Goal: Task Accomplishment & Management: Use online tool/utility

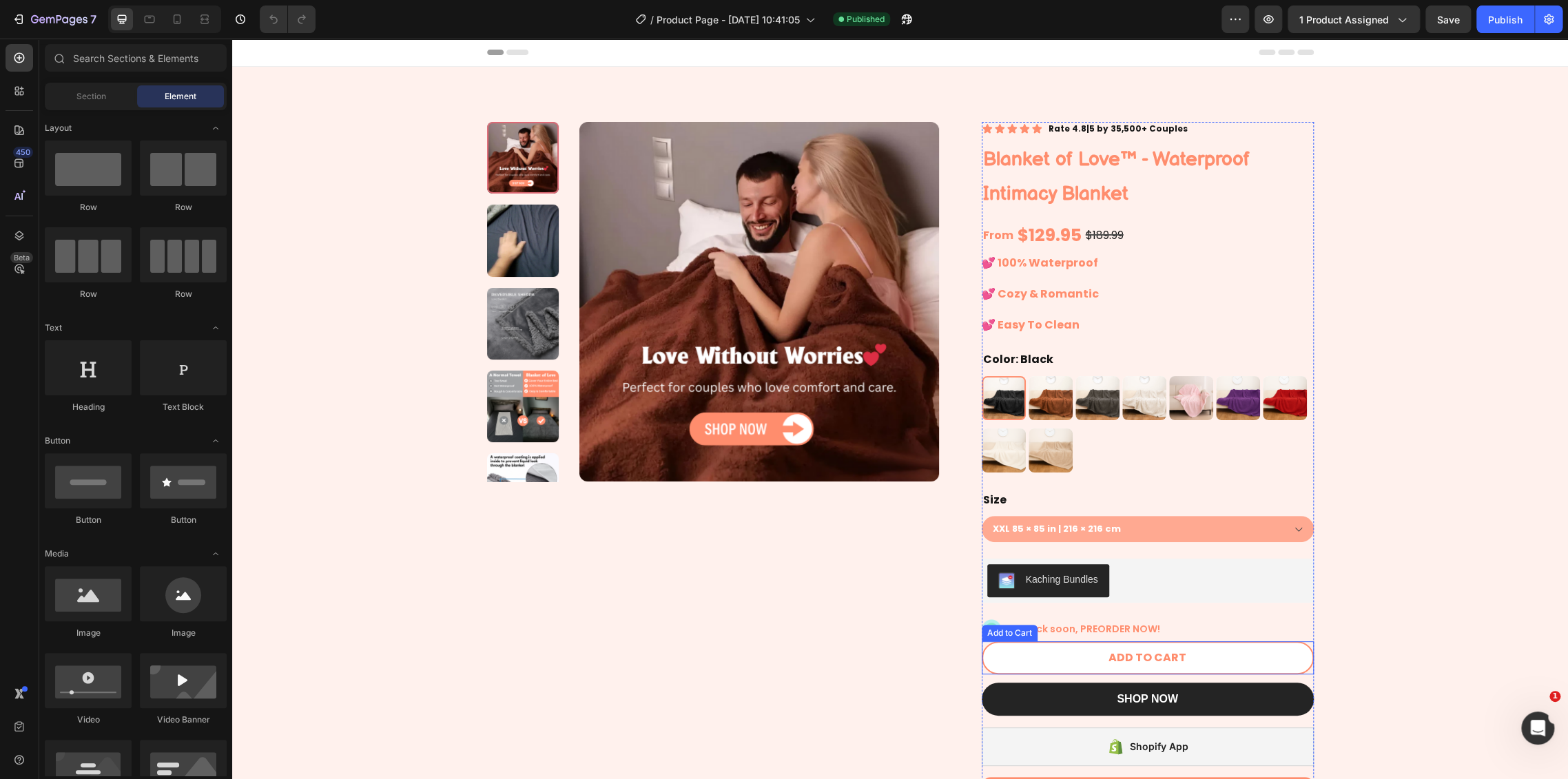
click at [1196, 652] on button "ADD TO CART" at bounding box center [1147, 657] width 332 height 33
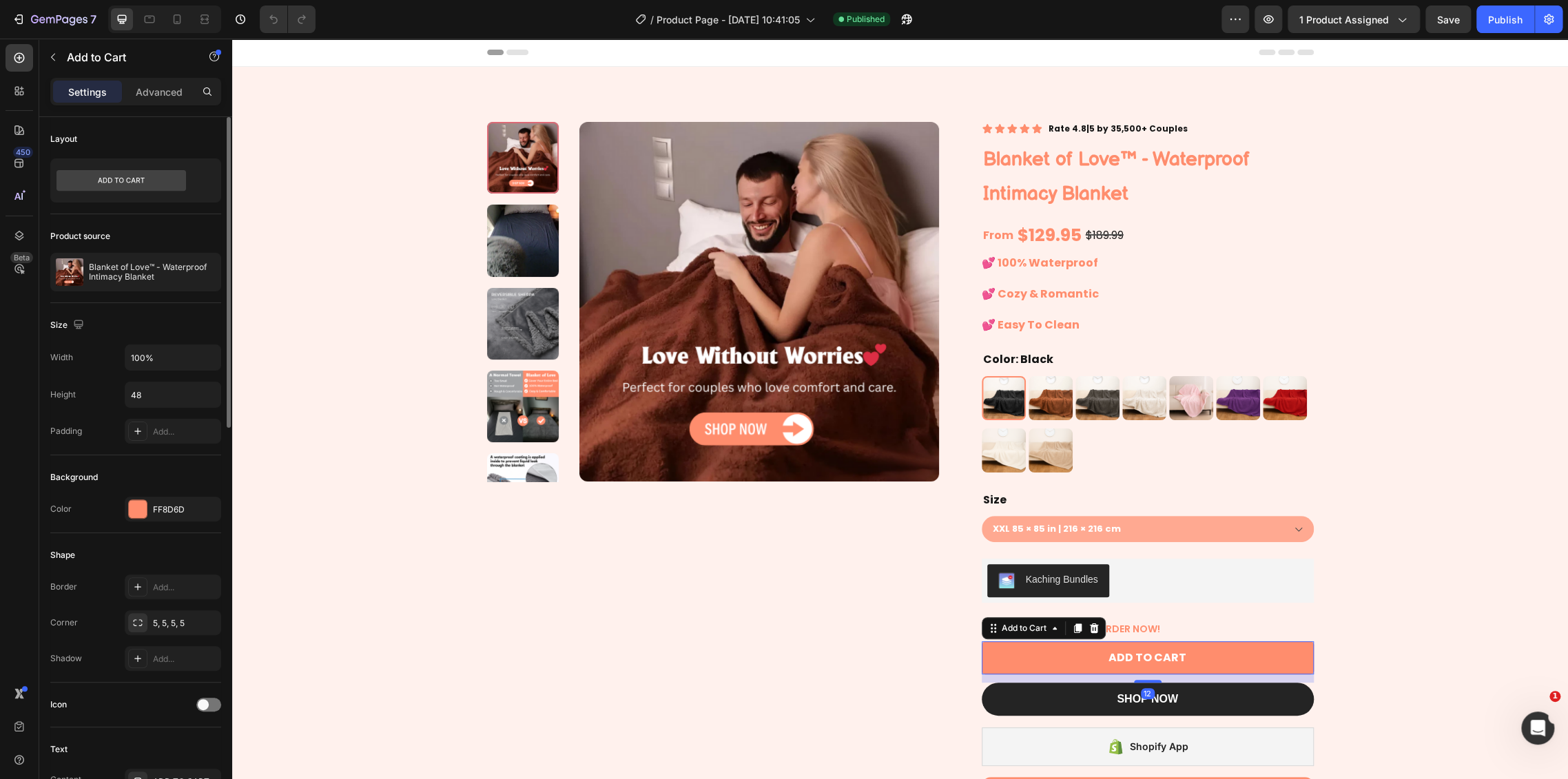
scroll to position [458, 0]
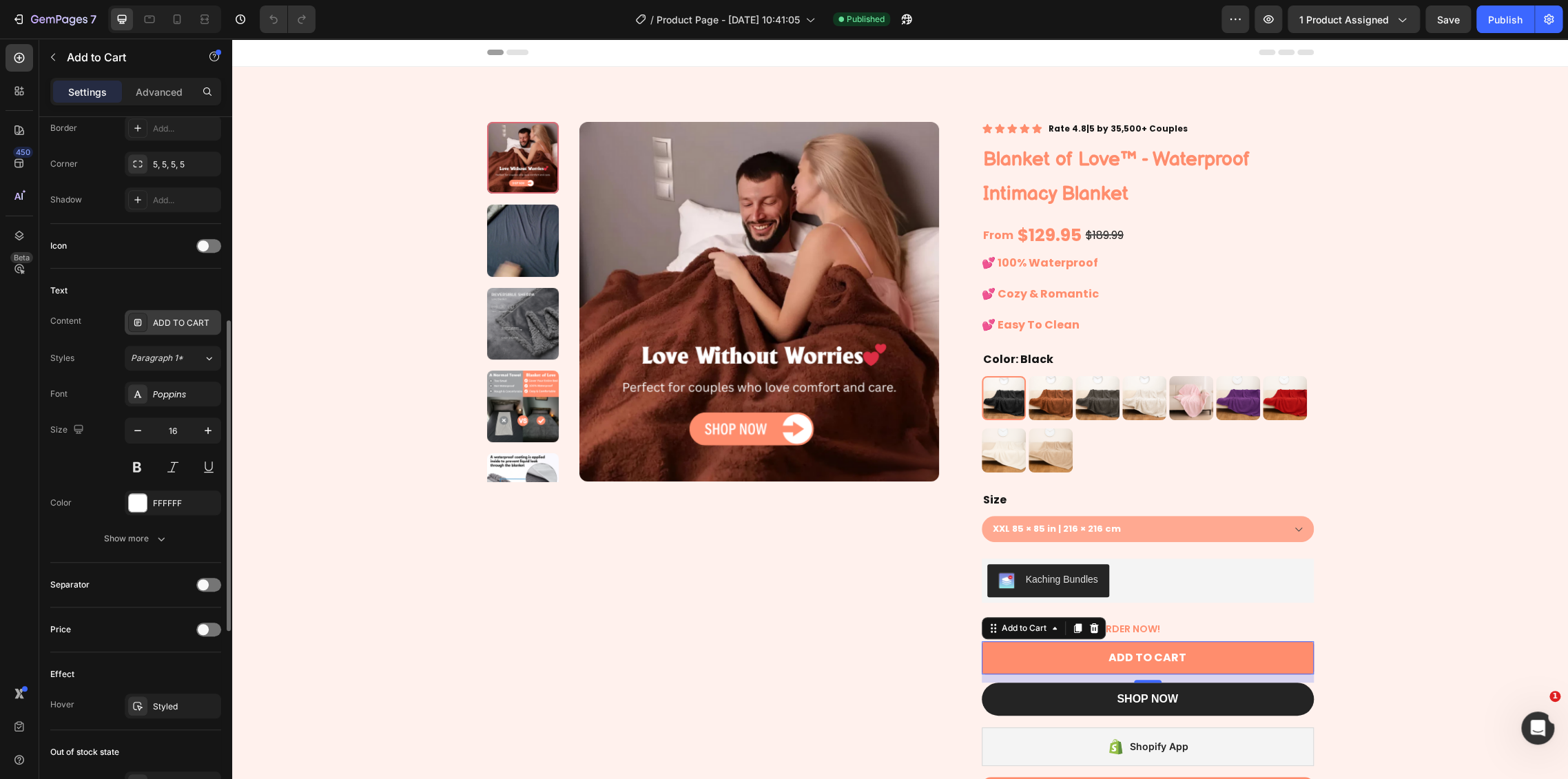
click at [169, 319] on div "ADD TO CART" at bounding box center [186, 323] width 65 height 12
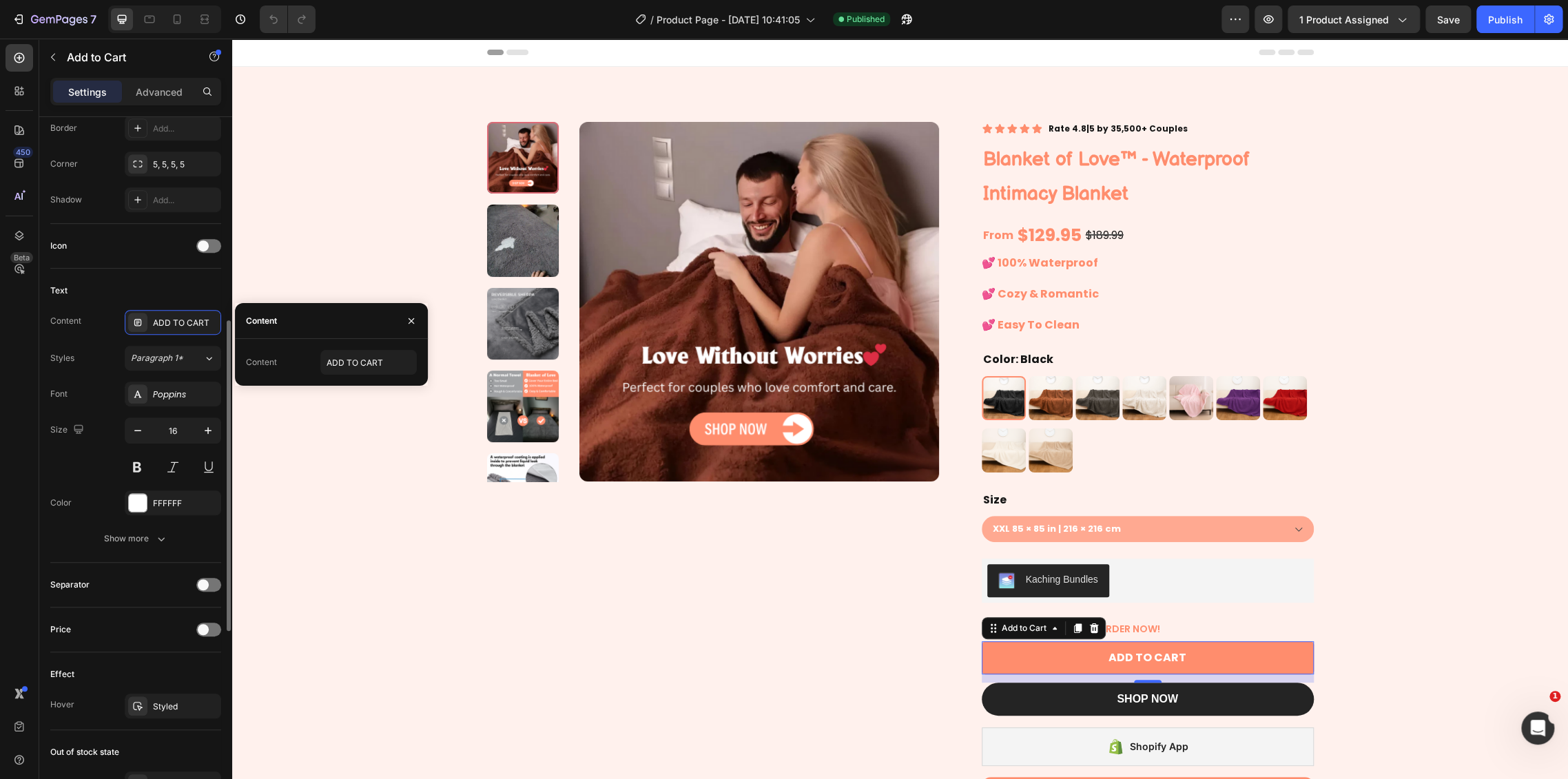
scroll to position [689, 0]
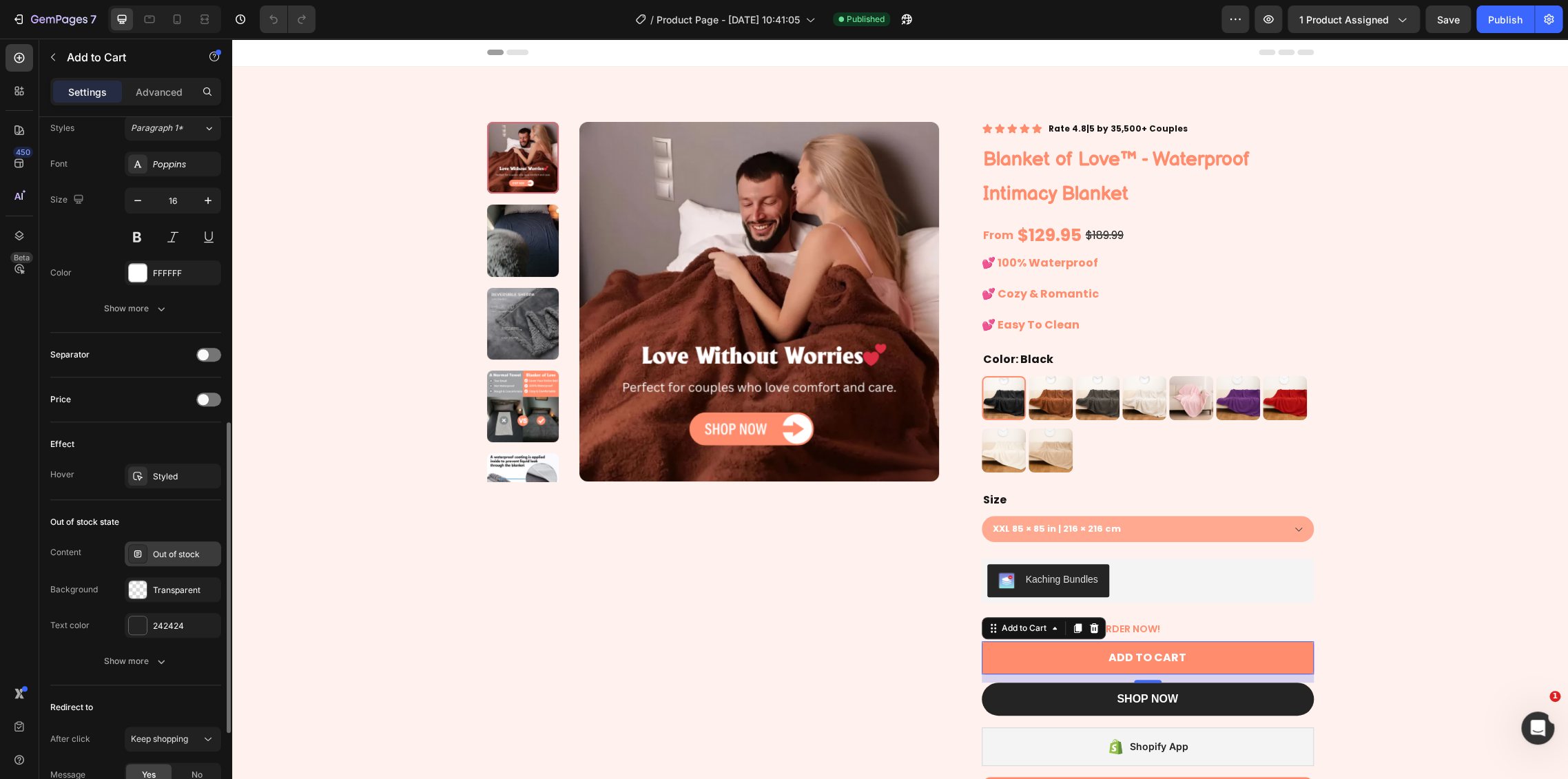
click at [177, 559] on div "Out of stock" at bounding box center [172, 554] width 97 height 25
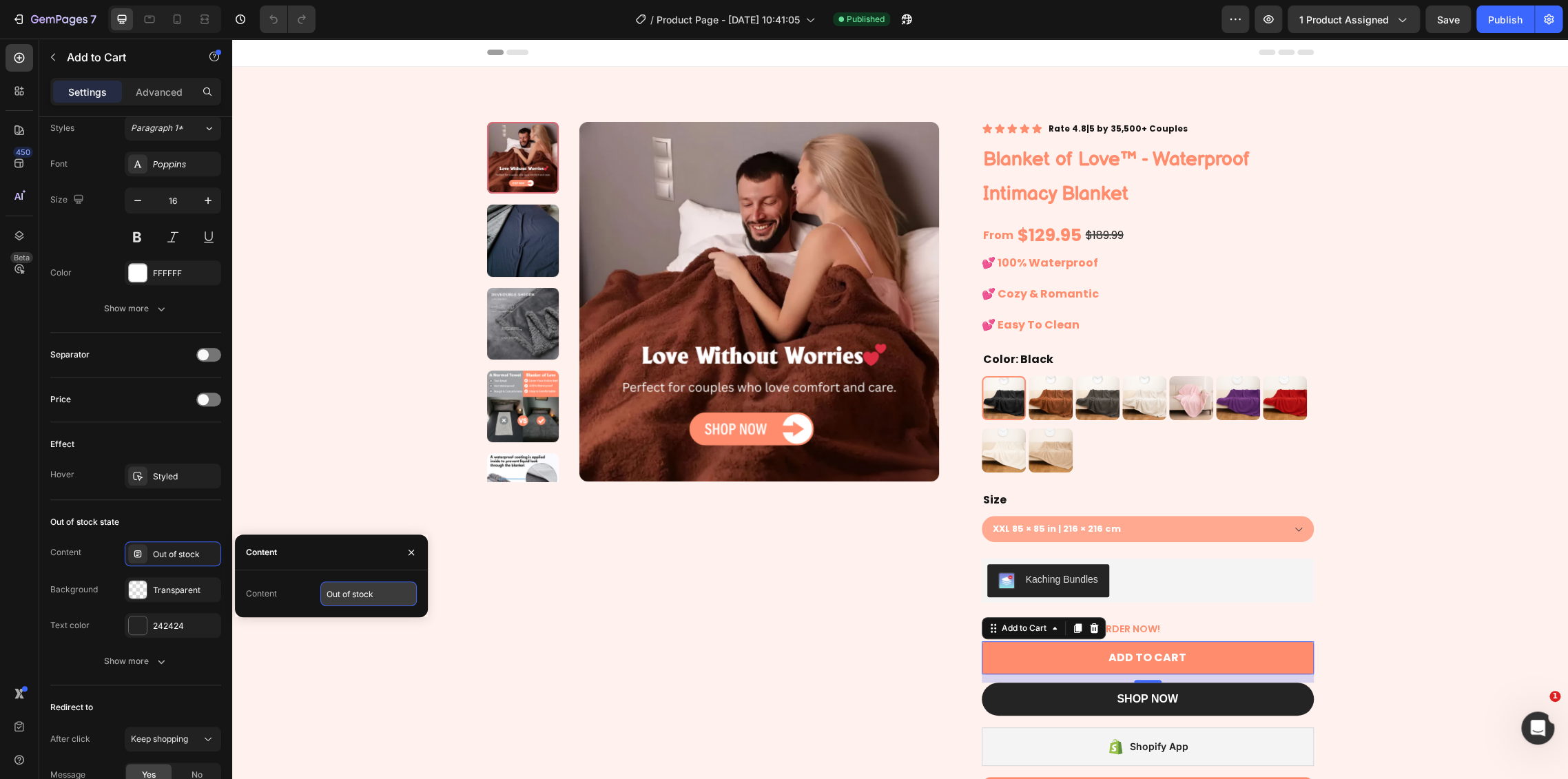
click at [356, 591] on input "Out of stock" at bounding box center [368, 594] width 97 height 25
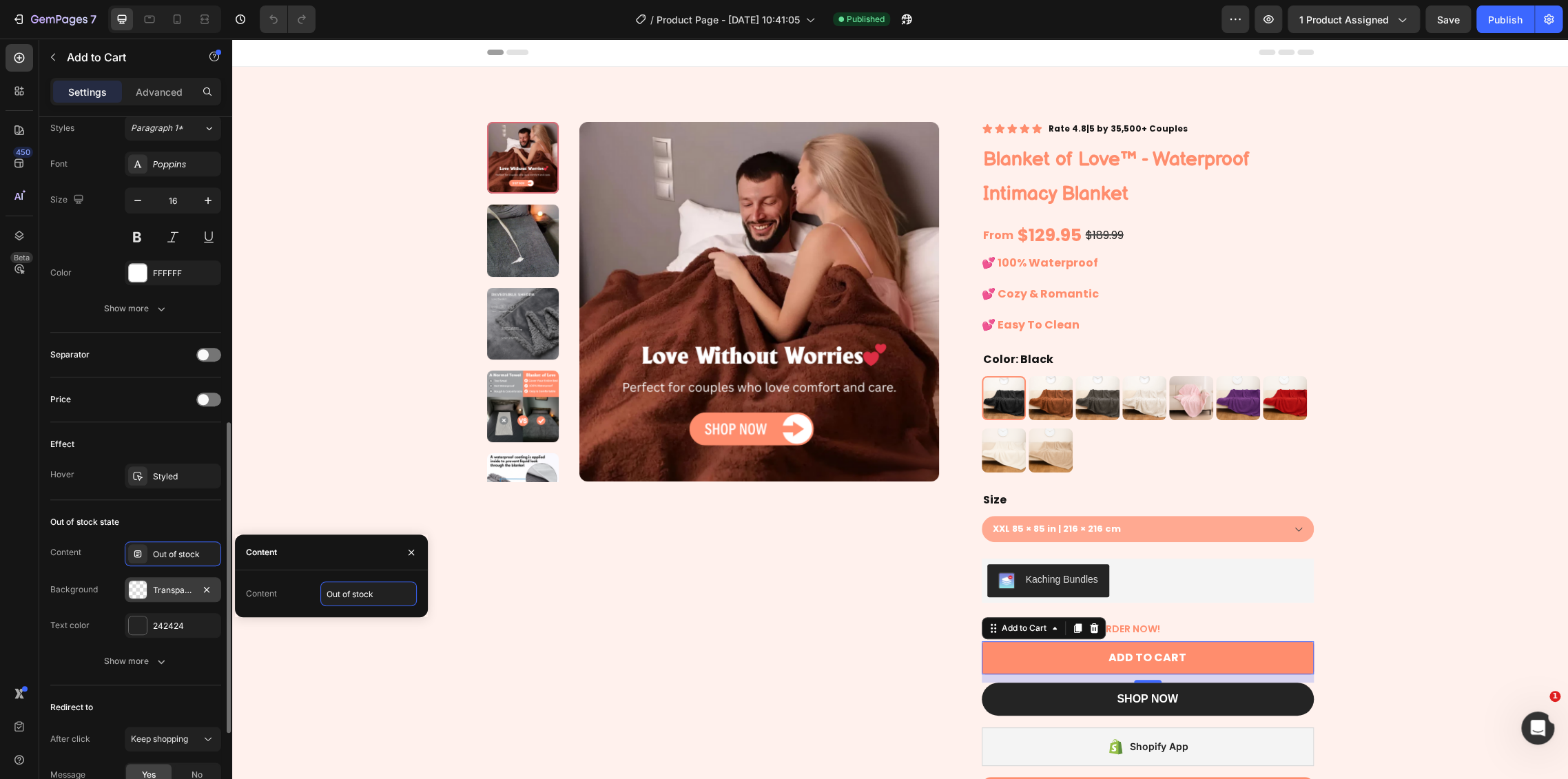
scroll to position [842, 0]
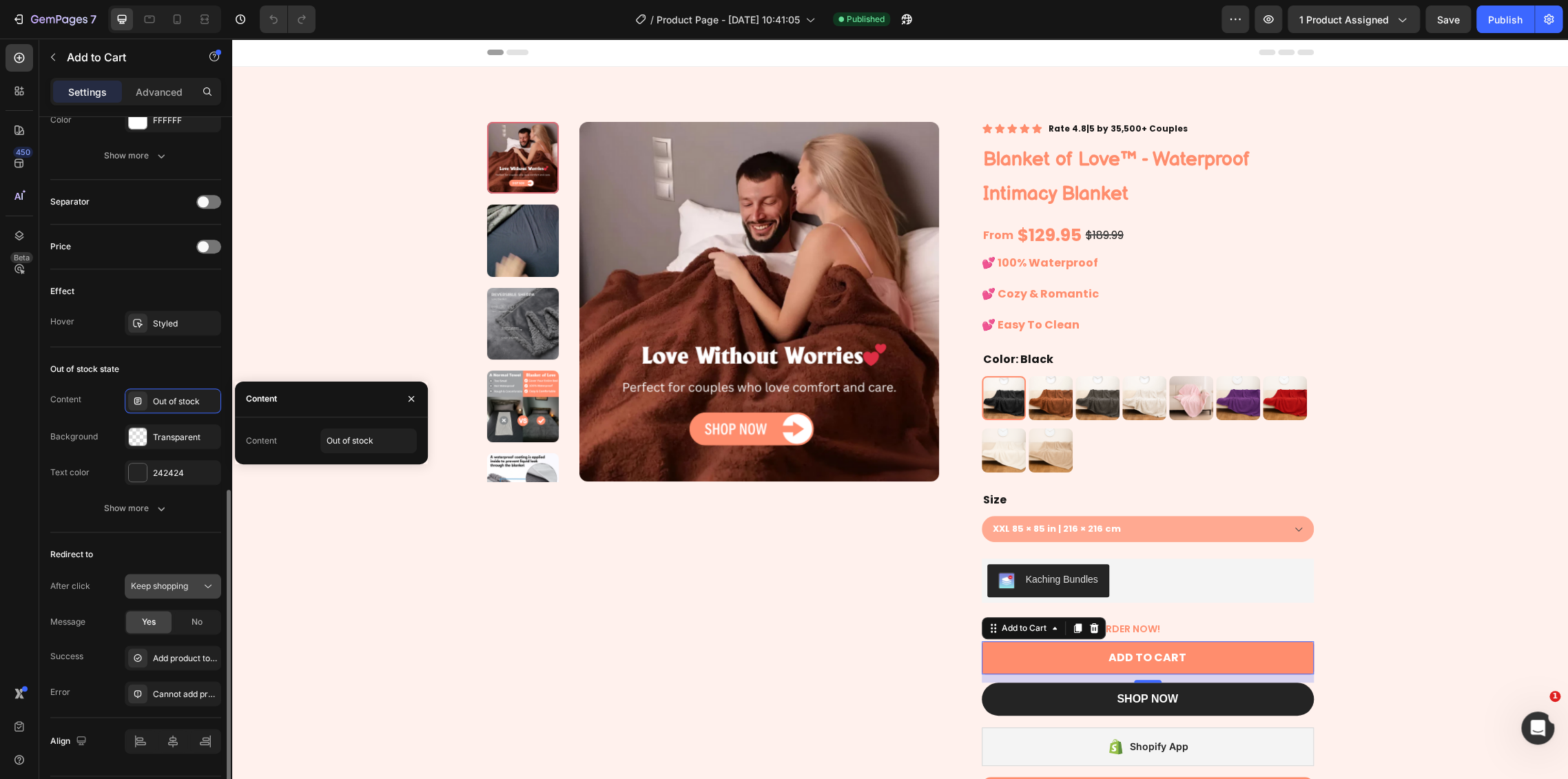
click at [179, 585] on span "Keep shopping" at bounding box center [160, 586] width 57 height 11
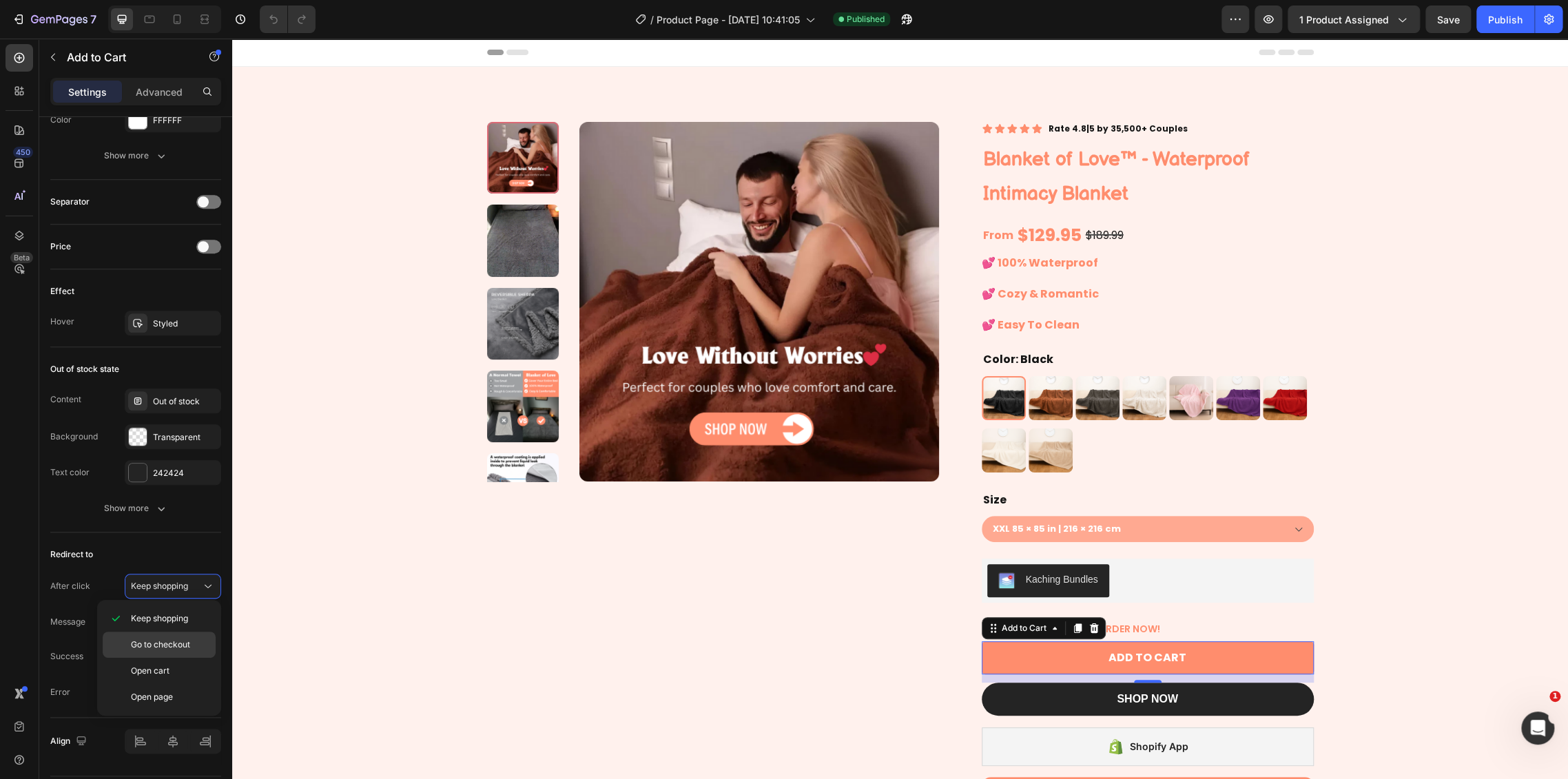
click at [186, 641] on span "Go to checkout" at bounding box center [161, 644] width 59 height 12
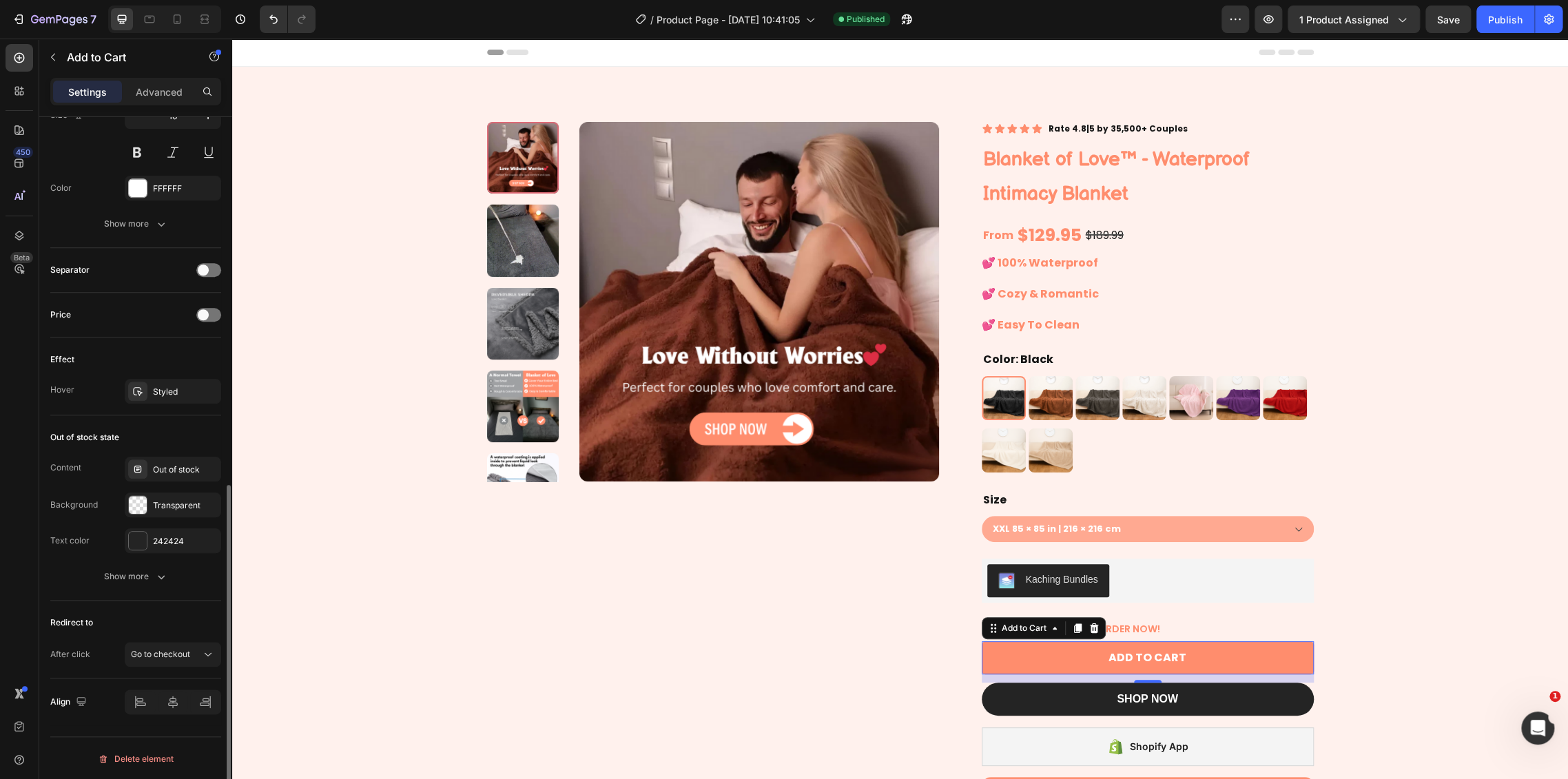
click at [177, 597] on div "Out of stock state Content Out of stock Background Transparent Text color 24242…" at bounding box center [136, 508] width 171 height 186
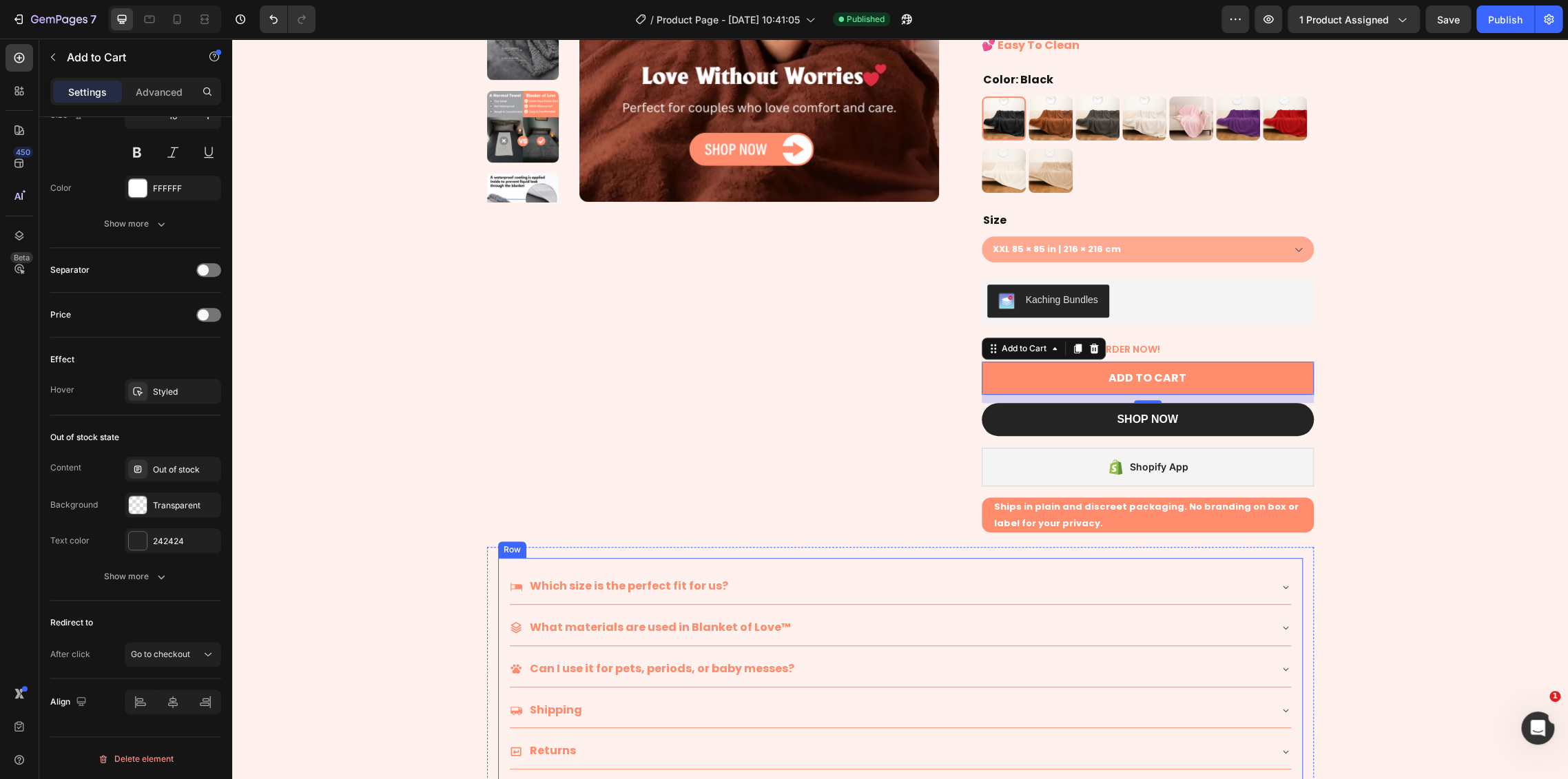
scroll to position [306, 0]
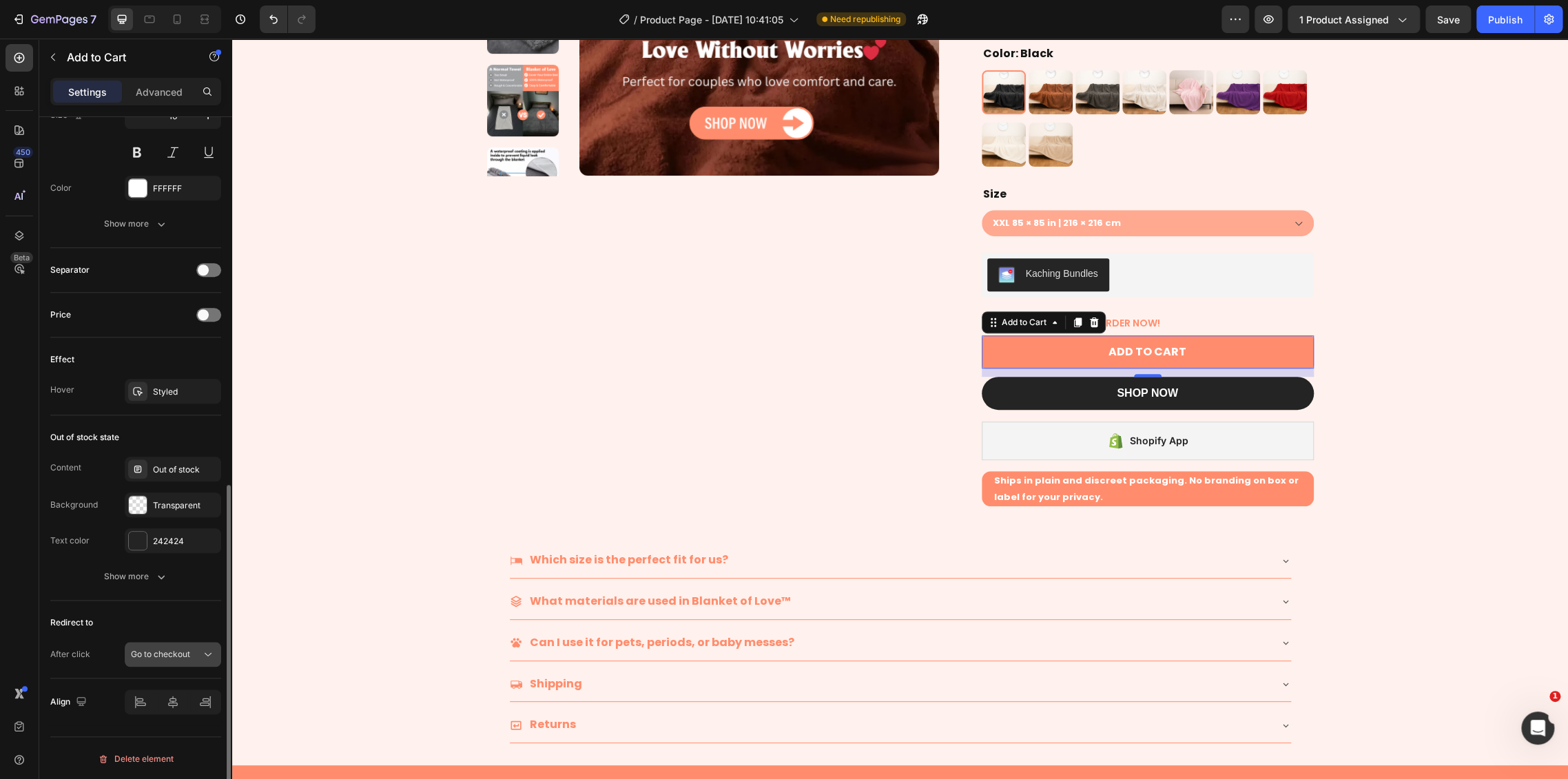
click at [152, 651] on span "Go to checkout" at bounding box center [161, 654] width 59 height 11
drag, startPoint x: 157, startPoint y: 648, endPoint x: 167, endPoint y: 641, distance: 12.2
click at [158, 649] on span "Go to checkout" at bounding box center [161, 654] width 59 height 11
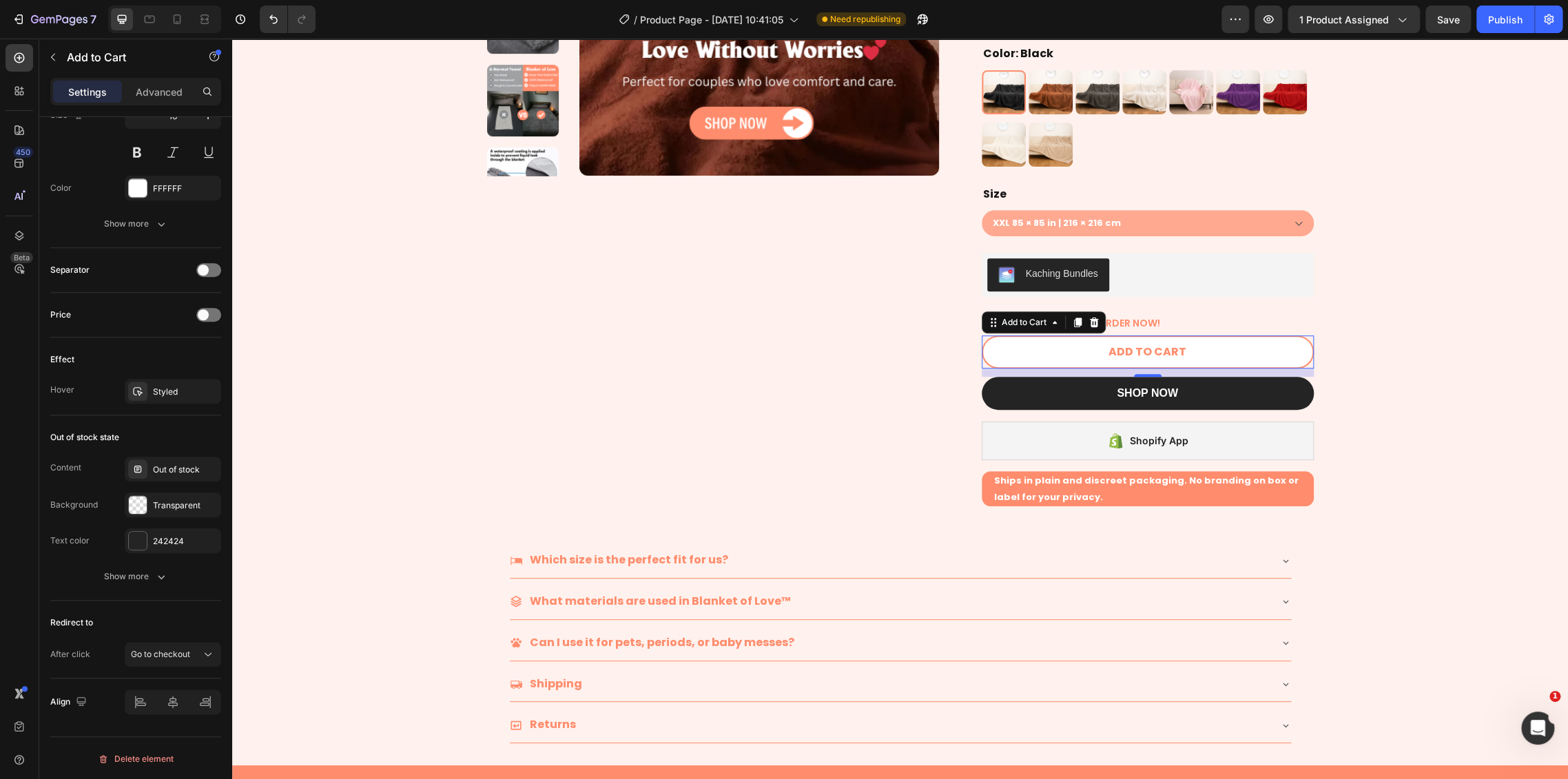
click at [1037, 347] on button "ADD TO CART" at bounding box center [1147, 352] width 332 height 33
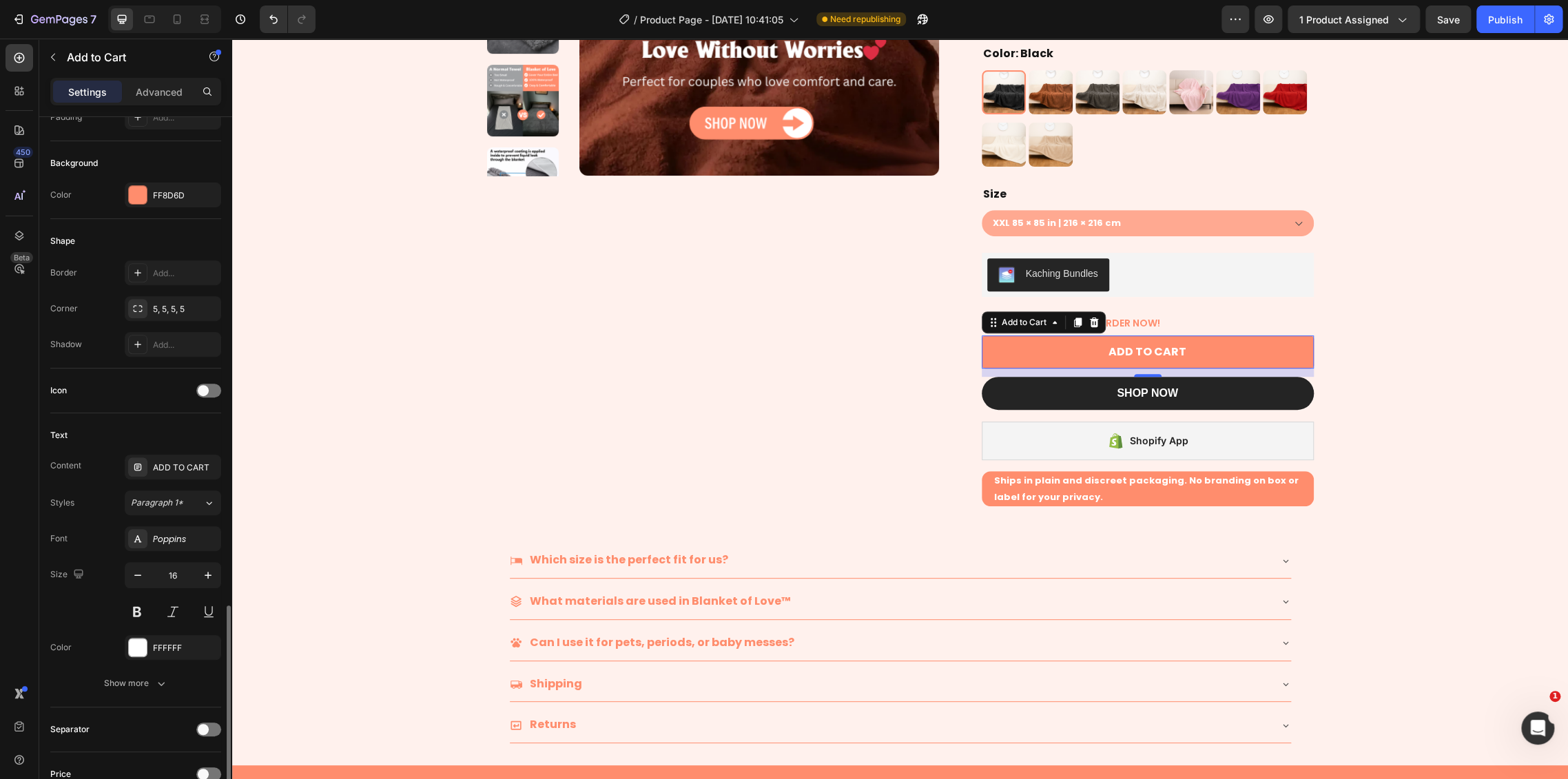
scroll to position [545, 0]
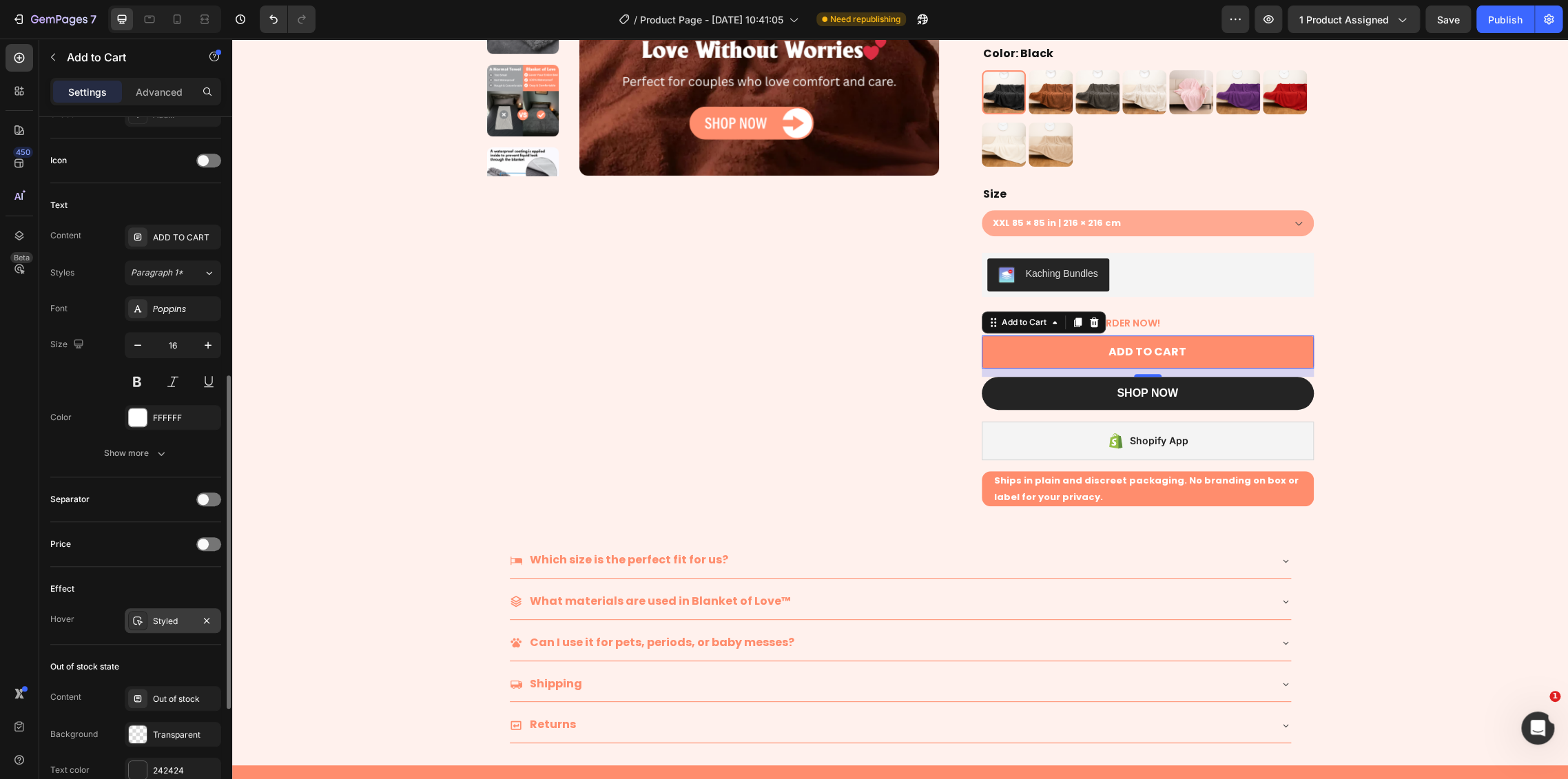
click at [164, 612] on div "Styled" at bounding box center [172, 621] width 97 height 25
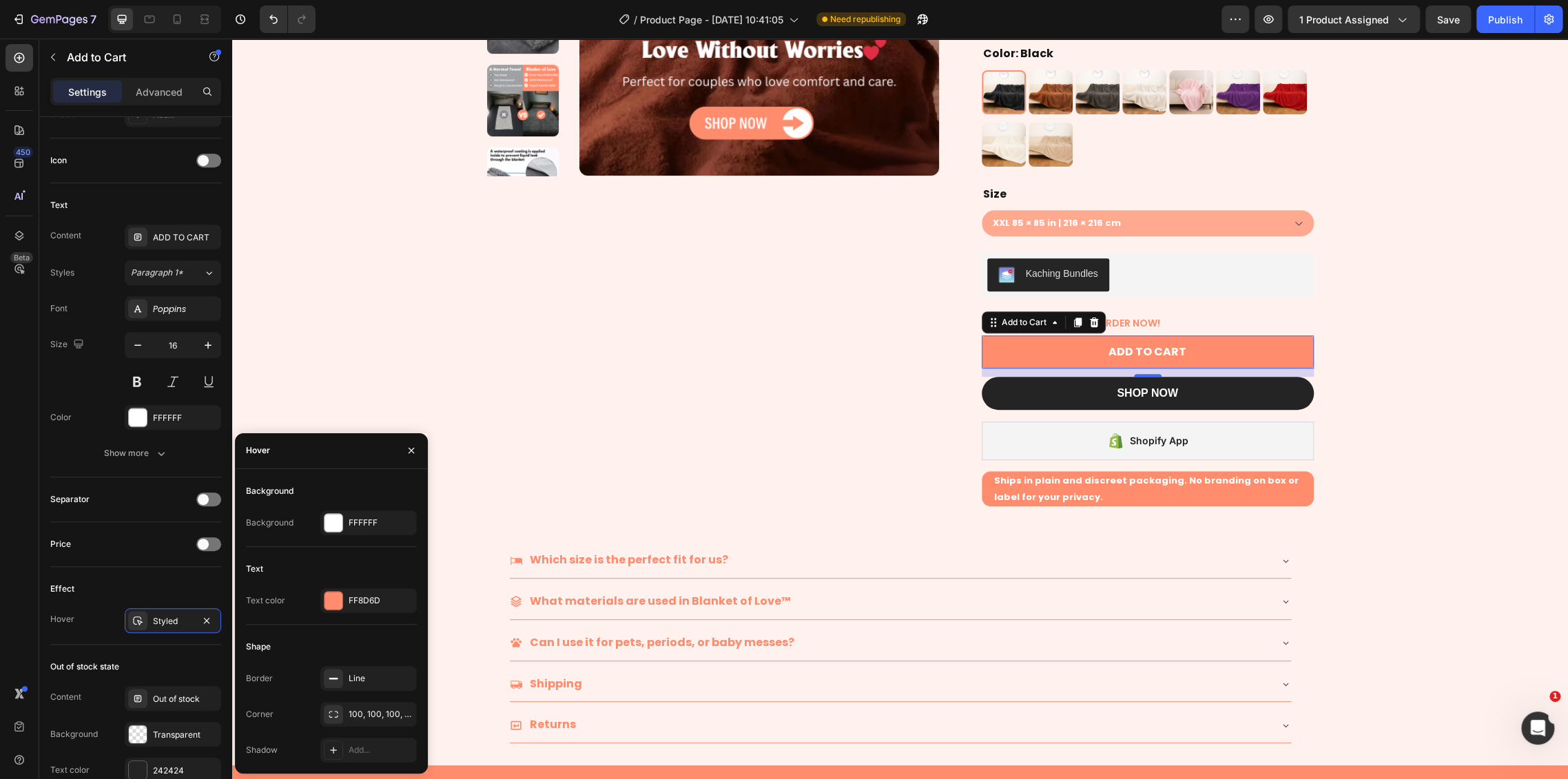
click at [359, 700] on div "Border Line Corner 100, 100, 100, 100 Shadow Add..." at bounding box center [331, 714] width 171 height 97
click at [348, 712] on div "100, 100, 100, 100" at bounding box center [368, 714] width 40 height 12
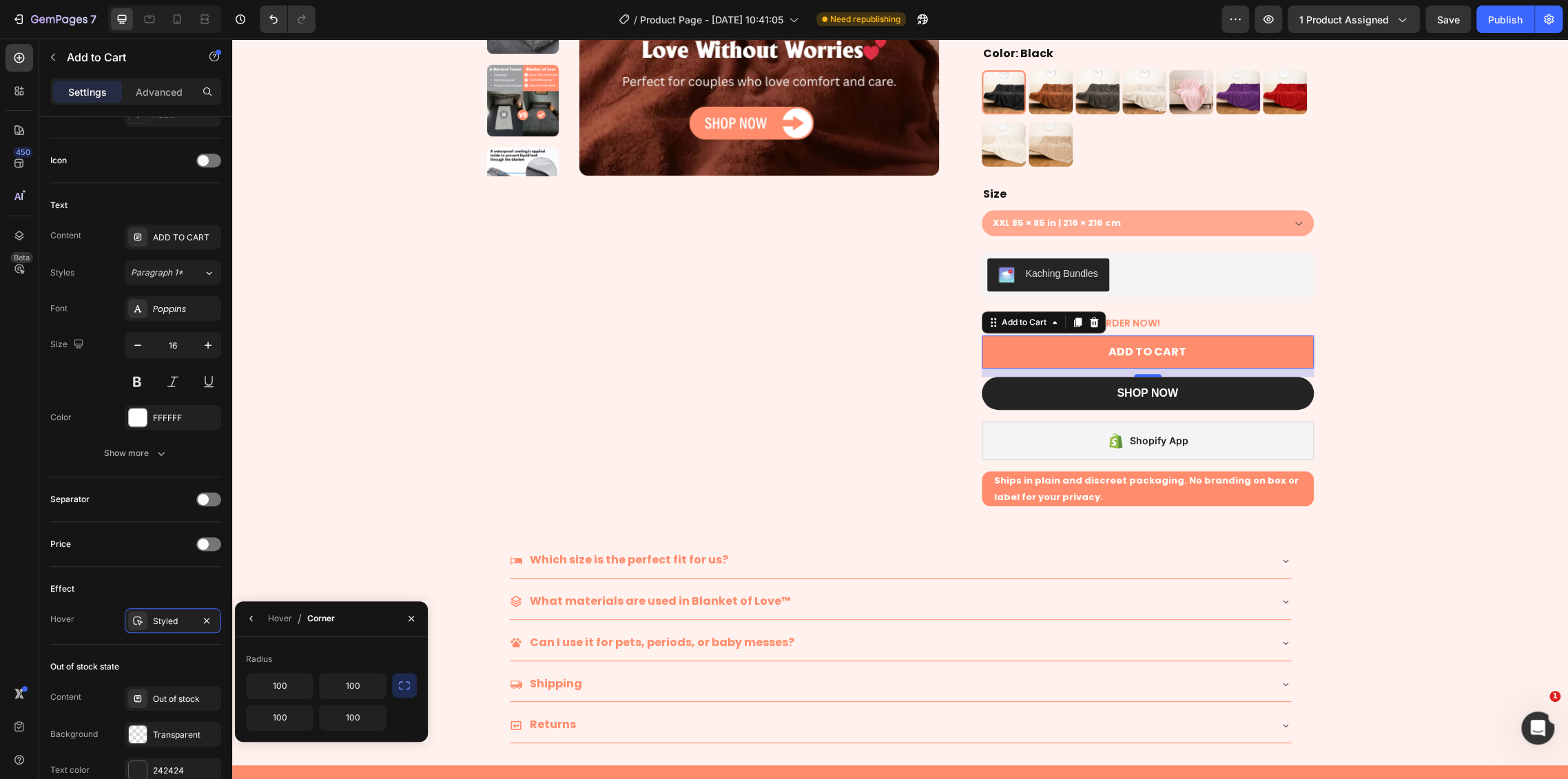
click at [400, 690] on icon "button" at bounding box center [404, 685] width 13 height 13
click at [331, 686] on input "100" at bounding box center [316, 686] width 139 height 25
type input "5"
click at [1423, 408] on div "Product Images Icon Icon Icon Icon Icon Icon List Rate 4.8|5 by 35,500+ Couples…" at bounding box center [900, 263] width 1336 height 1005
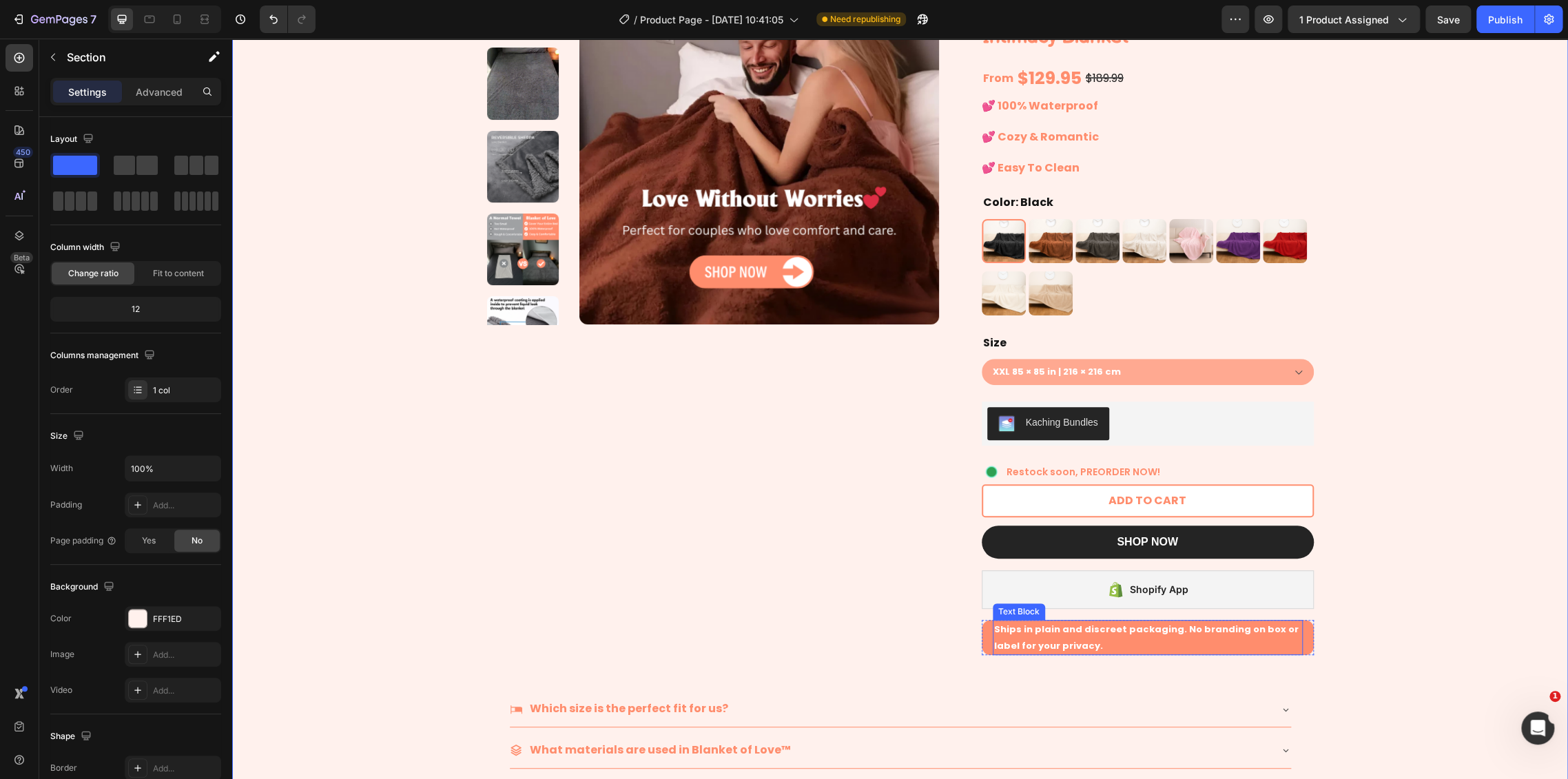
scroll to position [153, 0]
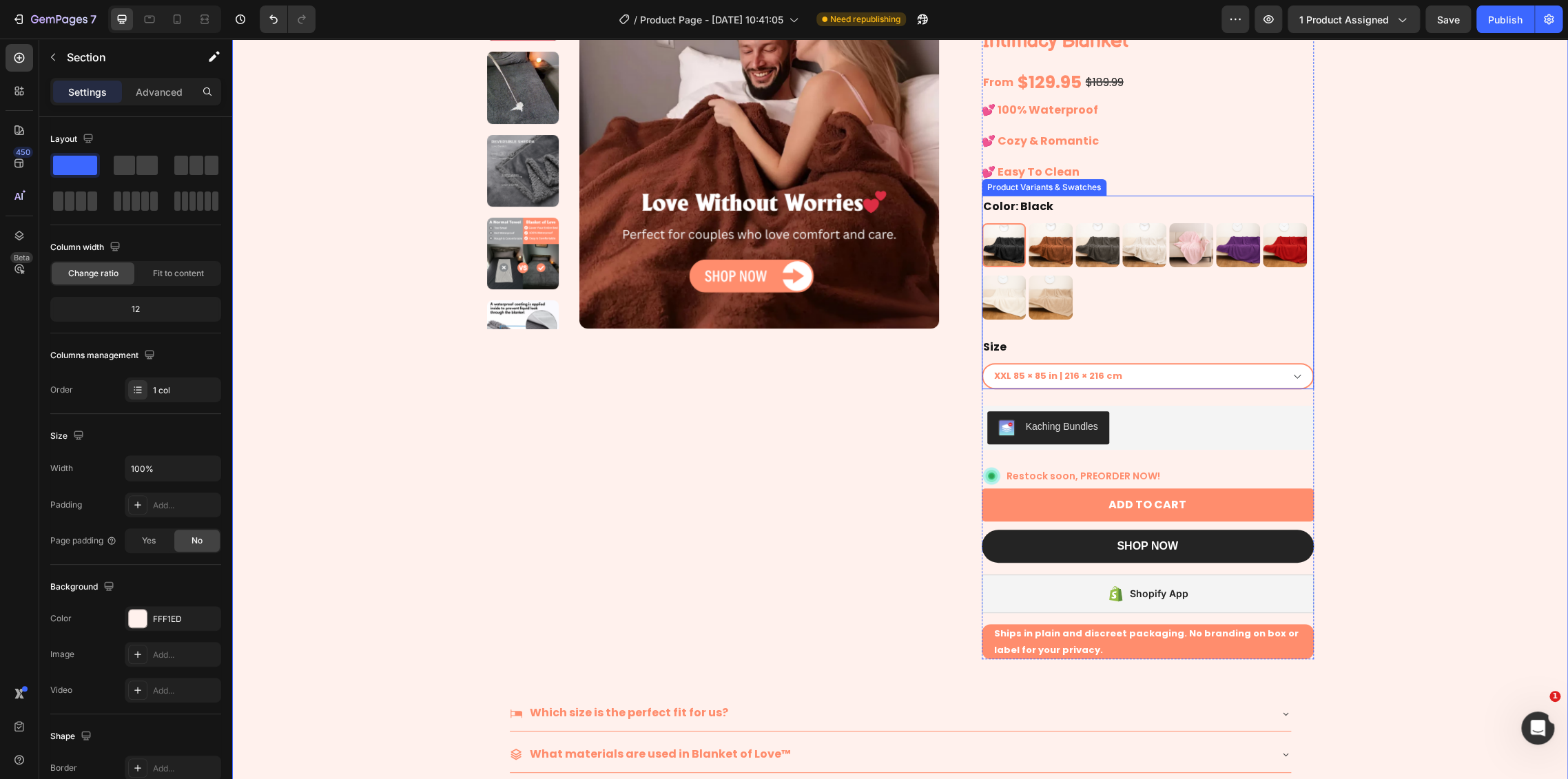
click at [1181, 378] on select "XXL 85 × 85 in | 216 × 216 cm XL 57 × 85 in | 145 × 216 cm L 57 × 65 in | 145 ×…" at bounding box center [1147, 375] width 332 height 26
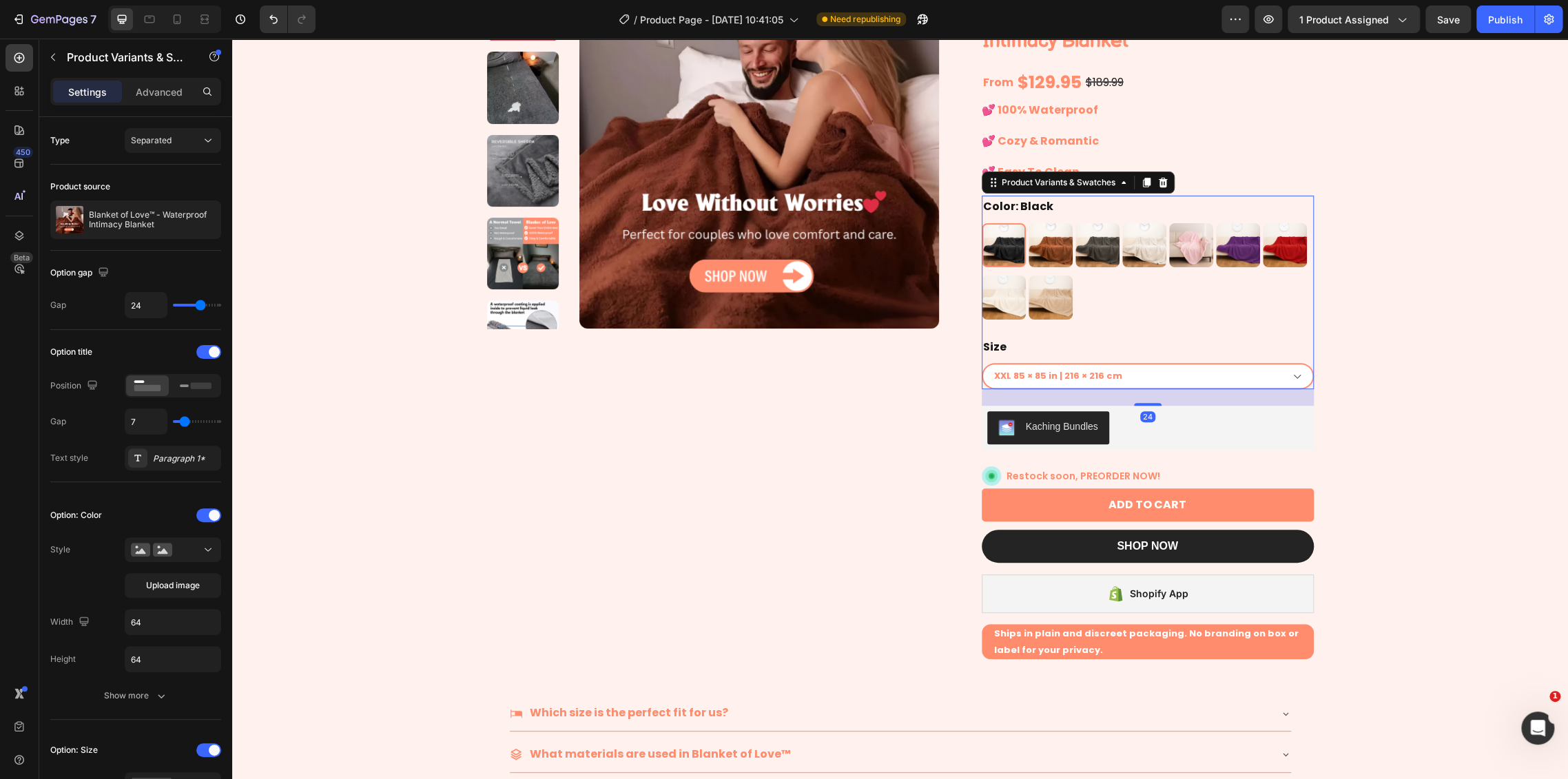
click at [1096, 371] on select "XXL 85 × 85 in | 216 × 216 cm XL 57 × 85 in | 145 × 216 cm L 57 × 65 in | 145 ×…" at bounding box center [1147, 375] width 332 height 26
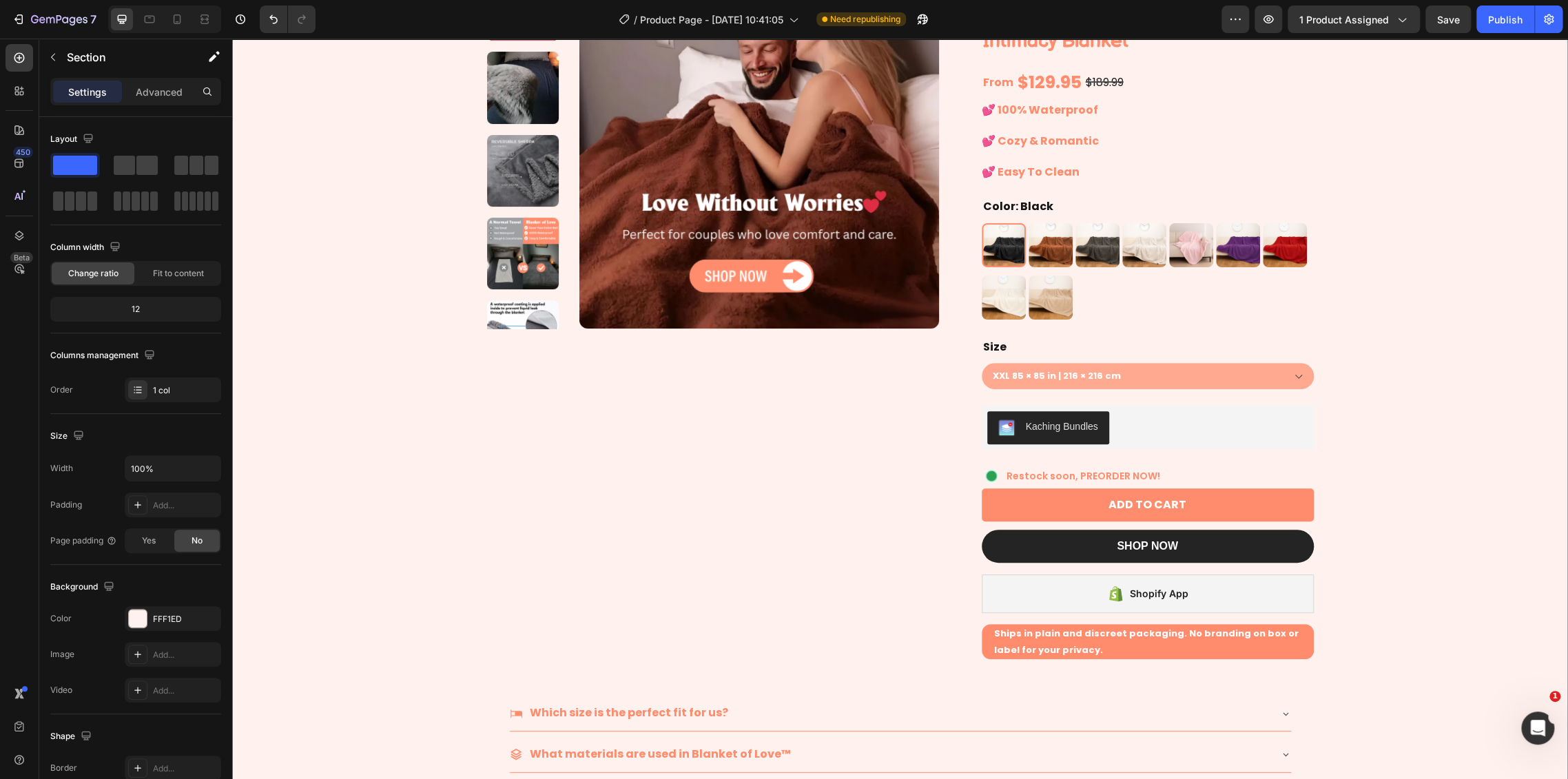
click at [1469, 464] on div "Product Images Icon Icon Icon Icon Icon Icon List Rate 4.8|5 by 35,500+ Couples…" at bounding box center [900, 416] width 1336 height 1005
click at [1156, 384] on select "XXL 85 × 85 in | 216 × 216 cm XL 57 × 85 in | 145 × 216 cm L 57 × 65 in | 145 ×…" at bounding box center [1147, 375] width 332 height 26
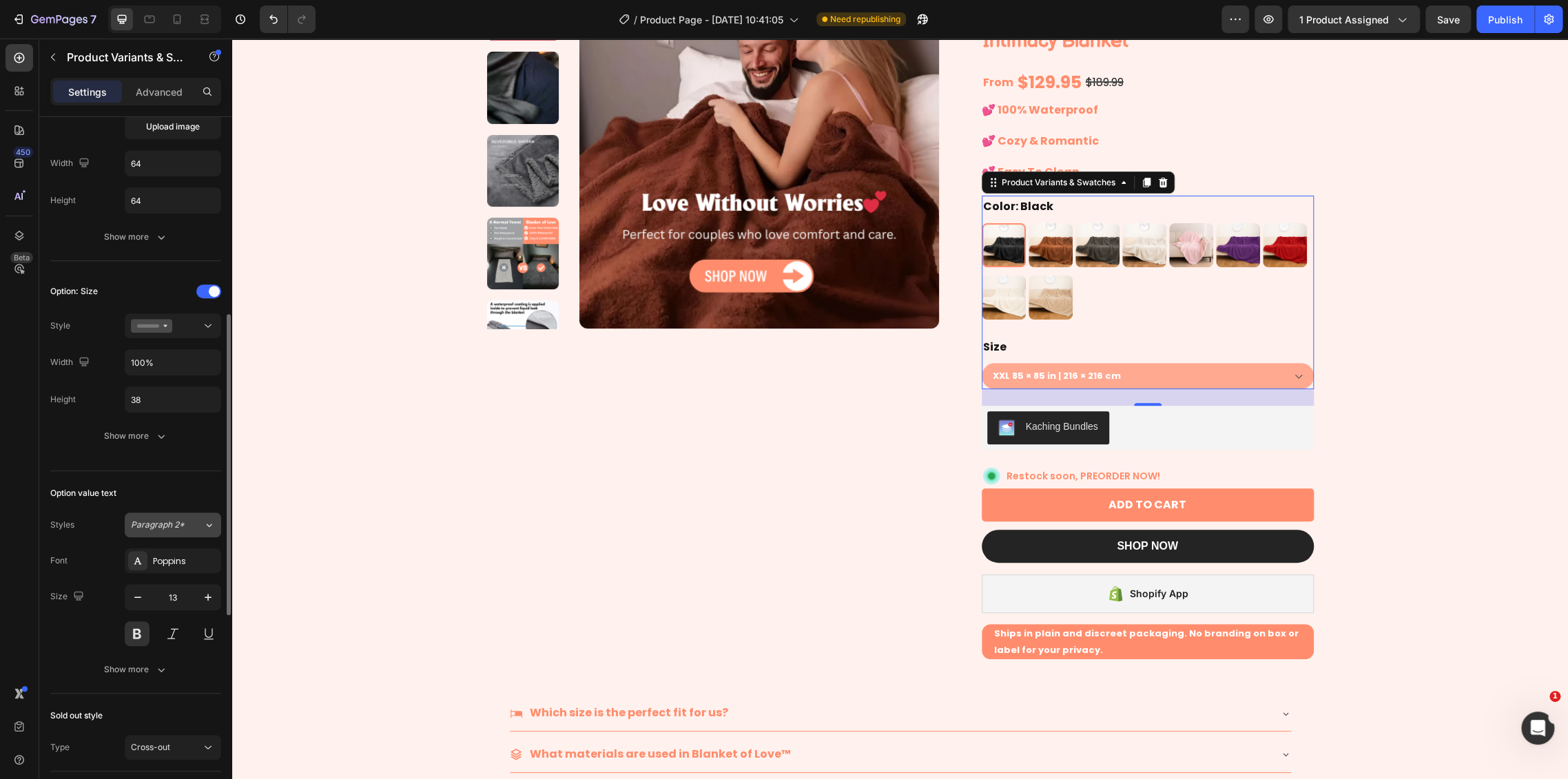
scroll to position [535, 0]
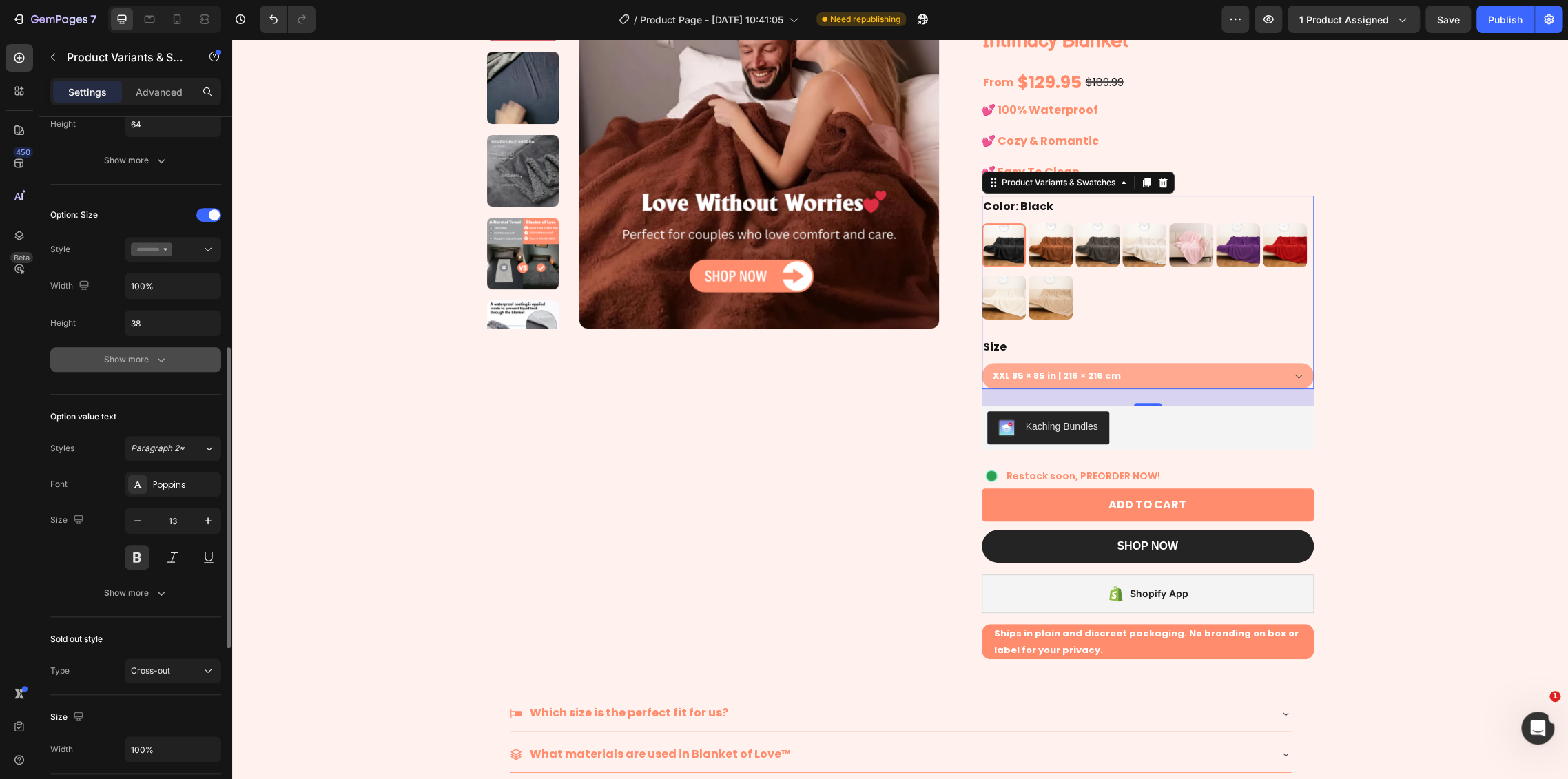
click at [150, 361] on div "Show more" at bounding box center [136, 360] width 64 height 13
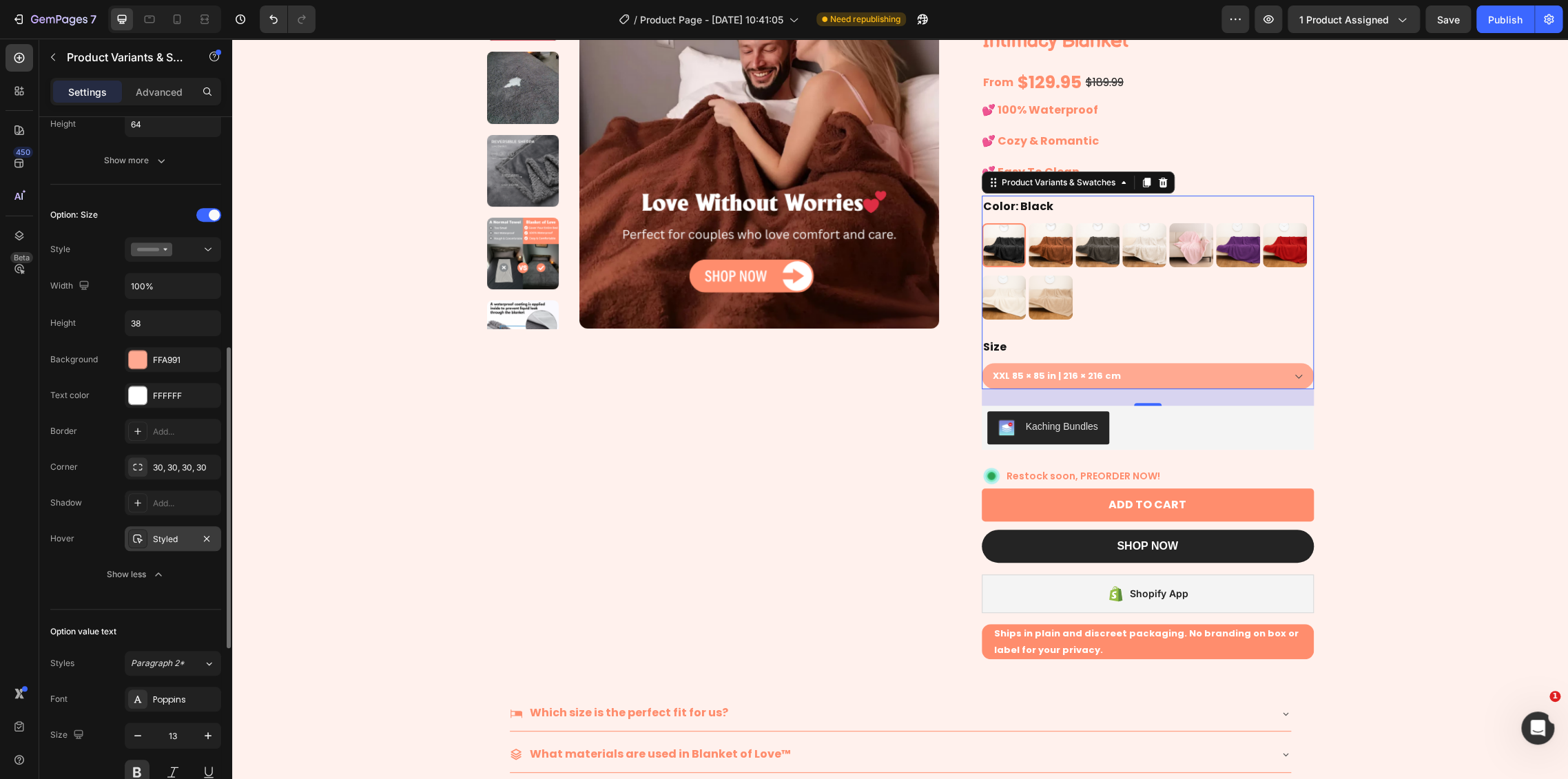
click at [169, 543] on div "Styled" at bounding box center [173, 539] width 40 height 12
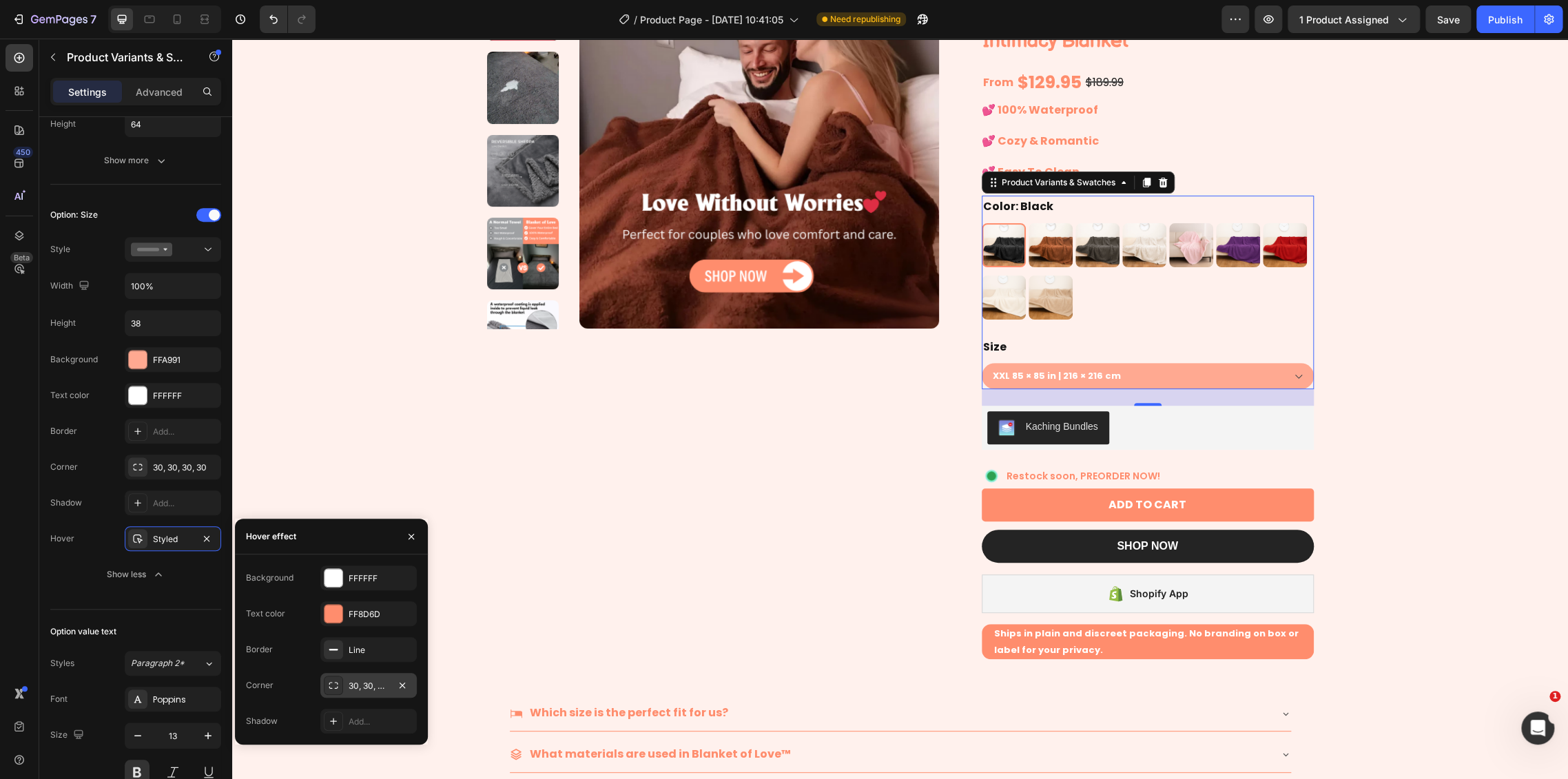
click at [366, 683] on div "30, 30, 30, 30" at bounding box center [368, 686] width 40 height 12
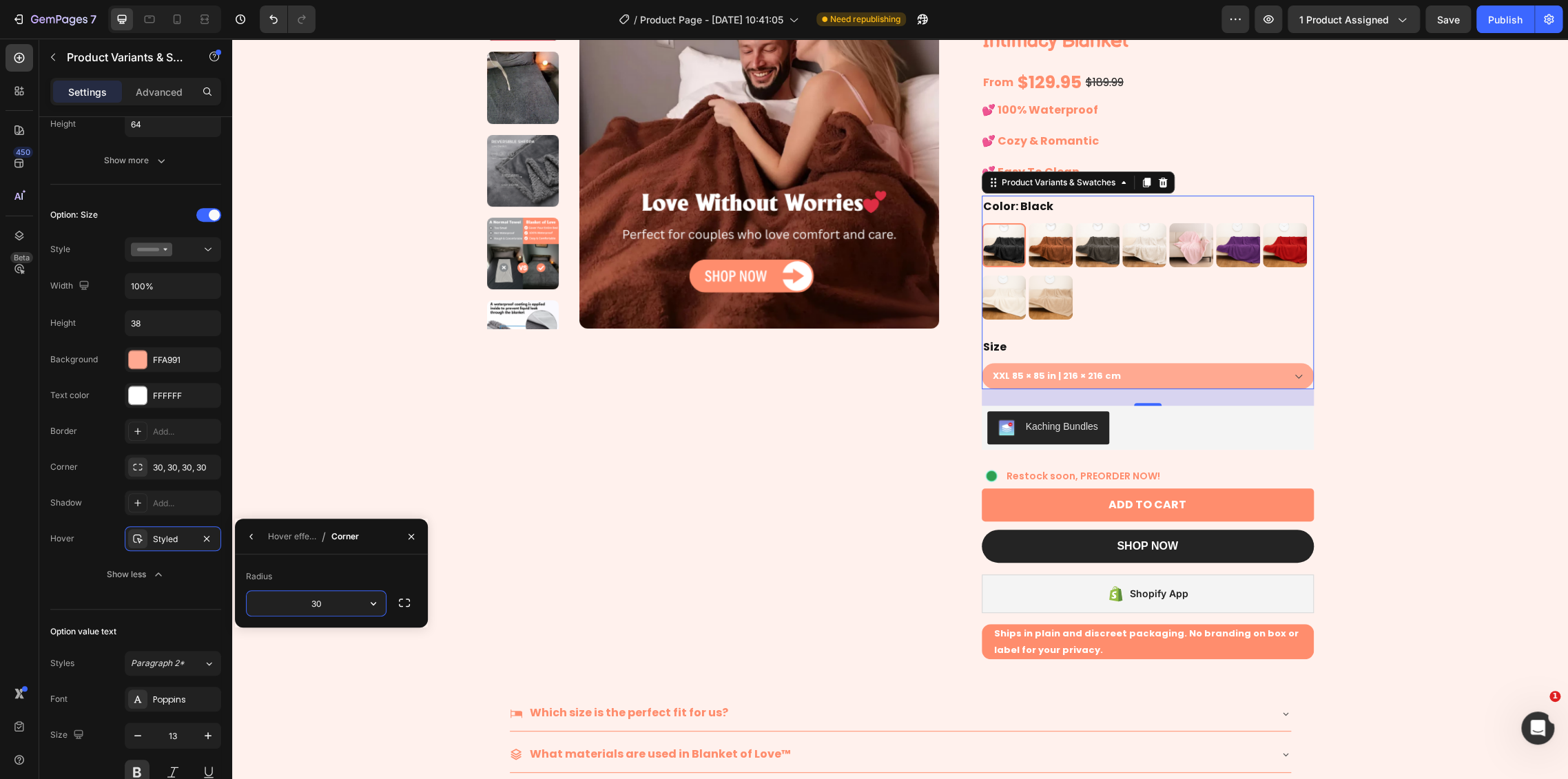
click at [323, 608] on input "30" at bounding box center [316, 604] width 139 height 25
click at [182, 458] on div "30, 30, 30, 30" at bounding box center [172, 467] width 97 height 25
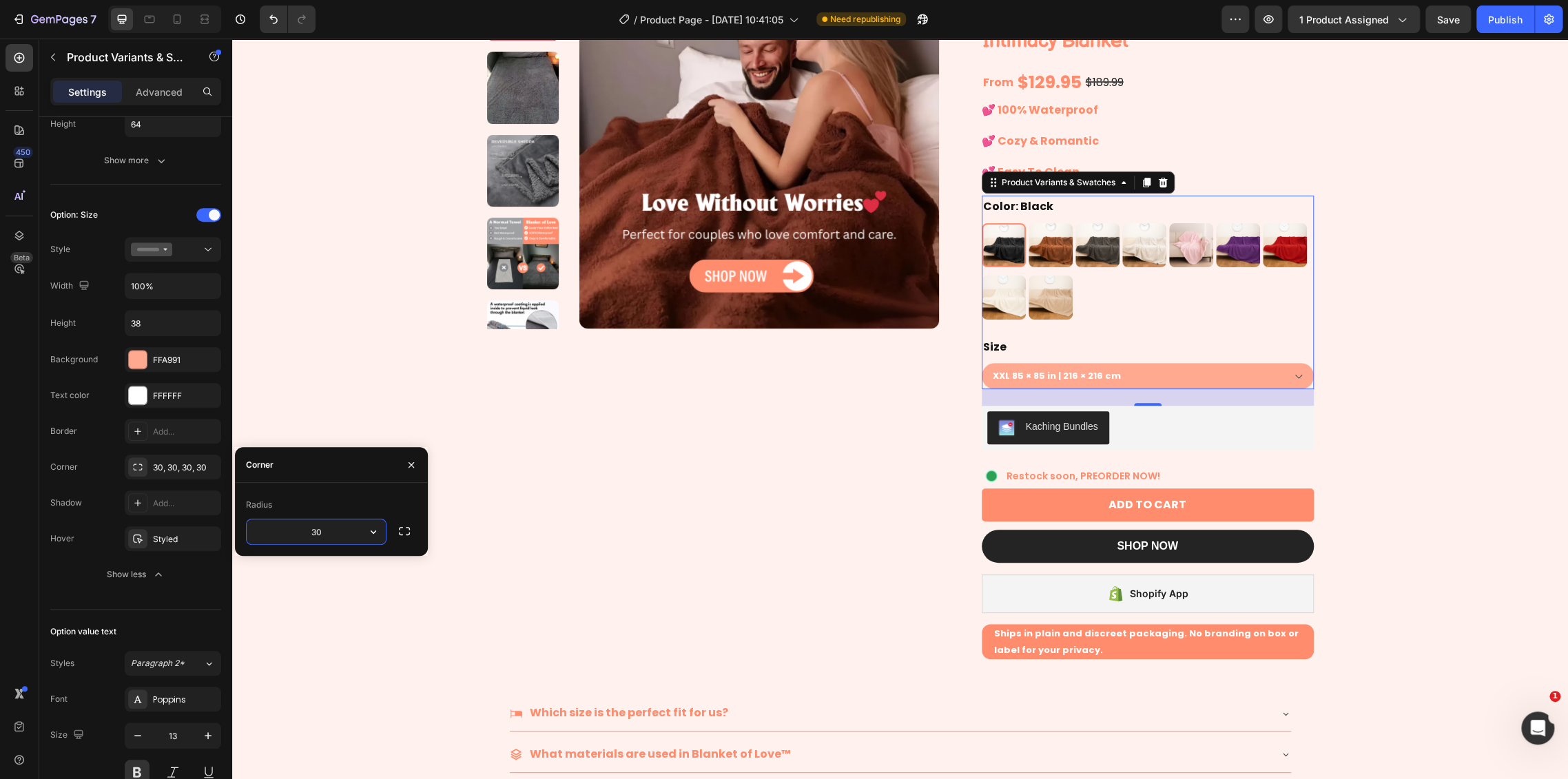
click at [345, 538] on input "30" at bounding box center [316, 532] width 139 height 25
type input "5"
click at [161, 545] on div "Styled" at bounding box center [172, 539] width 97 height 25
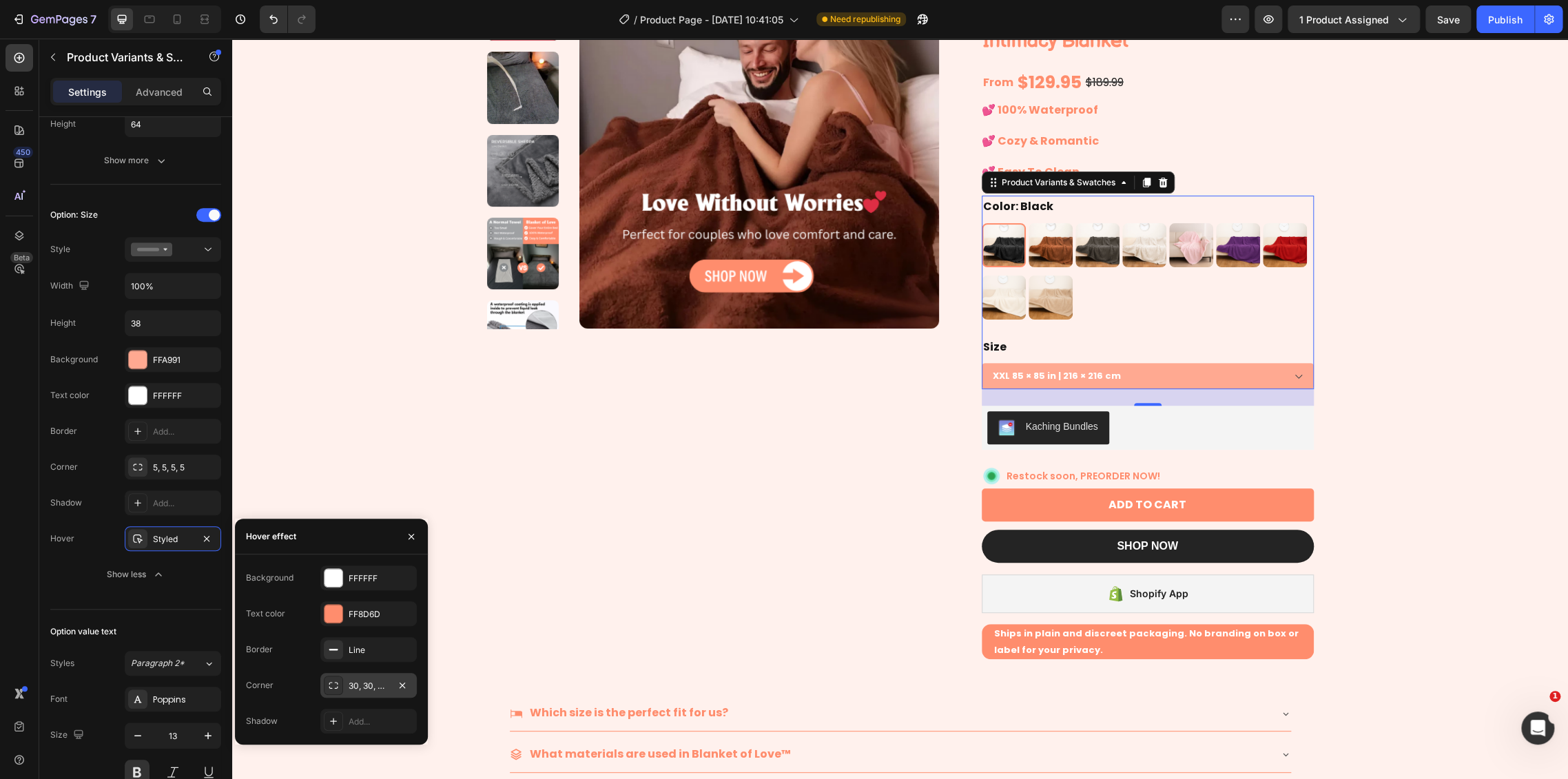
click at [371, 690] on div "30, 30, 30, 30" at bounding box center [368, 686] width 40 height 12
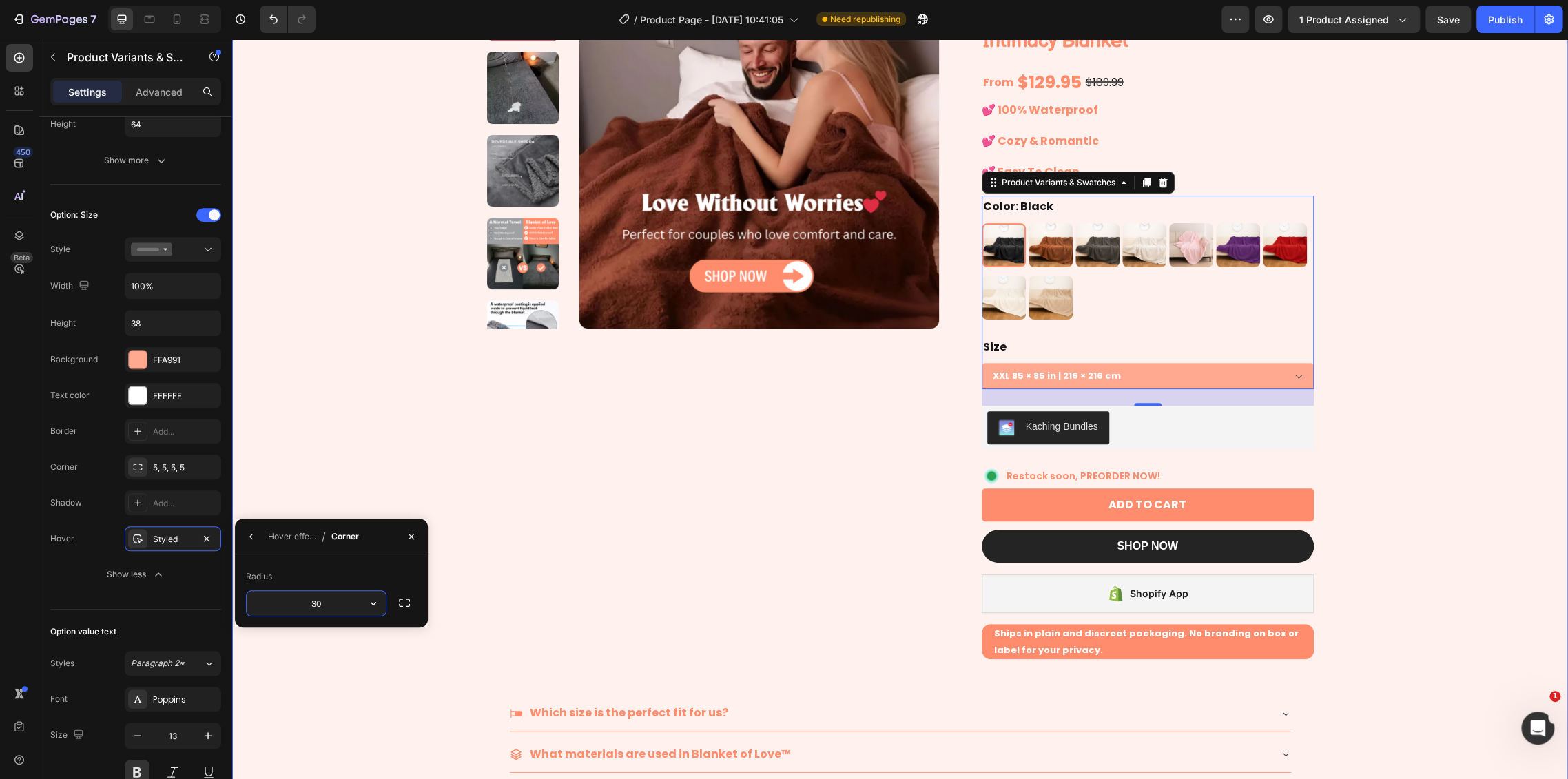
type input "5"
click at [707, 506] on div "Product Images" at bounding box center [713, 314] width 452 height 690
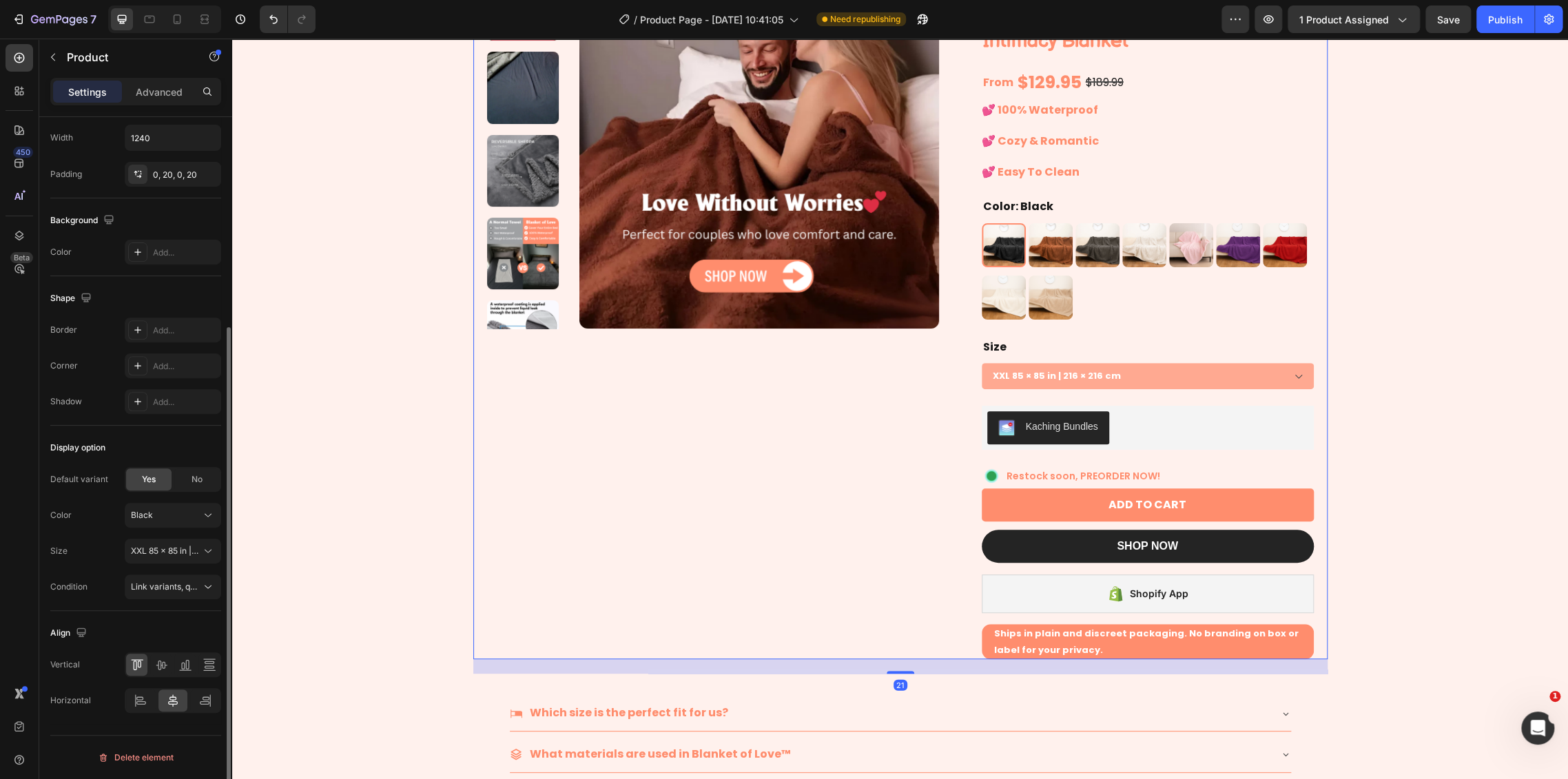
scroll to position [0, 0]
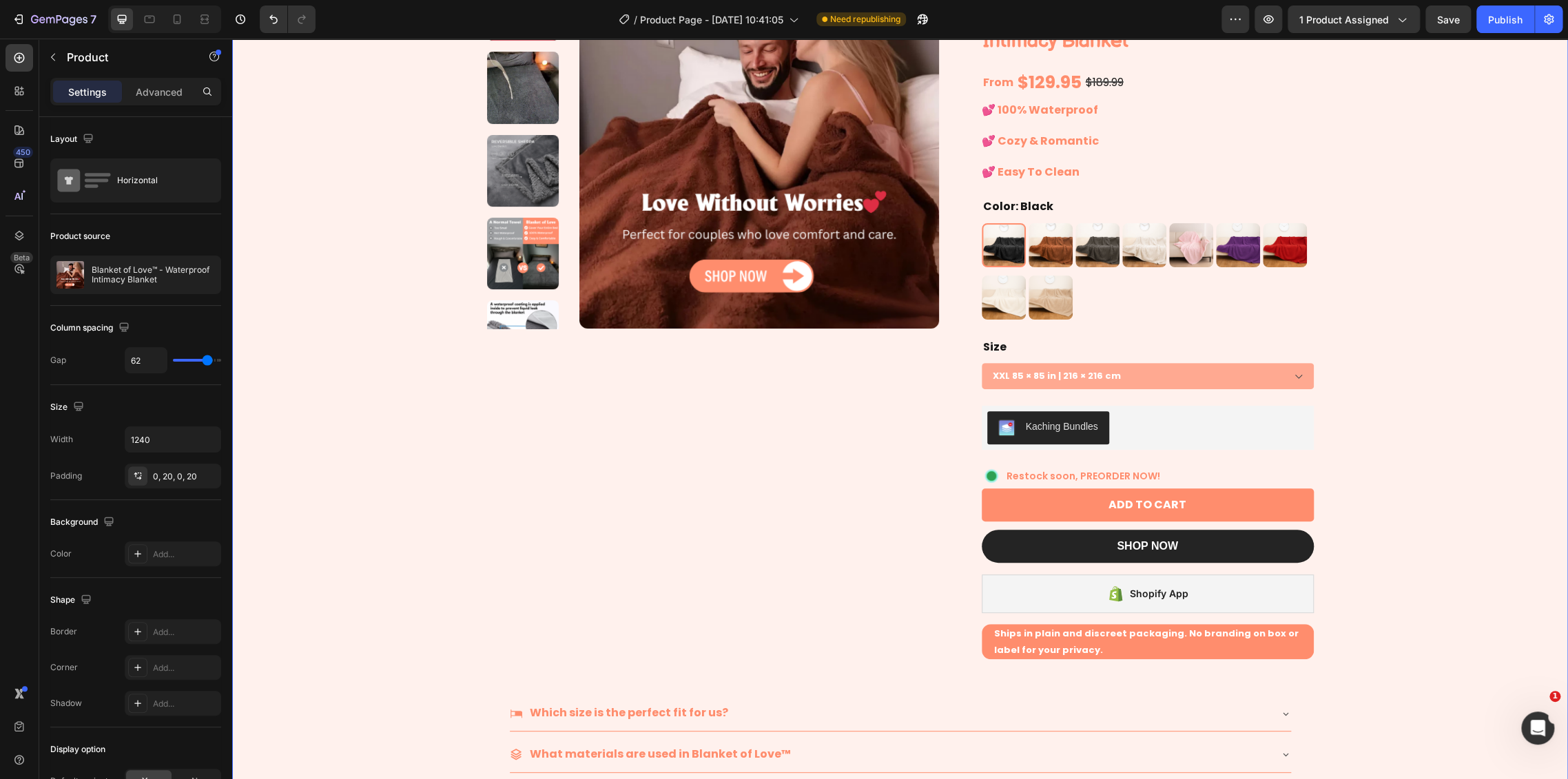
click at [1484, 325] on div "Product Images Icon Icon Icon Icon Icon Icon List Rate 4.8|5 by 35,500+ Couples…" at bounding box center [900, 416] width 1336 height 1005
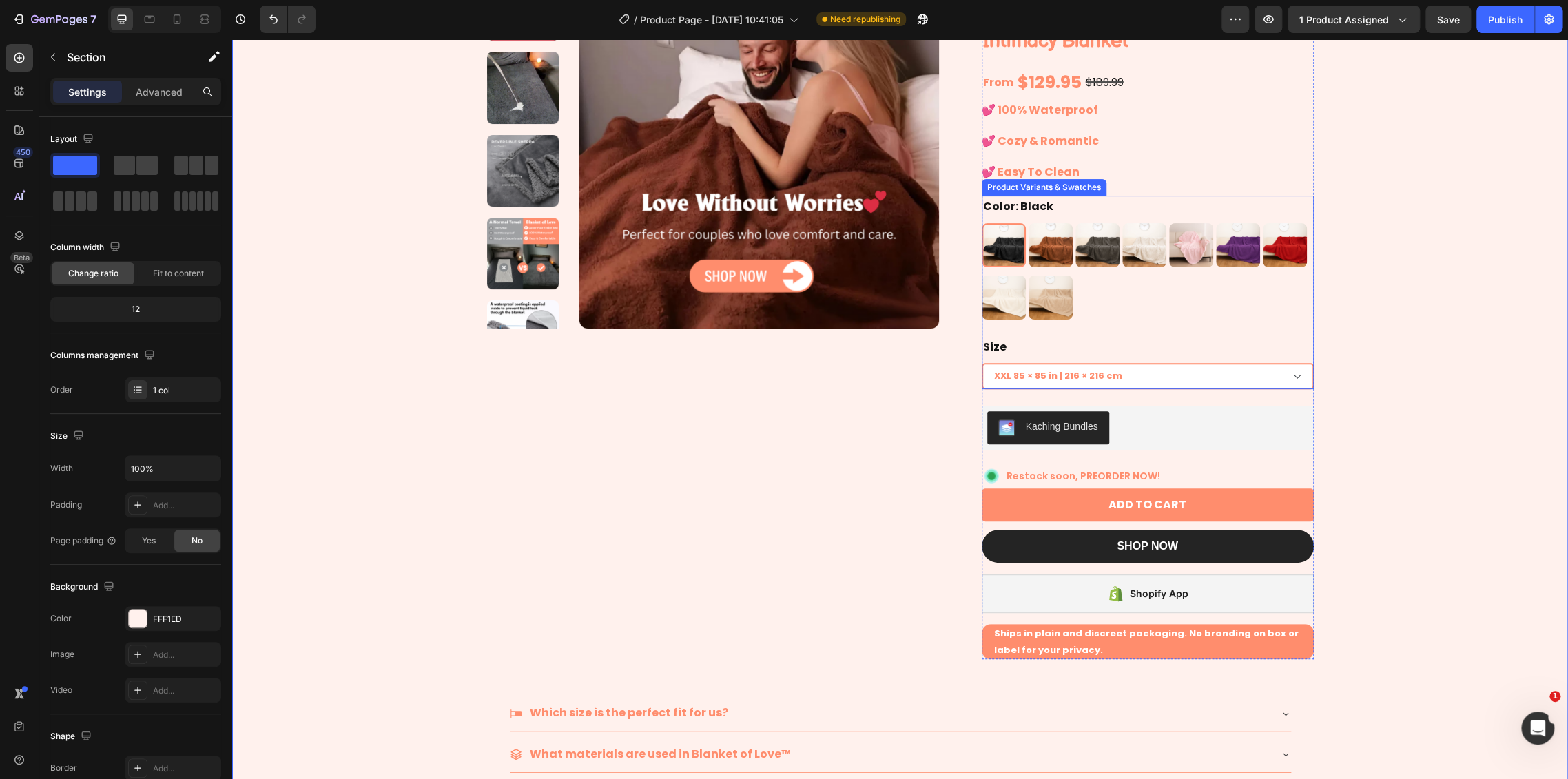
click at [1292, 375] on select "XXL 85 × 85 in | 216 × 216 cm XL 57 × 85 in | 145 × 216 cm L 57 × 65 in | 145 ×…" at bounding box center [1147, 375] width 332 height 26
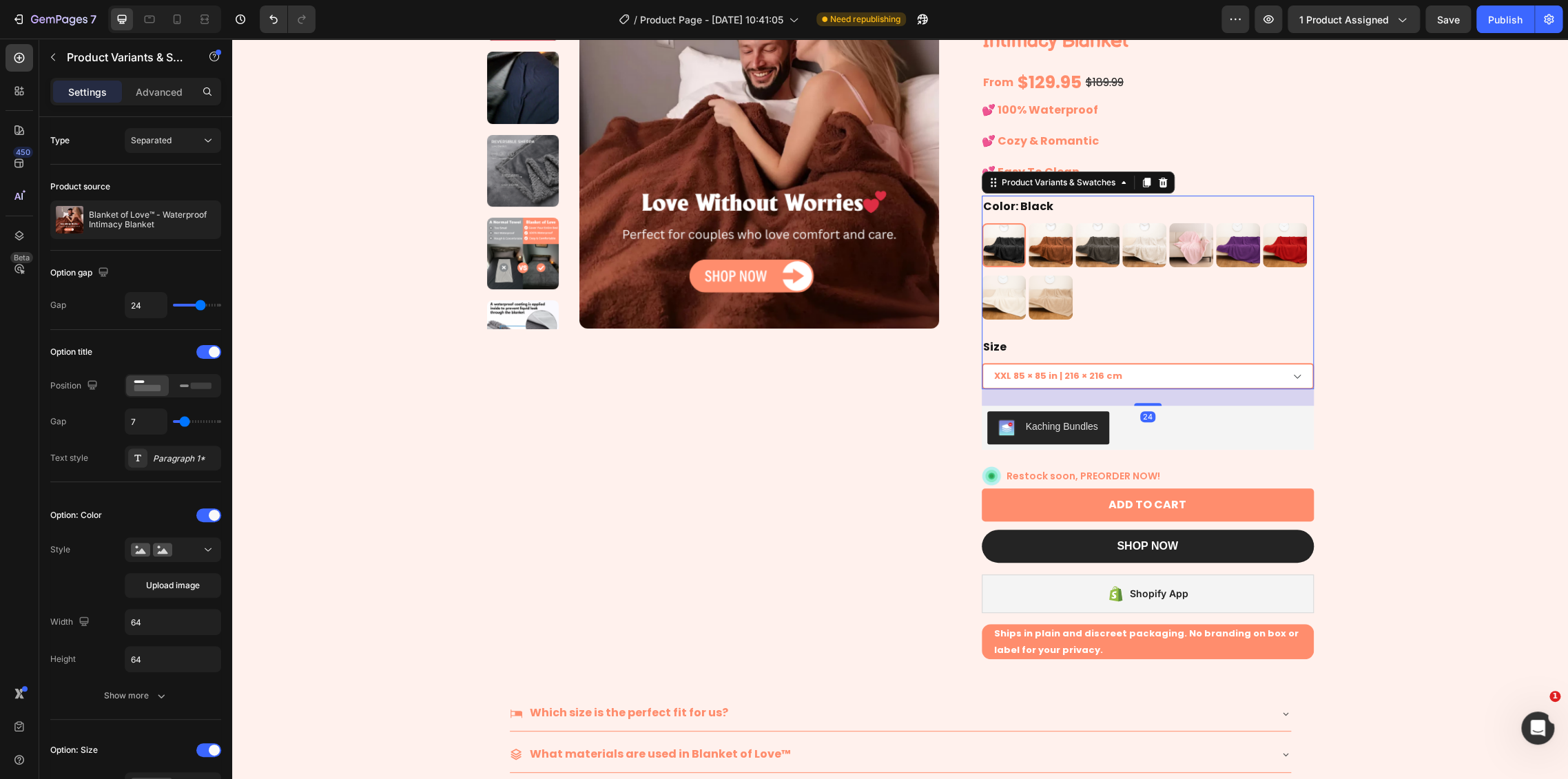
click at [1285, 377] on select "XXL 85 × 85 in | 216 × 216 cm XL 57 × 85 in | 145 × 216 cm L 57 × 65 in | 145 ×…" at bounding box center [1147, 375] width 332 height 26
click at [1292, 377] on select "XXL 85 × 85 in | 216 × 216 cm XL 57 × 85 in | 145 × 216 cm L 57 × 65 in | 145 ×…" at bounding box center [1147, 375] width 332 height 26
drag, startPoint x: 1292, startPoint y: 377, endPoint x: 1302, endPoint y: 376, distance: 10.0
click at [1292, 377] on select "XXL 85 × 85 in | 216 × 216 cm XL 57 × 85 in | 145 × 216 cm L 57 × 65 in | 145 ×…" at bounding box center [1147, 375] width 332 height 26
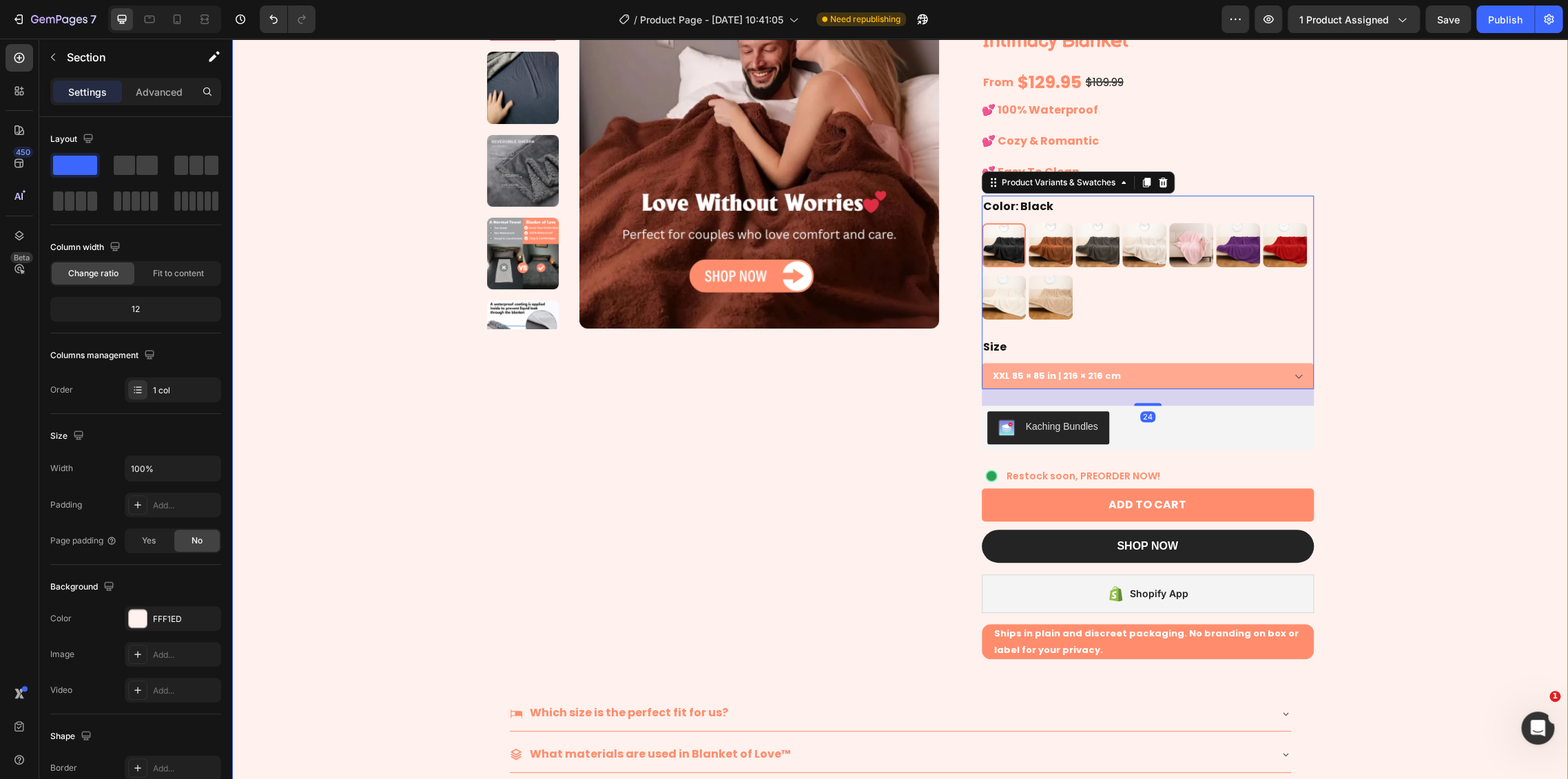
click at [1416, 373] on div "Product Images Icon Icon Icon Icon Icon Icon List Rate 4.8|5 by 35,500+ Couples…" at bounding box center [900, 416] width 1336 height 1005
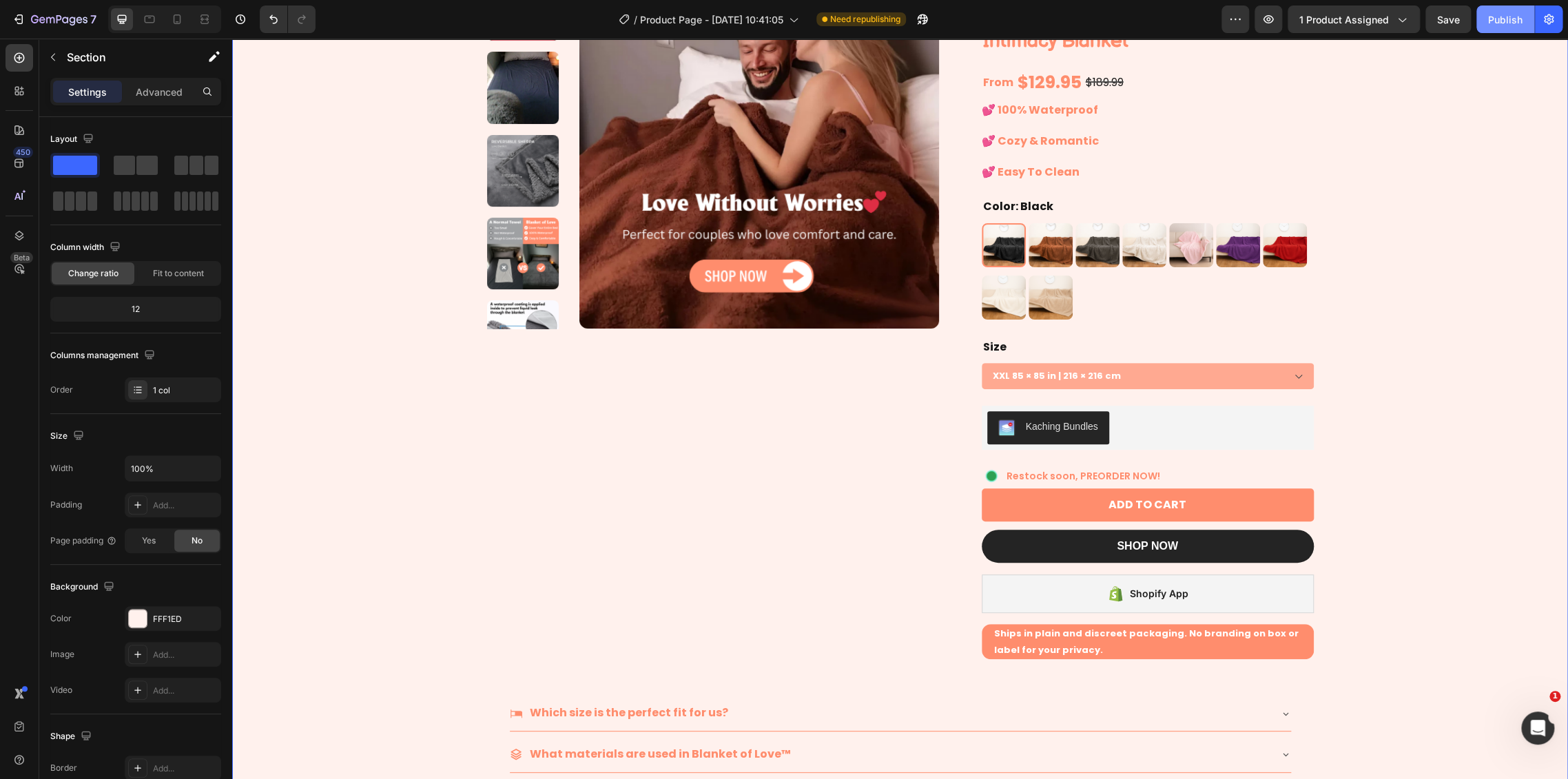
click at [1504, 9] on button "Publish" at bounding box center [1505, 19] width 57 height 28
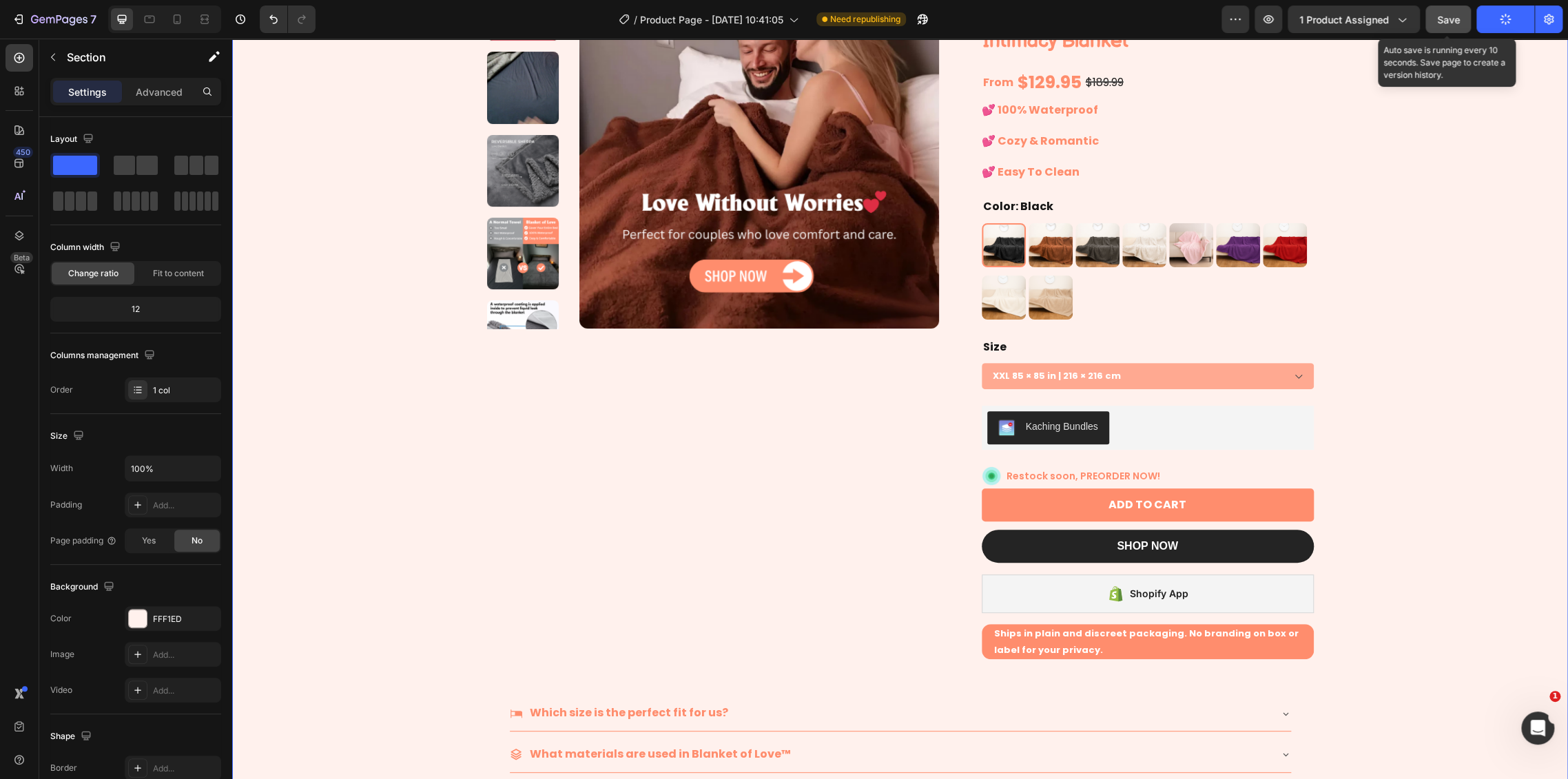
click at [1466, 17] on button "Save" at bounding box center [1448, 19] width 46 height 28
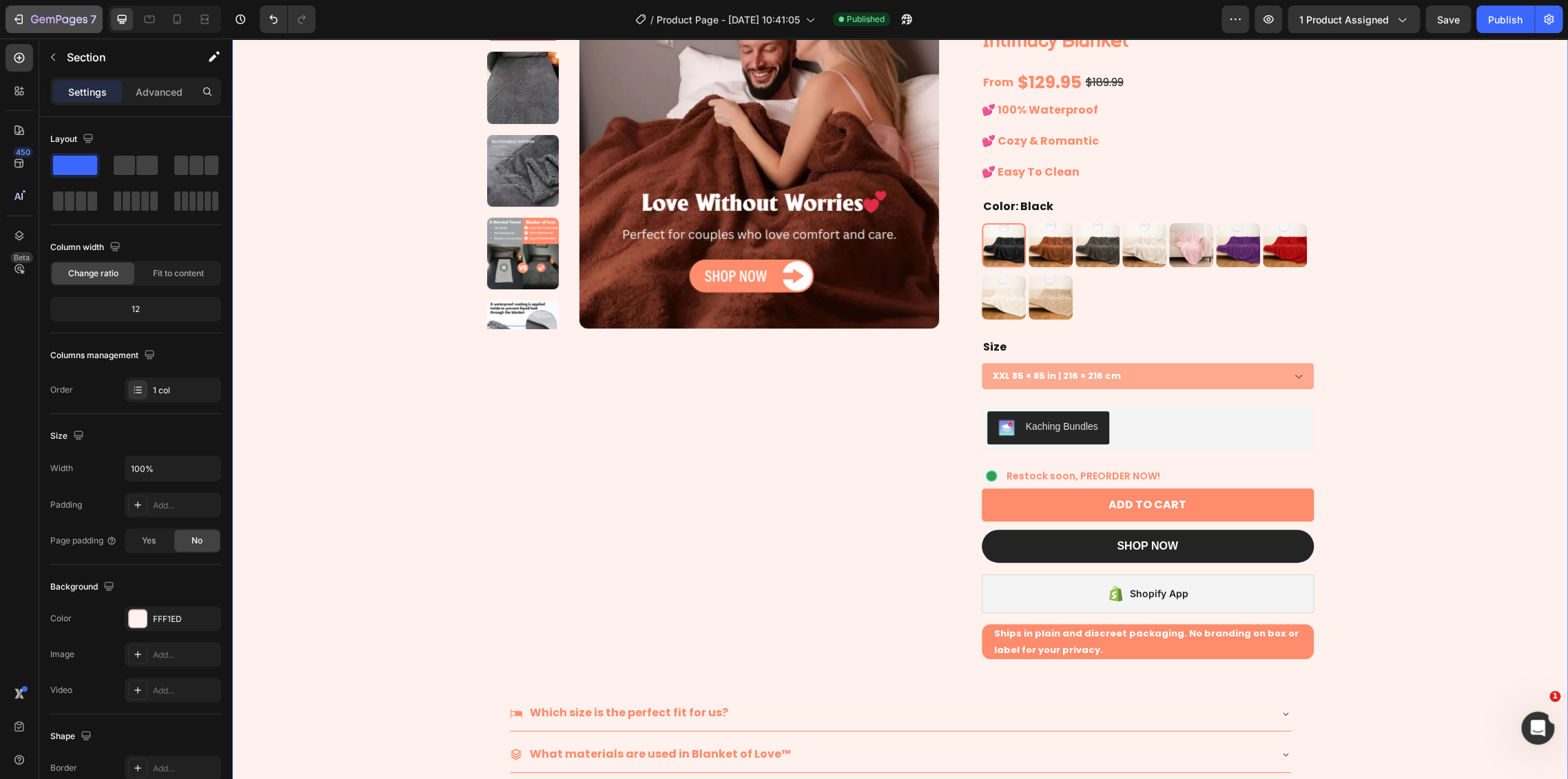
click at [68, 6] on button "7" at bounding box center [55, 19] width 98 height 28
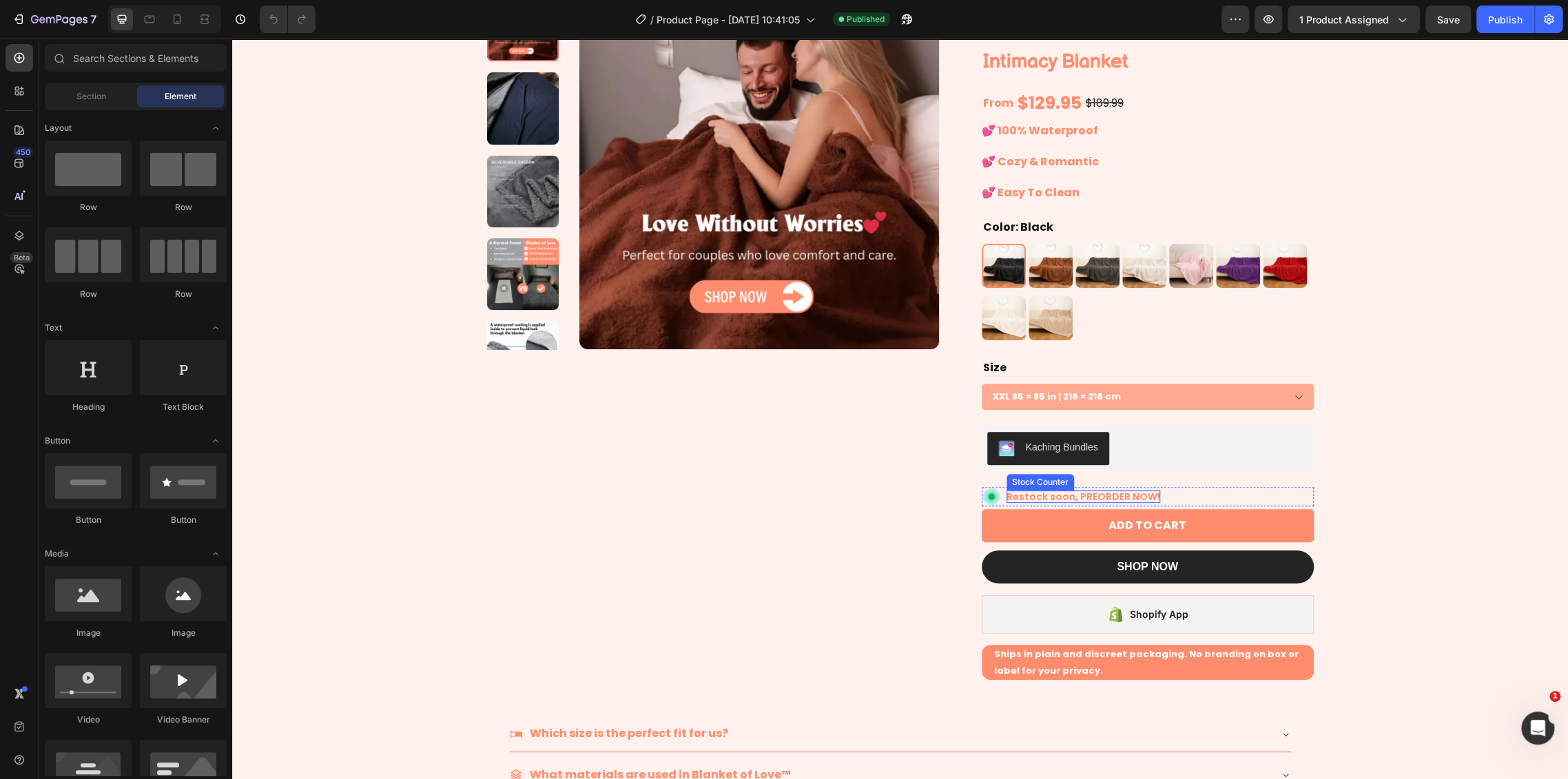
scroll to position [77, 0]
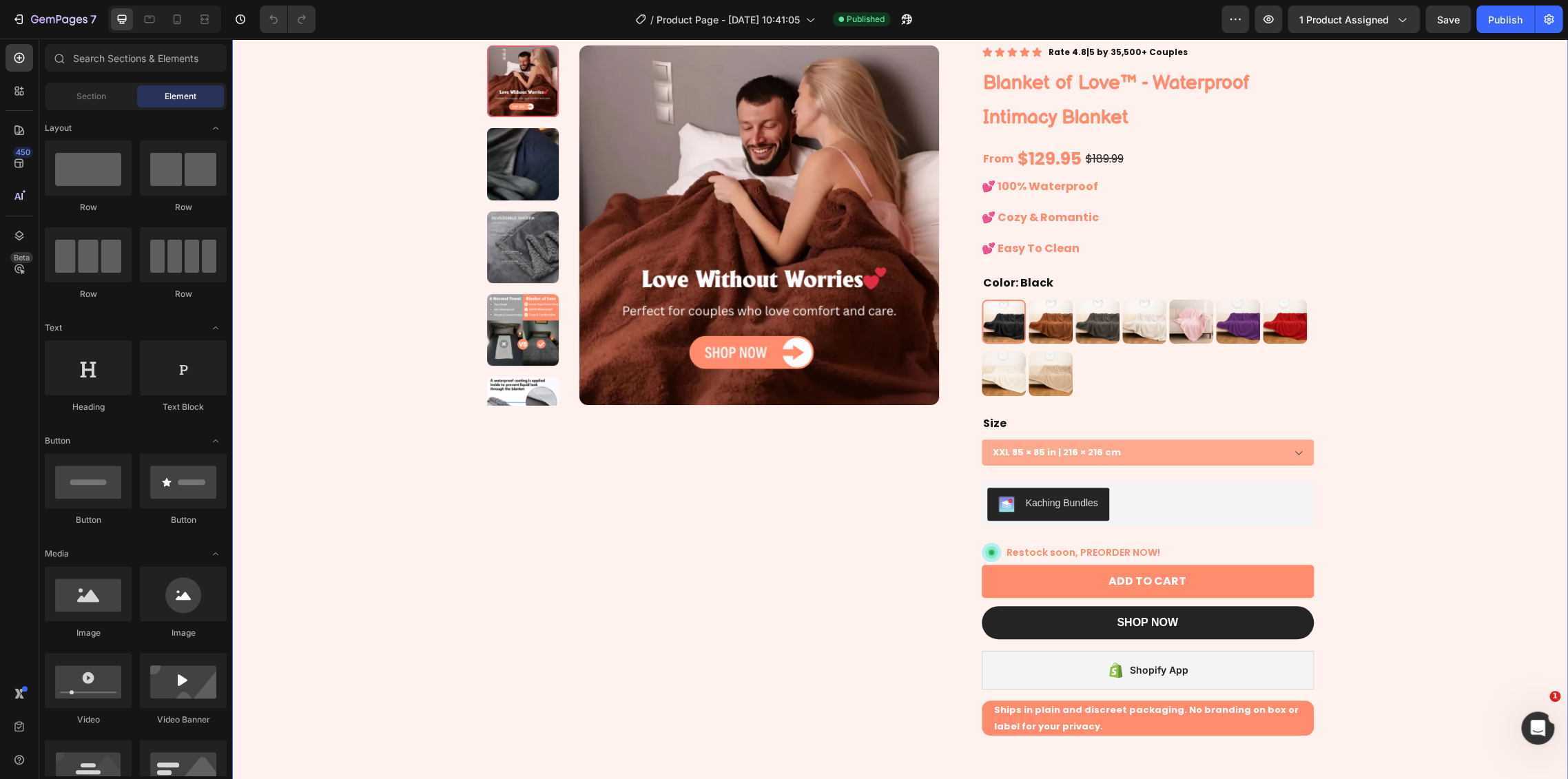
click at [1514, 488] on div "Product Images Icon Icon Icon Icon Icon Icon List Rate 4.8|5 by 35,500+ Couples…" at bounding box center [900, 493] width 1336 height 1005
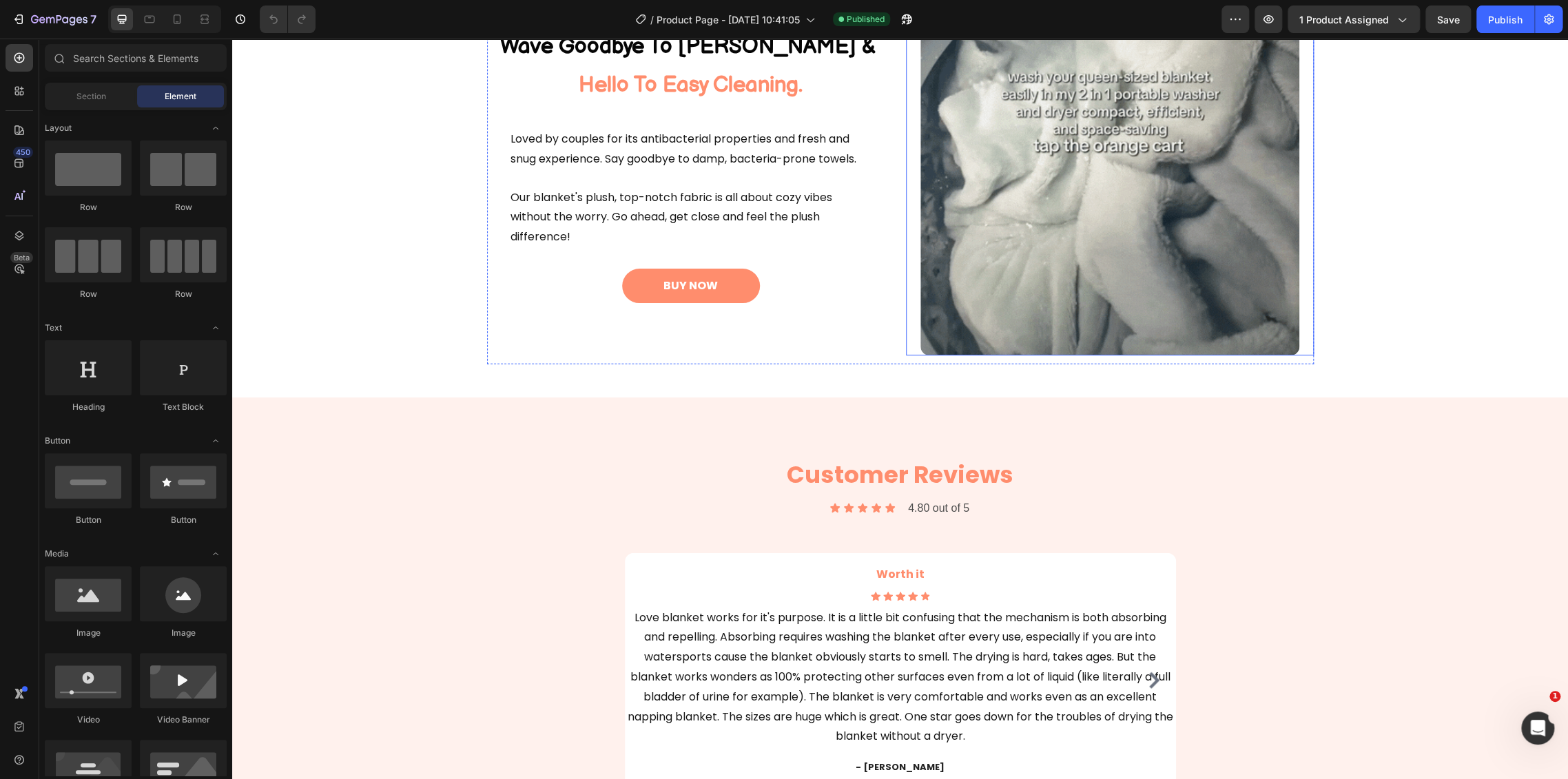
scroll to position [2191, 0]
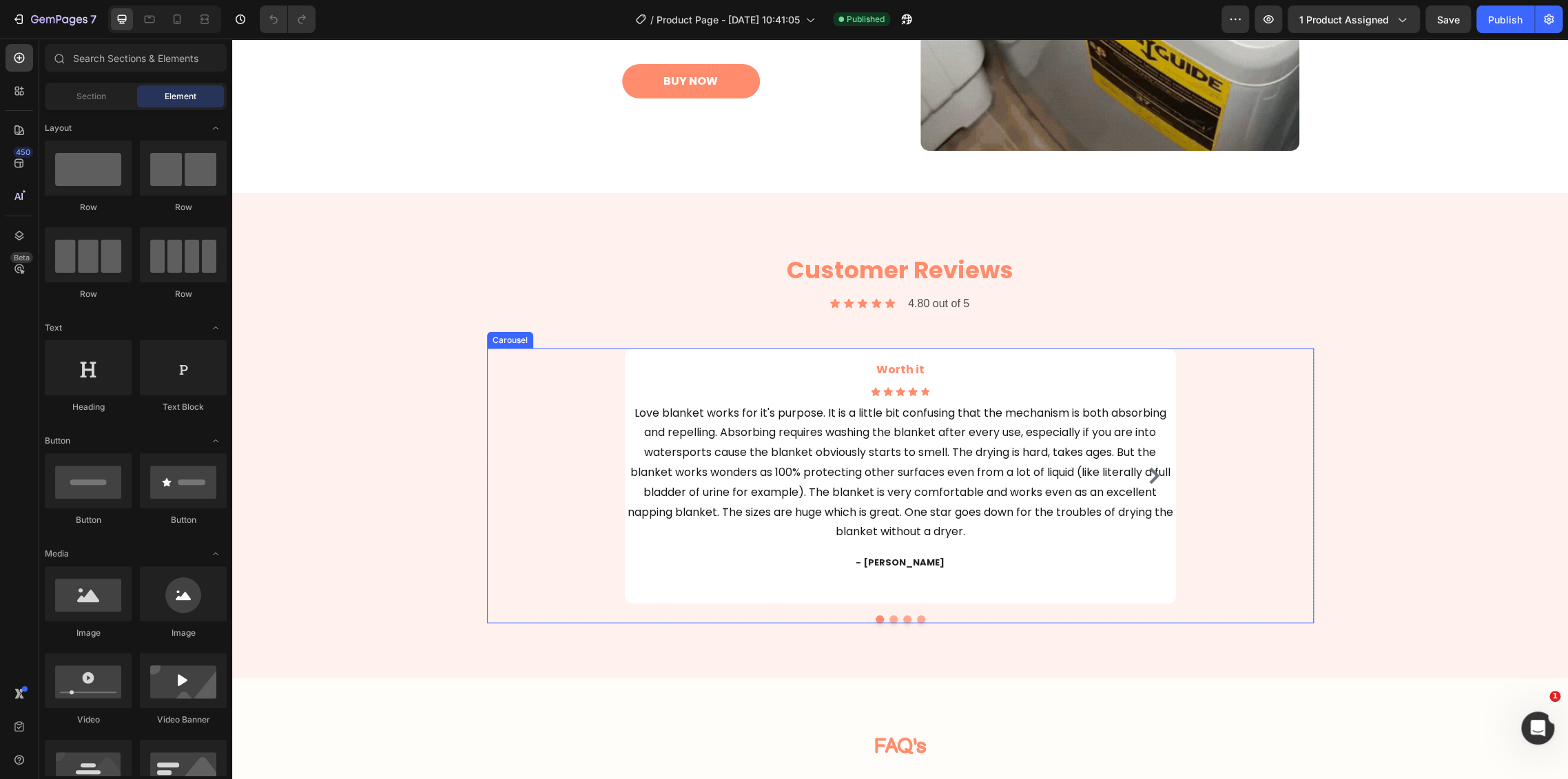
click at [1149, 470] on icon "Carousel Next Arrow" at bounding box center [1153, 476] width 16 height 16
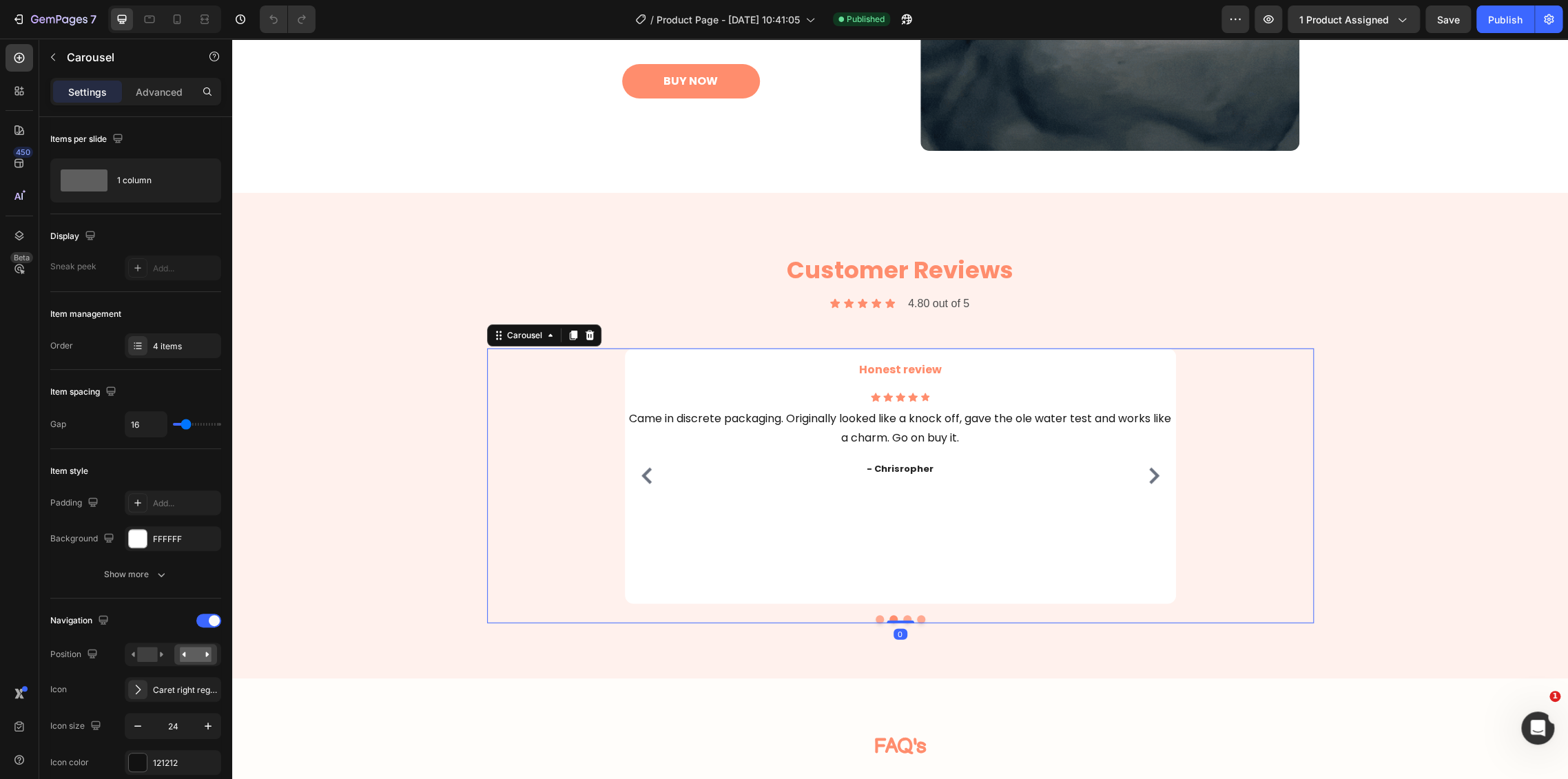
click at [1149, 474] on icon "Carousel Next Arrow" at bounding box center [1154, 476] width 11 height 16
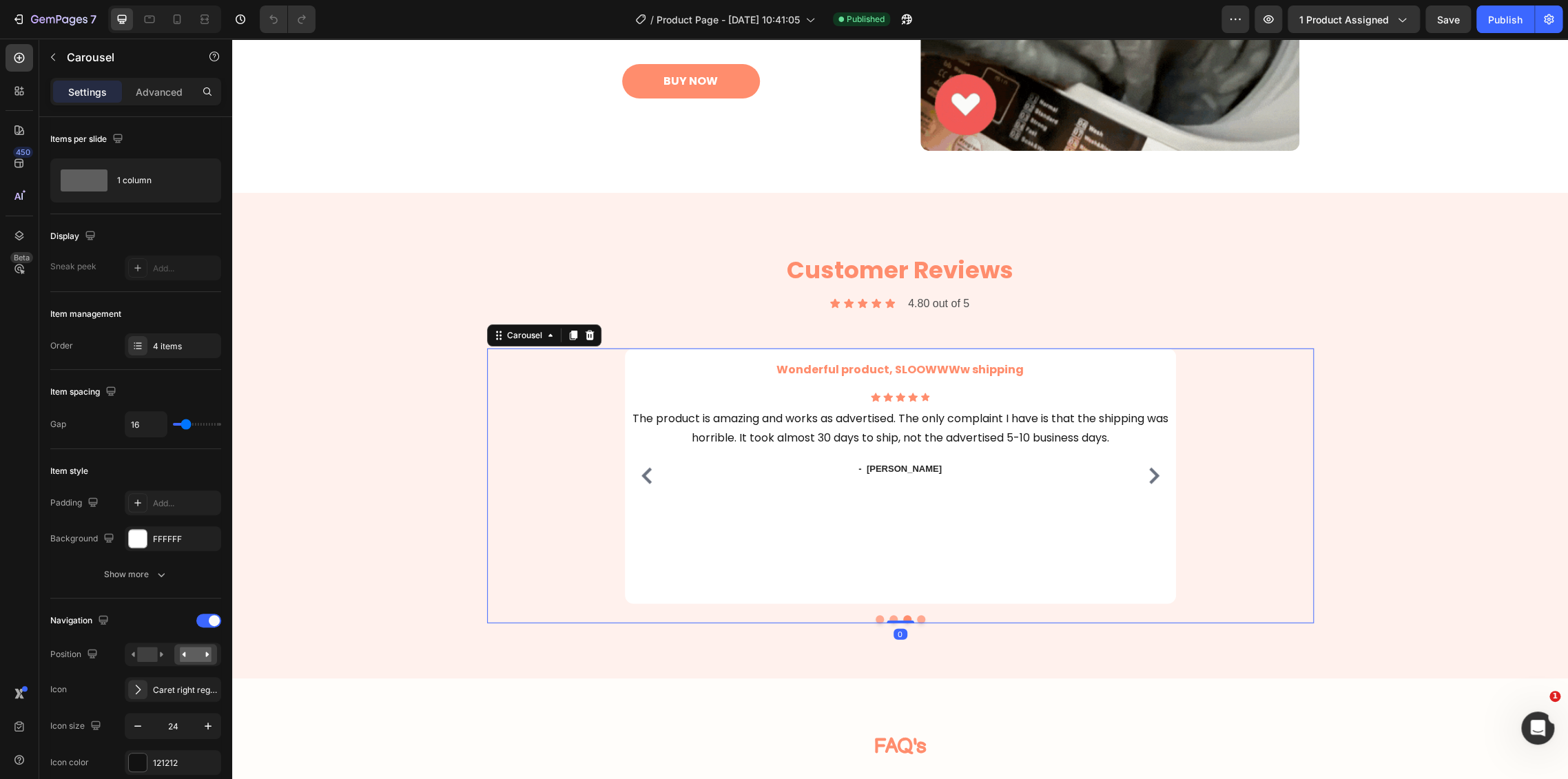
click at [1159, 481] on div "Wonderful product, SLOOWWWw shipping Heading Icon Icon Icon Icon Icon Icon List…" at bounding box center [900, 476] width 551 height 256
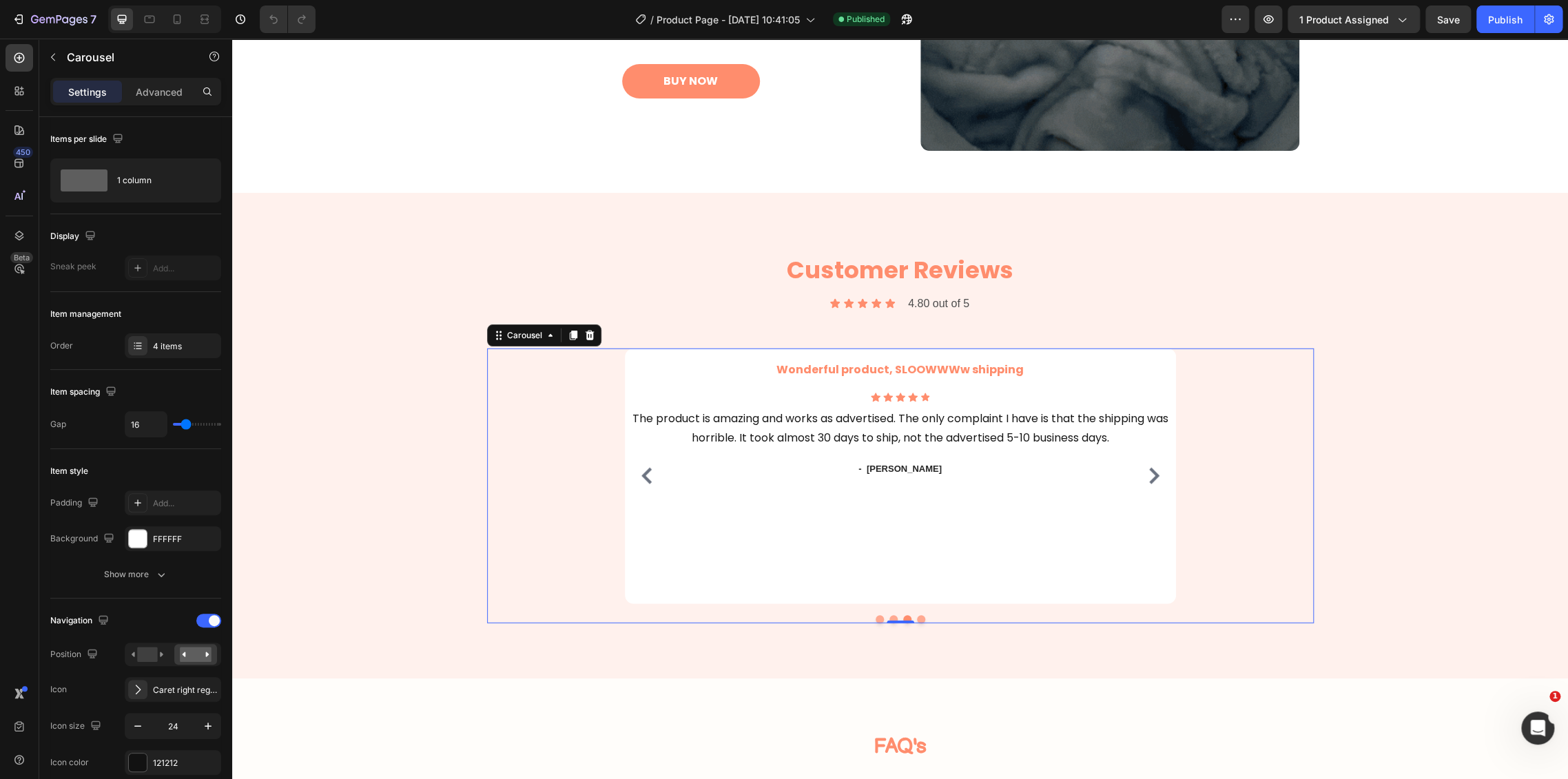
click at [1145, 483] on icon "Carousel Next Arrow" at bounding box center [1153, 476] width 16 height 16
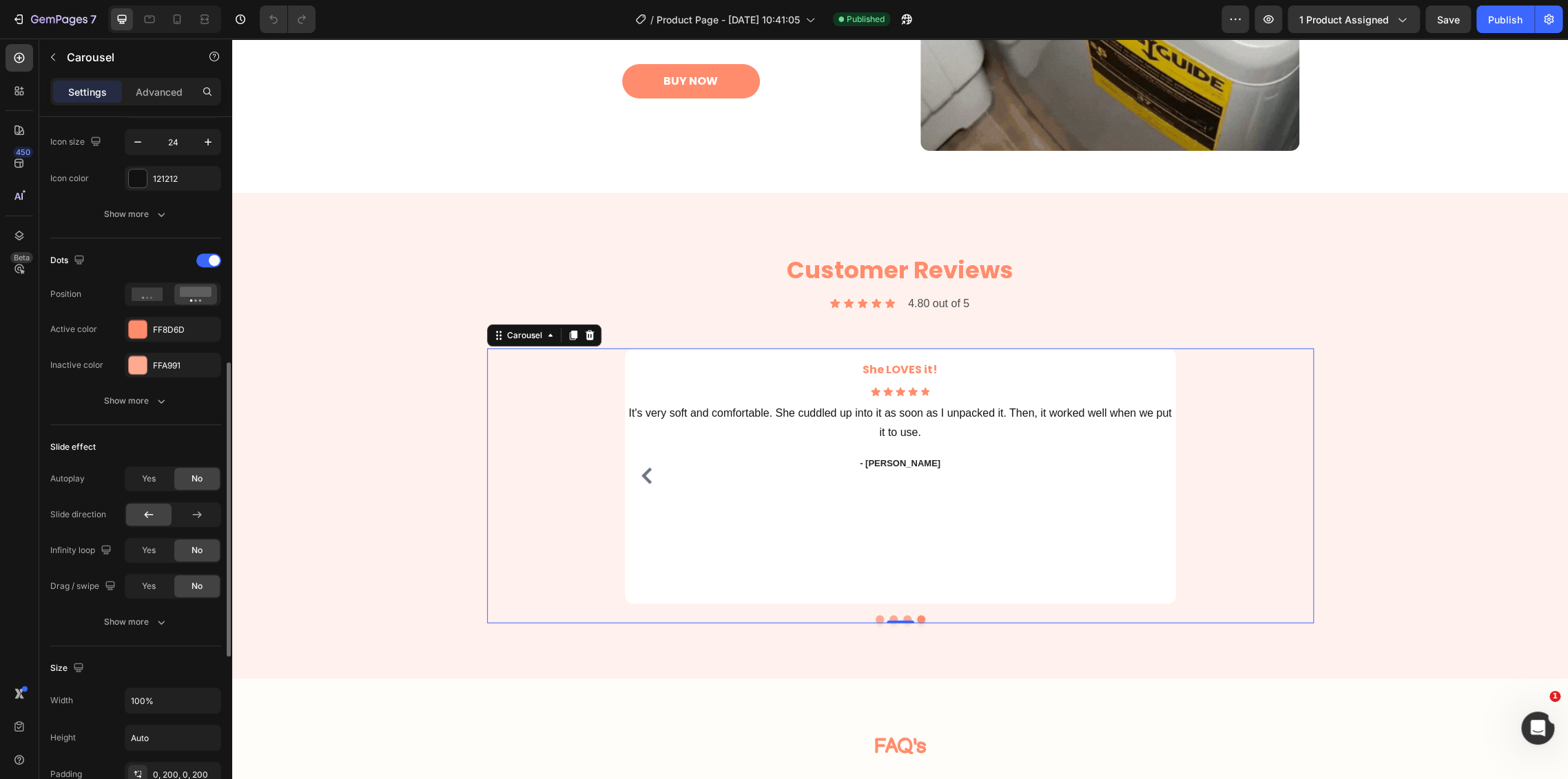
scroll to position [432, 0]
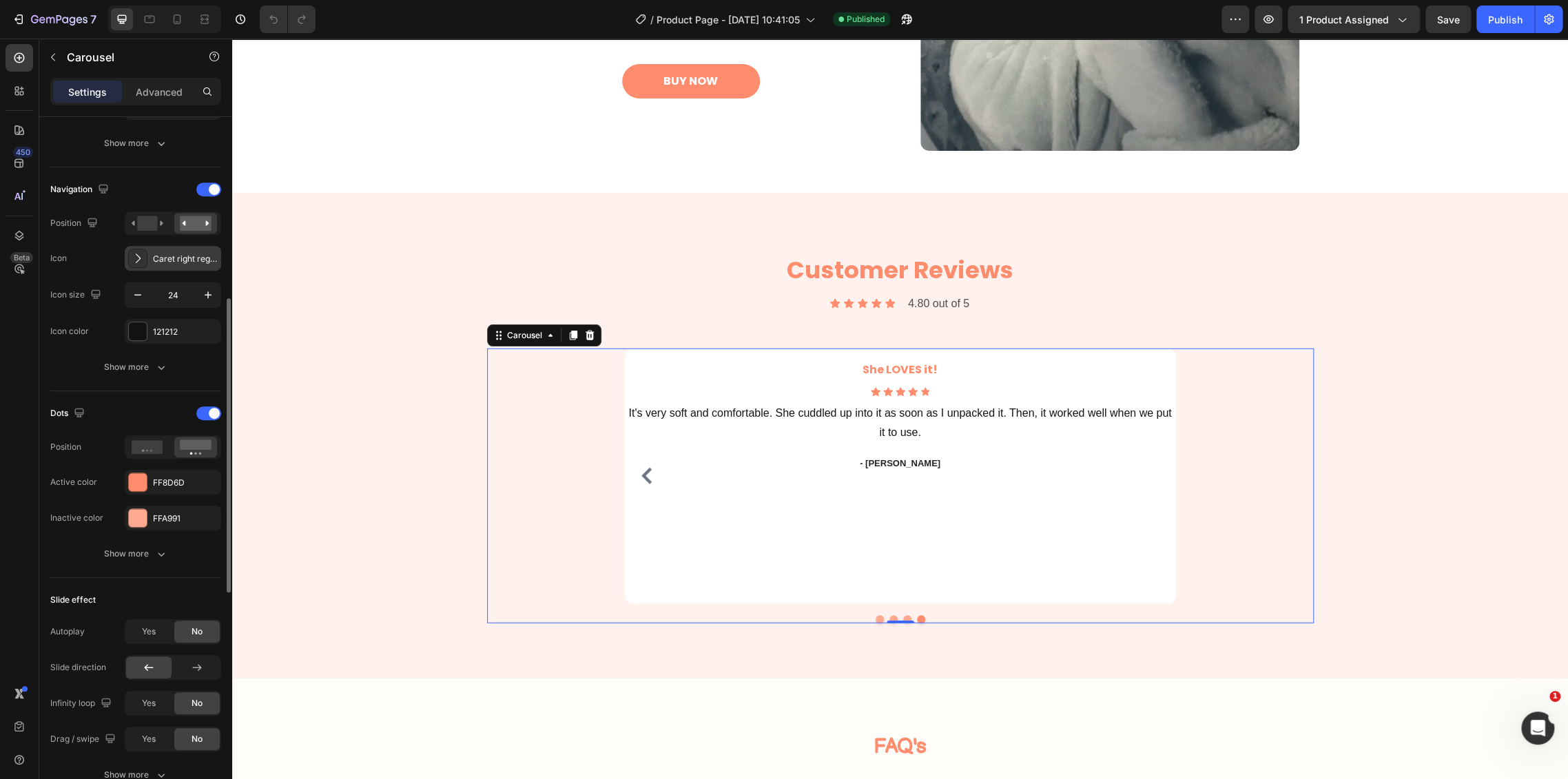
click at [178, 261] on div "Caret right regular" at bounding box center [186, 258] width 65 height 12
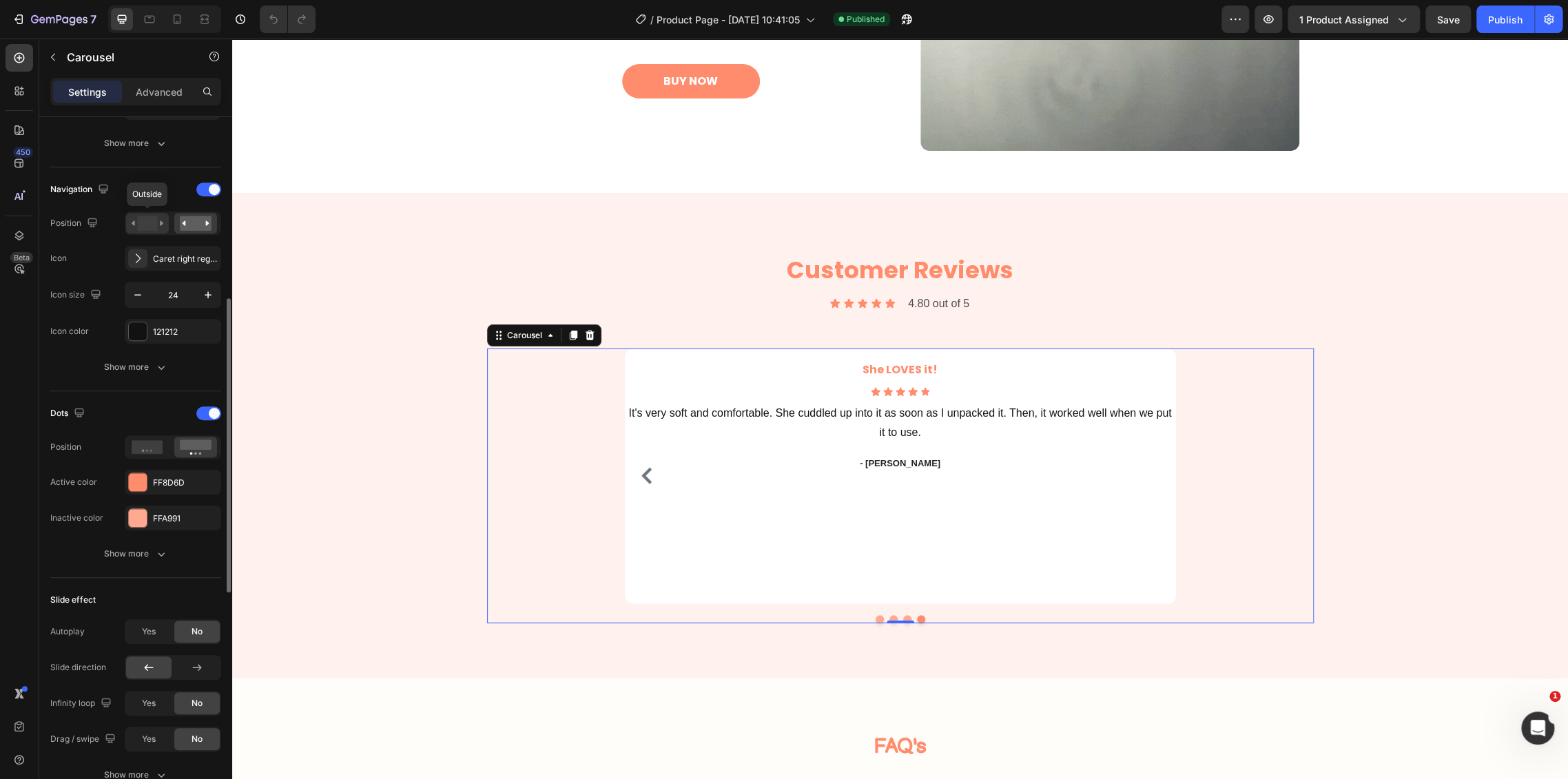
click at [152, 226] on rect at bounding box center [146, 223] width 20 height 15
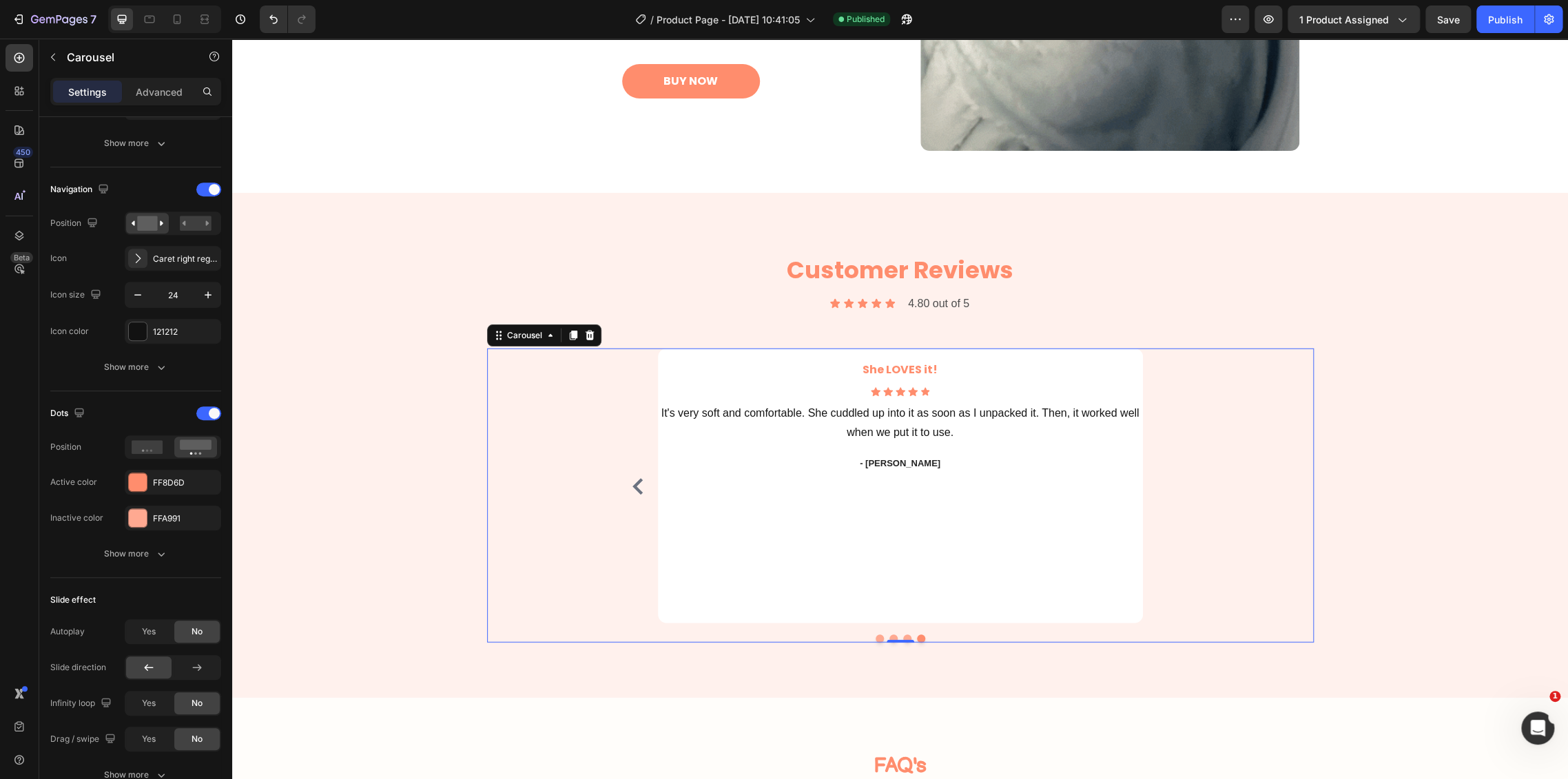
click at [629, 490] on icon "Carousel Back Arrow" at bounding box center [637, 486] width 16 height 16
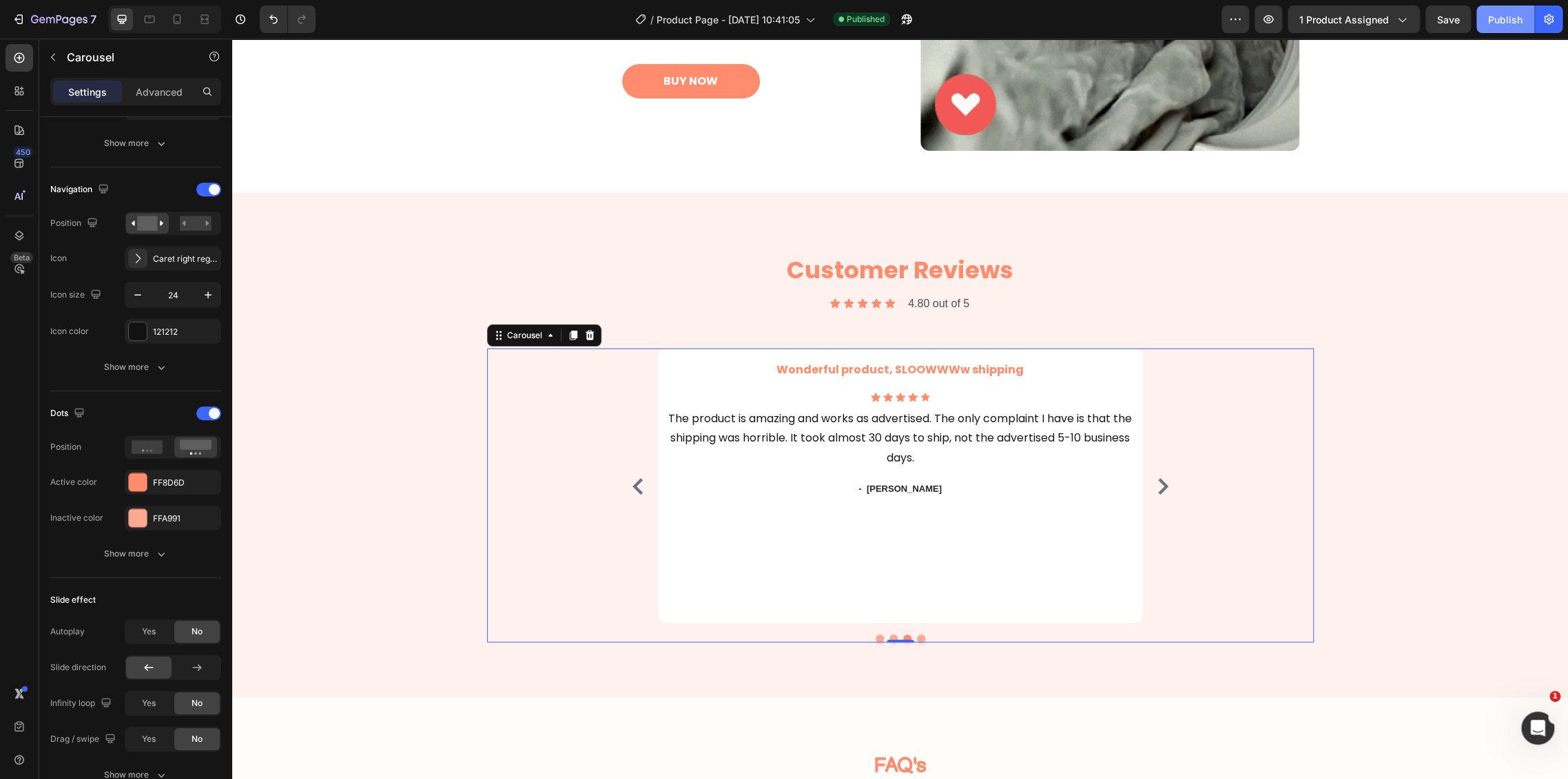
click at [1496, 7] on button "Publish" at bounding box center [1505, 19] width 57 height 28
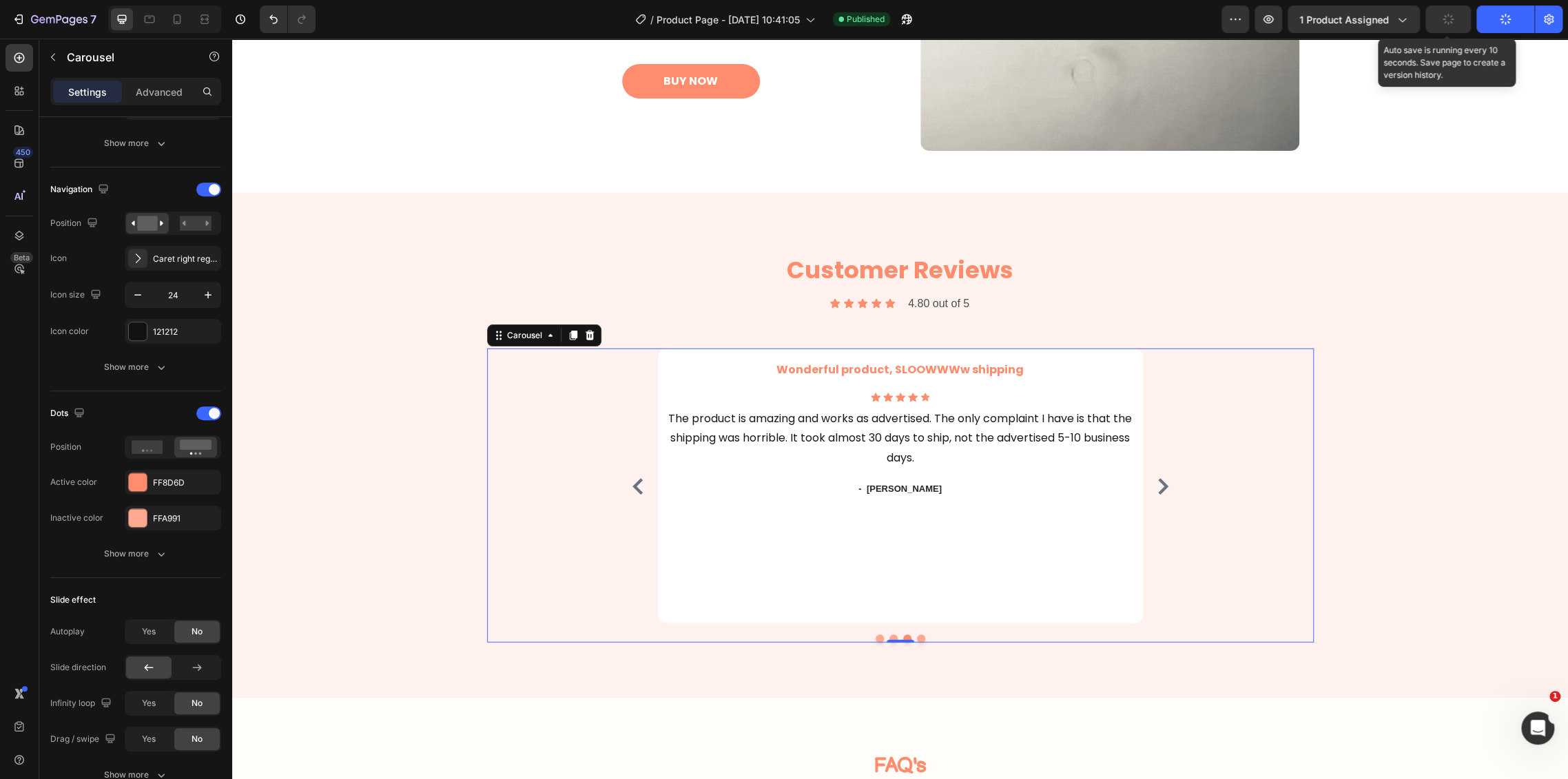
click at [1430, 7] on button "button" at bounding box center [1448, 19] width 46 height 28
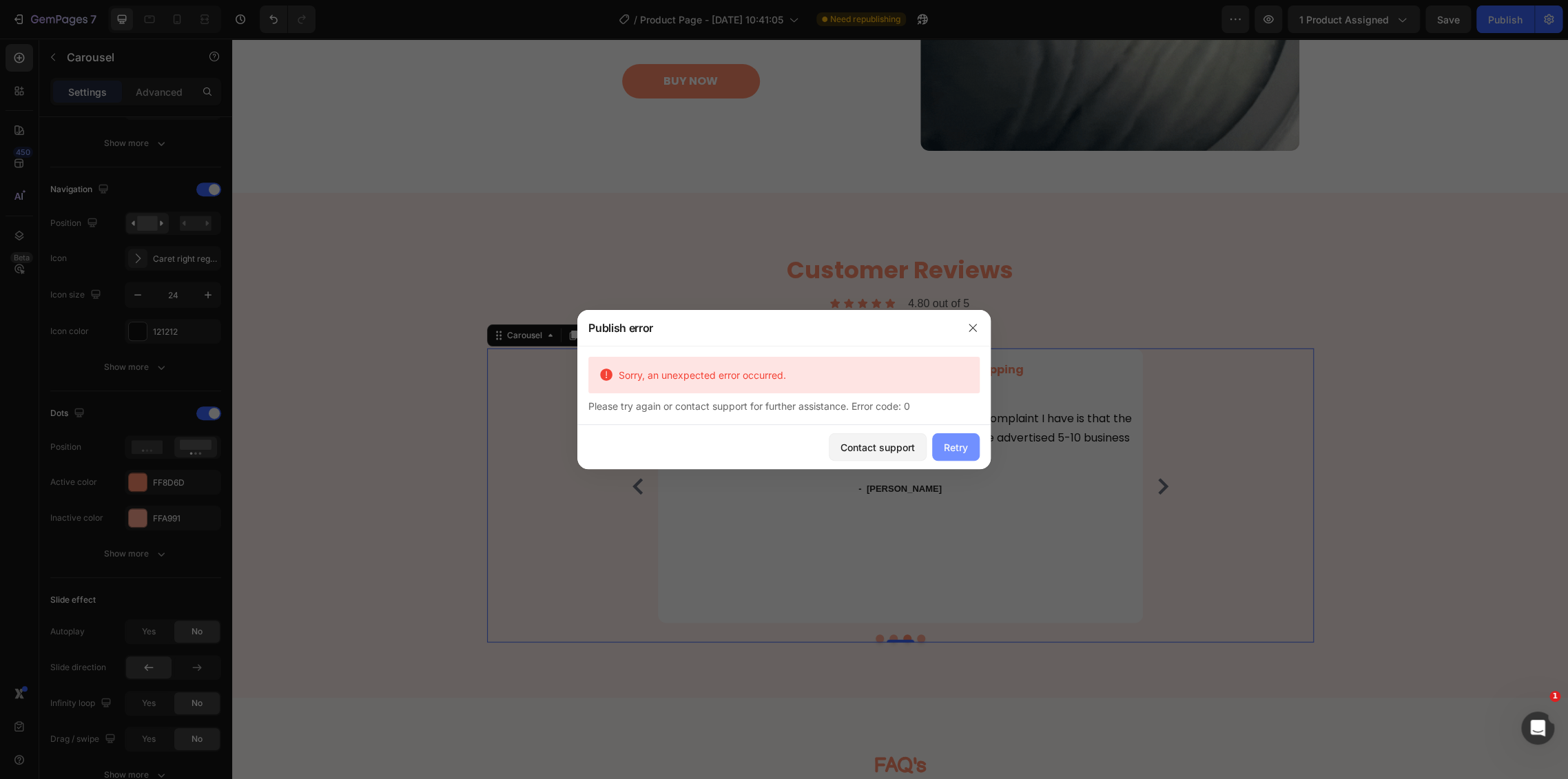
click at [961, 446] on div "Retry" at bounding box center [955, 447] width 24 height 14
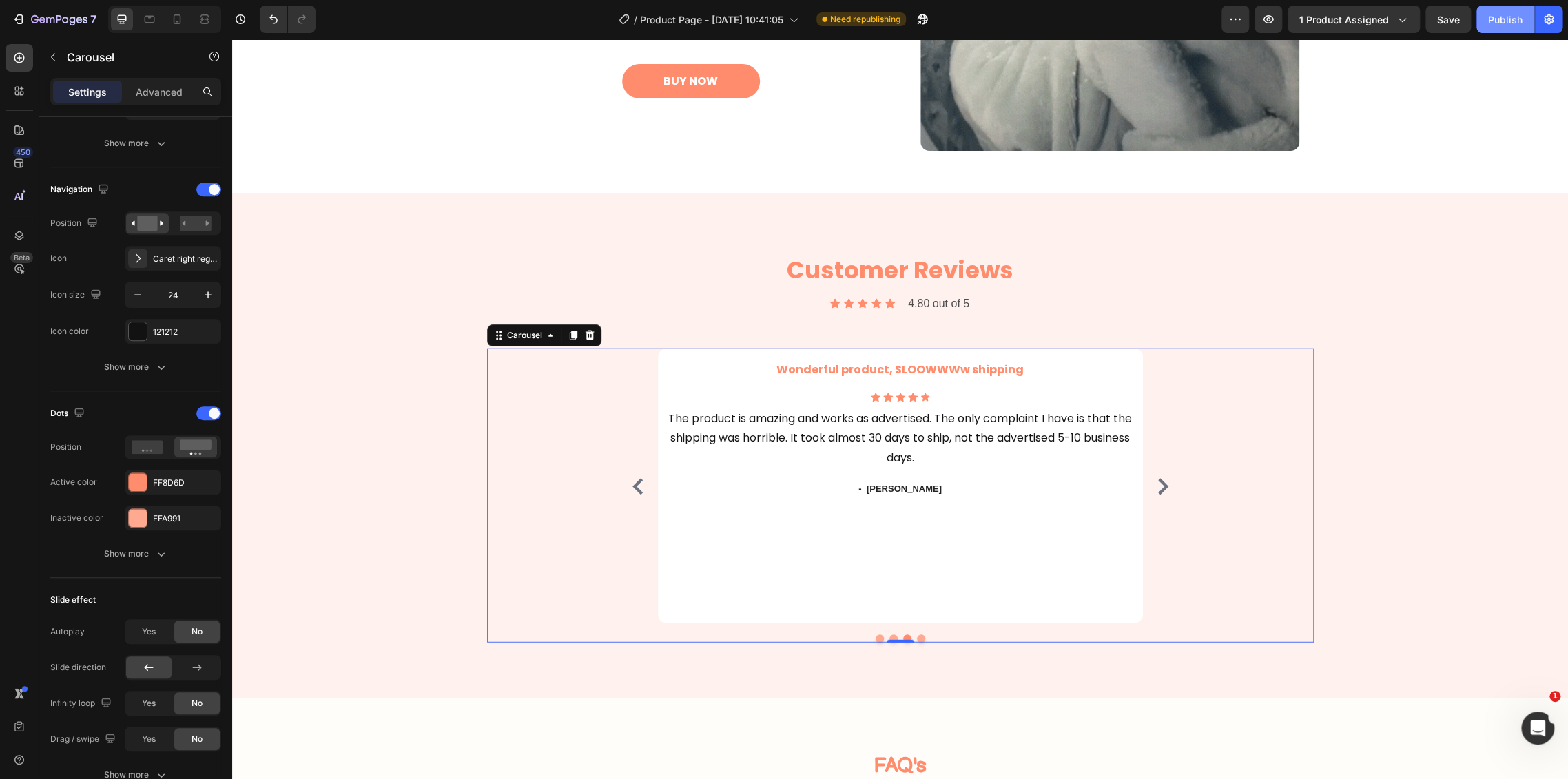
click at [1515, 26] on div "Publish" at bounding box center [1505, 19] width 34 height 14
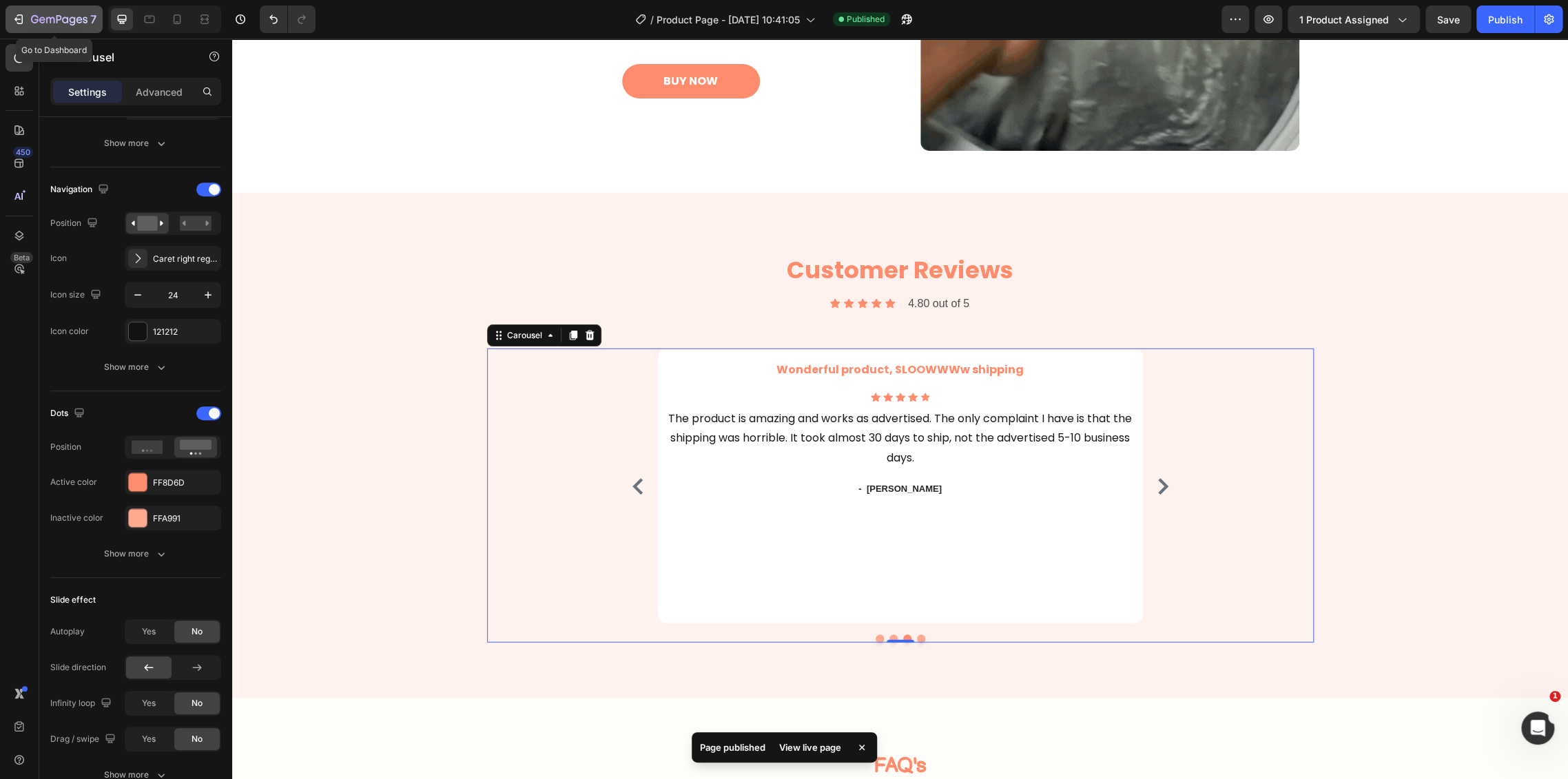
click at [57, 16] on icon "button" at bounding box center [59, 19] width 6 height 9
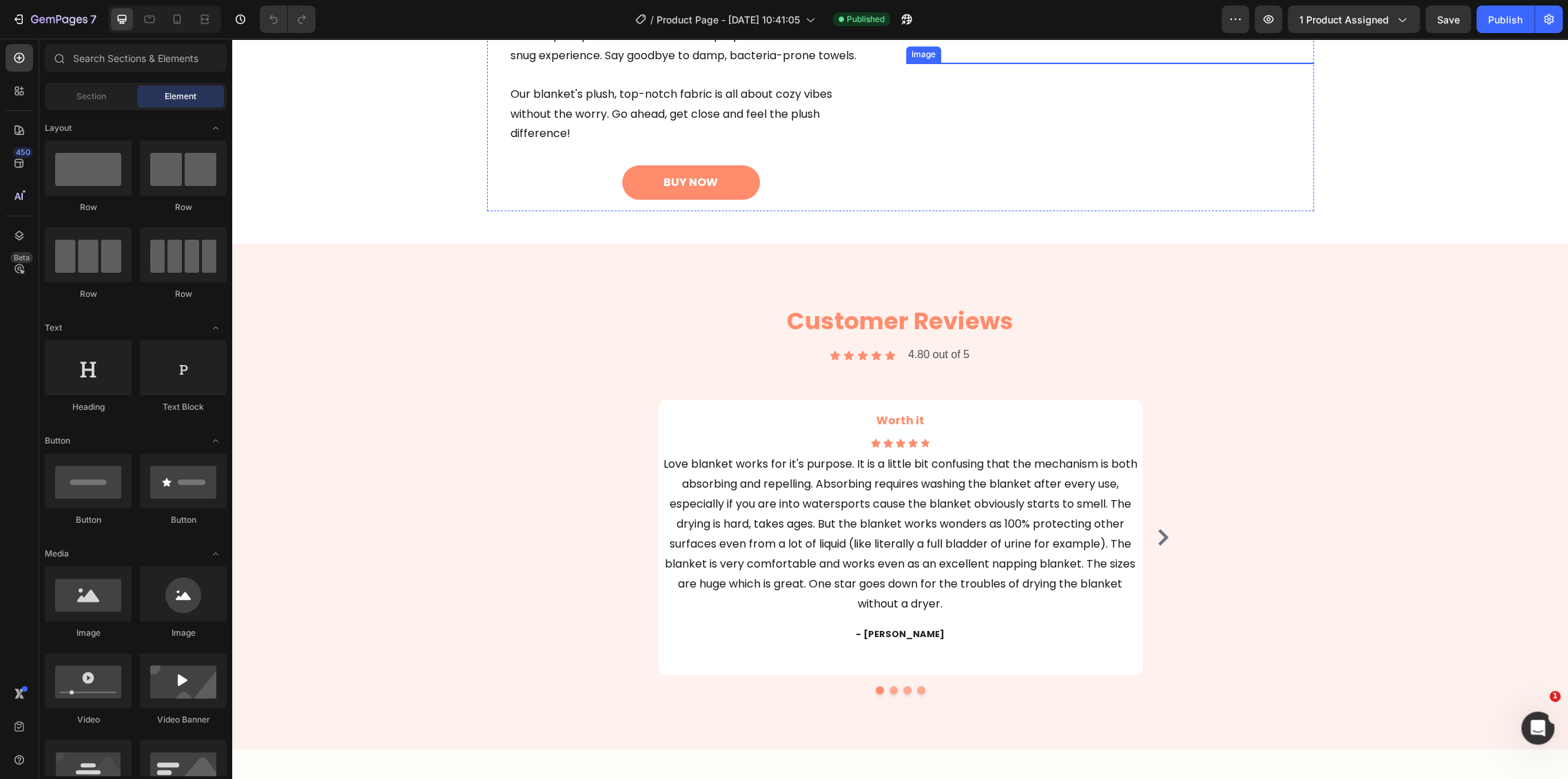
scroll to position [1301, 0]
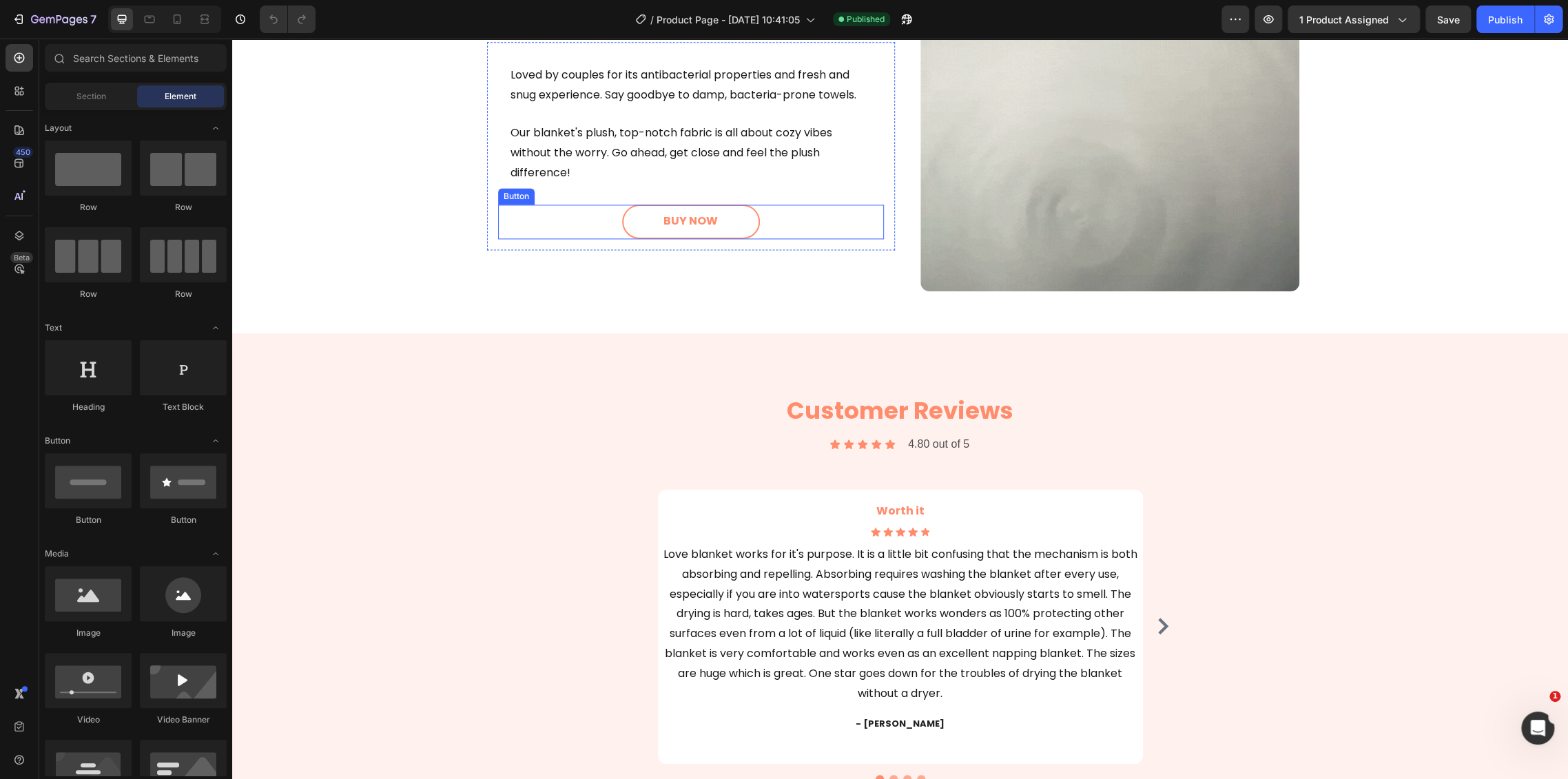
click at [690, 206] on link "BUY NOW" at bounding box center [691, 222] width 138 height 34
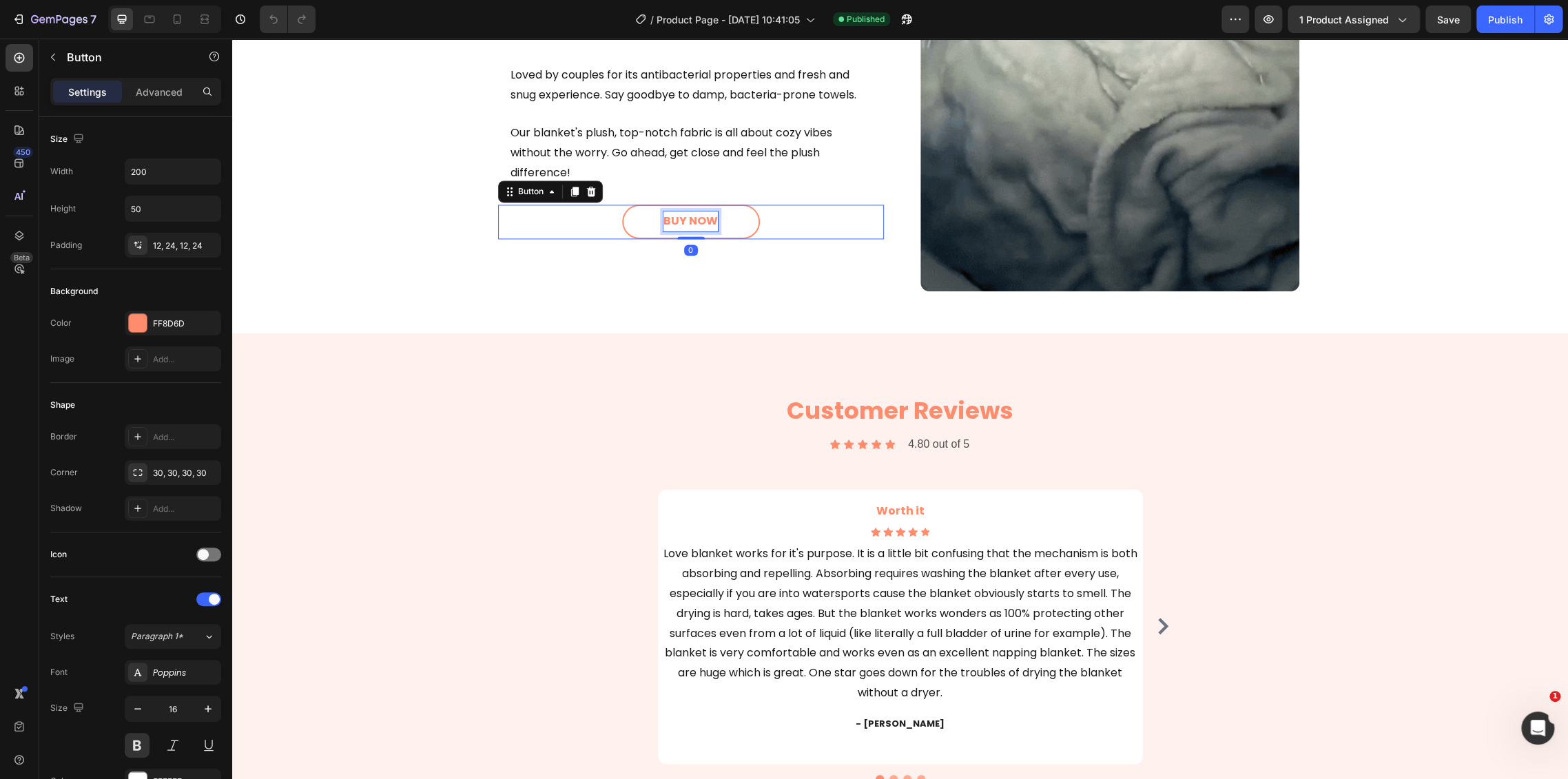
click at [693, 227] on p "BUY NOW" at bounding box center [690, 221] width 55 height 20
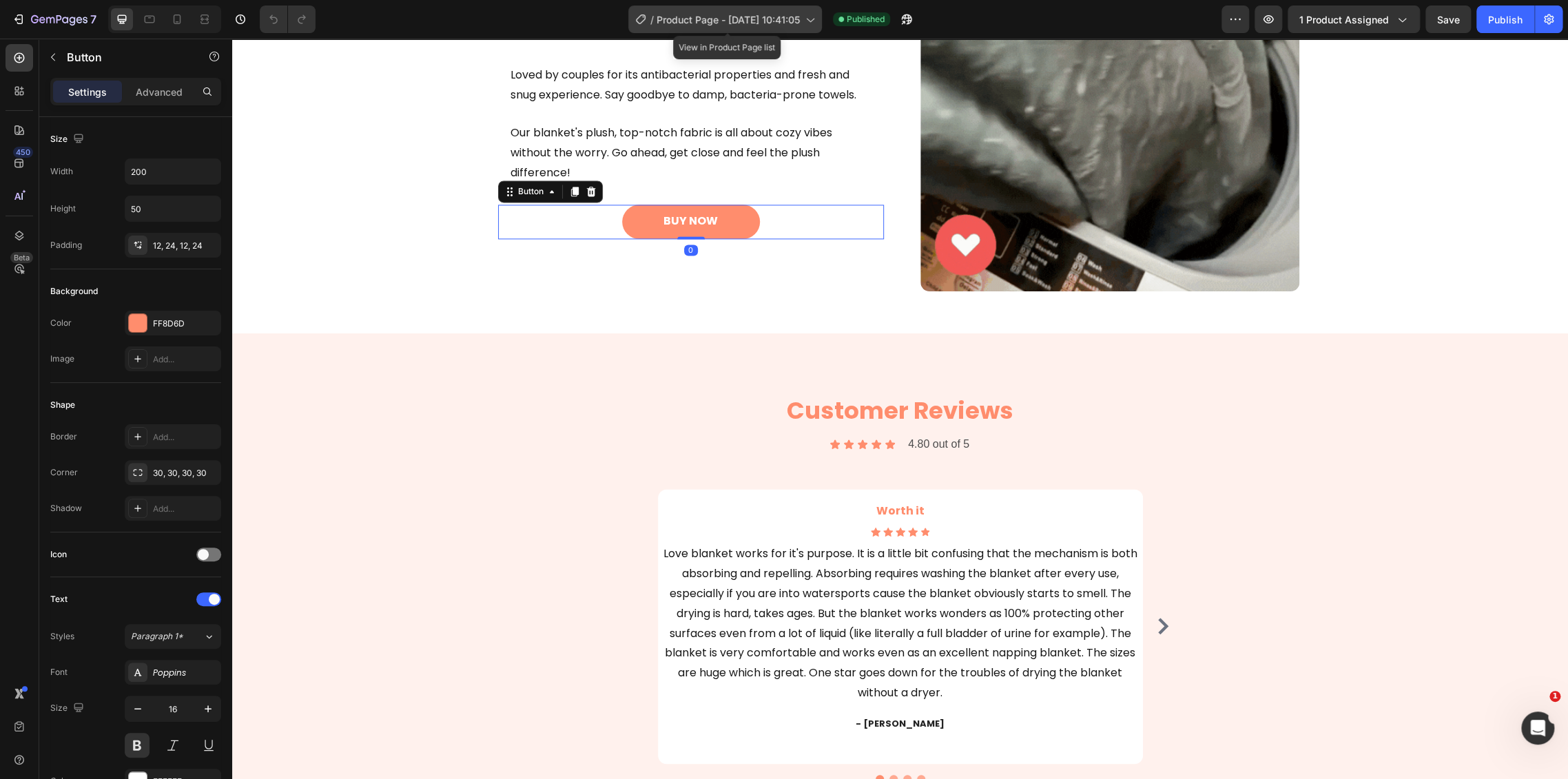
drag, startPoint x: 727, startPoint y: 14, endPoint x: 736, endPoint y: 12, distance: 9.2
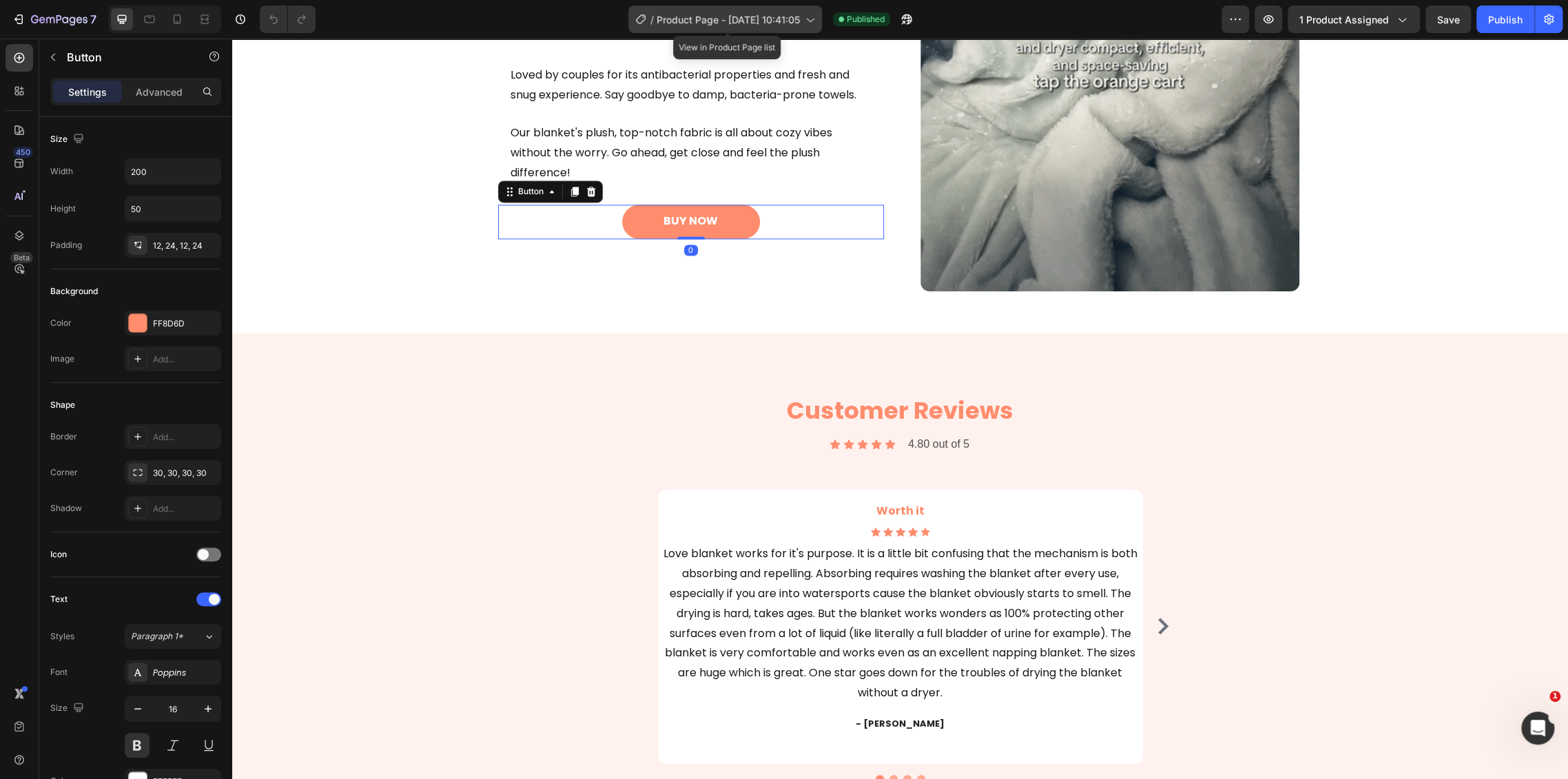
click at [726, 13] on span "Product Page - [DATE] 10:41:05" at bounding box center [728, 19] width 144 height 14
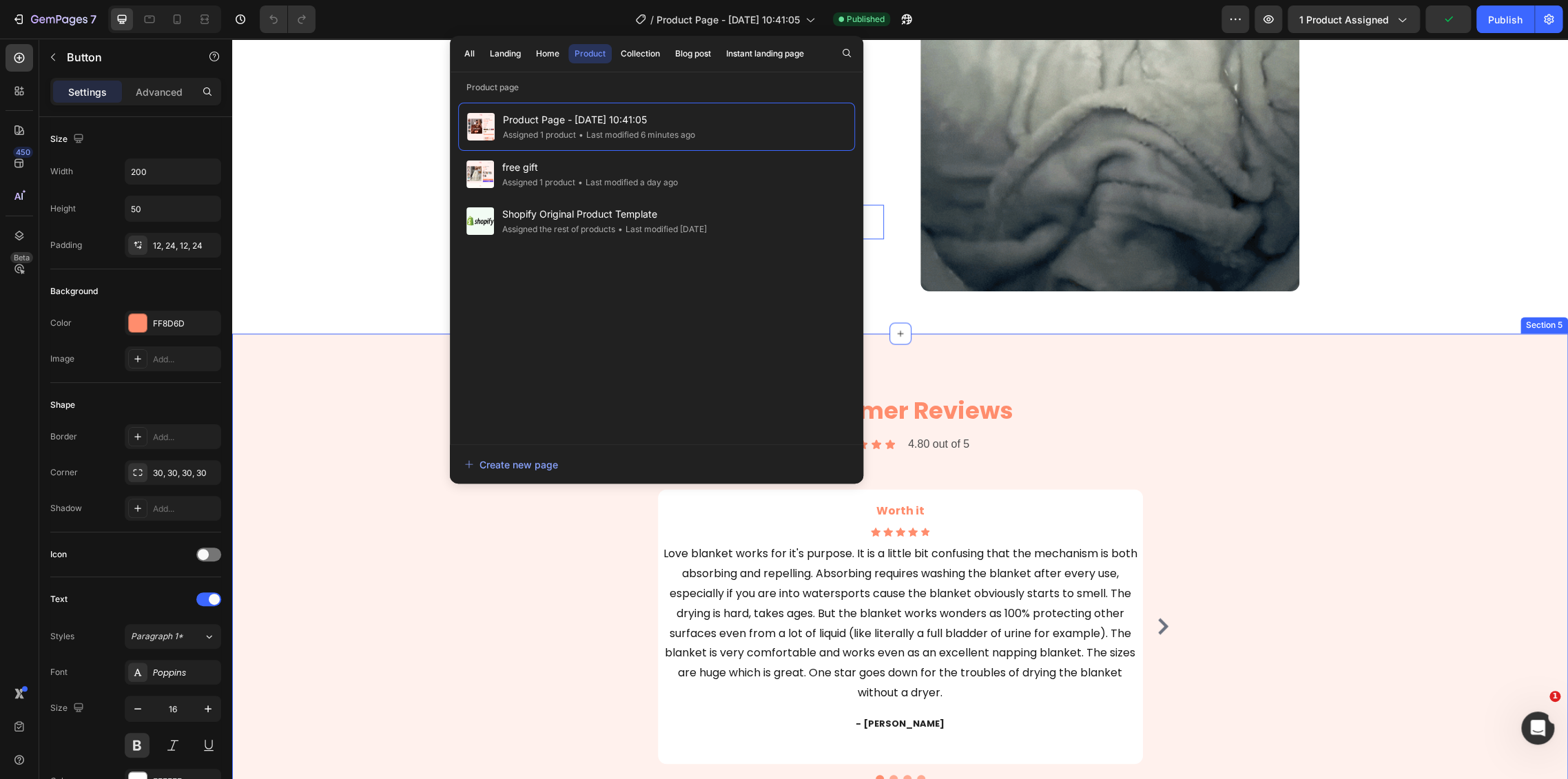
drag, startPoint x: 1406, startPoint y: 591, endPoint x: 1265, endPoint y: 570, distance: 142.6
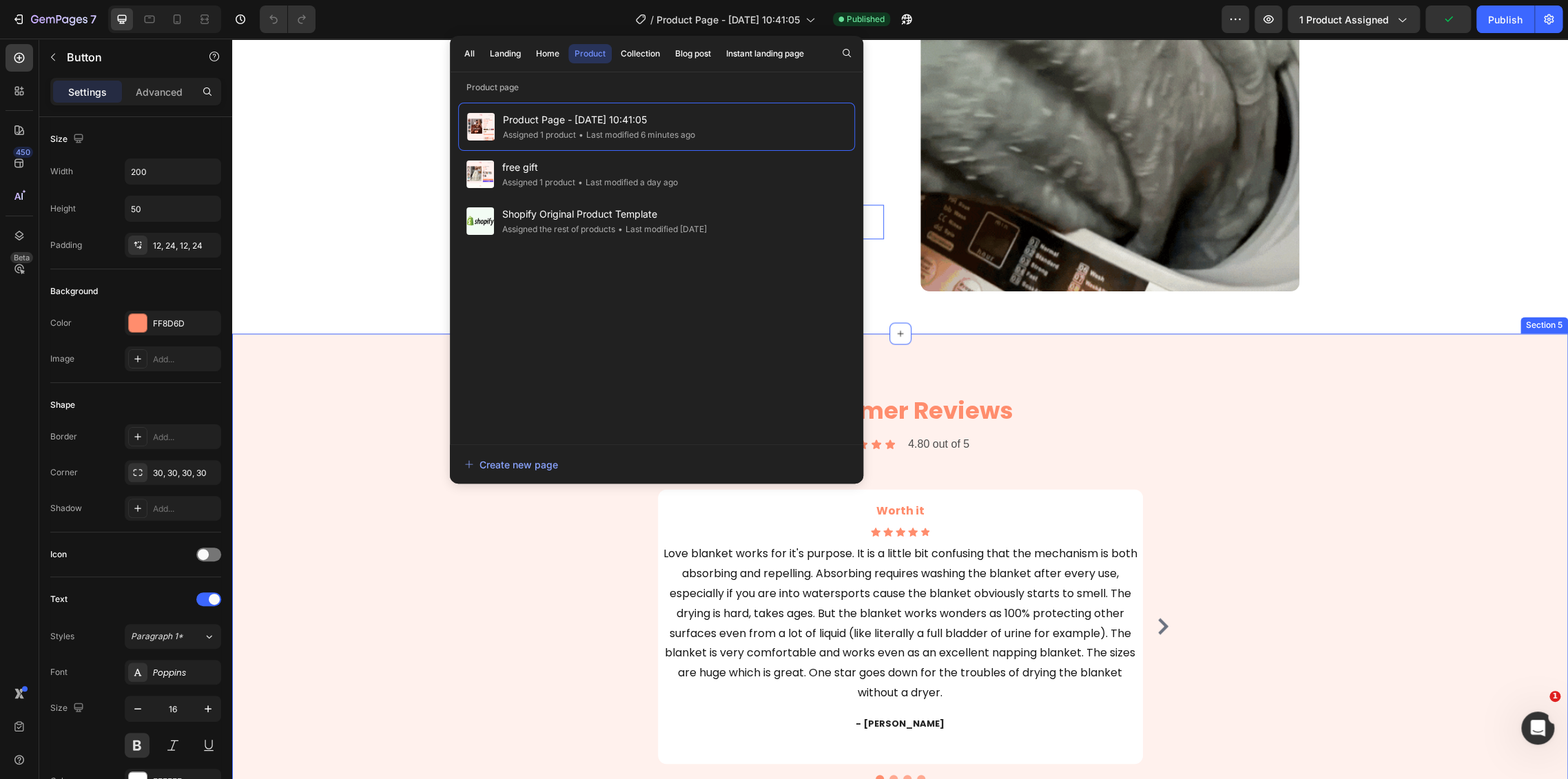
click at [1406, 591] on div "Customer Reviews Heading Icon Icon Icon Icon Icon Icon List 4.80 out of 5 Text …" at bounding box center [899, 586] width 1314 height 395
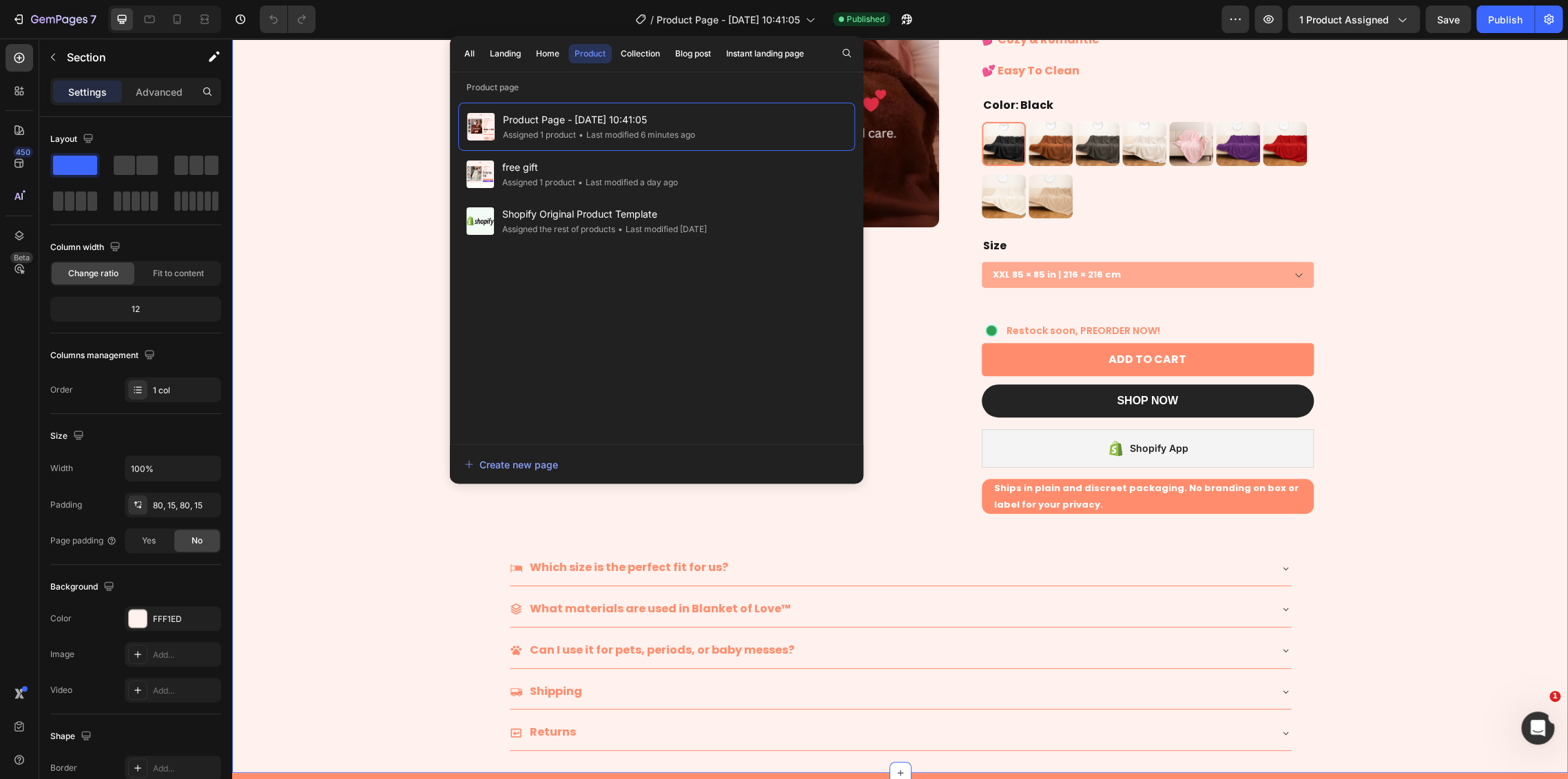
scroll to position [0, 0]
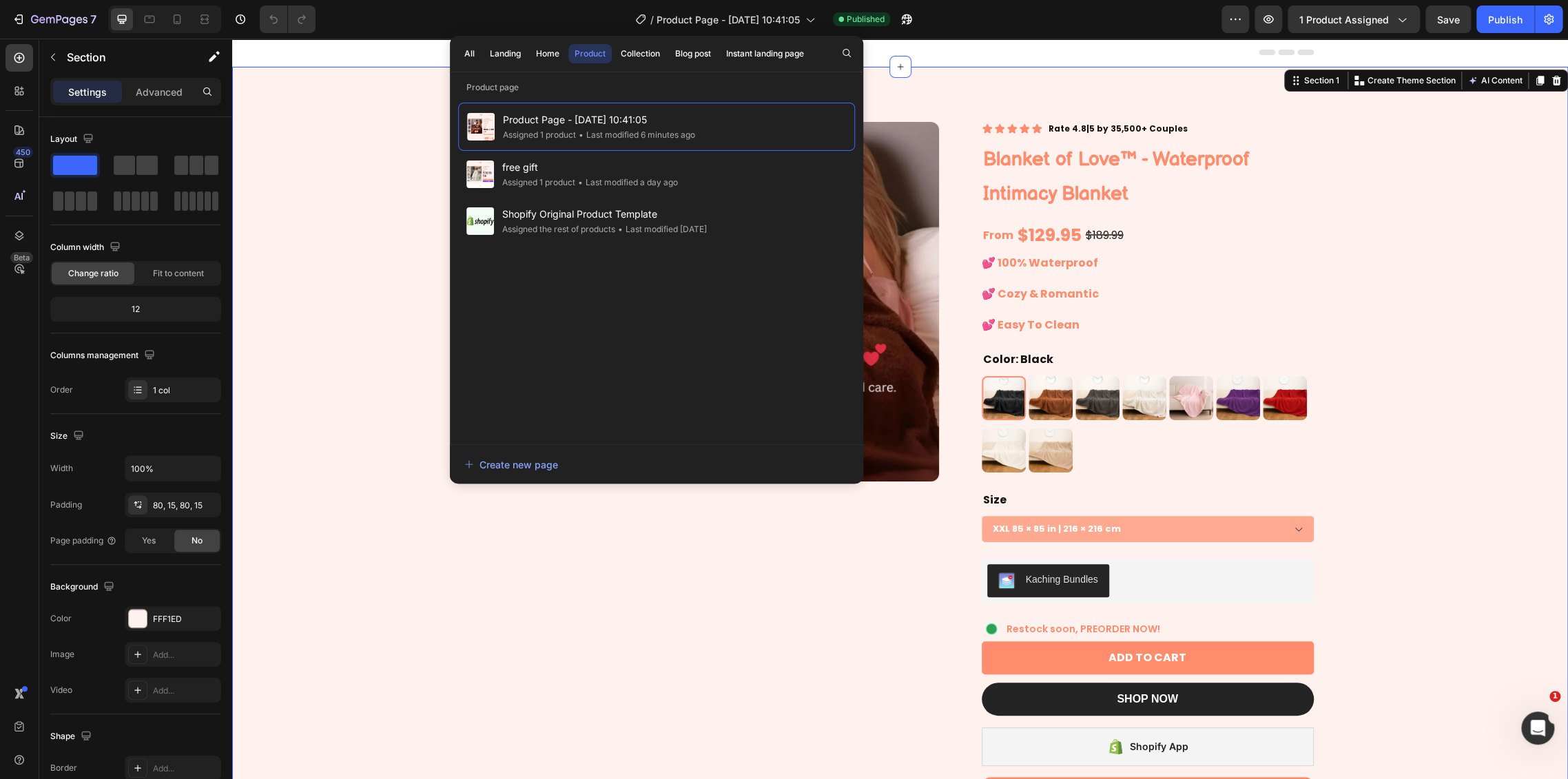
click at [1423, 503] on div "Product Images Icon Icon Icon Icon Icon Icon List Rate 4.8|5 by 35,500+ Couples…" at bounding box center [900, 569] width 1336 height 1005
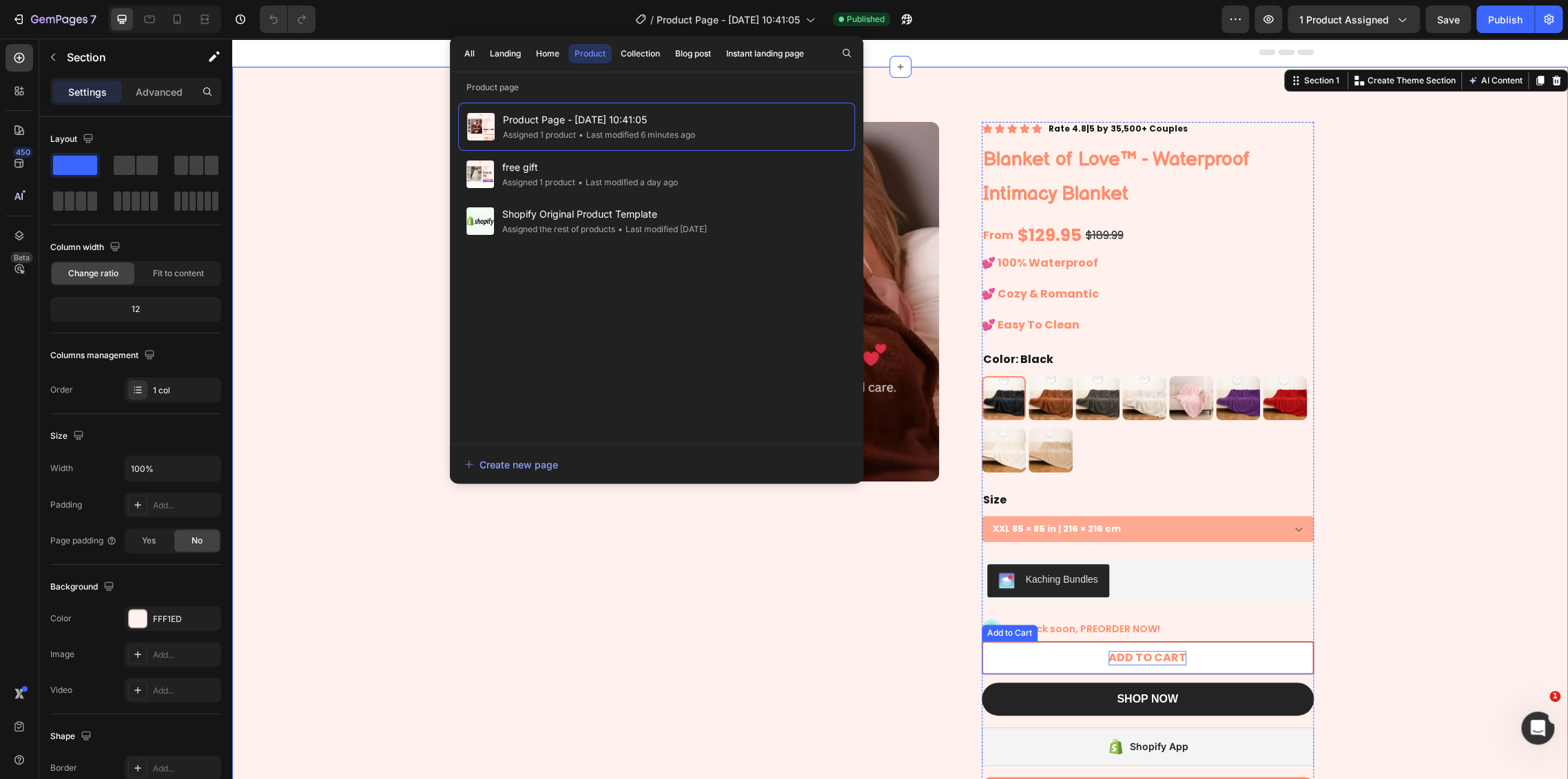
click at [1167, 658] on div "ADD TO CART" at bounding box center [1146, 657] width 77 height 14
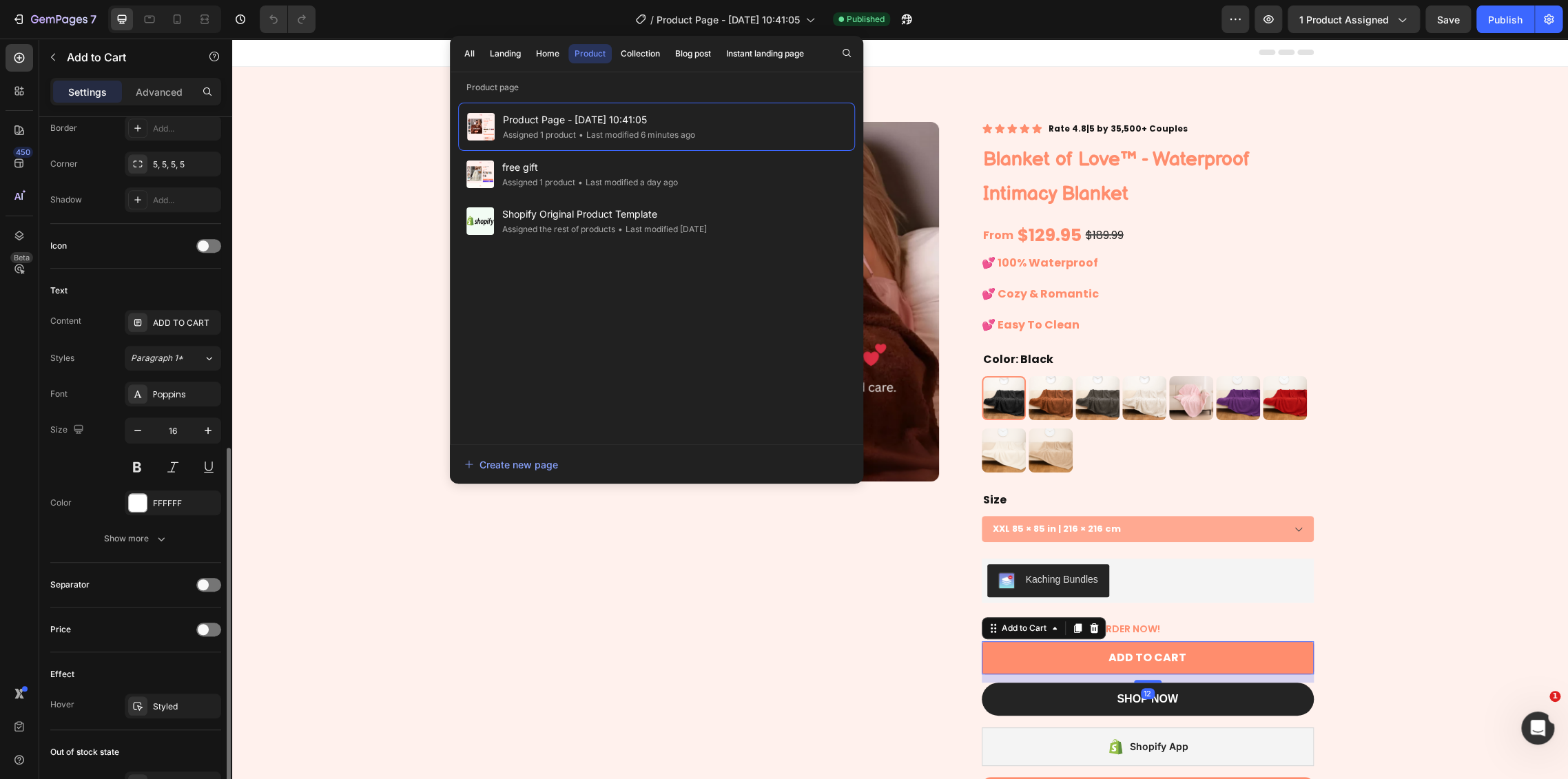
scroll to position [774, 0]
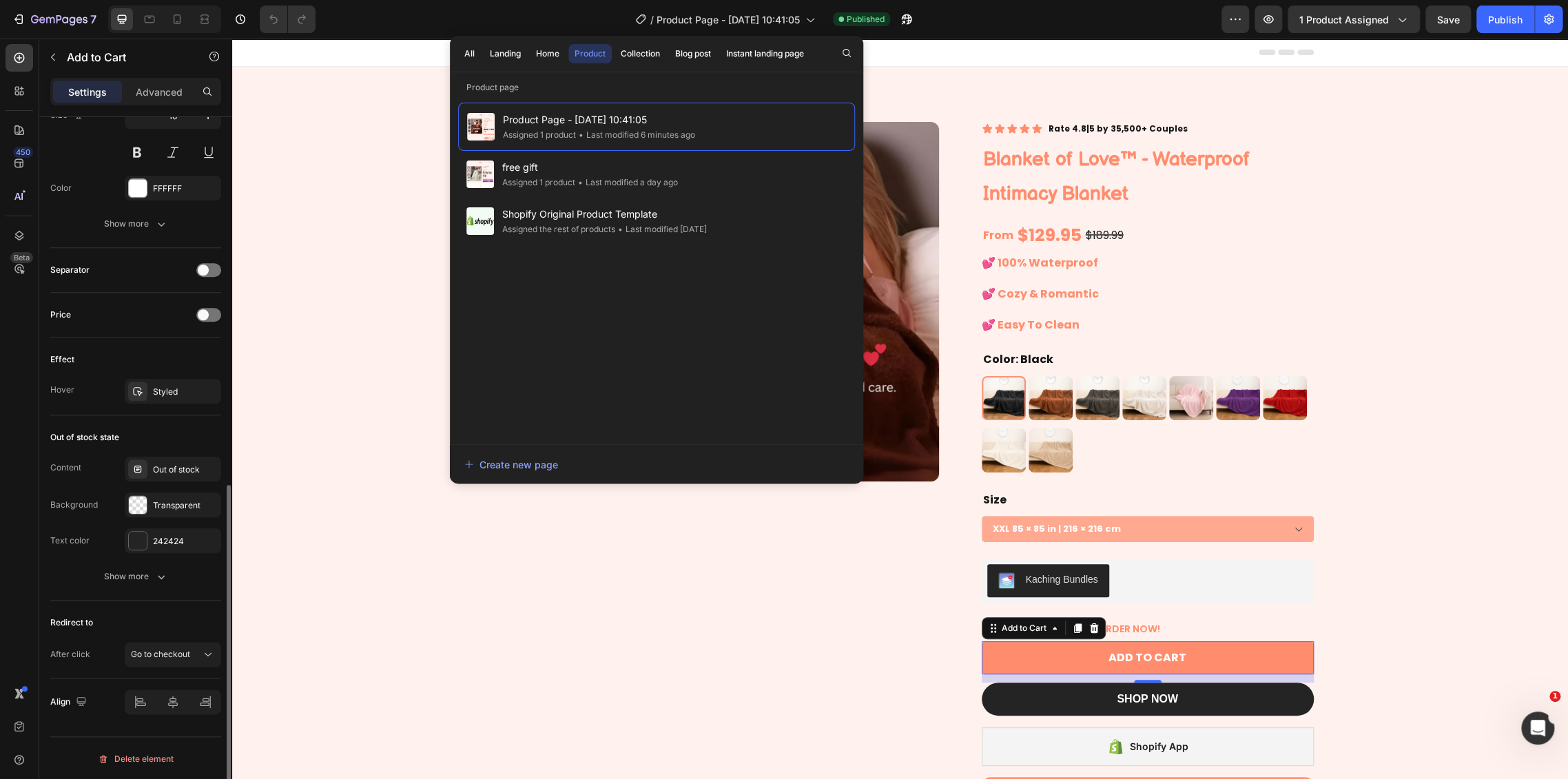
click at [170, 665] on div "Redirect to After click Go to checkout" at bounding box center [136, 639] width 171 height 78
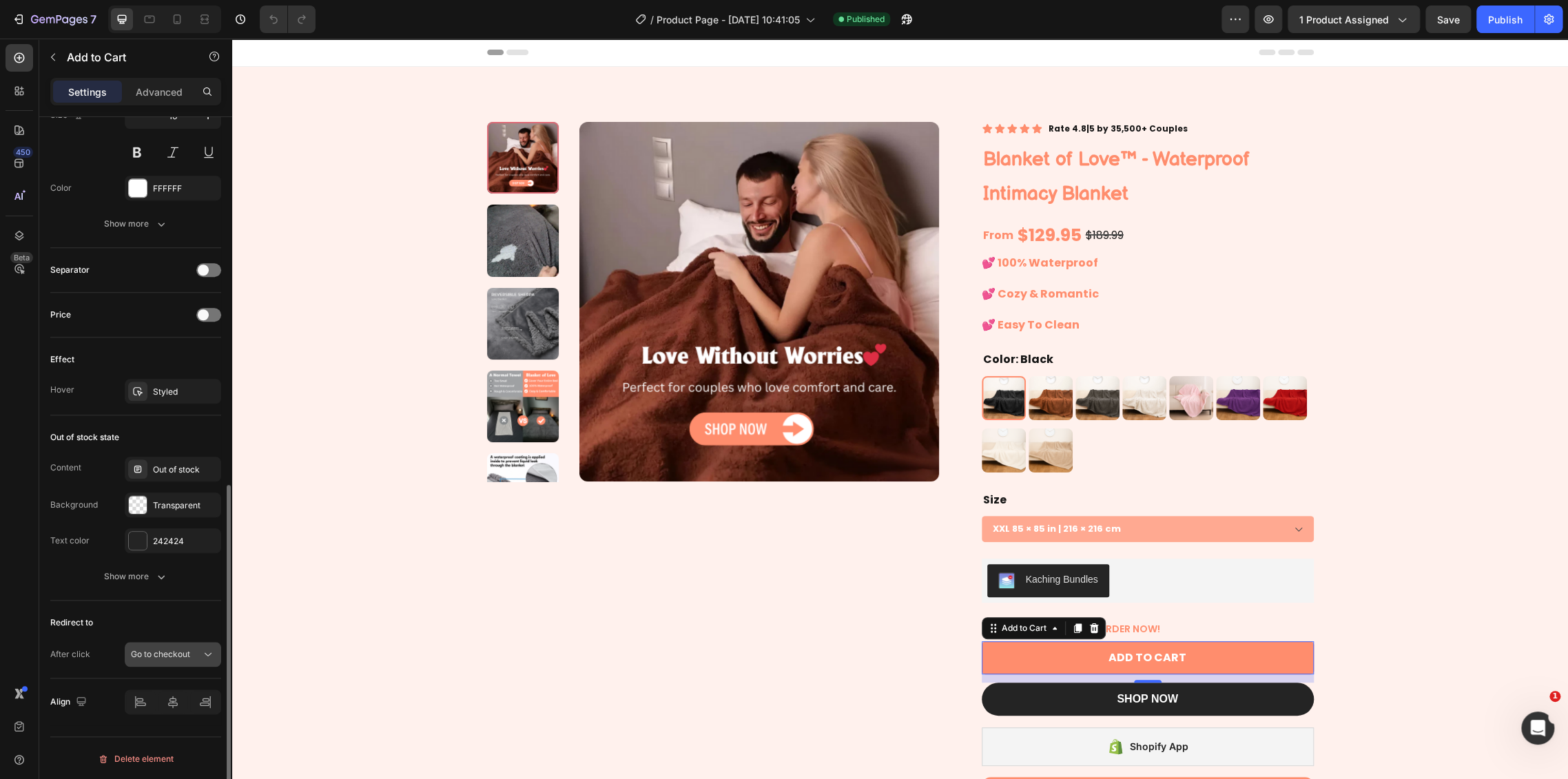
click at [200, 658] on div "Go to checkout" at bounding box center [166, 654] width 70 height 12
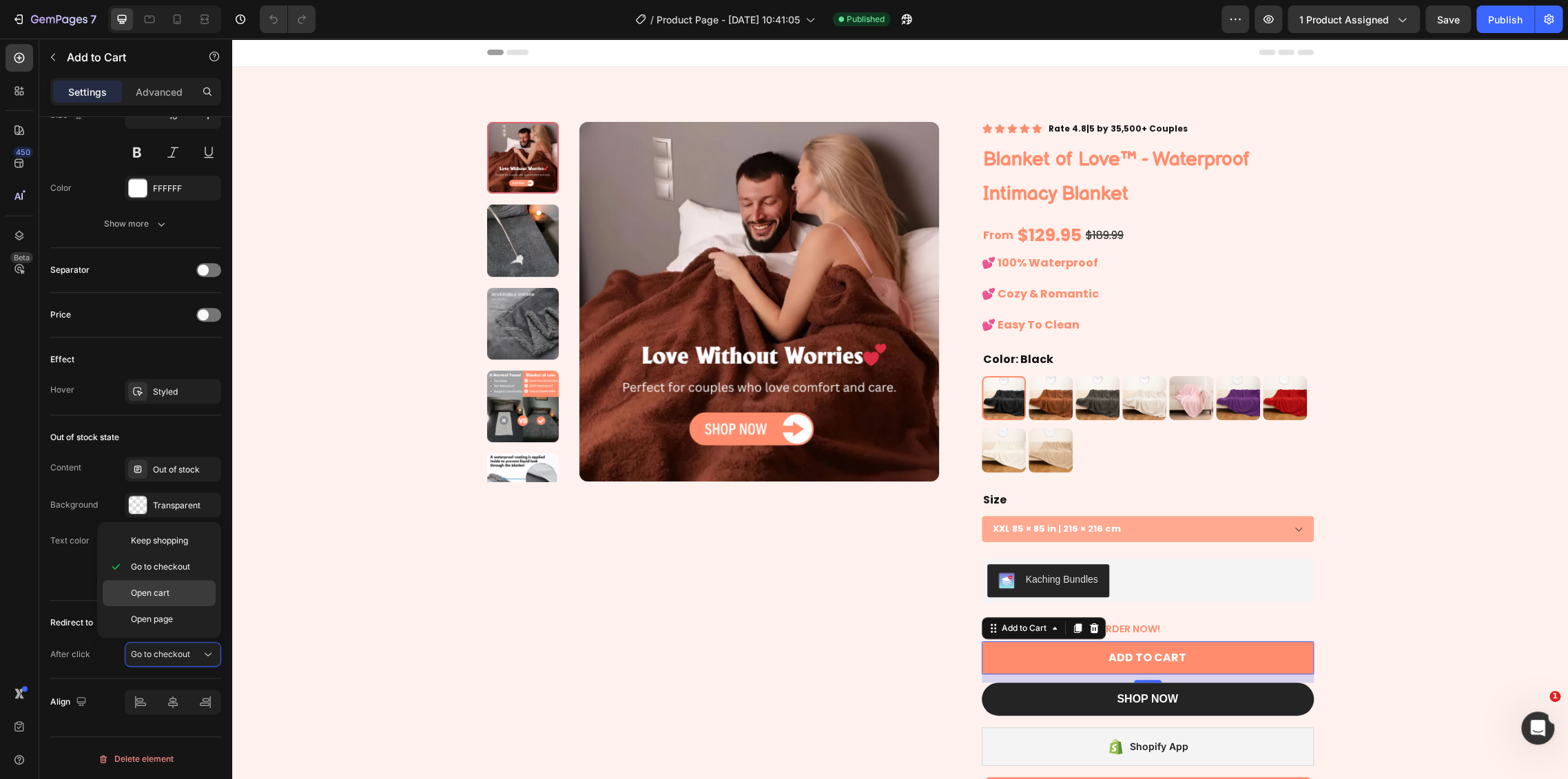
click at [196, 607] on div "Open cart" at bounding box center [159, 619] width 113 height 26
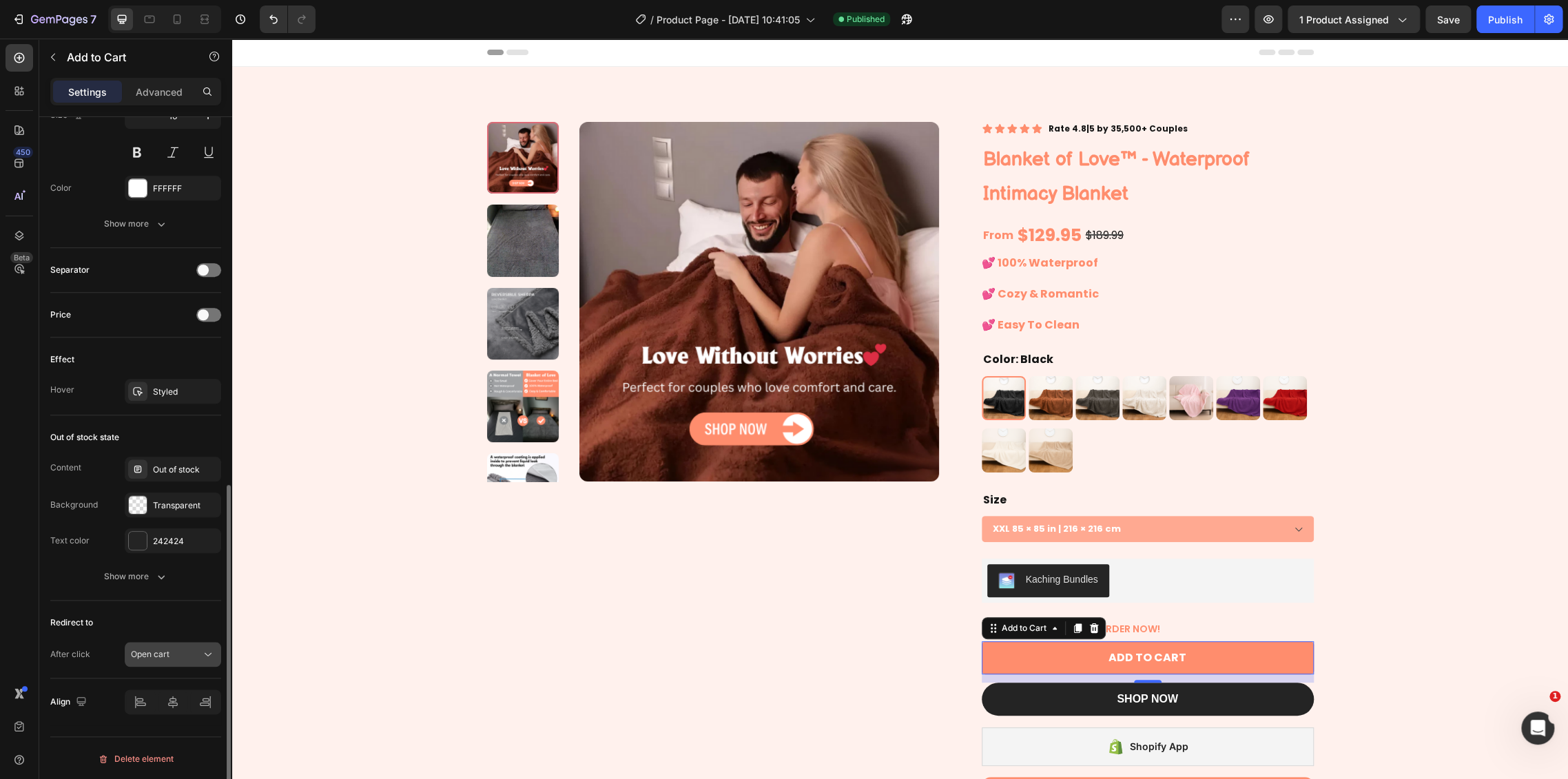
click at [174, 657] on div "Open cart" at bounding box center [166, 654] width 70 height 12
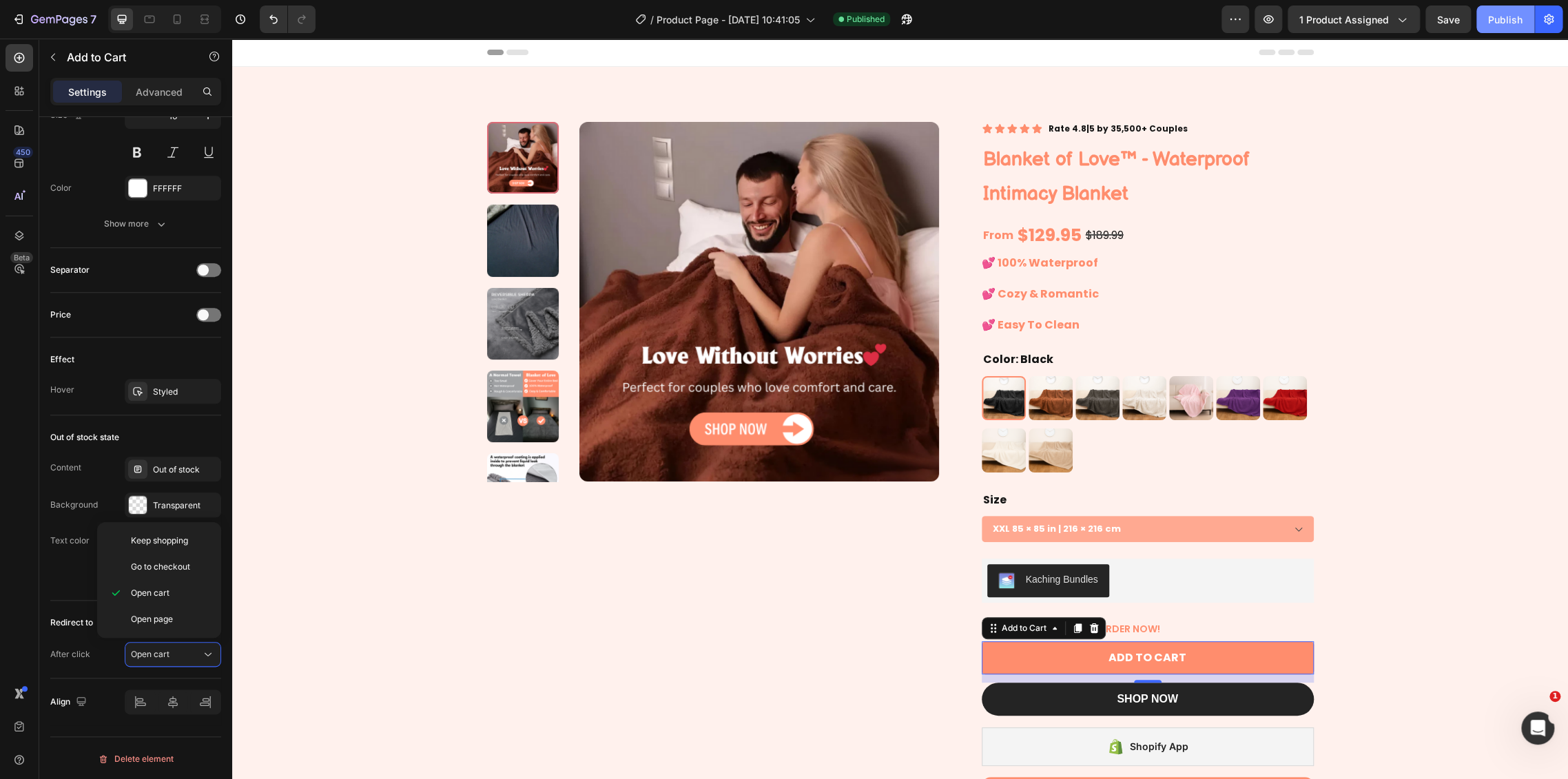
click at [1506, 28] on button "Publish" at bounding box center [1505, 19] width 57 height 28
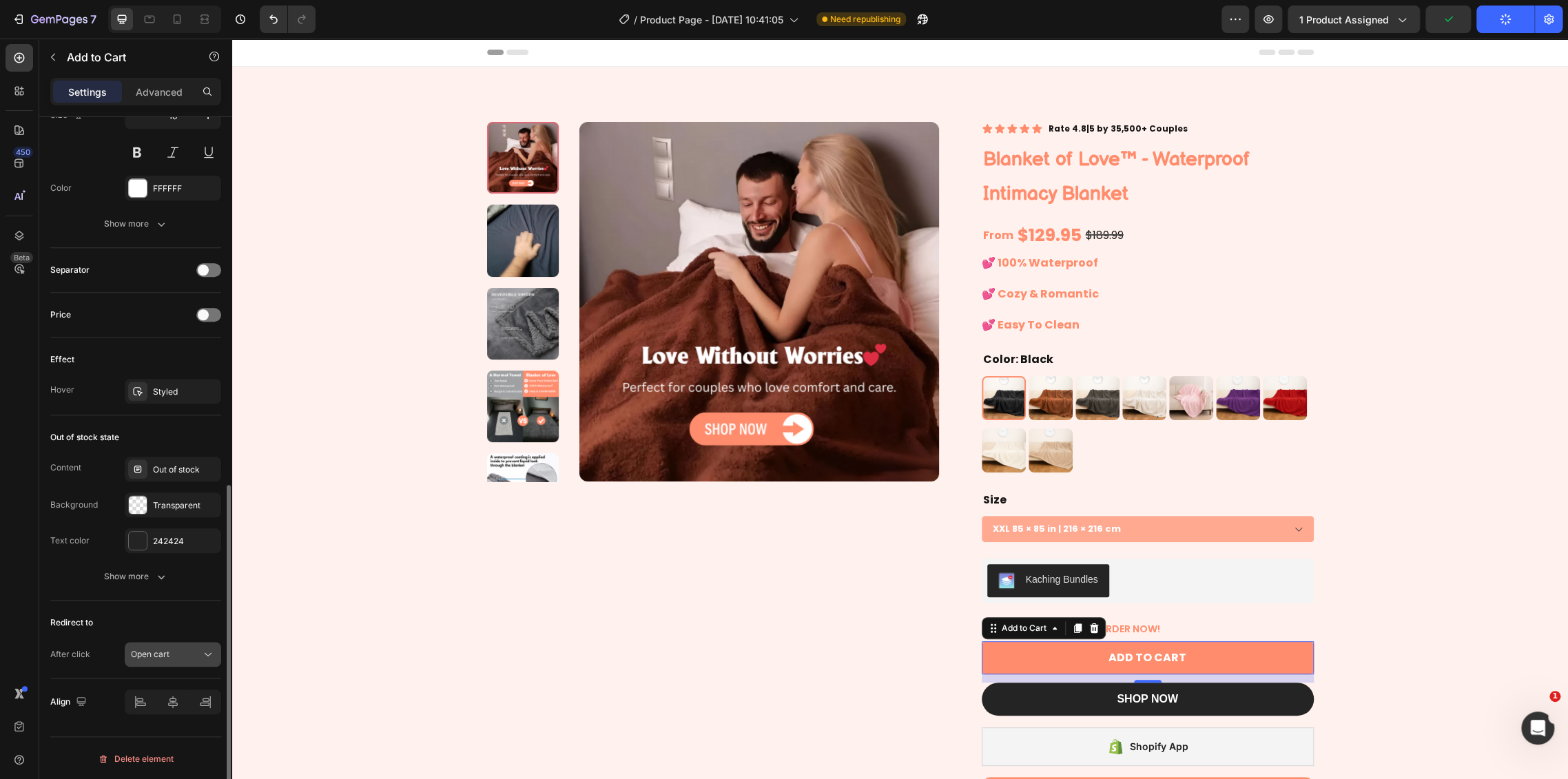
click at [193, 643] on button "Open cart" at bounding box center [172, 655] width 97 height 25
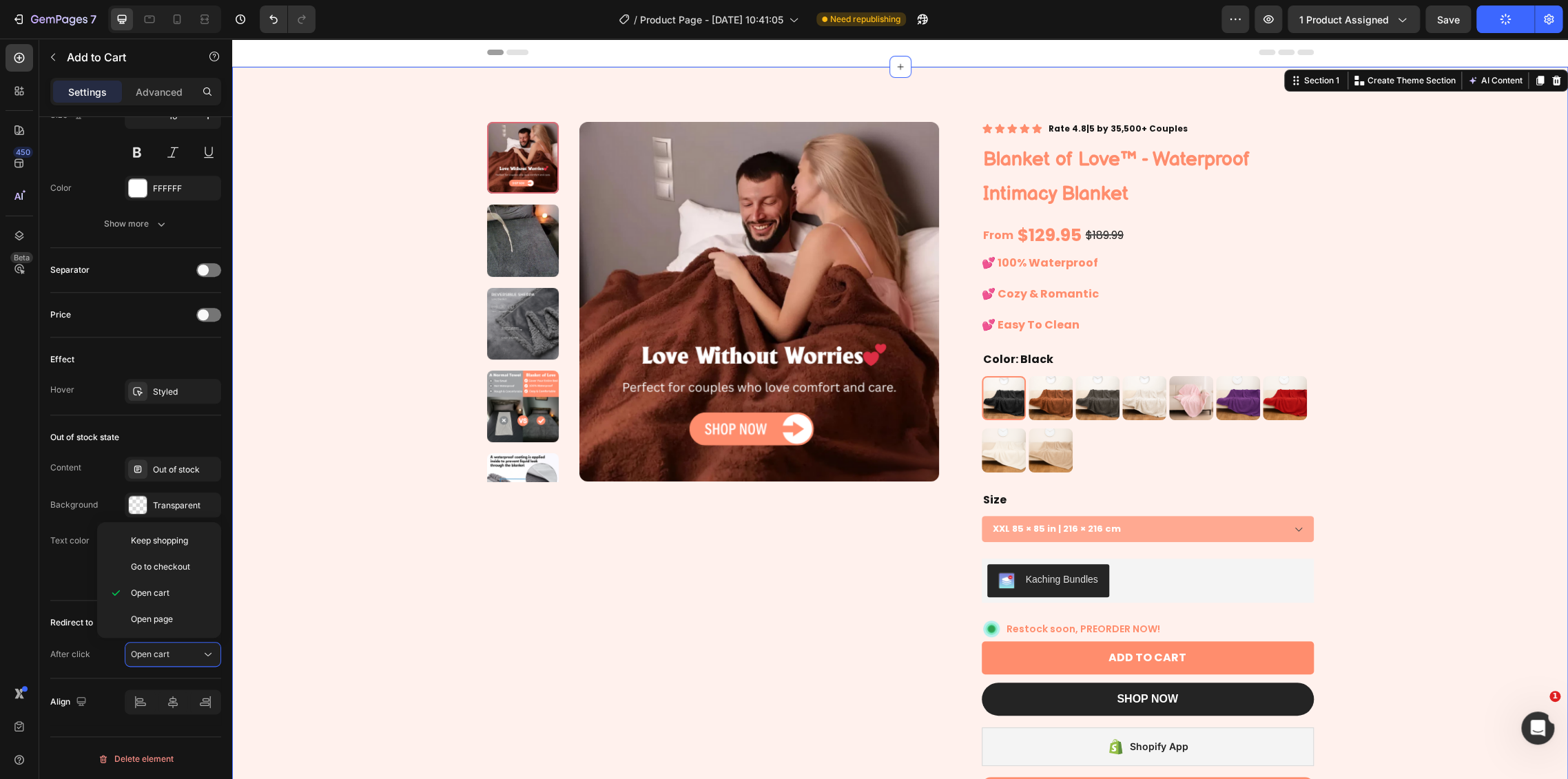
click at [296, 594] on div "Product Images Icon Icon Icon Icon Icon Icon List Rate 4.8|5 by 35,500+ Couples…" at bounding box center [900, 569] width 1336 height 1005
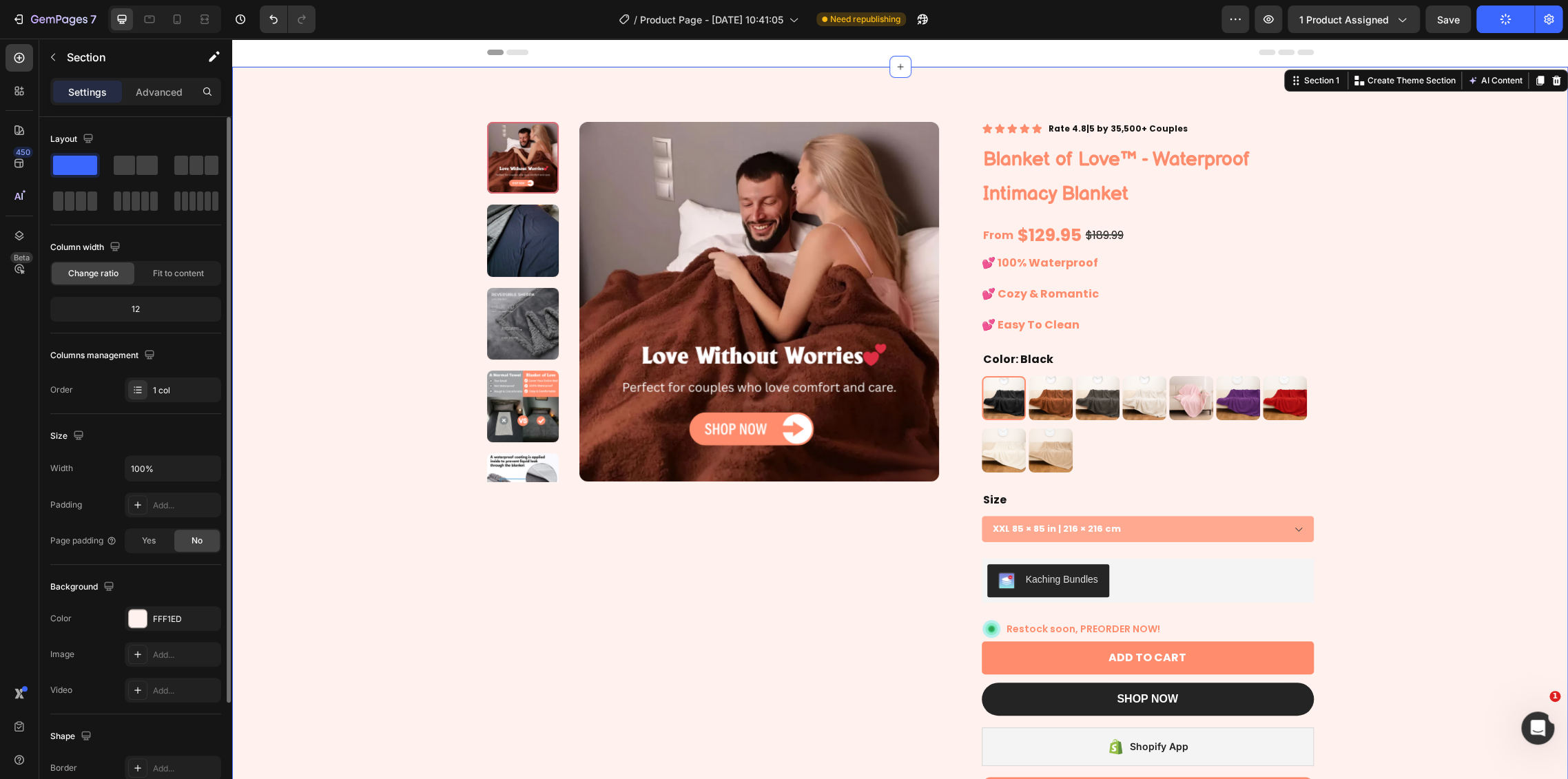
scroll to position [0, 0]
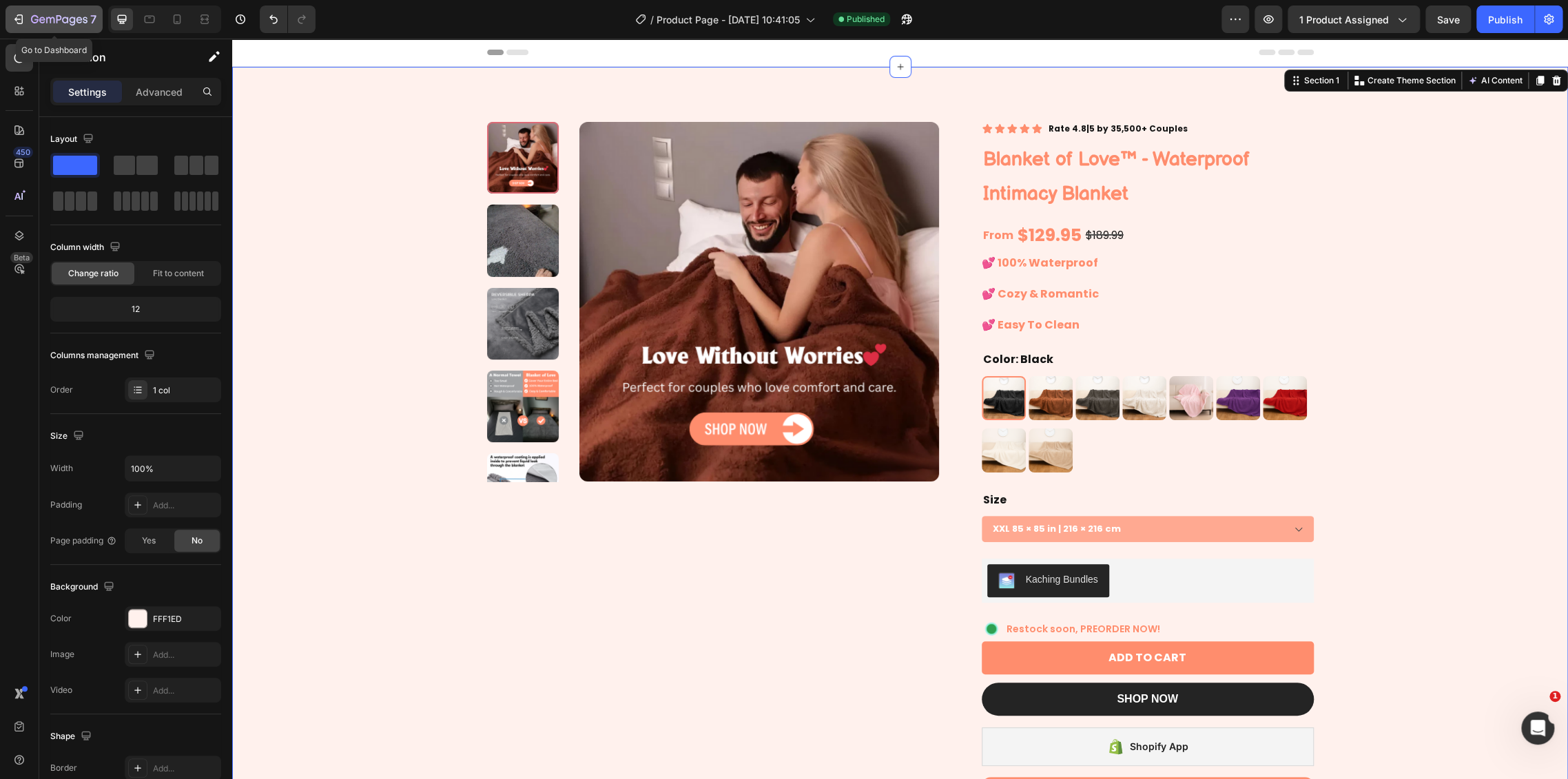
click at [55, 14] on icon "button" at bounding box center [58, 20] width 56 height 11
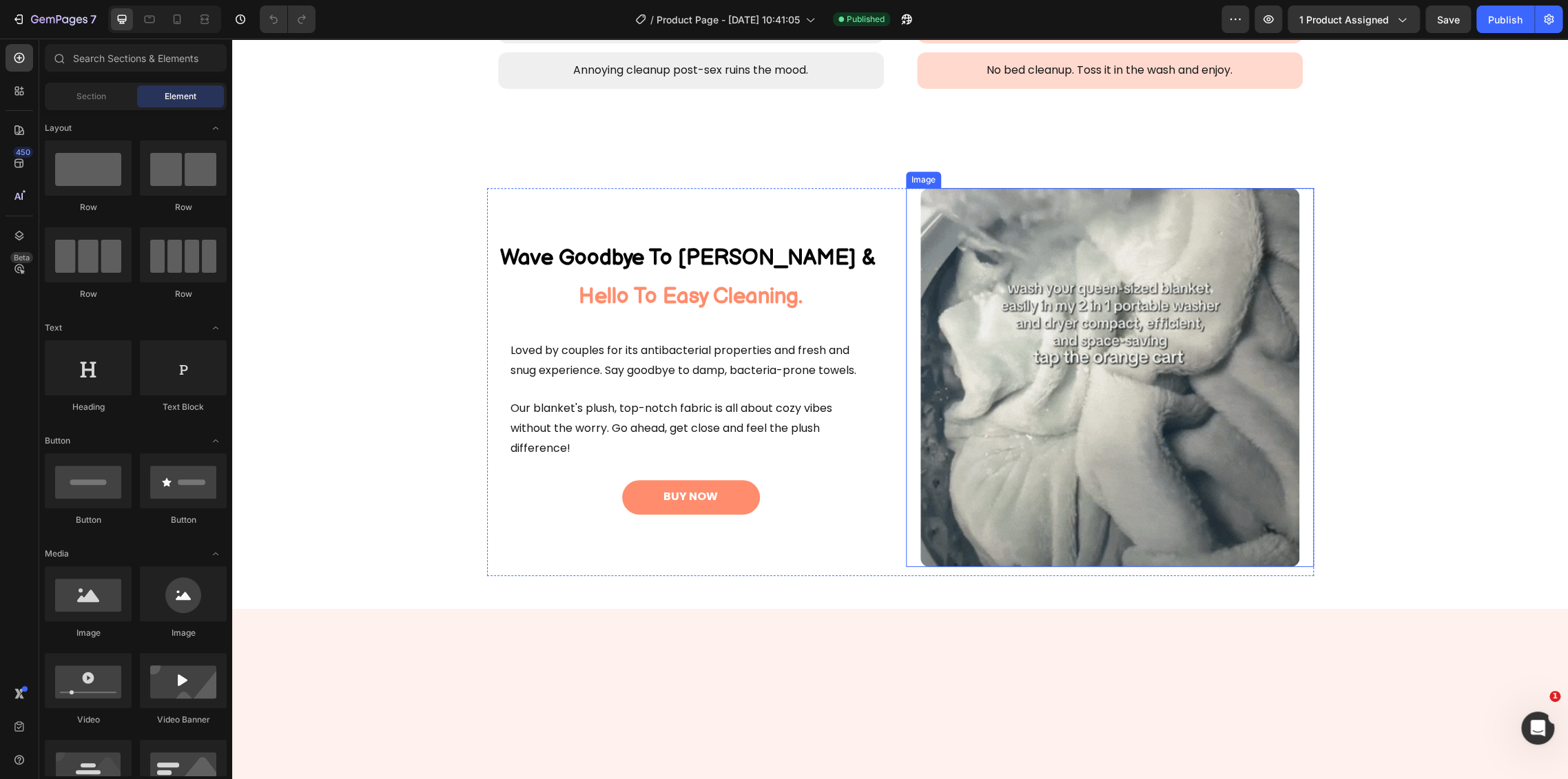
scroll to position [766, 0]
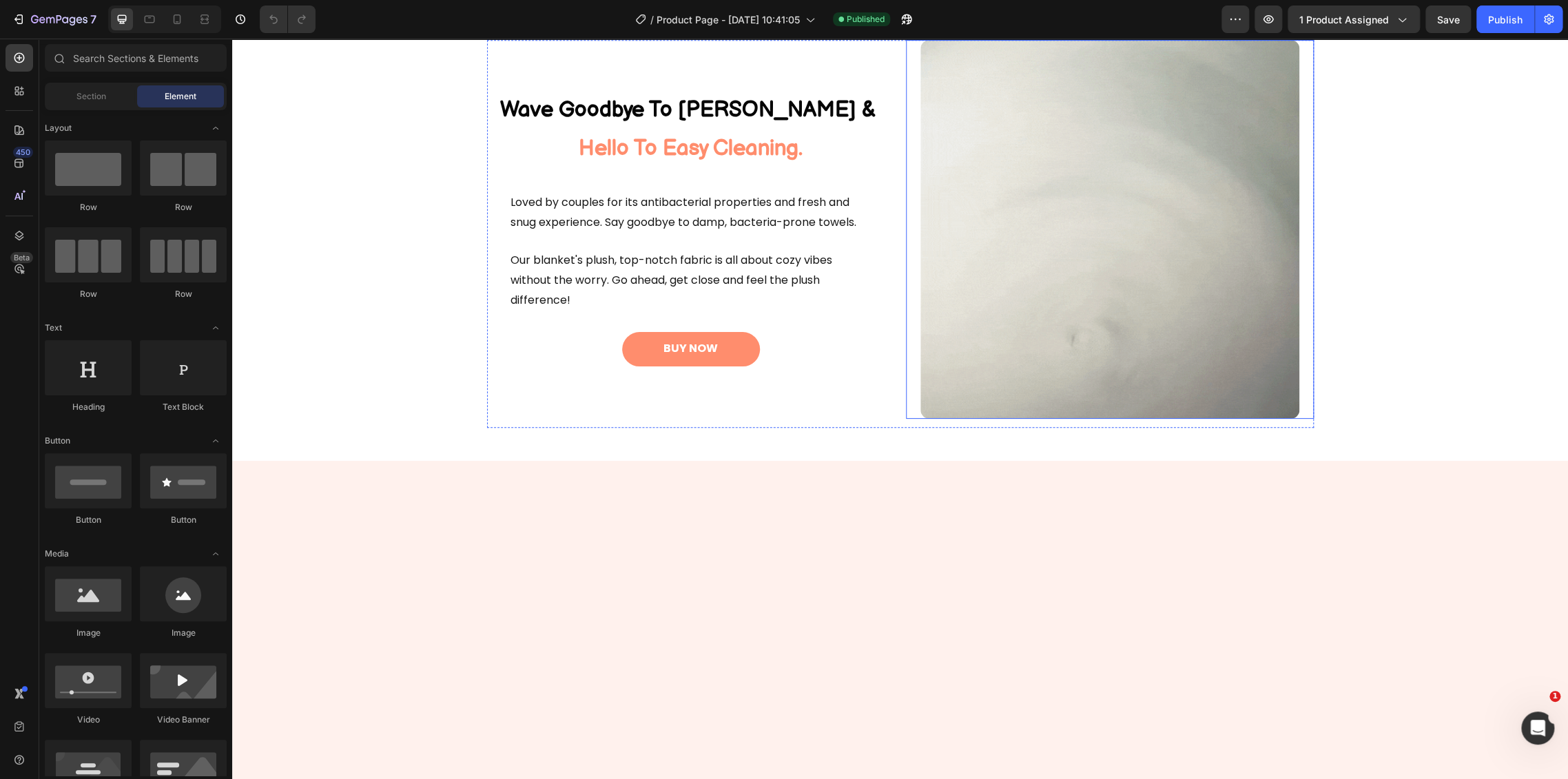
click at [1100, 419] on img at bounding box center [1110, 230] width 379 height 379
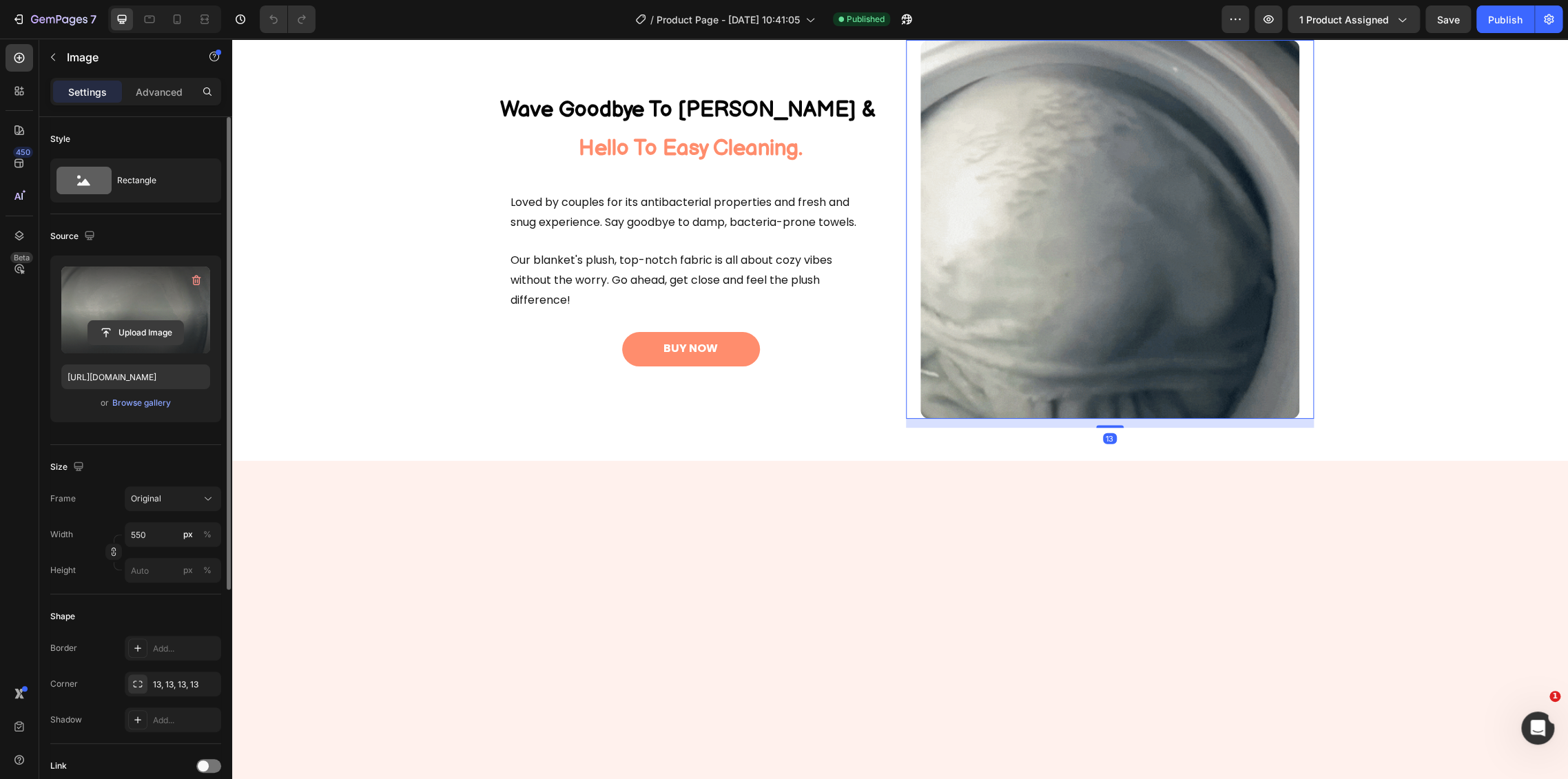
click at [149, 333] on input "file" at bounding box center [135, 332] width 95 height 23
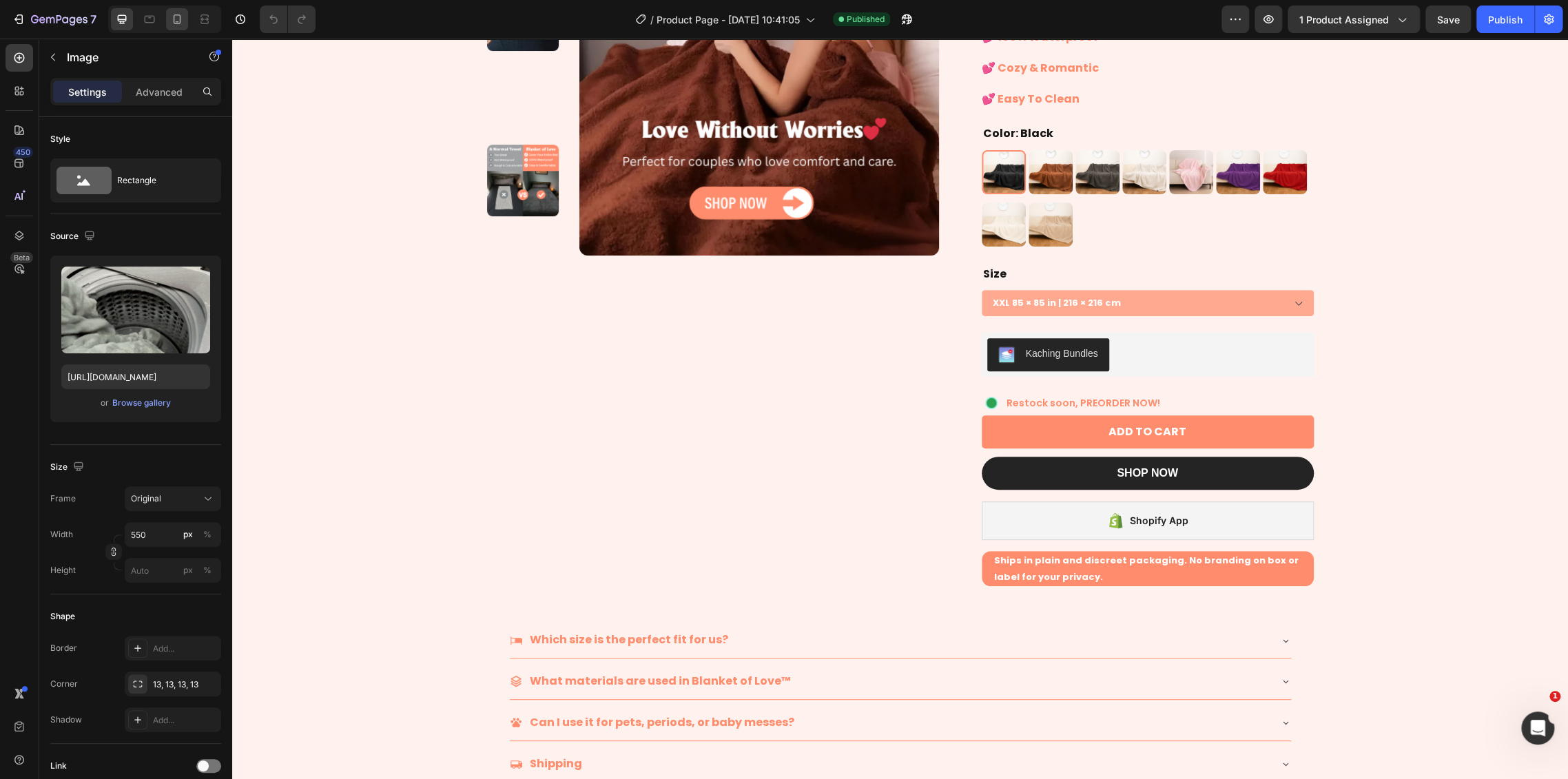
scroll to position [0, 0]
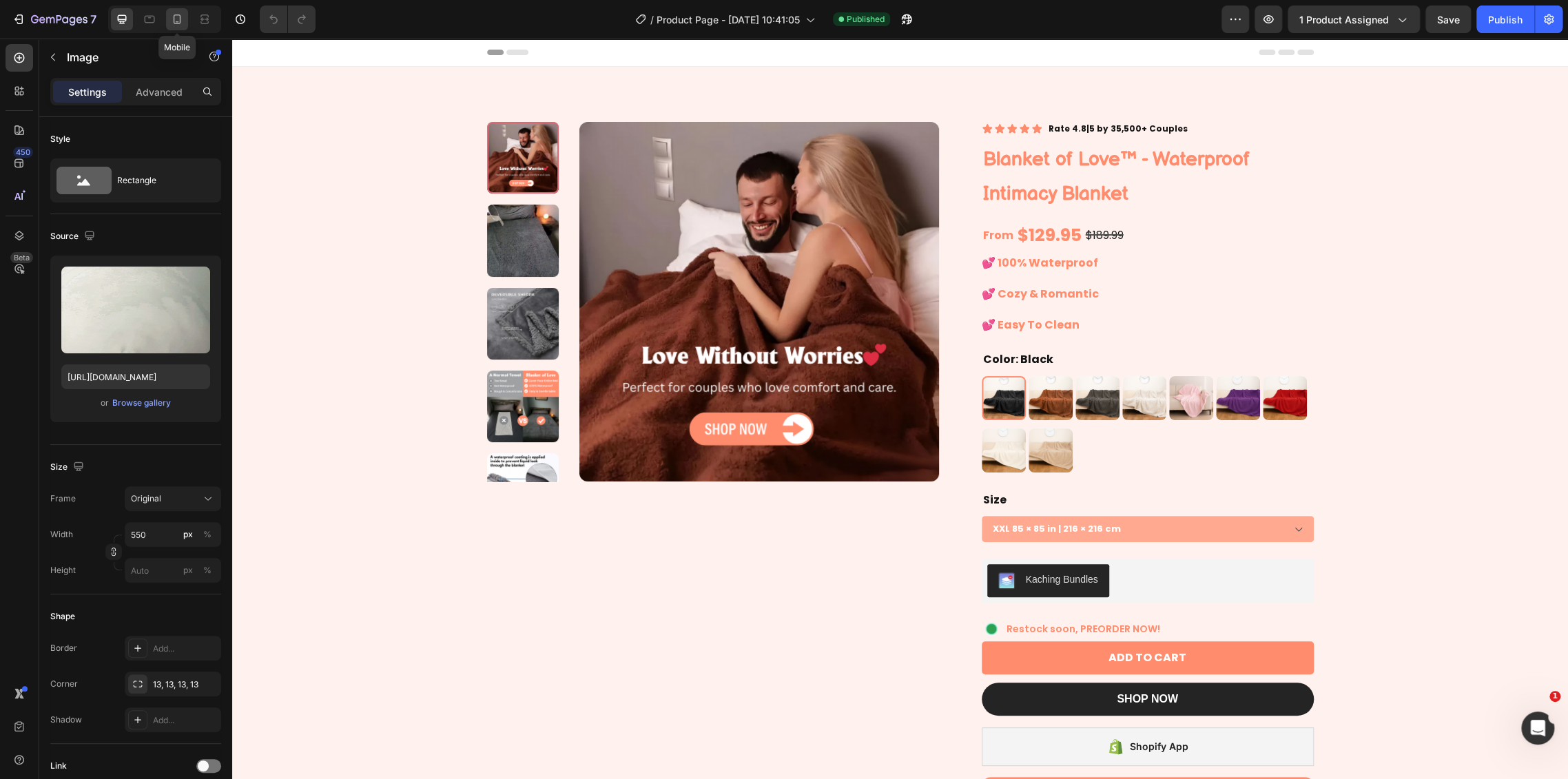
click at [176, 13] on icon at bounding box center [177, 19] width 13 height 13
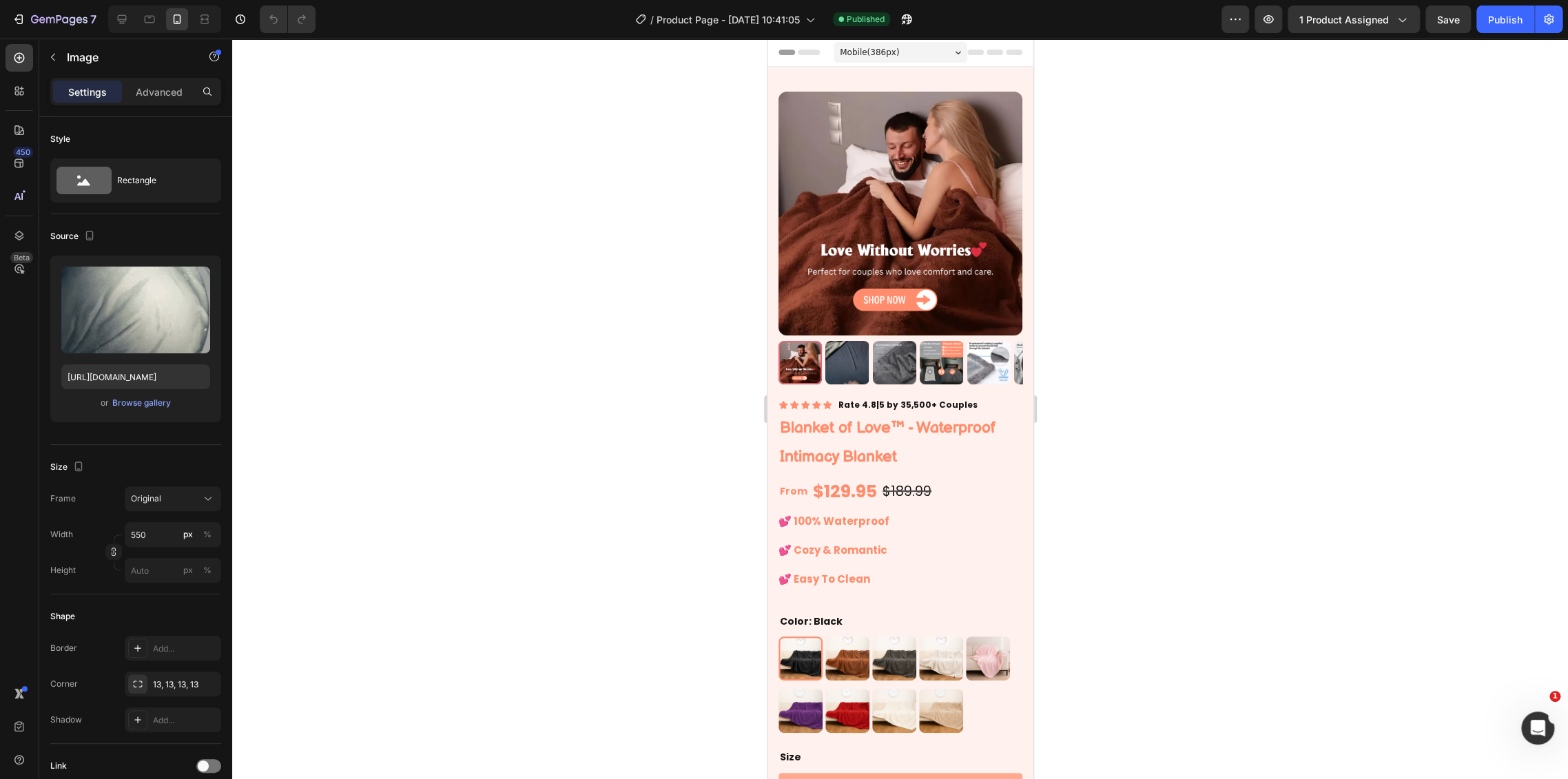
drag, startPoint x: 61, startPoint y: 18, endPoint x: 108, endPoint y: -43, distance: 77.0
click at [108, 0] on html "7 Version history / Product Page - Aug 23, 10:41:05 Published Preview 1 product…" at bounding box center [784, 0] width 1568 height 0
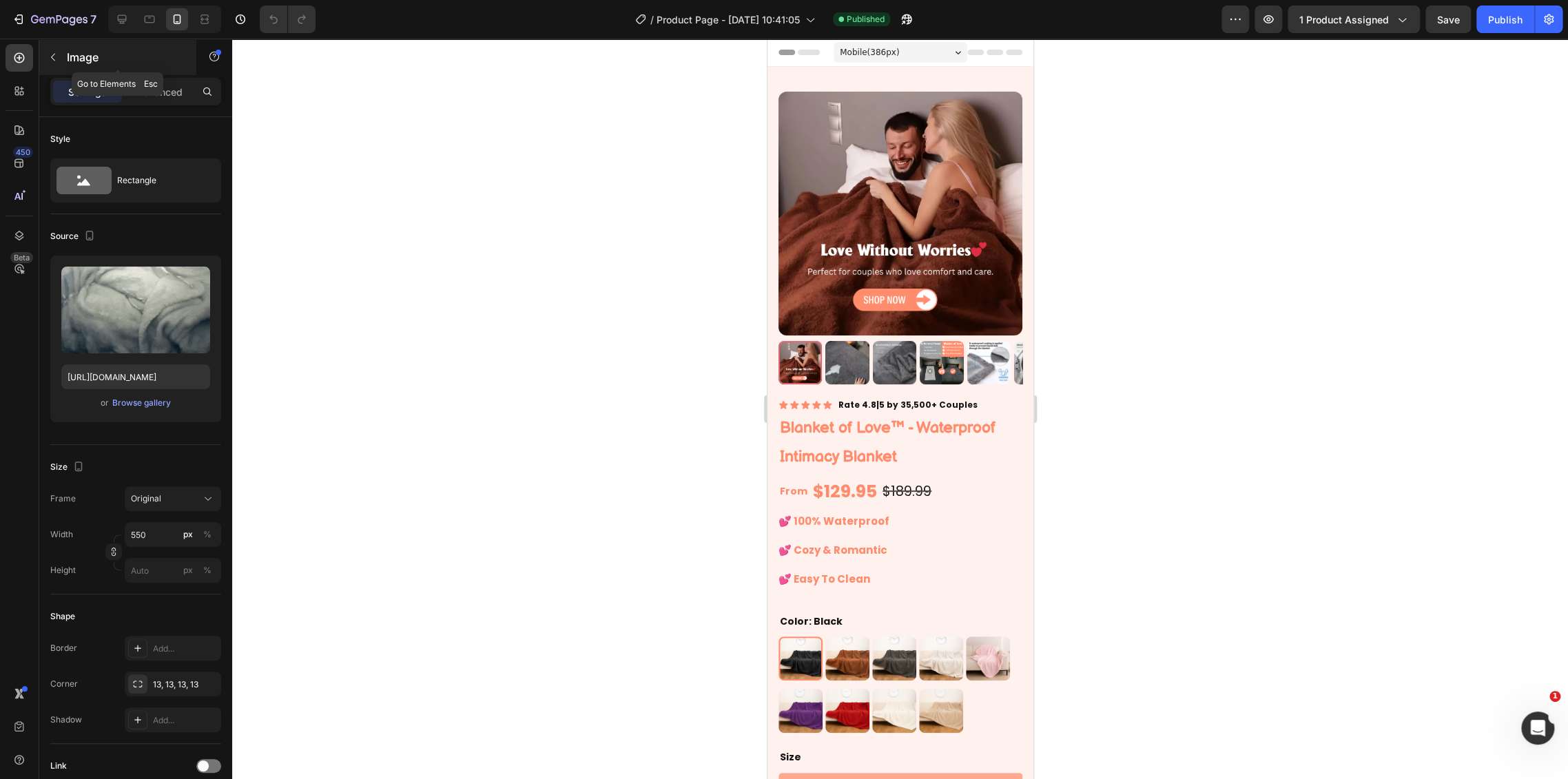
click at [70, 16] on icon "button" at bounding box center [58, 20] width 56 height 11
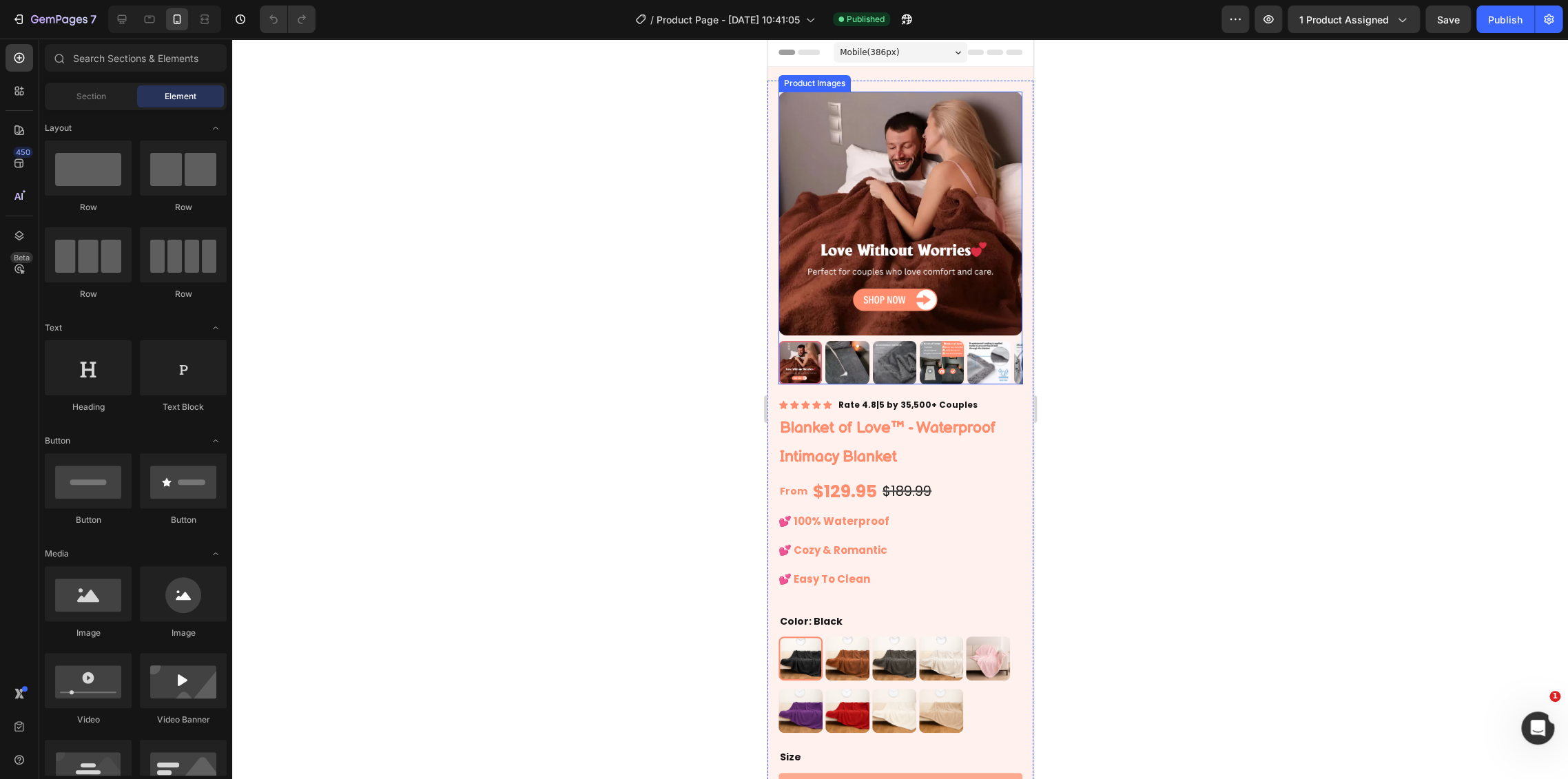
click at [901, 227] on img at bounding box center [899, 213] width 244 height 244
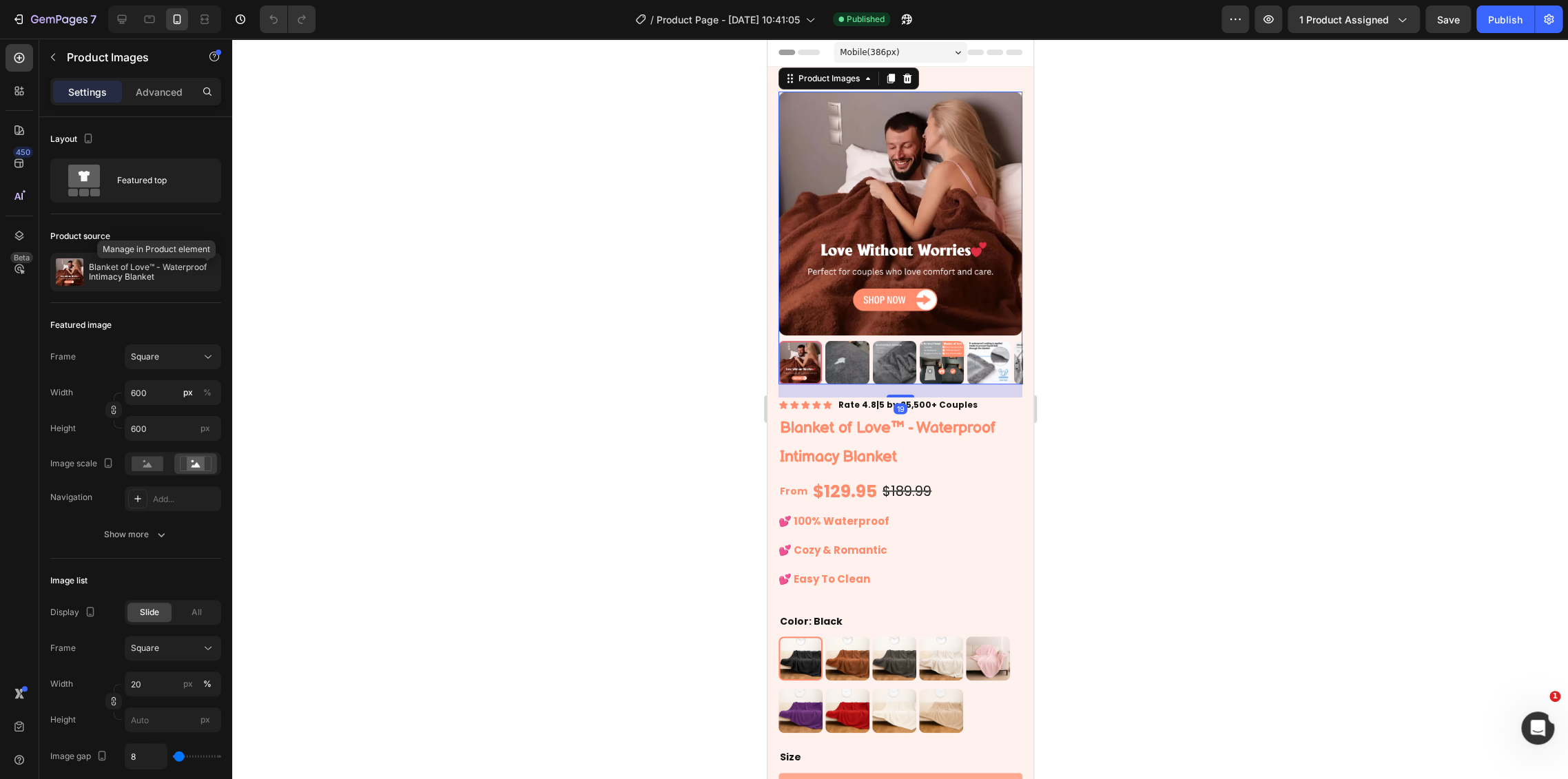
click at [0, 0] on icon "button" at bounding box center [0, 0] width 0 height 0
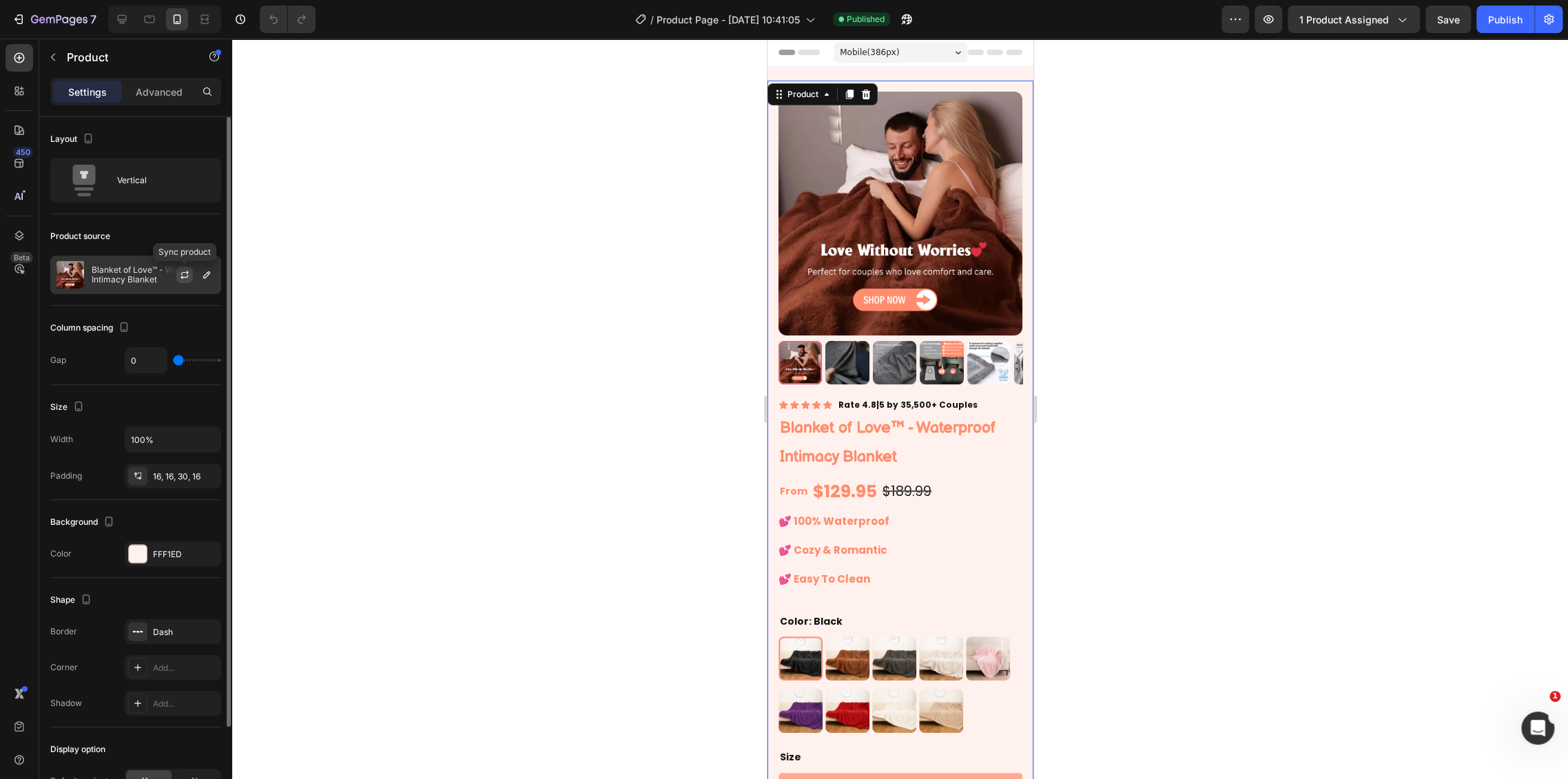
click at [182, 276] on icon "button" at bounding box center [185, 276] width 11 height 11
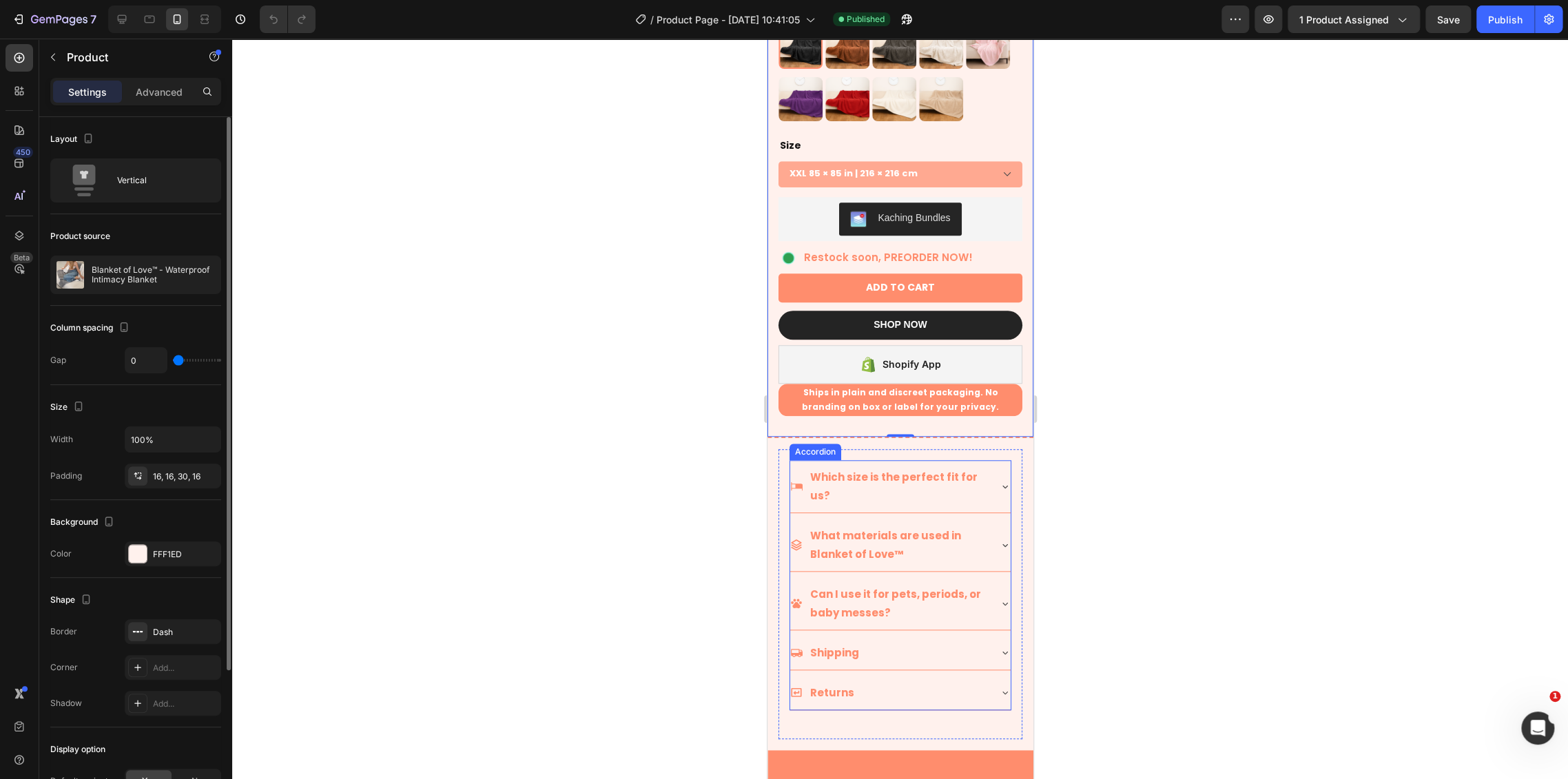
scroll to position [766, 0]
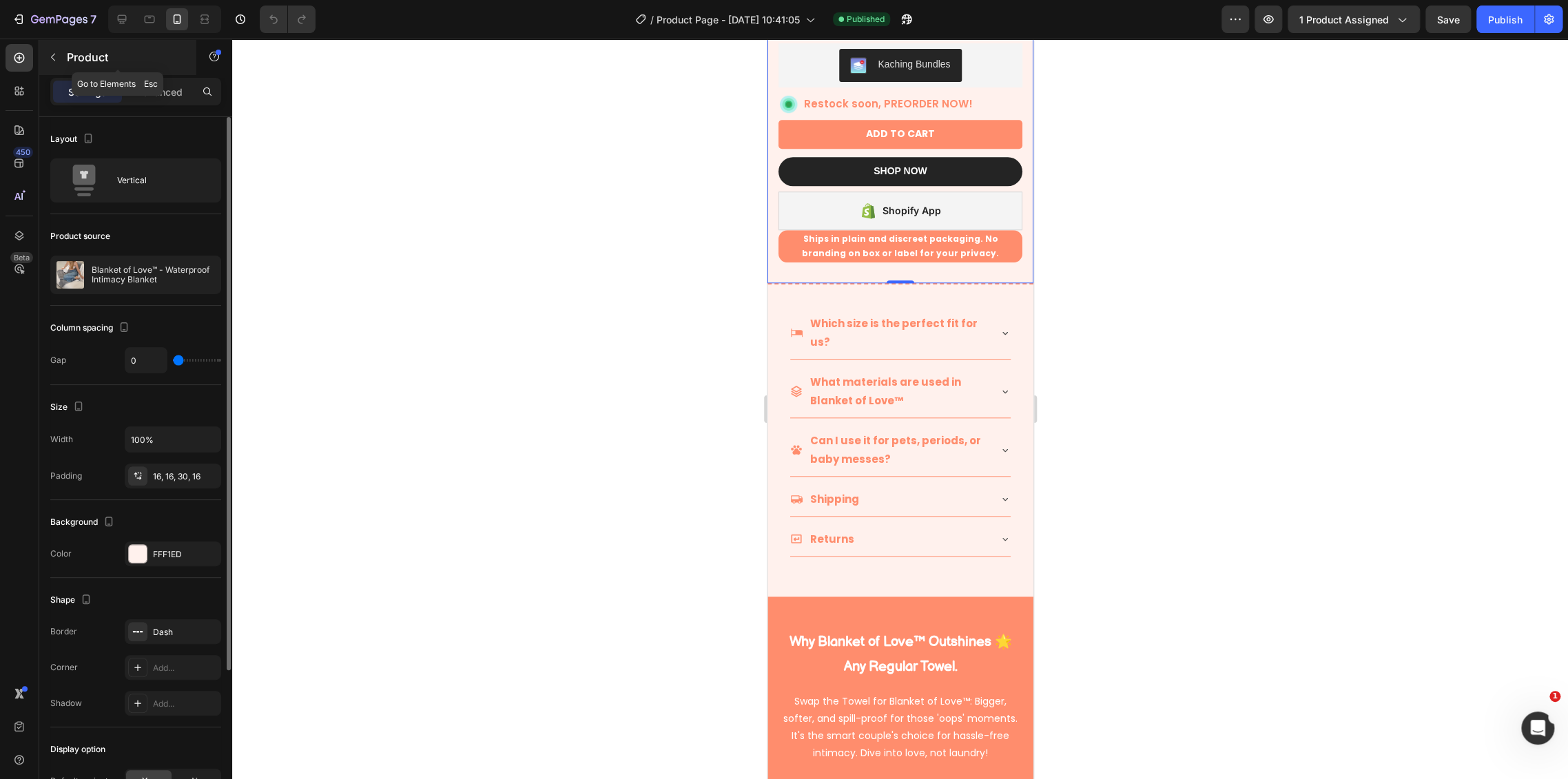
click at [68, 46] on div "Product" at bounding box center [118, 56] width 157 height 35
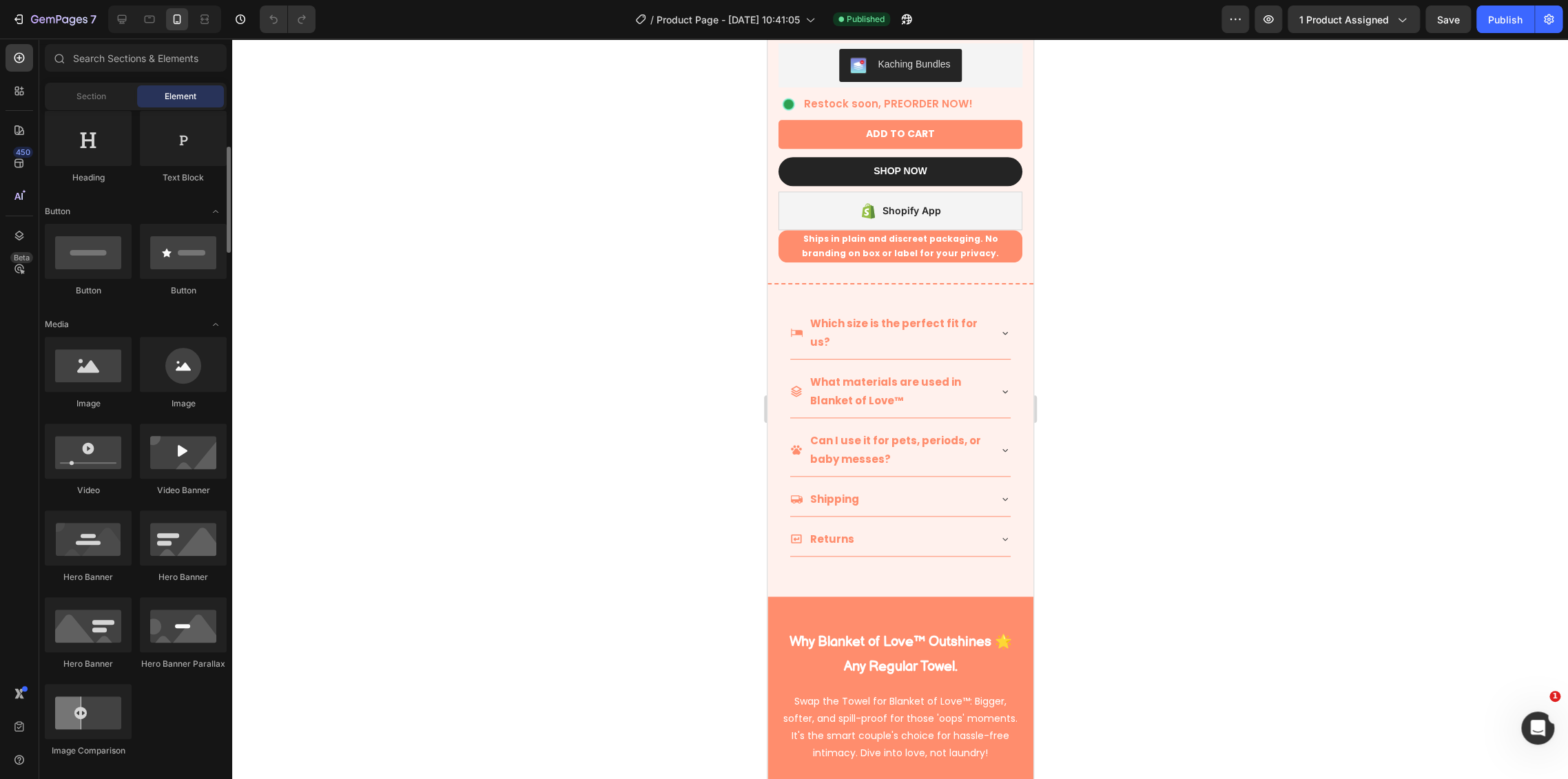
scroll to position [153, 0]
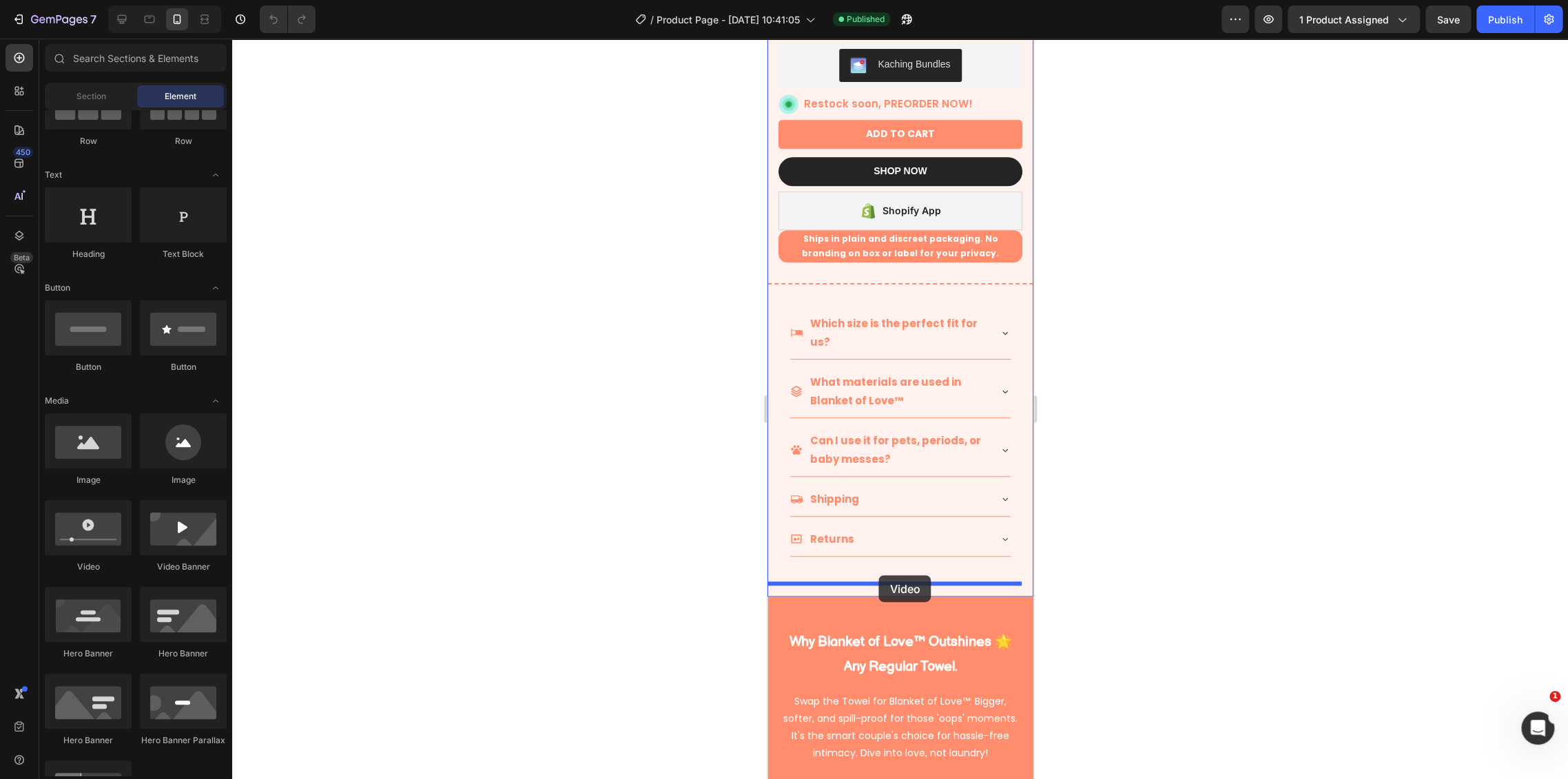
drag, startPoint x: 844, startPoint y: 575, endPoint x: 1405, endPoint y: 603, distance: 561.7
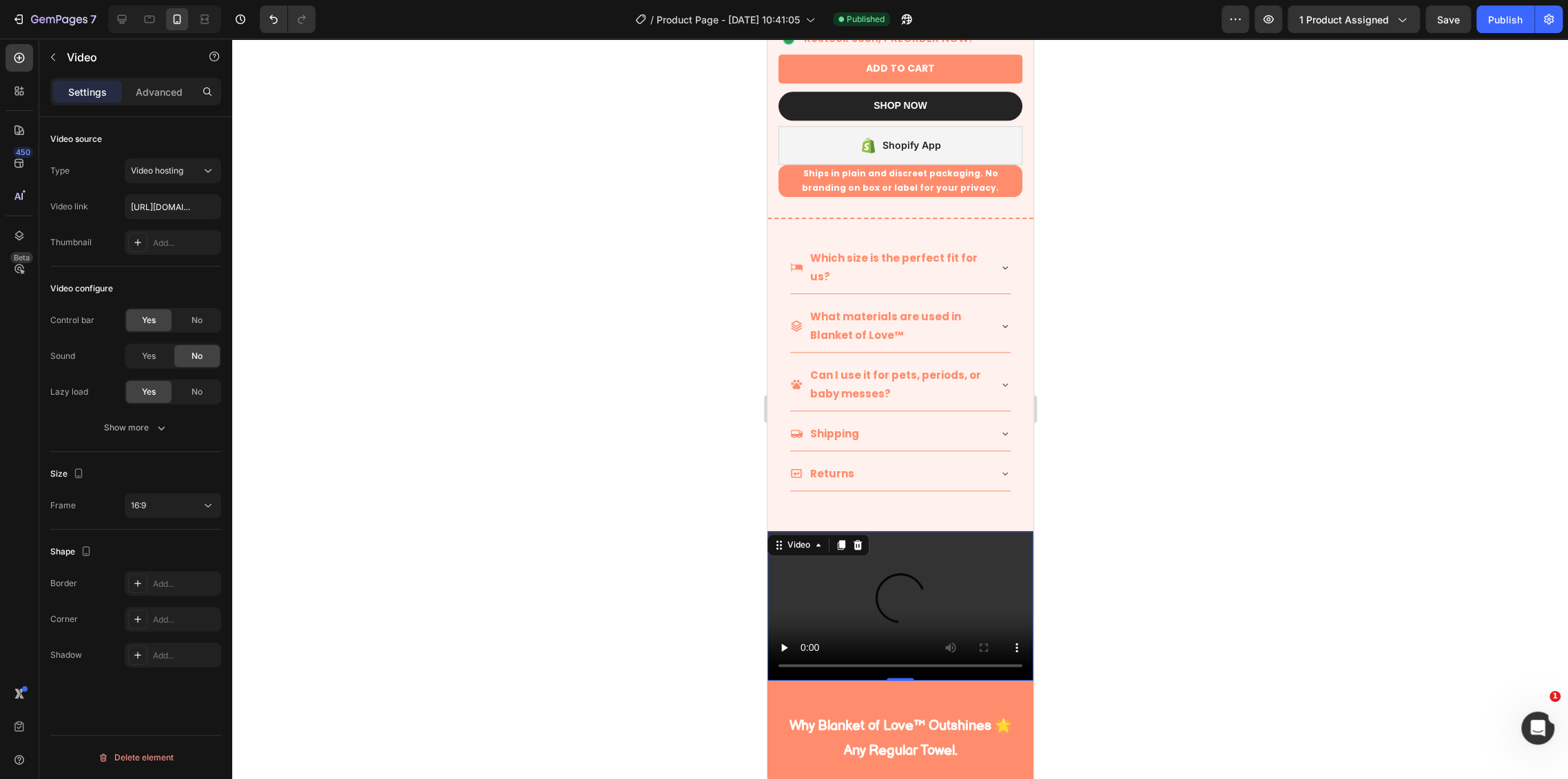
scroll to position [919, 0]
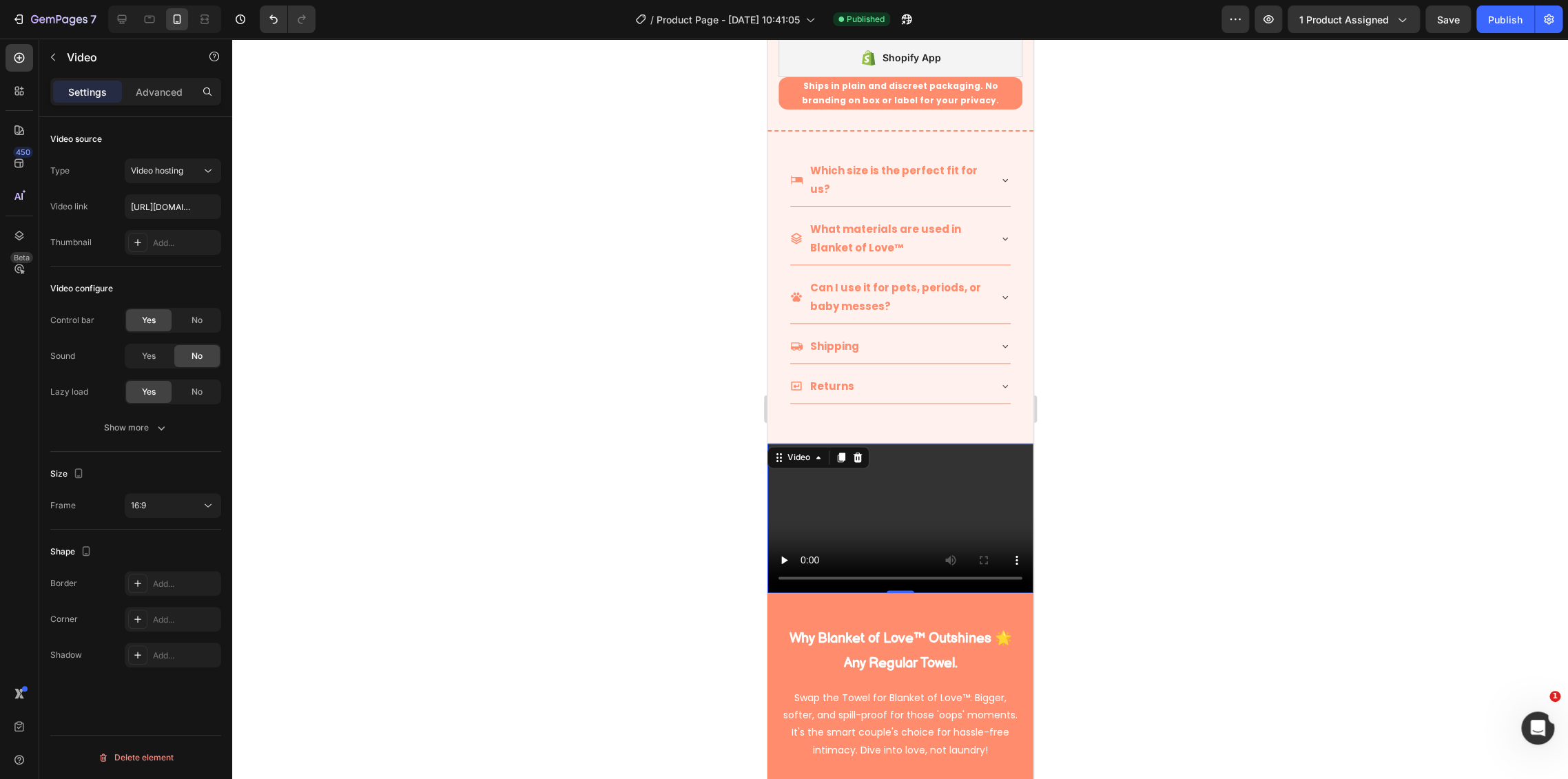
click at [798, 479] on video at bounding box center [899, 519] width 266 height 149
click at [92, 92] on p "Settings" at bounding box center [87, 92] width 38 height 14
click at [168, 206] on input "[URL][DOMAIN_NAME]" at bounding box center [172, 207] width 97 height 25
click at [191, 173] on div "Video hosting" at bounding box center [166, 170] width 70 height 12
click at [185, 251] on p "Video hosting" at bounding box center [170, 256] width 78 height 12
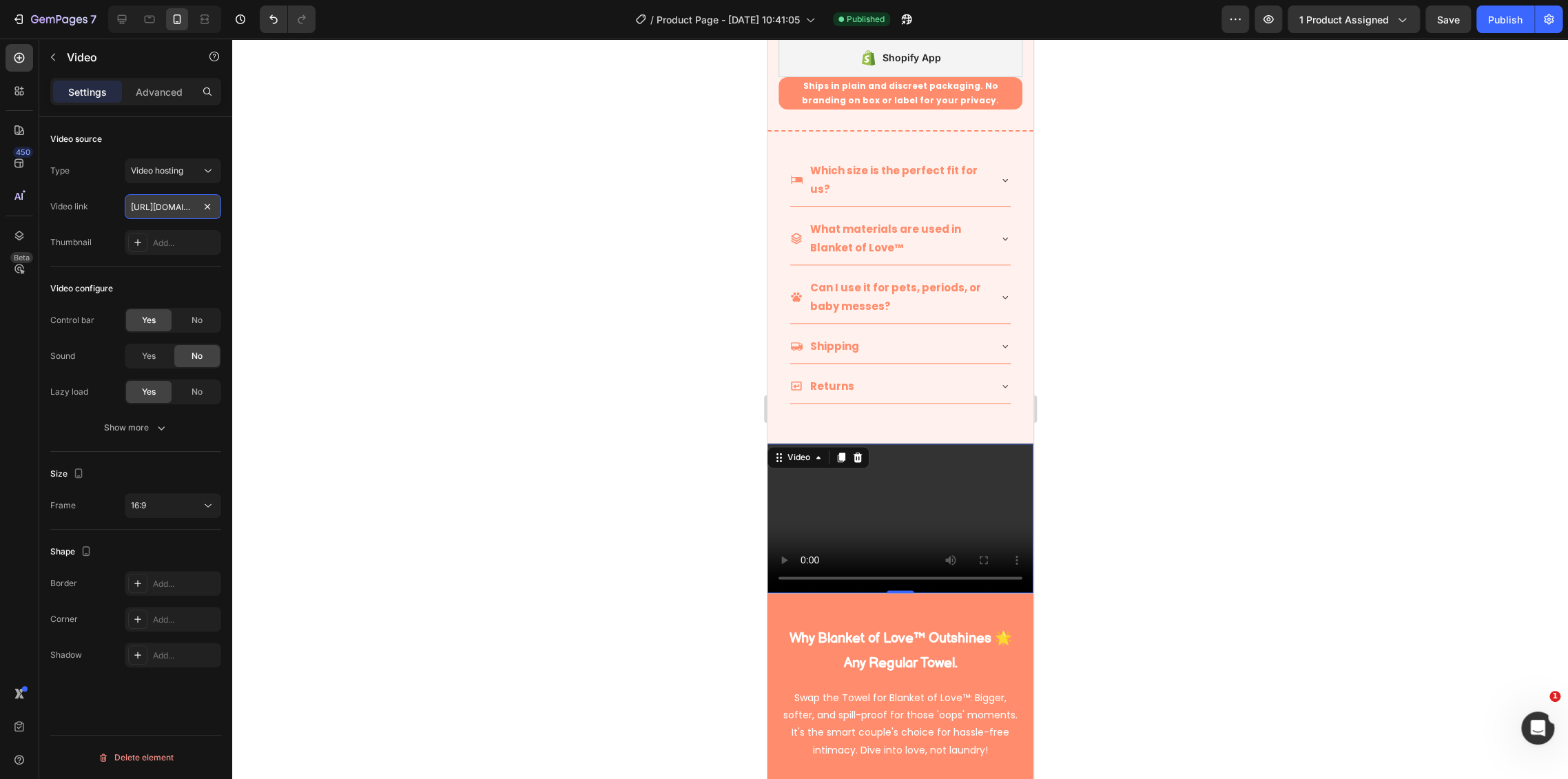
click at [170, 208] on input "https://cdn.shopify.com/videos/c/o/v/2cd3deb506b54b009063f7270ab5cf2e.mp4" at bounding box center [172, 207] width 97 height 25
click at [152, 201] on input "https://cdn.shopify.com/videos/c/o/v/2cd3deb506b54b009063f7270ab5cf2e.mp4" at bounding box center [172, 207] width 97 height 25
click at [167, 171] on span "Video hosting" at bounding box center [157, 170] width 53 height 11
click at [181, 227] on p "Vimeo" at bounding box center [170, 231] width 78 height 12
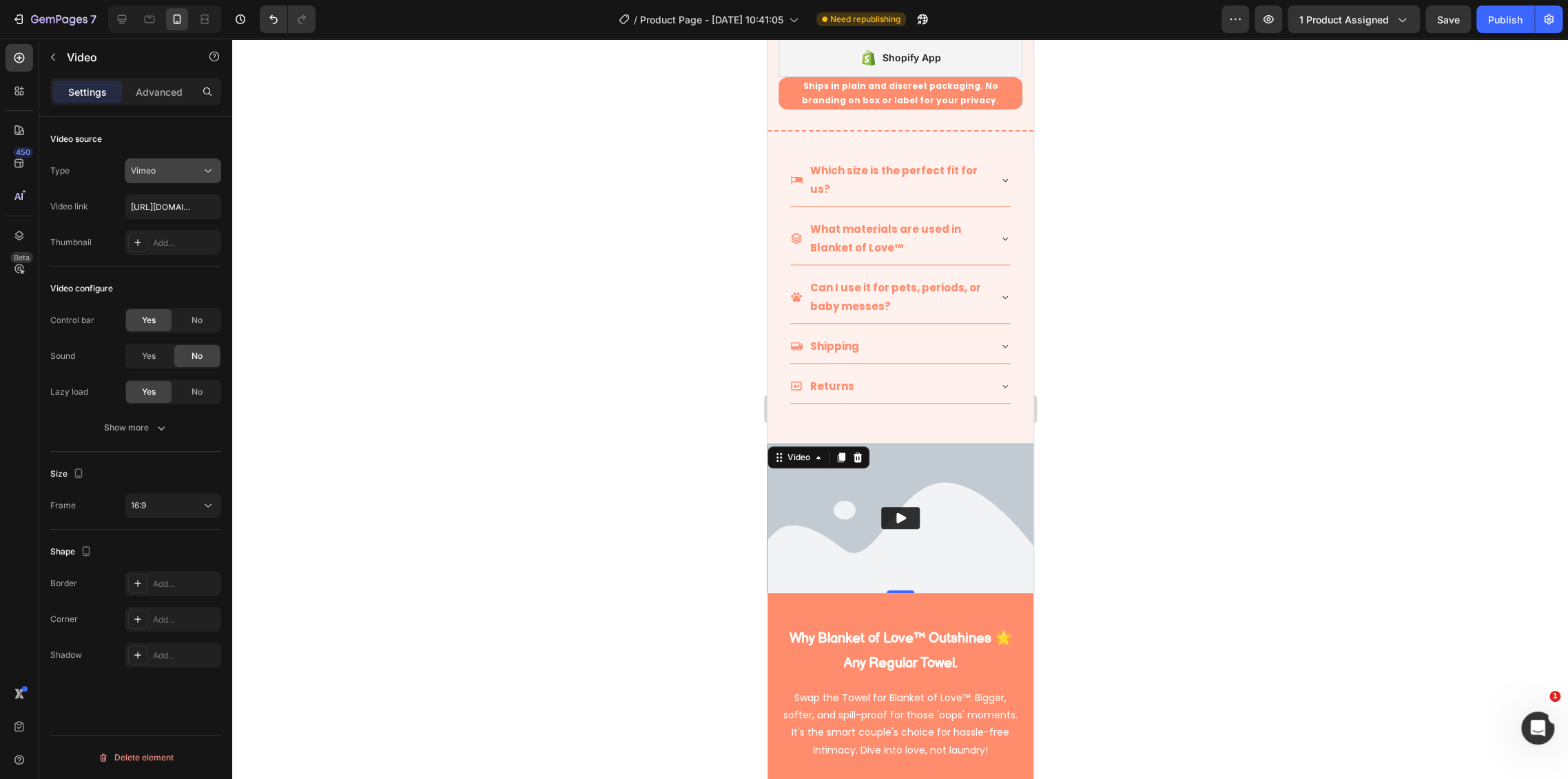
click at [184, 175] on div "Vimeo" at bounding box center [166, 170] width 70 height 12
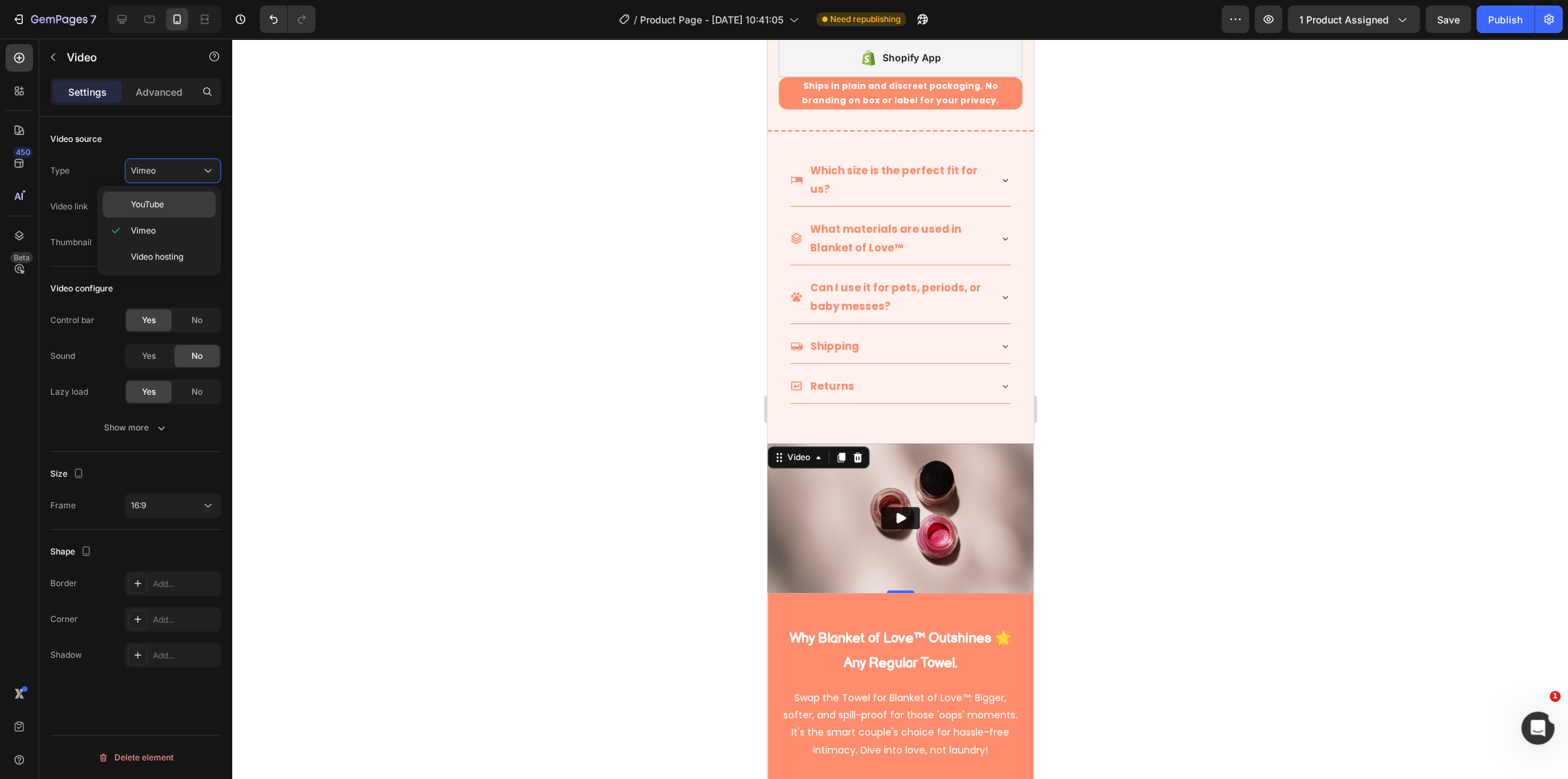
click at [184, 201] on p "YouTube" at bounding box center [170, 204] width 78 height 12
type input "https://www.youtube.com/watch?v=drIt4RH_kyQ"
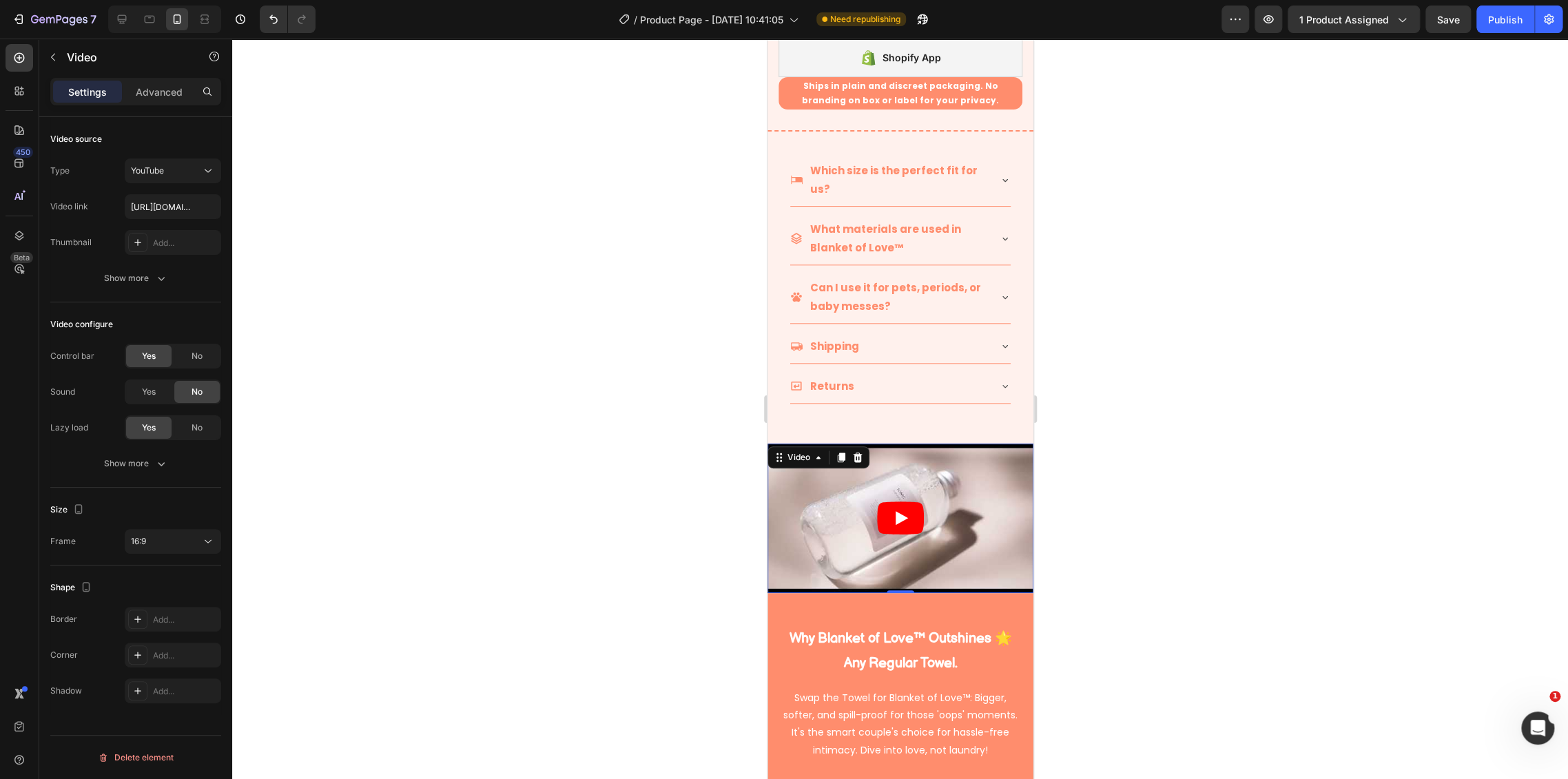
scroll to position [995, 0]
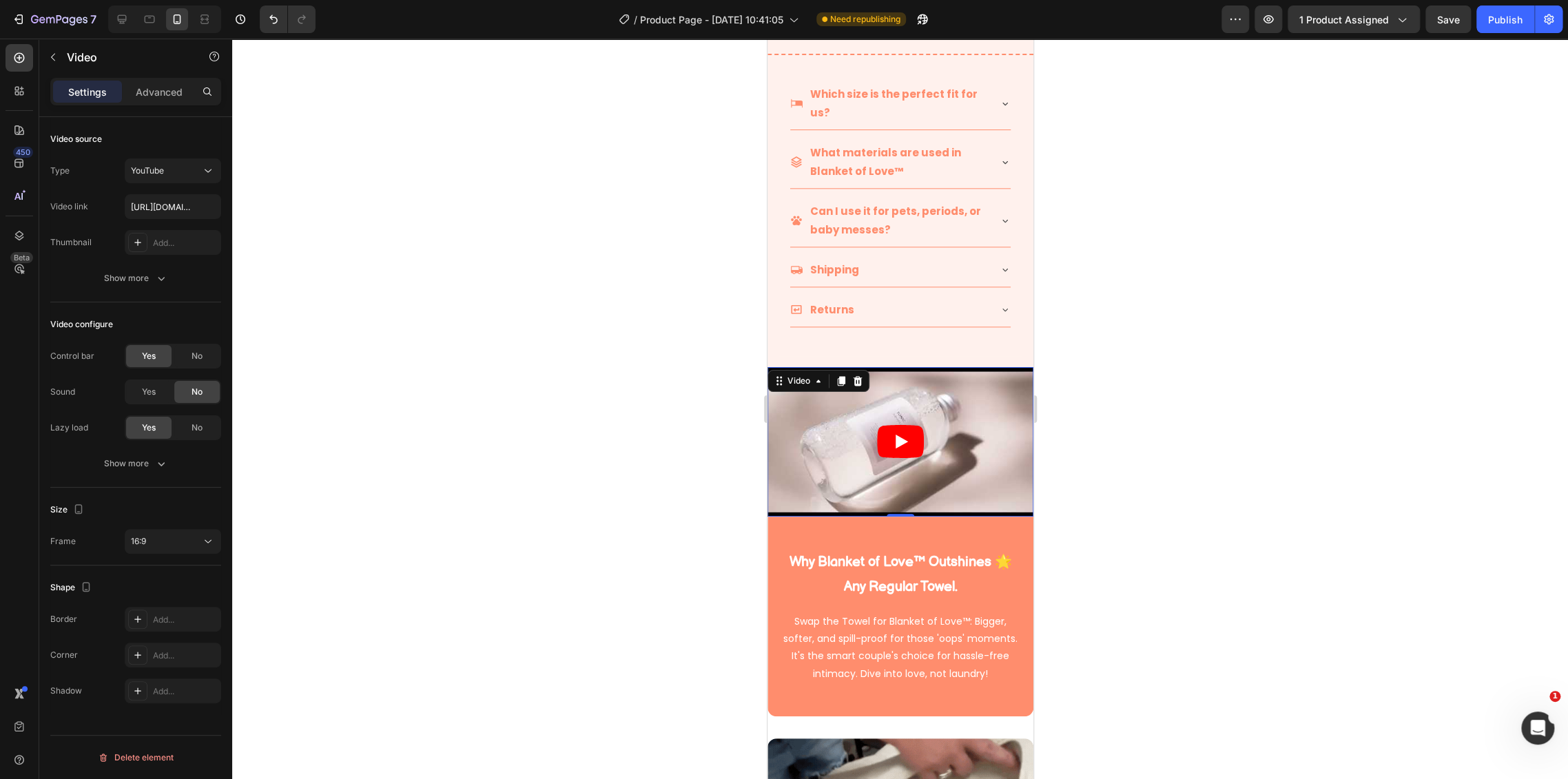
click at [894, 425] on icon "Play" at bounding box center [899, 441] width 47 height 33
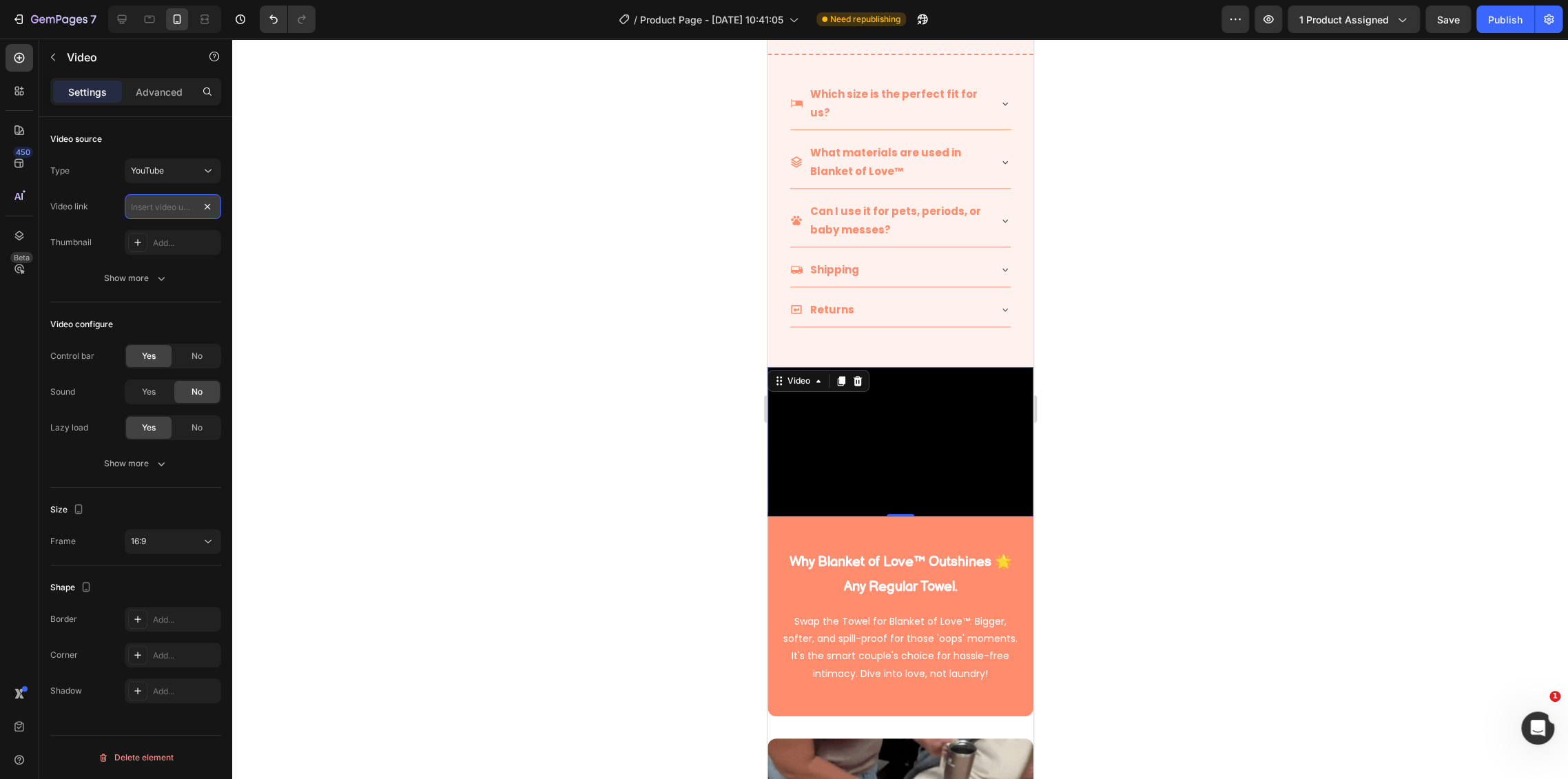
scroll to position [0, 0]
drag, startPoint x: 167, startPoint y: 201, endPoint x: 214, endPoint y: 203, distance: 47.0
click at [214, 203] on input "text" at bounding box center [172, 207] width 97 height 25
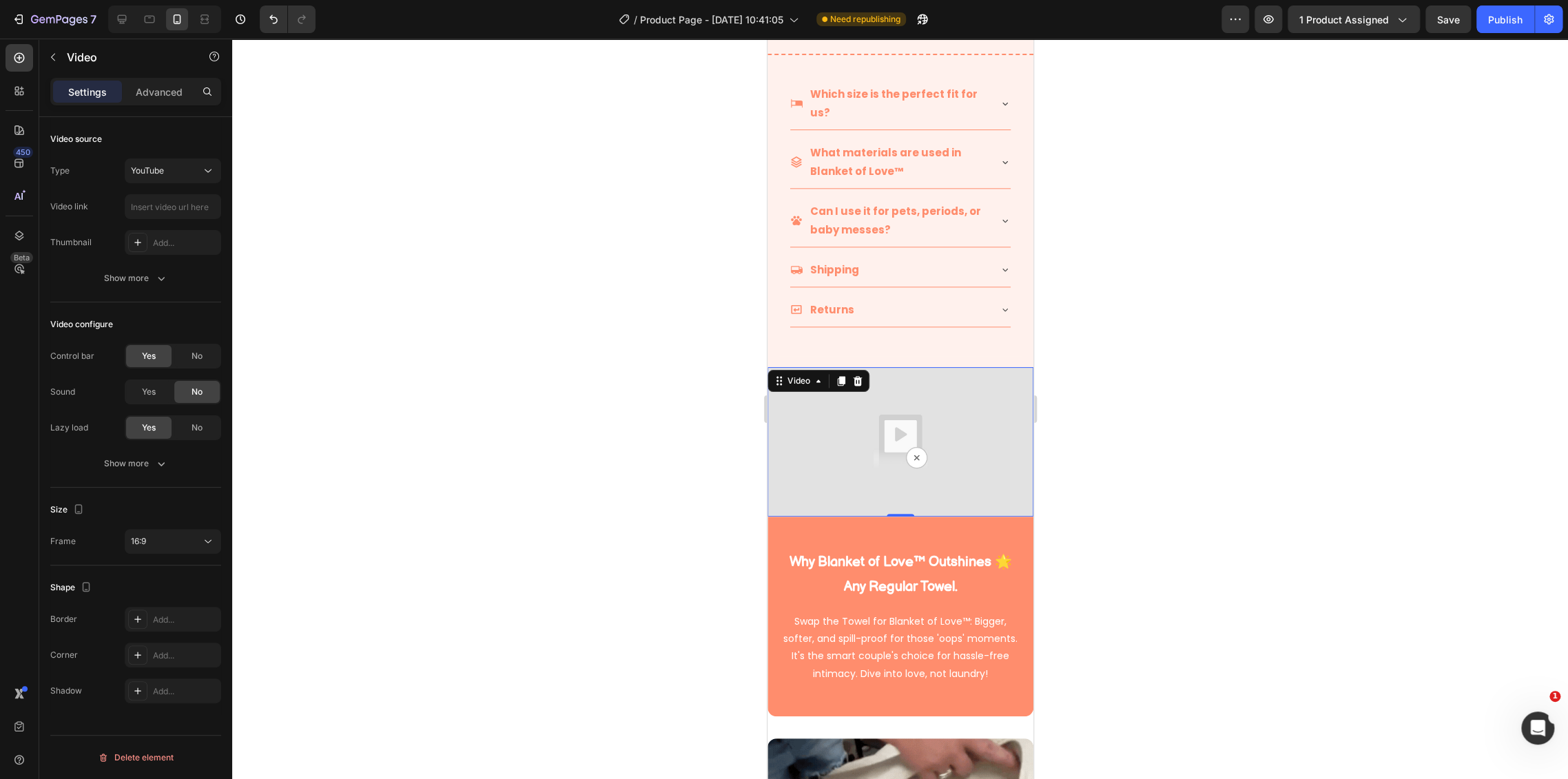
click at [879, 417] on img at bounding box center [899, 442] width 266 height 149
drag, startPoint x: 182, startPoint y: 189, endPoint x: 182, endPoint y: 200, distance: 11.0
click at [181, 189] on div "Type YouTube Video link Thumbnail Add..." at bounding box center [136, 207] width 171 height 97
click at [176, 211] on input "text" at bounding box center [172, 207] width 97 height 25
paste input "[URL][DOMAIN_NAME]"
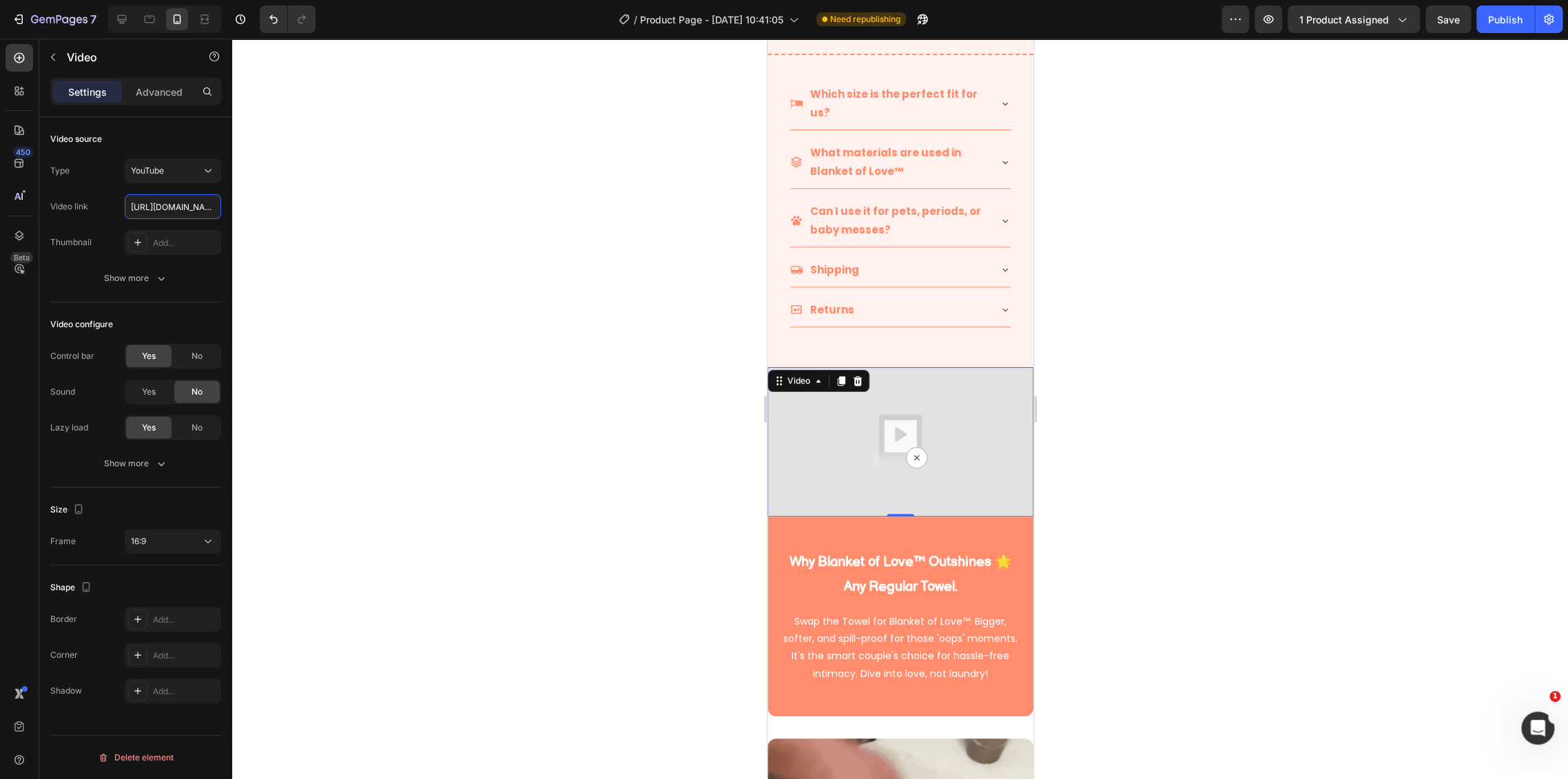
scroll to position [0, 55]
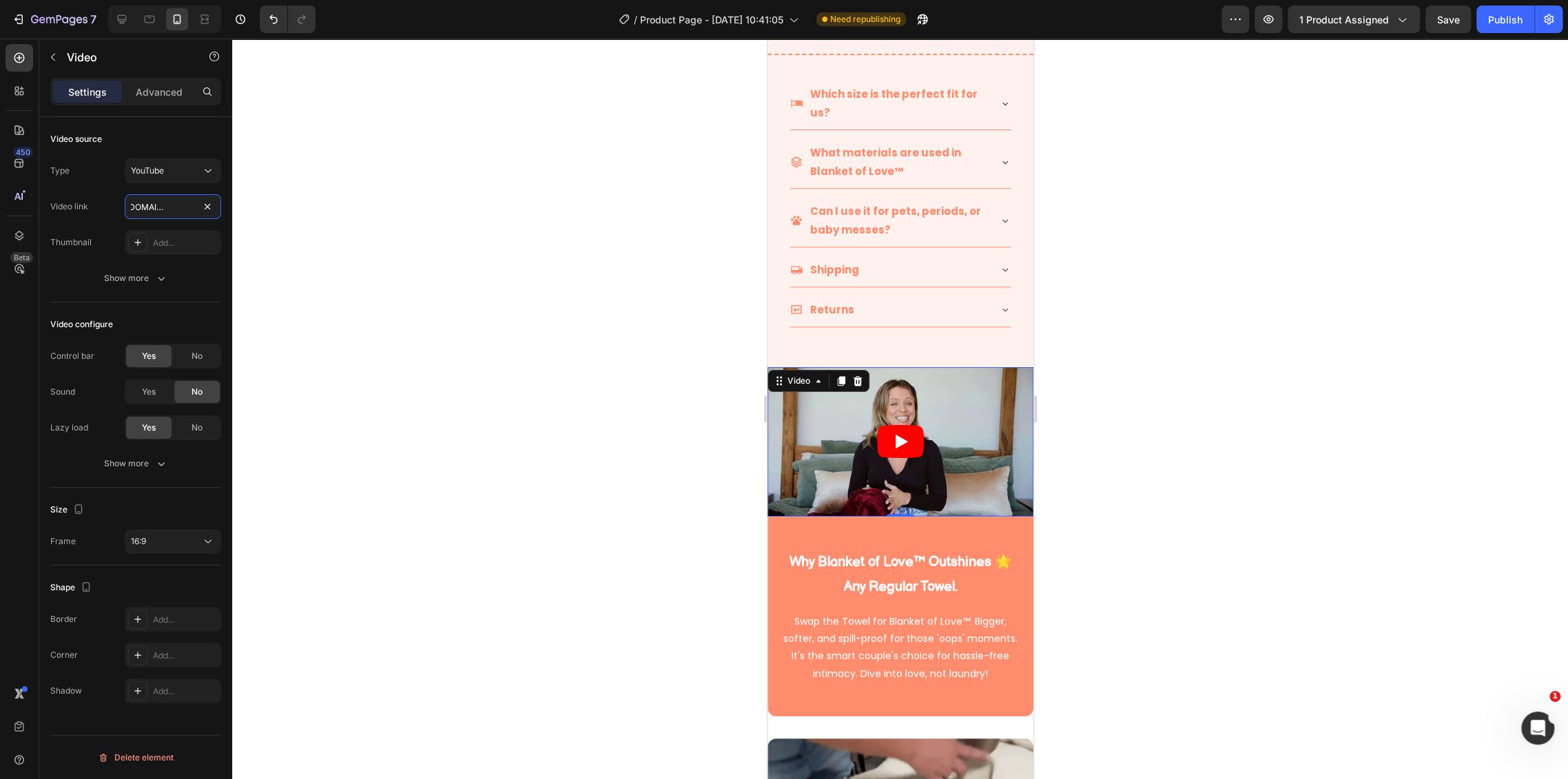
type input "[URL][DOMAIN_NAME]"
click at [894, 434] on icon "Play" at bounding box center [900, 441] width 12 height 13
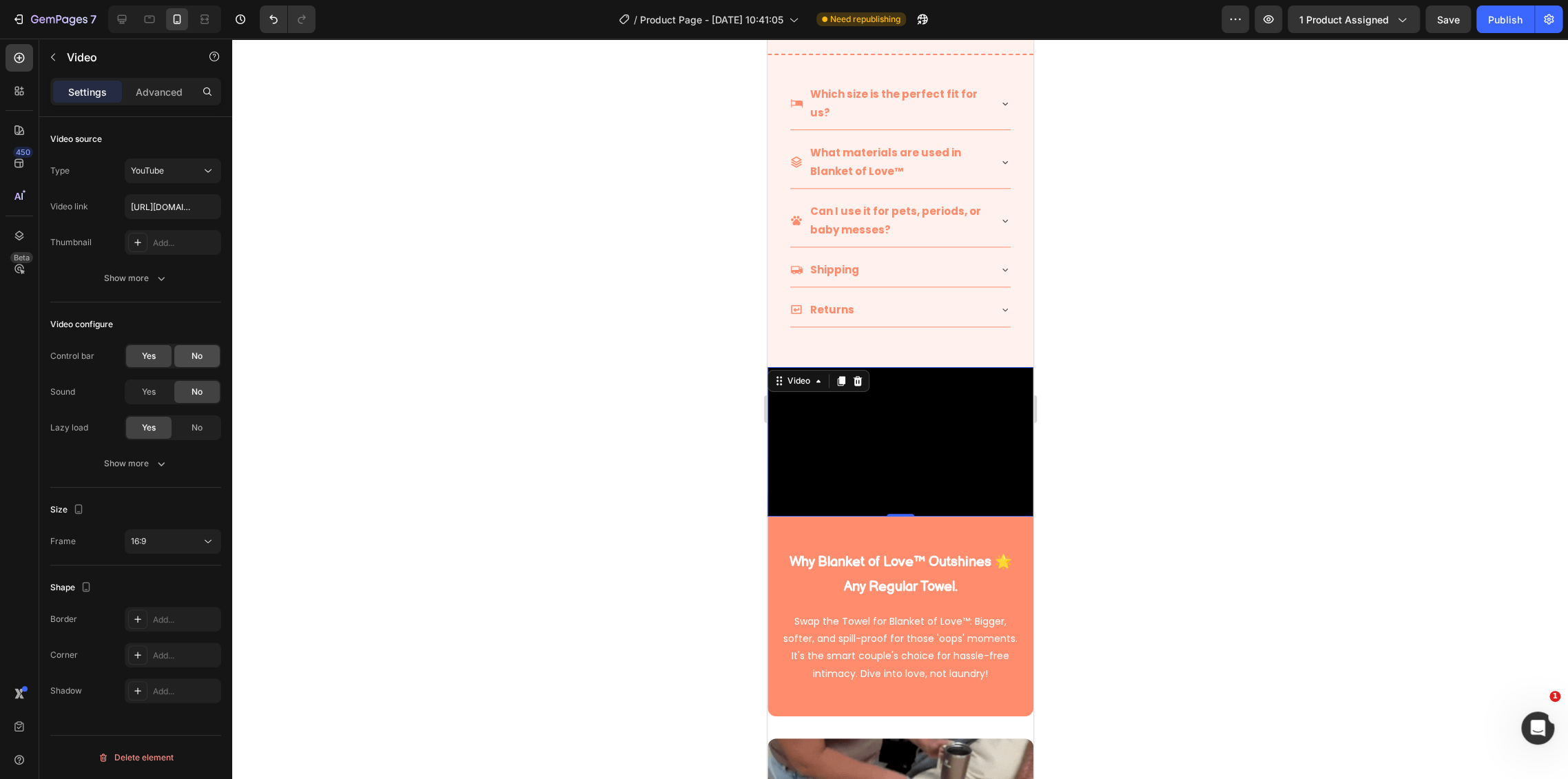
click at [193, 358] on span "No" at bounding box center [197, 356] width 11 height 12
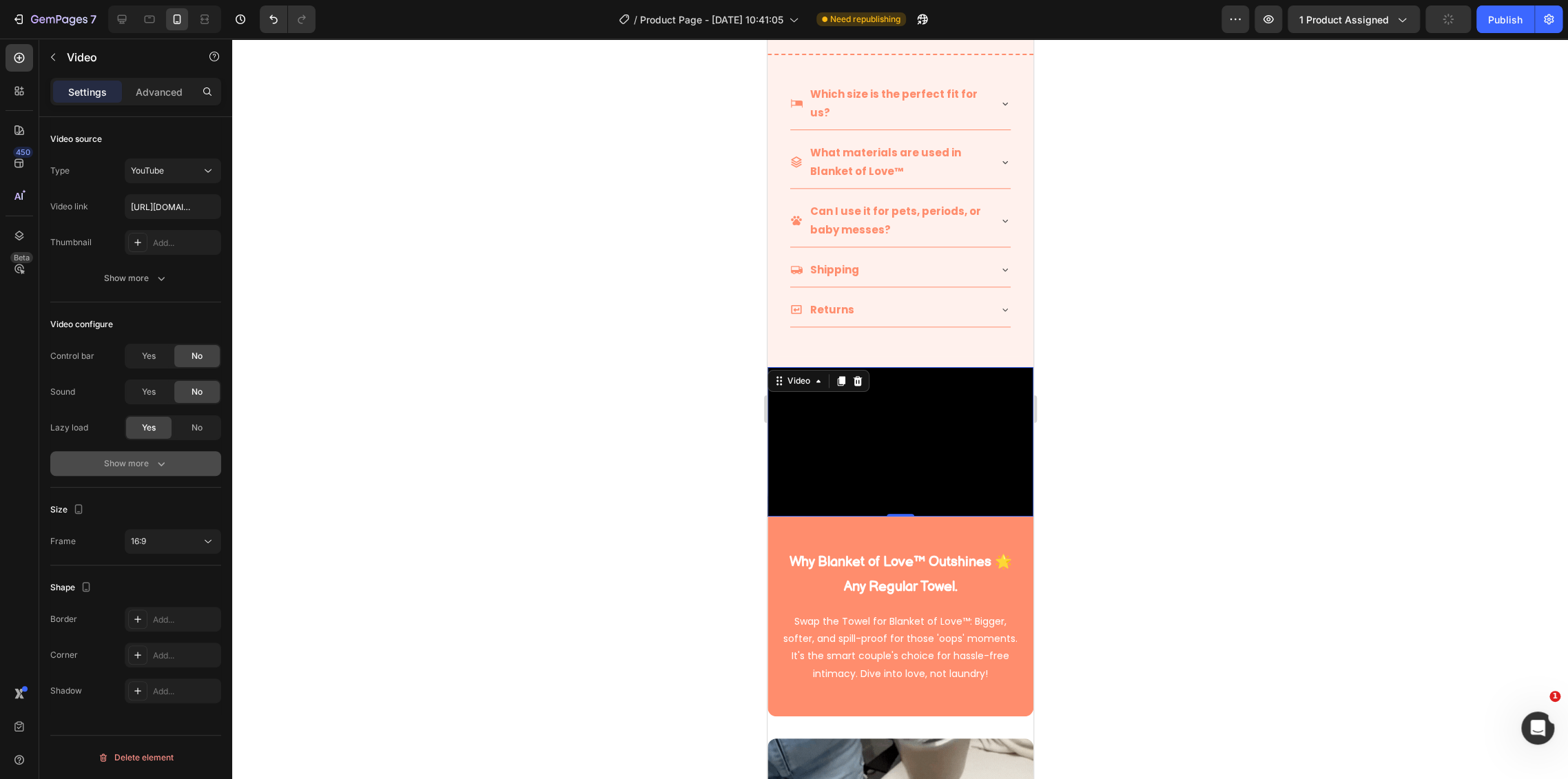
click at [136, 461] on div "Show more" at bounding box center [136, 463] width 64 height 13
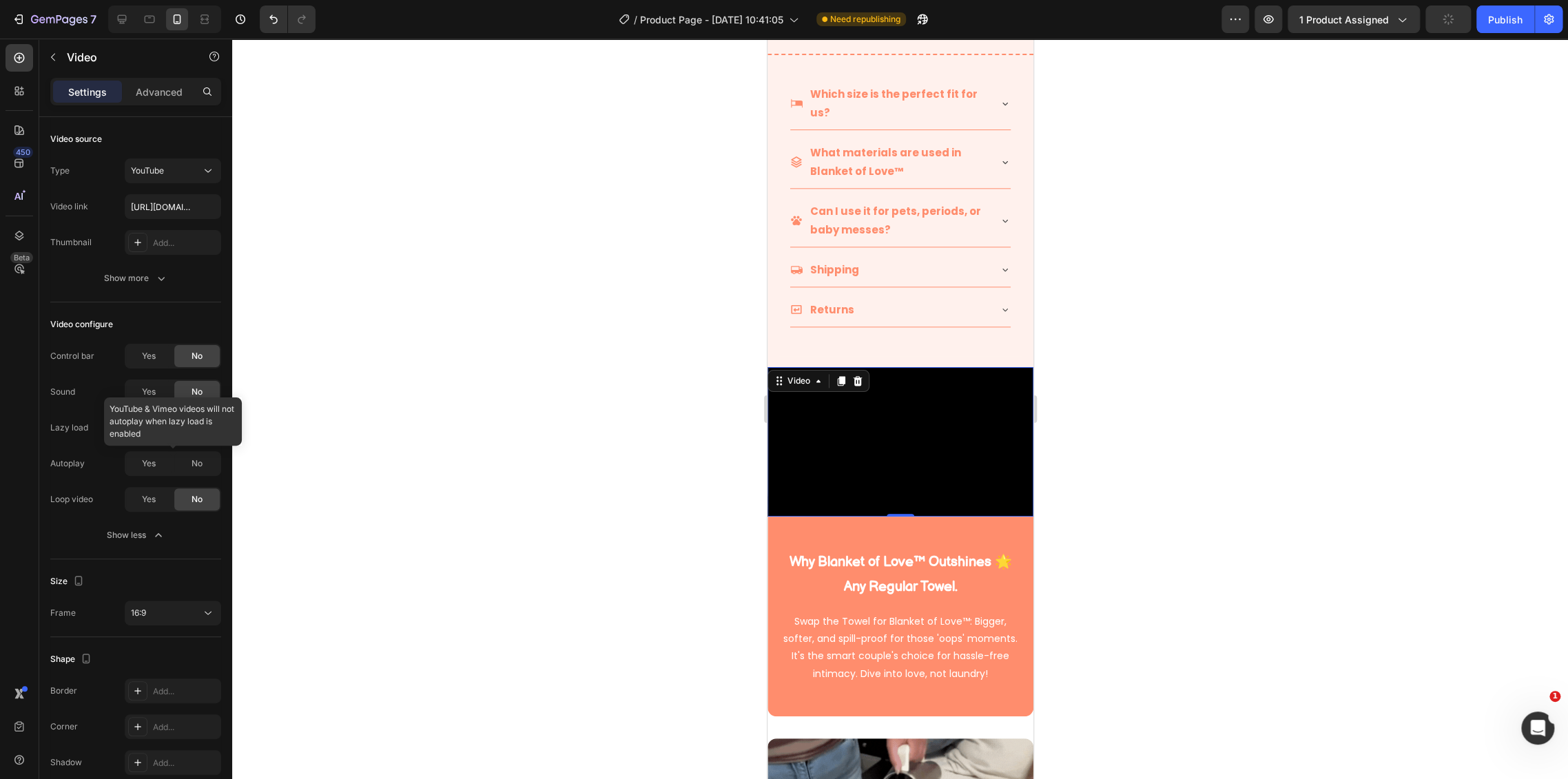
click at [146, 467] on div at bounding box center [172, 464] width 97 height 25
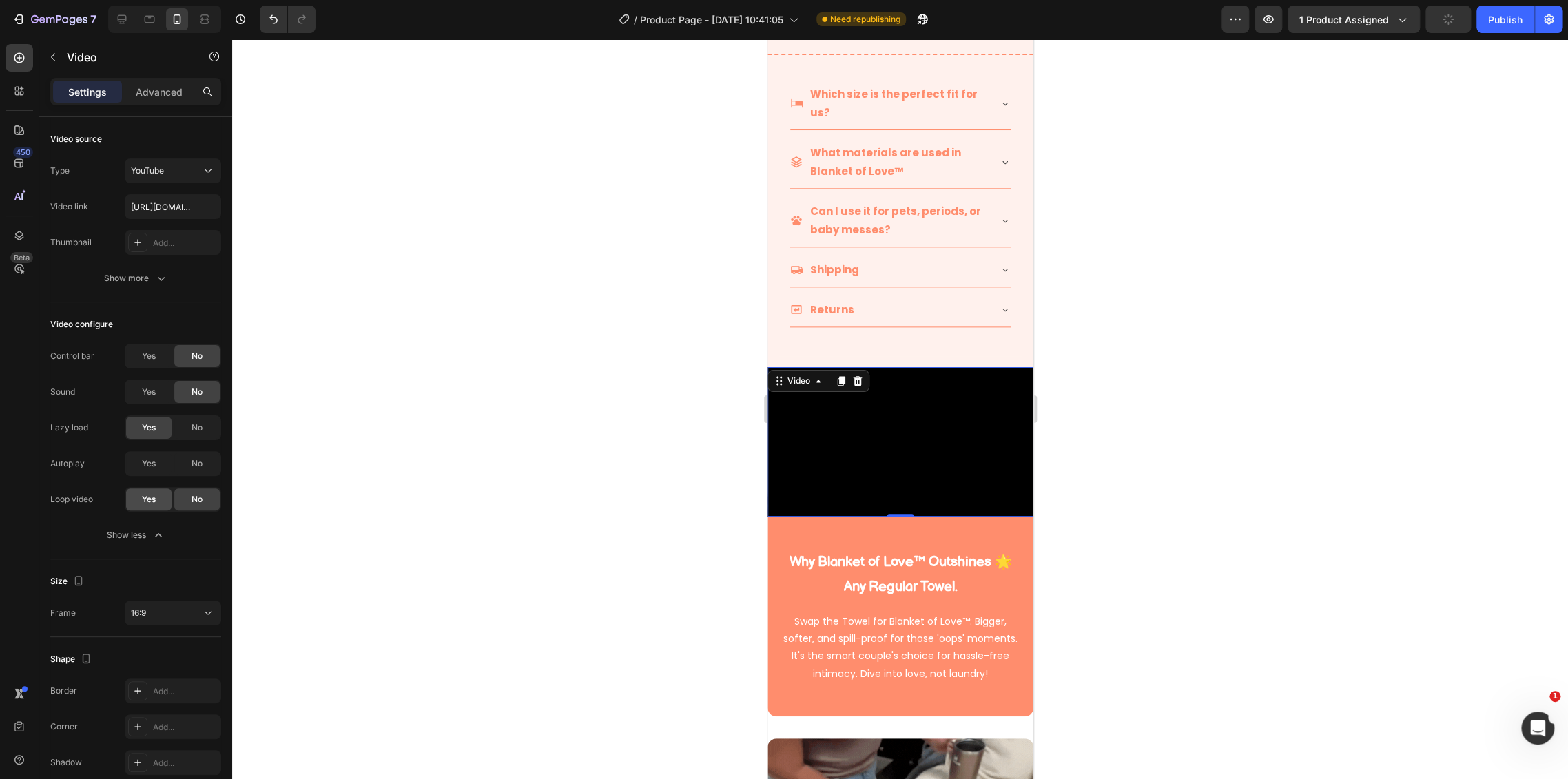
click at [149, 503] on span "Yes" at bounding box center [148, 499] width 13 height 12
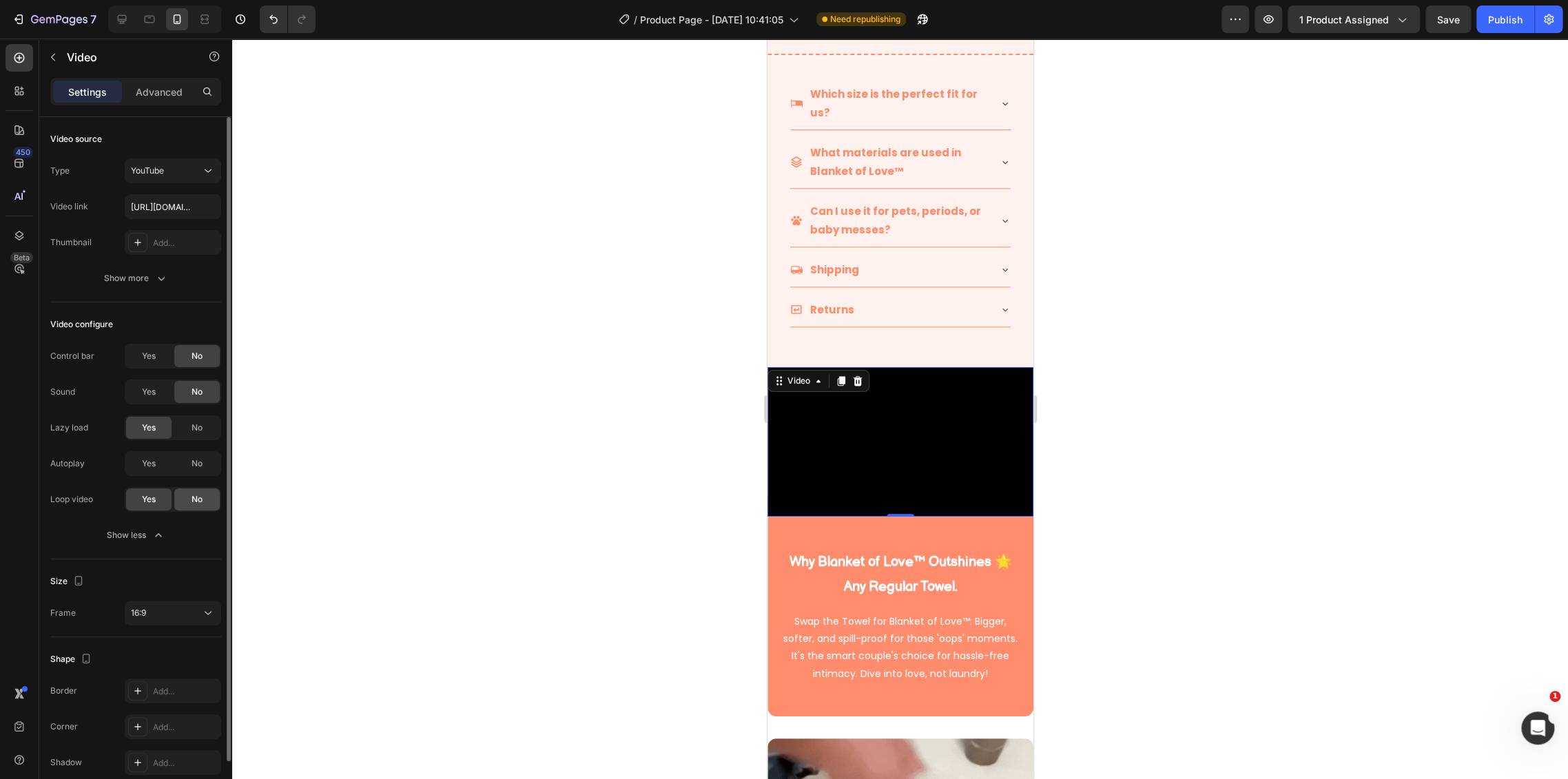
click at [193, 503] on span "No" at bounding box center [197, 499] width 11 height 12
click at [87, 498] on div "Loop video" at bounding box center [72, 499] width 43 height 12
click at [87, 497] on div "Loop video" at bounding box center [72, 499] width 43 height 12
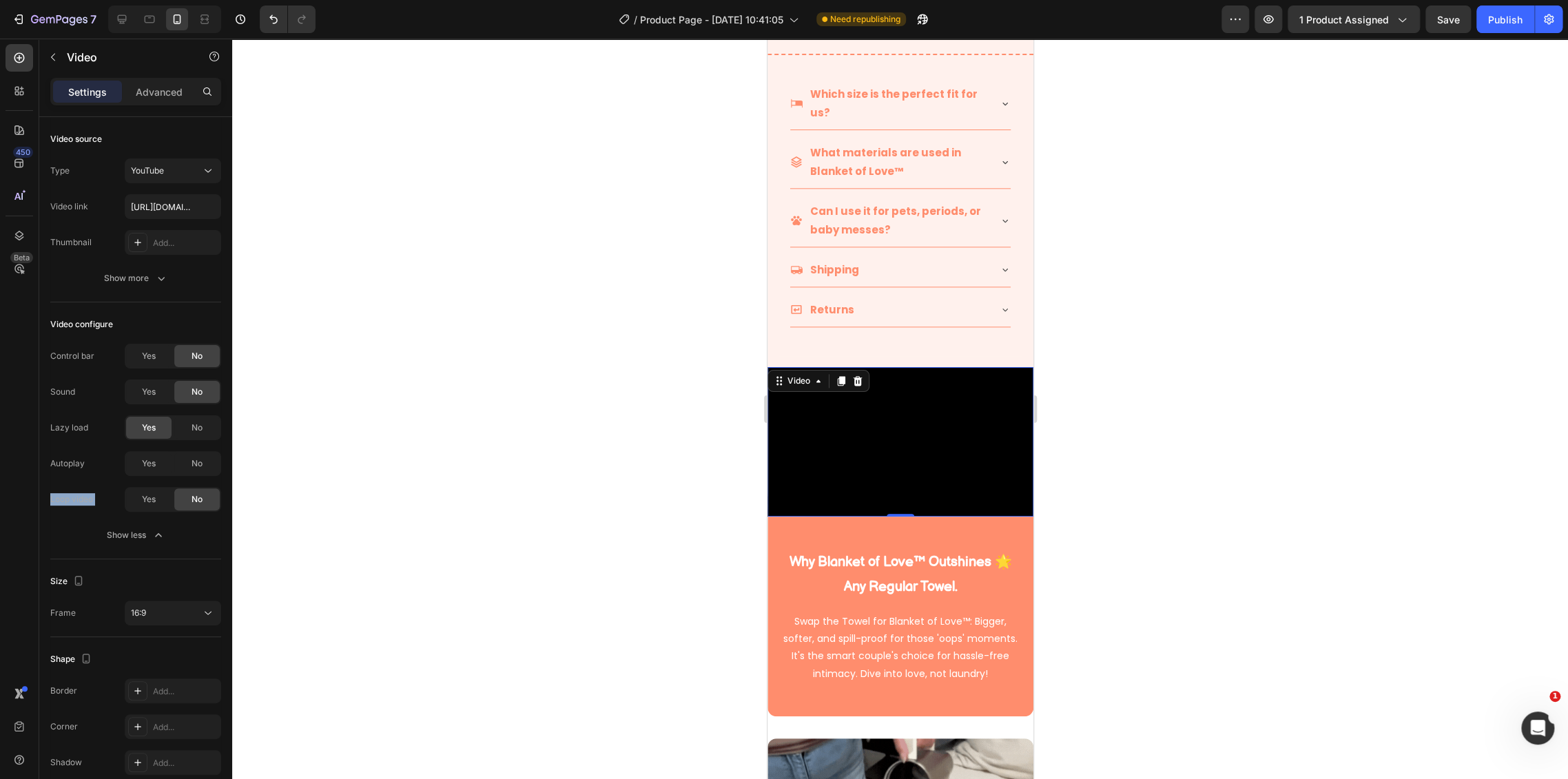
copy div "Loop video Yes No"
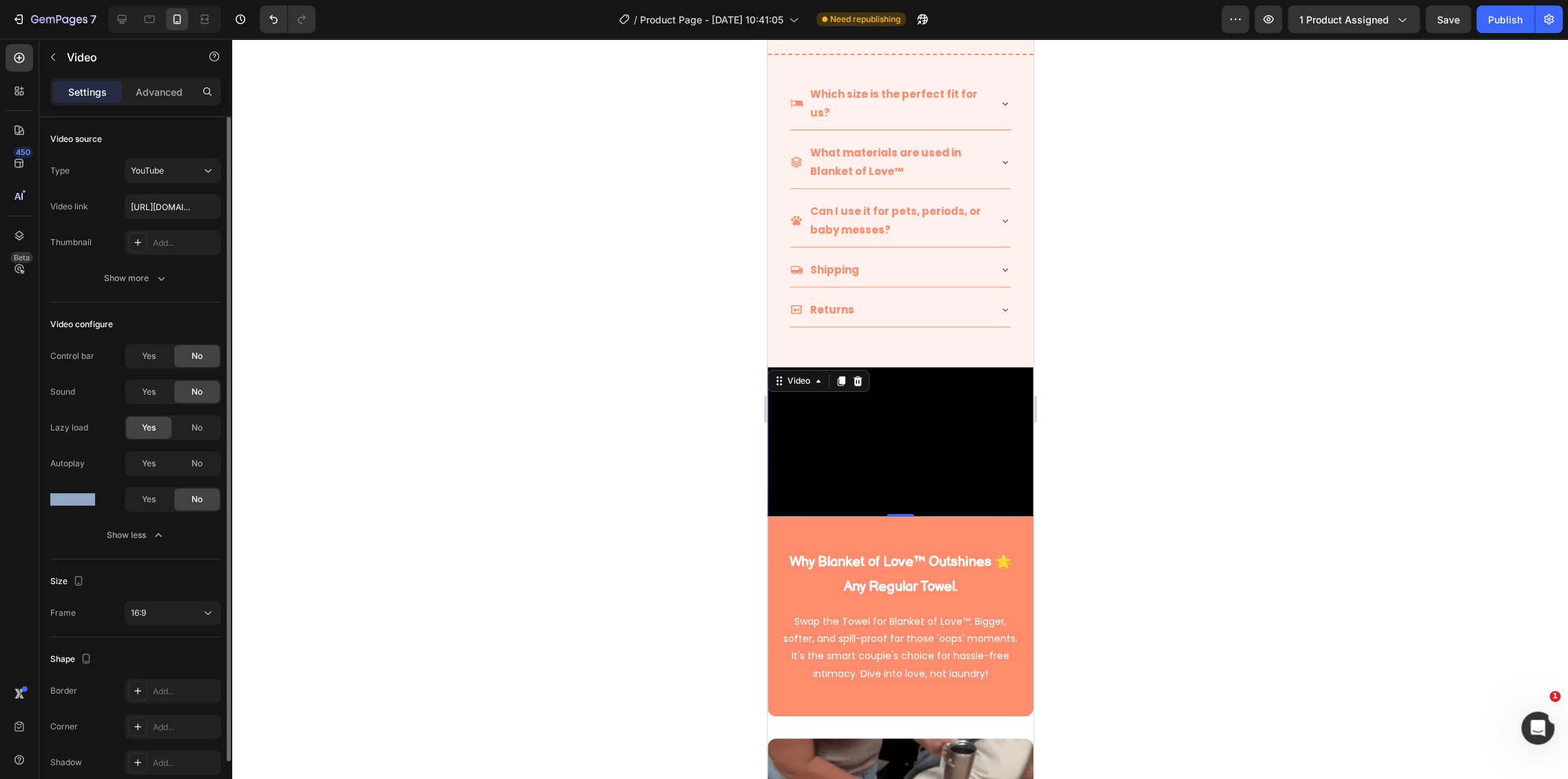
click at [77, 502] on div "Loop video" at bounding box center [72, 499] width 43 height 12
drag, startPoint x: 95, startPoint y: 499, endPoint x: 45, endPoint y: 499, distance: 50.0
click at [45, 499] on div "Video source Type YouTube Video link https://youtu.be/QfzC--8FXLA Thumbnail Add…" at bounding box center [136, 499] width 193 height 764
copy div "Loop video"
click at [160, 494] on div "Yes" at bounding box center [149, 499] width 46 height 22
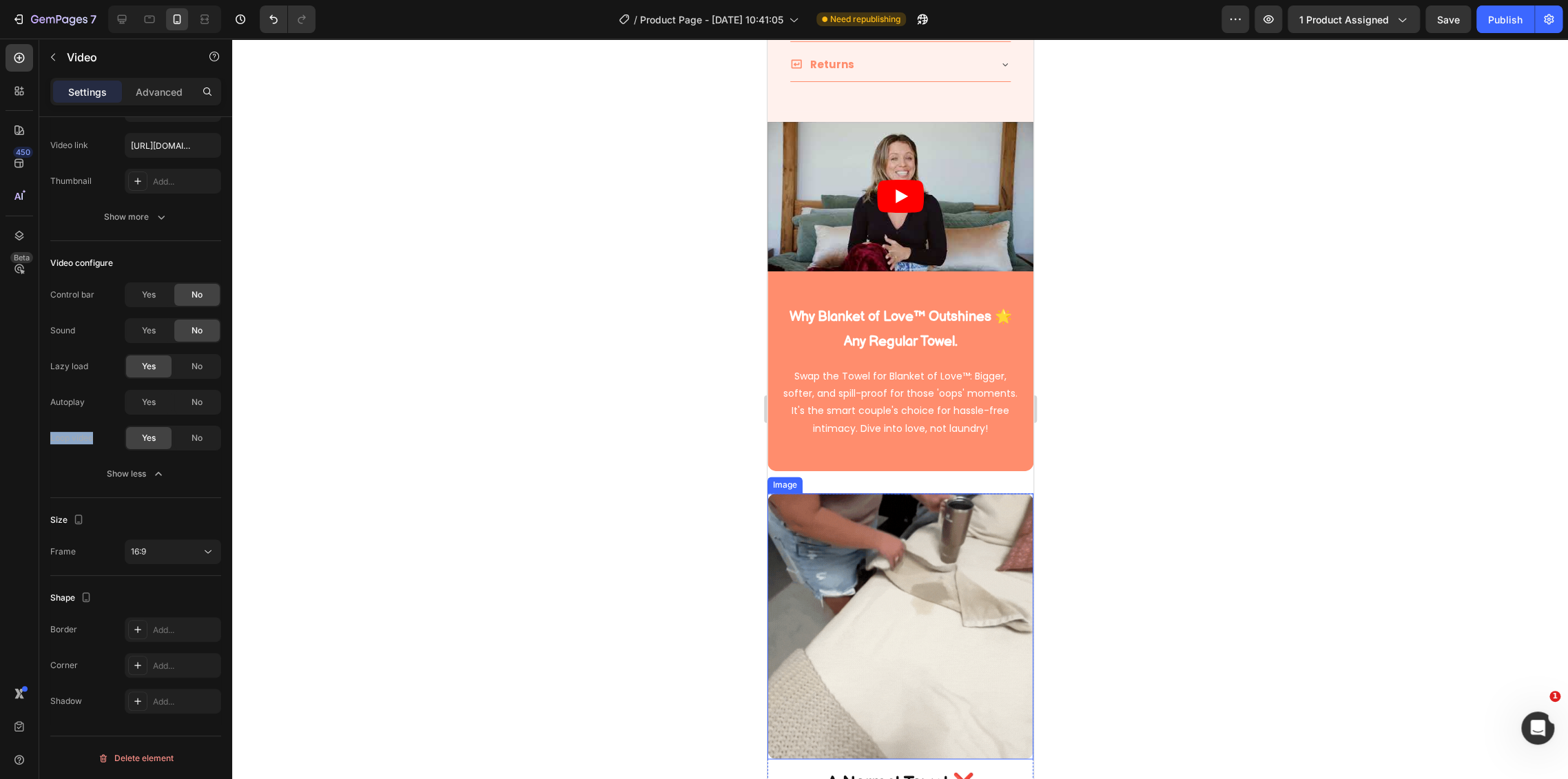
scroll to position [1003, 0]
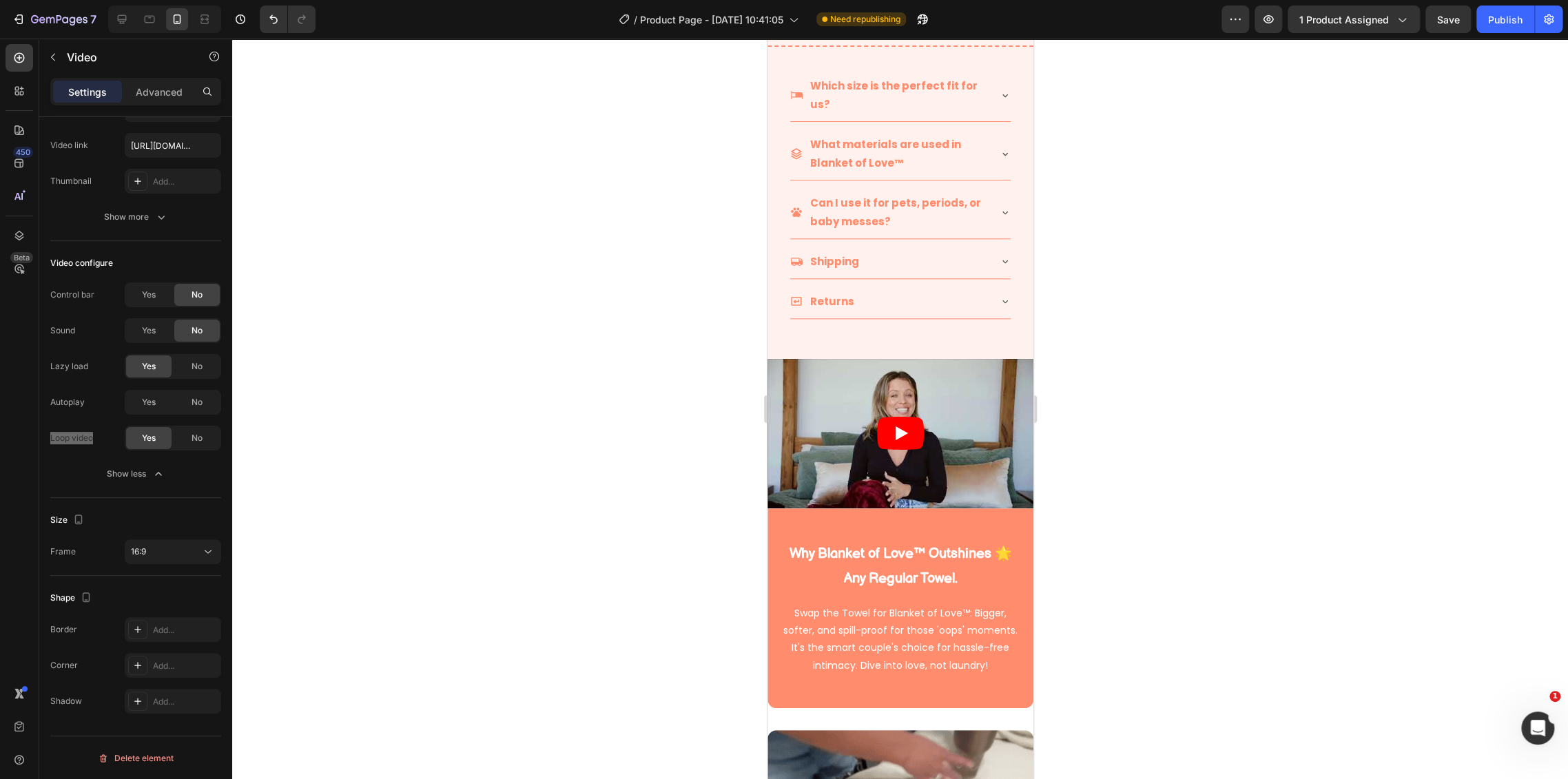
click at [970, 370] on article at bounding box center [899, 434] width 266 height 149
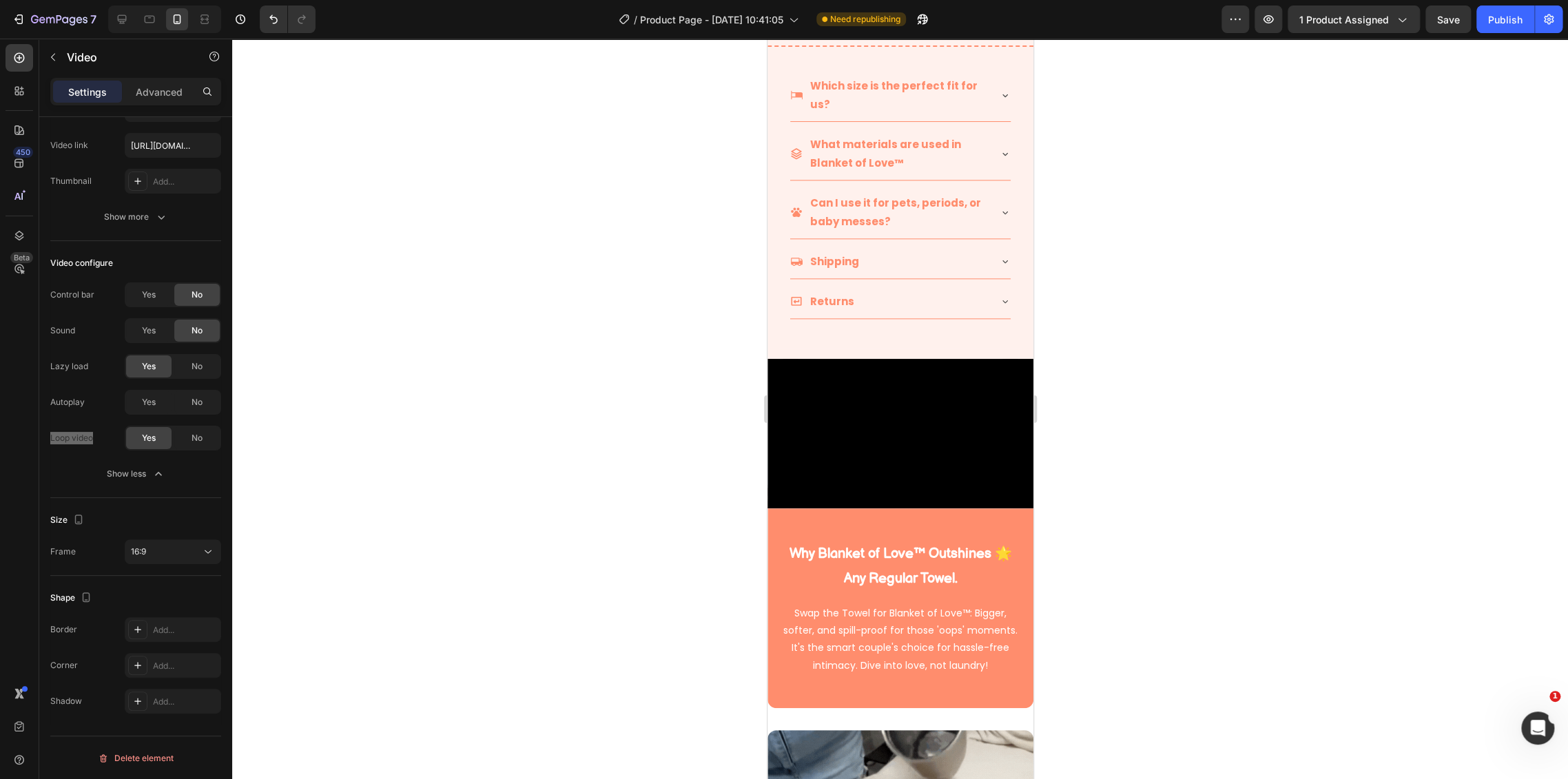
click at [98, 90] on p "Settings" at bounding box center [87, 92] width 38 height 14
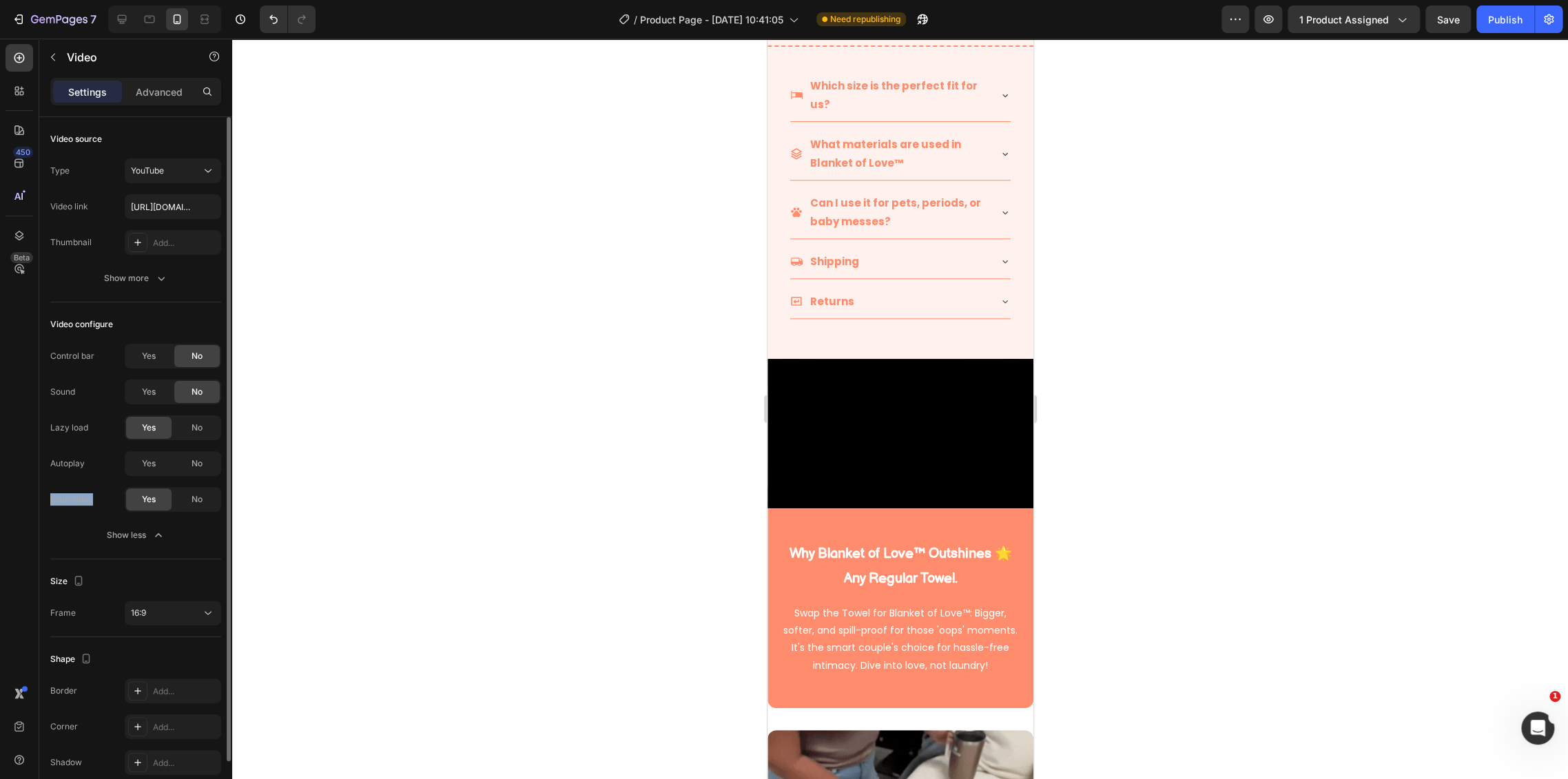
scroll to position [61, 0]
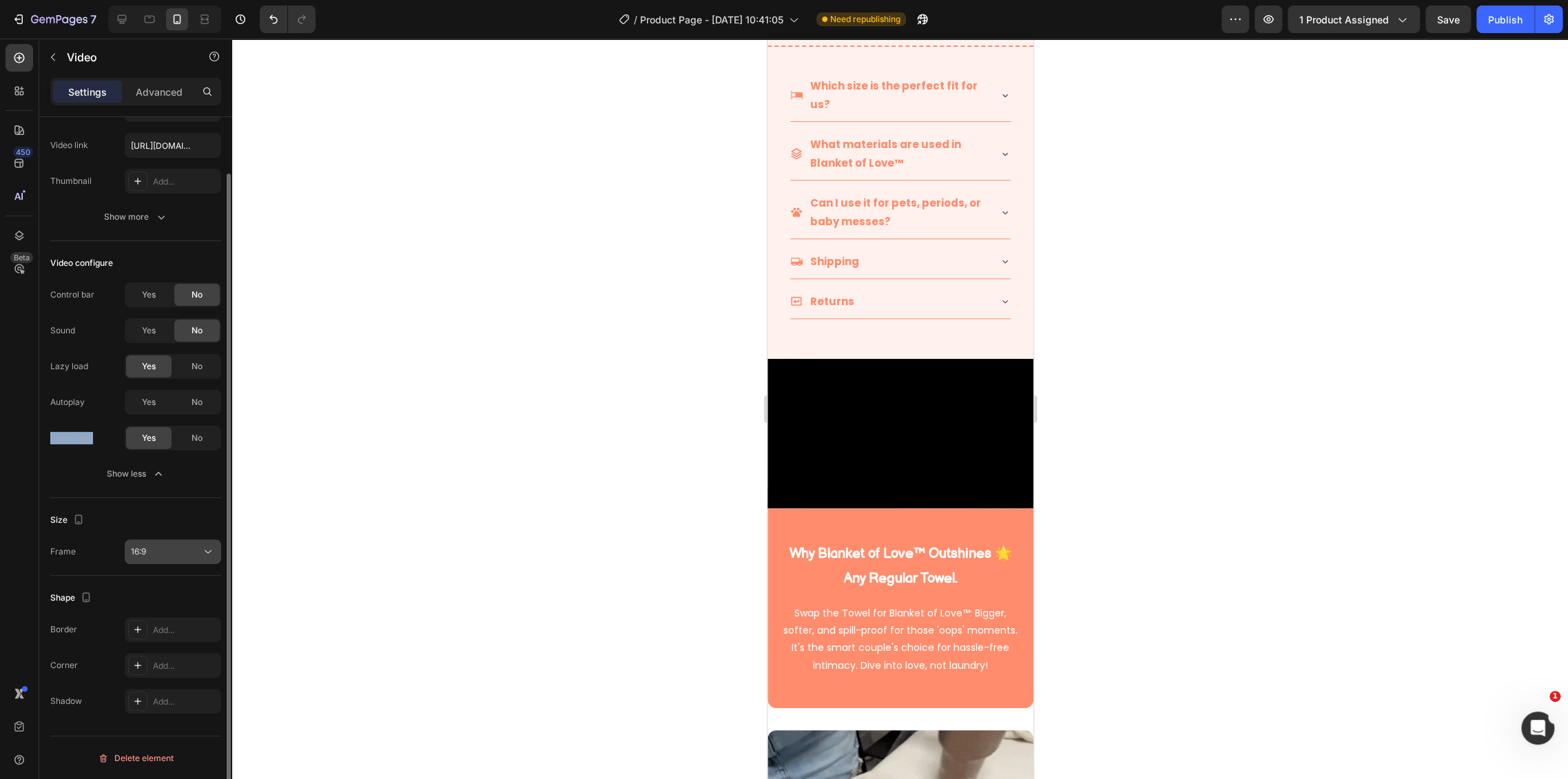
click at [182, 552] on div "16:9" at bounding box center [166, 551] width 70 height 12
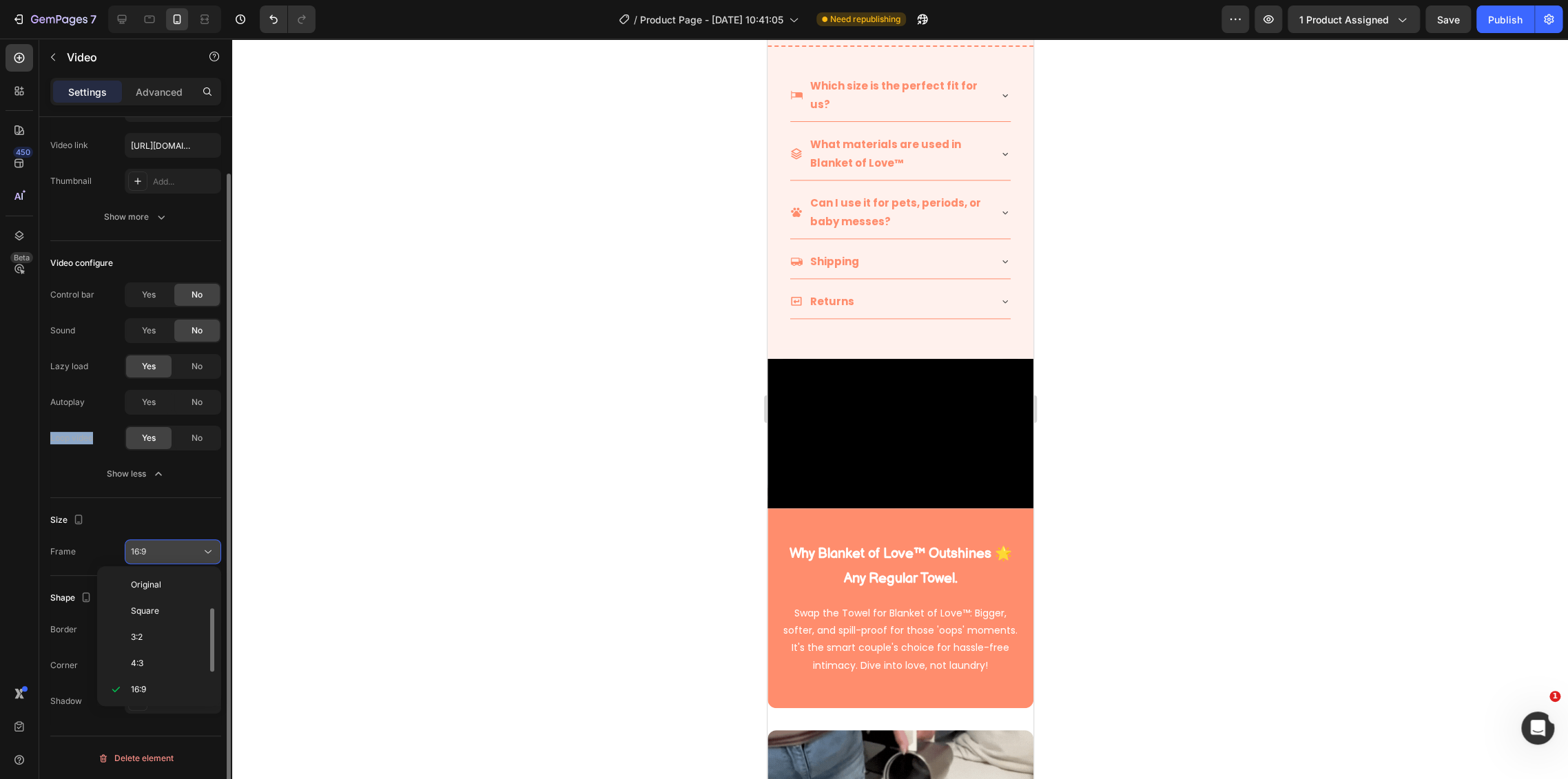
scroll to position [25, 0]
click at [182, 552] on div "16:9" at bounding box center [166, 551] width 70 height 12
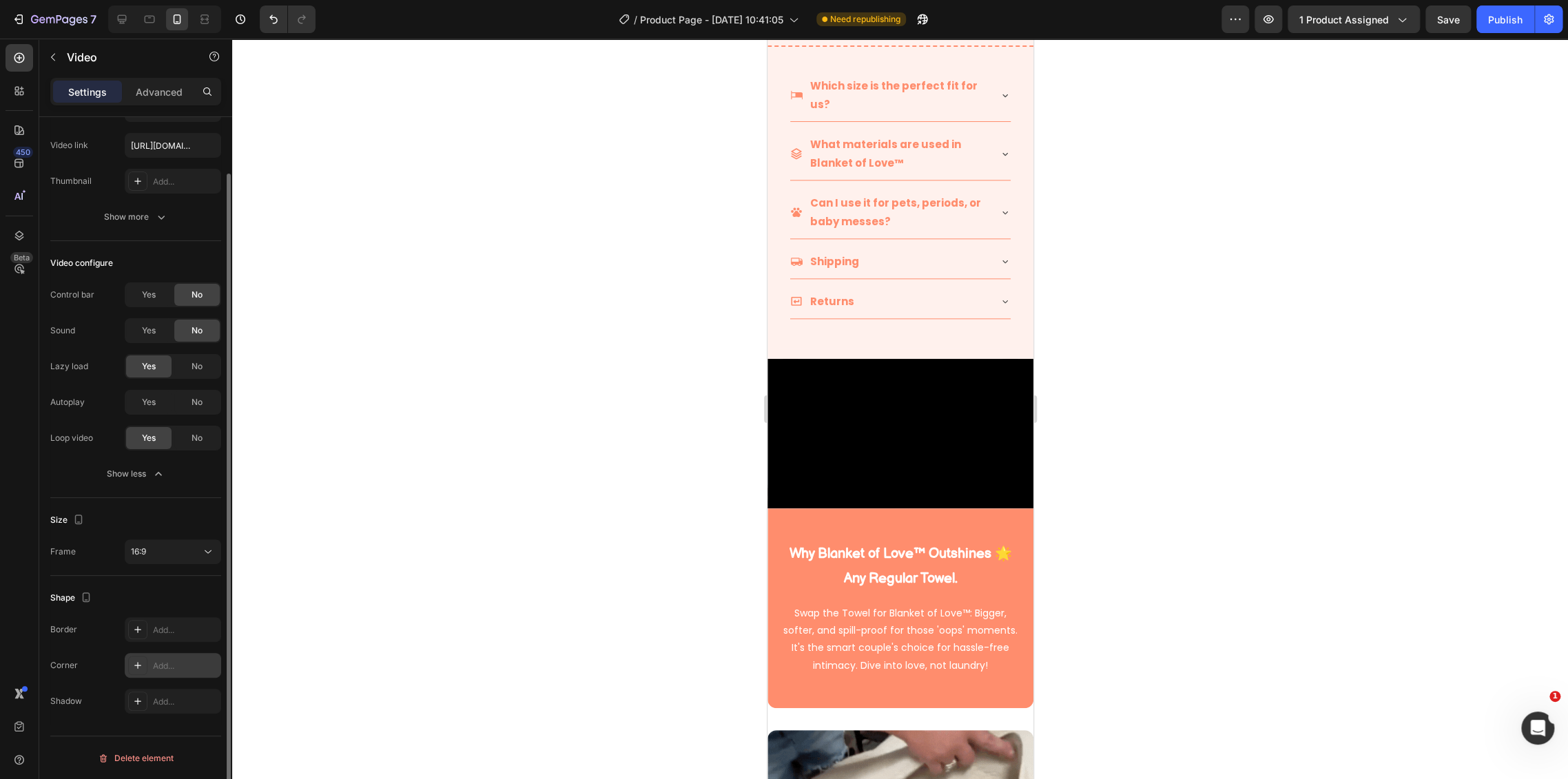
click at [167, 663] on div "Add..." at bounding box center [186, 666] width 65 height 12
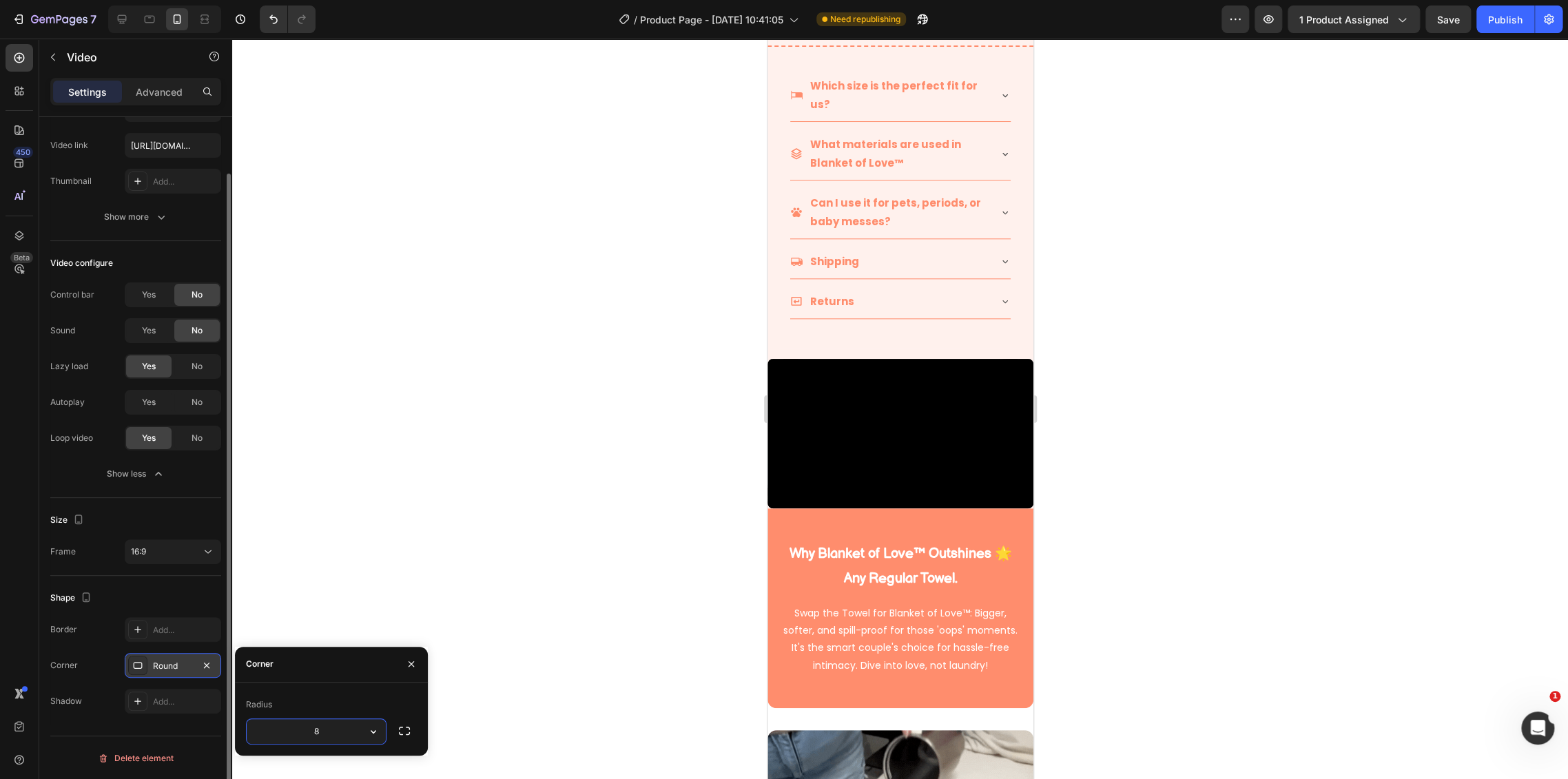
click at [195, 662] on div "Round" at bounding box center [172, 666] width 97 height 25
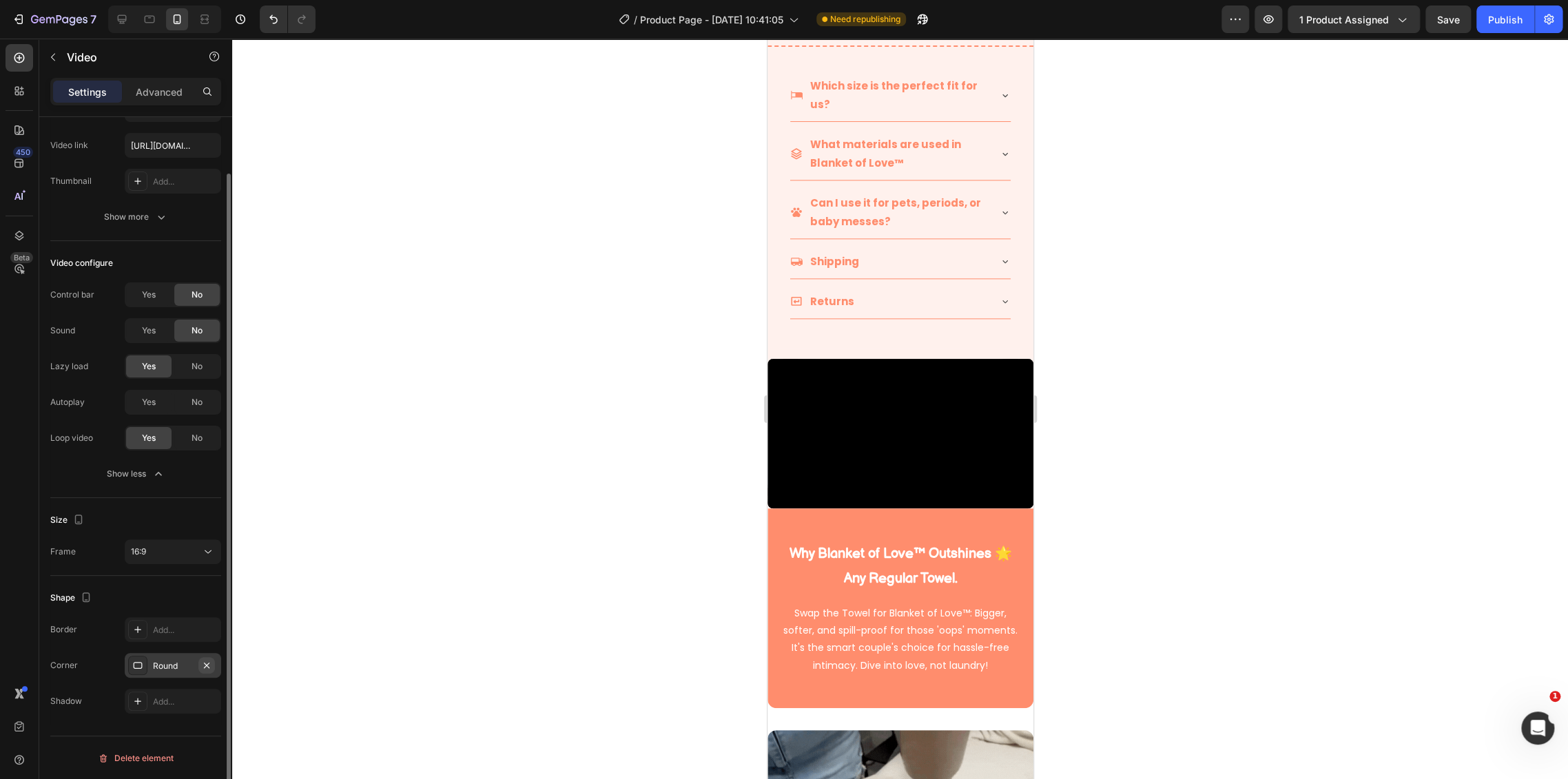
click at [206, 665] on icon "button" at bounding box center [207, 666] width 11 height 11
click at [184, 631] on div "Add..." at bounding box center [186, 630] width 65 height 12
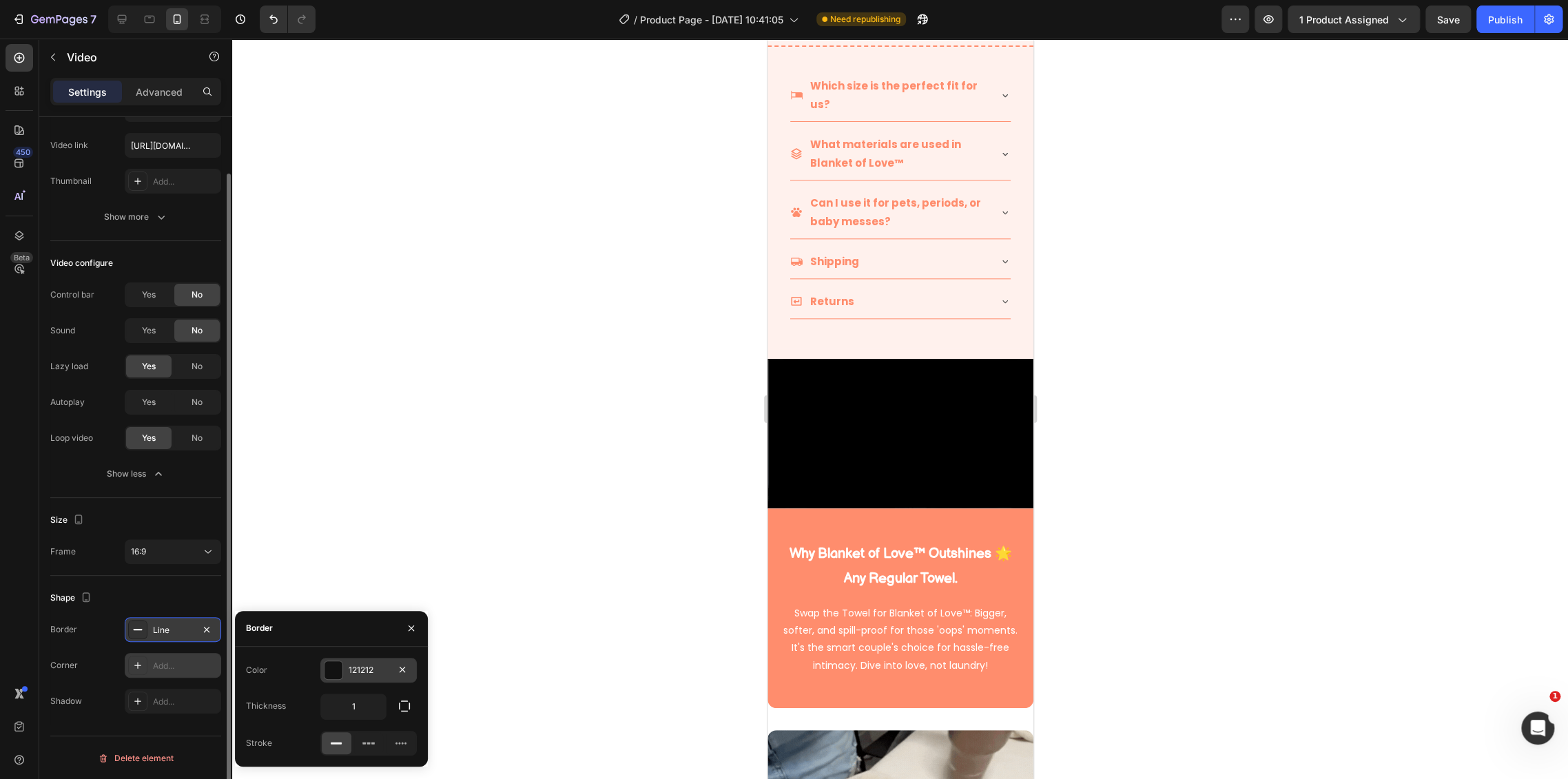
click at [401, 679] on div "121212" at bounding box center [368, 671] width 97 height 25
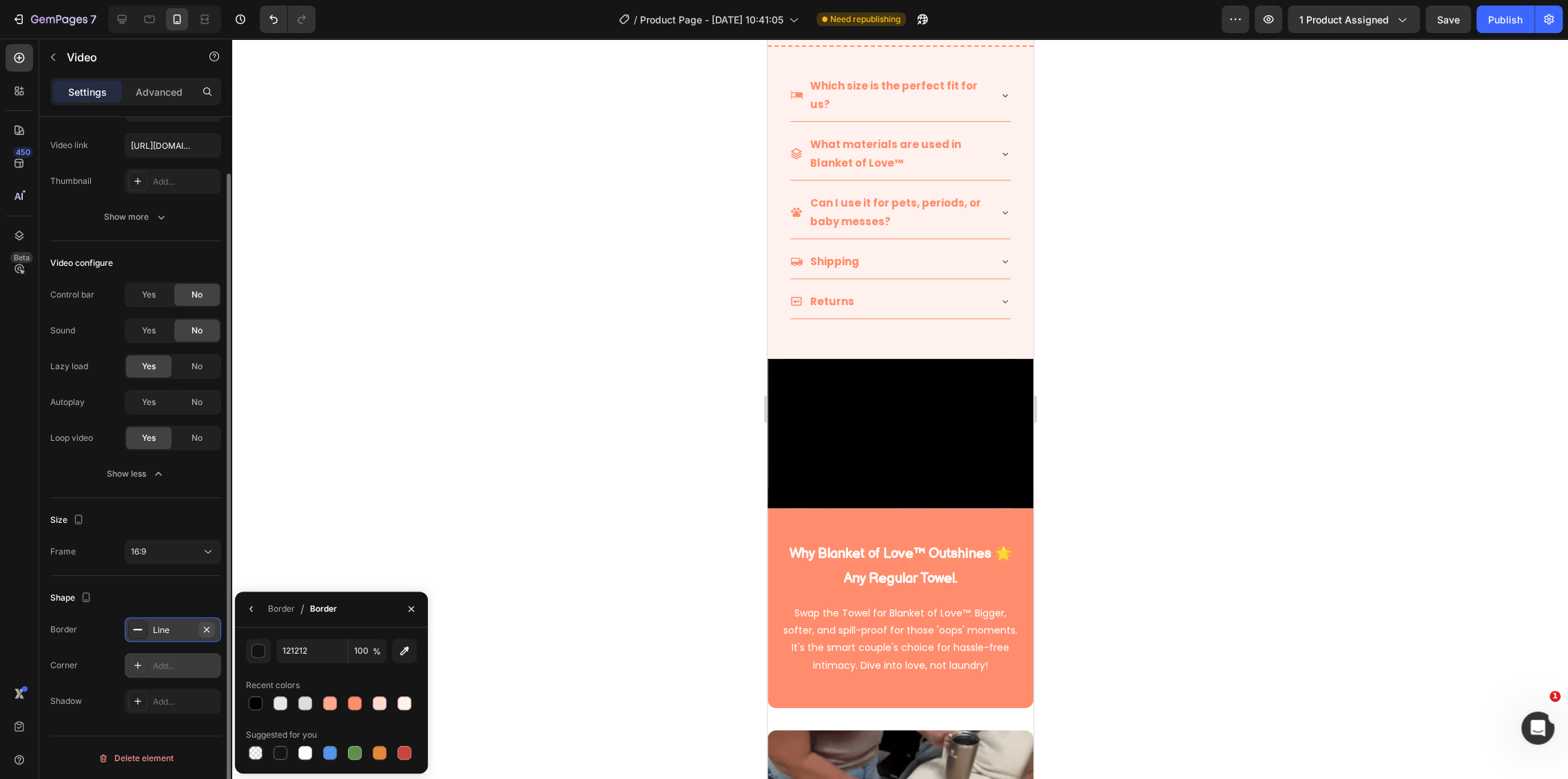
click at [201, 629] on icon "button" at bounding box center [207, 630] width 11 height 11
type input "000000"
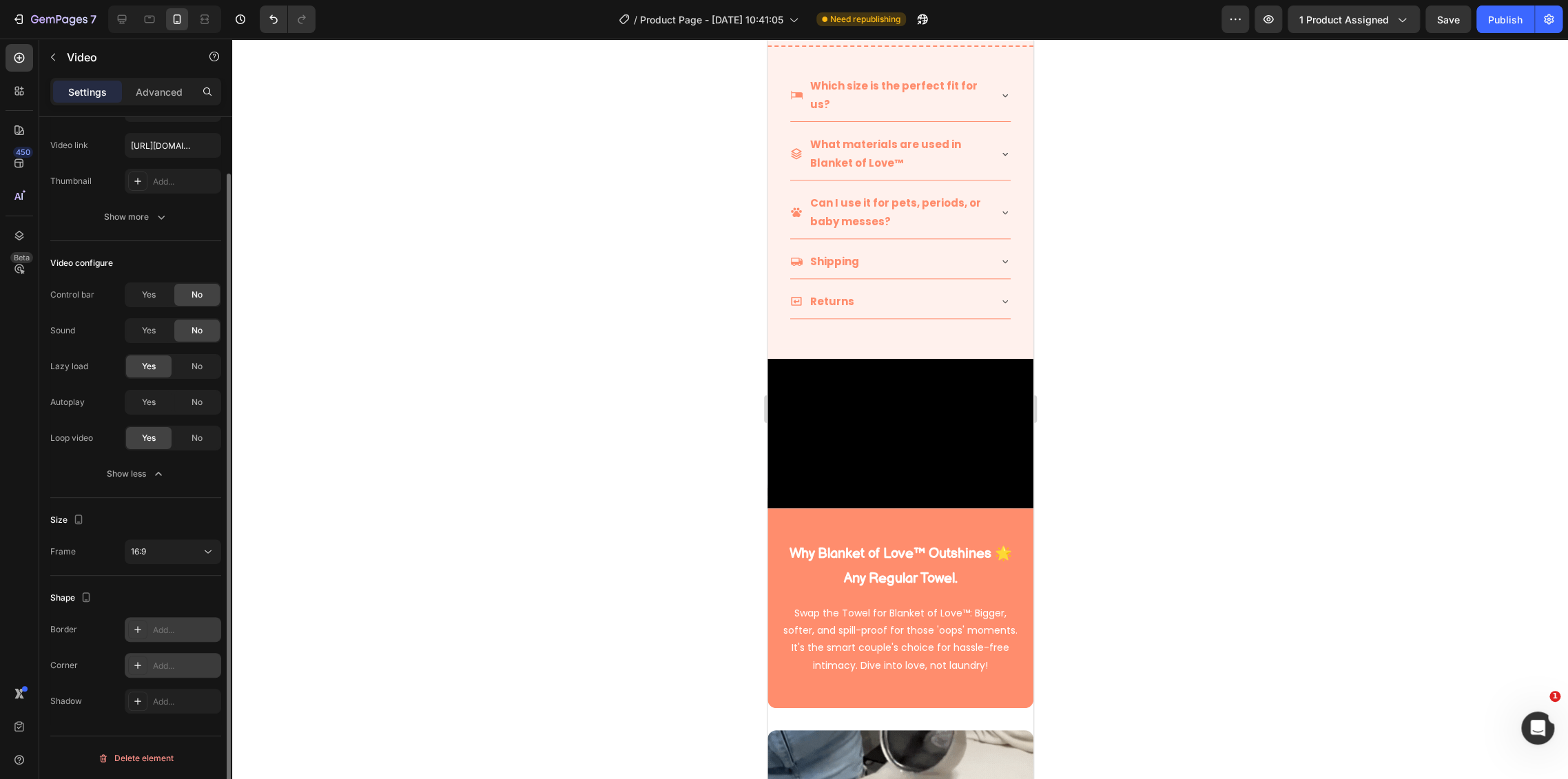
click at [649, 519] on div at bounding box center [900, 409] width 1336 height 741
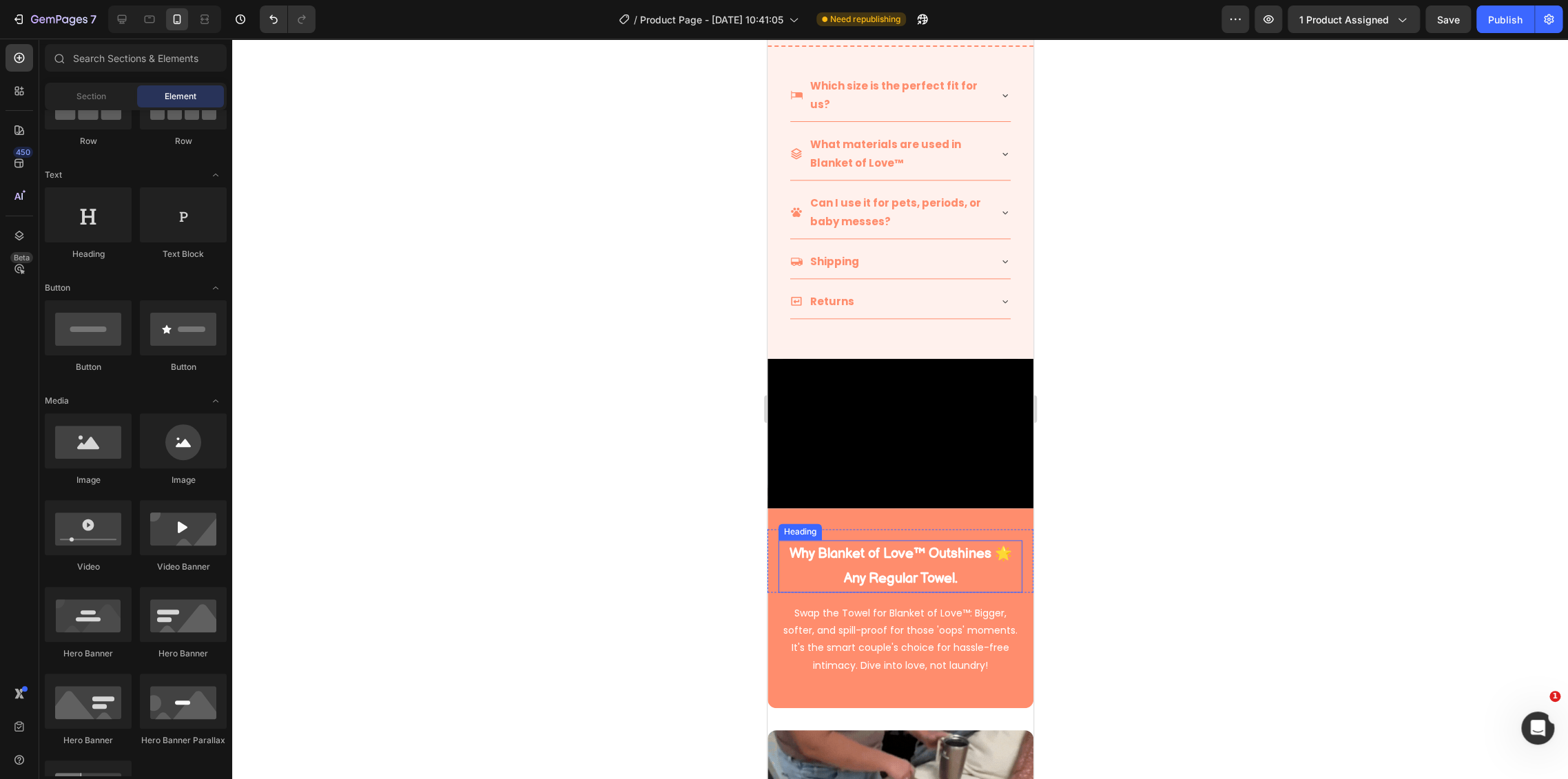
click at [901, 540] on h2 "Why Blanket of Love™ Outshines 🌟 Any Regular Towel." at bounding box center [899, 566] width 244 height 53
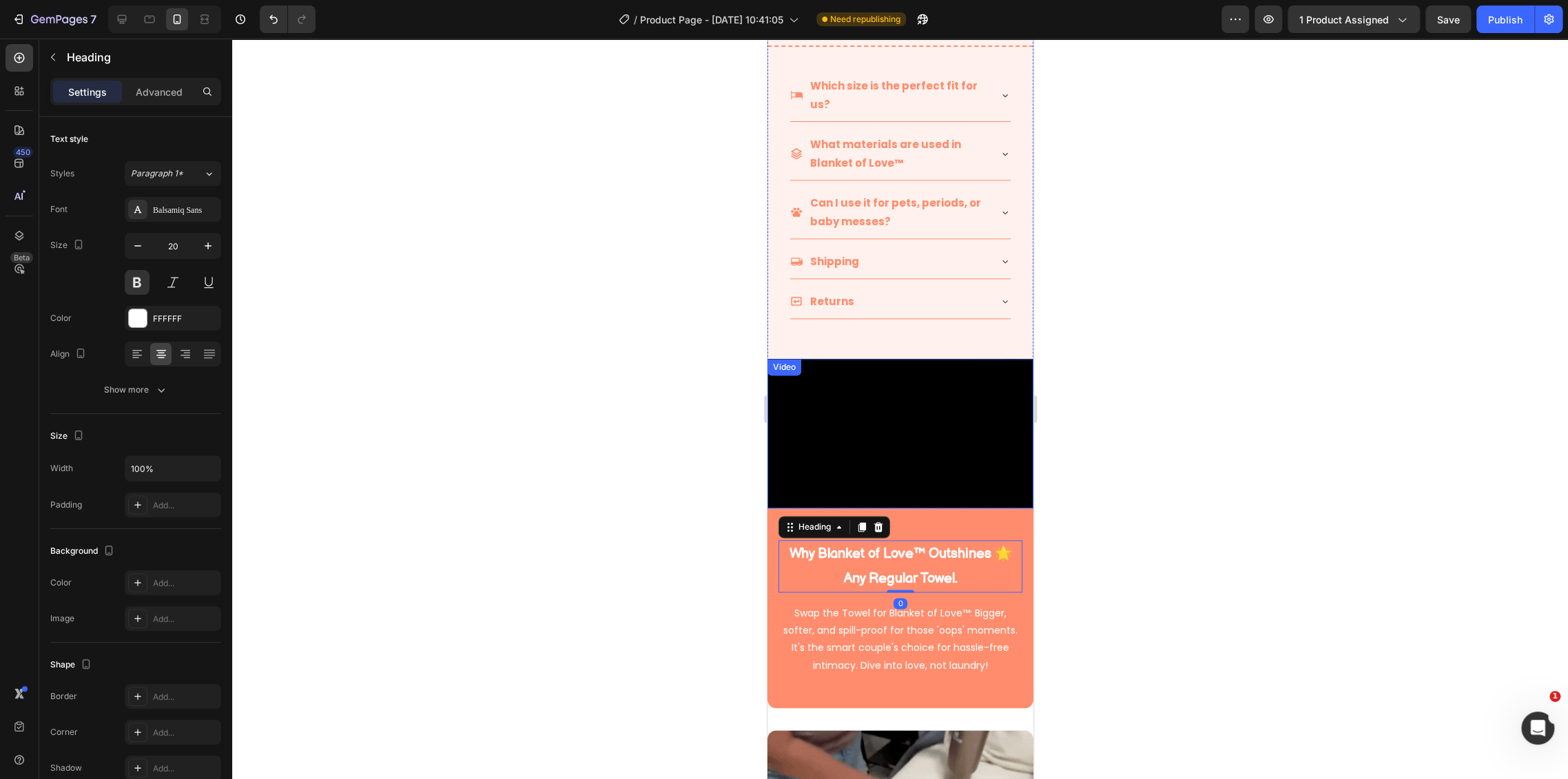
click at [1093, 493] on div at bounding box center [900, 409] width 1336 height 741
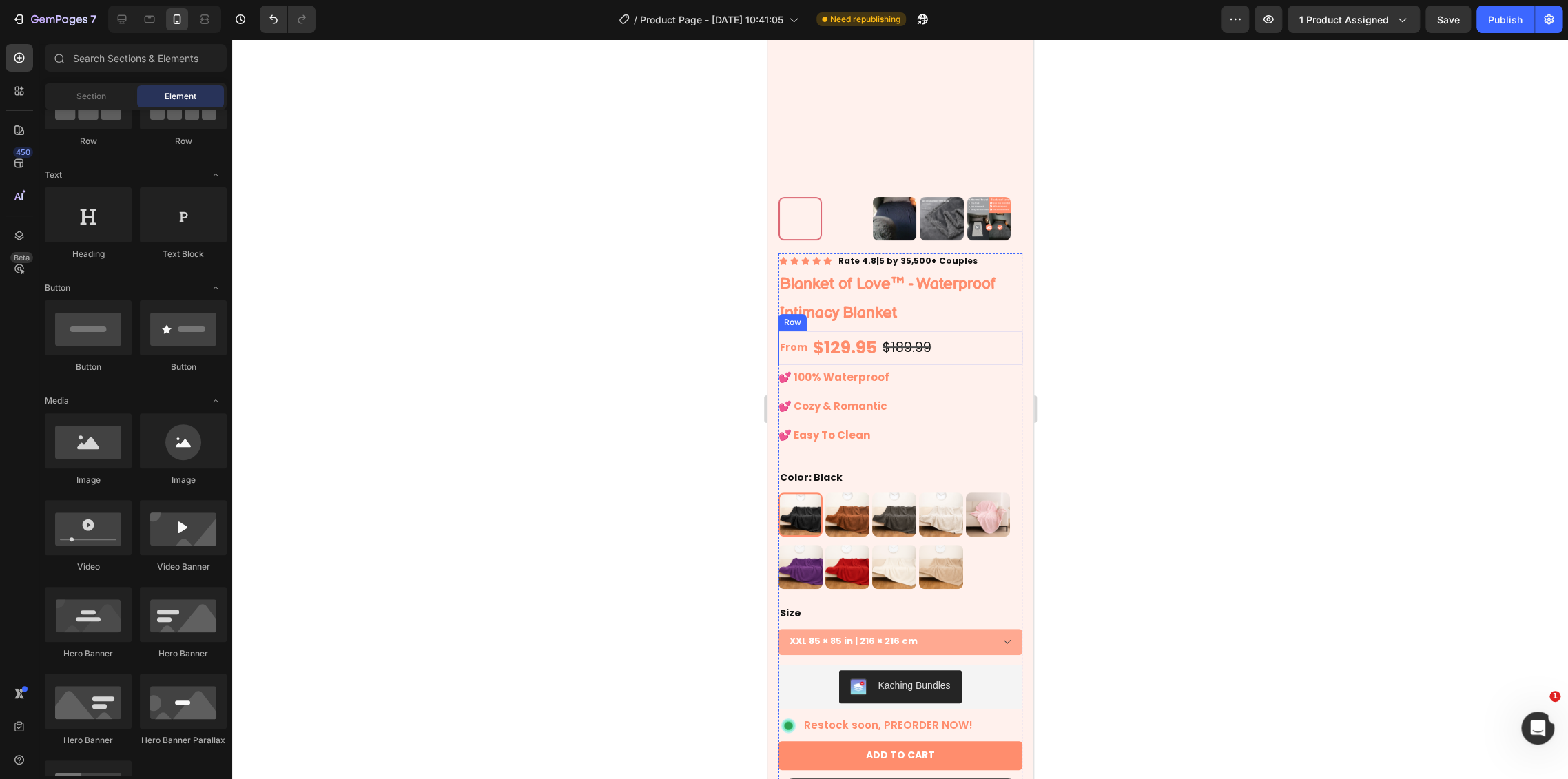
scroll to position [0, 0]
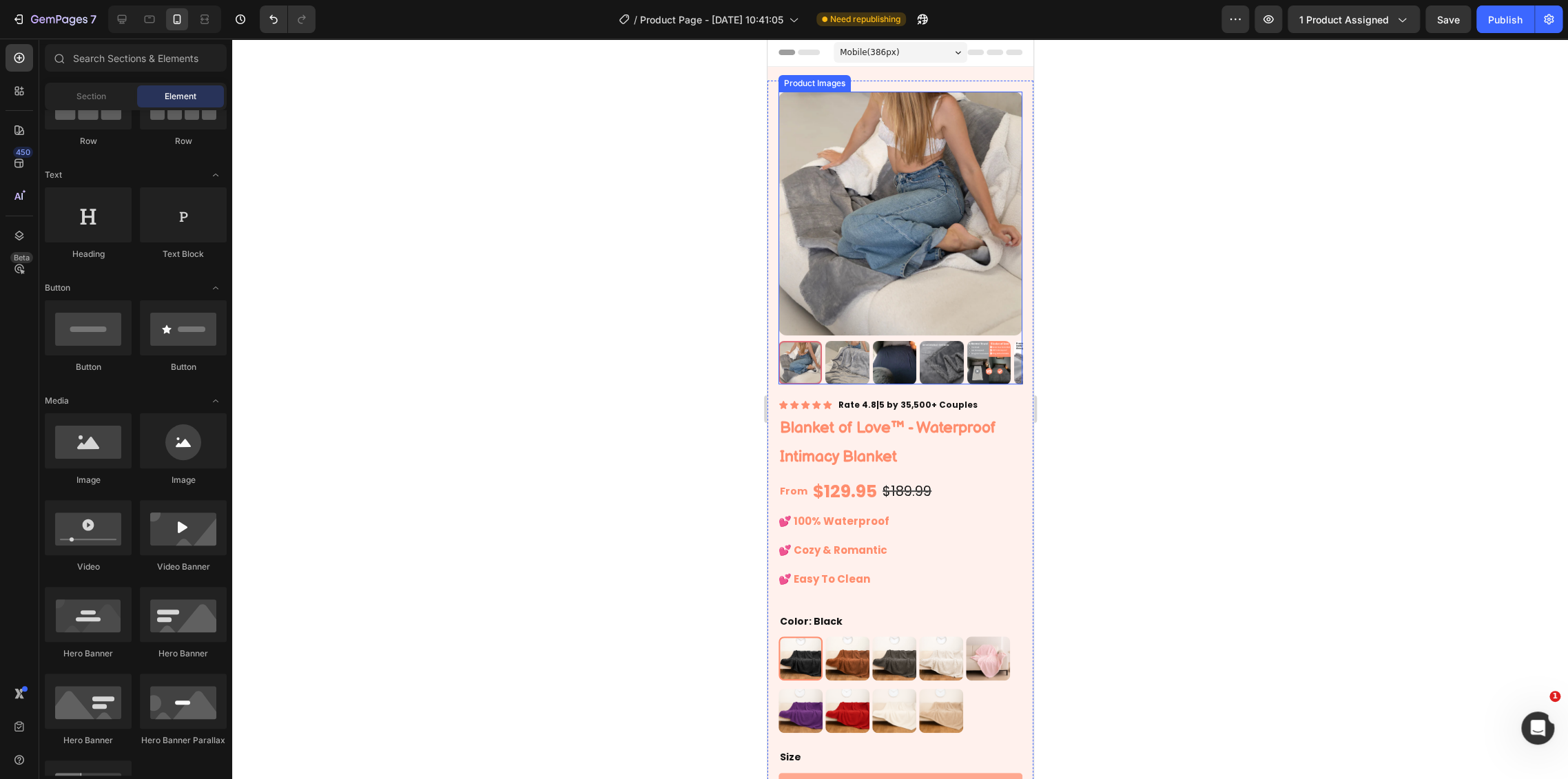
click at [841, 360] on img at bounding box center [846, 362] width 43 height 43
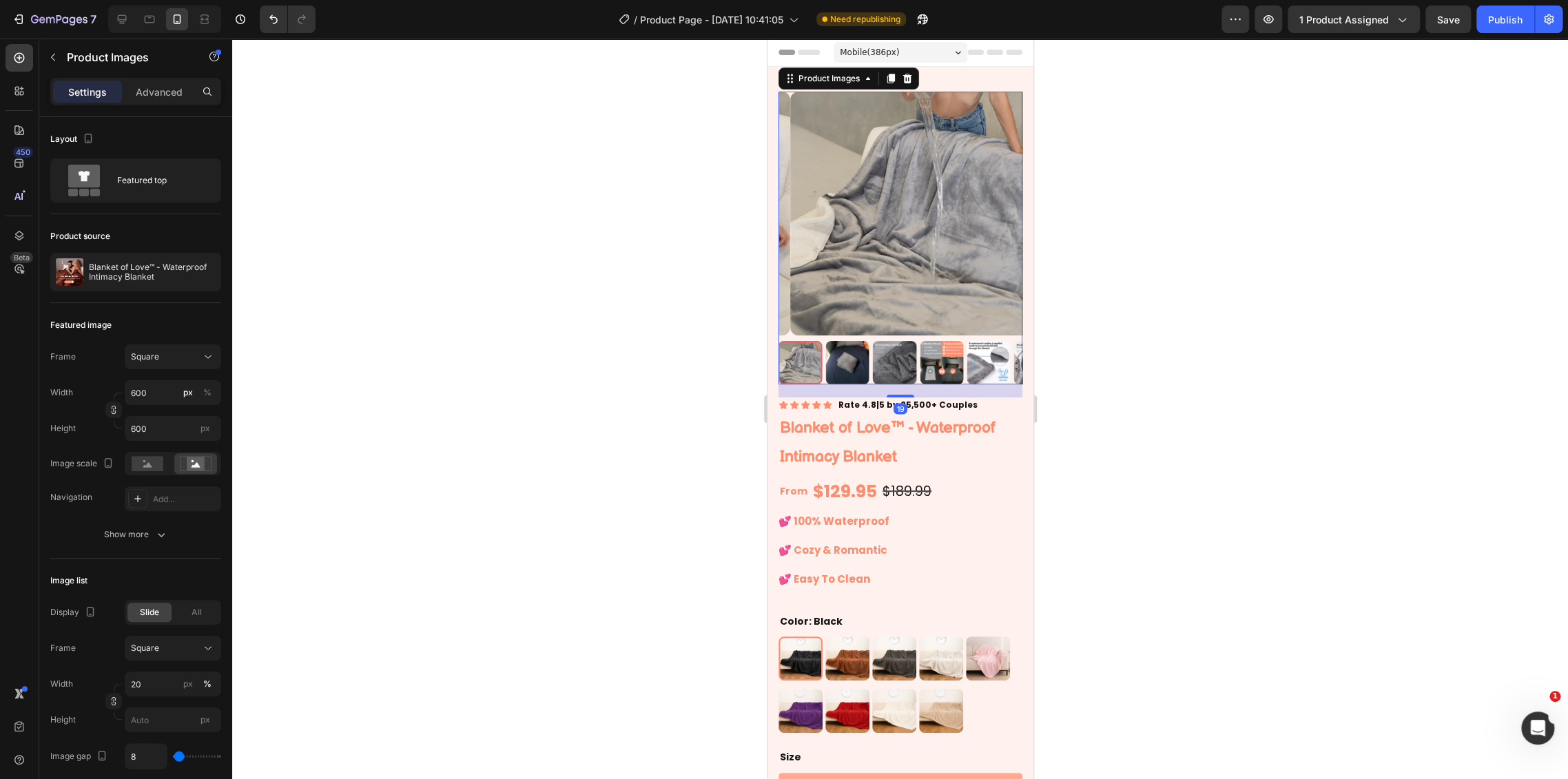
click at [860, 361] on img at bounding box center [846, 362] width 43 height 43
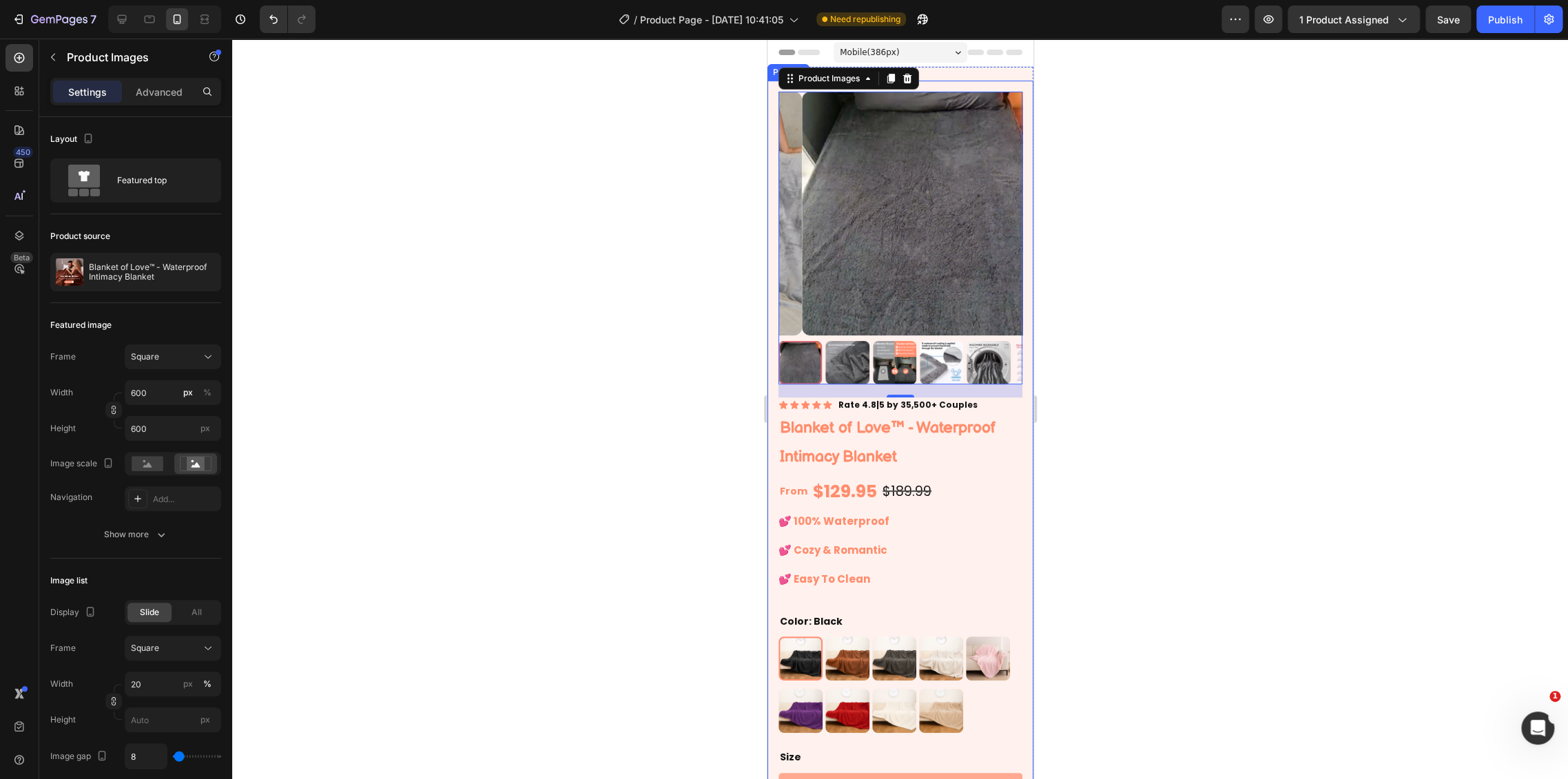
click at [1007, 438] on h1 "Blanket of Love™ - Waterproof Intimacy Blanket" at bounding box center [899, 442] width 244 height 60
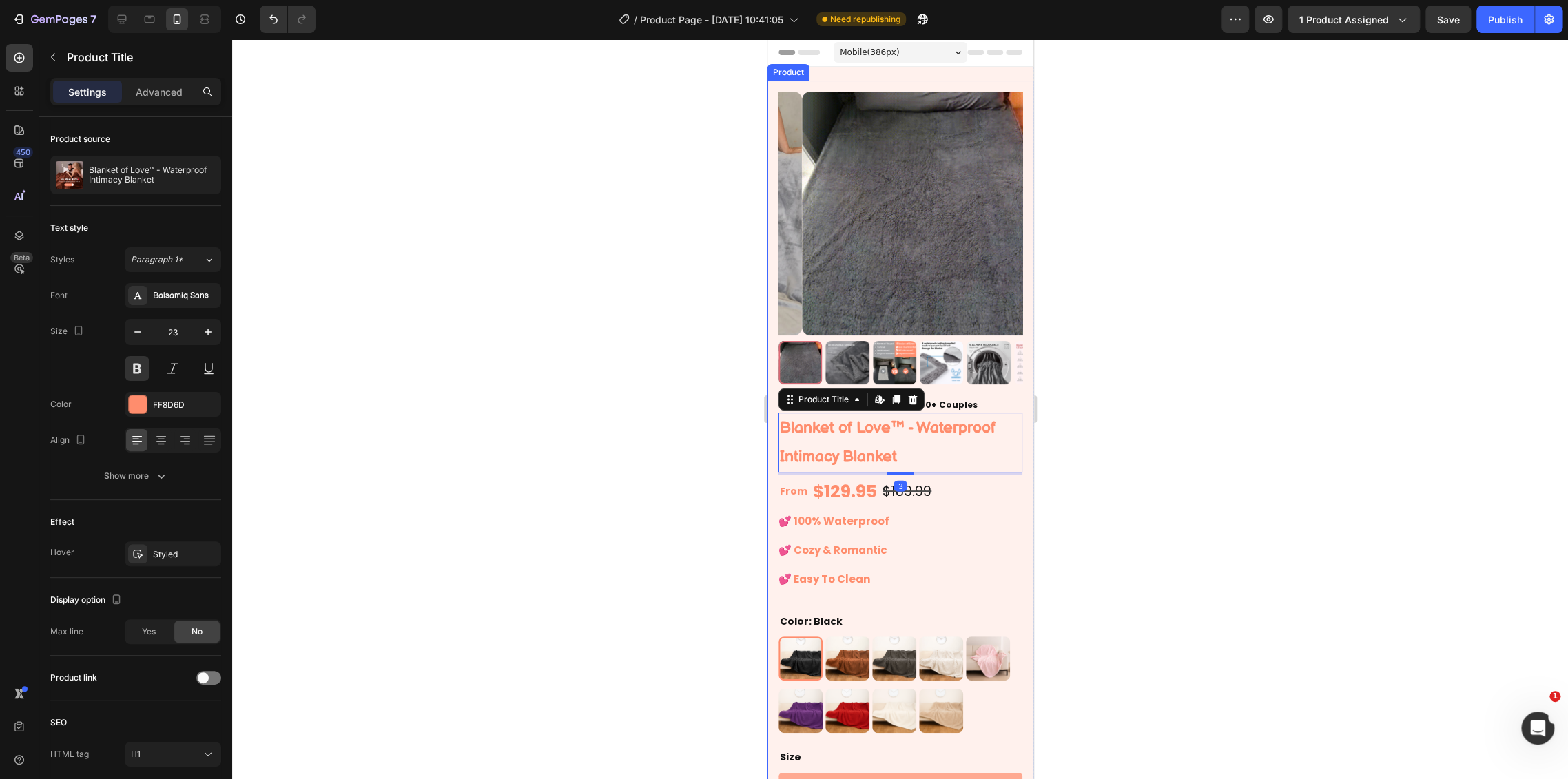
click at [1012, 436] on div "Product Images Icon Icon Icon Icon Icon Icon List Rate 4.8|5 by 35,500+ Couples…" at bounding box center [899, 565] width 266 height 969
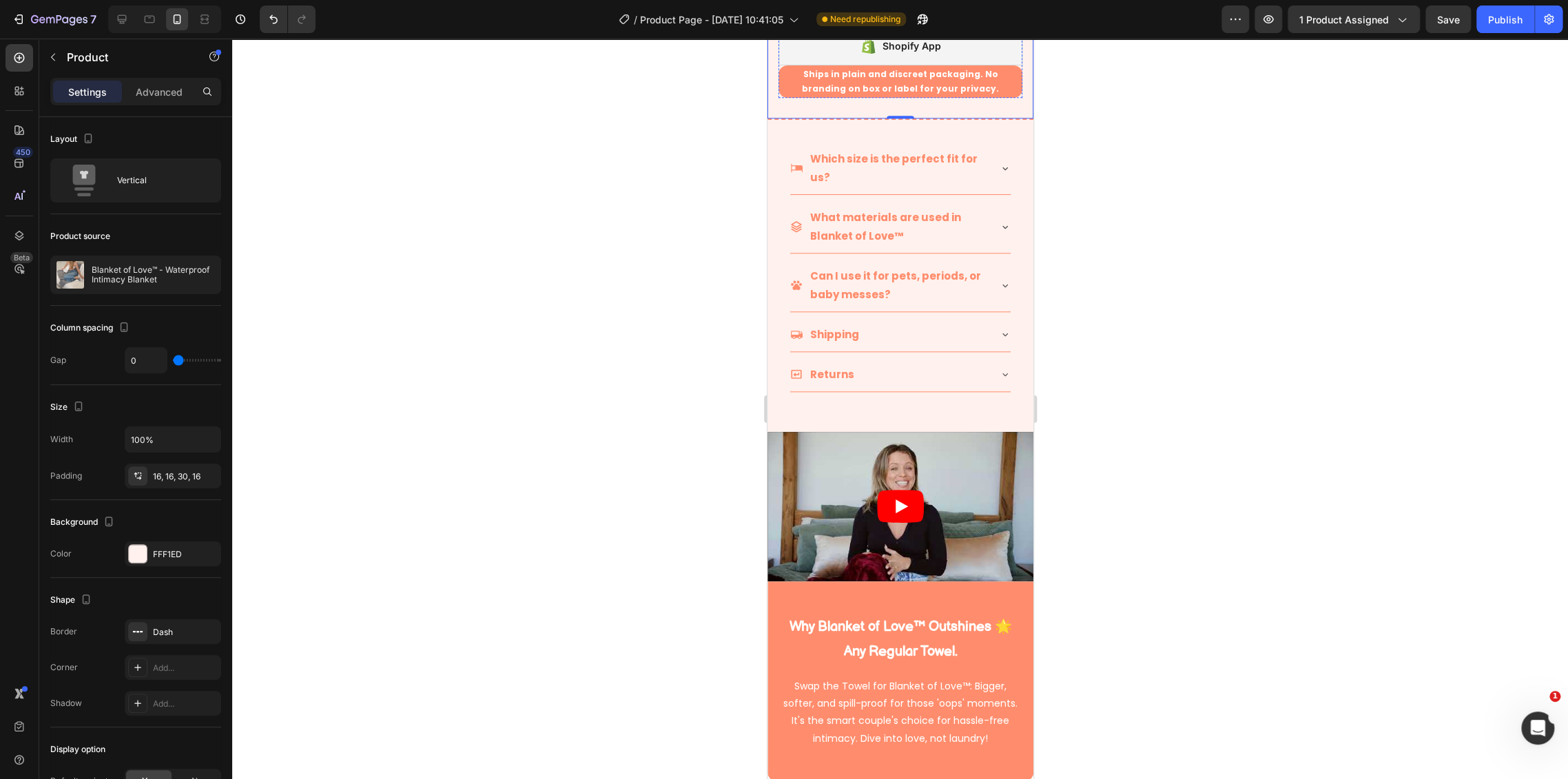
scroll to position [995, 0]
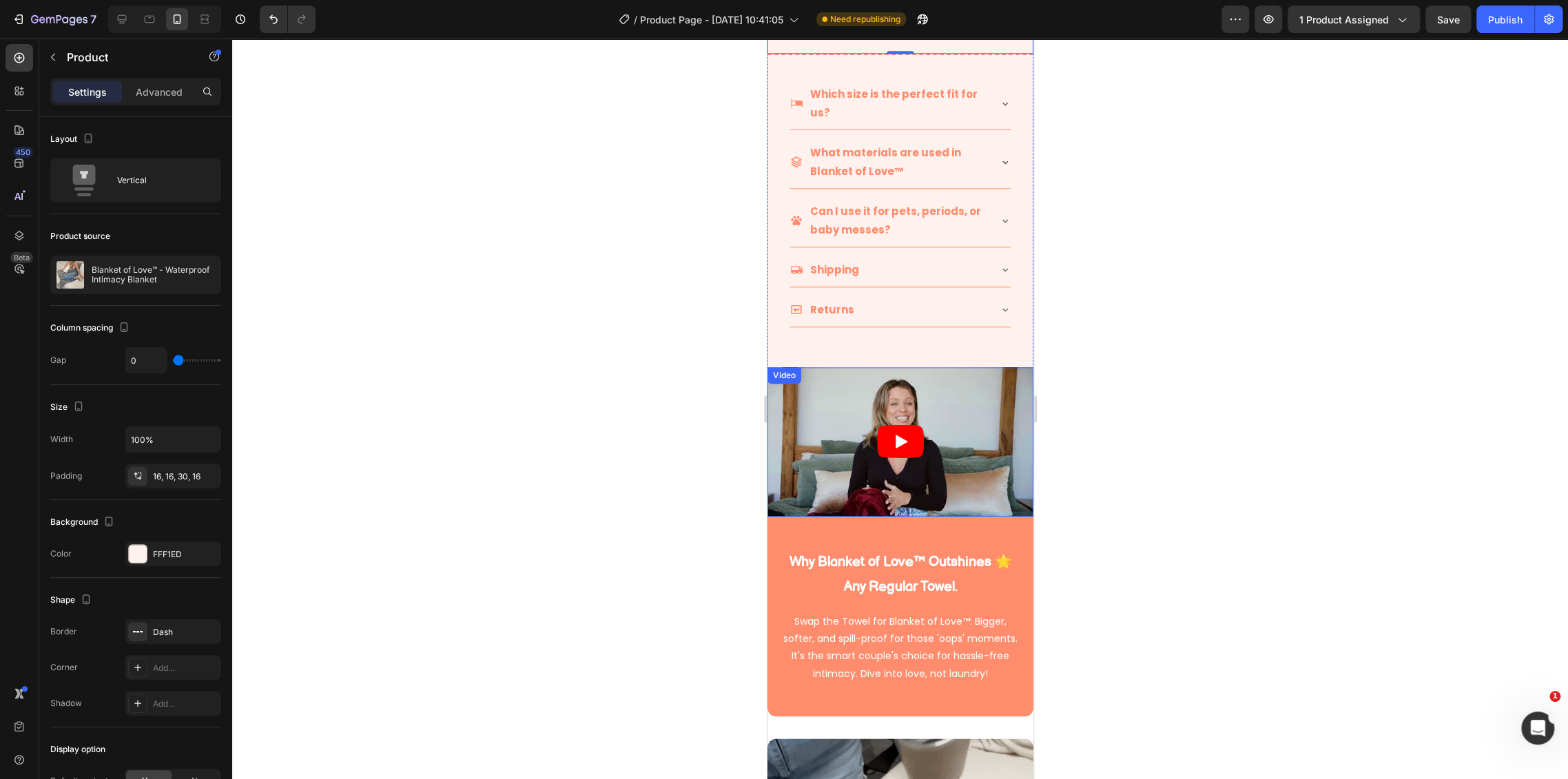
click at [912, 432] on icon "Play" at bounding box center [899, 441] width 47 height 33
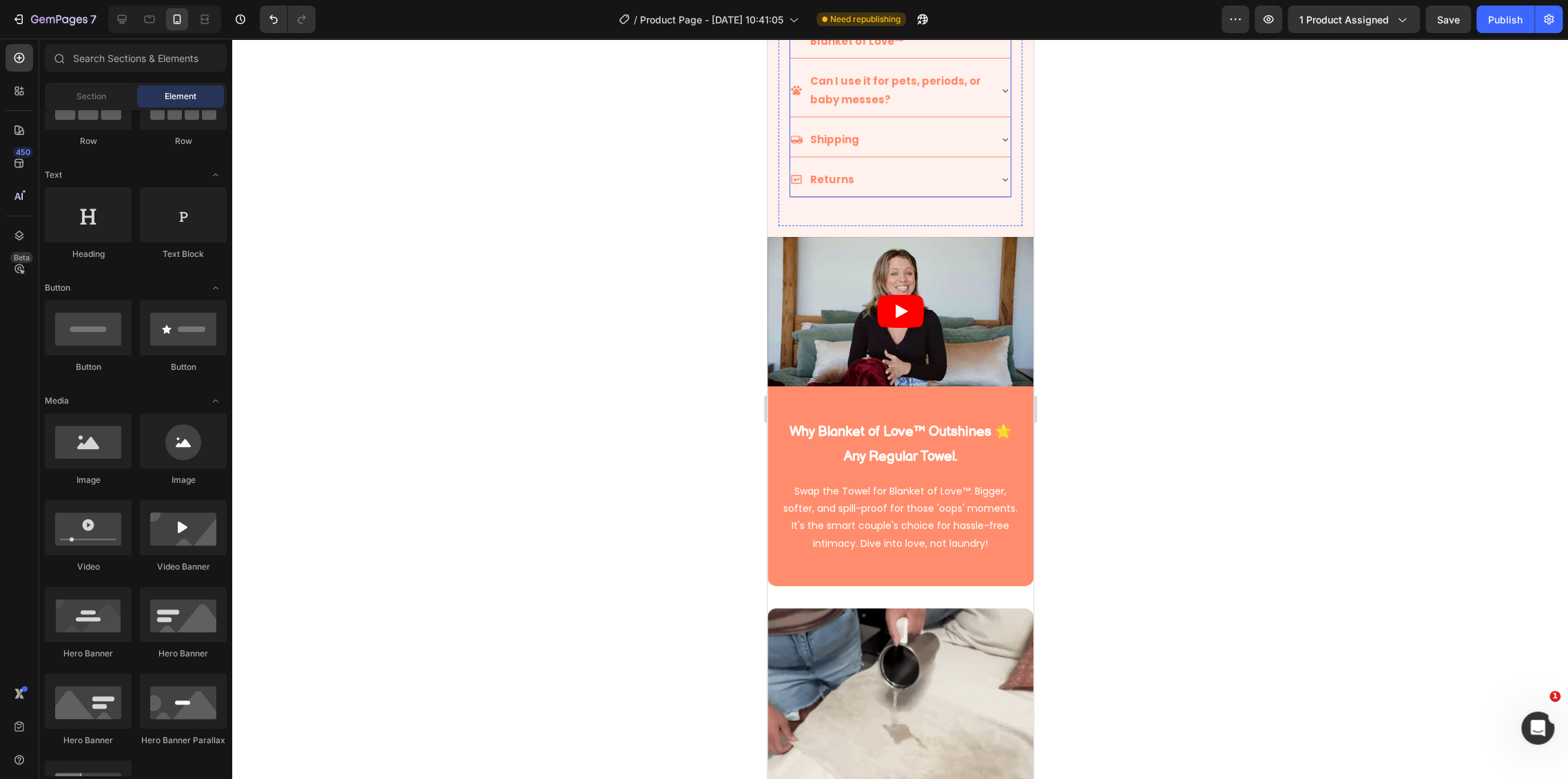
scroll to position [1224, 0]
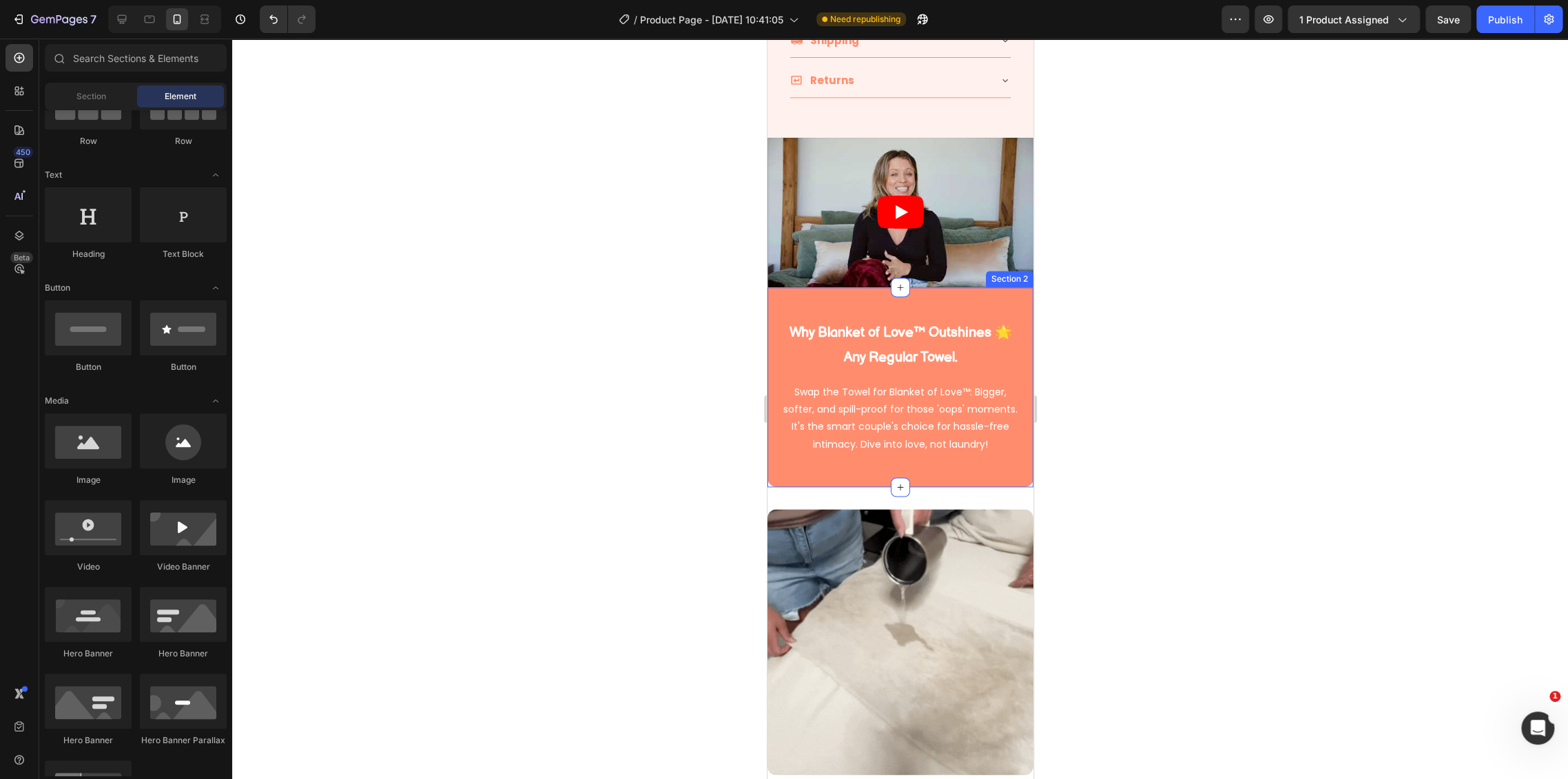
click at [995, 287] on div "Why Blanket of Love™ Outshines 🌟 Any Regular Towel. Heading Row Swap the Towel …" at bounding box center [899, 387] width 266 height 200
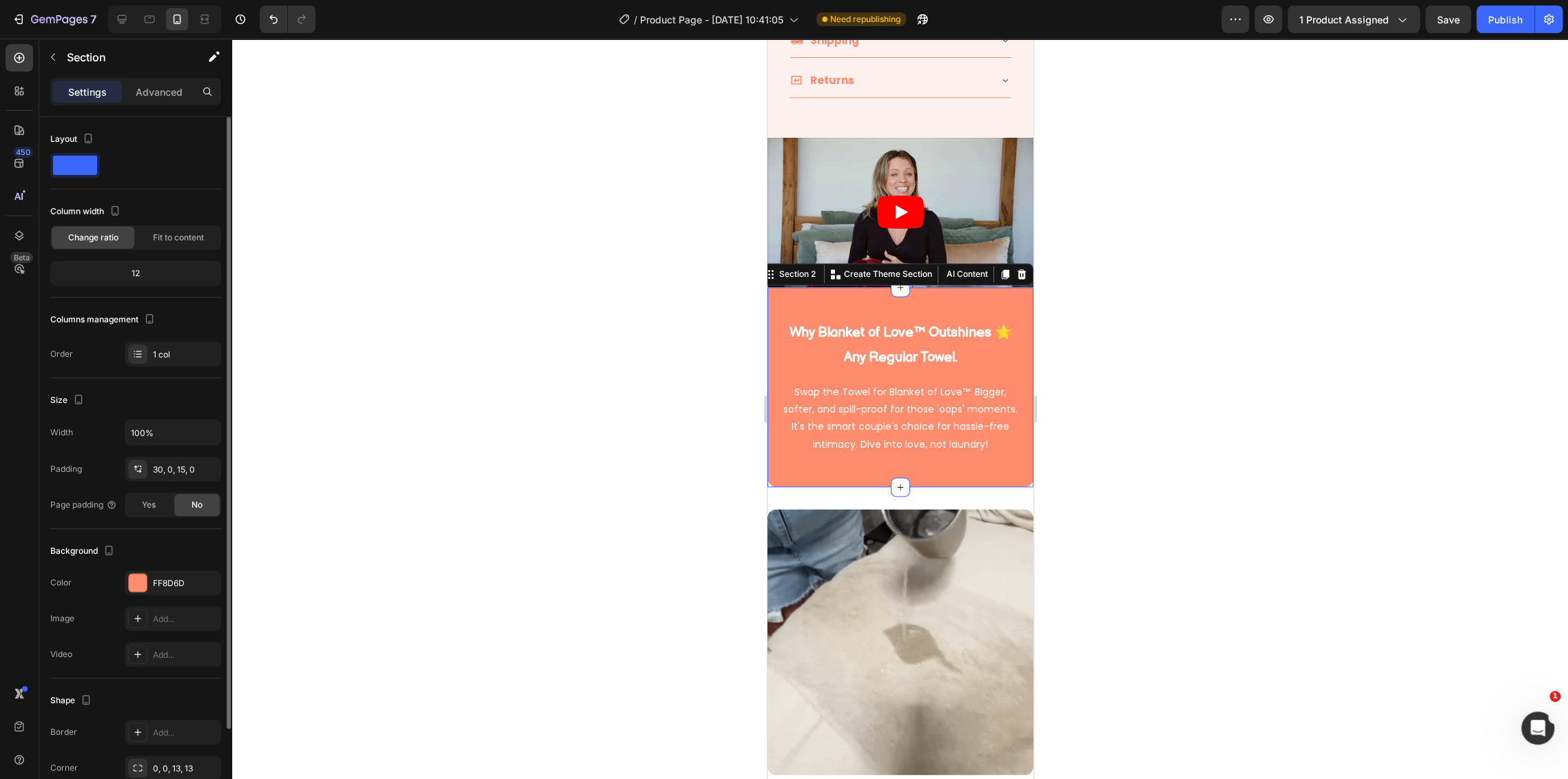
click at [162, 569] on div "Background The changes might be hidden by the video. Color FF8D6D Image Add... …" at bounding box center [136, 604] width 171 height 149
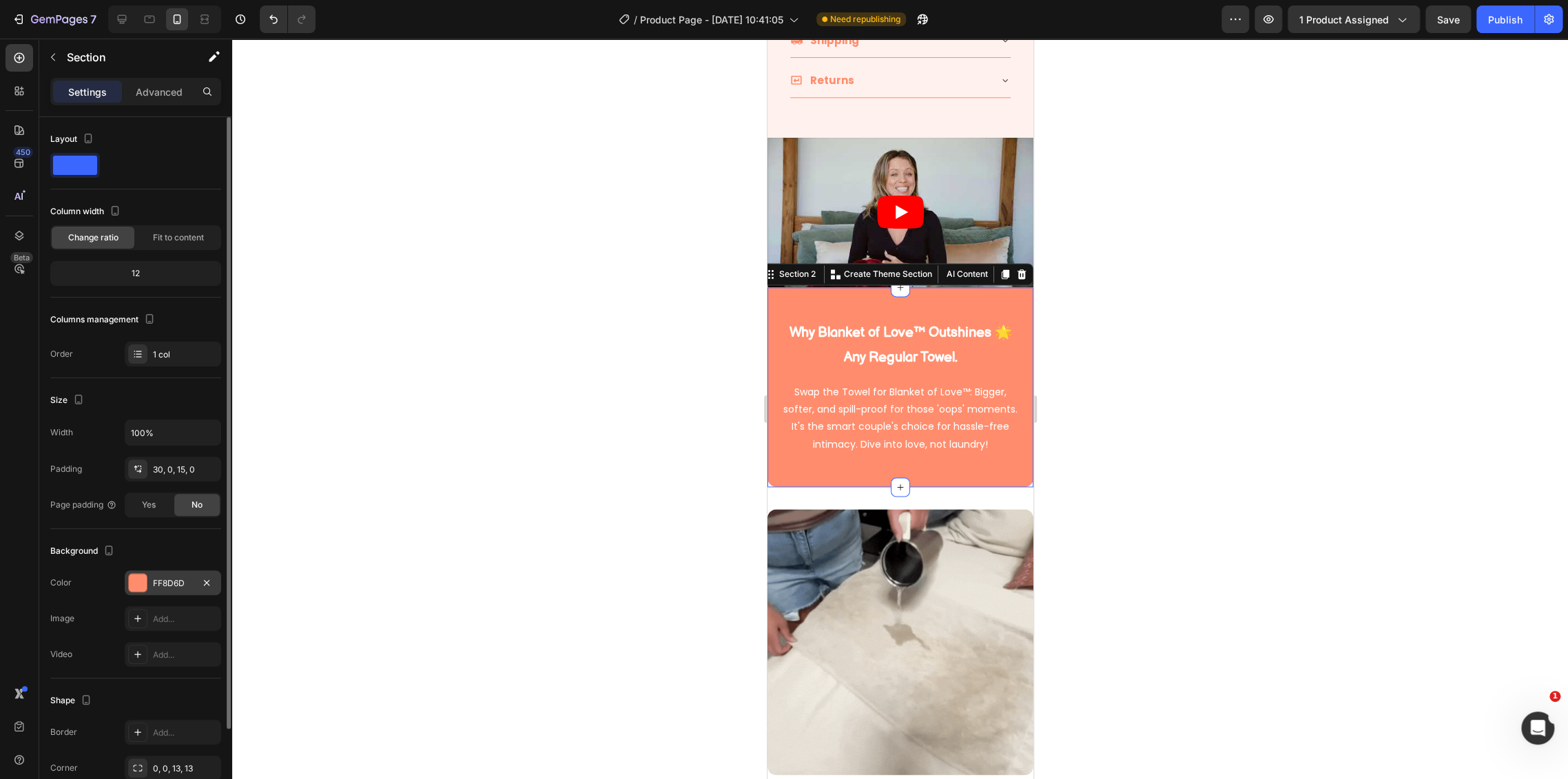
click at [164, 577] on div "FF8D6D" at bounding box center [173, 583] width 40 height 12
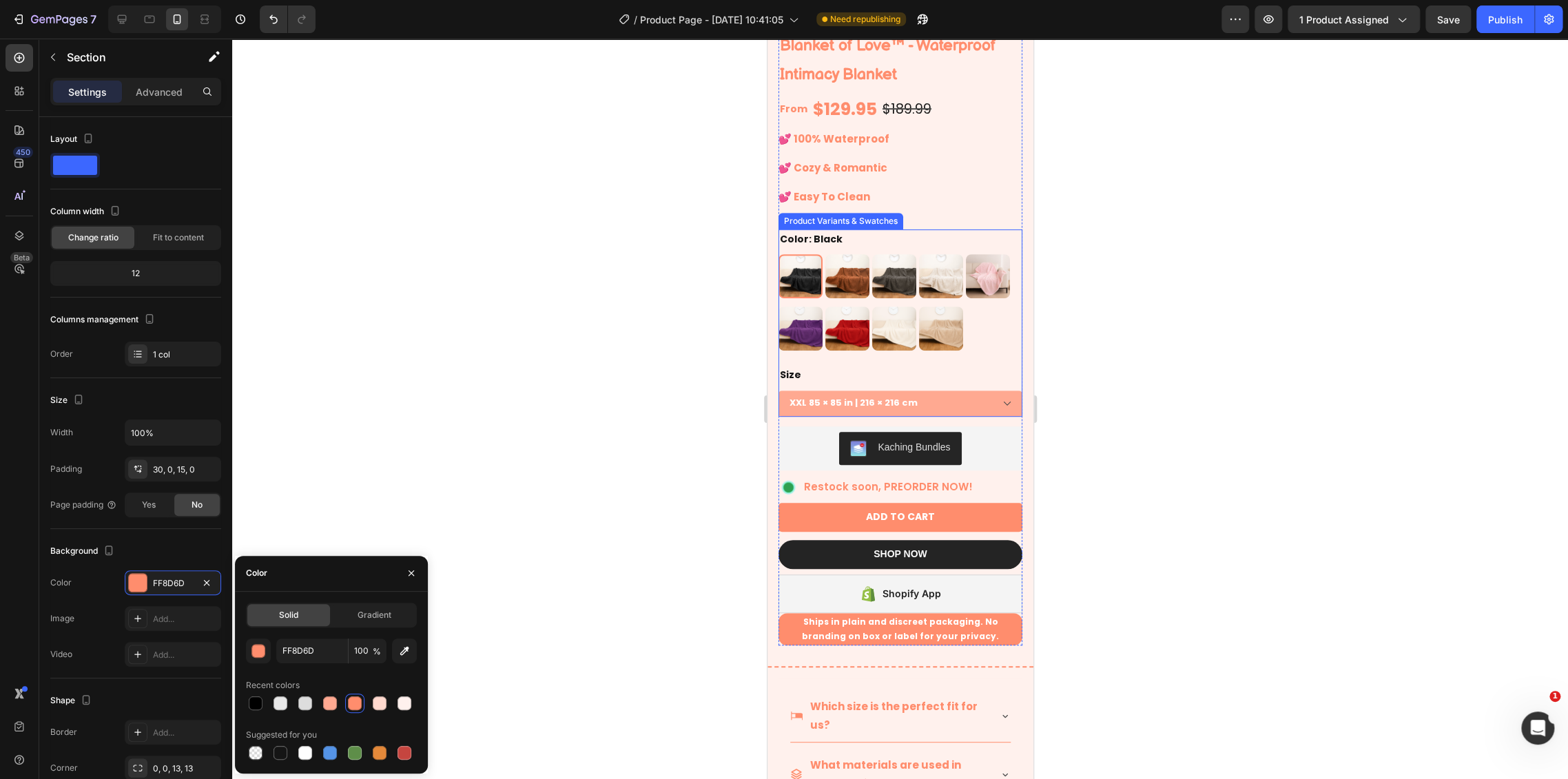
scroll to position [0, 0]
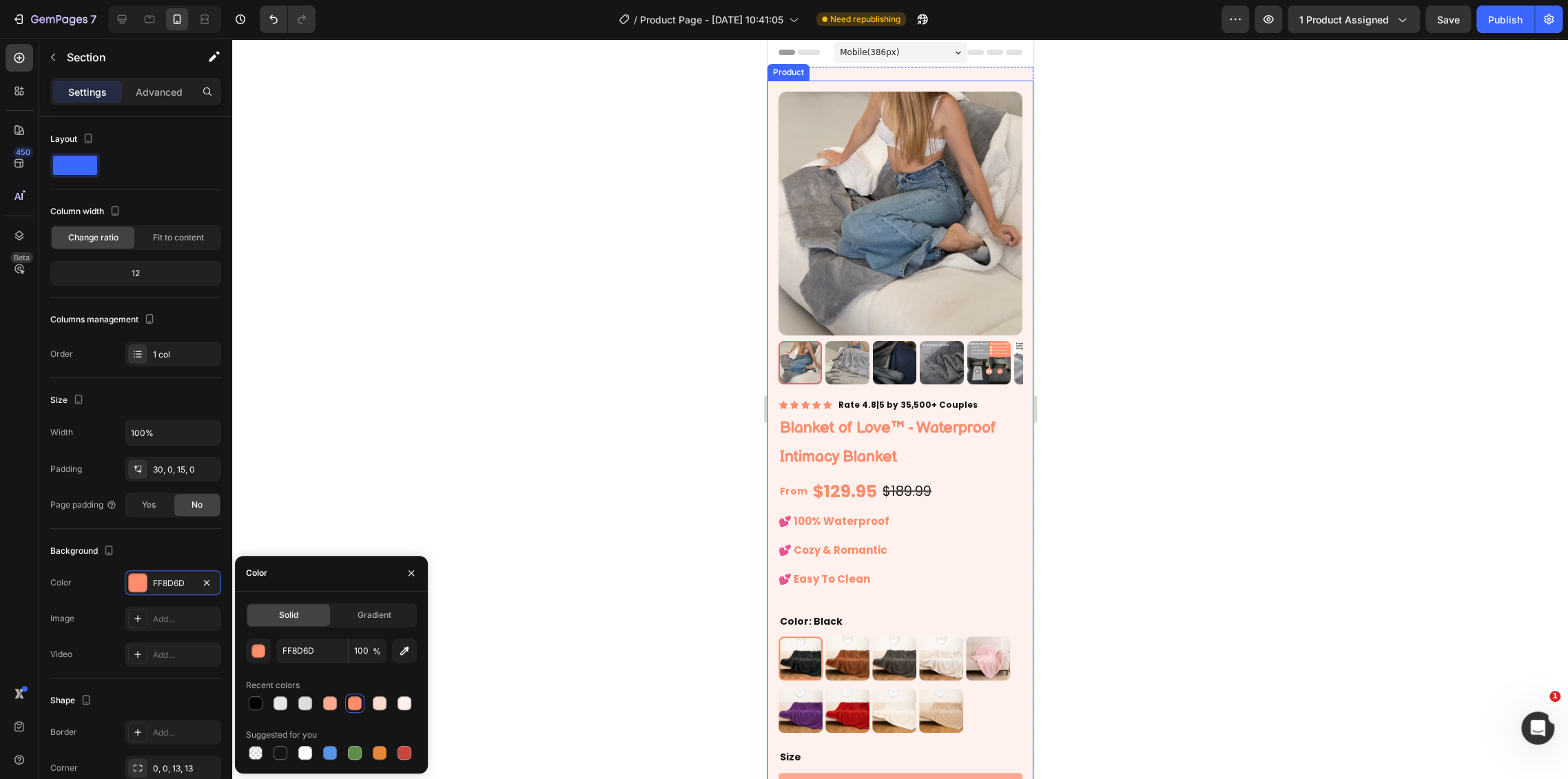
click at [1019, 382] on div "Product Images Icon Icon Icon Icon Icon Icon List Rate 4.8|5 by 35,500+ Couples…" at bounding box center [899, 565] width 266 height 969
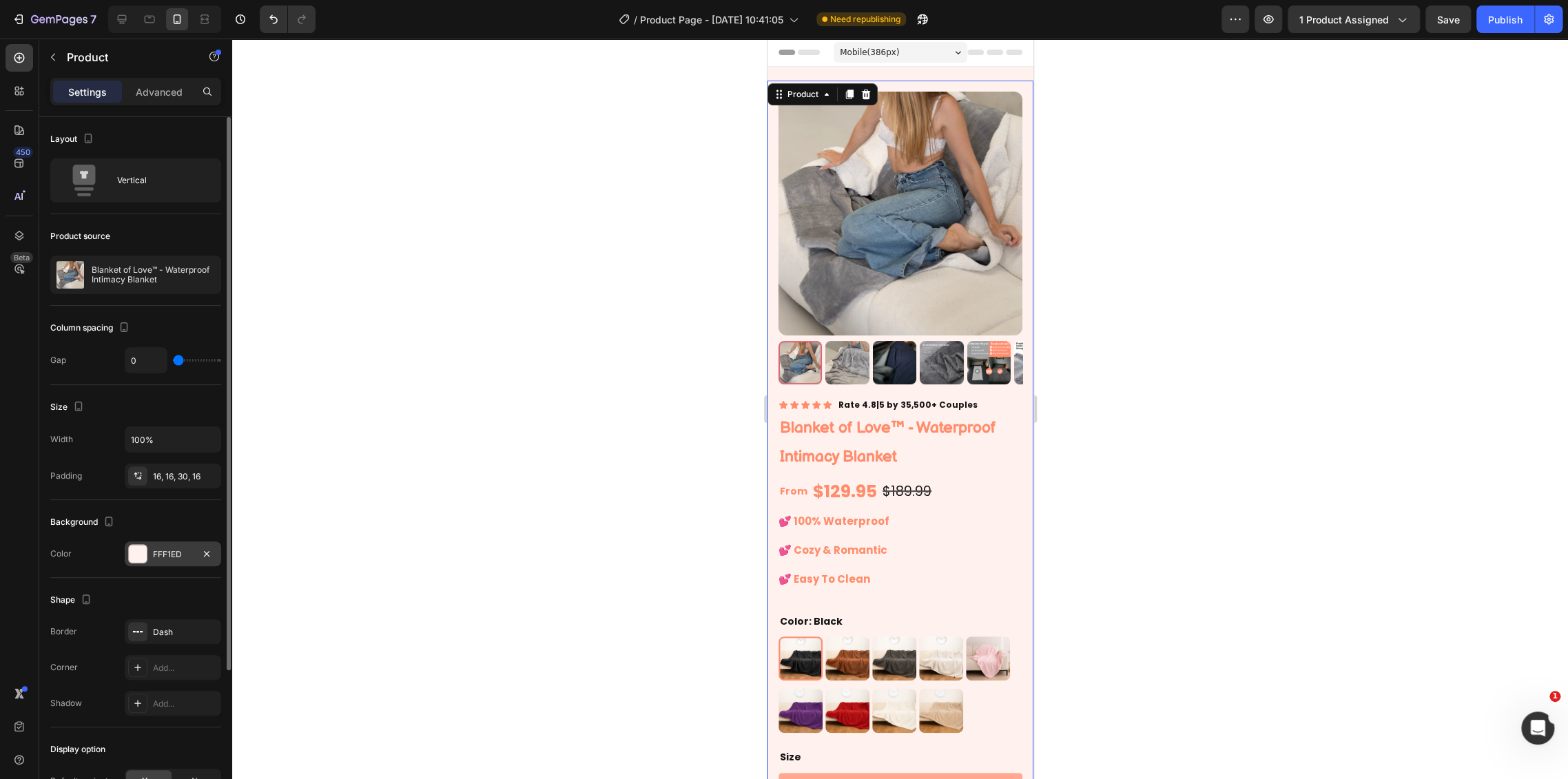
click at [156, 552] on div "FFF1ED" at bounding box center [173, 554] width 40 height 12
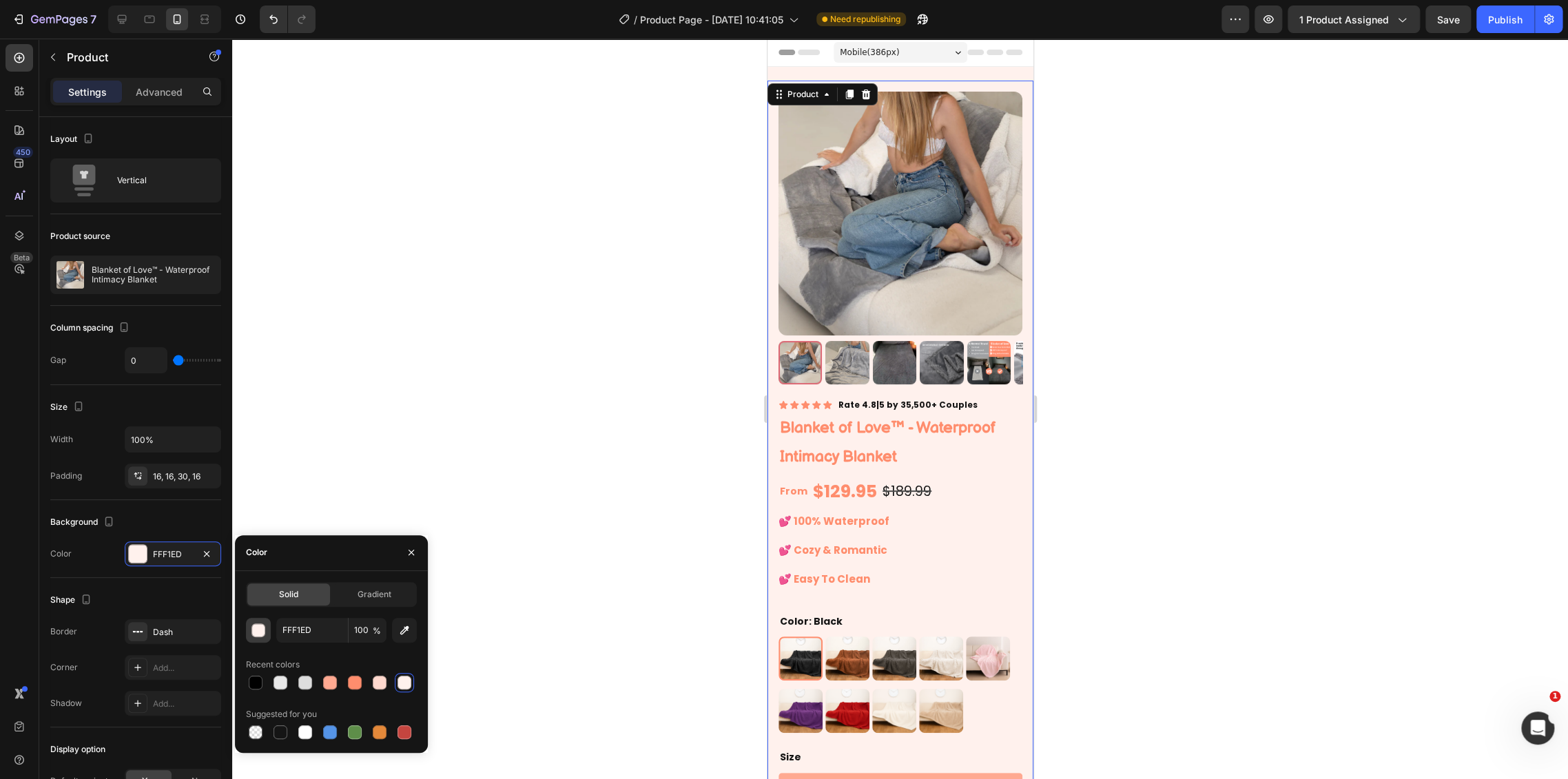
click at [257, 631] on div "button" at bounding box center [259, 631] width 13 height 13
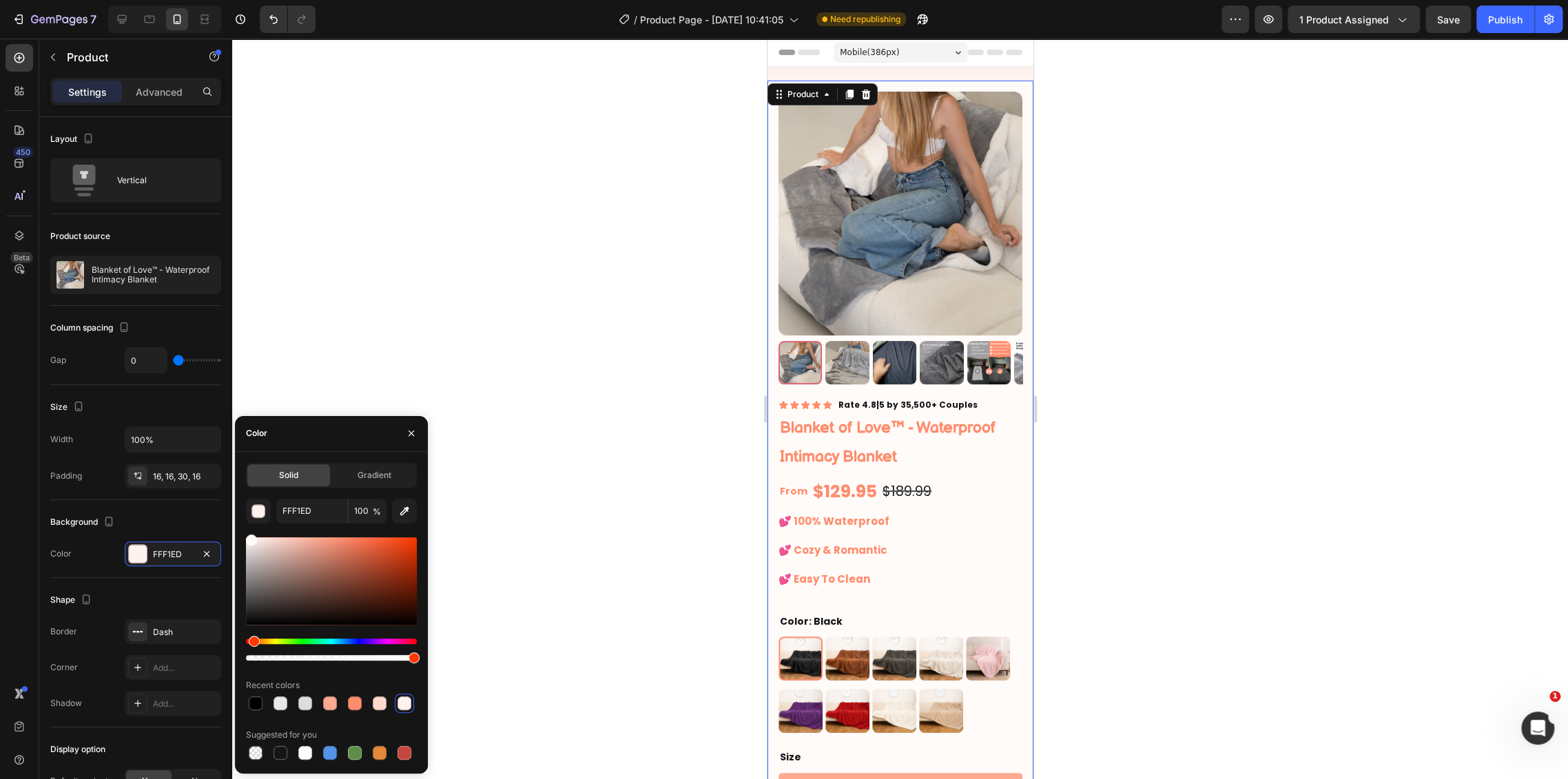
type input "FFFBF9"
drag, startPoint x: 260, startPoint y: 539, endPoint x: 250, endPoint y: 534, distance: 11.2
click at [250, 535] on div at bounding box center [252, 541] width 11 height 11
click at [301, 516] on input "FFFBF9" at bounding box center [312, 511] width 72 height 25
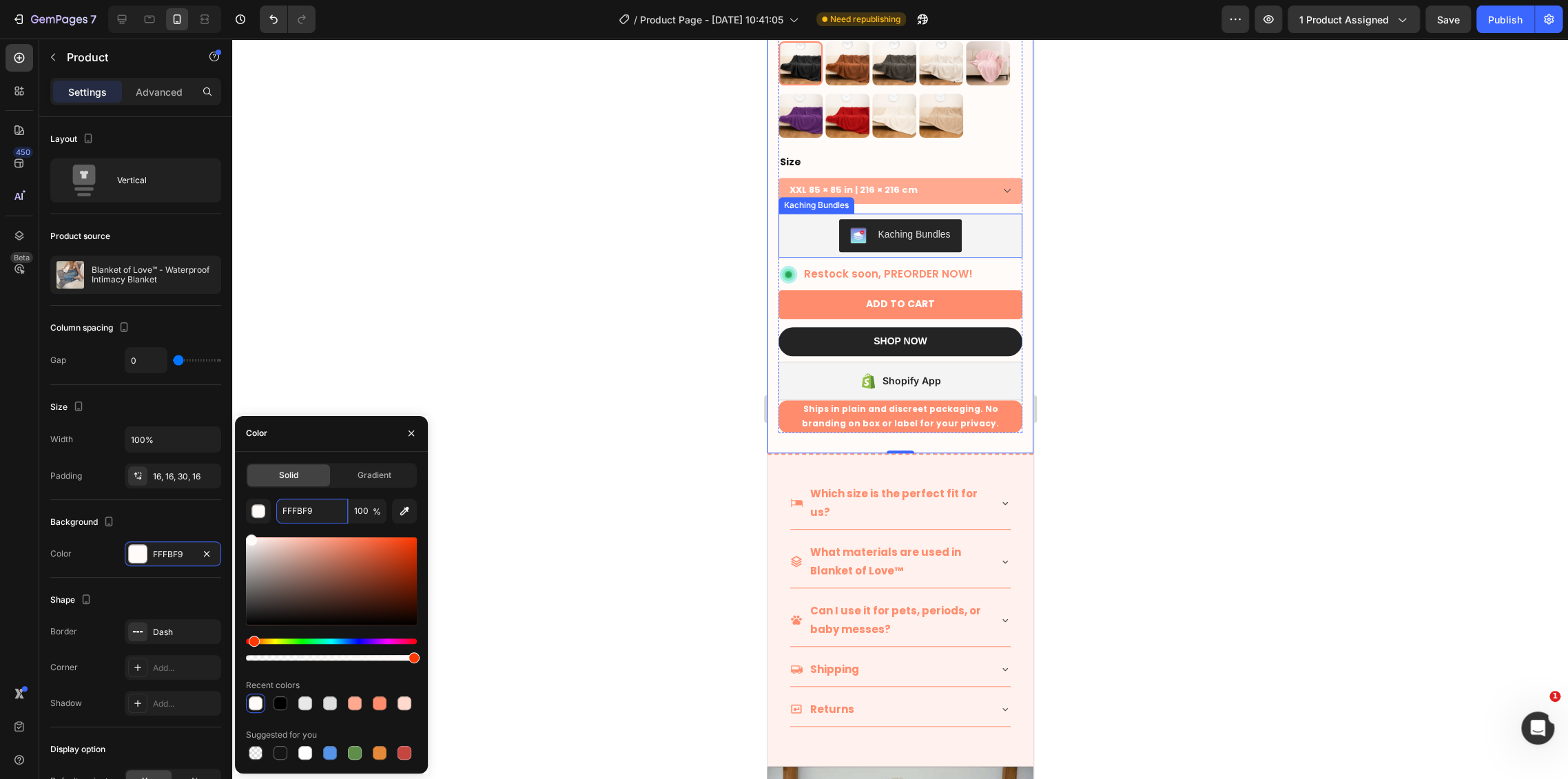
scroll to position [612, 0]
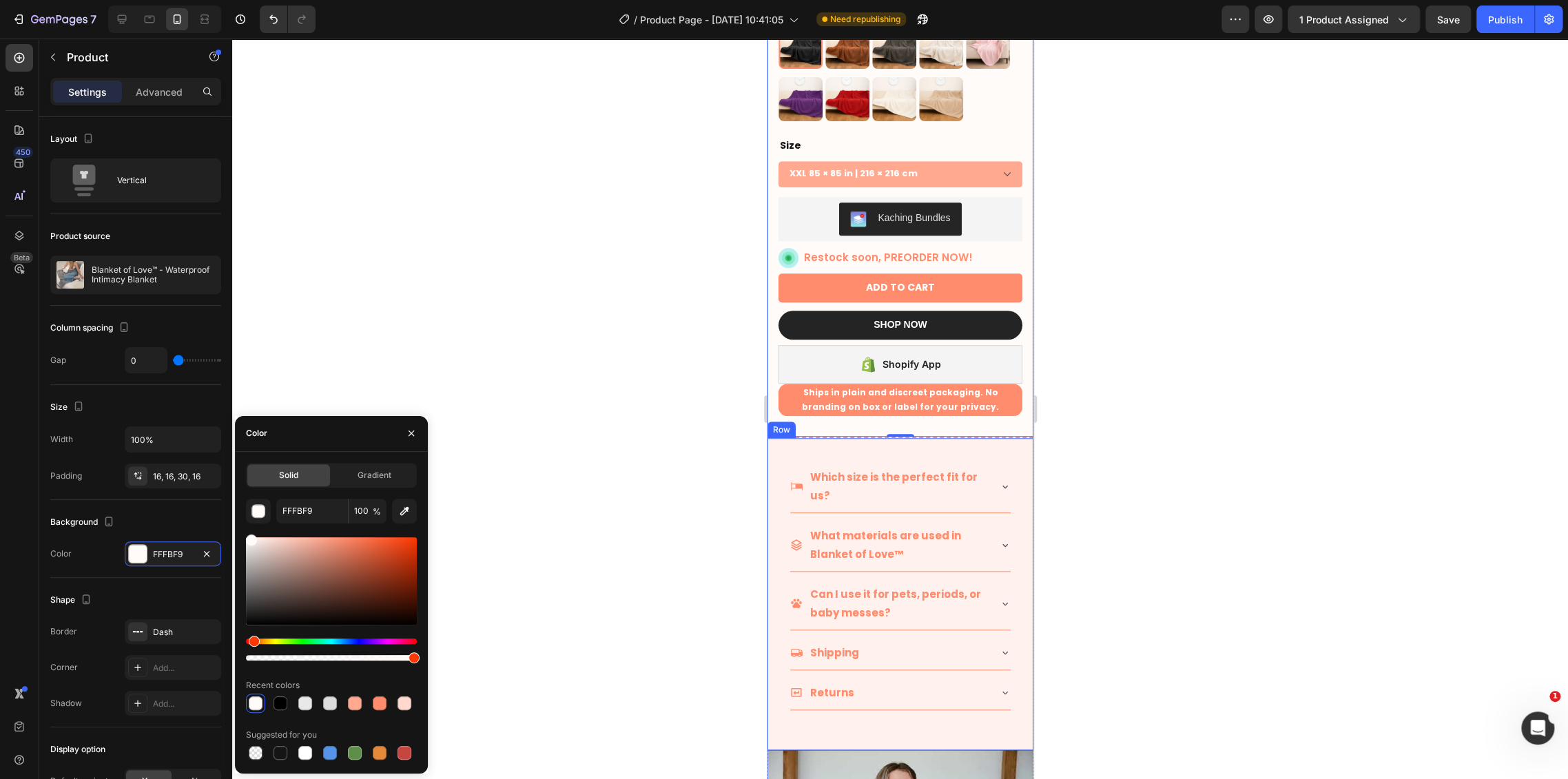
click at [770, 455] on div "Which size is the perfect fit for us? What materials are used in Blanket of Lov…" at bounding box center [899, 594] width 266 height 312
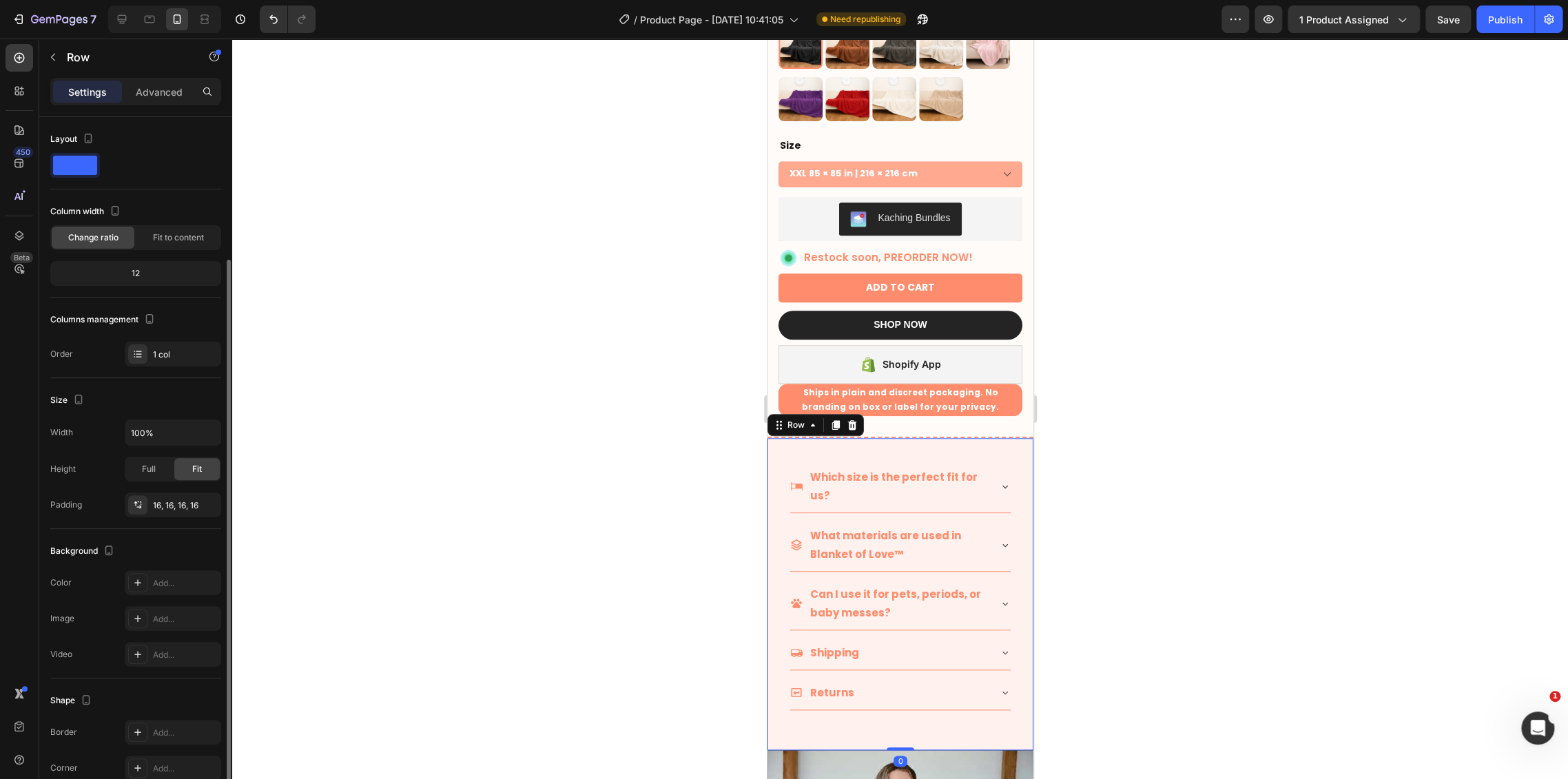
scroll to position [77, 0]
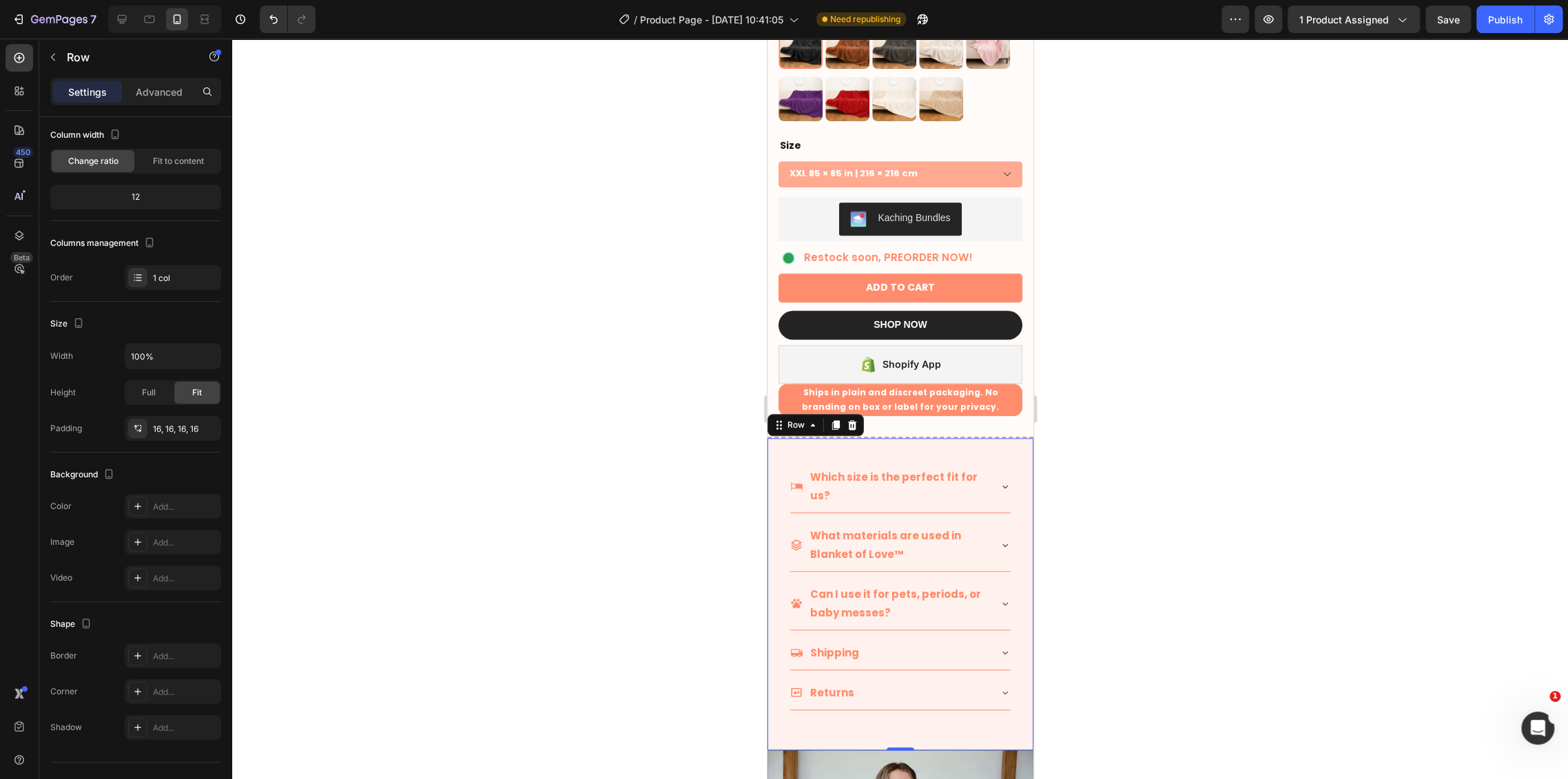
click at [772, 439] on div "Which size is the perfect fit for us? What materials are used in Blanket of Lov…" at bounding box center [899, 594] width 266 height 312
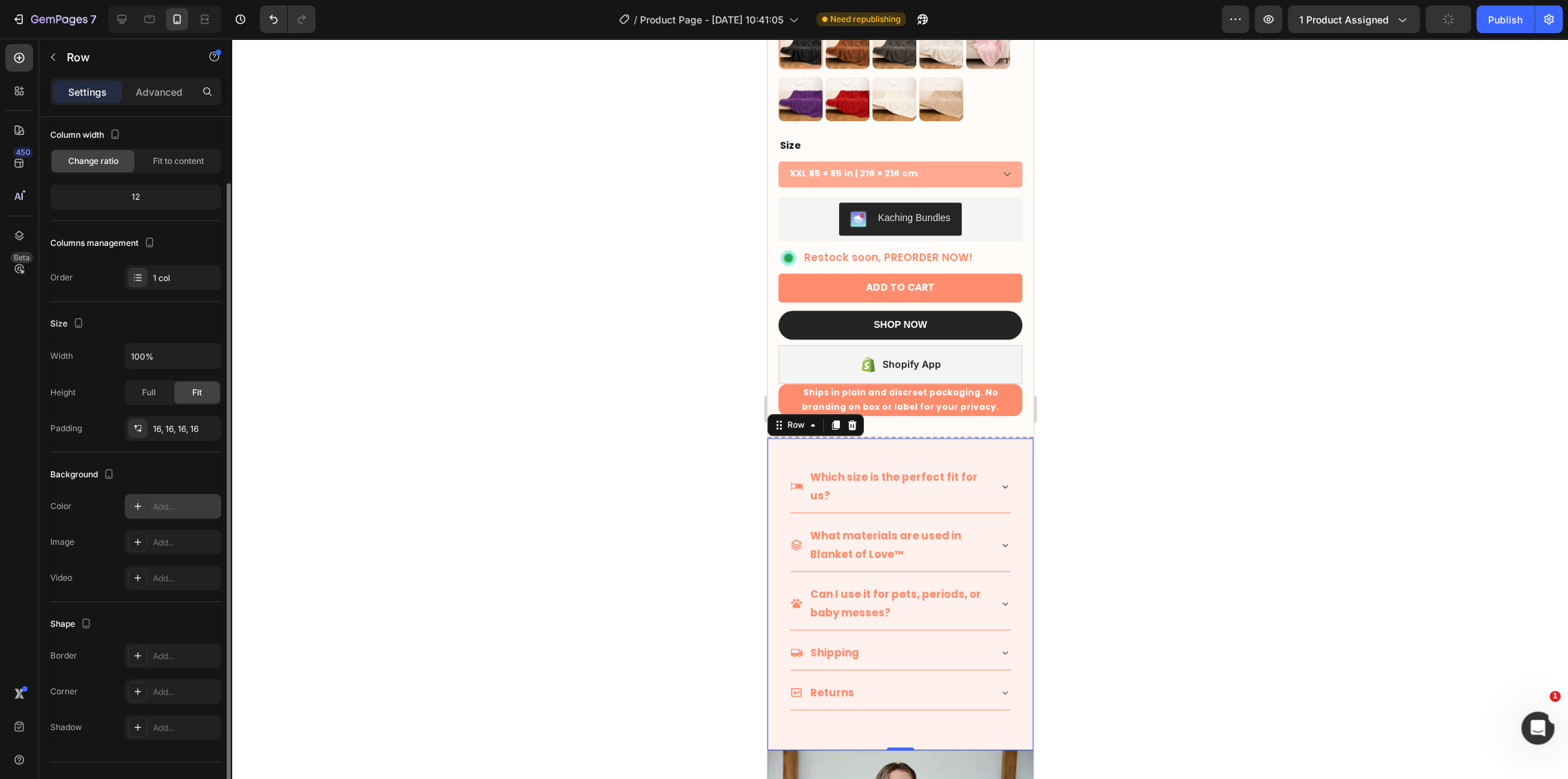
click at [154, 510] on div "Add..." at bounding box center [186, 506] width 65 height 12
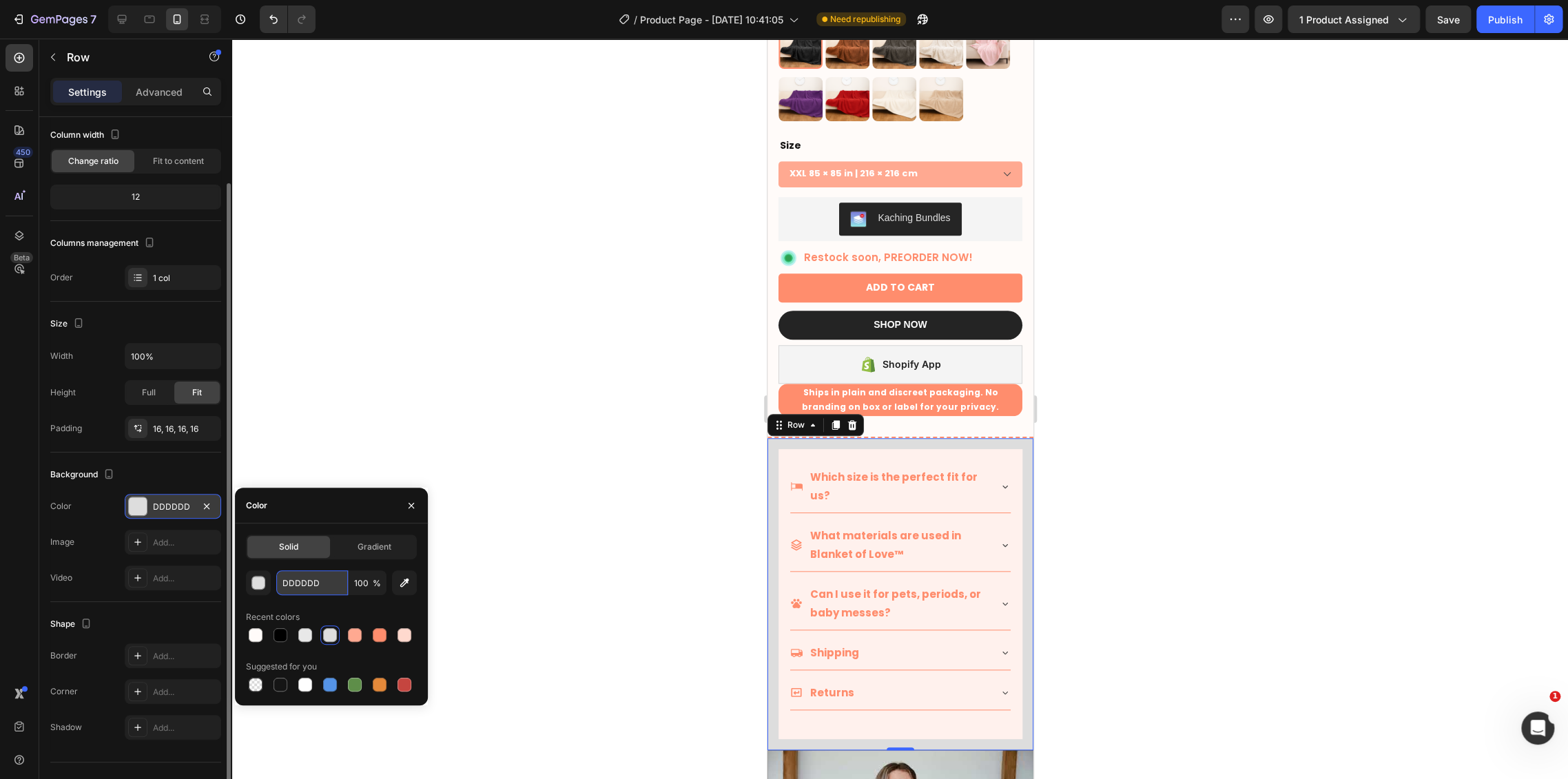
click at [319, 590] on input "DDDDDD" at bounding box center [312, 583] width 72 height 25
paste input "FFFBF9"
type input "FFFBF9"
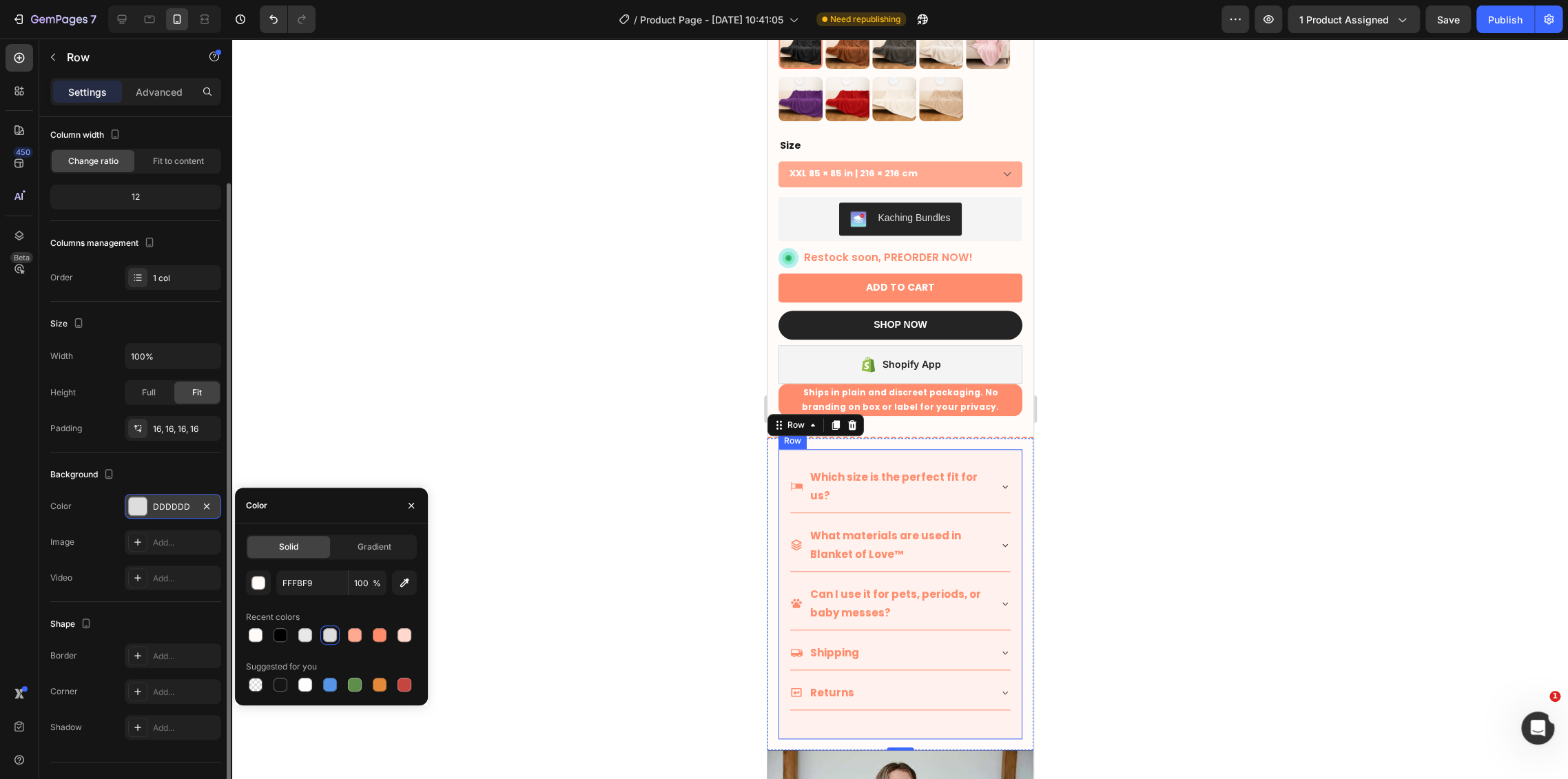
click at [1001, 449] on div "Which size is the perfect fit for us? What materials are used in Blanket of Lov…" at bounding box center [899, 593] width 244 height 290
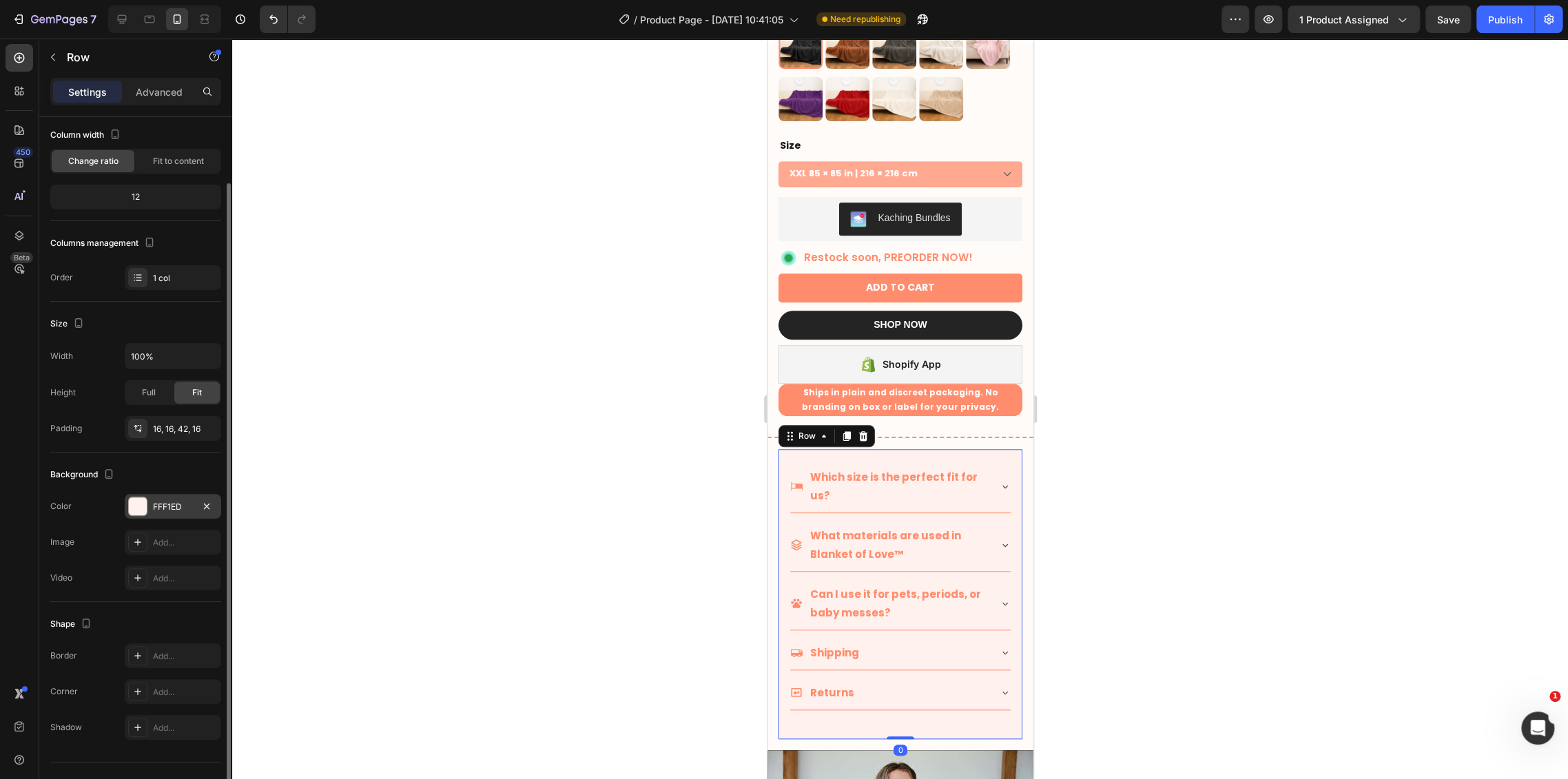
click at [153, 502] on div "FFF1ED" at bounding box center [173, 506] width 40 height 12
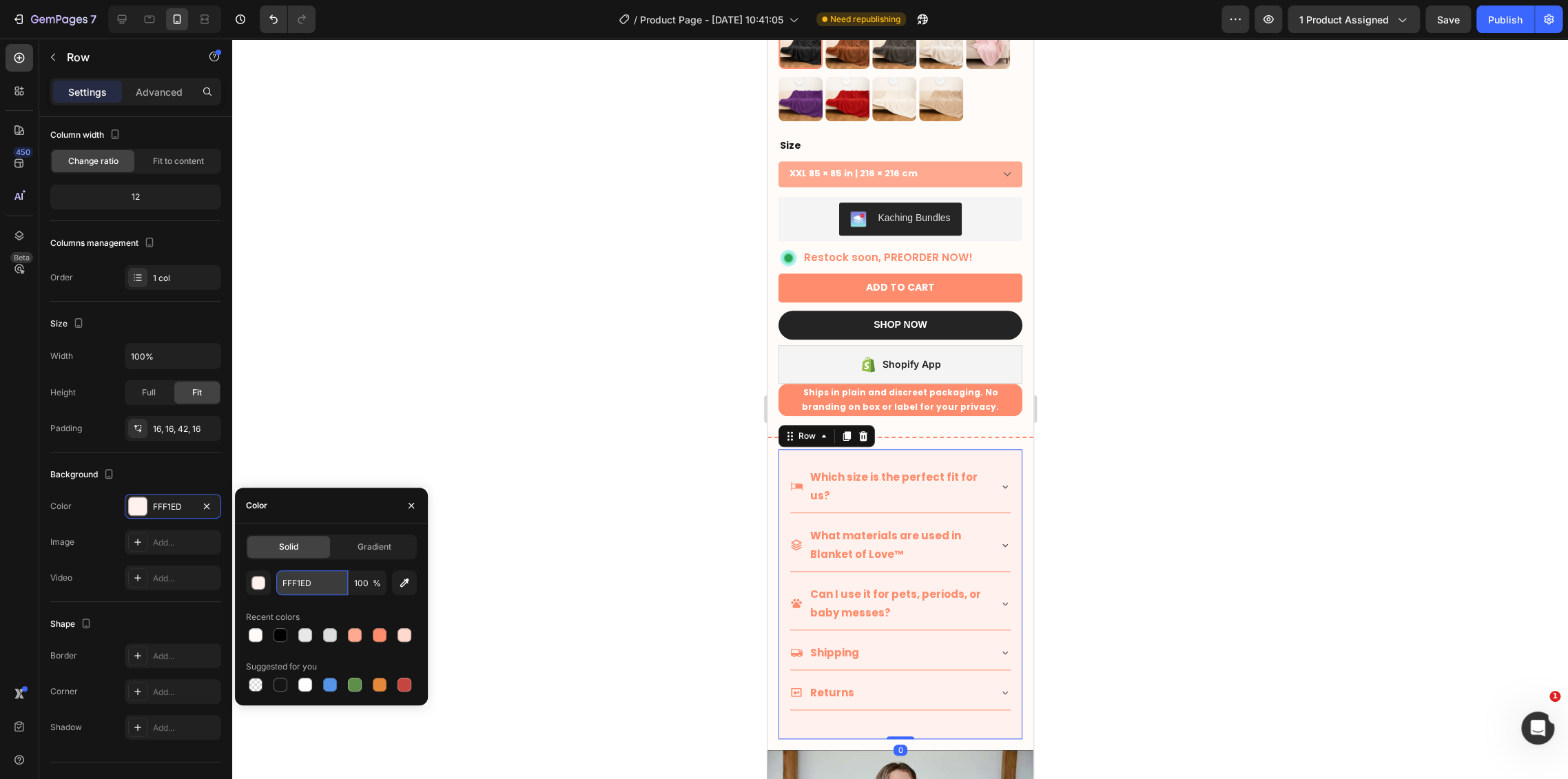
click at [297, 570] on input "FFF1ED" at bounding box center [312, 583] width 72 height 25
paste input "BF9"
type input "FFFBF9"
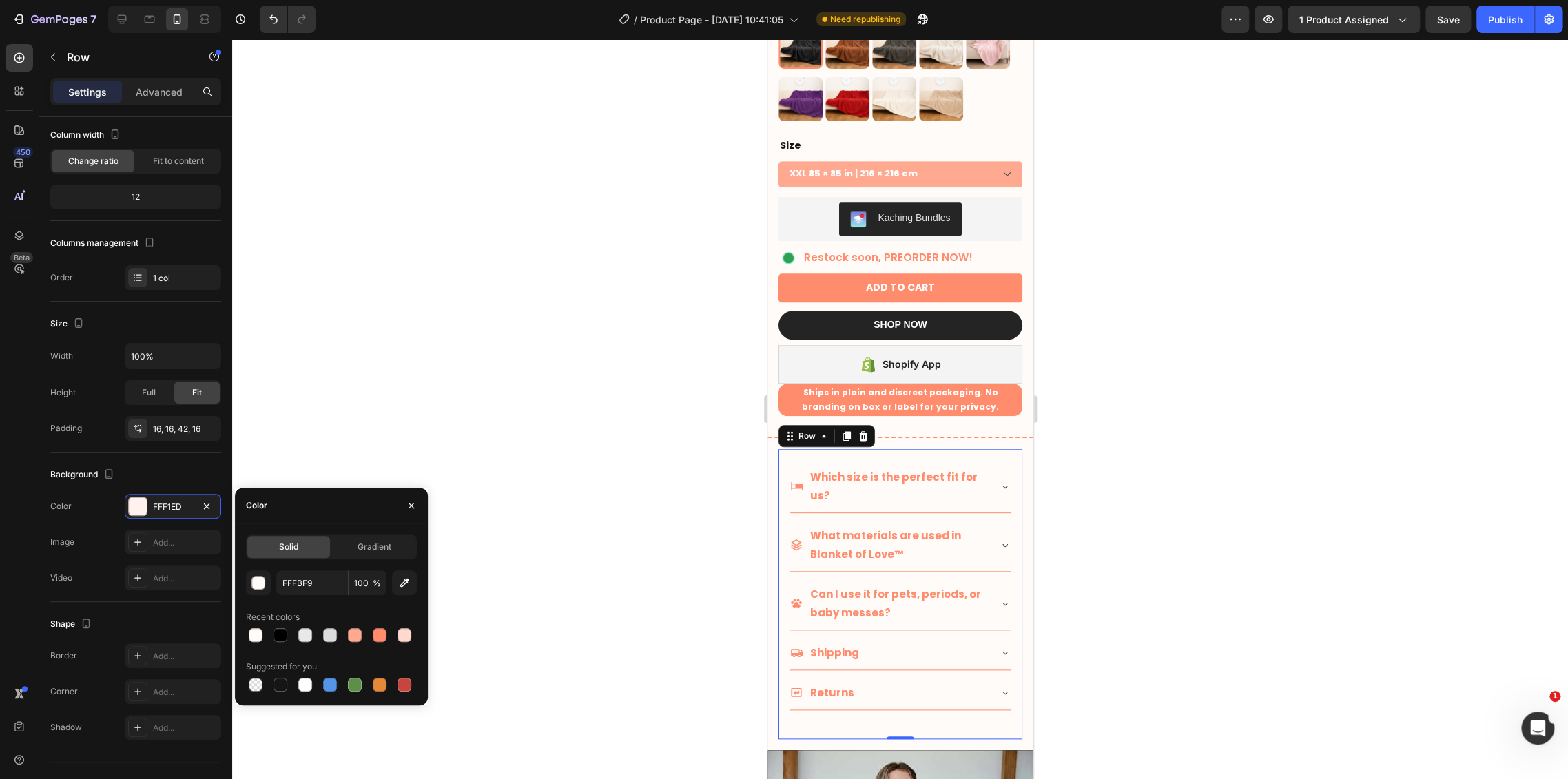
click at [1164, 479] on div at bounding box center [900, 409] width 1336 height 741
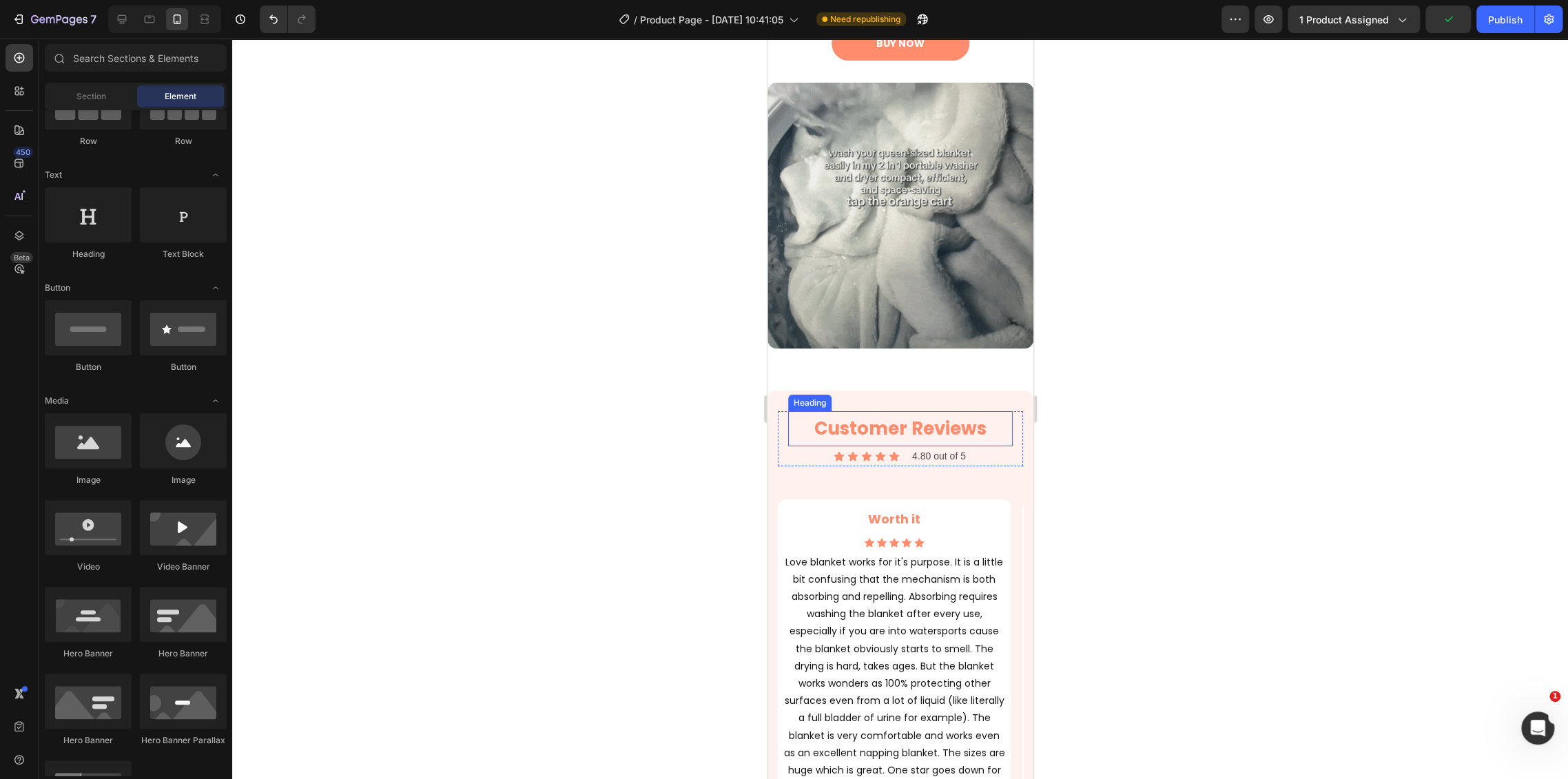
scroll to position [2909, 0]
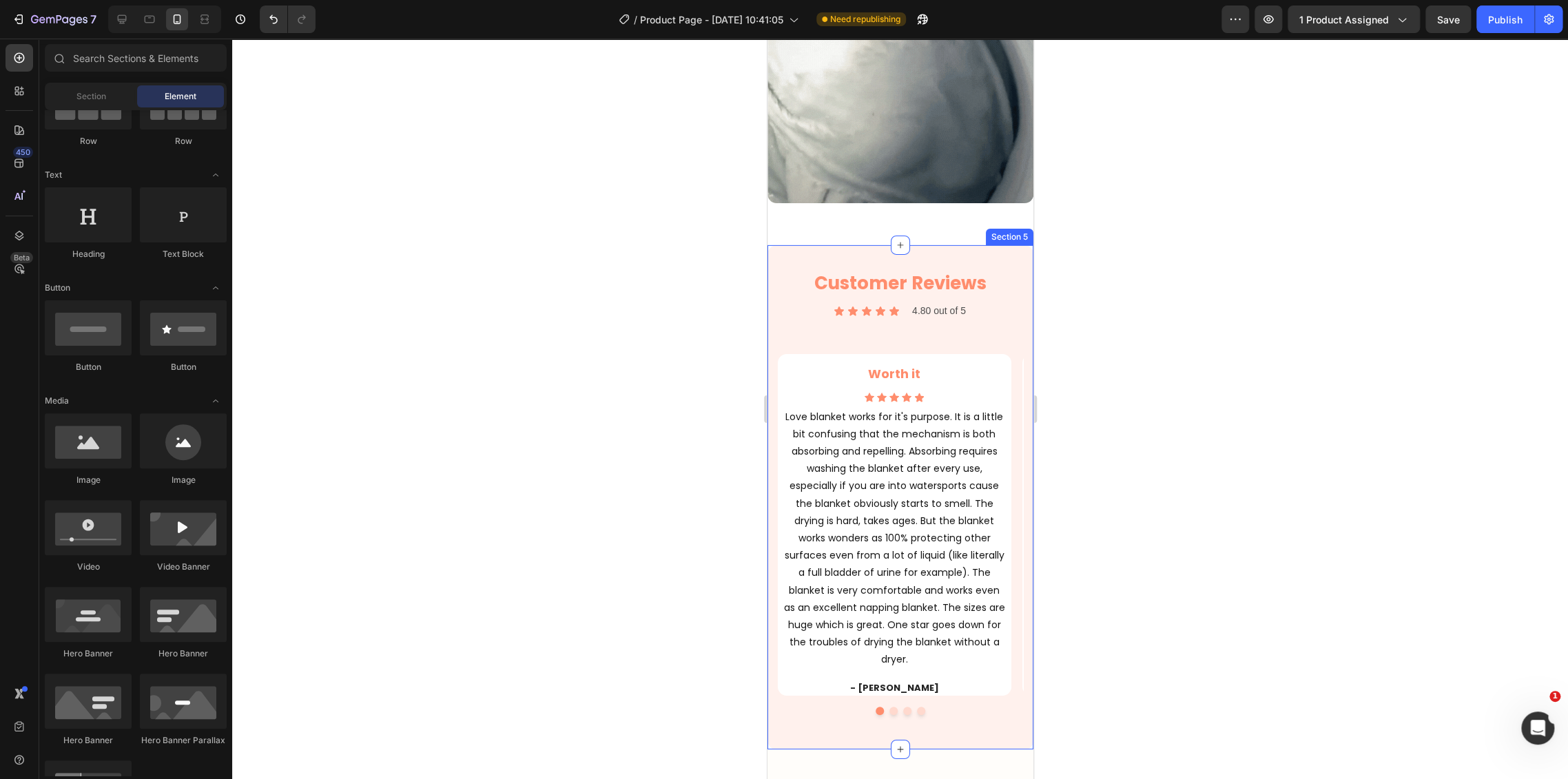
click at [774, 253] on div "Customer Reviews Heading Icon Icon Icon Icon Icon Icon List 4.80 out of 5 Text …" at bounding box center [899, 497] width 266 height 504
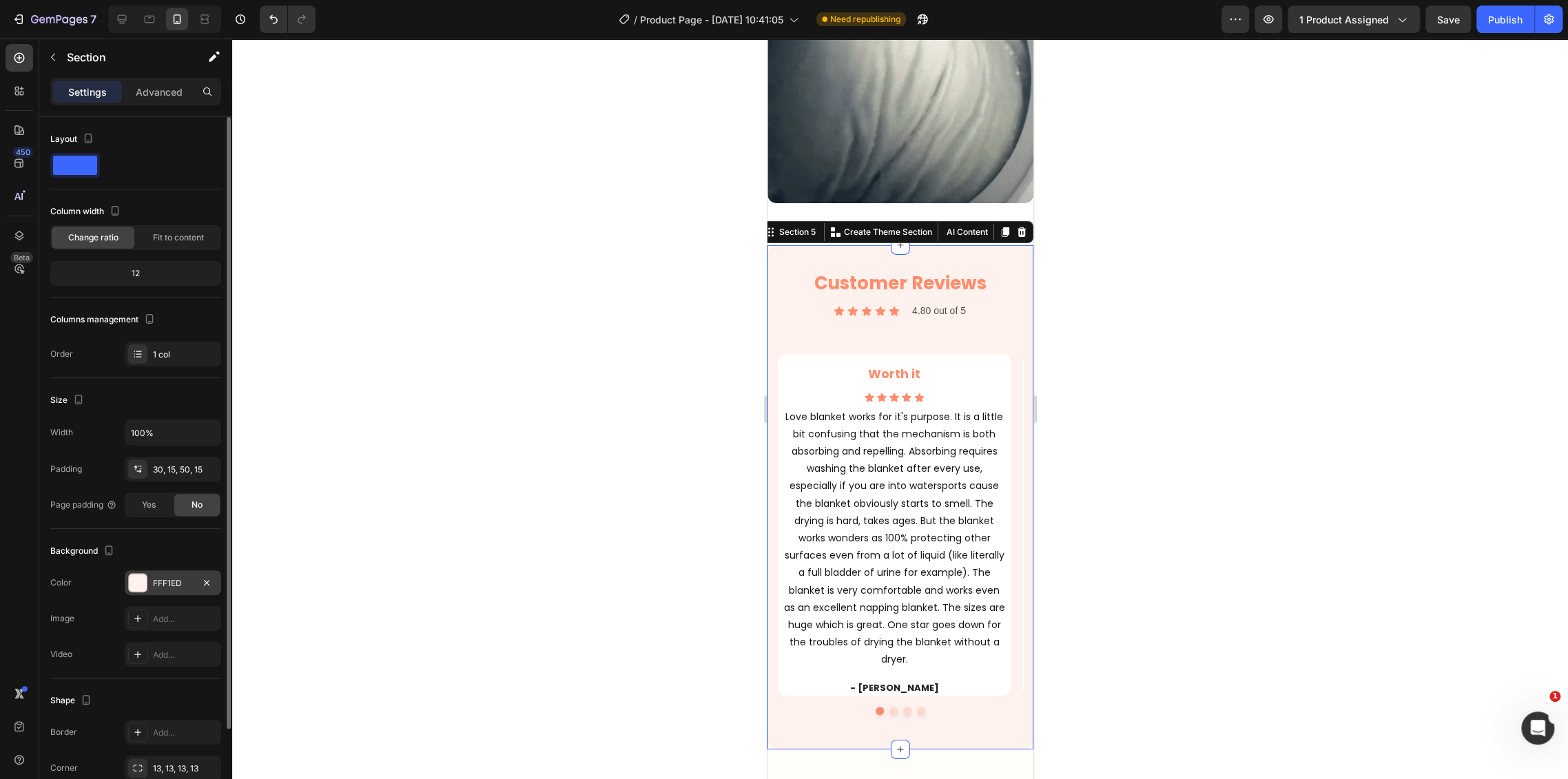
click at [153, 577] on div "FFF1ED" at bounding box center [173, 583] width 40 height 12
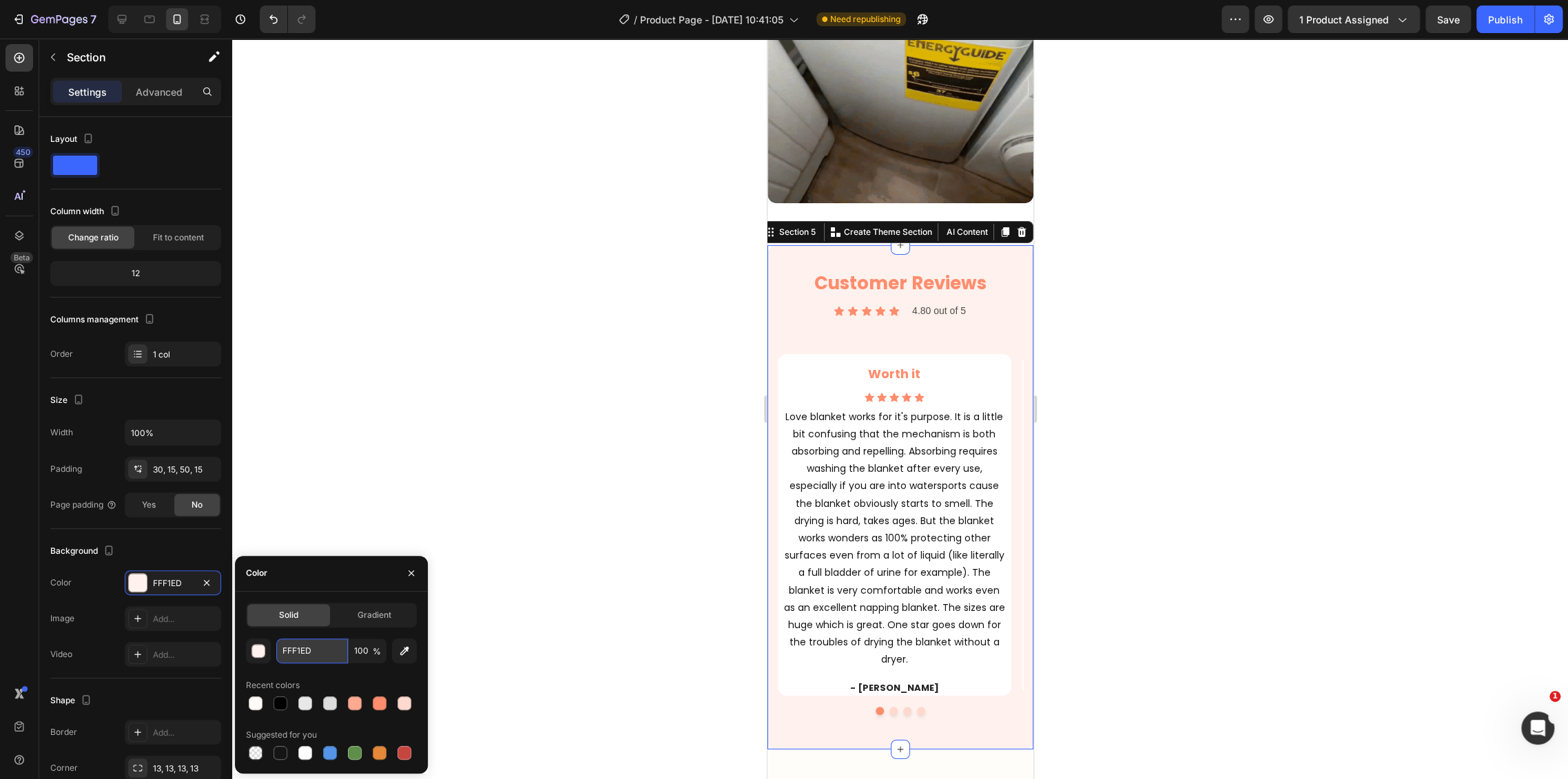
click at [314, 641] on input "FFF1ED" at bounding box center [312, 651] width 72 height 25
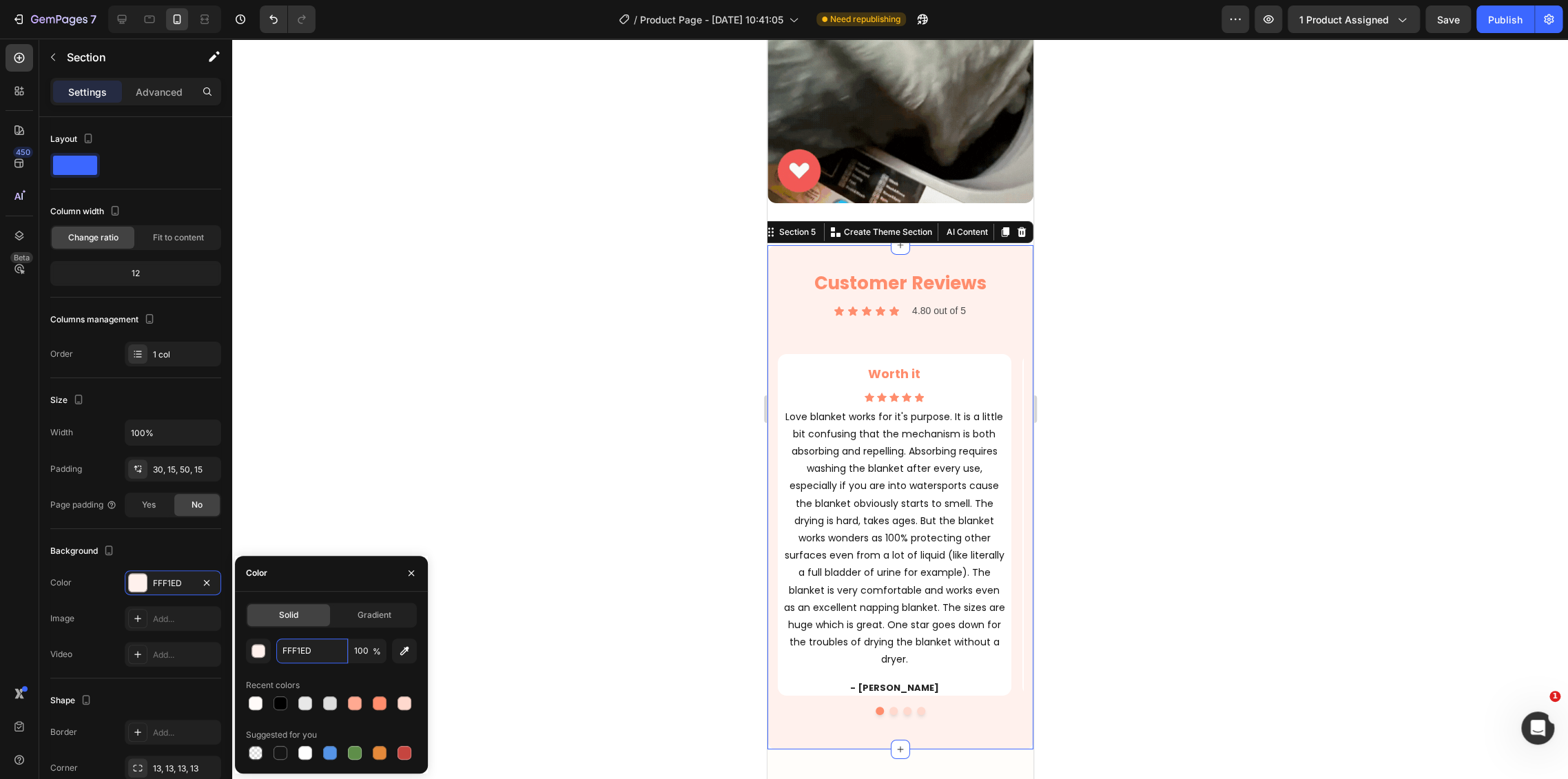
paste input "BF9"
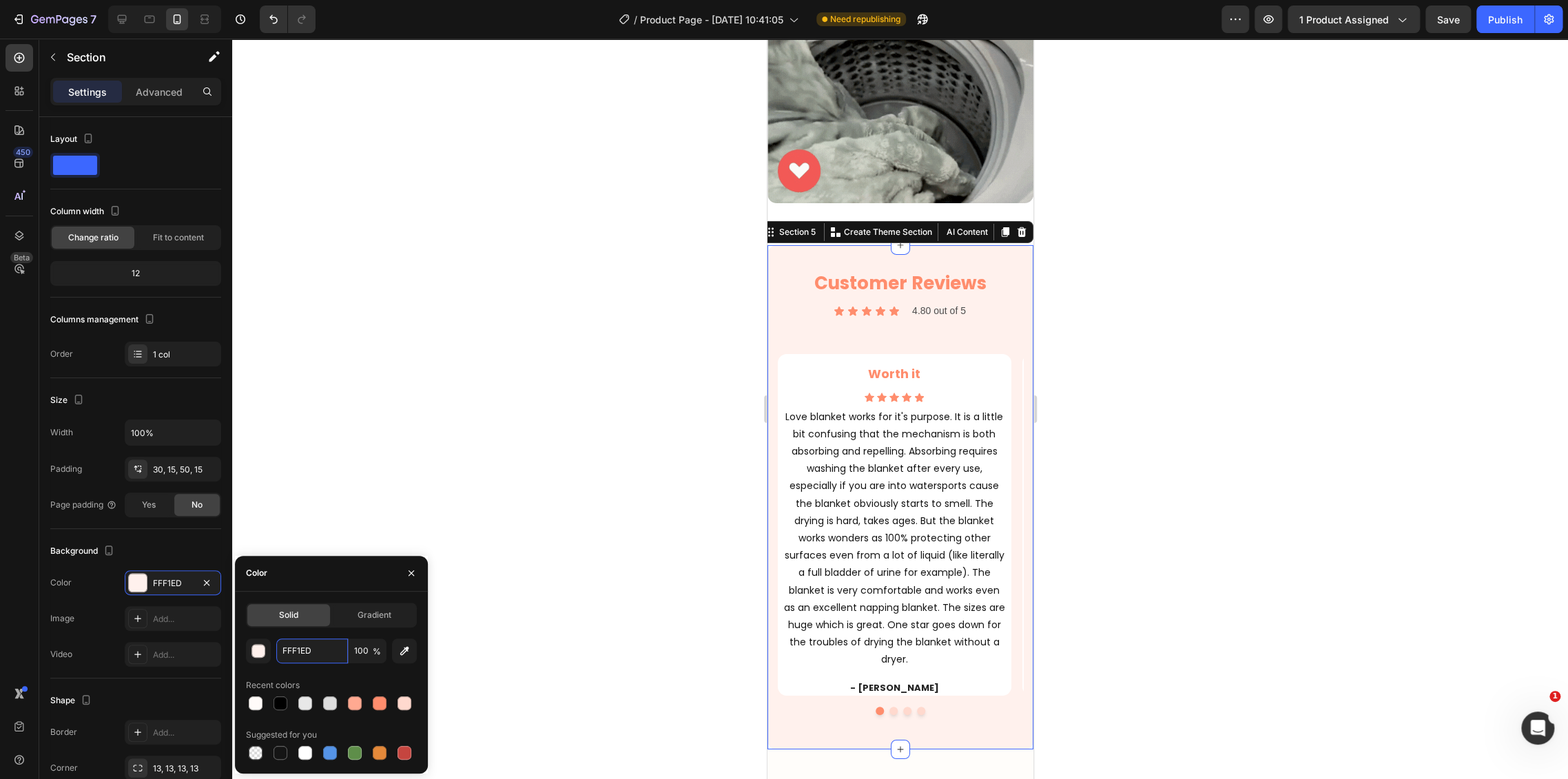
type input "FFFBF9"
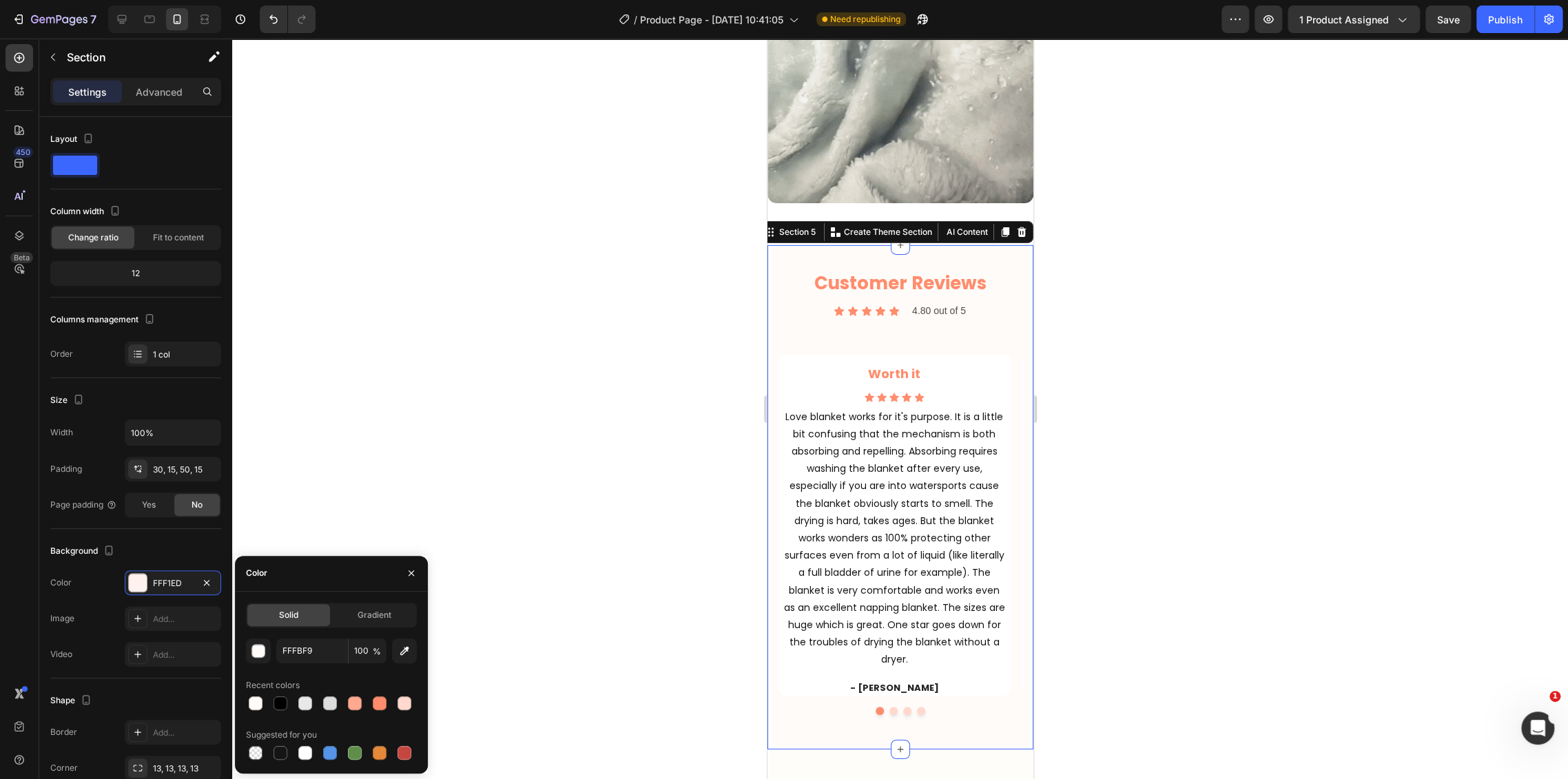
click at [706, 456] on div at bounding box center [900, 409] width 1336 height 741
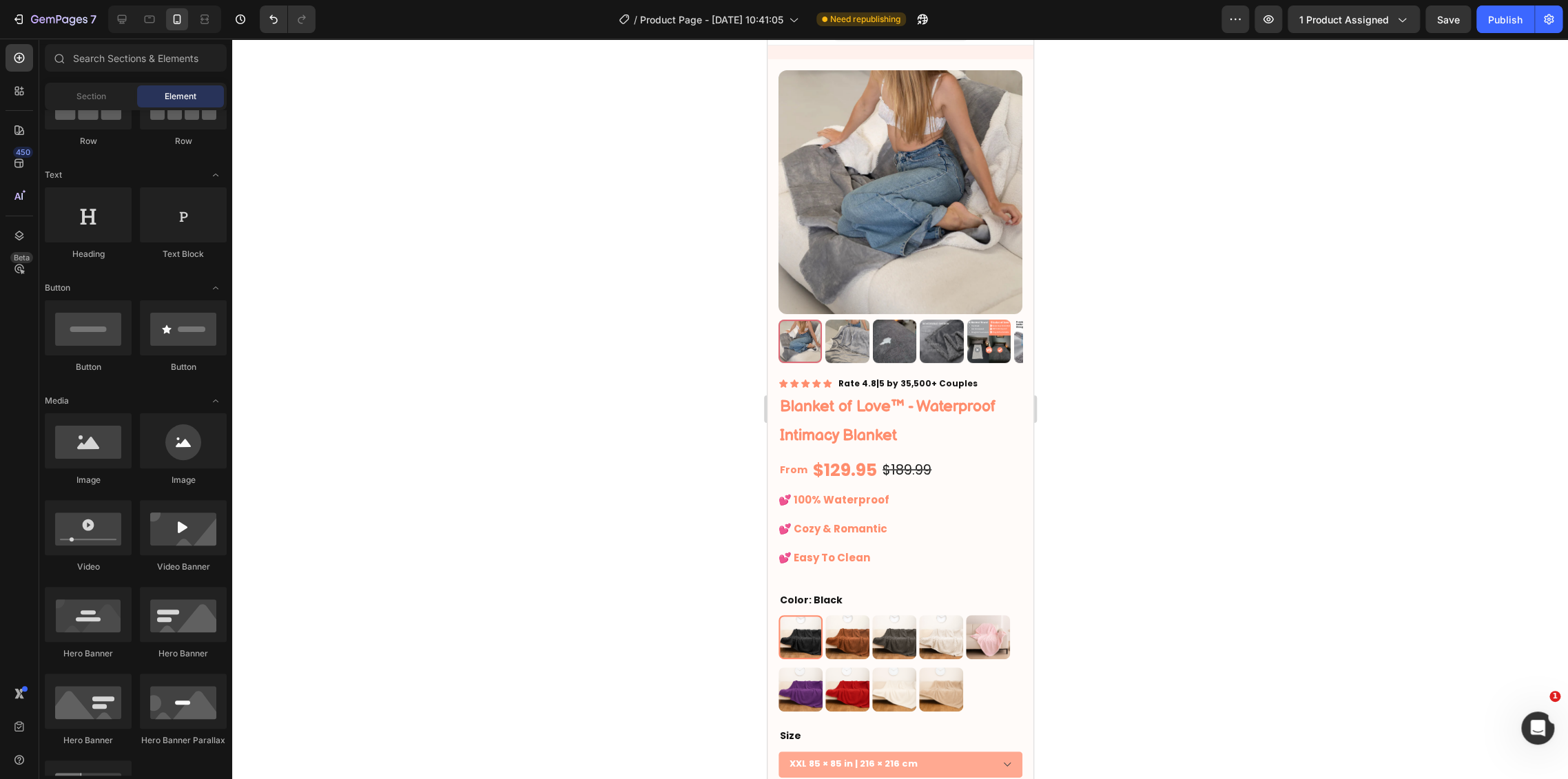
scroll to position [13, 0]
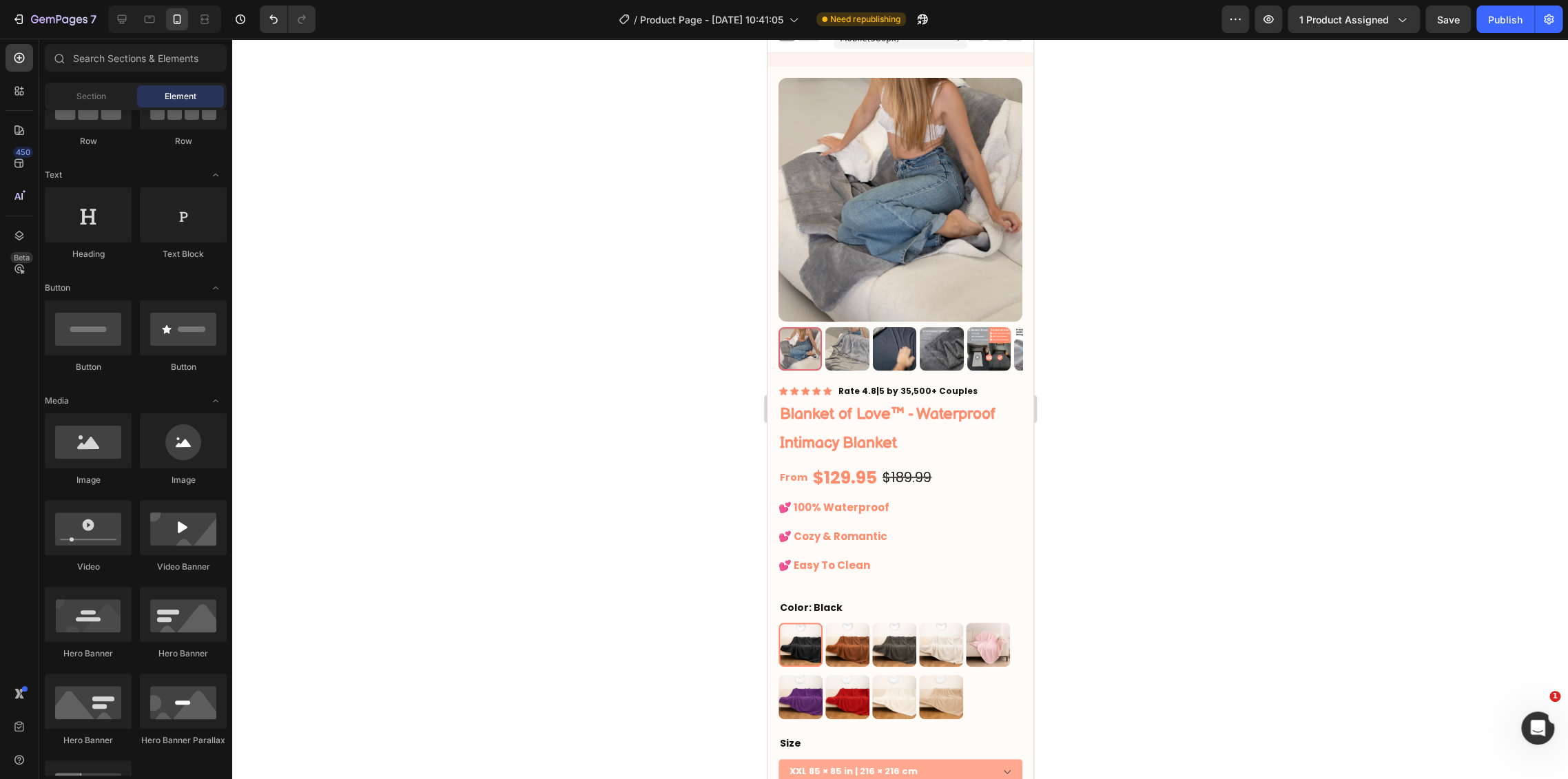
drag, startPoint x: 1027, startPoint y: 625, endPoint x: 1801, endPoint y: 84, distance: 944.3
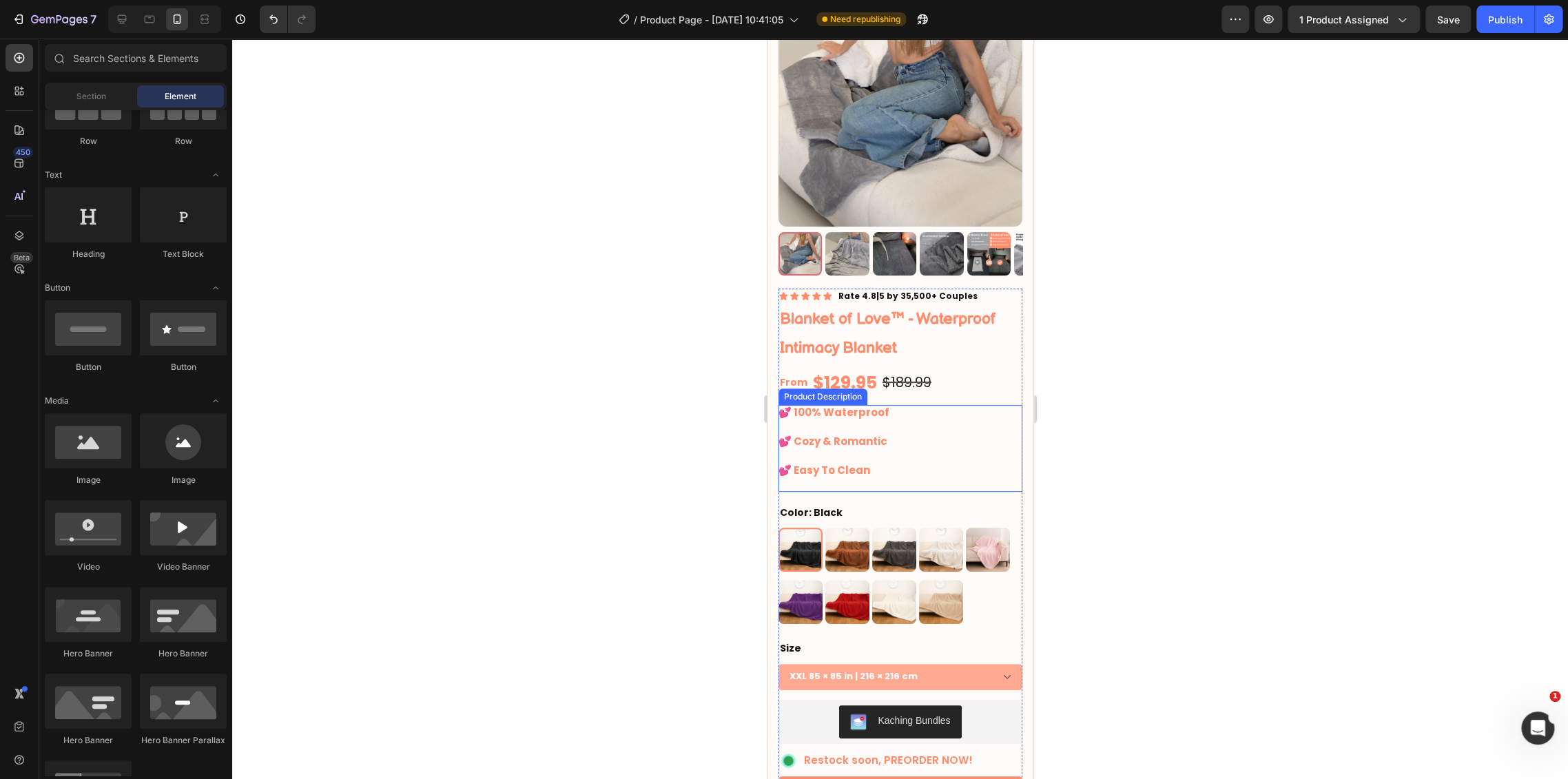
scroll to position [0, 0]
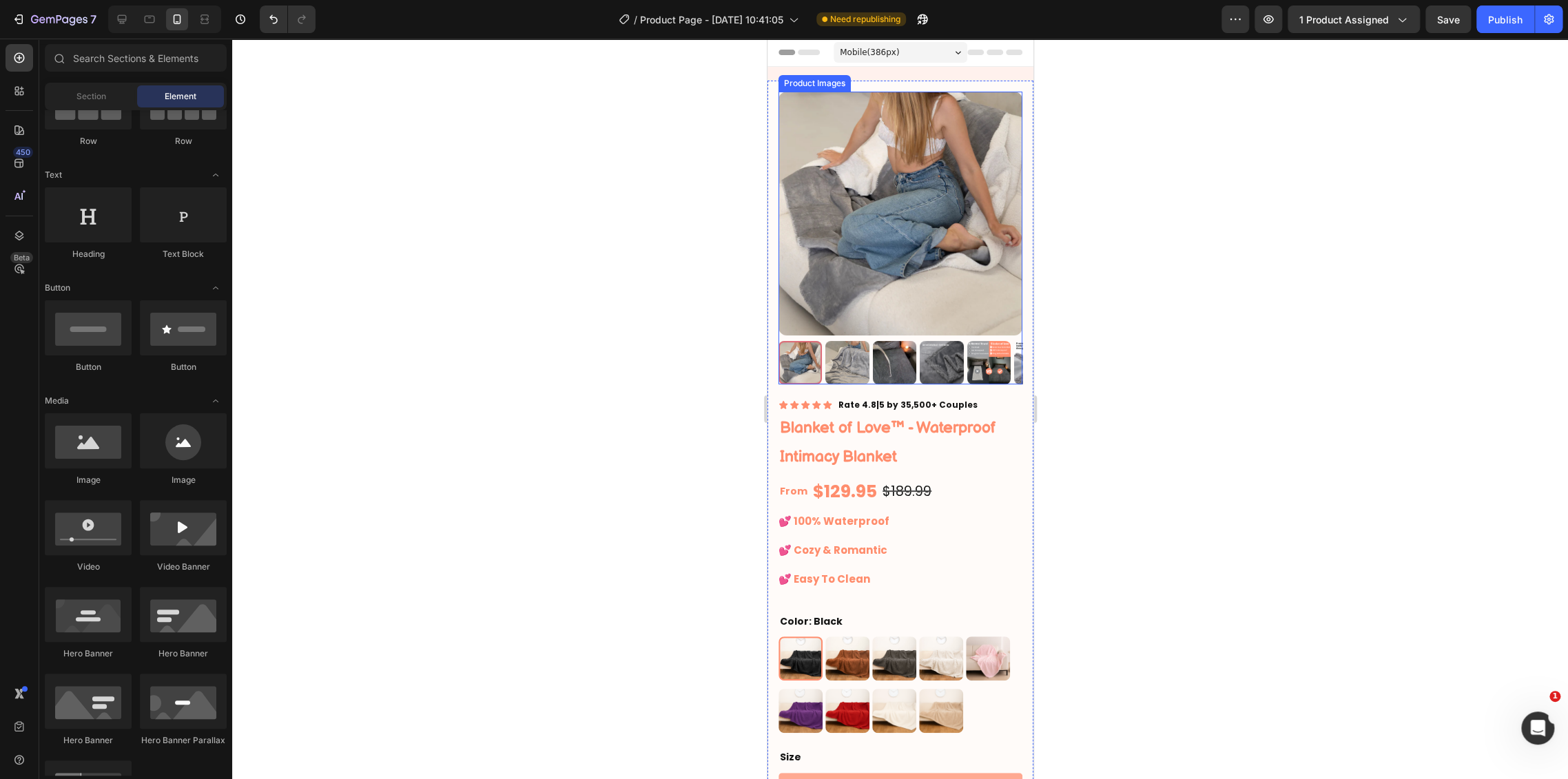
click at [901, 232] on img at bounding box center [899, 213] width 244 height 244
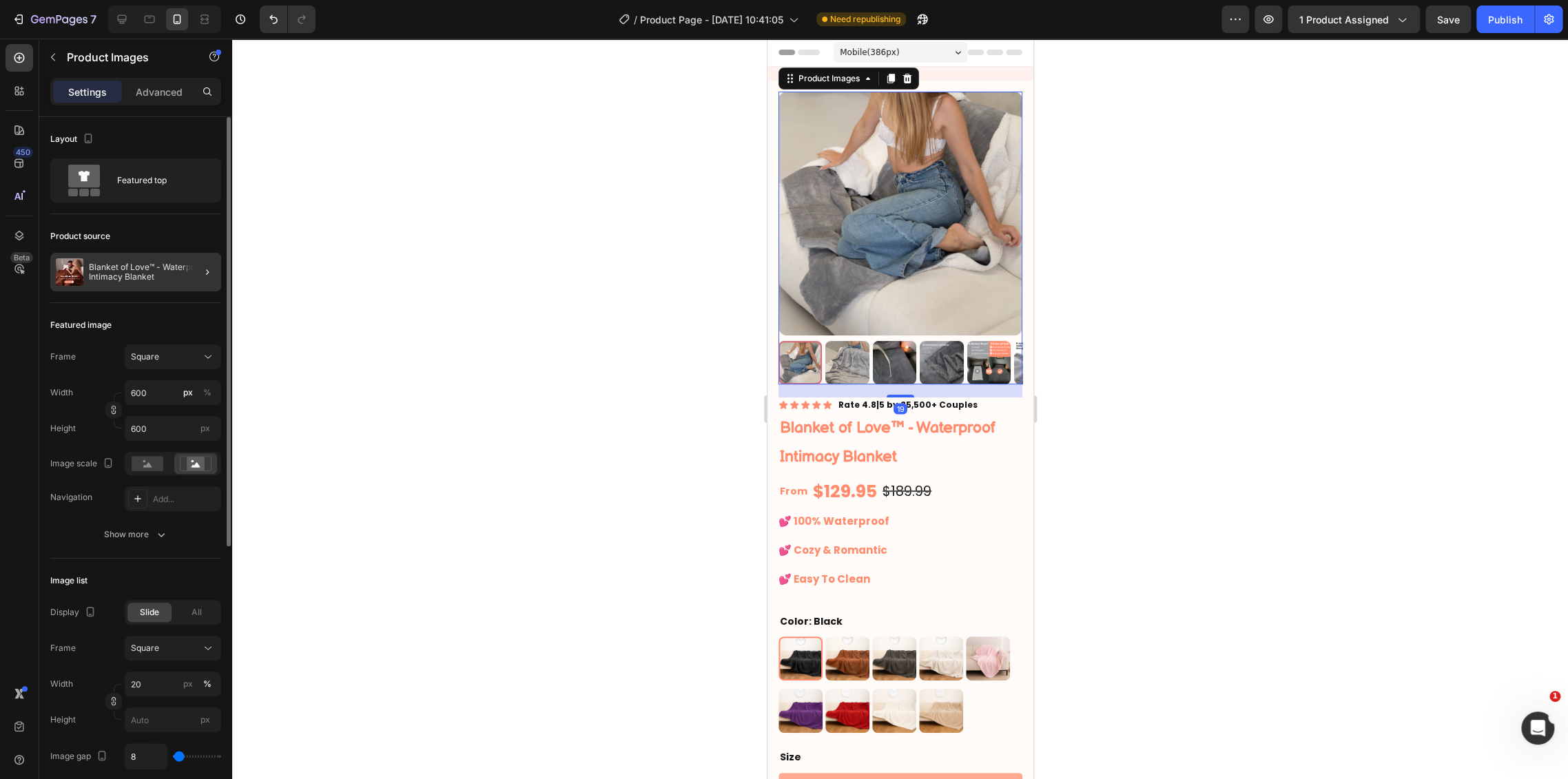
click at [189, 272] on div at bounding box center [202, 272] width 38 height 38
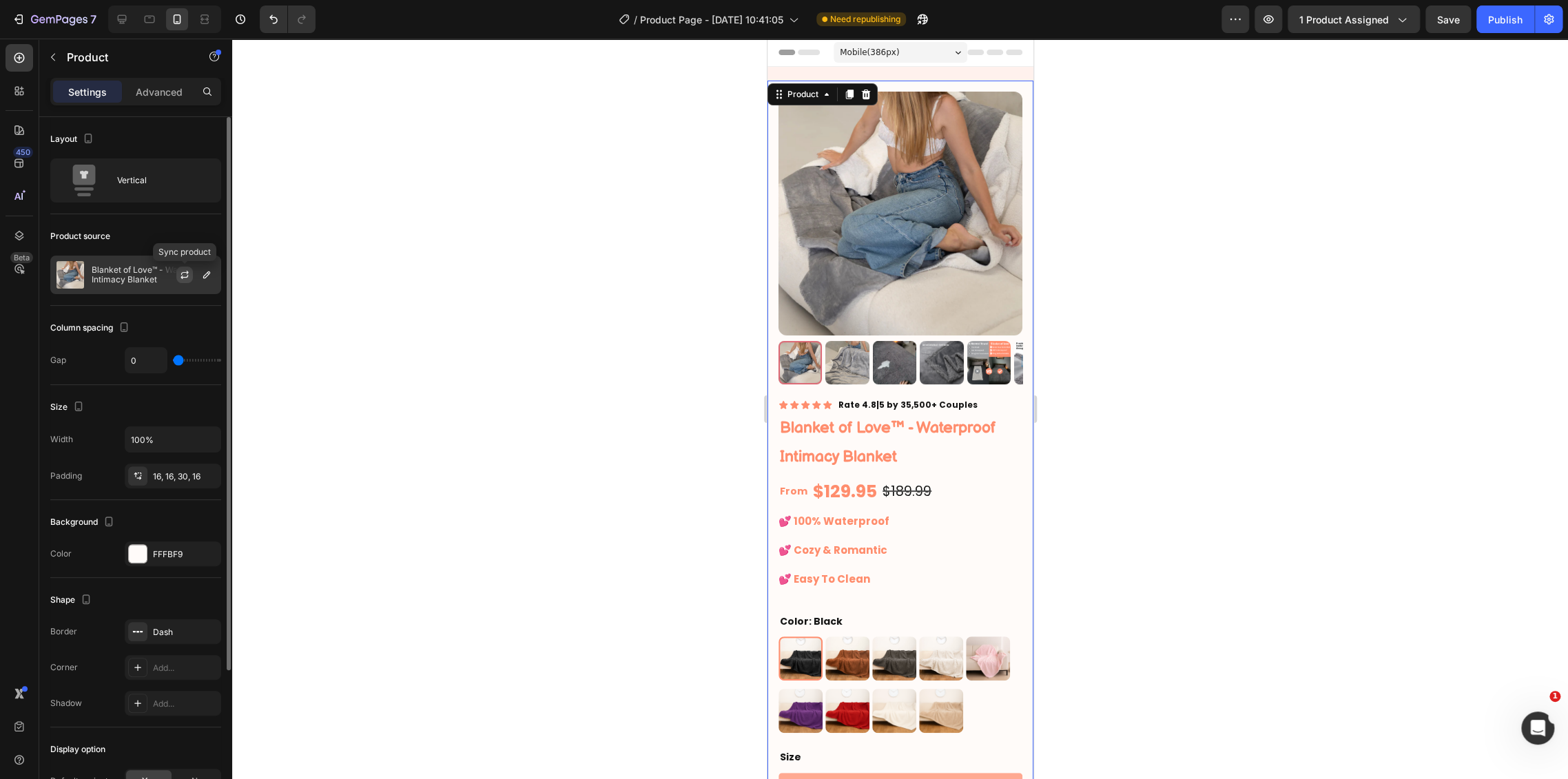
click at [180, 275] on icon "button" at bounding box center [185, 276] width 11 height 11
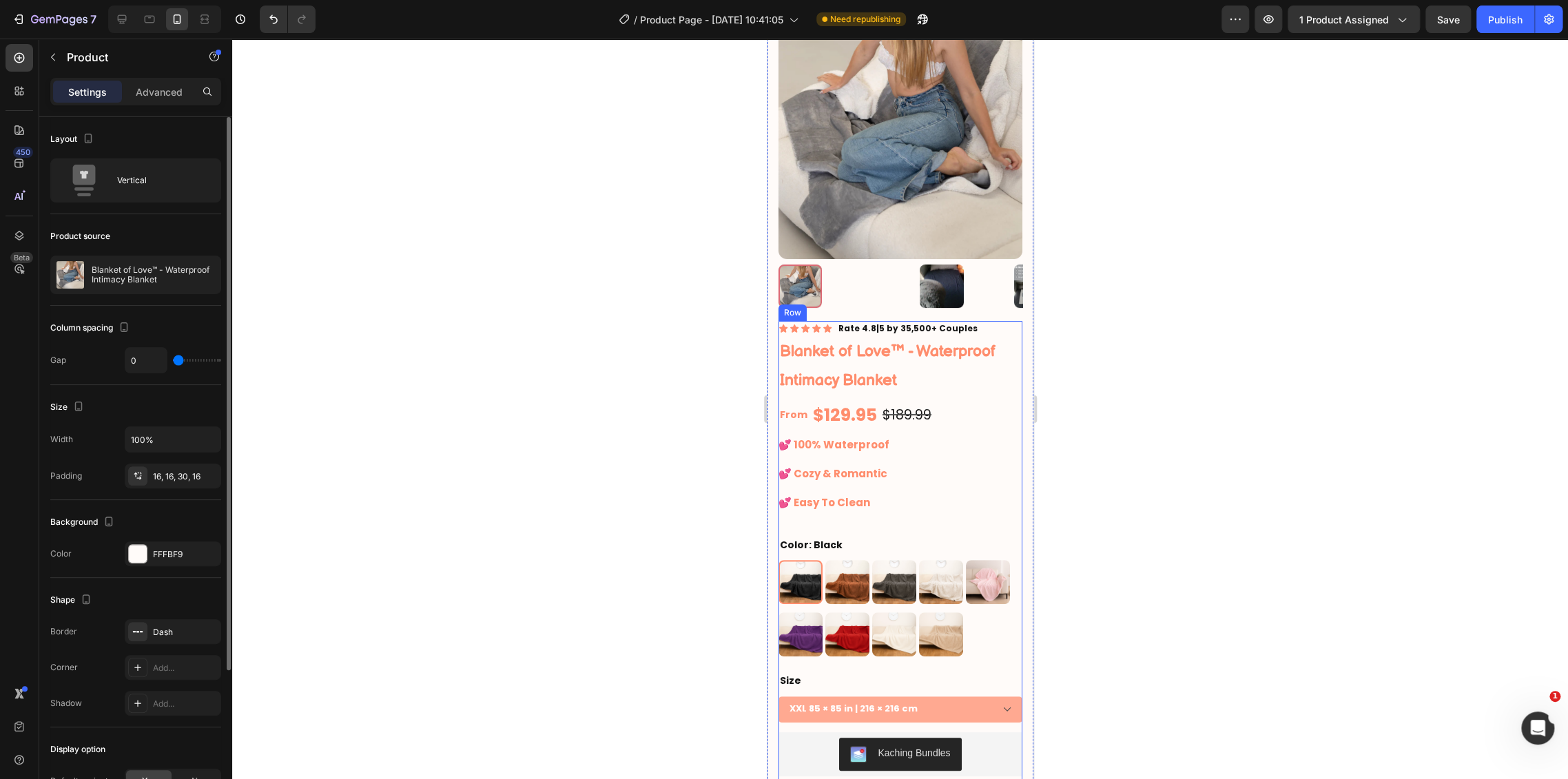
scroll to position [153, 0]
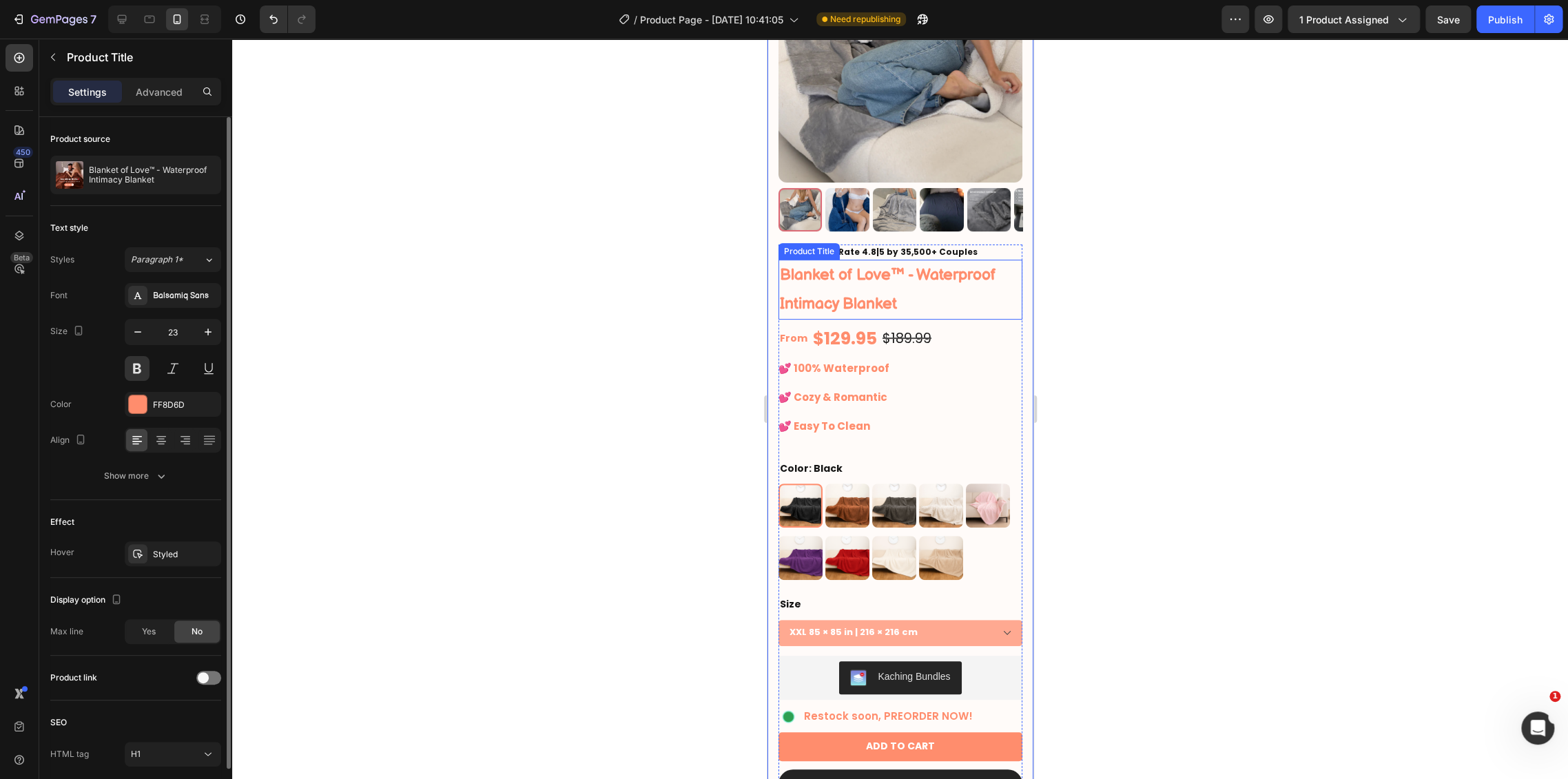
click at [810, 261] on h1 "Blanket of Love™ - Waterproof Intimacy Blanket" at bounding box center [899, 289] width 244 height 60
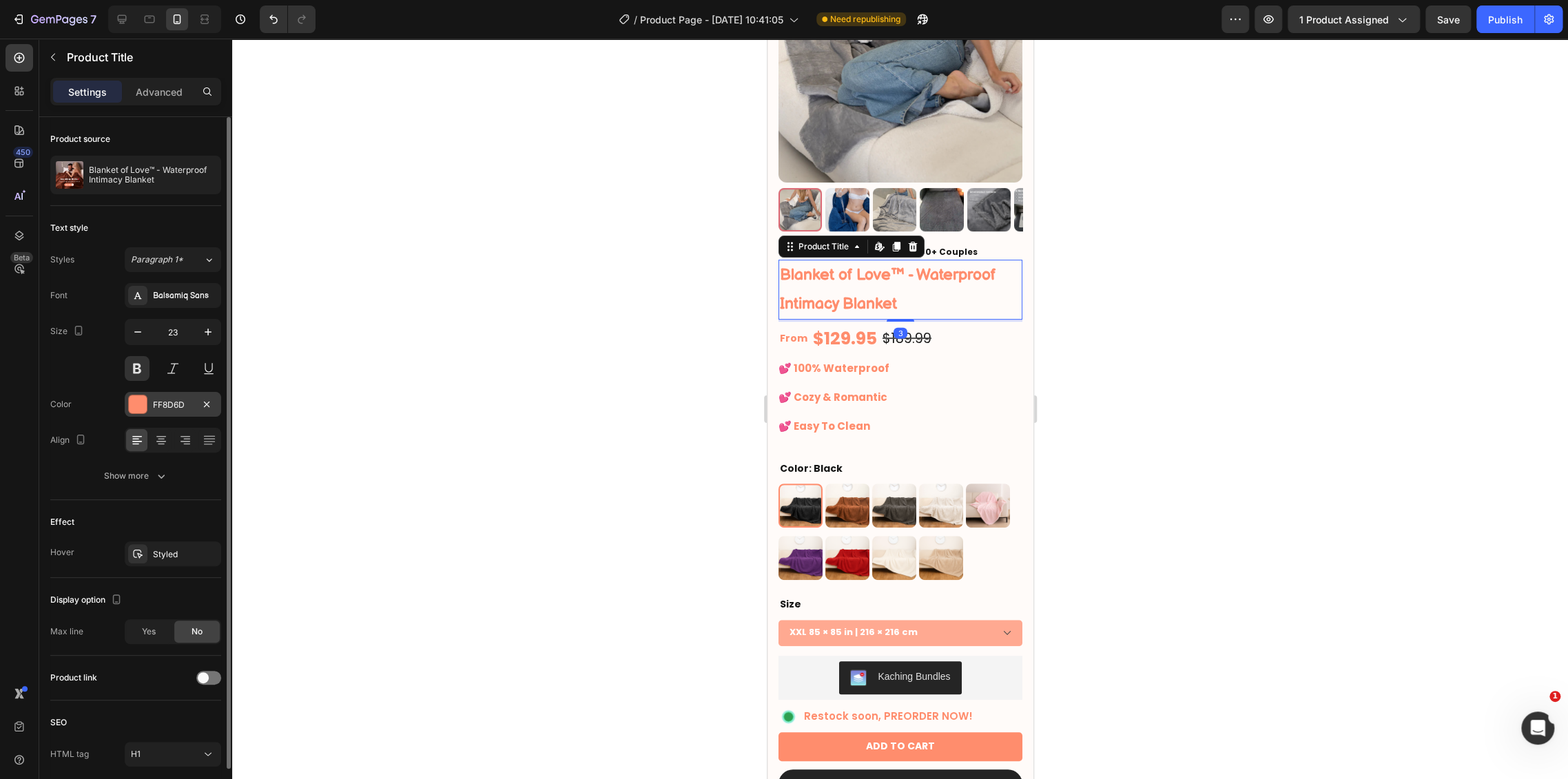
click at [176, 400] on div "FF8D6D" at bounding box center [173, 405] width 40 height 12
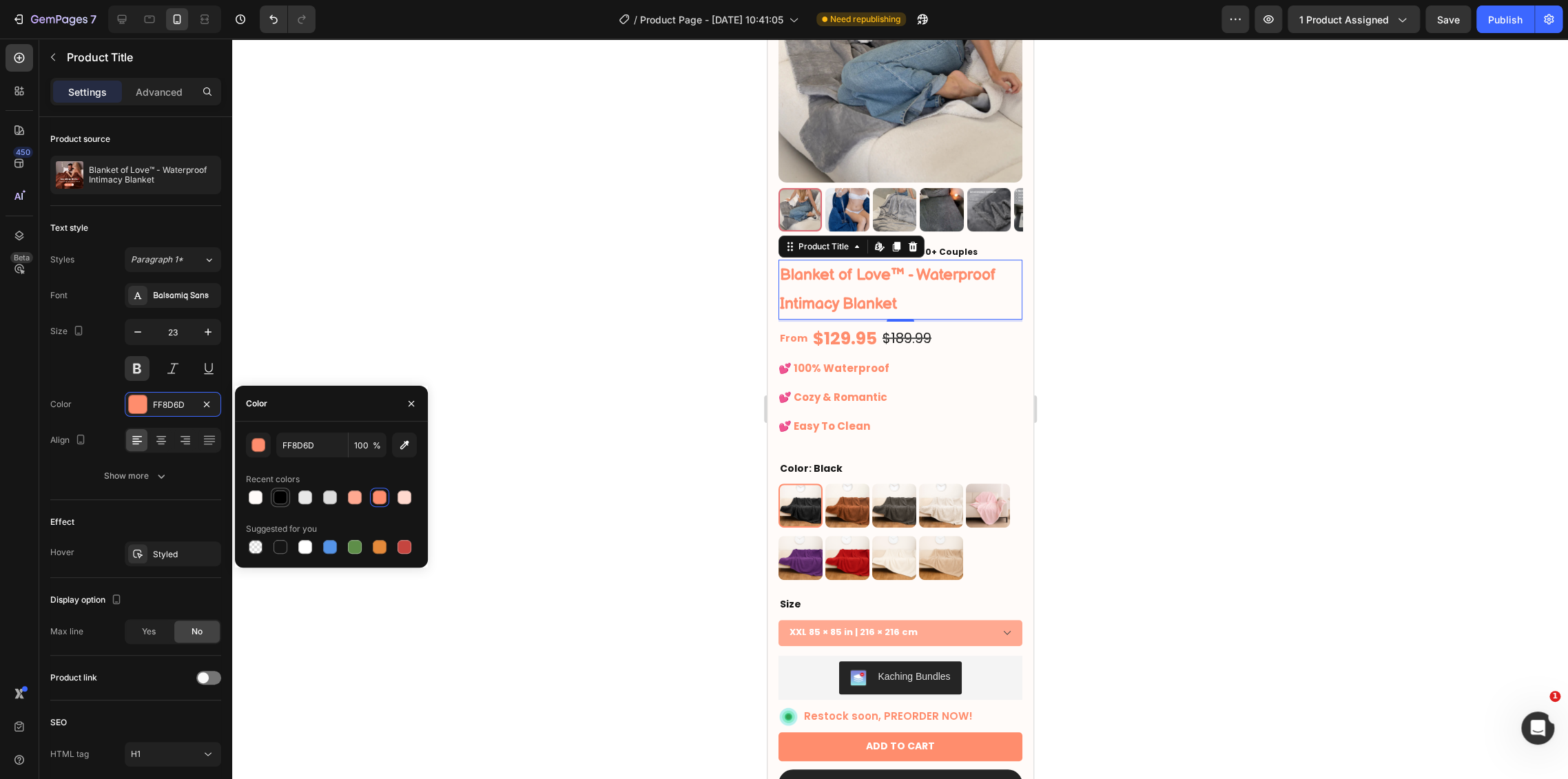
click at [276, 498] on div at bounding box center [280, 498] width 13 height 13
type input "000000"
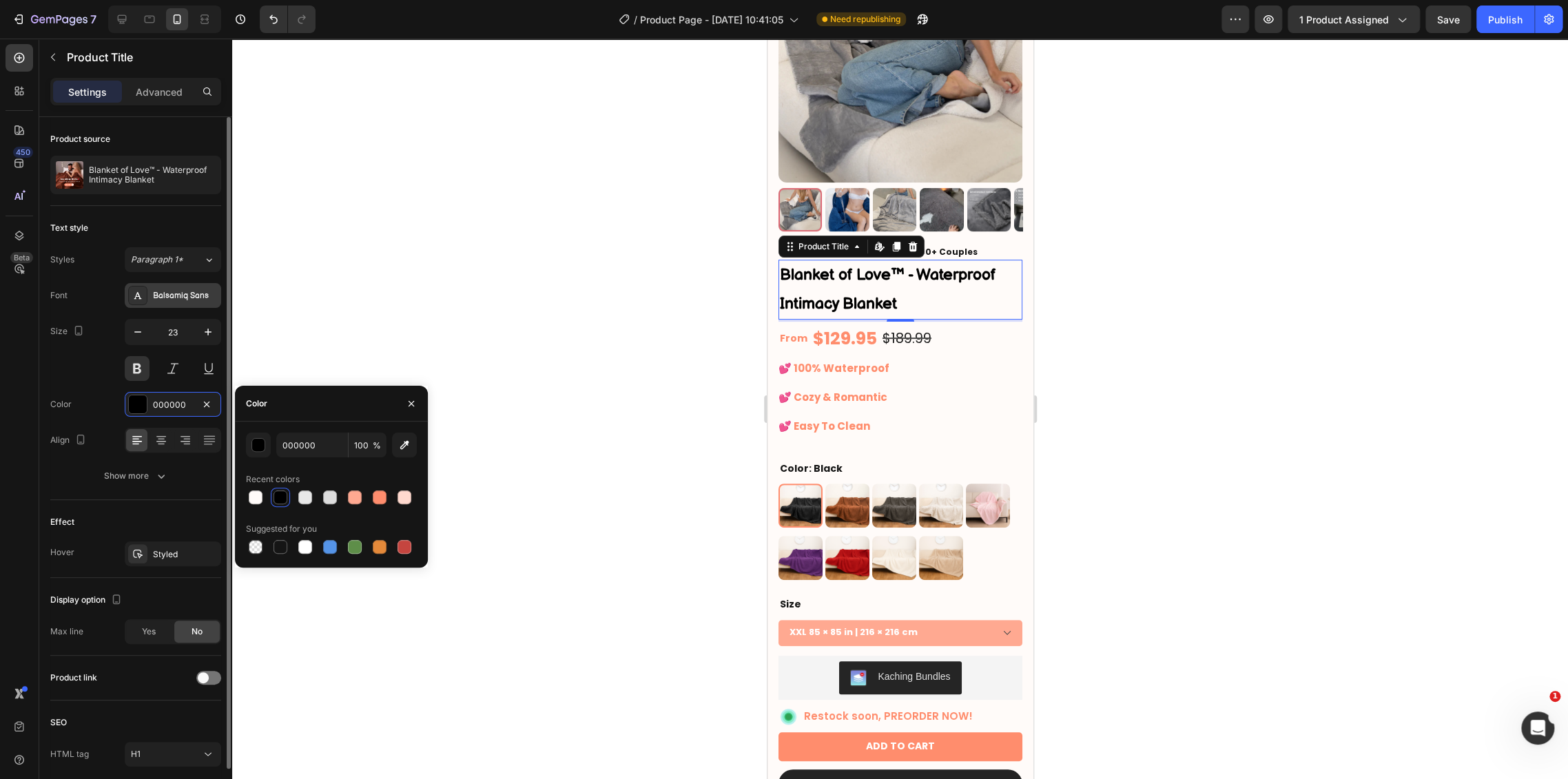
click at [166, 300] on div "Balsamiq Sans" at bounding box center [186, 296] width 65 height 12
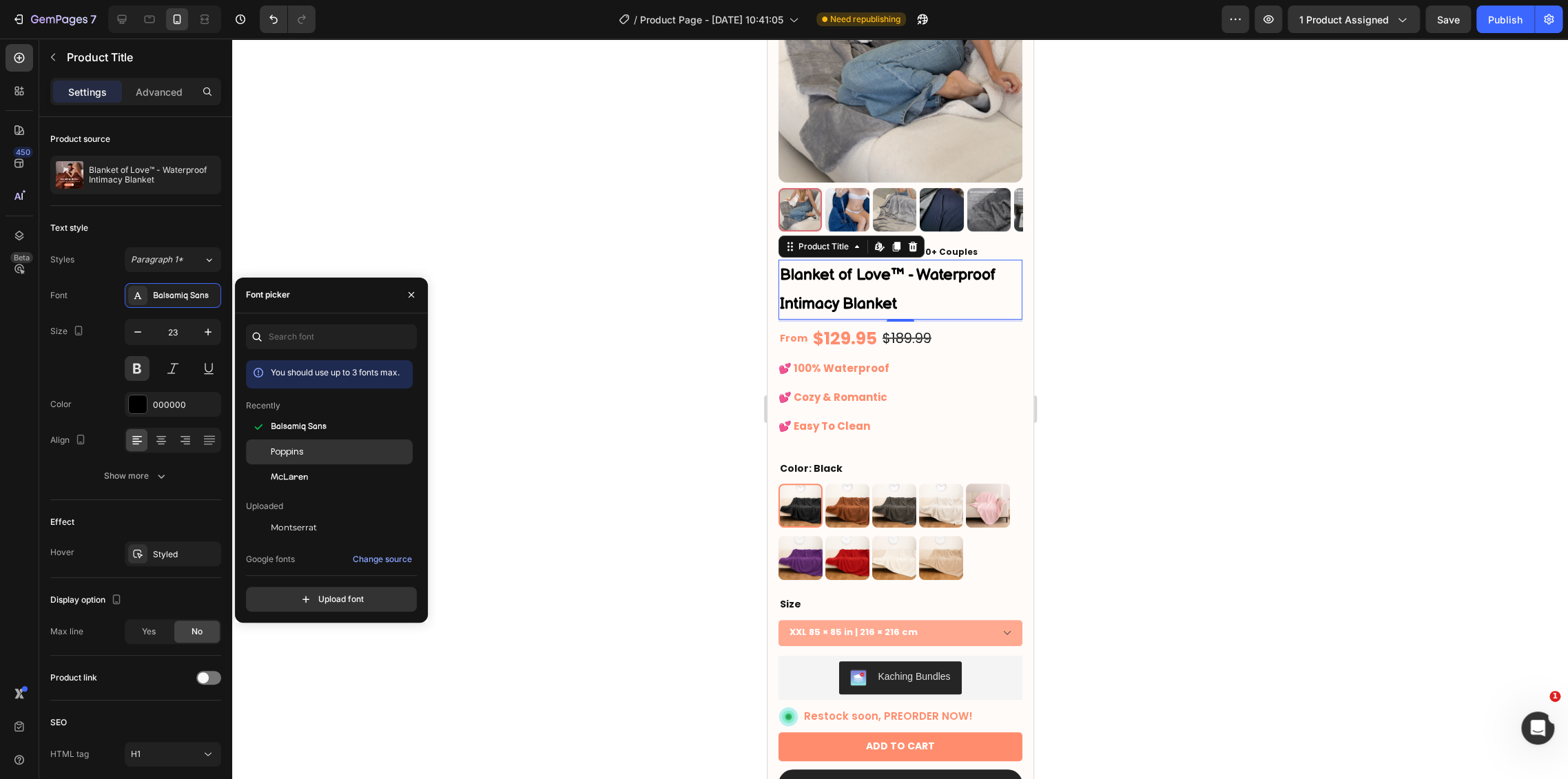
click at [315, 453] on div "Poppins" at bounding box center [340, 452] width 139 height 12
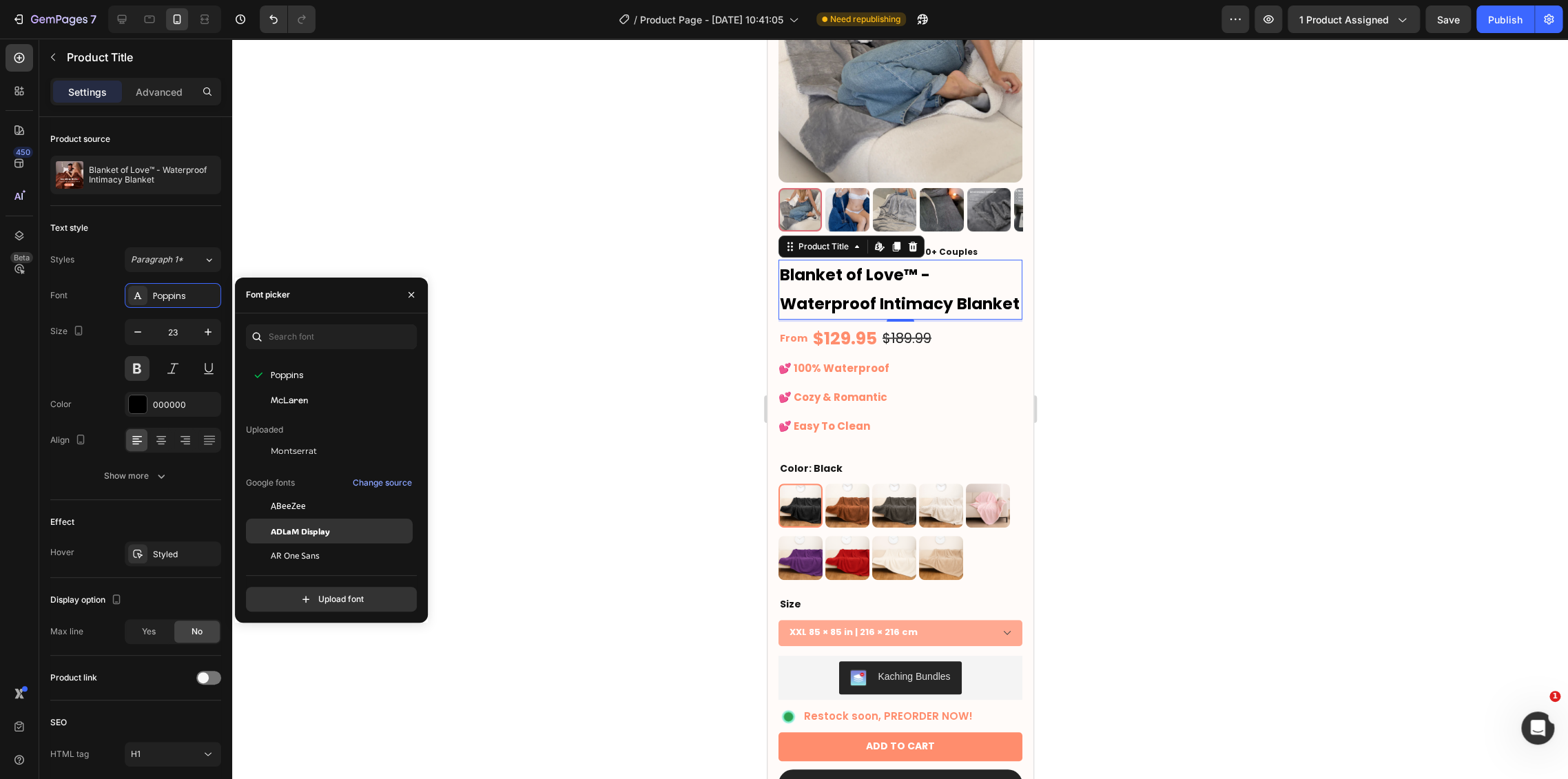
click at [328, 527] on span "ADLaM Display" at bounding box center [300, 531] width 59 height 12
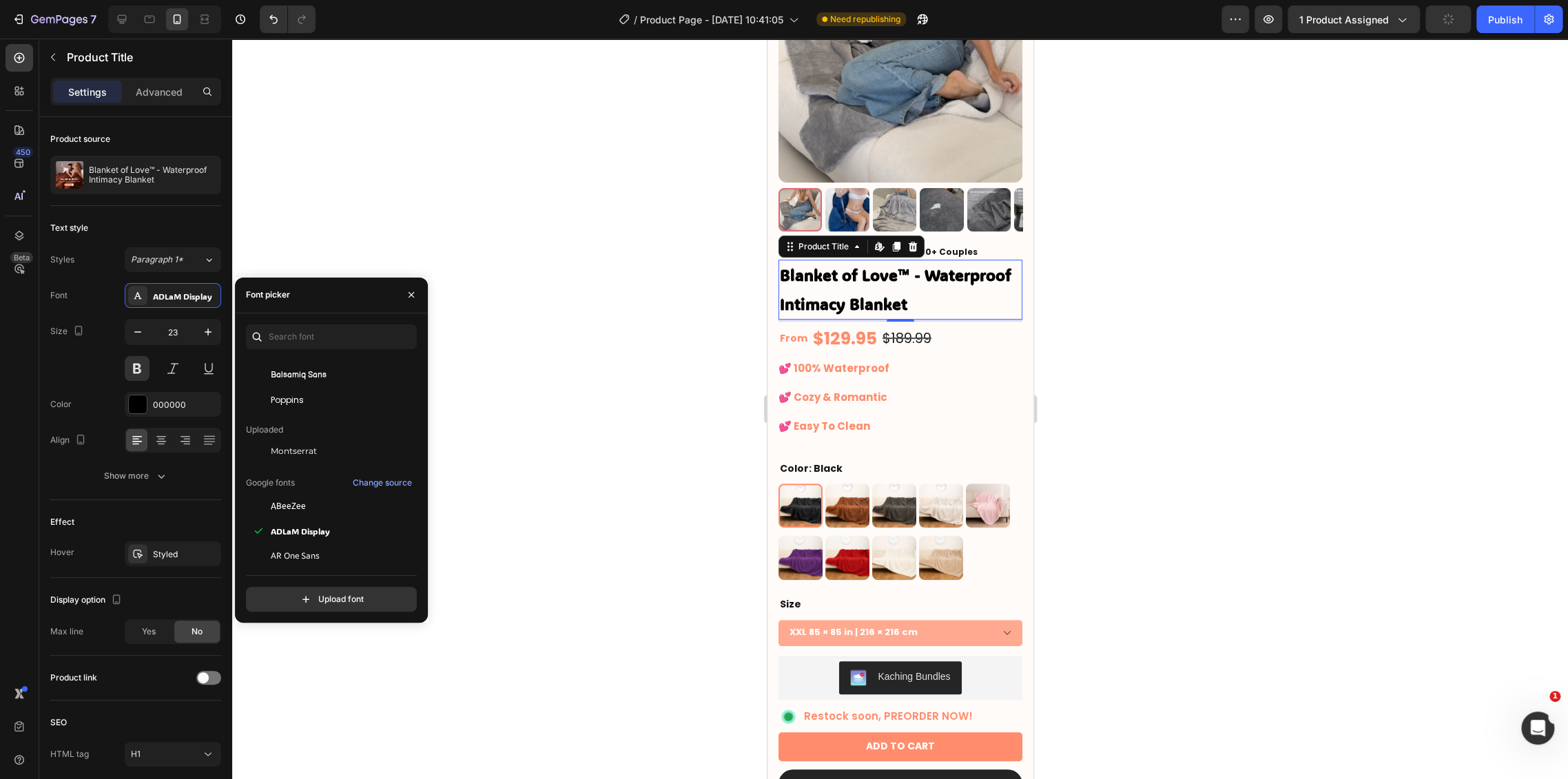
click at [516, 433] on div at bounding box center [900, 409] width 1336 height 741
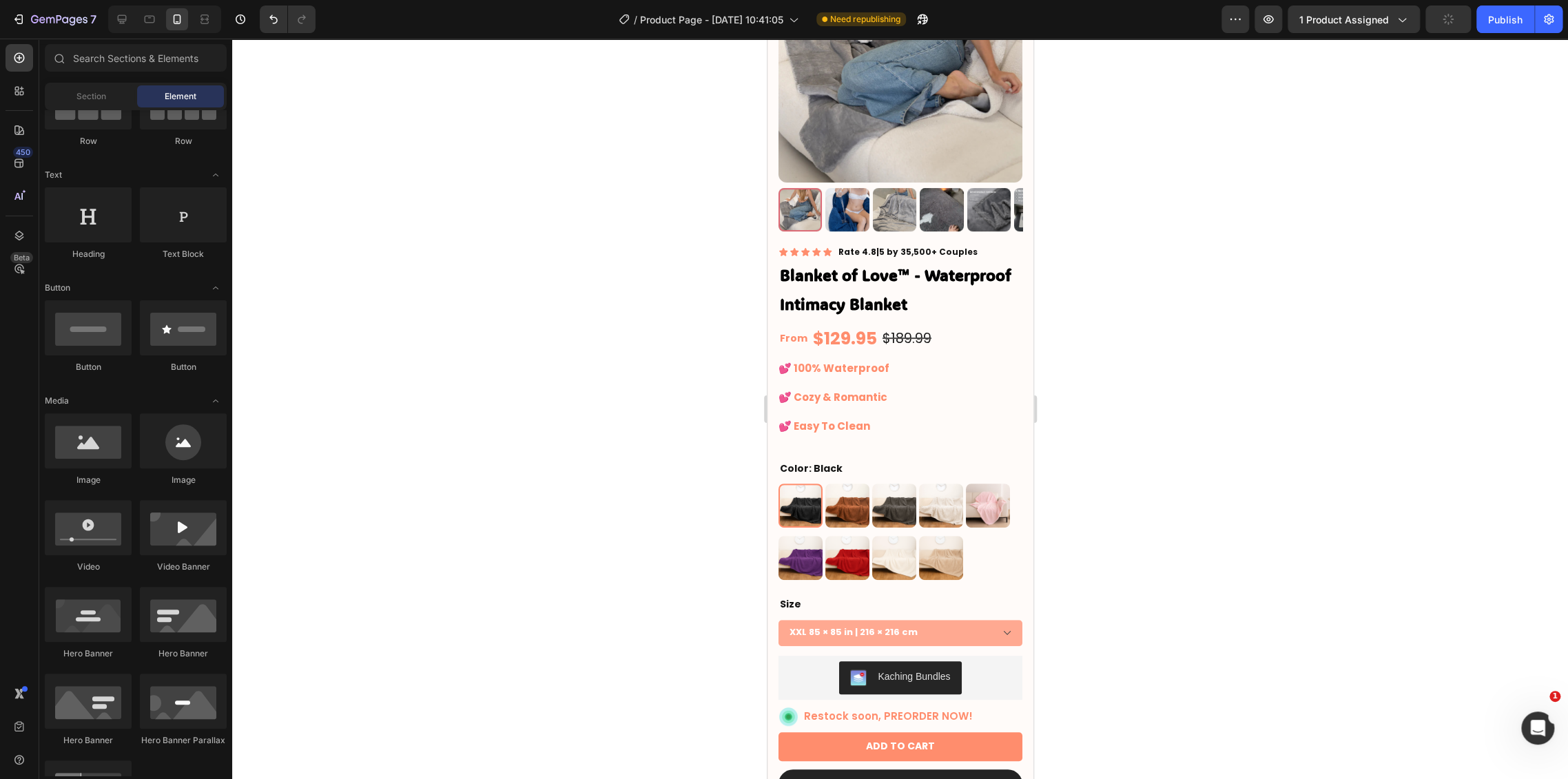
click at [1177, 306] on div at bounding box center [900, 409] width 1336 height 741
click at [923, 279] on h1 "Blanket of Love™ - Waterproof Intimacy Blanket" at bounding box center [899, 289] width 244 height 60
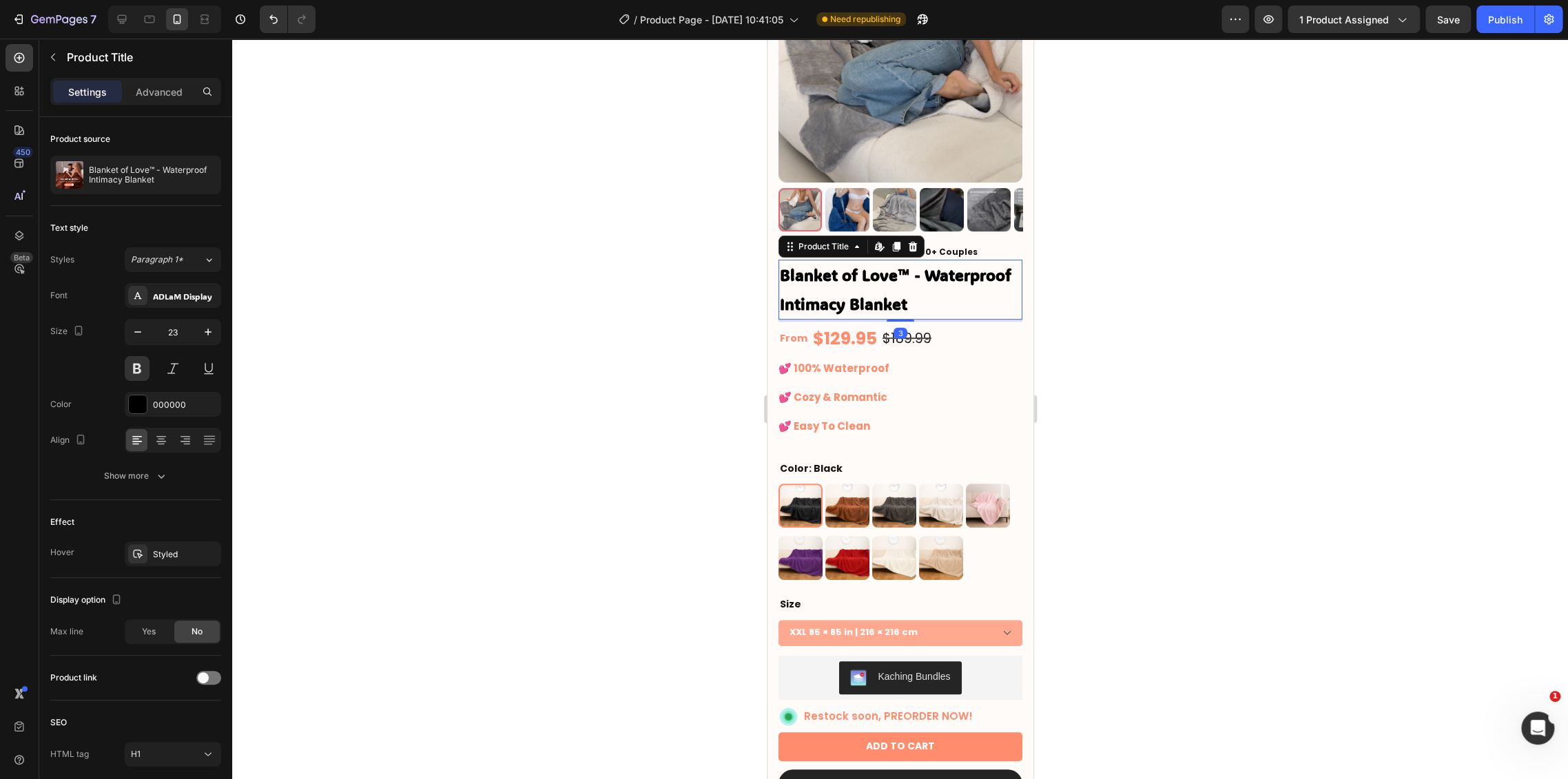
click at [923, 270] on h1 "Blanket of Love™ - Waterproof Intimacy Blanket" at bounding box center [899, 289] width 244 height 60
click at [920, 262] on h1 "Blanket of Love™ - Waterproof Intimacy Blanket" at bounding box center [899, 289] width 244 height 60
click at [917, 264] on h1 "Blanket of Love™ - Waterproof Intimacy Blanket" at bounding box center [899, 289] width 244 height 60
click at [914, 266] on h1 "Blanket of Love™ - Waterproof Intimacy Blanket" at bounding box center [899, 289] width 244 height 60
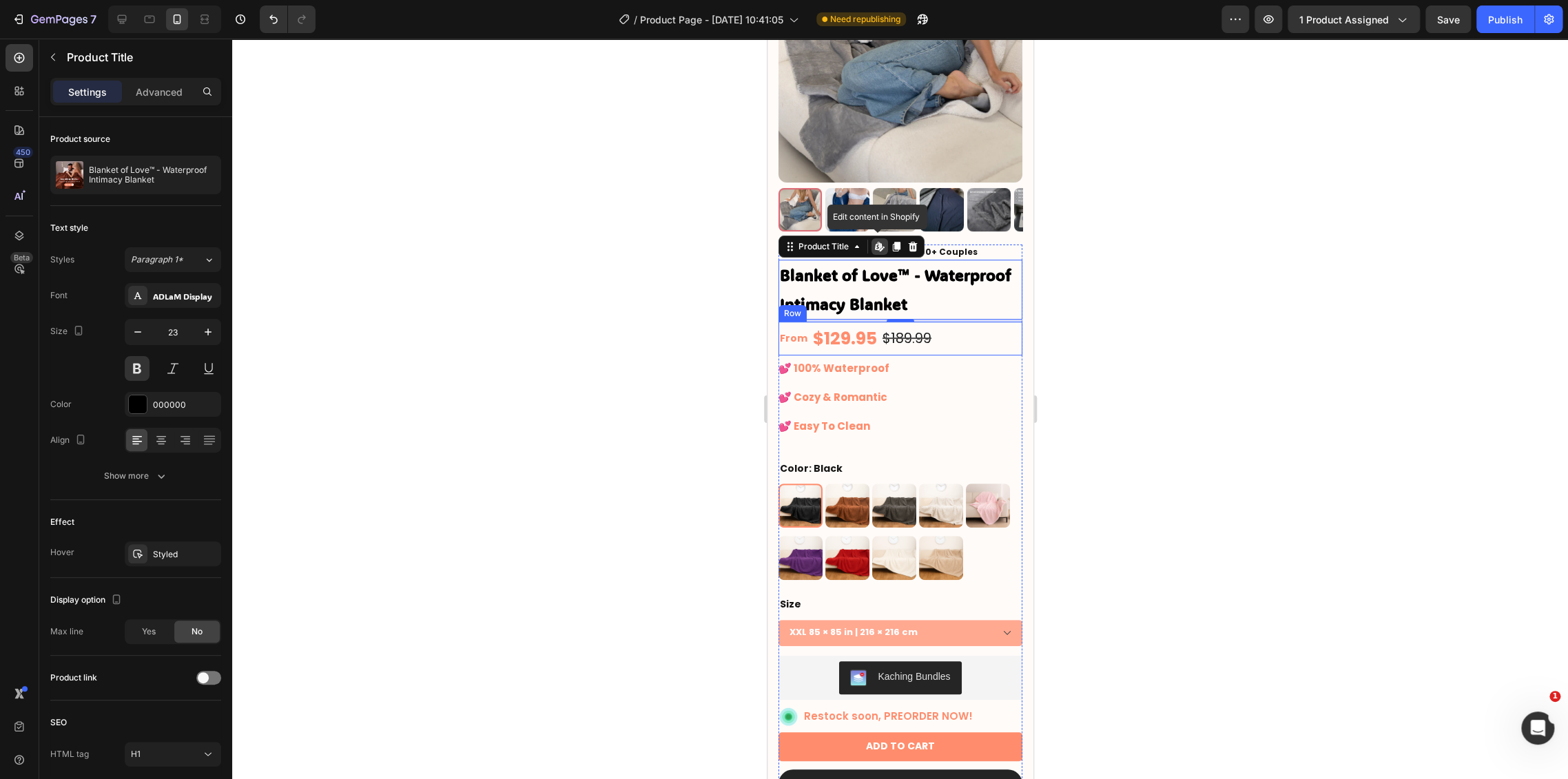
click at [1176, 321] on div at bounding box center [900, 409] width 1336 height 741
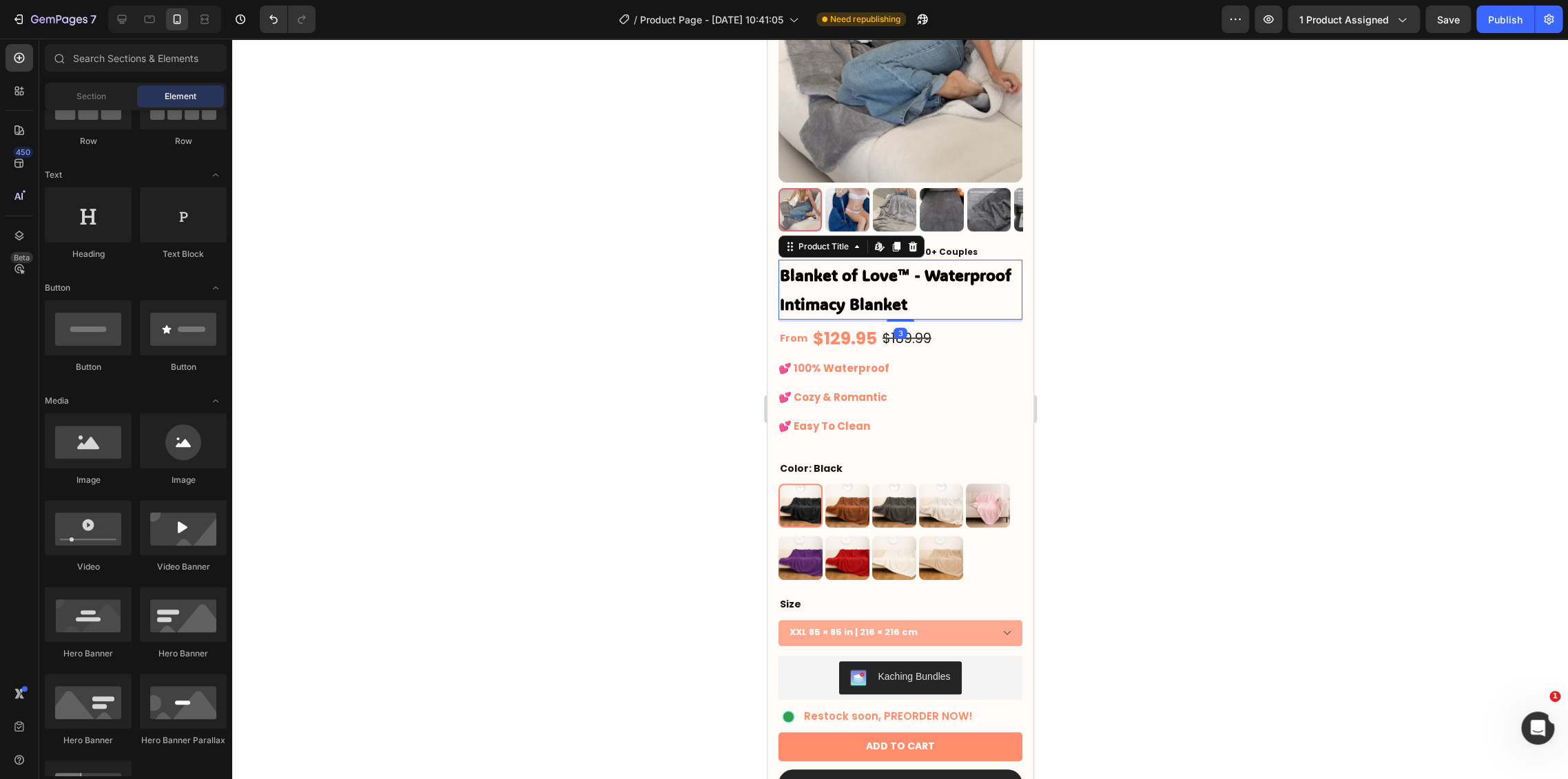
click at [935, 291] on h1 "Blanket of Love™ - Waterproof Intimacy Blanket" at bounding box center [899, 289] width 244 height 60
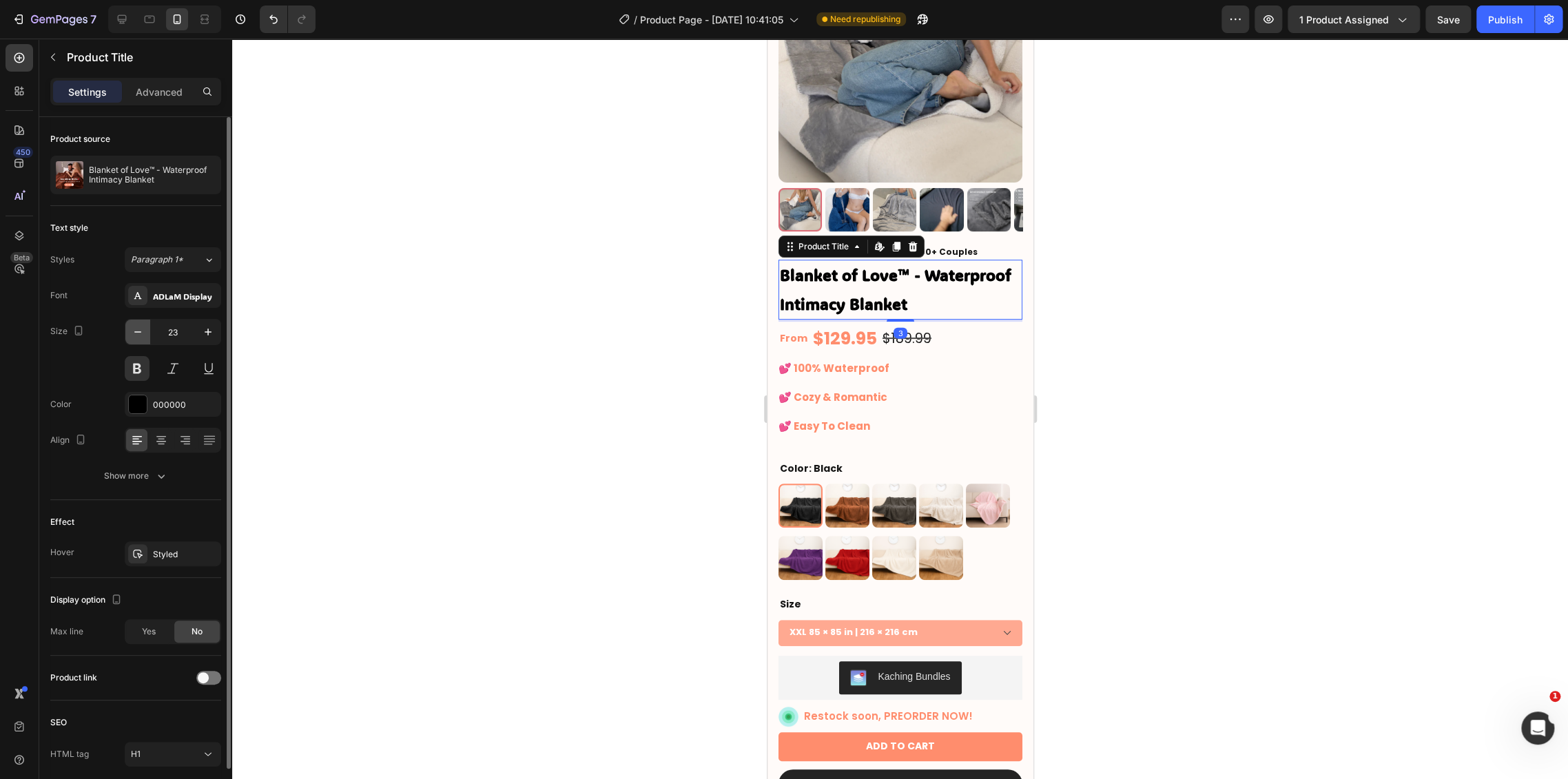
click at [146, 329] on button "button" at bounding box center [138, 332] width 25 height 25
type input "22"
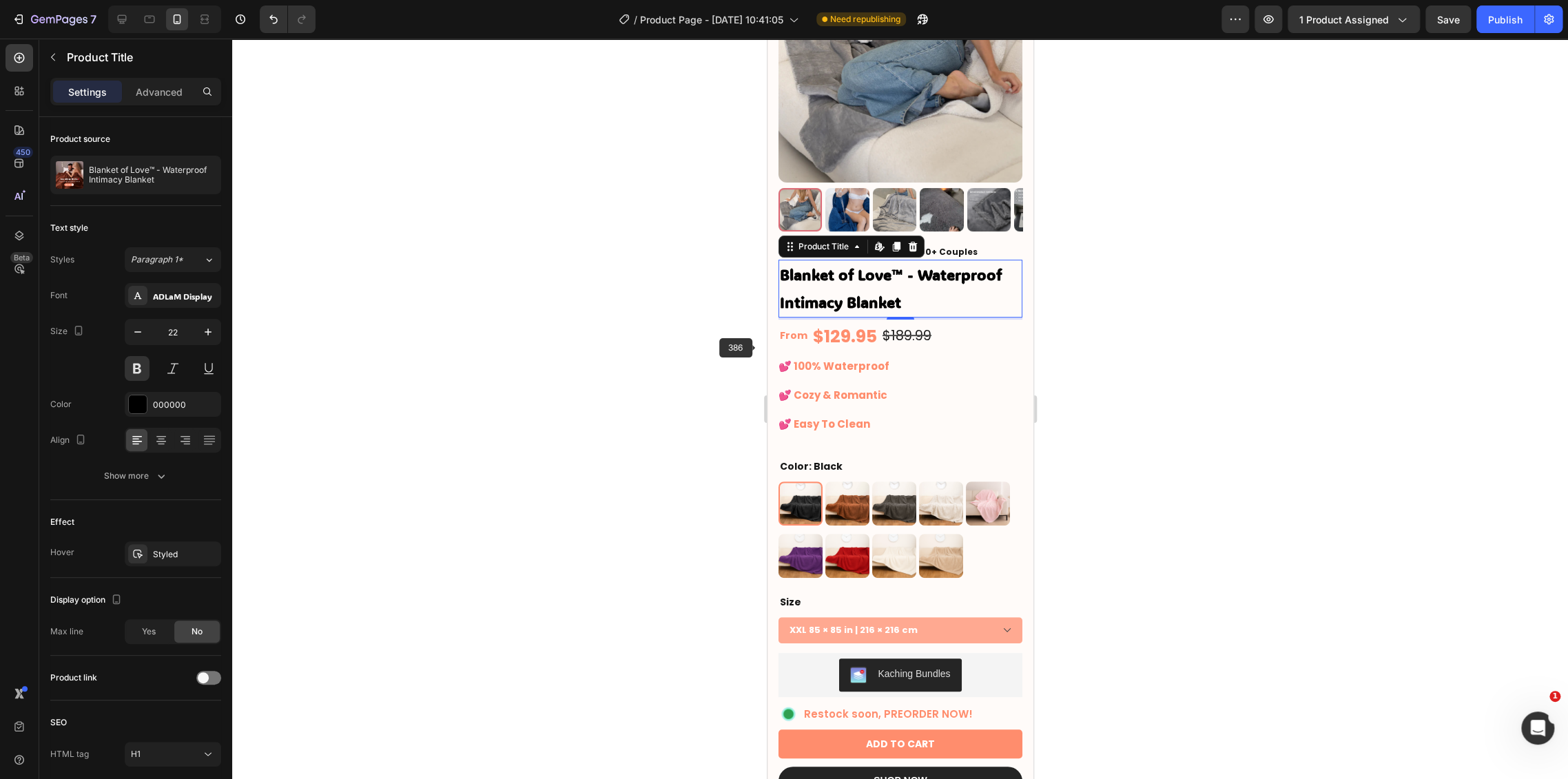
click at [1102, 350] on div at bounding box center [900, 409] width 1336 height 741
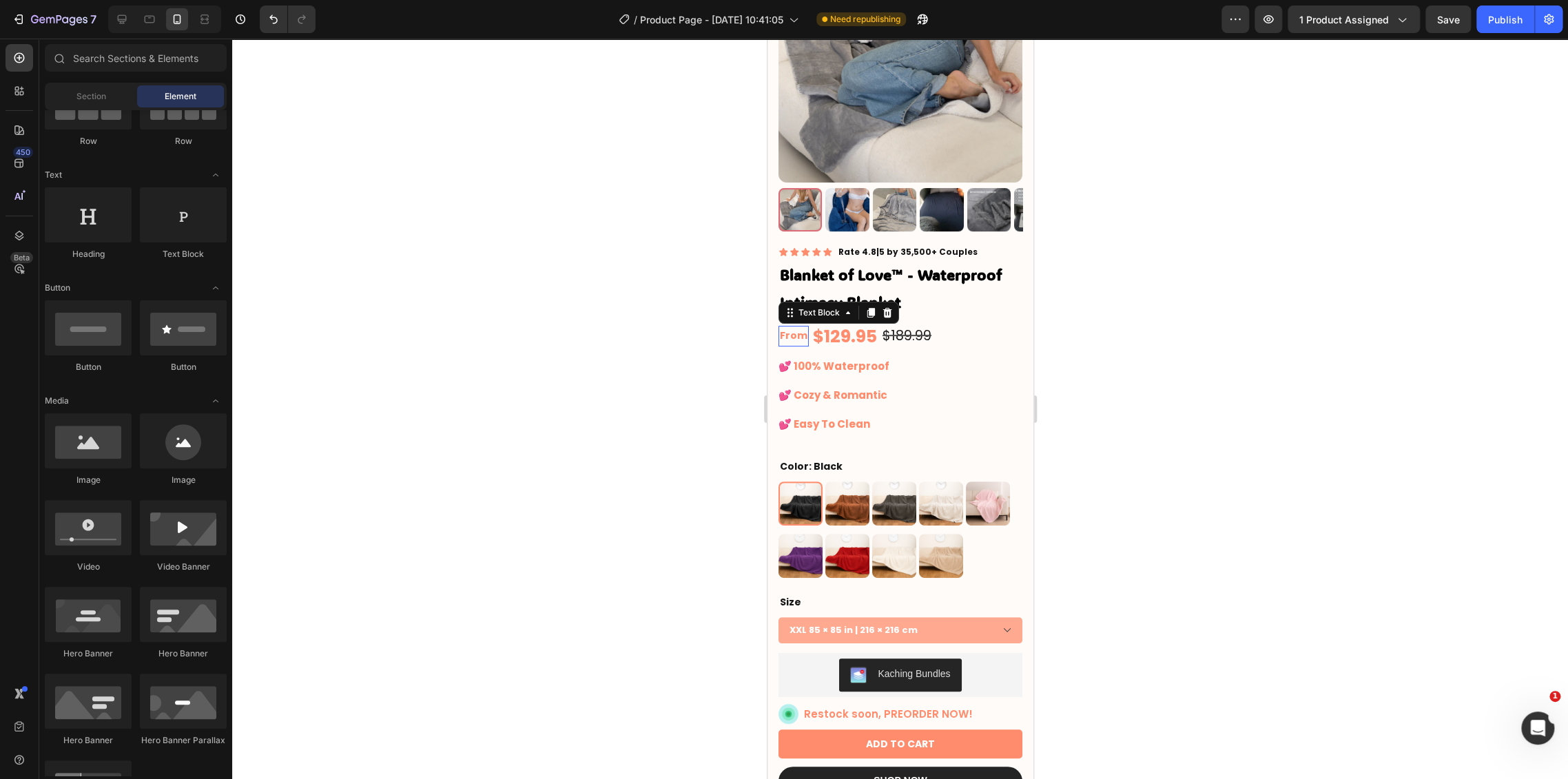
click at [792, 327] on p "From" at bounding box center [792, 336] width 28 height 17
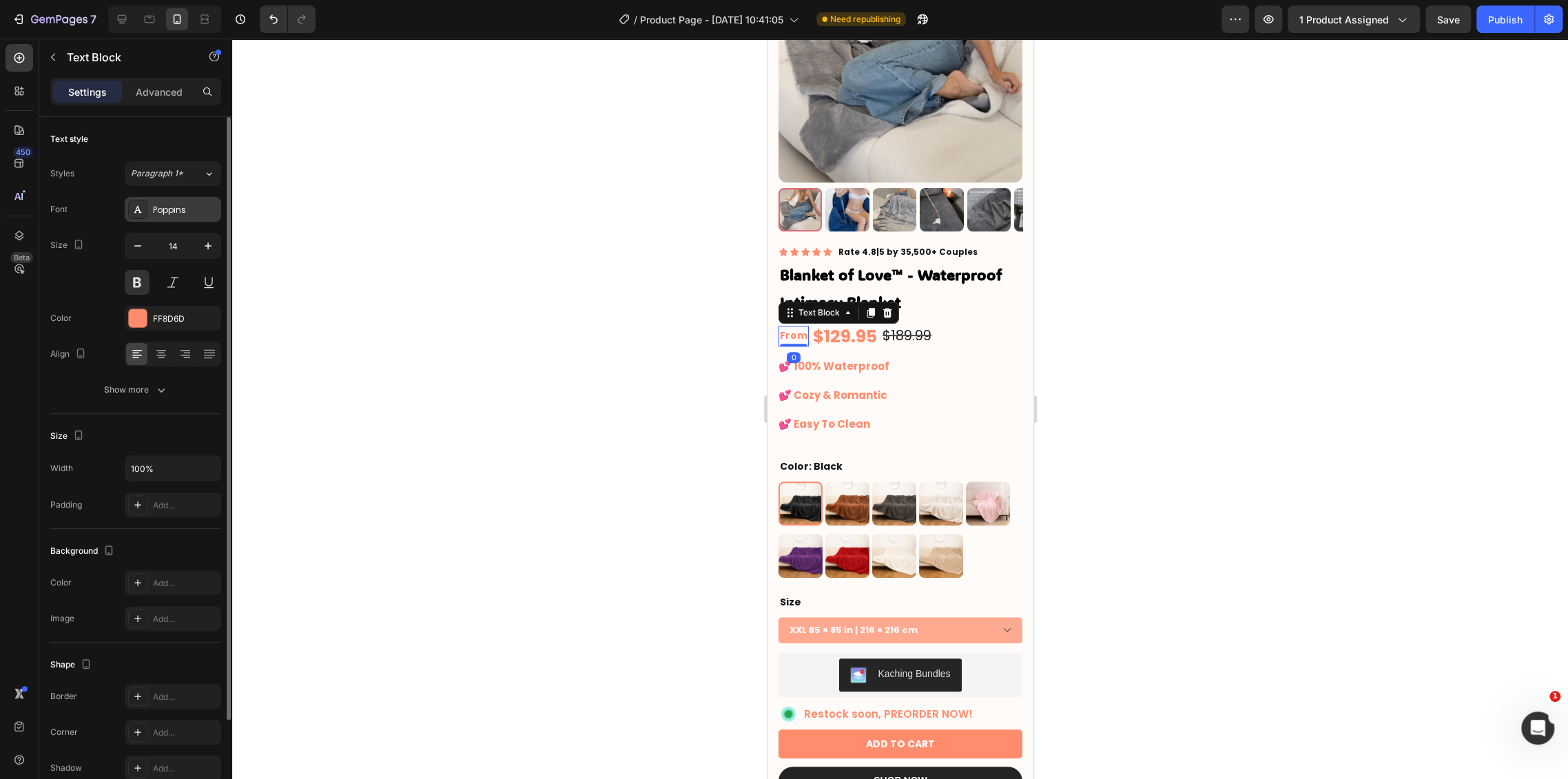
click at [176, 216] on div "Poppins" at bounding box center [172, 210] width 97 height 25
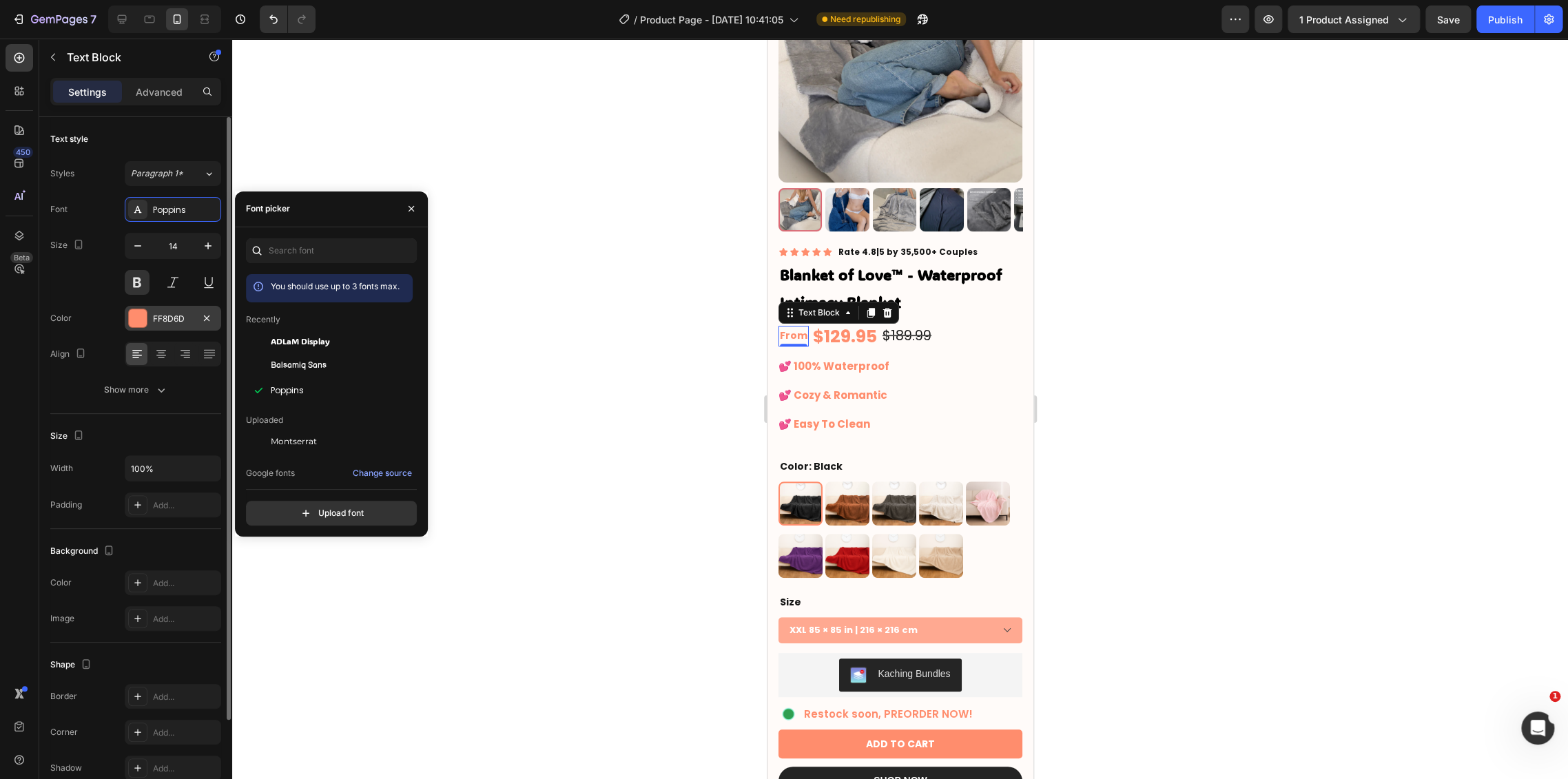
click at [178, 308] on div "FF8D6D" at bounding box center [172, 319] width 97 height 25
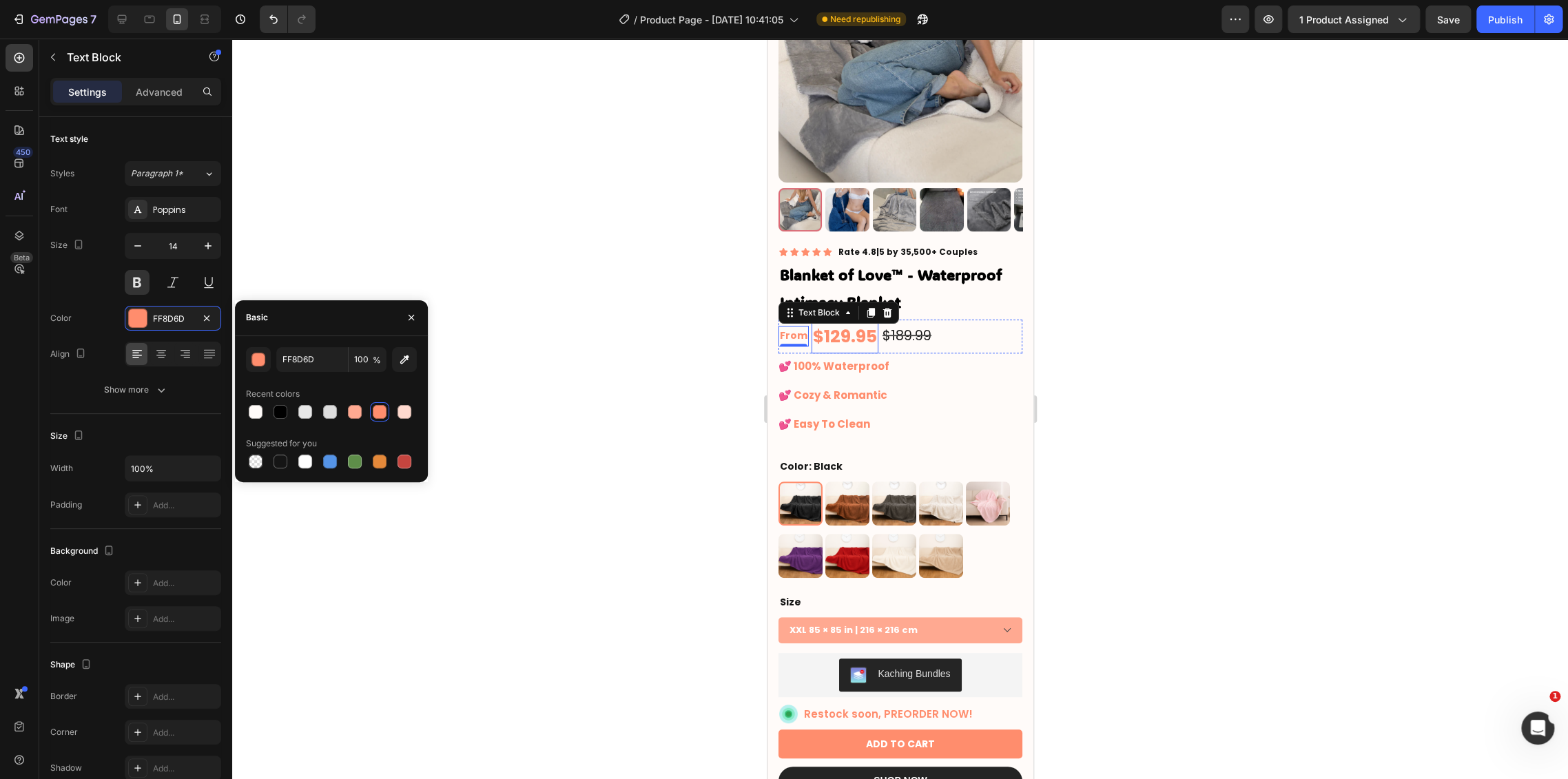
click at [848, 323] on div "$129.95" at bounding box center [844, 336] width 67 height 33
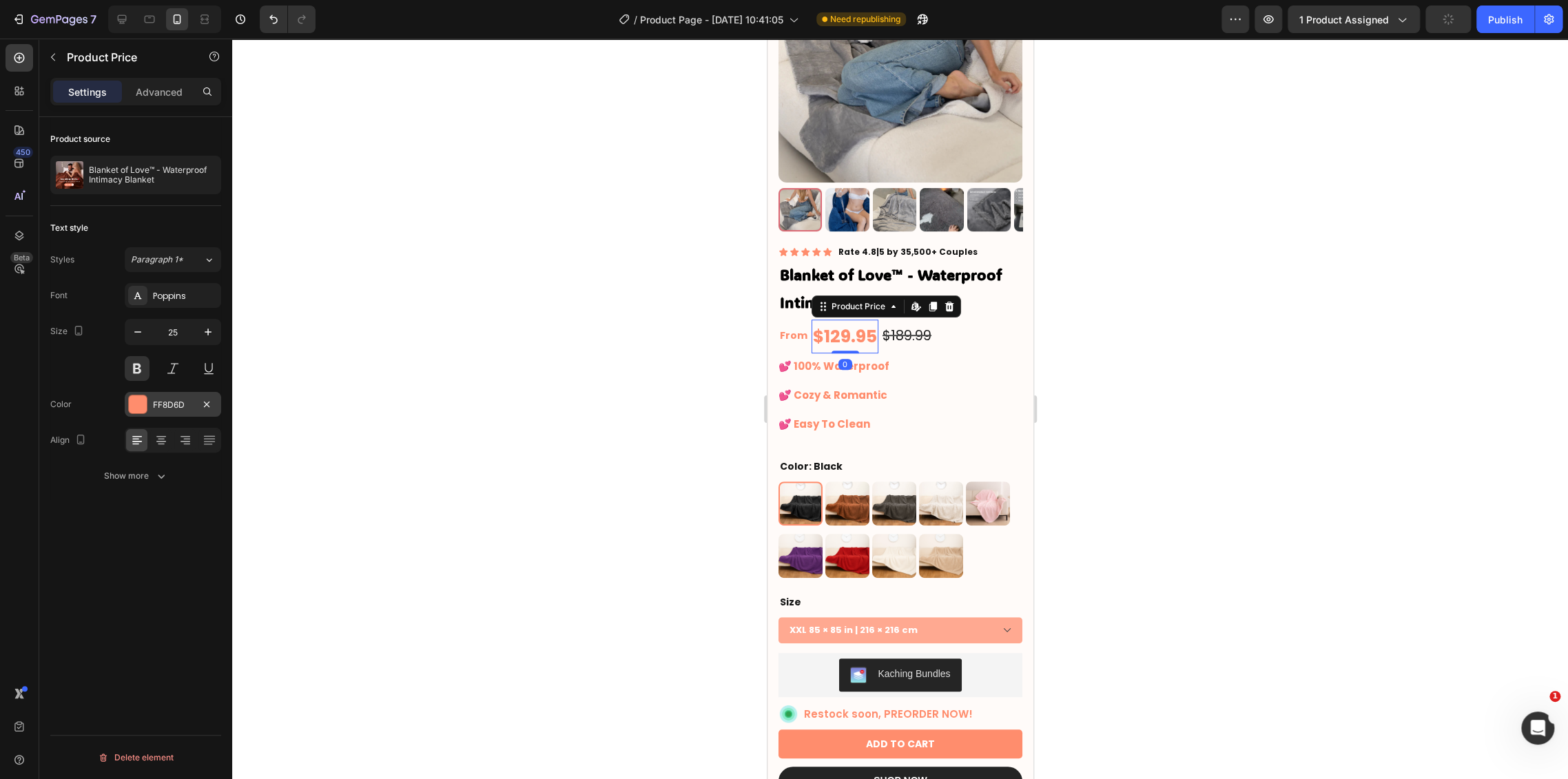
click at [168, 394] on div "FF8D6D" at bounding box center [172, 405] width 97 height 25
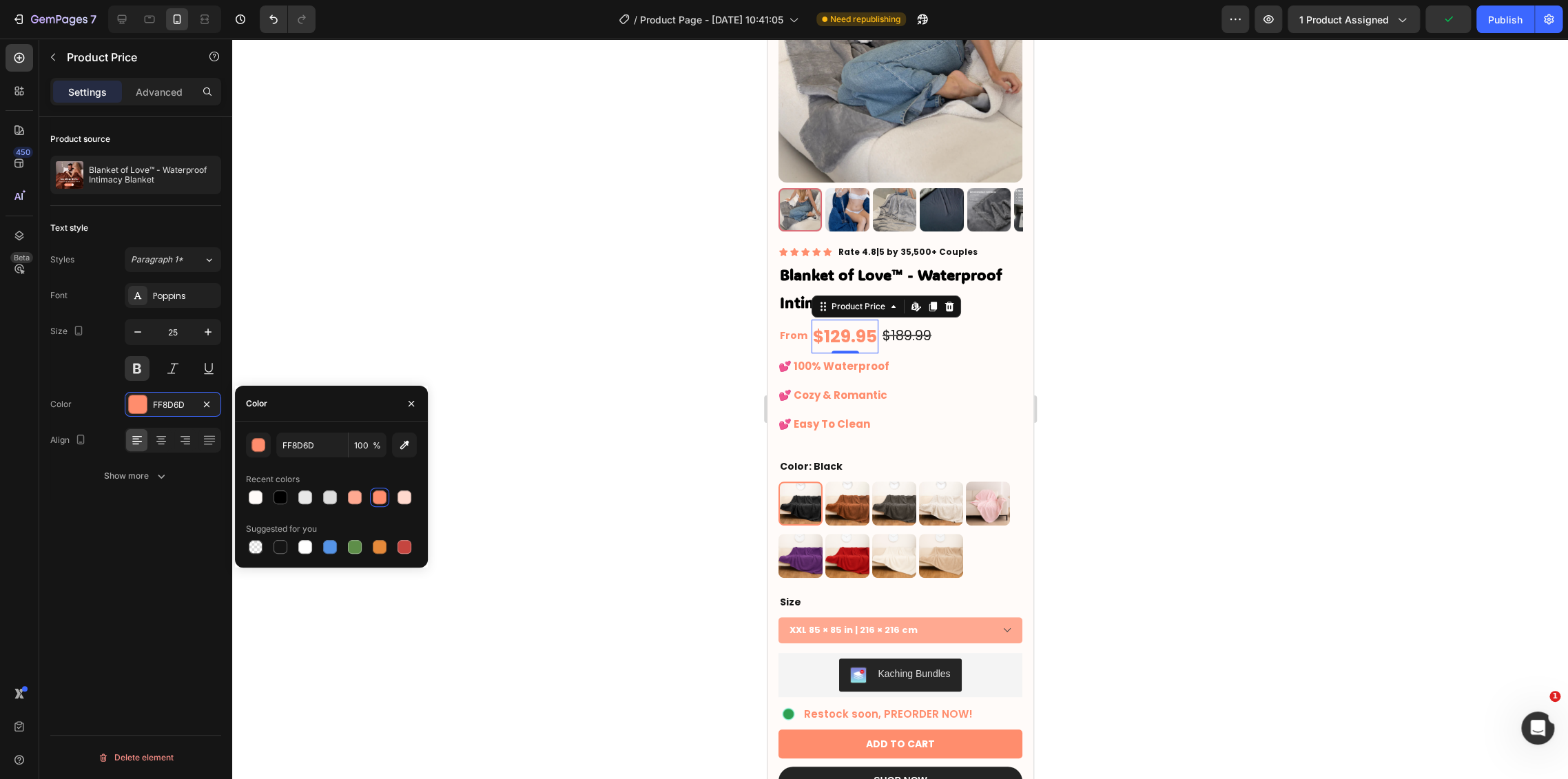
click at [585, 227] on div at bounding box center [900, 409] width 1336 height 741
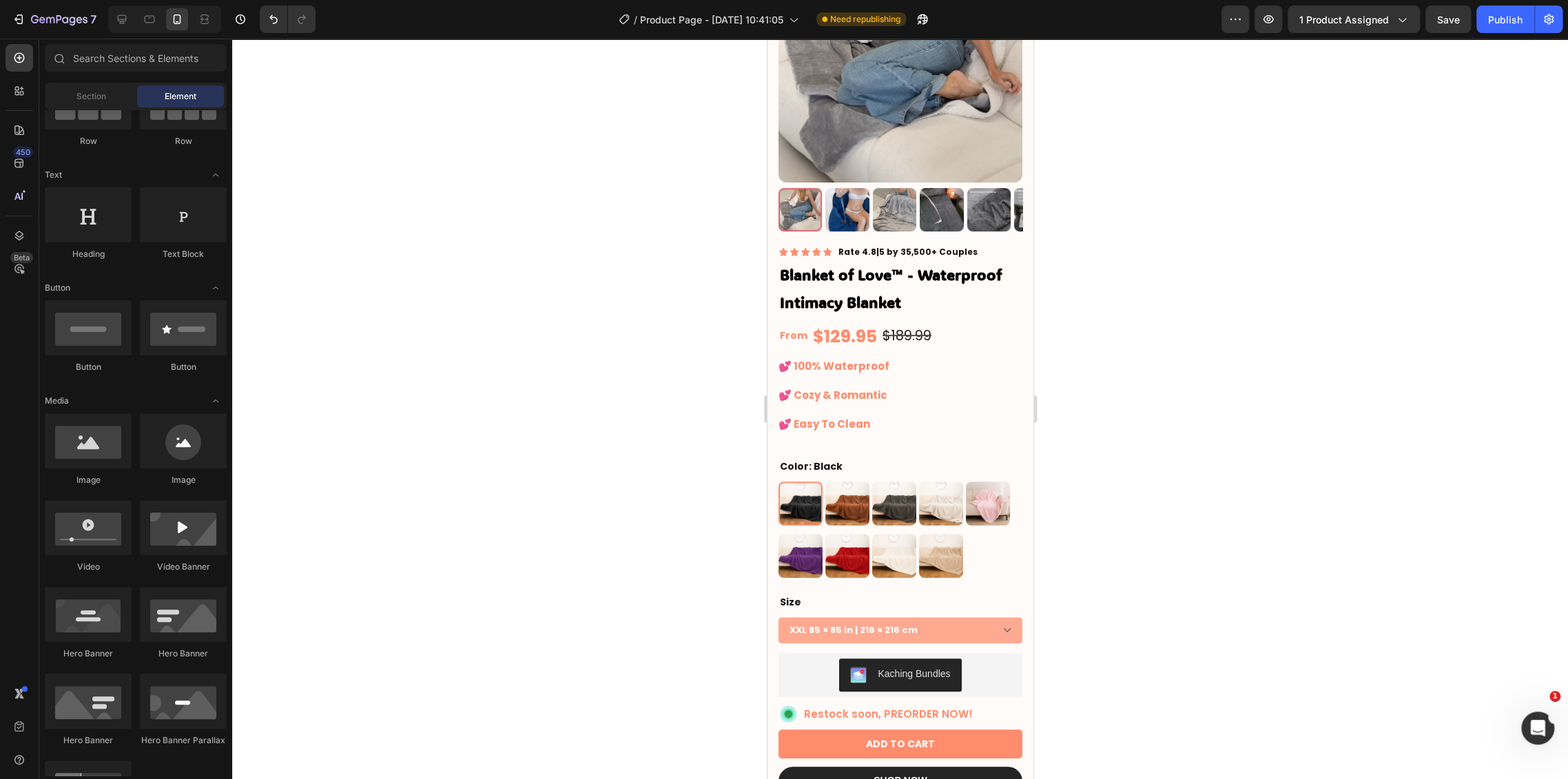
click at [1139, 331] on div at bounding box center [900, 409] width 1336 height 741
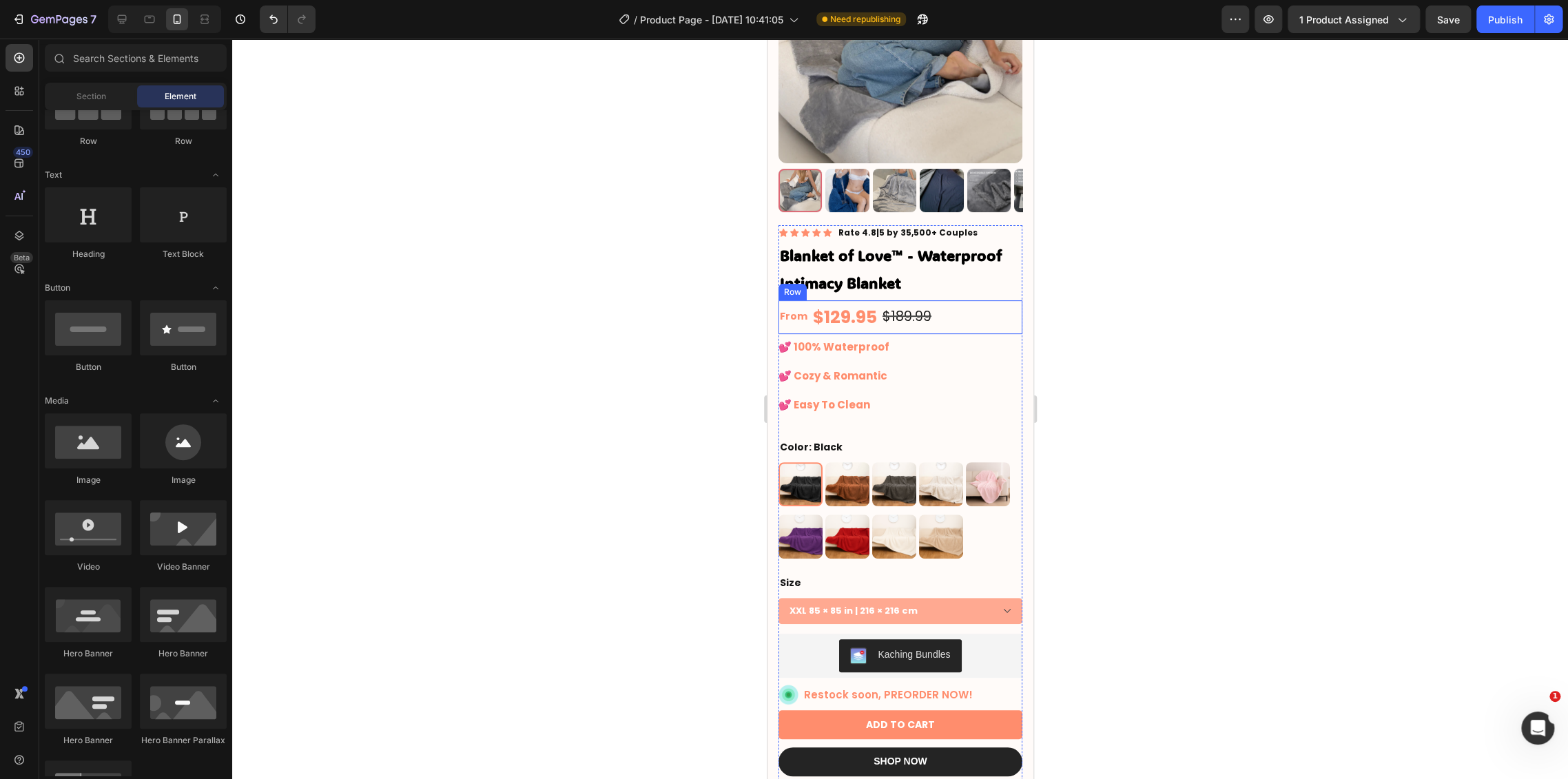
scroll to position [230, 0]
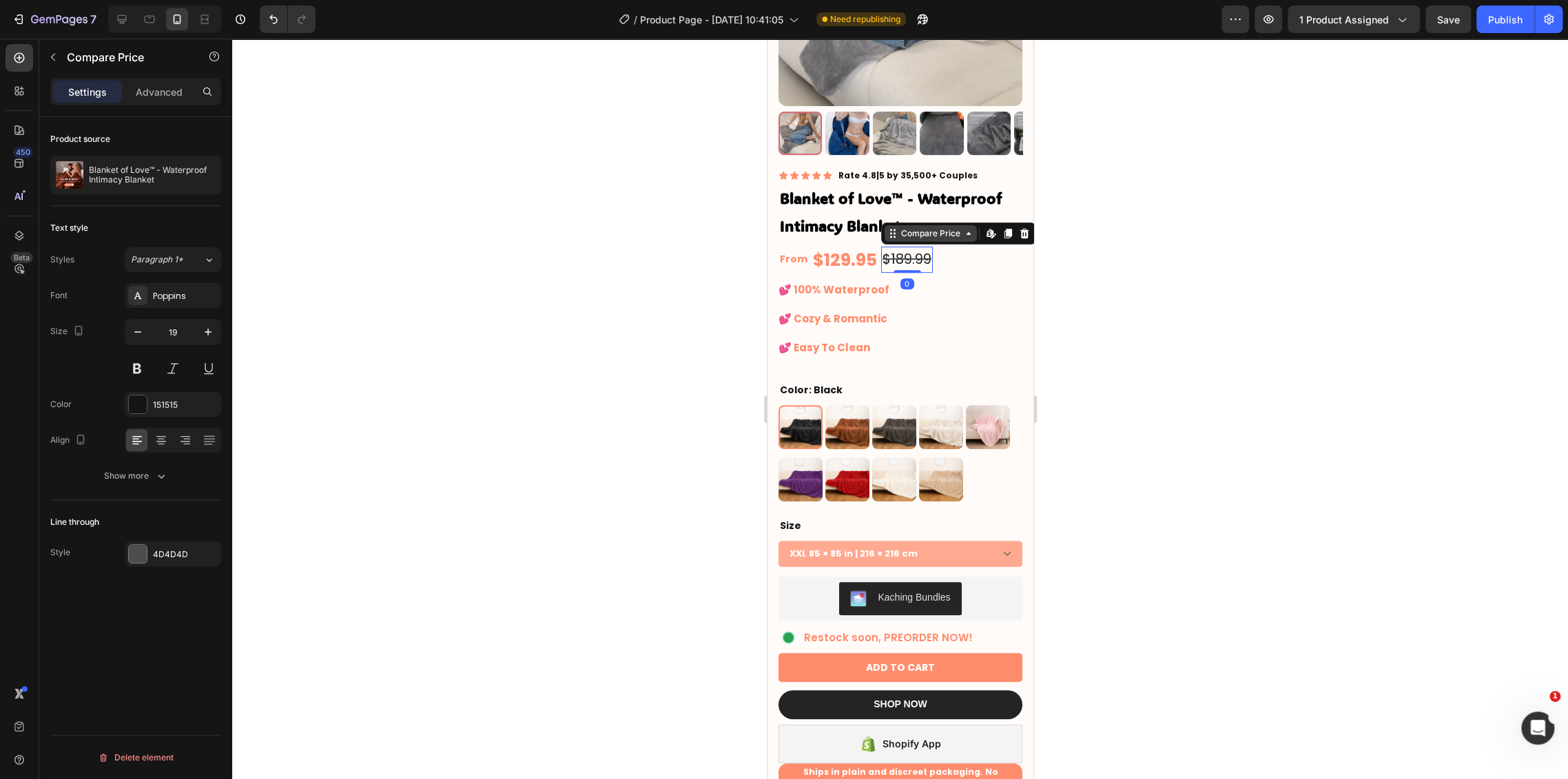
click at [901, 229] on div "Compare Price" at bounding box center [930, 233] width 92 height 16
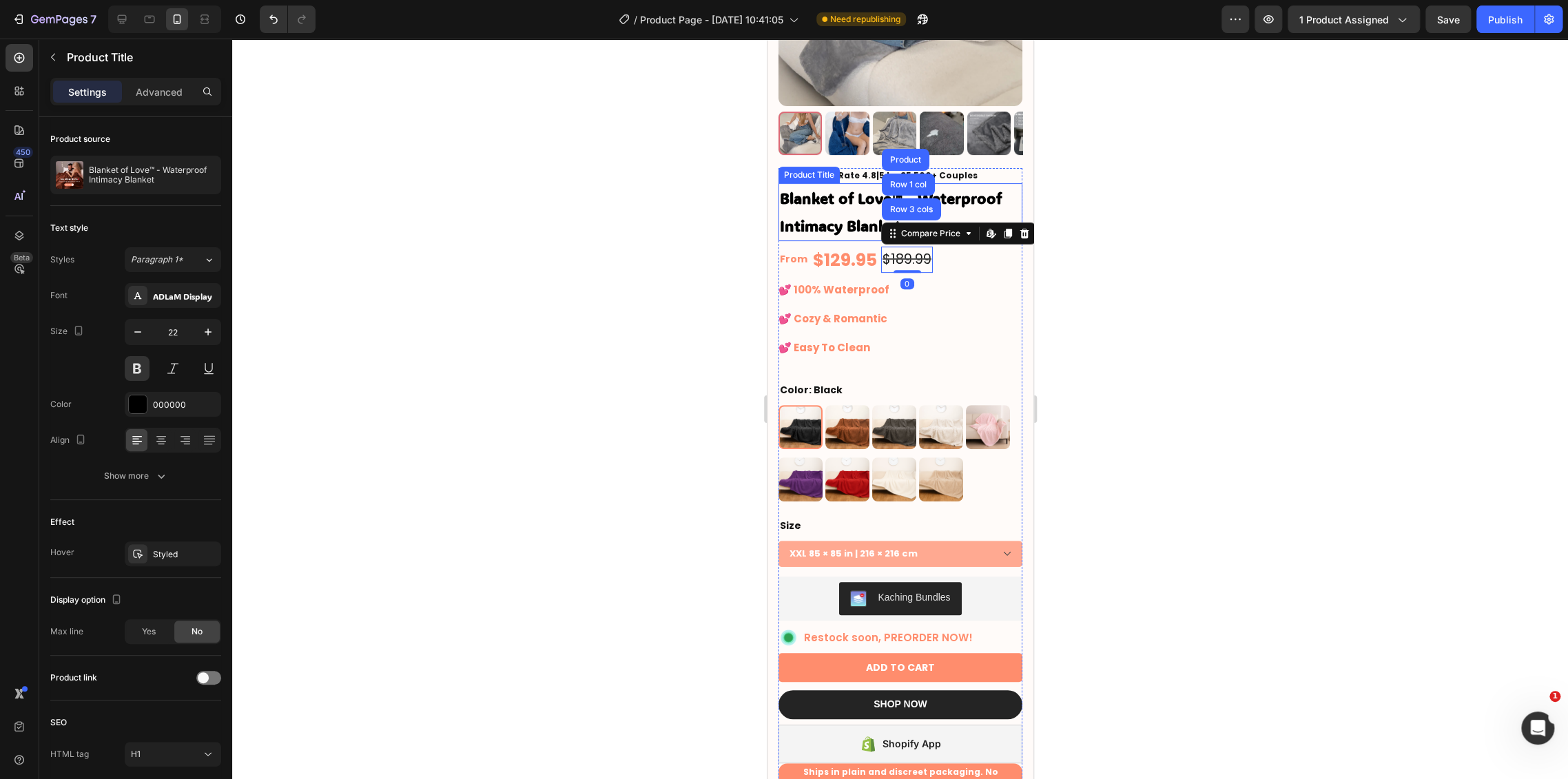
click at [820, 204] on h1 "Blanket of Love™ - Waterproof Intimacy Blanket" at bounding box center [899, 212] width 244 height 57
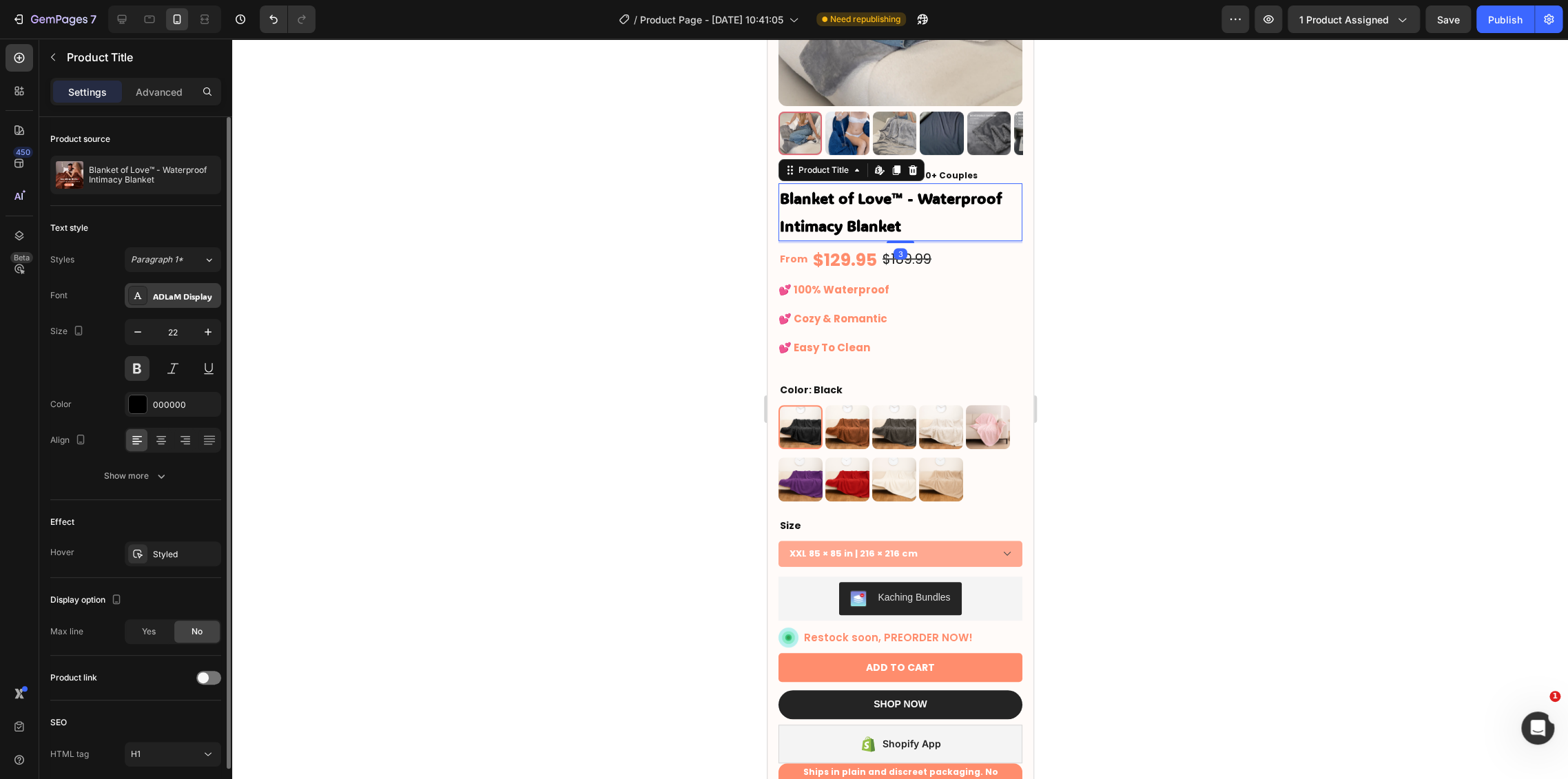
click at [157, 296] on div "ADLaM Display" at bounding box center [186, 296] width 65 height 12
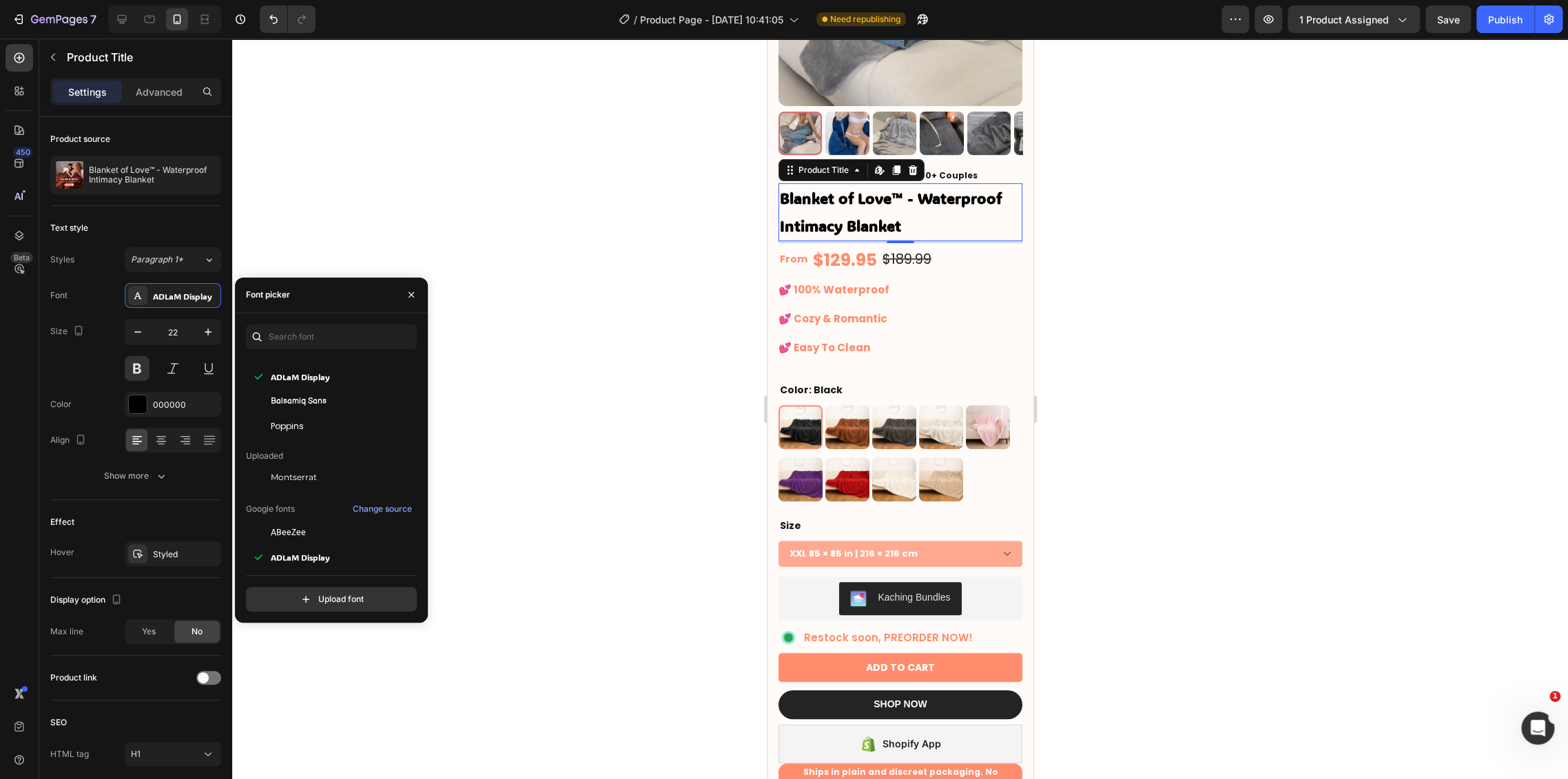
scroll to position [77, 0]
click at [346, 448] on div "Montserrat" at bounding box center [340, 451] width 139 height 16
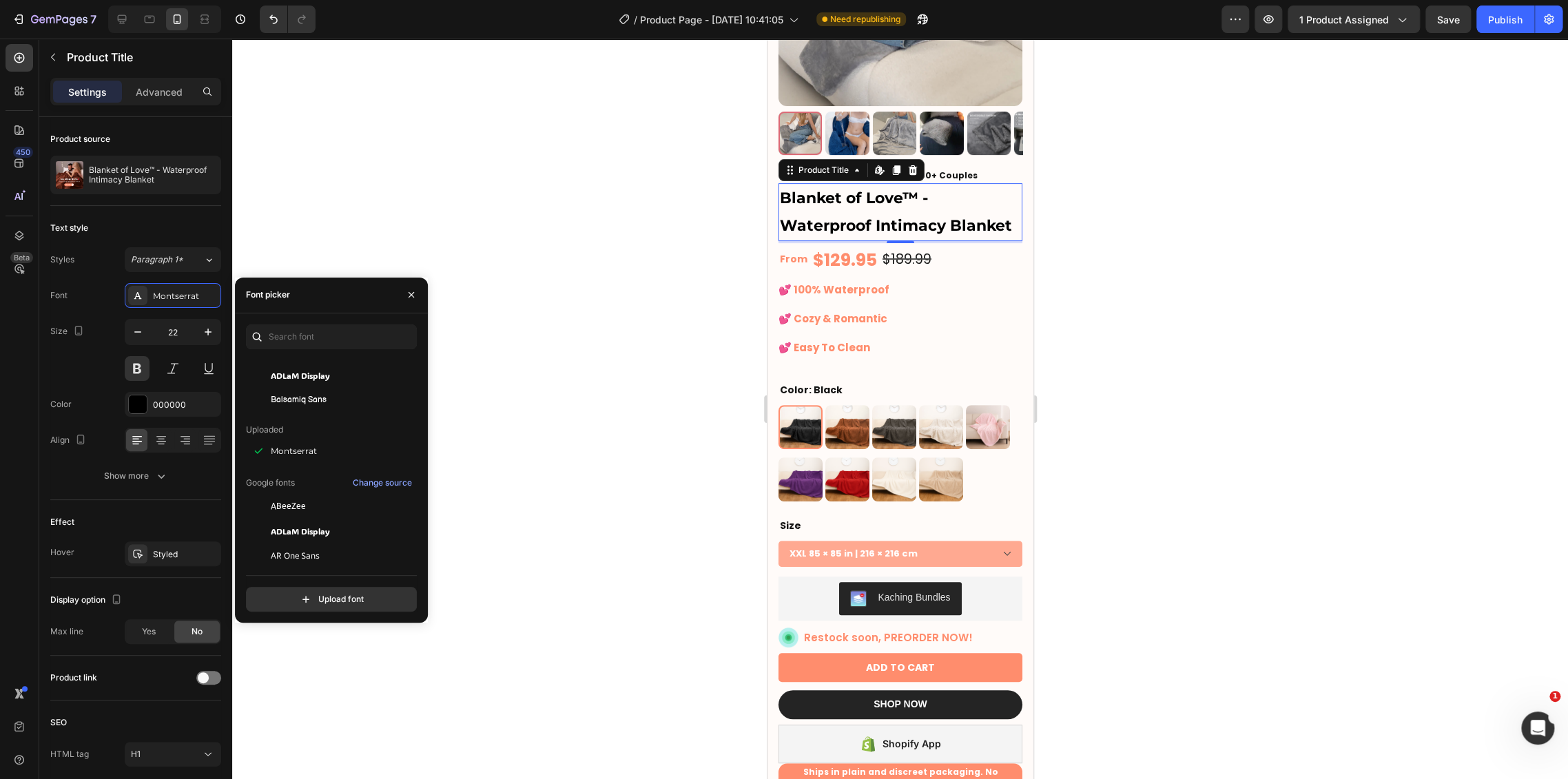
click at [332, 485] on div "Google fonts Change source" at bounding box center [329, 482] width 166 height 16
click at [328, 501] on div "ABeeZee" at bounding box center [340, 506] width 139 height 12
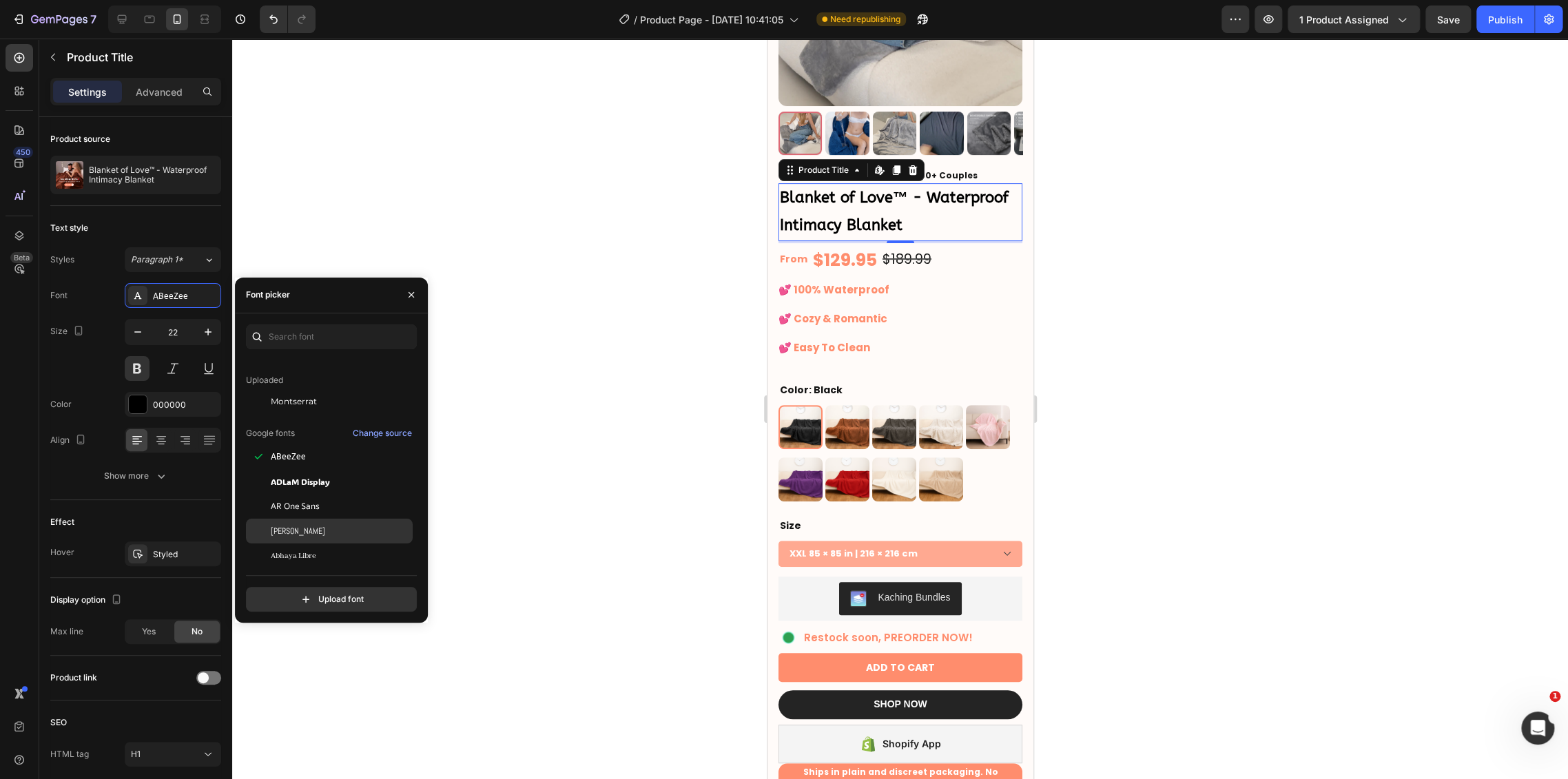
scroll to position [153, 0]
click at [334, 457] on div "ADLaM Display" at bounding box center [340, 455] width 139 height 12
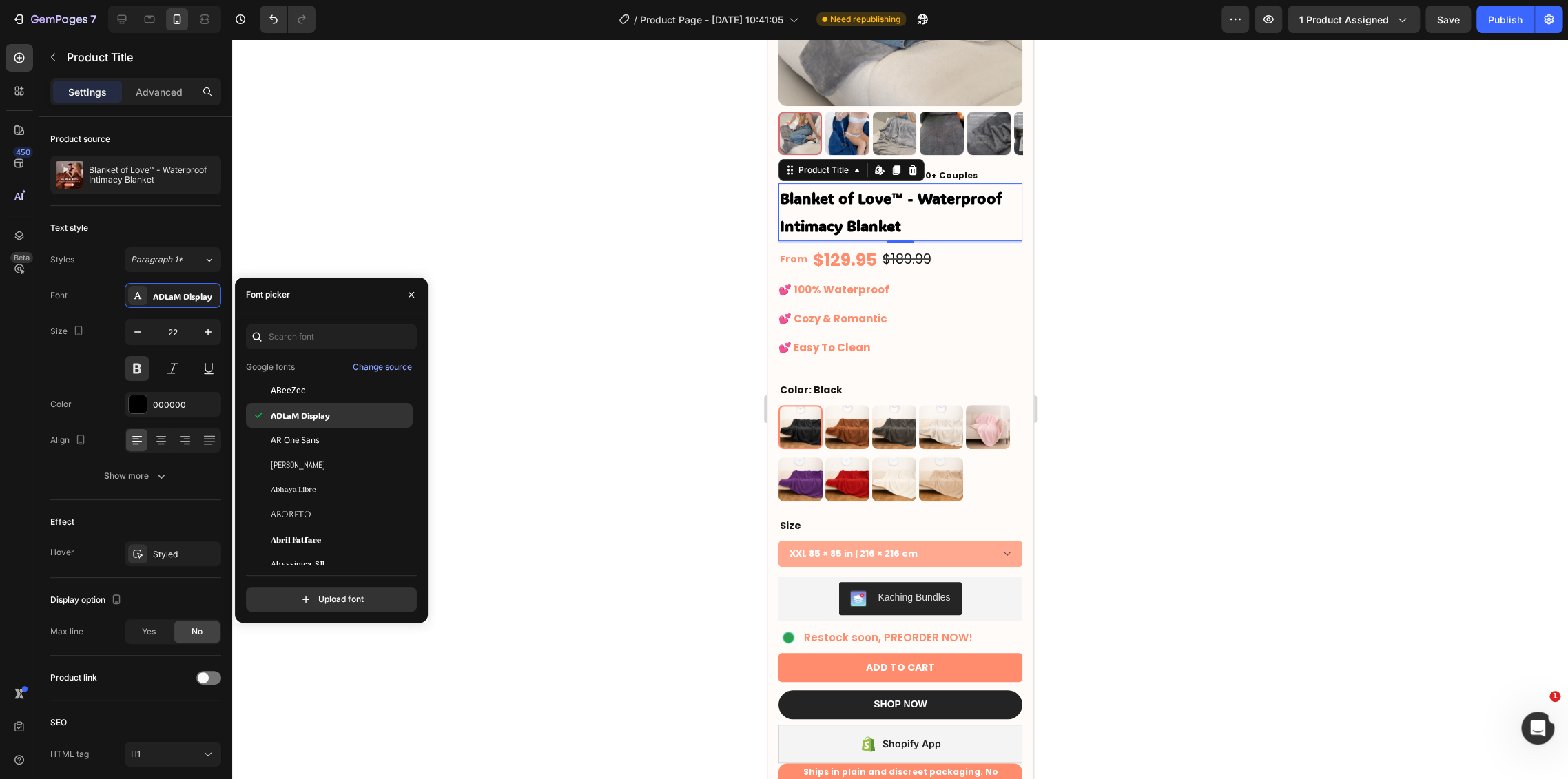
scroll to position [230, 0]
click at [339, 496] on div "Abril Fatface" at bounding box center [340, 501] width 139 height 12
click at [333, 527] on div "Abyssinica SIL" at bounding box center [340, 526] width 139 height 12
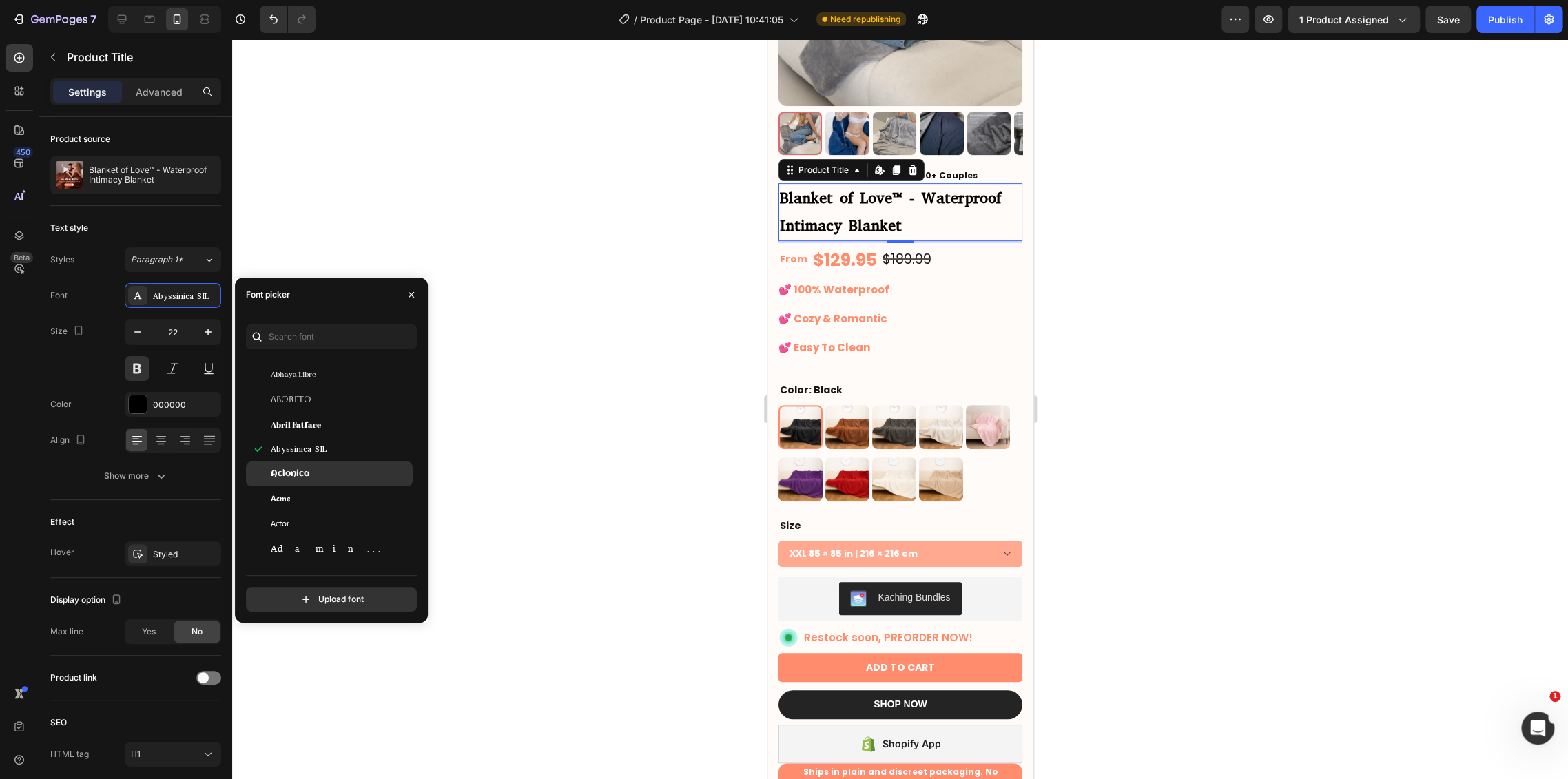
click at [323, 471] on div "Aclonica" at bounding box center [340, 474] width 139 height 12
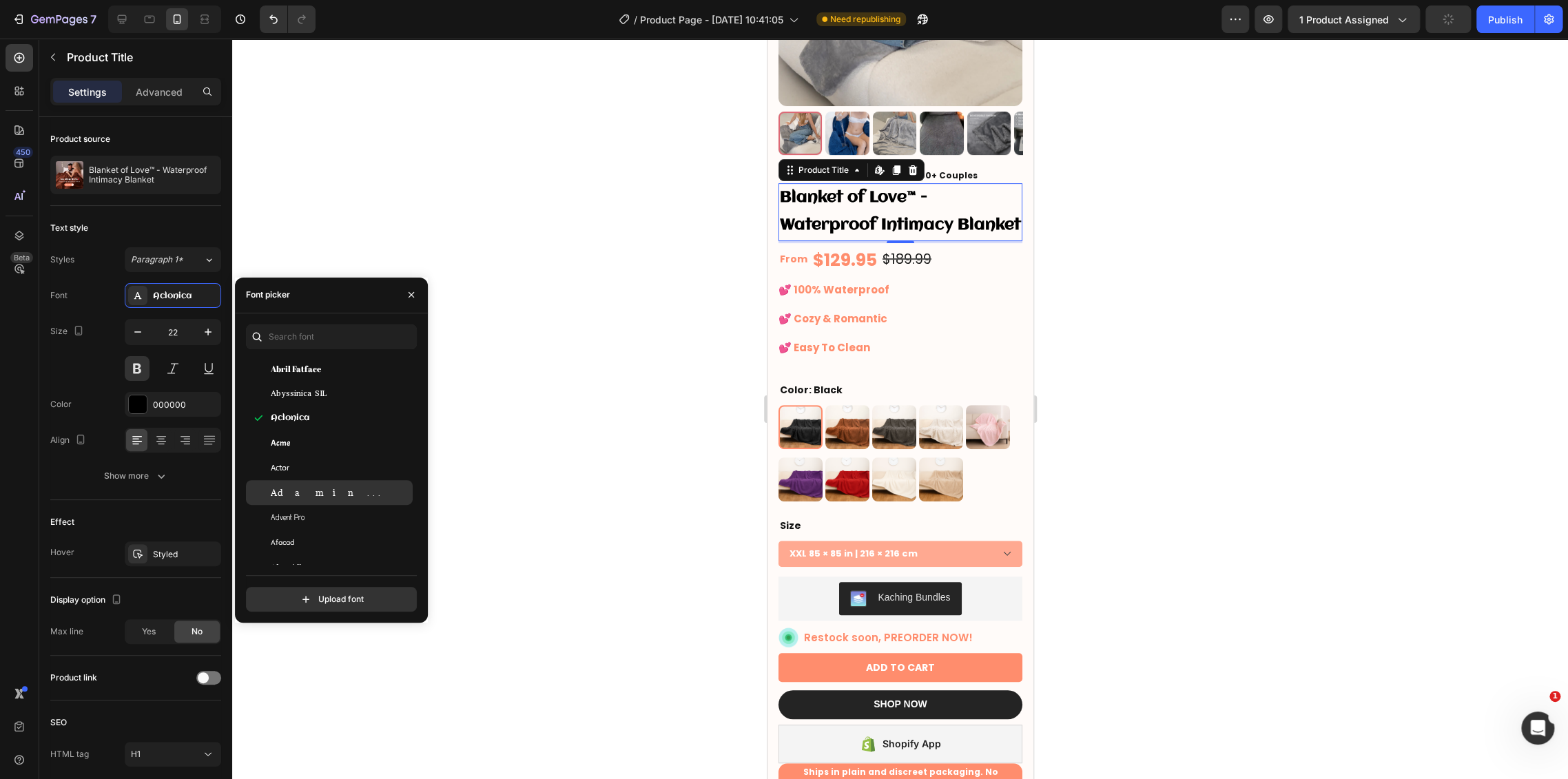
scroll to position [383, 0]
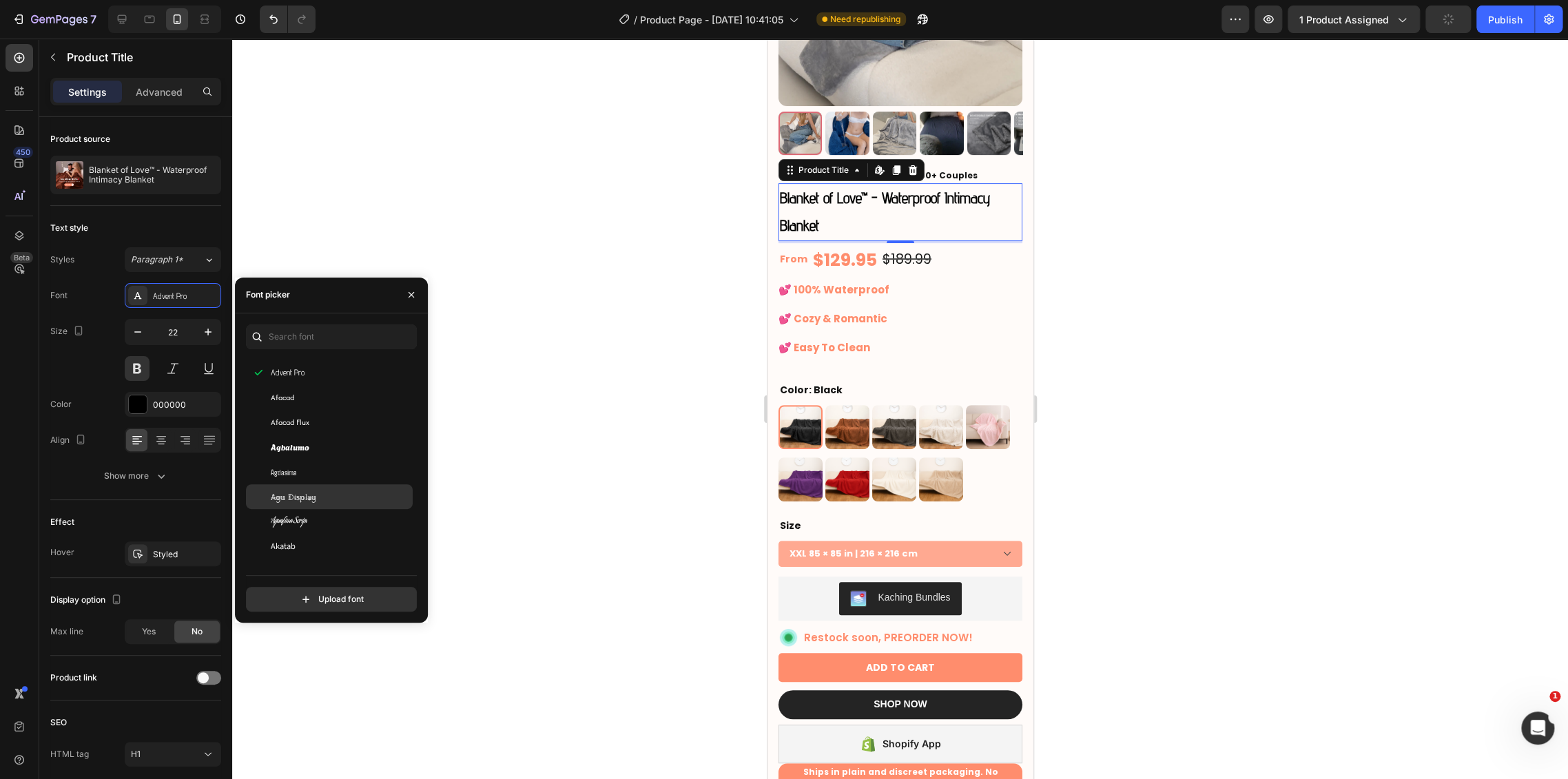
scroll to position [535, 0]
click at [320, 410] on div "Agbalumo" at bounding box center [340, 411] width 139 height 12
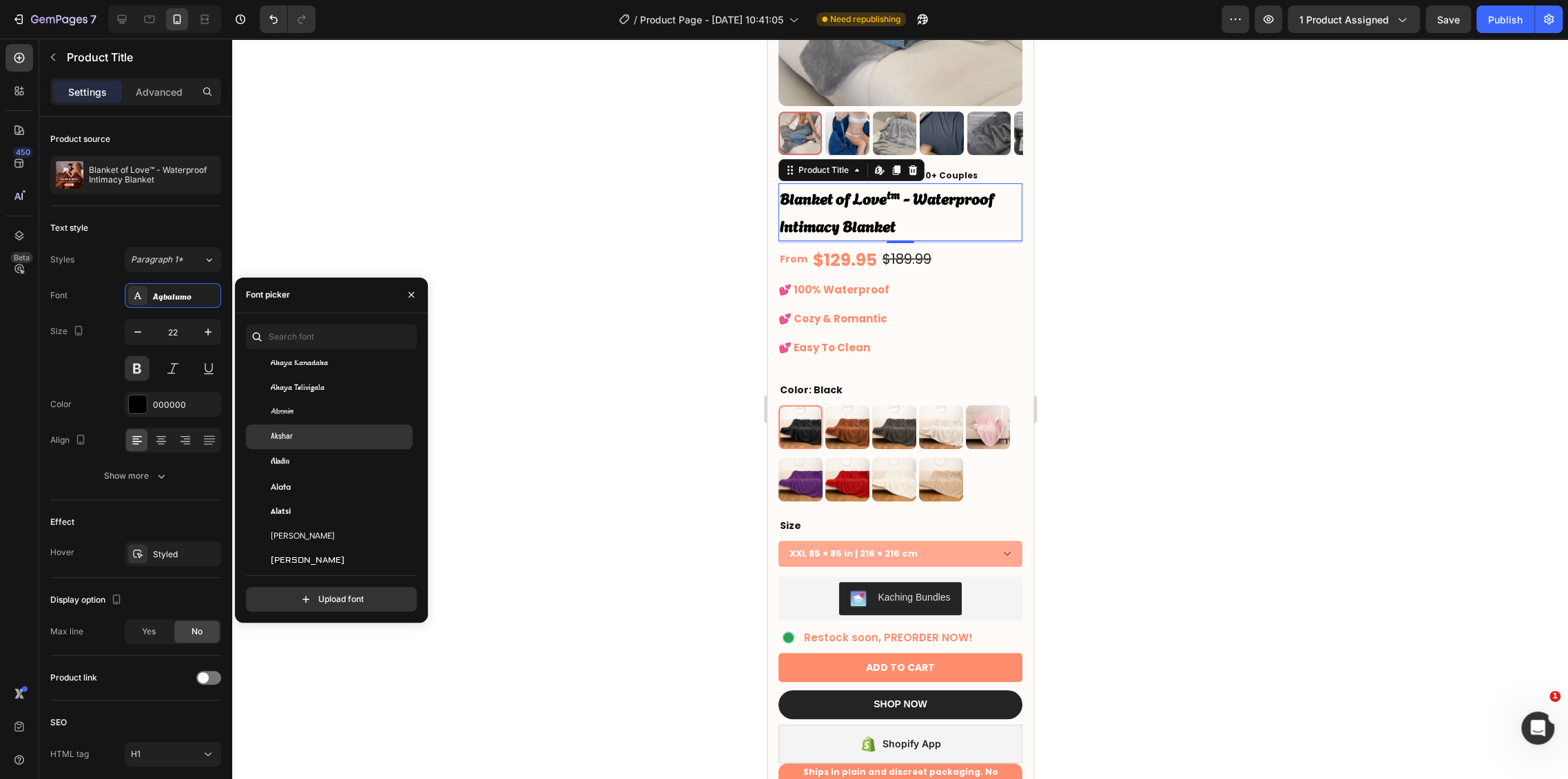
scroll to position [766, 0]
click at [341, 481] on div "[PERSON_NAME]" at bounding box center [340, 479] width 139 height 12
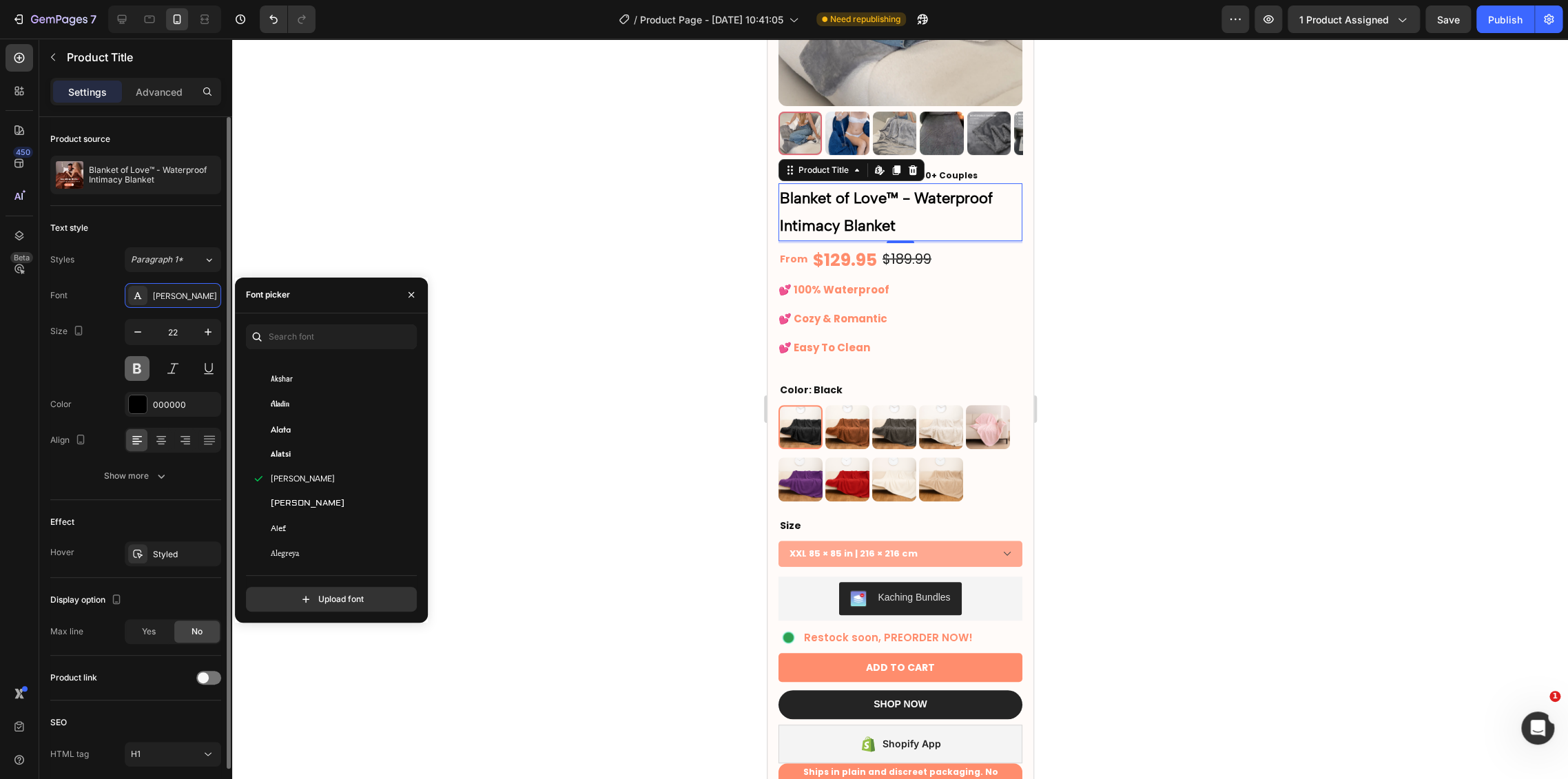
click at [146, 366] on button at bounding box center [137, 368] width 25 height 25
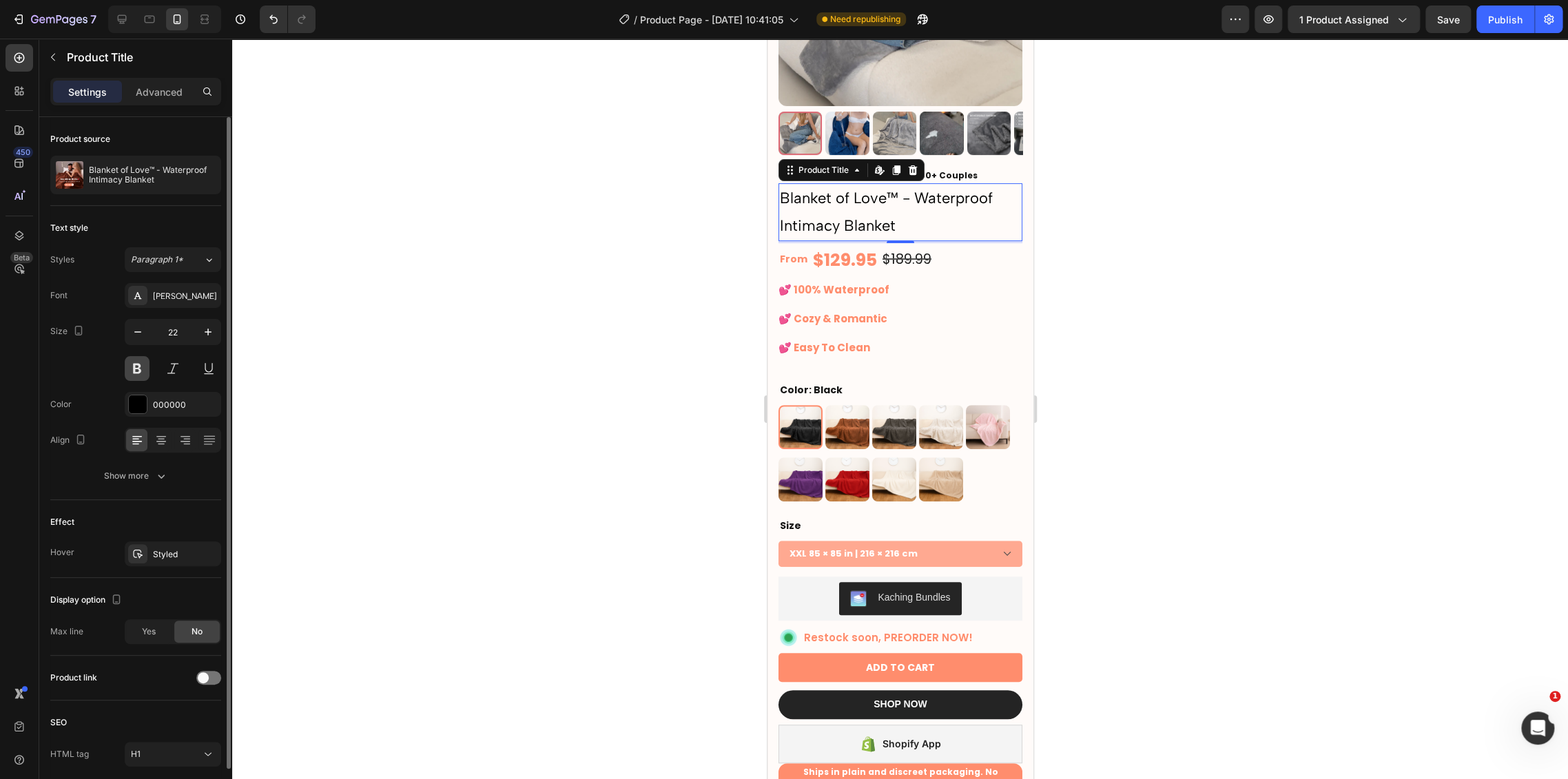
click at [144, 367] on button at bounding box center [137, 368] width 25 height 25
click at [173, 293] on div "[PERSON_NAME]" at bounding box center [186, 296] width 65 height 12
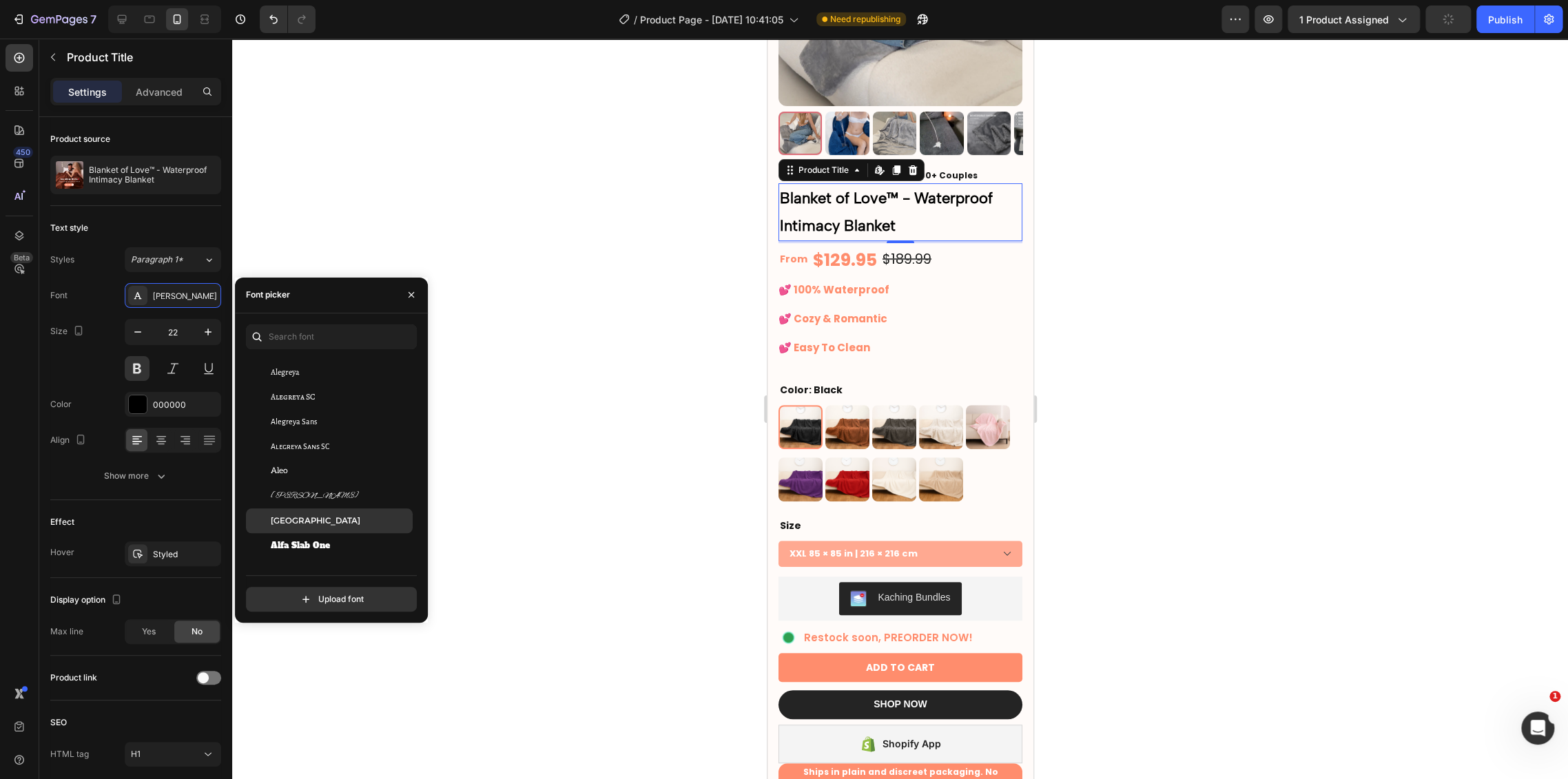
scroll to position [995, 0]
click at [332, 477] on div "[GEOGRAPHIC_DATA]" at bounding box center [340, 472] width 139 height 12
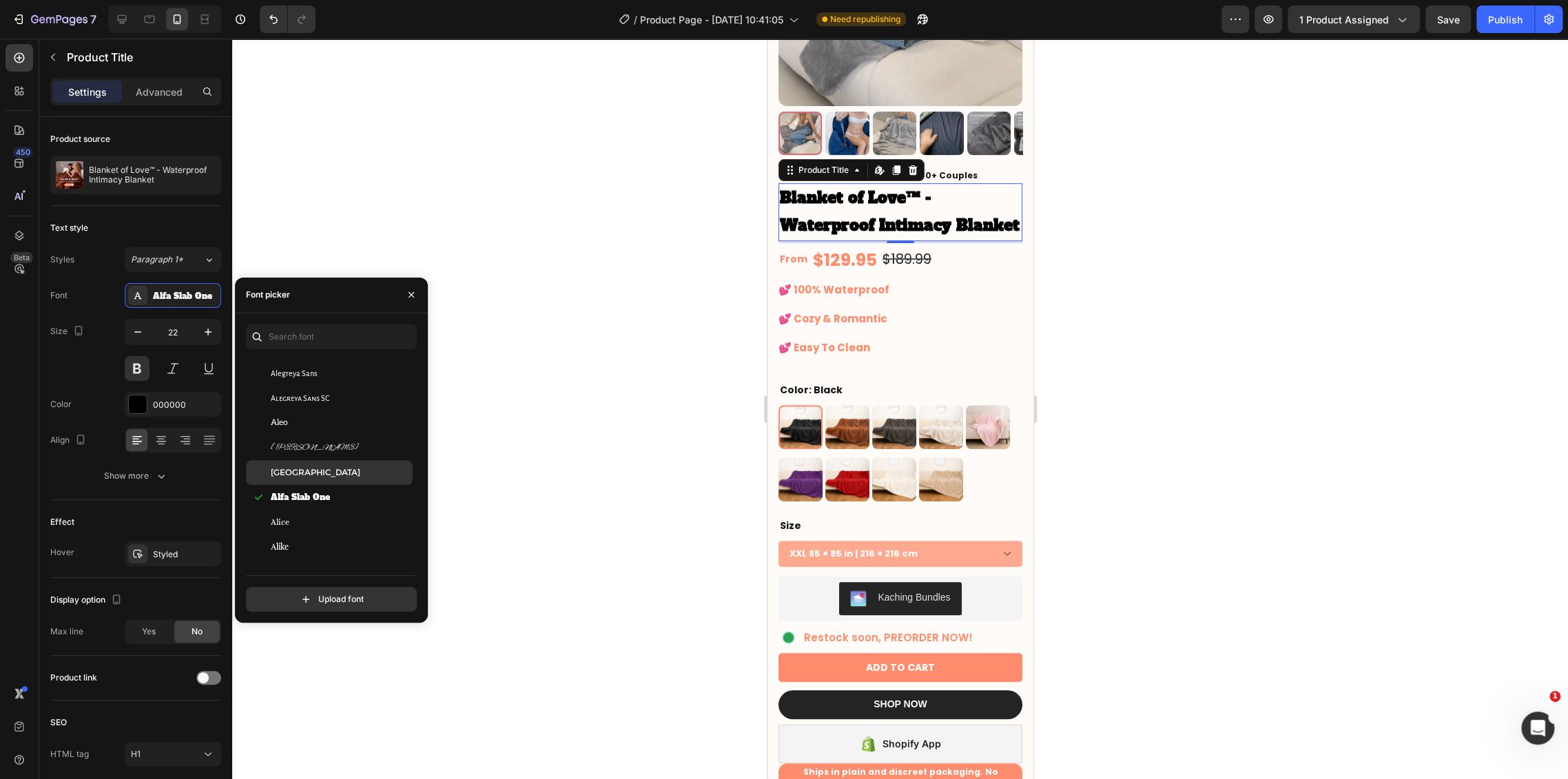
click at [330, 476] on div "[GEOGRAPHIC_DATA]" at bounding box center [340, 472] width 139 height 12
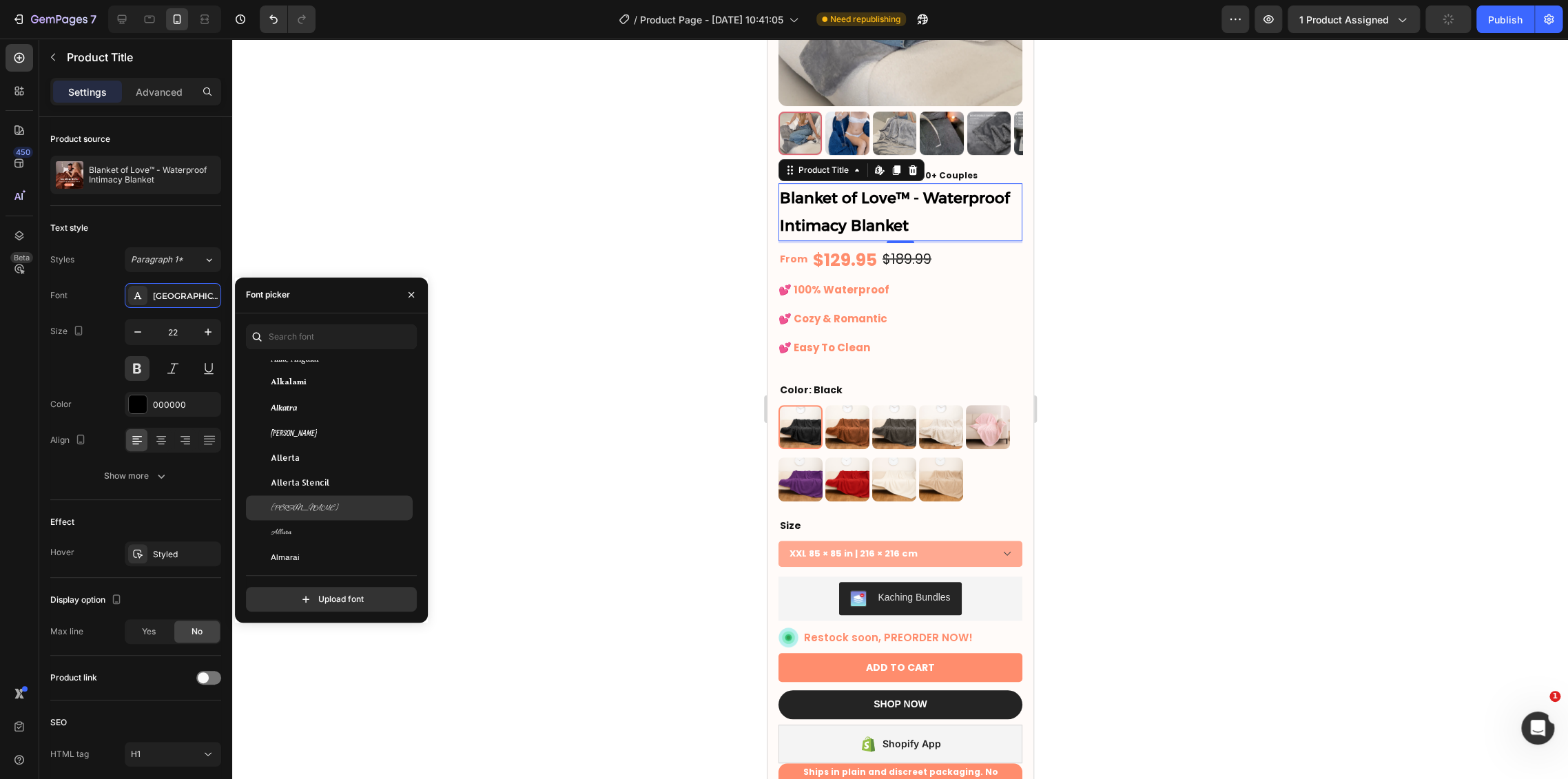
scroll to position [1224, 0]
click at [339, 464] on div "Allerta Stencil" at bounding box center [340, 466] width 139 height 12
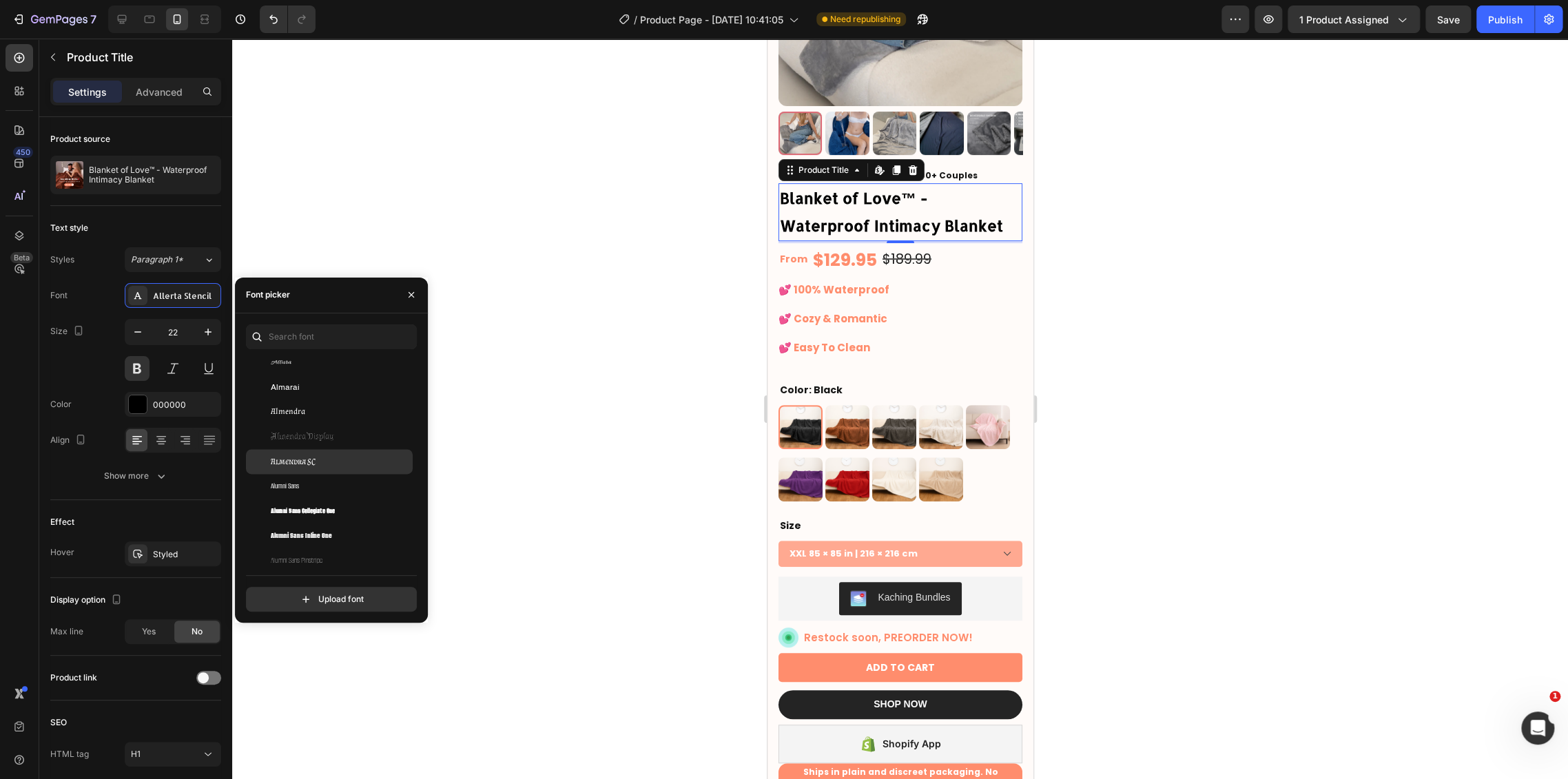
click at [343, 461] on div "Almendra SC" at bounding box center [340, 461] width 139 height 12
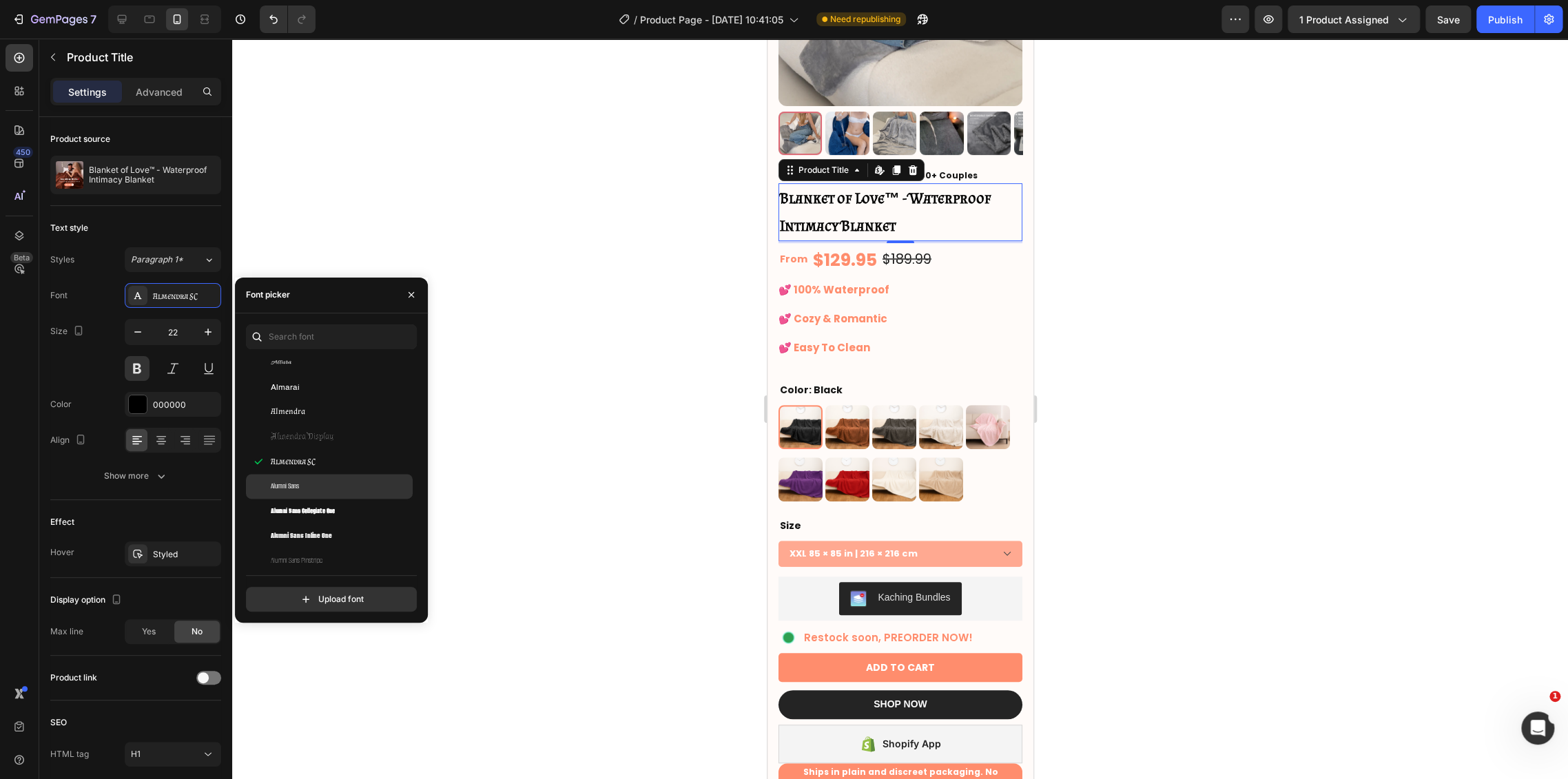
click at [347, 481] on div "Alumni Sans" at bounding box center [340, 486] width 139 height 12
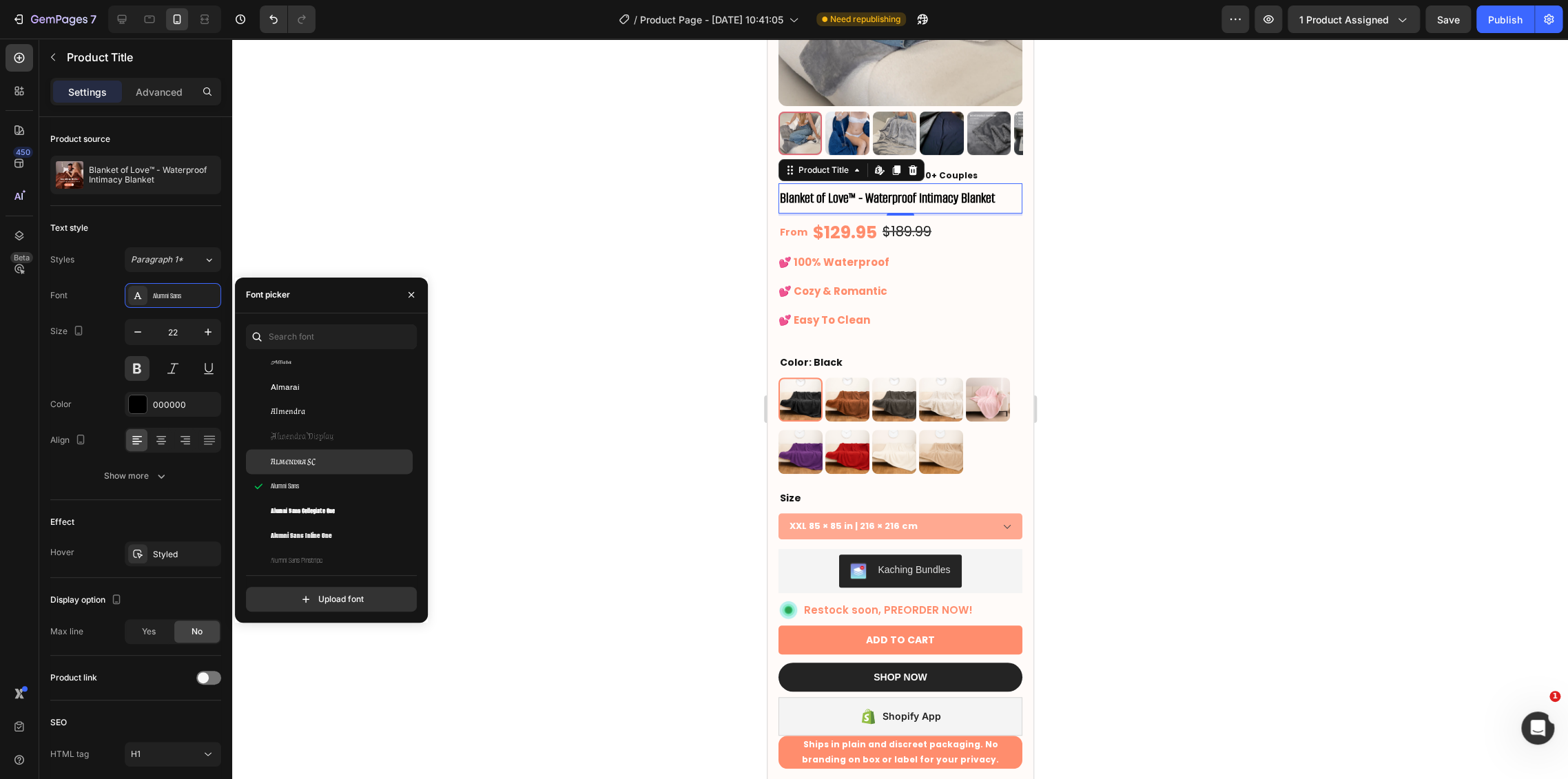
click at [343, 465] on div "Almendra SC" at bounding box center [340, 461] width 139 height 12
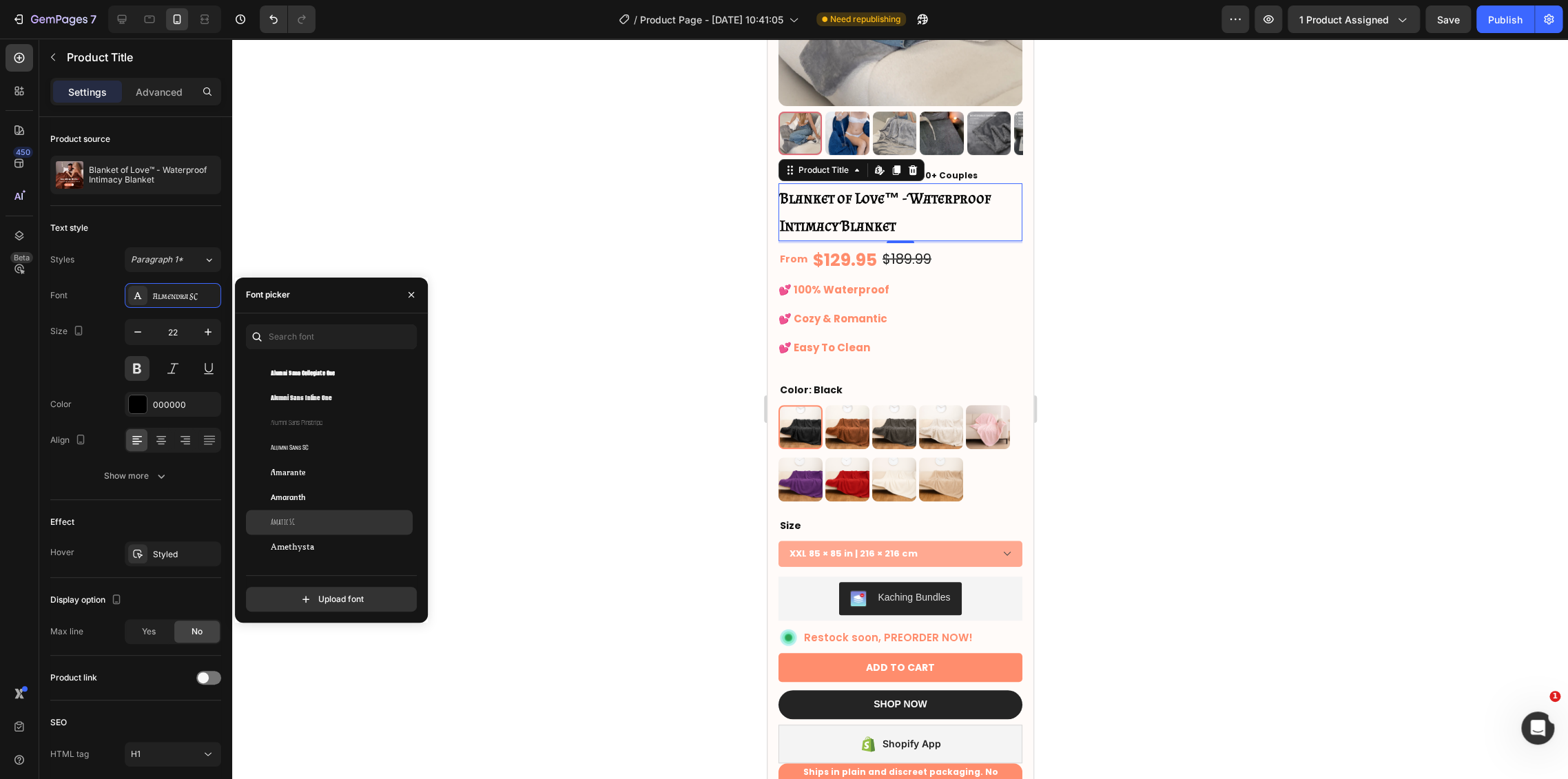
scroll to position [1531, 0]
click at [331, 456] on div "Amarante" at bounding box center [340, 457] width 139 height 12
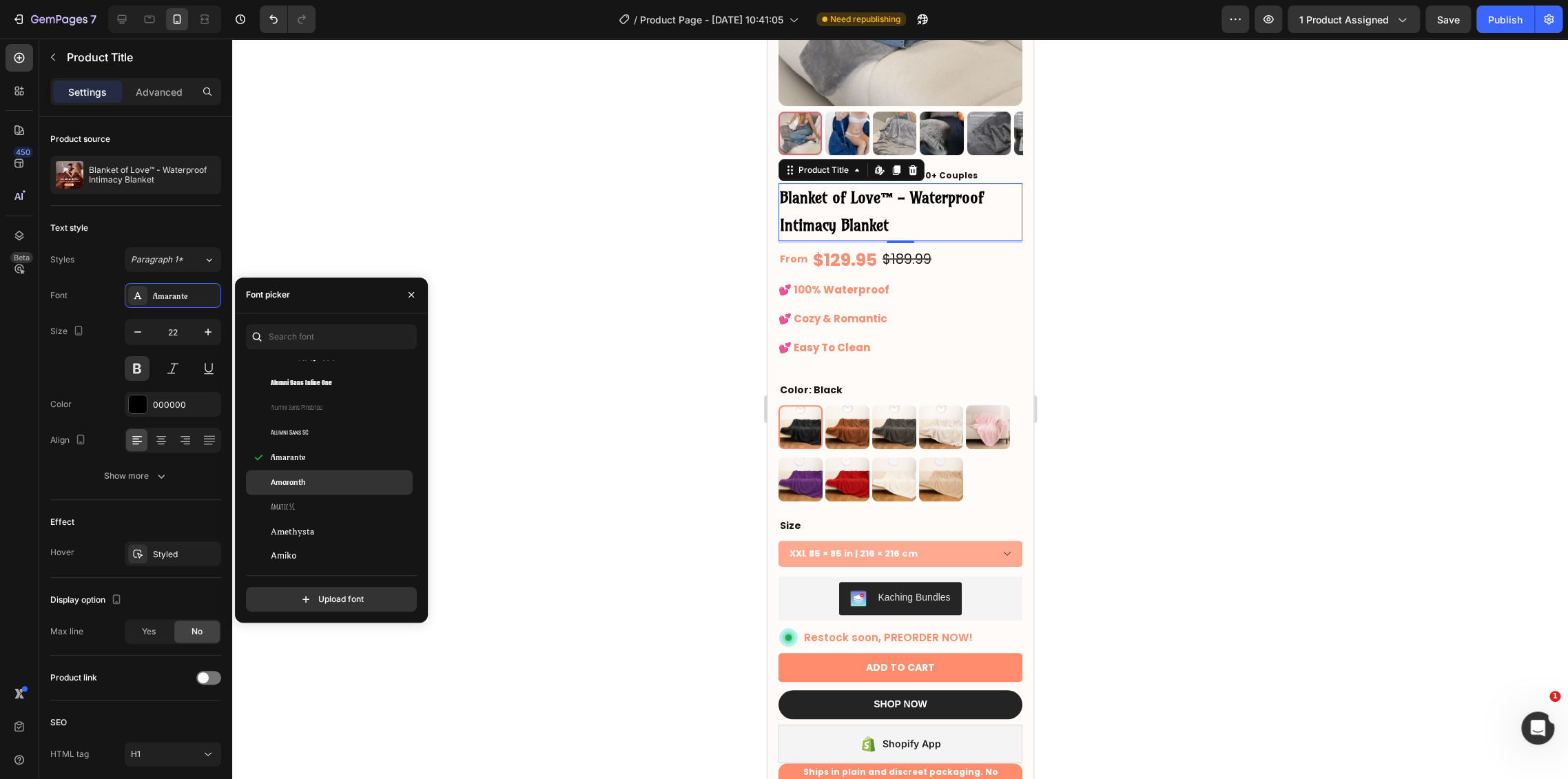
click at [339, 477] on div "Amaranth" at bounding box center [340, 481] width 139 height 12
click at [348, 498] on div "Andada Pro" at bounding box center [340, 501] width 139 height 12
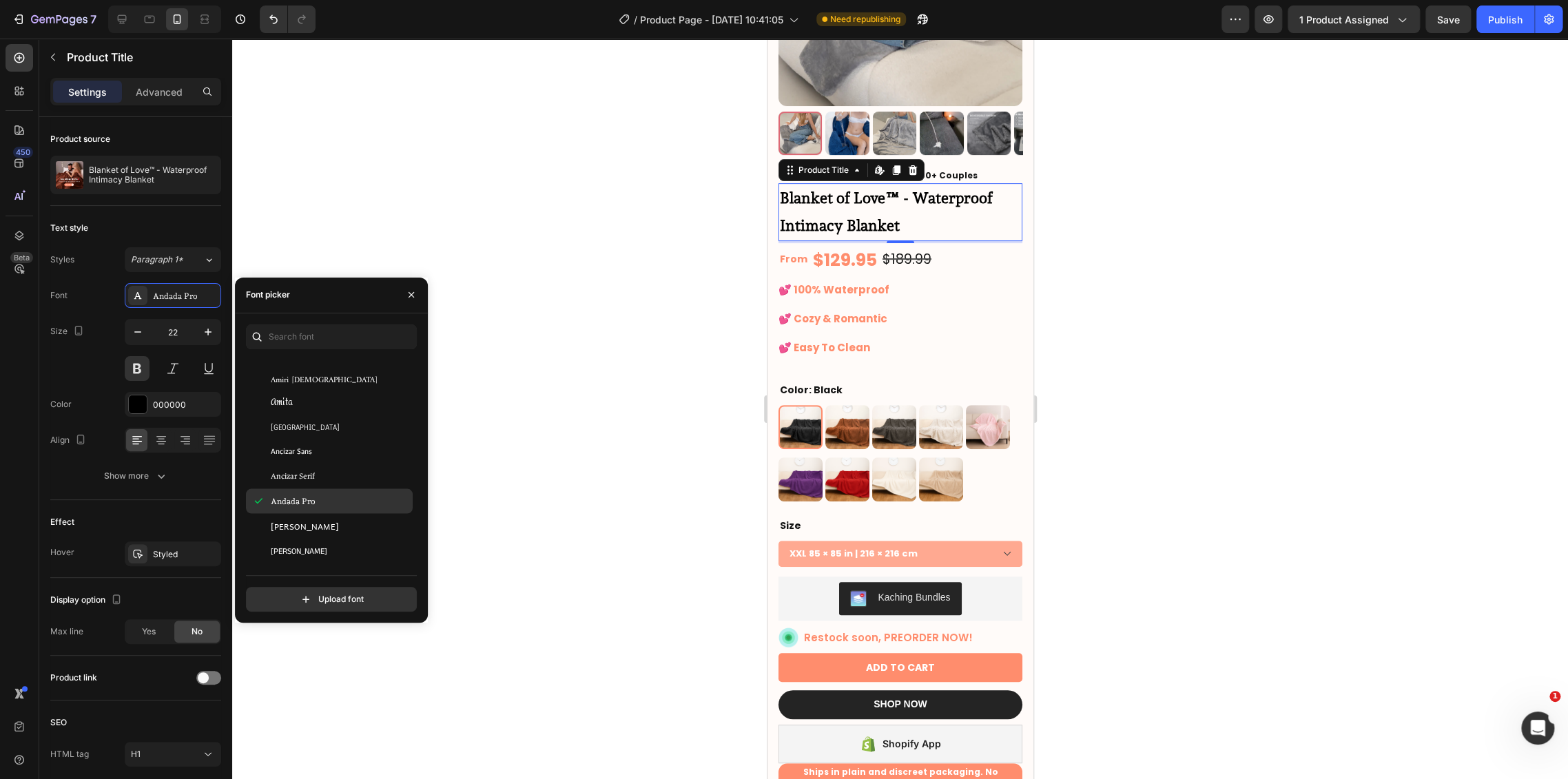
scroll to position [1836, 0]
click at [336, 472] on div "[PERSON_NAME]" at bounding box center [340, 474] width 139 height 12
click at [342, 512] on div "Anek Gujarati" at bounding box center [329, 523] width 166 height 25
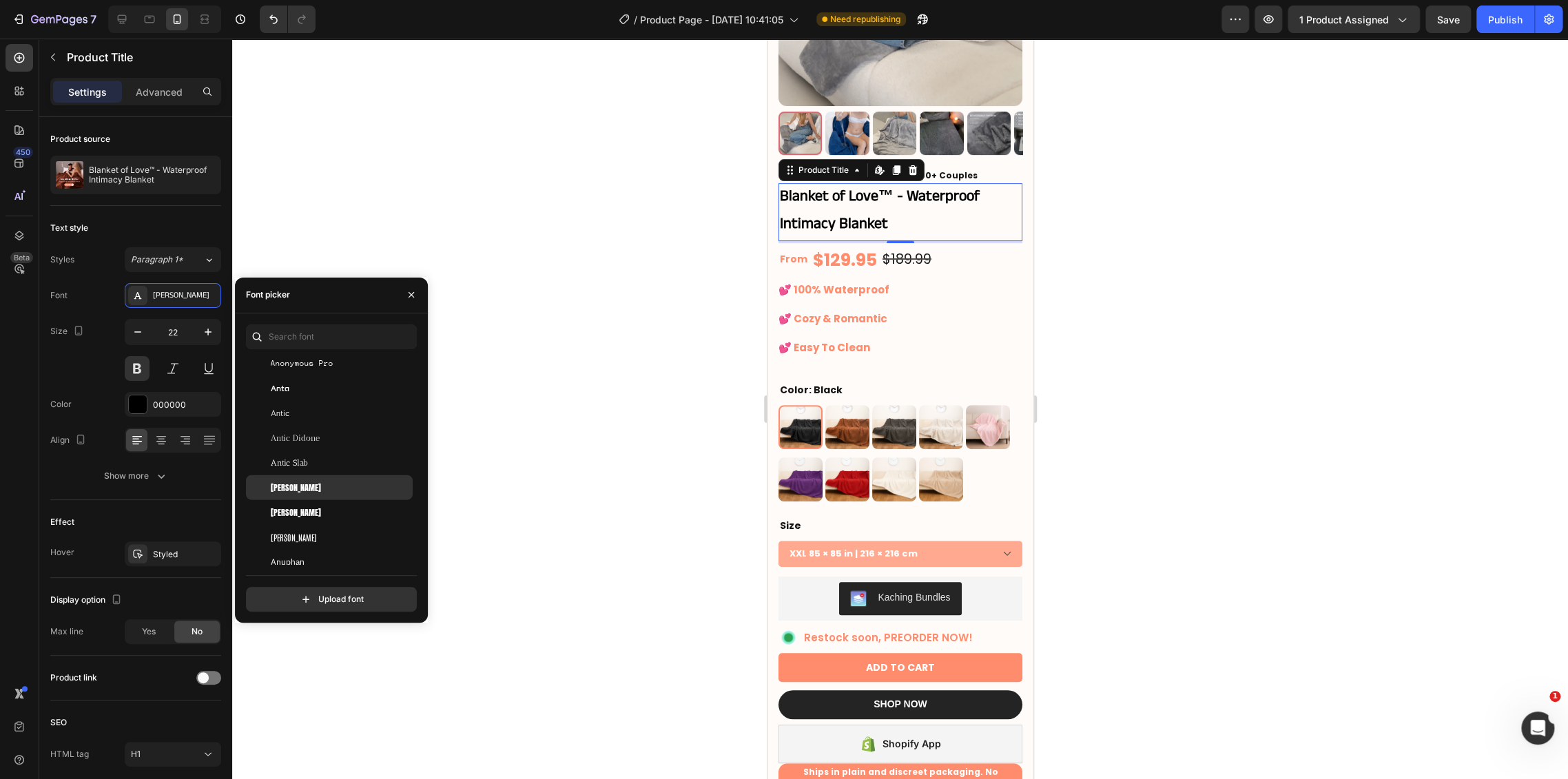
scroll to position [2297, 0]
click at [346, 440] on div "Antic Slab" at bounding box center [340, 435] width 139 height 12
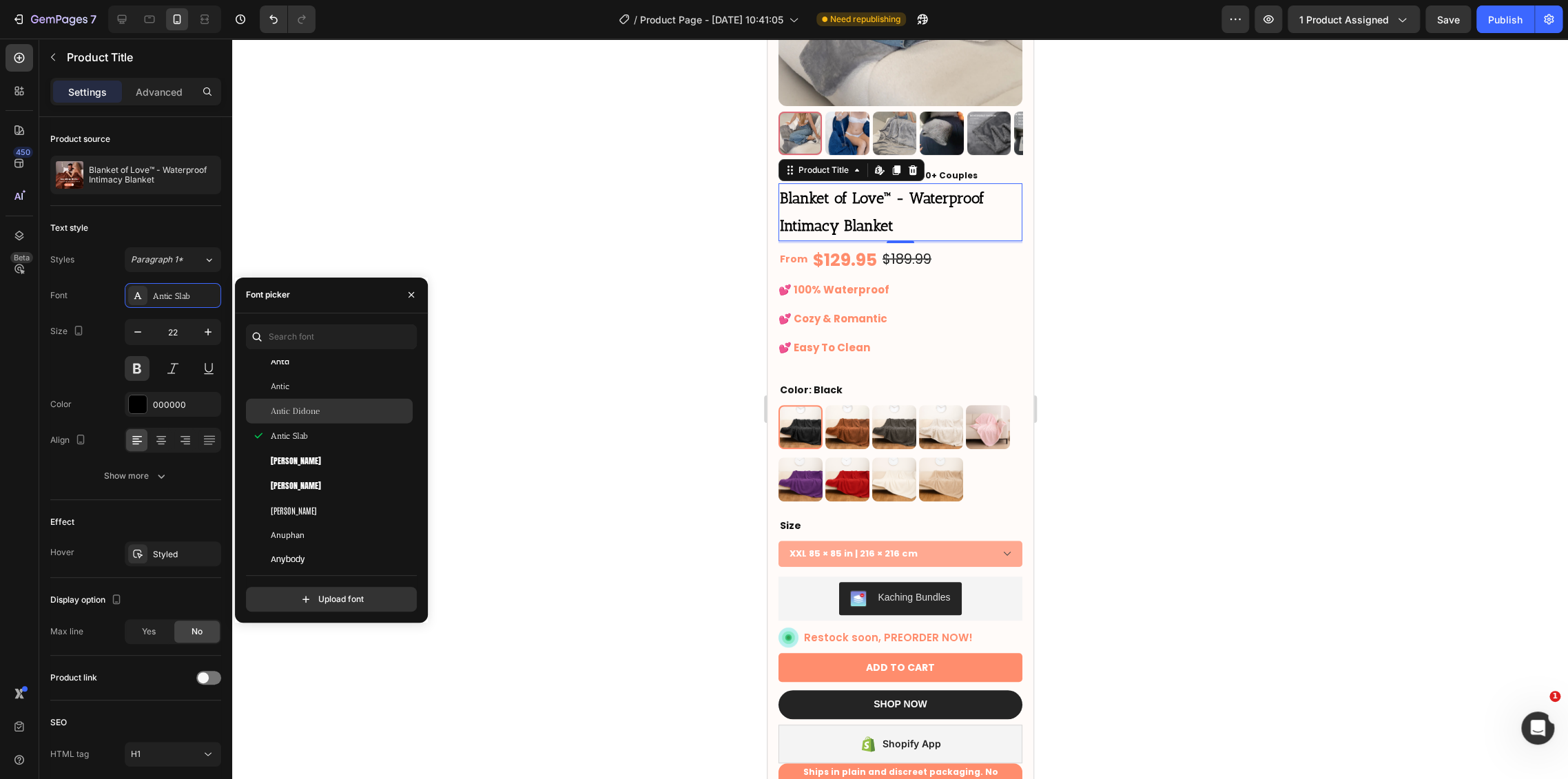
click at [347, 412] on div "Antic Didone" at bounding box center [340, 411] width 139 height 12
click at [341, 410] on div "Antic Didone" at bounding box center [340, 411] width 139 height 12
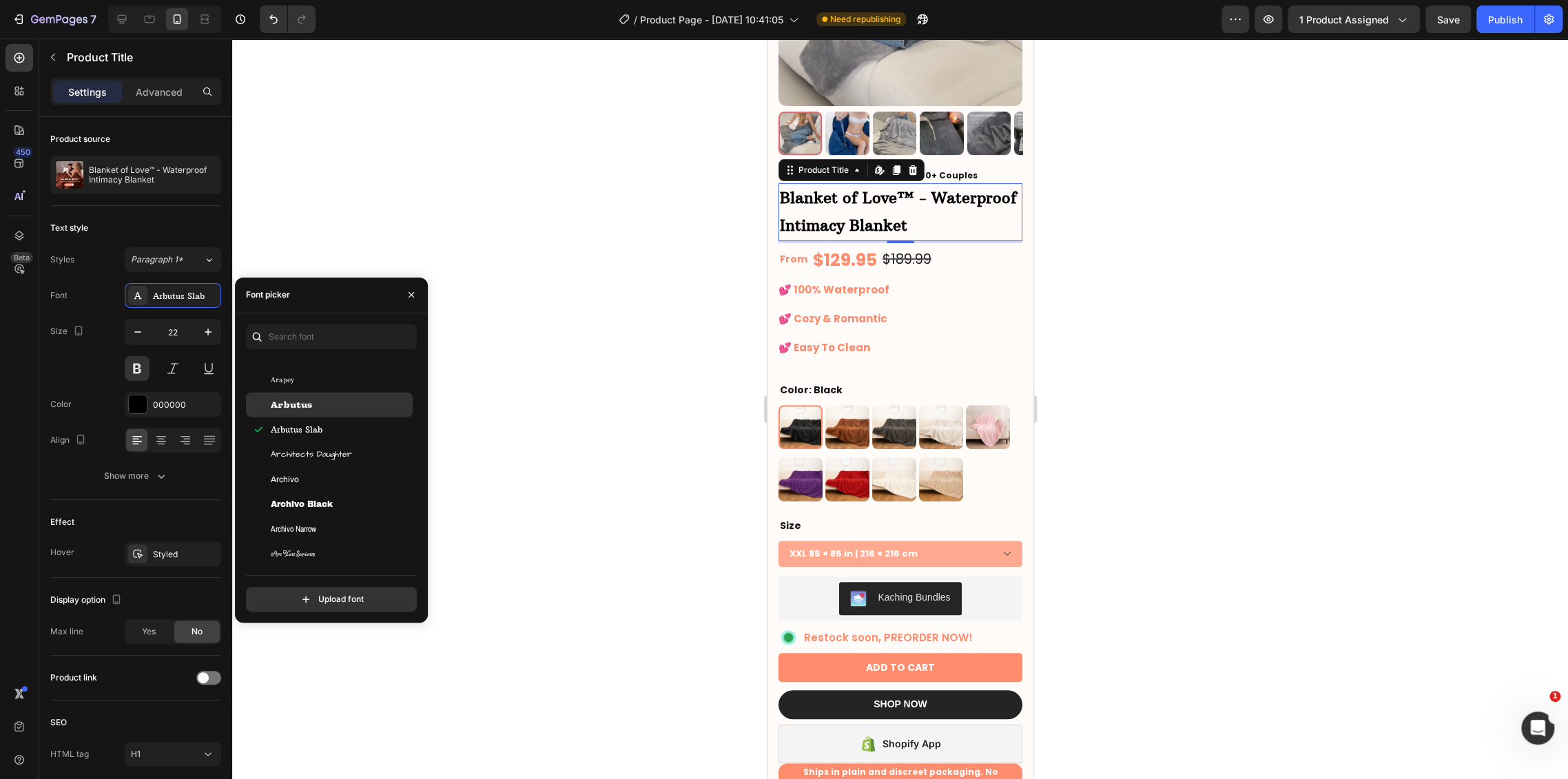
click at [344, 404] on div "Arbutus" at bounding box center [340, 405] width 139 height 12
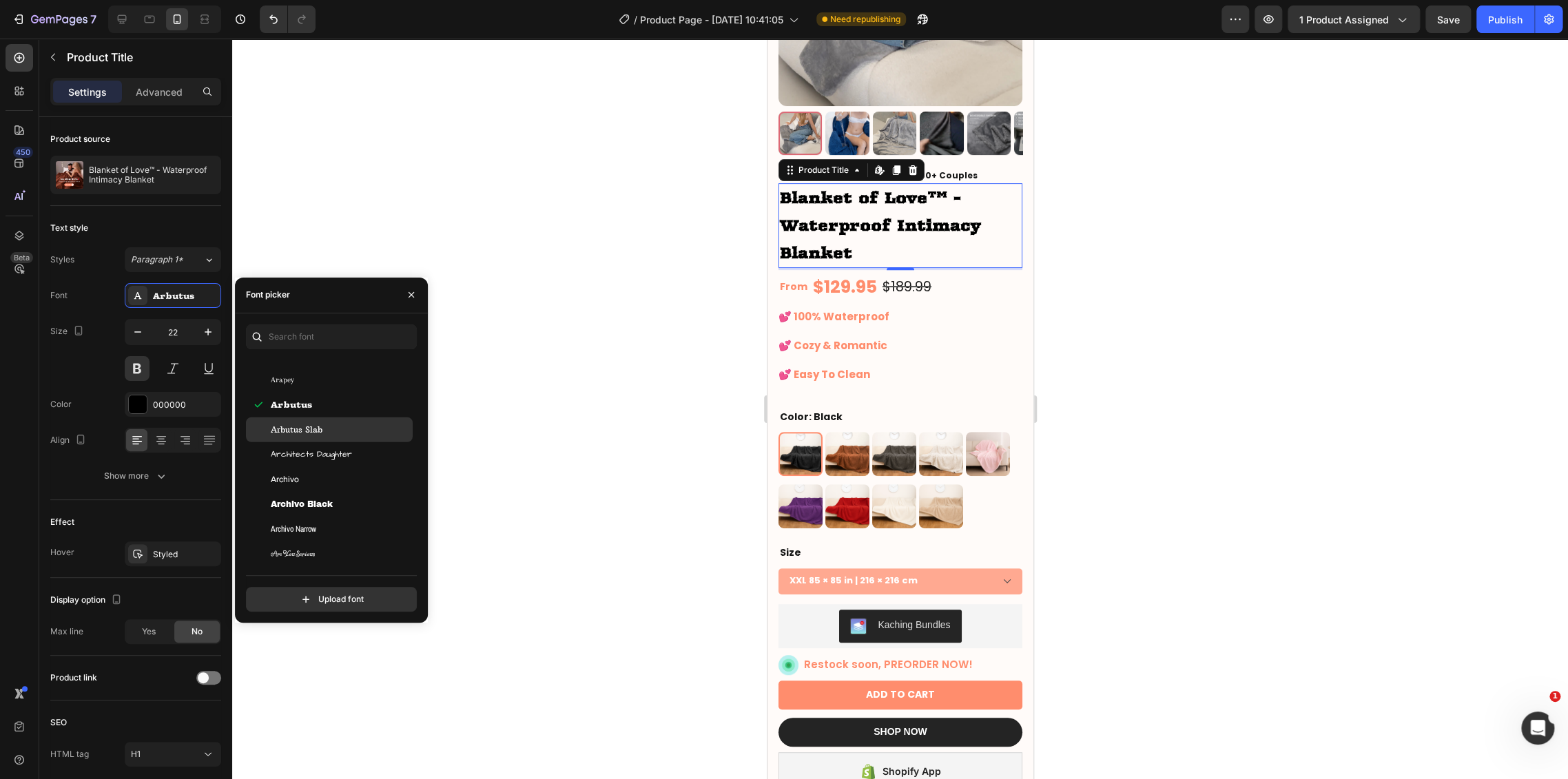
click at [344, 430] on div "Arbutus Slab" at bounding box center [340, 430] width 139 height 12
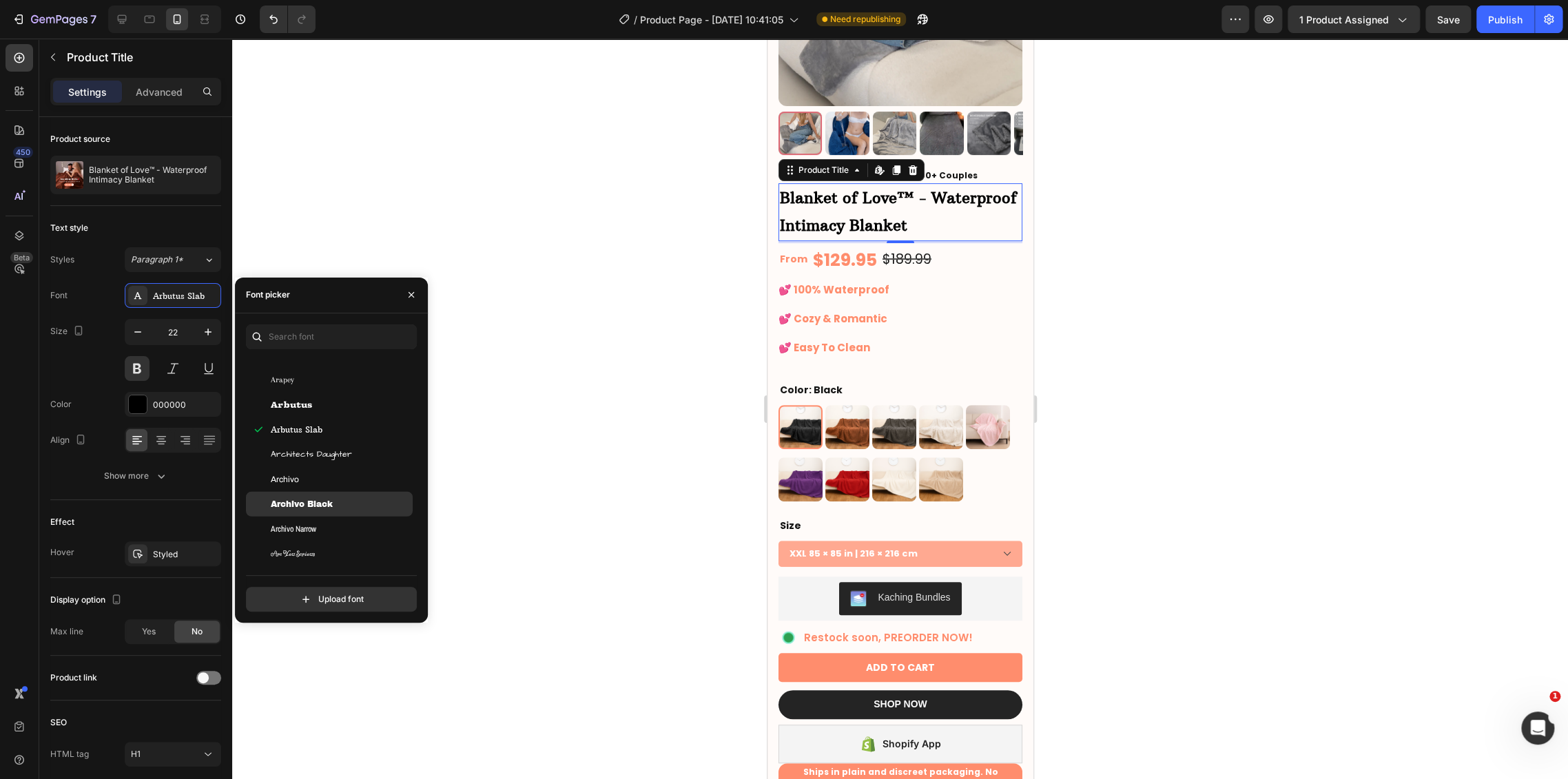
click at [346, 503] on div "Archivo Black" at bounding box center [340, 504] width 139 height 12
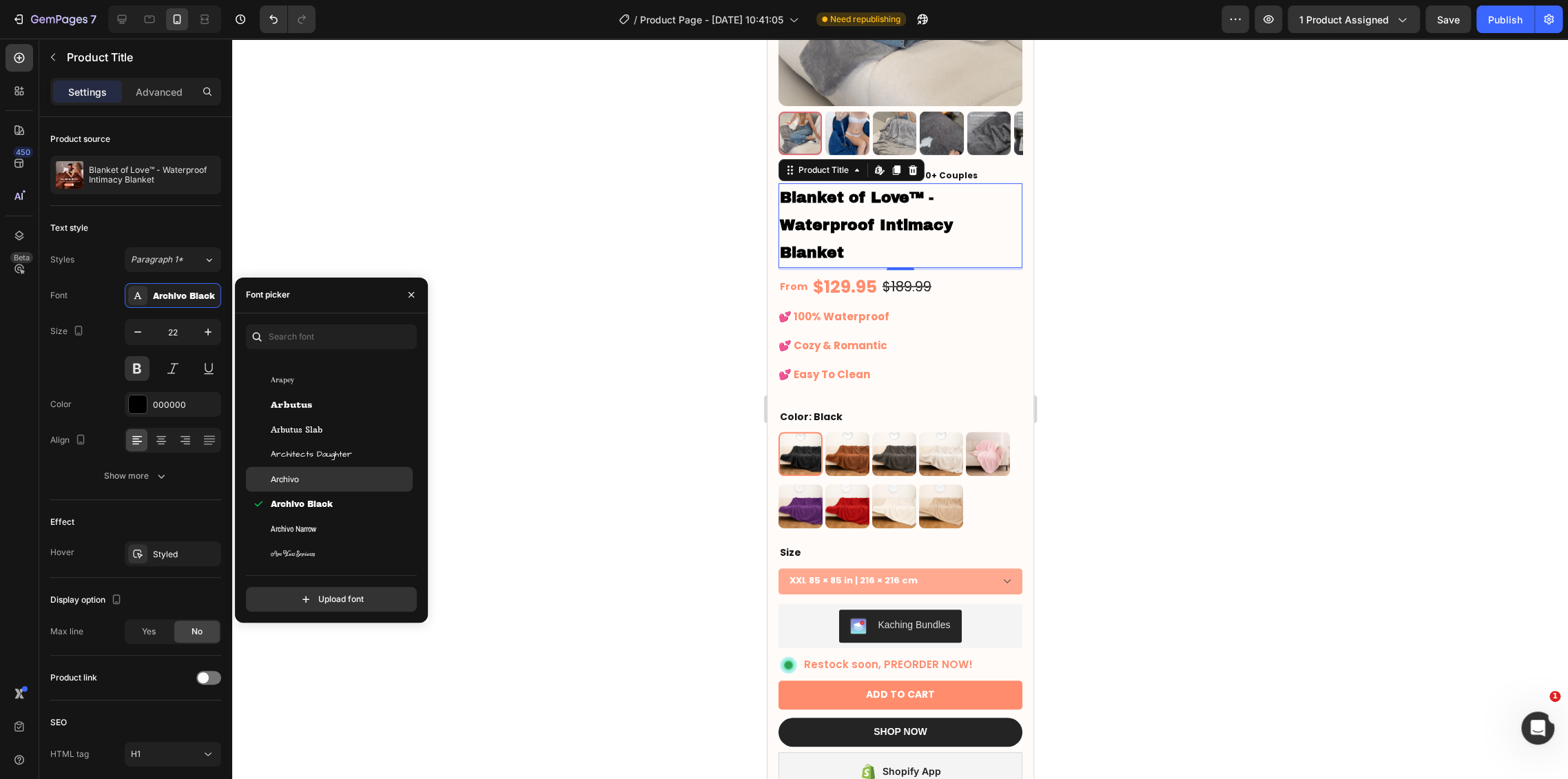
scroll to position [2602, 0]
click at [350, 448] on div "Archivo Narrow" at bounding box center [340, 453] width 139 height 12
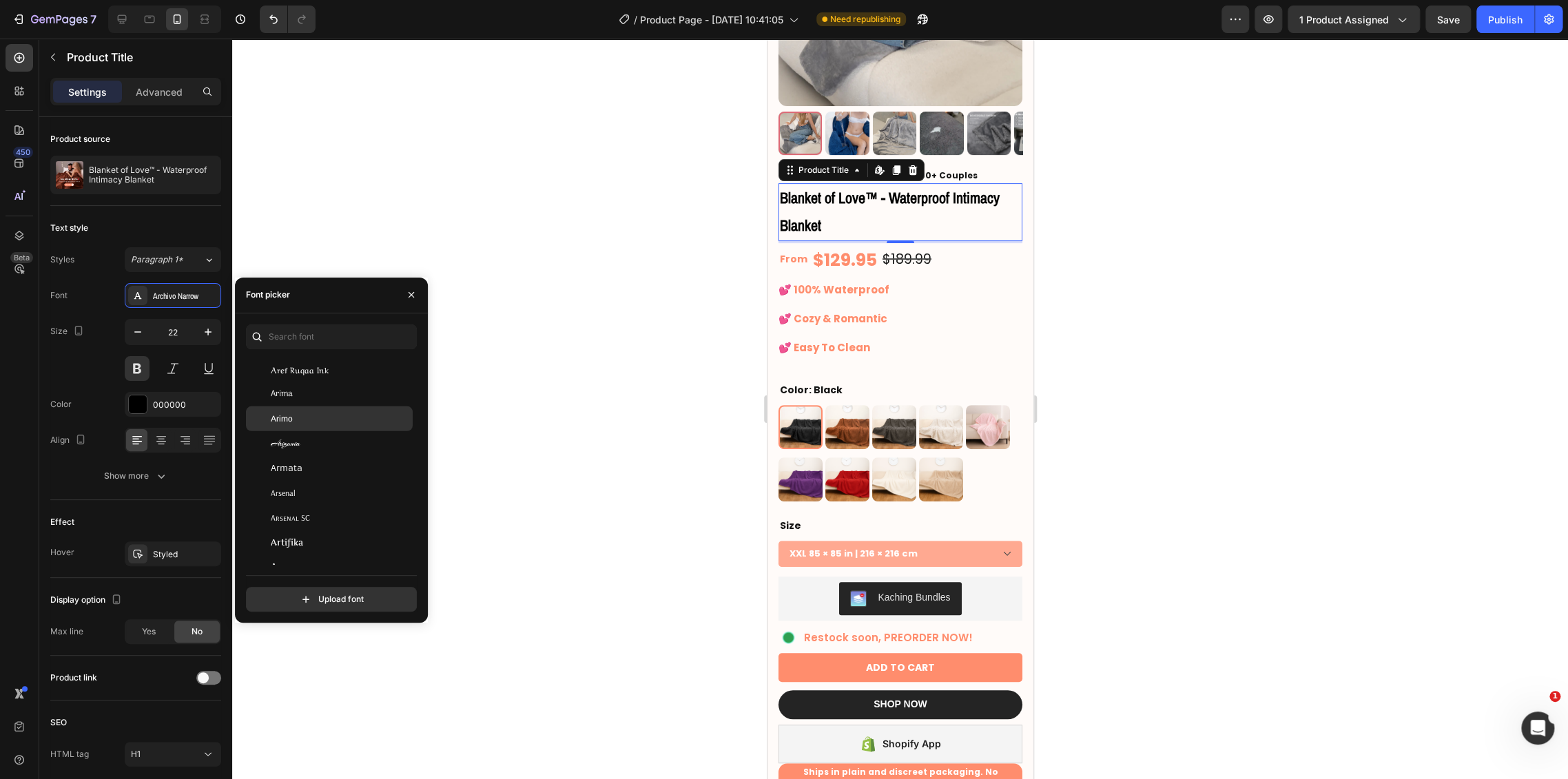
scroll to position [2833, 0]
click at [344, 466] on div "Artifika" at bounding box center [340, 470] width 139 height 12
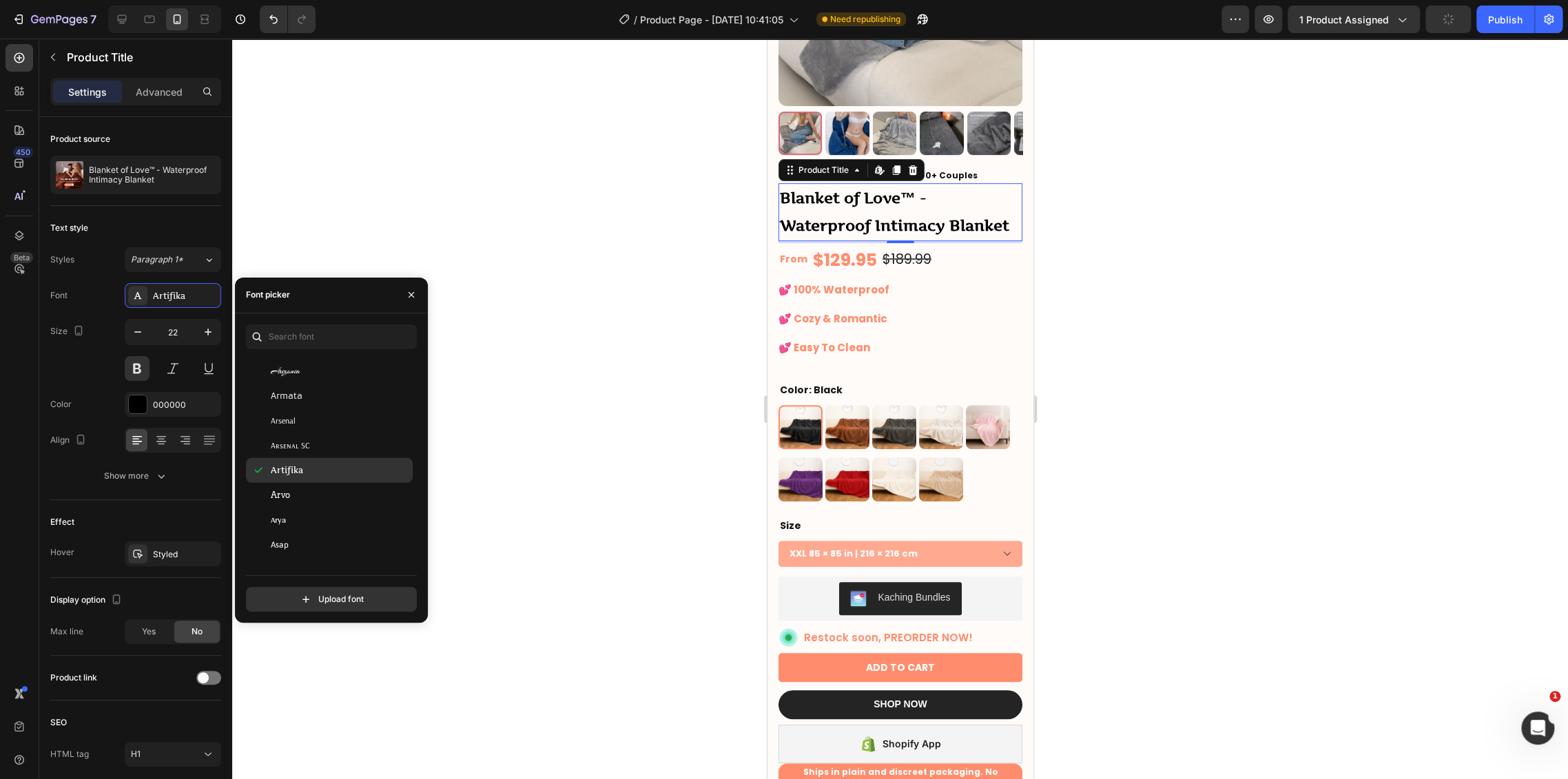
scroll to position [2909, 0]
click at [331, 419] on div "Arvo" at bounding box center [340, 418] width 139 height 12
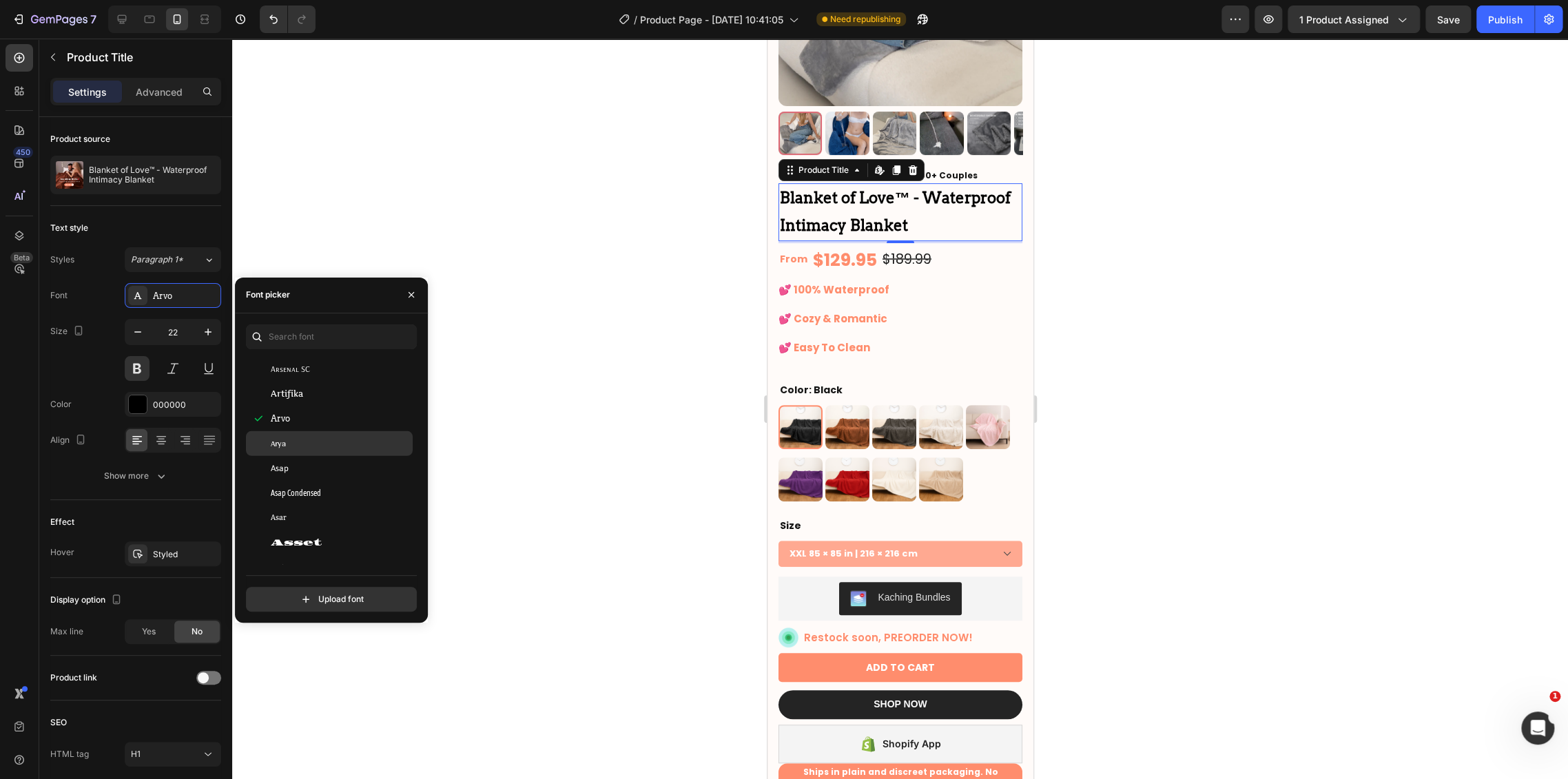
scroll to position [2986, 0]
click at [346, 486] on div "Assistant" at bounding box center [340, 491] width 139 height 12
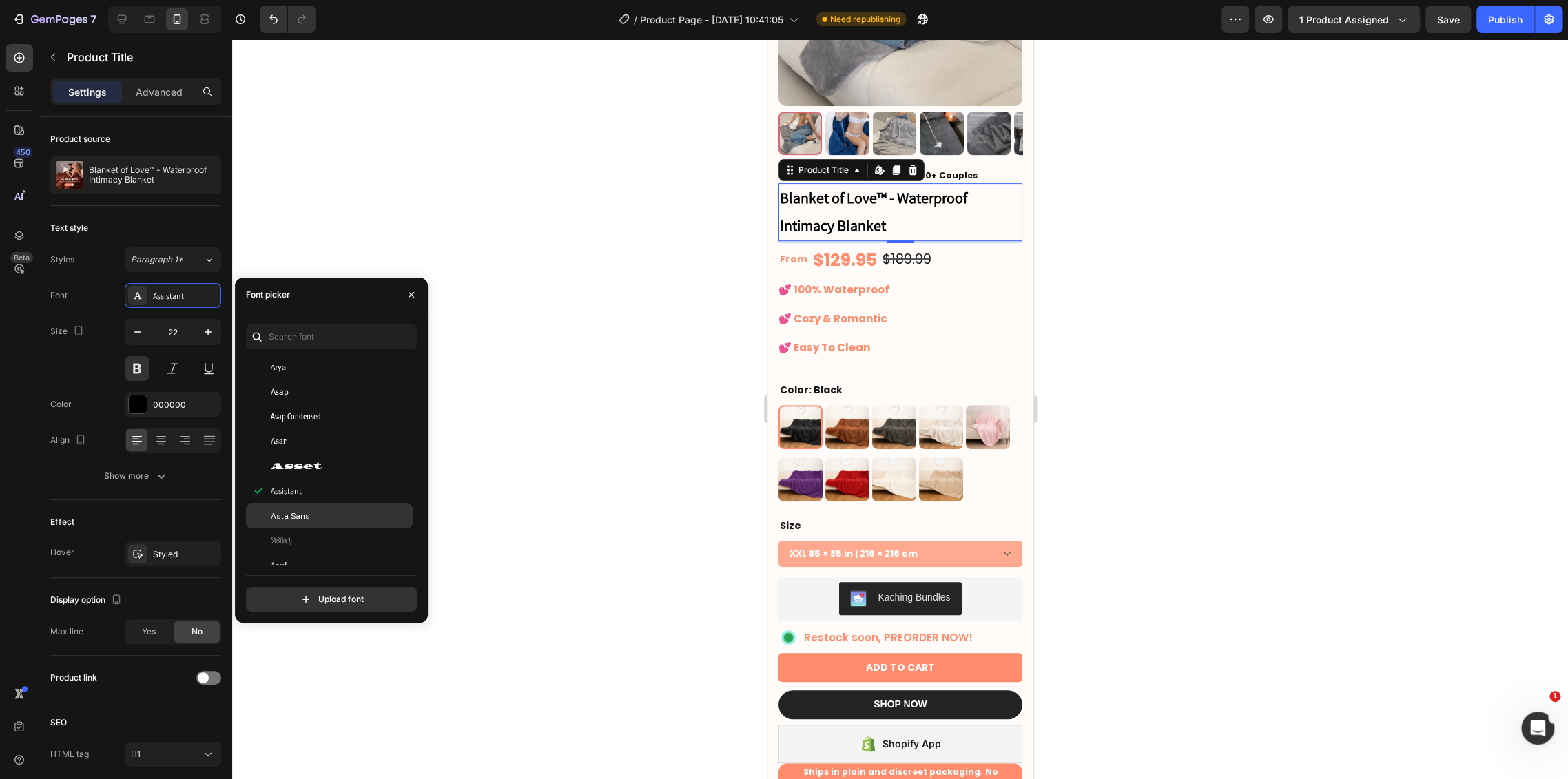
click at [353, 510] on div "Asta Sans" at bounding box center [340, 516] width 139 height 12
click at [355, 535] on div "Astloch" at bounding box center [340, 541] width 139 height 12
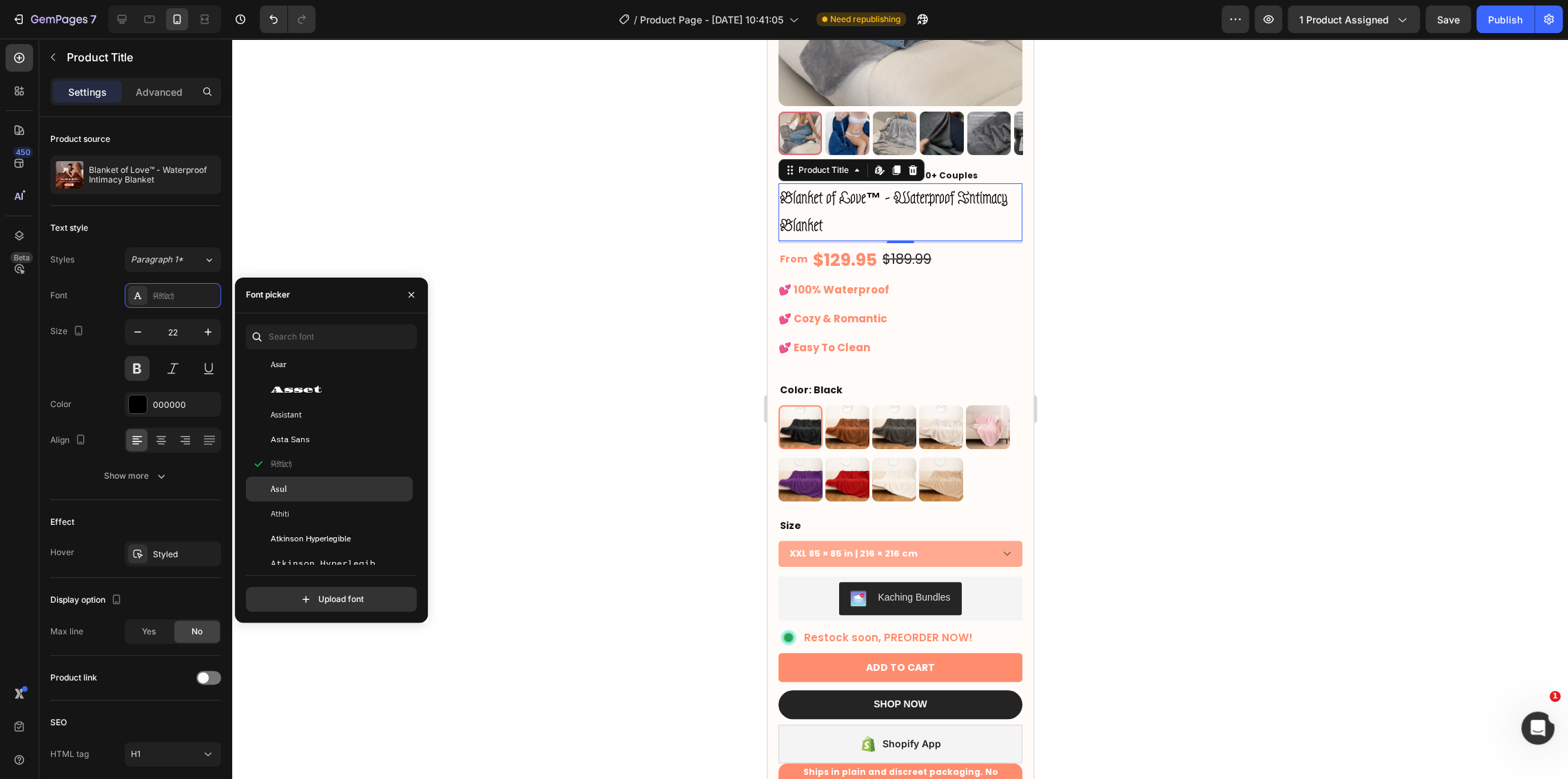
click at [348, 493] on div "Asul" at bounding box center [340, 489] width 139 height 12
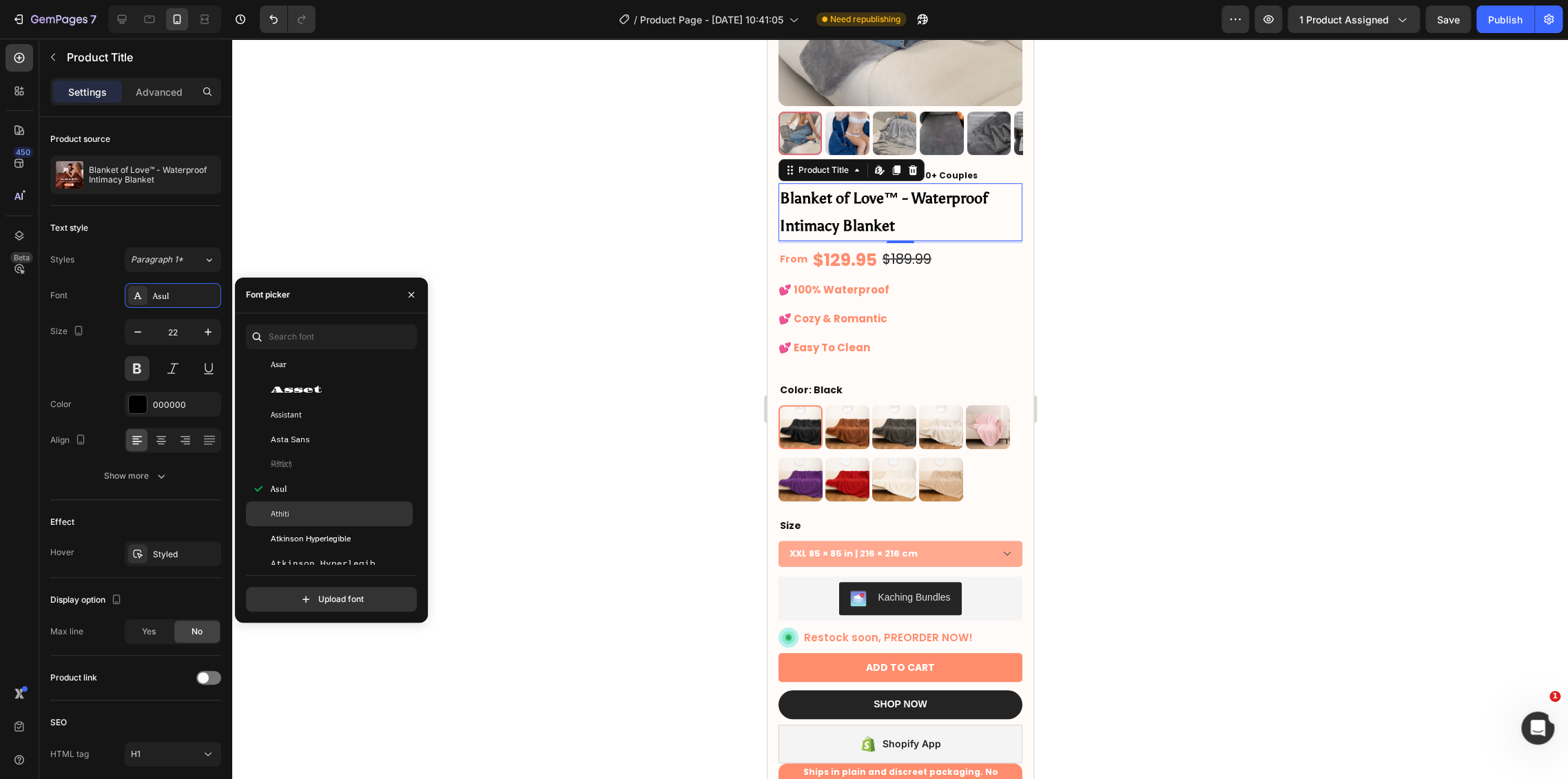
click at [351, 521] on div "Athiti" at bounding box center [329, 514] width 166 height 25
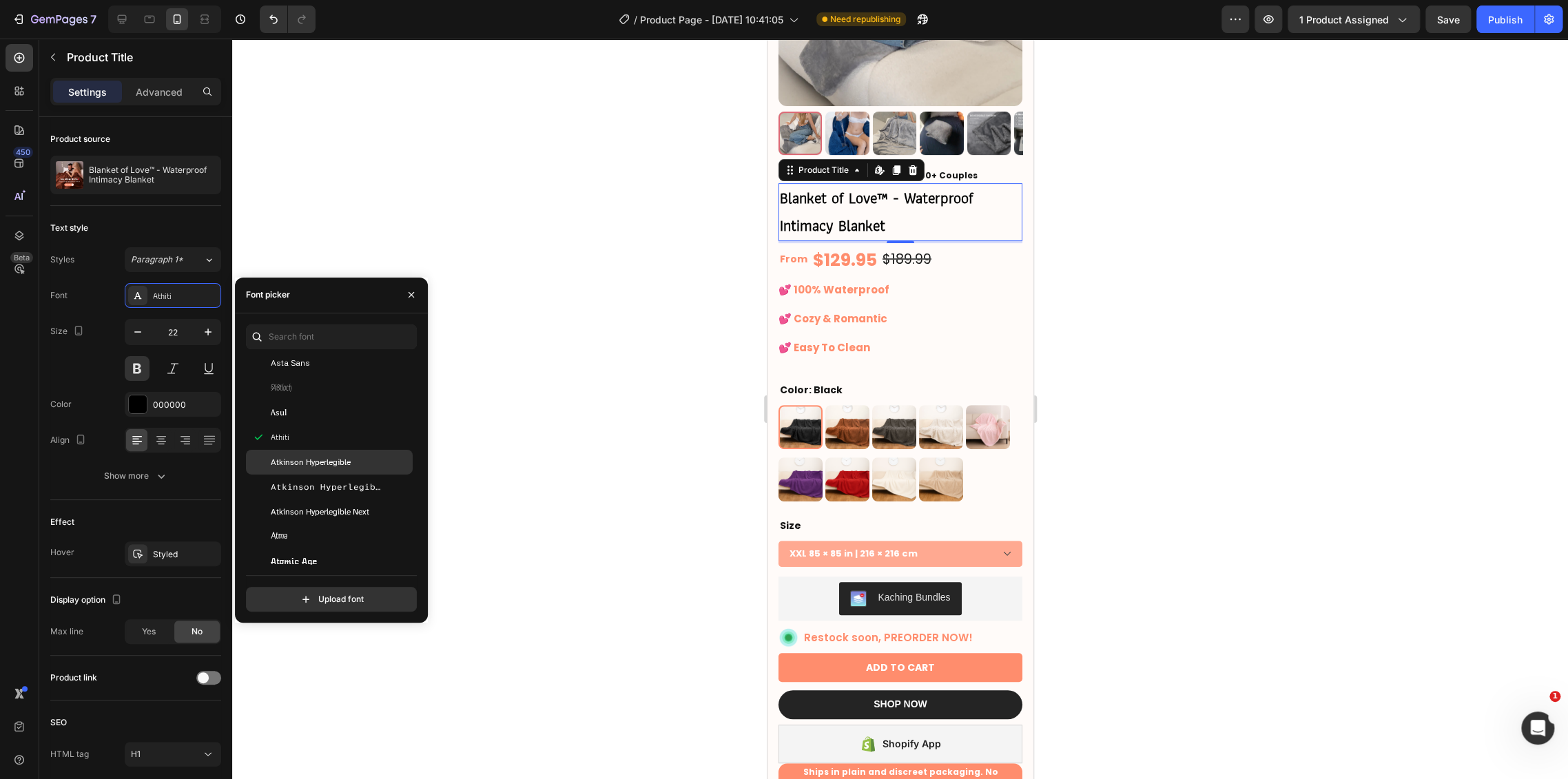
click at [355, 459] on div "Atkinson Hyperlegible" at bounding box center [340, 462] width 139 height 12
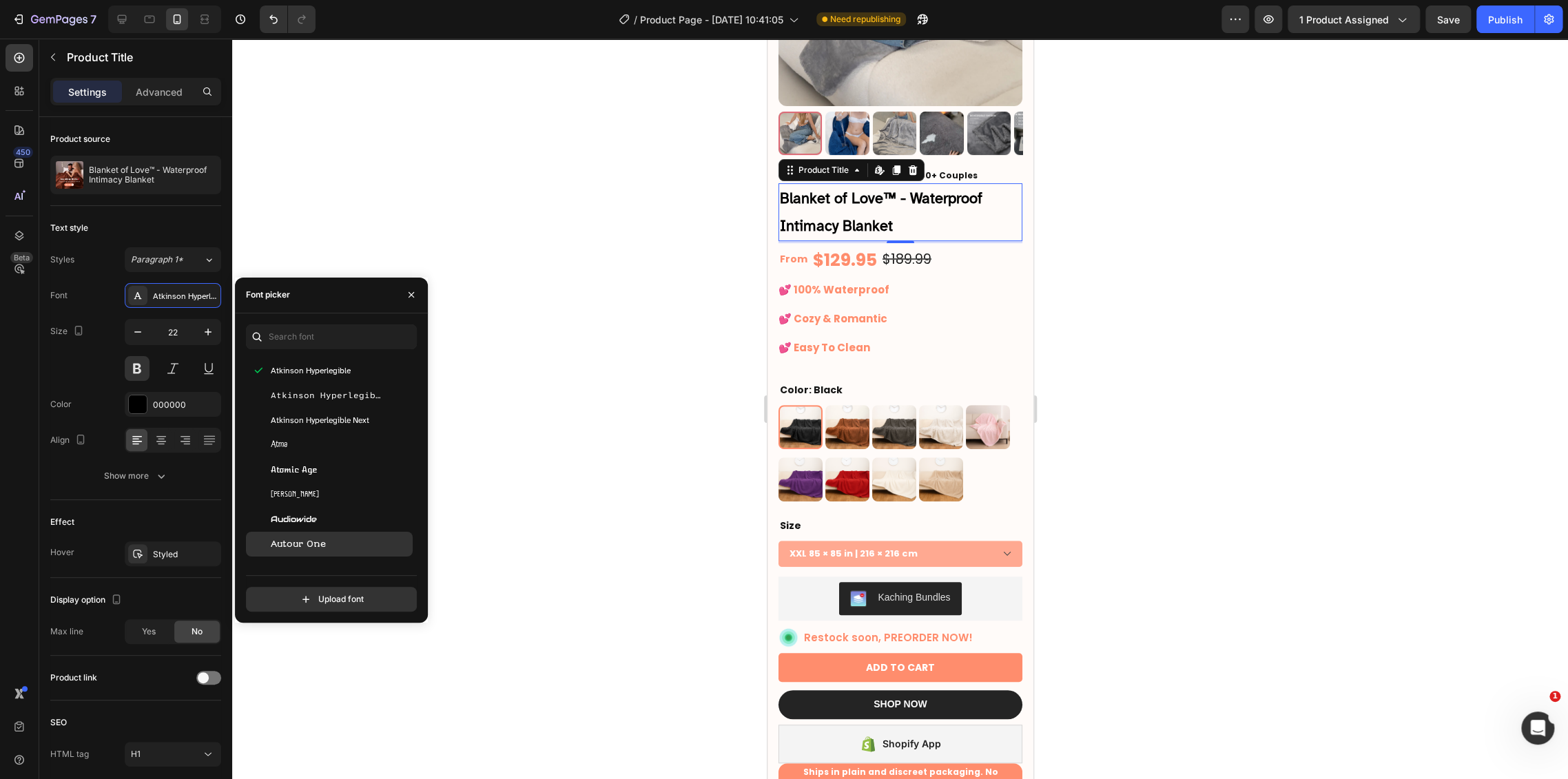
scroll to position [3291, 0]
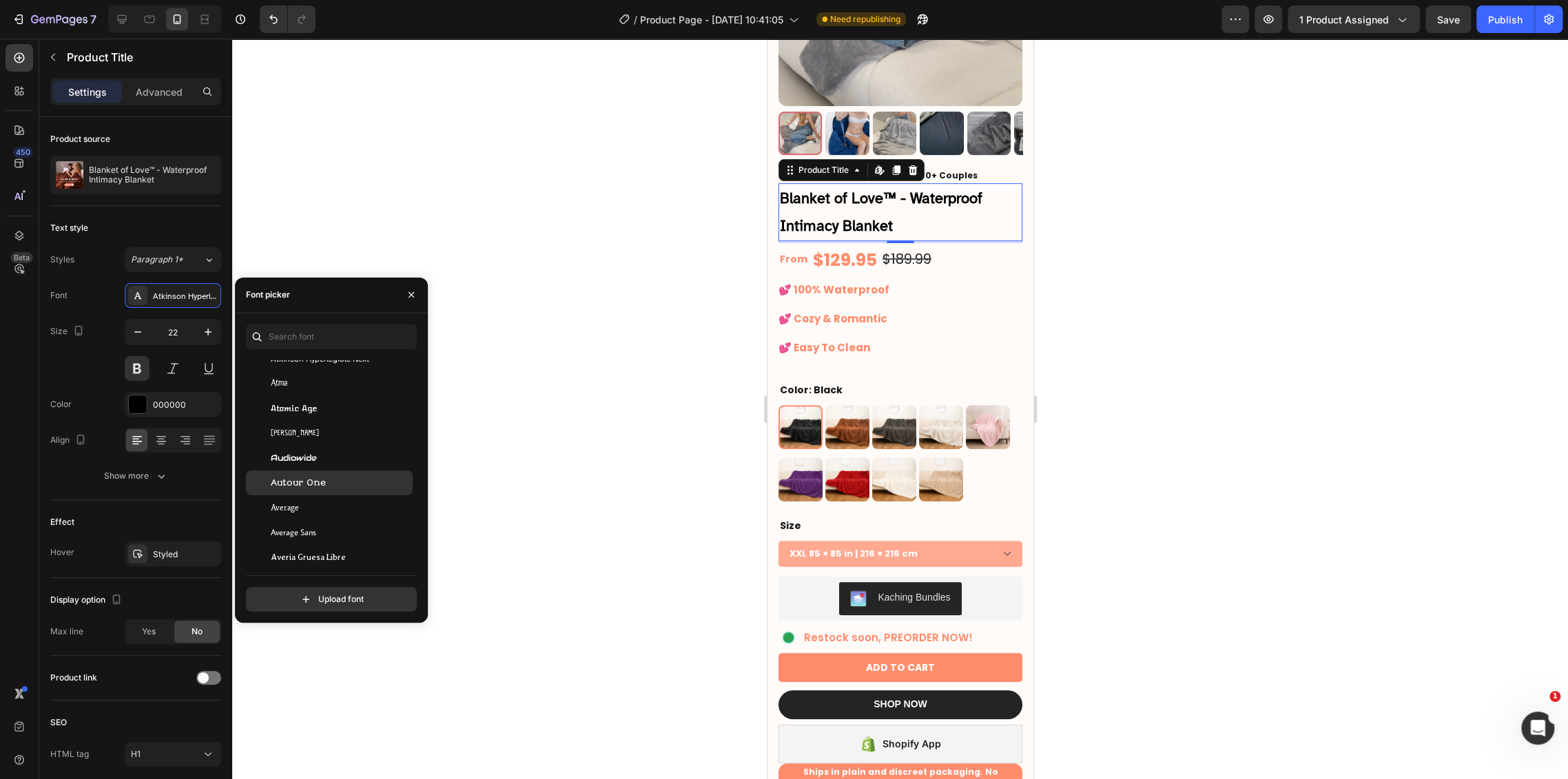
click at [362, 479] on div "Autour One" at bounding box center [340, 482] width 139 height 12
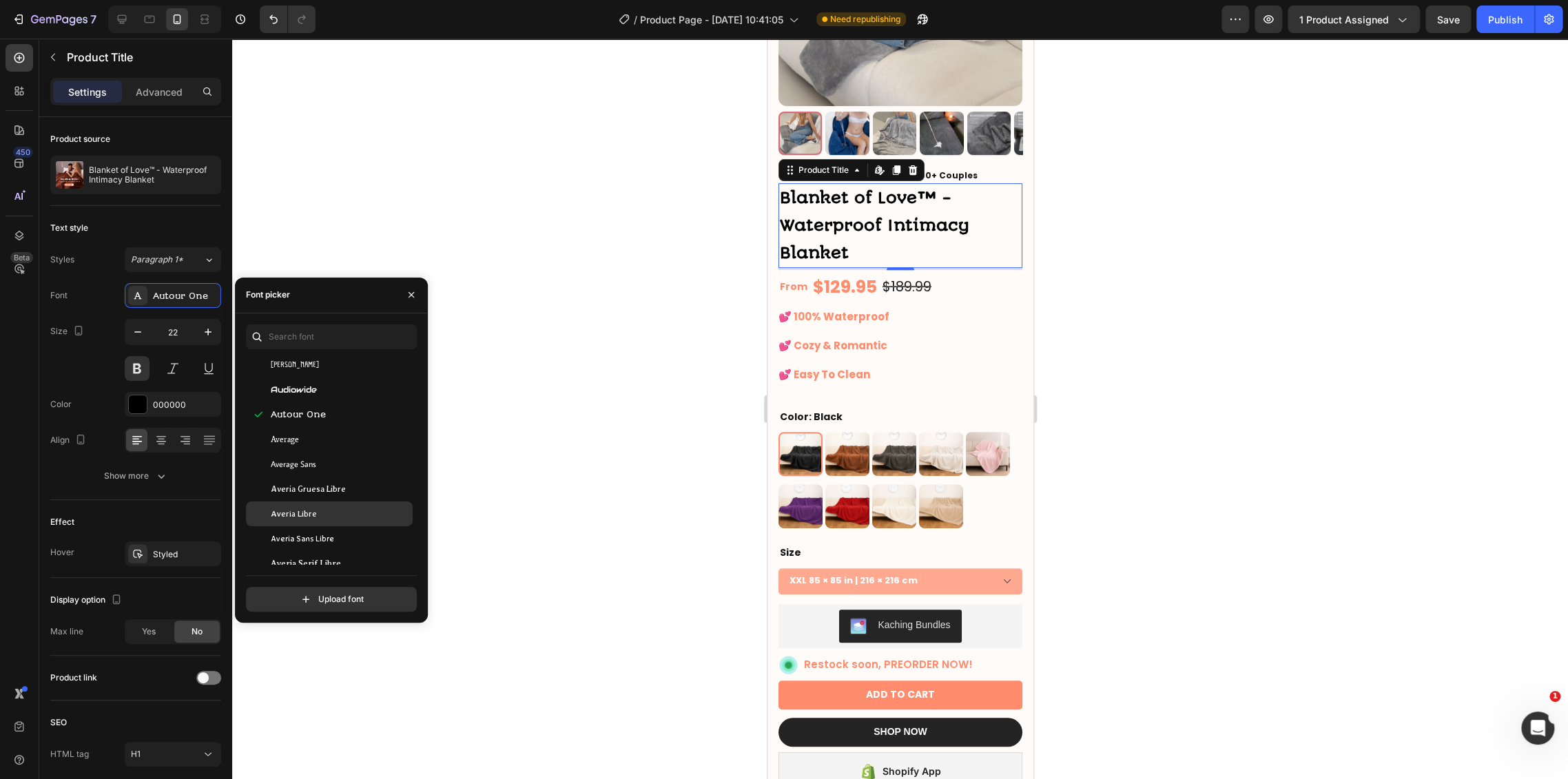
scroll to position [3368, 0]
click at [358, 479] on div "Averia Gruesa Libre" at bounding box center [340, 480] width 139 height 12
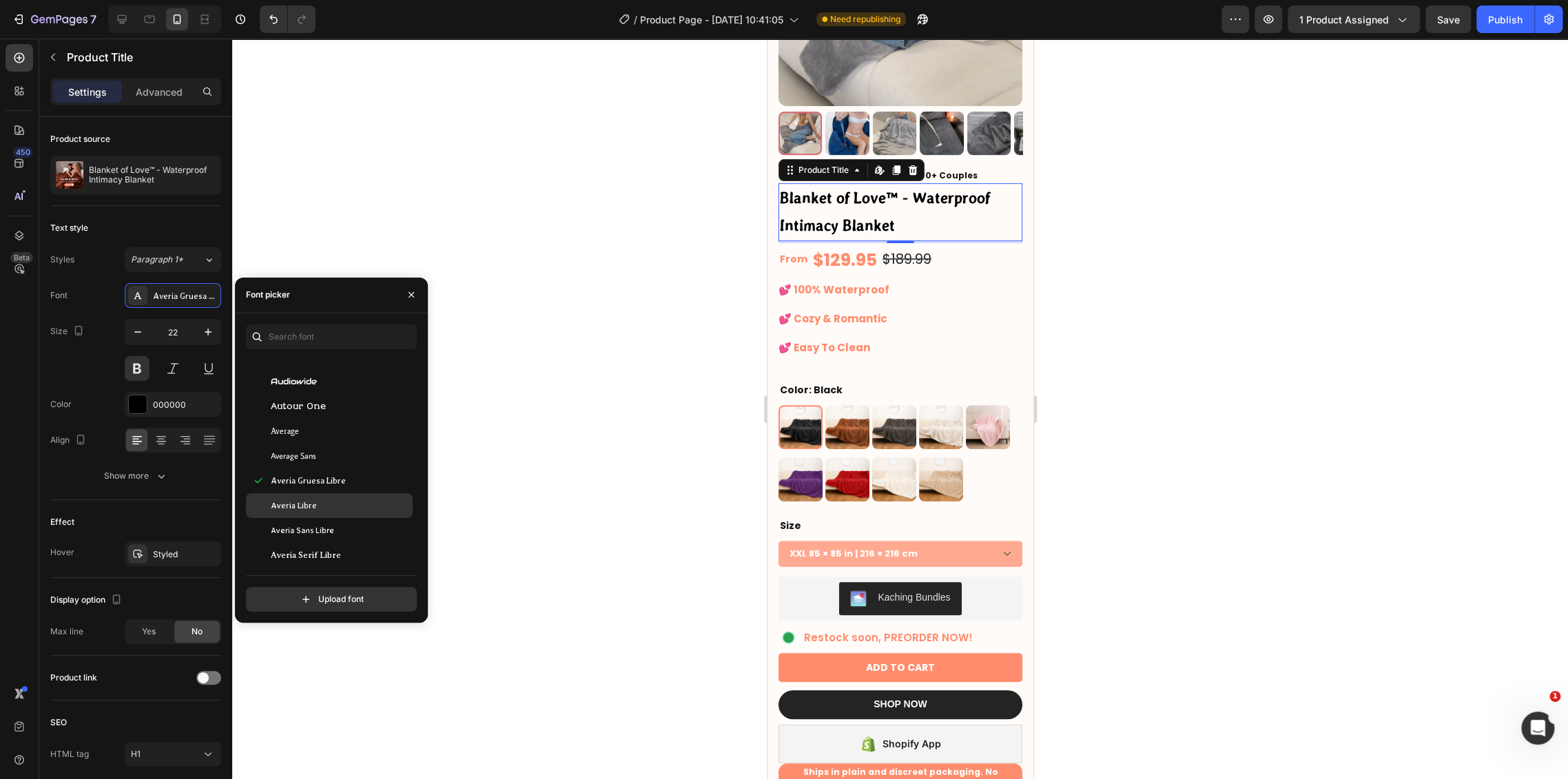
click at [358, 514] on div "Averia Libre" at bounding box center [329, 505] width 166 height 25
click at [355, 481] on div "Averia Gruesa Libre" at bounding box center [340, 480] width 139 height 12
click at [350, 541] on div "Bagel Fat One" at bounding box center [340, 545] width 139 height 12
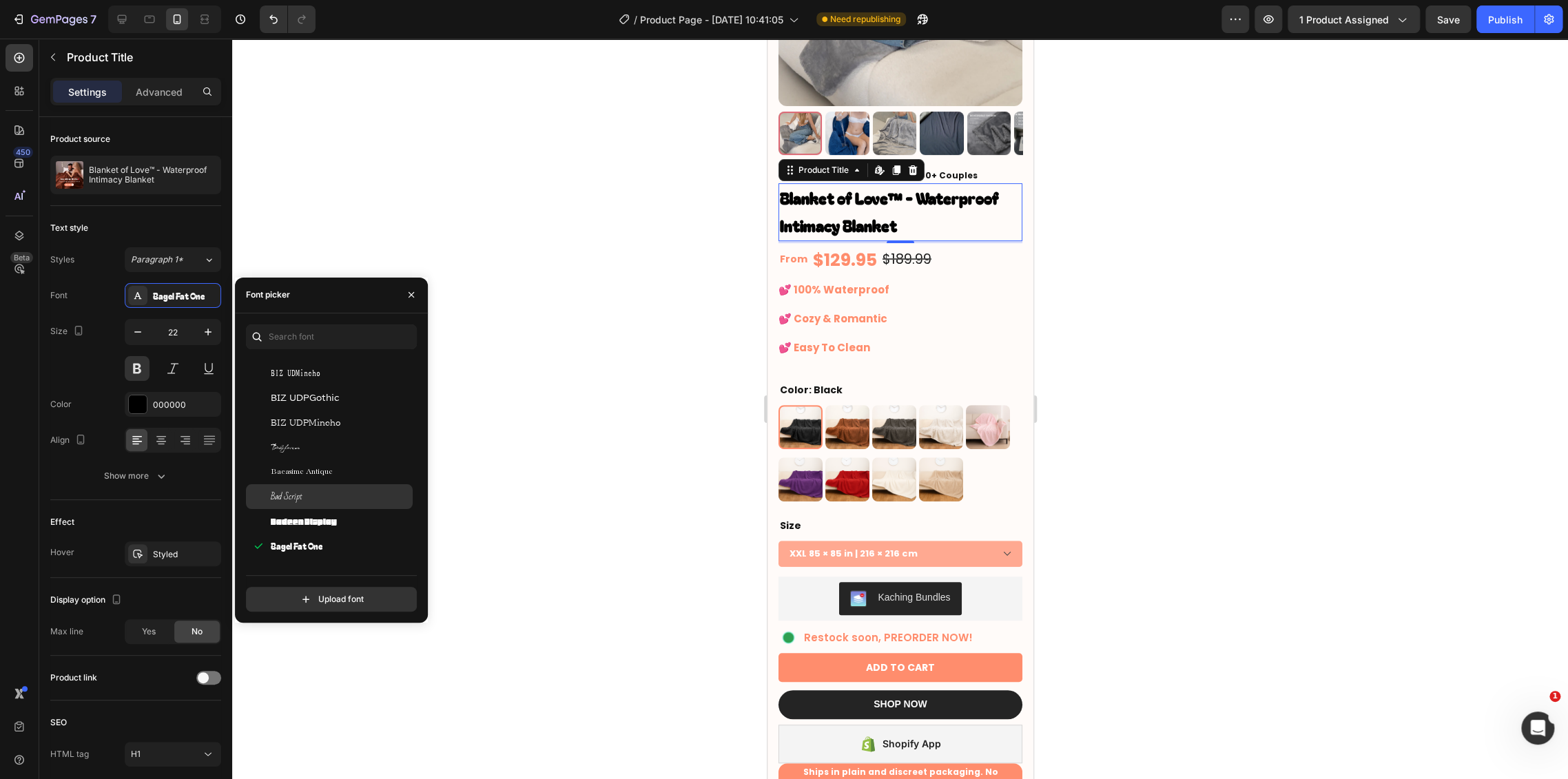
scroll to position [3980, 0]
click at [355, 504] on div "Baloo Da 2" at bounding box center [329, 513] width 166 height 25
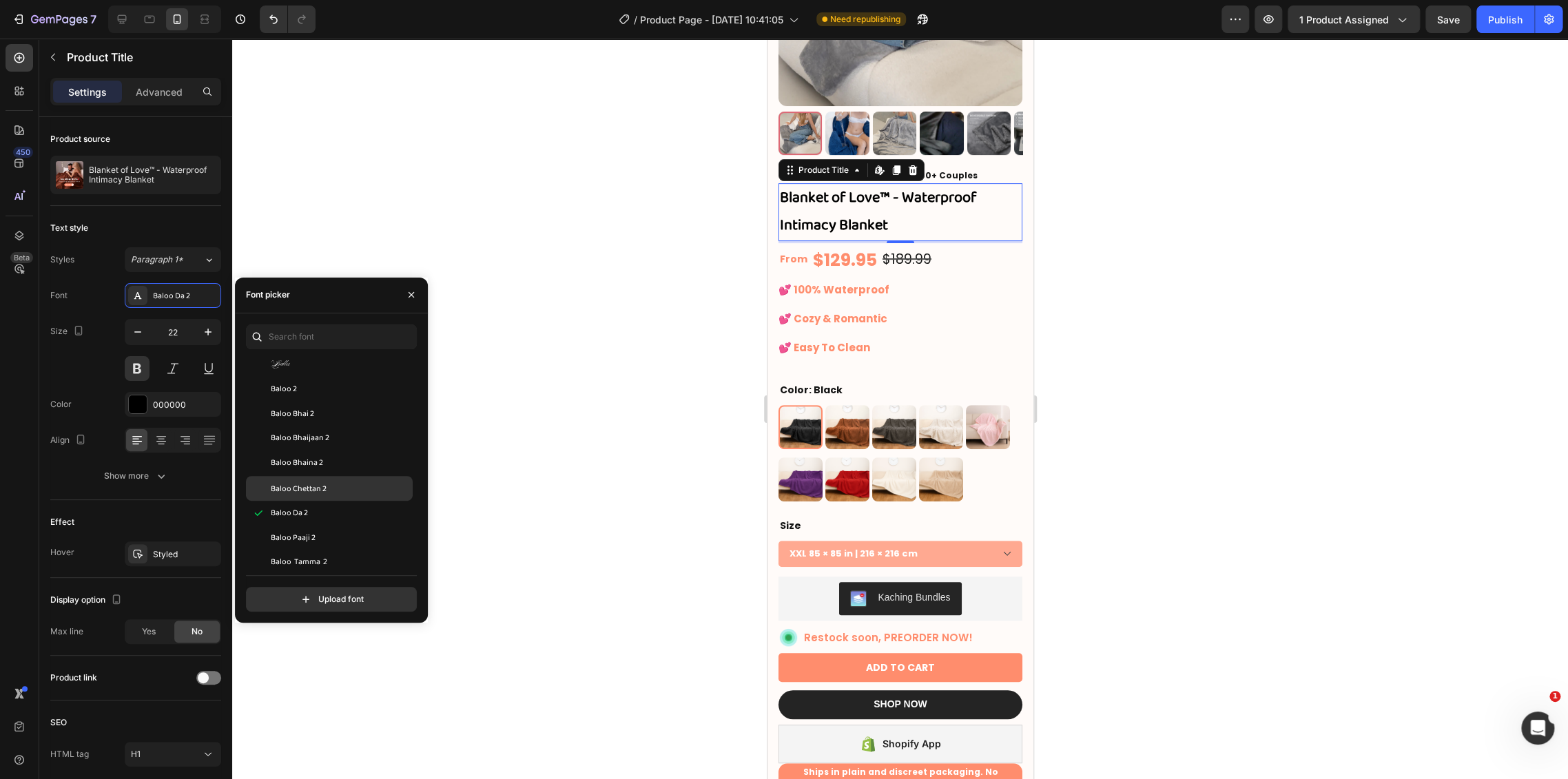
click at [354, 483] on div "Baloo Chettan 2" at bounding box center [340, 488] width 139 height 12
click at [353, 503] on div "Baloo Da 2" at bounding box center [329, 513] width 166 height 25
click at [355, 486] on div "Baloo Chettan 2" at bounding box center [340, 488] width 139 height 12
click at [353, 503] on div "Baloo Da 2" at bounding box center [329, 513] width 166 height 25
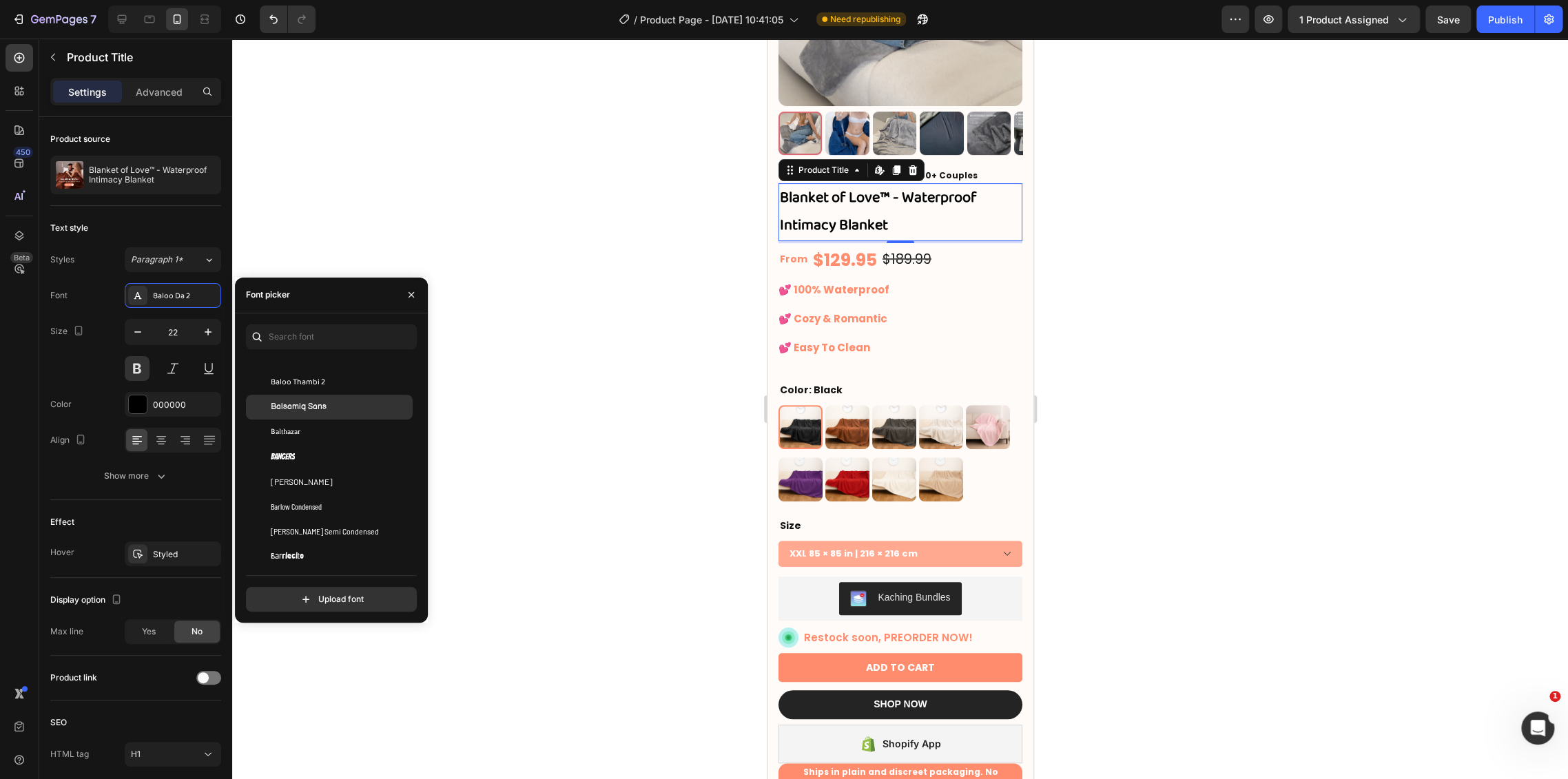
click at [346, 402] on div "Balsamiq Sans" at bounding box center [340, 407] width 139 height 12
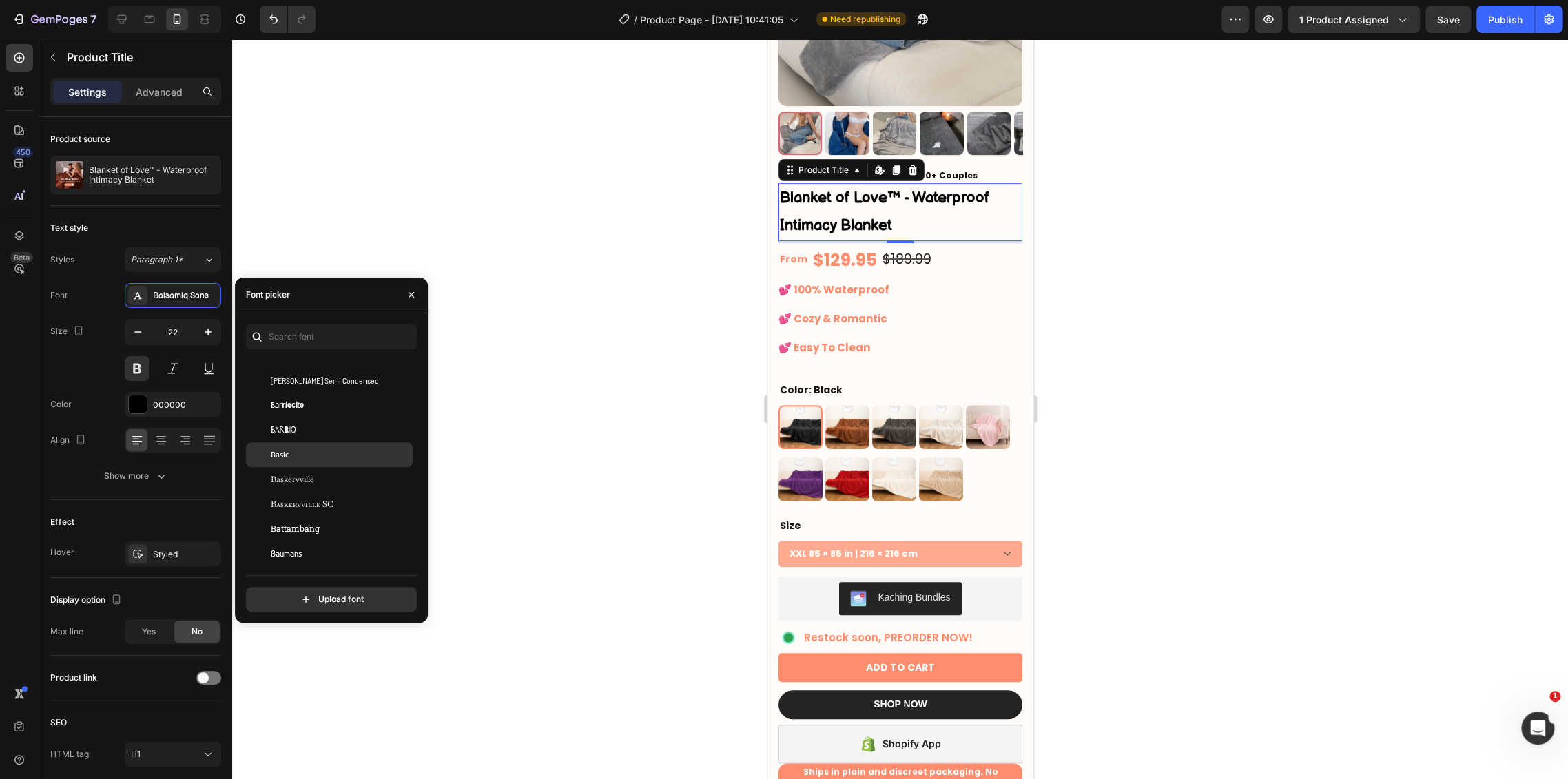
scroll to position [4363, 0]
click at [347, 400] on div "Barriecito" at bounding box center [340, 403] width 139 height 12
click at [353, 430] on div "Barrio" at bounding box center [340, 428] width 139 height 12
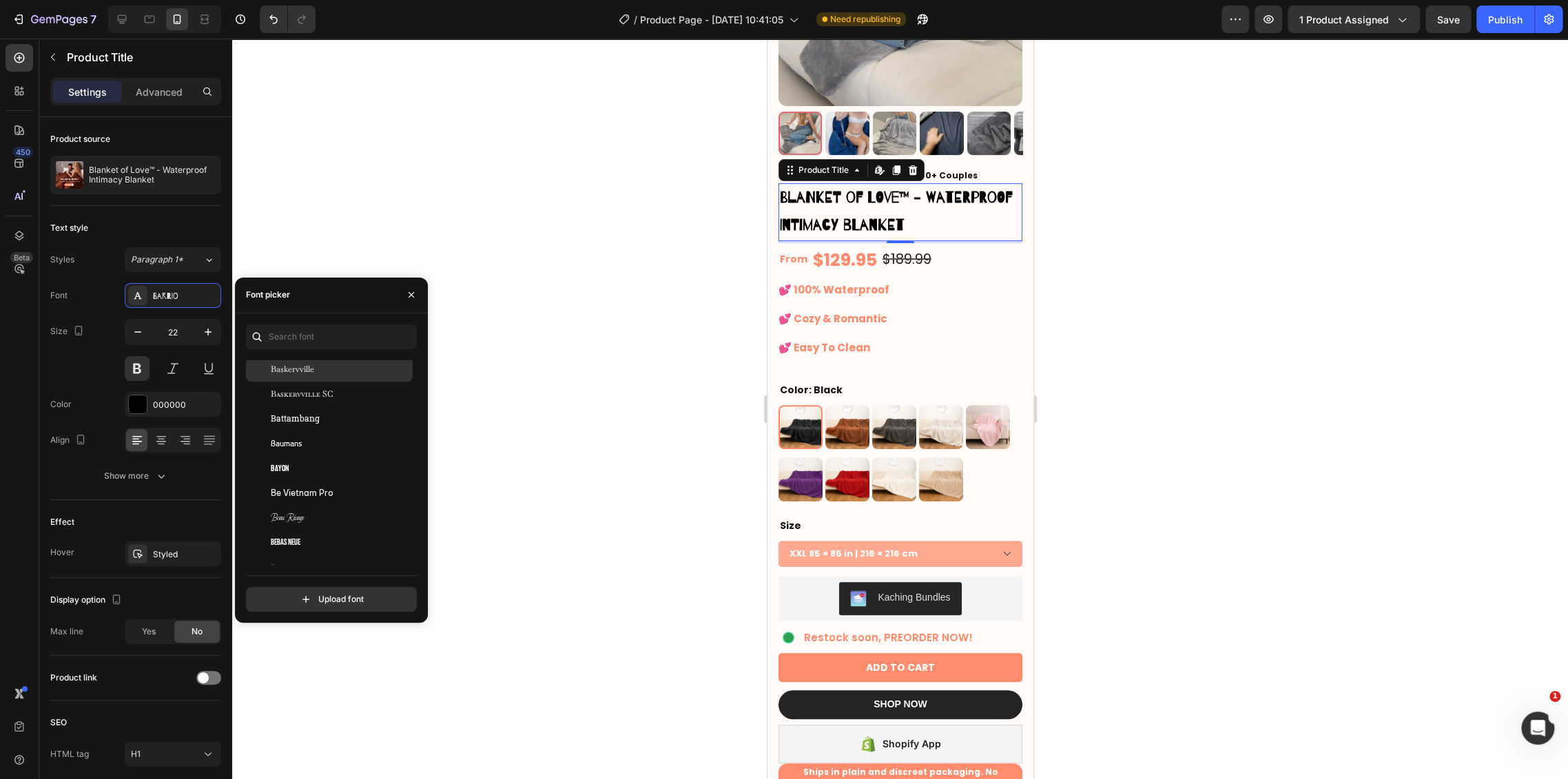
scroll to position [4669, 0]
click at [364, 506] on div "Bellota Text" at bounding box center [329, 519] width 166 height 25
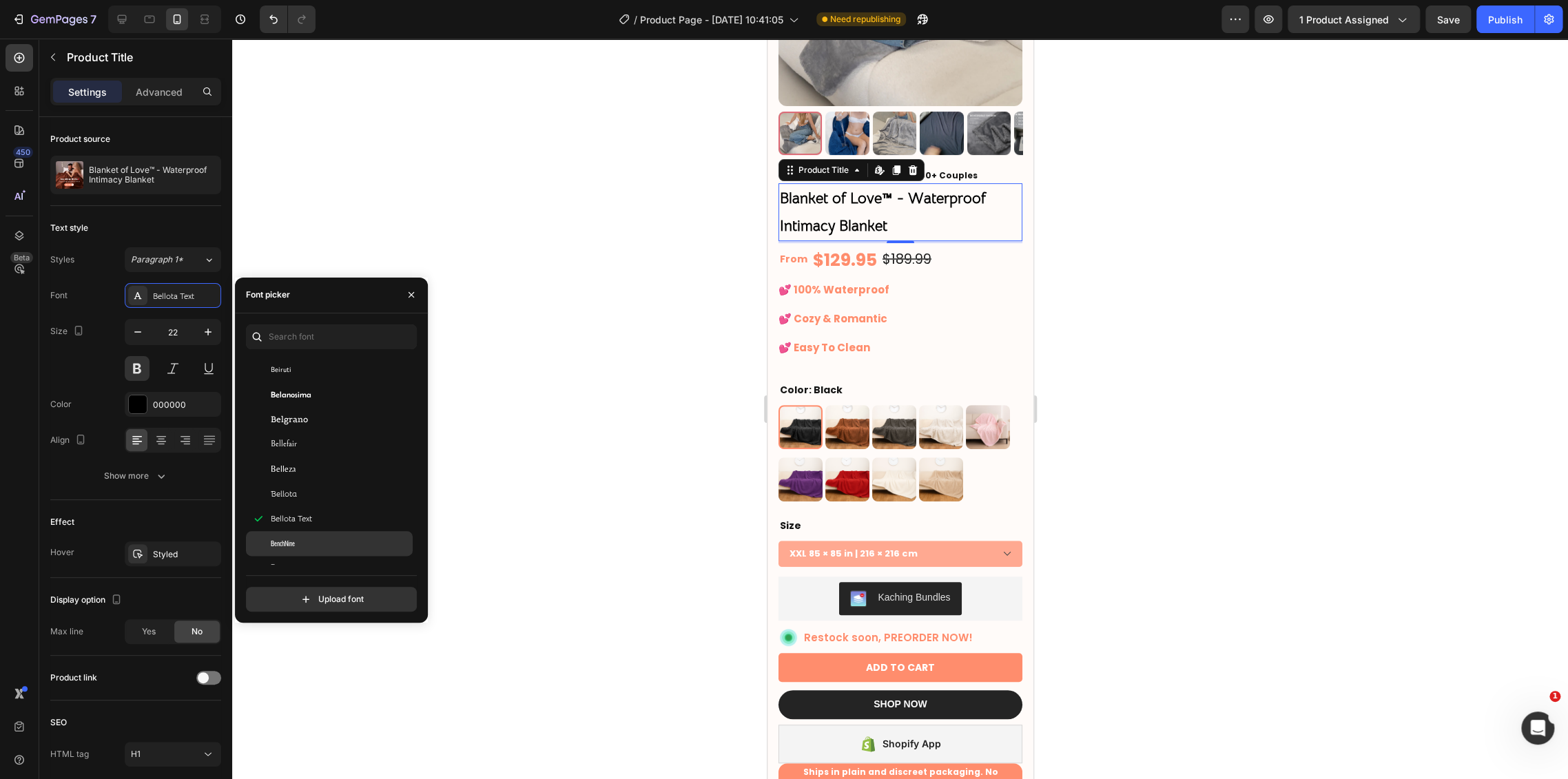
click at [350, 538] on div "BenchNine" at bounding box center [340, 544] width 139 height 12
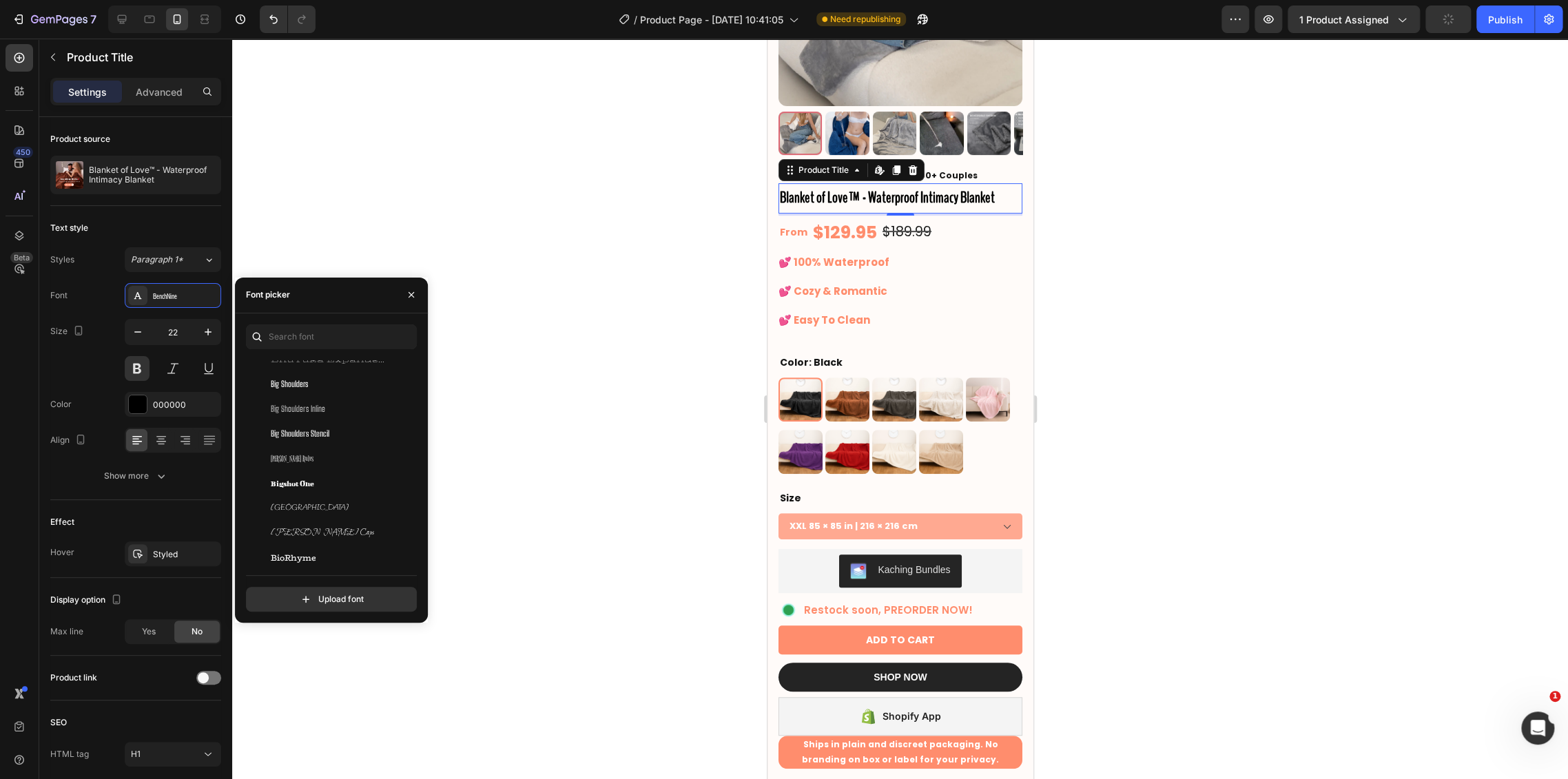
scroll to position [5205, 0]
click at [363, 523] on span "Bitcount Grid Double" at bounding box center [319, 528] width 97 height 12
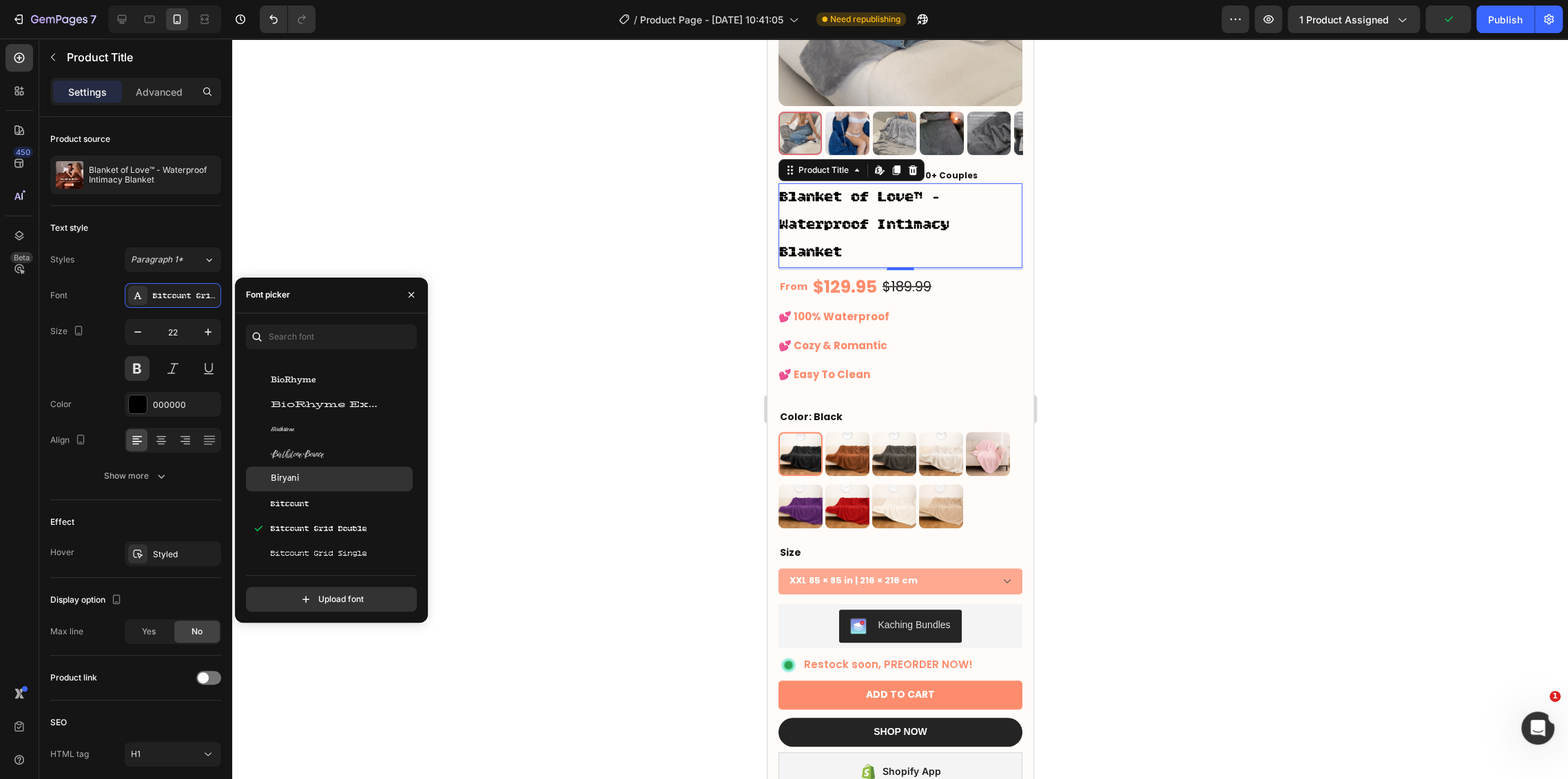
scroll to position [5512, 0]
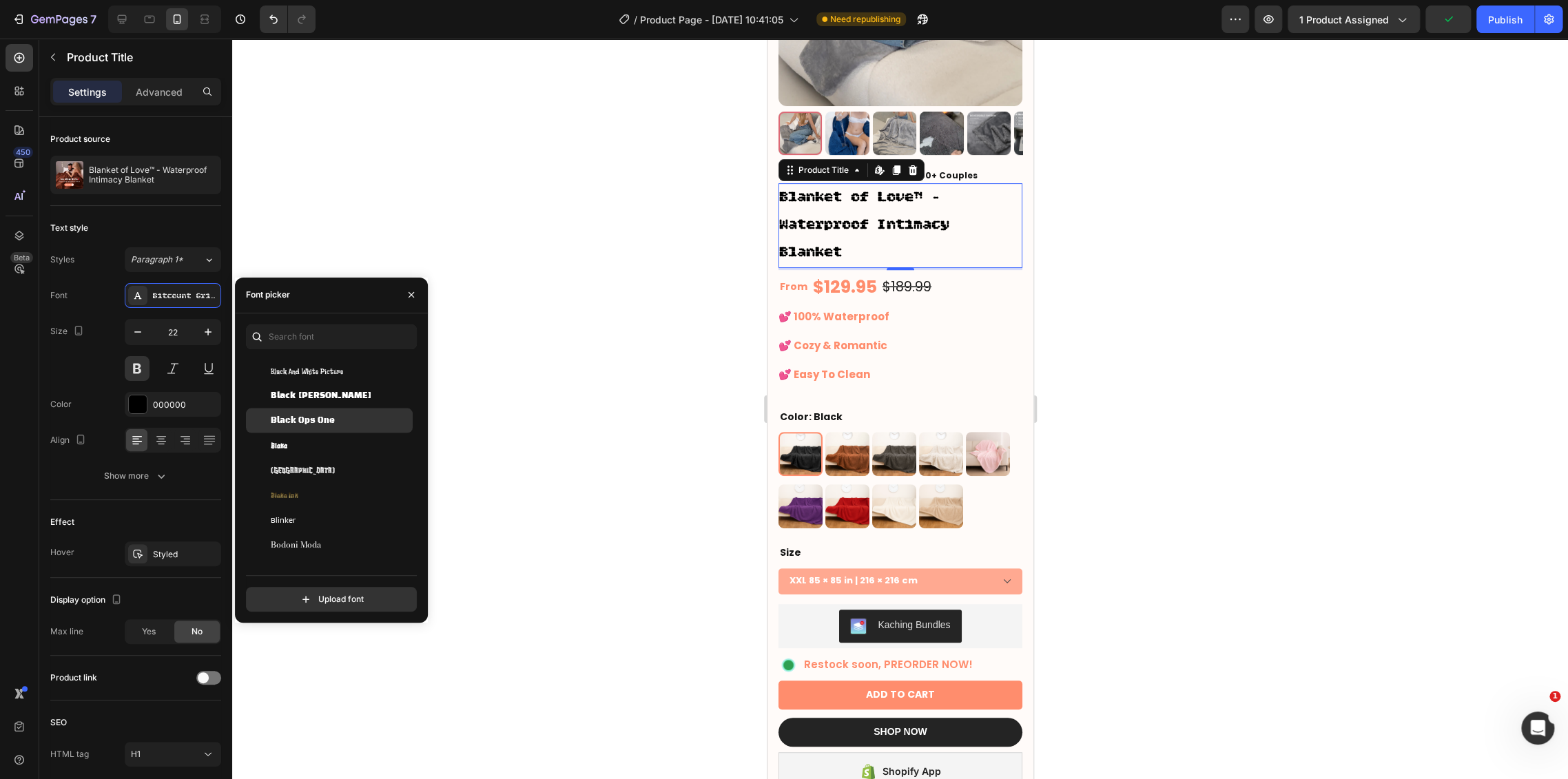
click at [355, 415] on div "Black Ops One" at bounding box center [340, 420] width 139 height 12
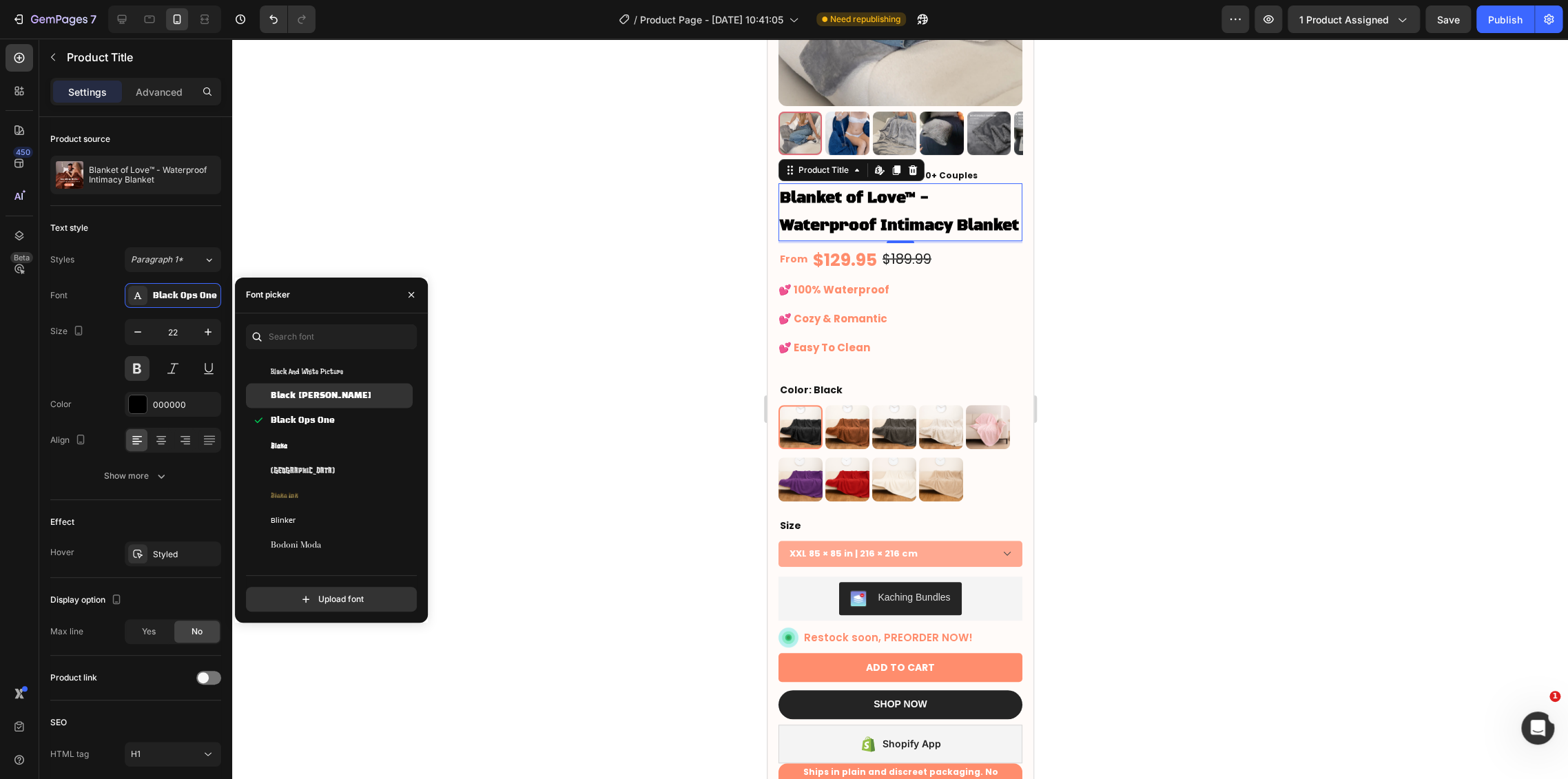
click at [355, 397] on div "Black Han Sans" at bounding box center [340, 395] width 139 height 12
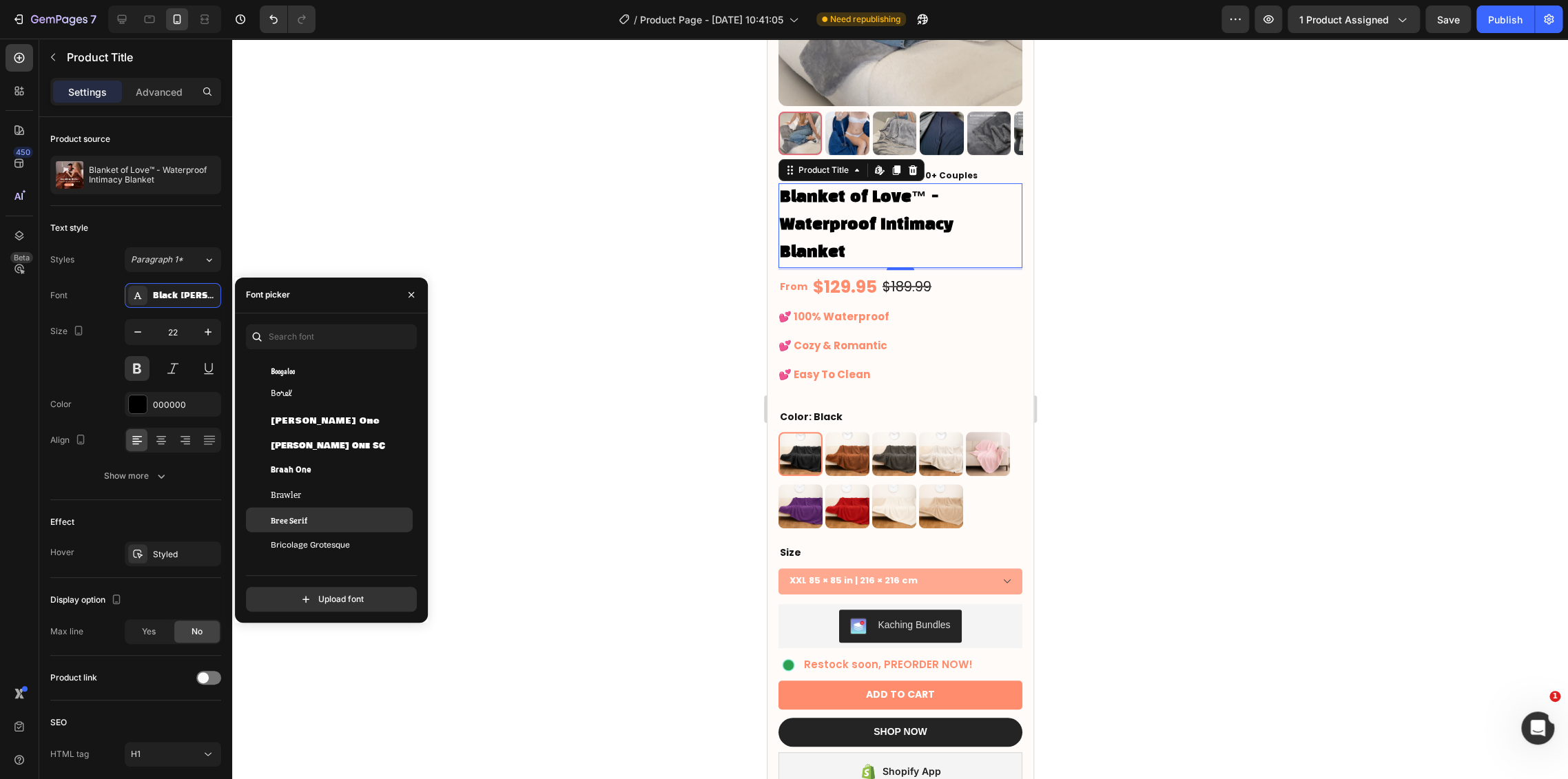
scroll to position [5894, 0]
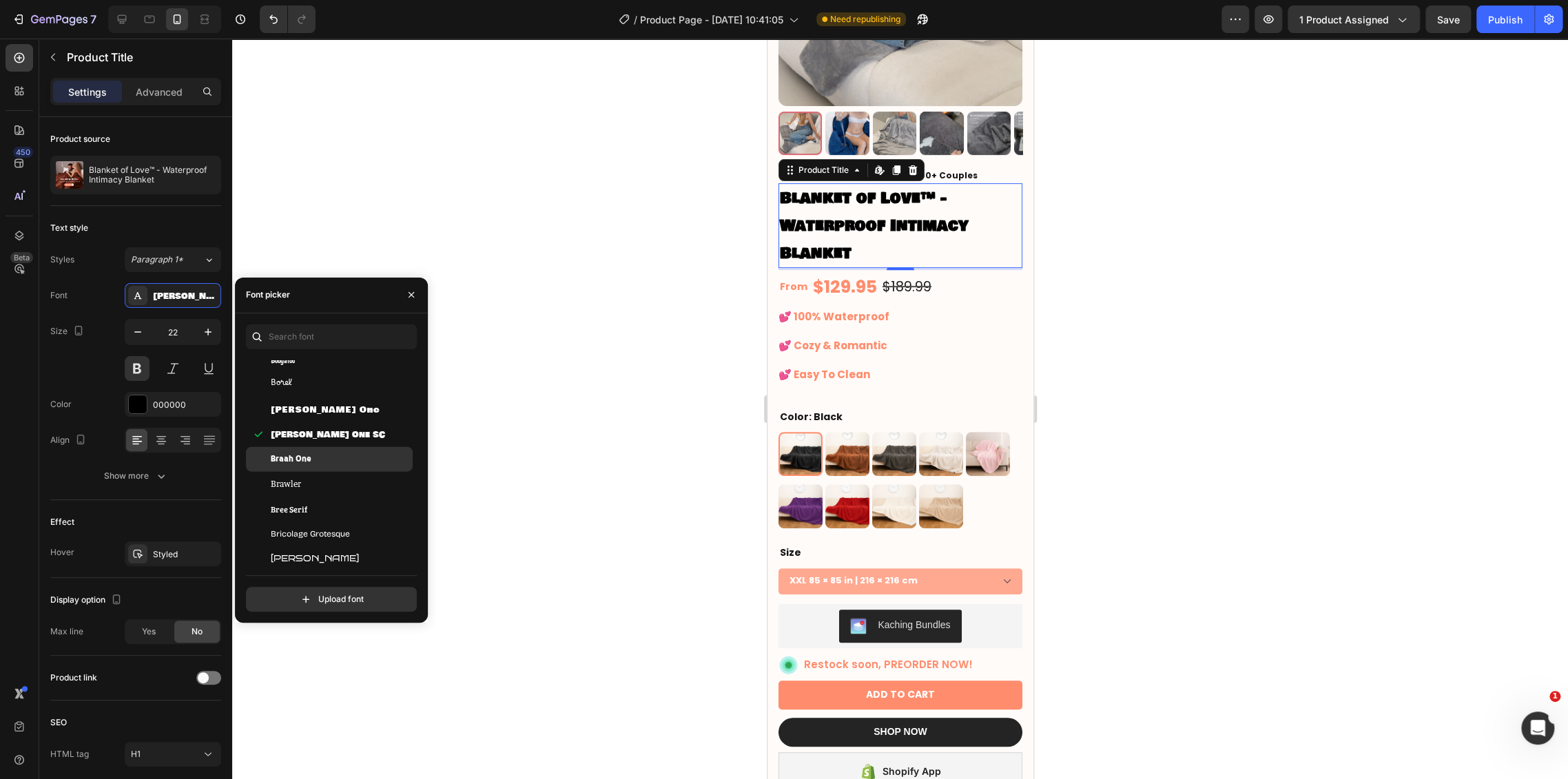
click at [345, 461] on div "Braah One" at bounding box center [340, 459] width 139 height 12
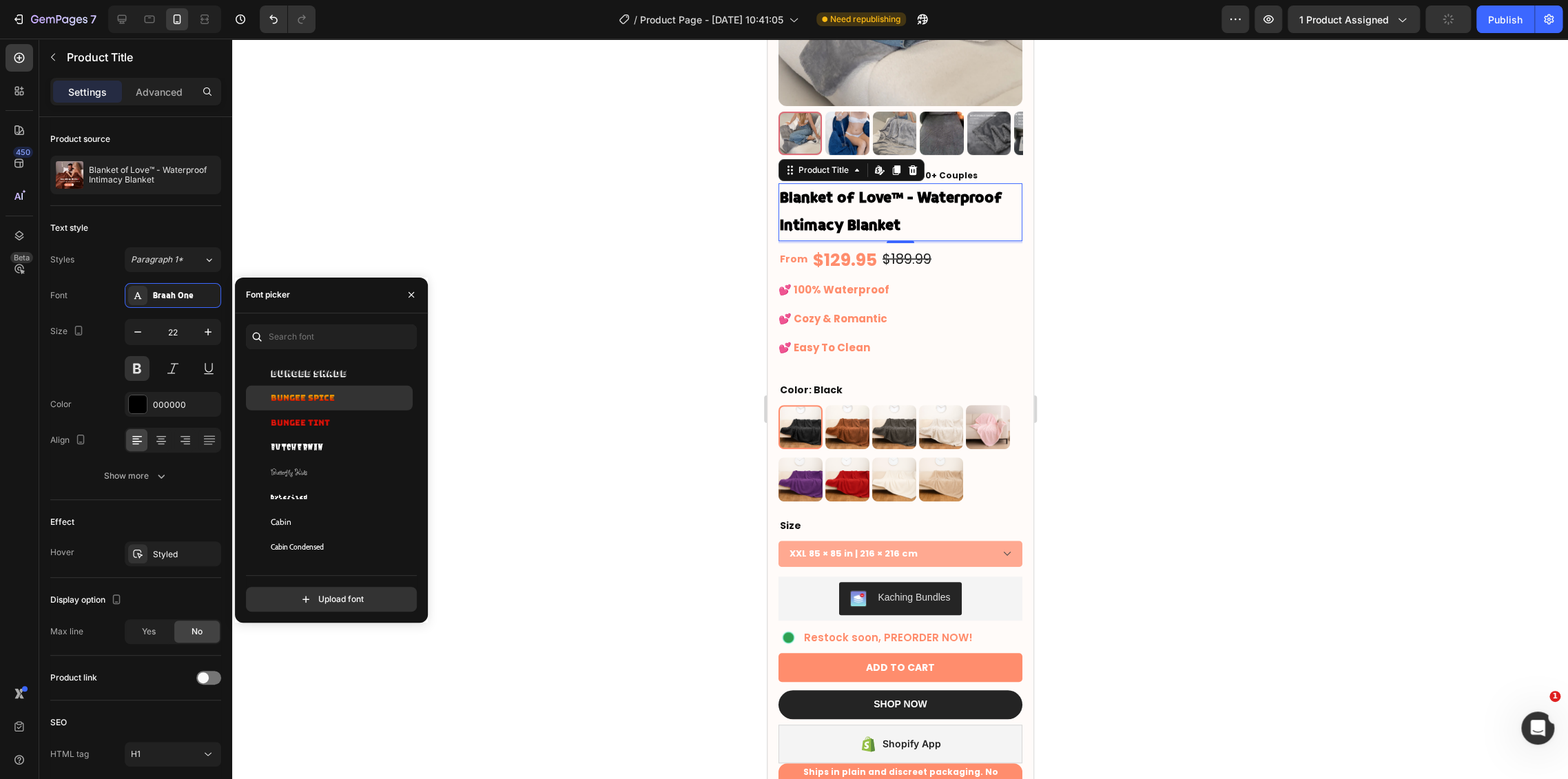
scroll to position [6354, 0]
click at [340, 442] on div "Butcherman" at bounding box center [340, 446] width 139 height 12
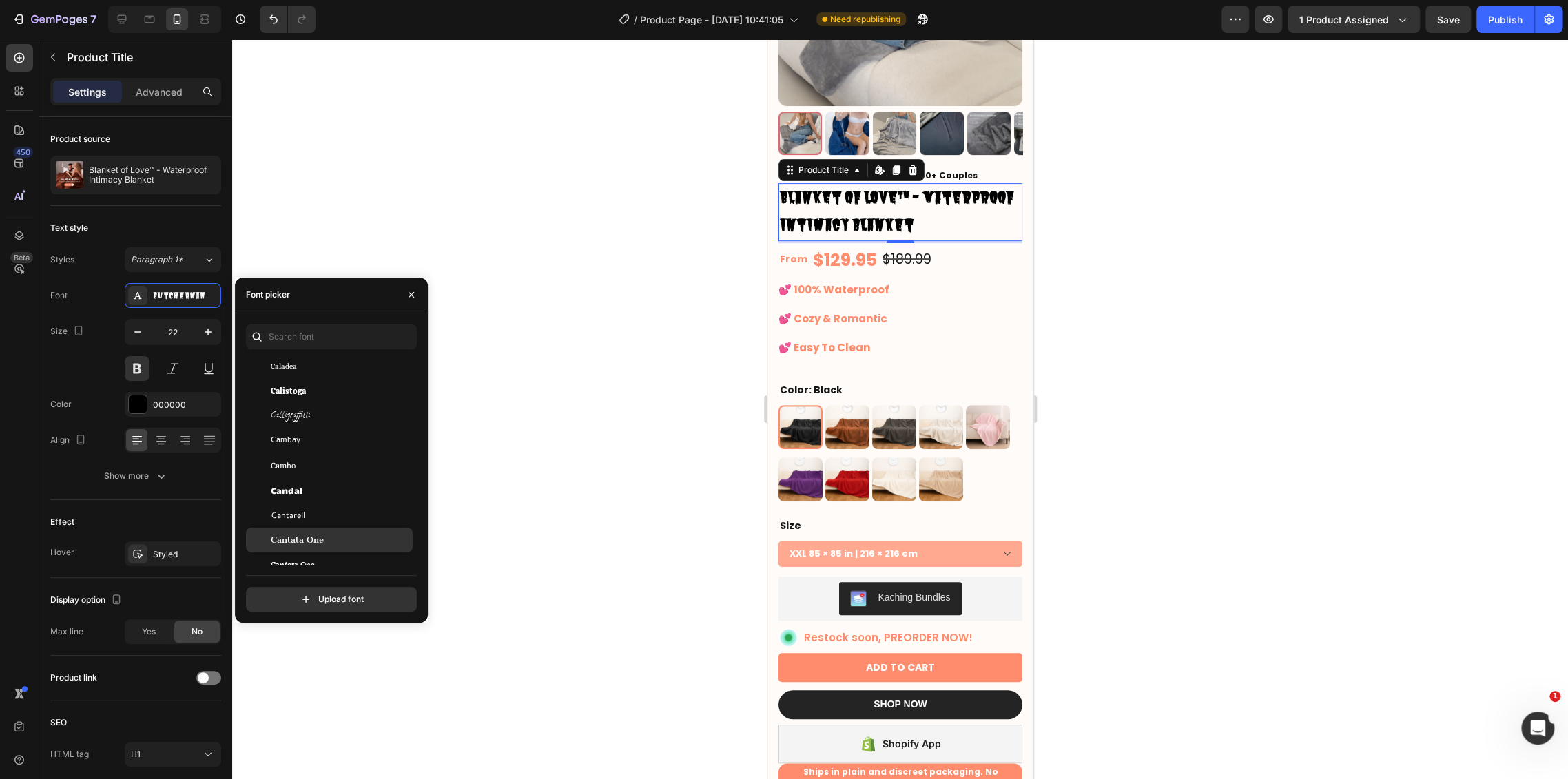
scroll to position [6736, 0]
click at [336, 482] on div "Candal" at bounding box center [340, 485] width 139 height 12
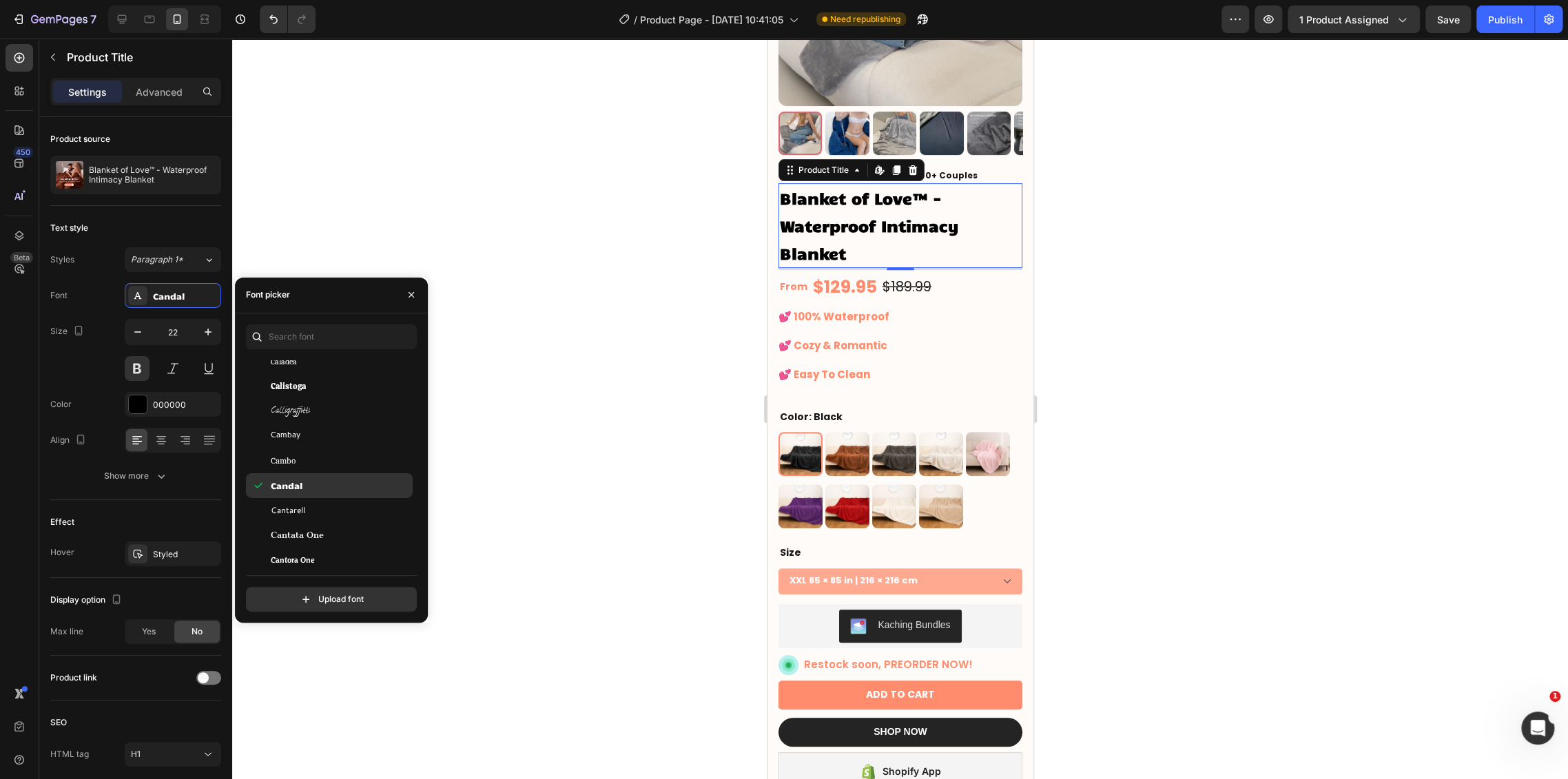
click at [336, 482] on div "Candal" at bounding box center [340, 485] width 139 height 12
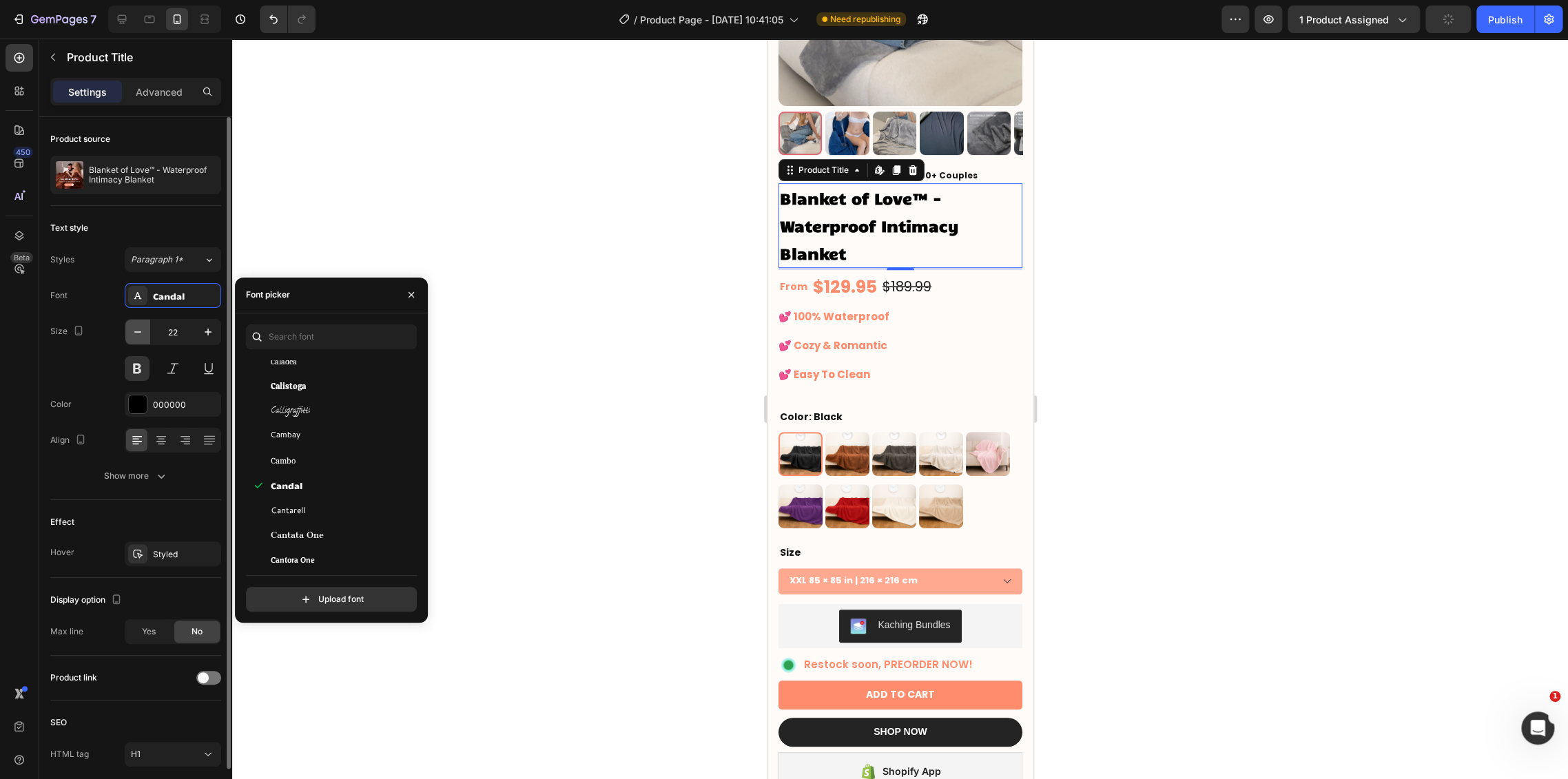
click at [139, 332] on icon "button" at bounding box center [138, 332] width 13 height 13
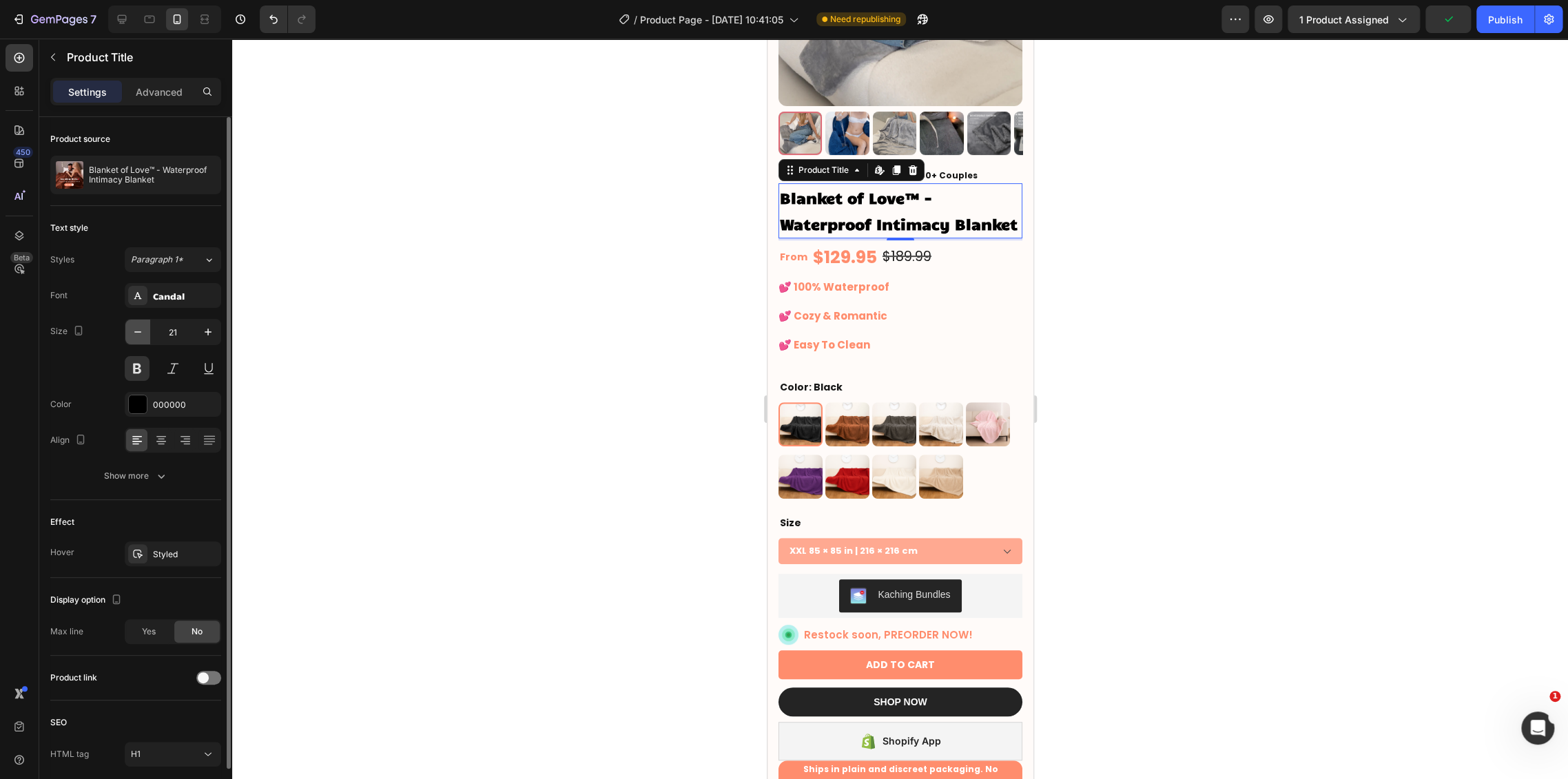
click at [139, 332] on icon "button" at bounding box center [138, 332] width 13 height 13
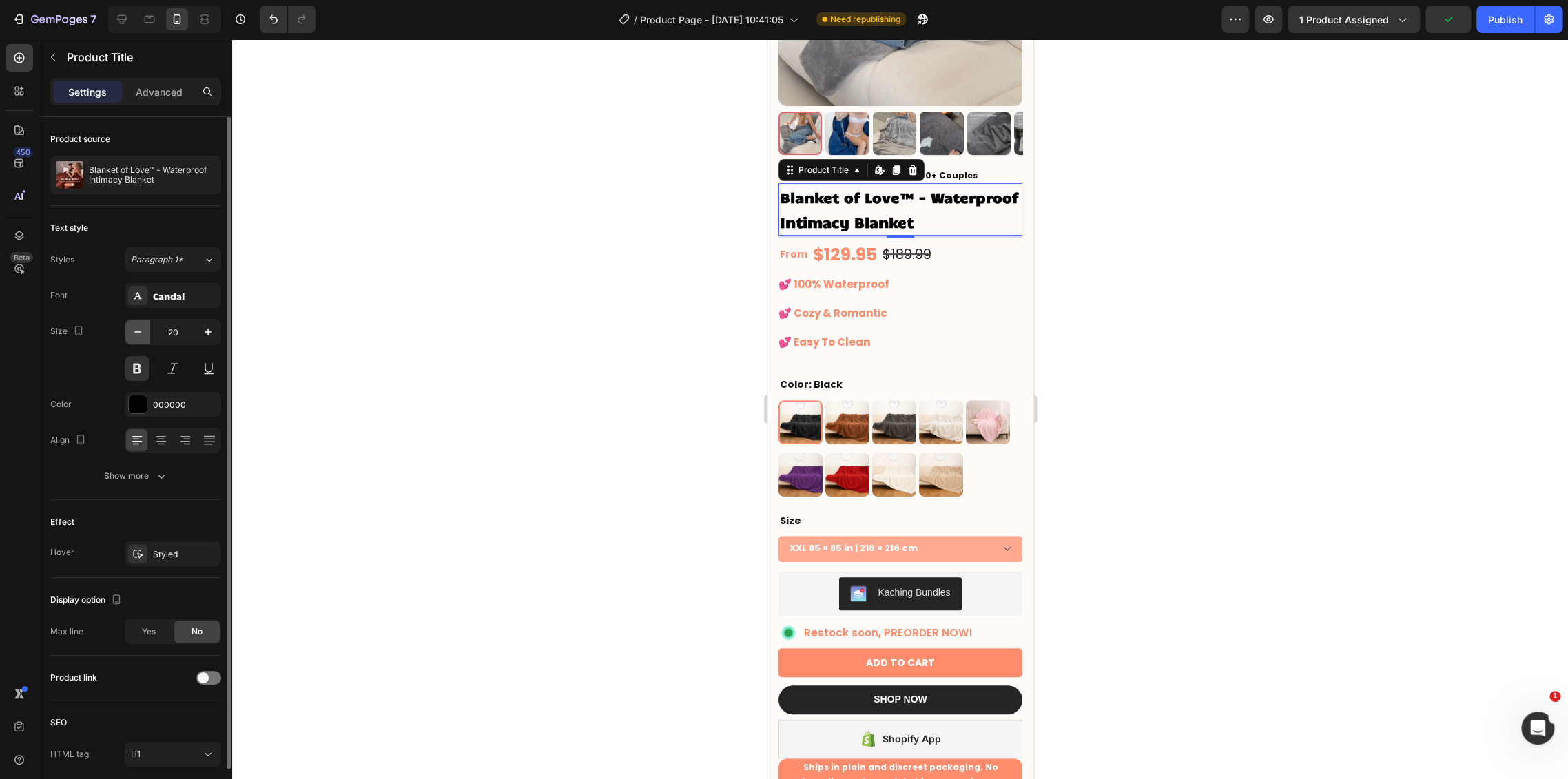
click at [139, 332] on icon "button" at bounding box center [138, 332] width 13 height 13
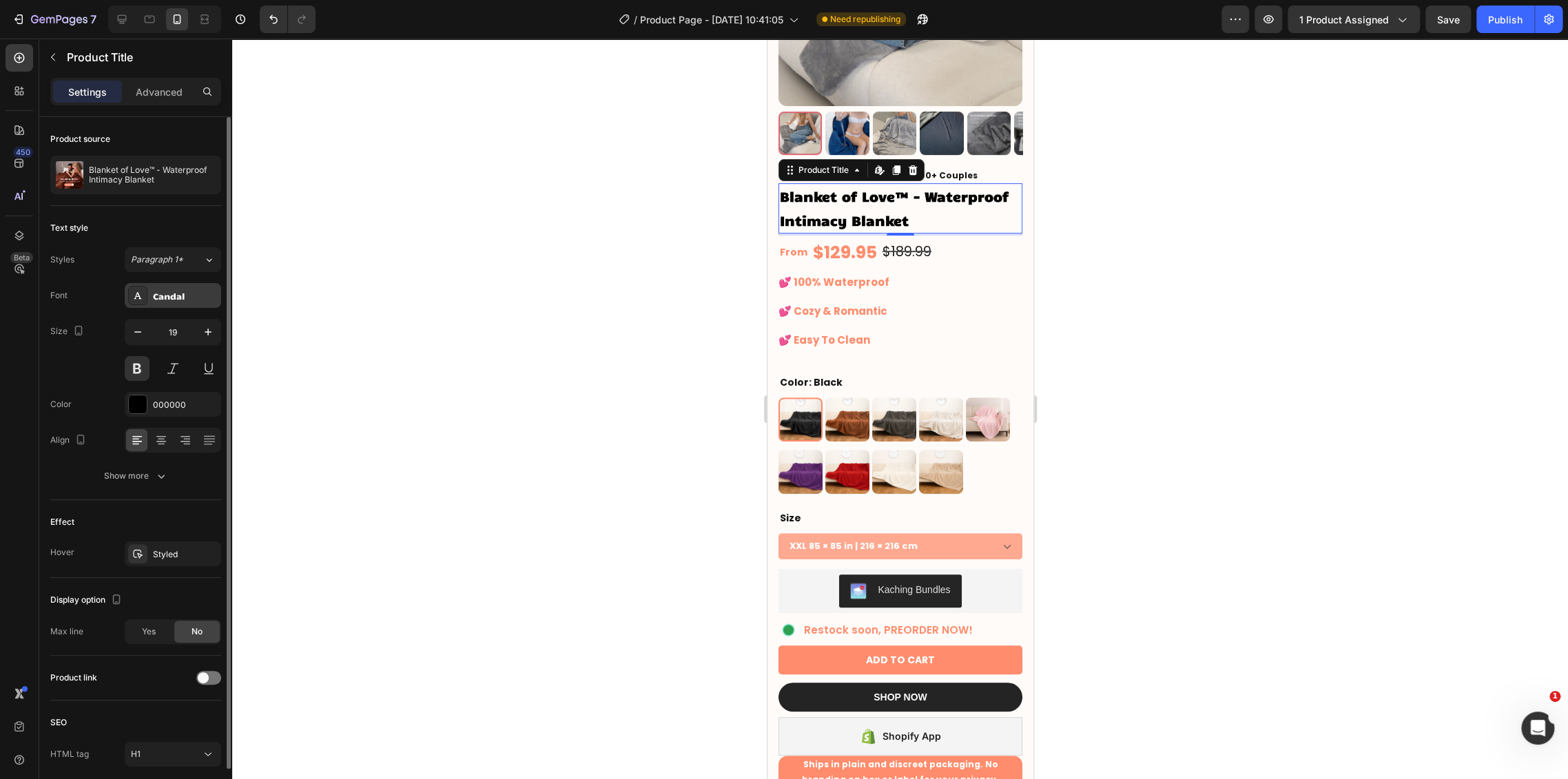
click at [189, 301] on div "Candal" at bounding box center [172, 296] width 97 height 25
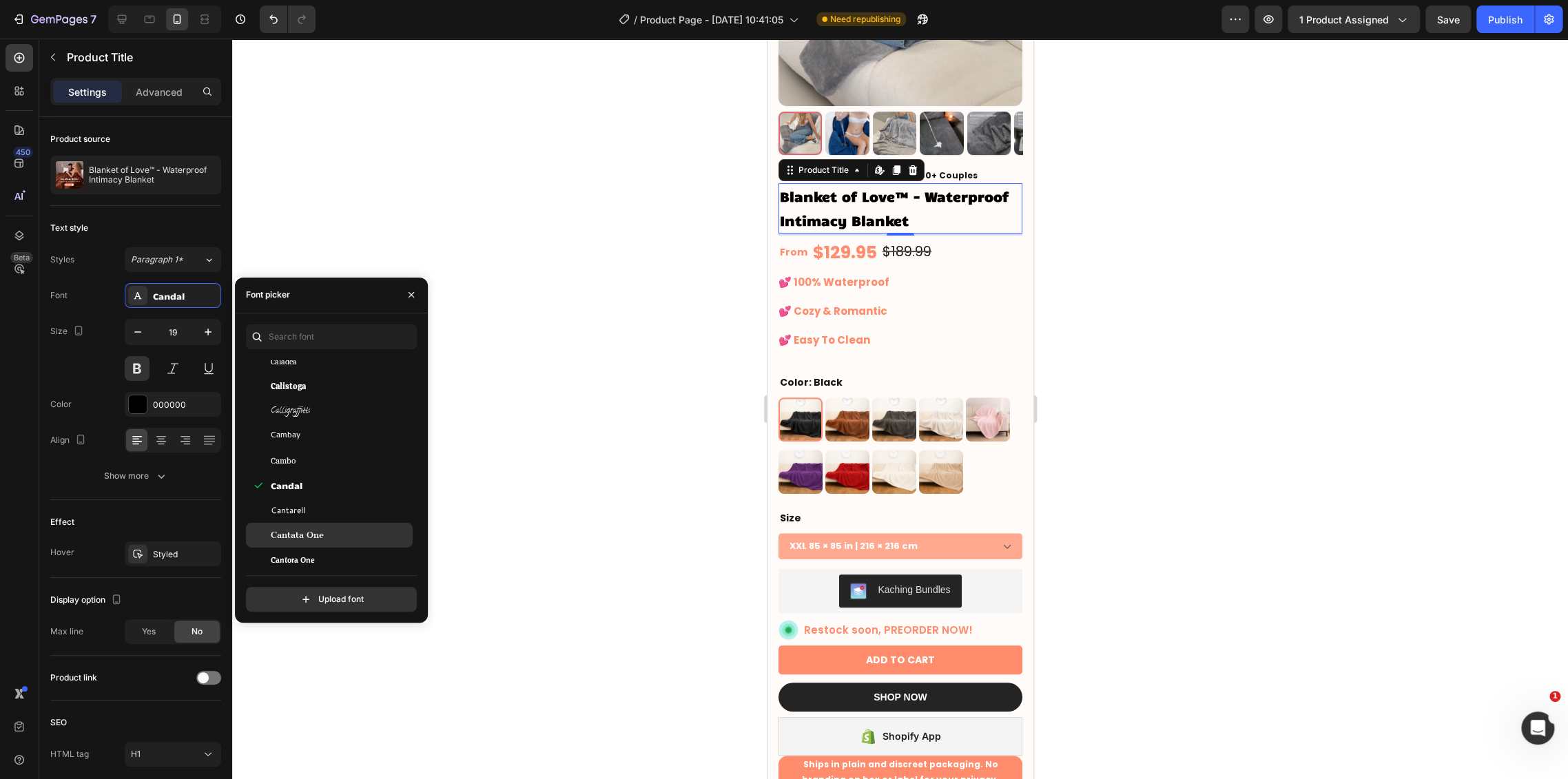
click at [325, 525] on div "Cantata One" at bounding box center [329, 535] width 166 height 25
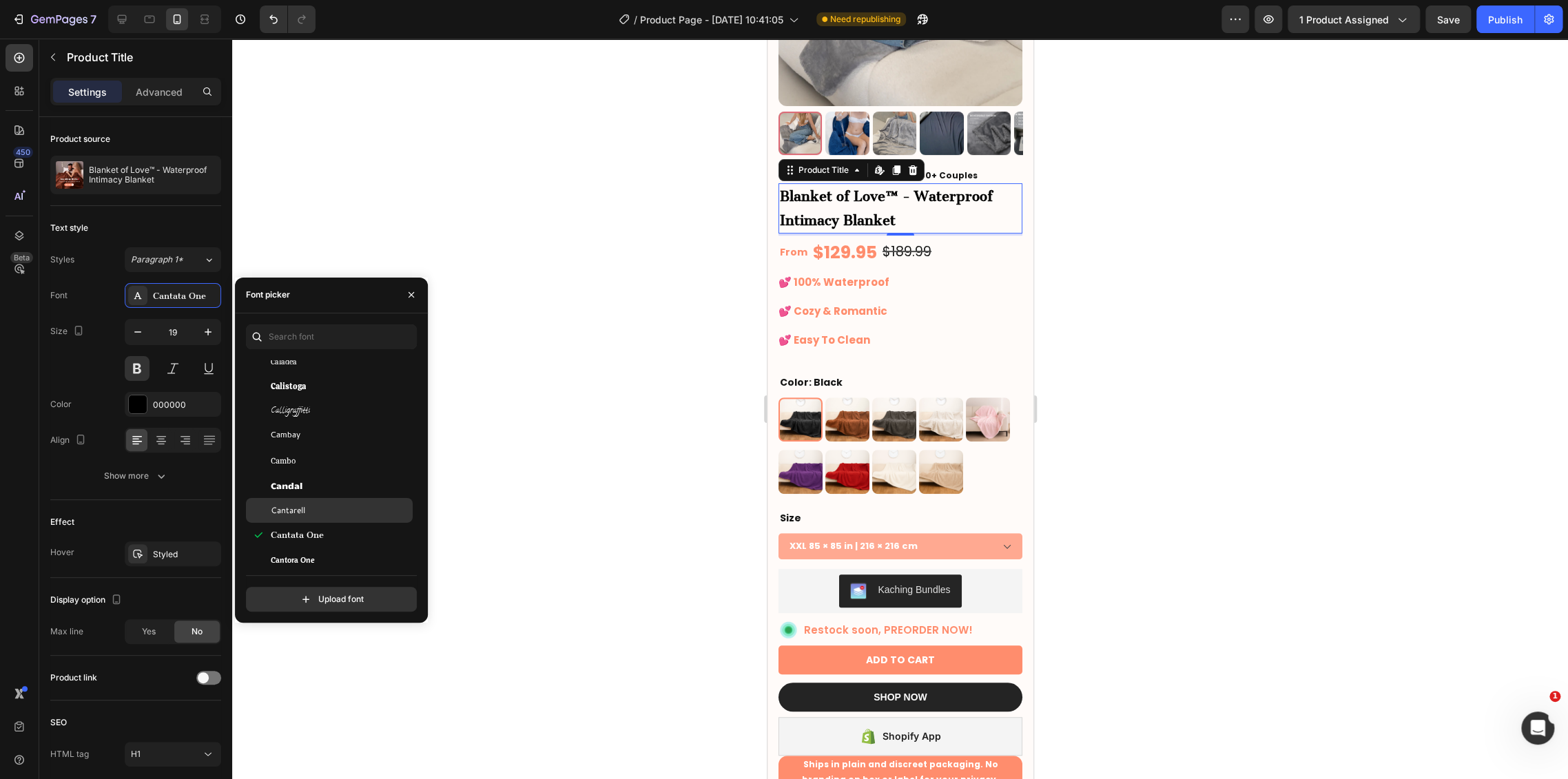
click at [327, 505] on div "Cantarell" at bounding box center [340, 510] width 139 height 12
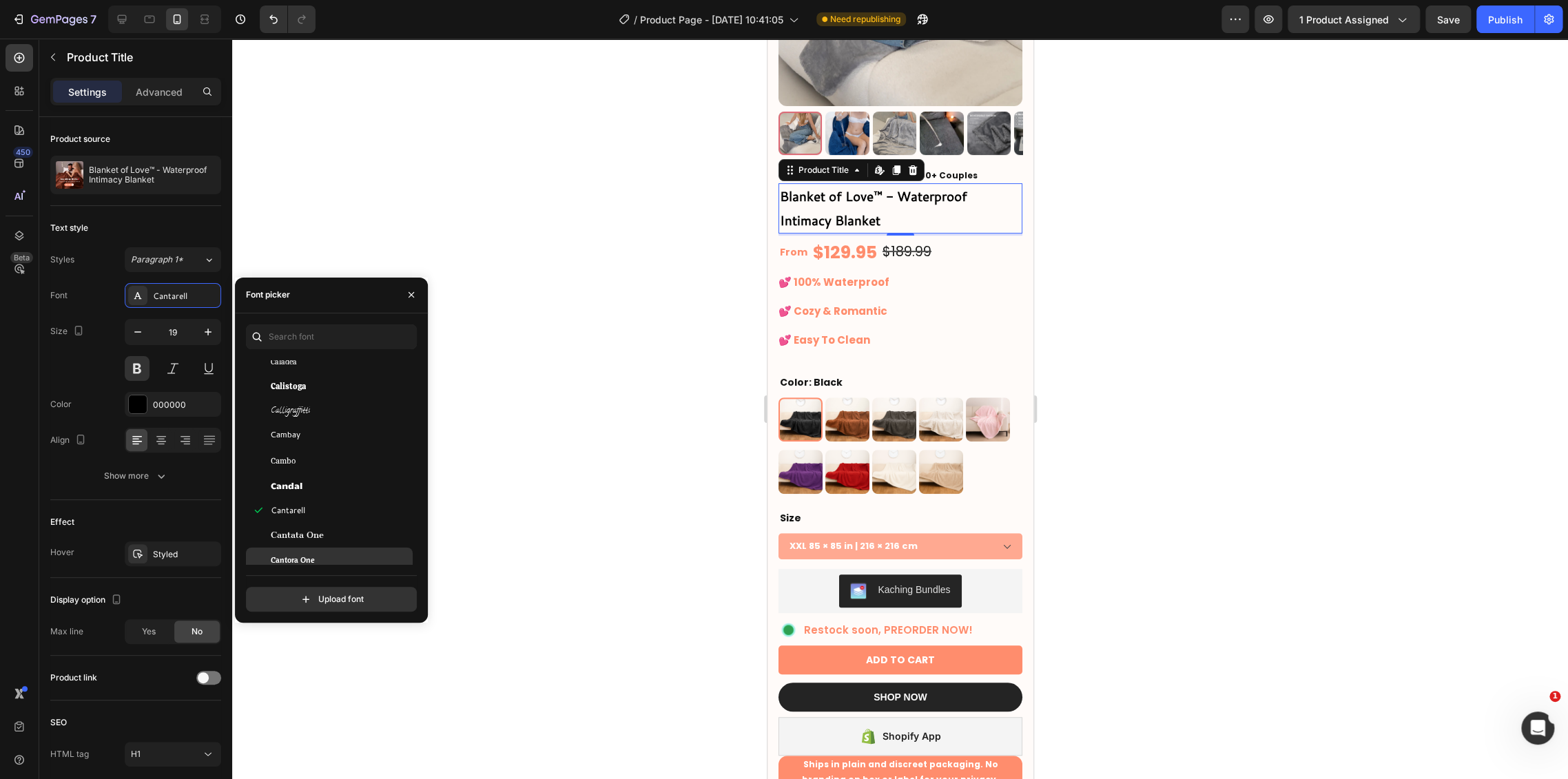
click at [339, 554] on div "Cantora One" at bounding box center [340, 560] width 139 height 12
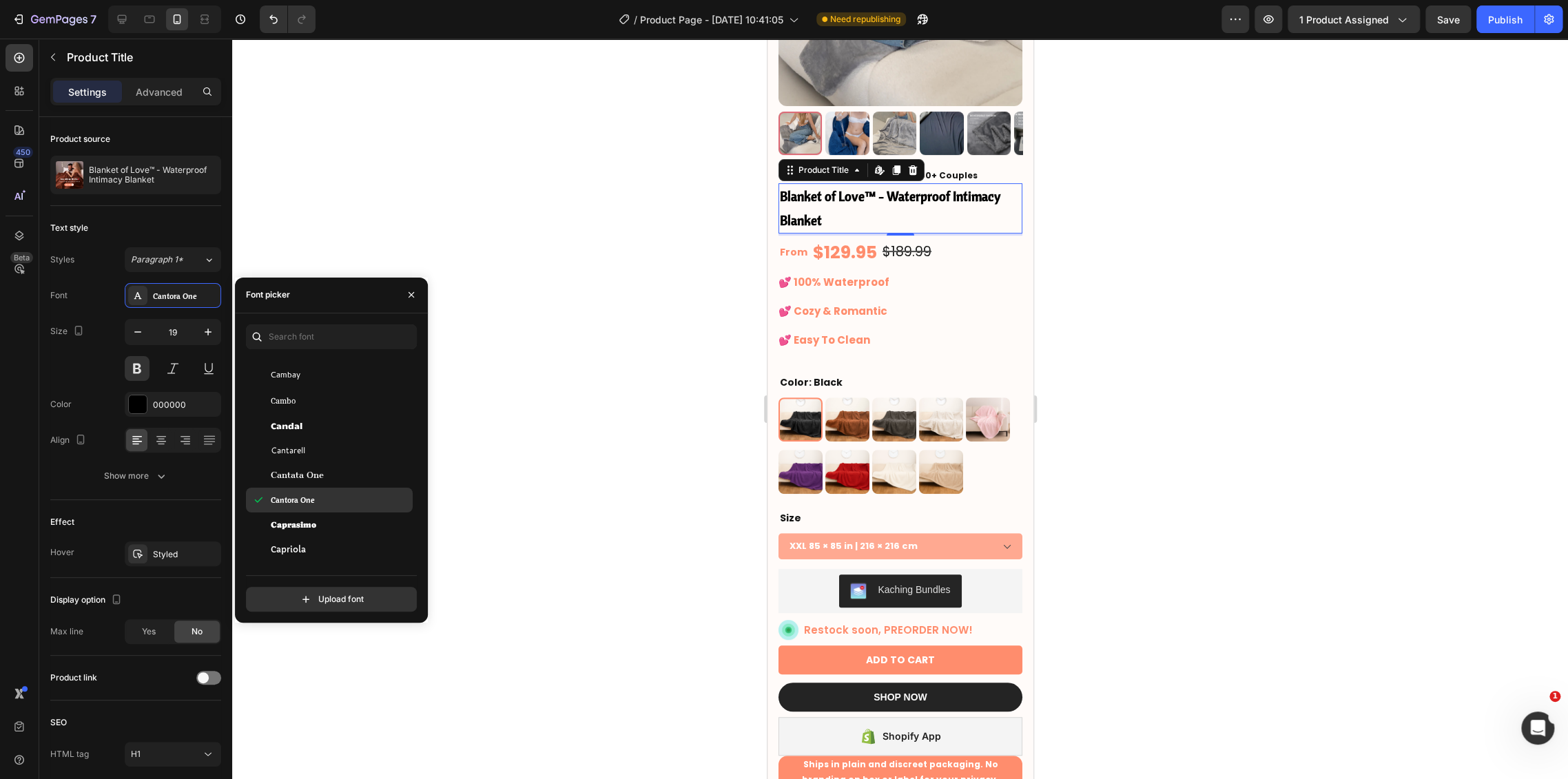
scroll to position [6813, 0]
click at [331, 513] on div "Caprasimo" at bounding box center [340, 508] width 139 height 12
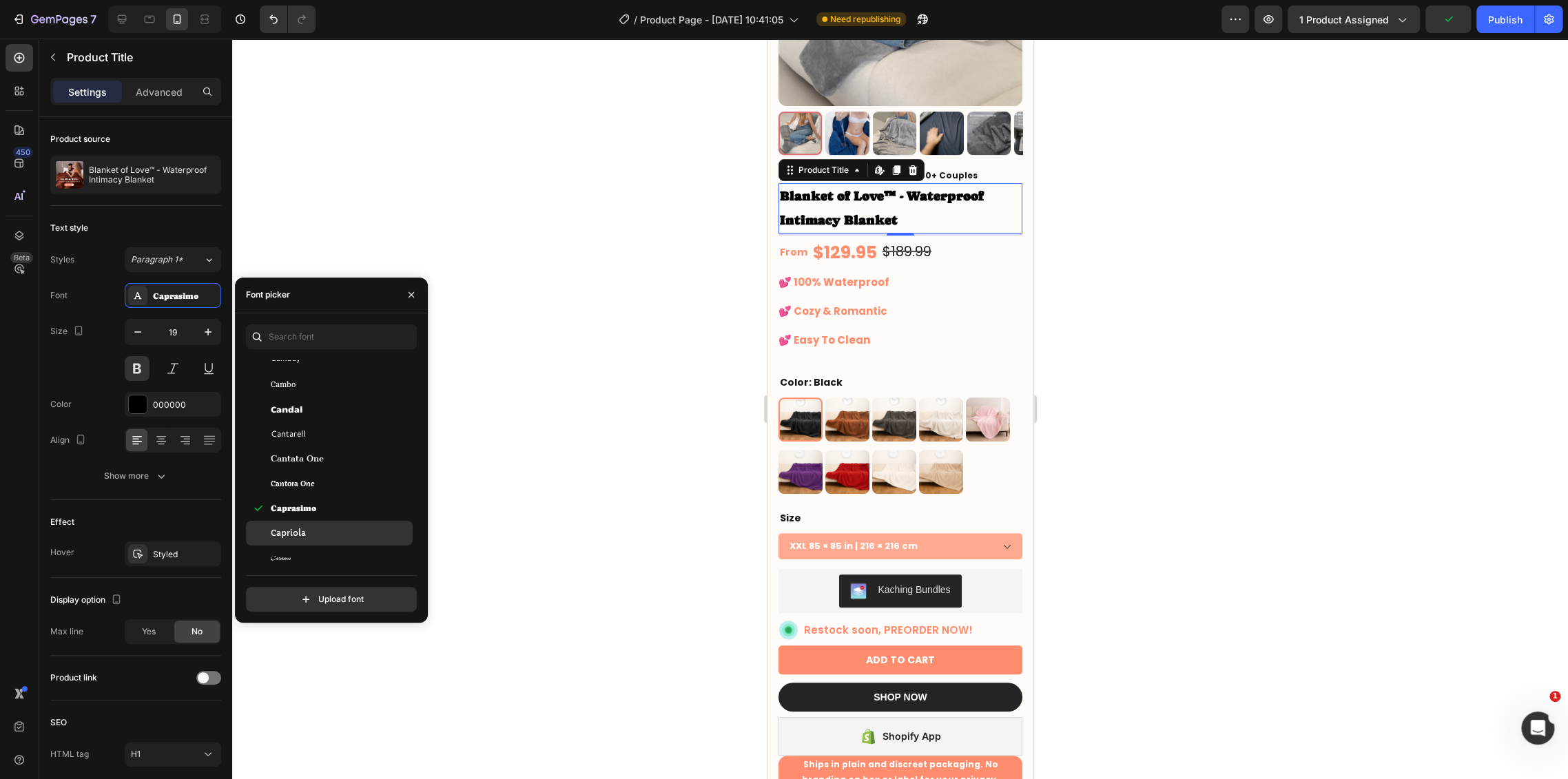
click at [332, 539] on div "Capriola" at bounding box center [329, 533] width 166 height 25
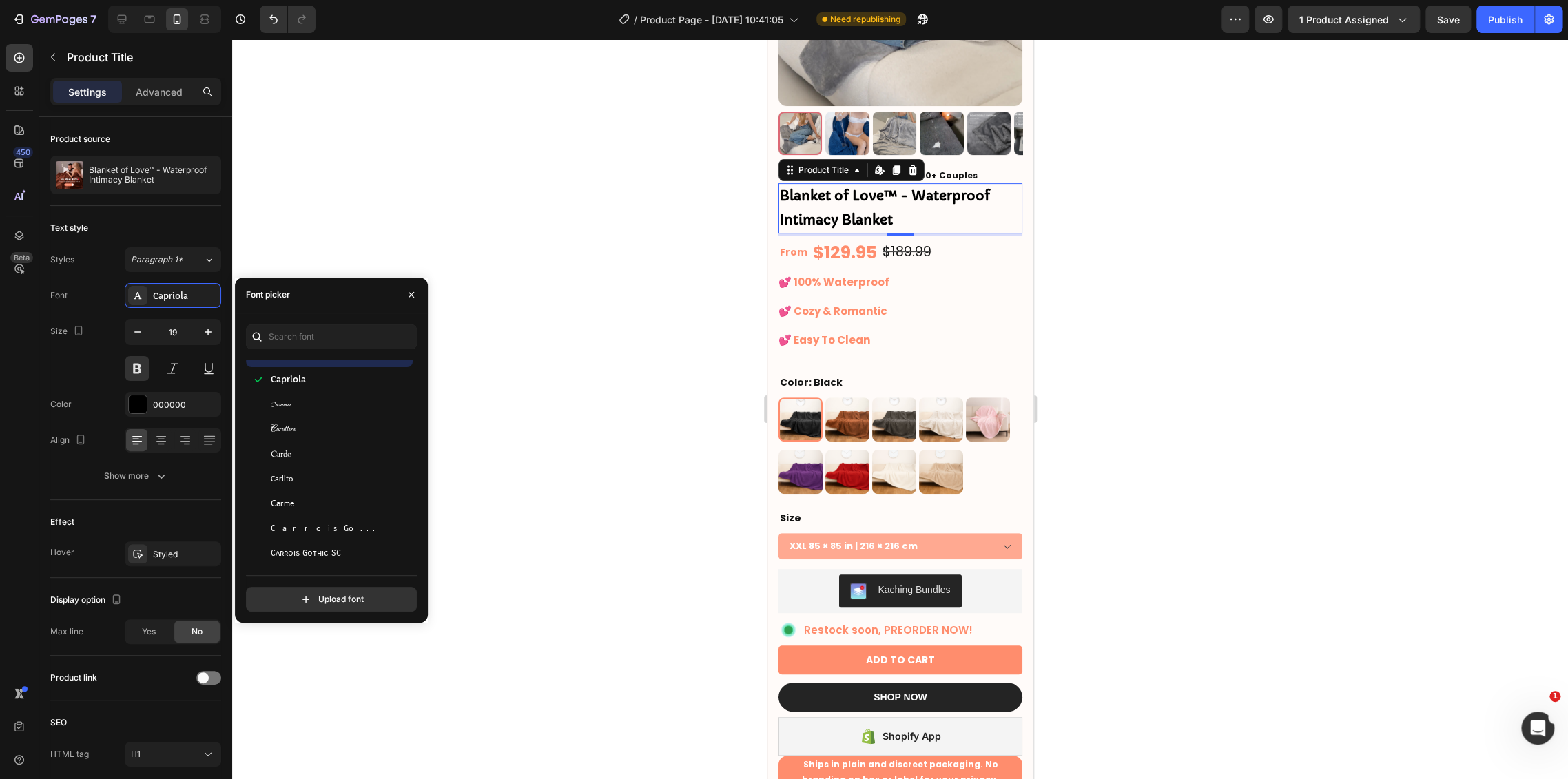
scroll to position [7196, 0]
click at [331, 451] on span "Castoro Titling" at bounding box center [311, 447] width 80 height 12
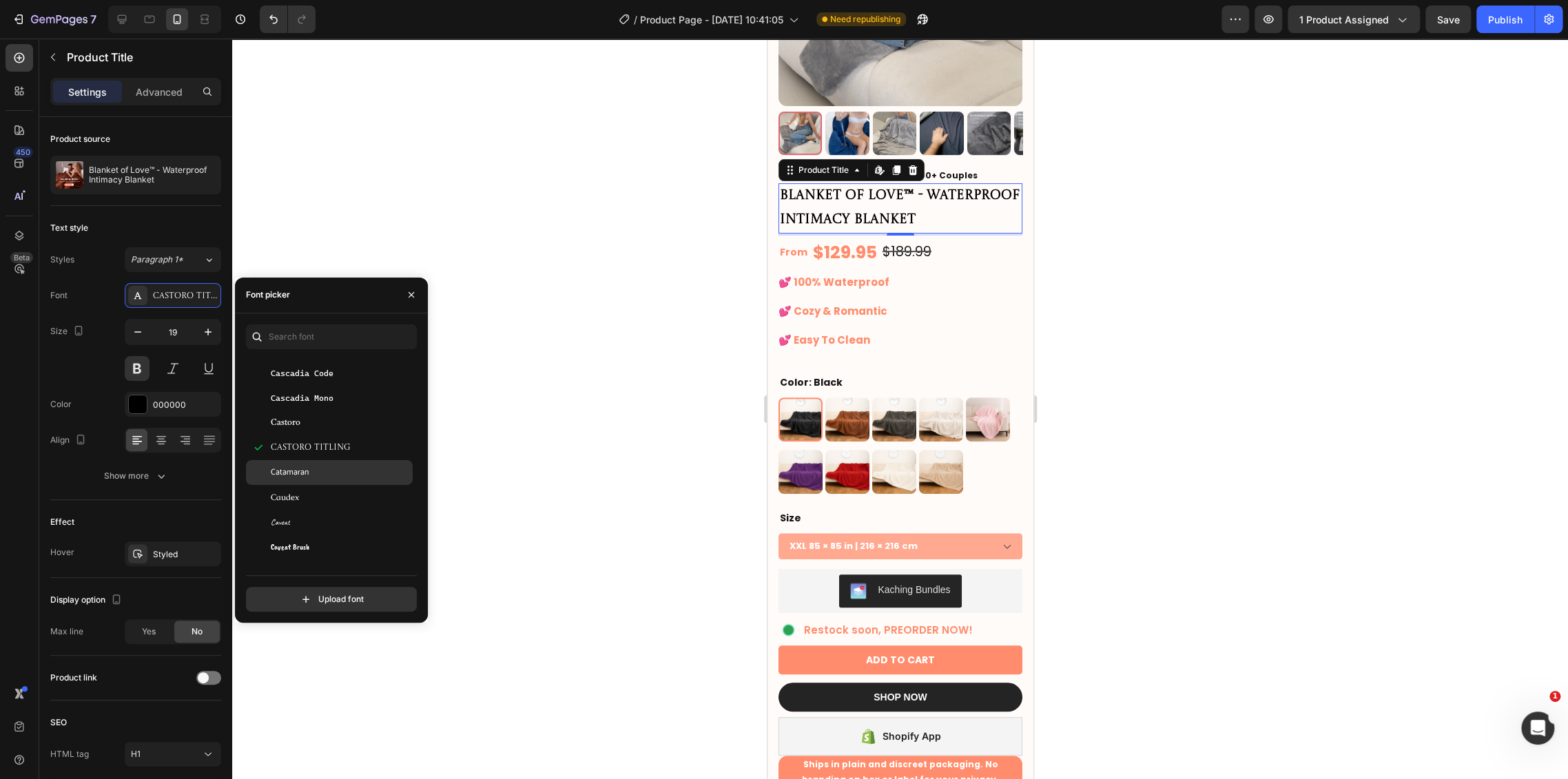
click at [337, 476] on div "Catamaran" at bounding box center [340, 472] width 139 height 12
click at [336, 521] on div "Caveat" at bounding box center [340, 522] width 139 height 12
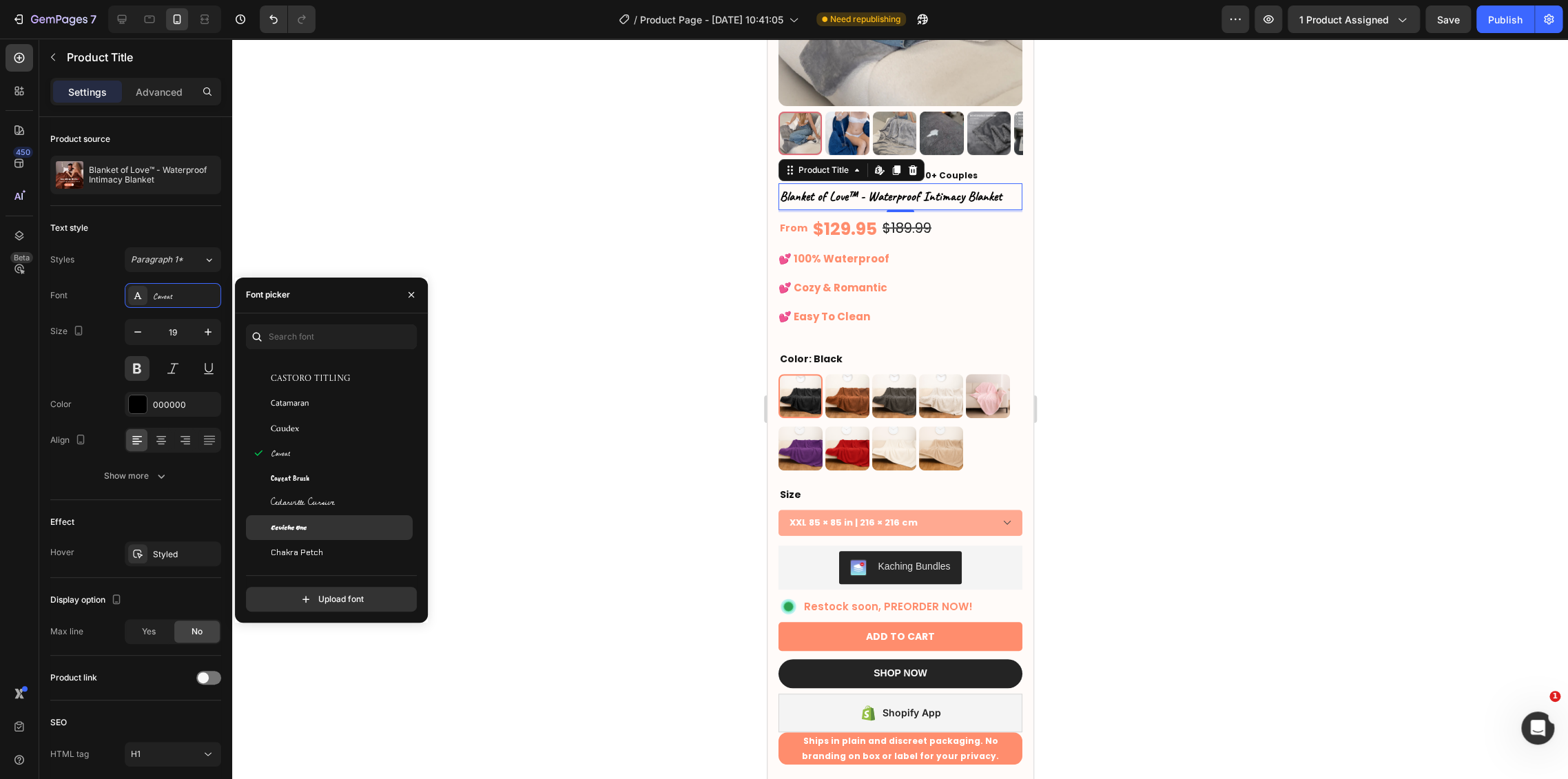
scroll to position [7272, 0]
click at [345, 520] on div "Ceviche One" at bounding box center [340, 520] width 139 height 12
click at [345, 536] on div "Chakra Petch" at bounding box center [329, 545] width 166 height 25
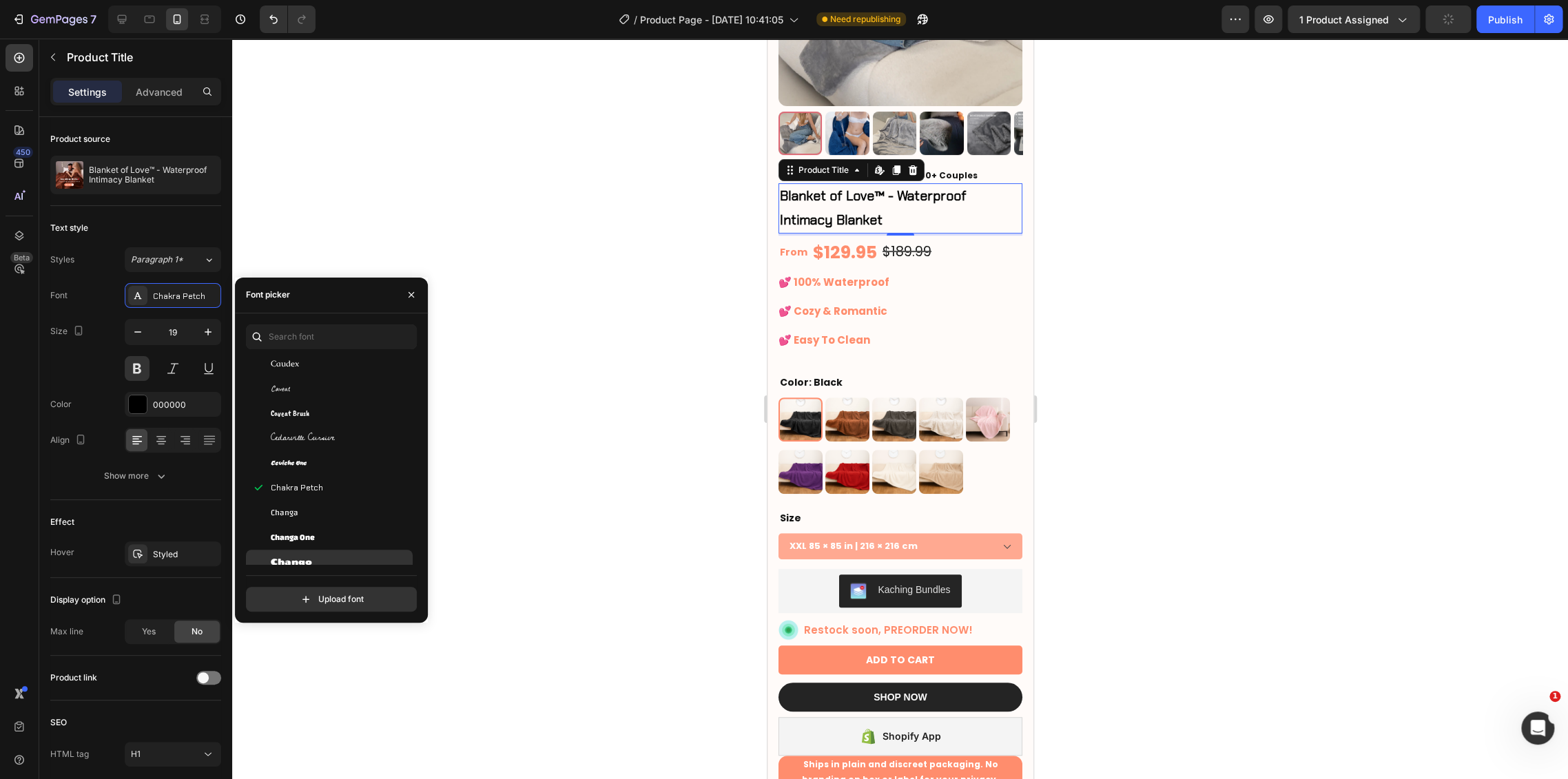
scroll to position [7349, 0]
click at [350, 530] on div "Chango" at bounding box center [329, 543] width 166 height 25
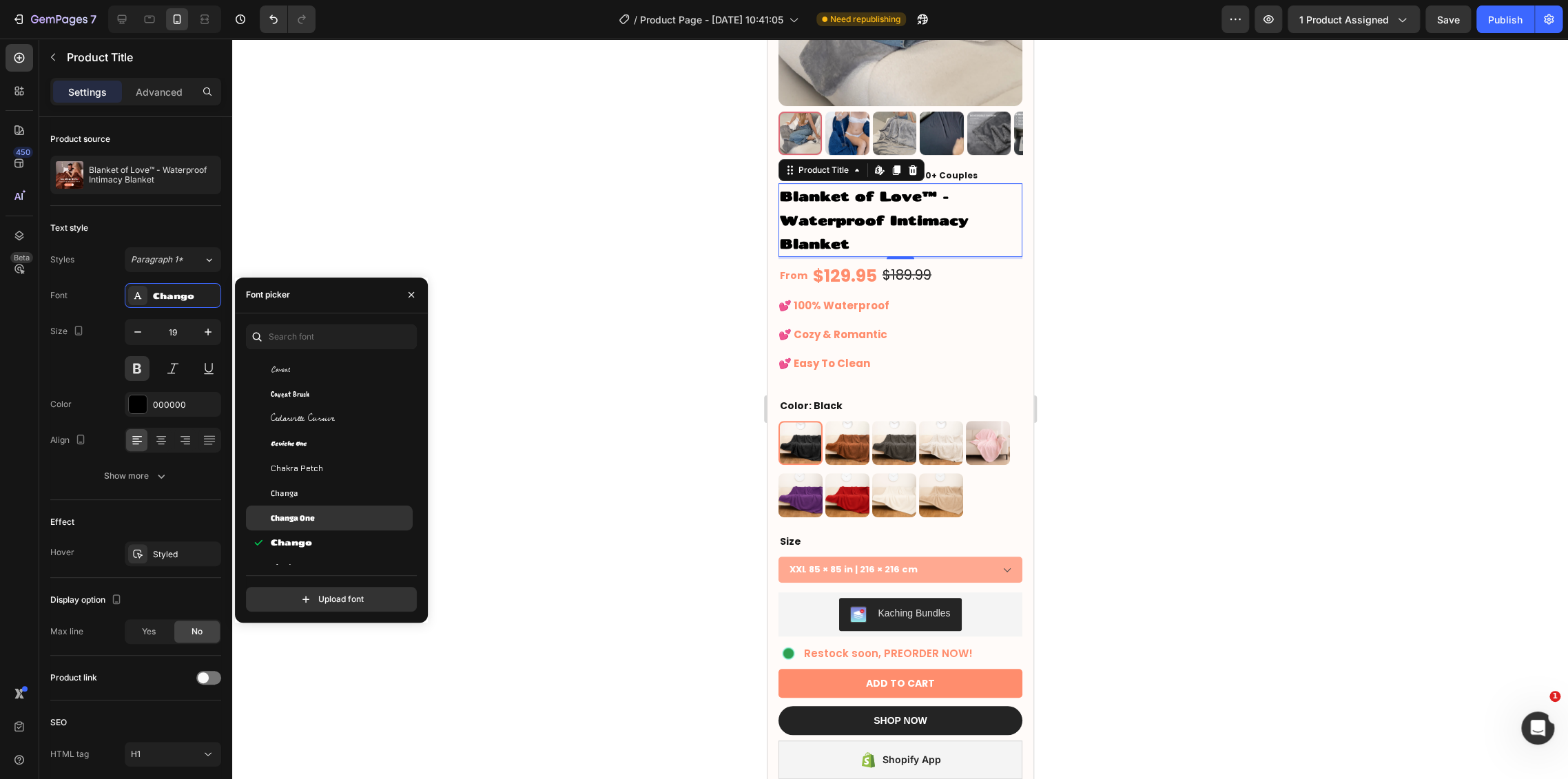
click at [348, 516] on div "Changa One" at bounding box center [340, 518] width 139 height 12
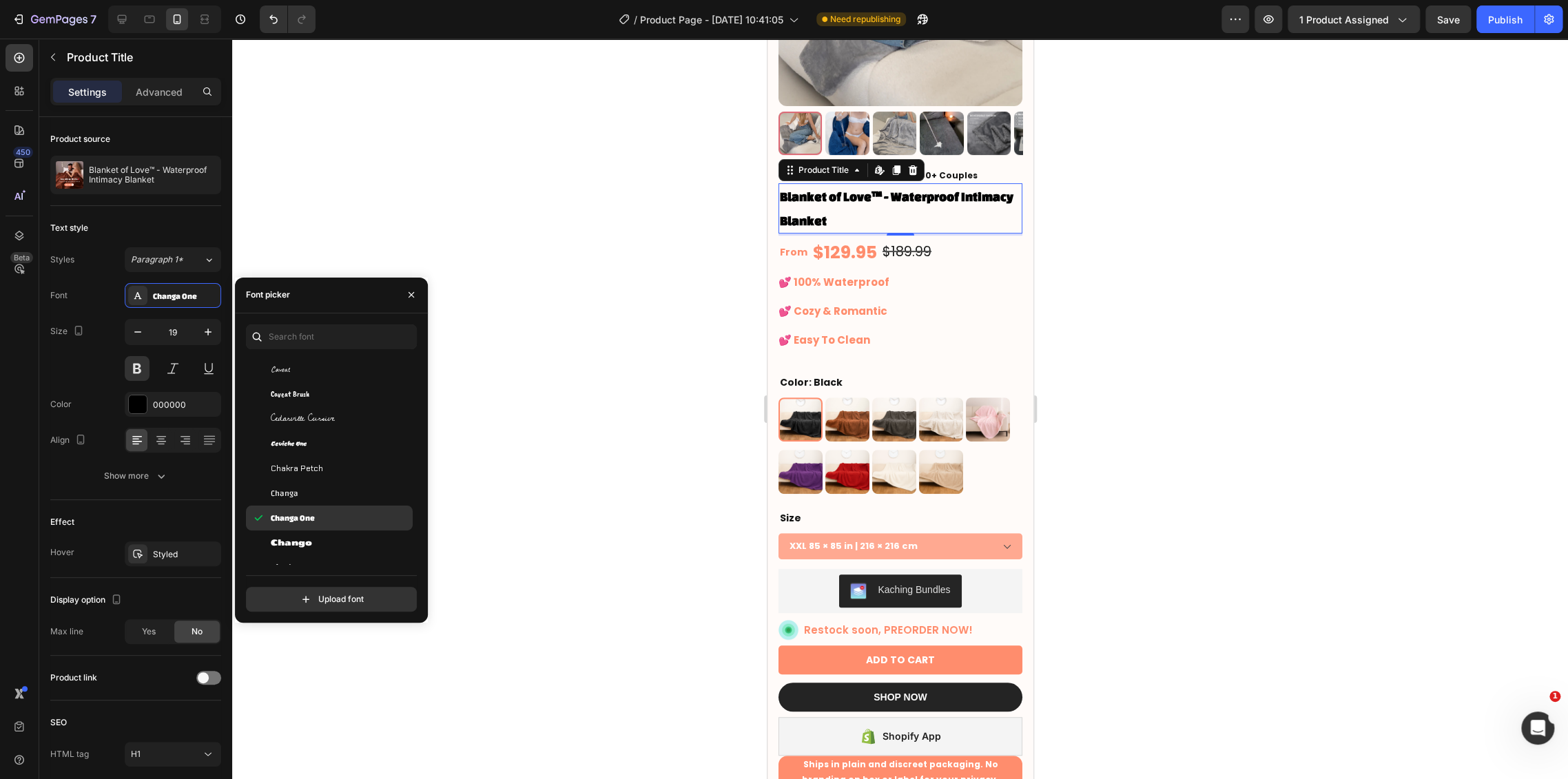
scroll to position [7425, 0]
click at [349, 526] on div "Charm" at bounding box center [329, 516] width 166 height 25
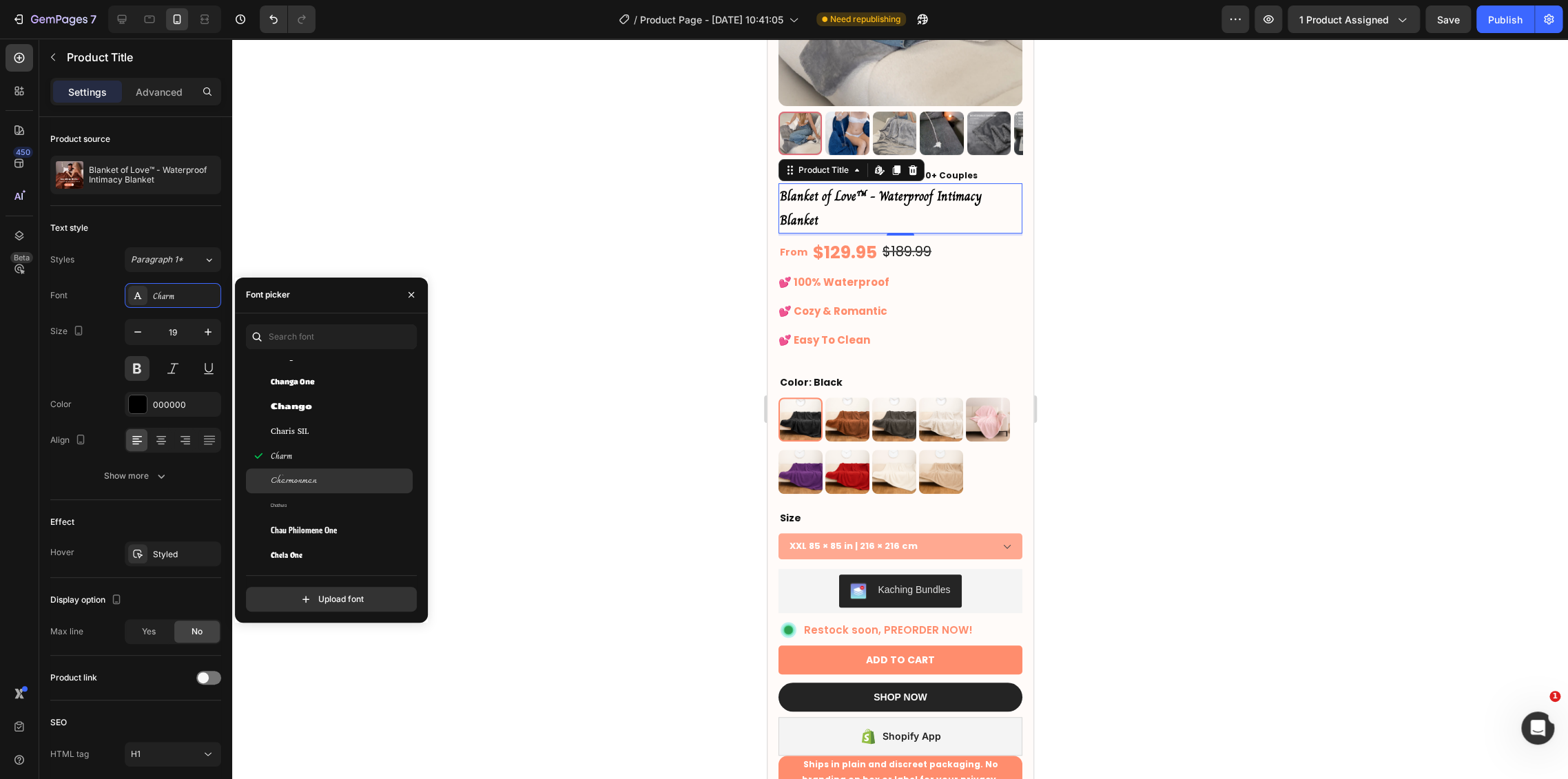
scroll to position [7502, 0]
click at [345, 542] on div "Chela One" at bounding box center [340, 539] width 139 height 12
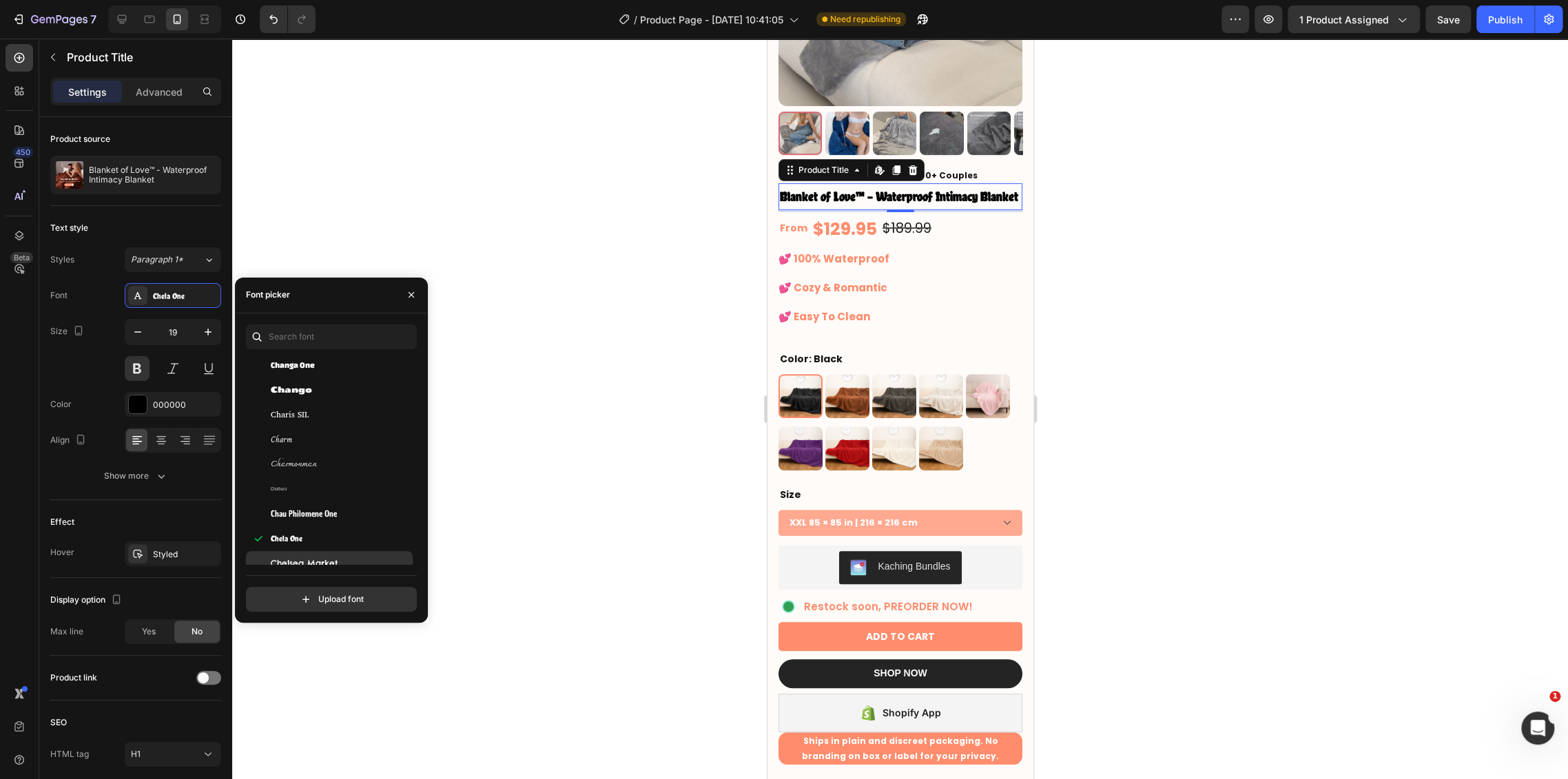
click at [344, 557] on div "Chelsea Market" at bounding box center [340, 563] width 139 height 12
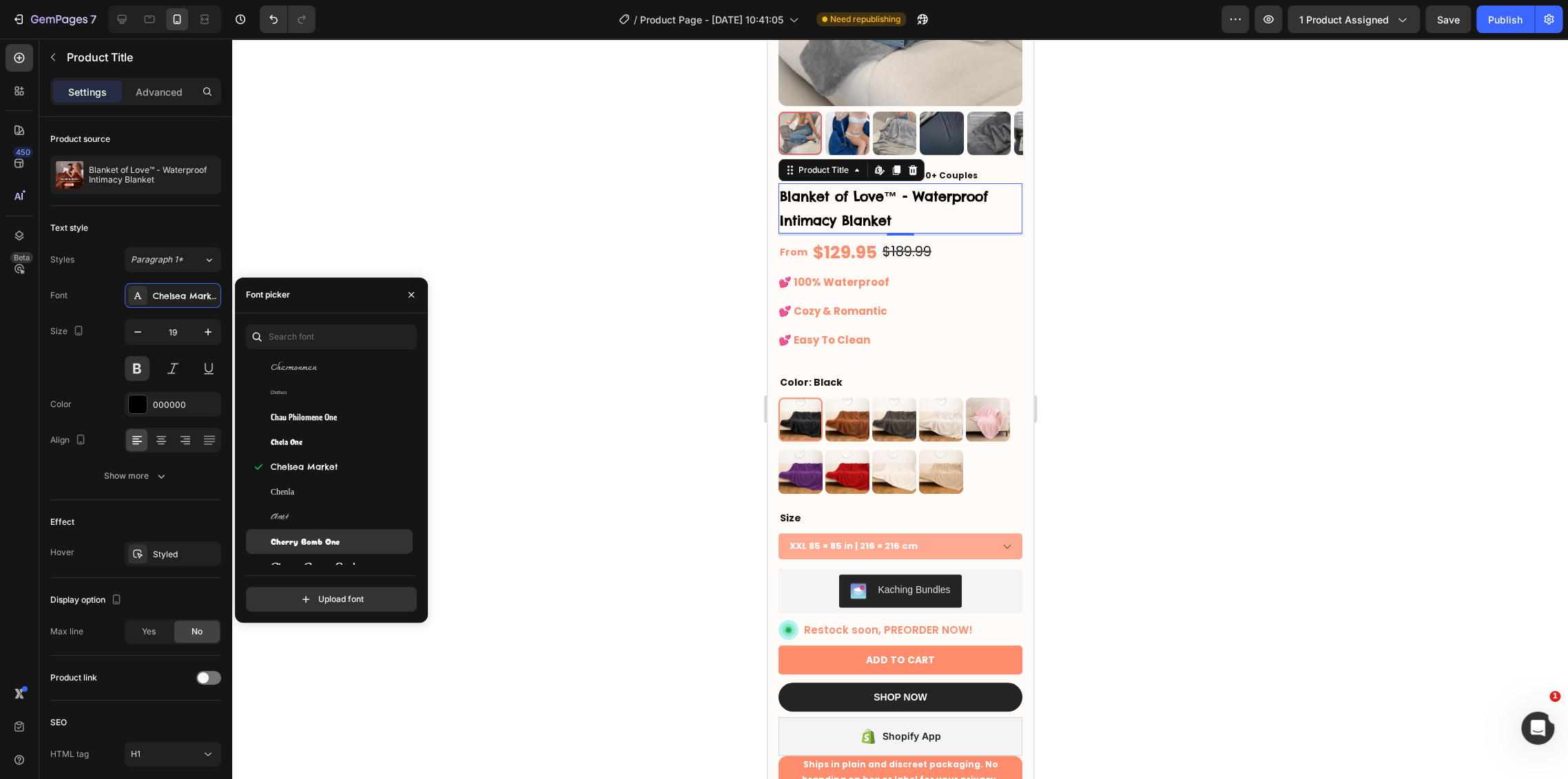
scroll to position [7655, 0]
click at [334, 518] on div "Cherry Cream Soda" at bounding box center [329, 509] width 166 height 25
click at [342, 533] on div "Cherry Swash" at bounding box center [340, 533] width 139 height 12
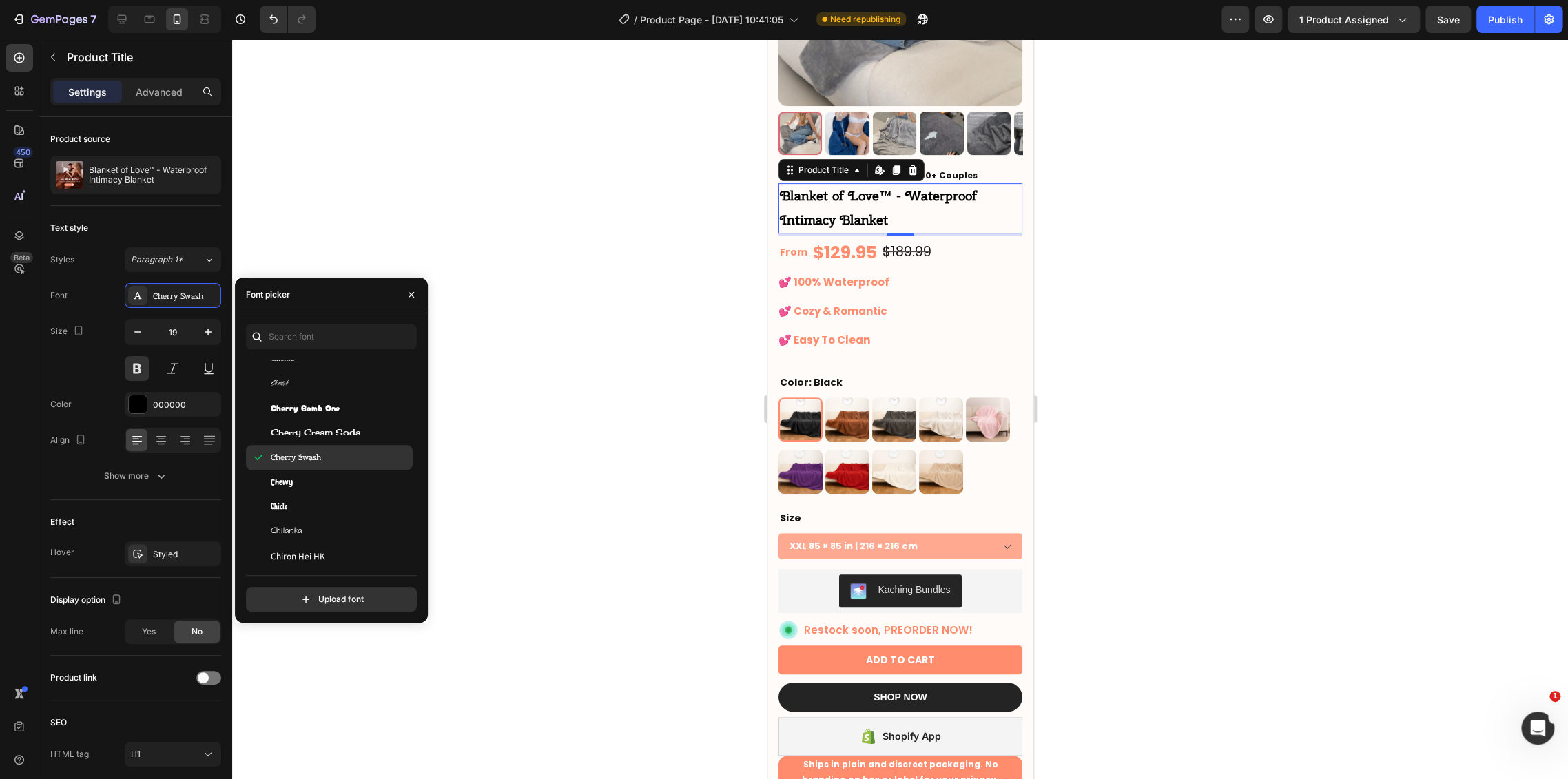
click at [341, 523] on div "Chilanka" at bounding box center [329, 532] width 166 height 25
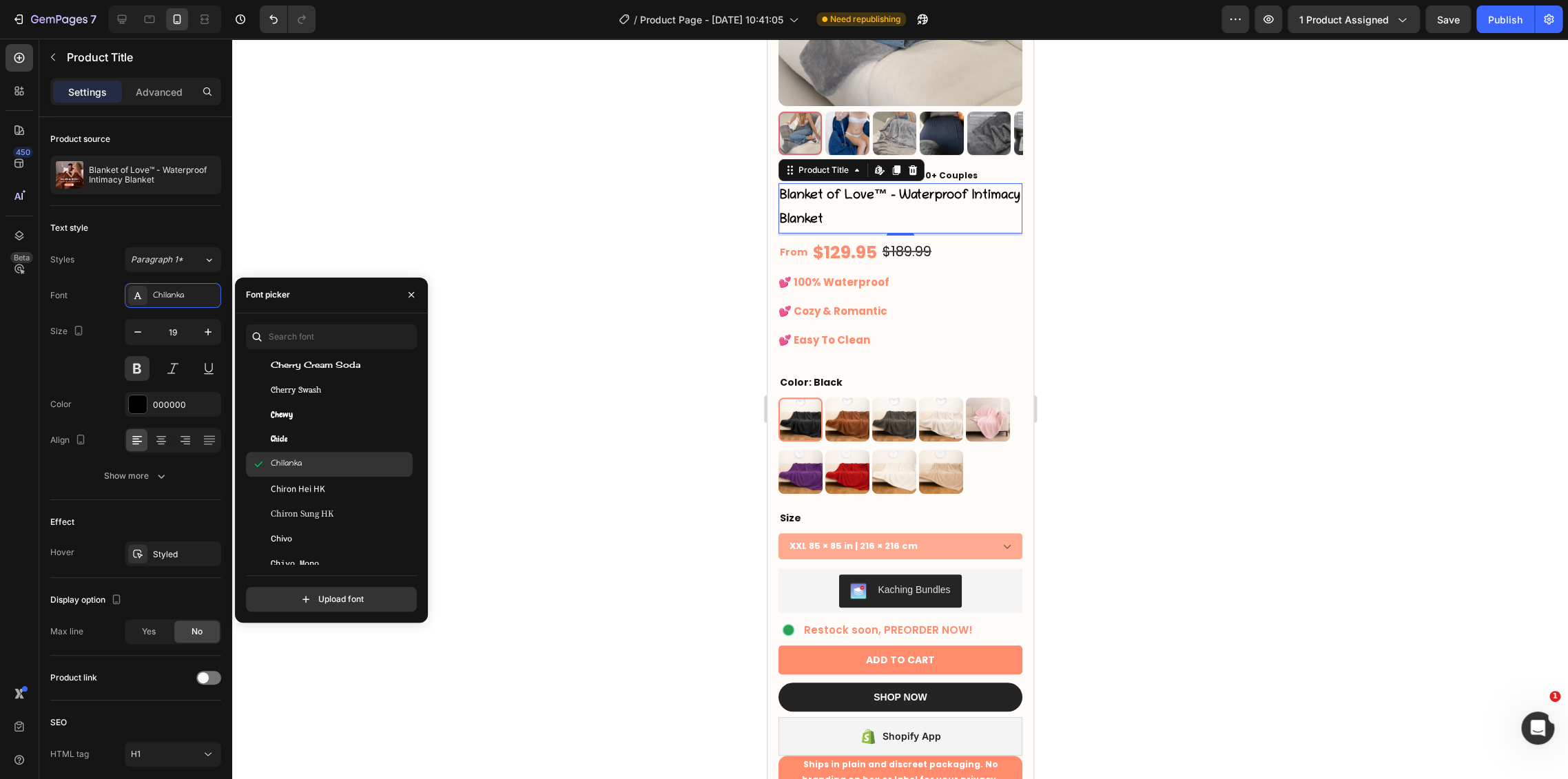
scroll to position [7808, 0]
click at [340, 525] on div "Chivo" at bounding box center [340, 529] width 139 height 12
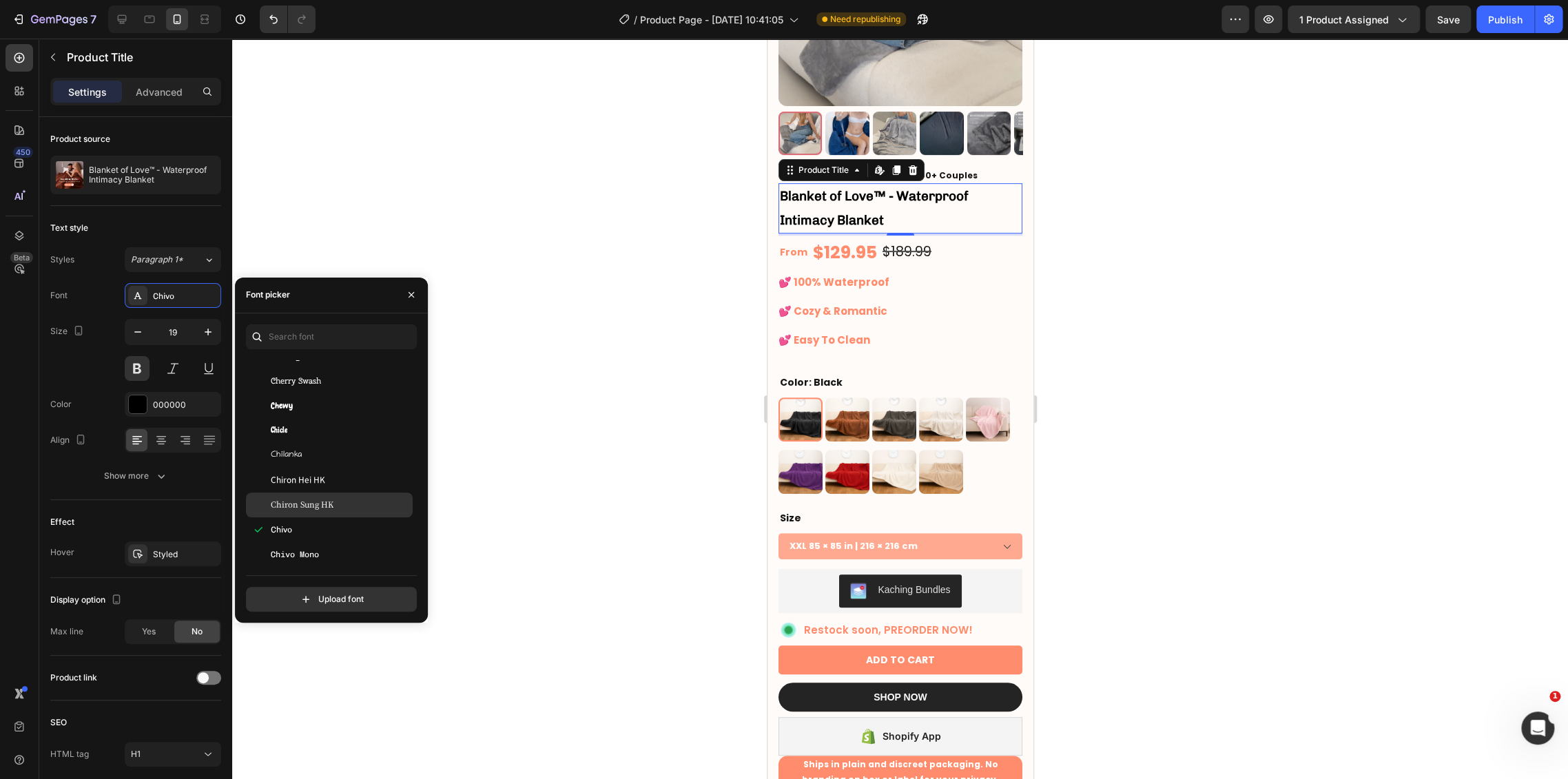
click at [342, 510] on div "Chiron Sung HK" at bounding box center [340, 504] width 139 height 12
click at [337, 498] on div "Chiron Sung HK" at bounding box center [329, 505] width 166 height 25
click at [336, 483] on div "Chiron Hei HK" at bounding box center [340, 479] width 139 height 12
click at [348, 534] on div "Chivo" at bounding box center [340, 529] width 139 height 12
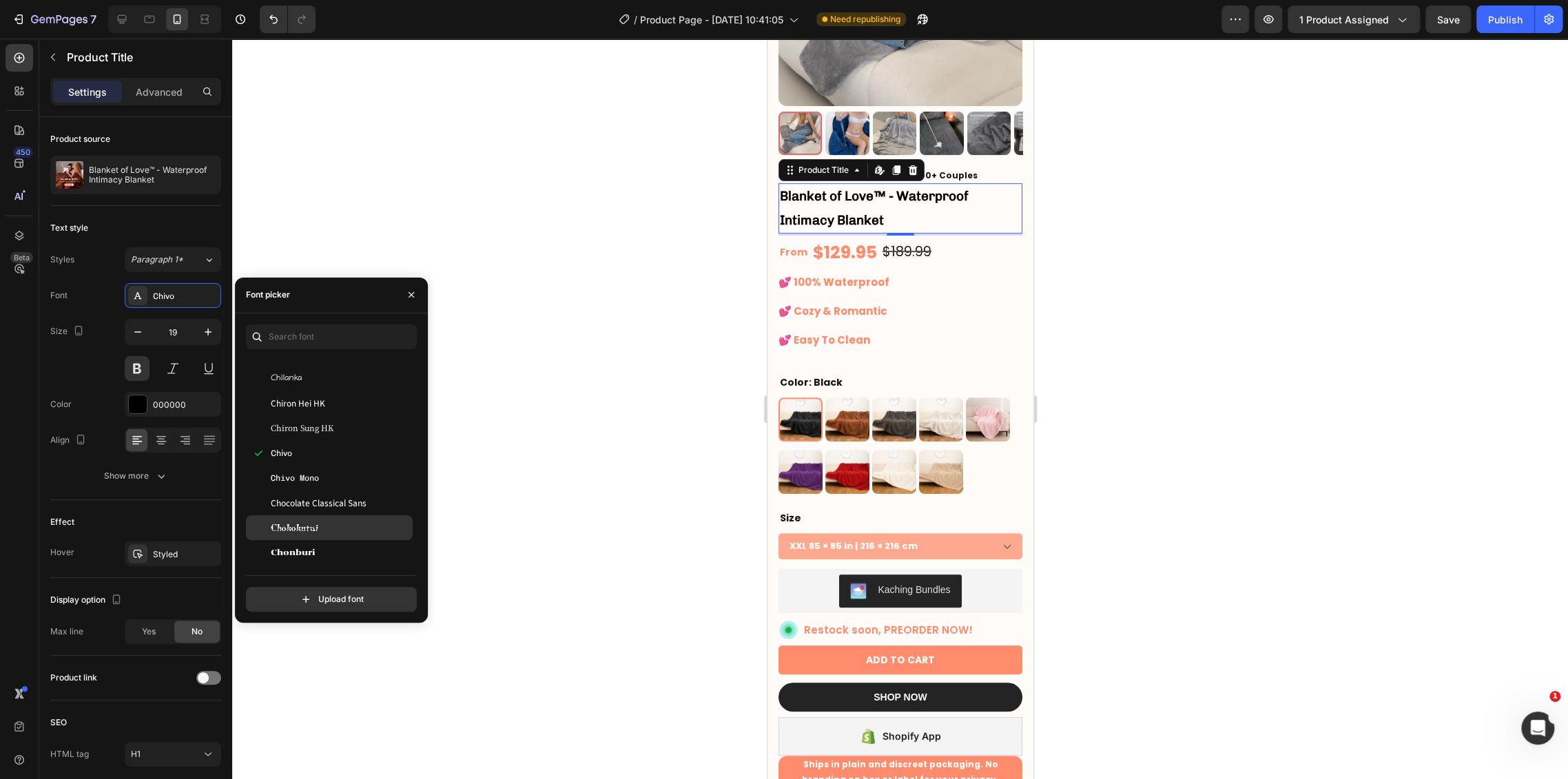
click at [324, 518] on div "Chokokutai" at bounding box center [329, 528] width 166 height 25
click at [333, 509] on div "Chocolate Classical Sans" at bounding box center [329, 503] width 166 height 25
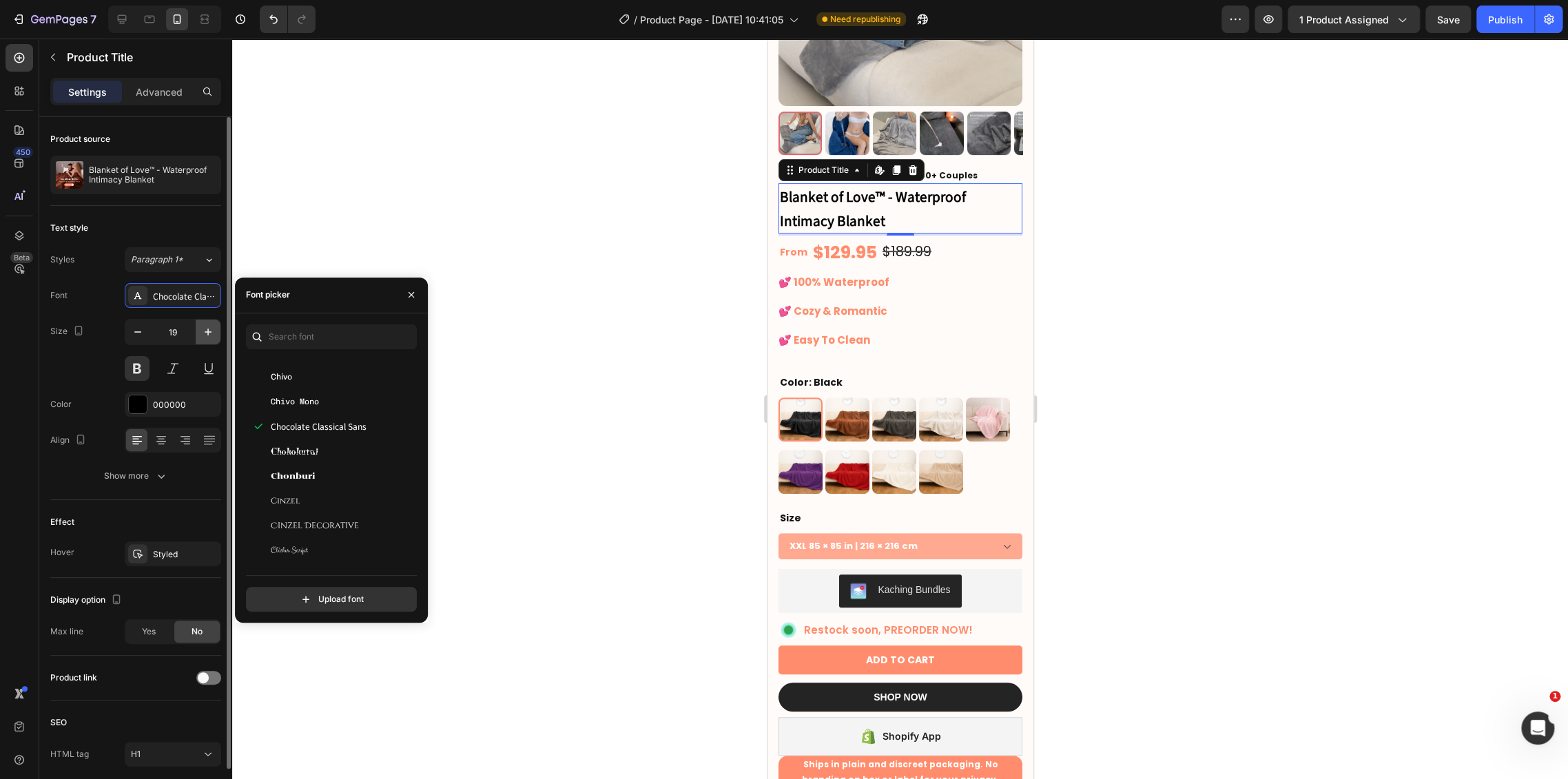
click at [212, 335] on icon "button" at bounding box center [208, 332] width 13 height 13
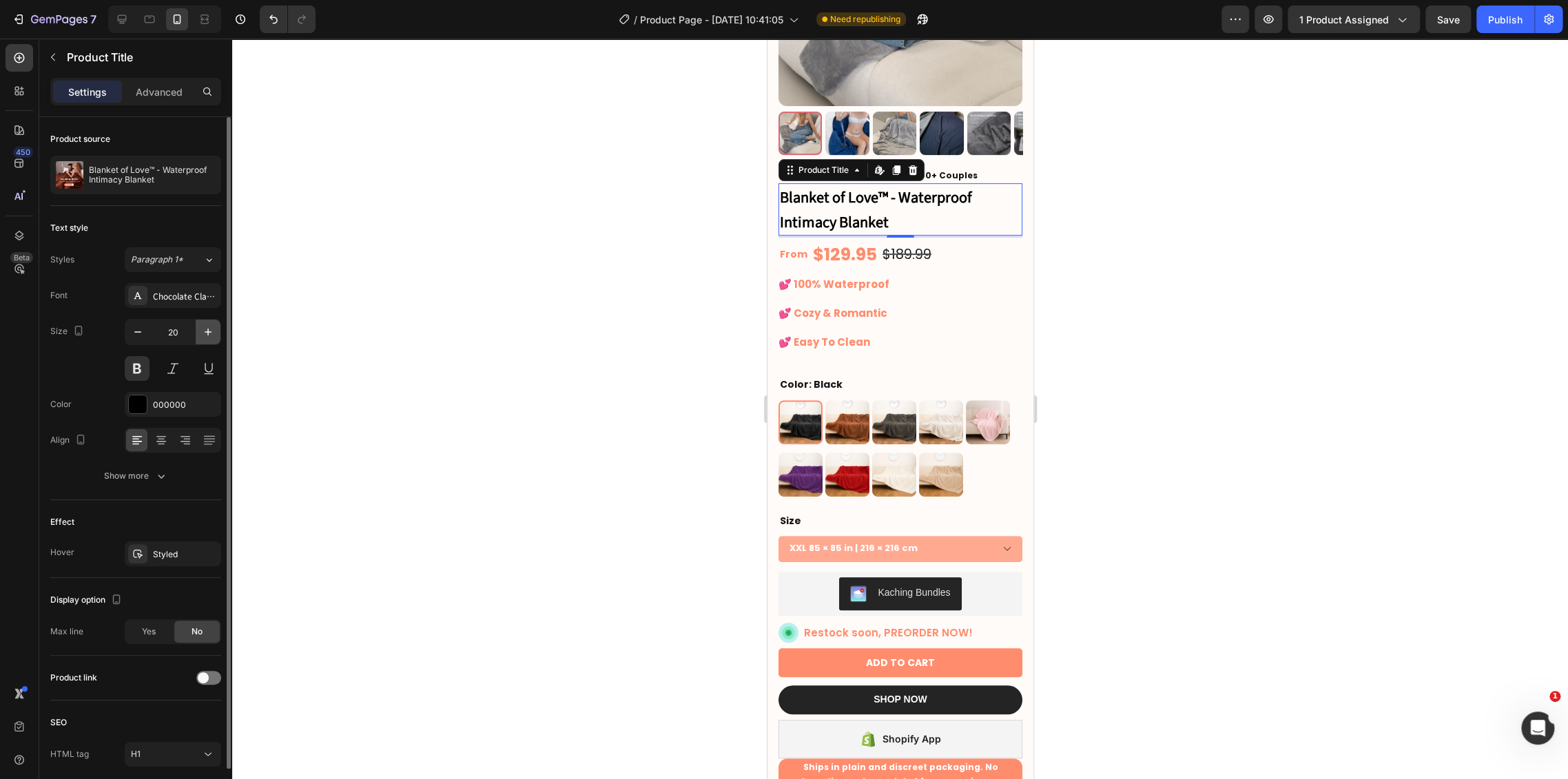
click at [212, 335] on icon "button" at bounding box center [208, 332] width 13 height 13
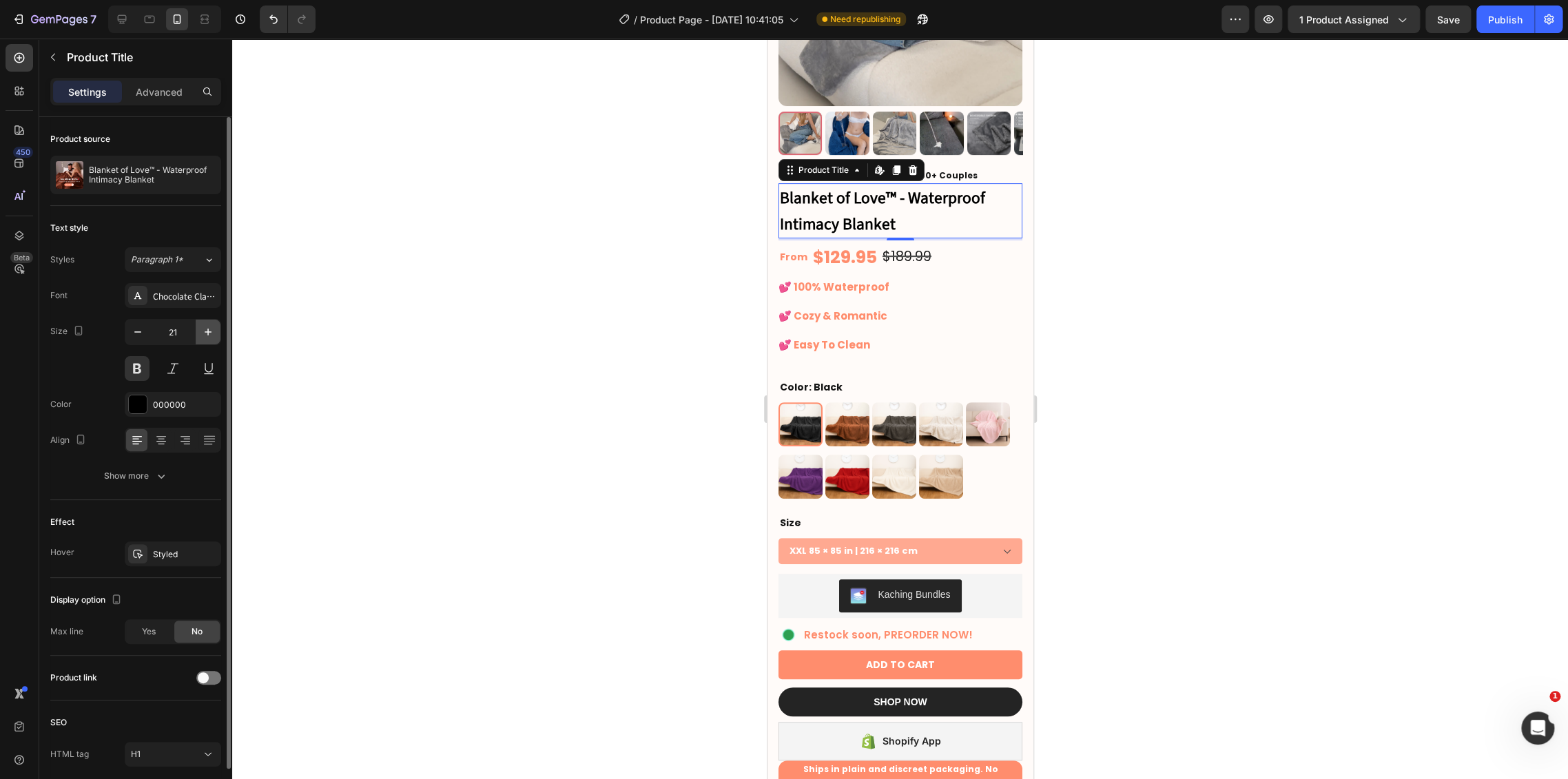
click at [212, 335] on icon "button" at bounding box center [208, 332] width 13 height 13
type input "22"
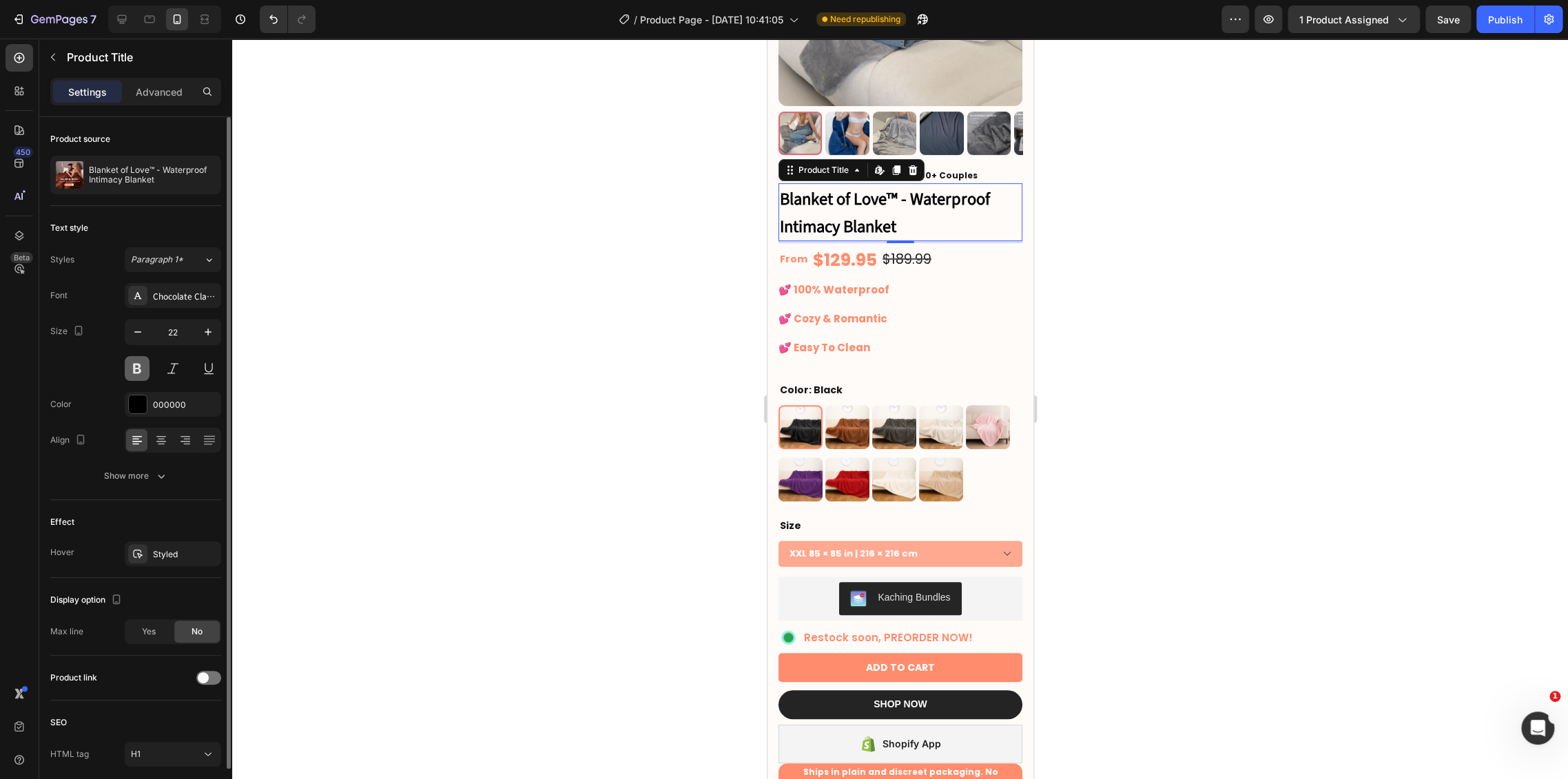
click at [144, 360] on button at bounding box center [137, 368] width 25 height 25
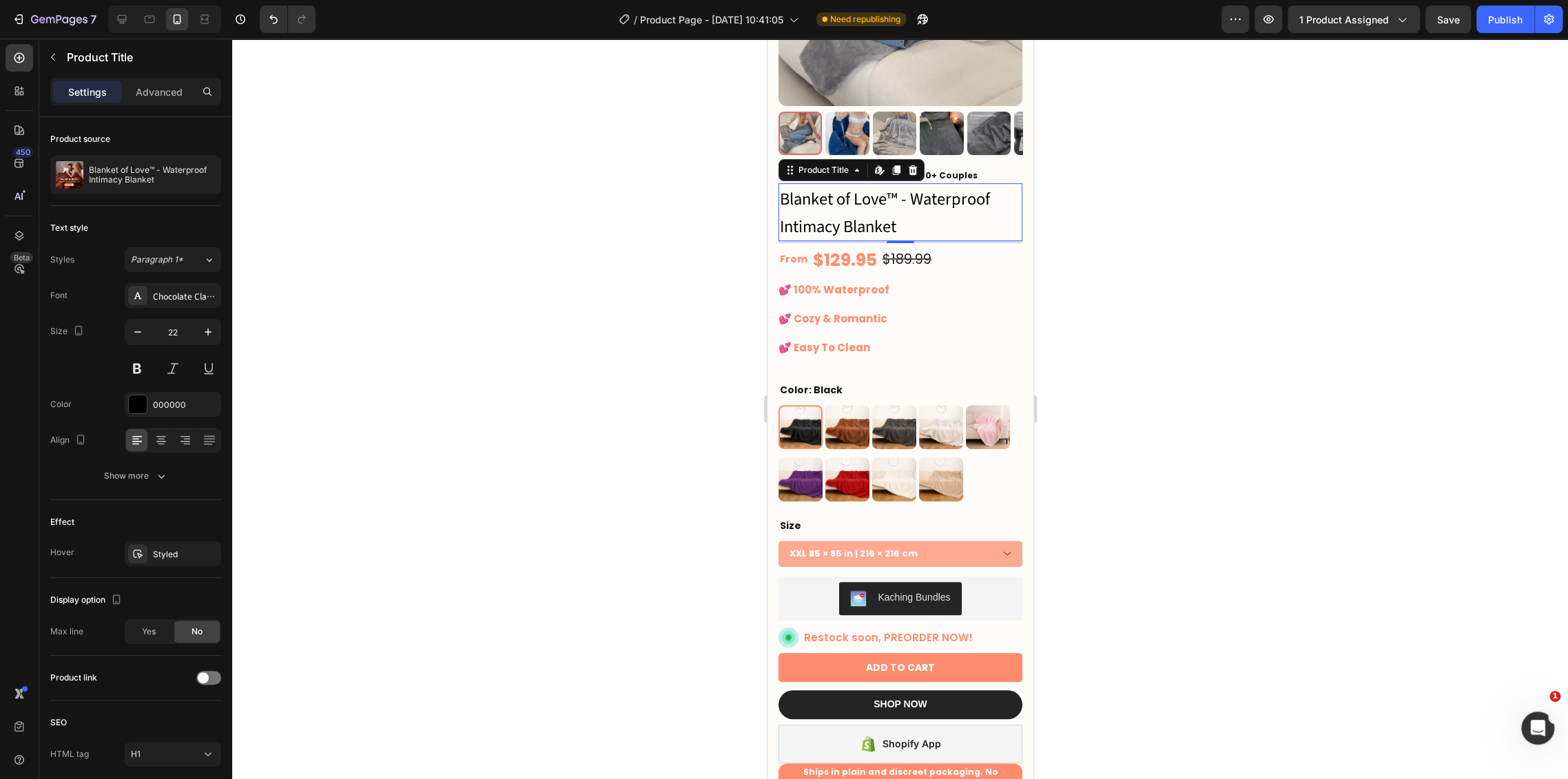
click at [654, 247] on div at bounding box center [900, 409] width 1336 height 741
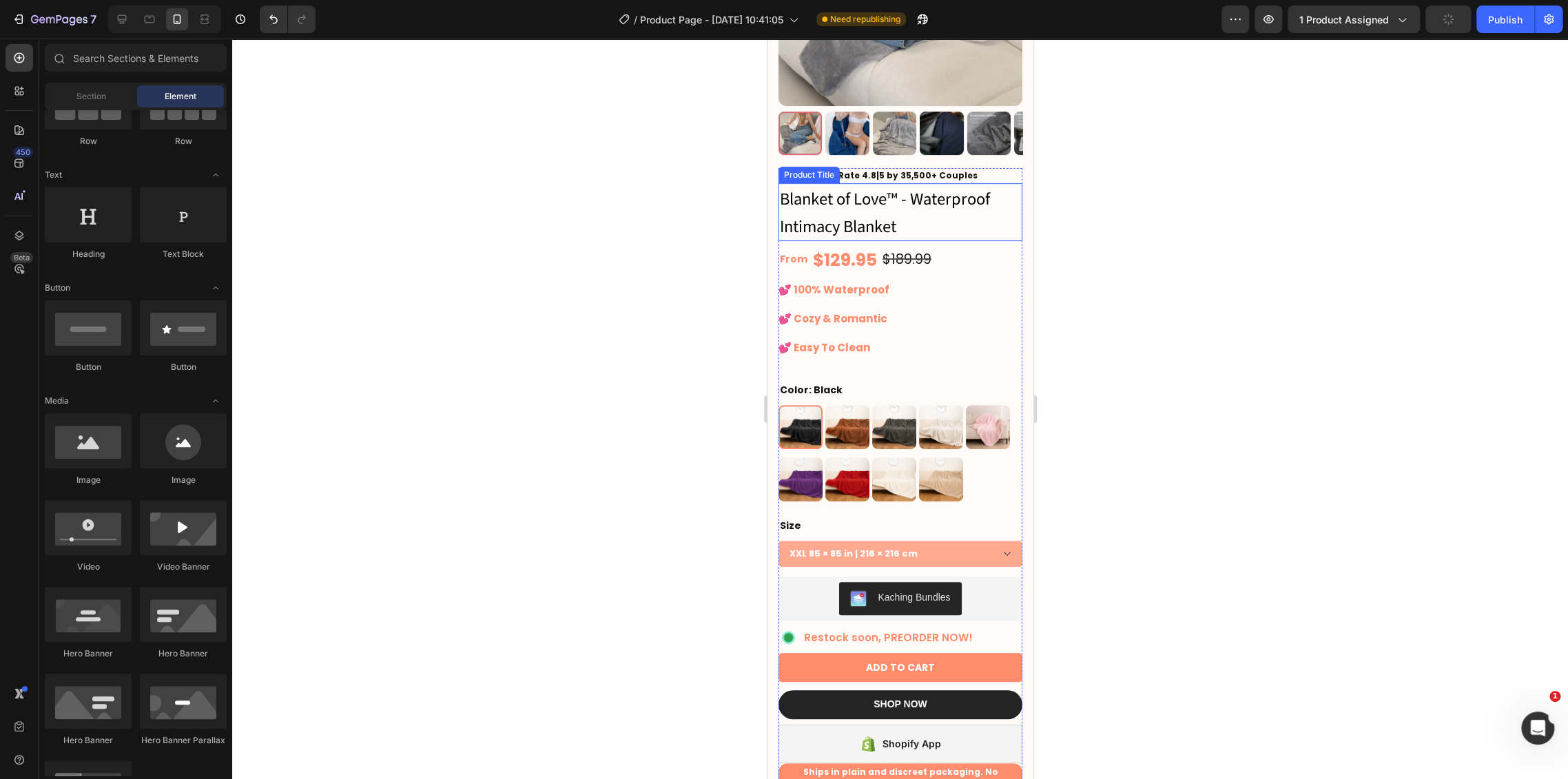
click at [1216, 263] on div at bounding box center [900, 409] width 1336 height 741
click at [871, 187] on h1 "Blanket of Love™ - Waterproof Intimacy Blanket" at bounding box center [899, 212] width 244 height 57
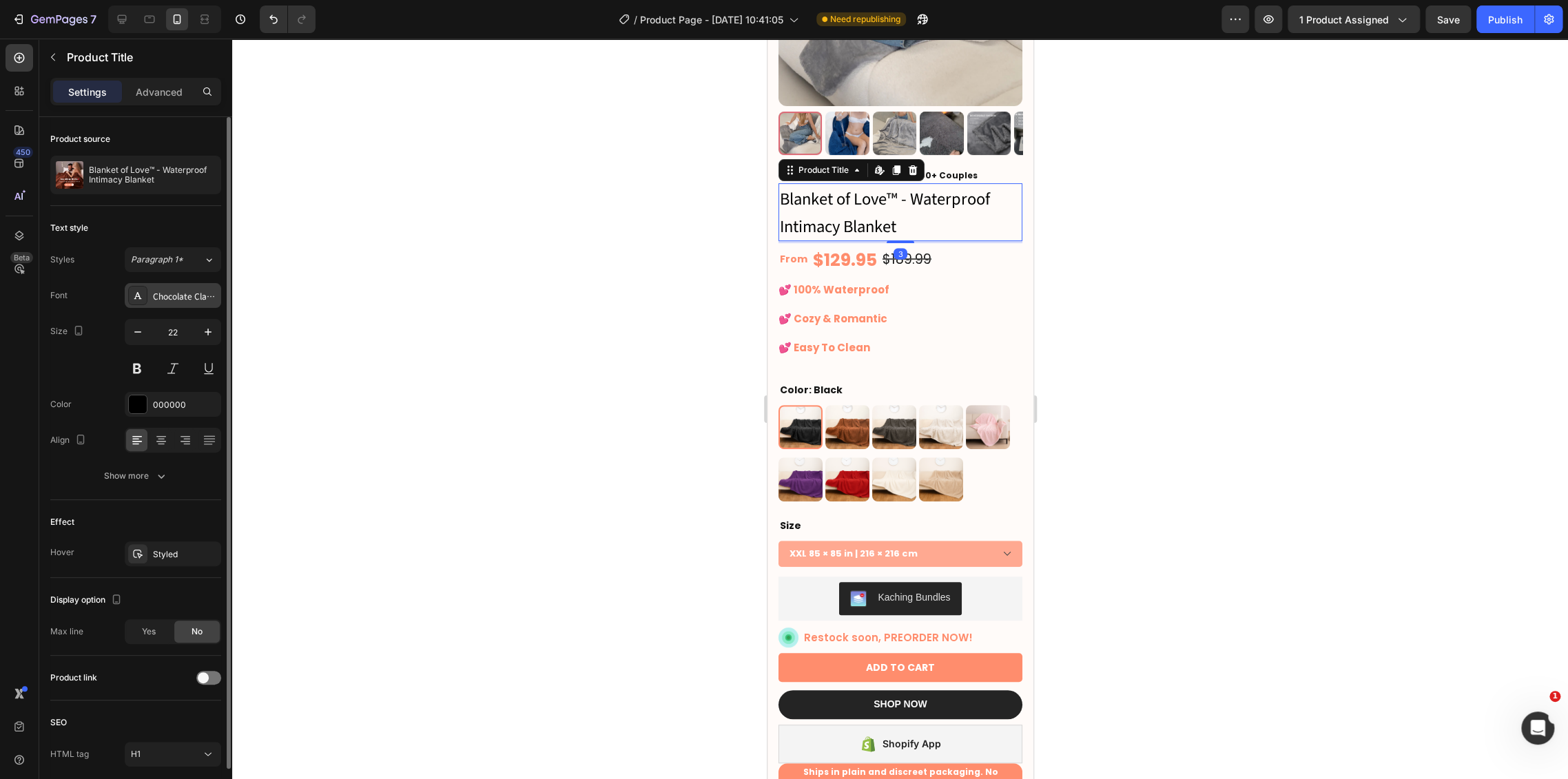
click at [181, 297] on div "Chocolate Classical Sans" at bounding box center [186, 296] width 65 height 12
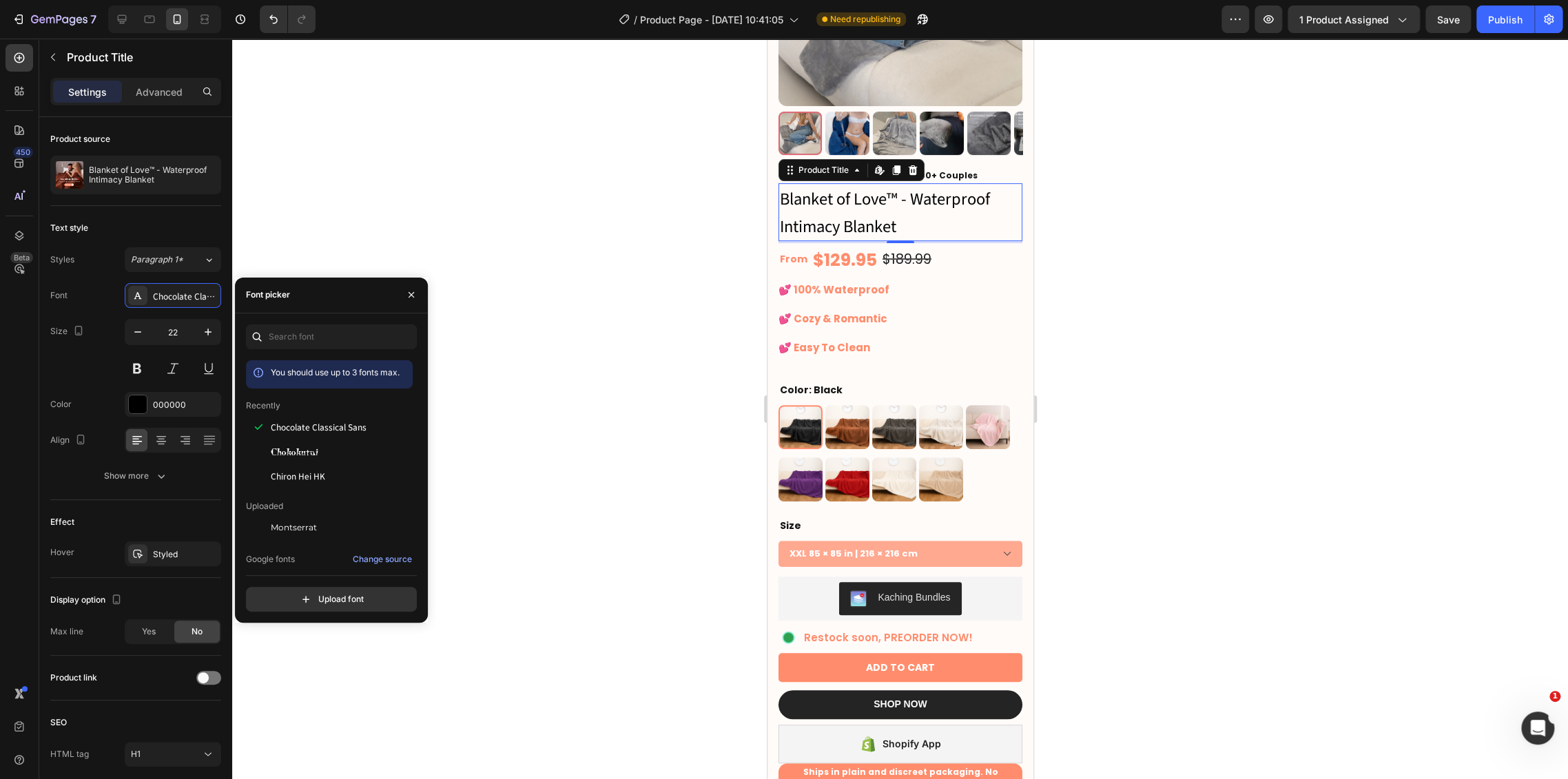
scroll to position [230, 0]
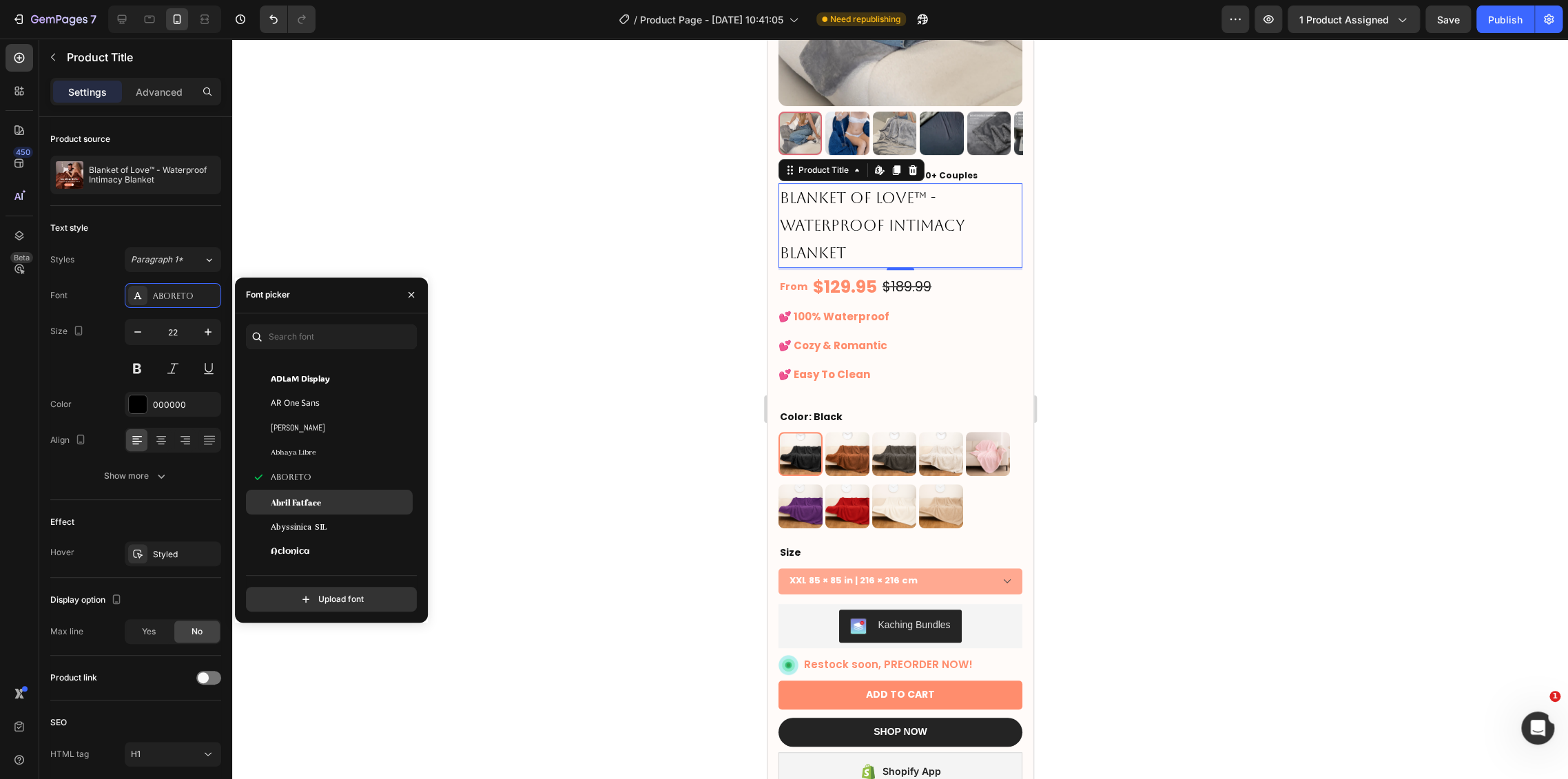
click at [330, 501] on div "Abril Fatface" at bounding box center [340, 501] width 139 height 12
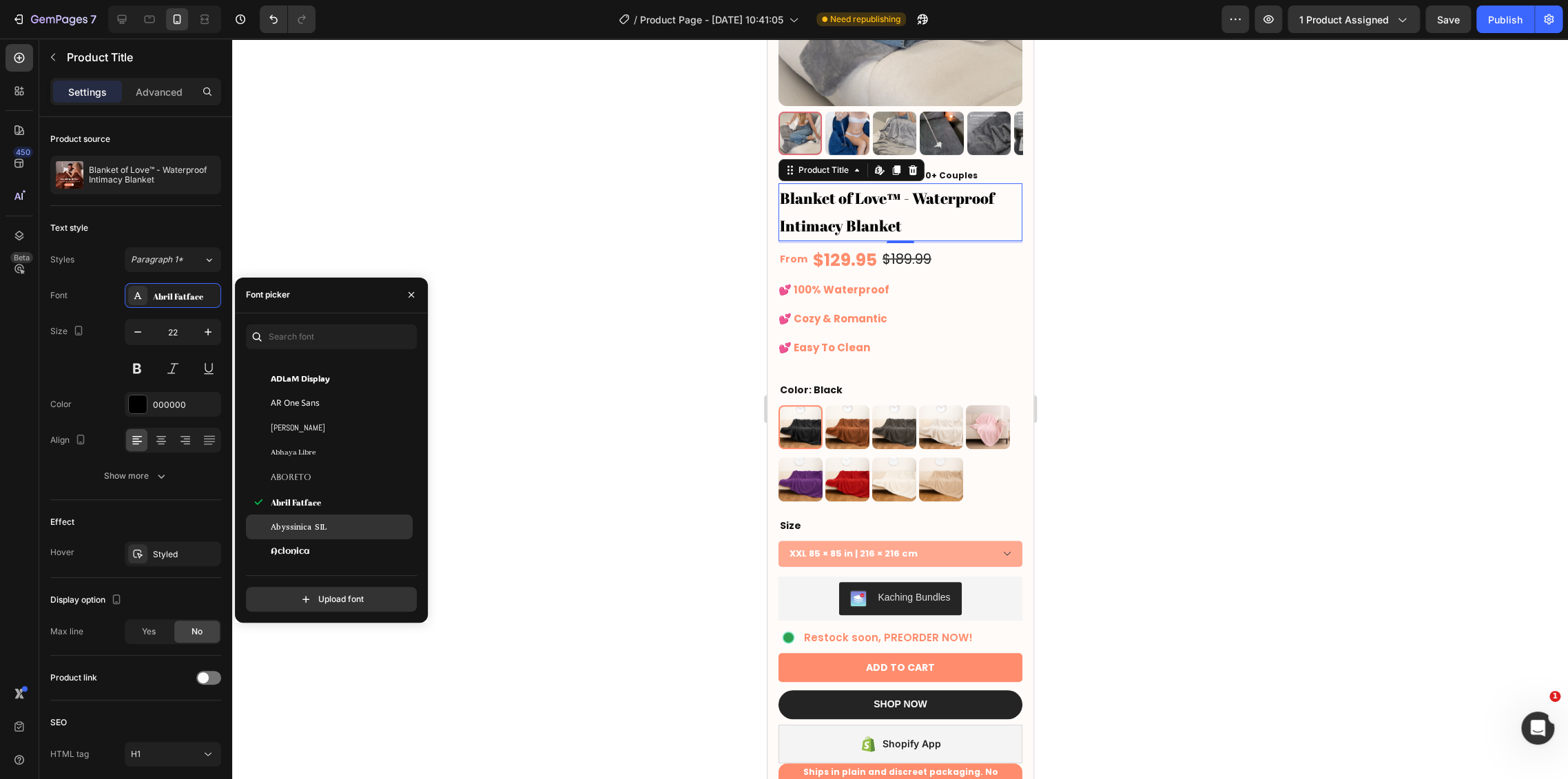
click at [331, 526] on div "Abyssinica SIL" at bounding box center [340, 526] width 139 height 12
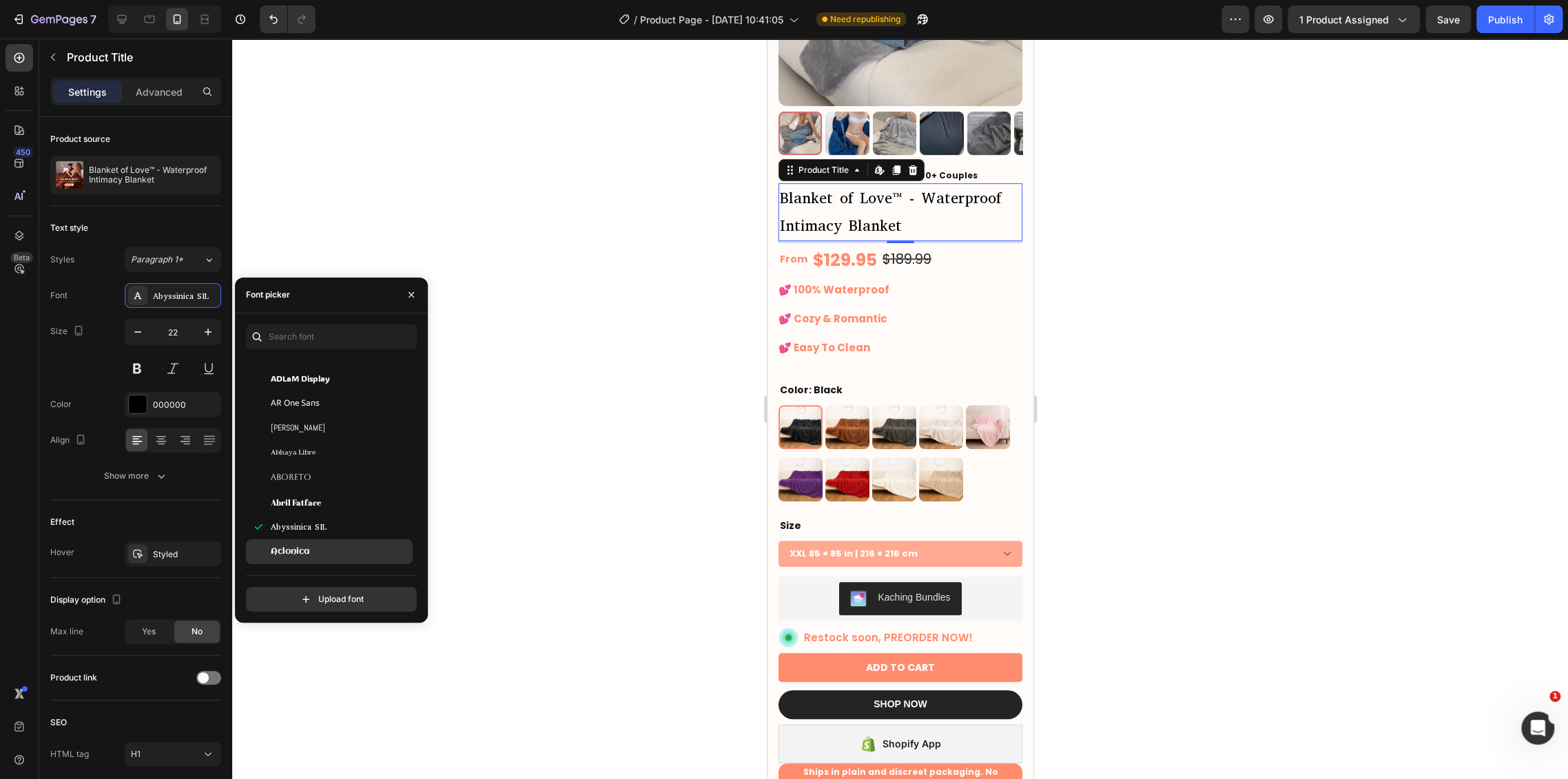
click at [331, 543] on div "Aclonica" at bounding box center [329, 552] width 166 height 25
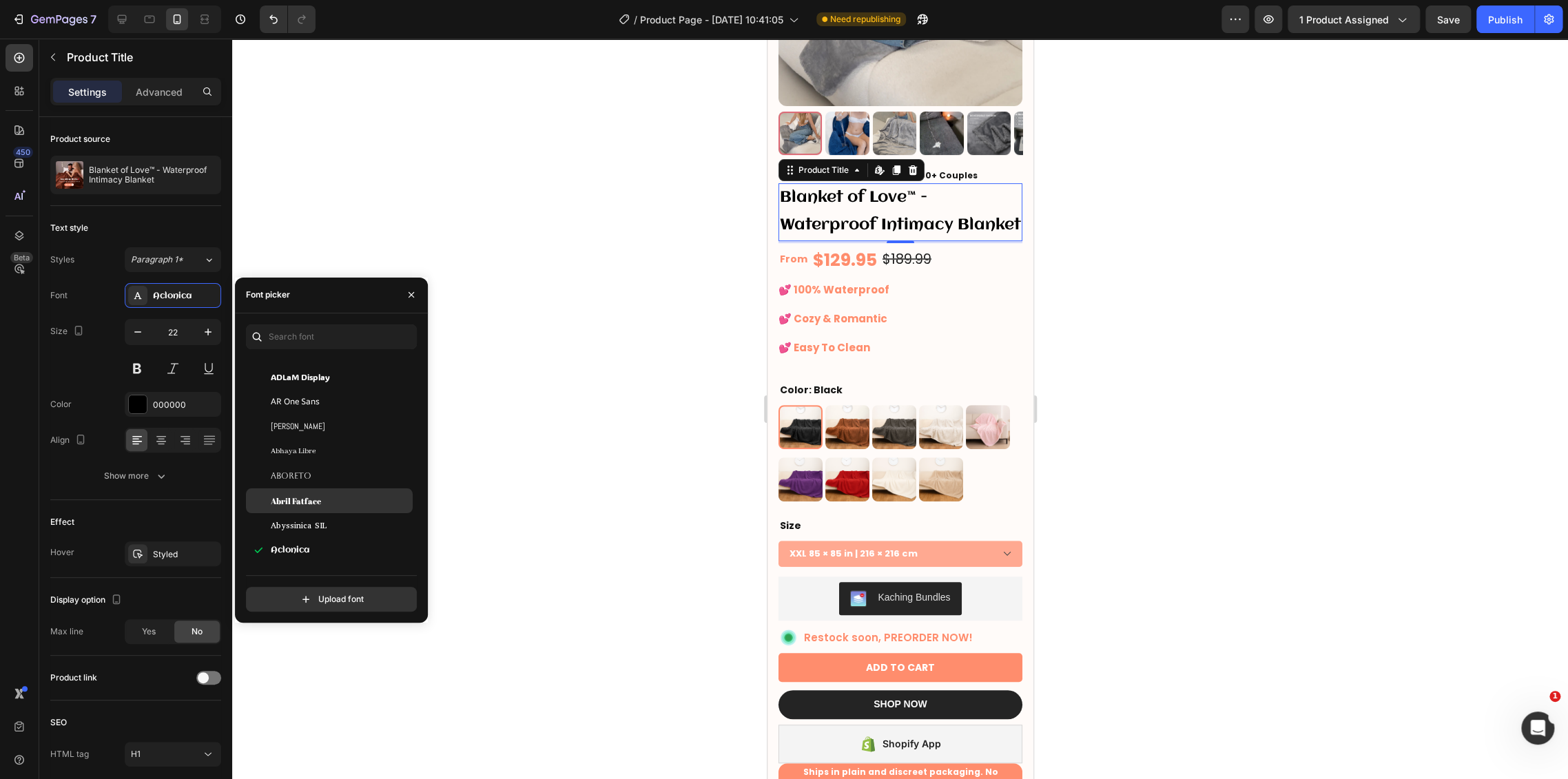
scroll to position [306, 0]
click at [335, 503] on div "Acme" at bounding box center [340, 499] width 139 height 12
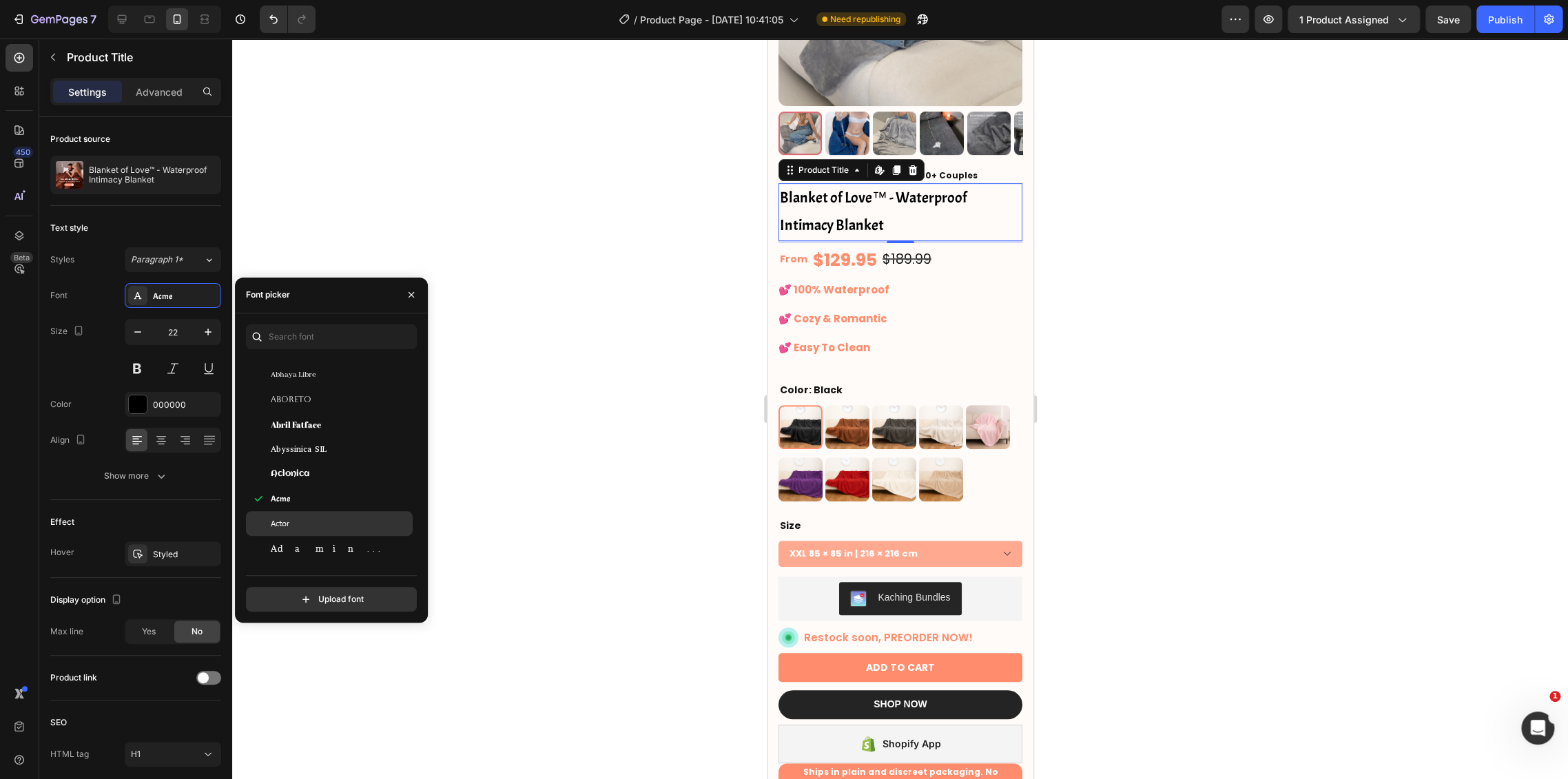
click at [336, 514] on div "Actor" at bounding box center [329, 523] width 166 height 25
click at [340, 533] on div "Actor" at bounding box center [329, 523] width 166 height 25
click at [339, 544] on div "Adamina" at bounding box center [340, 548] width 139 height 12
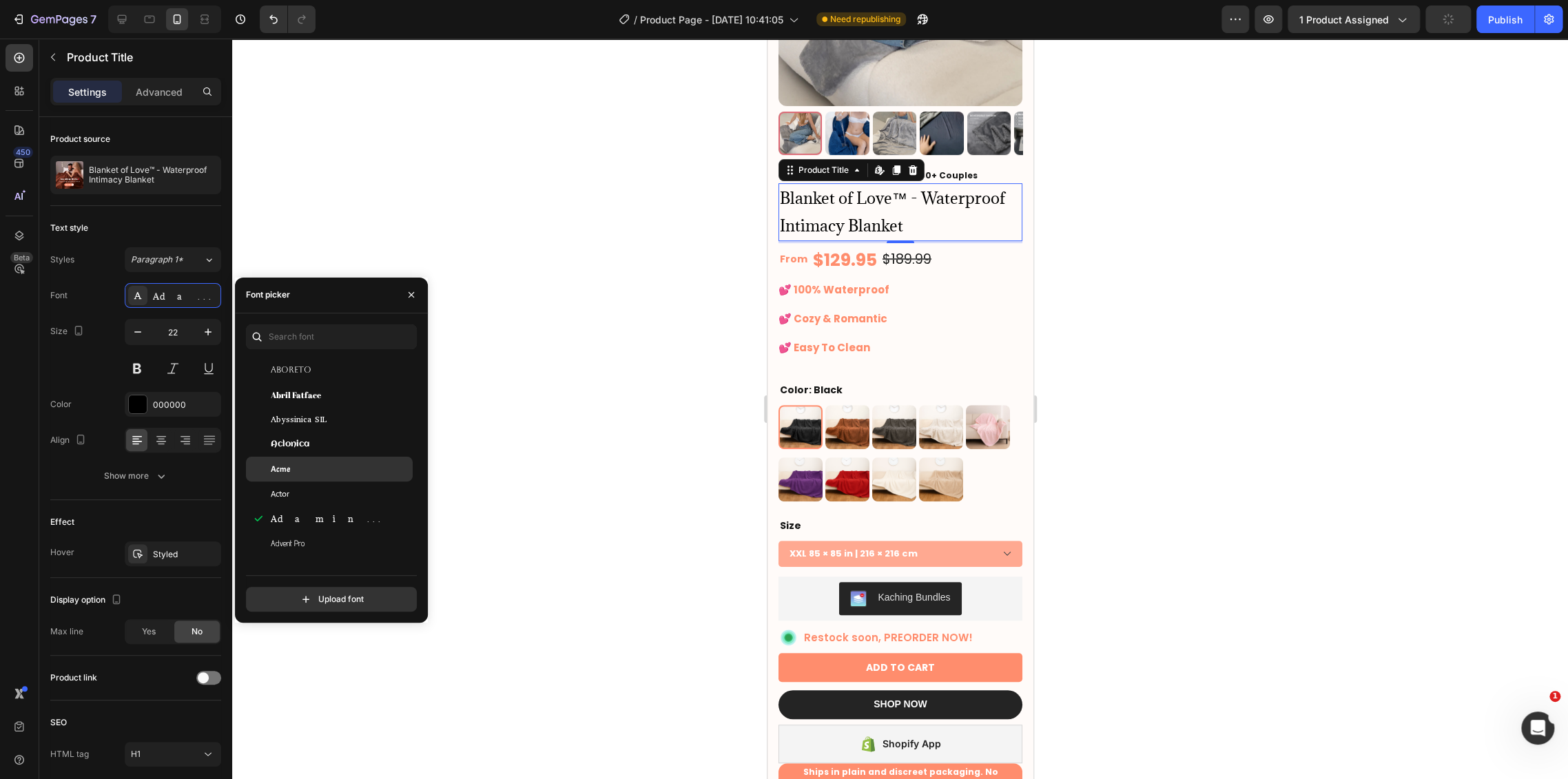
scroll to position [383, 0]
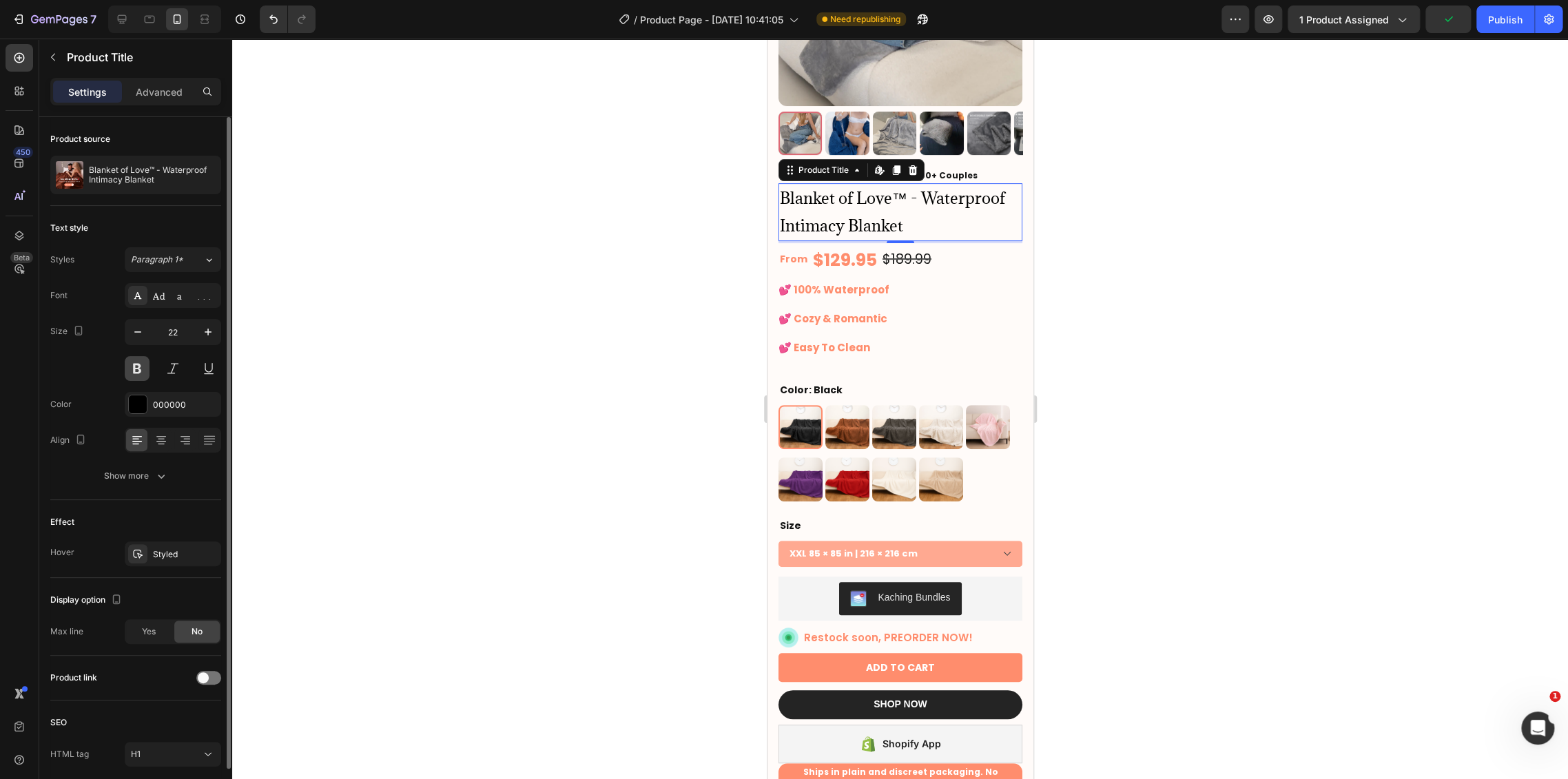
click at [148, 368] on button at bounding box center [137, 368] width 25 height 25
click at [171, 304] on div "Adamina" at bounding box center [172, 296] width 97 height 25
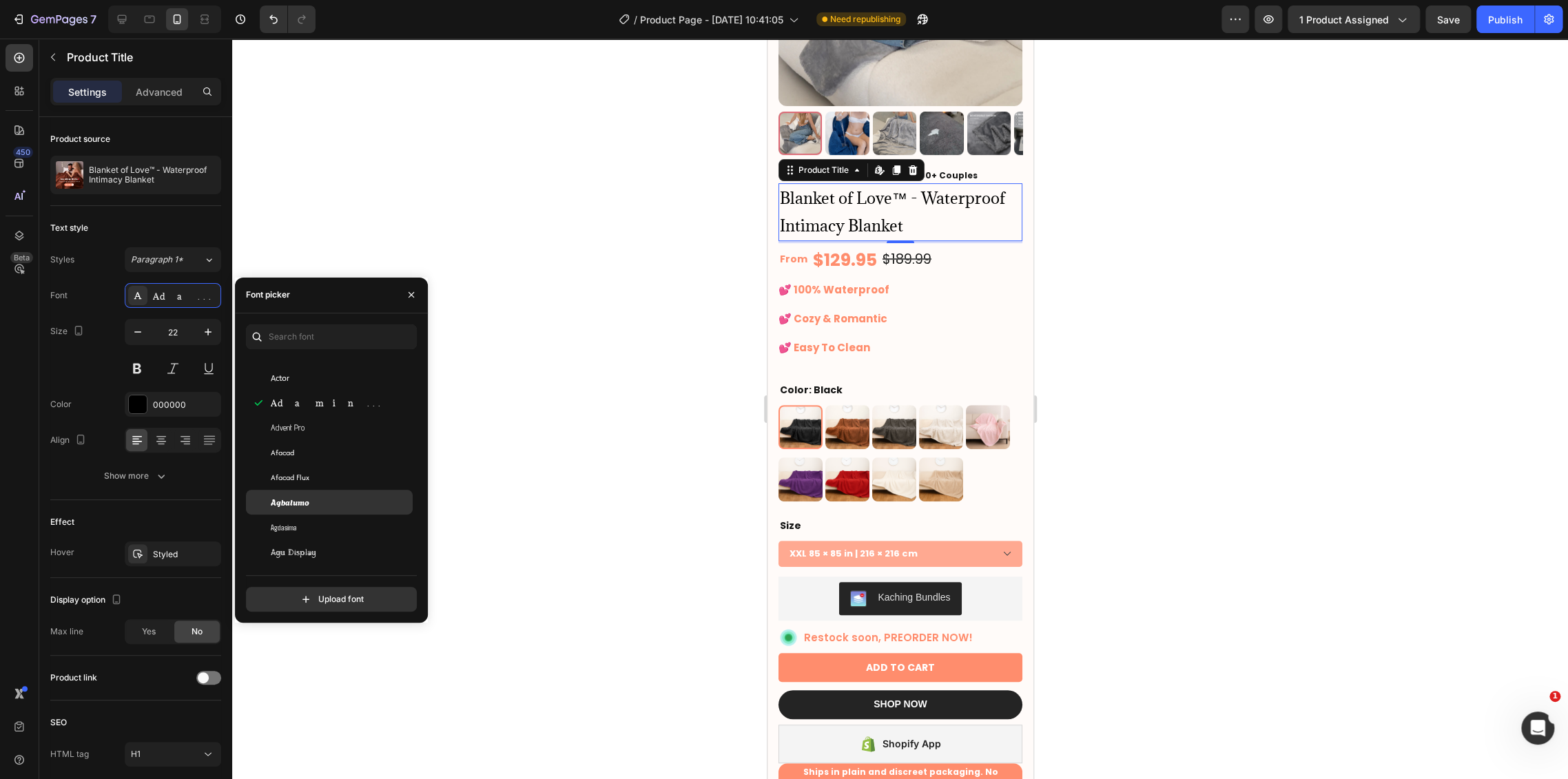
scroll to position [458, 0]
click at [341, 481] on div "Agbalumo" at bounding box center [340, 487] width 139 height 12
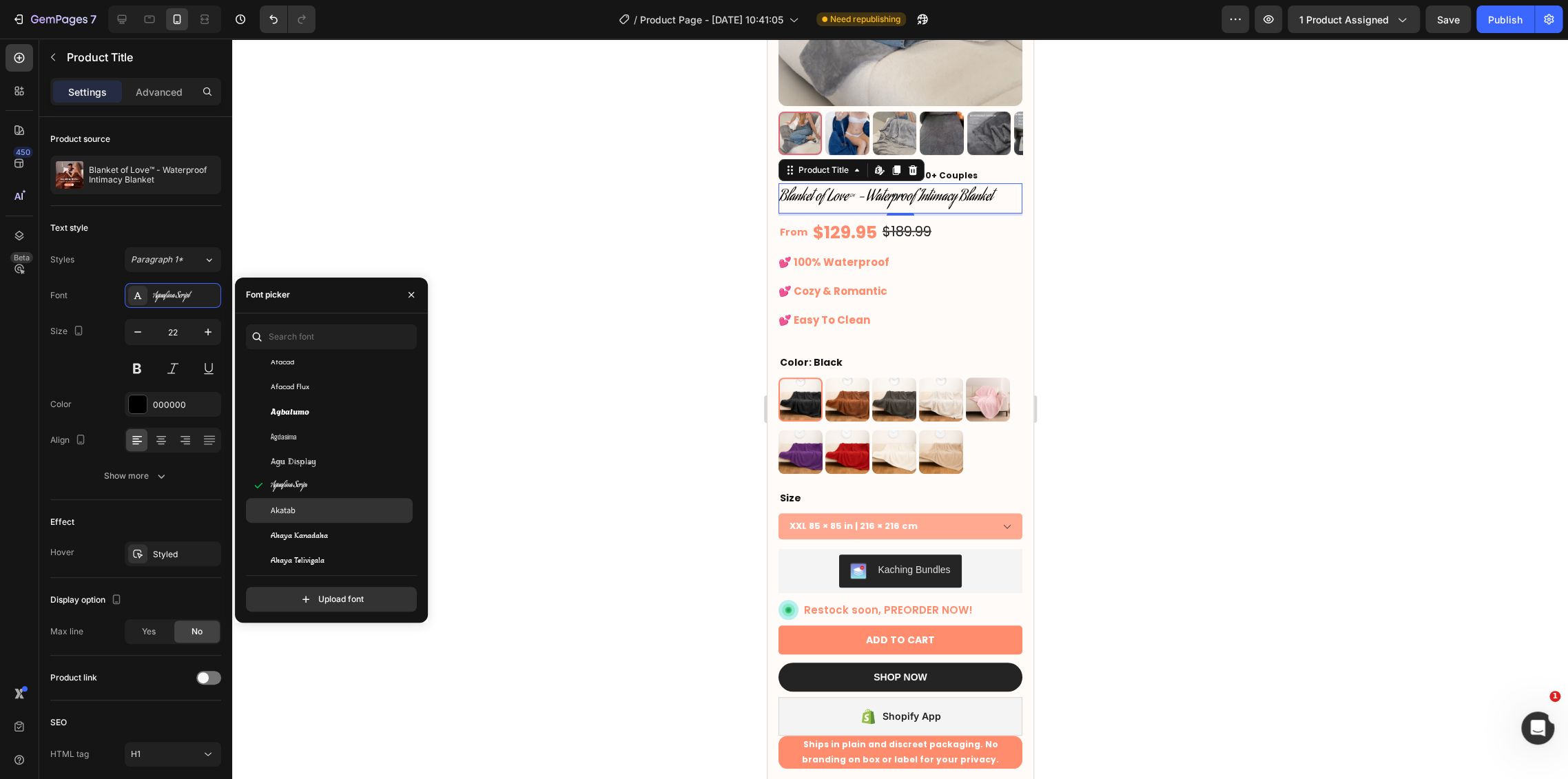
click at [342, 505] on div "Akatab" at bounding box center [340, 510] width 139 height 12
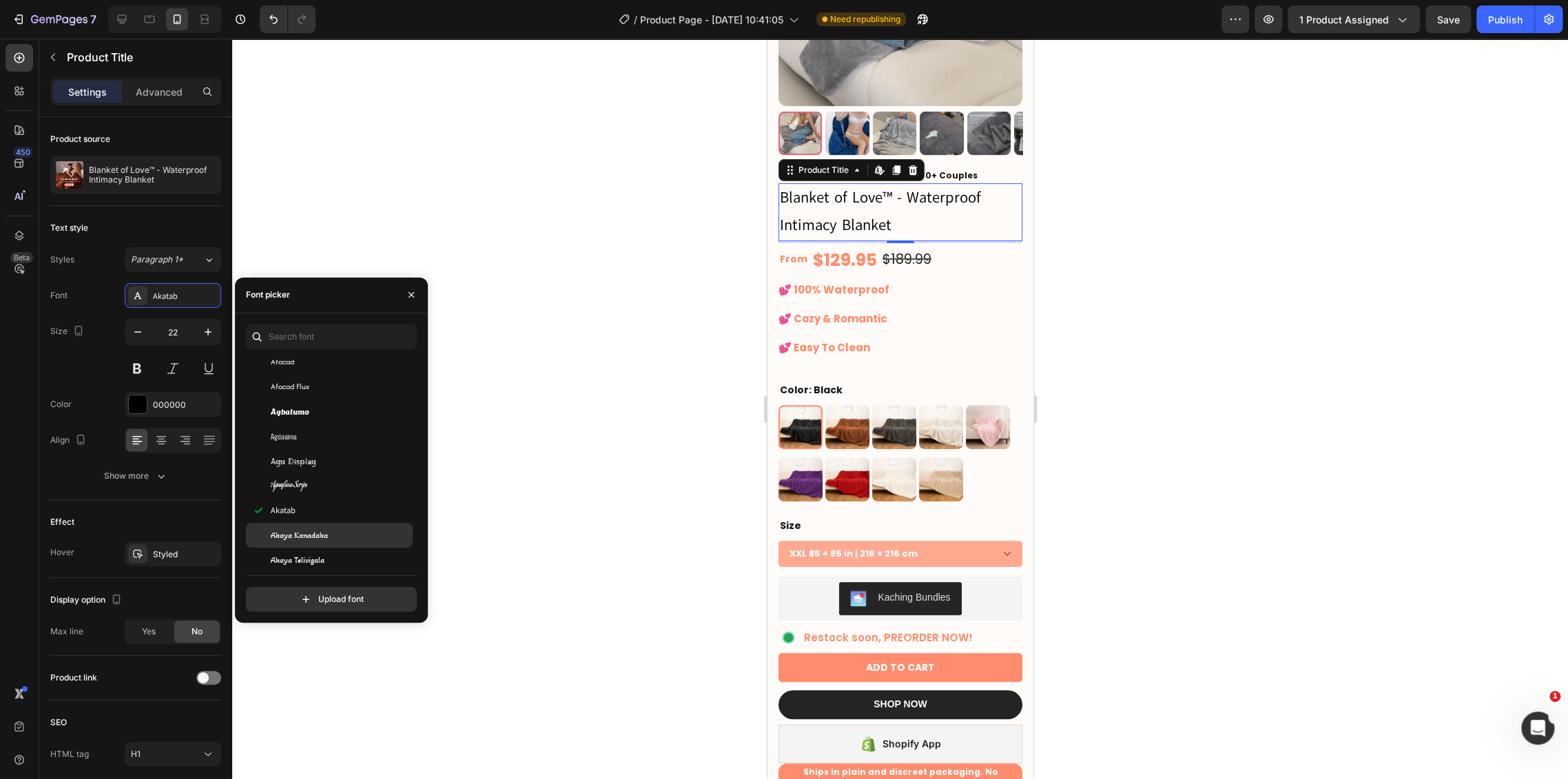
click at [343, 529] on div "Akaya Kanadaka" at bounding box center [340, 535] width 139 height 12
click at [342, 548] on div "Akaya Telivigala" at bounding box center [329, 560] width 166 height 25
click at [343, 507] on div "Akronim" at bounding box center [340, 508] width 139 height 12
click at [342, 533] on div "Akshar" at bounding box center [340, 533] width 139 height 12
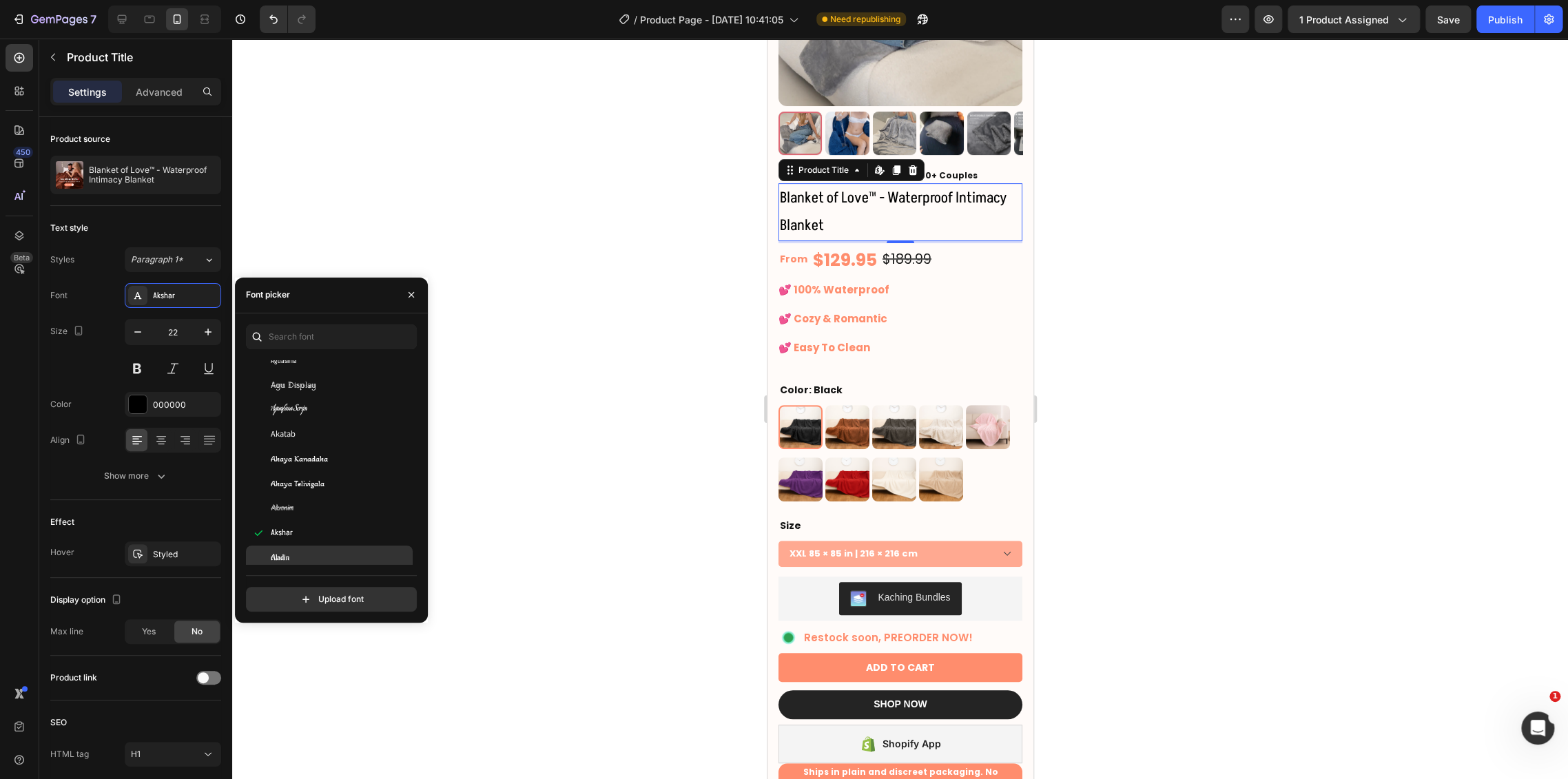
click at [342, 555] on div "Aladin" at bounding box center [340, 558] width 139 height 12
click at [336, 517] on div "Alata" at bounding box center [329, 505] width 166 height 25
click at [336, 528] on div "Alatsi" at bounding box center [340, 530] width 139 height 12
click at [336, 544] on div "[PERSON_NAME]" at bounding box center [329, 555] width 166 height 25
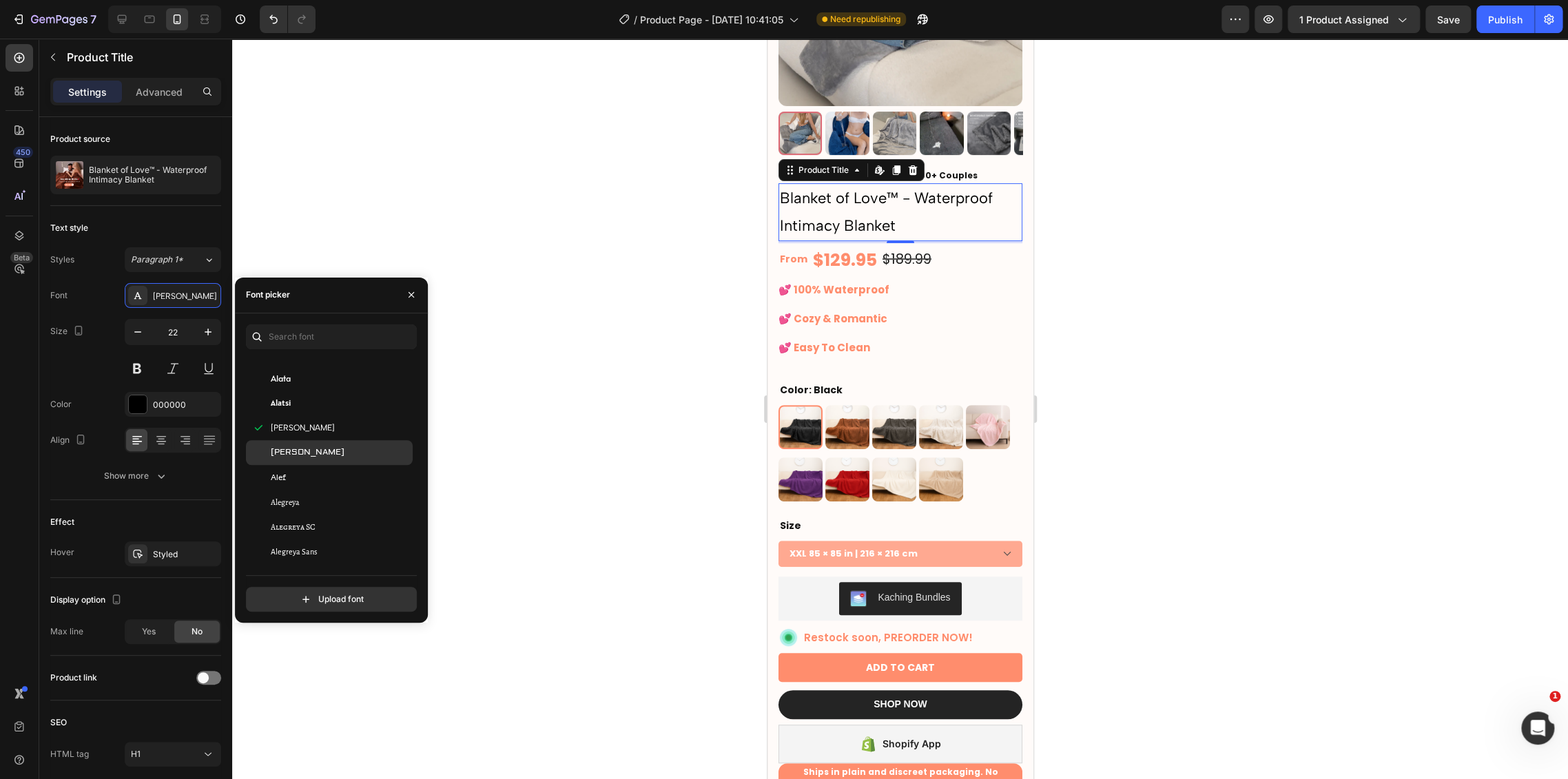
scroll to position [919, 0]
click at [329, 476] on div "Alegreya Sans SC" at bounding box center [340, 475] width 139 height 12
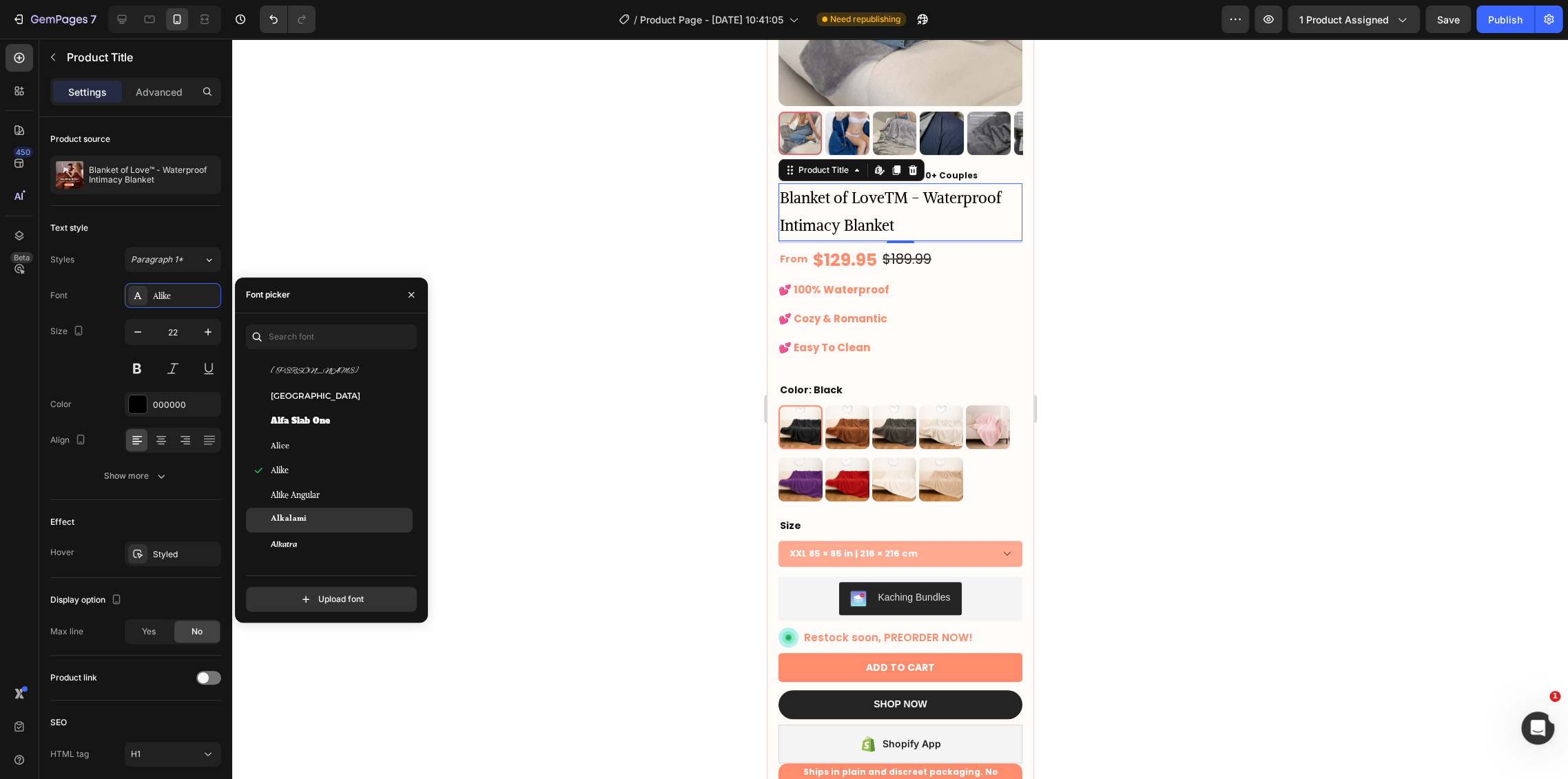
click at [342, 514] on div "Alkalami" at bounding box center [340, 520] width 139 height 12
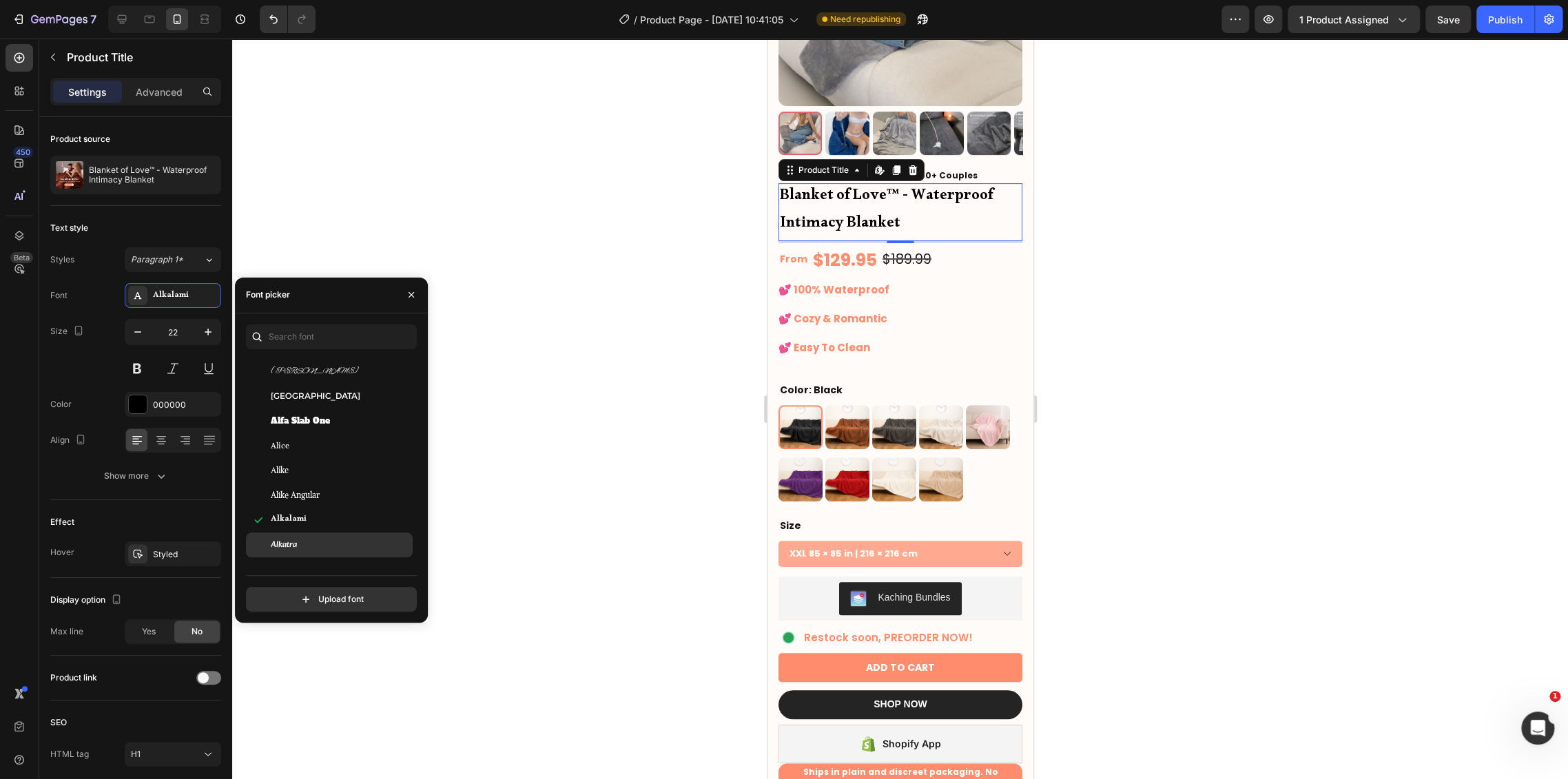
click at [333, 541] on div "Alkatra" at bounding box center [340, 545] width 139 height 12
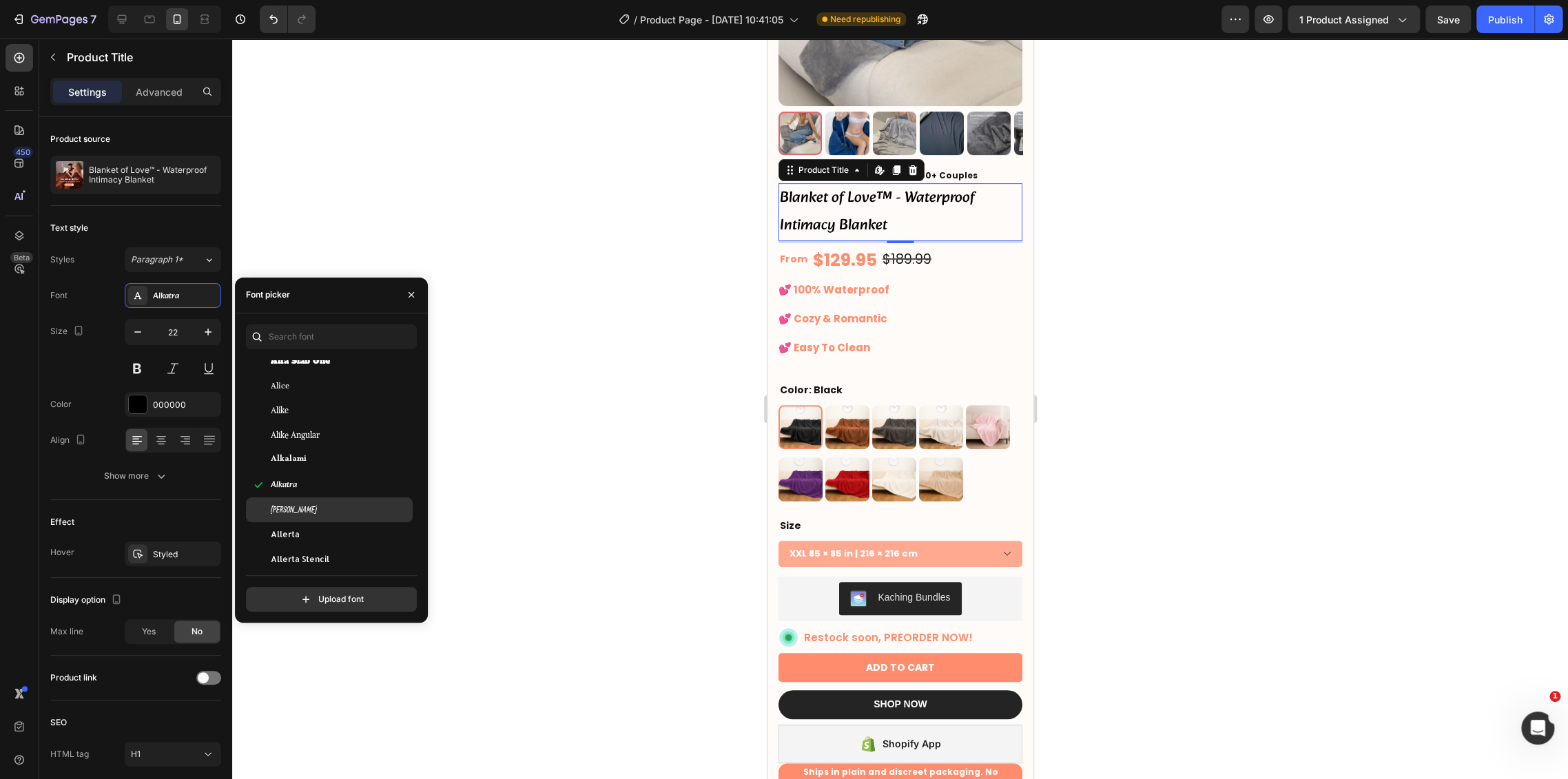
scroll to position [1147, 0]
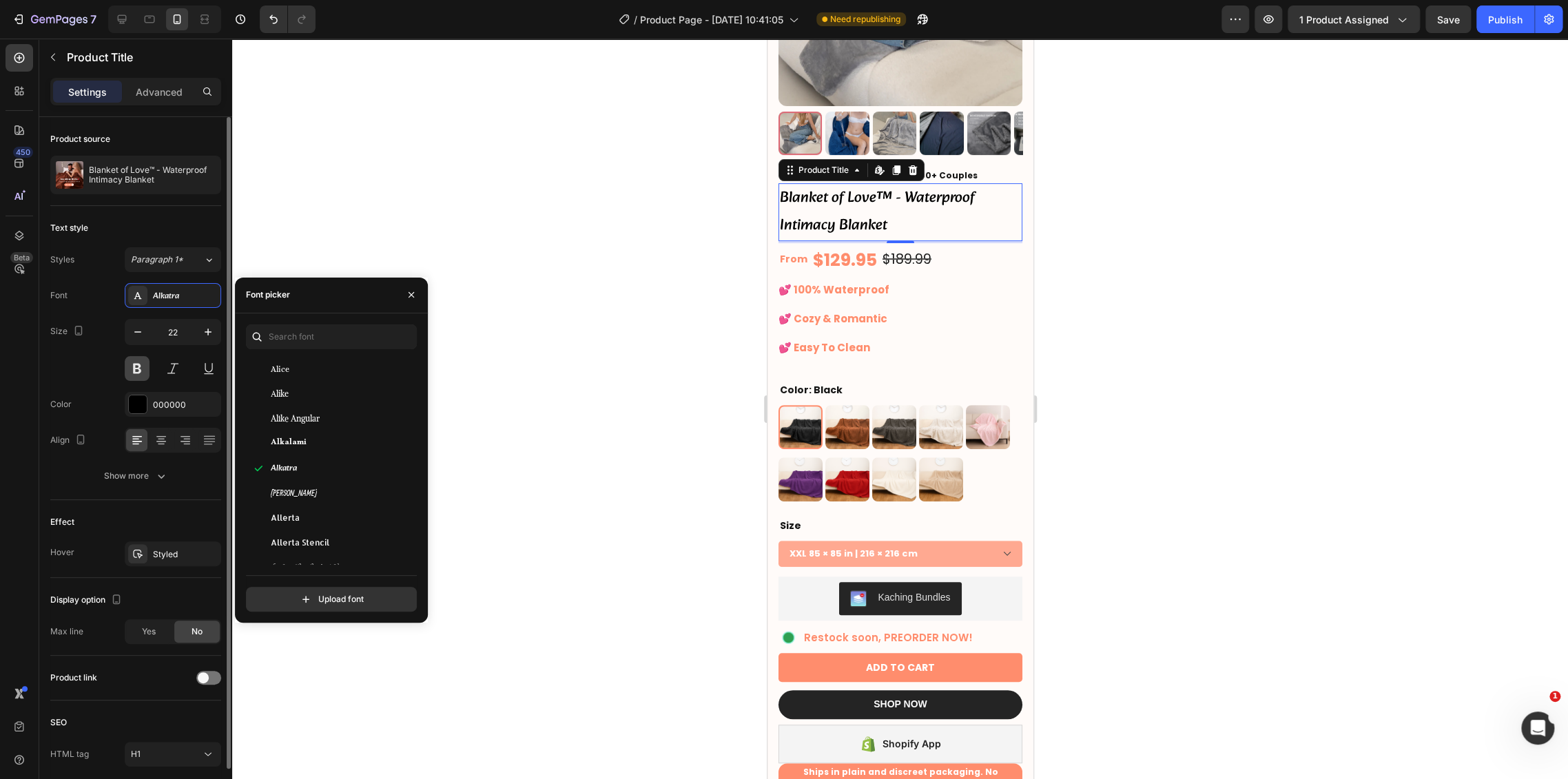
click at [144, 366] on button at bounding box center [137, 368] width 25 height 25
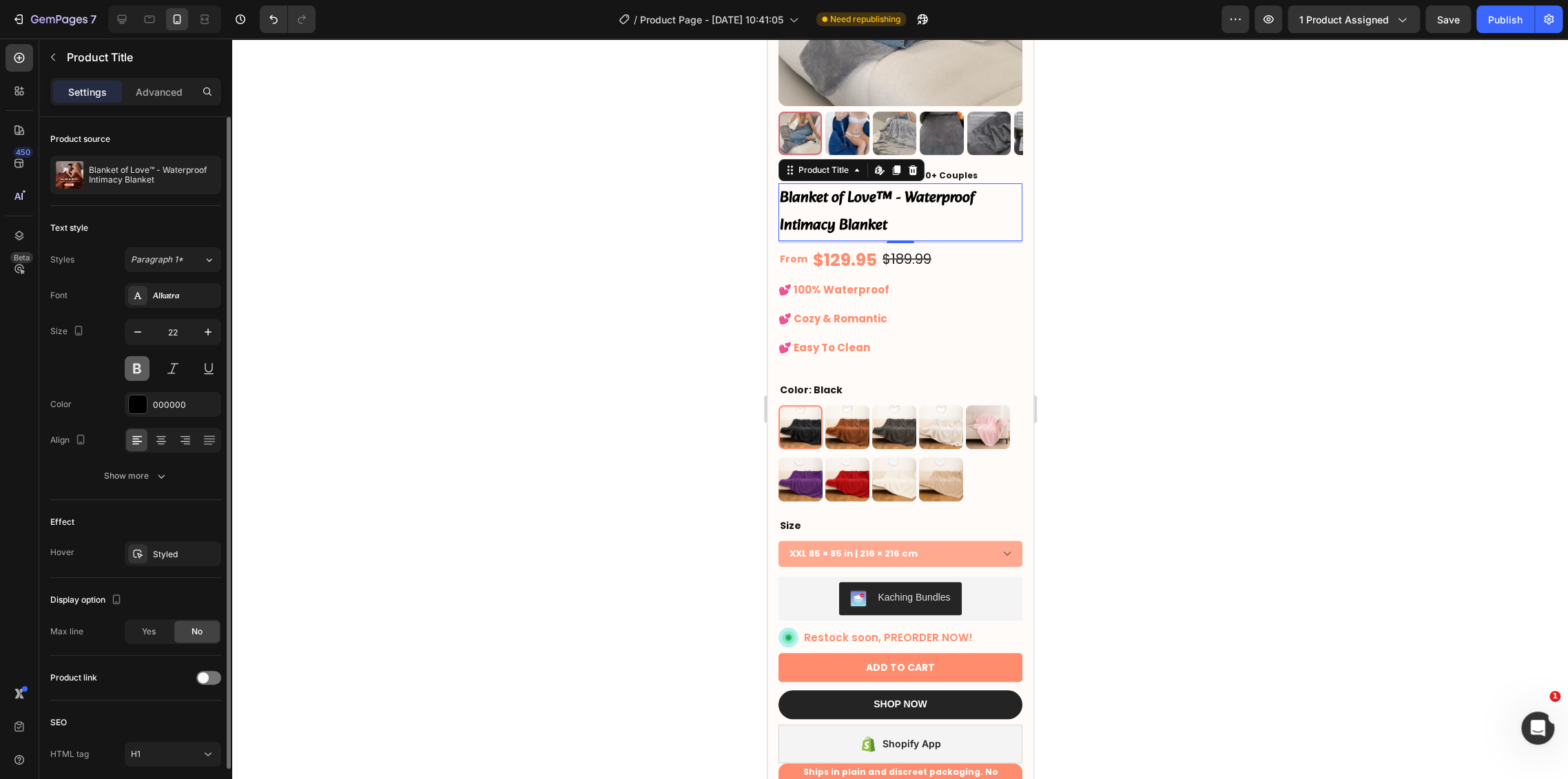
click at [144, 367] on button at bounding box center [137, 368] width 25 height 25
click at [208, 332] on icon "button" at bounding box center [208, 332] width 13 height 13
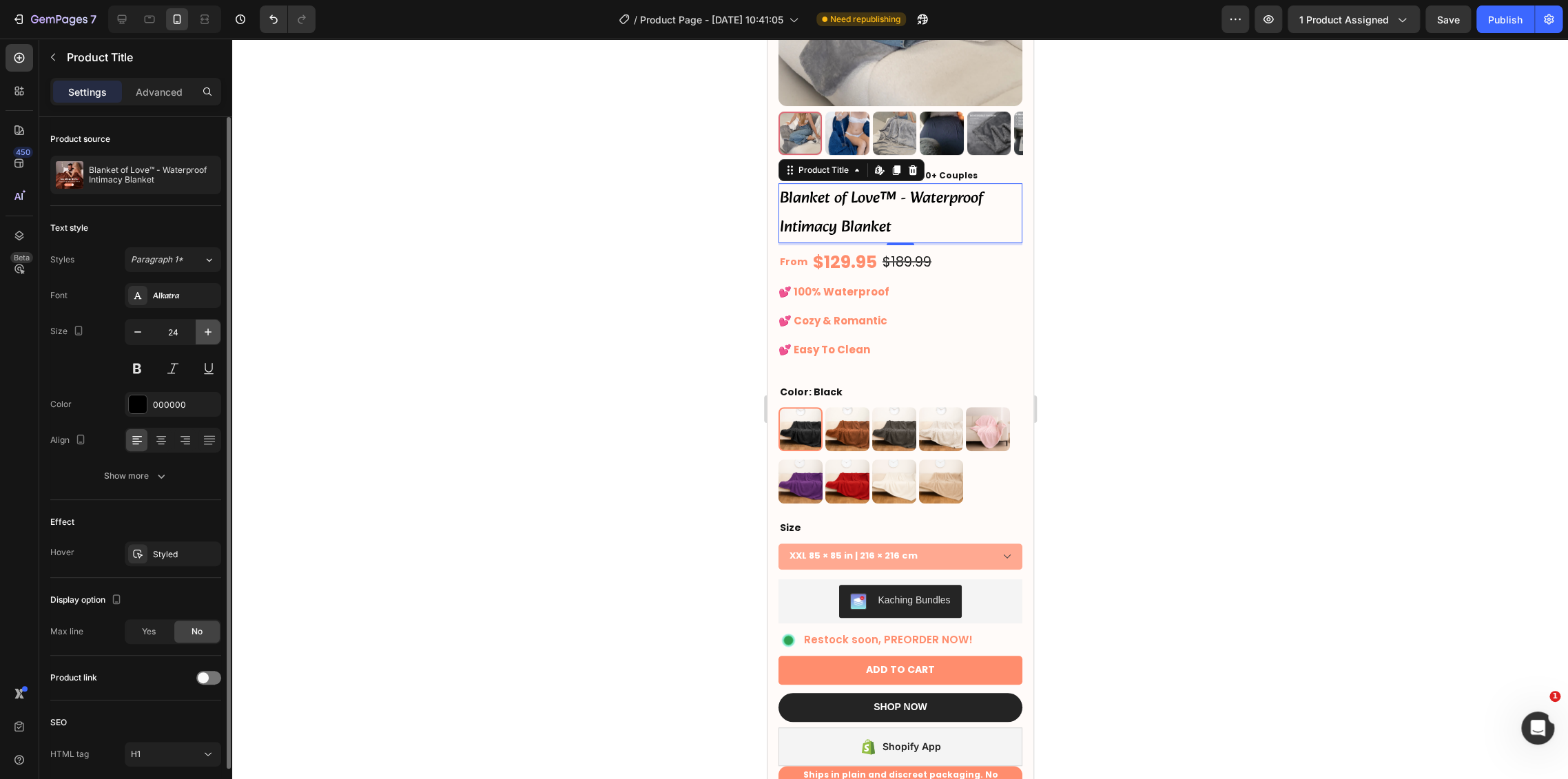
click at [208, 332] on icon "button" at bounding box center [208, 332] width 13 height 13
type input "25"
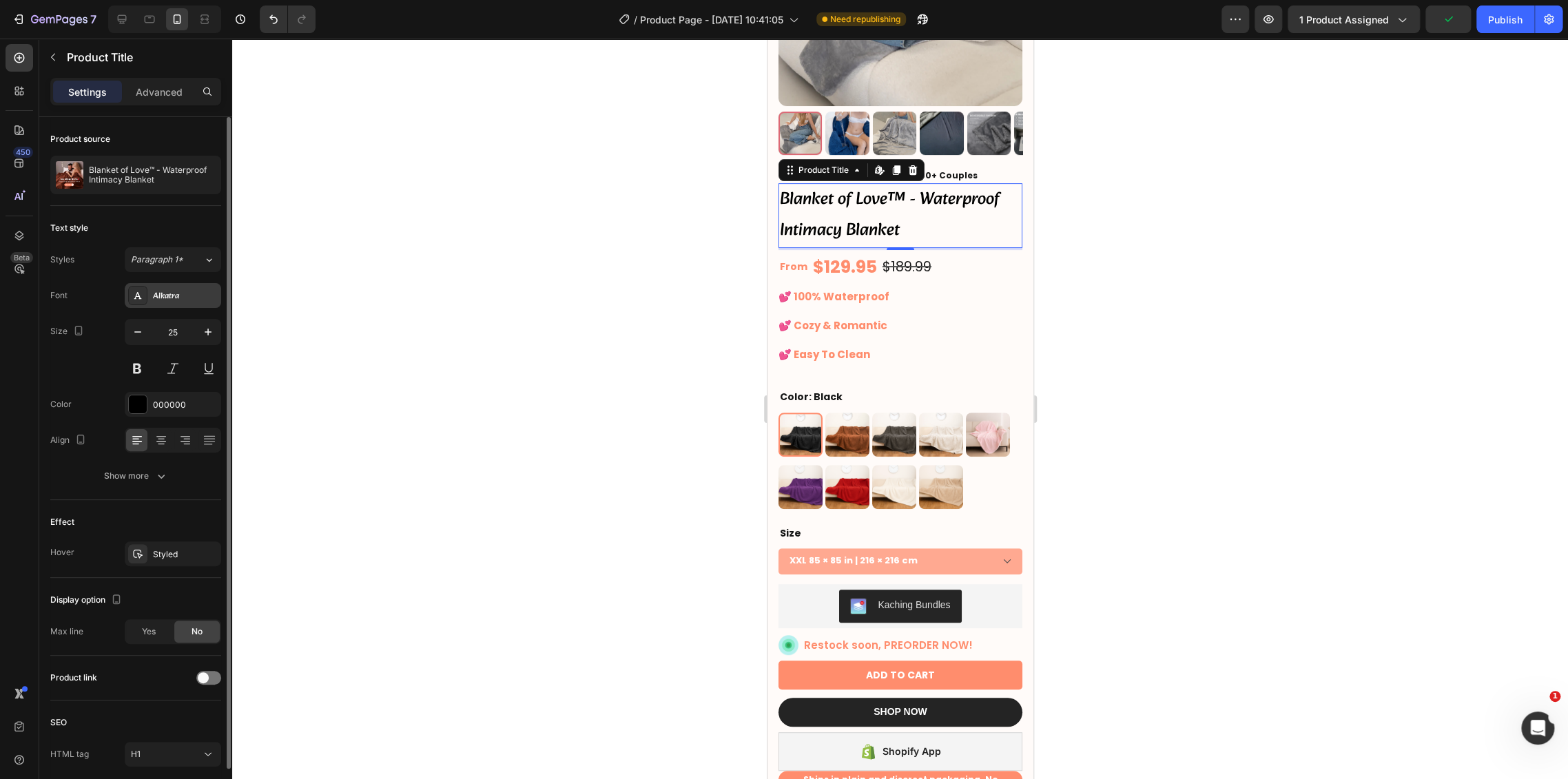
click at [161, 290] on div "Alkatra" at bounding box center [186, 296] width 65 height 12
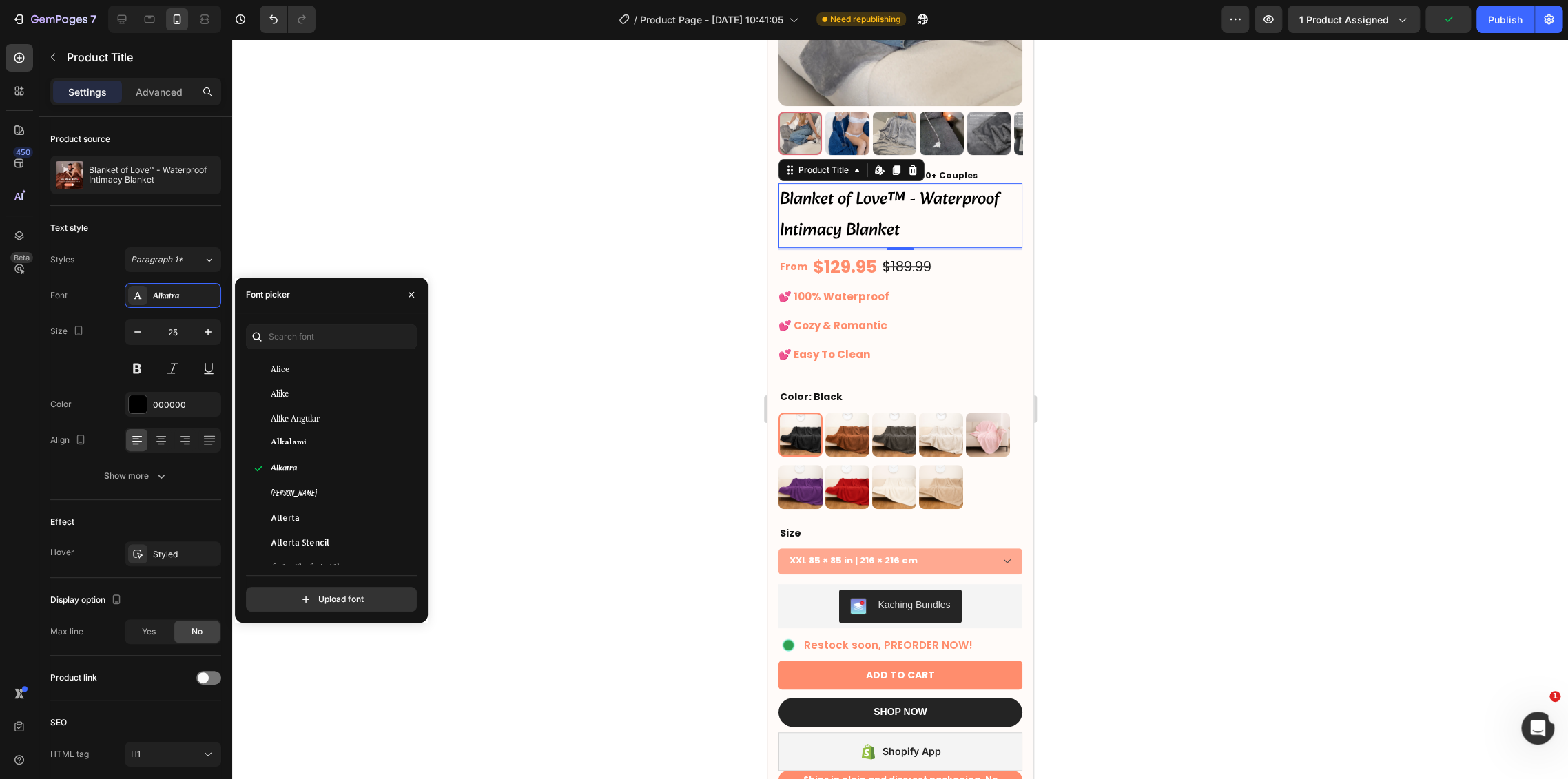
scroll to position [1608, 0]
click at [331, 474] on div "Amiko" at bounding box center [340, 479] width 139 height 12
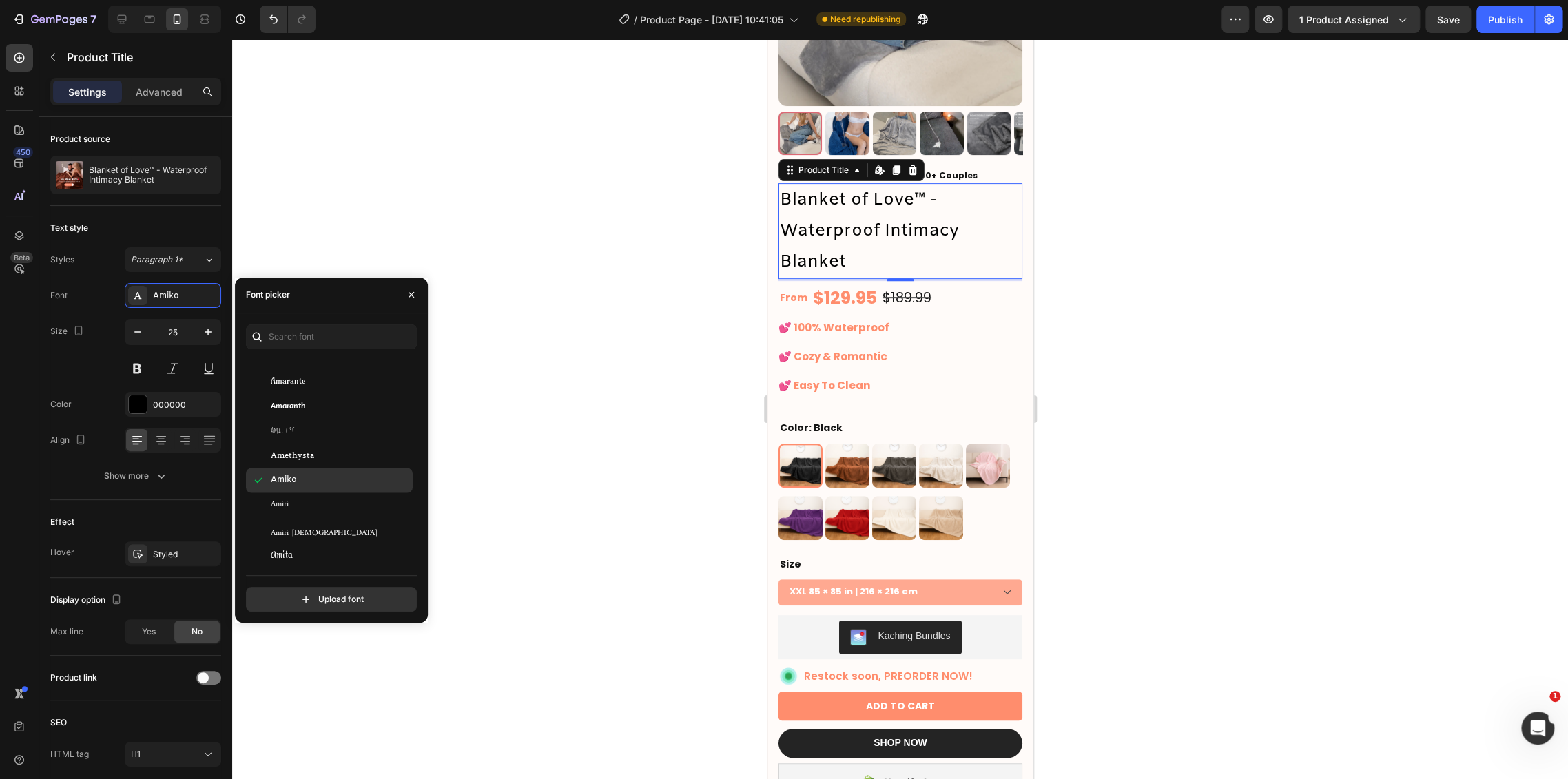
scroll to position [1760, 0]
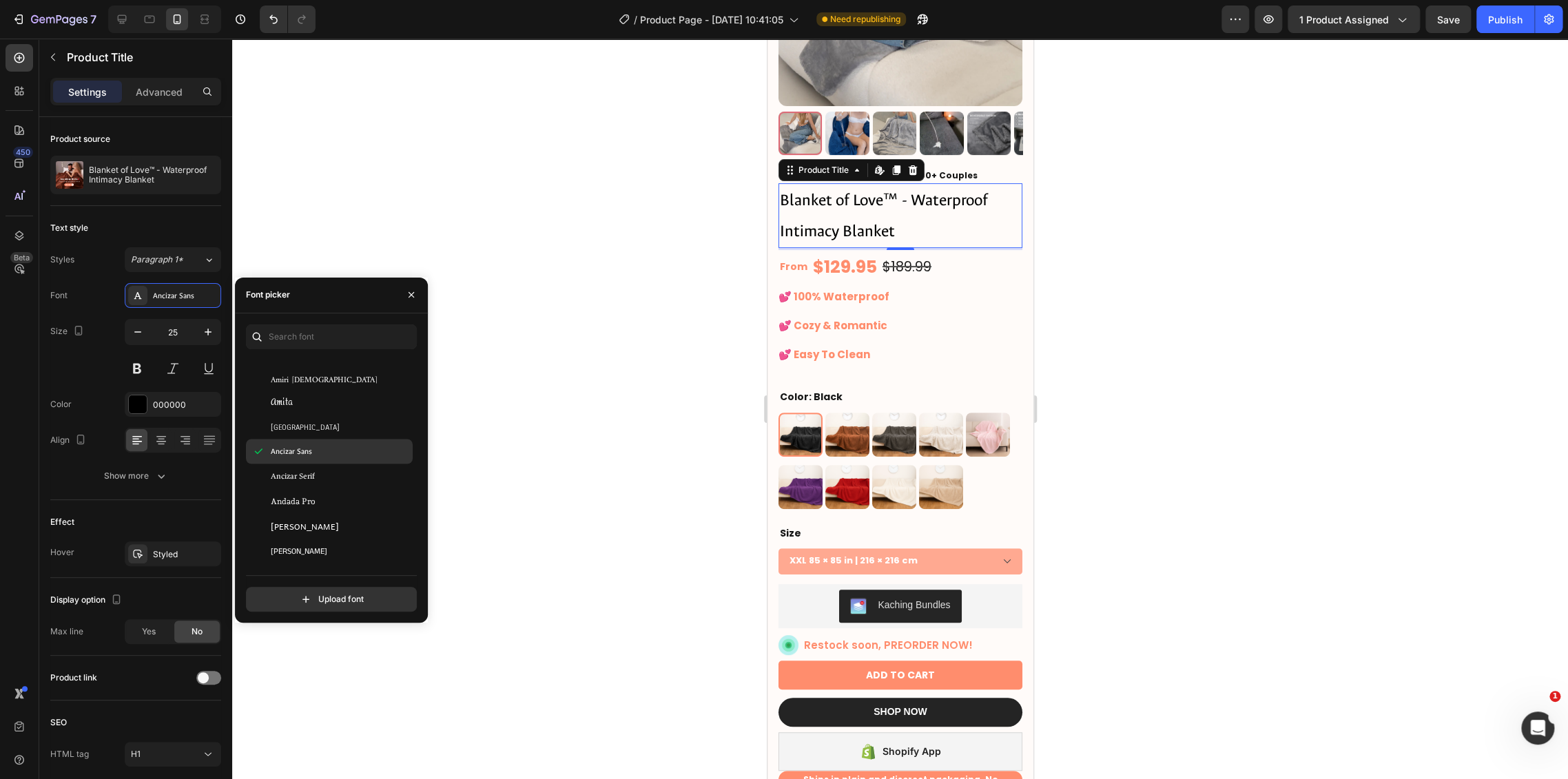
scroll to position [1836, 0]
click at [328, 446] on div "[PERSON_NAME]" at bounding box center [340, 449] width 139 height 12
click at [325, 473] on div "[PERSON_NAME]" at bounding box center [340, 474] width 139 height 12
click at [330, 449] on div "Anek Latin" at bounding box center [340, 445] width 139 height 12
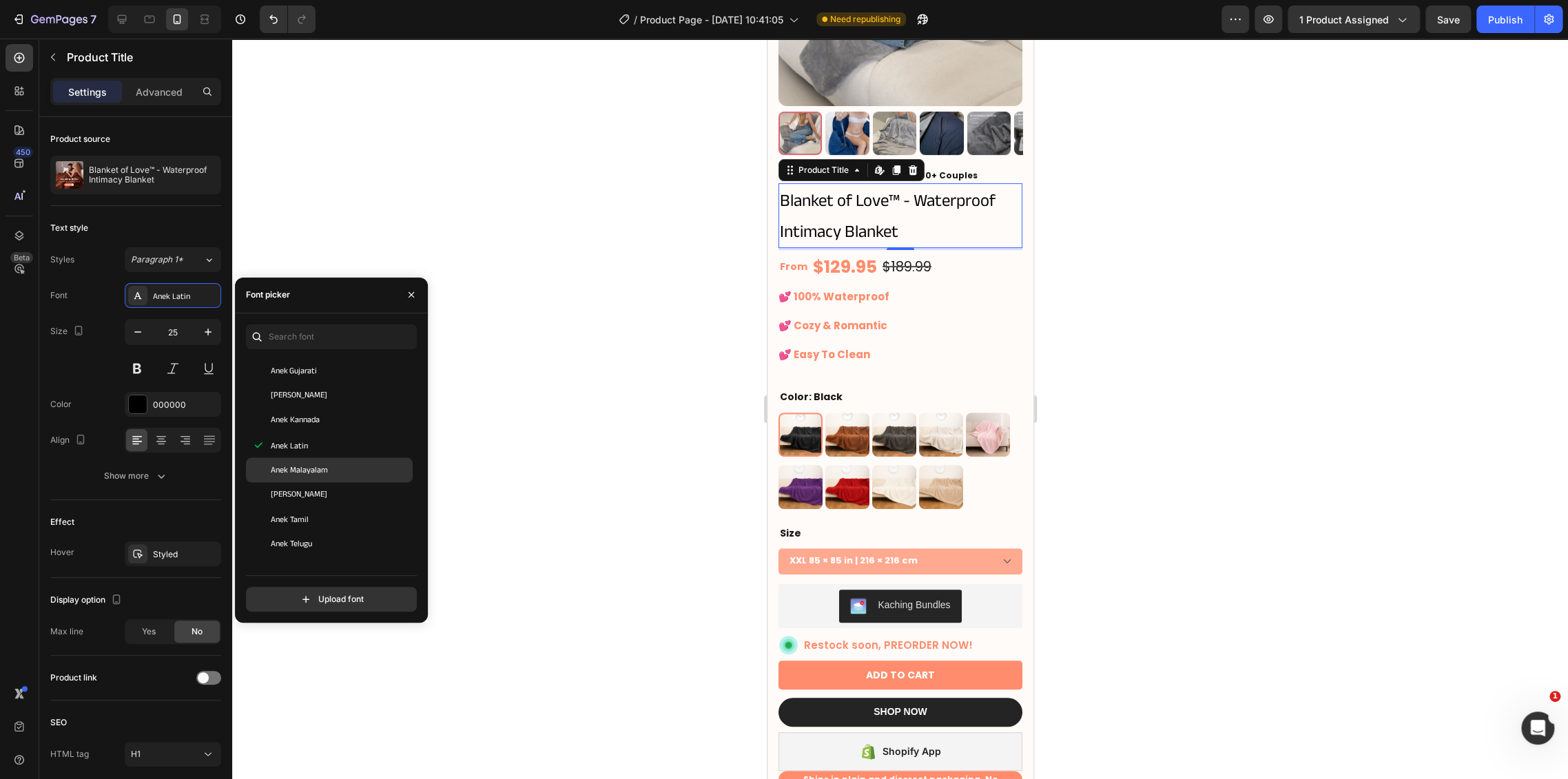
click at [323, 449] on div "Anek Latin" at bounding box center [340, 445] width 139 height 12
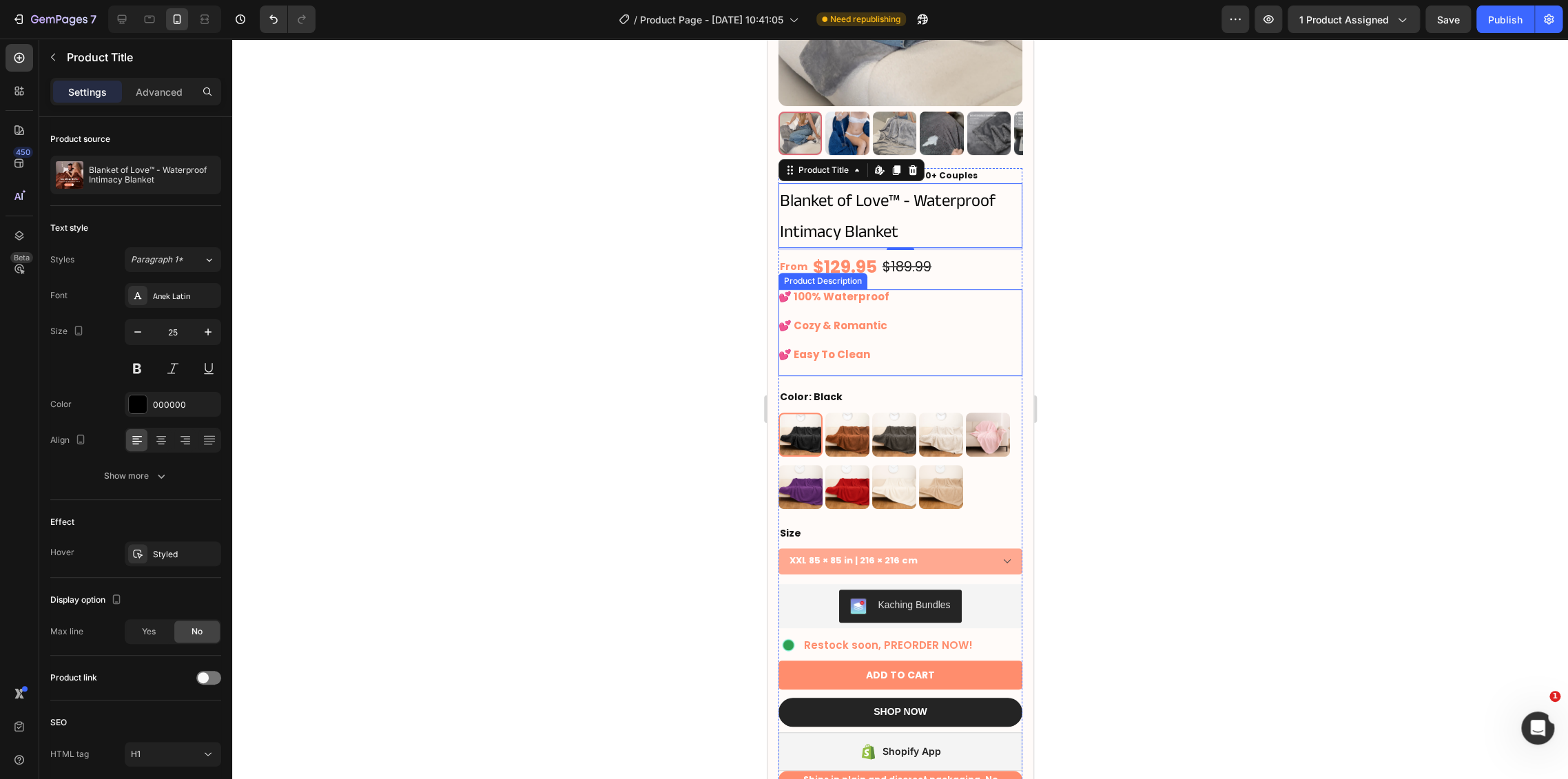
click at [1152, 344] on div at bounding box center [900, 409] width 1336 height 741
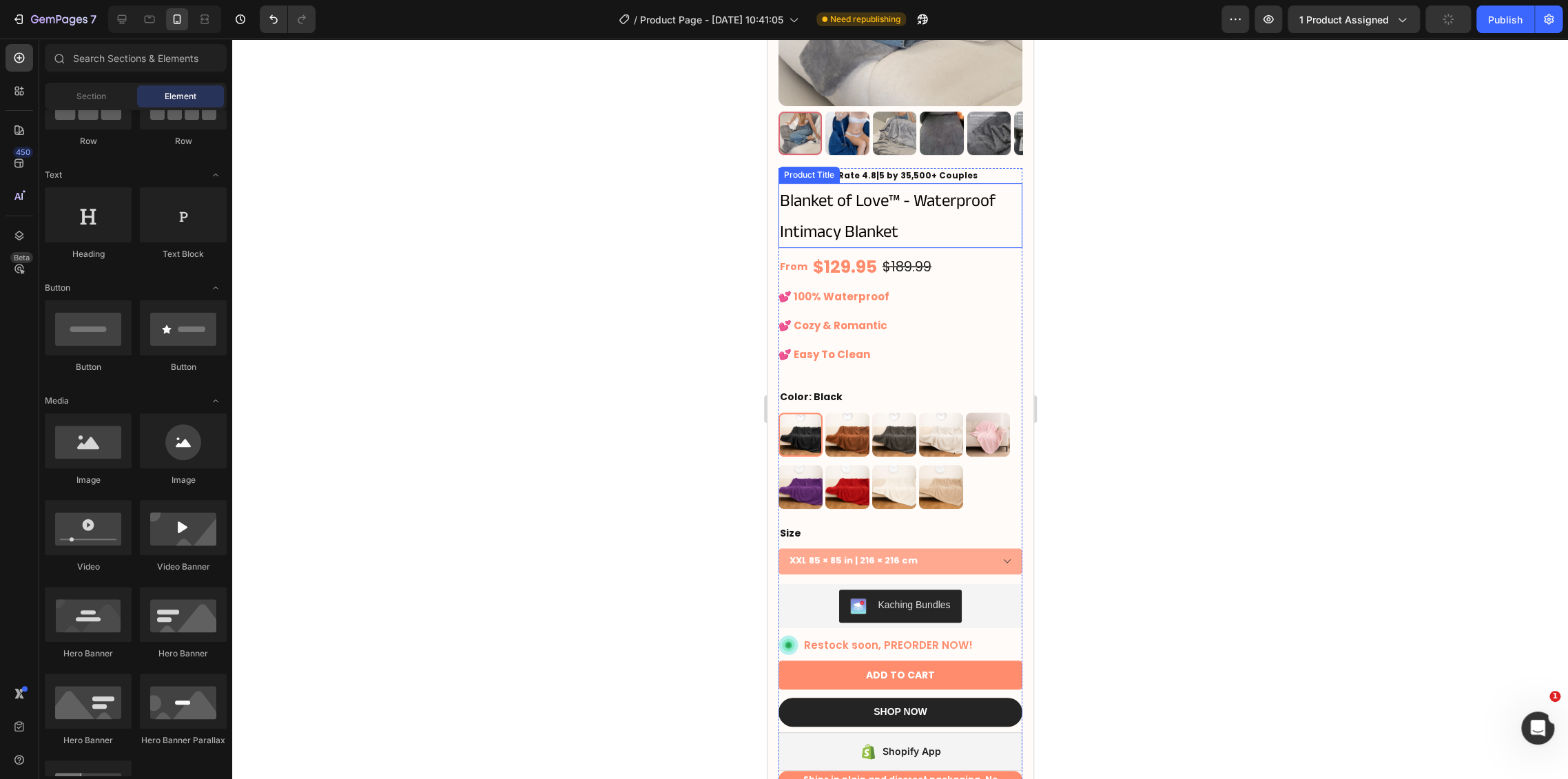
click at [955, 211] on h1 "Blanket of Love™ - Waterproof Intimacy Blanket" at bounding box center [899, 216] width 244 height 65
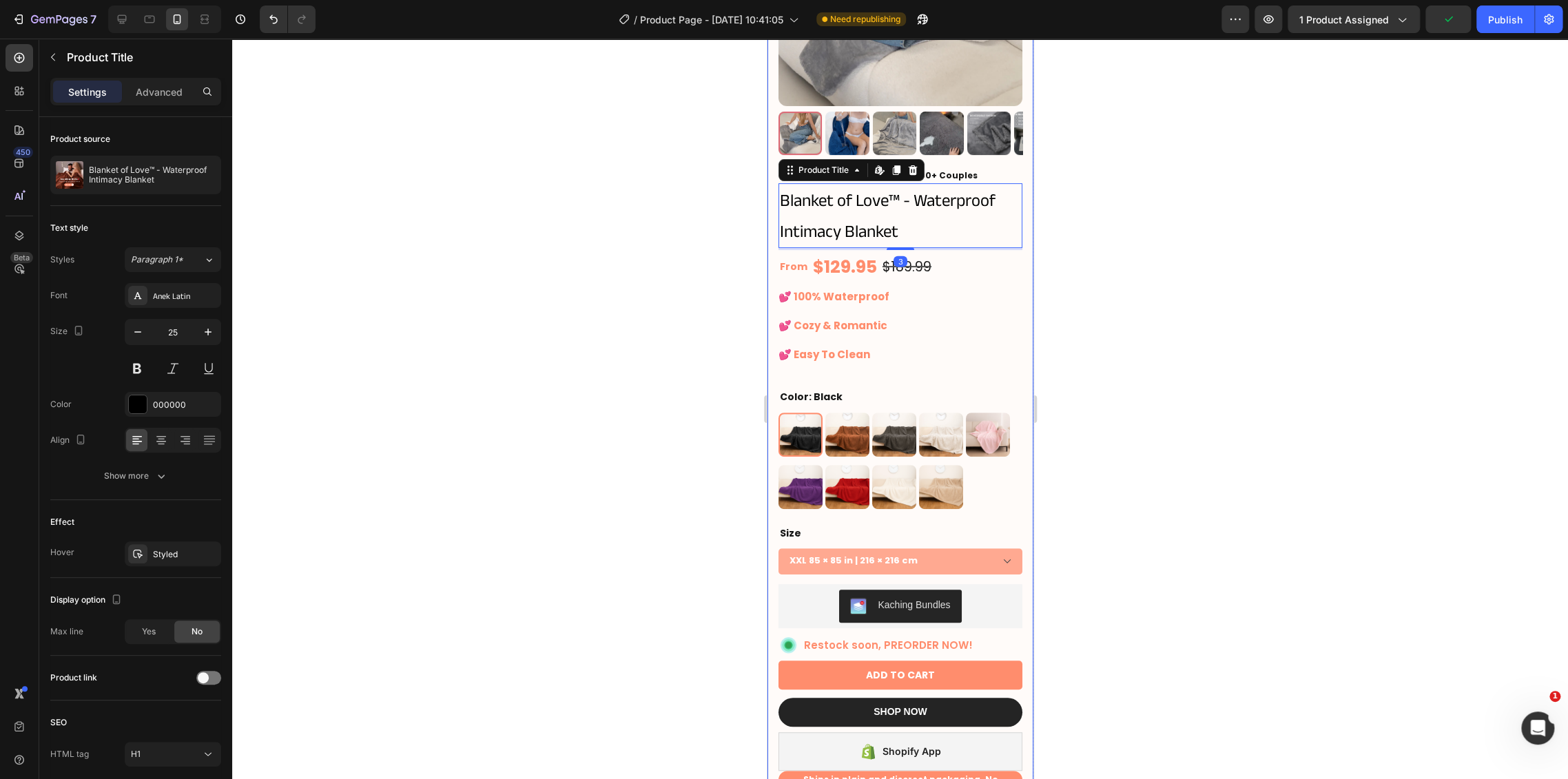
click at [1121, 255] on div at bounding box center [900, 409] width 1336 height 741
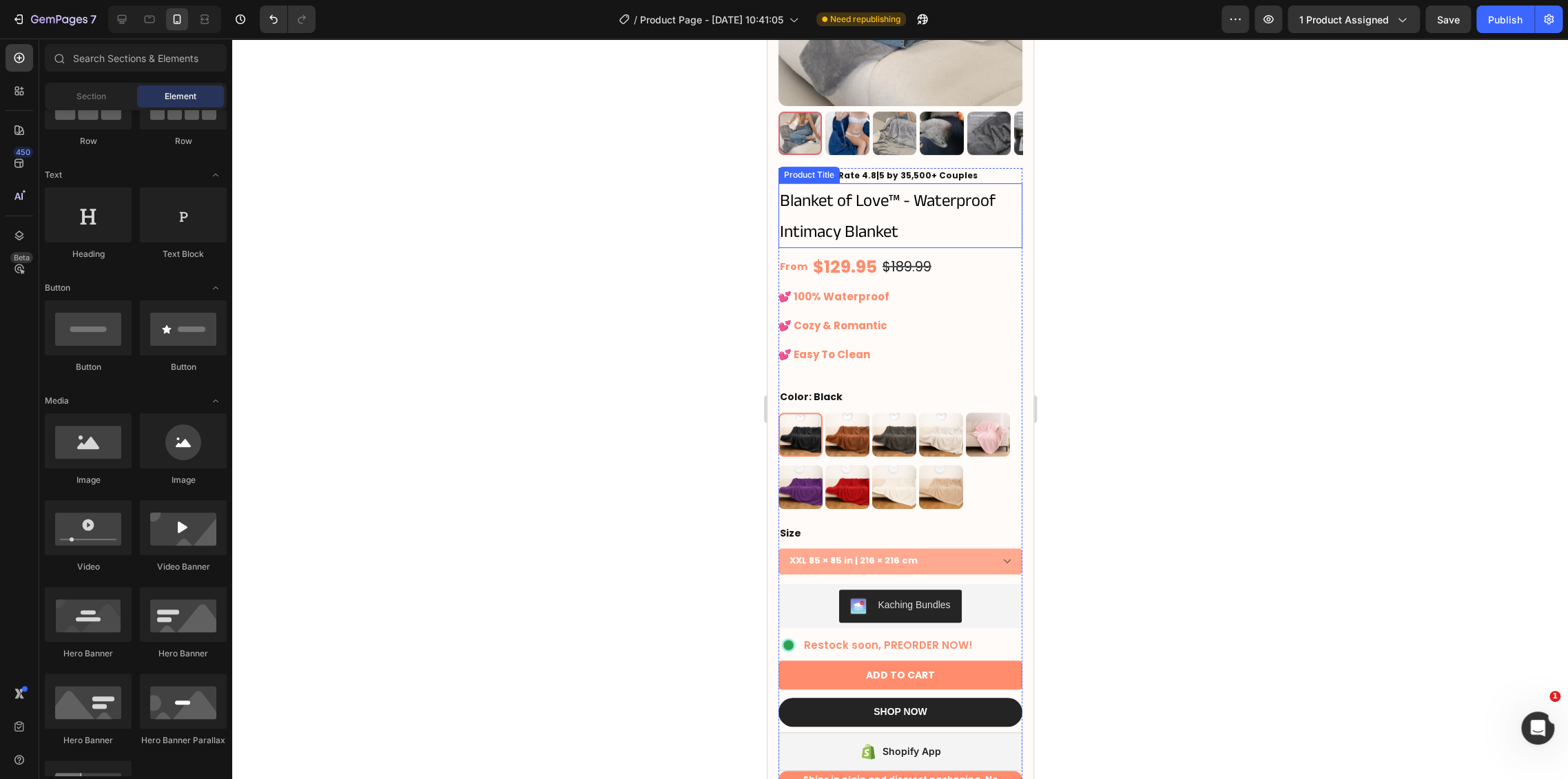
click at [867, 204] on h1 "Blanket of Love™ - Waterproof Intimacy Blanket" at bounding box center [899, 216] width 244 height 65
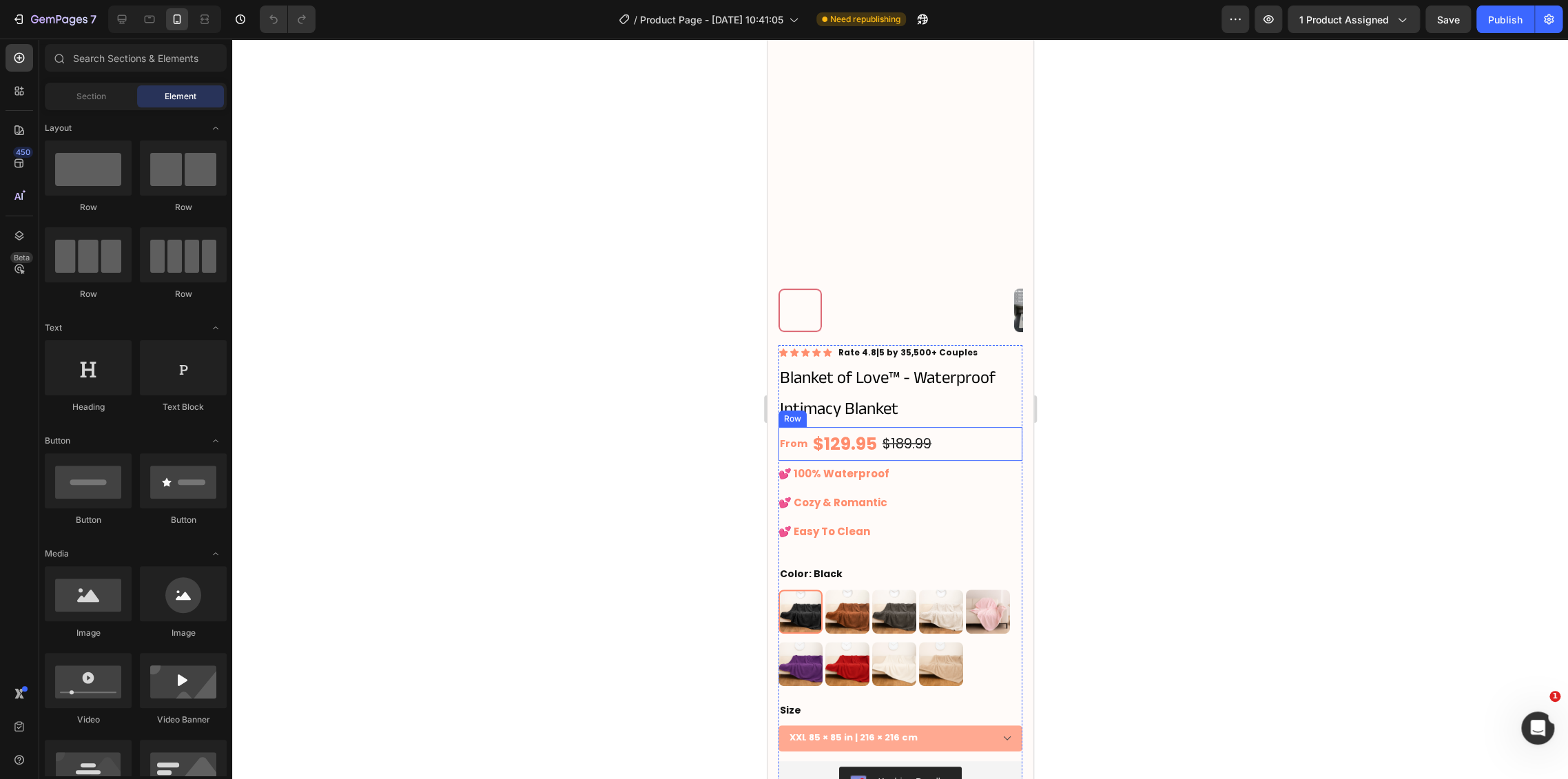
scroll to position [77, 0]
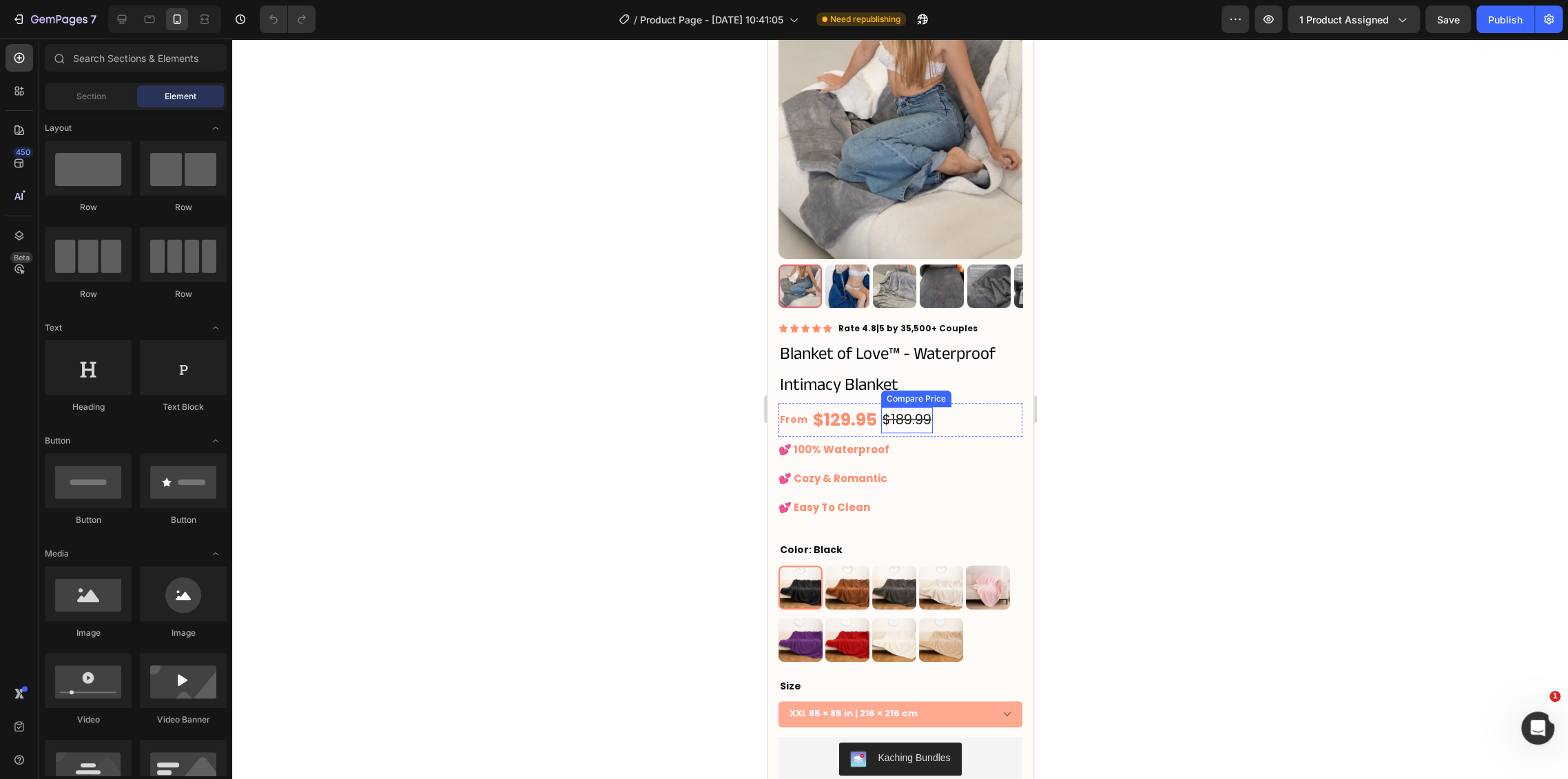
click at [912, 410] on div "$189.99" at bounding box center [906, 419] width 52 height 26
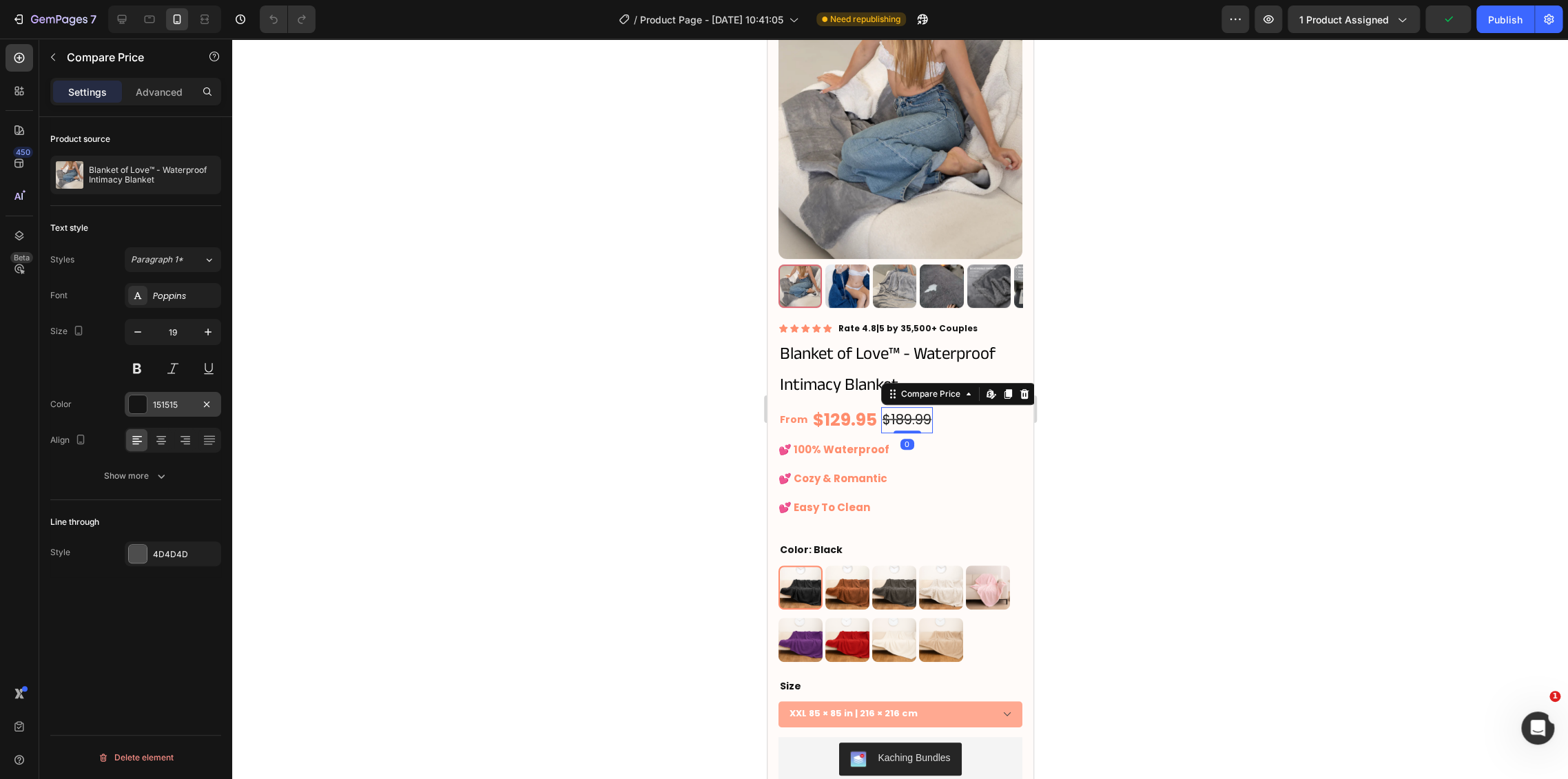
click at [166, 395] on div "151515" at bounding box center [172, 405] width 97 height 25
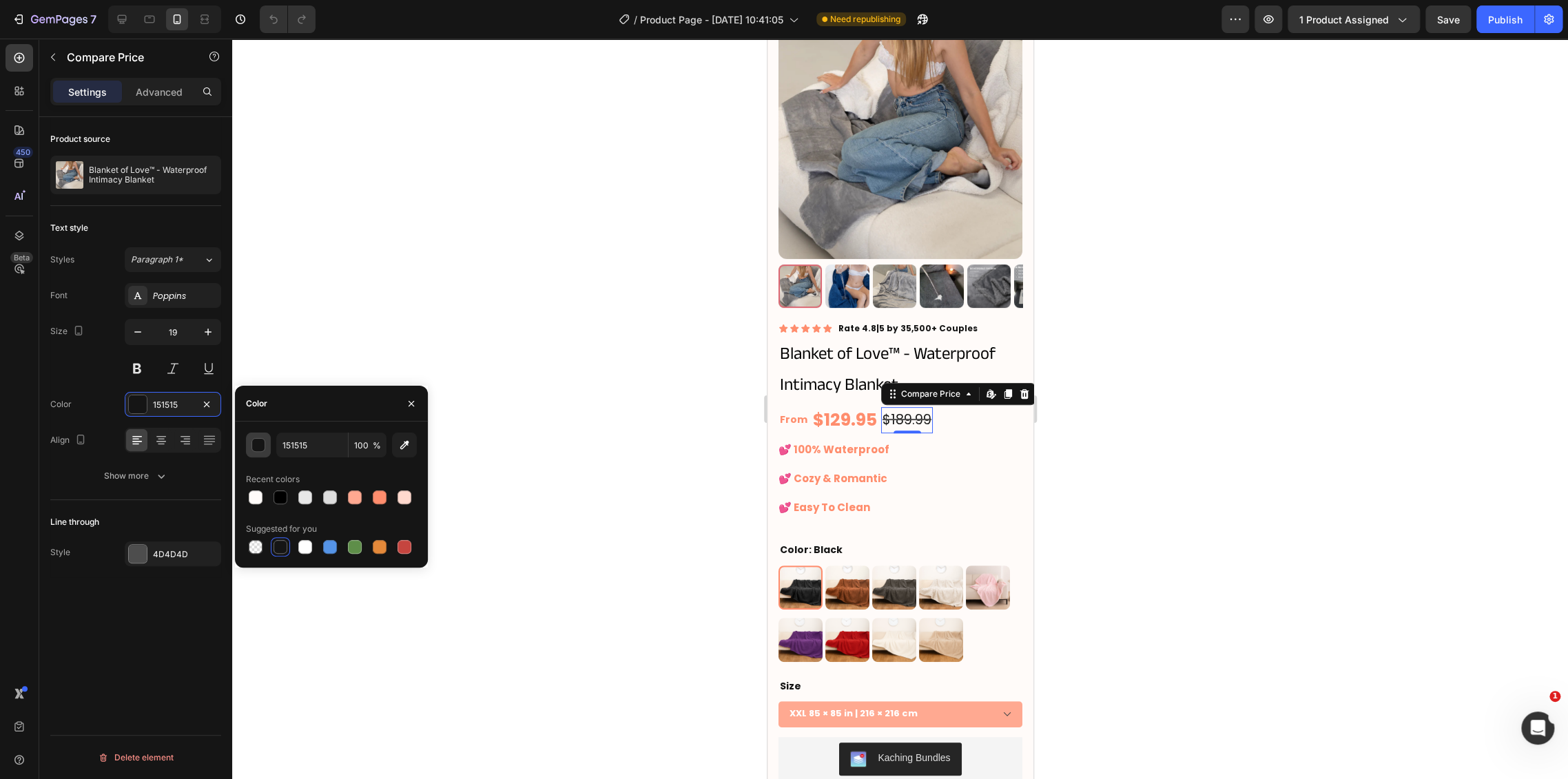
click at [262, 451] on div "button" at bounding box center [259, 446] width 13 height 13
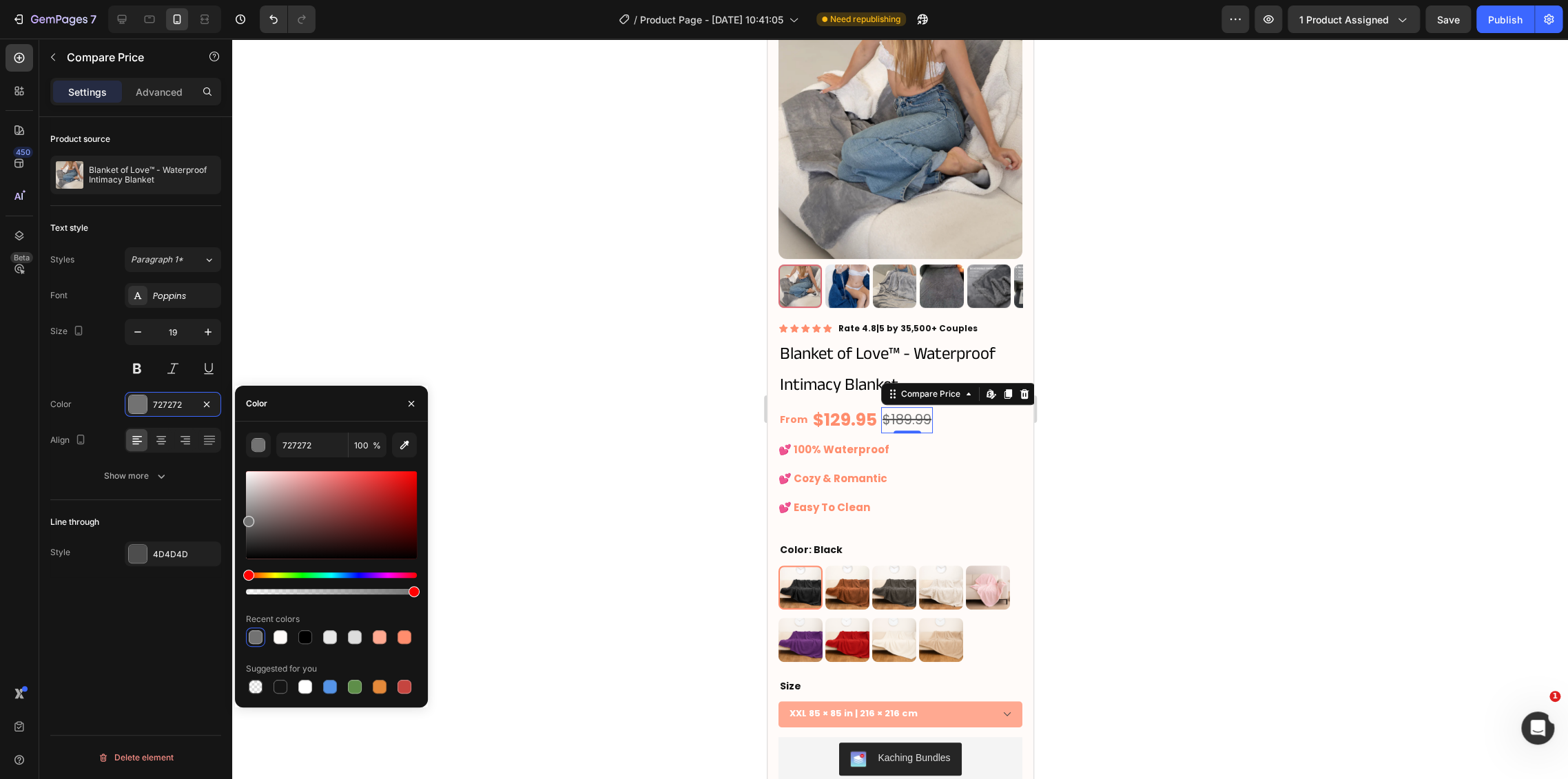
drag, startPoint x: 250, startPoint y: 548, endPoint x: 230, endPoint y: 518, distance: 36.1
click at [223, 519] on div "450 Beta Sections(18) Elements(84) Section Element Hero Section Product Detail …" at bounding box center [116, 409] width 232 height 741
type input "757575"
click at [863, 411] on div "$129.95" at bounding box center [844, 419] width 67 height 33
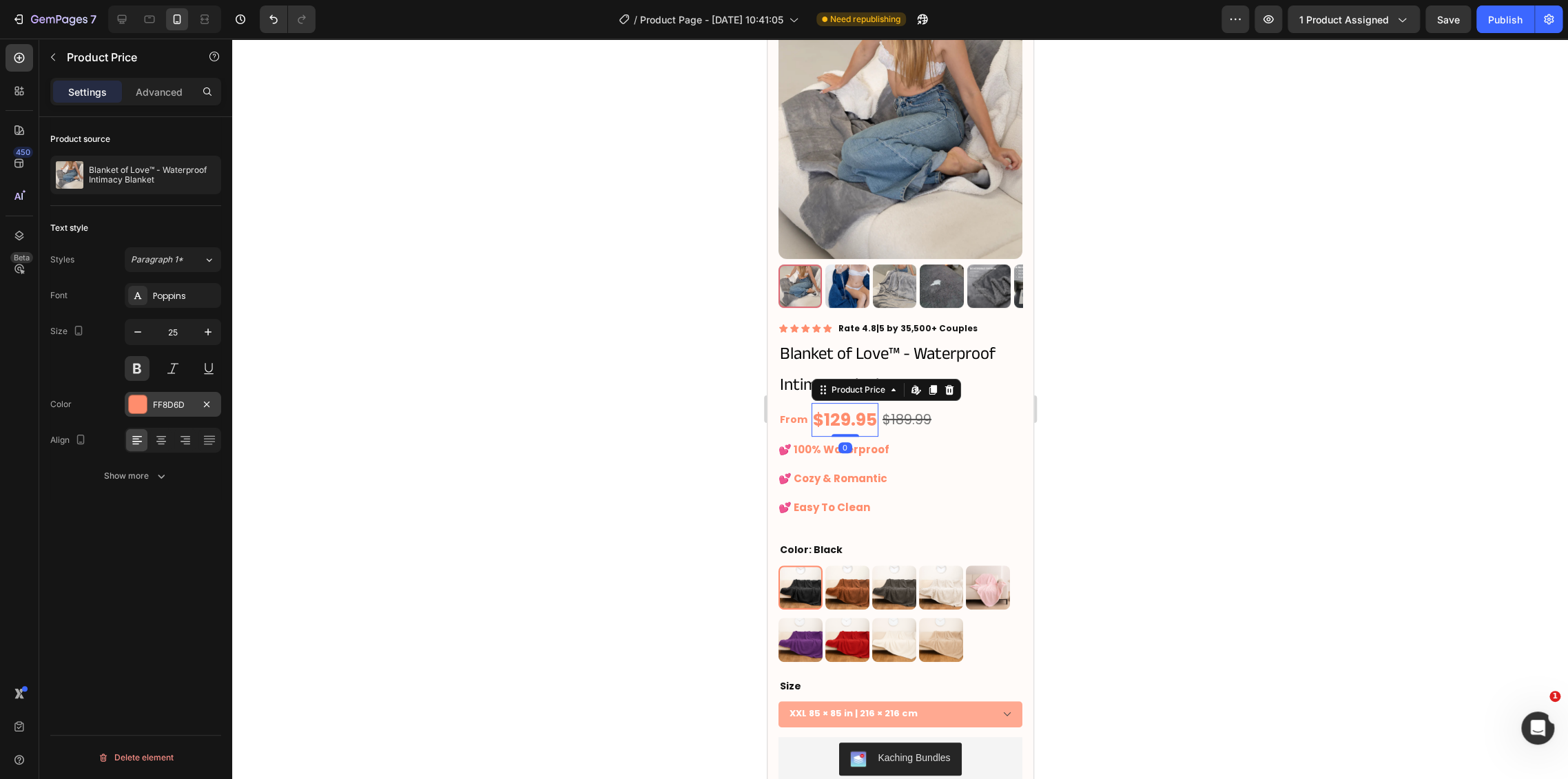
click at [166, 408] on div "FF8D6D" at bounding box center [173, 405] width 40 height 12
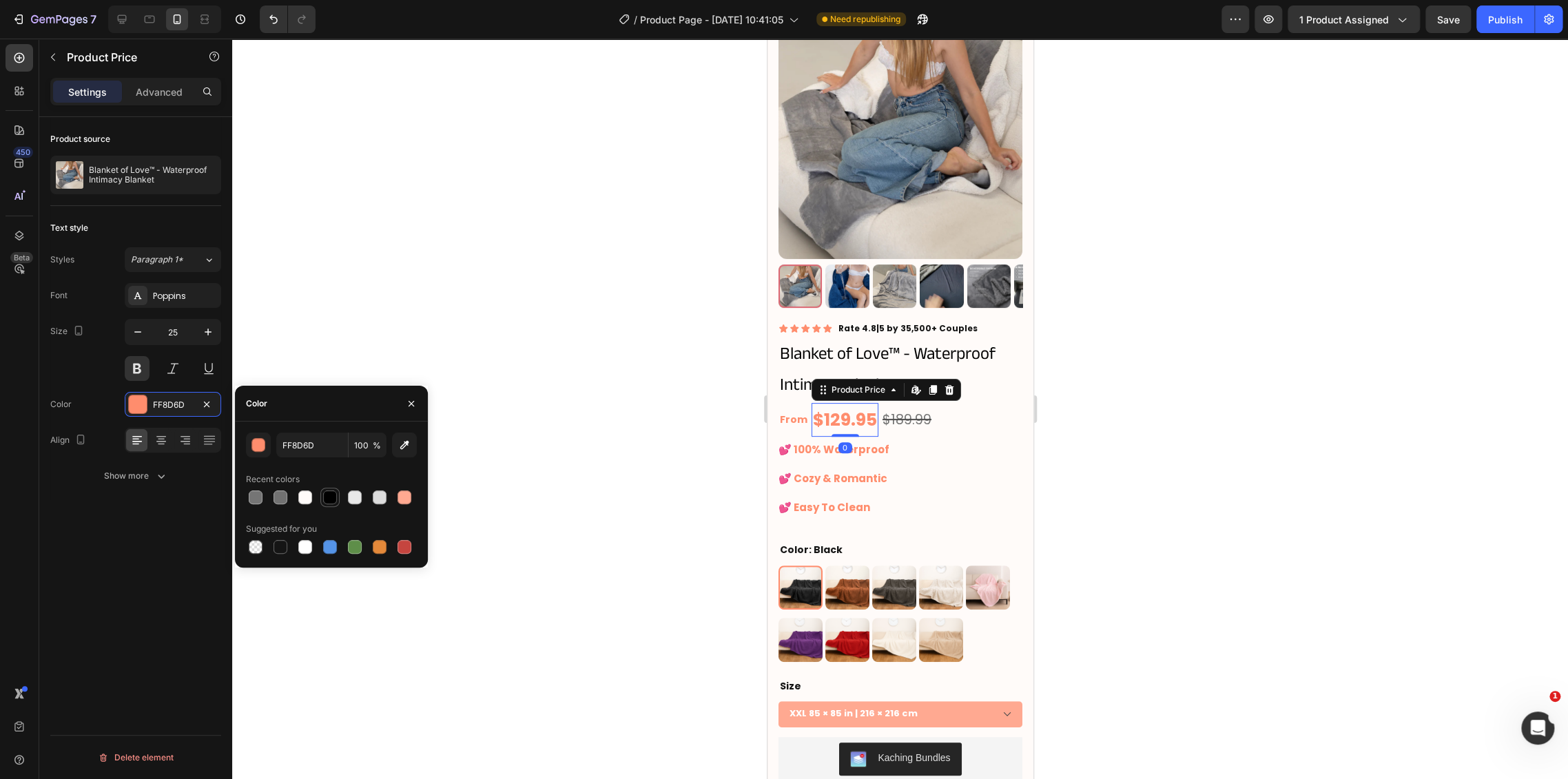
click at [331, 499] on div at bounding box center [330, 498] width 13 height 13
type input "000000"
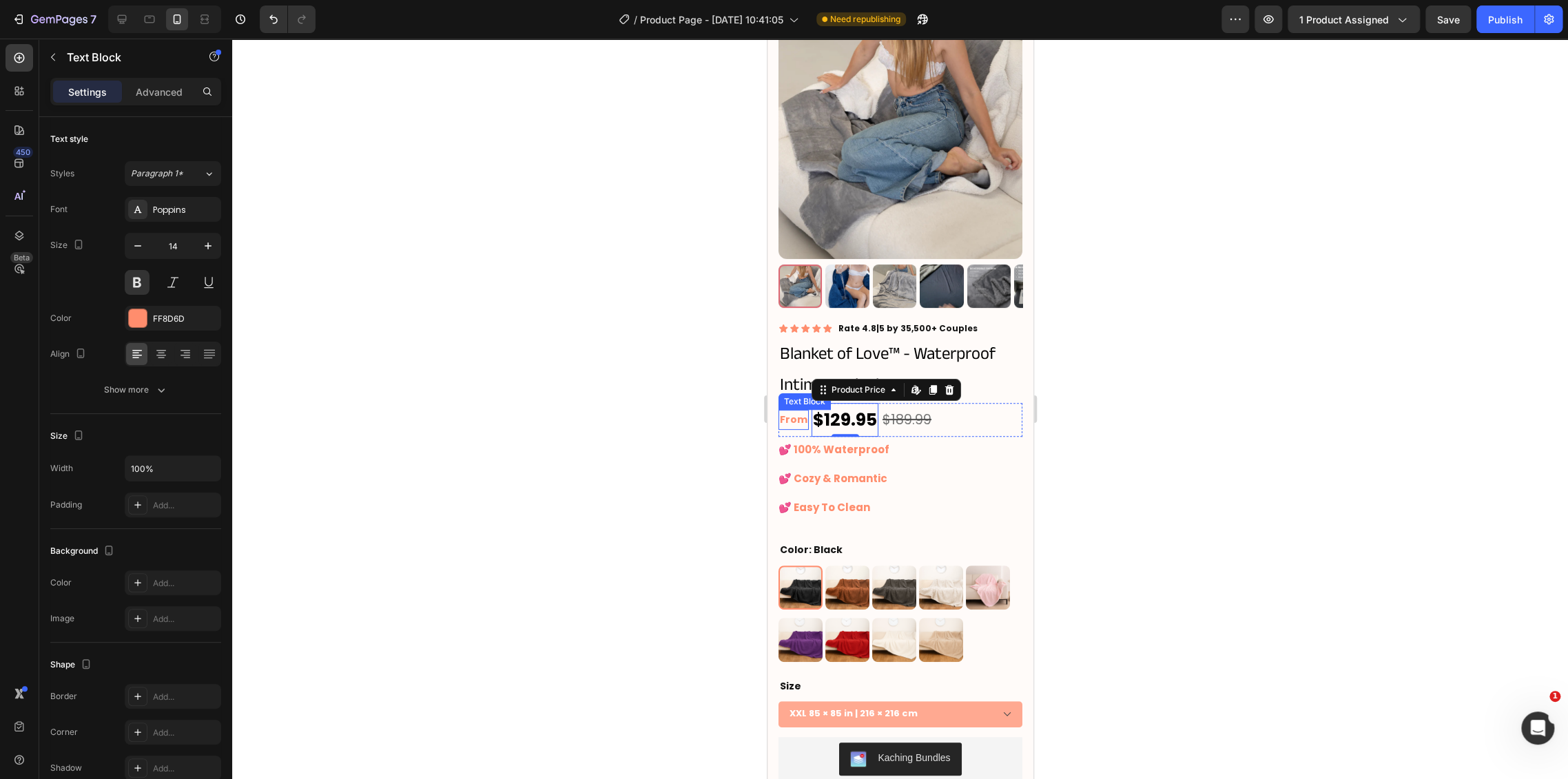
click at [788, 412] on p "From" at bounding box center [792, 420] width 28 height 17
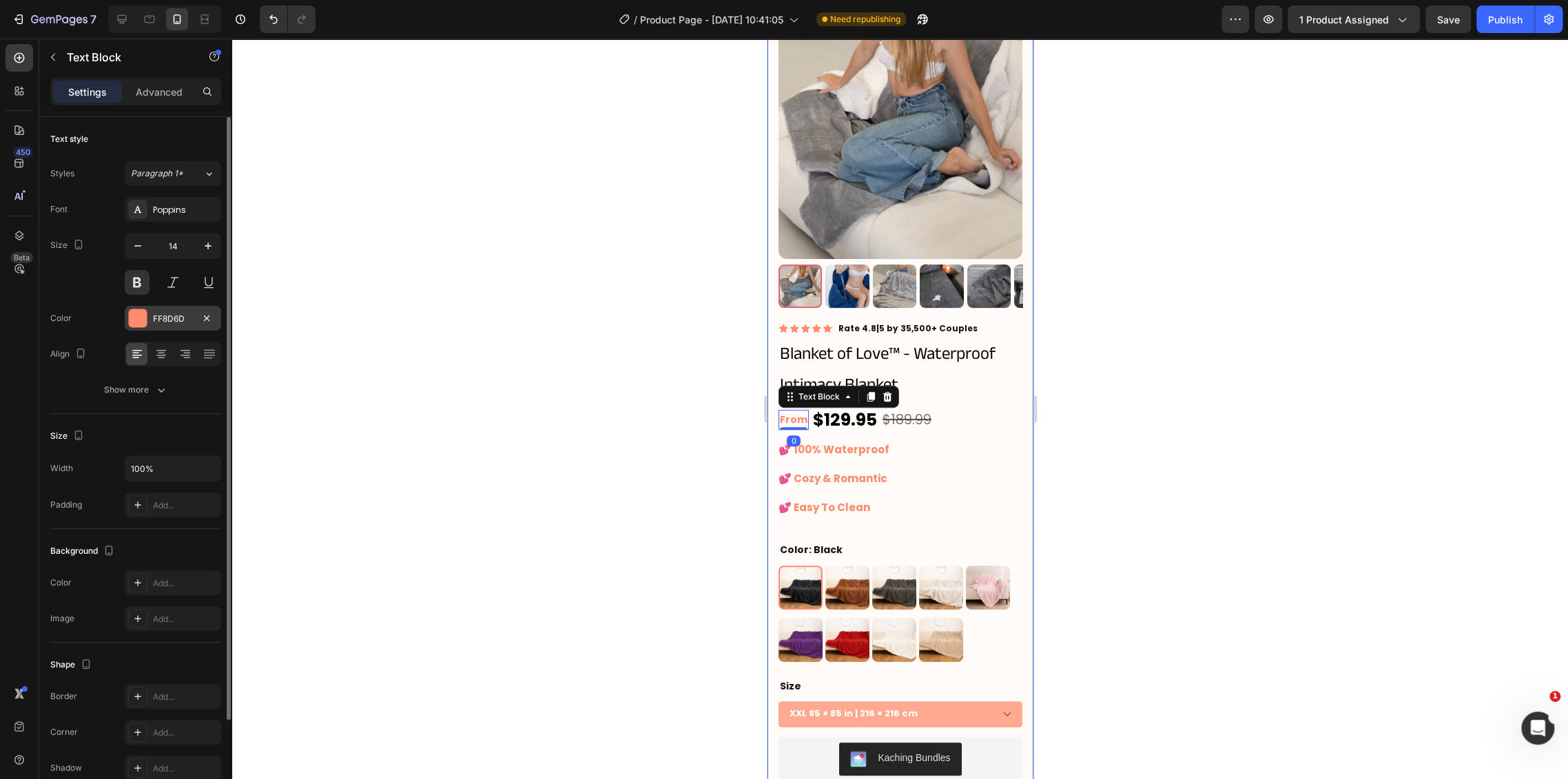
click at [171, 321] on div "FF8D6D" at bounding box center [173, 319] width 40 height 12
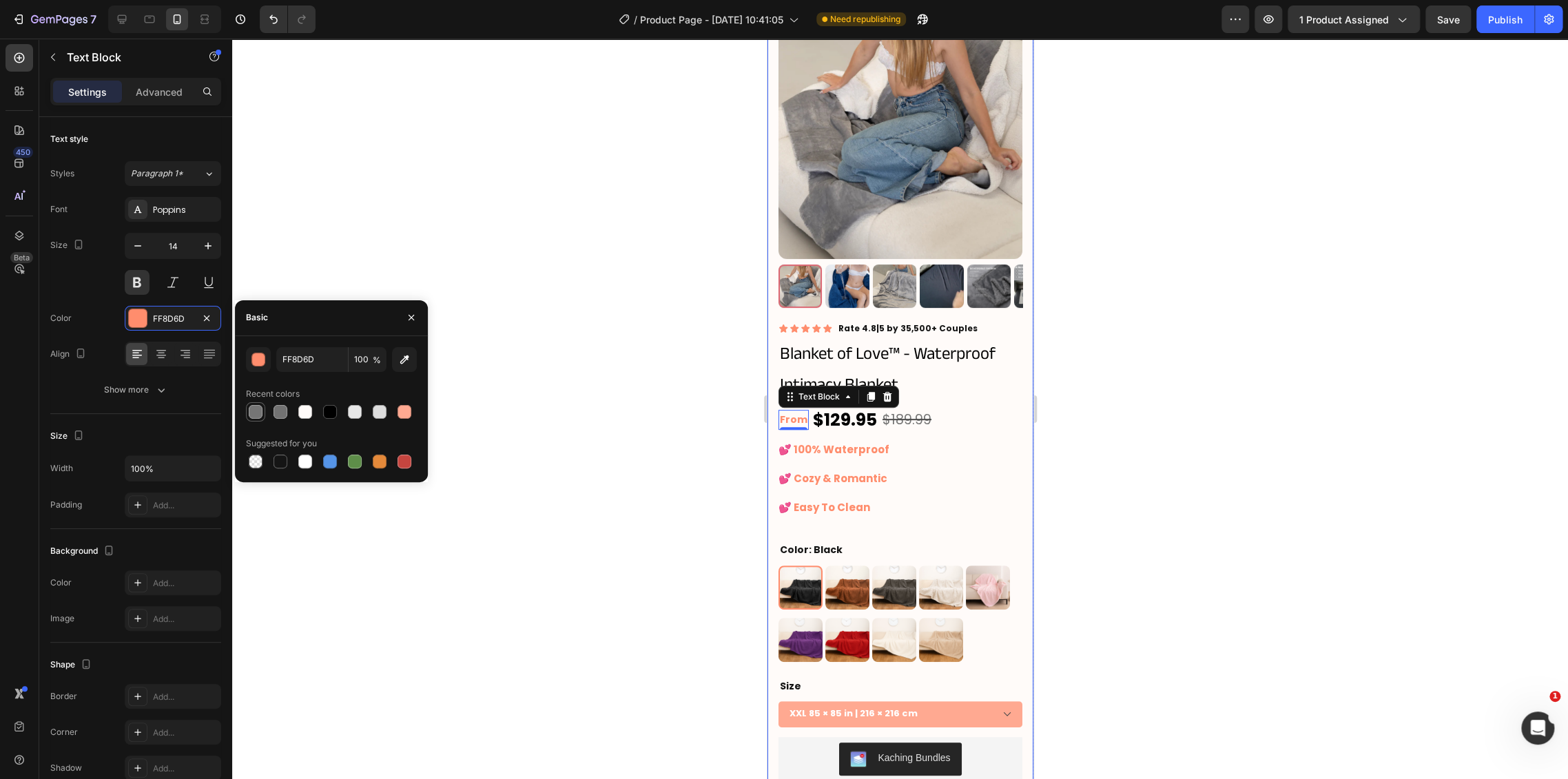
click at [264, 410] on div at bounding box center [255, 412] width 19 height 19
click at [325, 419] on div at bounding box center [329, 412] width 16 height 16
type input "000000"
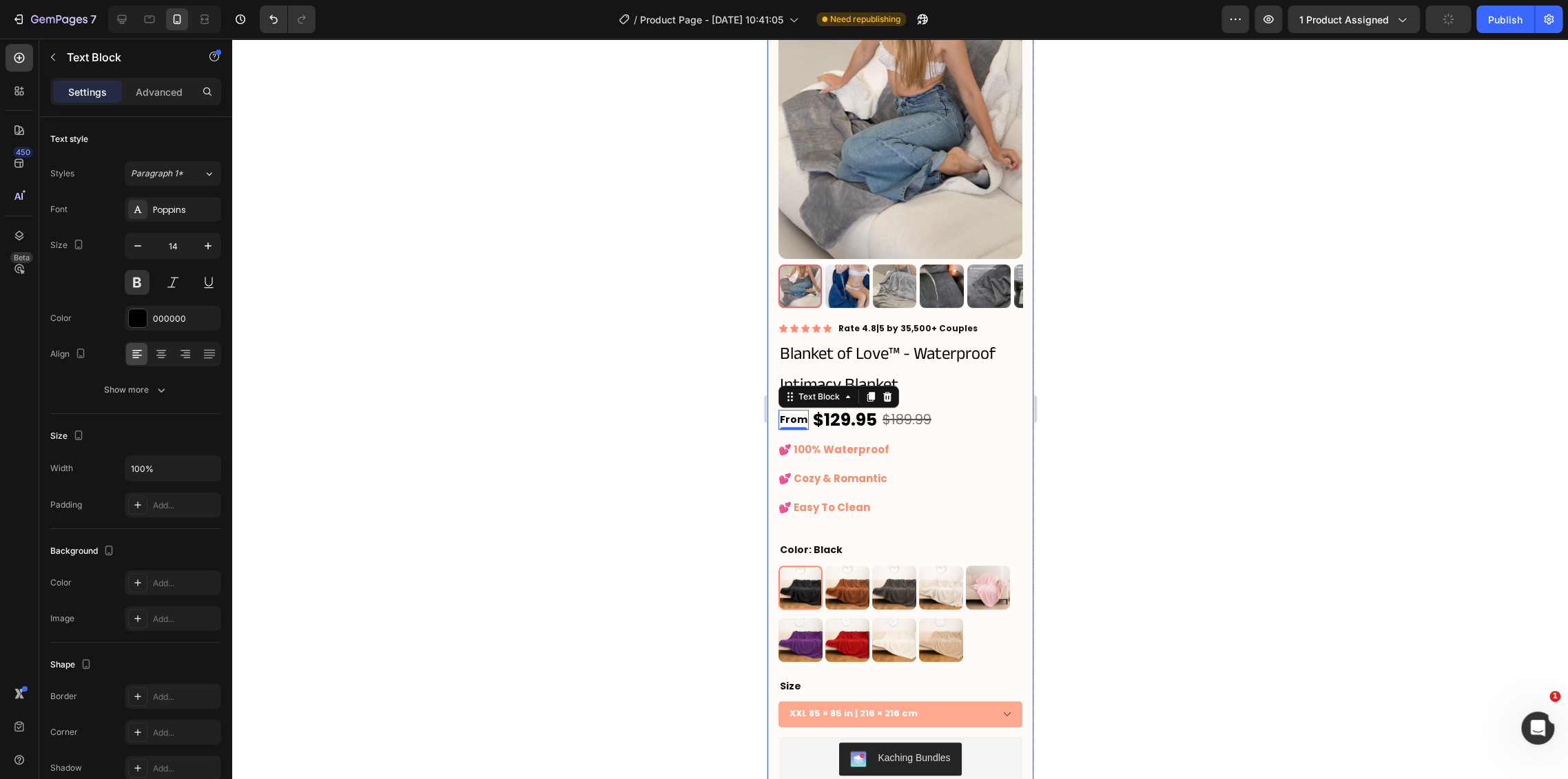
click at [665, 375] on div at bounding box center [900, 409] width 1336 height 741
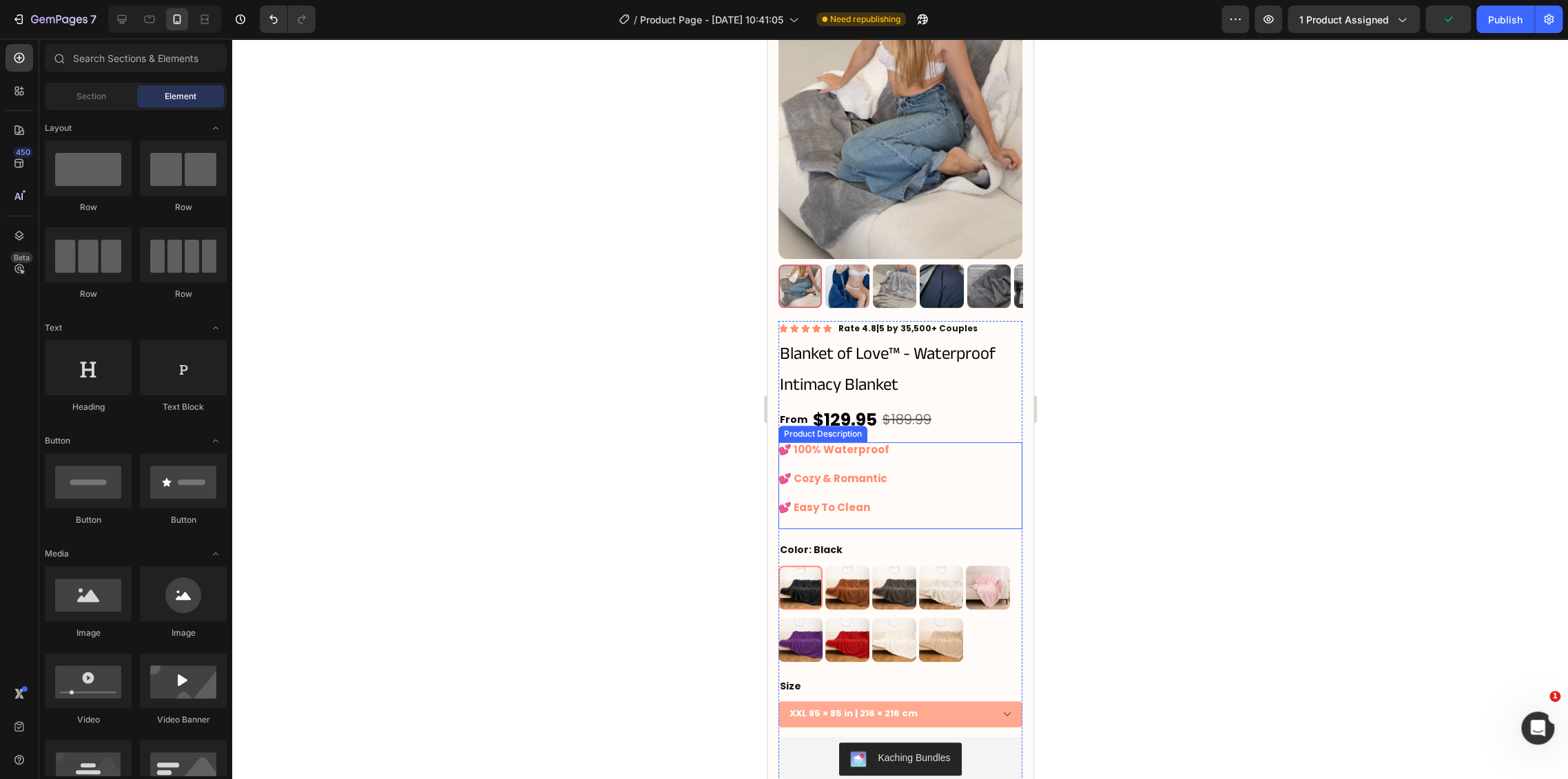
click at [1162, 441] on div at bounding box center [900, 409] width 1336 height 741
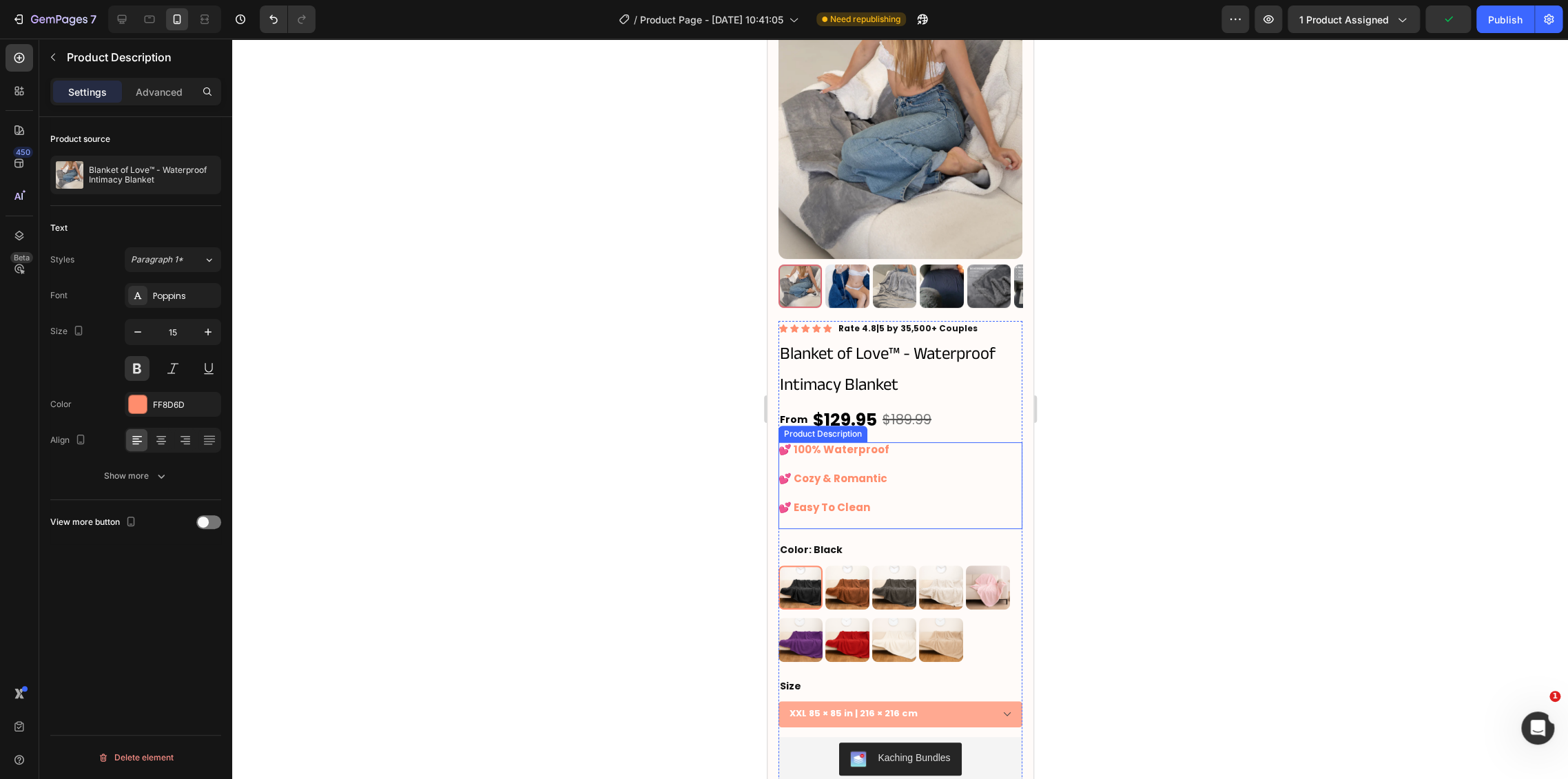
click at [864, 447] on div "💕 100% Waterproof 💕 Cozy & Romantic 💕 Easy To Clean" at bounding box center [899, 485] width 244 height 87
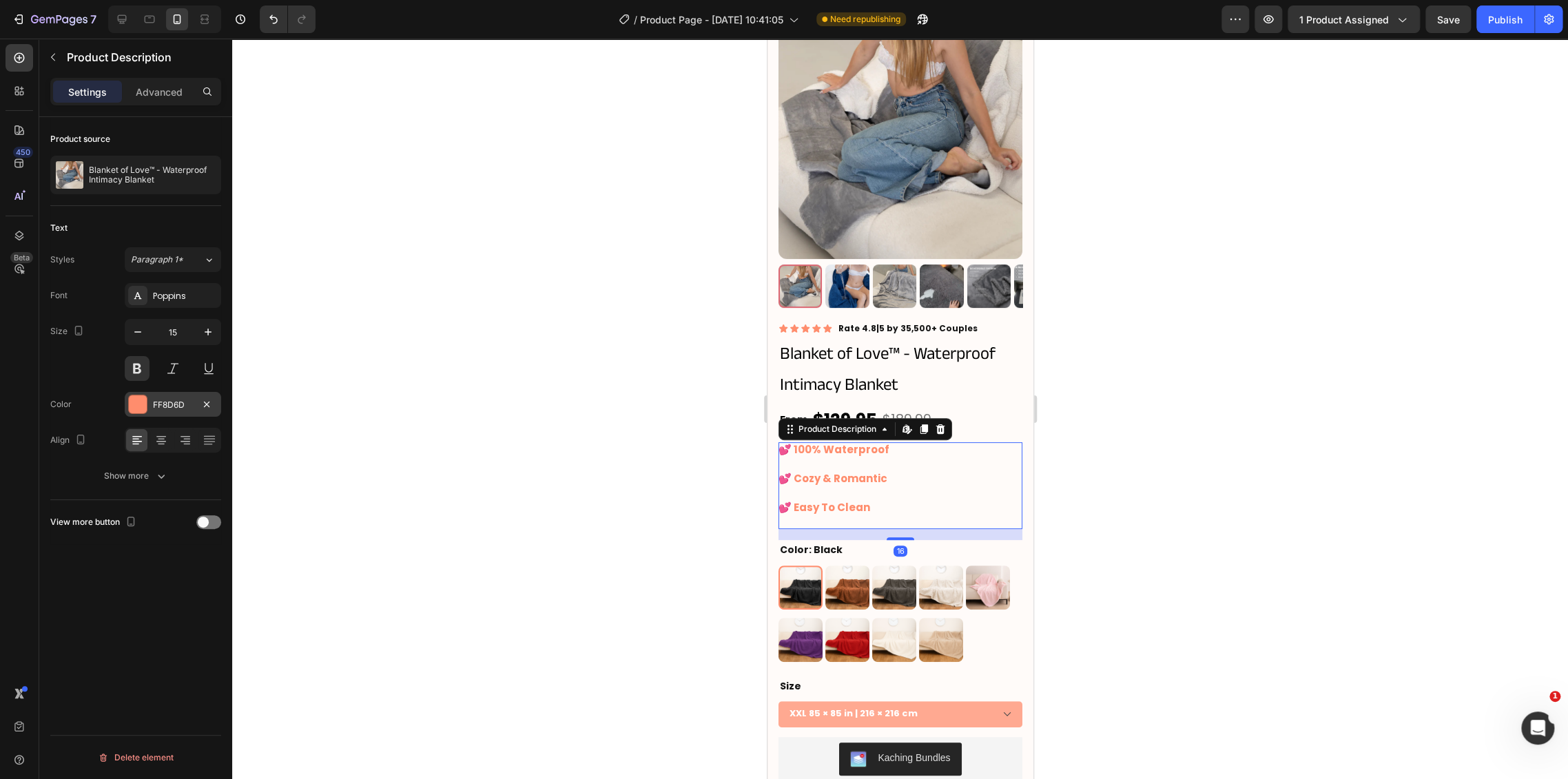
click at [170, 396] on div "FF8D6D" at bounding box center [172, 405] width 97 height 25
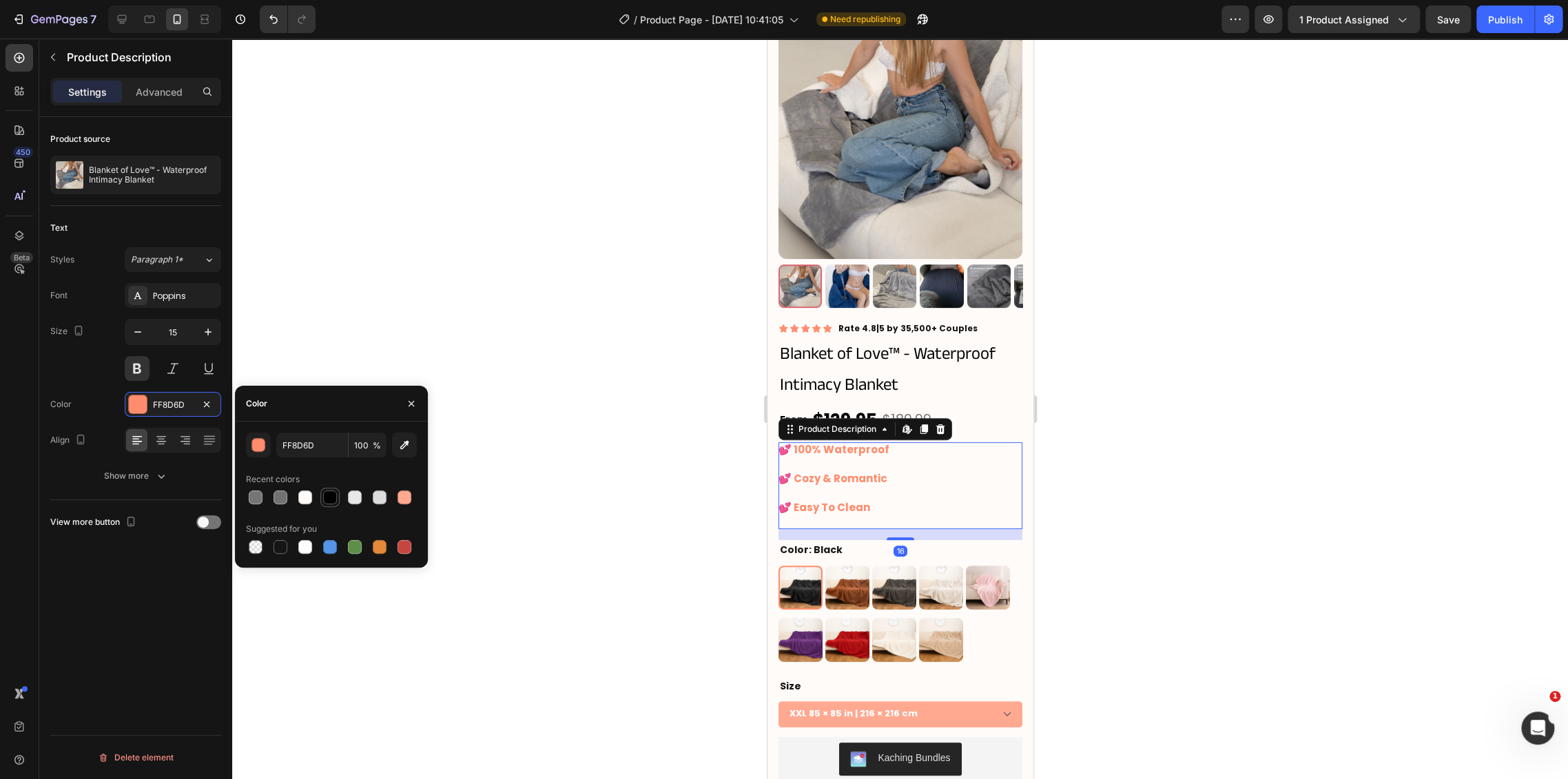
click at [330, 496] on div at bounding box center [330, 498] width 13 height 13
type input "000000"
click at [513, 335] on div at bounding box center [900, 409] width 1336 height 741
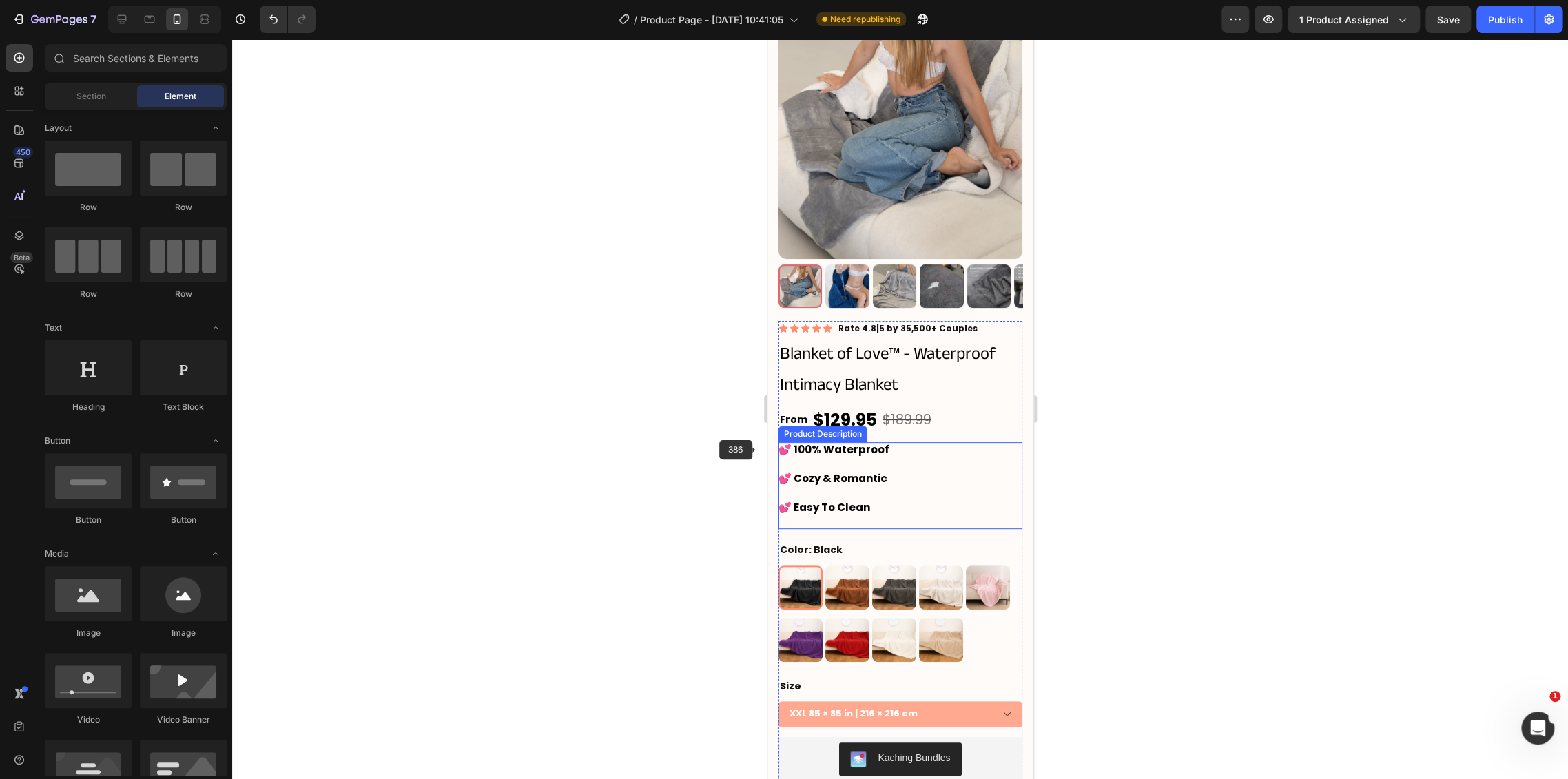
click at [810, 468] on p "💕 100% Waterproof 💕 Cozy & Romantic 💕 Easy To Clean" at bounding box center [833, 479] width 111 height 73
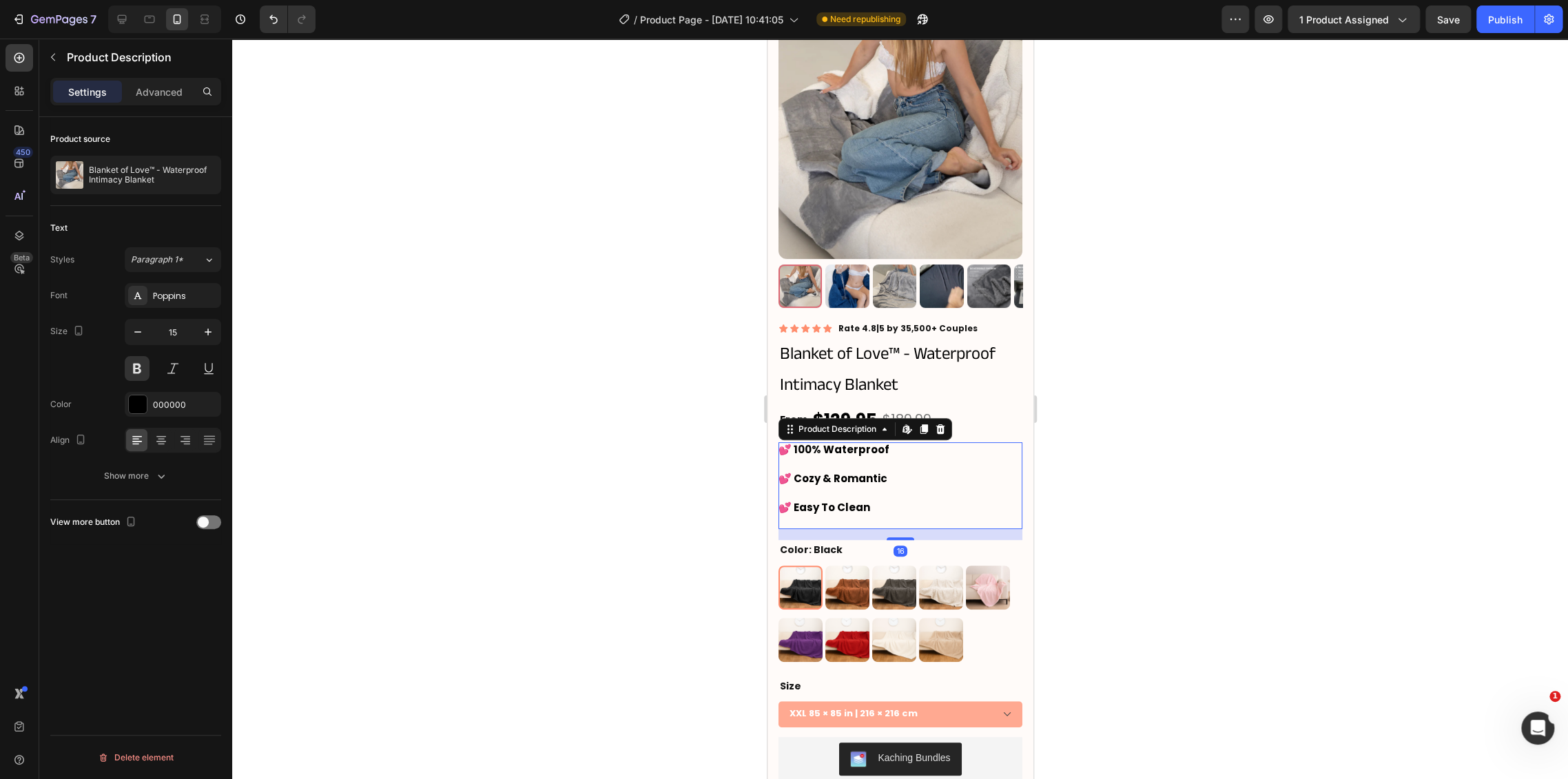
drag, startPoint x: 144, startPoint y: 398, endPoint x: 233, endPoint y: 444, distance: 100.2
click at [144, 398] on div at bounding box center [138, 404] width 18 height 18
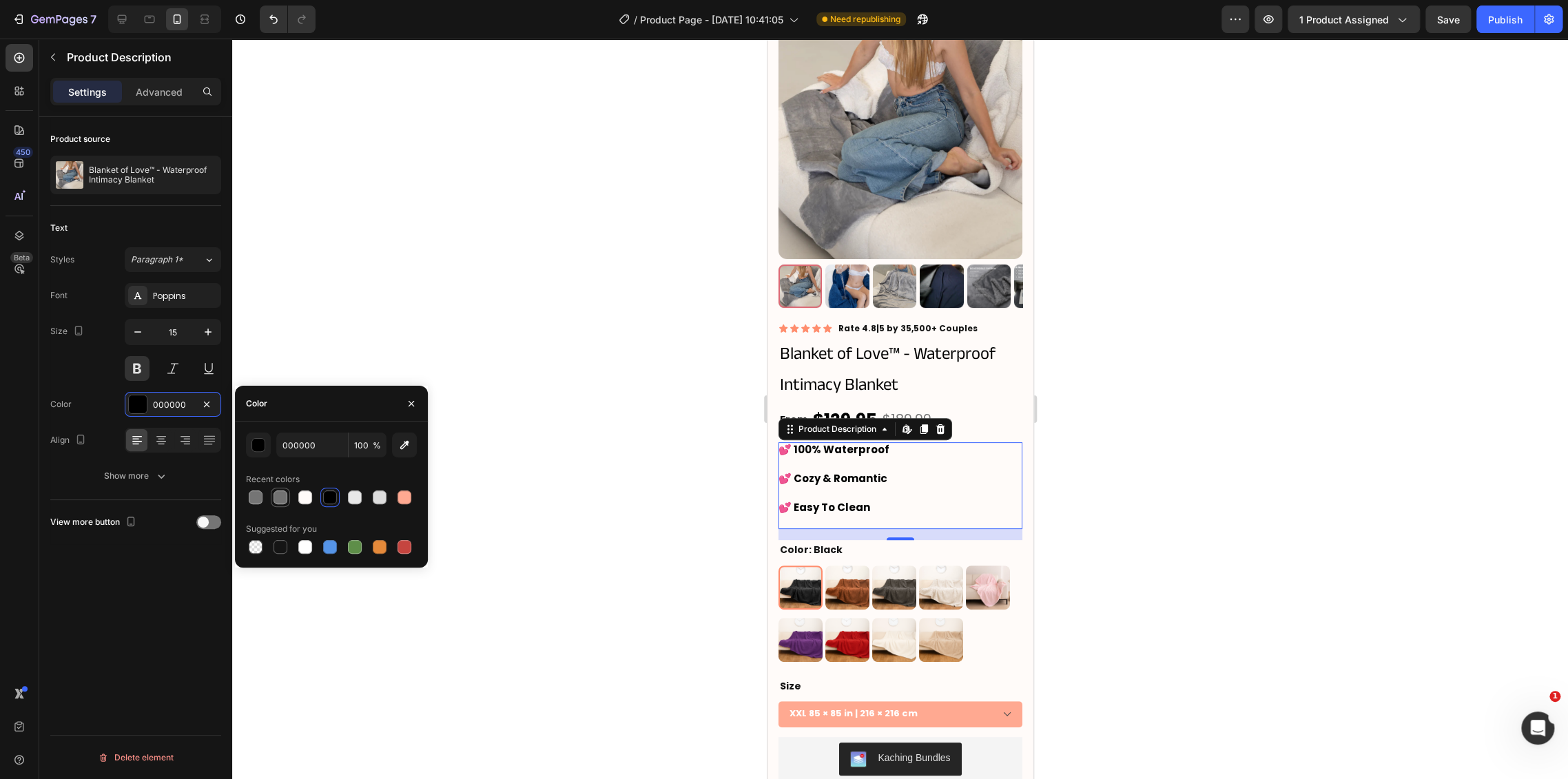
click at [281, 498] on div at bounding box center [280, 498] width 13 height 13
drag, startPoint x: 161, startPoint y: 399, endPoint x: 264, endPoint y: 433, distance: 108.5
click at [161, 399] on div "727272" at bounding box center [173, 405] width 40 height 12
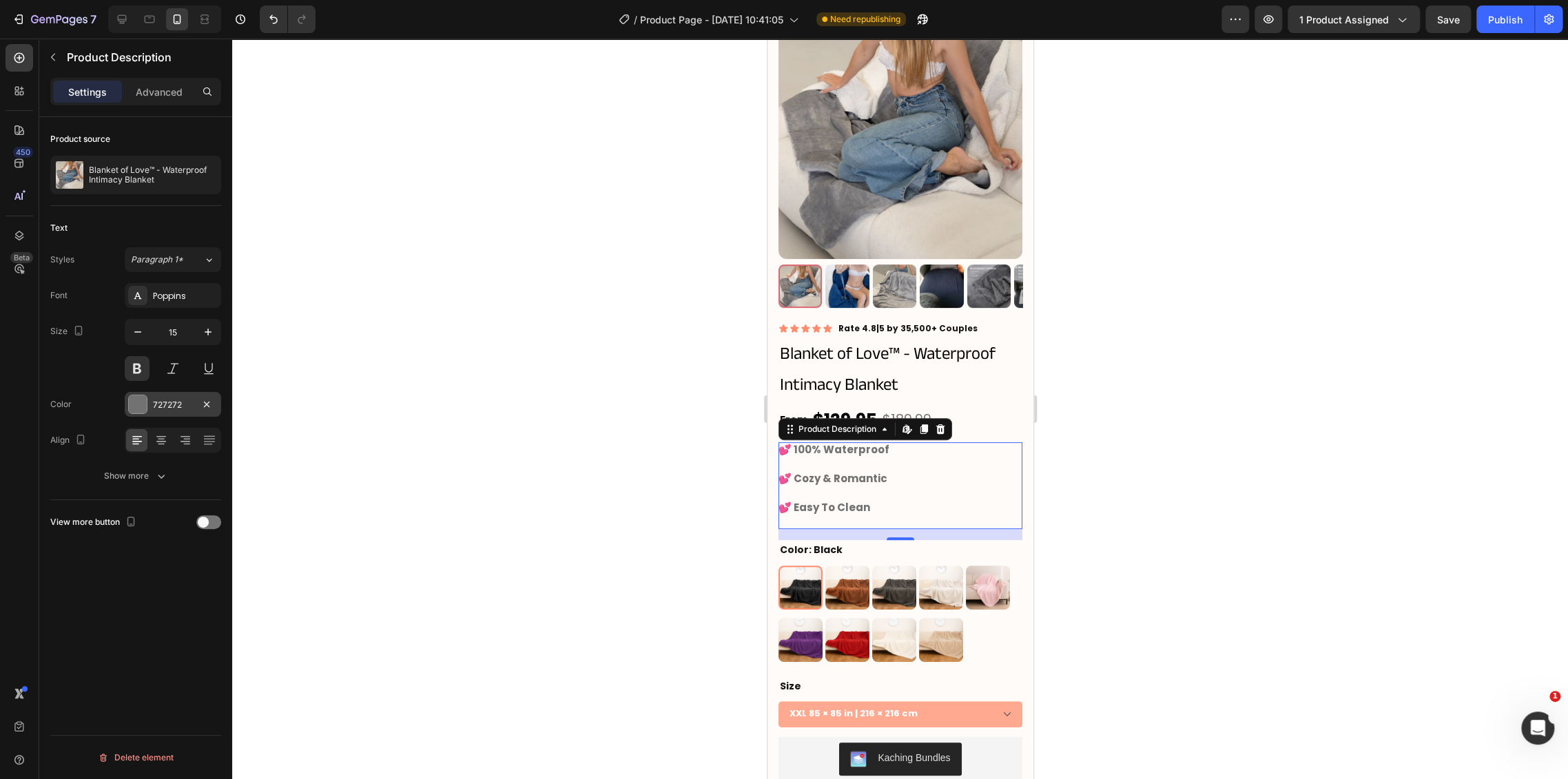
click at [193, 410] on div "727272" at bounding box center [172, 405] width 97 height 25
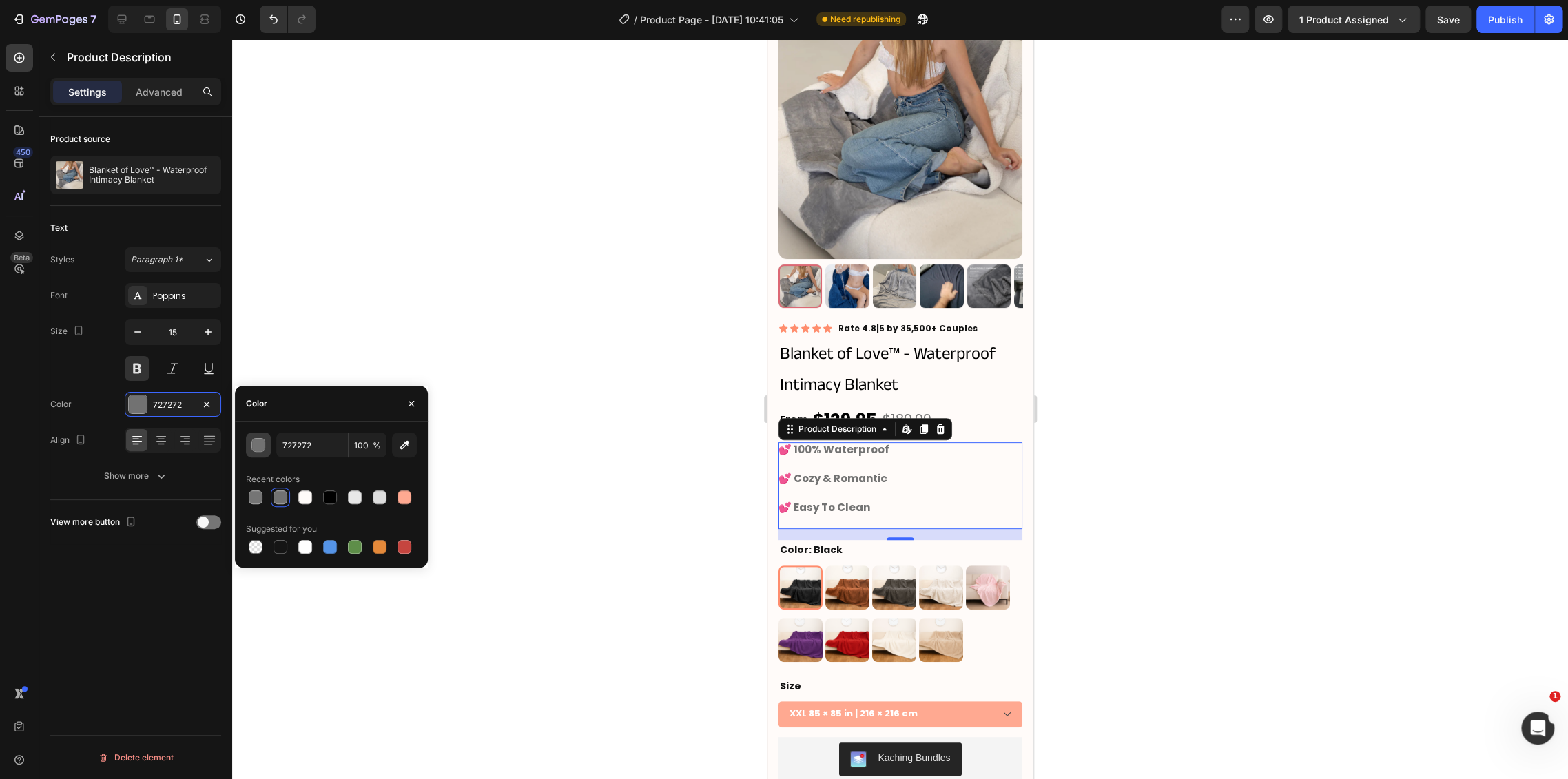
click at [256, 452] on div "button" at bounding box center [258, 445] width 13 height 13
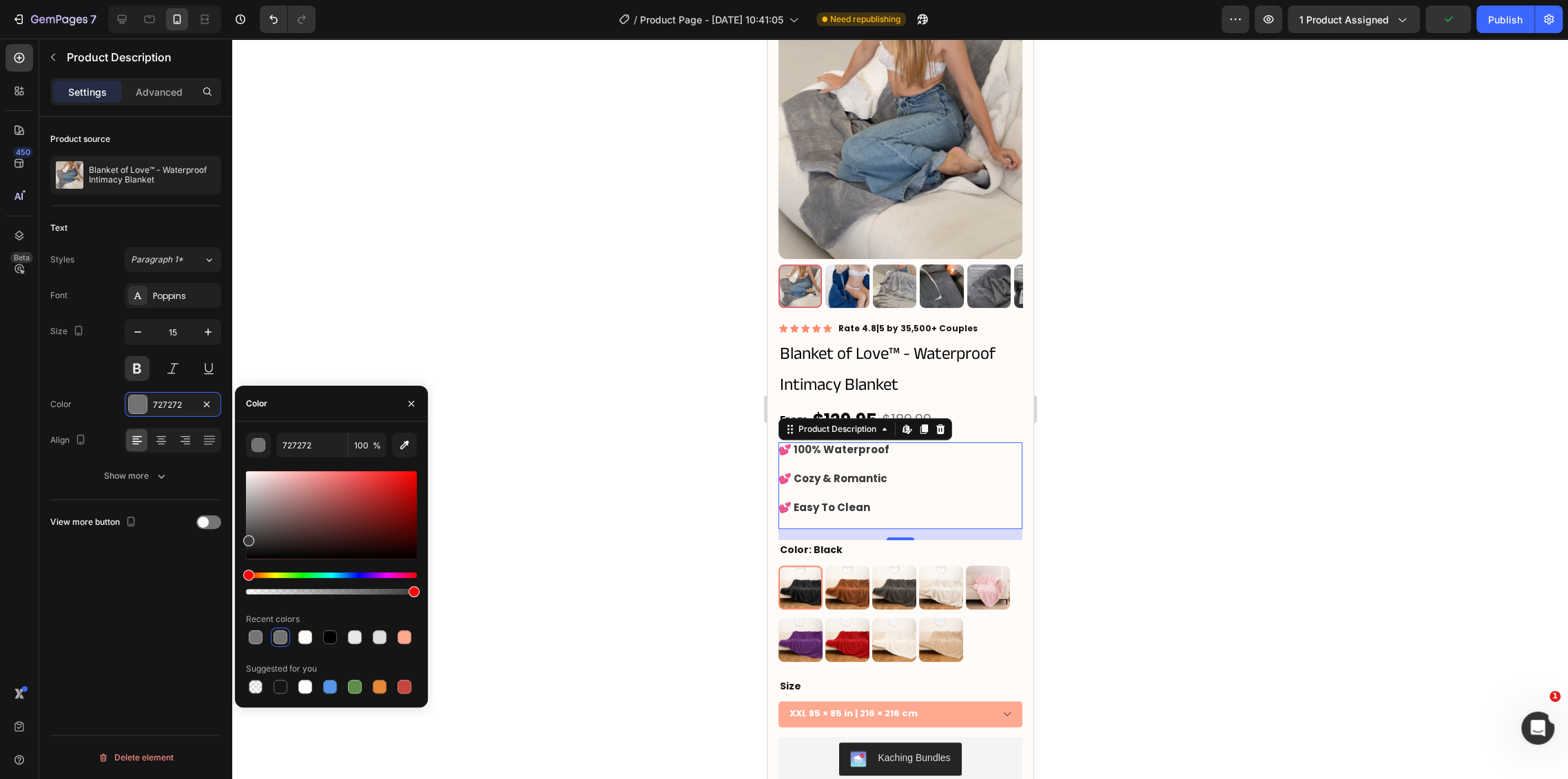
drag, startPoint x: 253, startPoint y: 524, endPoint x: 219, endPoint y: 538, distance: 36.8
click at [219, 538] on div "450 Beta Sections(18) Elements(84) Section Element Hero Section Product Detail …" at bounding box center [116, 409] width 232 height 741
type input "3A3A3A"
click at [301, 436] on input "3A3A3A" at bounding box center [312, 445] width 72 height 25
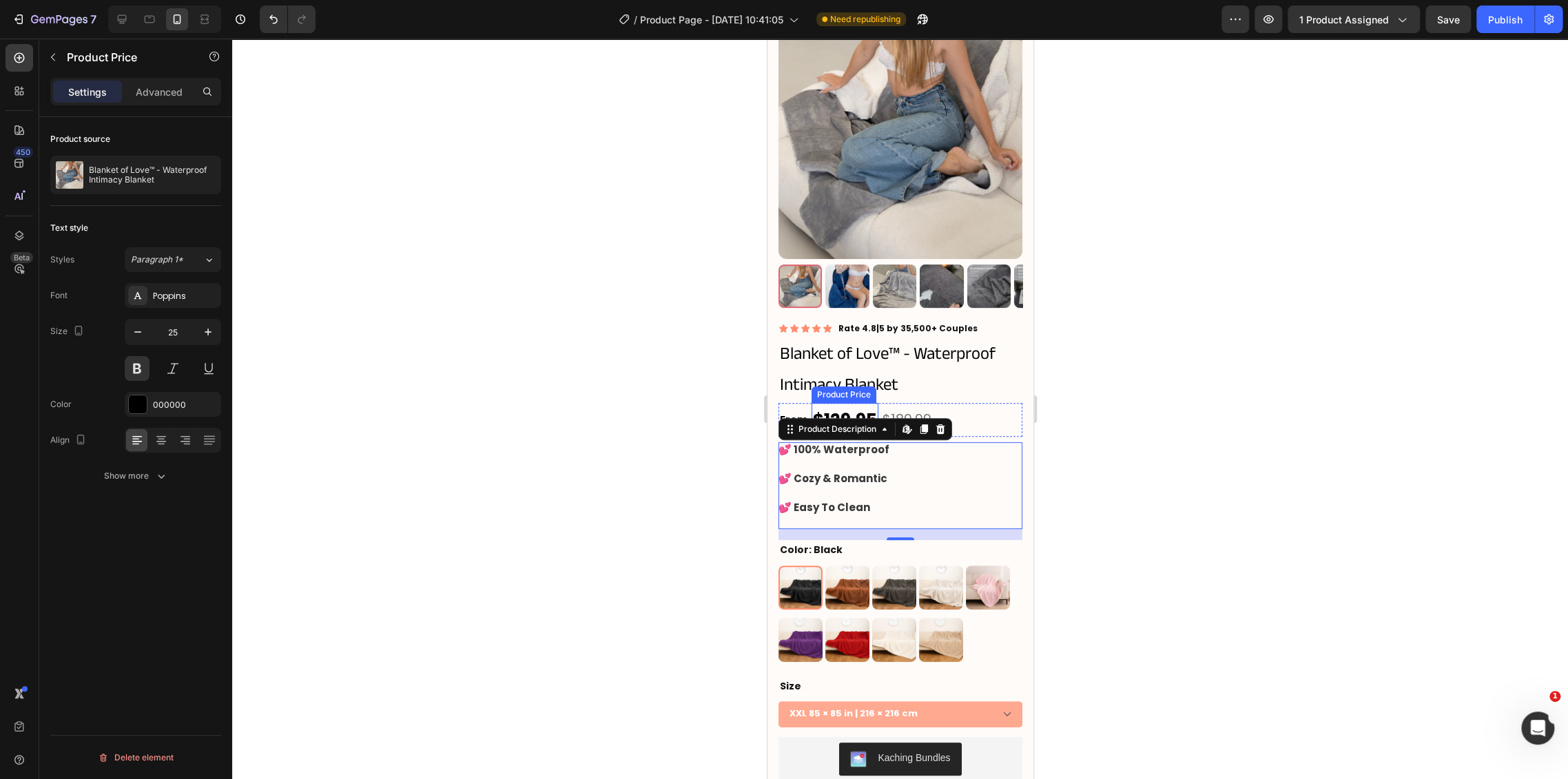
click at [822, 403] on div "$129.95" at bounding box center [844, 419] width 67 height 33
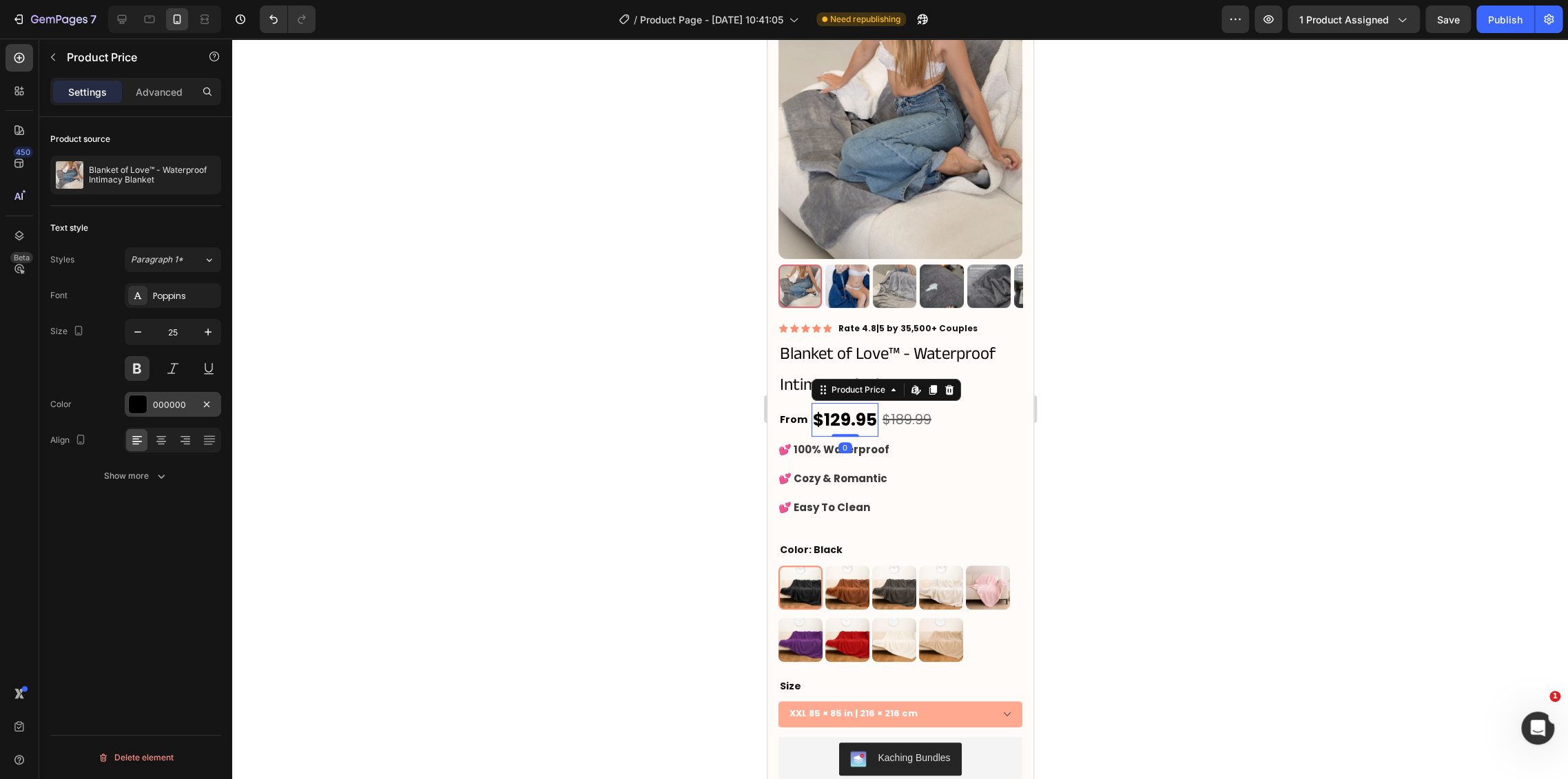
click at [157, 410] on div "000000" at bounding box center [173, 405] width 40 height 12
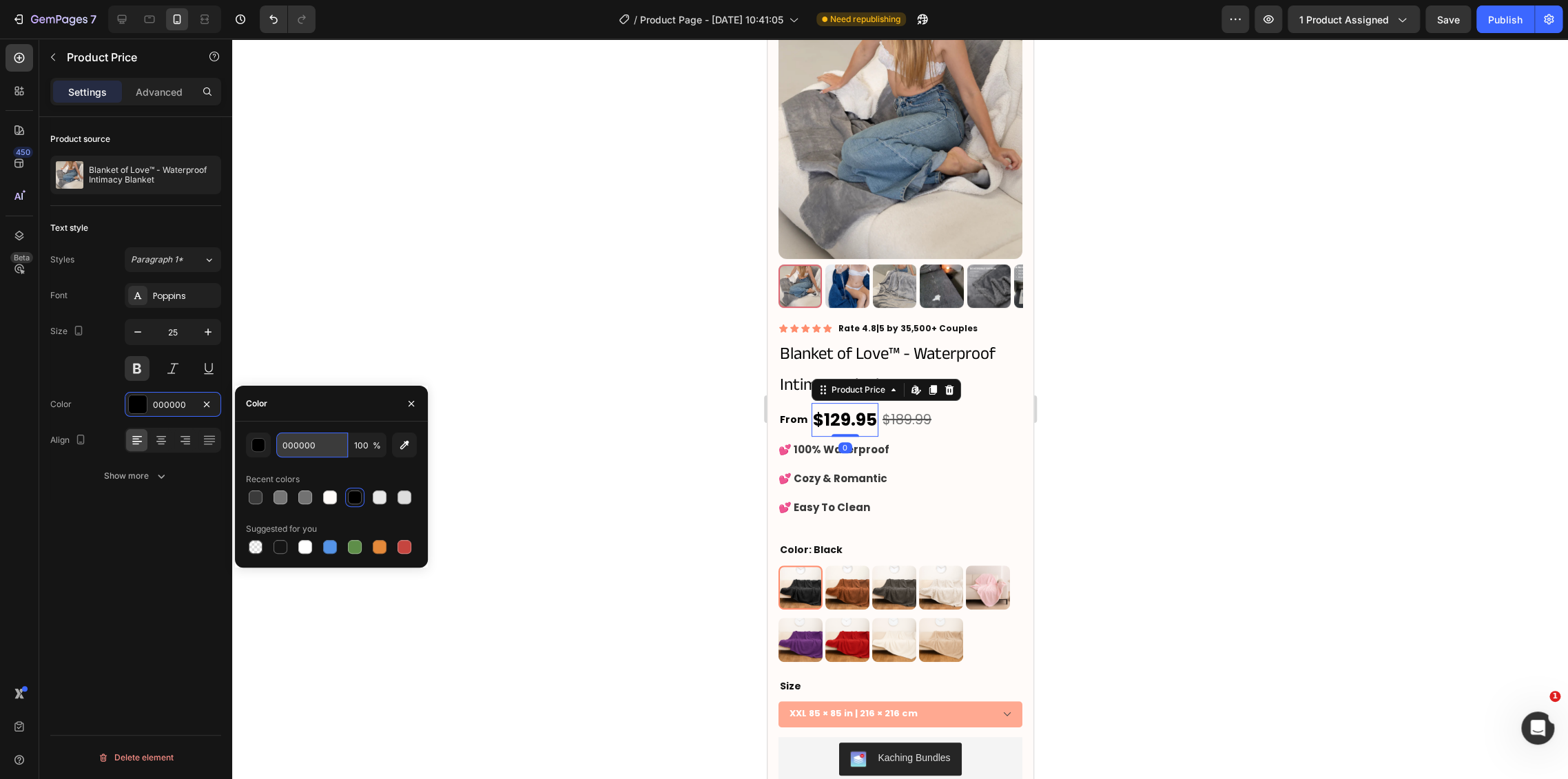
click at [312, 452] on input "000000" at bounding box center [312, 445] width 72 height 25
paste input "3A3A3A"
type input "3A3A3A"
click at [776, 411] on div "Product Images Icon Icon Icon Icon Icon Icon List Rate 4.8|5 by 35,500+ Couples…" at bounding box center [899, 487] width 266 height 968
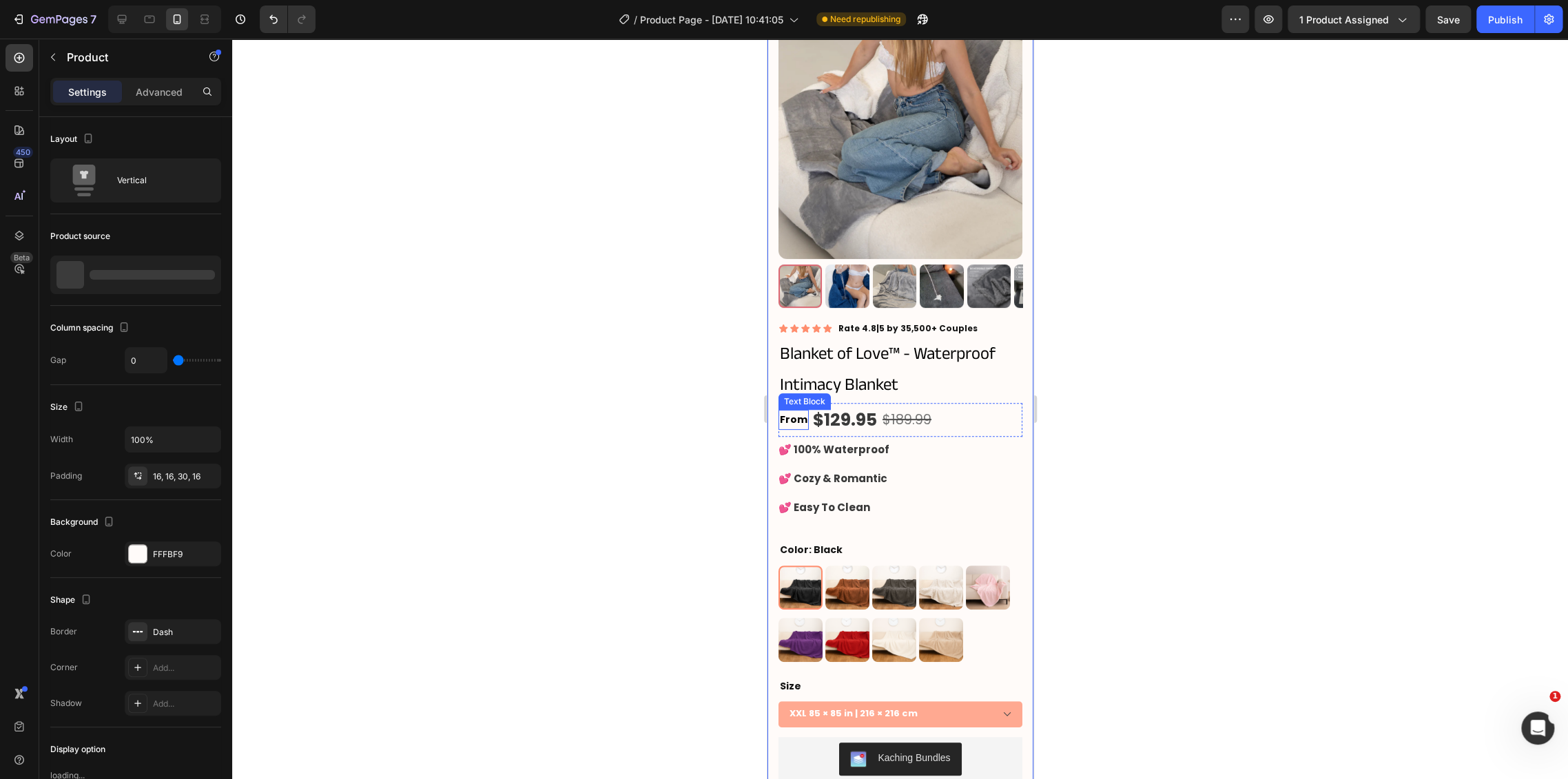
click at [786, 412] on p "From" at bounding box center [792, 420] width 28 height 17
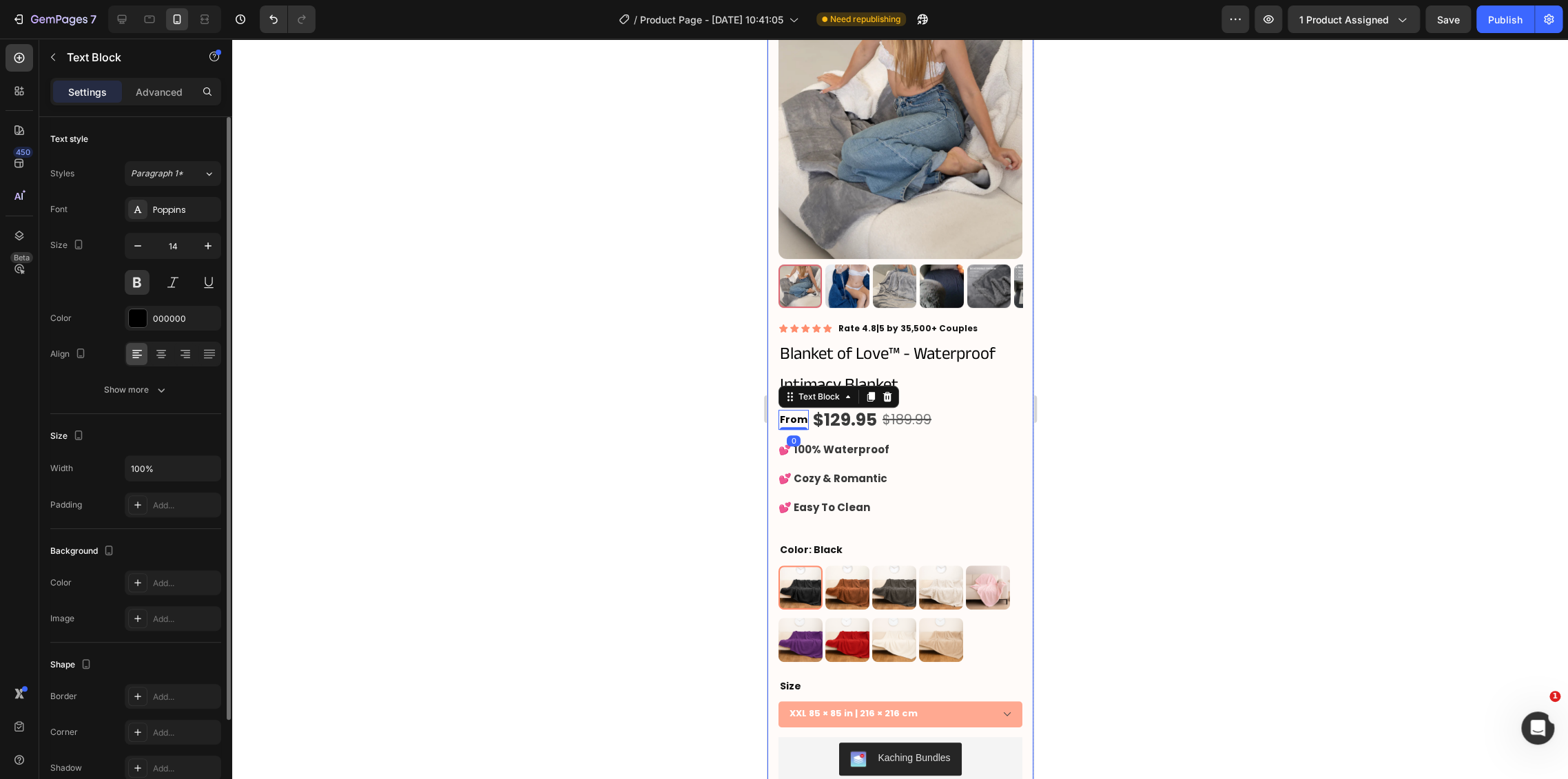
click at [176, 333] on div "Font Poppins Size 14 Color 000000 Align Show more" at bounding box center [136, 300] width 171 height 206
click at [175, 325] on div "000000" at bounding box center [172, 319] width 97 height 25
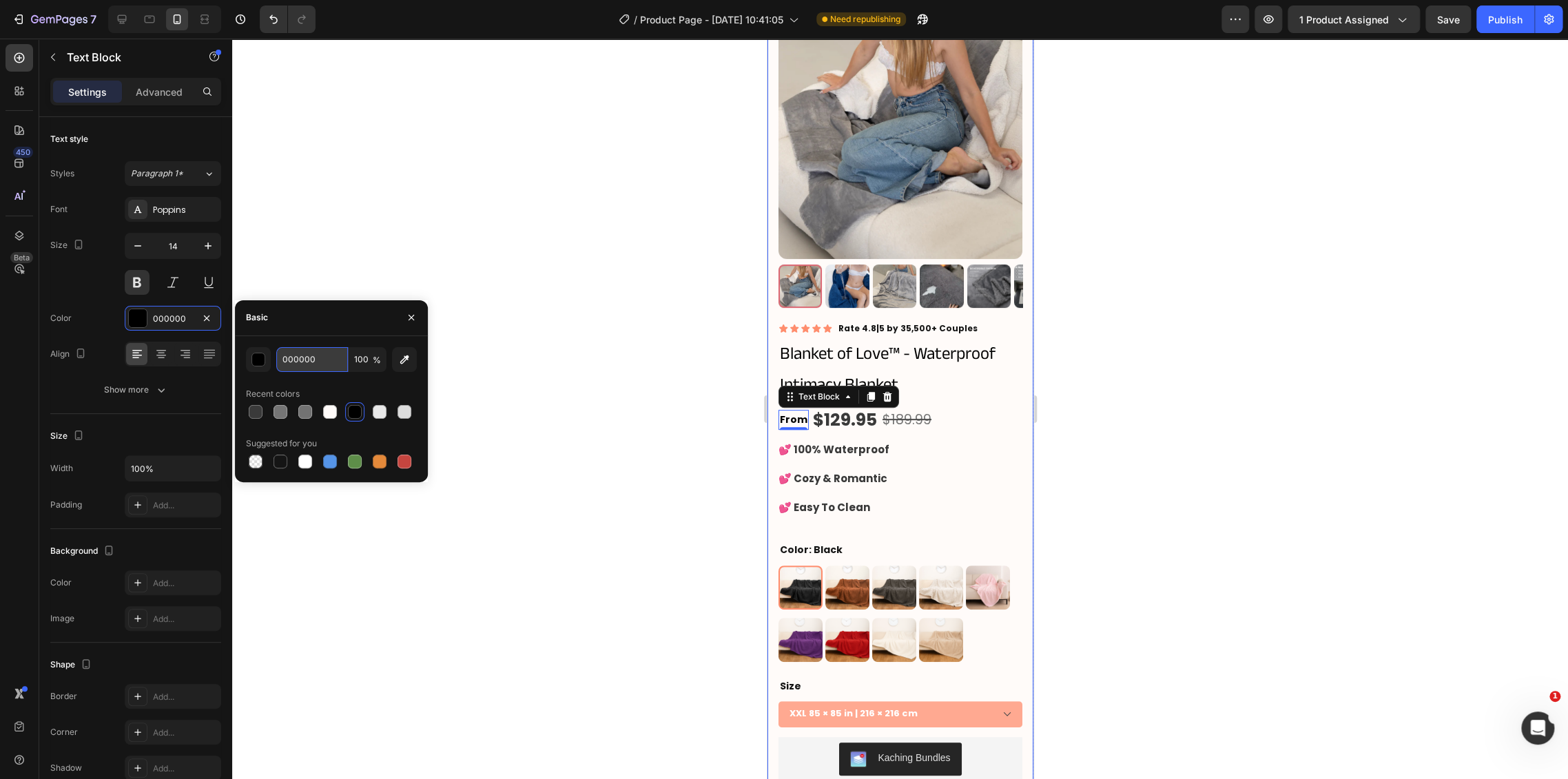
click at [296, 365] on input "000000" at bounding box center [312, 360] width 72 height 25
paste input "3A3A3A"
type input "3A3A3A"
click at [549, 395] on div at bounding box center [900, 409] width 1336 height 741
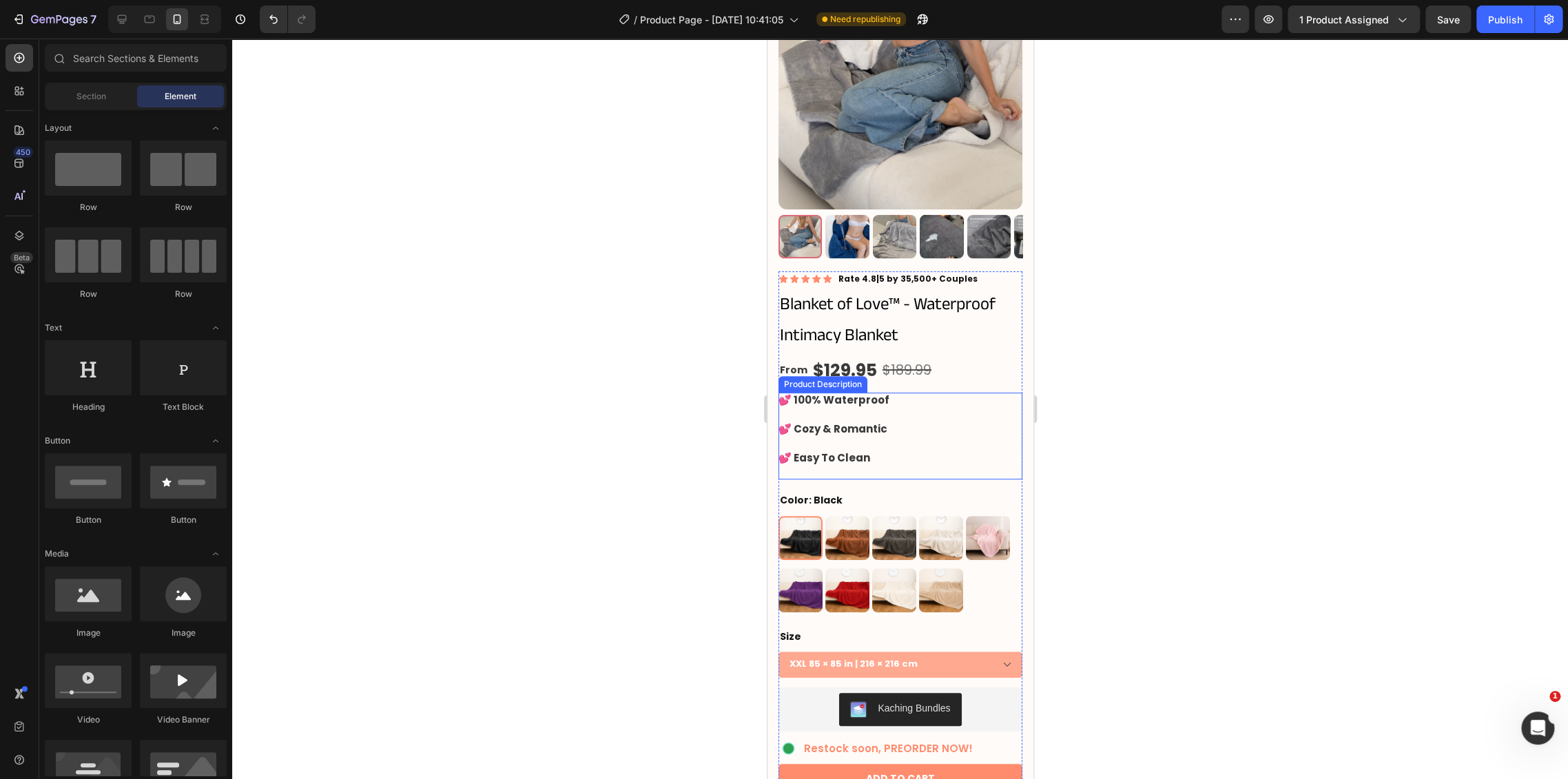
scroll to position [153, 0]
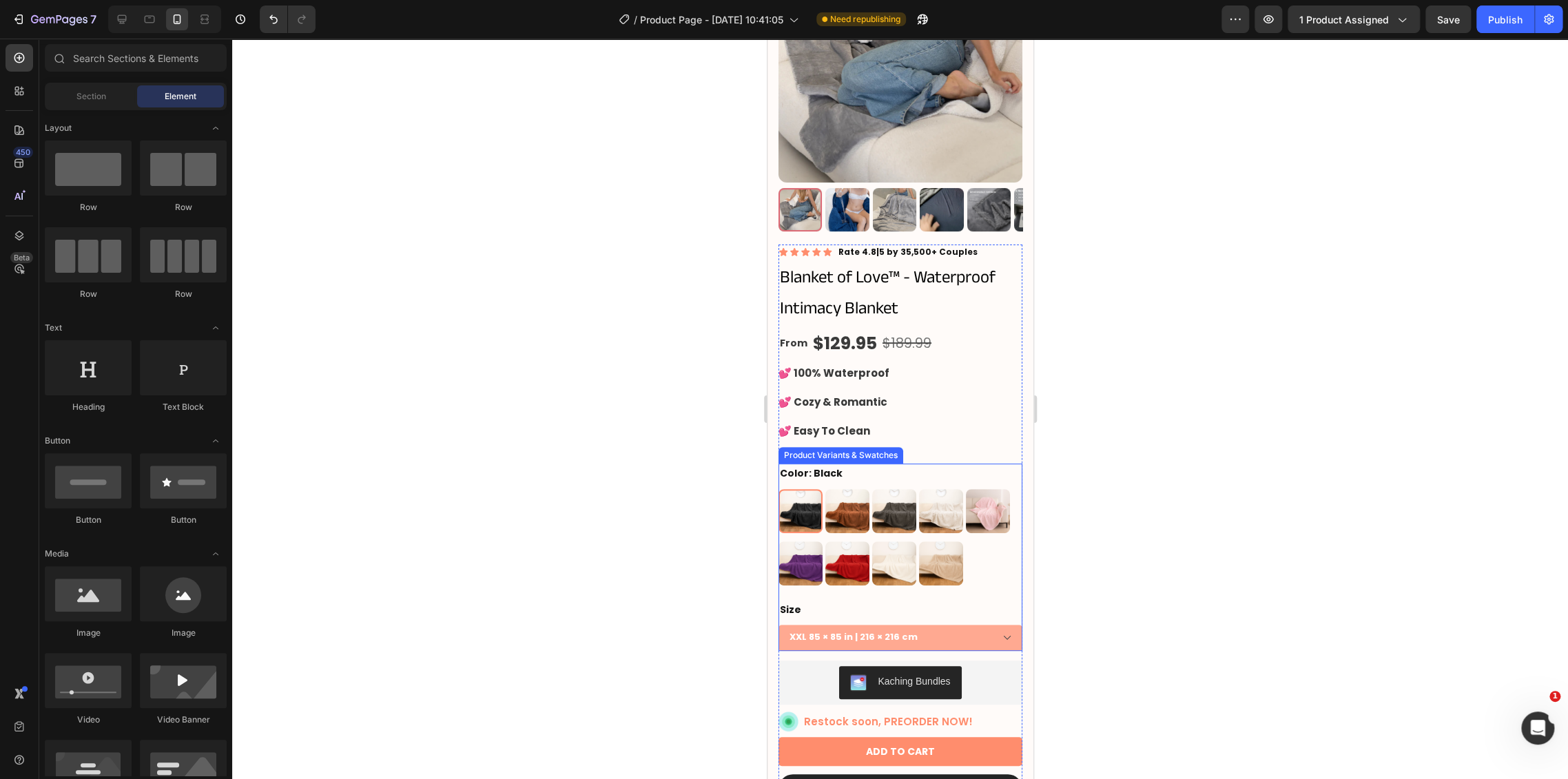
click at [914, 464] on div "Color: Black Black Black Brown Brown Grey Grey Cream Cream Pink Pink Purple Pur…" at bounding box center [899, 524] width 244 height 122
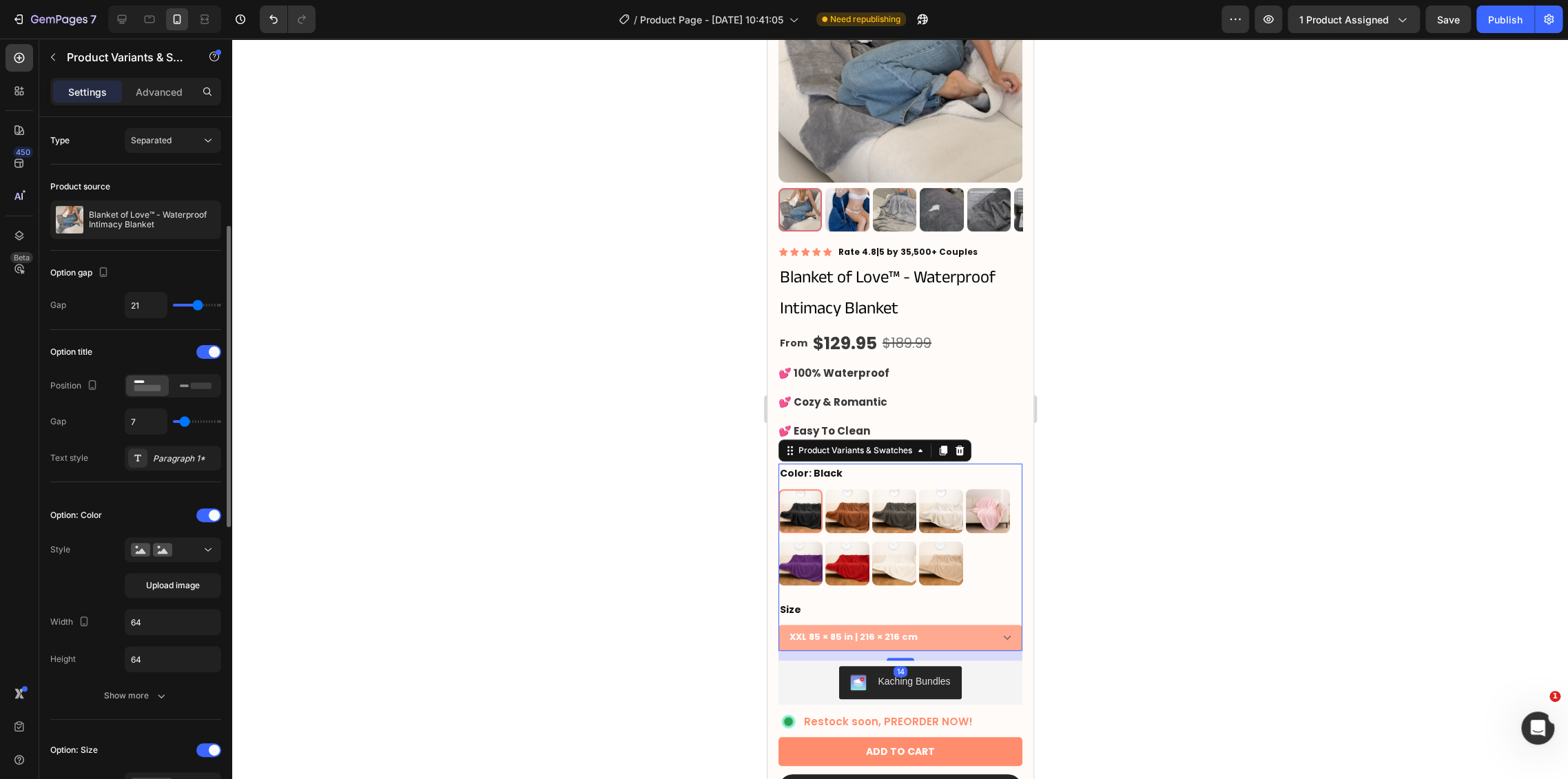
scroll to position [77, 0]
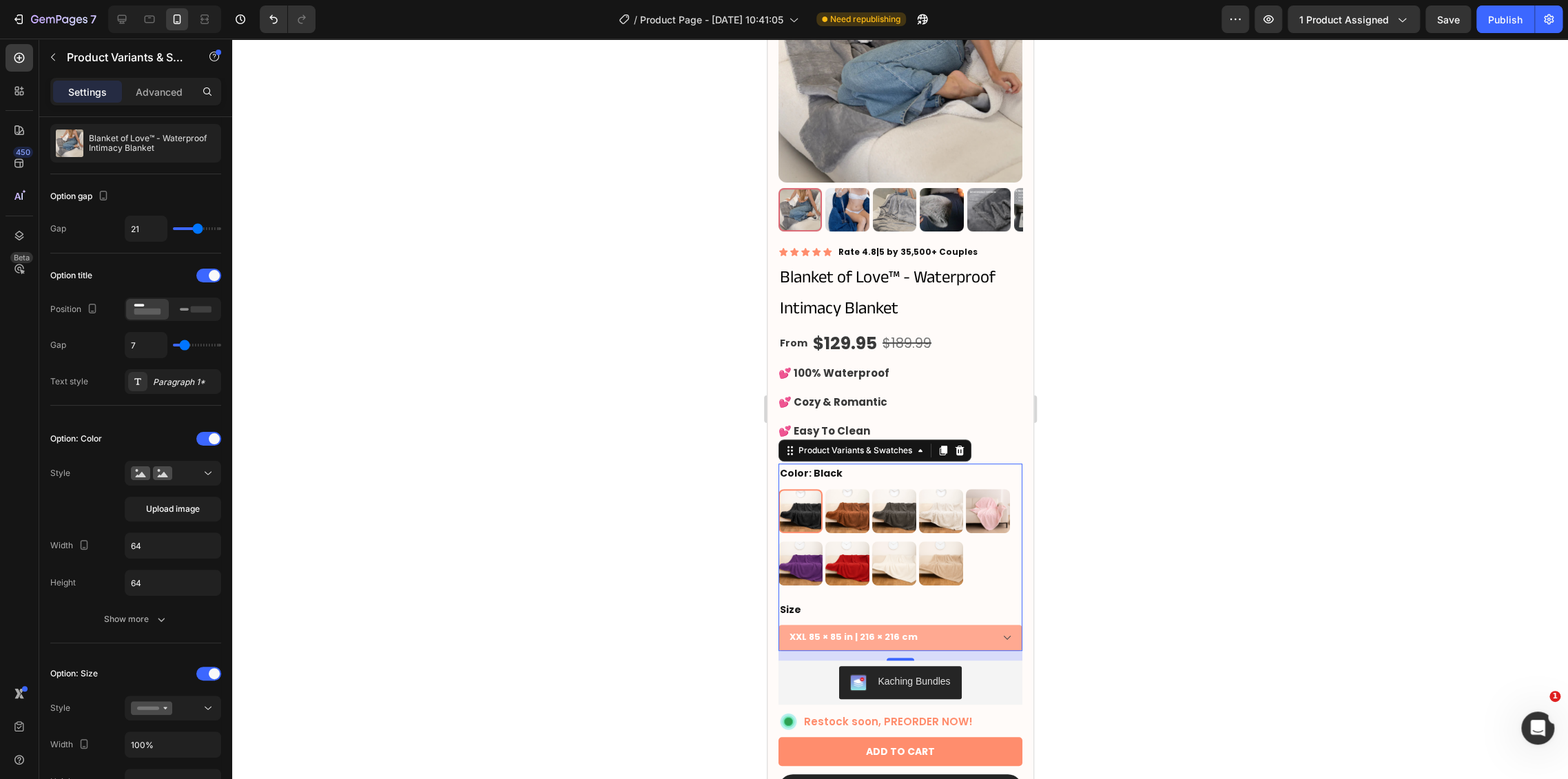
click at [1177, 417] on div at bounding box center [900, 409] width 1336 height 741
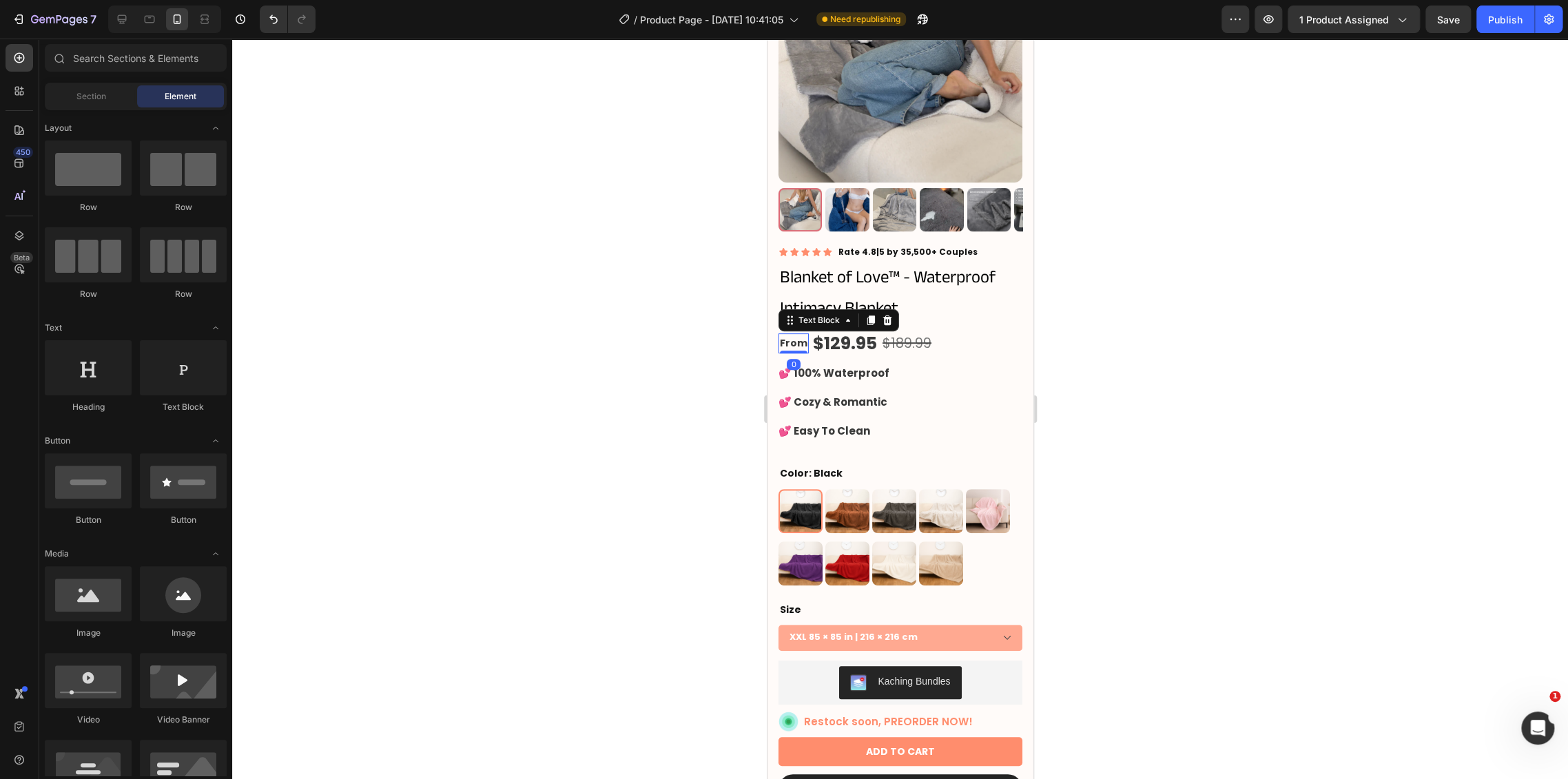
click at [792, 335] on p "From" at bounding box center [792, 344] width 28 height 17
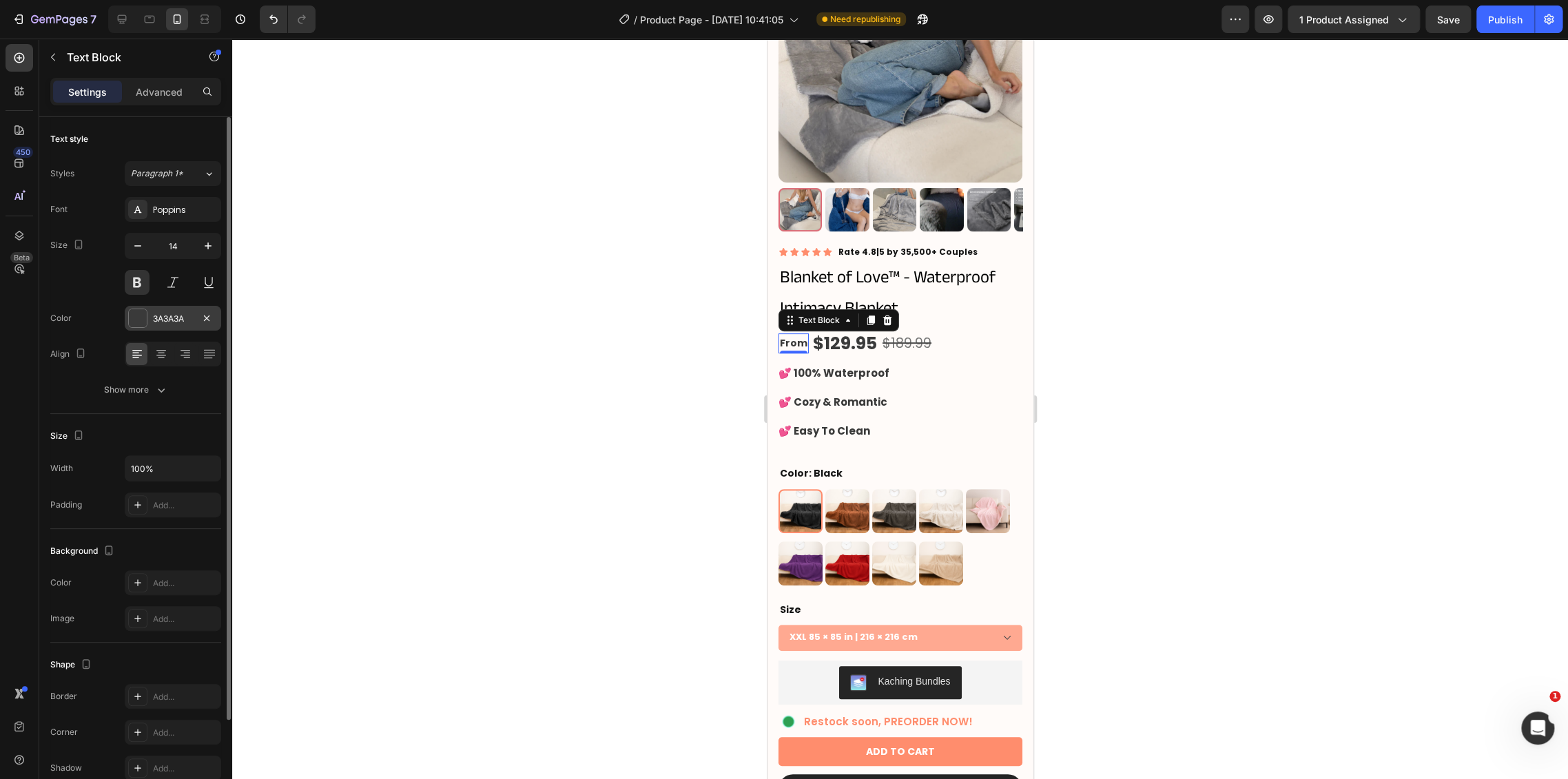
click at [170, 314] on div "3A3A3A" at bounding box center [173, 319] width 40 height 12
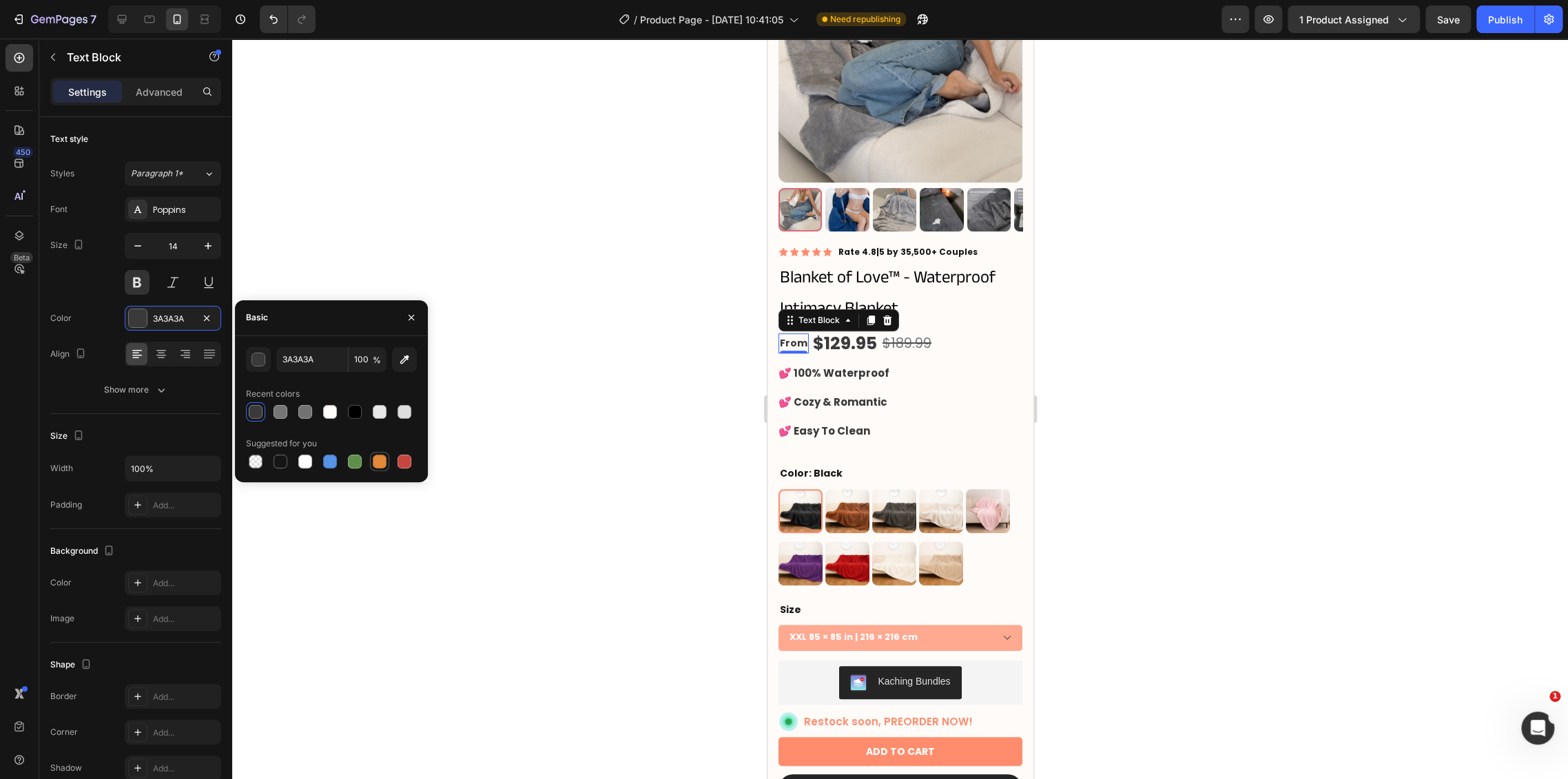
click at [384, 458] on div at bounding box center [379, 461] width 13 height 13
type input "E4893A"
click at [1103, 434] on div at bounding box center [900, 409] width 1336 height 741
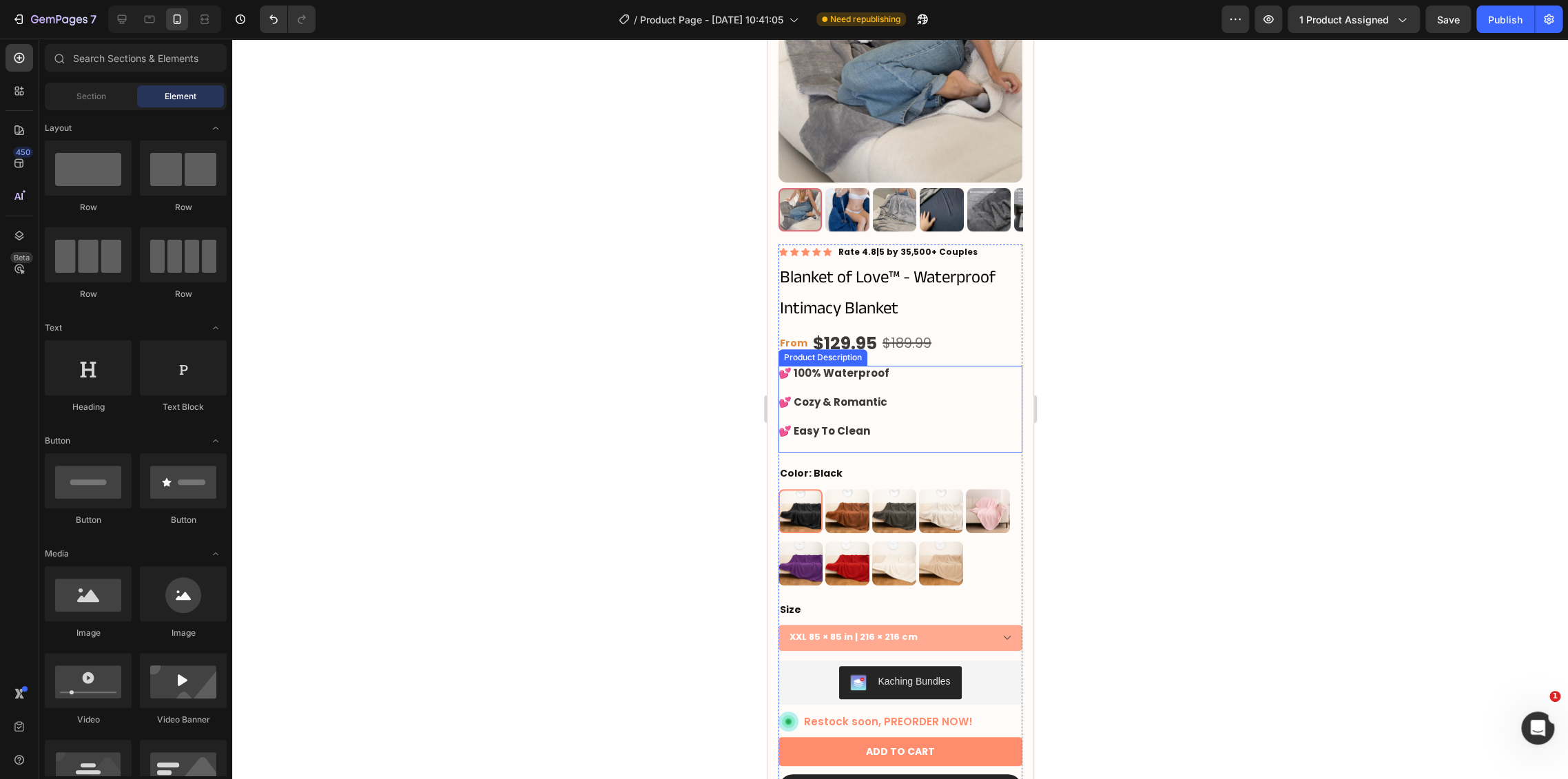
scroll to position [230, 0]
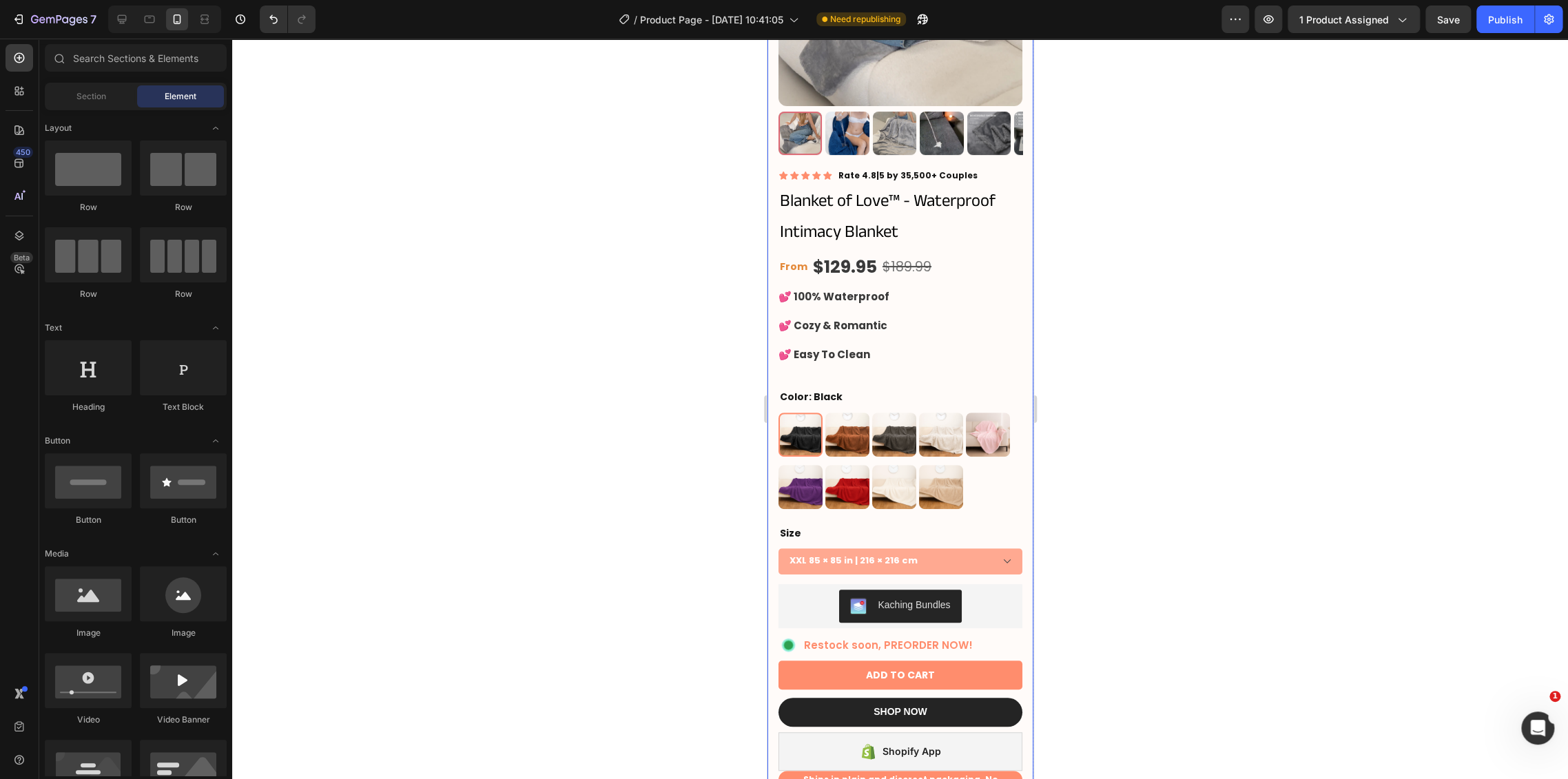
click at [1082, 400] on div at bounding box center [900, 409] width 1336 height 741
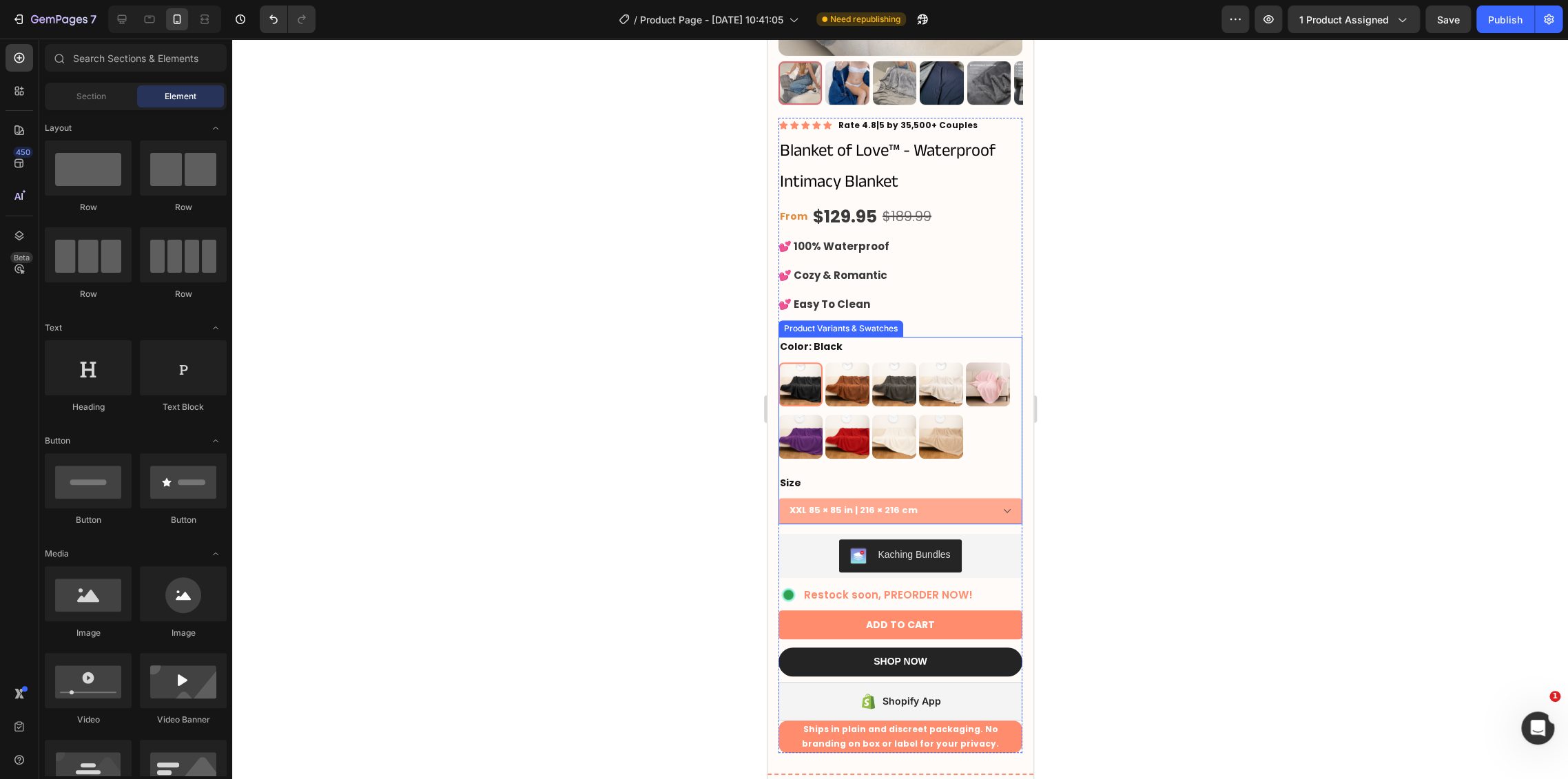
scroll to position [306, 0]
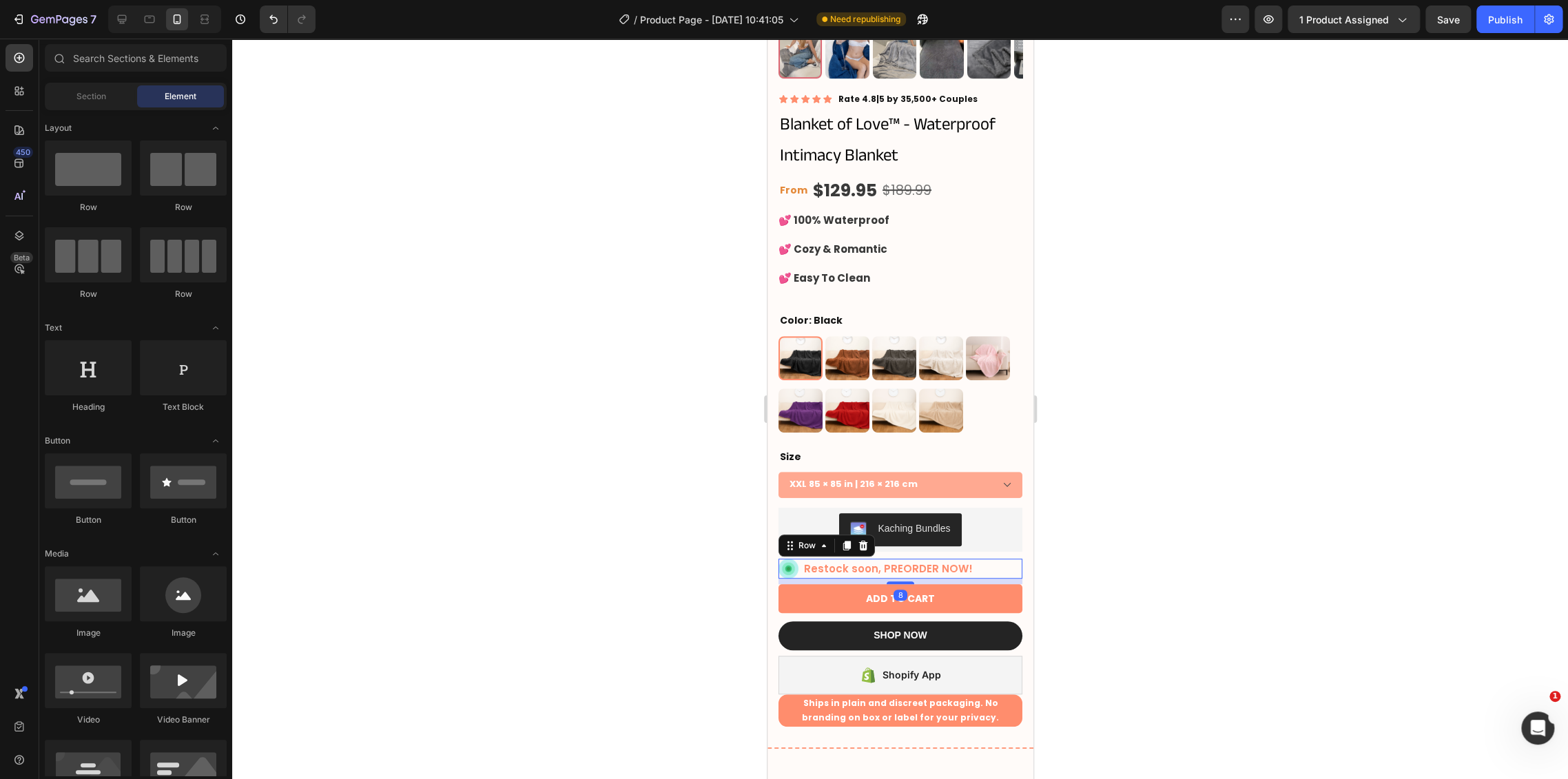
click at [920, 559] on div "Restock soon, PREORDER NOW! Stock Counter" at bounding box center [887, 568] width 168 height 20
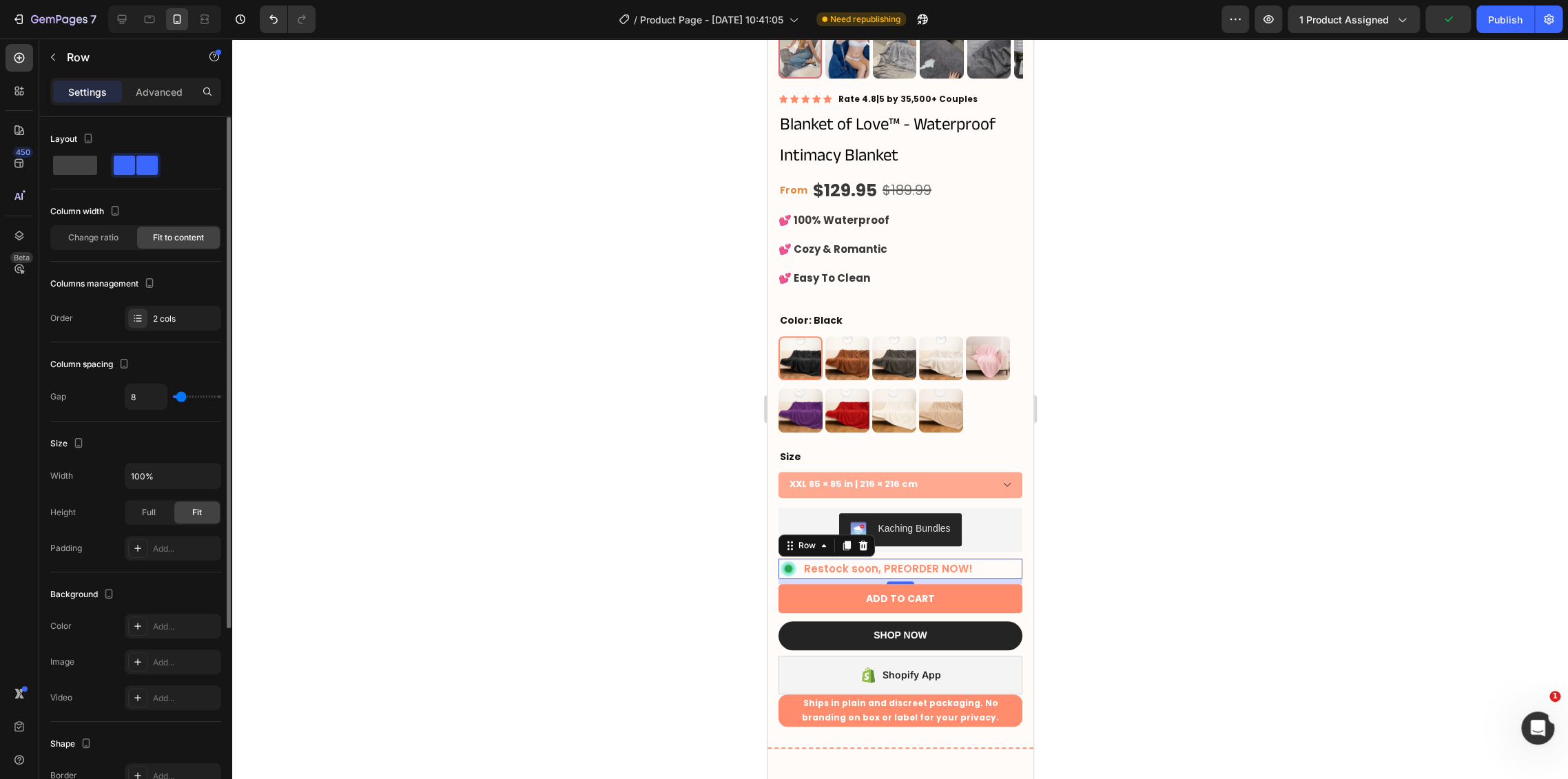
scroll to position [153, 0]
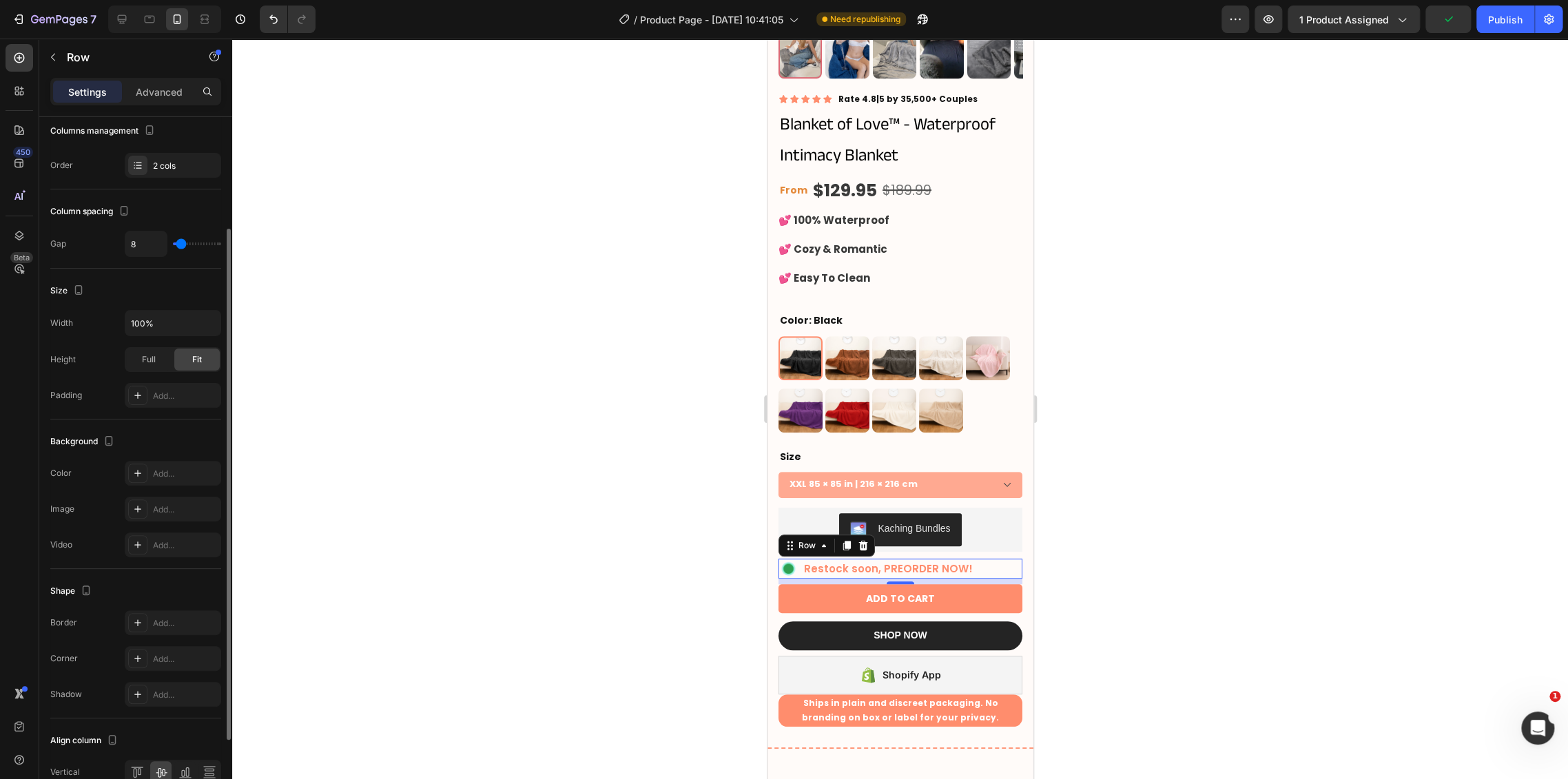
click at [1148, 552] on div at bounding box center [900, 409] width 1336 height 741
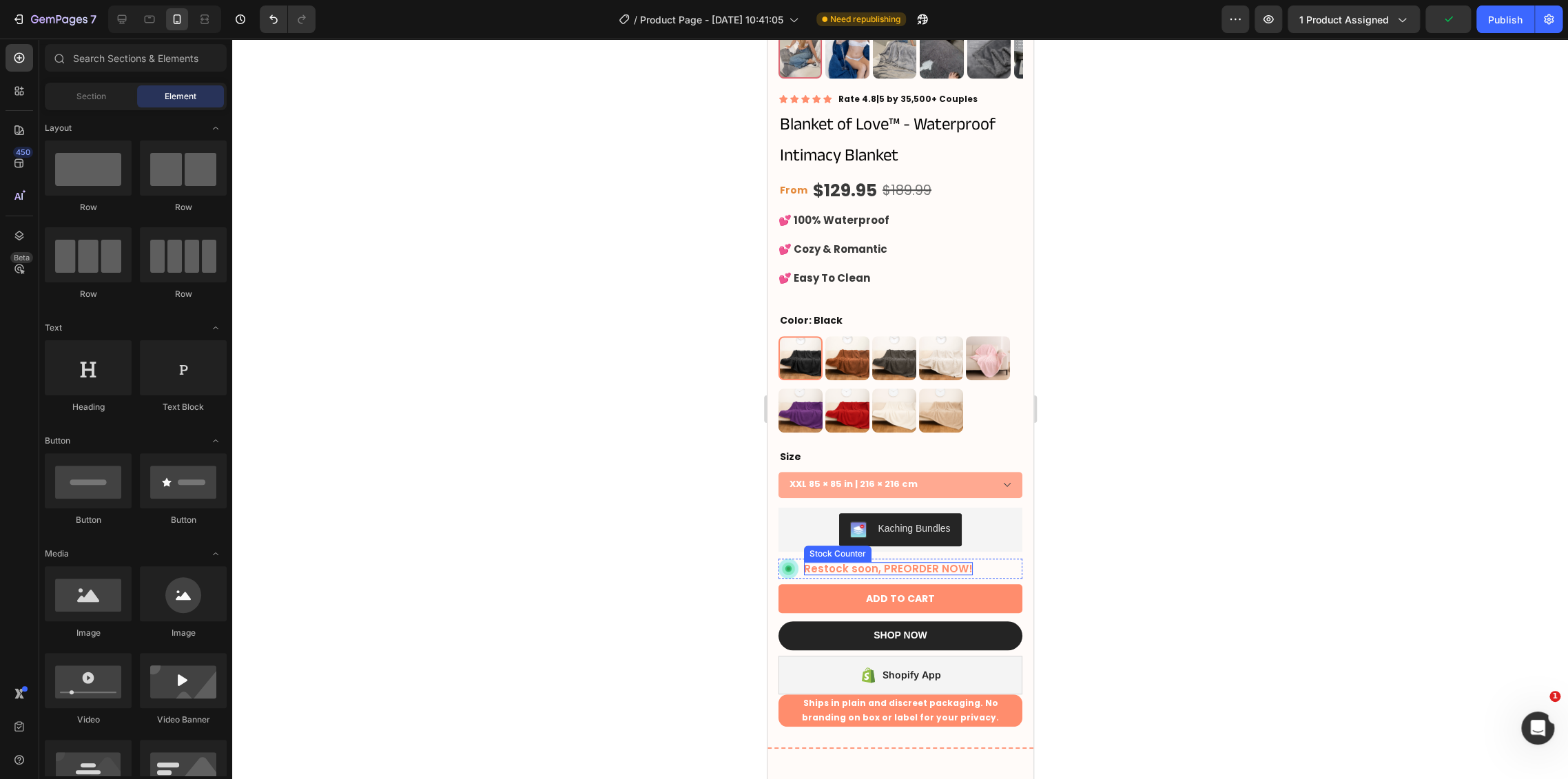
click at [919, 562] on p "Restock soon, PREORDER NOW!" at bounding box center [887, 568] width 168 height 13
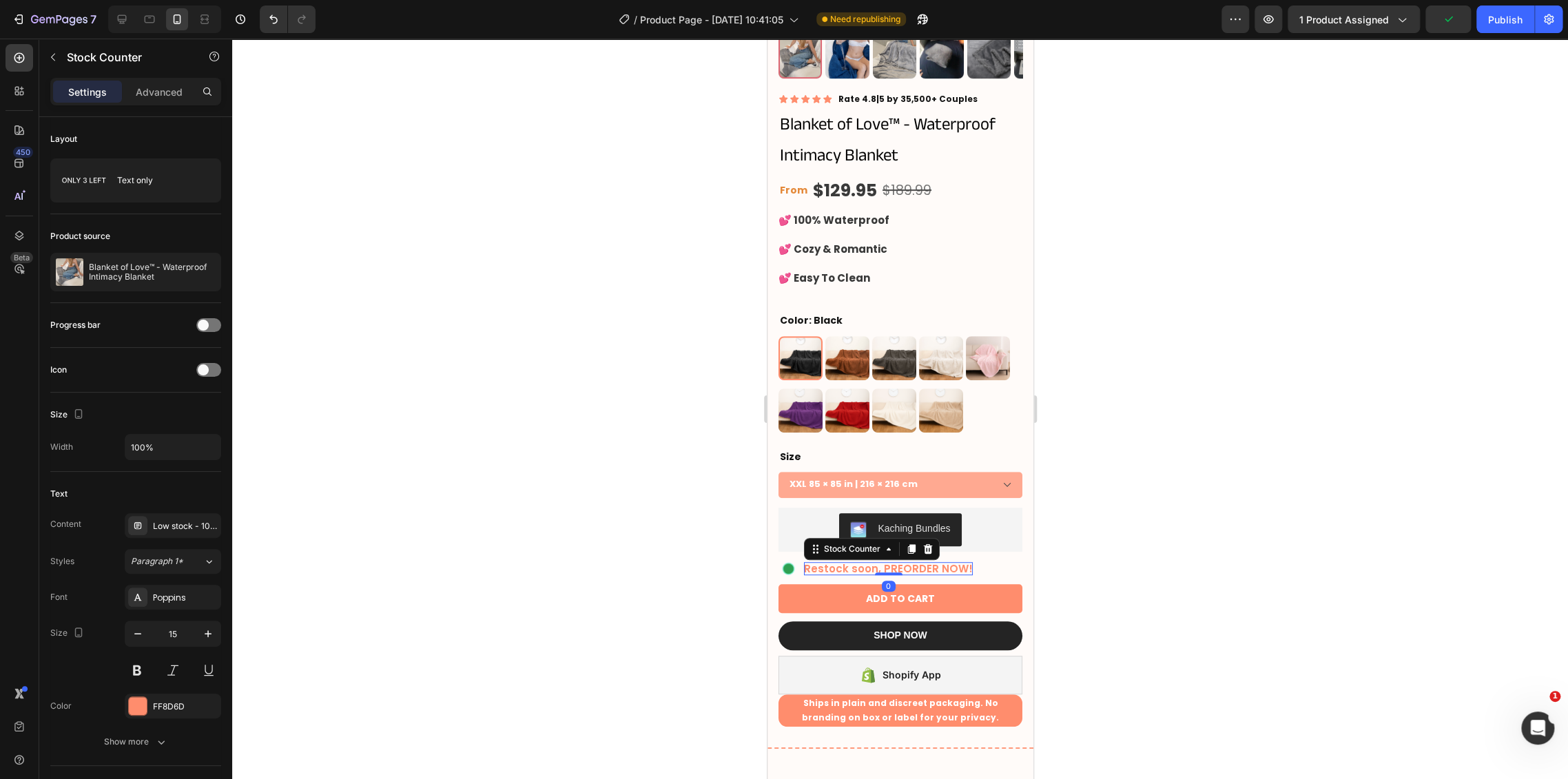
click at [919, 562] on p "Restock soon, PREORDER NOW!" at bounding box center [887, 568] width 168 height 13
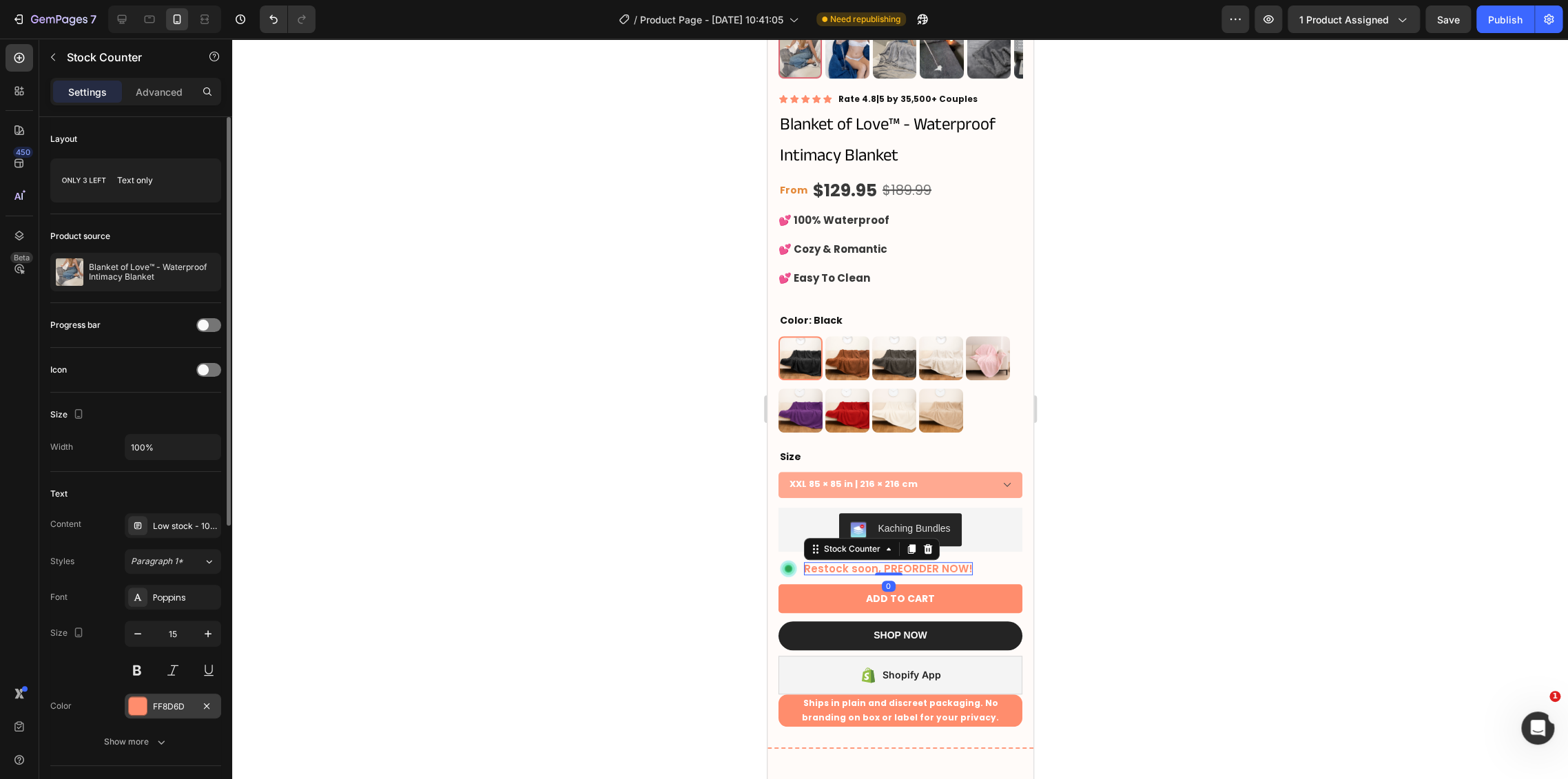
click at [154, 698] on div "FF8D6D" at bounding box center [172, 706] width 97 height 25
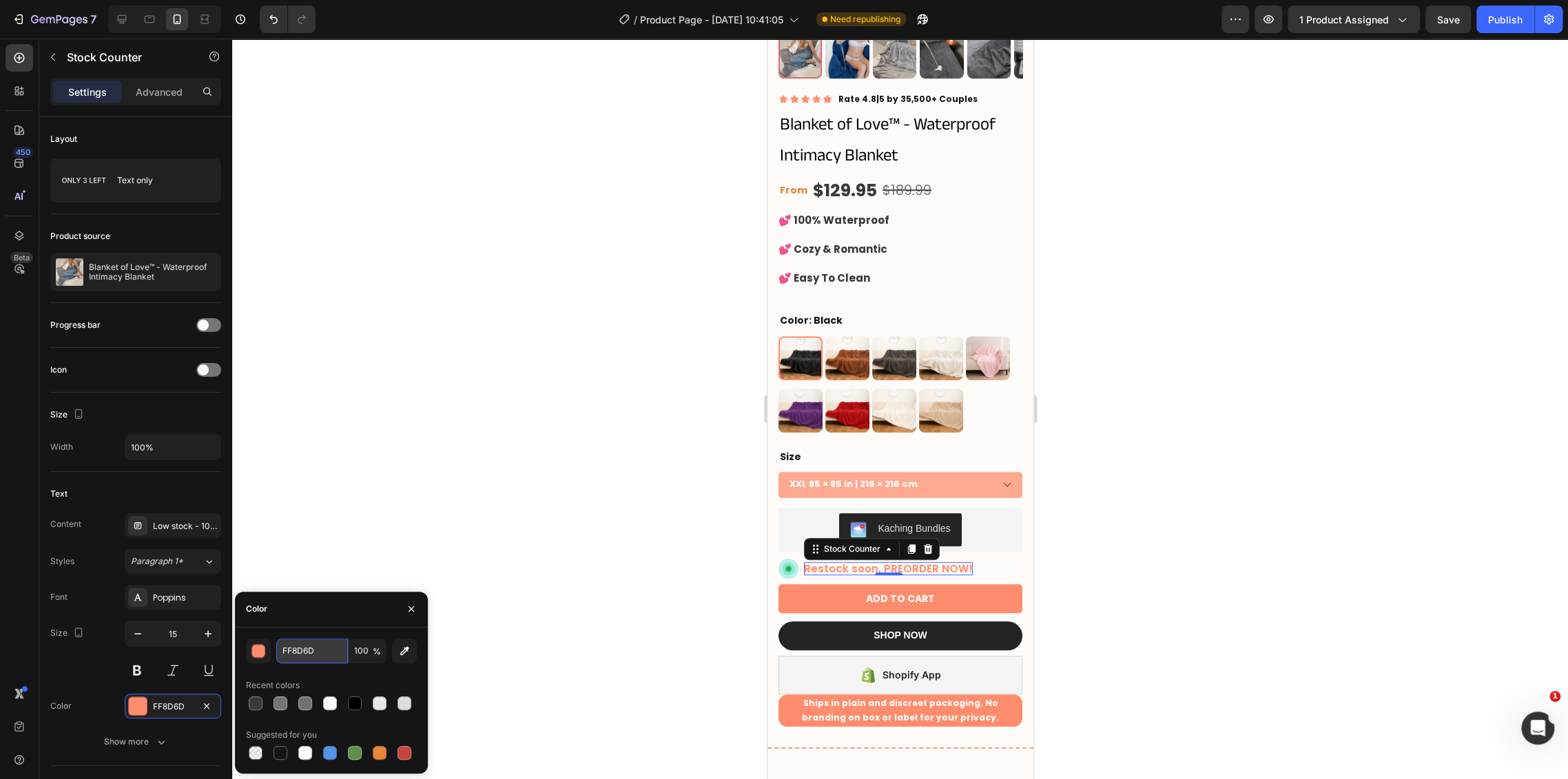
click at [313, 652] on input "FF8D6D" at bounding box center [312, 651] width 72 height 25
paste input "3A3A3A"
type input "3A3A3A"
click at [539, 493] on div at bounding box center [900, 409] width 1336 height 741
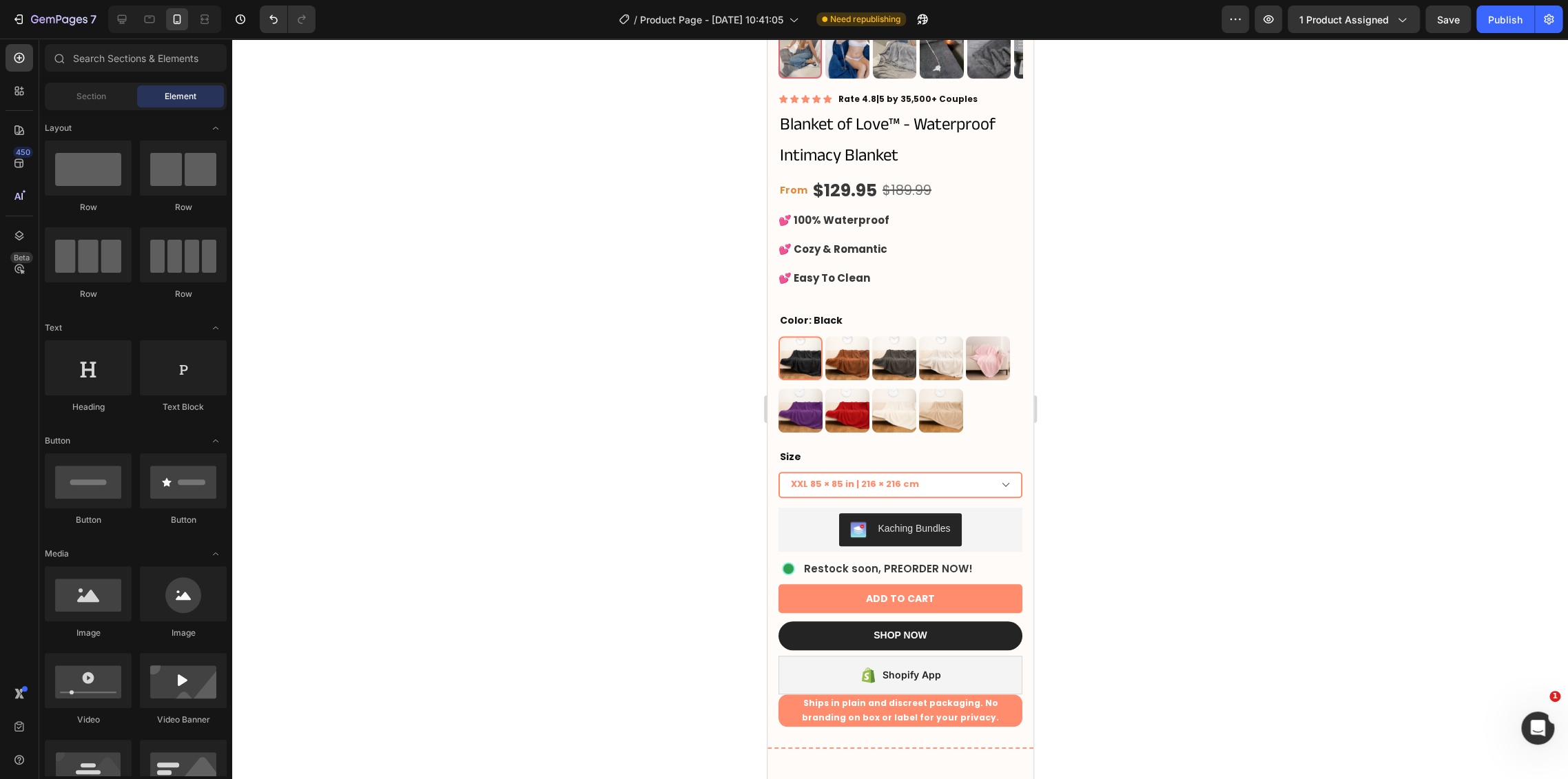
click at [1006, 476] on select "XXL 85 × 85 in | 216 × 216 cm XL 57 × 85 in | 145 × 216 cm L 57 × 65 in | 145 ×…" at bounding box center [899, 484] width 244 height 26
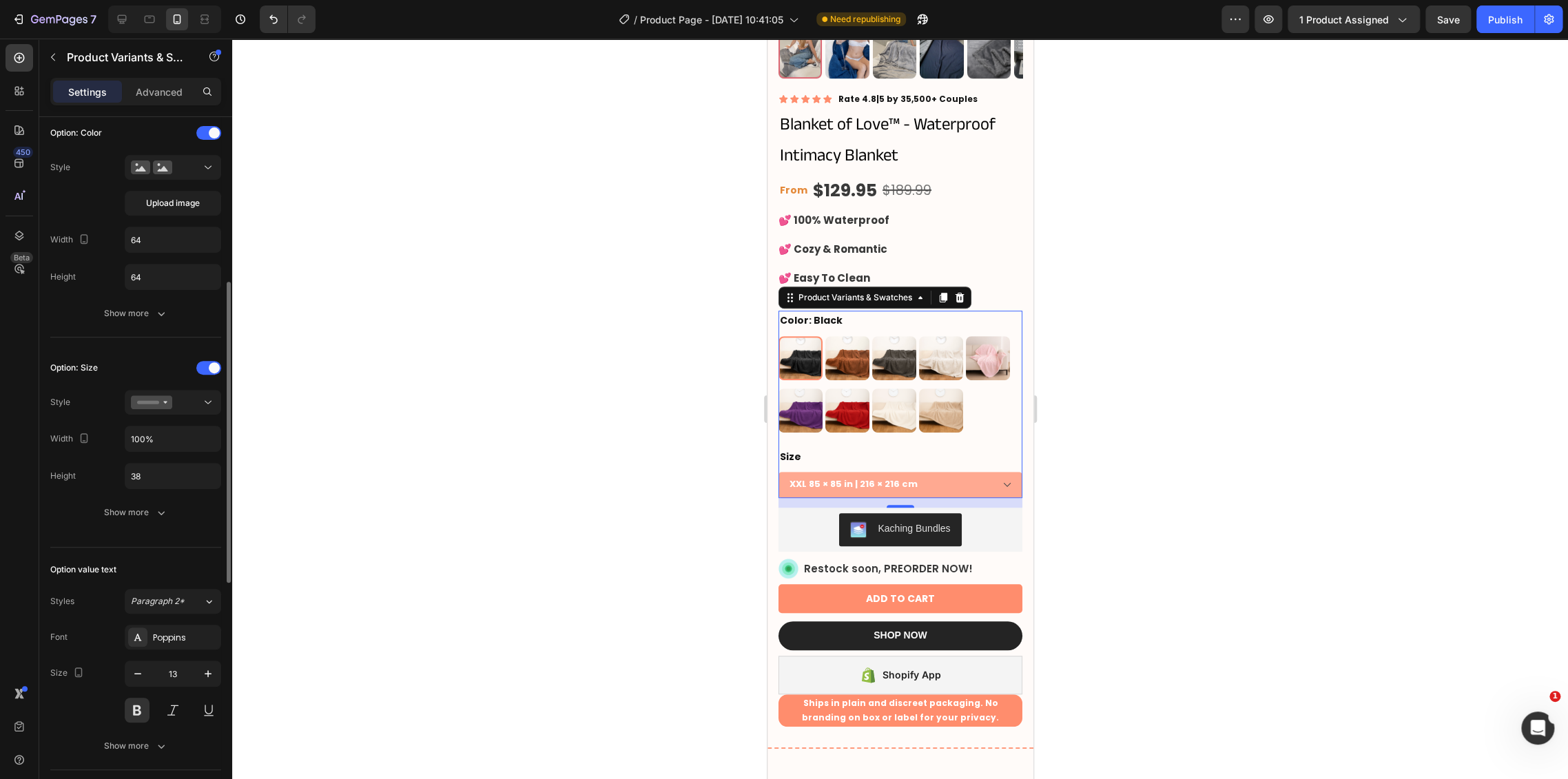
scroll to position [306, 0]
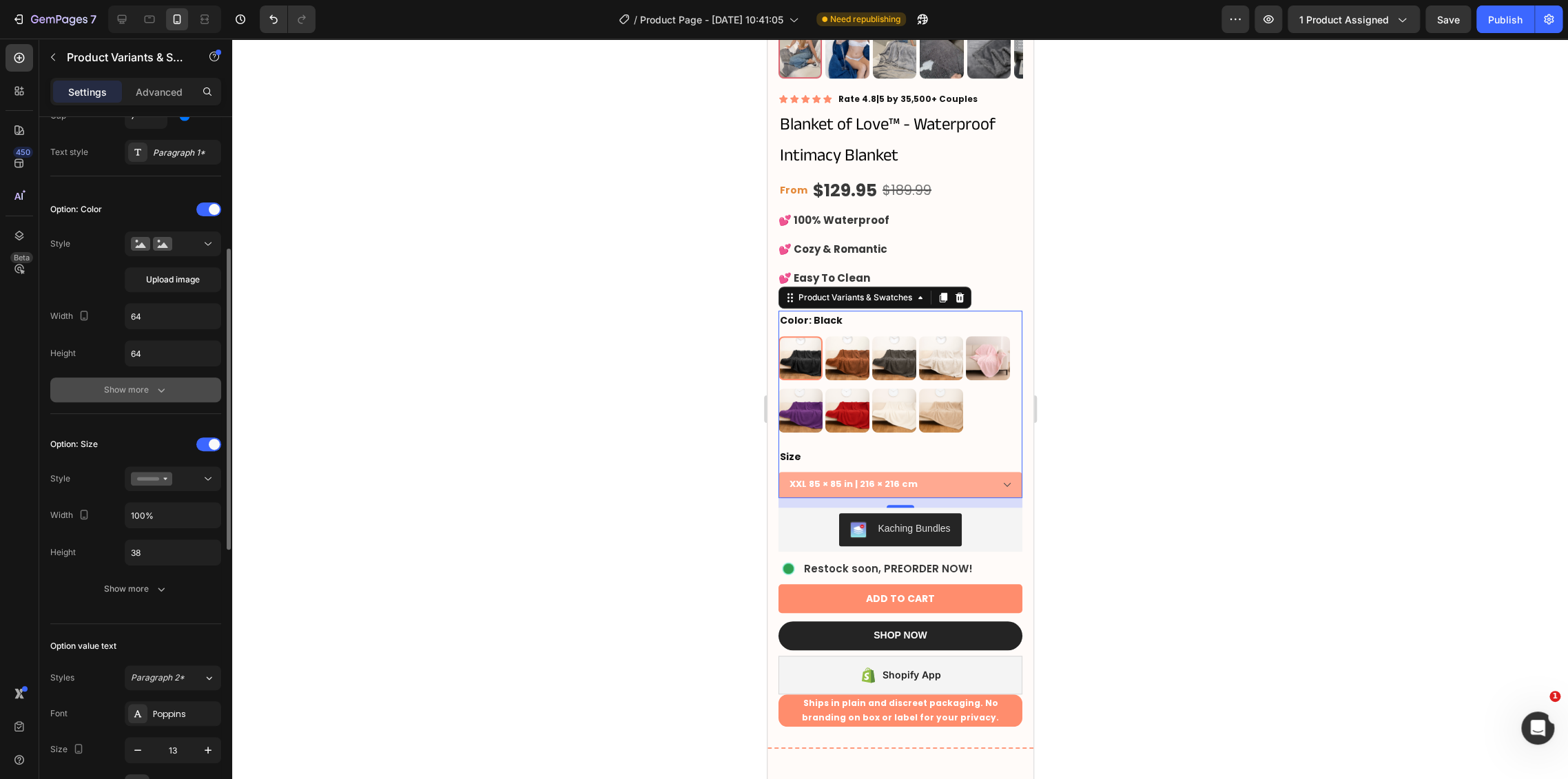
click at [149, 383] on div "Show more" at bounding box center [136, 390] width 64 height 13
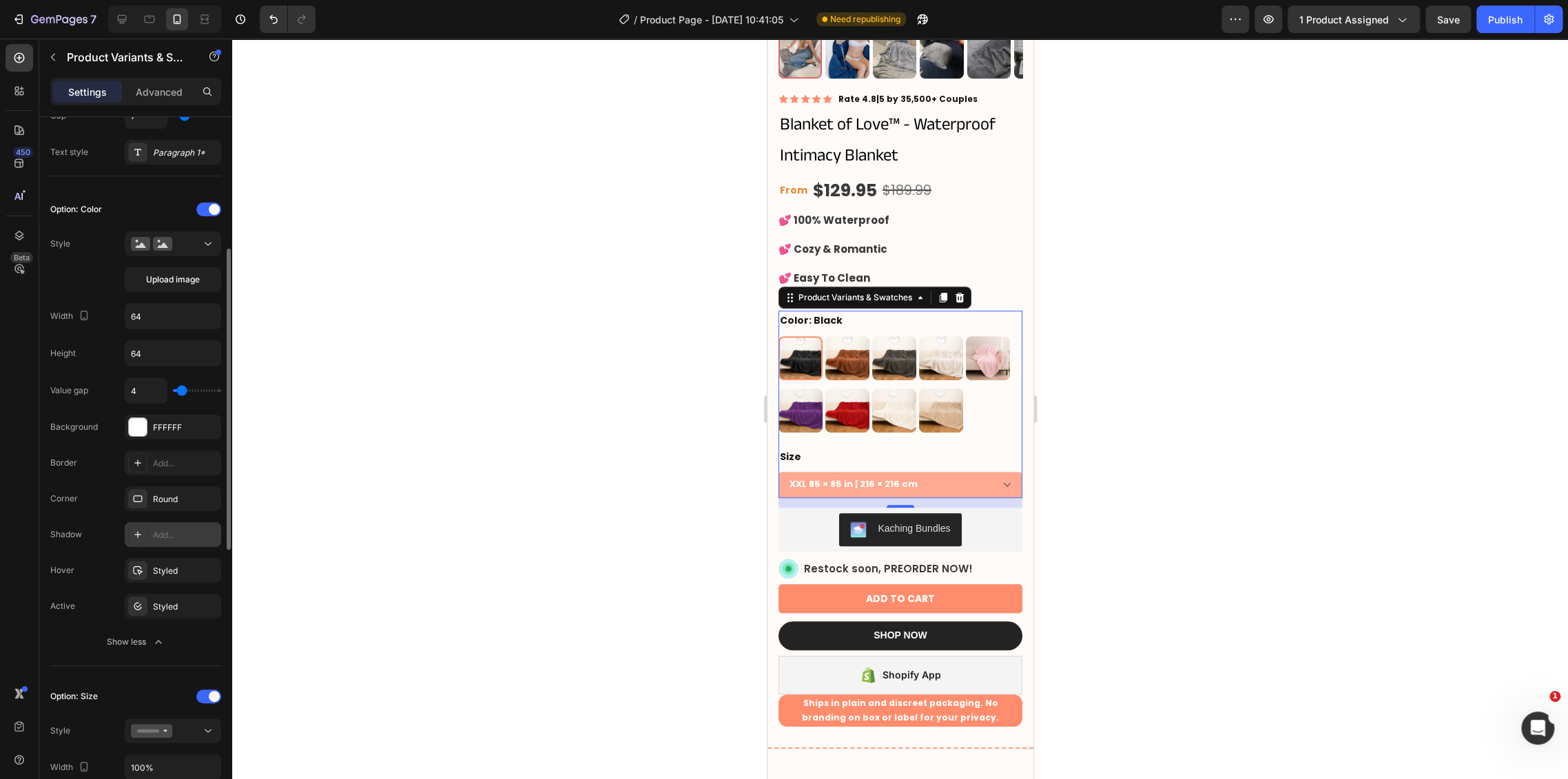
scroll to position [458, 0]
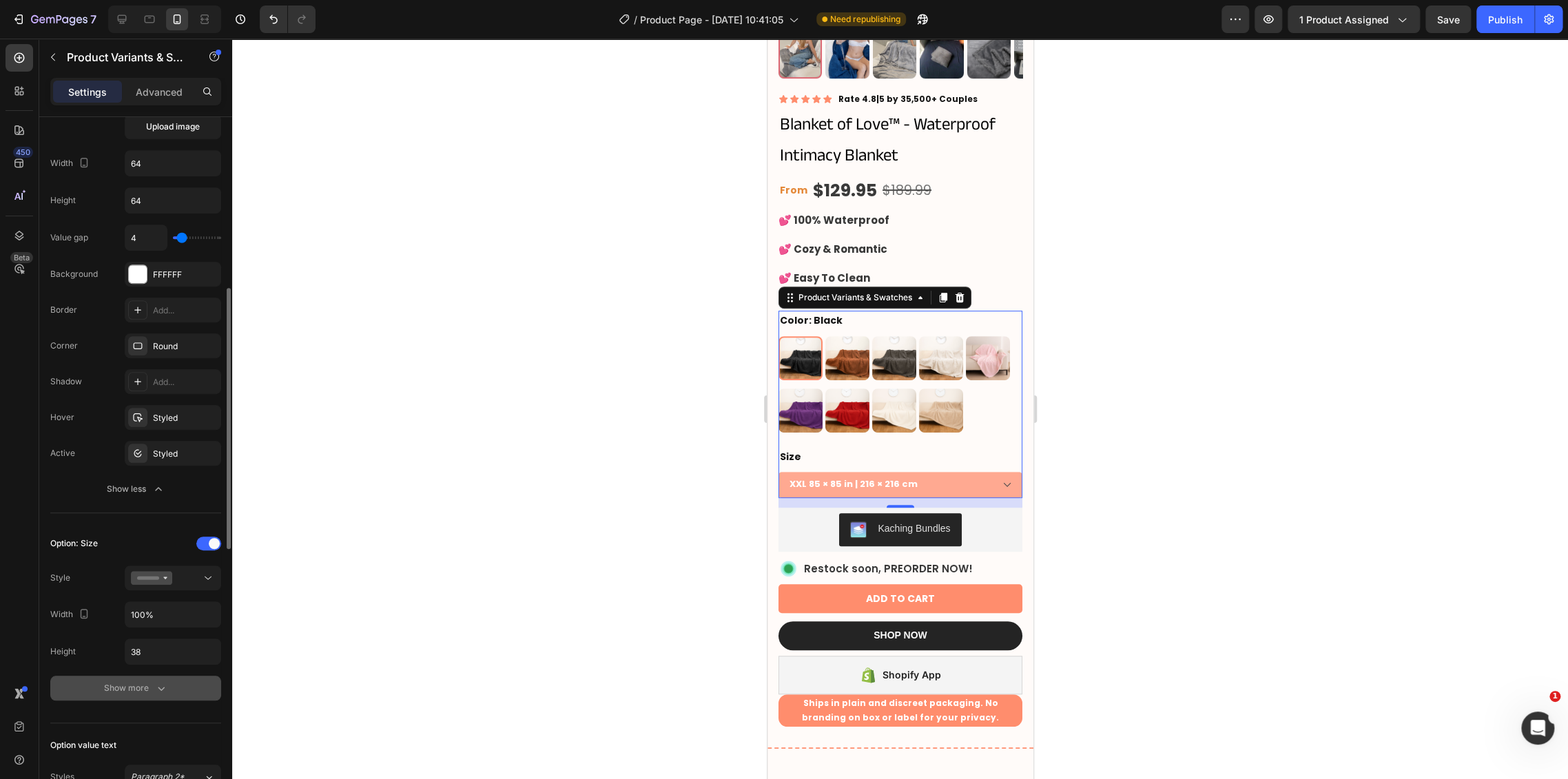
click at [142, 679] on button "Show more" at bounding box center [136, 688] width 171 height 25
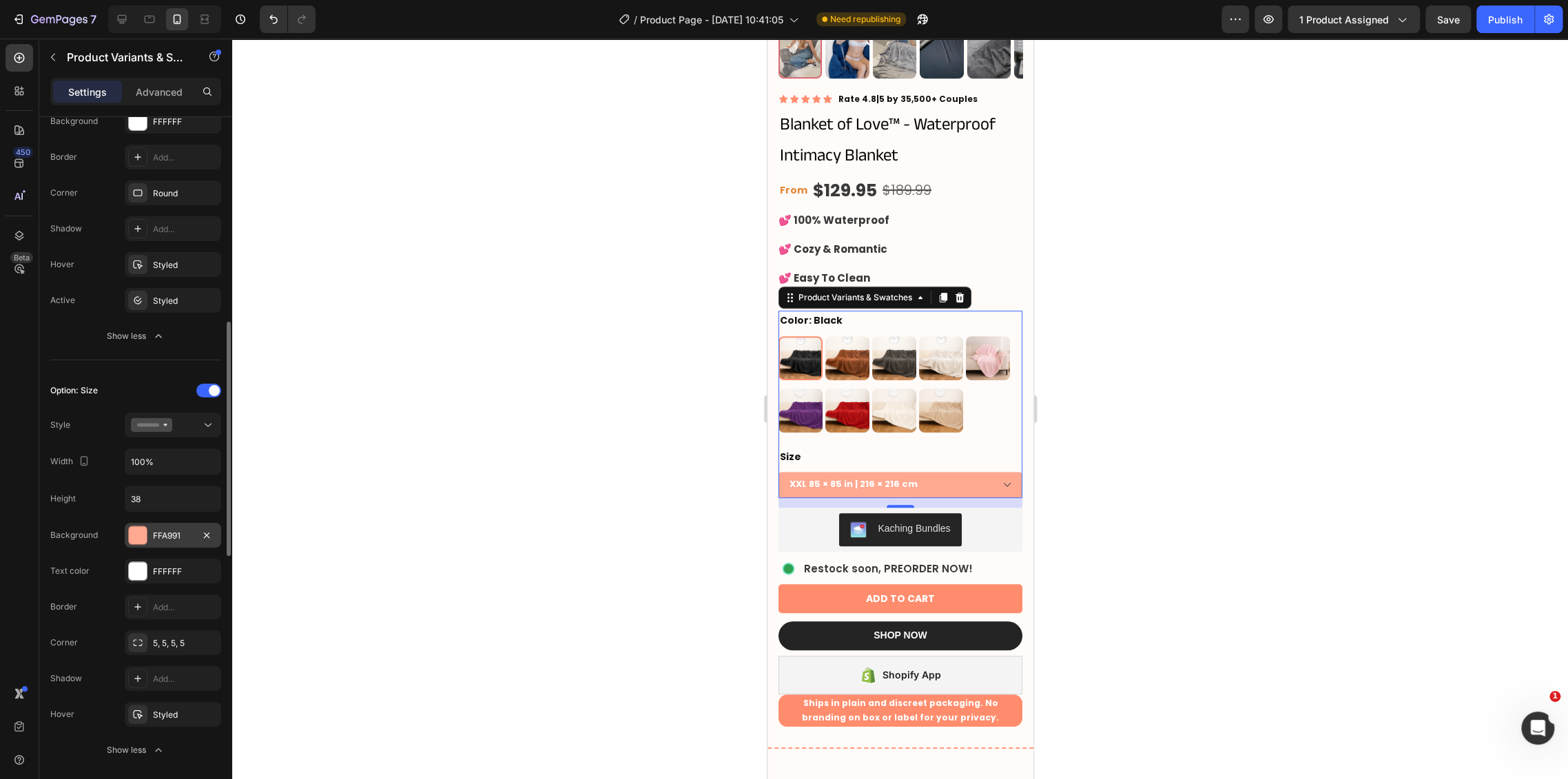
click at [155, 535] on div "FFA991" at bounding box center [173, 536] width 40 height 12
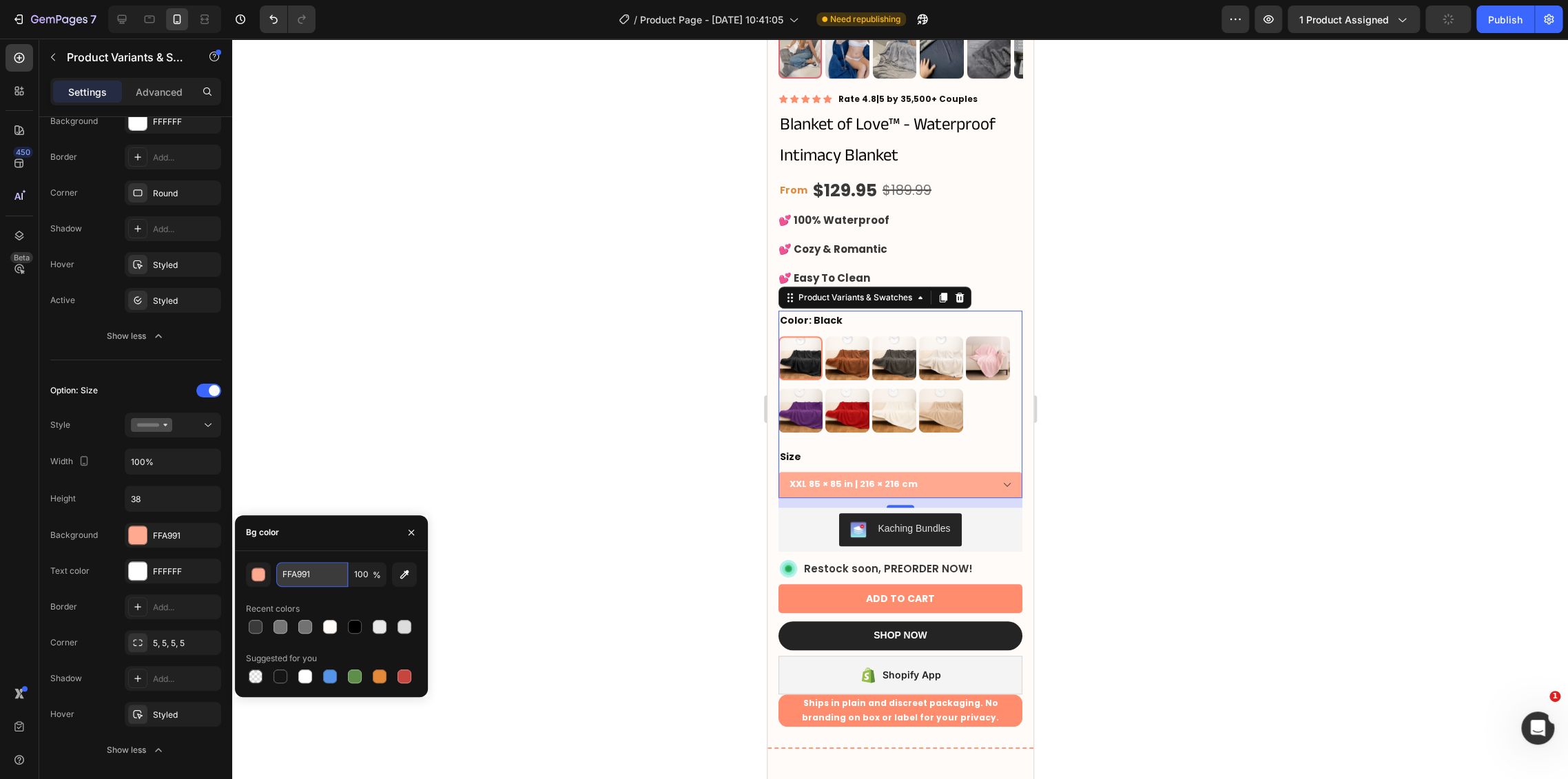
click at [312, 574] on input "FFA991" at bounding box center [312, 574] width 72 height 25
paste input "3A3A3A"
type input "3A3A3A"
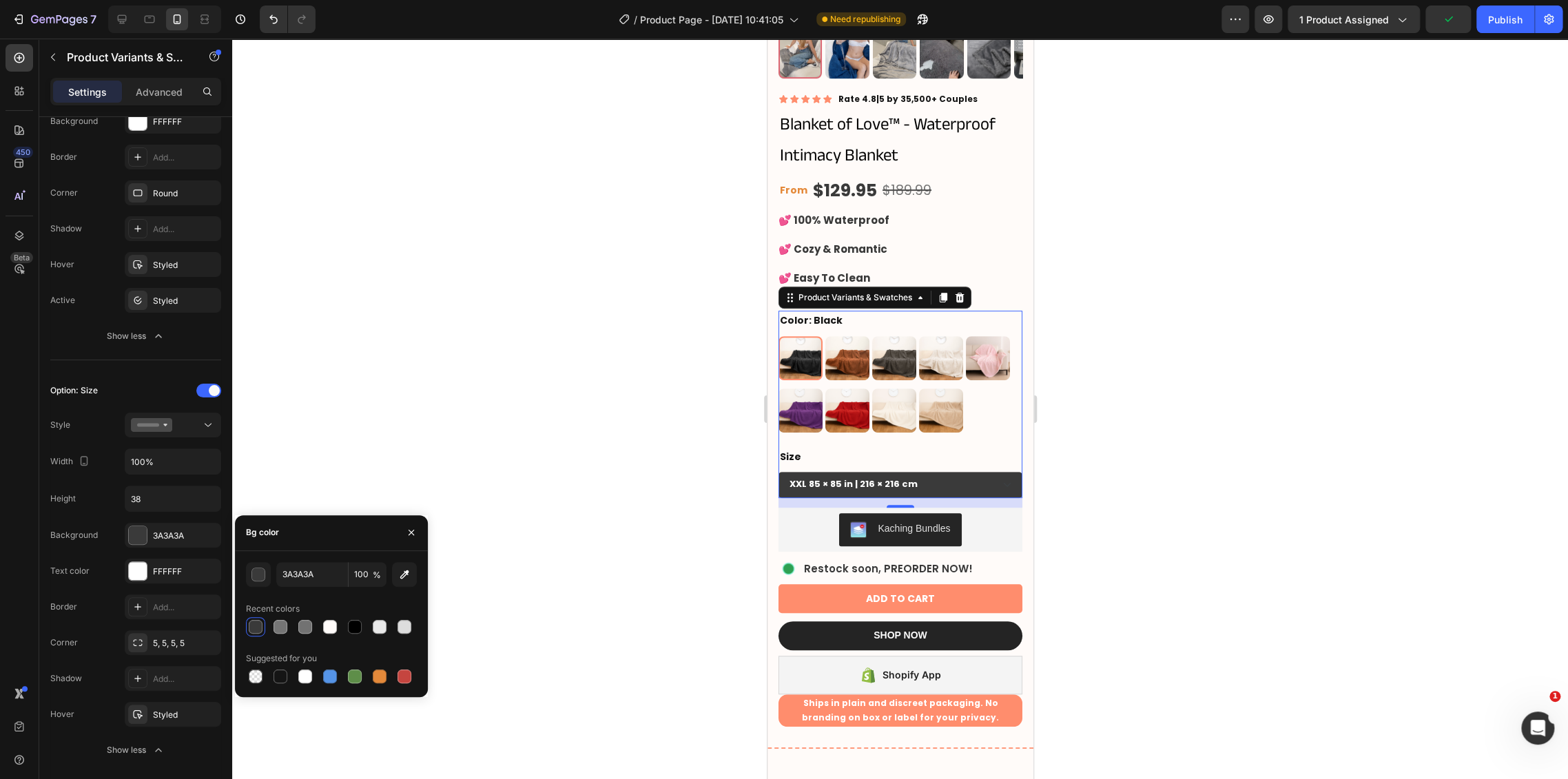
click at [1150, 495] on div at bounding box center [900, 409] width 1336 height 741
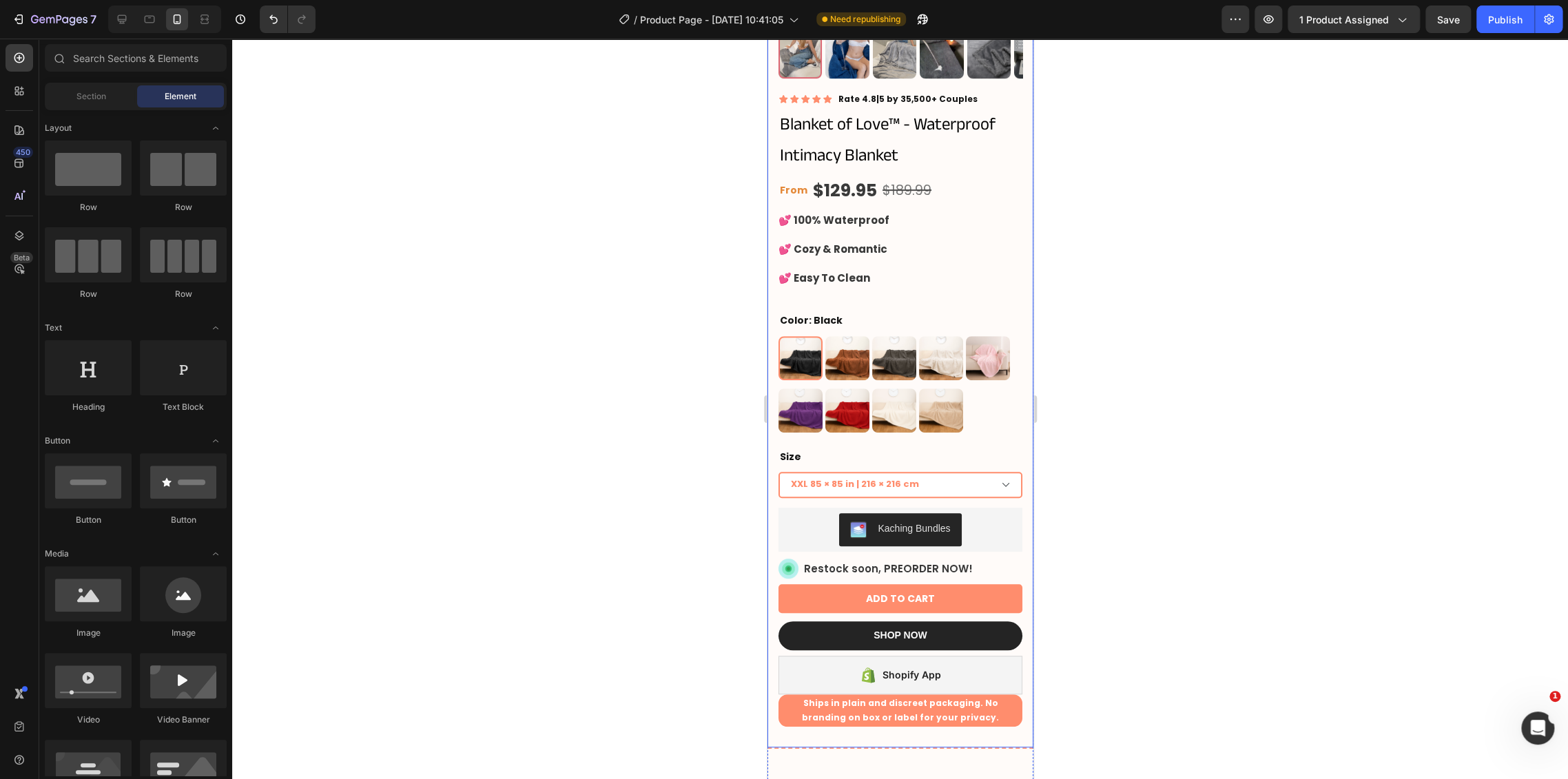
click at [994, 472] on select "XXL 85 × 85 in | 216 × 216 cm XL 57 × 85 in | 145 × 216 cm L 57 × 65 in | 145 ×…" at bounding box center [899, 484] width 244 height 26
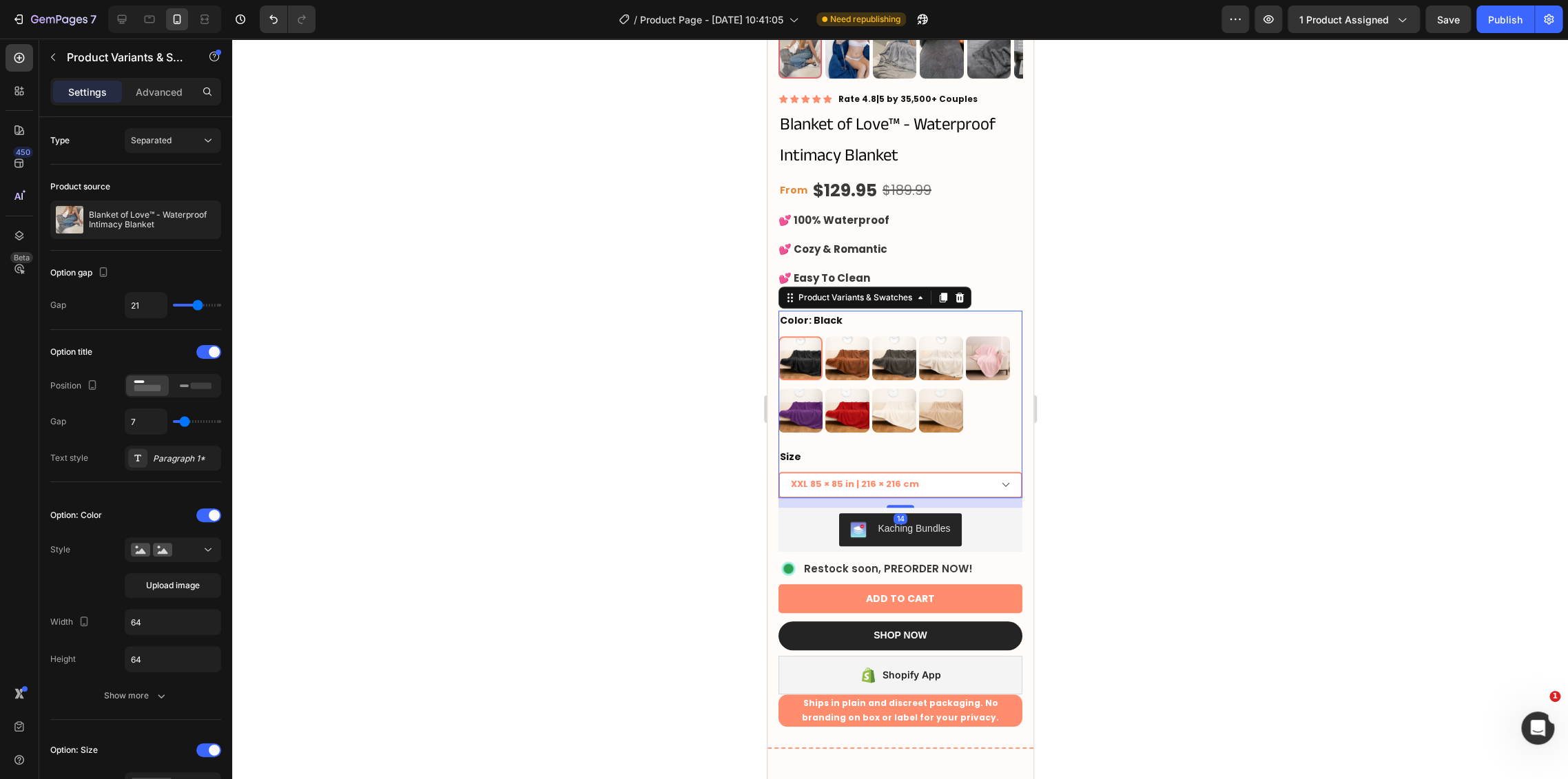
click at [994, 472] on select "XXL 85 × 85 in | 216 × 216 cm XL 57 × 85 in | 145 × 216 cm L 57 × 65 in | 145 ×…" at bounding box center [899, 484] width 244 height 26
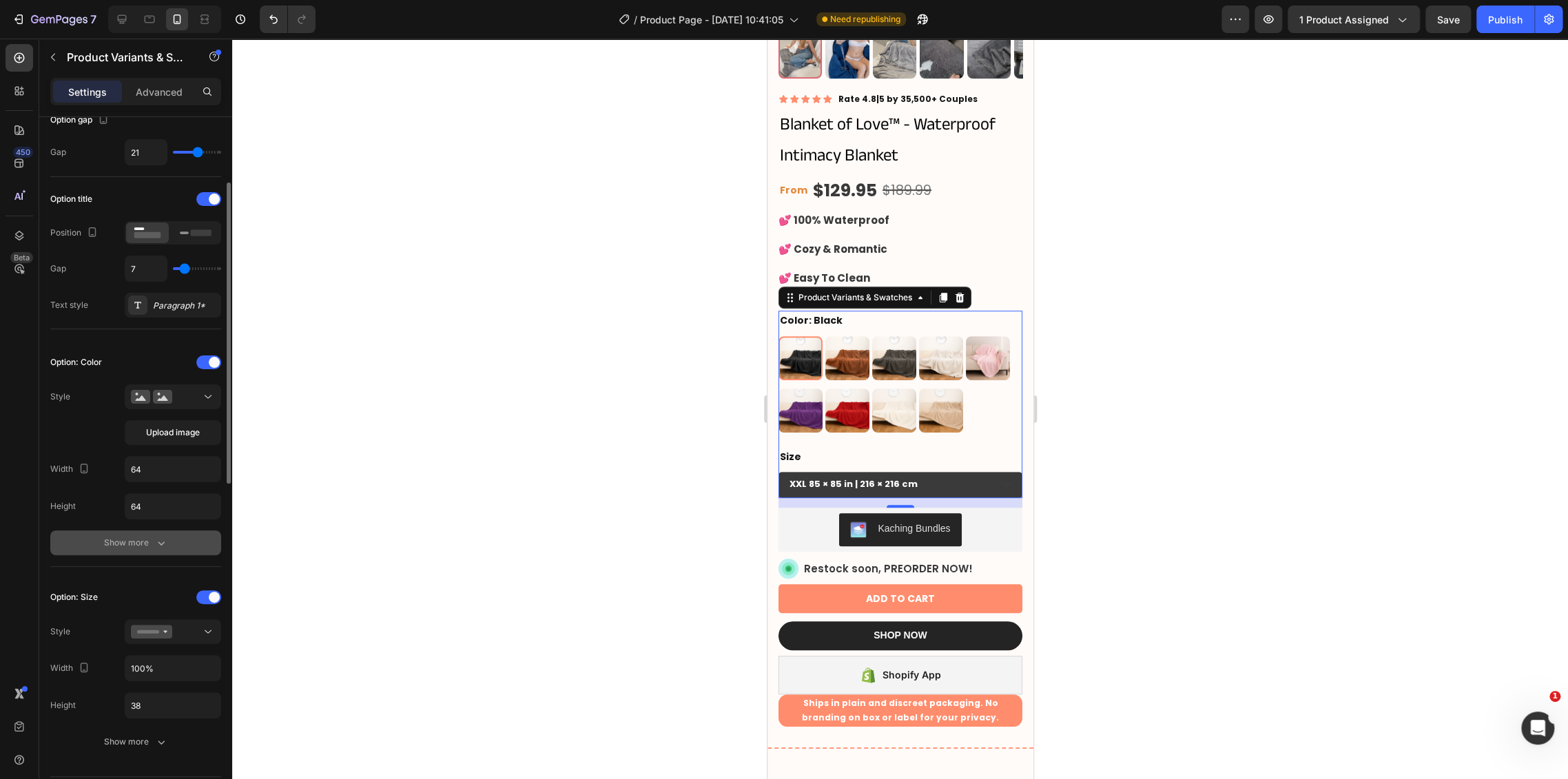
scroll to position [230, 0]
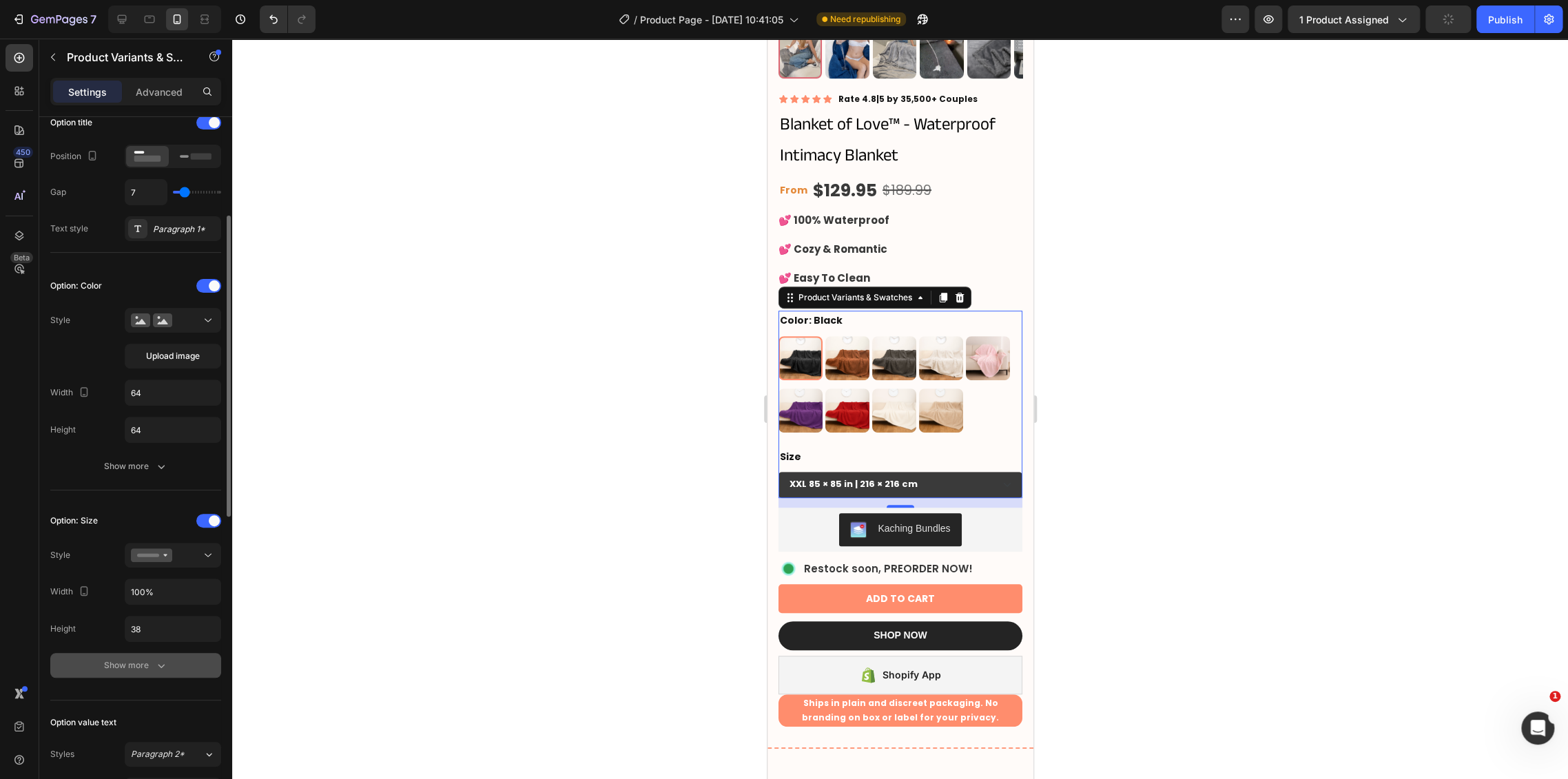
click at [132, 654] on button "Show more" at bounding box center [136, 666] width 171 height 25
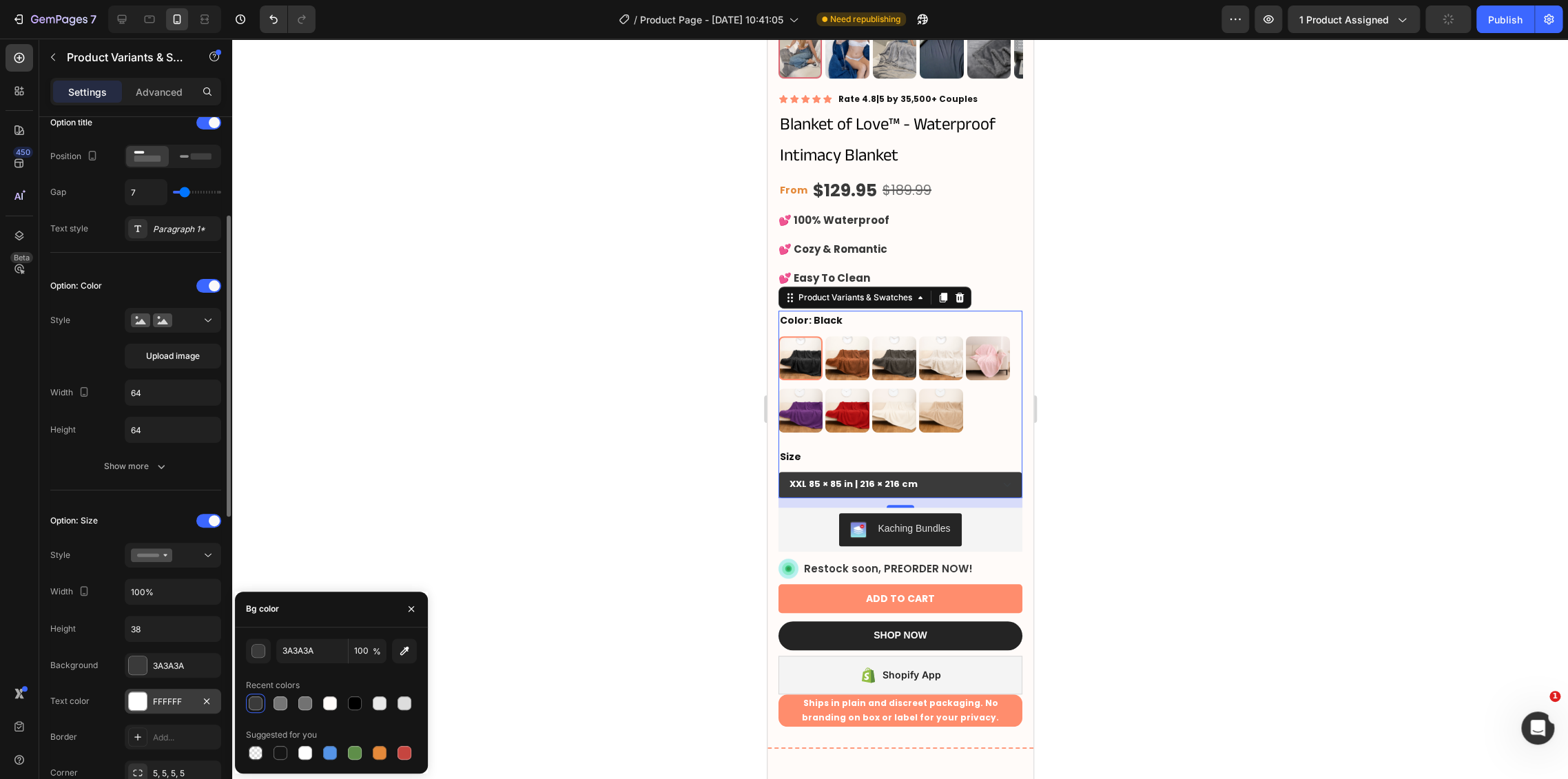
scroll to position [383, 0]
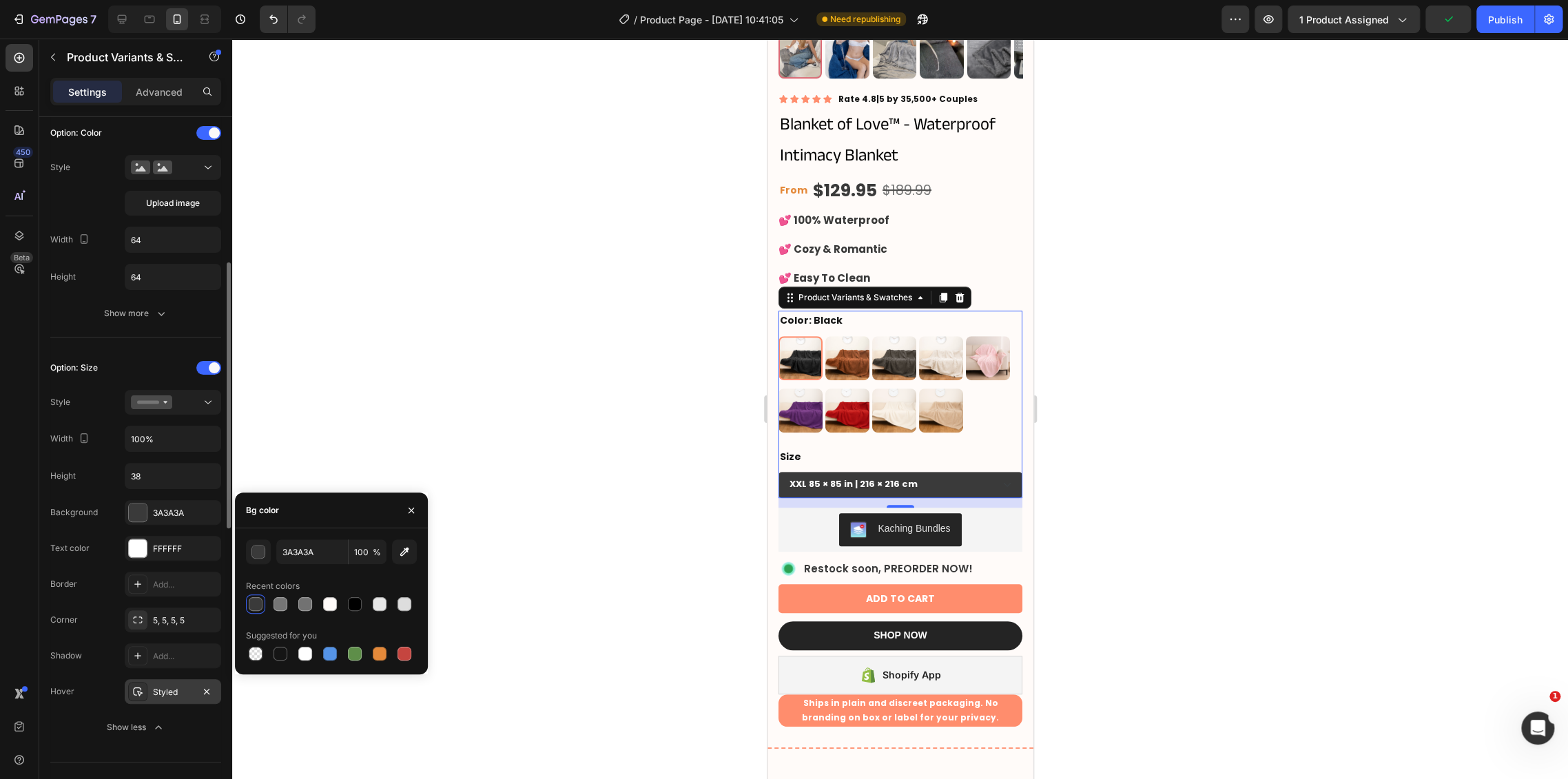
click at [166, 700] on div "Styled" at bounding box center [172, 692] width 97 height 25
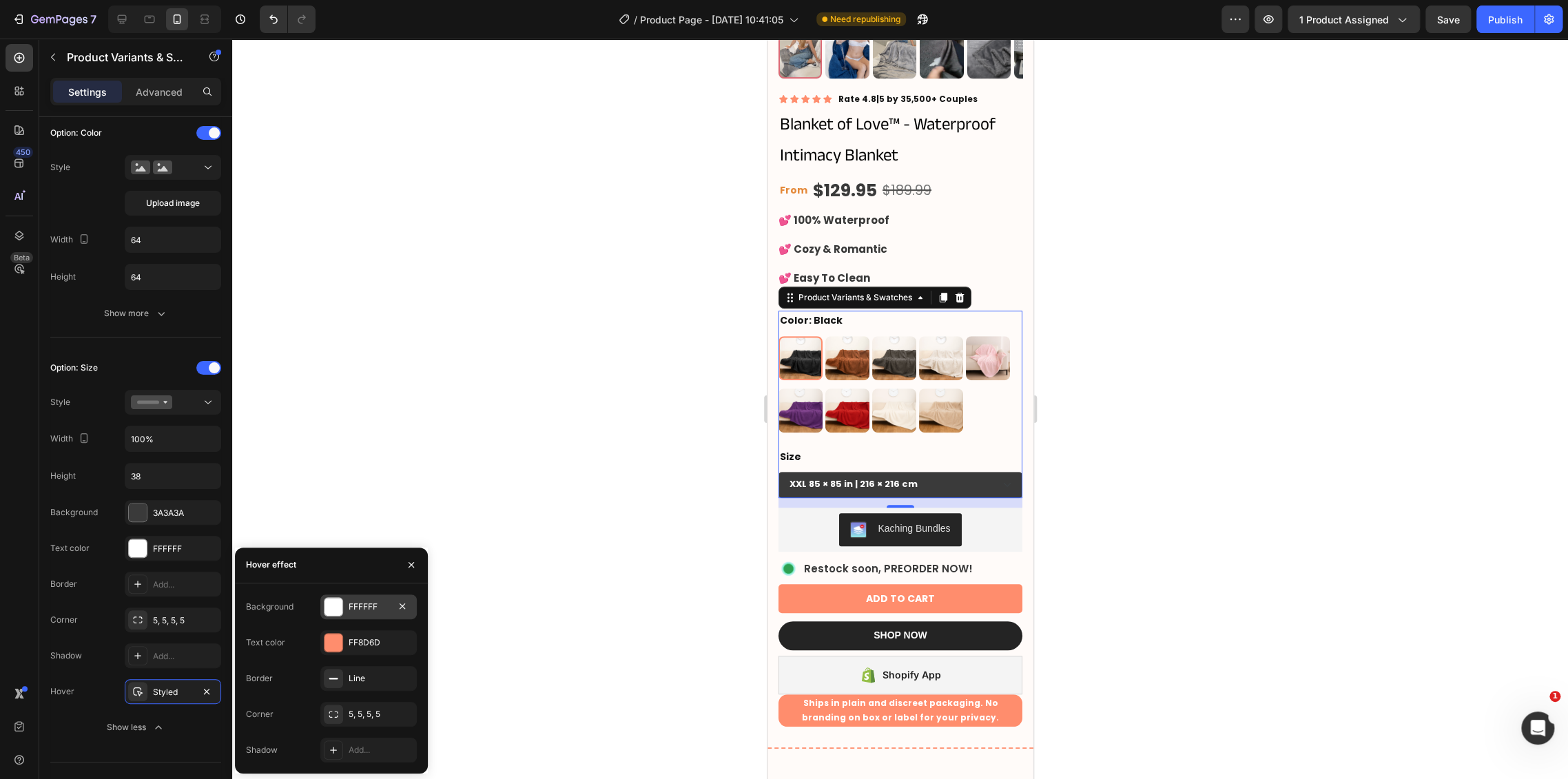
click at [361, 610] on div "FFFFFF" at bounding box center [368, 607] width 40 height 12
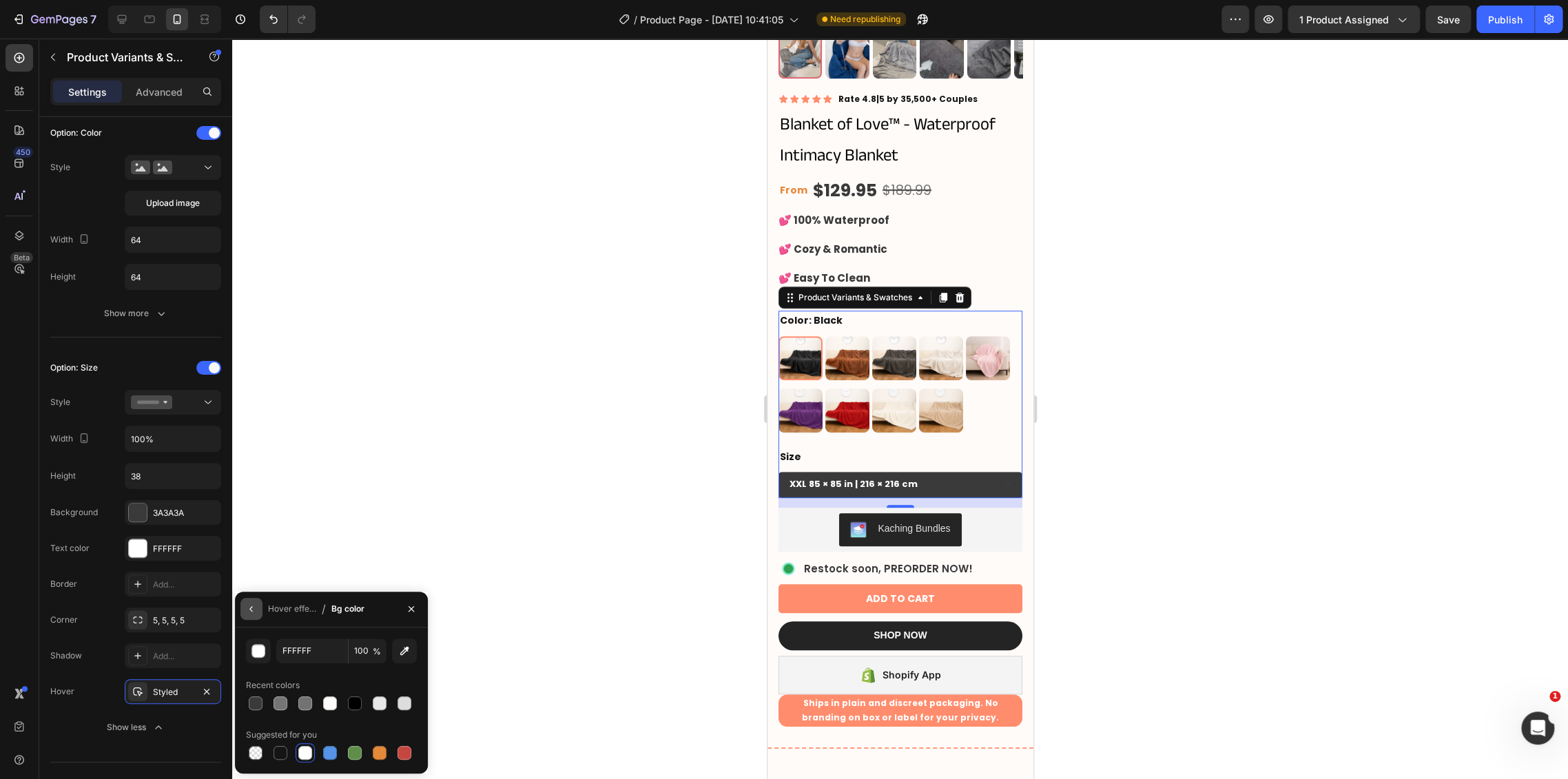
click at [240, 608] on button "button" at bounding box center [251, 609] width 22 height 22
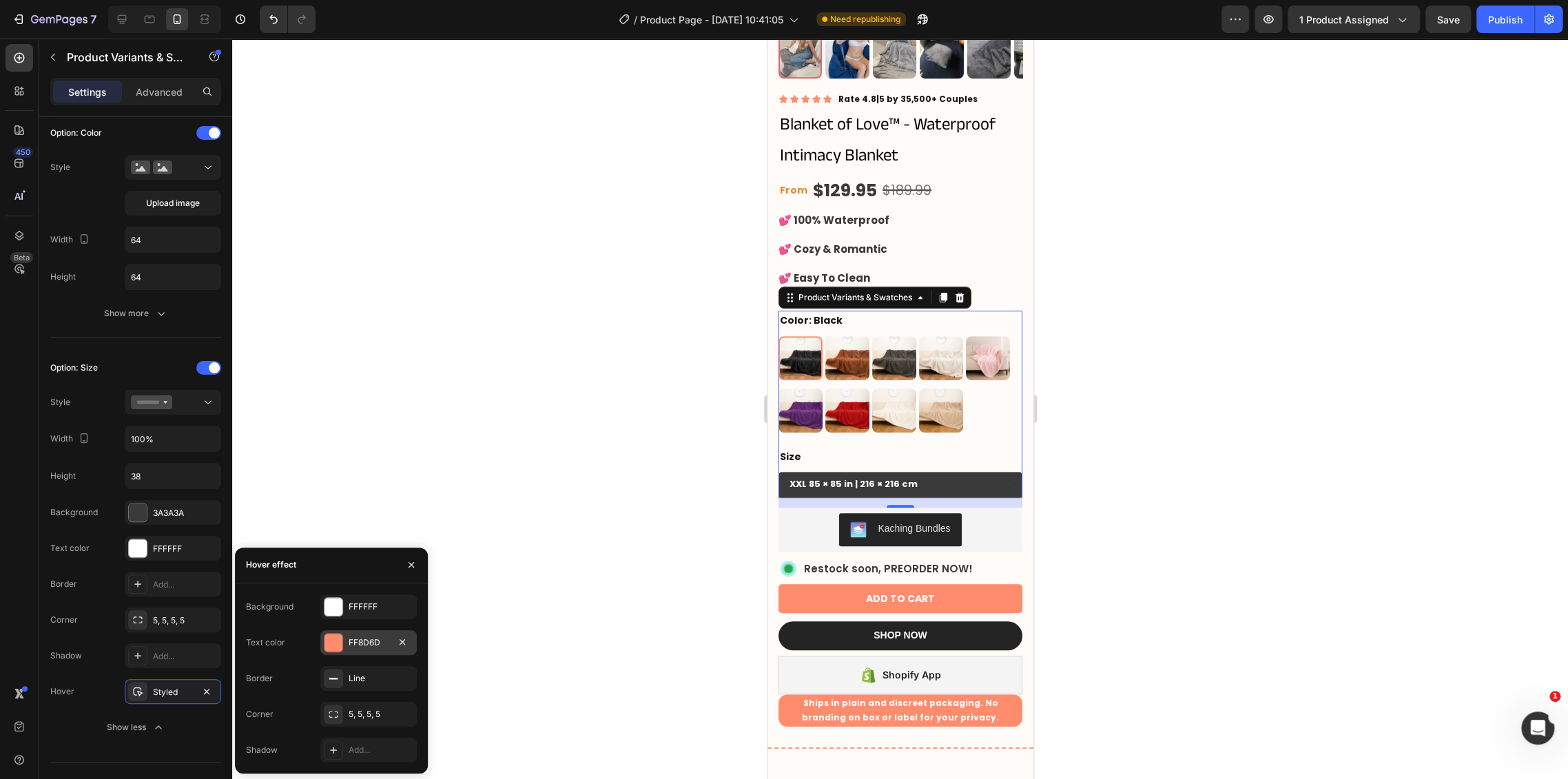
click at [365, 649] on div "FF8D6D" at bounding box center [368, 643] width 97 height 25
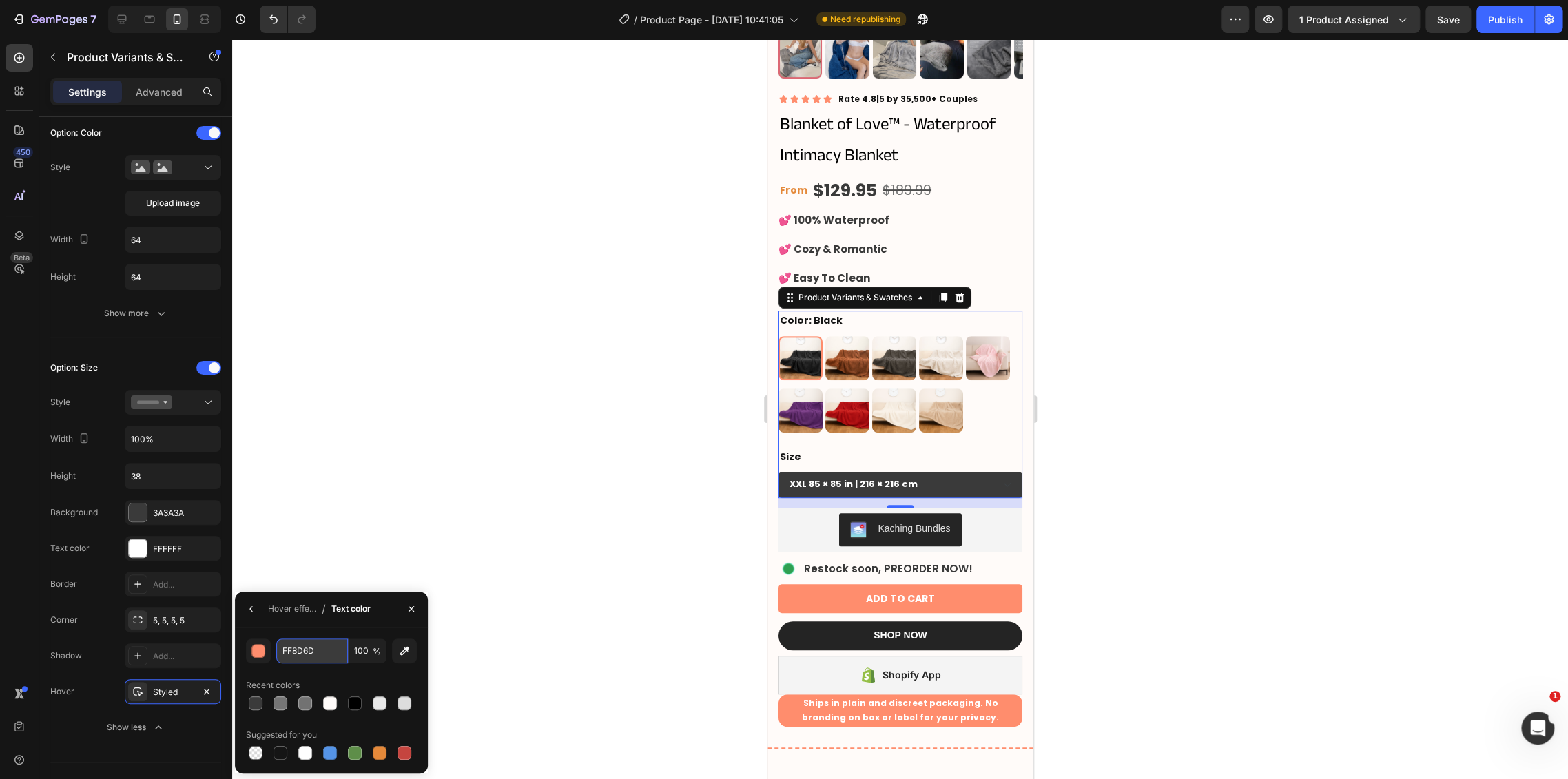
click at [0, 0] on input "FF8D6D" at bounding box center [0, 0] width 0 height 0
paste input "3A3A3A"
type input "3A3A3A"
click at [459, 515] on div at bounding box center [900, 409] width 1336 height 741
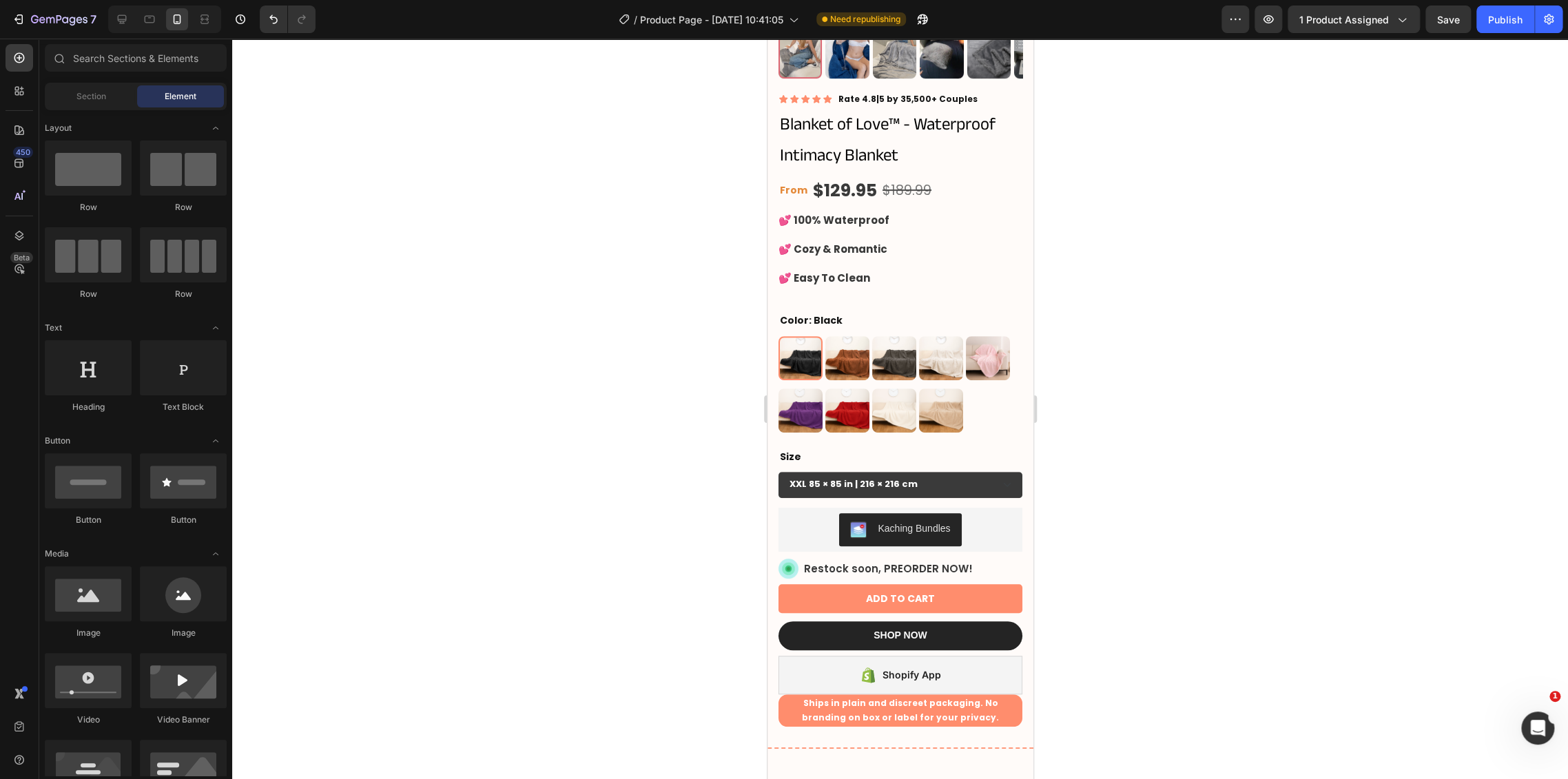
click at [1128, 509] on div at bounding box center [900, 409] width 1336 height 741
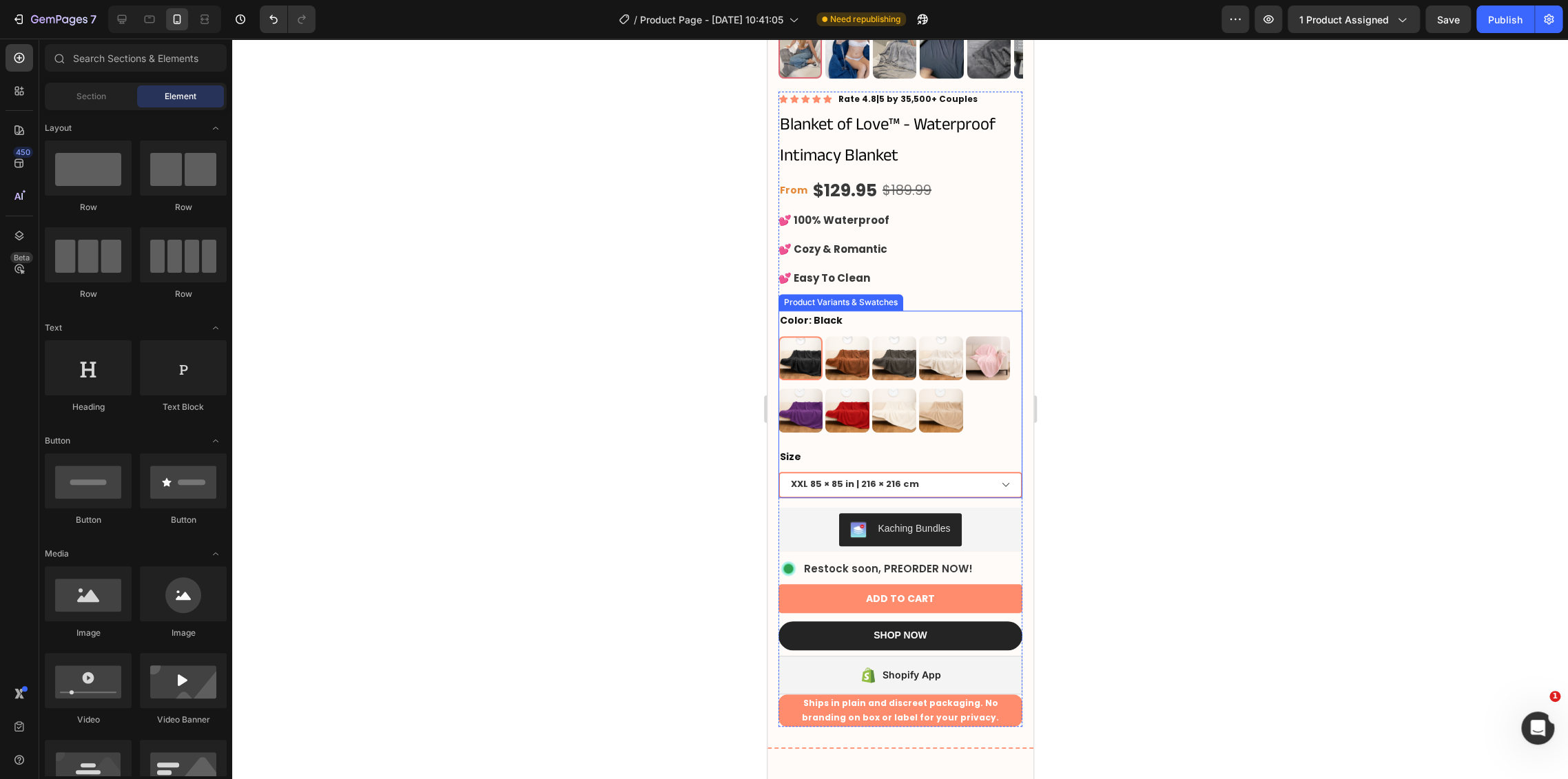
click at [983, 472] on select "XXL 85 × 85 in | 216 × 216 cm XL 57 × 85 in | 145 × 216 cm L 57 × 65 in | 145 ×…" at bounding box center [899, 484] width 244 height 26
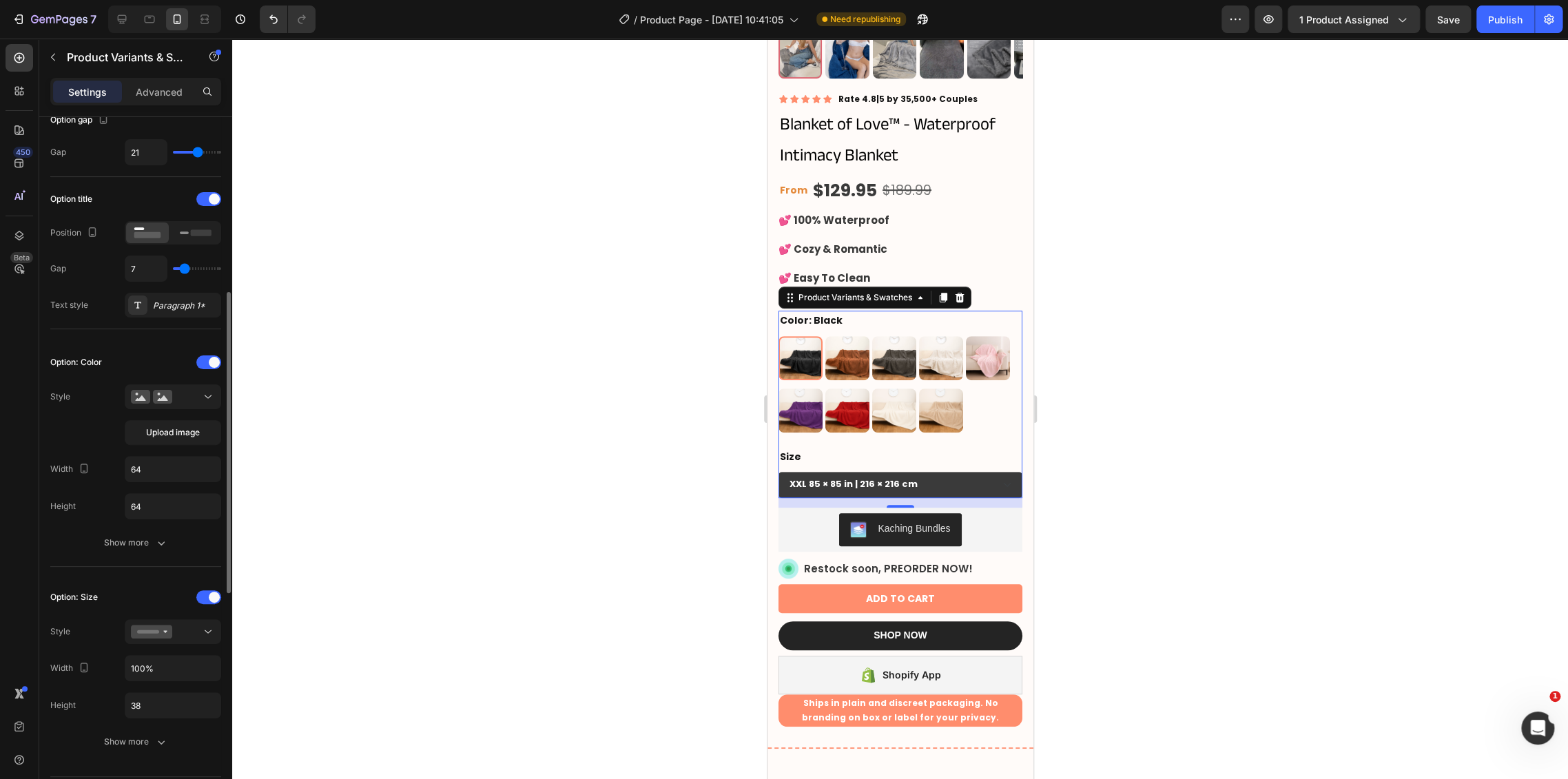
scroll to position [230, 0]
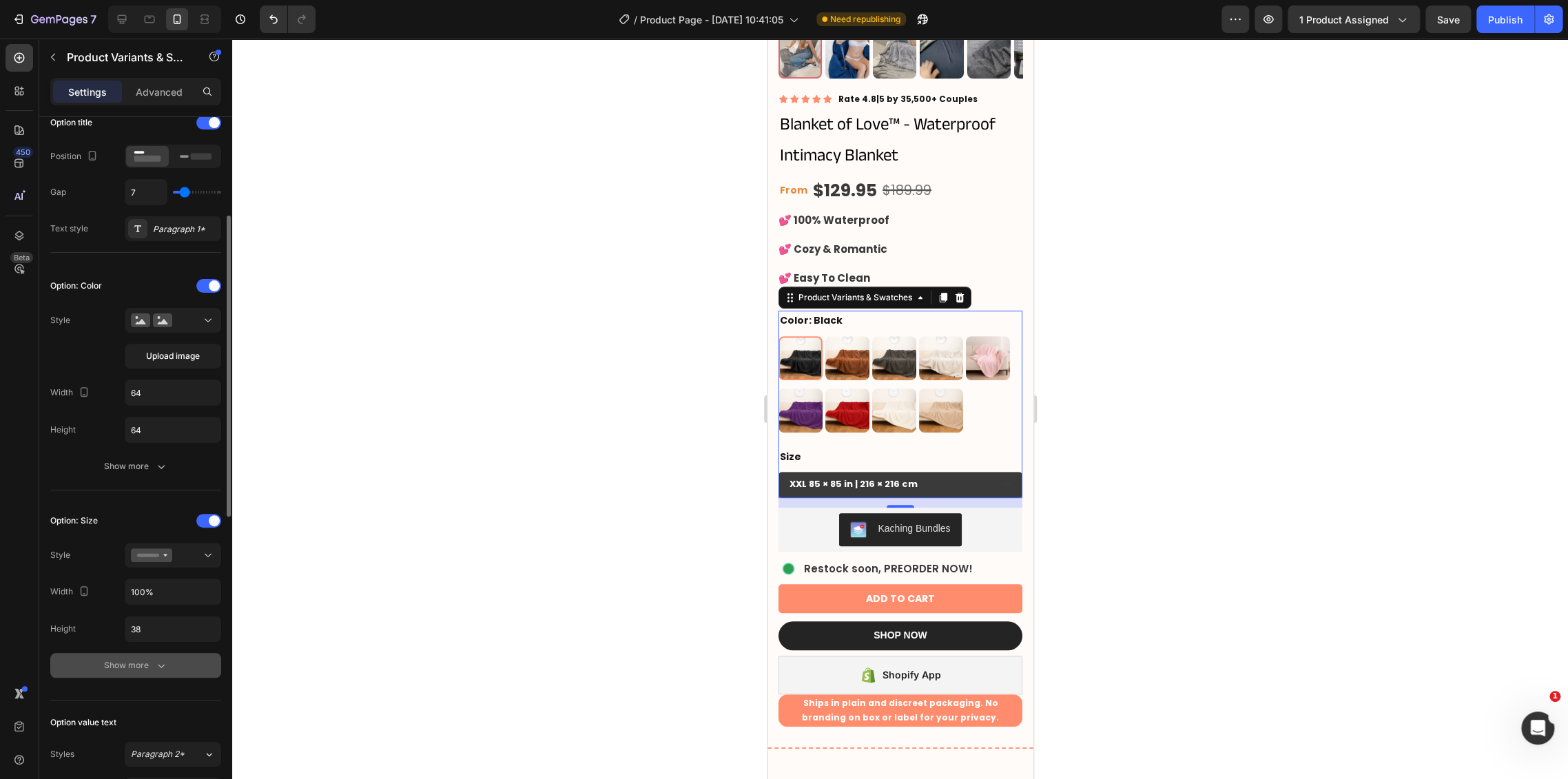
click at [144, 665] on div "Show more" at bounding box center [136, 665] width 64 height 13
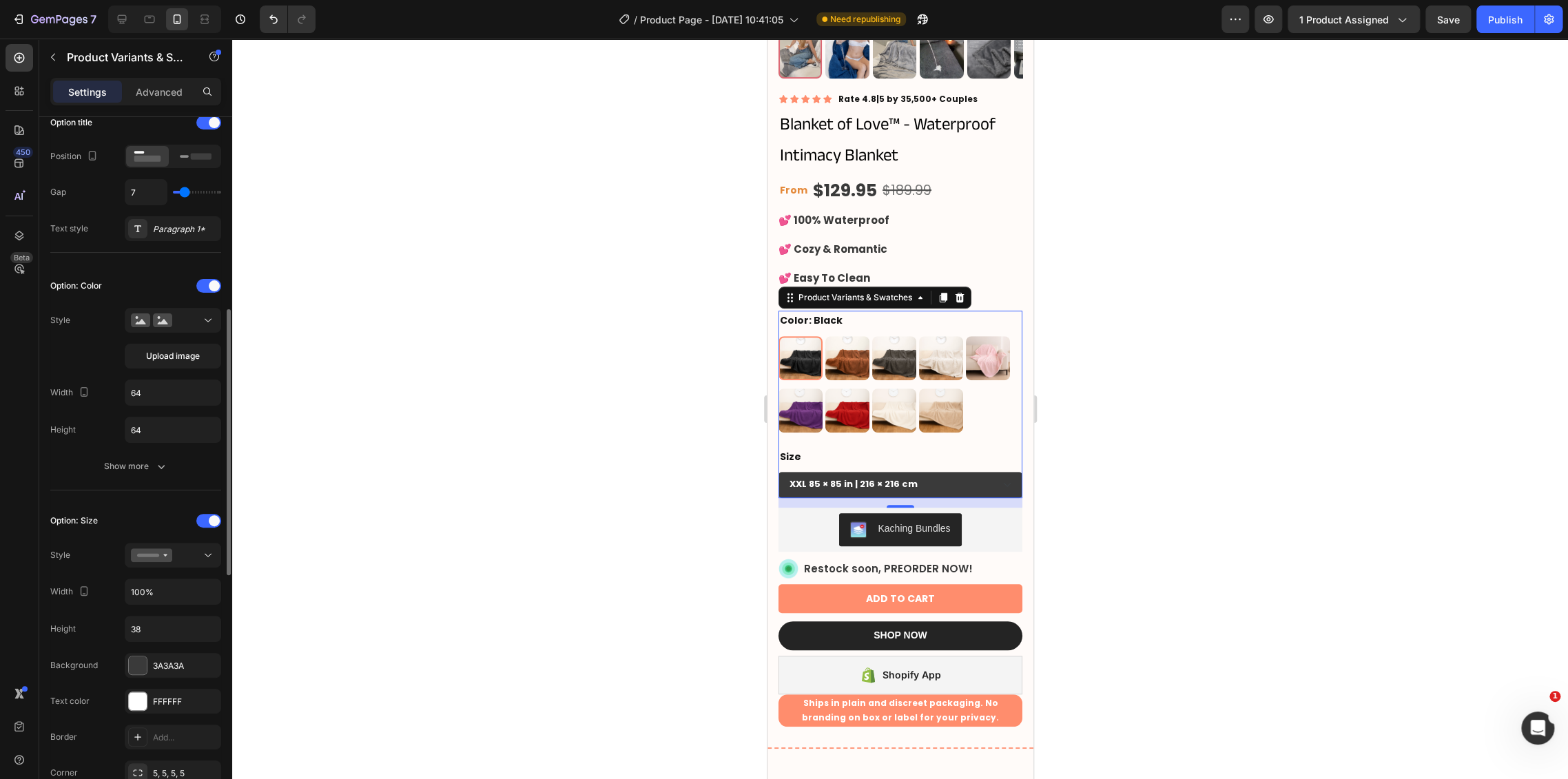
scroll to position [383, 0]
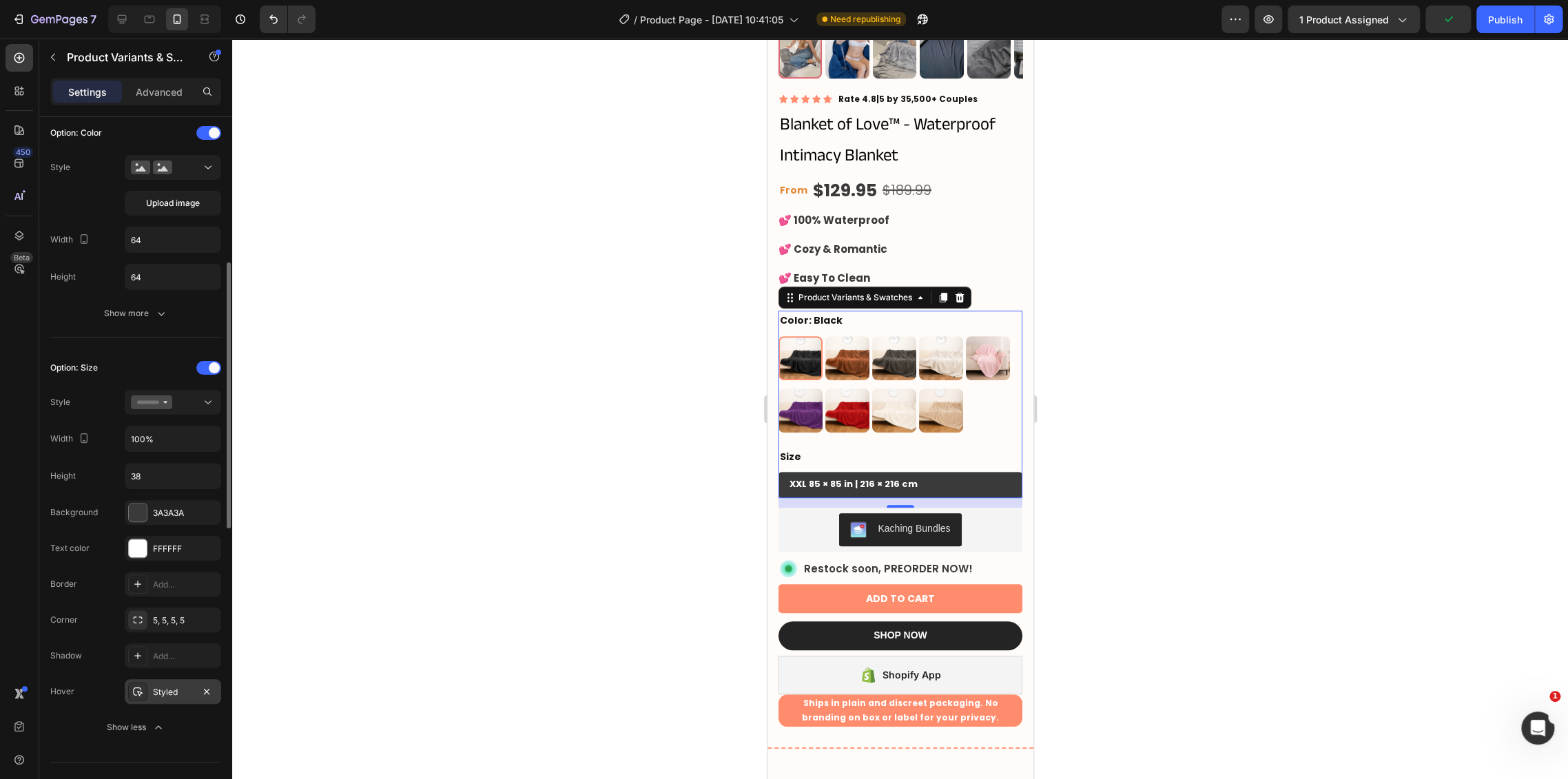
click at [165, 686] on div "Styled" at bounding box center [173, 692] width 40 height 12
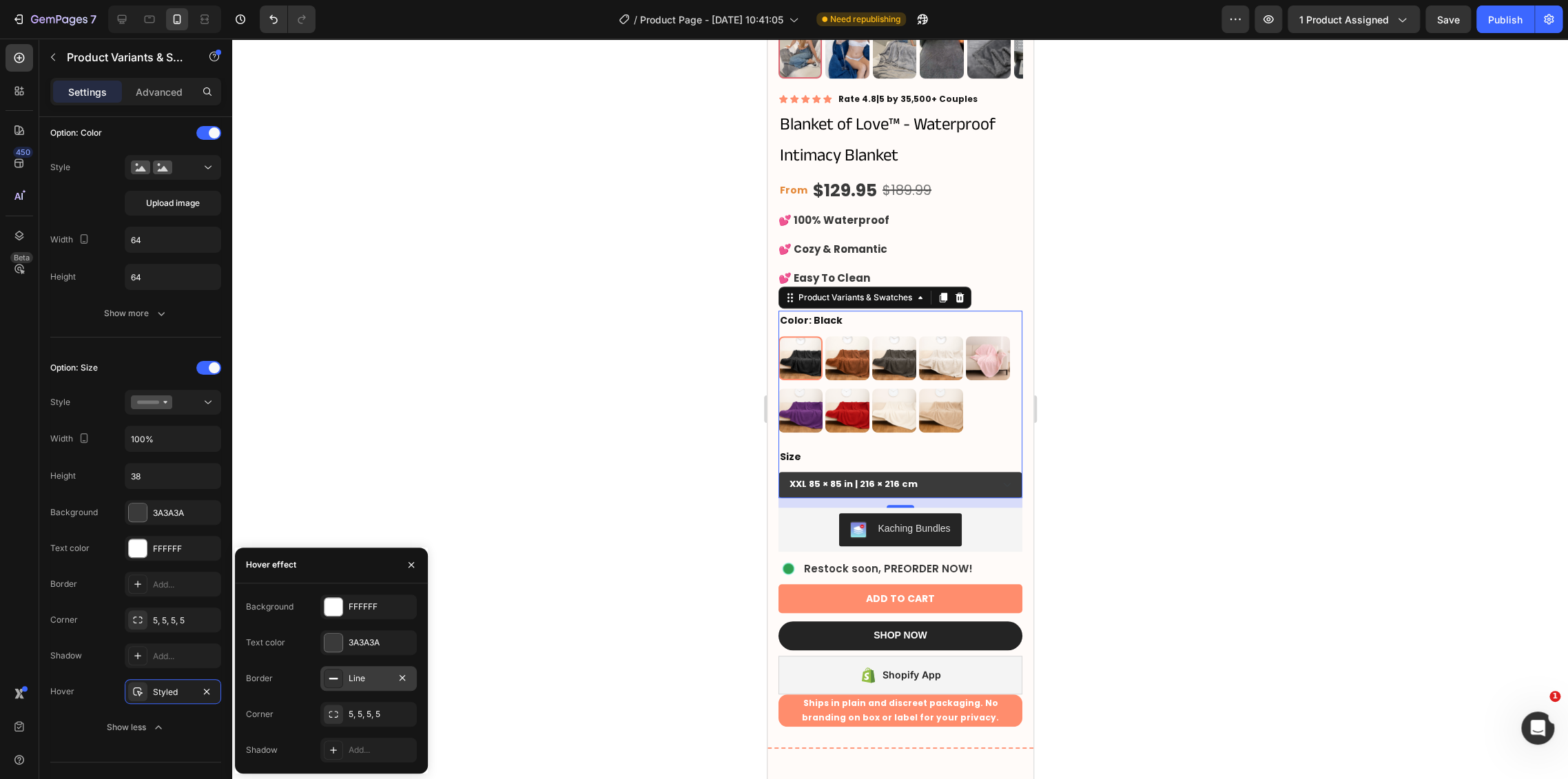
click at [353, 680] on div "Line" at bounding box center [368, 679] width 40 height 12
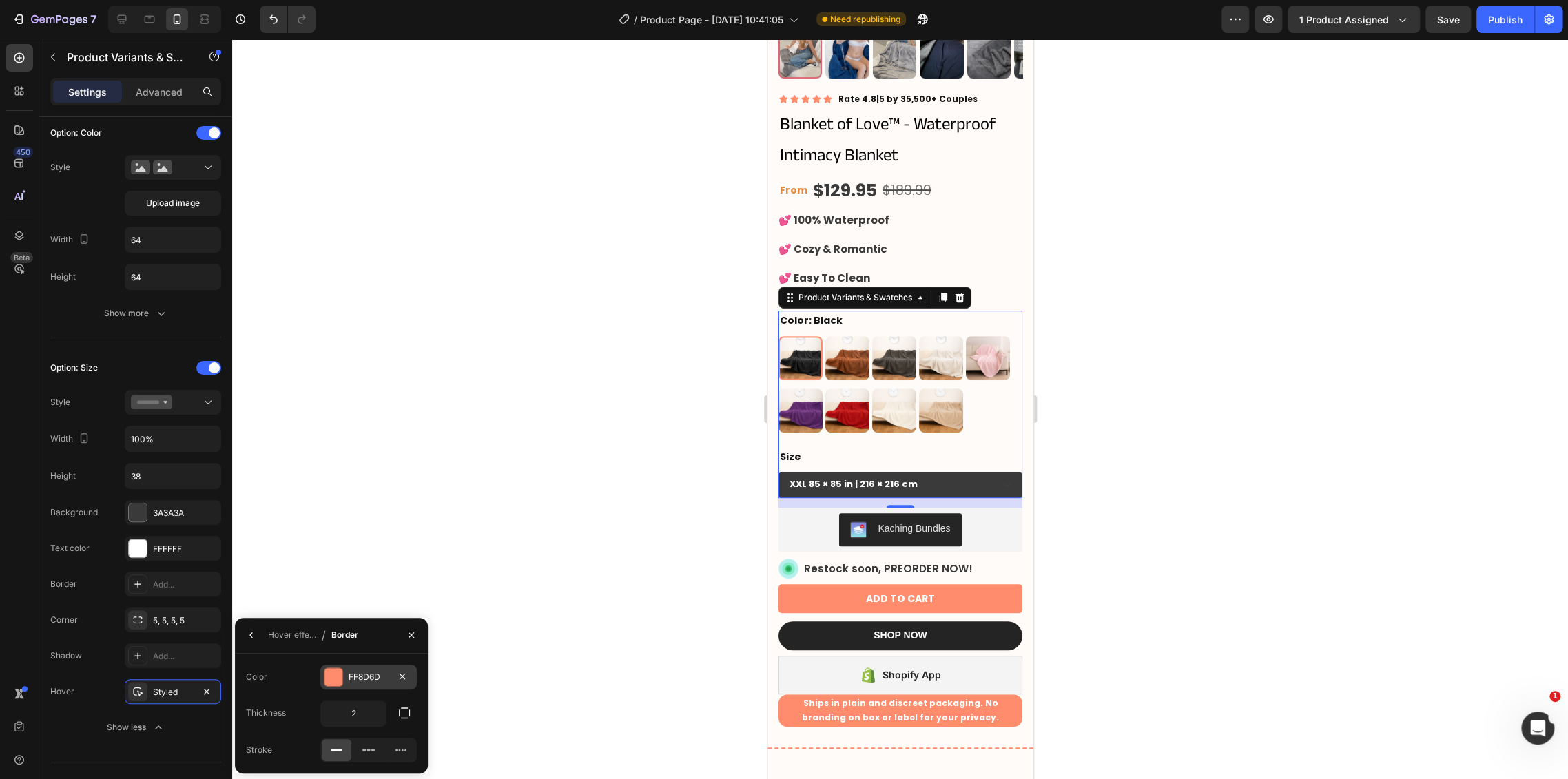
click at [363, 680] on div "FF8D6D" at bounding box center [368, 677] width 40 height 12
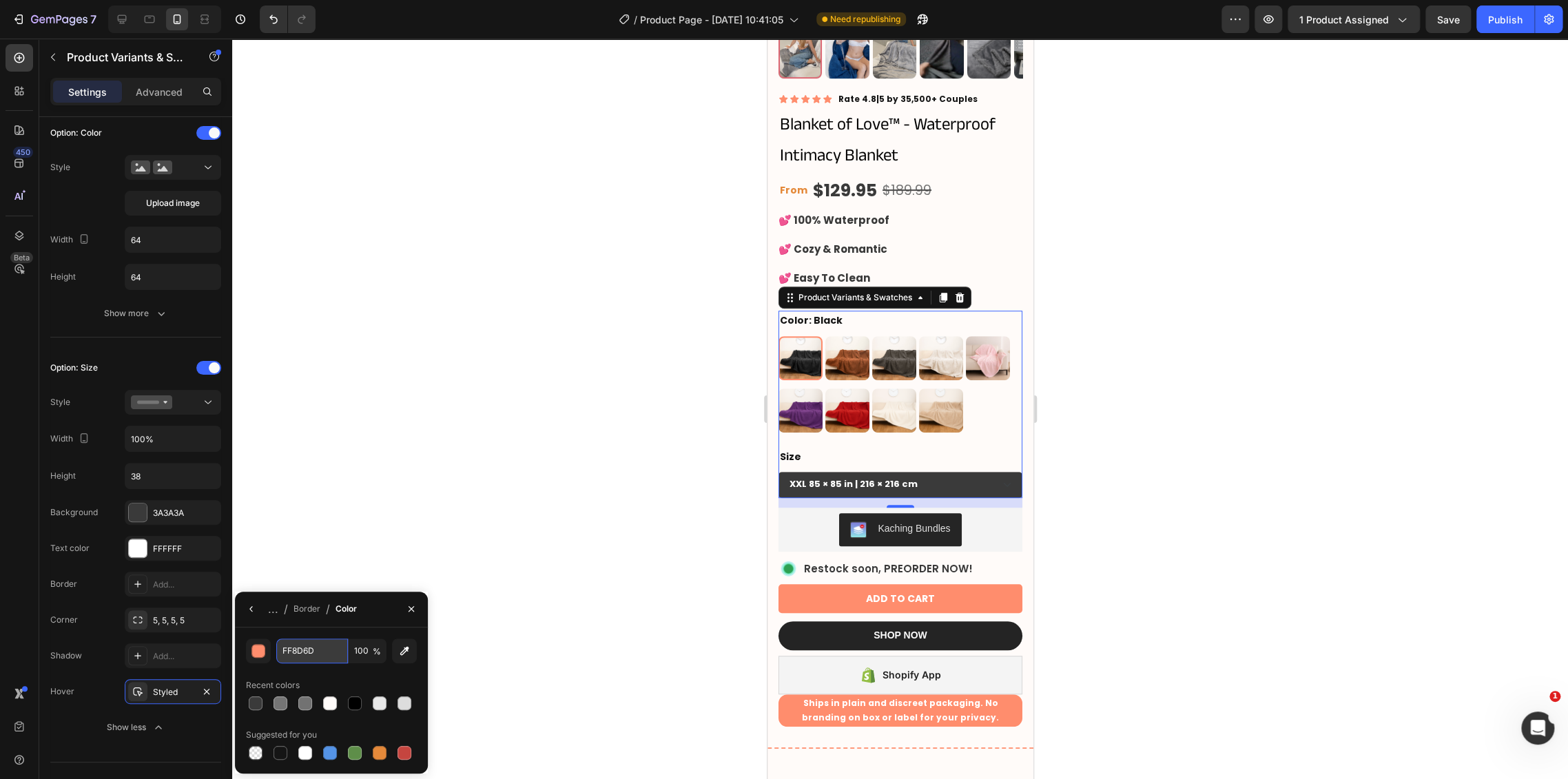
click at [289, 657] on input "FF8D6D" at bounding box center [312, 651] width 72 height 25
paste input "3A3A3A"
type input "3A3A3A"
click at [251, 611] on icon "button" at bounding box center [251, 610] width 3 height 6
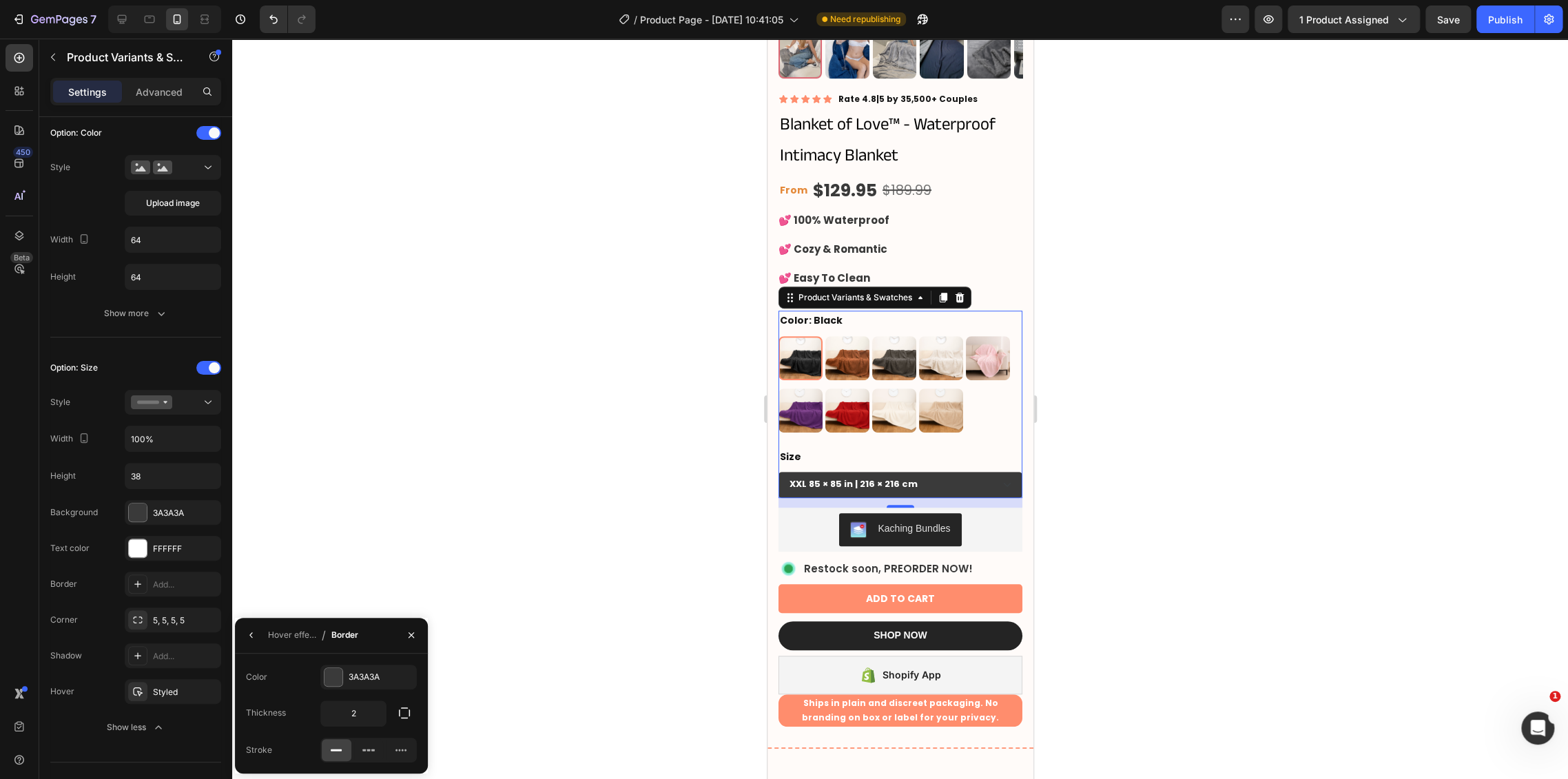
click at [1098, 470] on div at bounding box center [900, 409] width 1336 height 741
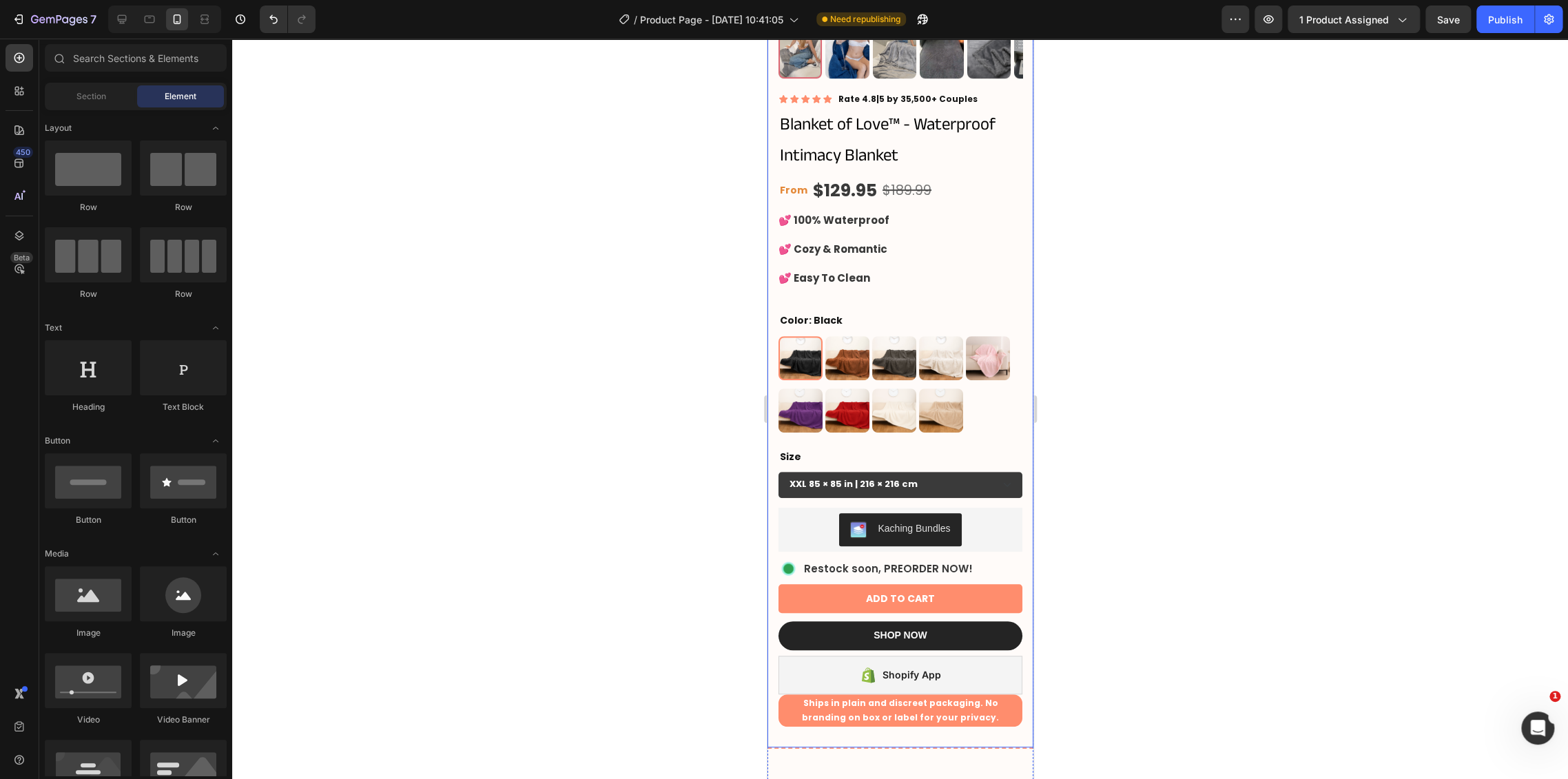
click at [1012, 259] on div "Product Images Icon Icon Icon Icon Icon Icon List Rate 4.8|5 by 35,500+ Couples…" at bounding box center [899, 262] width 266 height 974
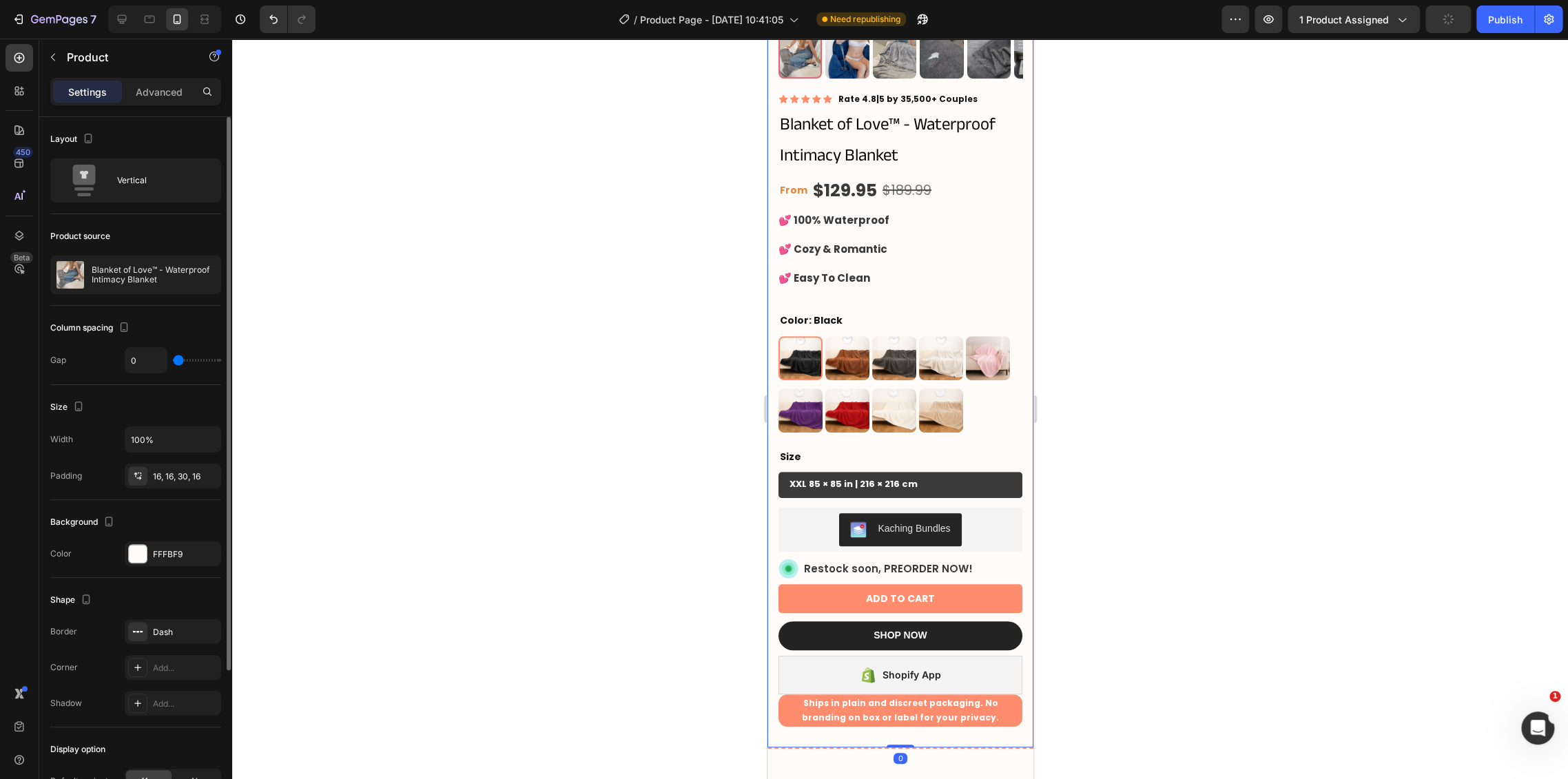
click at [150, 569] on div "Background The changes might be hidden by the video. Color FFFBF9" at bounding box center [136, 539] width 171 height 78
click at [160, 552] on div "FFFBF9" at bounding box center [173, 554] width 40 height 12
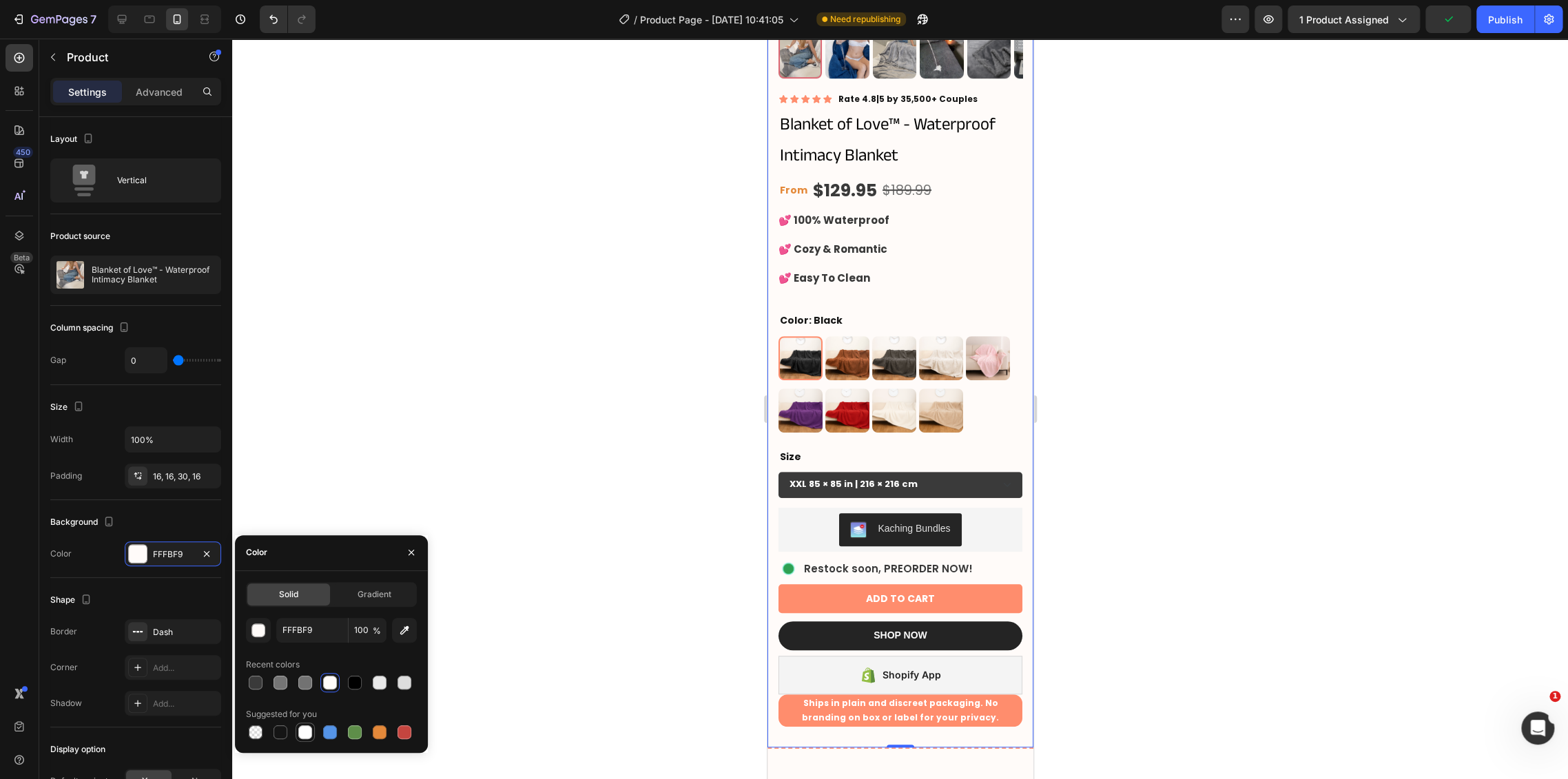
click at [308, 736] on div at bounding box center [305, 732] width 13 height 13
type input "FFFFFF"
click at [608, 360] on div at bounding box center [900, 409] width 1336 height 741
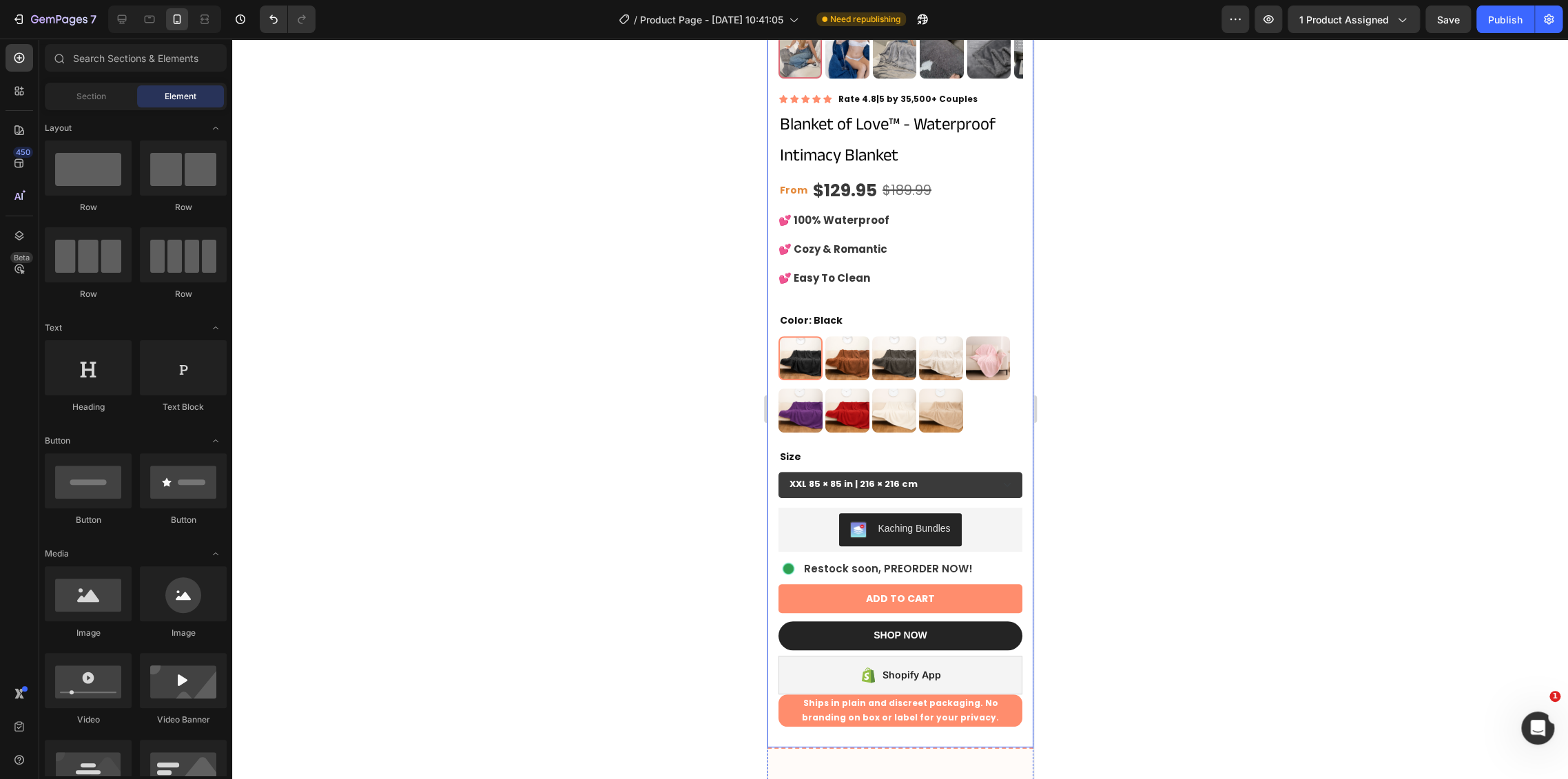
click at [1100, 469] on div at bounding box center [900, 409] width 1336 height 741
click at [997, 701] on div "Ships in plain and discreet packaging. No branding on box or label for your pri…" at bounding box center [899, 711] width 222 height 33
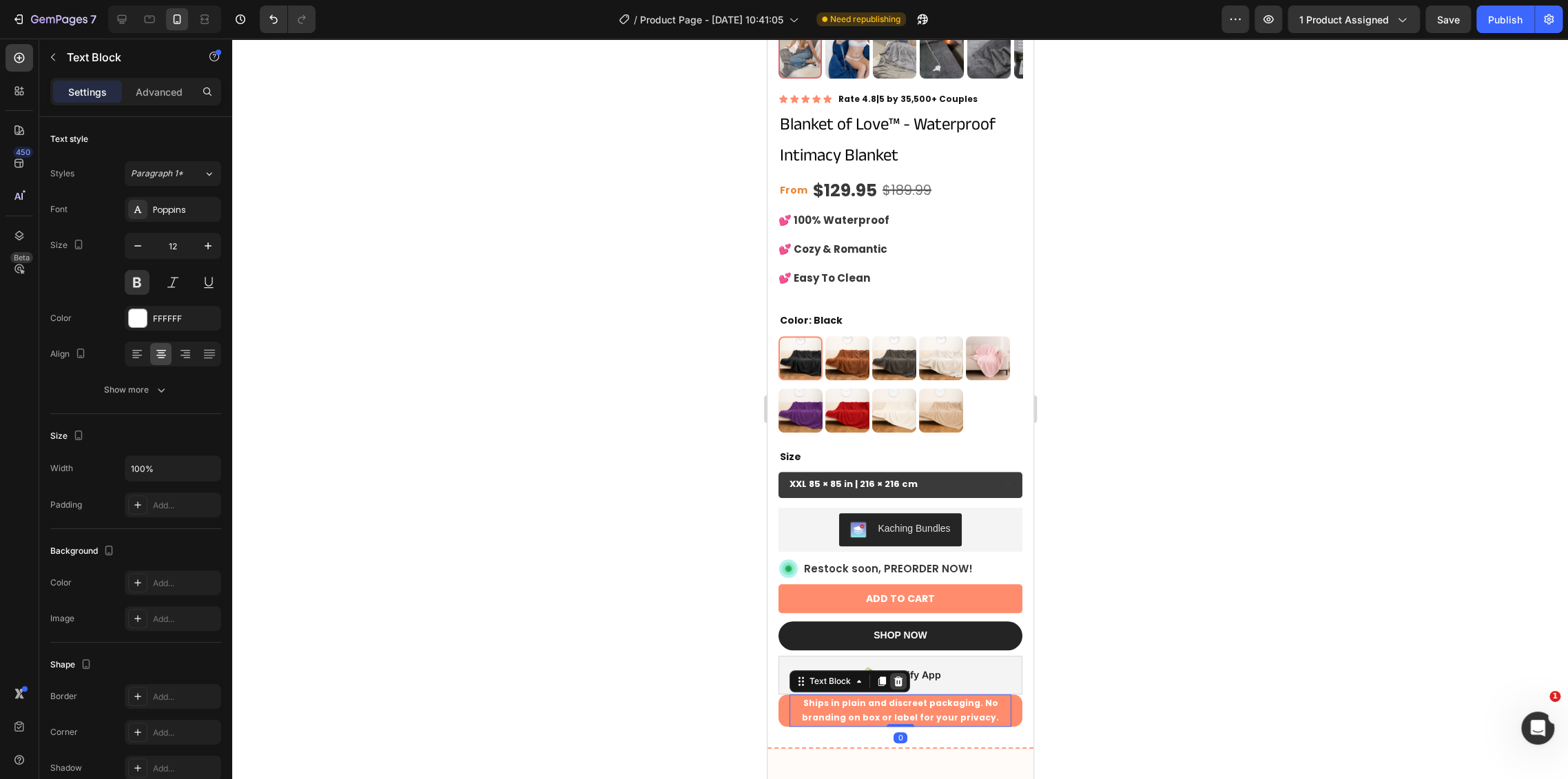
click at [895, 676] on icon at bounding box center [897, 681] width 11 height 11
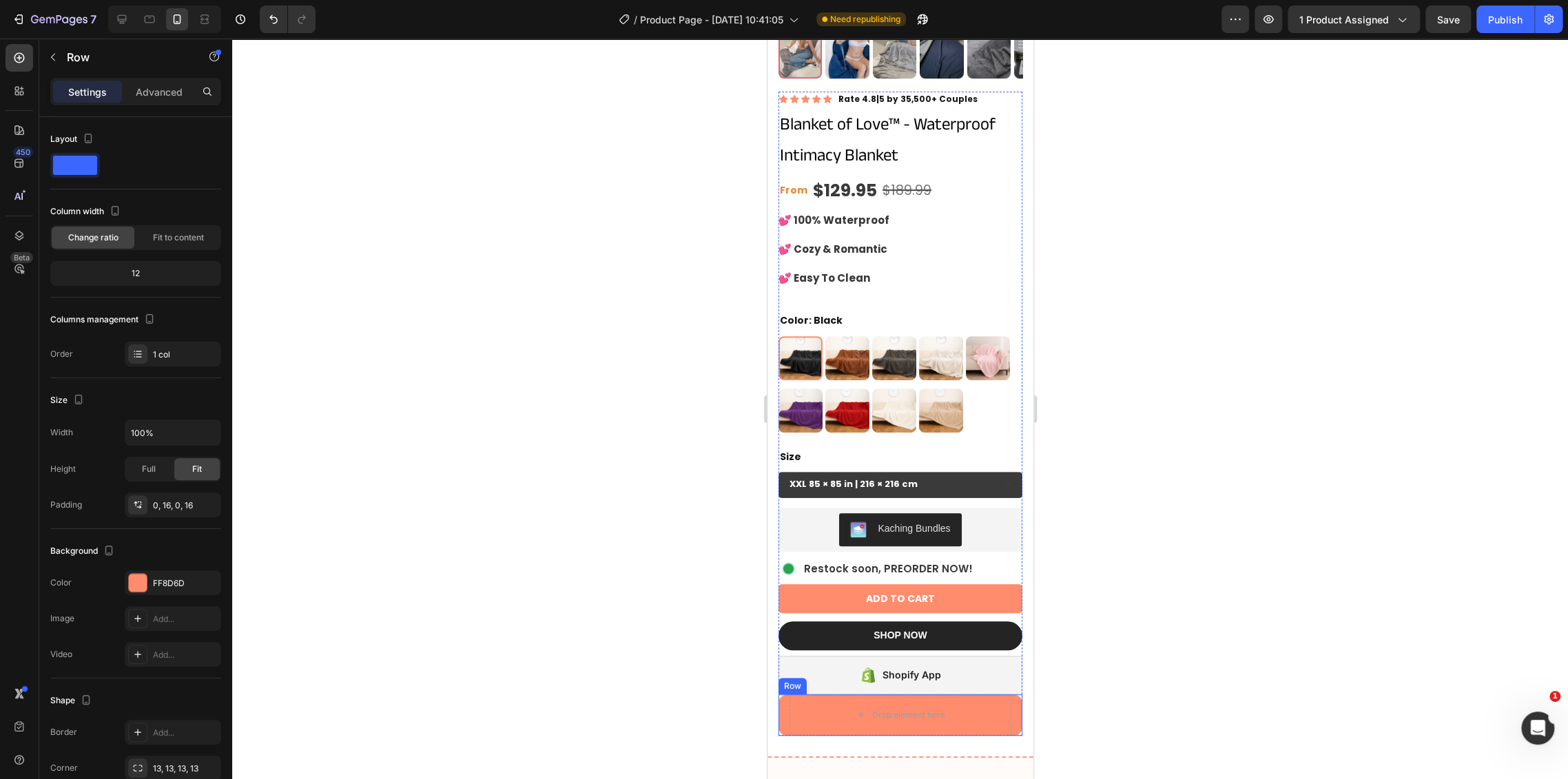
click at [1006, 702] on div "Drop element here Row" at bounding box center [899, 715] width 244 height 41
click at [867, 676] on icon at bounding box center [863, 681] width 11 height 11
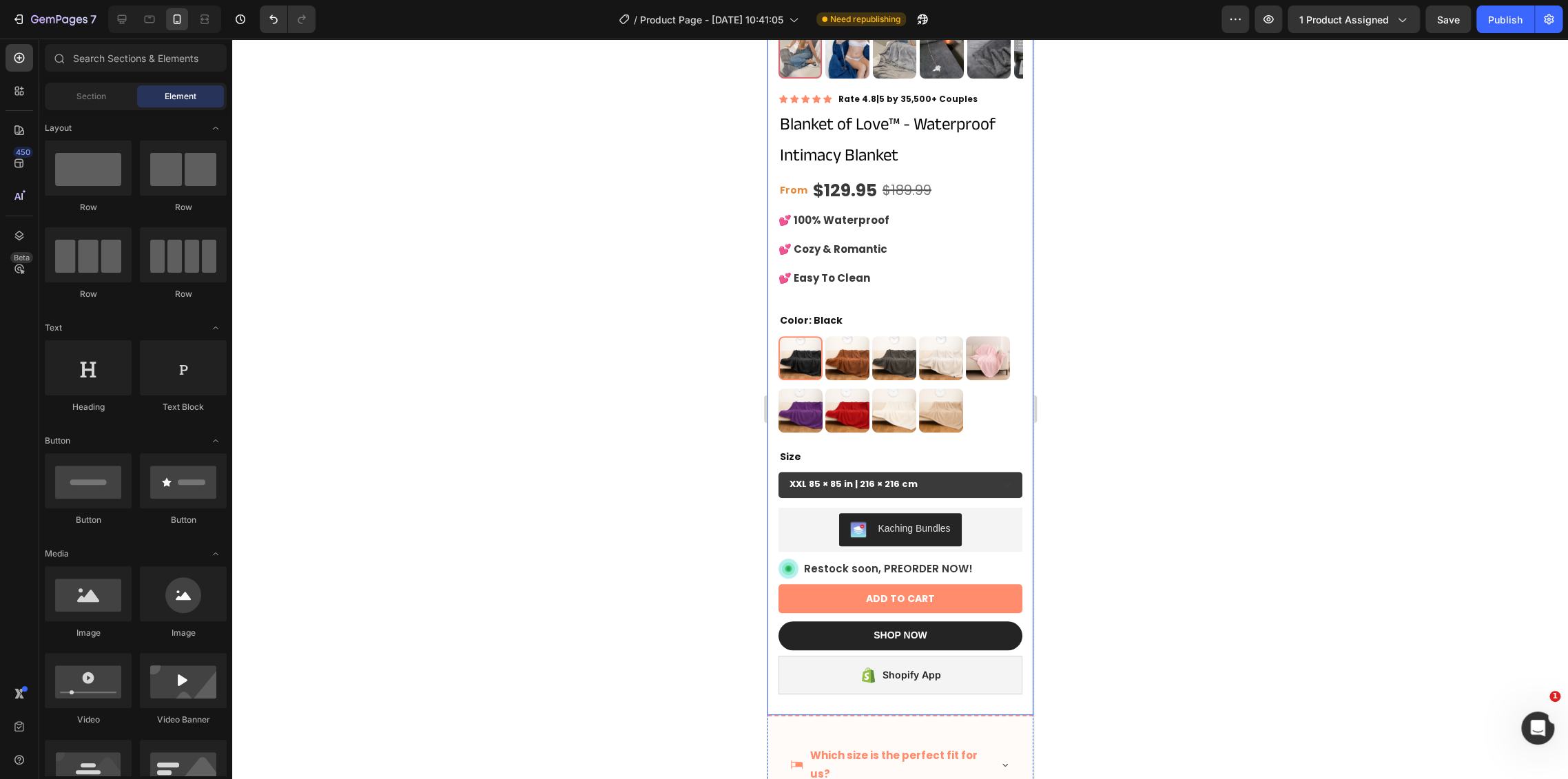
click at [1074, 655] on div at bounding box center [900, 409] width 1336 height 741
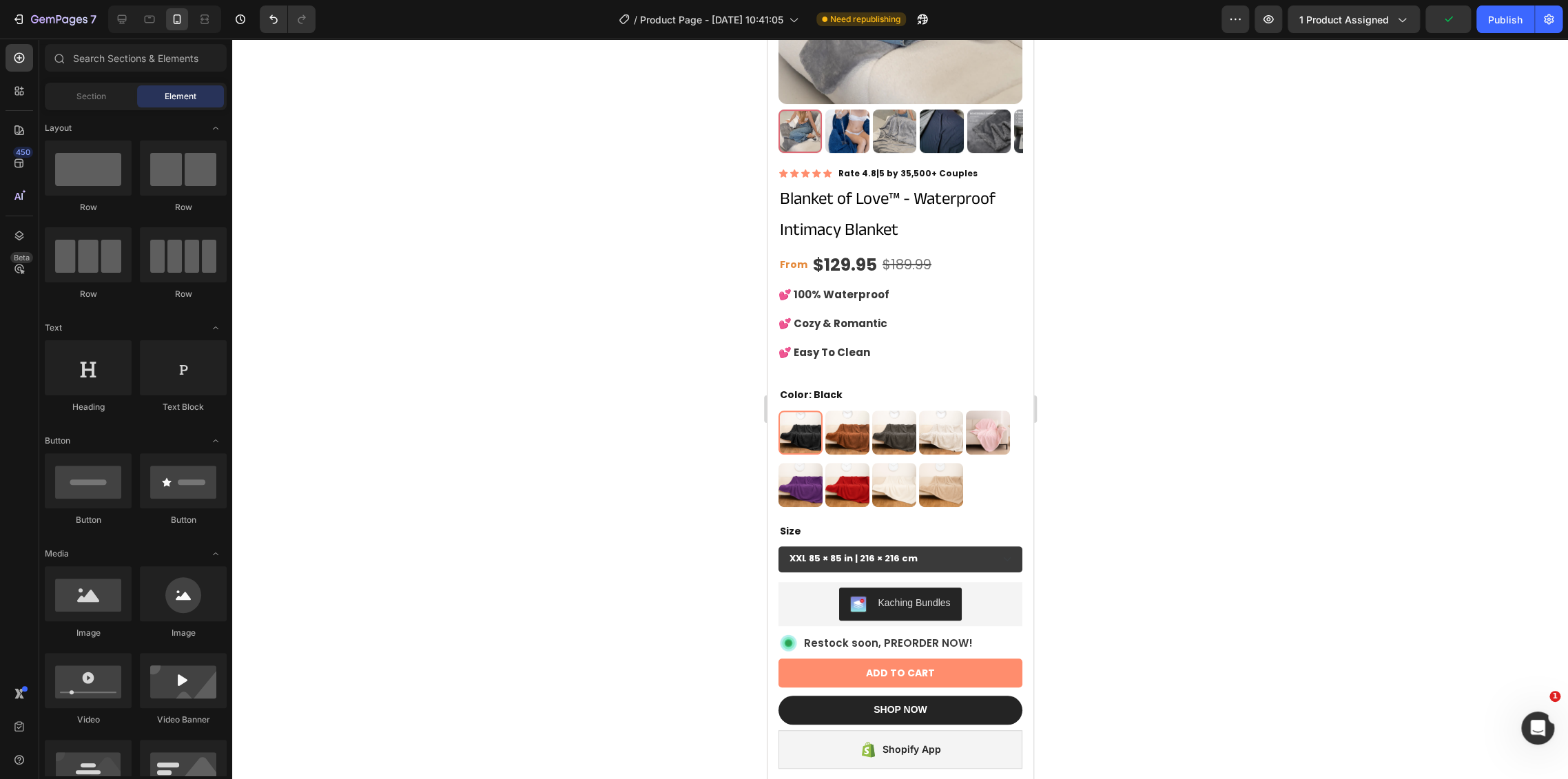
scroll to position [230, 0]
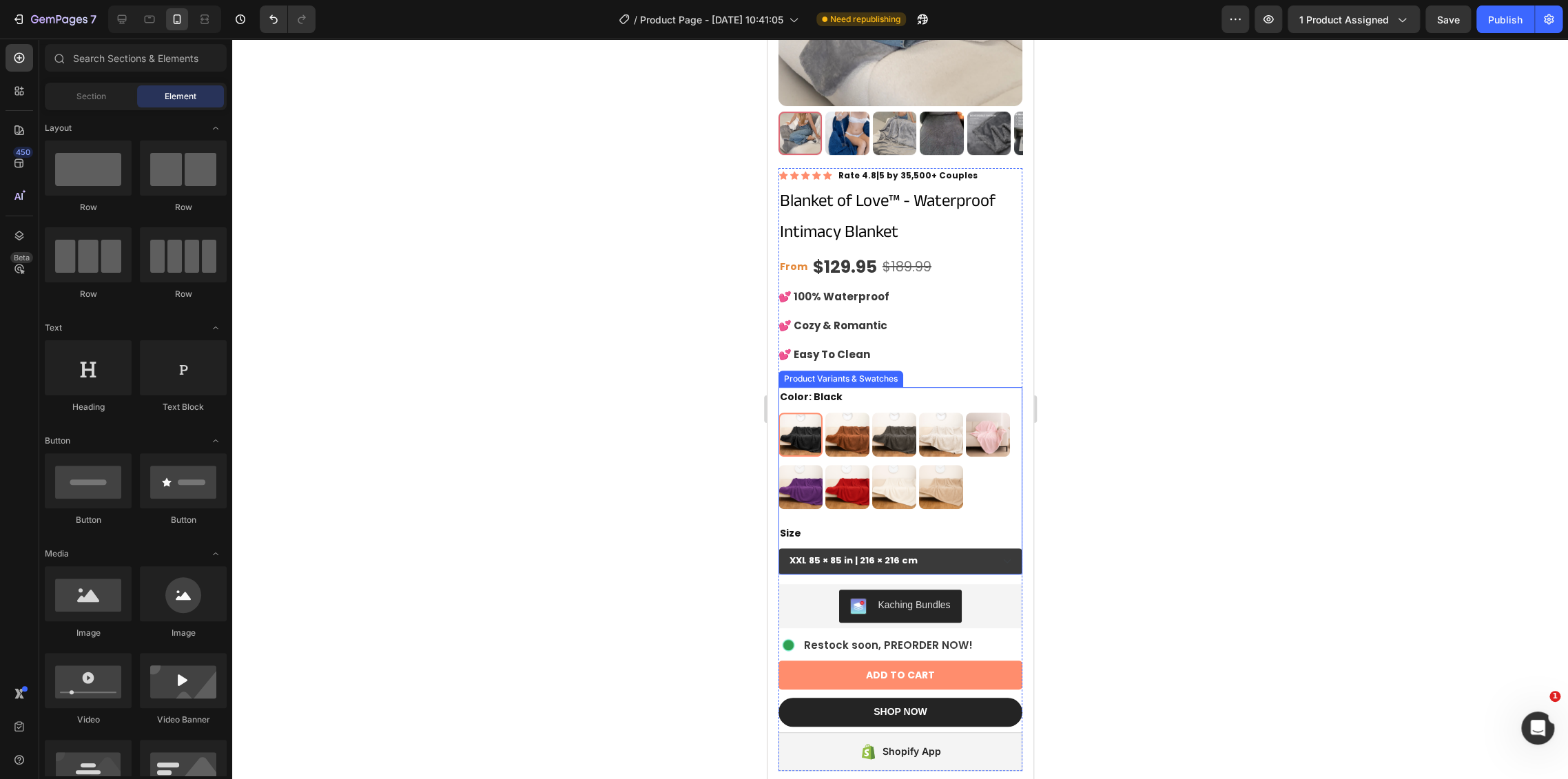
click at [793, 422] on img at bounding box center [799, 434] width 41 height 41
click at [778, 412] on input "Black Black" at bounding box center [777, 412] width 1 height 1
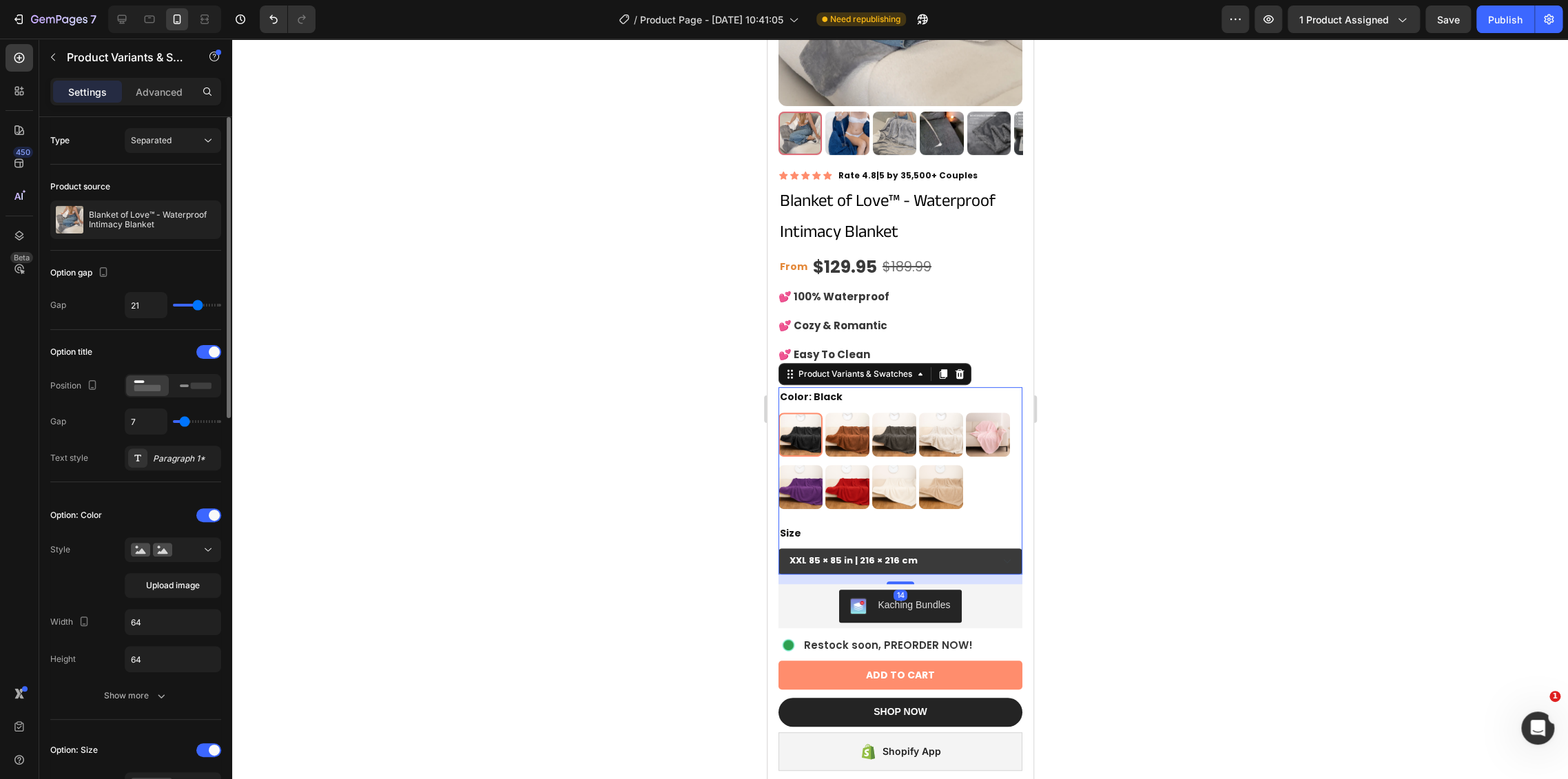
scroll to position [77, 0]
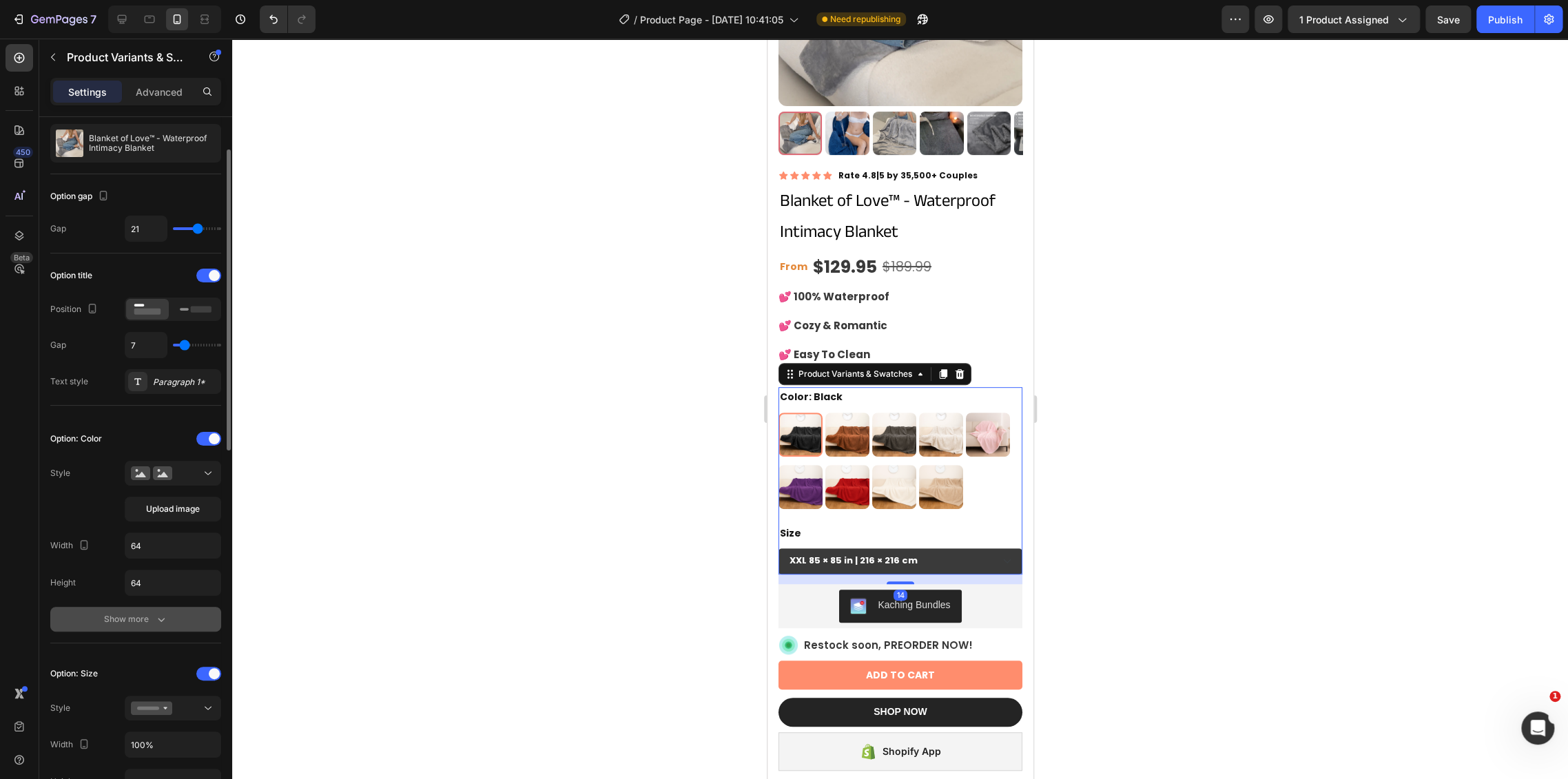
click at [140, 615] on div "Show more" at bounding box center [136, 619] width 64 height 13
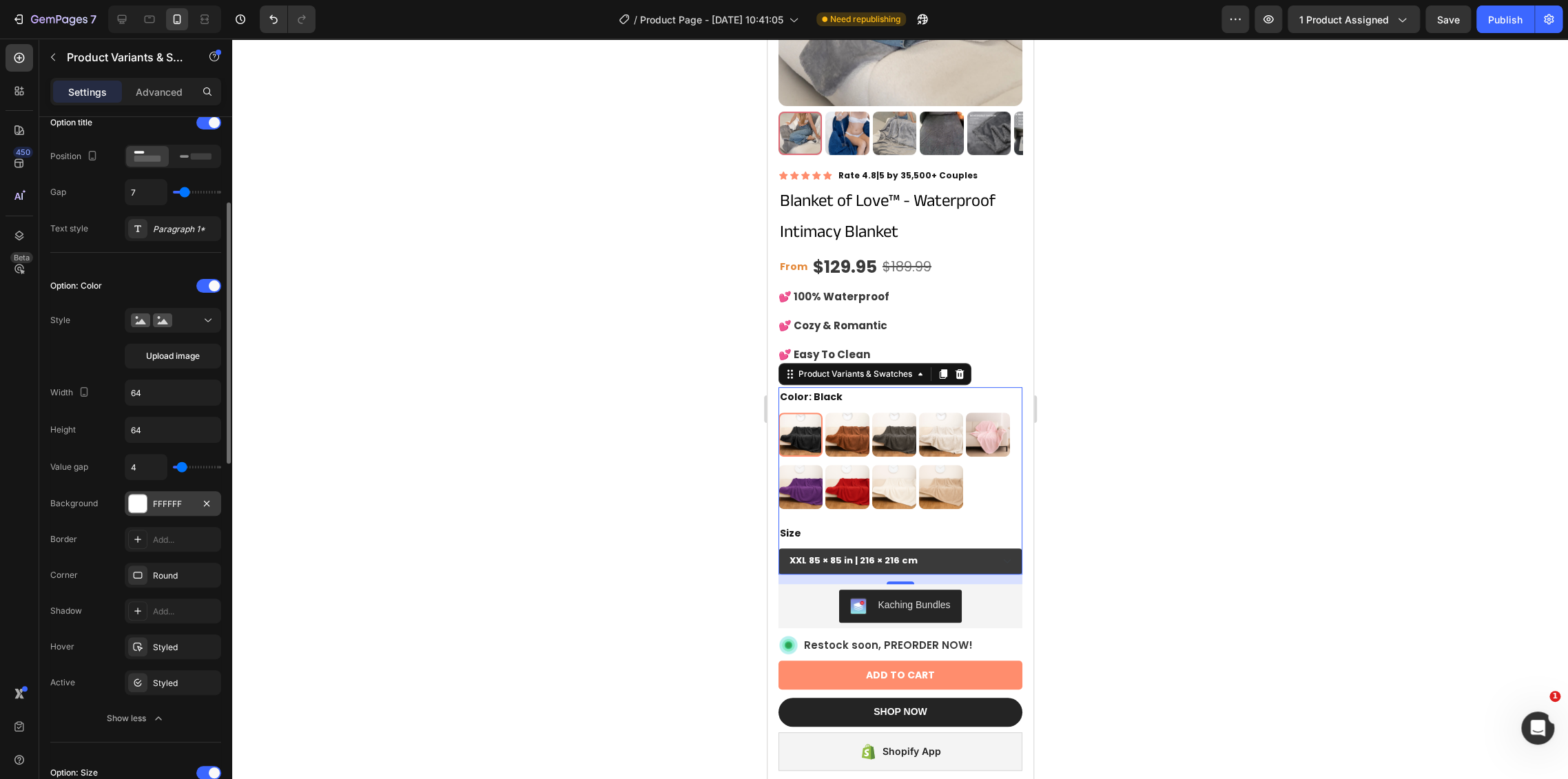
click at [148, 505] on div "FFFFFF" at bounding box center [172, 503] width 97 height 25
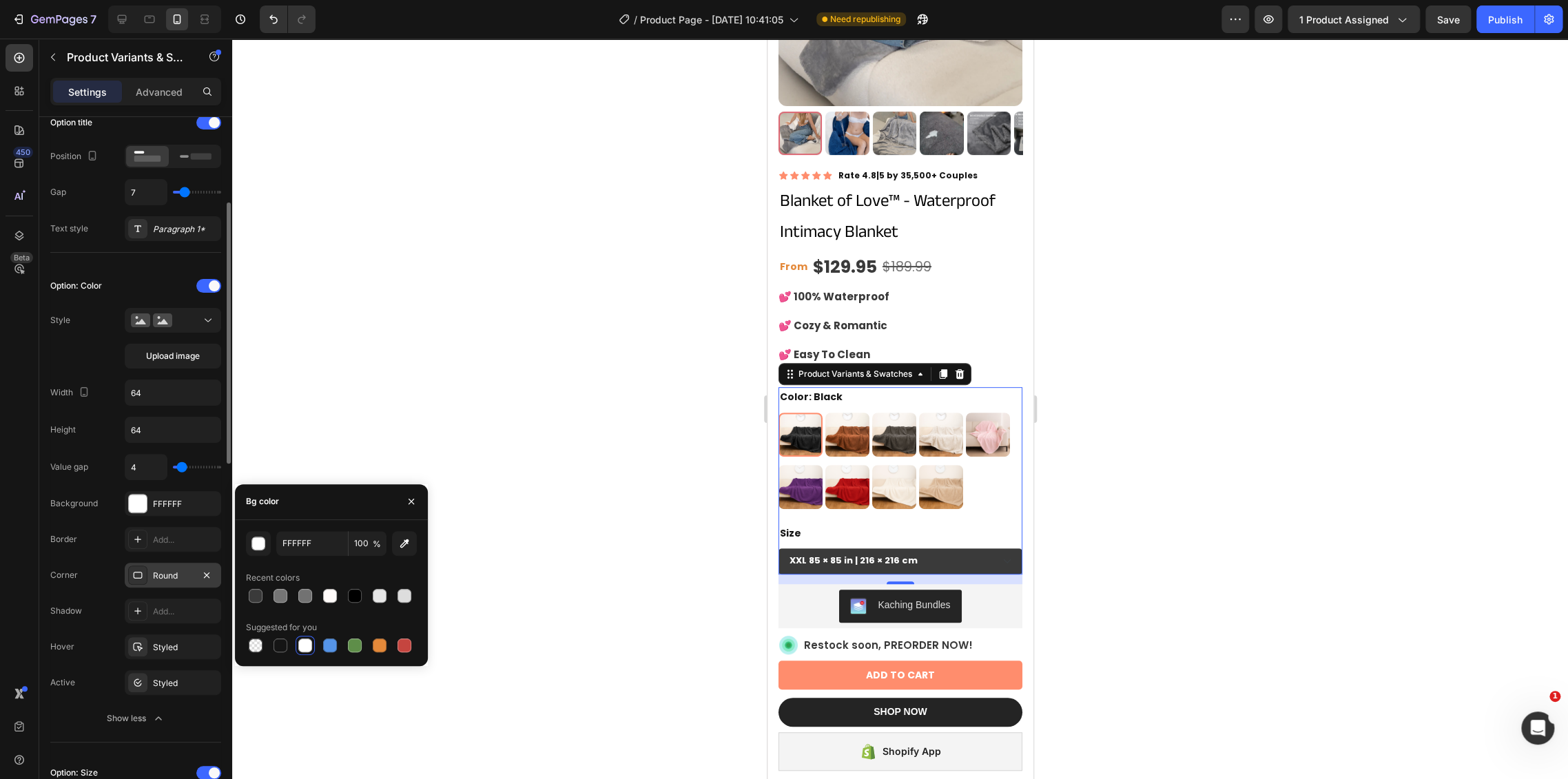
click at [156, 569] on div "Round" at bounding box center [173, 575] width 40 height 12
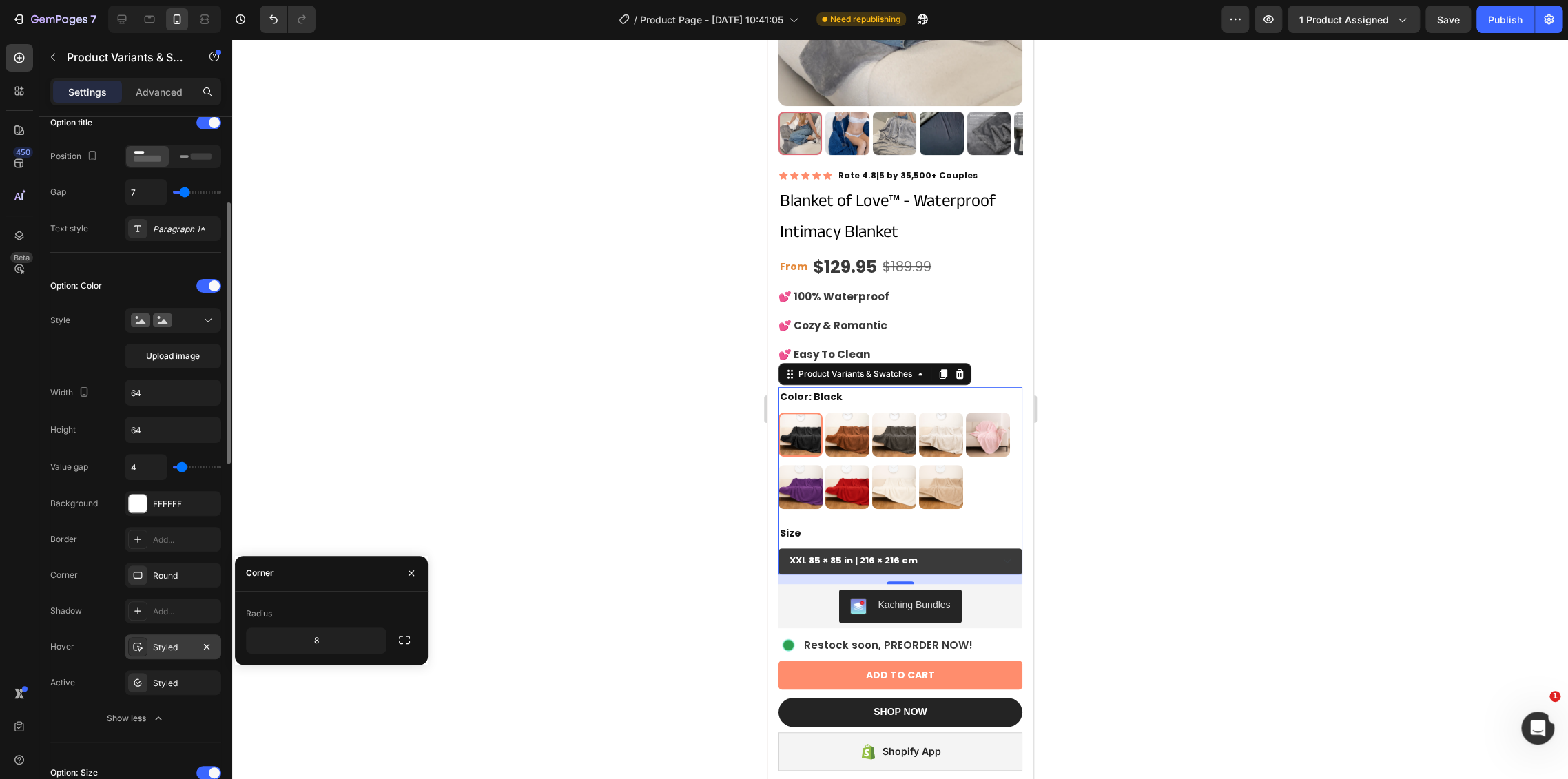
click at [150, 646] on div "Styled" at bounding box center [172, 647] width 97 height 25
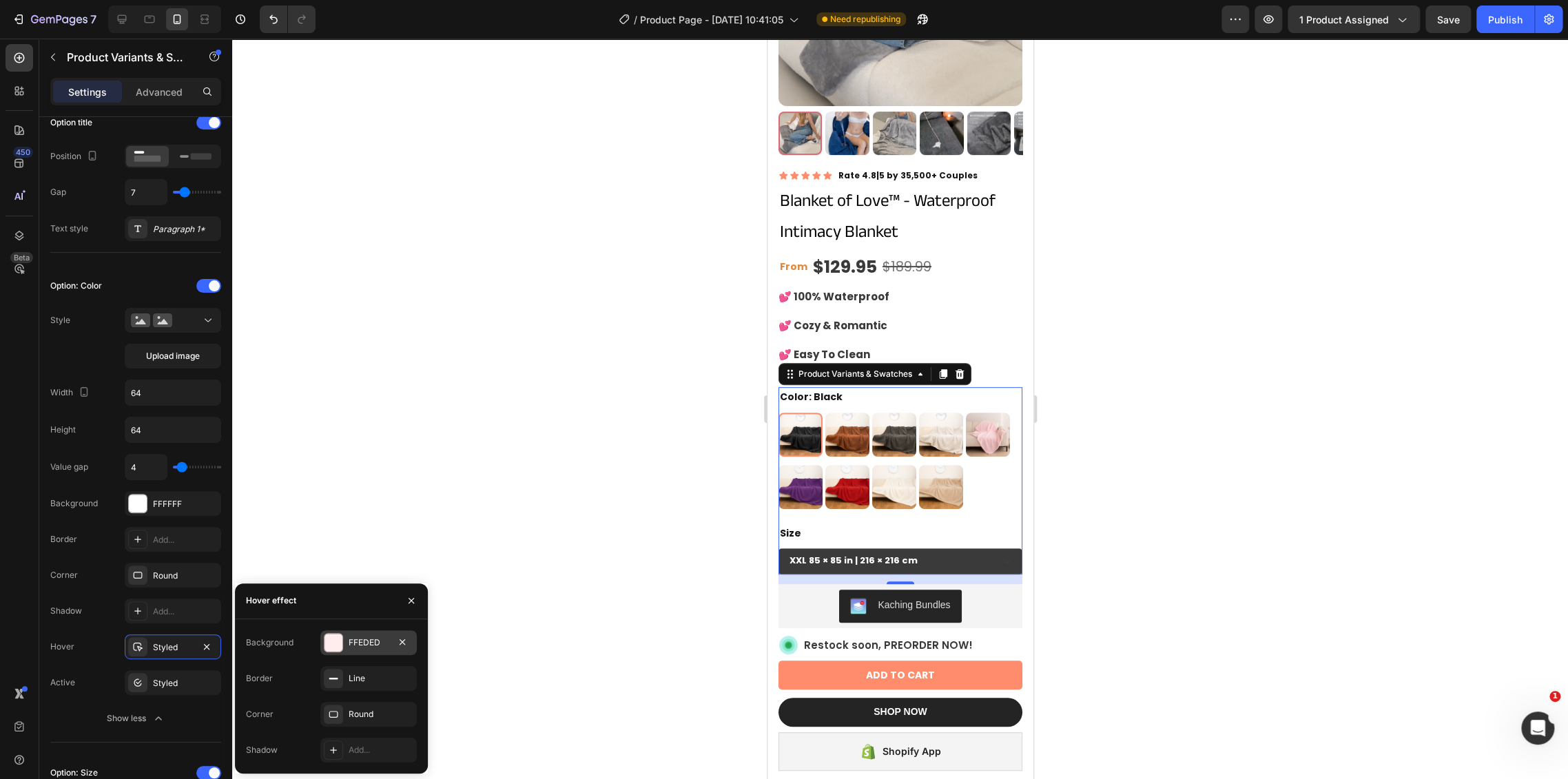
click at [350, 638] on div "FFEDED" at bounding box center [368, 642] width 40 height 12
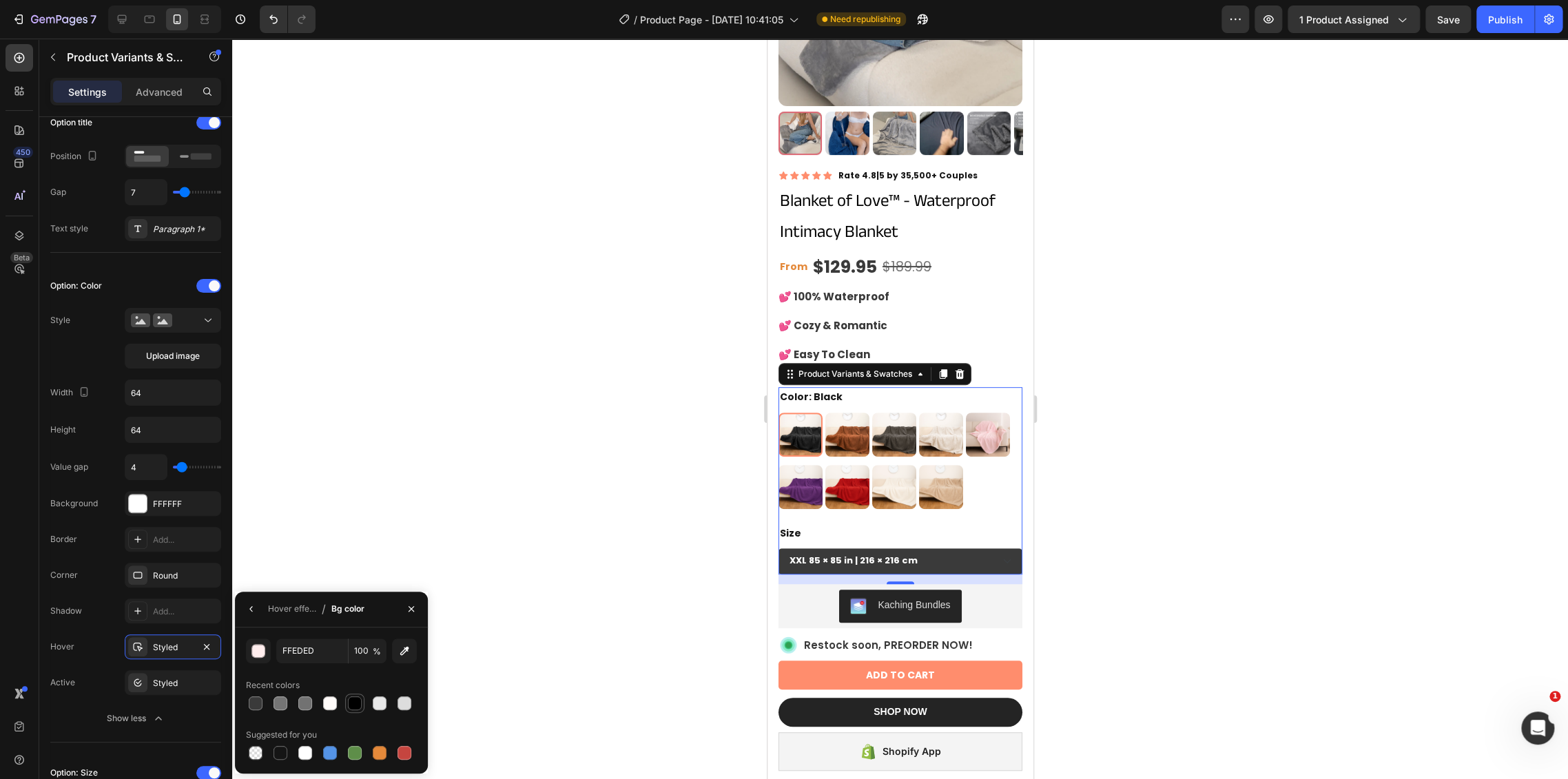
click at [353, 709] on div at bounding box center [355, 703] width 13 height 13
type input "000000"
click at [842, 418] on img at bounding box center [846, 434] width 41 height 41
click at [825, 412] on input "Brown Brown" at bounding box center [824, 412] width 1 height 1
radio input "true"
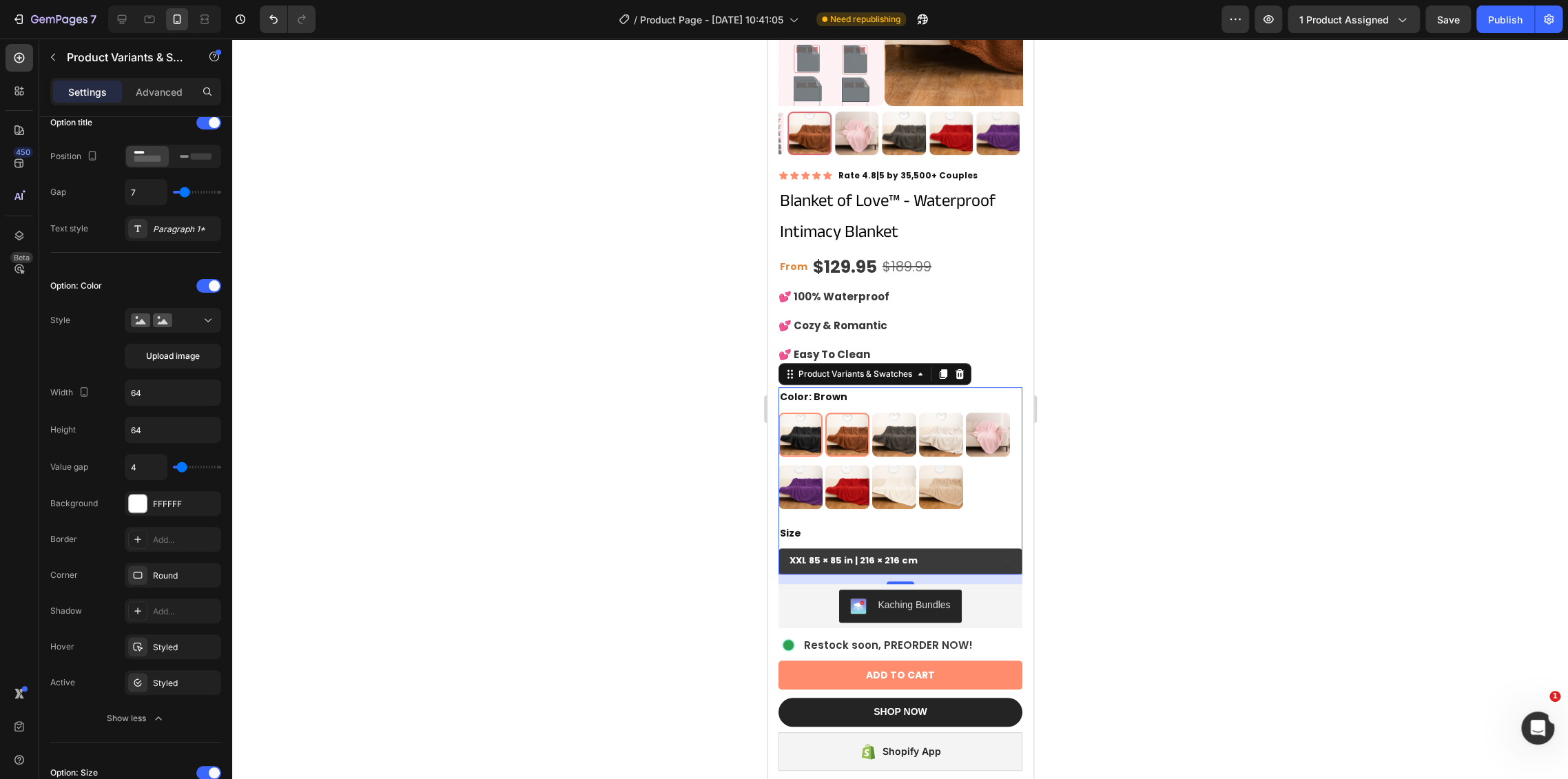
click at [801, 419] on img at bounding box center [799, 434] width 41 height 41
click at [778, 412] on input "Black Black" at bounding box center [777, 412] width 1 height 1
radio input "true"
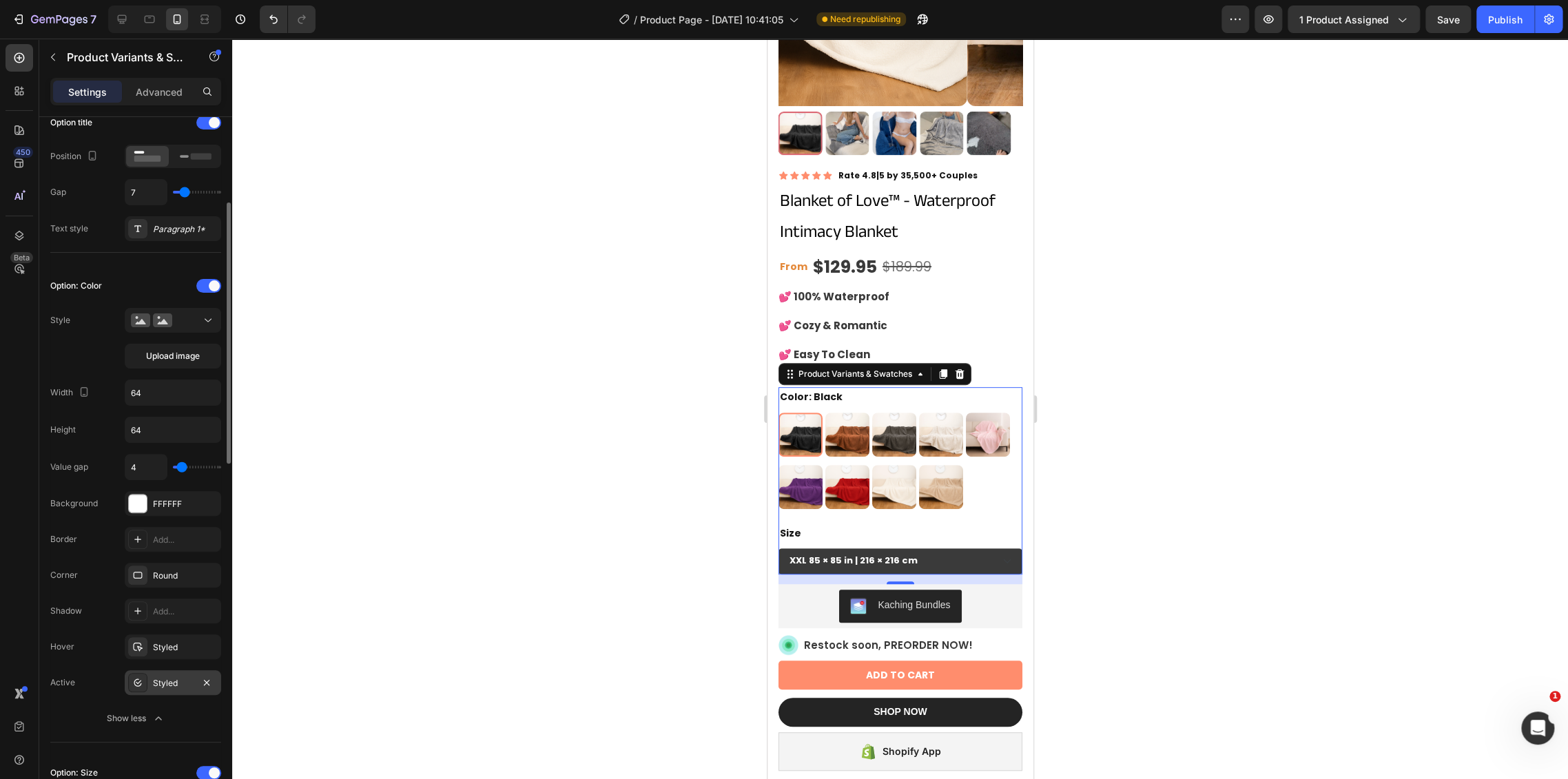
click at [157, 671] on div "Styled" at bounding box center [172, 683] width 97 height 25
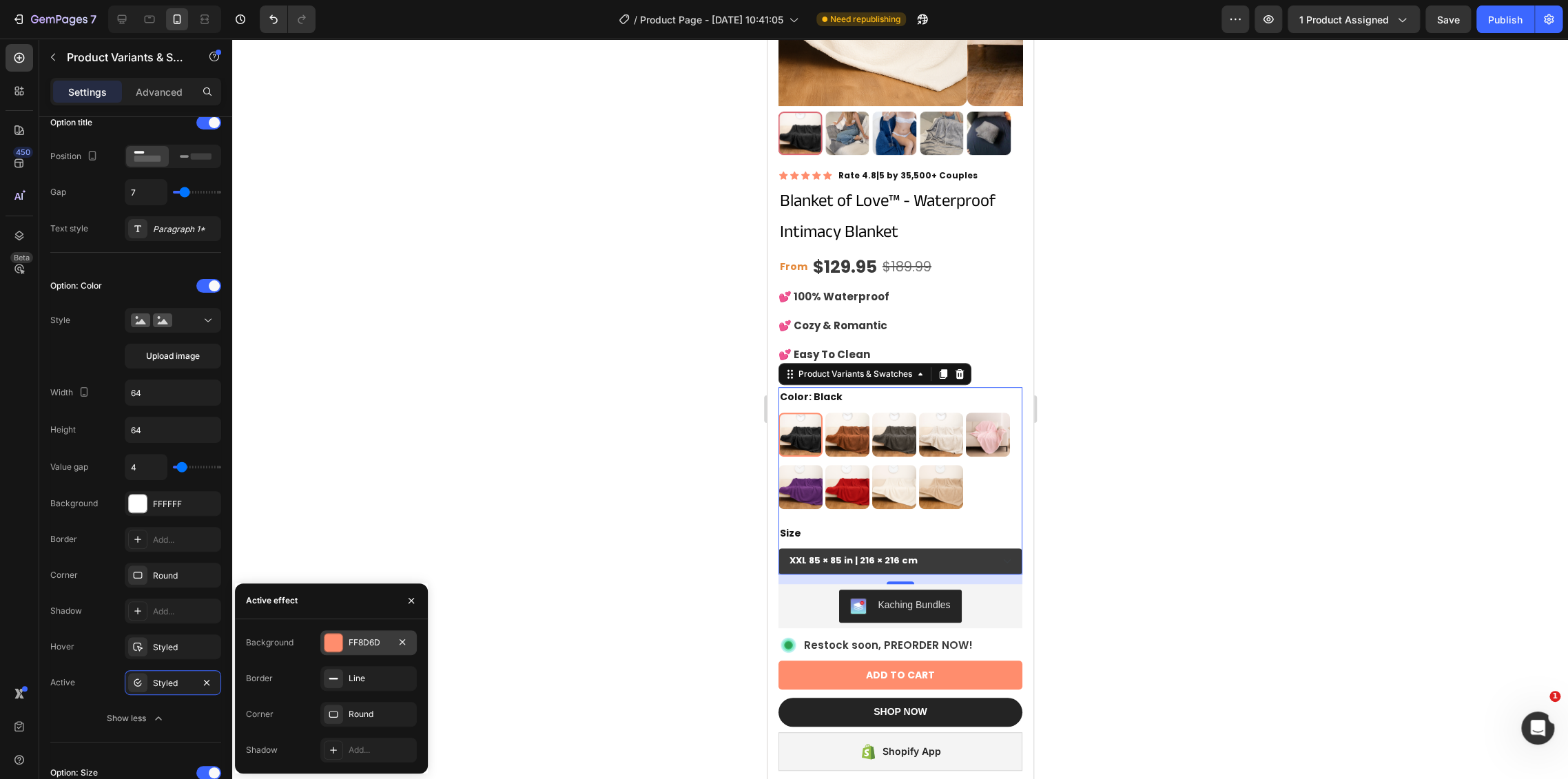
click at [355, 638] on div "FF8D6D" at bounding box center [368, 642] width 40 height 12
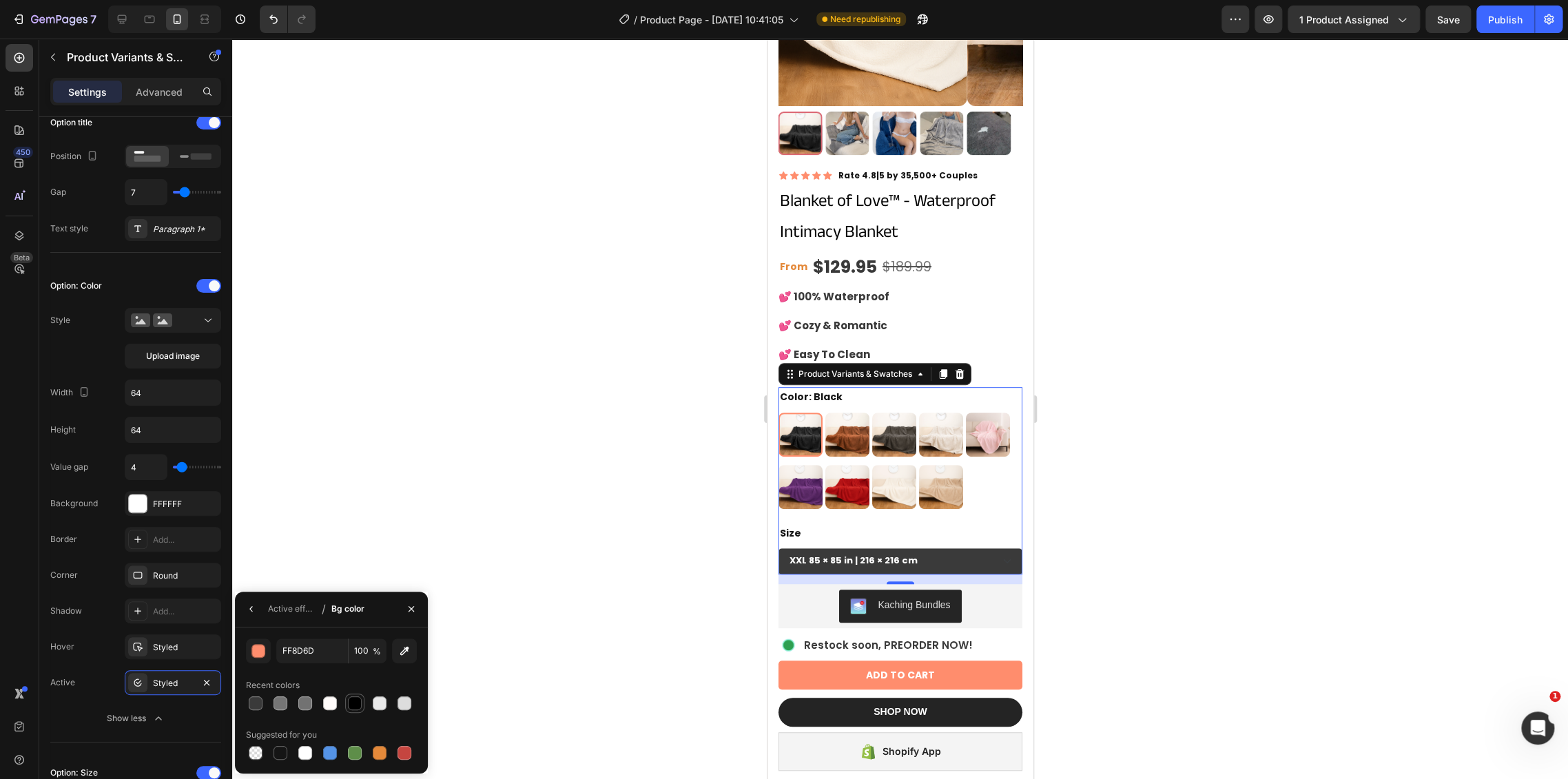
click at [351, 707] on div at bounding box center [355, 703] width 13 height 13
type input "000000"
click at [842, 432] on img at bounding box center [846, 434] width 41 height 41
click at [825, 412] on input "Brown Brown" at bounding box center [824, 412] width 1 height 1
radio input "true"
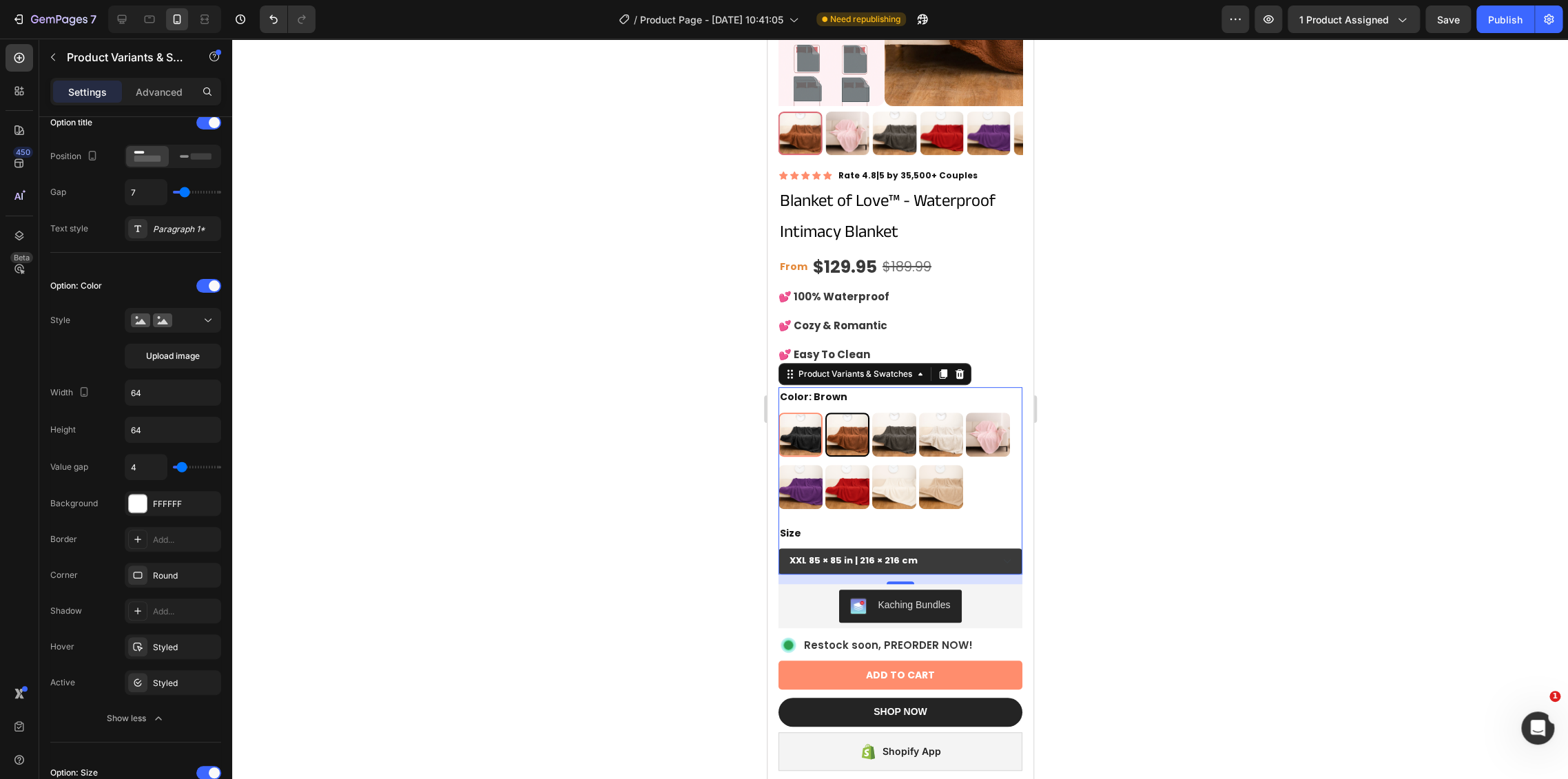
click at [812, 429] on img at bounding box center [799, 434] width 41 height 41
click at [778, 412] on input "Black Black" at bounding box center [777, 412] width 1 height 1
radio input "true"
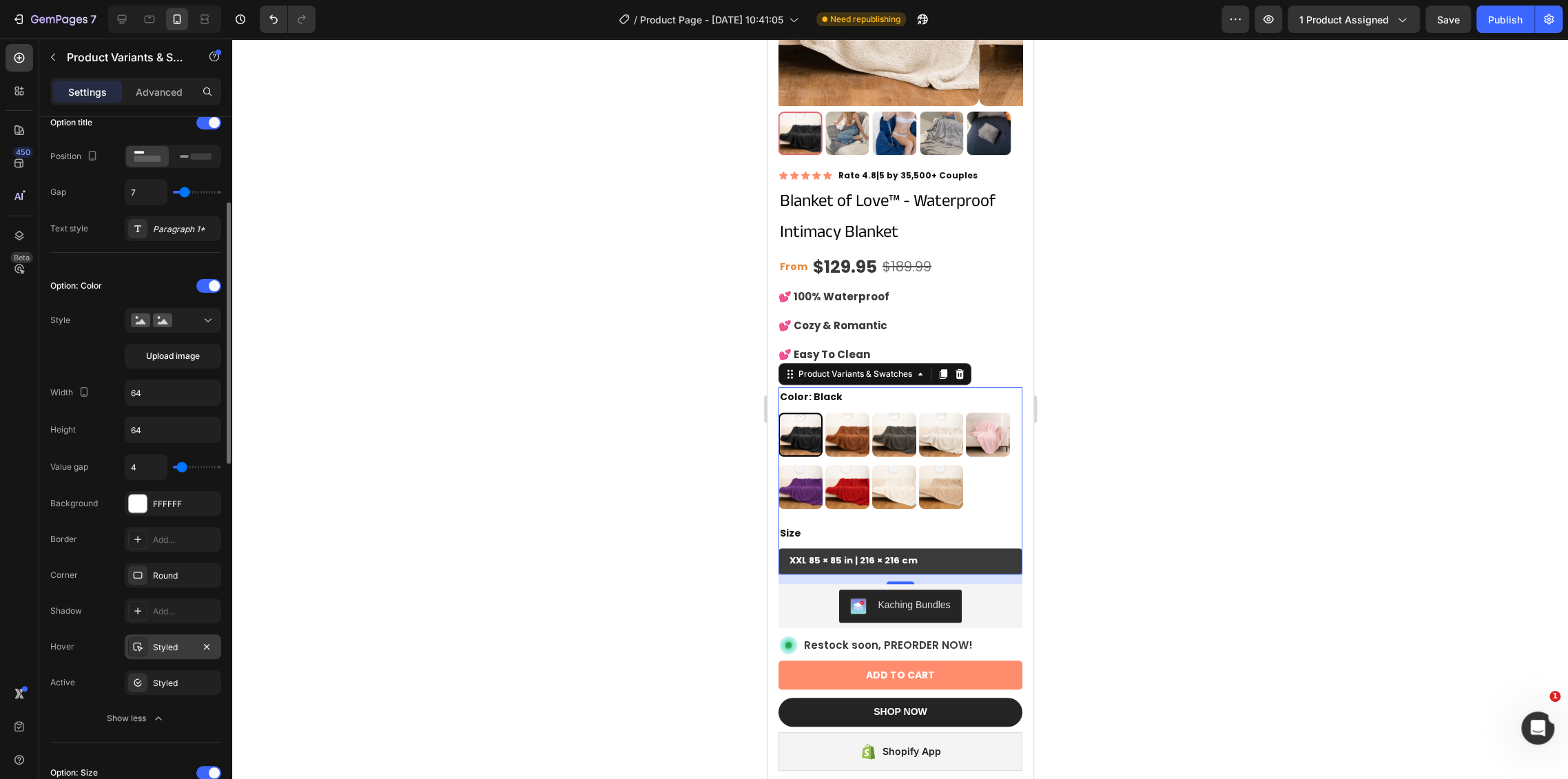
click at [171, 644] on div "Styled" at bounding box center [173, 647] width 40 height 12
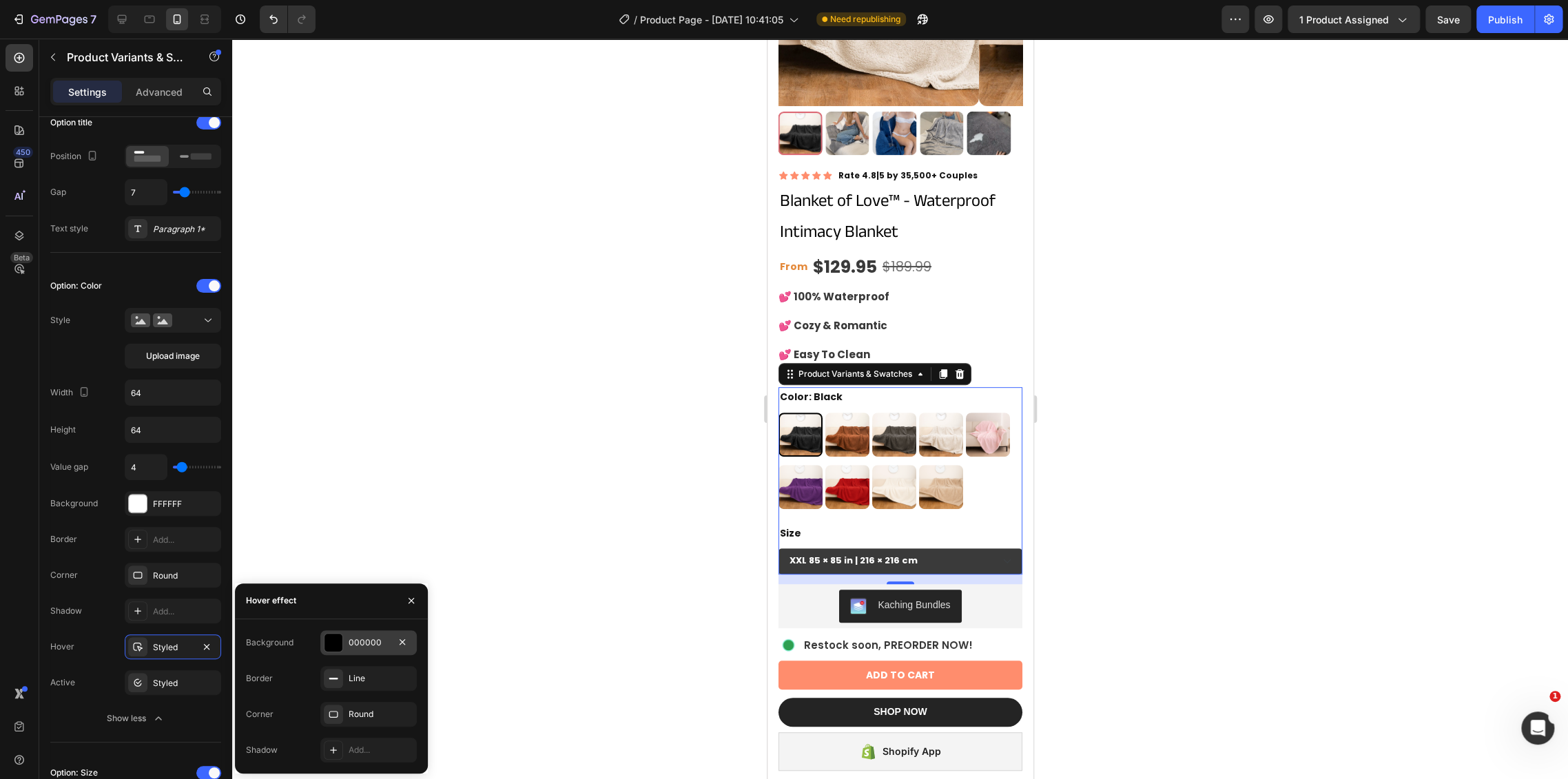
click at [366, 654] on div "000000" at bounding box center [368, 643] width 97 height 25
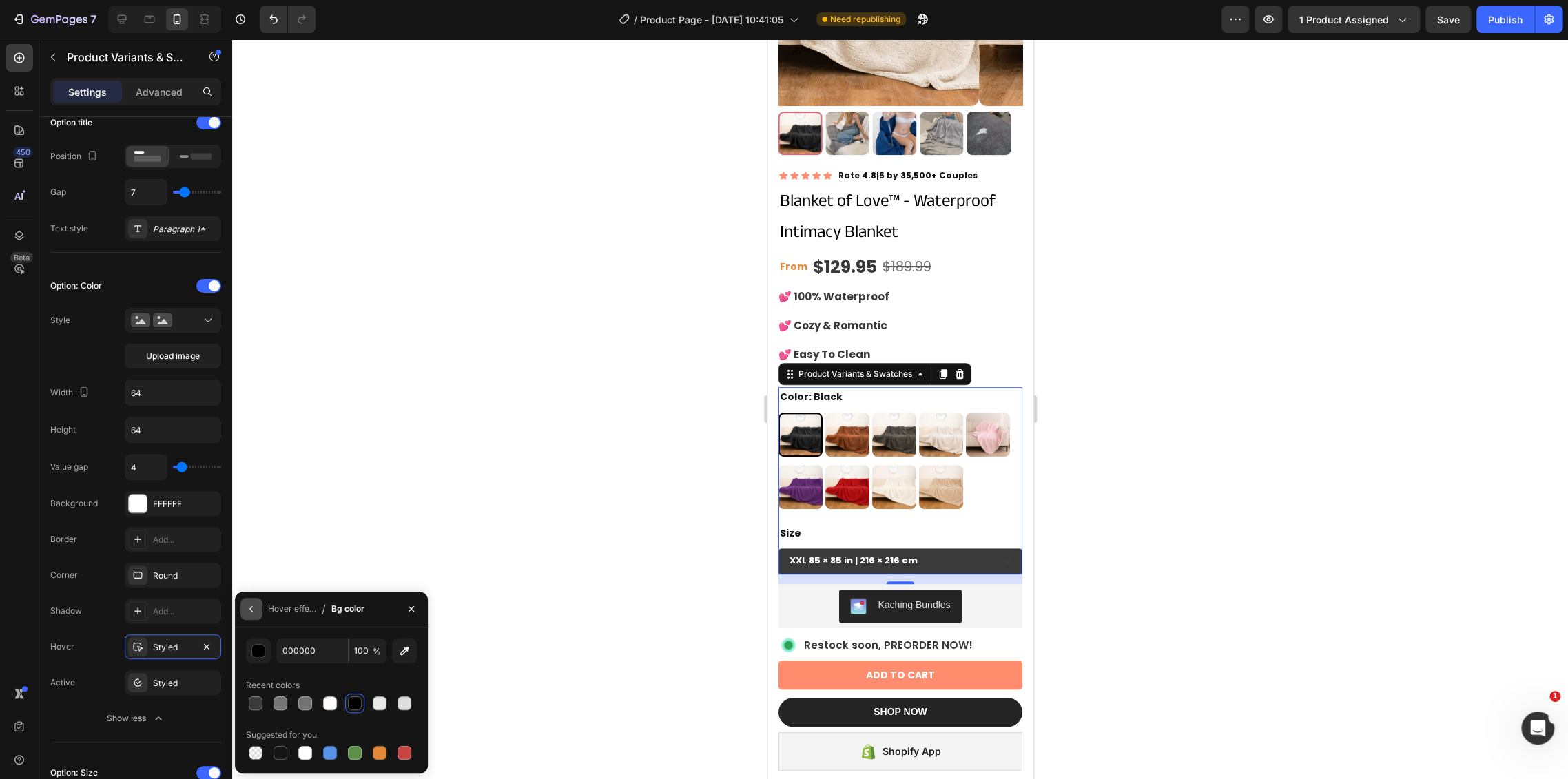
click at [251, 612] on icon "button" at bounding box center [252, 610] width 11 height 11
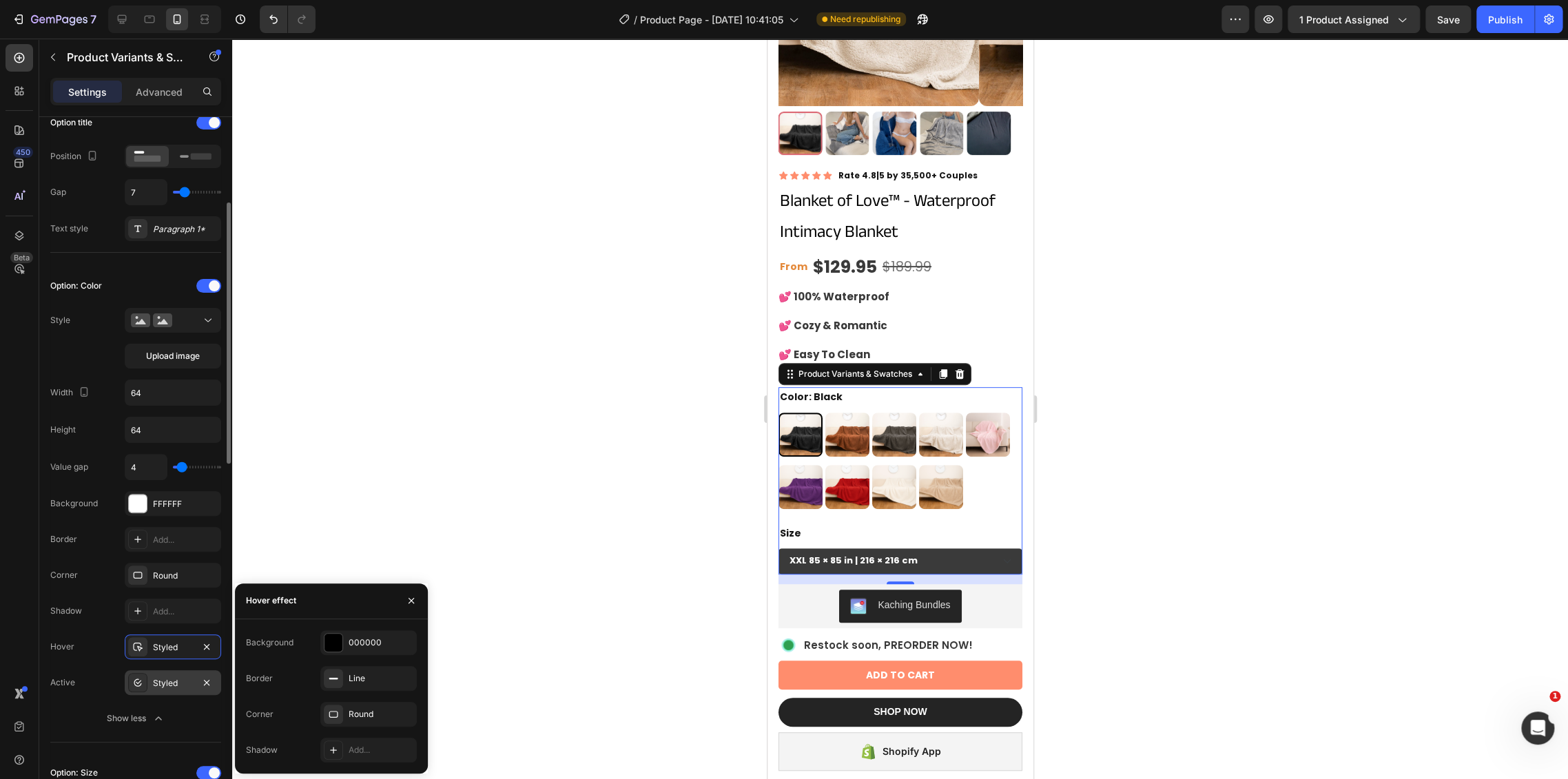
click at [160, 693] on div "Styled" at bounding box center [172, 683] width 97 height 25
click at [355, 678] on div "Line" at bounding box center [368, 679] width 40 height 12
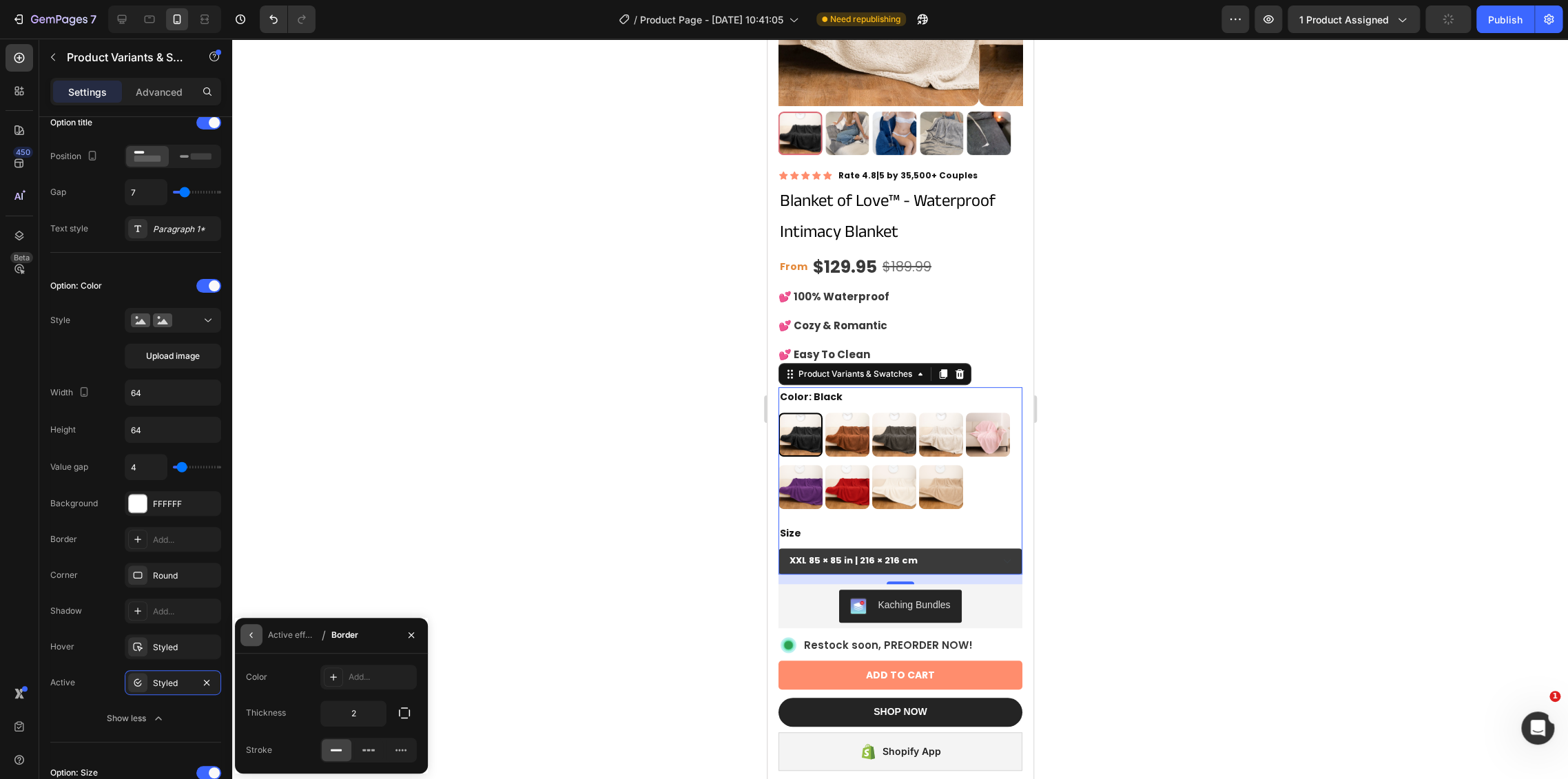
click at [242, 634] on button "button" at bounding box center [251, 634] width 22 height 22
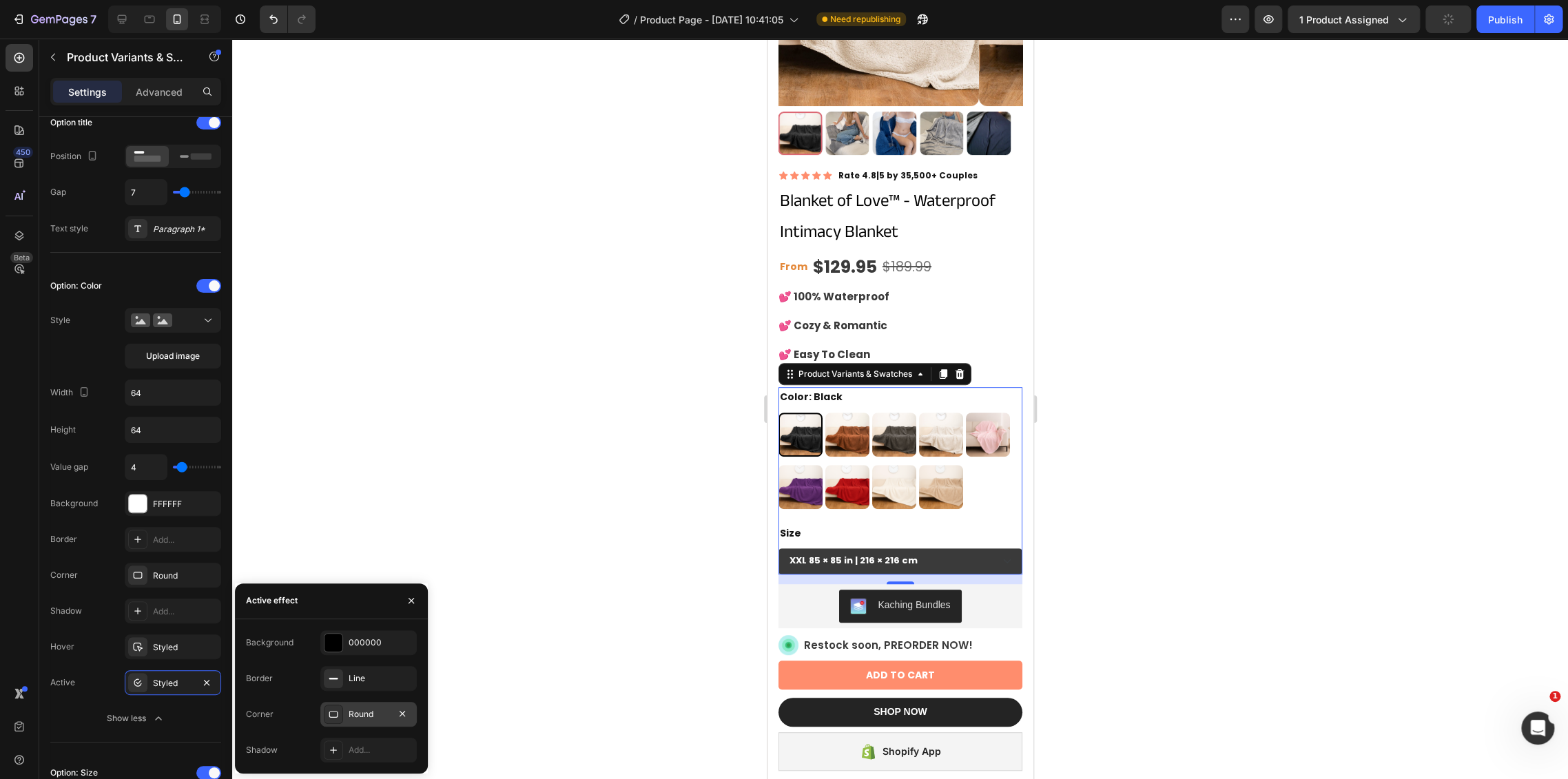
click at [367, 720] on div "Round" at bounding box center [368, 714] width 40 height 12
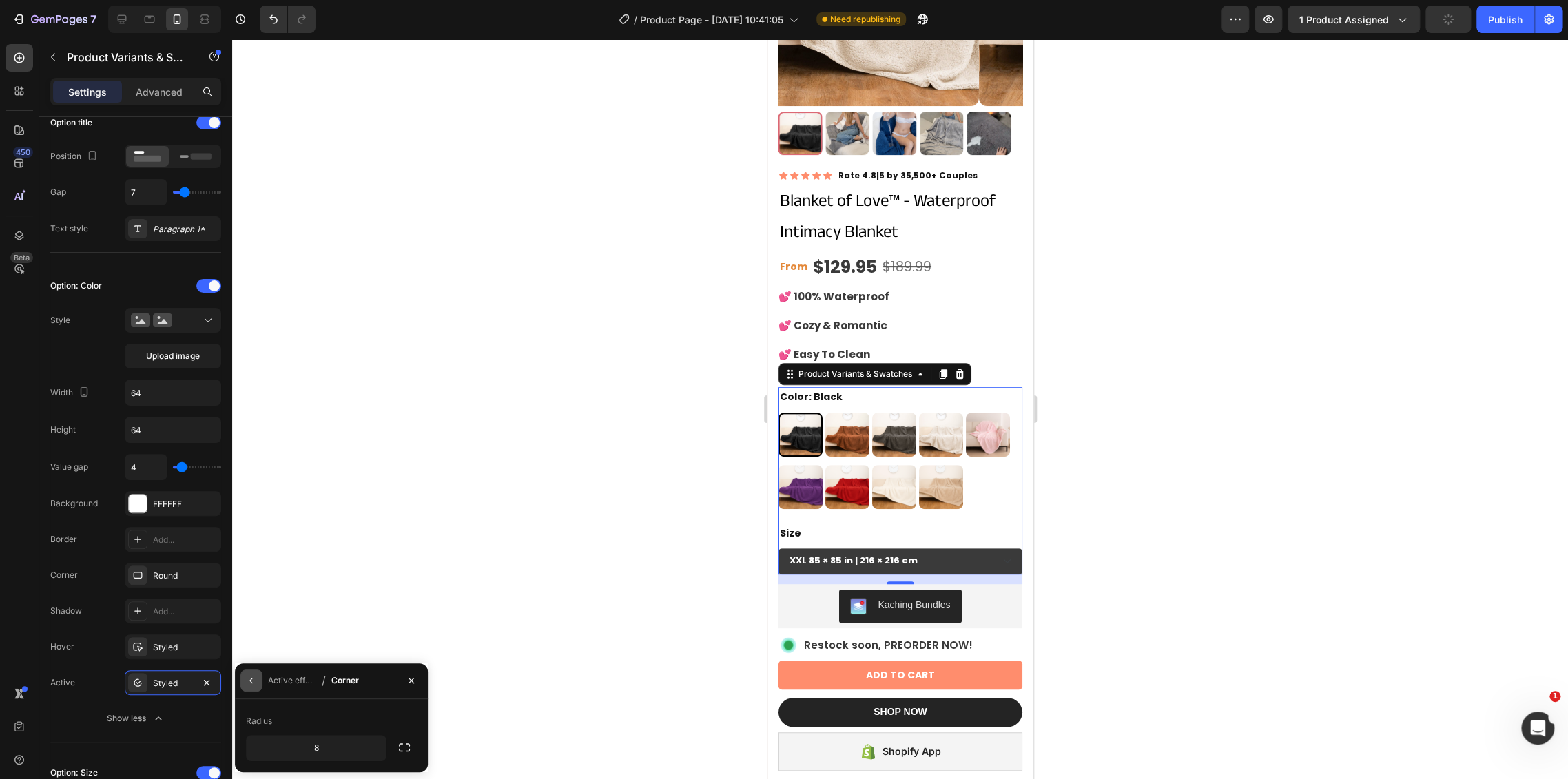
click at [243, 676] on button "button" at bounding box center [251, 680] width 22 height 22
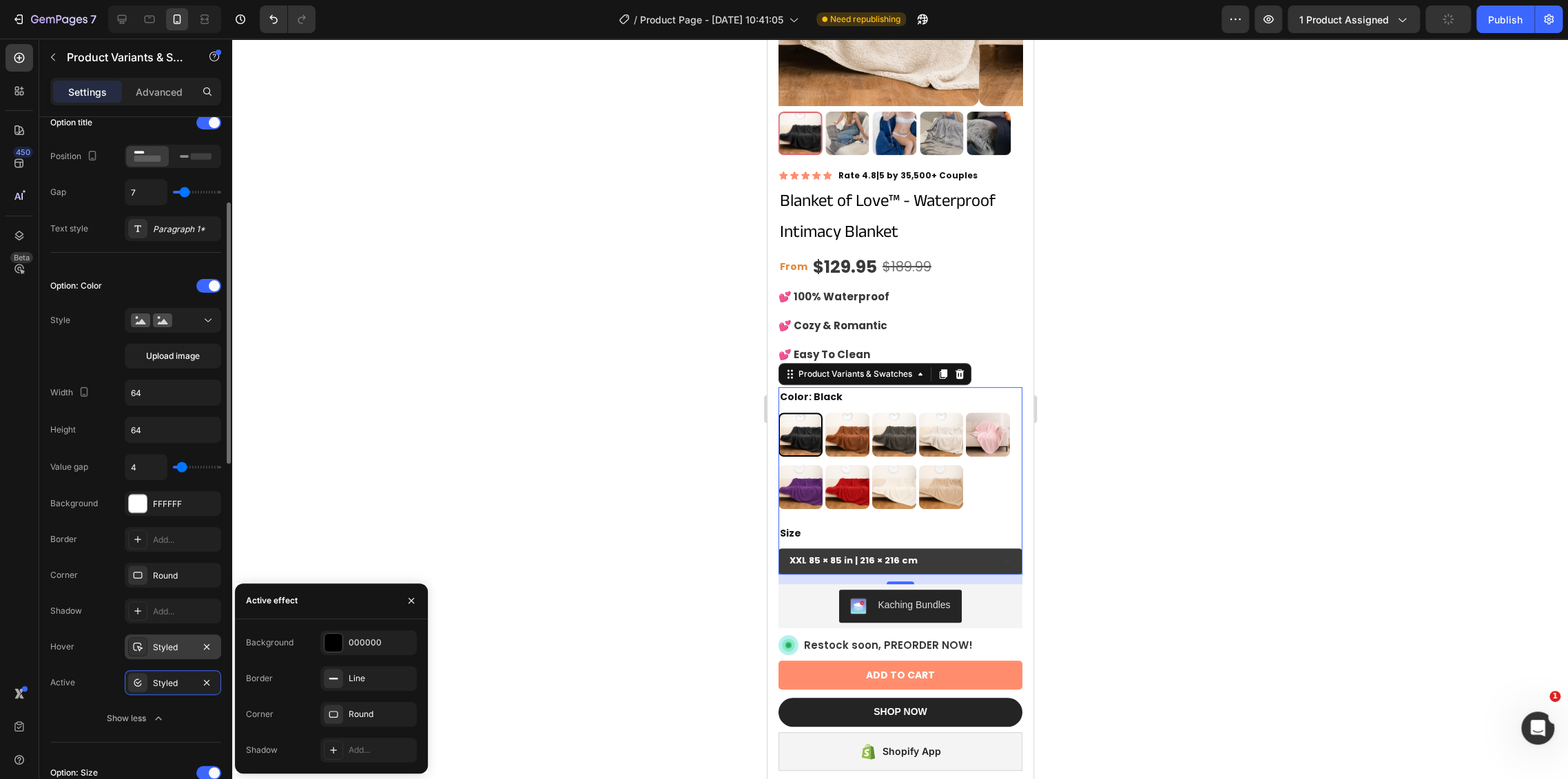
click at [162, 645] on div "Styled" at bounding box center [173, 647] width 40 height 12
click at [344, 674] on div "Line" at bounding box center [368, 679] width 97 height 25
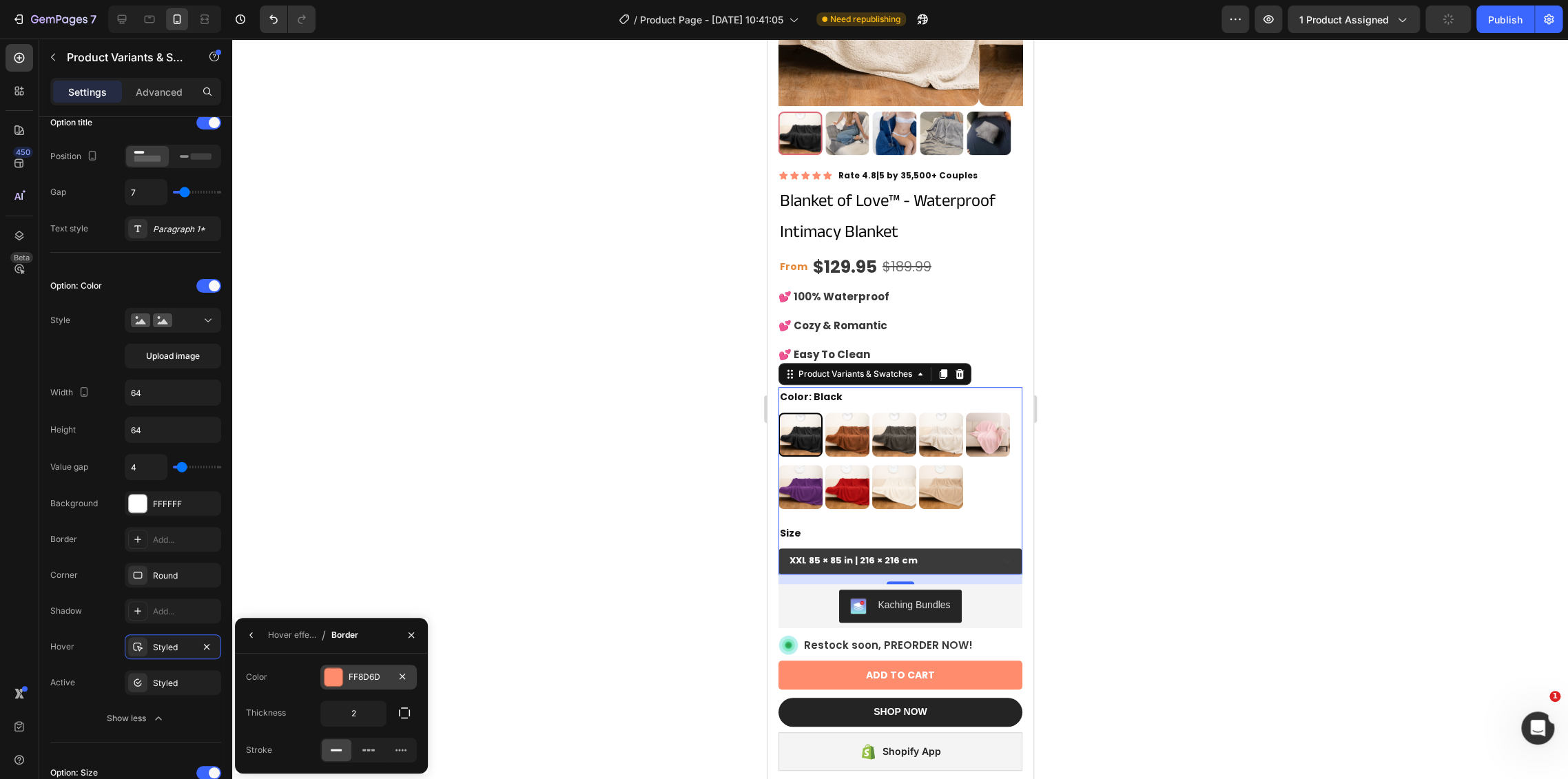
click at [354, 678] on div "FF8D6D" at bounding box center [368, 677] width 40 height 12
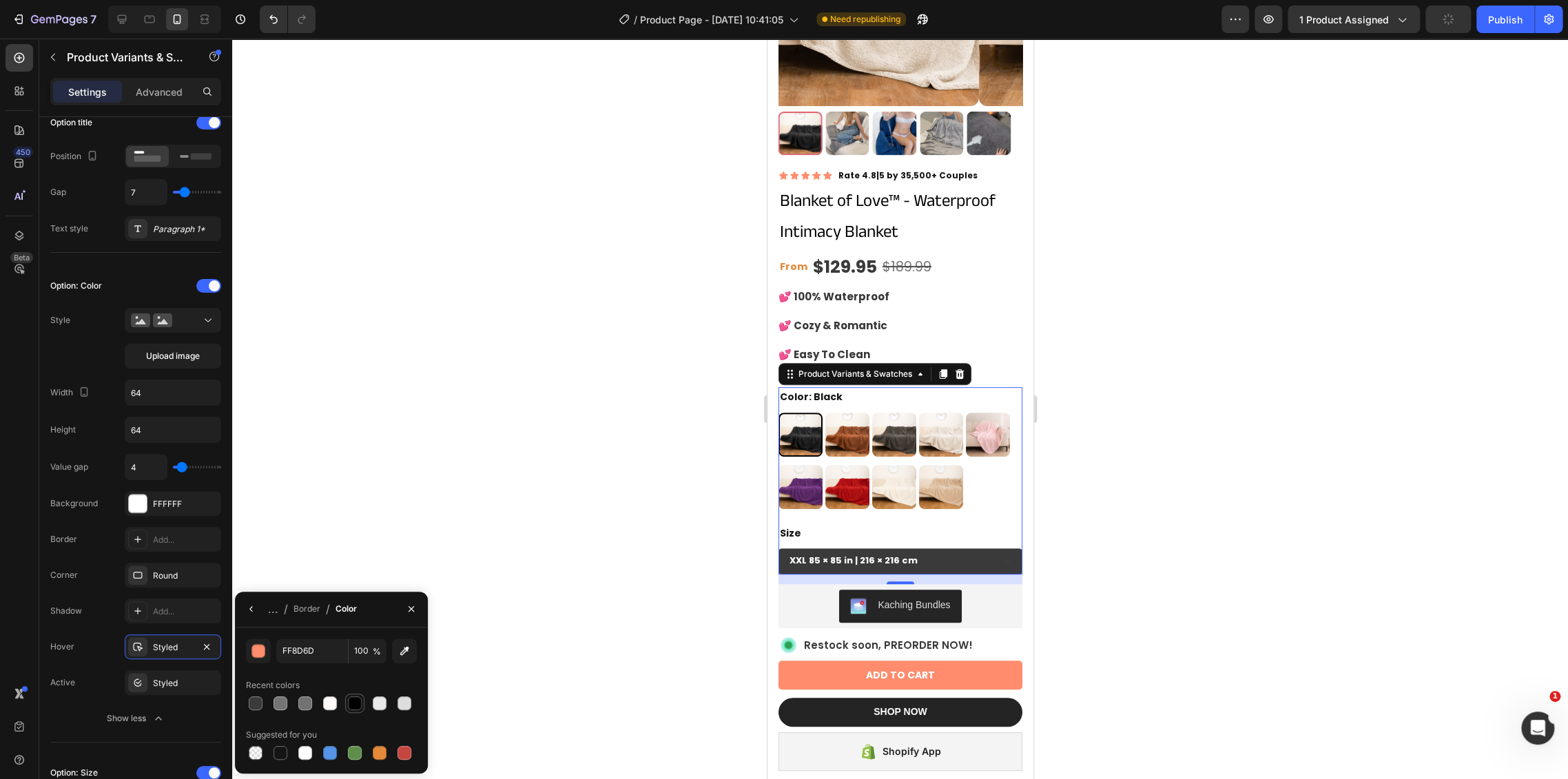
click at [350, 707] on div at bounding box center [355, 703] width 13 height 13
type input "000000"
click at [850, 424] on img at bounding box center [846, 434] width 41 height 41
click at [825, 412] on input "Brown Brown" at bounding box center [824, 412] width 1 height 1
radio input "true"
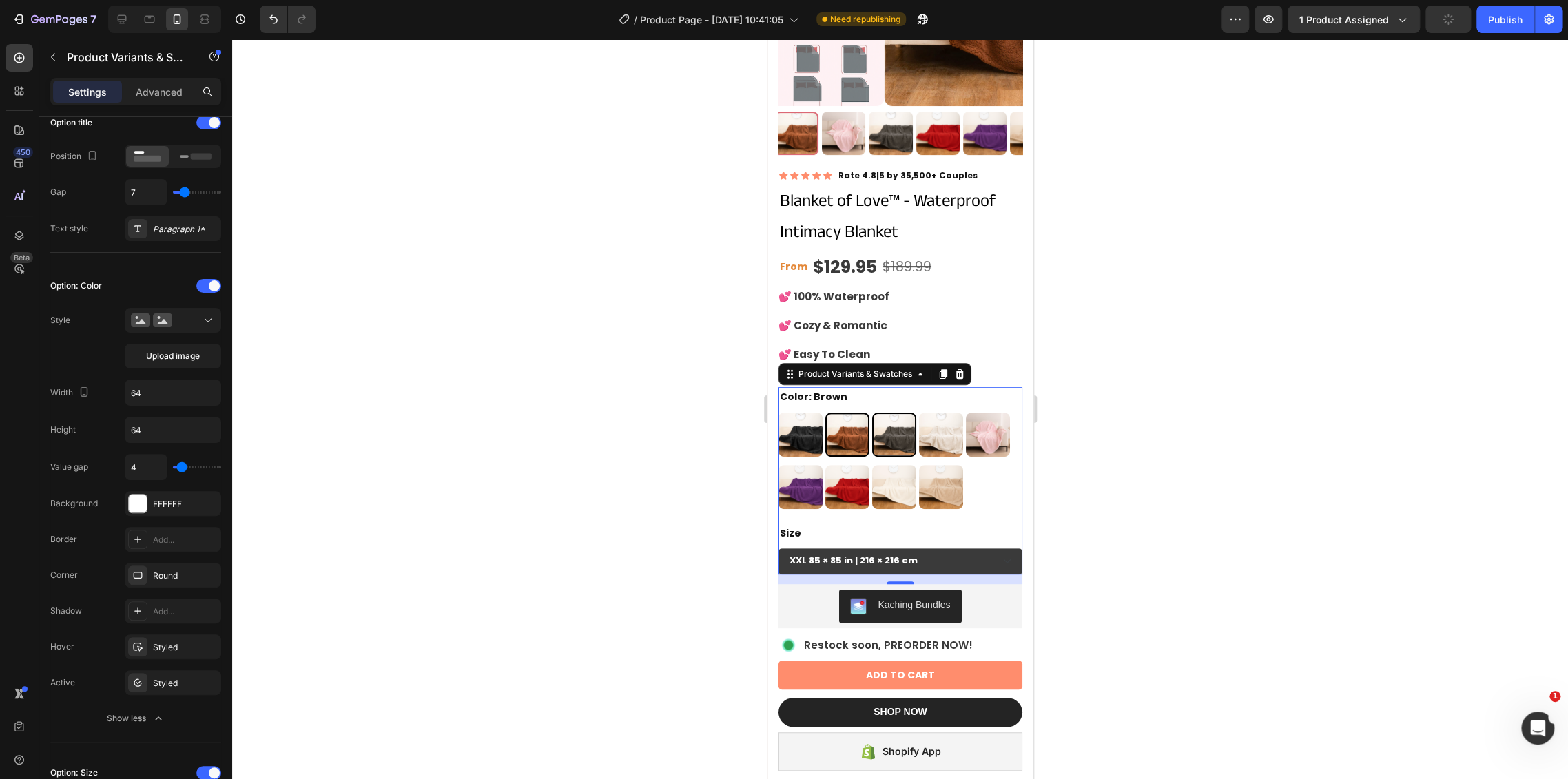
click at [909, 417] on img at bounding box center [893, 434] width 41 height 41
click at [872, 412] on input "Grey Grey" at bounding box center [871, 412] width 1 height 1
radio input "true"
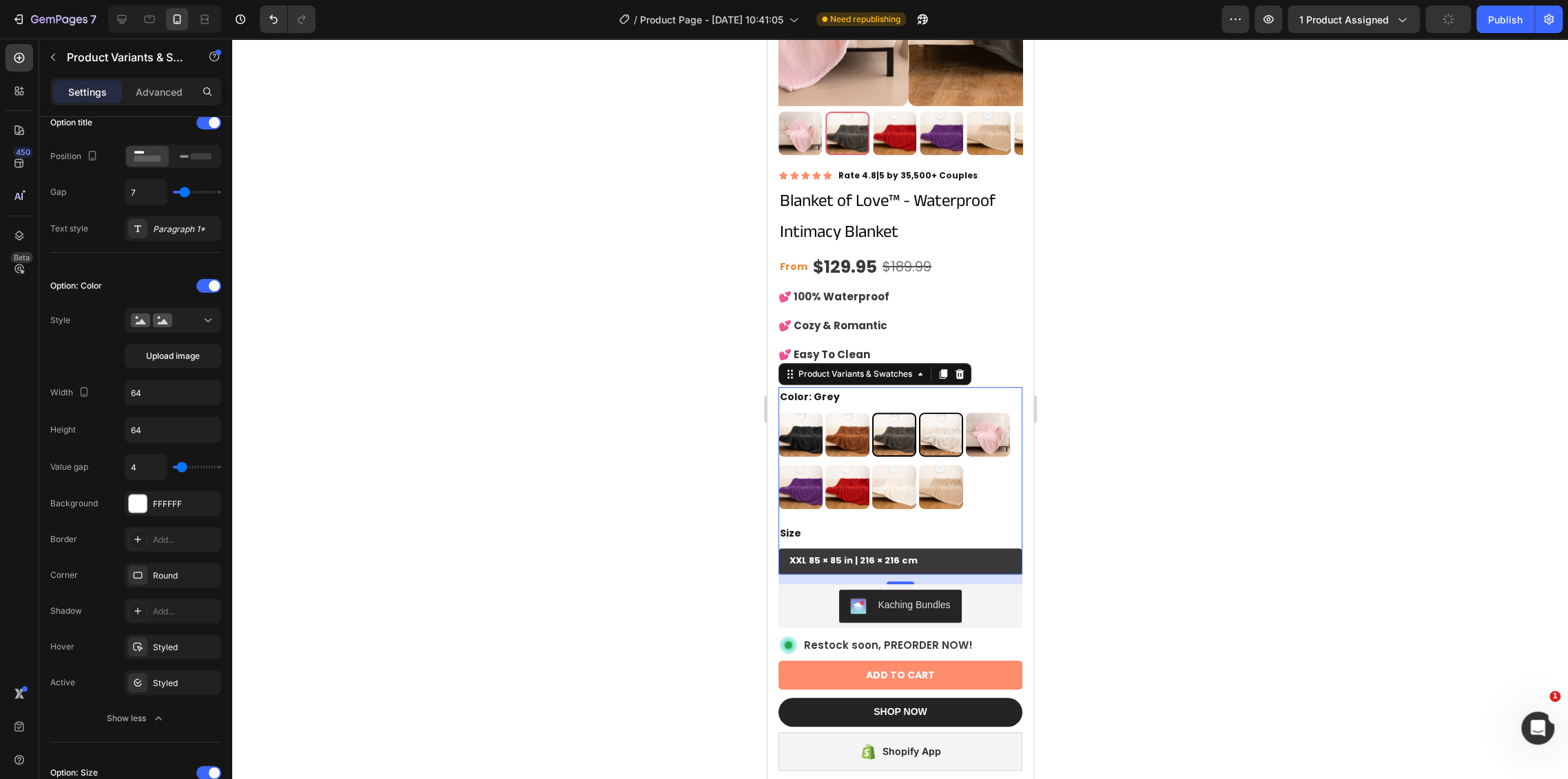
click at [947, 416] on img at bounding box center [939, 434] width 41 height 41
click at [918, 412] on input "Cream Cream" at bounding box center [917, 412] width 1 height 1
radio input "true"
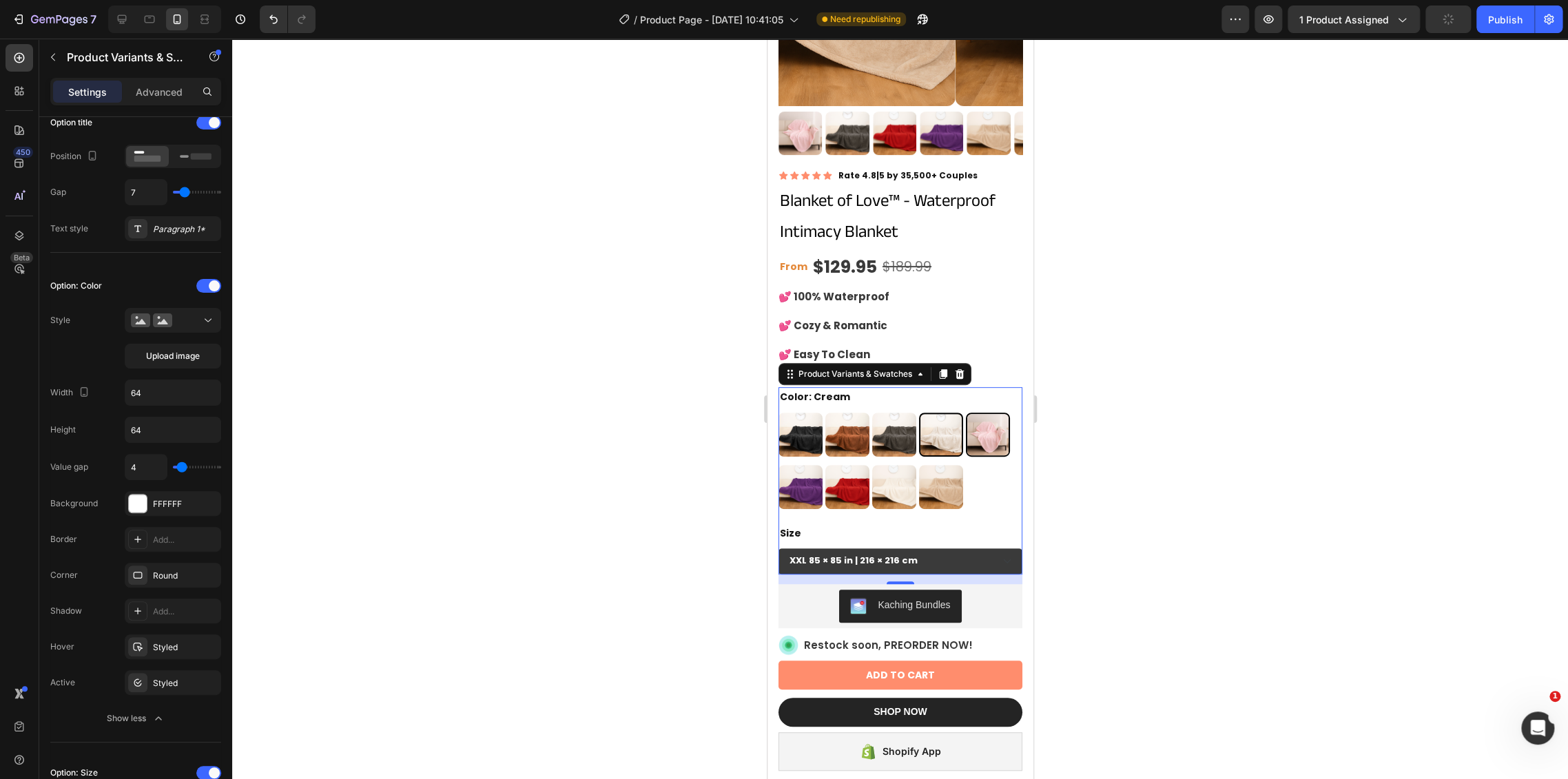
click at [982, 420] on img at bounding box center [986, 434] width 41 height 41
click at [965, 412] on input "Pink Pink" at bounding box center [964, 412] width 1 height 1
radio input "true"
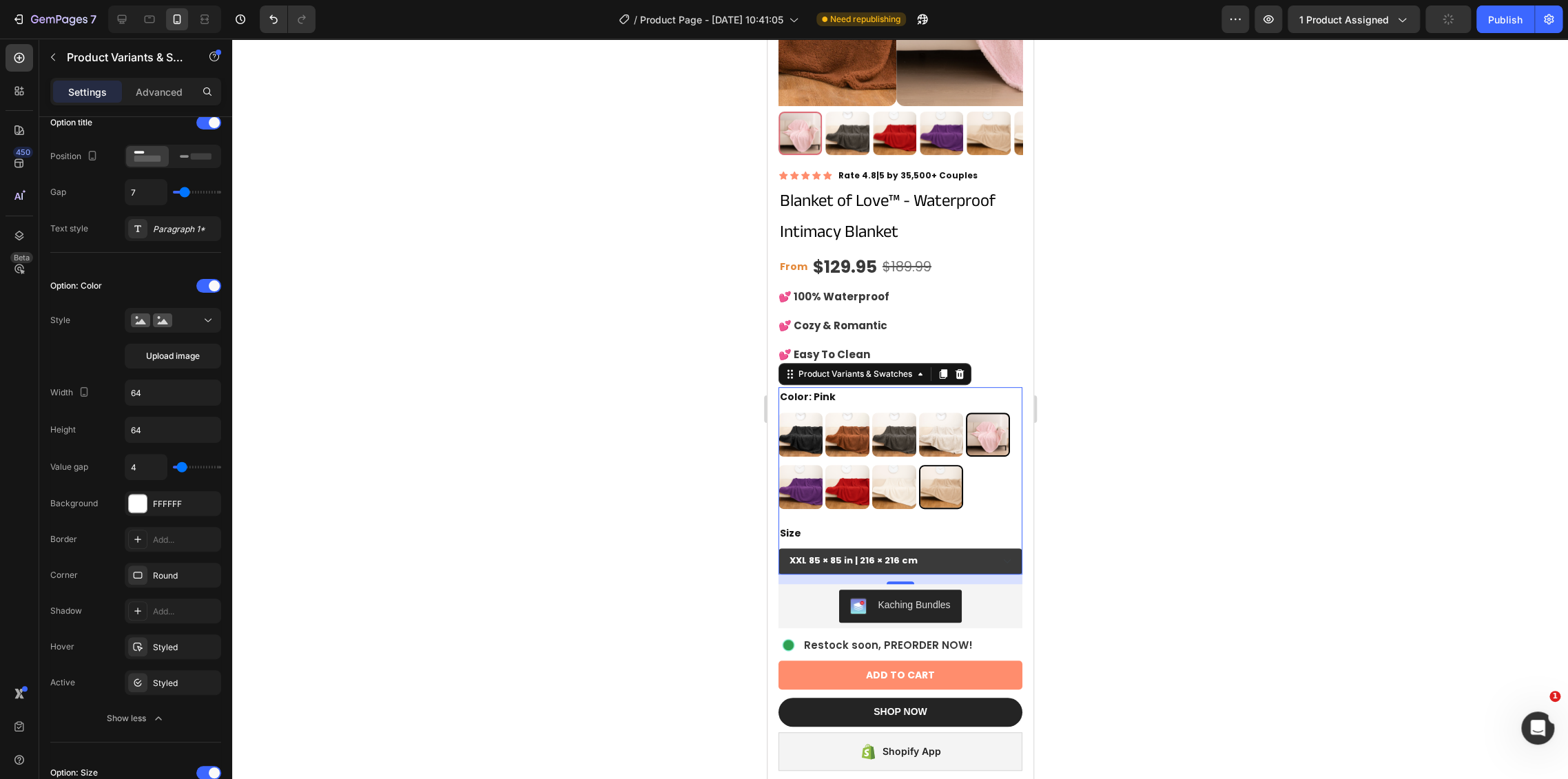
click at [945, 473] on img at bounding box center [939, 486] width 41 height 41
click at [918, 465] on input "Beige Beige" at bounding box center [917, 464] width 1 height 1
radio input "true"
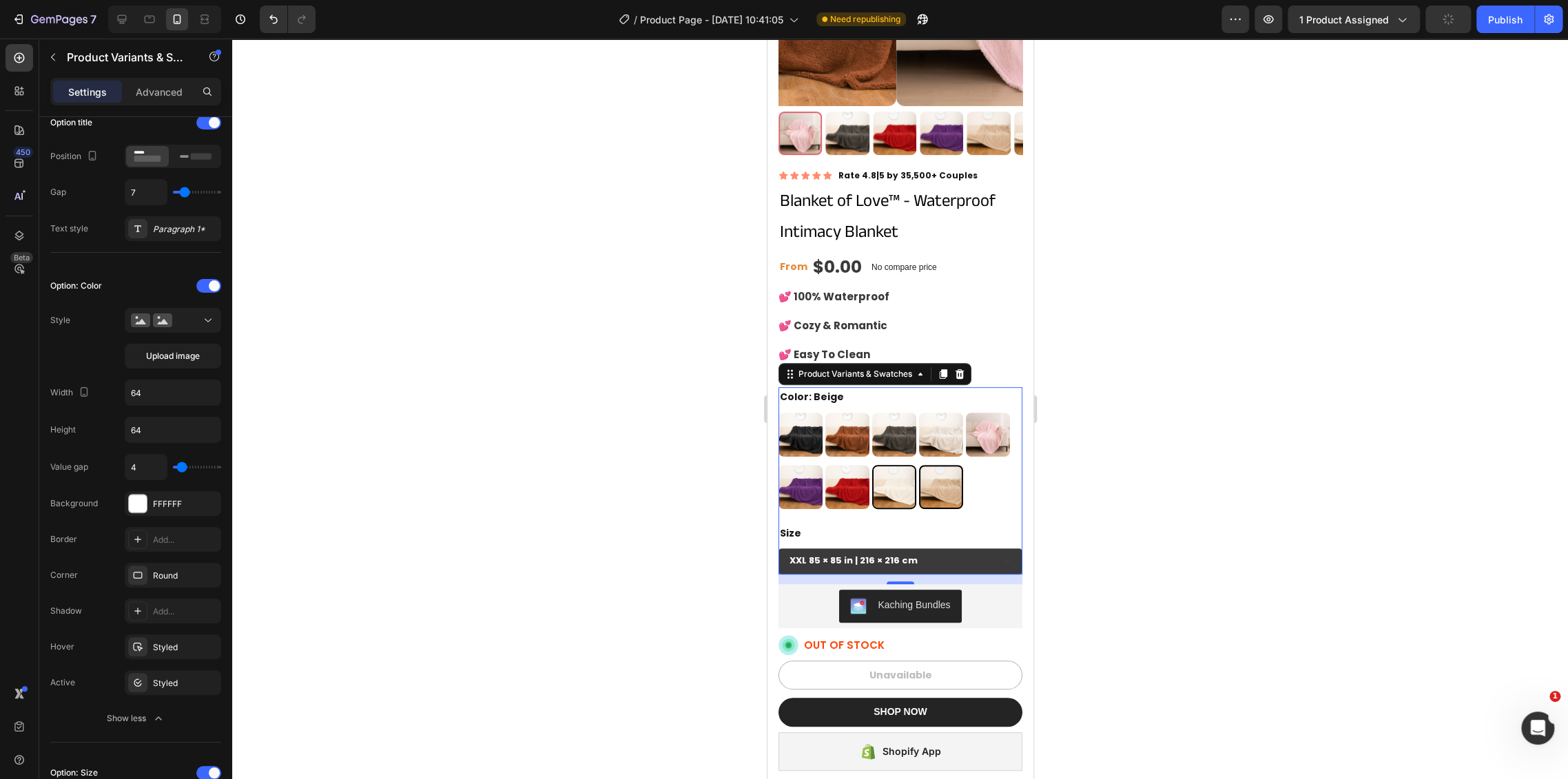
click at [893, 474] on img at bounding box center [893, 486] width 41 height 41
click at [872, 465] on input "White White" at bounding box center [871, 464] width 1 height 1
radio input "true"
click at [830, 492] on img at bounding box center [846, 486] width 41 height 41
click at [825, 465] on input "Red Red" at bounding box center [824, 464] width 1 height 1
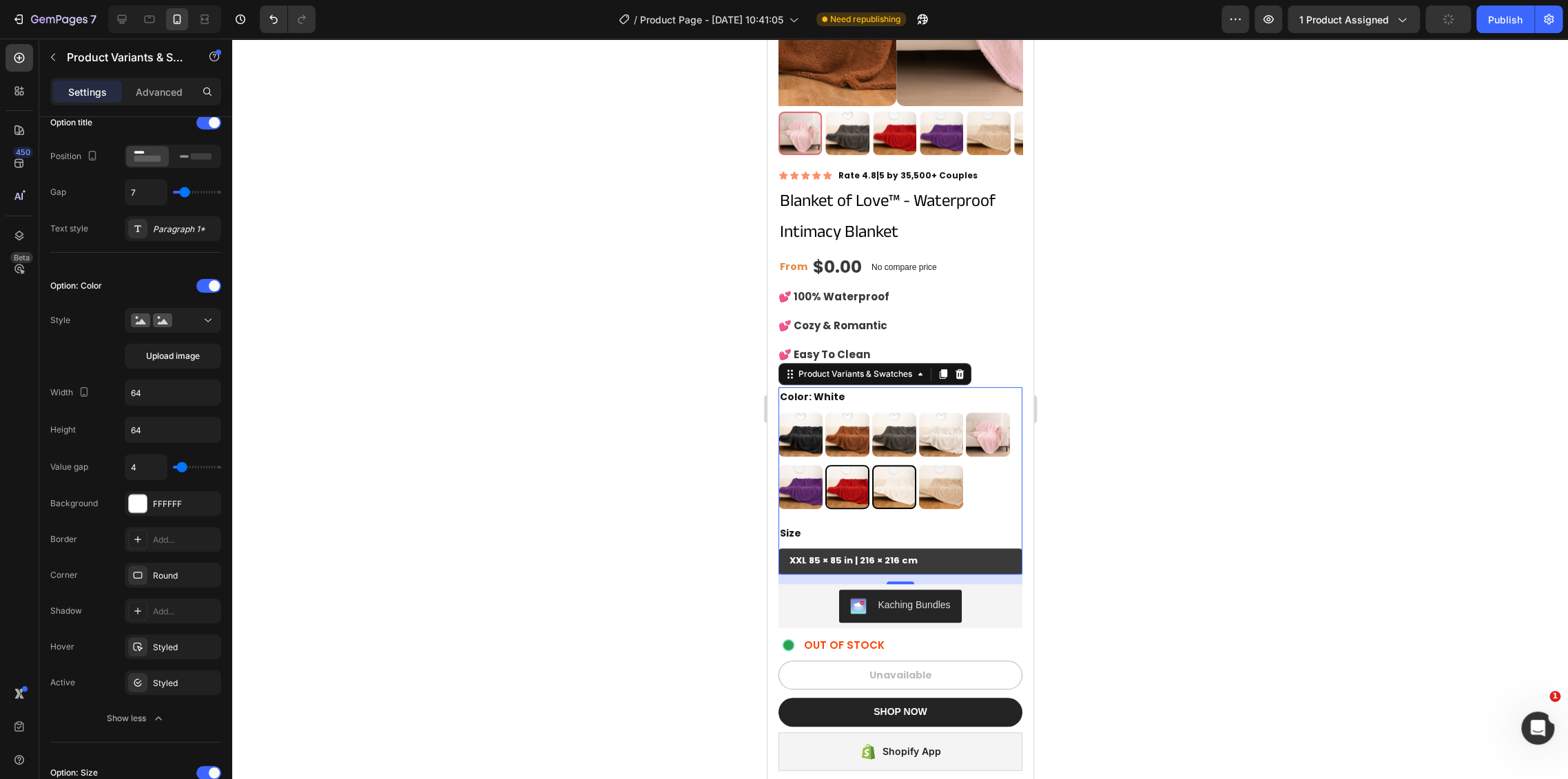
radio input "true"
click at [810, 481] on img at bounding box center [799, 486] width 41 height 41
click at [778, 465] on input "Purple Purple" at bounding box center [777, 464] width 1 height 1
radio input "true"
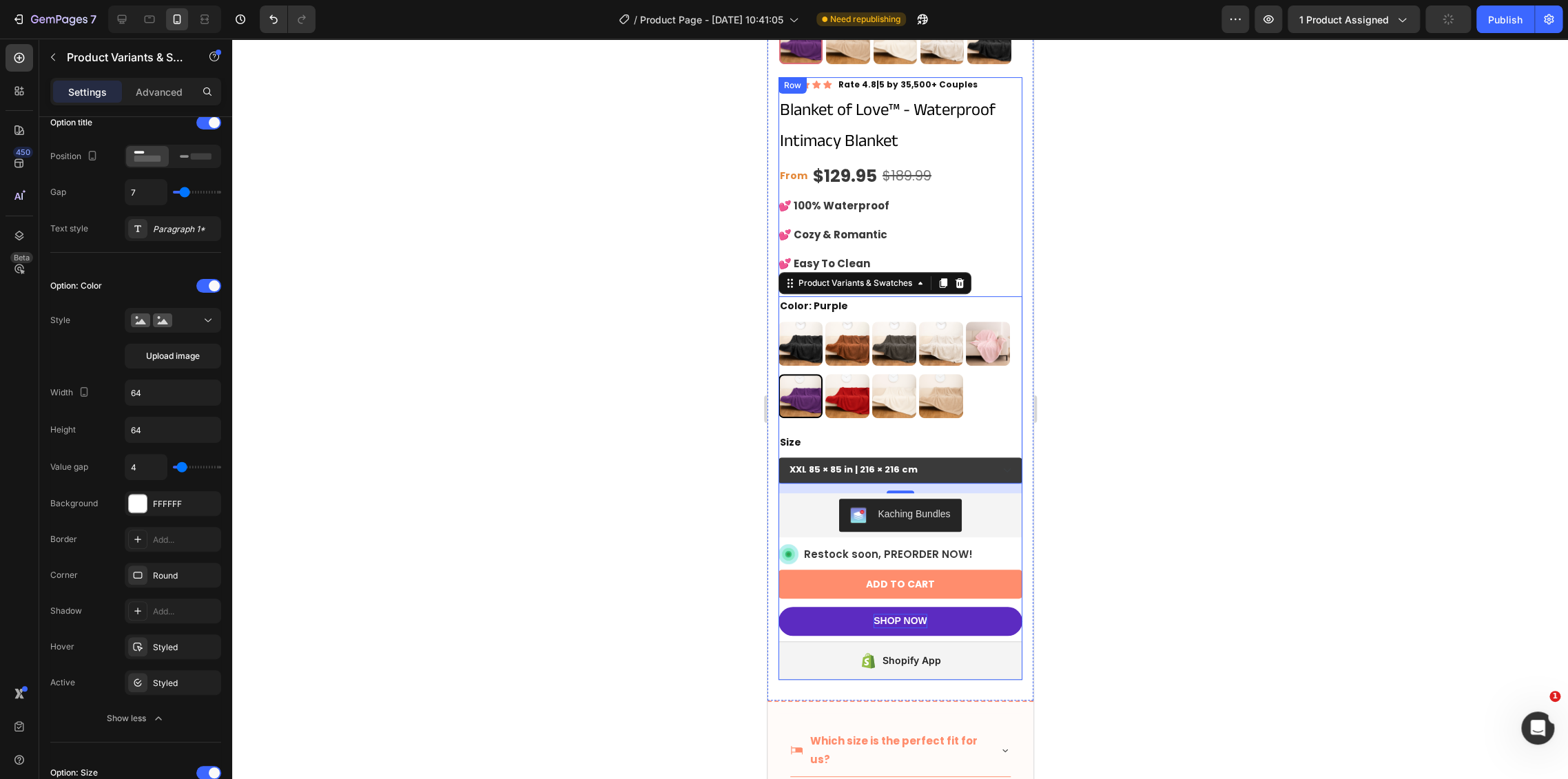
scroll to position [458, 0]
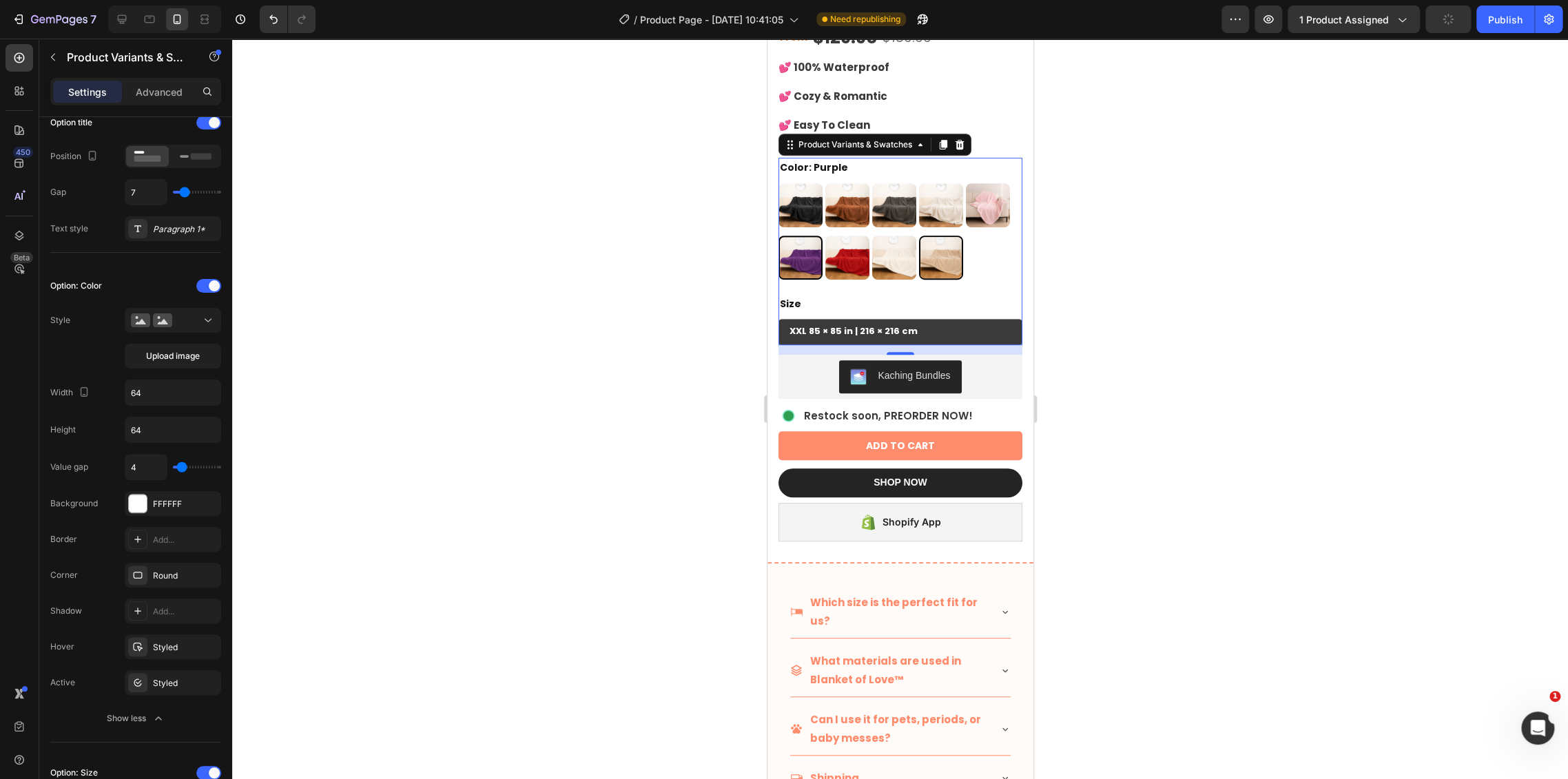
click at [937, 250] on img at bounding box center [939, 257] width 41 height 41
click at [918, 235] on input "Beige Beige" at bounding box center [917, 235] width 1 height 1
radio input "true"
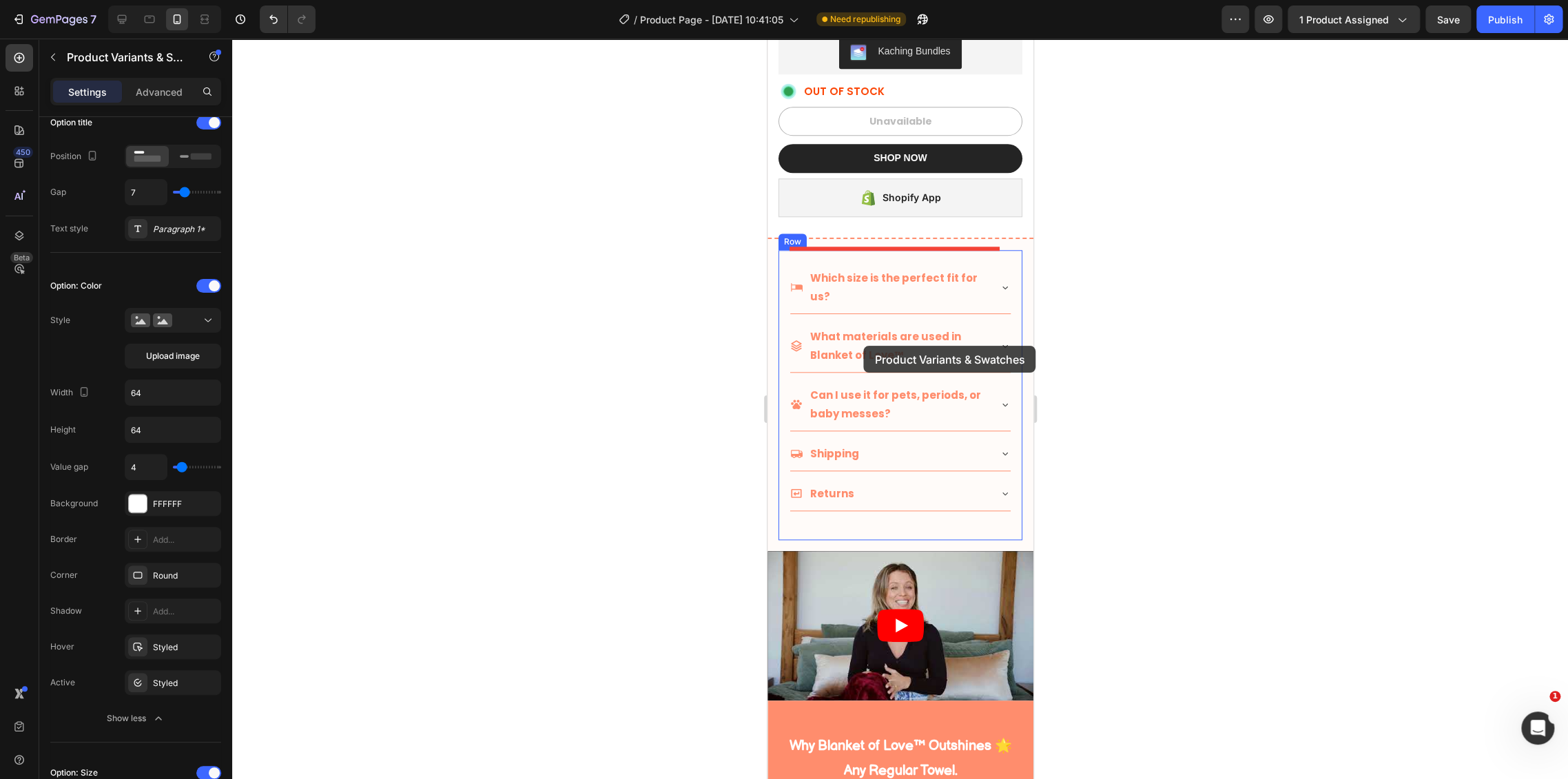
scroll to position [782, 0]
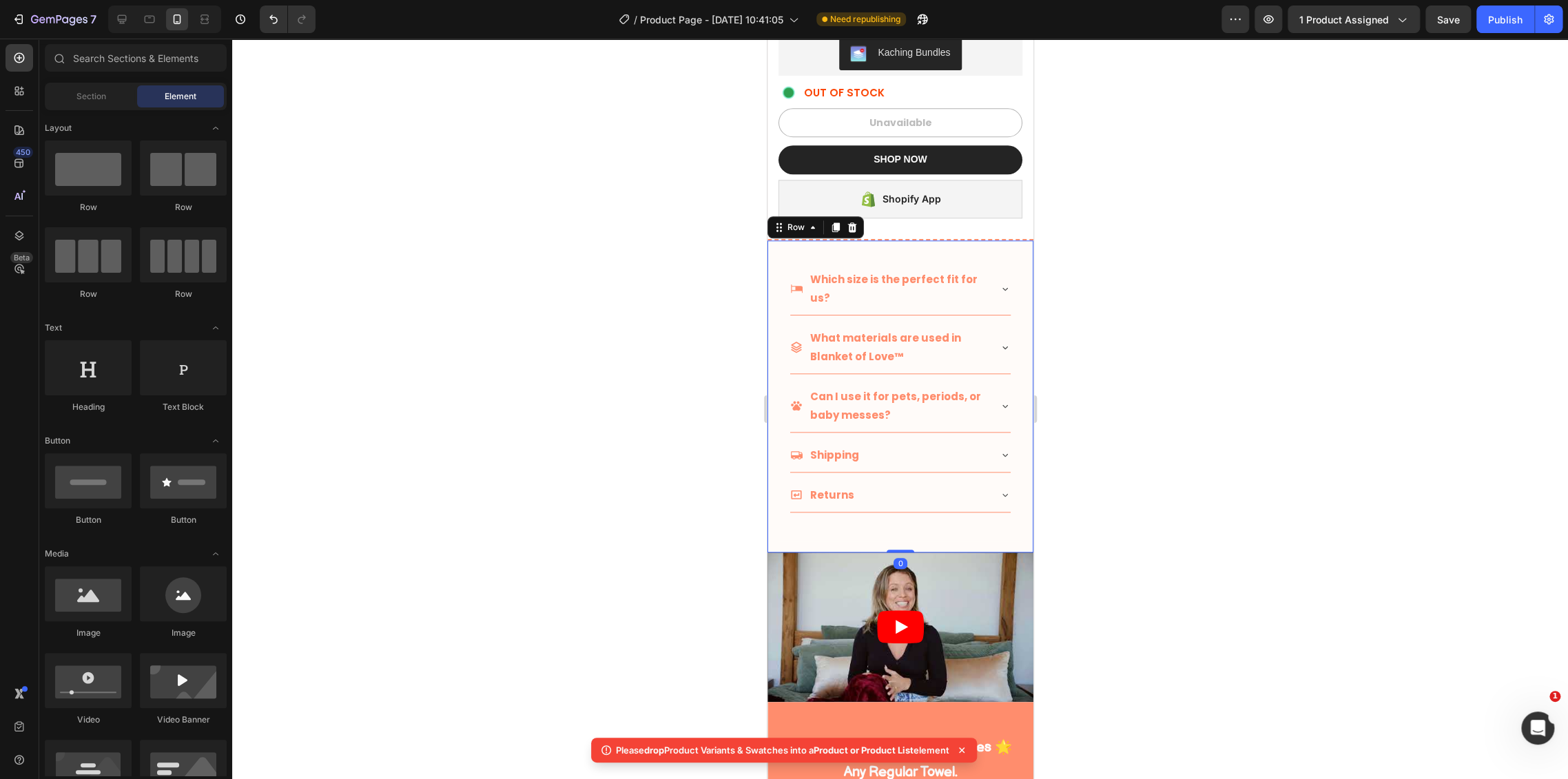
click at [1005, 240] on div "Which size is the perfect fit for us? What materials are used in Blanket of Lov…" at bounding box center [899, 396] width 266 height 312
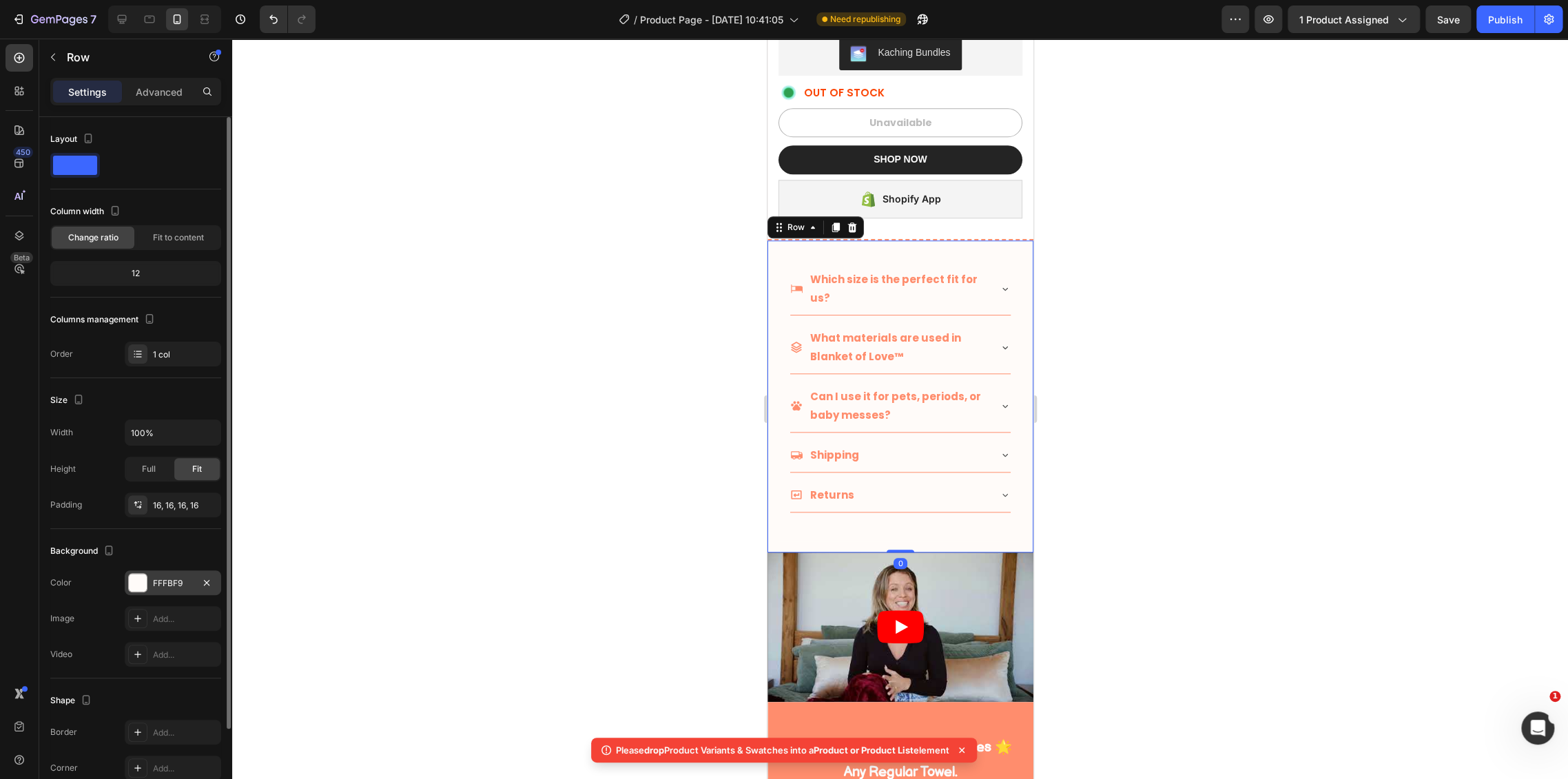
click at [171, 574] on div "FFFBF9" at bounding box center [172, 583] width 97 height 25
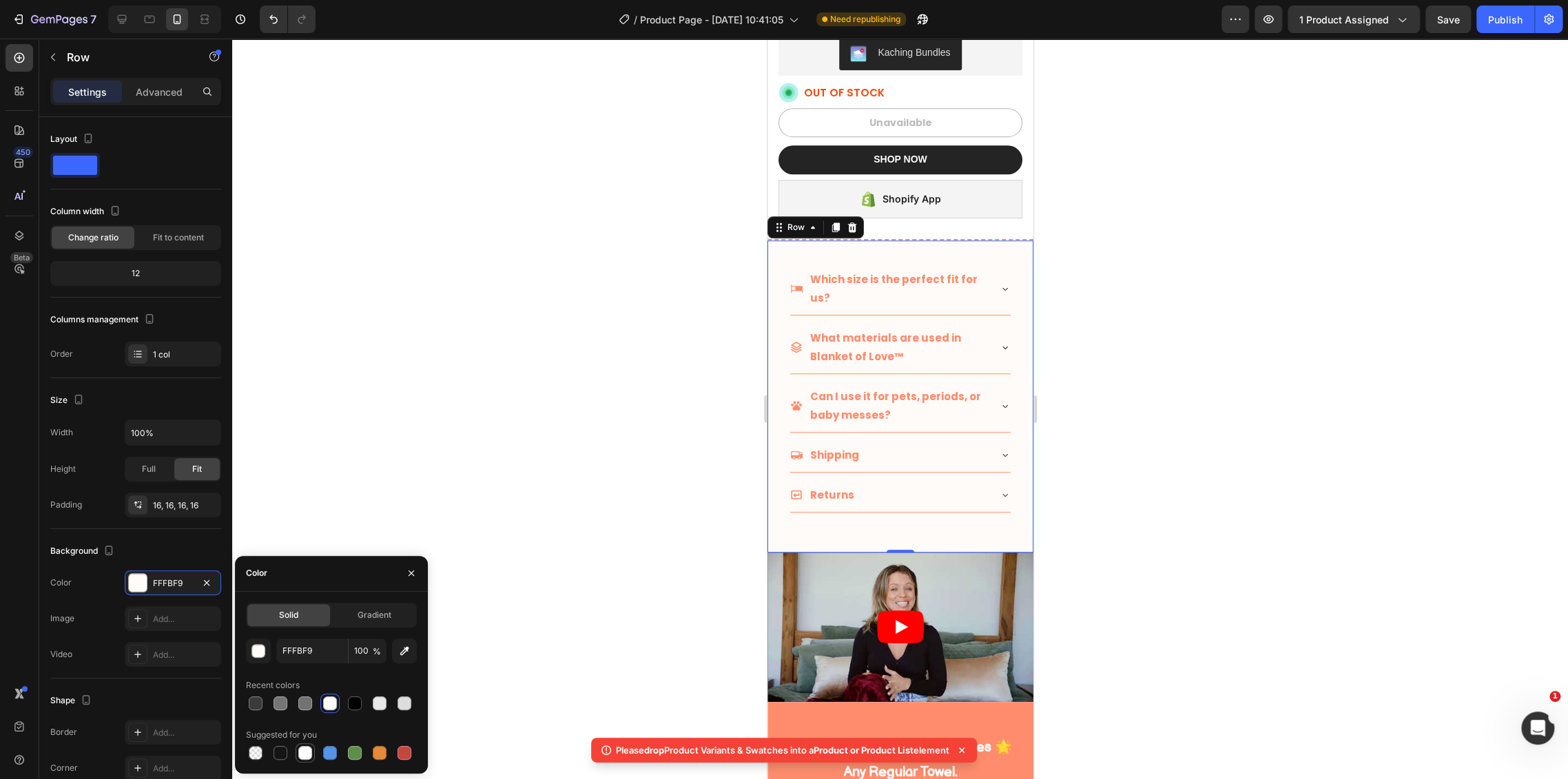
click at [309, 747] on div at bounding box center [305, 753] width 13 height 13
type input "FFFFFF"
click at [567, 299] on div at bounding box center [900, 409] width 1336 height 741
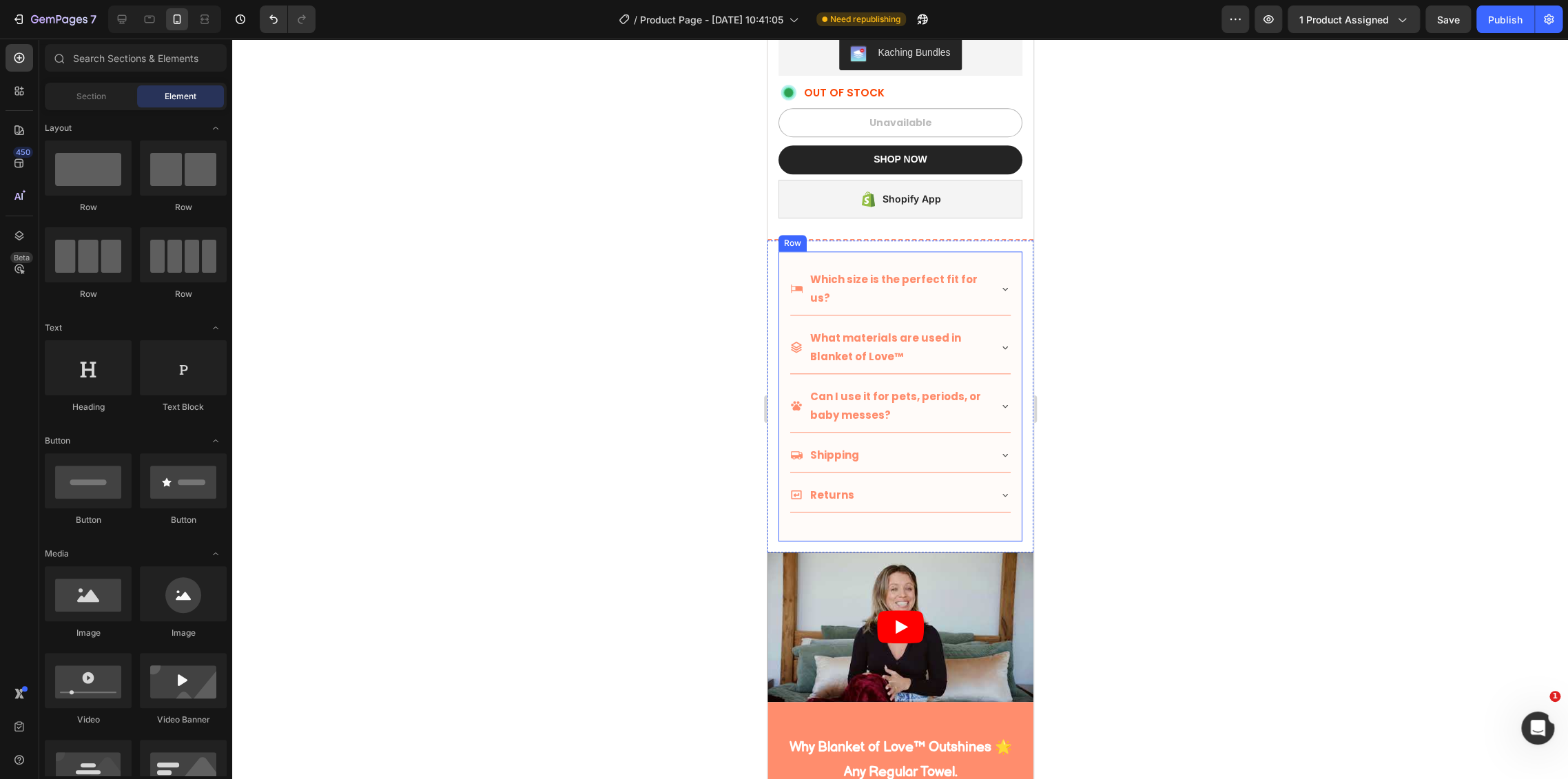
click at [1000, 252] on div "Which size is the perfect fit for us? What materials are used in Blanket of Lov…" at bounding box center [899, 396] width 244 height 290
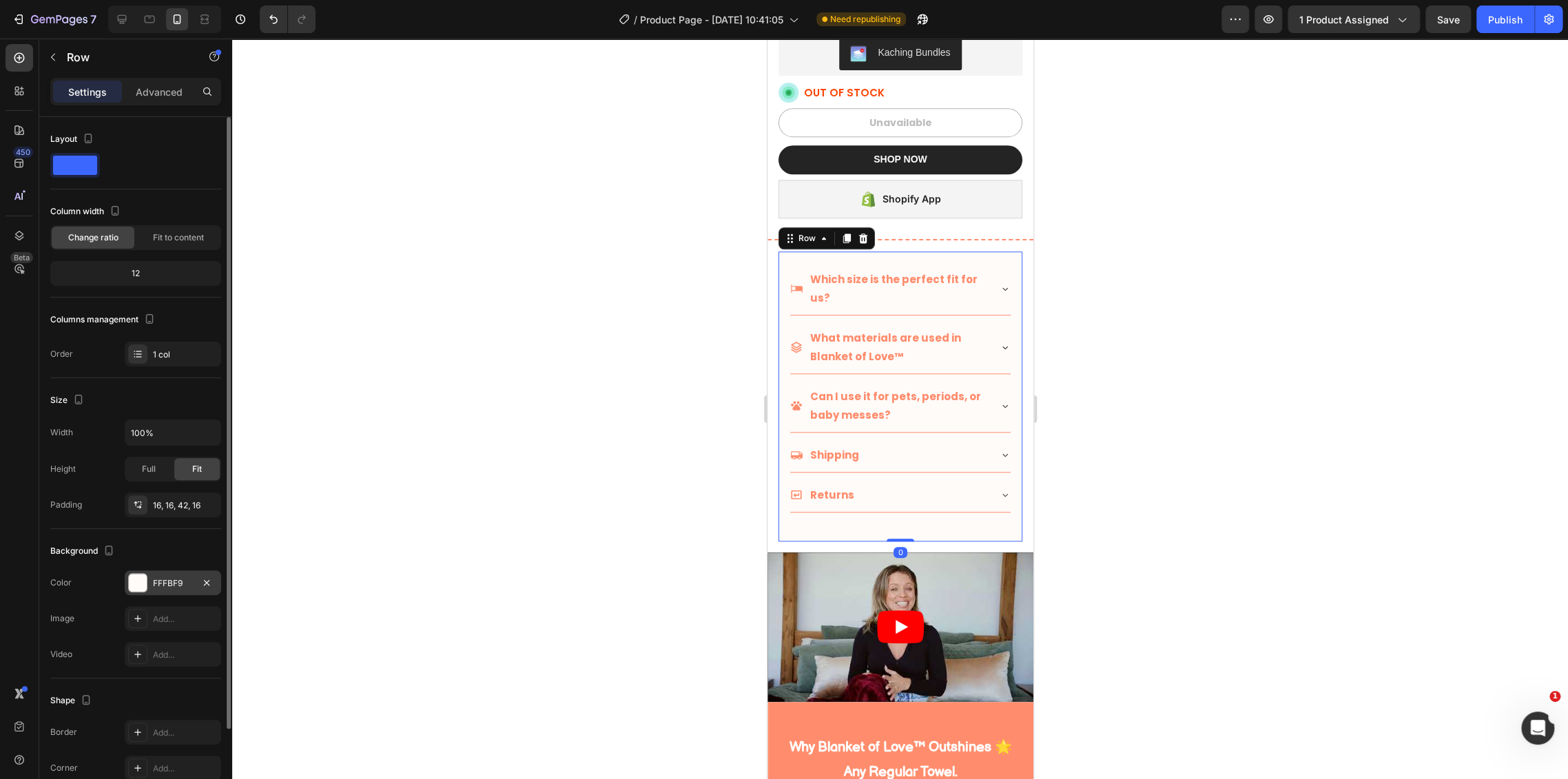
click at [182, 581] on div "FFFBF9" at bounding box center [173, 583] width 40 height 12
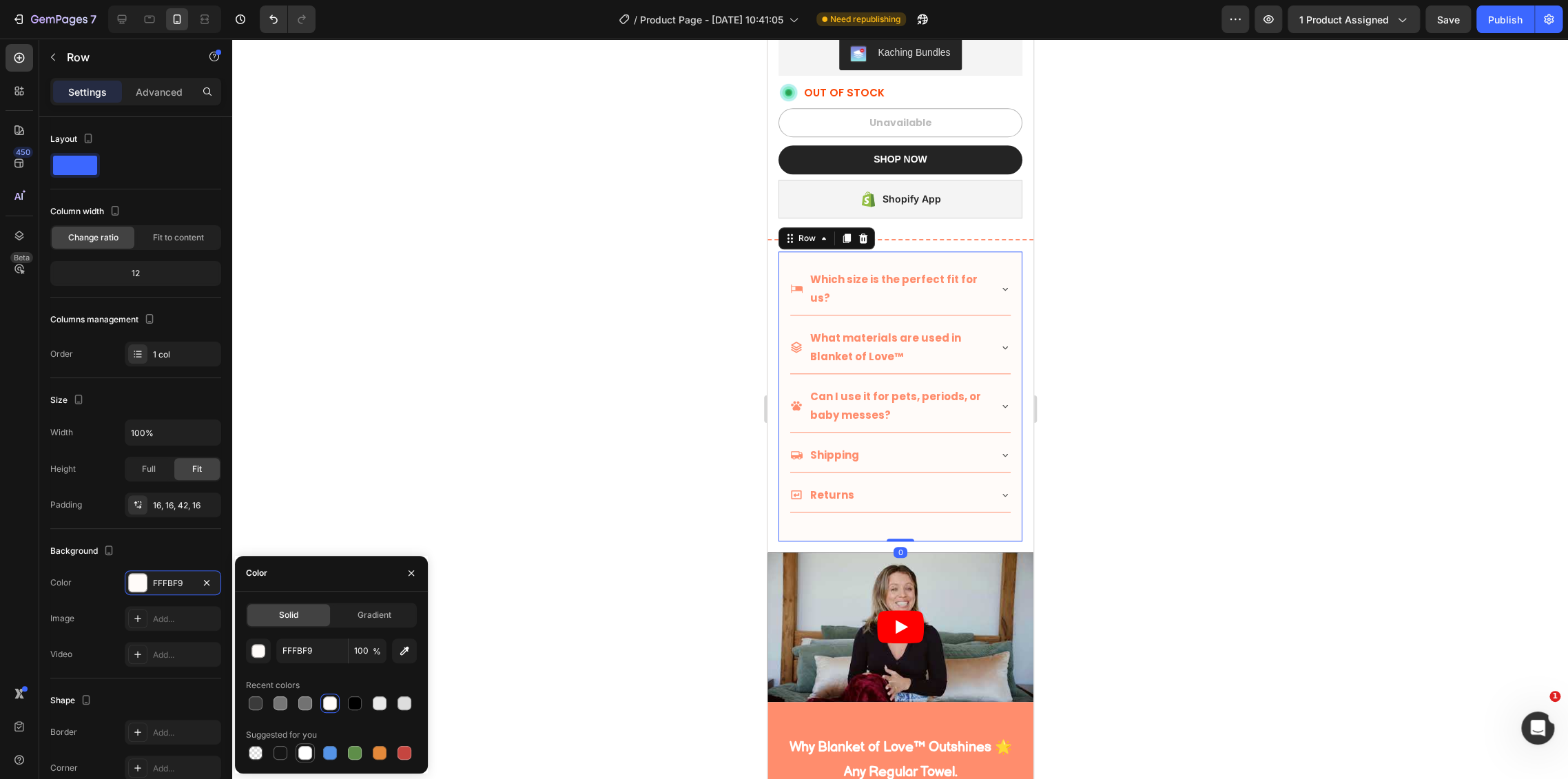
click at [308, 755] on div at bounding box center [305, 753] width 13 height 13
type input "FFFFFF"
click at [1180, 360] on div at bounding box center [900, 409] width 1336 height 741
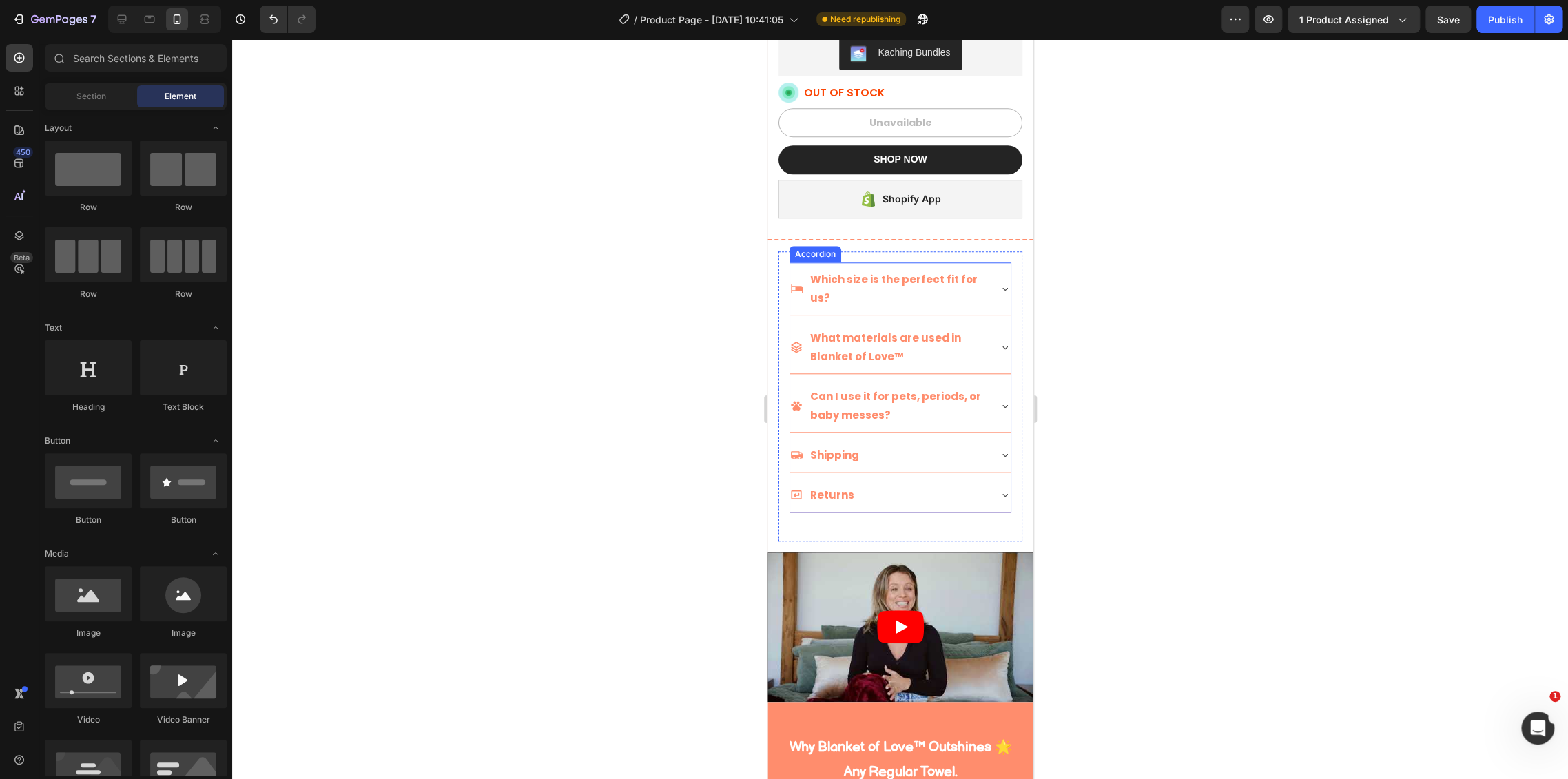
click at [854, 270] on p "Which size is the perfect fit for us?" at bounding box center [897, 288] width 176 height 37
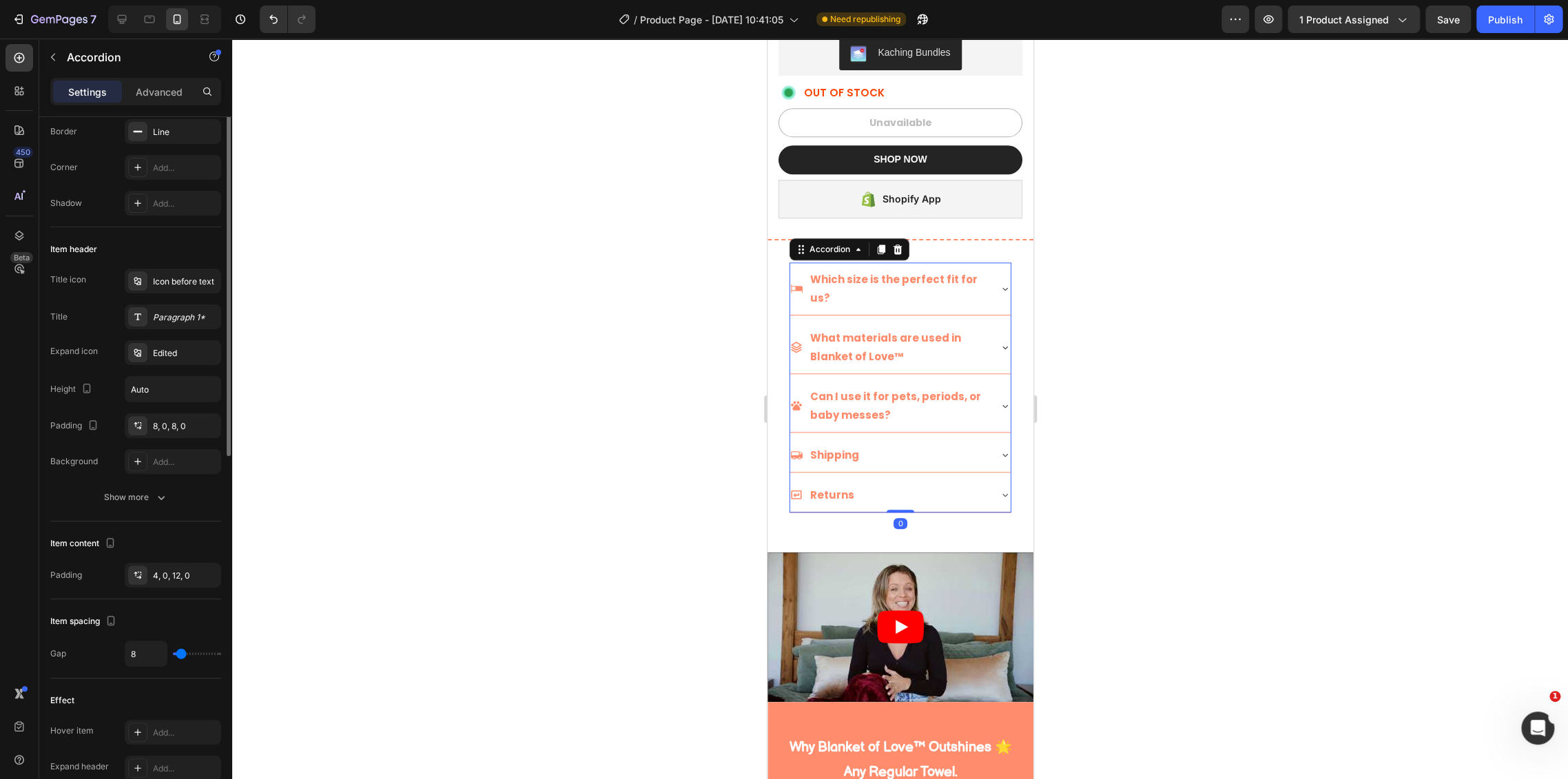
scroll to position [0, 0]
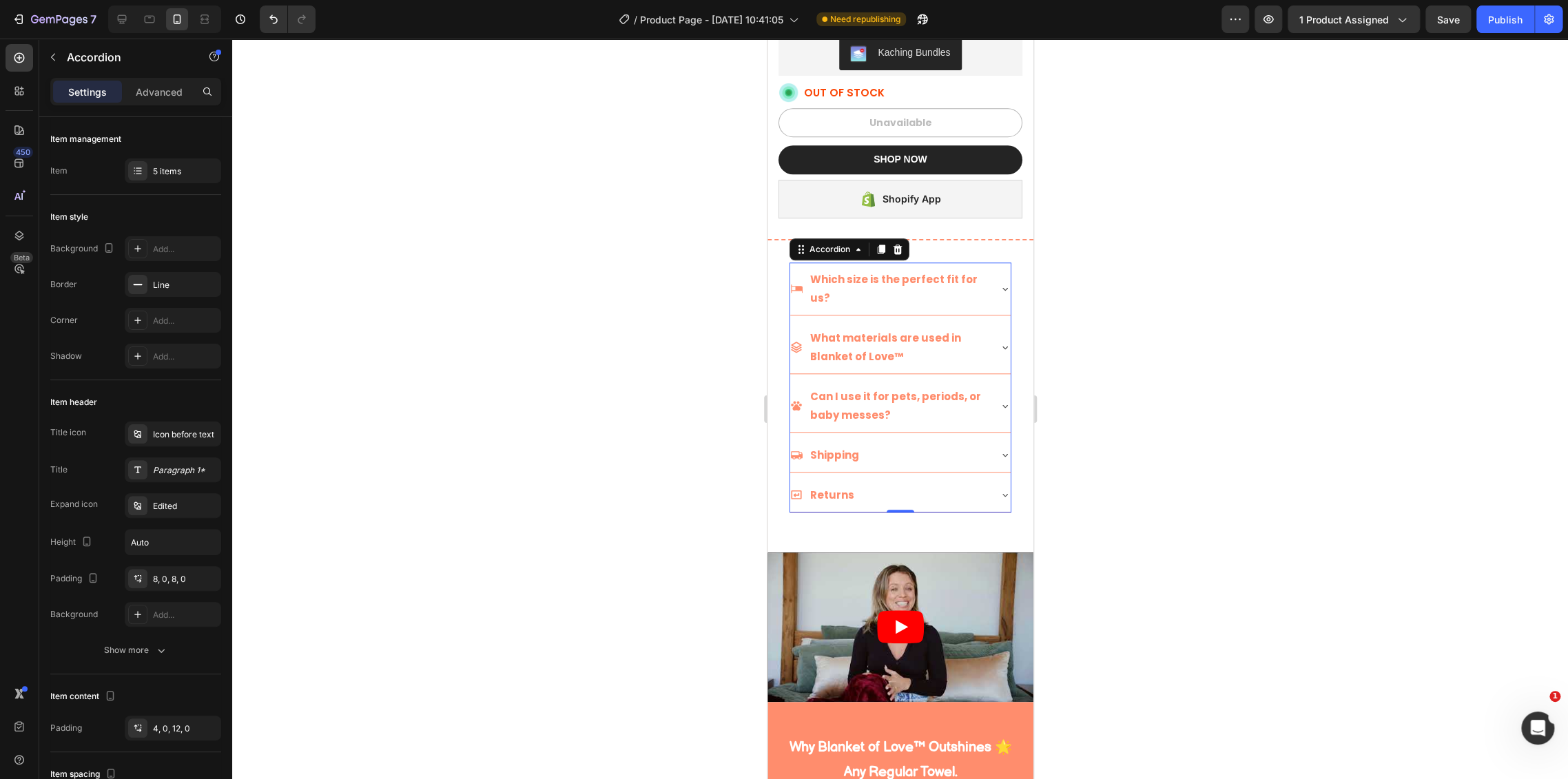
click at [885, 270] on p "Which size is the perfect fit for us?" at bounding box center [897, 288] width 176 height 37
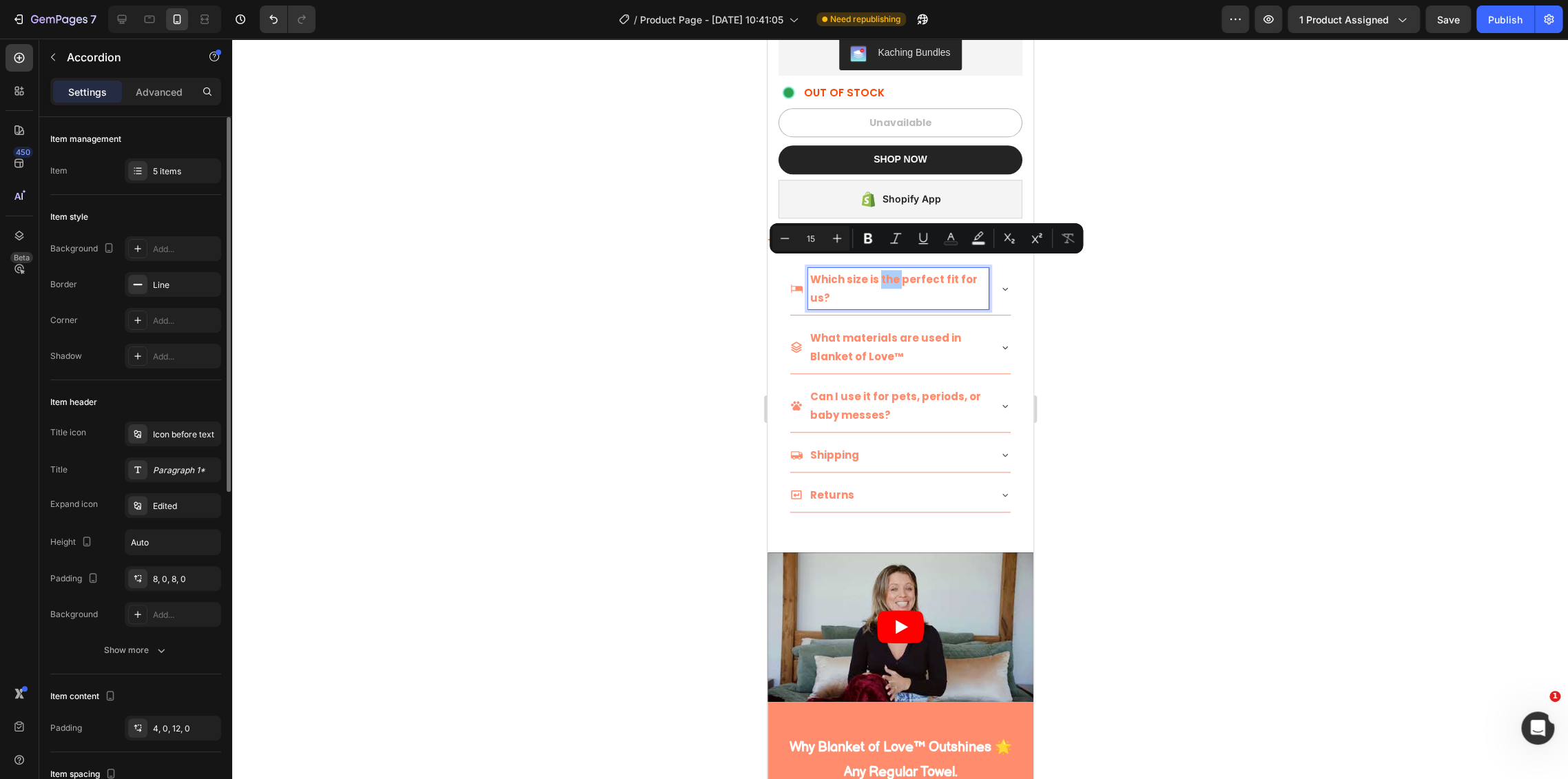
click at [107, 351] on div "Shadow Add..." at bounding box center [136, 356] width 171 height 25
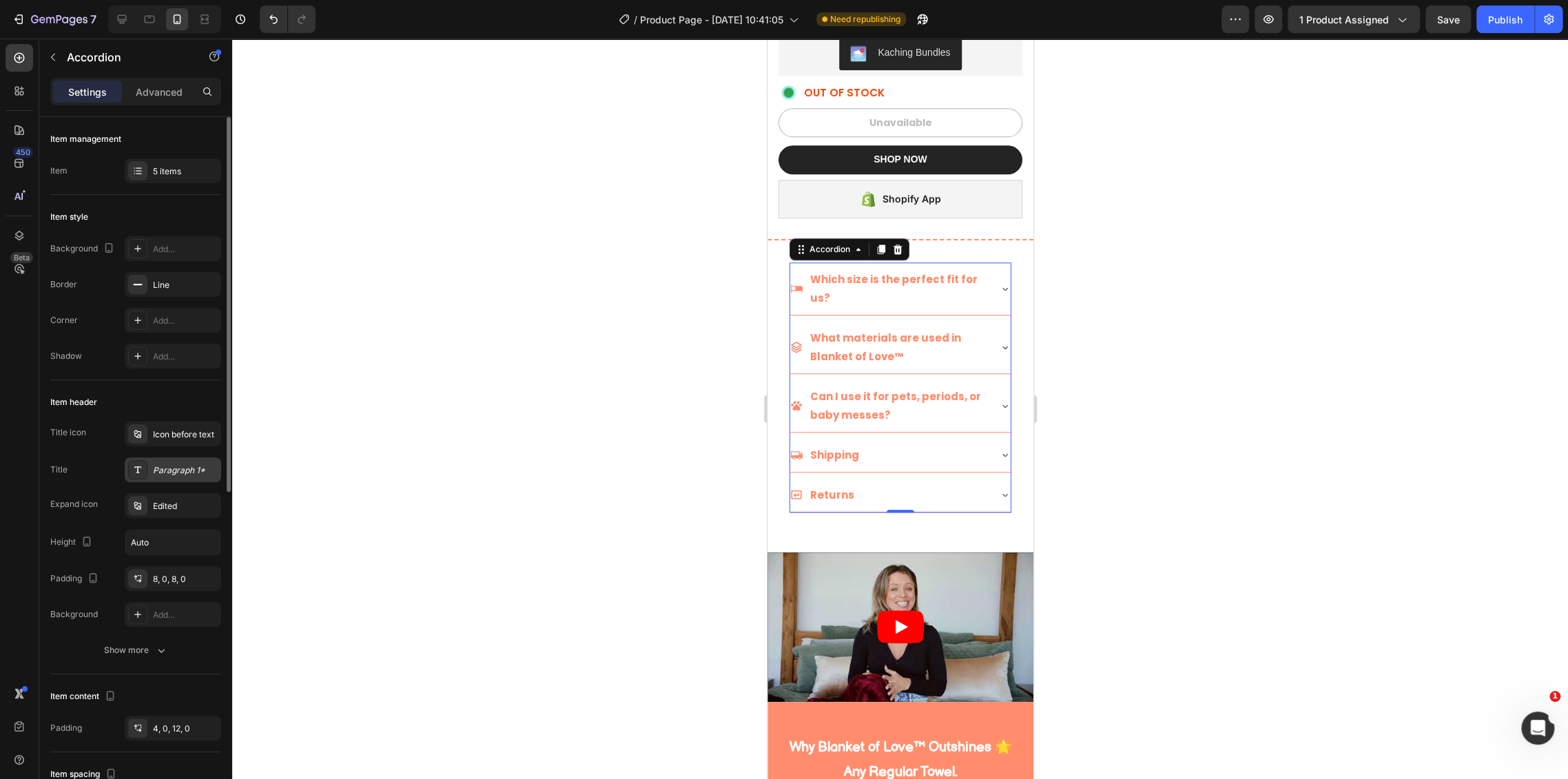
click at [175, 458] on div "Paragraph 1*" at bounding box center [172, 470] width 97 height 25
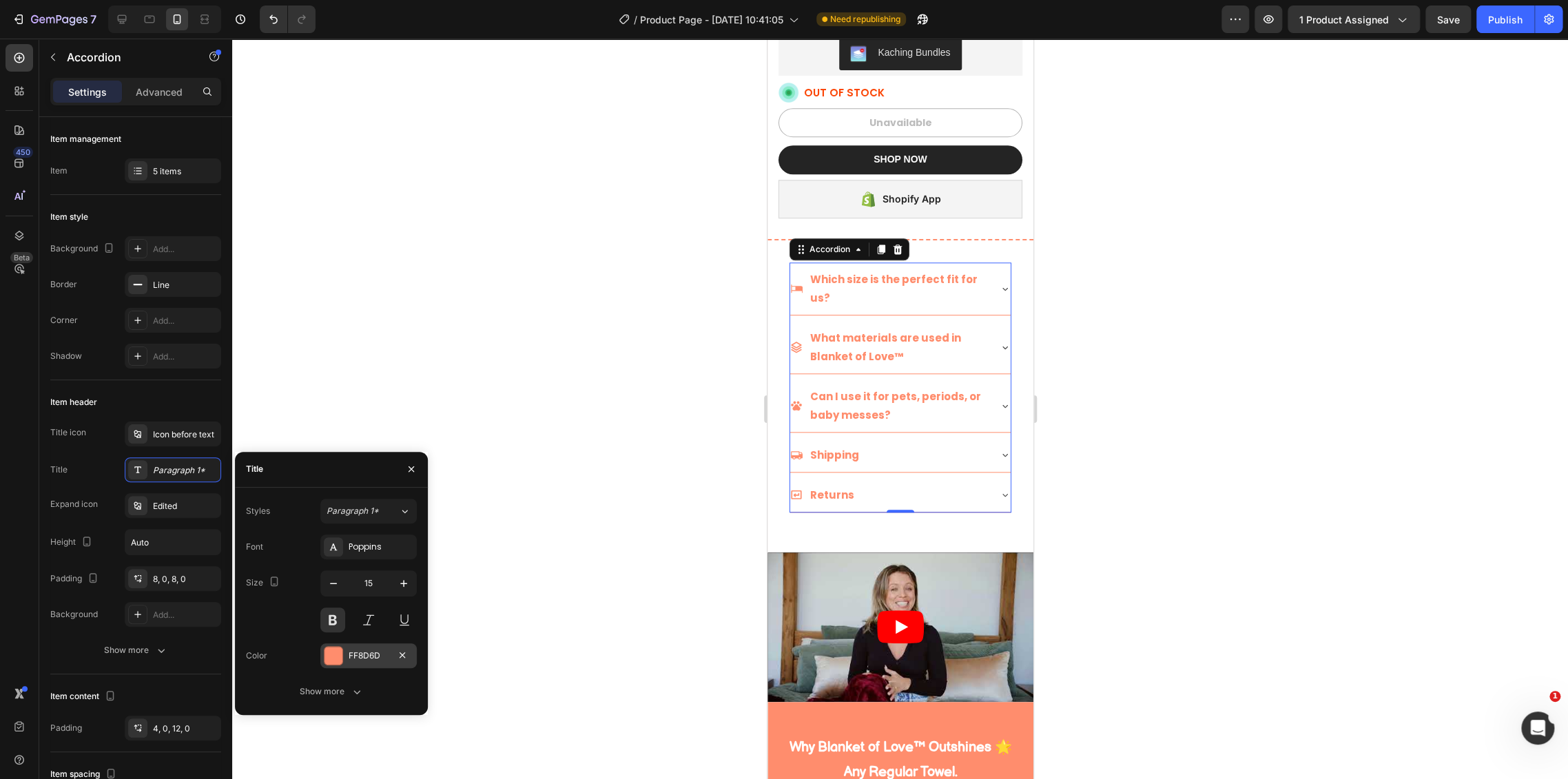
click at [362, 663] on div "FF8D6D" at bounding box center [368, 656] width 97 height 25
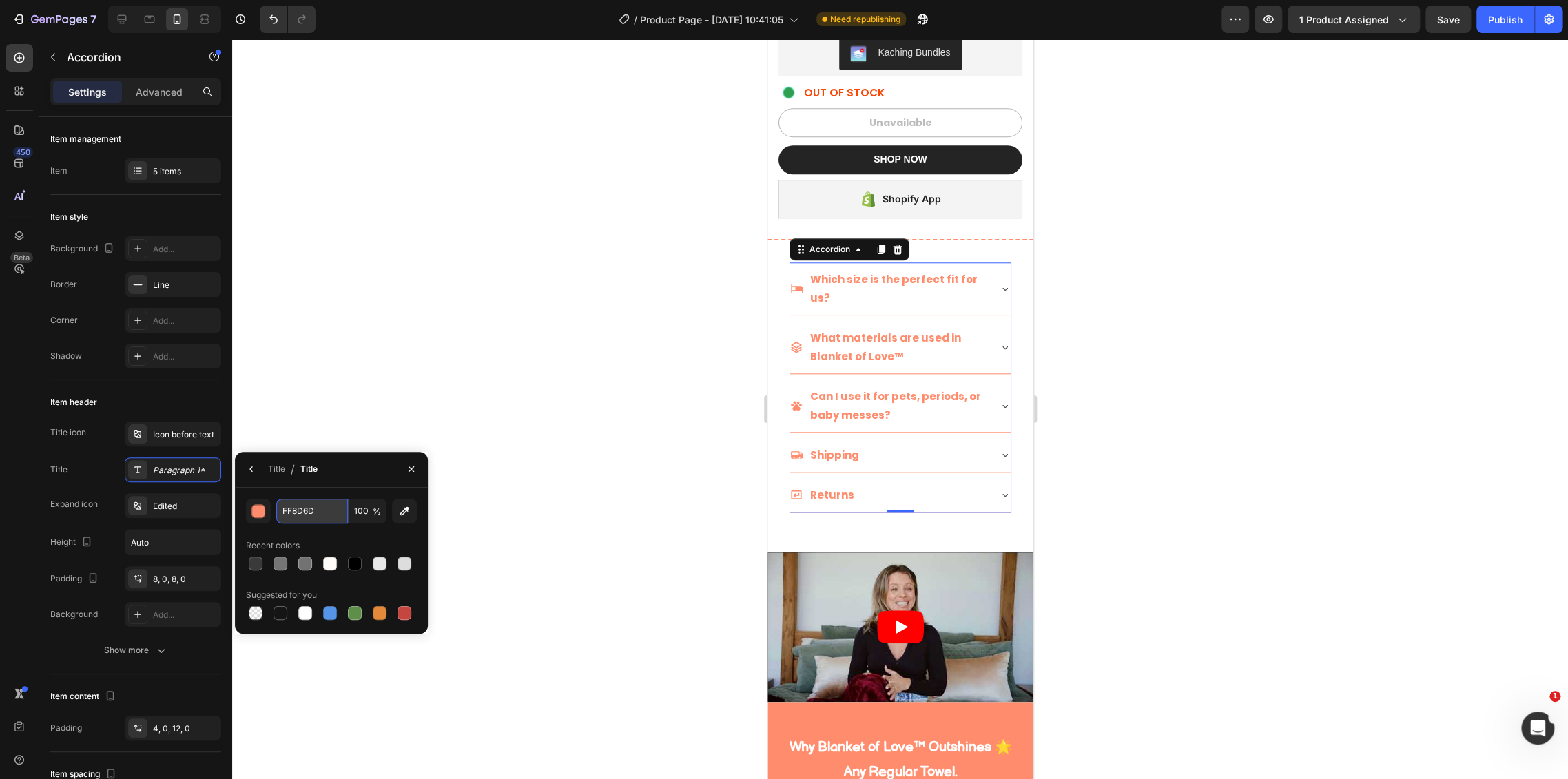
click at [299, 519] on input "FF8D6D" at bounding box center [312, 511] width 72 height 25
paste input "3A3A3A"
type input "3A3A3A"
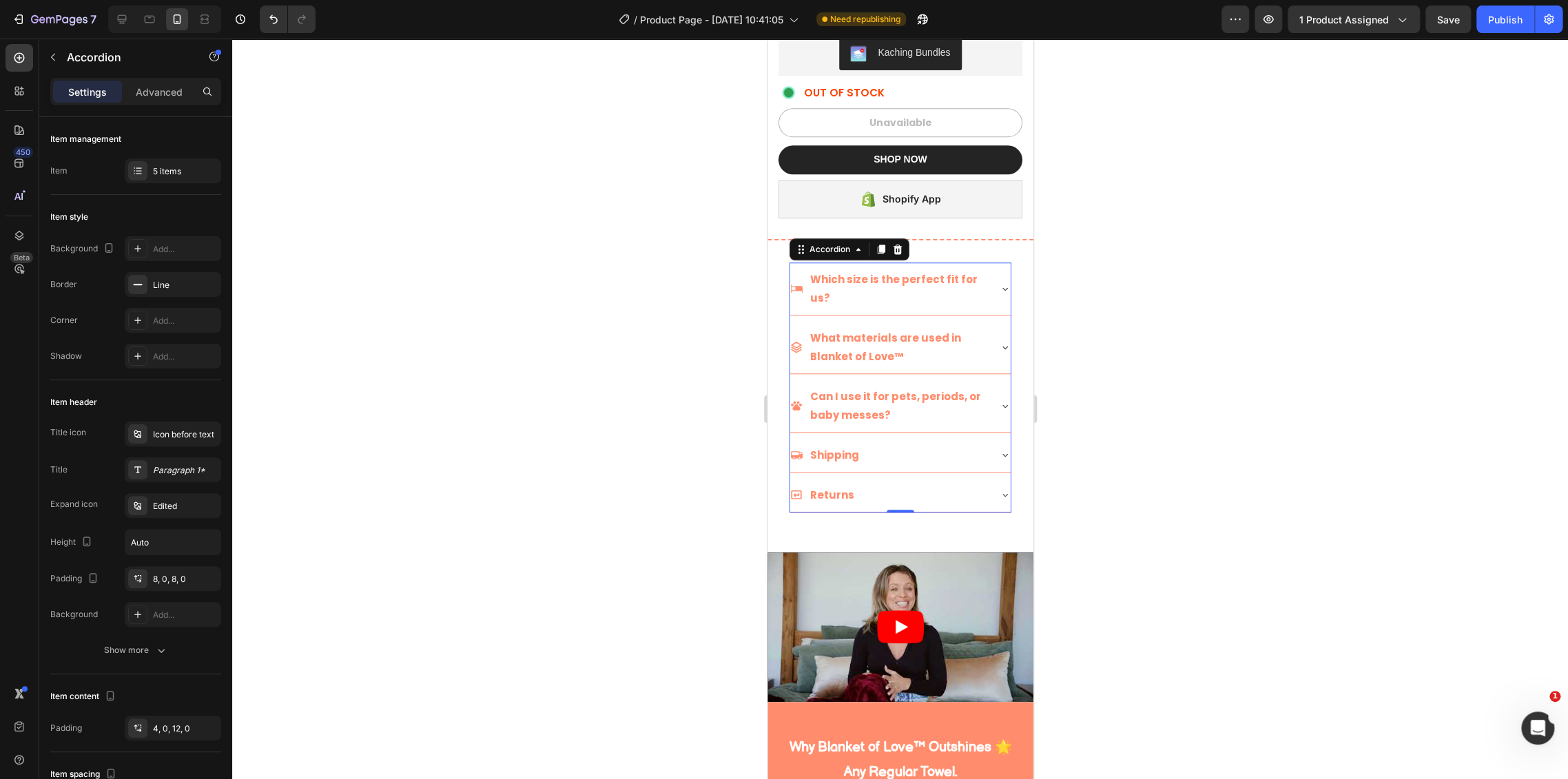
click at [425, 336] on div at bounding box center [900, 409] width 1336 height 741
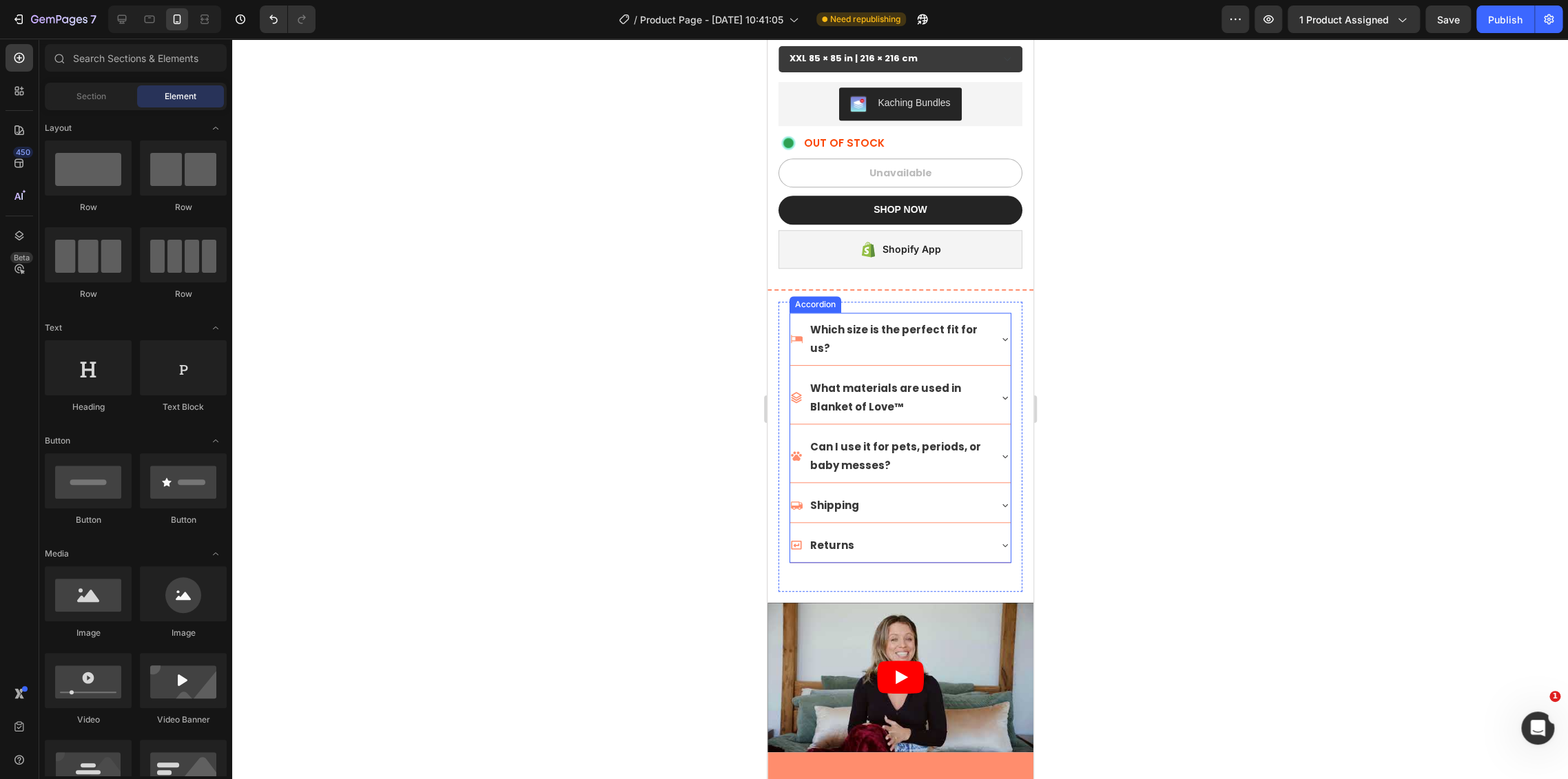
scroll to position [705, 0]
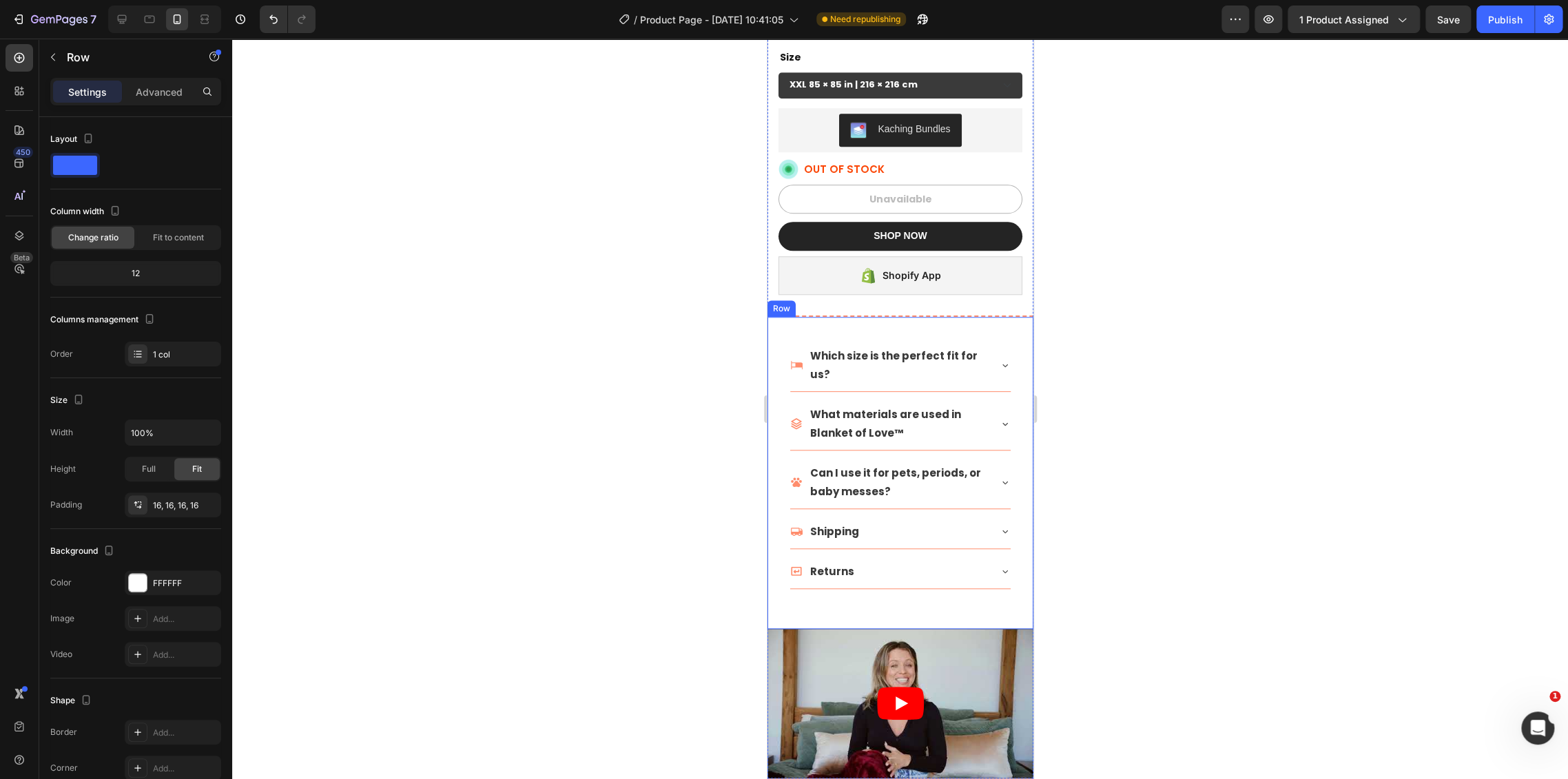
click at [1014, 317] on div "Which size is the perfect fit for us? What materials are used in Blanket of Lov…" at bounding box center [899, 473] width 266 height 312
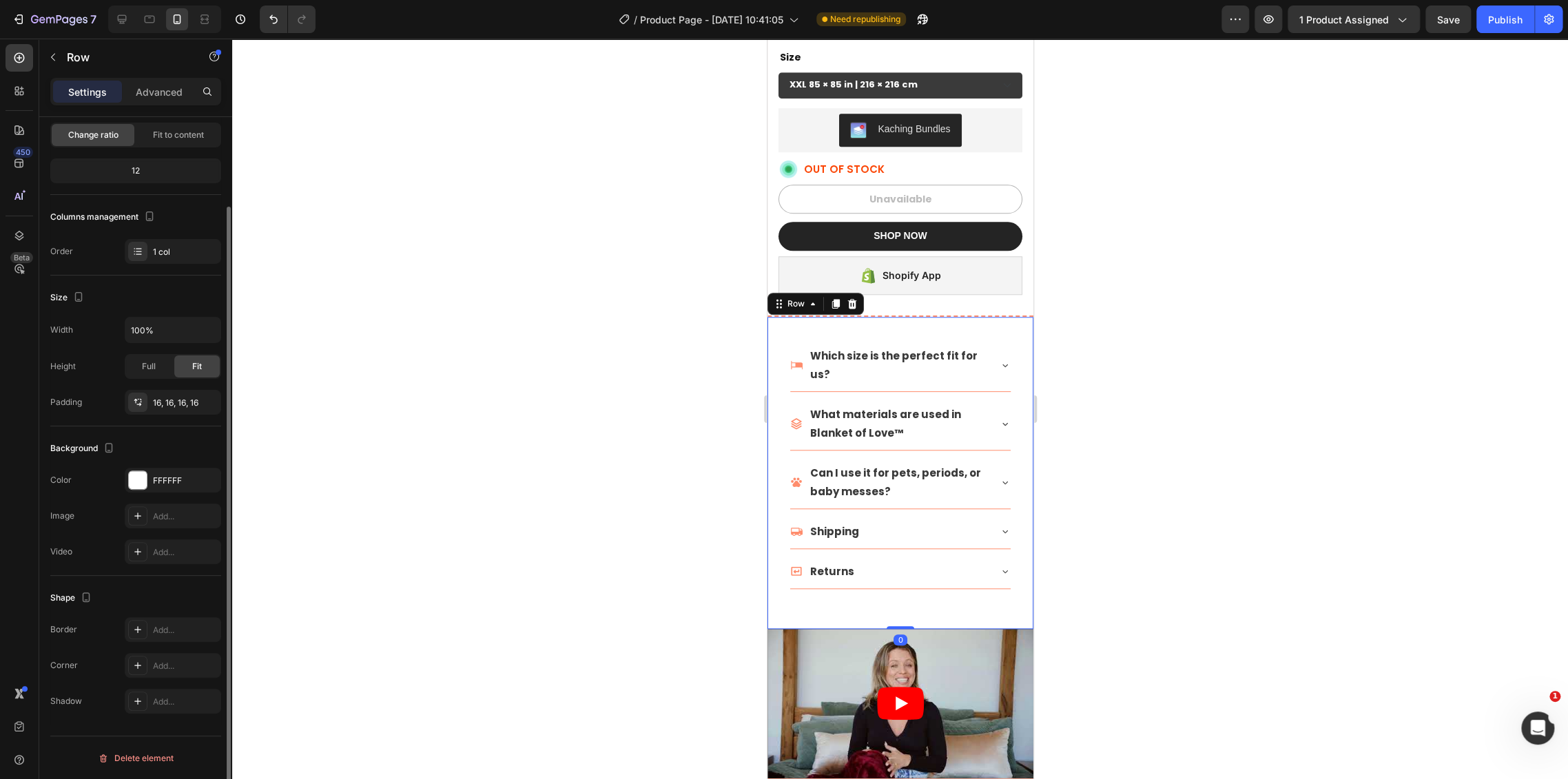
scroll to position [0, 0]
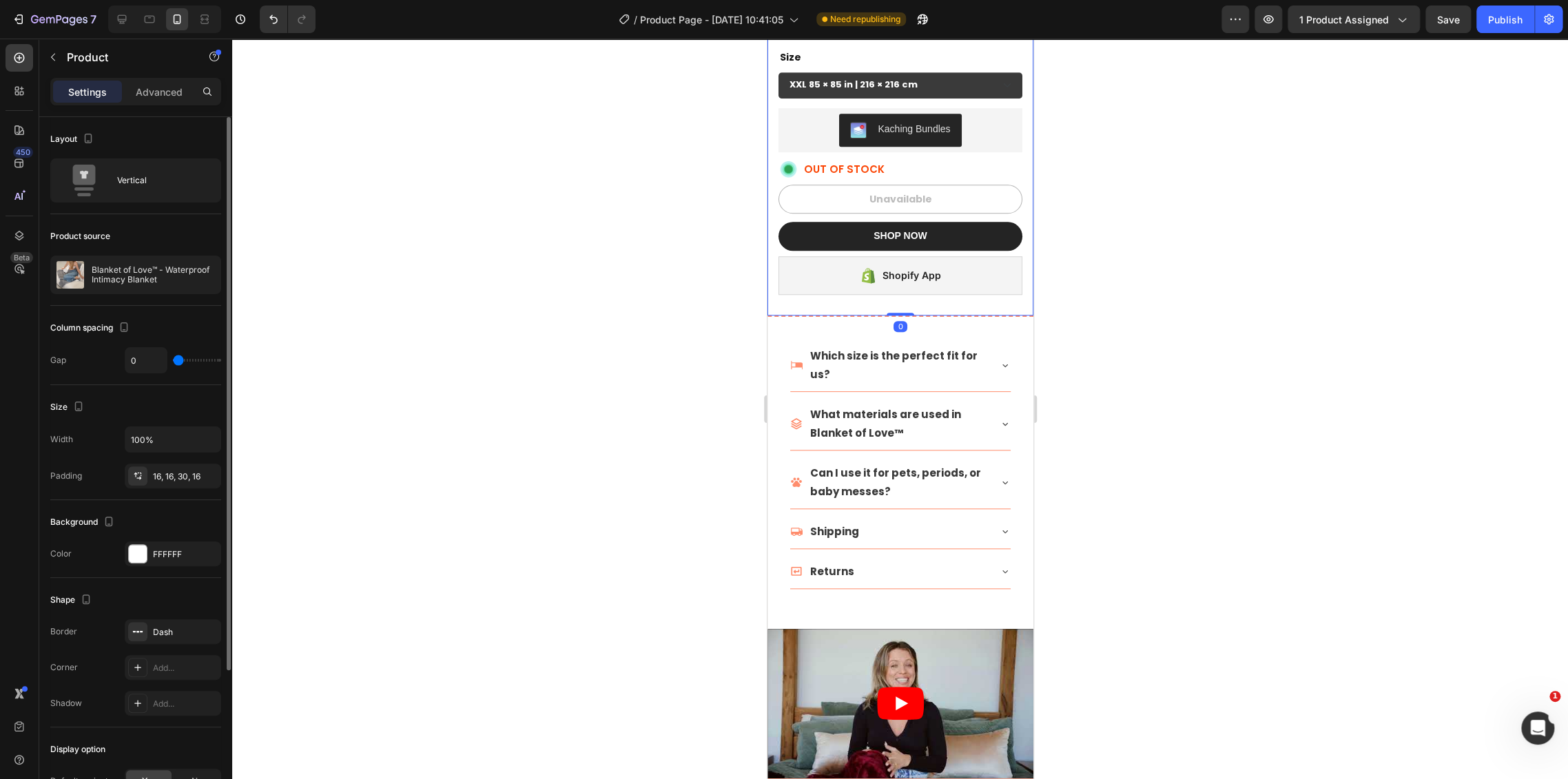
scroll to position [77, 0]
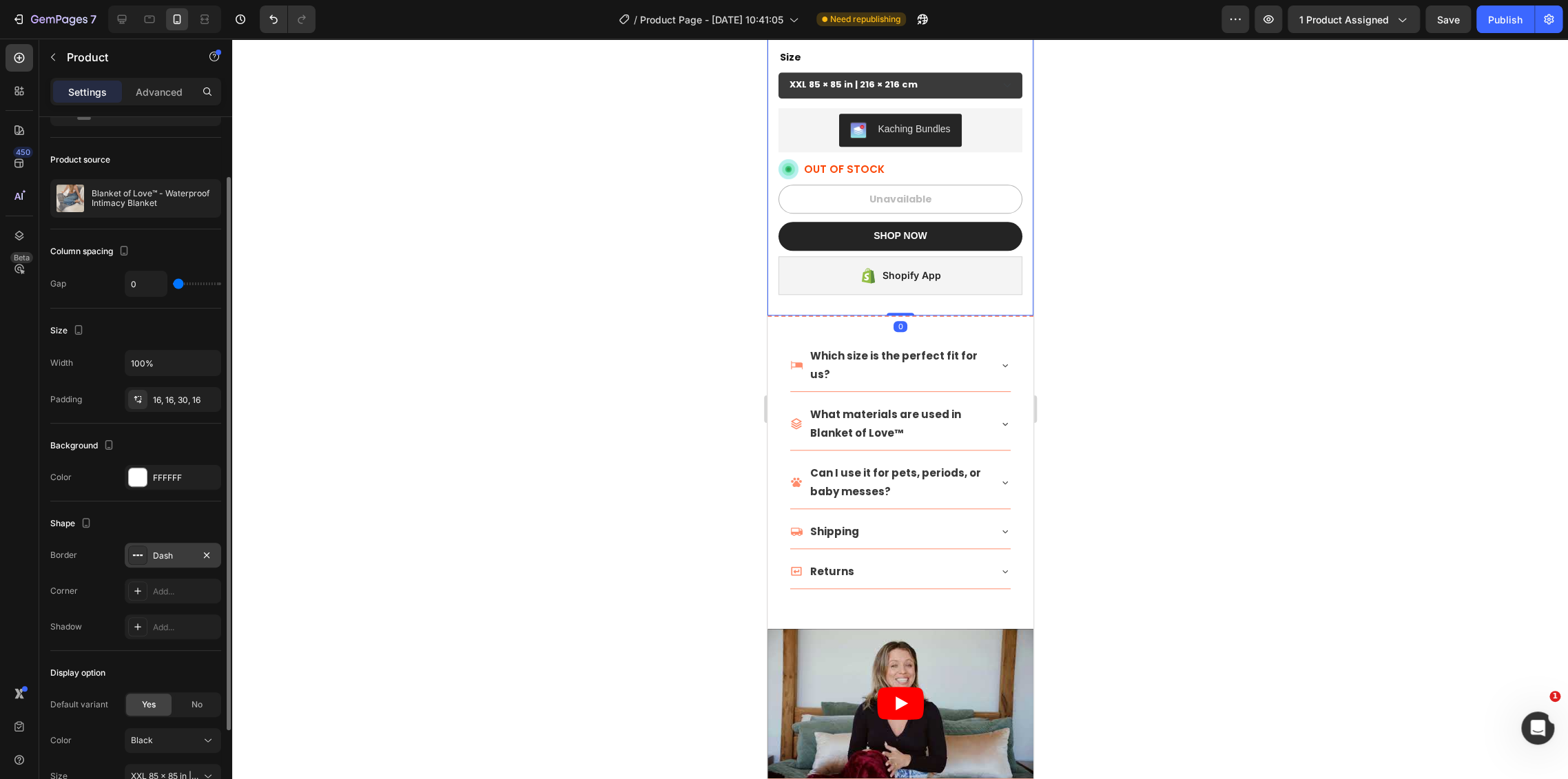
click at [161, 550] on div "Dash" at bounding box center [173, 556] width 40 height 12
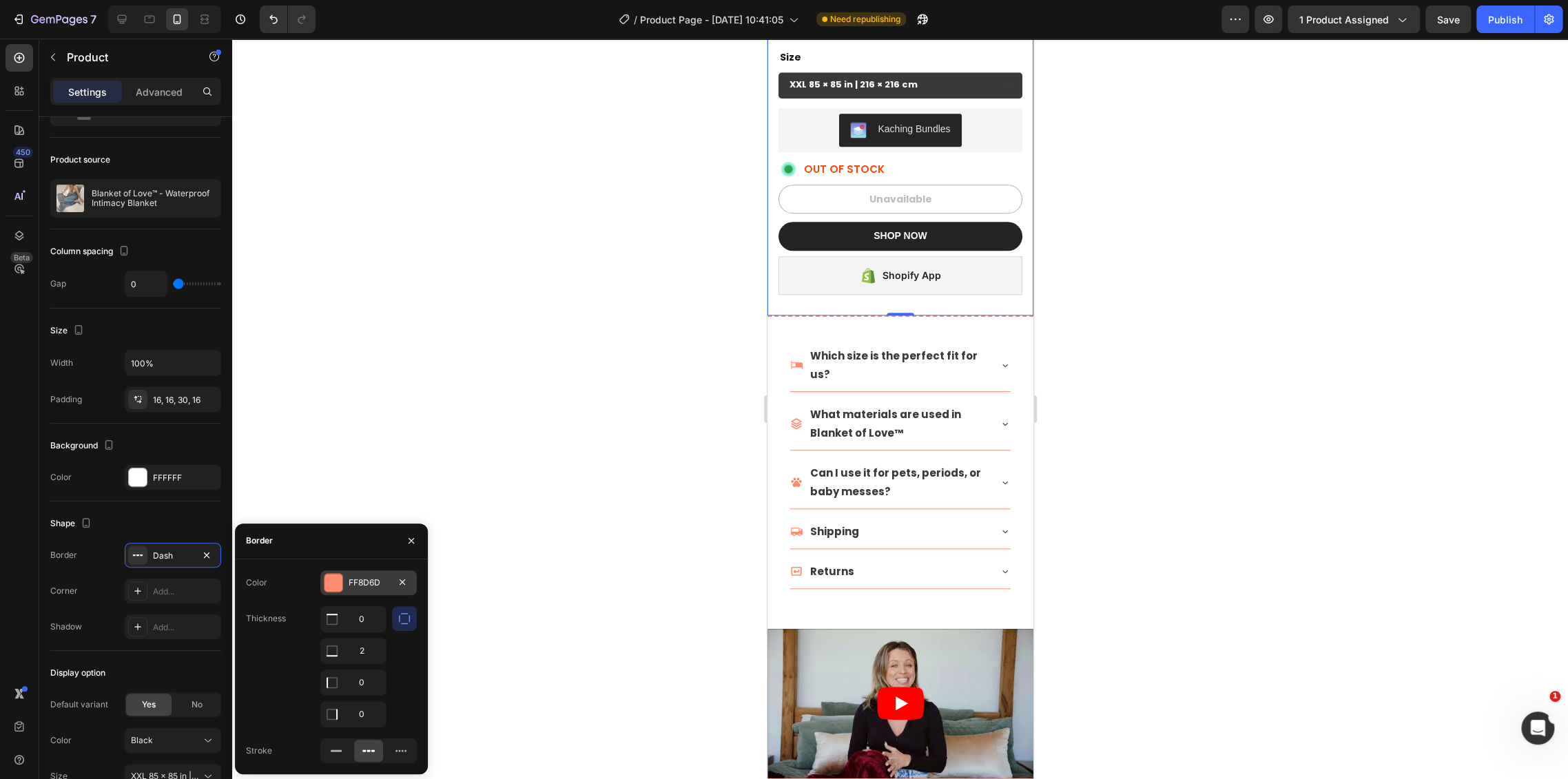
click at [378, 583] on div "FF8D6D" at bounding box center [368, 583] width 40 height 12
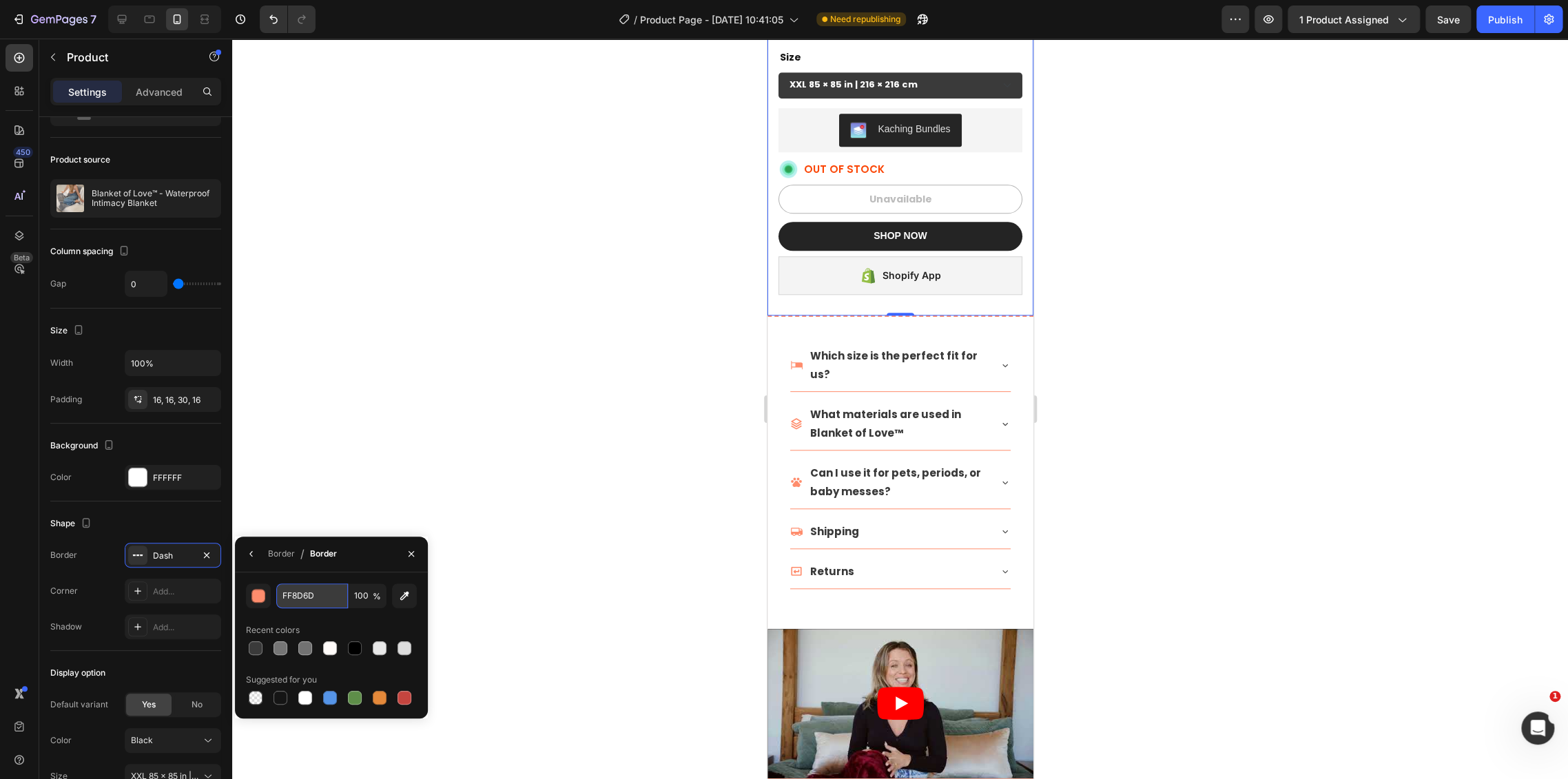
click at [315, 587] on input "FF8D6D" at bounding box center [312, 596] width 72 height 25
paste input "3A3A3A"
type input "3A3A3A"
click at [584, 357] on div at bounding box center [900, 409] width 1336 height 741
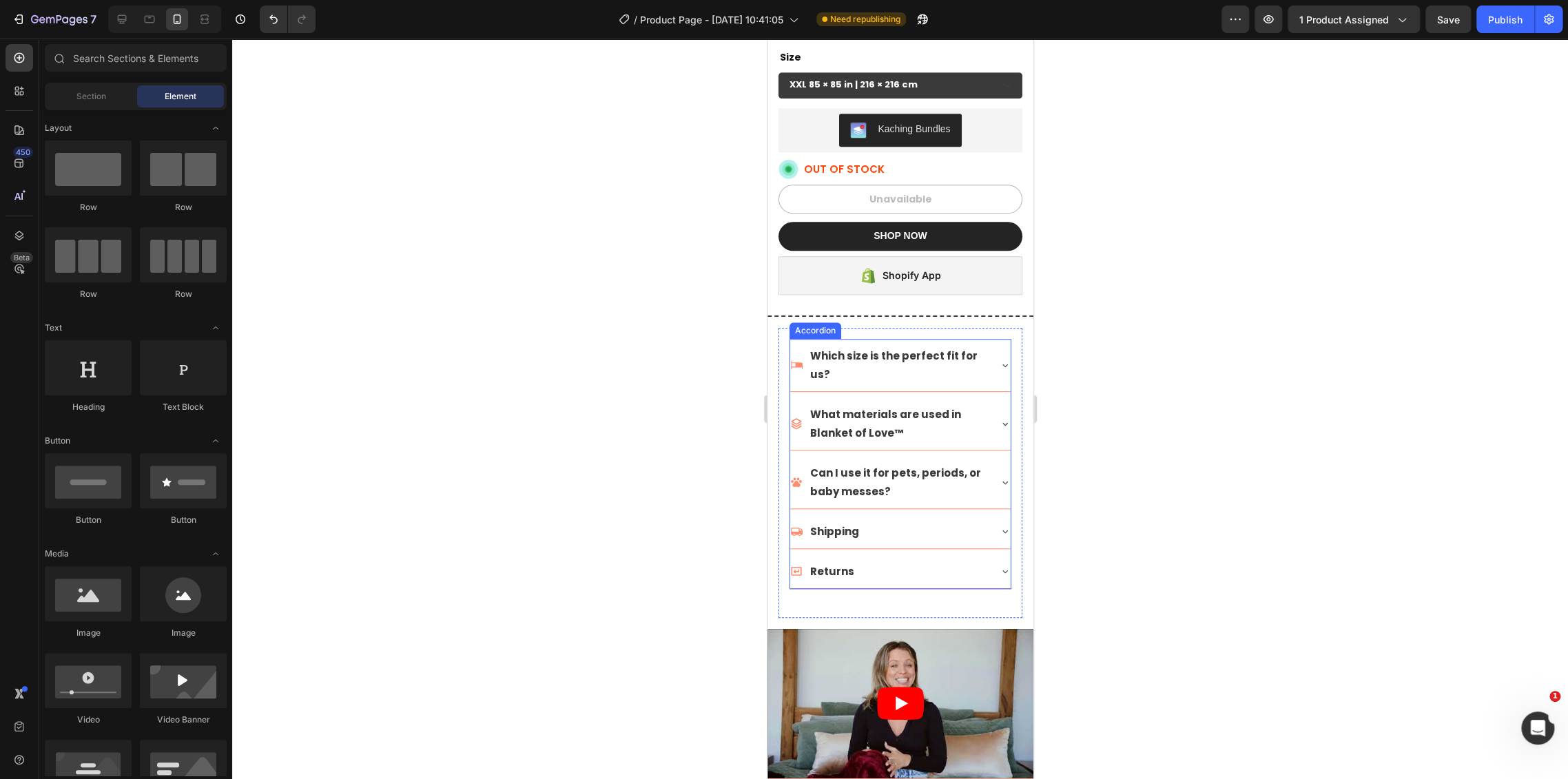
click at [979, 382] on div "Which size is the perfect fit for us? What materials are used in Blanket of Lov…" at bounding box center [899, 463] width 222 height 250
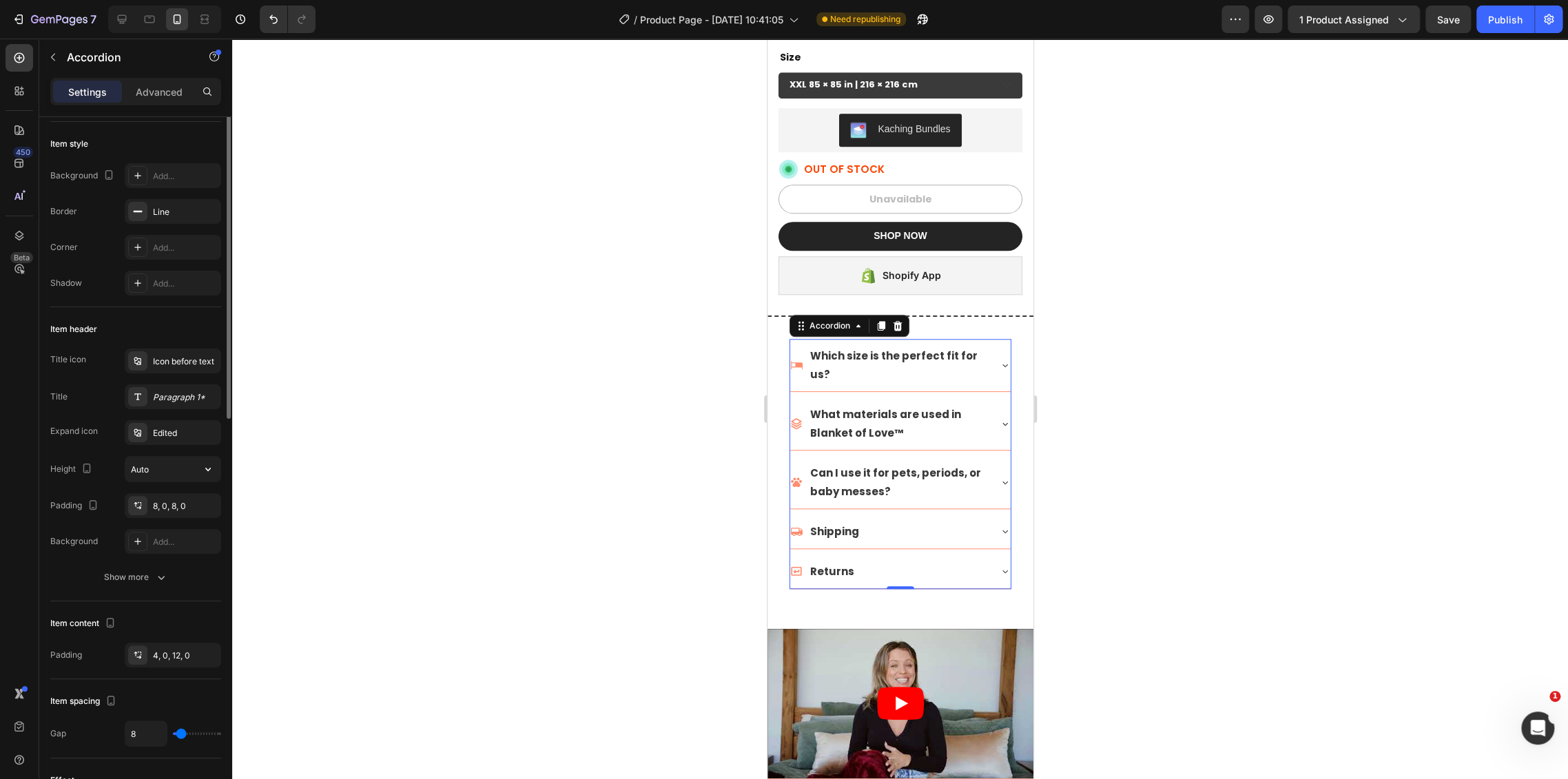
scroll to position [0, 0]
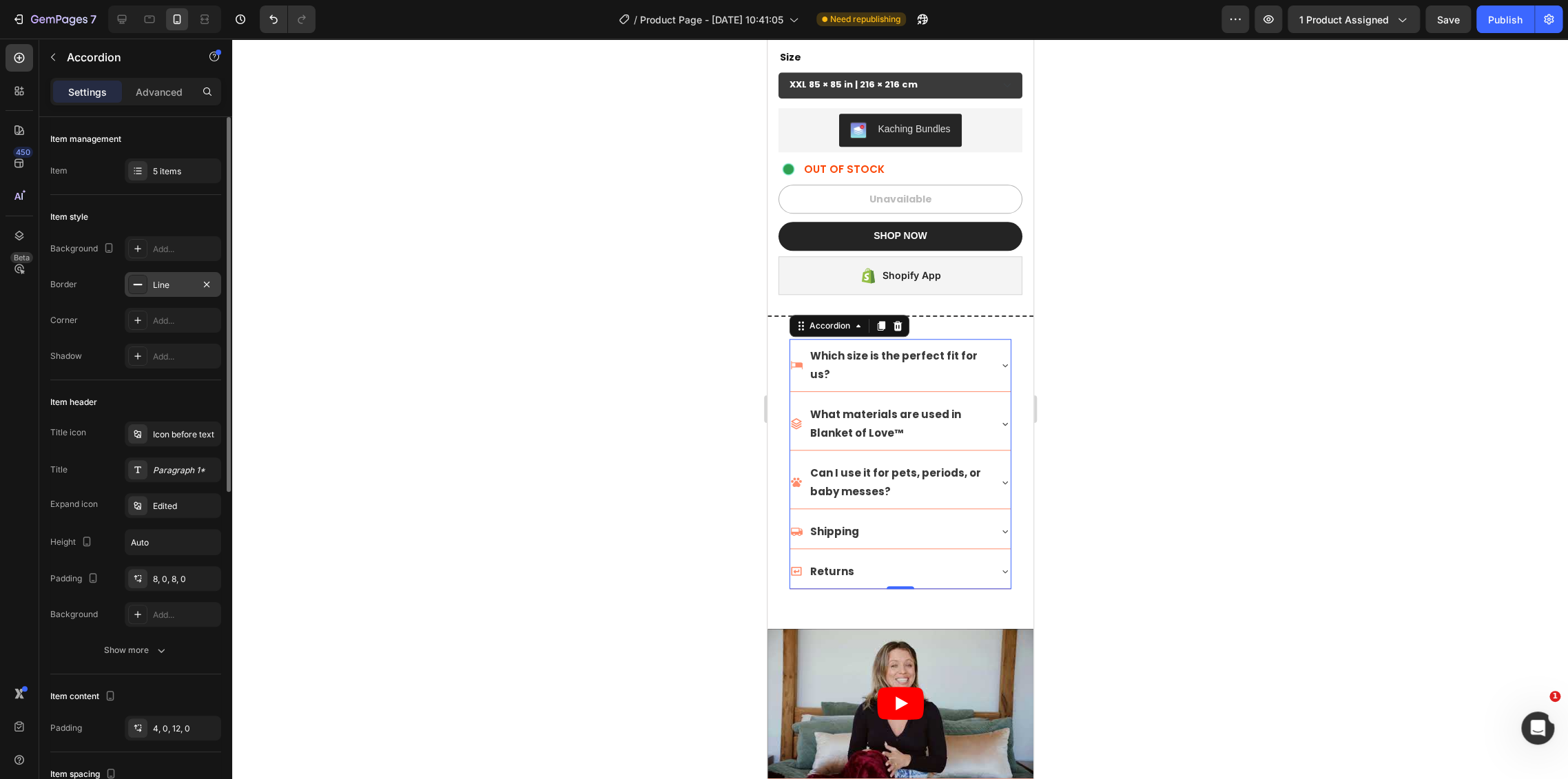
click at [166, 275] on div "Line" at bounding box center [172, 284] width 97 height 25
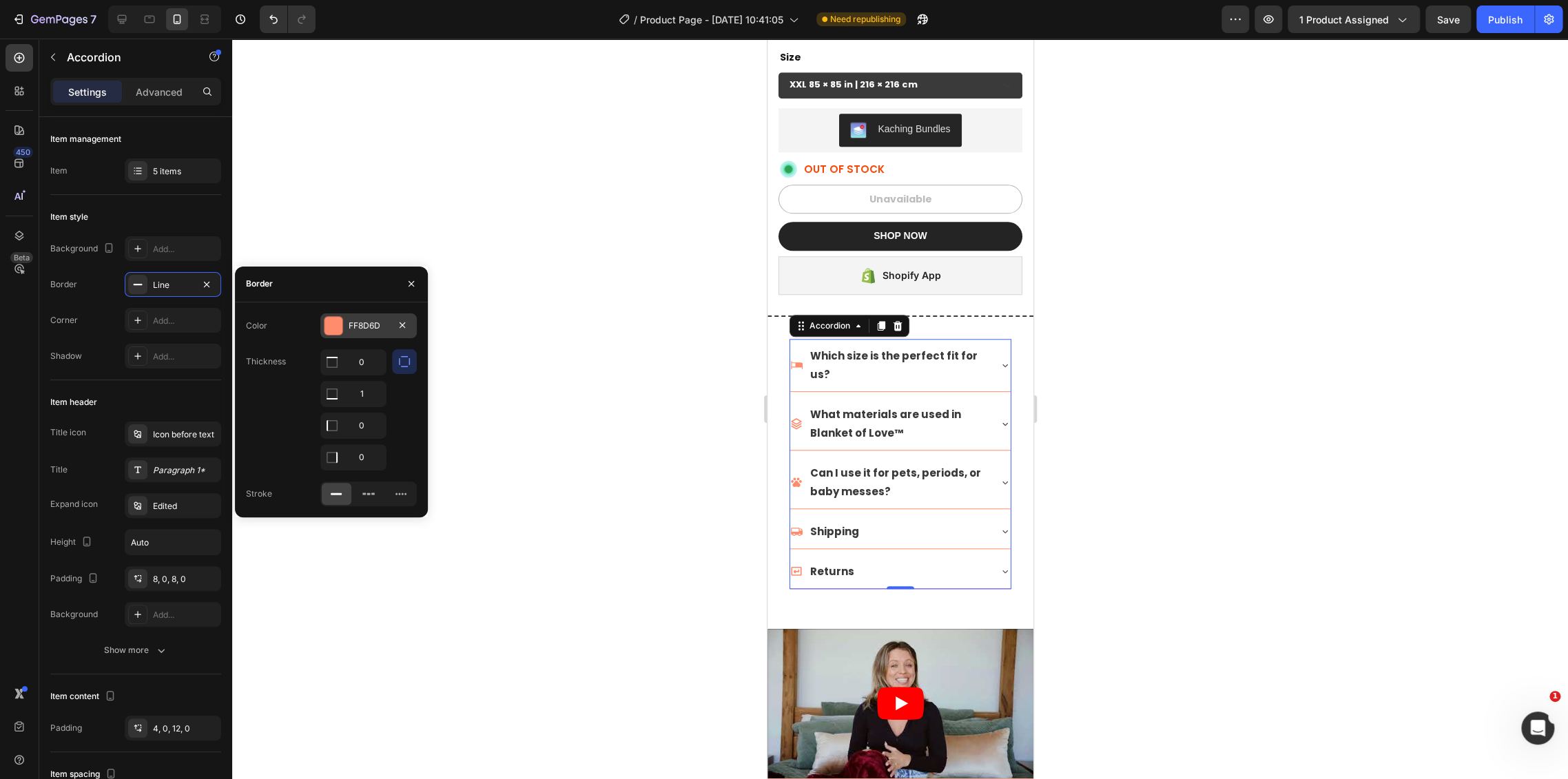
click at [368, 332] on div "FF8D6D" at bounding box center [368, 326] width 97 height 25
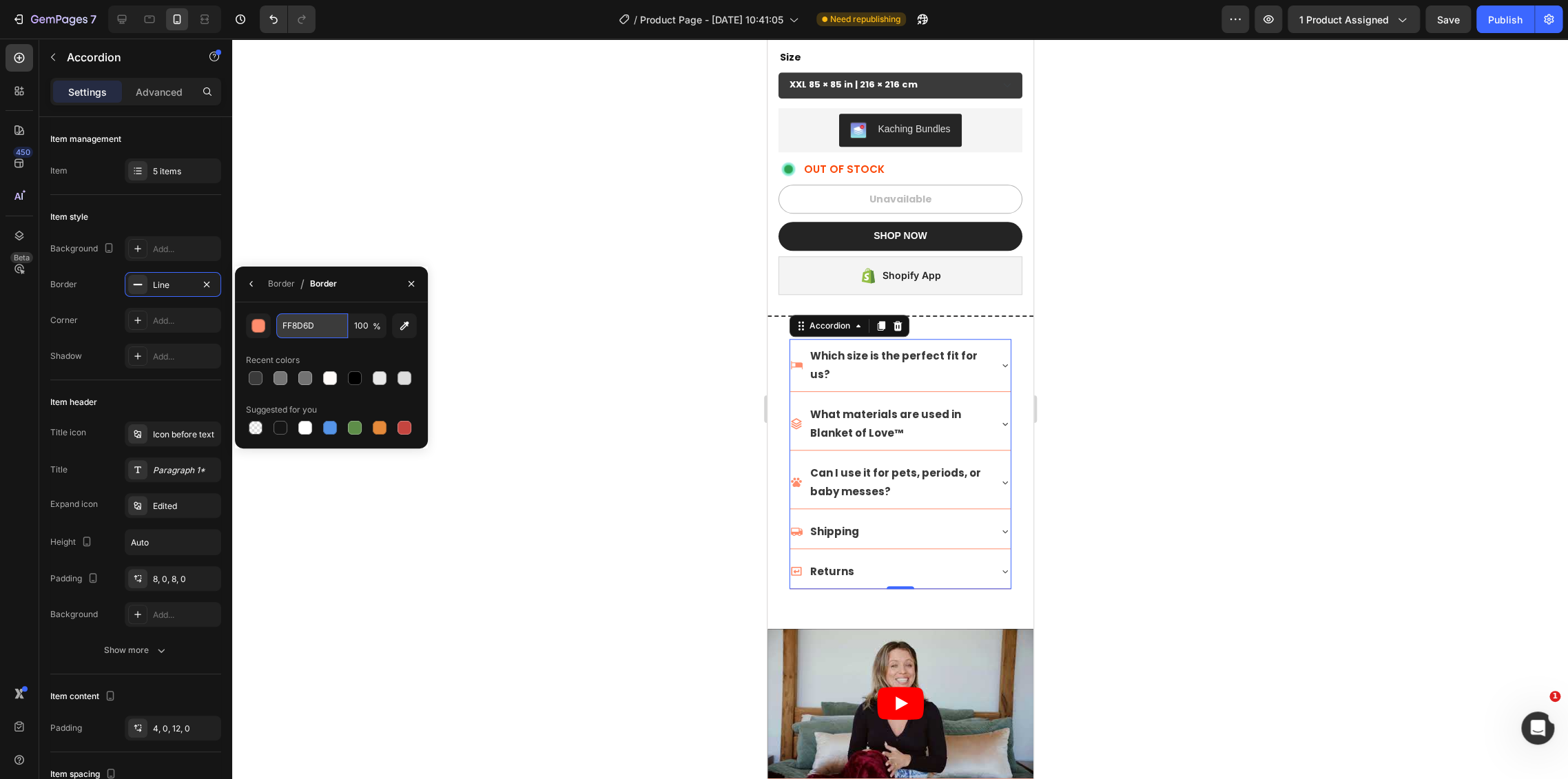
click at [290, 329] on input "FF8D6D" at bounding box center [312, 326] width 72 height 25
paste input "3A3A3A"
type input "3A3A3A"
click at [637, 345] on div at bounding box center [900, 409] width 1336 height 741
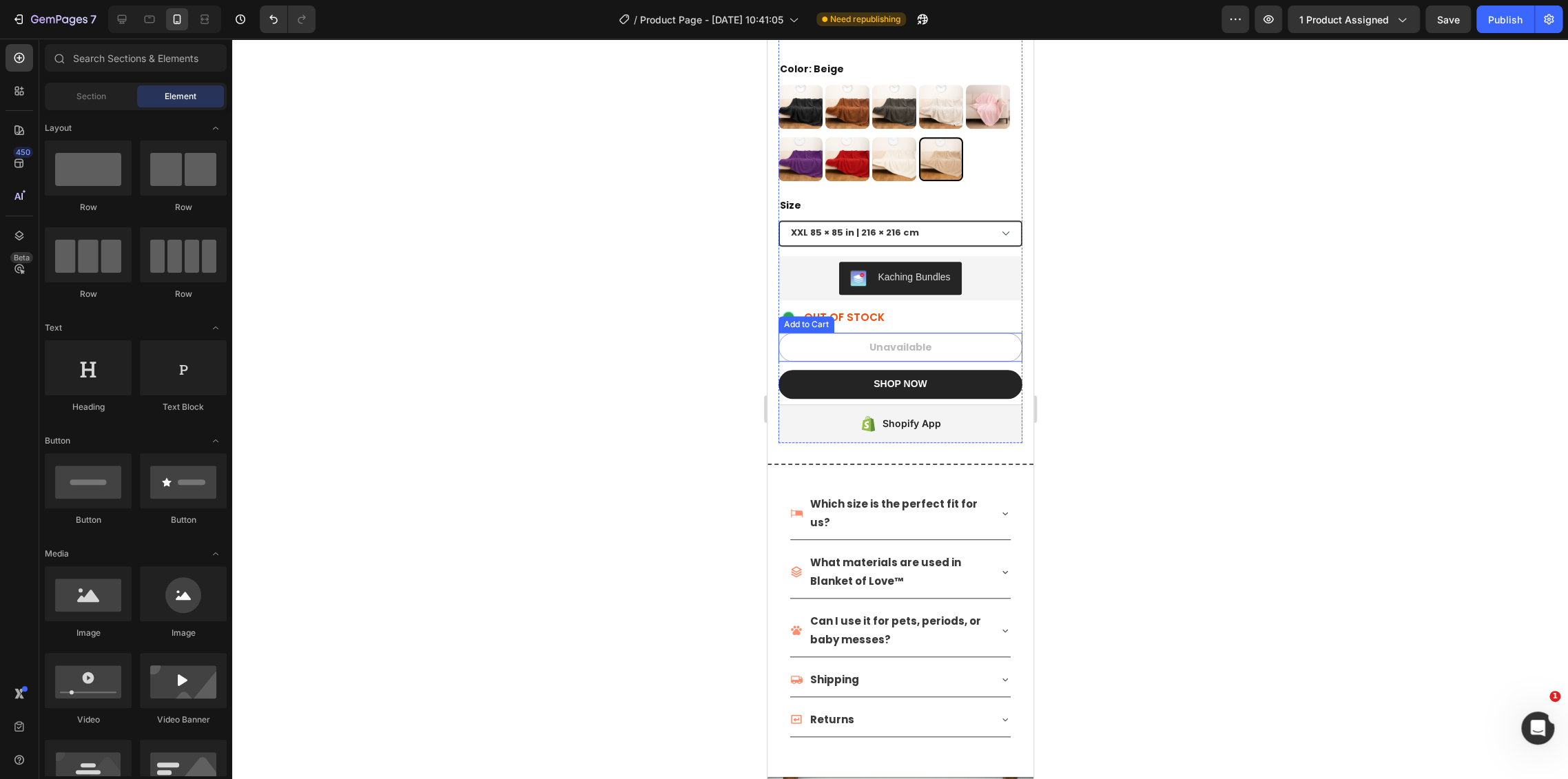
scroll to position [552, 0]
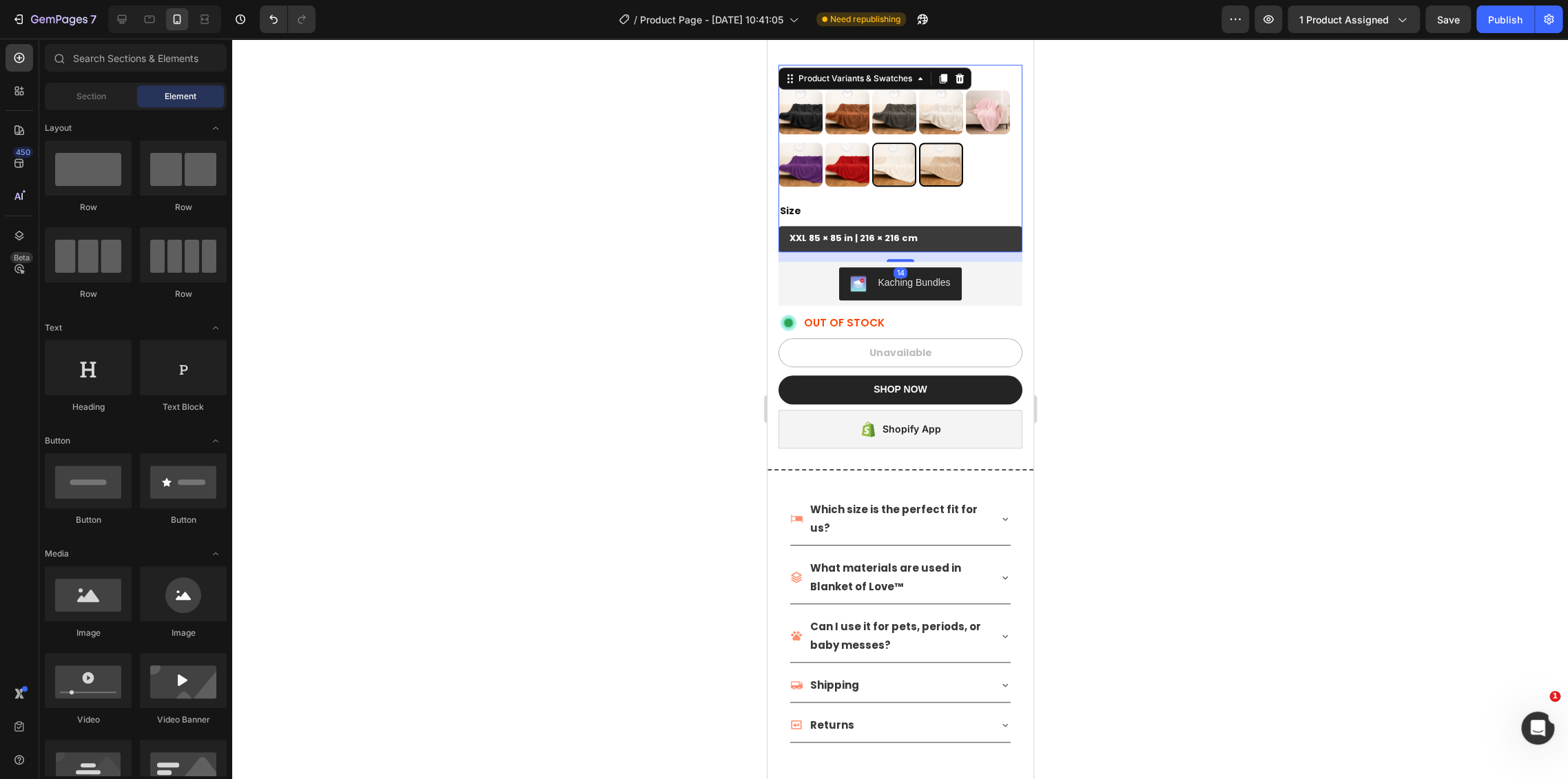
click at [894, 149] on img at bounding box center [893, 164] width 41 height 41
click at [872, 143] on input "White White" at bounding box center [871, 142] width 1 height 1
radio input "true"
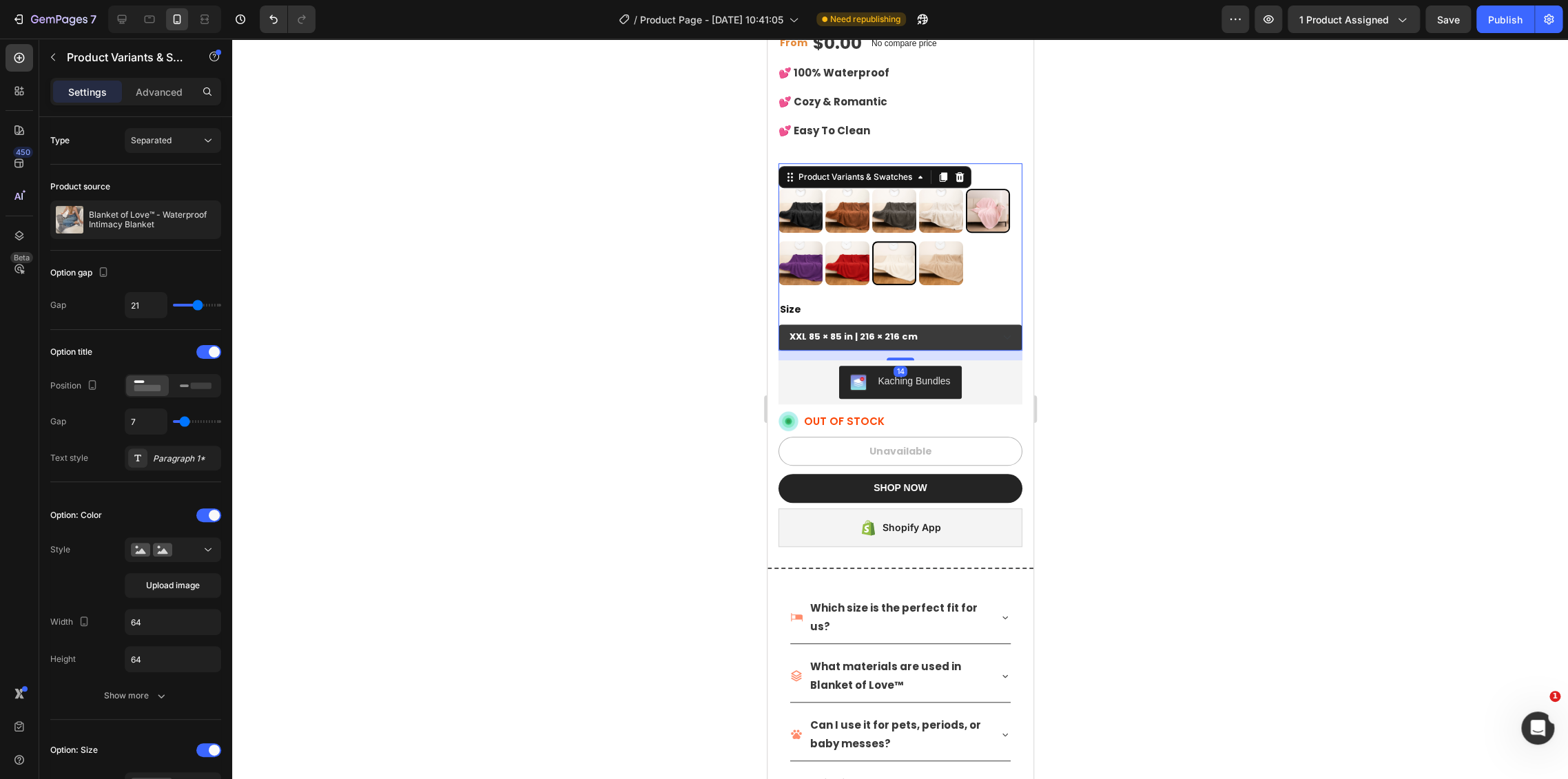
scroll to position [323, 0]
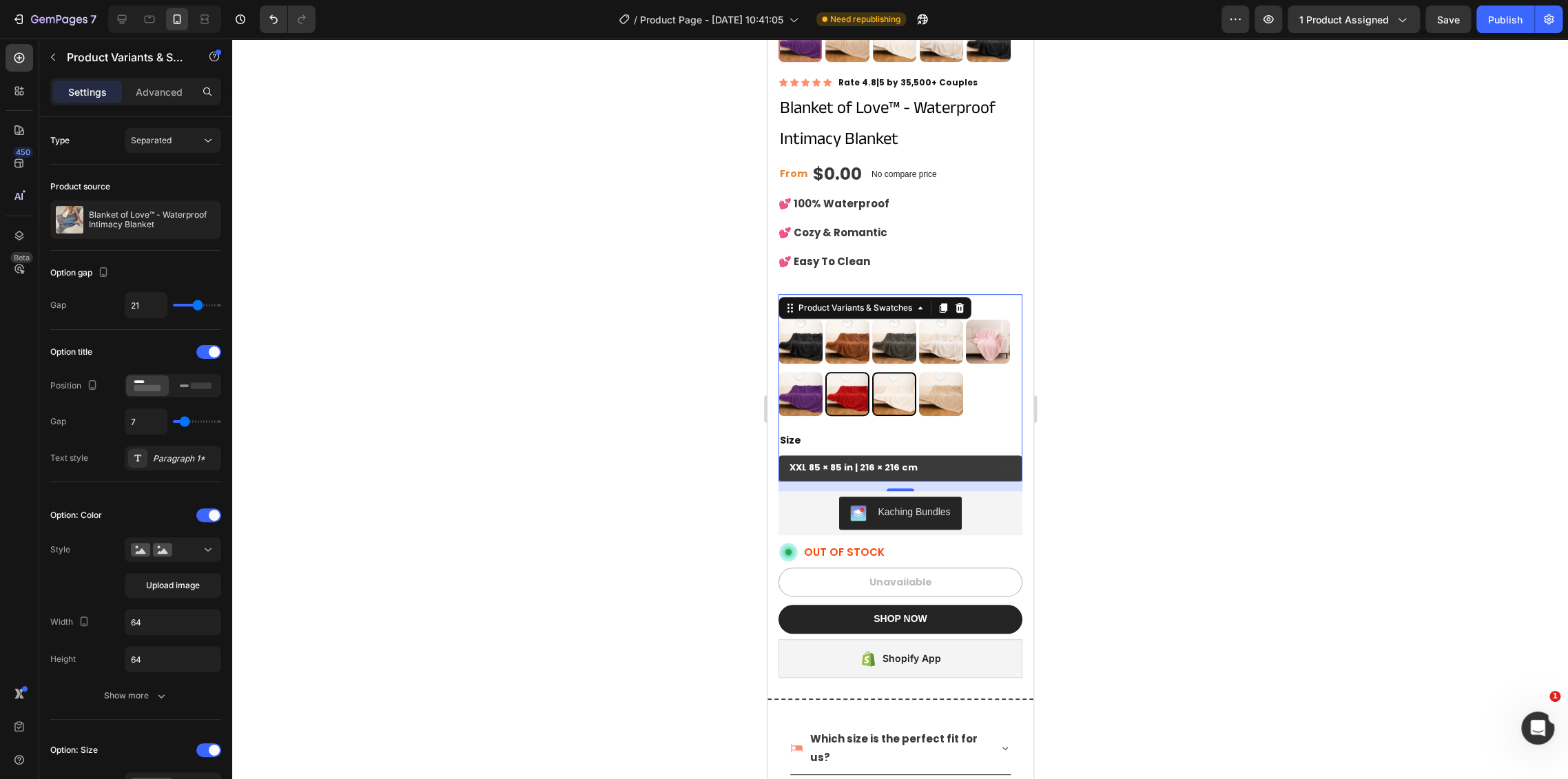
click at [840, 379] on img at bounding box center [846, 393] width 41 height 41
click at [825, 372] on input "Red Red" at bounding box center [824, 371] width 1 height 1
radio input "true"
click at [845, 324] on img at bounding box center [846, 341] width 41 height 41
click at [825, 320] on input "Brown Brown" at bounding box center [824, 319] width 1 height 1
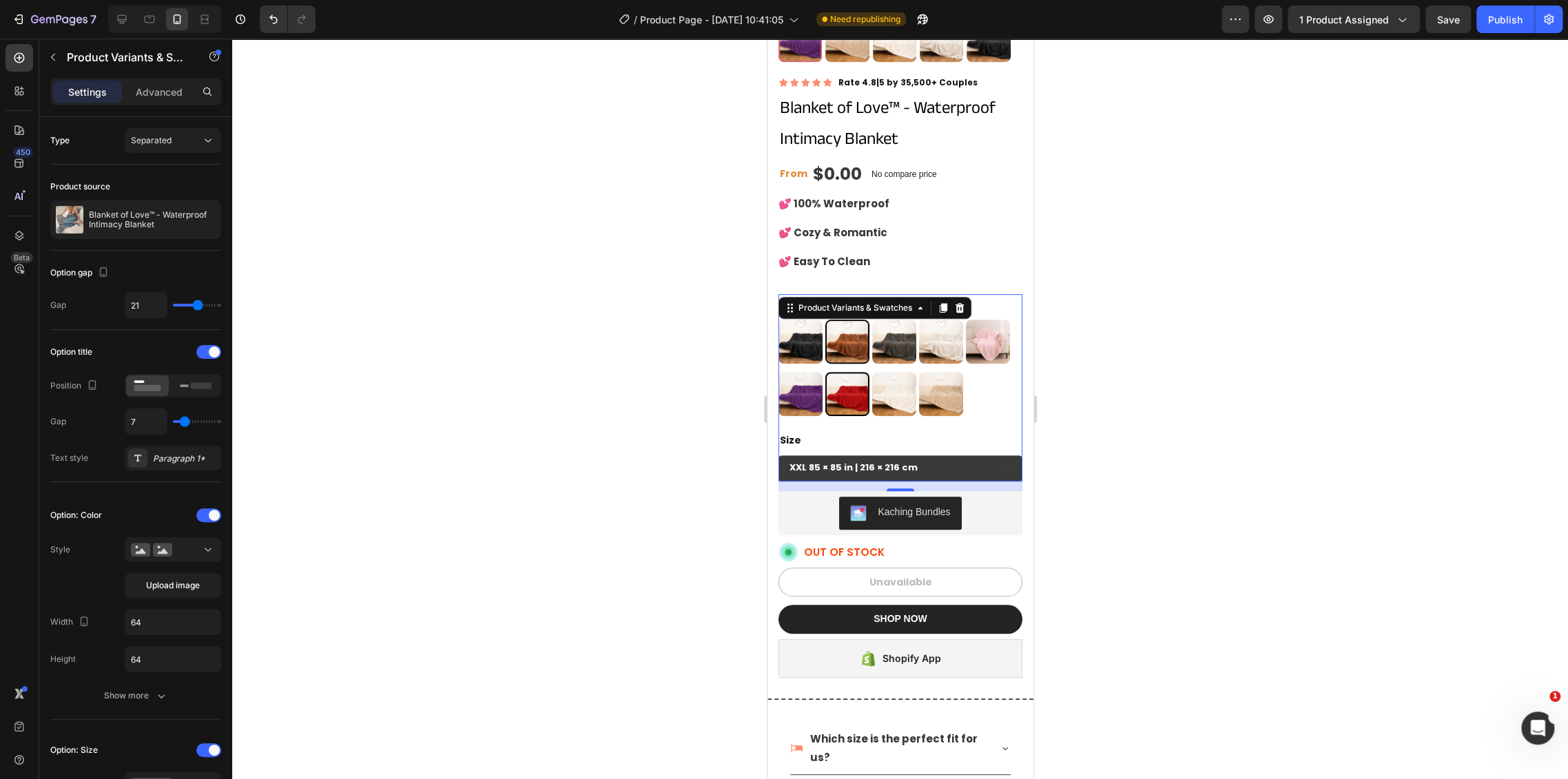
radio input "true"
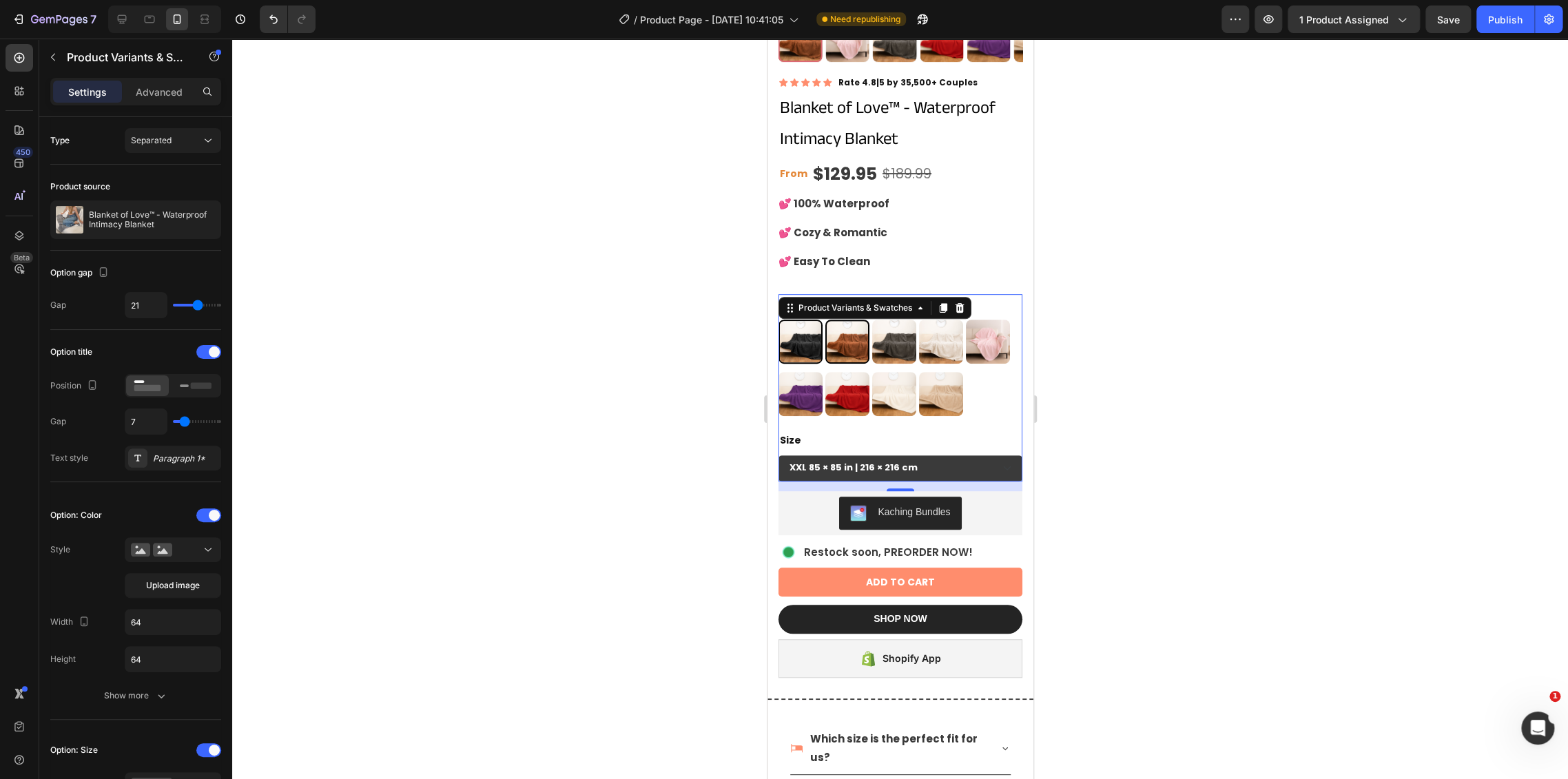
click at [803, 331] on img at bounding box center [799, 341] width 41 height 41
click at [778, 320] on input "Black Black" at bounding box center [777, 319] width 1 height 1
radio input "true"
click at [899, 383] on img at bounding box center [893, 393] width 41 height 41
click at [872, 372] on input "White White" at bounding box center [871, 371] width 1 height 1
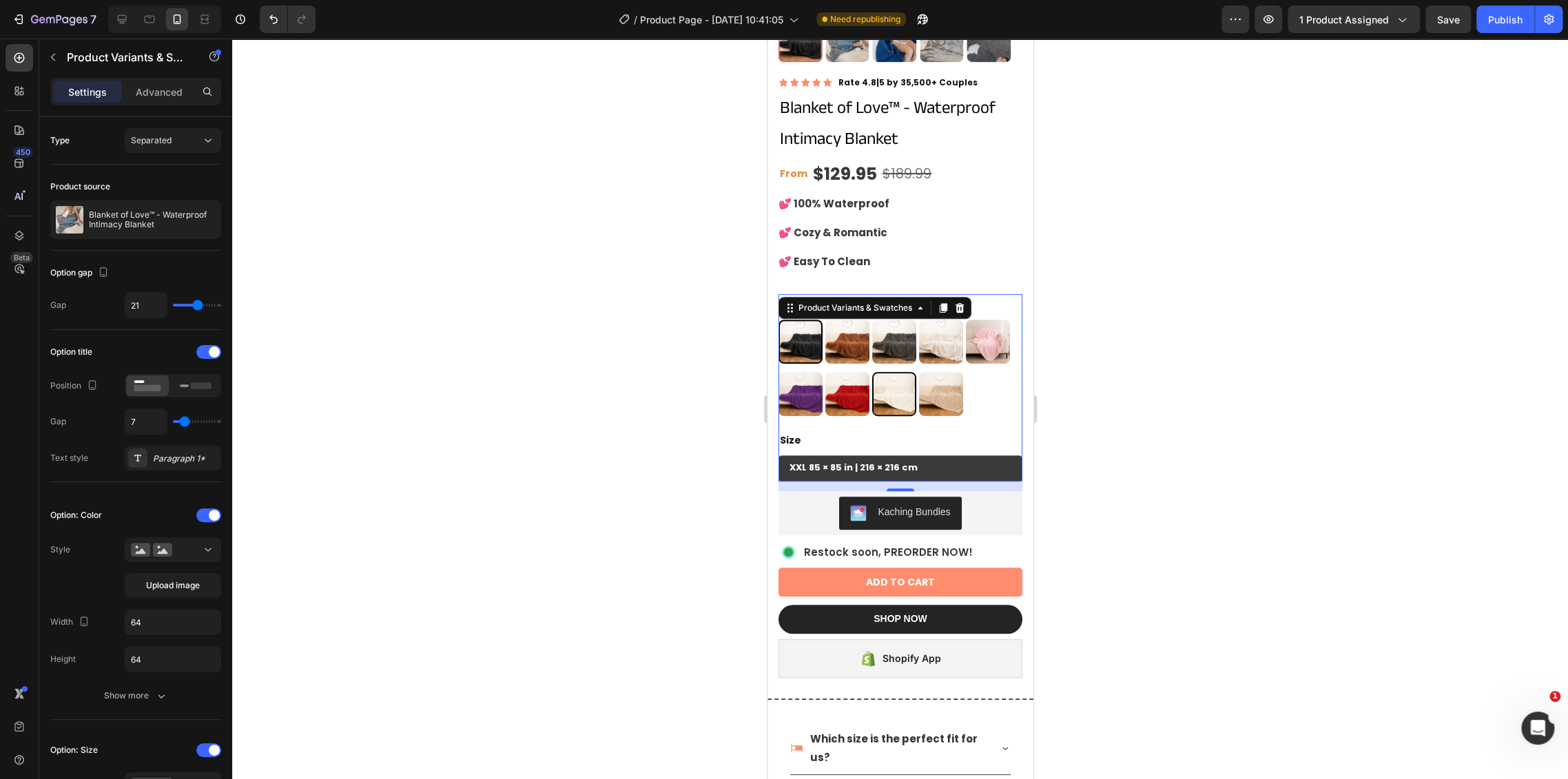
radio input "true"
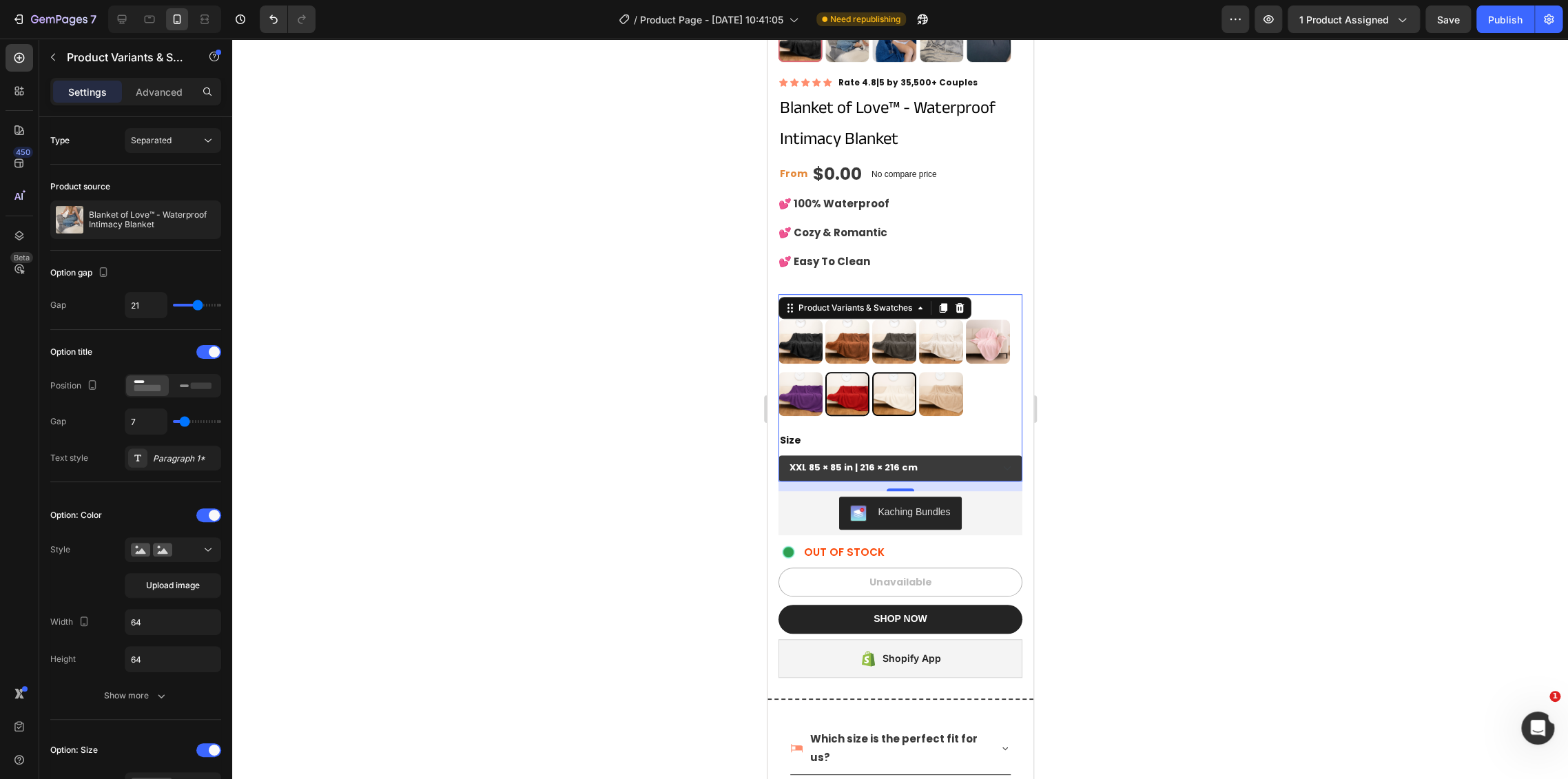
click at [845, 383] on img at bounding box center [846, 393] width 41 height 41
click at [825, 372] on input "Red Red" at bounding box center [824, 371] width 1 height 1
radio input "true"
click at [922, 385] on img at bounding box center [939, 393] width 41 height 41
click at [918, 372] on input "Beige Beige" at bounding box center [917, 371] width 1 height 1
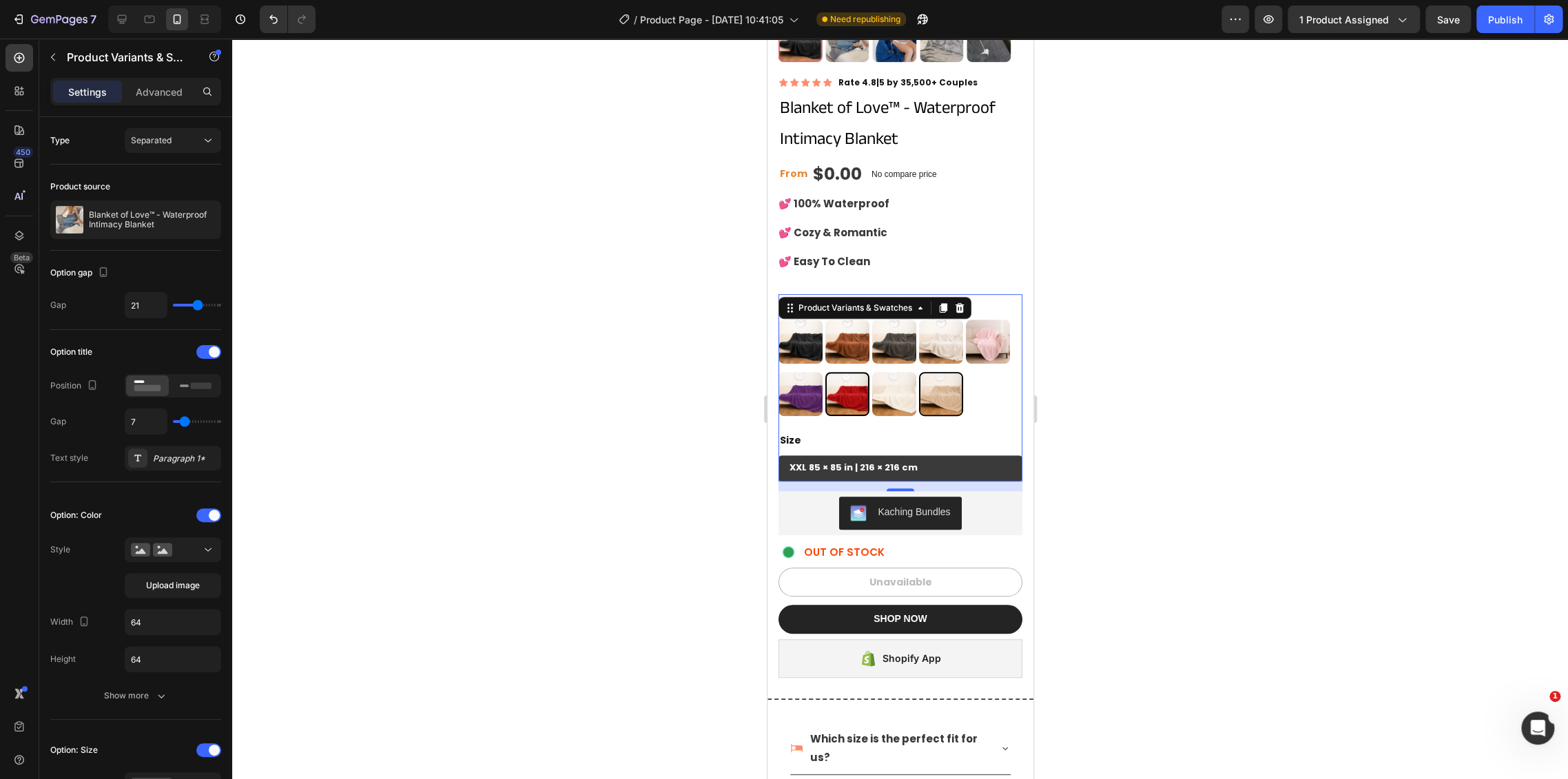
radio input "true"
click at [930, 350] on p "Beige" at bounding box center [940, 356] width 21 height 12
click at [918, 371] on input "Beige Beige" at bounding box center [917, 371] width 1 height 1
click at [868, 332] on div at bounding box center [847, 342] width 44 height 44
click at [825, 320] on input "Brown Brown" at bounding box center [824, 319] width 1 height 1
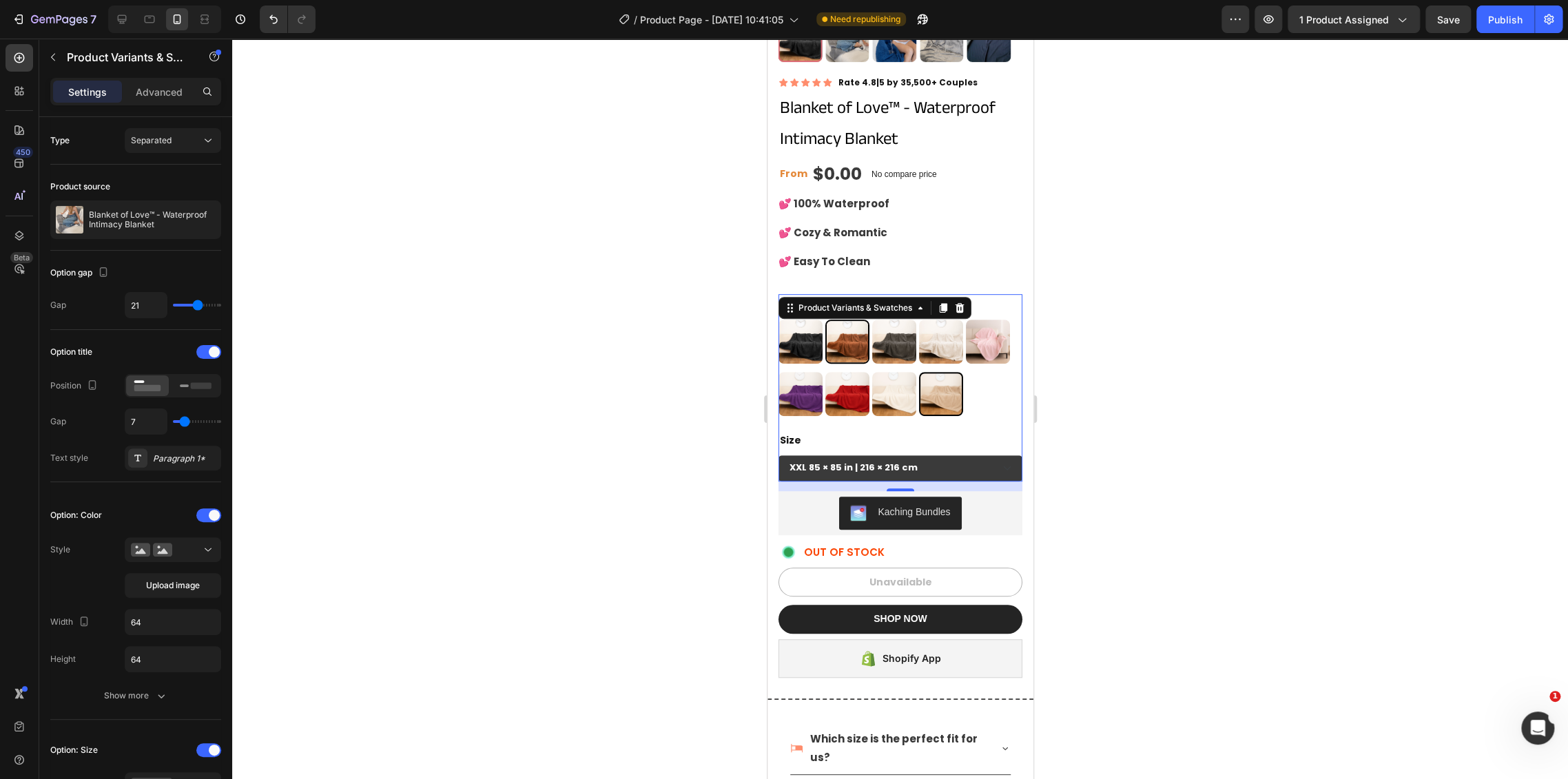
radio input "true"
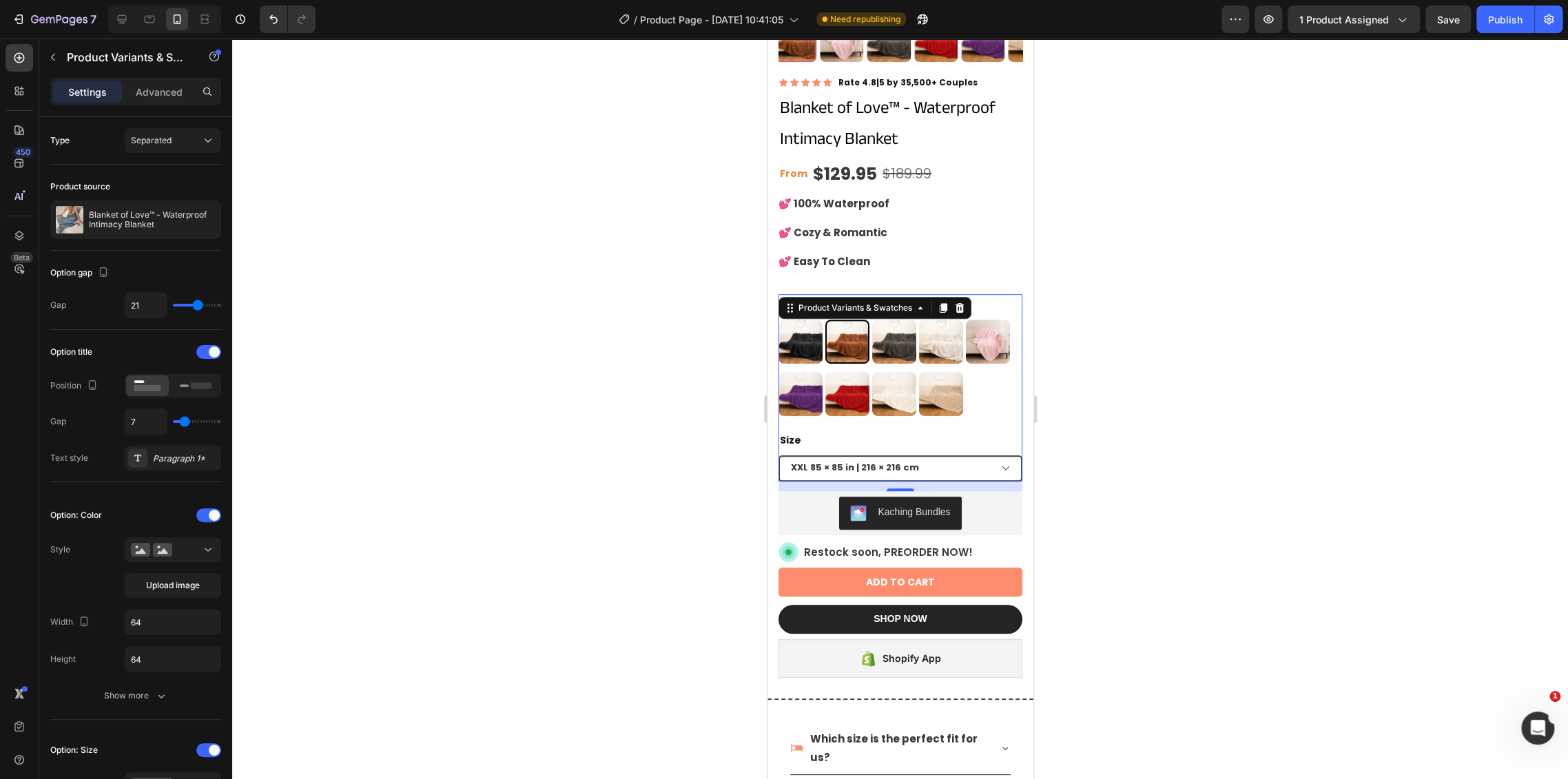
click at [874, 456] on select "XXL 85 × 85 in | 216 × 216 cm XL 57 × 85 in | 145 × 216 cm L 57 × 65 in | 145 ×…" at bounding box center [899, 468] width 244 height 26
click at [778, 456] on select "XXL 85 × 85 in | 216 × 216 cm XL 57 × 85 in | 145 × 216 cm L 57 × 65 in | 145 ×…" at bounding box center [899, 468] width 244 height 26
select select "L 57 × 65 in | 145 × 165 cm"
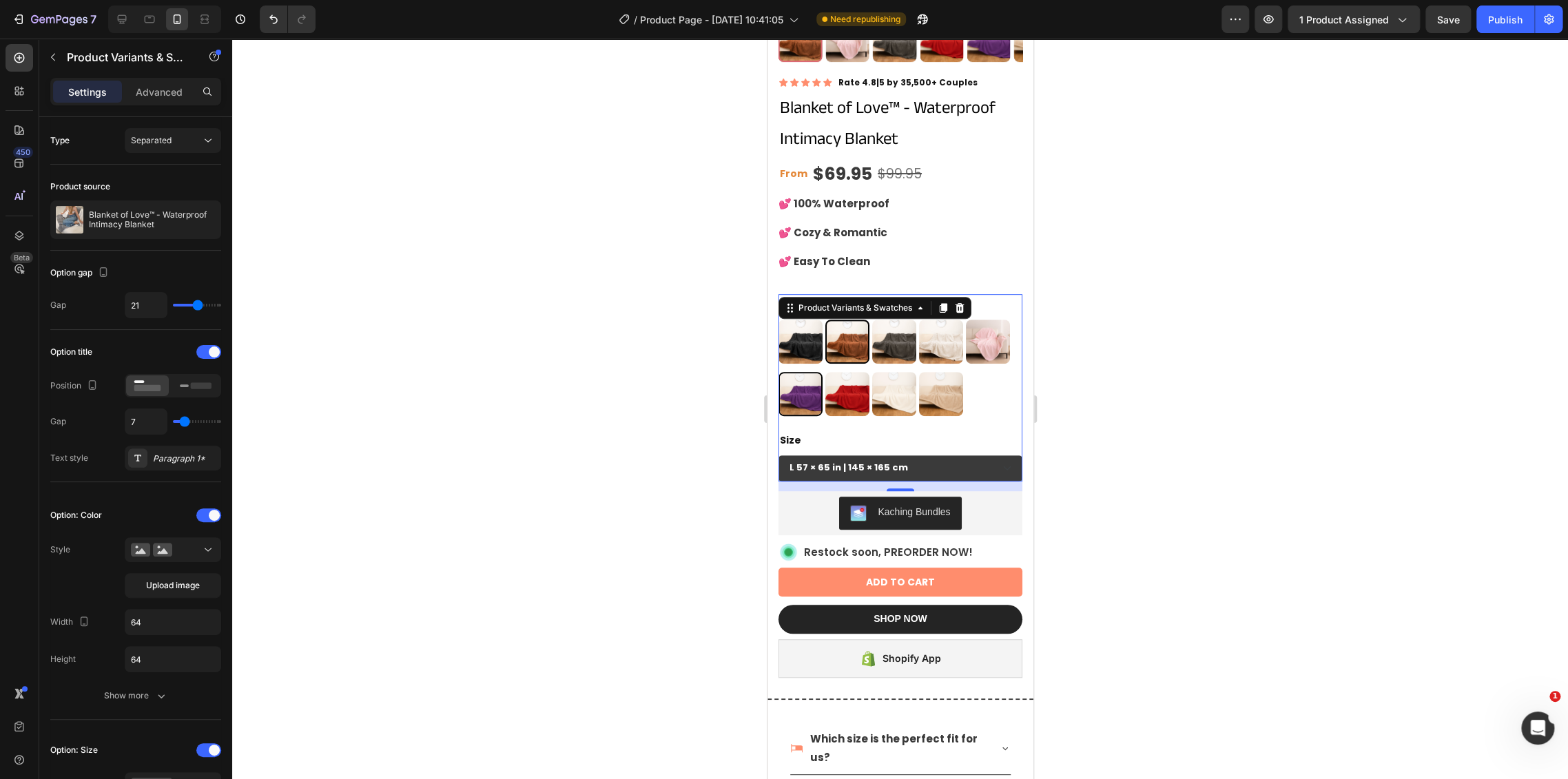
click at [793, 375] on img at bounding box center [799, 393] width 41 height 41
click at [778, 372] on input "Purple Purple" at bounding box center [777, 371] width 1 height 1
radio input "true"
click at [793, 328] on img at bounding box center [799, 341] width 41 height 41
click at [778, 320] on input "Black Black" at bounding box center [777, 319] width 1 height 1
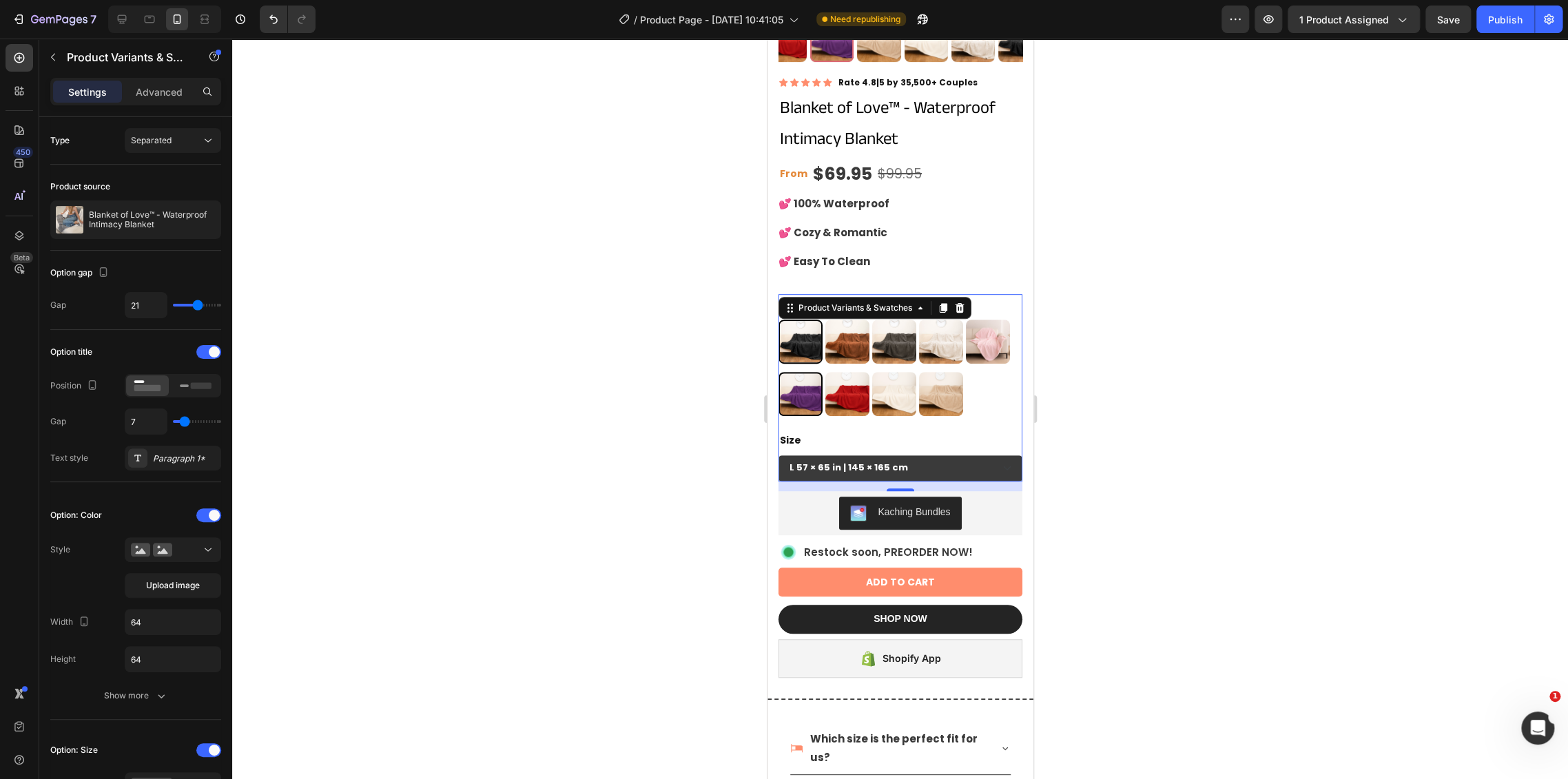
radio input "true"
click at [852, 332] on img at bounding box center [846, 341] width 41 height 41
click at [825, 320] on input "Brown Brown" at bounding box center [824, 319] width 1 height 1
radio input "true"
click at [1155, 395] on div at bounding box center [900, 409] width 1336 height 741
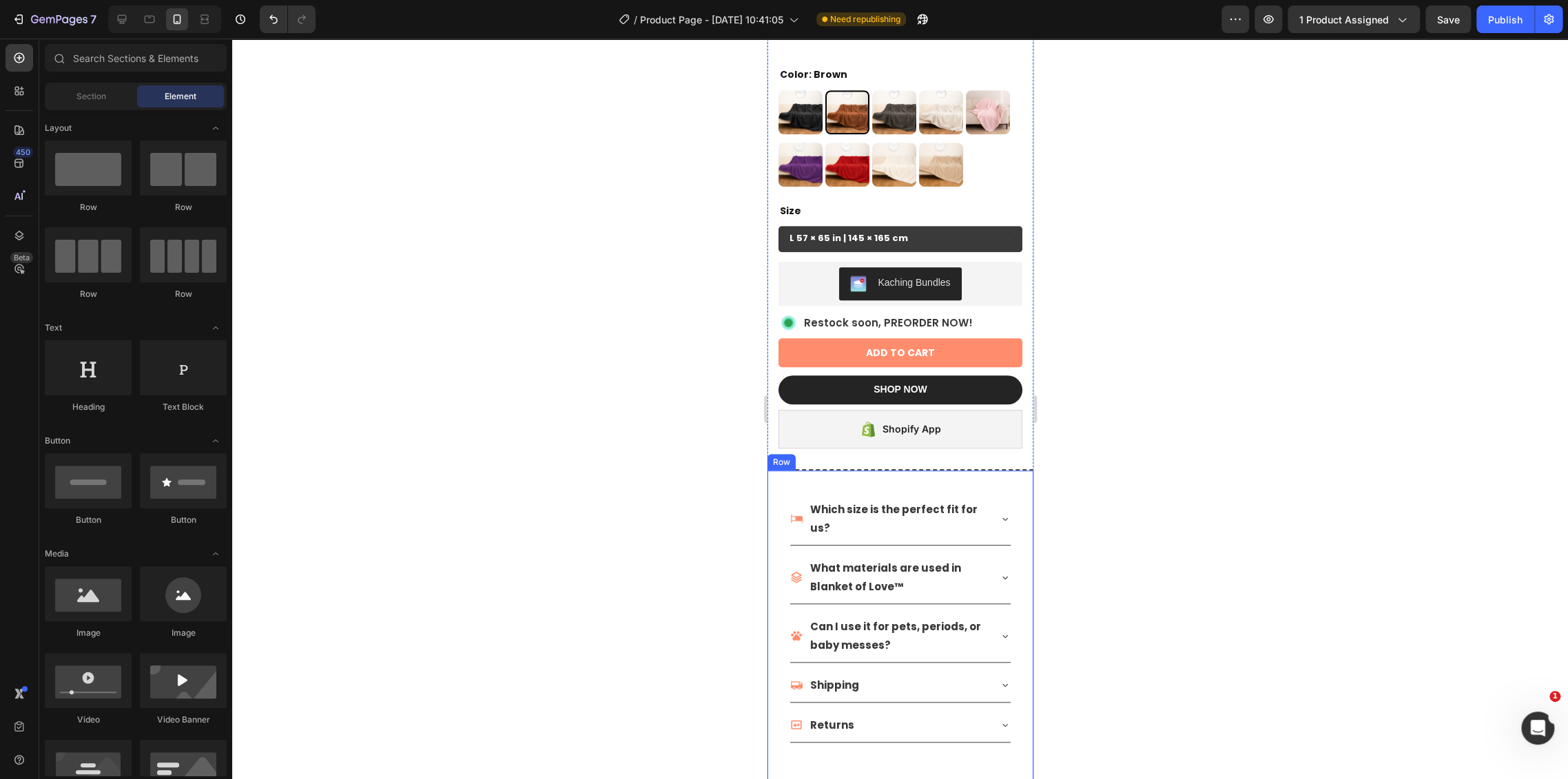
scroll to position [705, 0]
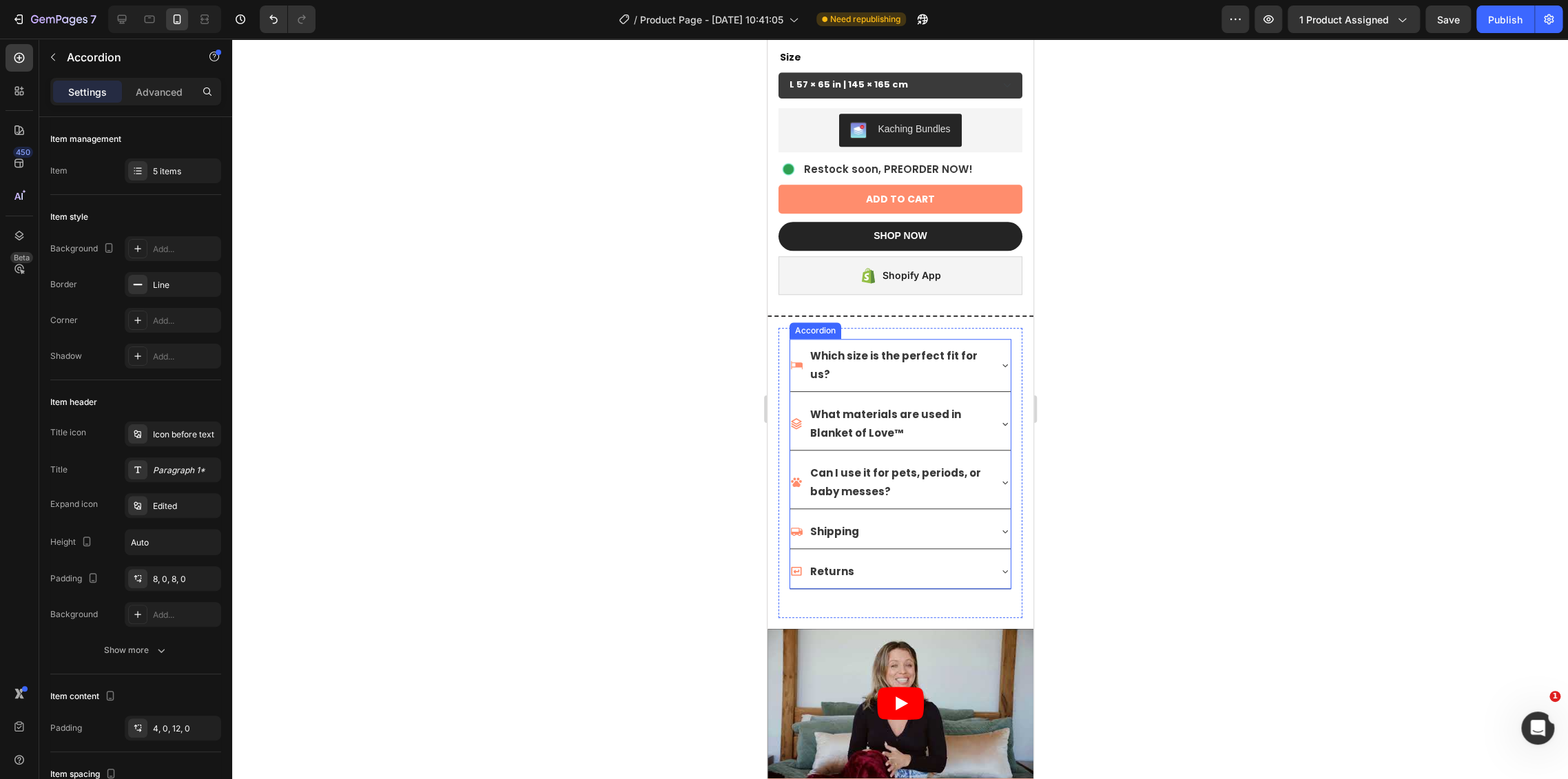
click at [985, 348] on div "Which size is the perfect fit for us?" at bounding box center [899, 365] width 220 height 53
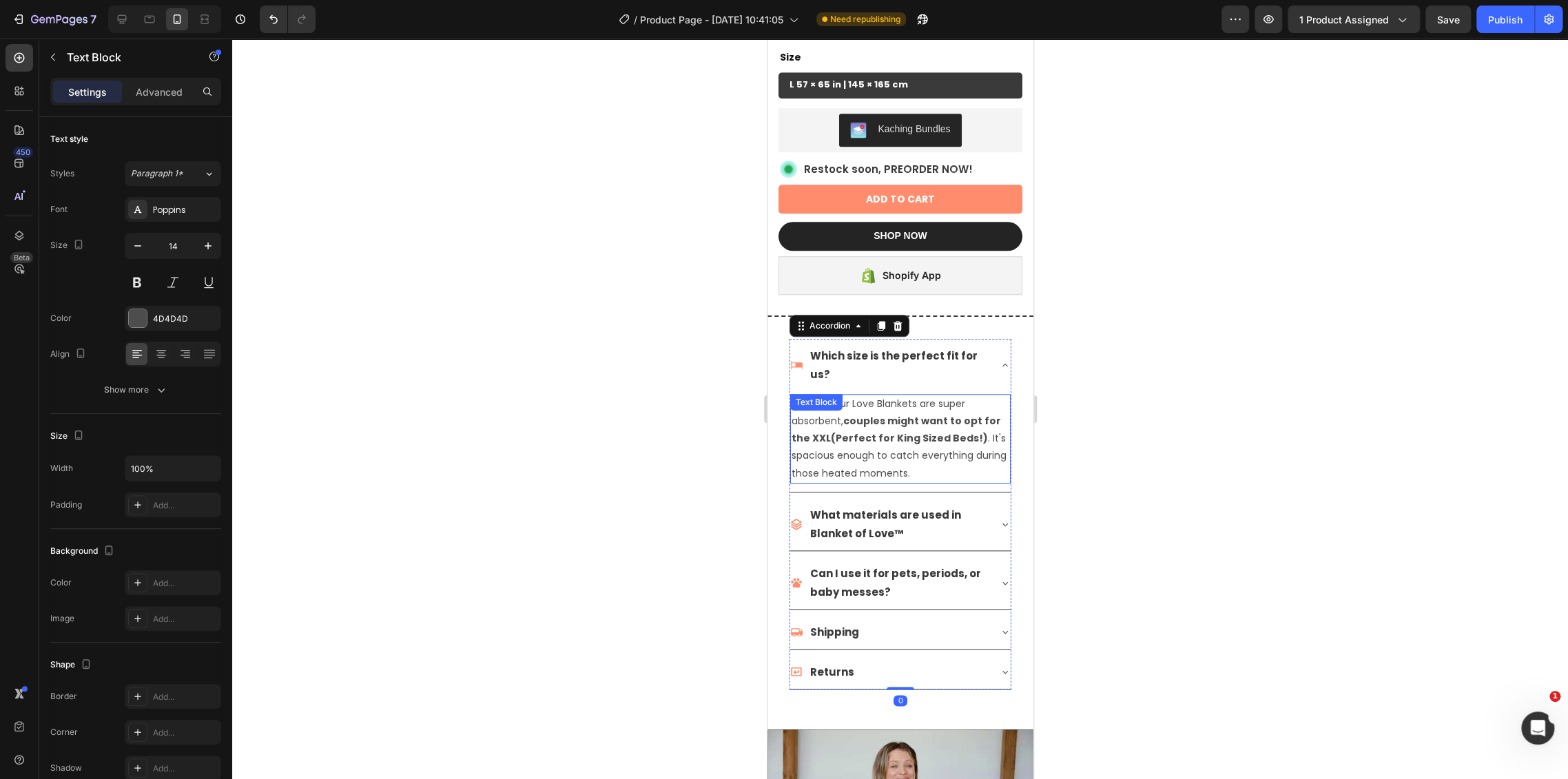
click at [967, 414] on strong "couples might want to opt for the XXL(Perfect for King Sized Beds!)" at bounding box center [895, 430] width 210 height 31
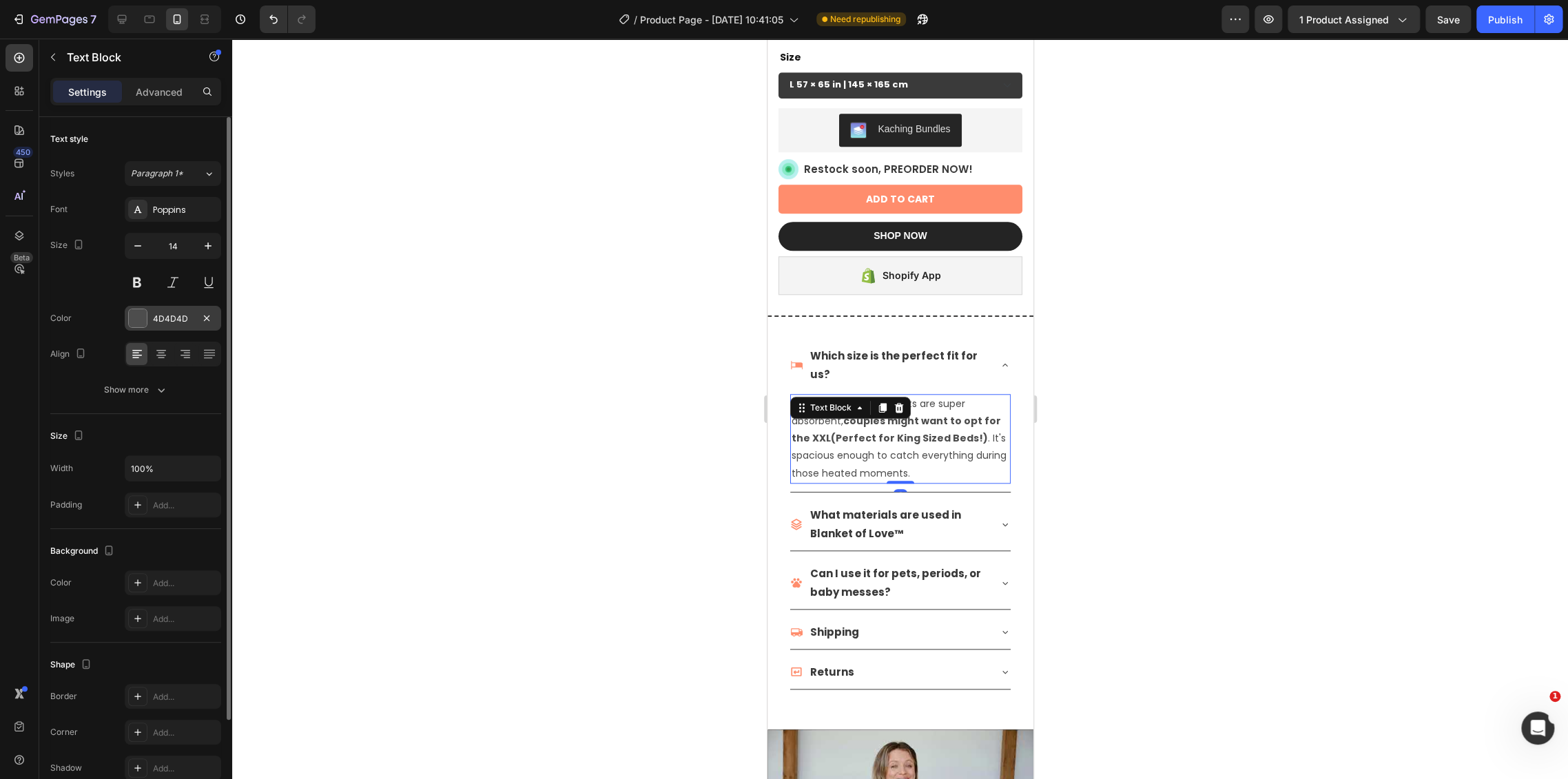
click at [171, 328] on div "4D4D4D" at bounding box center [172, 319] width 97 height 25
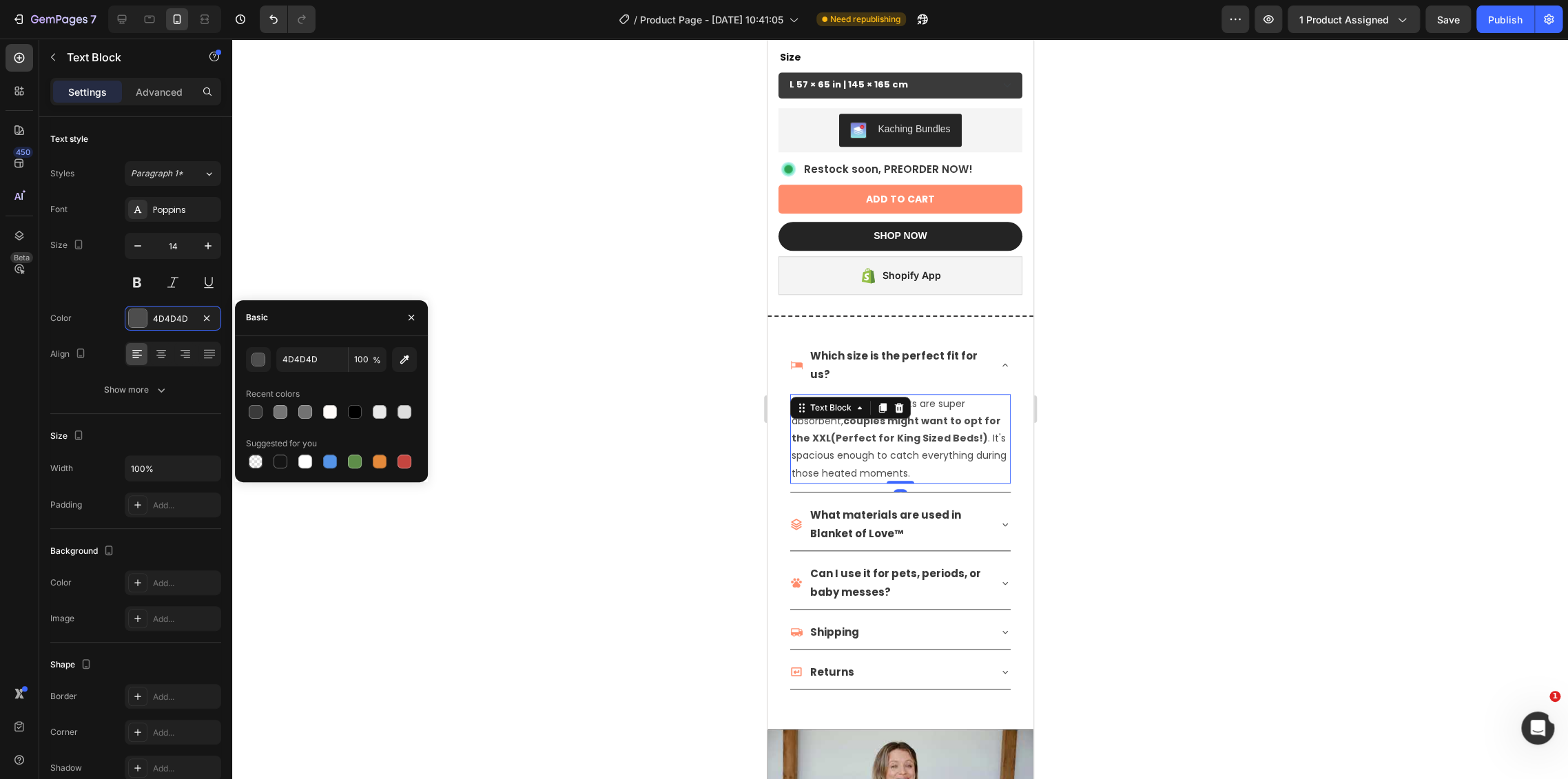
click at [315, 372] on div "4D4D4D 100 % Recent colors Suggested for you" at bounding box center [331, 410] width 171 height 124
click at [321, 368] on input "4D4D4D" at bounding box center [312, 360] width 72 height 25
paste input "3A3A3A"
type input "3A3A3A"
click at [887, 516] on p "What materials are used in Blanket of Love™" at bounding box center [897, 523] width 176 height 37
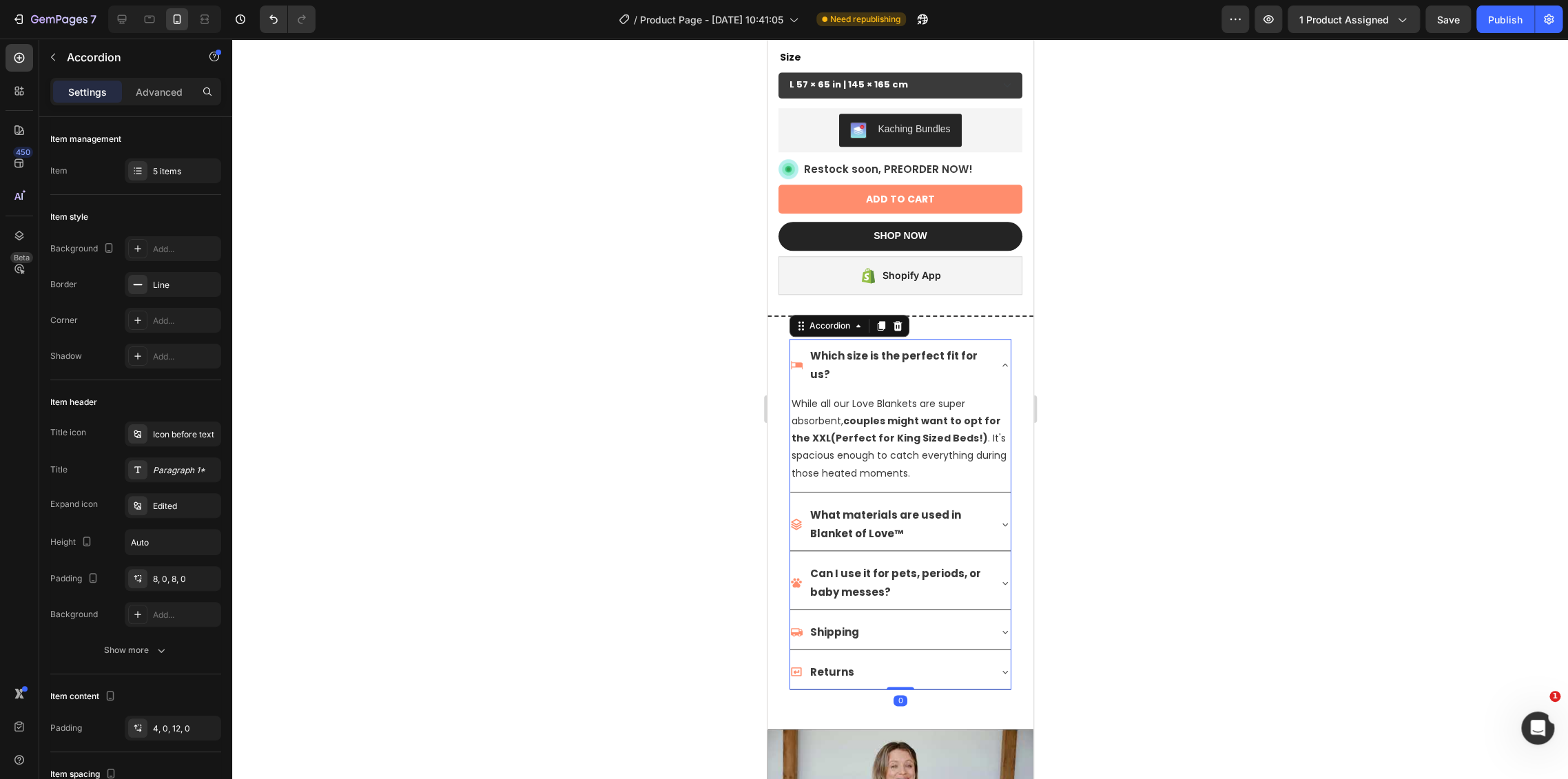
click at [989, 501] on div "What materials are used in Blanket of Love™" at bounding box center [899, 524] width 220 height 53
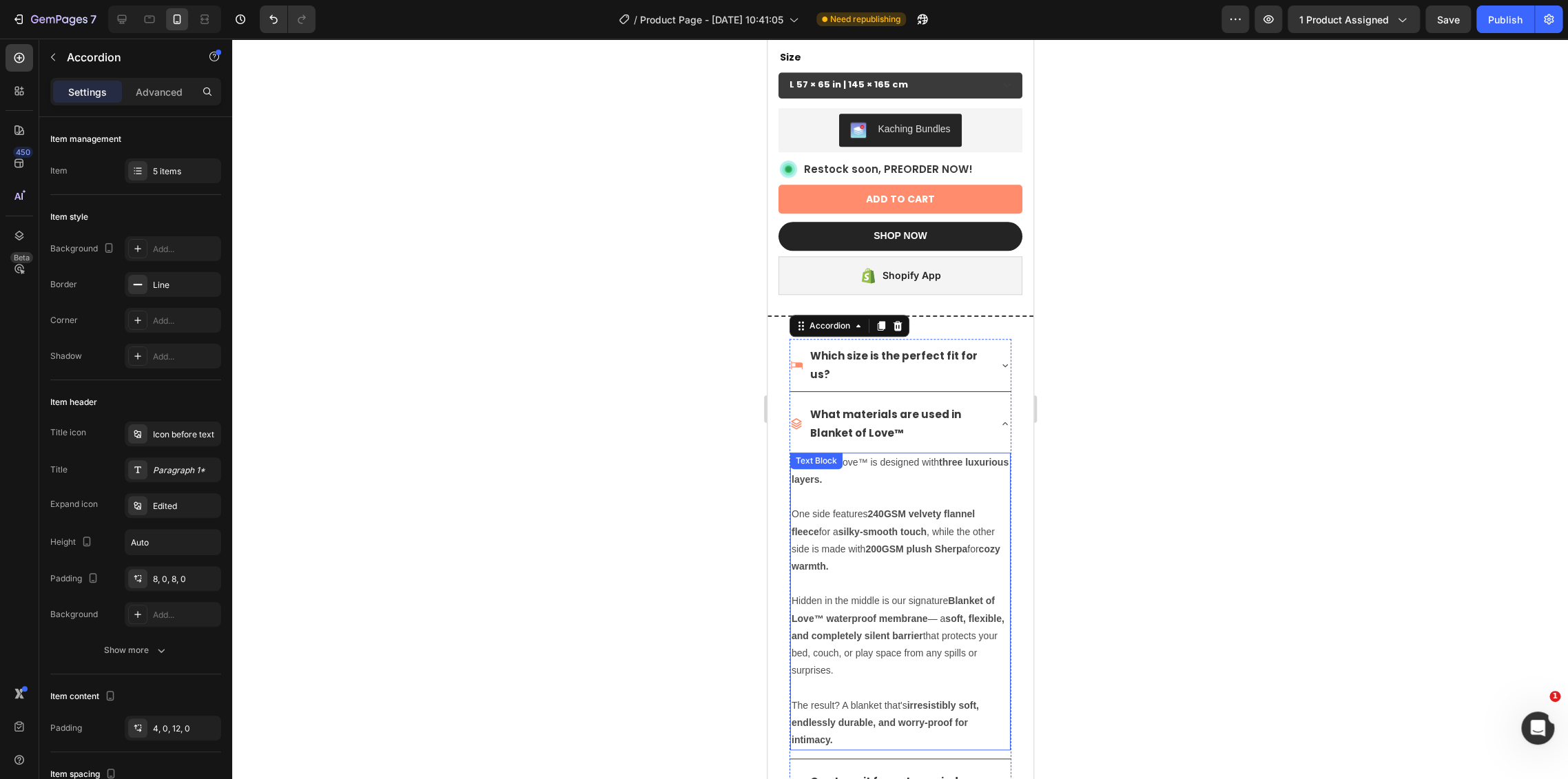
click at [854, 545] on p "One side features 240GSM velvety flannel fleece for a silky-smooth touch , whil…" at bounding box center [900, 540] width 218 height 70
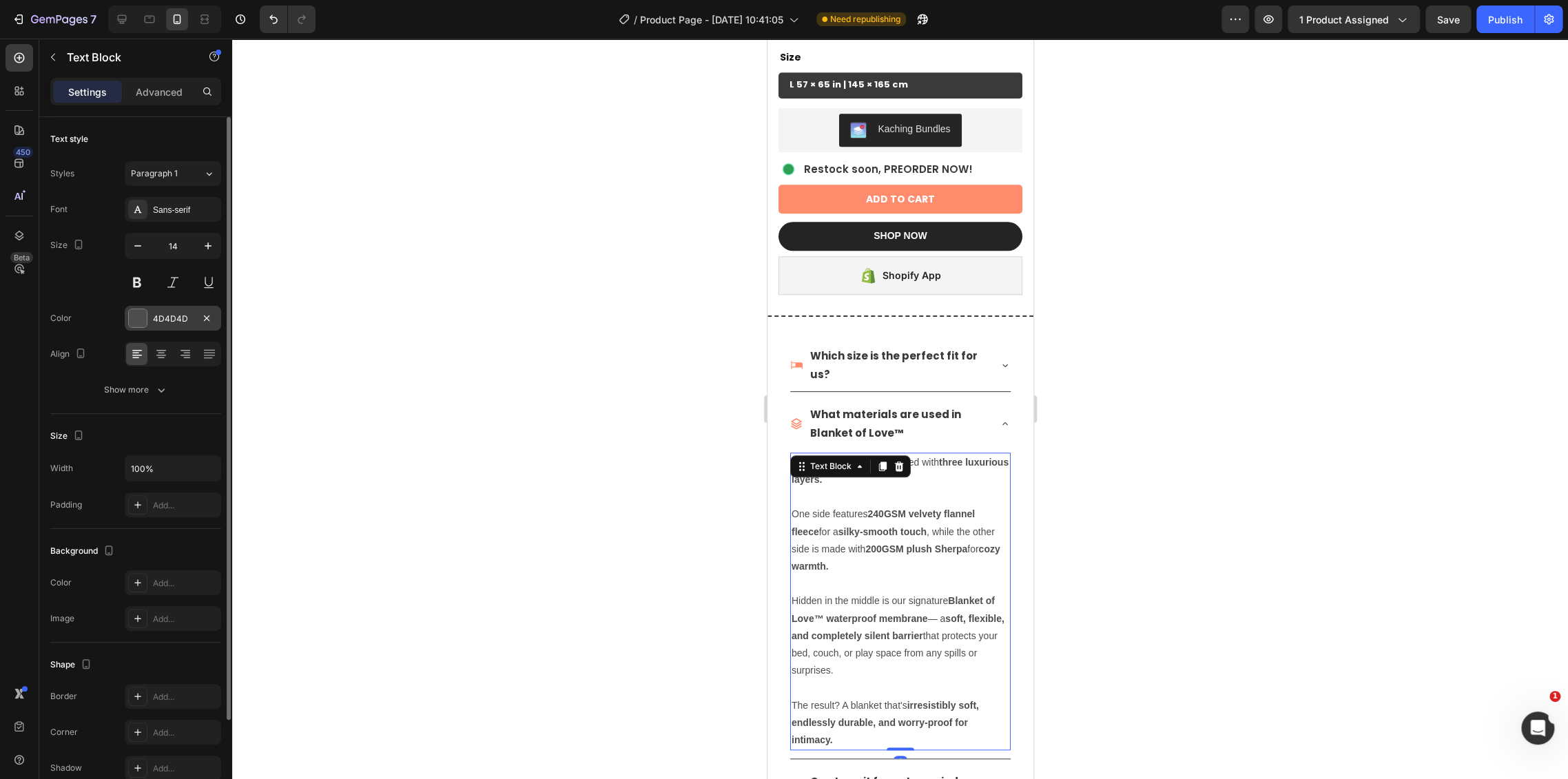
click at [170, 320] on div "4D4D4D" at bounding box center [173, 319] width 40 height 12
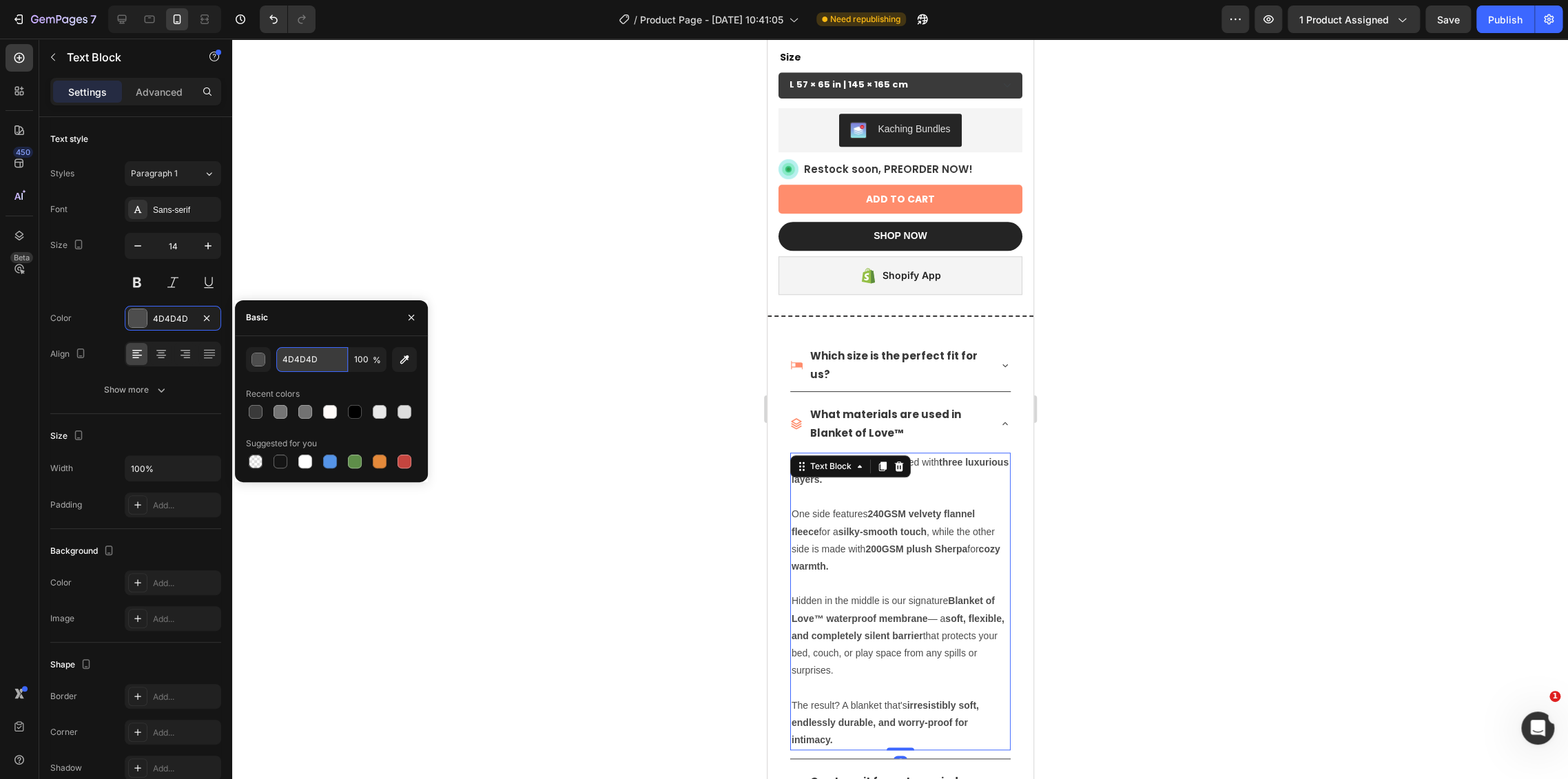
click at [341, 361] on input "4D4D4D" at bounding box center [312, 360] width 72 height 25
paste input "3A3A3A"
type input "3A3A3A"
click at [1081, 477] on div at bounding box center [900, 409] width 1336 height 741
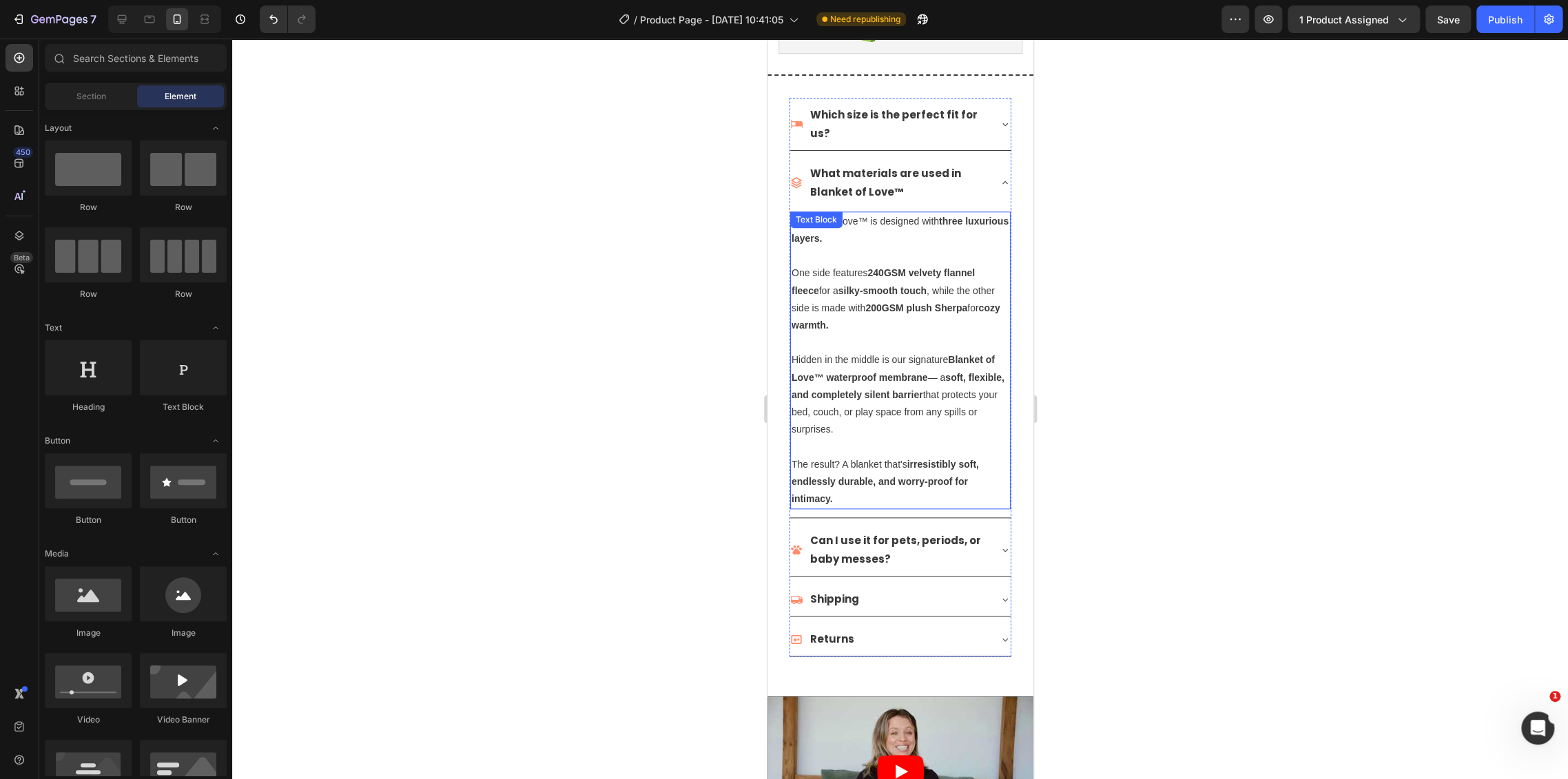
scroll to position [1012, 0]
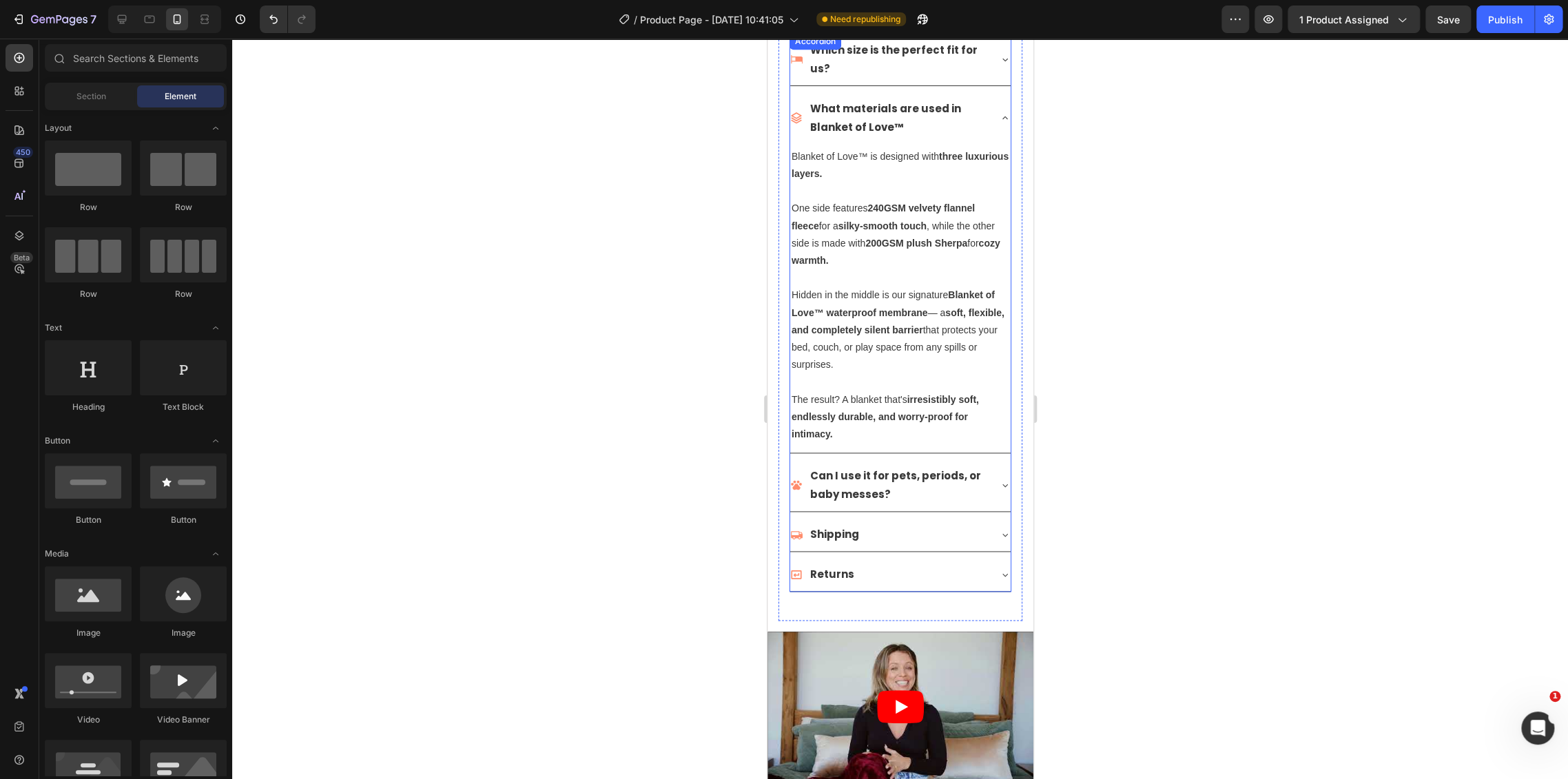
click at [1006, 476] on div "Which size is the perfect fit for us? What materials are used in Blanket of Lov…" at bounding box center [899, 322] width 244 height 599
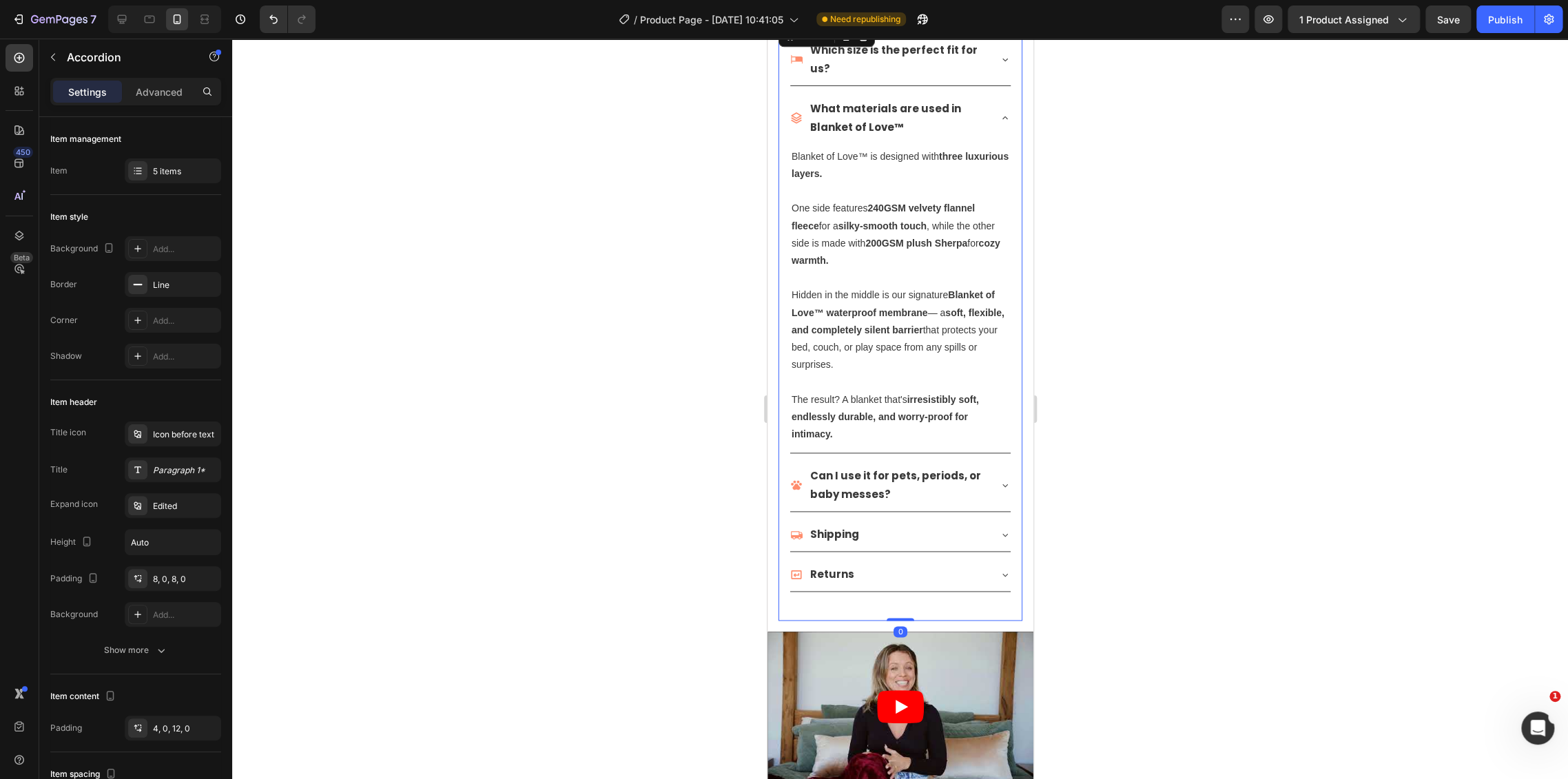
click at [999, 479] on icon at bounding box center [1005, 485] width 11 height 11
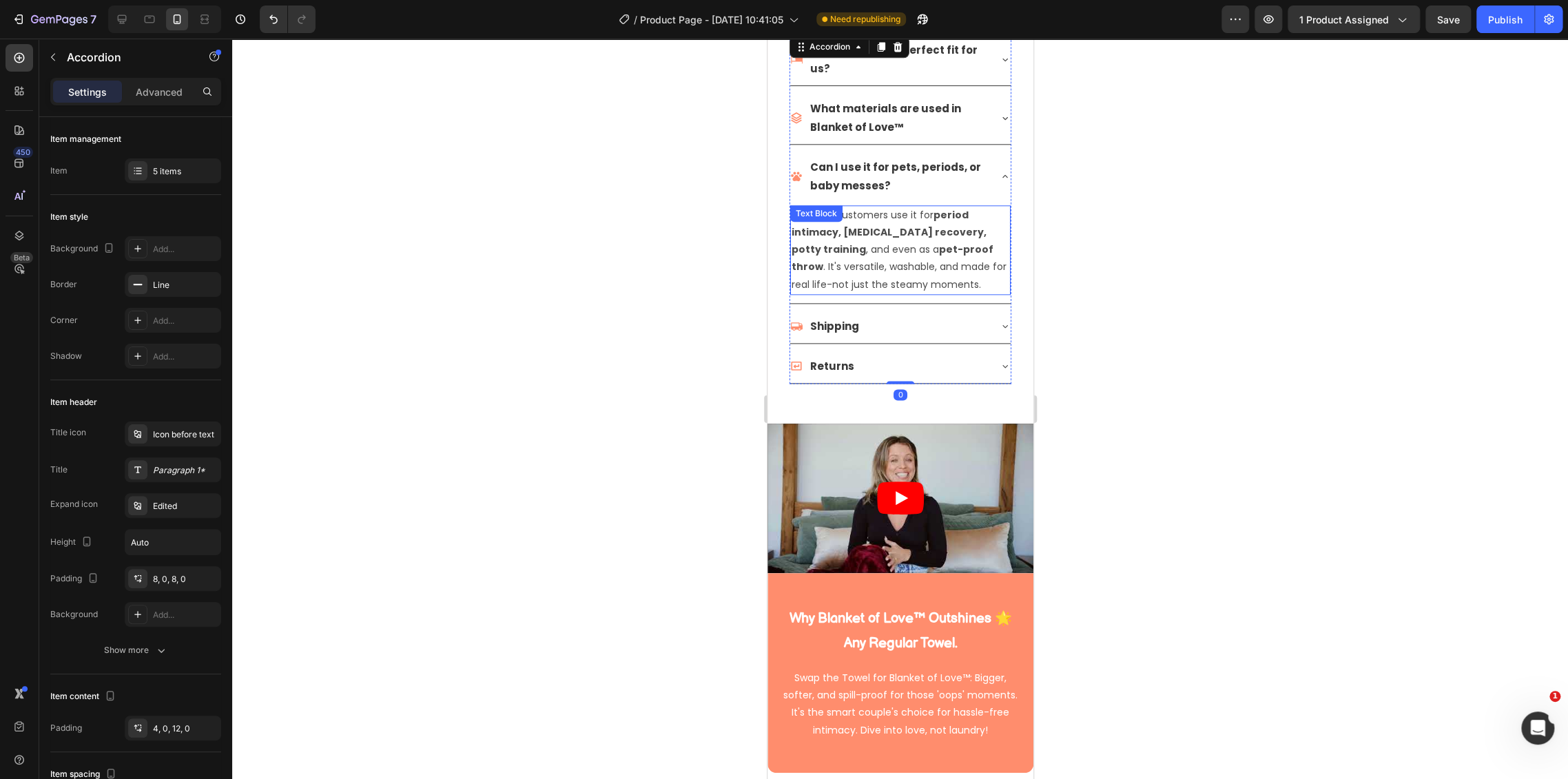
click at [876, 244] on p "You bet. Customers use it for period intimacy, postpartum recovery, potty train…" at bounding box center [900, 250] width 218 height 87
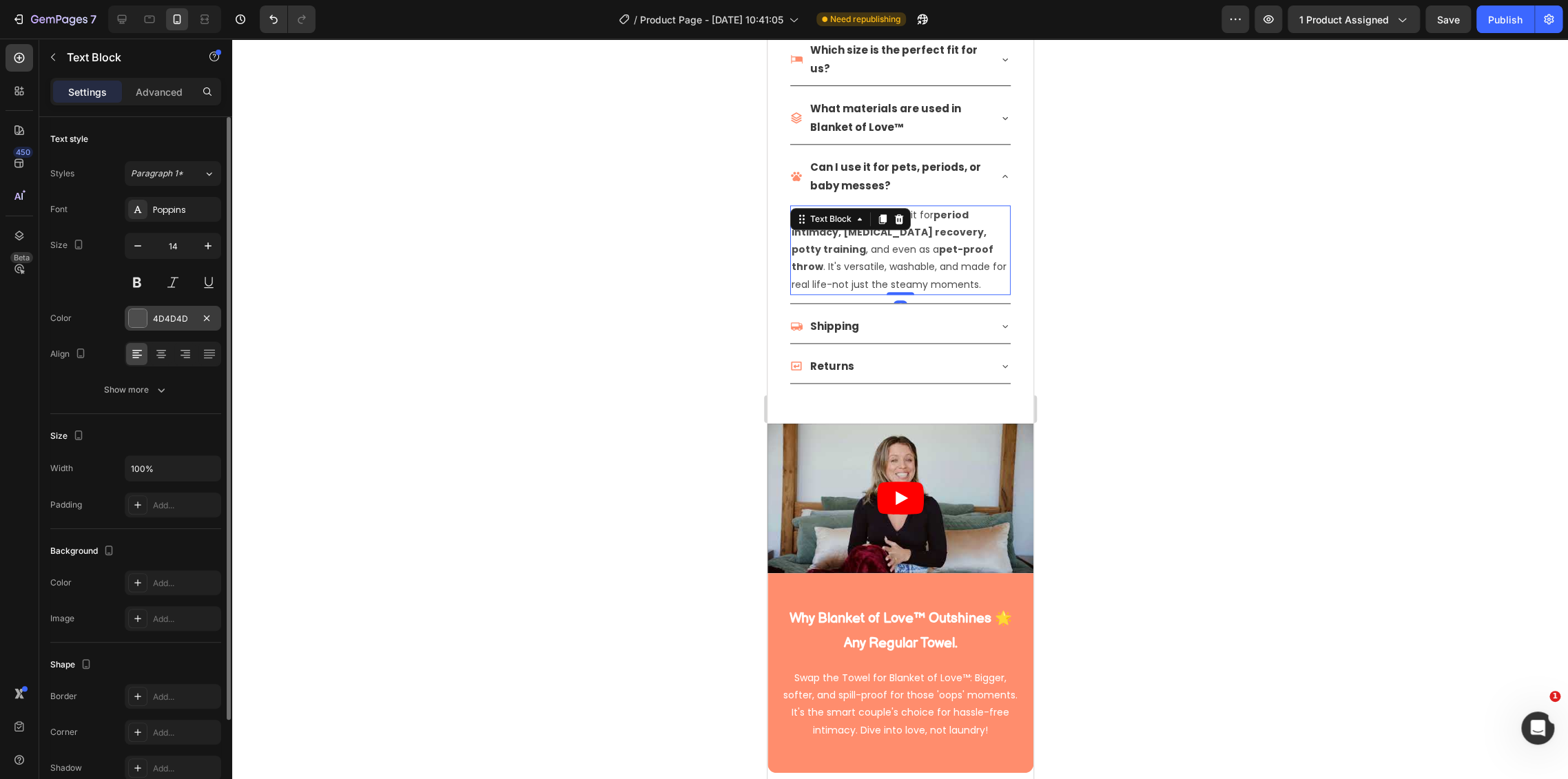
click at [173, 306] on div "4D4D4D" at bounding box center [172, 319] width 97 height 25
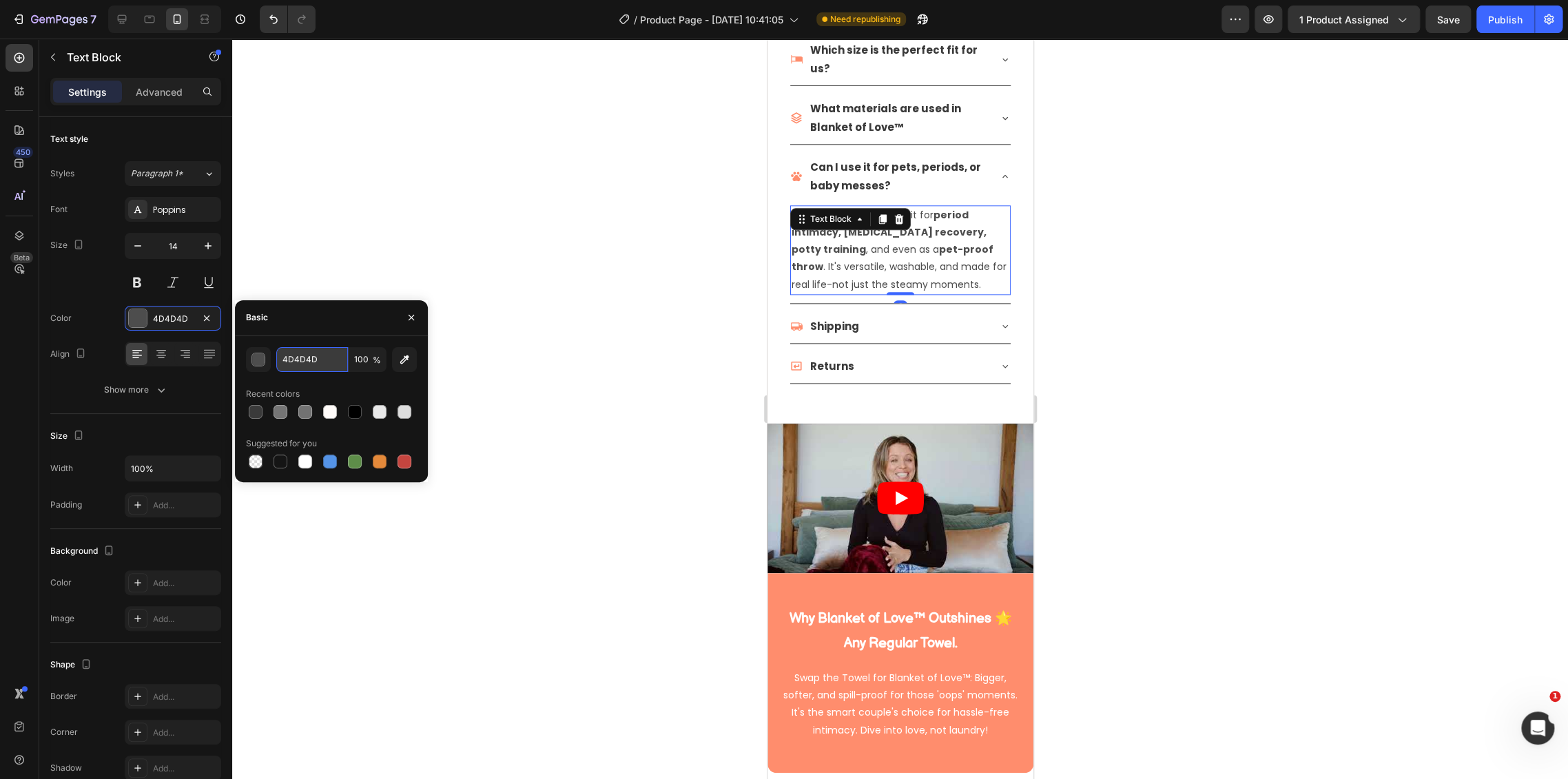
click at [307, 355] on input "4D4D4D" at bounding box center [312, 360] width 72 height 25
paste input "3A3A3A"
type input "3A3A3A"
click at [969, 318] on div "Shipping" at bounding box center [888, 326] width 198 height 23
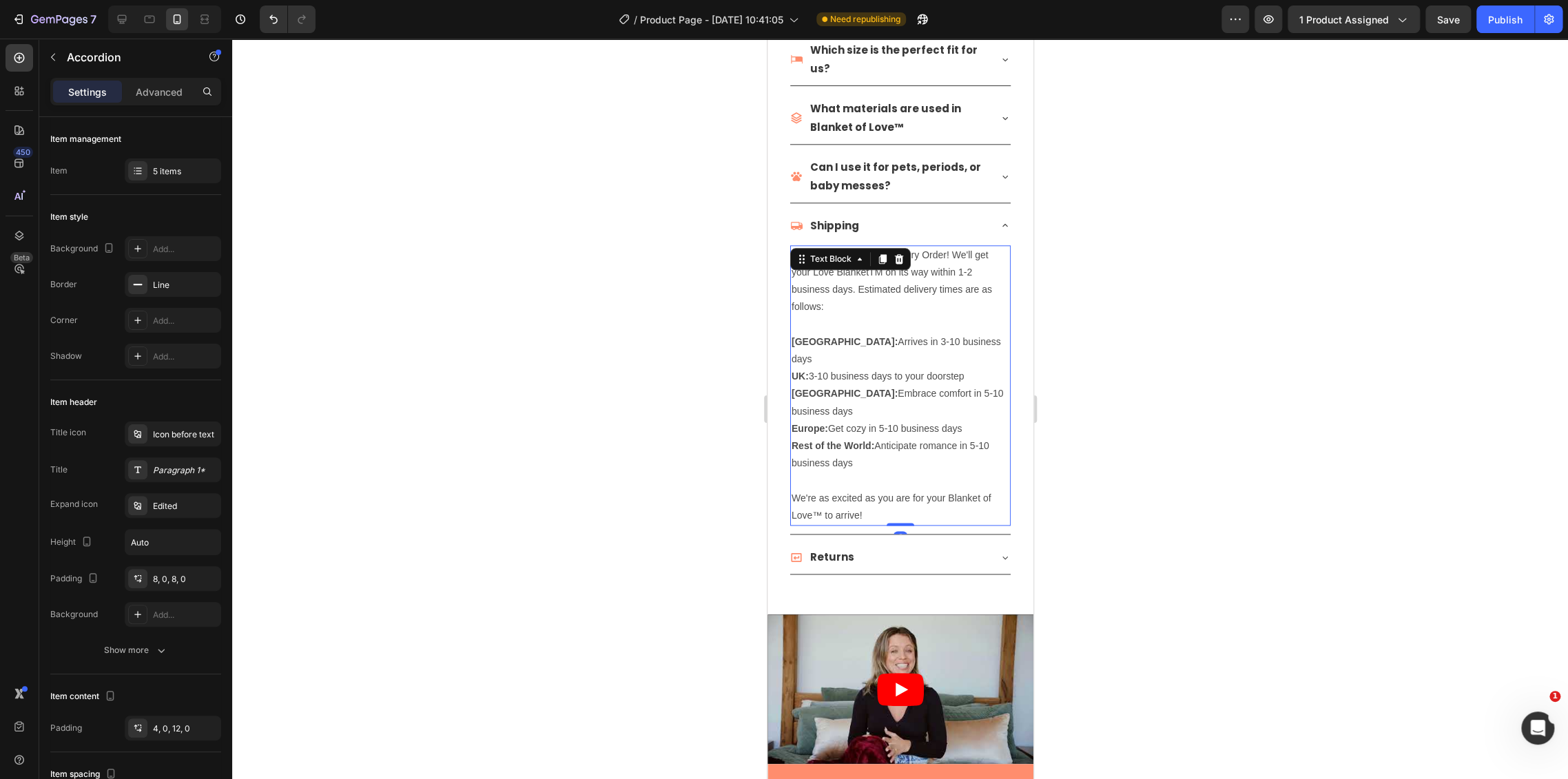
click at [899, 299] on p "Enjoy Free Shipping on Every Order! We'll get your Love BlanketTM on its way wi…" at bounding box center [900, 281] width 218 height 70
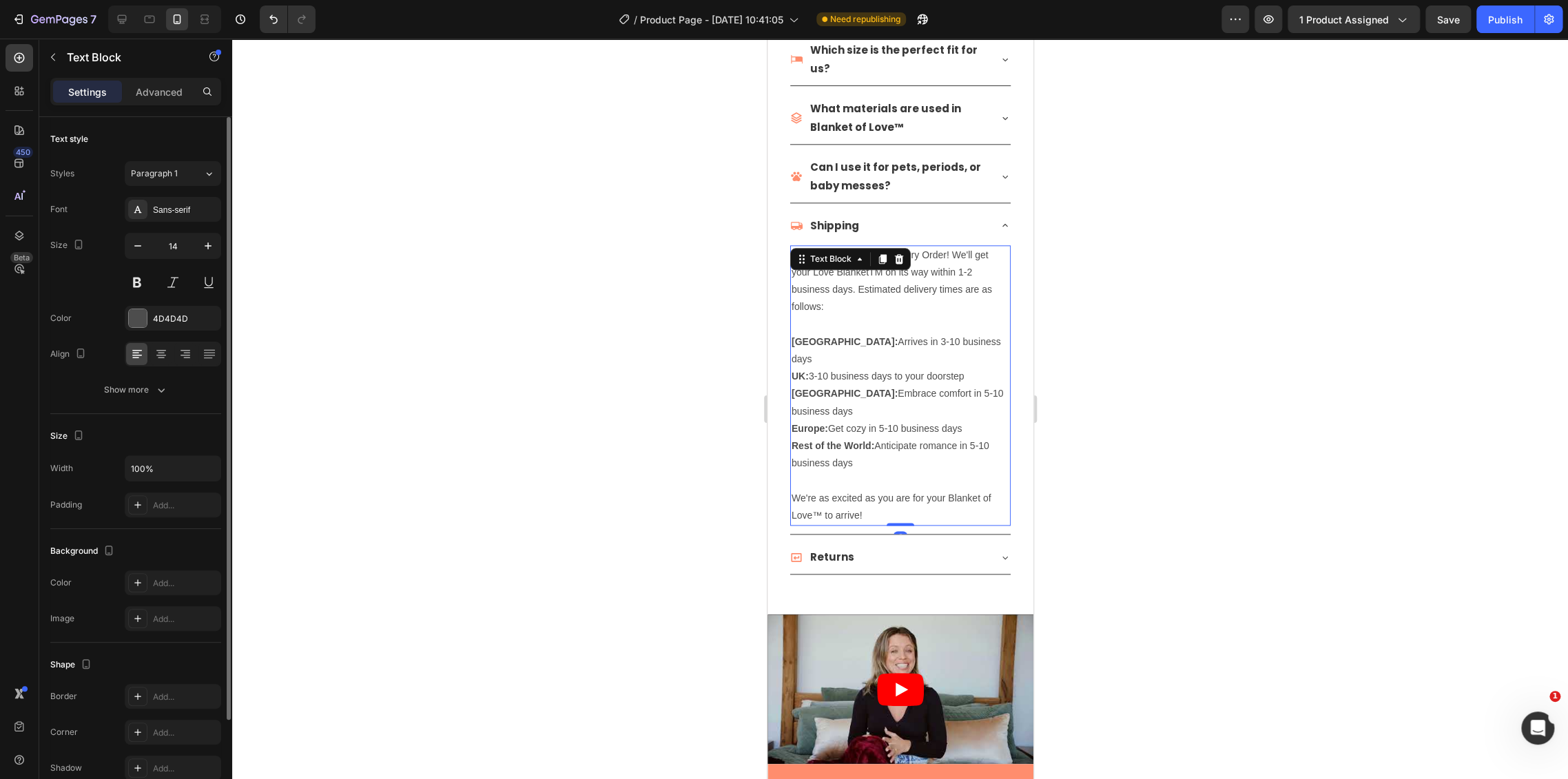
drag, startPoint x: 149, startPoint y: 300, endPoint x: 161, endPoint y: 303, distance: 12.4
click at [148, 300] on div "Font Sans-serif Size 14 Color 4D4D4D Align Show more" at bounding box center [136, 300] width 171 height 206
click at [176, 315] on div "4D4D4D" at bounding box center [173, 319] width 40 height 12
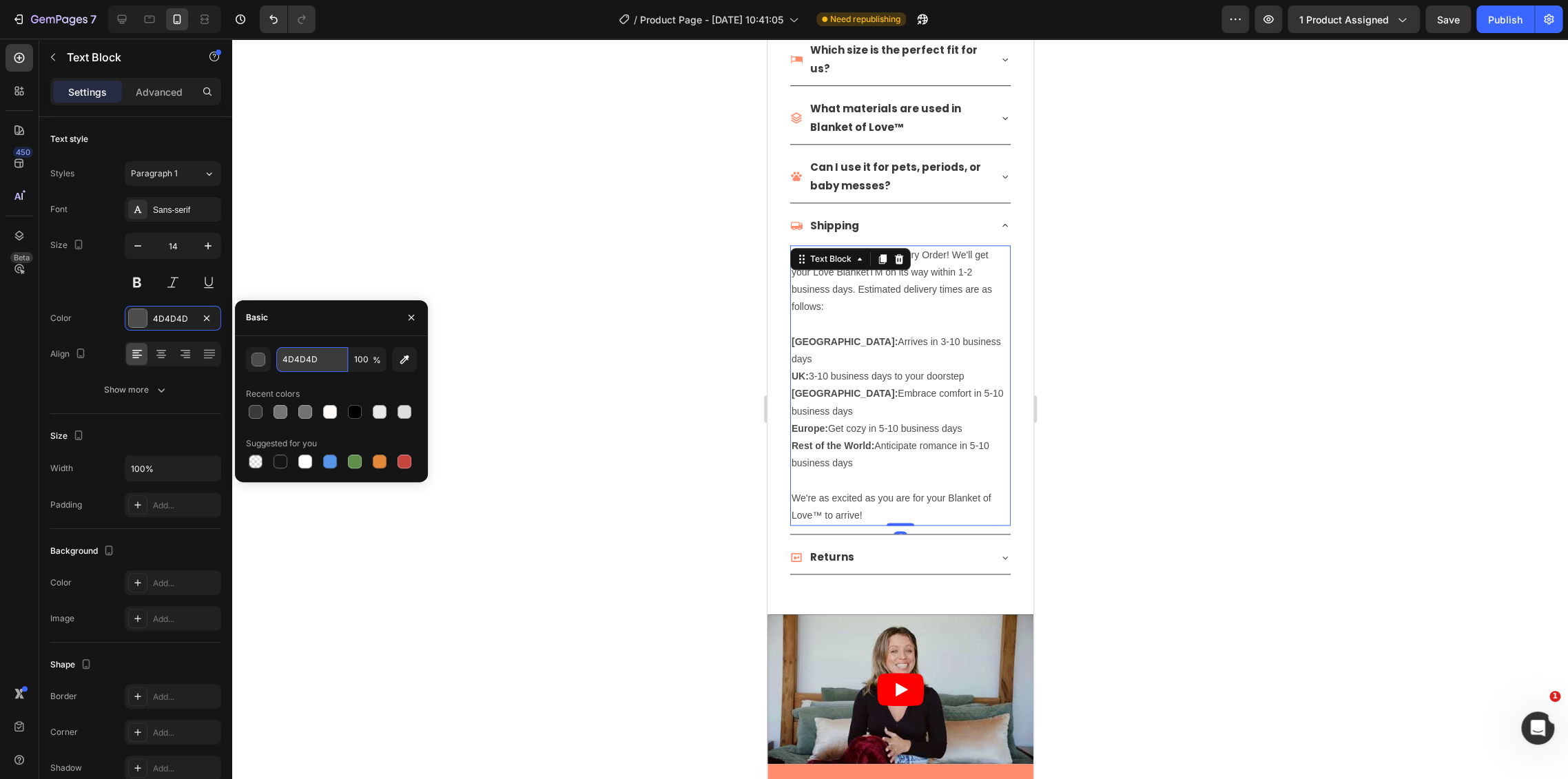
click at [316, 361] on input "4D4D4D" at bounding box center [312, 360] width 72 height 25
paste input "3A3A3A"
type input "3A3A3A"
click at [1186, 464] on div at bounding box center [900, 409] width 1336 height 741
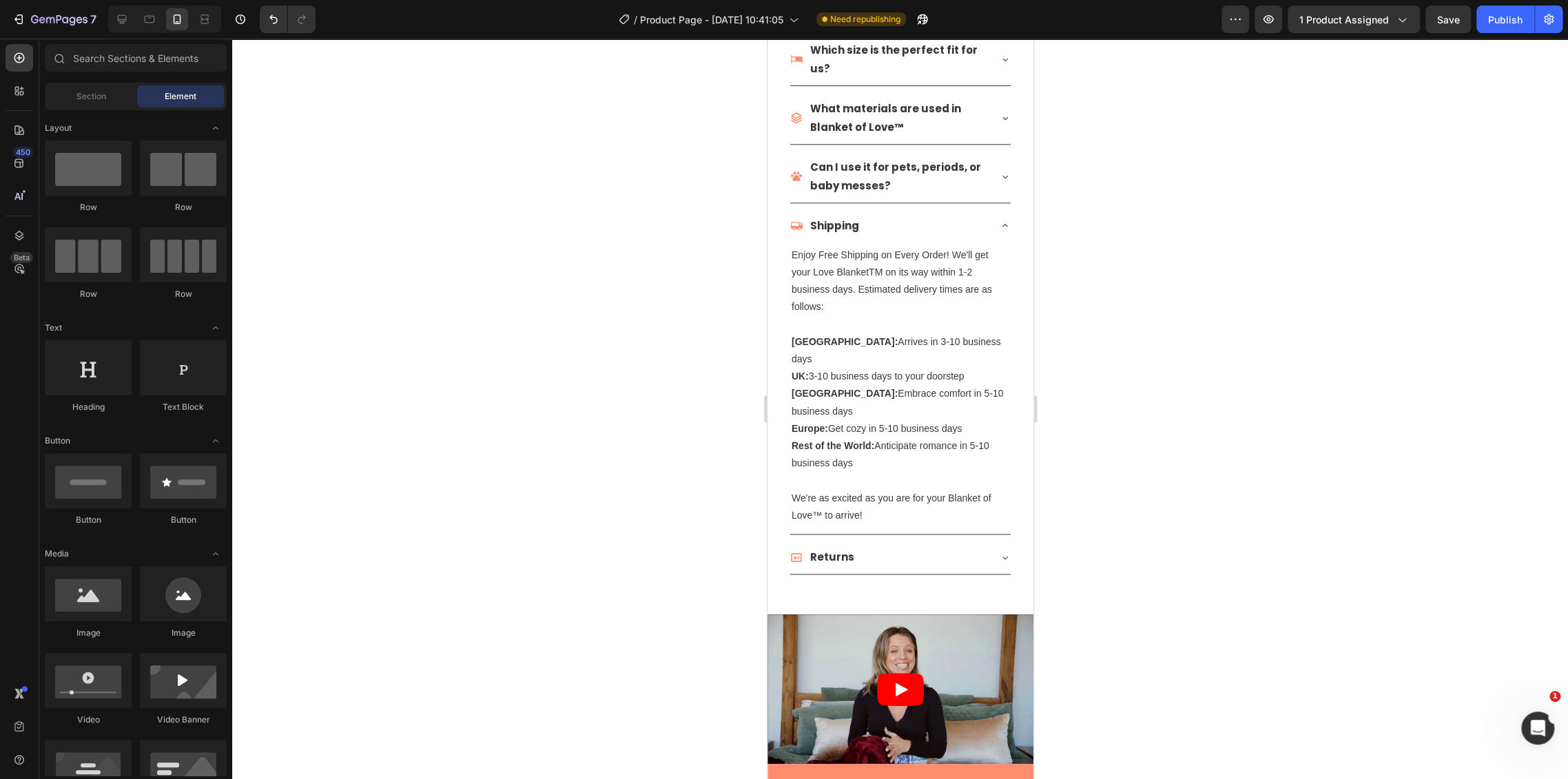
click at [973, 545] on div "Returns" at bounding box center [888, 557] width 198 height 23
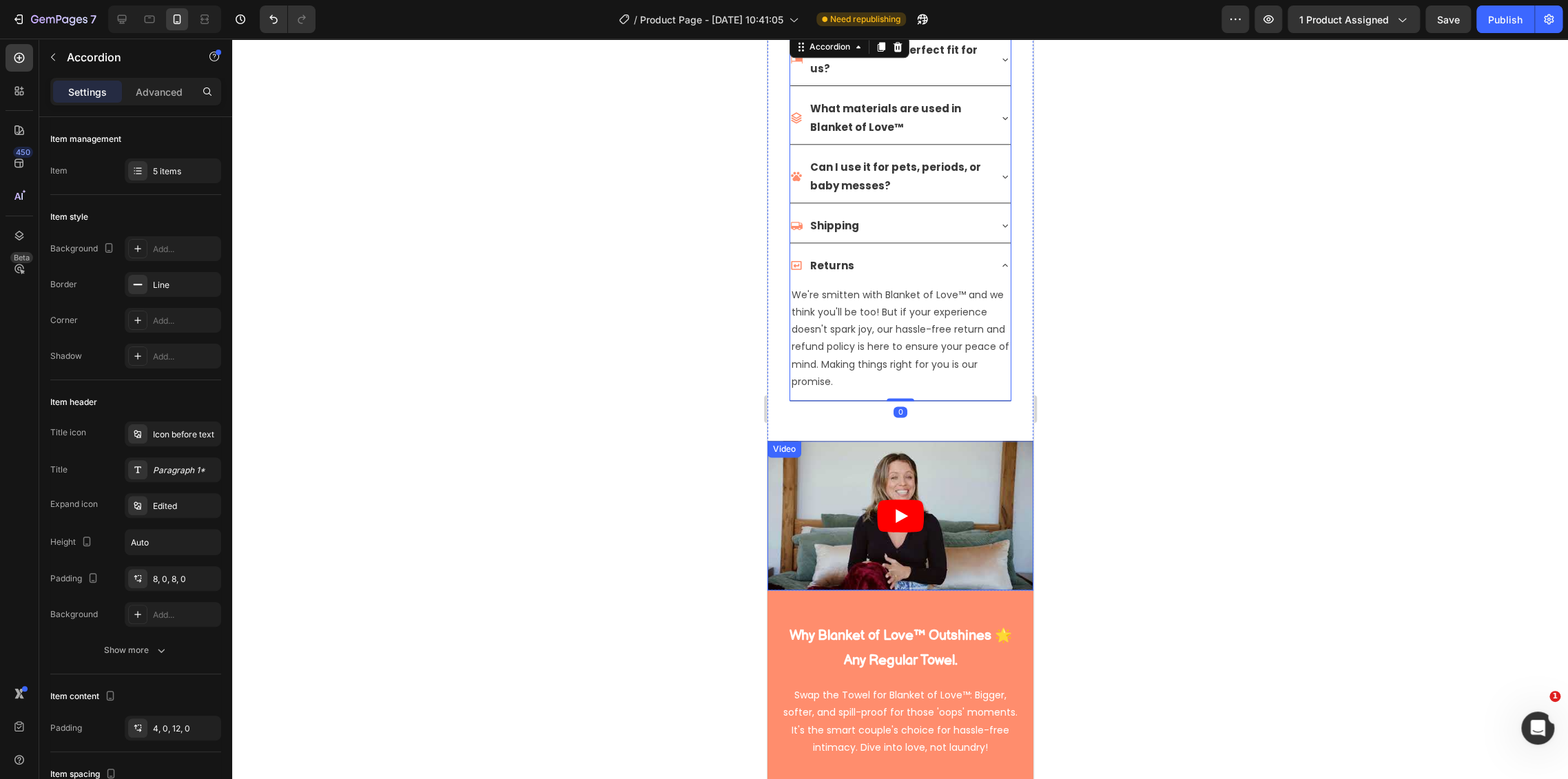
click at [889, 321] on p "We're smitten with Blanket of Love™ and we think you'll be too! But if your exp…" at bounding box center [900, 339] width 218 height 104
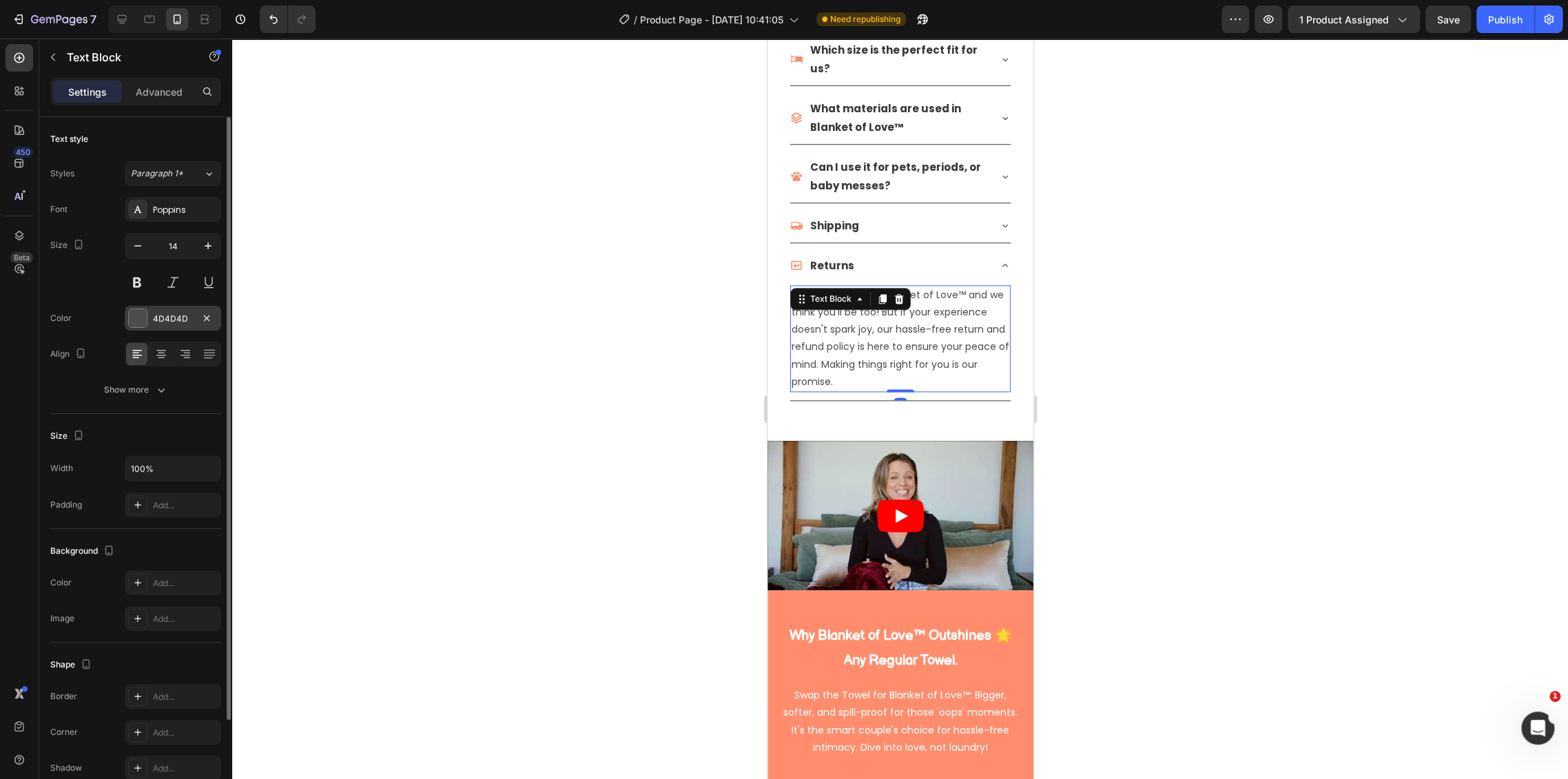
click at [161, 319] on div "4D4D4D" at bounding box center [173, 319] width 40 height 12
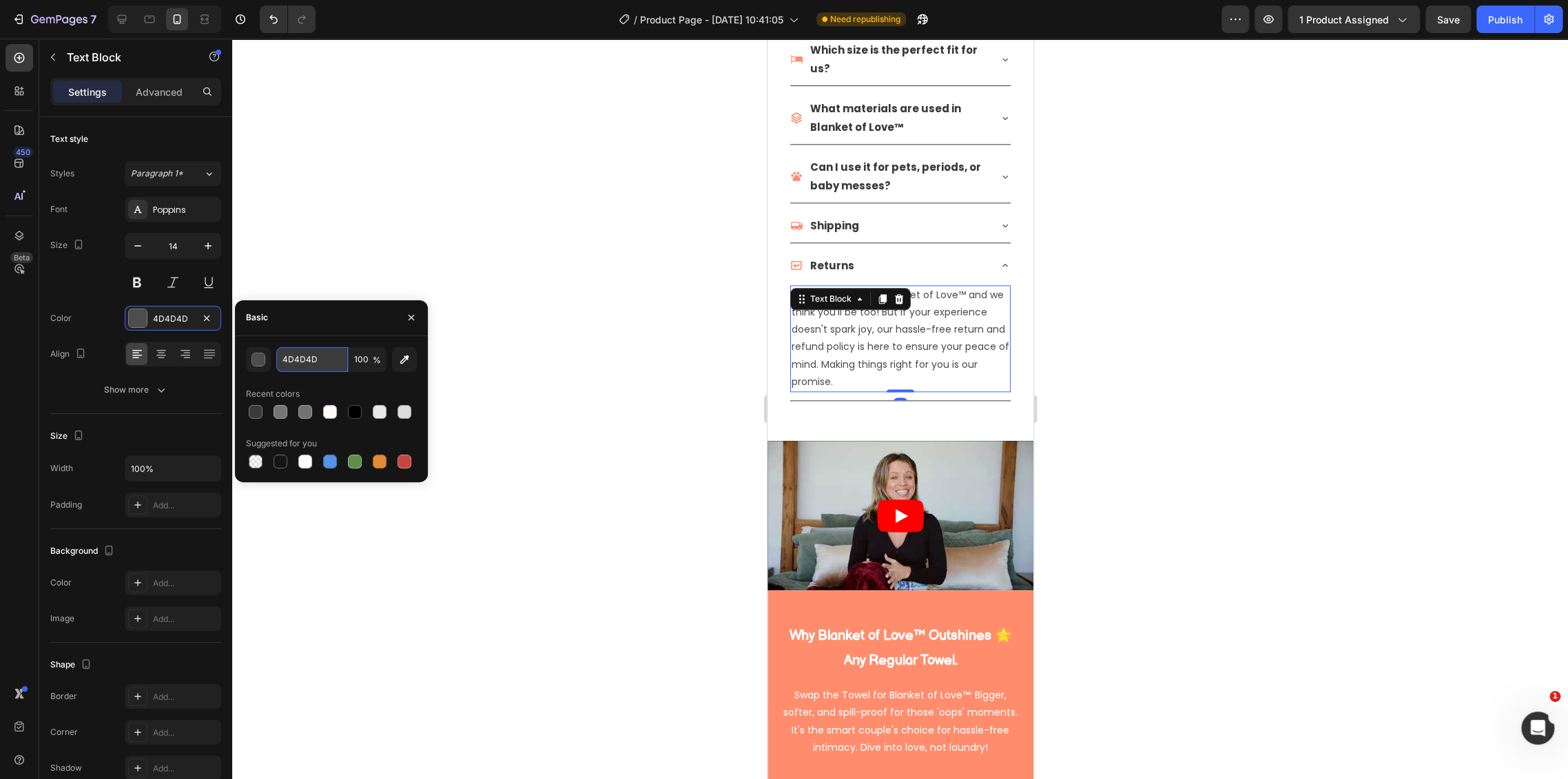
click at [316, 354] on input "4D4D4D" at bounding box center [312, 360] width 72 height 25
paste input "3A3A3A"
type input "3A3A3A"
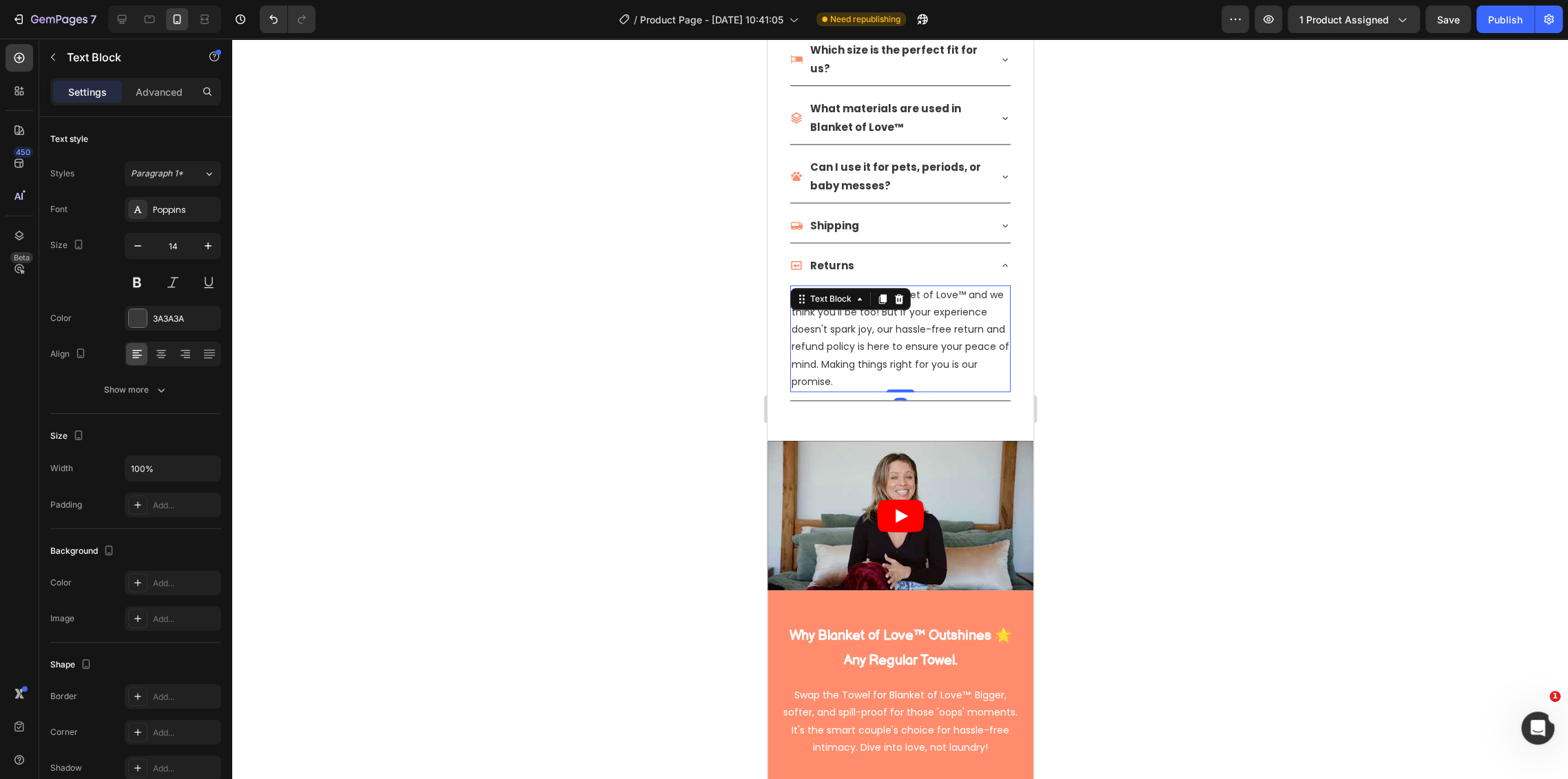
click at [1162, 432] on div at bounding box center [900, 409] width 1336 height 741
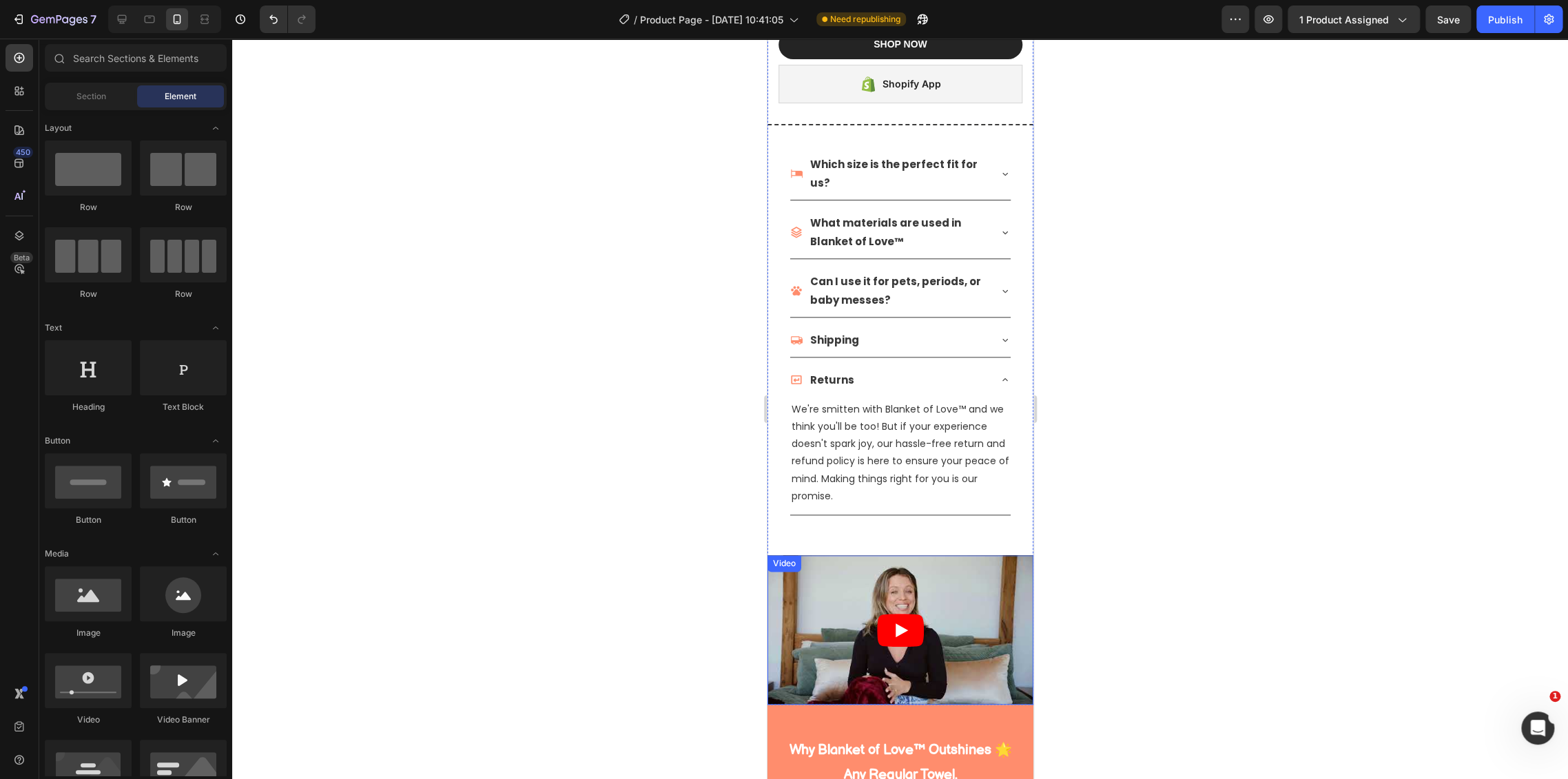
scroll to position [782, 0]
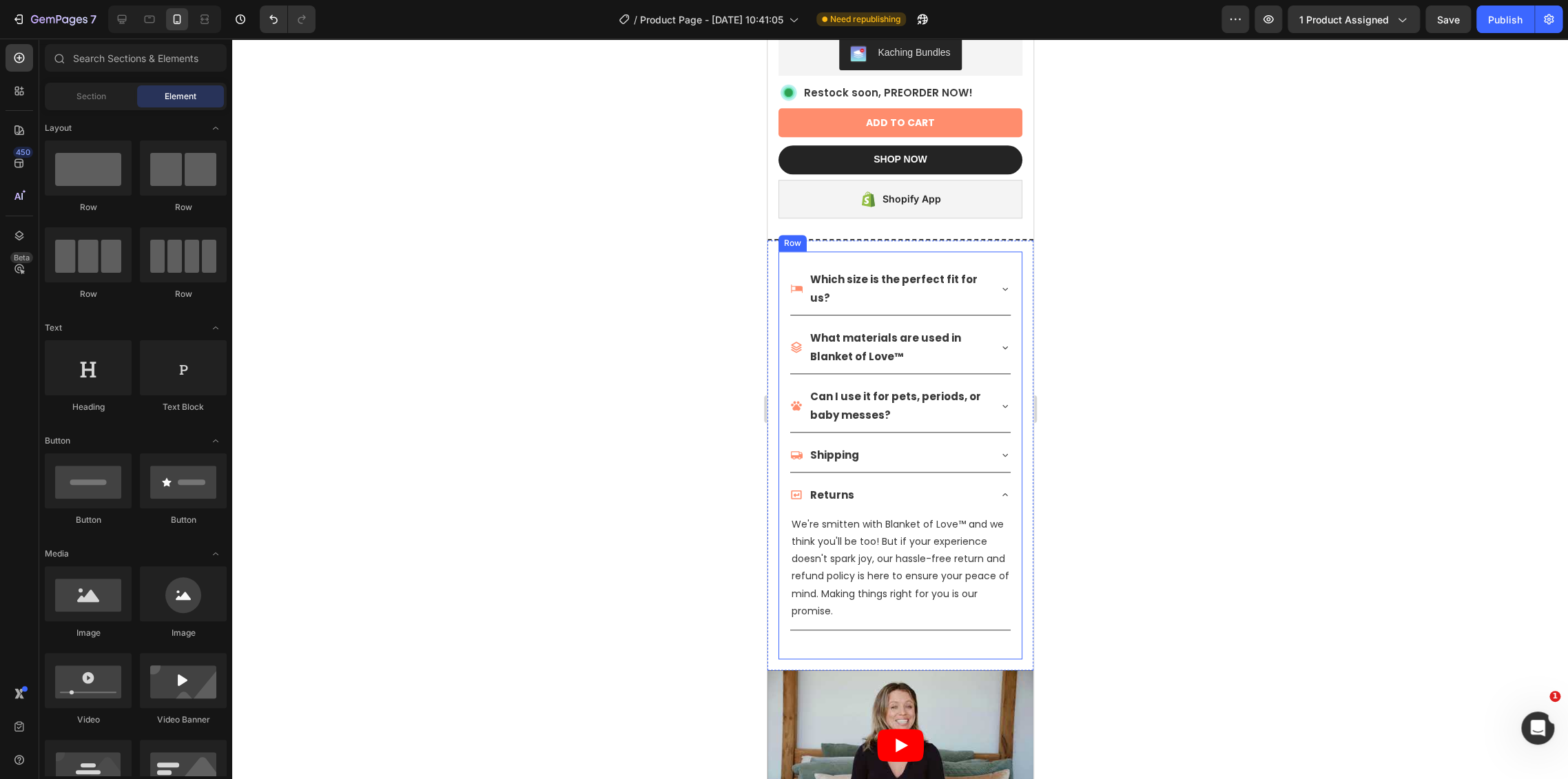
click at [999, 489] on icon at bounding box center [1005, 495] width 11 height 11
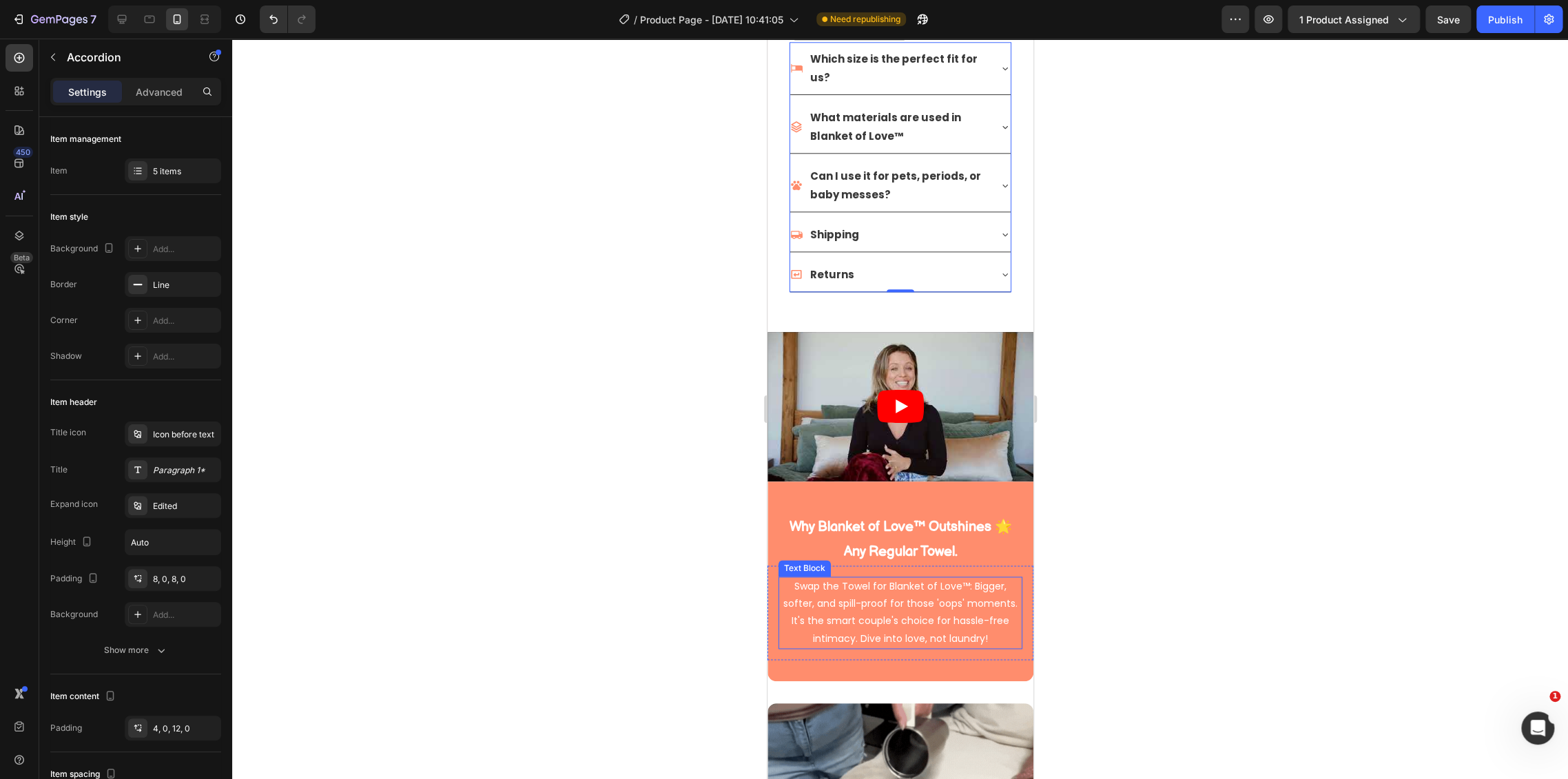
scroll to position [1012, 0]
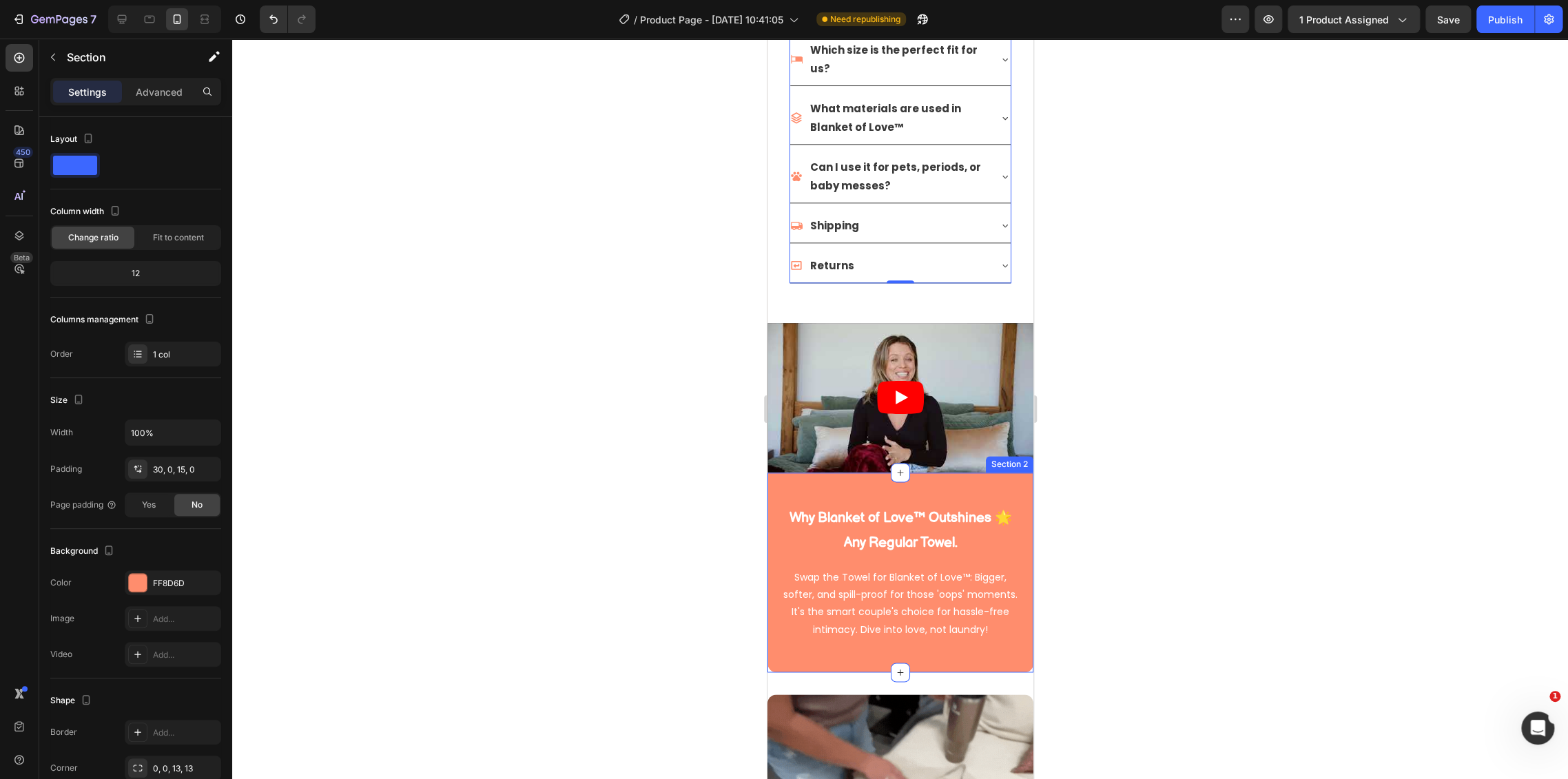
click at [917, 473] on div "Why Blanket of Love™ Outshines 🌟 Any Regular Towel. Heading Row Swap the Towel …" at bounding box center [899, 572] width 266 height 200
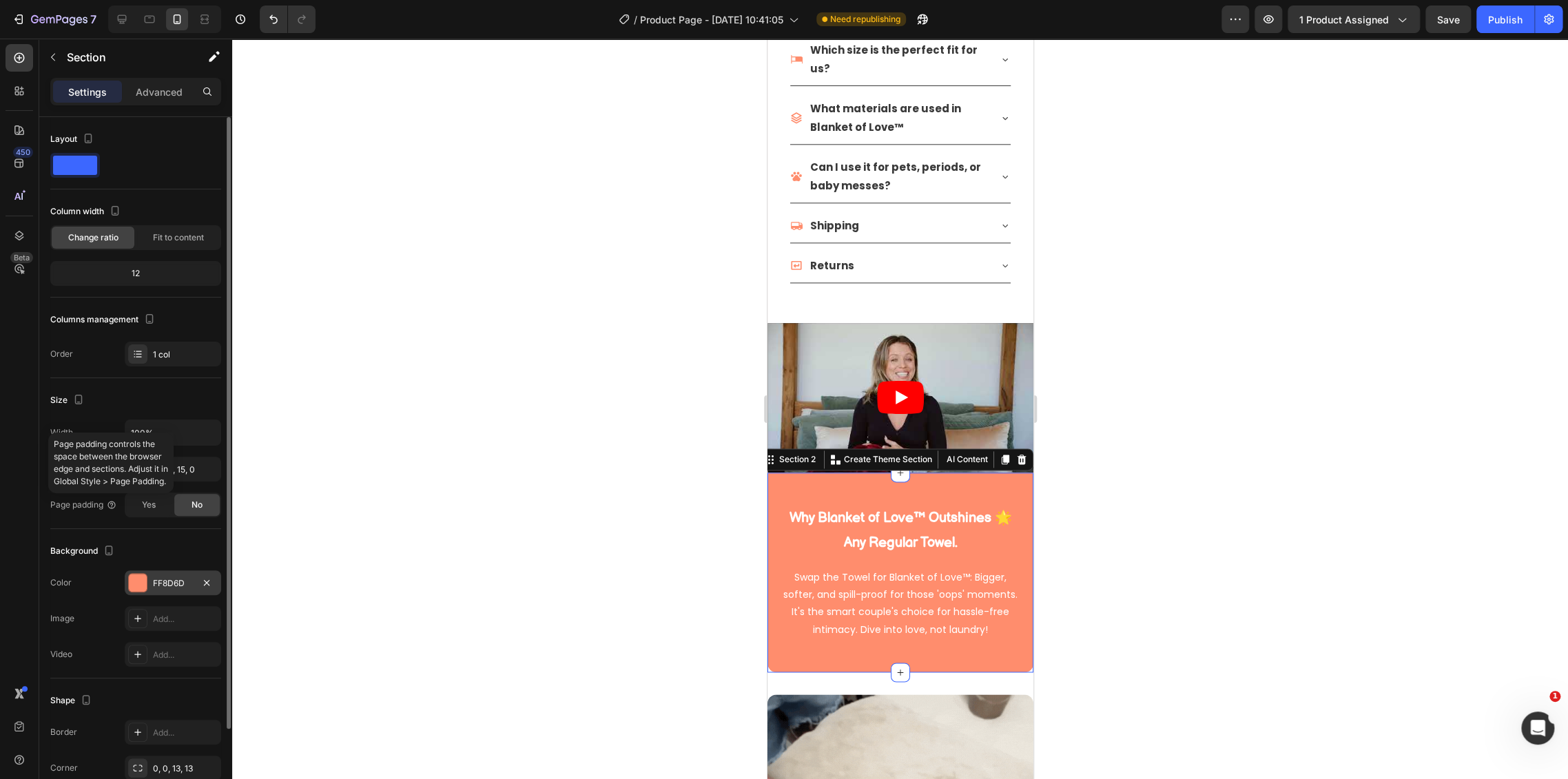
click at [178, 584] on div "FF8D6D" at bounding box center [173, 583] width 40 height 12
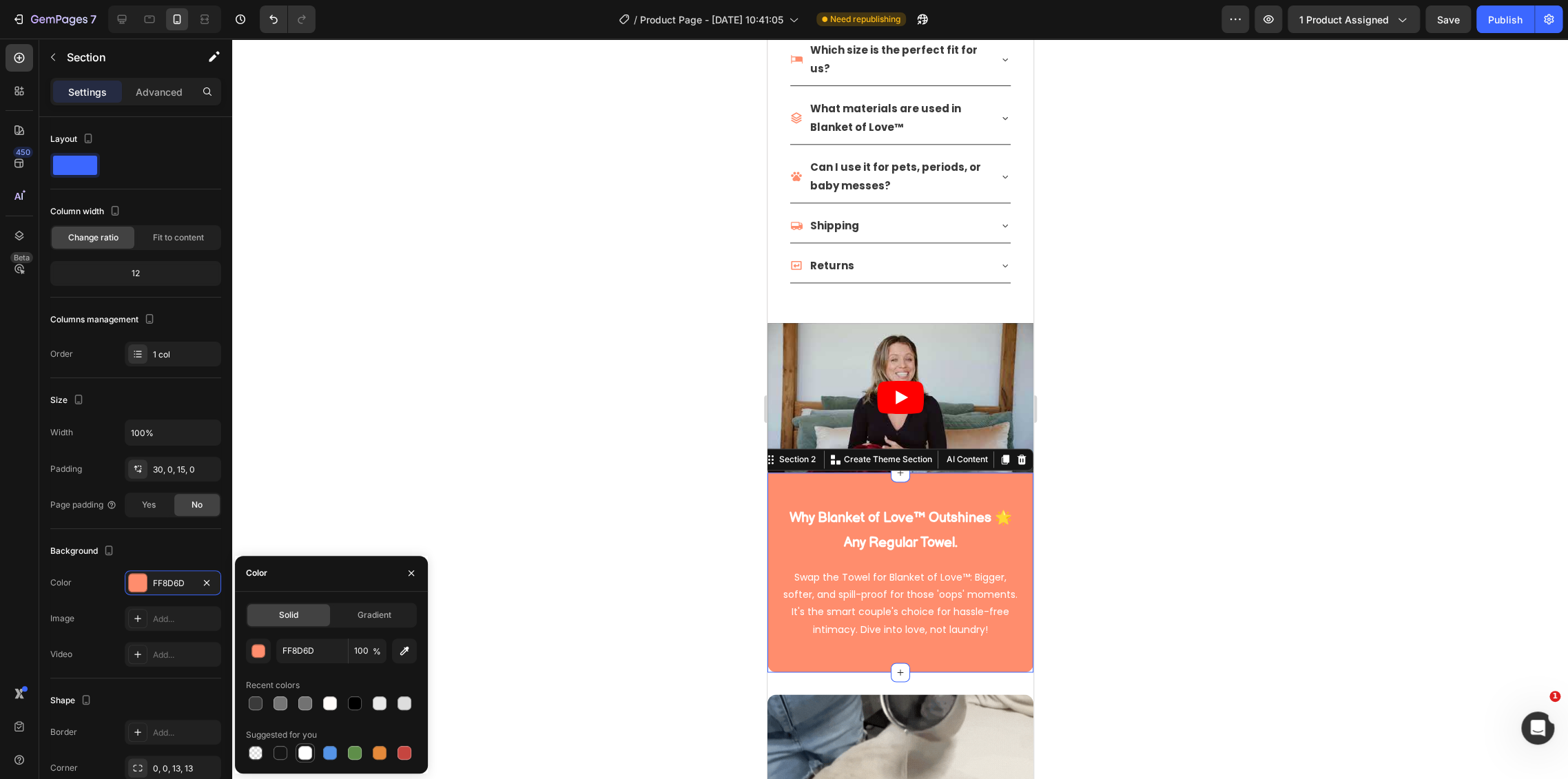
click at [303, 759] on div at bounding box center [305, 753] width 13 height 13
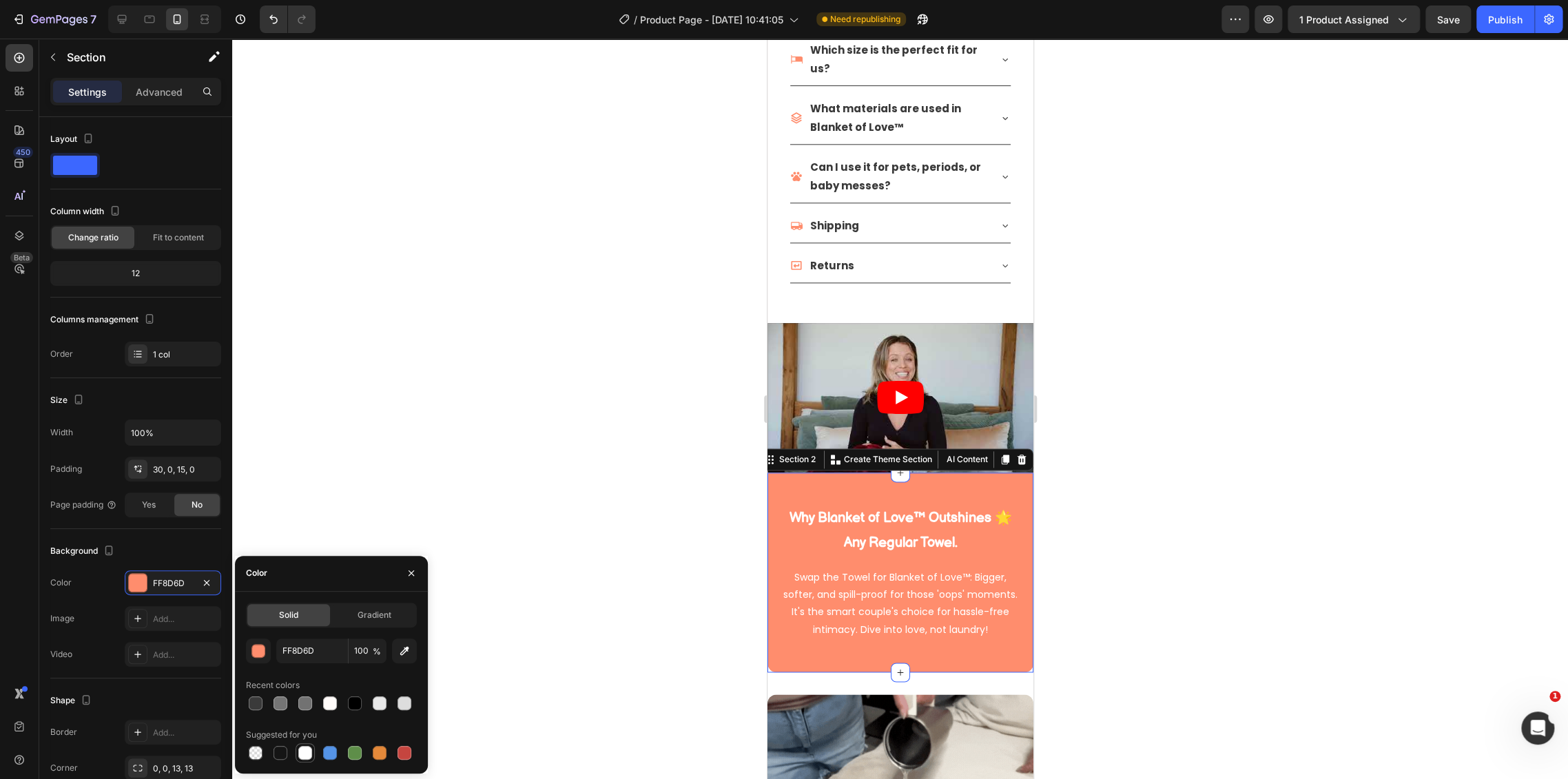
type input "FFFFFF"
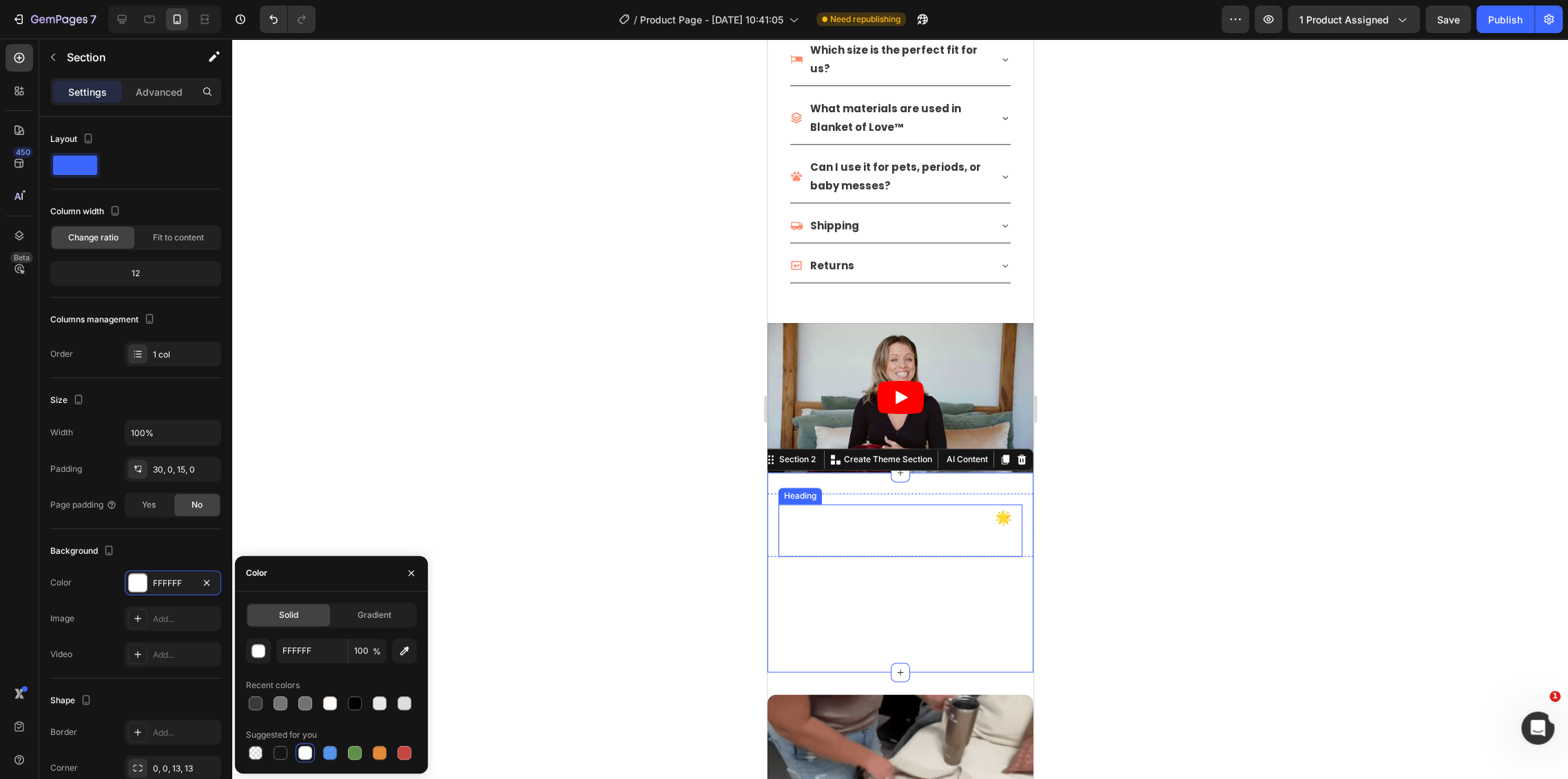
click at [885, 513] on h2 "Why Blanket of Love™ Outshines 🌟 Any Regular Towel." at bounding box center [899, 530] width 244 height 53
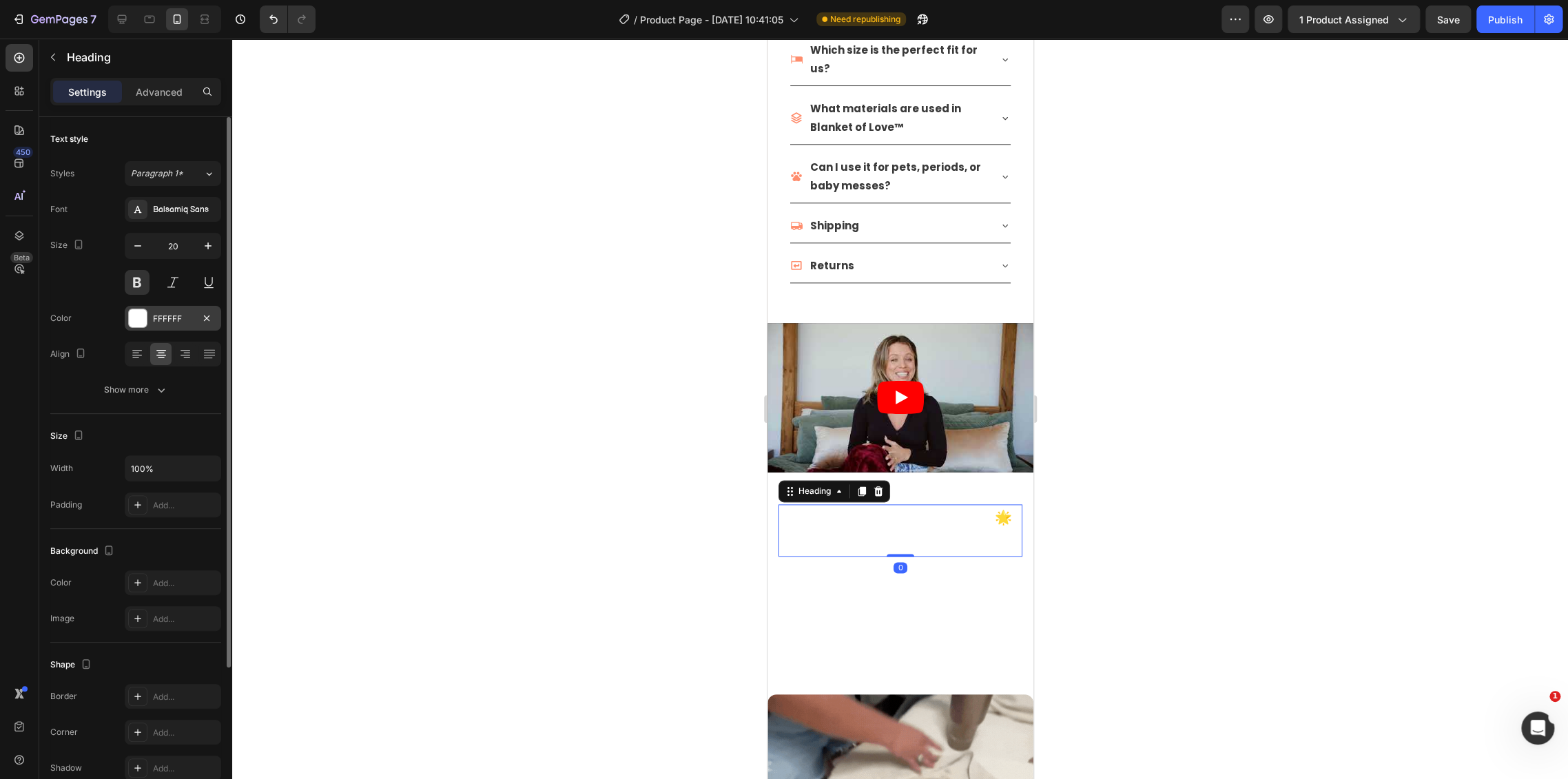
click at [160, 316] on div "FFFFFF" at bounding box center [173, 319] width 40 height 12
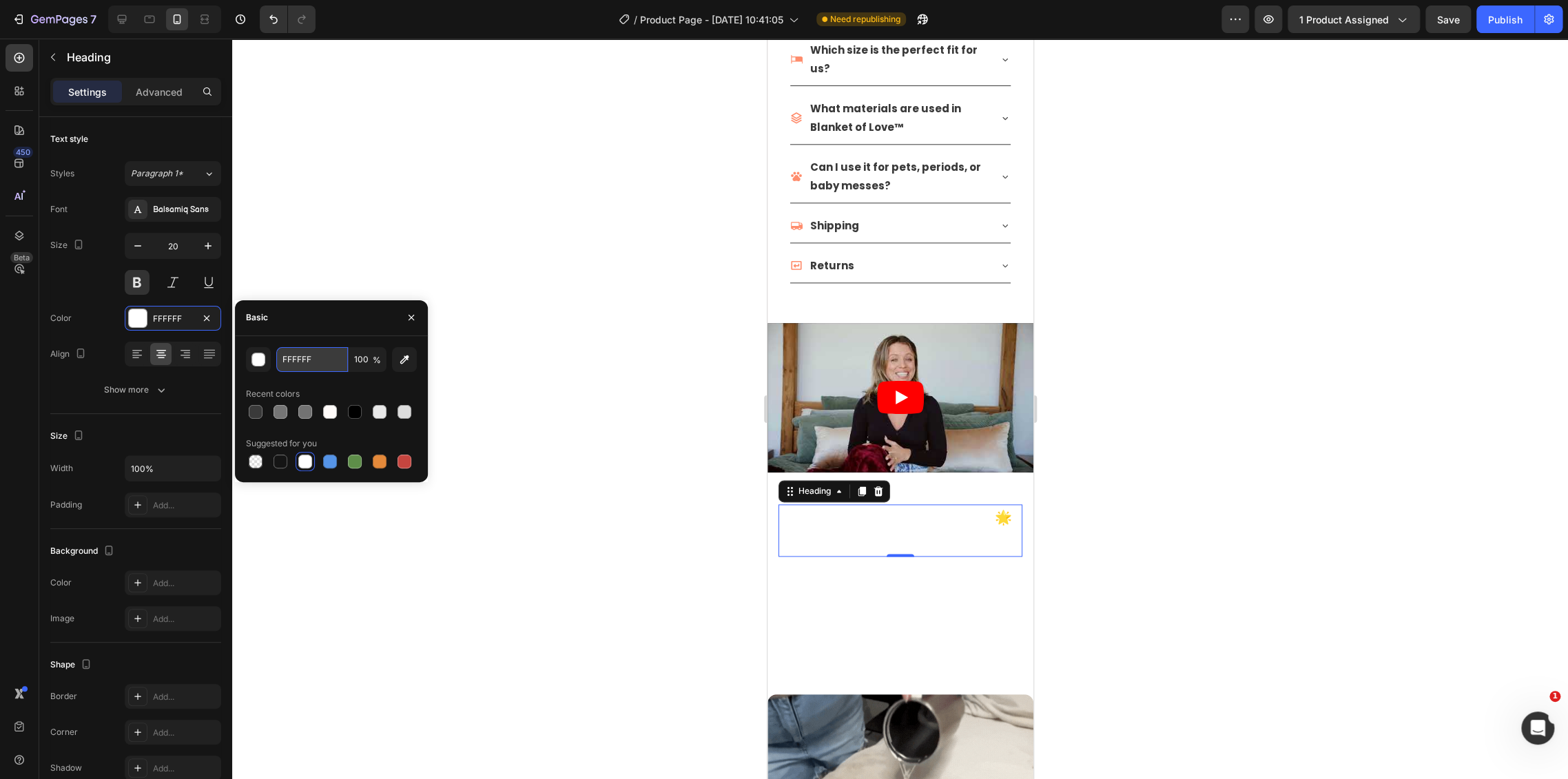
click at [292, 365] on input "FFFFFF" at bounding box center [312, 360] width 72 height 25
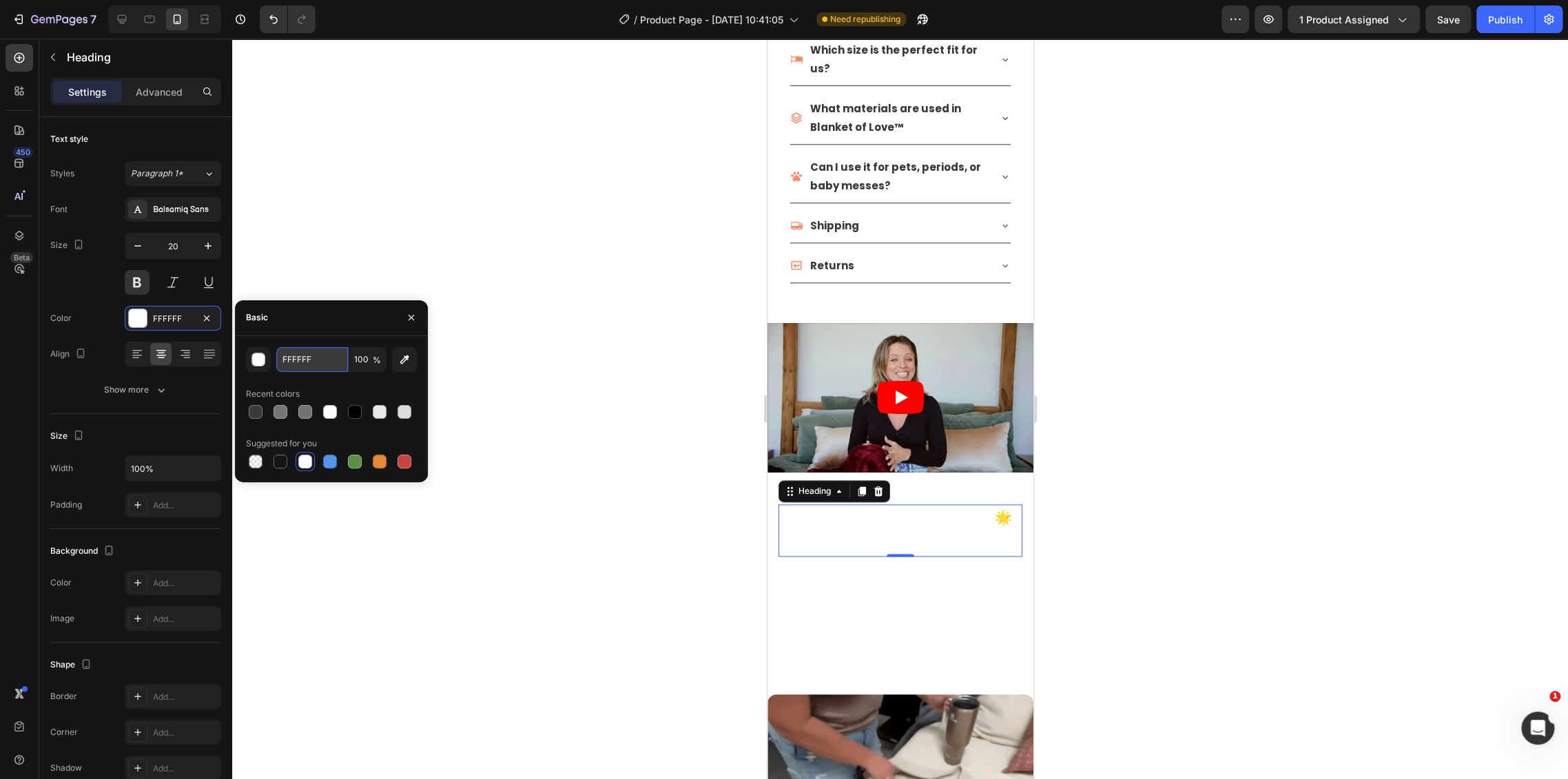
paste input "3A3A3A"
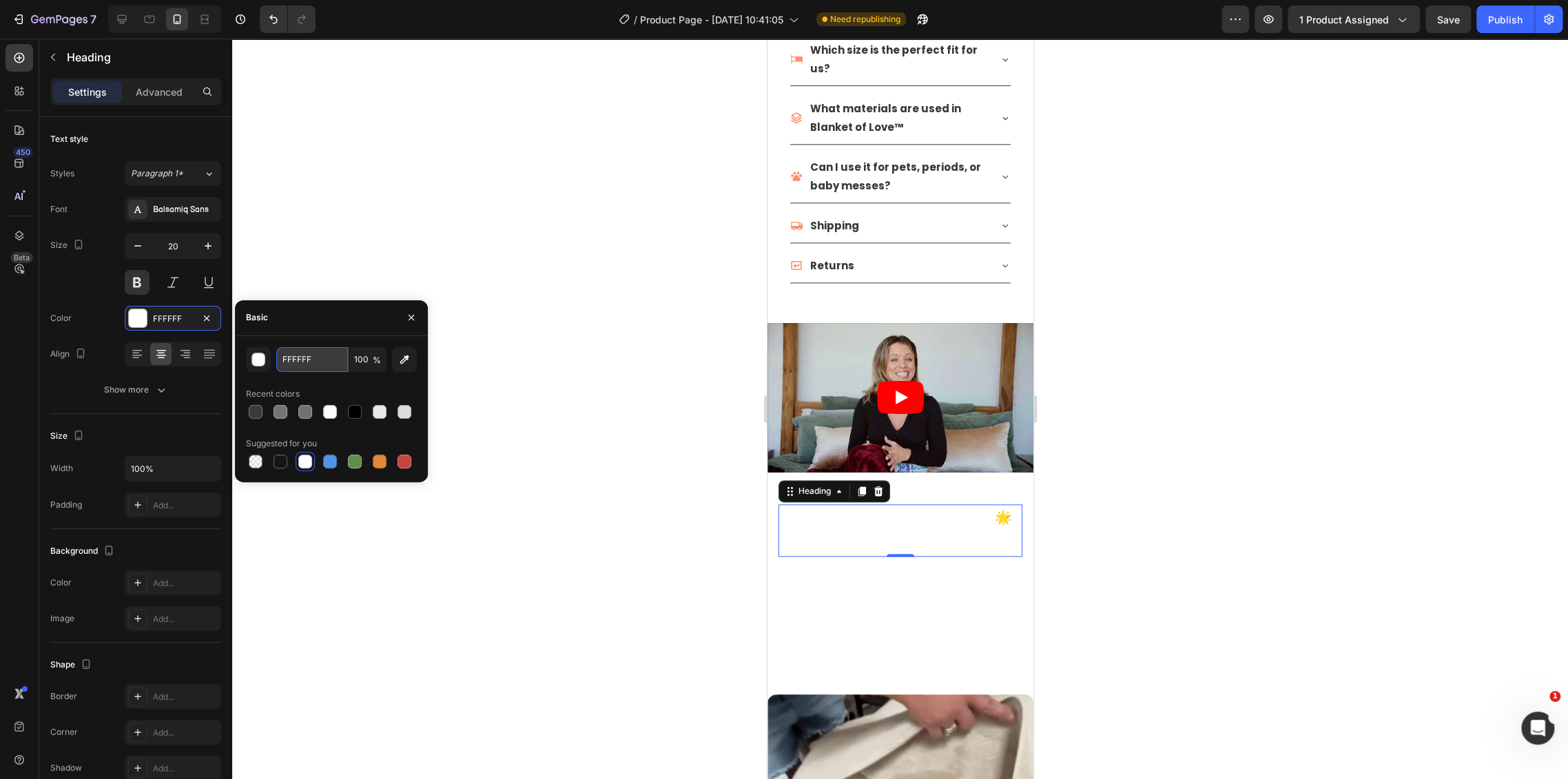
type input "3A3A3A"
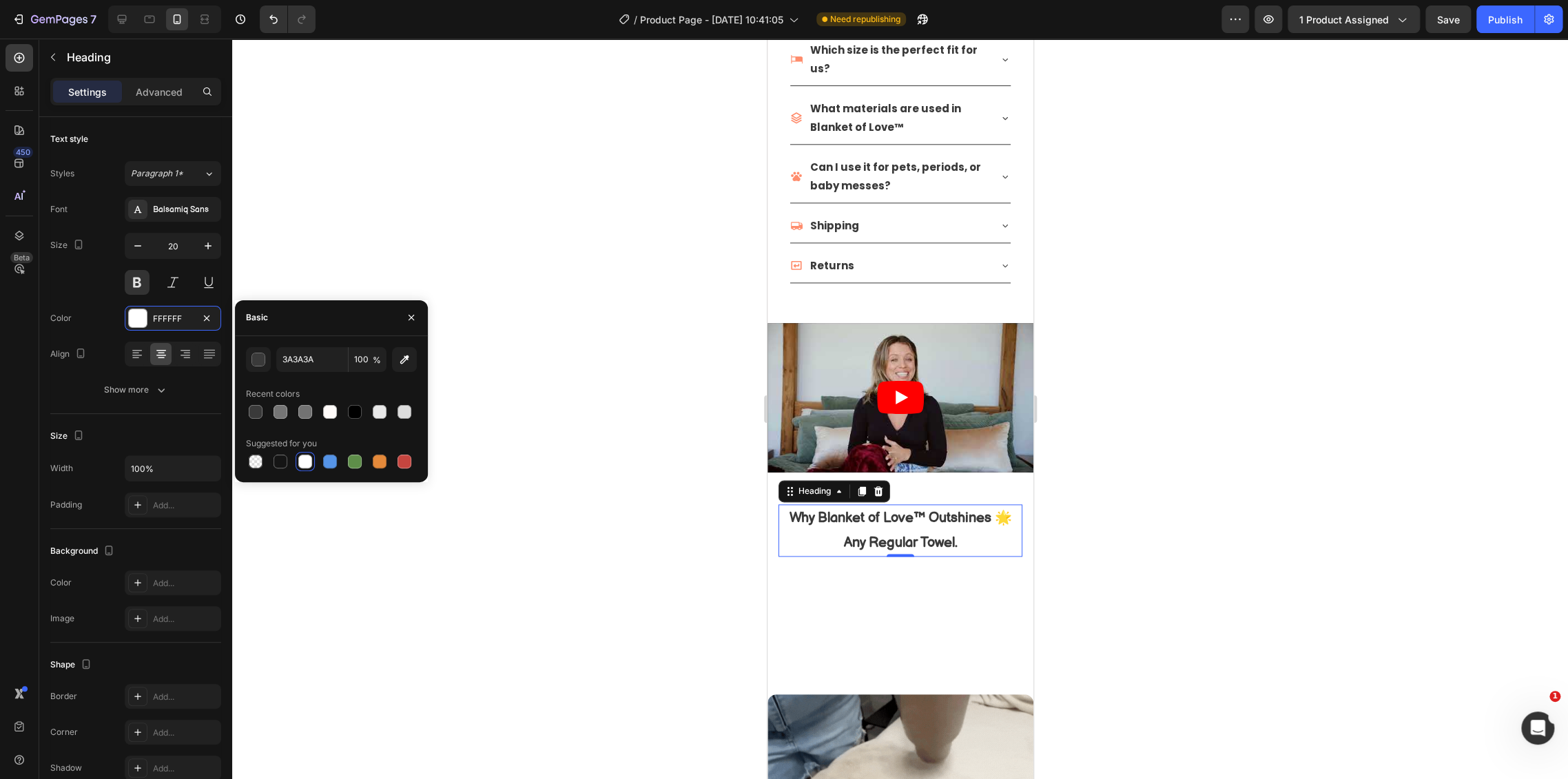
click at [490, 452] on div at bounding box center [900, 409] width 1336 height 741
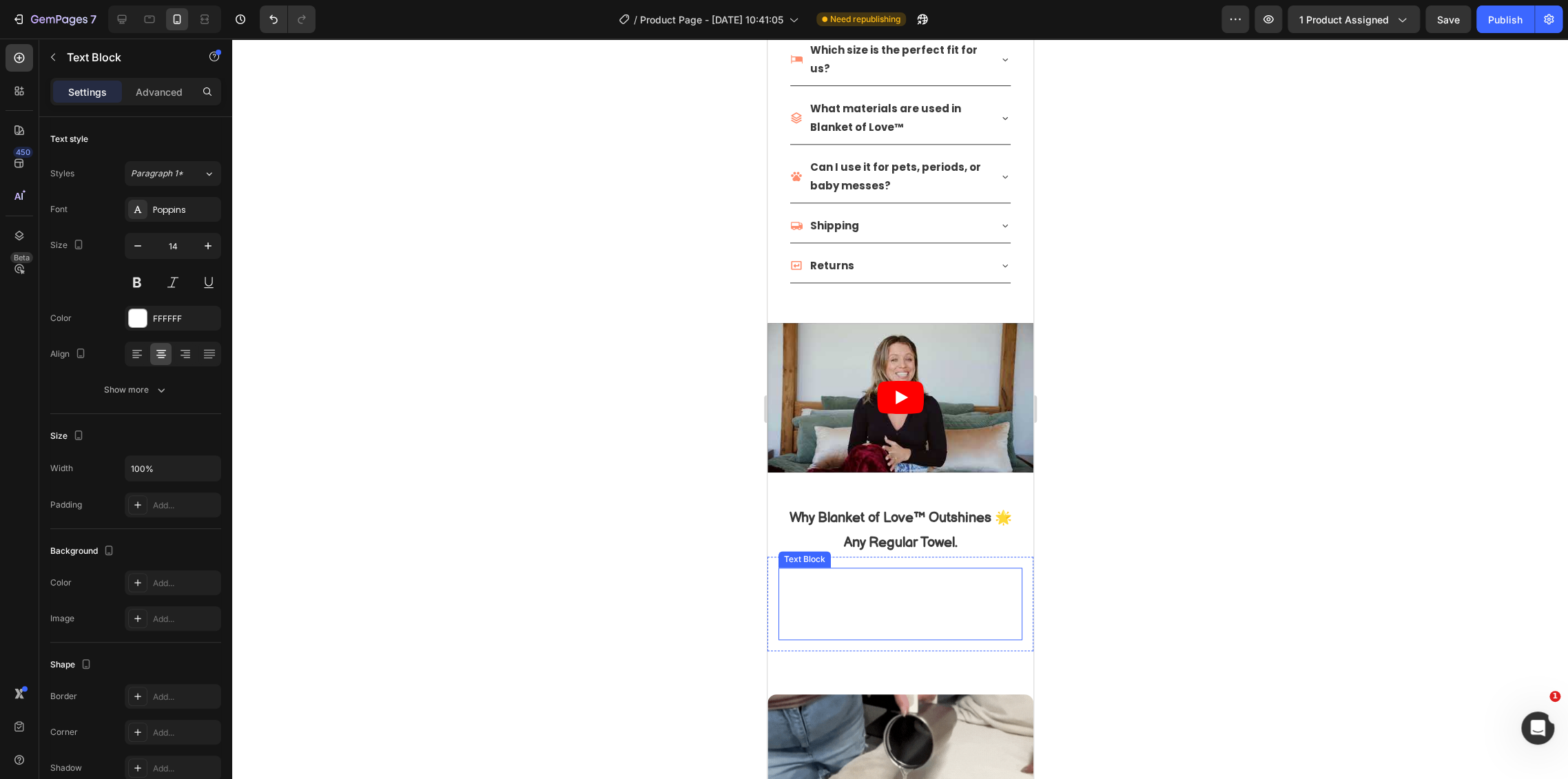
click at [887, 604] on p "Swap the Towel for Blanket of Love™: Bigger, softer, and spill-proof for those …" at bounding box center [899, 604] width 241 height 70
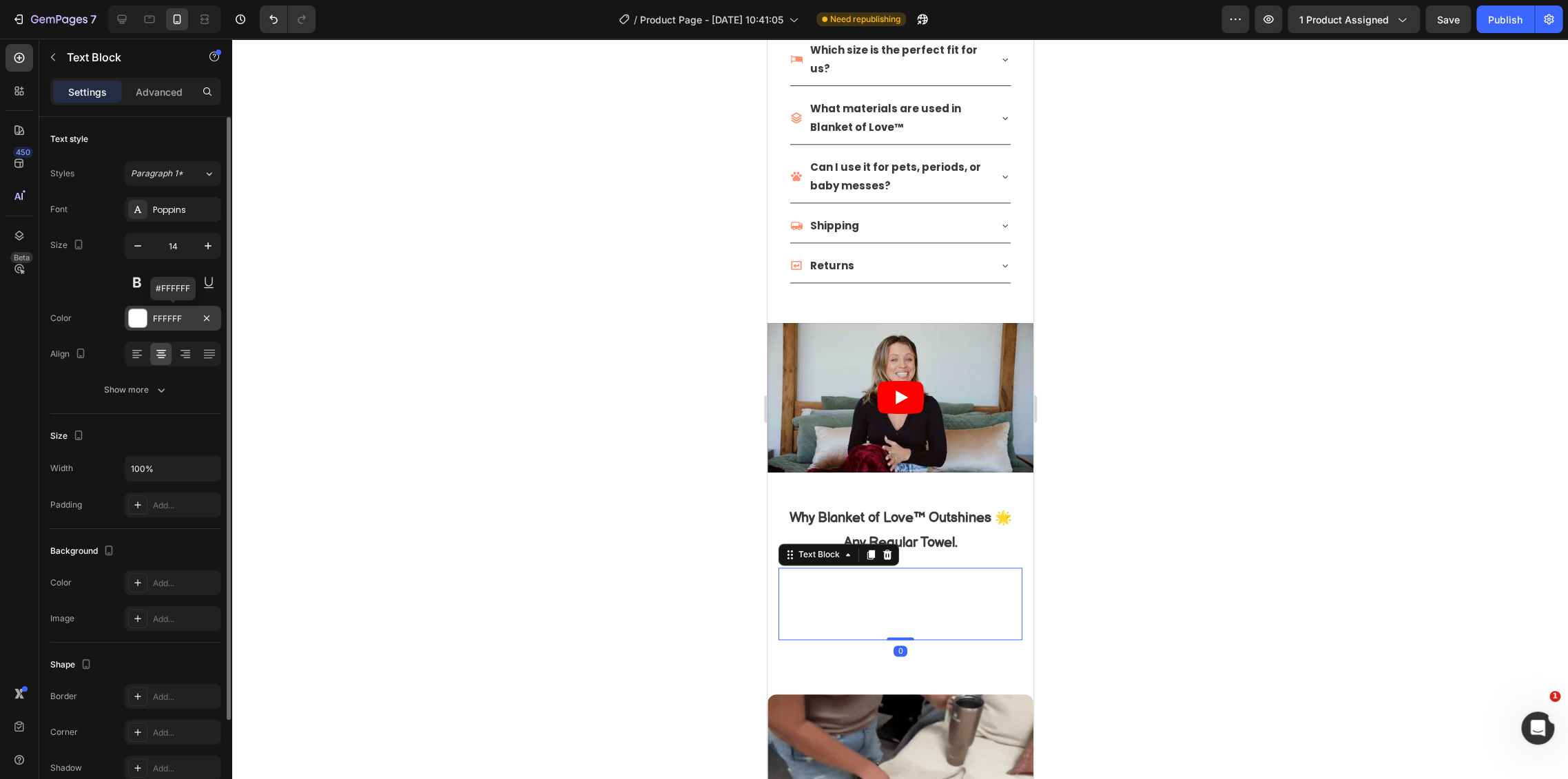
click at [171, 319] on div "FFFFFF" at bounding box center [173, 319] width 40 height 12
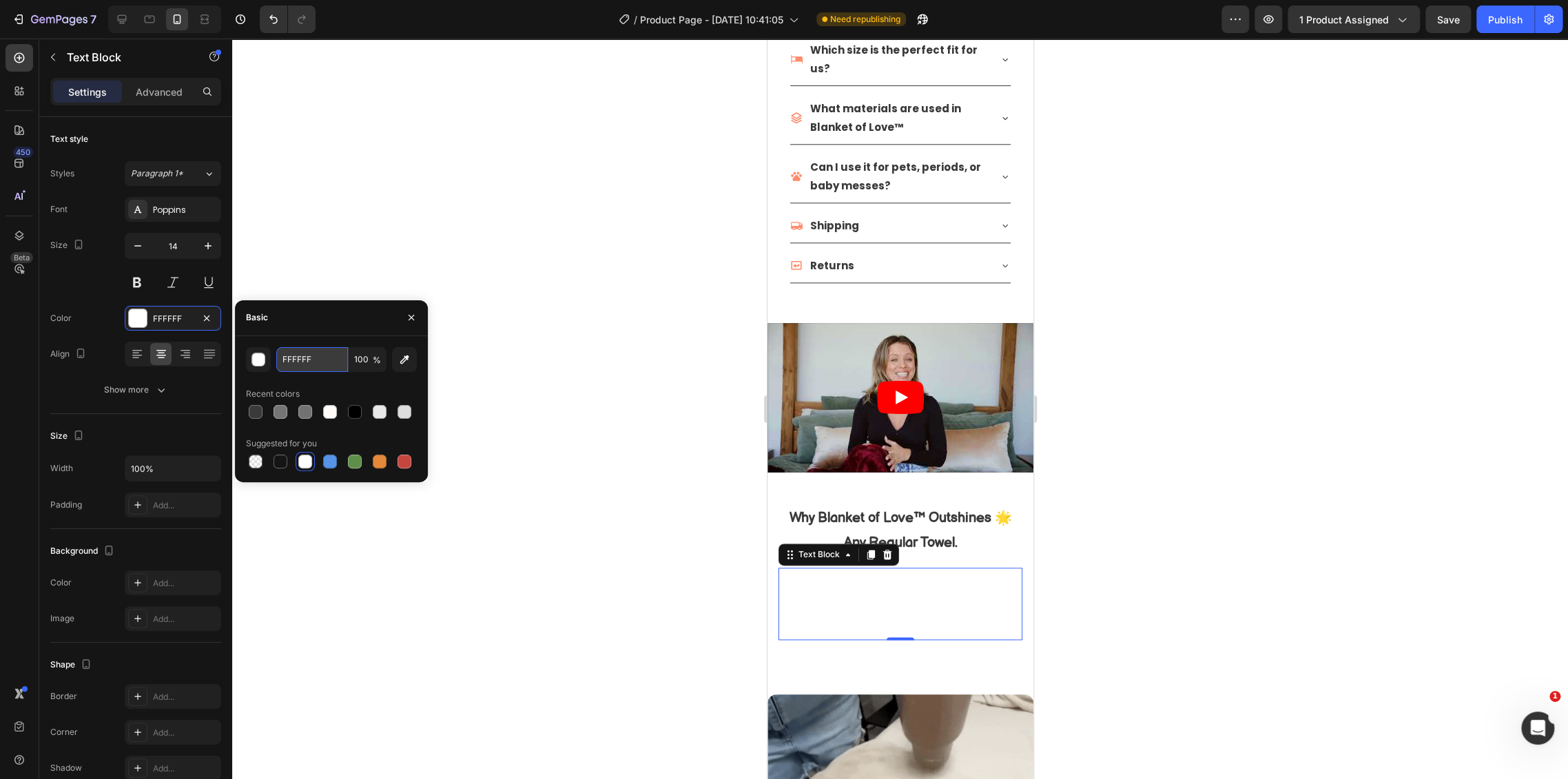
click at [301, 365] on input "FFFFFF" at bounding box center [312, 360] width 72 height 25
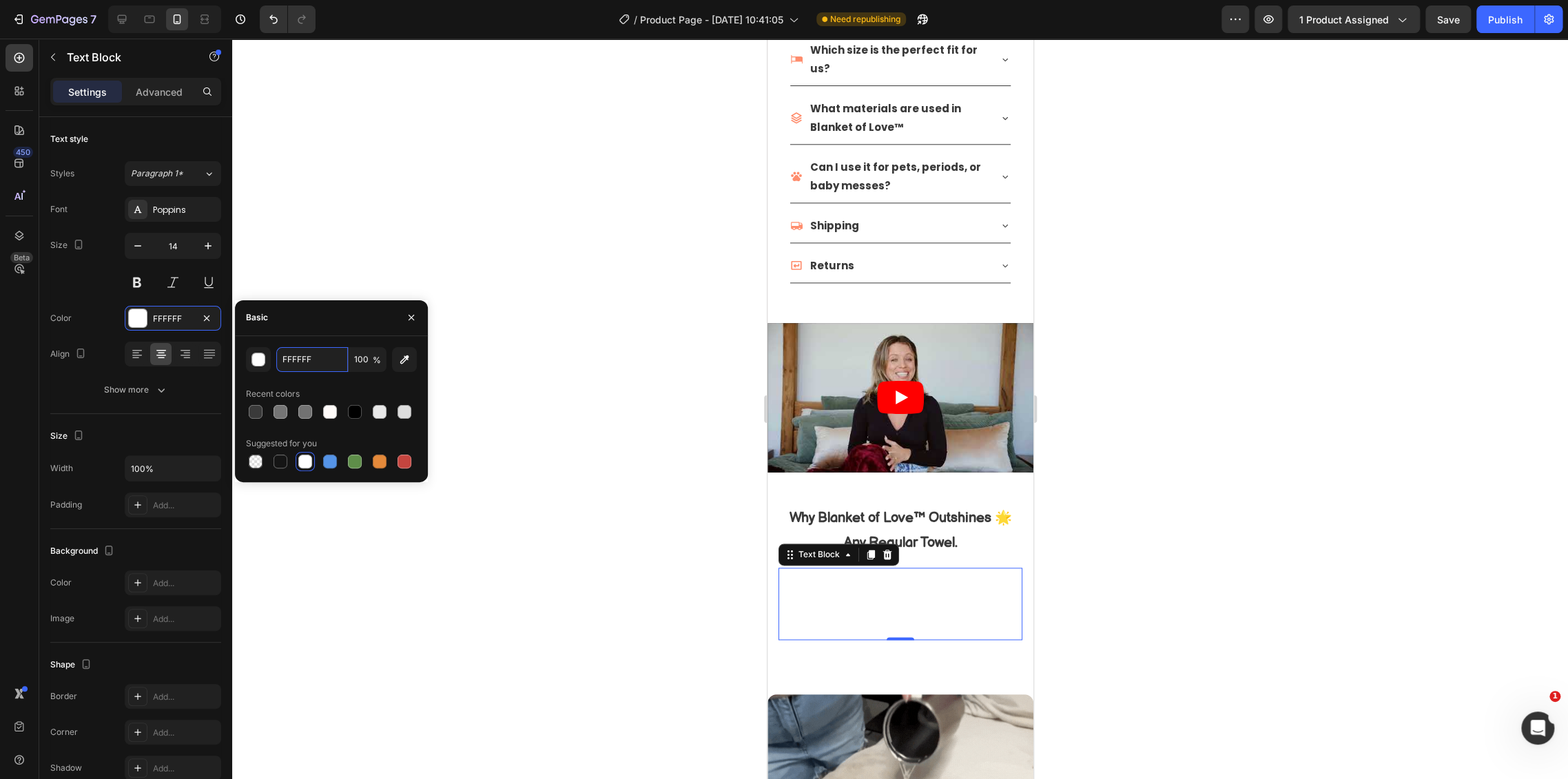
paste input "3A3A3A"
type input "3A3A3A"
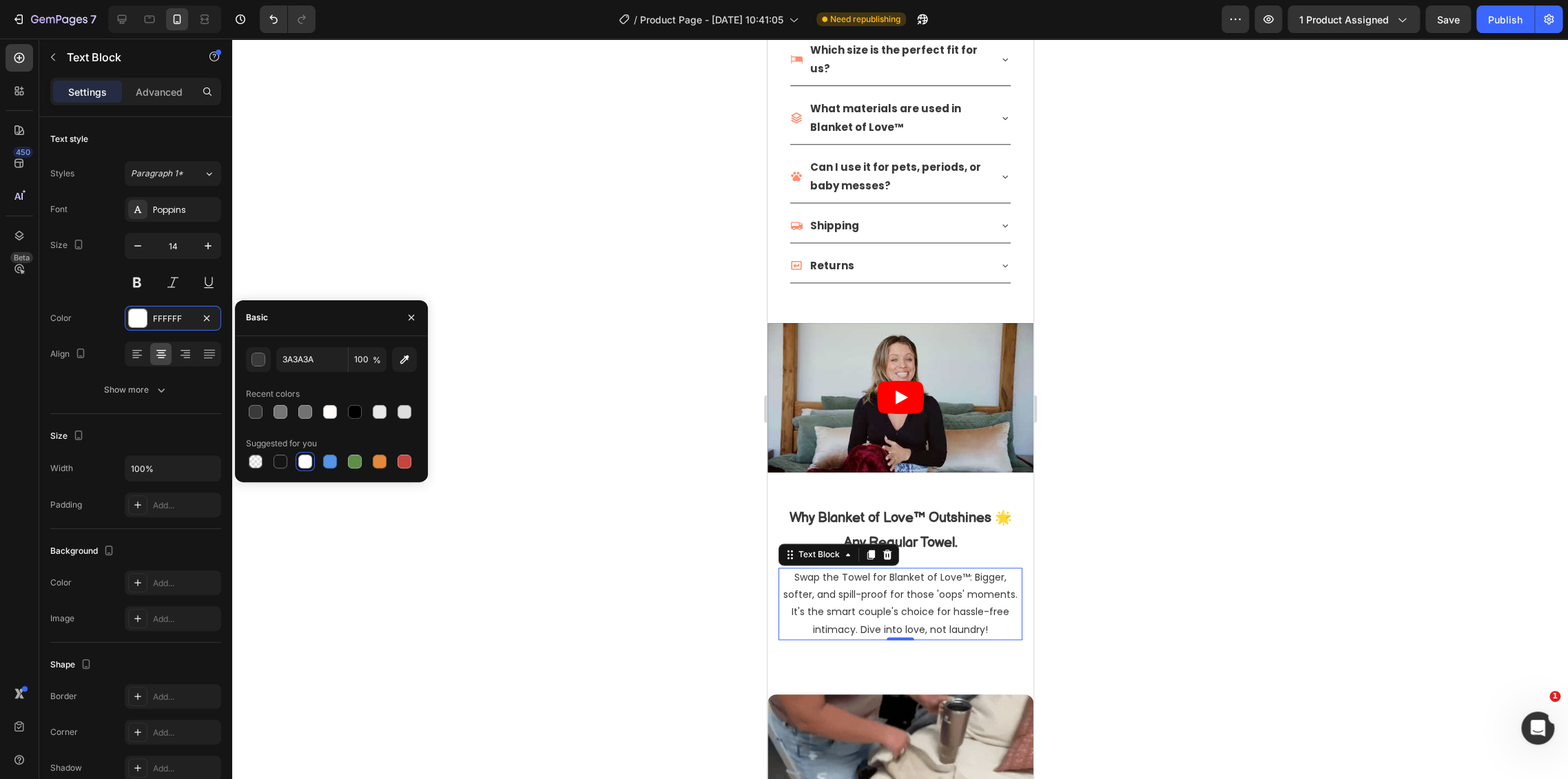
drag, startPoint x: 547, startPoint y: 433, endPoint x: 651, endPoint y: 493, distance: 120.1
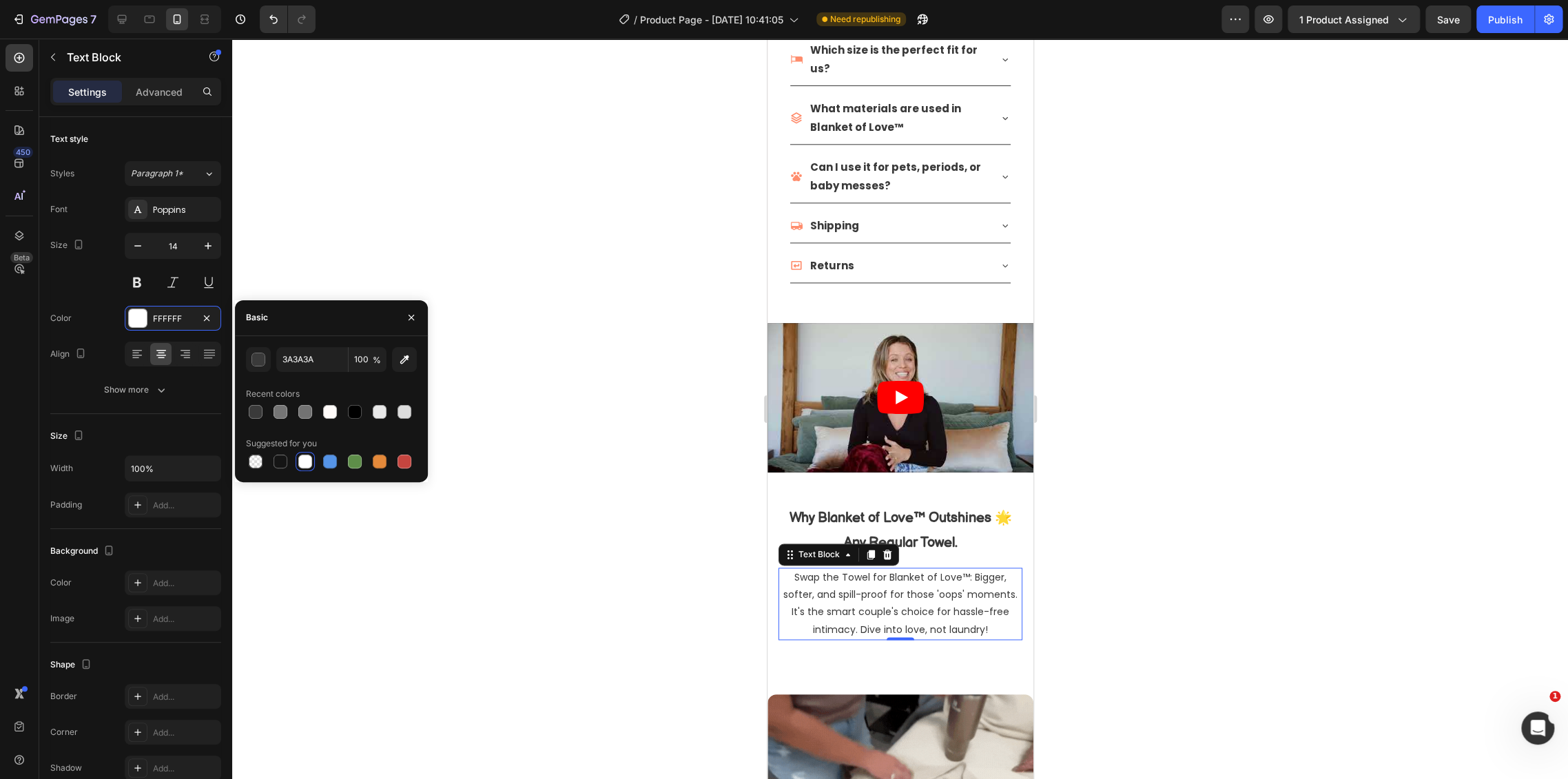
click at [547, 434] on div at bounding box center [900, 409] width 1336 height 741
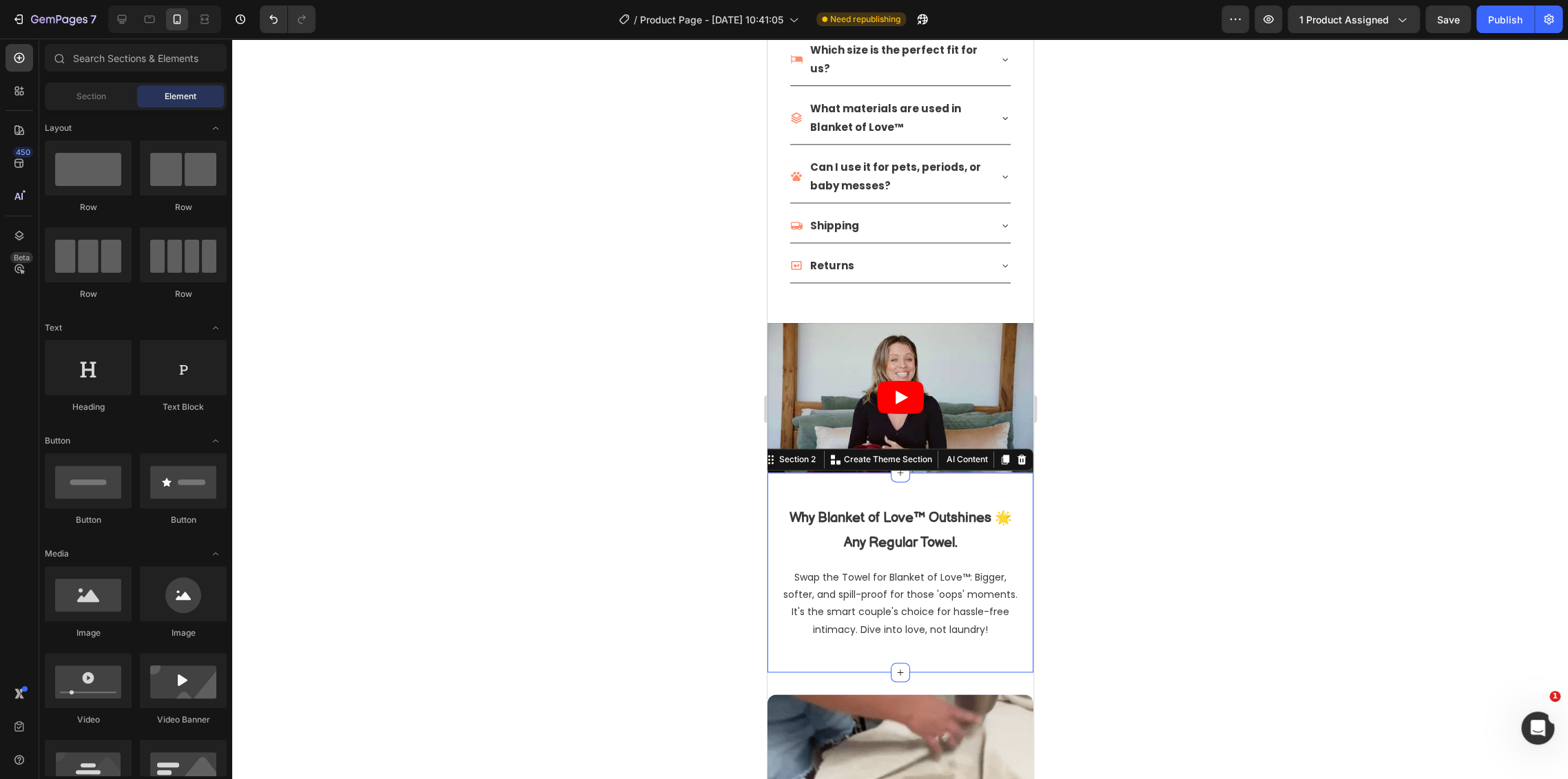
click at [949, 639] on div "Why Blanket of Love™ Outshines 🌟 Any Regular Towel. Heading Row Swap the Towel …" at bounding box center [899, 577] width 266 height 168
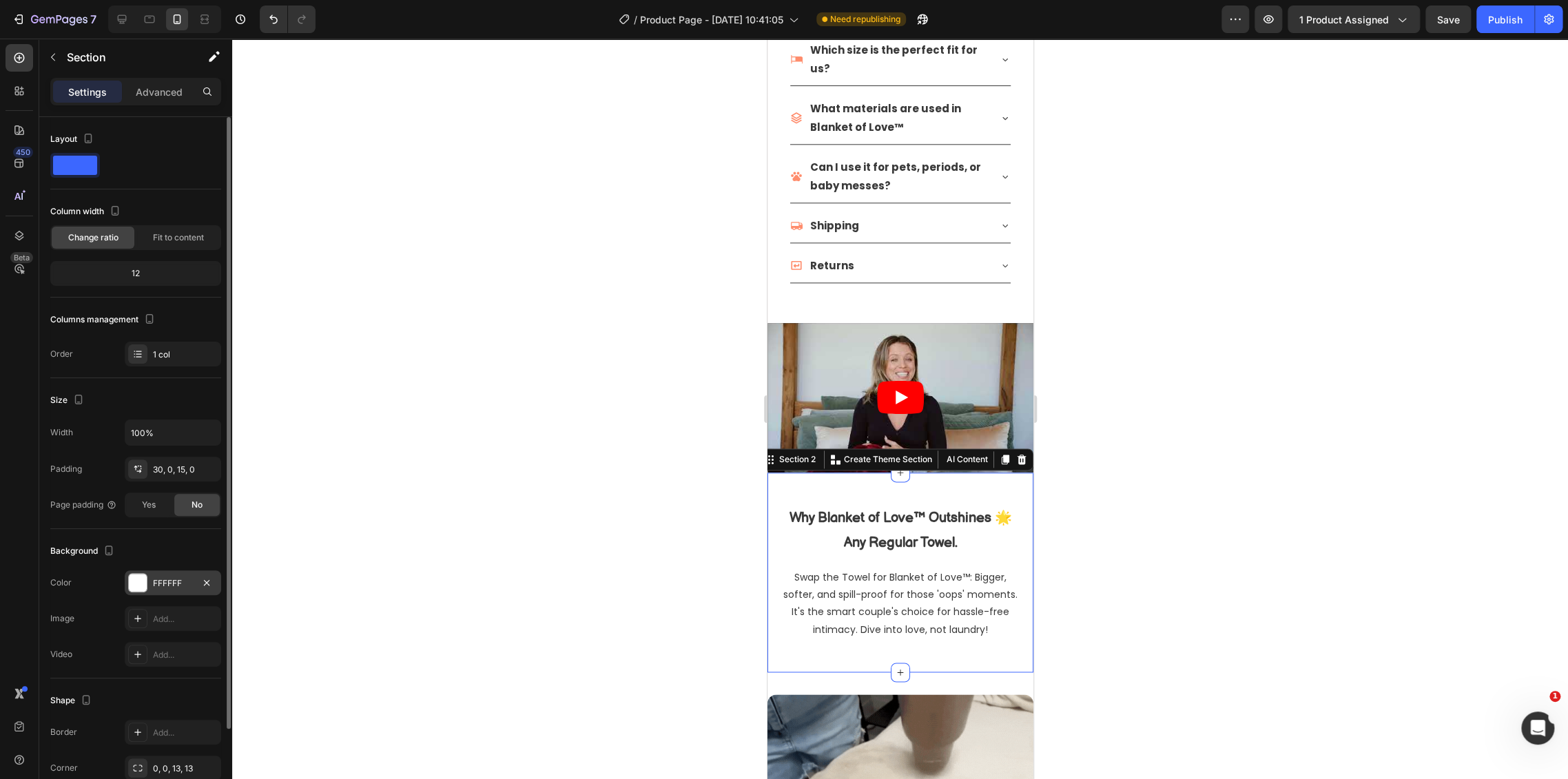
click at [156, 574] on div "FFFFFF" at bounding box center [172, 583] width 97 height 25
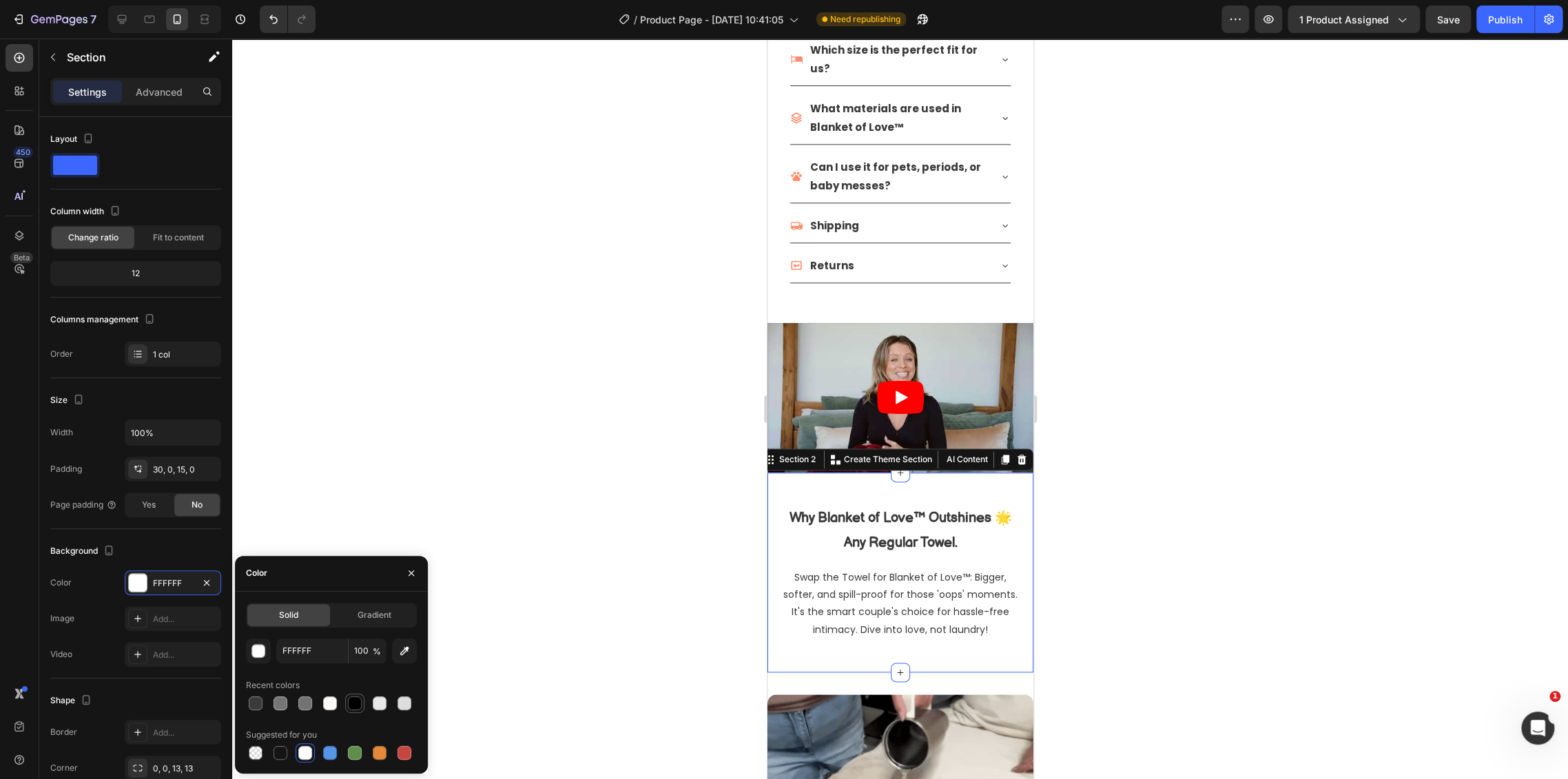
click at [359, 700] on div at bounding box center [355, 703] width 13 height 13
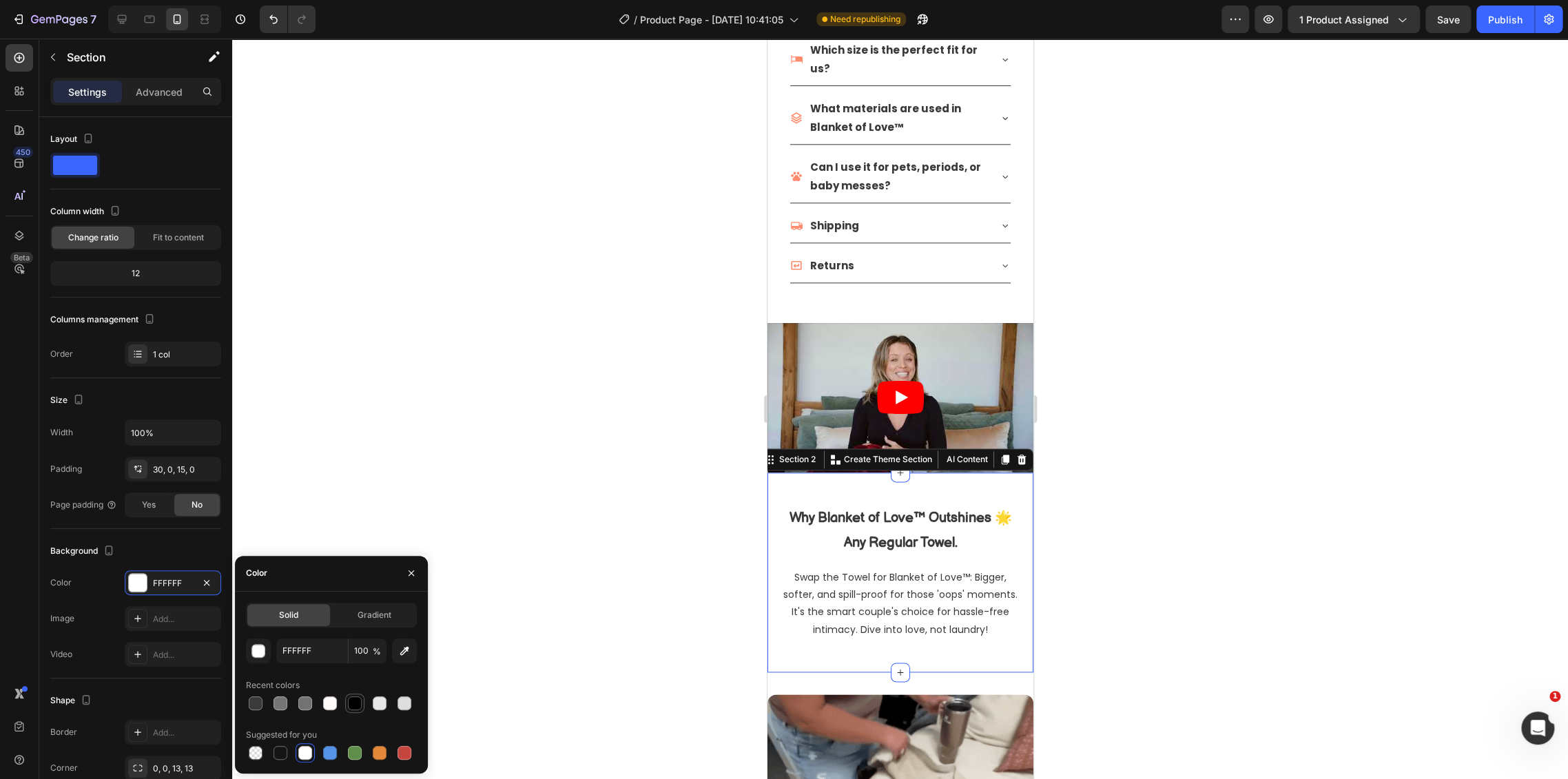
type input "000000"
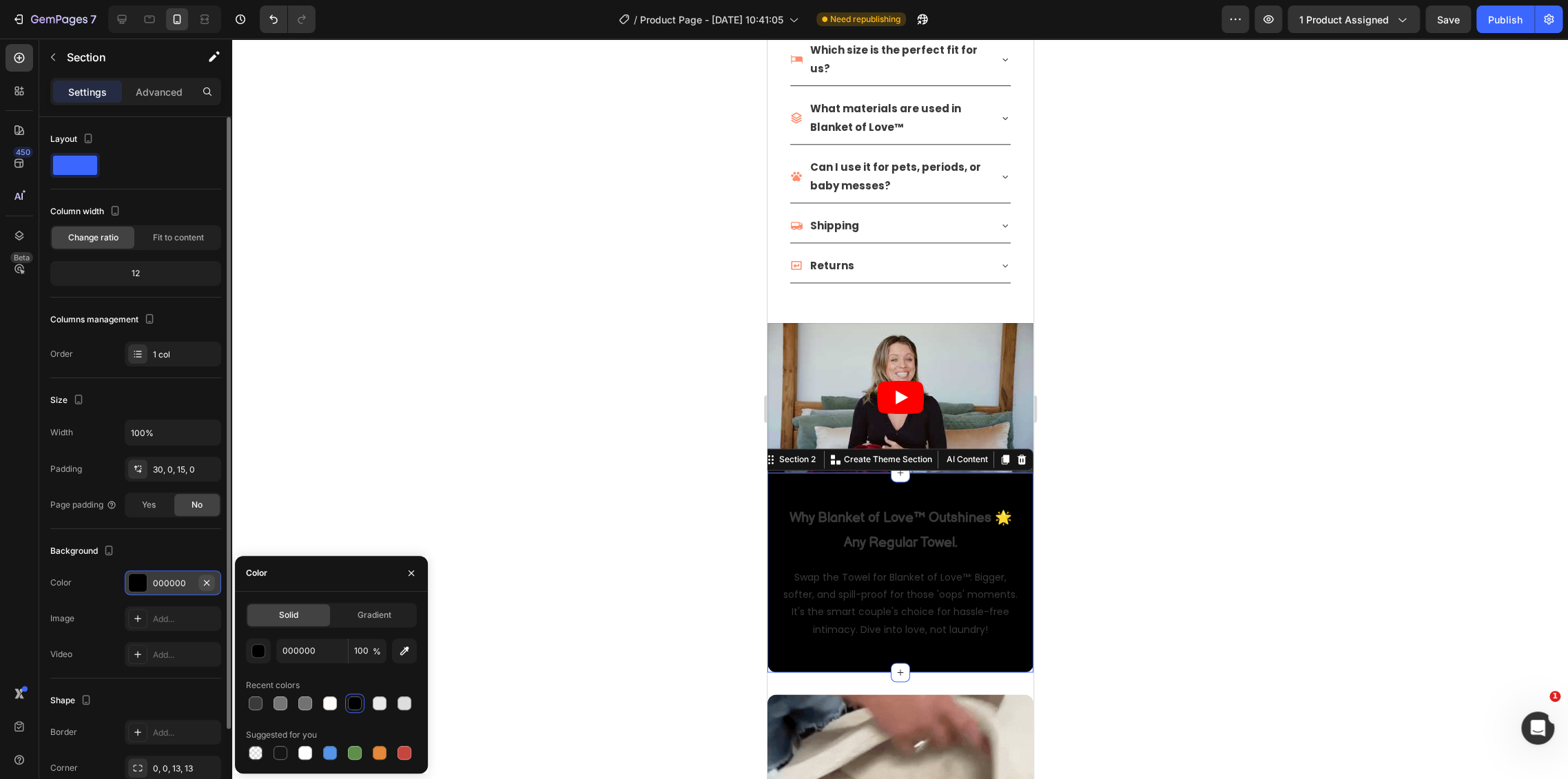
click at [206, 580] on icon "button" at bounding box center [207, 582] width 6 height 6
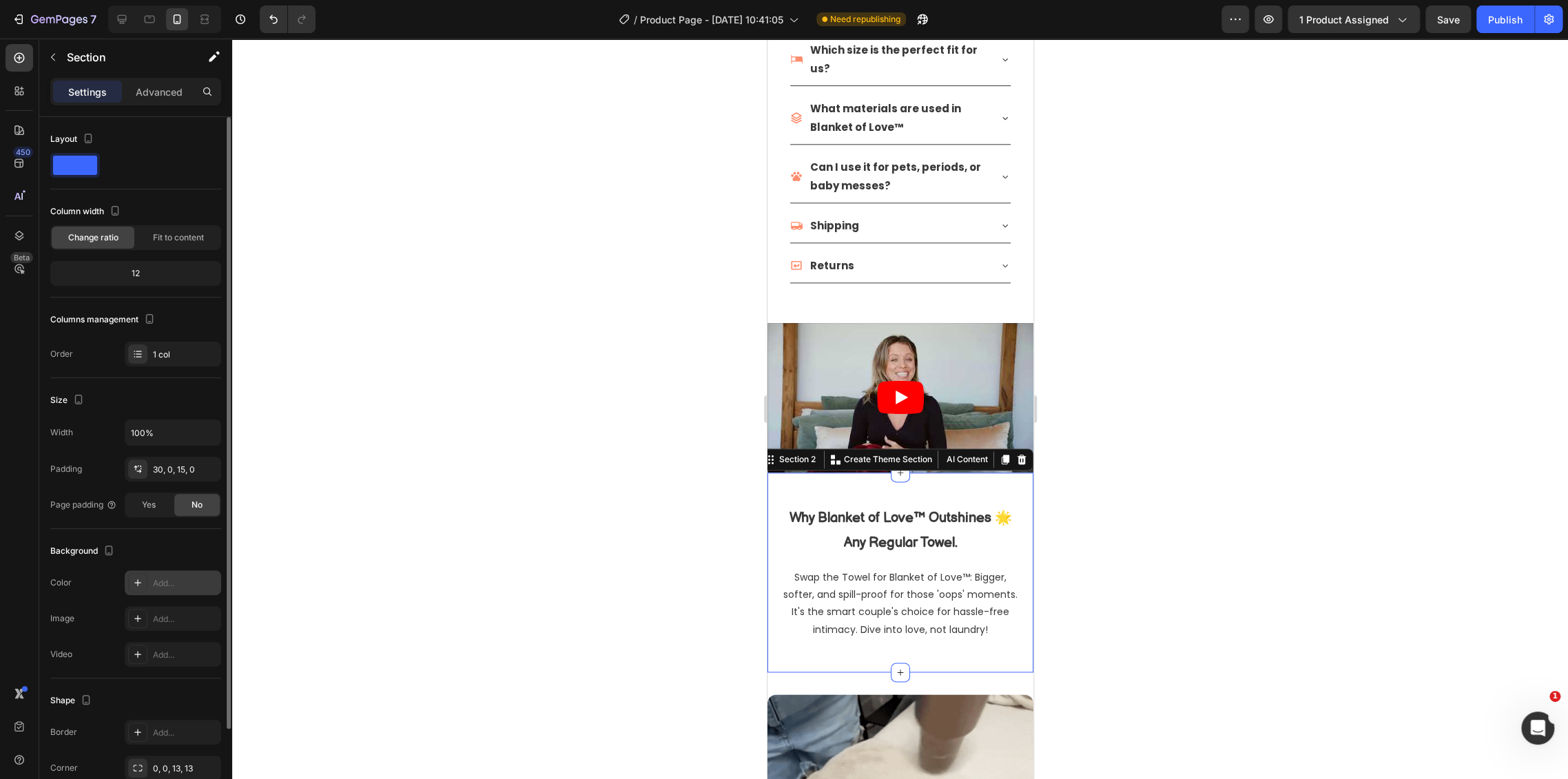
click at [696, 542] on div at bounding box center [900, 409] width 1336 height 741
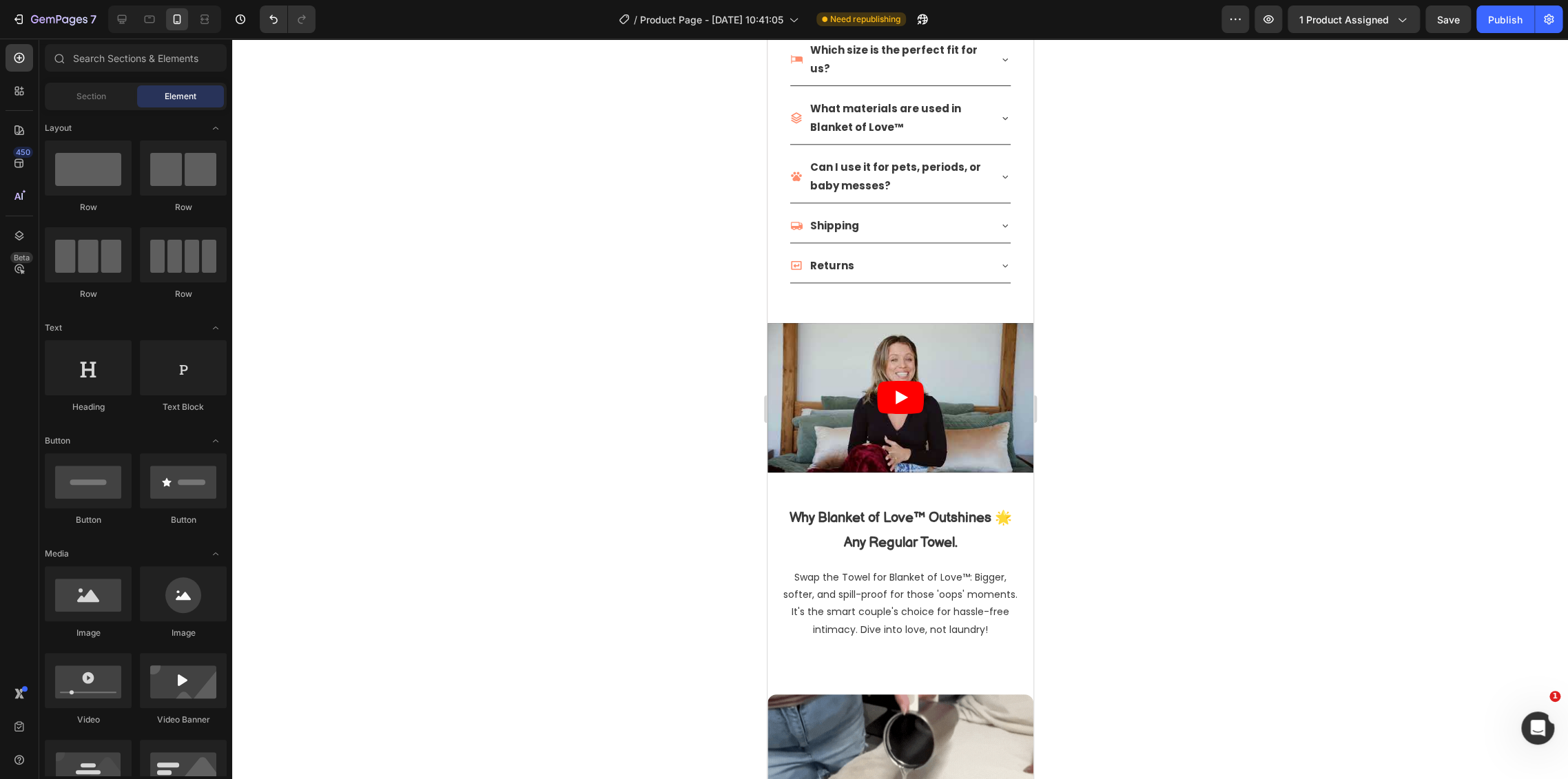
click at [1150, 562] on div at bounding box center [900, 409] width 1336 height 741
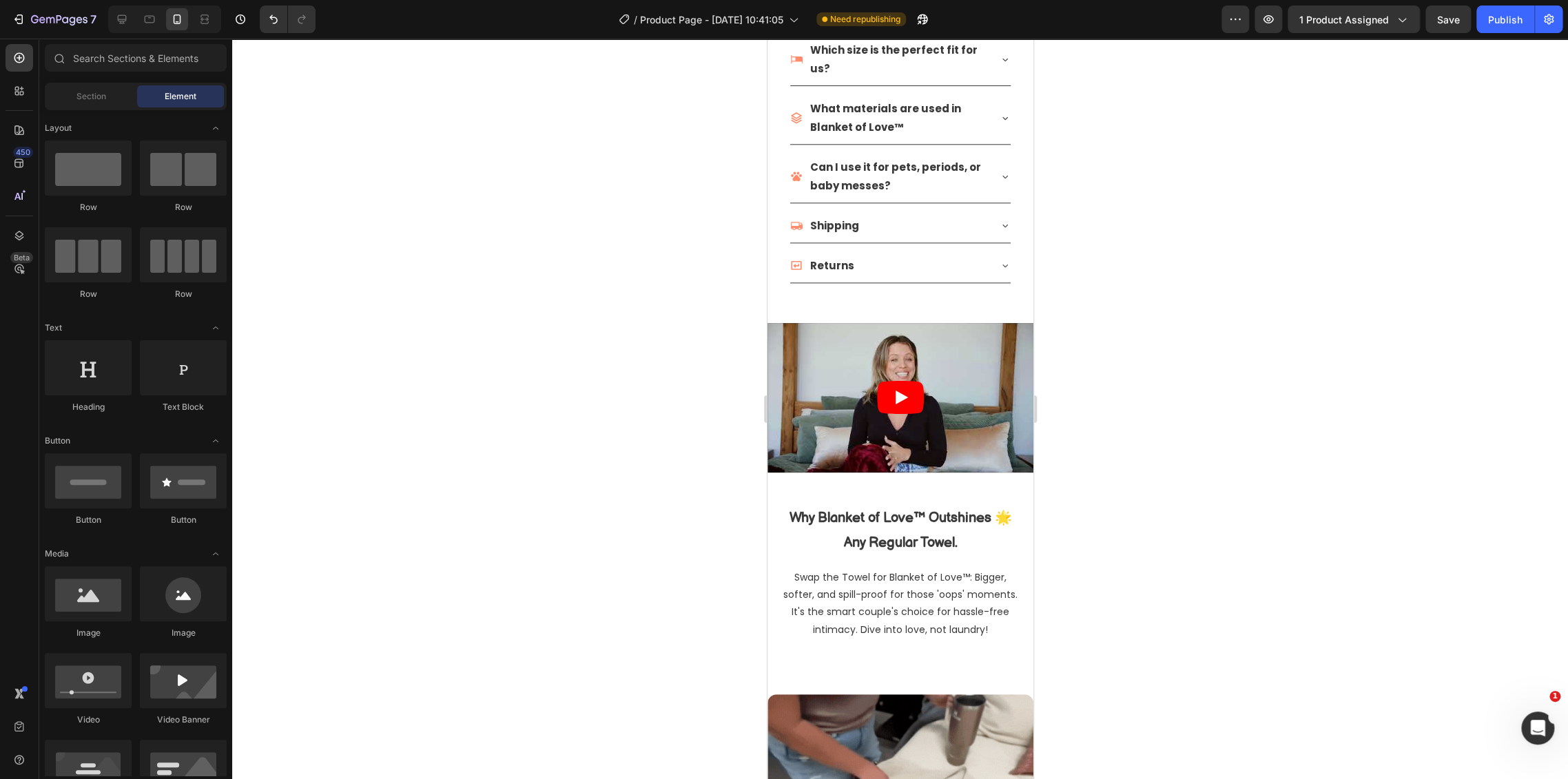
click at [1132, 545] on div at bounding box center [900, 409] width 1336 height 741
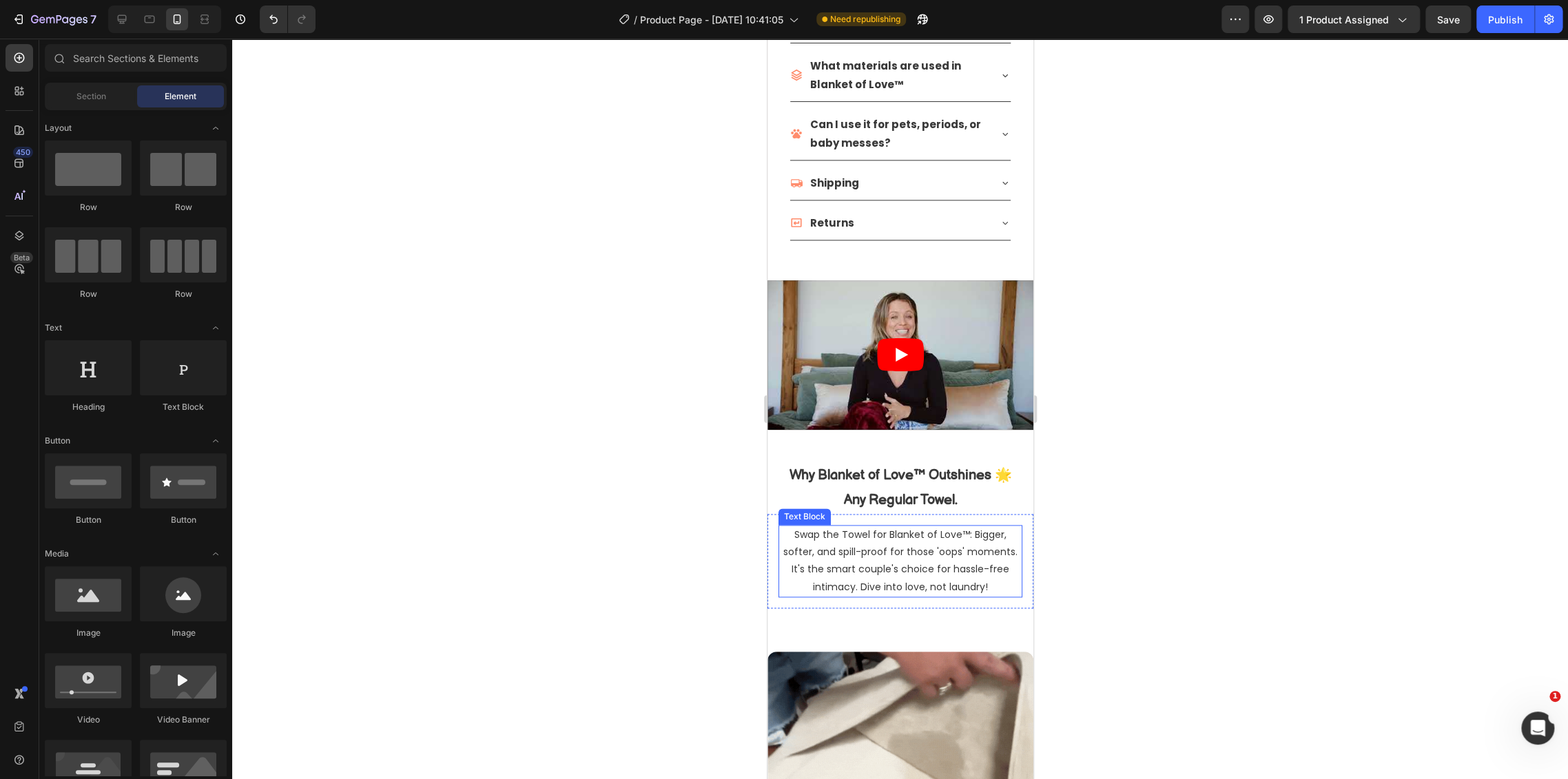
scroll to position [1088, 0]
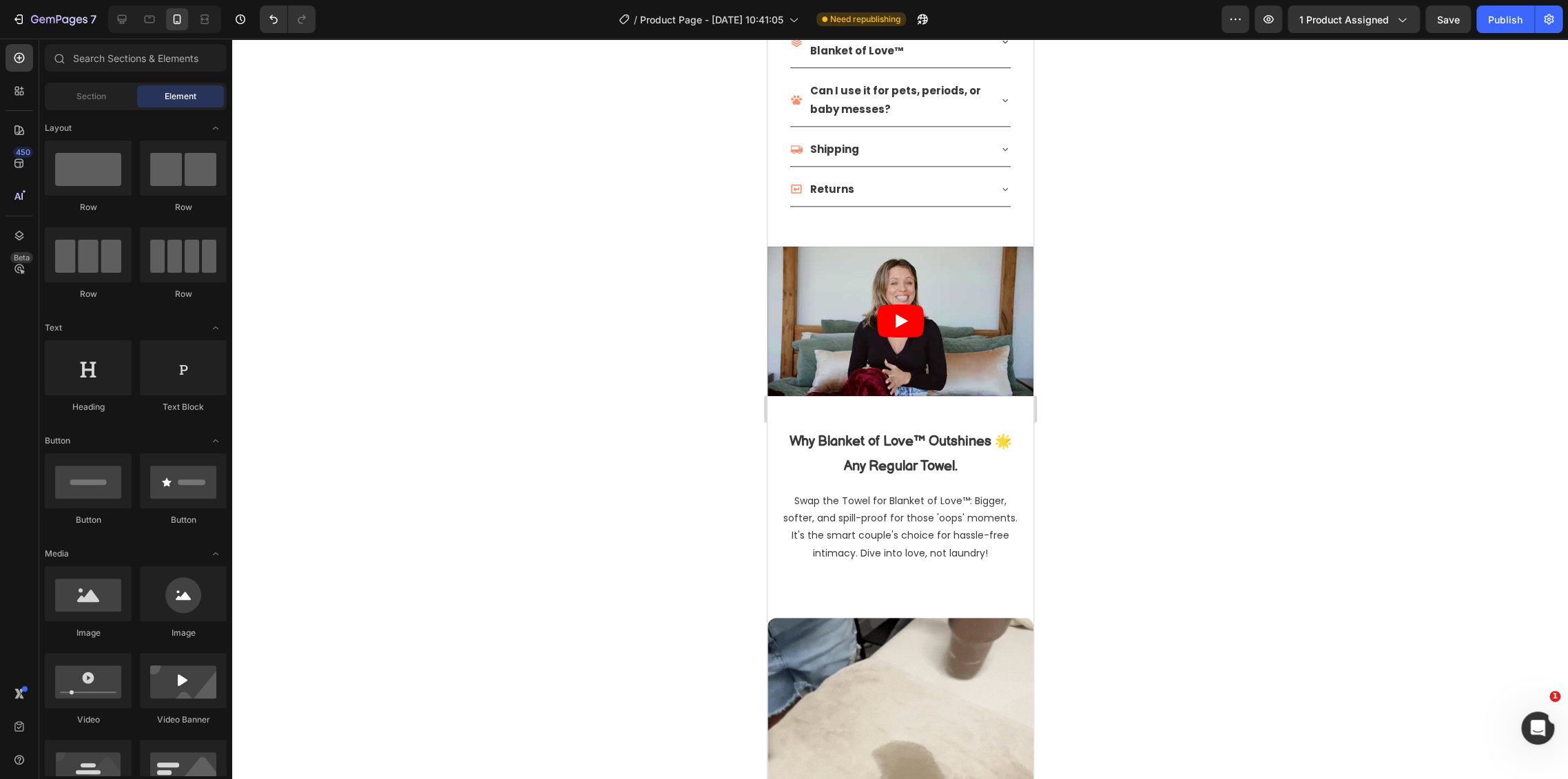
click at [1242, 473] on div at bounding box center [900, 409] width 1336 height 741
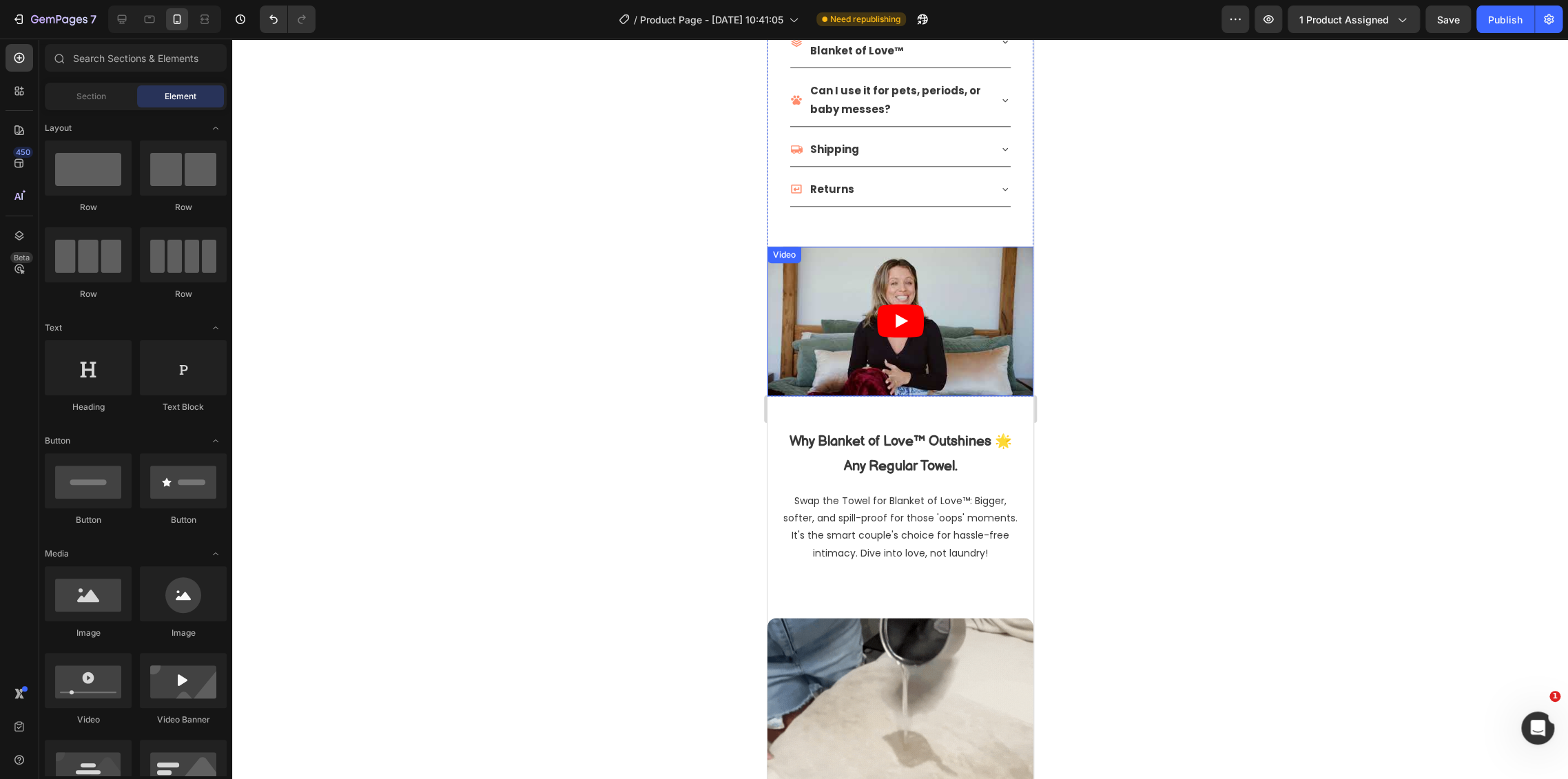
click at [1016, 260] on article at bounding box center [899, 322] width 266 height 149
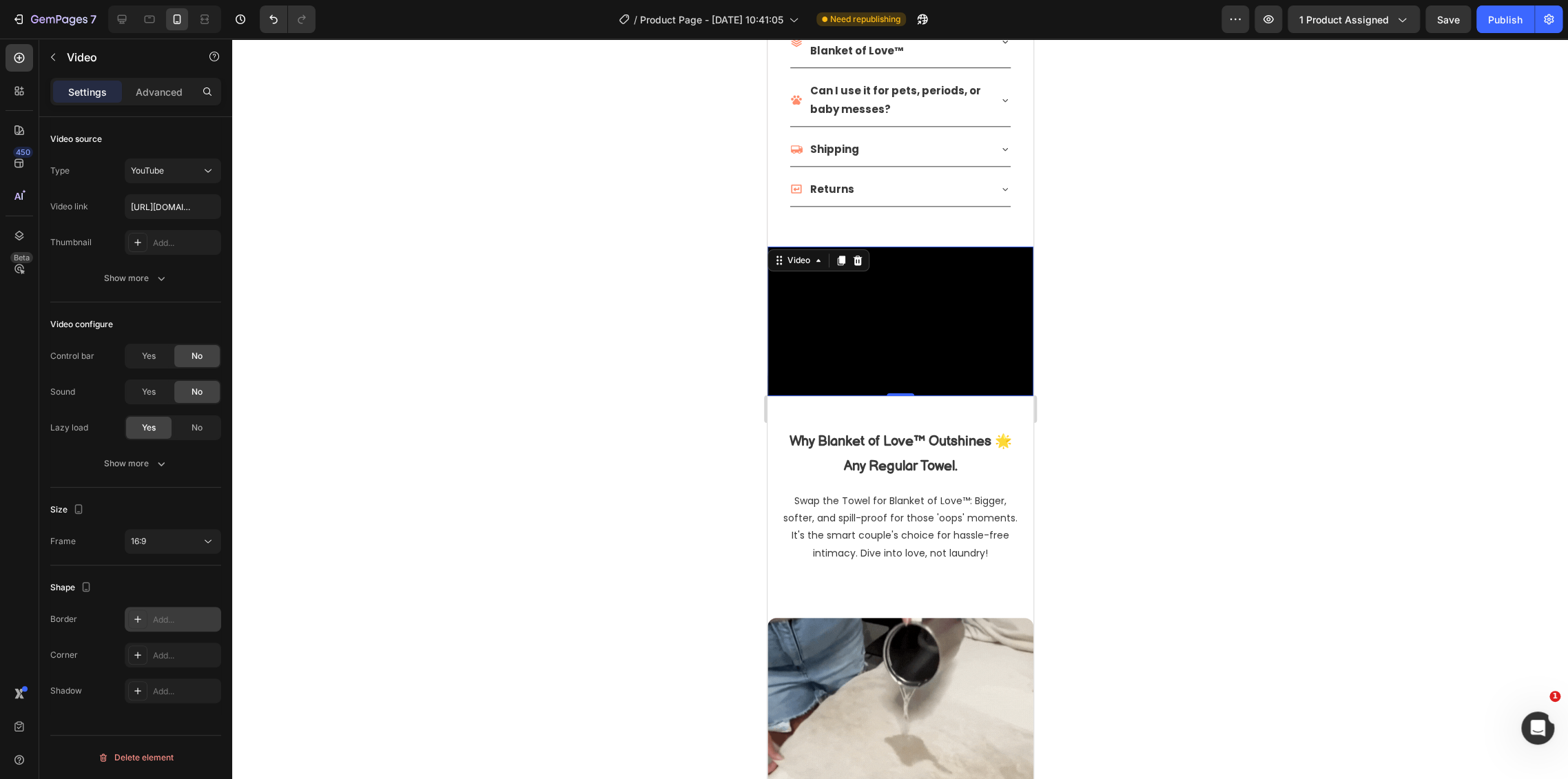
click at [170, 625] on div "Add..." at bounding box center [186, 619] width 65 height 12
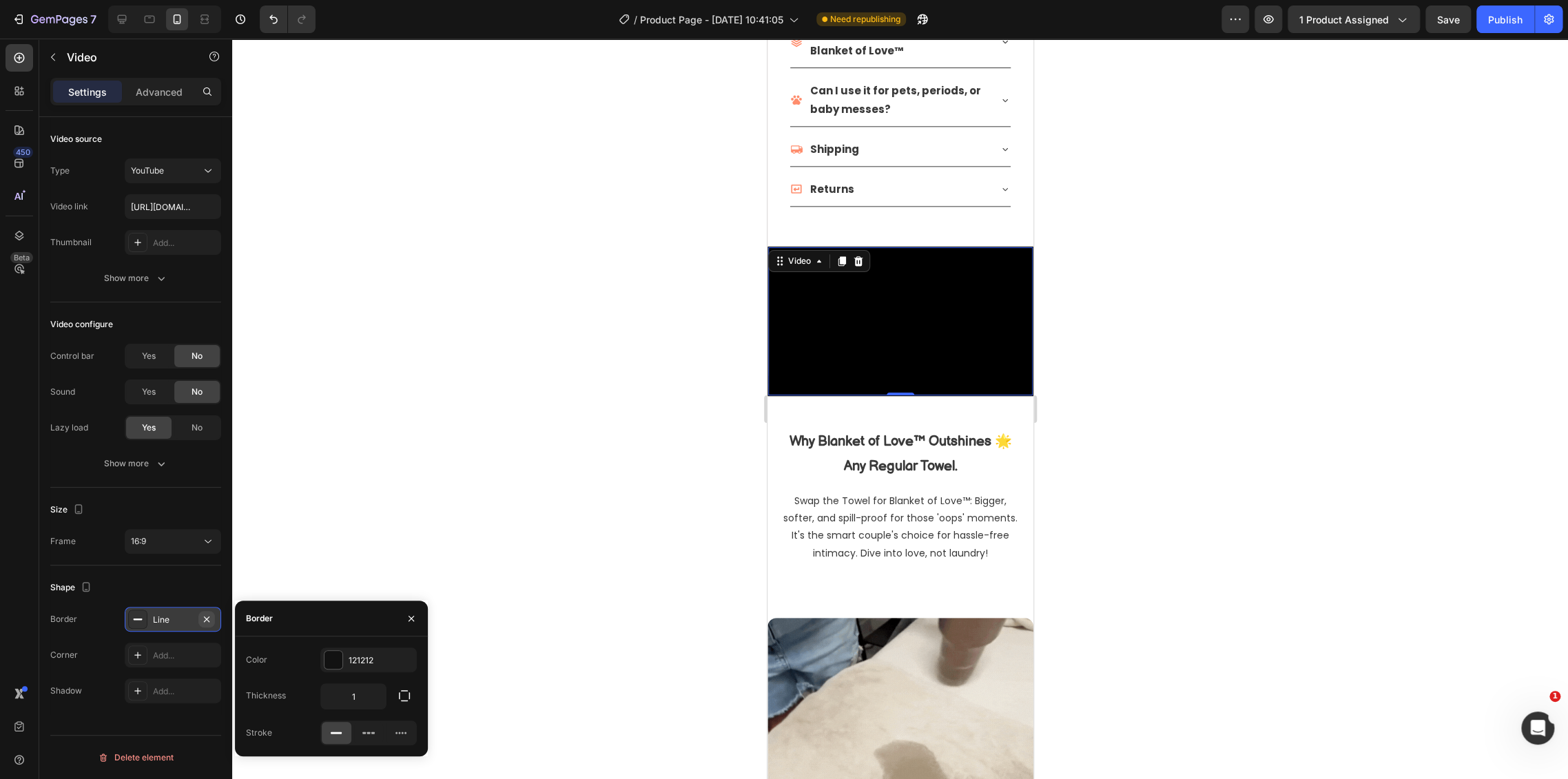
click at [210, 622] on icon "button" at bounding box center [207, 619] width 11 height 11
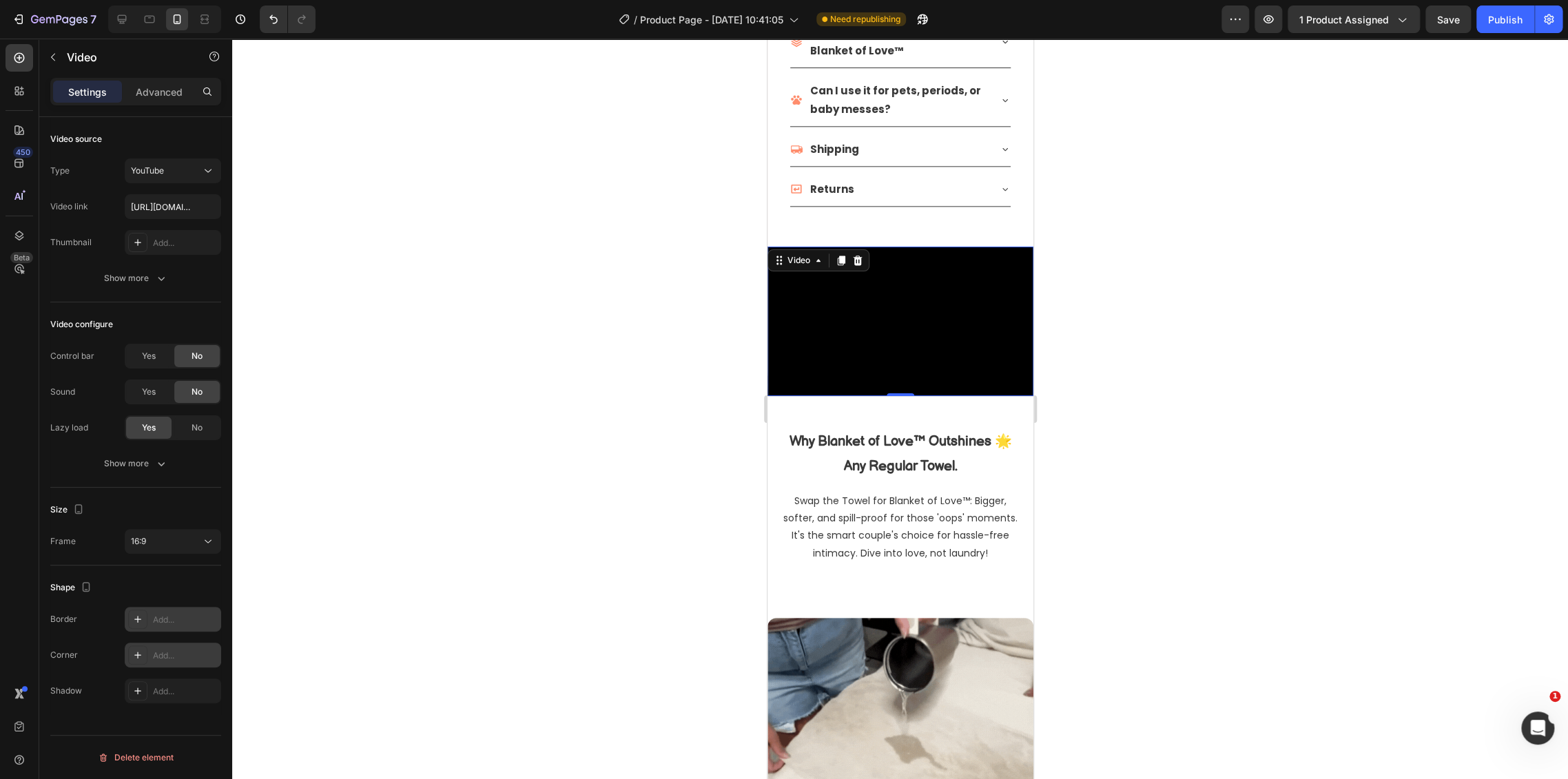
click at [163, 655] on div "Add..." at bounding box center [186, 656] width 65 height 12
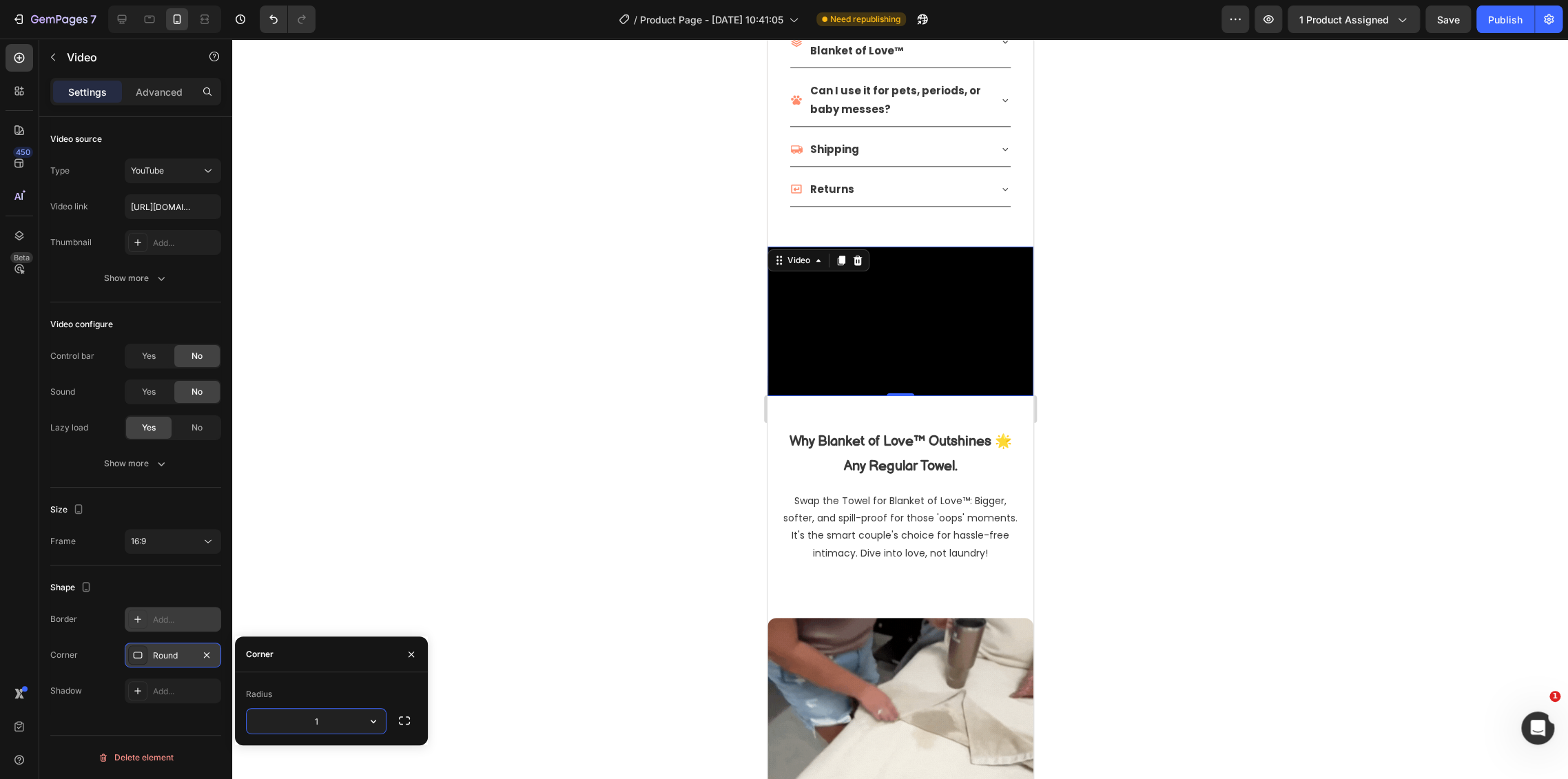
type input "13"
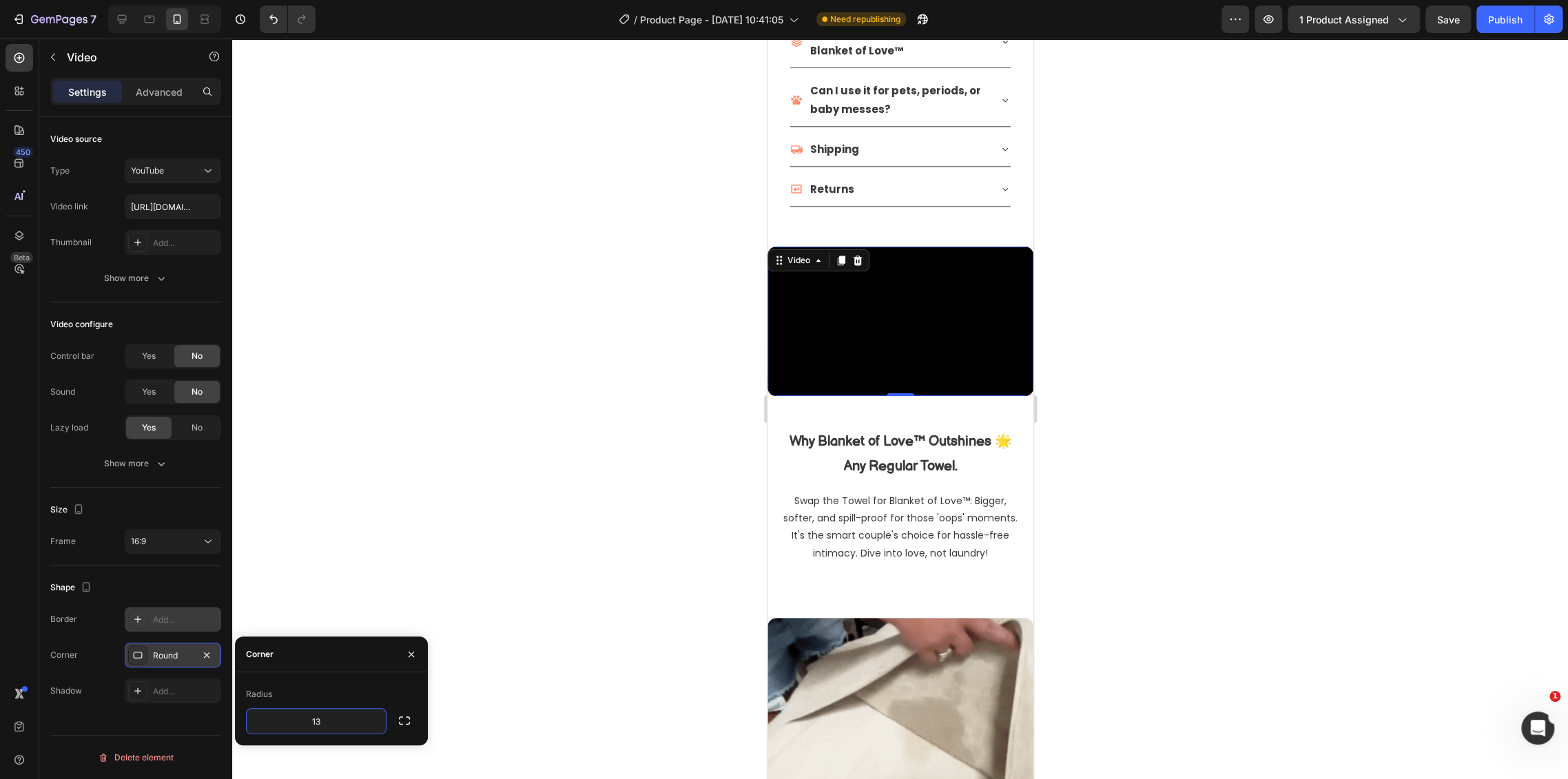
click at [443, 523] on div at bounding box center [900, 409] width 1336 height 741
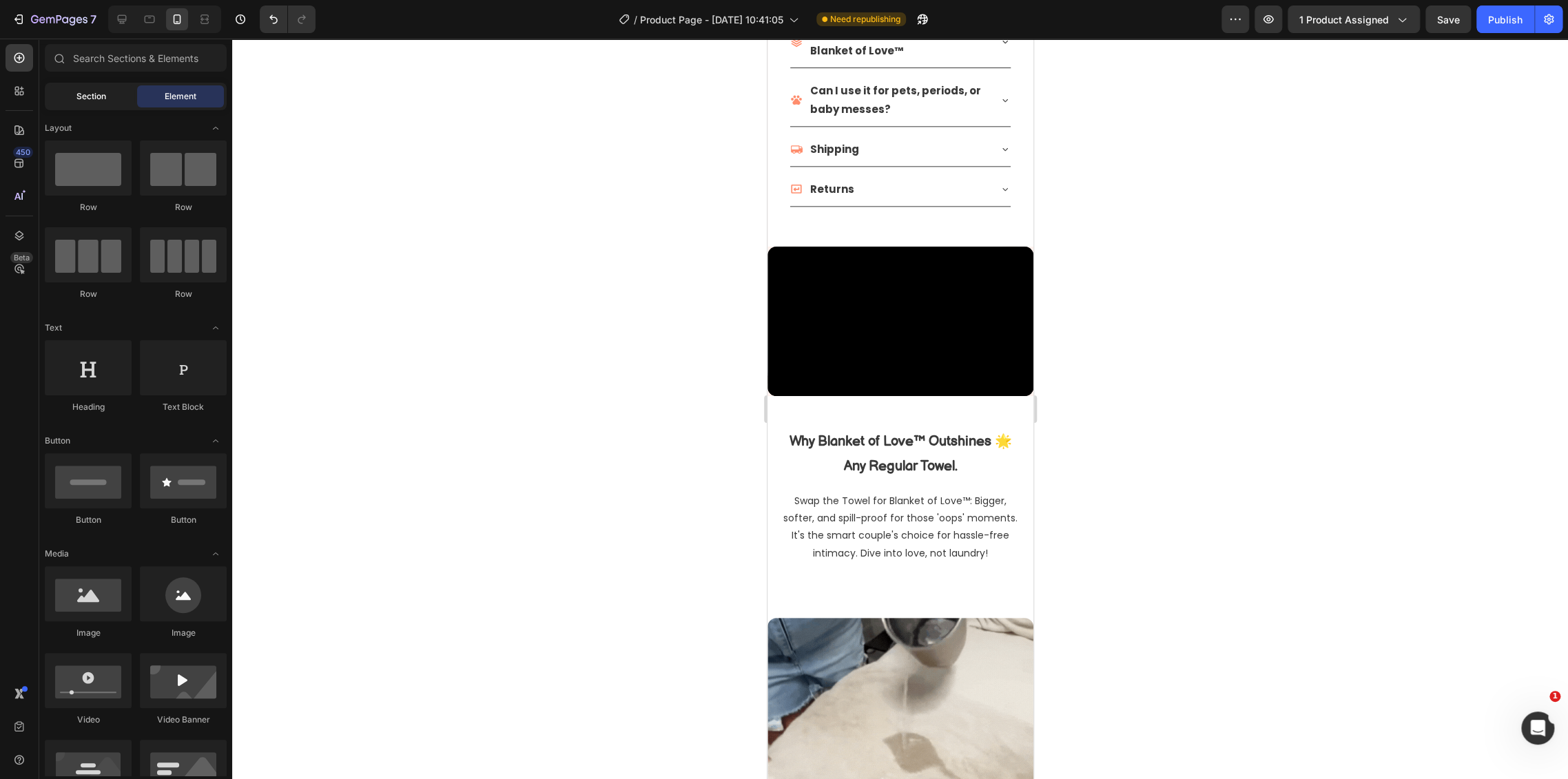
click at [96, 102] on div "Section" at bounding box center [91, 96] width 87 height 22
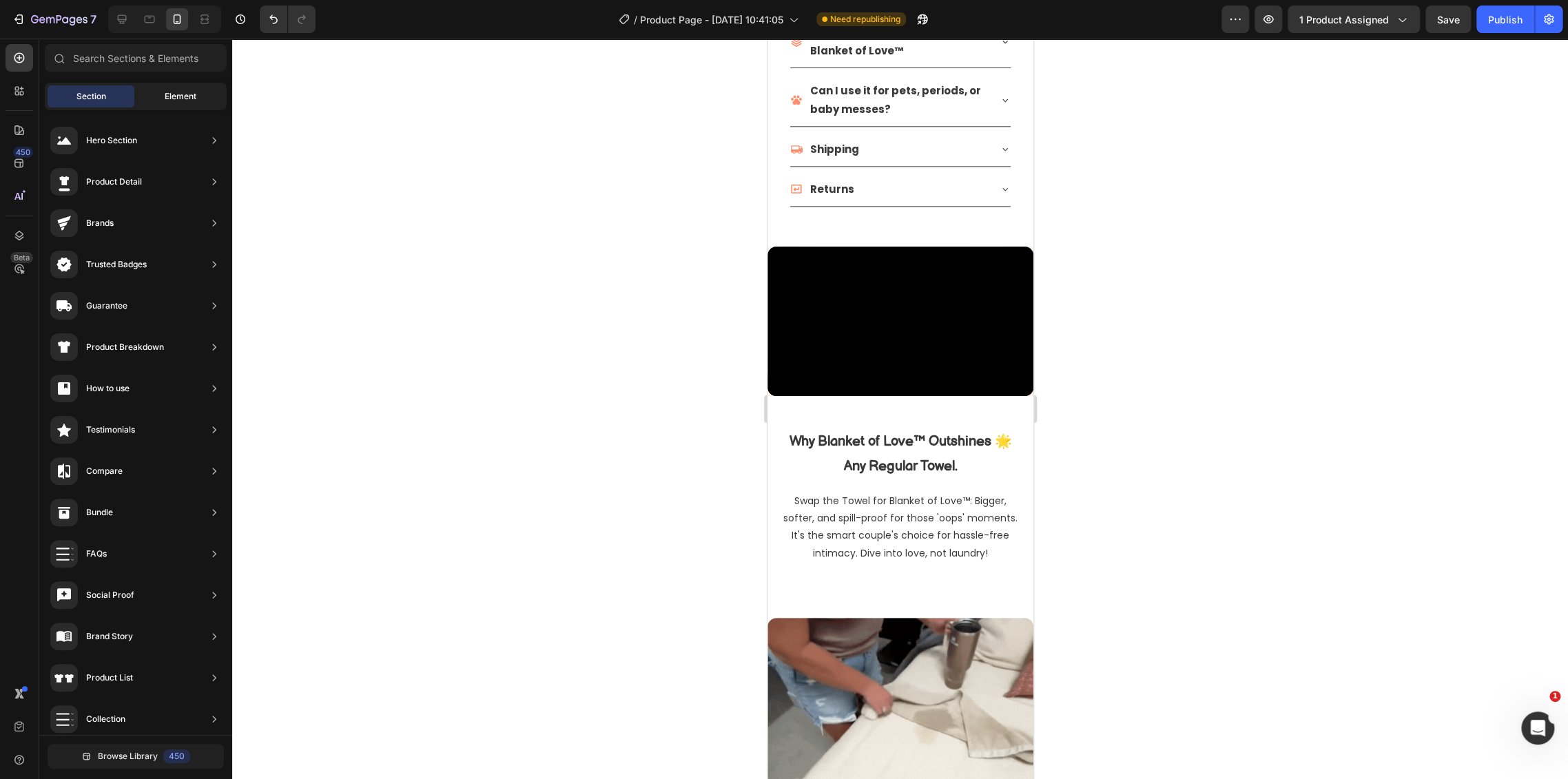
click at [195, 92] on span "Element" at bounding box center [180, 96] width 32 height 12
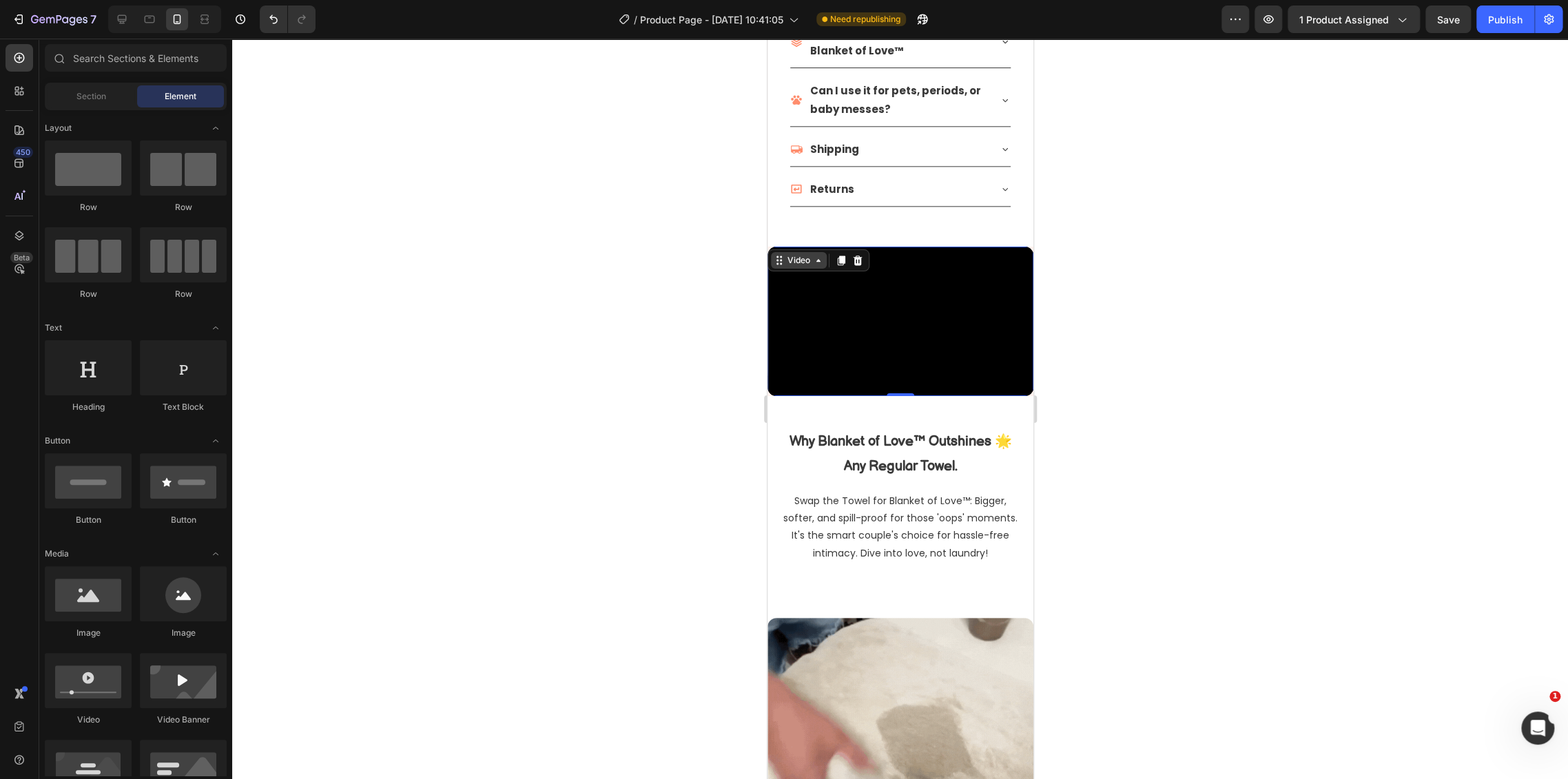
click at [779, 253] on div "Video" at bounding box center [798, 260] width 55 height 16
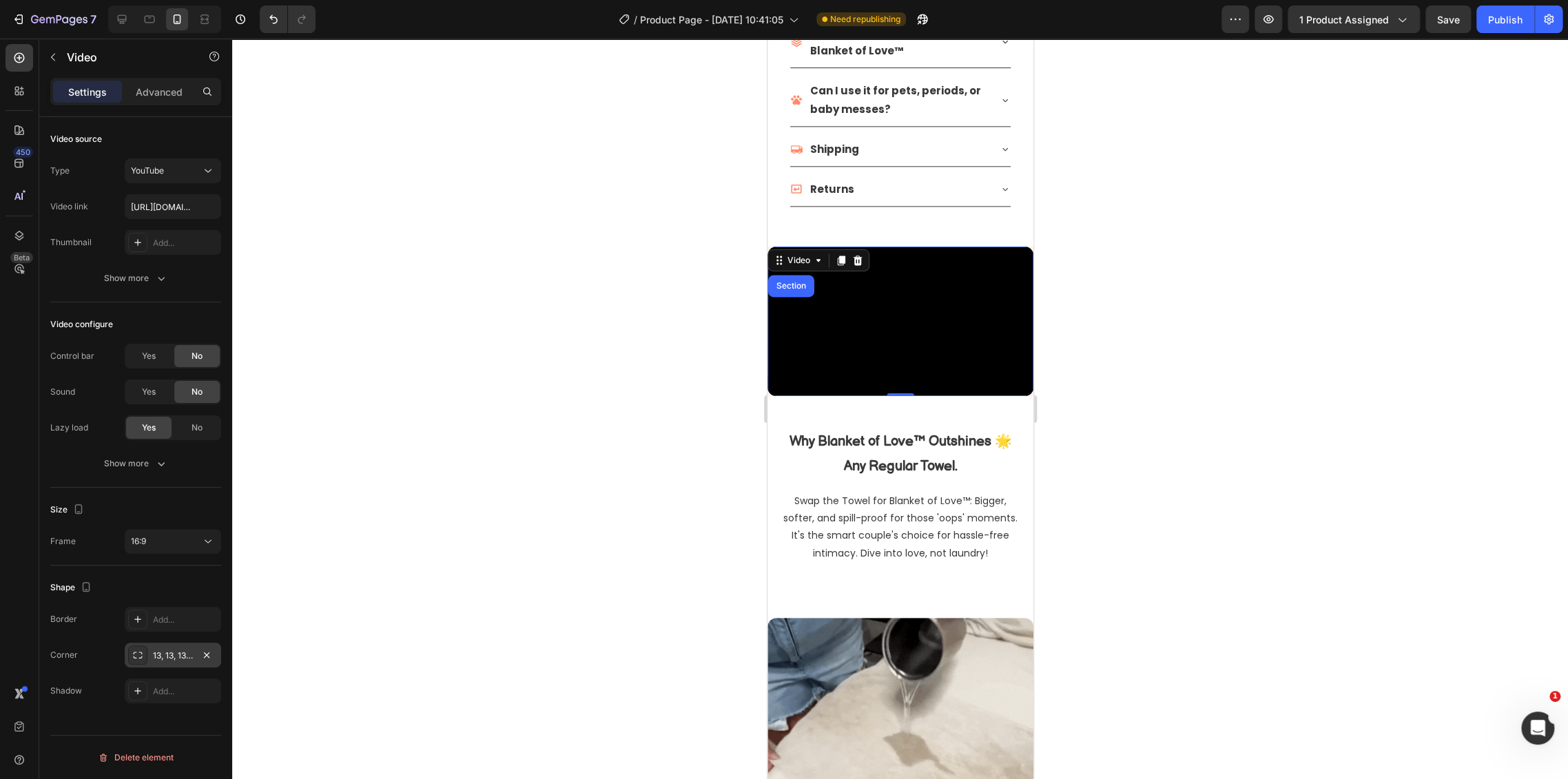
click at [177, 650] on div "13, 13, 13, 13" at bounding box center [173, 656] width 40 height 12
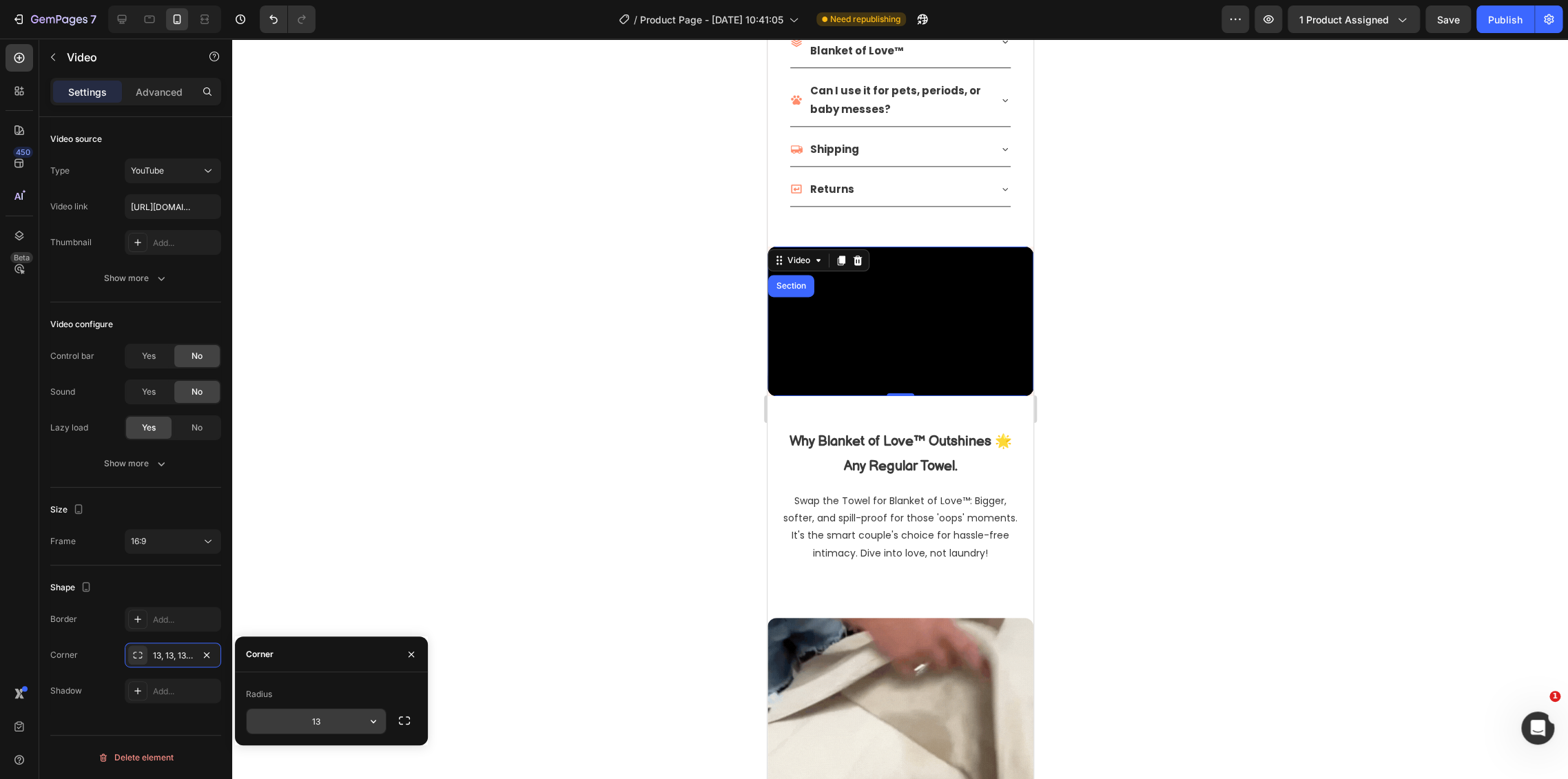
click at [322, 731] on input "13" at bounding box center [316, 722] width 139 height 25
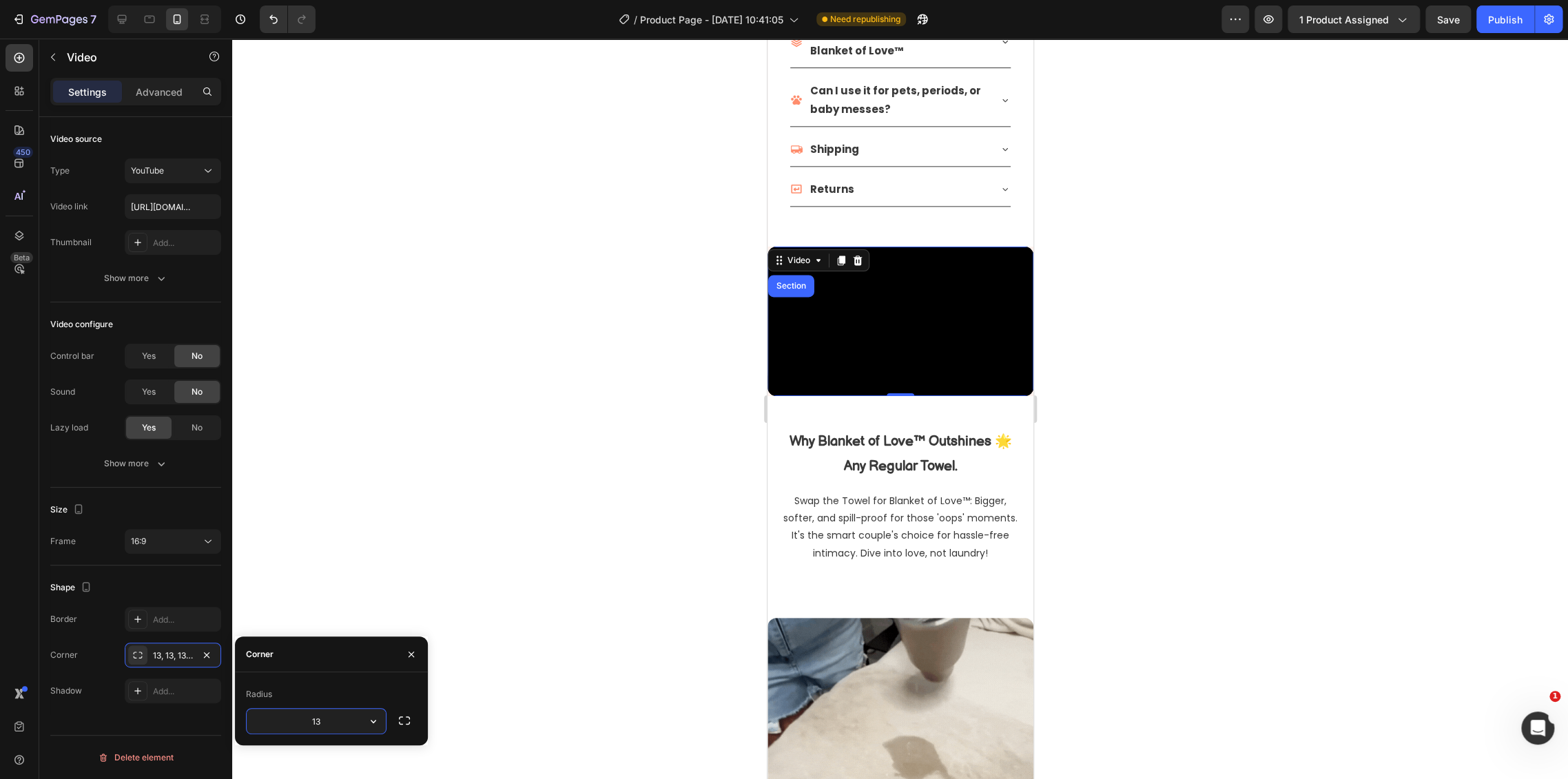
type input "8"
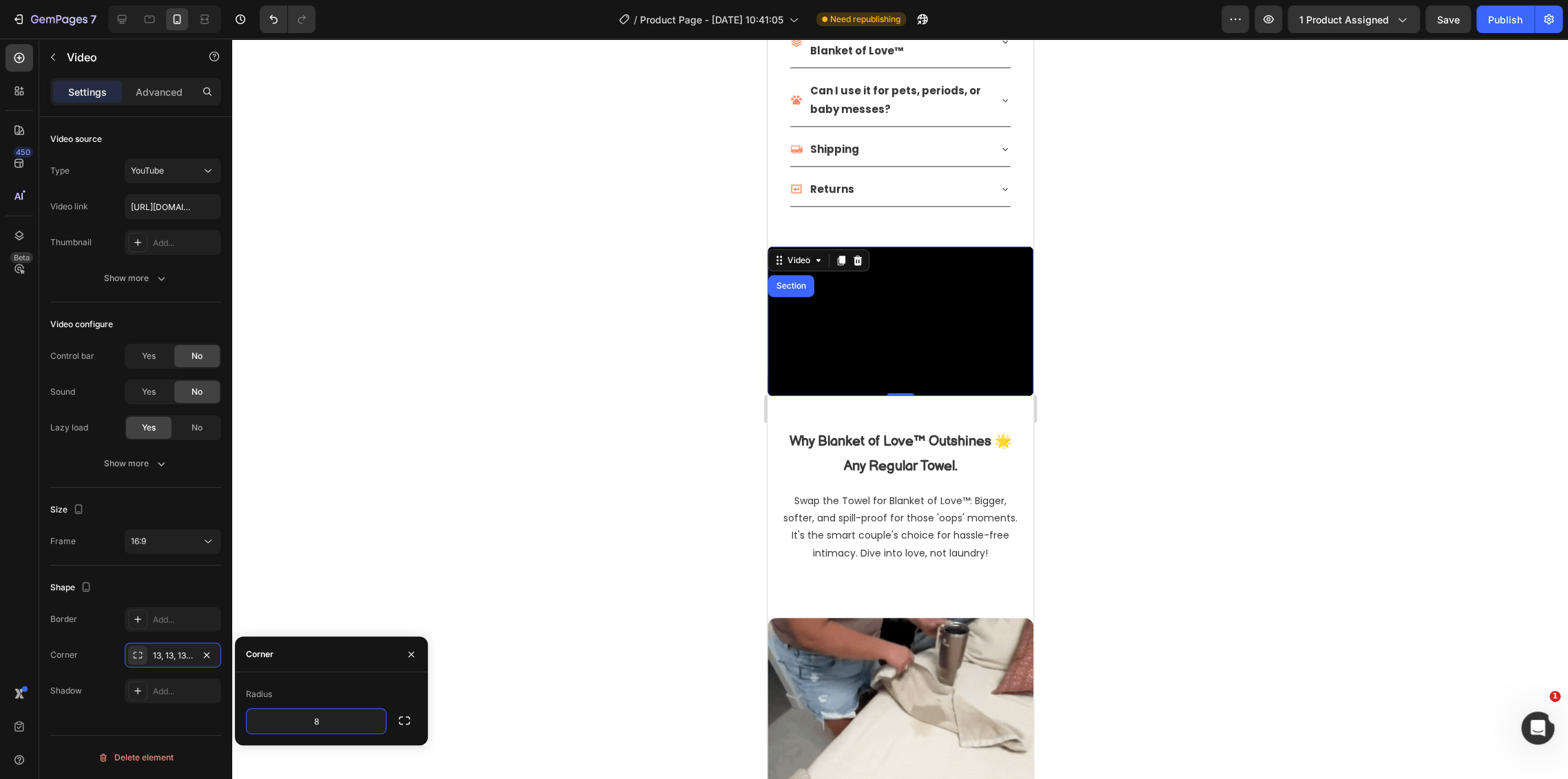
click at [518, 459] on div at bounding box center [900, 409] width 1336 height 741
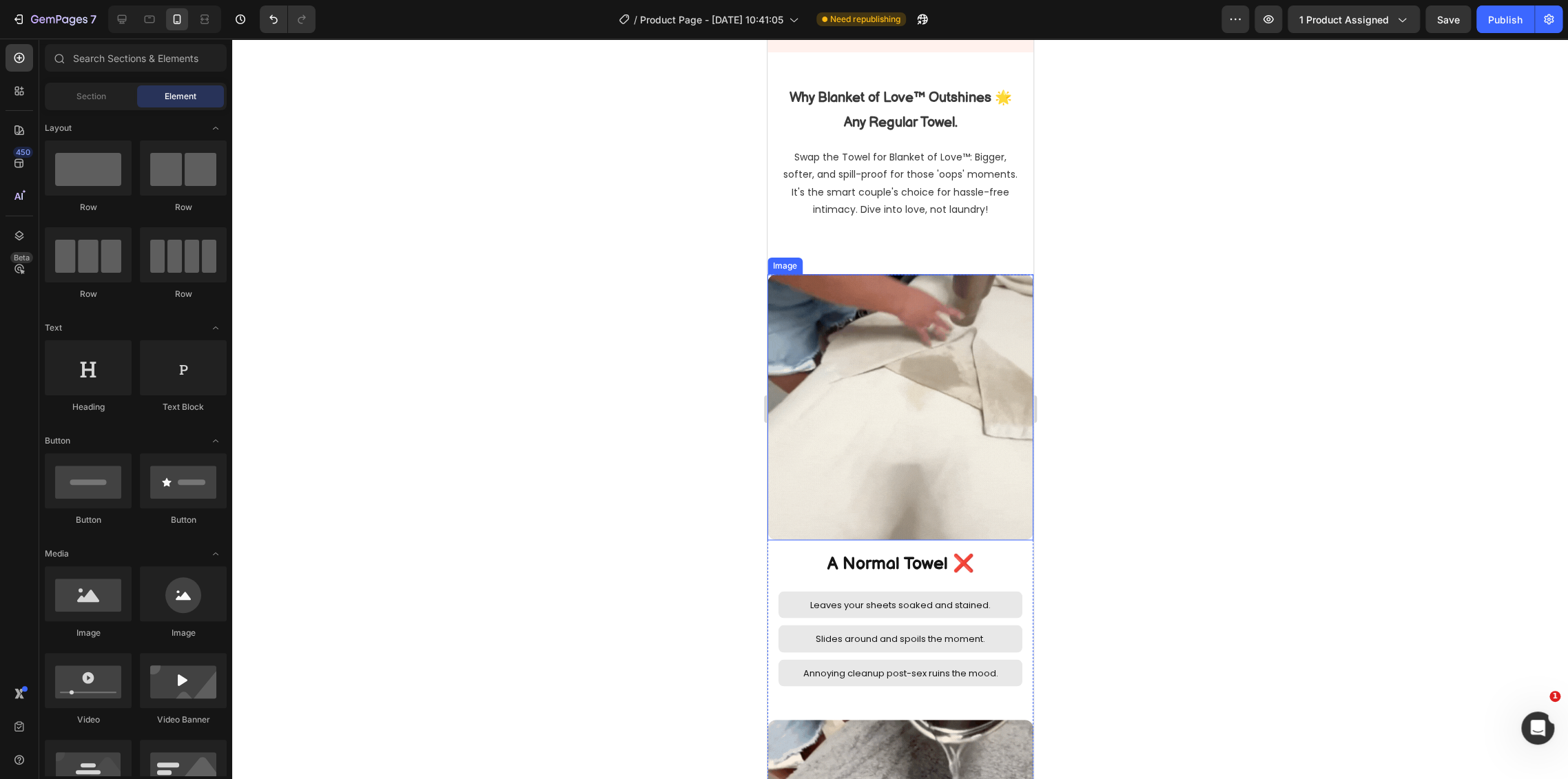
select select "L 57 × 65 in | 145 × 165 cm"
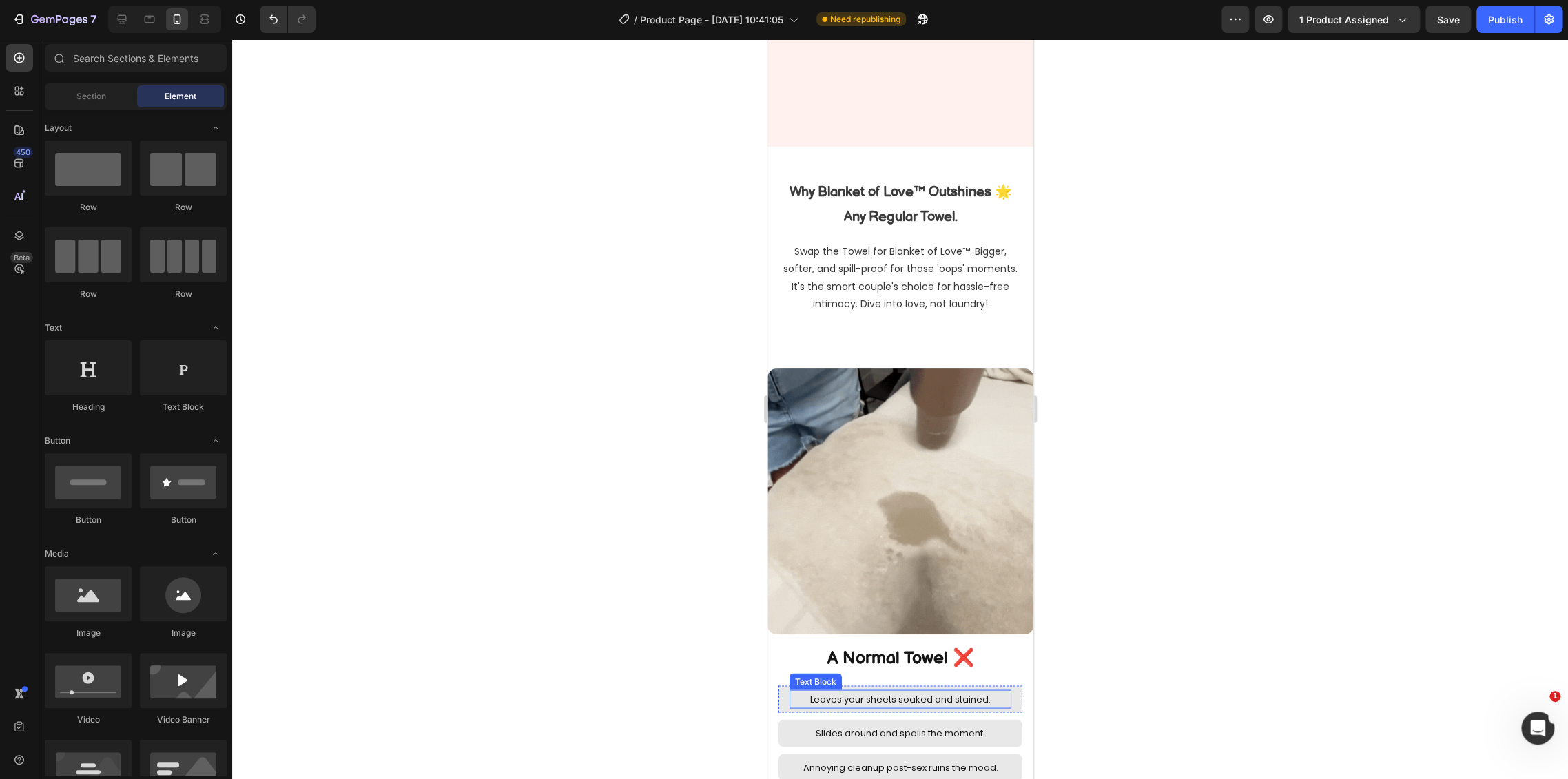
select select "L 57 × 65 in | 145 × 165 cm"
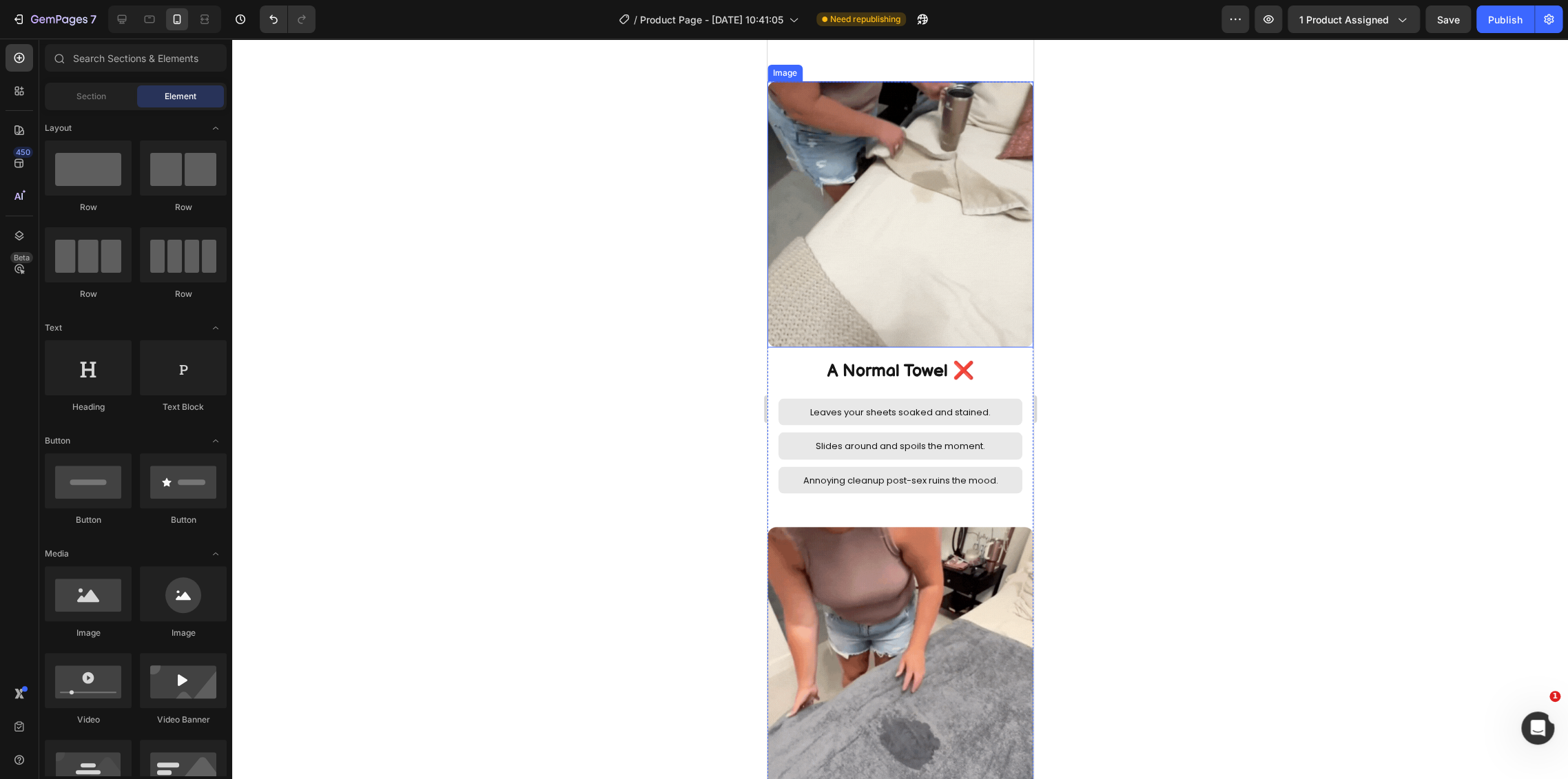
scroll to position [1854, 0]
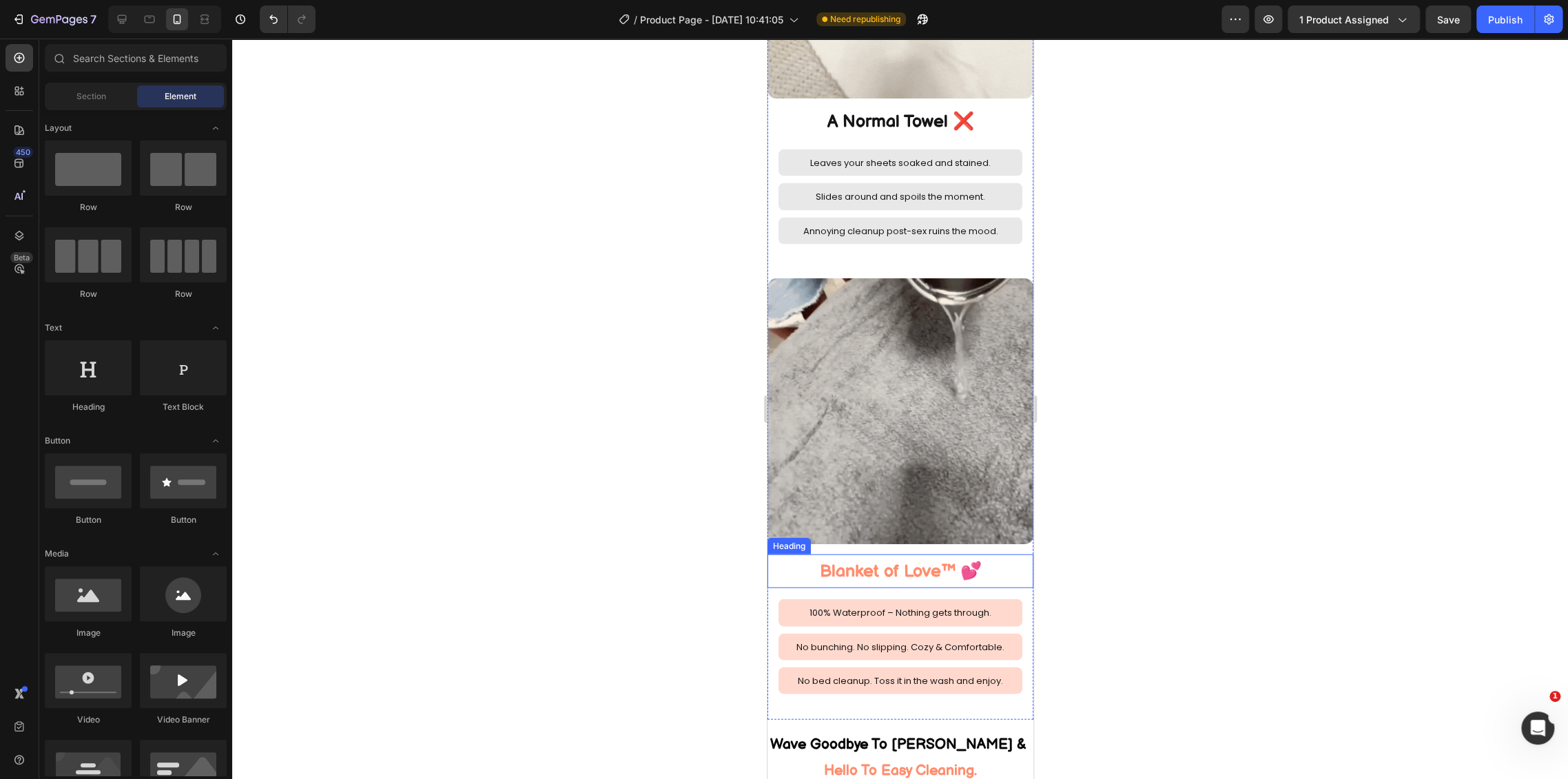
click at [910, 555] on h2 "Blanket of Love™ 💕" at bounding box center [899, 571] width 266 height 33
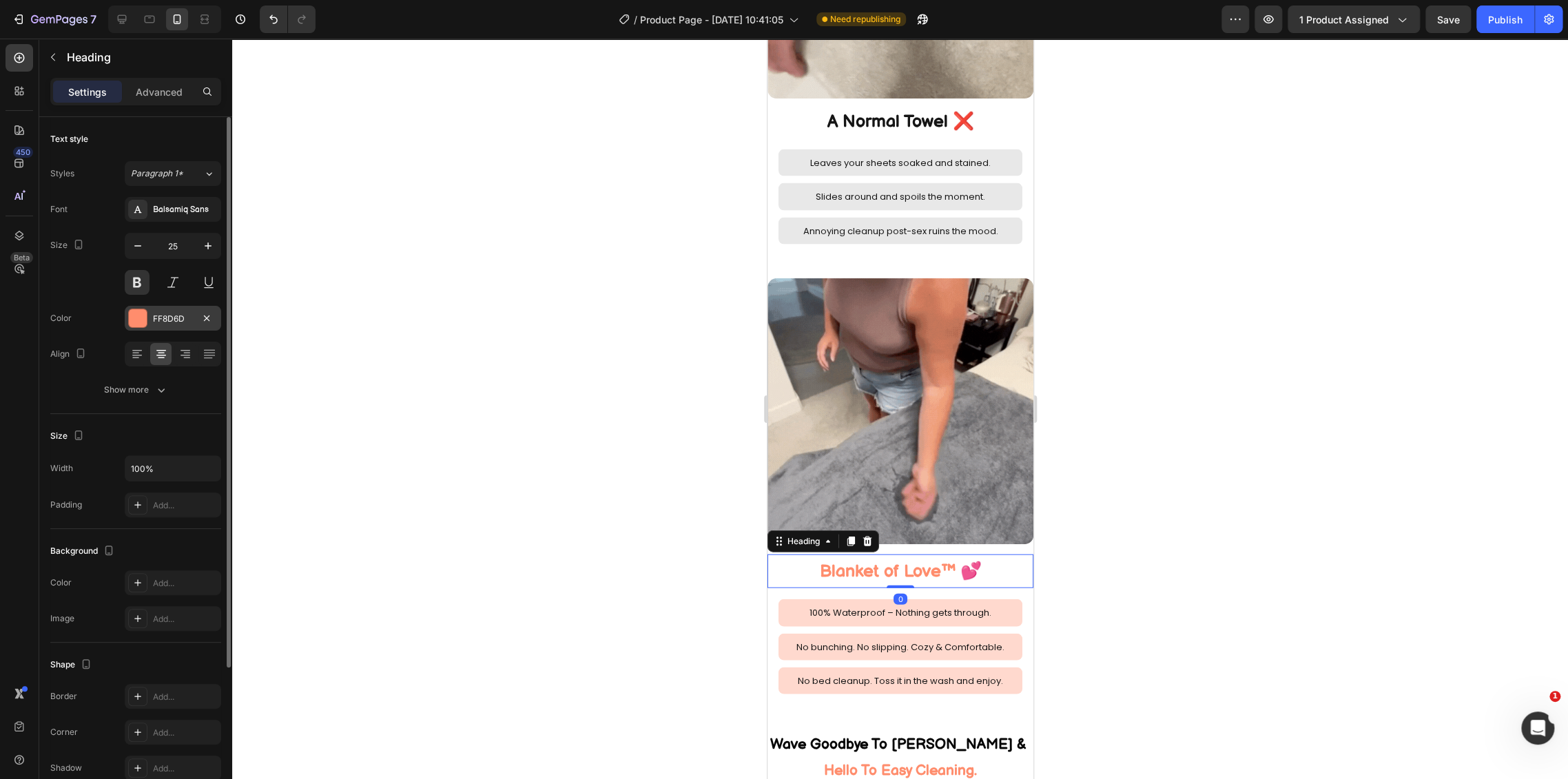
click at [154, 310] on div "FF8D6D" at bounding box center [172, 319] width 97 height 25
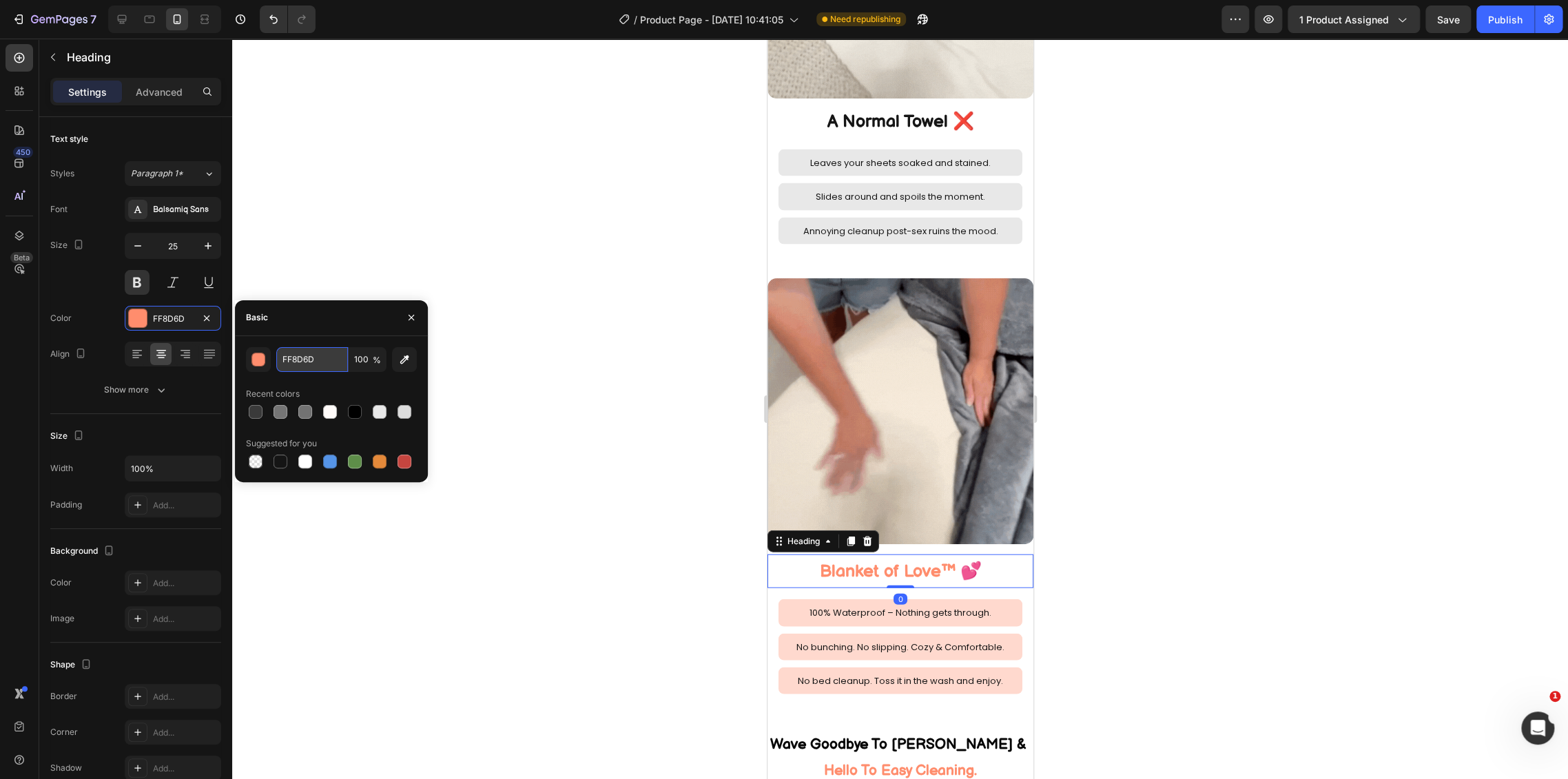
click at [301, 354] on input "FF8D6D" at bounding box center [312, 360] width 72 height 25
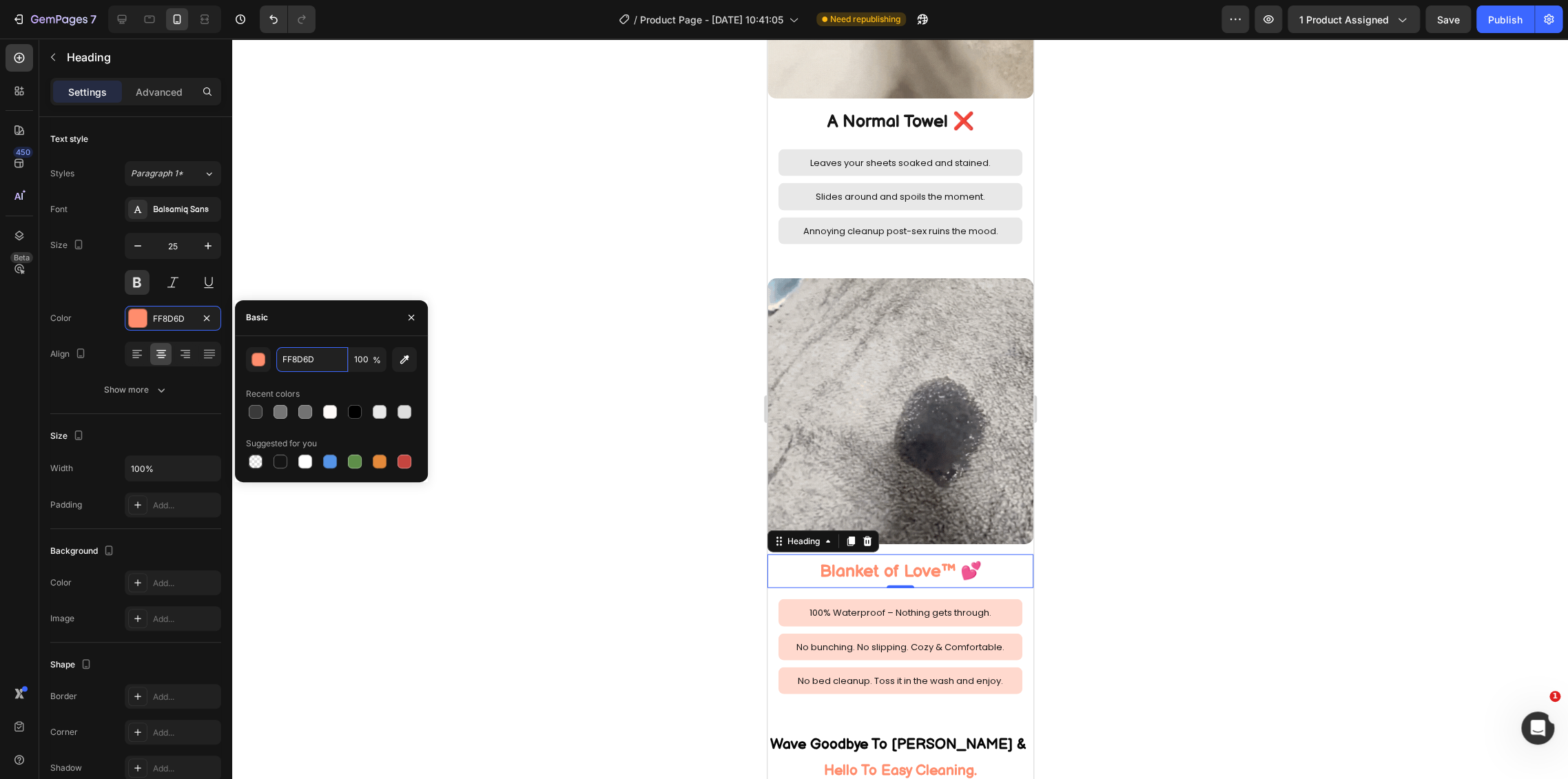
paste input "3A3A3A"
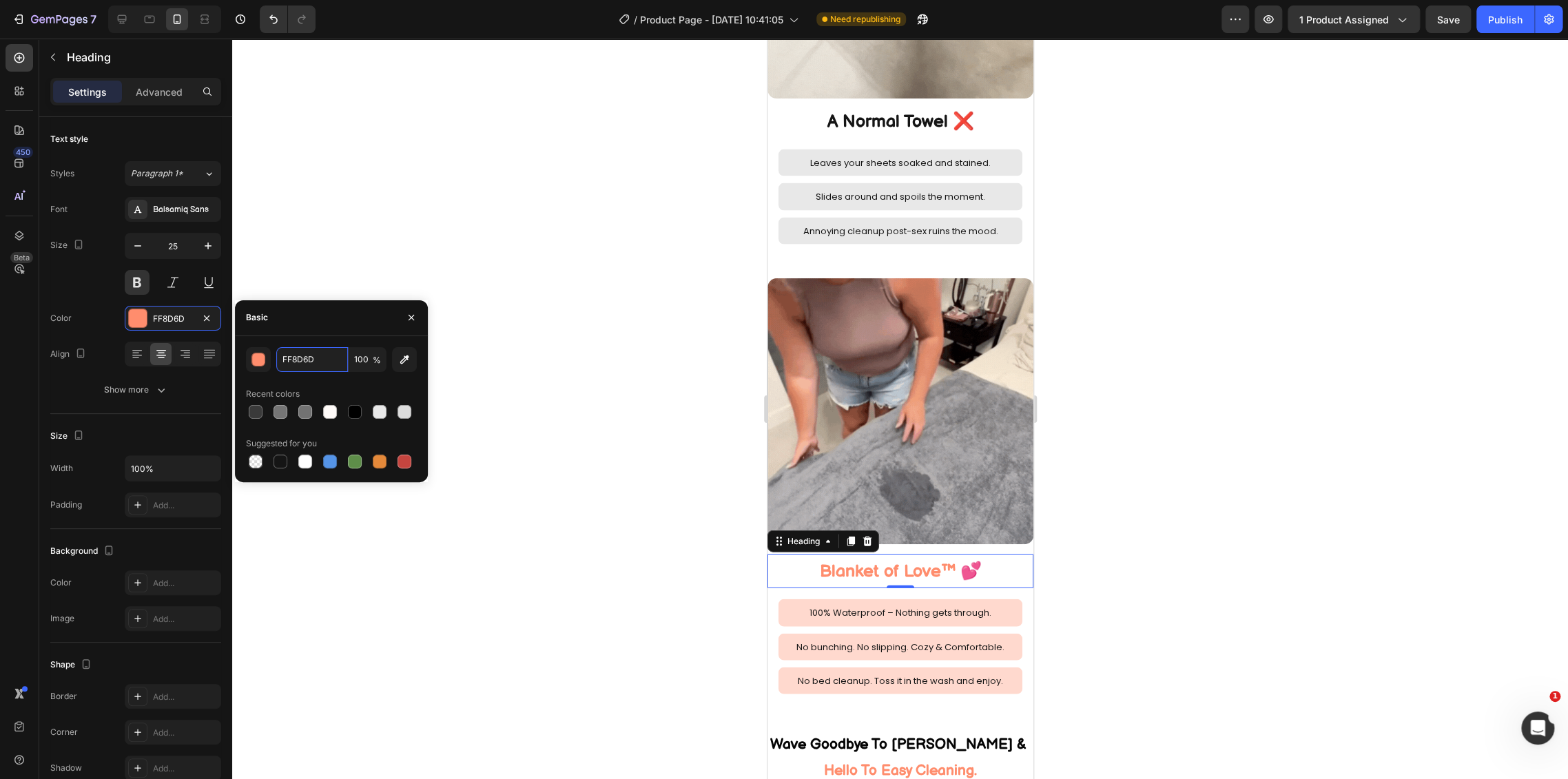
type input "3A3A3A"
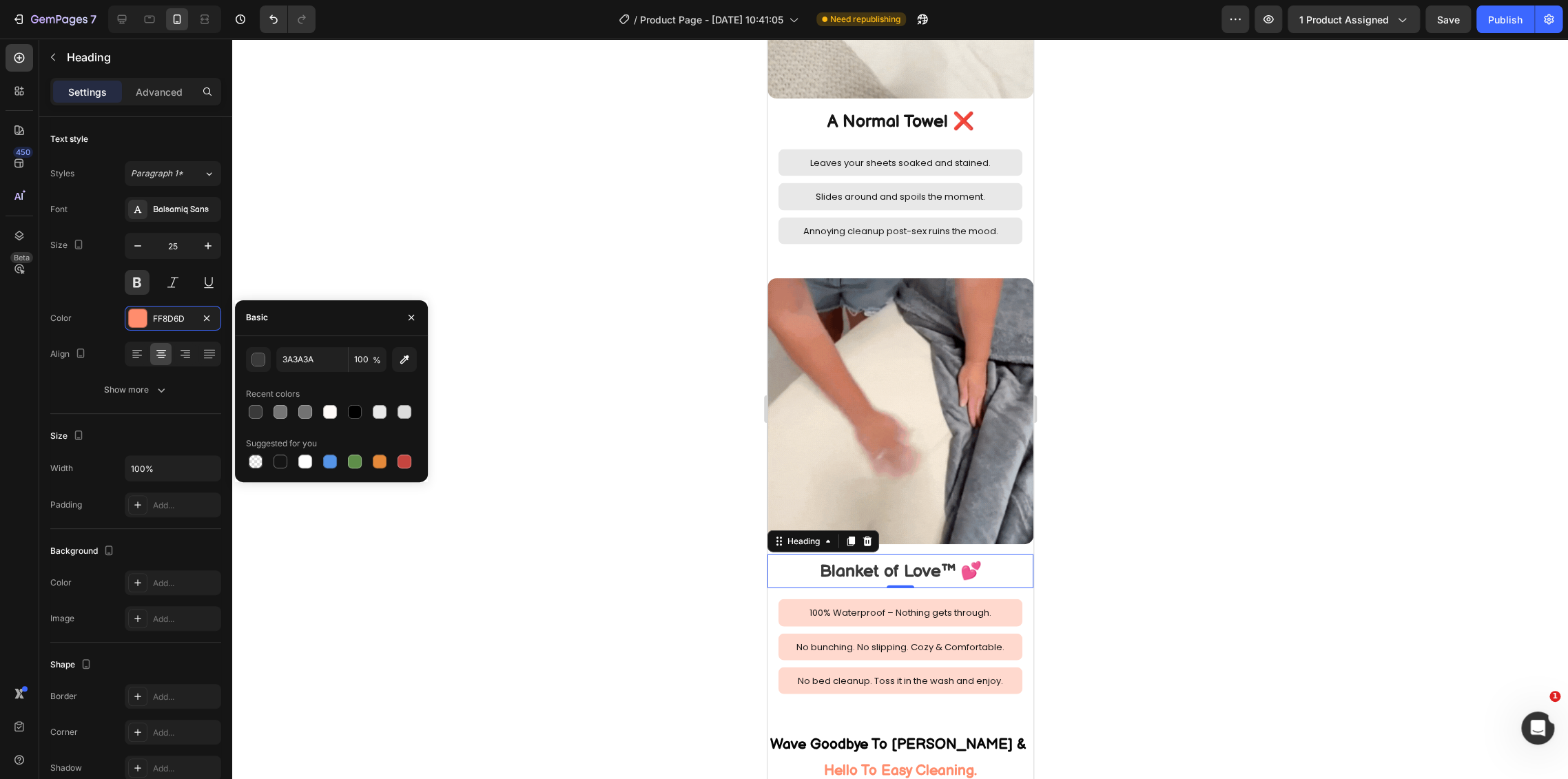
click at [556, 382] on div at bounding box center [900, 409] width 1336 height 741
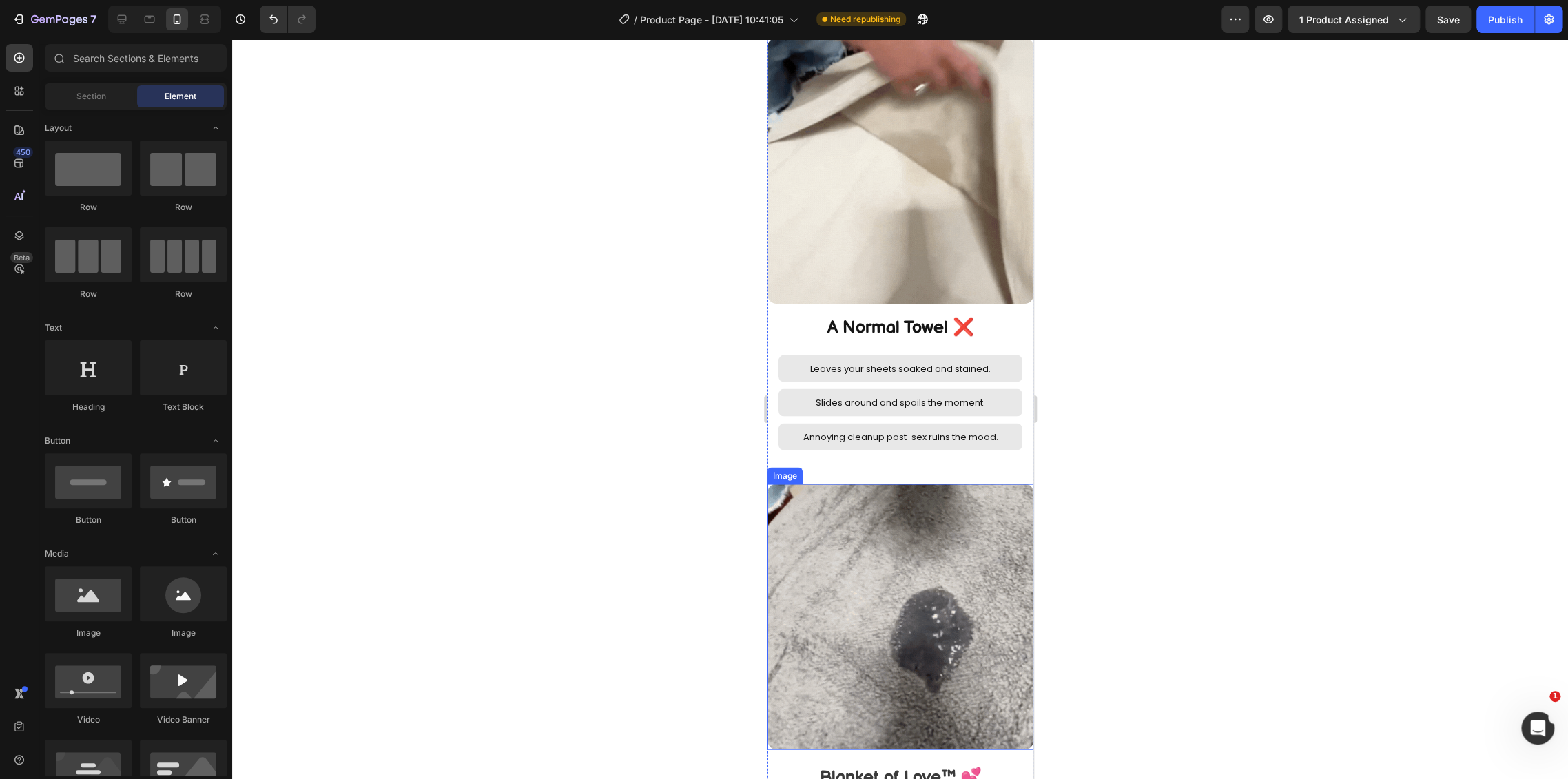
scroll to position [1624, 0]
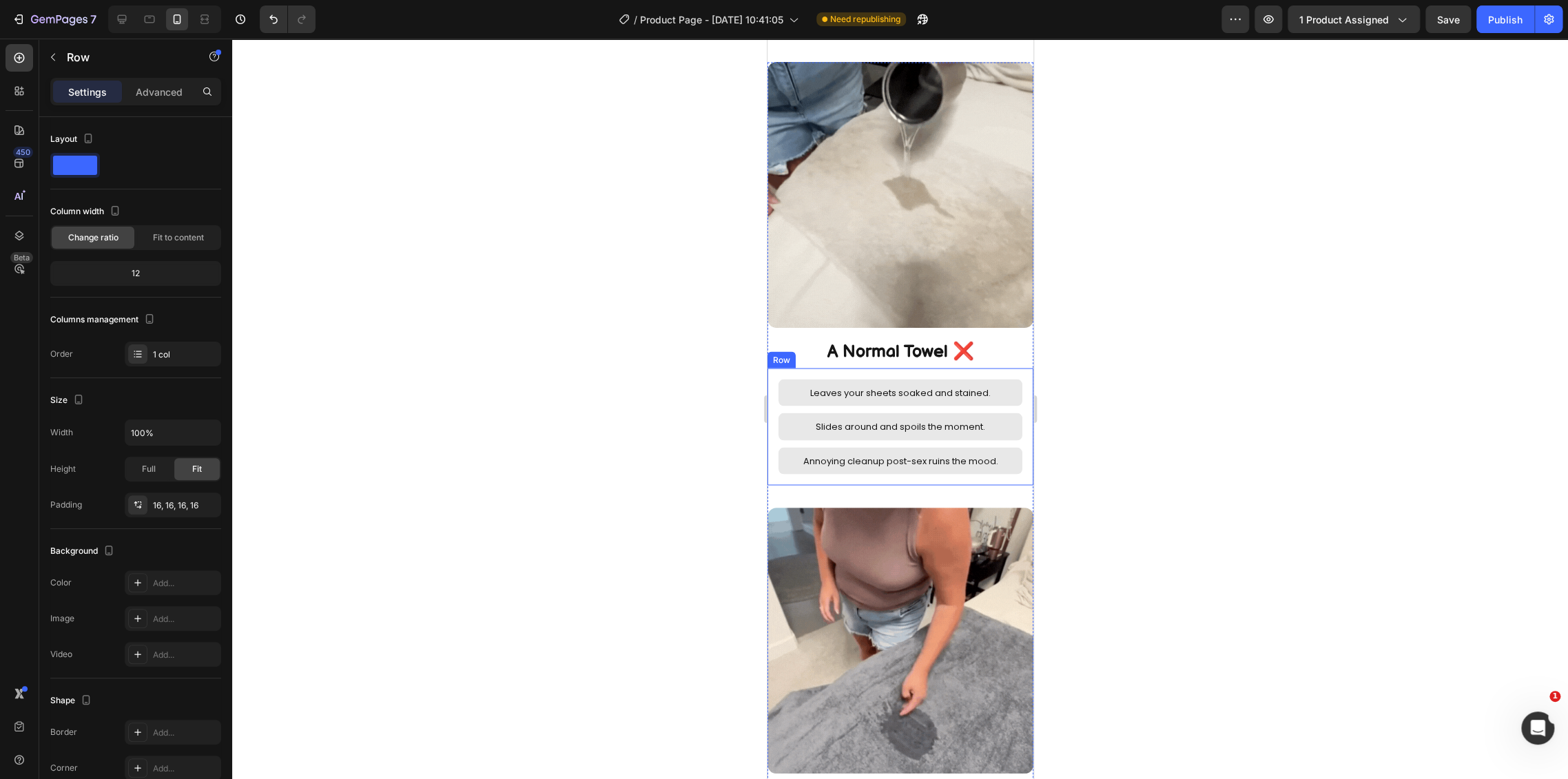
click at [1013, 428] on div "Leaves your sheets soaked and stained. Text Block Row Slides around and spoils …" at bounding box center [899, 426] width 266 height 117
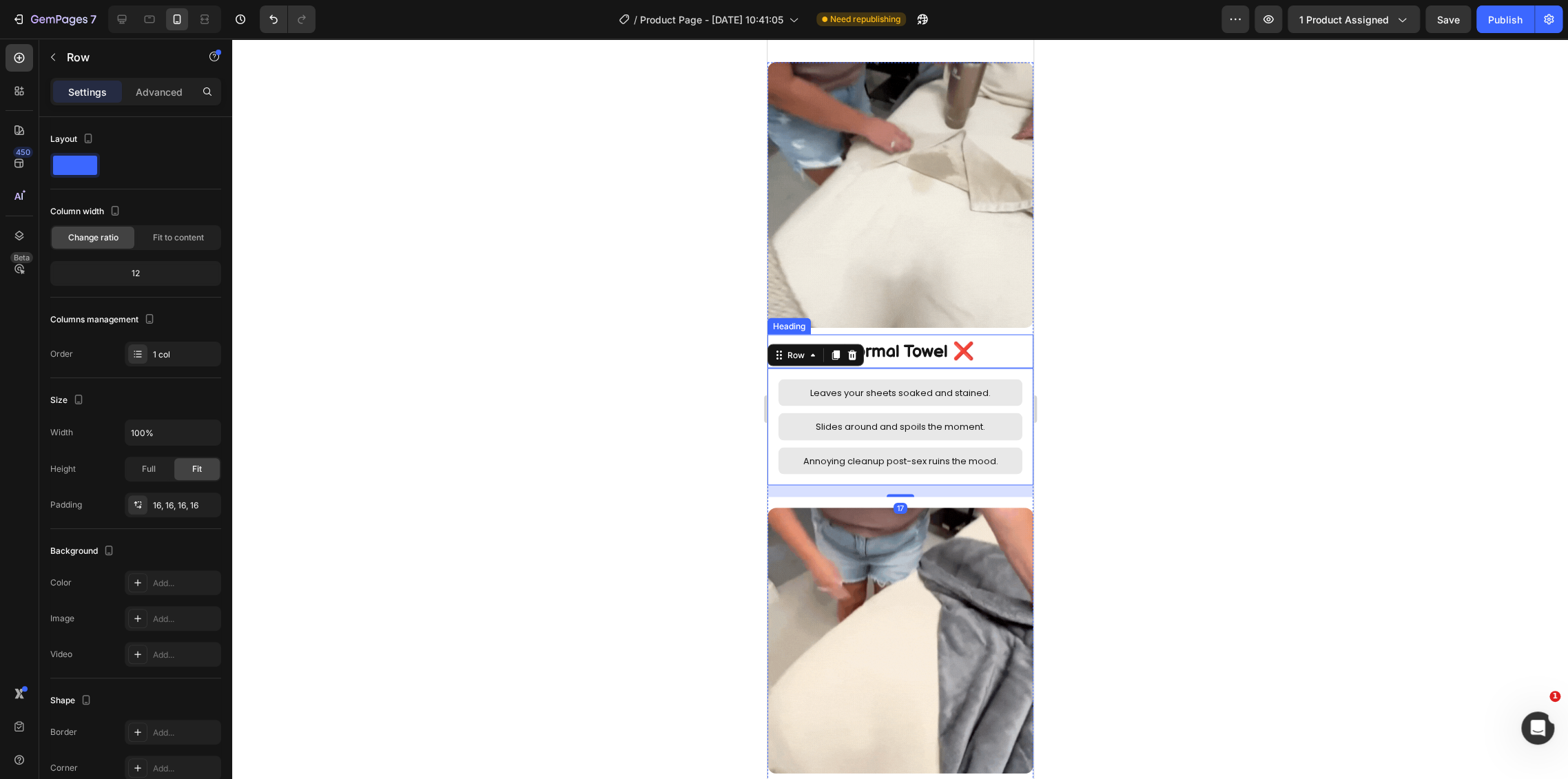
click at [990, 334] on h2 "A Normal Towel ❌" at bounding box center [899, 350] width 266 height 33
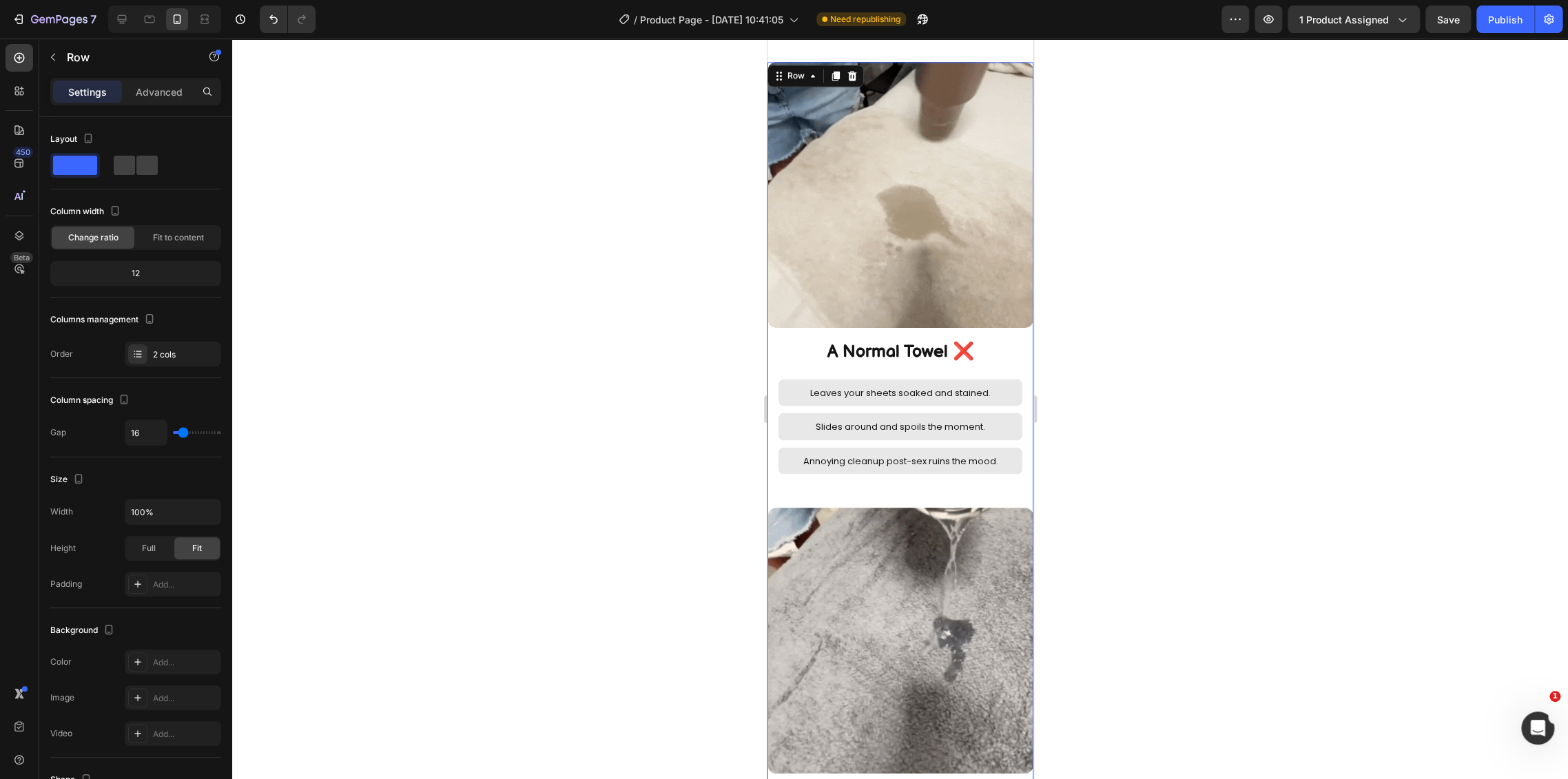
click at [1020, 316] on div "Image A Normal Towel ❌ Heading Leaves your sheets soaked and stained. Text Bloc…" at bounding box center [899, 279] width 266 height 434
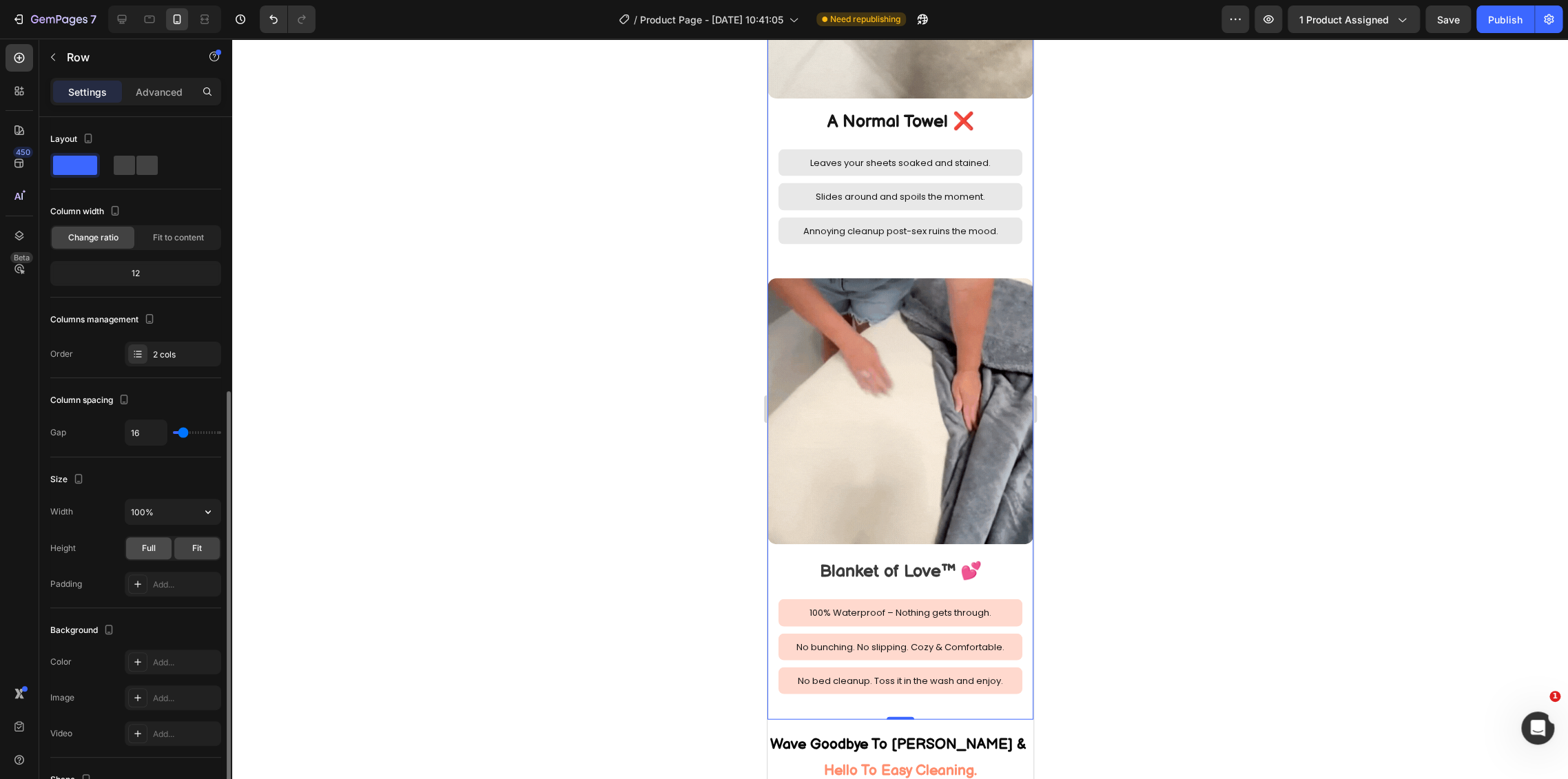
scroll to position [182, 0]
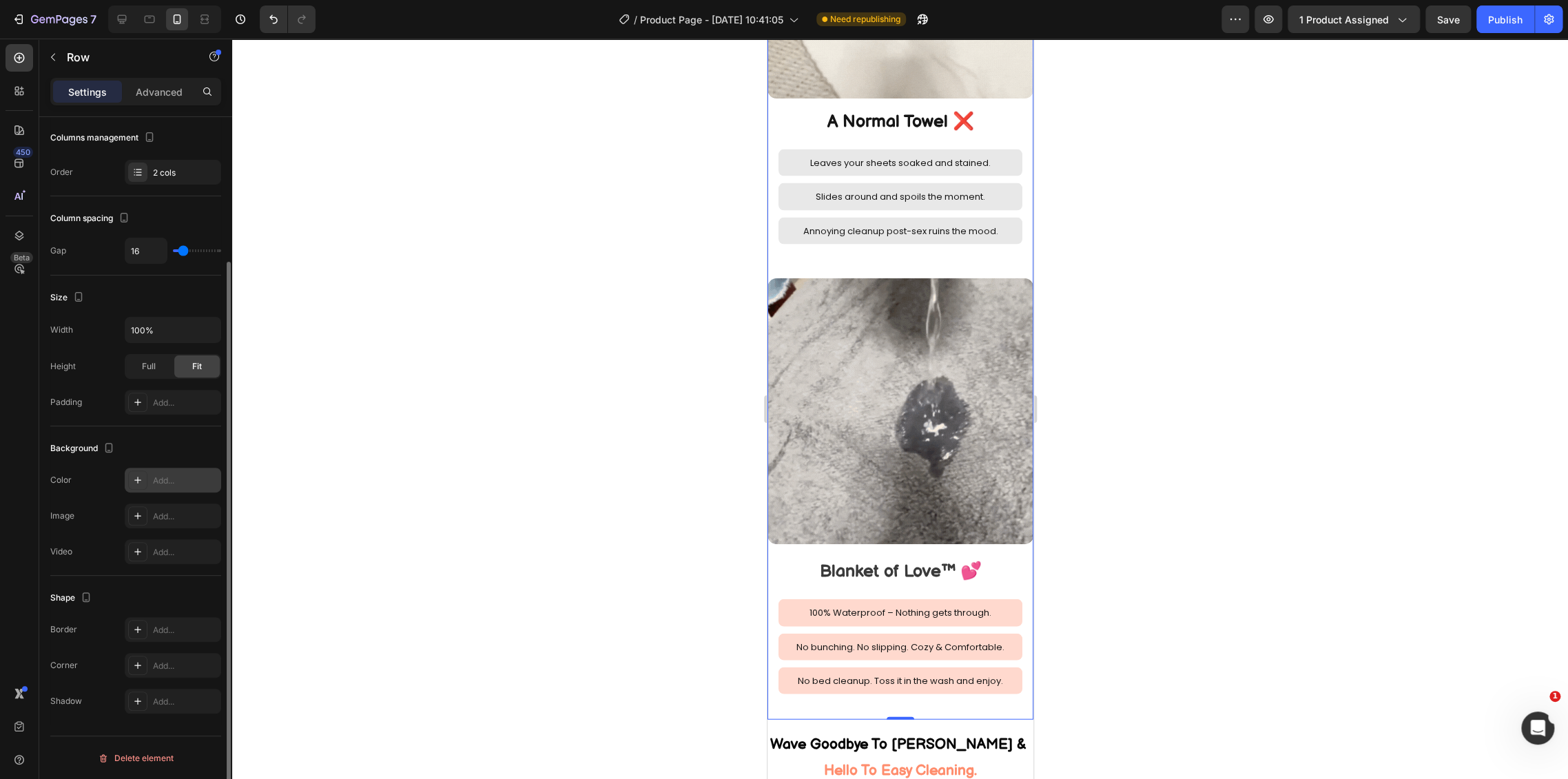
click at [162, 472] on div "Add..." at bounding box center [172, 480] width 97 height 25
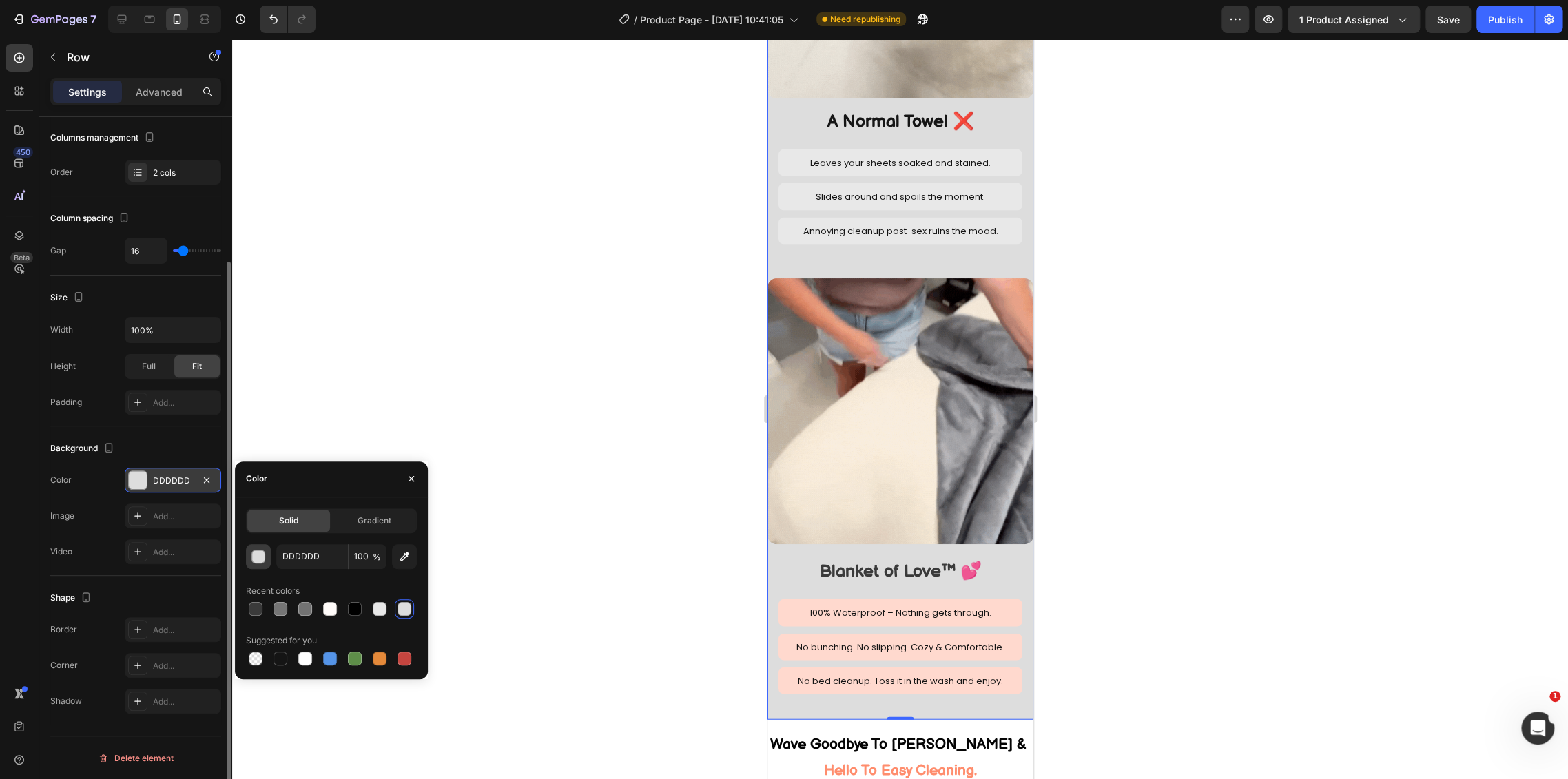
click at [257, 557] on div "button" at bounding box center [259, 557] width 13 height 13
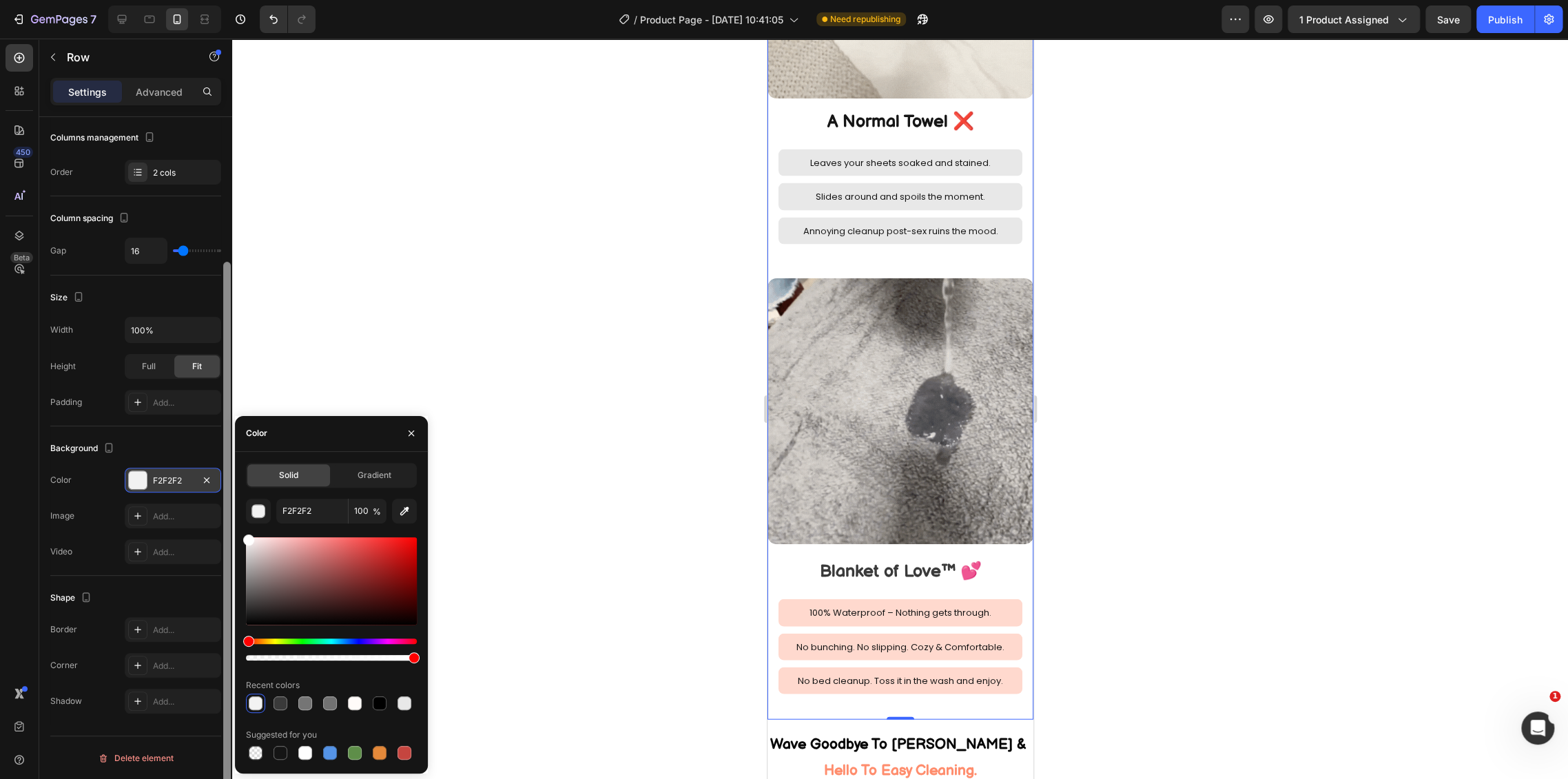
type input "FFFFFF"
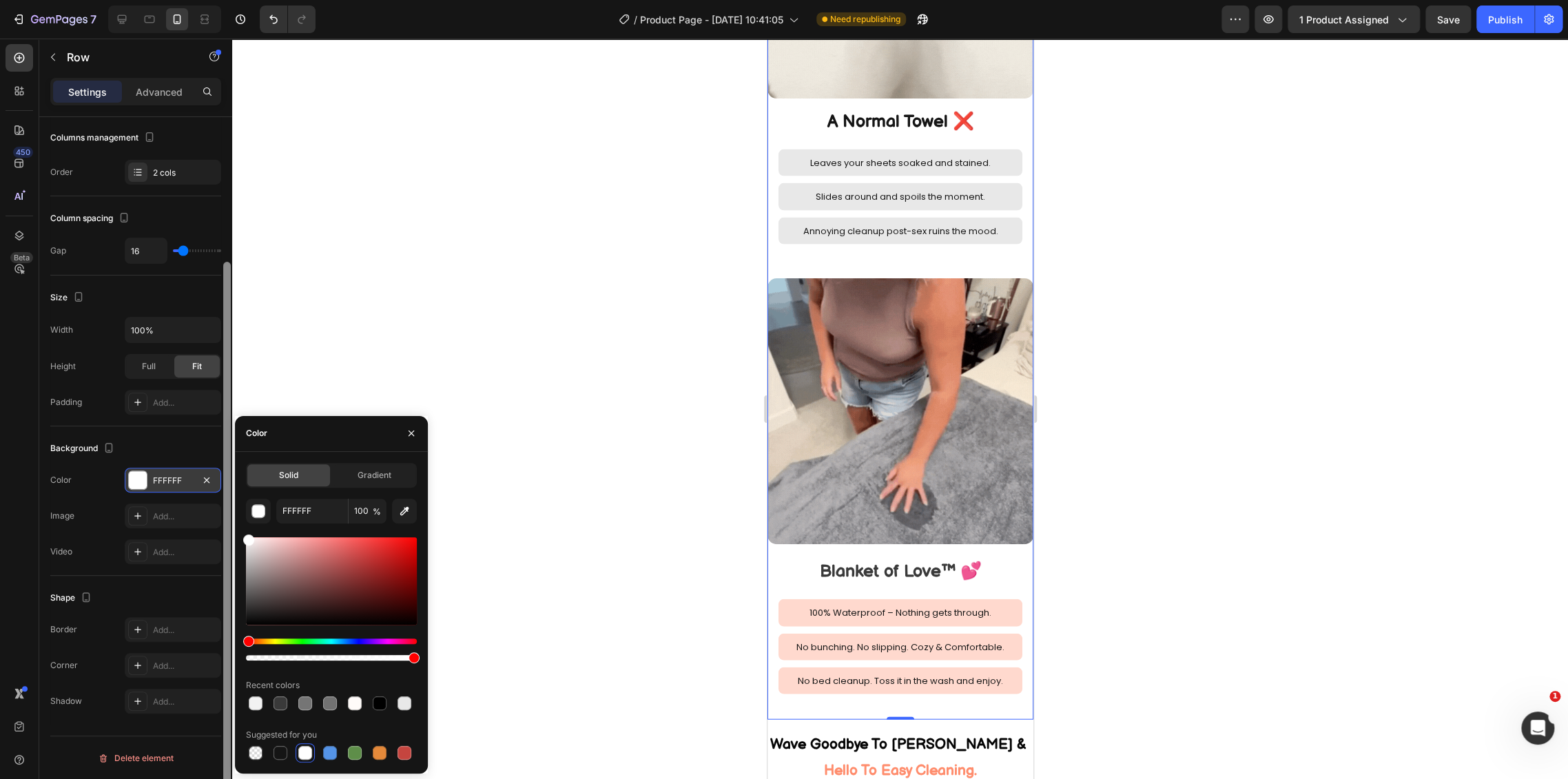
drag, startPoint x: 247, startPoint y: 550, endPoint x: 228, endPoint y: 534, distance: 24.8
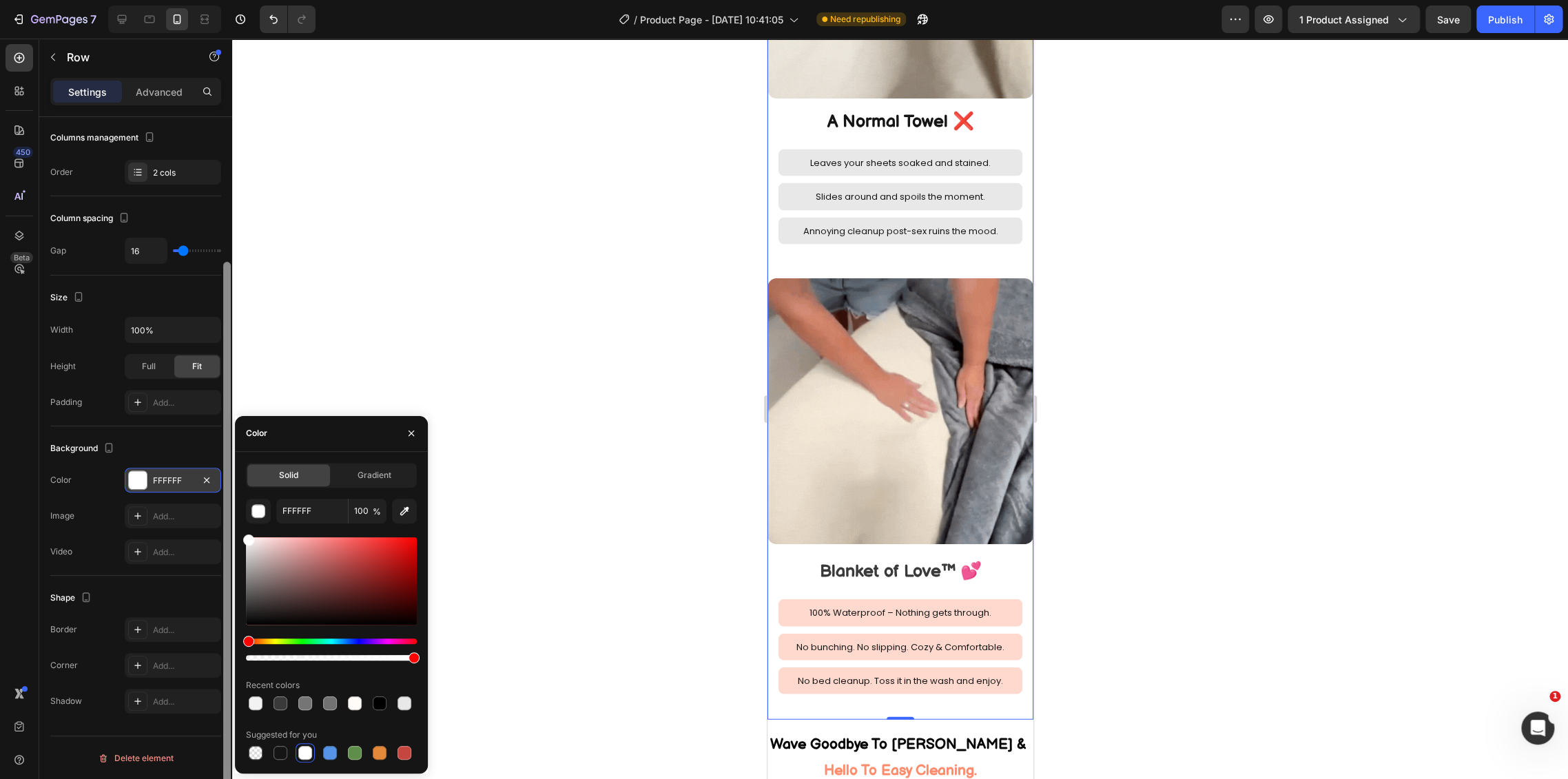
click at [228, 534] on div "450 Beta Sections(18) Elements(84) Section Element Hero Section Product Detail …" at bounding box center [116, 409] width 232 height 741
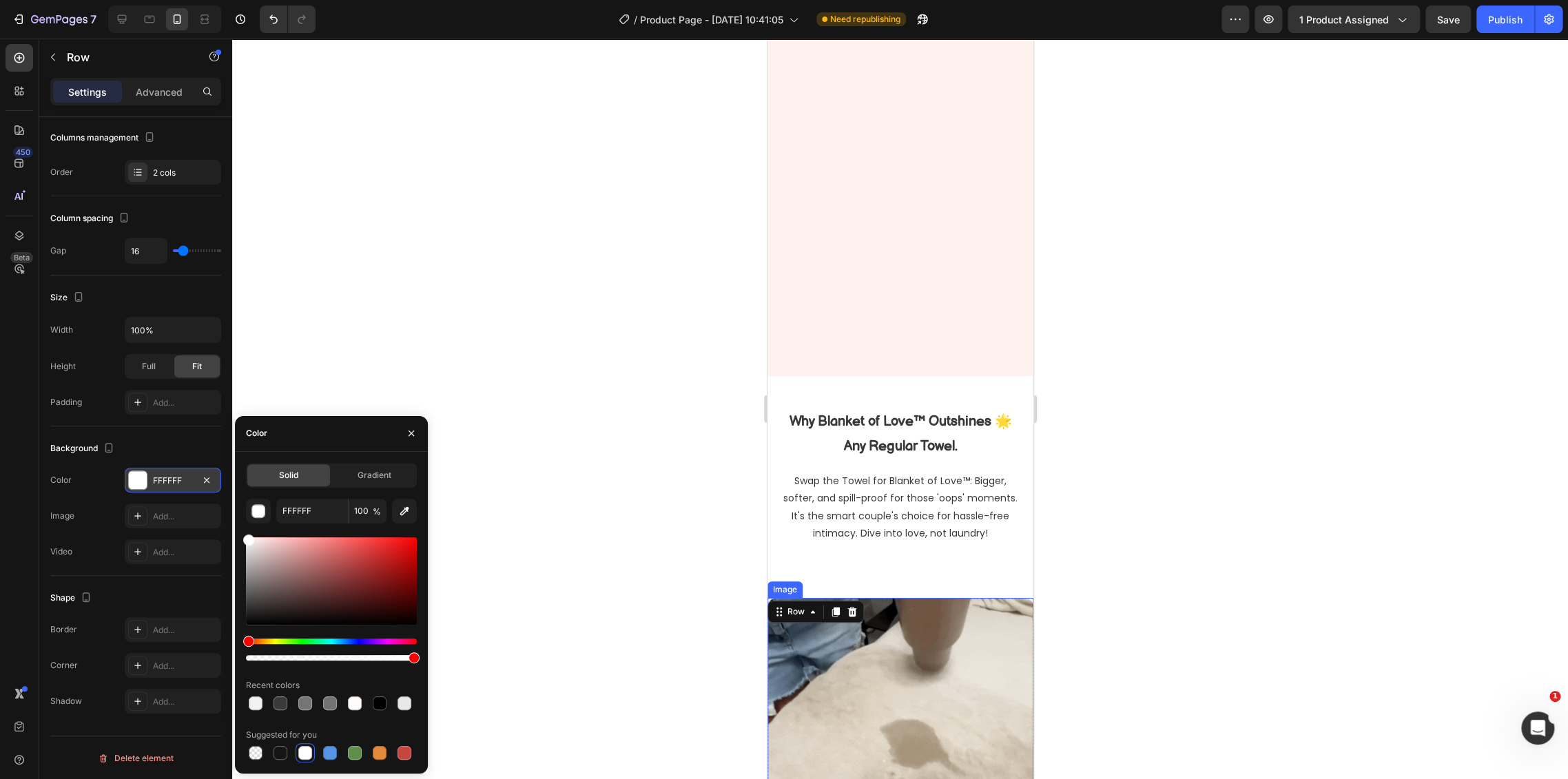
select select "L 57 × 65 in | 145 × 165 cm"
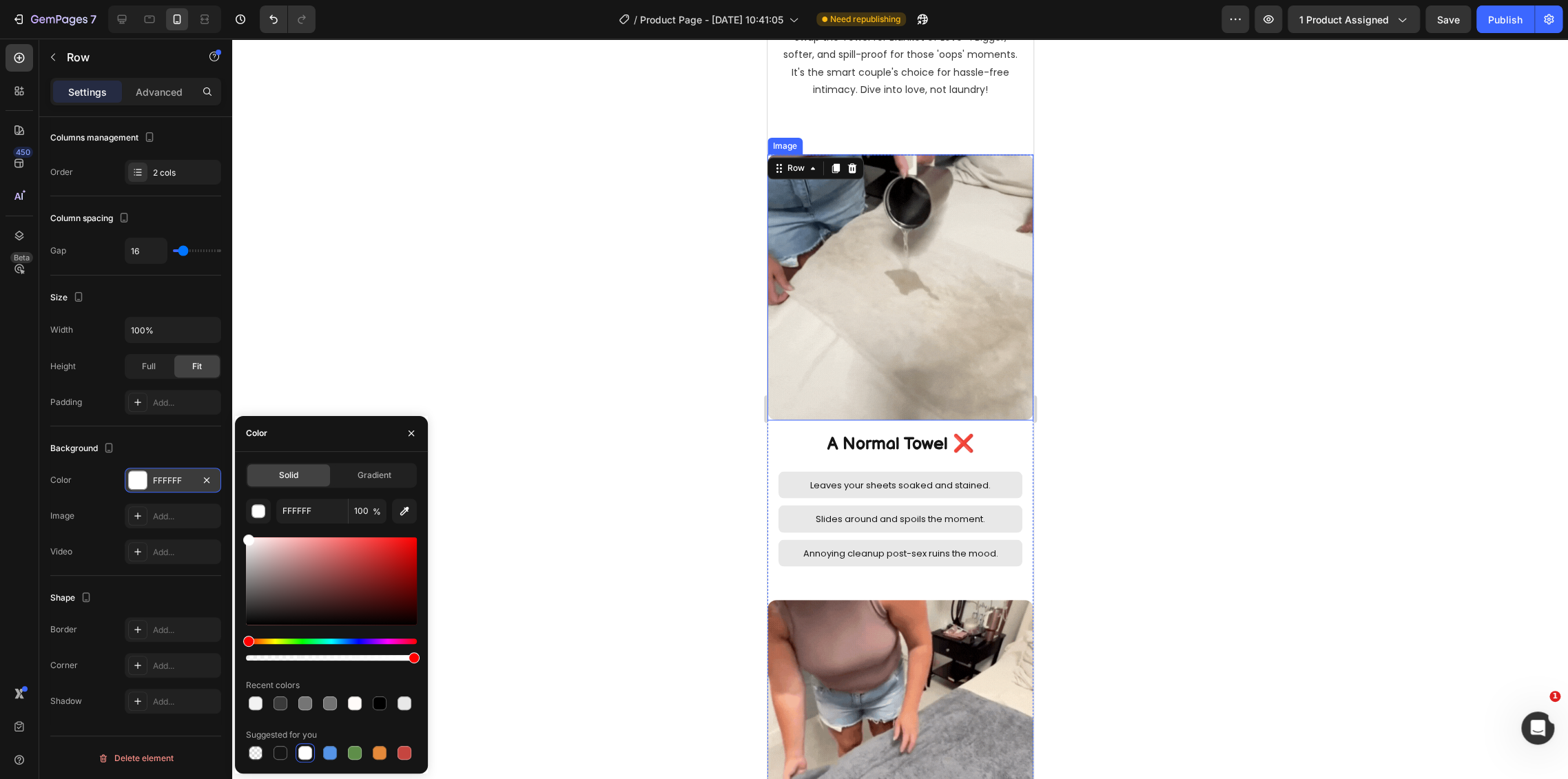
select select "L 57 × 65 in | 145 × 165 cm"
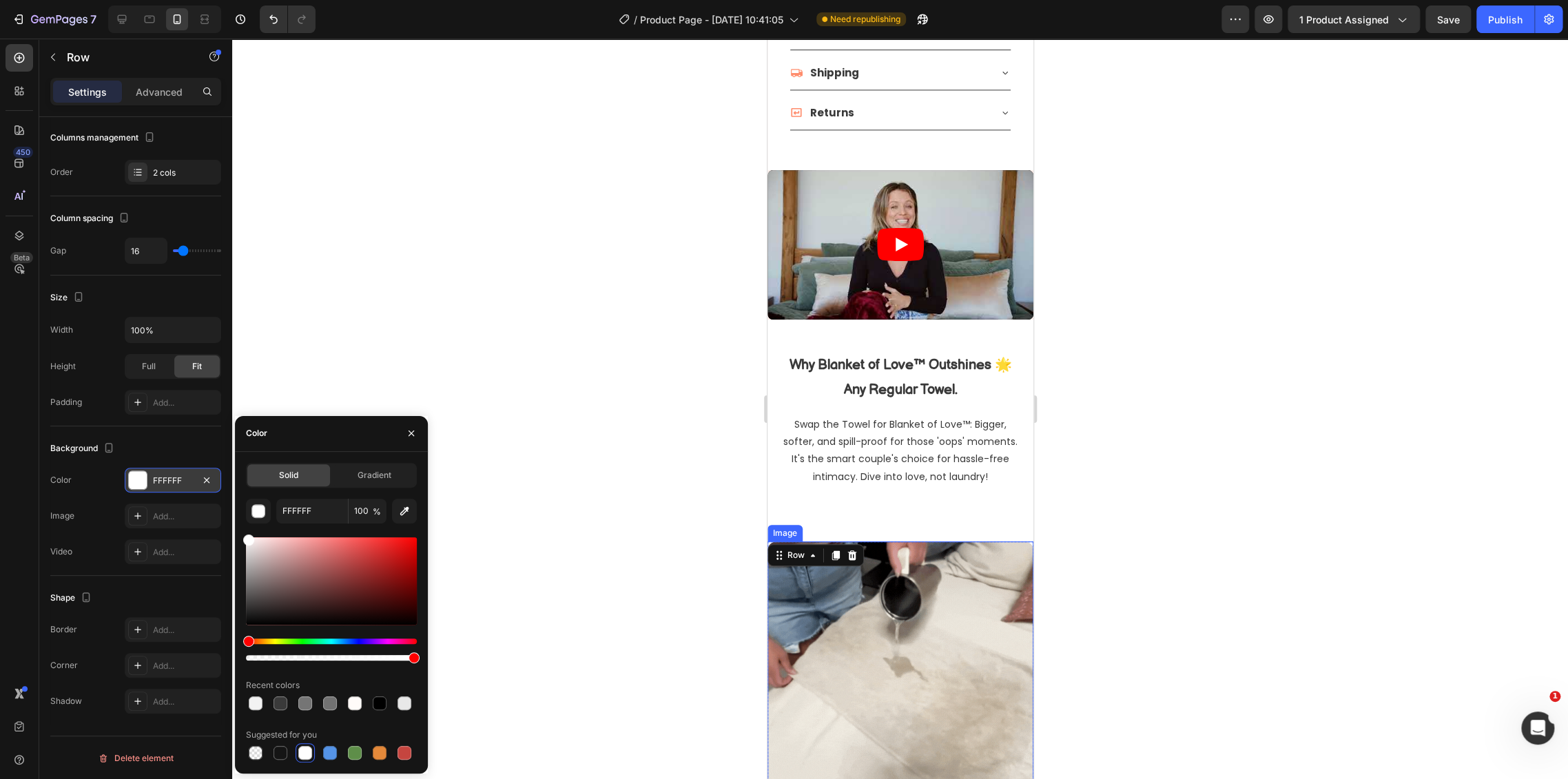
scroll to position [1088, 0]
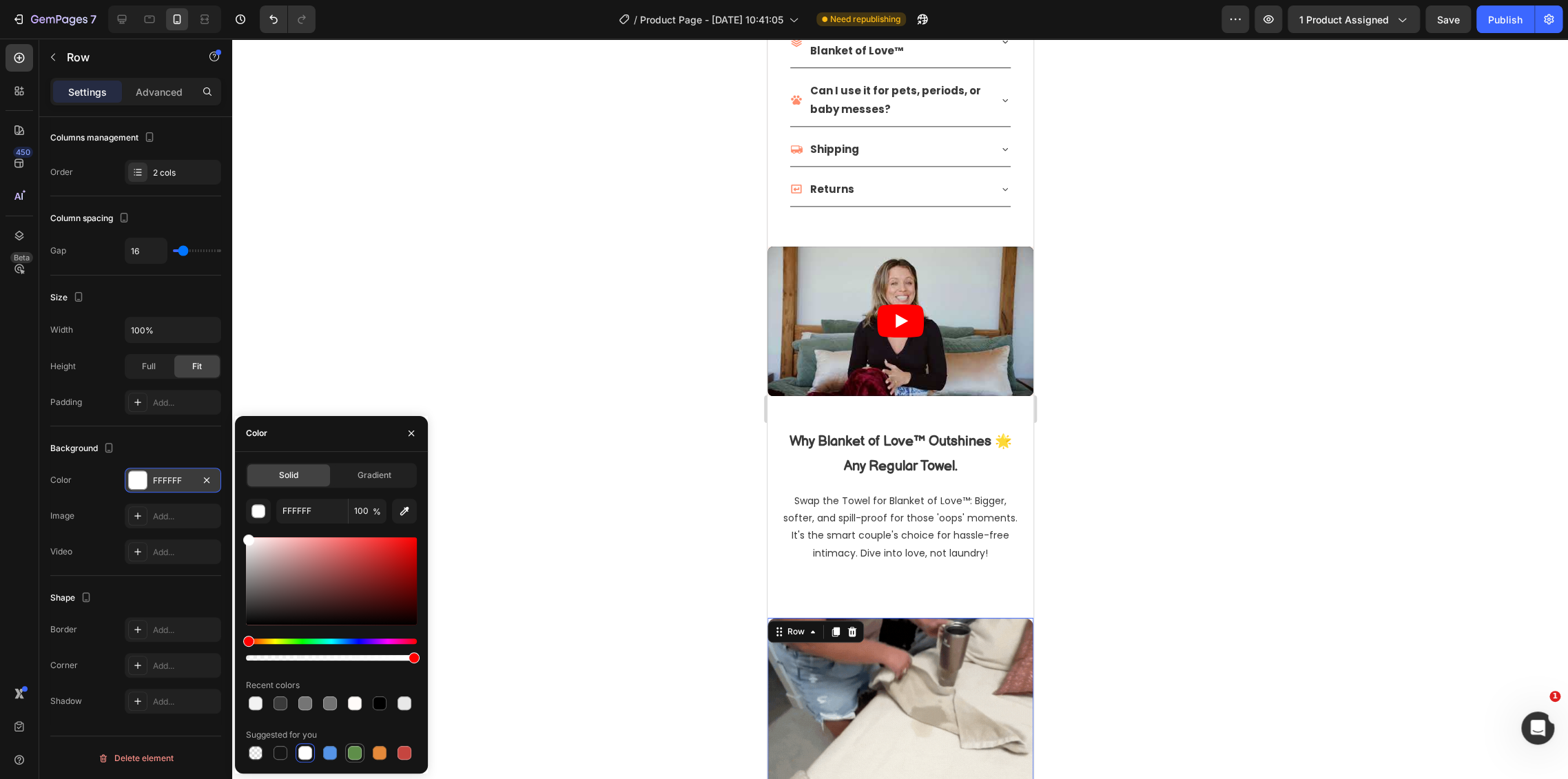
click at [377, 755] on div at bounding box center [379, 753] width 13 height 13
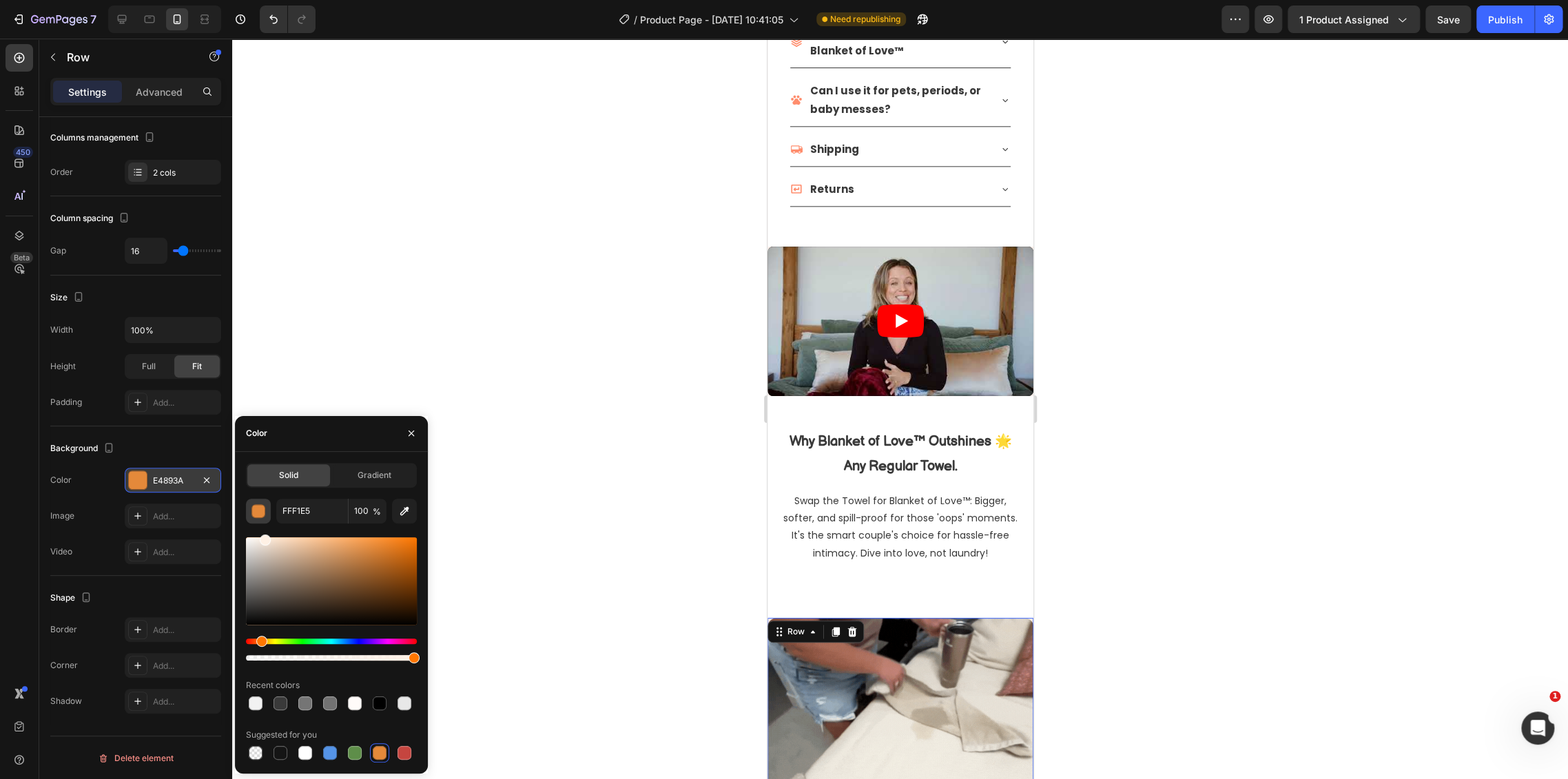
drag, startPoint x: 384, startPoint y: 537, endPoint x: 264, endPoint y: 498, distance: 126.2
click at [264, 499] on div "FFF1E5 100 % Recent colors Suggested for you" at bounding box center [331, 631] width 171 height 264
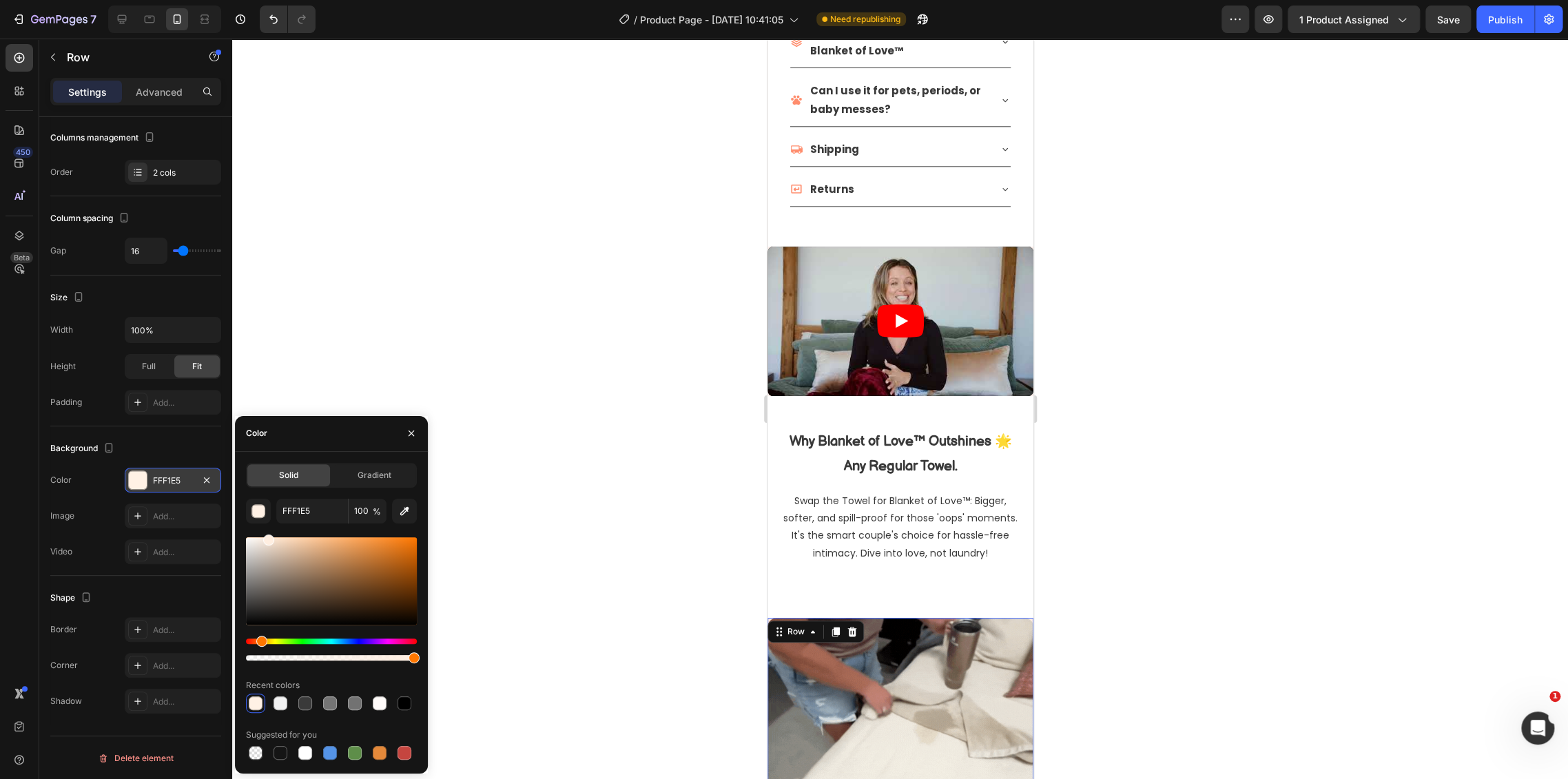
click at [267, 535] on div at bounding box center [269, 541] width 11 height 11
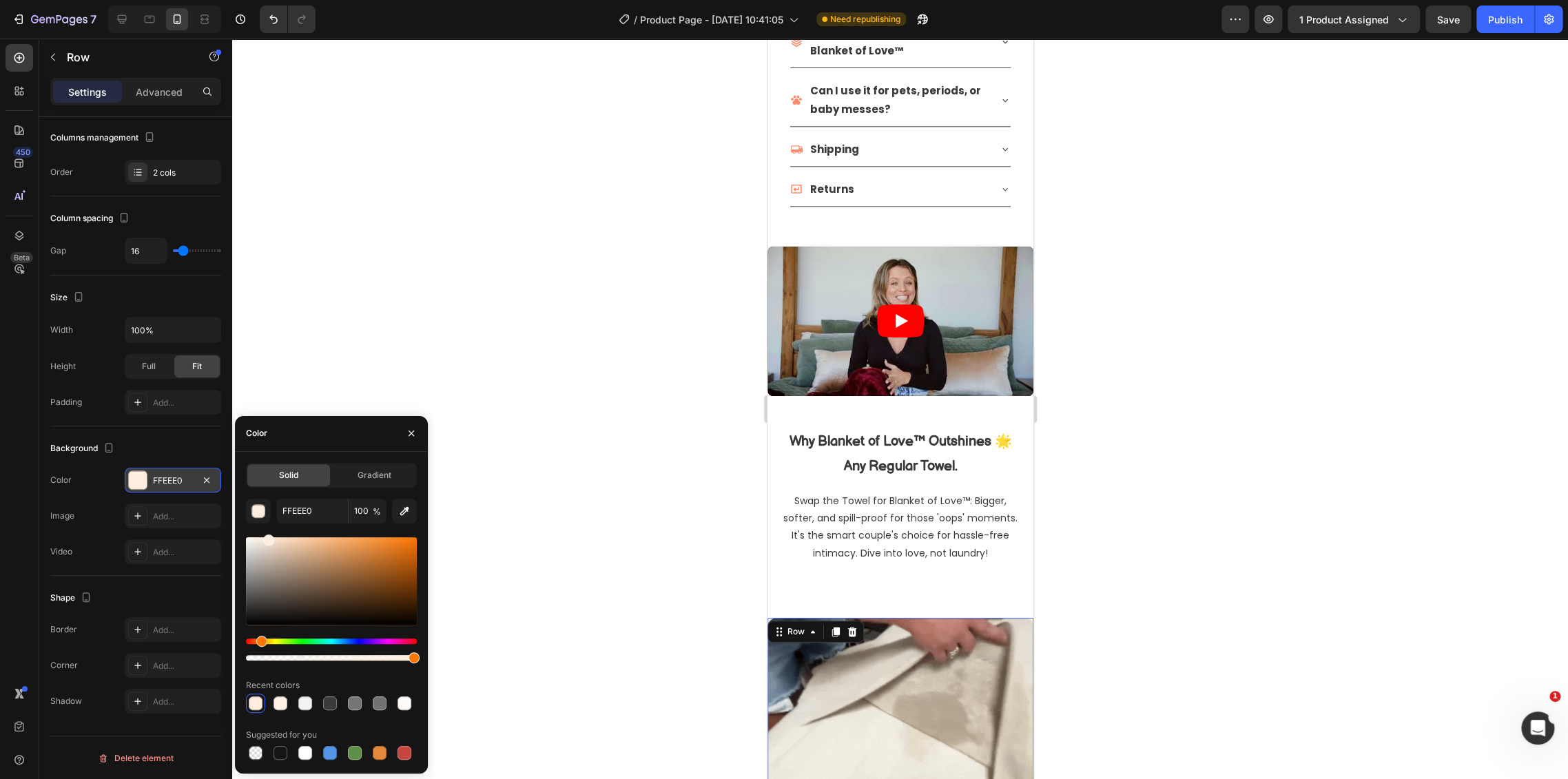
click at [385, 646] on div at bounding box center [331, 649] width 171 height 22
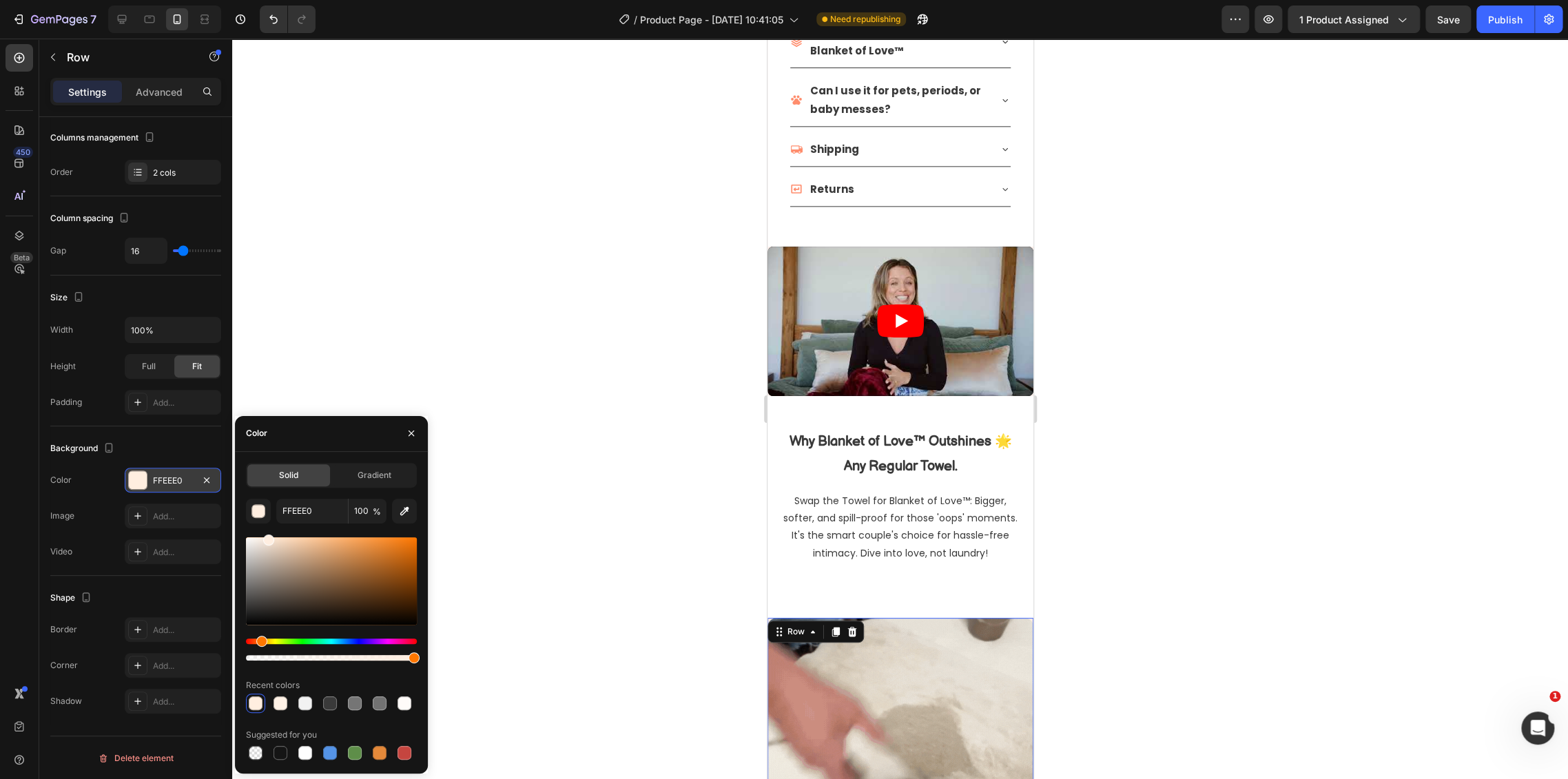
click at [386, 643] on div "Hue" at bounding box center [331, 641] width 171 height 6
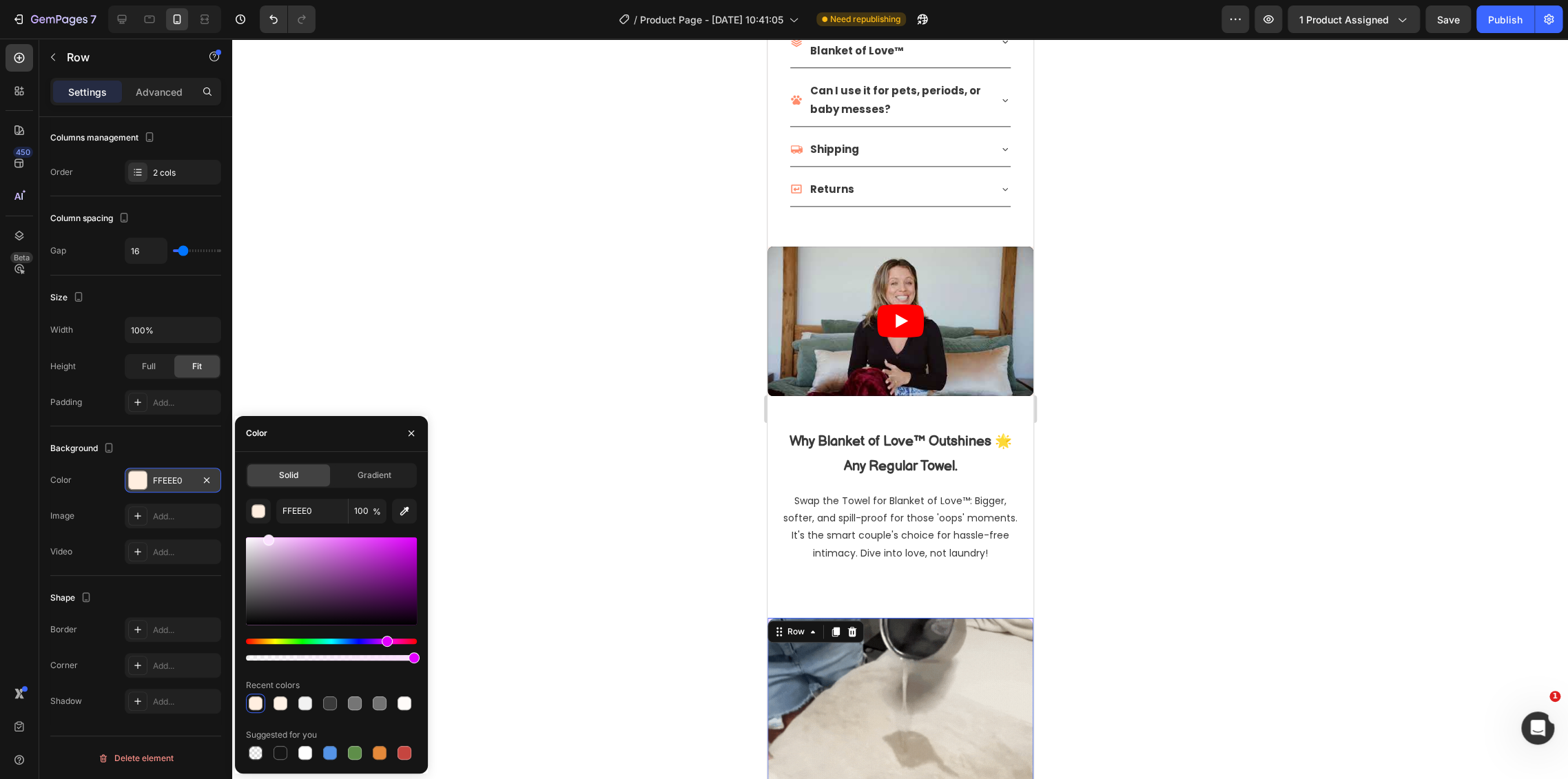
type input "FBE0FF"
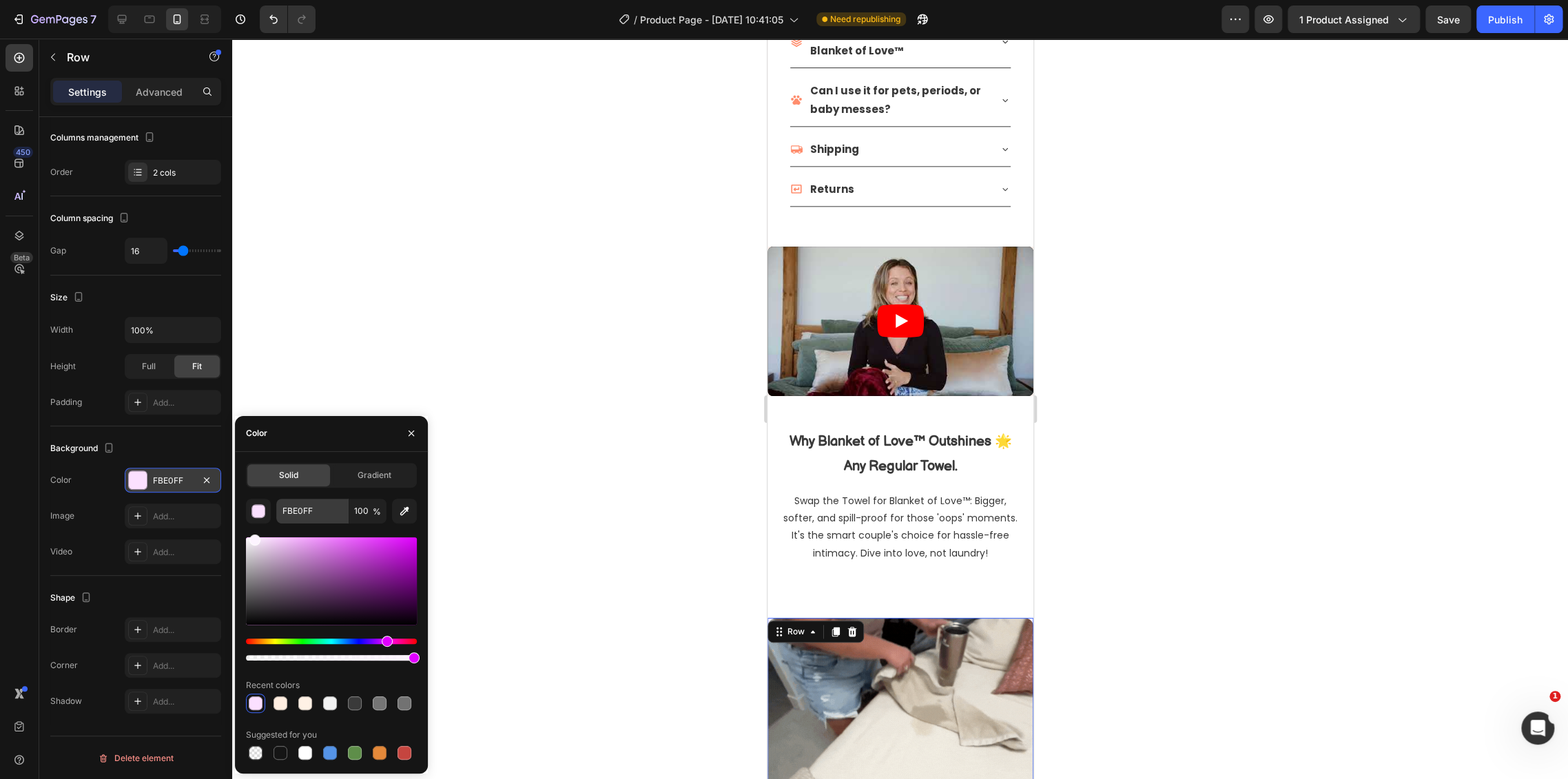
drag, startPoint x: 284, startPoint y: 542, endPoint x: 320, endPoint y: 514, distance: 45.6
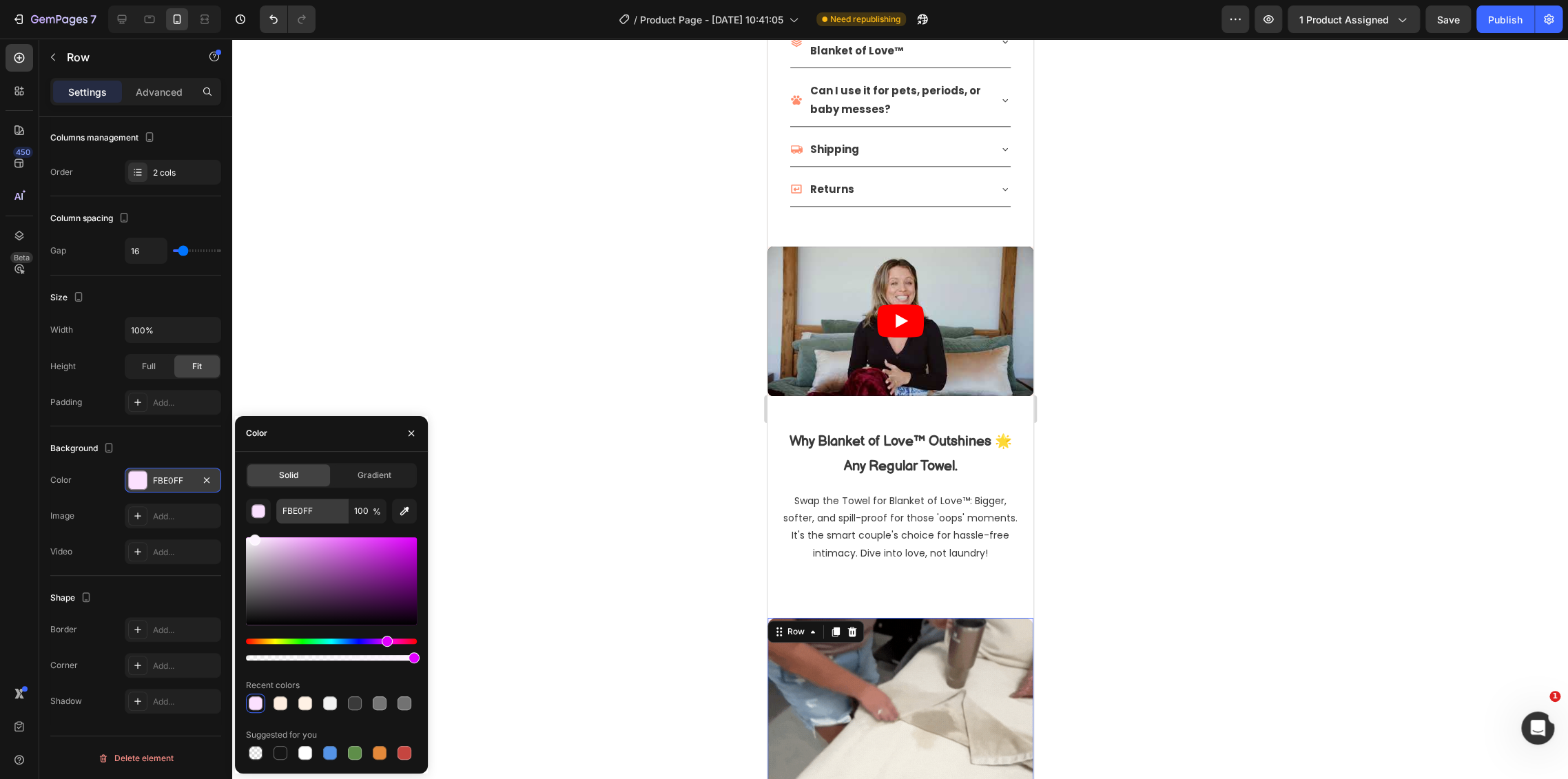
click at [254, 527] on div "FBE0FF 100 % Recent colors Suggested for you" at bounding box center [331, 631] width 171 height 264
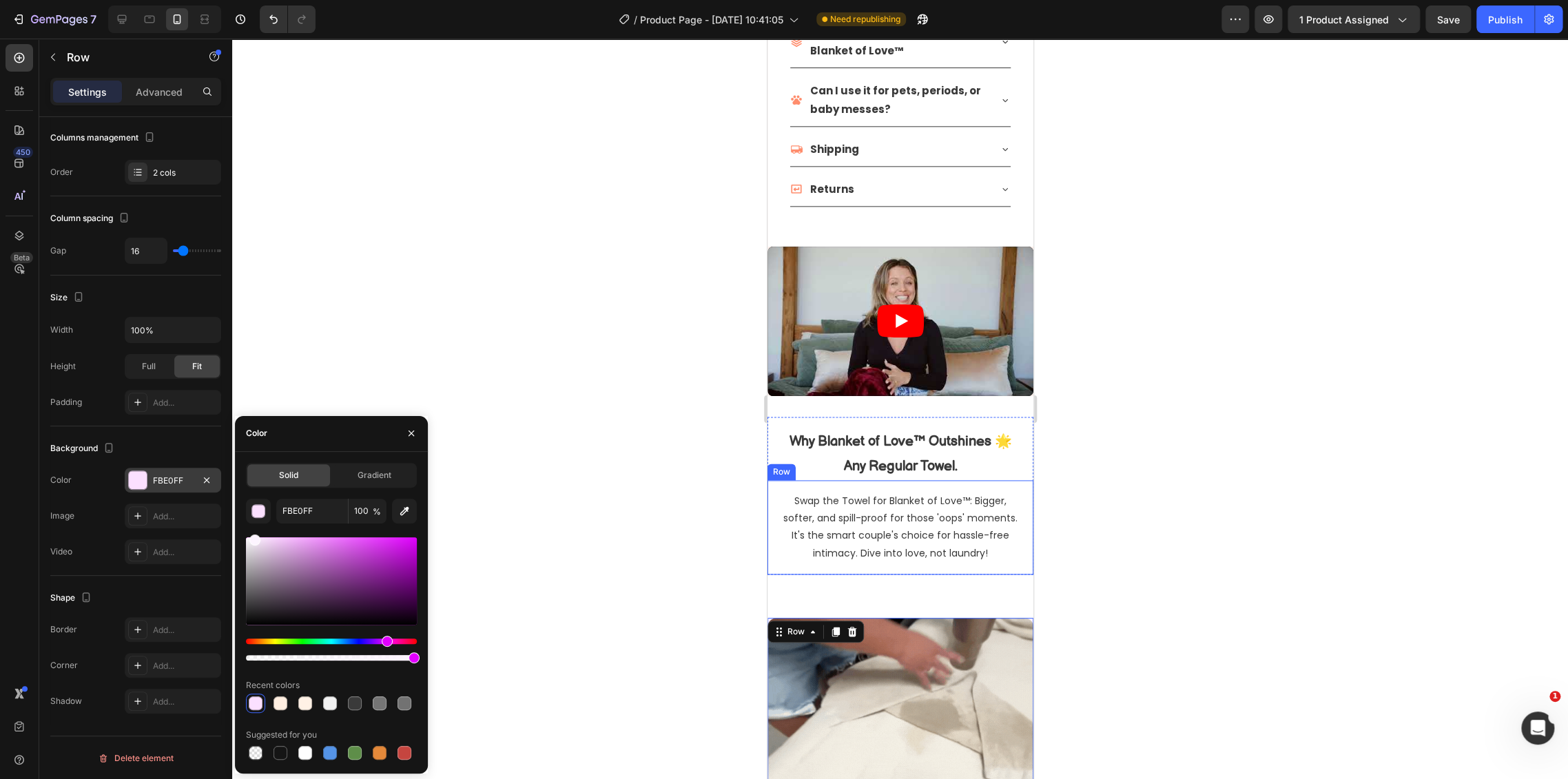
click at [1215, 481] on div at bounding box center [900, 409] width 1336 height 741
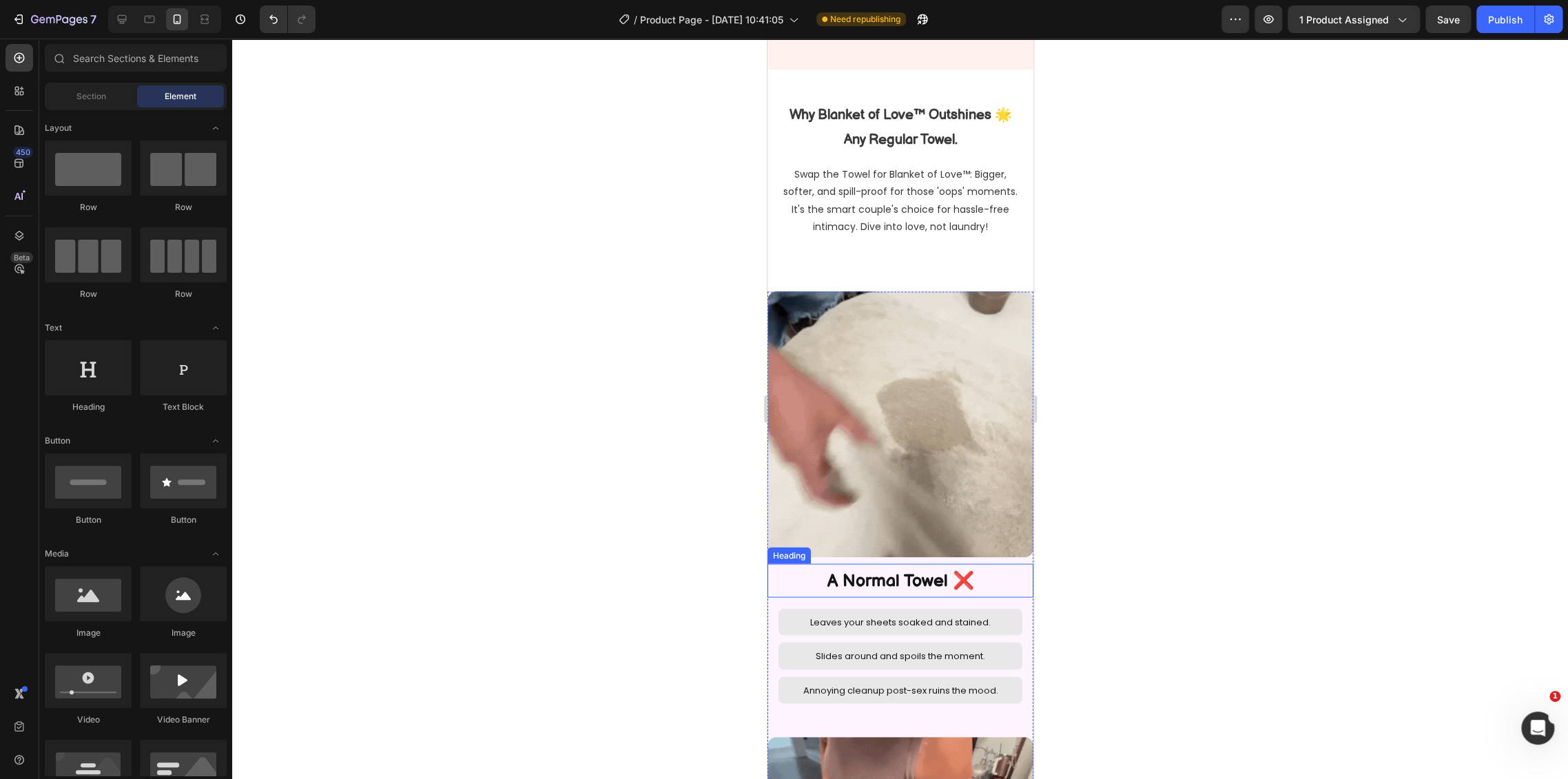
select select "L 57 × 65 in | 145 × 165 cm"
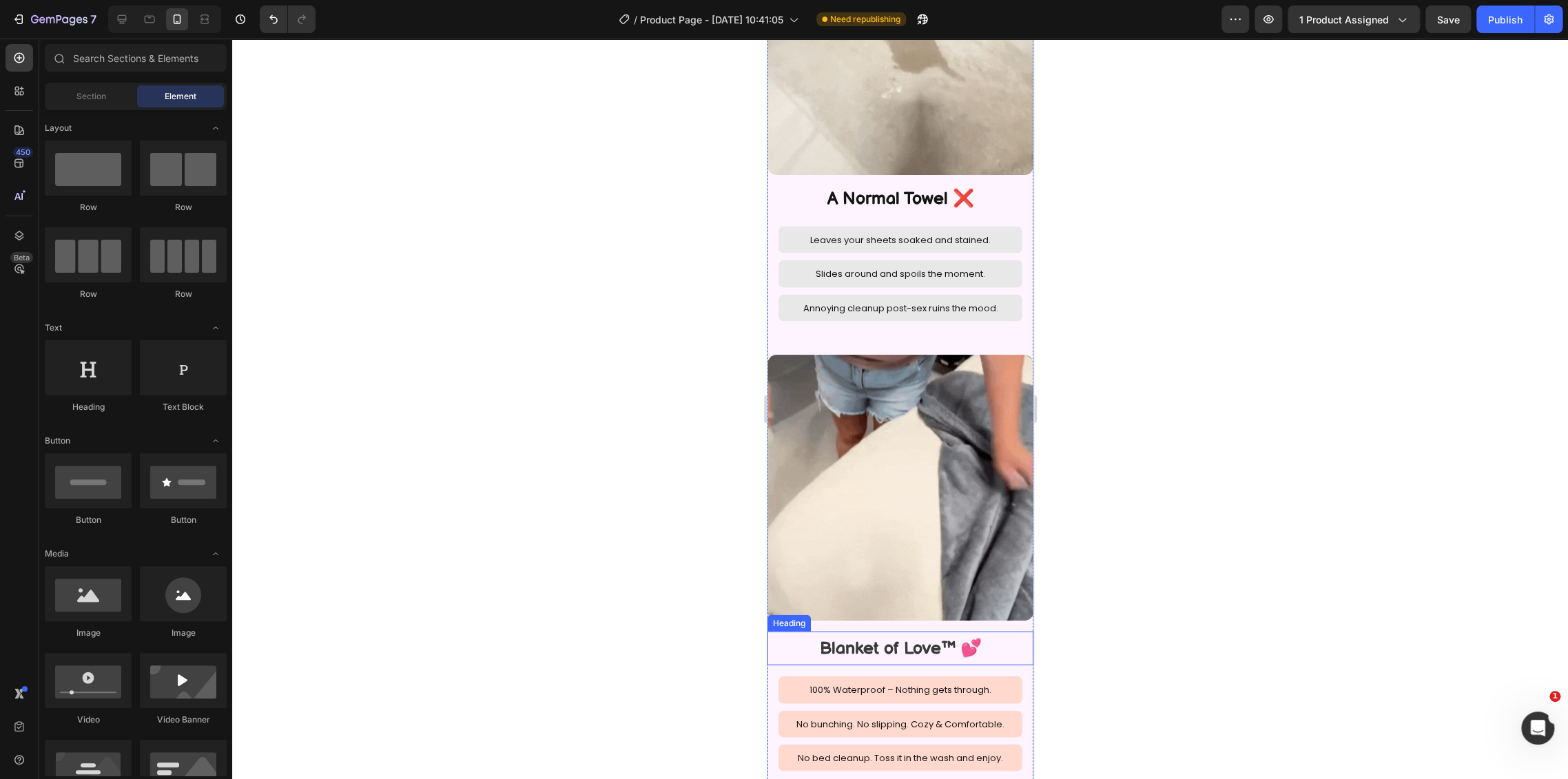
scroll to position [1701, 0]
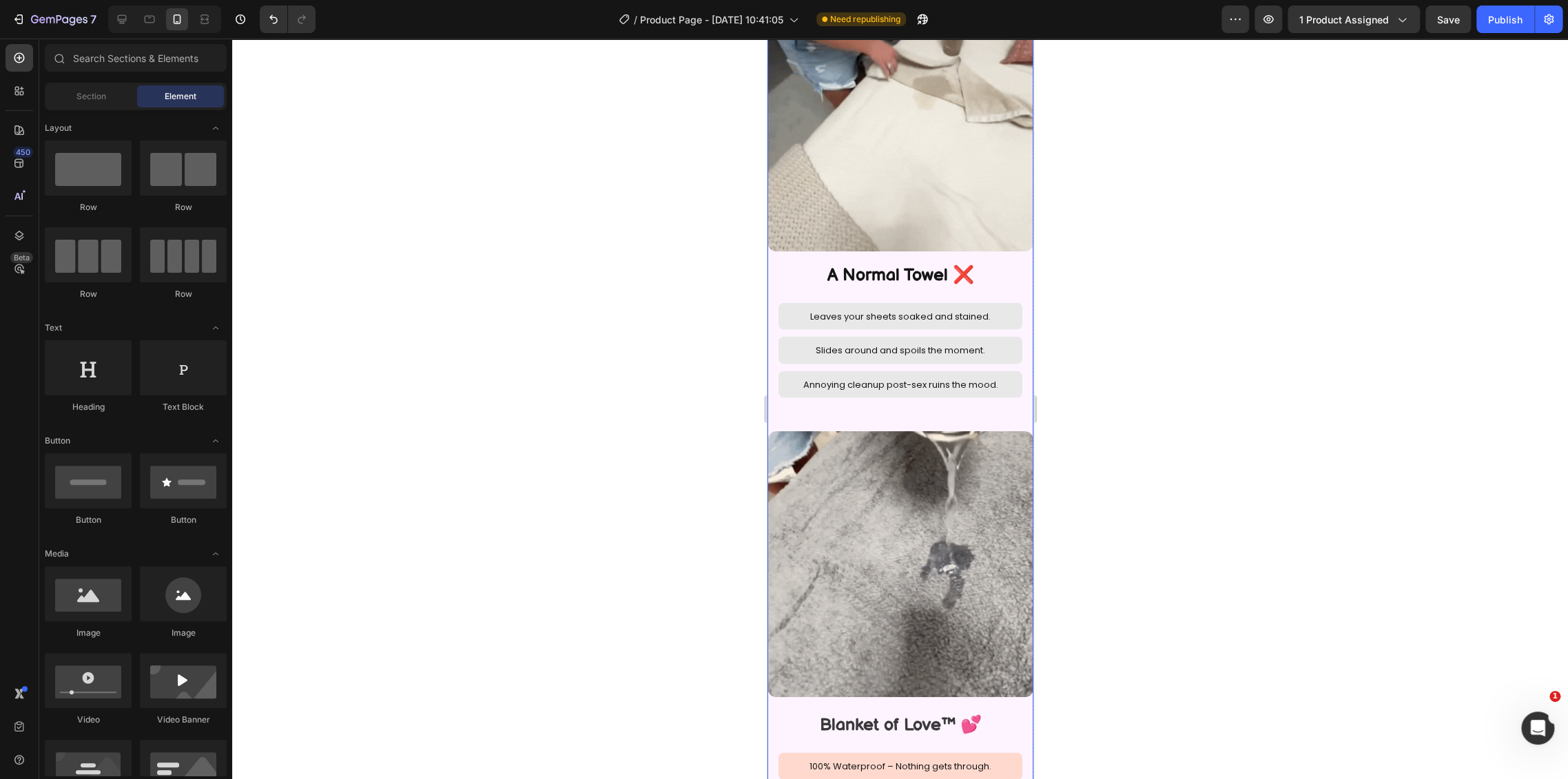
click at [961, 404] on div "Image A Normal Towel ❌ Heading Leaves your sheets soaked and stained. Text Bloc…" at bounding box center [899, 203] width 266 height 434
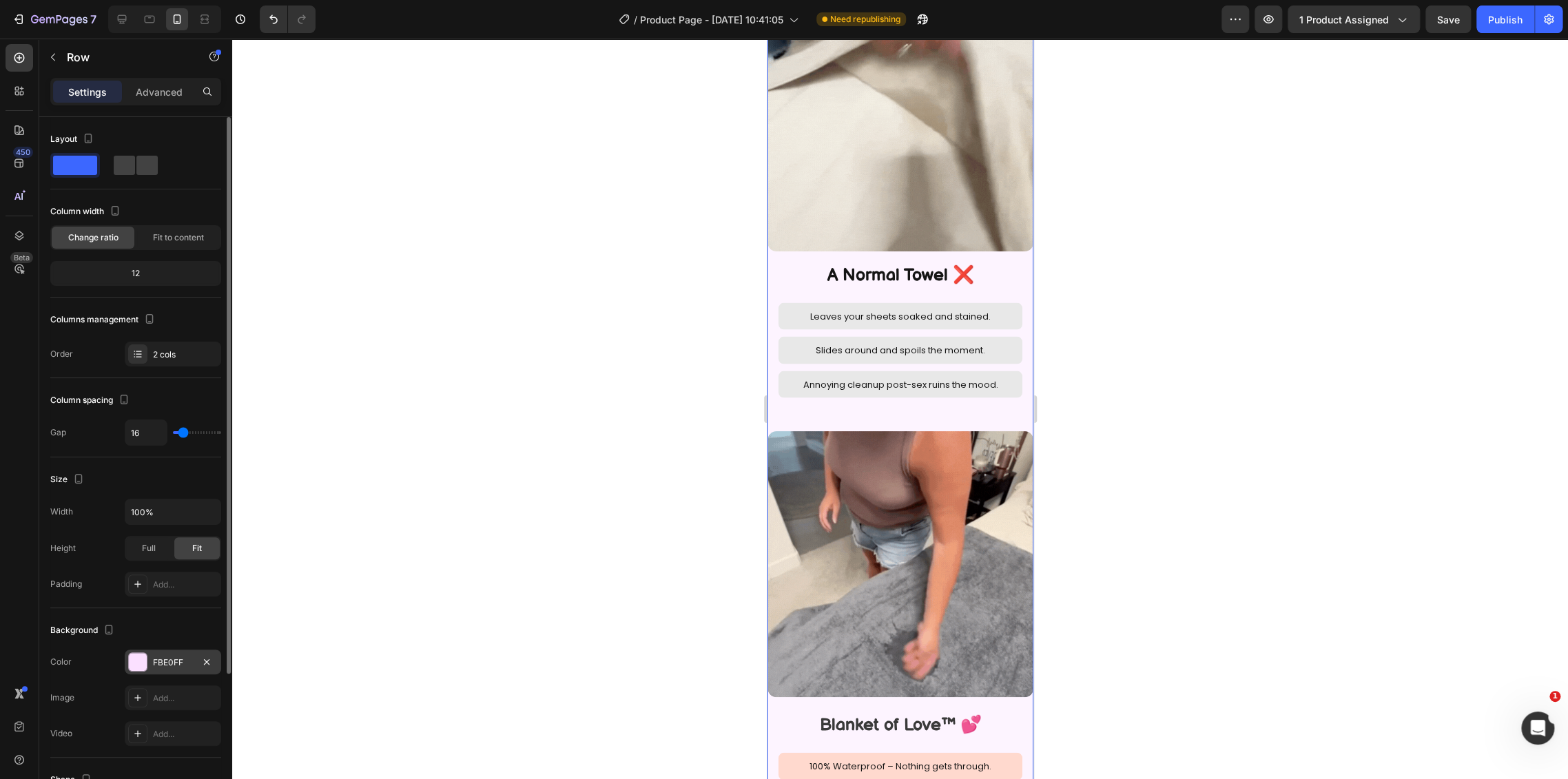
click at [162, 662] on div "FBE0FF" at bounding box center [173, 662] width 40 height 12
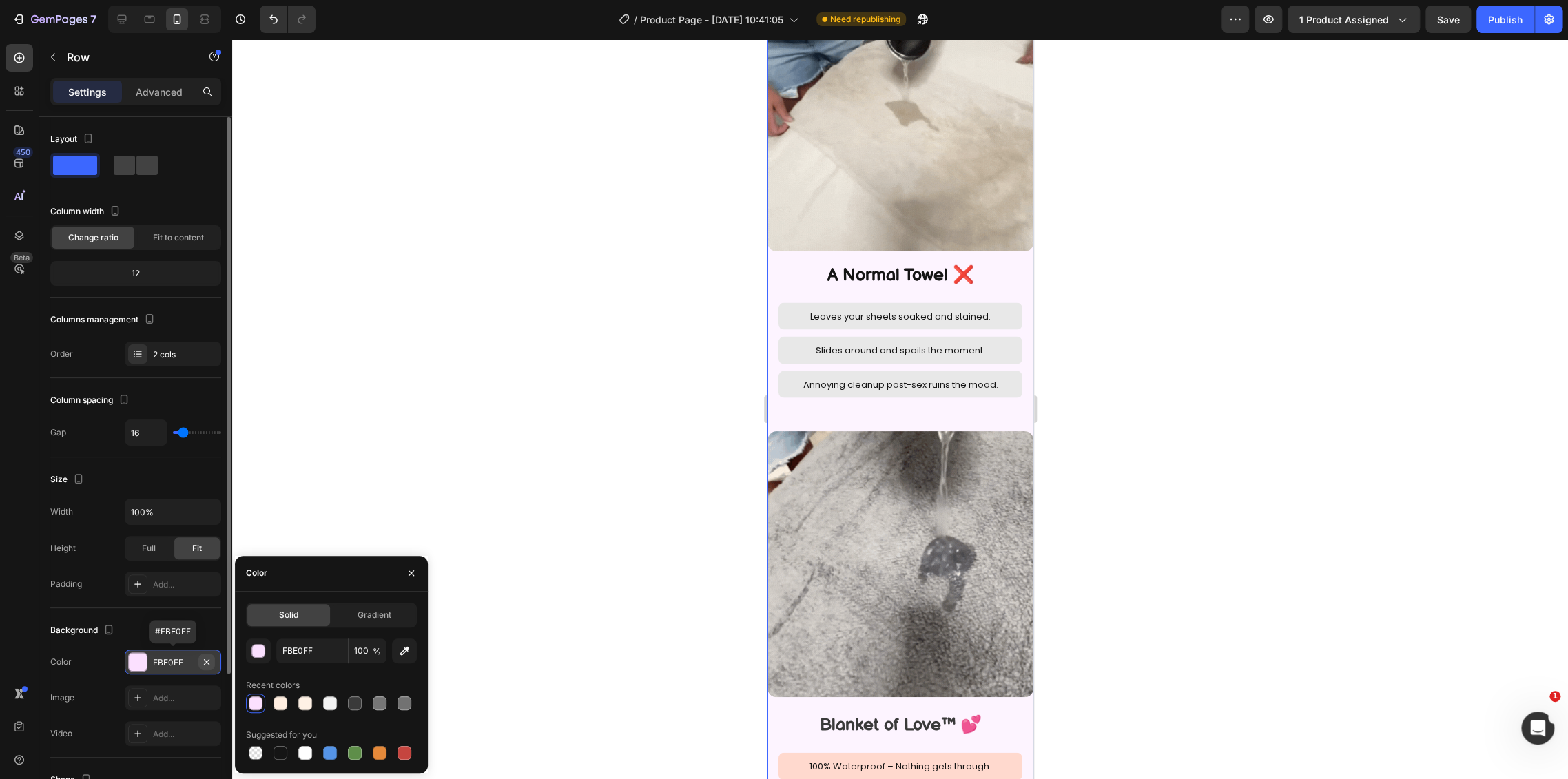
click at [206, 657] on icon "button" at bounding box center [207, 662] width 11 height 11
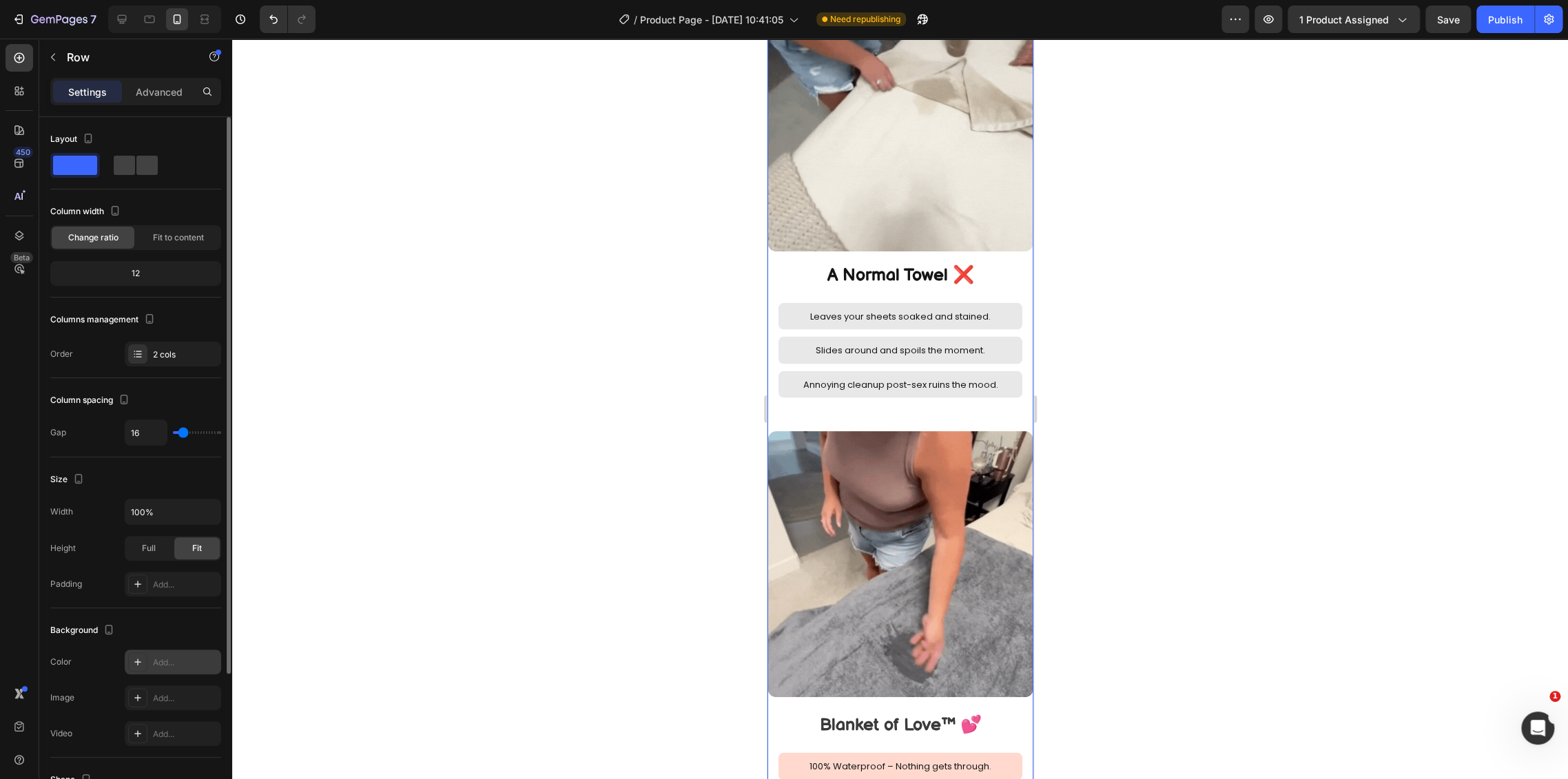
click at [507, 505] on div at bounding box center [900, 409] width 1336 height 741
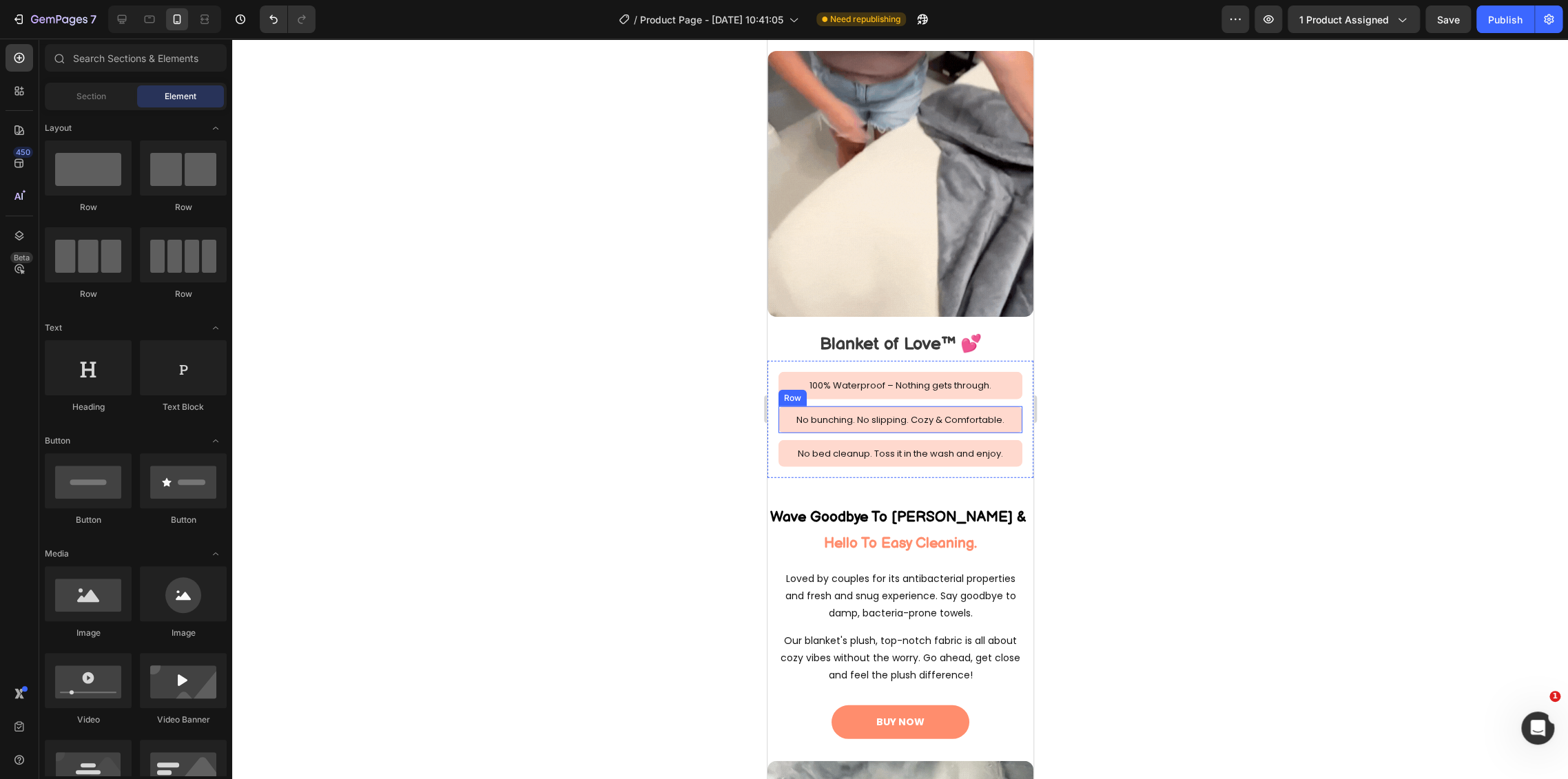
scroll to position [2083, 0]
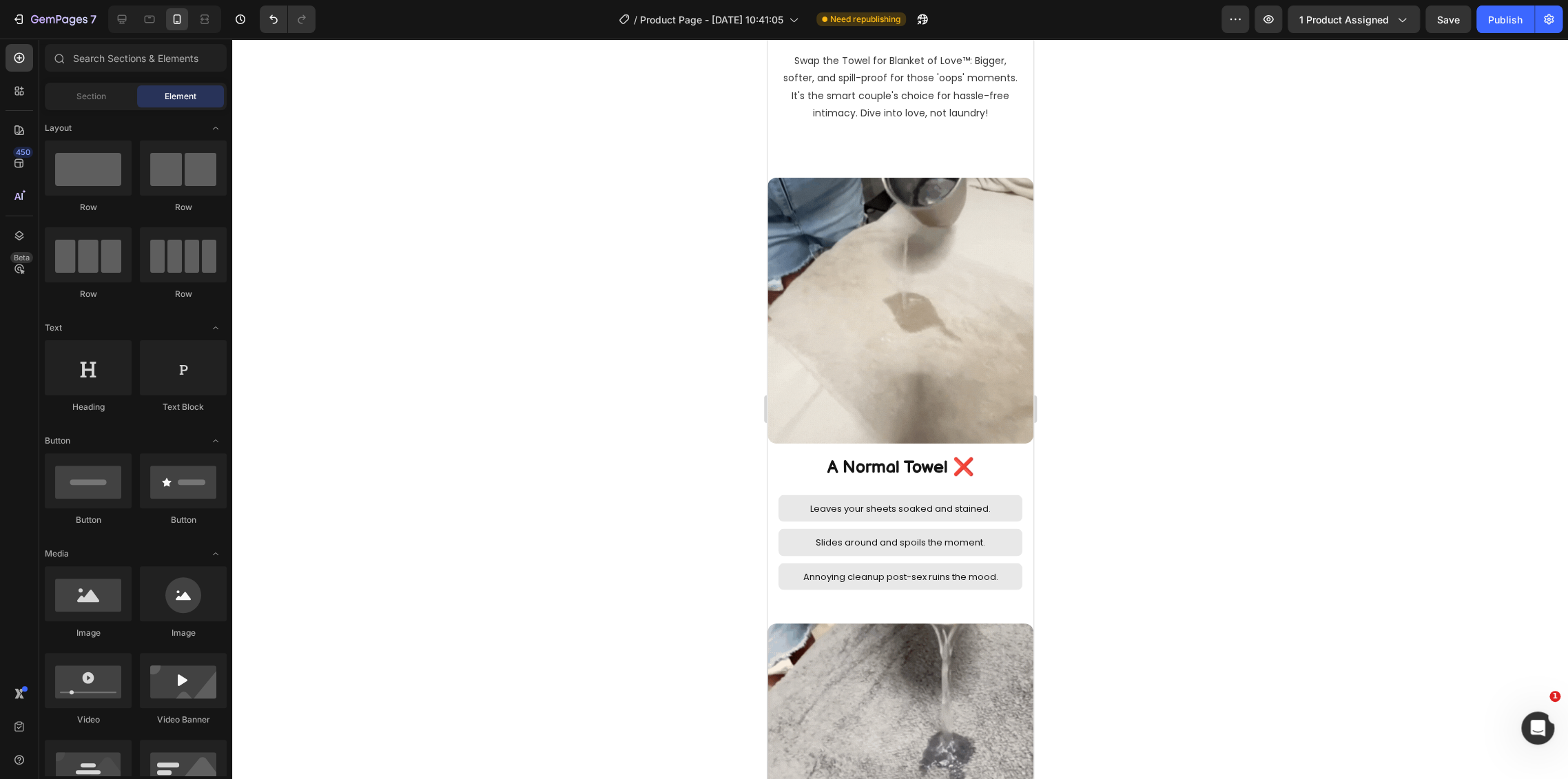
select select "L 57 × 65 in | 145 × 165 cm"
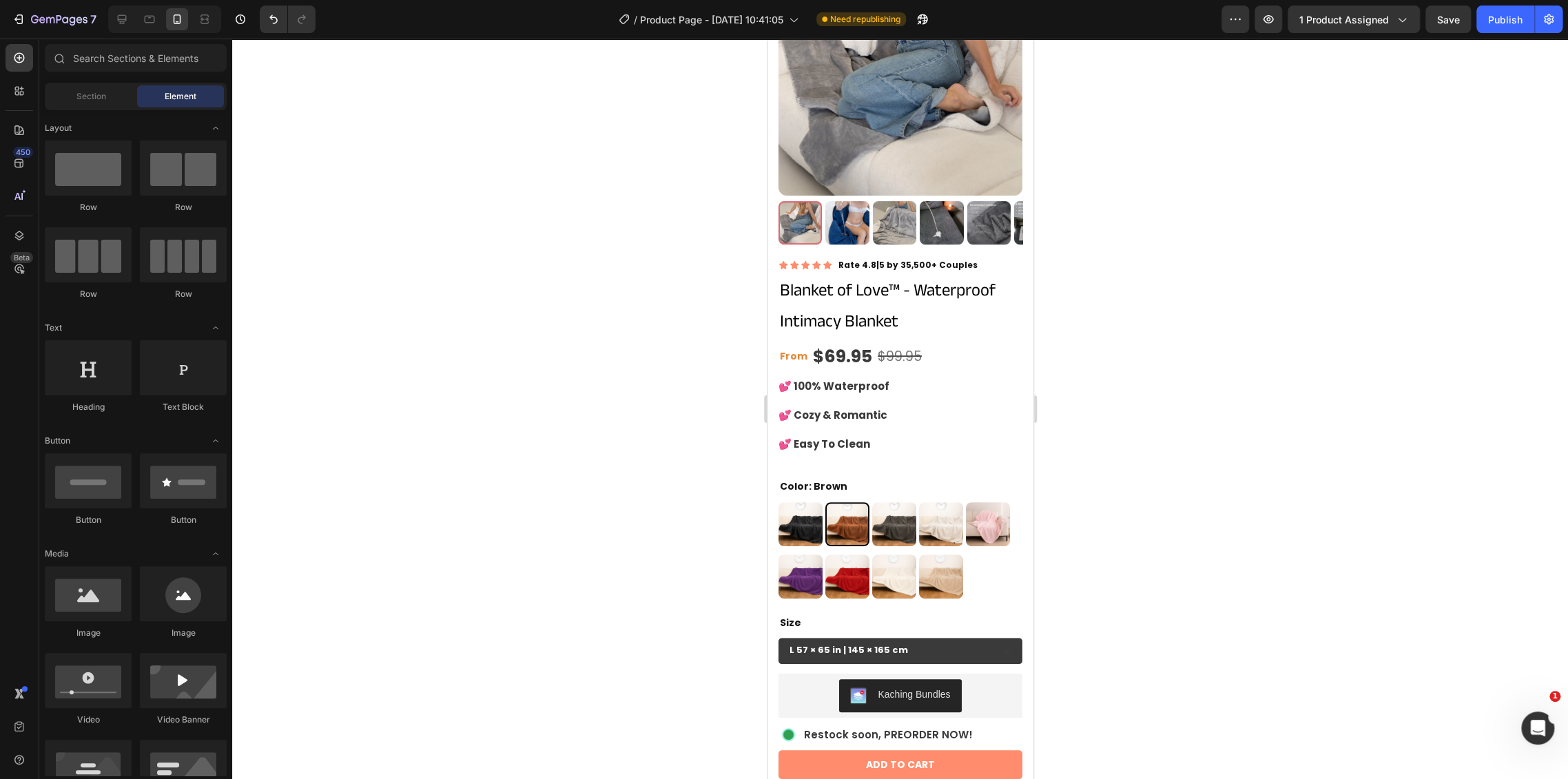
scroll to position [148, 0]
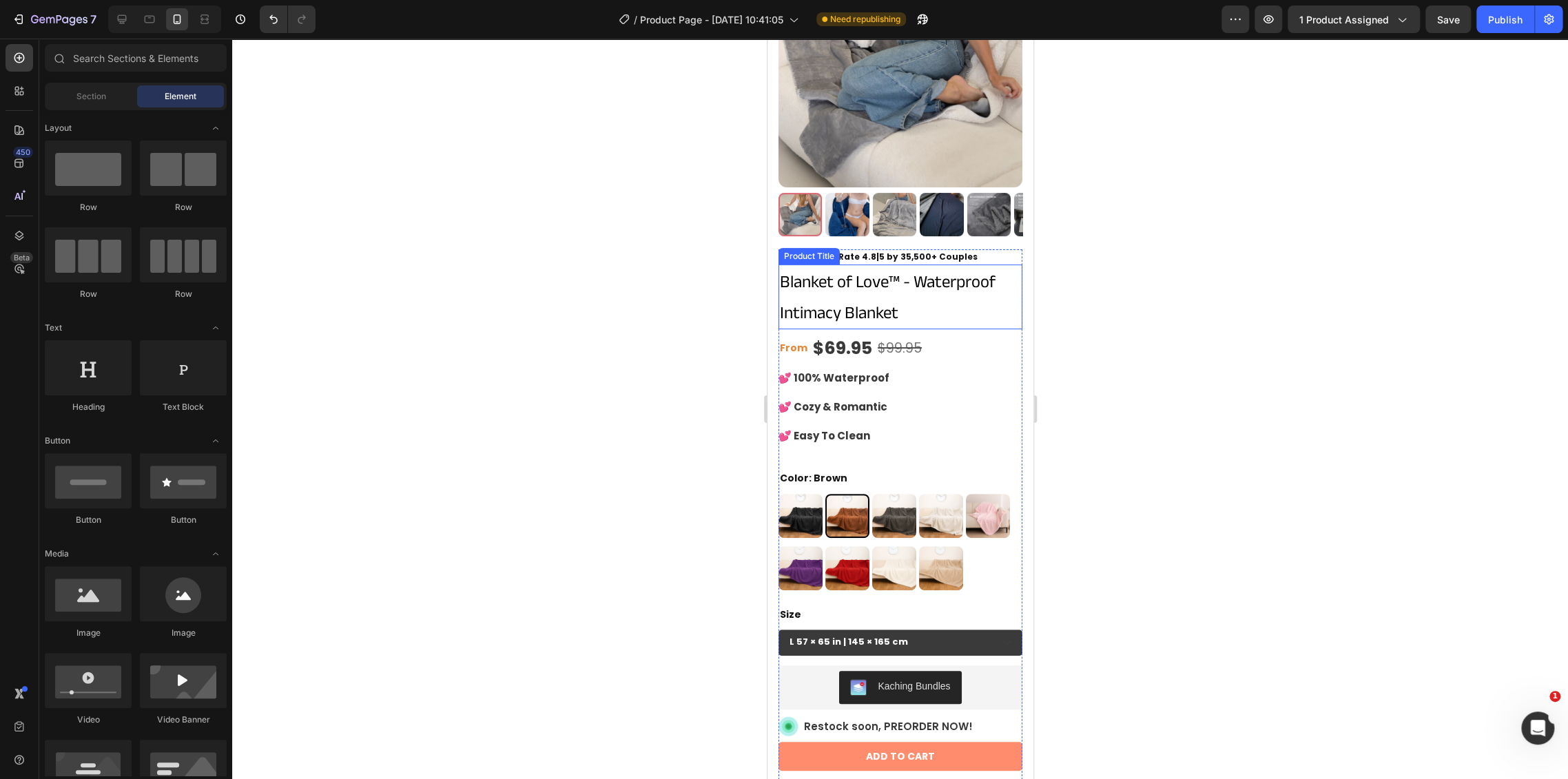
click at [931, 273] on h1 "Blanket of Love™ - Waterproof Intimacy Blanket" at bounding box center [899, 297] width 244 height 65
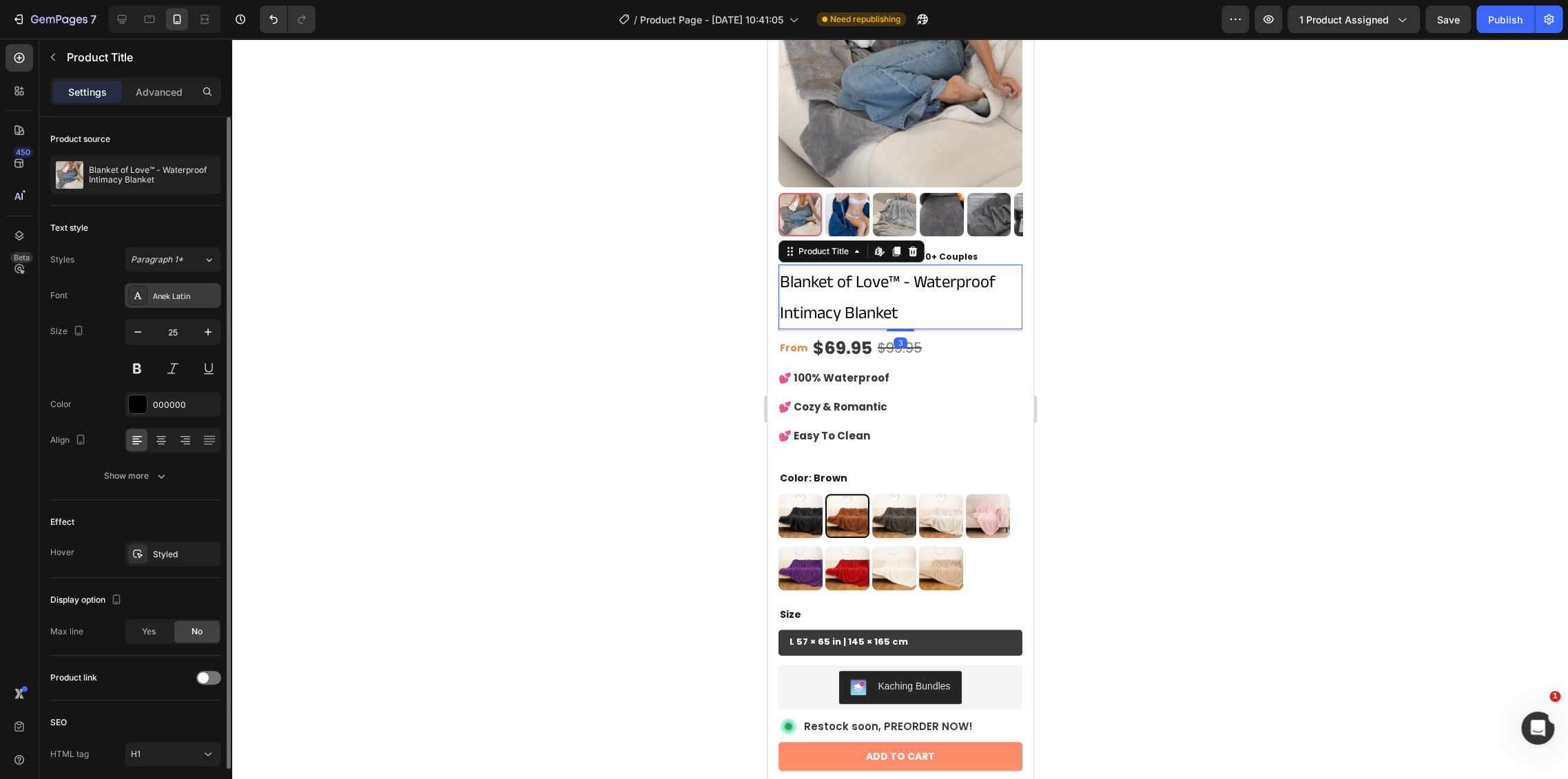
click at [145, 283] on div "Anek Latin" at bounding box center [172, 296] width 97 height 25
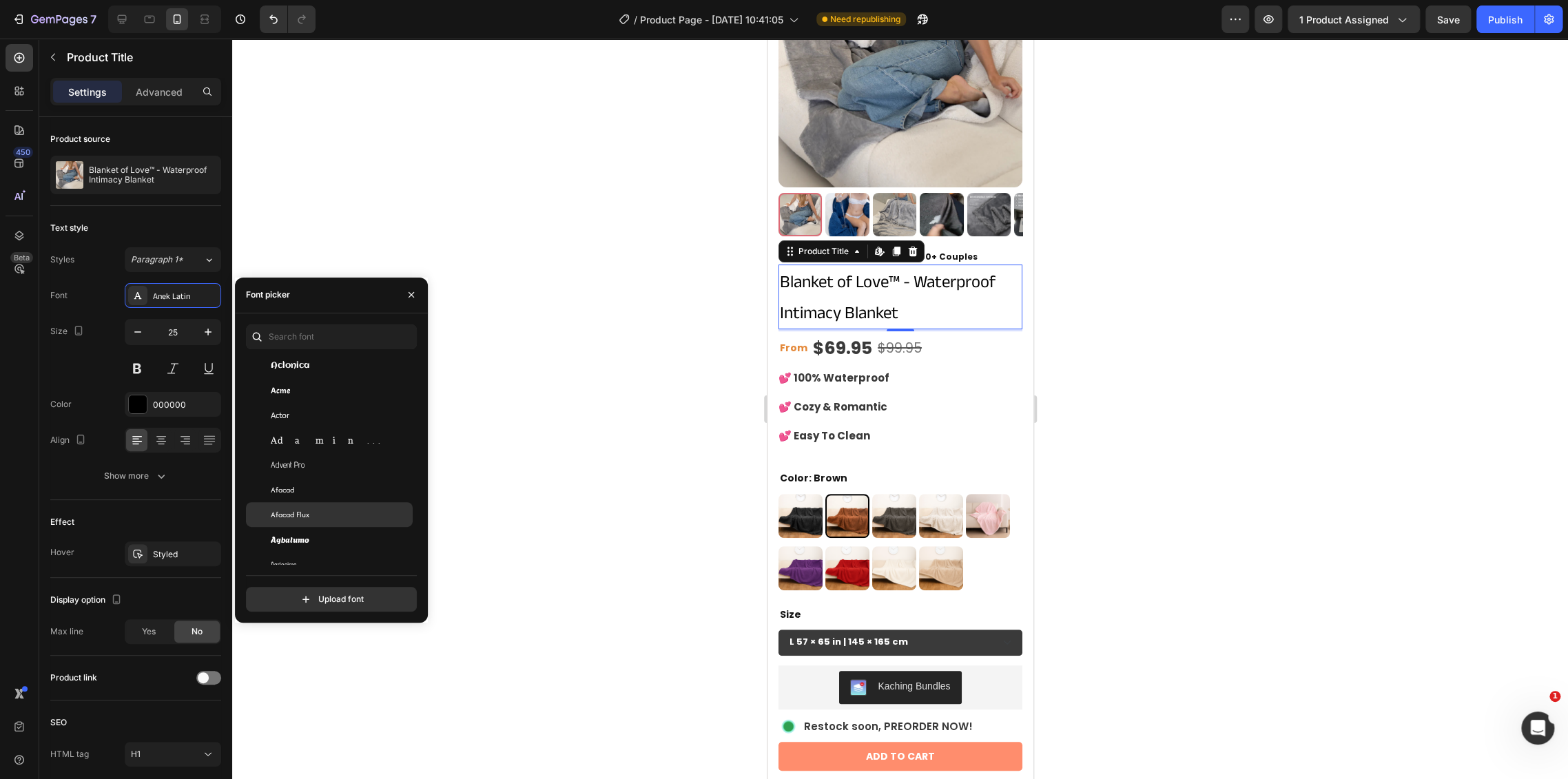
scroll to position [458, 0]
click at [350, 492] on div "Agbalumo" at bounding box center [340, 487] width 139 height 12
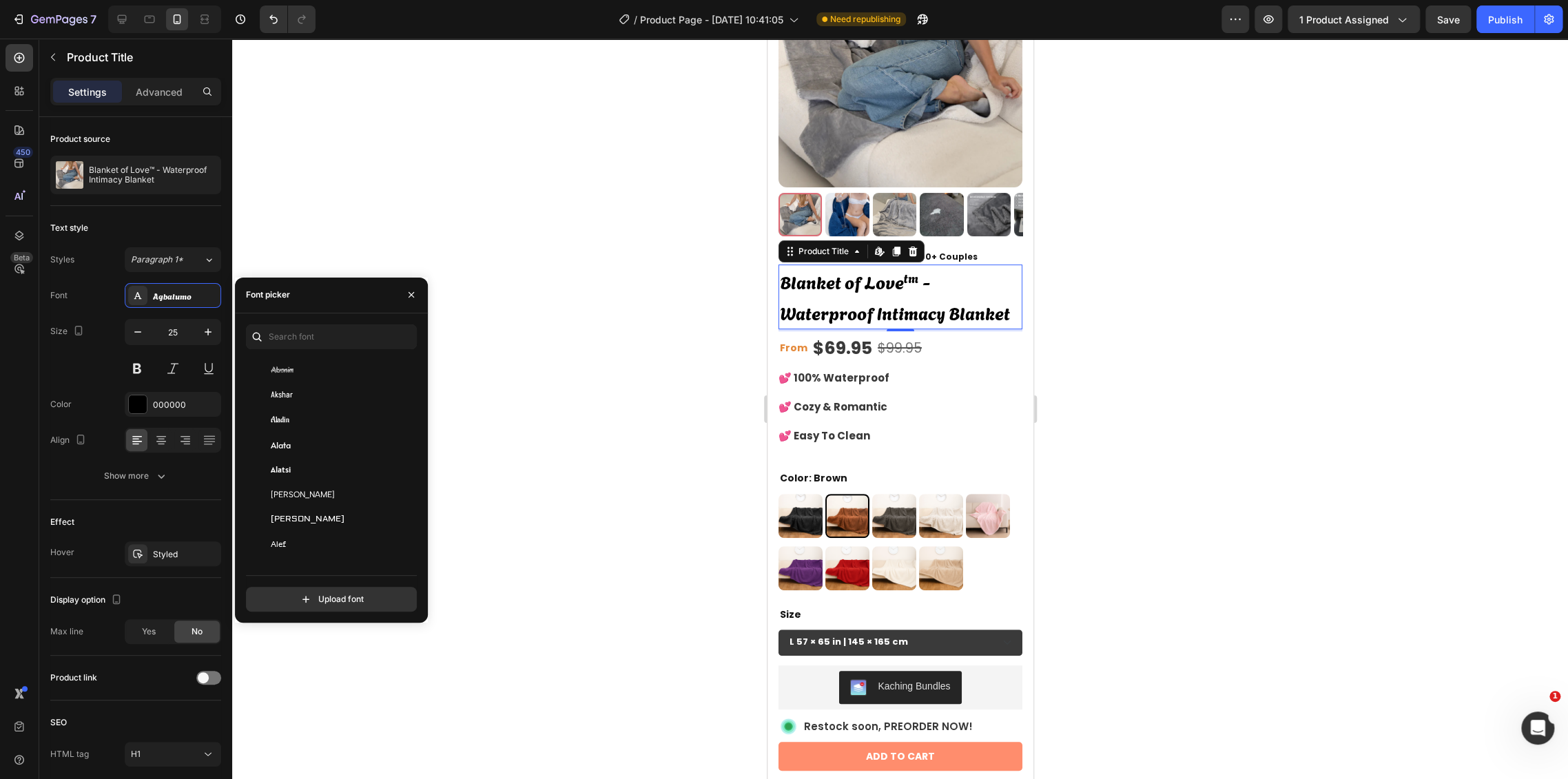
scroll to position [842, 0]
click at [341, 400] on div "Albert Sans" at bounding box center [340, 402] width 139 height 12
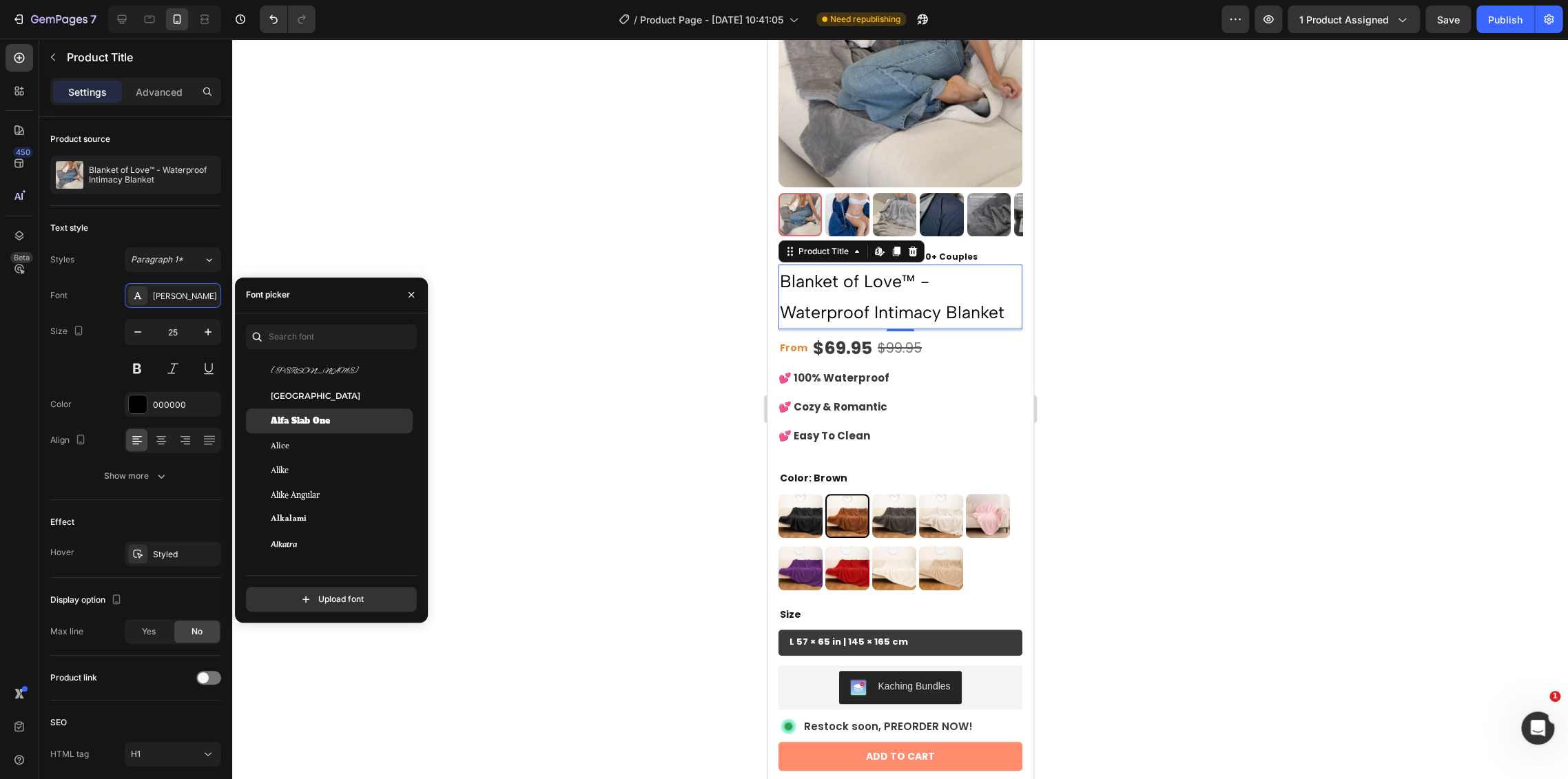
click at [353, 421] on div "Alfa Slab One" at bounding box center [340, 420] width 139 height 12
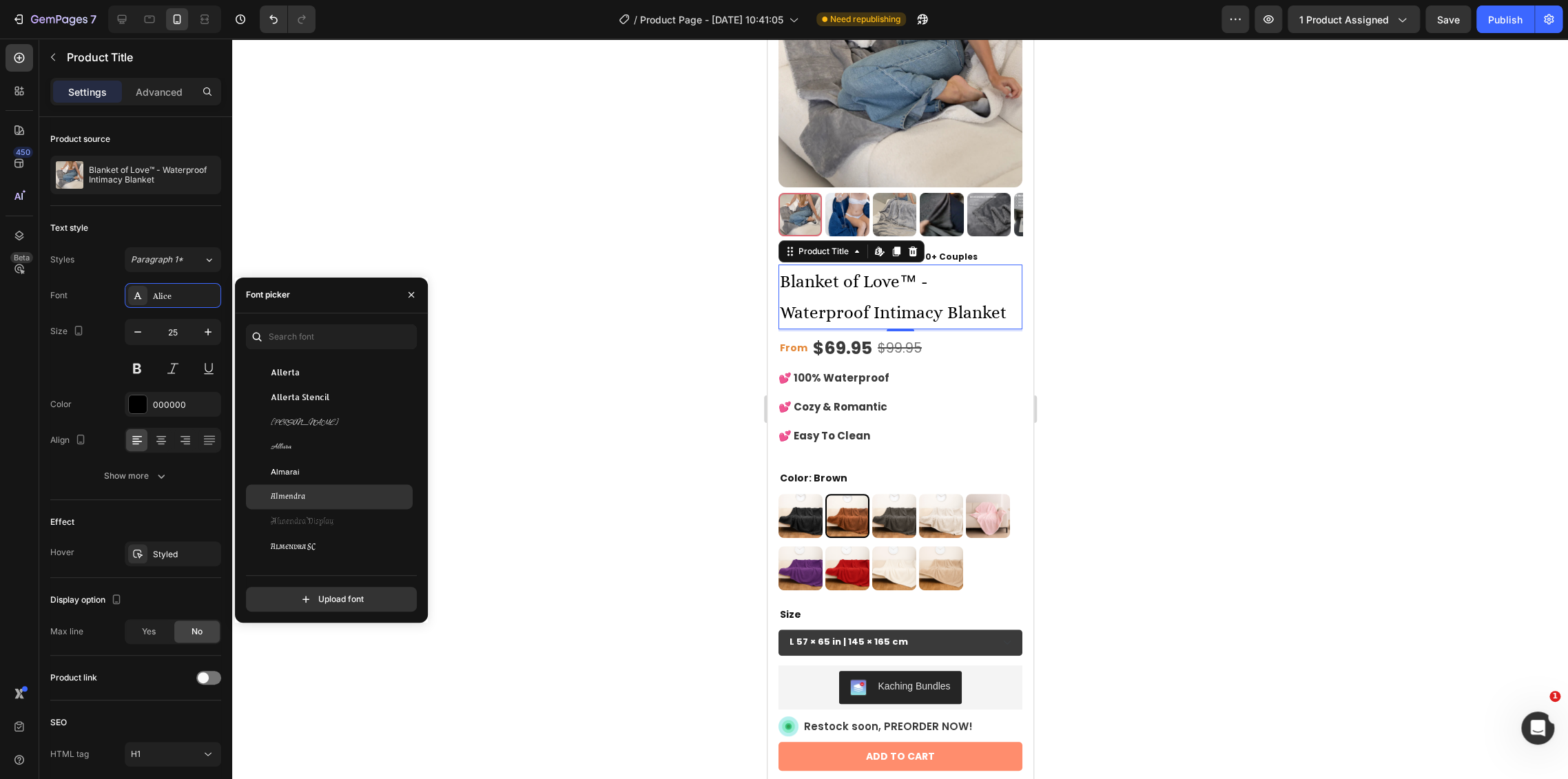
scroll to position [1301, 0]
click at [333, 386] on div "Allerta Stencil" at bounding box center [340, 390] width 139 height 12
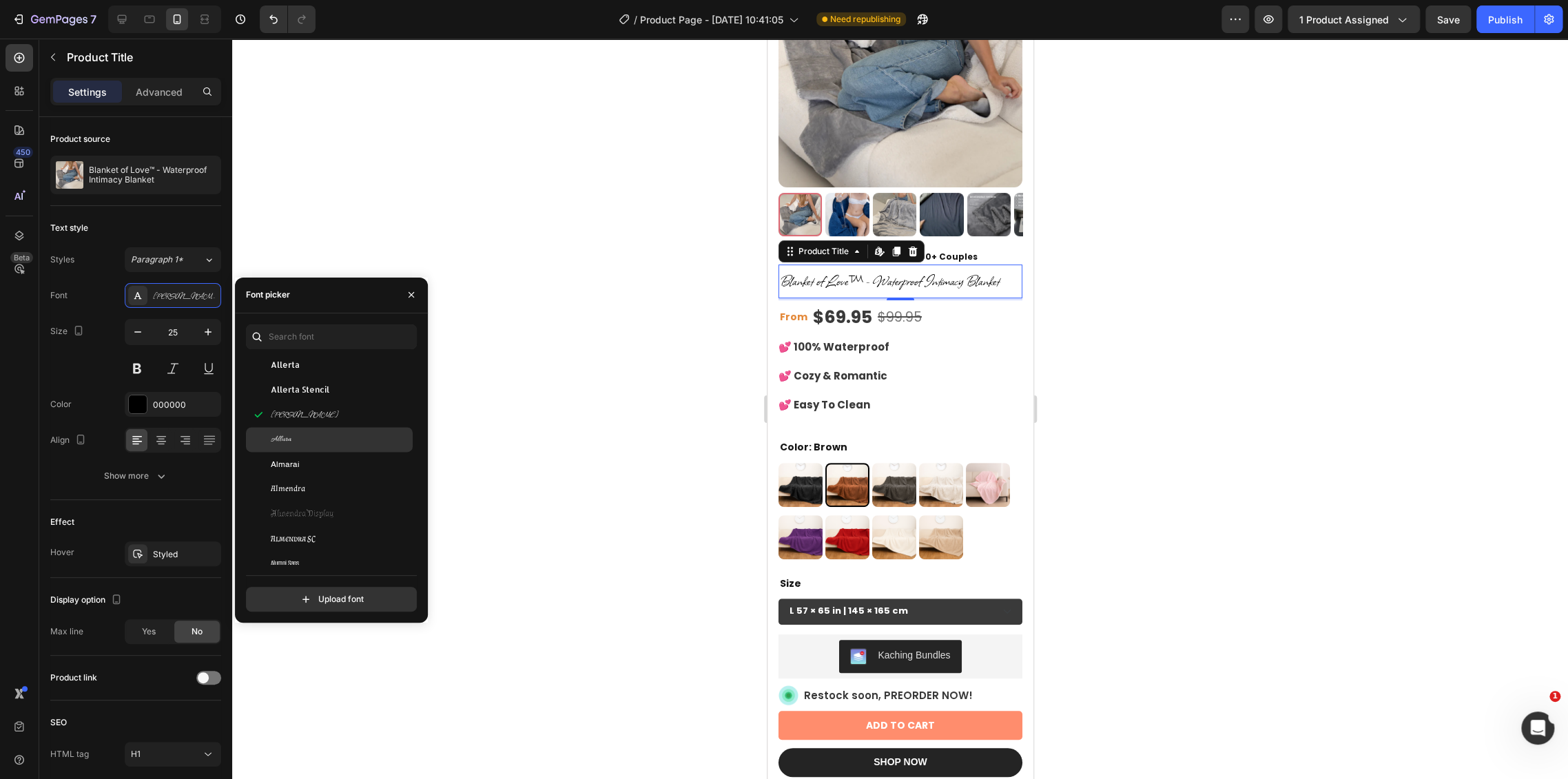
click at [337, 442] on div "Allura" at bounding box center [340, 439] width 139 height 12
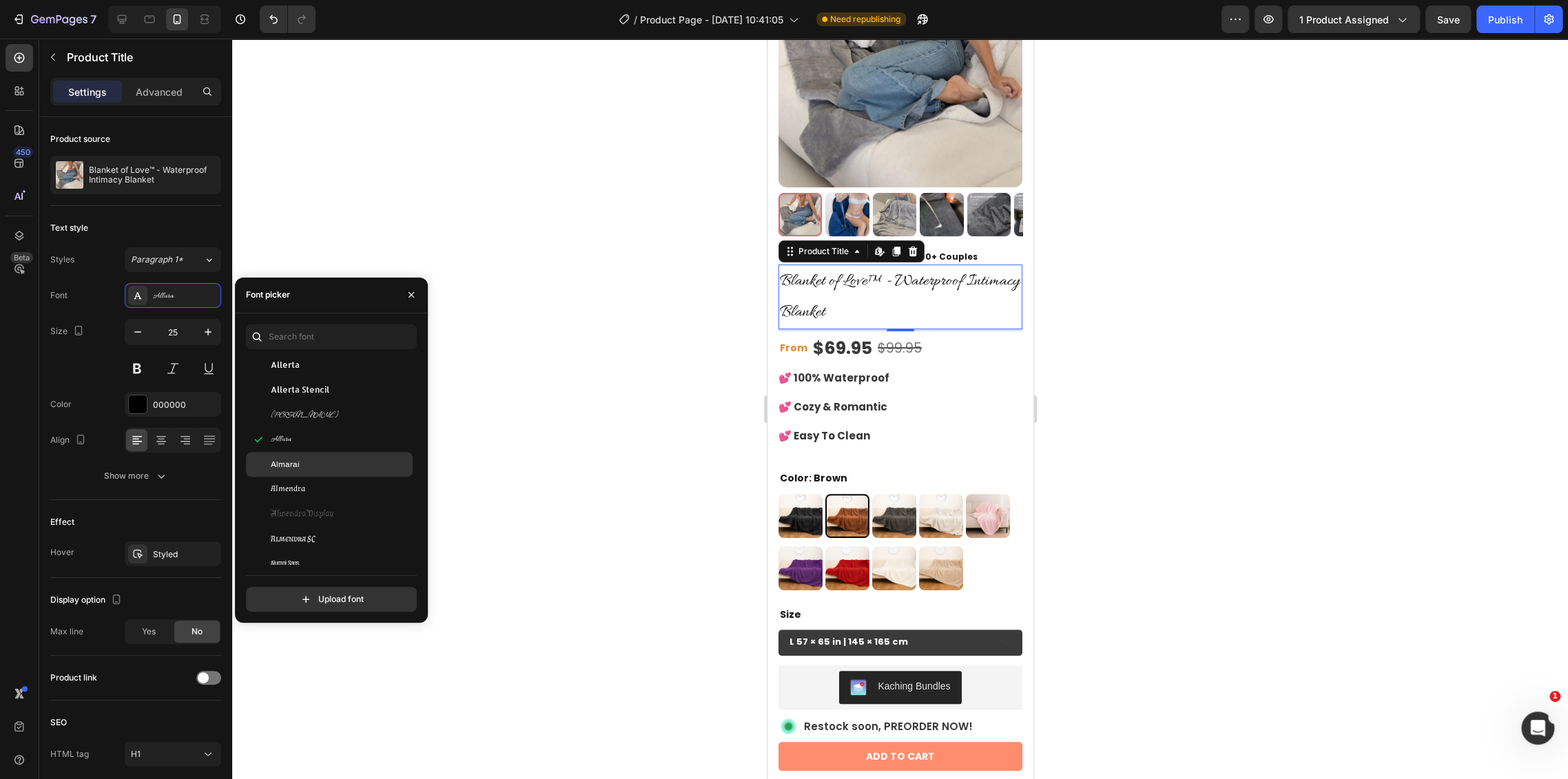
click at [337, 464] on div "Almarai" at bounding box center [340, 464] width 139 height 12
click at [343, 468] on div "Almarai" at bounding box center [340, 464] width 139 height 12
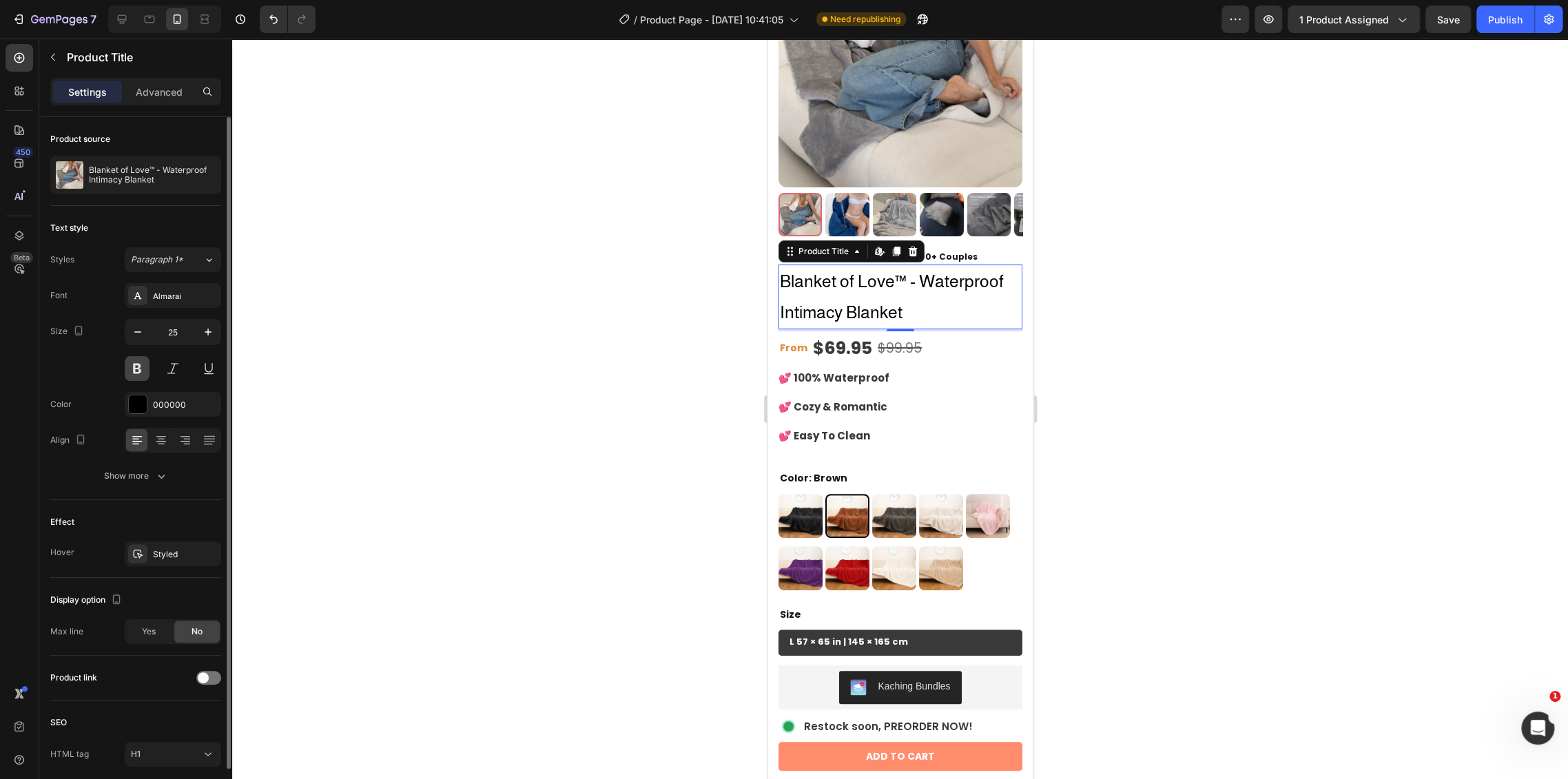
click at [140, 366] on button at bounding box center [137, 368] width 25 height 25
click at [182, 284] on div "Almarai" at bounding box center [172, 296] width 97 height 25
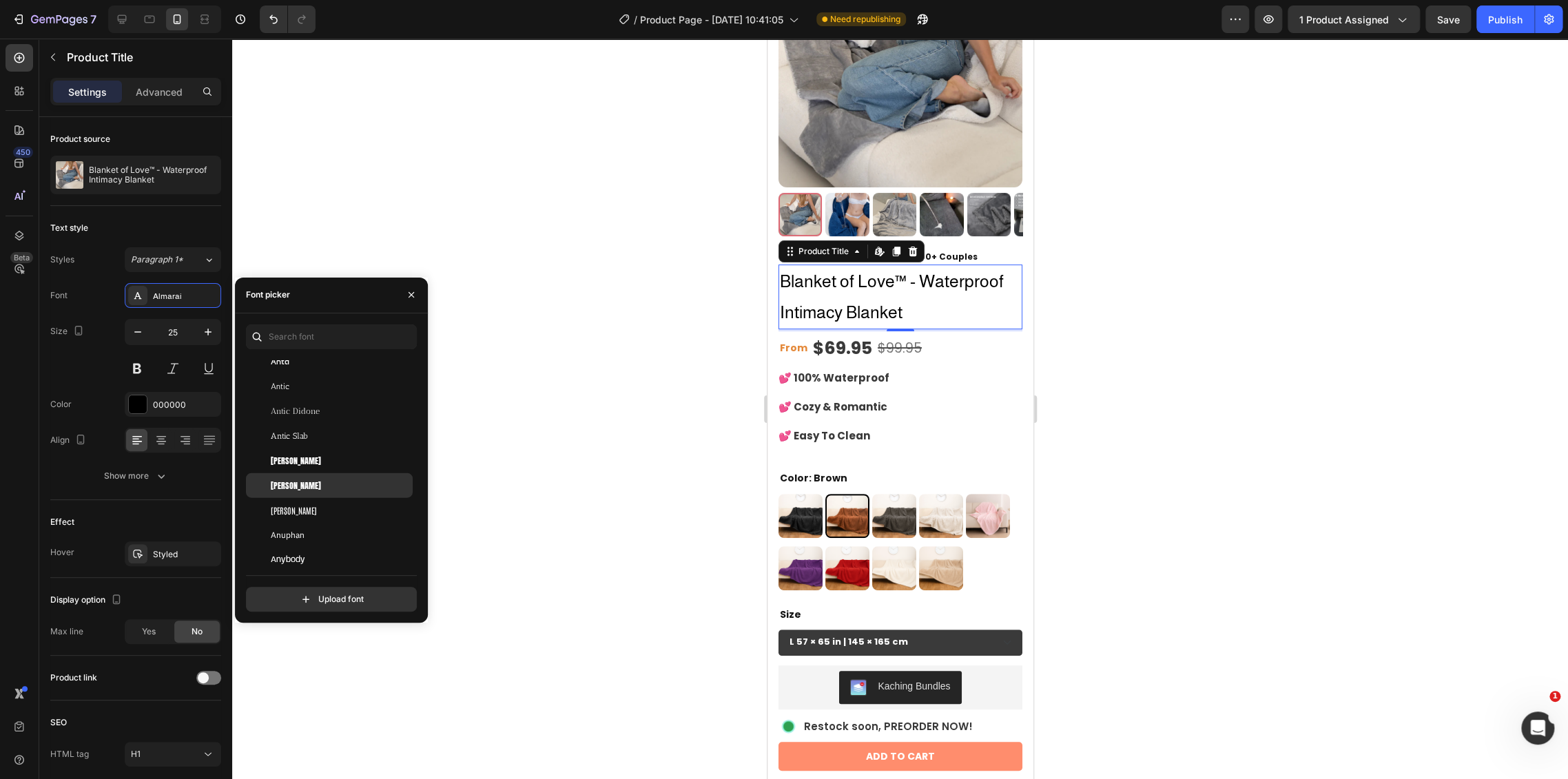
scroll to position [2373, 0]
click at [315, 505] on span "Aoboshi One" at bounding box center [297, 508] width 52 height 12
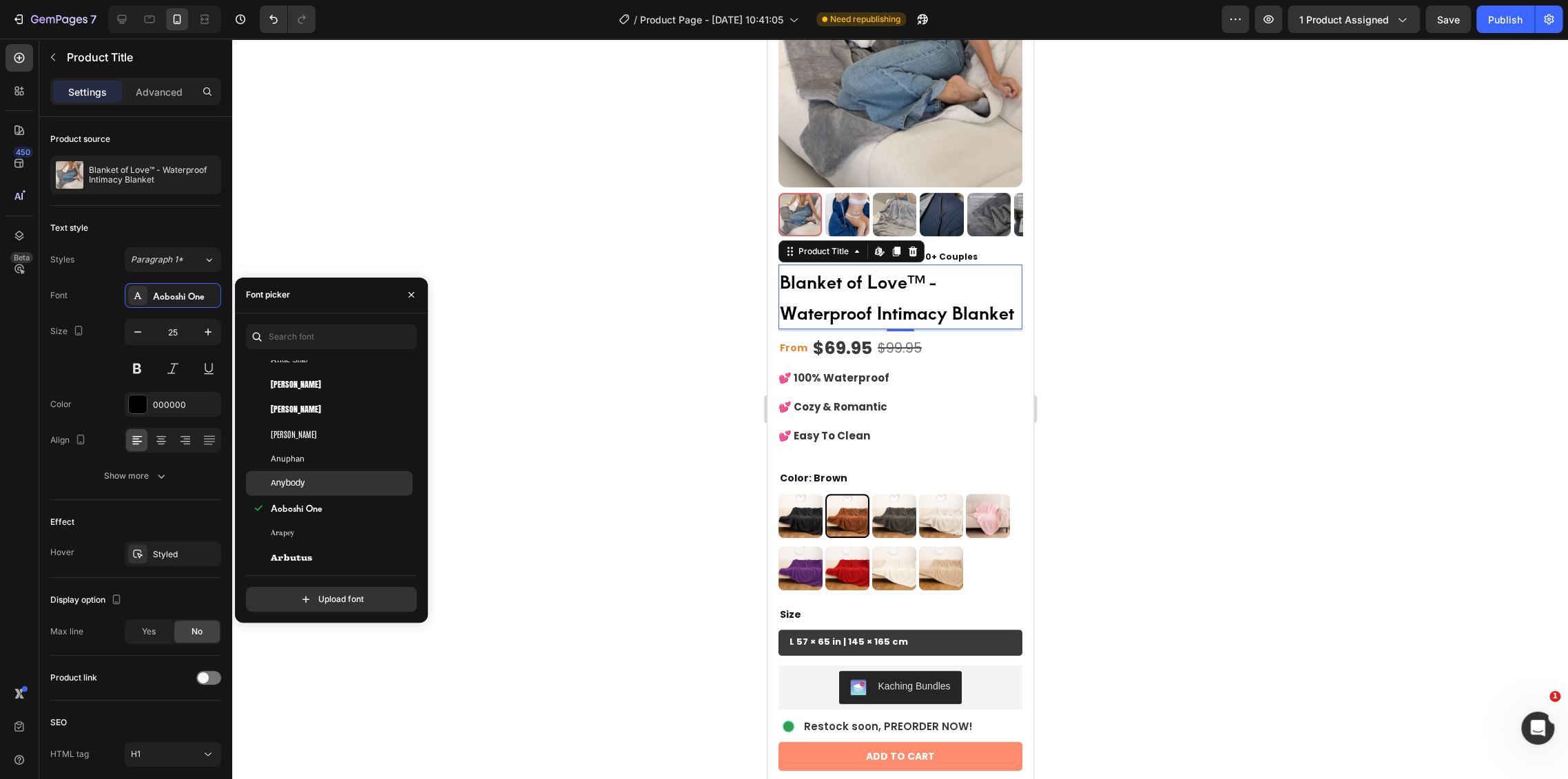
click at [319, 482] on div "Anybody" at bounding box center [340, 483] width 139 height 12
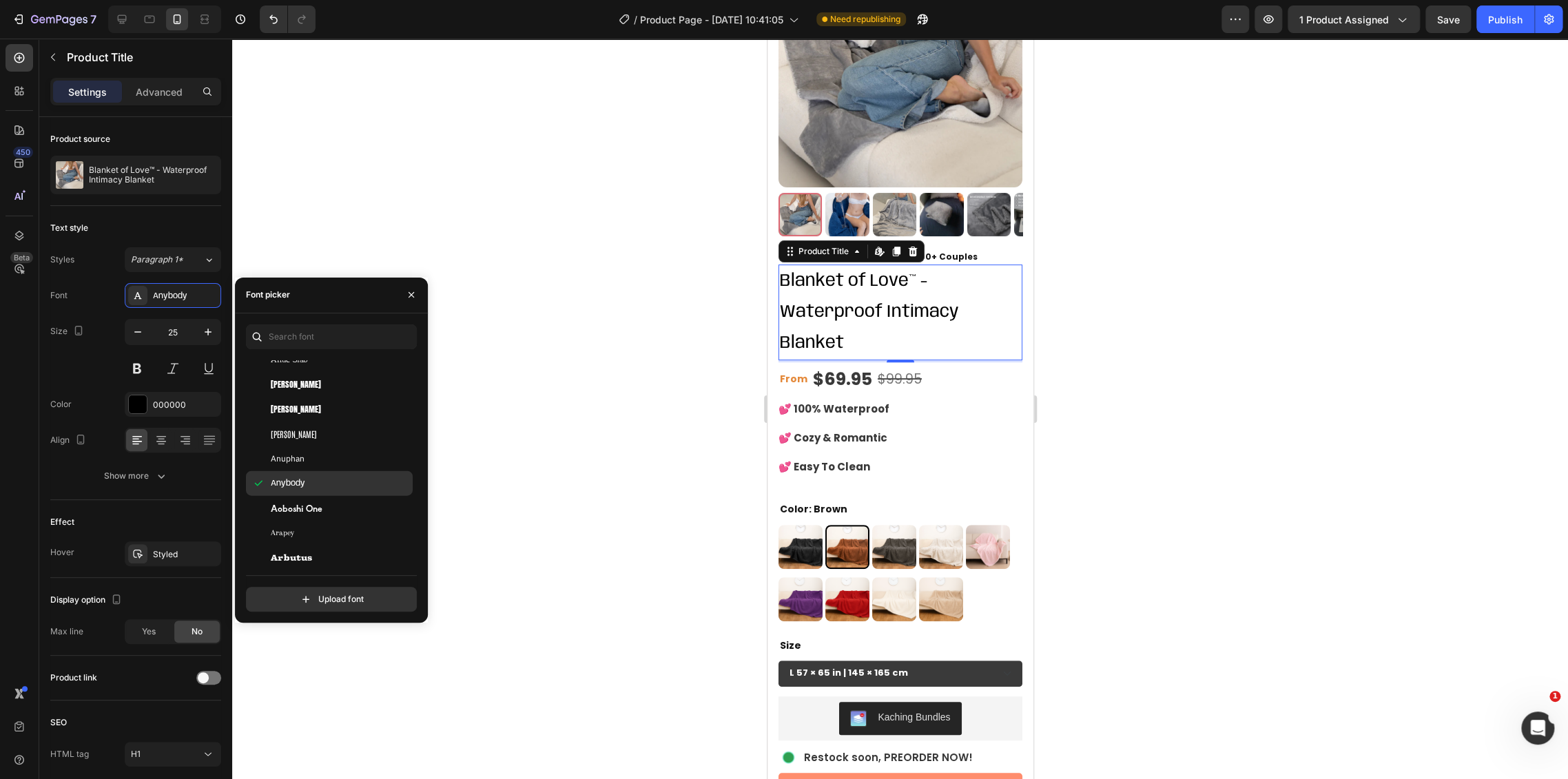
click at [323, 459] on div "Anuphan" at bounding box center [340, 458] width 139 height 12
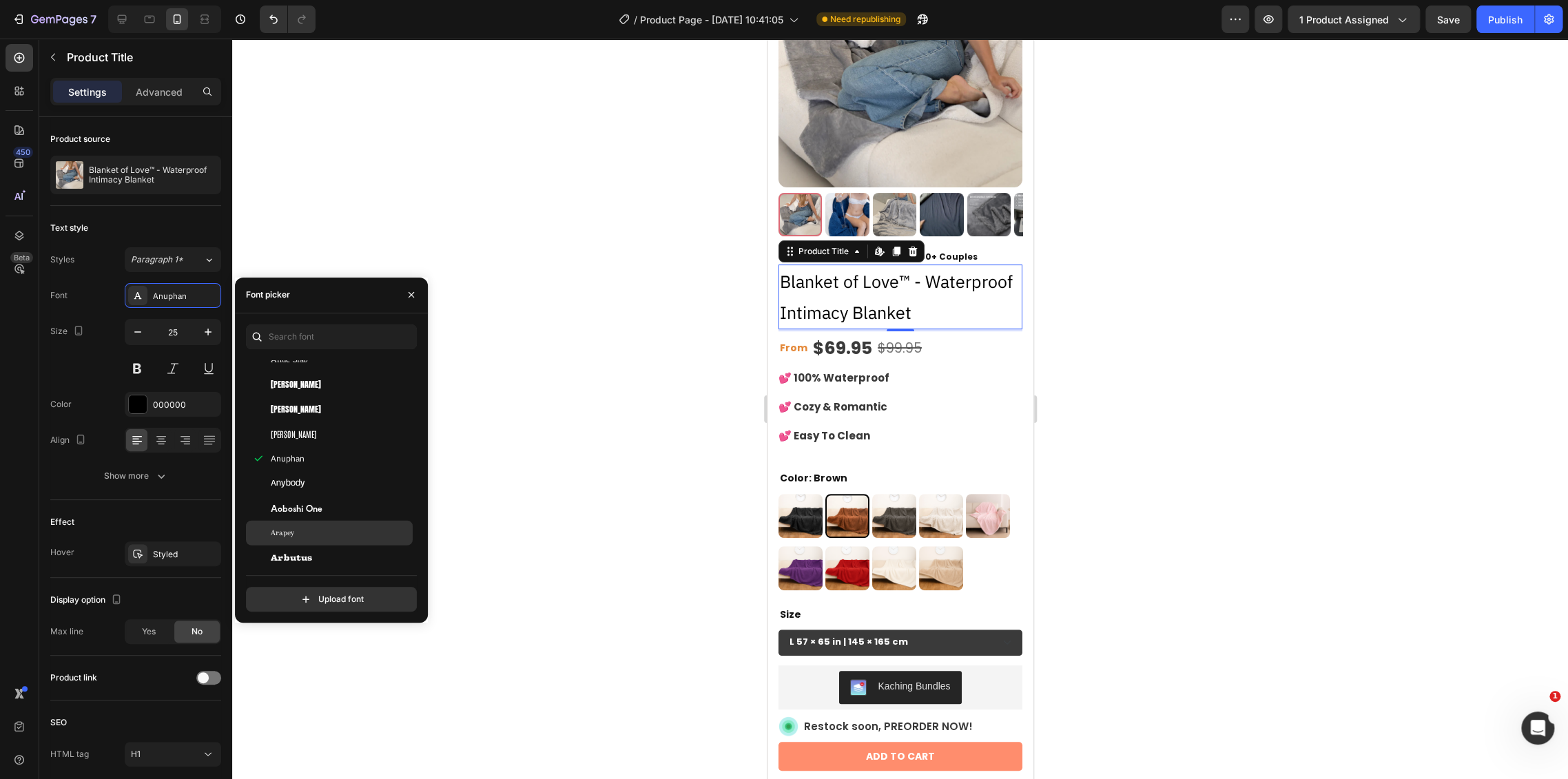
scroll to position [2449, 0]
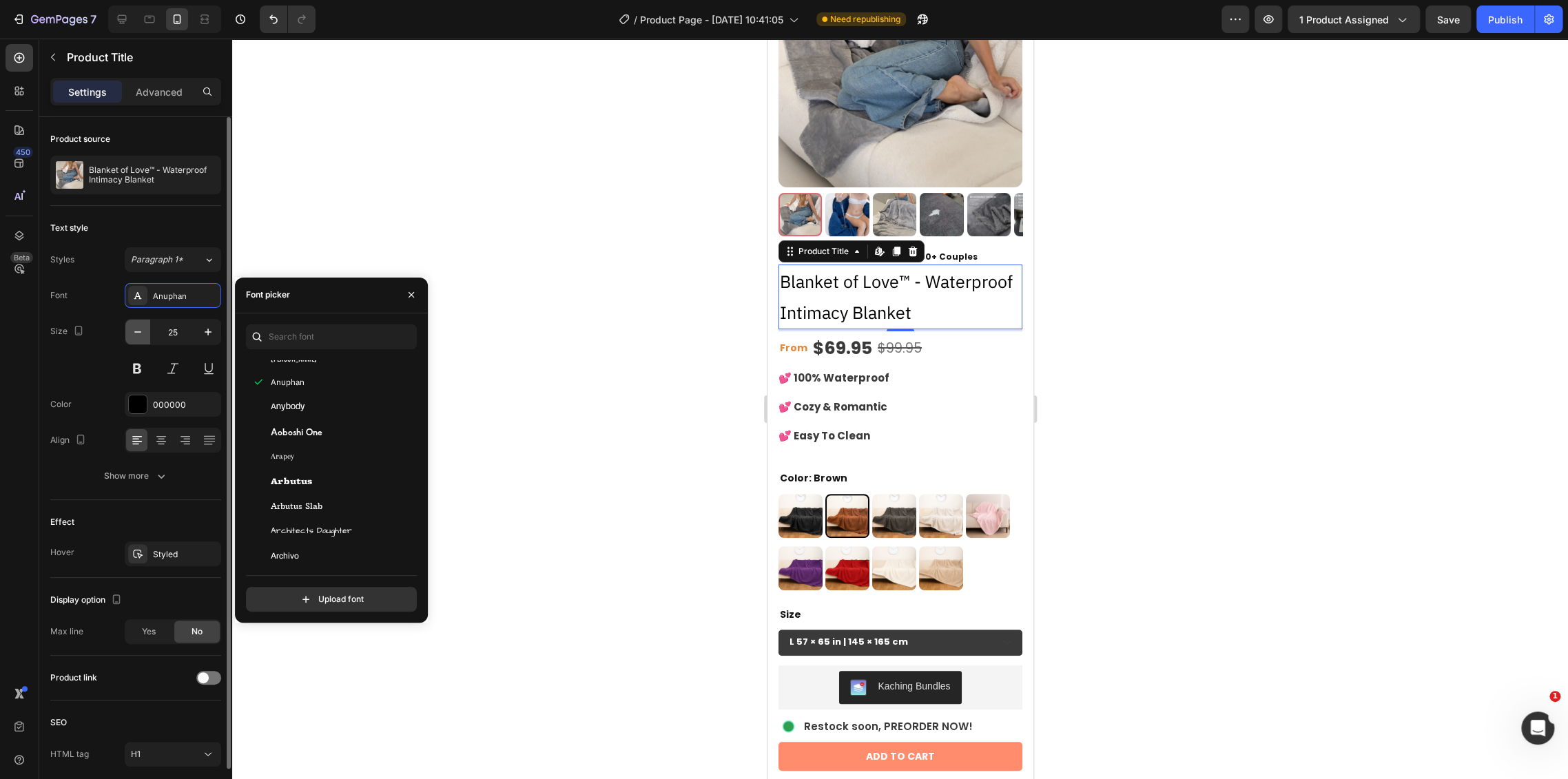
click at [137, 328] on icon "button" at bounding box center [138, 332] width 13 height 13
type input "24"
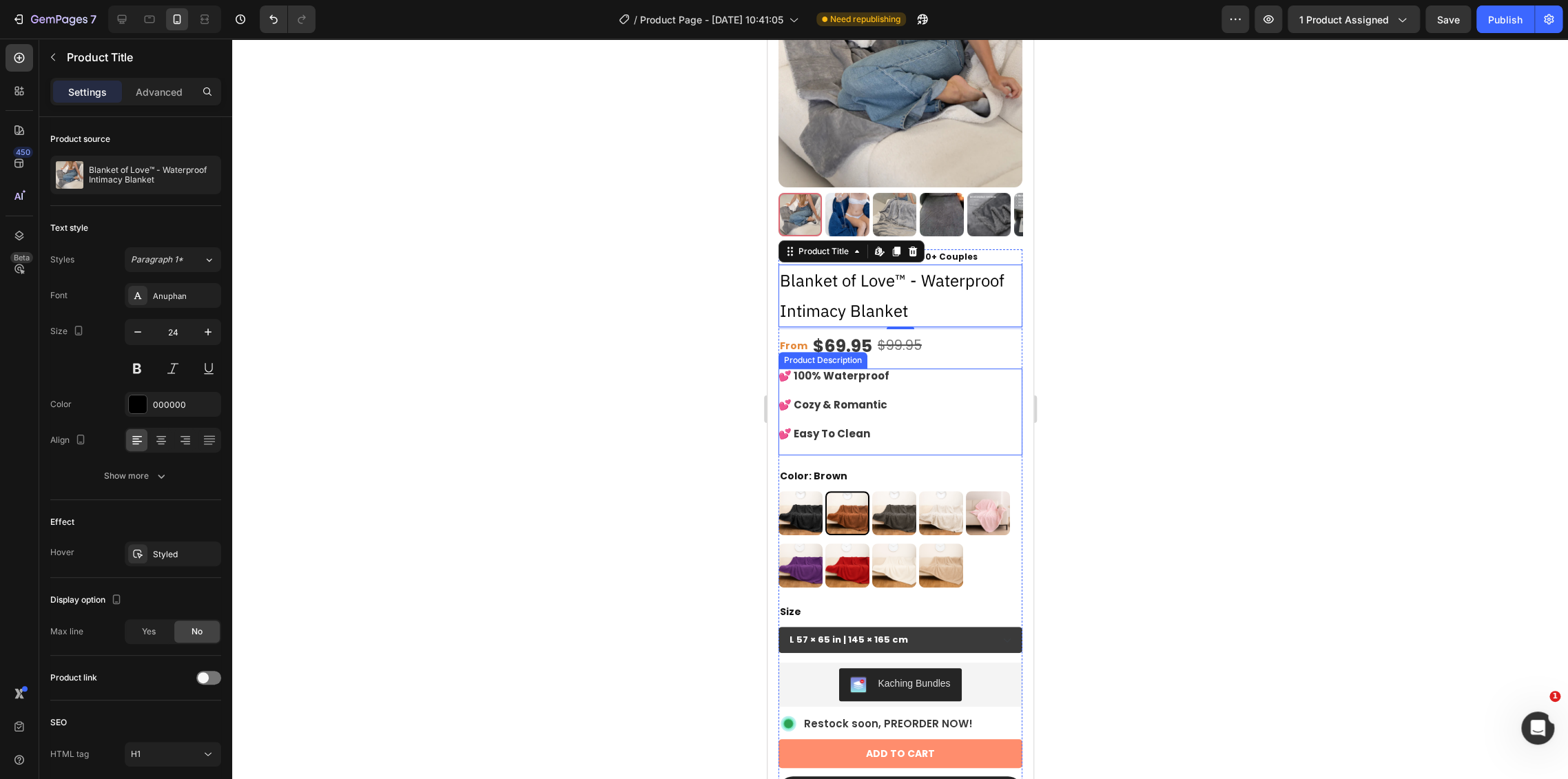
click at [1214, 349] on div at bounding box center [900, 409] width 1336 height 741
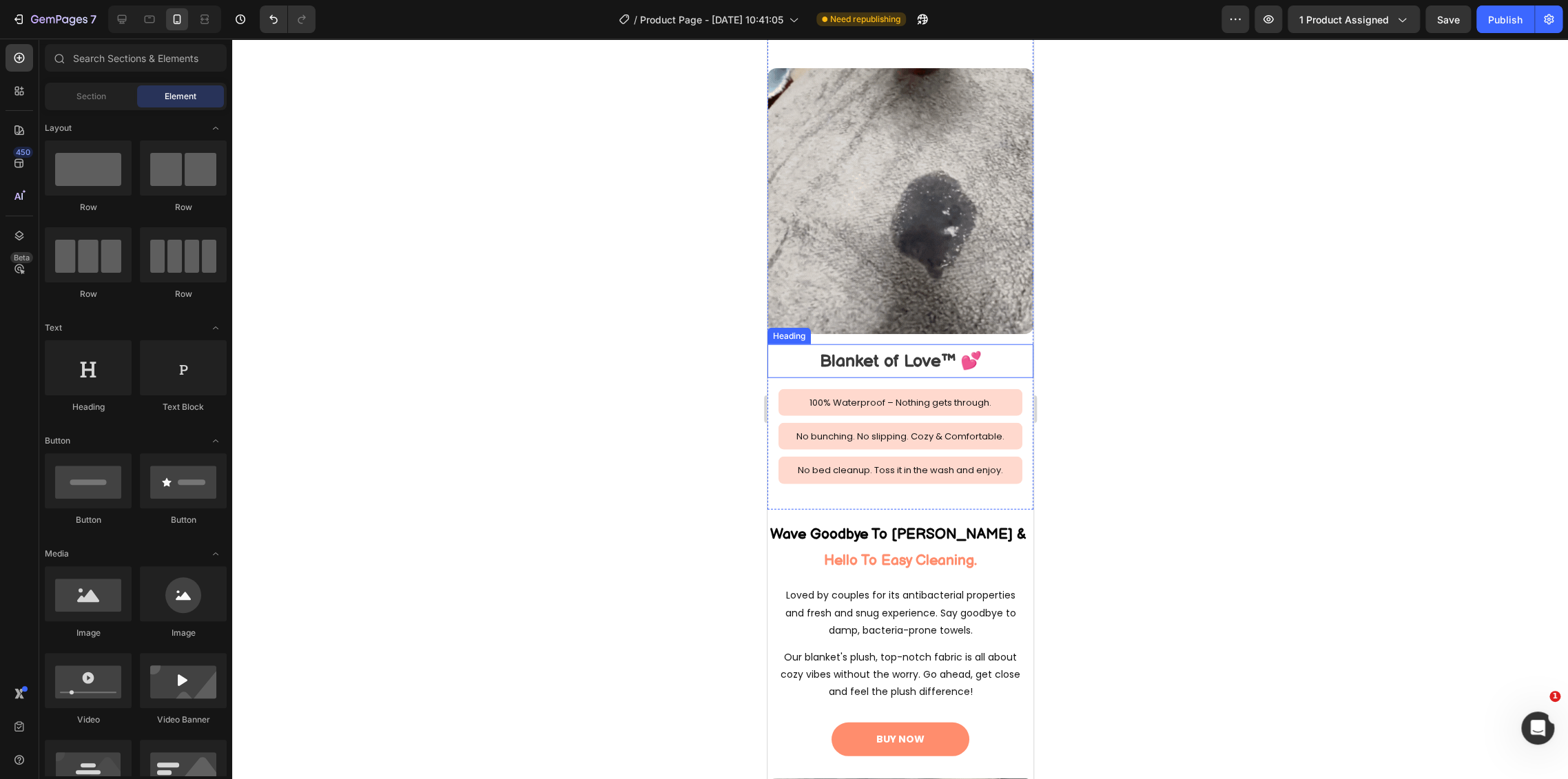
scroll to position [2067, 0]
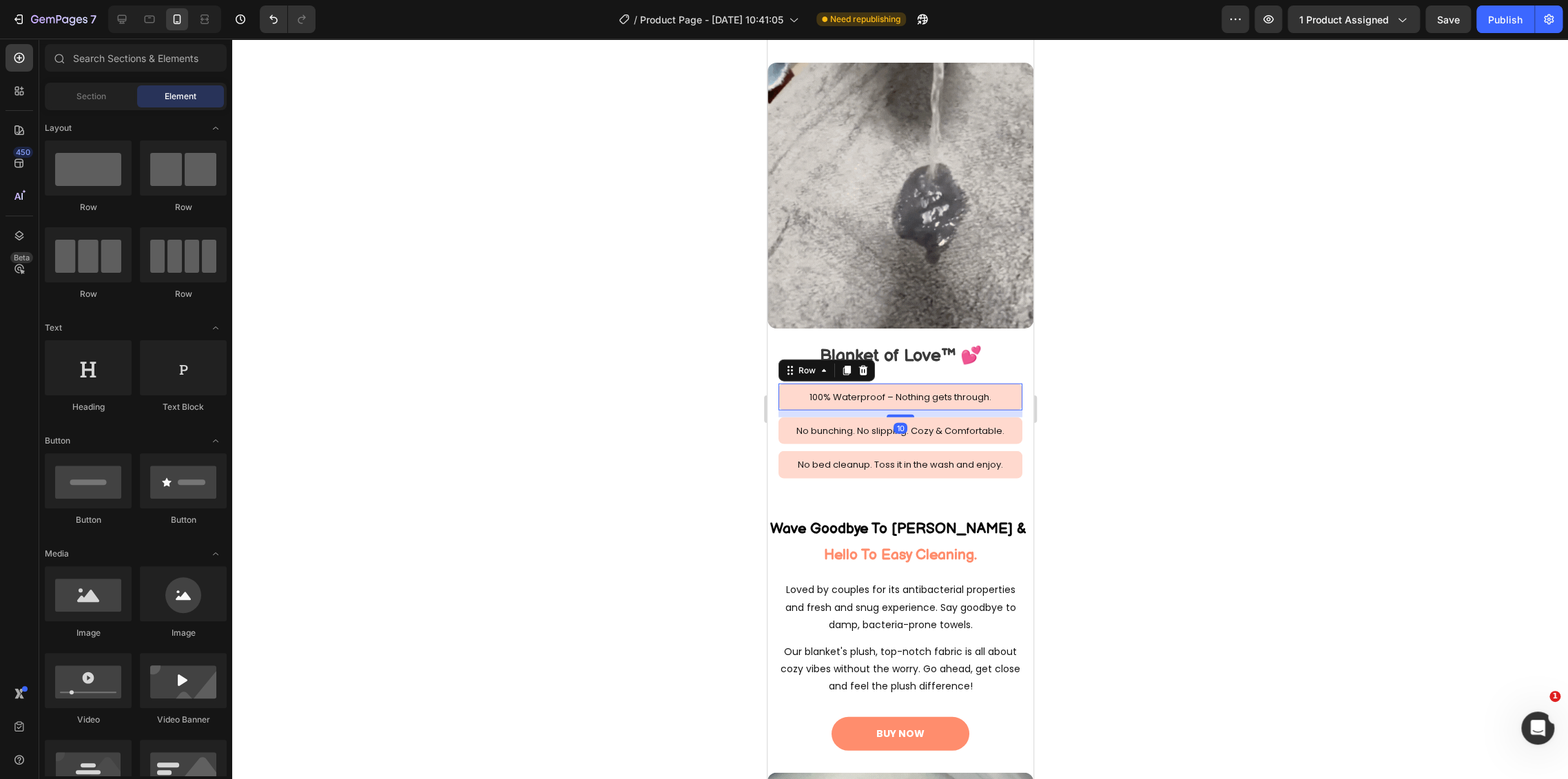
click at [1005, 384] on div "100% Waterproof – Nothing gets through. Text Block Row 10" at bounding box center [899, 397] width 244 height 27
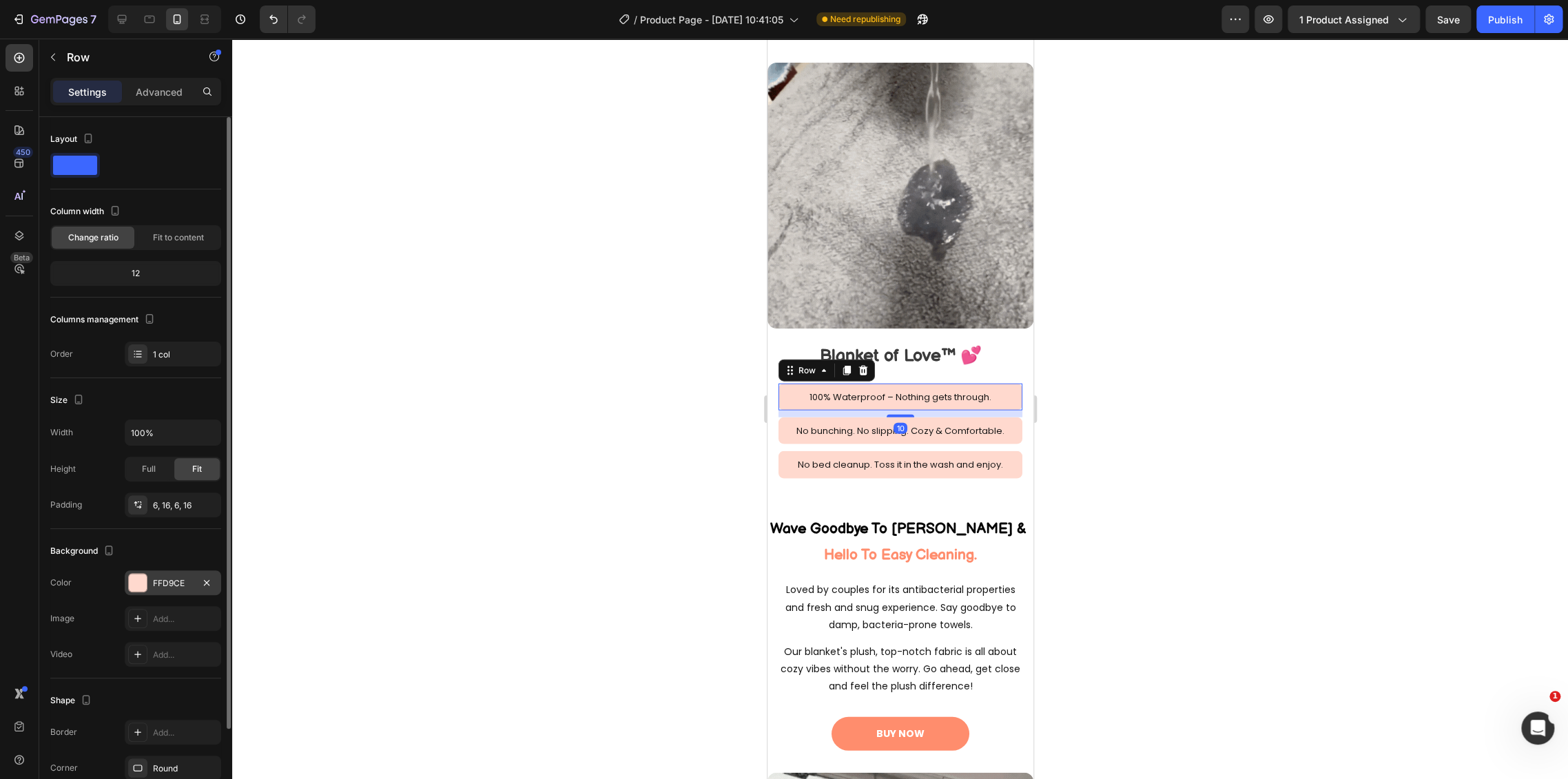
click at [180, 582] on div "FFD9CE" at bounding box center [173, 583] width 40 height 12
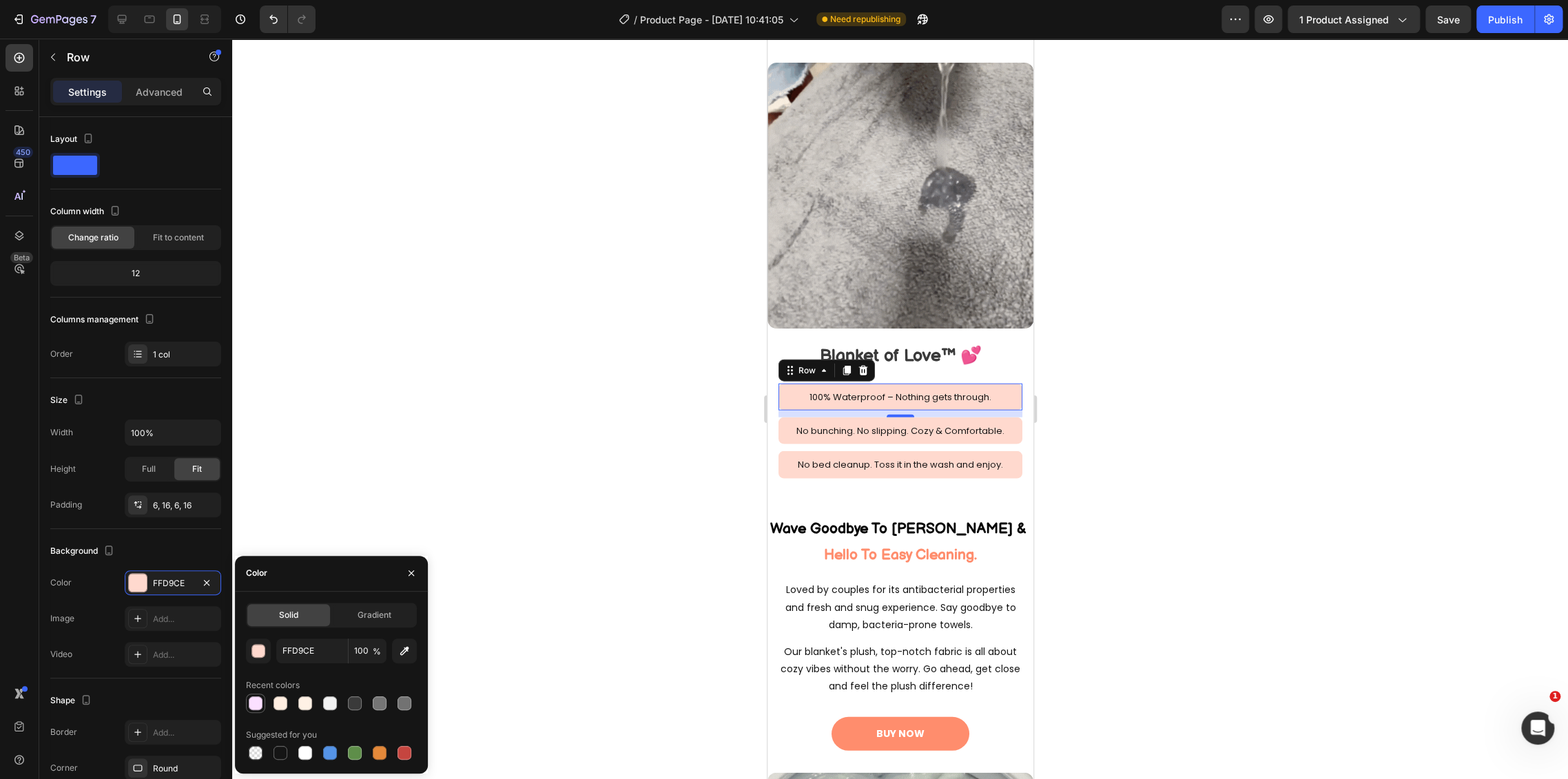
click at [255, 704] on div at bounding box center [255, 703] width 13 height 13
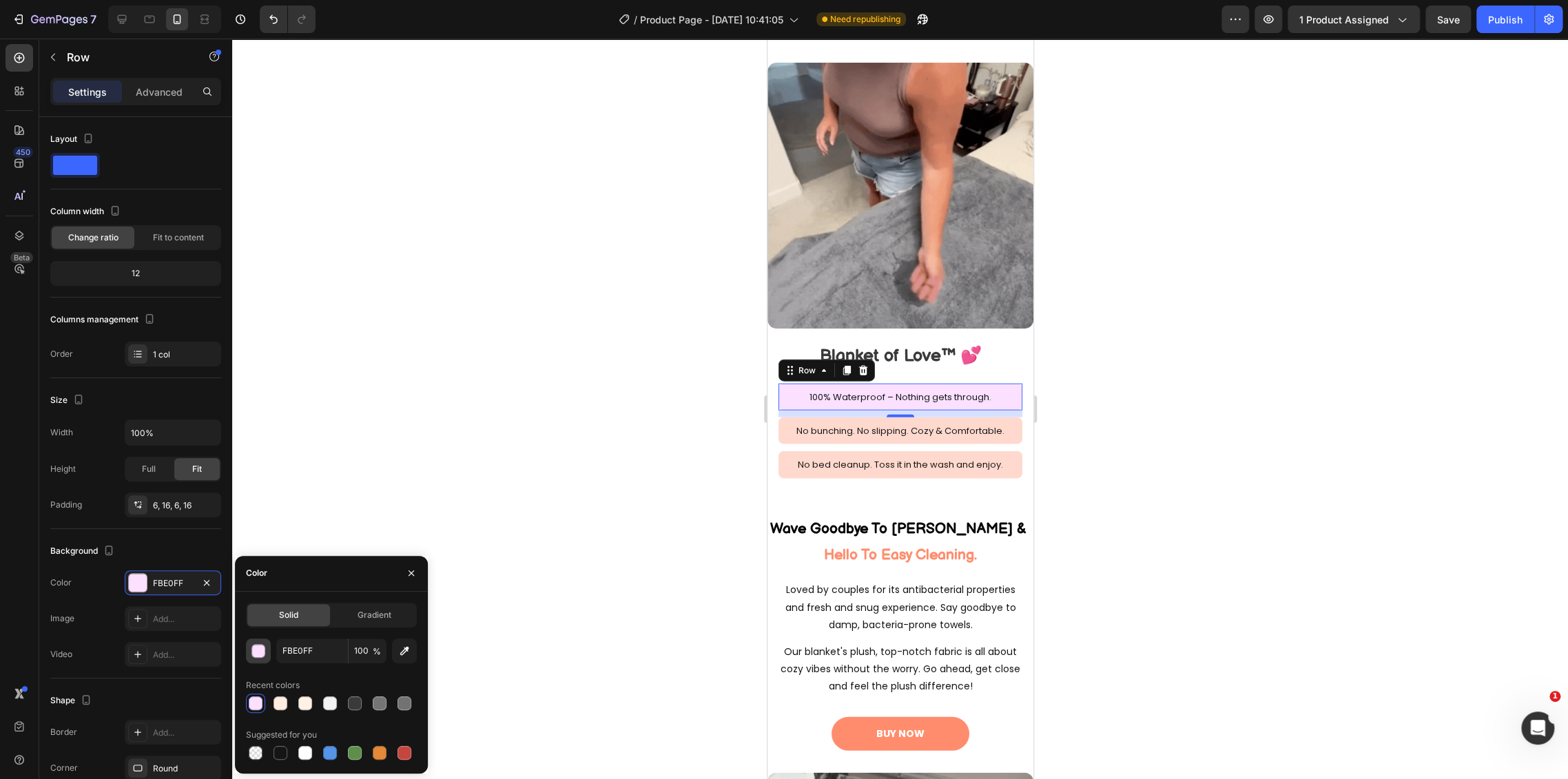
click at [254, 648] on div "button" at bounding box center [259, 652] width 13 height 13
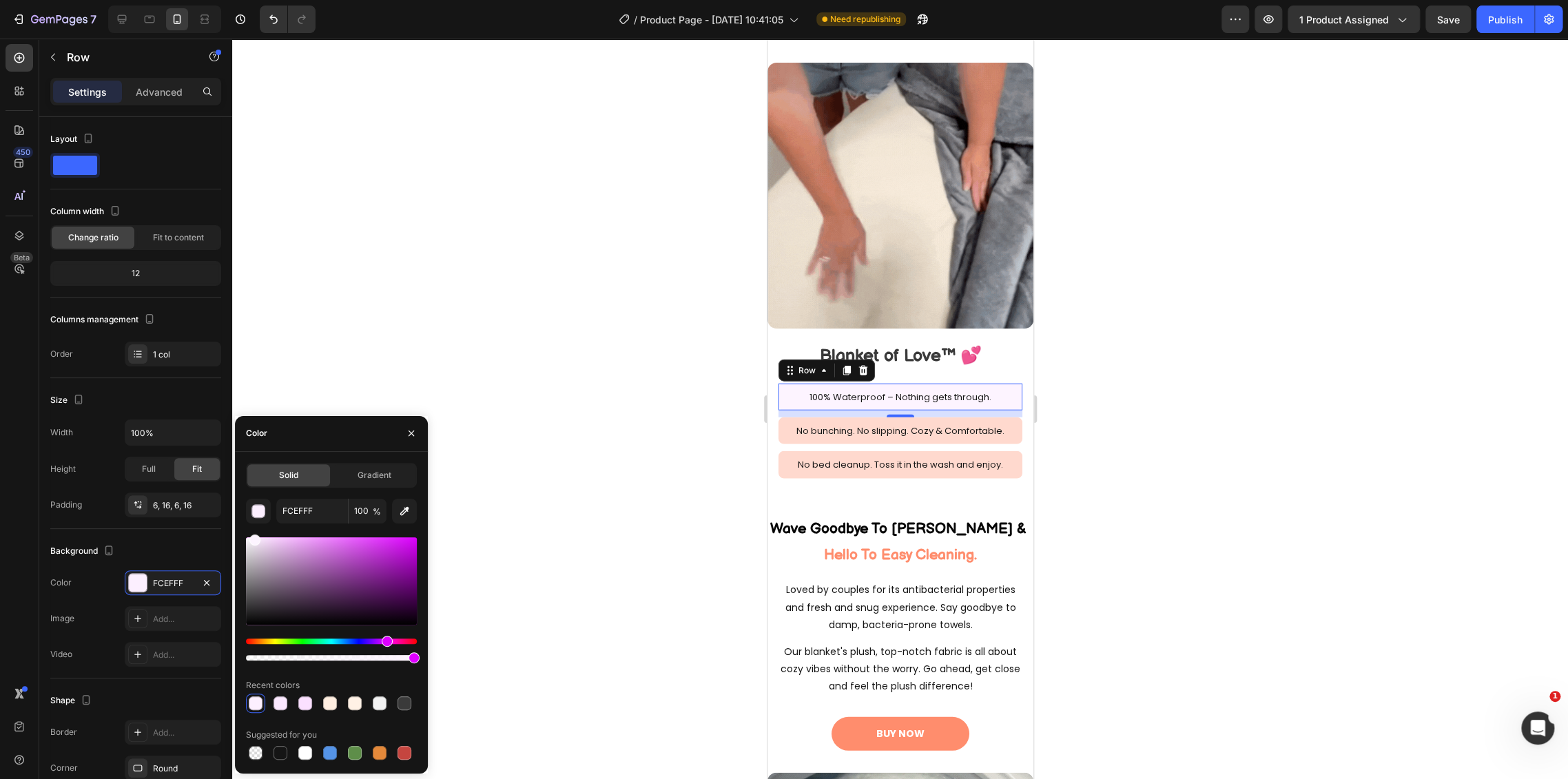
type input "FDF4FF"
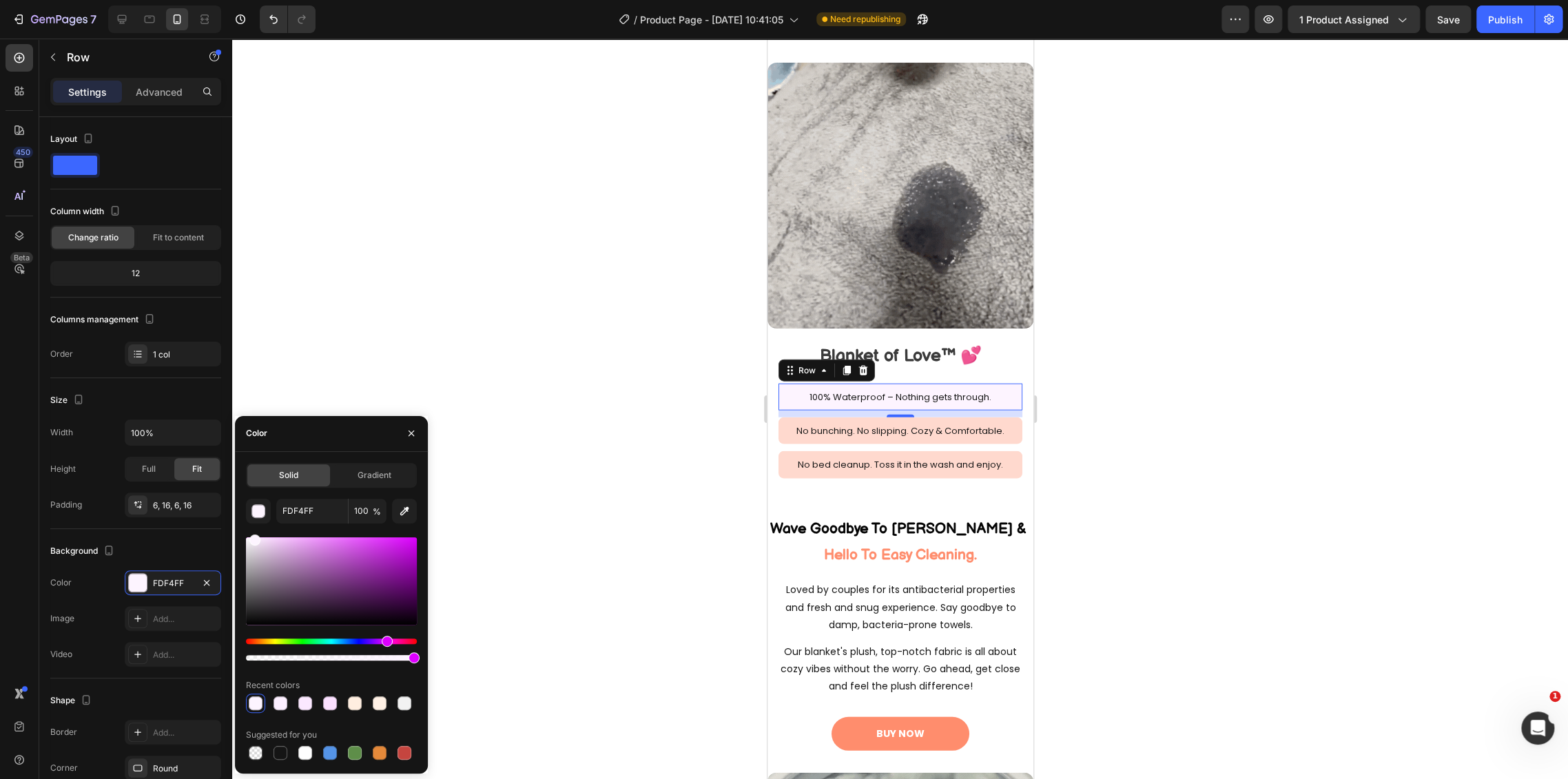
drag, startPoint x: 270, startPoint y: 539, endPoint x: 254, endPoint y: 532, distance: 17.5
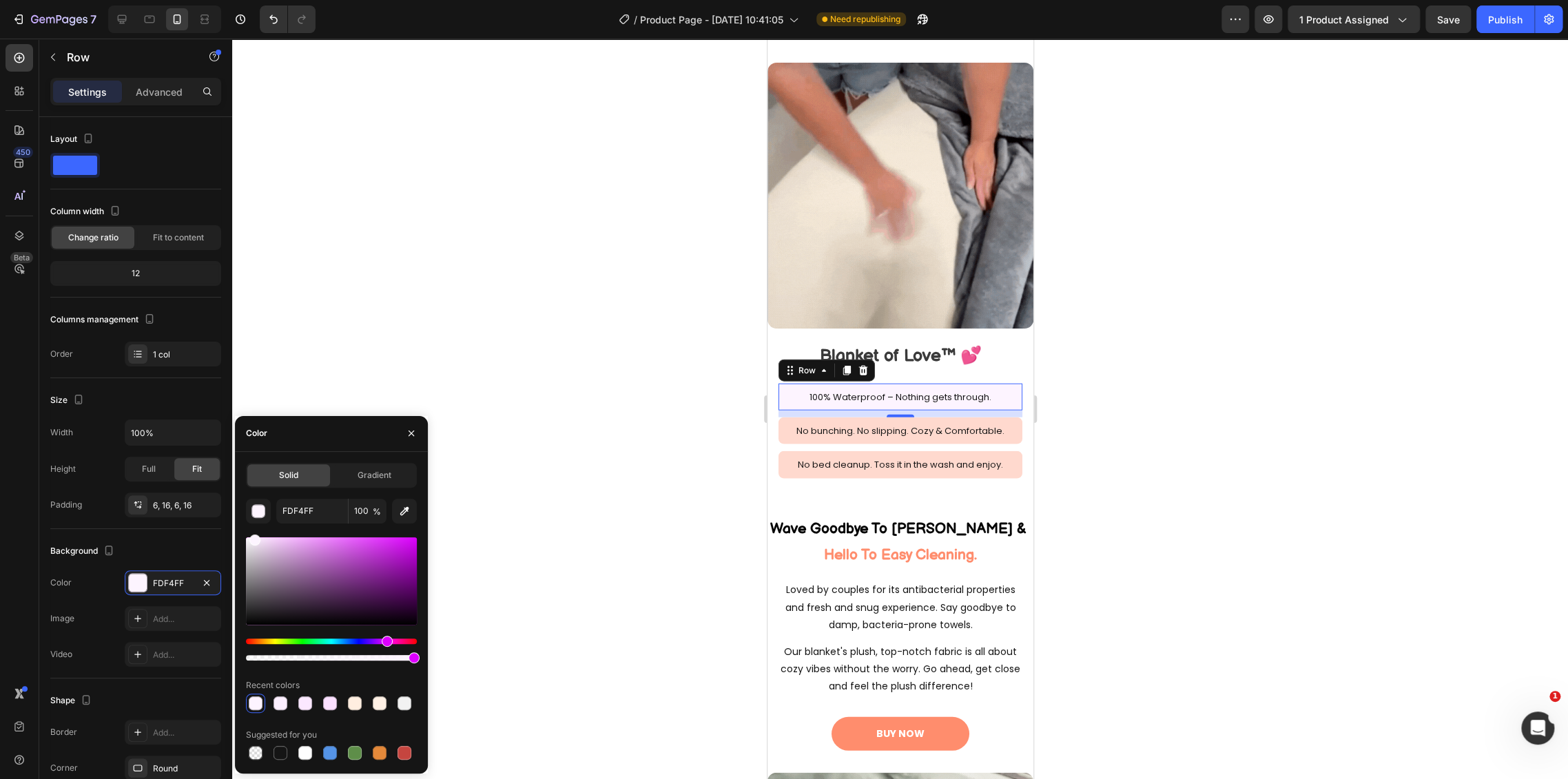
click at [254, 532] on div "FDF4FF 100 % Recent colors Suggested for you" at bounding box center [331, 631] width 171 height 264
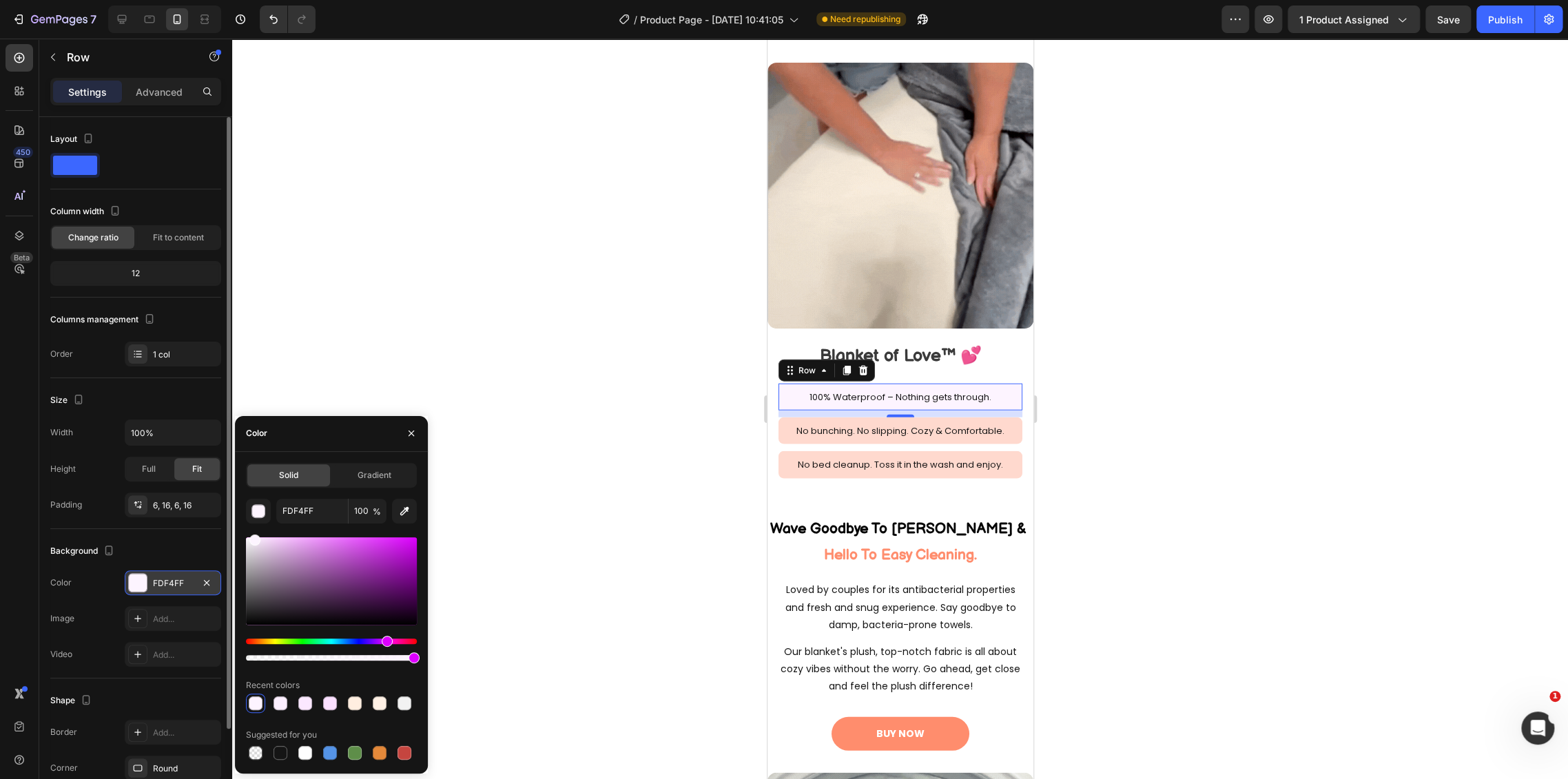
click at [166, 578] on div "FDF4FF" at bounding box center [173, 583] width 40 height 12
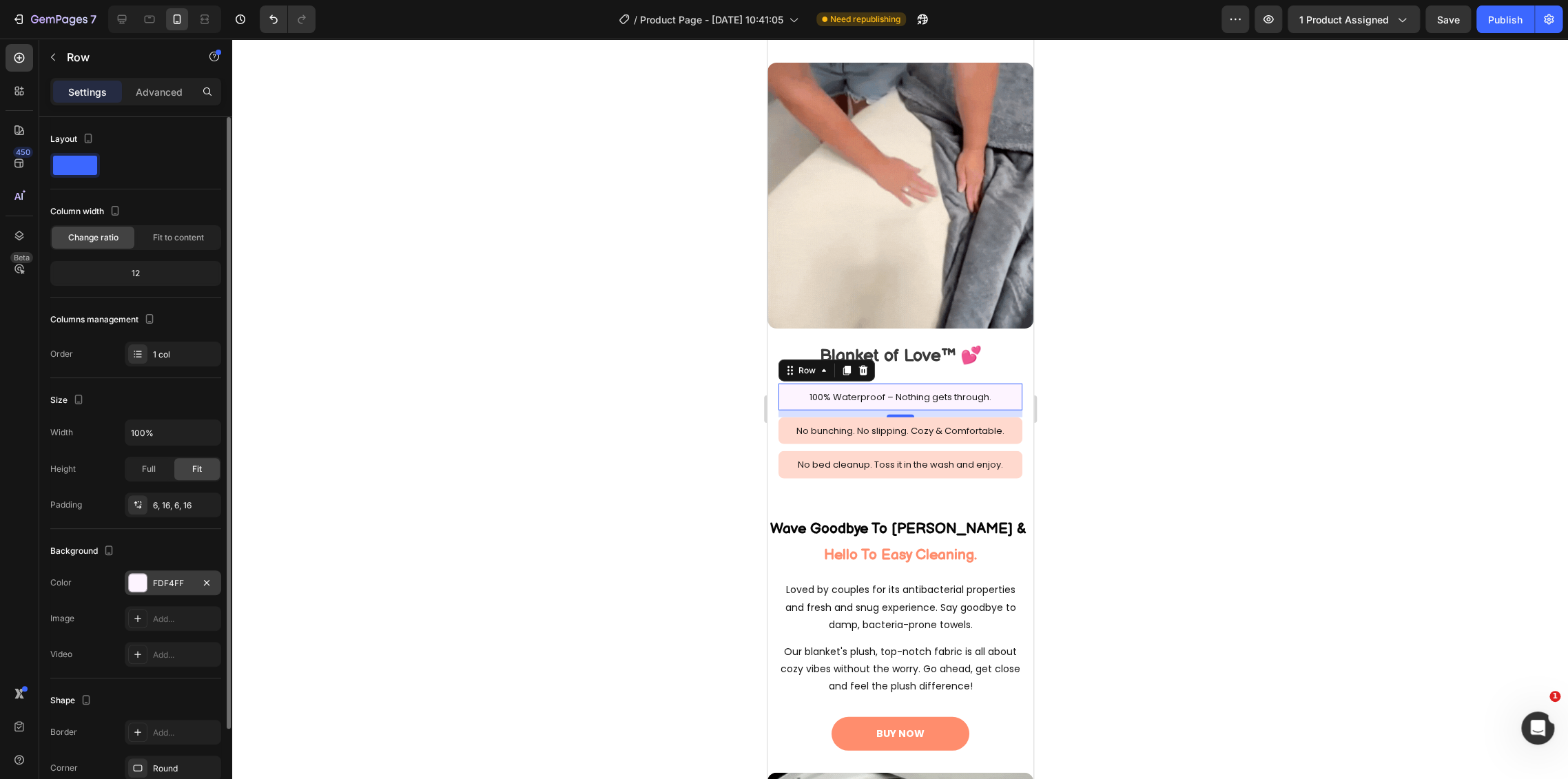
click at [171, 590] on div "FDF4FF" at bounding box center [172, 583] width 97 height 25
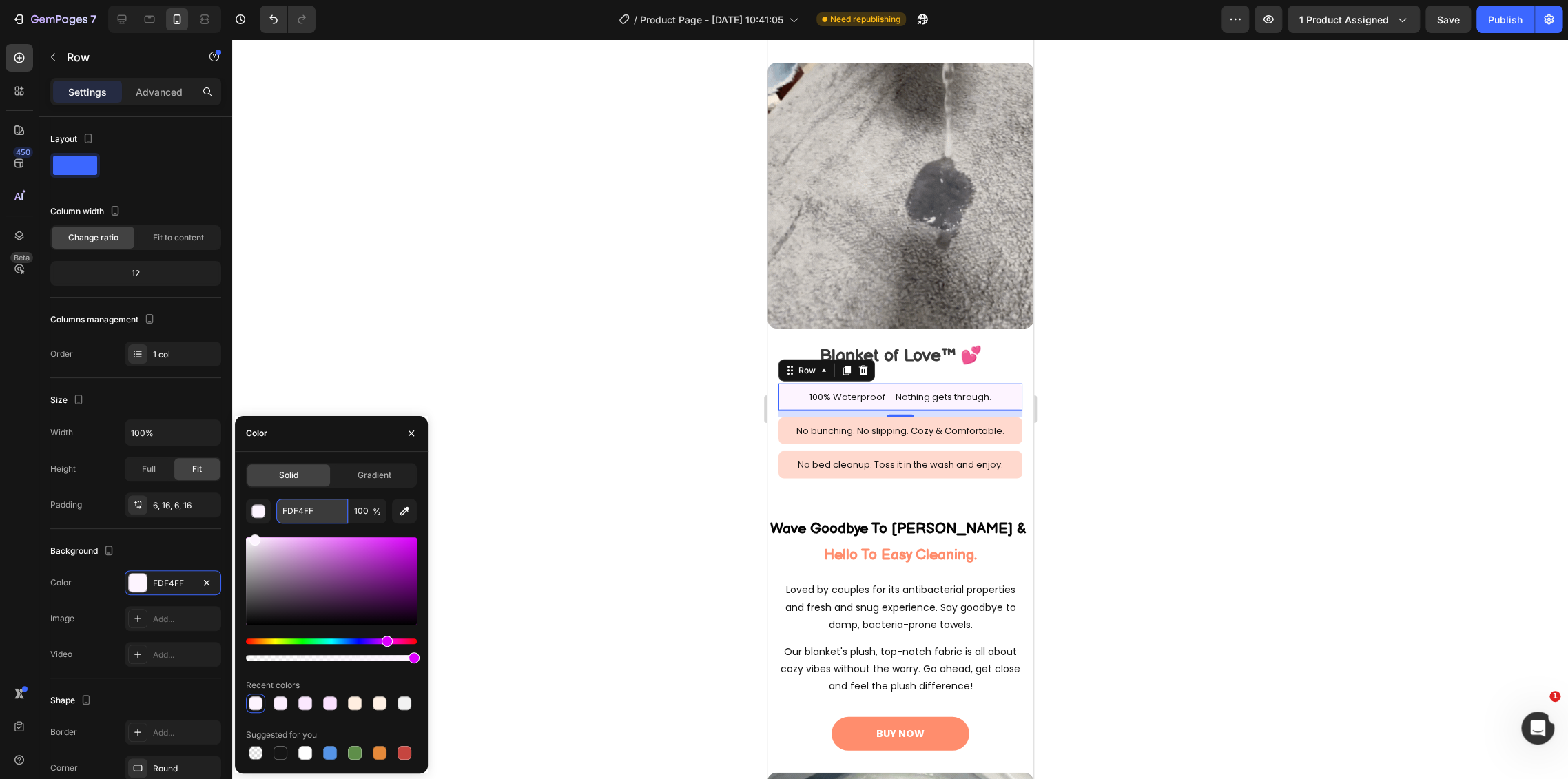
click at [291, 514] on input "FDF4FF" at bounding box center [312, 511] width 72 height 25
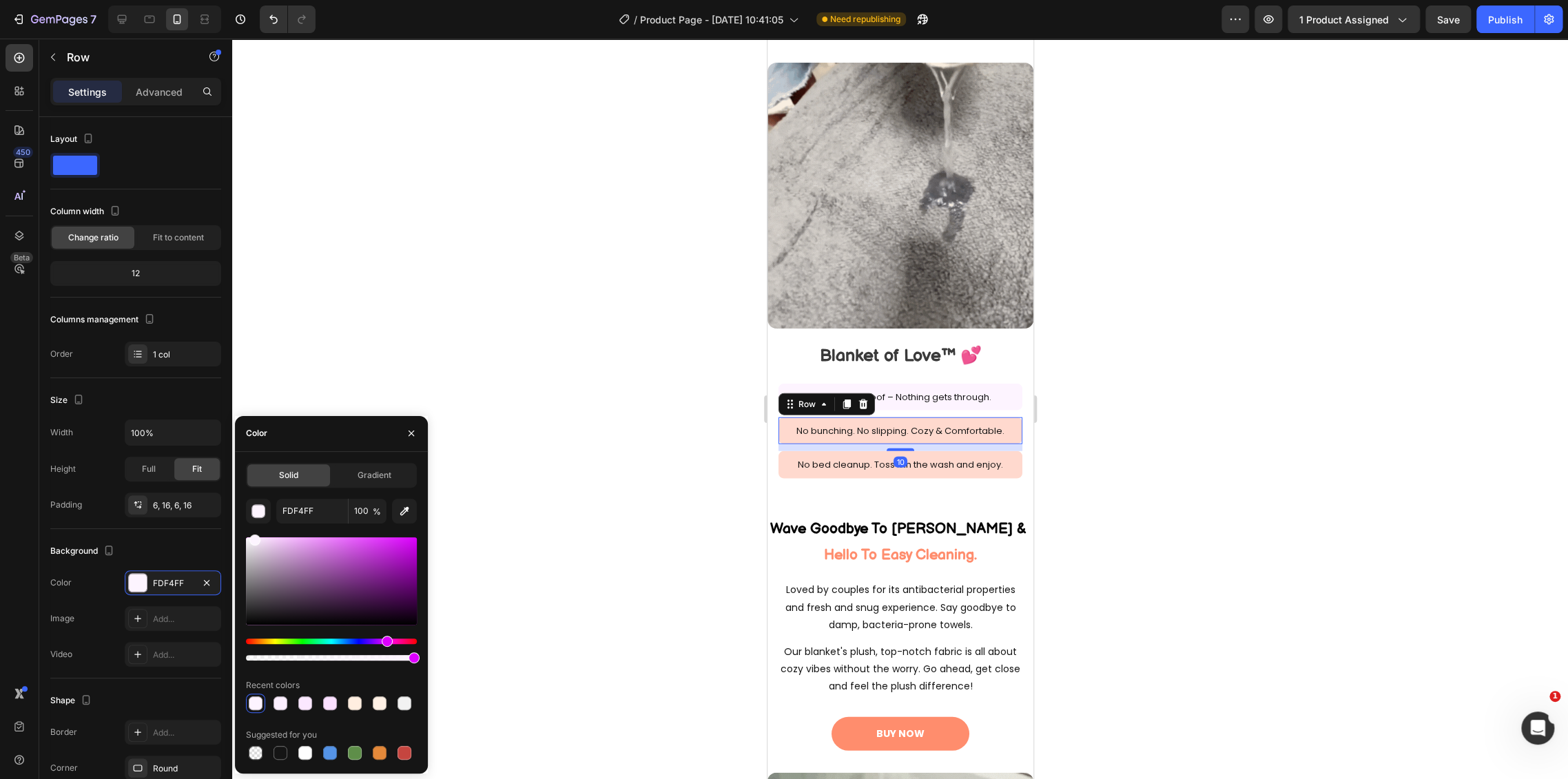
click at [1007, 417] on div "No bunching. No slipping. Cozy & Comfortable. Text Block Row 10" at bounding box center [899, 431] width 244 height 27
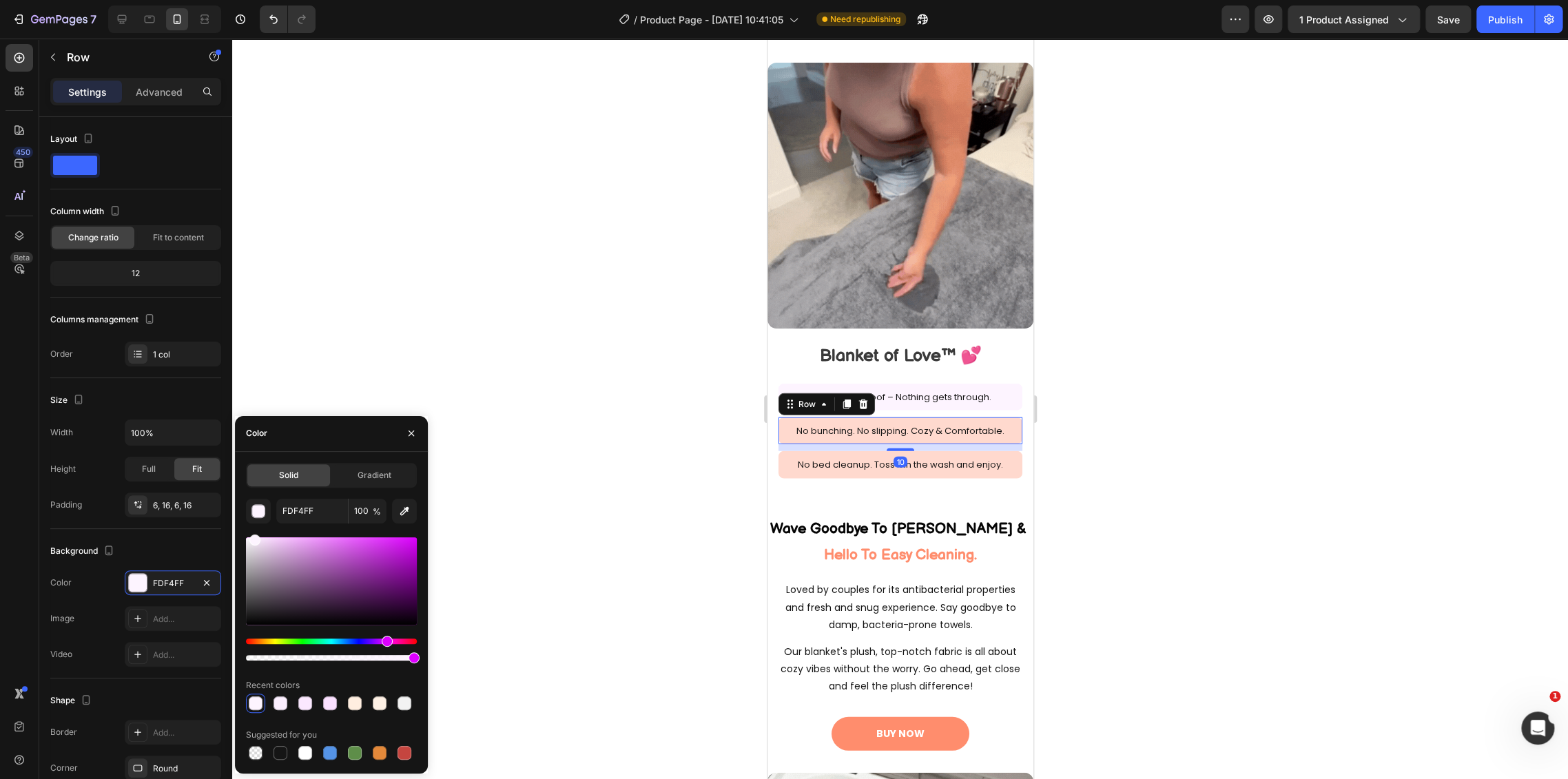
scroll to position [102, 0]
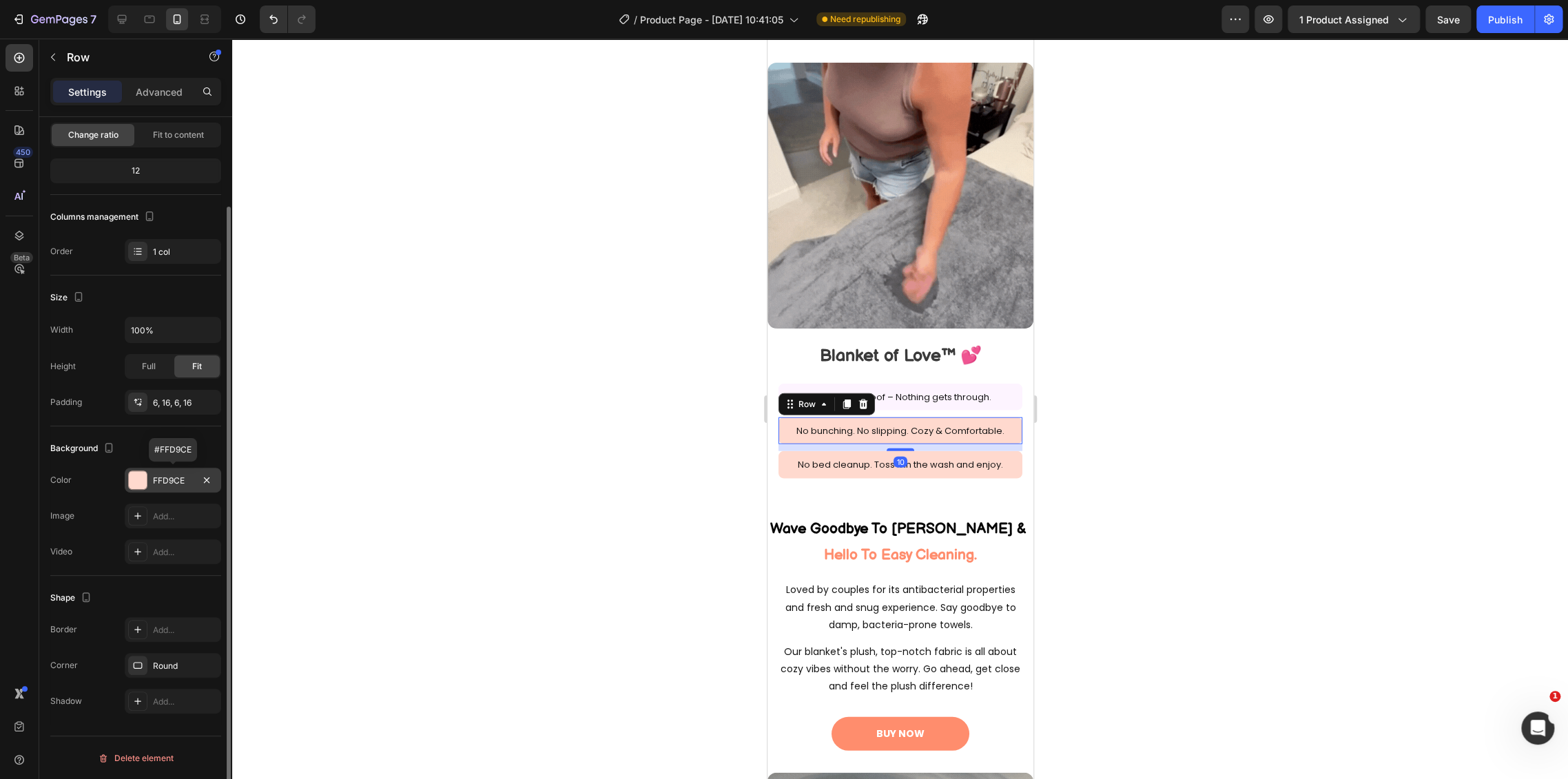
click at [181, 482] on div "FFD9CE" at bounding box center [172, 480] width 97 height 25
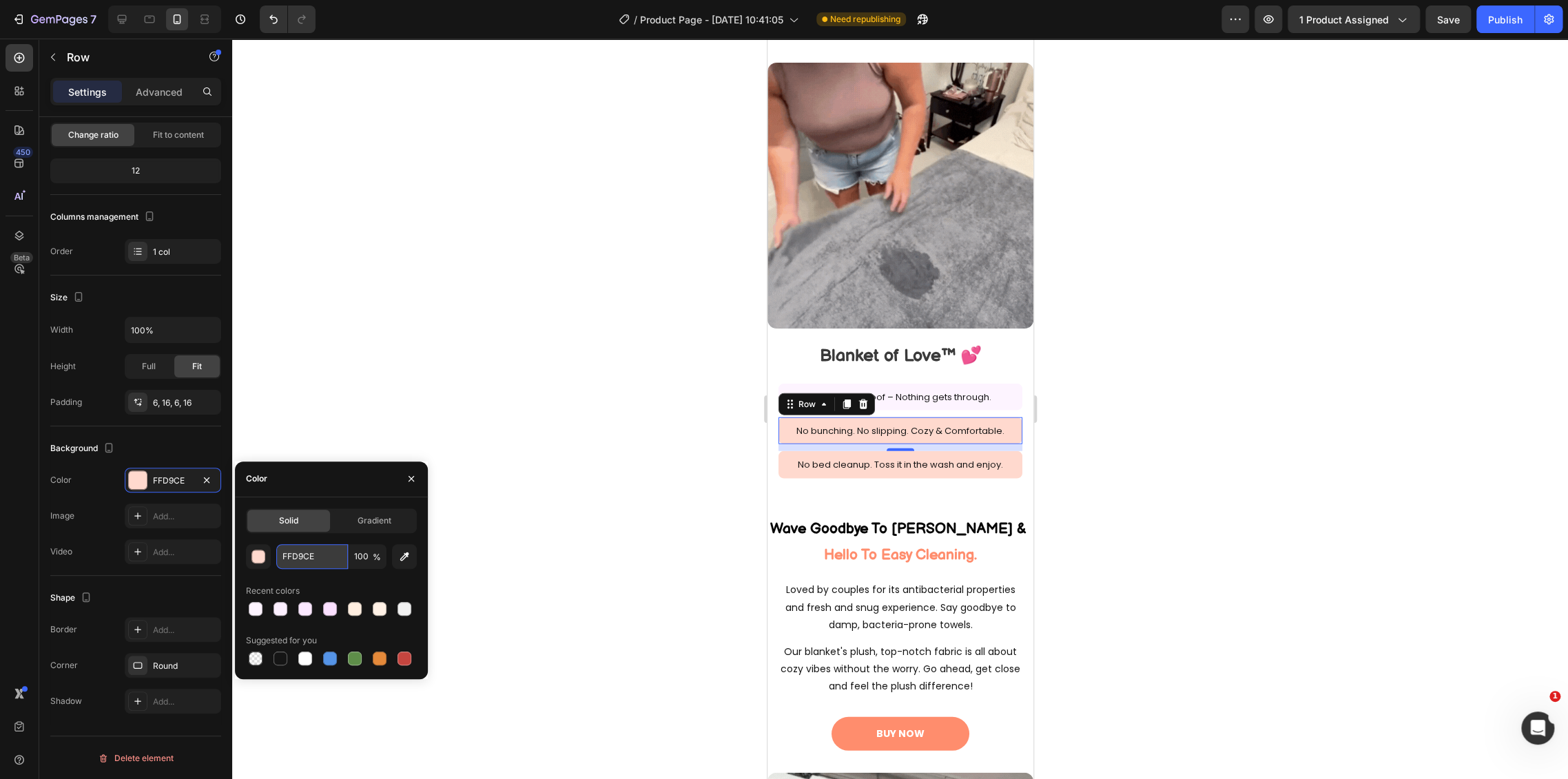
click at [309, 560] on input "FFD9CE" at bounding box center [312, 557] width 72 height 25
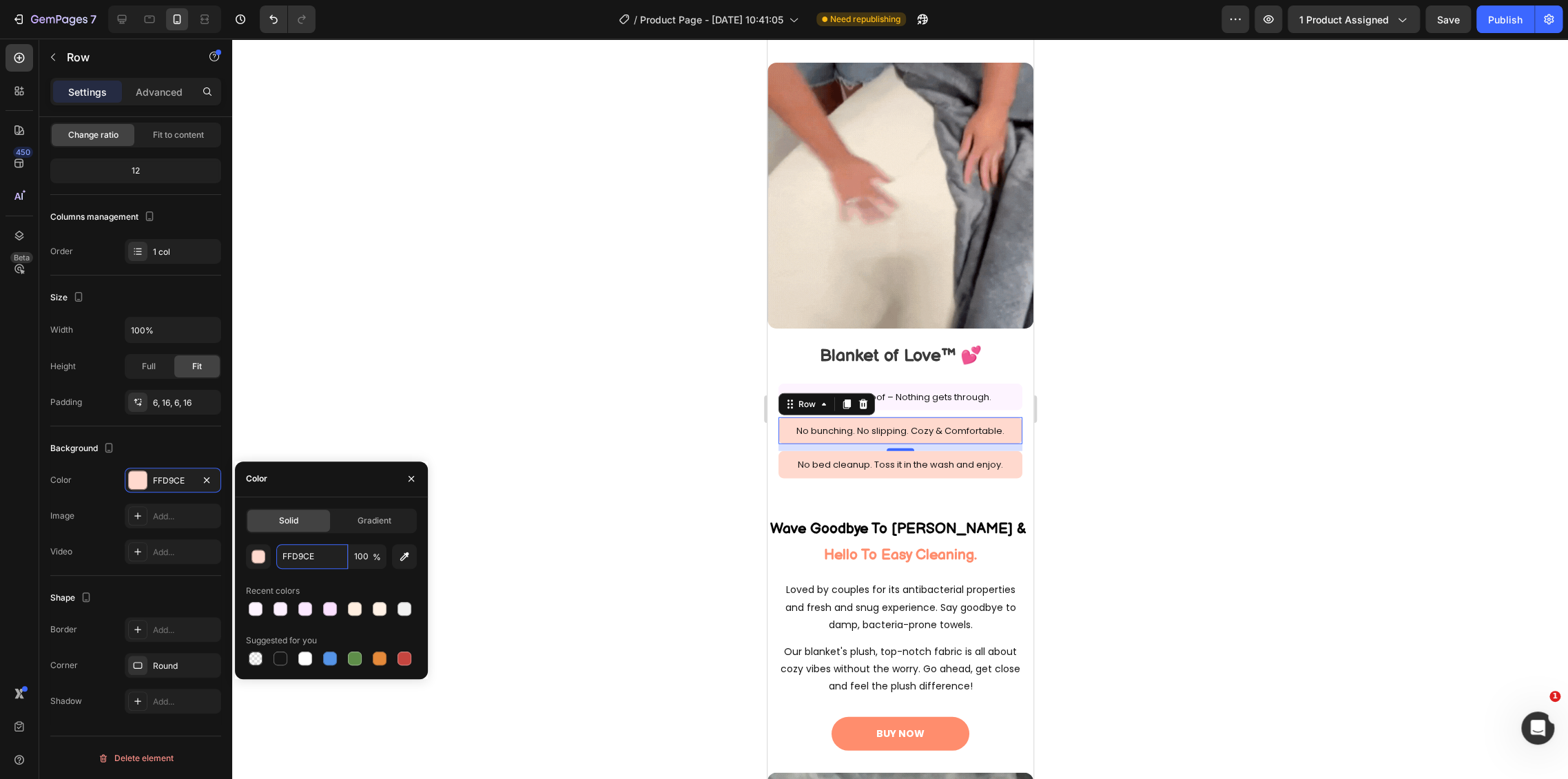
paste input "DF4FF"
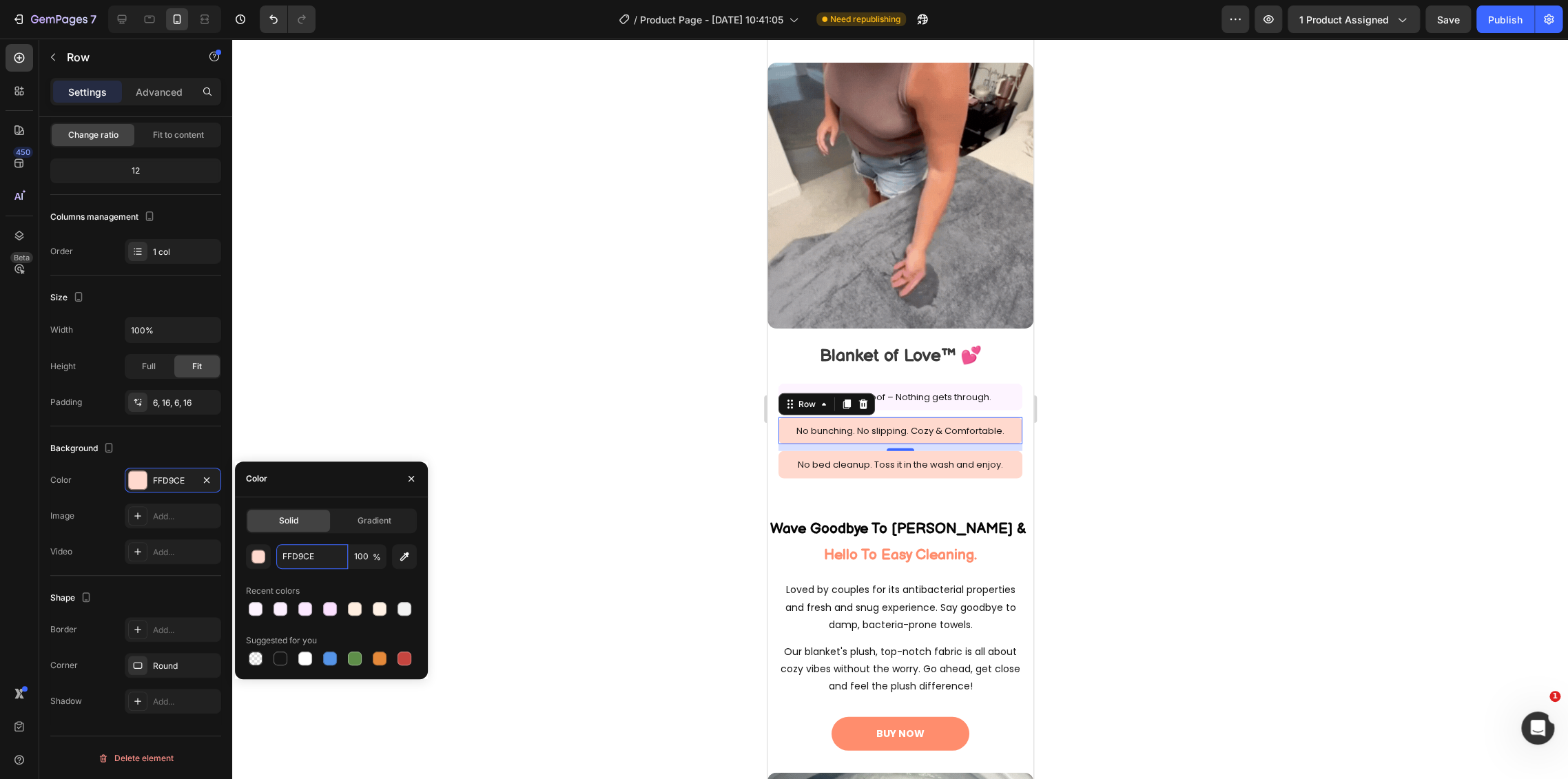
type input "FDF4FF"
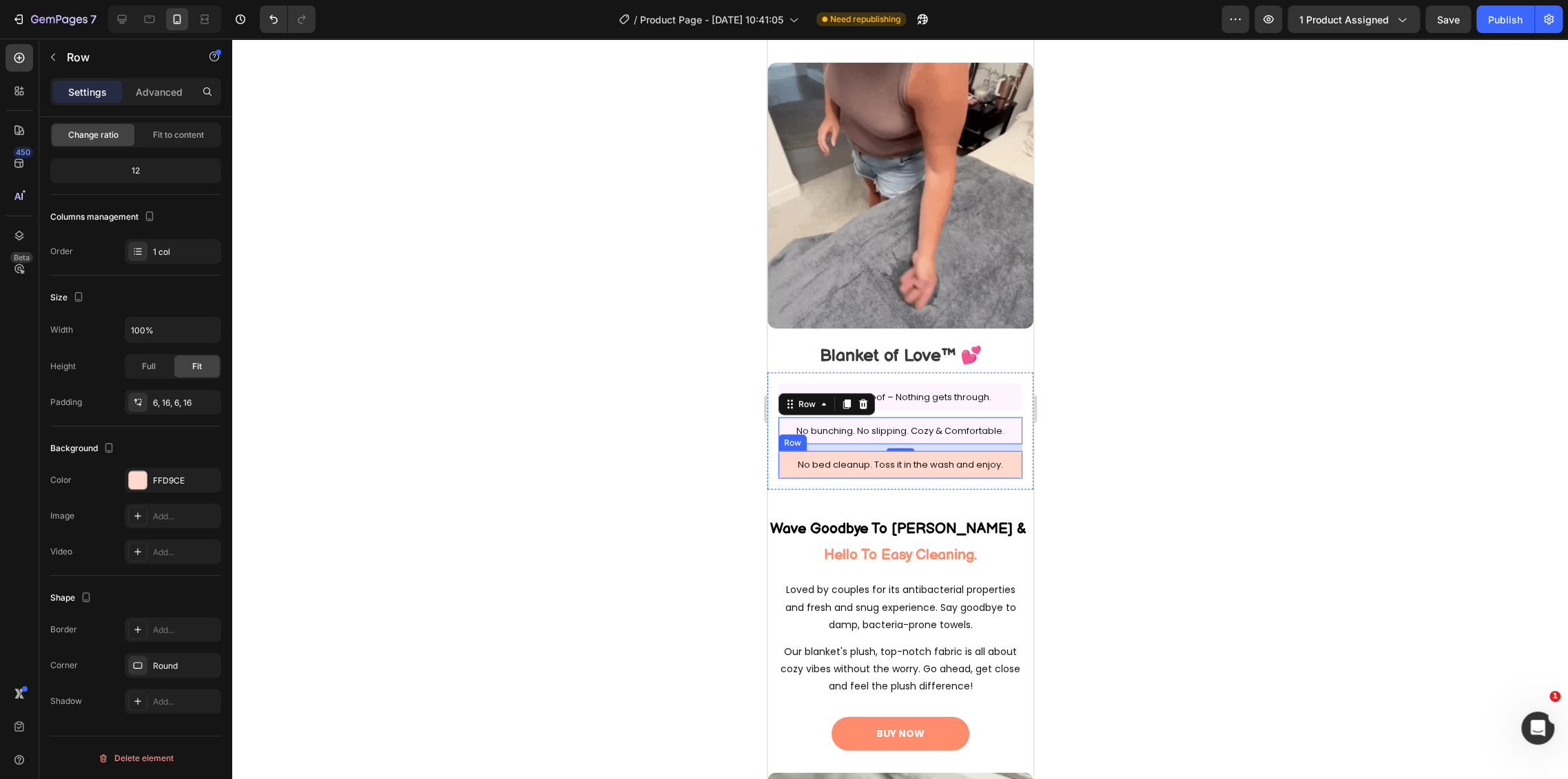
click at [1007, 452] on div "No bed cleanup. Toss it in the wash and enjoy. Text Block Row" at bounding box center [899, 465] width 244 height 27
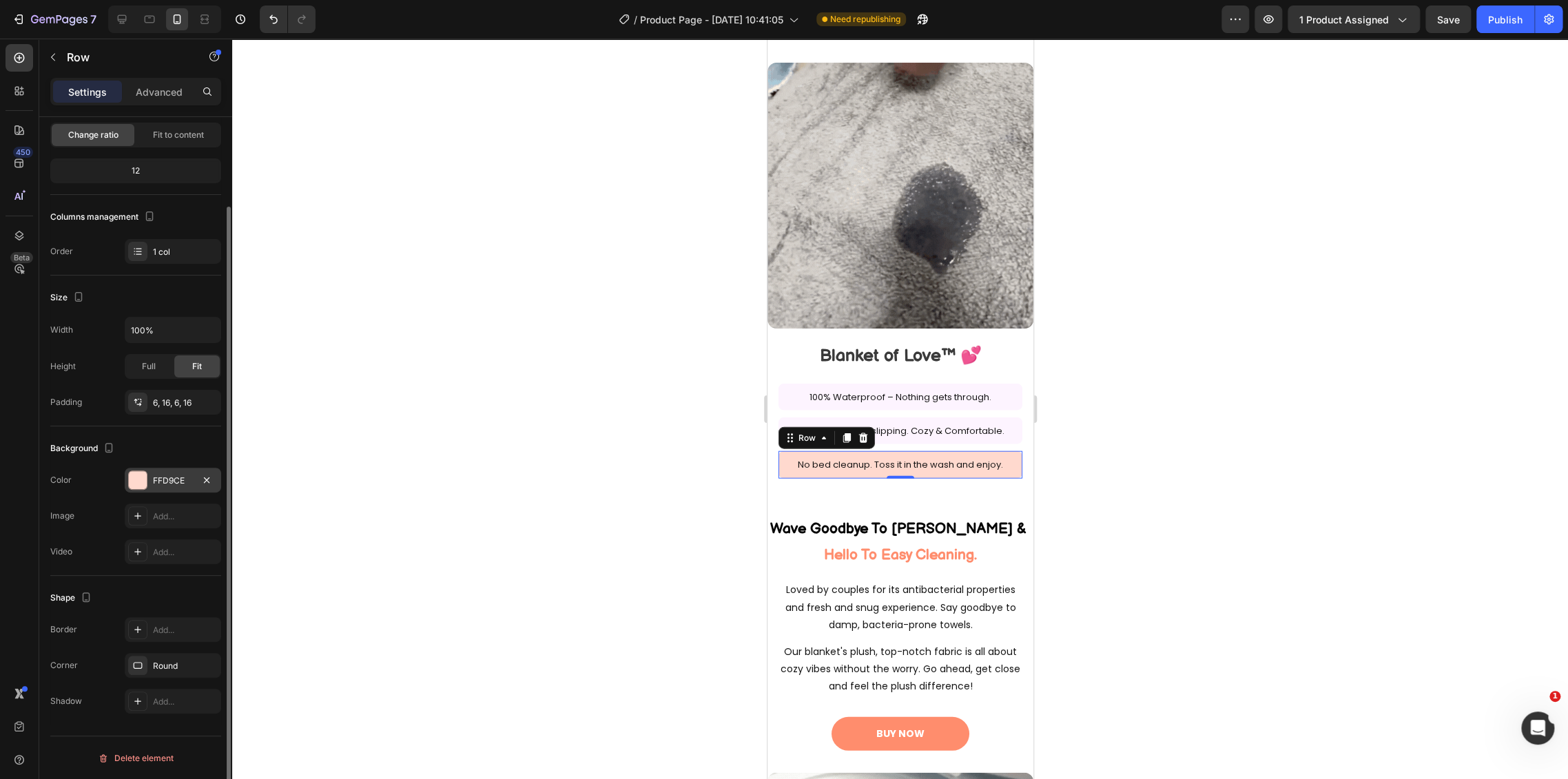
click at [159, 475] on div "FFD9CE" at bounding box center [173, 480] width 40 height 12
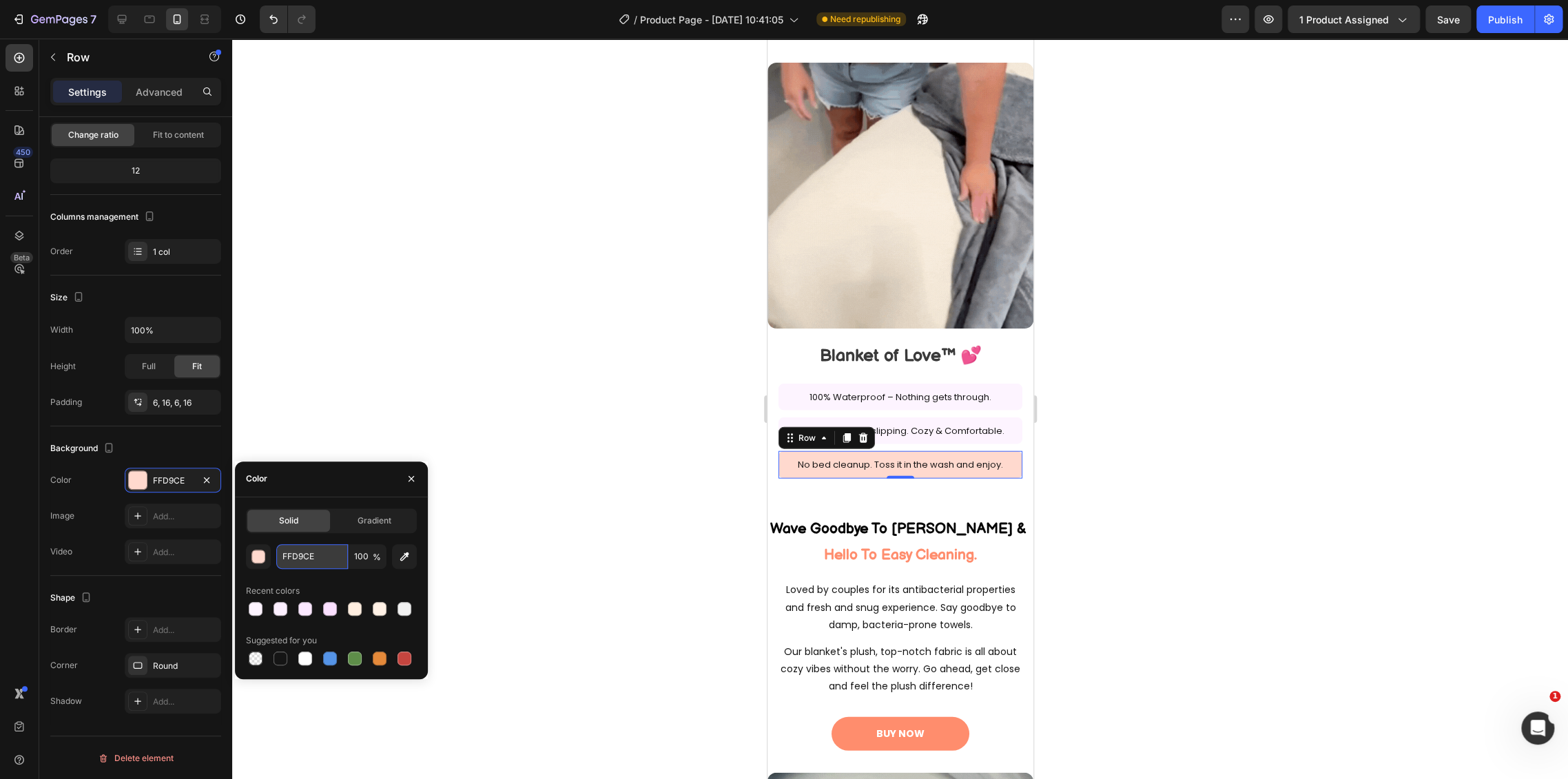
click at [308, 558] on input "FFD9CE" at bounding box center [312, 557] width 72 height 25
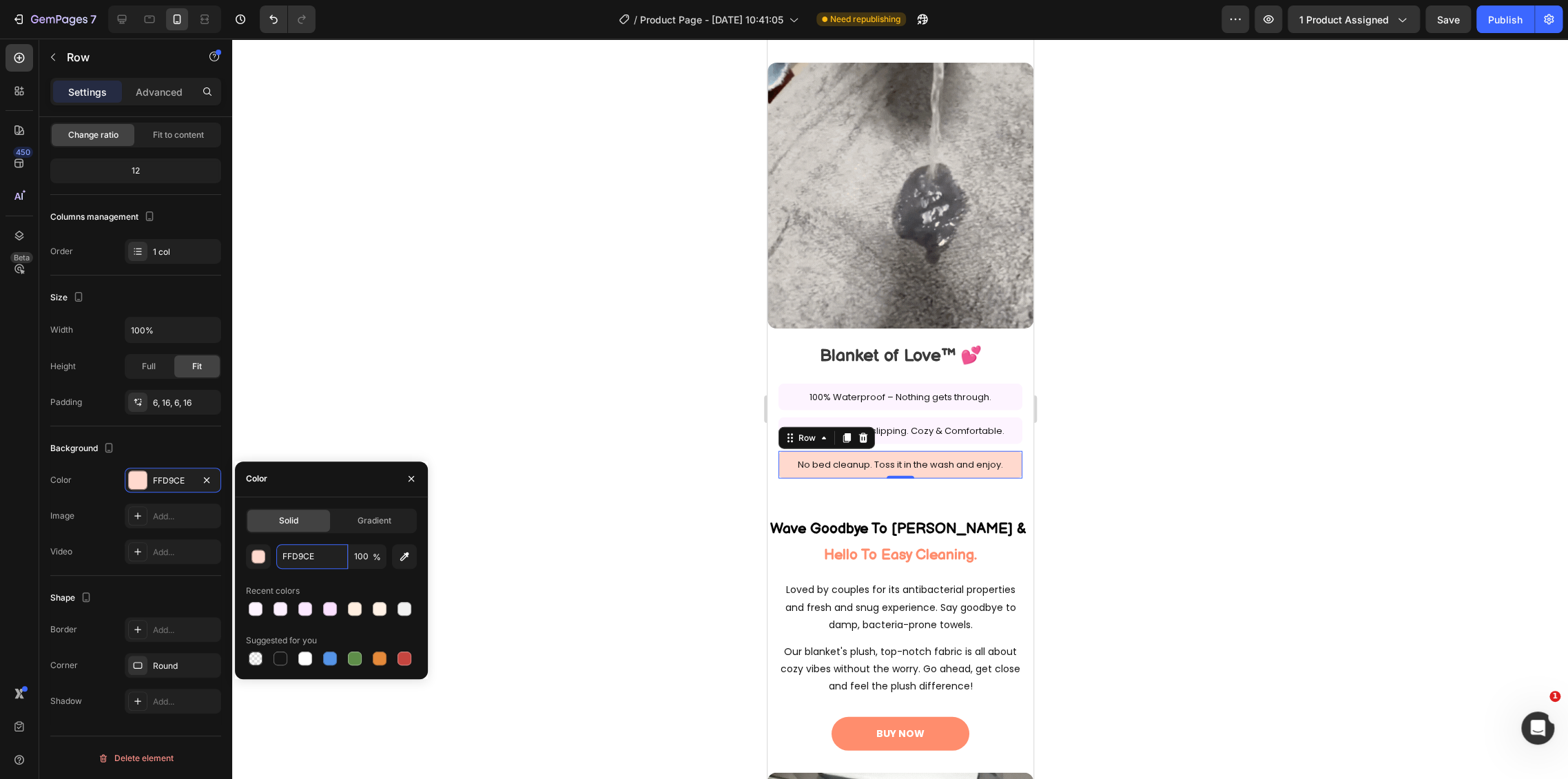
paste input "DF4FF"
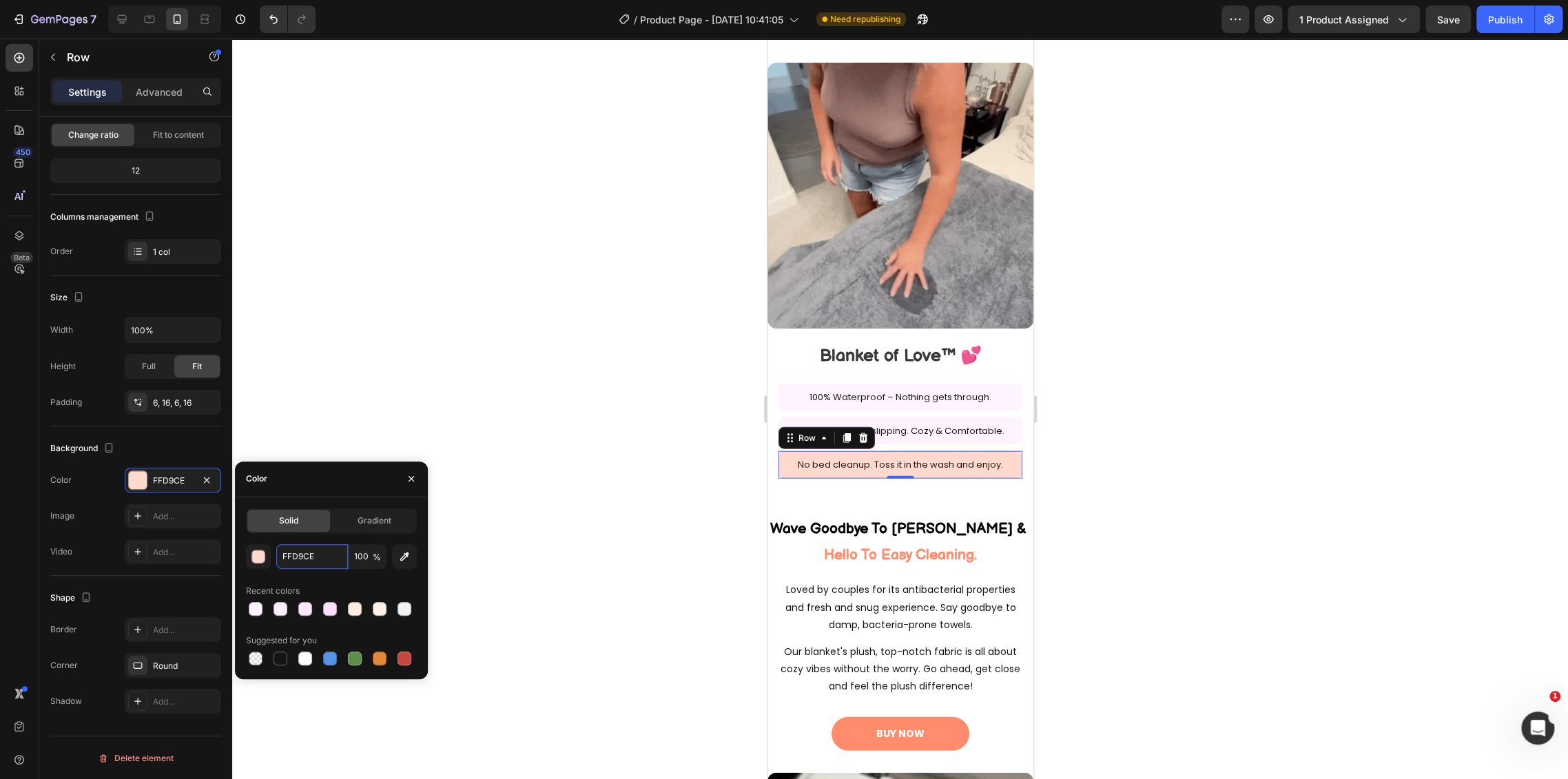
type input "FDF4FF"
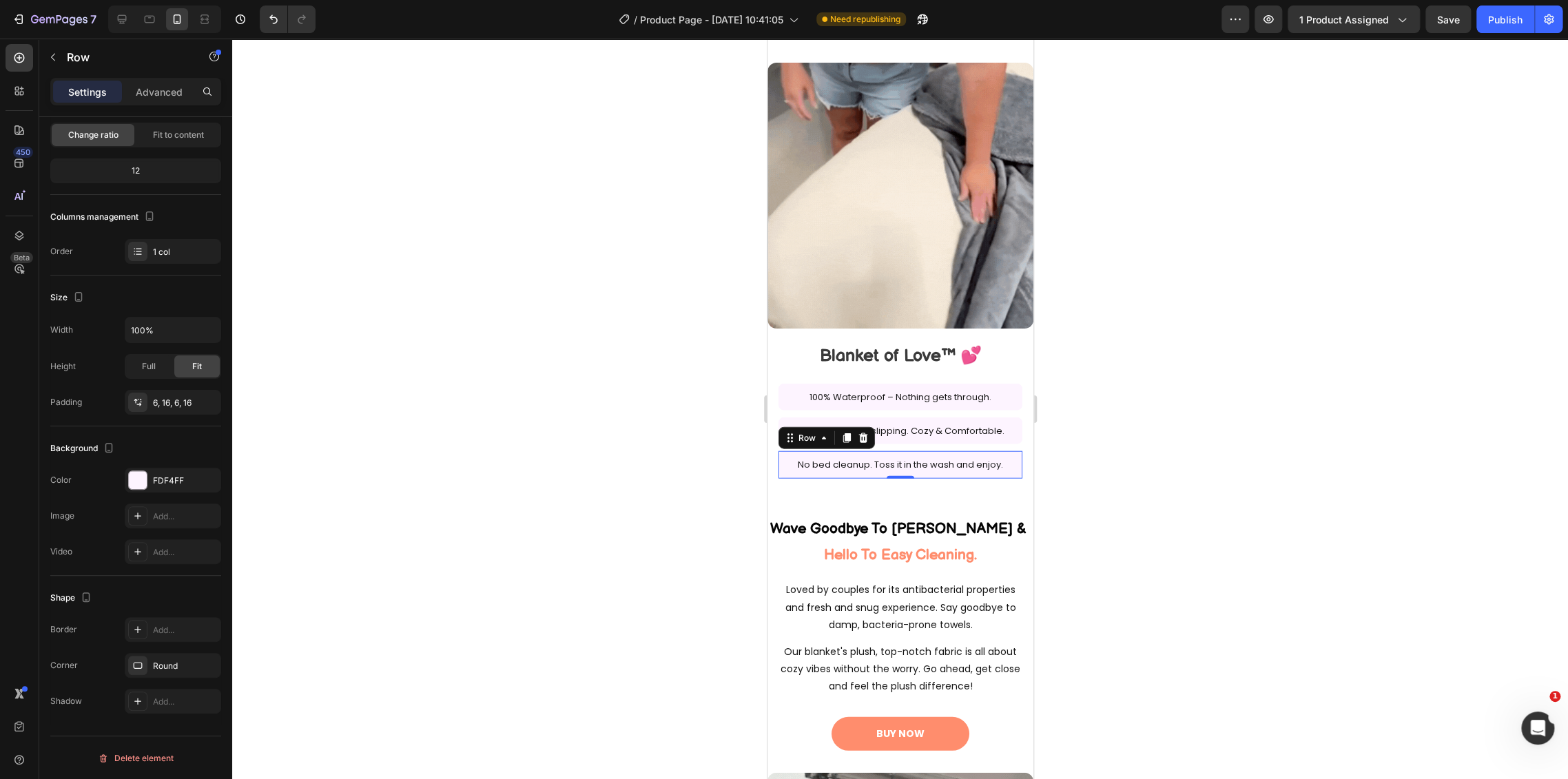
click at [624, 424] on div at bounding box center [900, 409] width 1336 height 741
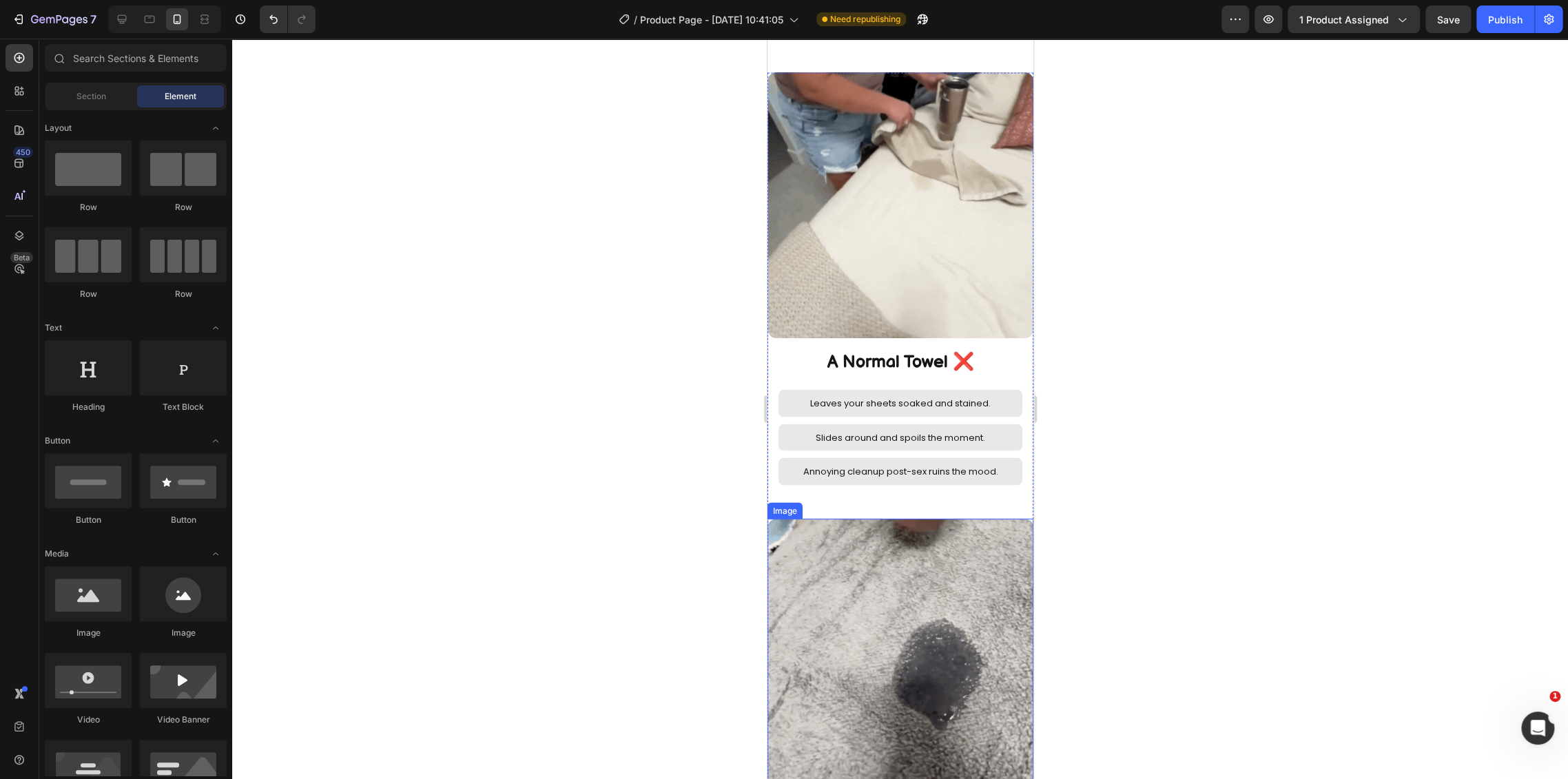
scroll to position [1608, 0]
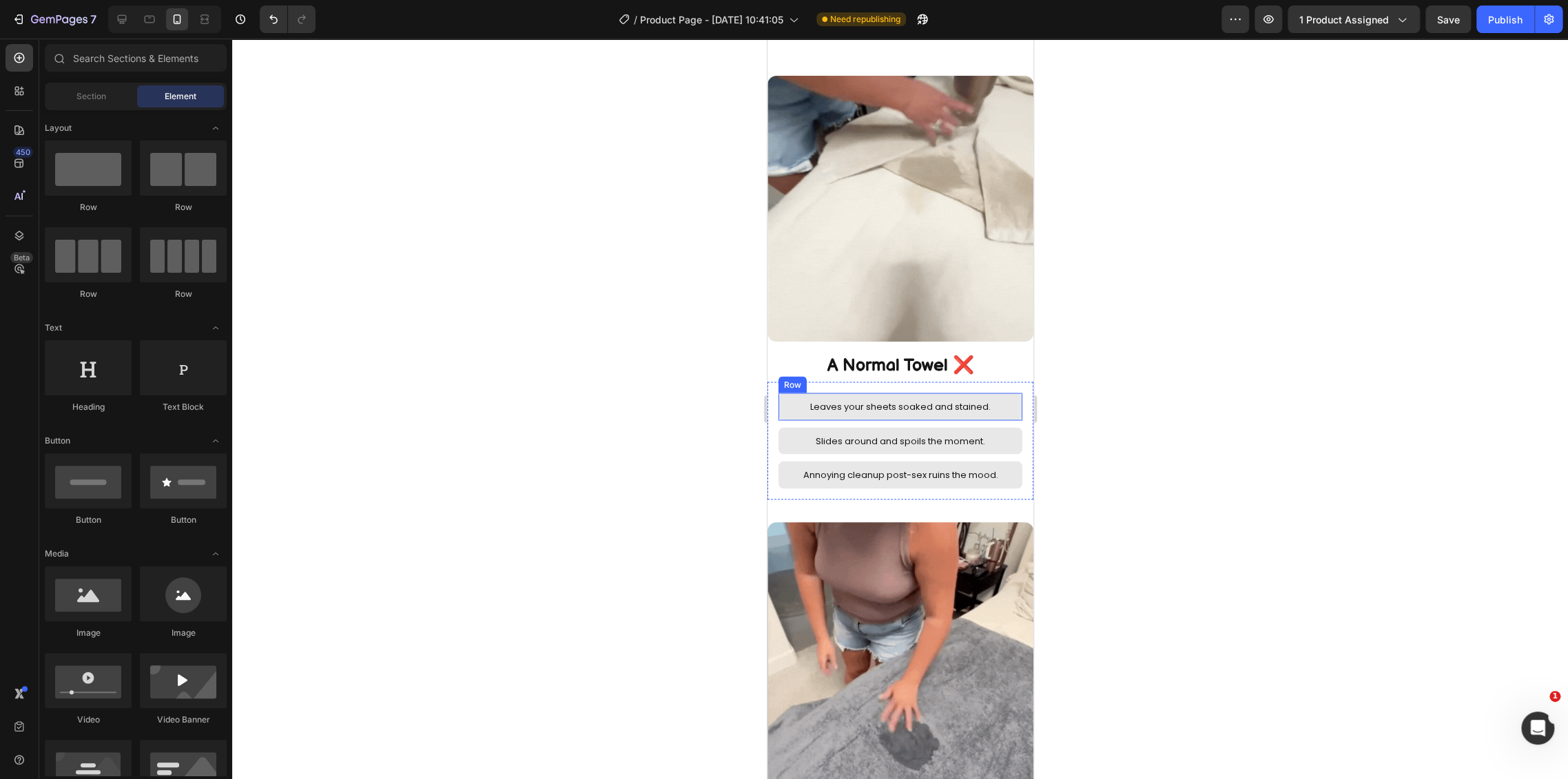
click at [1005, 396] on div "Leaves your sheets soaked and stained. Text Block Row" at bounding box center [899, 406] width 244 height 27
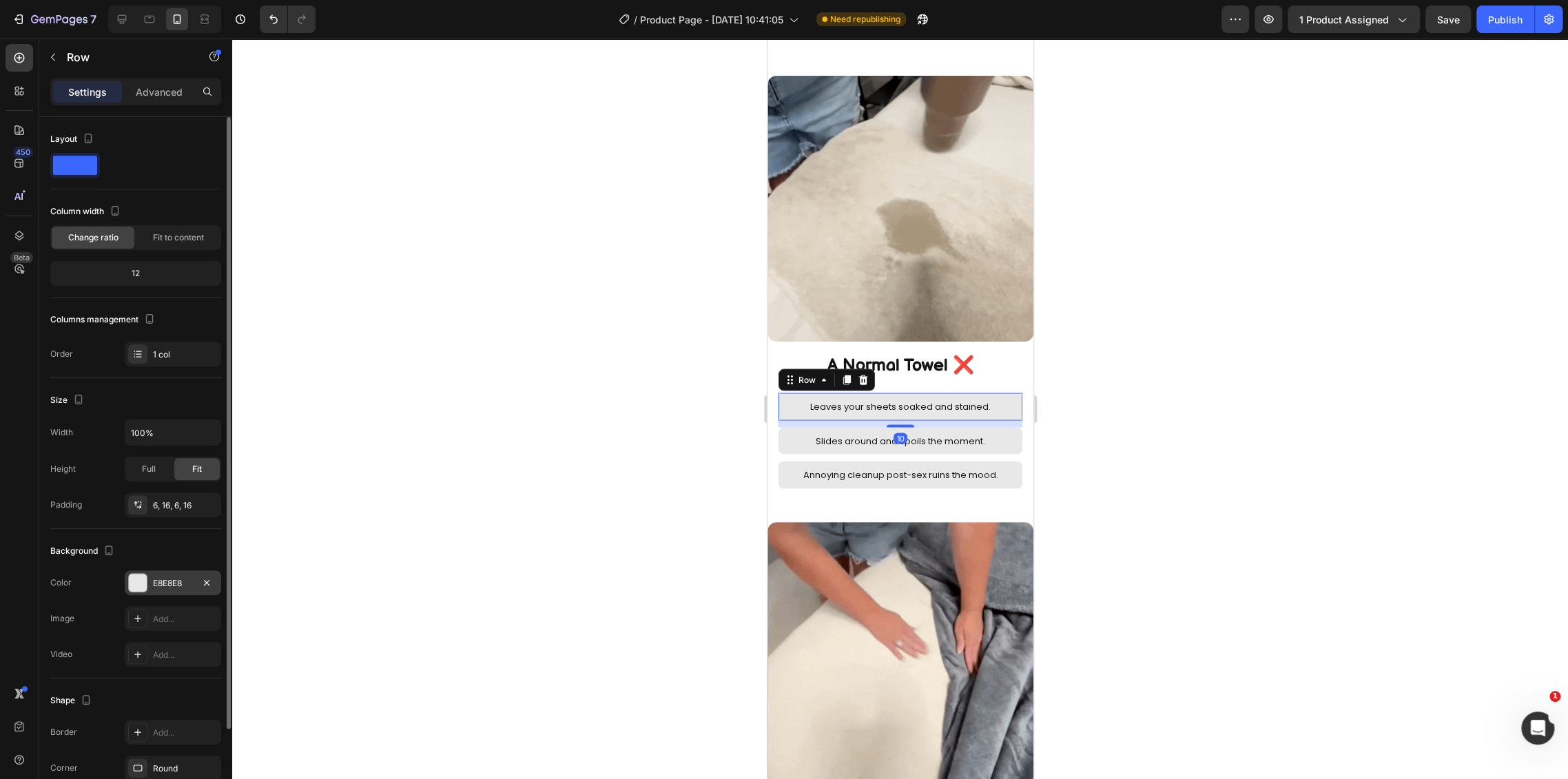
click at [186, 590] on div "E8E8E8" at bounding box center [172, 583] width 97 height 25
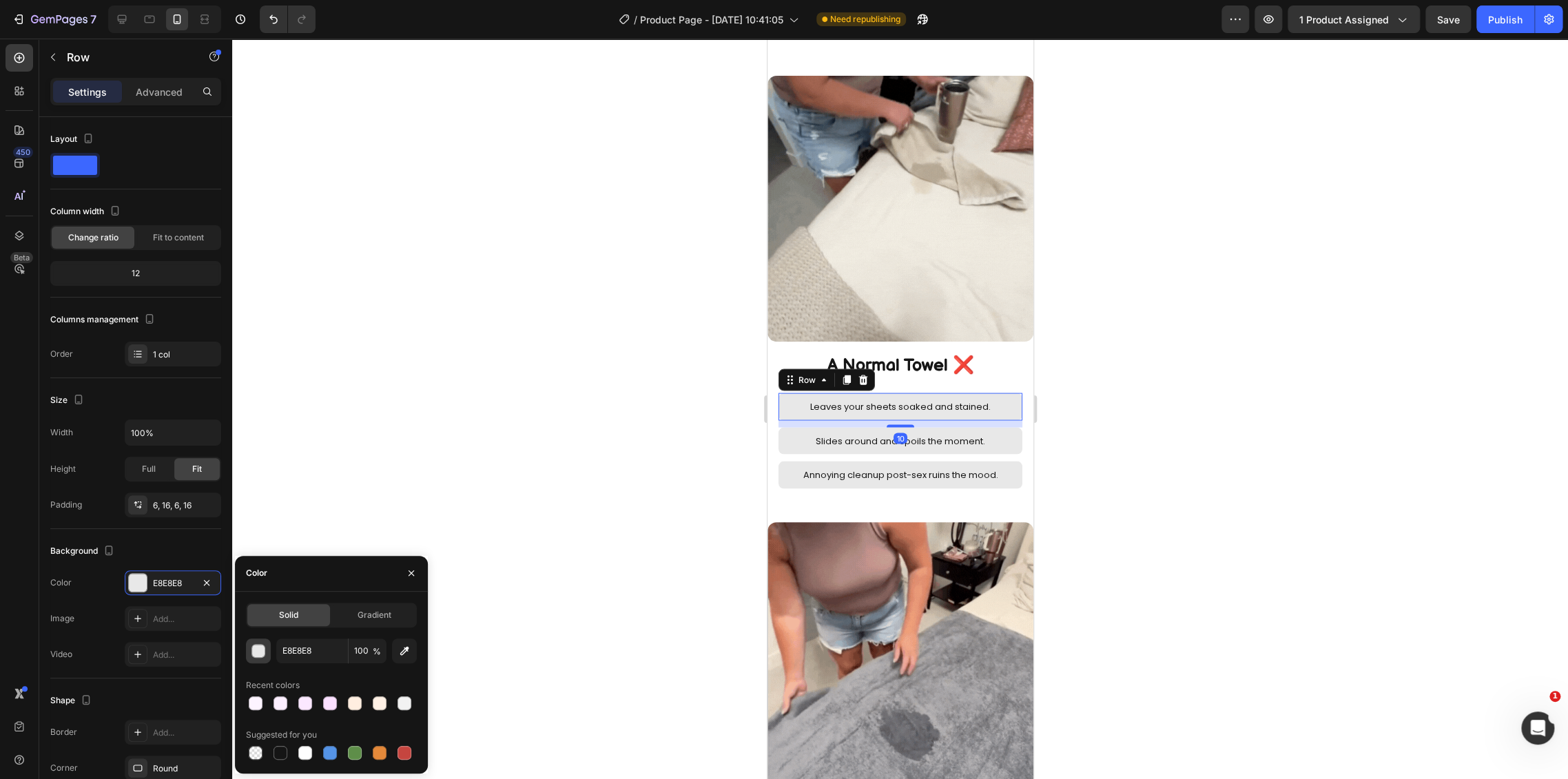
click at [254, 650] on div "button" at bounding box center [259, 652] width 13 height 13
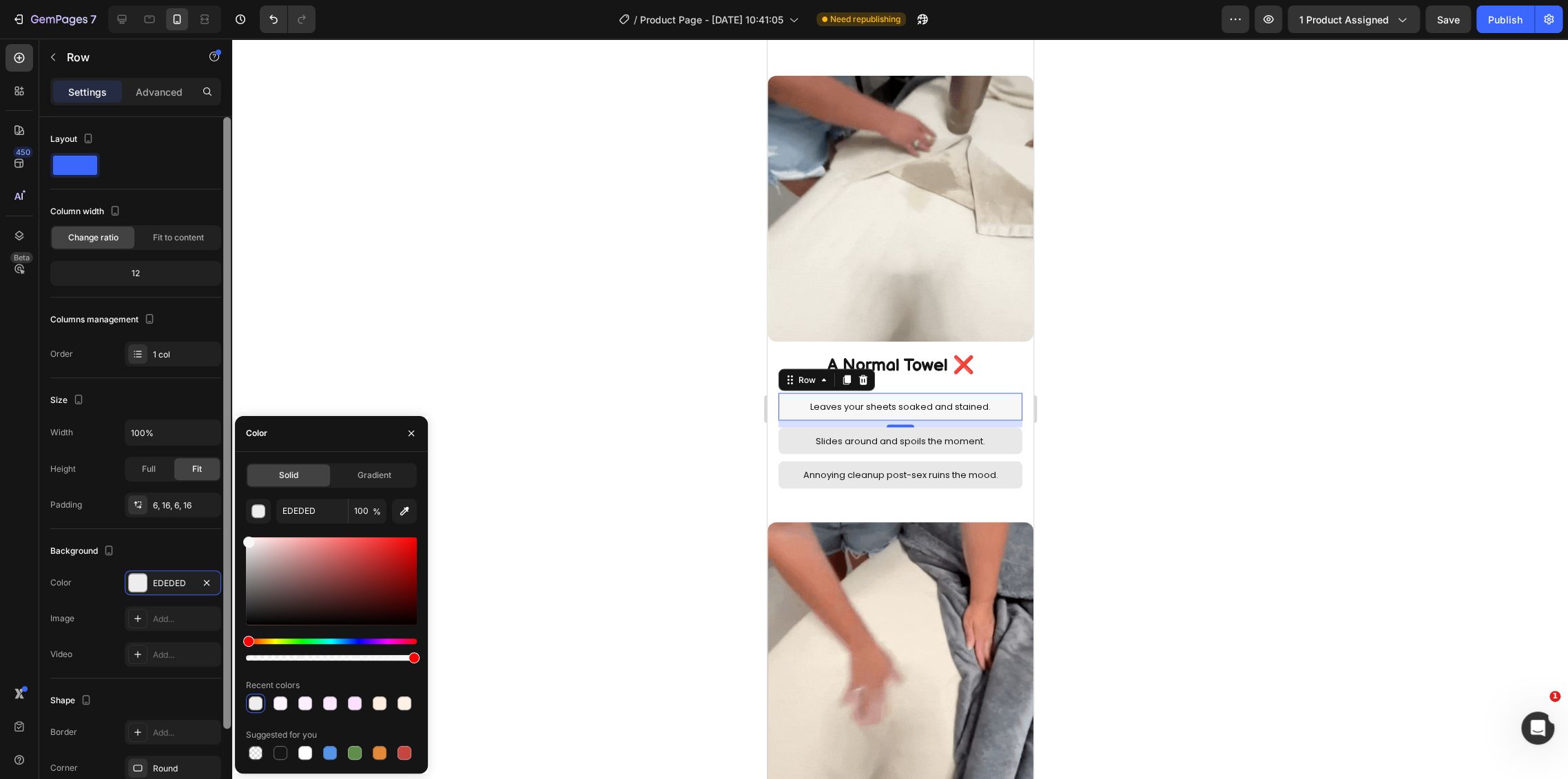
type input "F7F7F7"
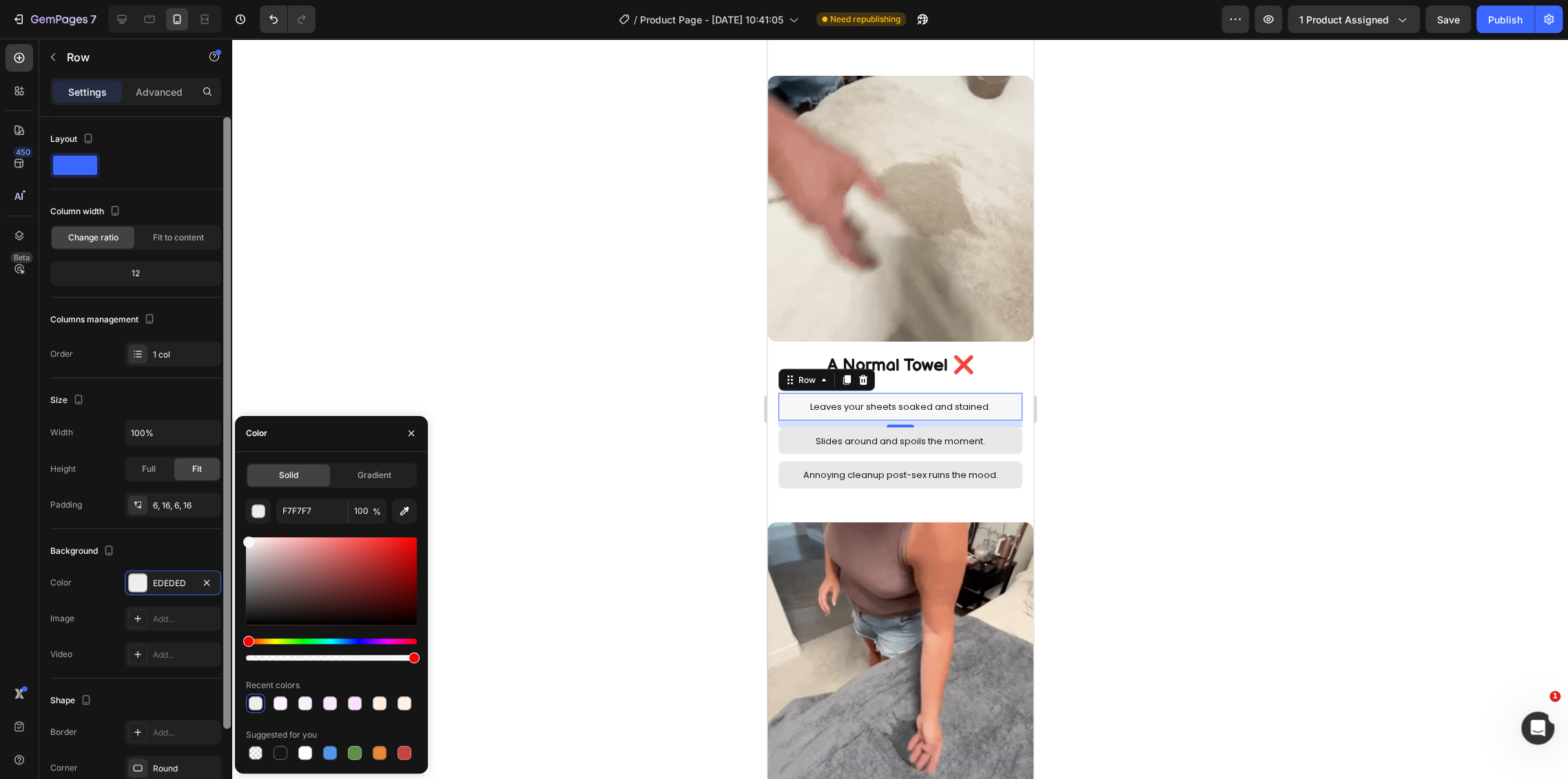
drag, startPoint x: 246, startPoint y: 549, endPoint x: 228, endPoint y: 540, distance: 20.1
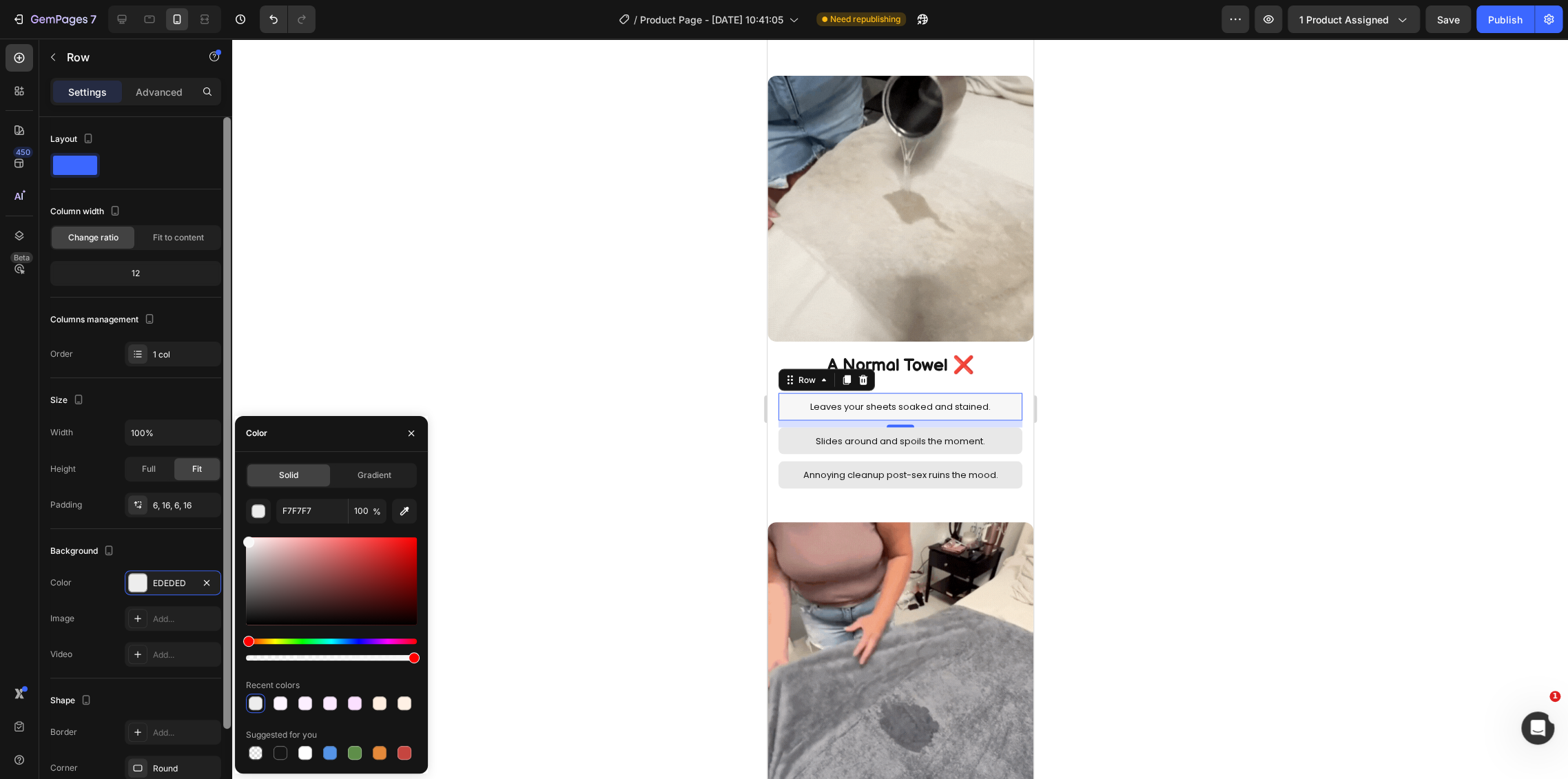
click at [228, 540] on div "450 Beta Sections(18) Elements(84) Section Element Hero Section Product Detail …" at bounding box center [116, 409] width 232 height 741
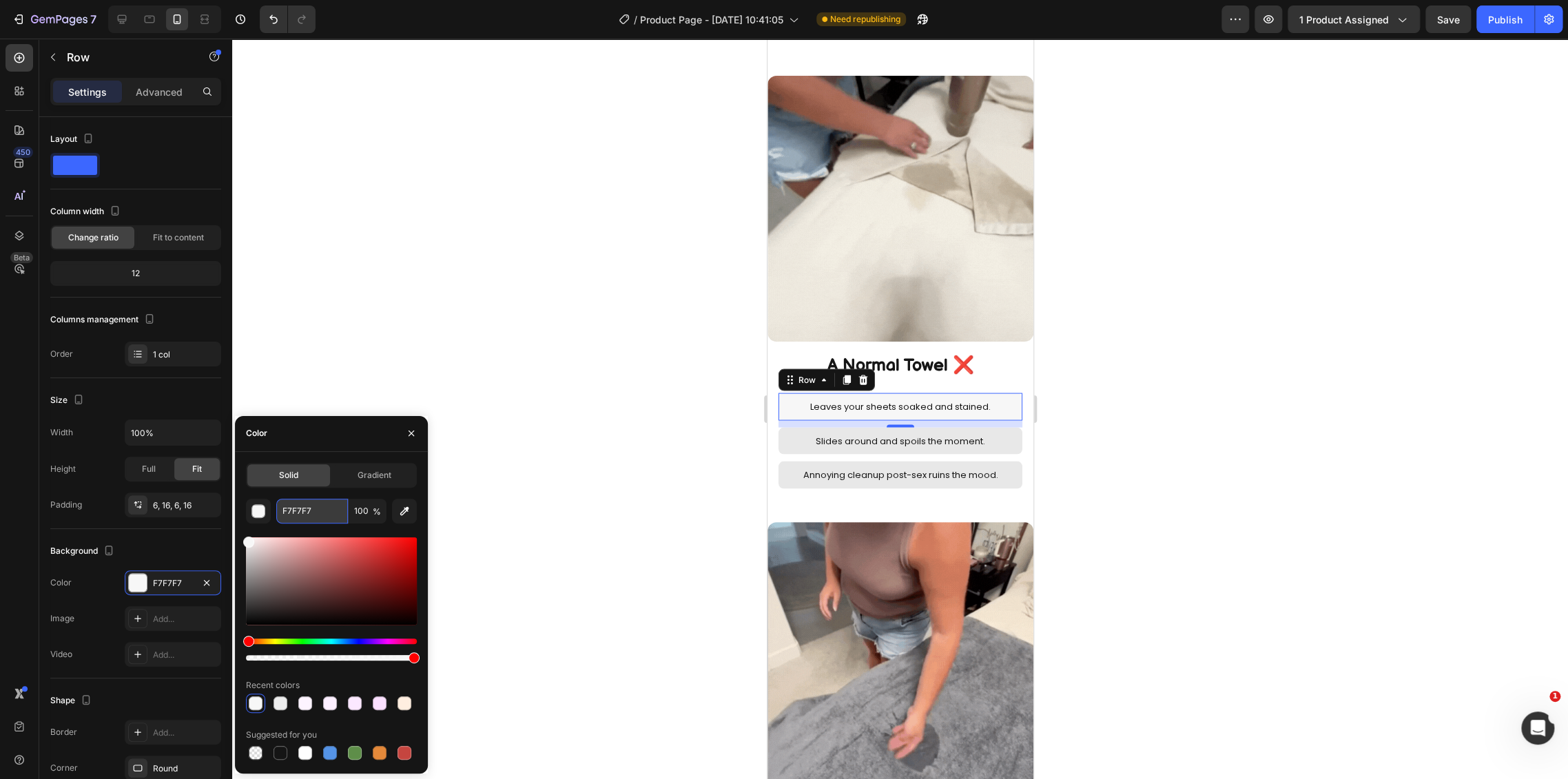
click at [298, 511] on input "F7F7F7" at bounding box center [312, 511] width 72 height 25
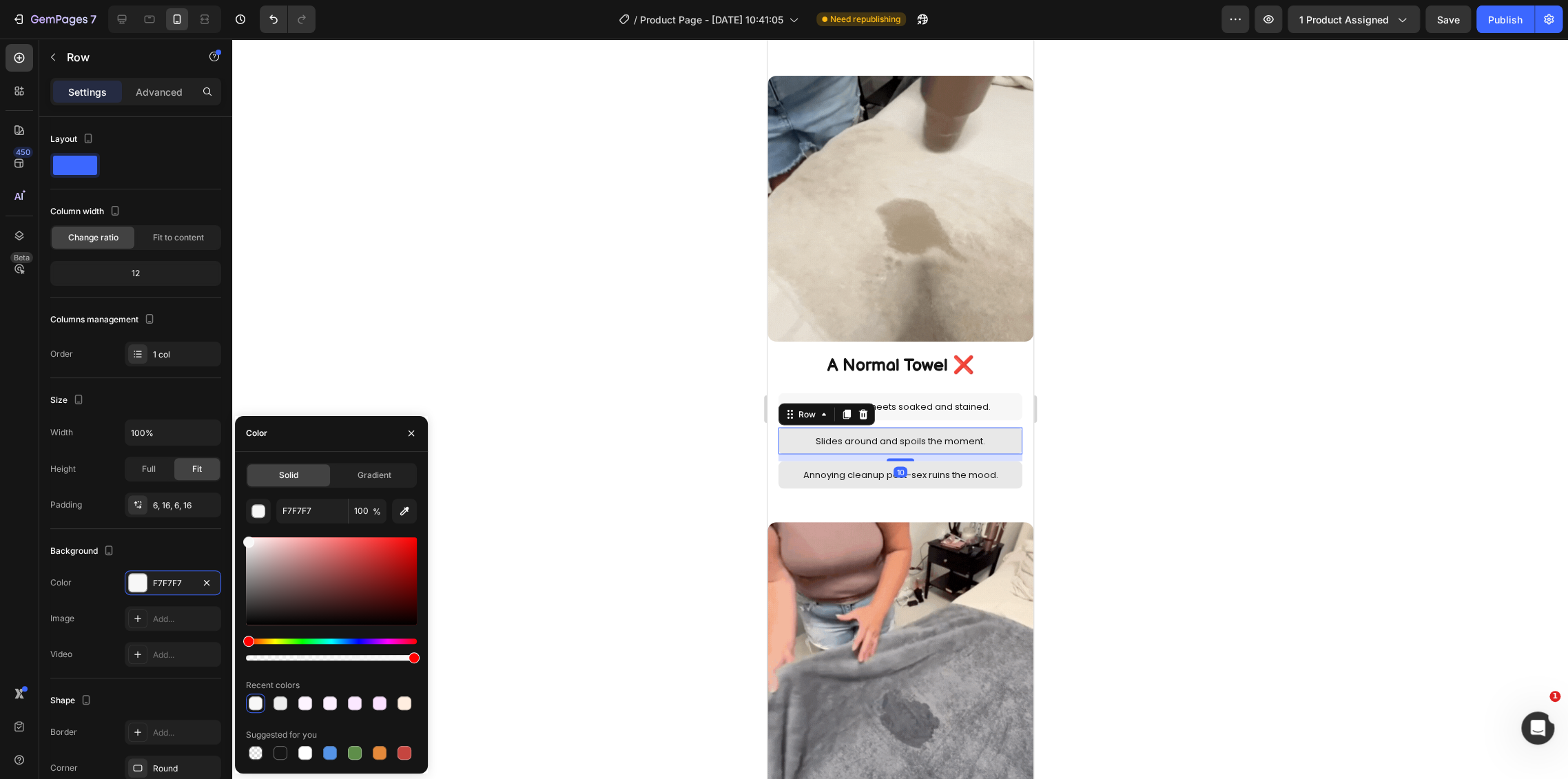
click at [1004, 427] on div "Slides around and spoils the moment. Text Block Row 10" at bounding box center [899, 440] width 244 height 27
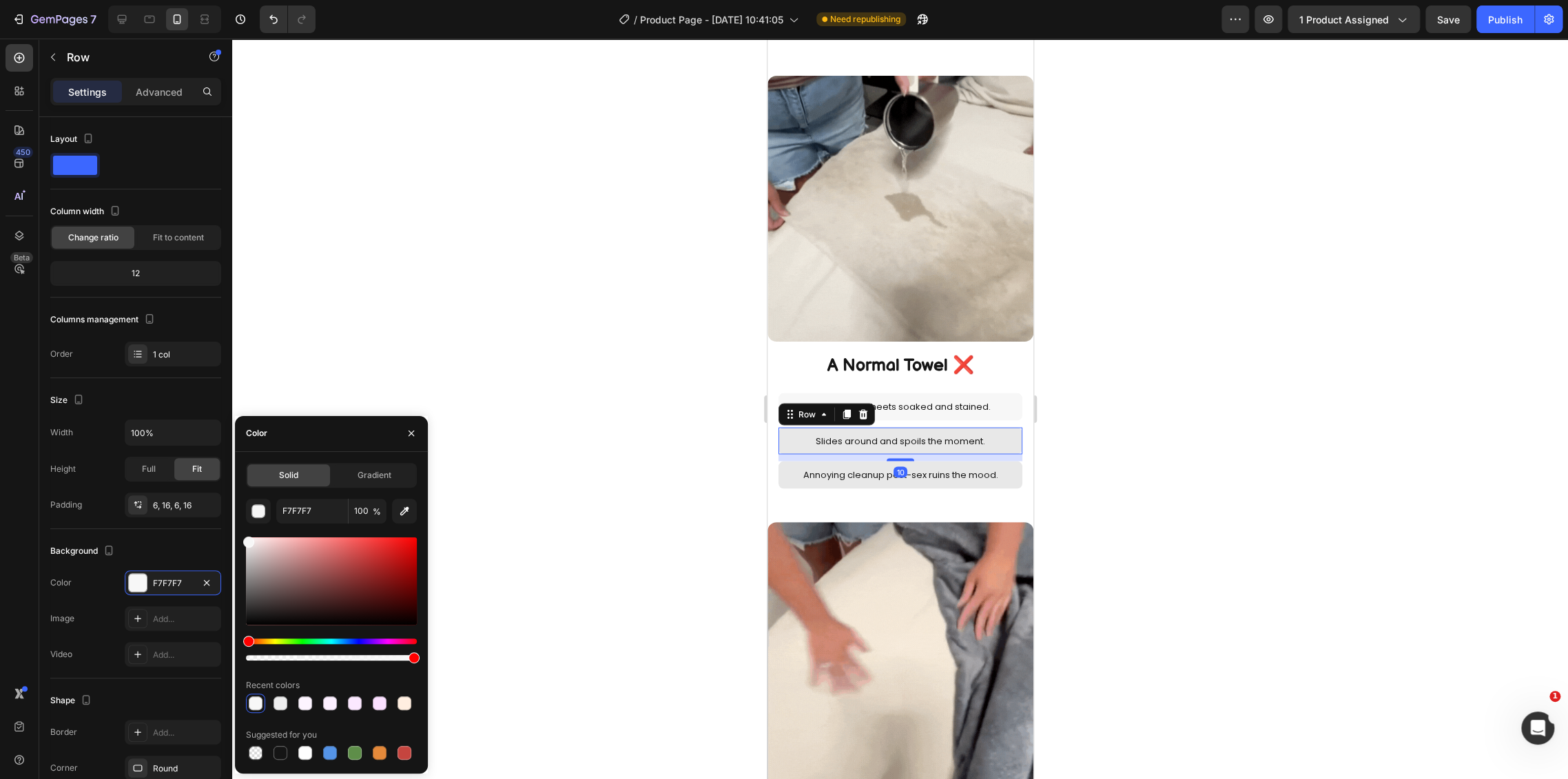
scroll to position [102, 0]
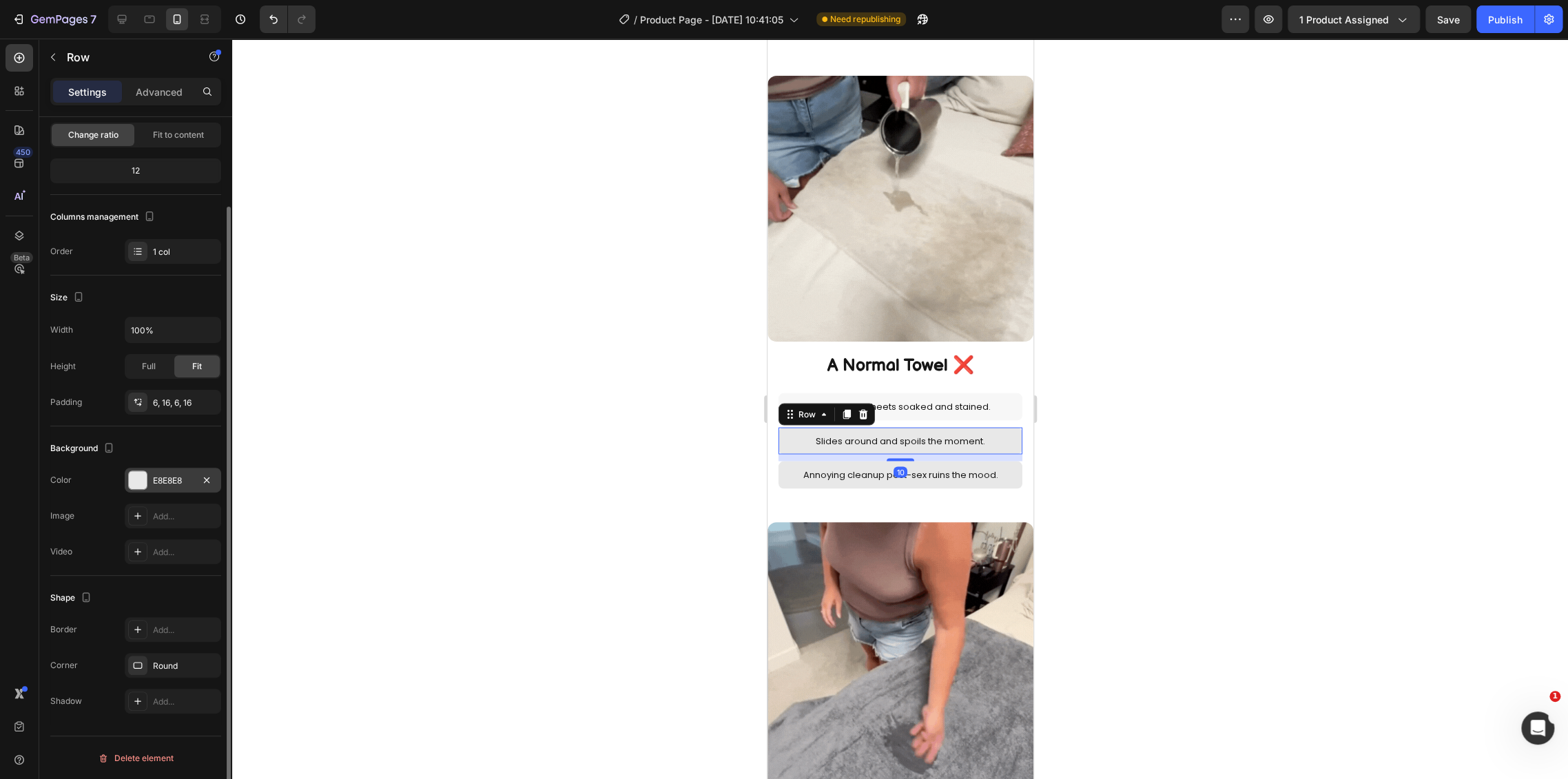
click at [147, 482] on div "E8E8E8" at bounding box center [172, 480] width 97 height 25
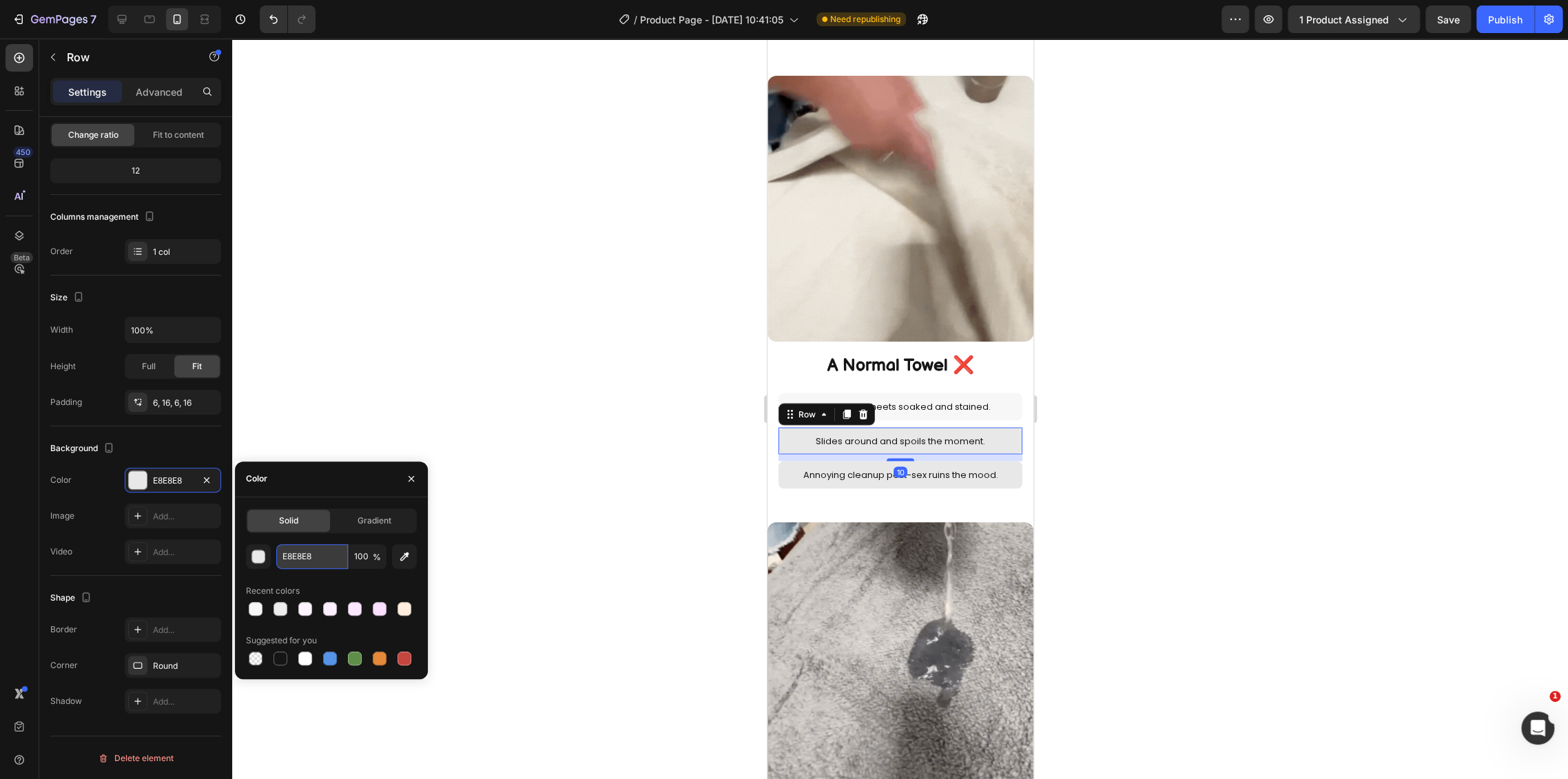
click at [314, 557] on input "E8E8E8" at bounding box center [312, 557] width 72 height 25
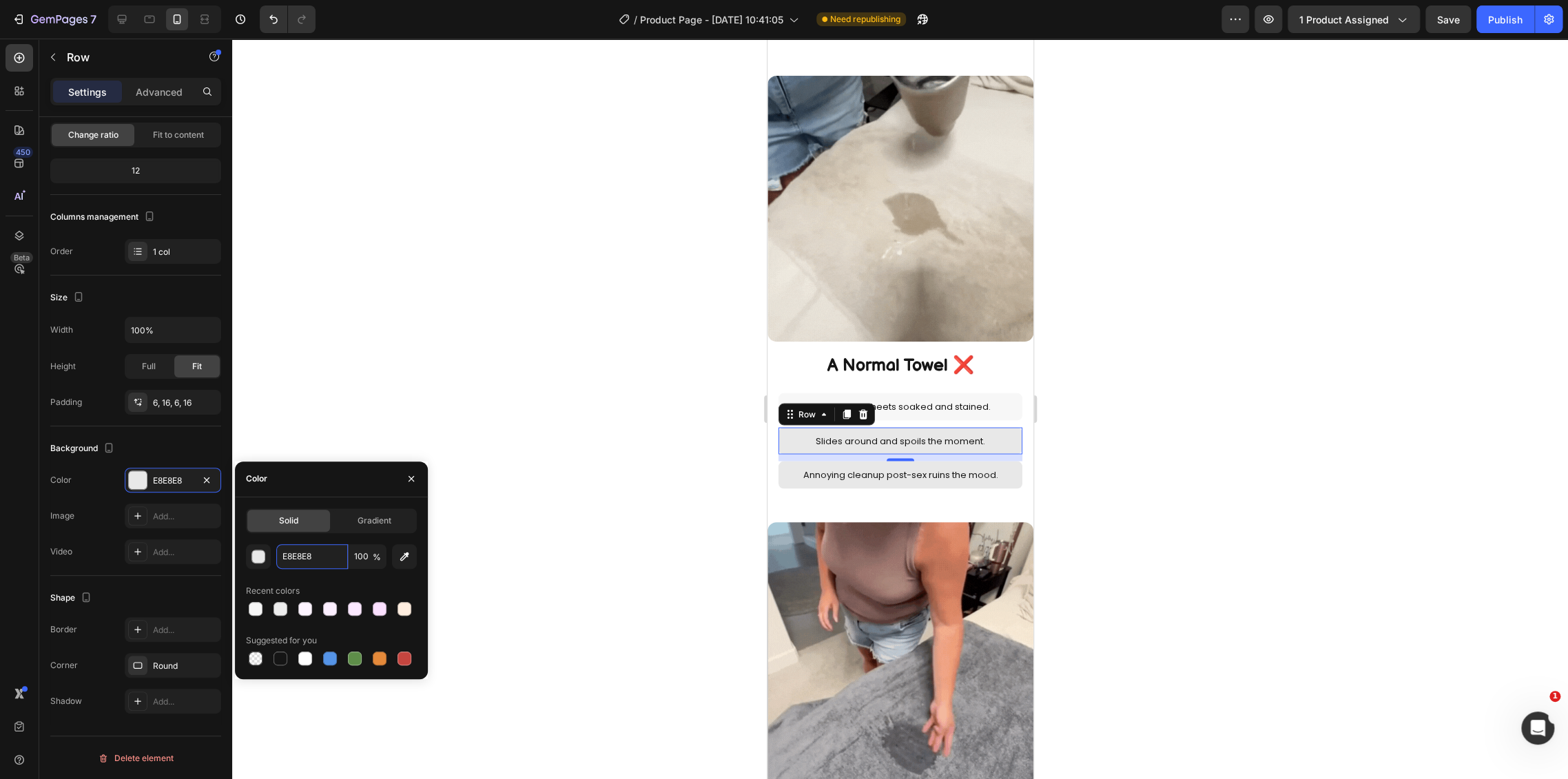
paste input "F7F7F7"
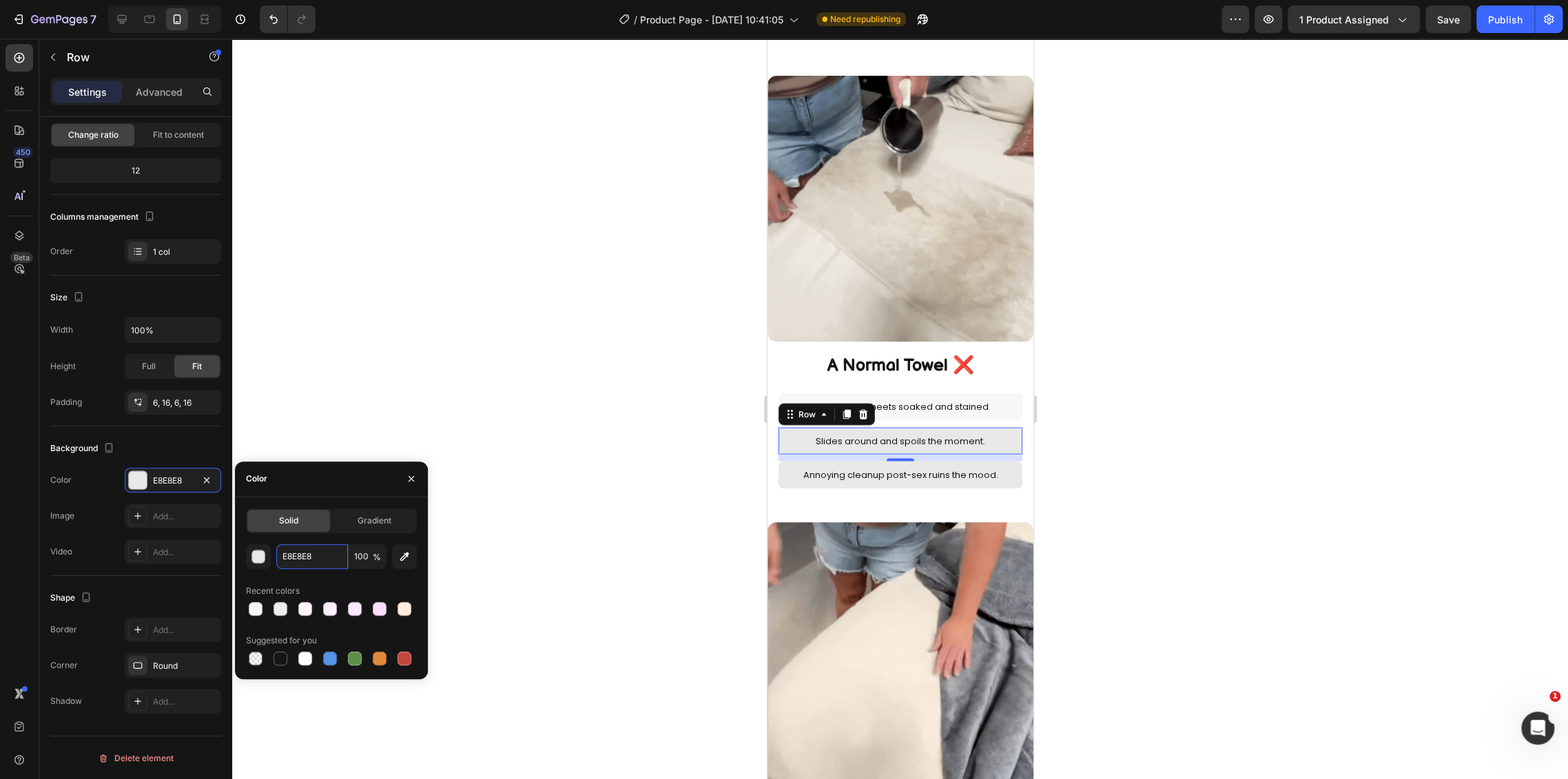
type input "F7F7F7"
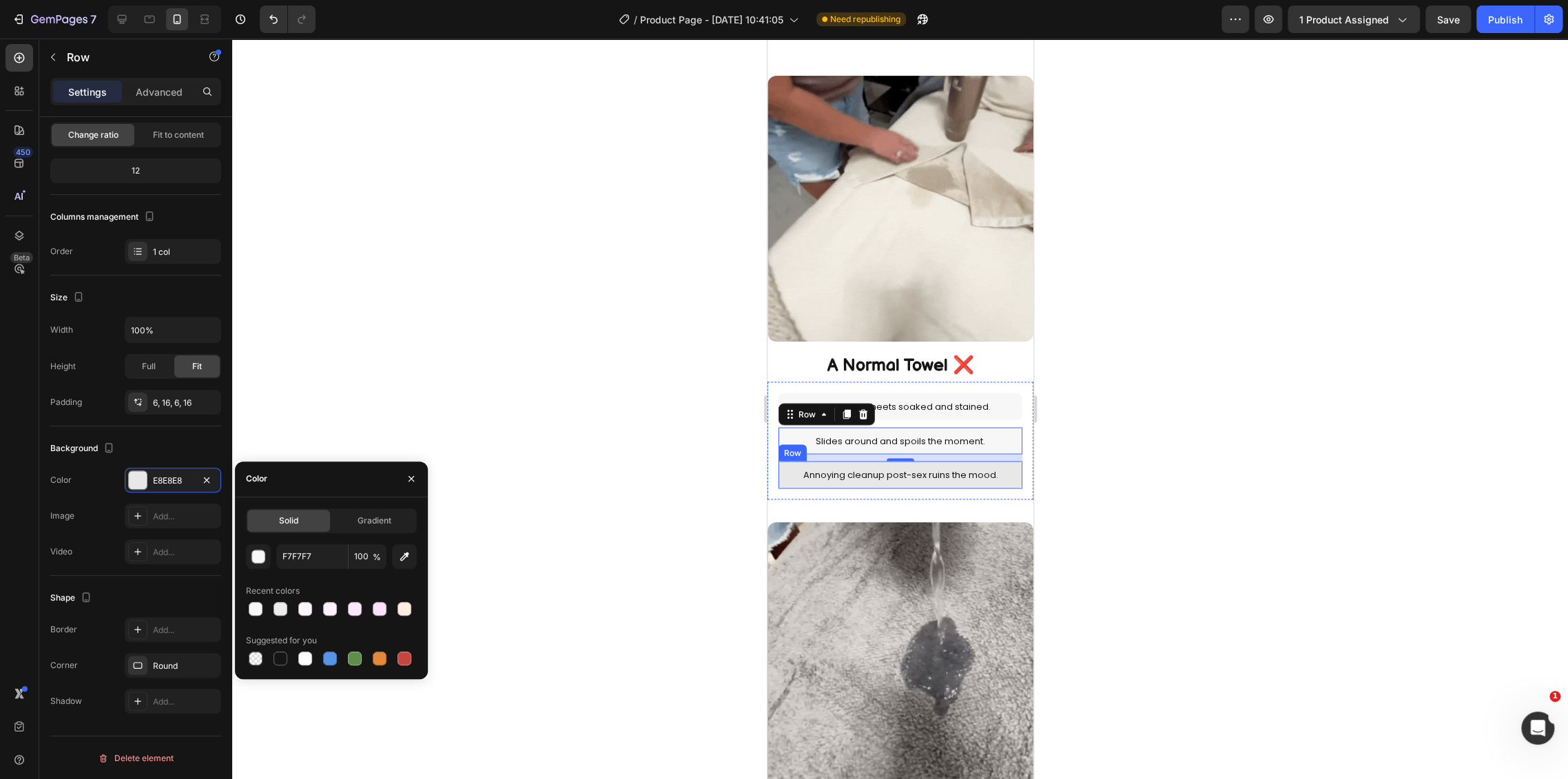
click at [1006, 471] on div "Annoying cleanup post-sex ruins the mood. Text Block Row" at bounding box center [899, 475] width 244 height 27
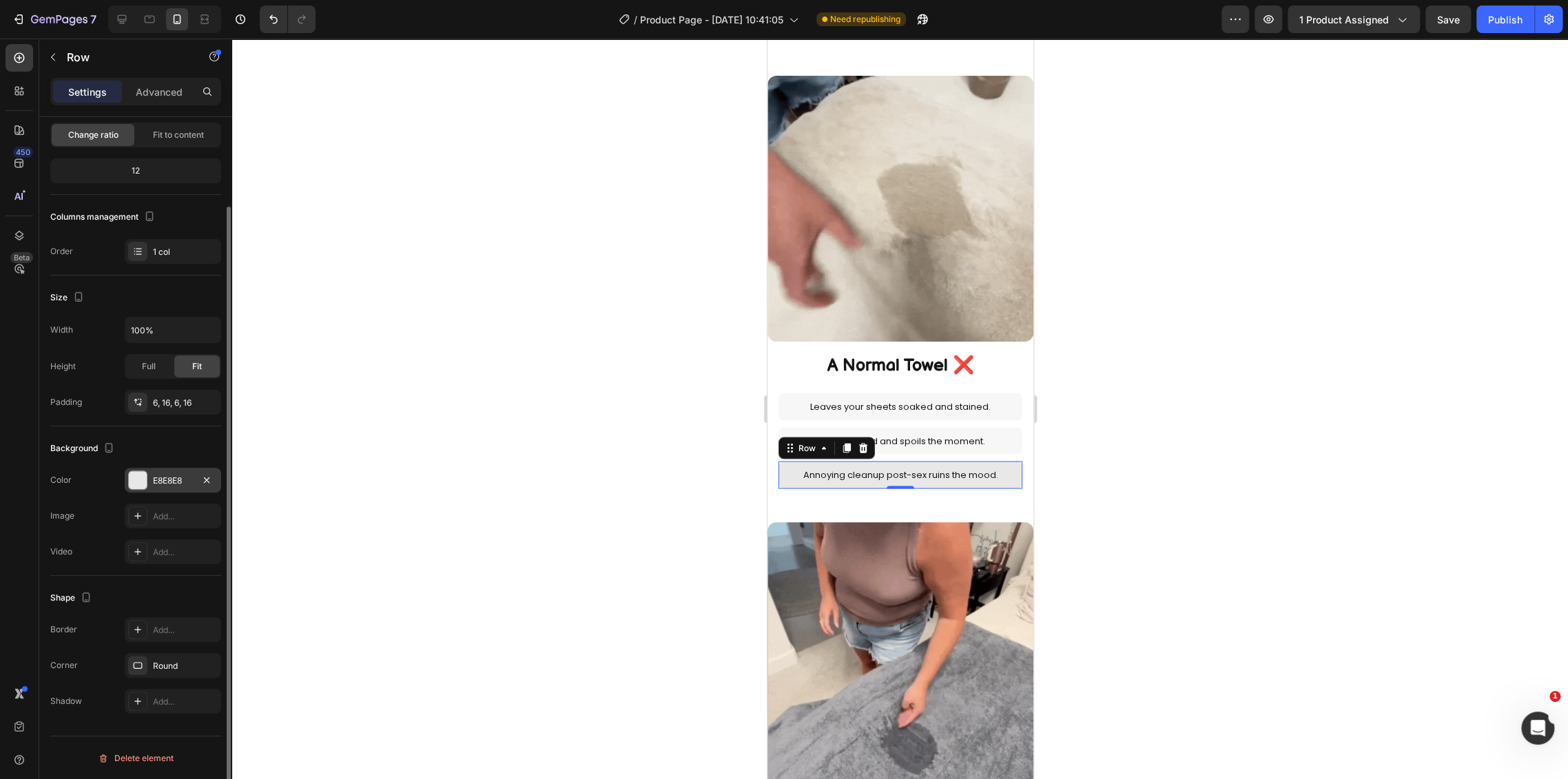
click at [174, 479] on div "E8E8E8" at bounding box center [173, 480] width 40 height 12
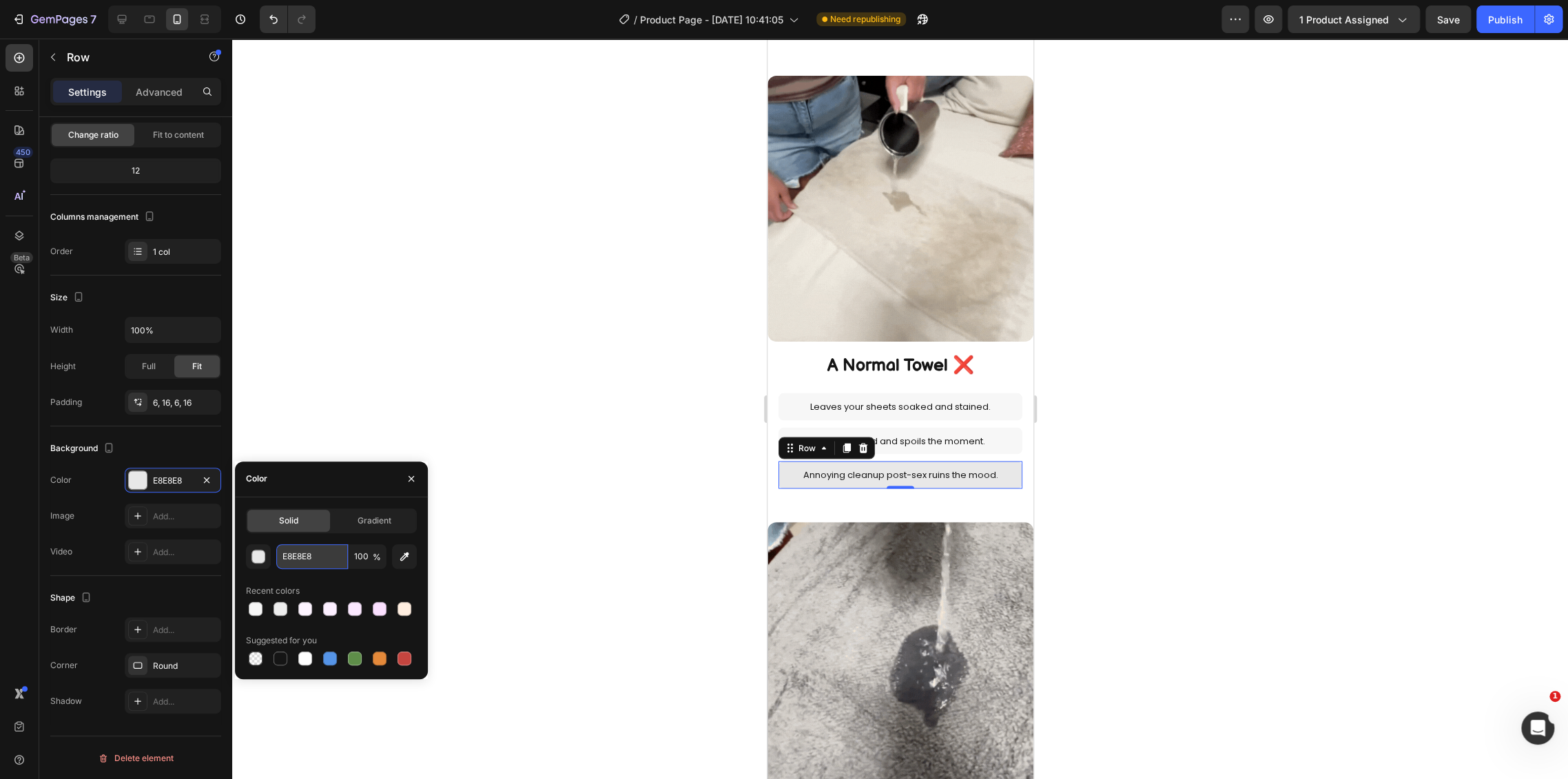
click at [315, 565] on input "E8E8E8" at bounding box center [312, 557] width 72 height 25
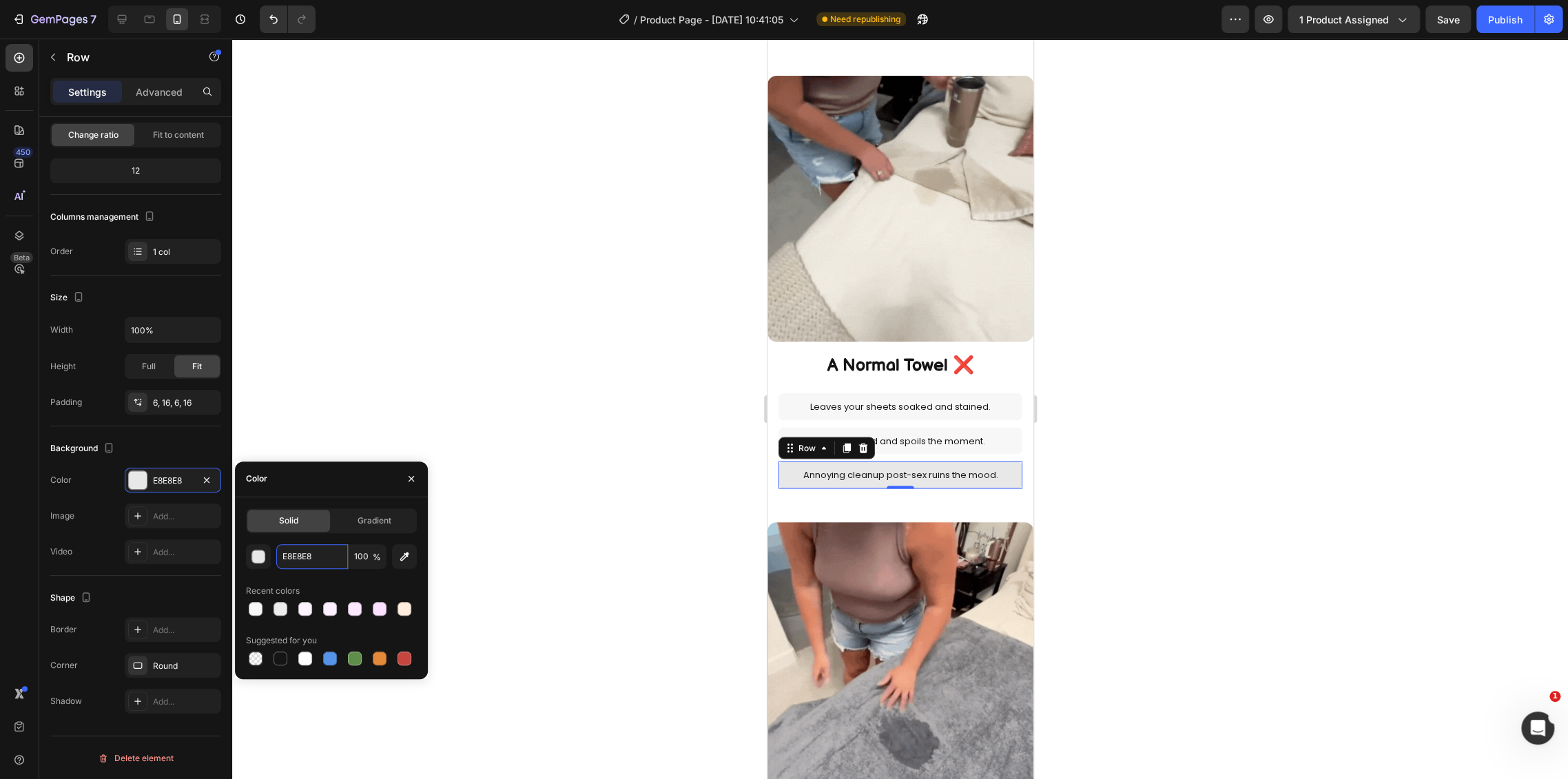
paste input "F7F7F7"
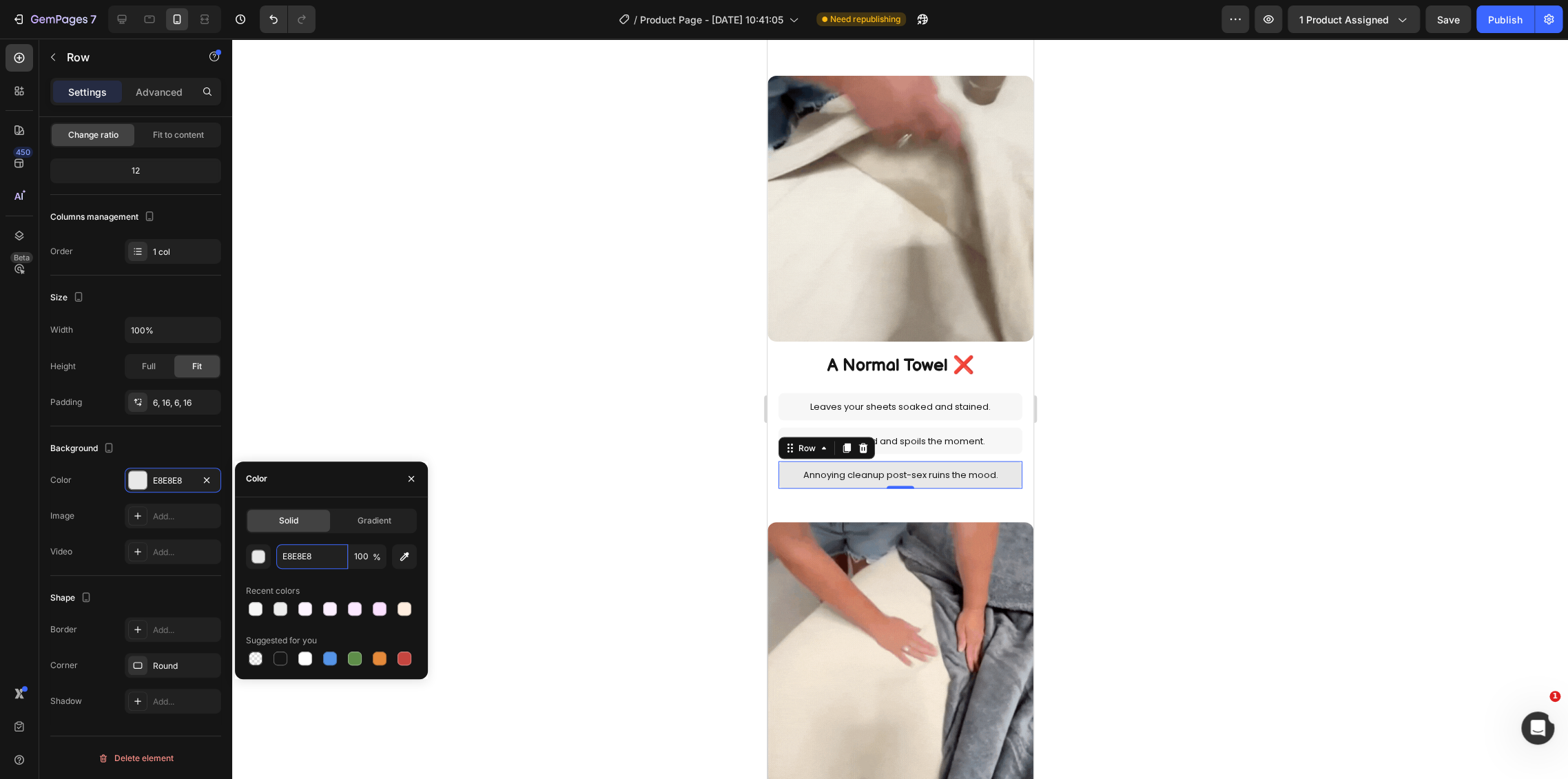
type input "F7F7F7"
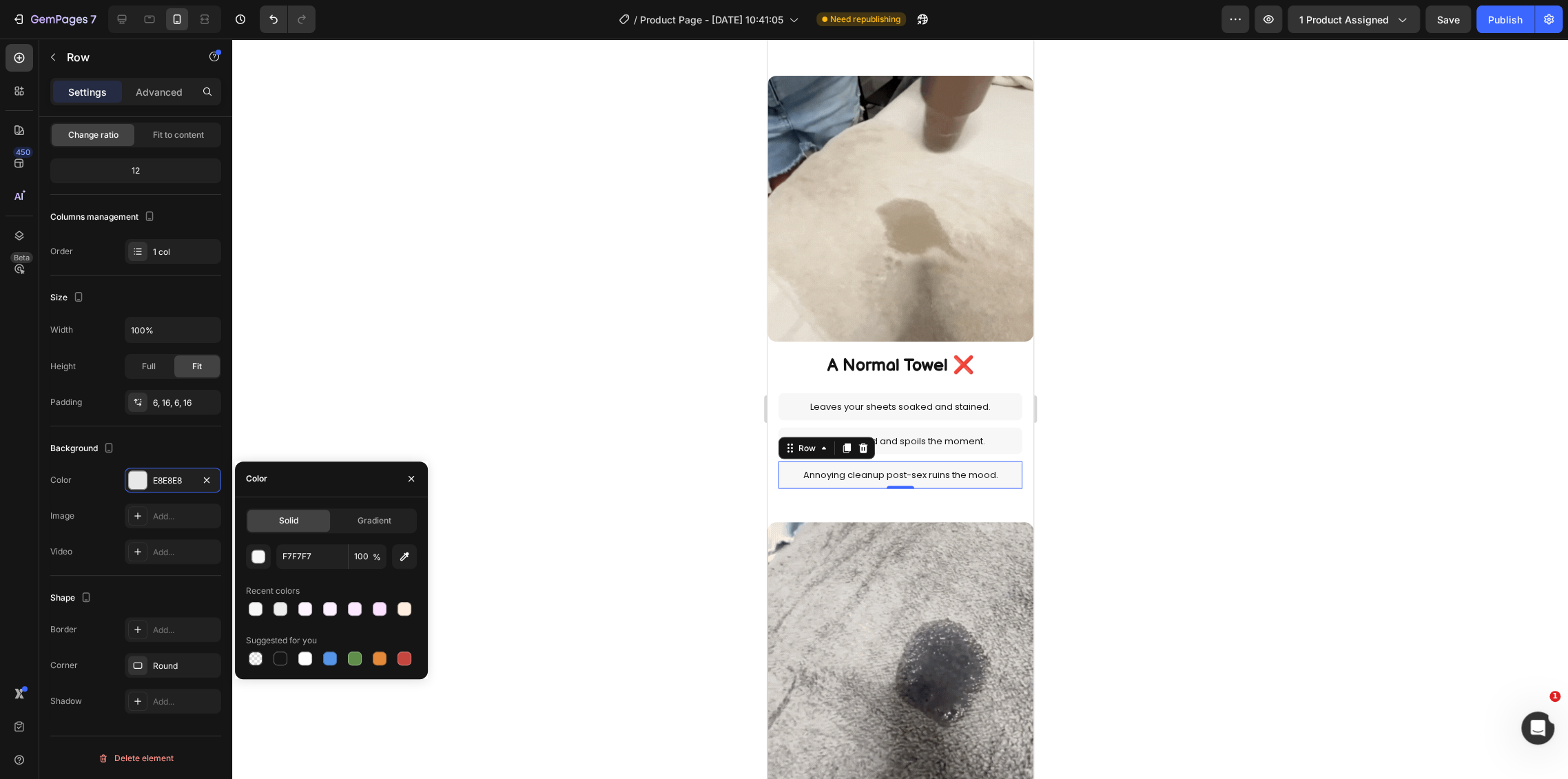
click at [573, 452] on div at bounding box center [900, 409] width 1336 height 741
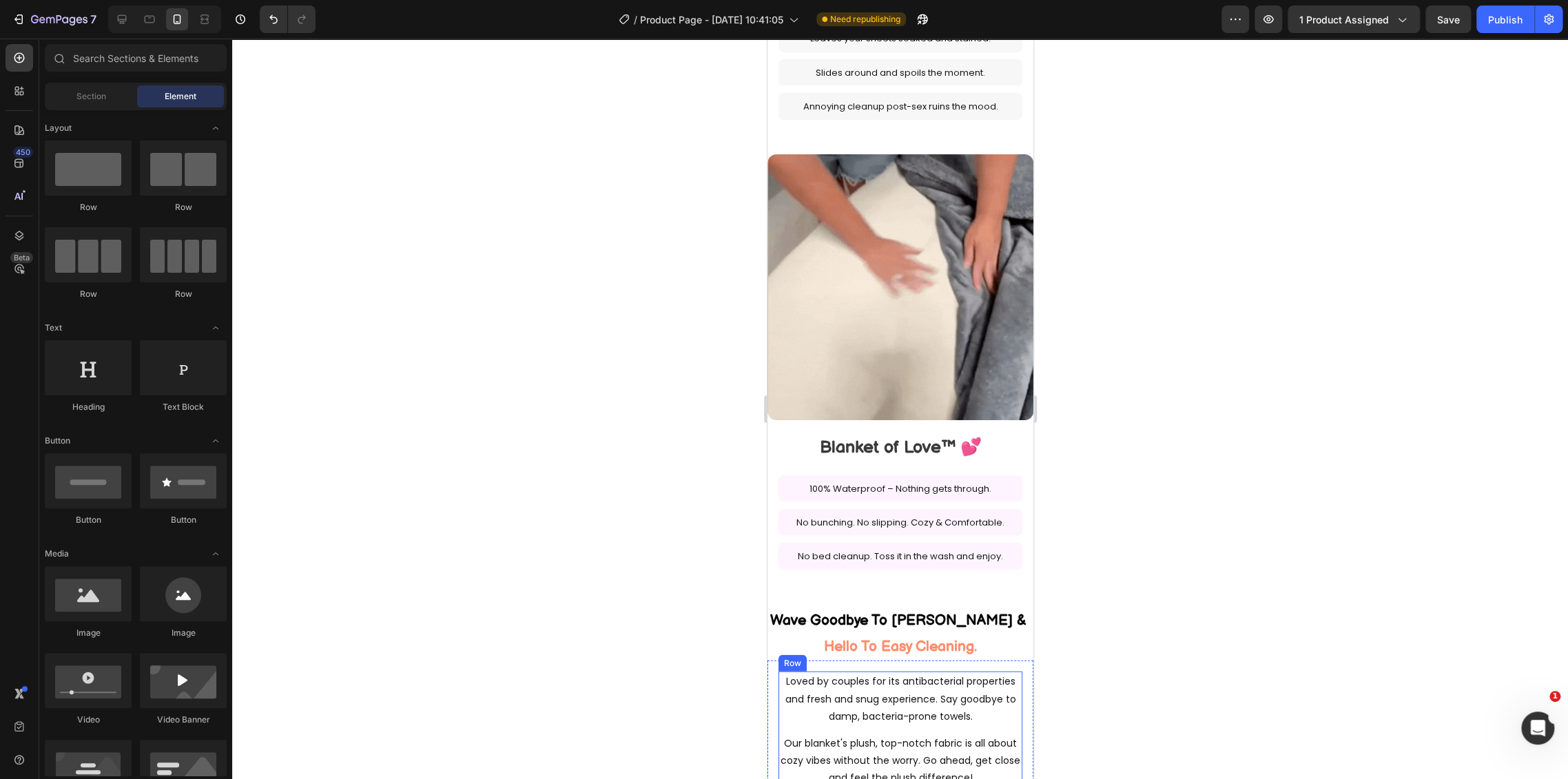
scroll to position [1760, 0]
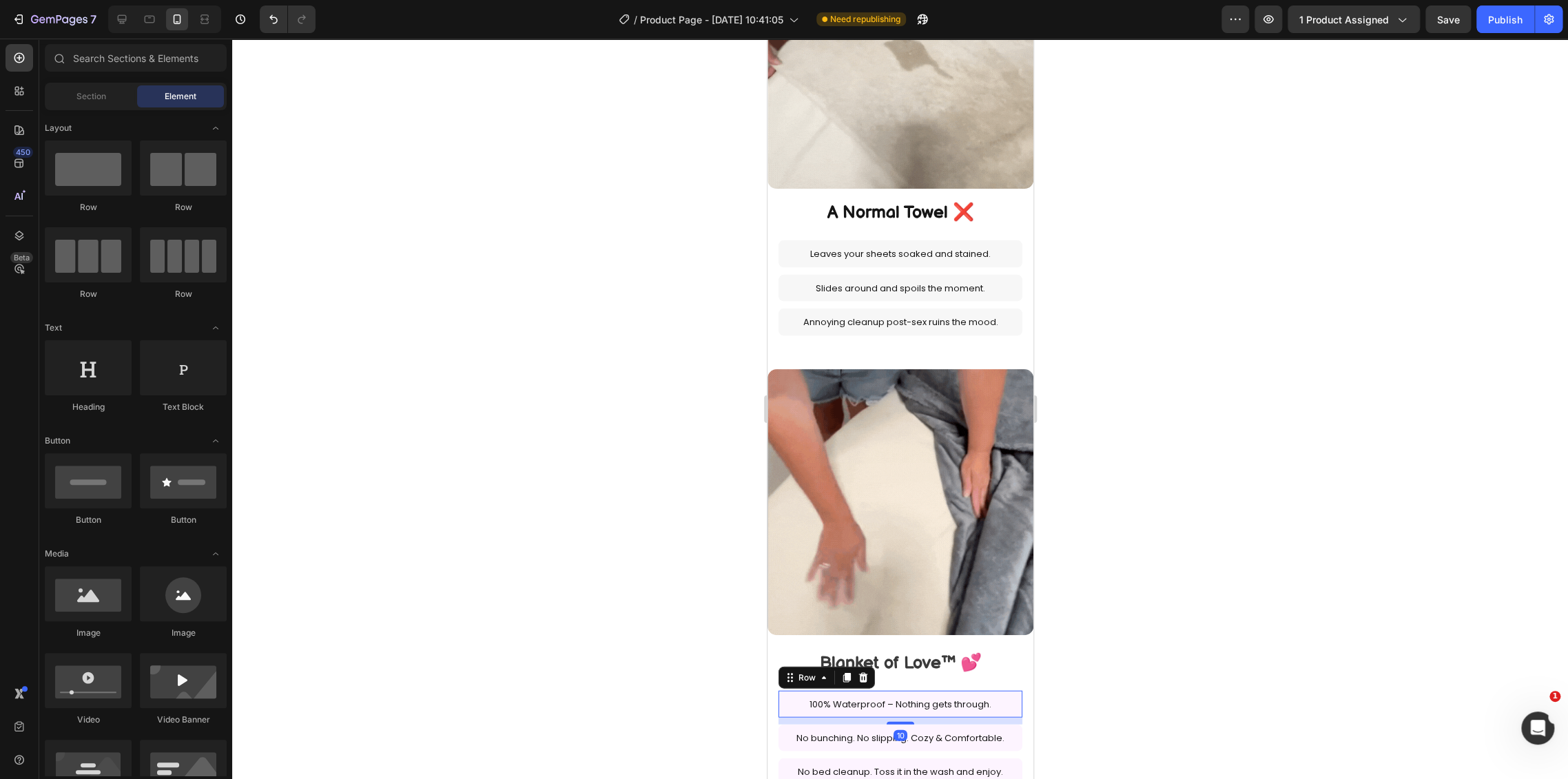
click at [1005, 690] on div "100% Waterproof – Nothing gets through. Text Block Row 10" at bounding box center [899, 703] width 244 height 27
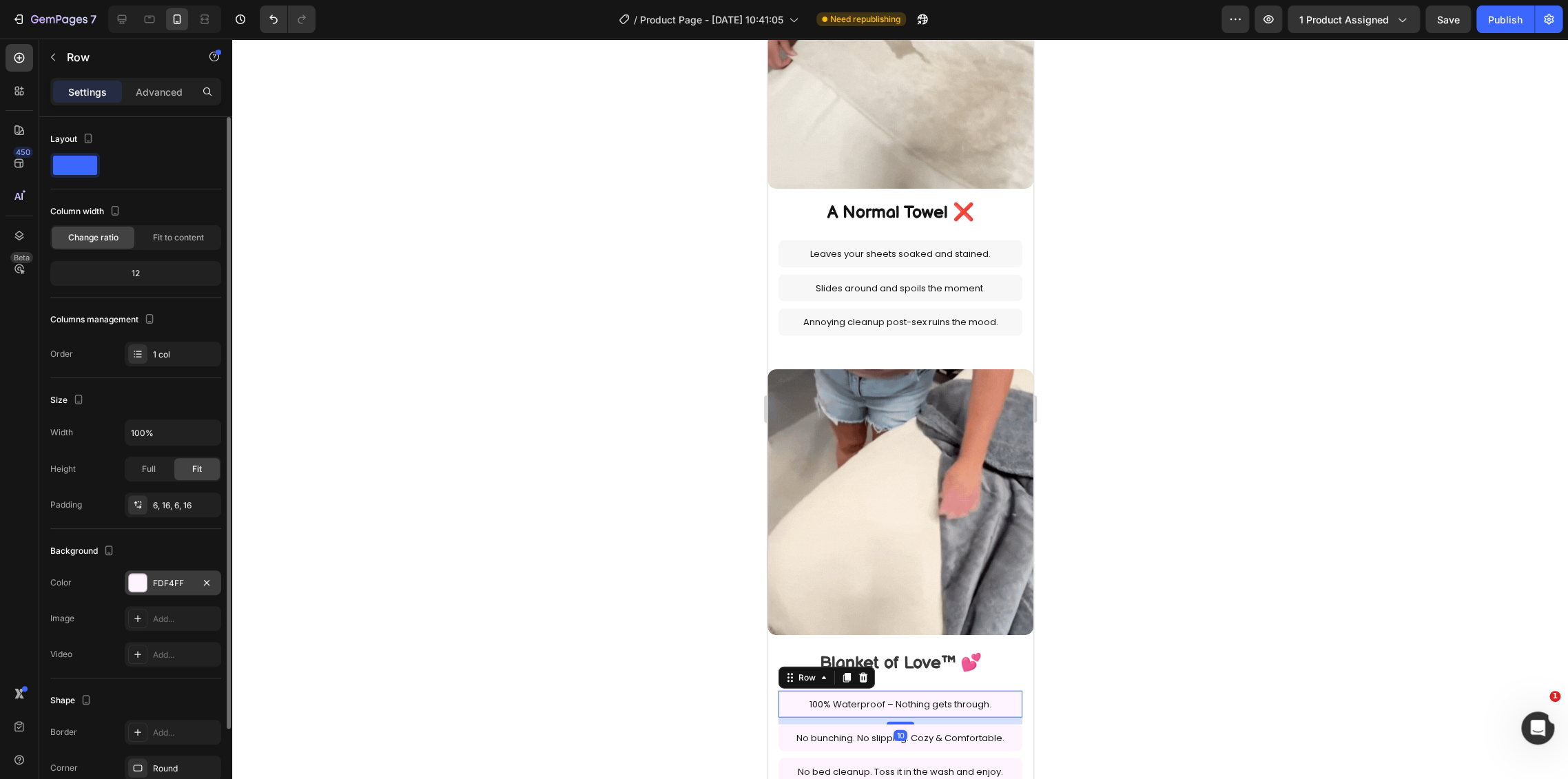
click at [146, 570] on div "FDF4FF" at bounding box center [172, 583] width 97 height 25
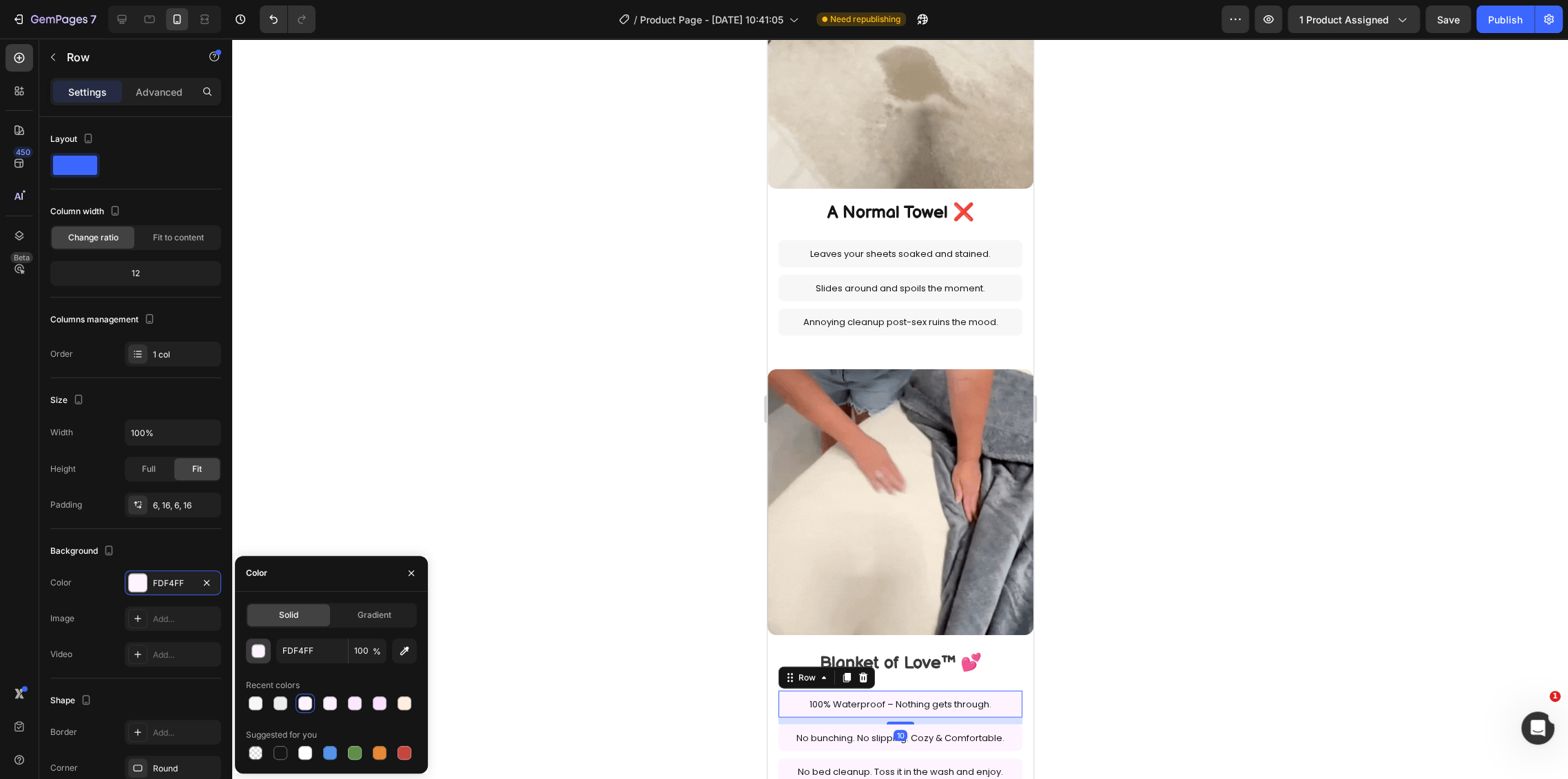
click at [247, 647] on button "button" at bounding box center [258, 651] width 25 height 25
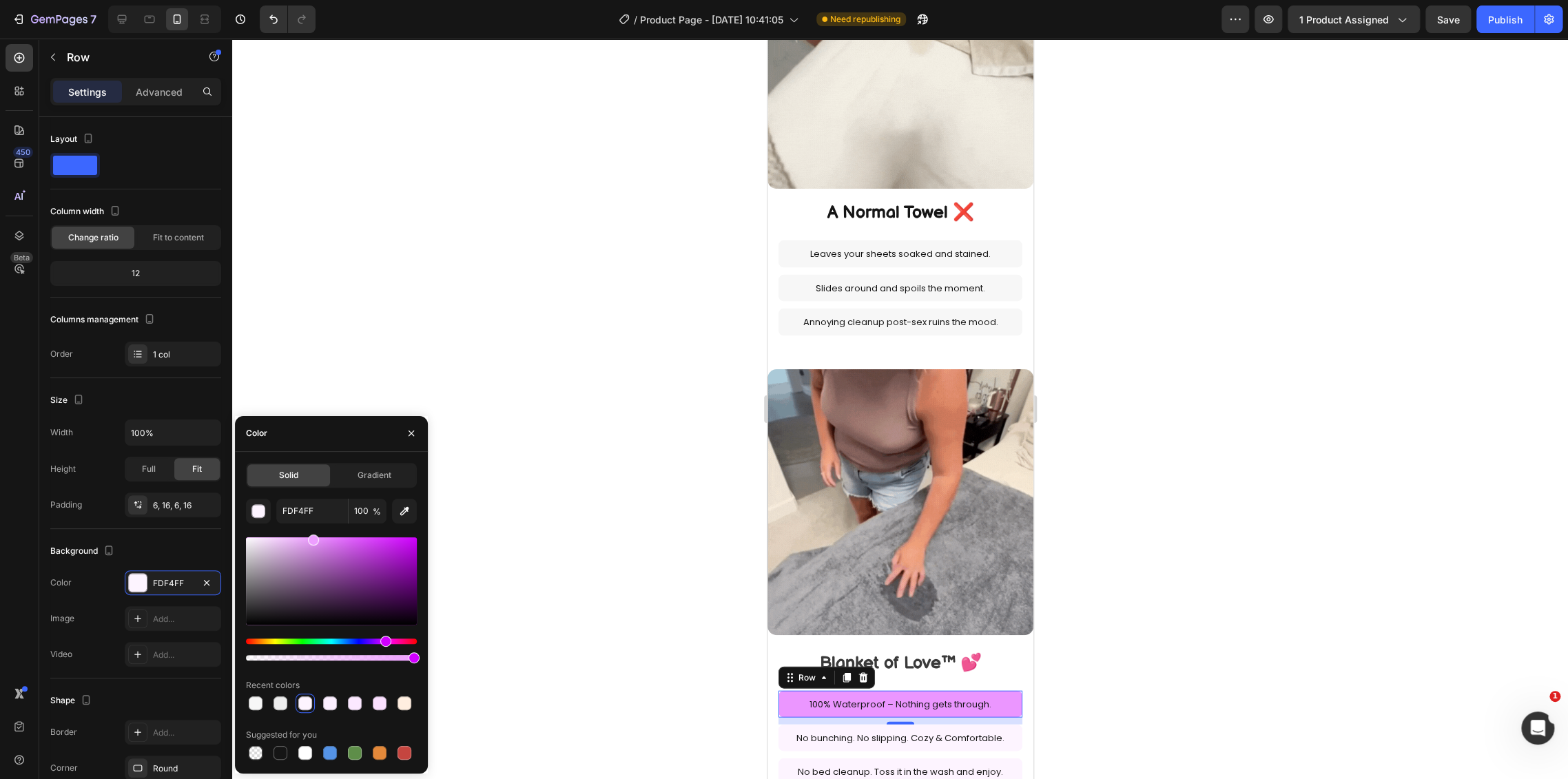
drag, startPoint x: 255, startPoint y: 542, endPoint x: 319, endPoint y: 528, distance: 65.5
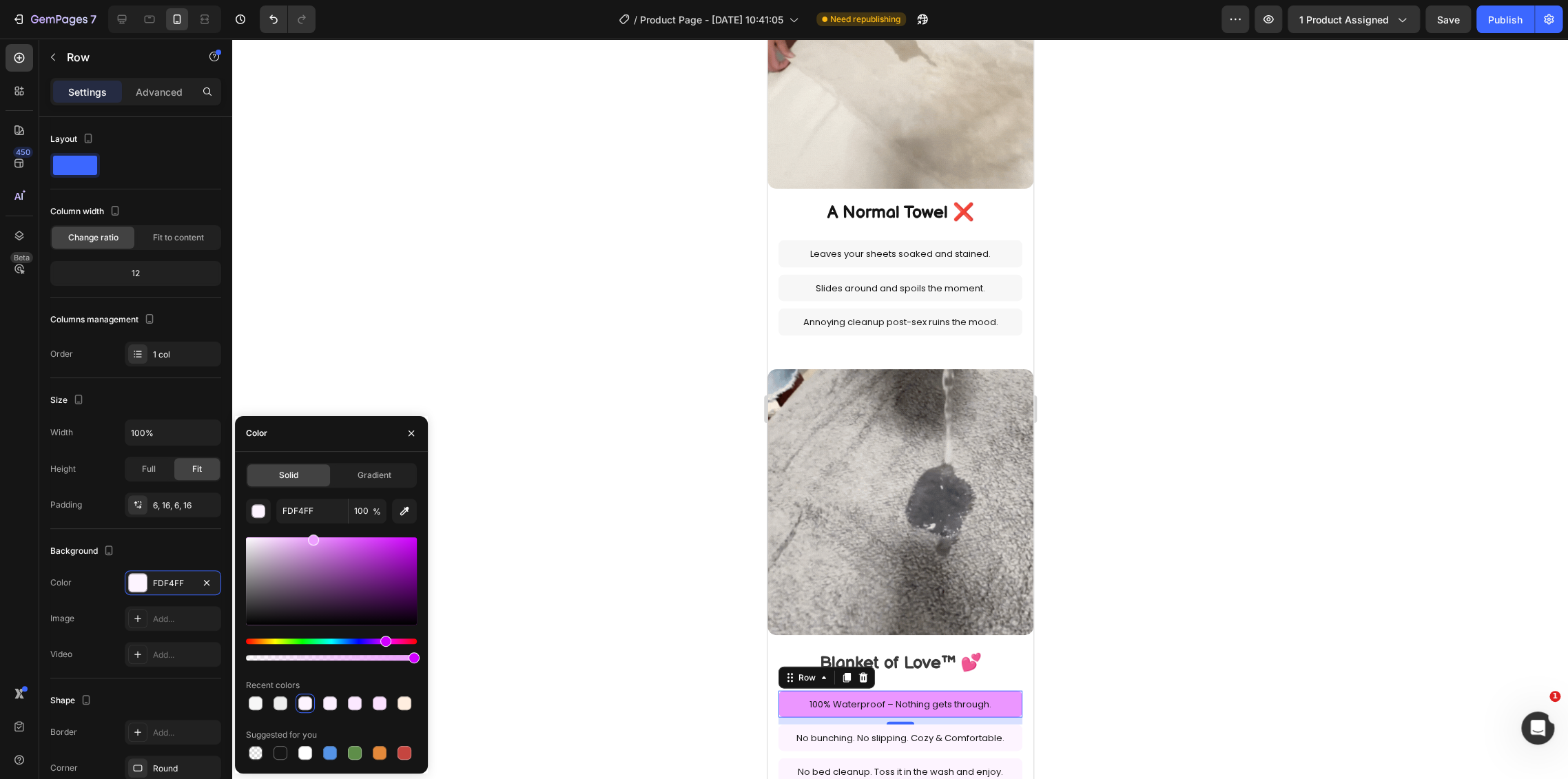
click at [319, 528] on div "FDF4FF 100 % Recent colors Suggested for you" at bounding box center [331, 631] width 171 height 264
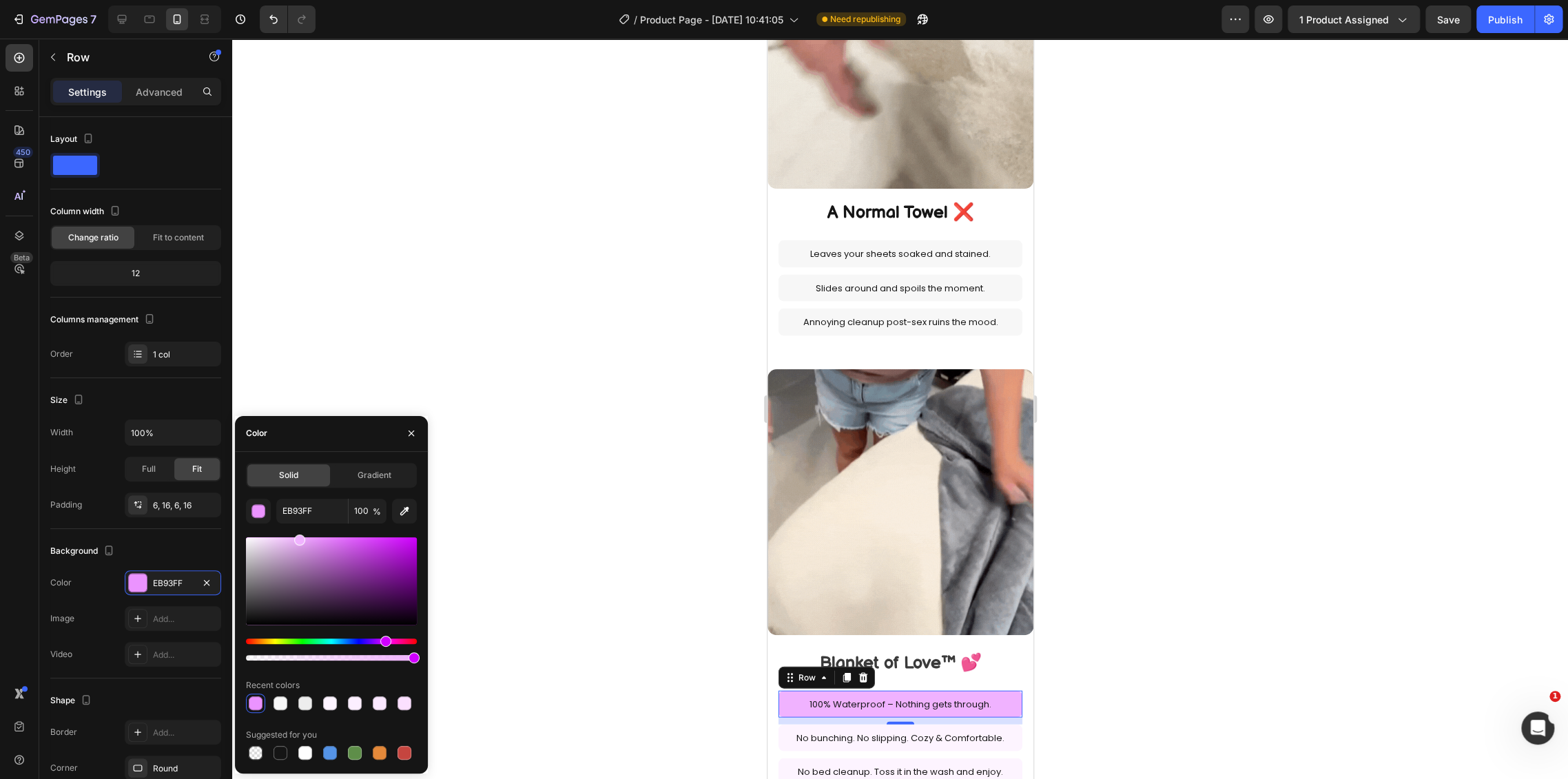
type input "F0B2FF"
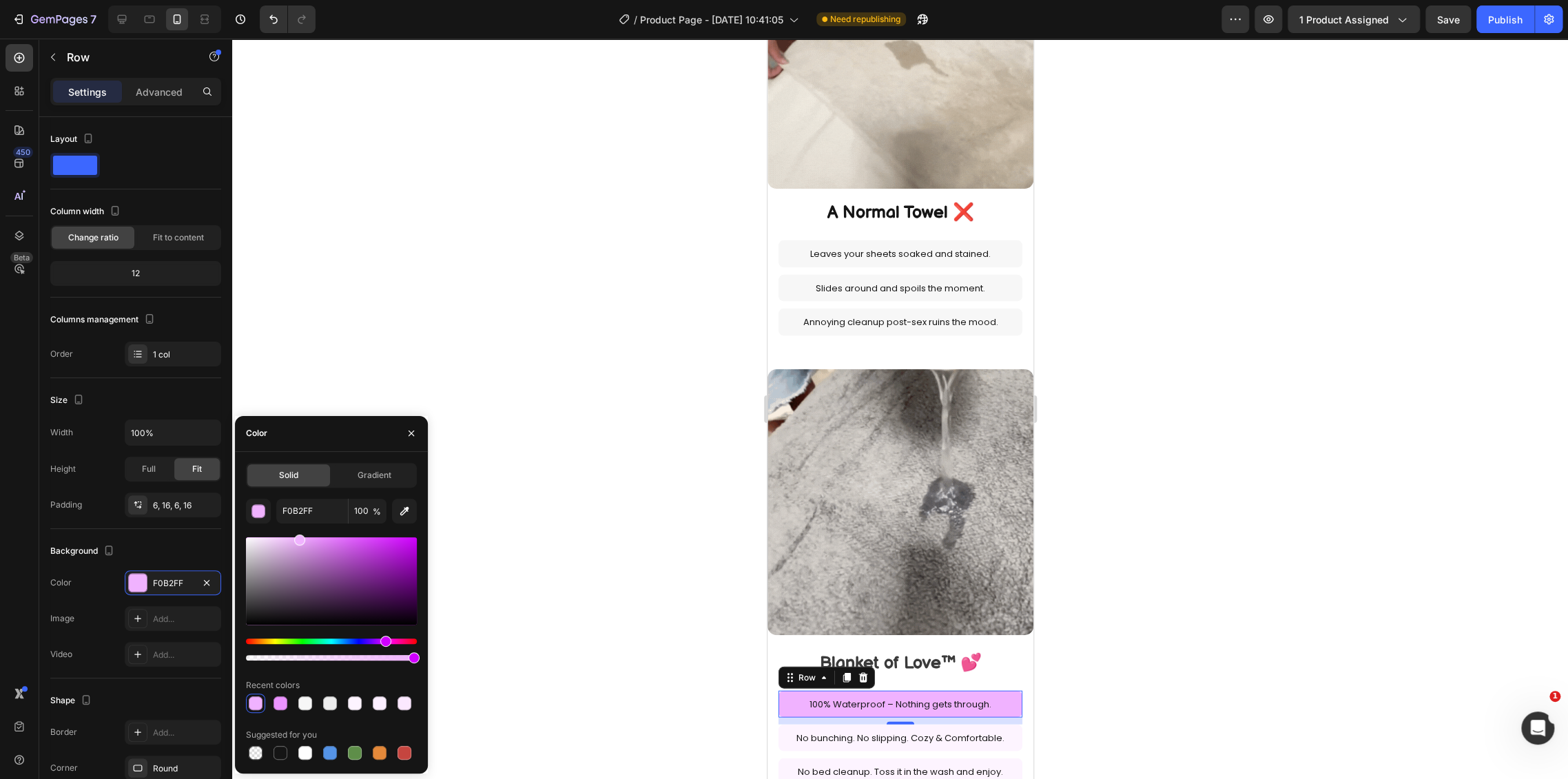
drag, startPoint x: 297, startPoint y: 543, endPoint x: 298, endPoint y: 535, distance: 8.1
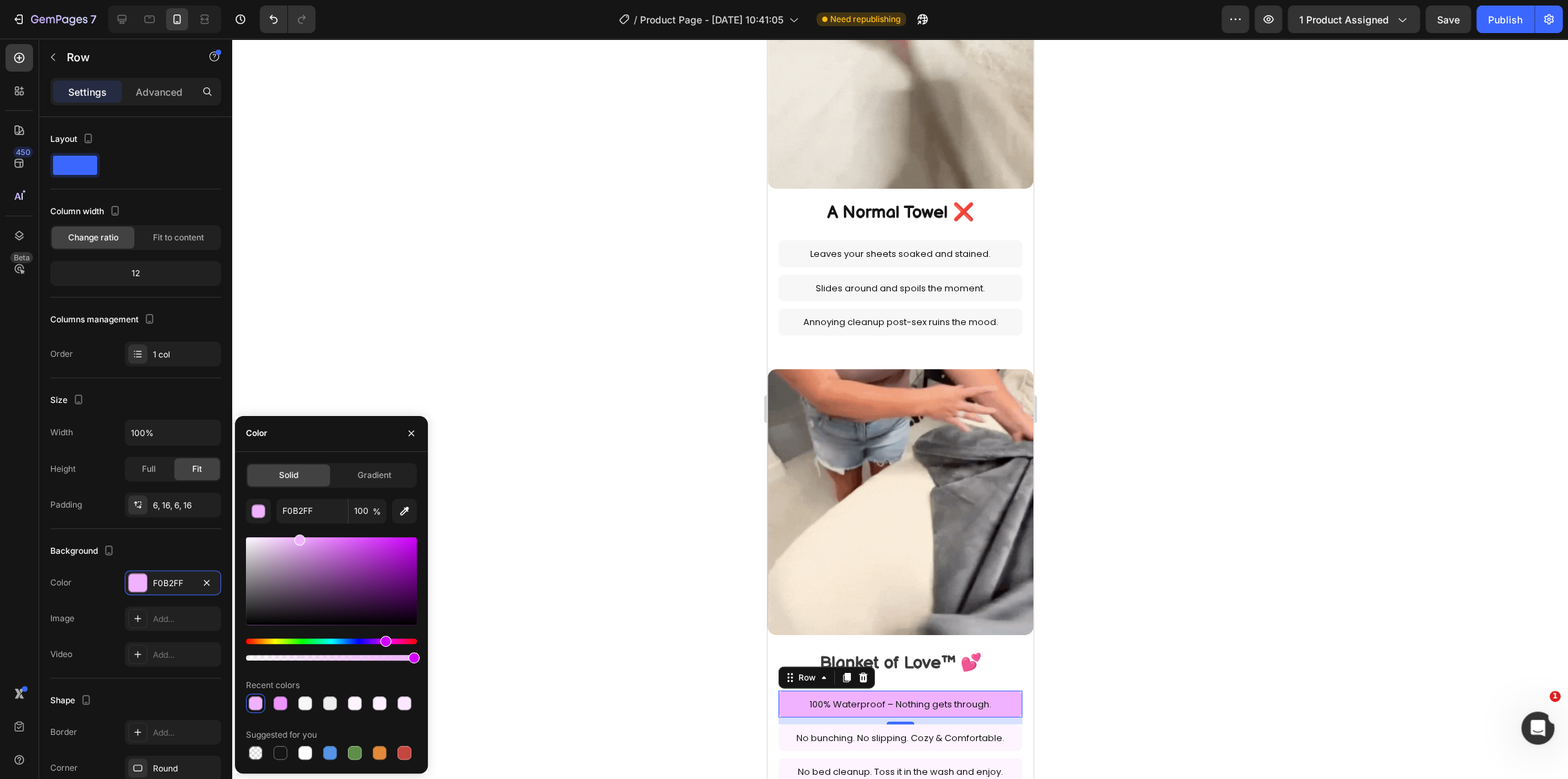
click at [298, 538] on div at bounding box center [331, 581] width 171 height 87
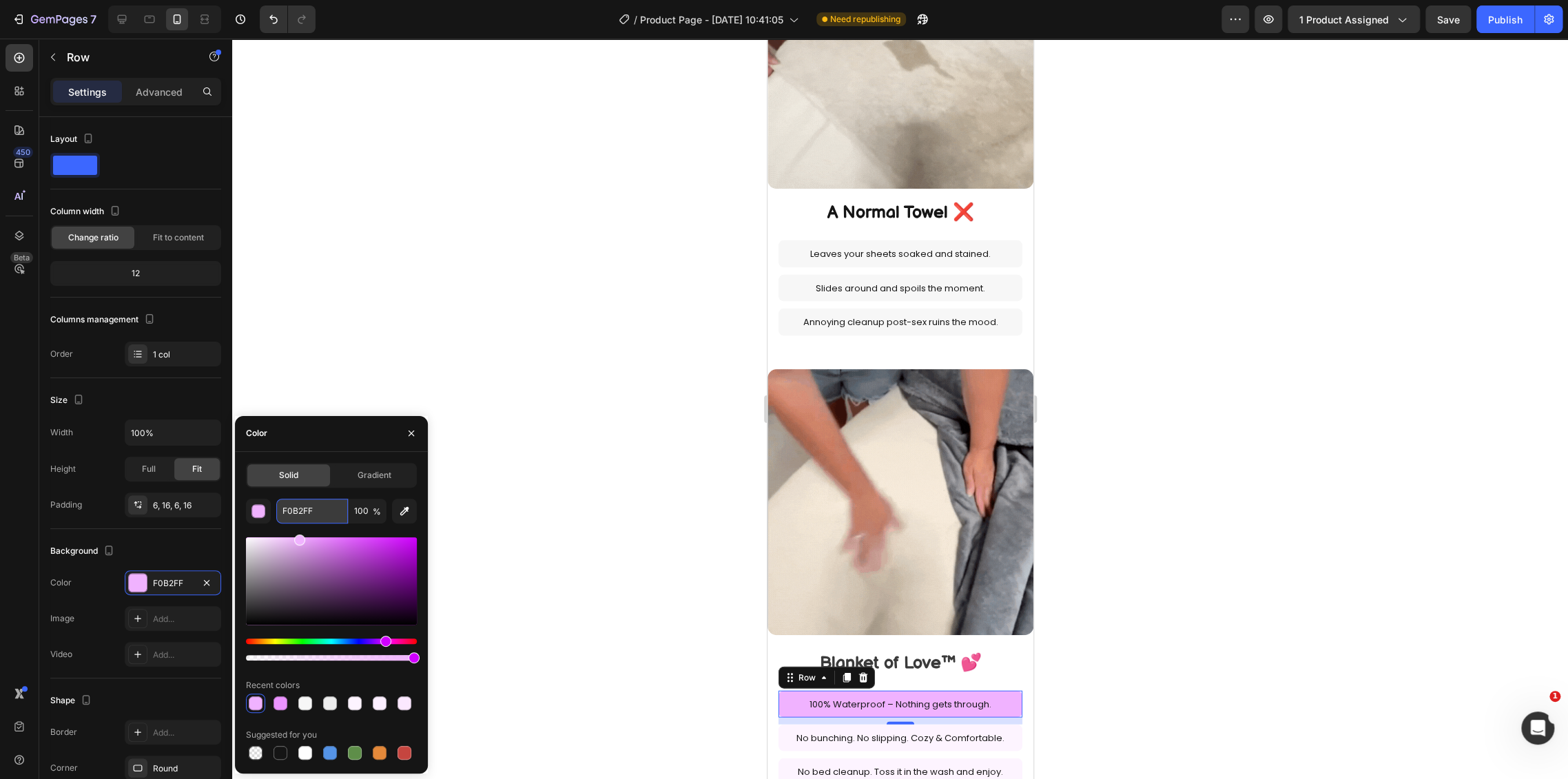
click at [304, 510] on input "F0B2FF" at bounding box center [312, 511] width 72 height 25
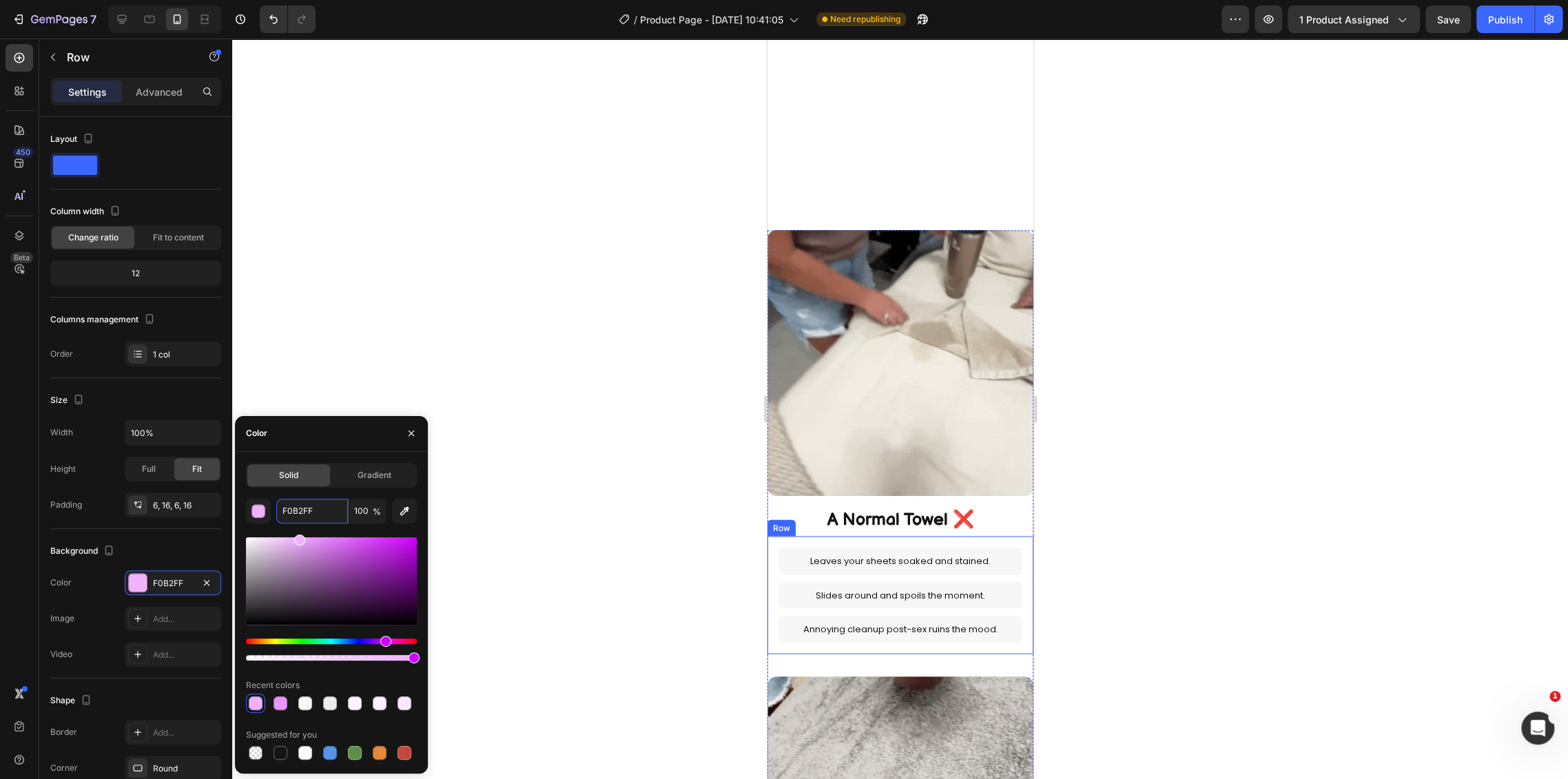
select select "L 57 × 65 in | 145 × 165 cm"
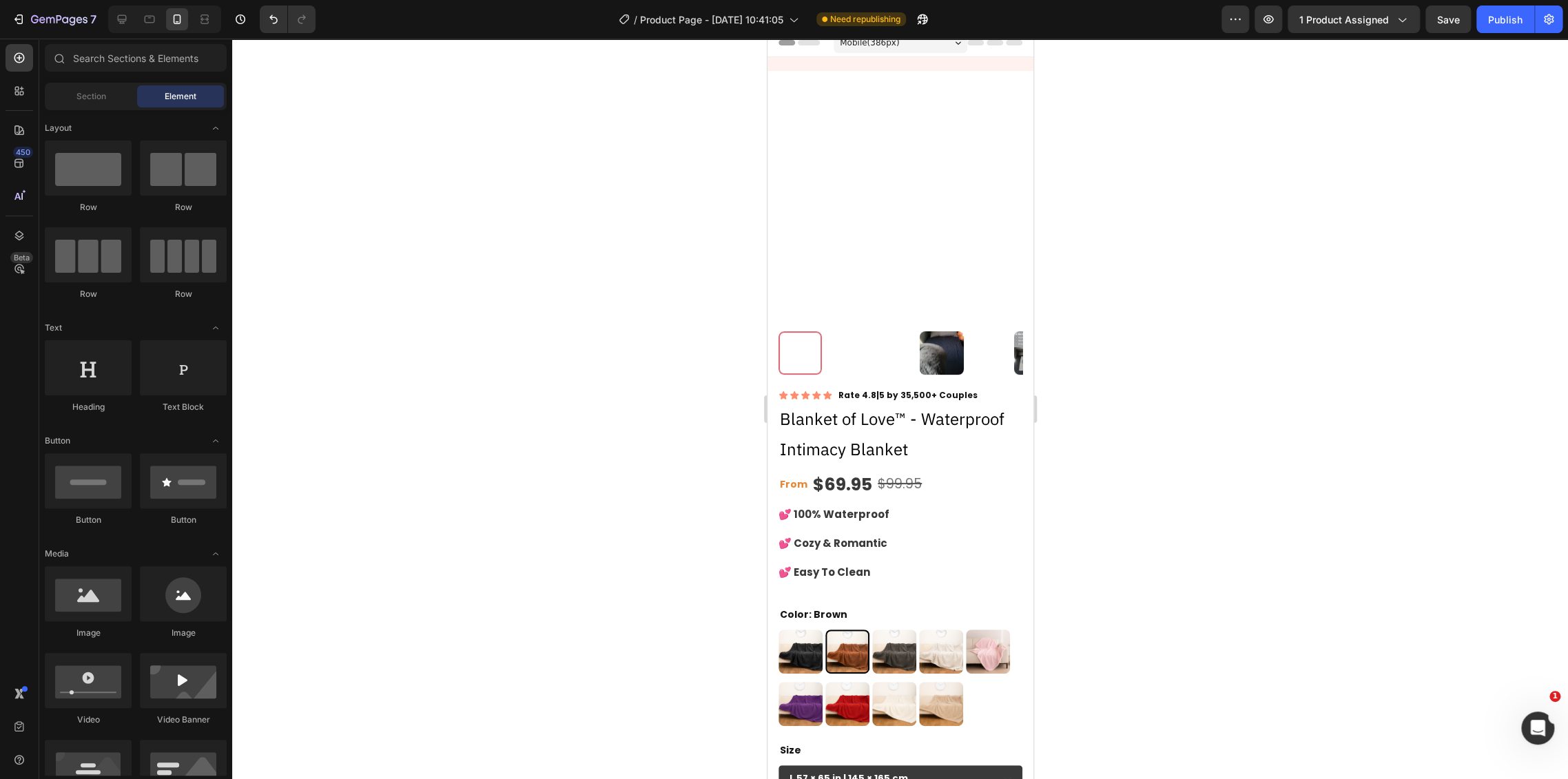
scroll to position [0, 0]
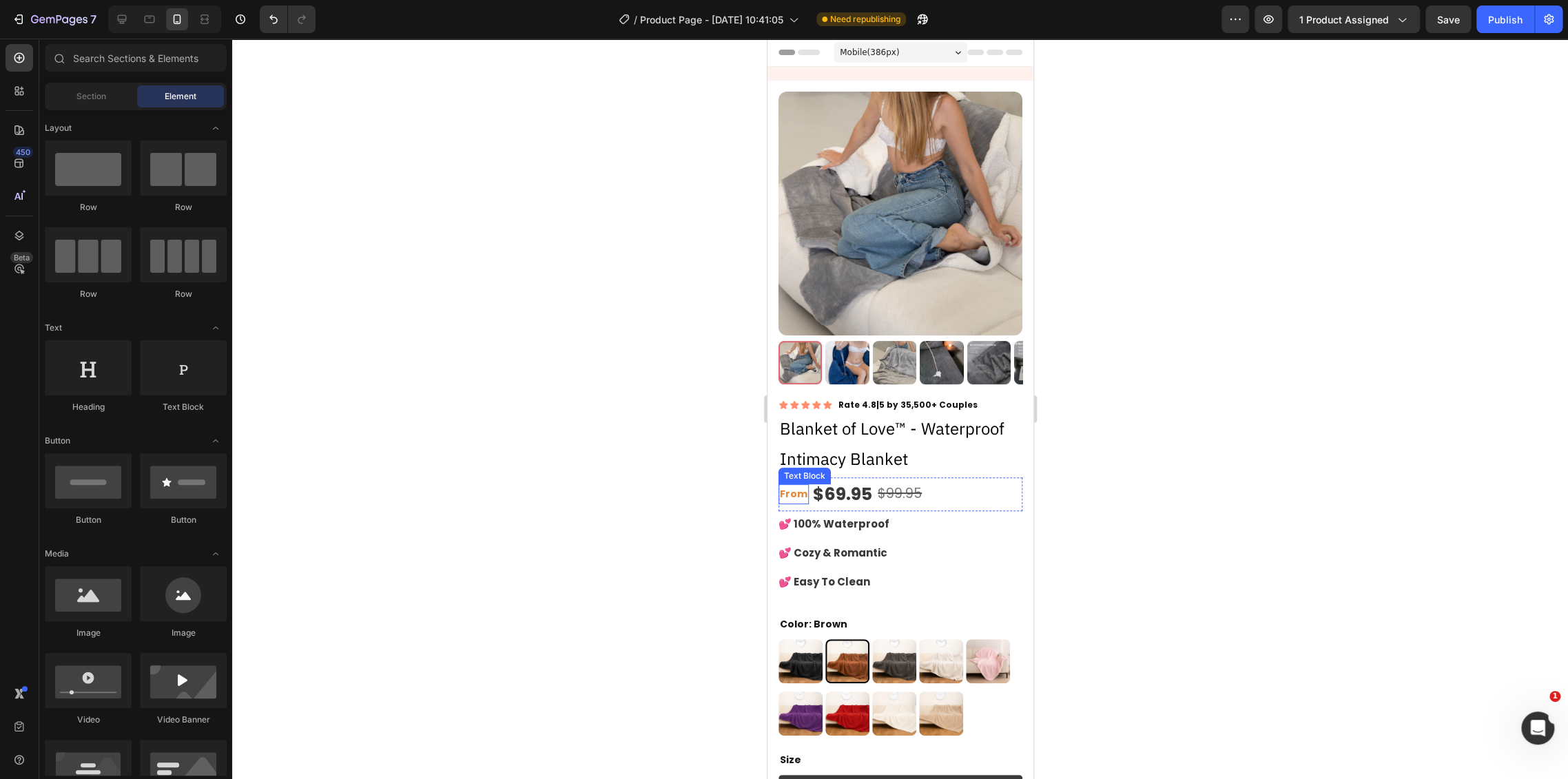
click at [787, 486] on p "From" at bounding box center [792, 495] width 28 height 17
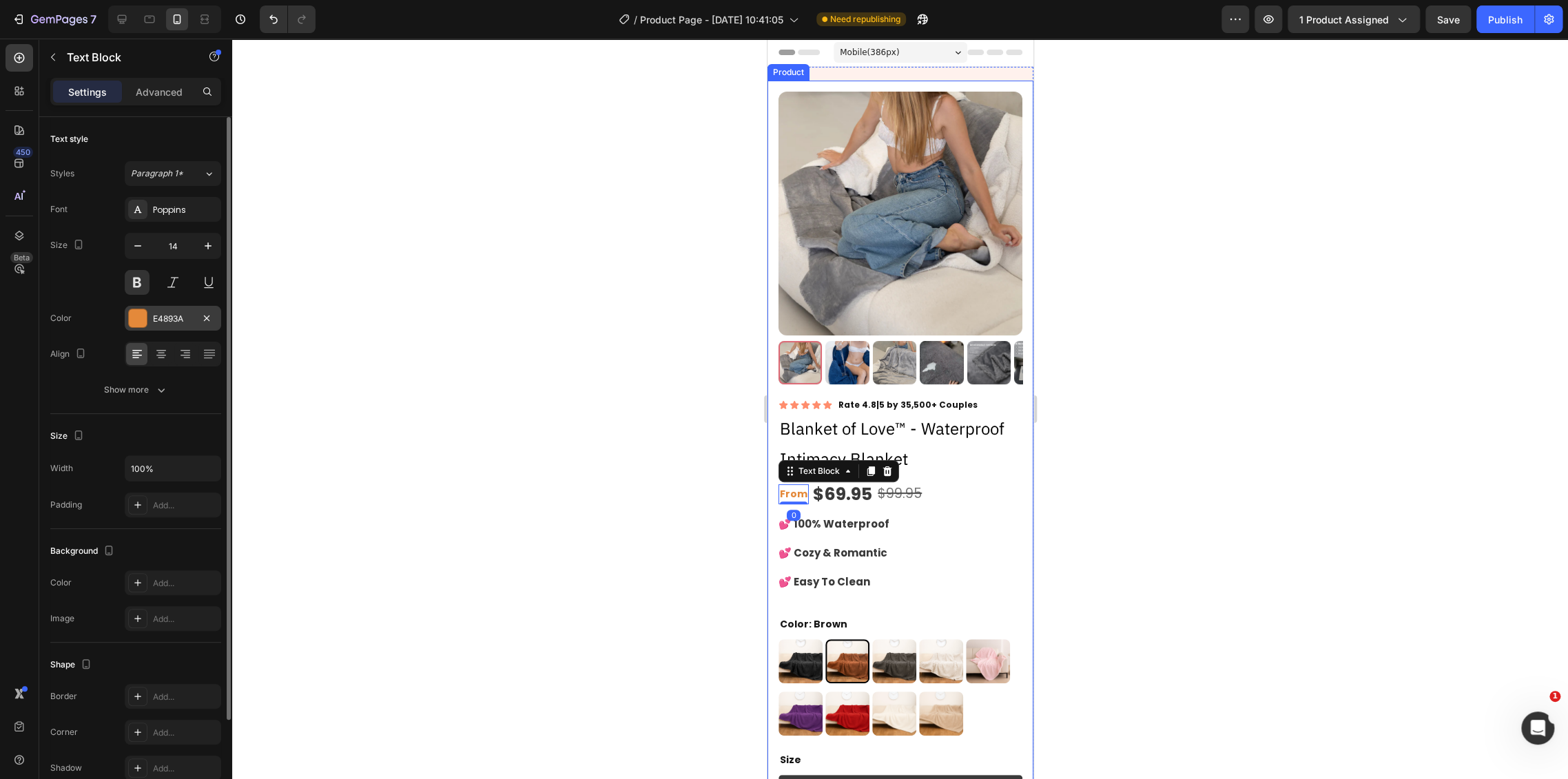
click at [168, 321] on div "E4893A" at bounding box center [173, 319] width 40 height 12
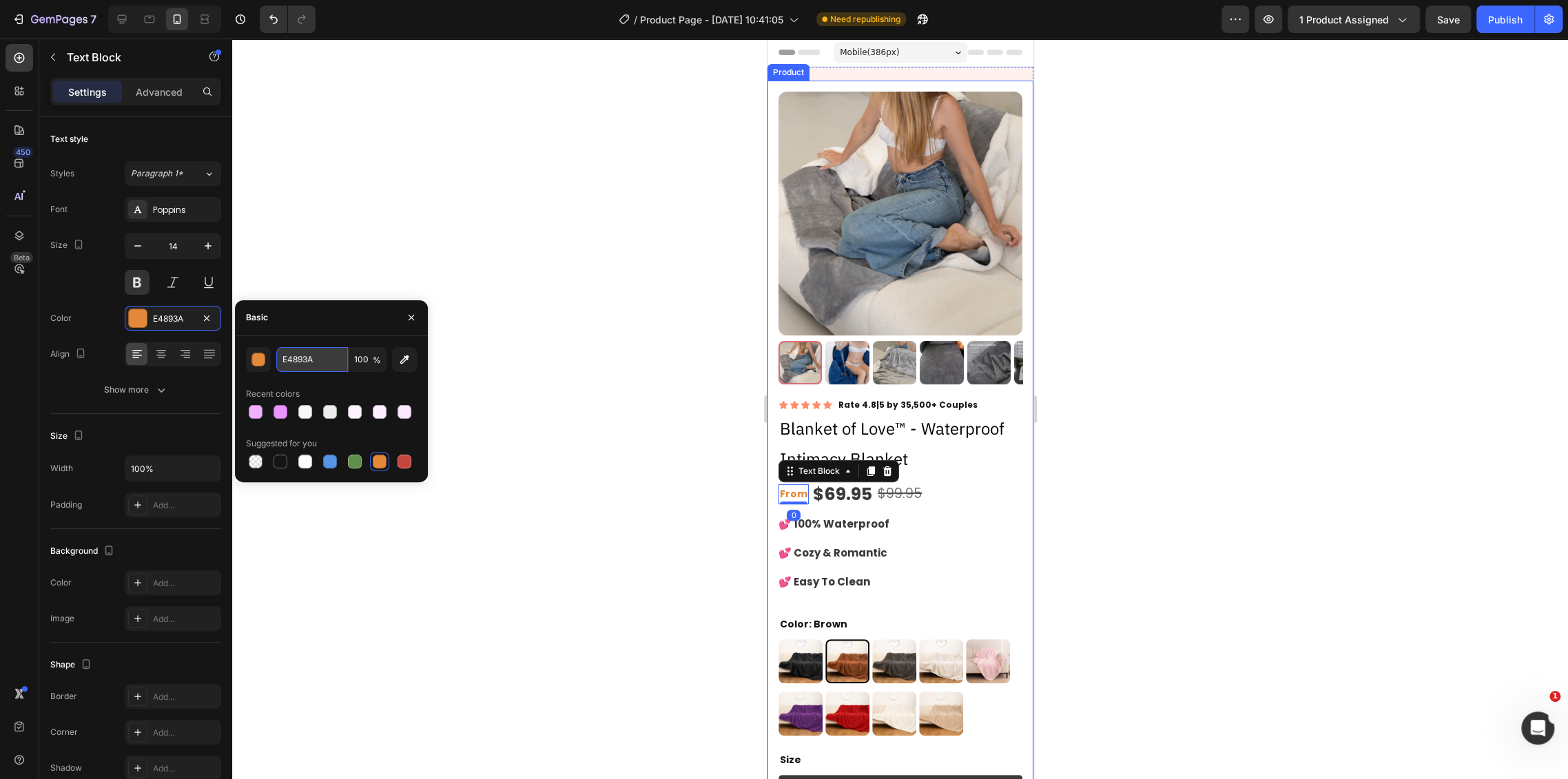
click at [308, 361] on input "E4893A" at bounding box center [312, 360] width 72 height 25
paste input "F0B2FF"
type input "F0B2FF"
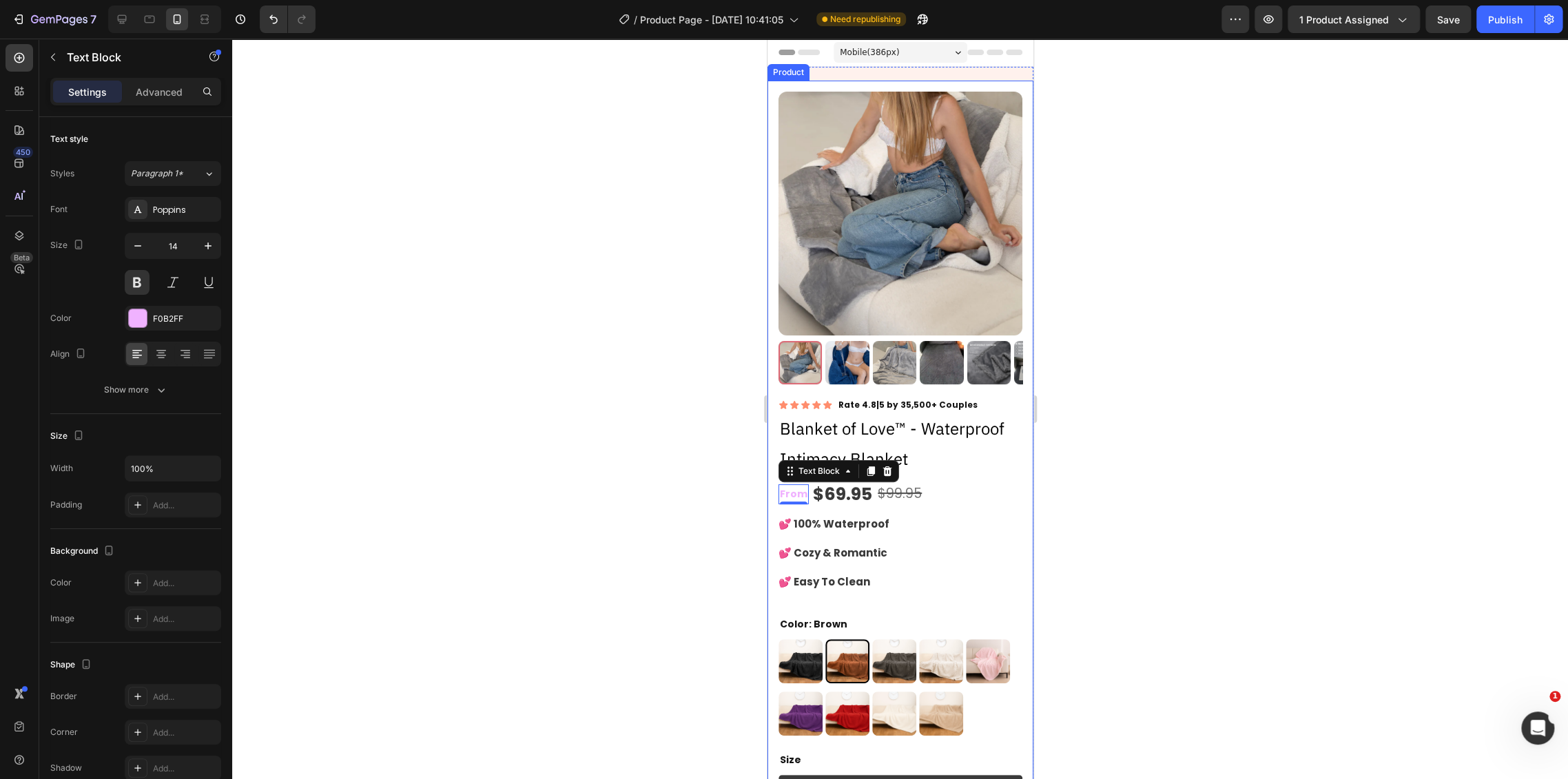
click at [594, 410] on div at bounding box center [900, 409] width 1336 height 741
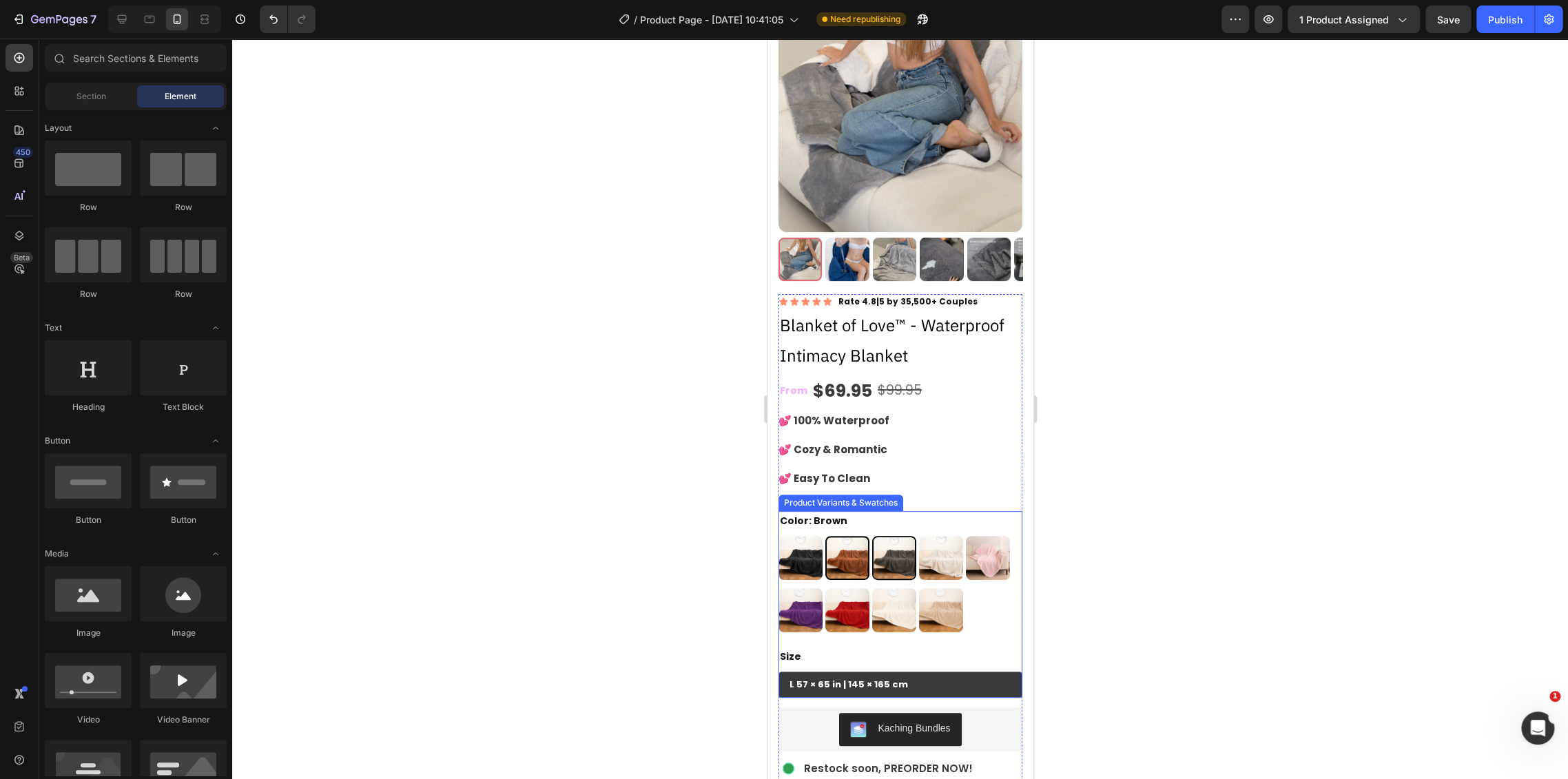
scroll to position [77, 0]
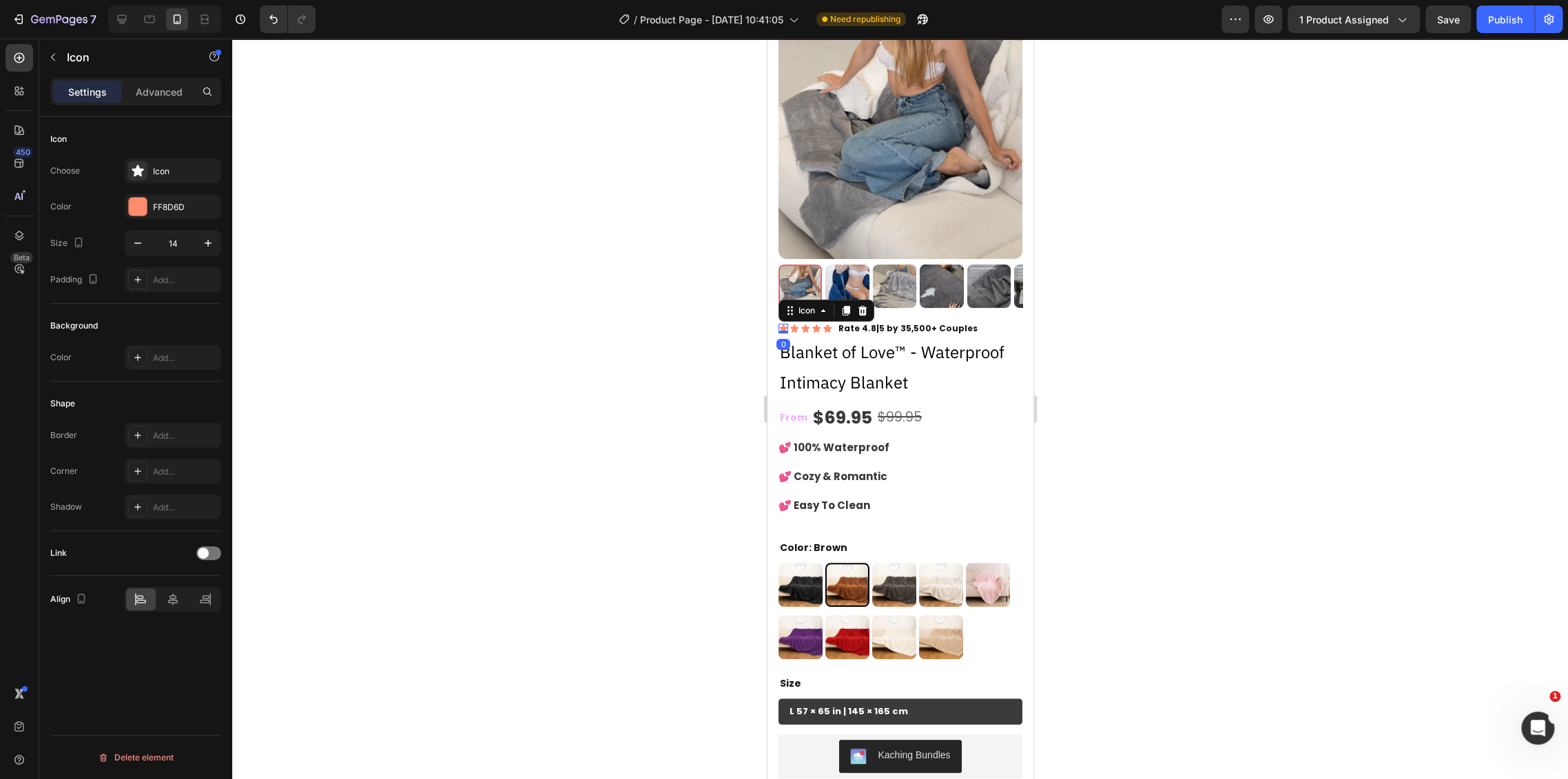
click at [784, 324] on icon at bounding box center [783, 328] width 9 height 9
click at [165, 215] on div "FF8D6D" at bounding box center [172, 207] width 97 height 25
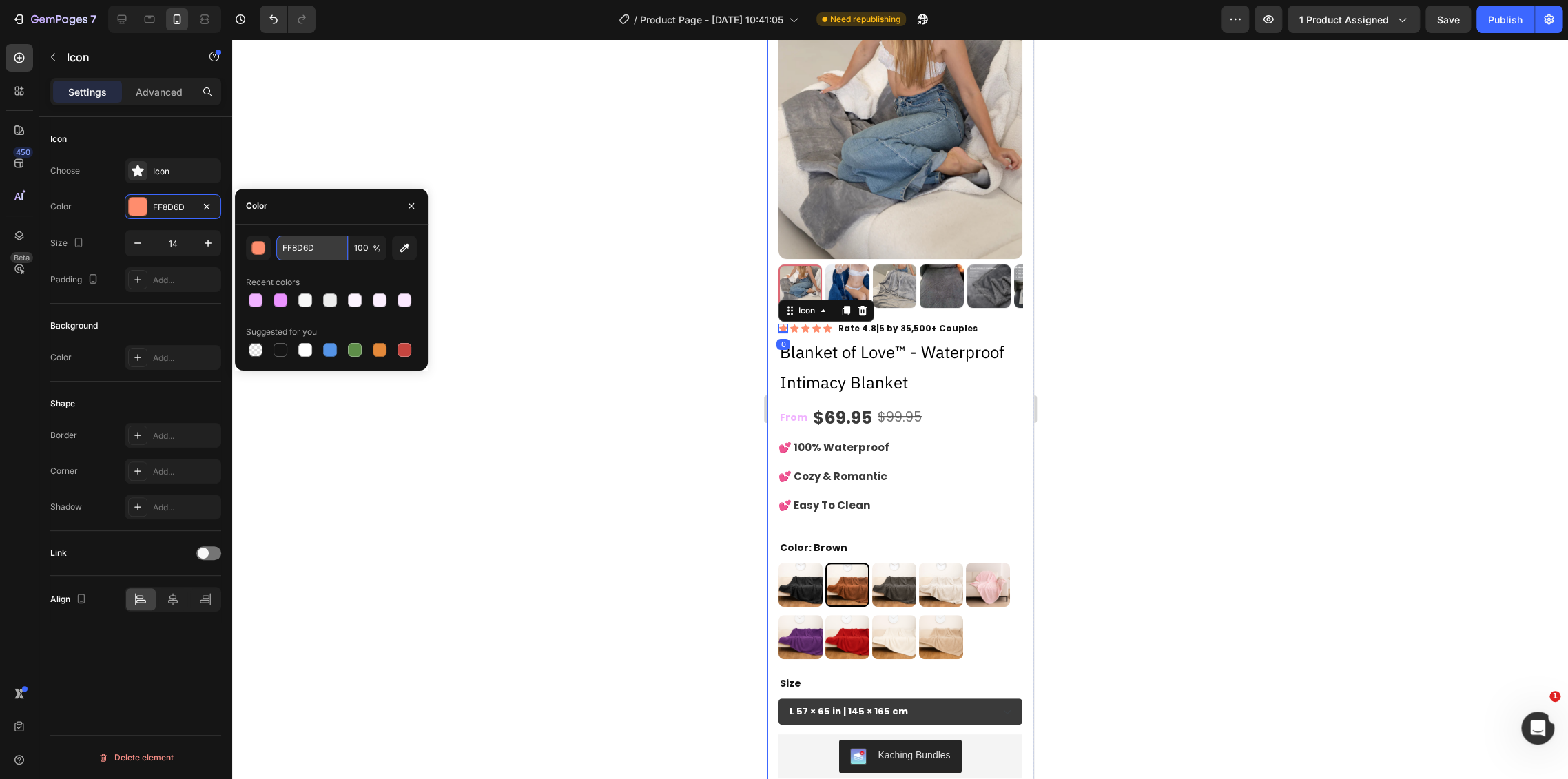
click at [320, 243] on input "FF8D6D" at bounding box center [312, 248] width 72 height 25
paste input "0B2FF"
type input "F0B2FF"
click at [792, 324] on icon at bounding box center [793, 328] width 9 height 9
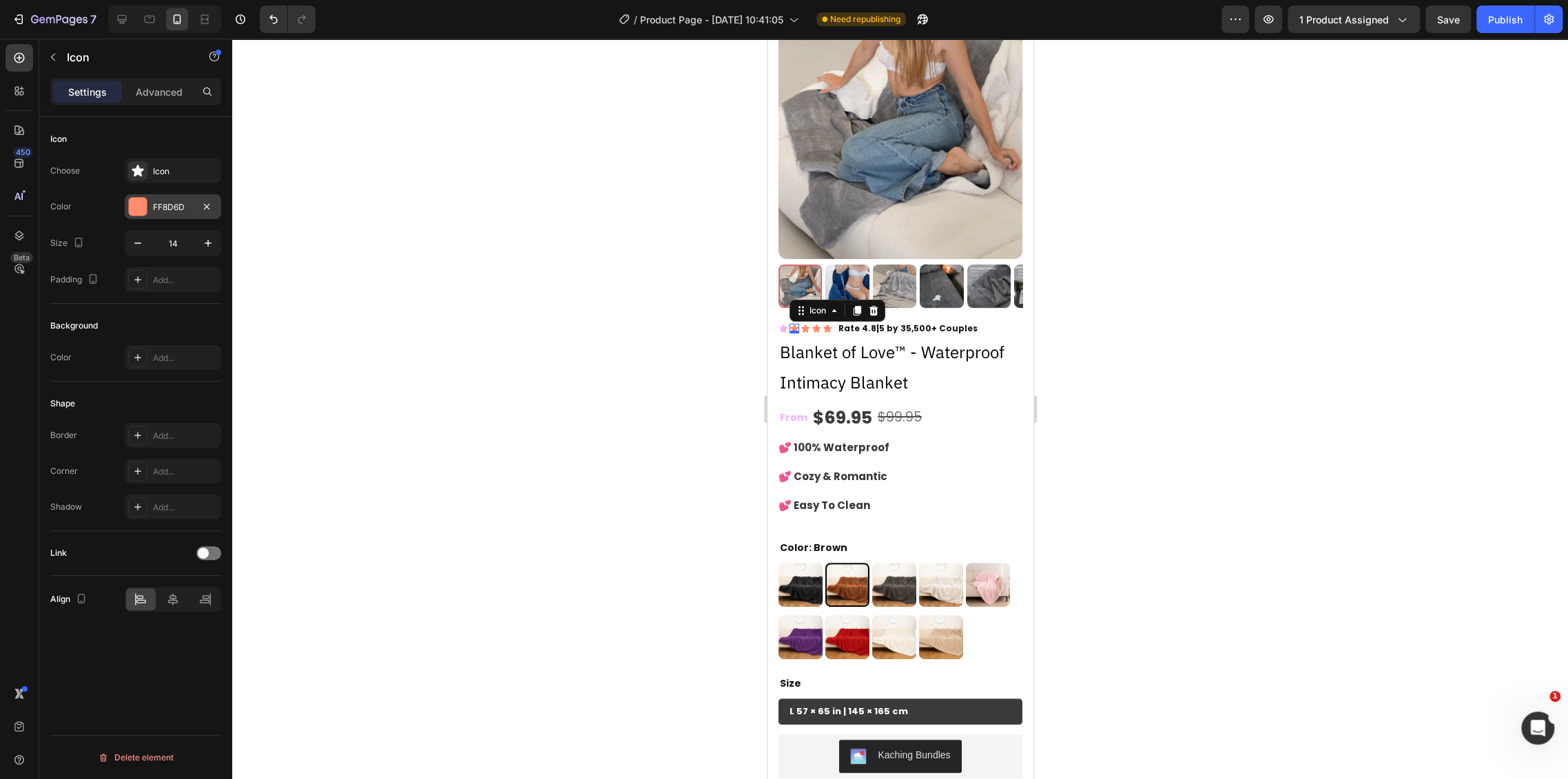
click at [185, 212] on div "FF8D6D" at bounding box center [172, 207] width 97 height 25
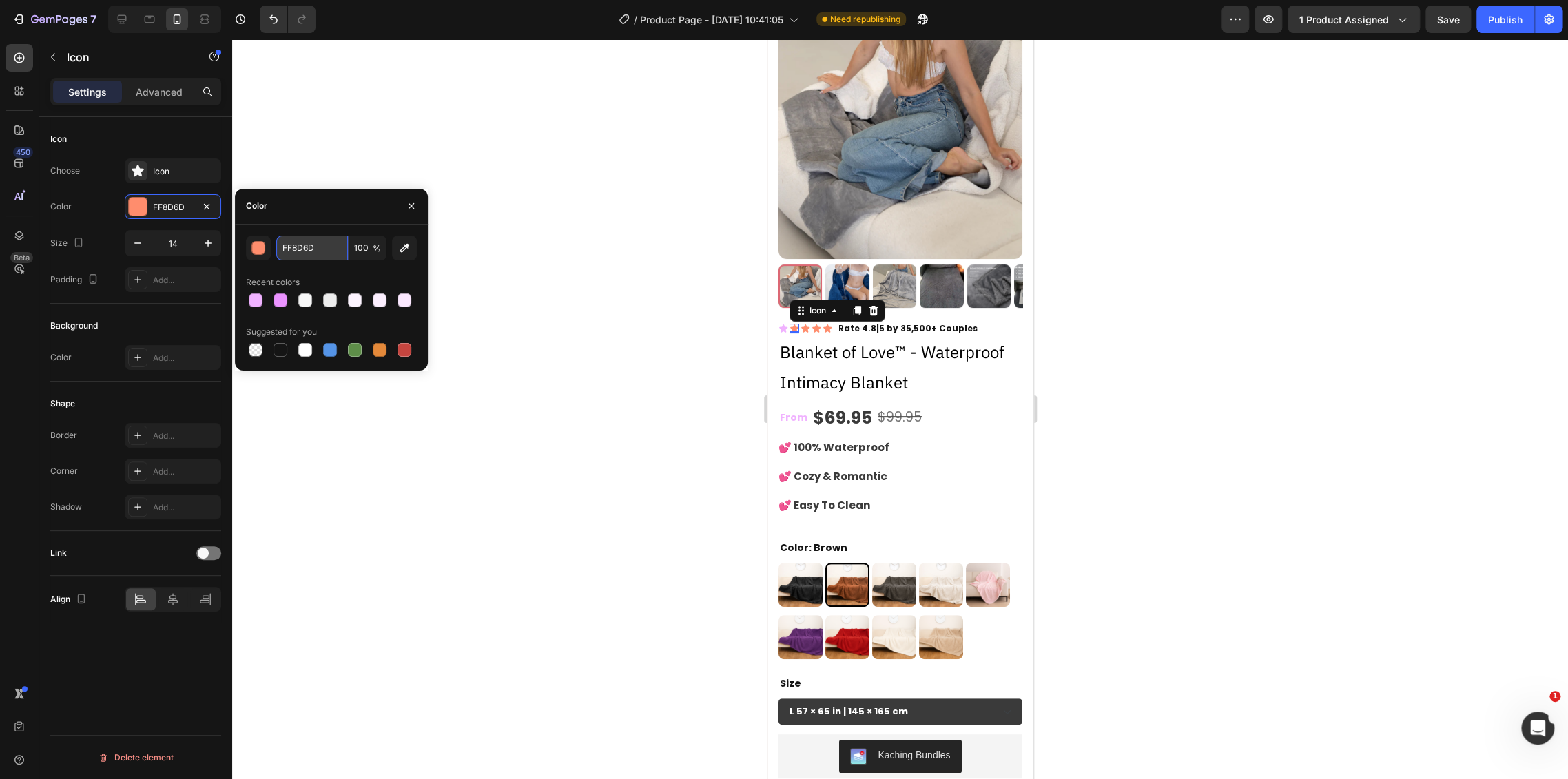
click at [301, 249] on input "FF8D6D" at bounding box center [312, 248] width 72 height 25
paste input "0B2FF"
type input "F0B2FF"
drag, startPoint x: 805, startPoint y: 318, endPoint x: 1529, endPoint y: 356, distance: 725.0
click at [805, 323] on div "Icon 0" at bounding box center [805, 328] width 10 height 10
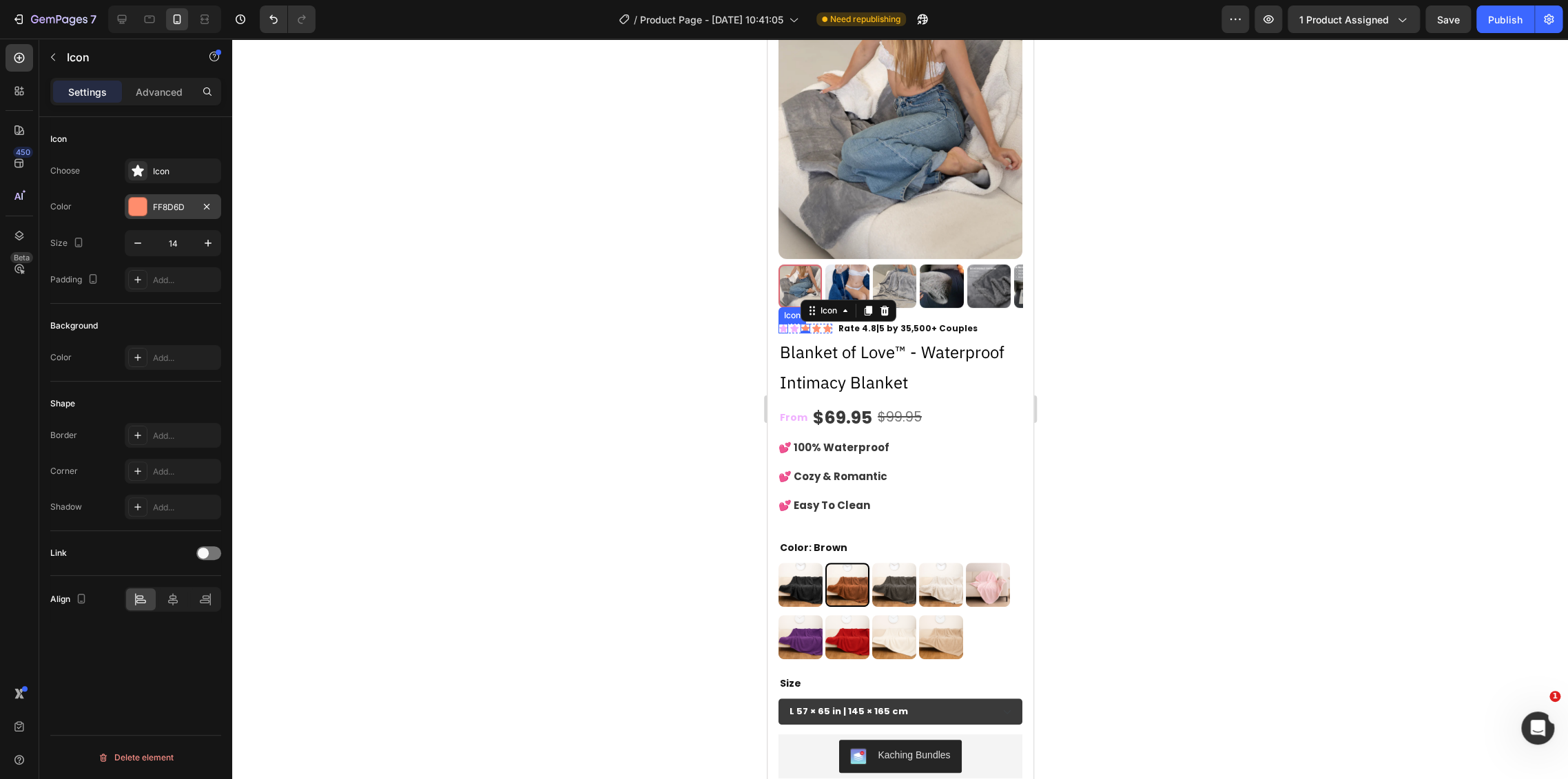
click at [159, 199] on div "FF8D6D" at bounding box center [172, 207] width 97 height 25
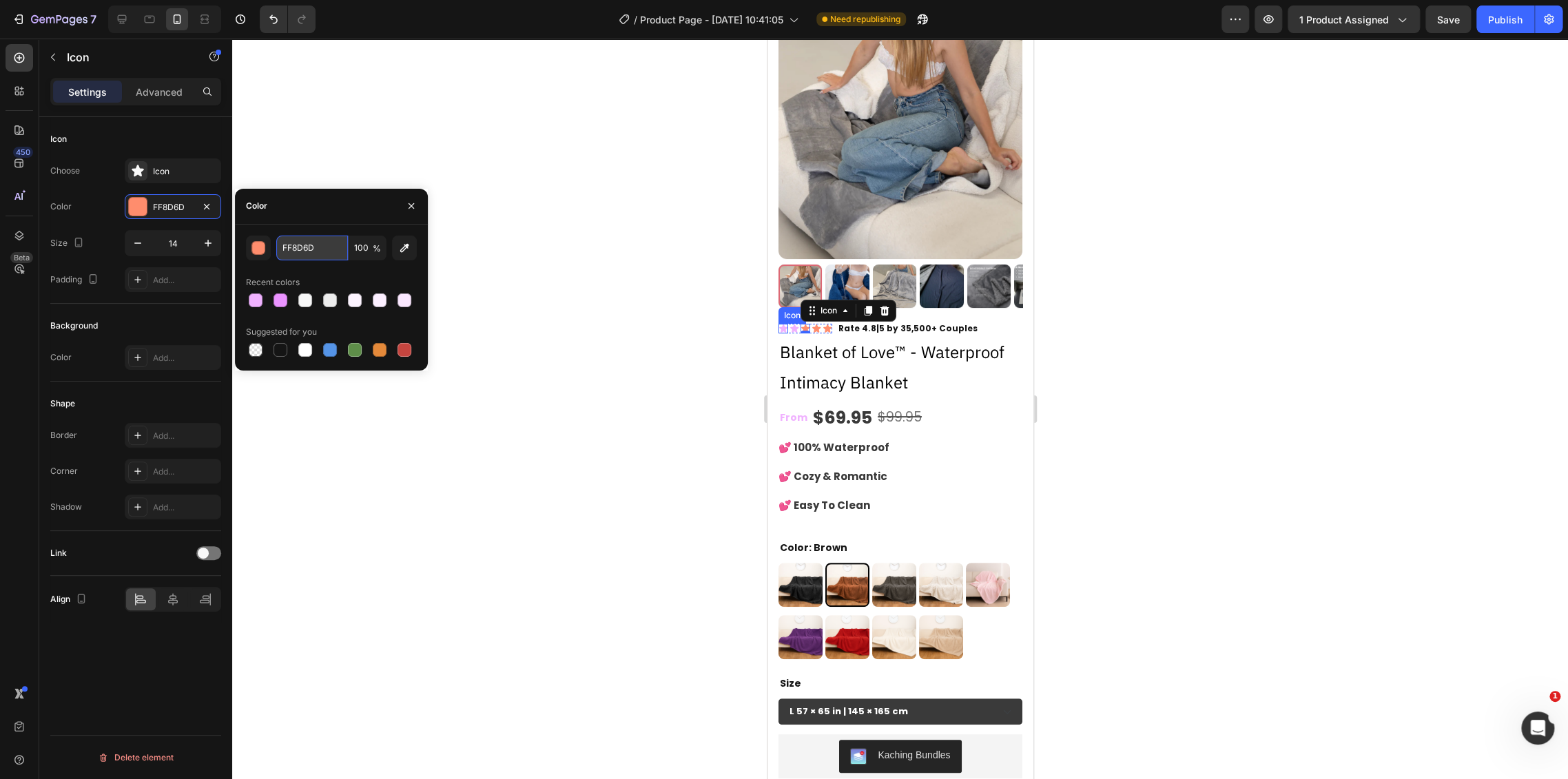
click at [307, 250] on input "FF8D6D" at bounding box center [312, 248] width 72 height 25
paste input "0B2FF"
type input "F0B2FF"
drag, startPoint x: 813, startPoint y: 316, endPoint x: 1405, endPoint y: 348, distance: 592.9
click at [813, 323] on div "Icon 0" at bounding box center [815, 328] width 10 height 10
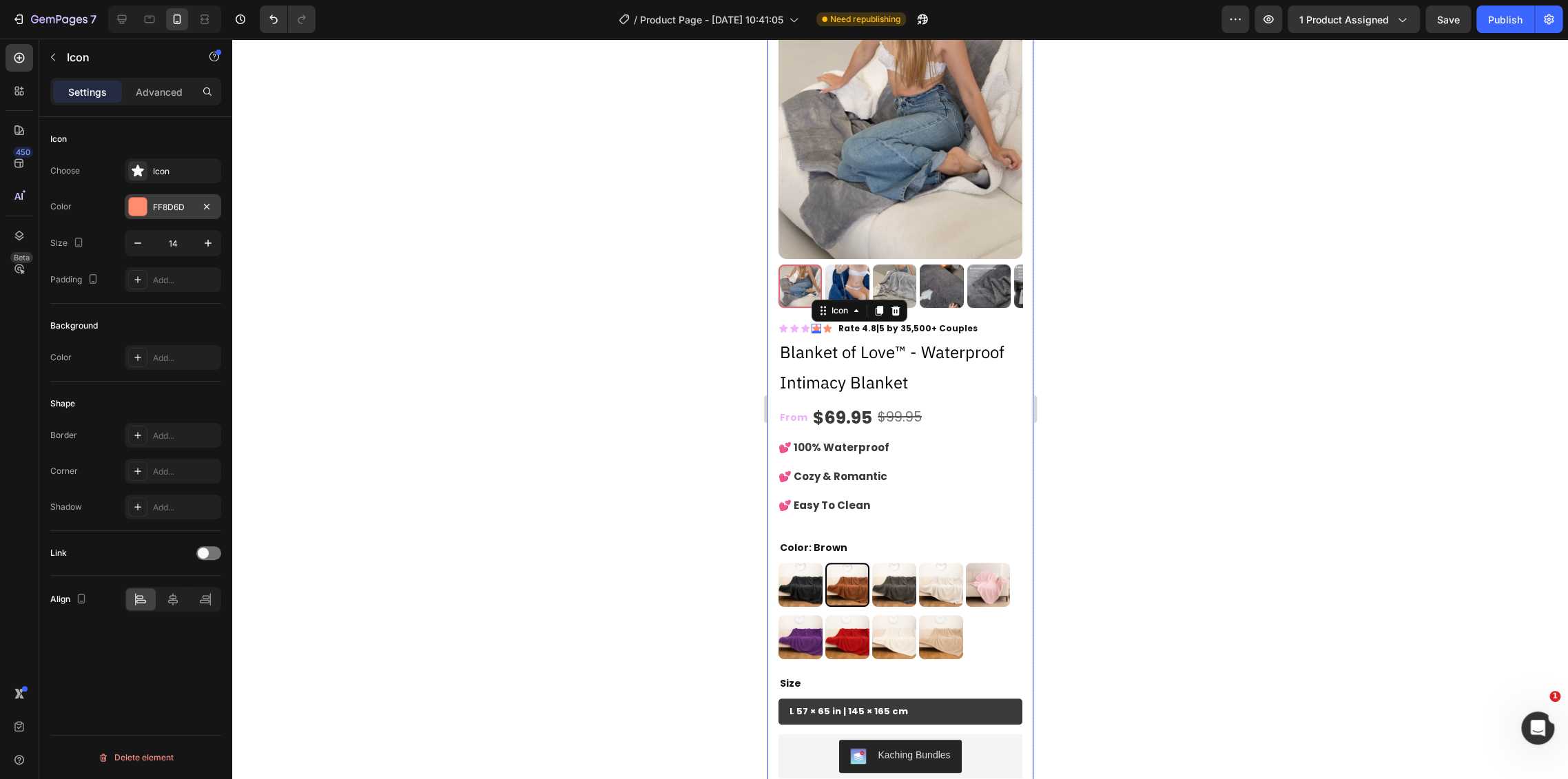
click at [171, 208] on div "FF8D6D" at bounding box center [173, 207] width 40 height 12
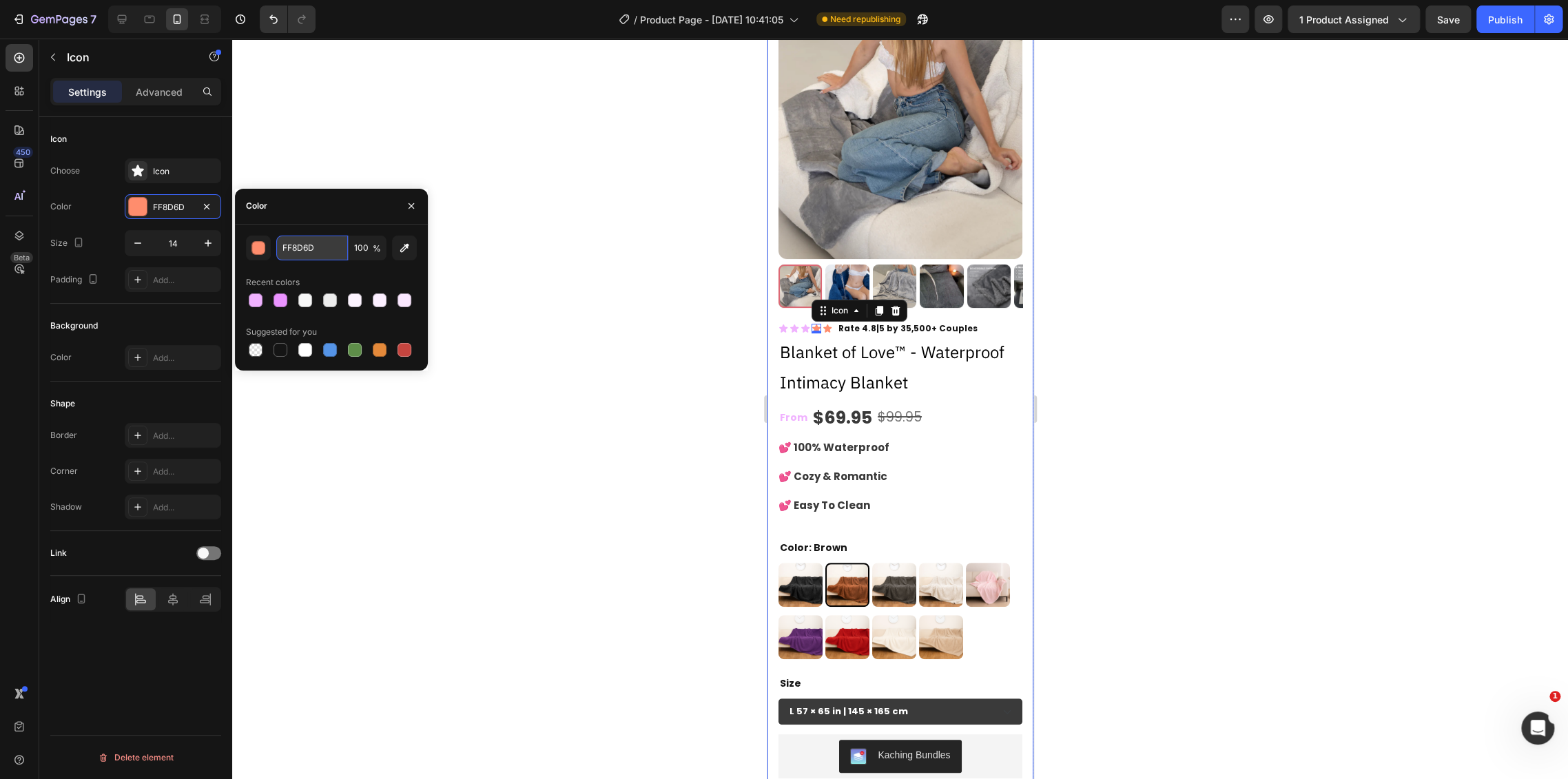
click at [327, 255] on input "FF8D6D" at bounding box center [312, 248] width 72 height 25
paste input "0B2FF"
type input "F0B2FF"
click at [825, 323] on icon at bounding box center [827, 328] width 10 height 10
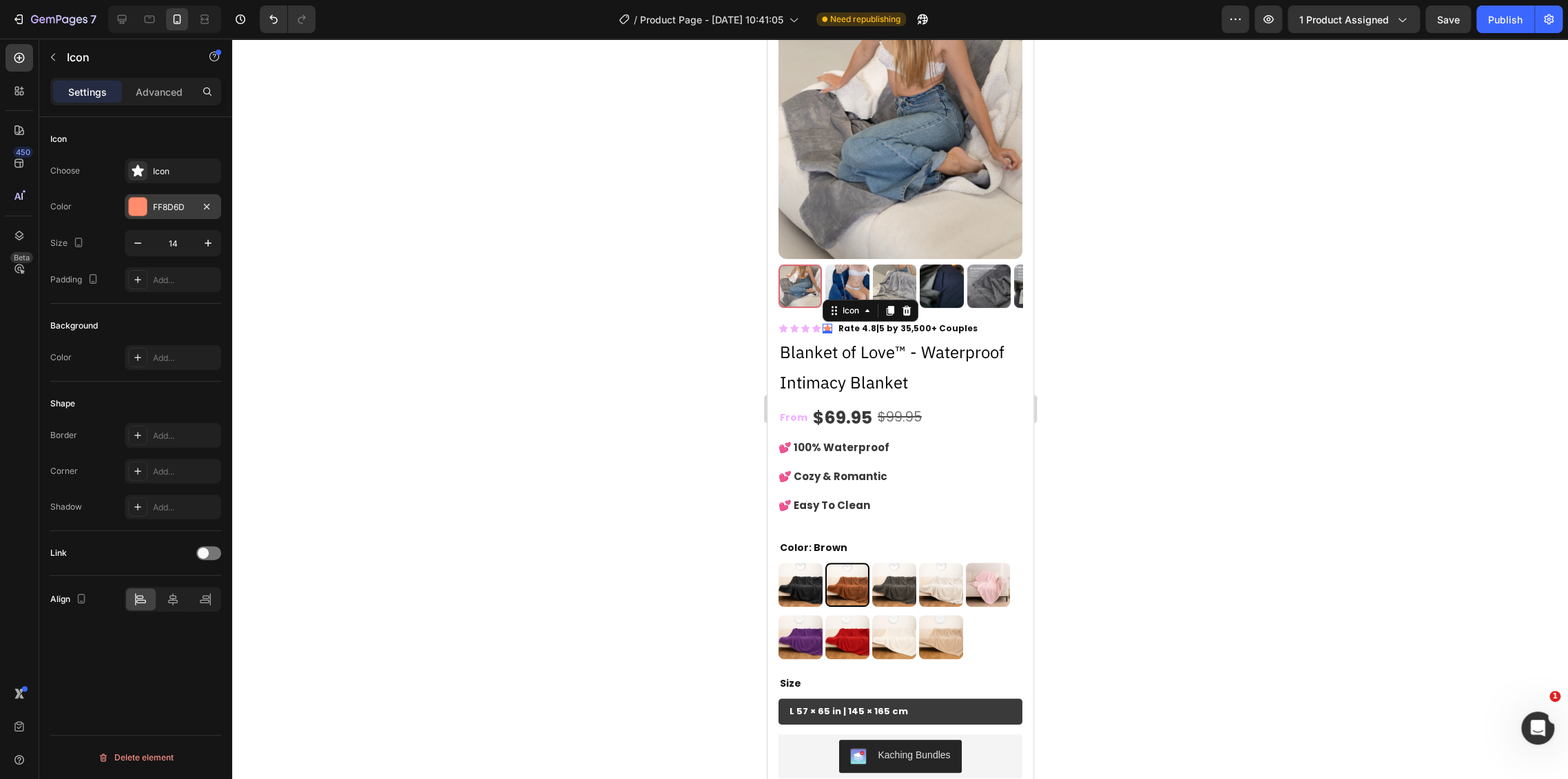
click at [154, 196] on div "FF8D6D" at bounding box center [172, 207] width 97 height 25
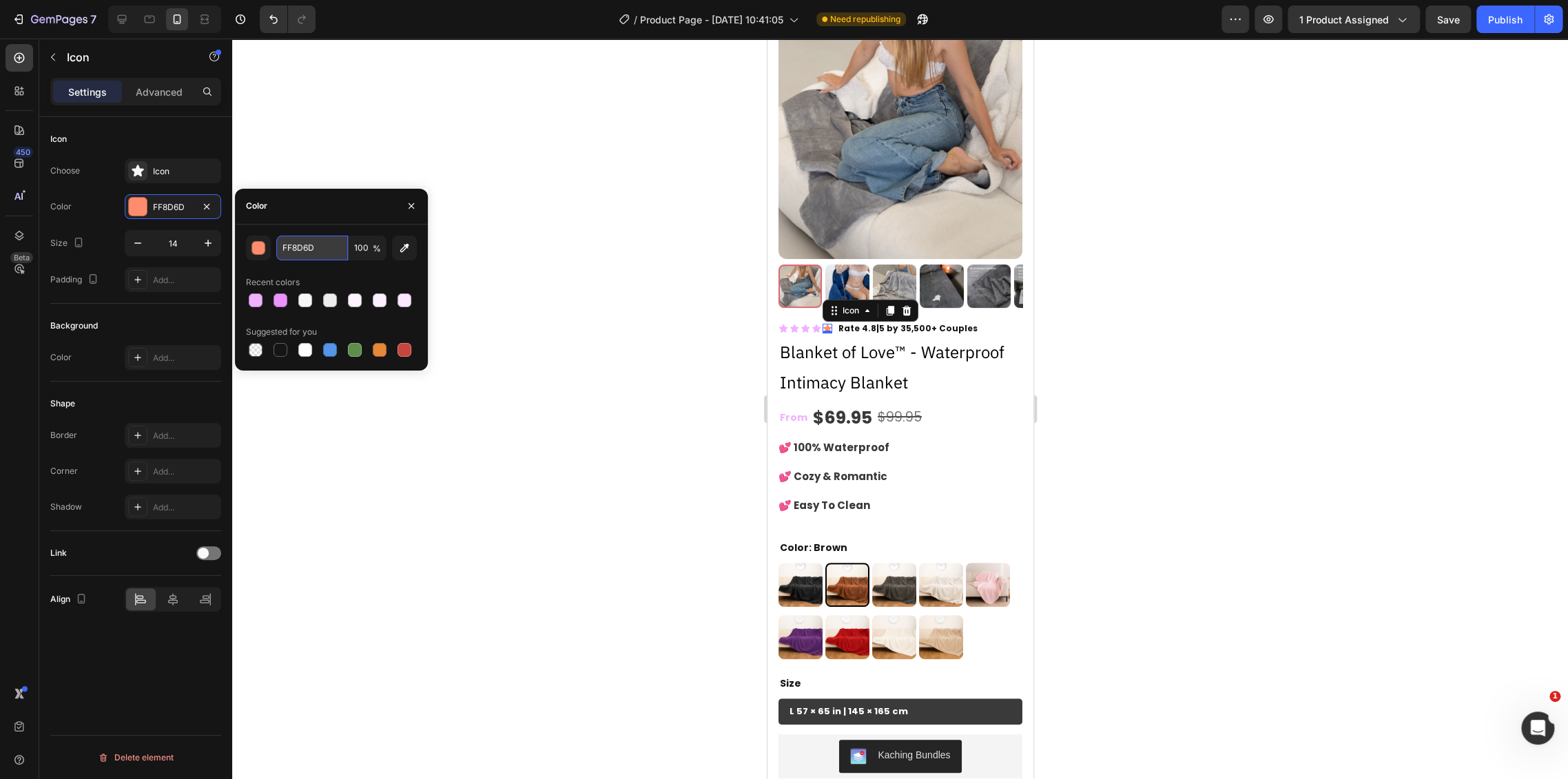
click at [294, 250] on input "FF8D6D" at bounding box center [312, 248] width 72 height 25
paste input "0B2FF"
type input "F0B2FF"
click at [1153, 426] on div at bounding box center [900, 409] width 1336 height 741
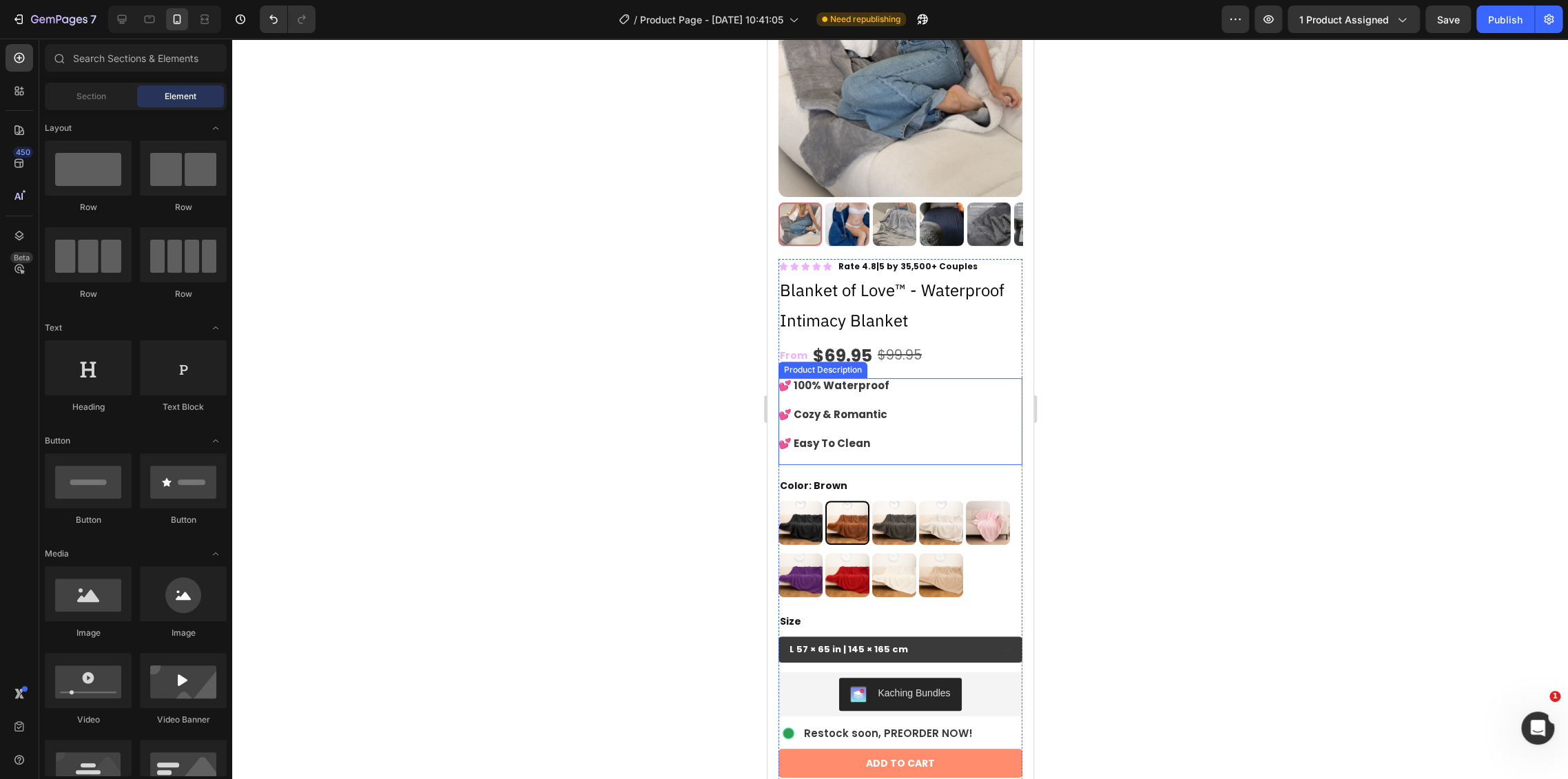
scroll to position [230, 0]
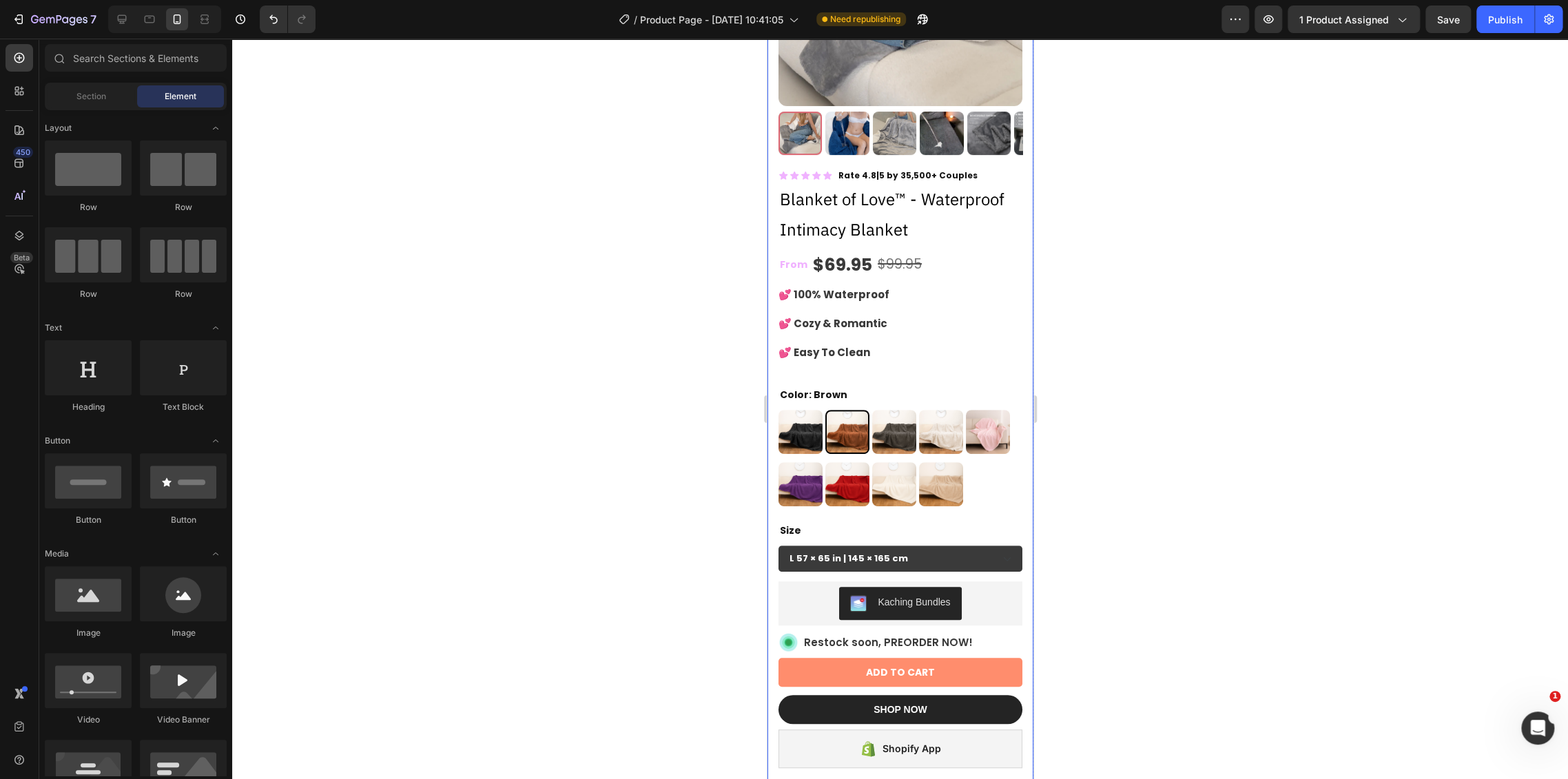
click at [1104, 508] on div at bounding box center [900, 409] width 1336 height 741
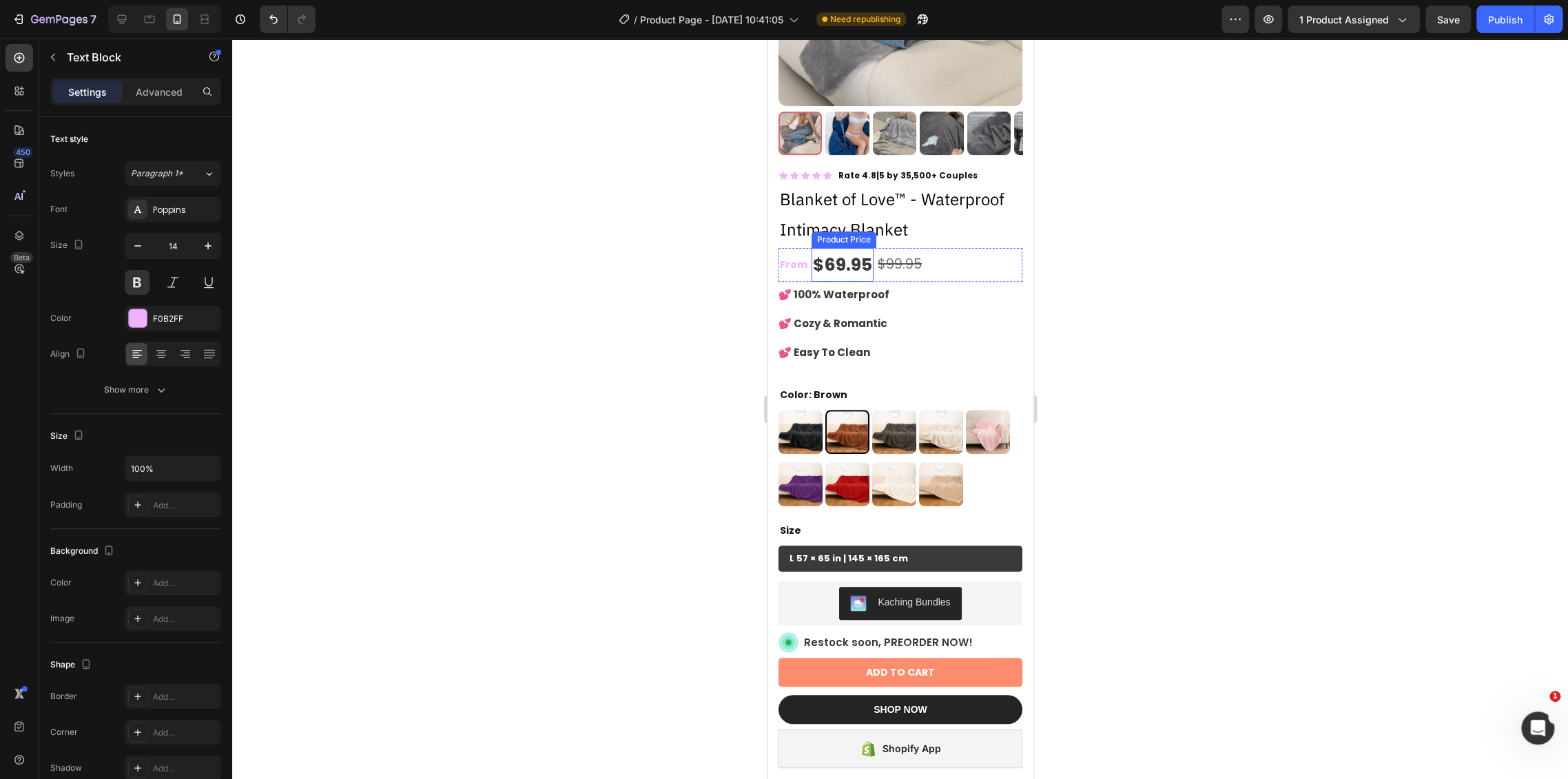
click at [791, 256] on p "From" at bounding box center [792, 265] width 28 height 17
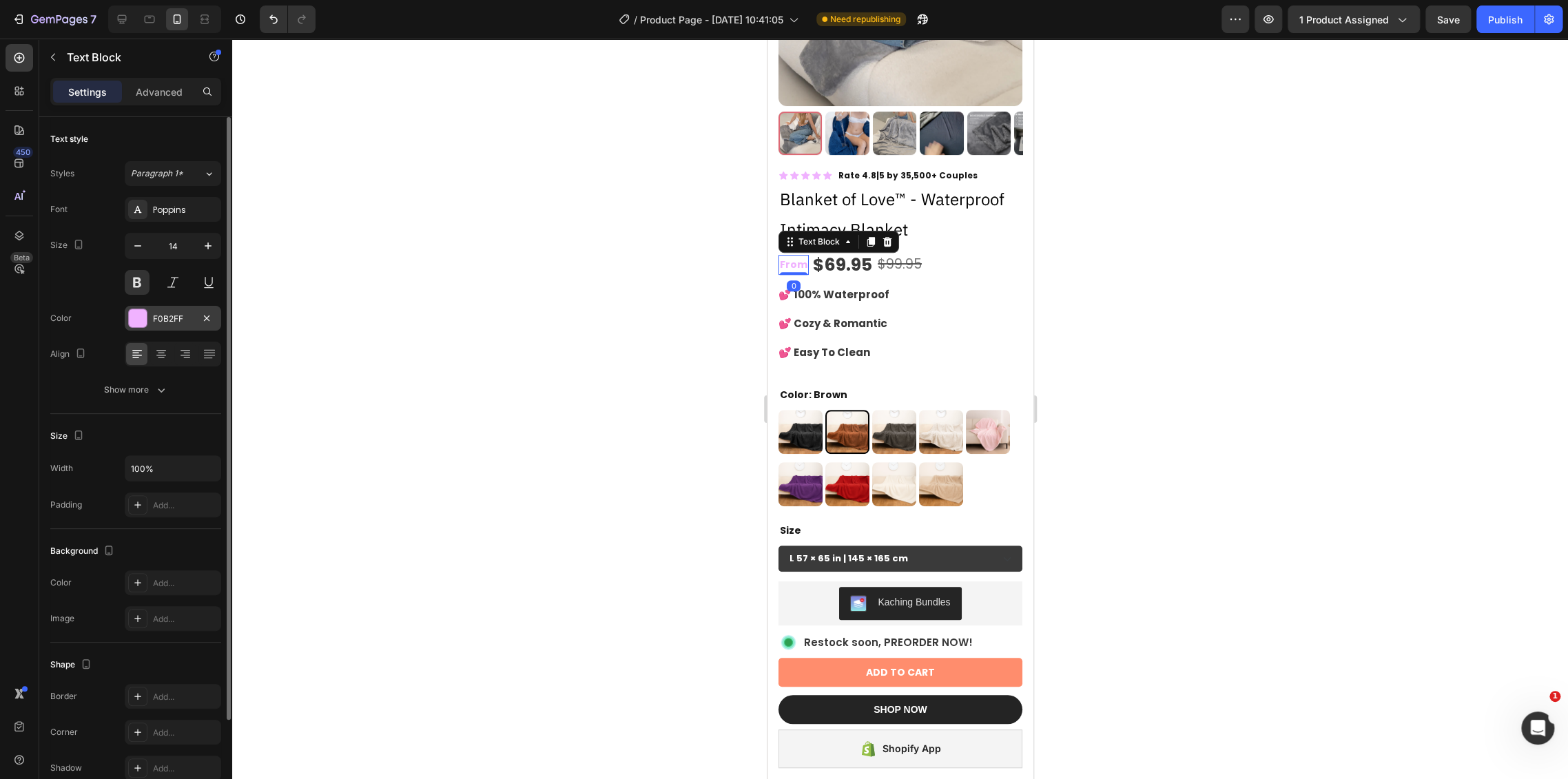
click at [176, 327] on div "F0B2FF" at bounding box center [172, 319] width 97 height 25
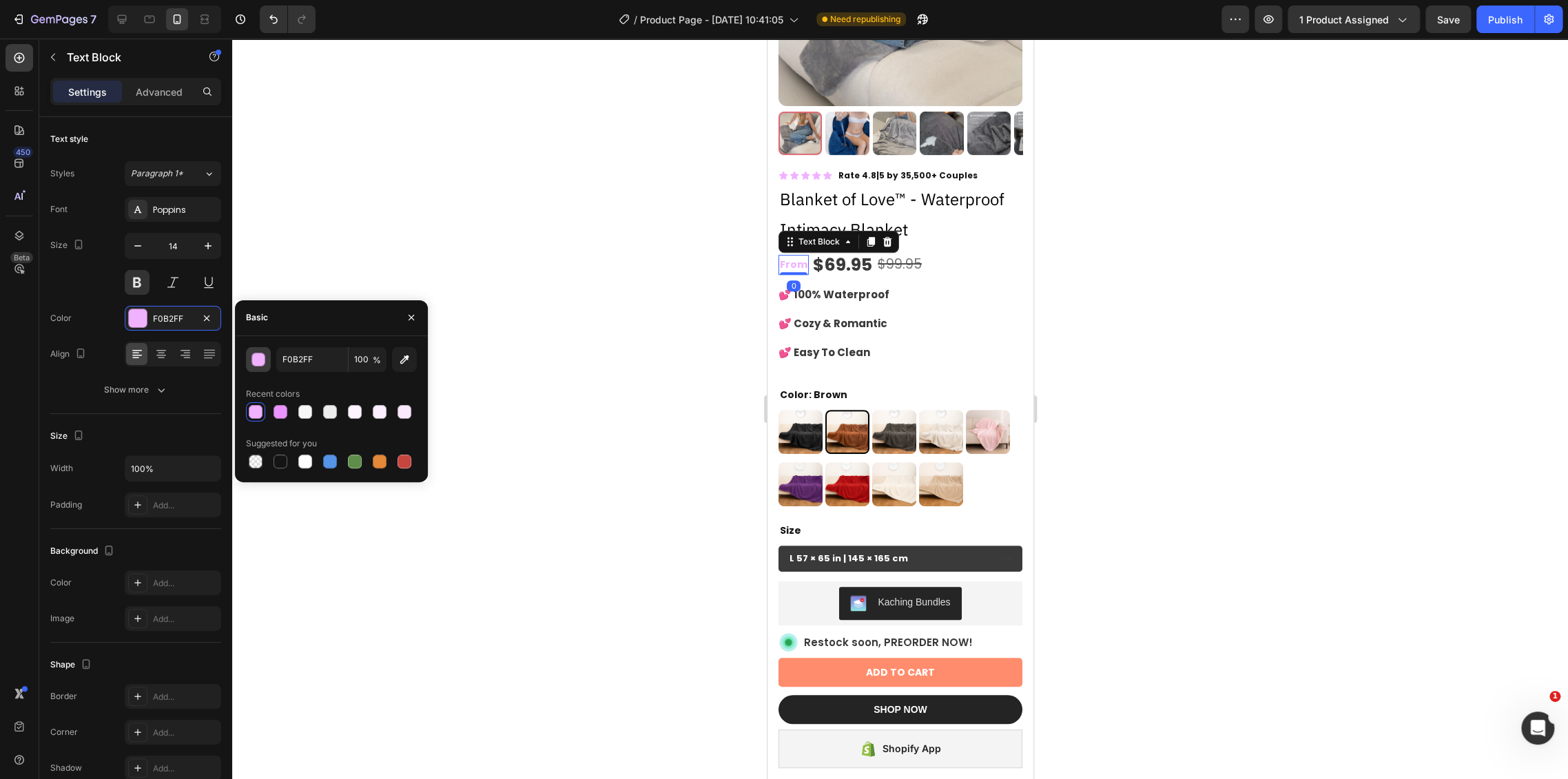
click at [260, 363] on div "button" at bounding box center [259, 360] width 13 height 13
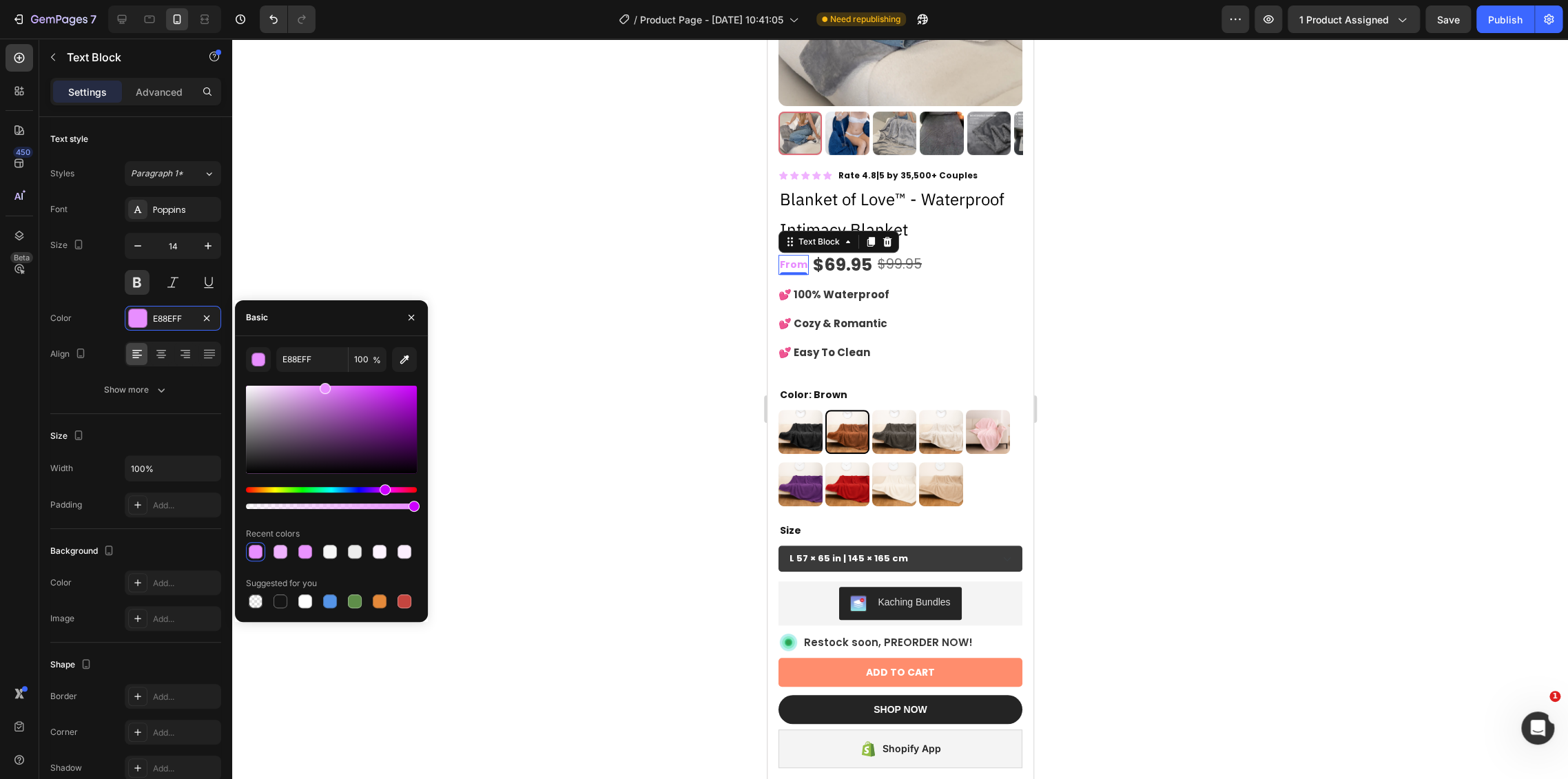
drag, startPoint x: 299, startPoint y: 388, endPoint x: 323, endPoint y: 380, distance: 25.3
click at [323, 380] on div "E88EFF 100 % Recent colors Suggested for you" at bounding box center [331, 479] width 171 height 264
click at [311, 363] on input "E88EFF" at bounding box center [312, 360] width 72 height 25
type input "E88CFF"
click at [784, 171] on icon at bounding box center [783, 176] width 10 height 10
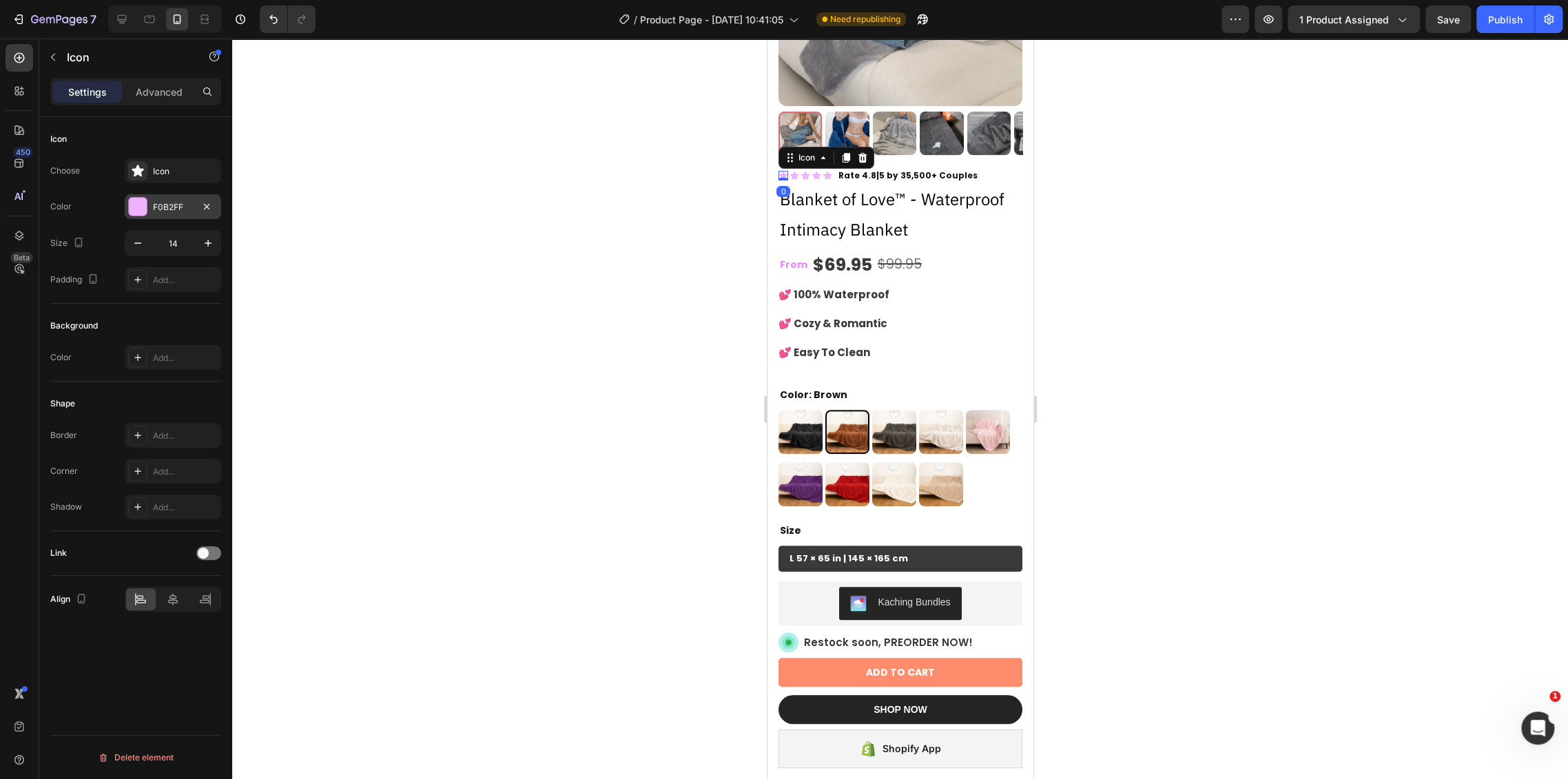
drag, startPoint x: 151, startPoint y: 211, endPoint x: 193, endPoint y: 245, distance: 54.0
click at [151, 211] on div "F0B2FF" at bounding box center [172, 207] width 97 height 25
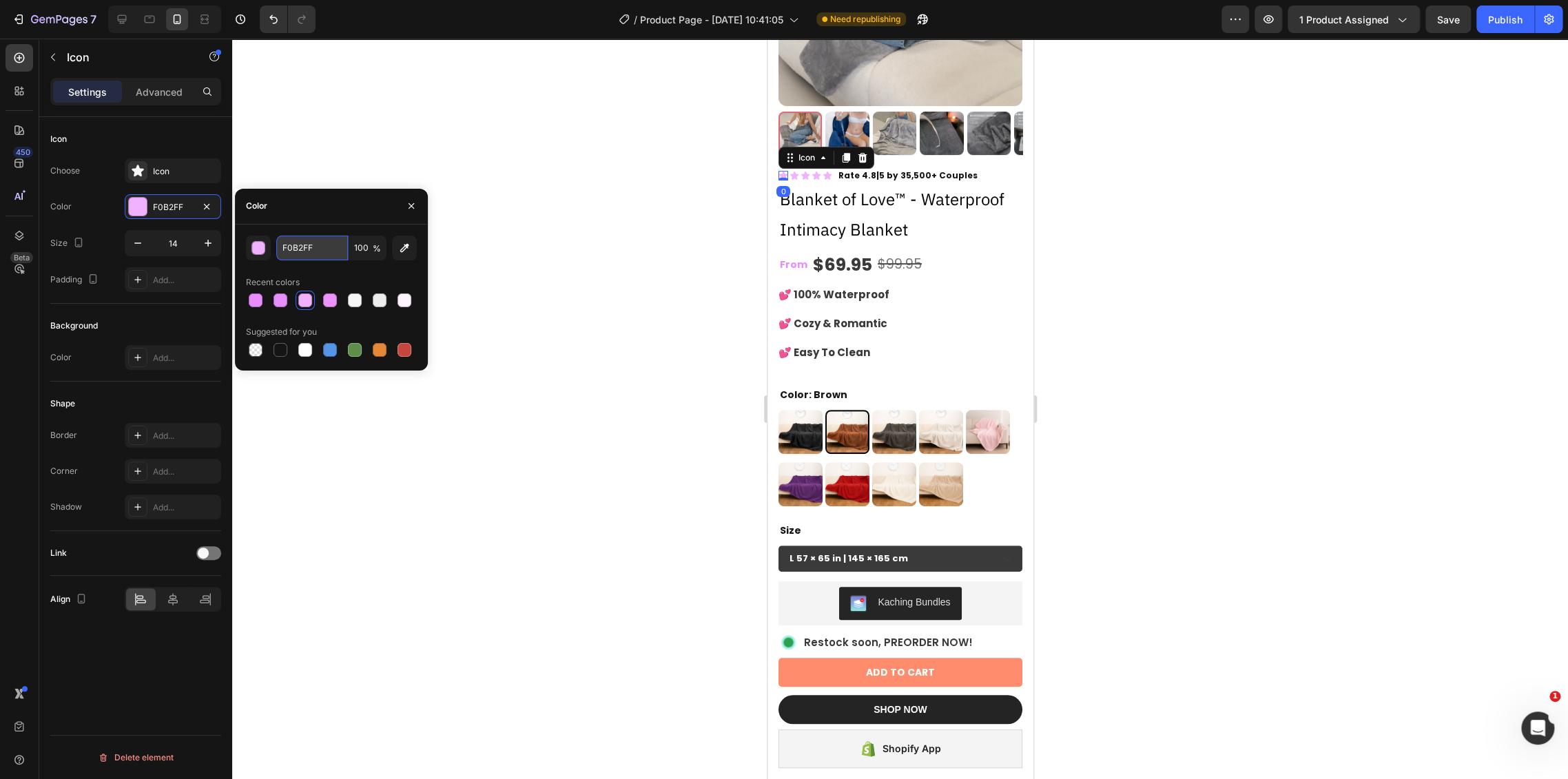
click at [294, 259] on input "F0B2FF" at bounding box center [312, 248] width 72 height 25
click at [793, 171] on div "Icon" at bounding box center [793, 176] width 10 height 10
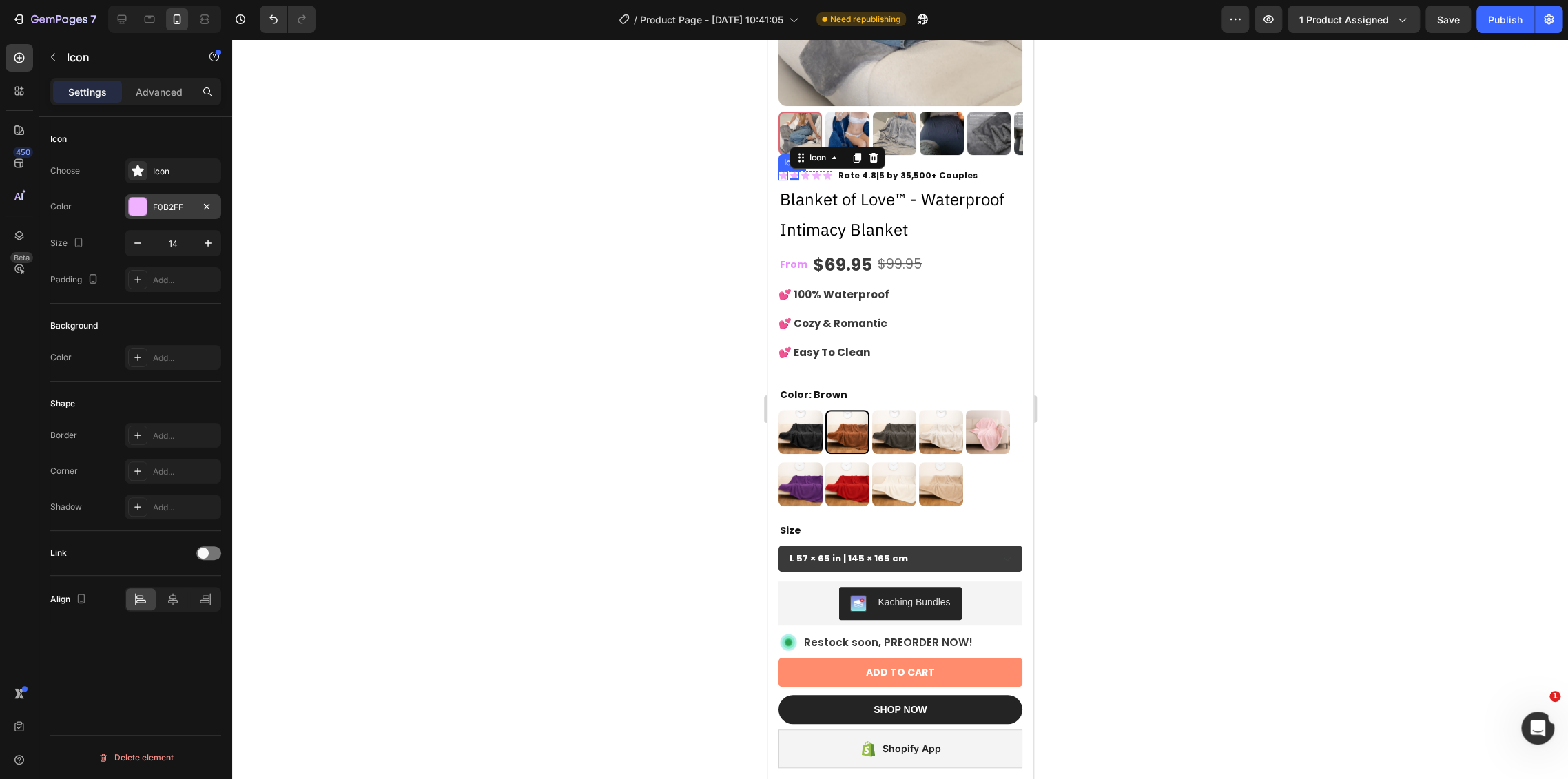
click at [159, 195] on div "F0B2FF" at bounding box center [172, 207] width 97 height 25
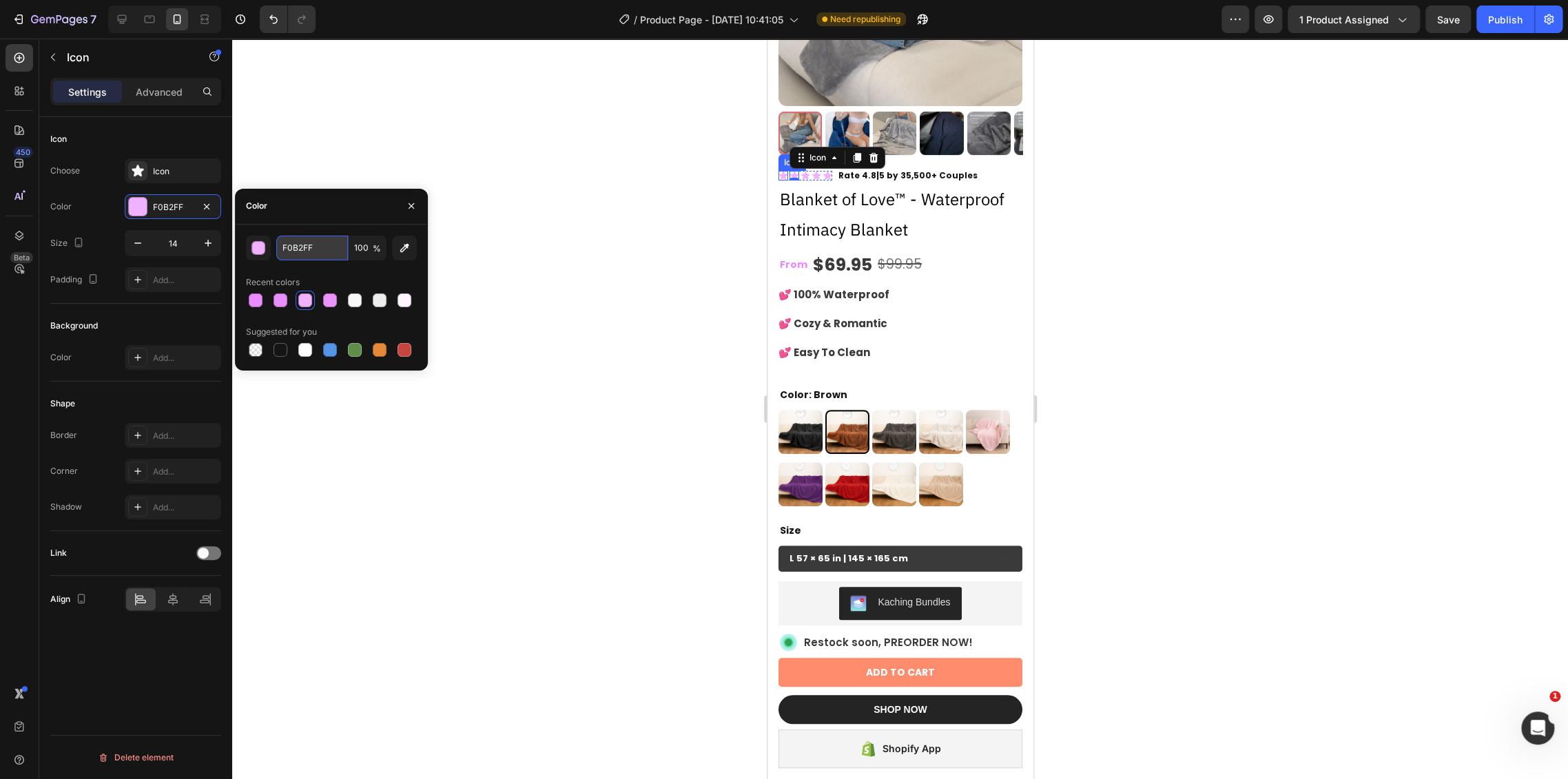
drag, startPoint x: 314, startPoint y: 235, endPoint x: 328, endPoint y: 236, distance: 14.0
click at [314, 235] on input "F0B2FF" at bounding box center [312, 248] width 72 height 25
click at [797, 256] on p "From" at bounding box center [792, 265] width 28 height 17
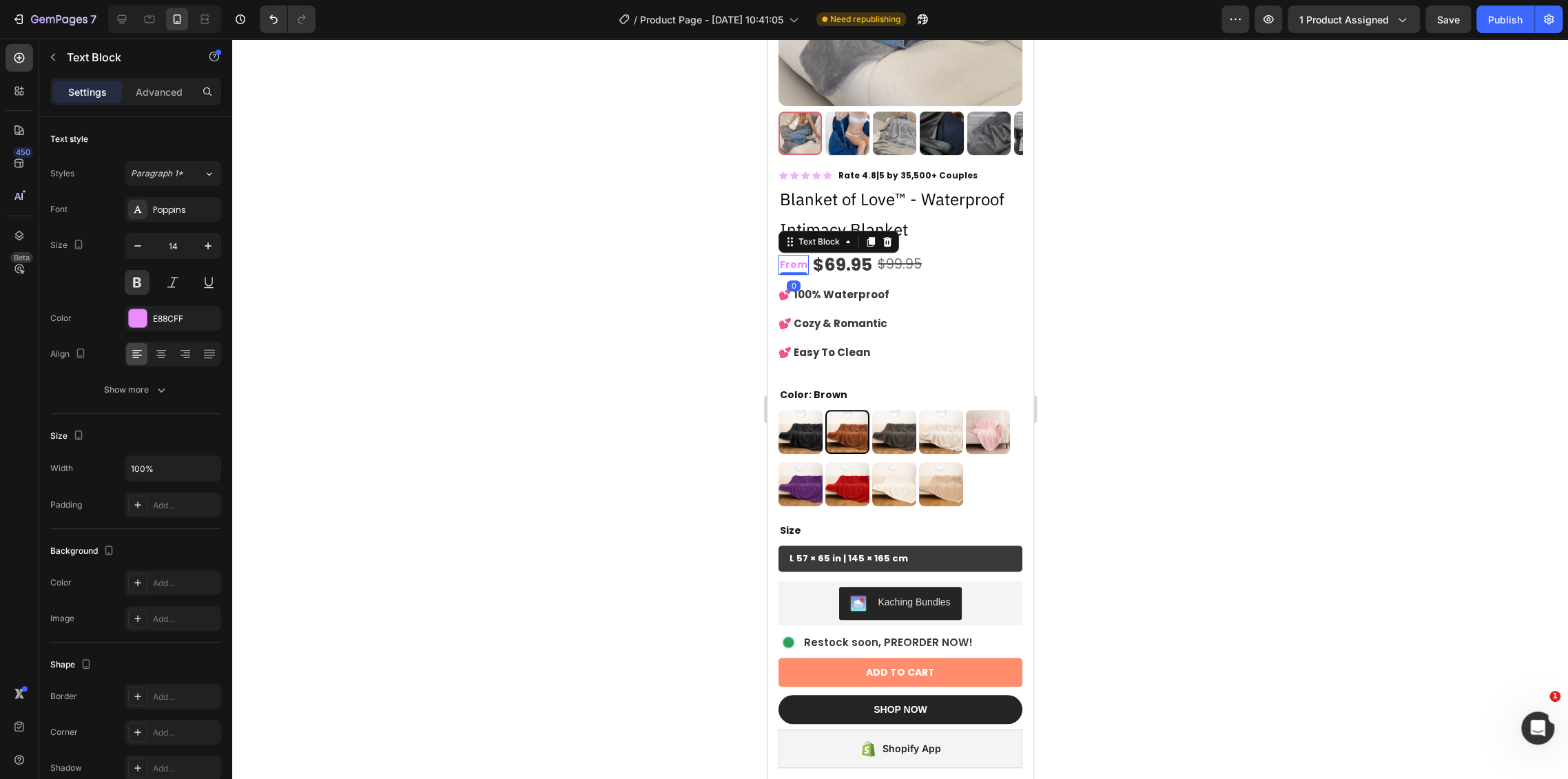
click at [1055, 294] on div at bounding box center [900, 409] width 1336 height 741
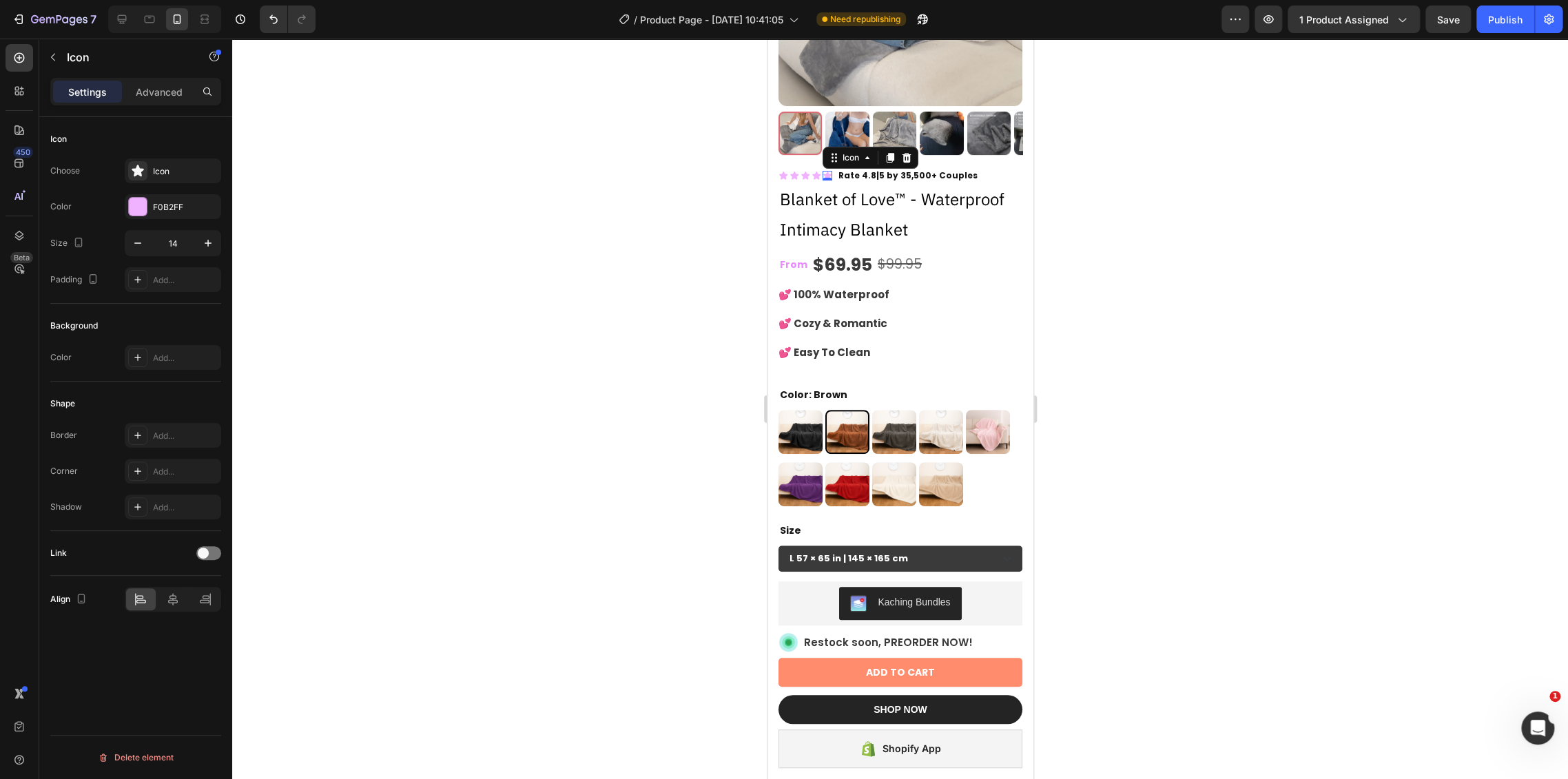
drag, startPoint x: 826, startPoint y: 164, endPoint x: 1477, endPoint y: 228, distance: 654.1
click at [826, 171] on div "Icon 0" at bounding box center [827, 176] width 10 height 10
click at [159, 207] on div "F0B2FF" at bounding box center [173, 207] width 40 height 12
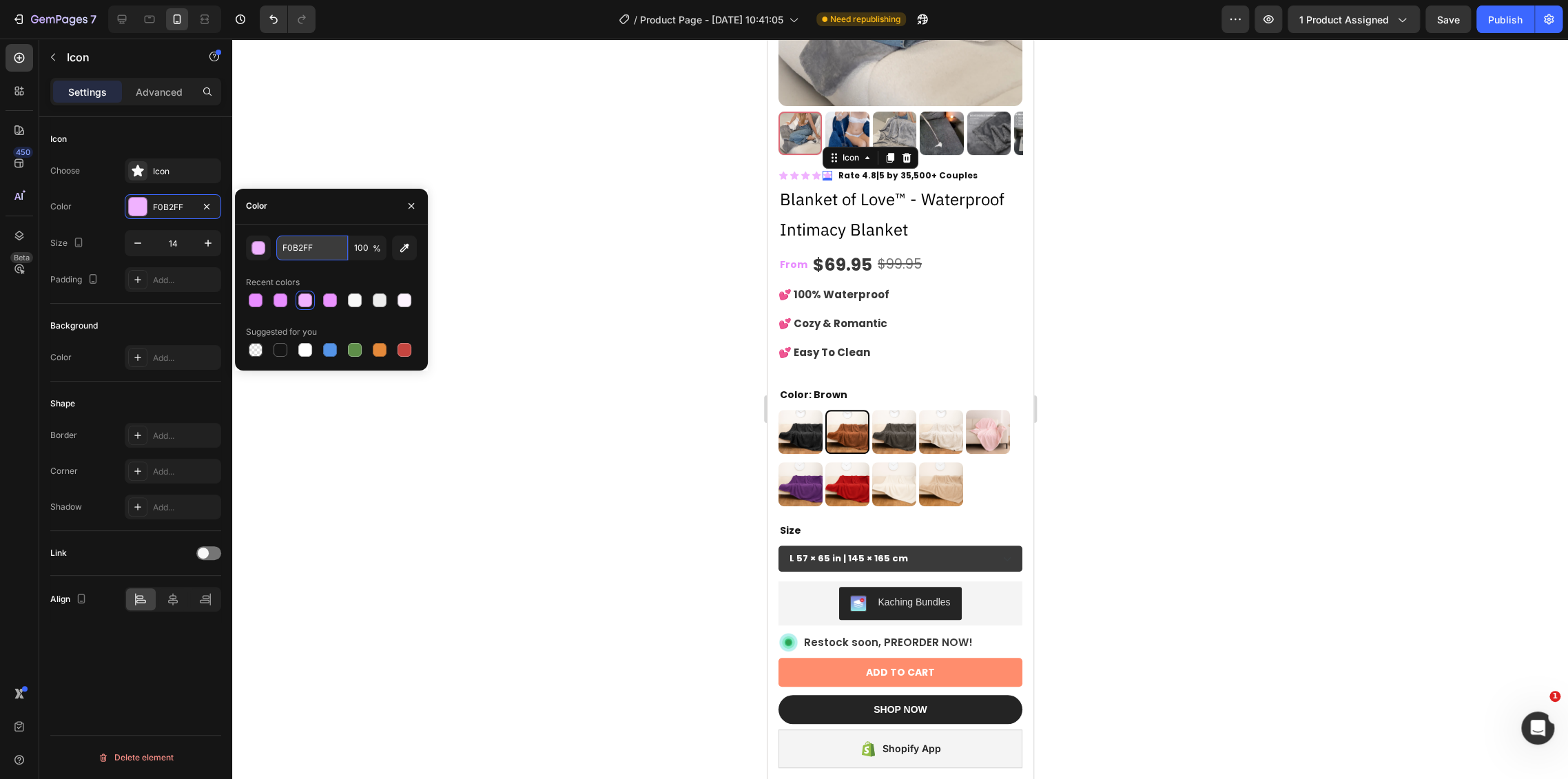
click at [314, 255] on input "F0B2FF" at bounding box center [312, 248] width 72 height 25
click at [1069, 324] on div at bounding box center [900, 409] width 1336 height 741
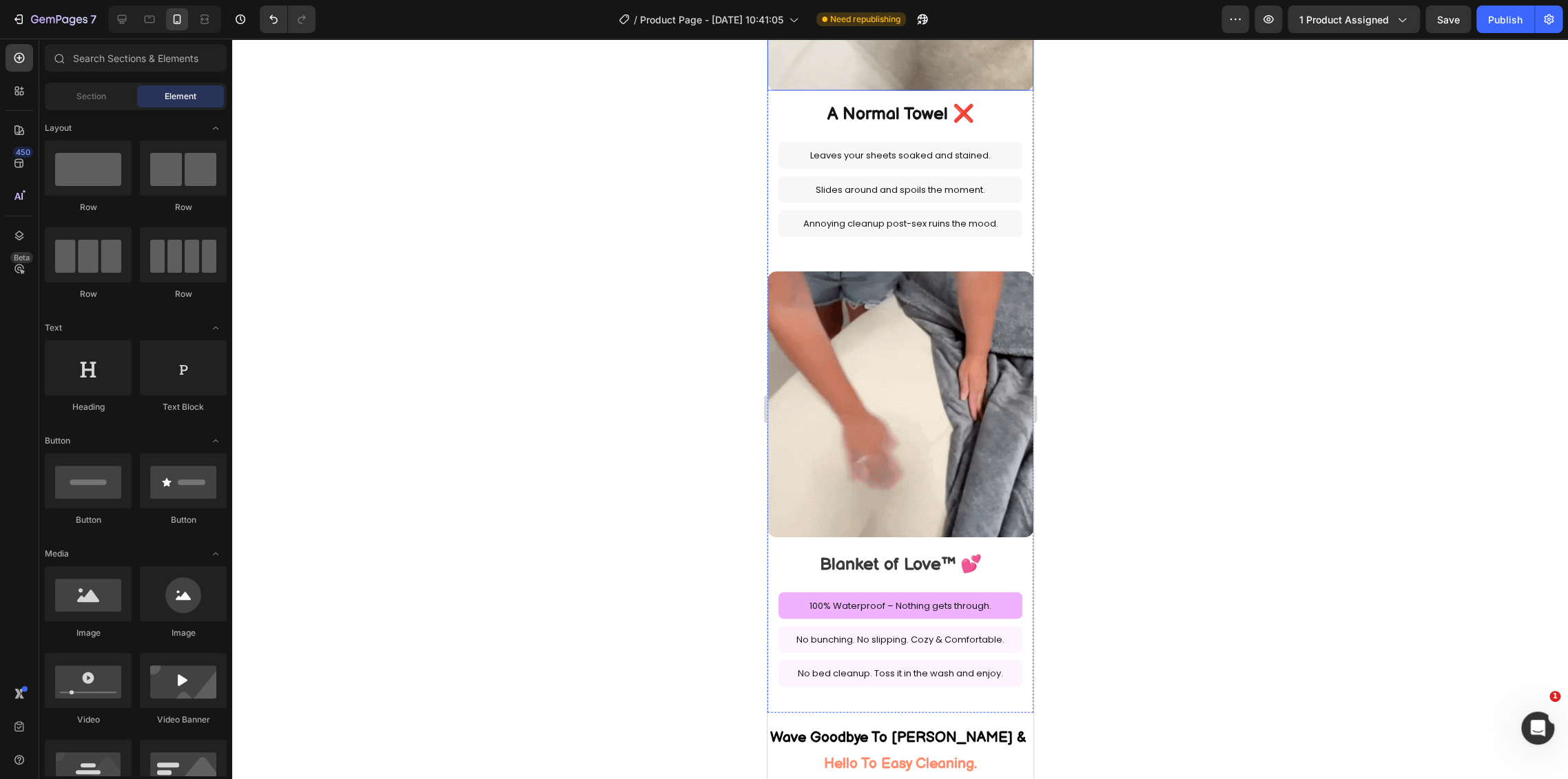
scroll to position [2067, 0]
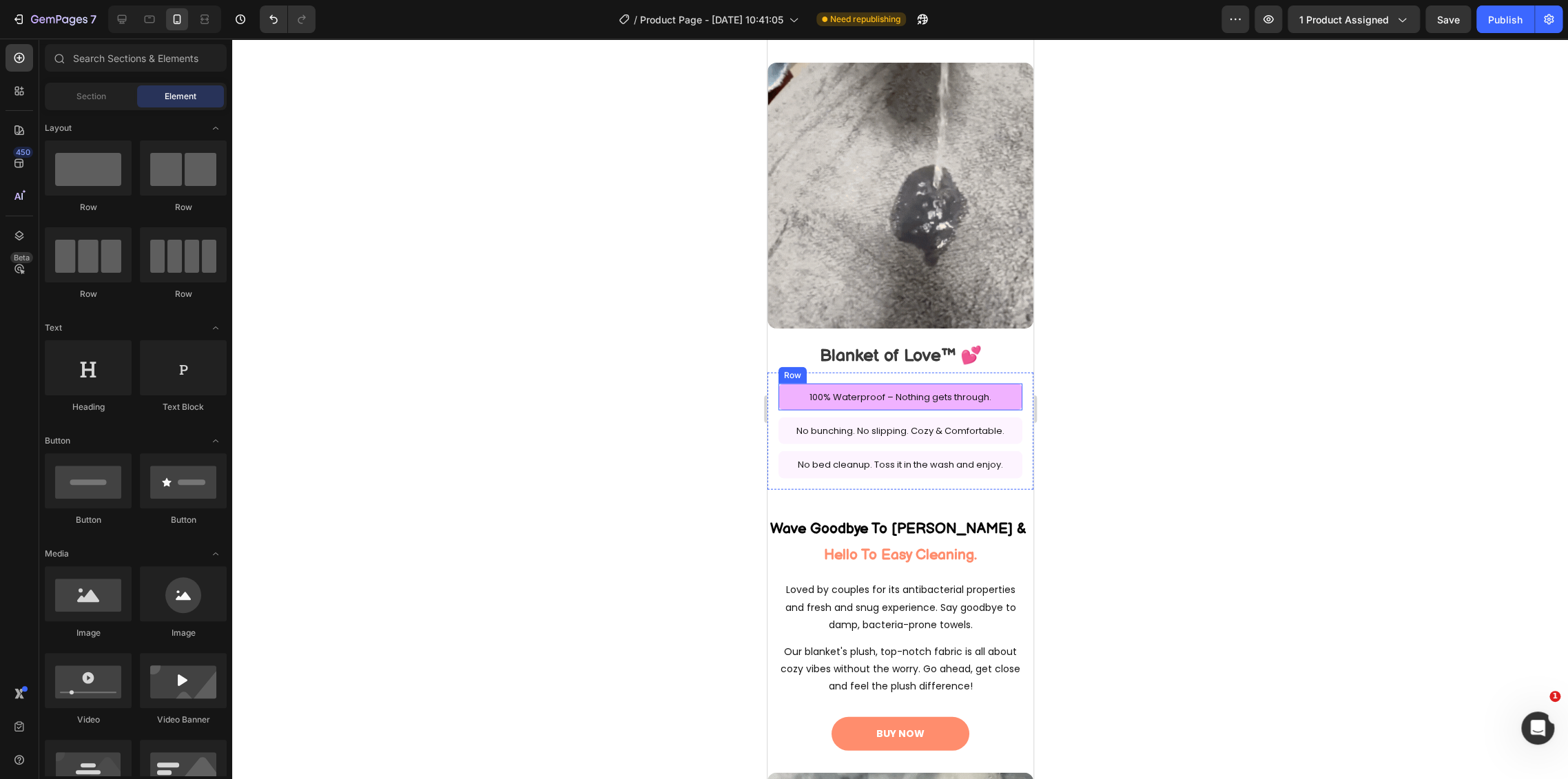
click at [1000, 384] on div "100% Waterproof – Nothing gets through. Text Block Row" at bounding box center [899, 397] width 244 height 27
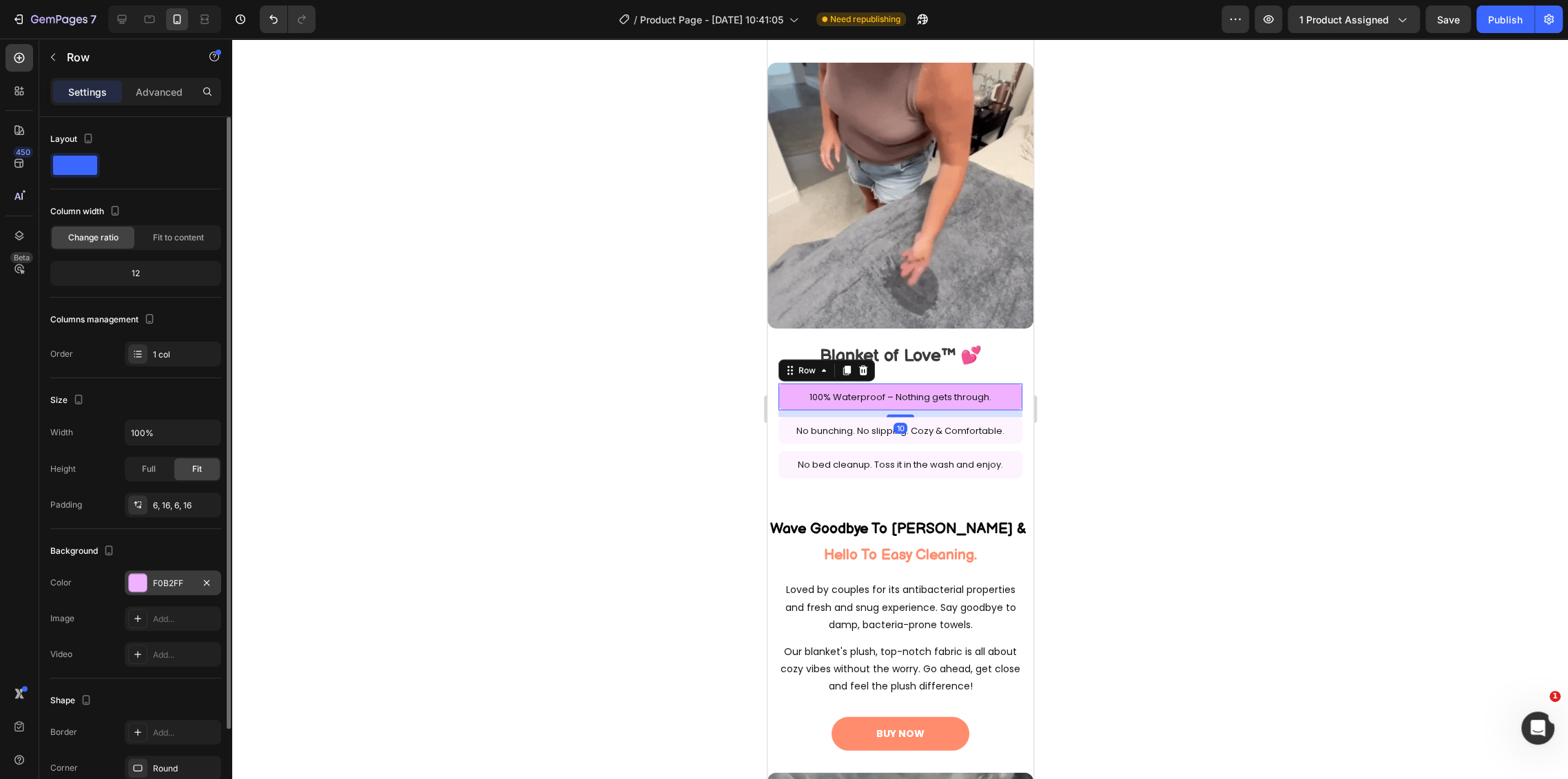
click at [182, 587] on div "F0B2FF" at bounding box center [173, 583] width 40 height 12
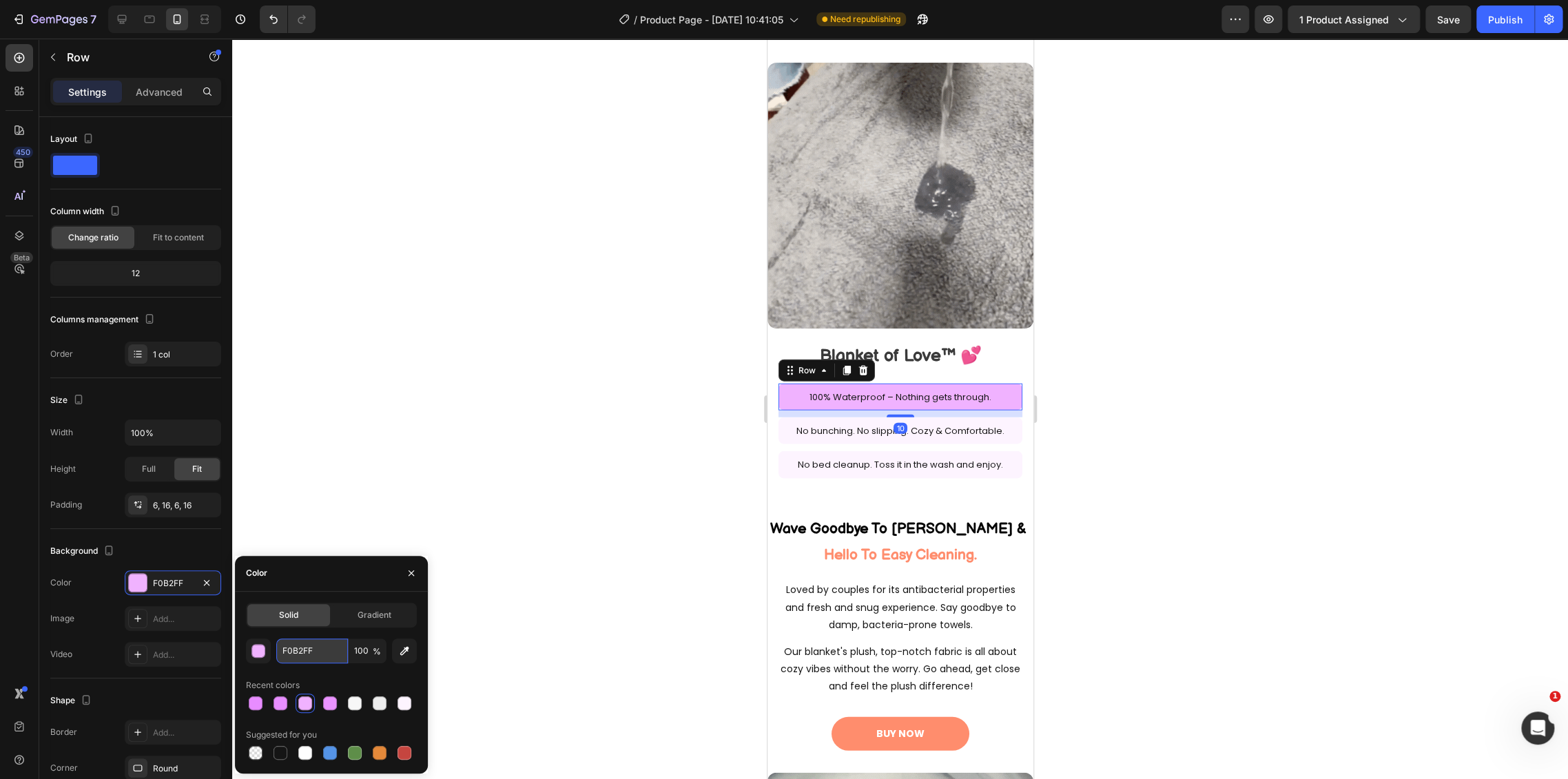
click at [306, 646] on input "F0B2FF" at bounding box center [312, 651] width 72 height 25
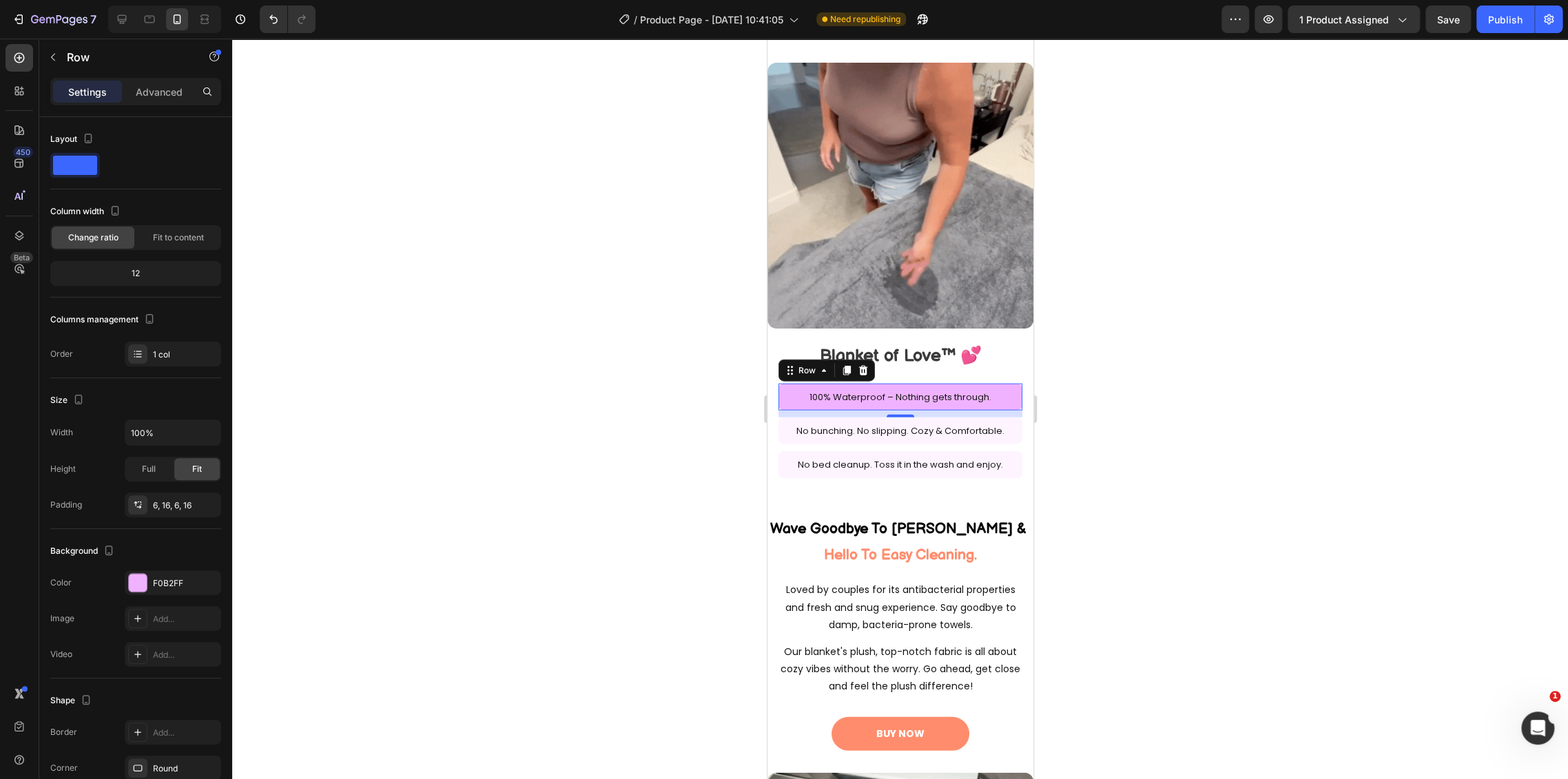
click at [569, 464] on div at bounding box center [900, 409] width 1336 height 741
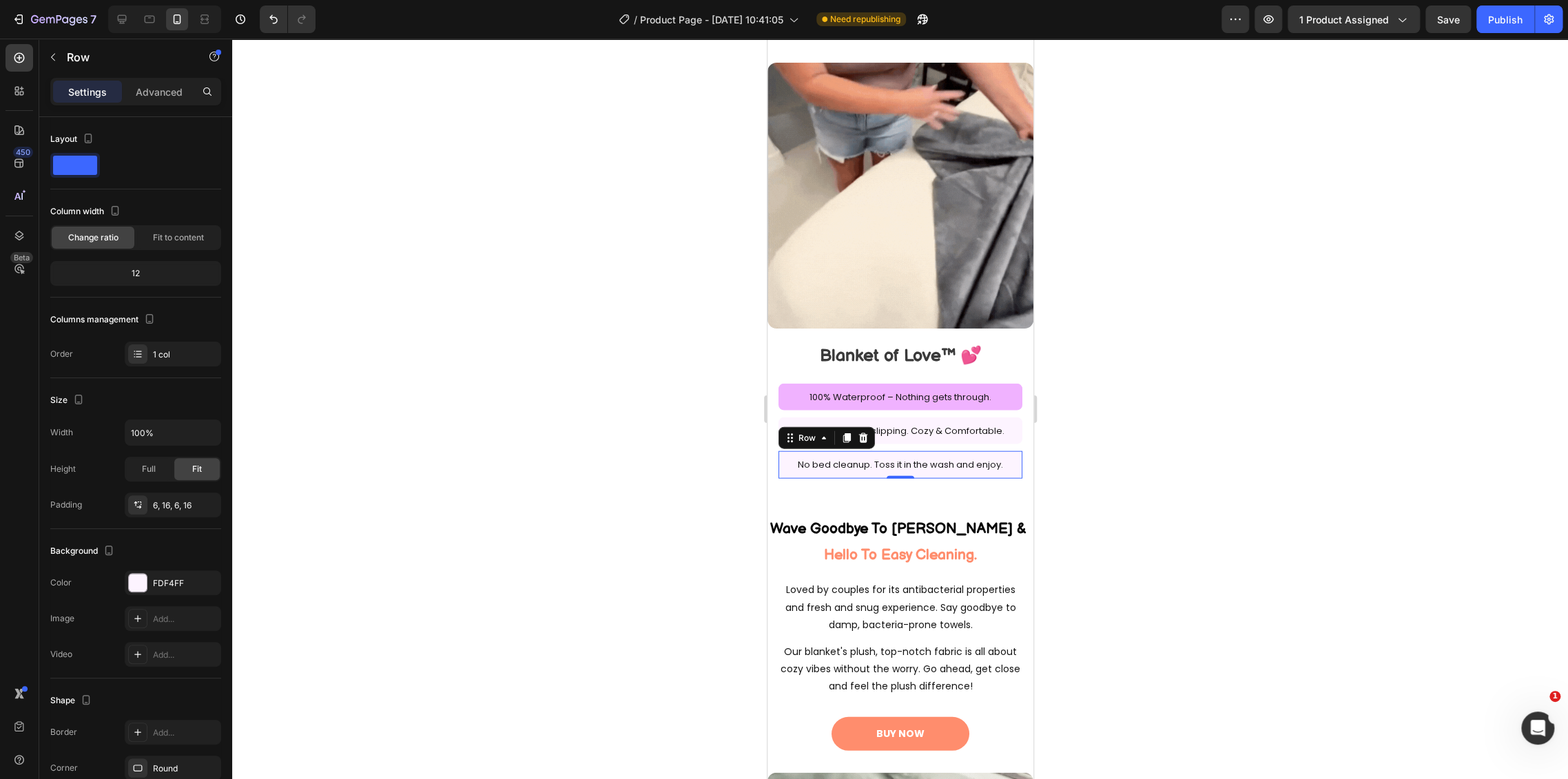
drag, startPoint x: 784, startPoint y: 453, endPoint x: 1301, endPoint y: 525, distance: 522.0
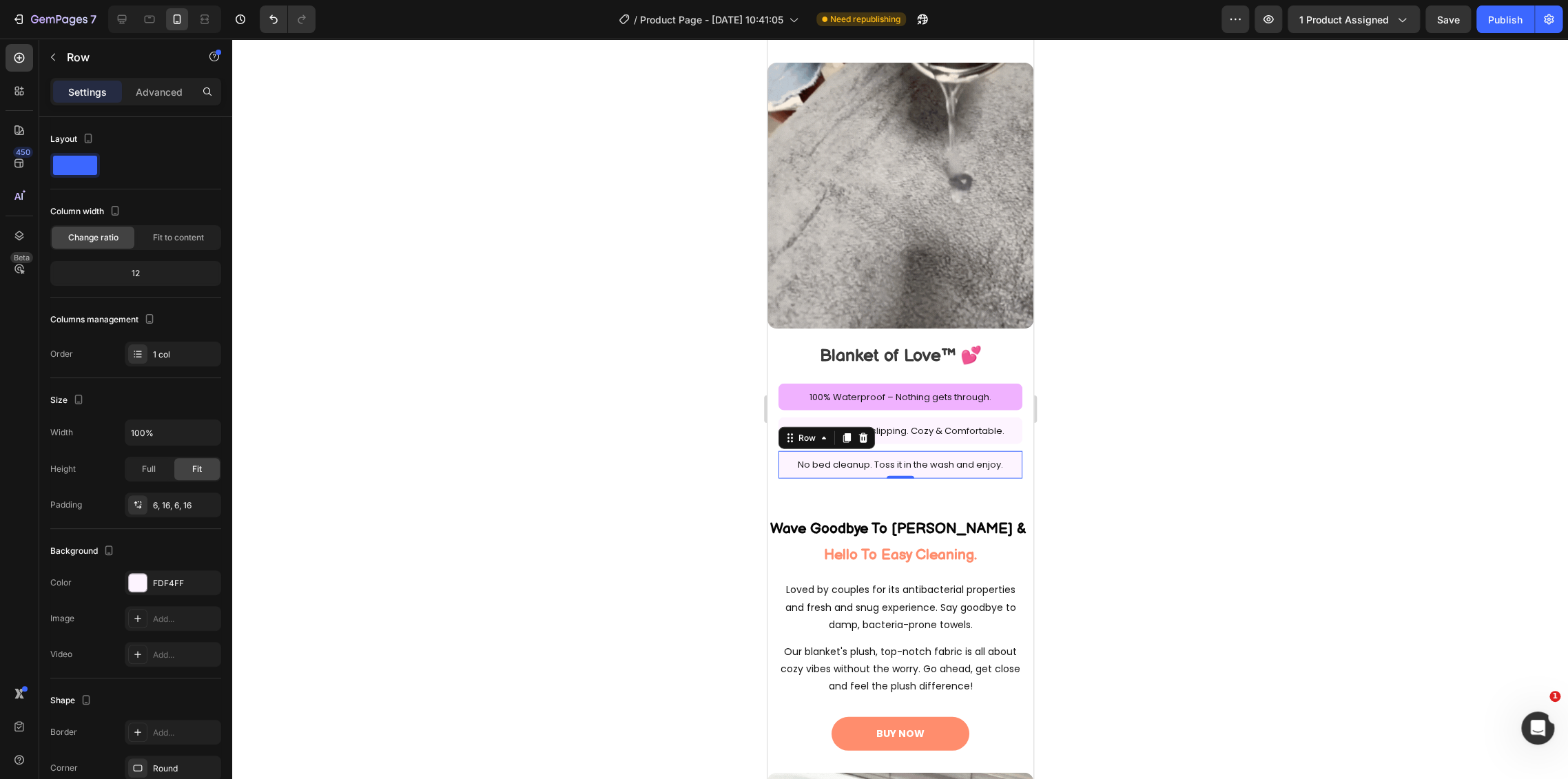
click at [784, 453] on div "No bed cleanup. Toss it in the wash and enjoy. Text Block Row 0" at bounding box center [899, 465] width 244 height 27
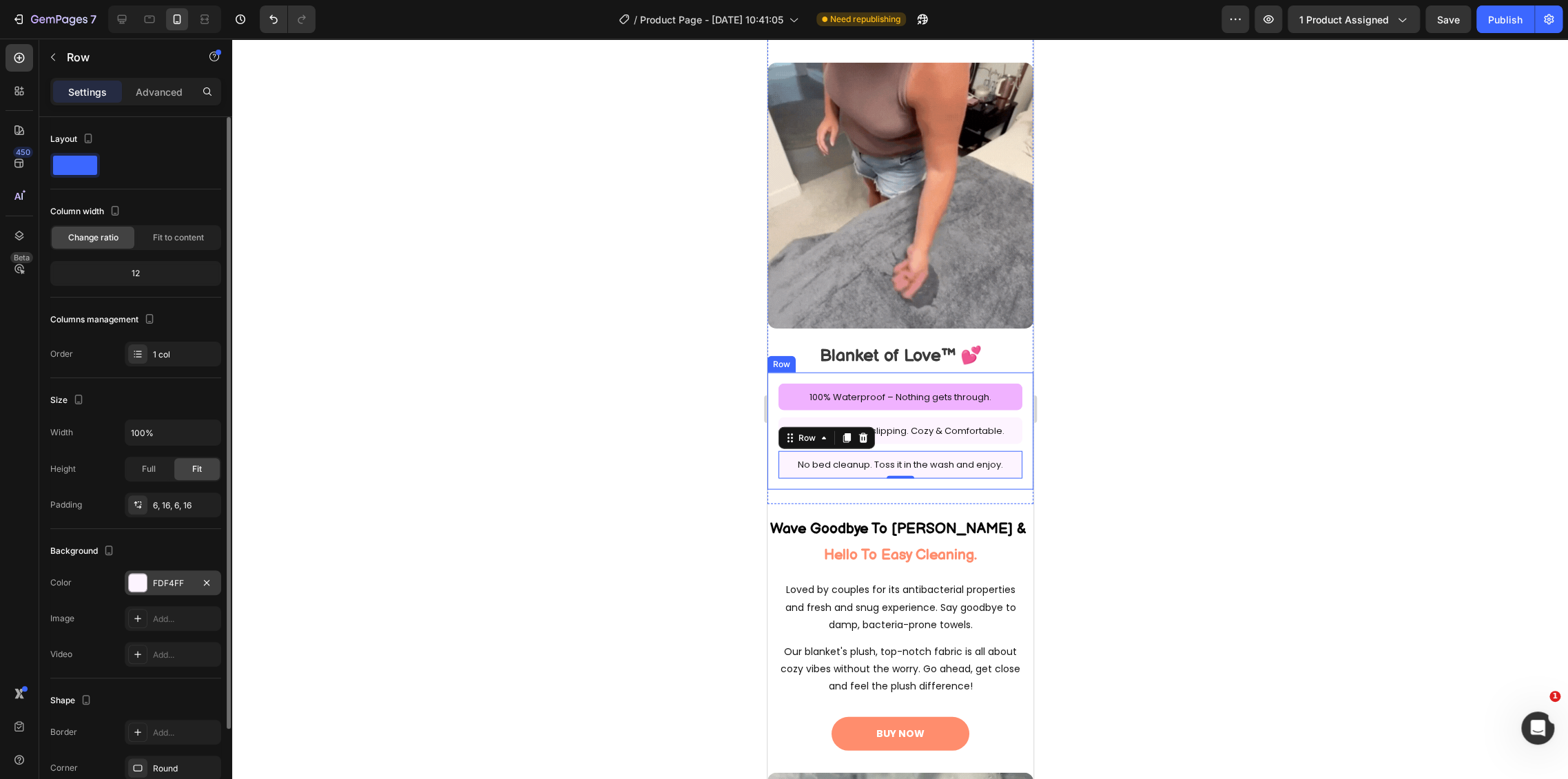
click at [157, 586] on div "FDF4FF" at bounding box center [173, 583] width 40 height 12
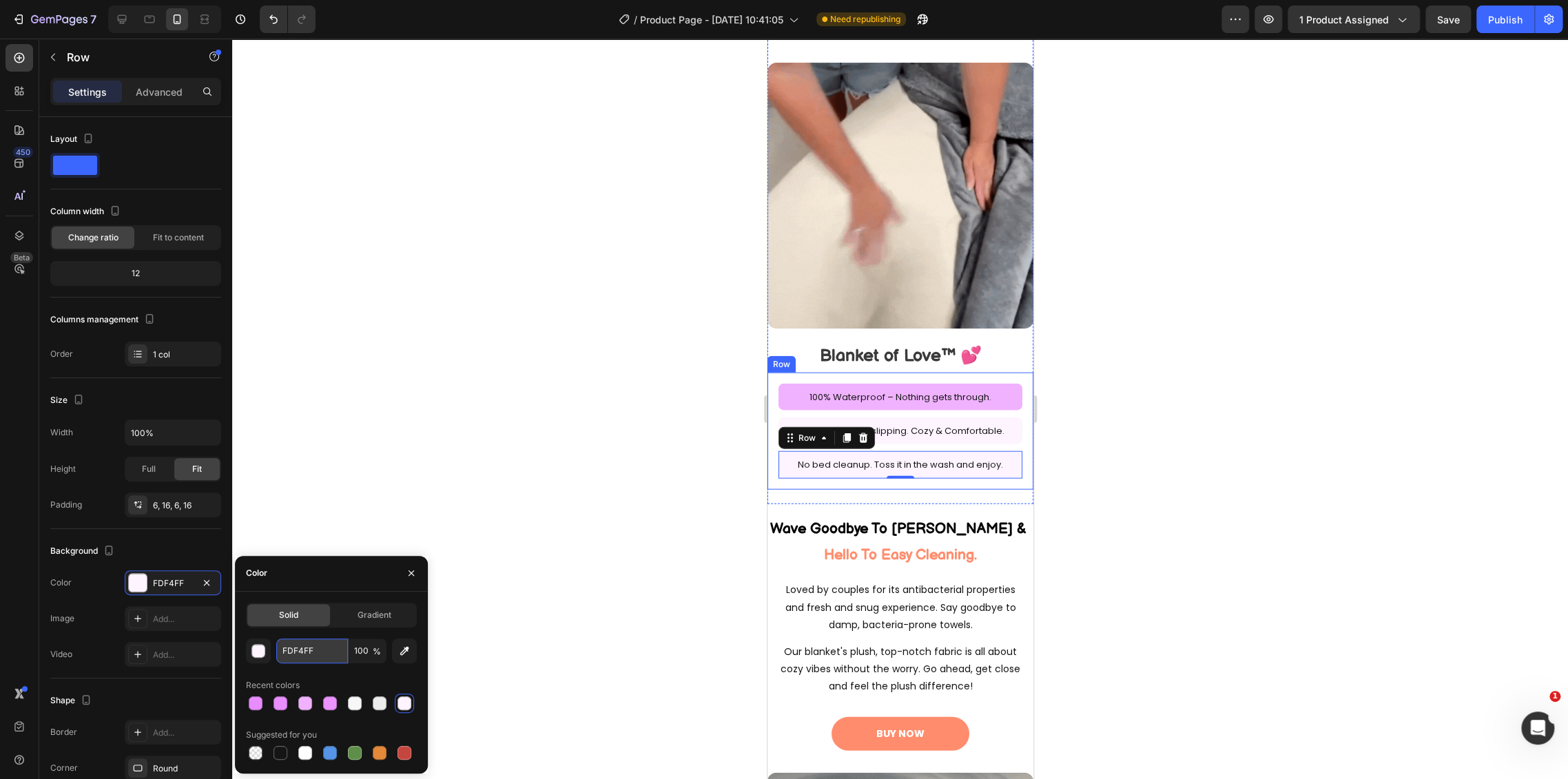
click at [297, 656] on input "FDF4FF" at bounding box center [312, 651] width 72 height 25
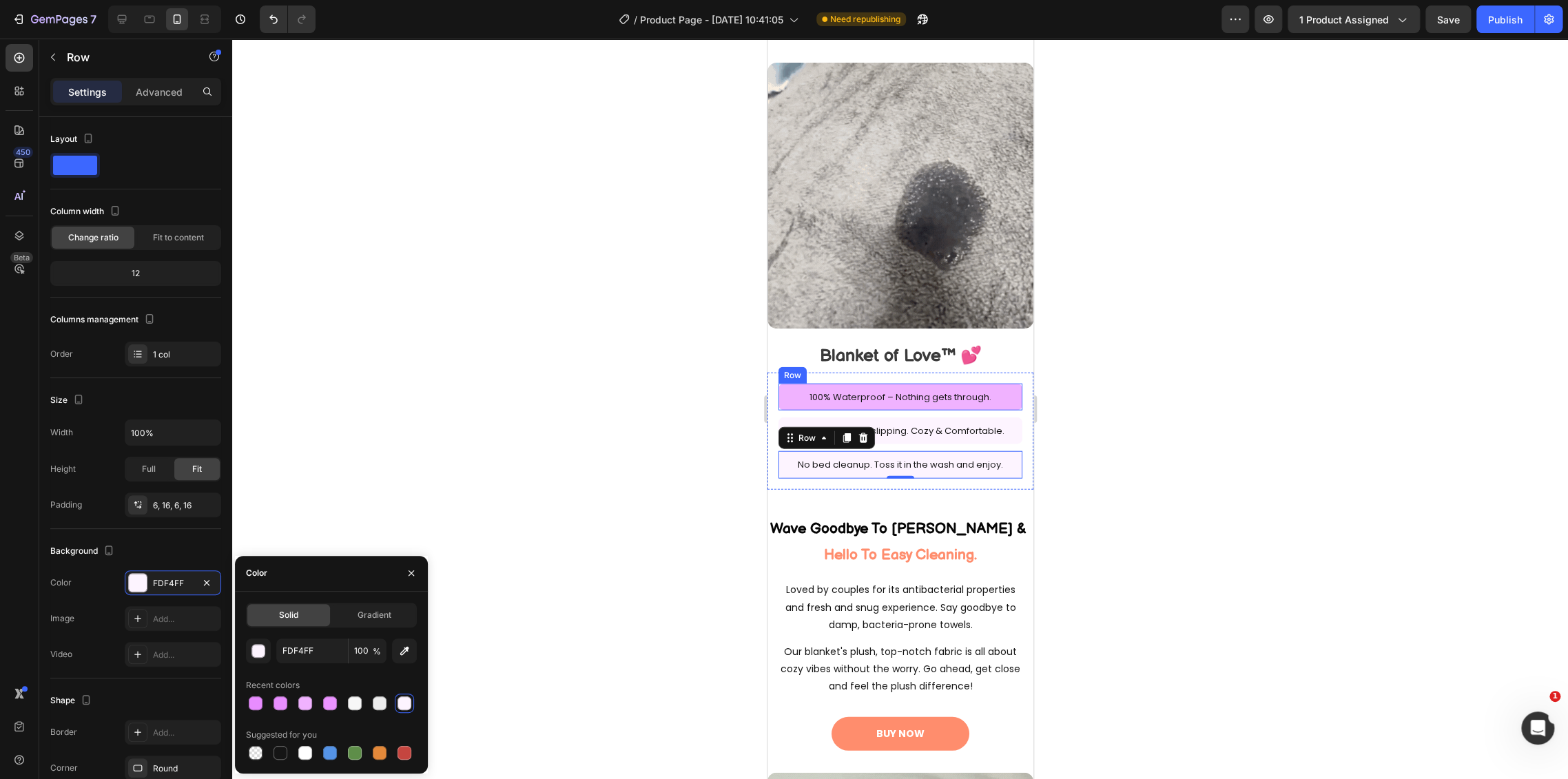
click at [784, 384] on div "100% Waterproof – Nothing gets through. Text Block Row" at bounding box center [899, 397] width 244 height 27
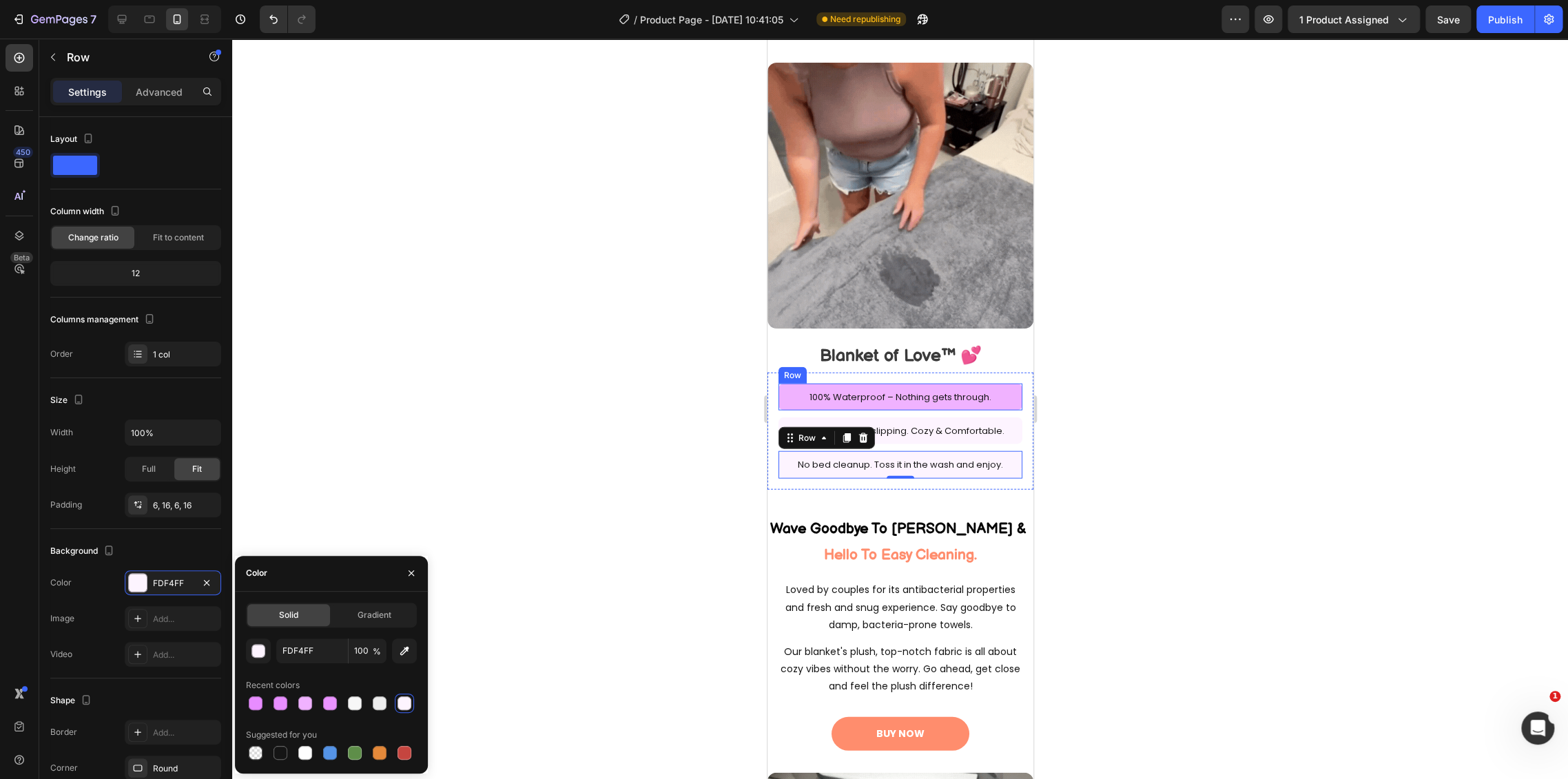
scroll to position [102, 0]
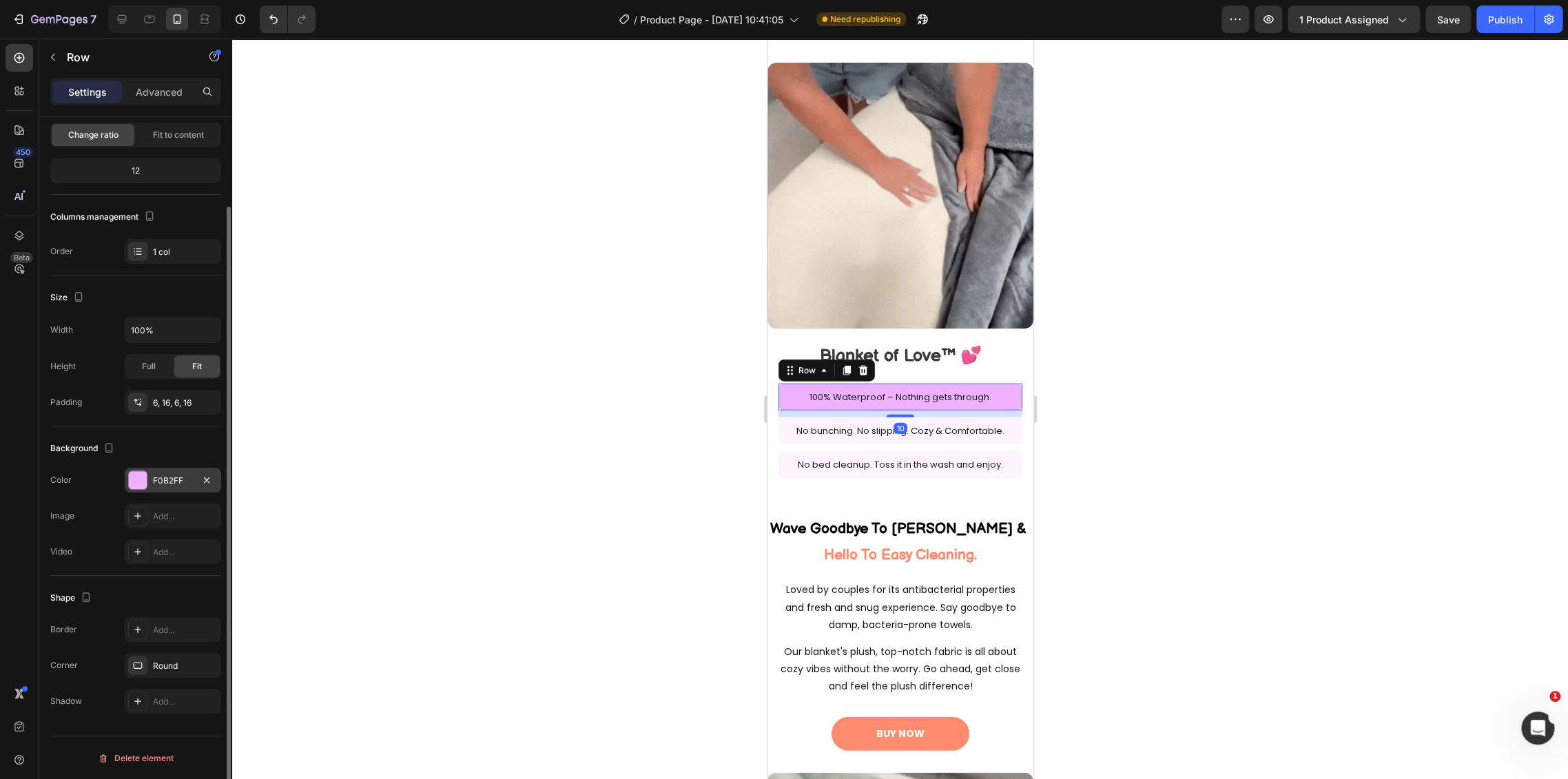
click at [170, 480] on div "F0B2FF" at bounding box center [173, 480] width 40 height 12
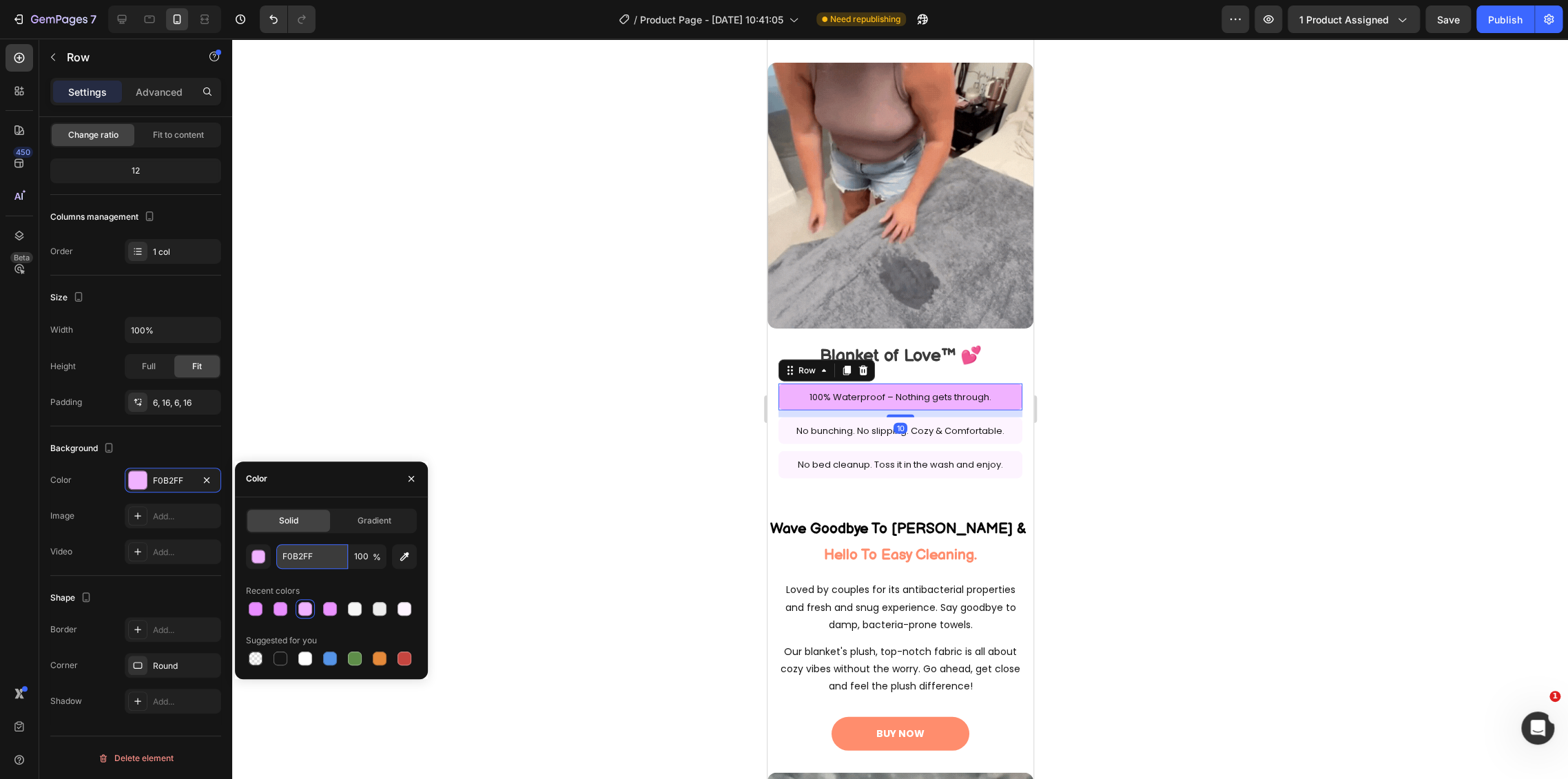
click at [329, 560] on input "F0B2FF" at bounding box center [312, 557] width 72 height 25
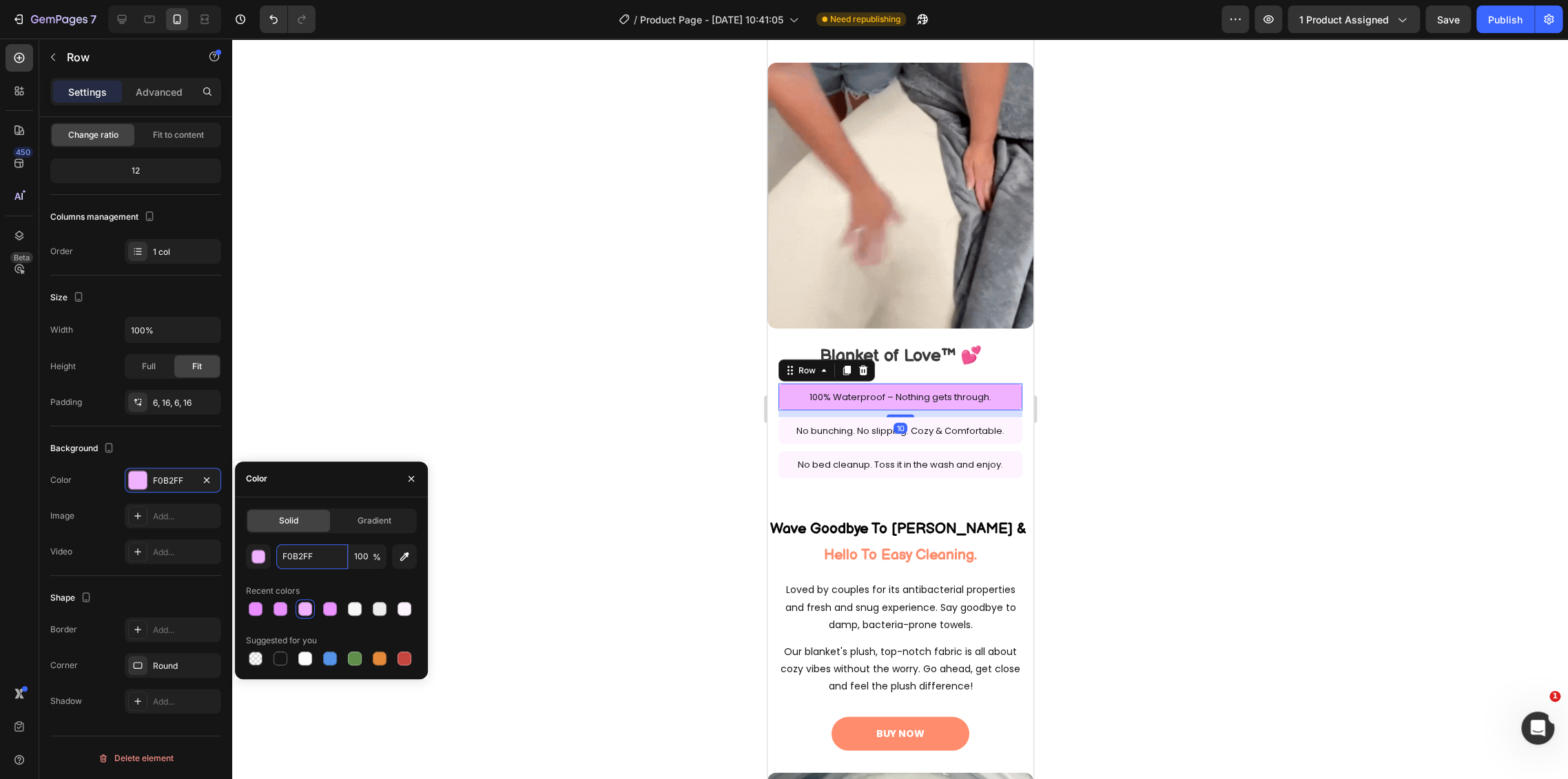
paste input "DF4"
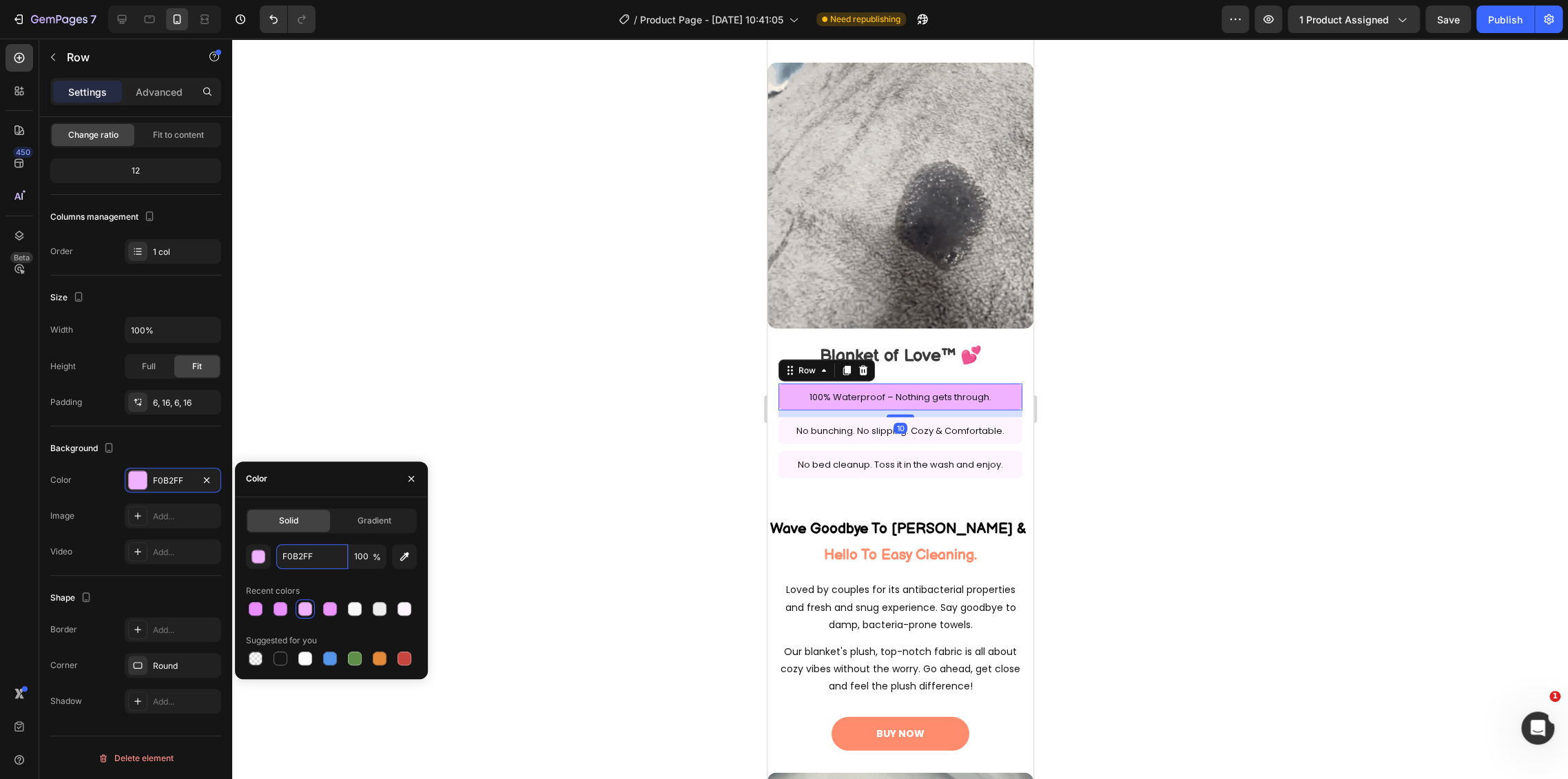
type input "FDF4FF"
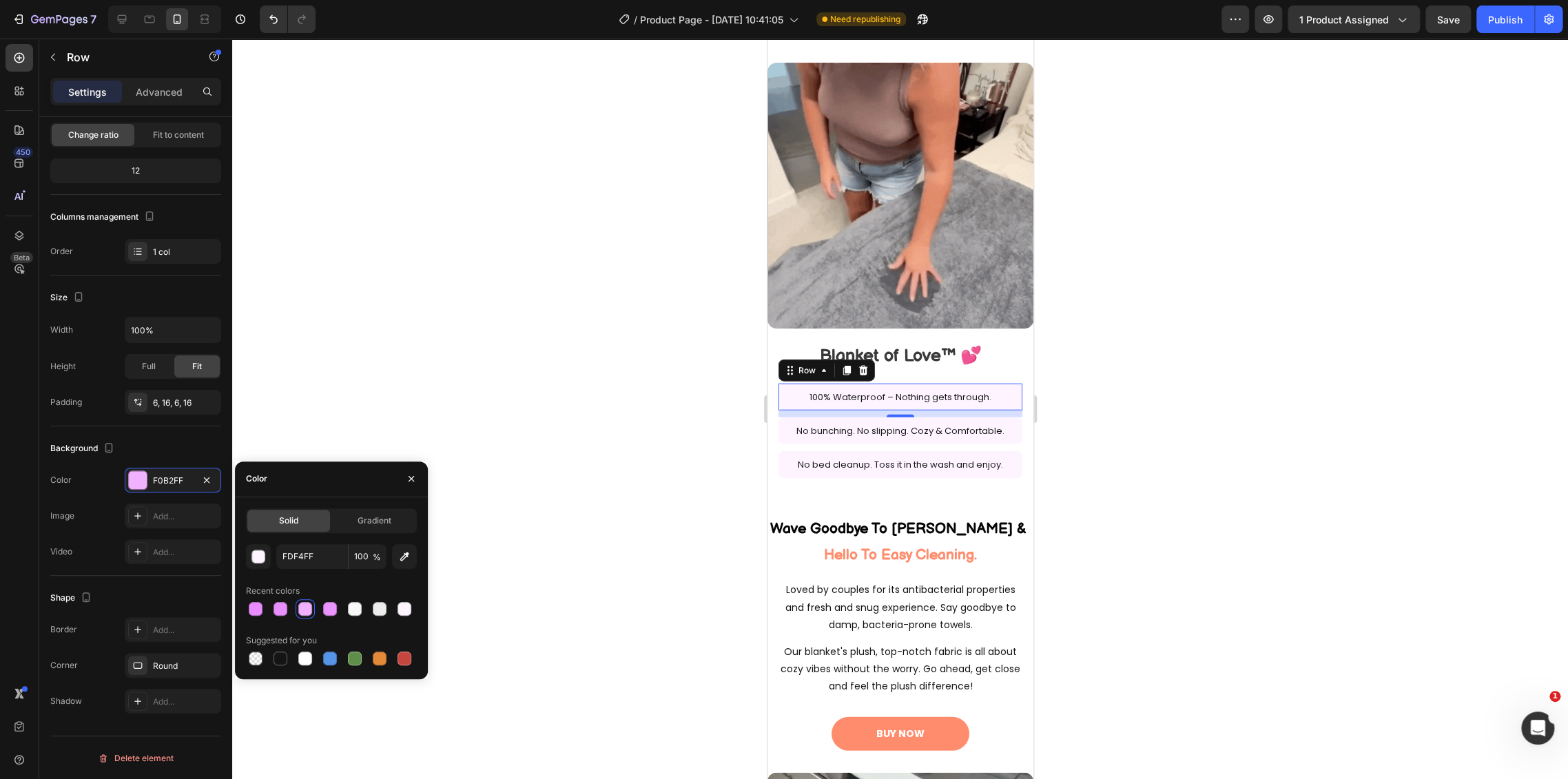
click at [708, 527] on div at bounding box center [900, 409] width 1336 height 741
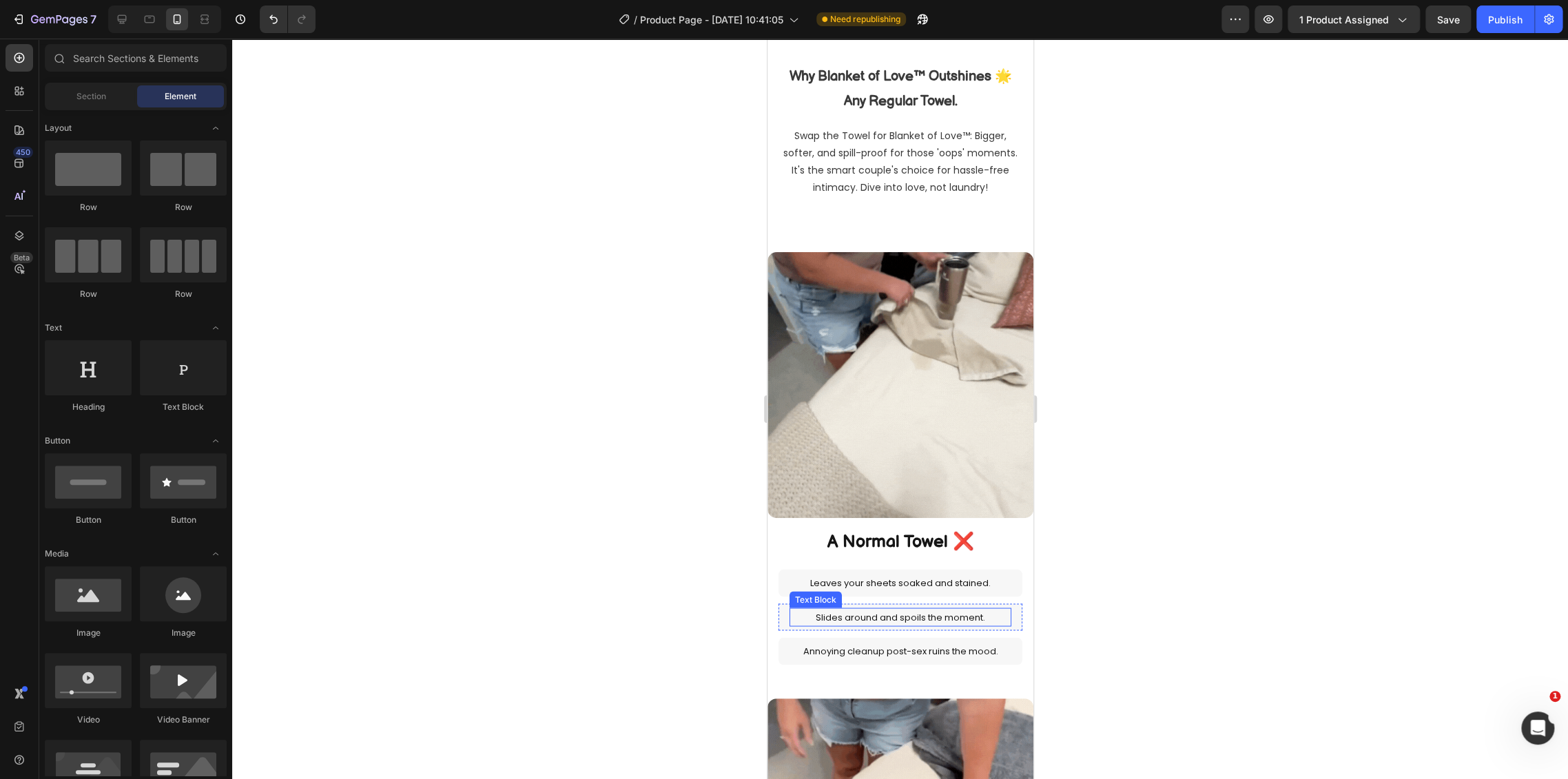
select select "L 57 × 65 in | 145 × 165 cm"
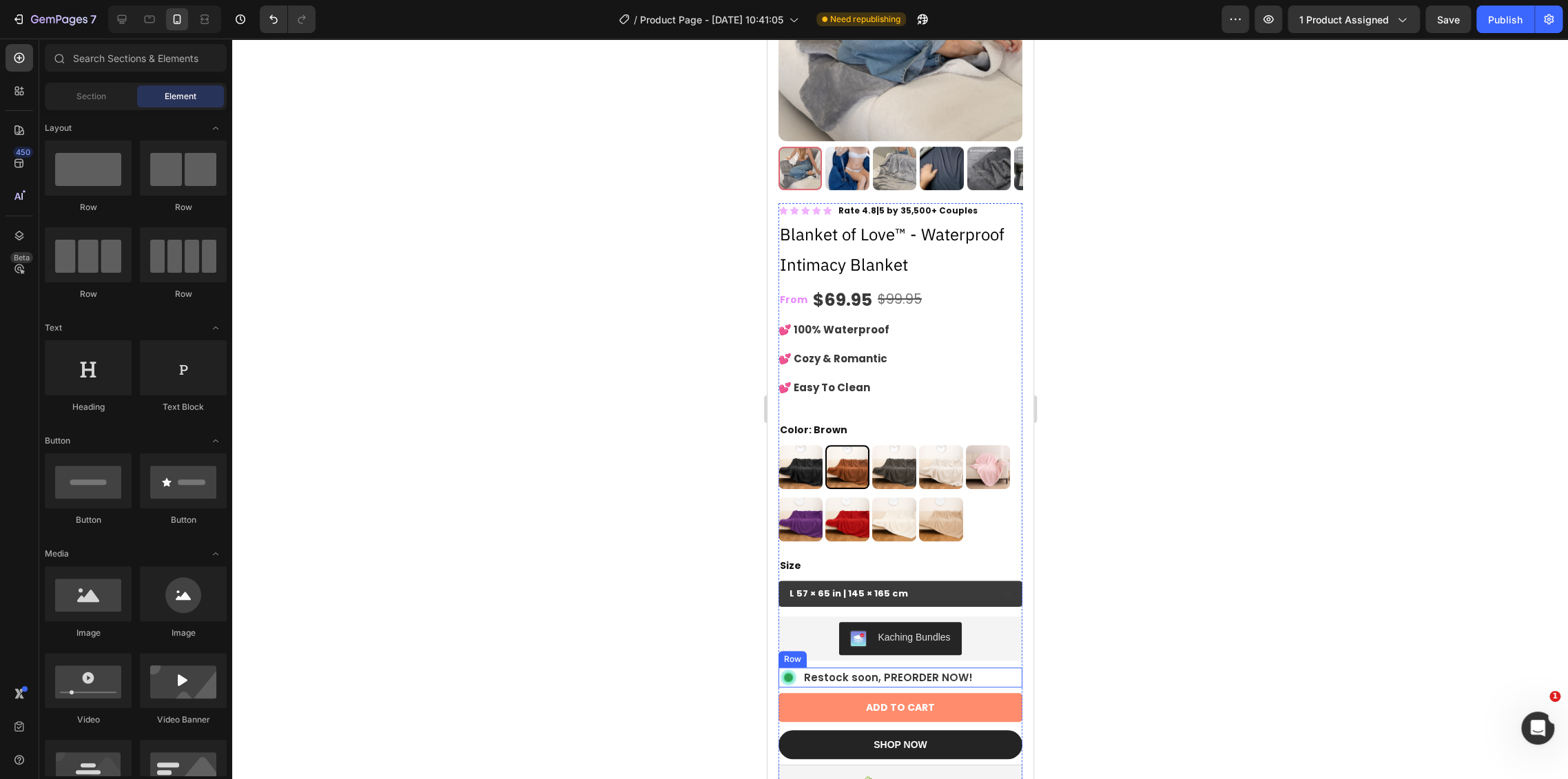
scroll to position [153, 0]
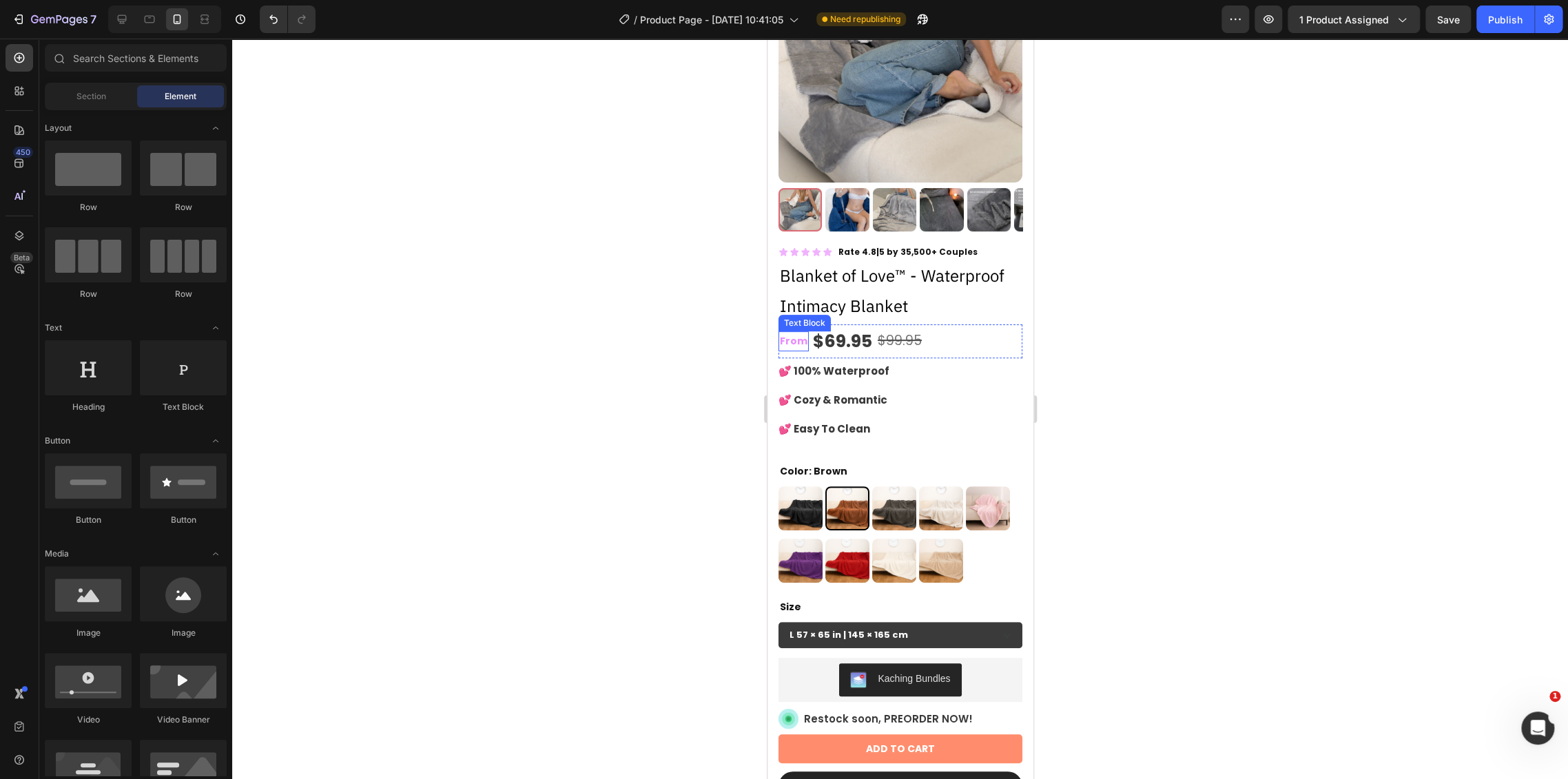
click at [793, 333] on p "From" at bounding box center [792, 342] width 28 height 17
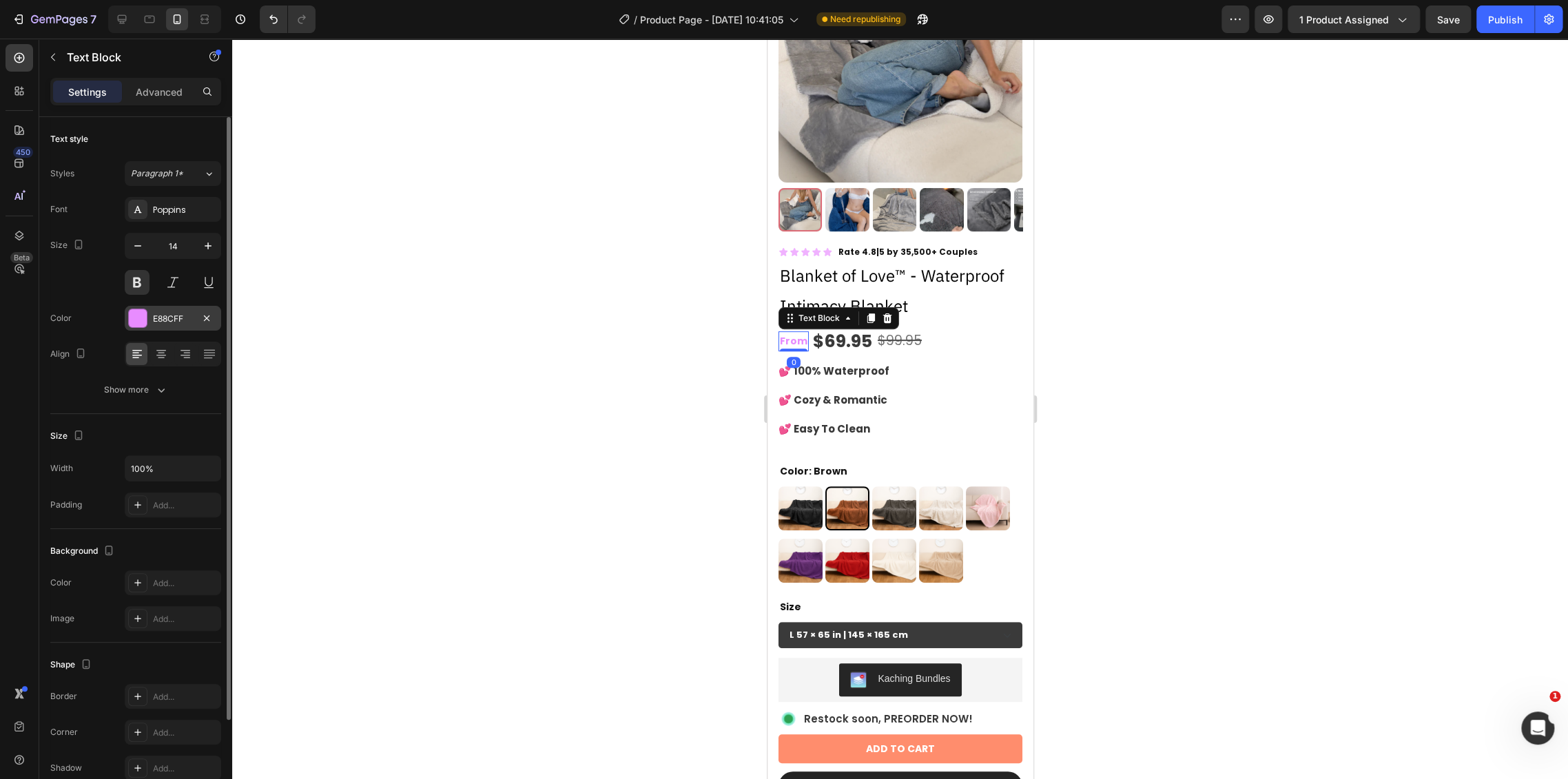
click at [177, 319] on div "E88CFF" at bounding box center [173, 319] width 40 height 12
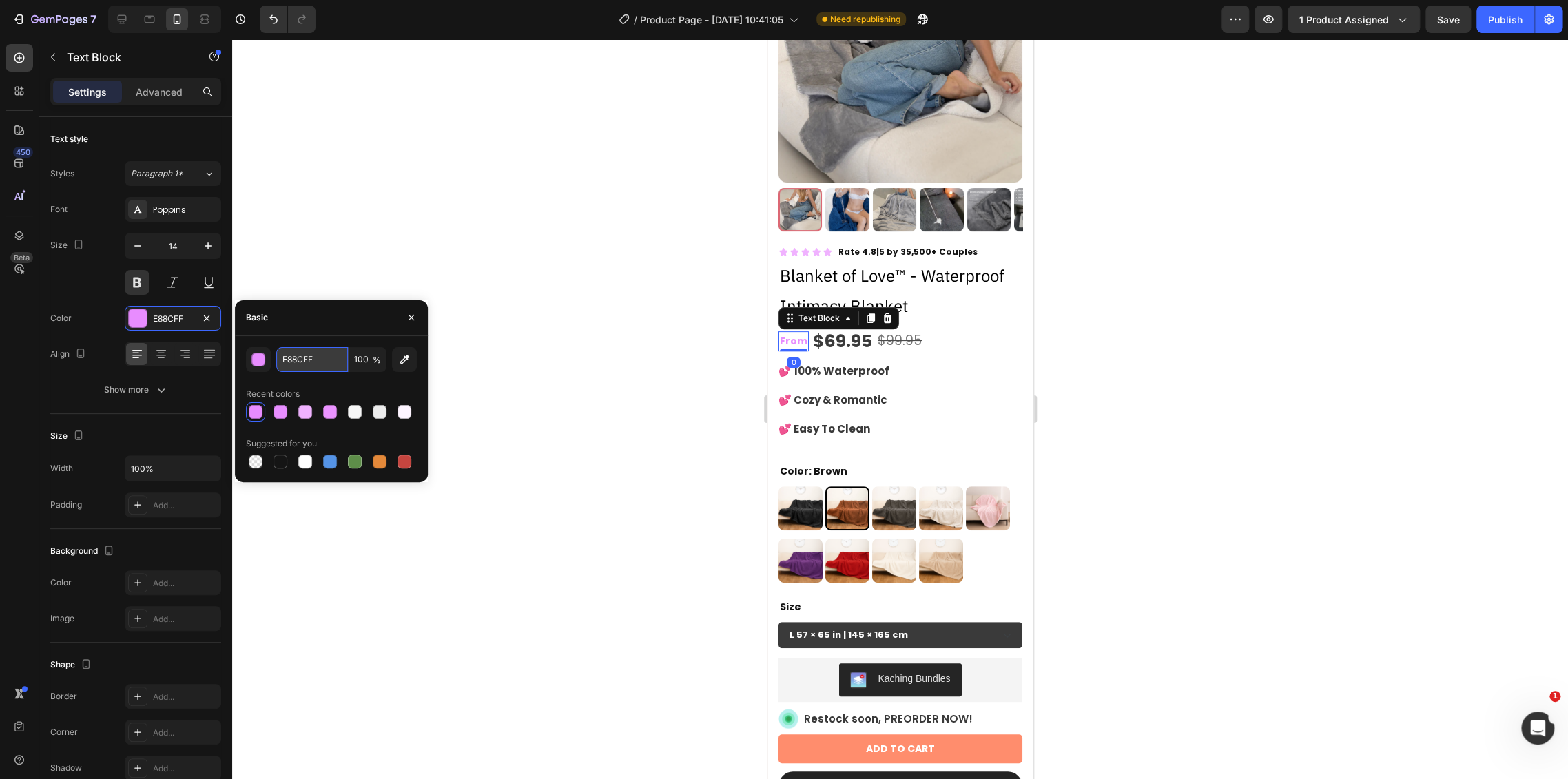
click at [310, 361] on input "E88CFF" at bounding box center [312, 360] width 72 height 25
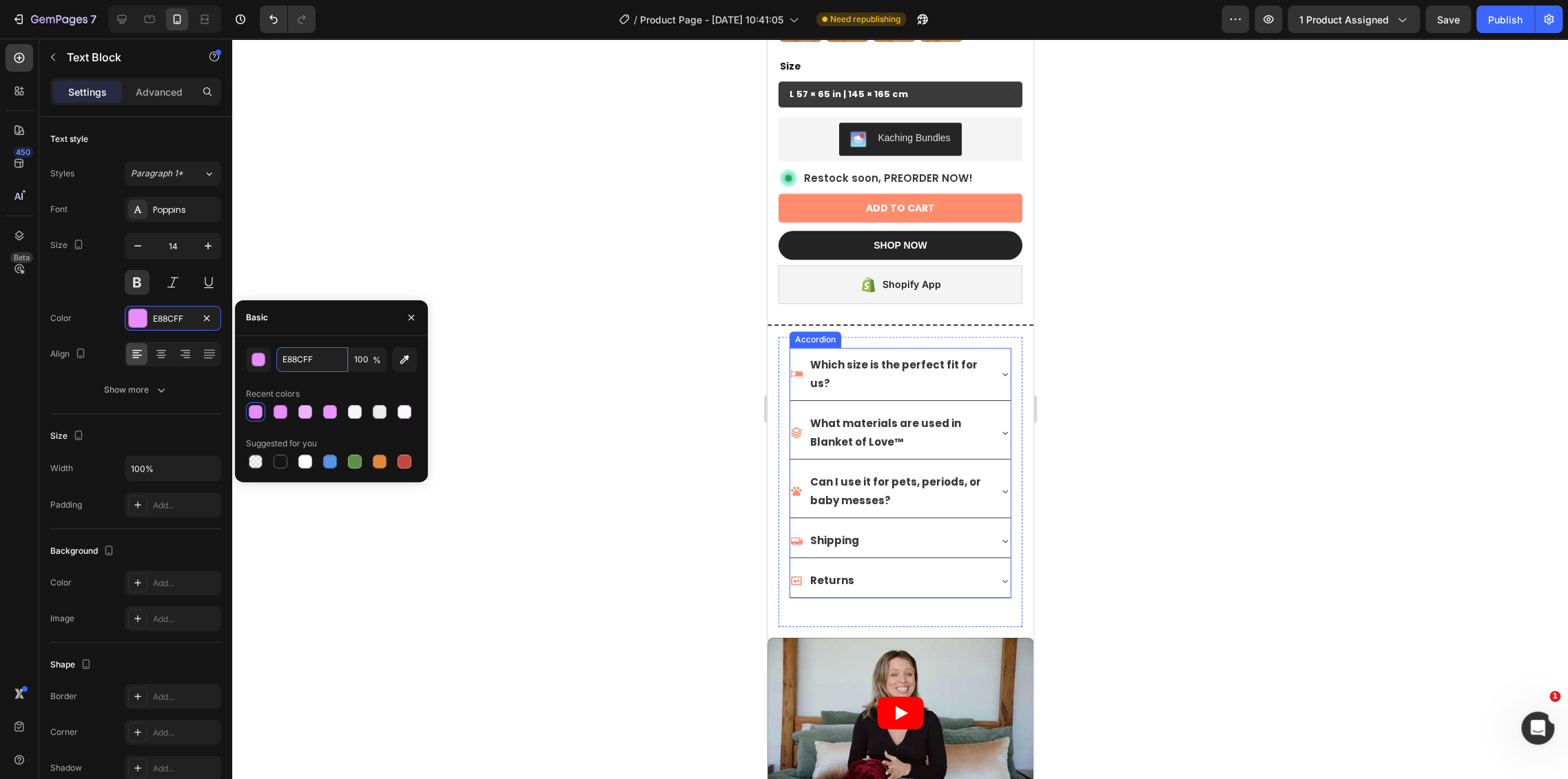
scroll to position [689, 0]
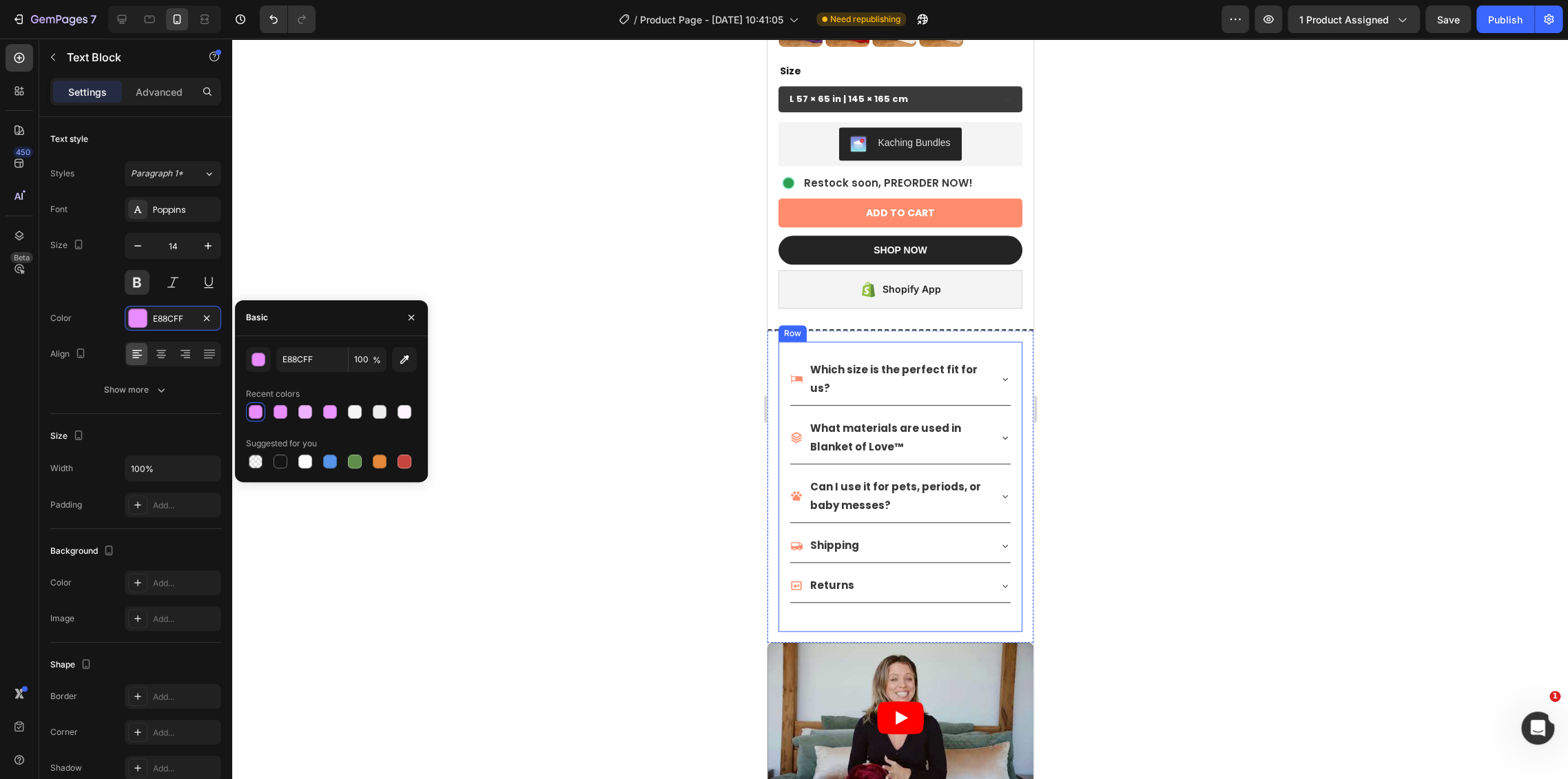
click at [987, 342] on div "Which size is the perfect fit for us? What materials are used in Blanket of Lov…" at bounding box center [899, 486] width 244 height 290
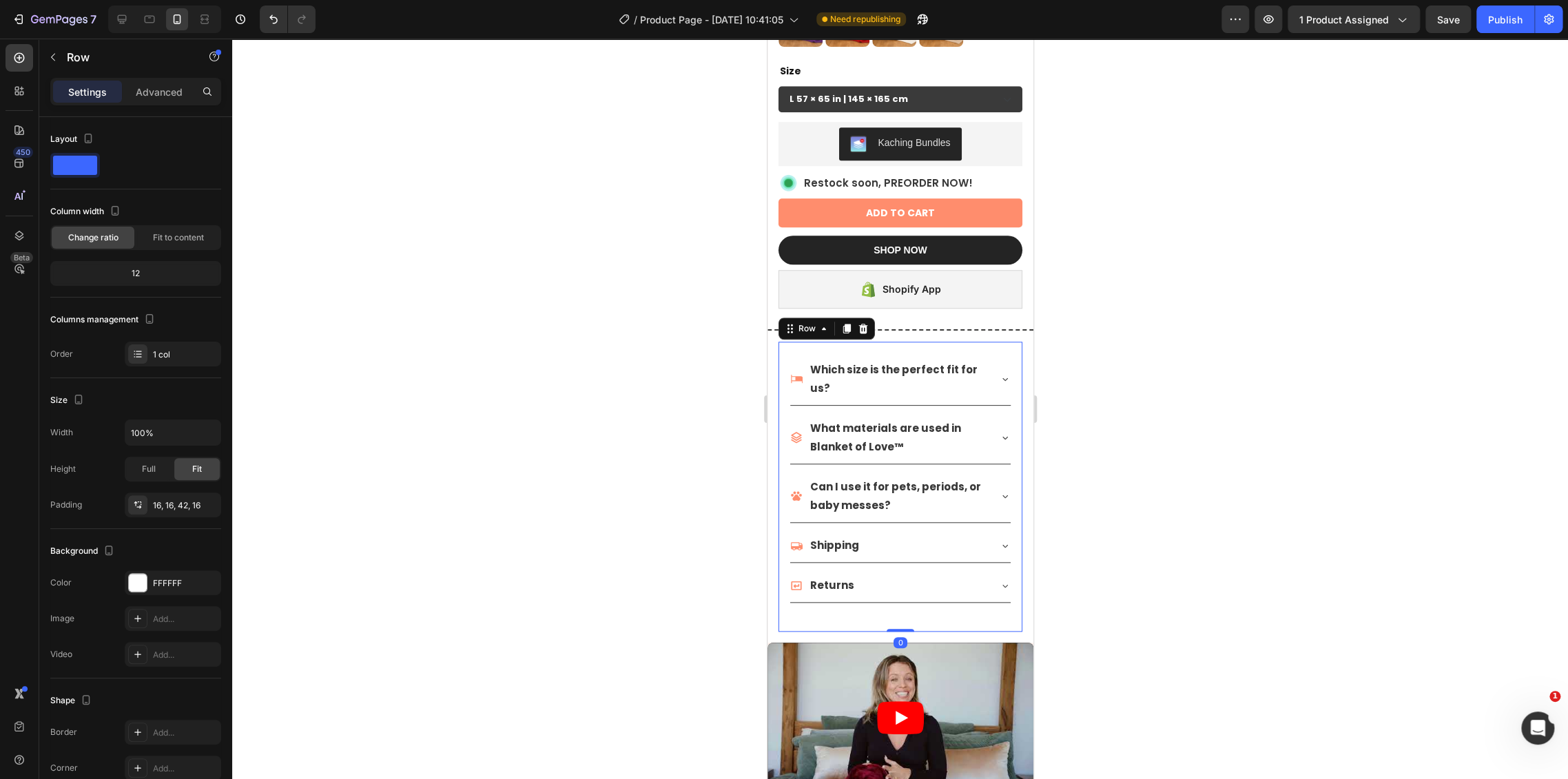
click at [780, 409] on div "Which size is the perfect fit for us? What materials are used in Blanket of Lov…" at bounding box center [899, 486] width 244 height 290
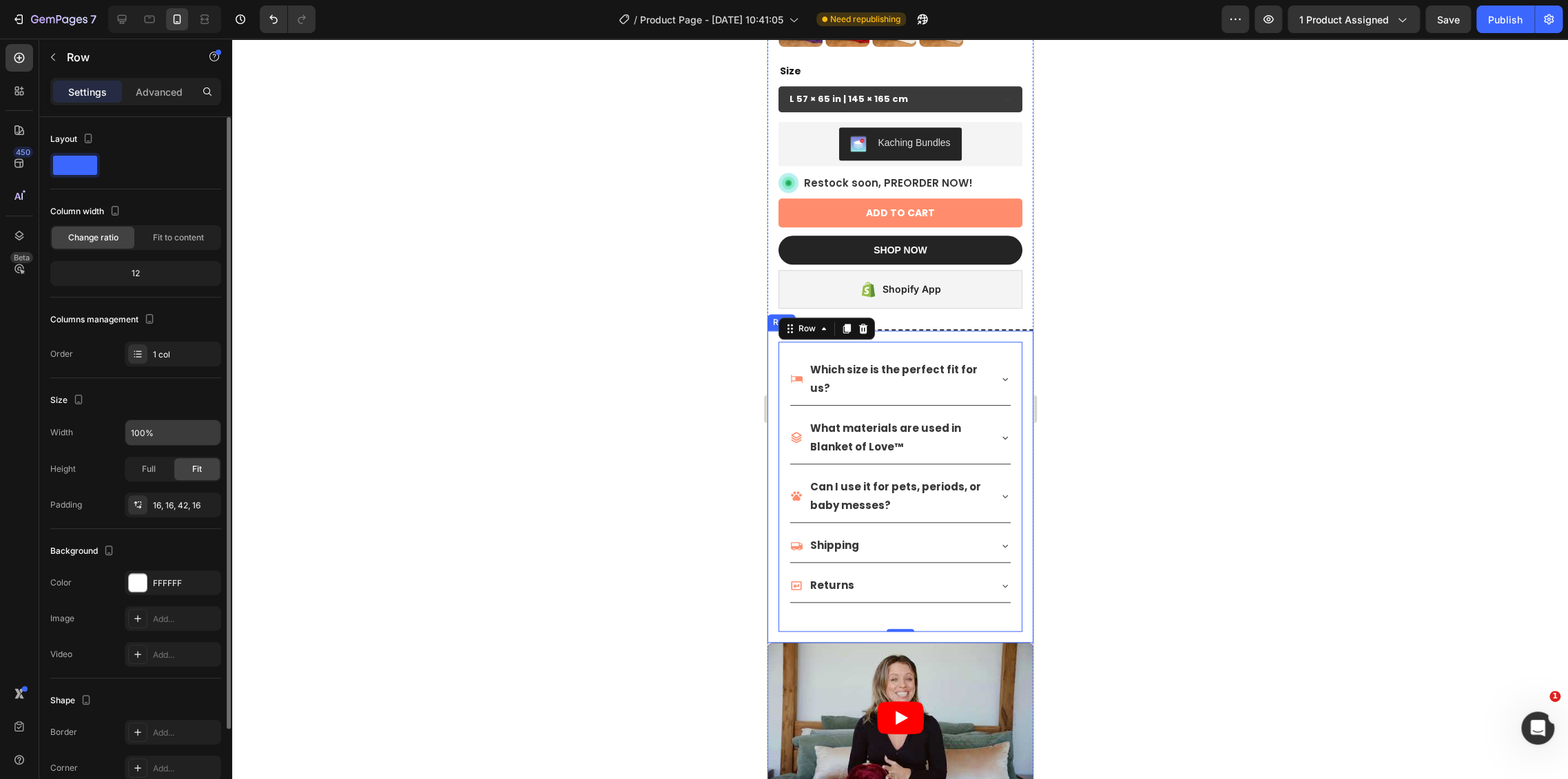
scroll to position [102, 0]
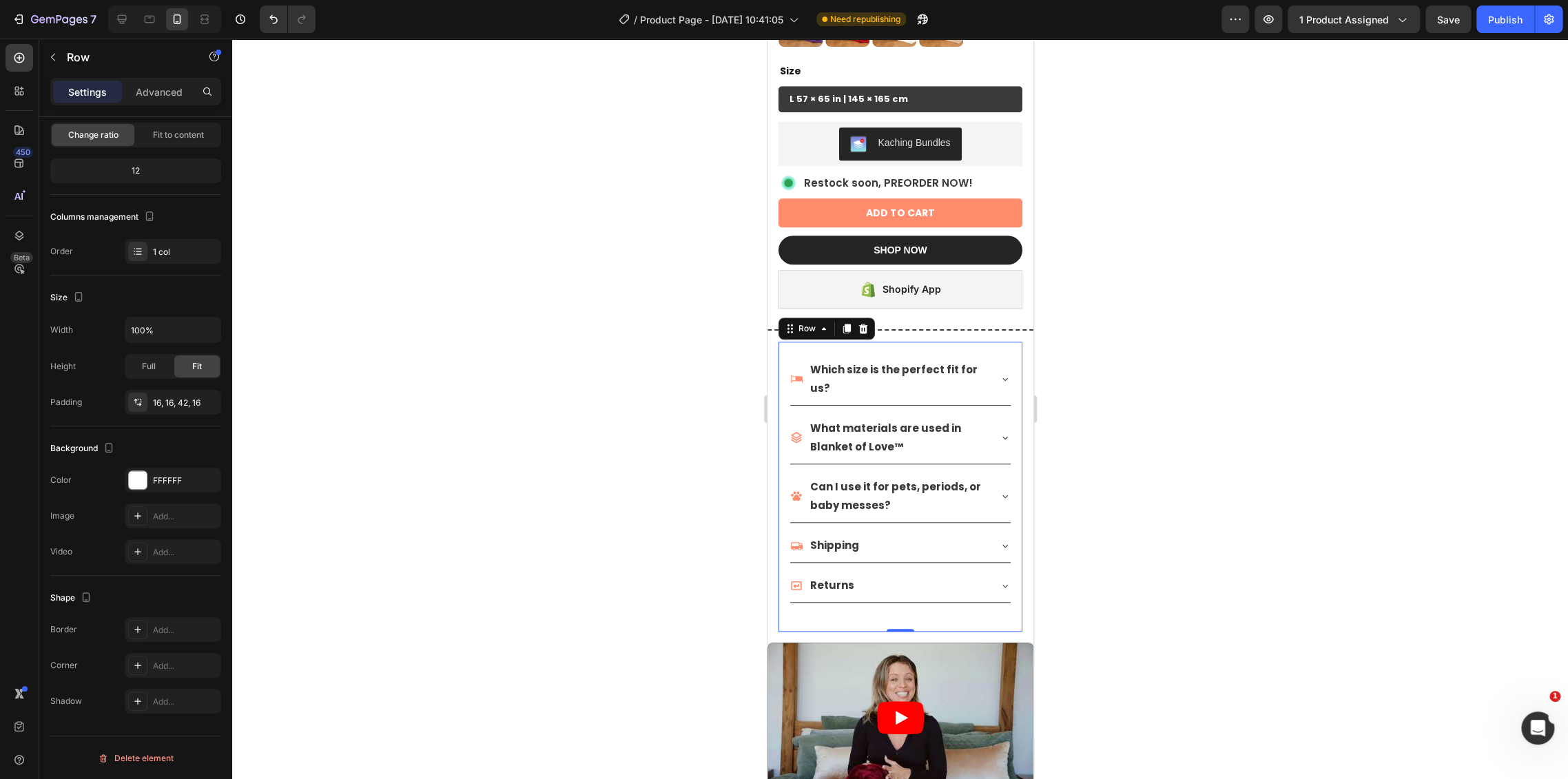
click at [1002, 342] on div "Which size is the perfect fit for us? What materials are used in Blanket of Lov…" at bounding box center [899, 486] width 244 height 290
click at [1014, 331] on div "Which size is the perfect fit for us? What materials are used in Blanket of Lov…" at bounding box center [899, 487] width 266 height 312
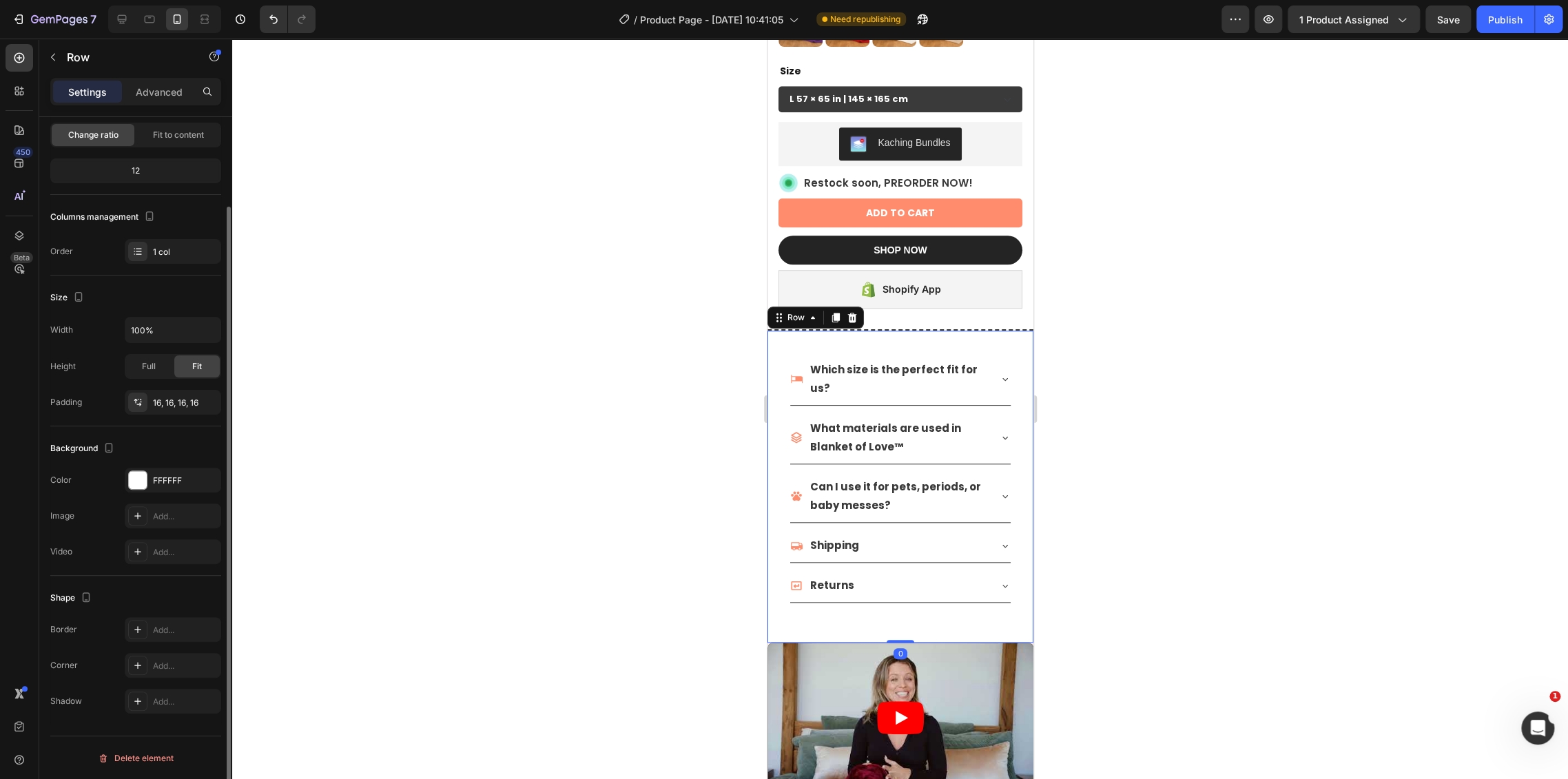
scroll to position [0, 0]
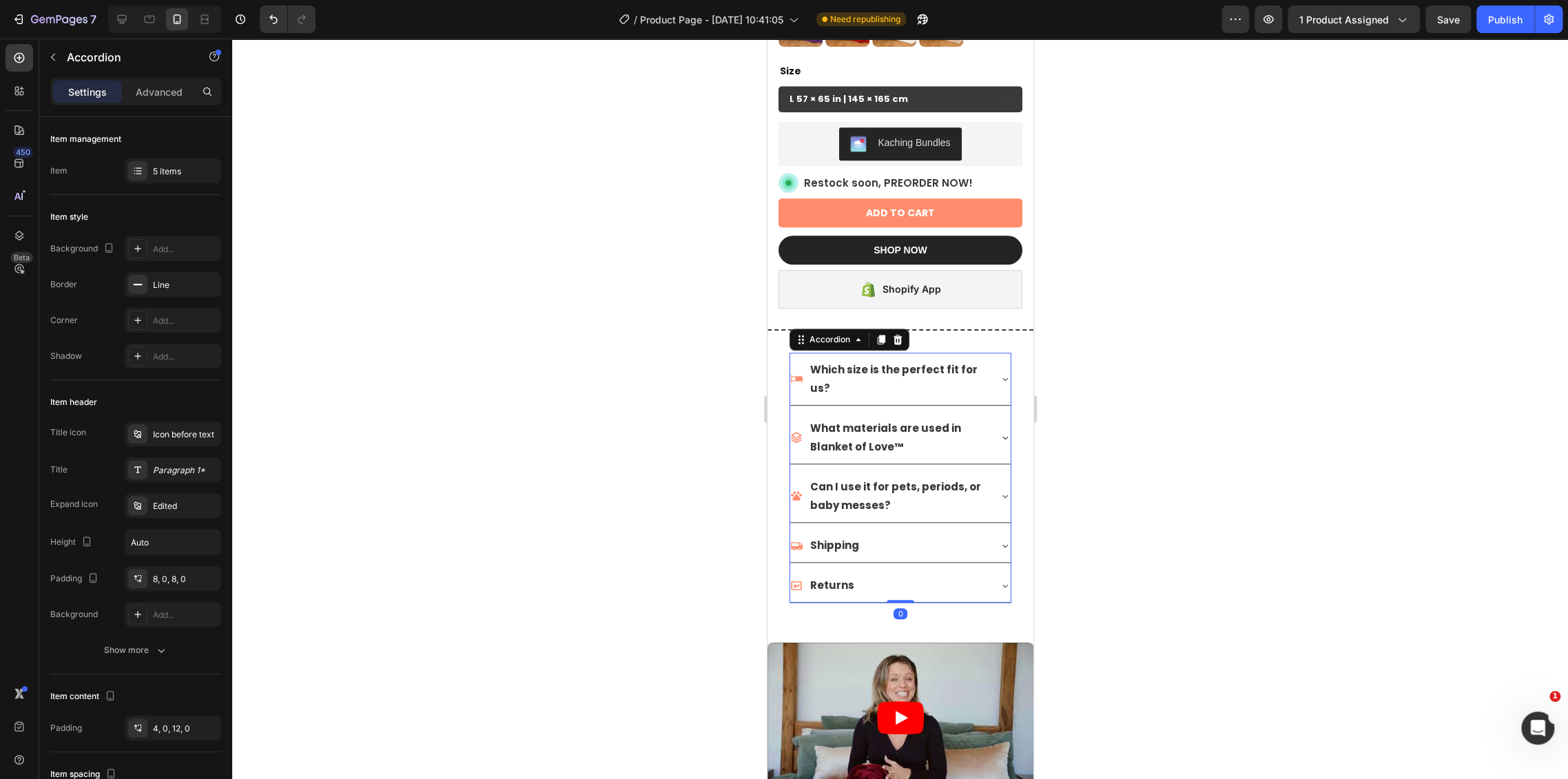
click at [807, 369] on div "Which size is the perfect fit for us?" at bounding box center [897, 378] width 181 height 41
click at [794, 376] on div "Which size is the perfect fit for us?" at bounding box center [888, 378] width 198 height 41
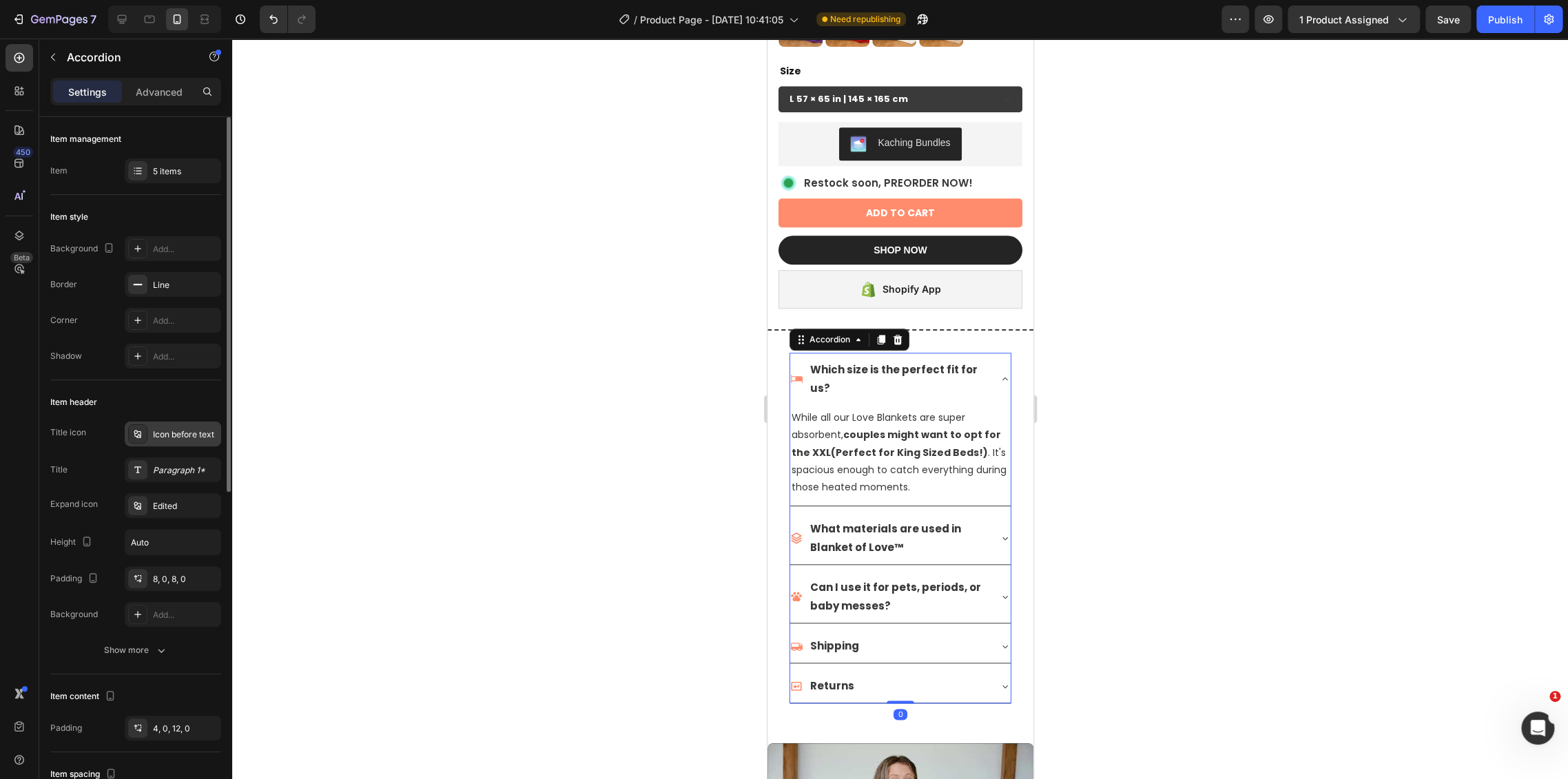
click at [178, 435] on div "Icon before text" at bounding box center [186, 434] width 65 height 12
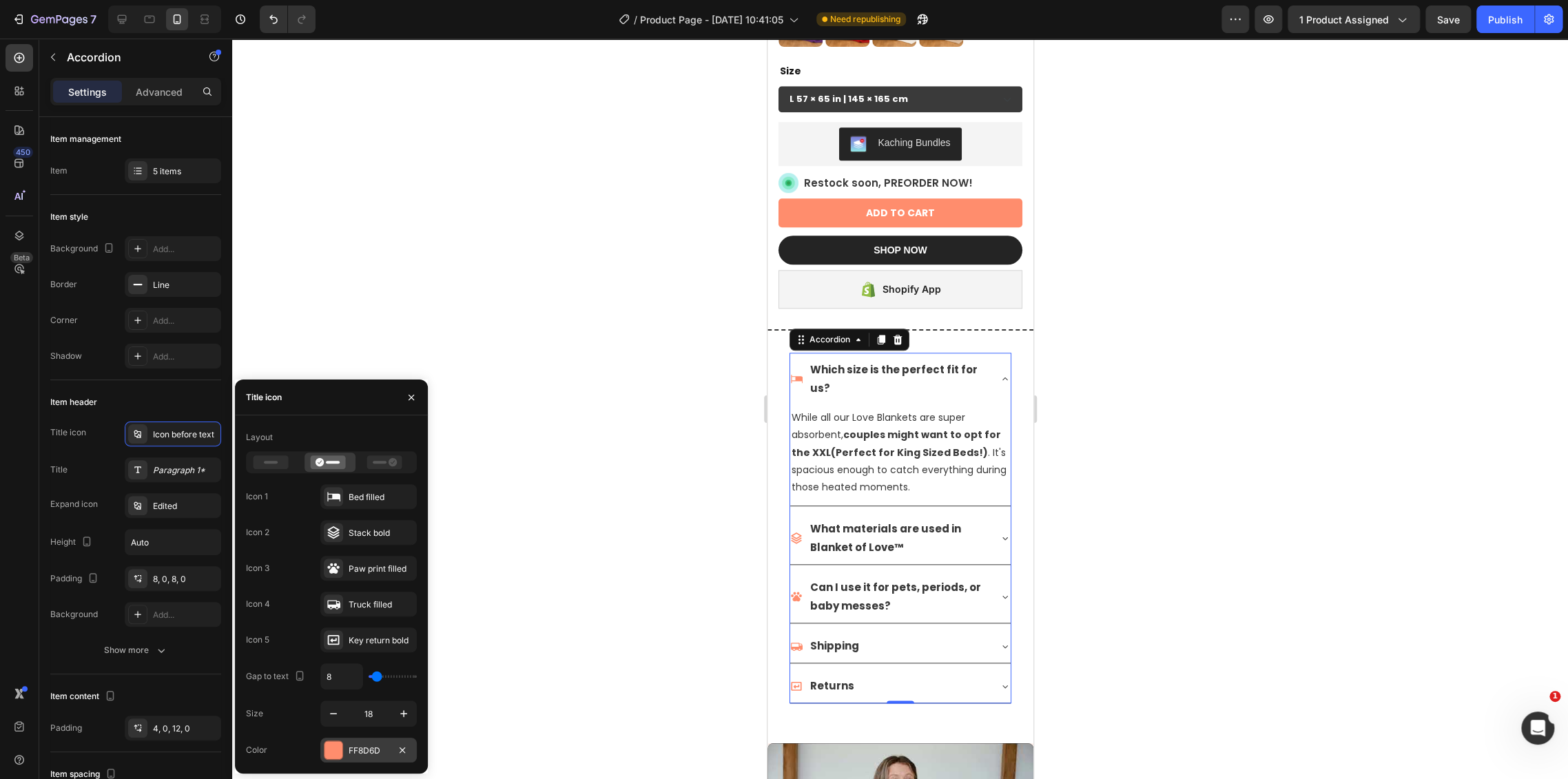
click at [358, 757] on div "FF8D6D" at bounding box center [368, 750] width 40 height 12
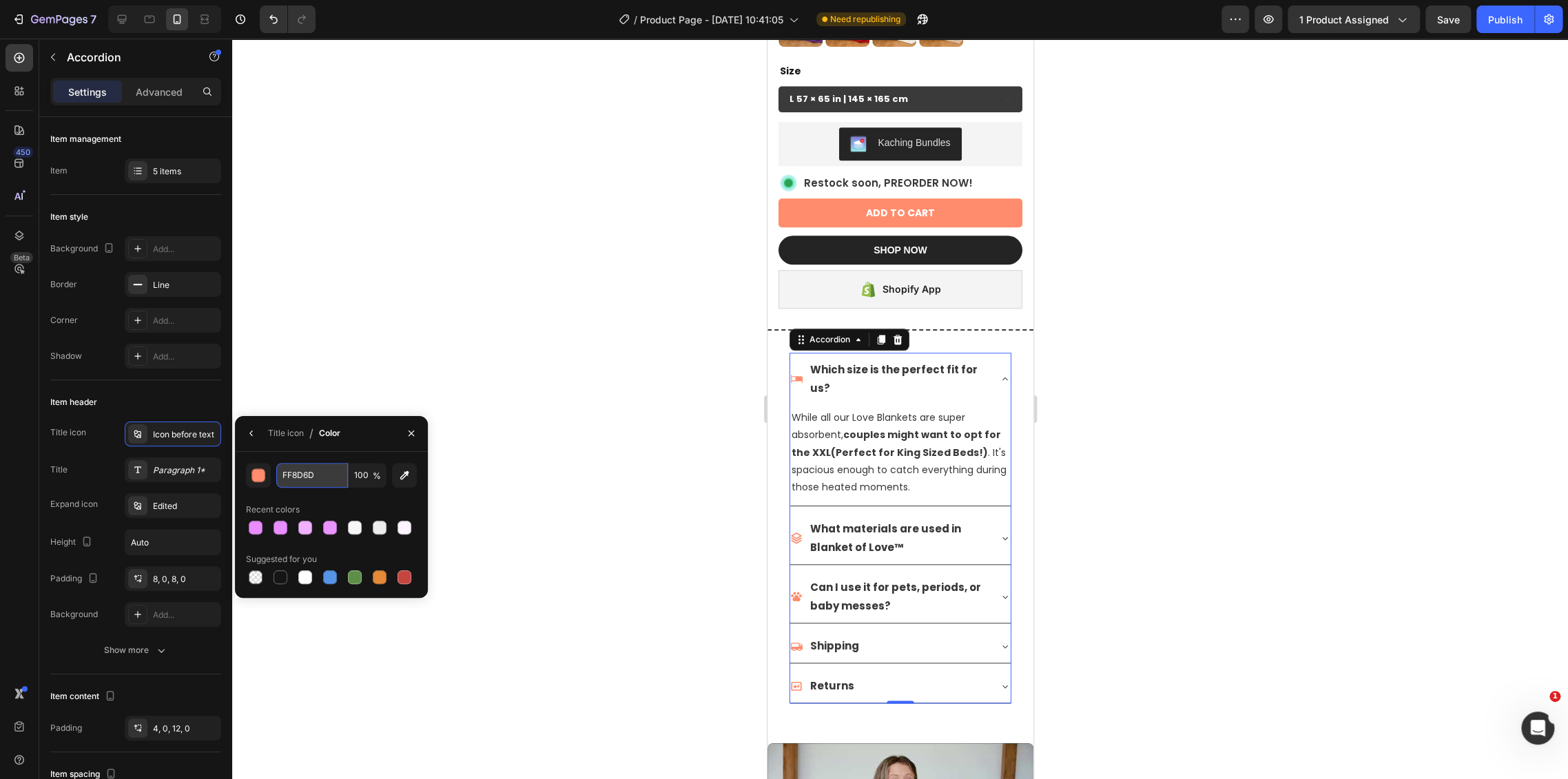
click at [303, 465] on input "FF8D6D" at bounding box center [312, 476] width 72 height 25
paste input "E88CFF"
type input "E88CFF"
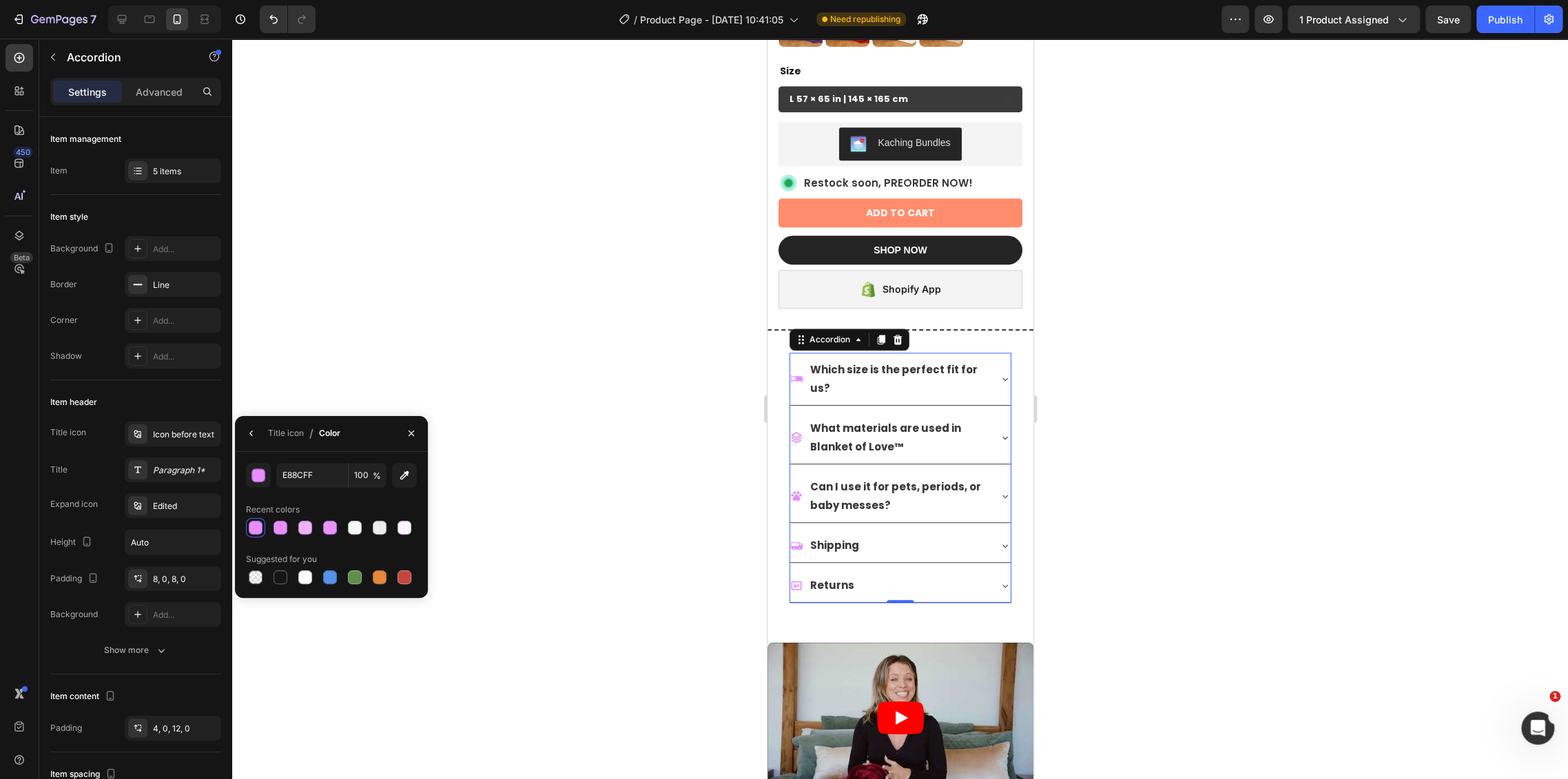
click at [594, 462] on div at bounding box center [900, 409] width 1336 height 741
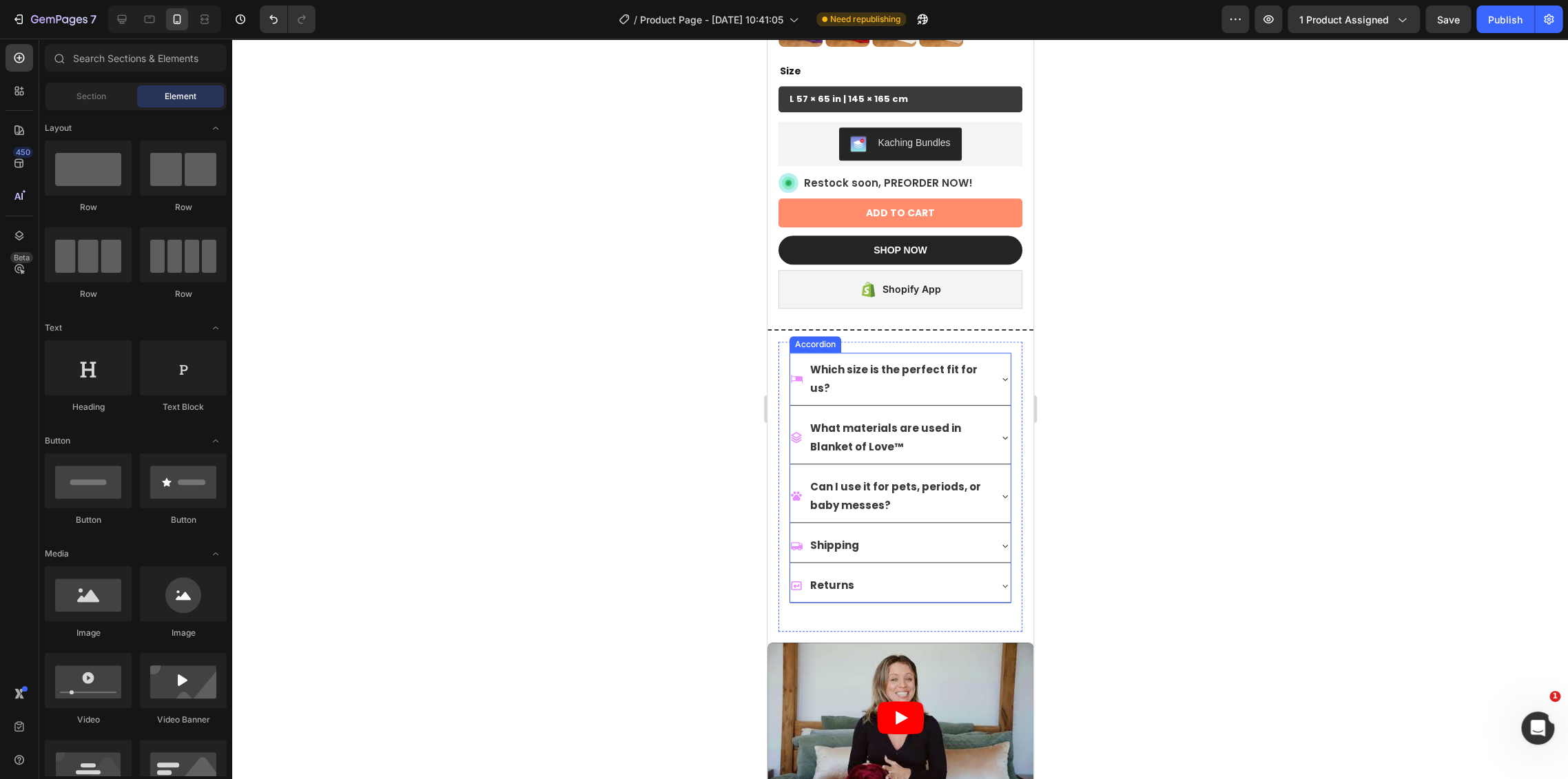
click at [999, 373] on icon at bounding box center [1005, 379] width 11 height 11
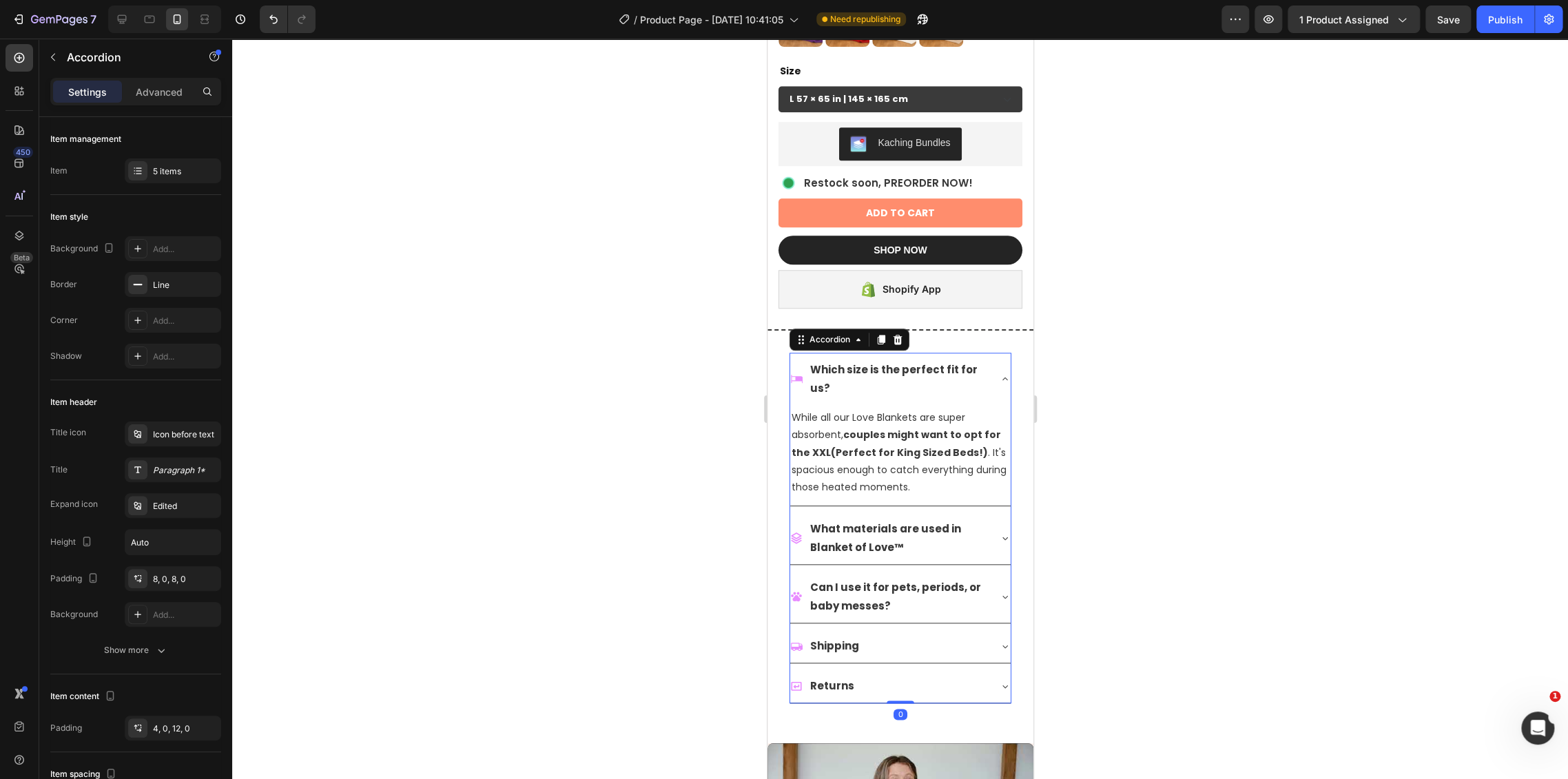
click at [999, 373] on icon at bounding box center [1005, 379] width 11 height 11
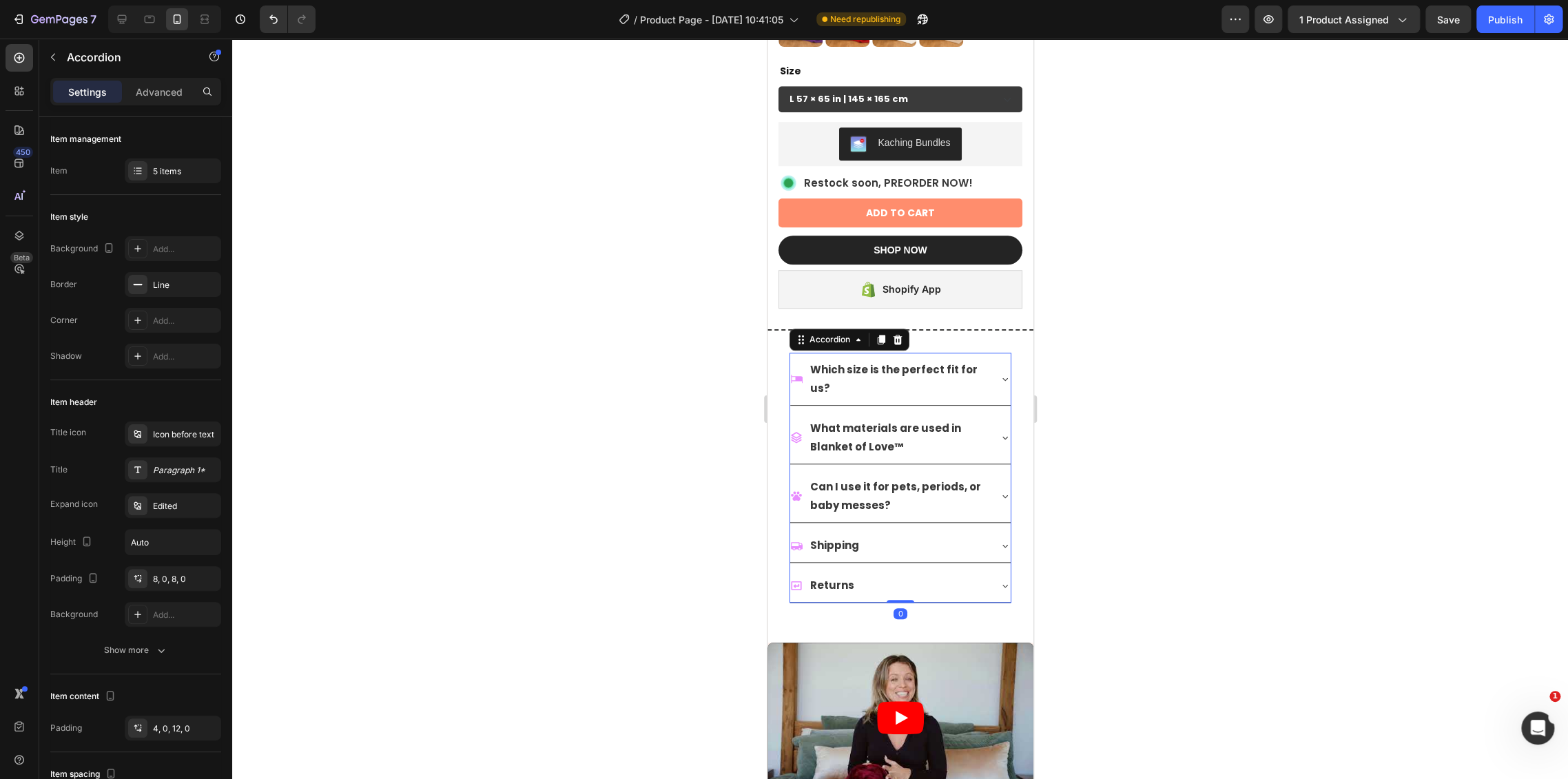
click at [999, 373] on icon at bounding box center [1005, 379] width 11 height 11
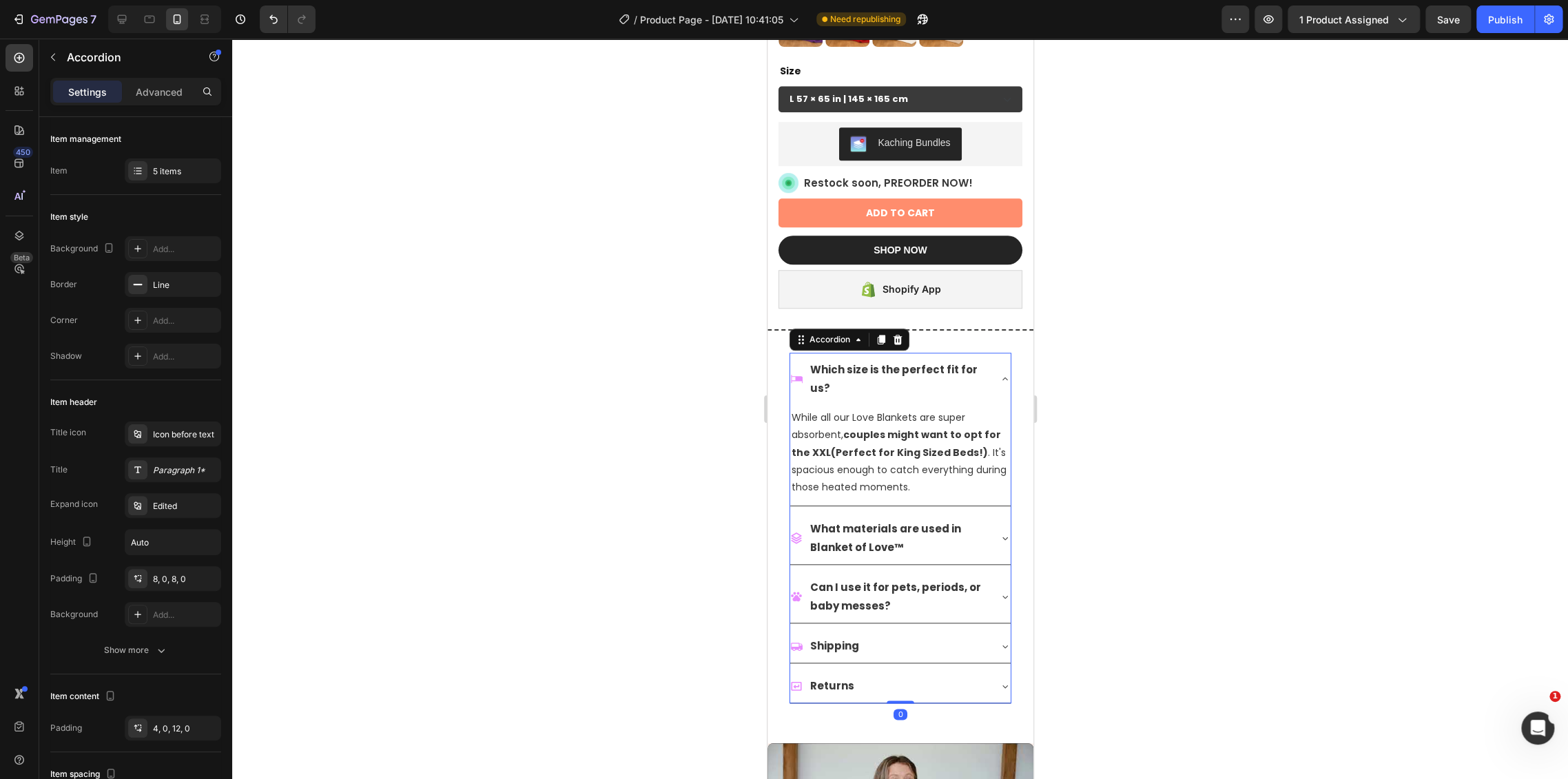
click at [999, 373] on icon at bounding box center [1005, 379] width 11 height 11
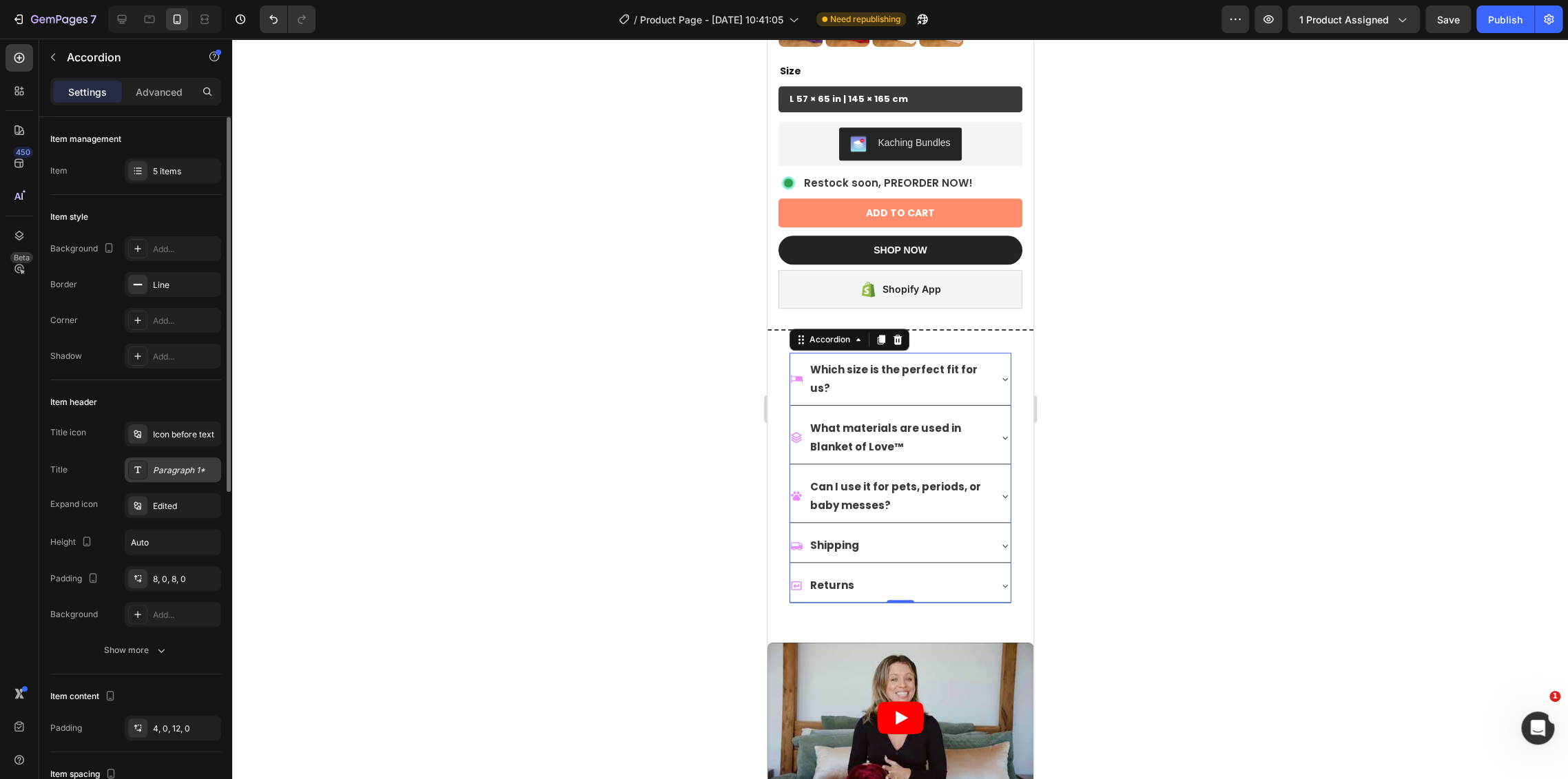
drag, startPoint x: 172, startPoint y: 468, endPoint x: 212, endPoint y: 491, distance: 46.1
click at [173, 468] on div "Paragraph 1*" at bounding box center [186, 470] width 65 height 12
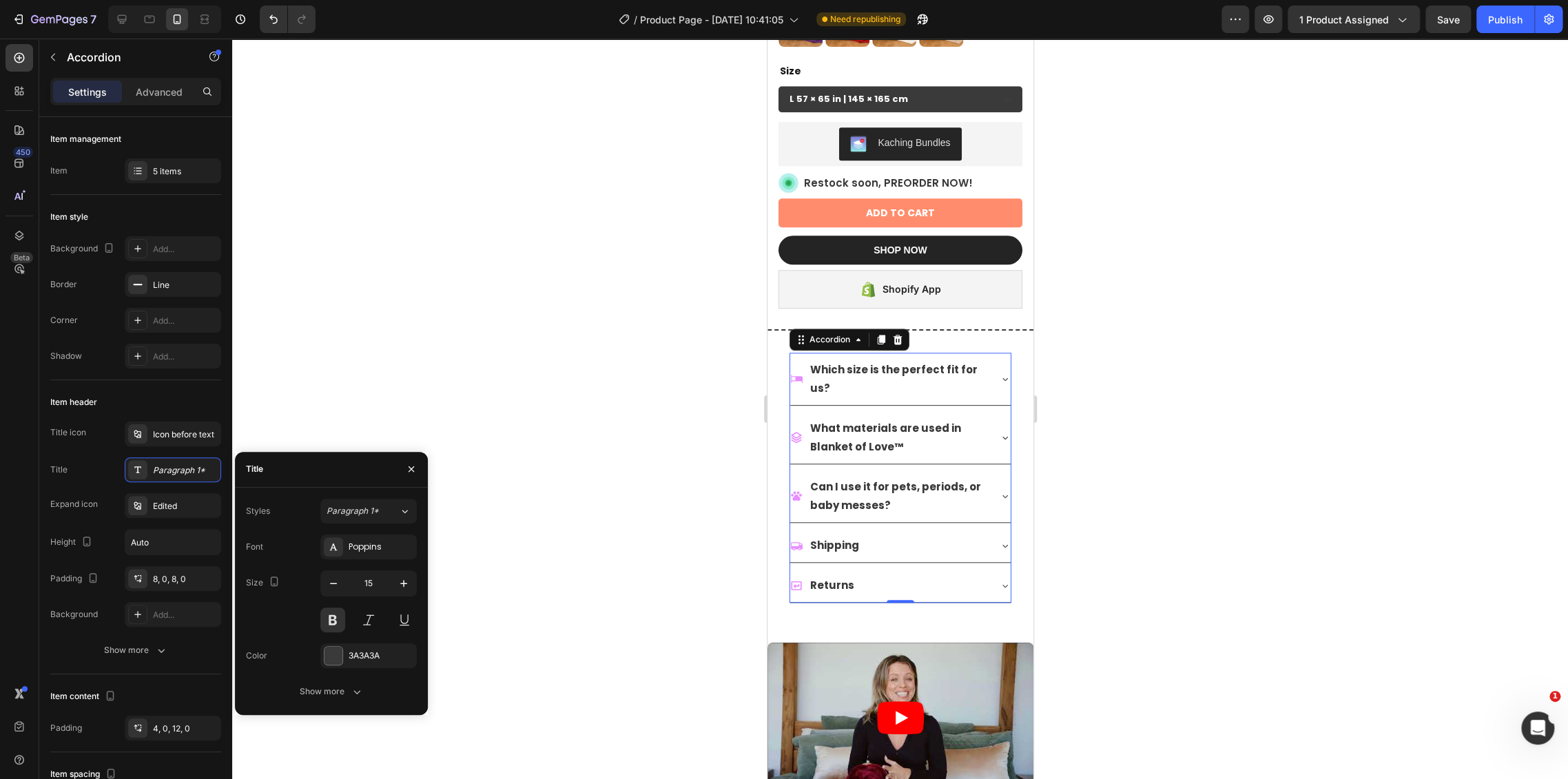
click at [353, 663] on div "3A3A3A" at bounding box center [368, 656] width 97 height 25
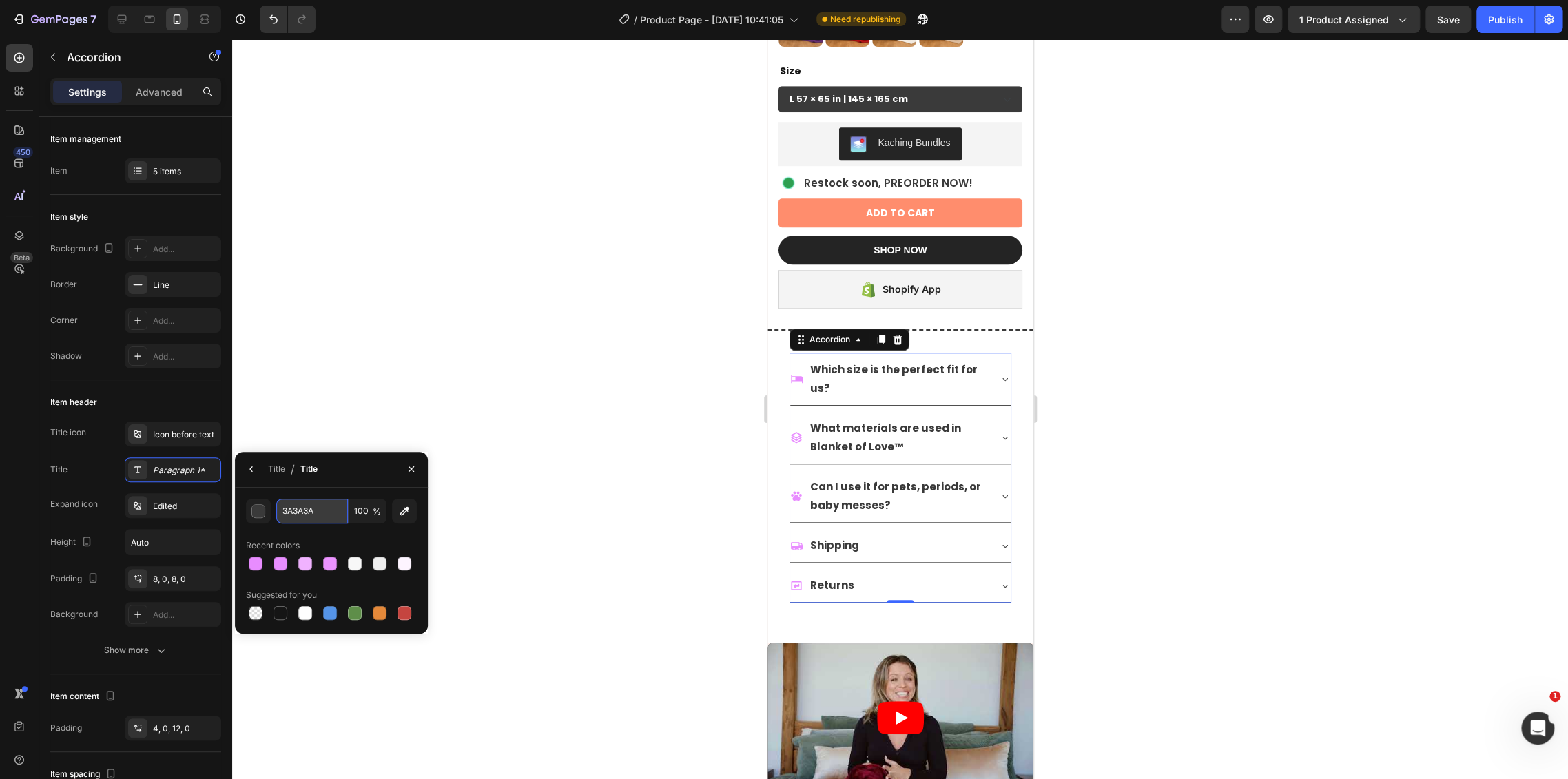
click at [311, 514] on input "3A3A3A" at bounding box center [312, 511] width 72 height 25
paste input "E88CFF"
type input "E88CFF"
click at [516, 460] on div at bounding box center [900, 409] width 1336 height 741
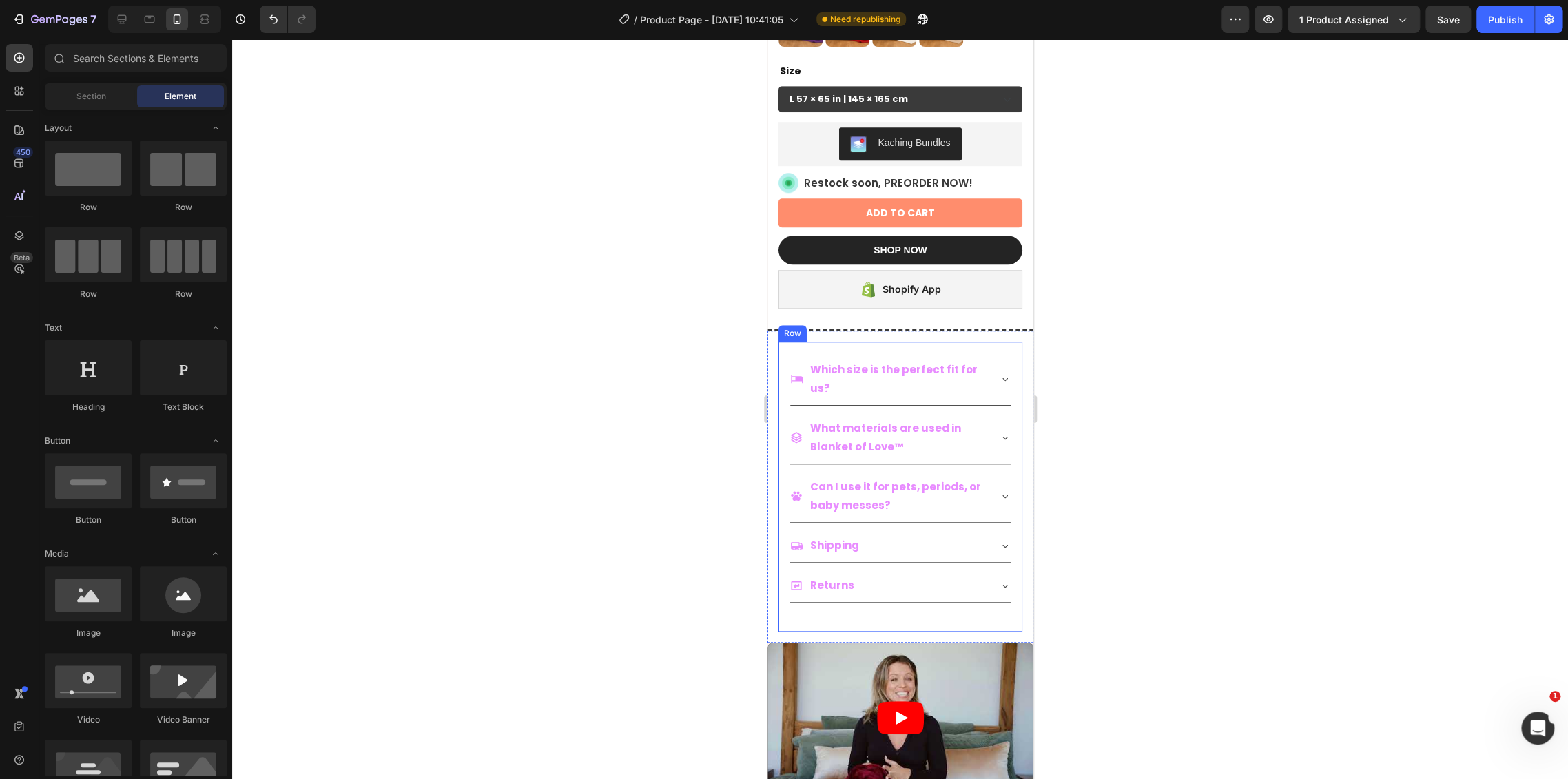
click at [987, 360] on div "Which size is the perfect fit for us?" at bounding box center [899, 379] width 220 height 53
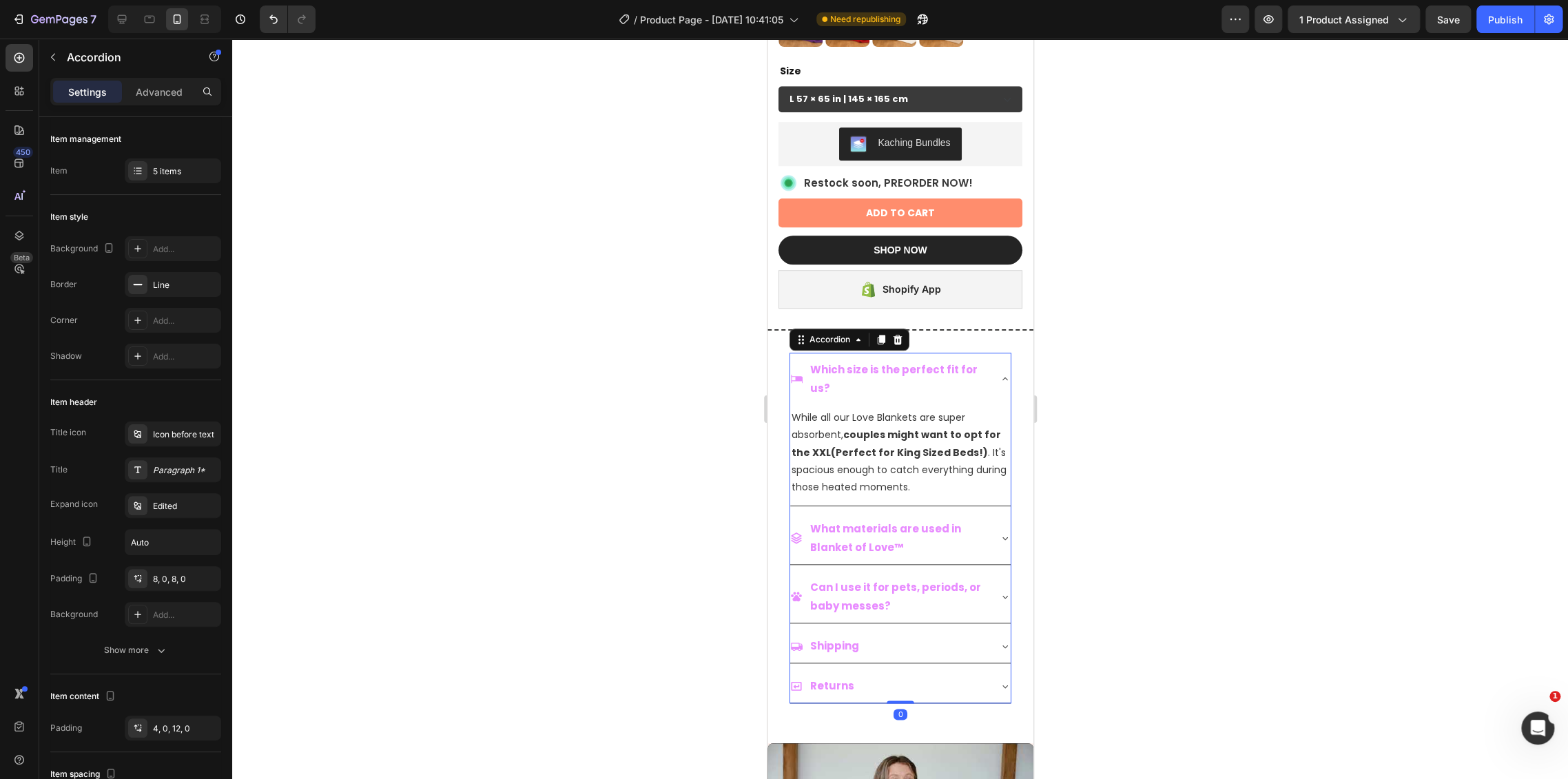
click at [999, 373] on icon at bounding box center [1005, 379] width 11 height 11
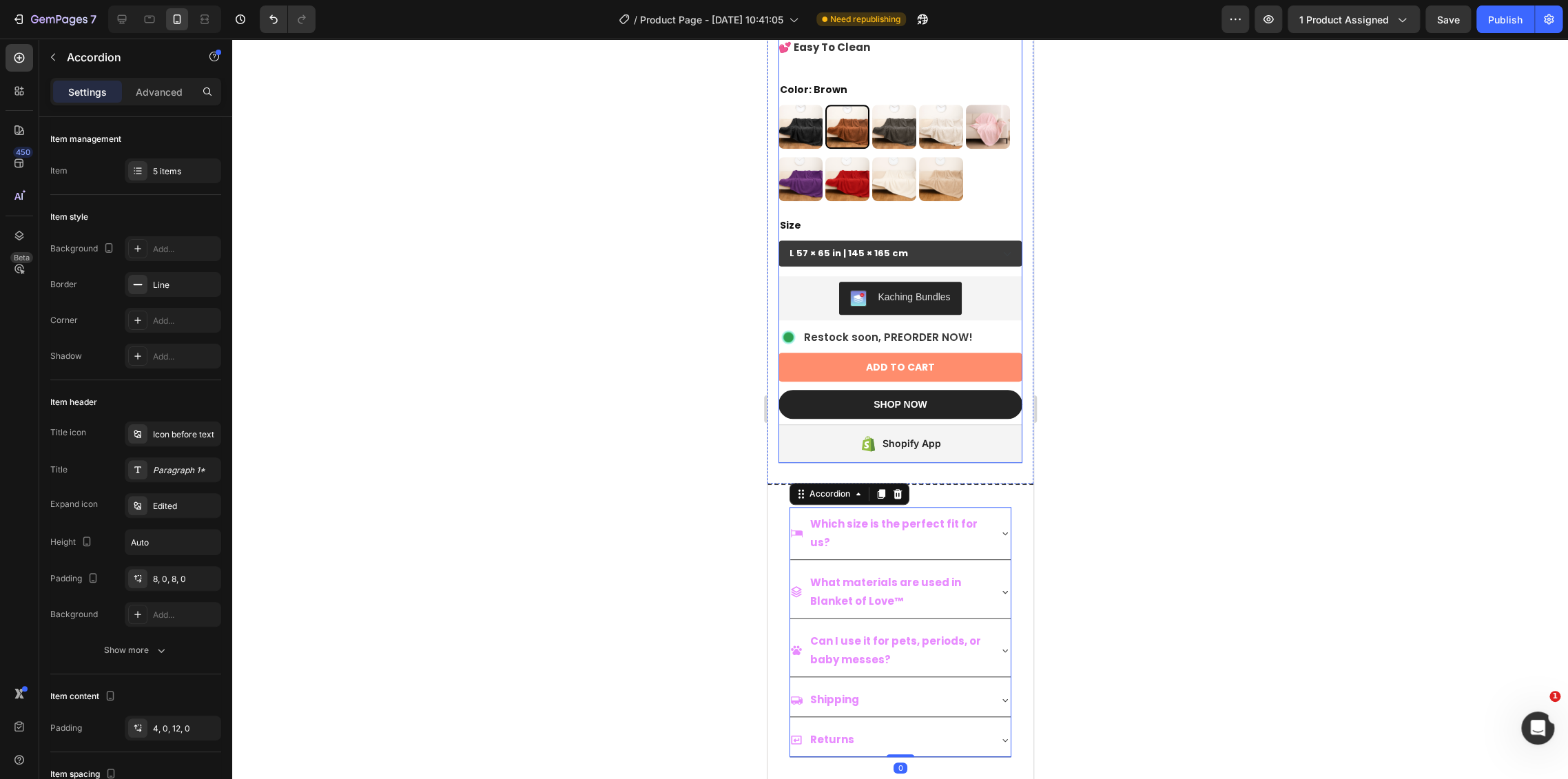
scroll to position [535, 0]
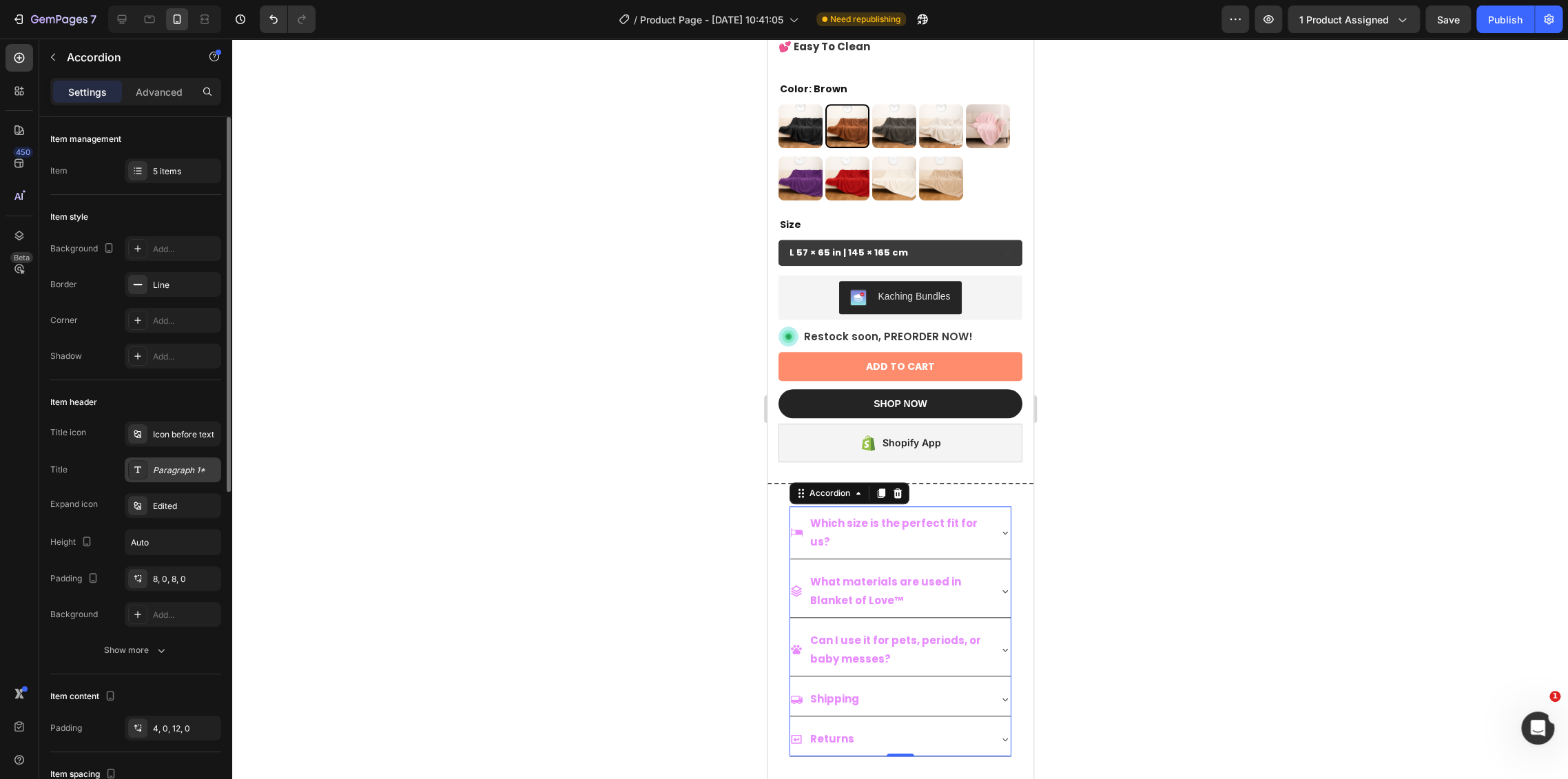
click at [177, 480] on div "Paragraph 1*" at bounding box center [172, 470] width 97 height 25
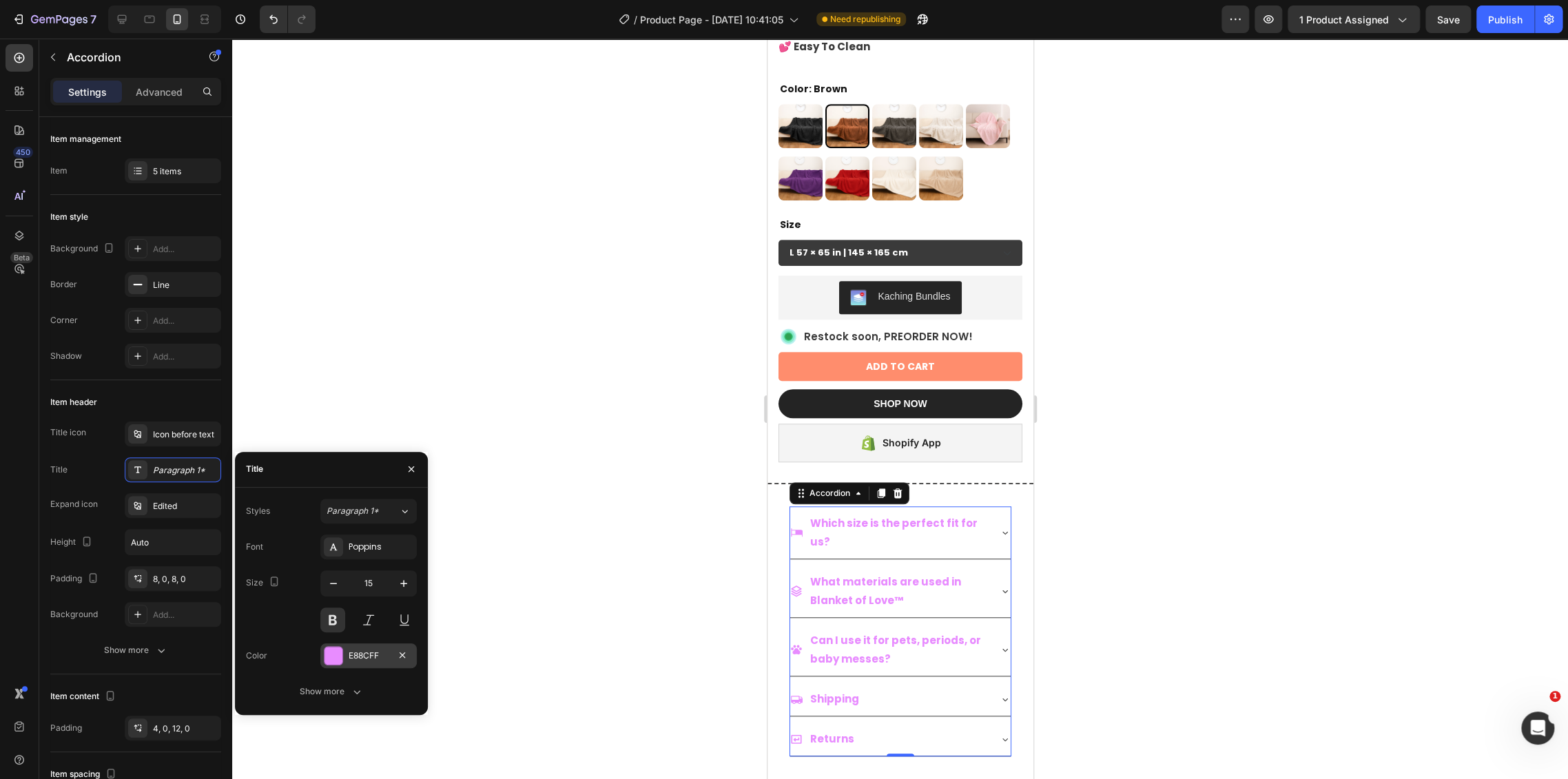
click at [342, 661] on div at bounding box center [333, 656] width 18 height 18
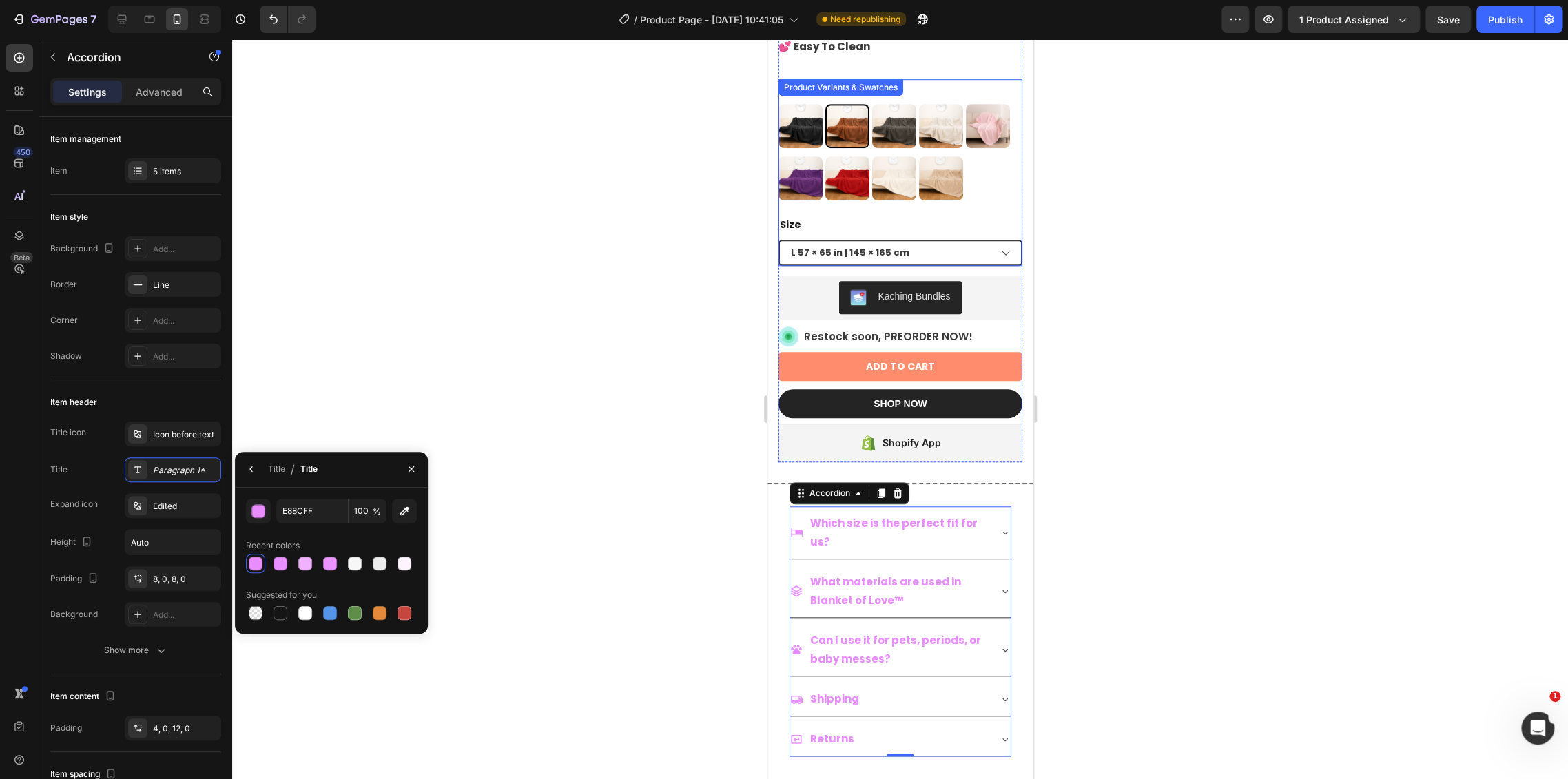
click at [890, 241] on select "XXL 85 × 85 in | 216 × 216 cm XL 57 × 85 in | 145 × 216 cm L 57 × 65 in | 145 ×…" at bounding box center [899, 253] width 244 height 26
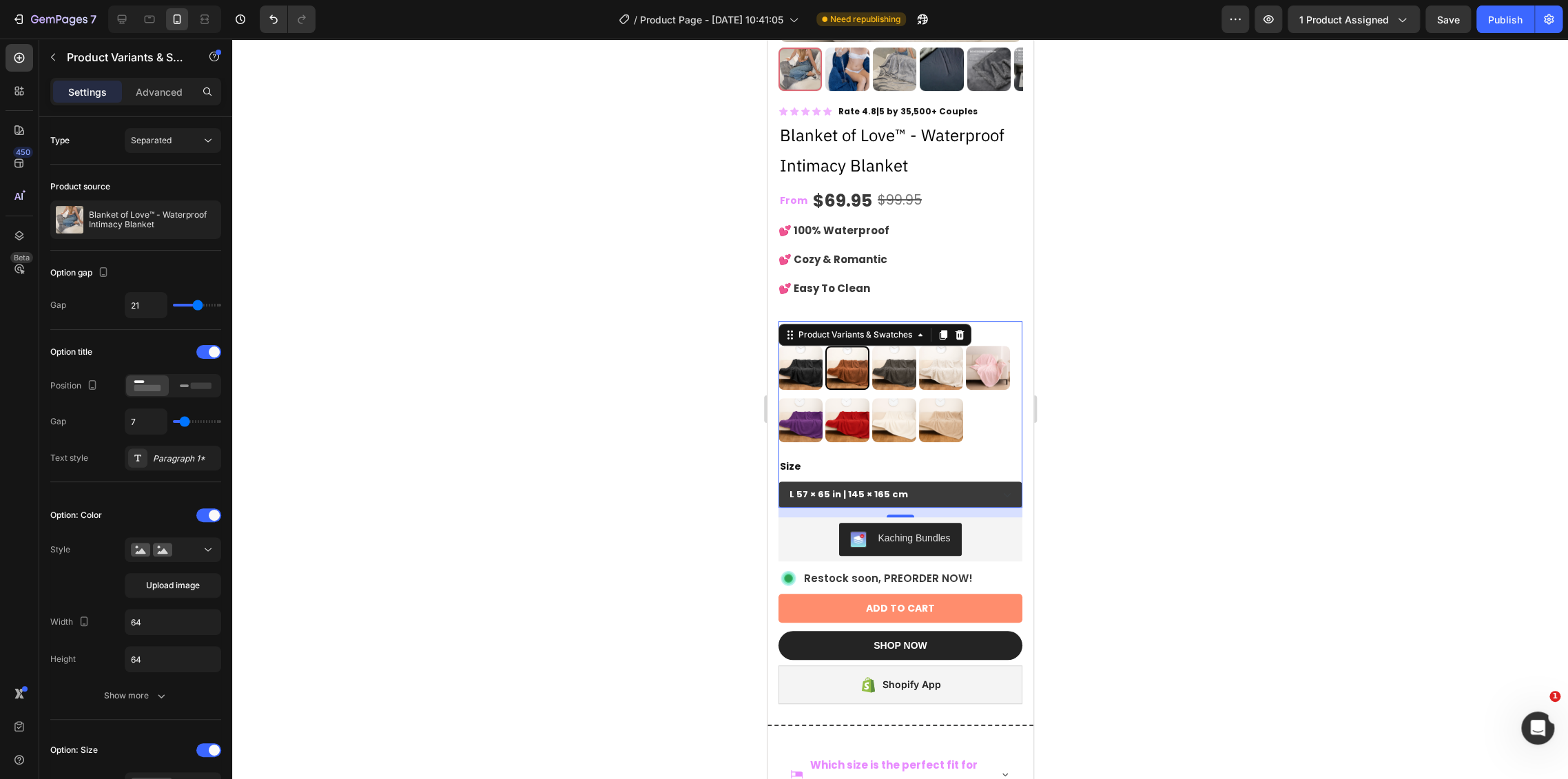
scroll to position [77, 0]
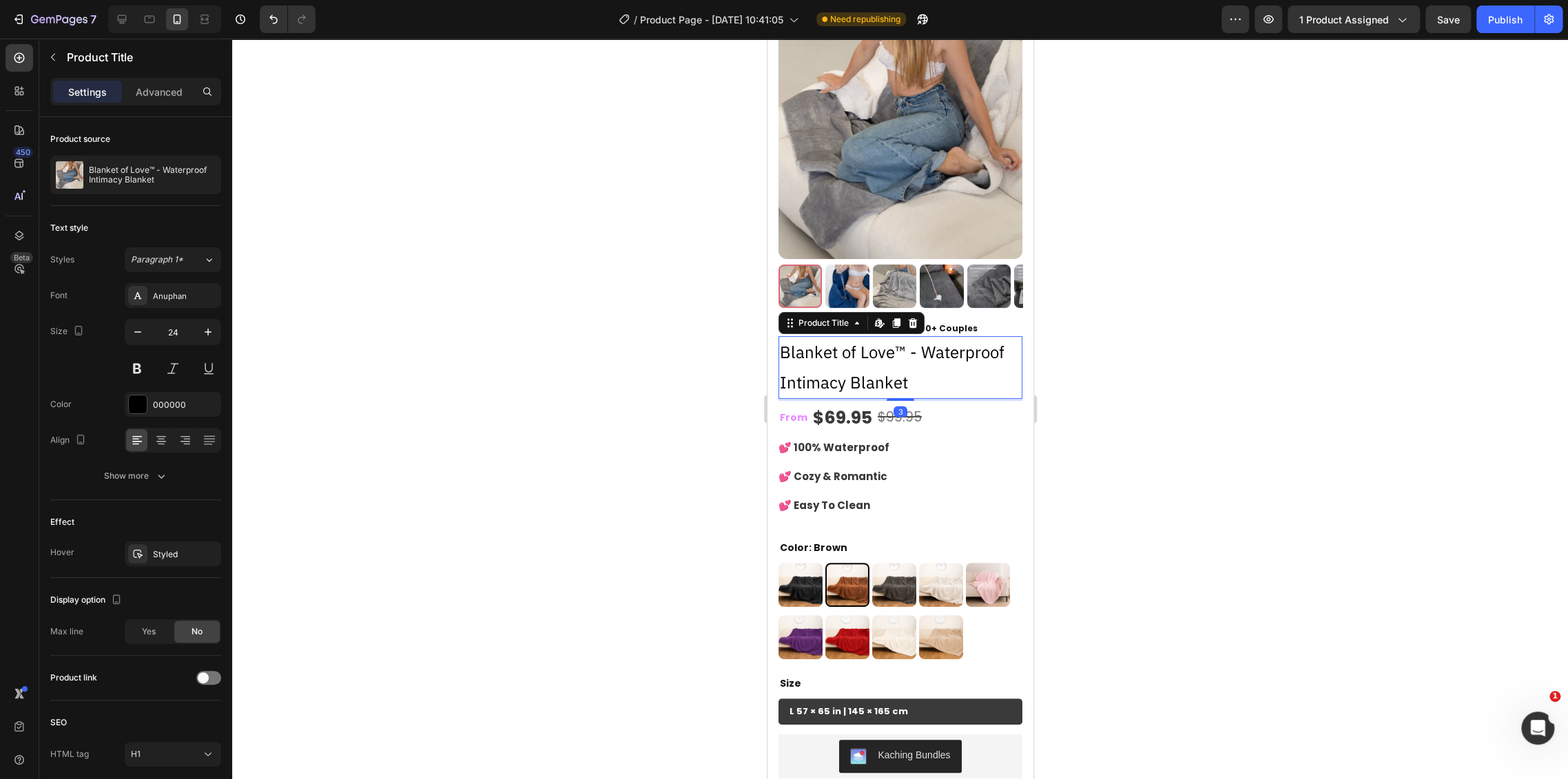
click at [913, 344] on h1 "Blanket of Love™ - Waterproof Intimacy Blanket" at bounding box center [899, 367] width 244 height 62
click at [903, 440] on div "💕 100% Waterproof 💕 Cozy & Romantic 💕 Easy To Clean" at bounding box center [899, 483] width 244 height 87
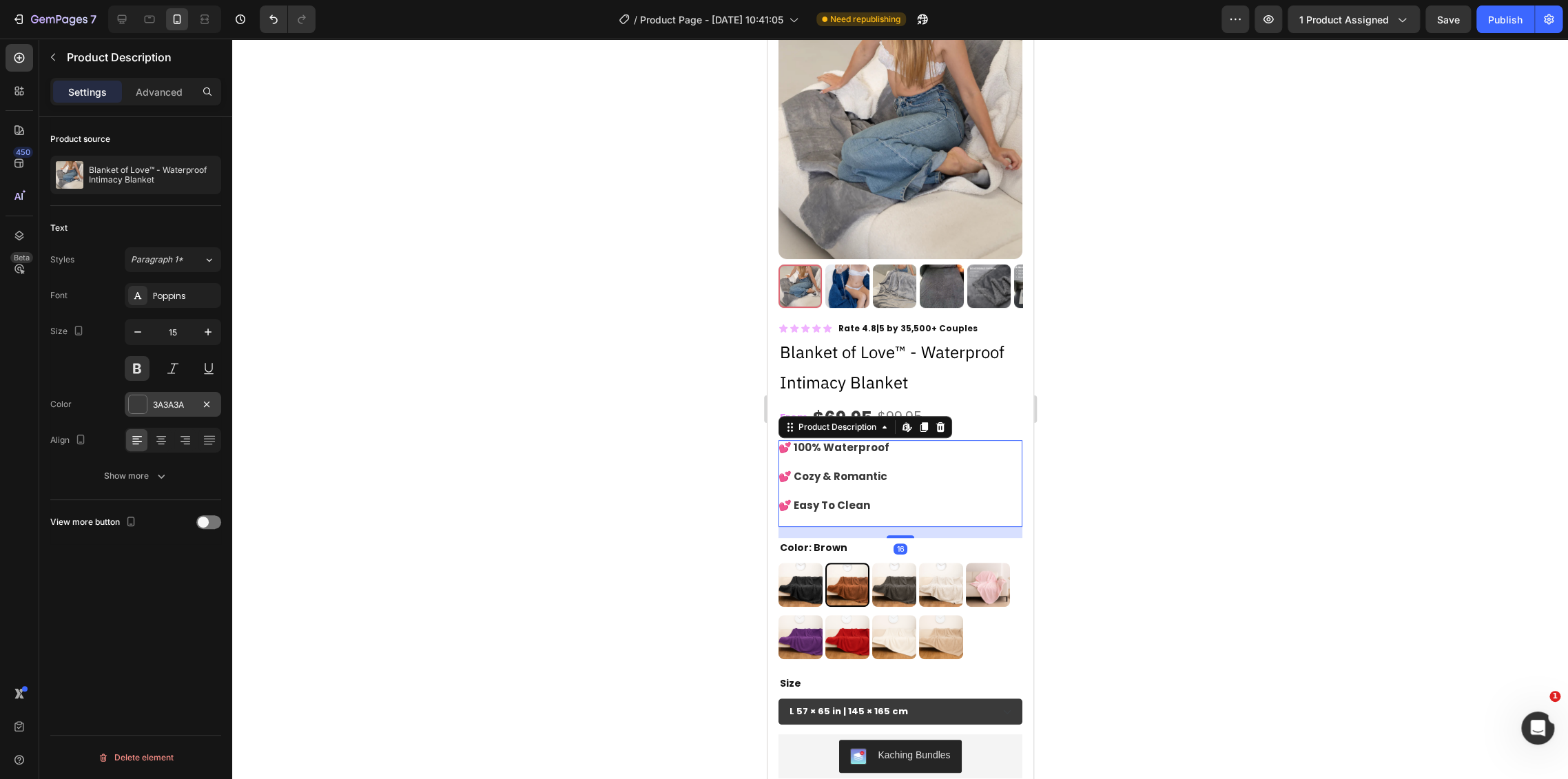
click at [165, 400] on div "3A3A3A" at bounding box center [173, 405] width 40 height 12
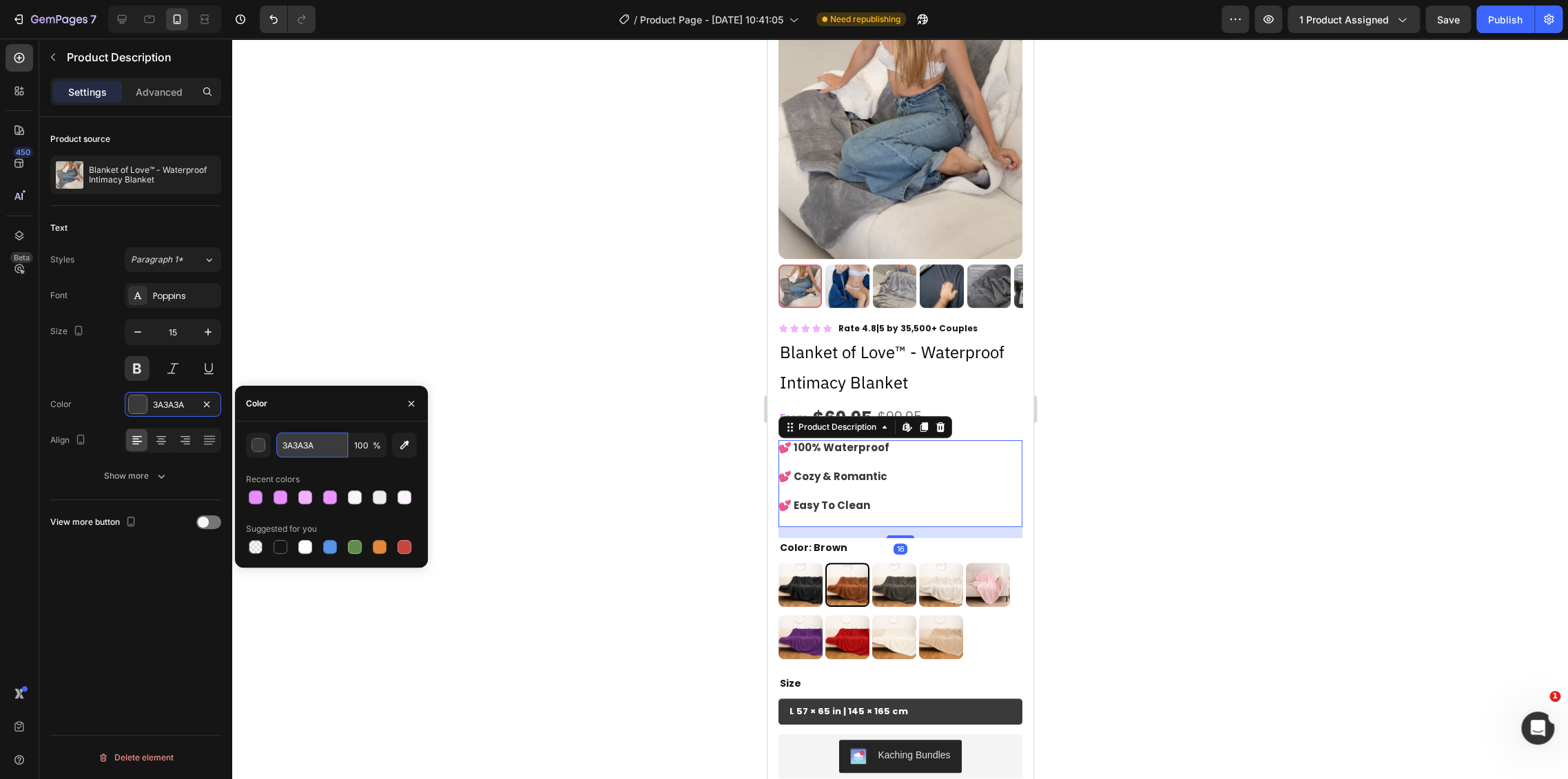
click at [316, 444] on input "3A3A3A" at bounding box center [312, 445] width 72 height 25
click at [990, 339] on h1 "Blanket of Love™ - Waterproof Intimacy Blanket" at bounding box center [899, 367] width 244 height 62
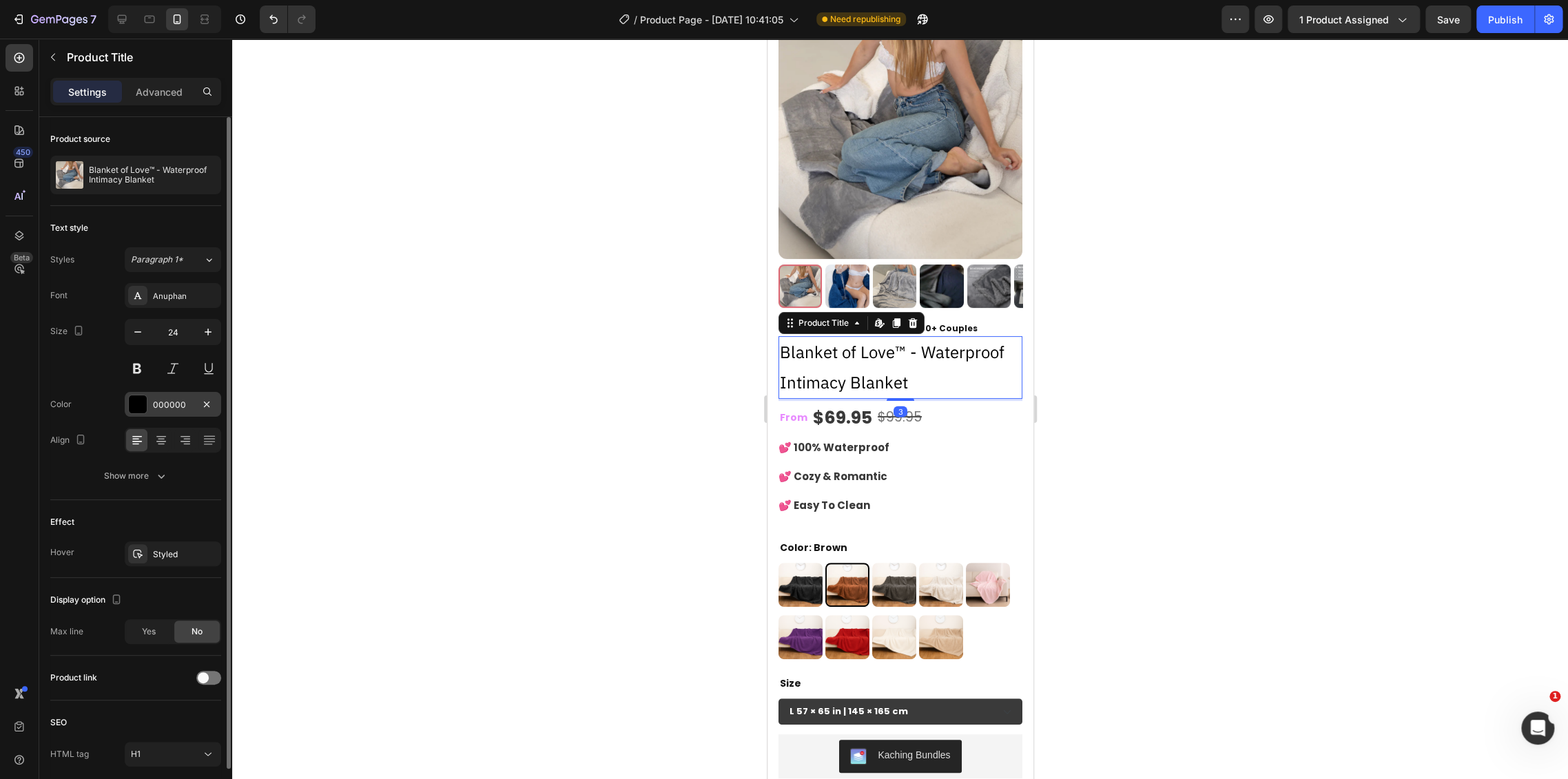
click at [161, 412] on div "000000" at bounding box center [172, 405] width 97 height 25
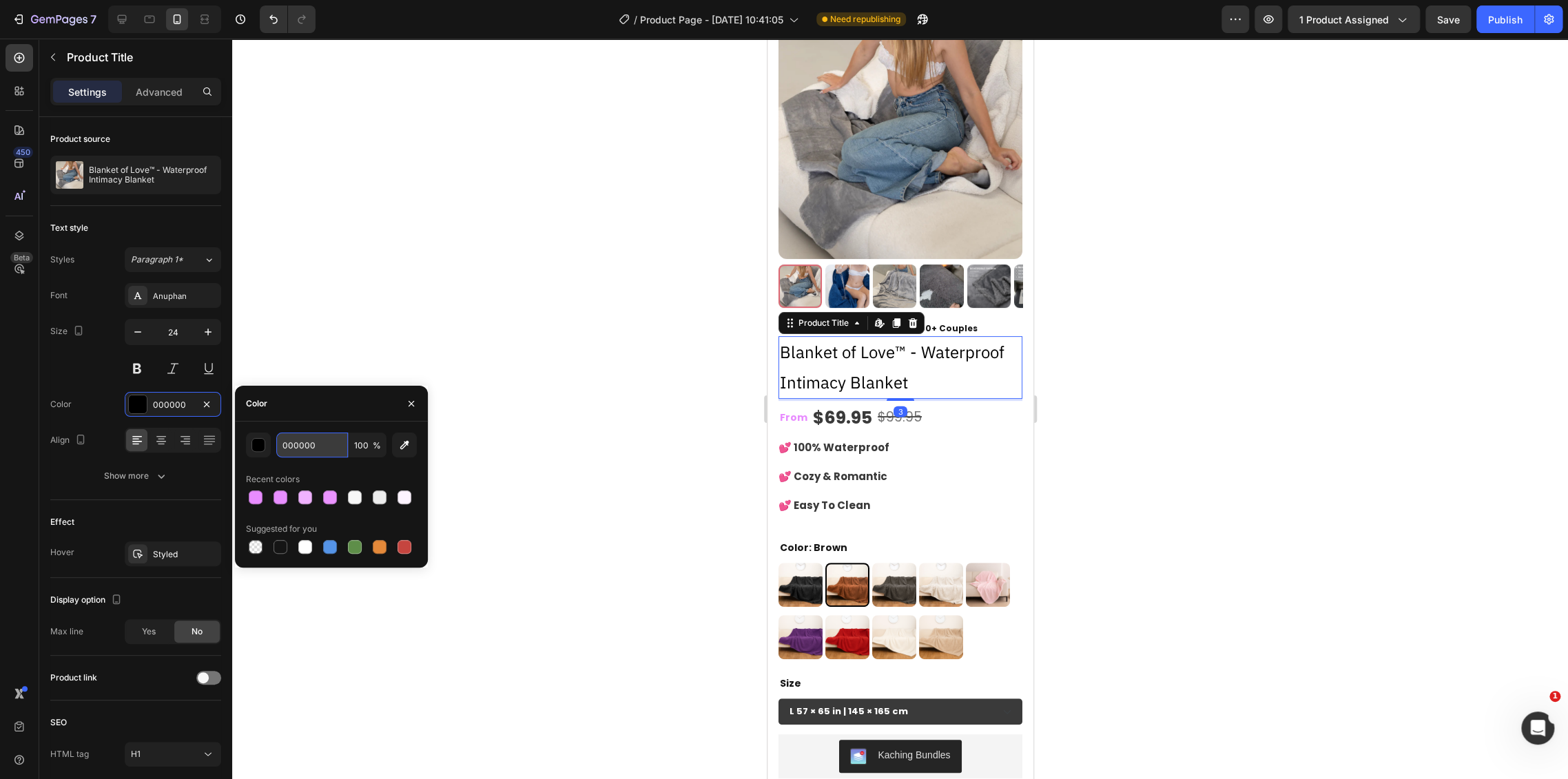
click at [313, 450] on input "000000" at bounding box center [312, 445] width 72 height 25
paste input "3A3A3A"
type input "3A3A3A"
click at [660, 475] on div at bounding box center [900, 409] width 1336 height 741
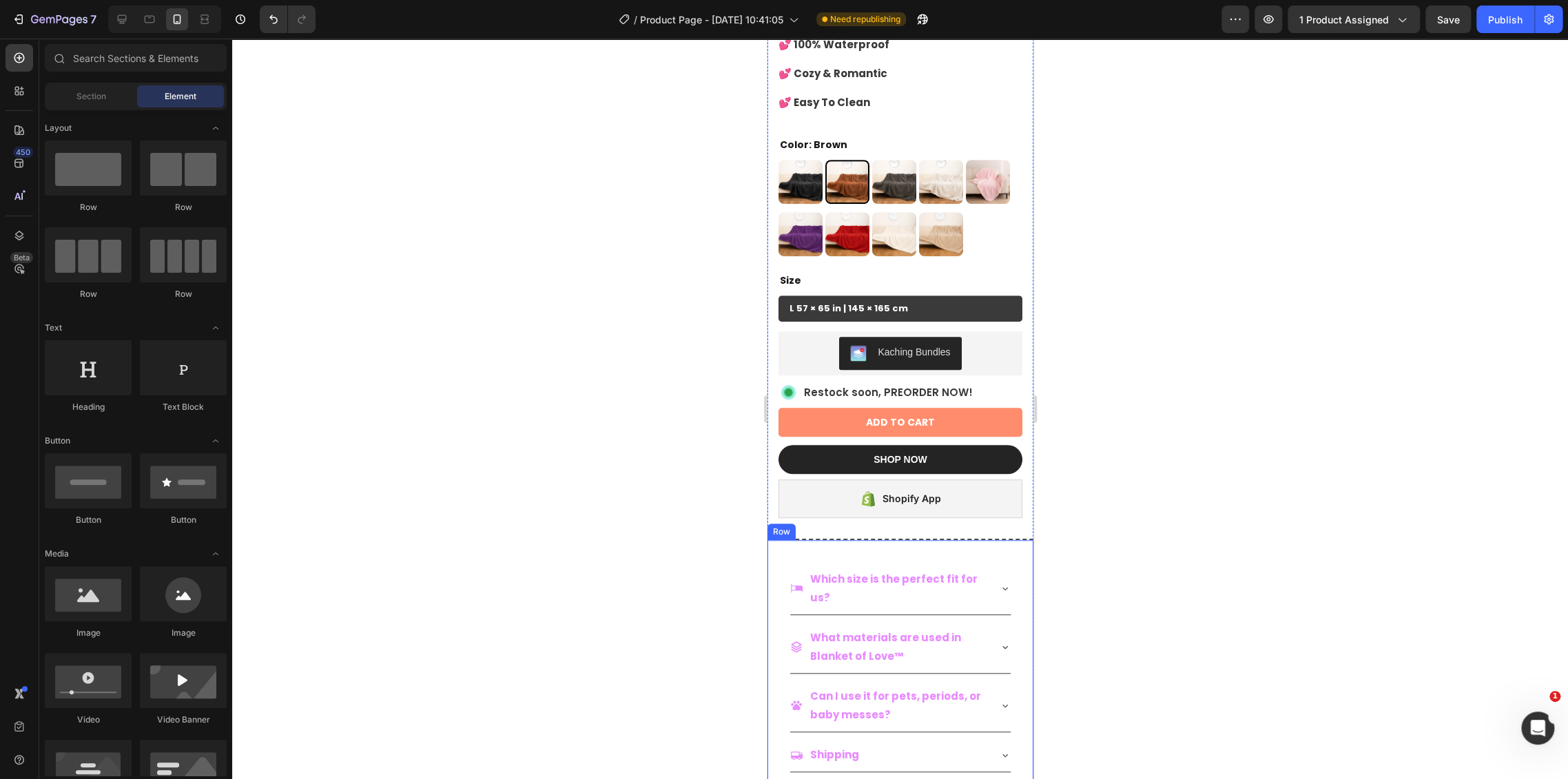
scroll to position [535, 0]
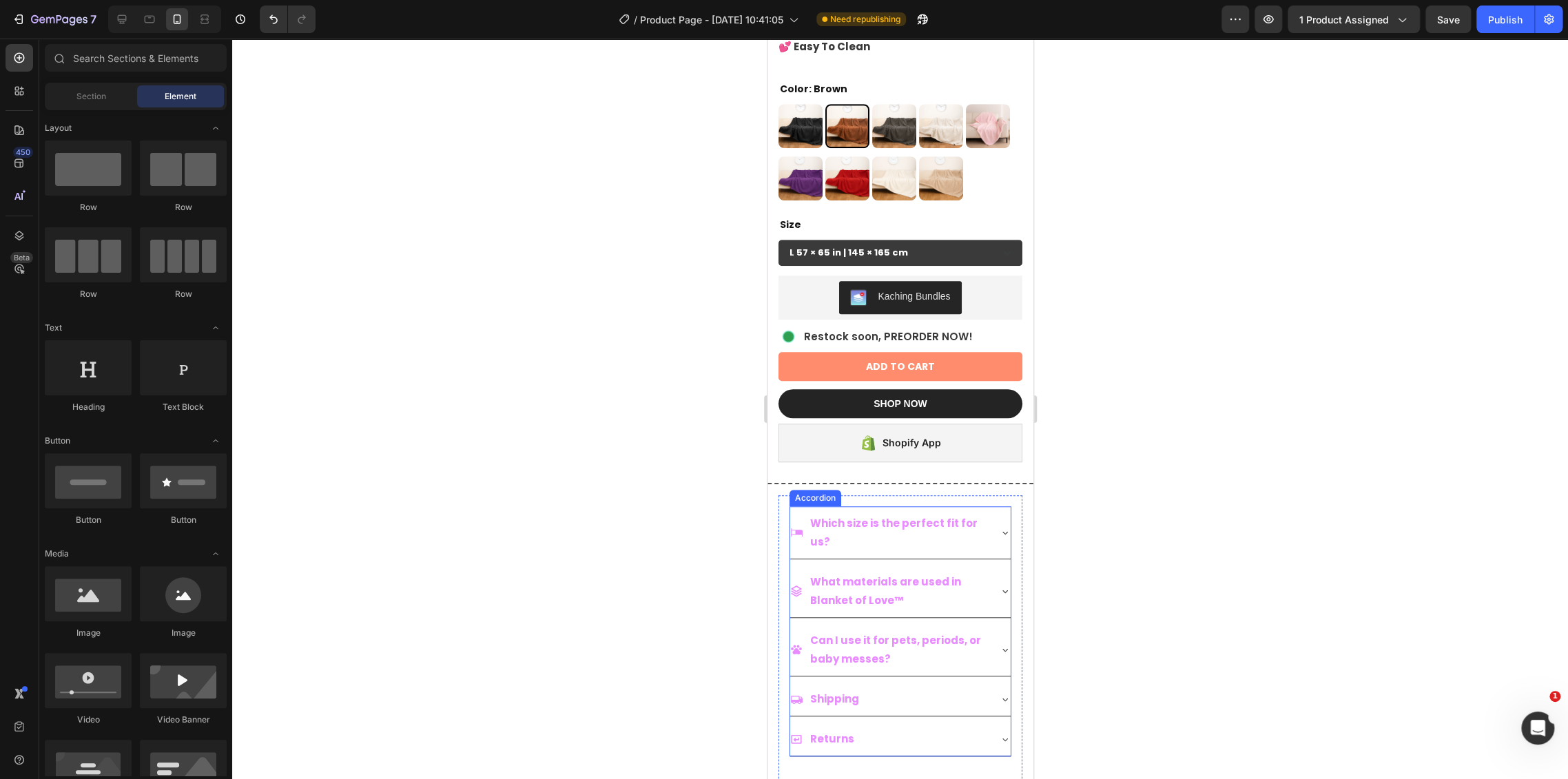
click at [939, 520] on p "Which size is the perfect fit for us?" at bounding box center [897, 532] width 176 height 37
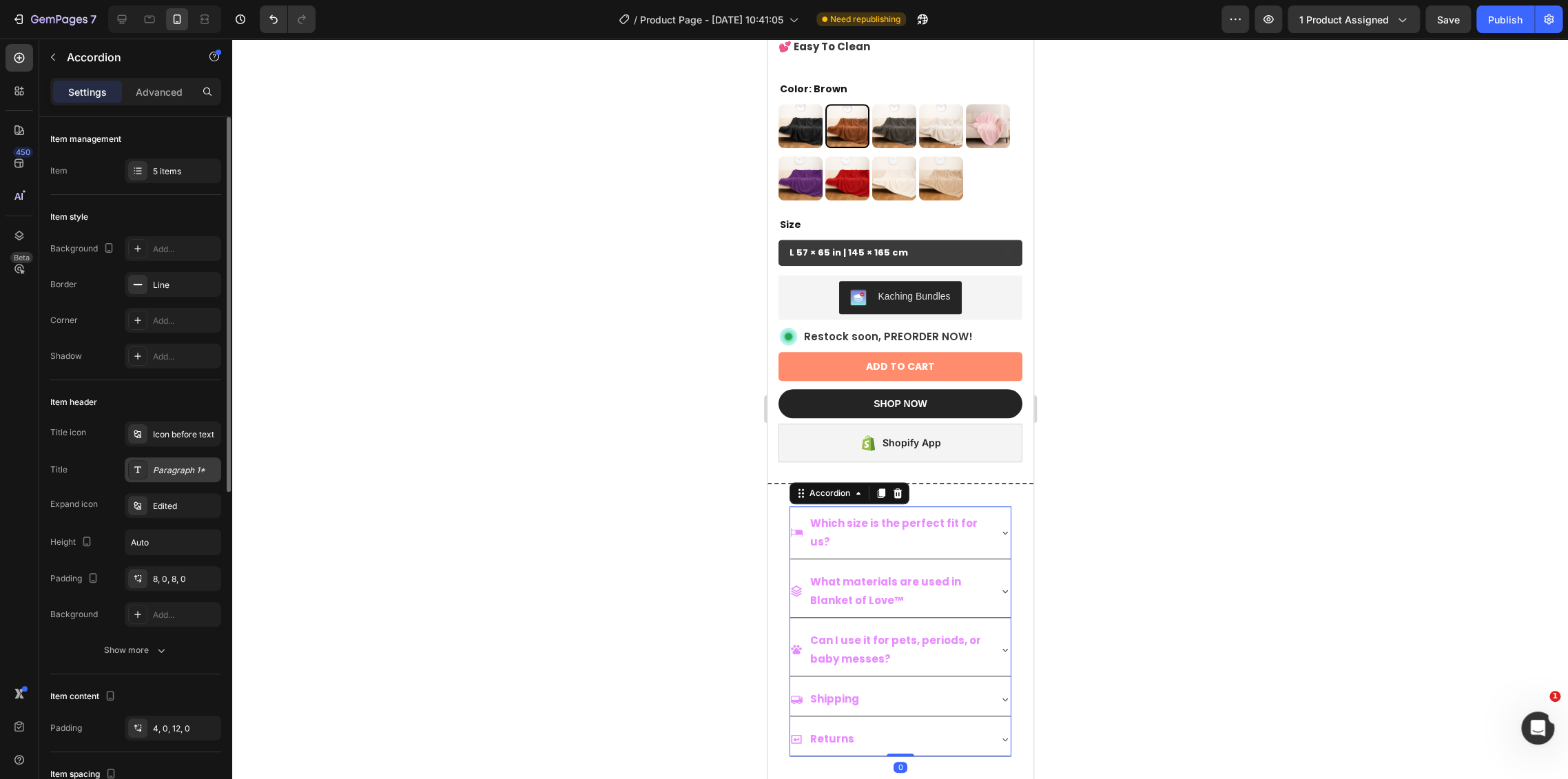
click at [183, 476] on div "Paragraph 1*" at bounding box center [186, 470] width 65 height 12
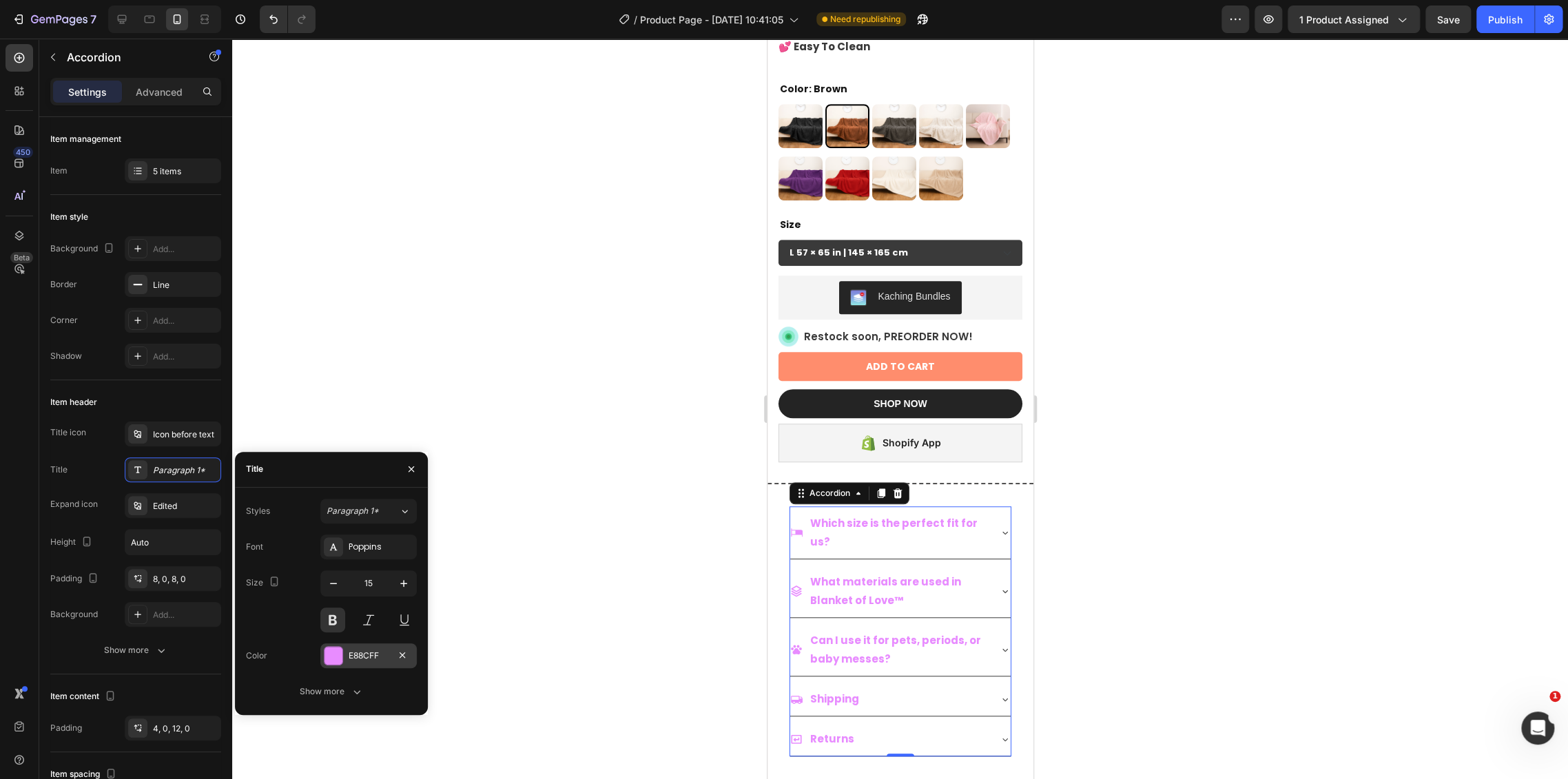
click at [363, 663] on div "E88CFF" at bounding box center [368, 656] width 97 height 25
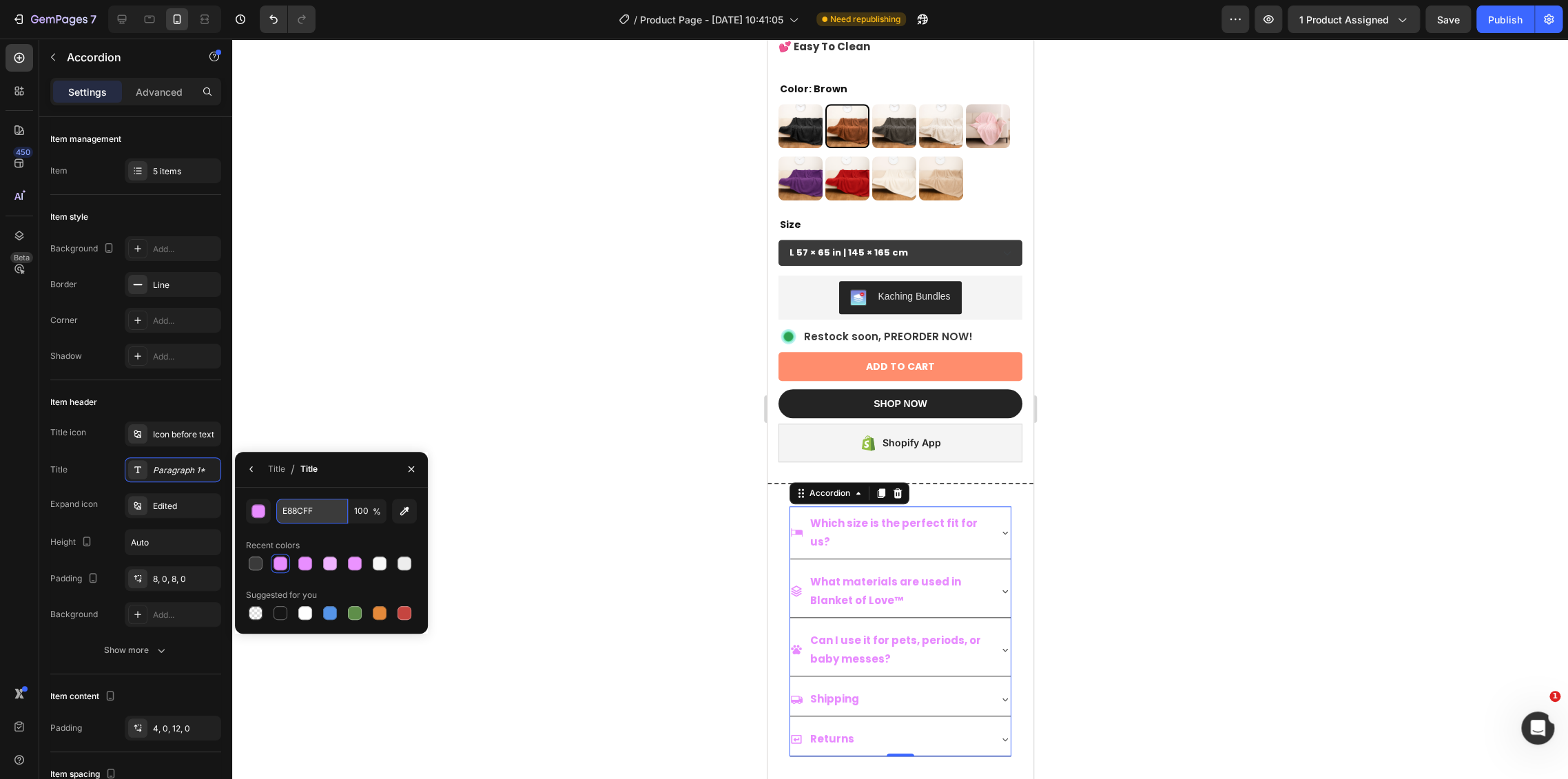
click at [319, 512] on input "E88CFF" at bounding box center [312, 511] width 72 height 25
paste input "3A3A3A"
type input "3A3A3A"
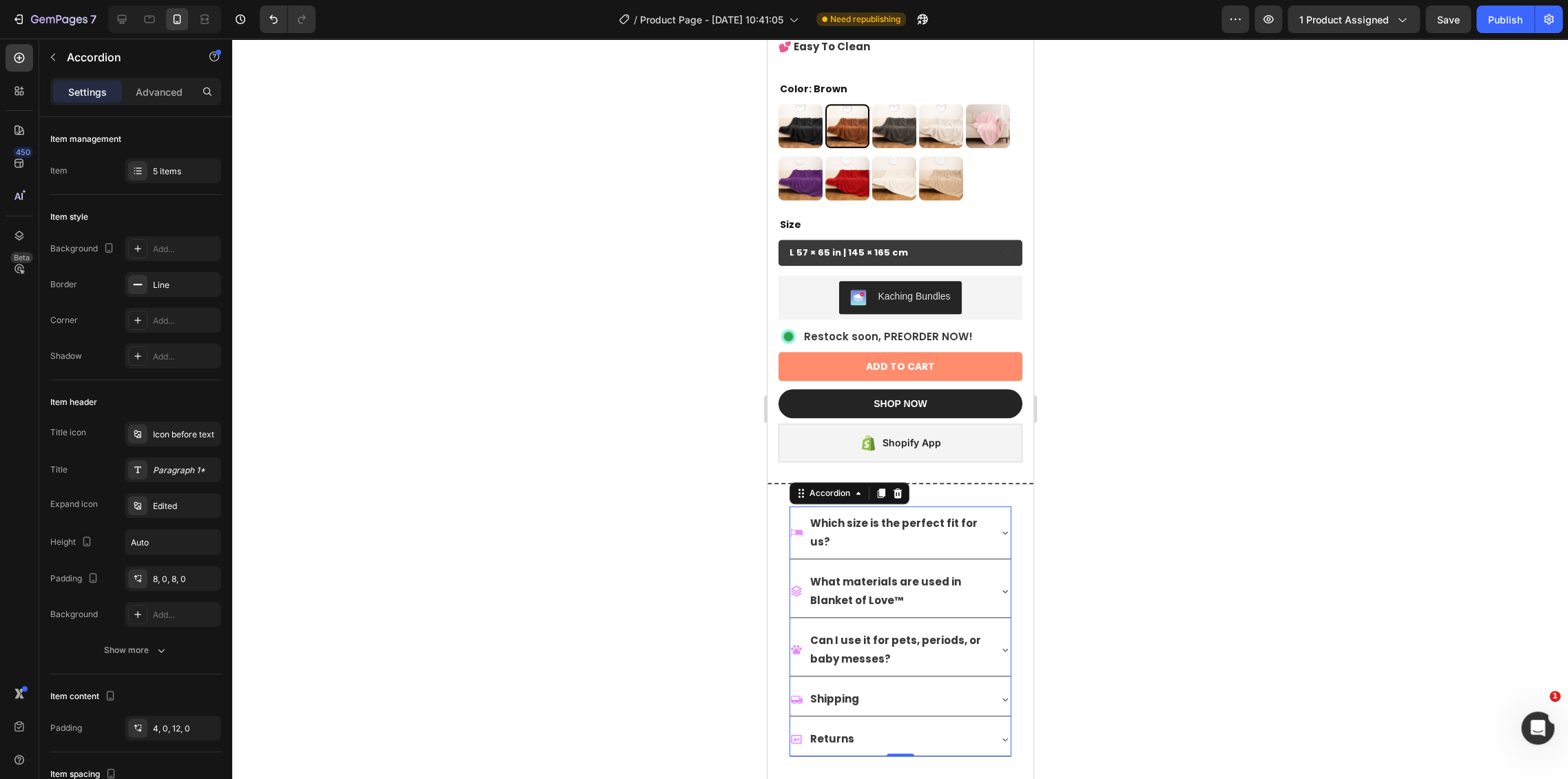
click at [666, 521] on div at bounding box center [900, 409] width 1336 height 741
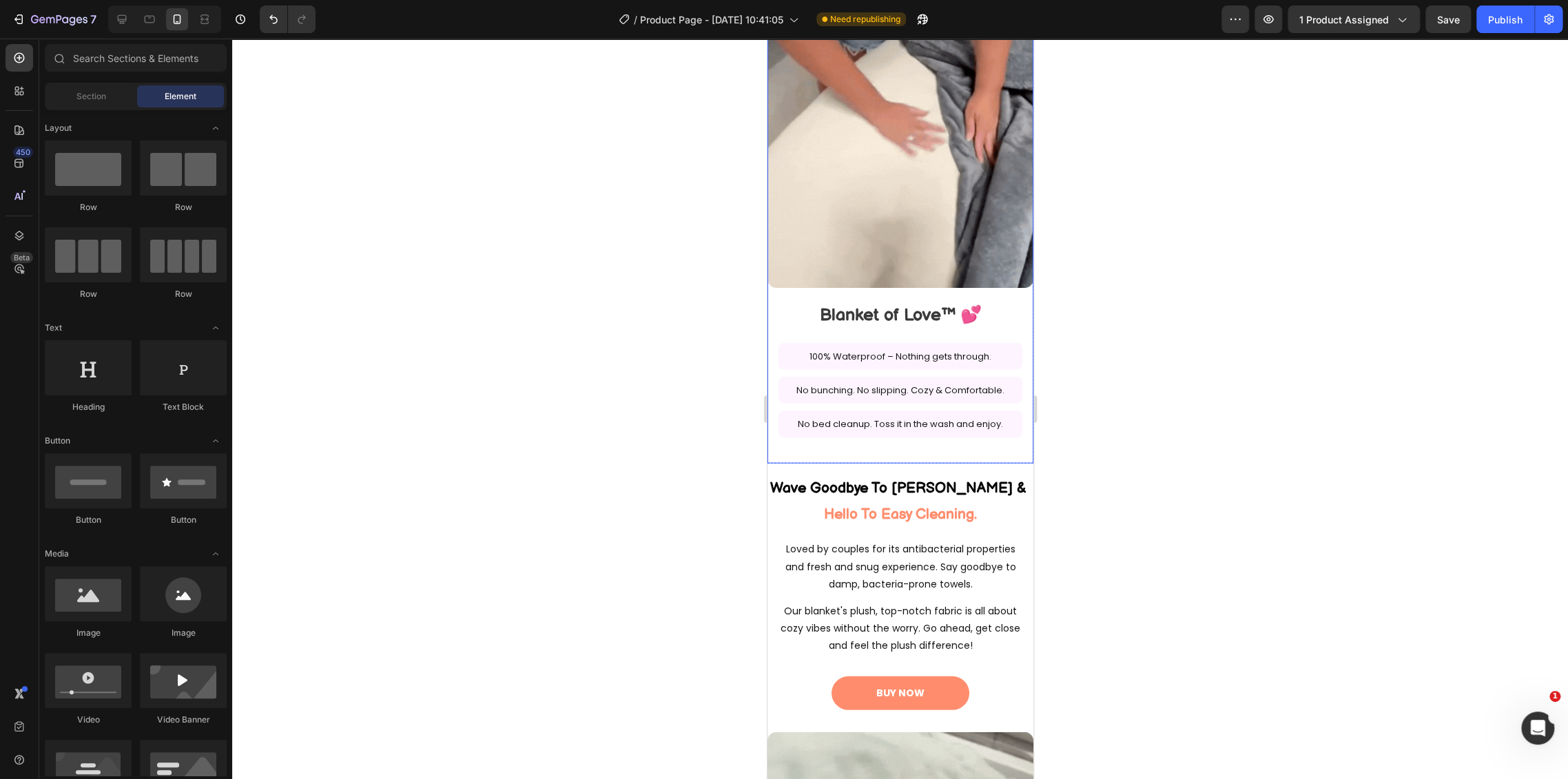
scroll to position [2144, 0]
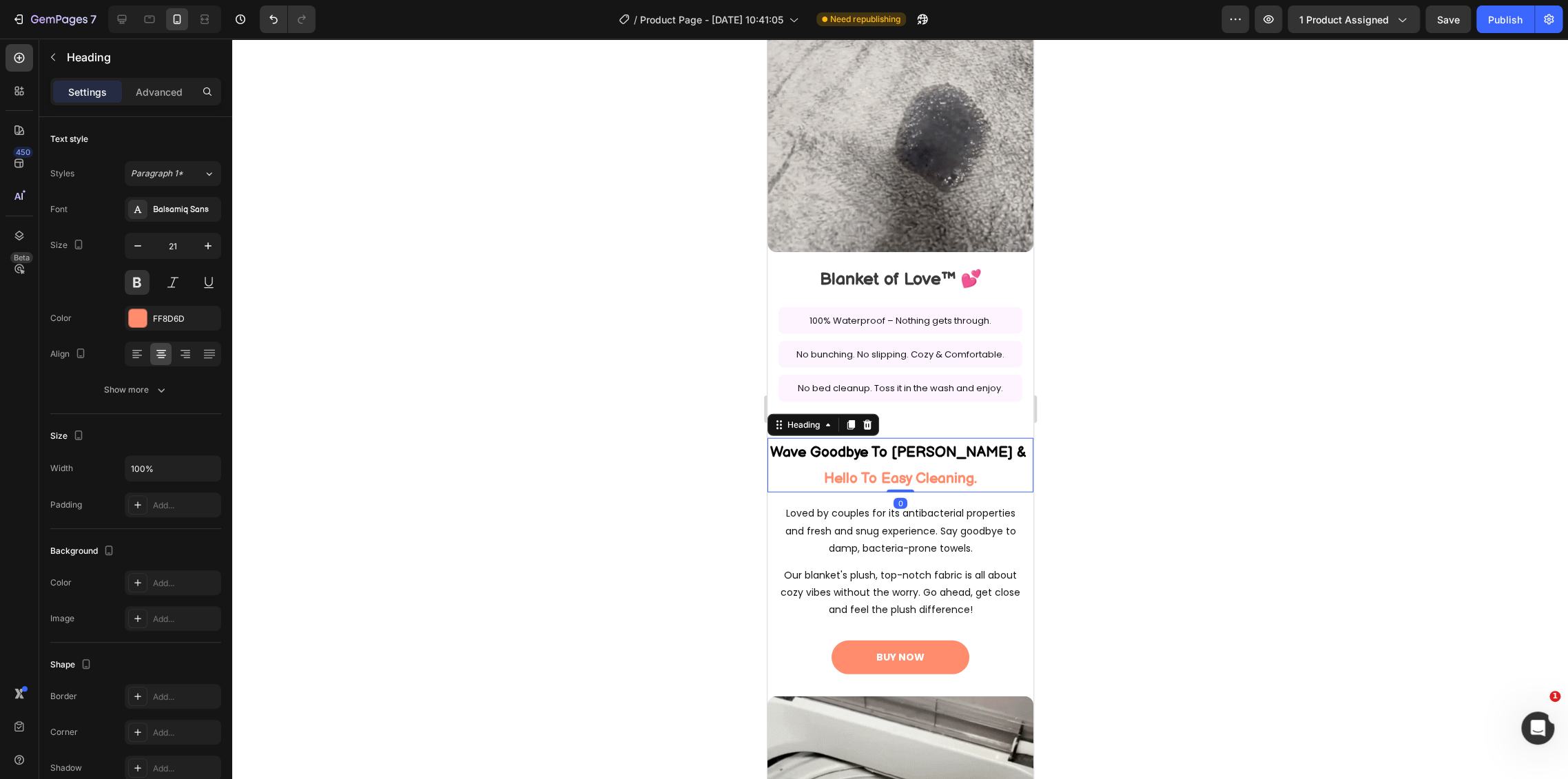
click at [909, 461] on h2 "Wave Goodbye To Odor Worries & Hello To Easy Cleaning." at bounding box center [899, 466] width 266 height 56
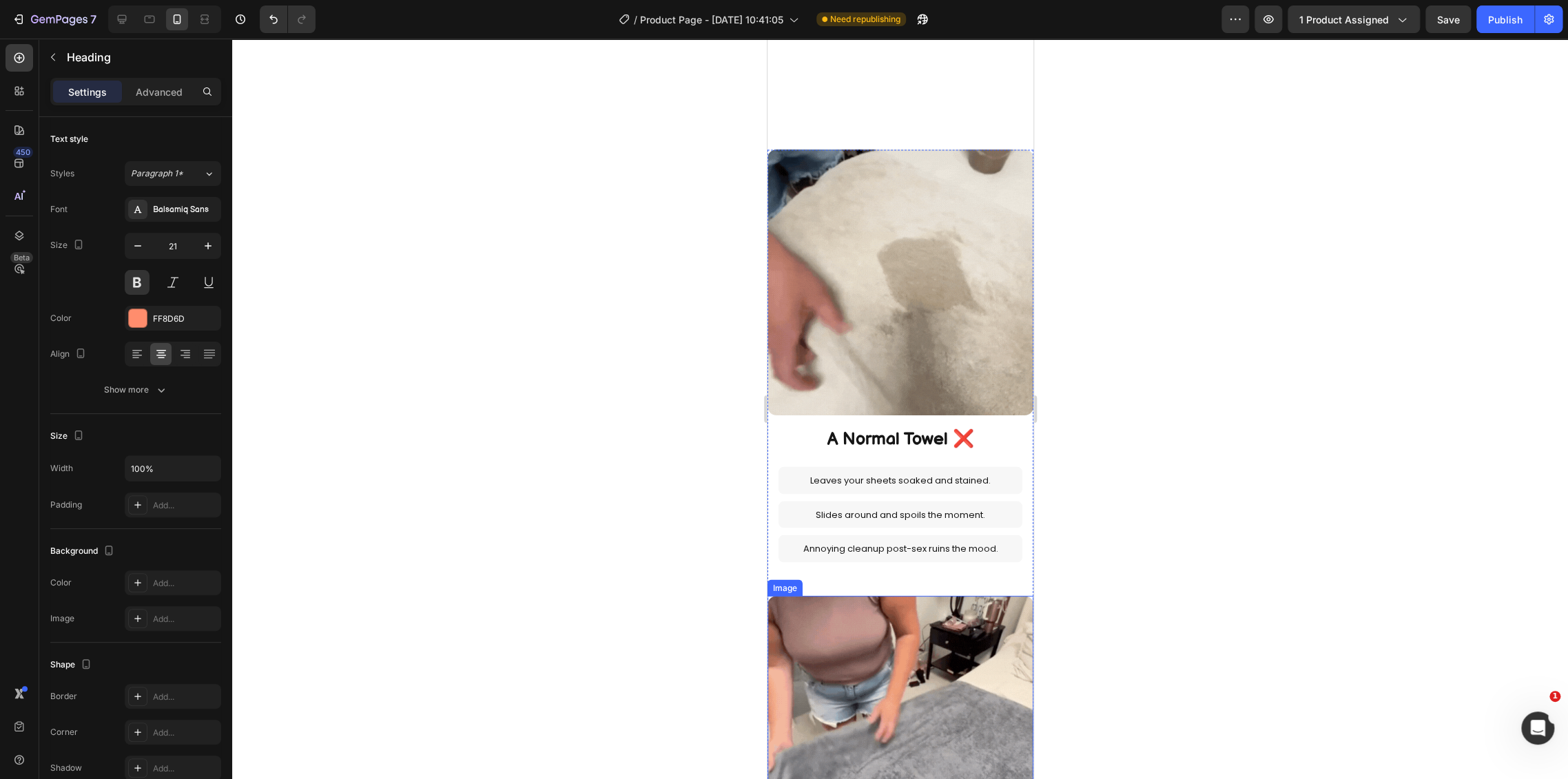
scroll to position [1531, 0]
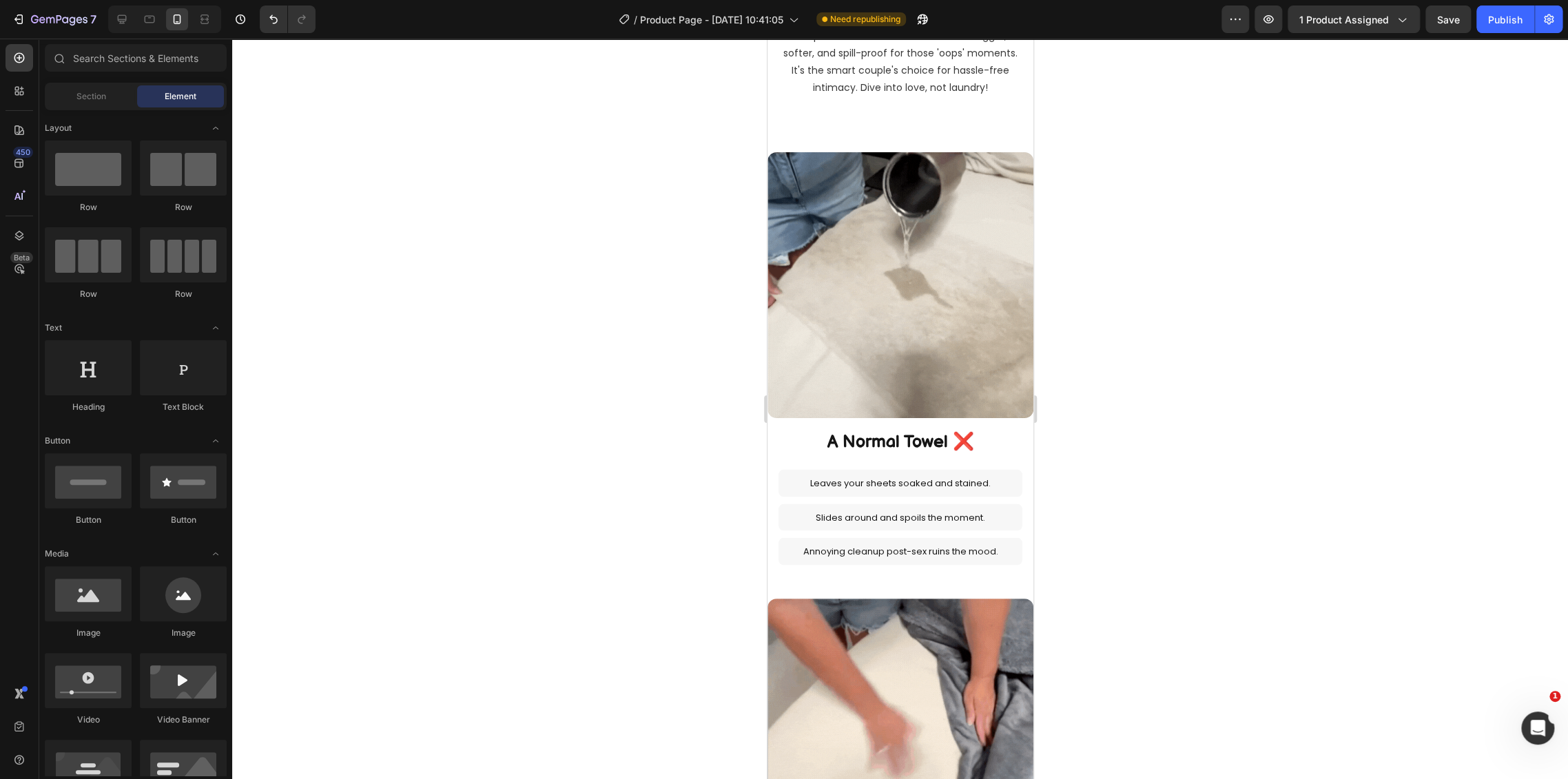
select select "L 57 × 65 in | 145 × 165 cm"
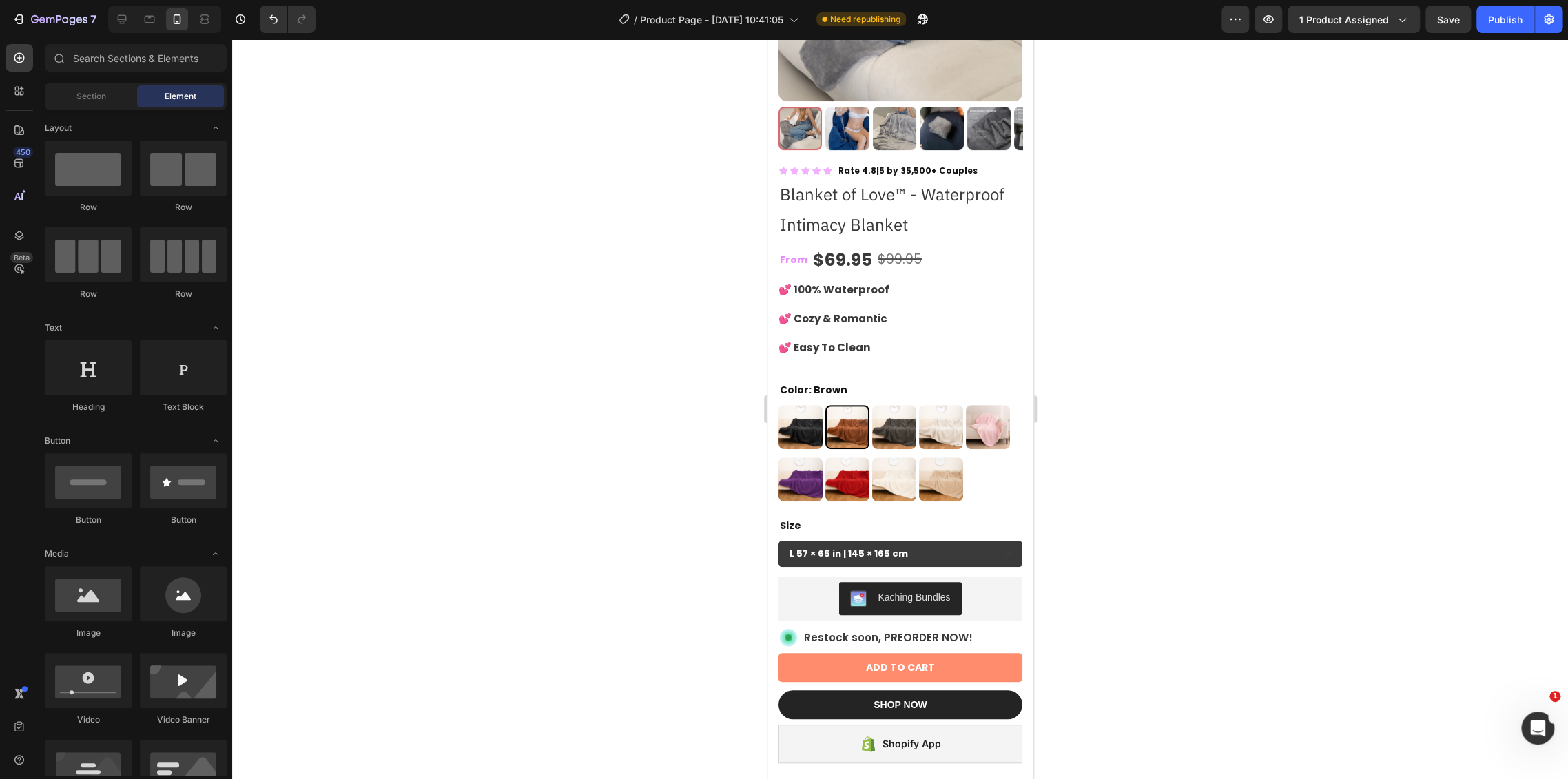
scroll to position [0, 0]
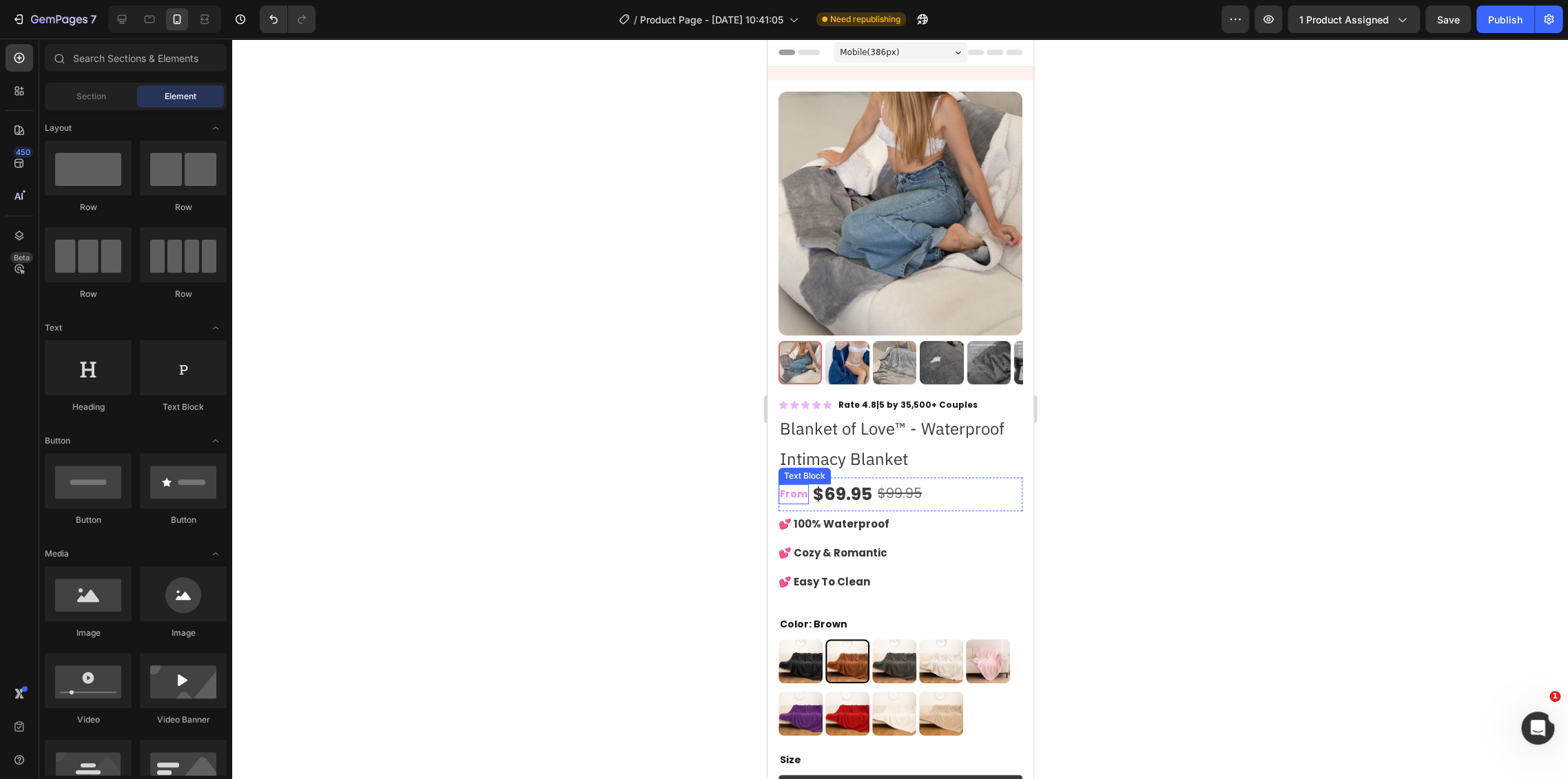
click at [796, 486] on p "From" at bounding box center [792, 495] width 28 height 17
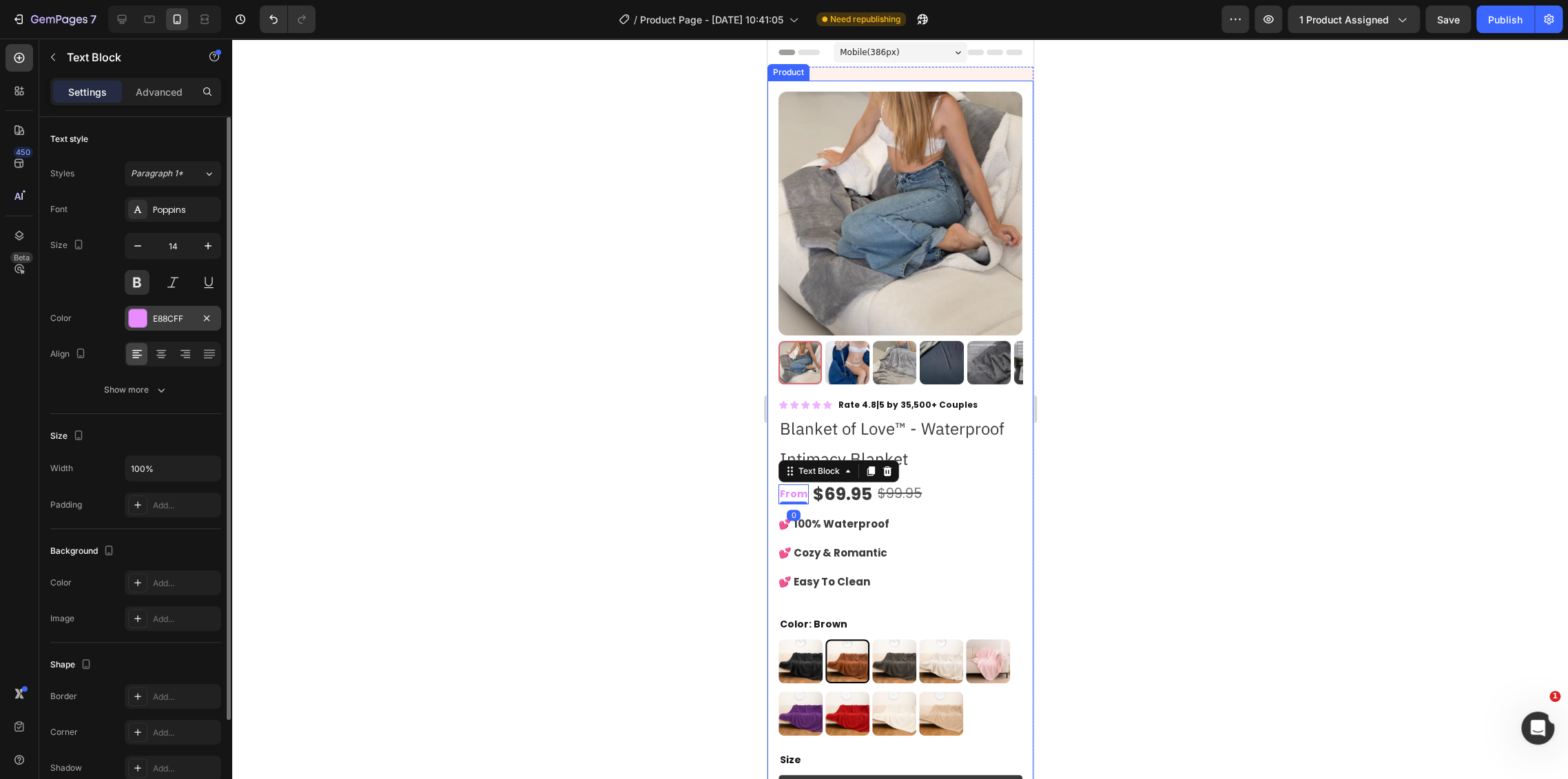
click at [172, 326] on div "E88CFF" at bounding box center [172, 319] width 97 height 25
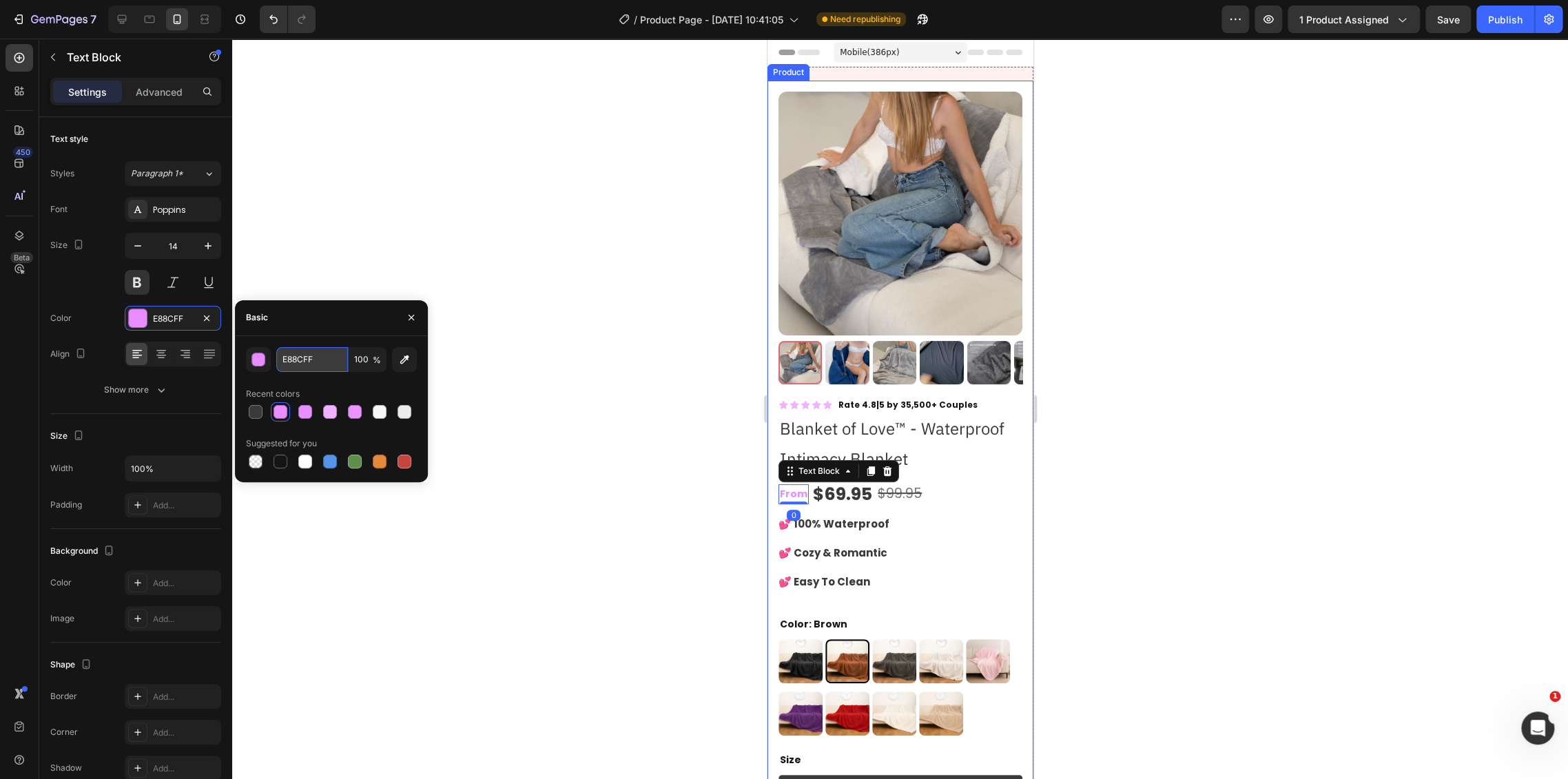
click at [299, 366] on input "E88CFF" at bounding box center [312, 360] width 72 height 25
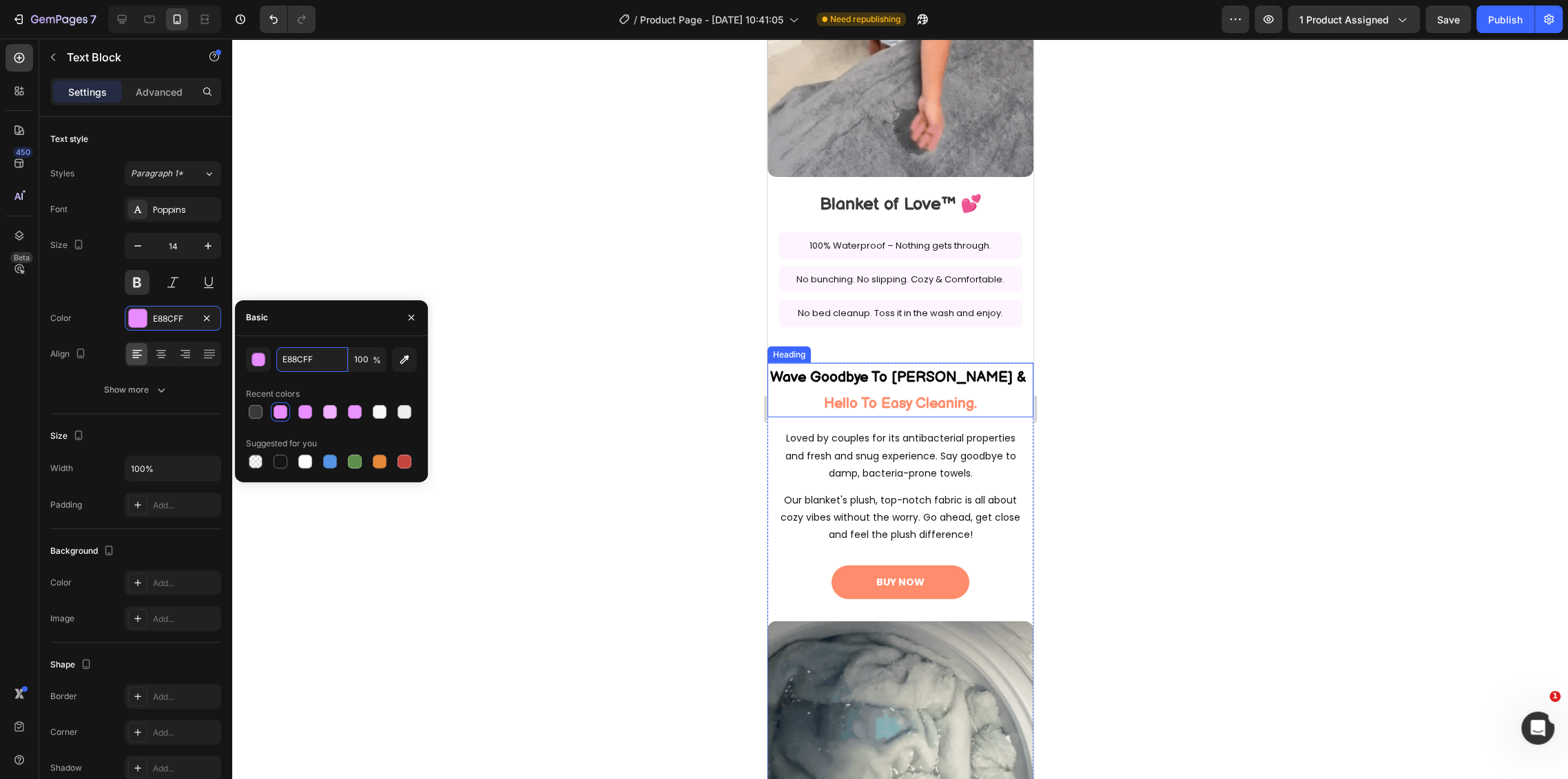
scroll to position [2220, 0]
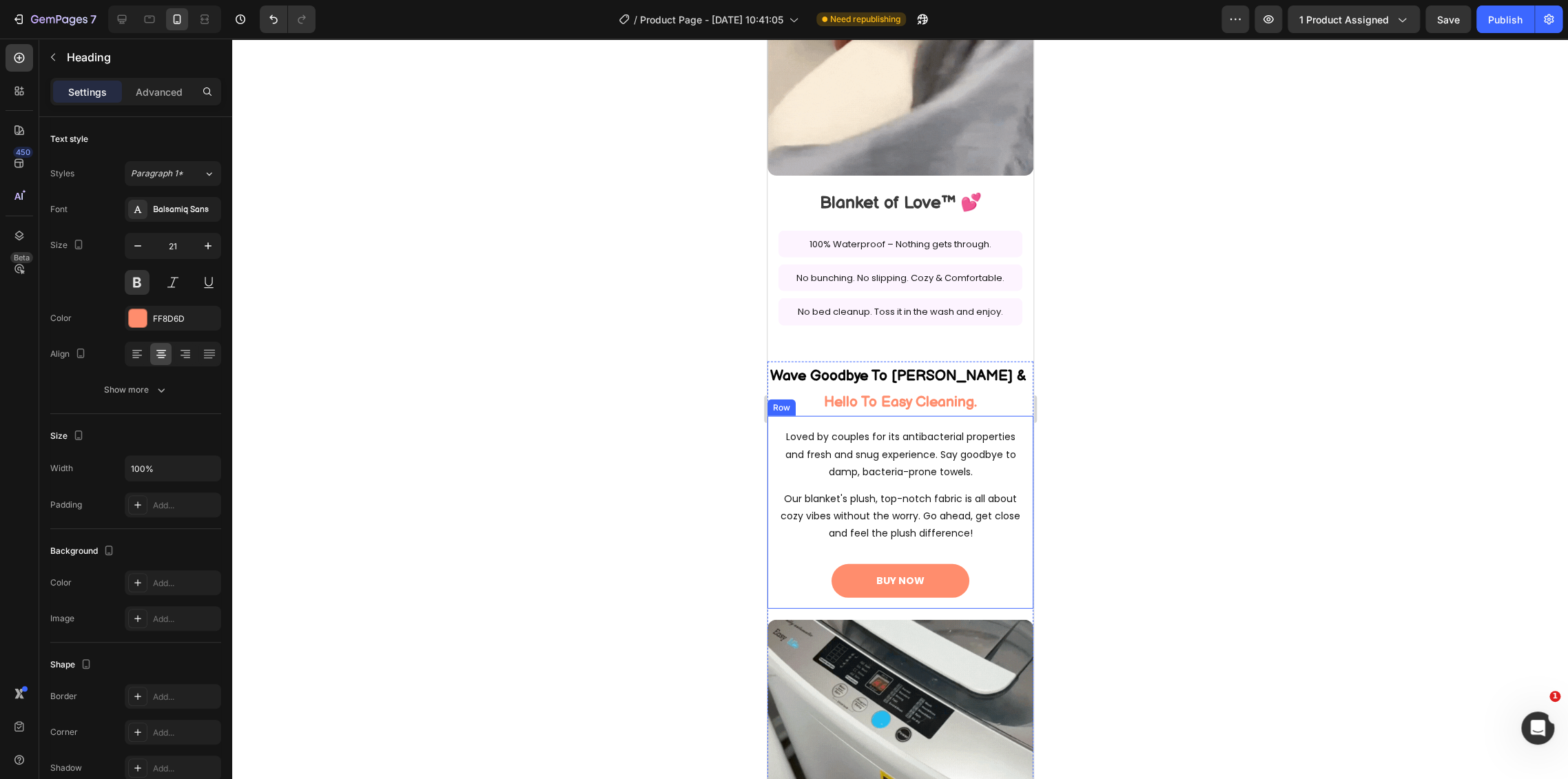
click at [916, 378] on h2 "Wave Goodbye To Odor Worries & Hello To Easy Cleaning." at bounding box center [899, 390] width 266 height 56
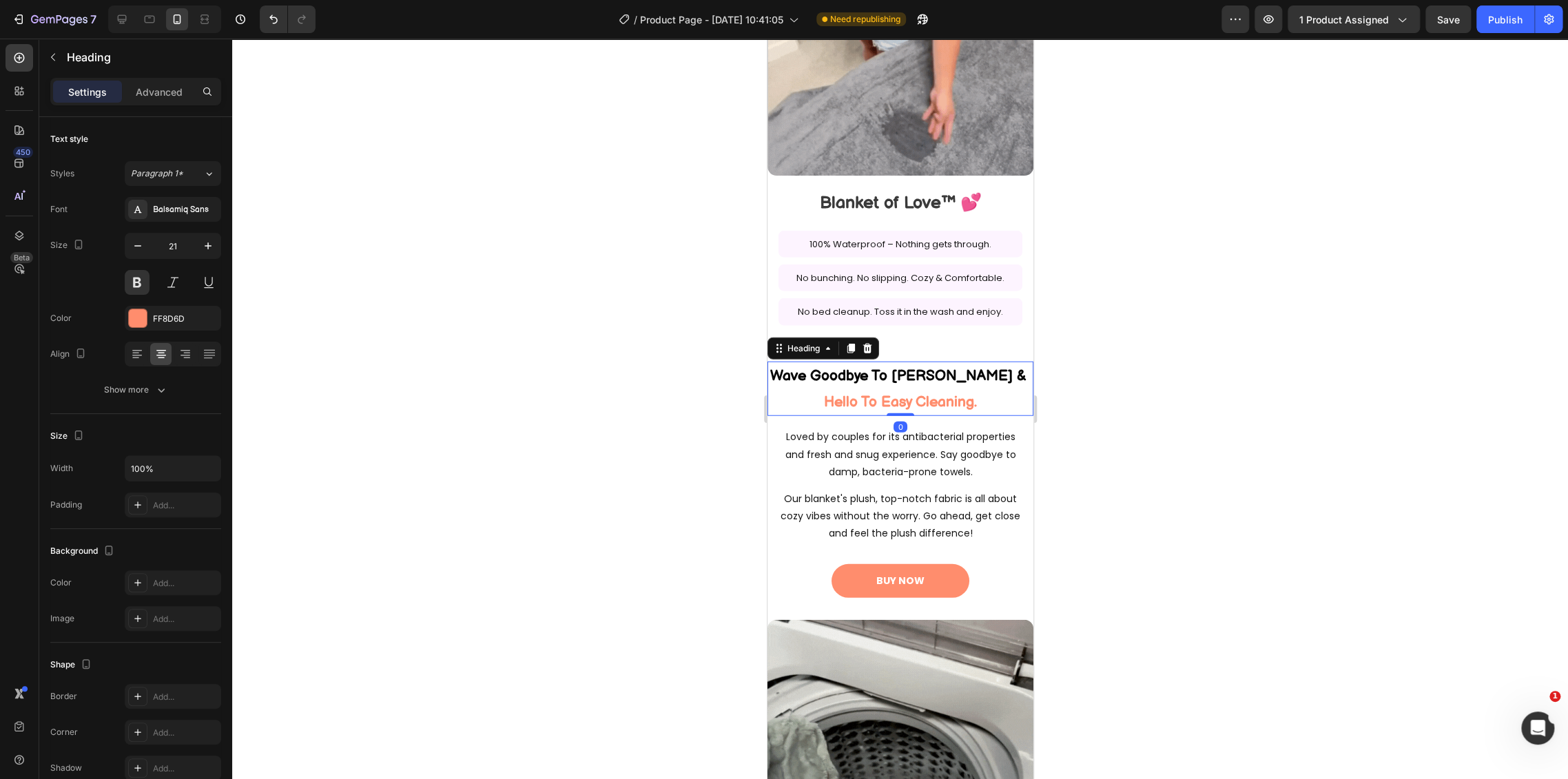
click at [916, 378] on h2 "Wave Goodbye To Odor Worries & Hello To Easy Cleaning." at bounding box center [899, 390] width 266 height 56
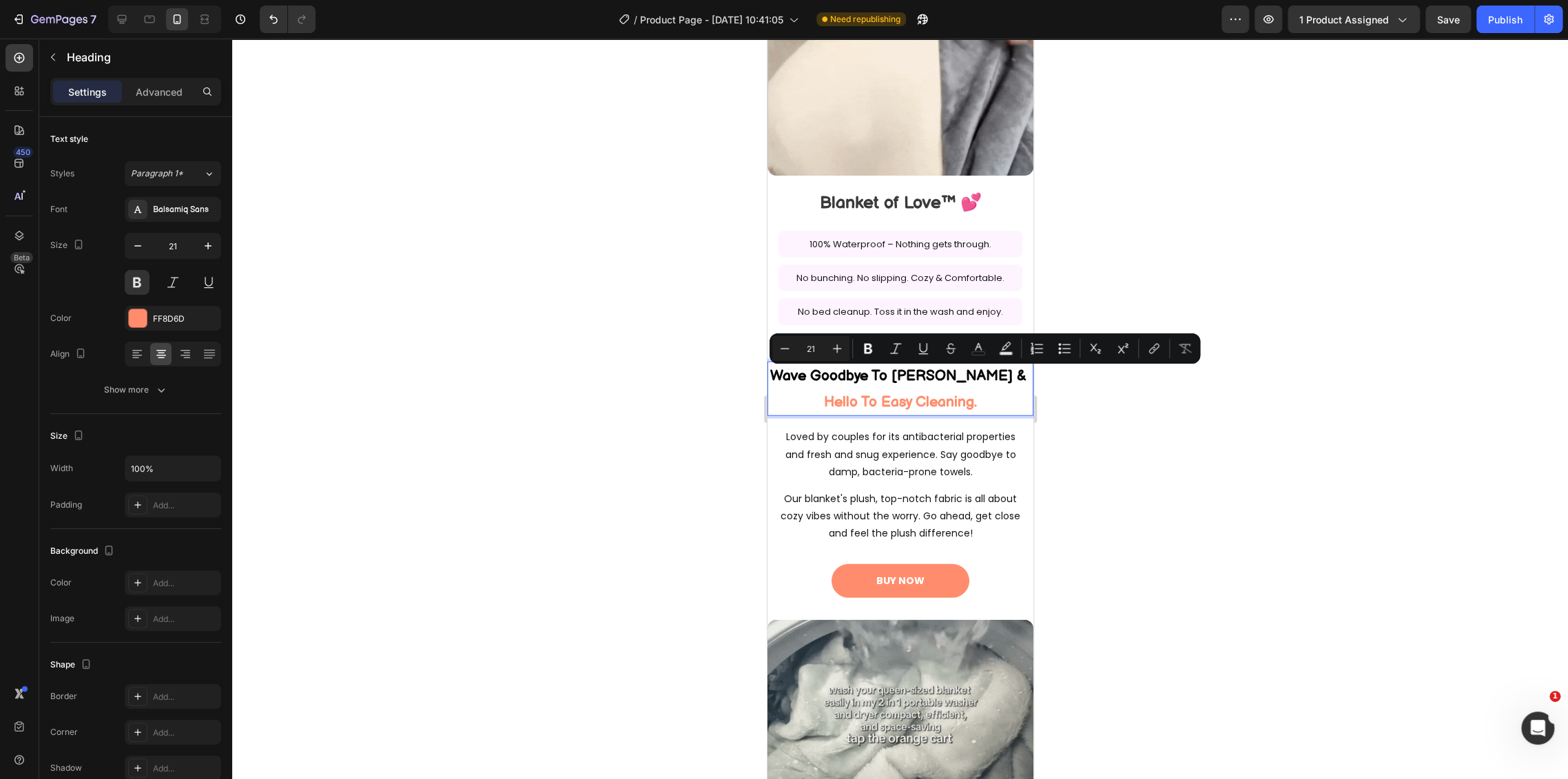
click at [972, 382] on p "Wave Goodbye To Odor Worries & Hello To Easy Cleaning." at bounding box center [899, 389] width 263 height 53
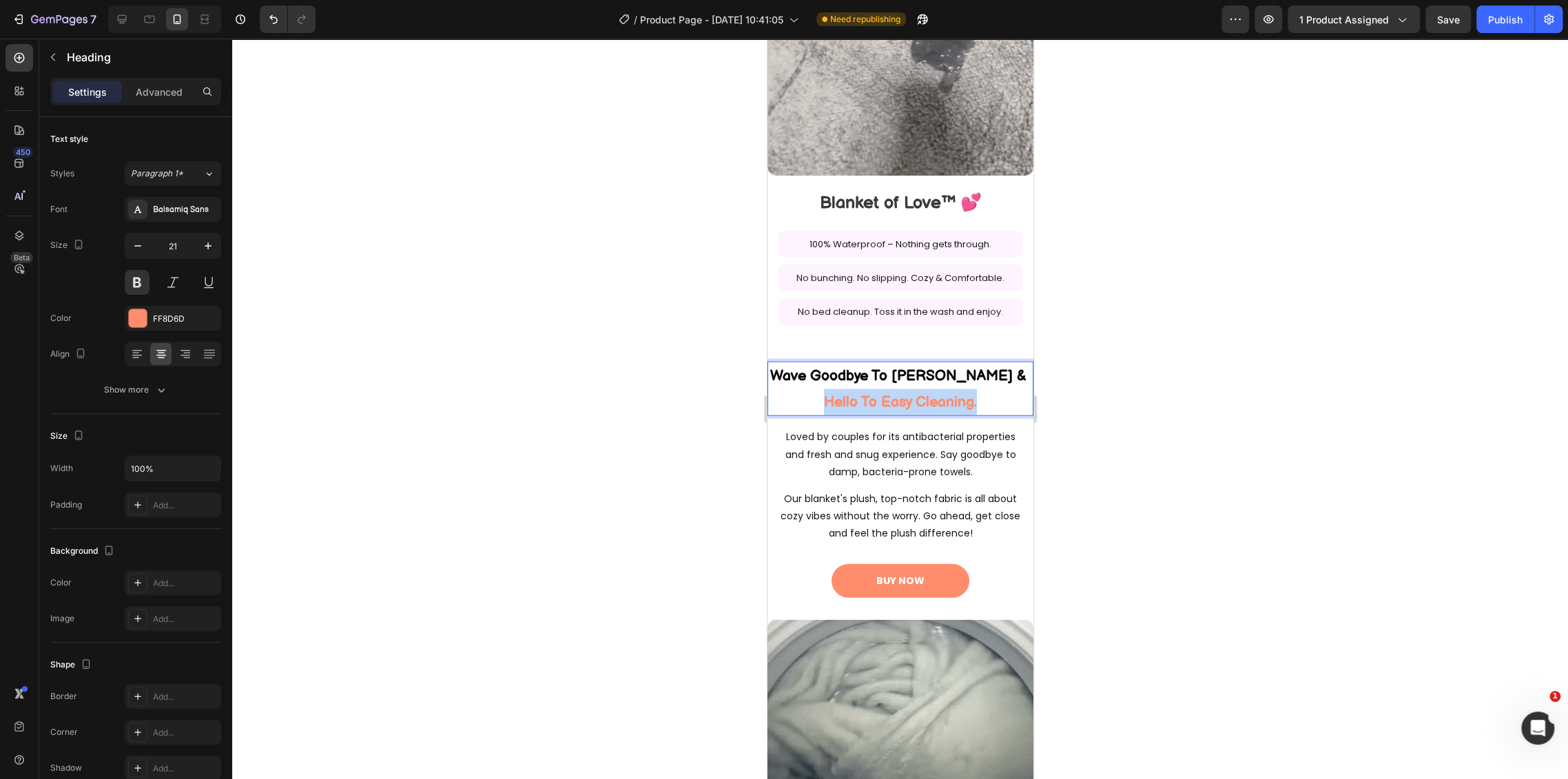
drag, startPoint x: 983, startPoint y: 381, endPoint x: 811, endPoint y: 374, distance: 172.1
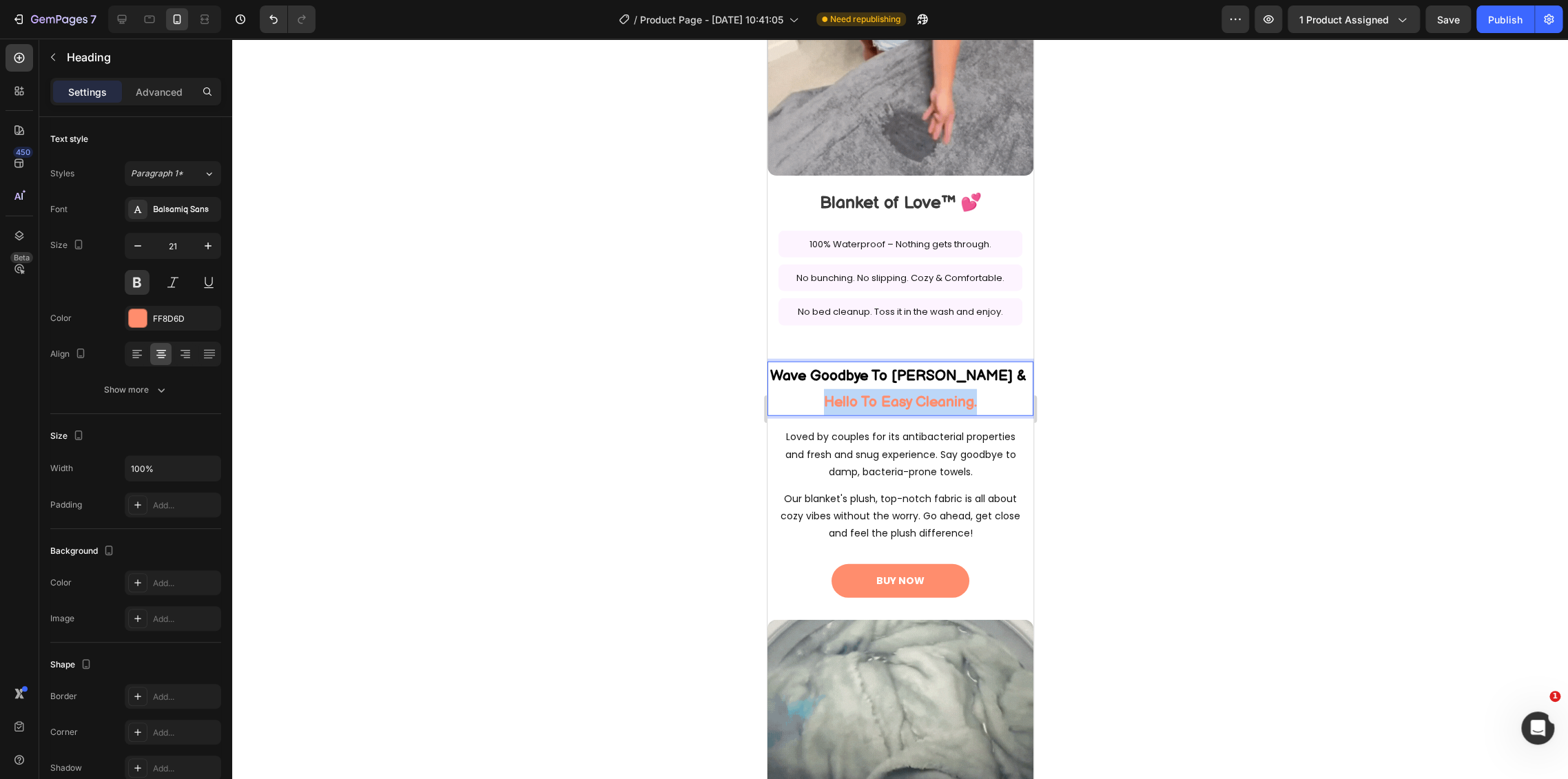
click at [811, 374] on p "Wave Goodbye To Odor Worries & Hello To Easy Cleaning." at bounding box center [899, 389] width 263 height 53
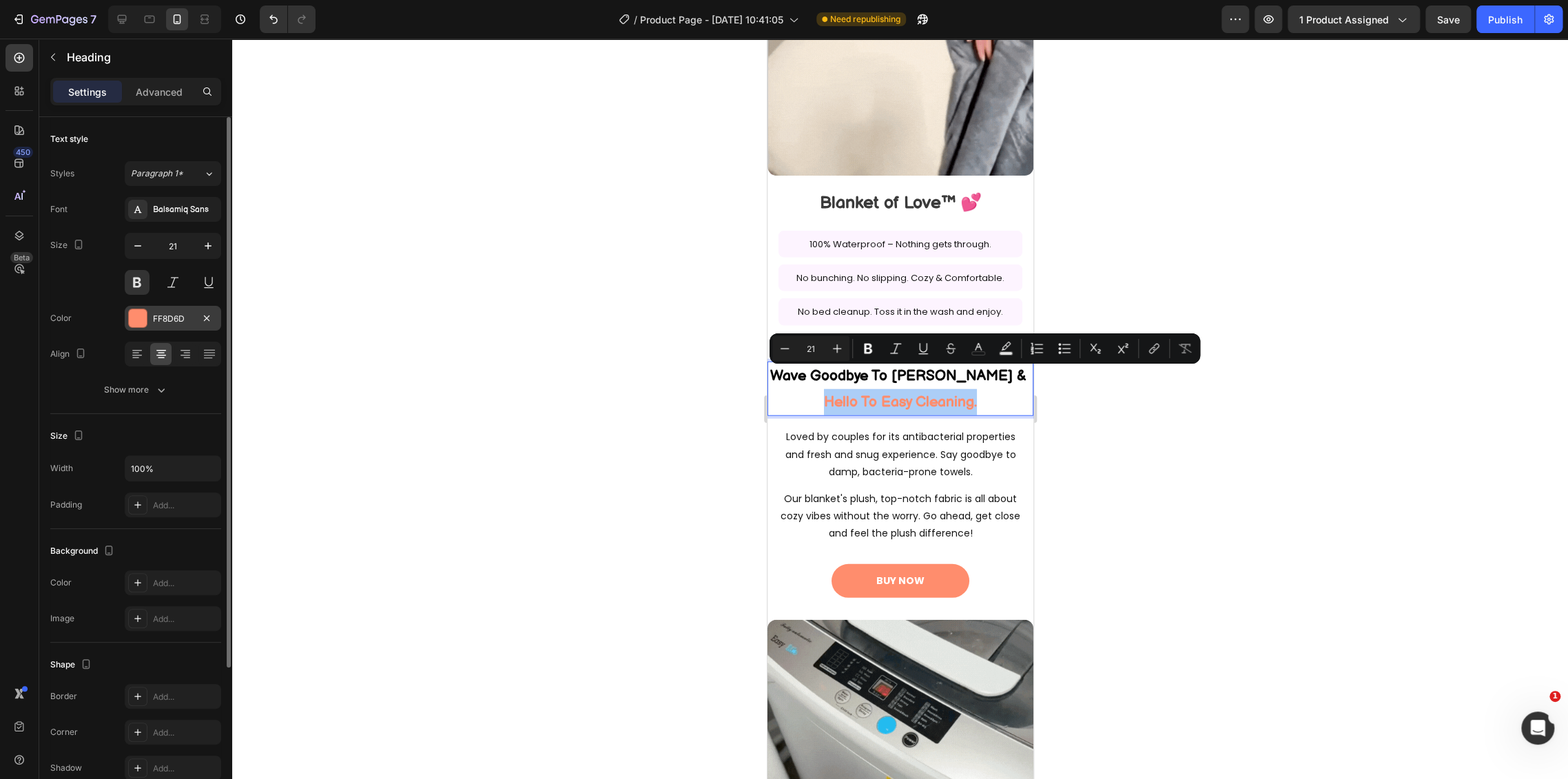
click at [155, 313] on div "FF8D6D" at bounding box center [173, 319] width 40 height 12
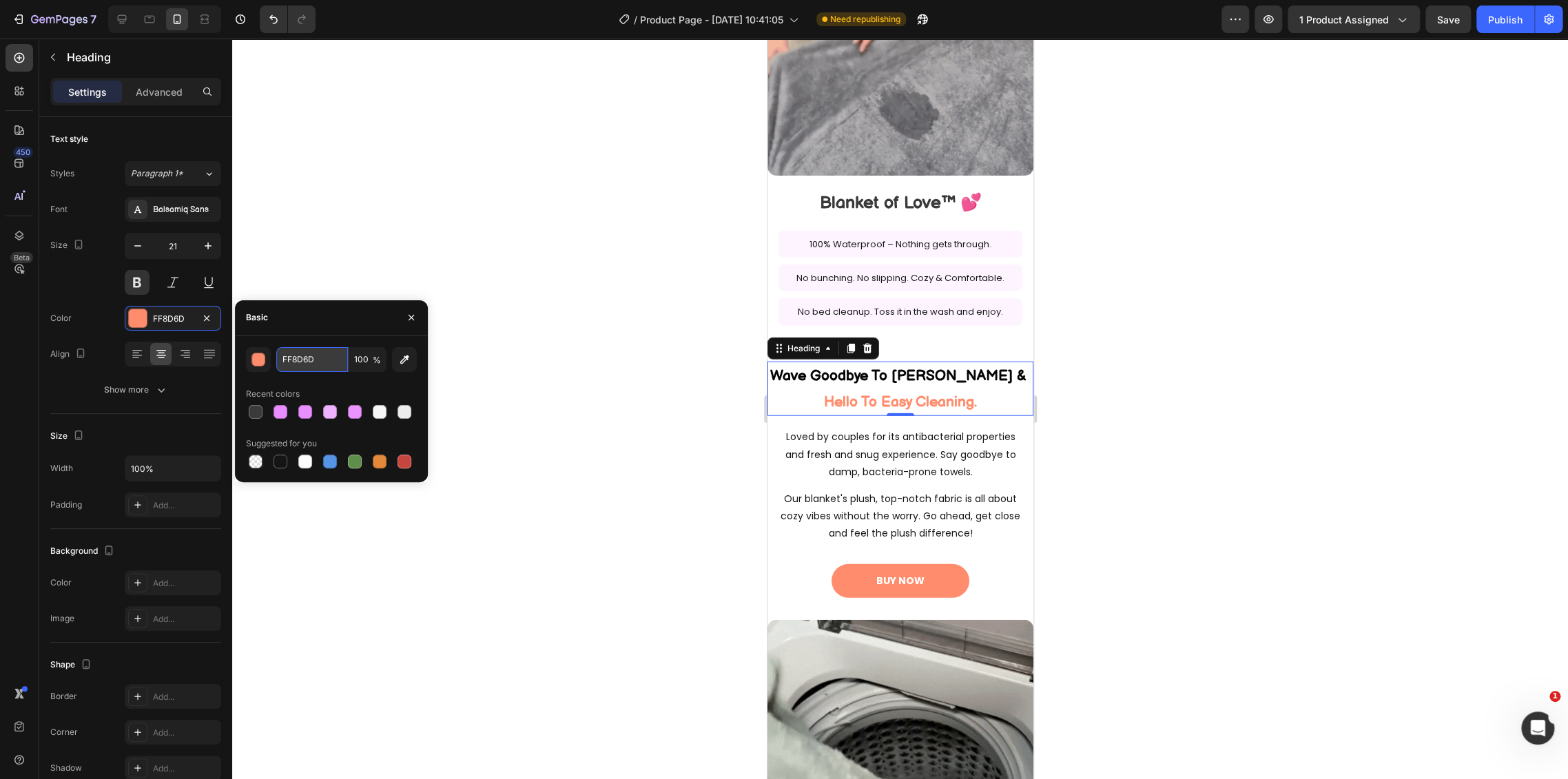
click at [304, 366] on input "FF8D6D" at bounding box center [312, 360] width 72 height 25
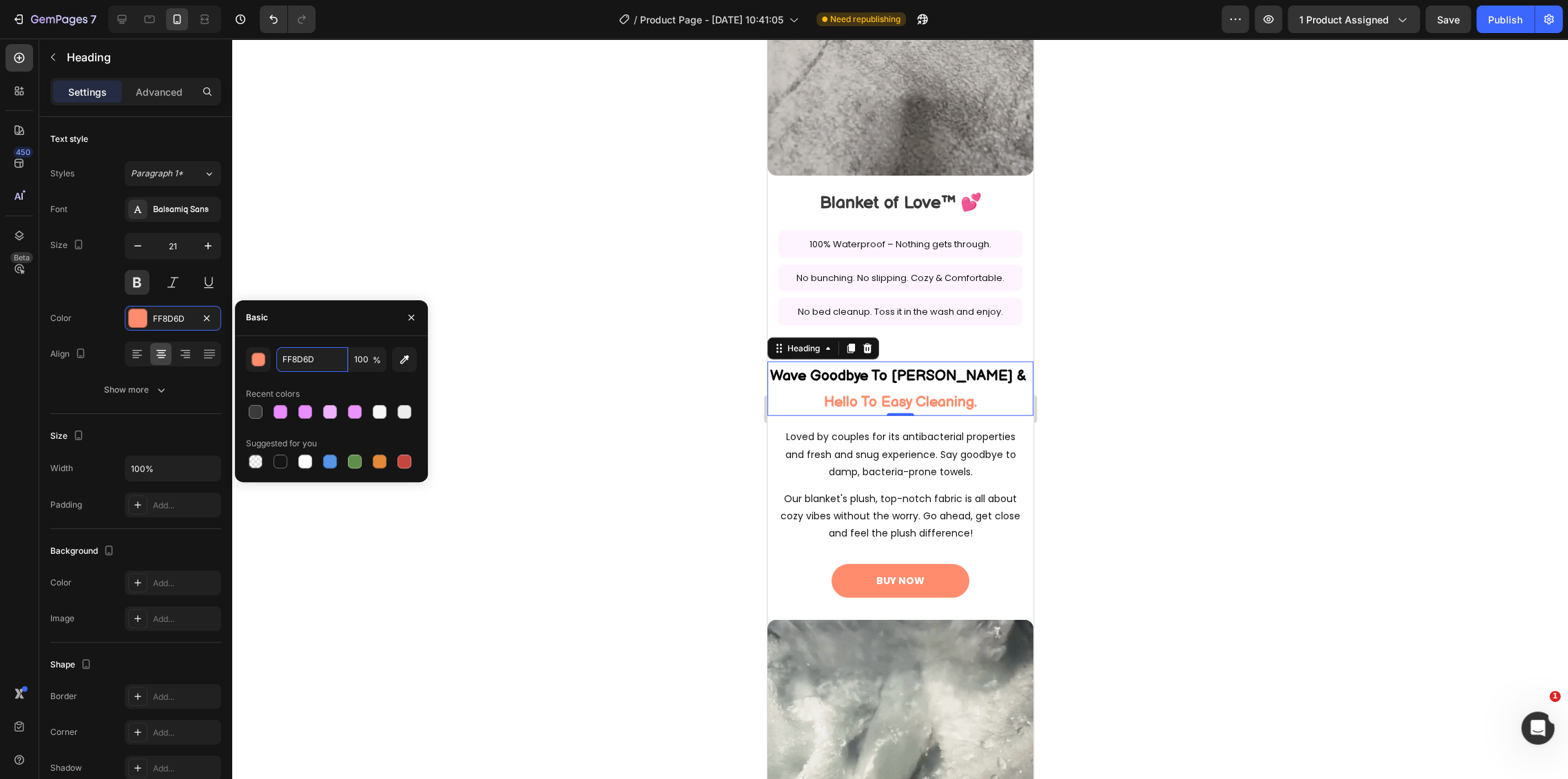
paste input "E88CFF"
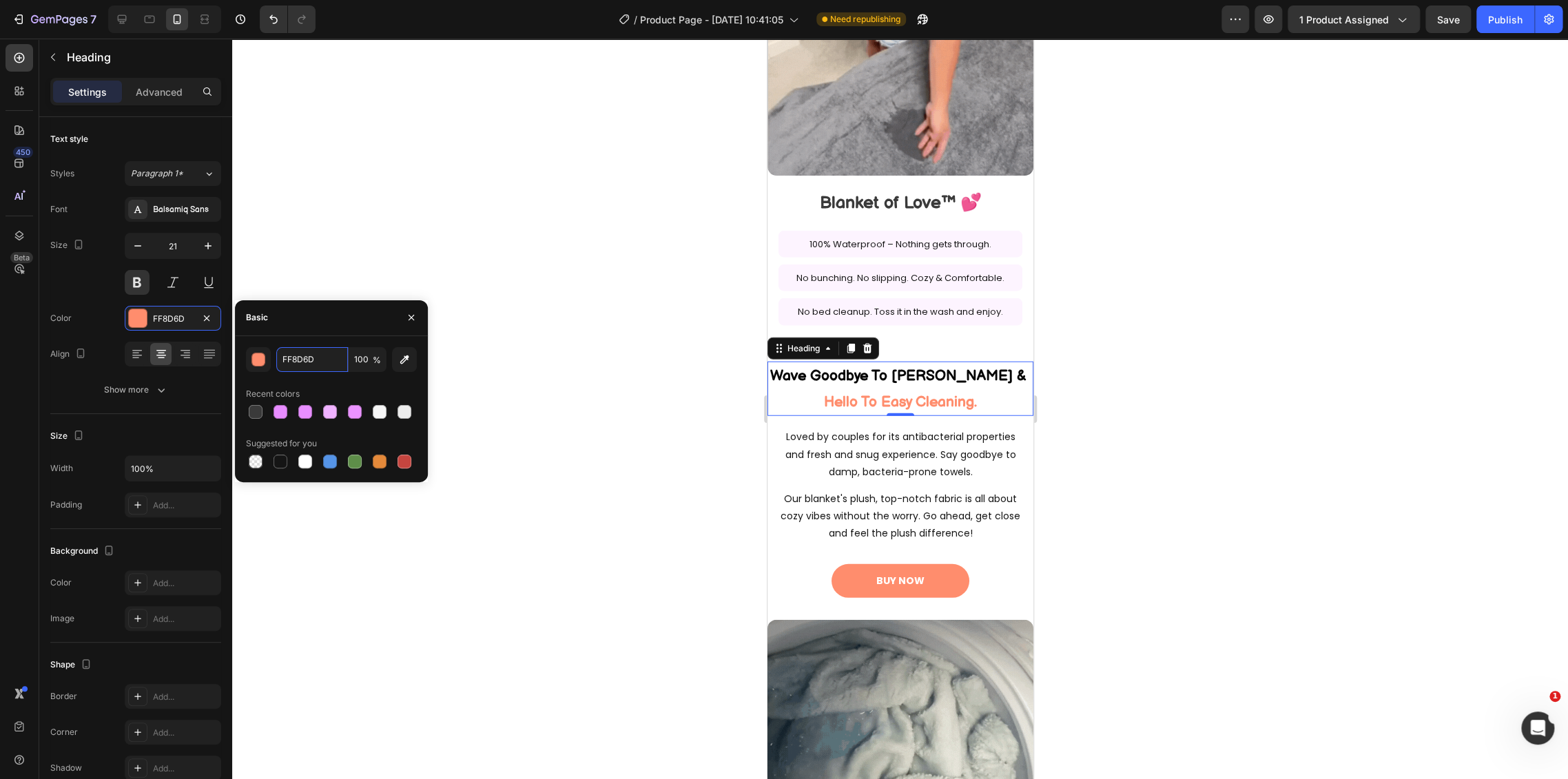
type input "E88CFF"
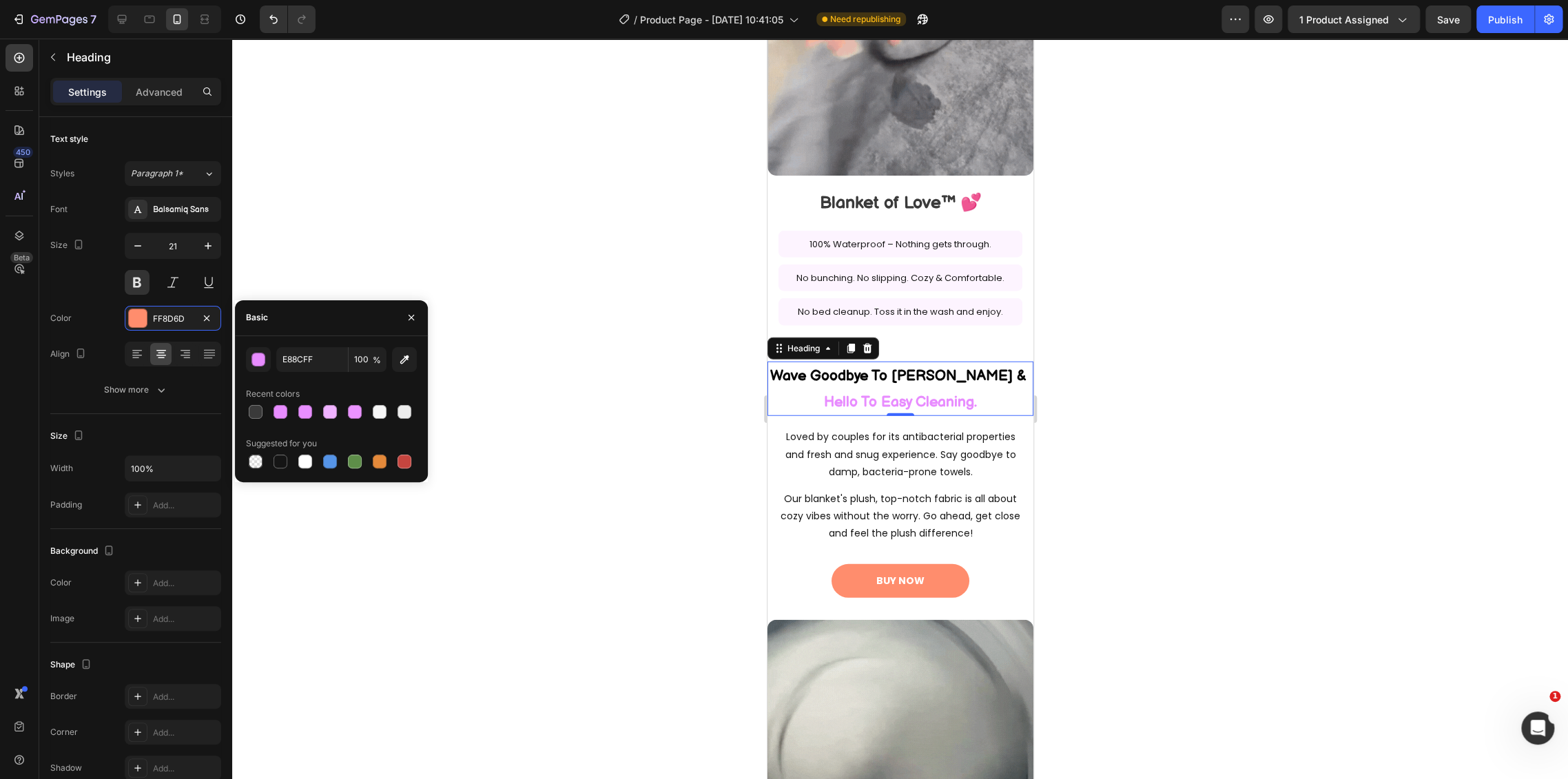
click at [674, 458] on div at bounding box center [900, 409] width 1336 height 741
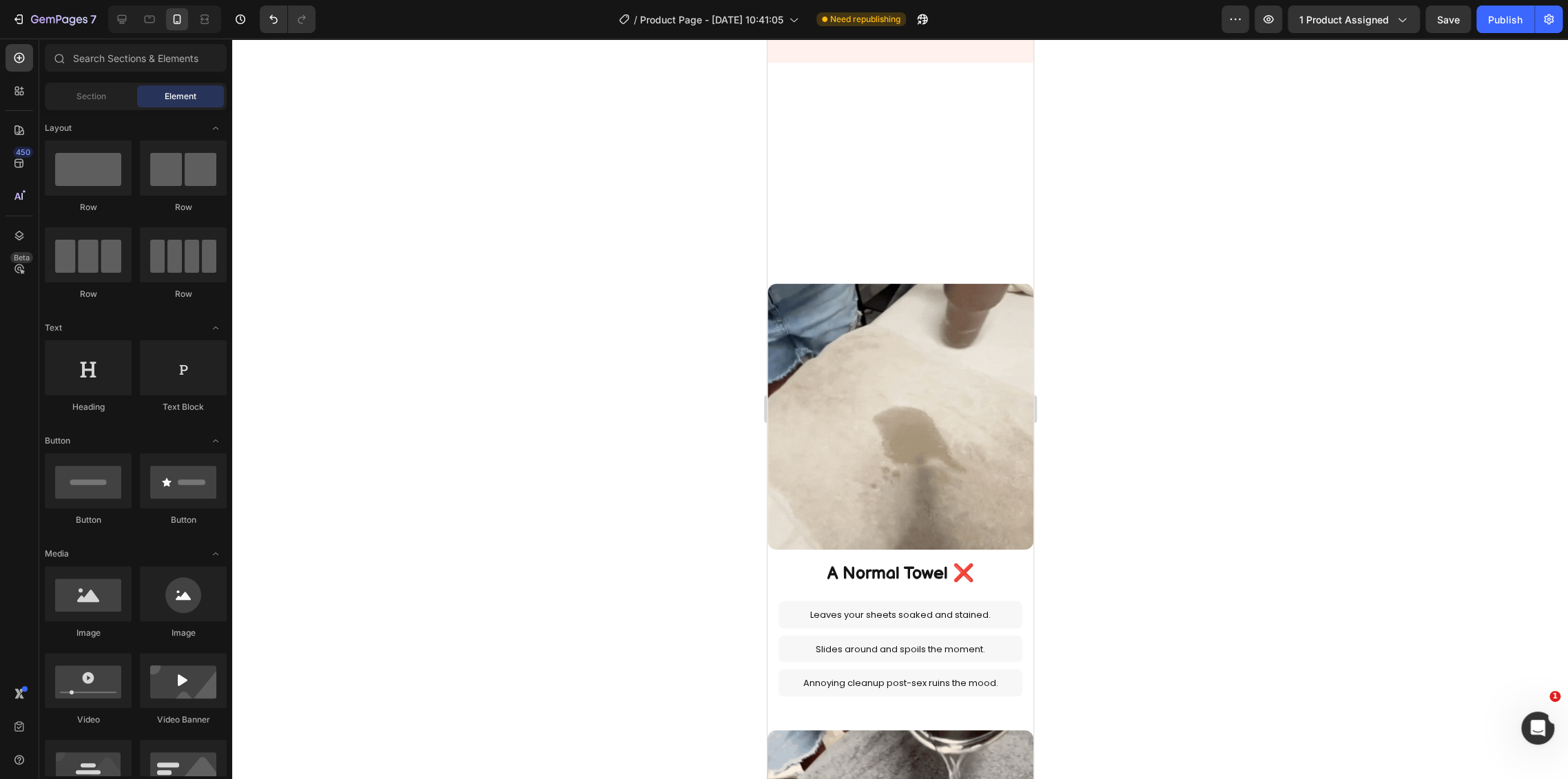
select select "L 57 × 65 in | 145 × 165 cm"
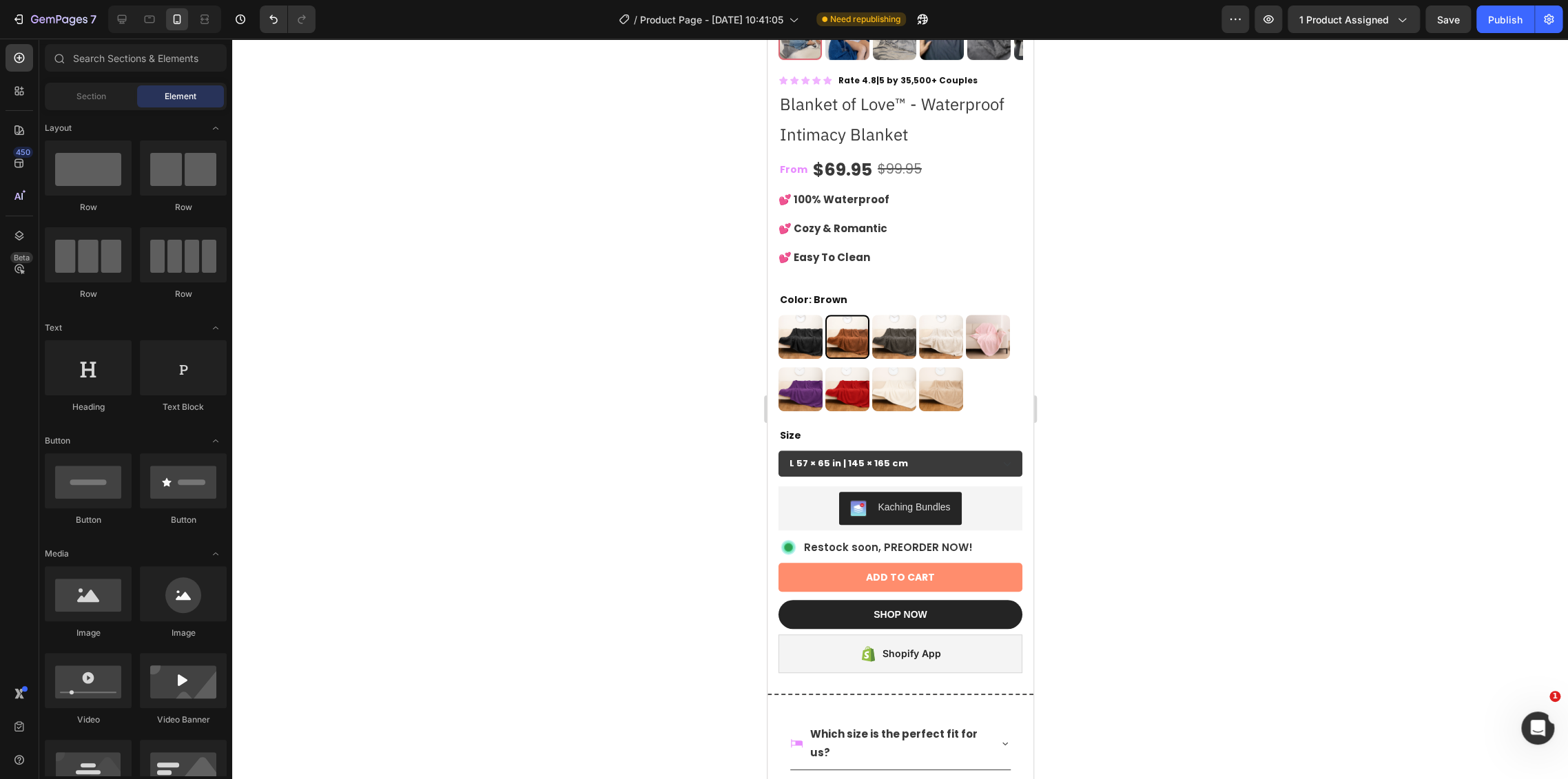
scroll to position [340, 0]
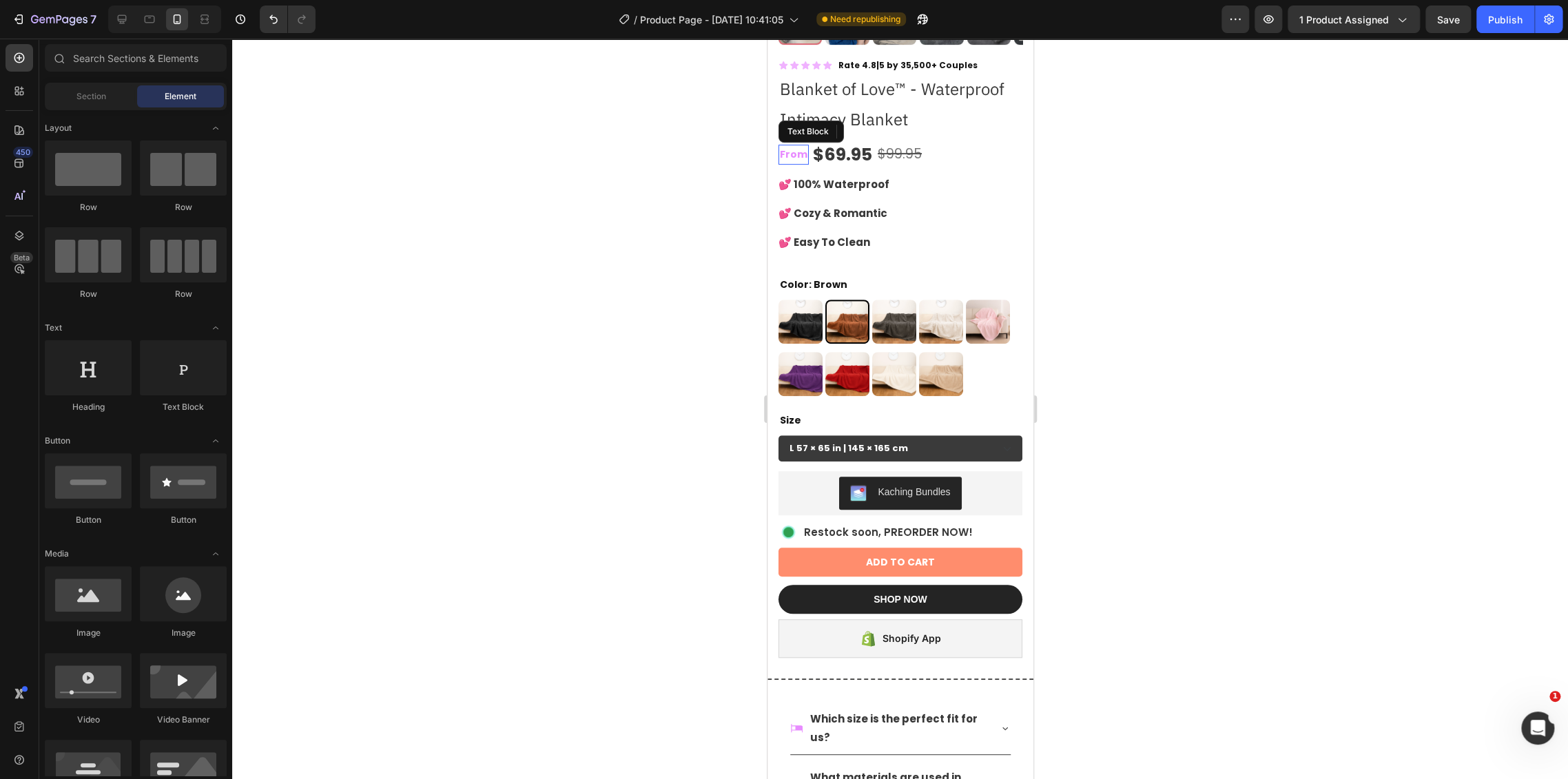
click at [803, 146] on p "From" at bounding box center [792, 155] width 28 height 17
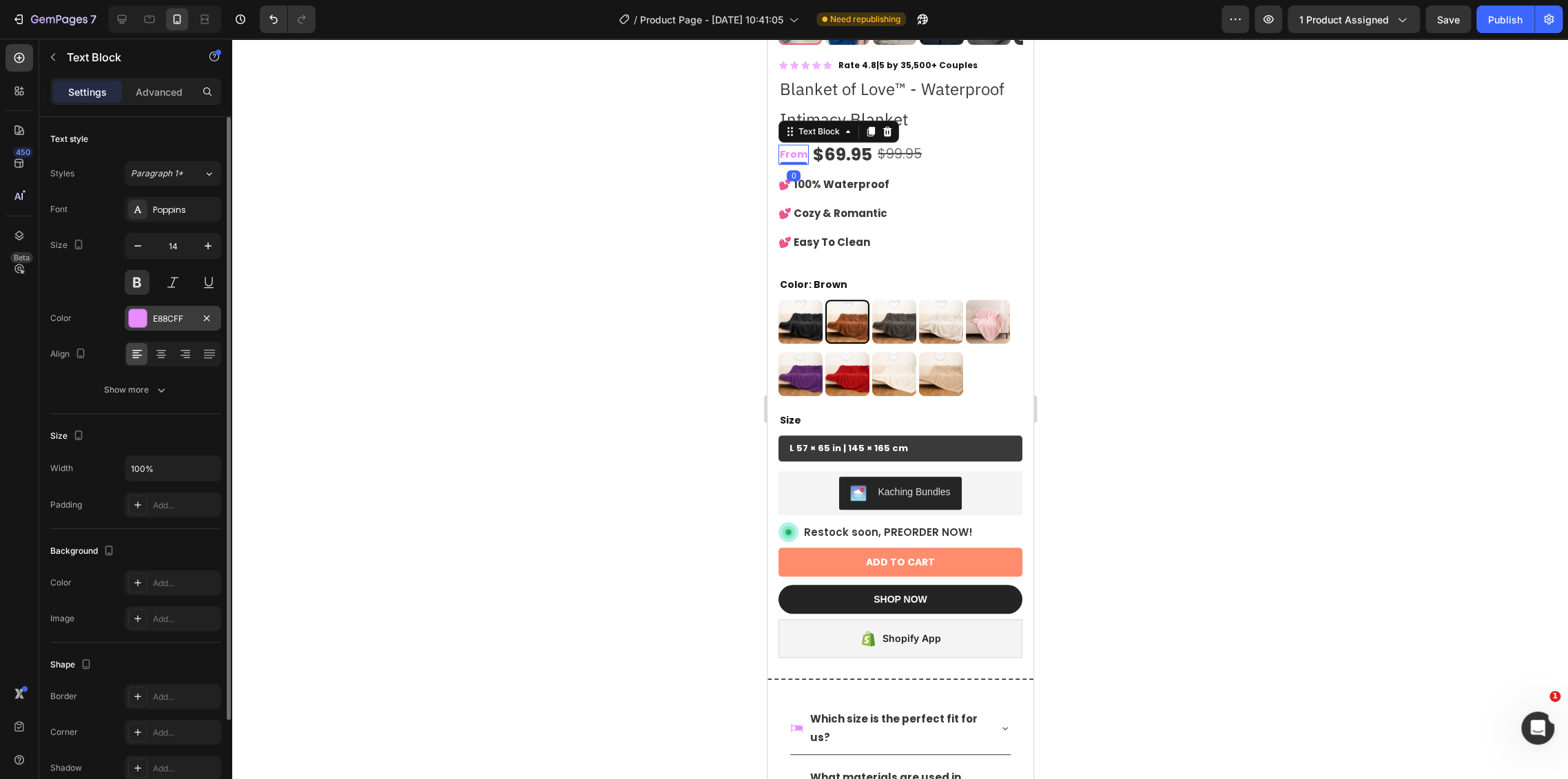
click at [156, 325] on div "E88CFF" at bounding box center [172, 319] width 97 height 25
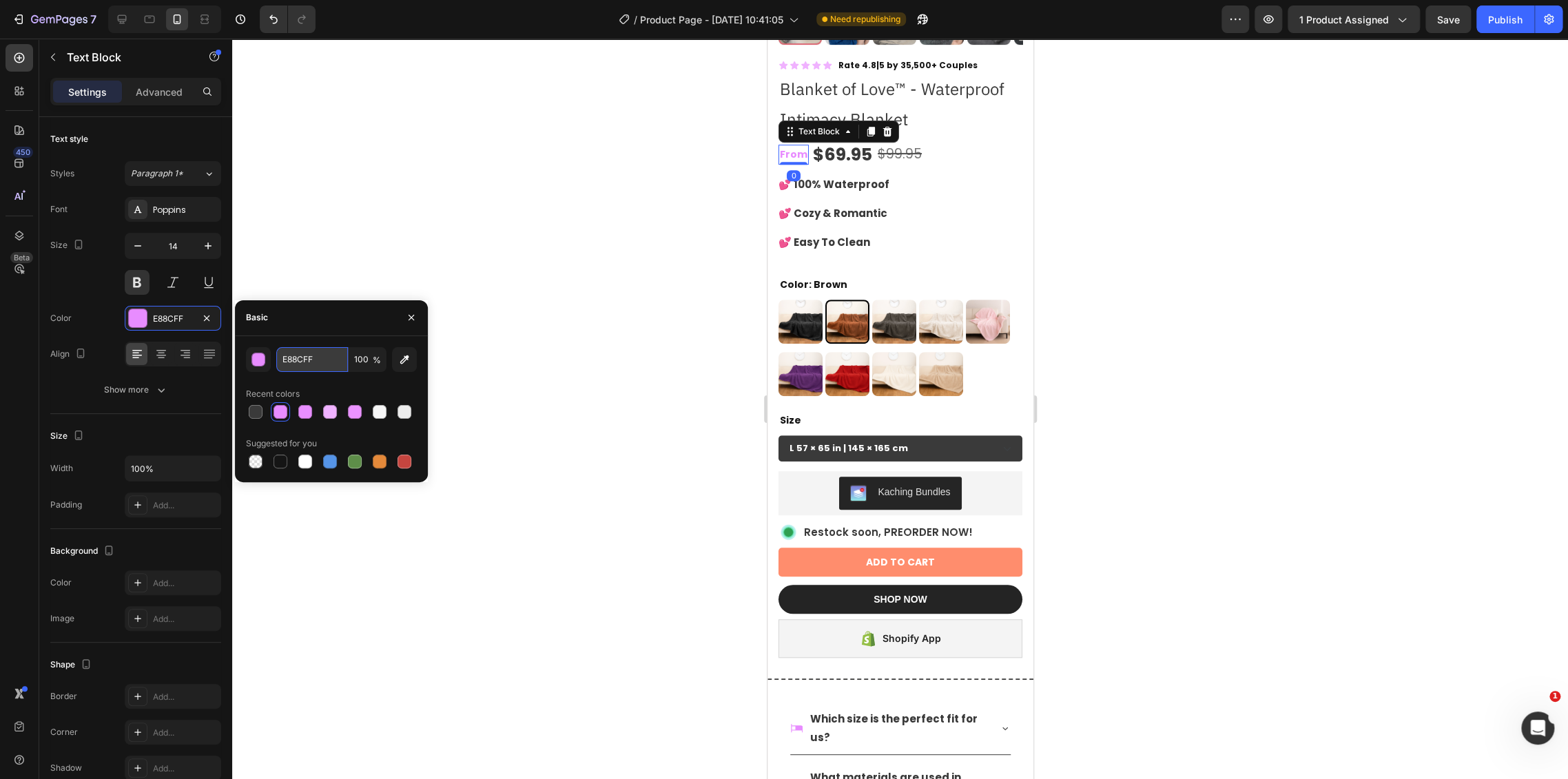
click at [306, 361] on input "E88CFF" at bounding box center [312, 360] width 72 height 25
click at [247, 414] on div at bounding box center [254, 412] width 16 height 16
type input "3A3A3A"
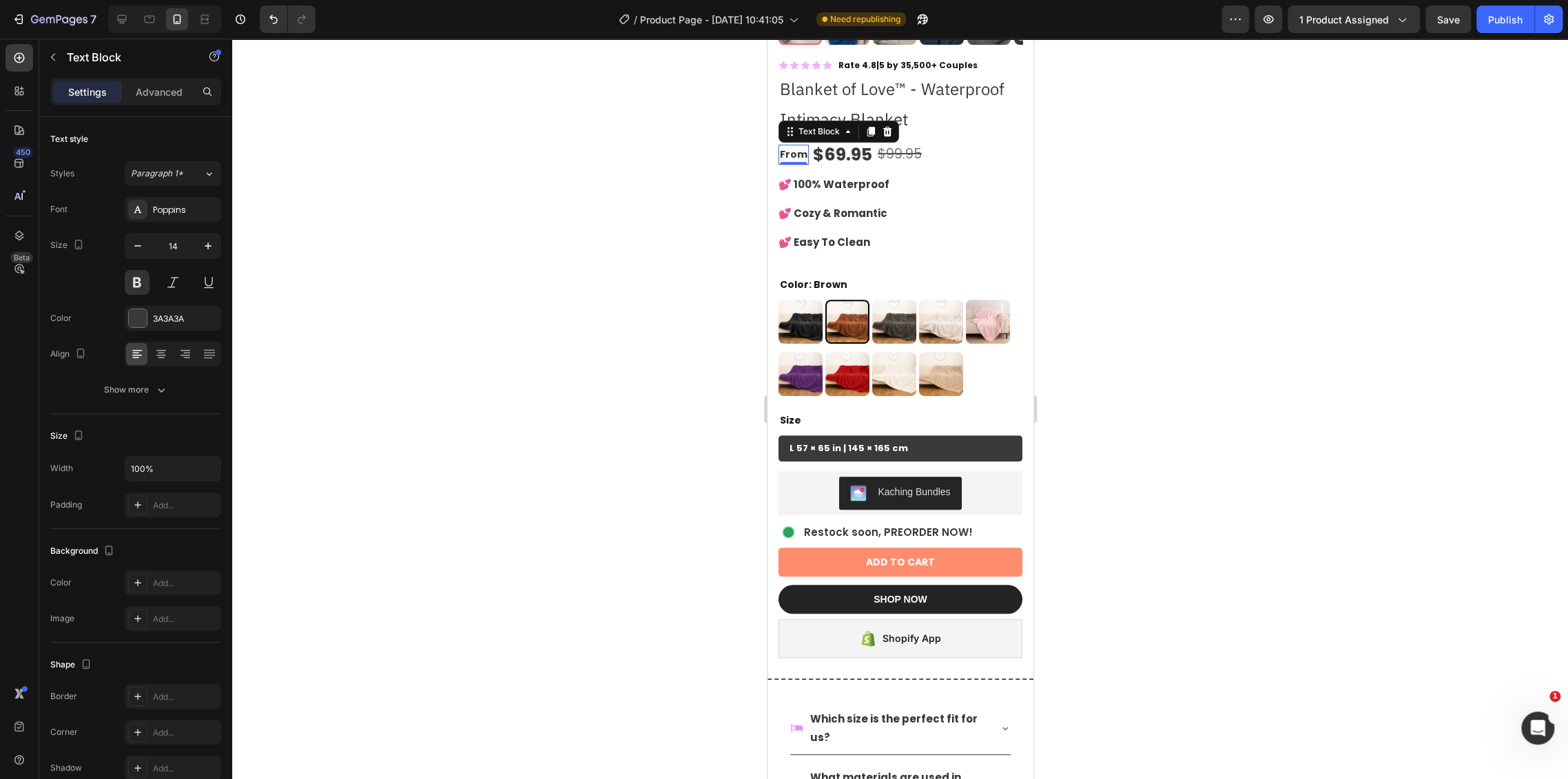
click at [617, 247] on div at bounding box center [900, 409] width 1336 height 741
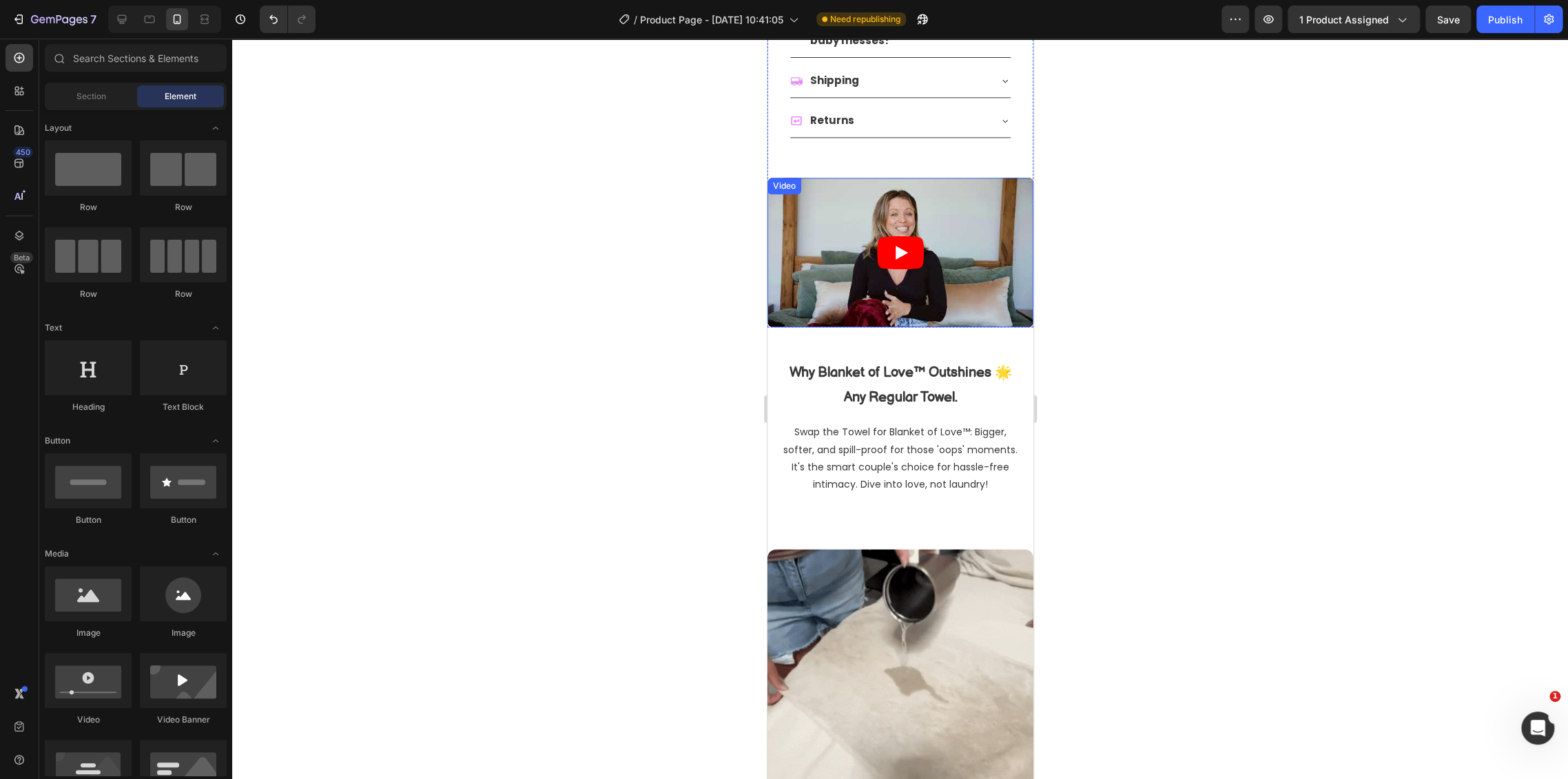
scroll to position [1182, 0]
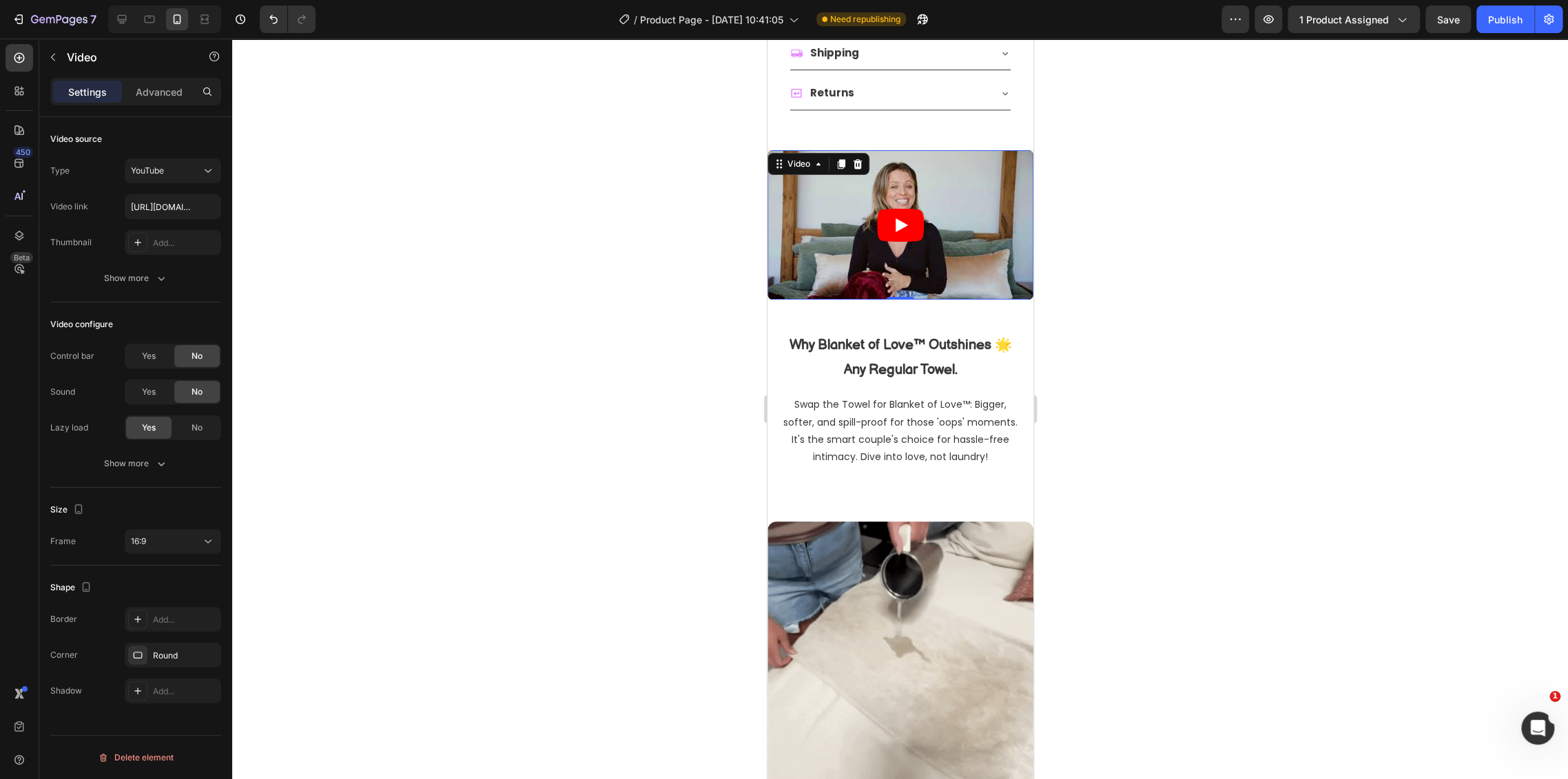
click at [953, 272] on article at bounding box center [899, 225] width 266 height 149
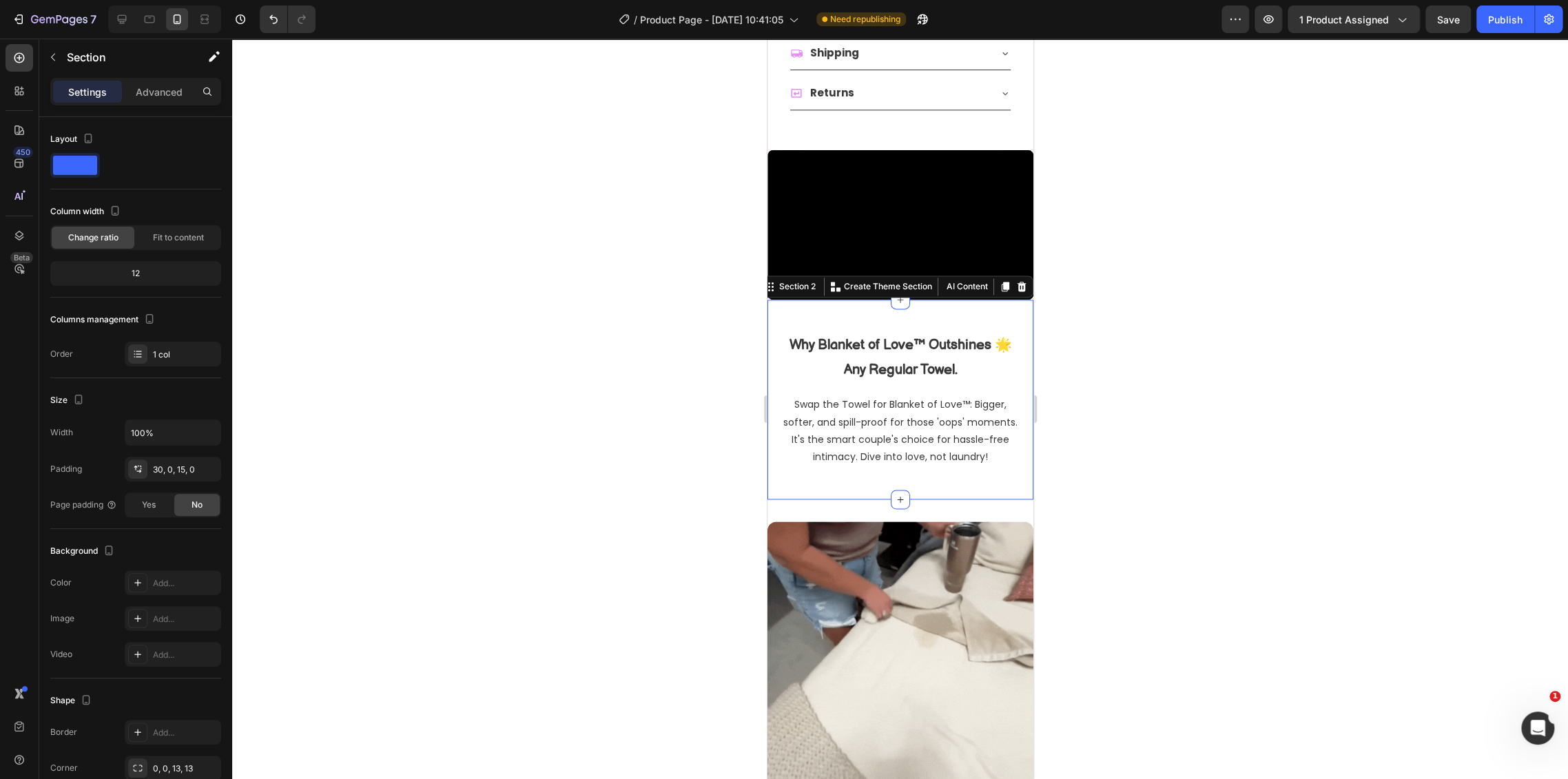
click at [926, 300] on div "Why Blanket of Love™ Outshines 🌟 Any Regular Towel. Heading Row Swap the Towel …" at bounding box center [899, 399] width 266 height 200
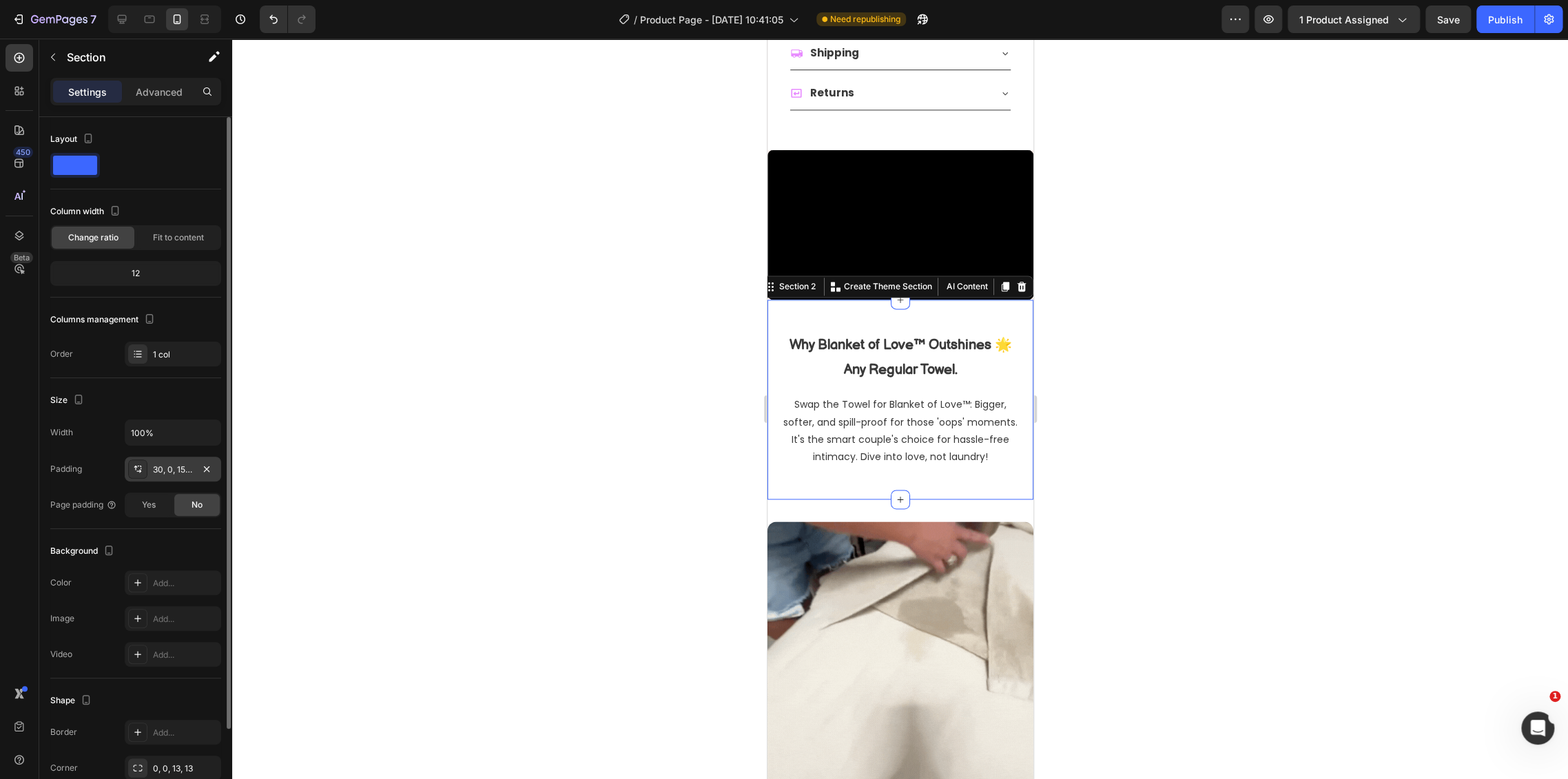
click at [156, 469] on div "30, 0, 15, 0" at bounding box center [173, 470] width 40 height 12
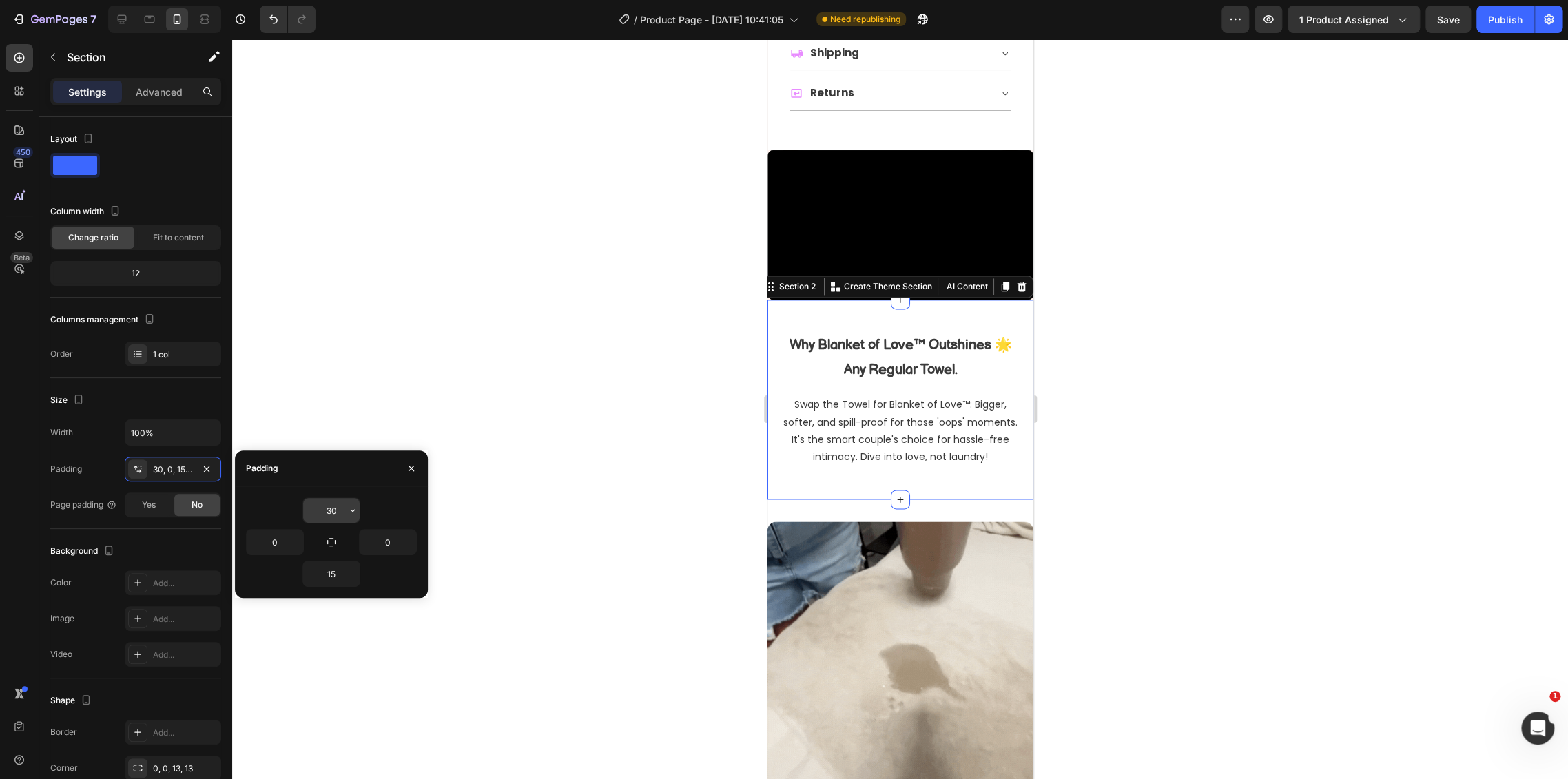
click at [339, 513] on input "30" at bounding box center [331, 511] width 56 height 25
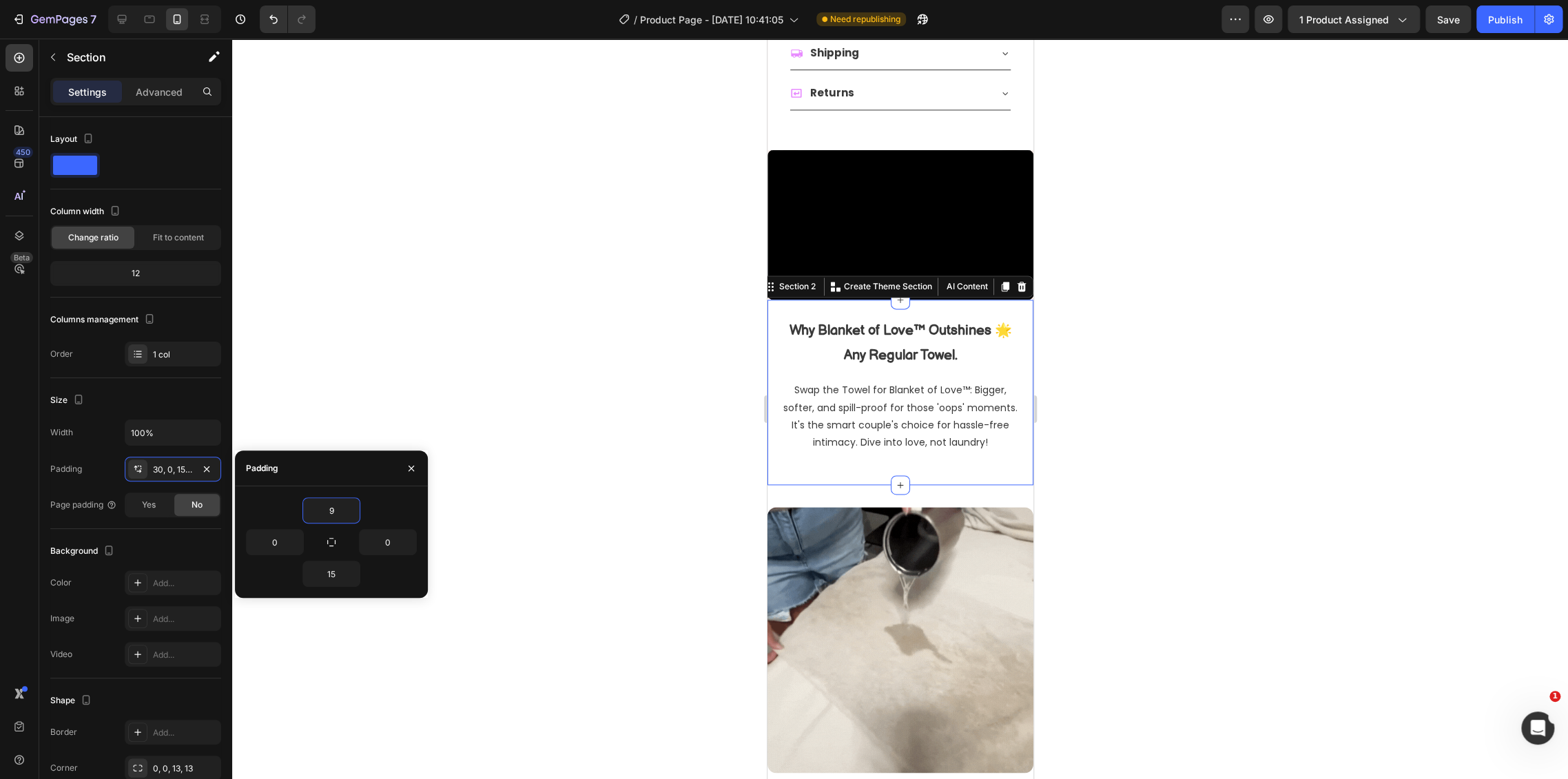
type input "10"
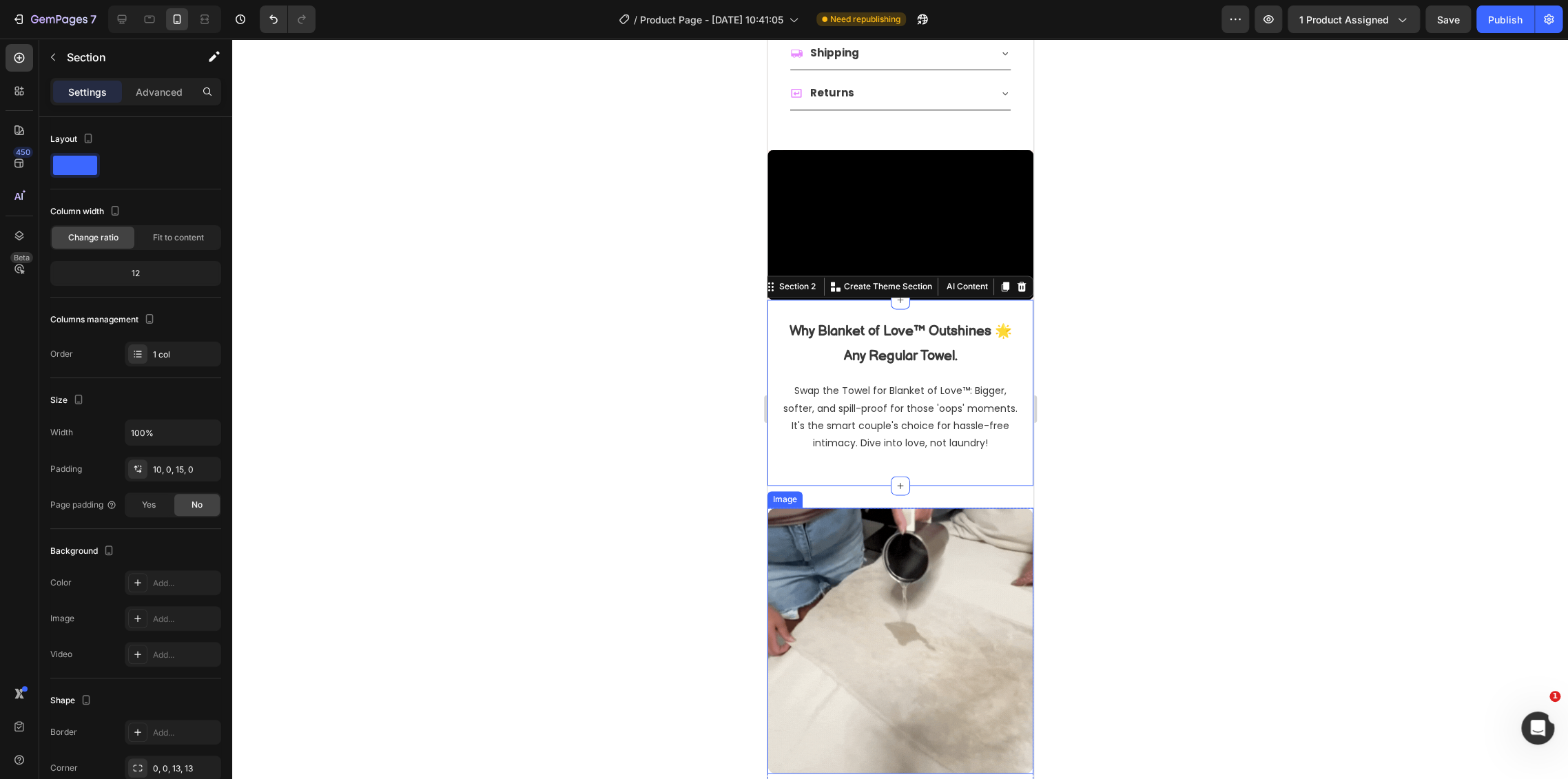
click at [1118, 488] on div at bounding box center [900, 409] width 1336 height 741
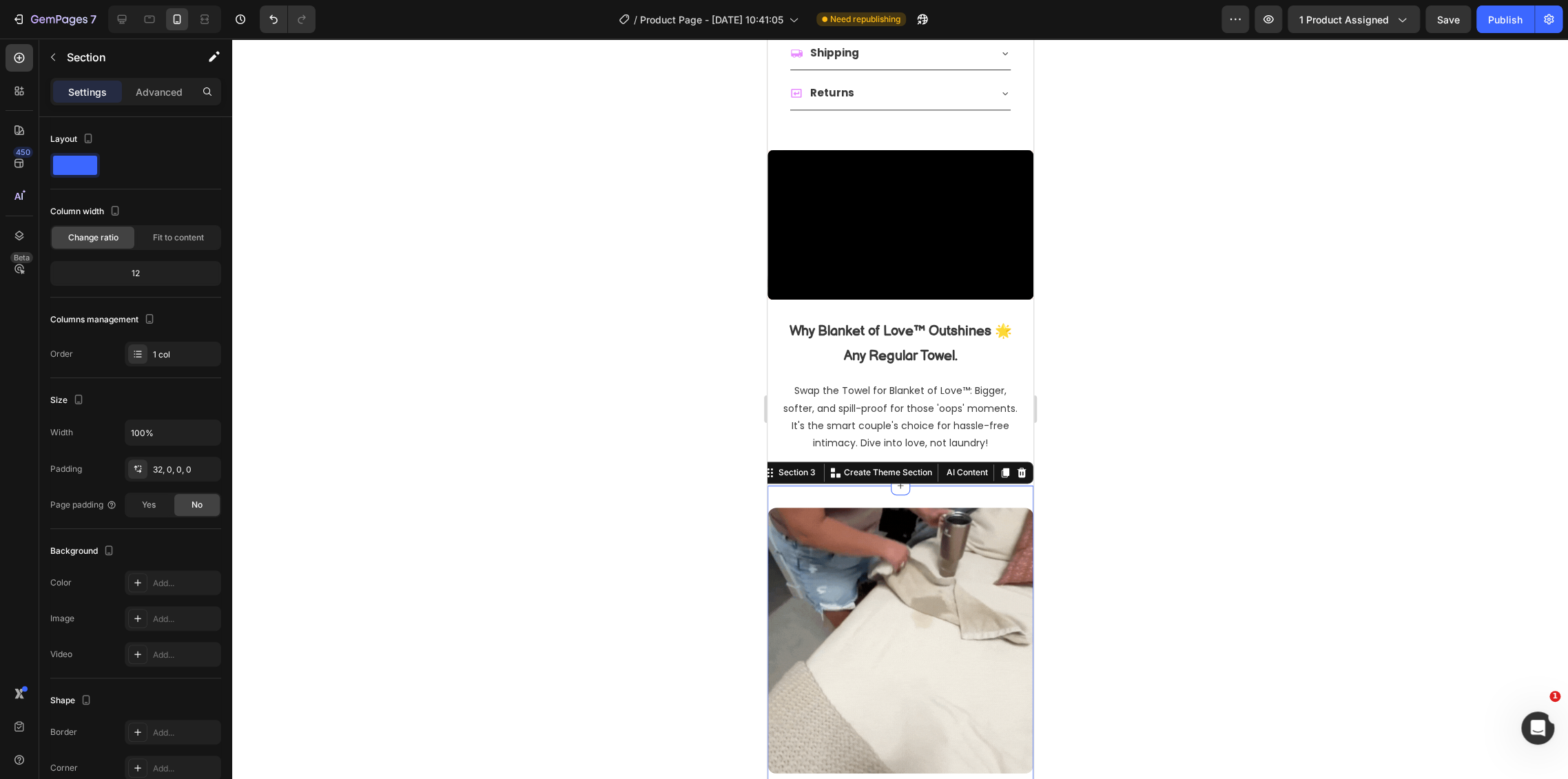
click at [1016, 415] on div "Swap the Towel for Blanket of Love™: Bigger, softer, and spill-proof for those …" at bounding box center [899, 417] width 266 height 95
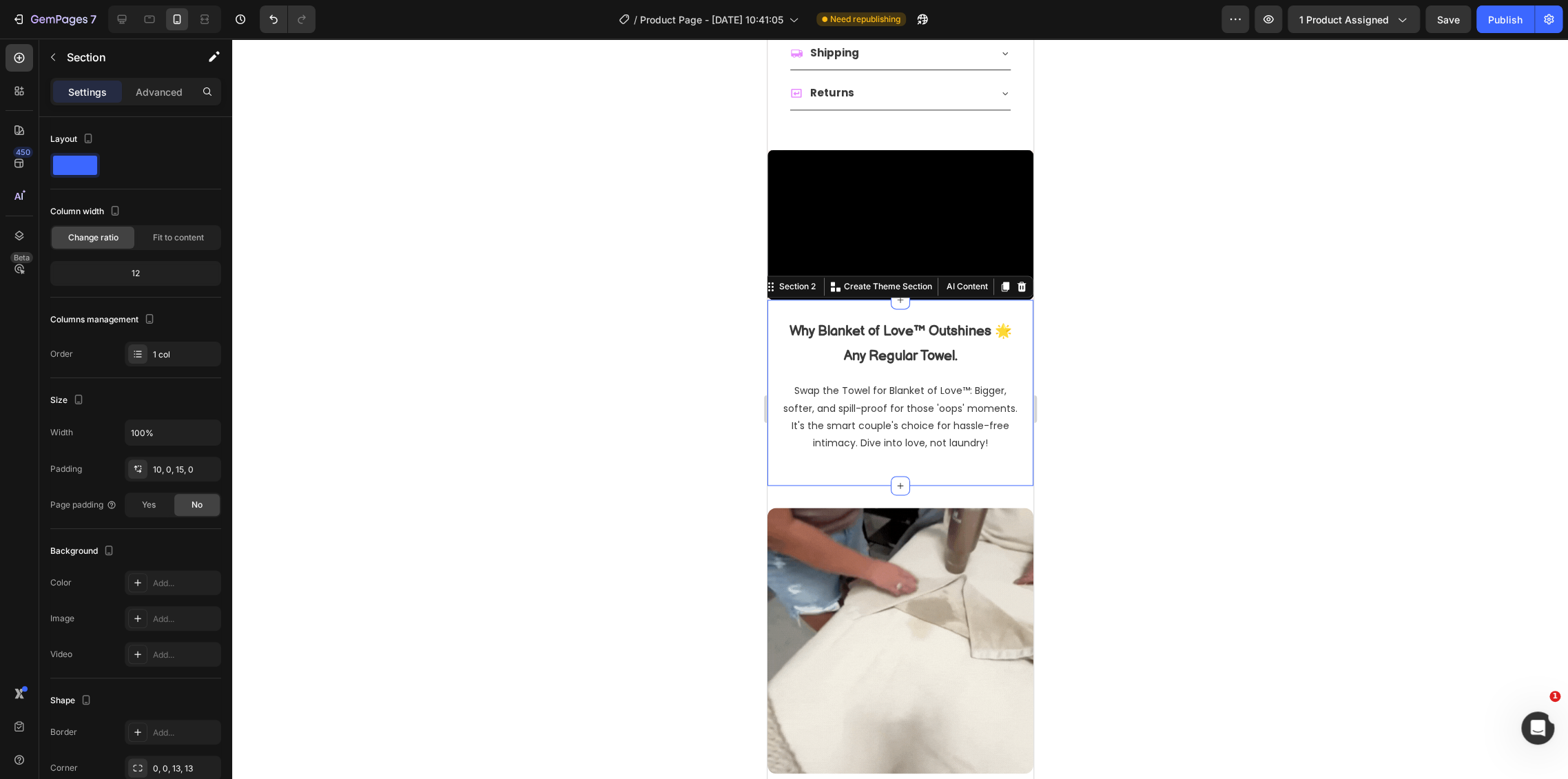
click at [939, 451] on div "Why Blanket of Love™ Outshines 🌟 Any Regular Towel. Heading Row Swap the Towel …" at bounding box center [899, 390] width 266 height 168
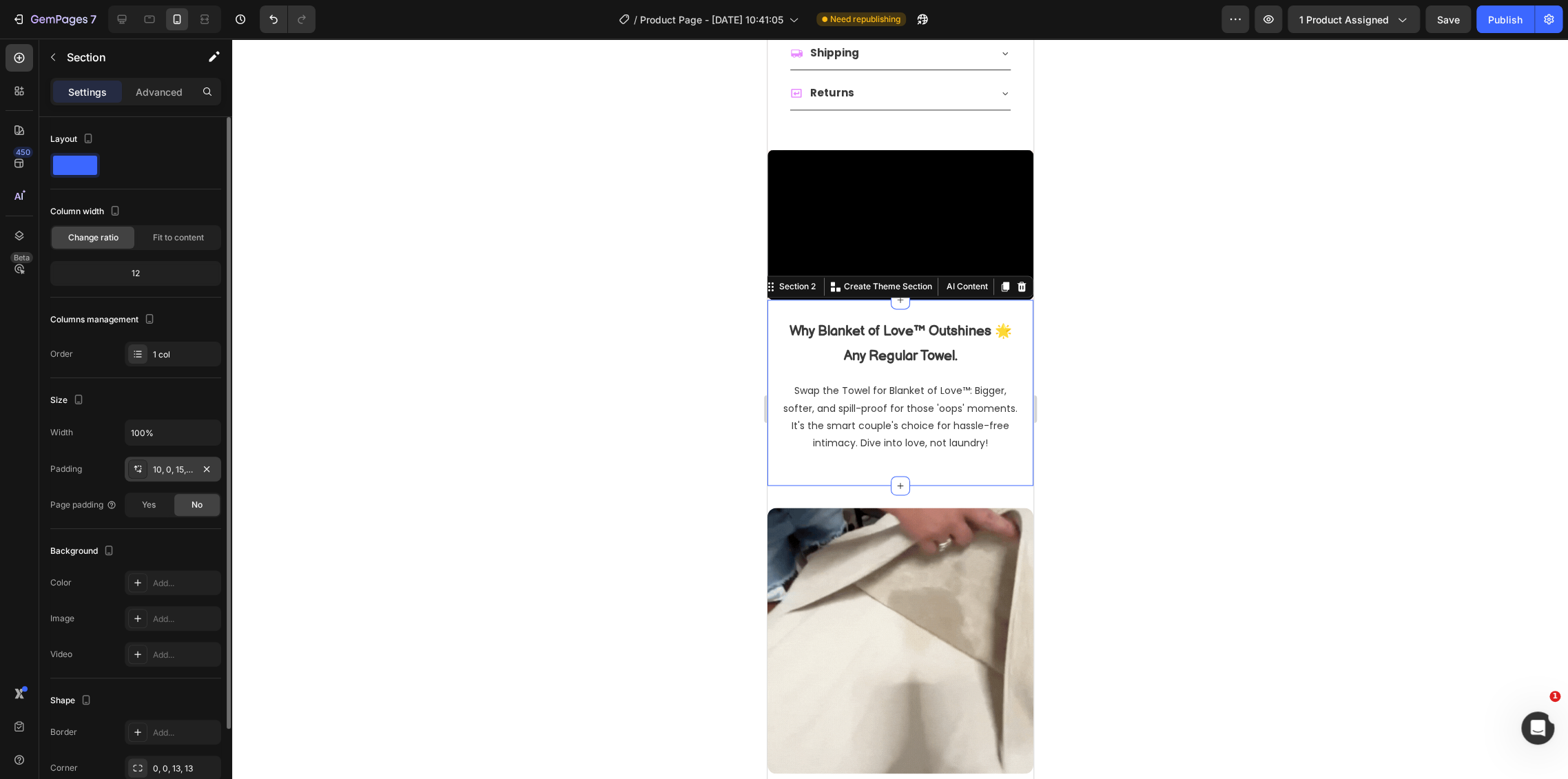
click at [176, 466] on div "10, 0, 15, 0" at bounding box center [173, 470] width 40 height 12
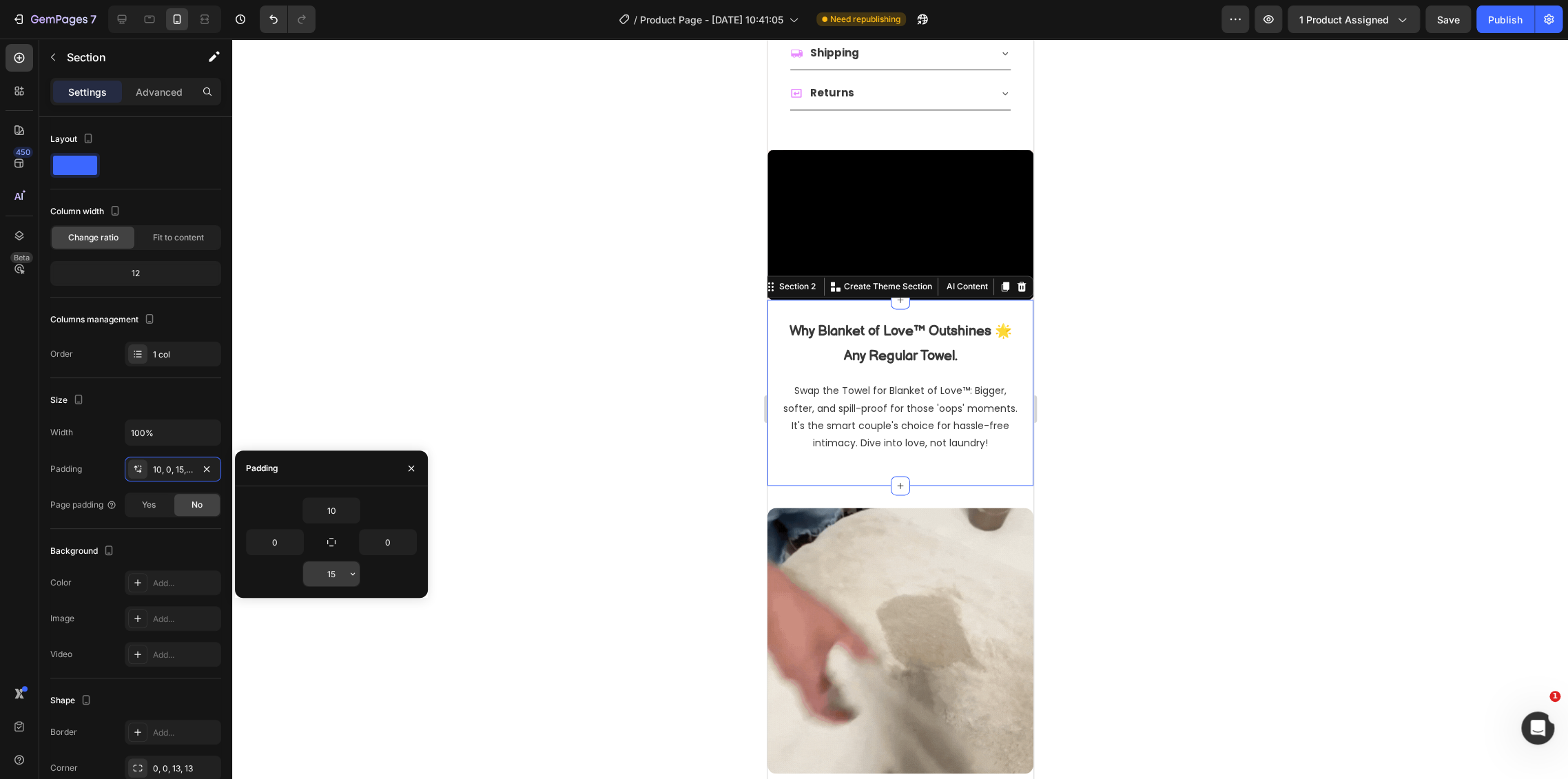
drag, startPoint x: 323, startPoint y: 568, endPoint x: 336, endPoint y: 568, distance: 13.0
click at [323, 568] on input "15" at bounding box center [331, 574] width 56 height 25
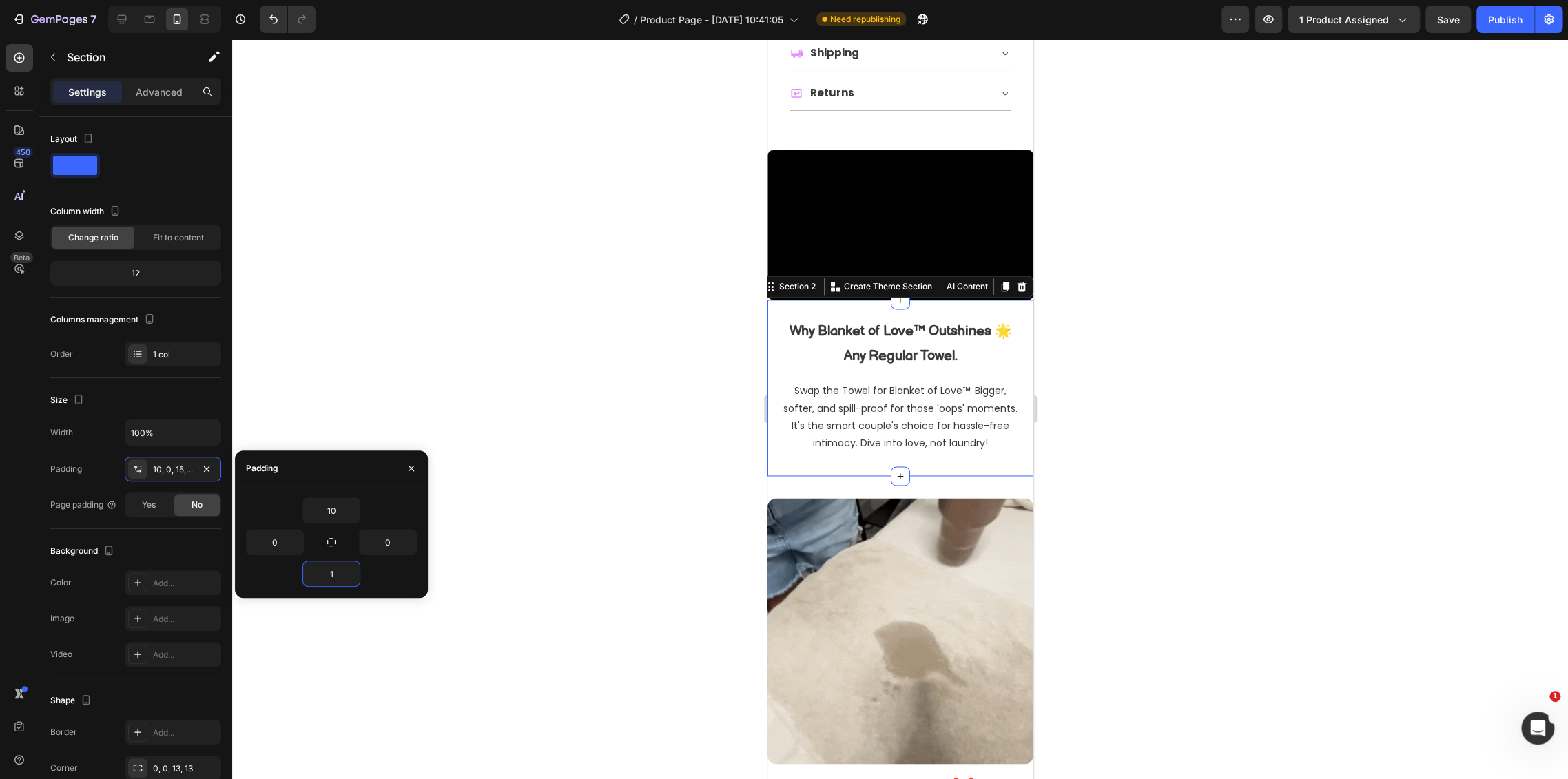
type input "0"
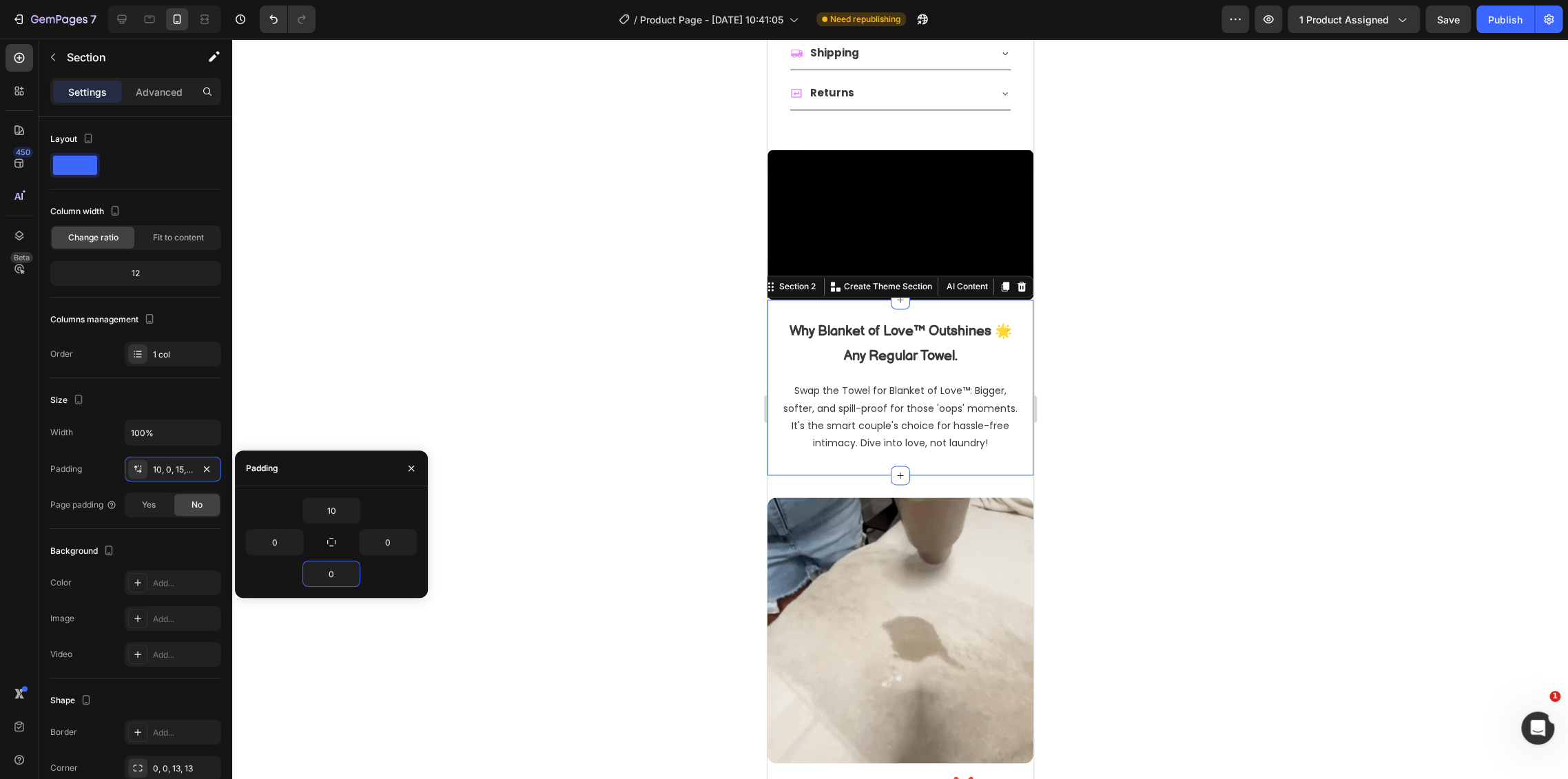
click at [1175, 460] on div at bounding box center [900, 409] width 1336 height 741
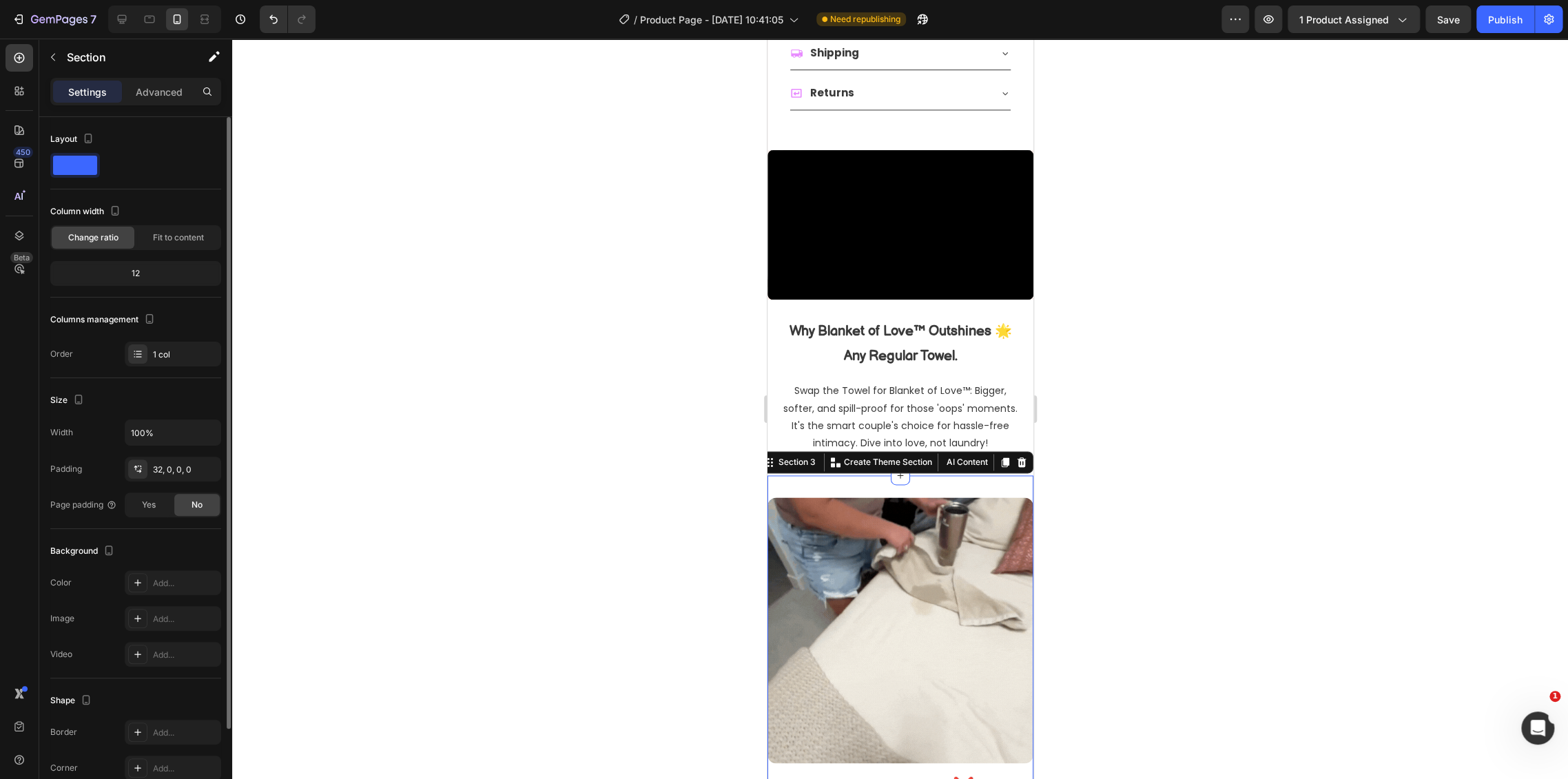
click at [171, 481] on div "Width 100% Padding 32, 0, 0, 0 Page padding Yes No" at bounding box center [136, 468] width 171 height 98
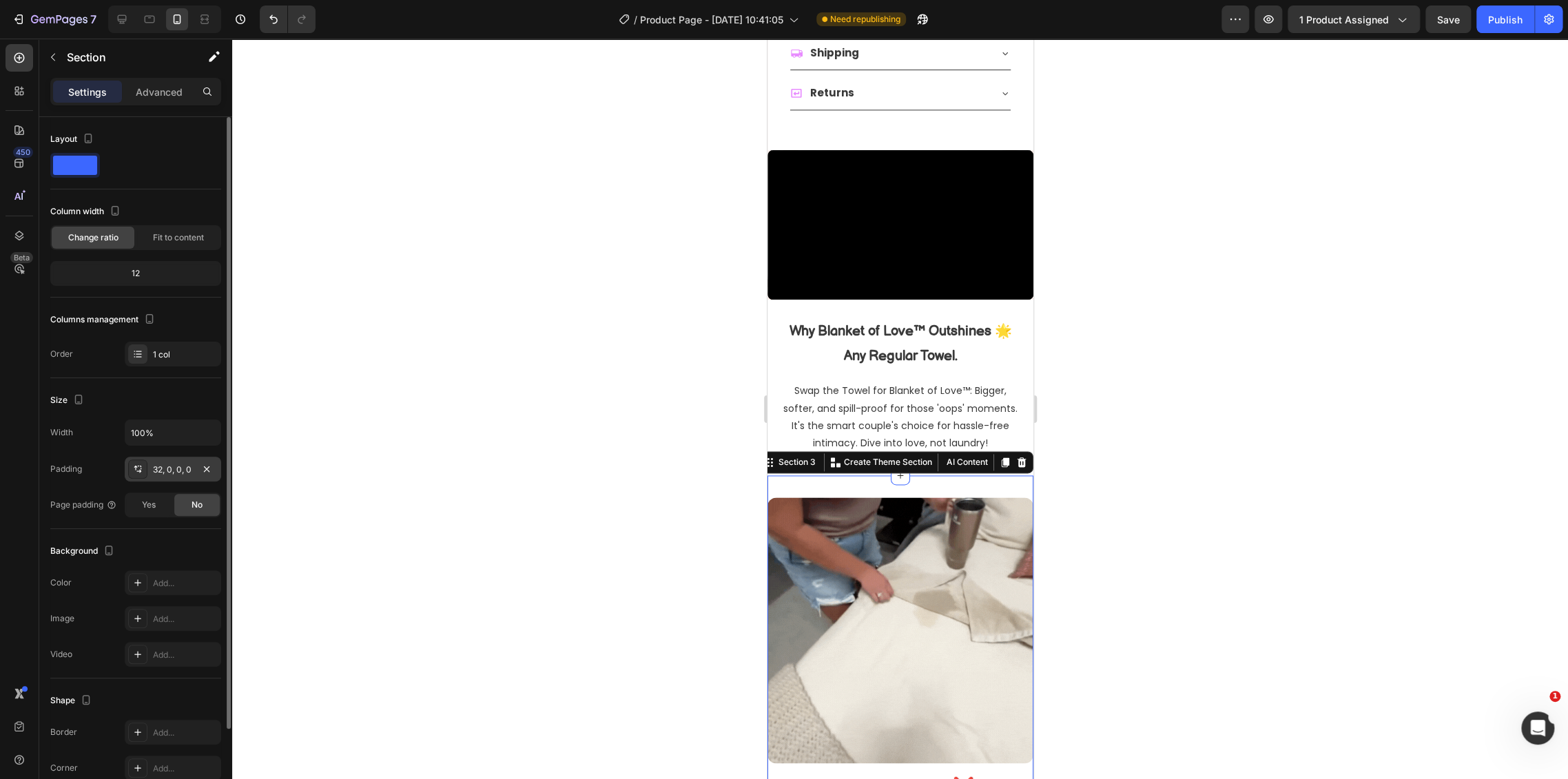
click at [173, 466] on div "32, 0, 0, 0" at bounding box center [173, 470] width 40 height 12
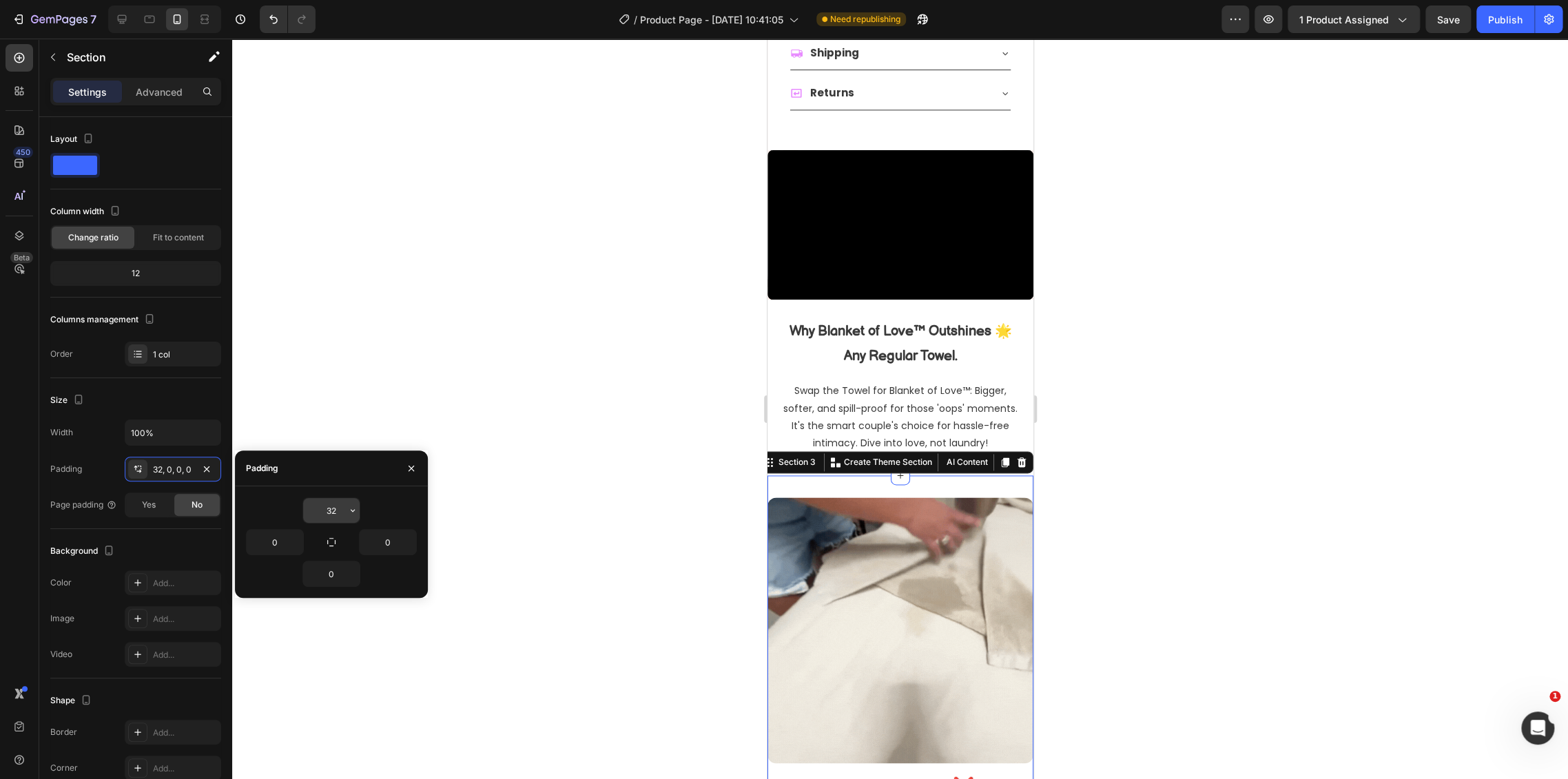
click at [328, 498] on div "32" at bounding box center [331, 510] width 57 height 26
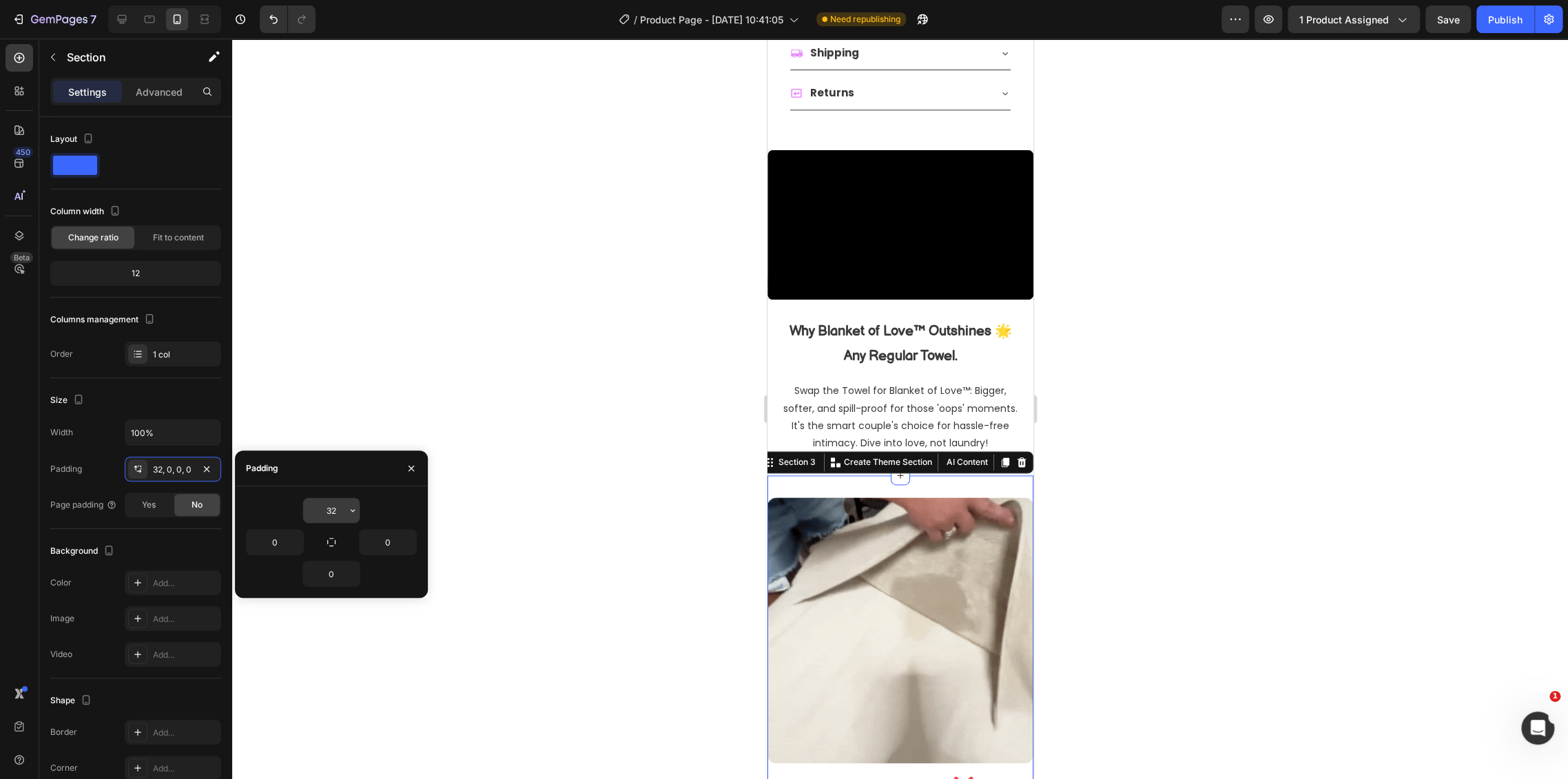
click at [328, 509] on input "32" at bounding box center [331, 511] width 56 height 25
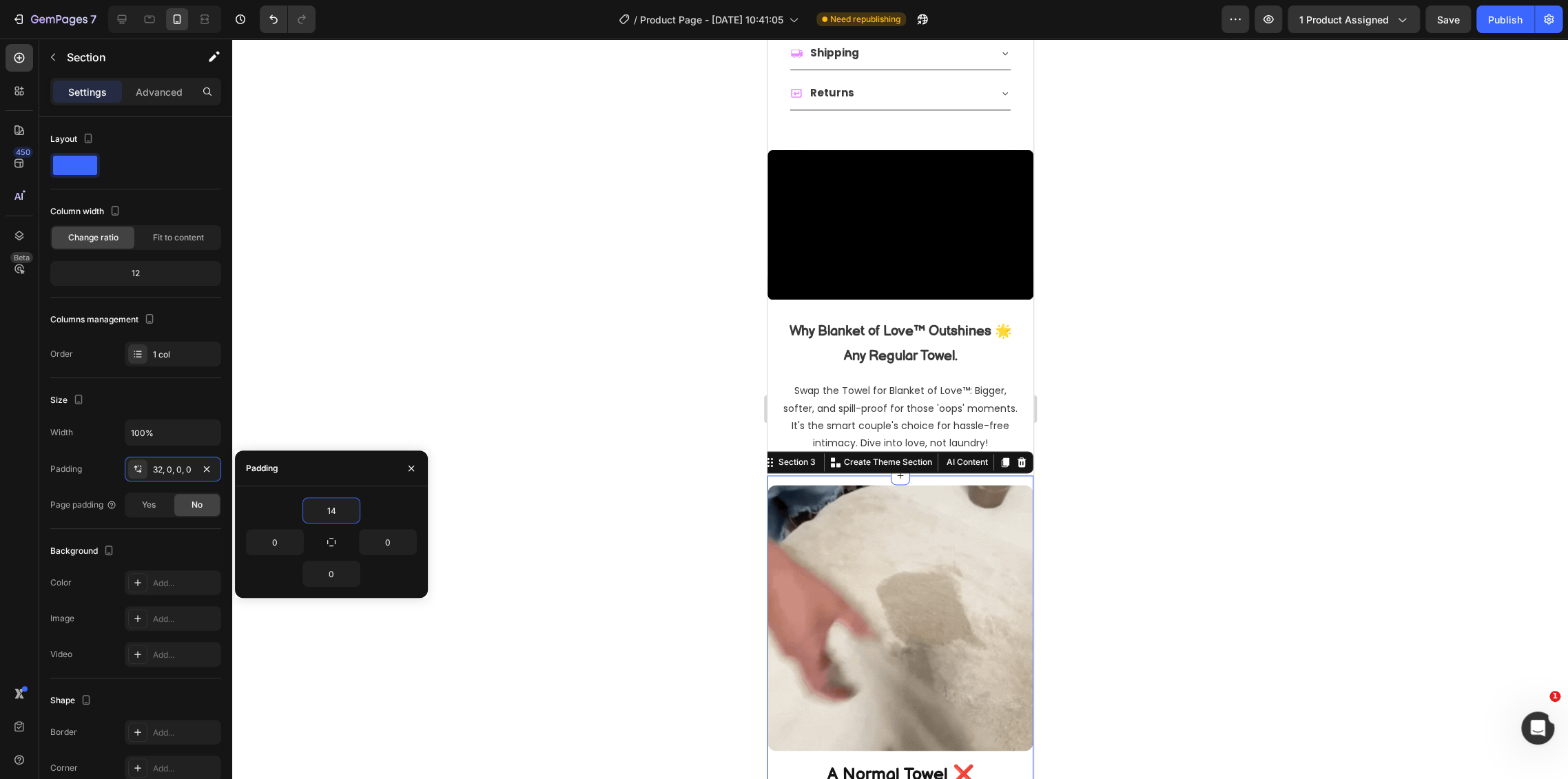
type input "15"
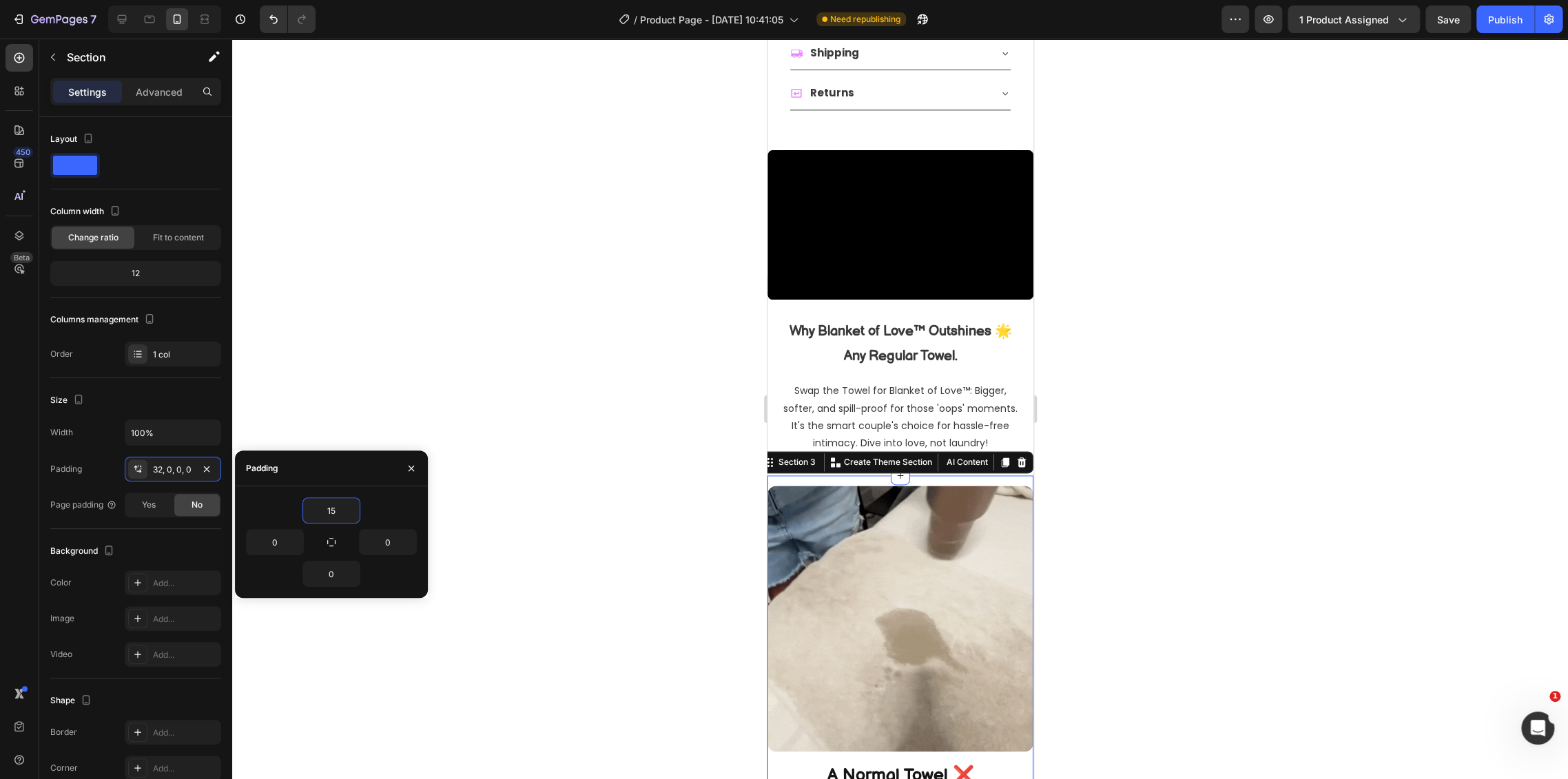
click at [1178, 505] on div at bounding box center [900, 409] width 1336 height 741
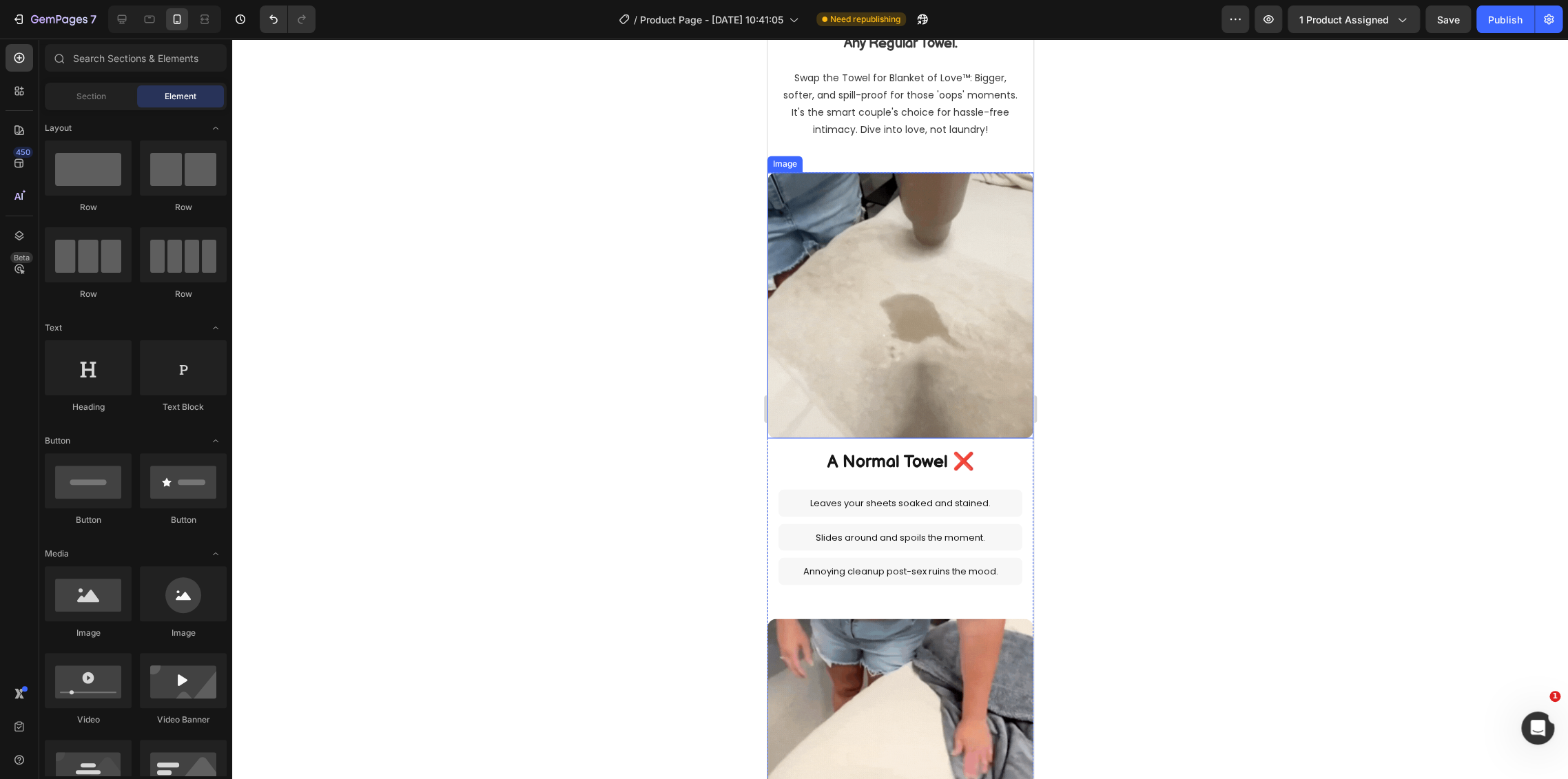
scroll to position [1488, 0]
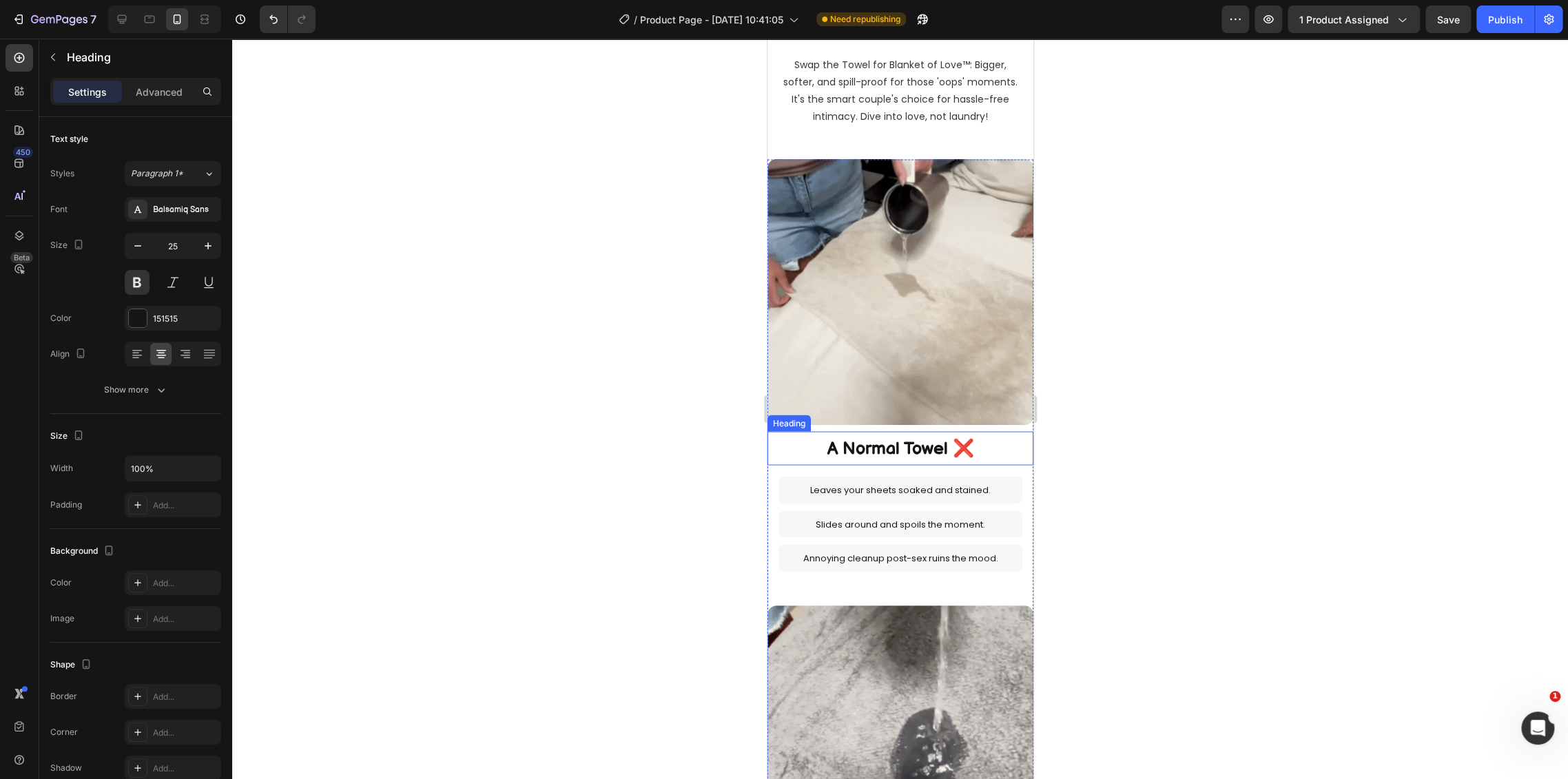
click at [973, 440] on h2 "A Normal Towel ❌" at bounding box center [899, 448] width 266 height 33
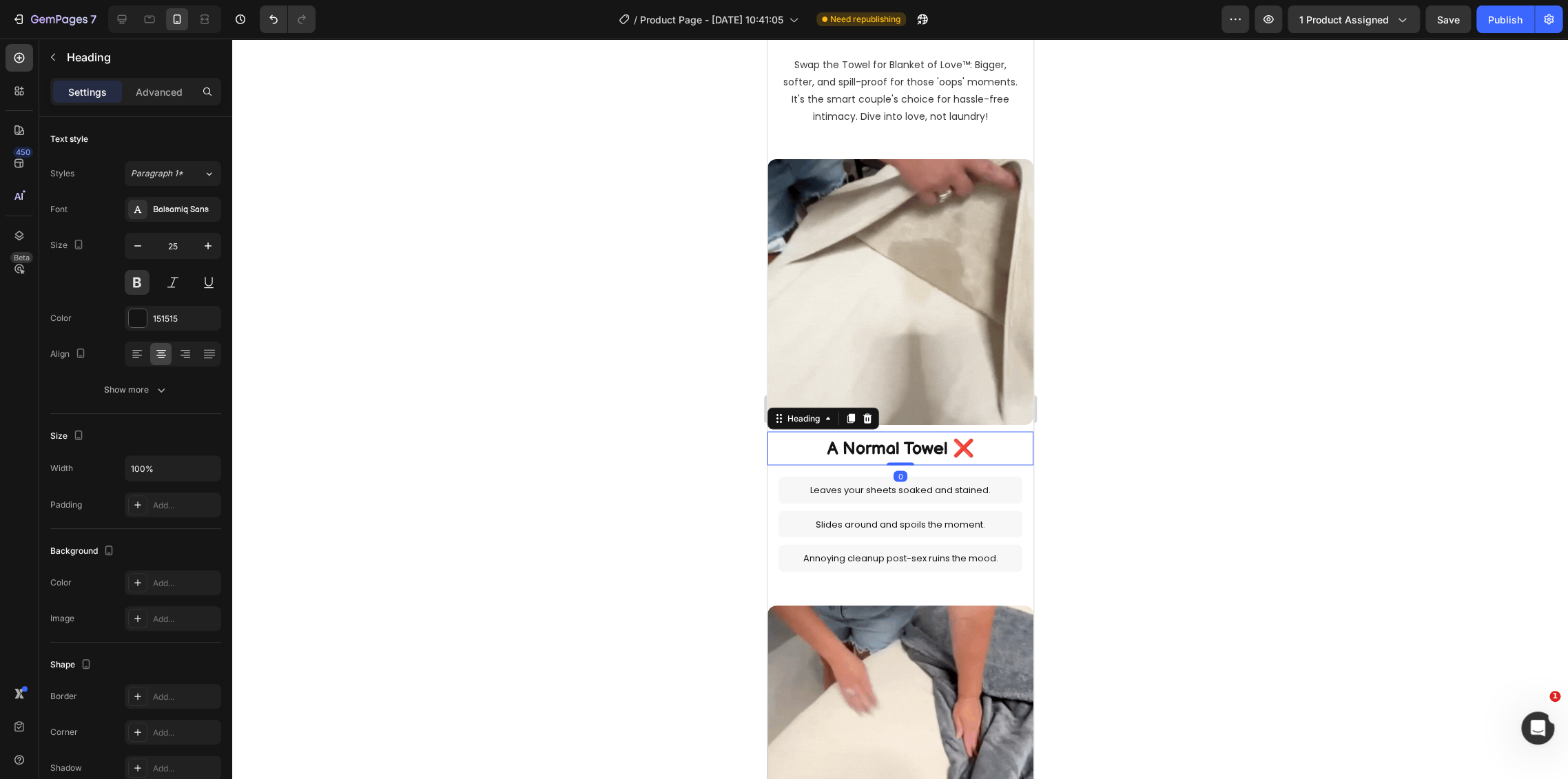
click at [960, 436] on h2 "A Normal Towel ❌" at bounding box center [899, 448] width 266 height 33
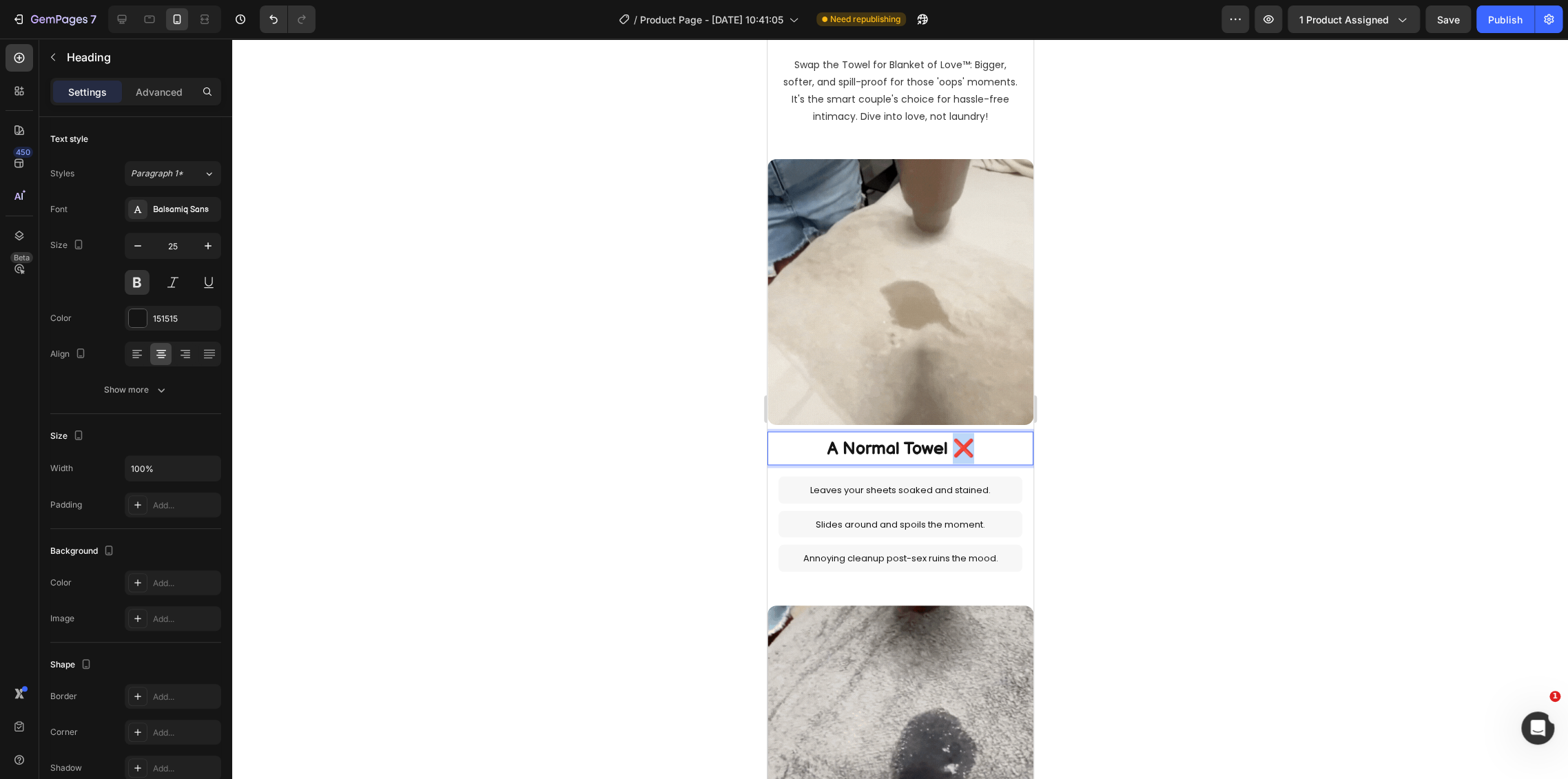
drag, startPoint x: 975, startPoint y: 438, endPoint x: 945, endPoint y: 442, distance: 30.3
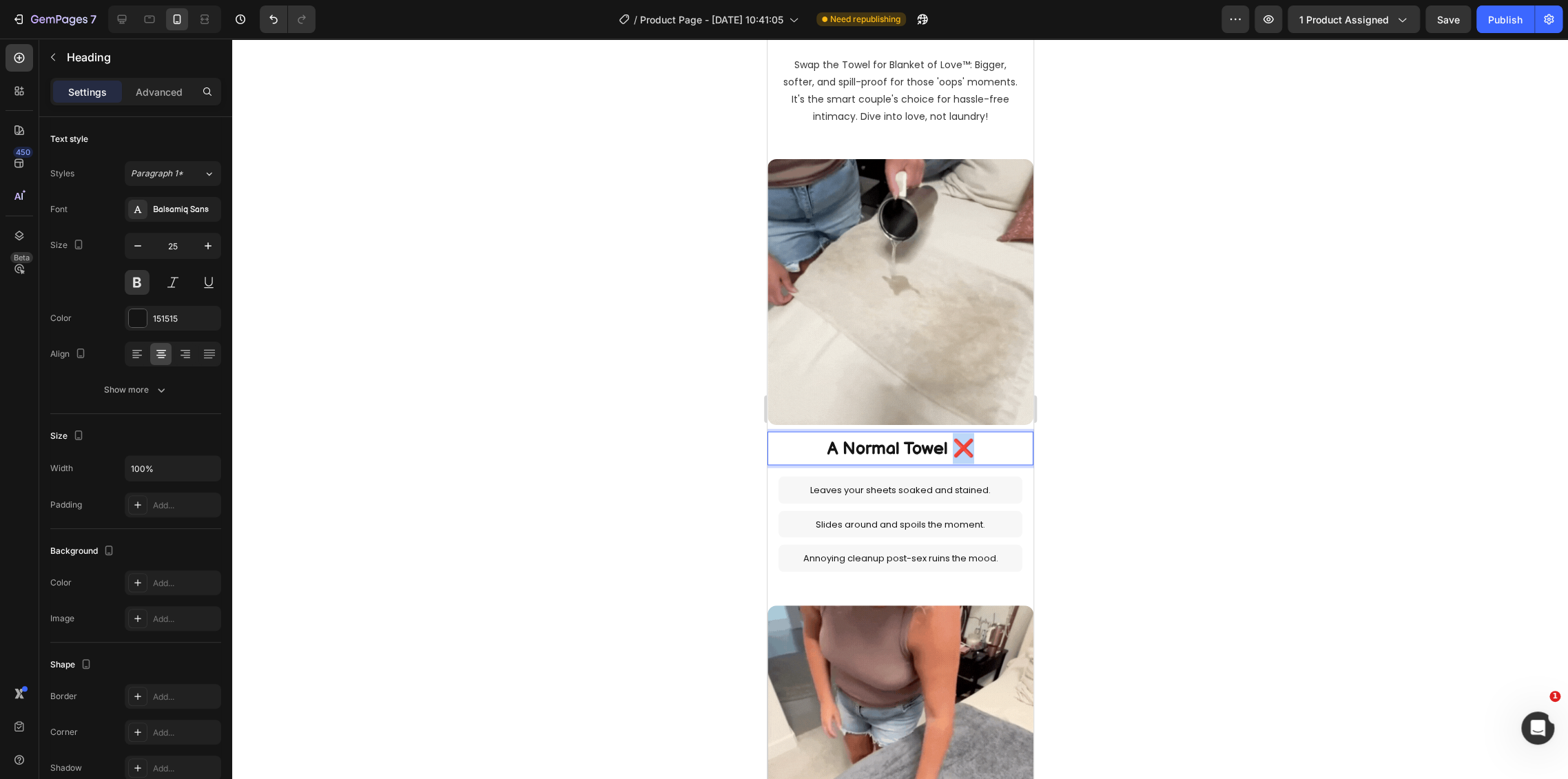
click at [945, 442] on p "A Normal Towel ❌" at bounding box center [899, 448] width 263 height 31
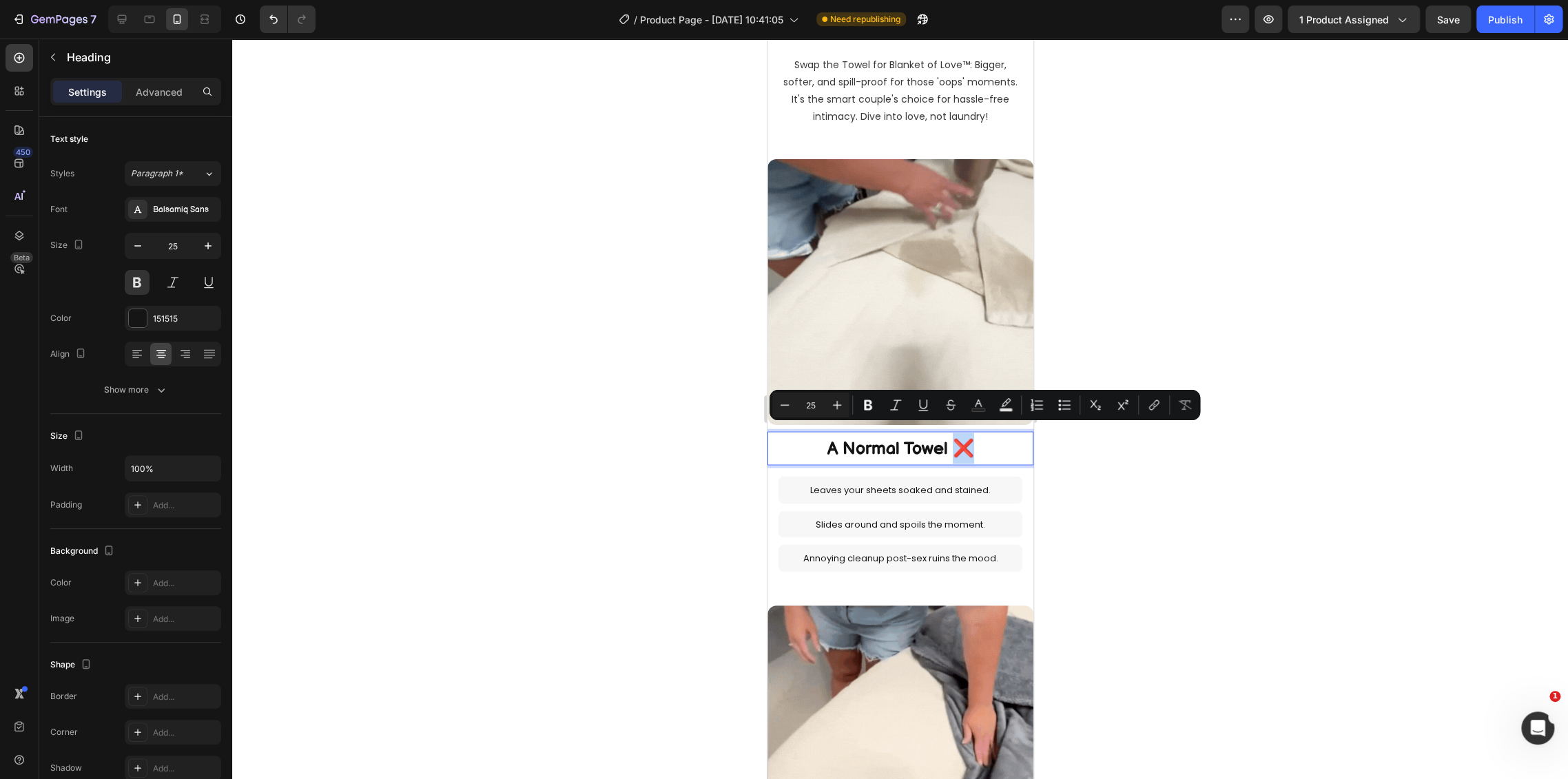
copy p "❌"
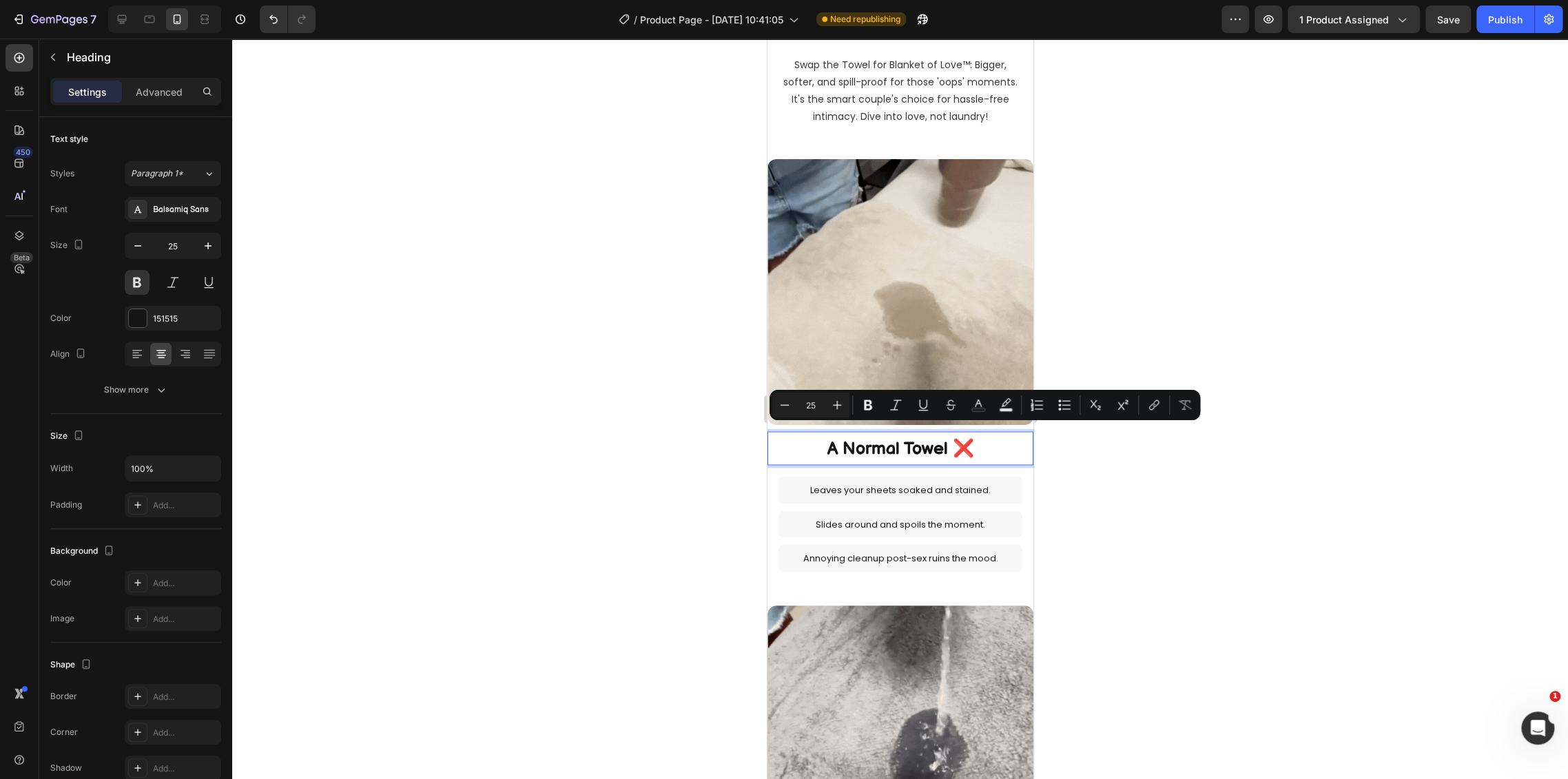
click at [819, 436] on p "A Normal Towel ❌" at bounding box center [899, 448] width 263 height 31
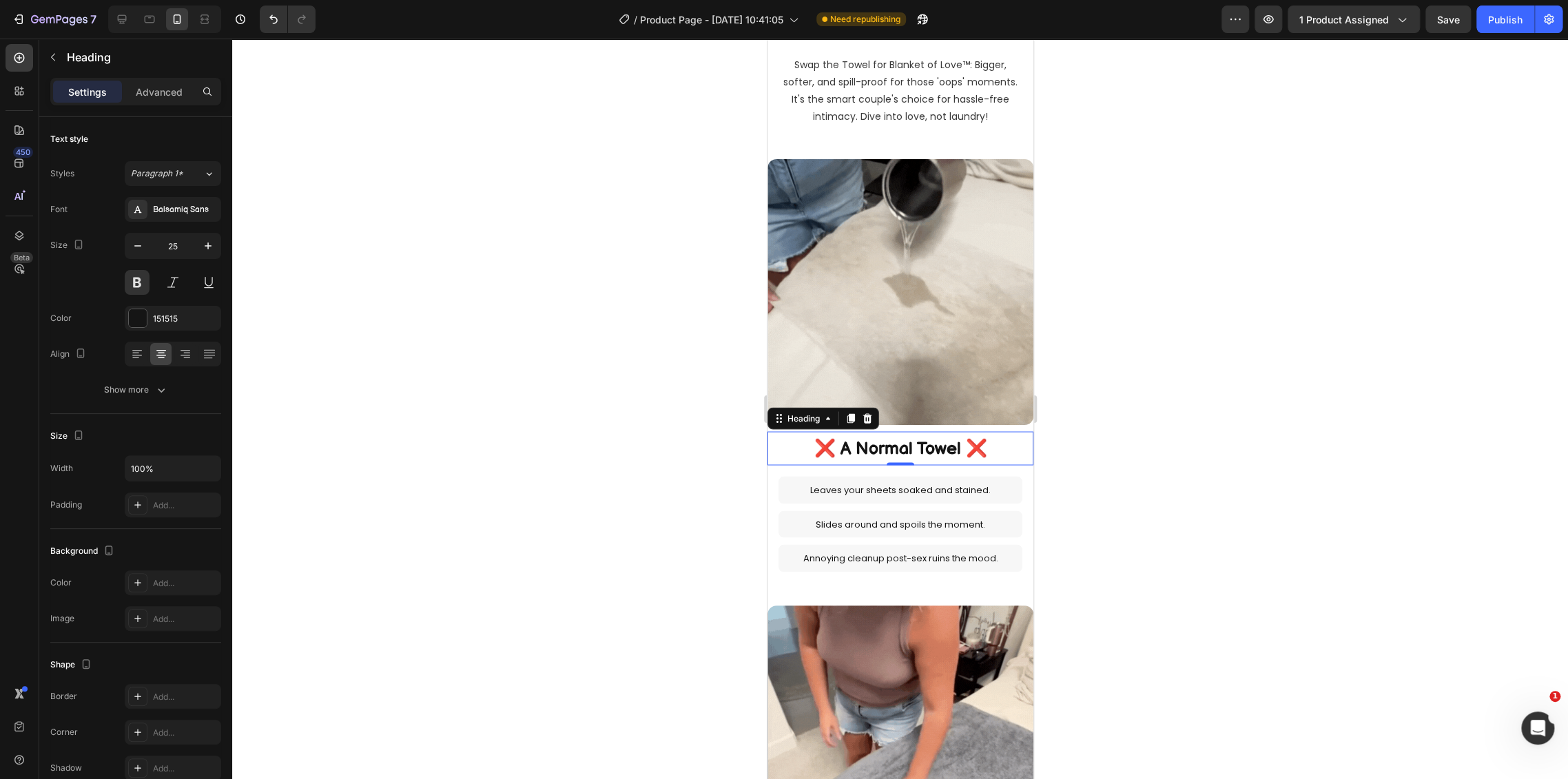
click at [1117, 469] on div at bounding box center [900, 409] width 1336 height 741
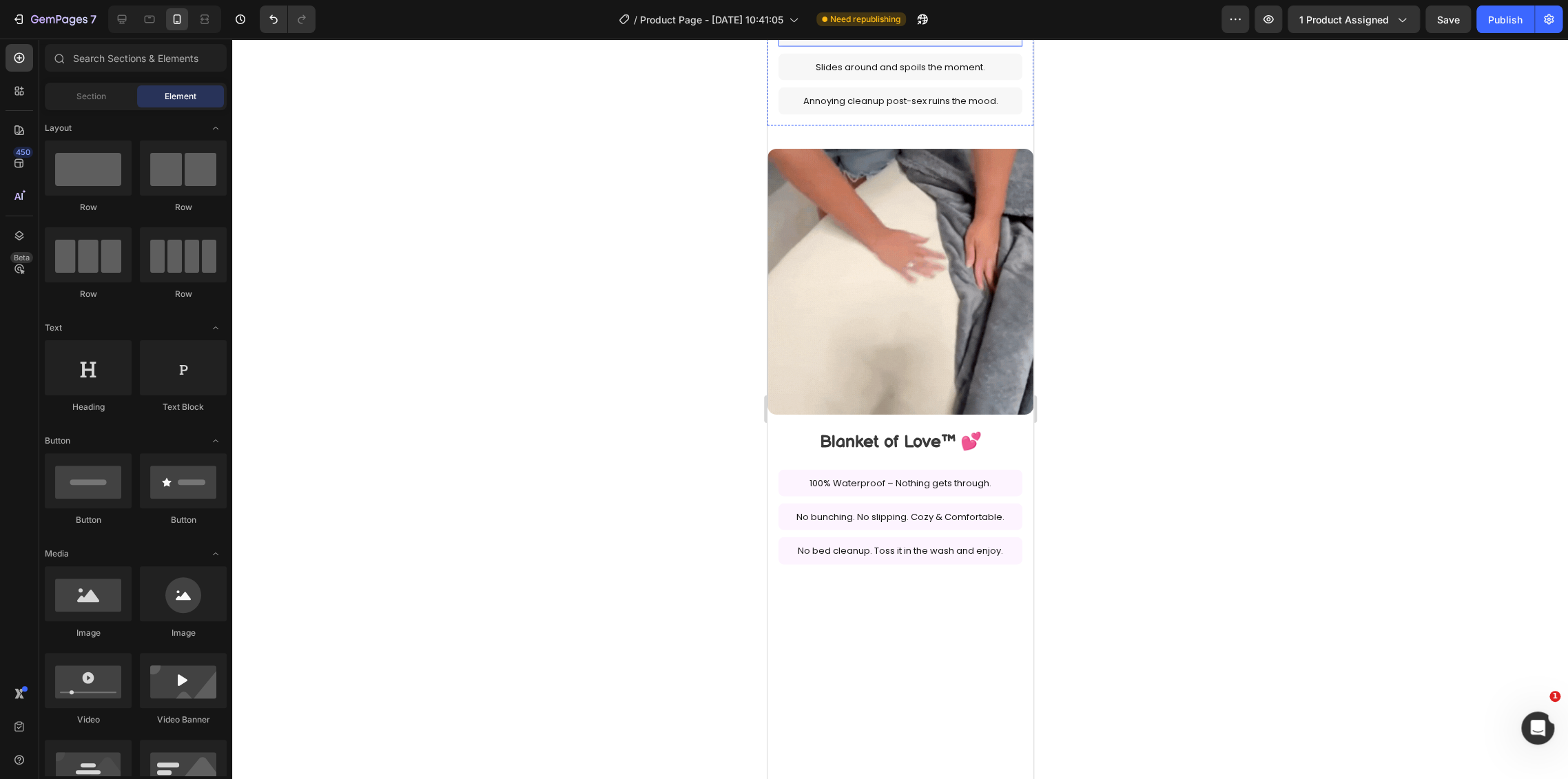
scroll to position [1948, 0]
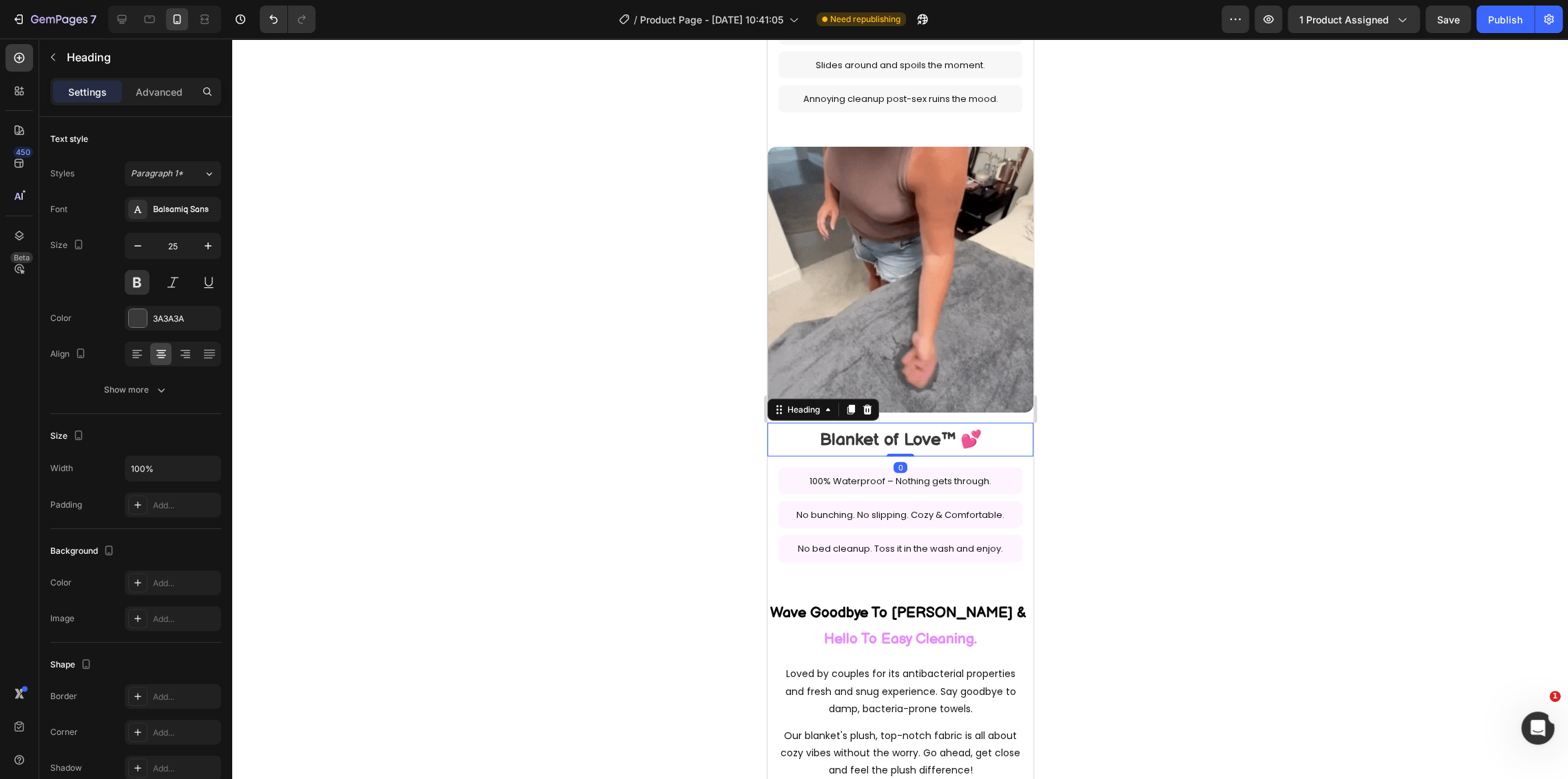
click at [965, 423] on h2 "Blanket of Love™ 💕" at bounding box center [899, 439] width 266 height 33
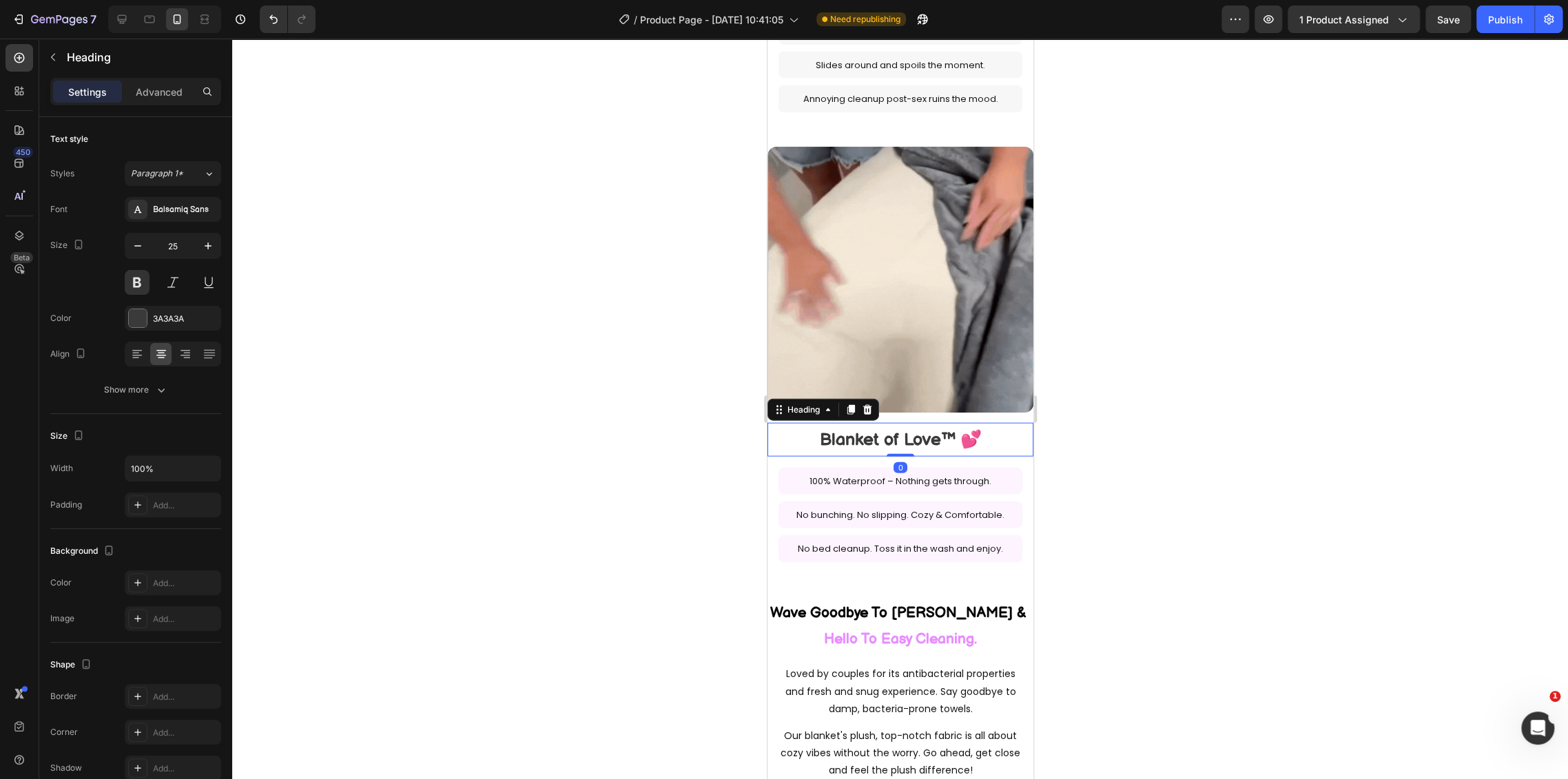
click at [965, 423] on h2 "Blanket of Love™ 💕" at bounding box center [899, 439] width 266 height 33
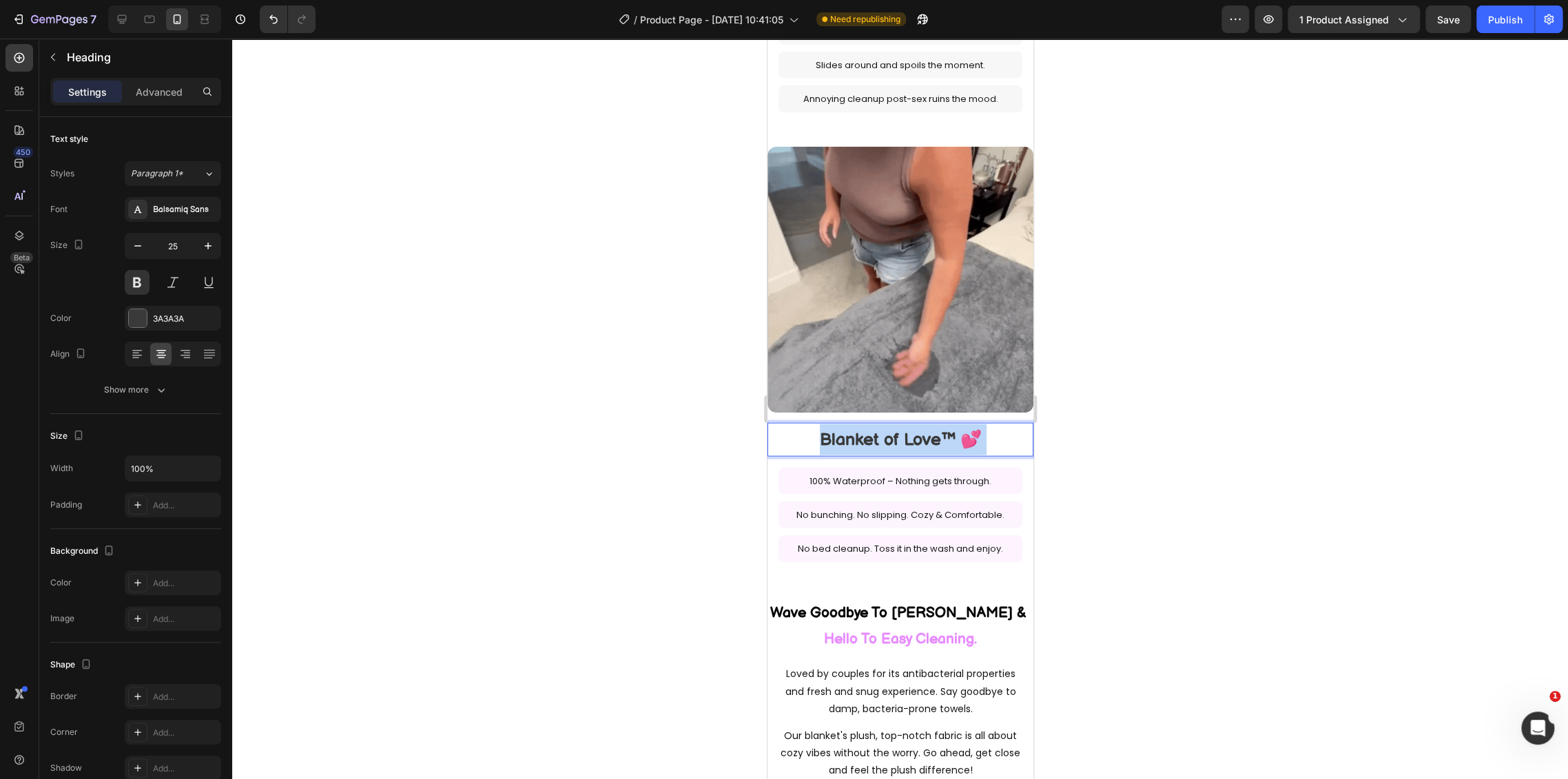
drag, startPoint x: 975, startPoint y: 412, endPoint x: 960, endPoint y: 414, distance: 15.1
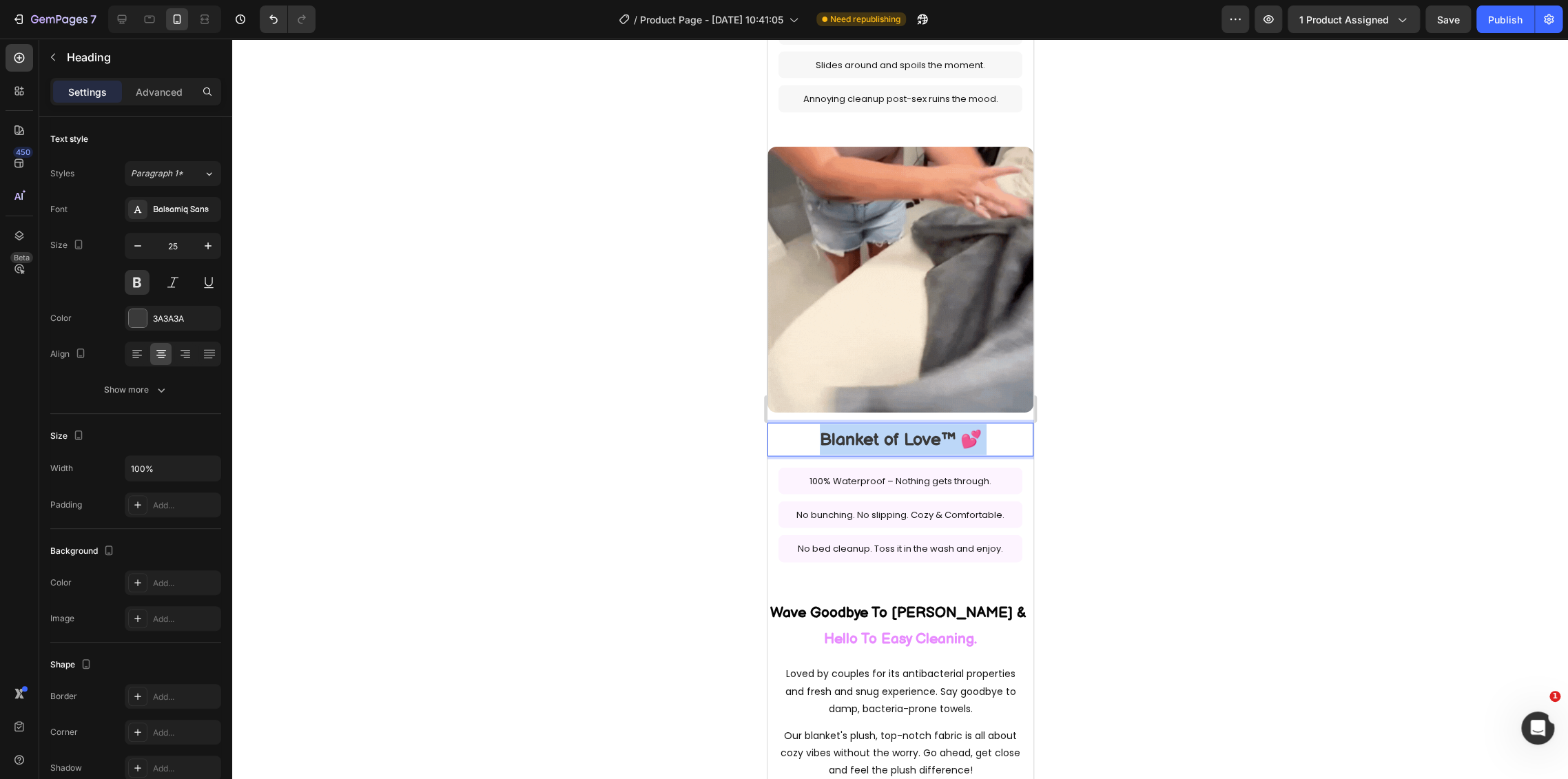
click at [960, 424] on p "Blanket of Love™ 💕" at bounding box center [899, 439] width 263 height 31
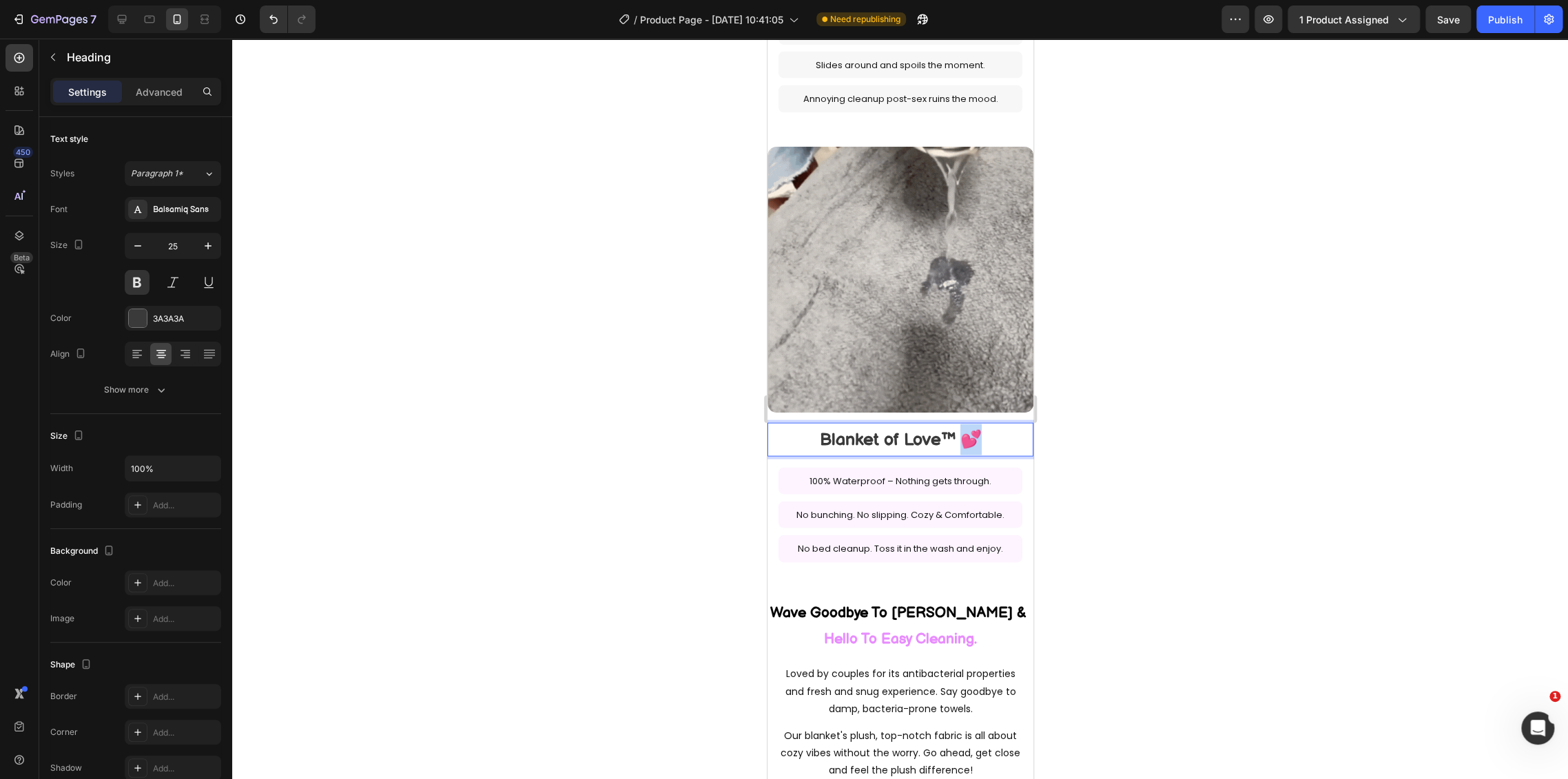
drag, startPoint x: 976, startPoint y: 414, endPoint x: 957, endPoint y: 414, distance: 19.0
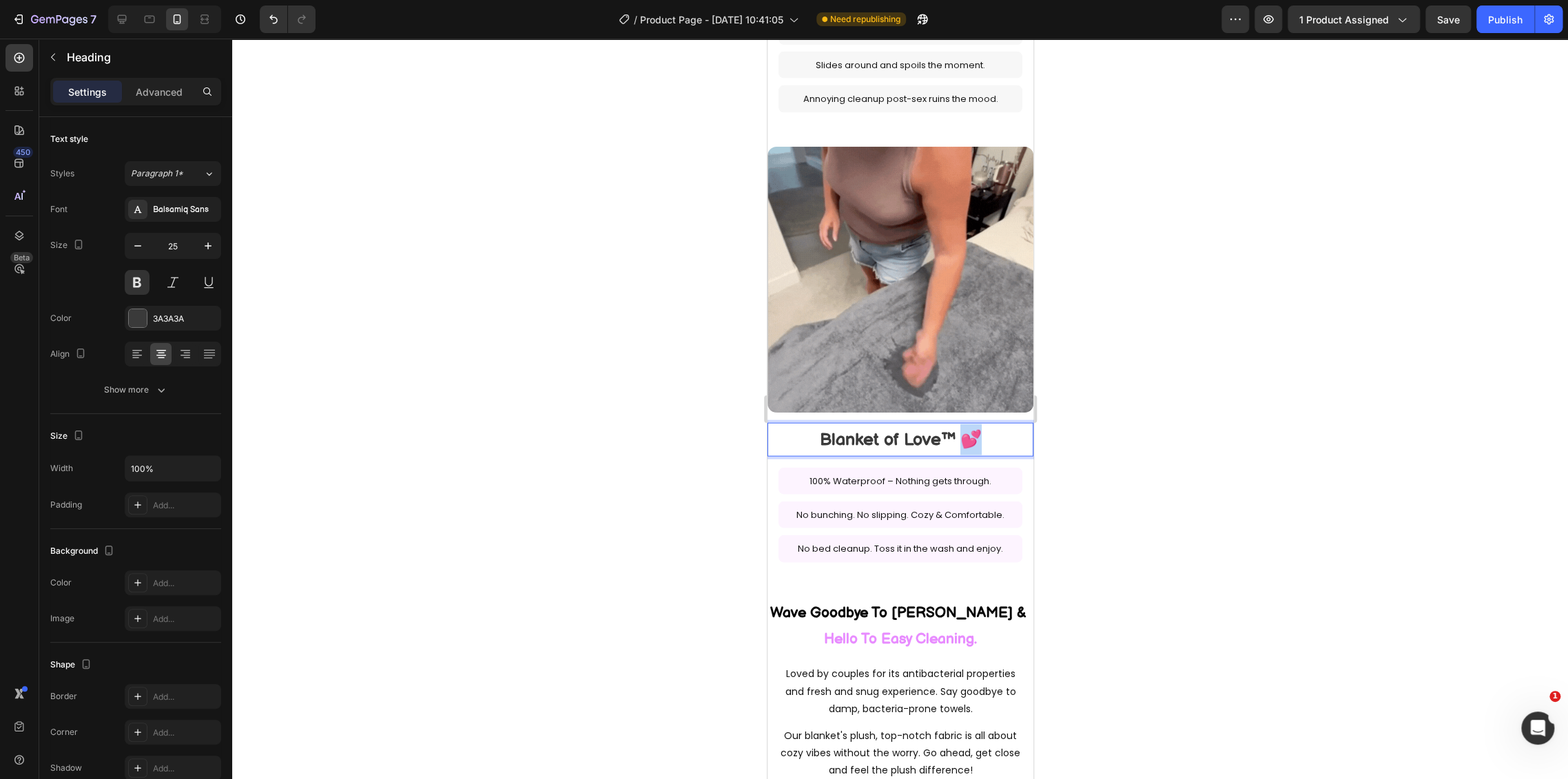
click at [957, 424] on p "Blanket of Love™ 💕" at bounding box center [899, 439] width 263 height 31
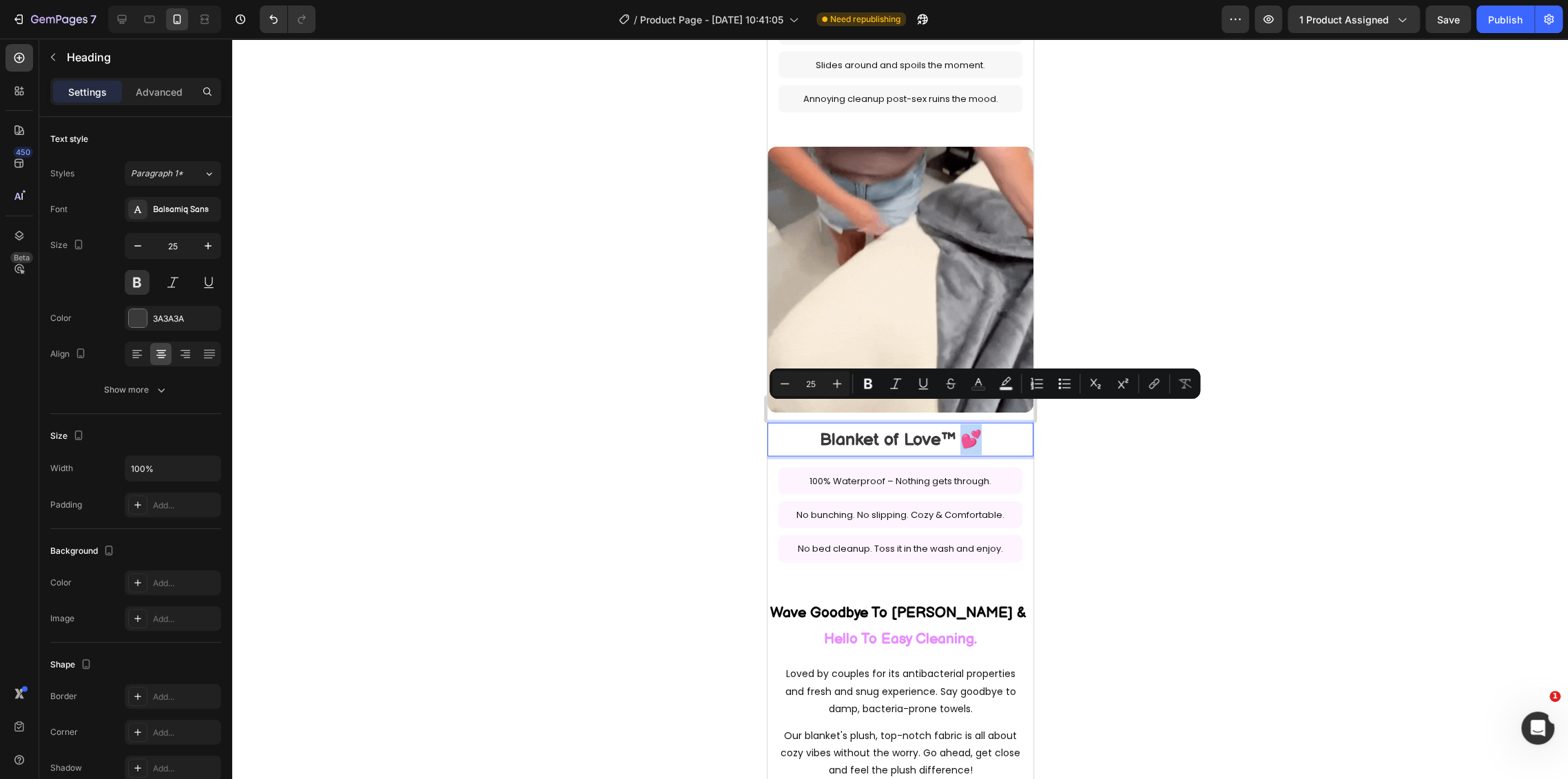
copy p "💕"
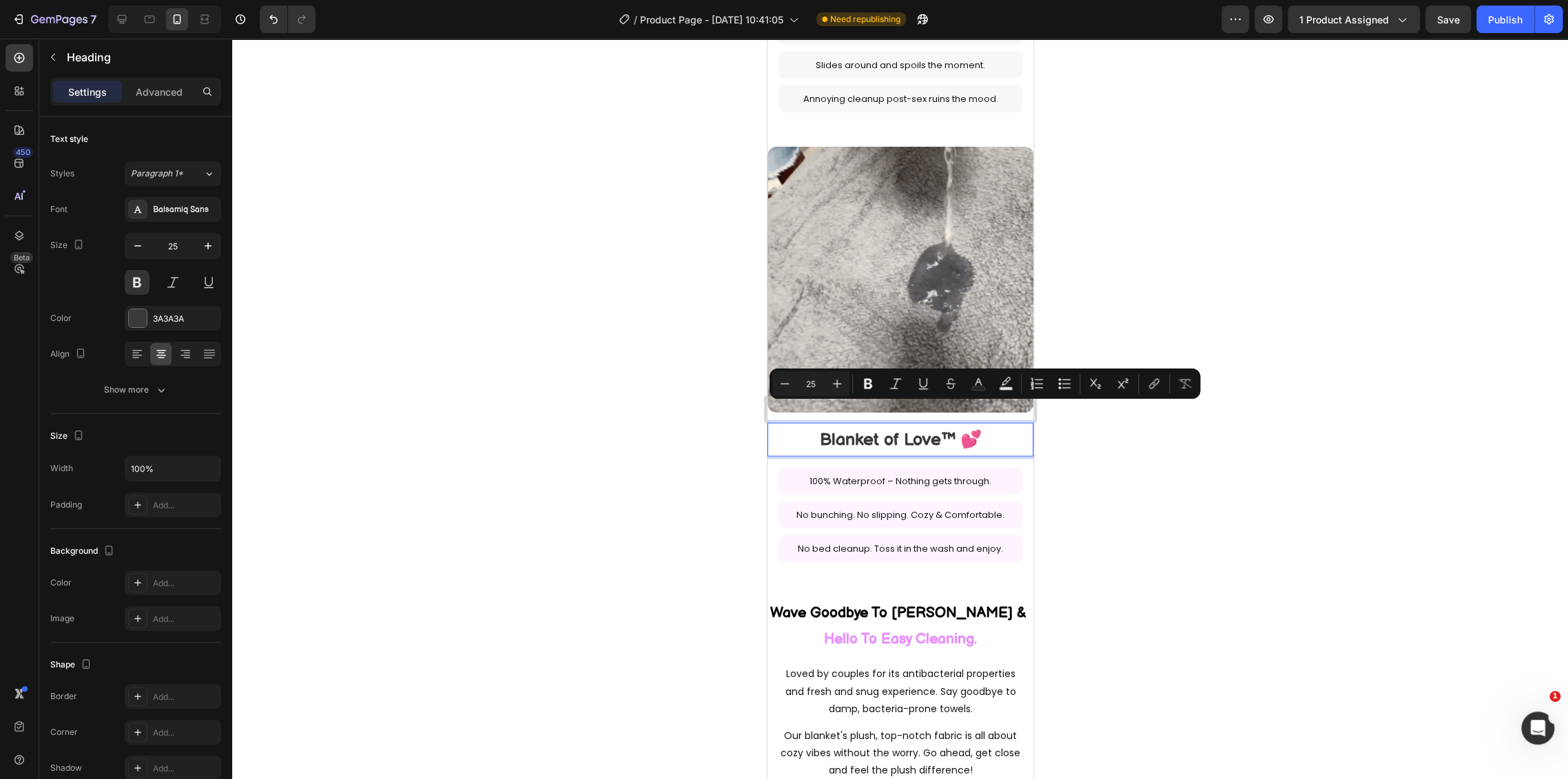
click at [810, 424] on p "Blanket of Love™ 💕" at bounding box center [899, 439] width 263 height 31
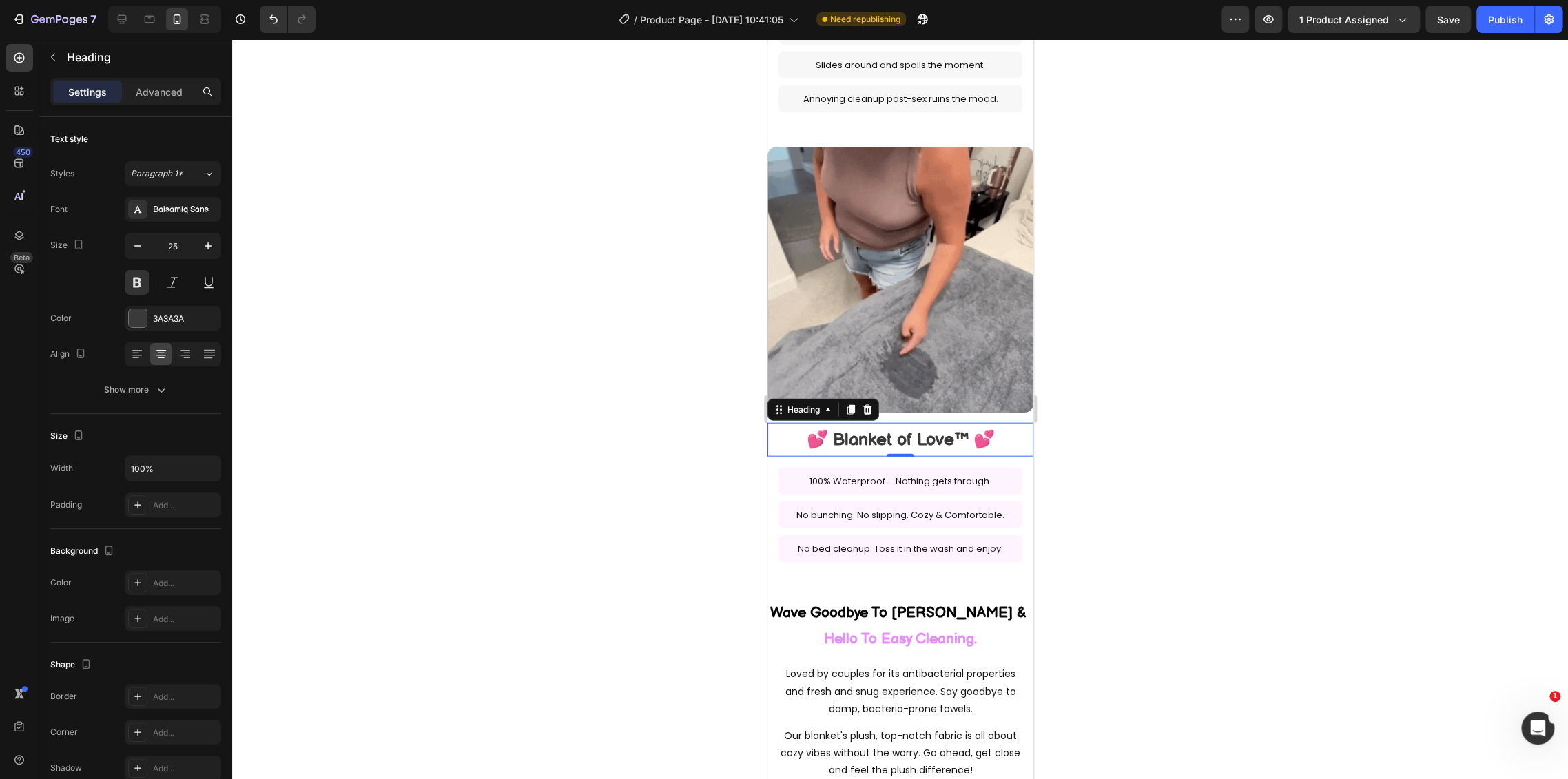
click at [1110, 466] on div at bounding box center [900, 409] width 1336 height 741
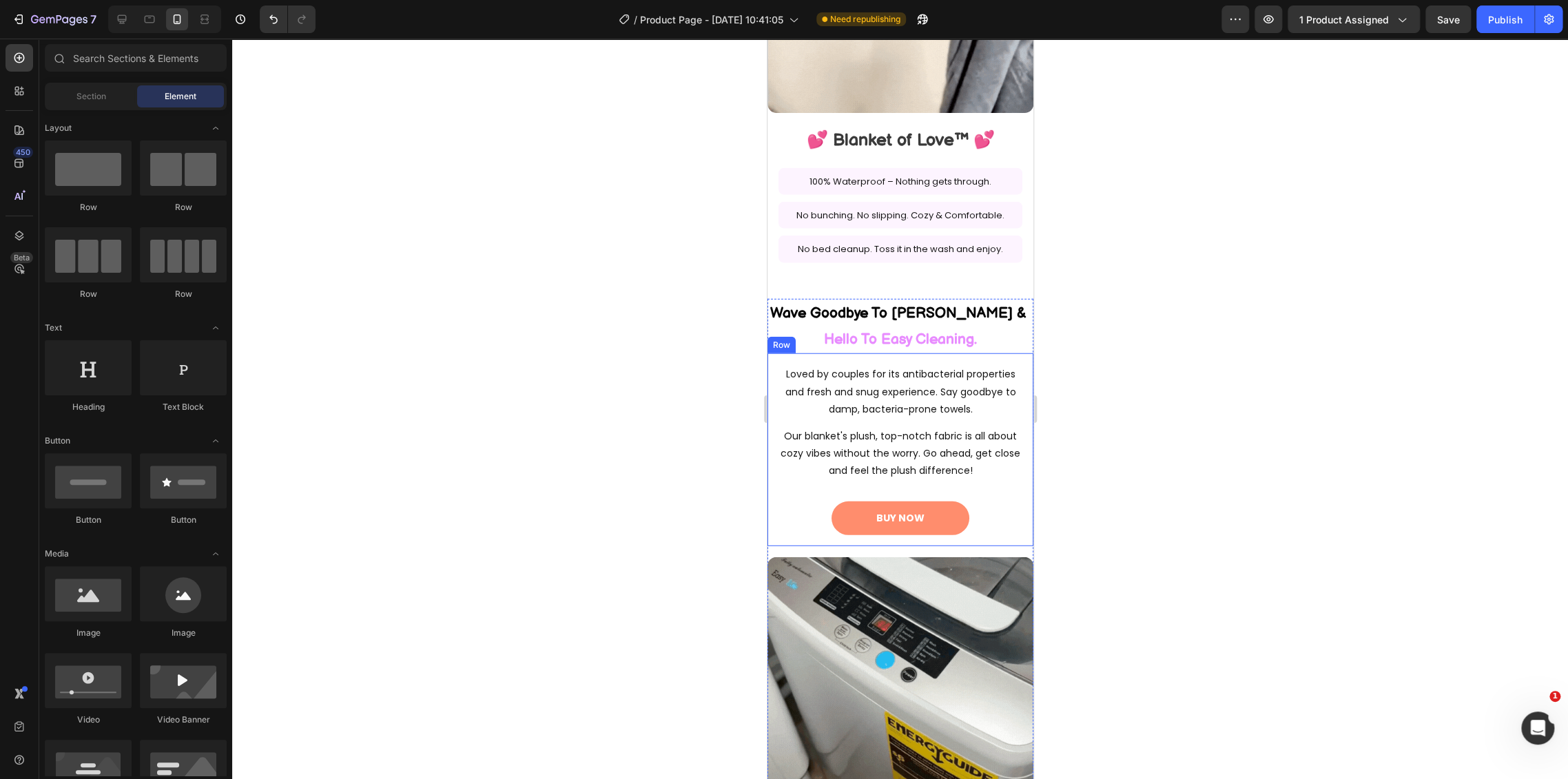
scroll to position [2254, 0]
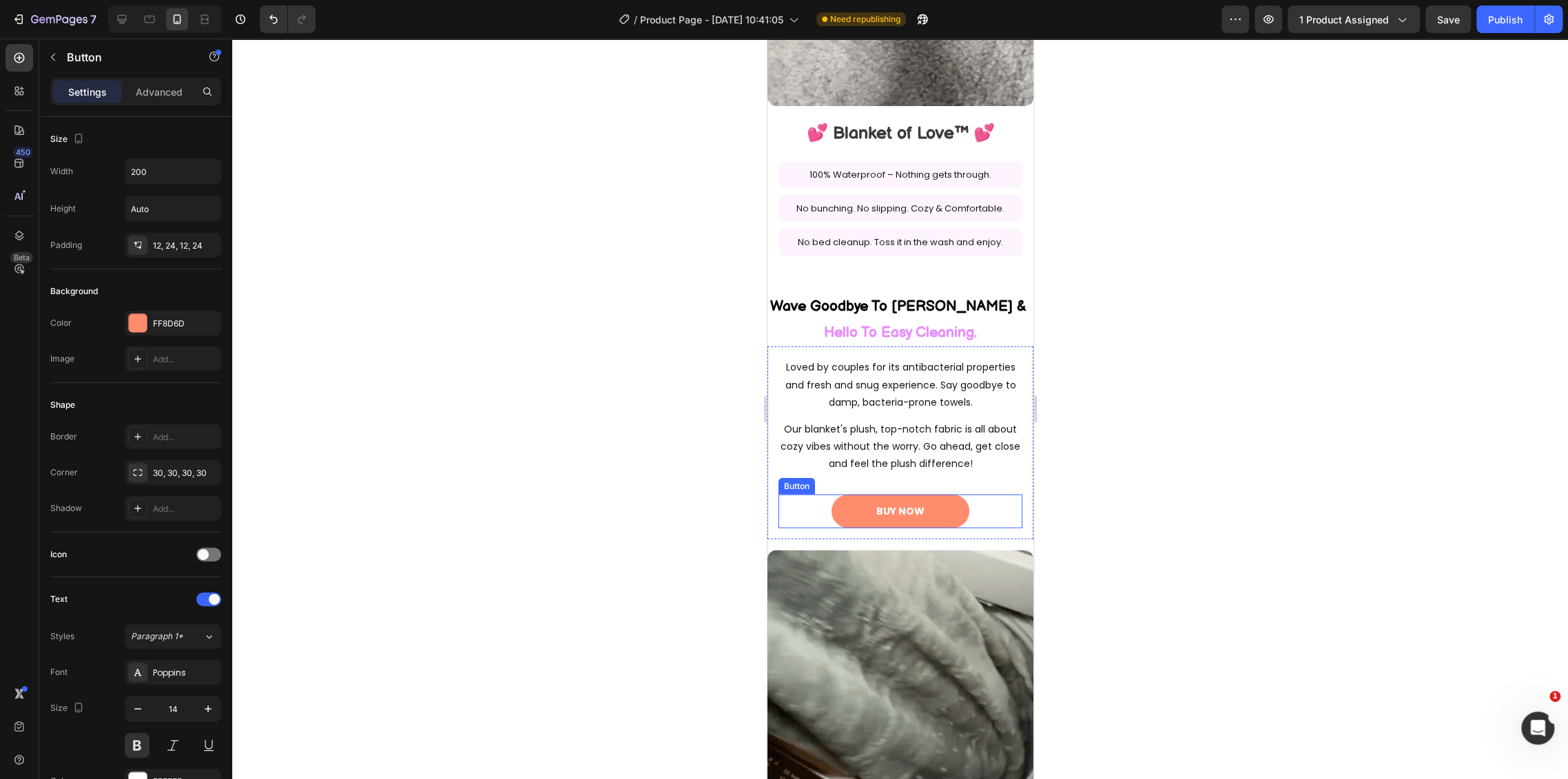
click at [992, 495] on div "BUY NOW Button" at bounding box center [899, 511] width 244 height 33
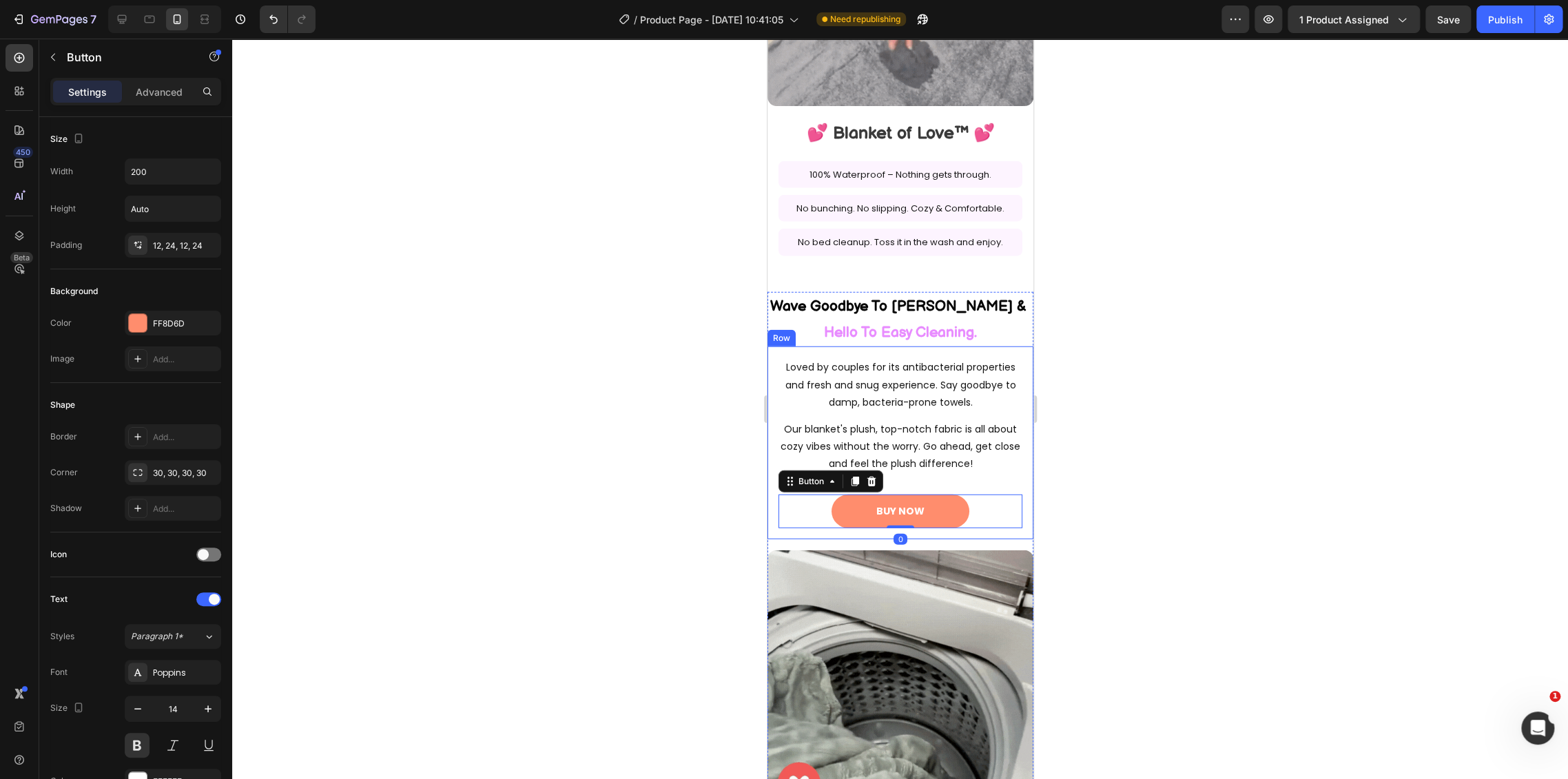
click at [983, 509] on div "Loved by couples for its antibacterial properties and fresh and snug experience…" at bounding box center [899, 442] width 266 height 192
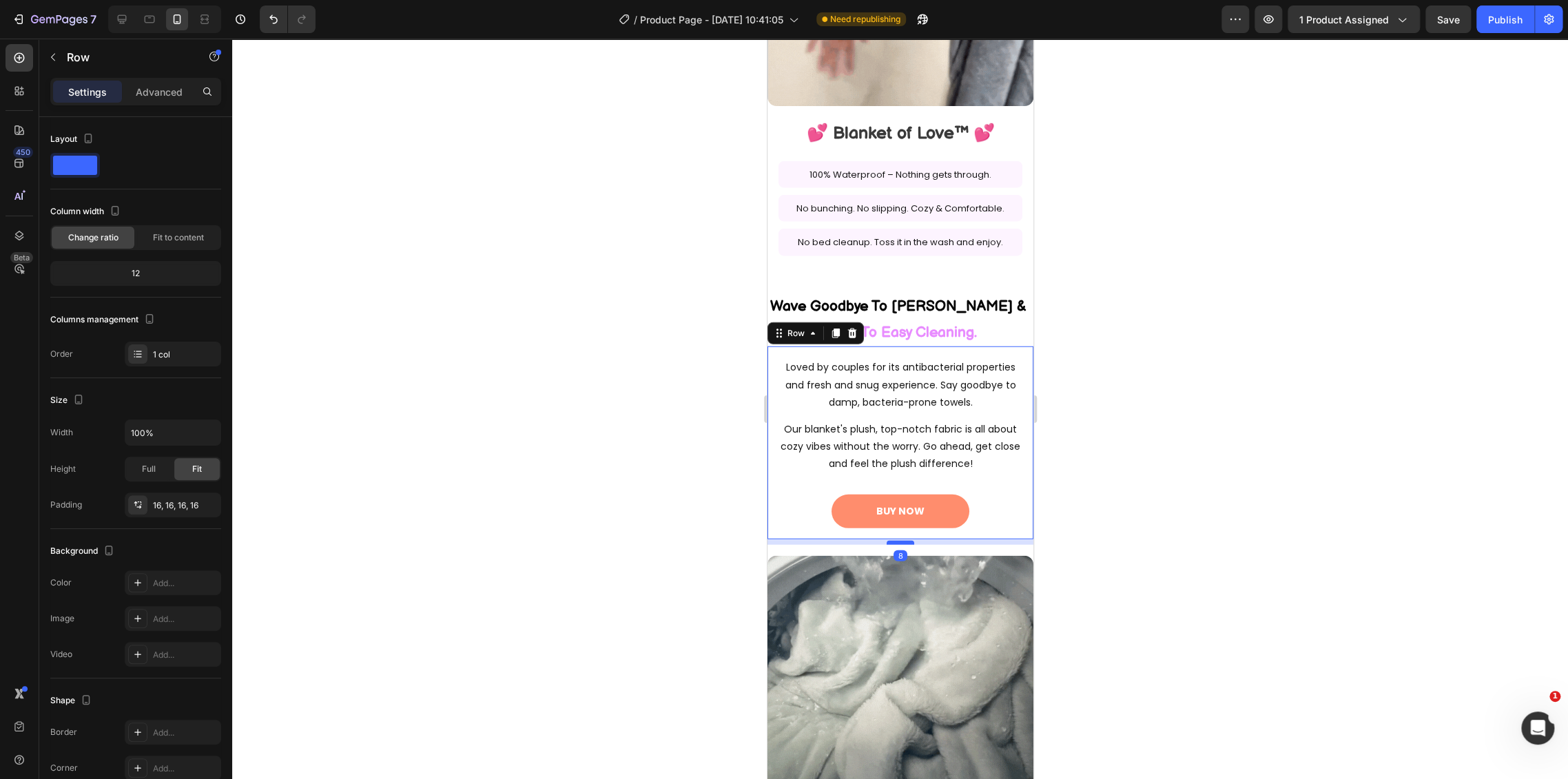
click at [892, 541] on div at bounding box center [899, 543] width 28 height 4
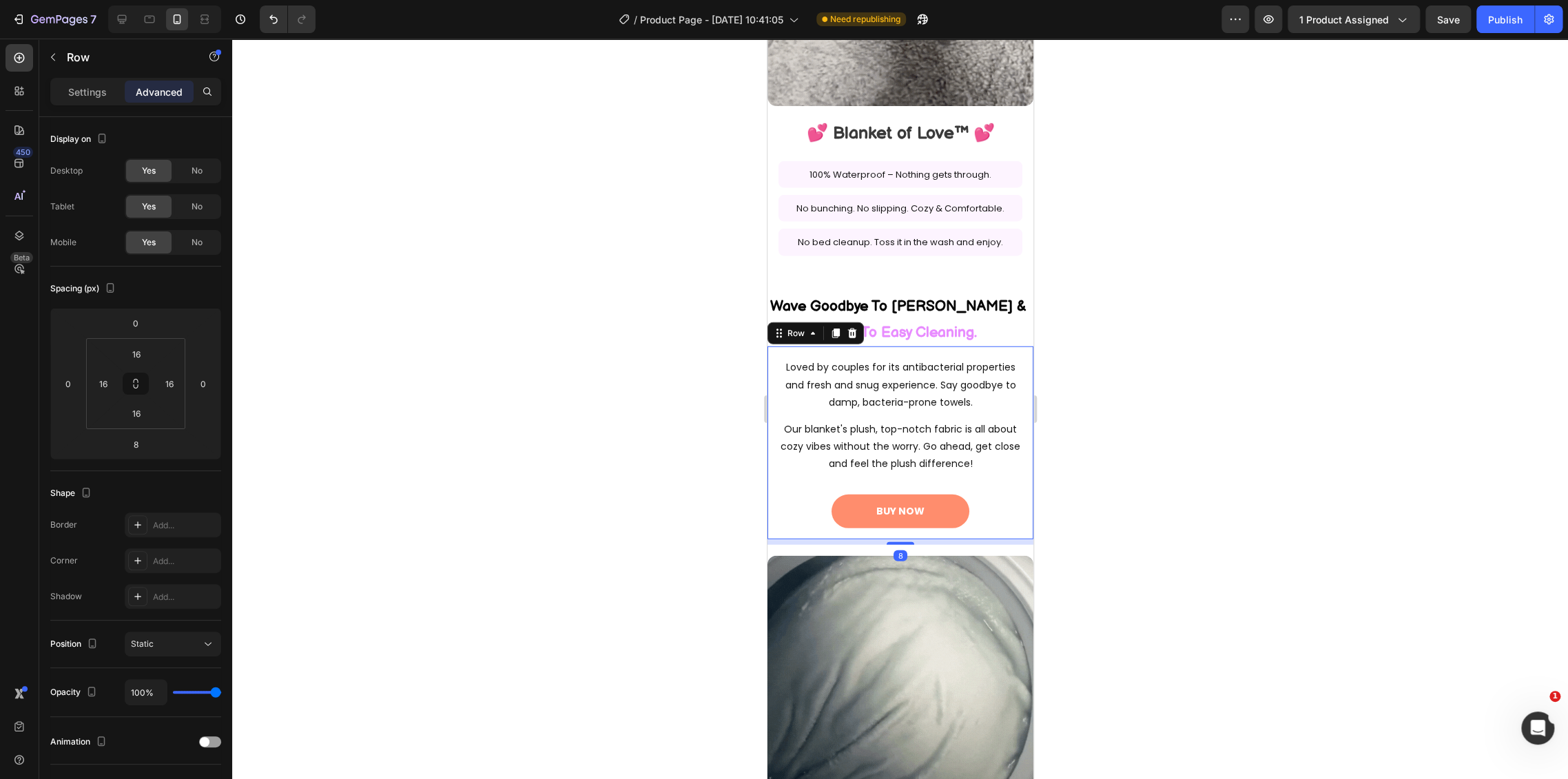
click at [1064, 519] on div at bounding box center [900, 409] width 1336 height 741
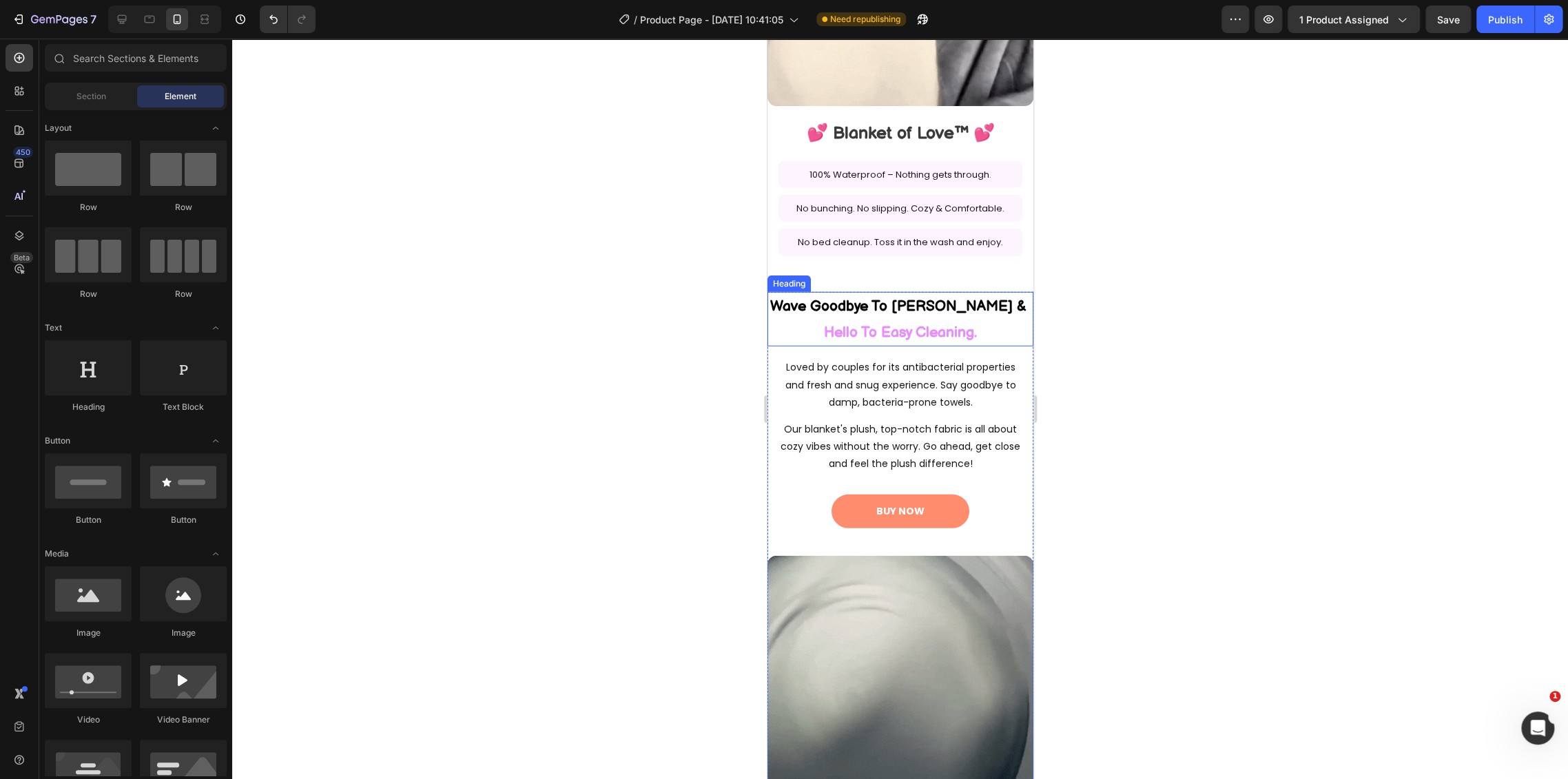
click at [933, 299] on h2 "Wave Goodbye To Odor Worries & Hello To Easy Cleaning." at bounding box center [899, 320] width 266 height 56
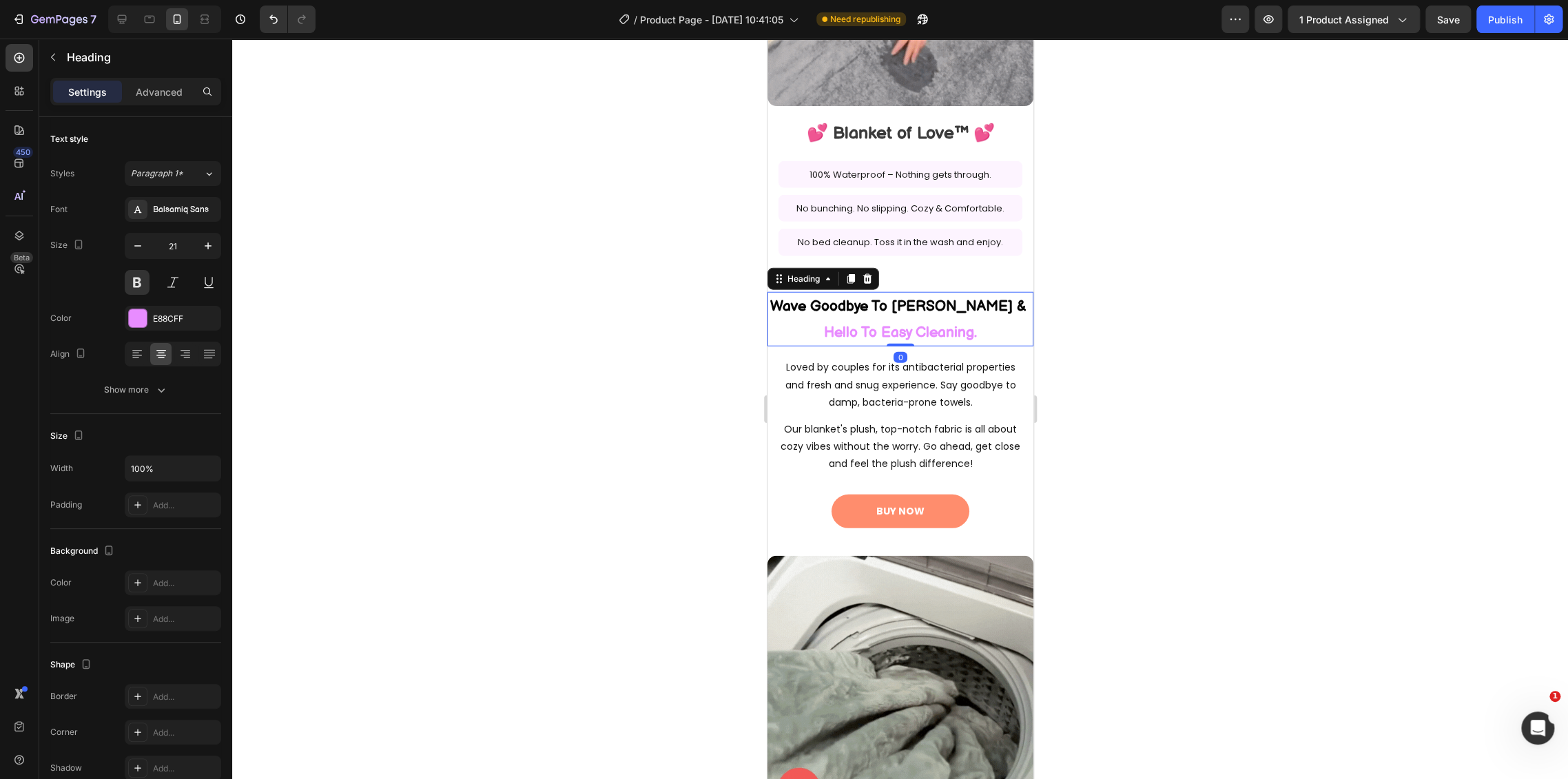
click at [914, 308] on h2 "Wave Goodbye To Odor Worries & Hello To Easy Cleaning." at bounding box center [899, 320] width 266 height 56
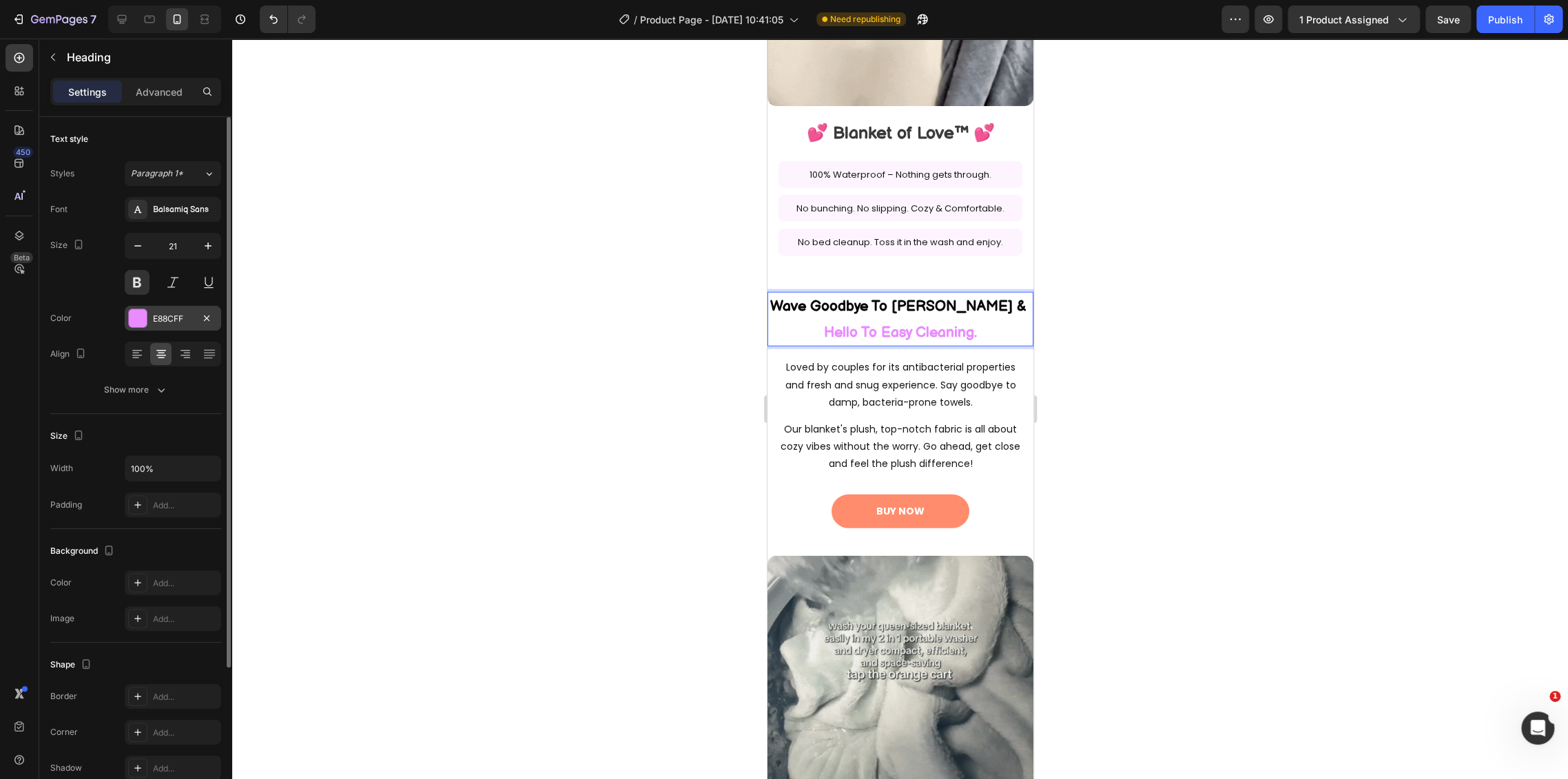
click at [163, 316] on div "E88CFF" at bounding box center [173, 319] width 40 height 12
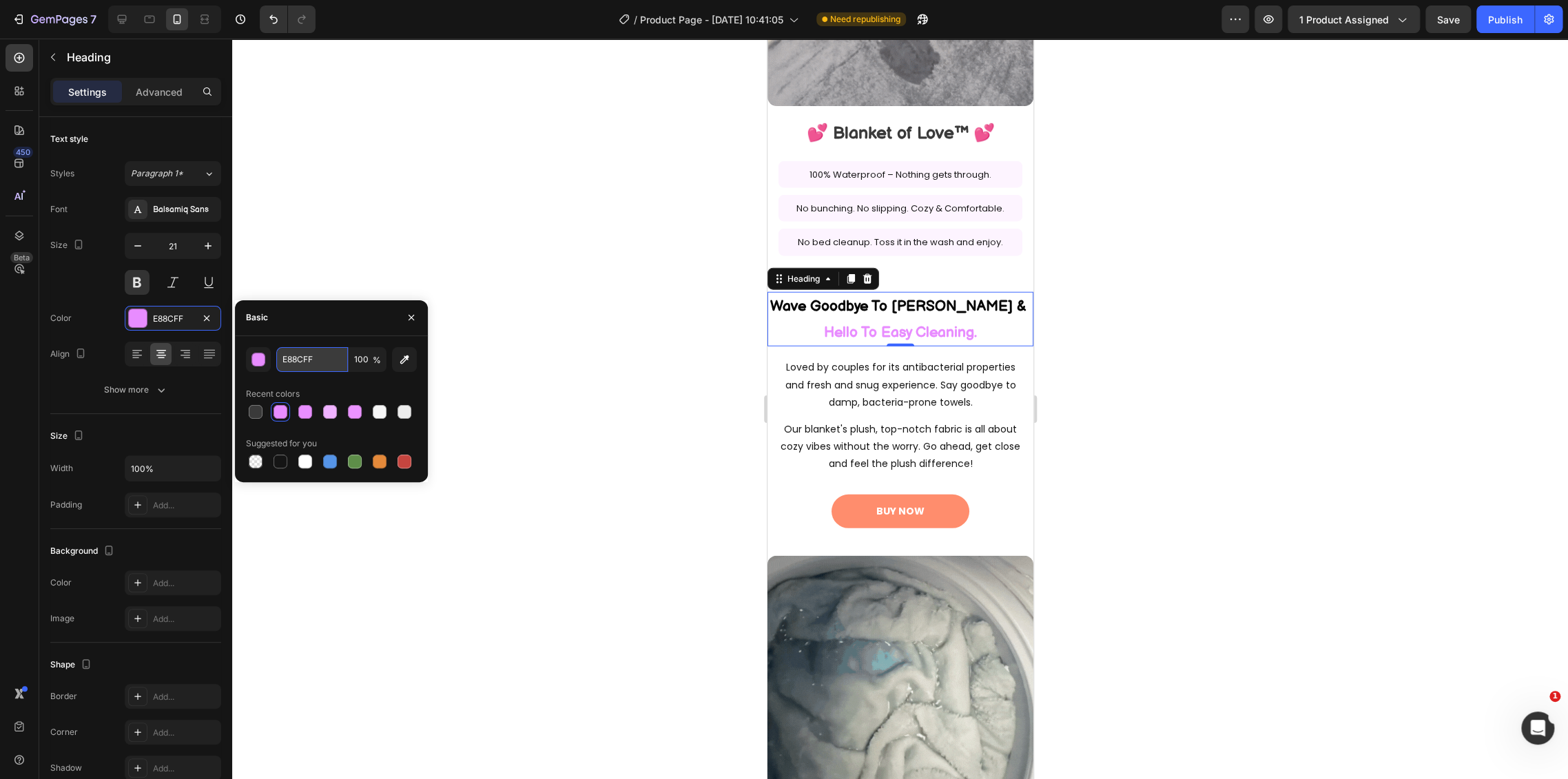
click at [313, 369] on input "E88CFF" at bounding box center [312, 360] width 72 height 25
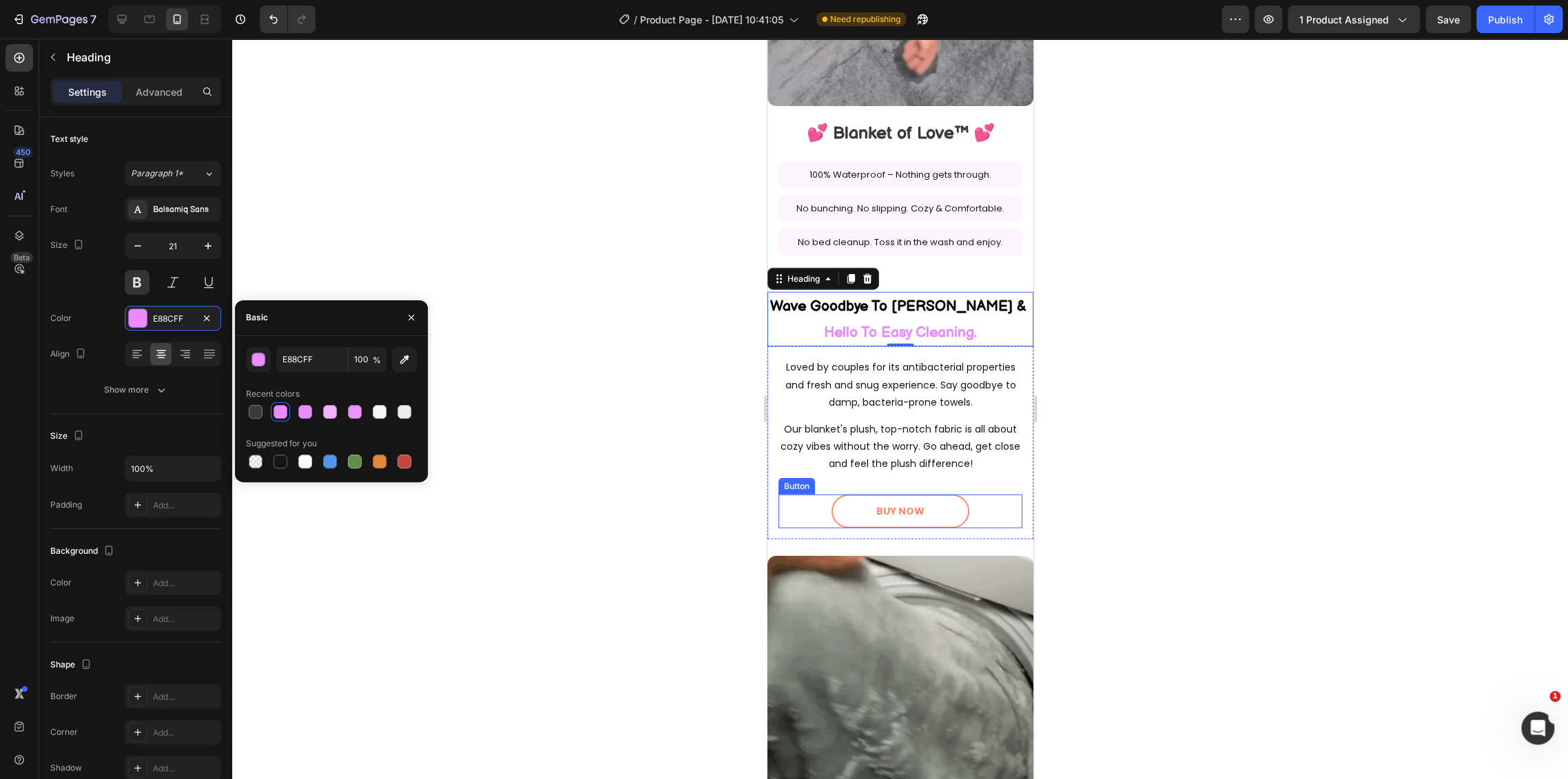
click at [934, 495] on link "BUY NOW" at bounding box center [899, 511] width 138 height 33
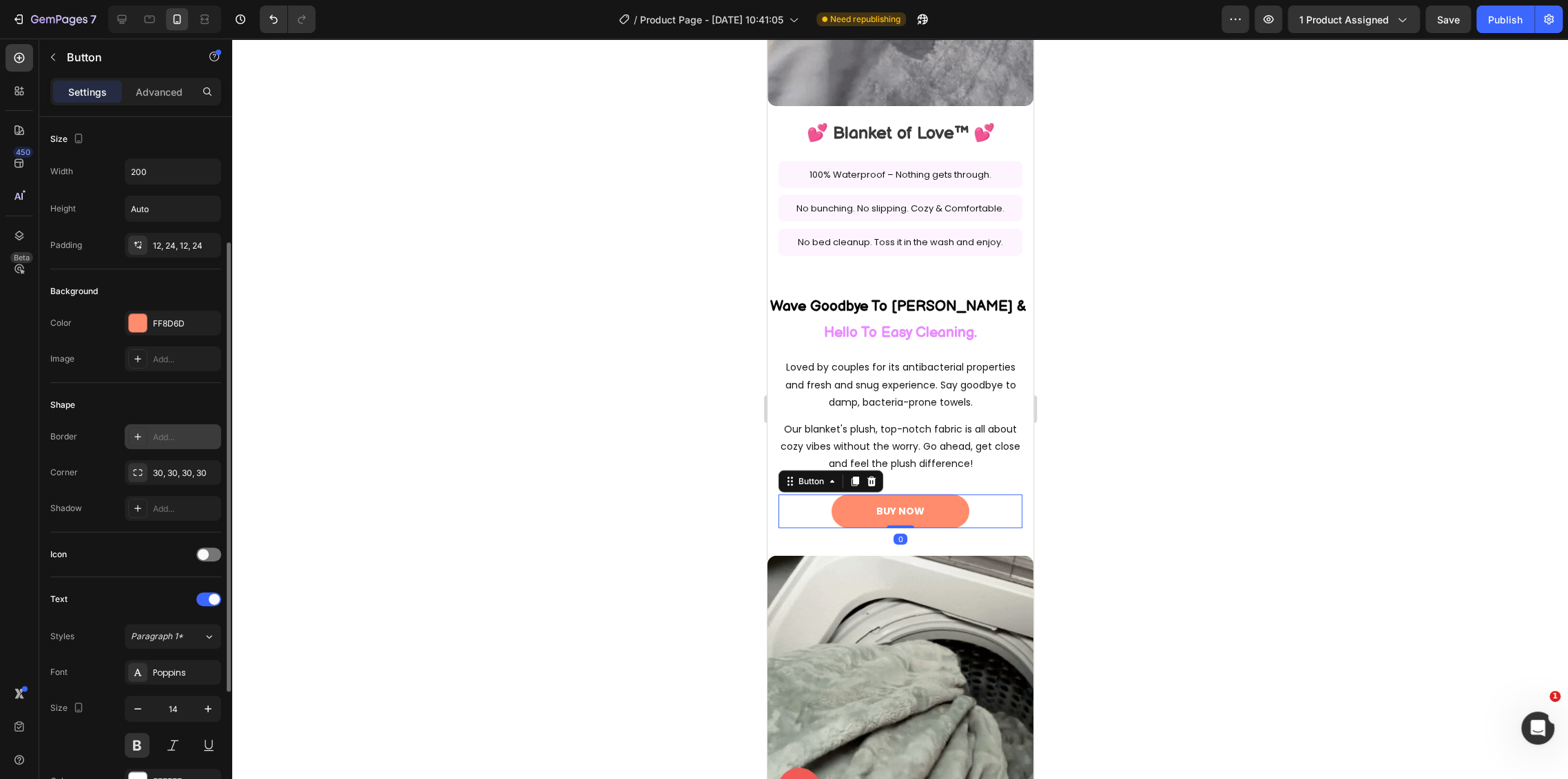
scroll to position [77, 0]
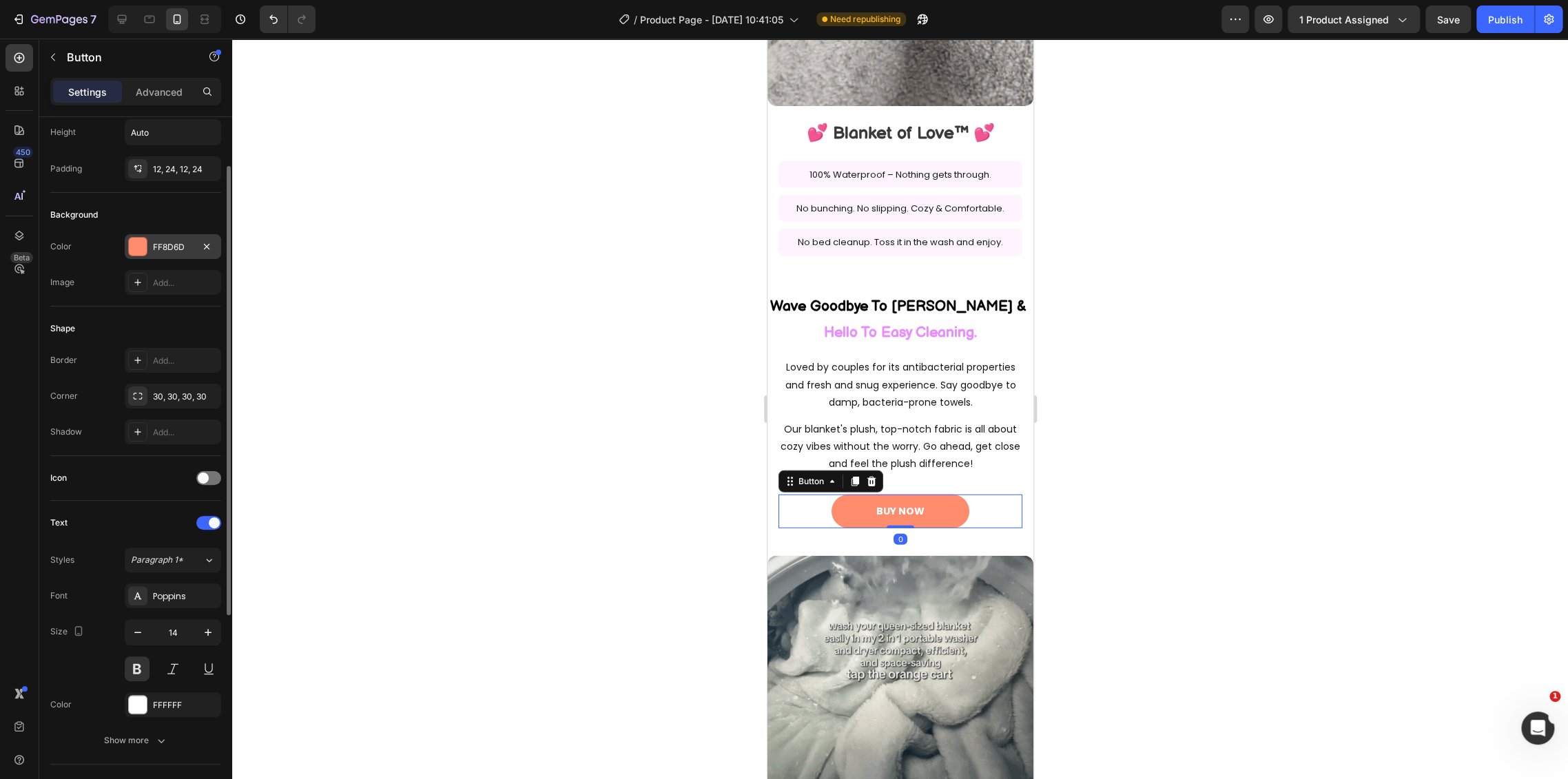
click at [166, 239] on div "FF8D6D" at bounding box center [172, 247] width 97 height 25
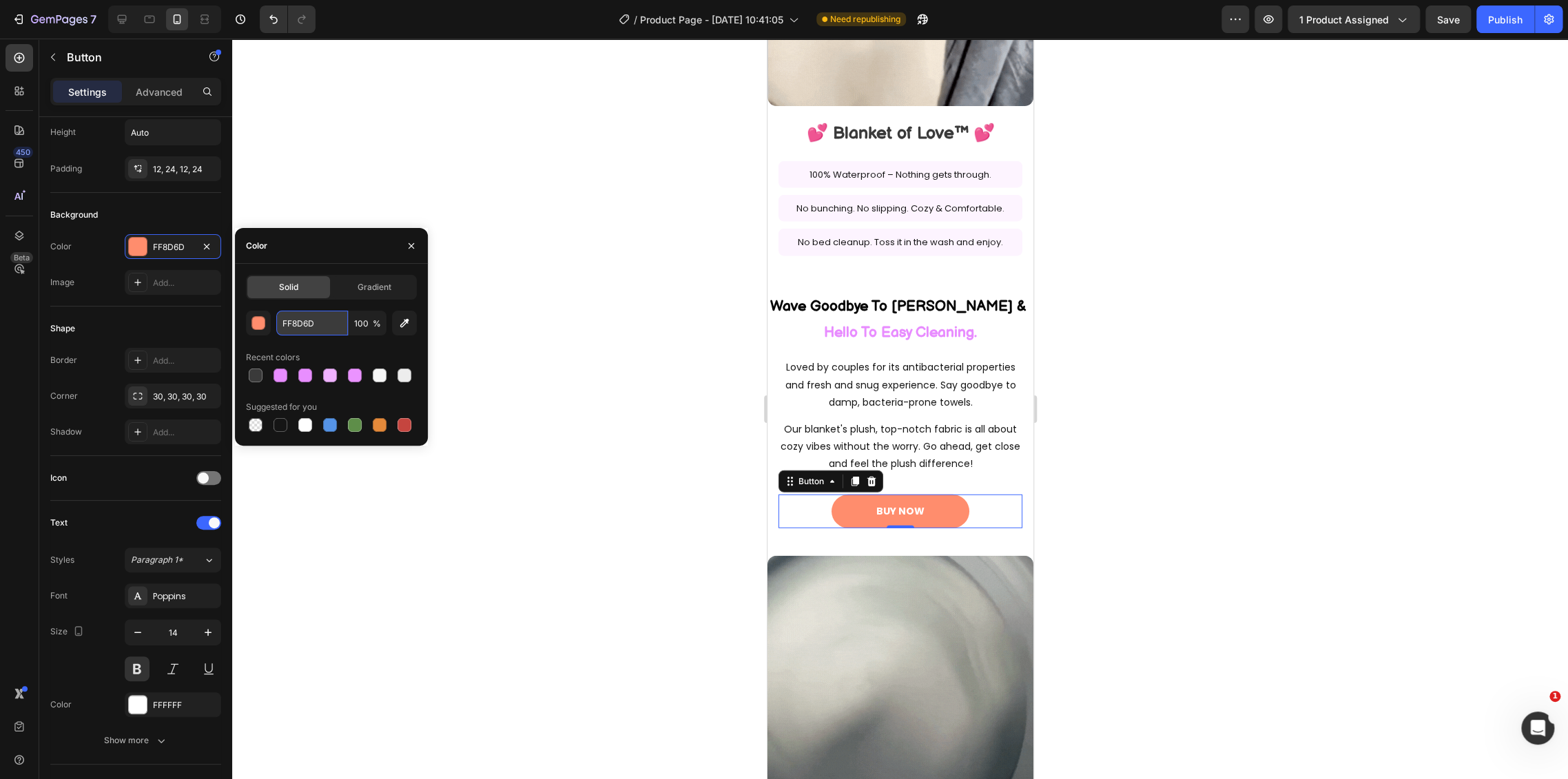
click at [310, 326] on input "FF8D6D" at bounding box center [312, 323] width 72 height 25
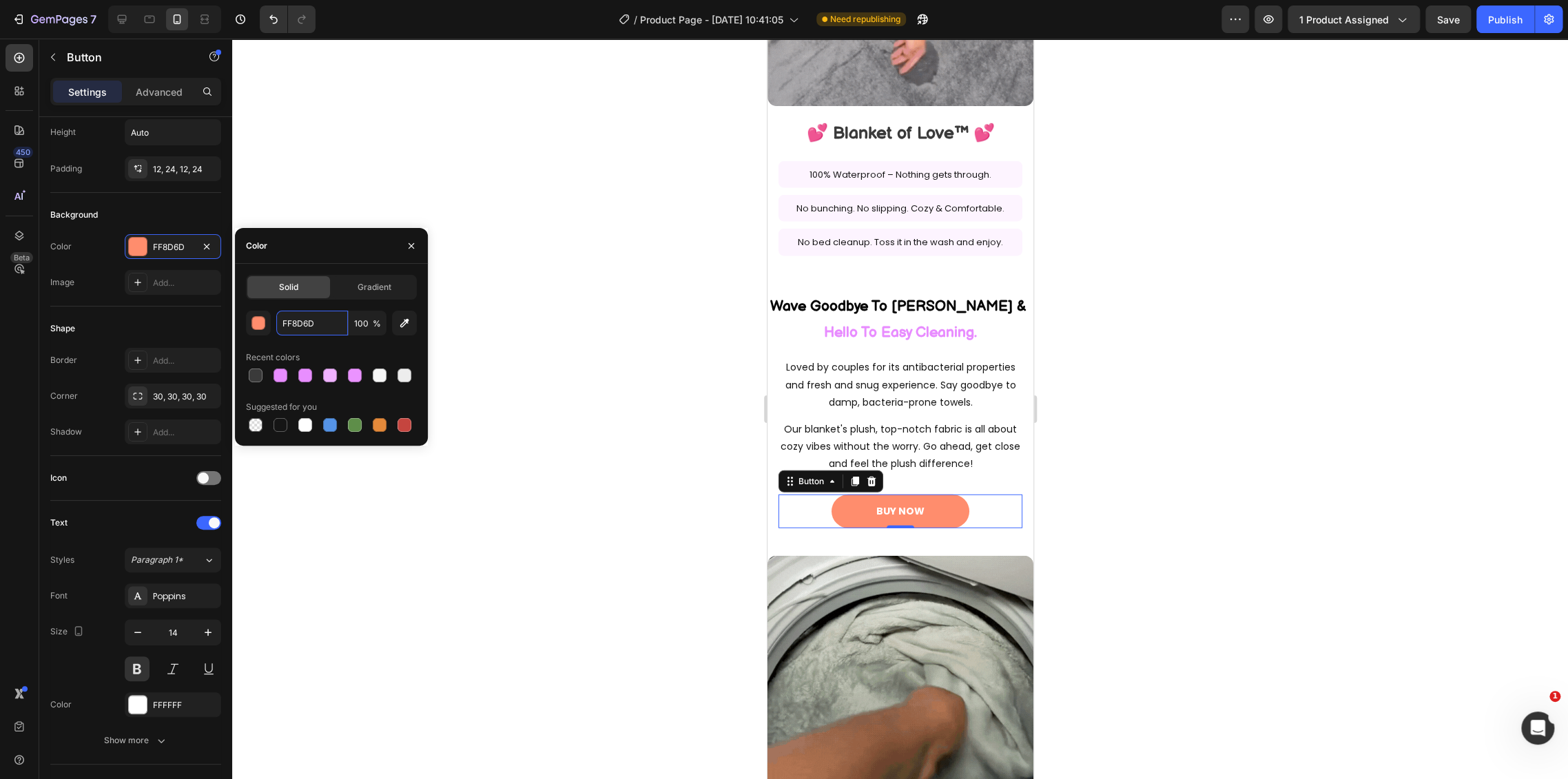
paste input "E88CFF"
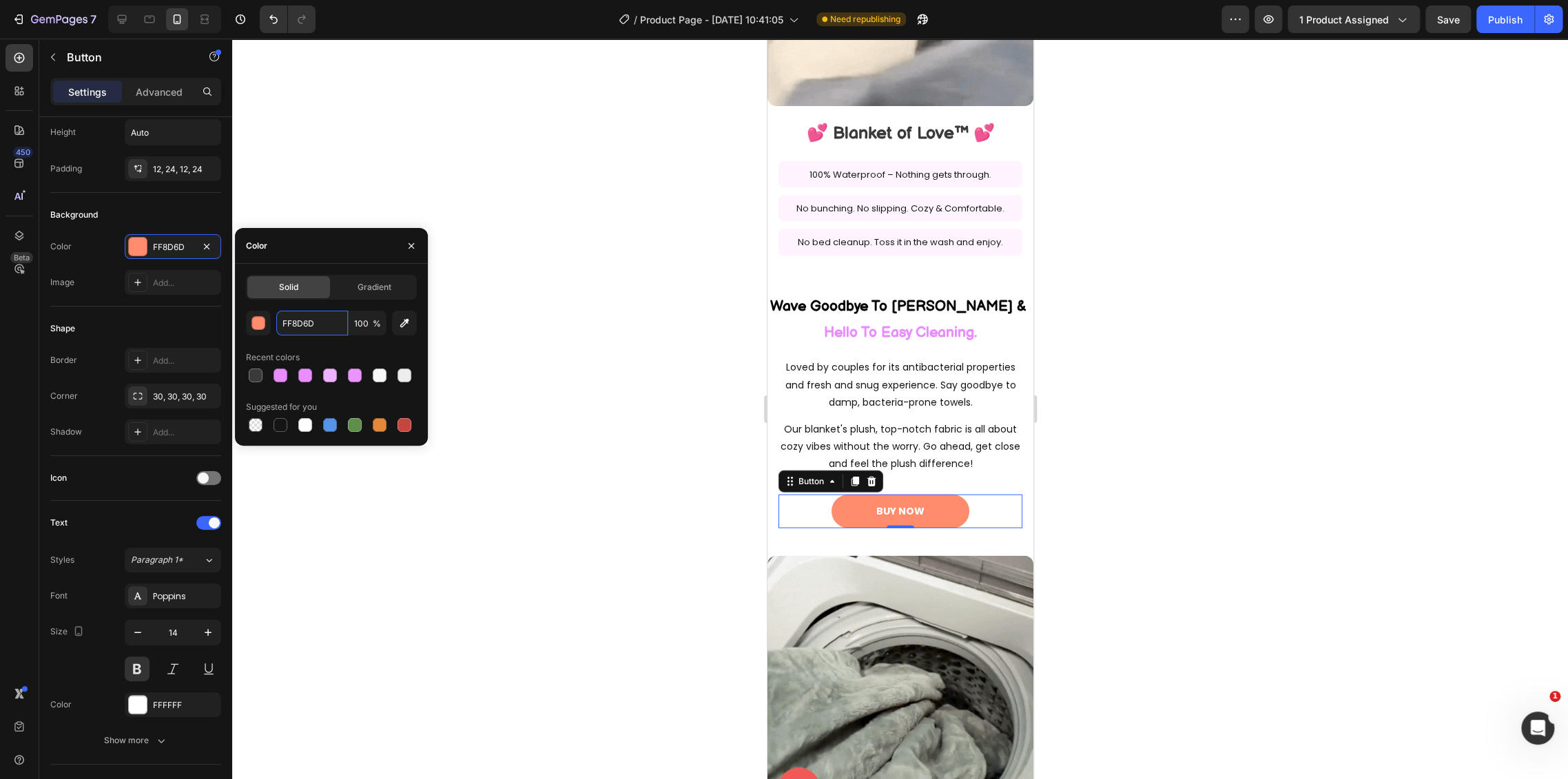
type input "E88CFF"
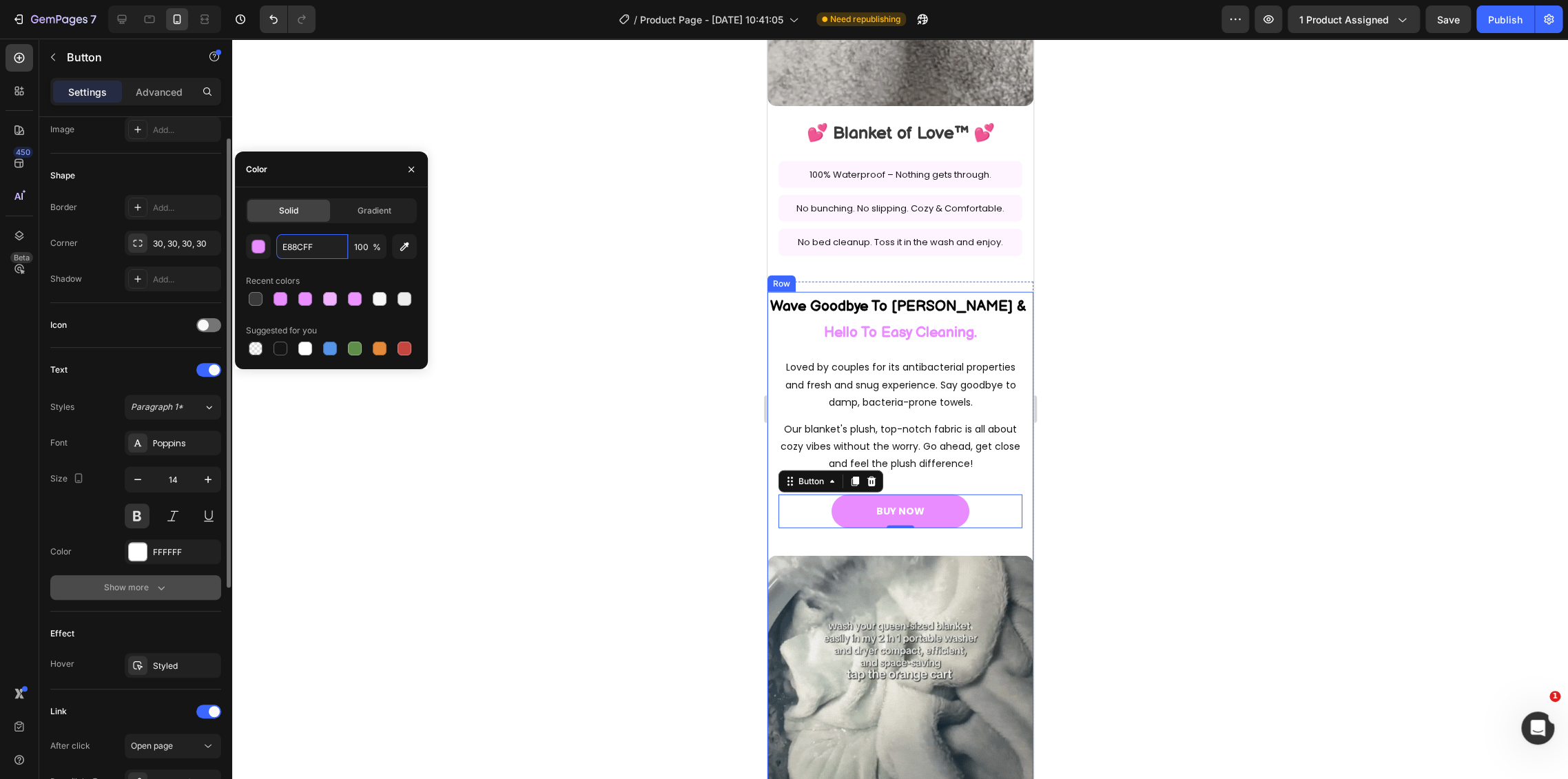
scroll to position [306, 0]
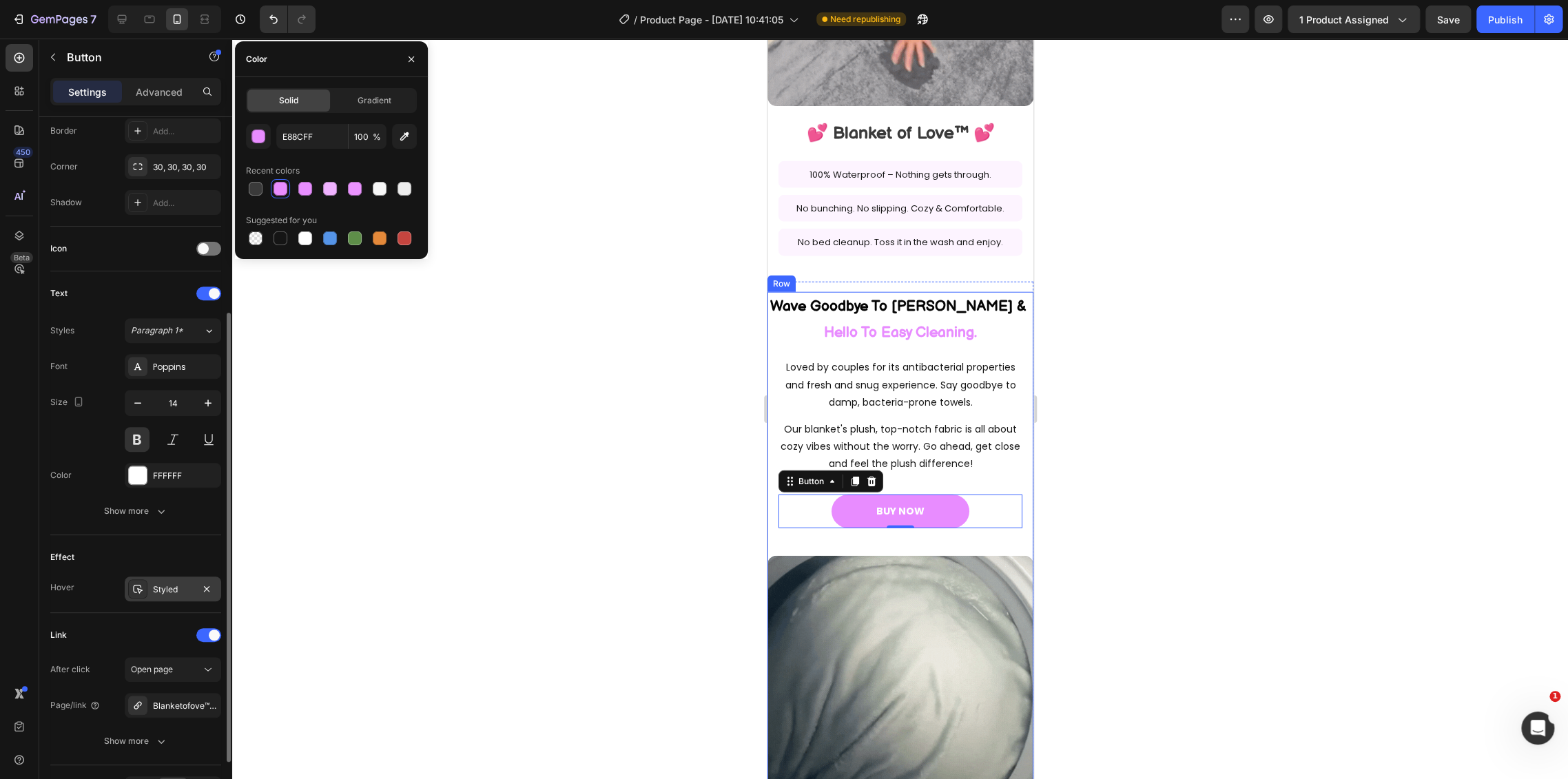
click at [171, 590] on div "Styled" at bounding box center [173, 590] width 40 height 12
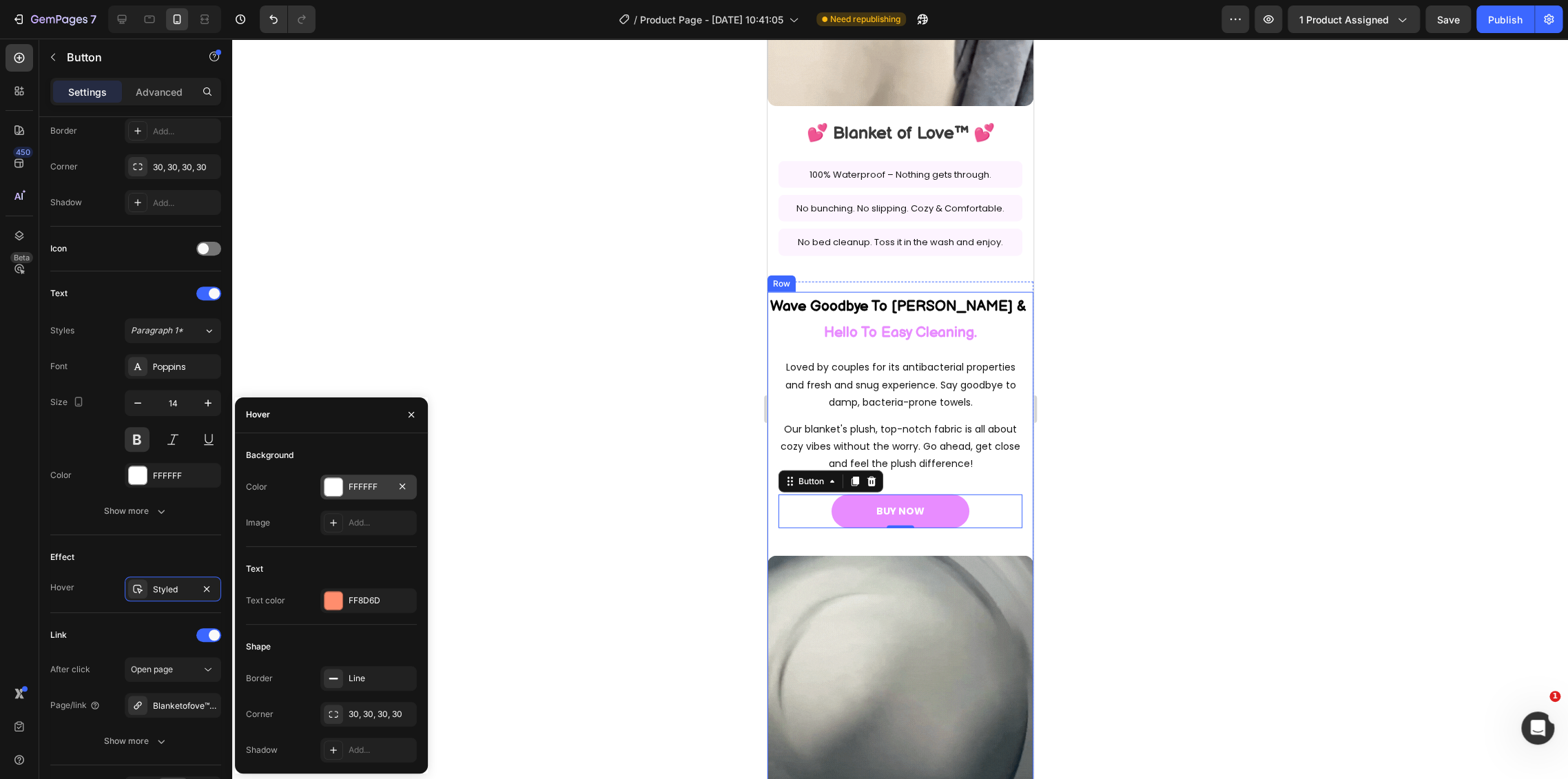
click at [364, 496] on div "FFFFFF" at bounding box center [368, 487] width 97 height 25
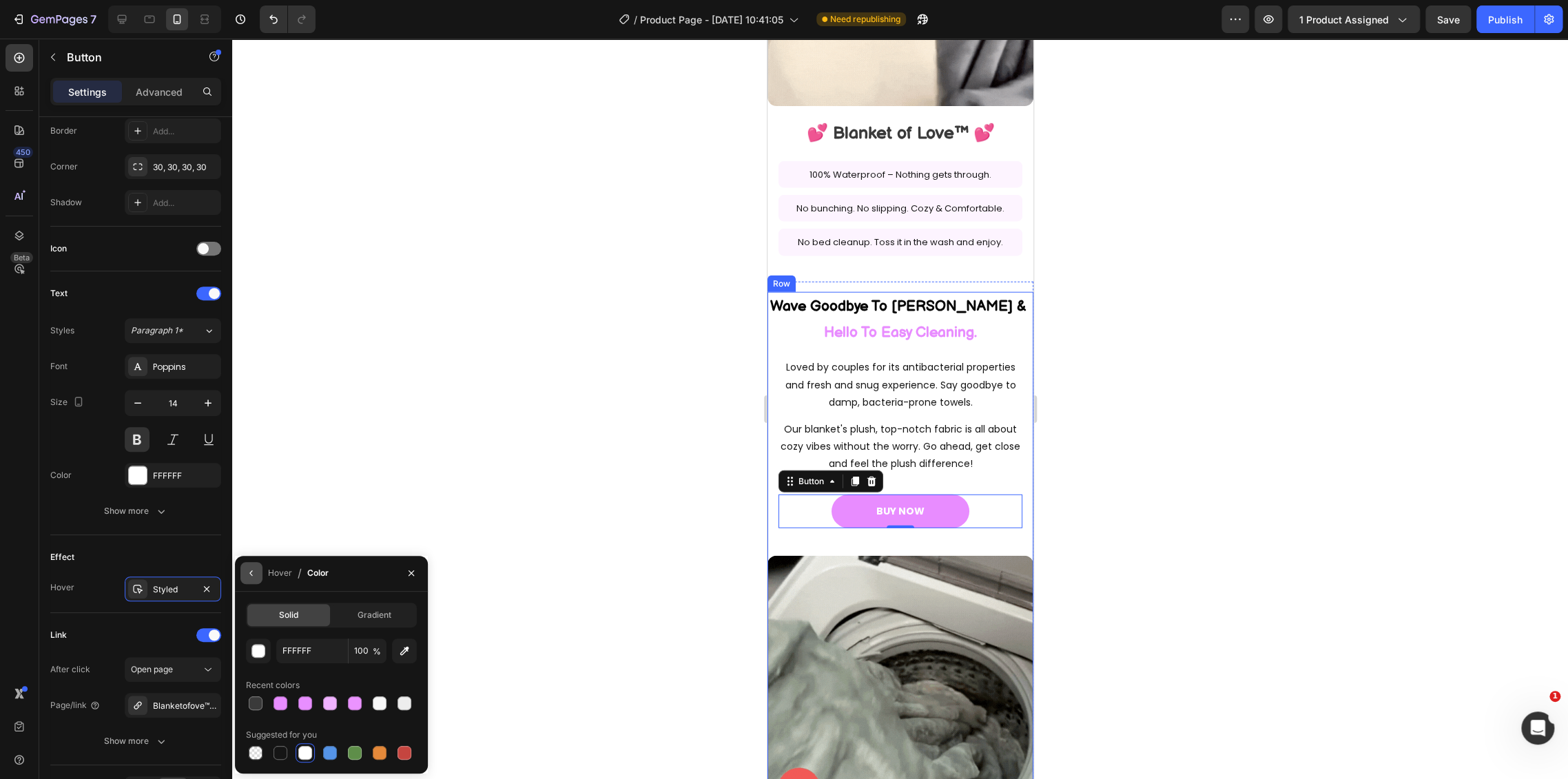
click at [245, 579] on button "button" at bounding box center [251, 572] width 22 height 22
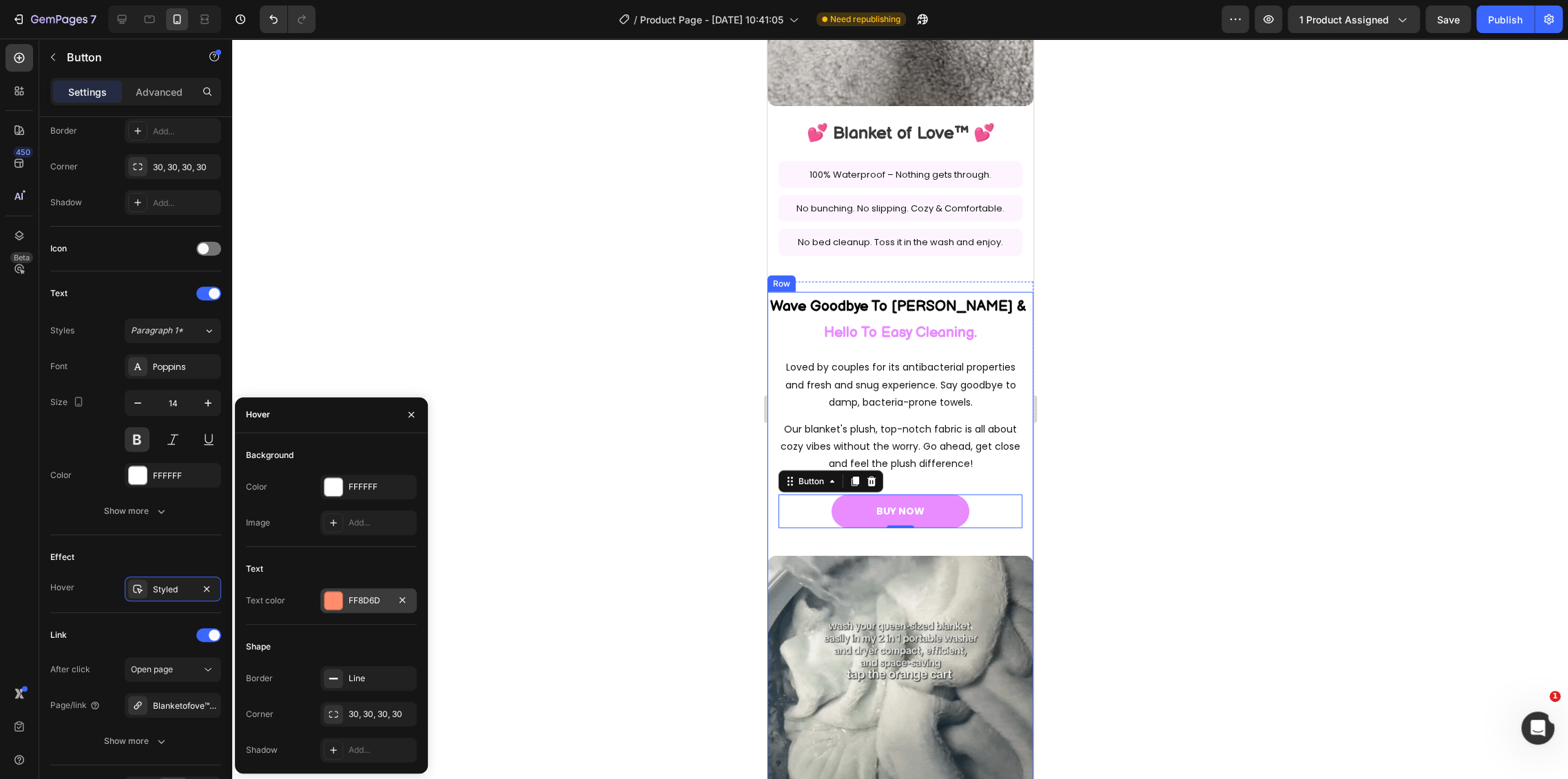
click at [348, 601] on div "FF8D6D" at bounding box center [368, 600] width 40 height 12
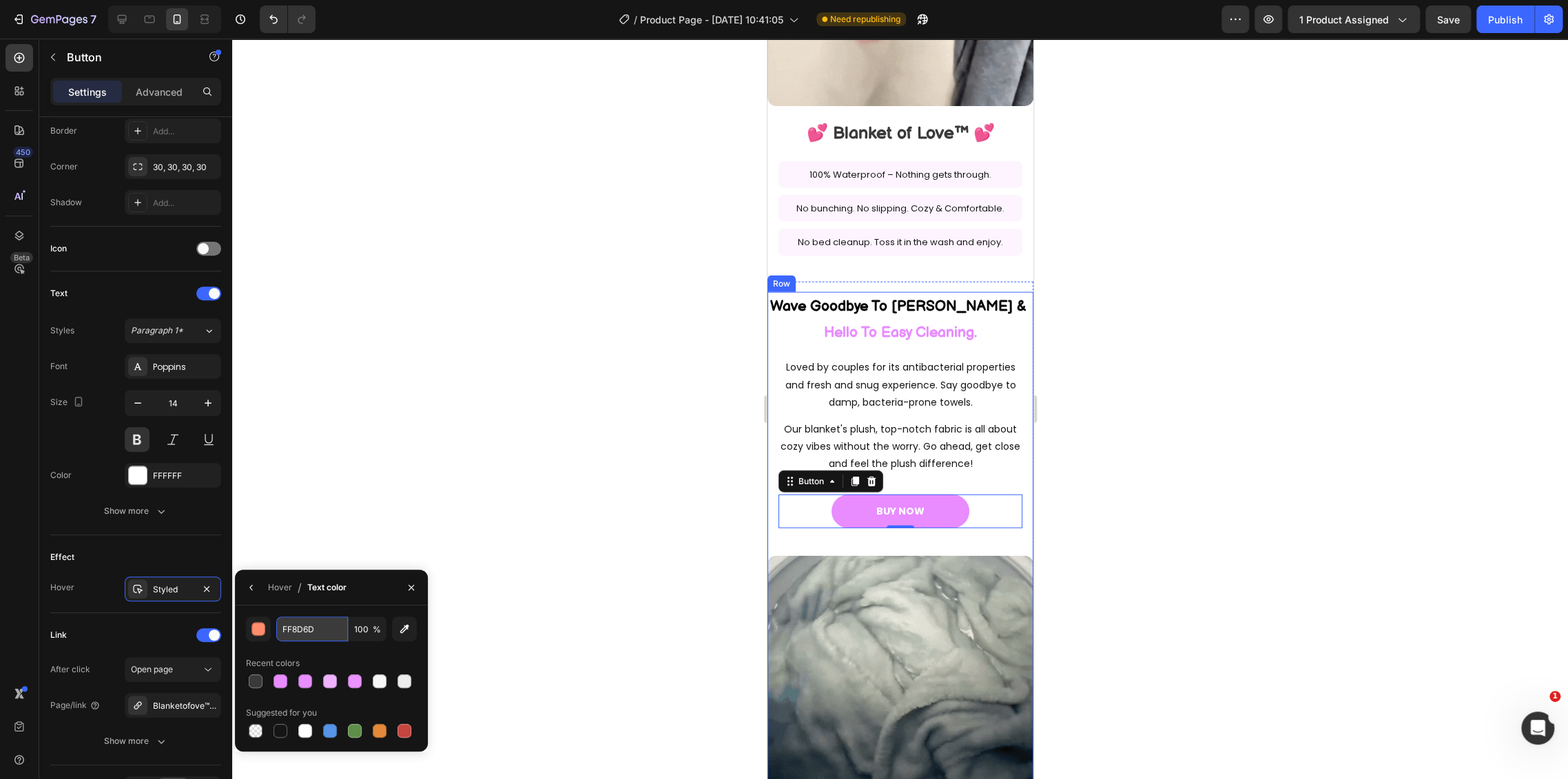
click at [0, 0] on input "FF8D6D" at bounding box center [0, 0] width 0 height 0
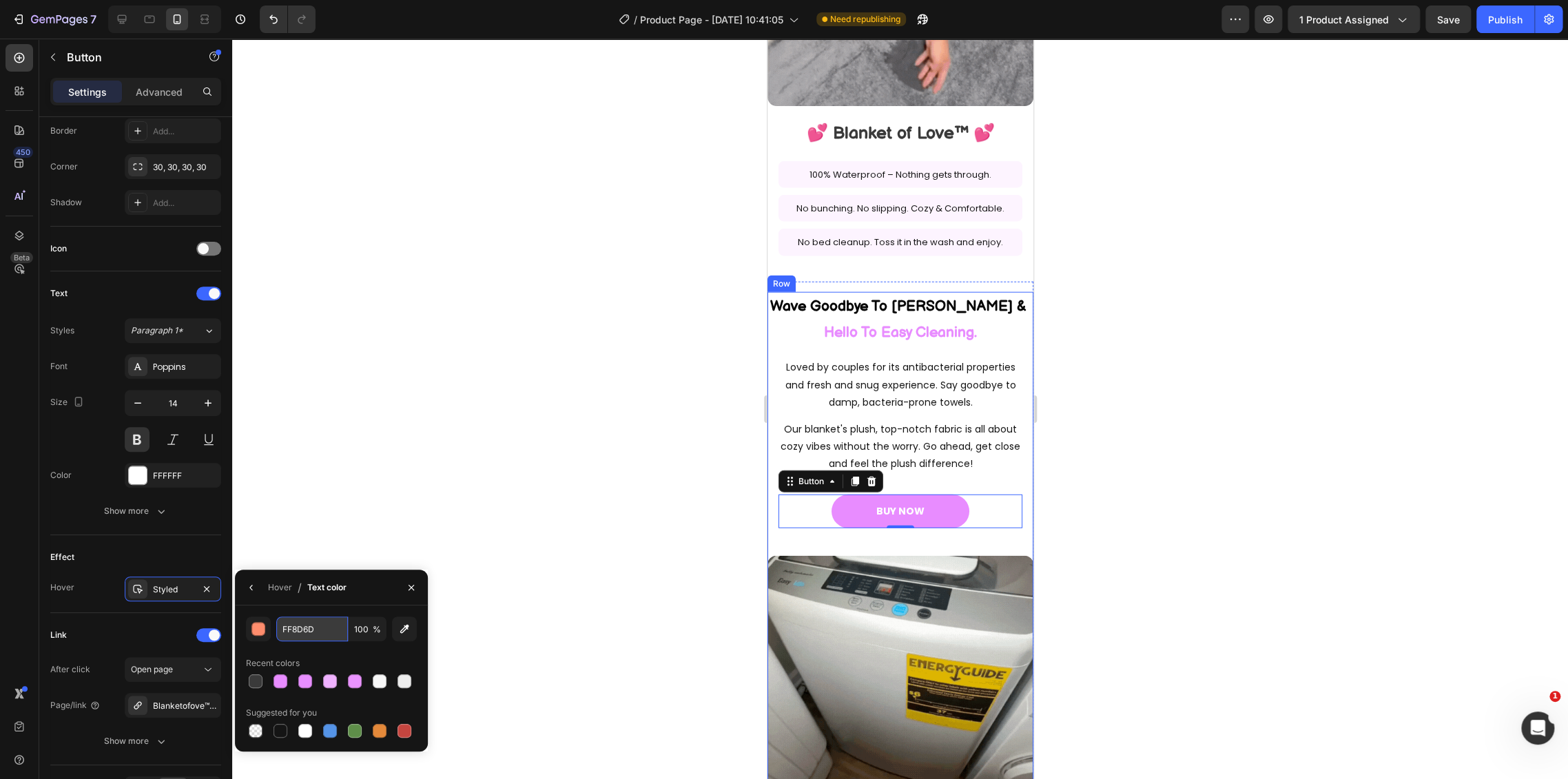
paste input "E88CFF"
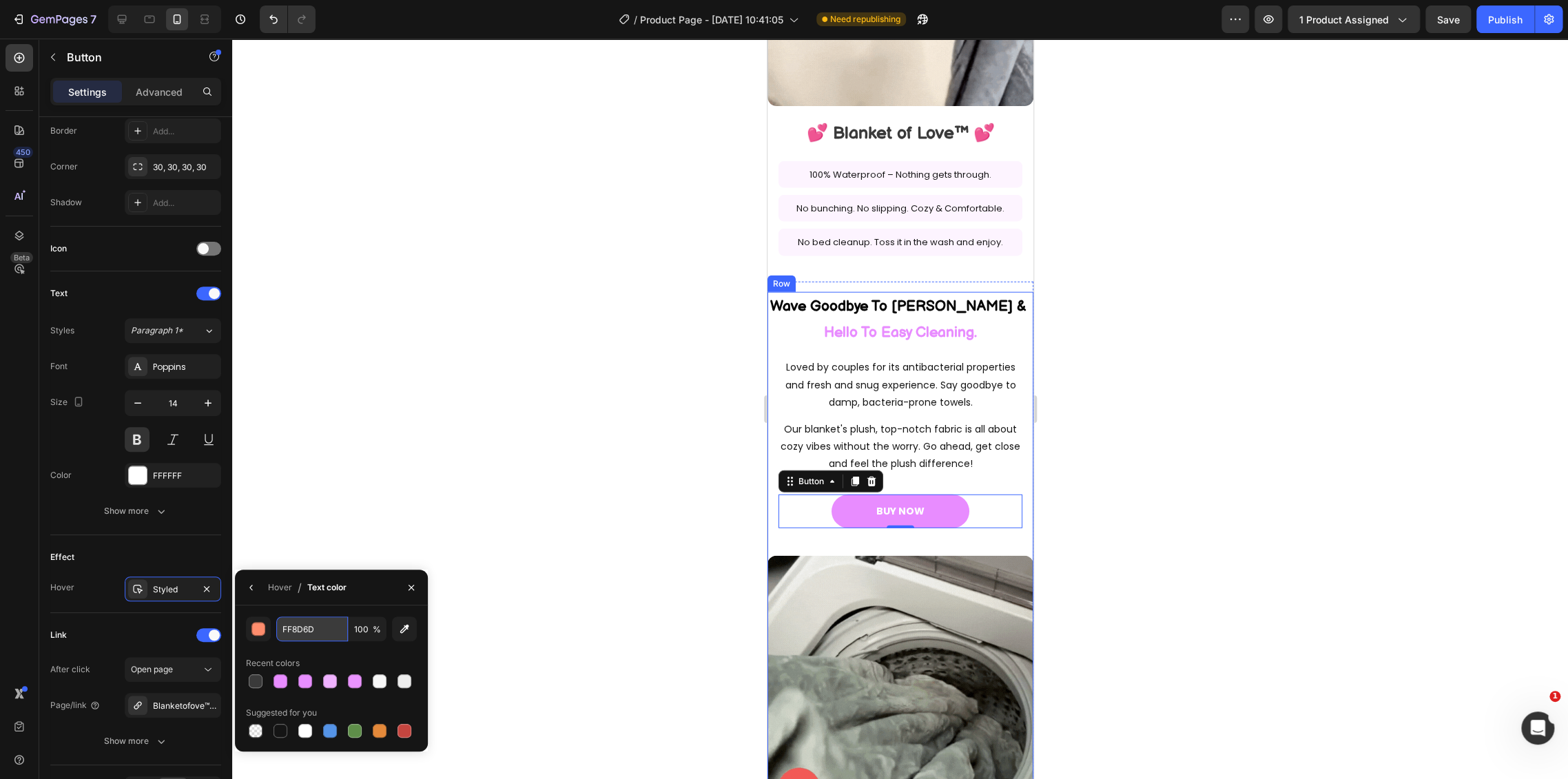
type input "E88CFF"
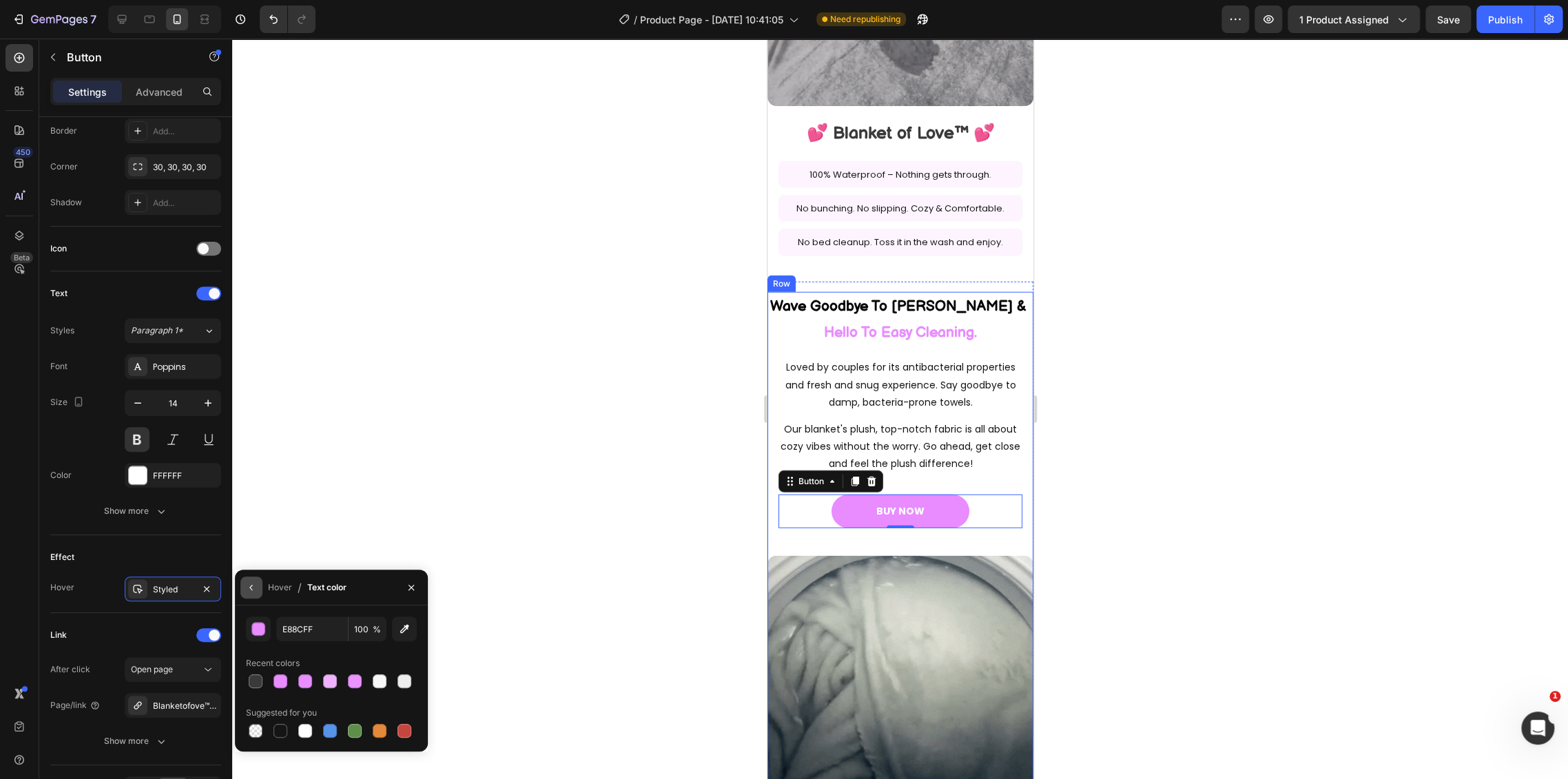
click at [248, 590] on icon "button" at bounding box center [252, 588] width 11 height 11
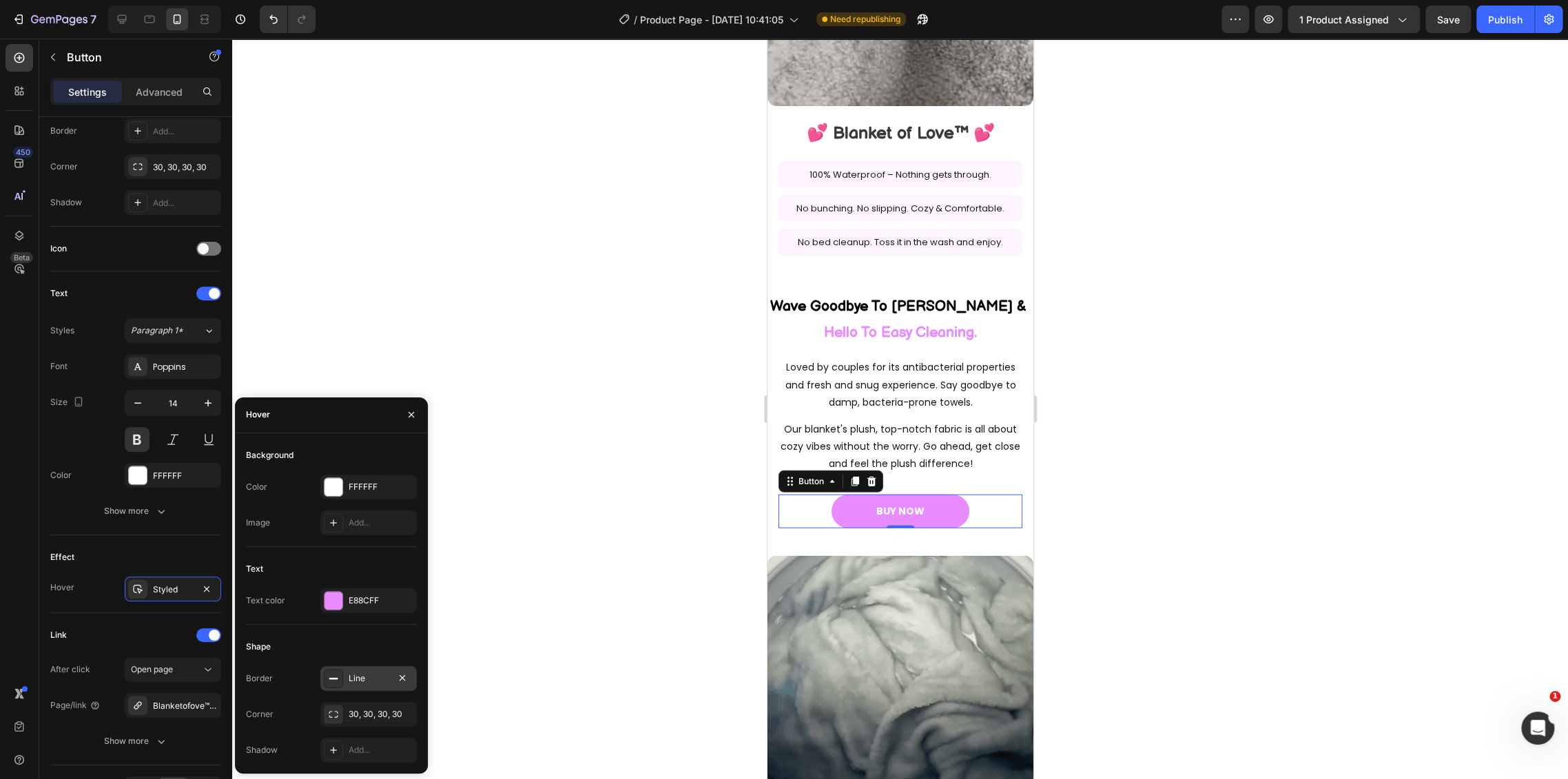
click at [362, 669] on div "Line" at bounding box center [368, 679] width 97 height 25
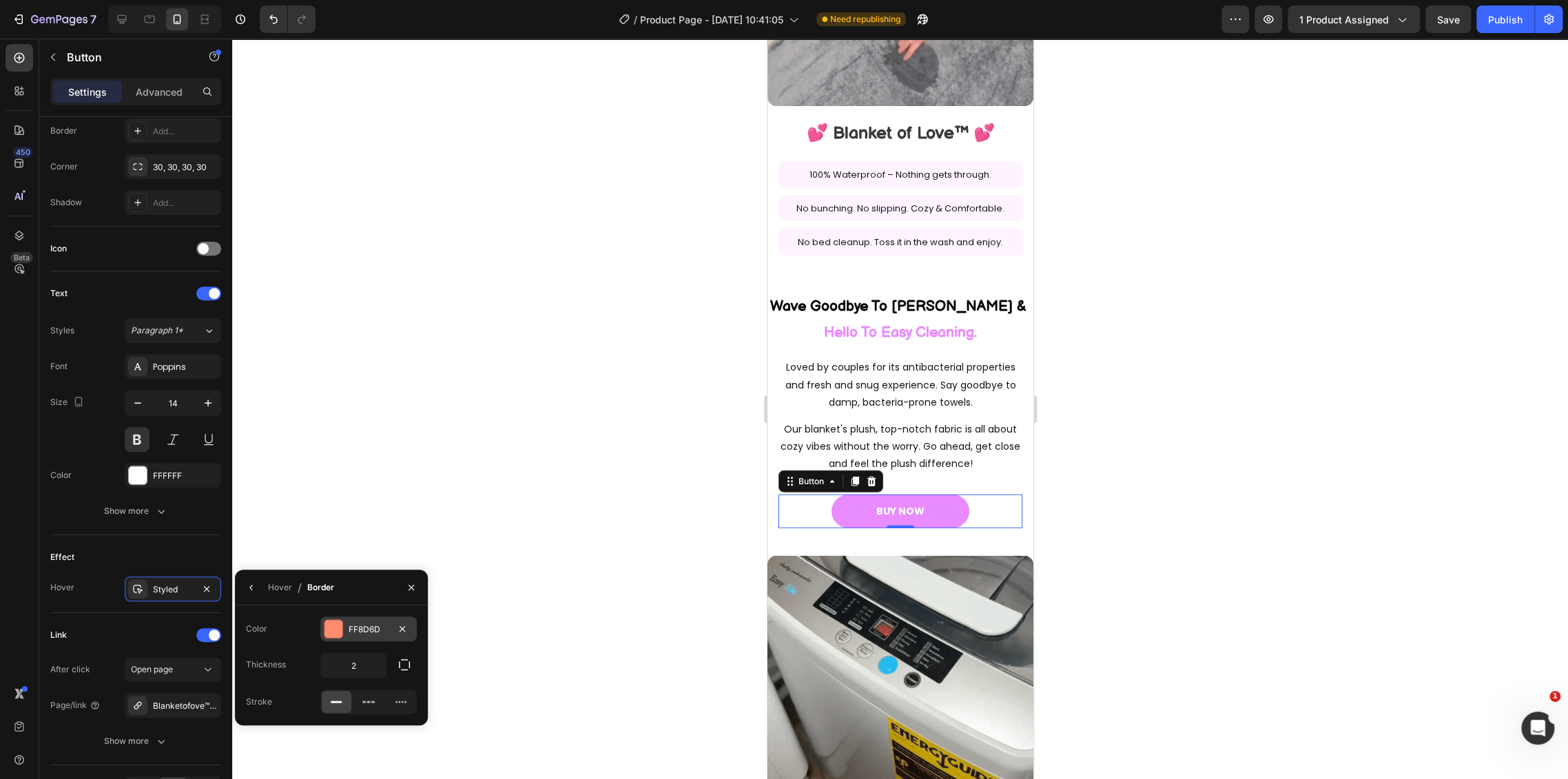
click at [381, 631] on div "FF8D6D" at bounding box center [368, 630] width 40 height 12
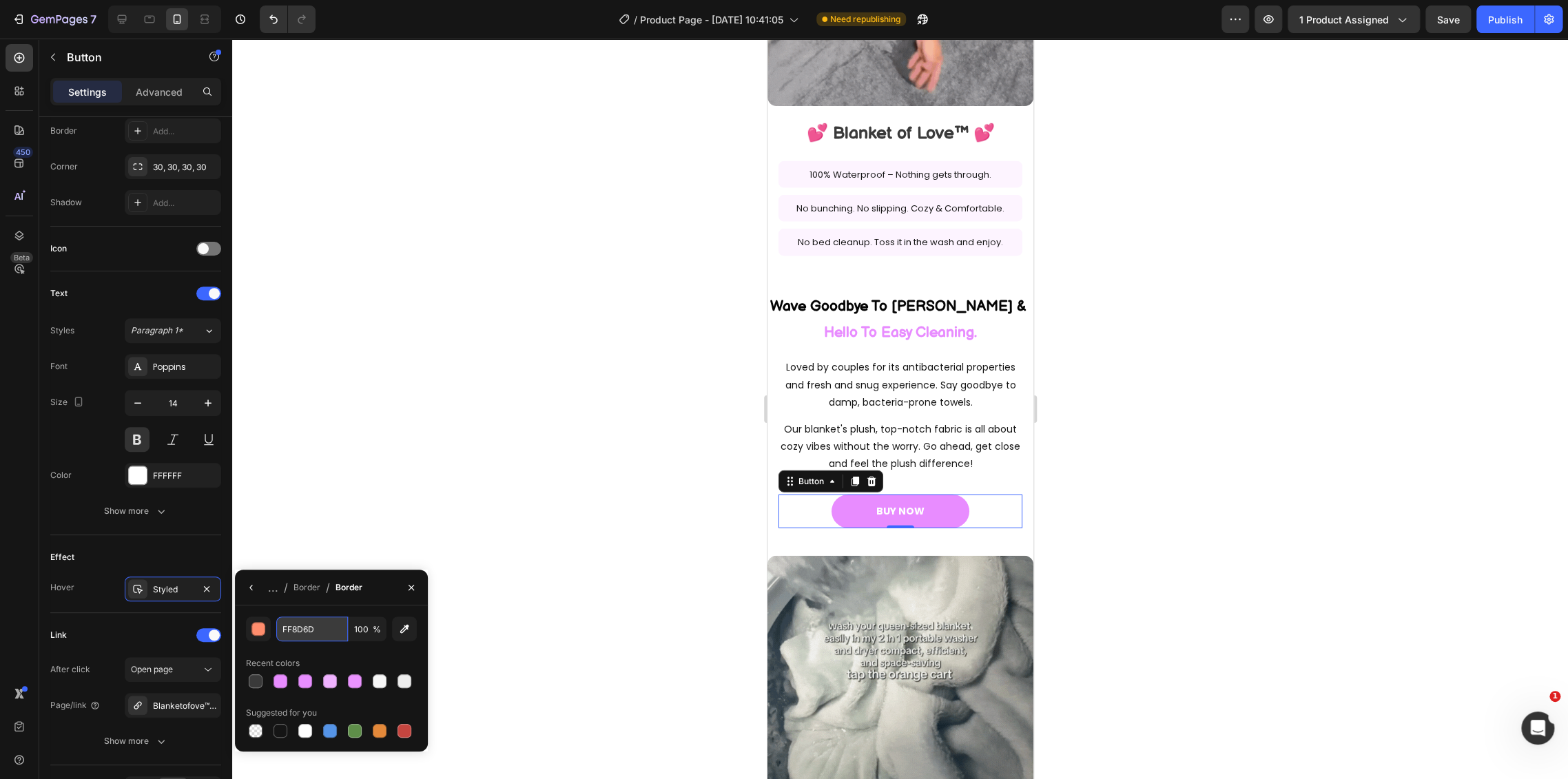
click at [0, 0] on input "FF8D6D" at bounding box center [0, 0] width 0 height 0
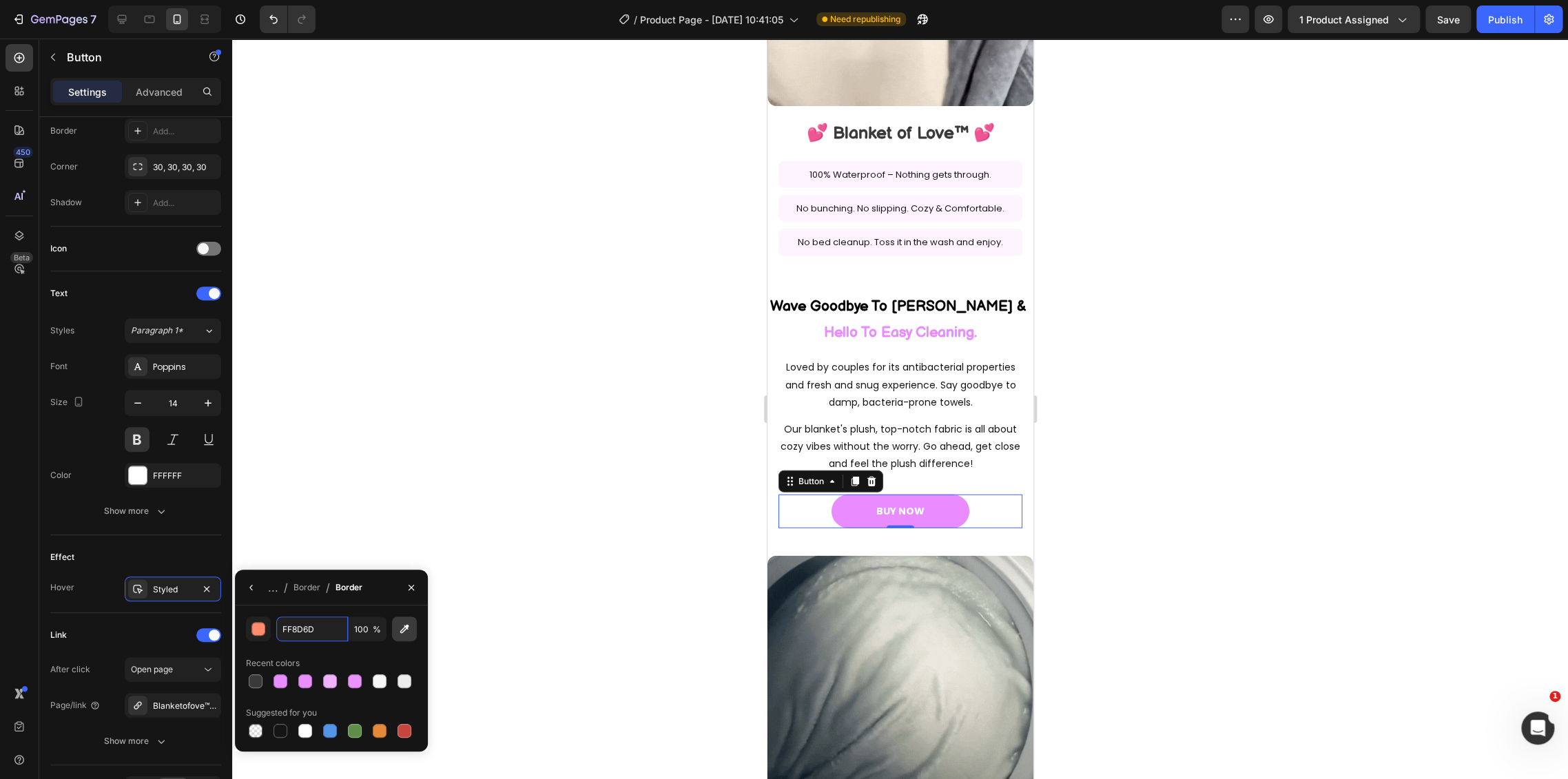
paste input "E88CFF"
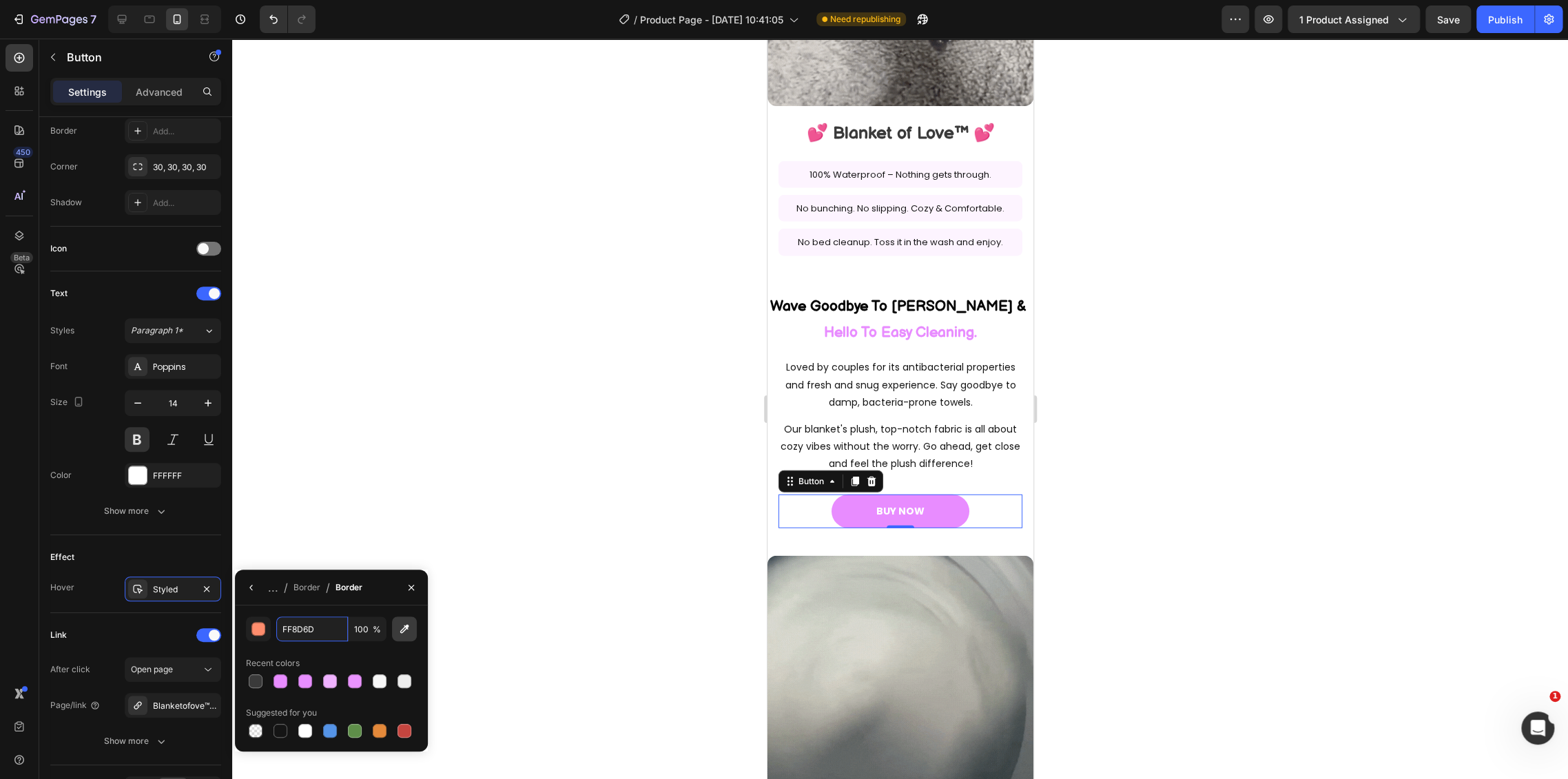
type input "E88CFF"
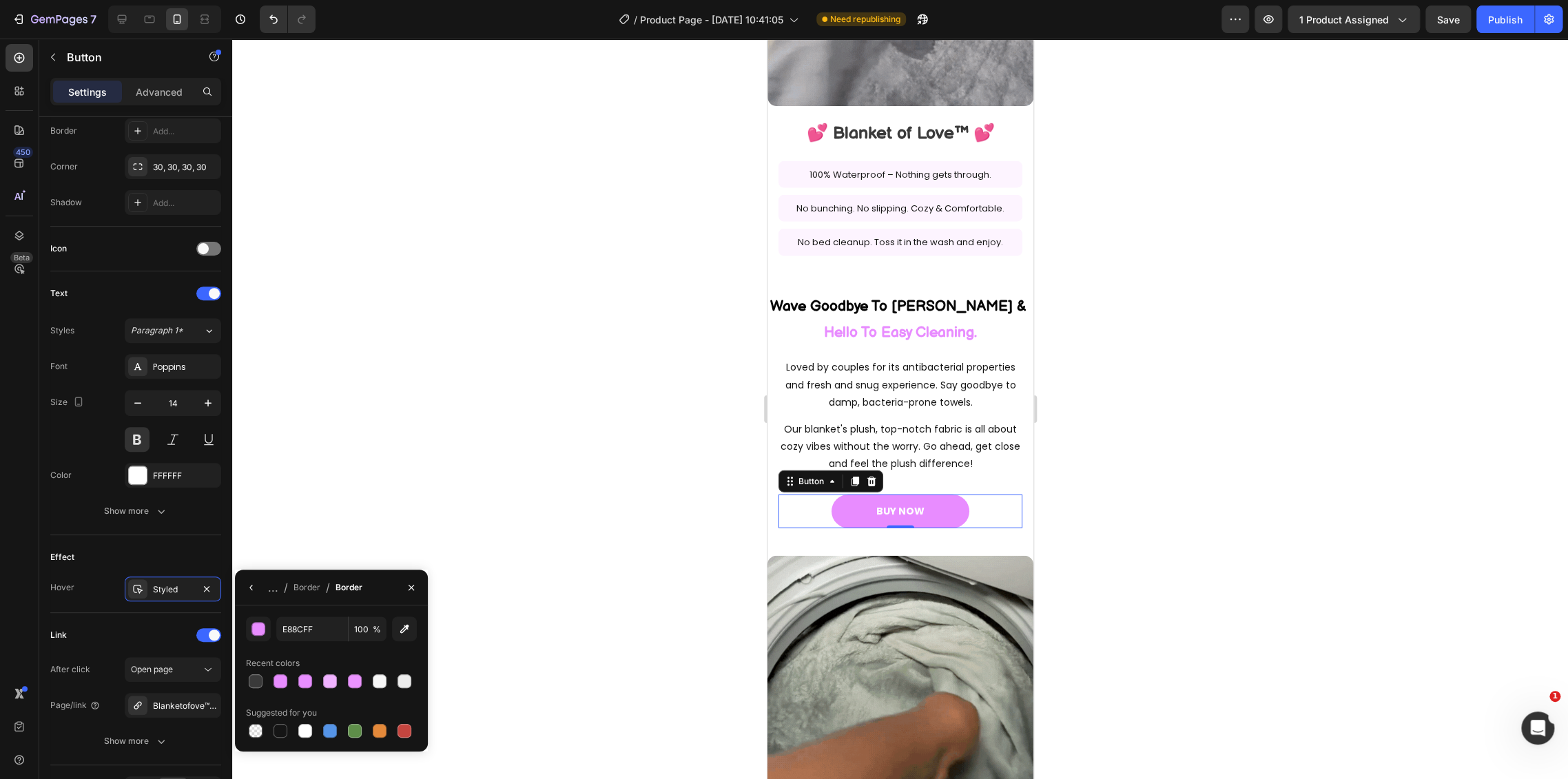
click at [567, 436] on div at bounding box center [900, 409] width 1336 height 741
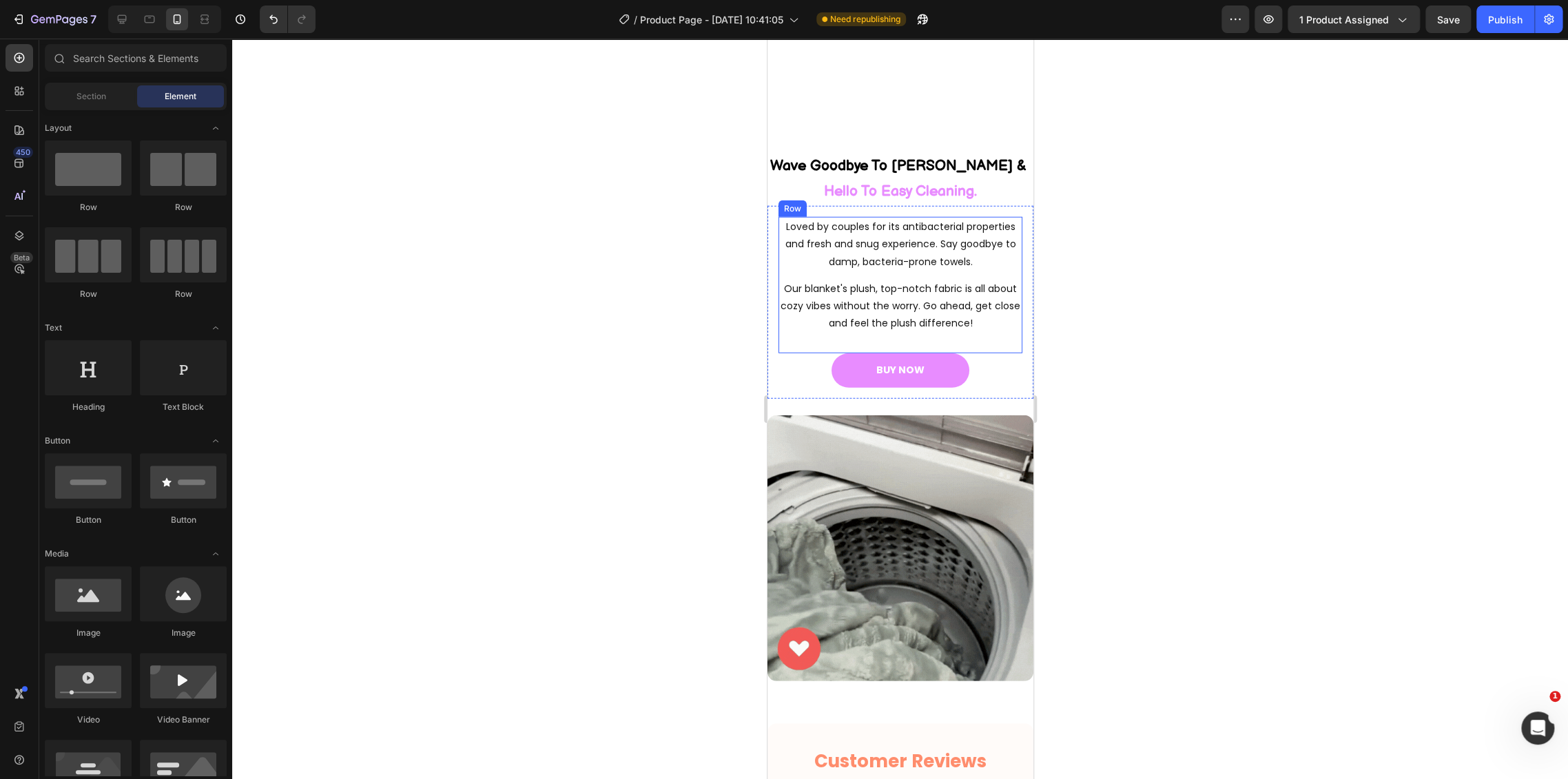
scroll to position [2637, 0]
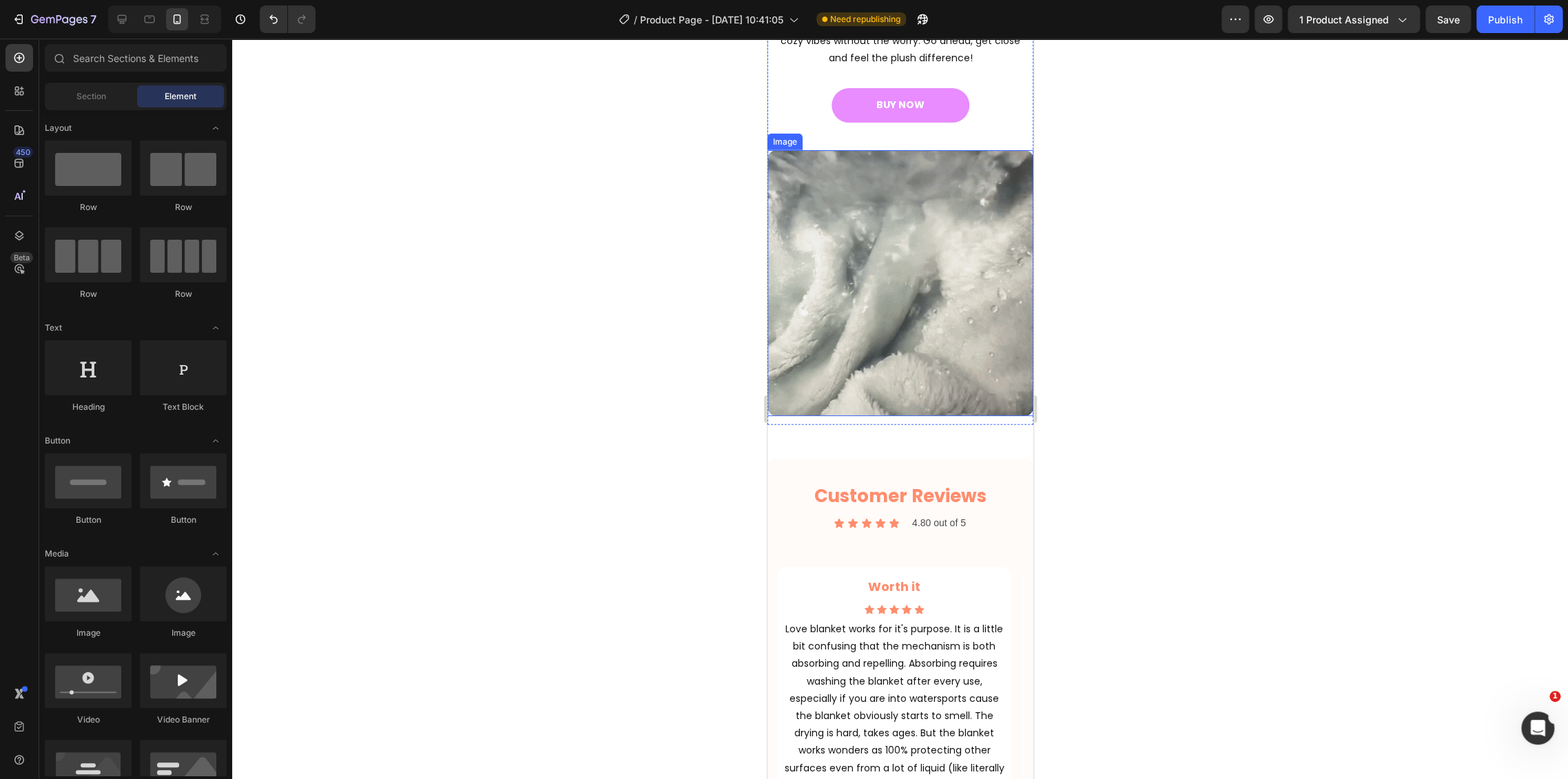
click at [932, 304] on img at bounding box center [899, 283] width 266 height 266
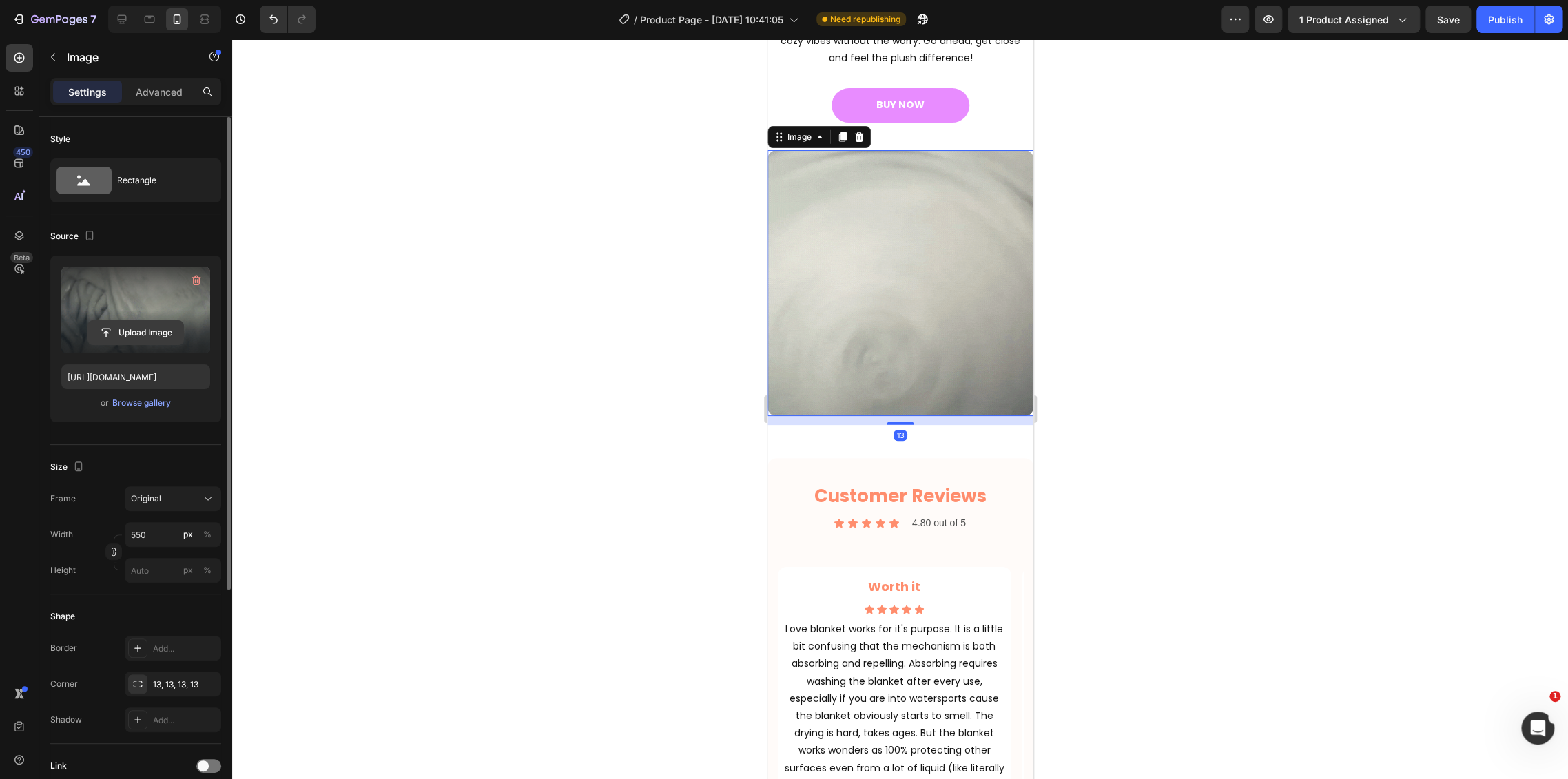
click at [142, 332] on input "file" at bounding box center [135, 332] width 95 height 23
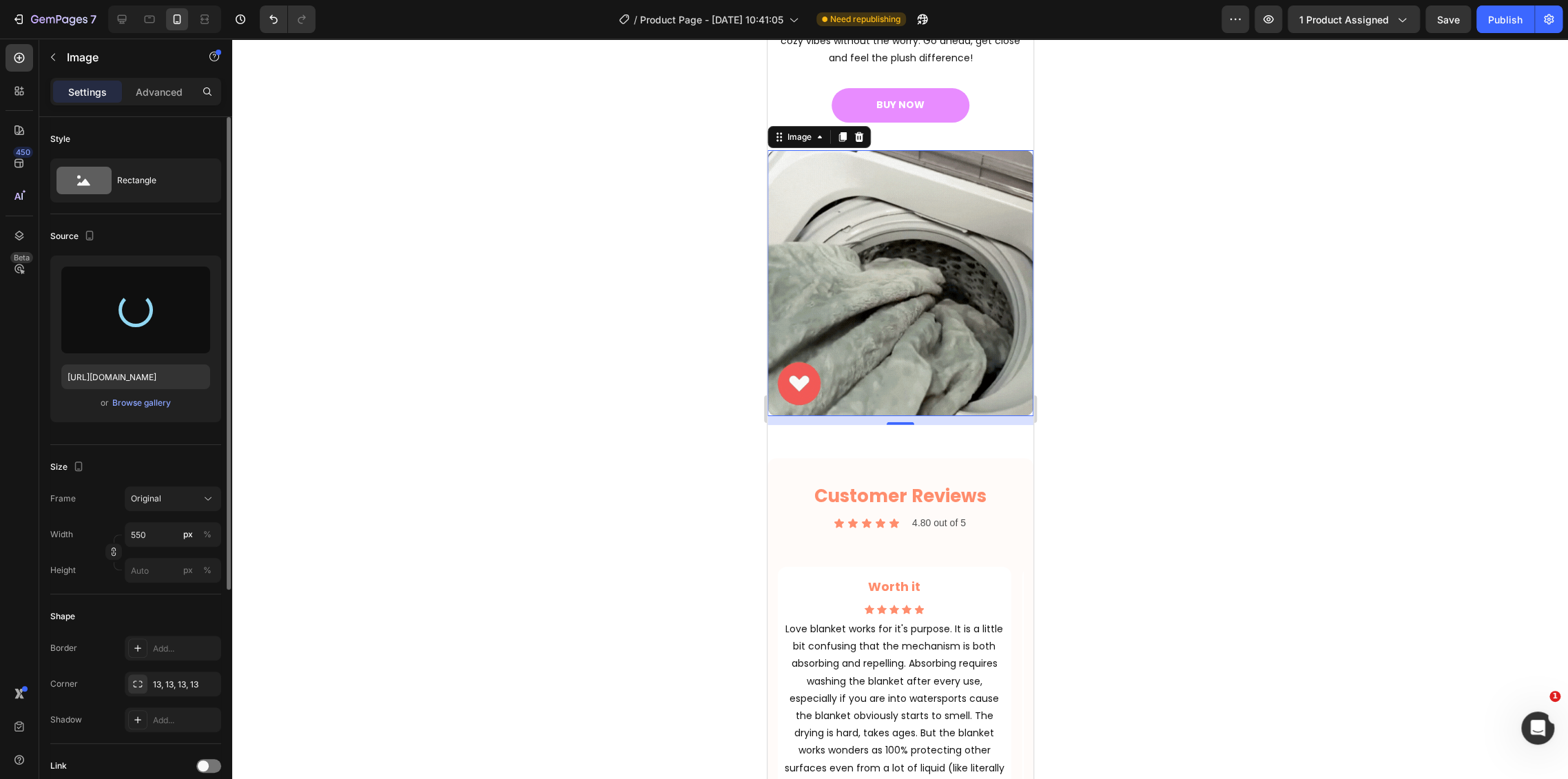
type input "https://cdn.shopify.com/s/files/1/0718/4718/2488/files/gempages_581083196360229…"
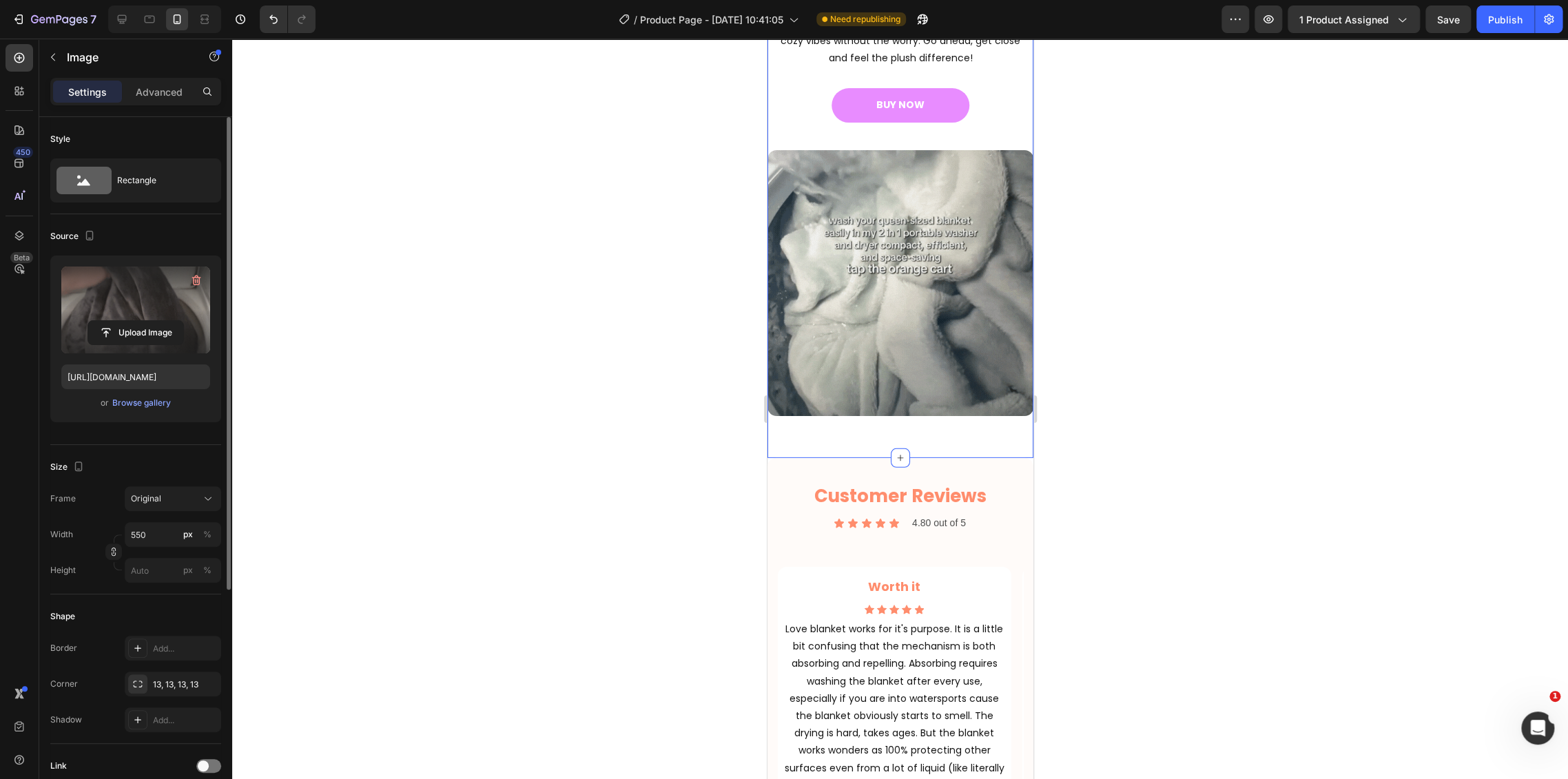
click at [957, 439] on div "⁠⁠⁠⁠⁠⁠⁠ Wave Goodbye To Odor Worries & Hello To Easy Cleaning. Heading Loved by…" at bounding box center [899, 167] width 266 height 582
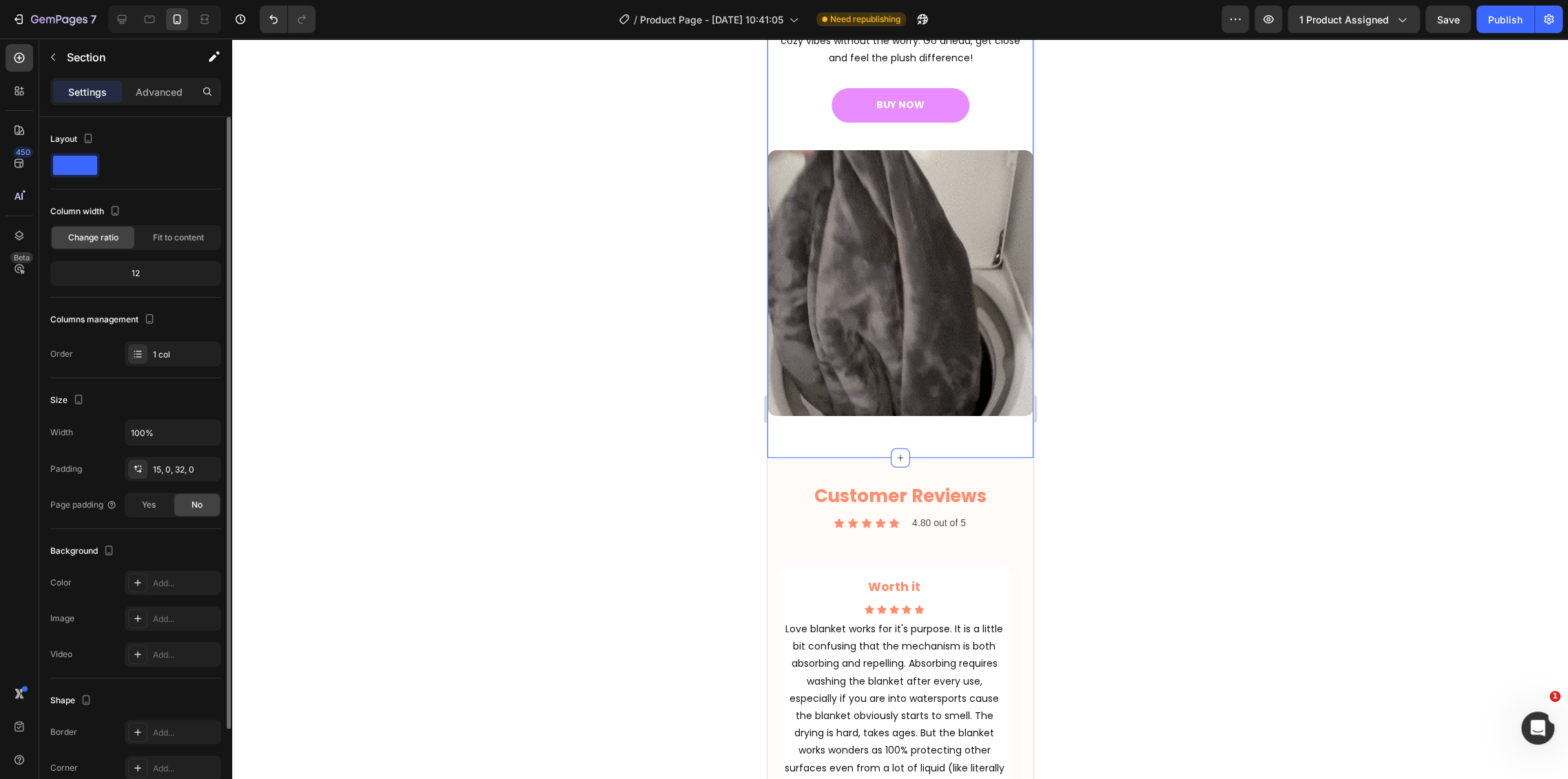
click at [181, 452] on div "Width 100% Padding 15, 0, 32, 0 Page padding Yes No" at bounding box center [136, 468] width 171 height 98
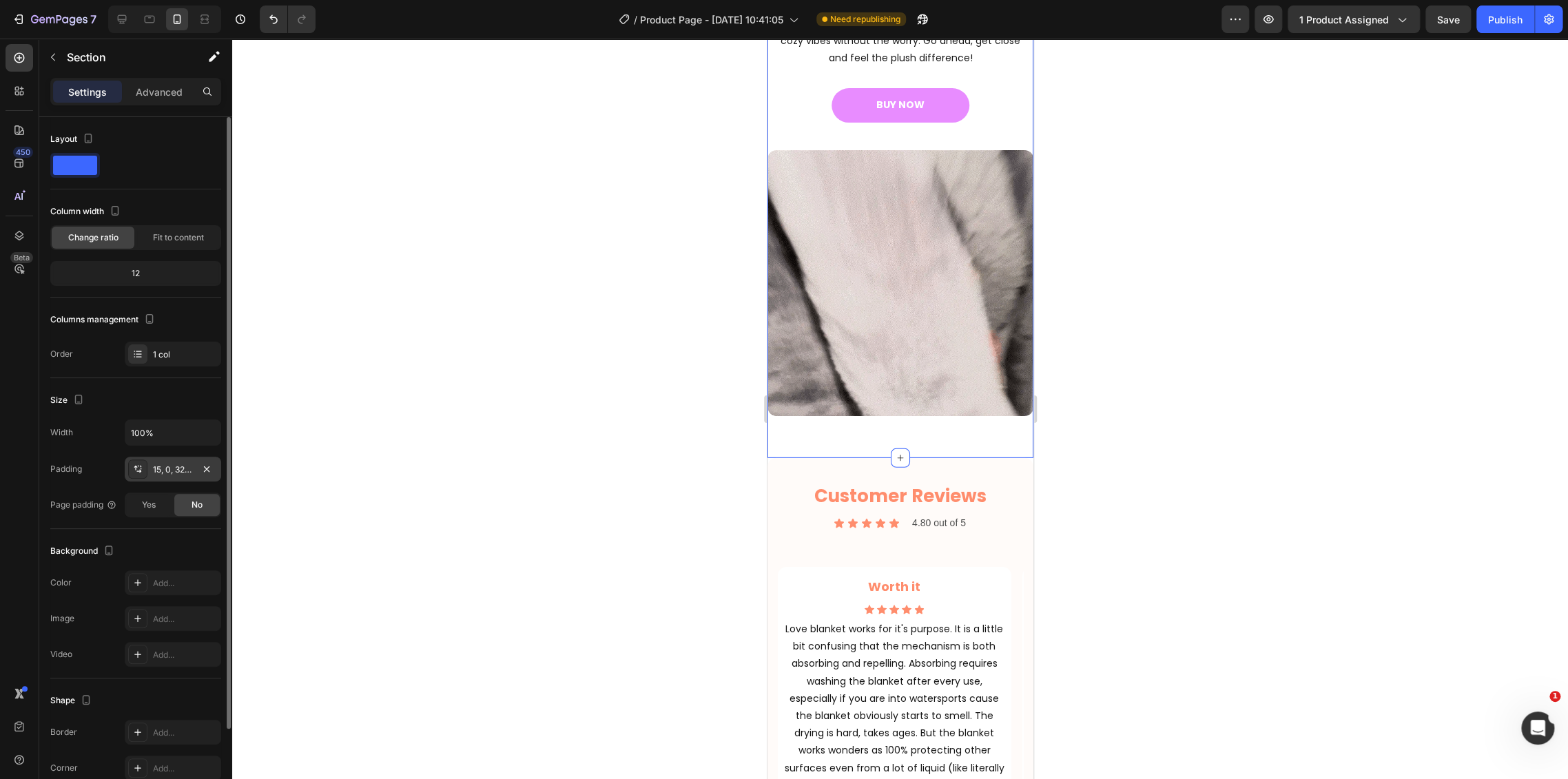
click at [168, 468] on div "15, 0, 32, 0" at bounding box center [173, 470] width 40 height 12
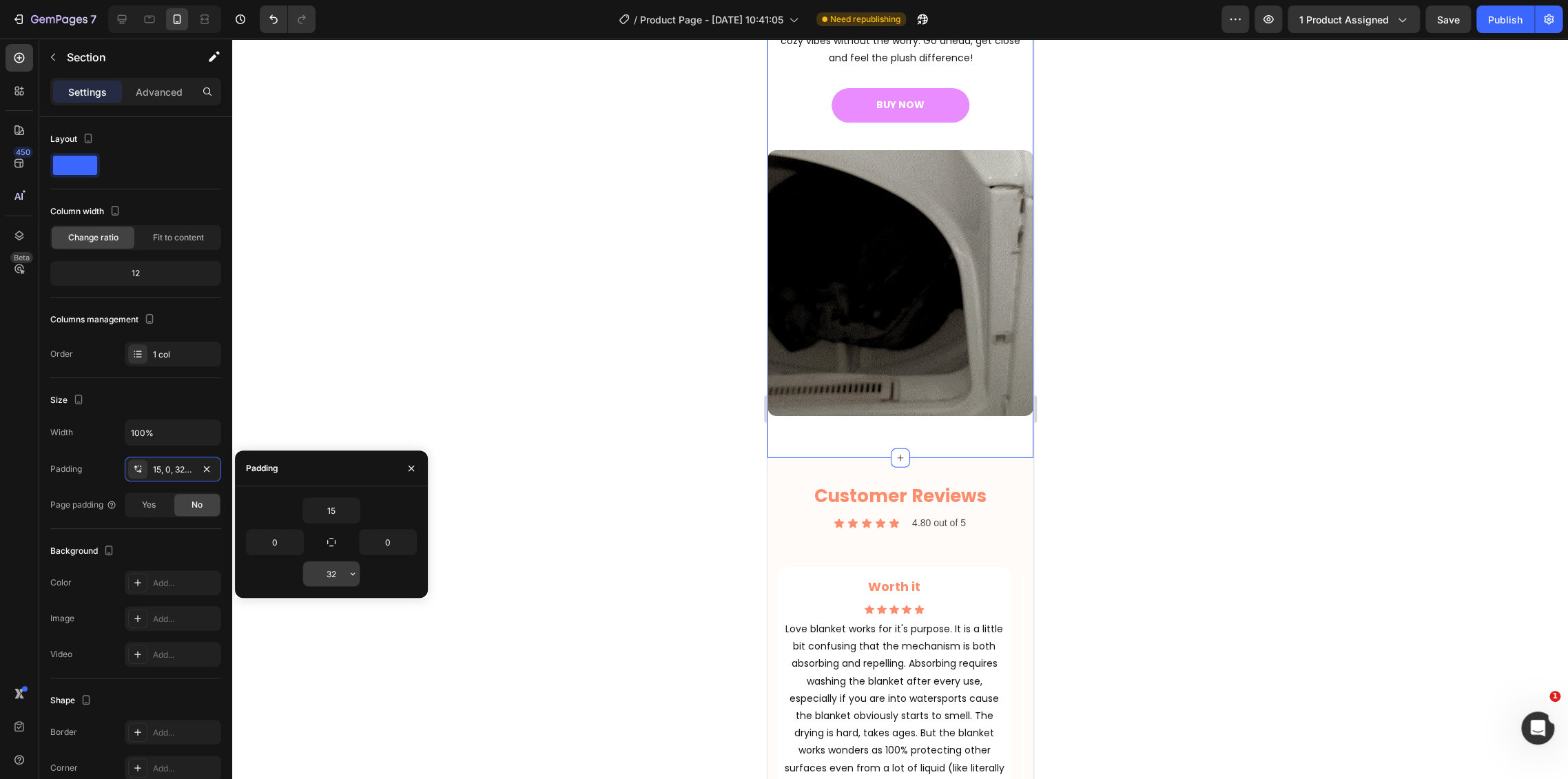
click at [322, 565] on input "32" at bounding box center [331, 574] width 56 height 25
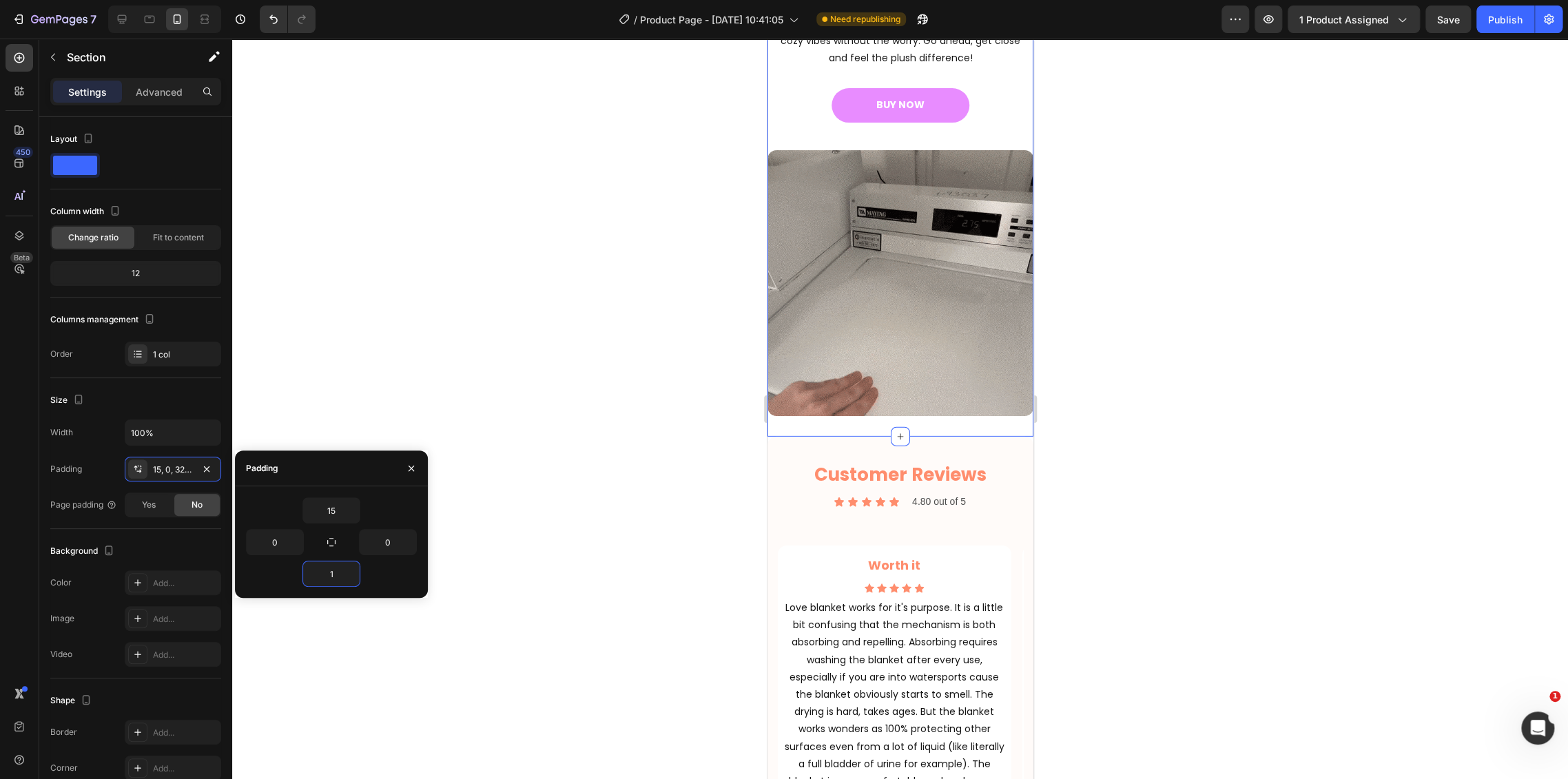
type input "0"
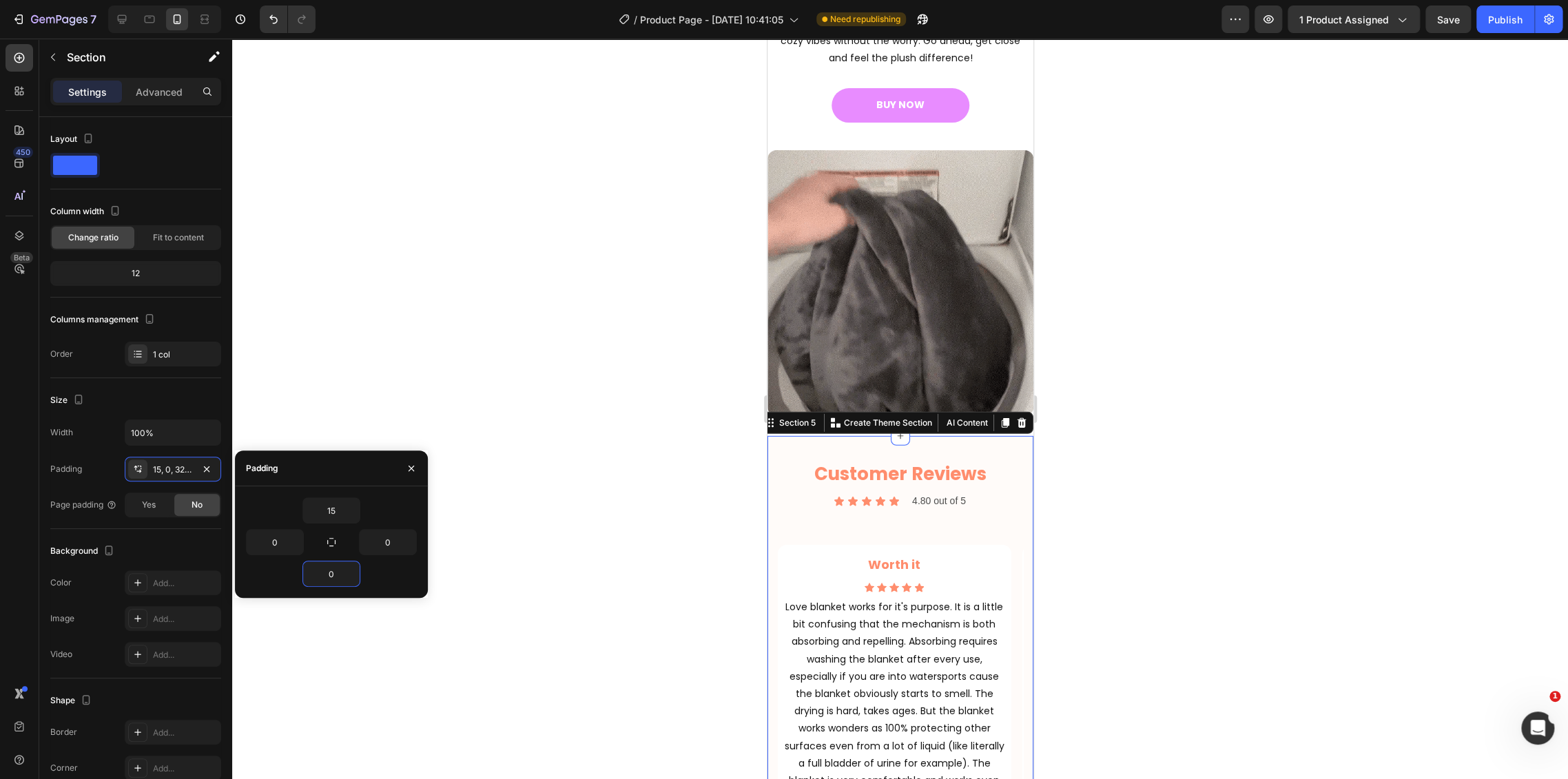
click at [927, 442] on div "Customer Reviews Heading Icon Icon Icon Icon Icon Icon List 4.80 out of 5 Text …" at bounding box center [899, 688] width 266 height 504
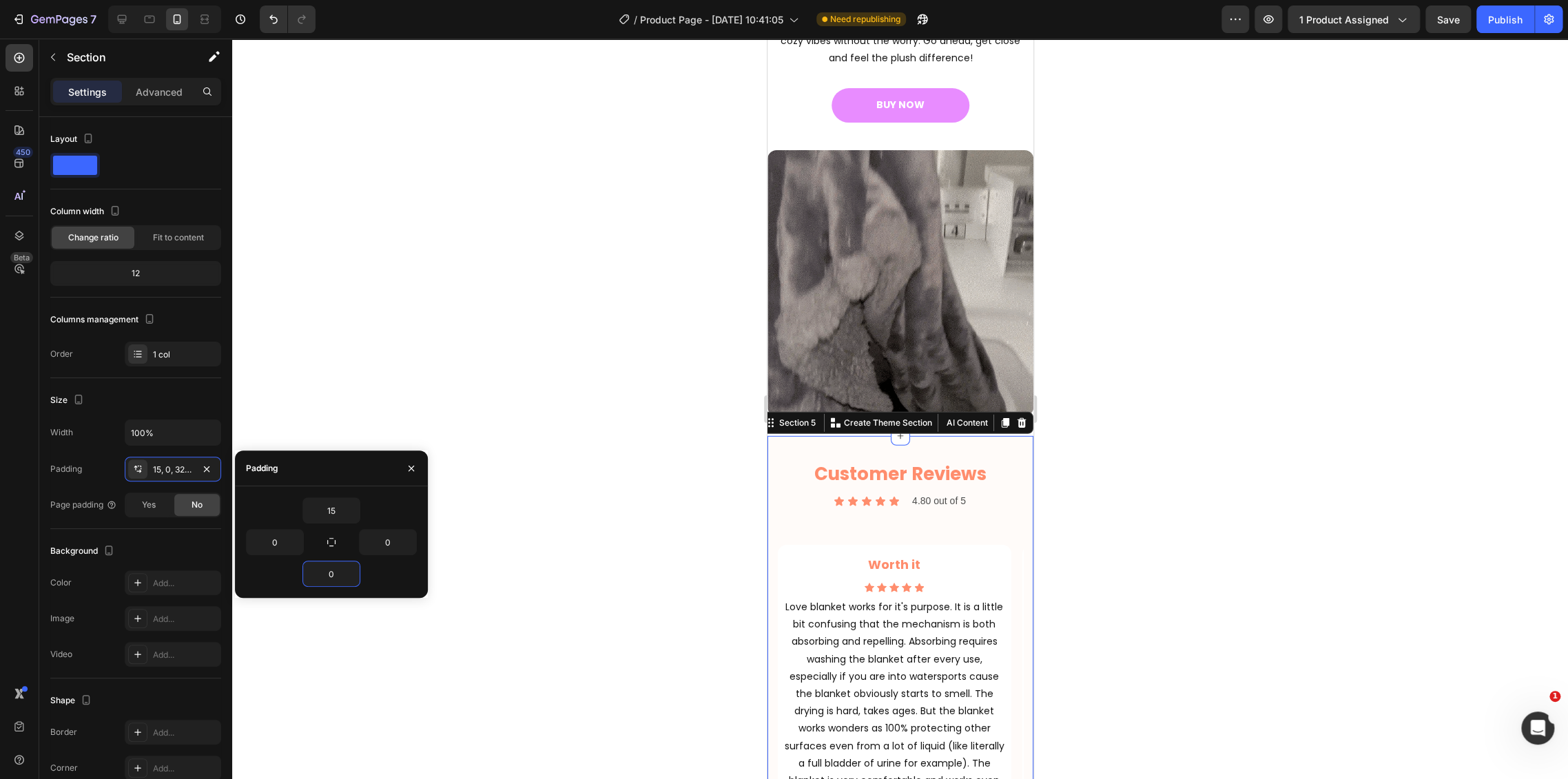
scroll to position [102, 0]
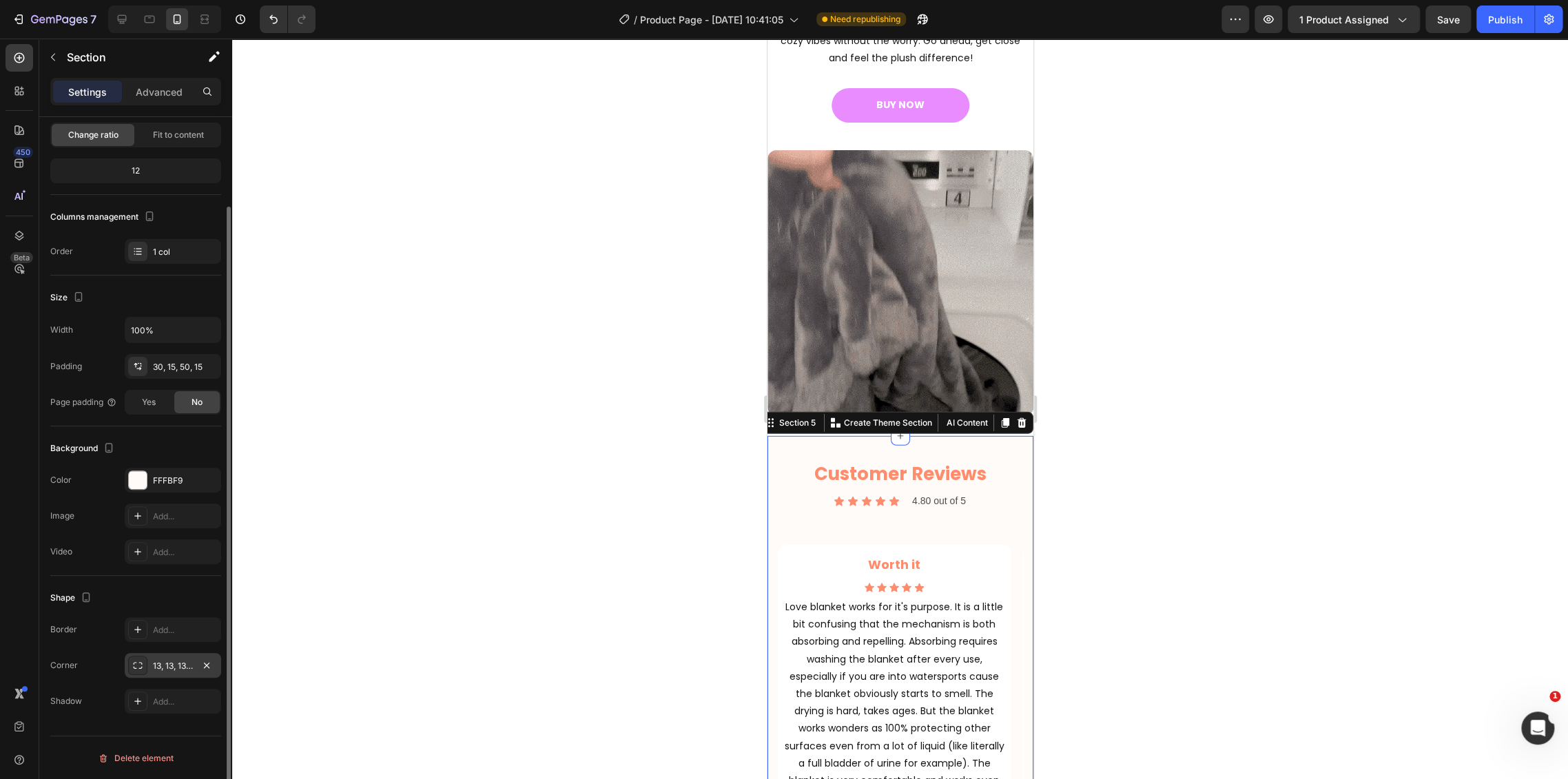
drag, startPoint x: 174, startPoint y: 657, endPoint x: 190, endPoint y: 657, distance: 16.0
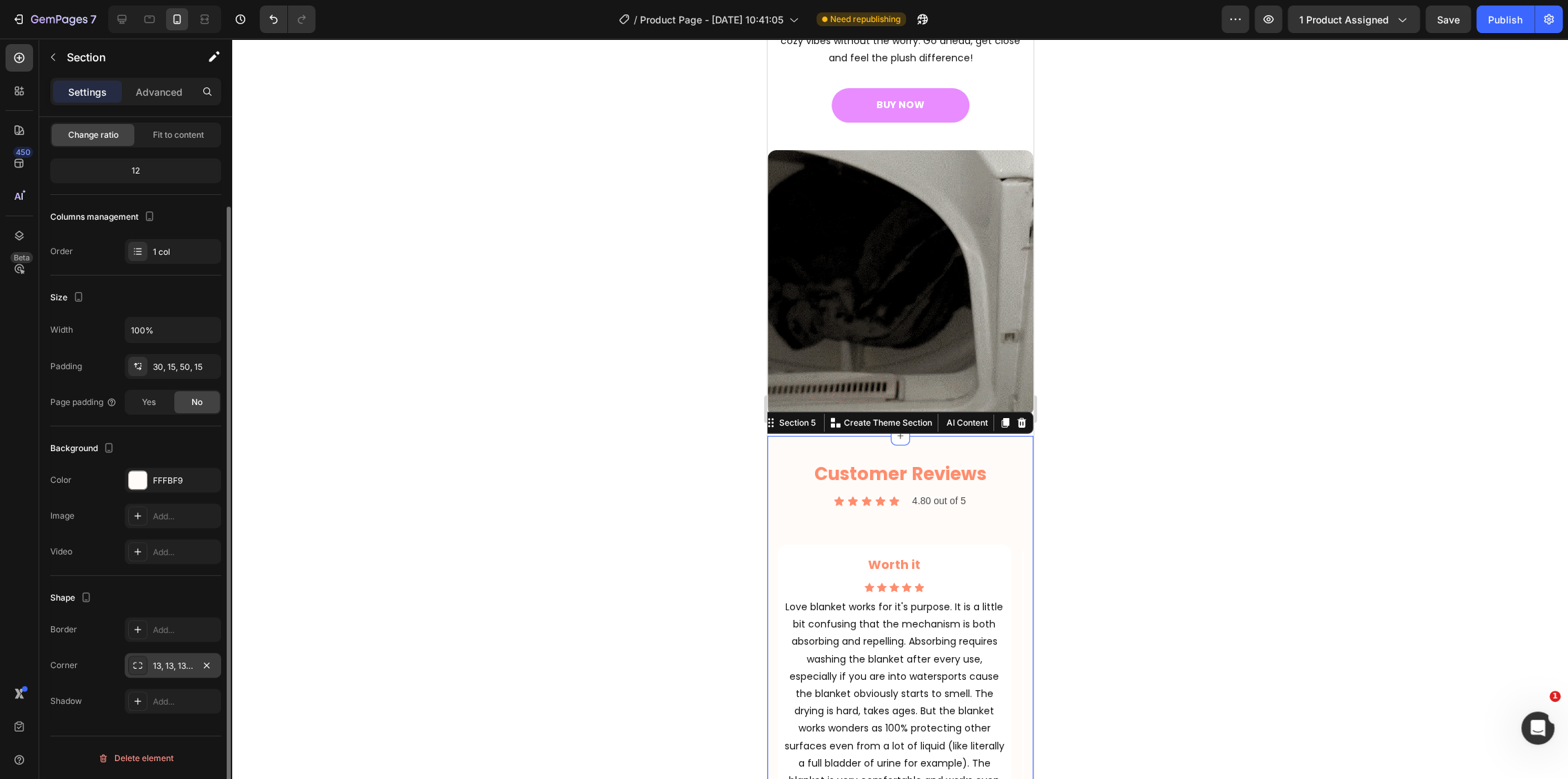
click at [173, 657] on div "13, 13, 13, 13" at bounding box center [172, 666] width 97 height 25
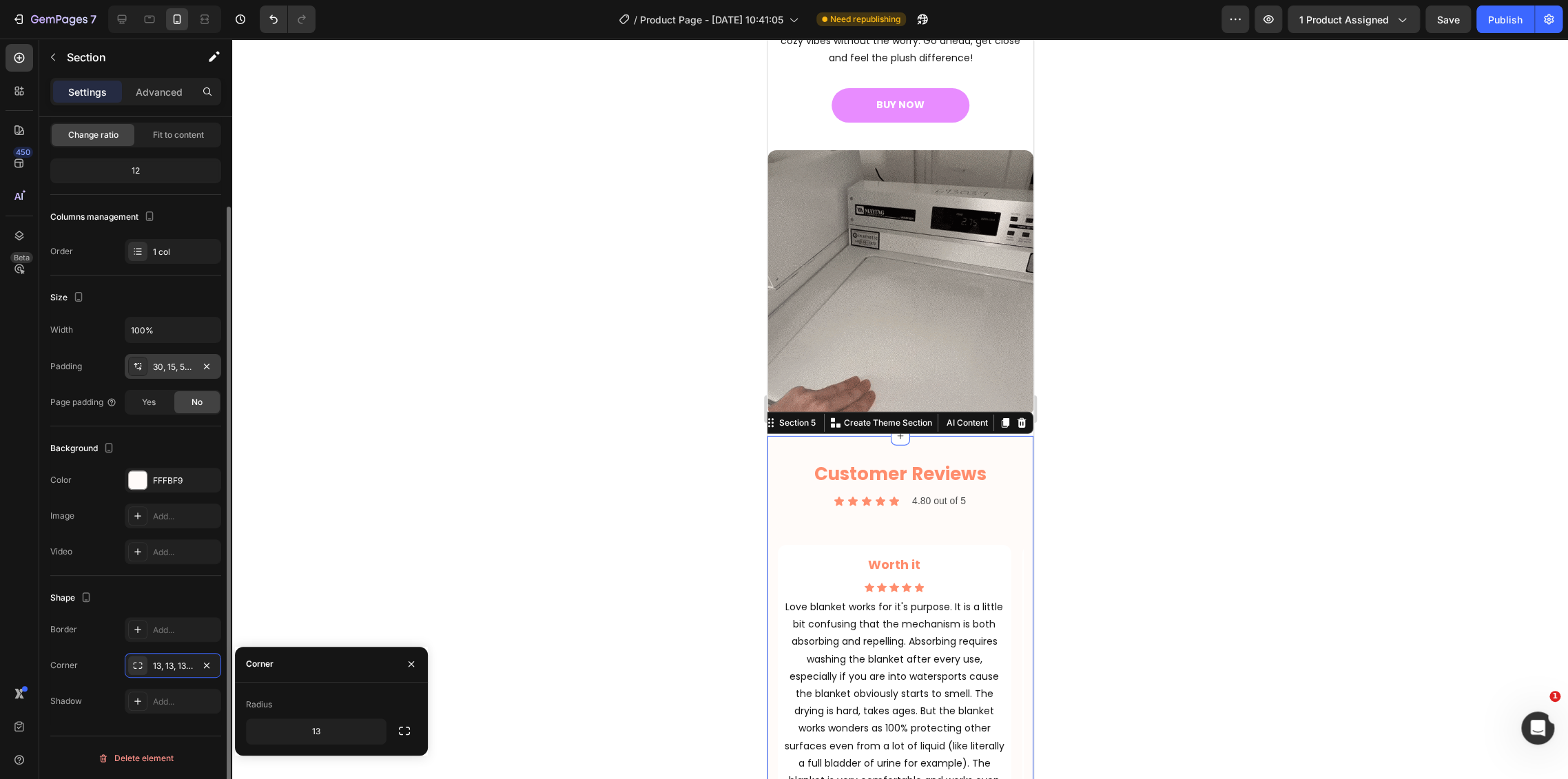
click at [161, 354] on div "30, 15, 50, 15" at bounding box center [172, 367] width 97 height 25
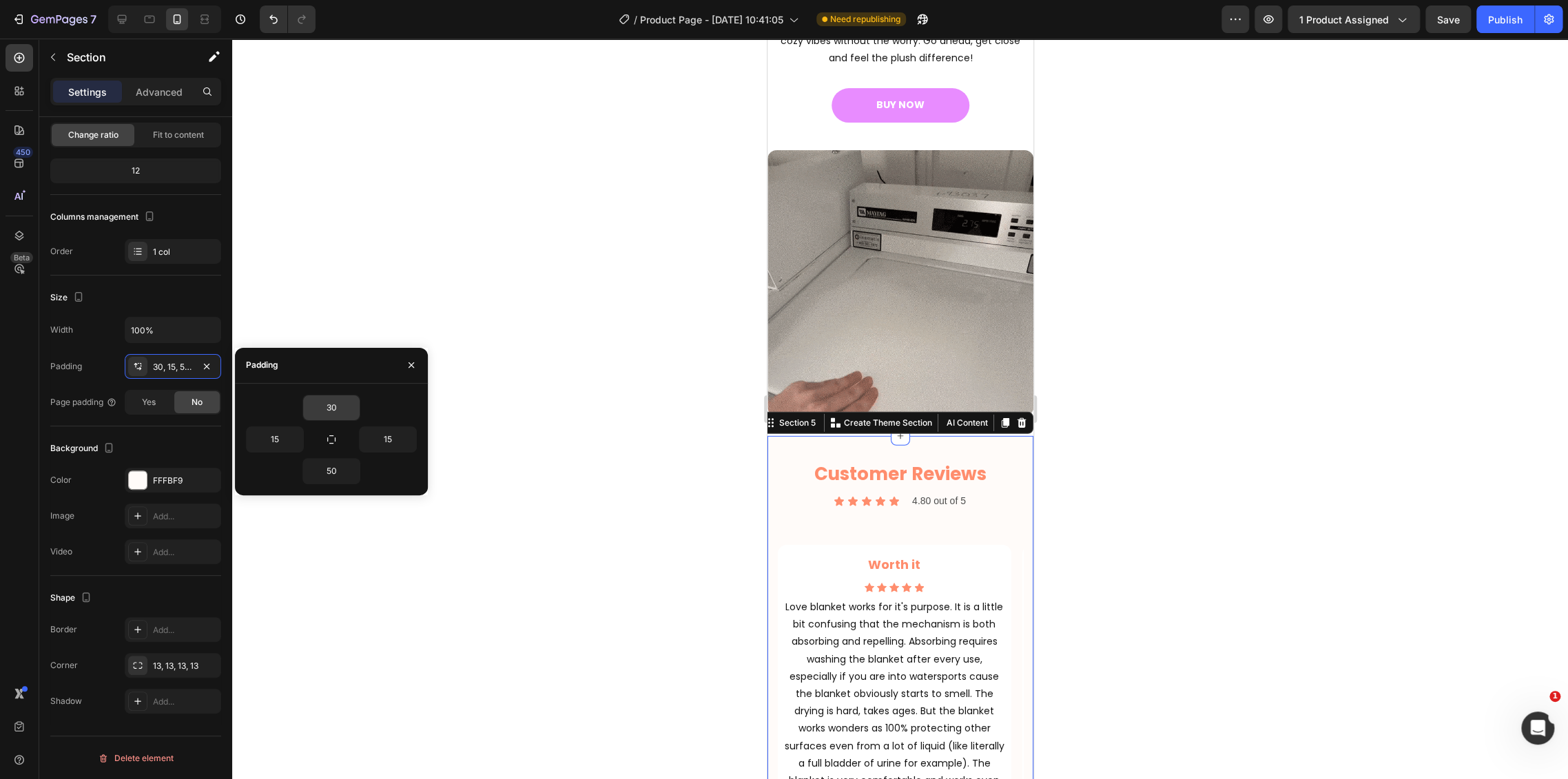
click at [342, 404] on input "30" at bounding box center [331, 408] width 56 height 25
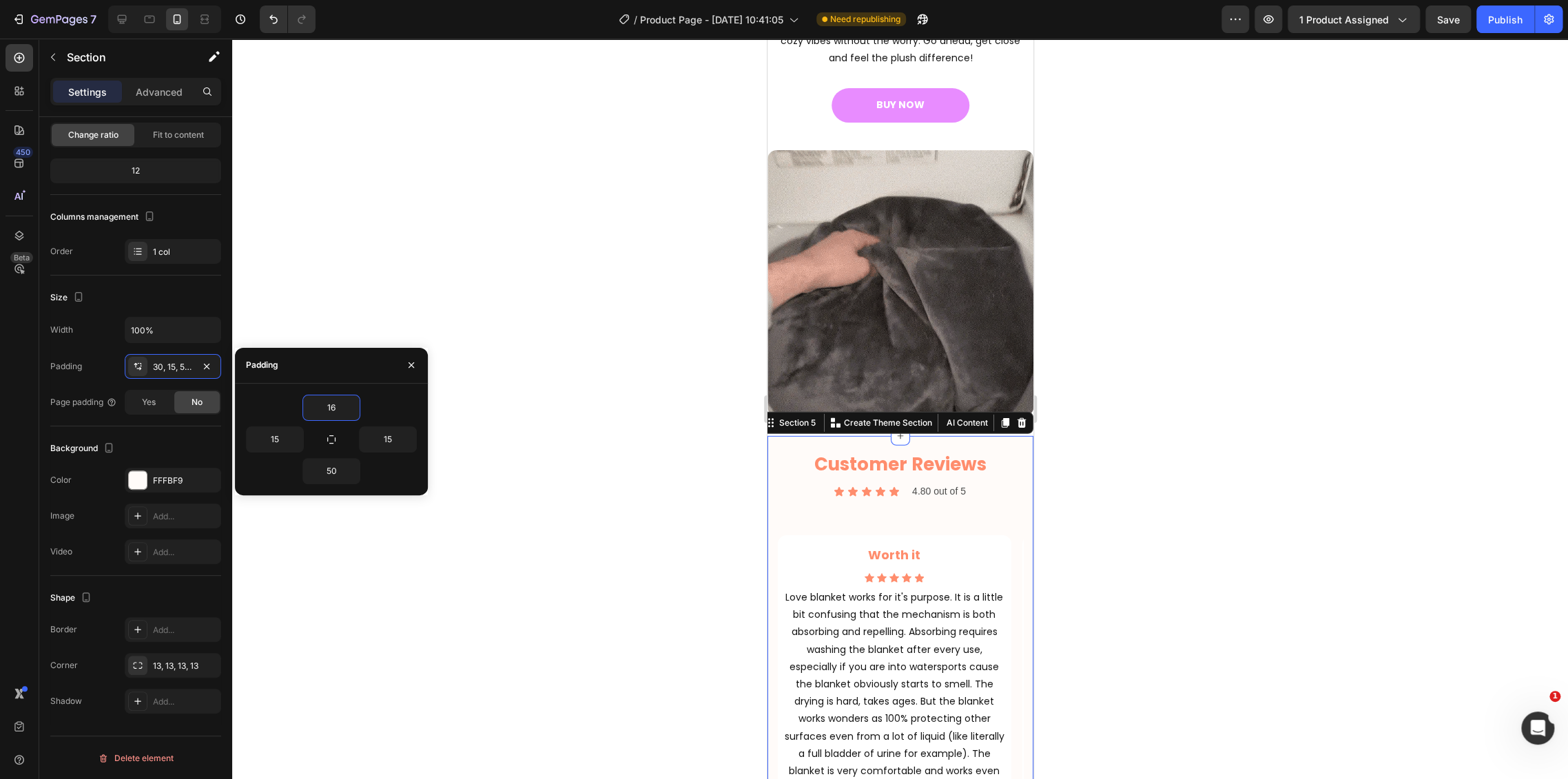
type input "15"
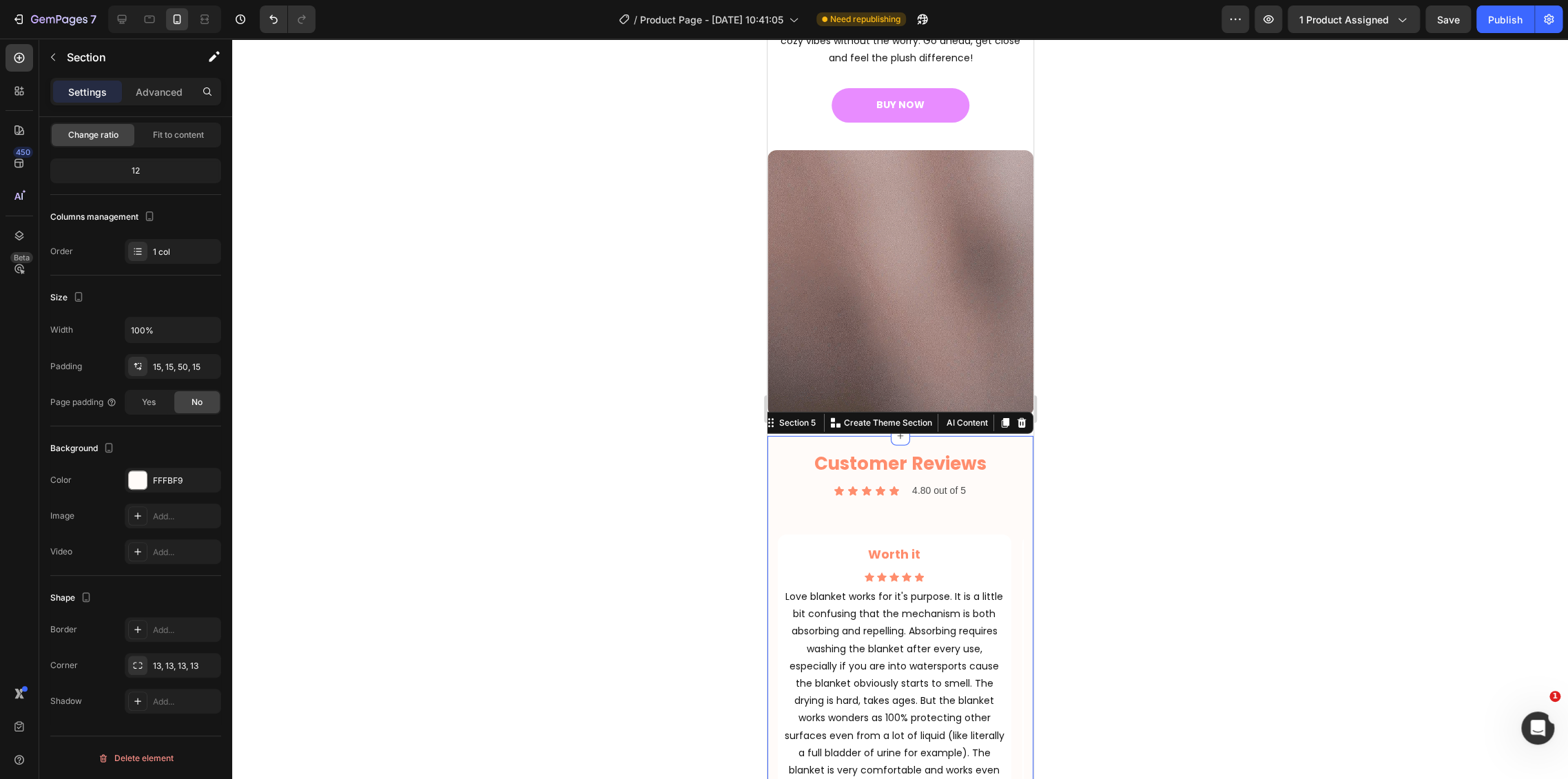
click at [569, 458] on div at bounding box center [900, 409] width 1336 height 741
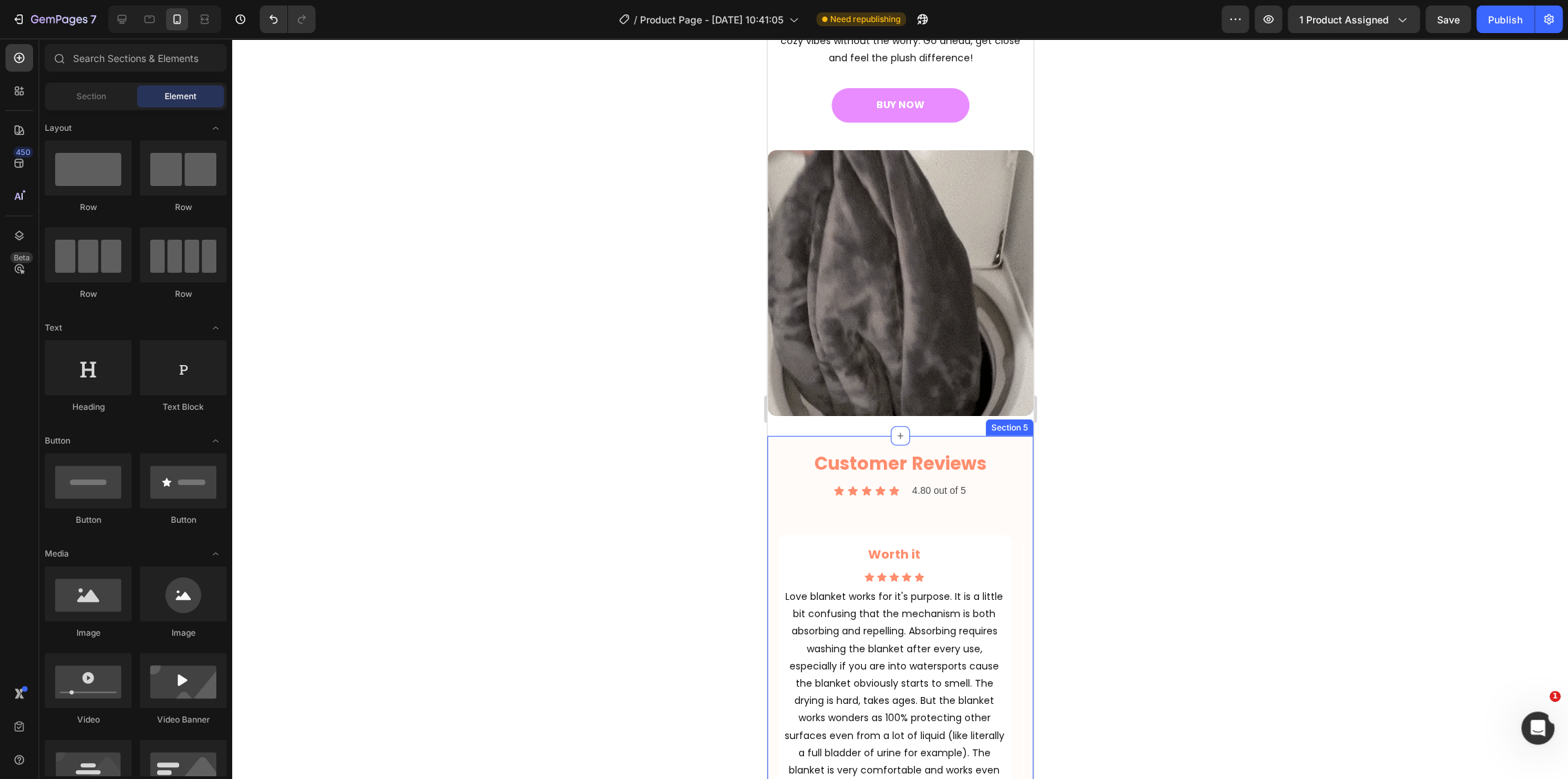
click at [941, 508] on div "Customer Reviews Heading Icon Icon Icon Icon Icon Icon List 4.80 out of 5 Text …" at bounding box center [899, 671] width 245 height 449
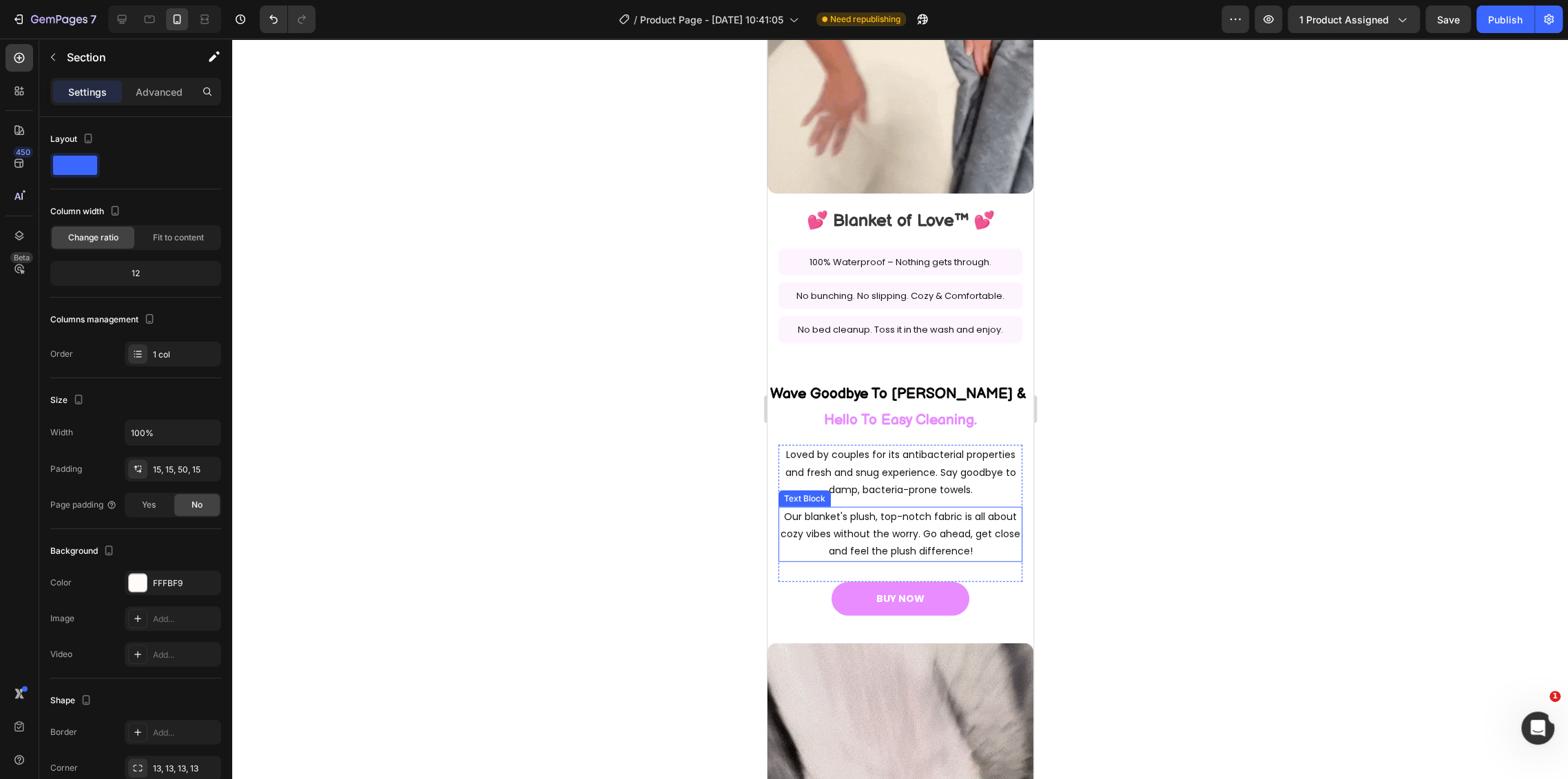
scroll to position [2100, 0]
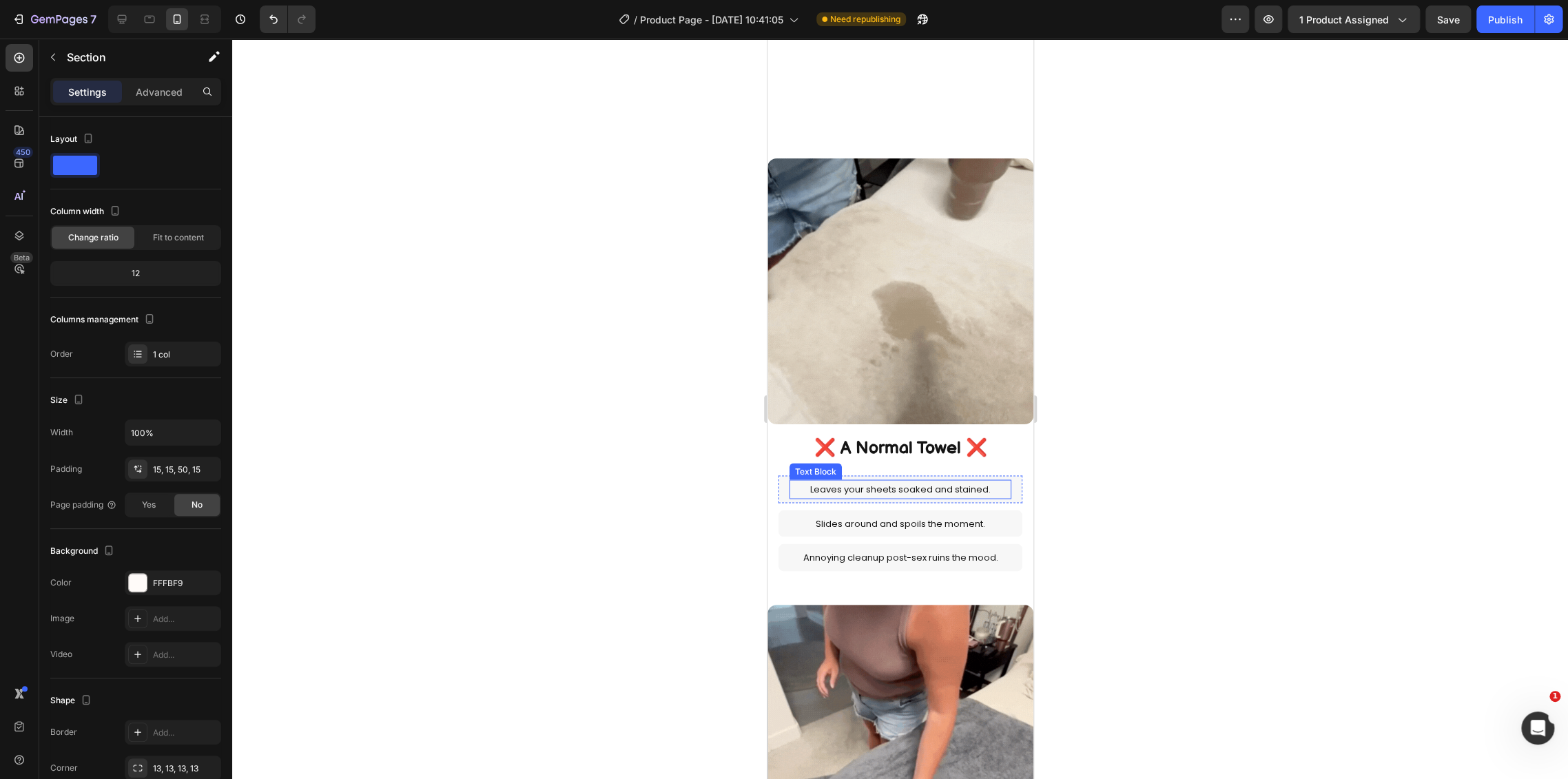
select select "L 57 × 65 in | 145 × 165 cm"
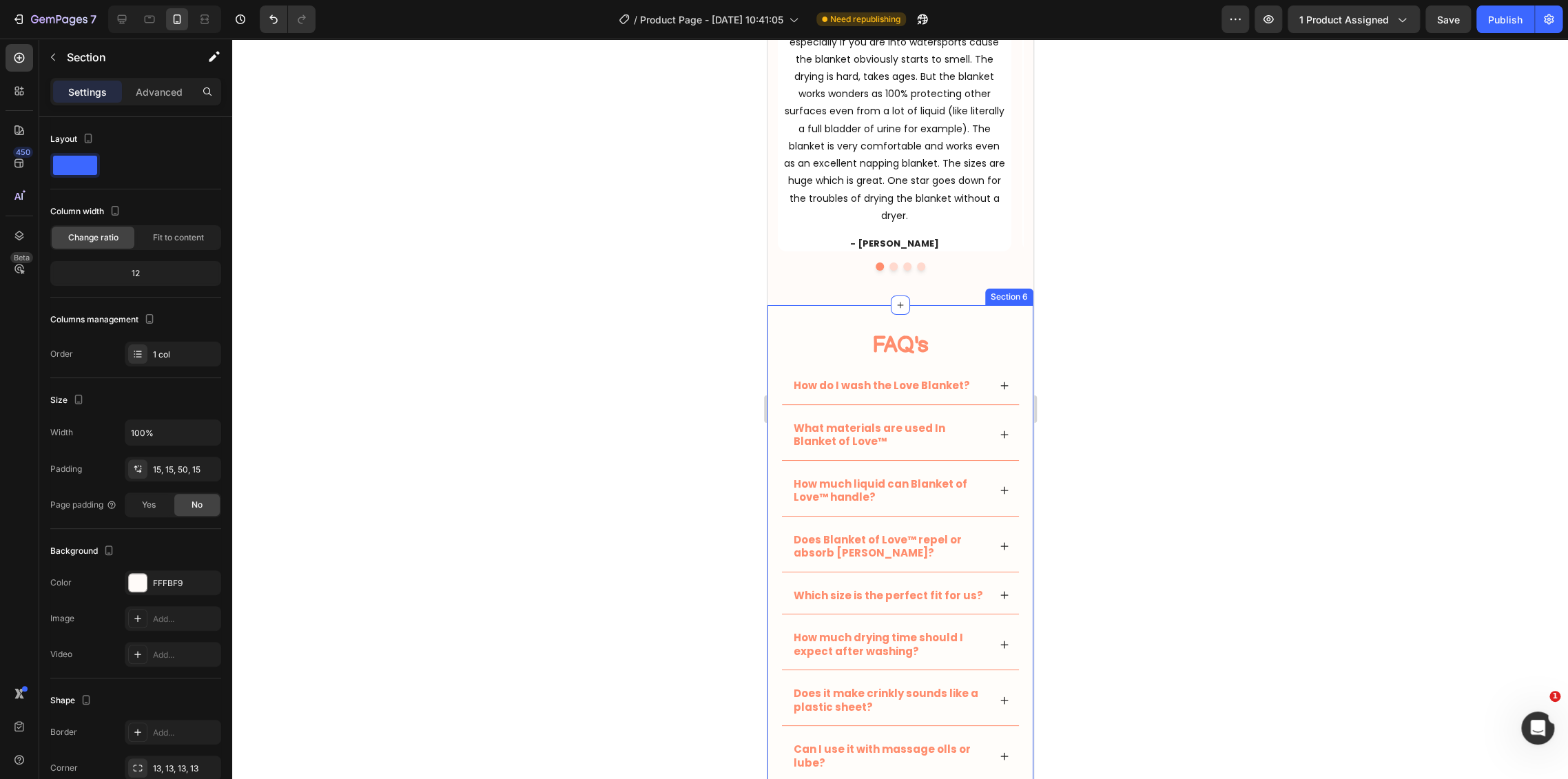
scroll to position [3326, 0]
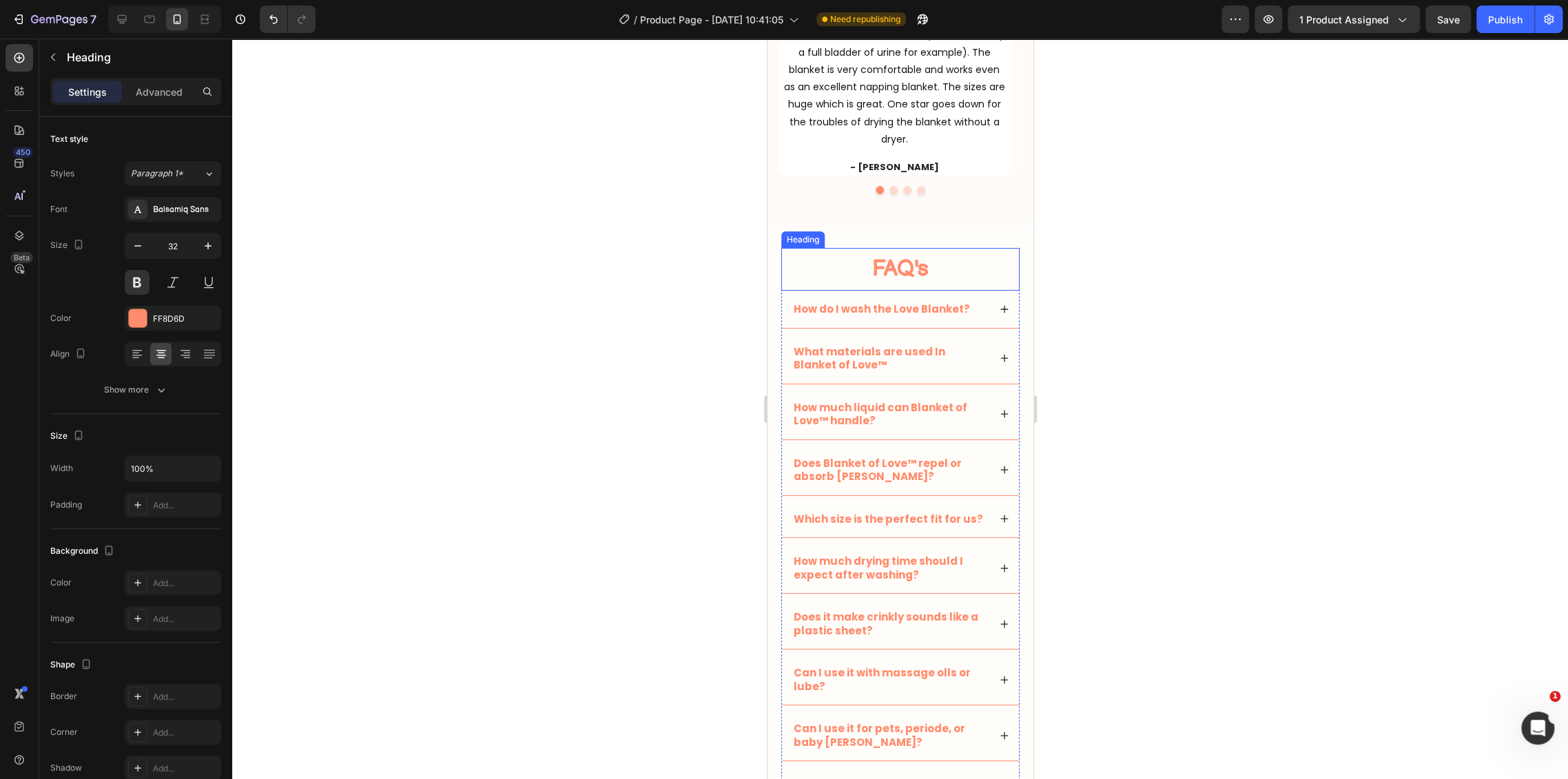
click at [965, 259] on h2 "FAQ's" at bounding box center [899, 269] width 238 height 43
click at [979, 240] on div "FAQ's Heading 0 How do I wash the Love Blanket? What materials are used In Blan…" at bounding box center [899, 543] width 266 height 628
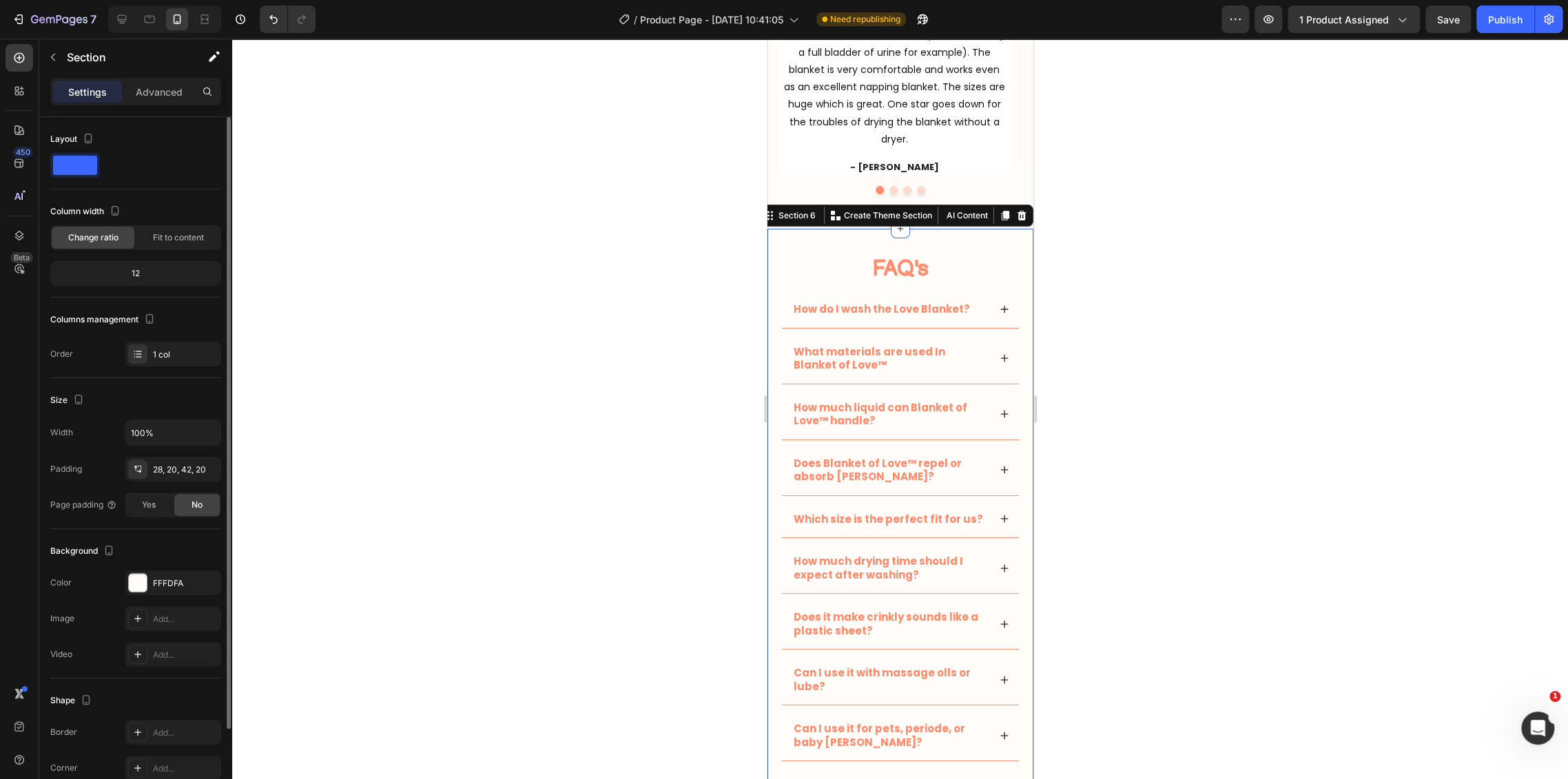
click at [156, 594] on div "The changes might be hidden by the video. Color FFFDFA Image Add... Video Add..." at bounding box center [136, 618] width 171 height 97
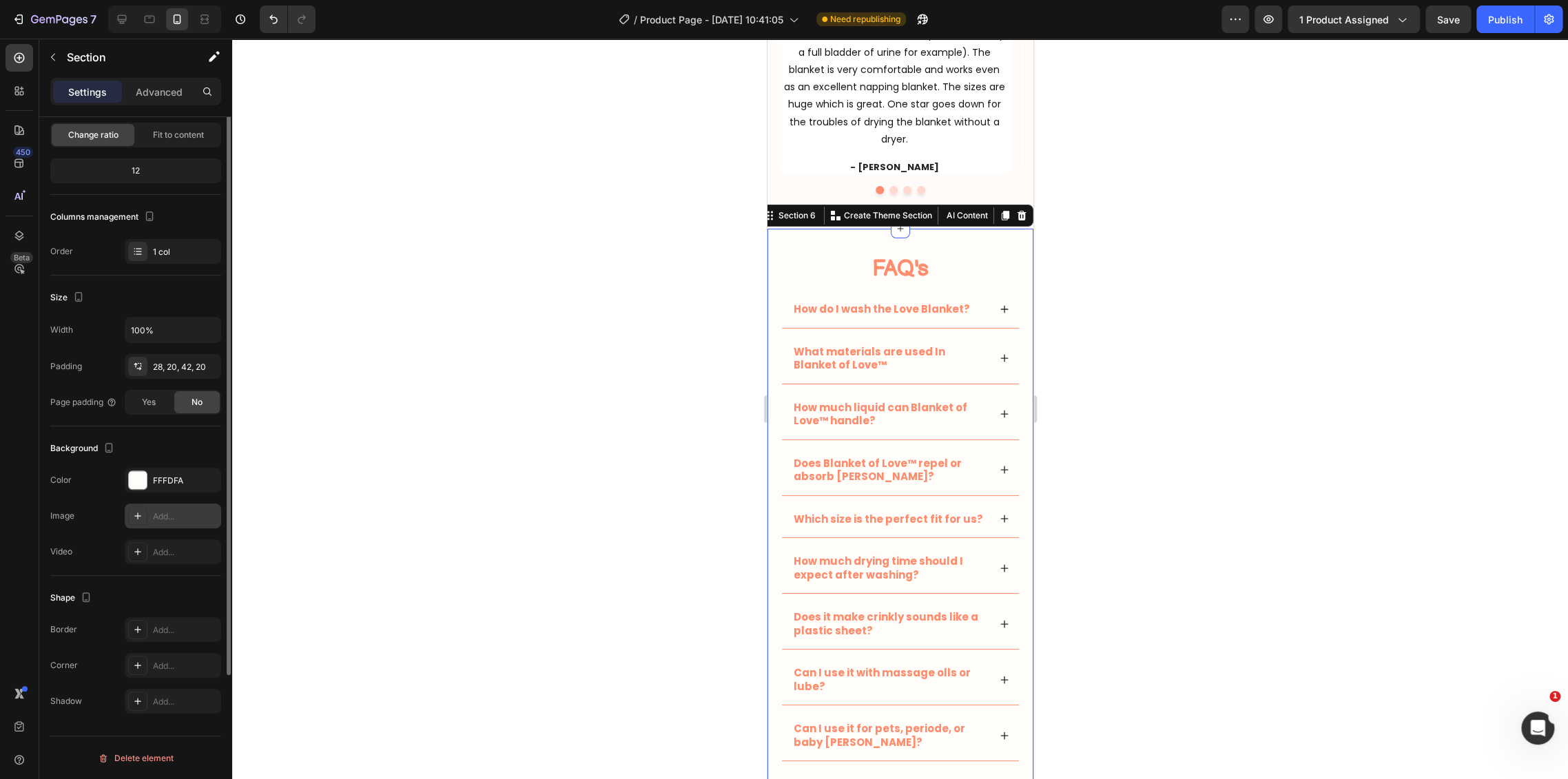
scroll to position [0, 0]
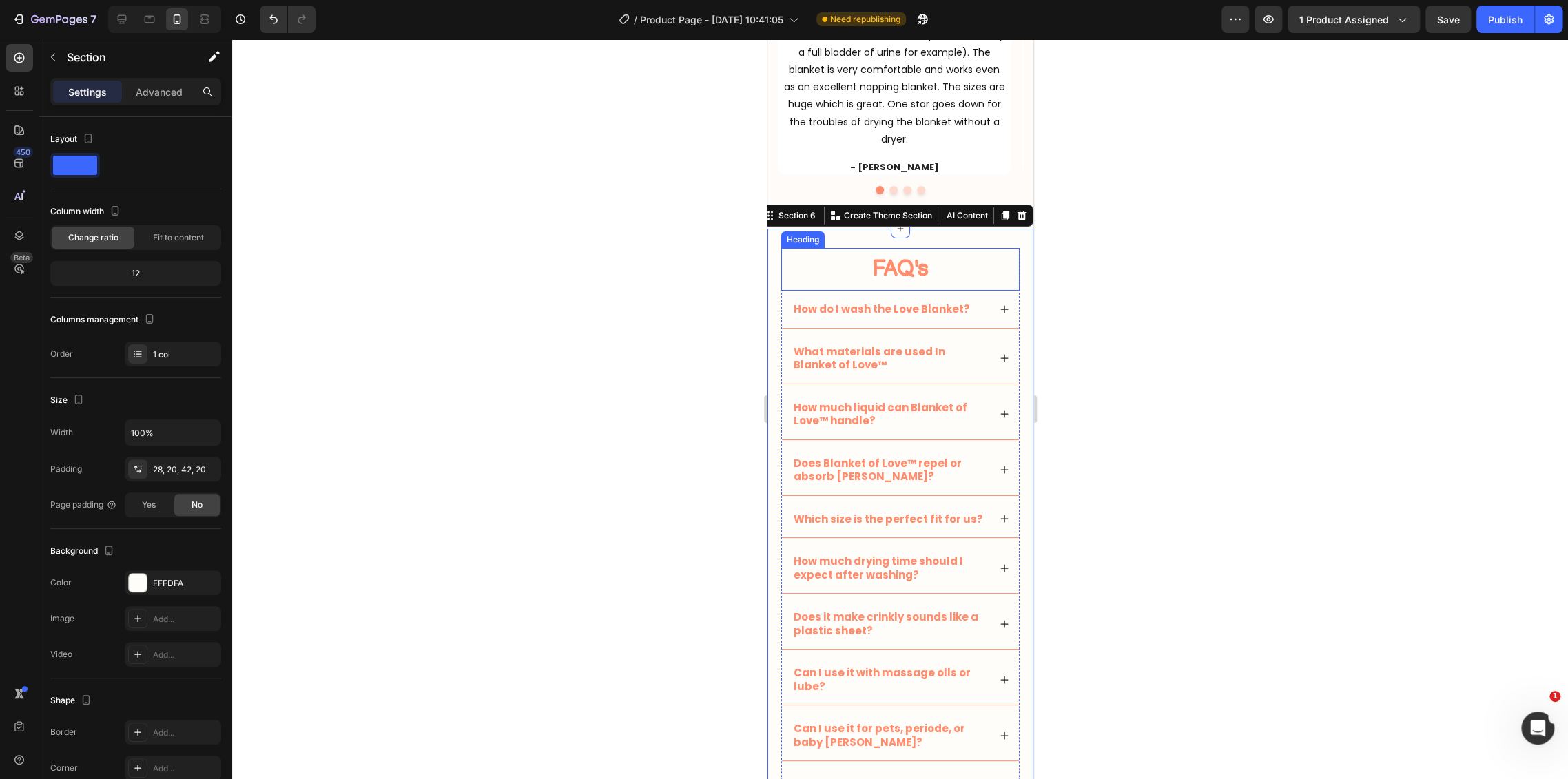
click at [873, 270] on h2 "FAQ's" at bounding box center [899, 269] width 238 height 43
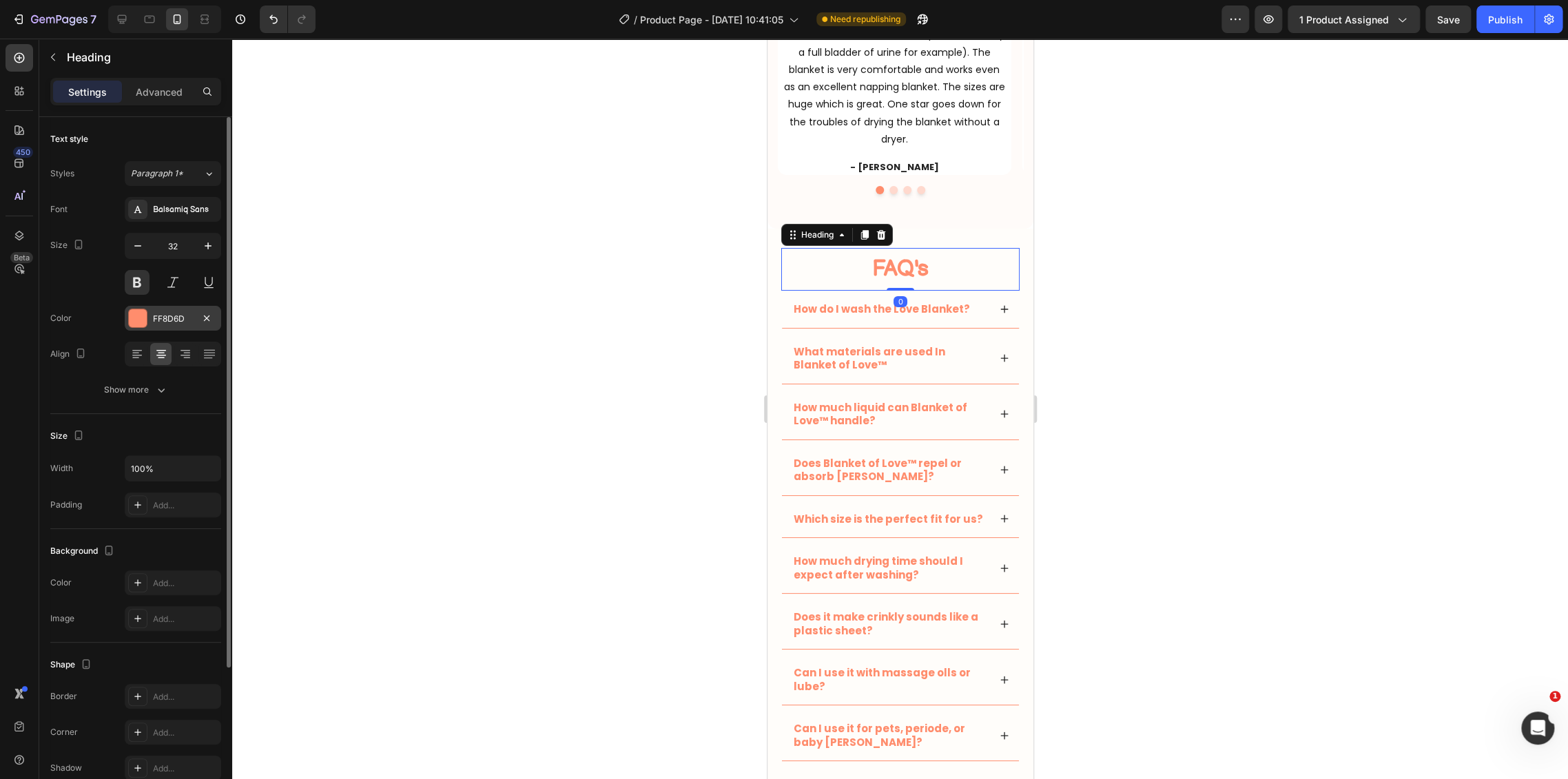
click at [154, 321] on div "FF8D6D" at bounding box center [173, 319] width 40 height 12
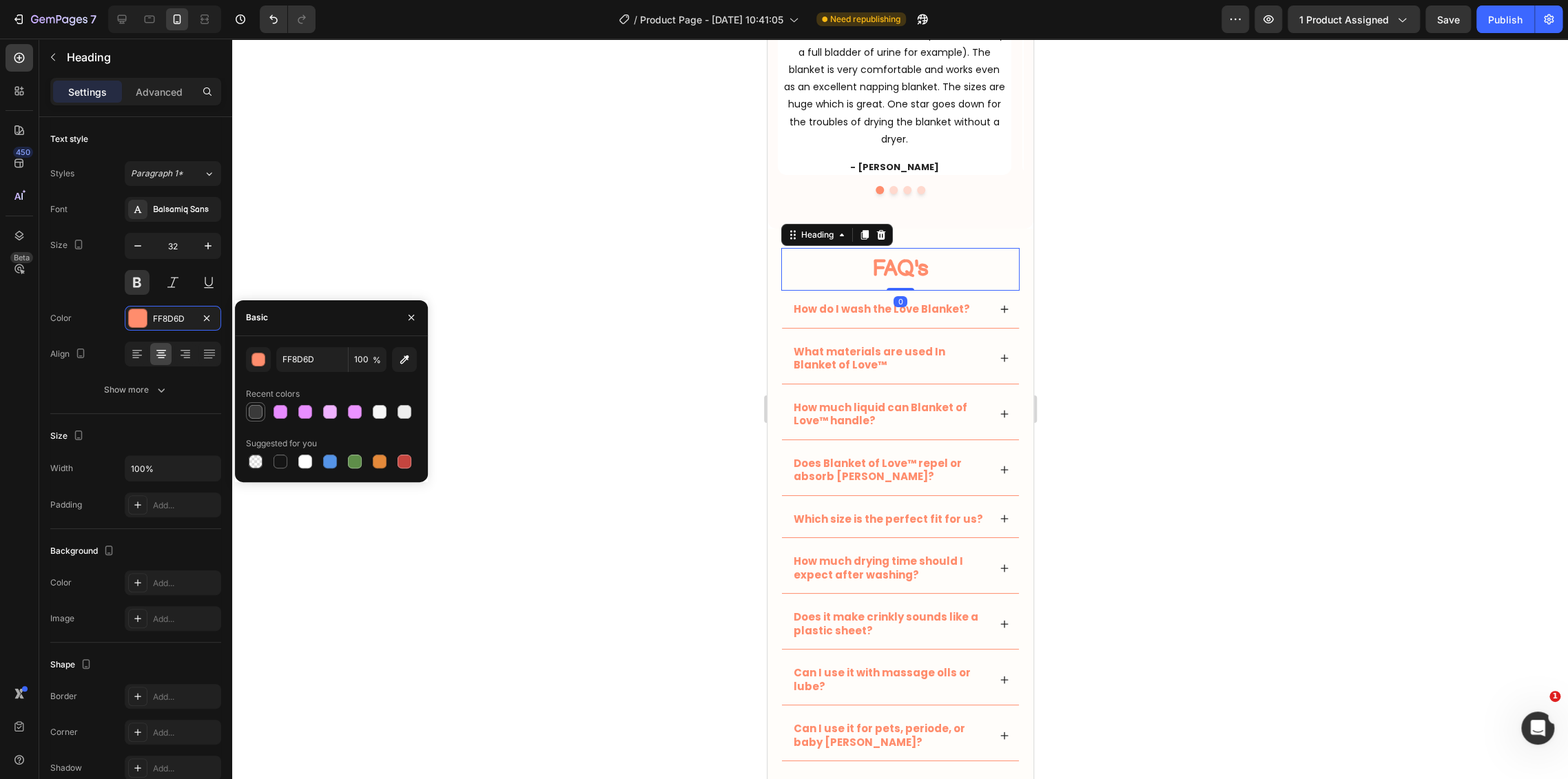
click at [257, 410] on div at bounding box center [255, 412] width 13 height 13
type input "3A3A3A"
click at [865, 311] on p "How do I wash the Love Blanket?" at bounding box center [881, 309] width 176 height 13
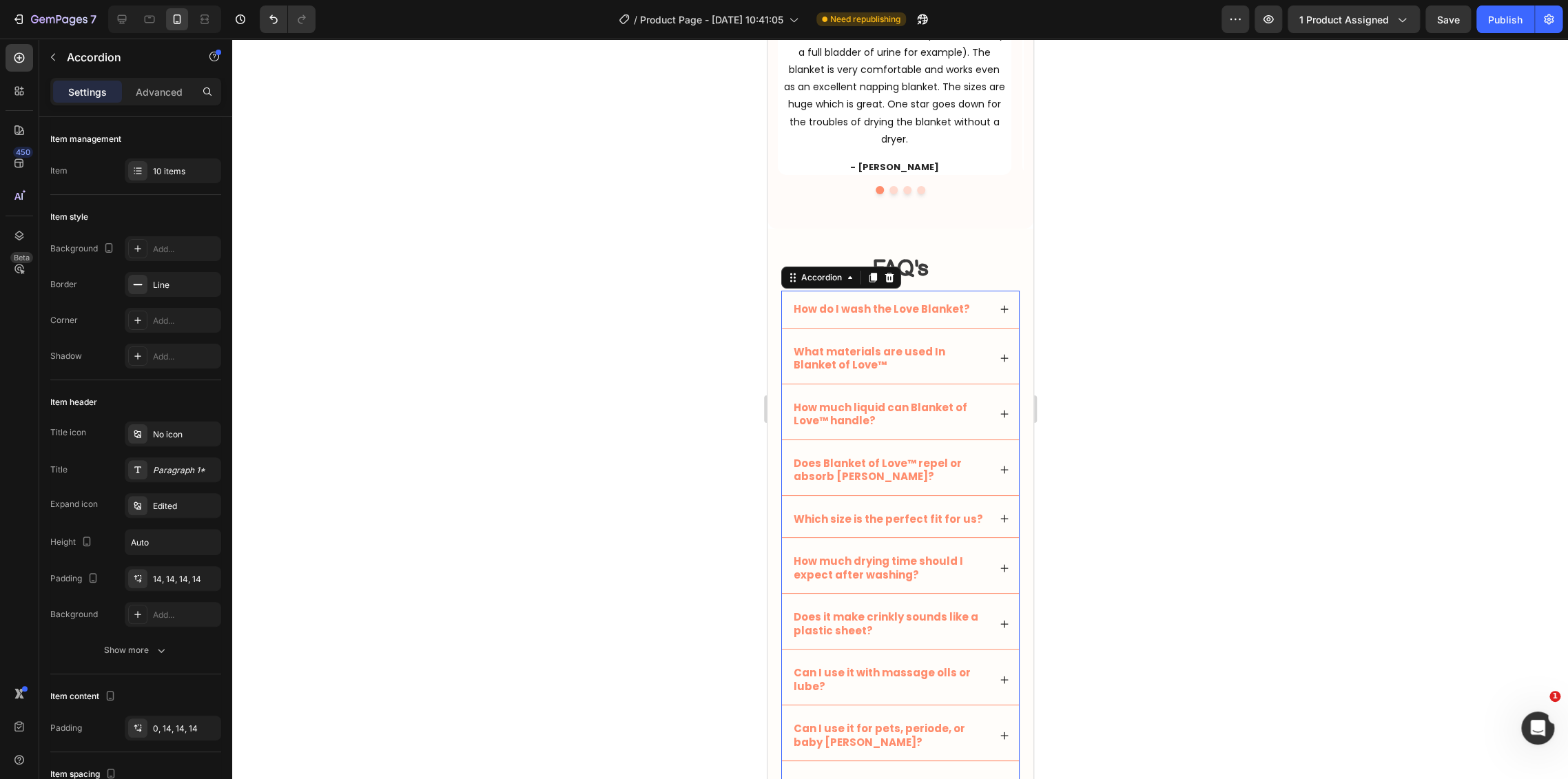
click at [962, 294] on div "How do I wash the Love Blanket?" at bounding box center [899, 309] width 237 height 37
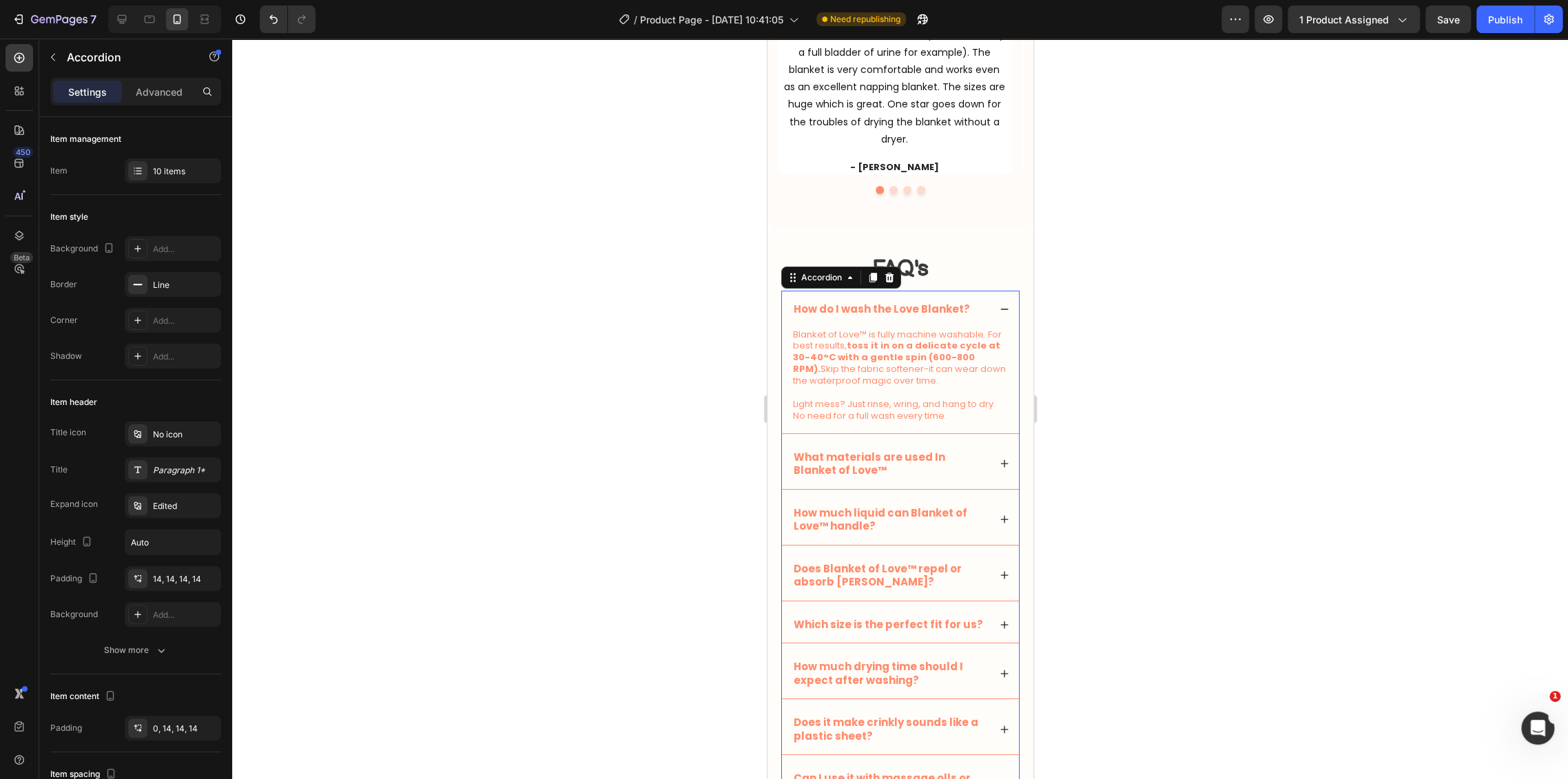
click at [962, 294] on div "How do I wash the Love Blanket?" at bounding box center [899, 309] width 237 height 37
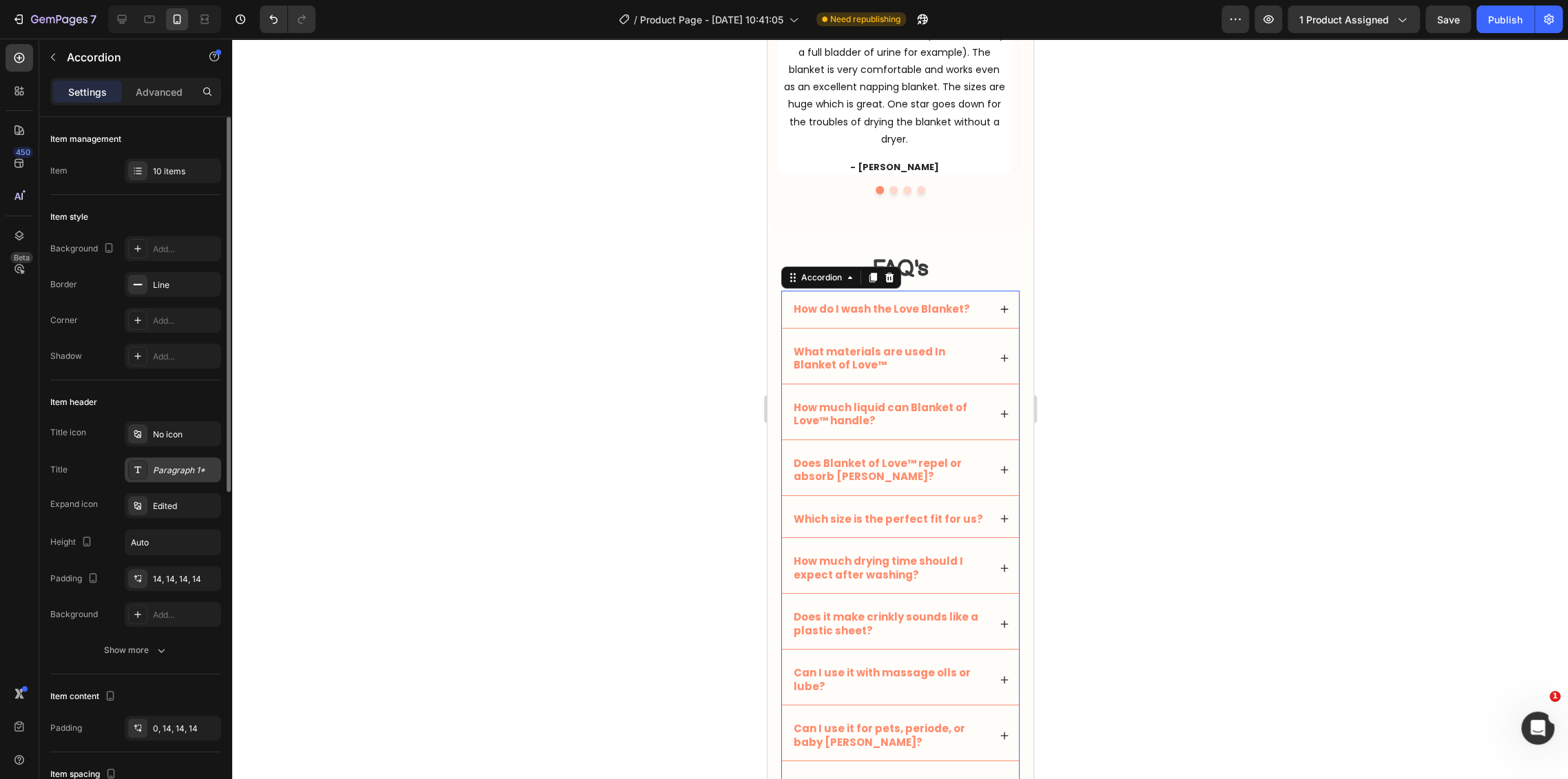
click at [170, 468] on div "Paragraph 1*" at bounding box center [186, 470] width 65 height 12
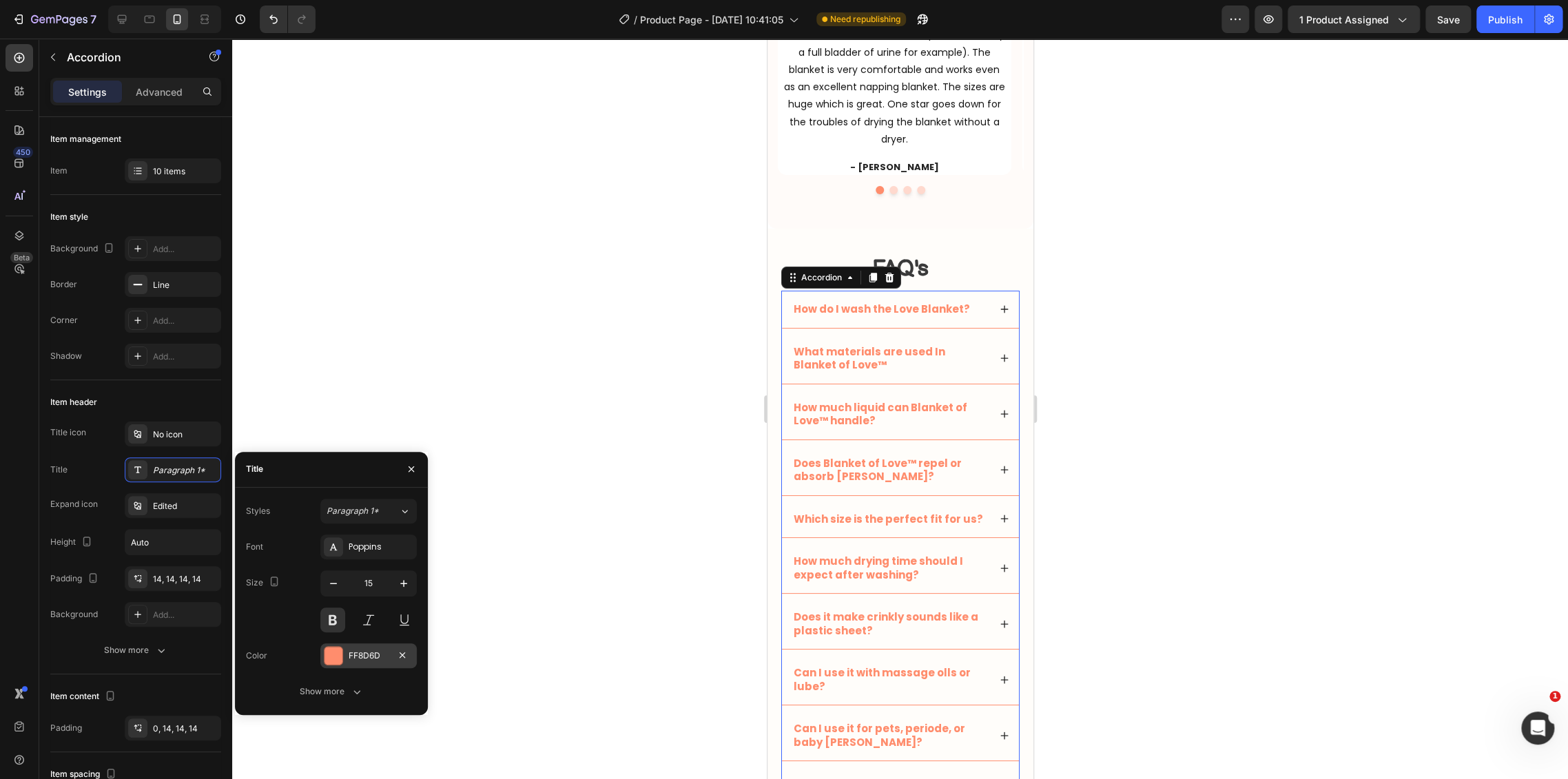
click at [347, 660] on div "FF8D6D" at bounding box center [368, 656] width 97 height 25
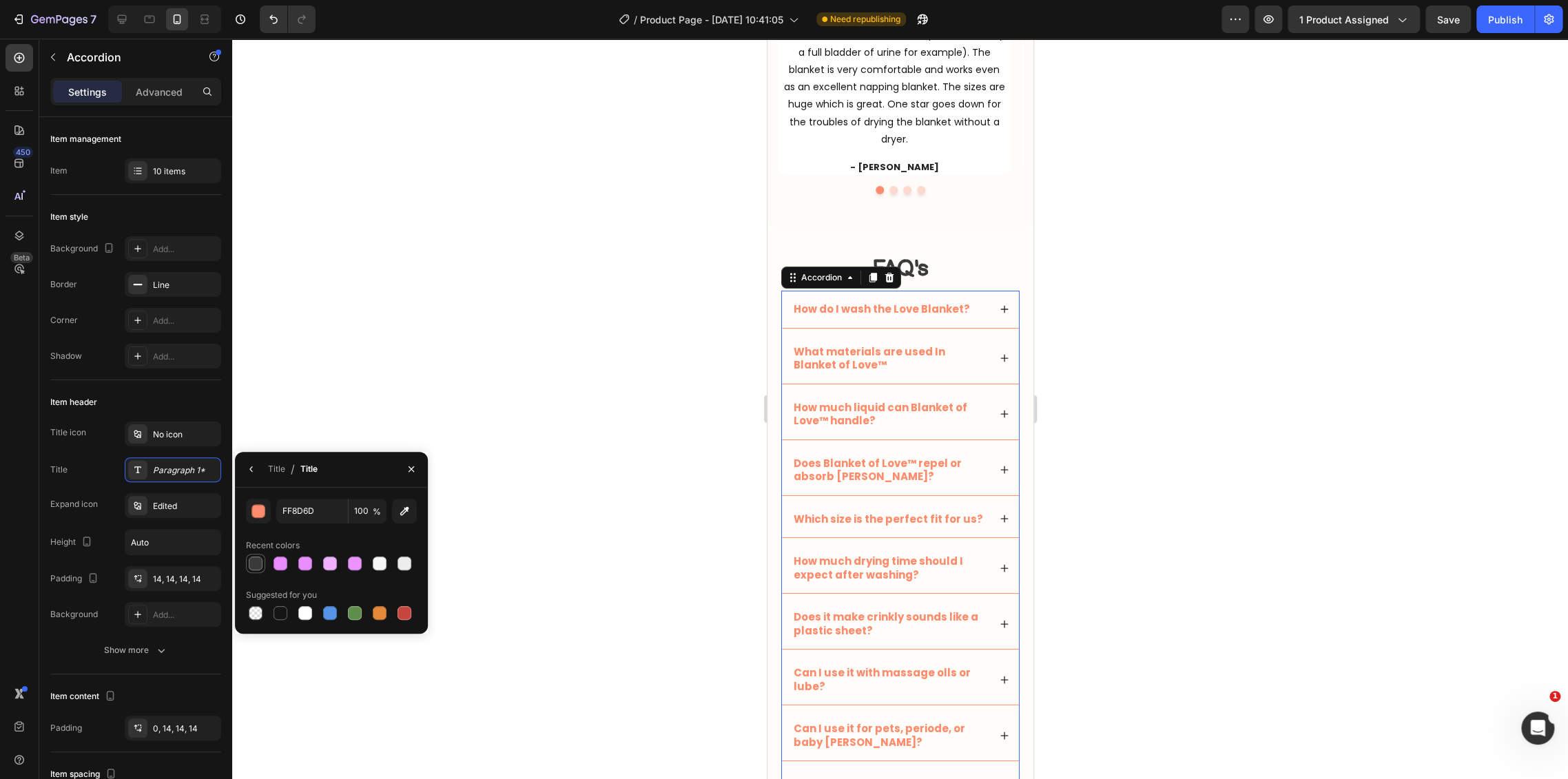
drag, startPoint x: 254, startPoint y: 565, endPoint x: 311, endPoint y: 562, distance: 57.1
click at [254, 565] on div at bounding box center [255, 564] width 13 height 13
type input "3A3A3A"
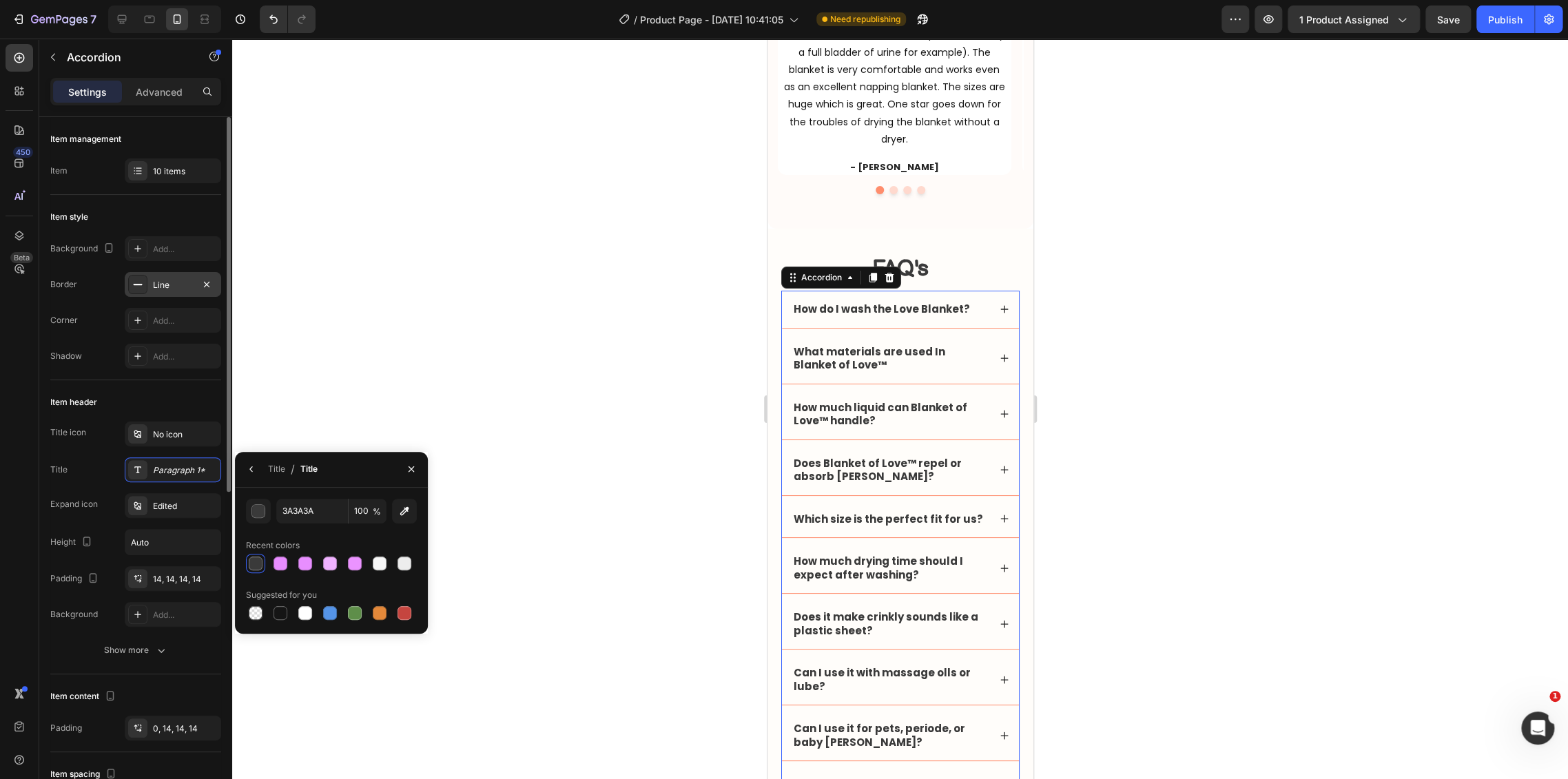
click at [181, 282] on div "Line" at bounding box center [173, 285] width 40 height 12
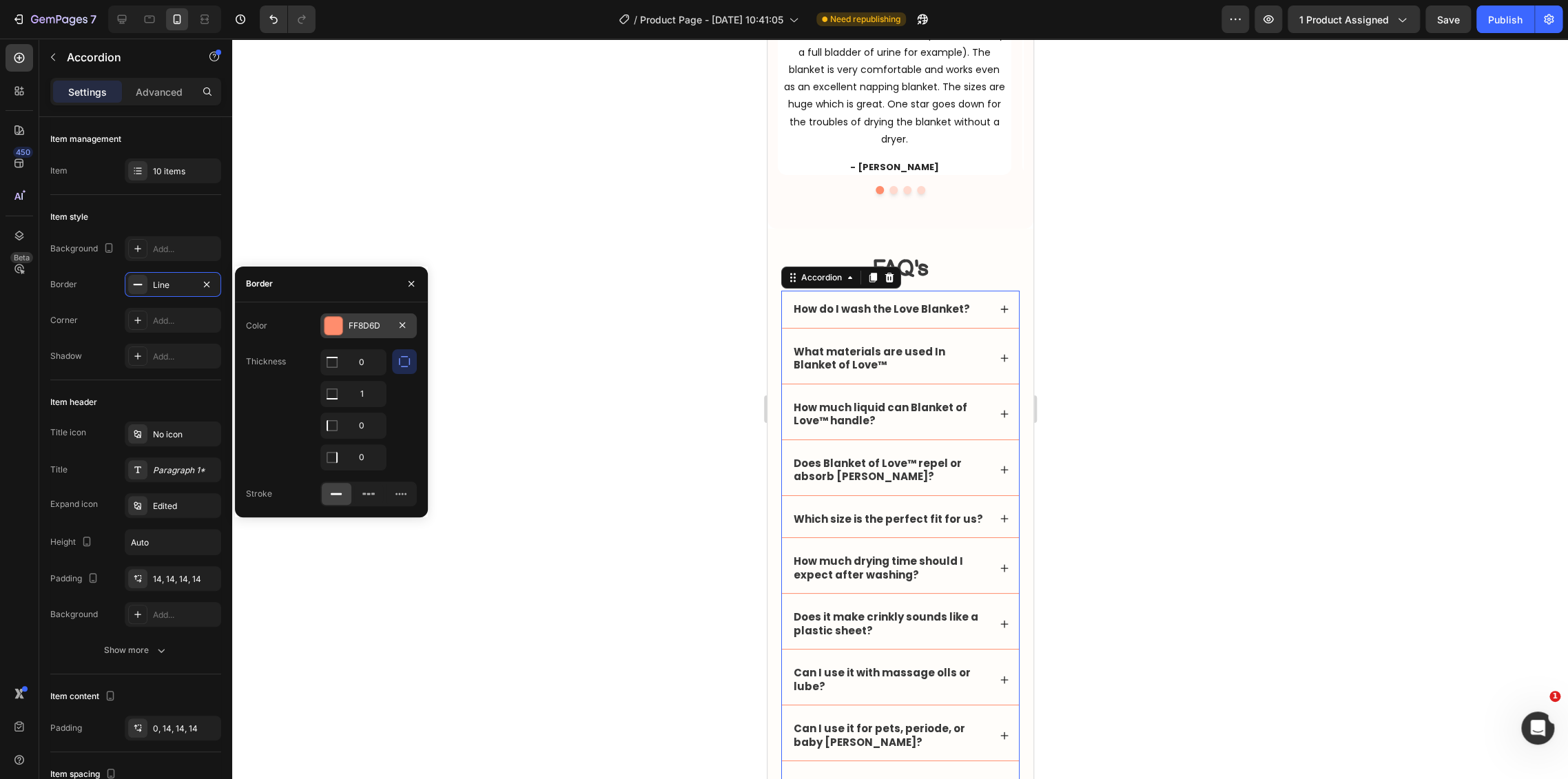
click at [358, 328] on div "FF8D6D" at bounding box center [368, 325] width 40 height 12
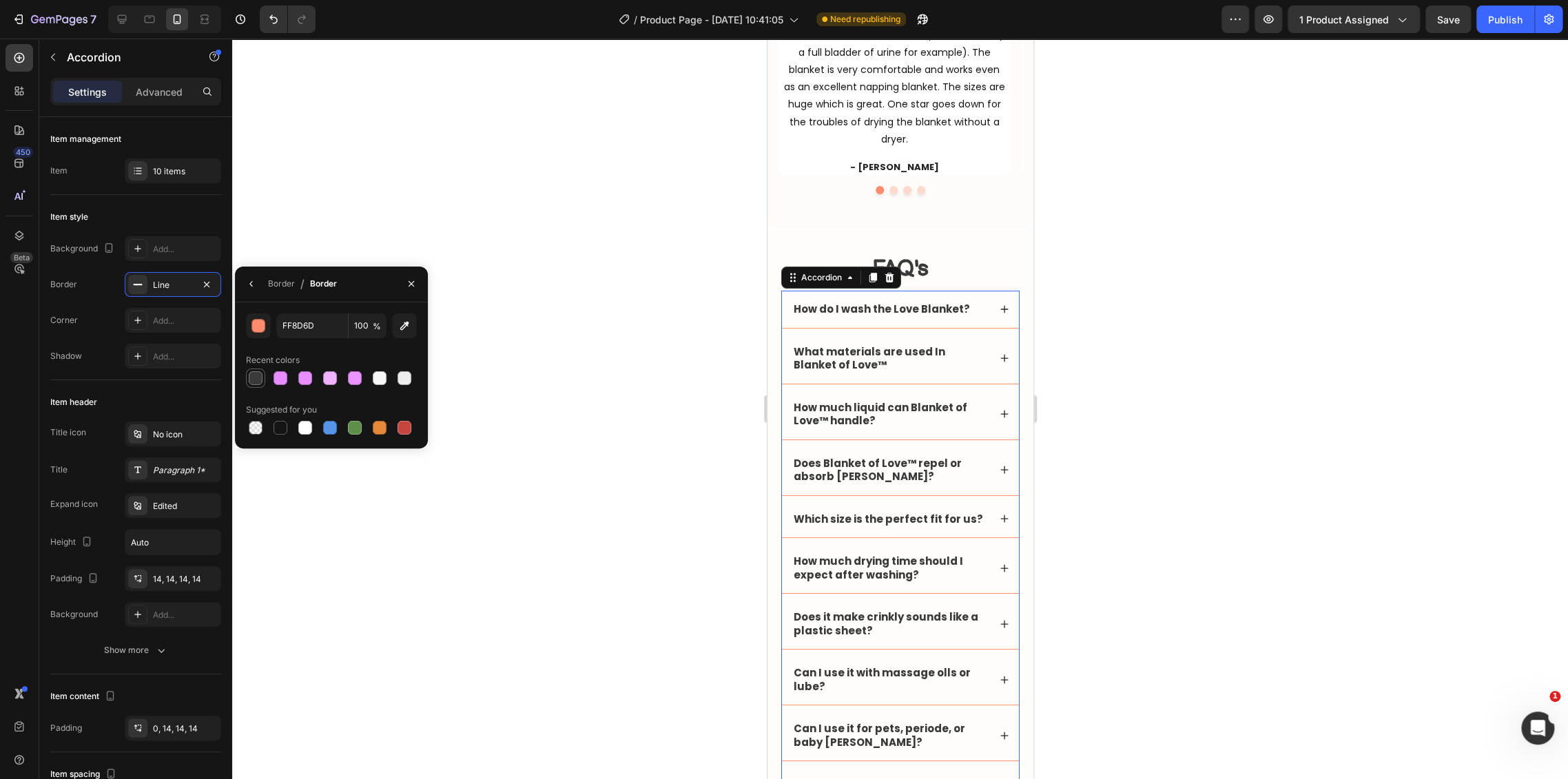
click at [261, 378] on div at bounding box center [255, 378] width 13 height 13
type input "3A3A3A"
click at [663, 333] on div at bounding box center [900, 409] width 1336 height 741
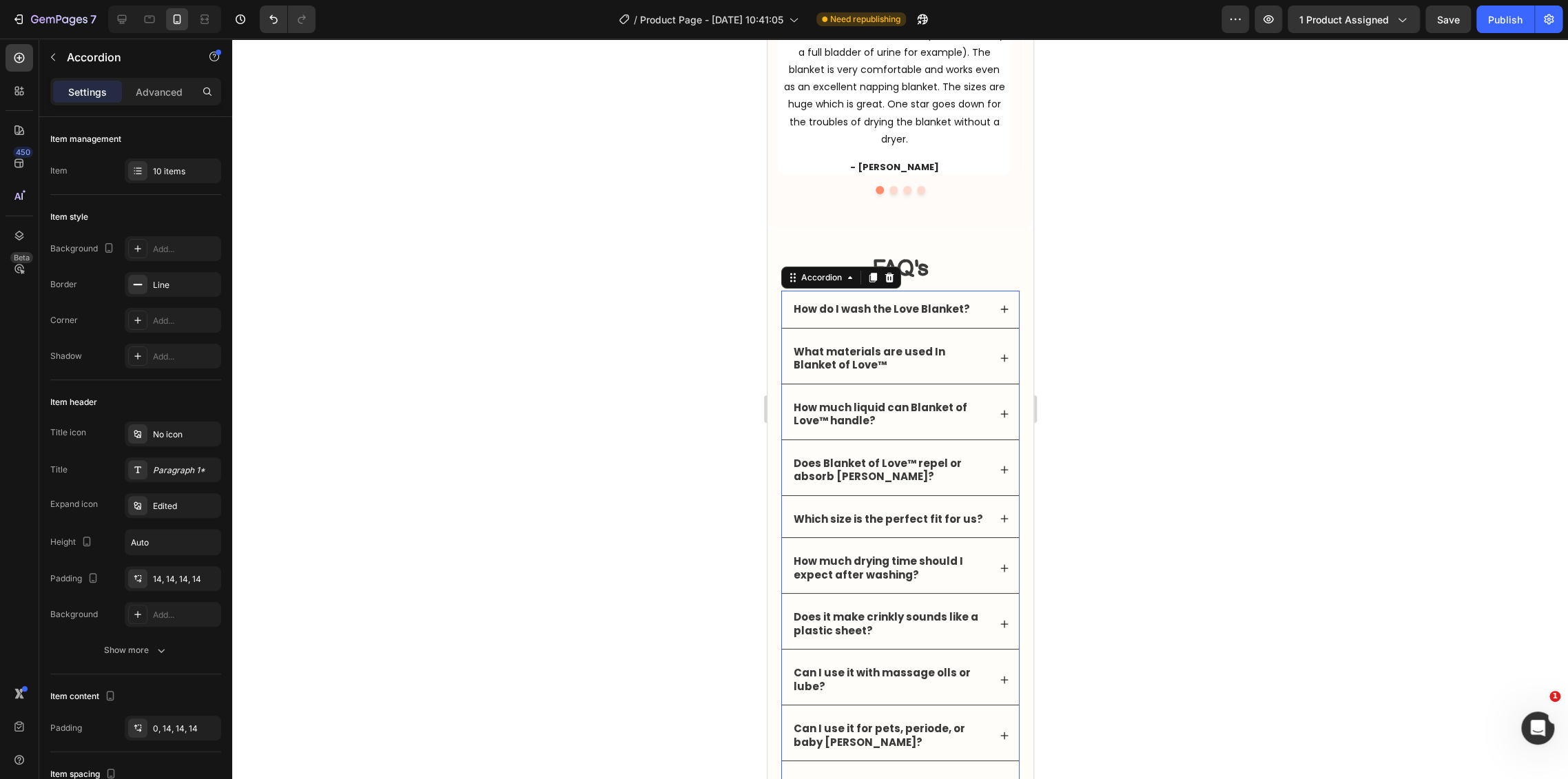
click at [934, 309] on p "How do I wash the Love Blanket?" at bounding box center [881, 309] width 176 height 13
click at [989, 314] on div "How do I wash the Love Blanket?" at bounding box center [899, 309] width 237 height 37
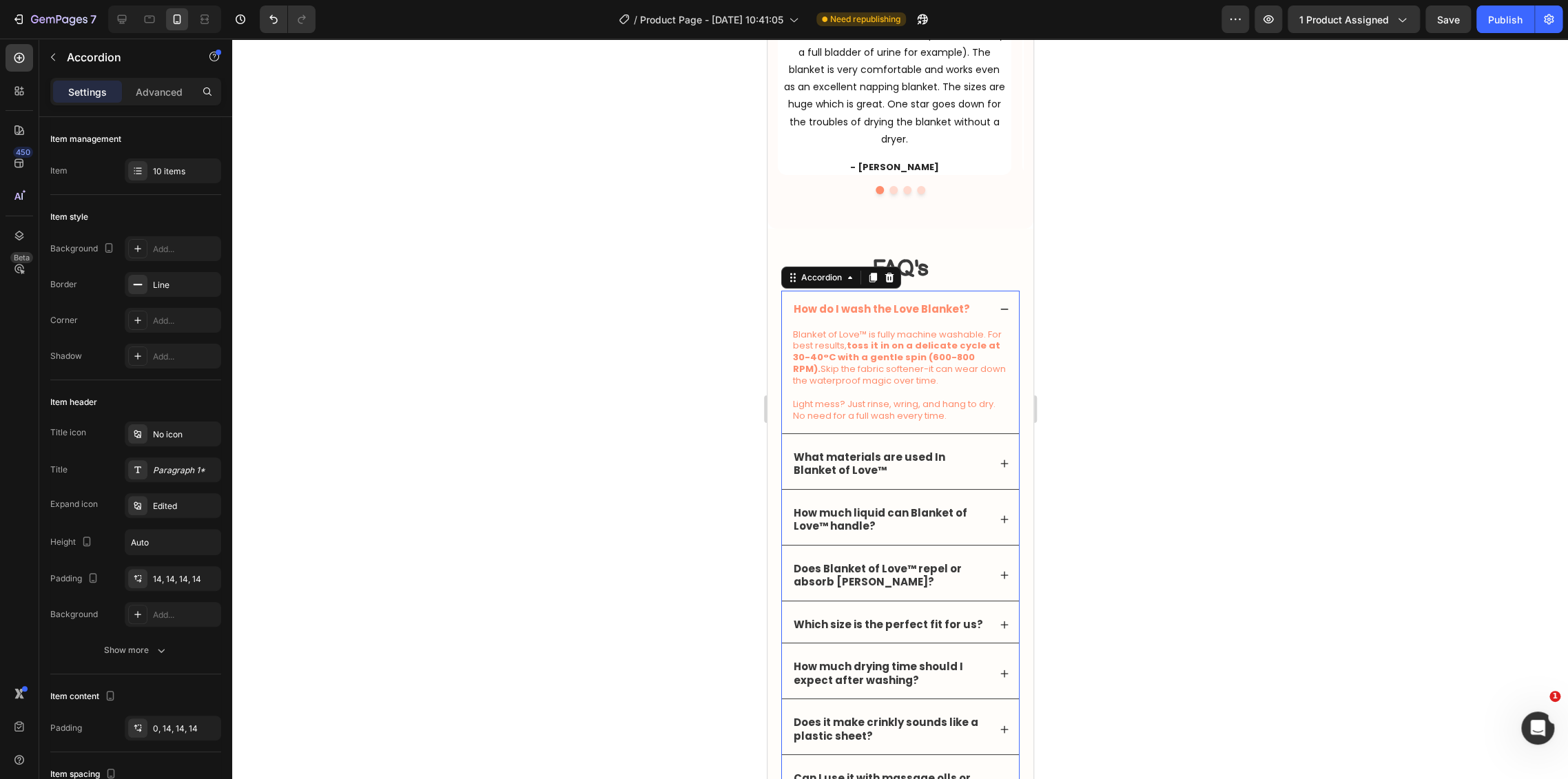
click at [986, 314] on div "How do I wash the Love Blanket?" at bounding box center [899, 309] width 237 height 37
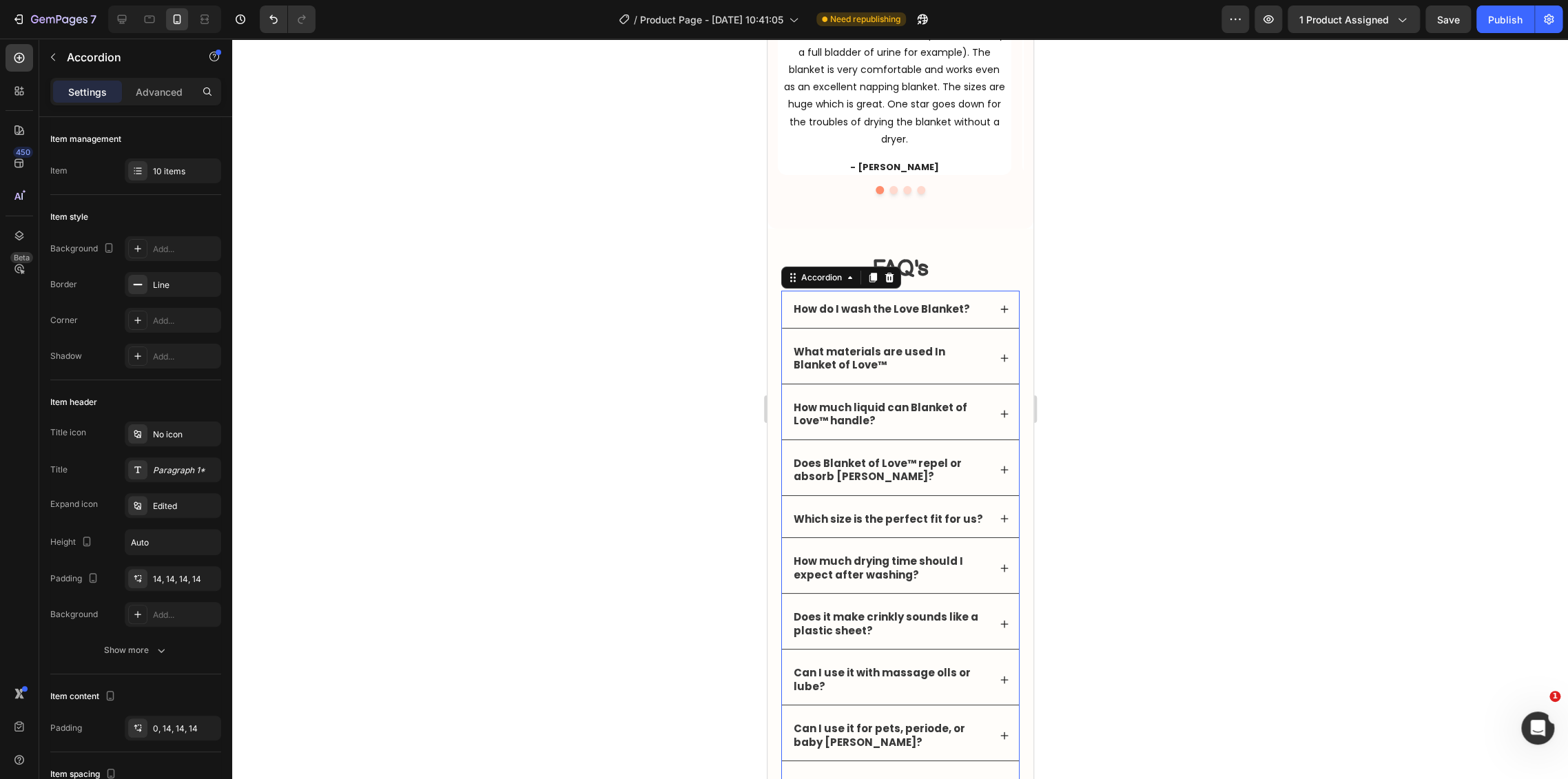
click at [999, 310] on icon at bounding box center [1004, 309] width 10 height 10
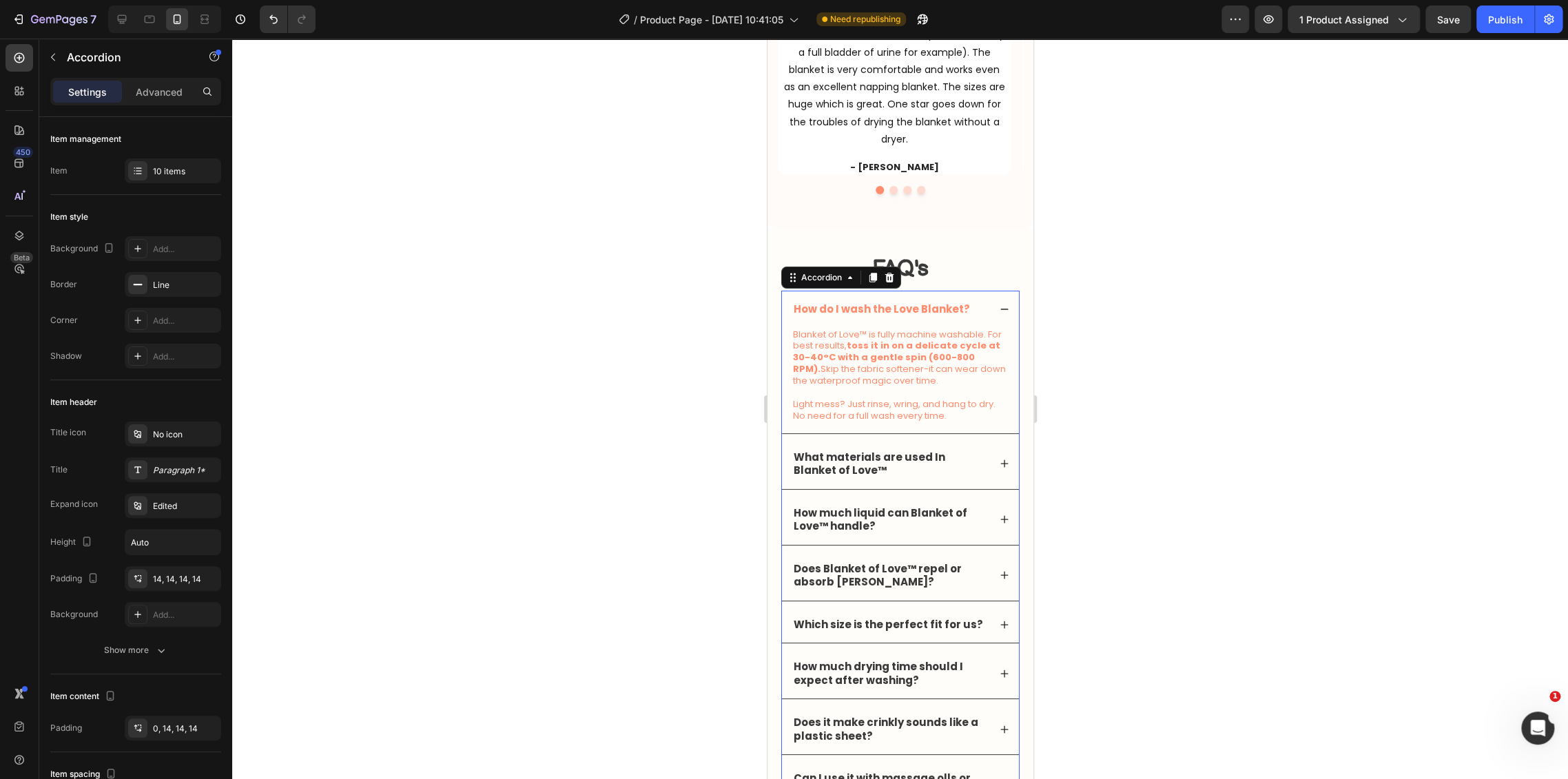
click at [999, 310] on icon at bounding box center [1004, 309] width 10 height 10
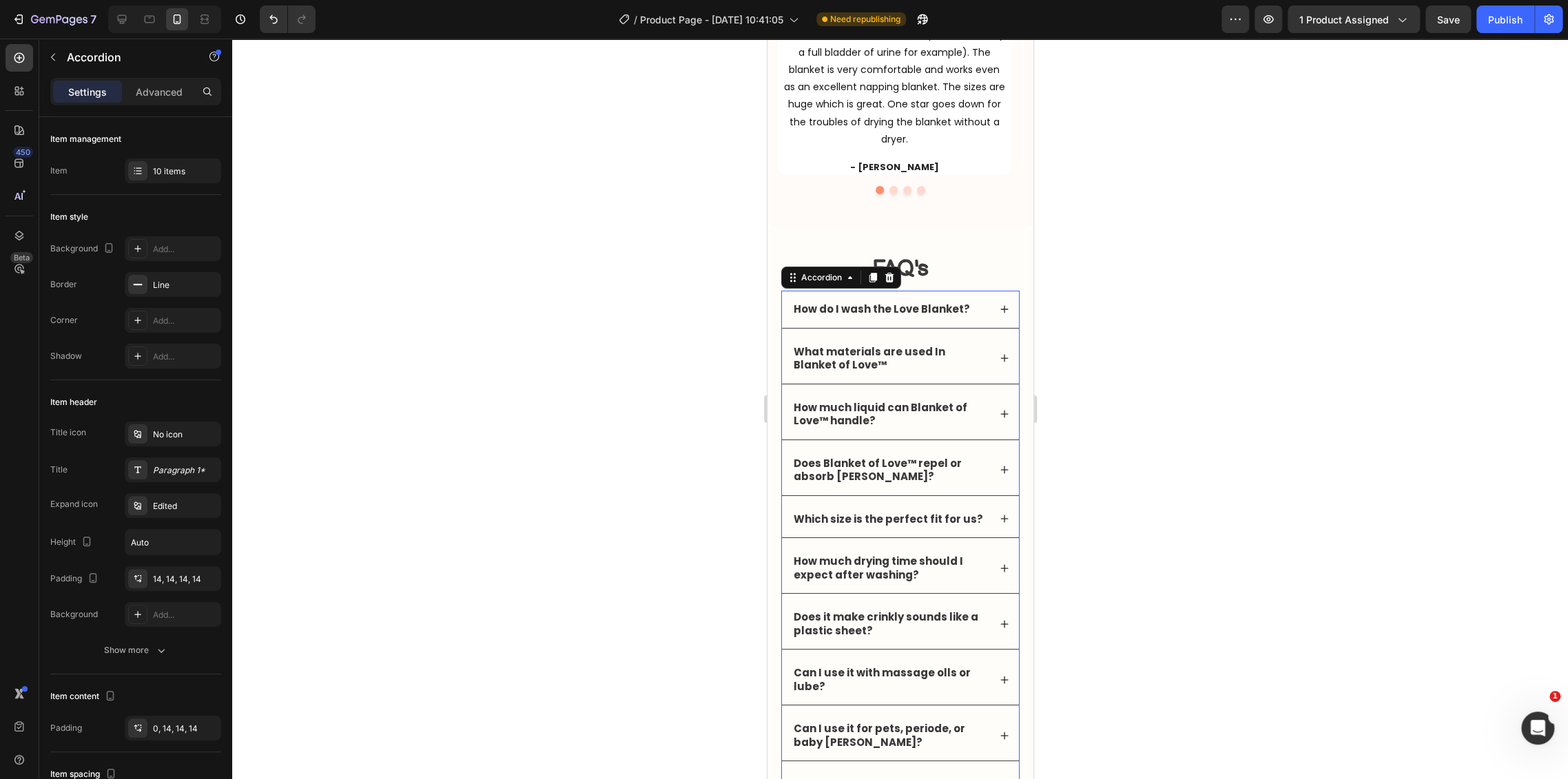
click at [983, 313] on div "How do I wash the Love Blanket?" at bounding box center [899, 309] width 237 height 37
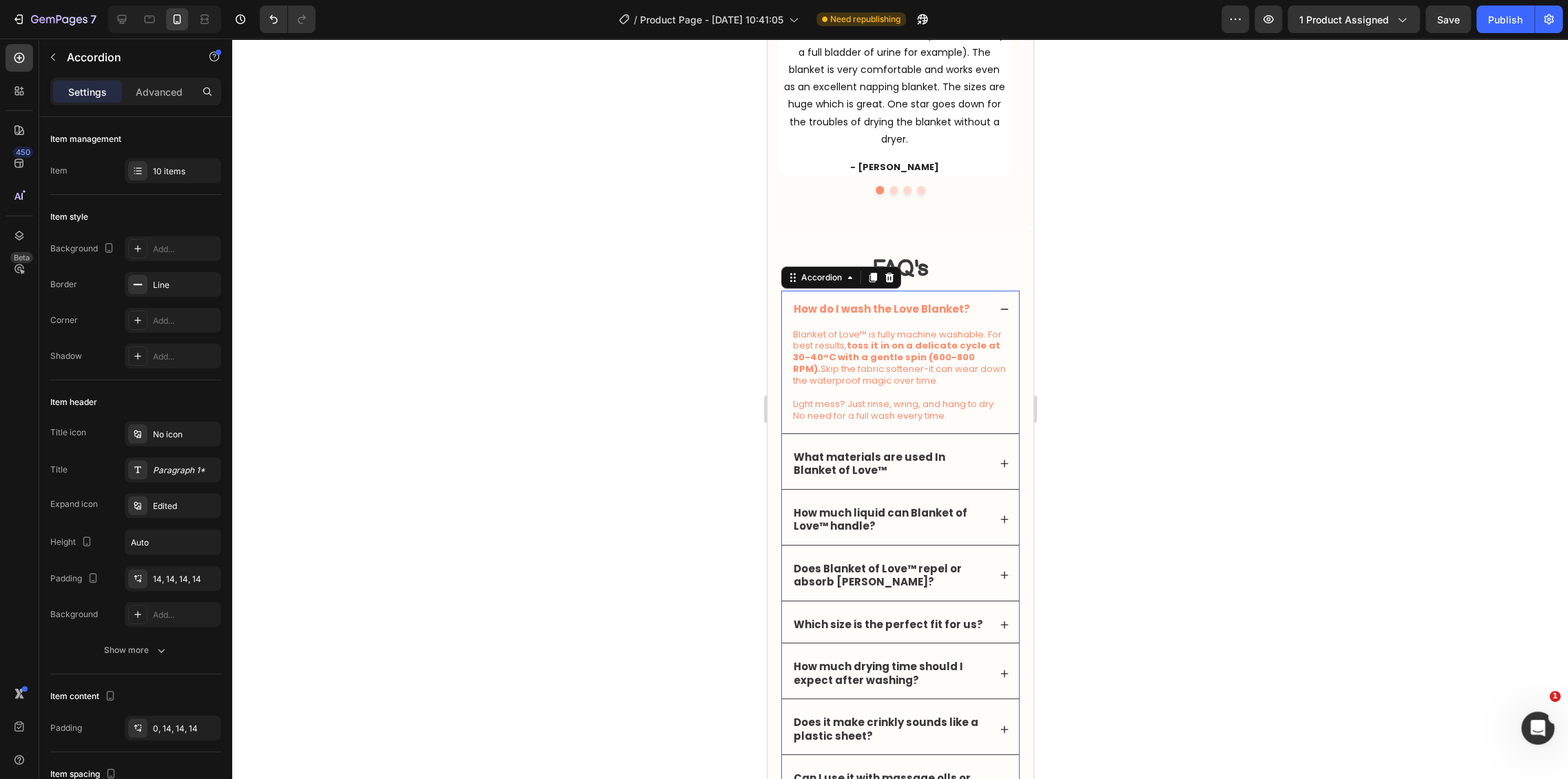
click at [983, 313] on div "How do I wash the Love Blanket?" at bounding box center [899, 309] width 237 height 37
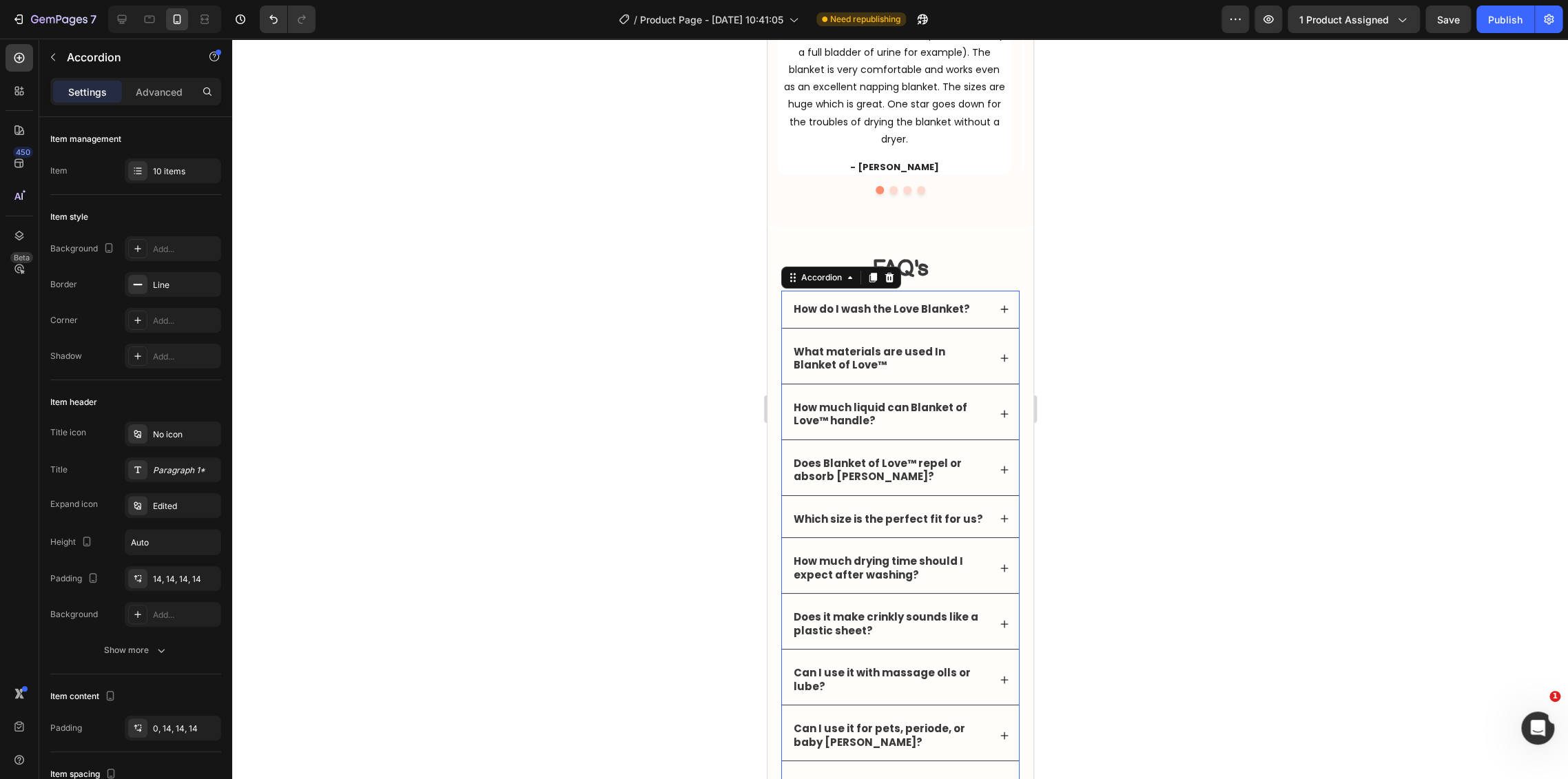
click at [1175, 339] on div at bounding box center [900, 409] width 1336 height 741
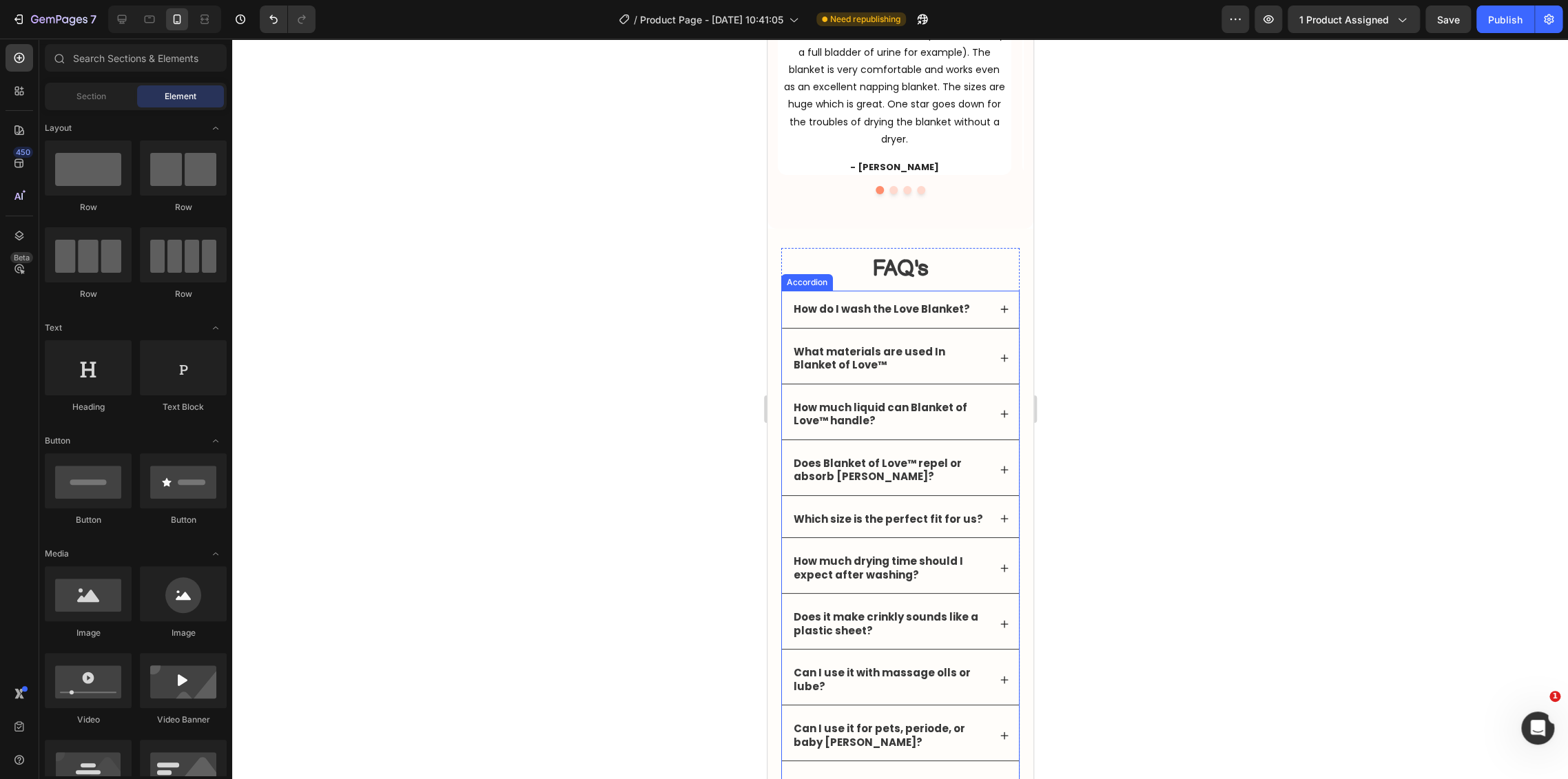
click at [978, 310] on div "How do I wash the Love Blanket?" at bounding box center [899, 309] width 237 height 37
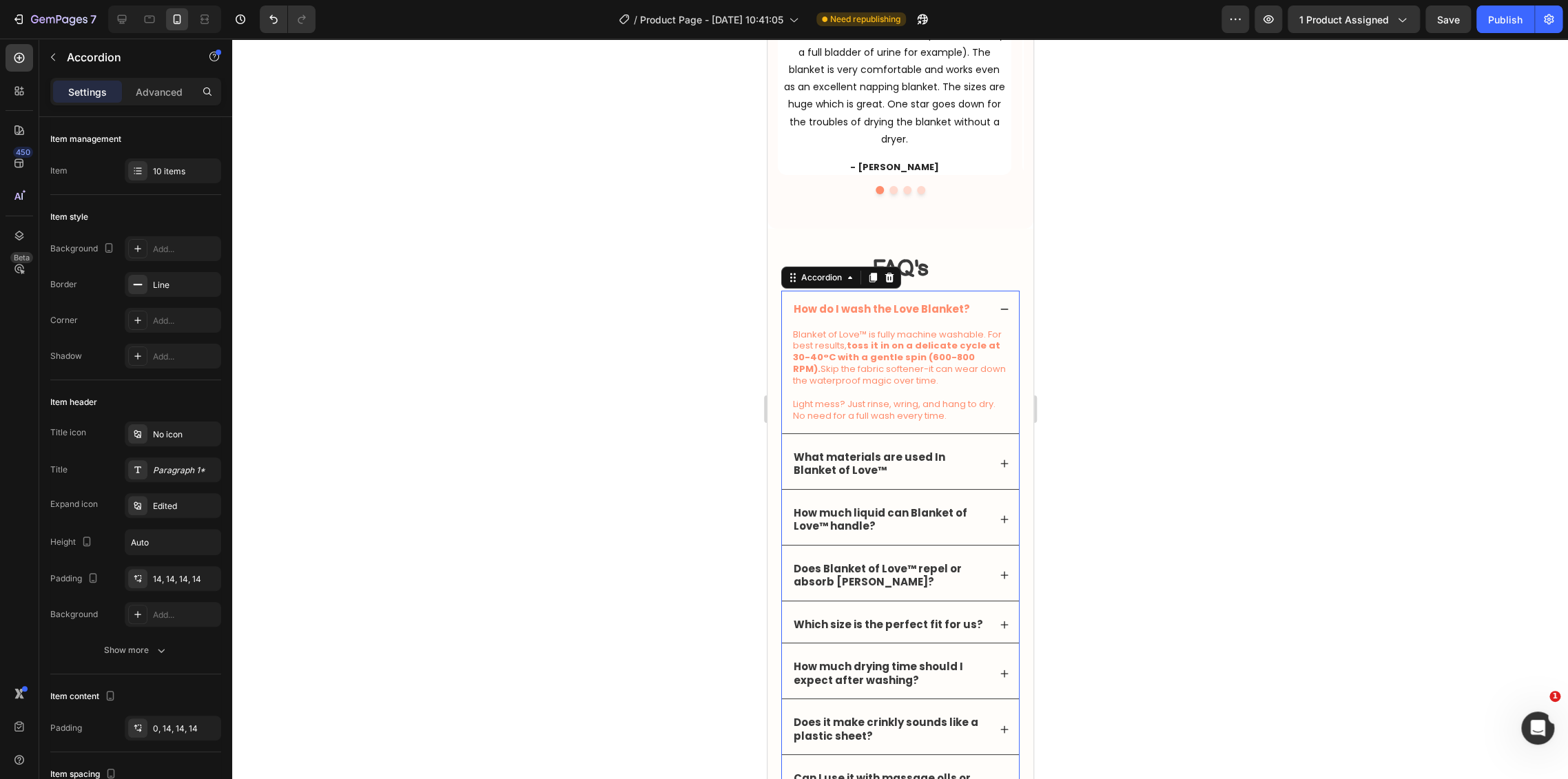
click at [978, 310] on div "How do I wash the Love Blanket?" at bounding box center [899, 309] width 237 height 37
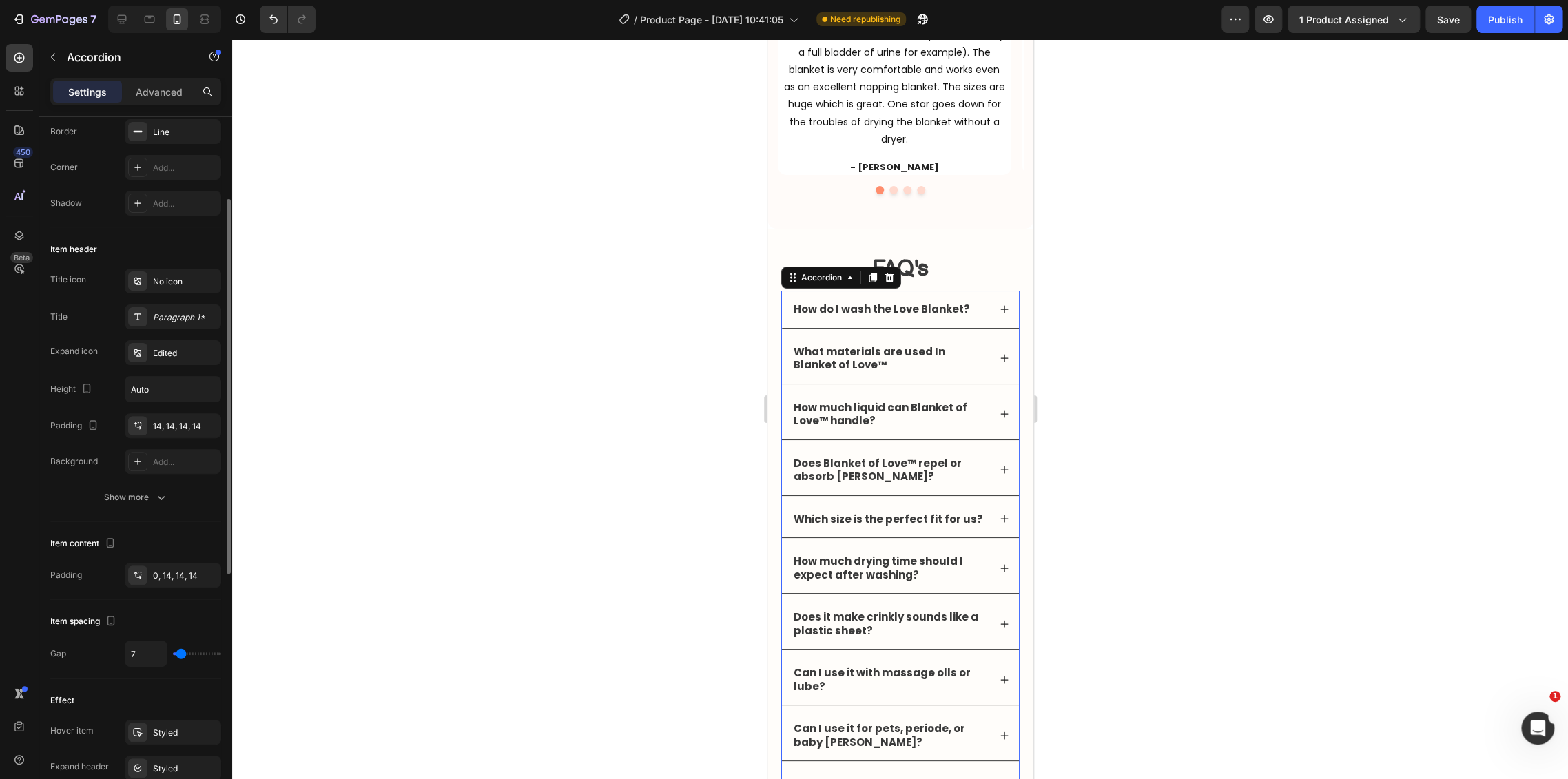
scroll to position [306, 0]
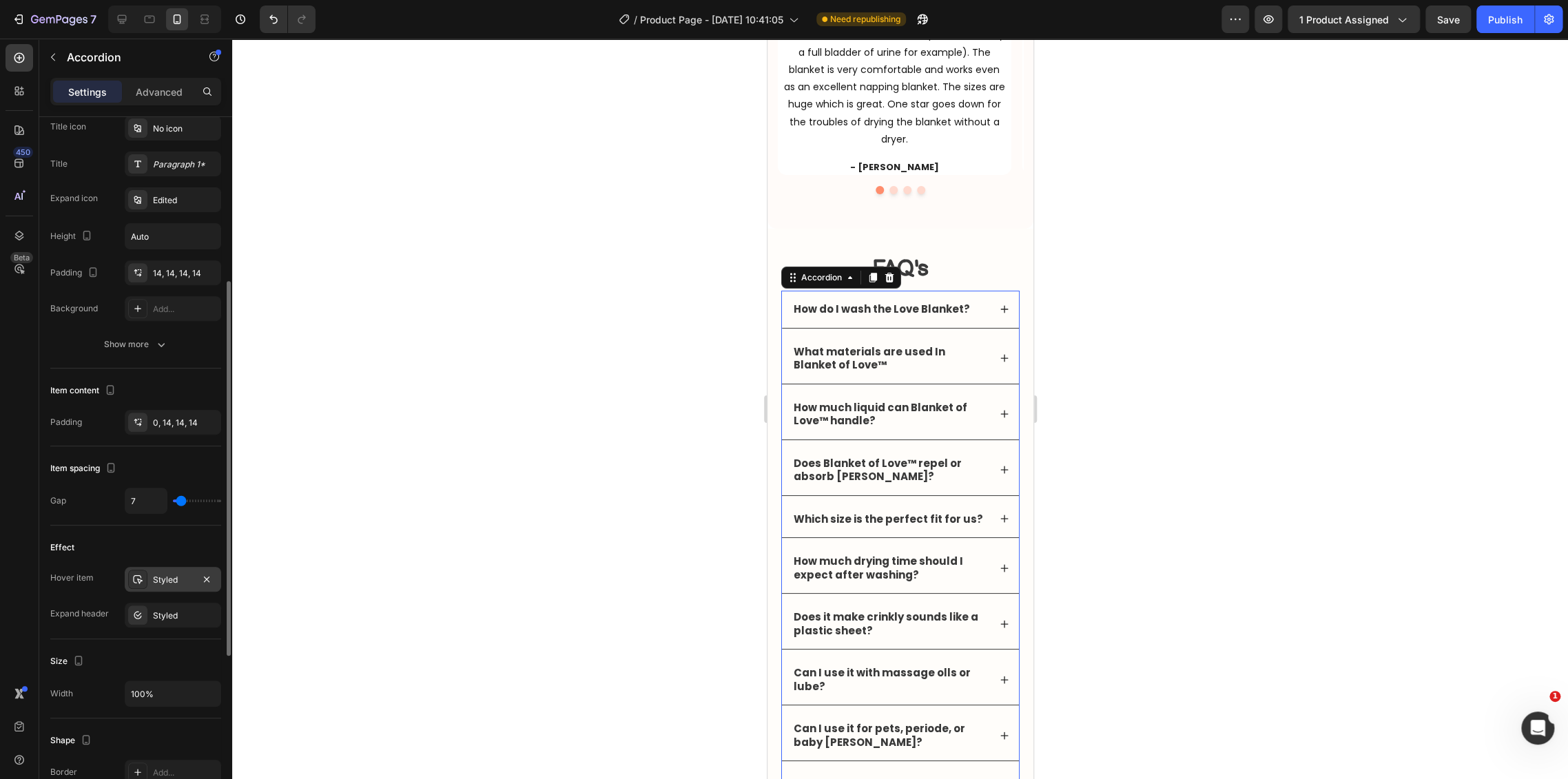
click at [166, 574] on div "Styled" at bounding box center [173, 580] width 40 height 12
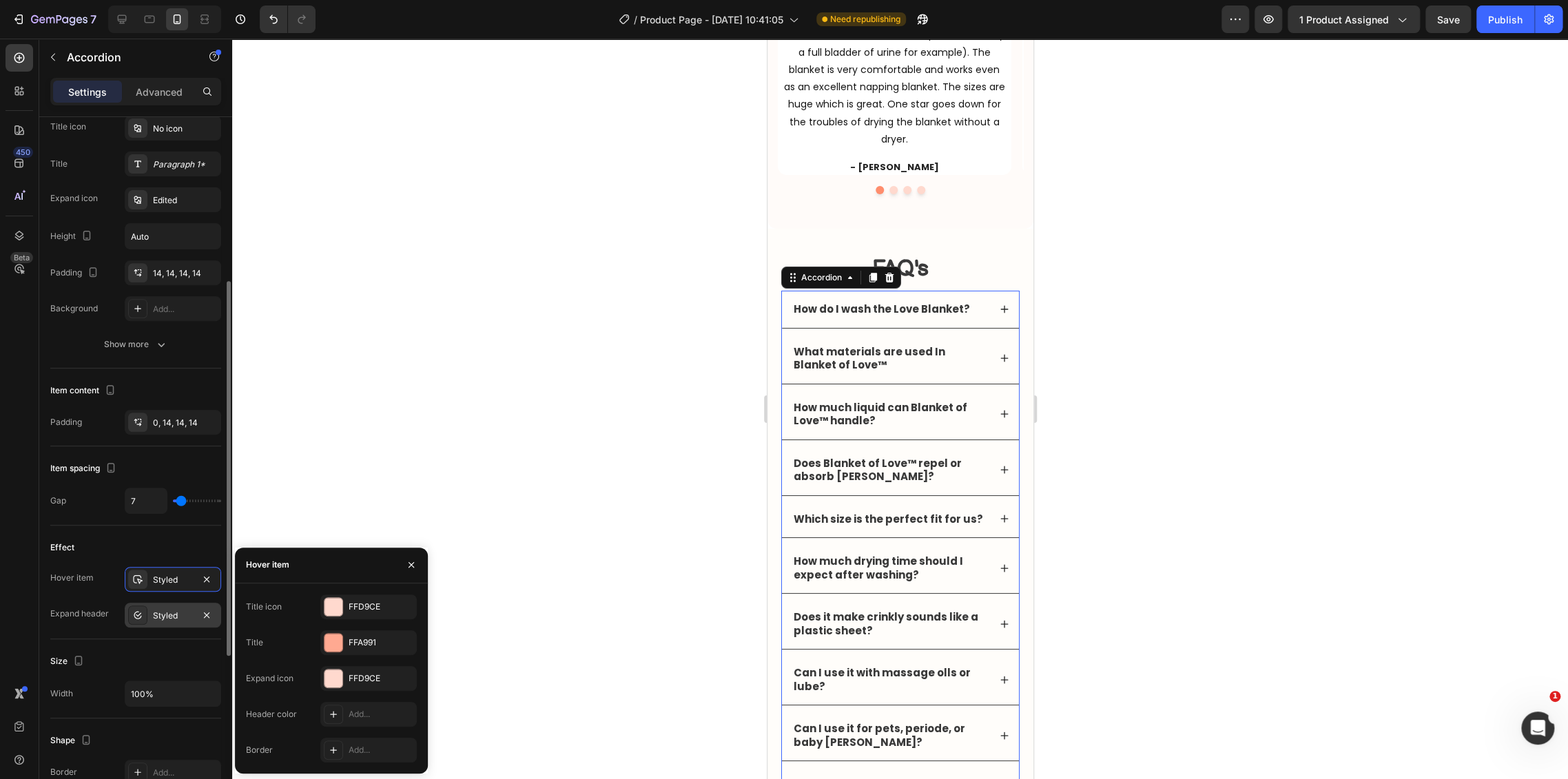
click at [171, 617] on div "Styled" at bounding box center [173, 615] width 40 height 12
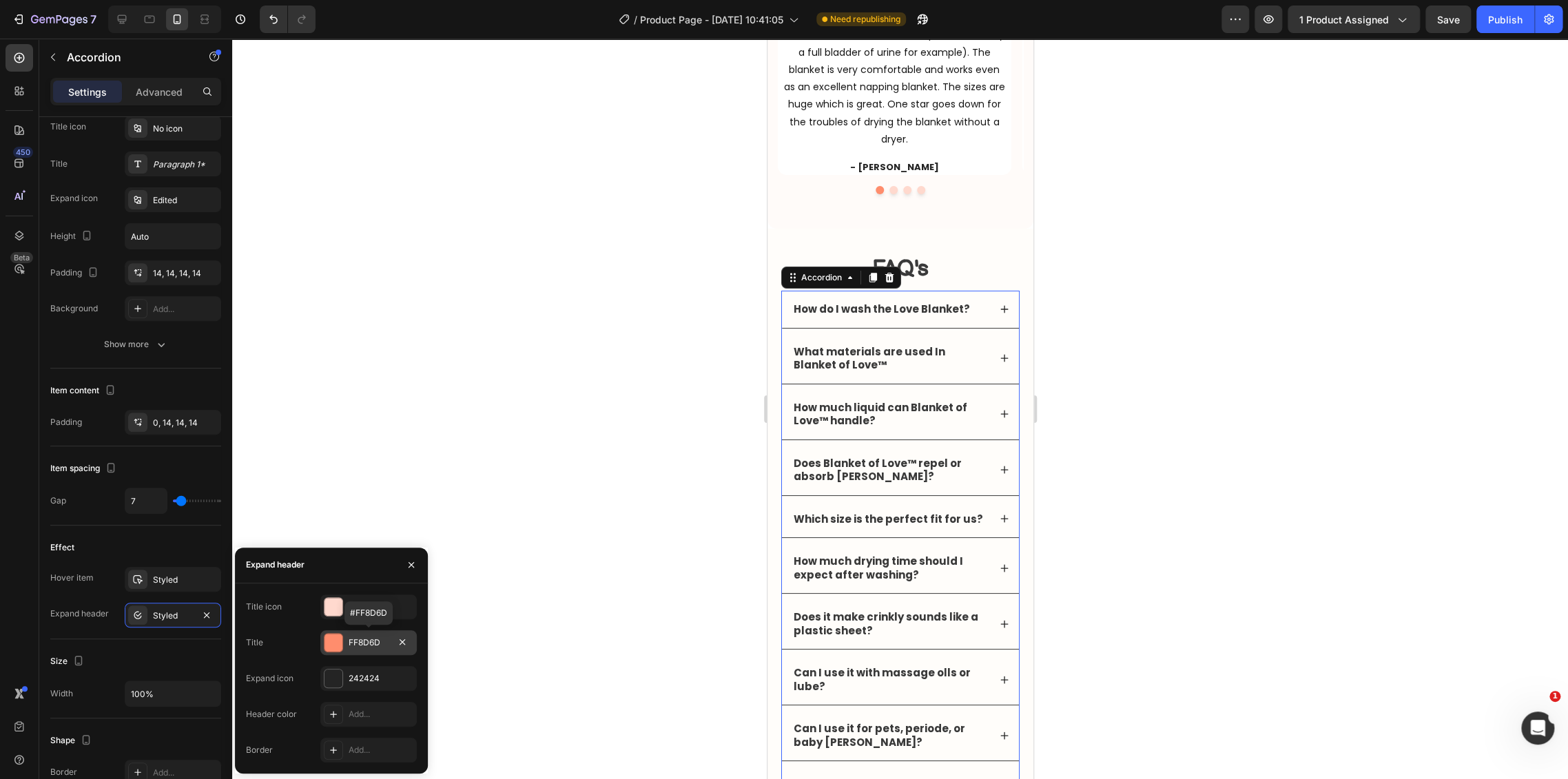
click at [338, 649] on div at bounding box center [333, 642] width 18 height 18
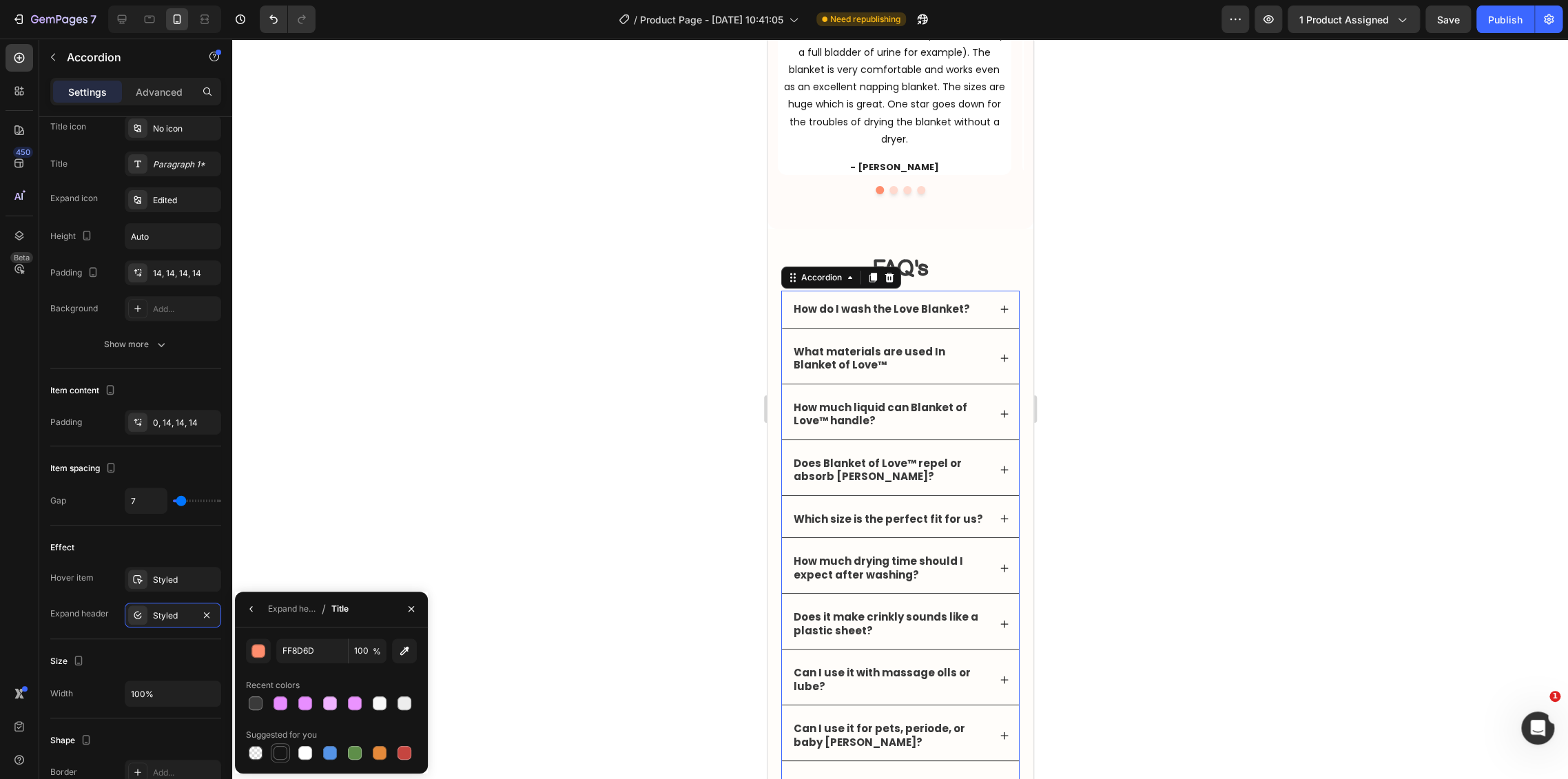
click at [280, 753] on div at bounding box center [280, 753] width 13 height 13
type input "151515"
click at [979, 304] on div "How do I wash the Love Blanket?" at bounding box center [899, 309] width 237 height 37
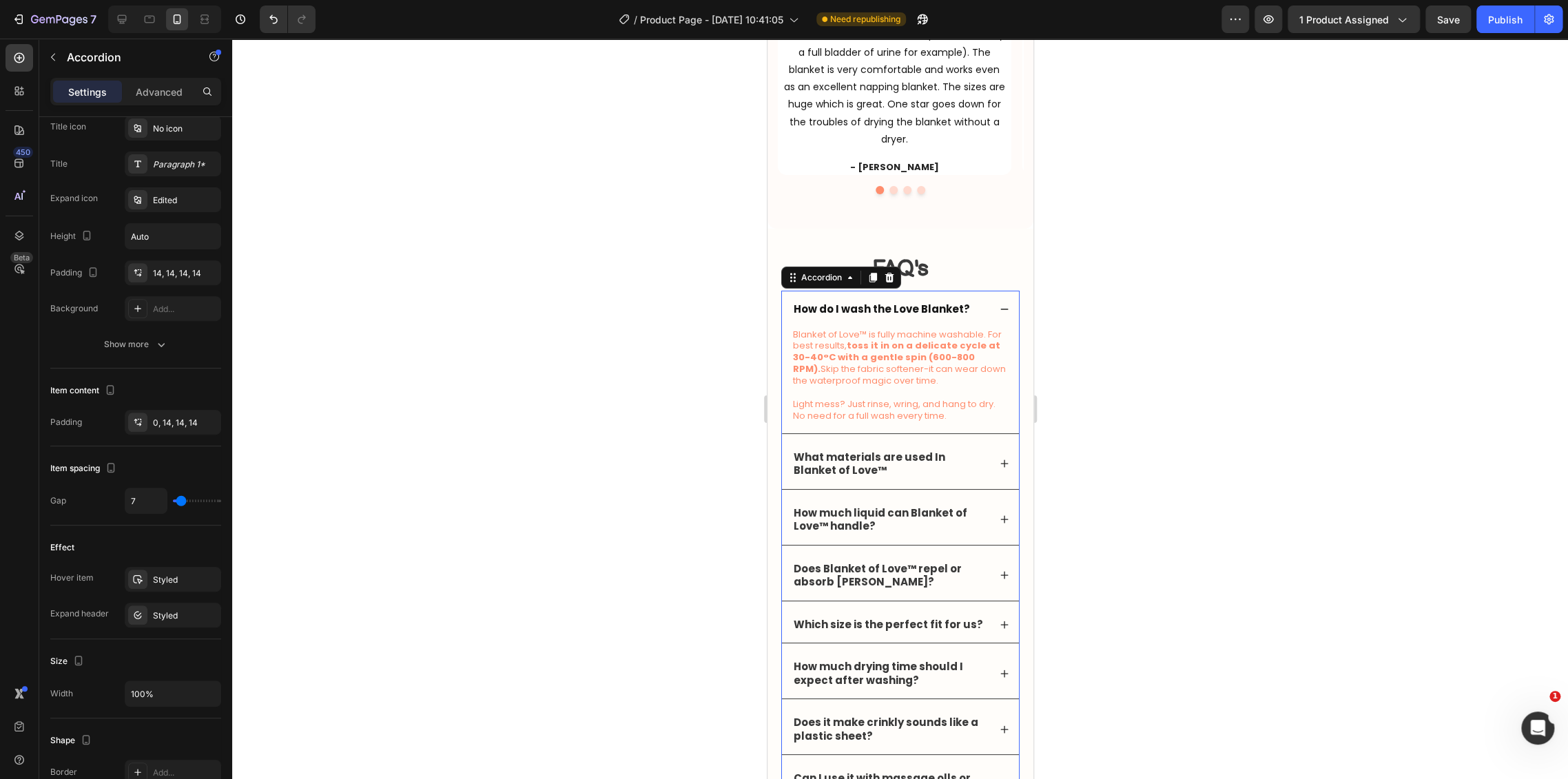
click at [979, 304] on div "How do I wash the Love Blanket?" at bounding box center [899, 309] width 237 height 37
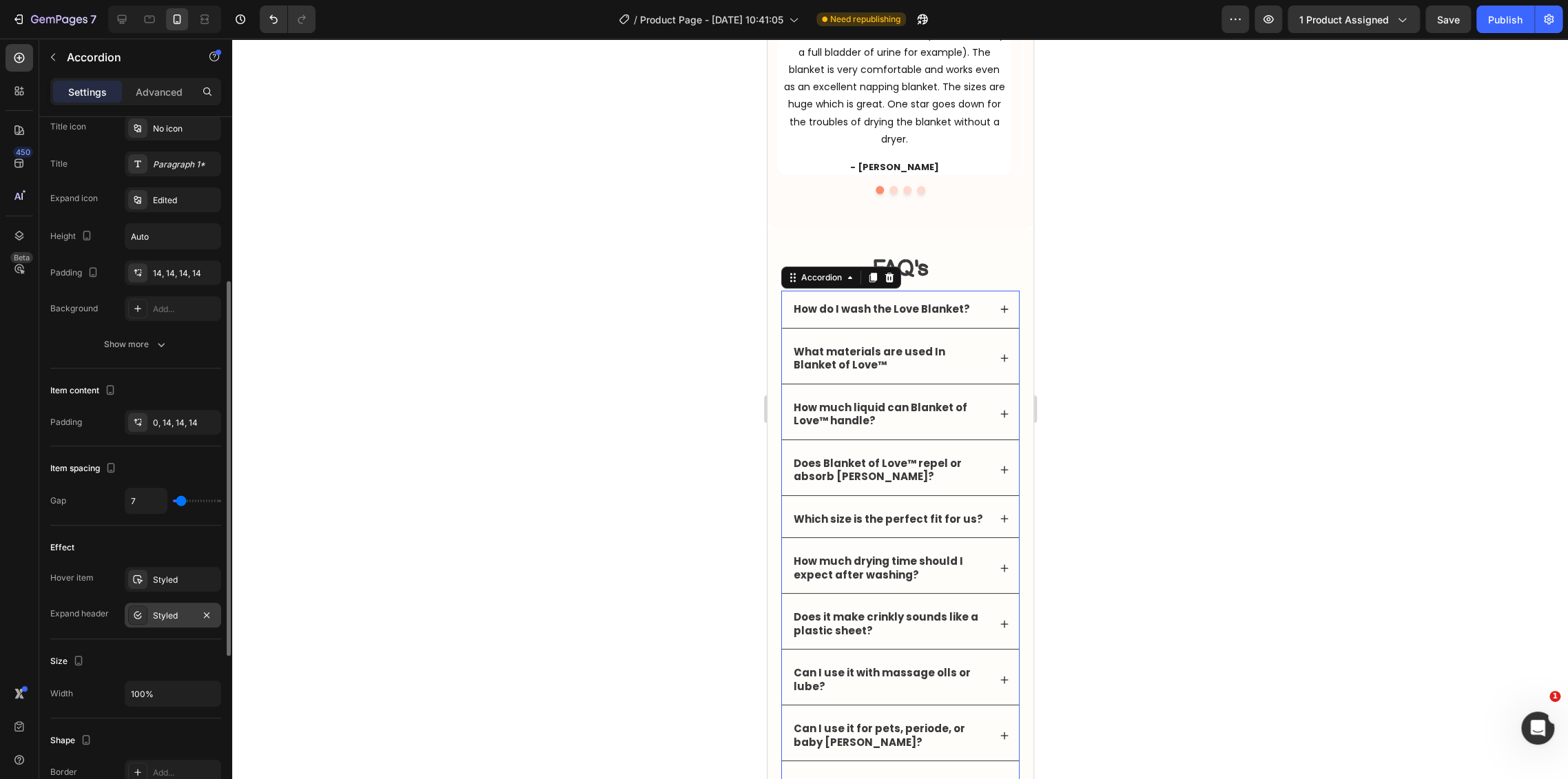
click at [159, 618] on div "Styled" at bounding box center [173, 615] width 40 height 12
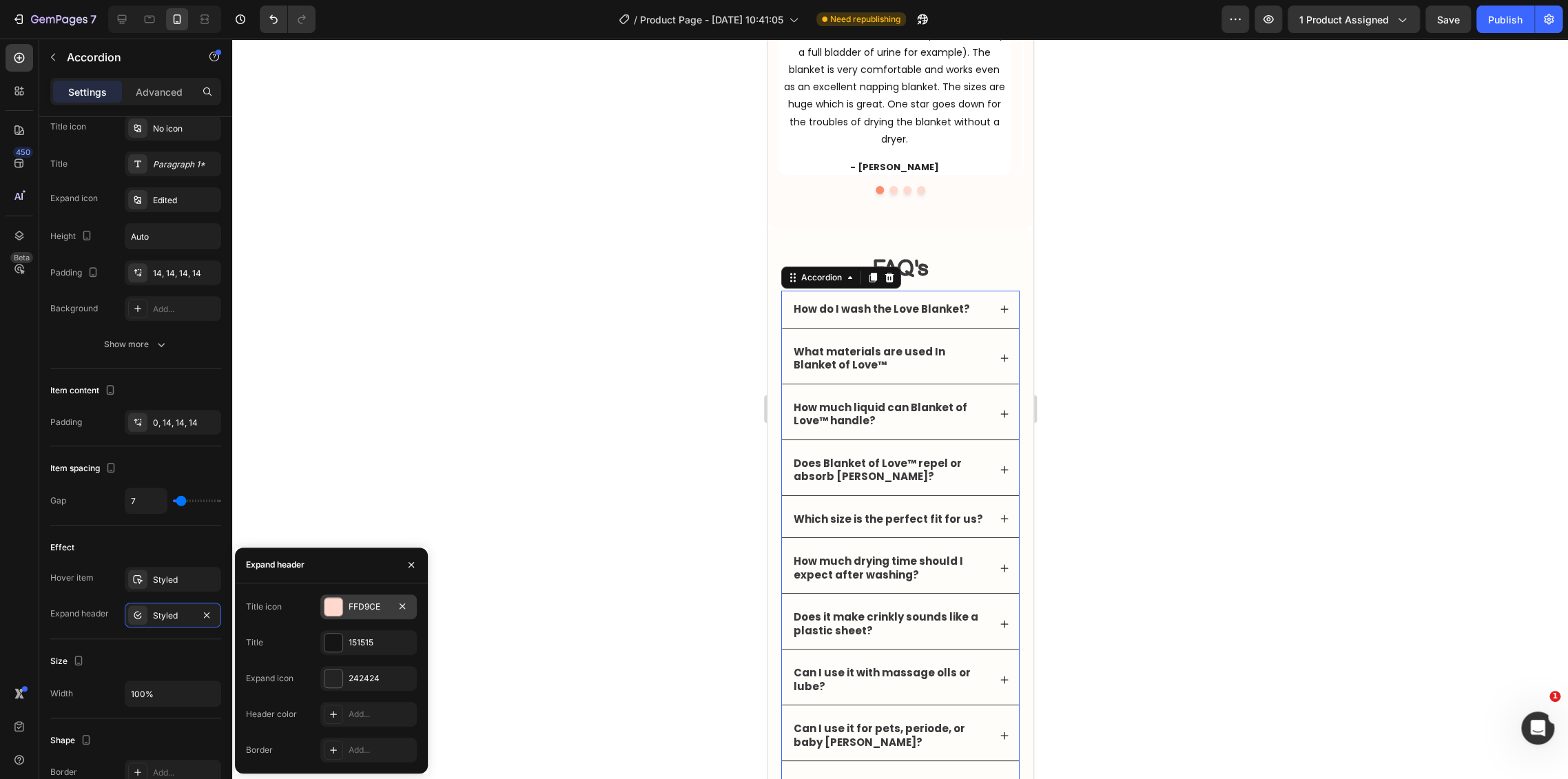
click at [341, 605] on div at bounding box center [333, 607] width 18 height 18
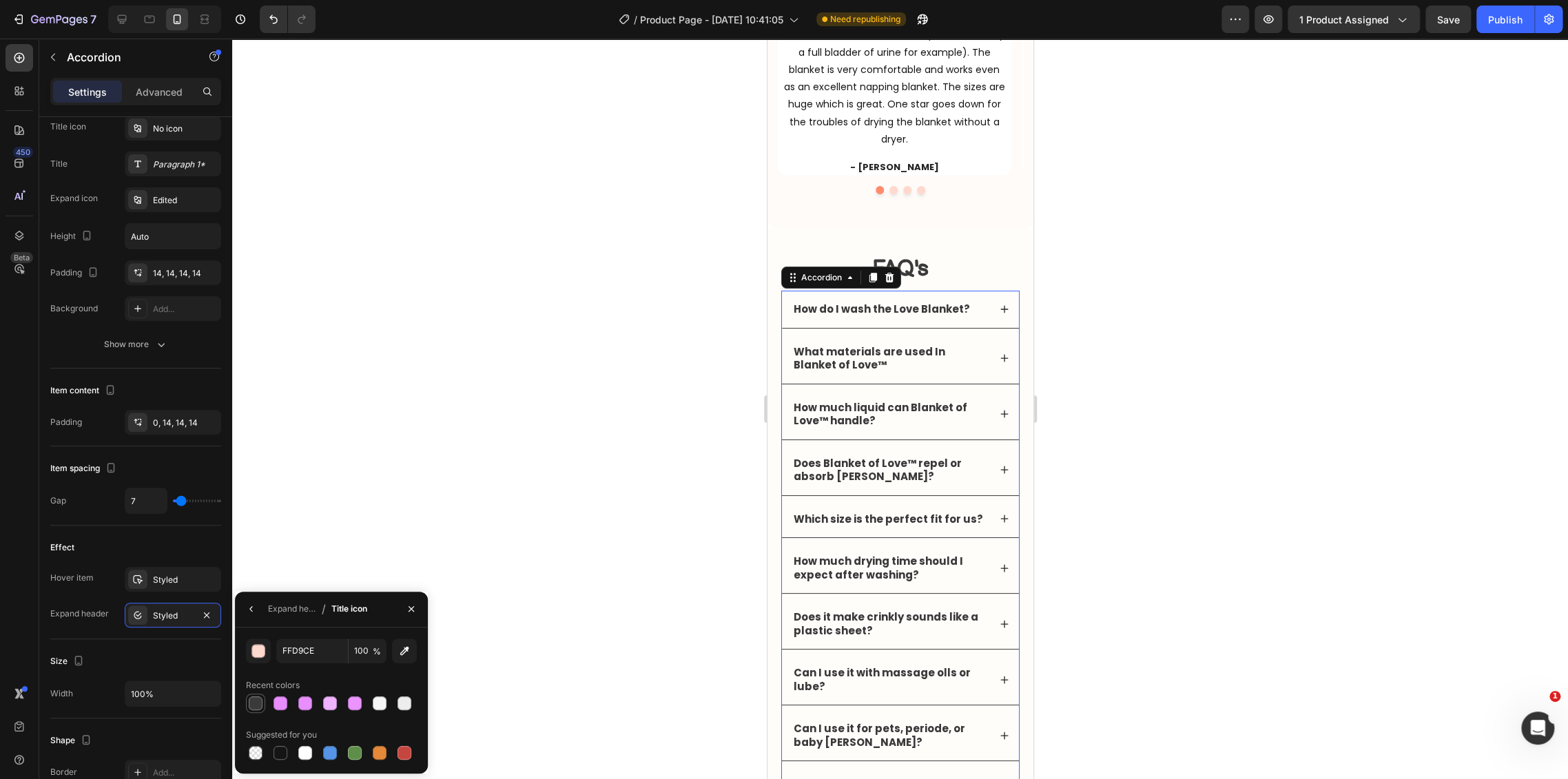
click at [257, 707] on div at bounding box center [255, 703] width 13 height 13
type input "3A3A3A"
click at [174, 595] on div "Hover item Styled Expand header Styled" at bounding box center [136, 597] width 171 height 60
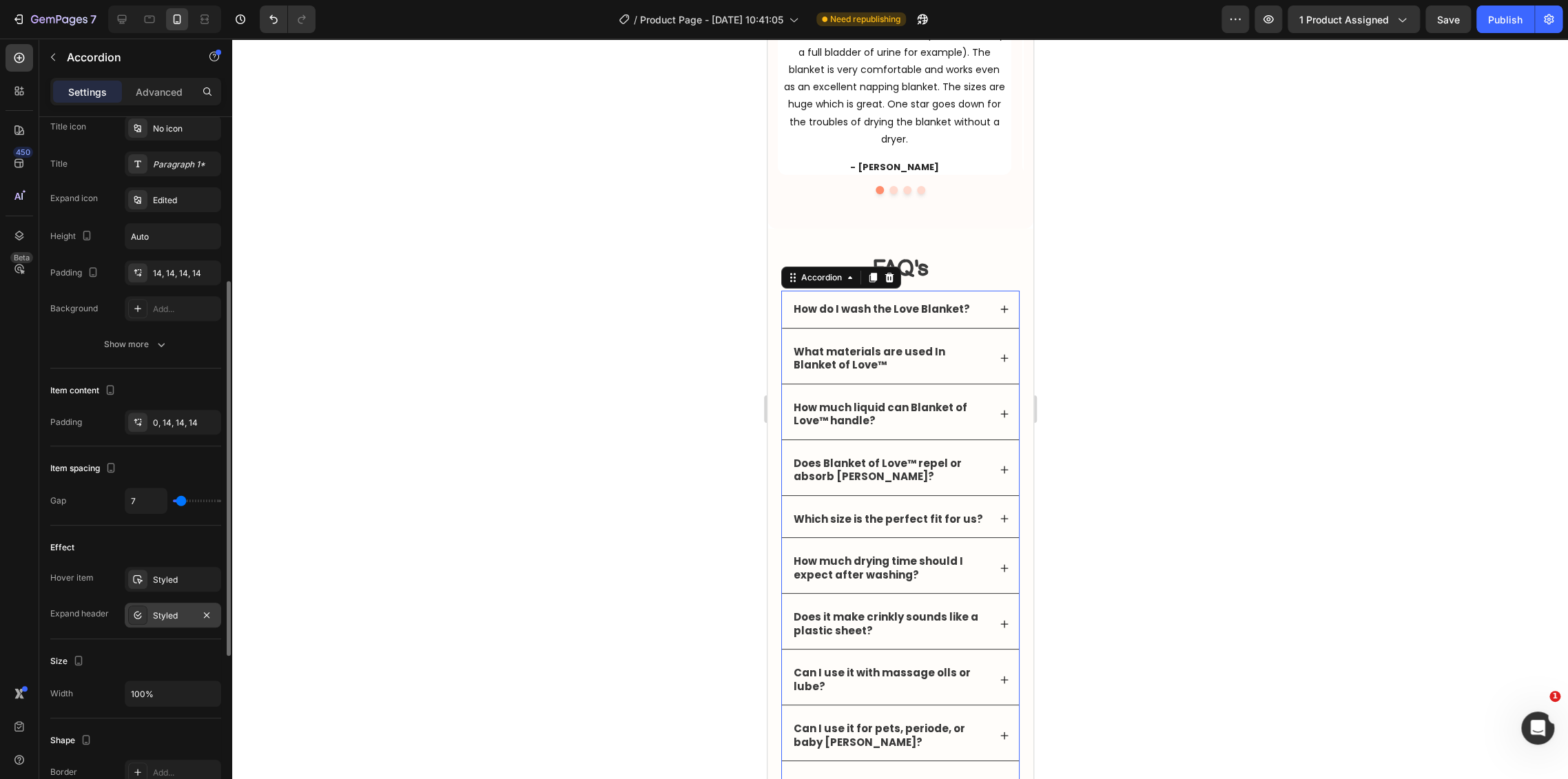
drag, startPoint x: 172, startPoint y: 575, endPoint x: 208, endPoint y: 603, distance: 45.6
click at [172, 575] on div "Styled" at bounding box center [186, 580] width 65 height 12
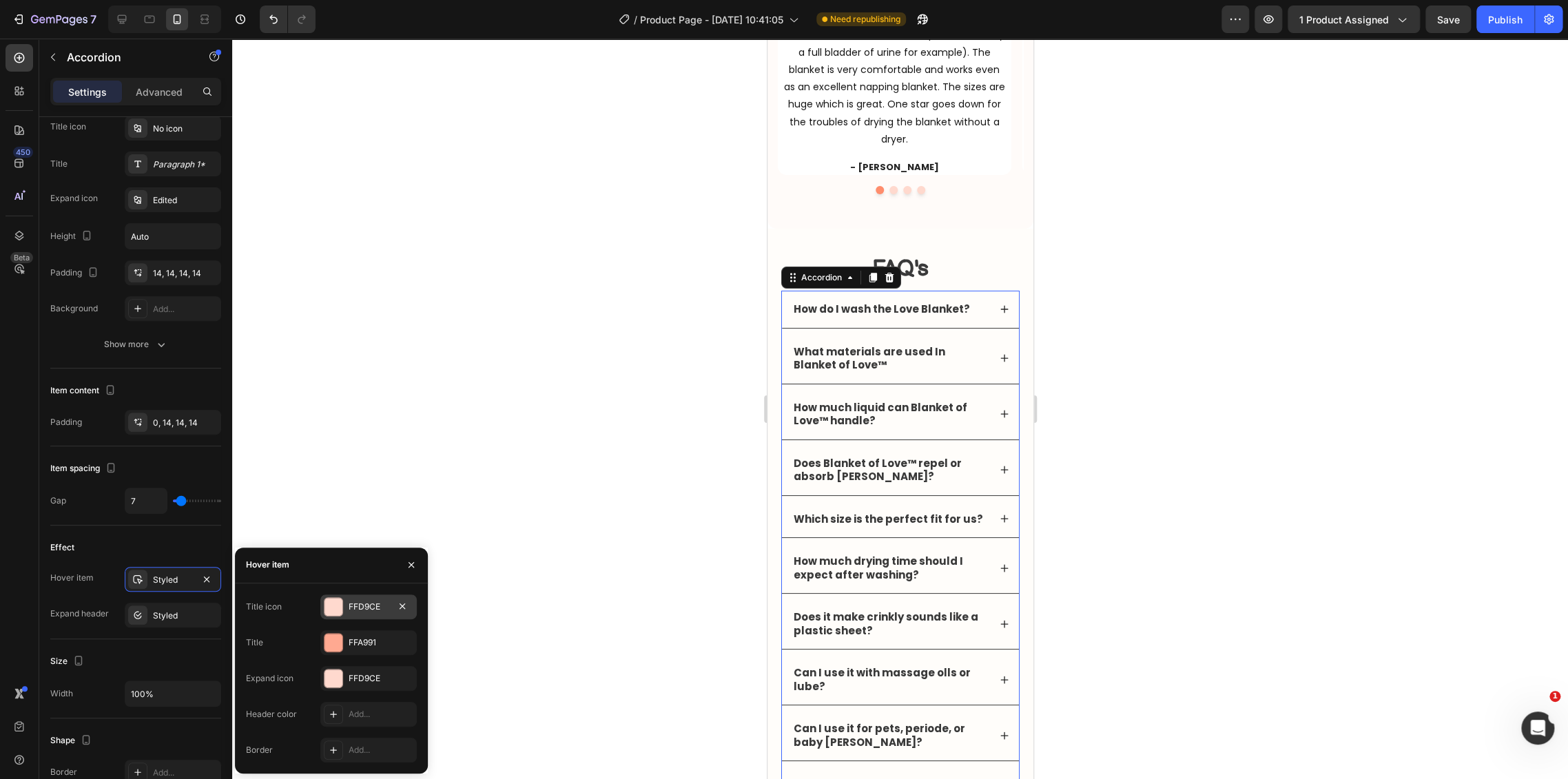
click at [353, 602] on div "FFD9CE" at bounding box center [368, 607] width 40 height 12
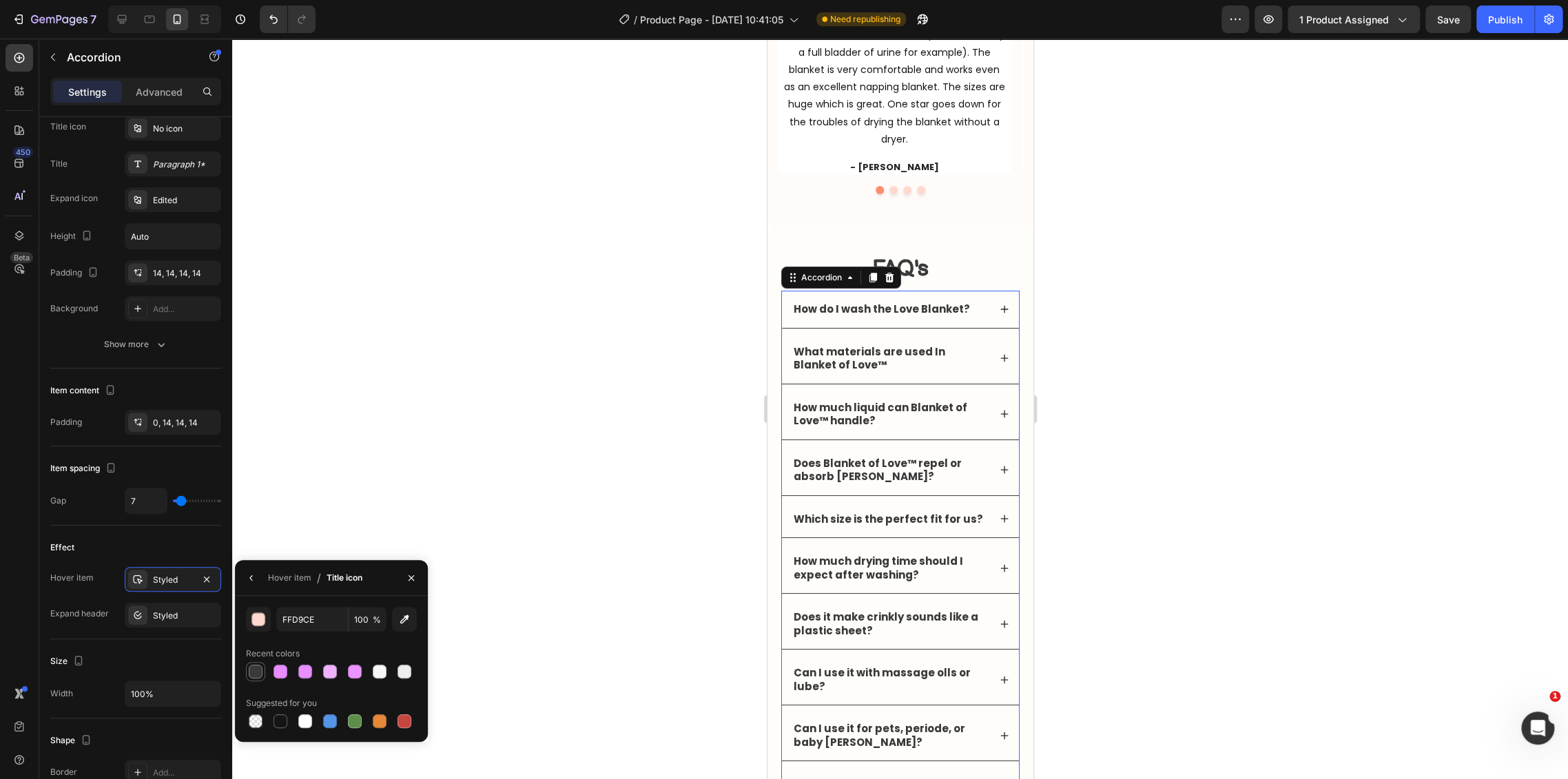
click at [253, 671] on div at bounding box center [255, 672] width 13 height 13
type input "3A3A3A"
click at [172, 583] on div "Styled" at bounding box center [173, 580] width 40 height 12
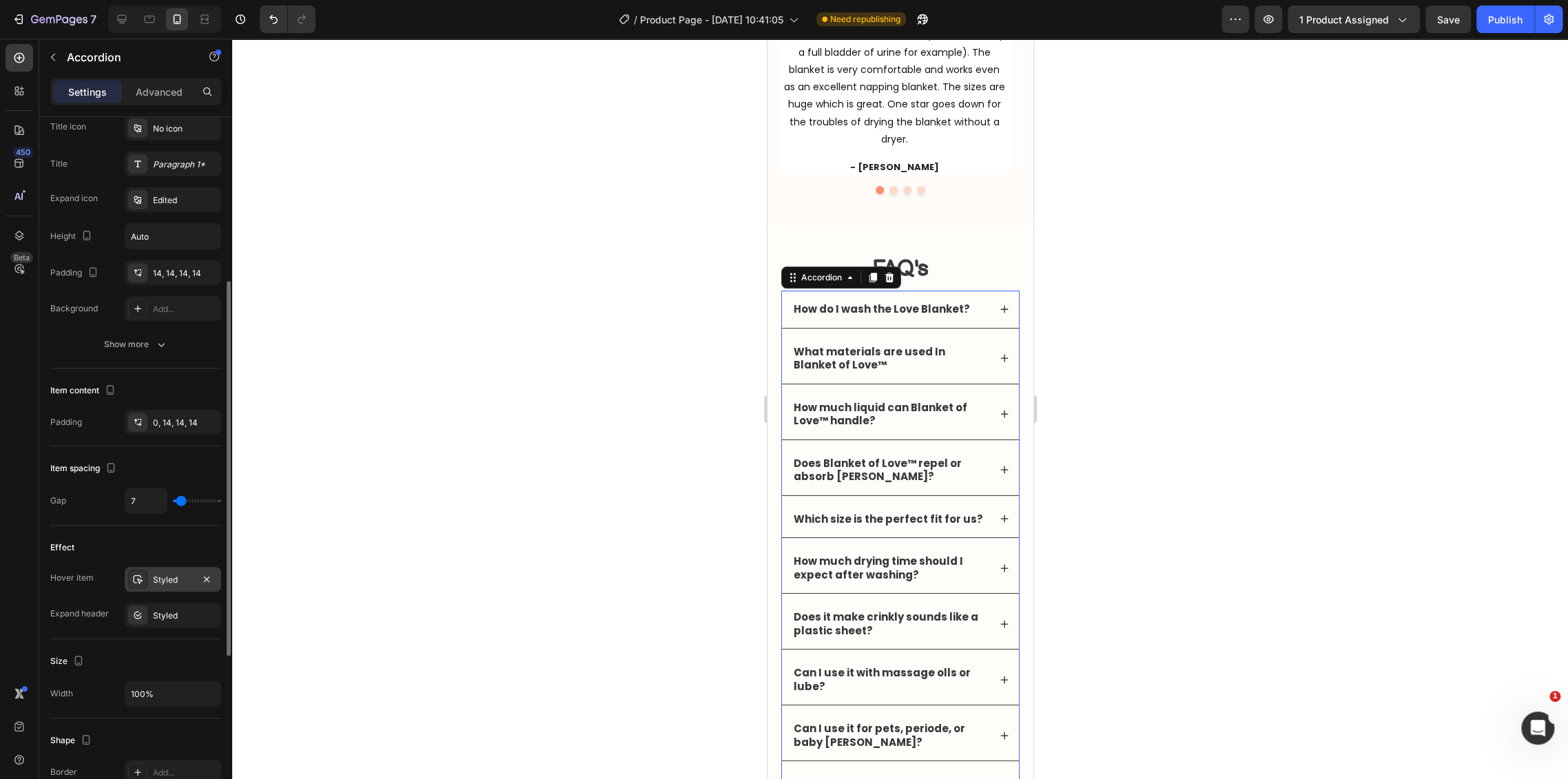
click at [183, 590] on div "Styled" at bounding box center [172, 580] width 97 height 25
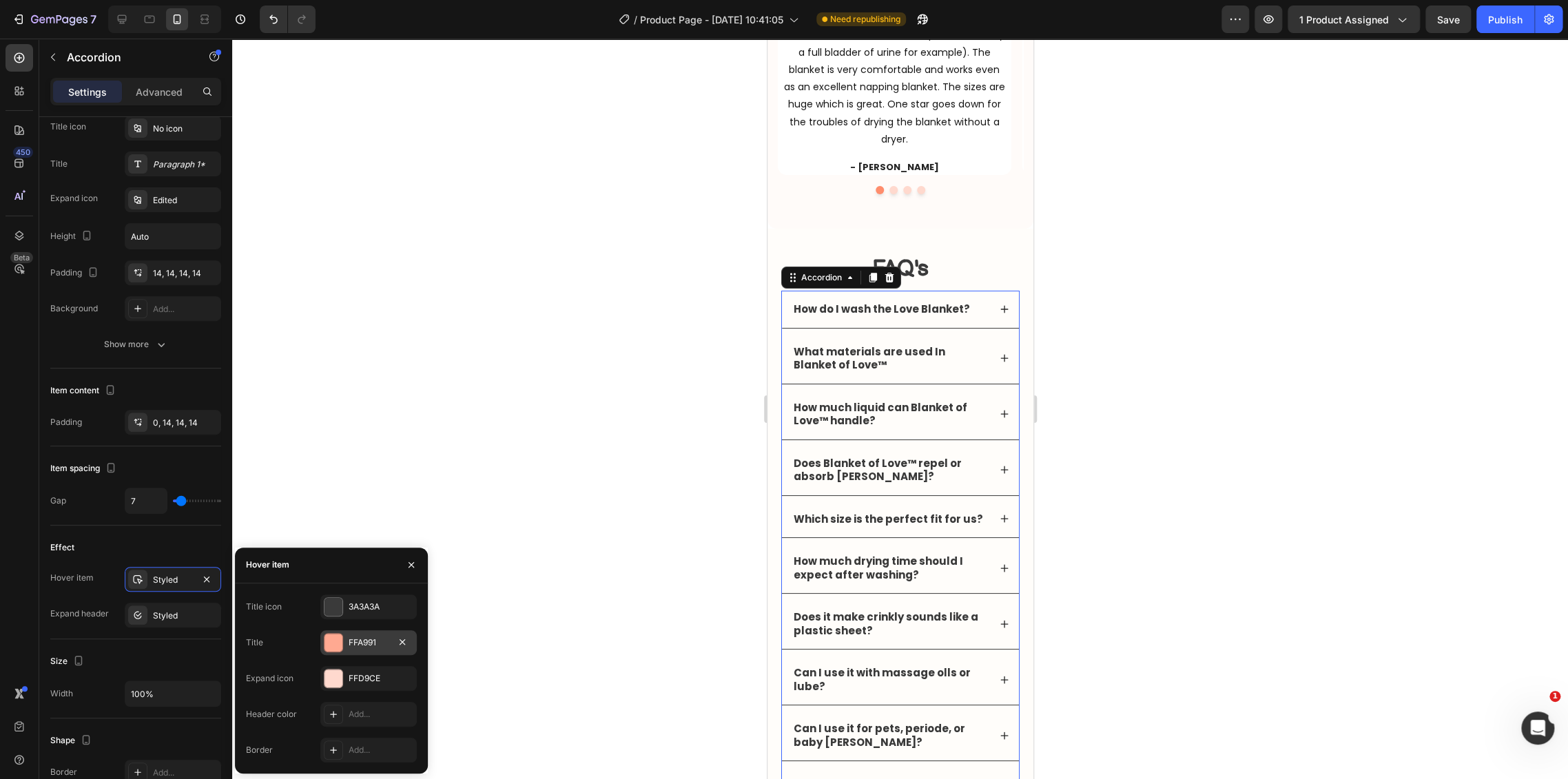
click at [348, 651] on div "FFA991" at bounding box center [368, 643] width 97 height 25
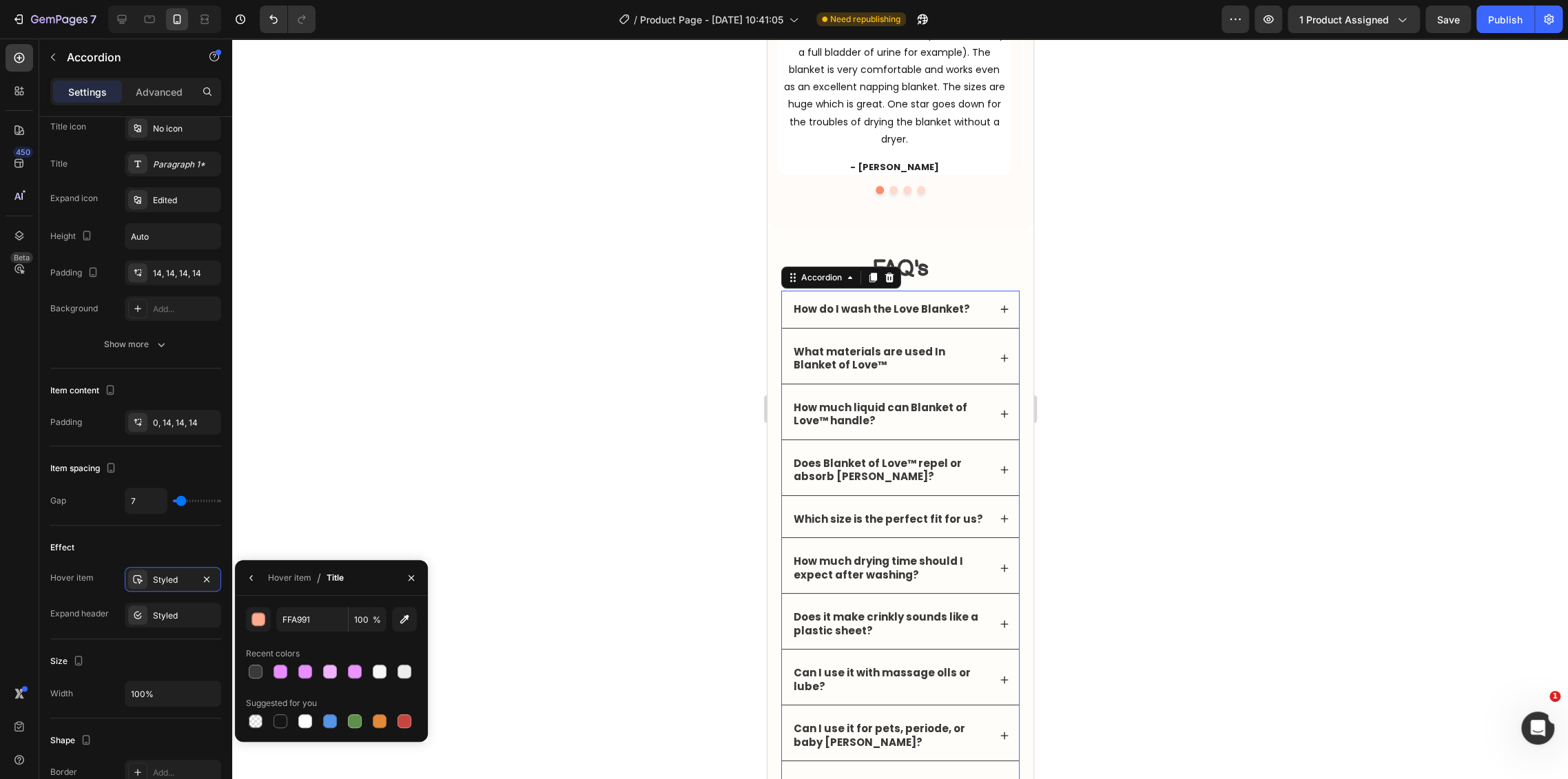
click at [244, 668] on div "FFA991 100 % Recent colors Suggested for you" at bounding box center [332, 669] width 193 height 124
click at [250, 668] on div at bounding box center [255, 672] width 13 height 13
type input "3A3A3A"
click at [161, 574] on div "Styled" at bounding box center [173, 580] width 40 height 12
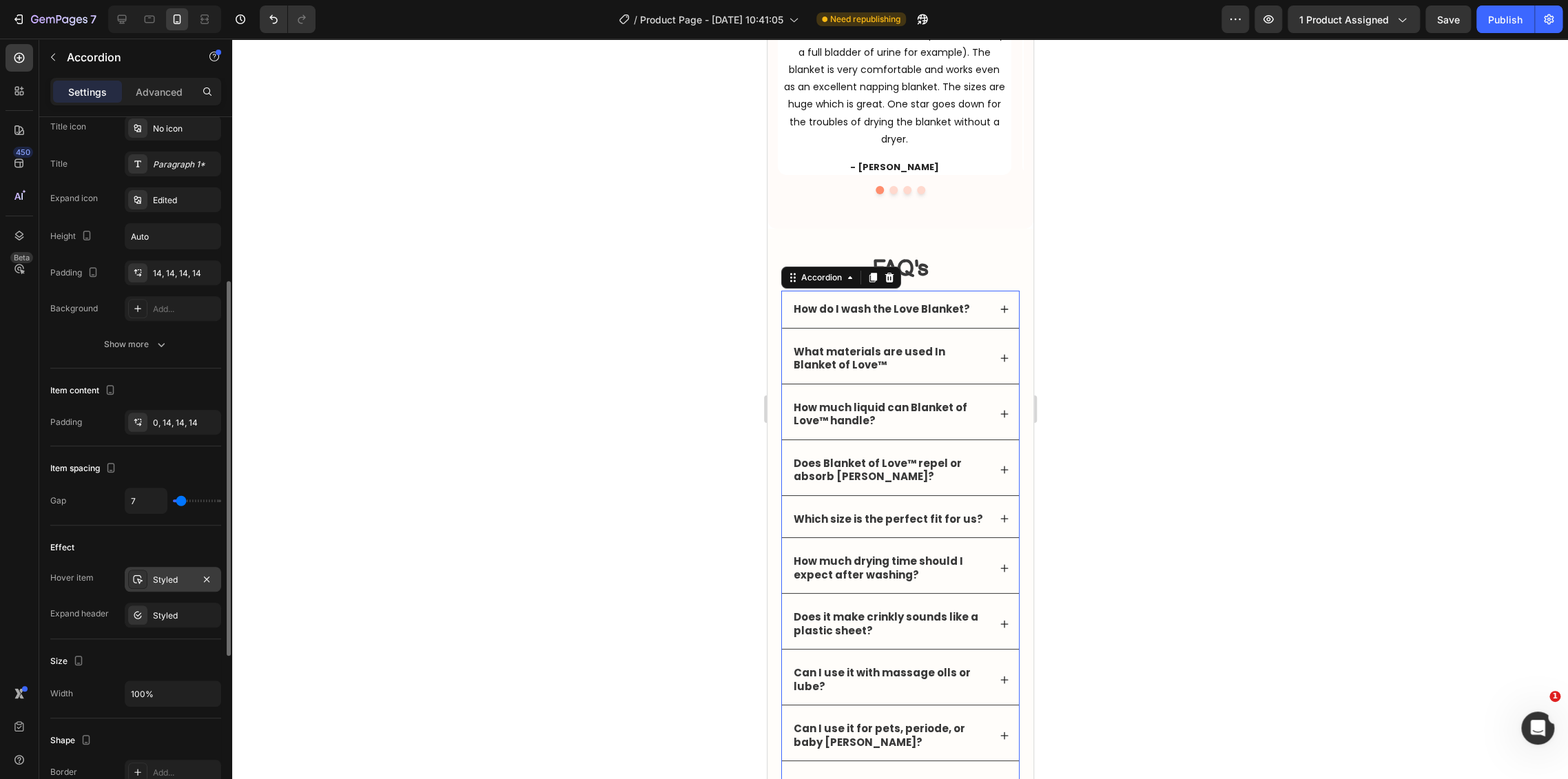
click at [161, 574] on div "Styled" at bounding box center [173, 580] width 40 height 12
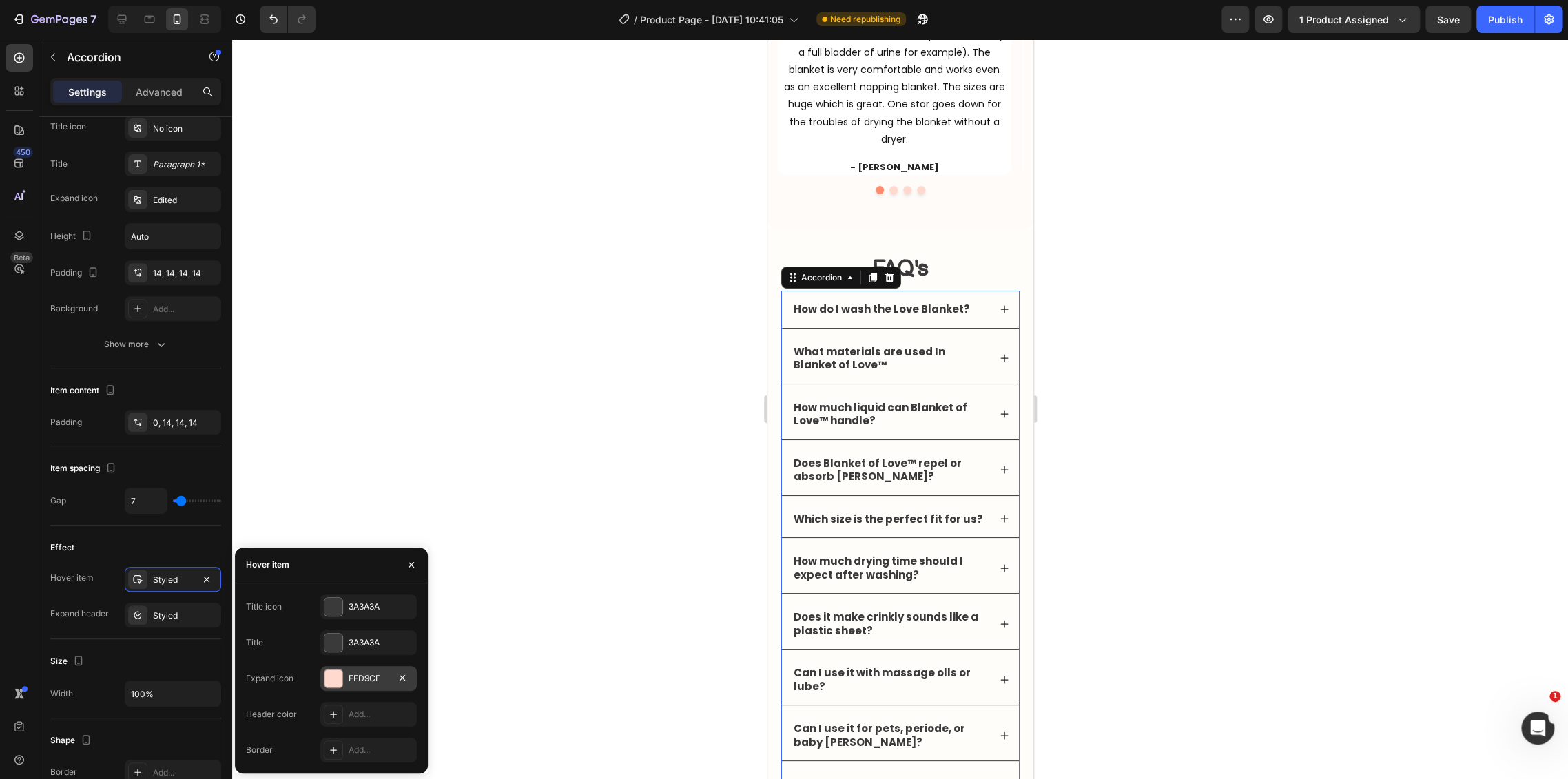
click at [344, 677] on div "FFD9CE" at bounding box center [368, 679] width 97 height 25
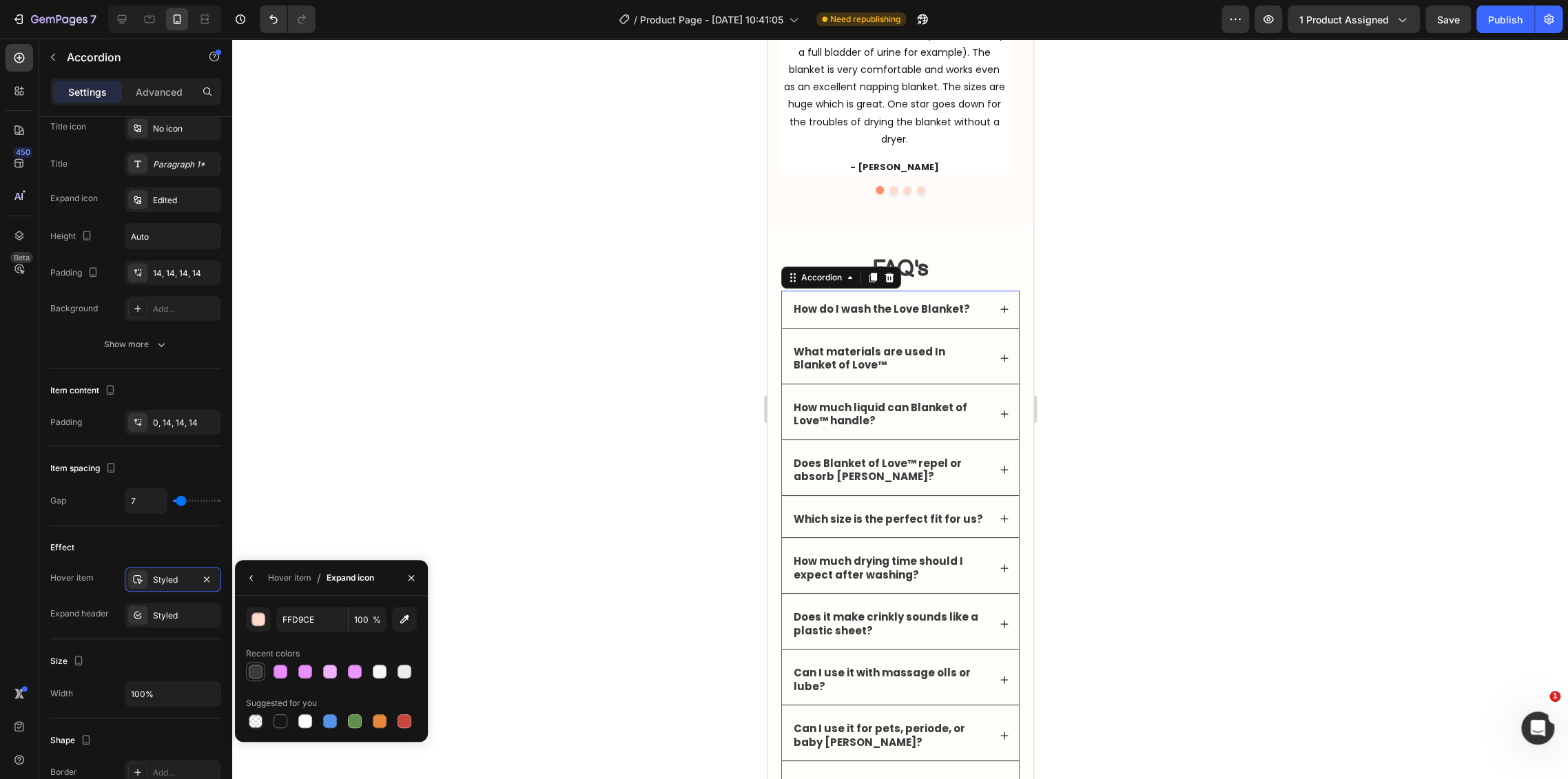
click at [254, 671] on div at bounding box center [255, 672] width 13 height 13
type input "3A3A3A"
click at [913, 304] on p "How do I wash the Love Blanket?" at bounding box center [881, 309] width 176 height 13
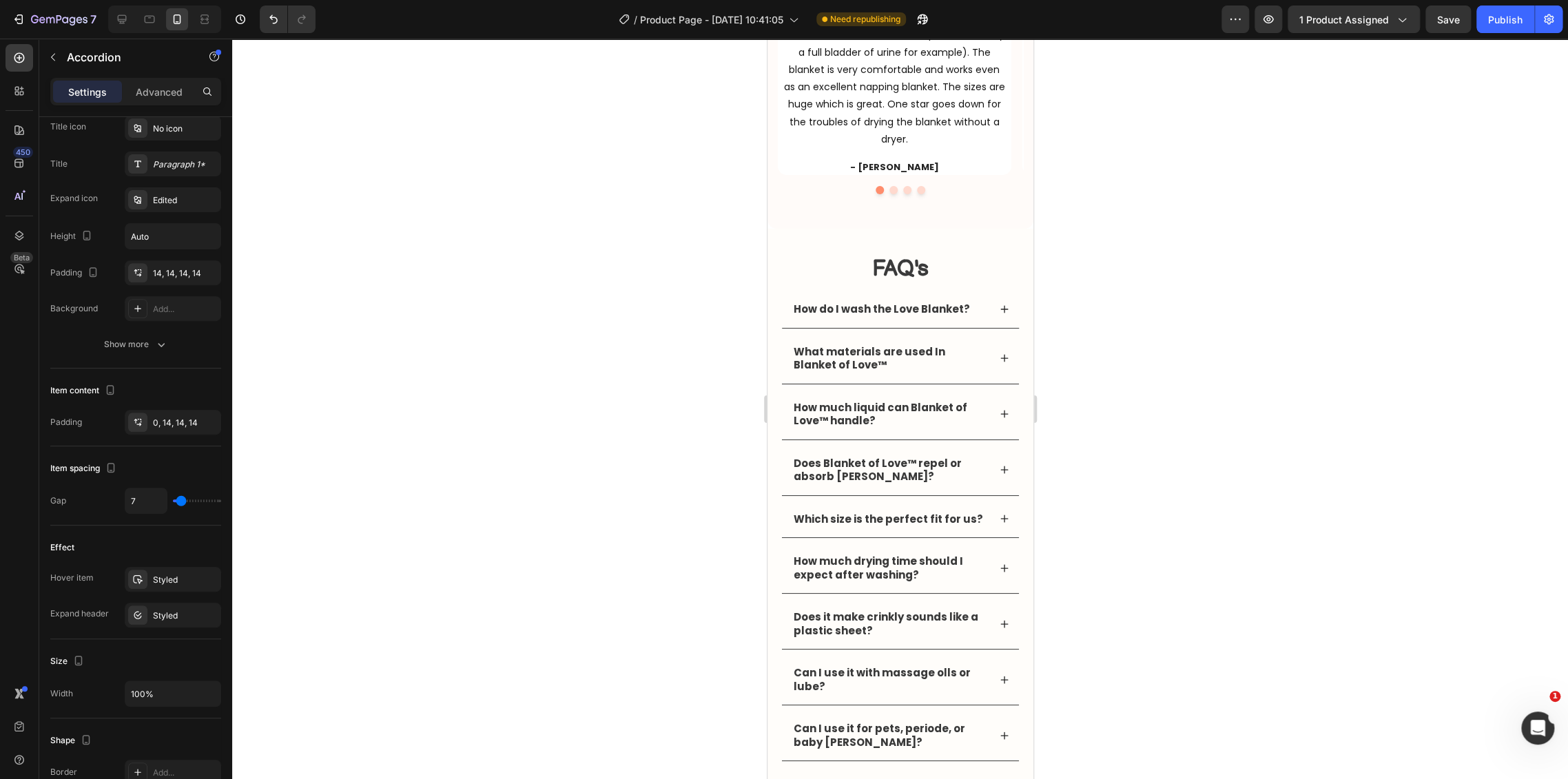
click at [983, 299] on div "How do I wash the Love Blanket?" at bounding box center [899, 309] width 237 height 37
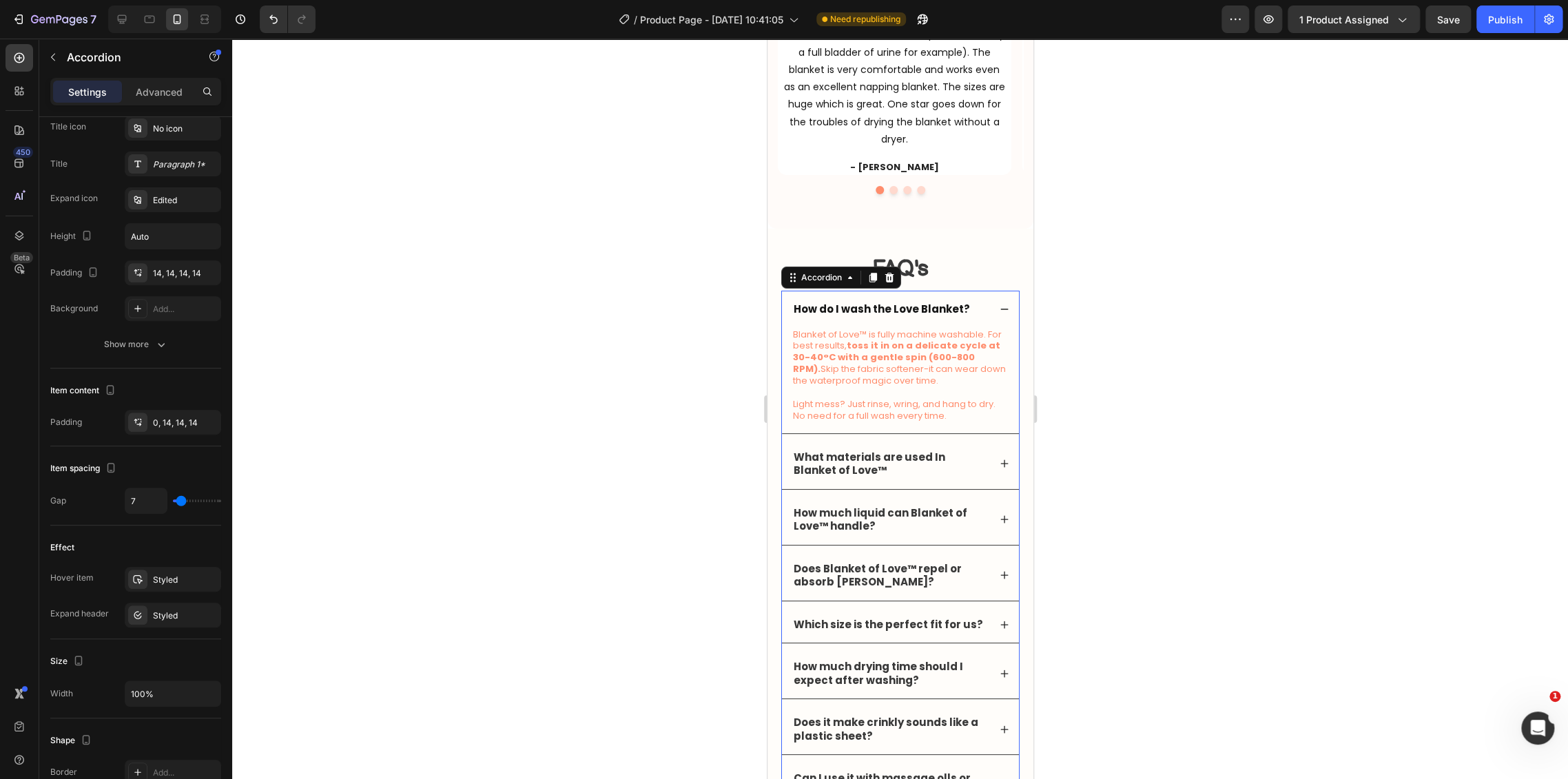
click at [983, 304] on div "How do I wash the Love Blanket?" at bounding box center [899, 309] width 237 height 37
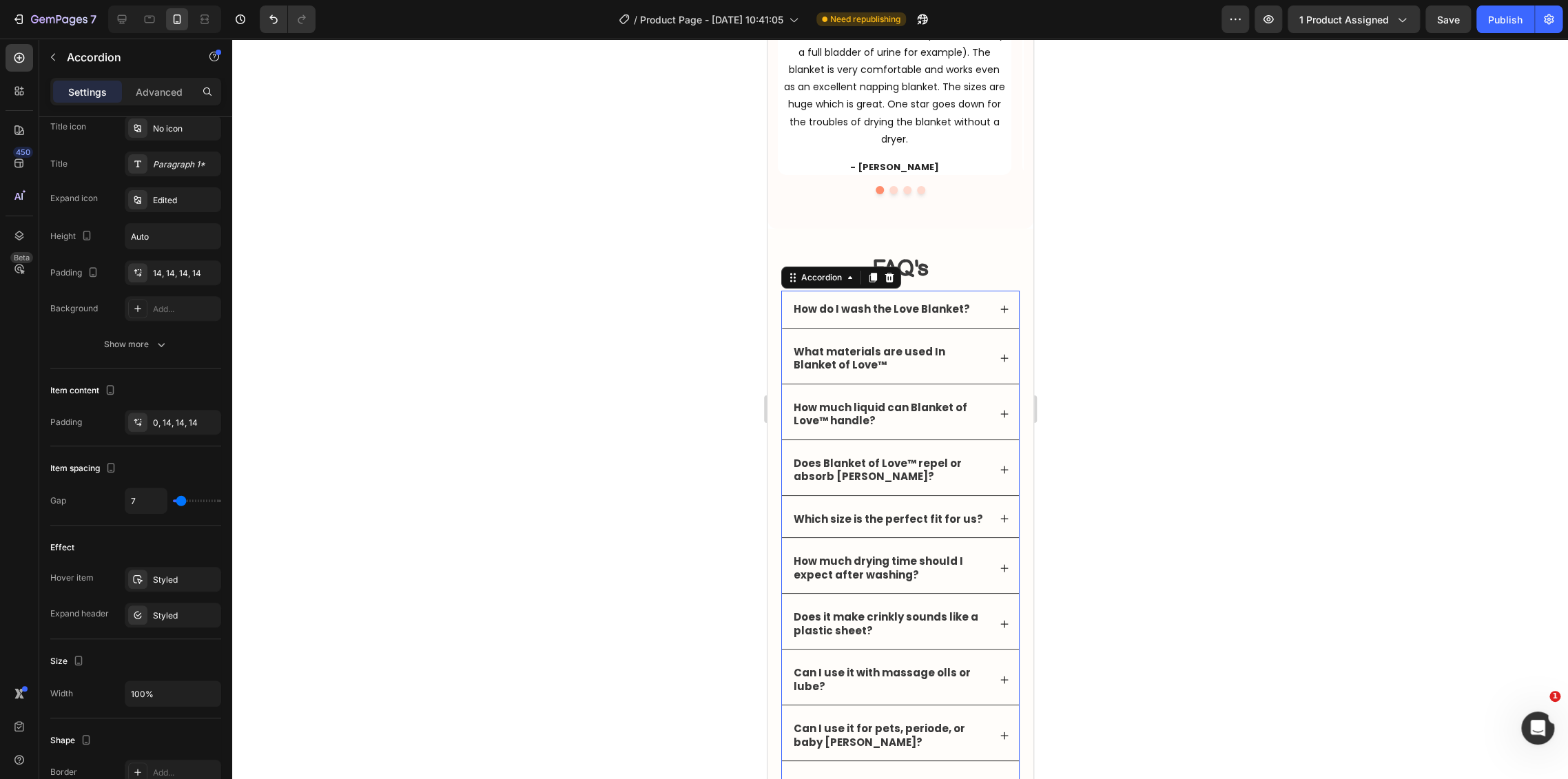
click at [1000, 309] on icon at bounding box center [1004, 309] width 8 height 8
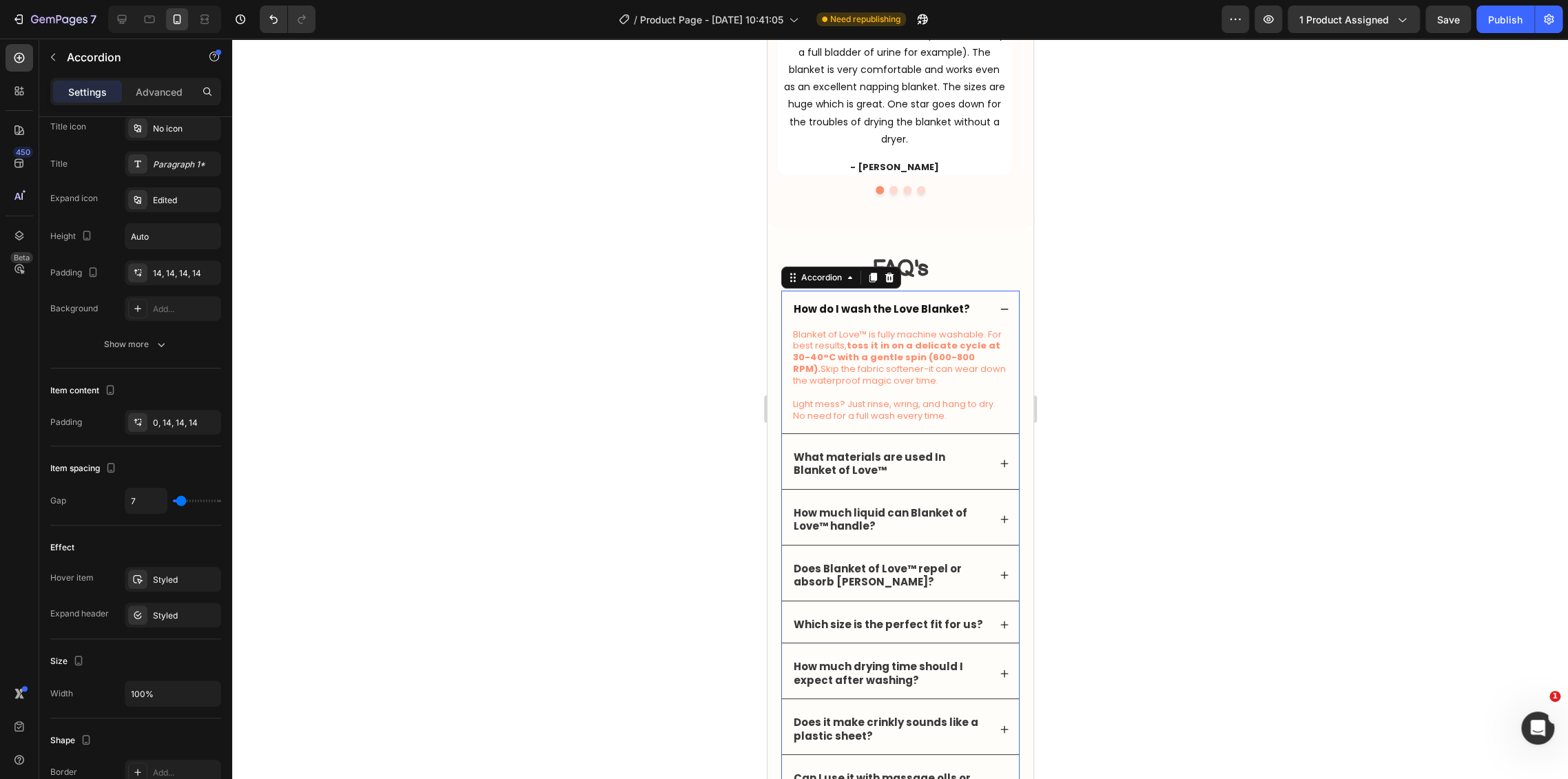
click at [1000, 309] on icon at bounding box center [1004, 309] width 8 height 1
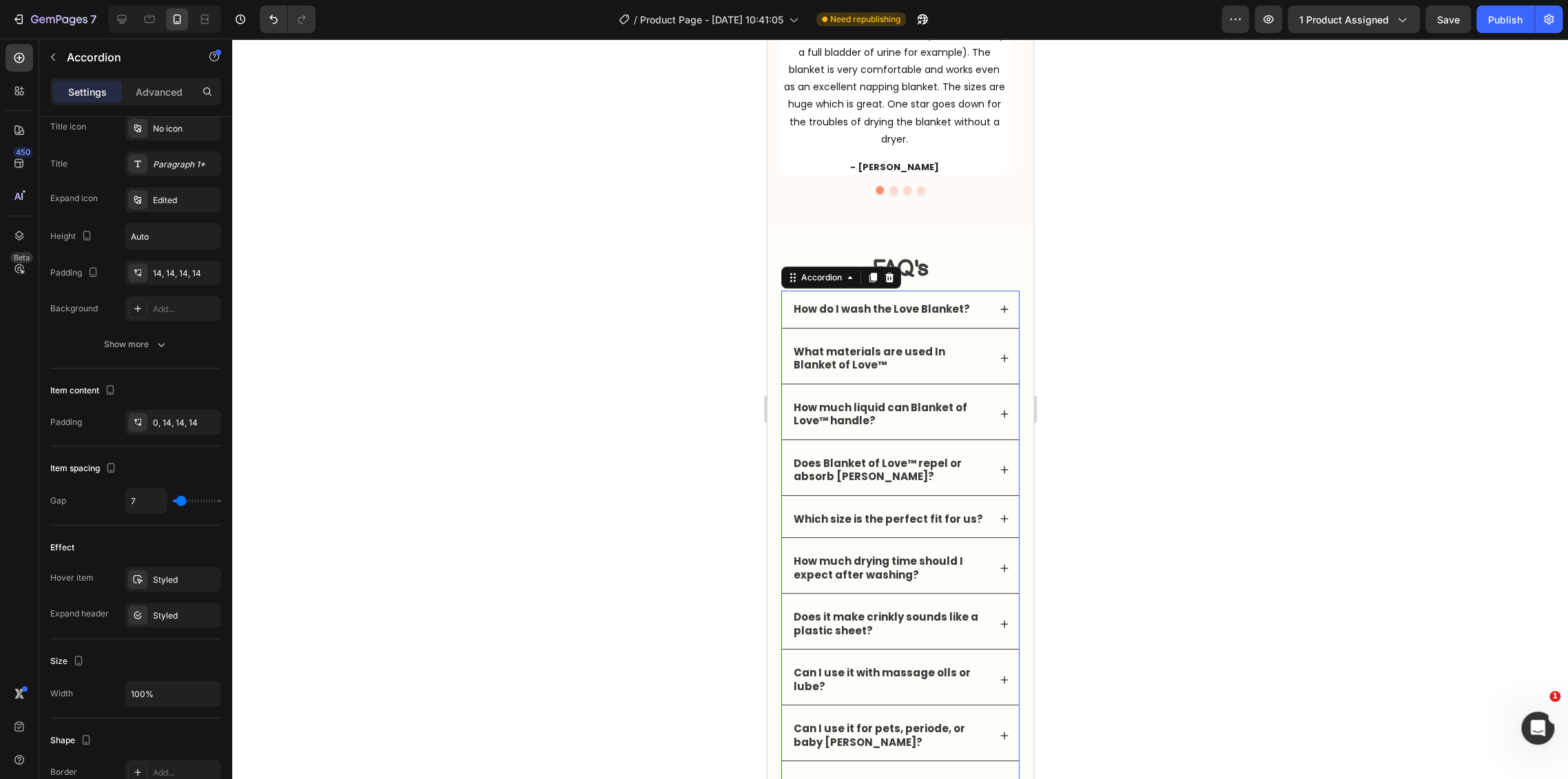
click at [1106, 344] on div at bounding box center [900, 409] width 1336 height 741
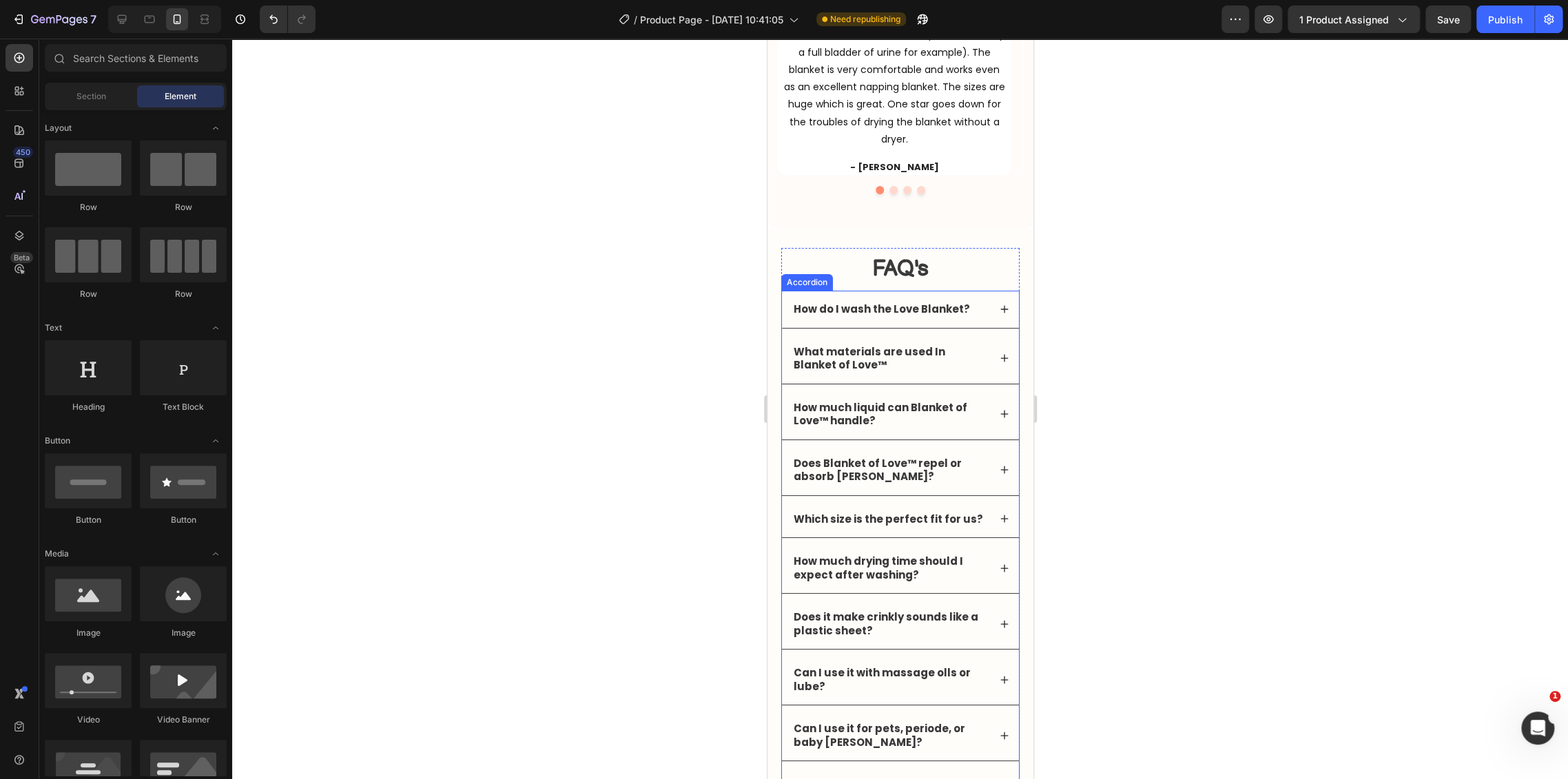
click at [975, 301] on div "How do I wash the Love Blanket?" at bounding box center [890, 309] width 197 height 18
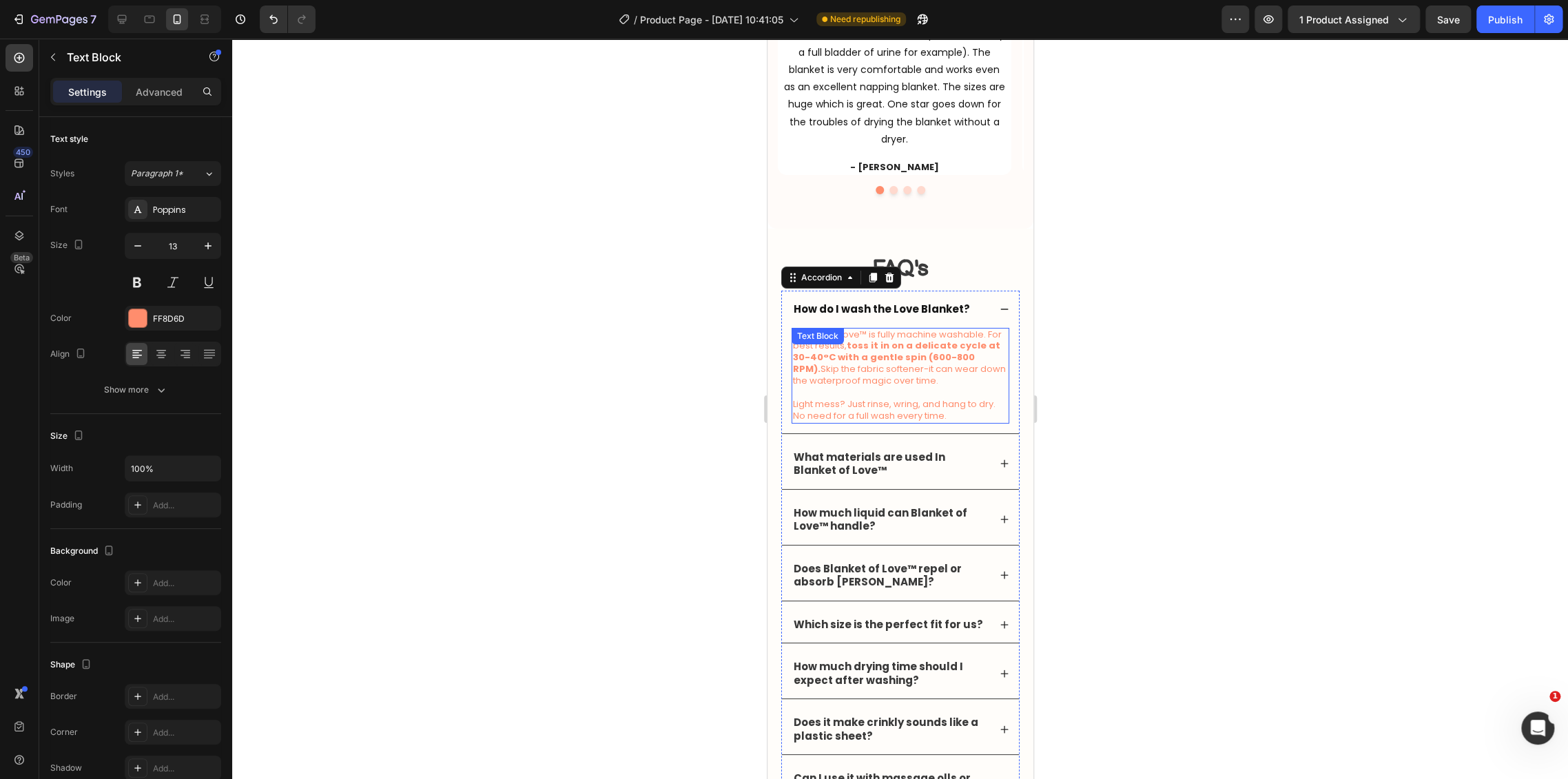
click at [948, 363] on p "Blanket of Love™ is fully machine washable. For best results, toss it in on a d…" at bounding box center [899, 358] width 215 height 58
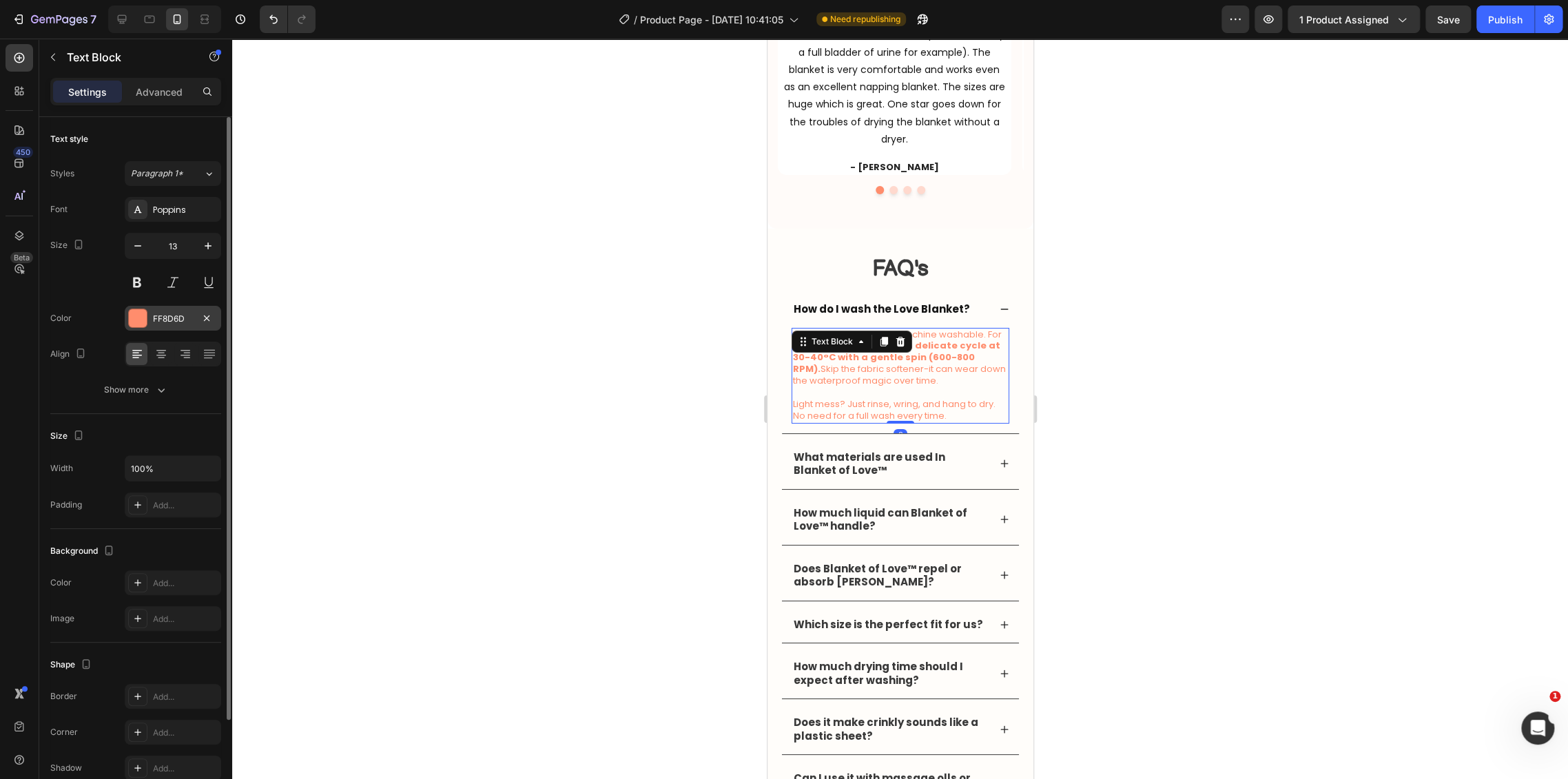
click at [157, 311] on div "FF8D6D" at bounding box center [172, 319] width 97 height 25
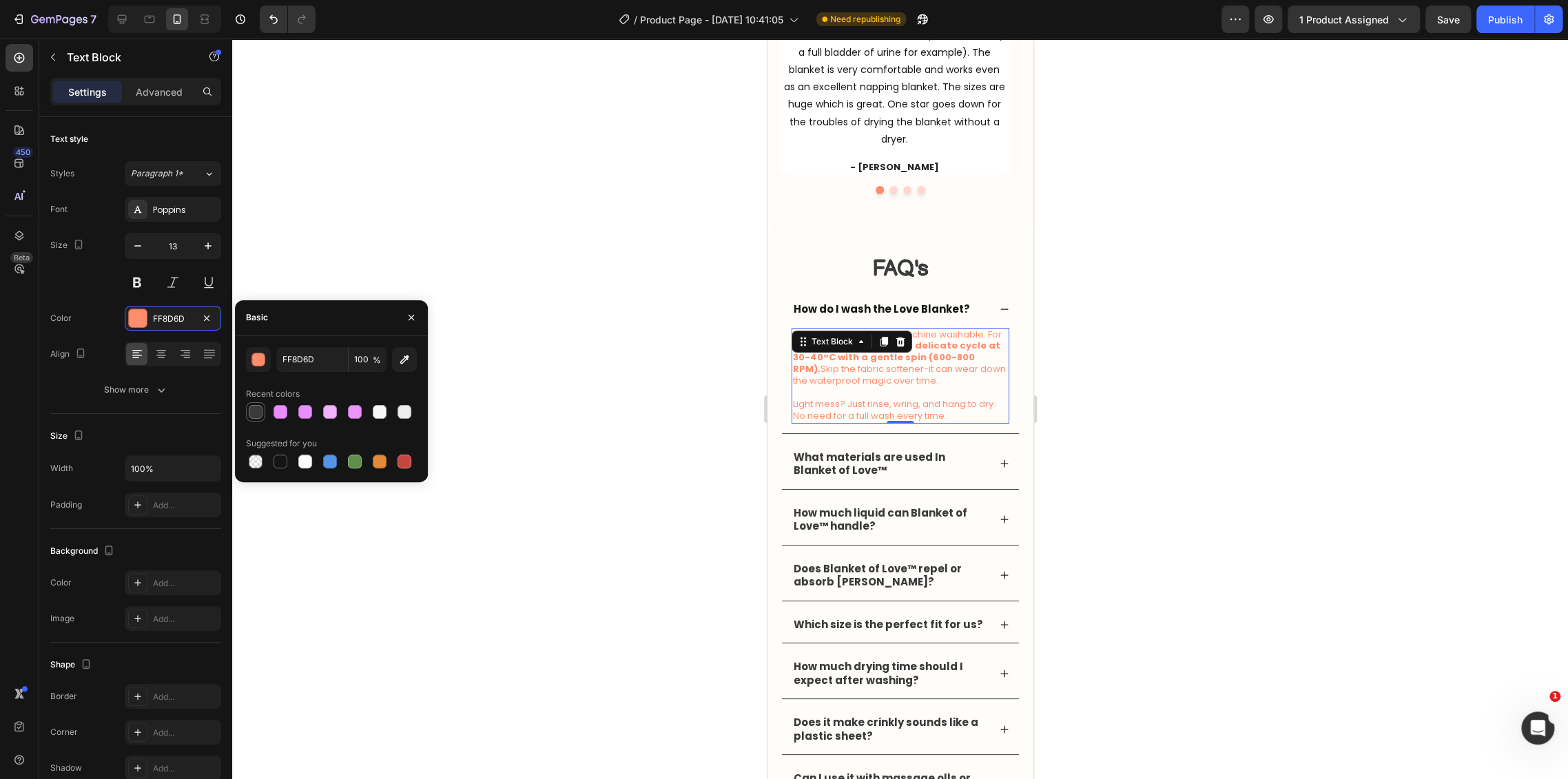
click at [259, 410] on div at bounding box center [255, 412] width 13 height 13
type input "3A3A3A"
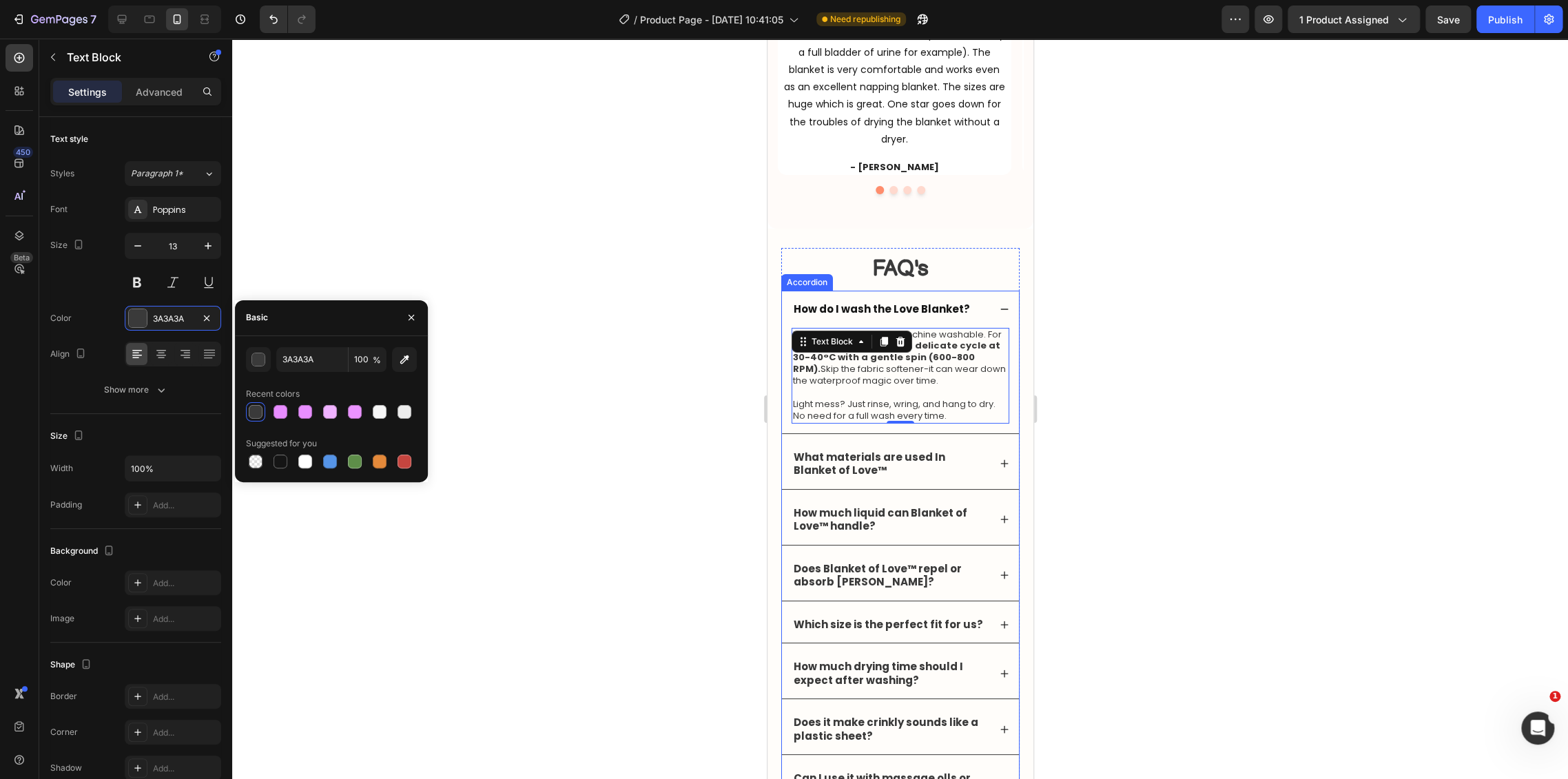
click at [996, 315] on div "How do I wash the Love Blanket?" at bounding box center [899, 309] width 237 height 37
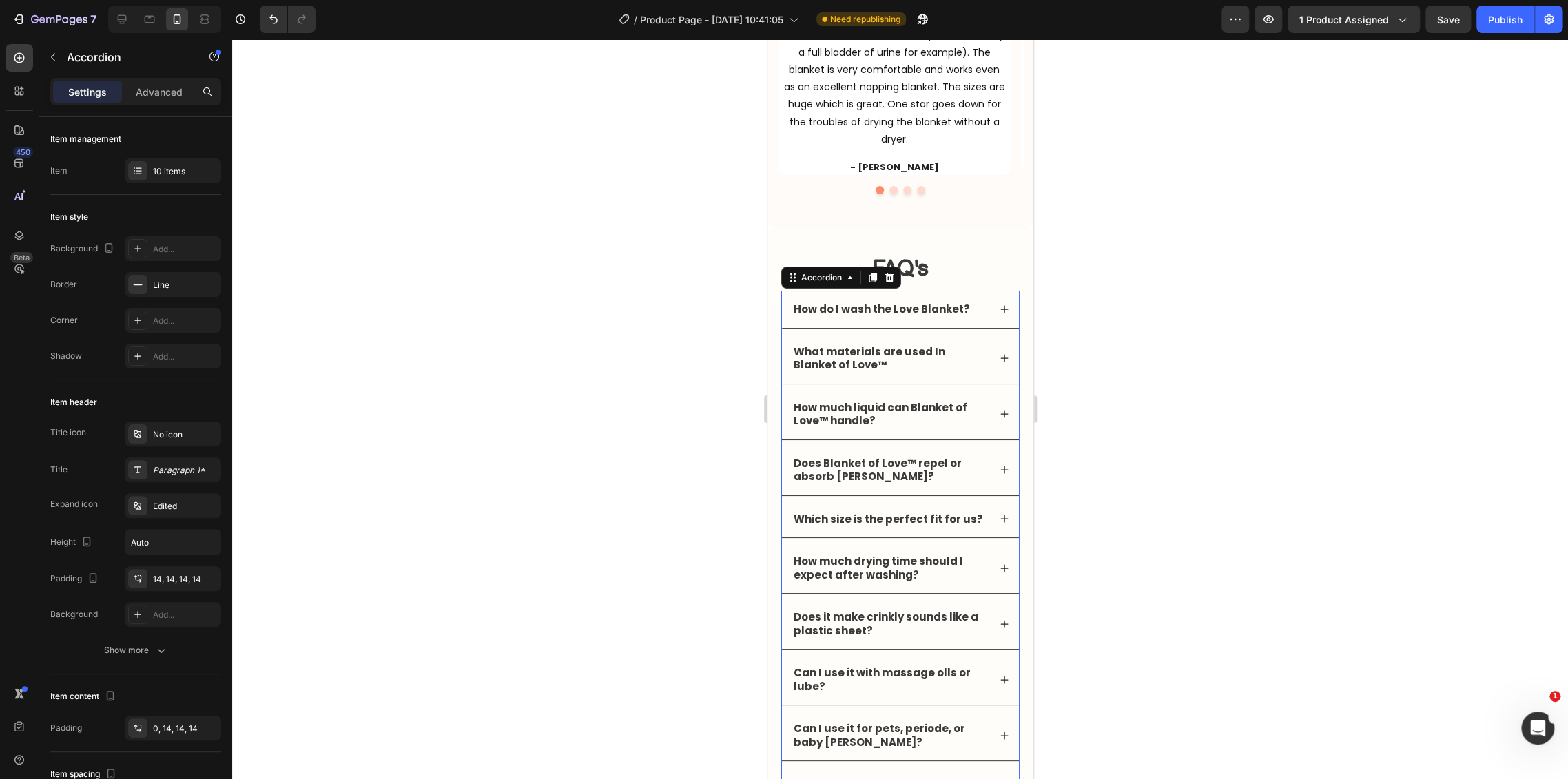
click at [999, 353] on icon at bounding box center [1004, 358] width 10 height 10
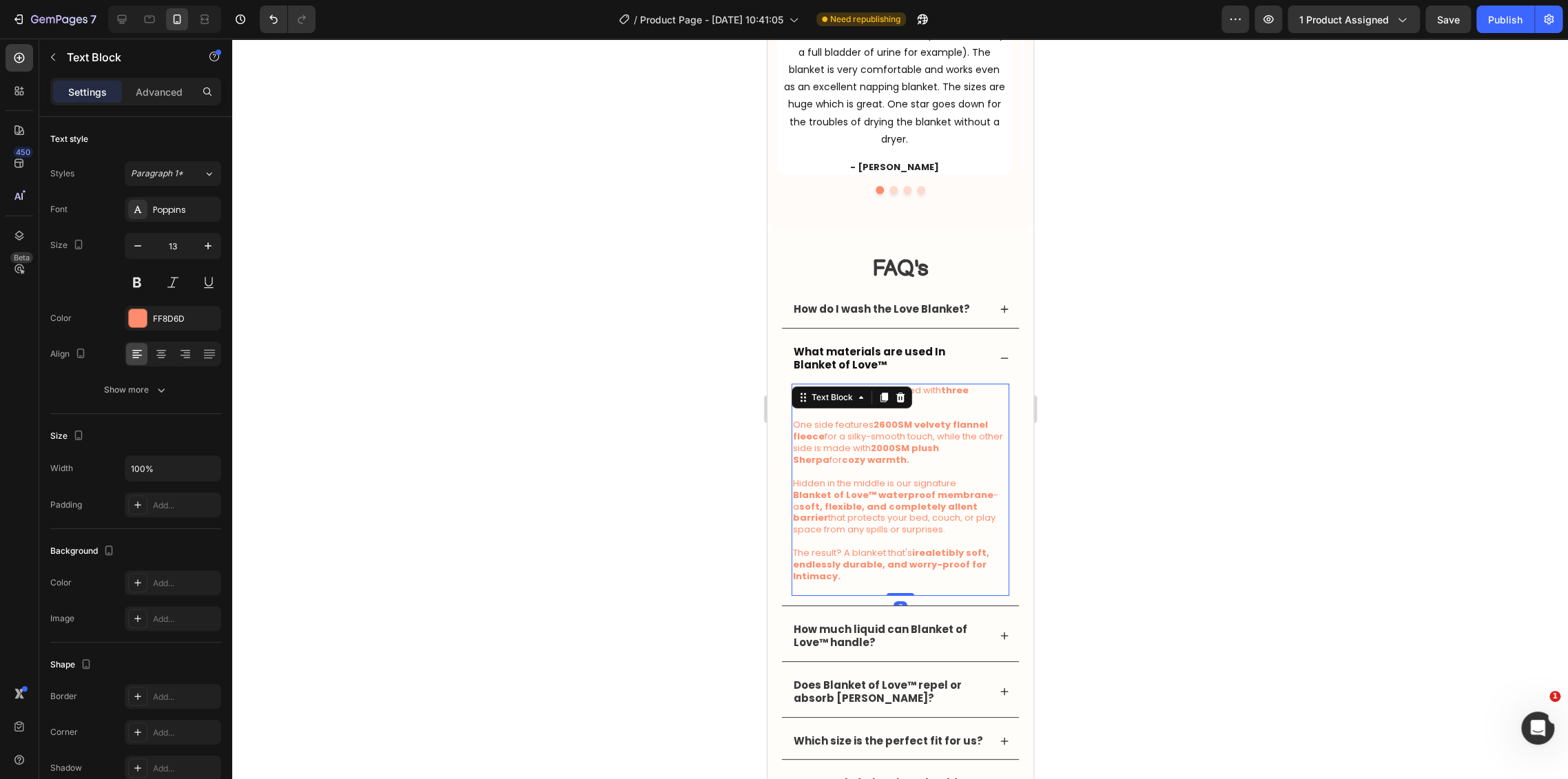
click at [923, 413] on p "One side features 2600SM velvety flannel fleece for a silky-smooth touch, while…" at bounding box center [899, 436] width 215 height 58
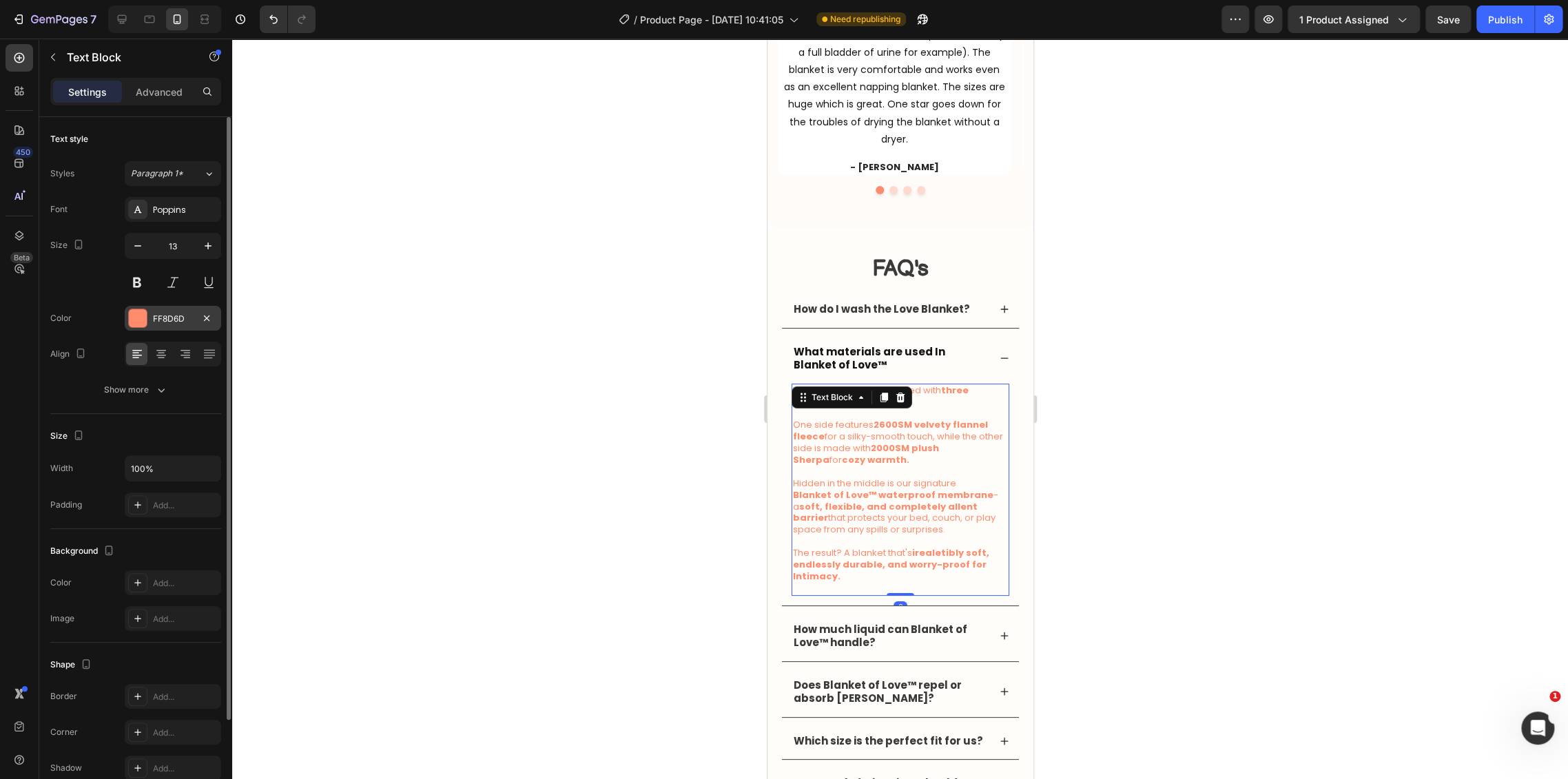
click at [166, 316] on div "FF8D6D" at bounding box center [173, 319] width 40 height 12
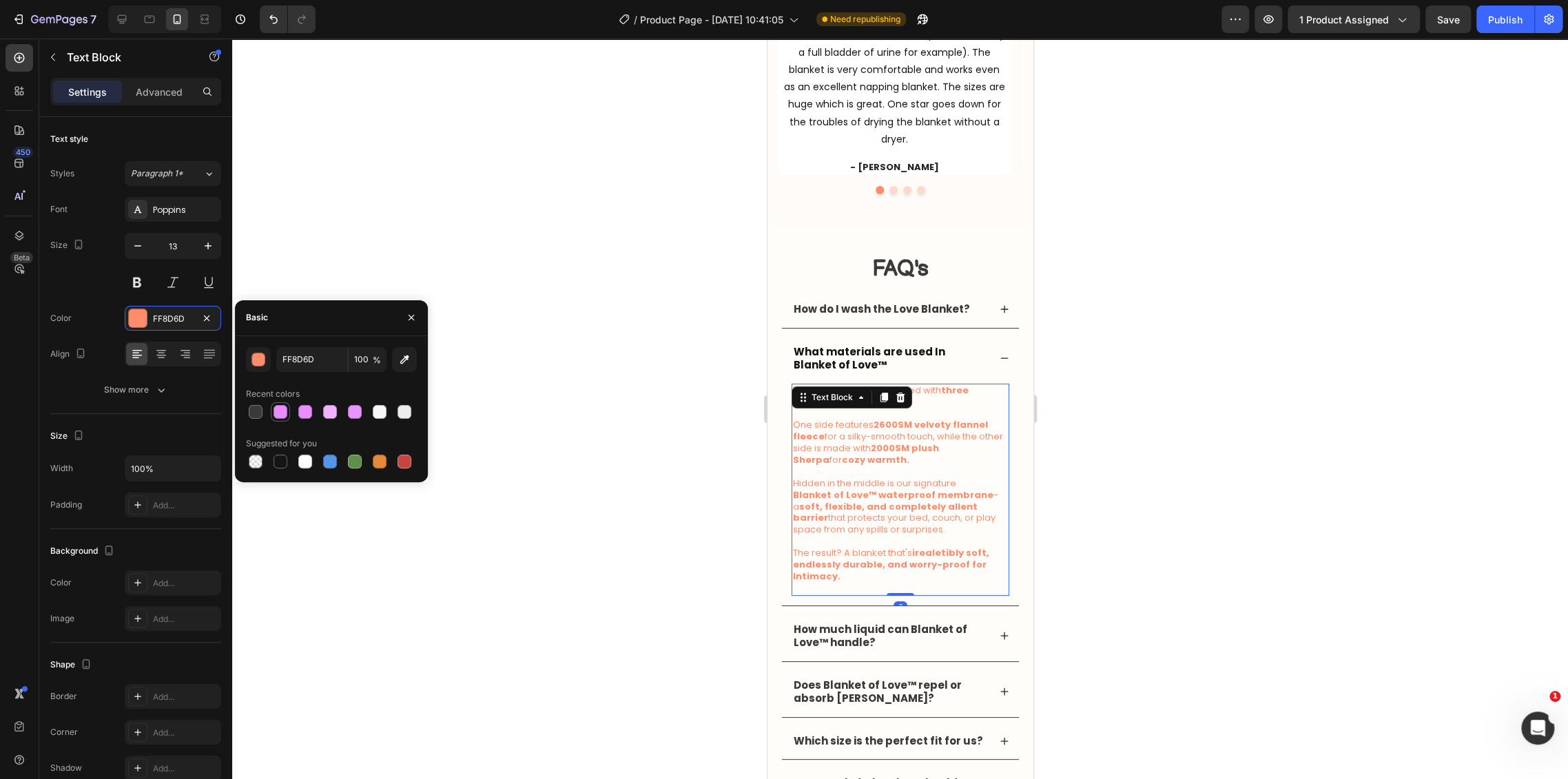
click at [264, 410] on div at bounding box center [255, 412] width 19 height 19
type input "3A3A3A"
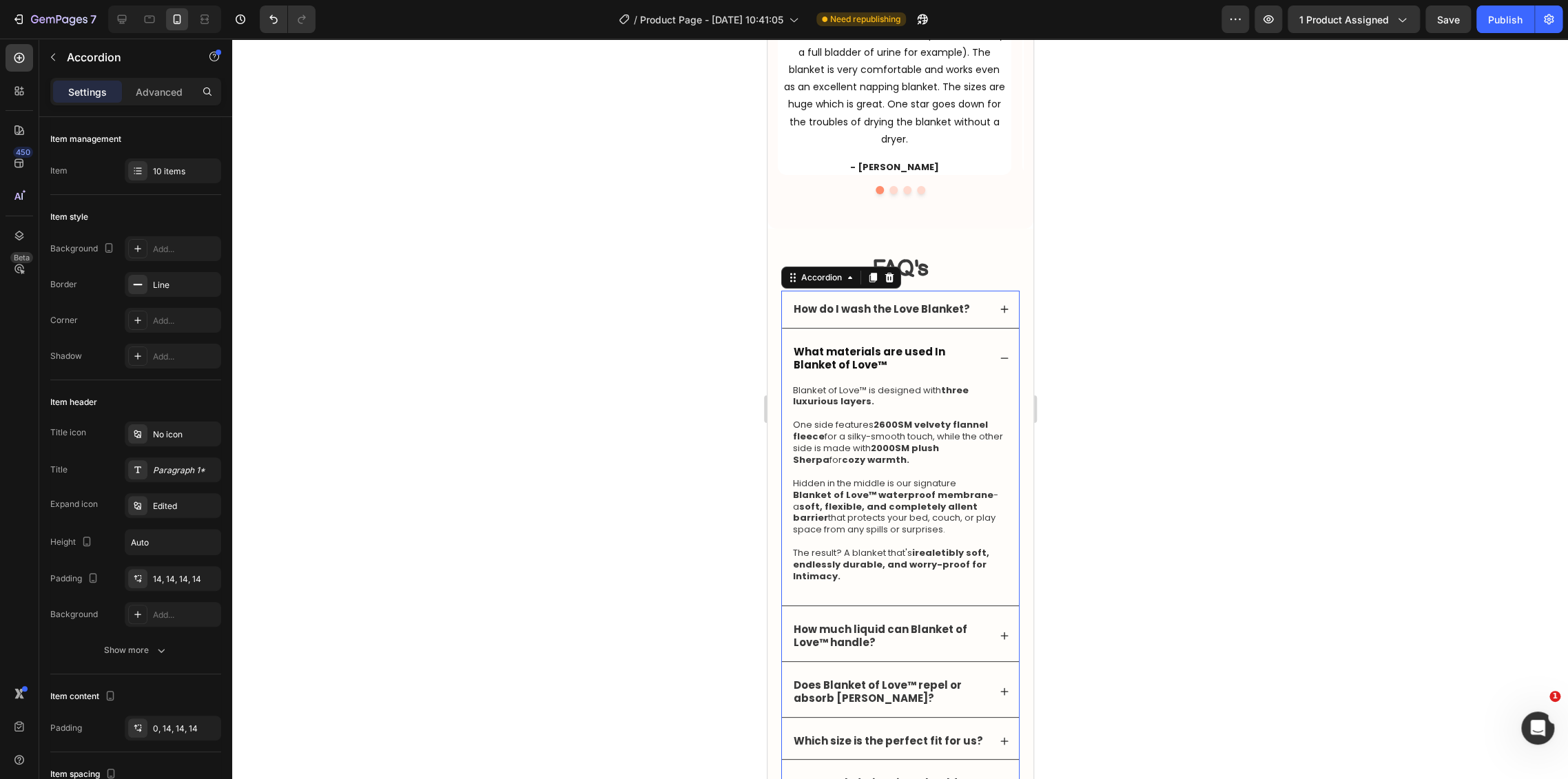
click at [966, 624] on p "How much liquid can Blanket of Love™ handle?" at bounding box center [890, 636] width 193 height 27
click at [983, 624] on div "How much liquid can Blanket of Love™ handle?" at bounding box center [899, 636] width 237 height 51
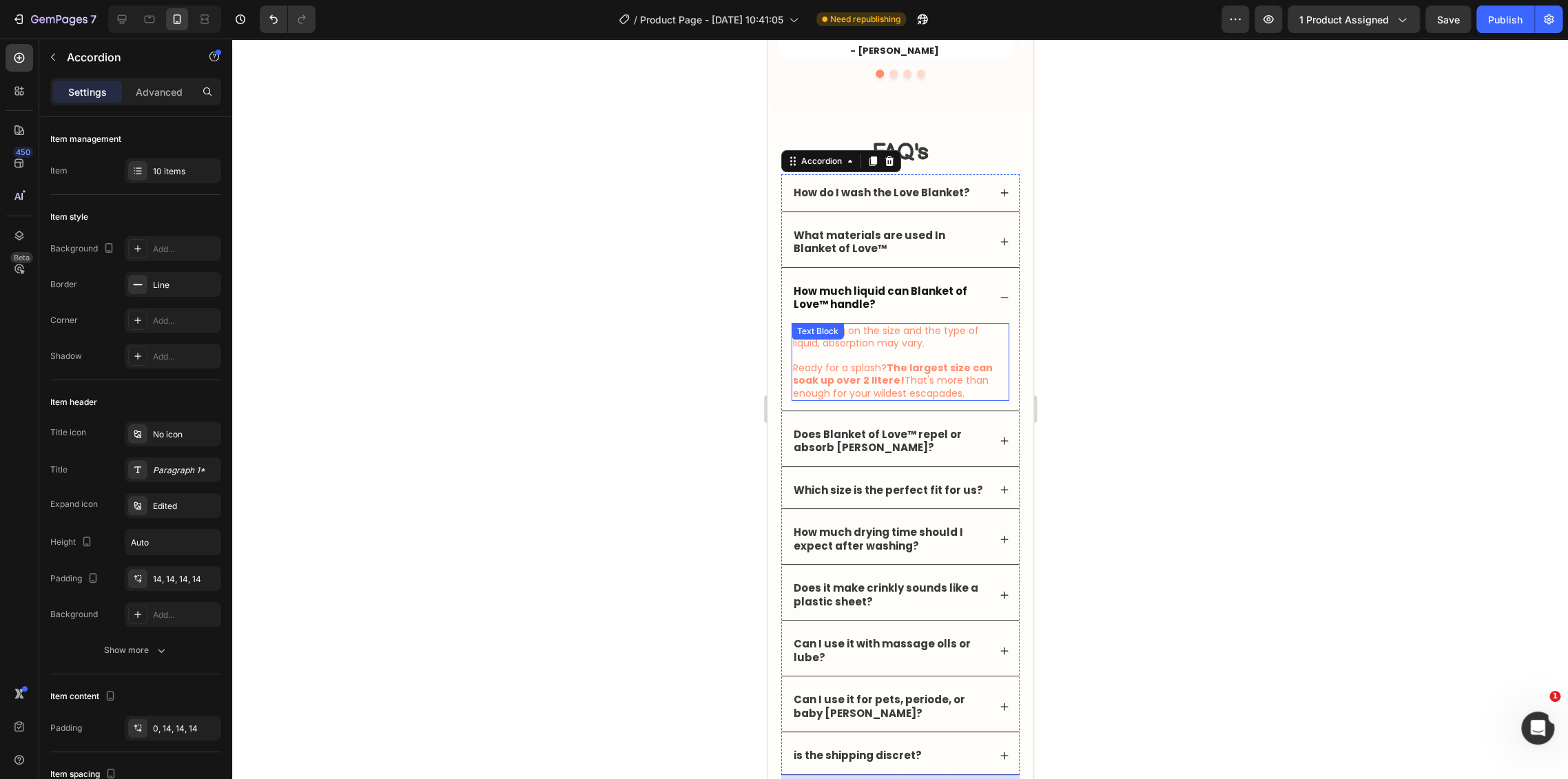
scroll to position [3478, 0]
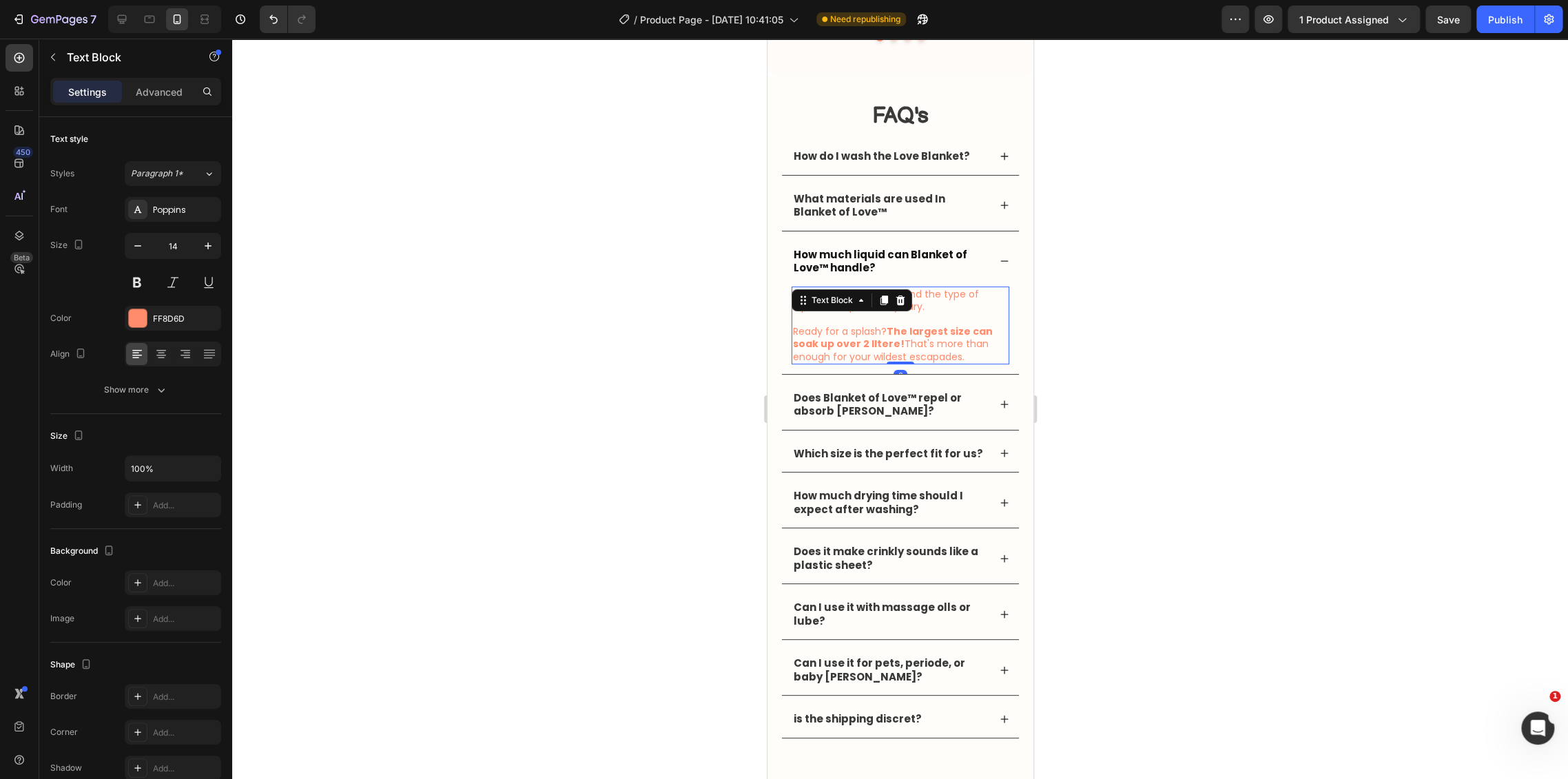
click at [899, 336] on p "Ready for a splash? The largest size can soak up over 2 Iltere! That's more tha…" at bounding box center [899, 338] width 215 height 51
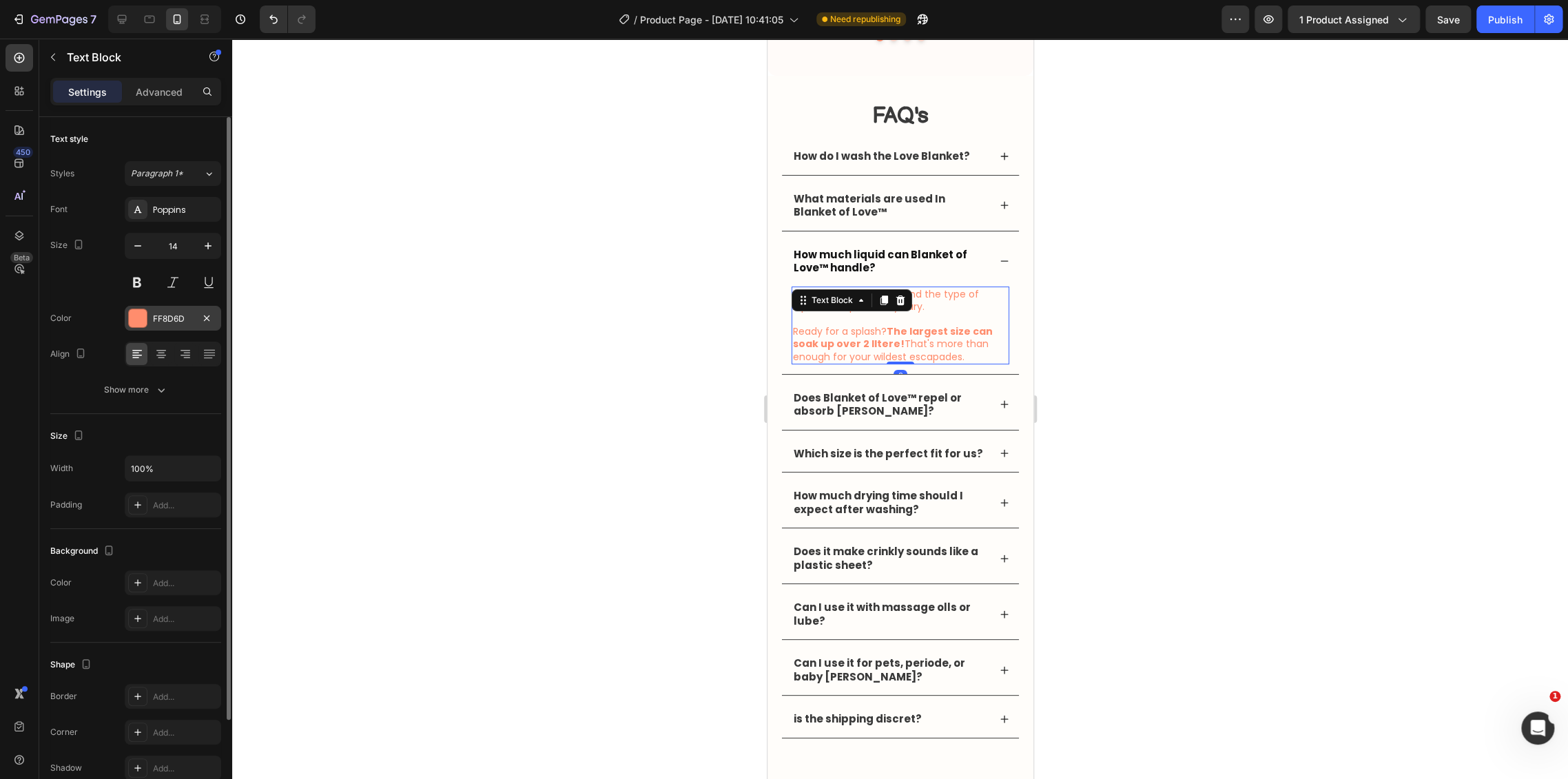
click at [137, 306] on div "FF8D6D" at bounding box center [172, 319] width 97 height 25
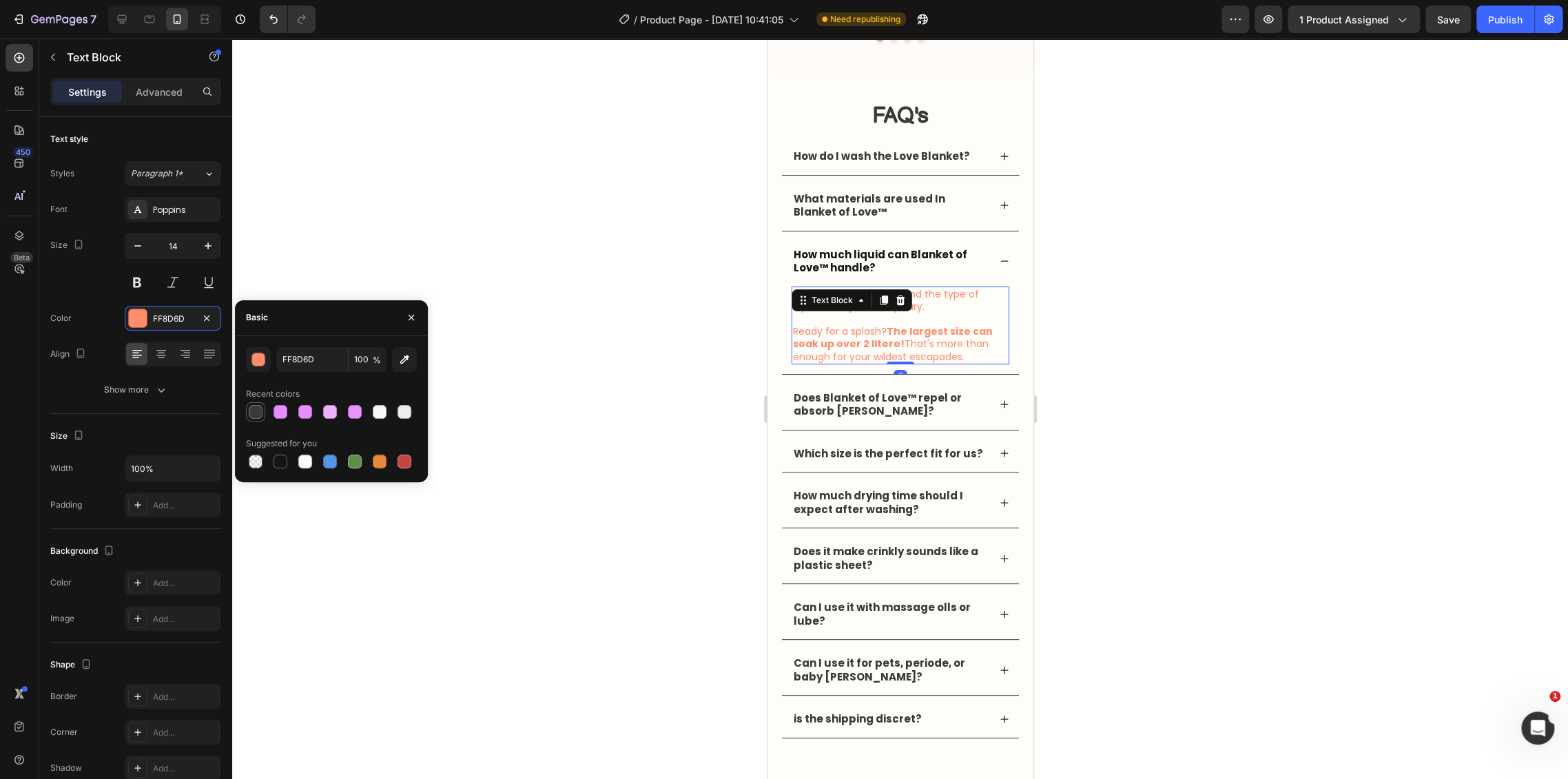
drag, startPoint x: 254, startPoint y: 409, endPoint x: 536, endPoint y: 409, distance: 282.0
click at [255, 409] on div at bounding box center [255, 412] width 13 height 13
type input "3A3A3A"
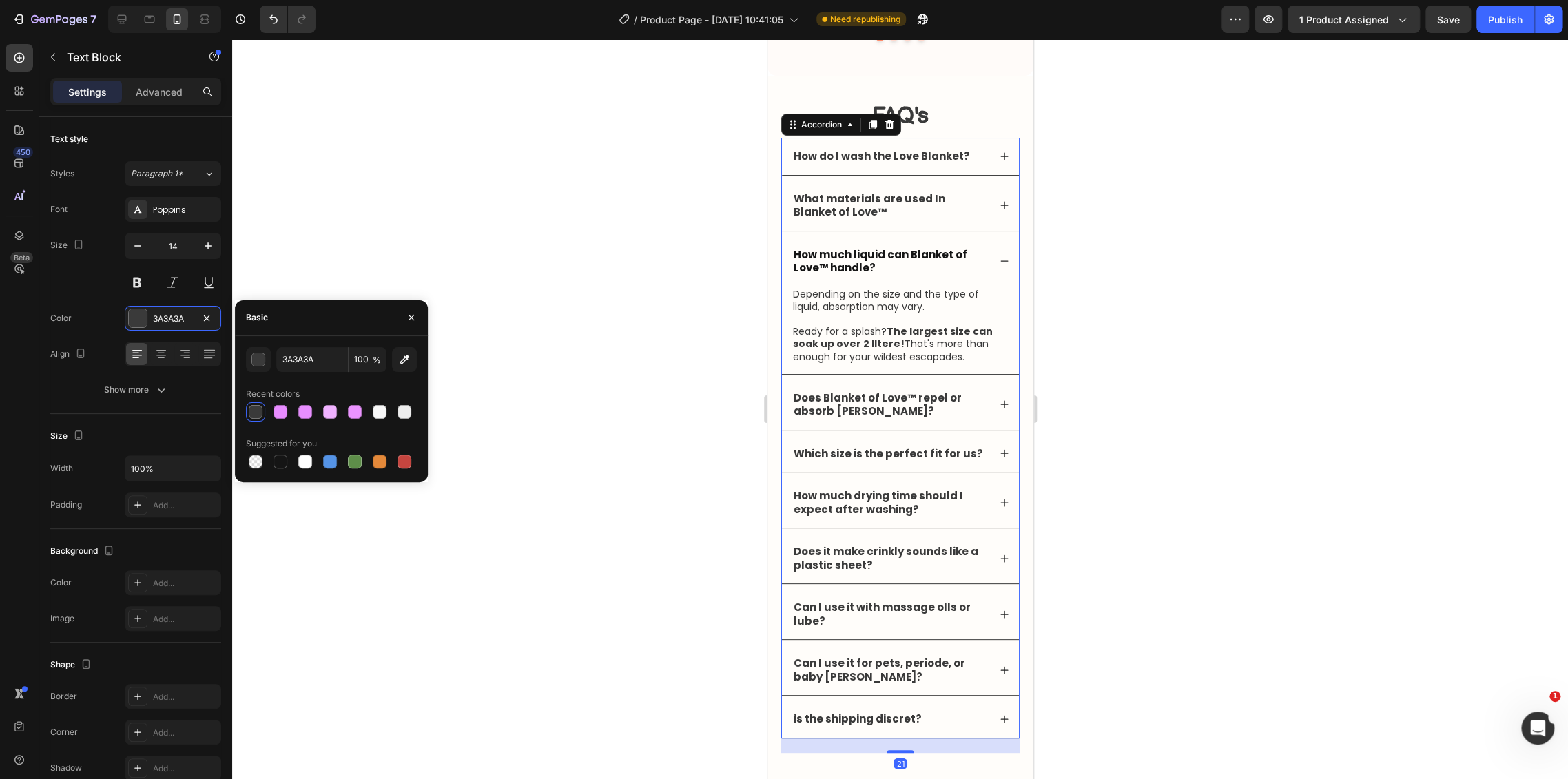
click at [996, 410] on div "Does Blanket of Love™ repel or absorb [PERSON_NAME]?" at bounding box center [899, 405] width 237 height 51
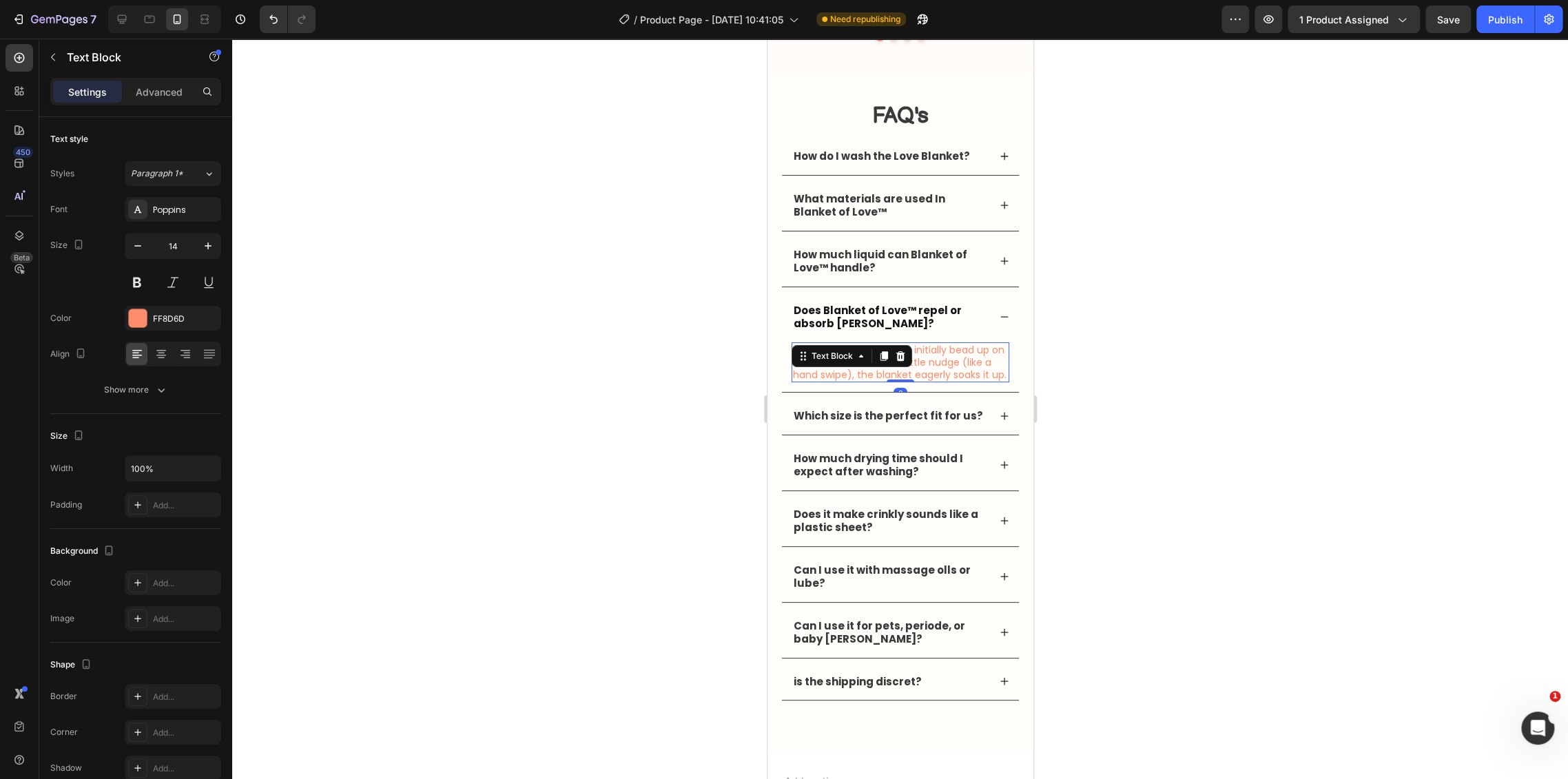
drag, startPoint x: 901, startPoint y: 364, endPoint x: 1465, endPoint y: 412, distance: 566.0
click at [901, 364] on div "It's a bit of both! Liquids initially bead up on the surface, but with a little…" at bounding box center [900, 363] width 218 height 40
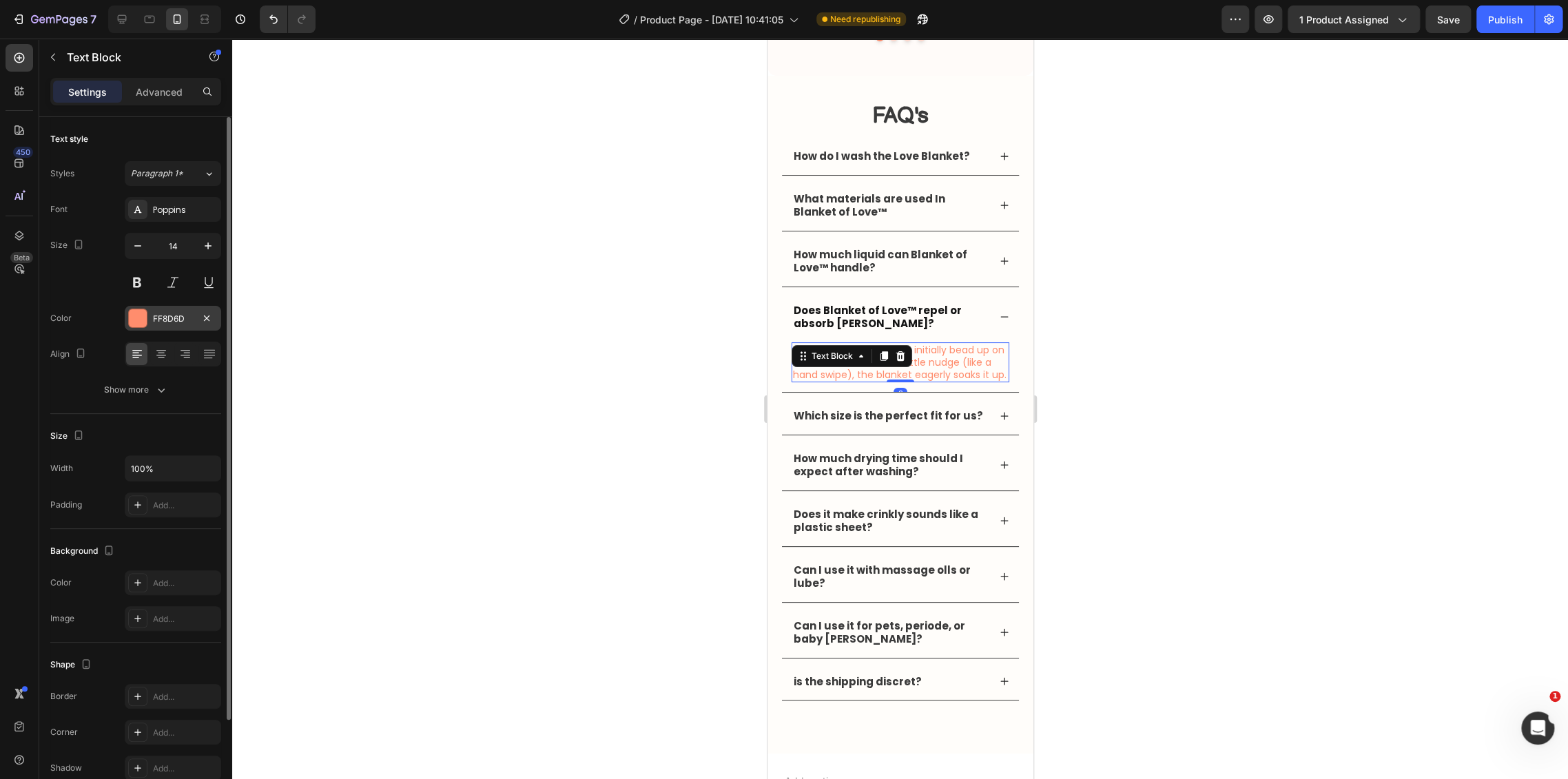
drag, startPoint x: 156, startPoint y: 321, endPoint x: 219, endPoint y: 345, distance: 67.4
click at [155, 320] on div "FF8D6D" at bounding box center [173, 319] width 40 height 12
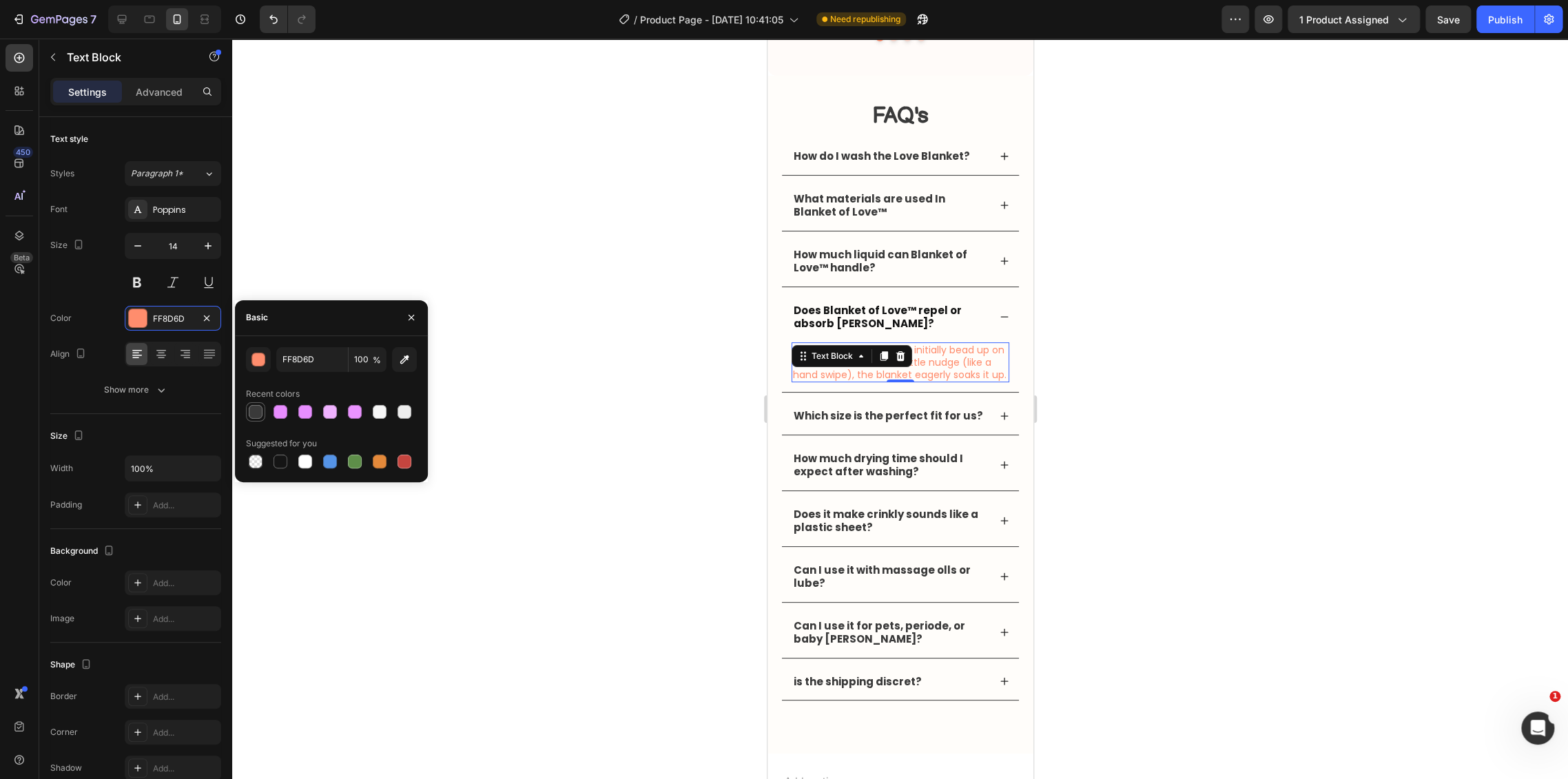
click at [255, 405] on div at bounding box center [255, 412] width 13 height 13
type input "3A3A3A"
click at [987, 418] on div "Which size is the perfect fit for us?" at bounding box center [899, 415] width 237 height 37
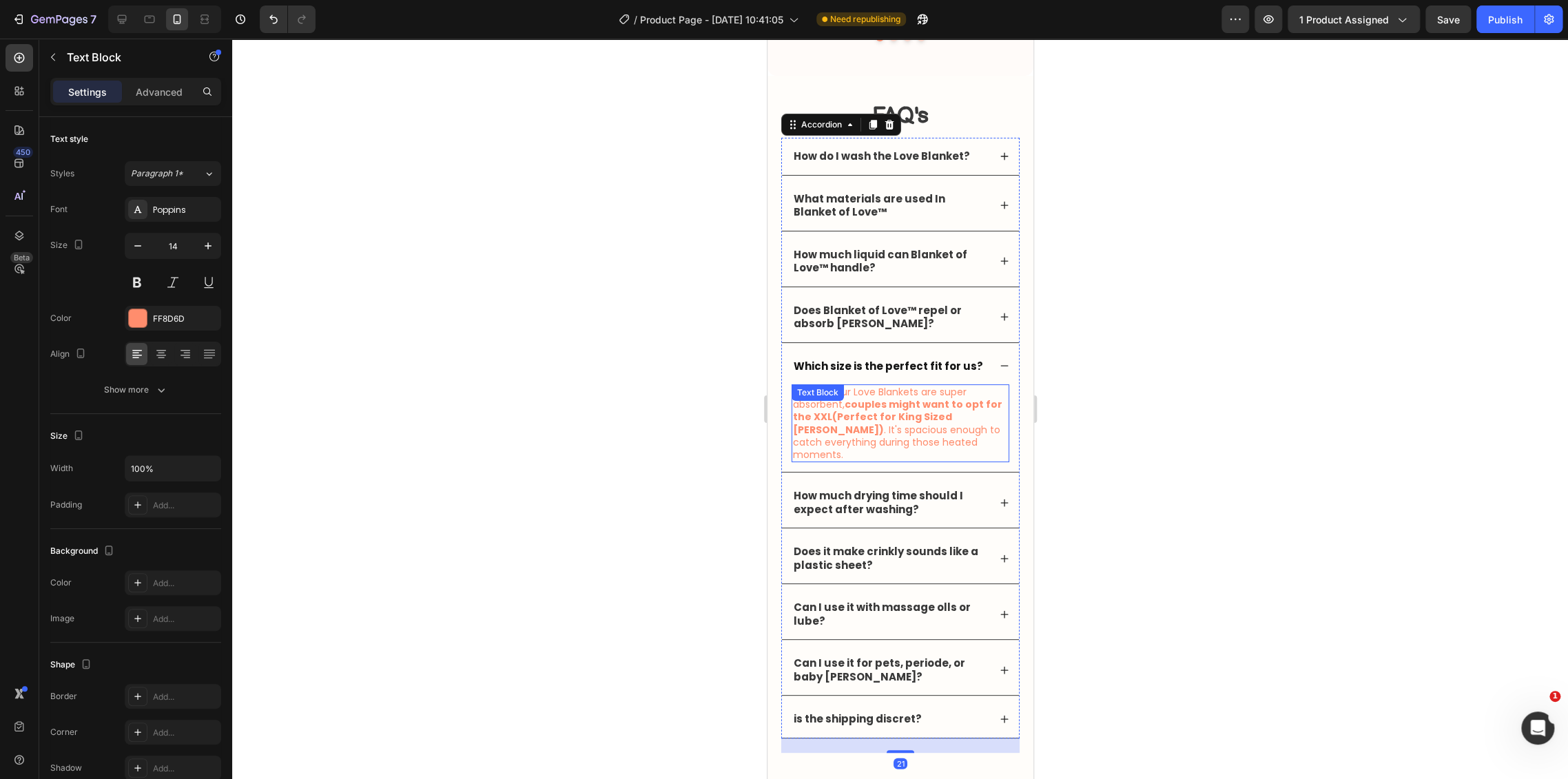
click at [850, 410] on strong "couples might want to opt for the XXL(Perfect for King Sized Bedel)" at bounding box center [896, 416] width 210 height 38
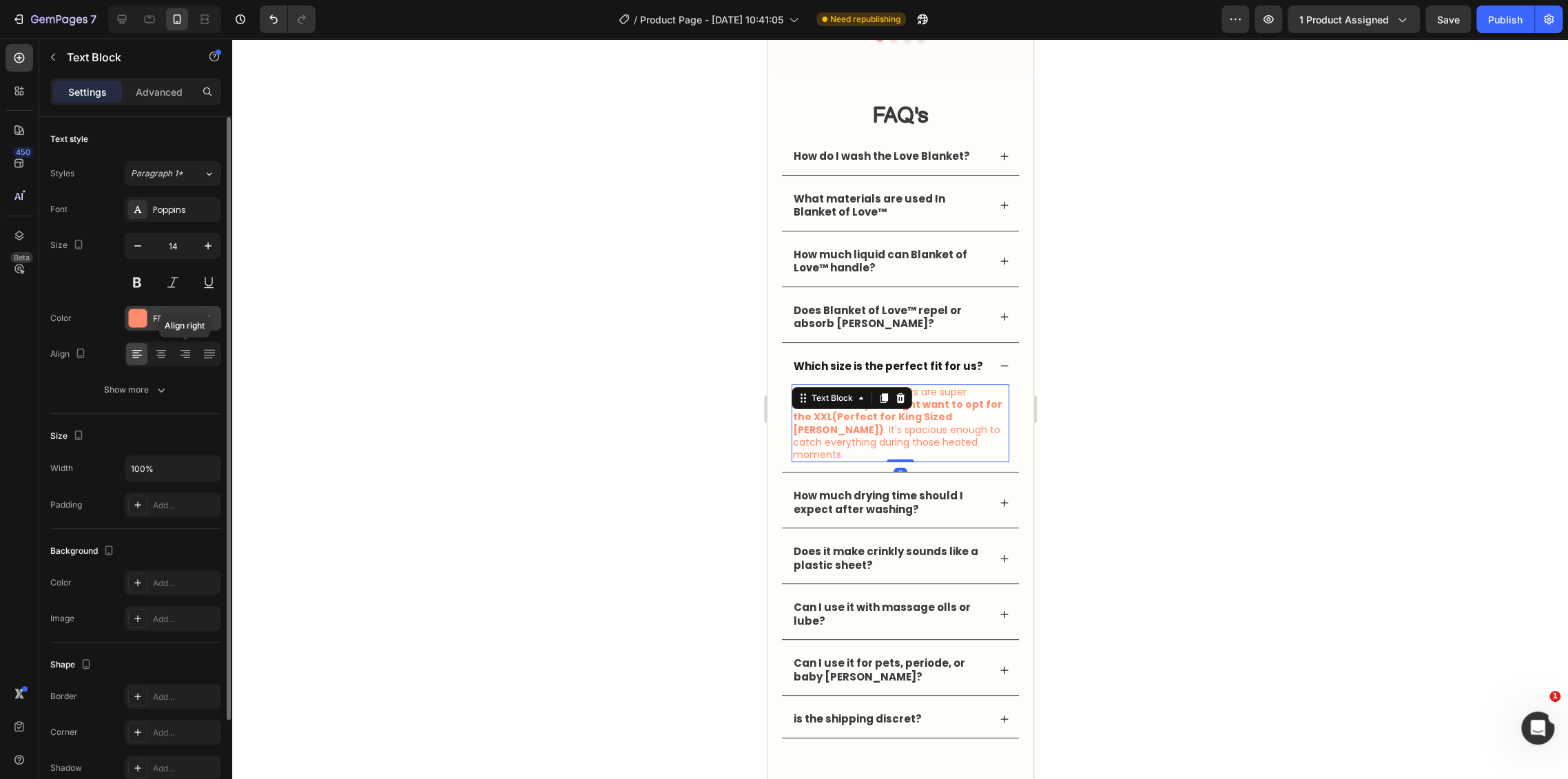
click at [148, 315] on div "FF8D6D" at bounding box center [172, 319] width 97 height 25
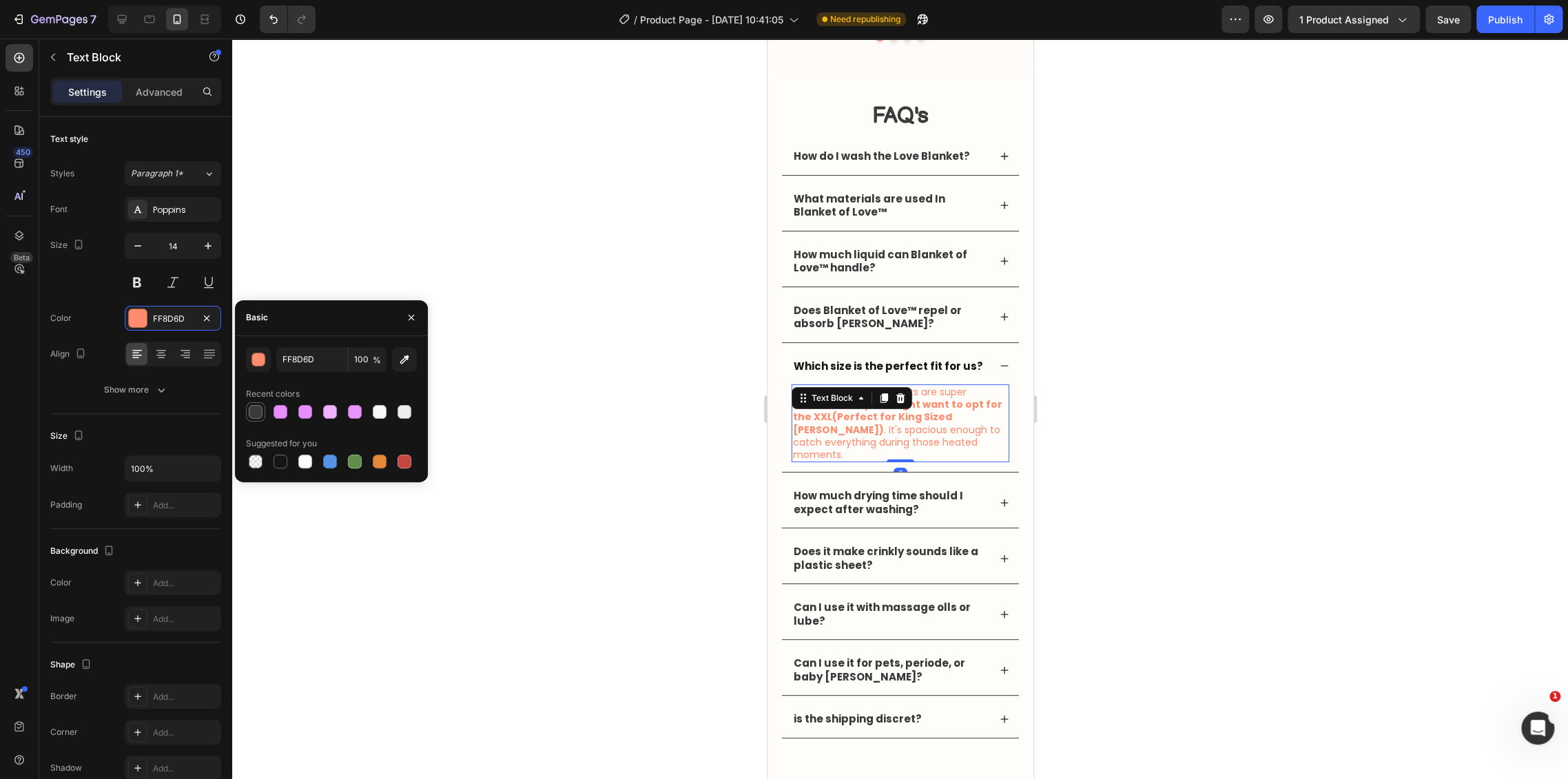
click at [245, 420] on div "FF8D6D 100 % Recent colors Suggested for you" at bounding box center [332, 410] width 193 height 124
click at [254, 415] on div at bounding box center [255, 412] width 13 height 13
type input "3A3A3A"
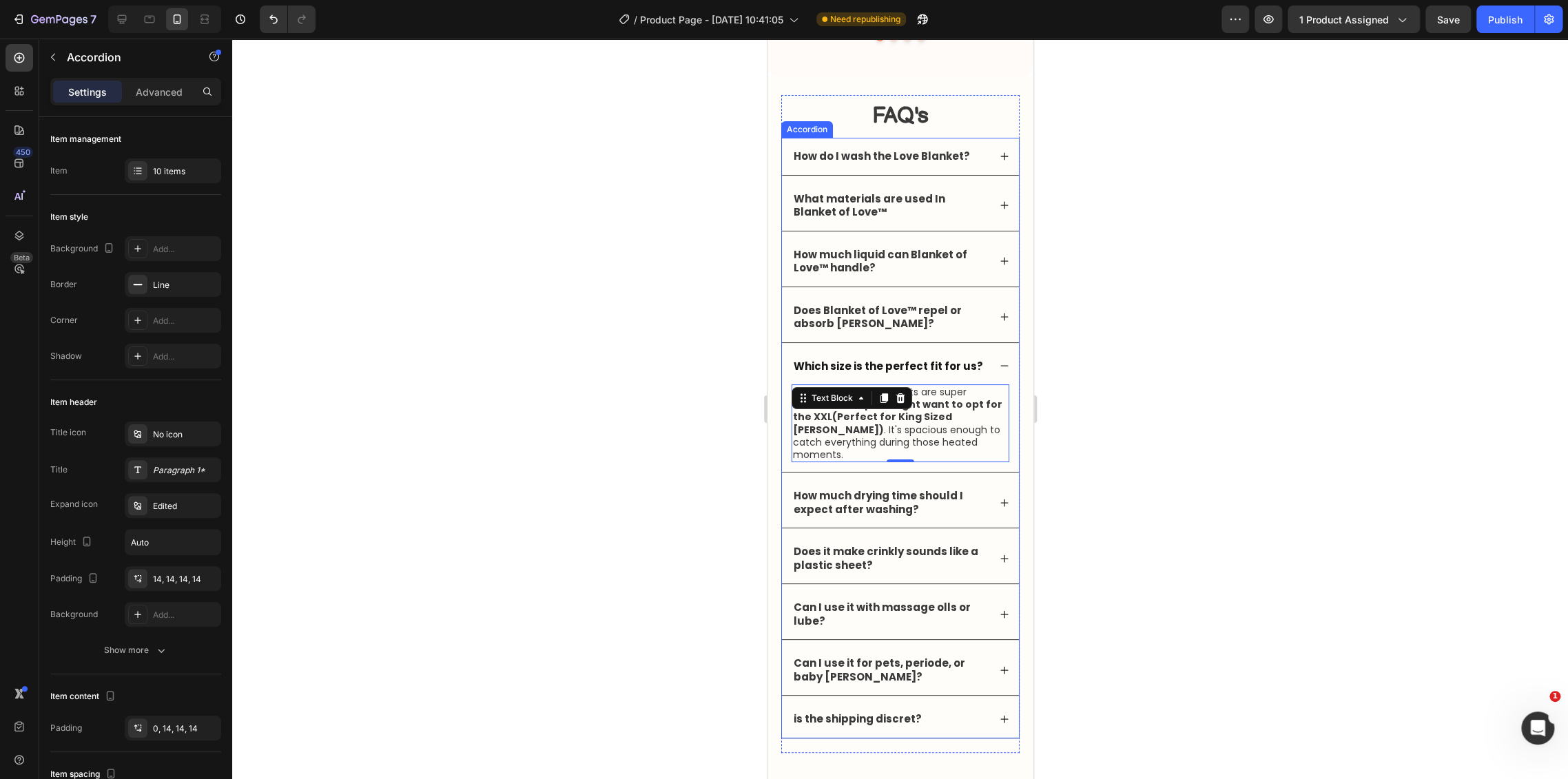
click at [999, 499] on icon at bounding box center [1004, 503] width 10 height 10
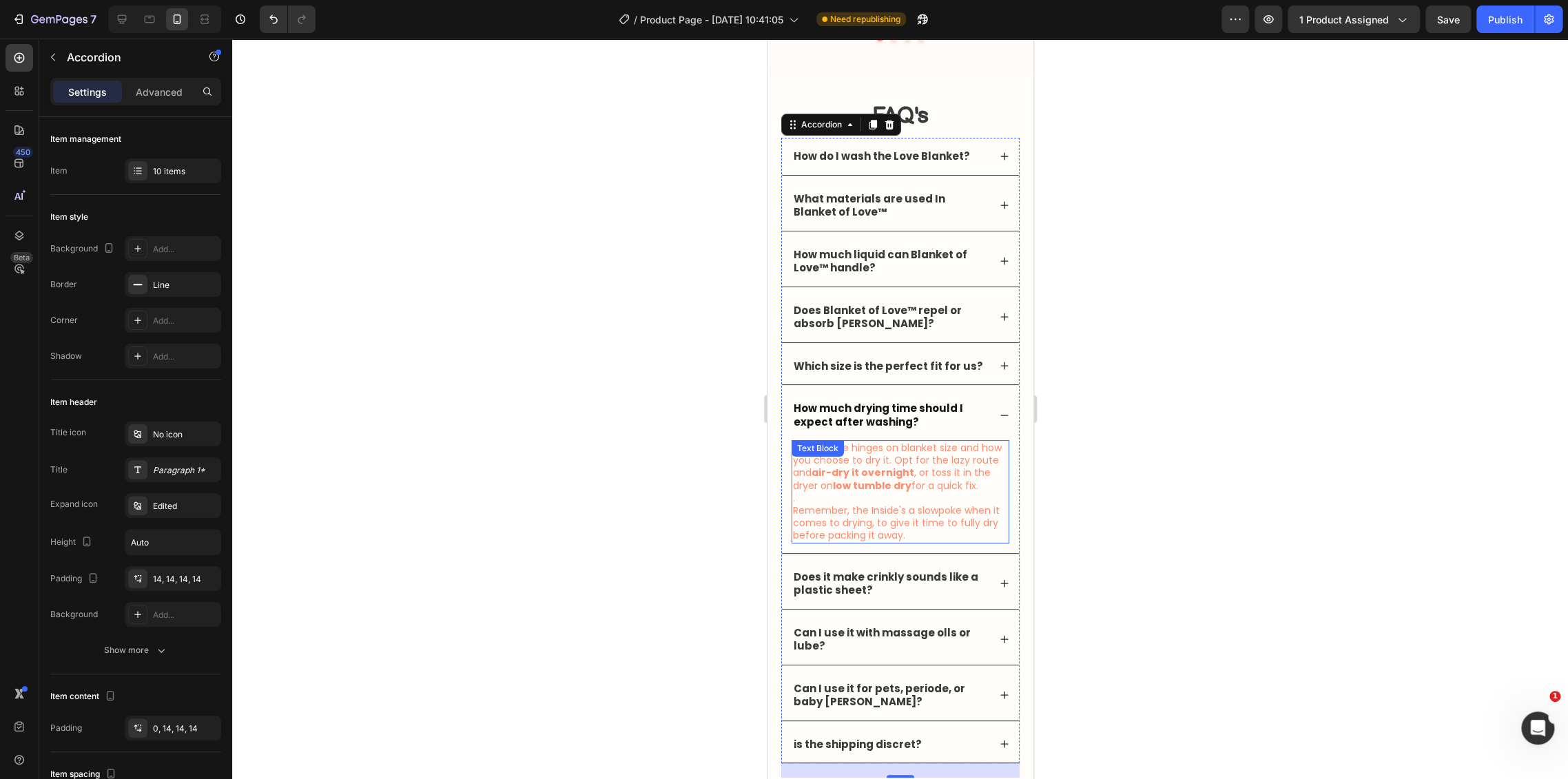
click at [893, 484] on strong "low tumble dry" at bounding box center [872, 485] width 78 height 13
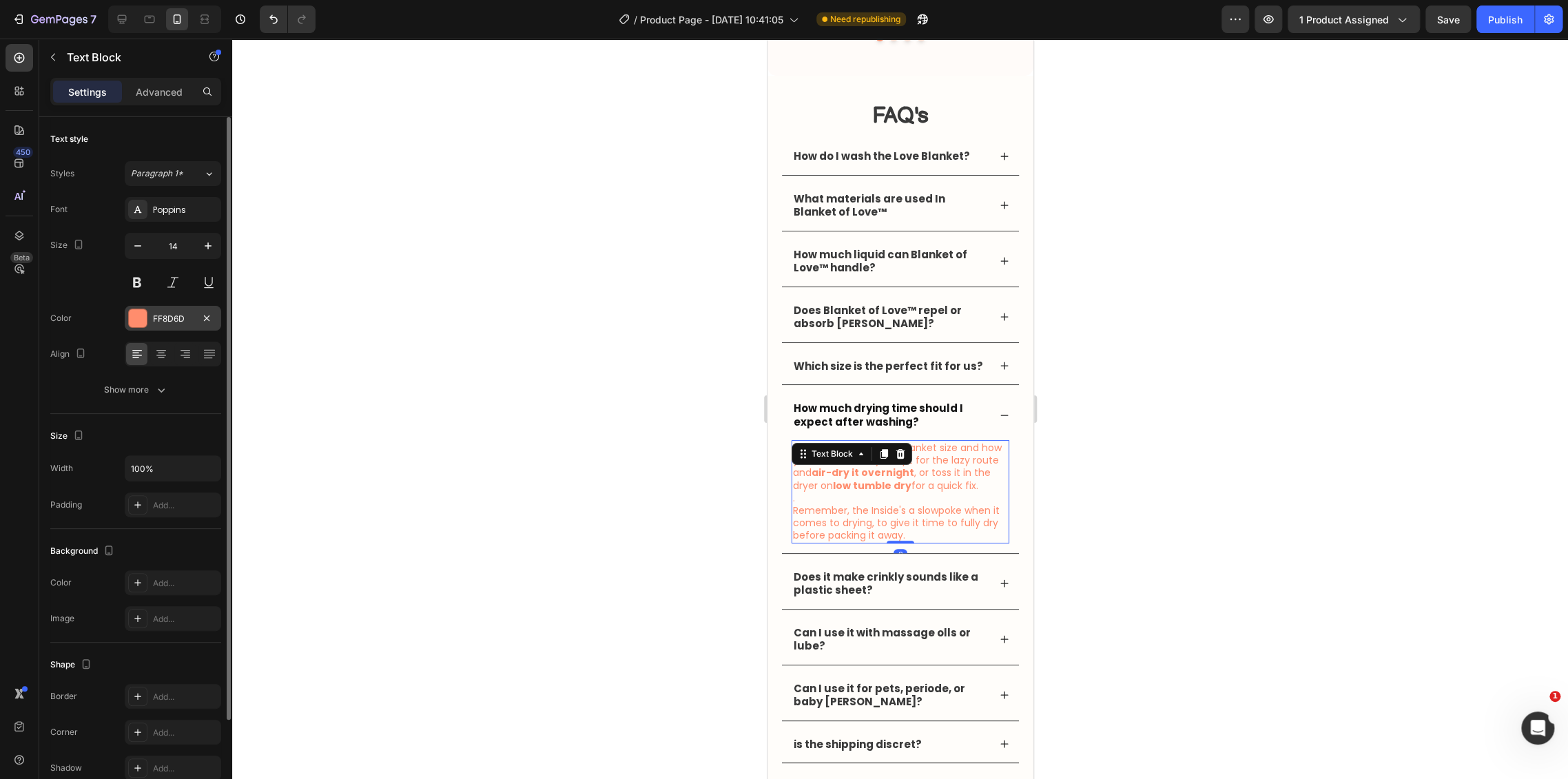
click at [183, 327] on div "FF8D6D" at bounding box center [172, 319] width 97 height 25
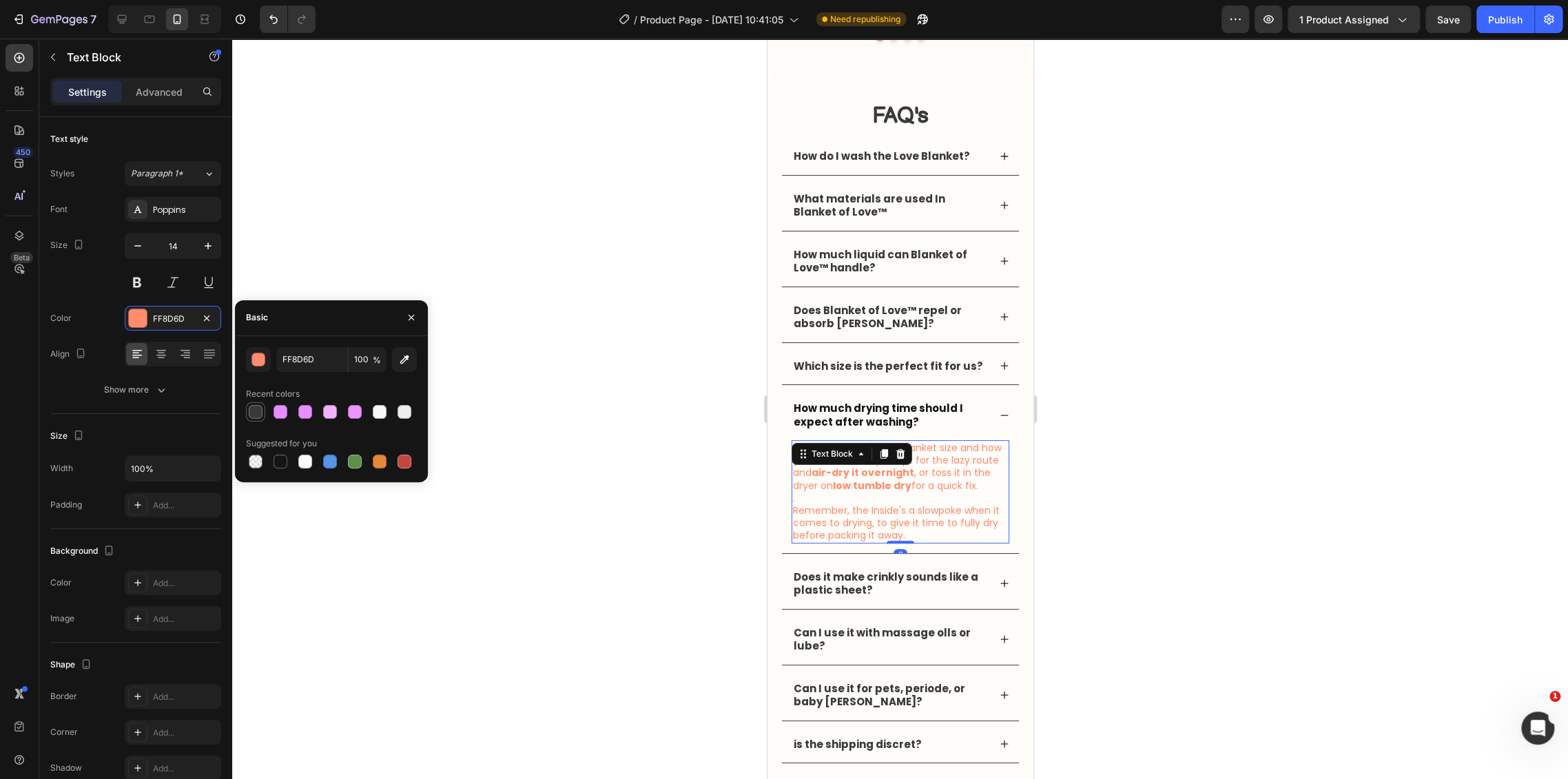
click at [254, 412] on div at bounding box center [255, 412] width 13 height 13
type input "3A3A3A"
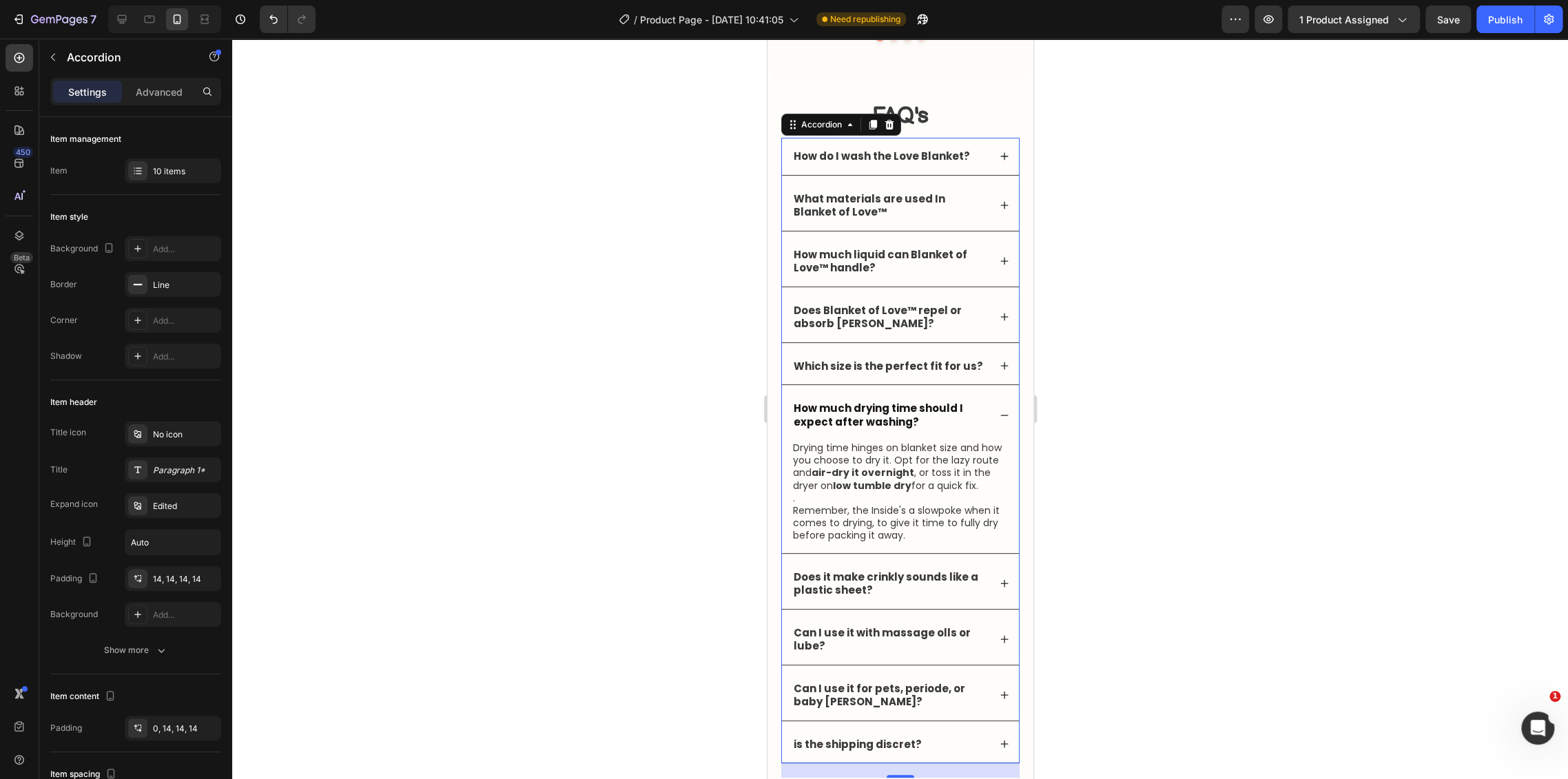
click at [1000, 577] on div "Does it make crinkly sounds like a plastic sheet?" at bounding box center [899, 584] width 237 height 51
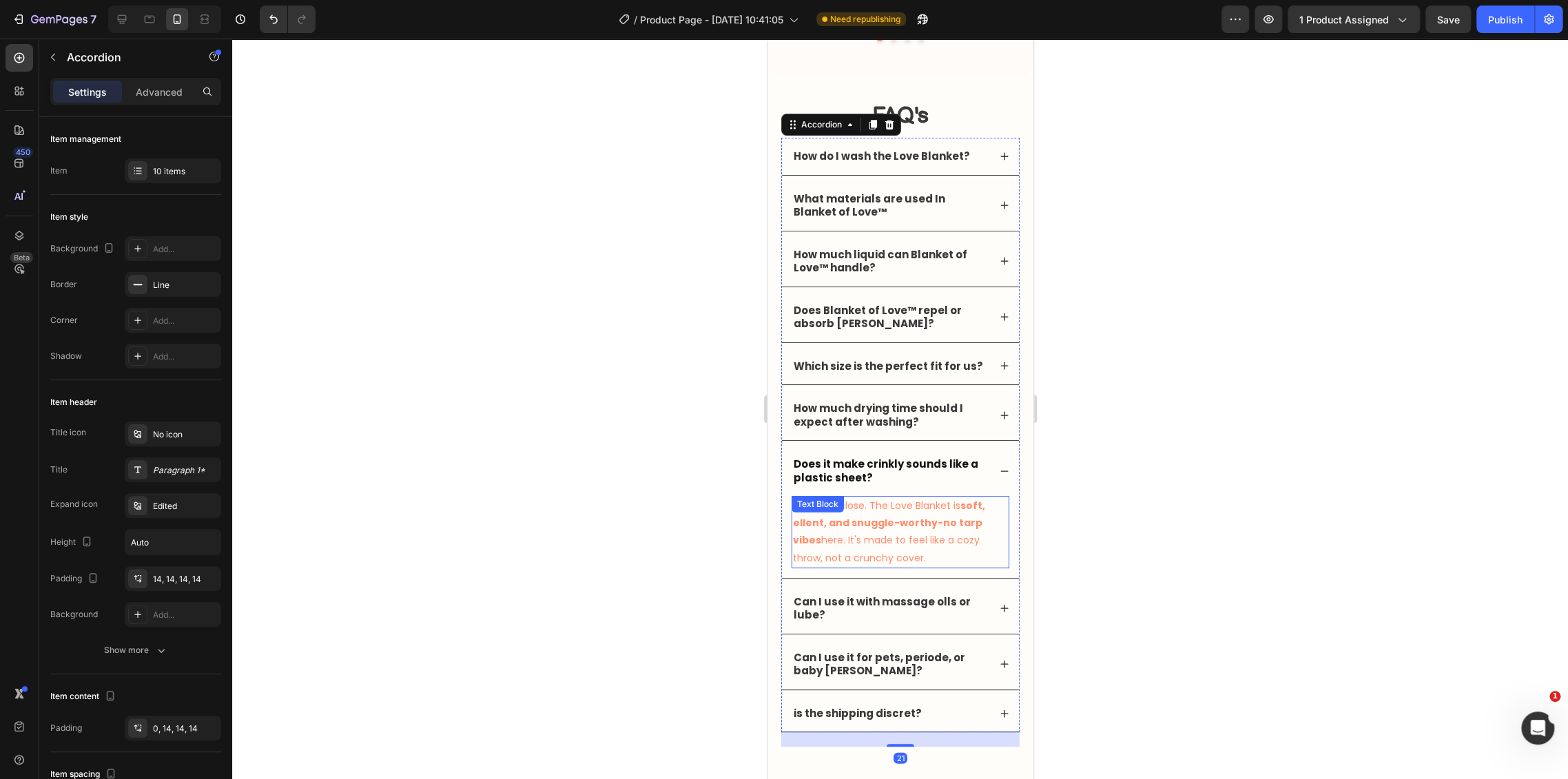
click at [901, 530] on p "Not even close. The Love Blanket is soft, ellent, and snuggle-worthy-no tarp vi…" at bounding box center [899, 532] width 215 height 70
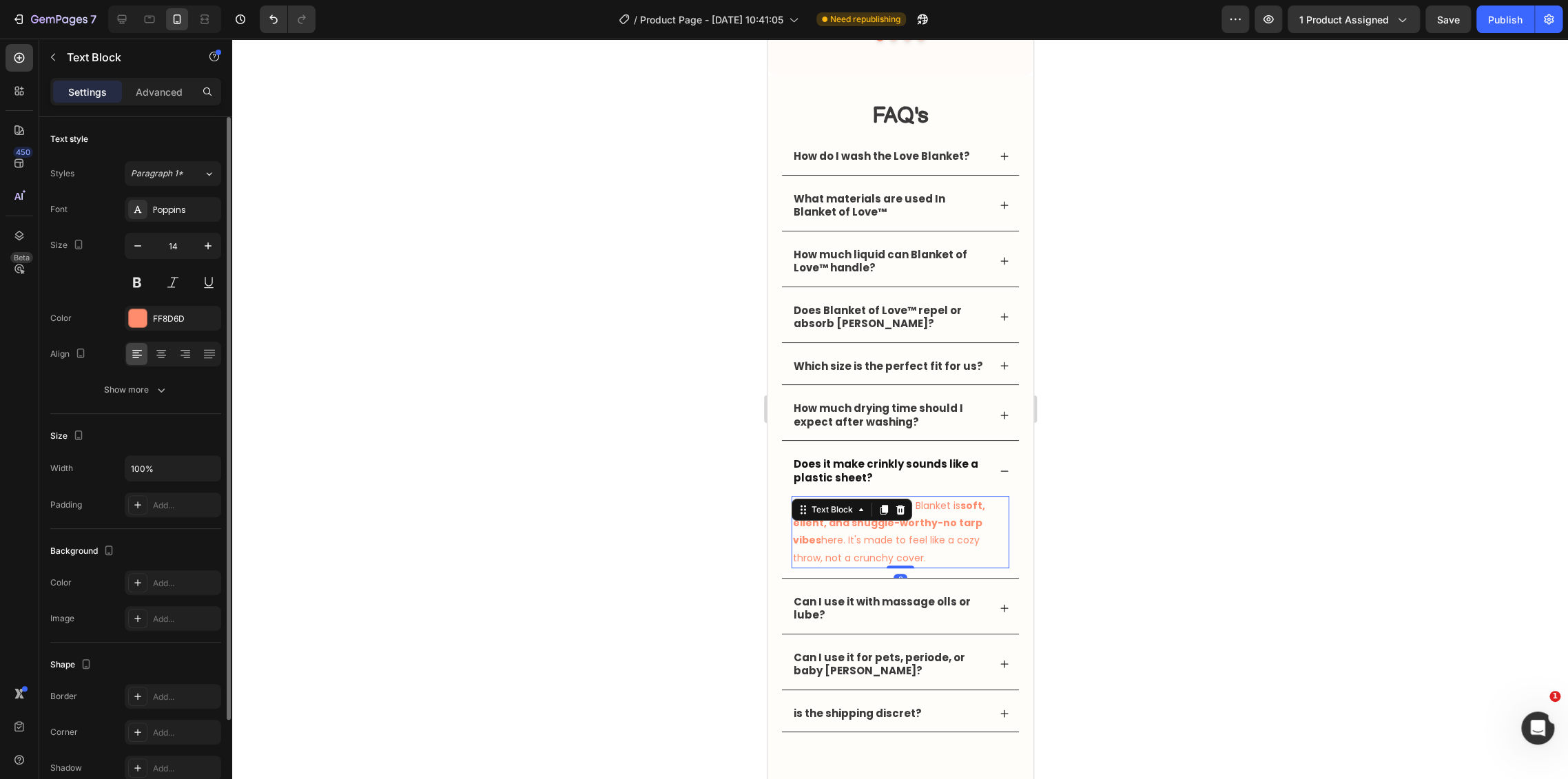
drag, startPoint x: 174, startPoint y: 327, endPoint x: 198, endPoint y: 334, distance: 25.0
click at [174, 326] on div "FF8D6D" at bounding box center [172, 319] width 97 height 25
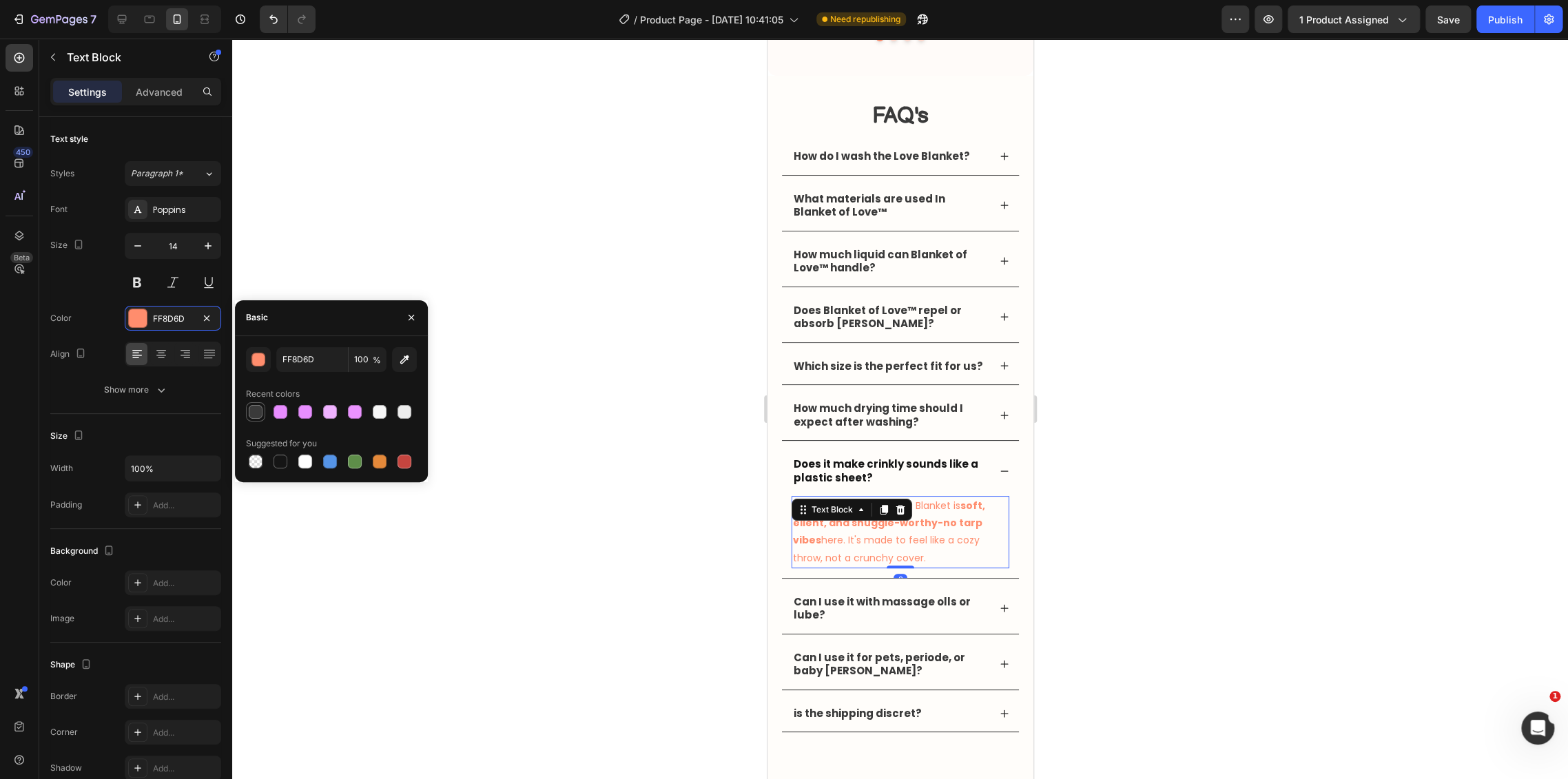
click at [254, 405] on div at bounding box center [255, 412] width 13 height 13
type input "3A3A3A"
click at [991, 617] on div "Can I use it with massage olls or lube?" at bounding box center [899, 609] width 237 height 51
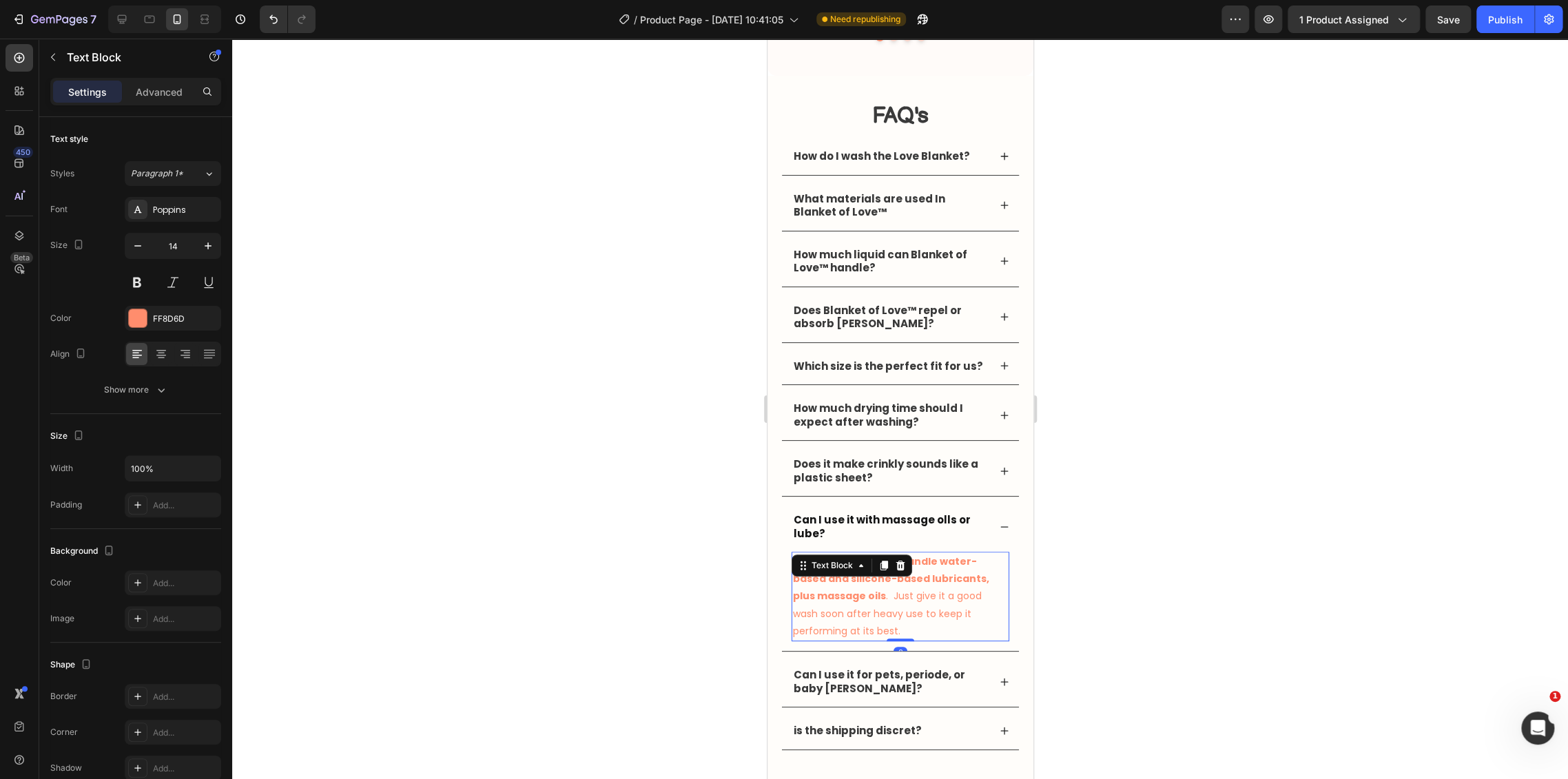
click at [872, 587] on strong "built to handle water-based and silicone-based lubricants, plus massage oils" at bounding box center [890, 579] width 196 height 48
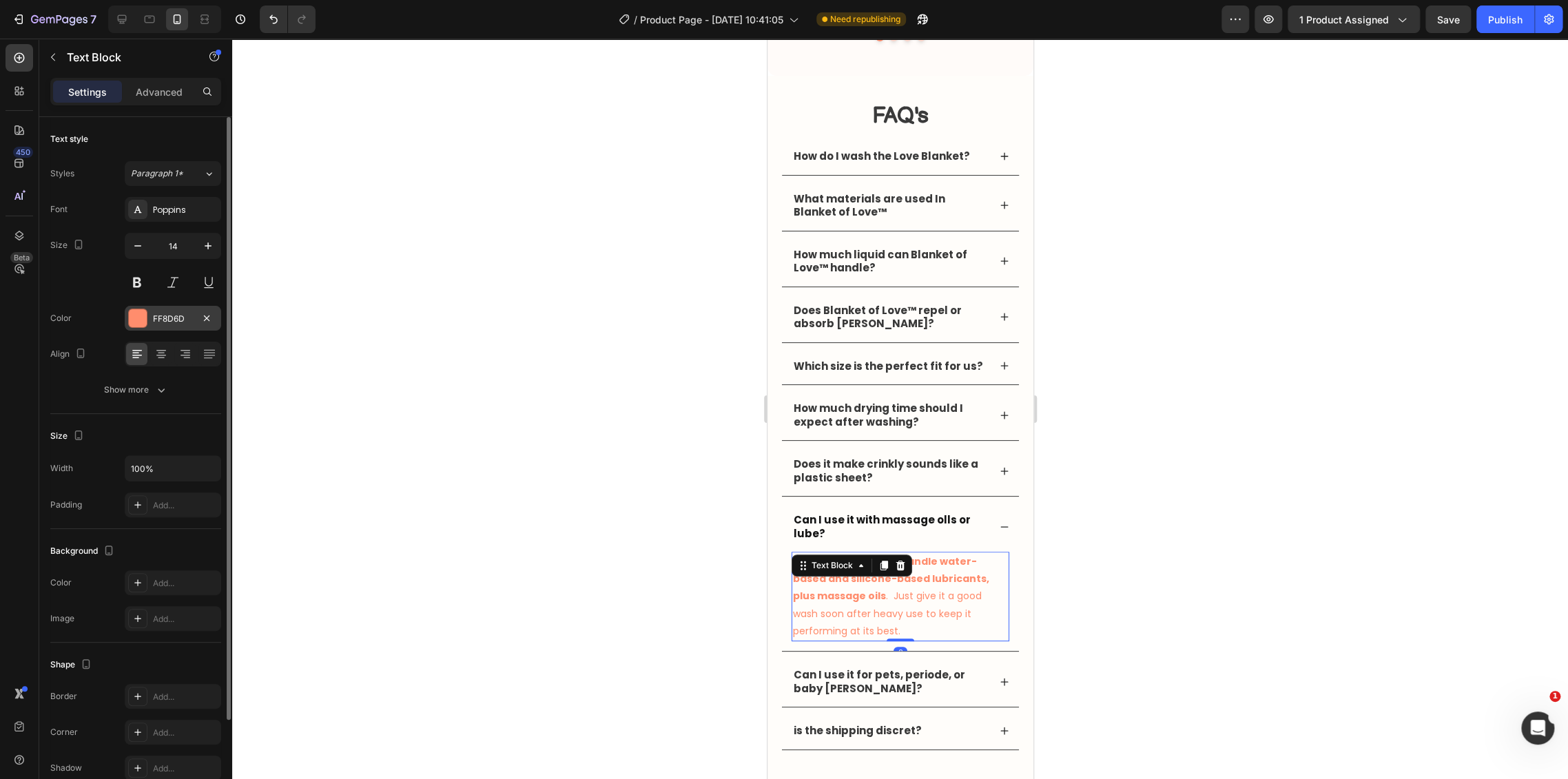
click at [149, 328] on div "FF8D6D" at bounding box center [172, 319] width 97 height 25
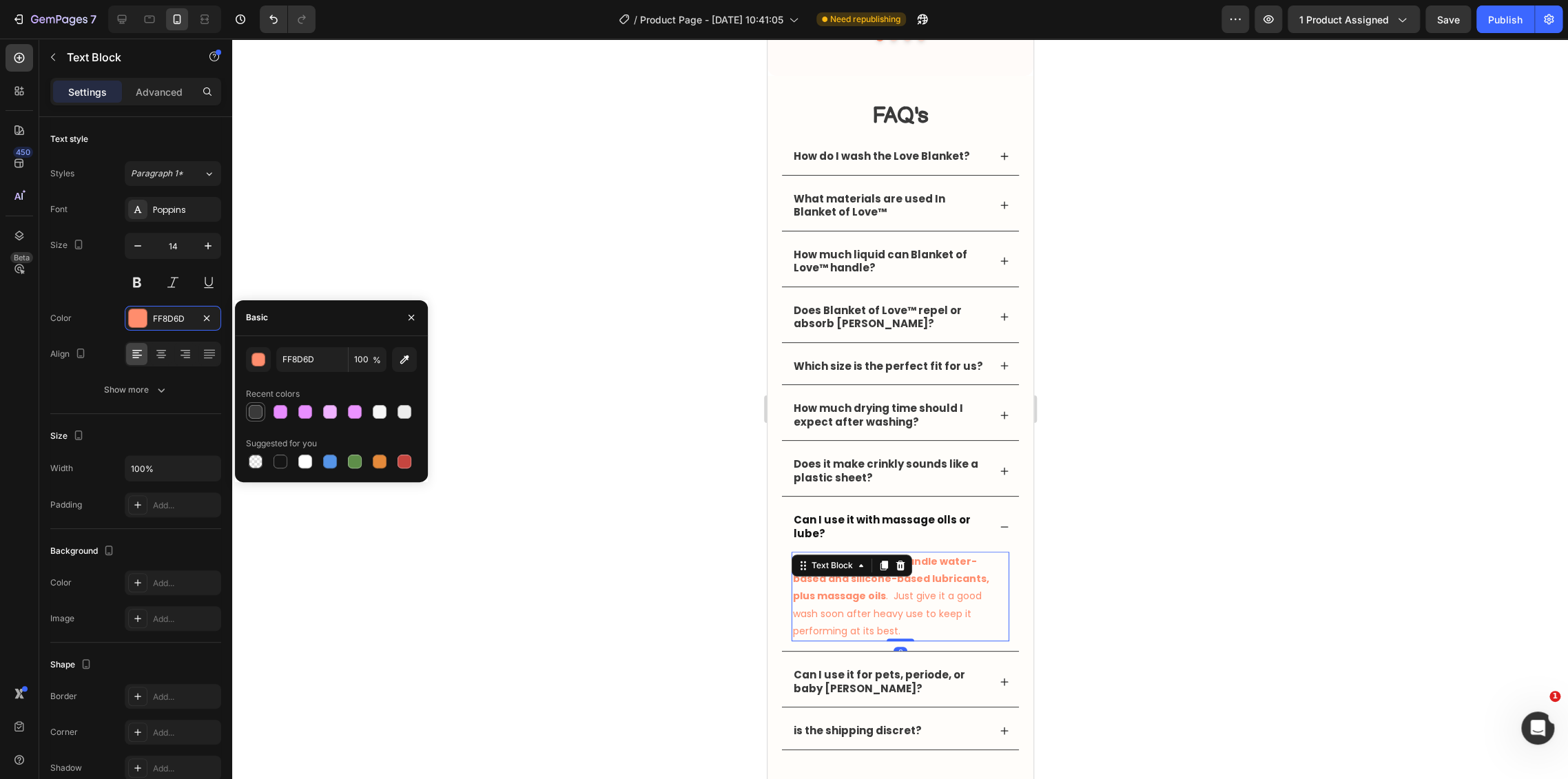
click at [253, 406] on div at bounding box center [255, 412] width 13 height 13
type input "3A3A3A"
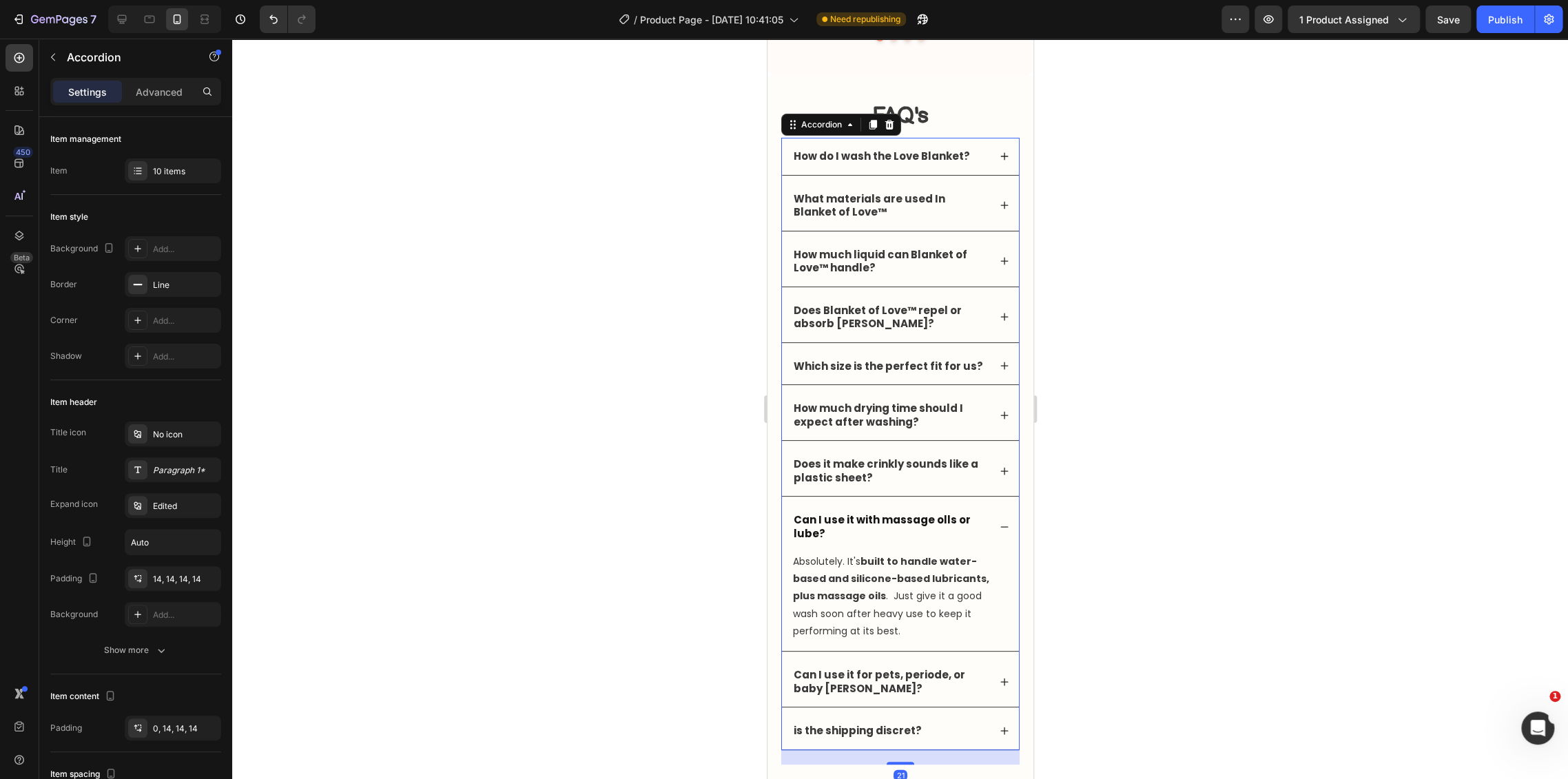
click at [995, 673] on div "Can I use it for pets, periode, or baby [PERSON_NAME]?" at bounding box center [899, 681] width 237 height 51
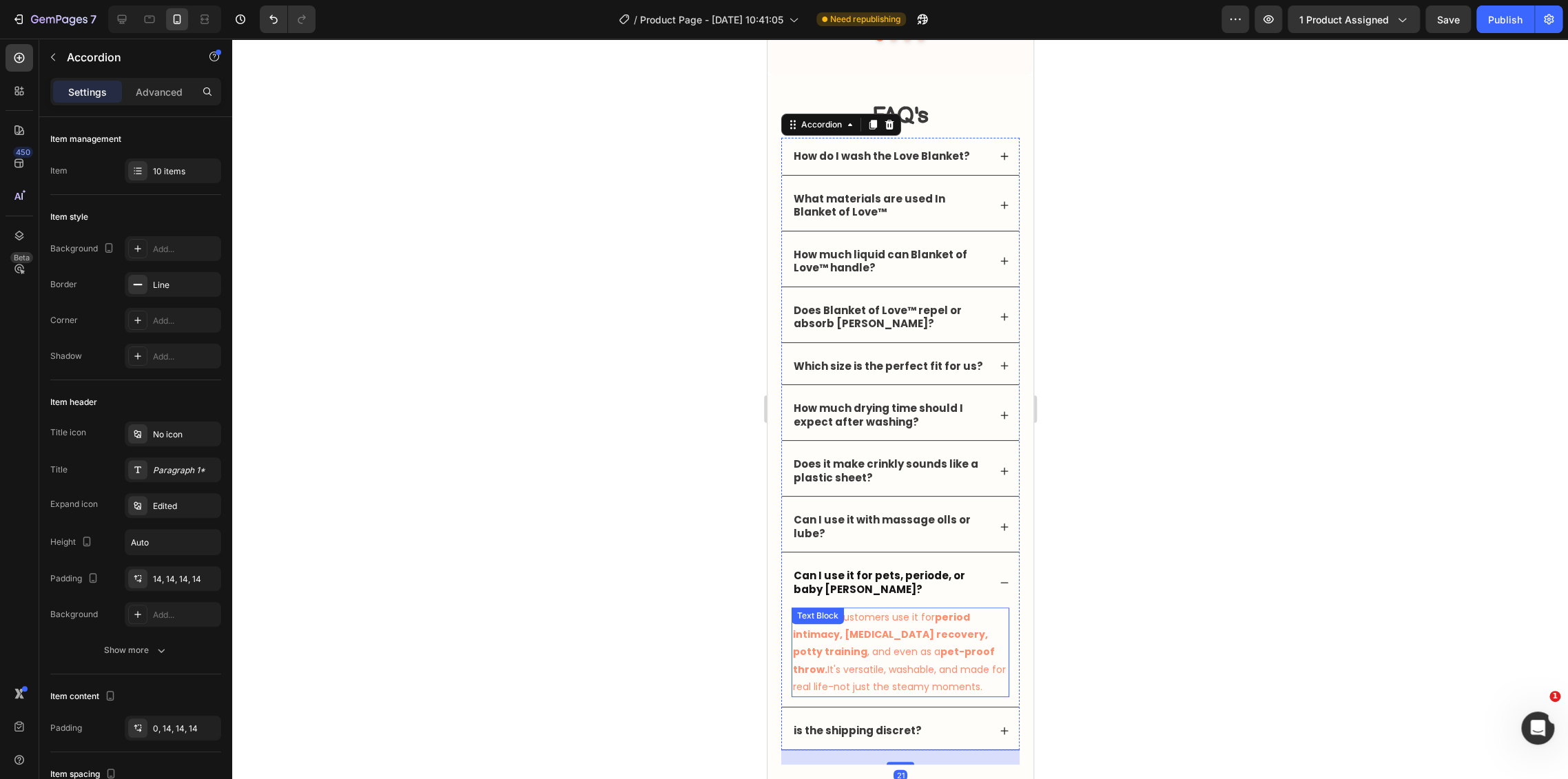
click at [863, 645] on p "You bet. Customers use it for period intimacy, postpartum recovery, potty train…" at bounding box center [899, 652] width 215 height 87
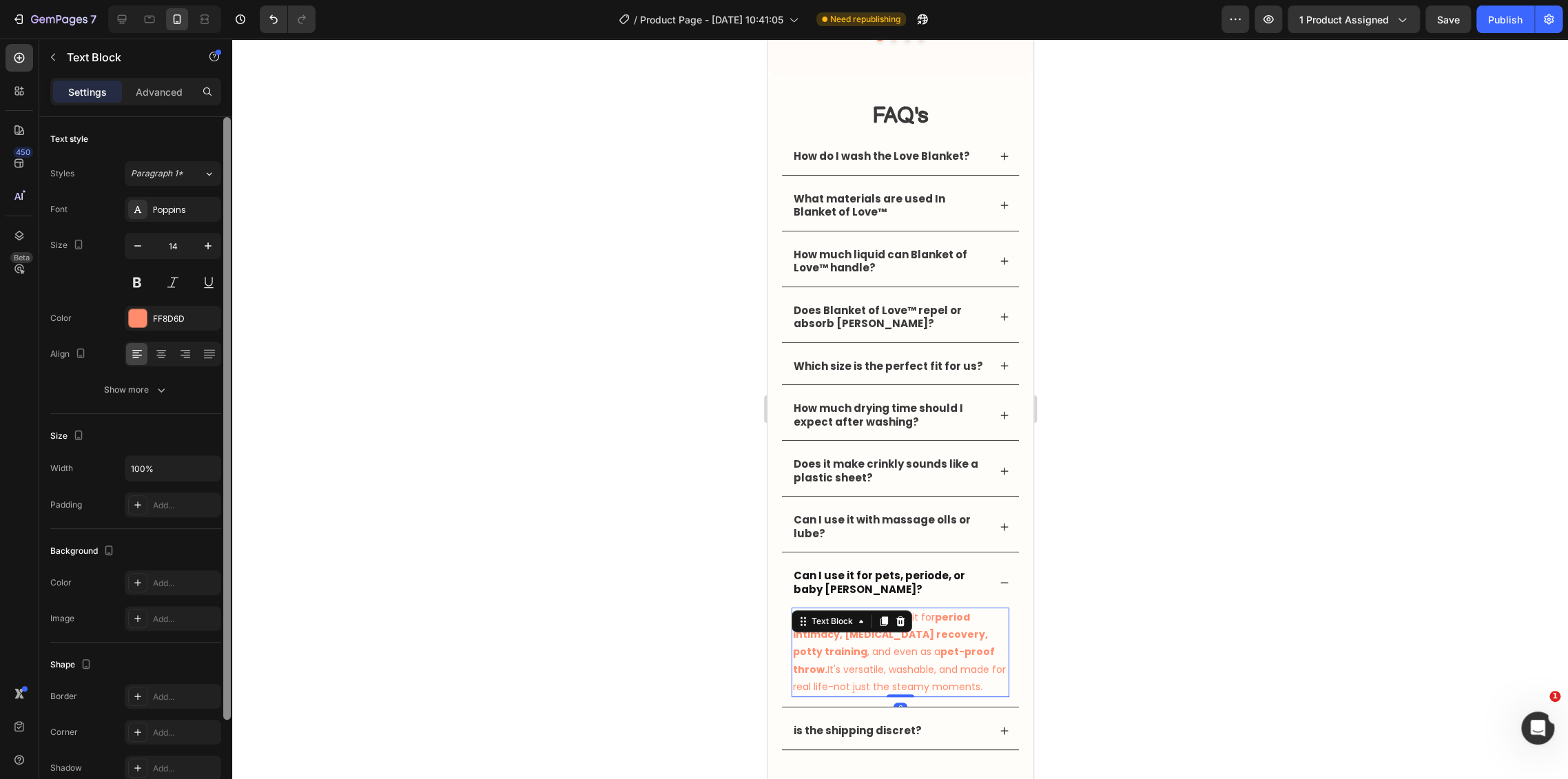
drag, startPoint x: 181, startPoint y: 321, endPoint x: 229, endPoint y: 338, distance: 50.9
click at [180, 321] on div "FF8D6D" at bounding box center [186, 319] width 65 height 12
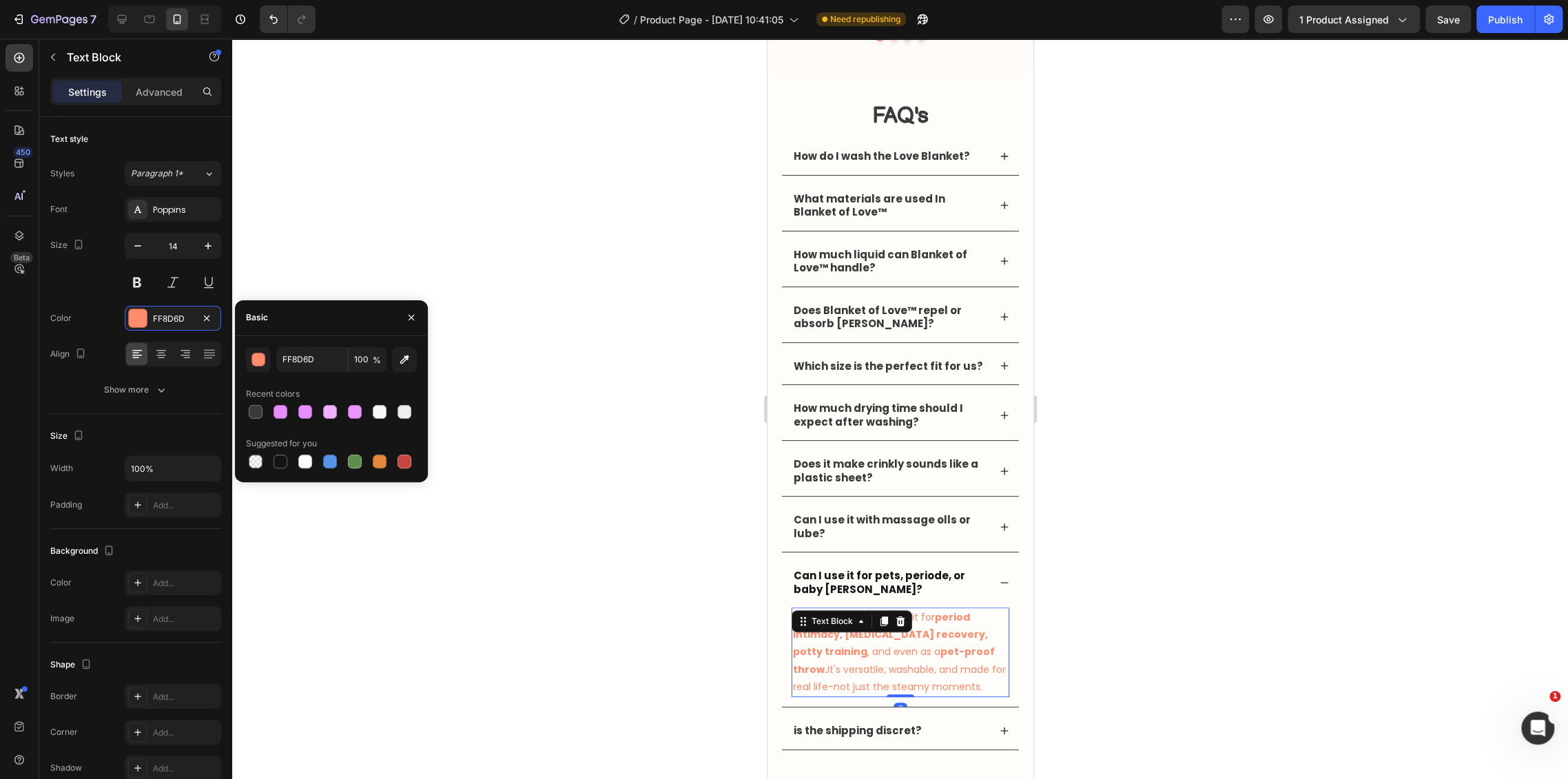
click at [244, 400] on div "FF8D6D 100 % Recent colors Suggested for you" at bounding box center [332, 410] width 193 height 124
click at [260, 412] on div at bounding box center [255, 412] width 13 height 13
type input "3A3A3A"
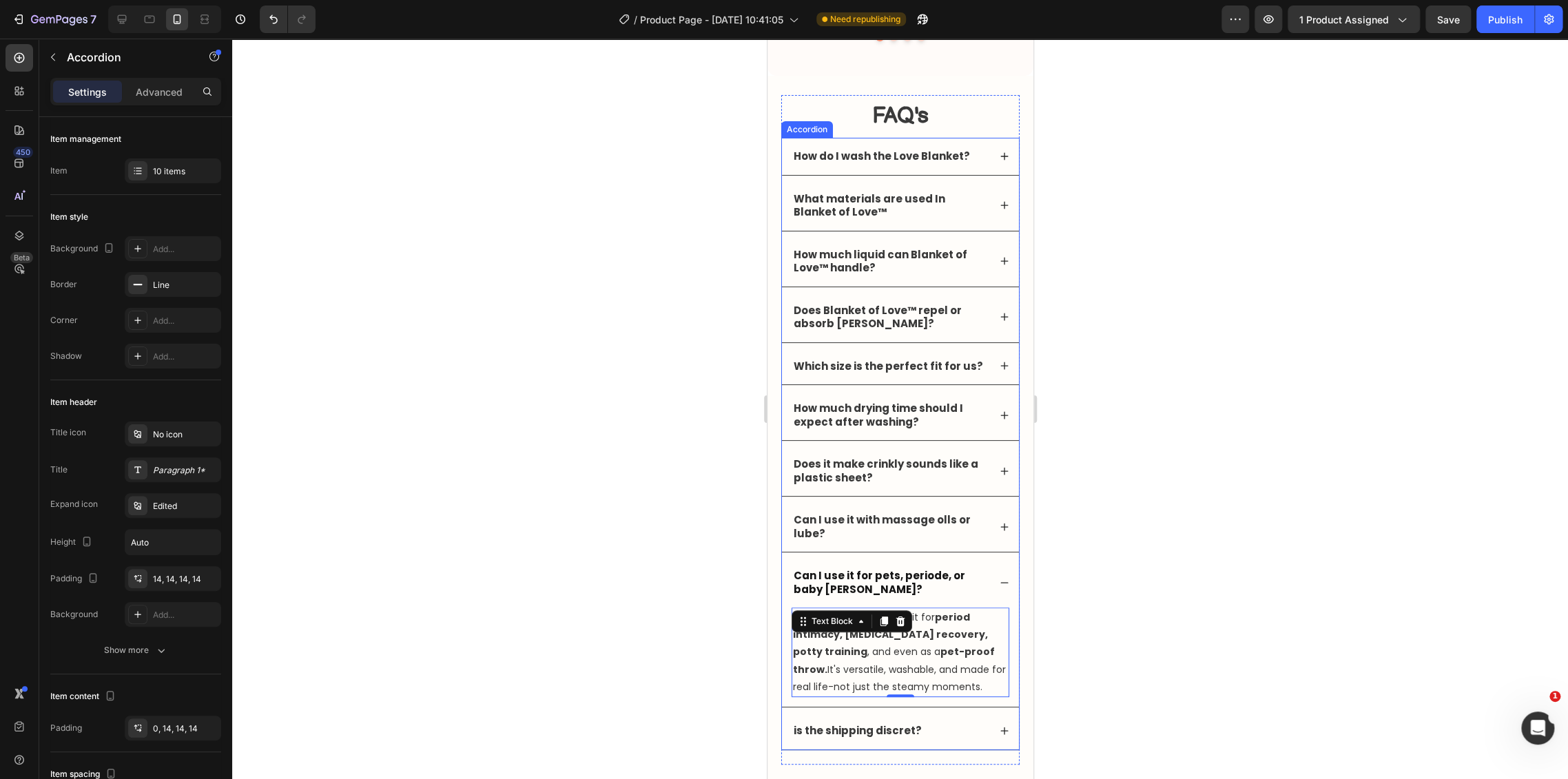
click at [970, 715] on div "is the shipping discret?" at bounding box center [899, 730] width 237 height 37
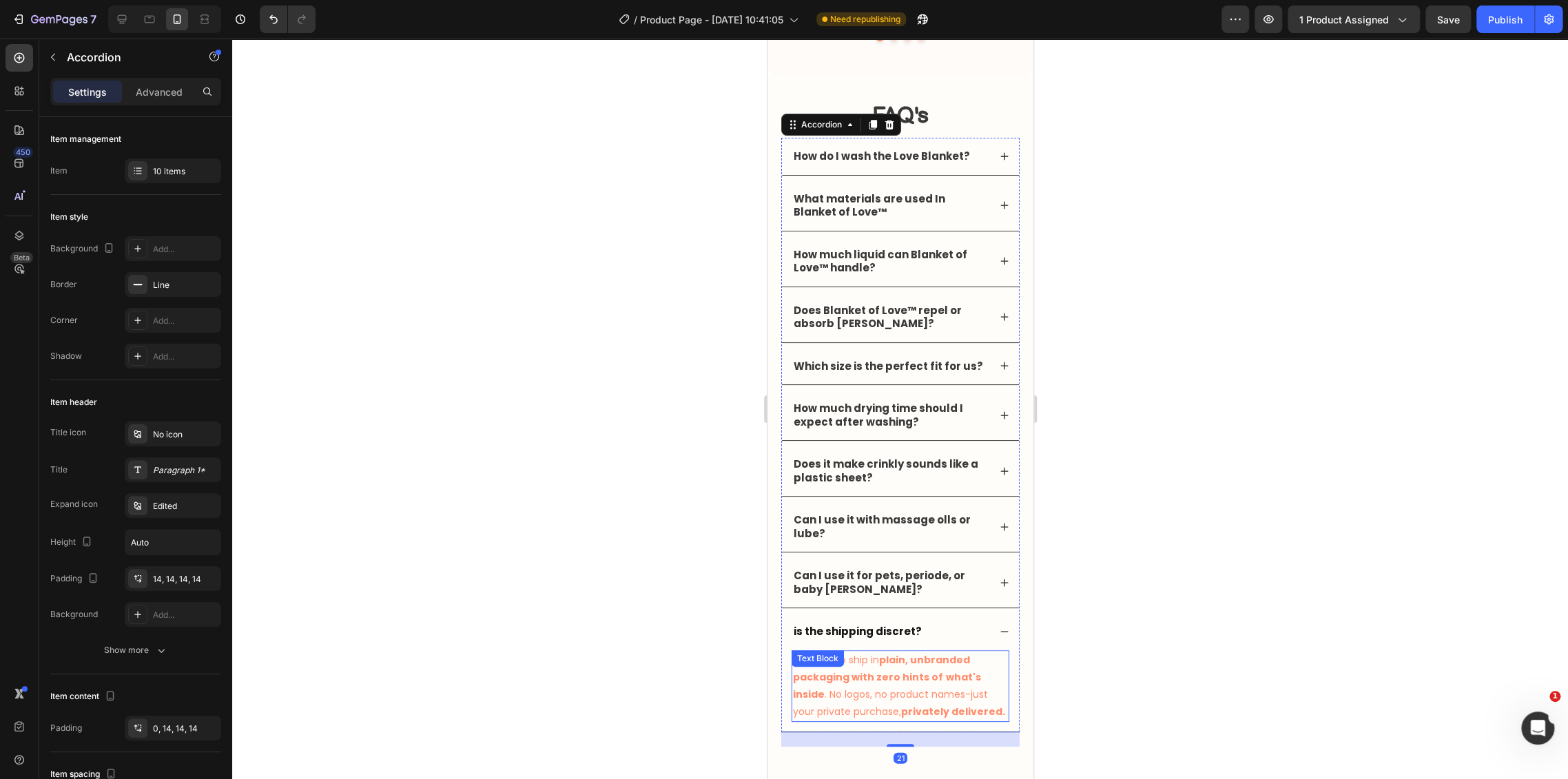
click at [879, 674] on strong "plain, unbranded packaging with zero hints of" at bounding box center [880, 669] width 177 height 31
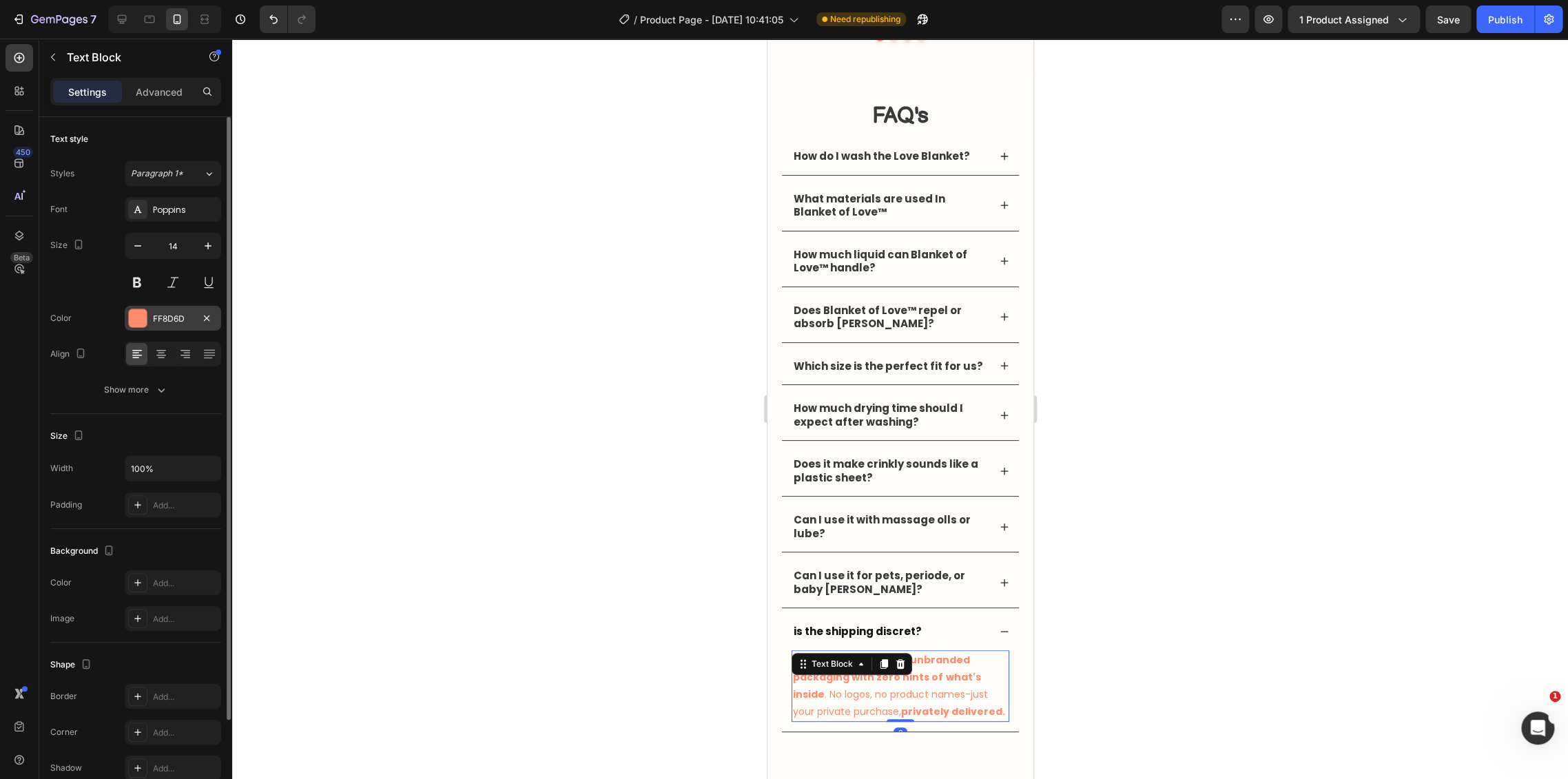
click at [166, 326] on div "FF8D6D" at bounding box center [172, 319] width 97 height 25
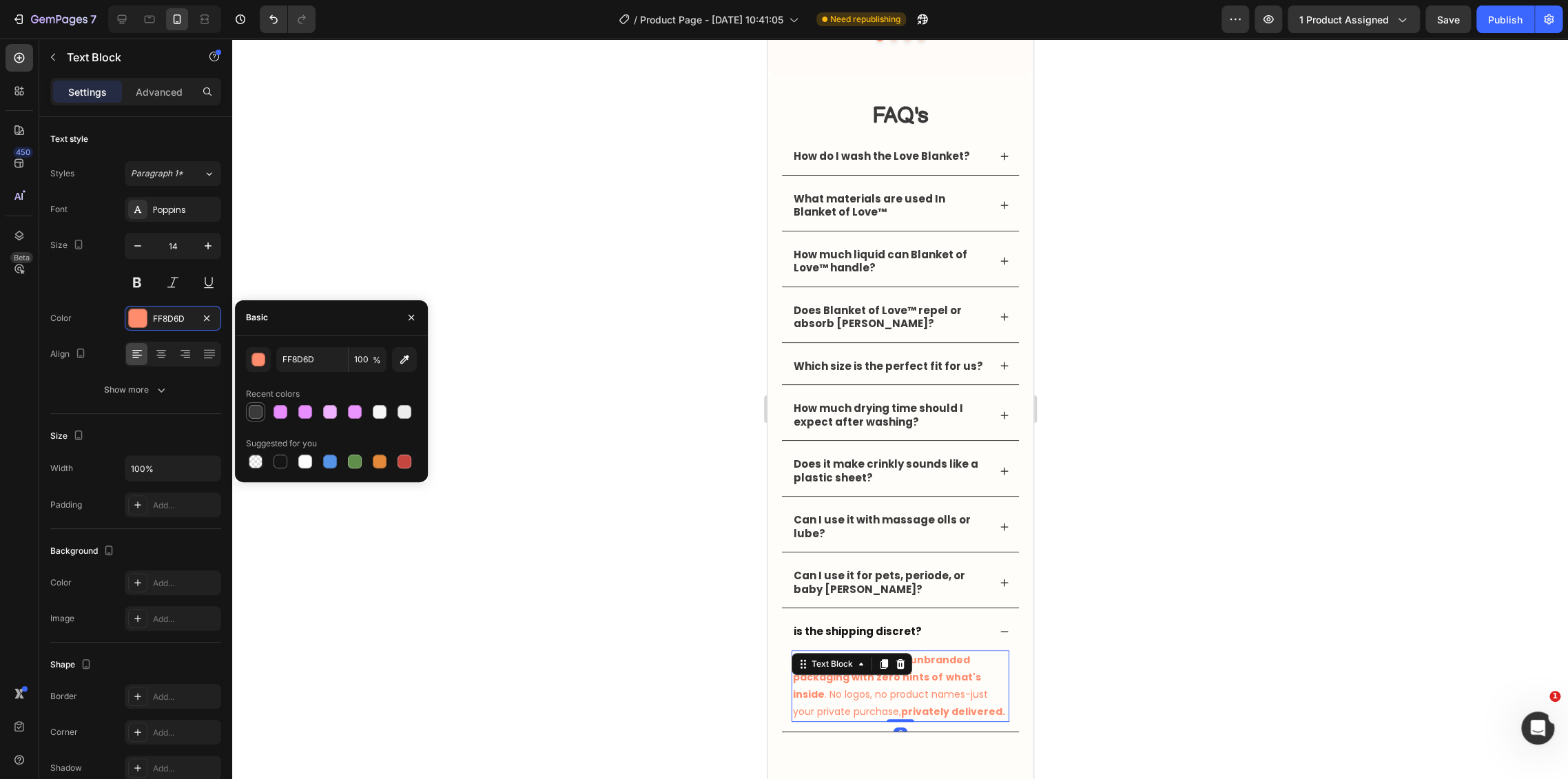
click at [248, 410] on div at bounding box center [254, 412] width 16 height 16
type input "3A3A3A"
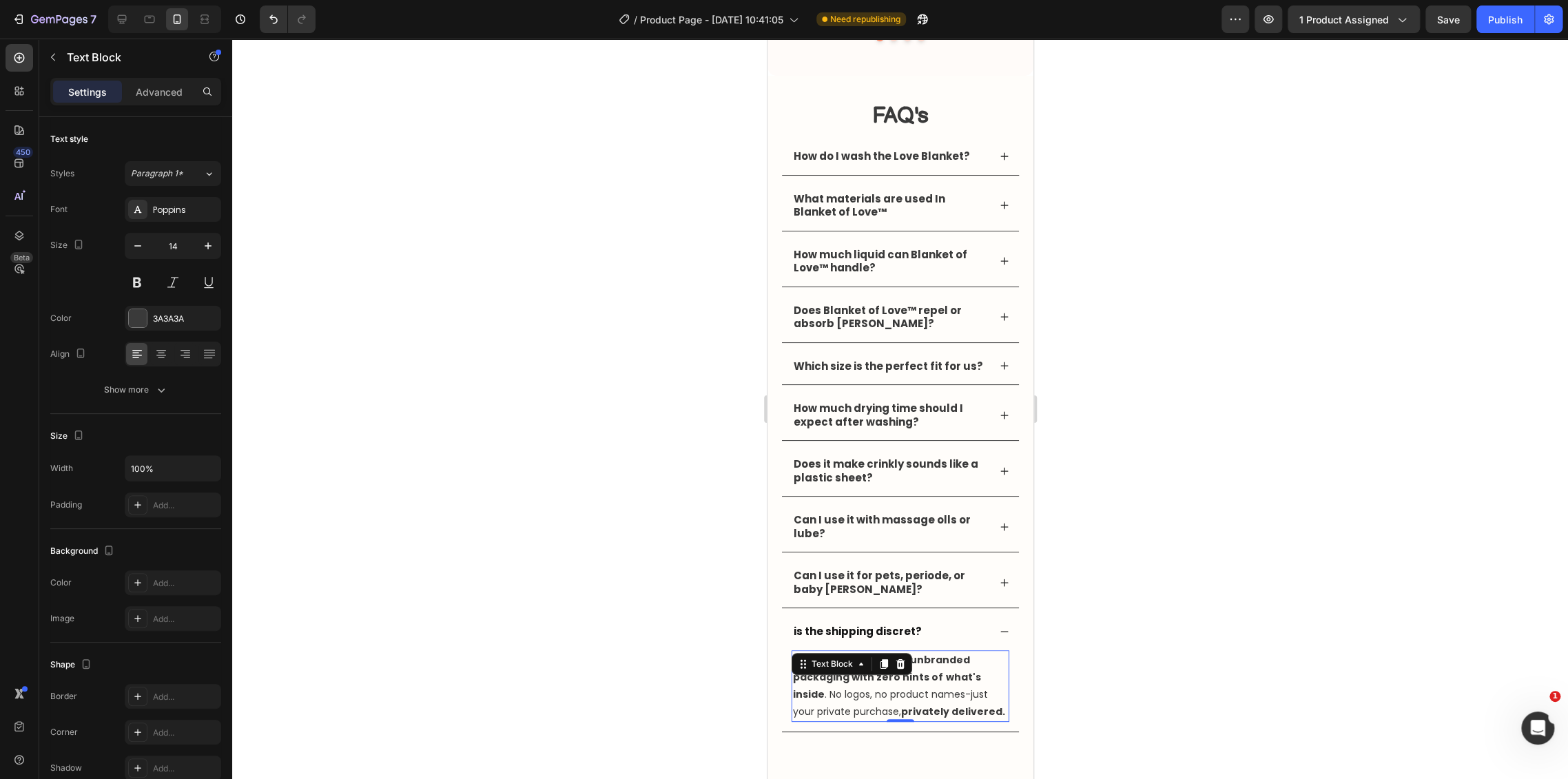
drag, startPoint x: 546, startPoint y: 436, endPoint x: 712, endPoint y: 444, distance: 166.2
click at [547, 436] on div at bounding box center [900, 409] width 1336 height 741
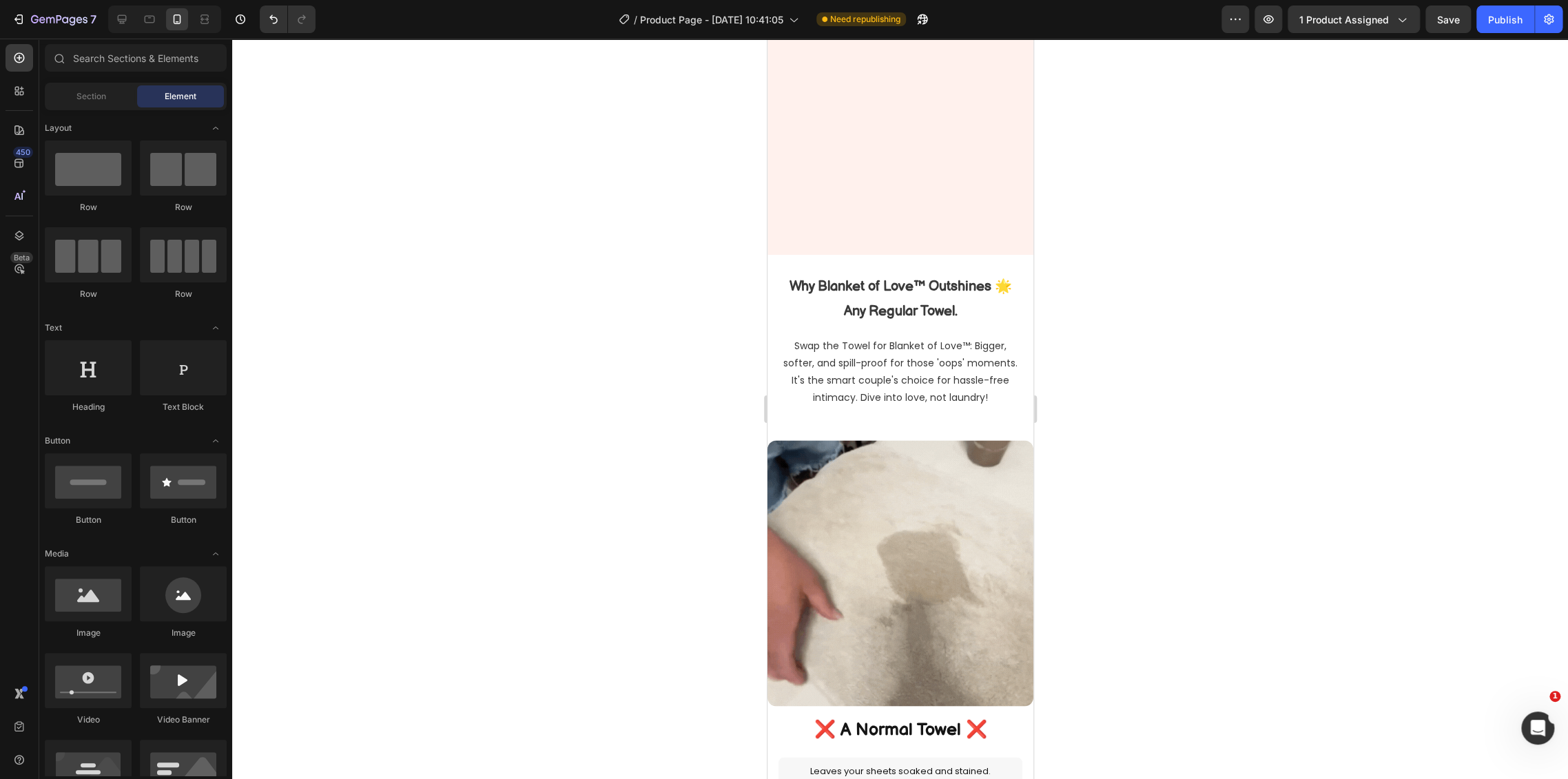
select select "L 57 × 65 in | 145 × 165 cm"
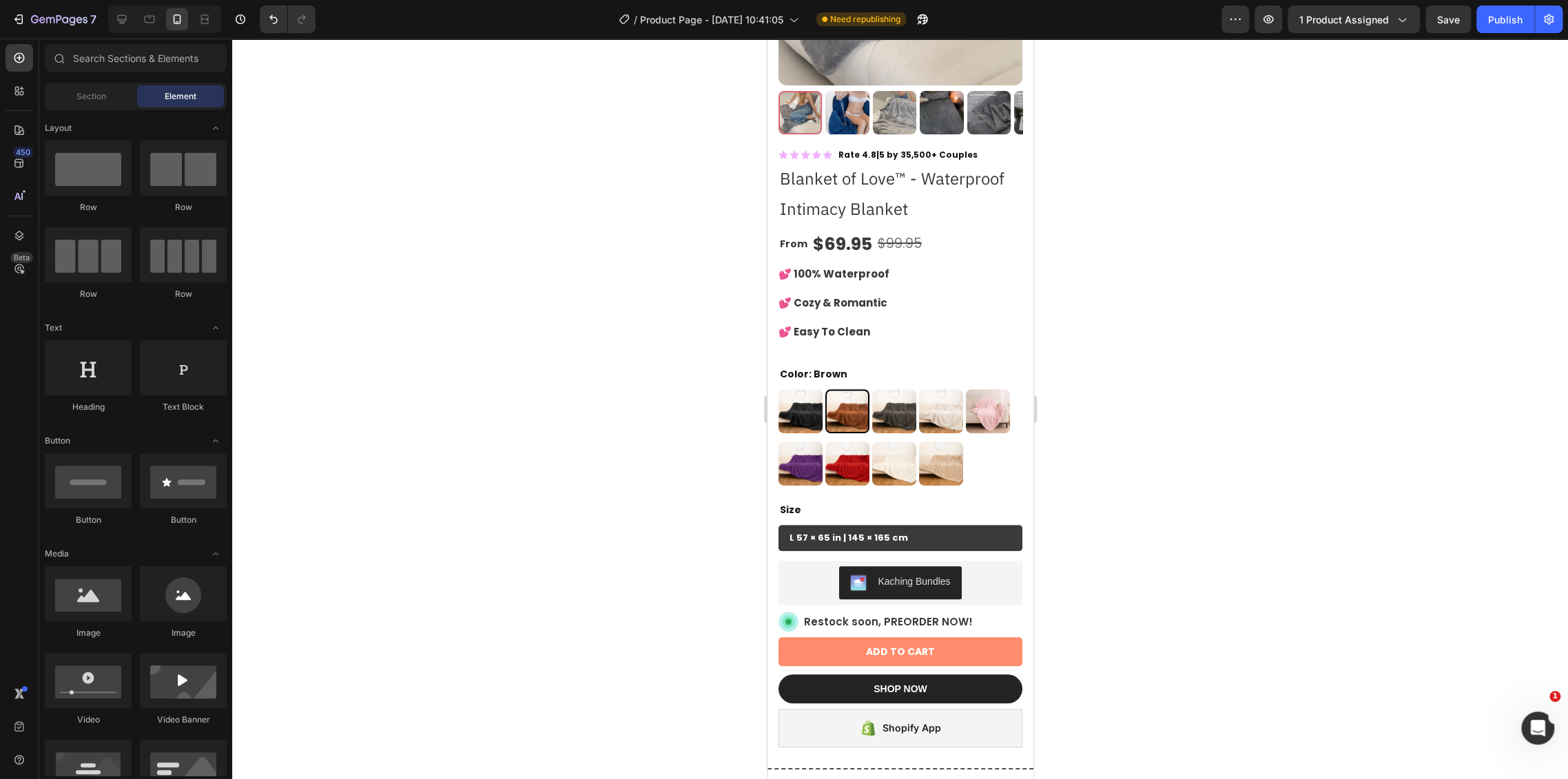
scroll to position [228, 0]
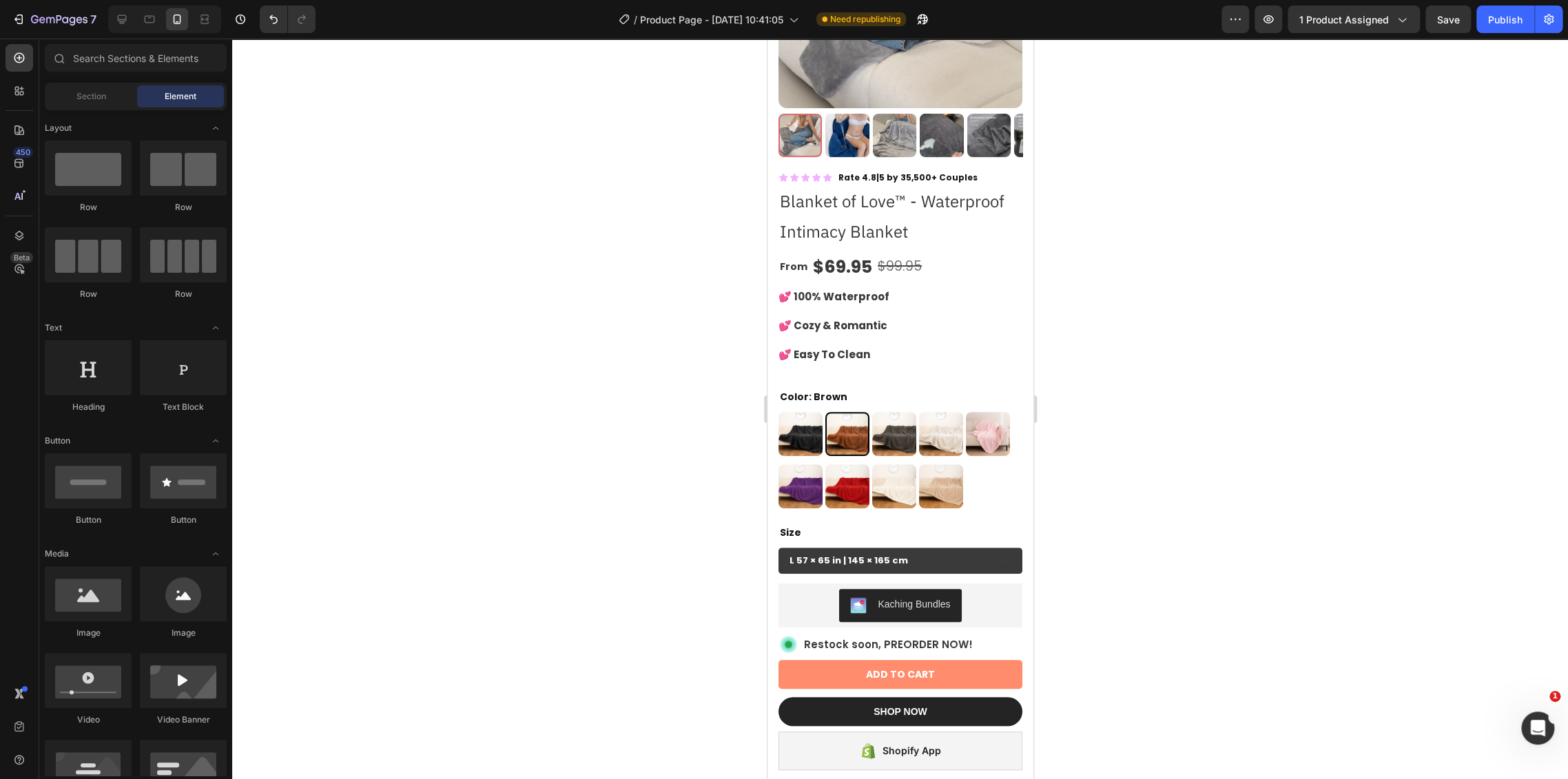
drag, startPoint x: 1025, startPoint y: 653, endPoint x: 1825, endPoint y: 184, distance: 927.3
click at [957, 660] on button "ADD TO CART" at bounding box center [899, 675] width 244 height 29
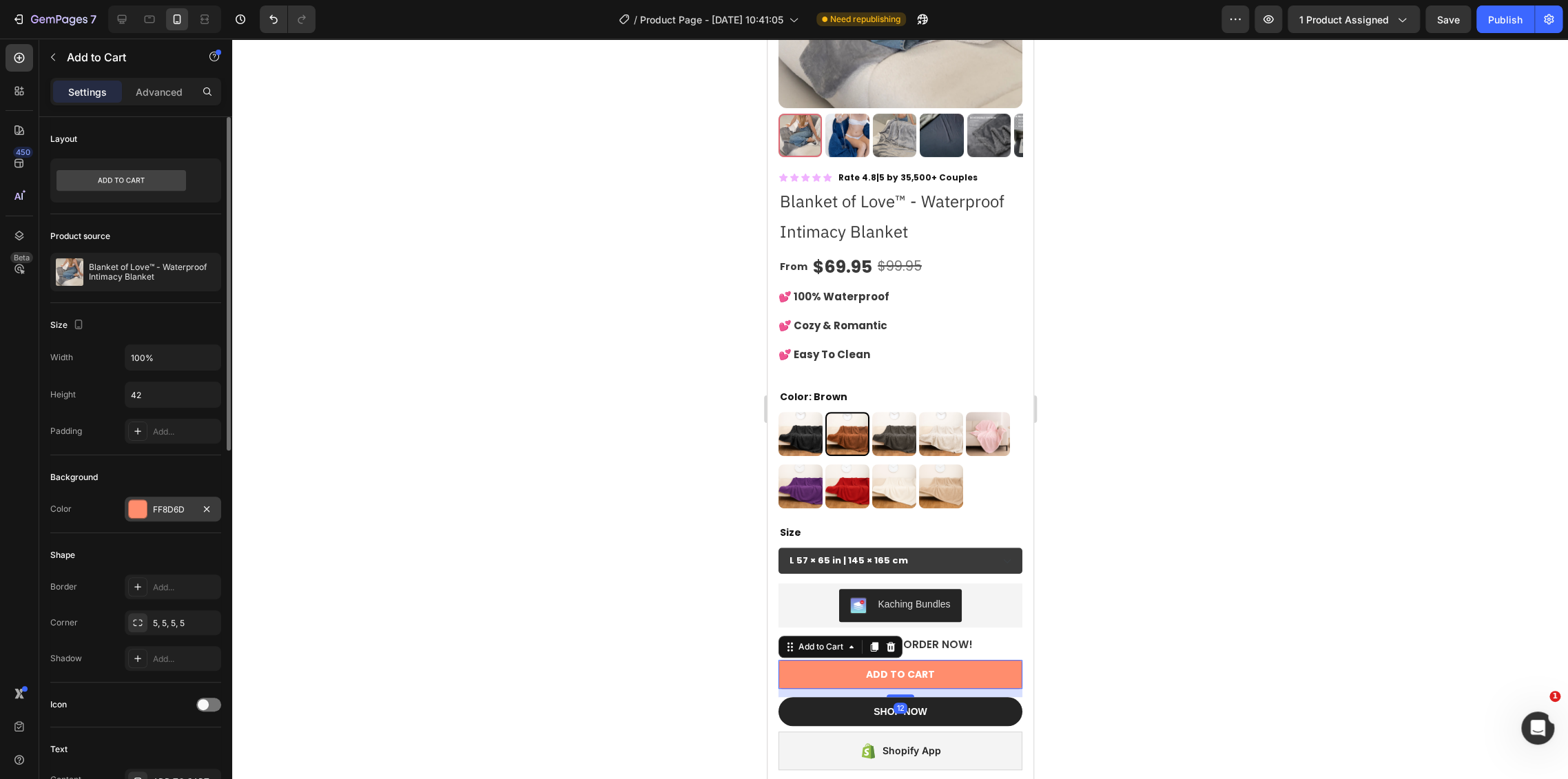
drag, startPoint x: 162, startPoint y: 523, endPoint x: 172, endPoint y: 508, distance: 18.0
click at [173, 508] on div "FF8D6D" at bounding box center [173, 509] width 40 height 12
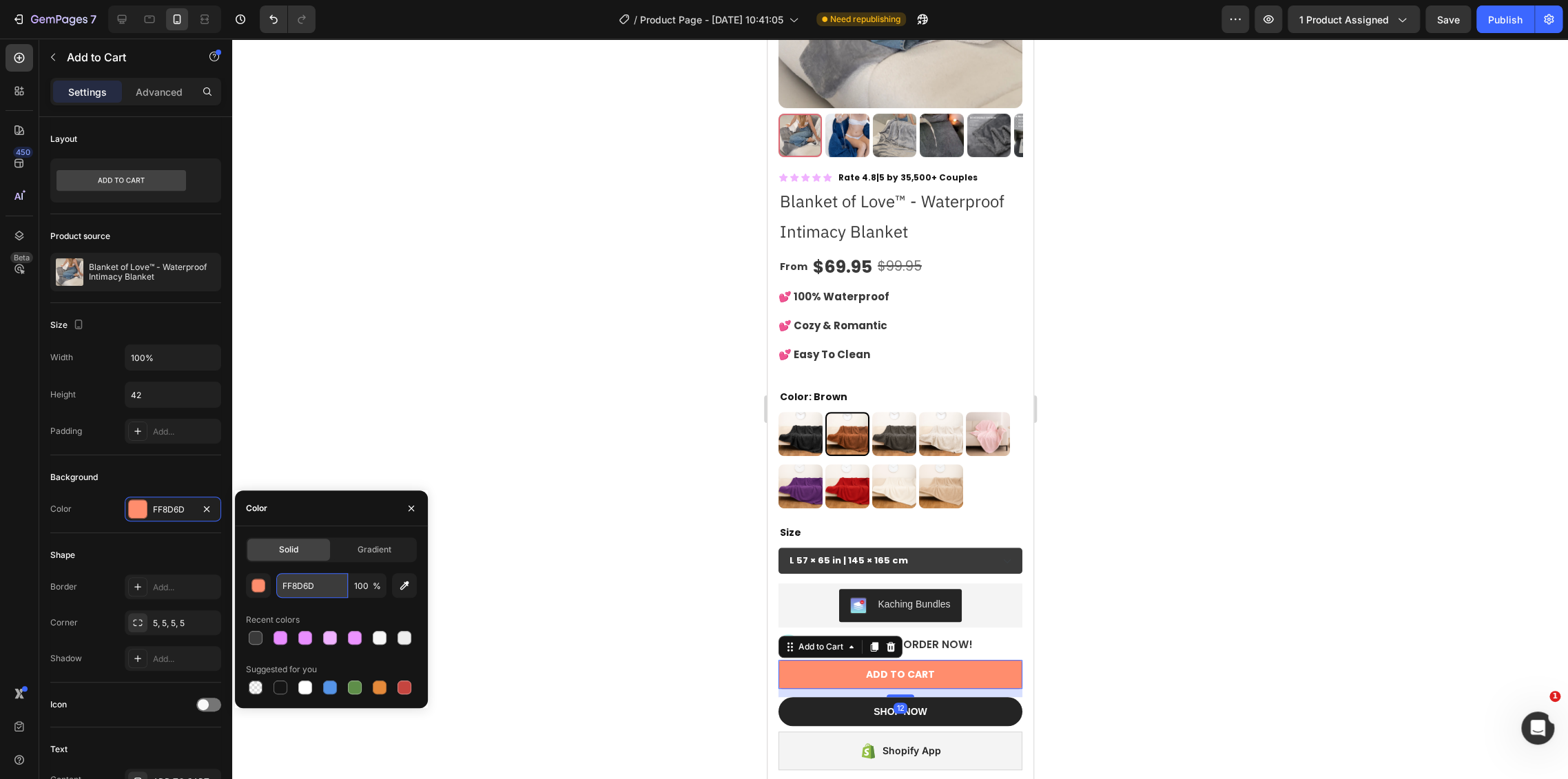
click at [308, 590] on input "FF8D6D" at bounding box center [312, 586] width 72 height 25
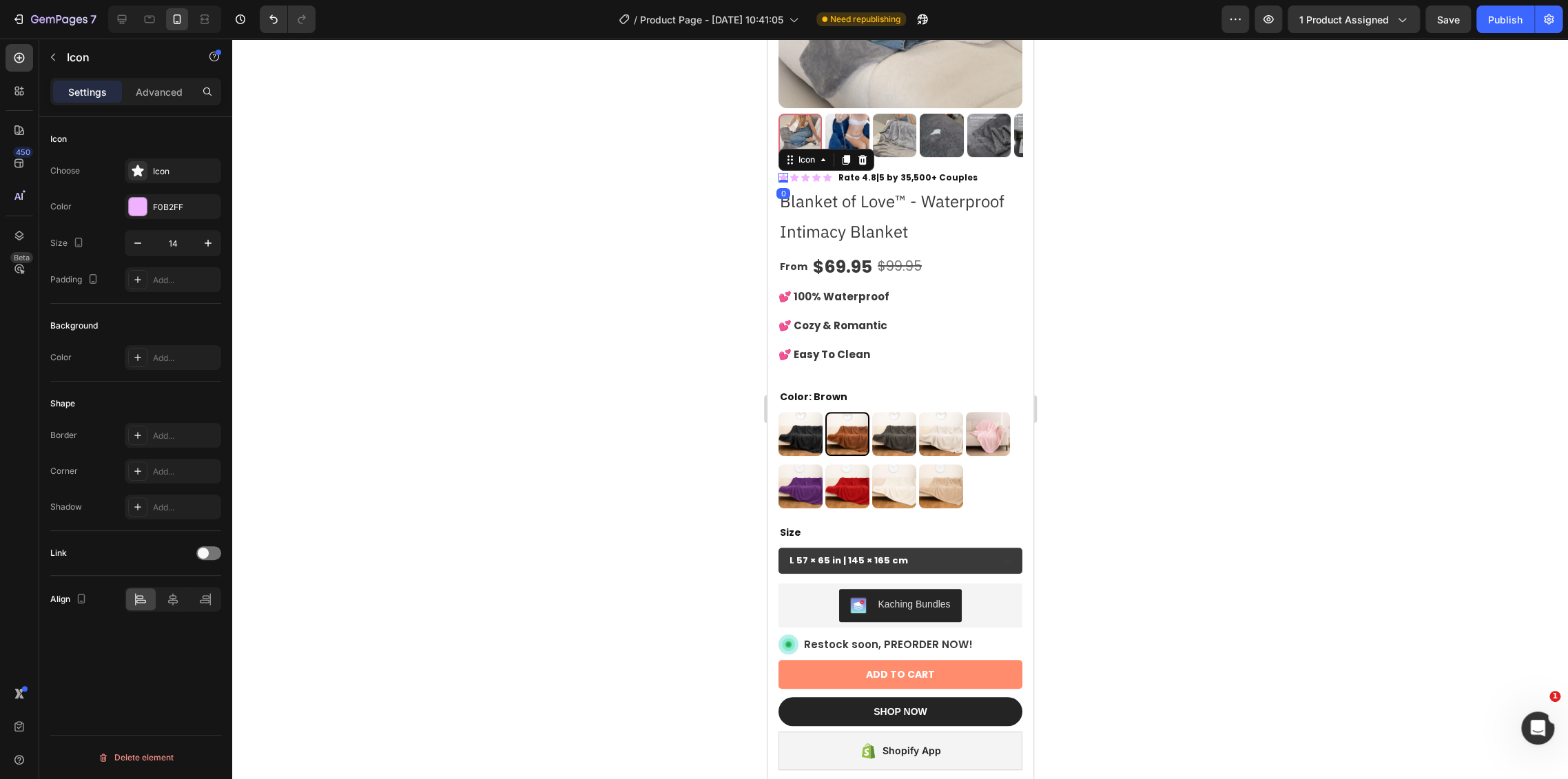
click at [784, 173] on icon at bounding box center [783, 177] width 9 height 9
click at [166, 202] on div "F0B2FF" at bounding box center [173, 207] width 40 height 12
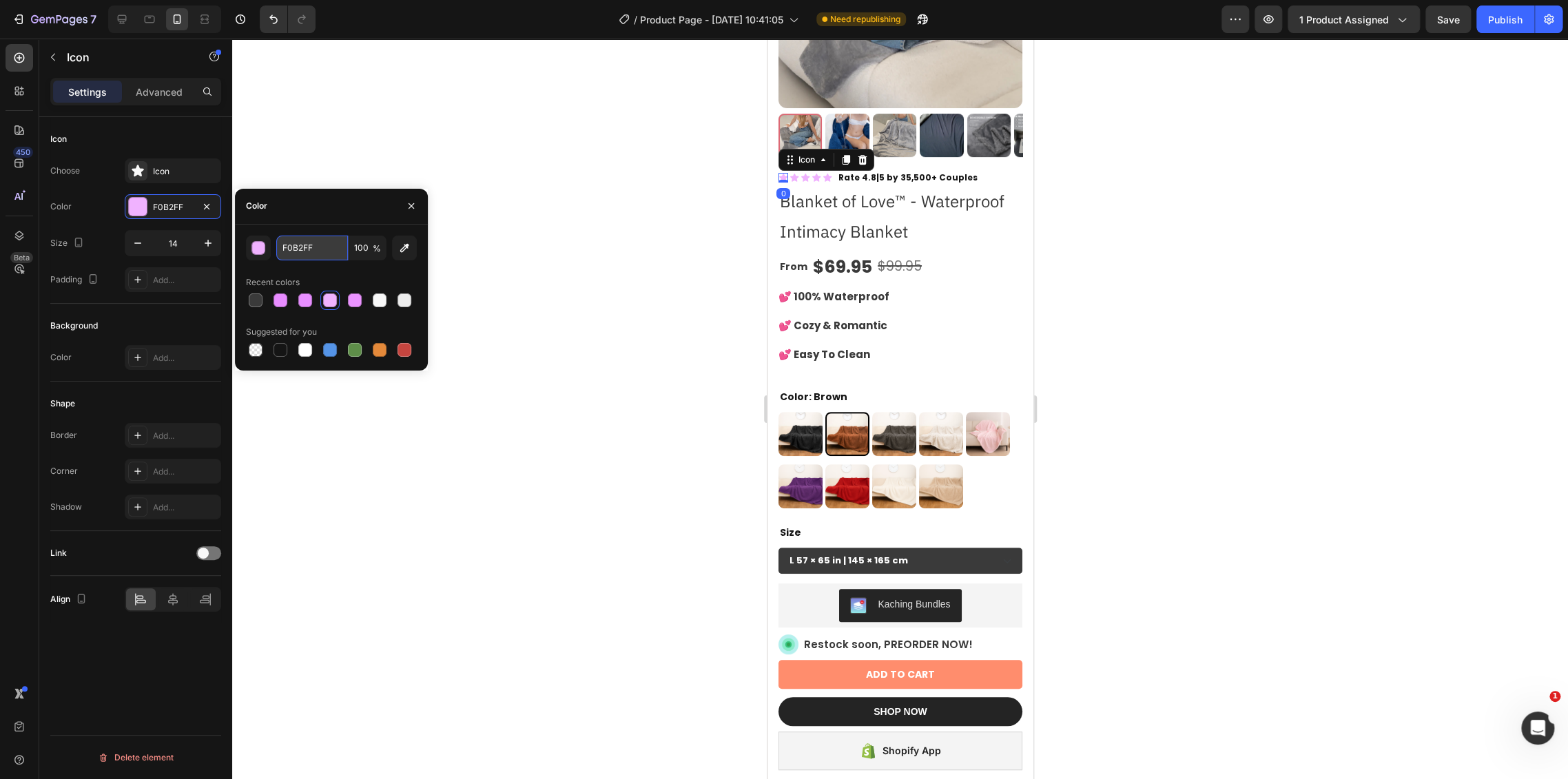
click at [293, 253] on input "F0B2FF" at bounding box center [312, 248] width 72 height 25
paste input "F8D6D"
type input "FF8D6D"
click at [791, 173] on icon at bounding box center [793, 178] width 10 height 10
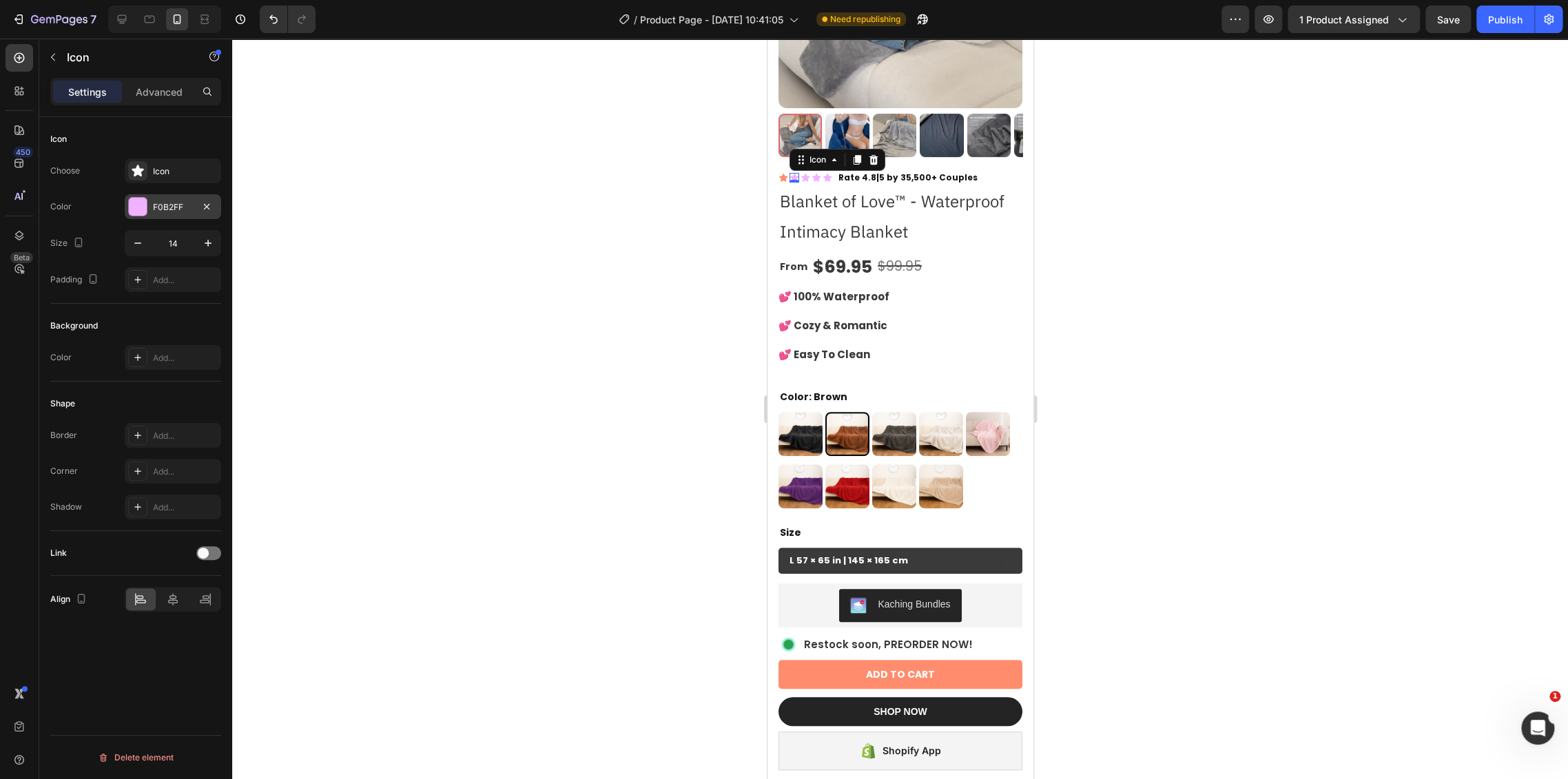
click at [153, 206] on div "F0B2FF" at bounding box center [173, 207] width 40 height 12
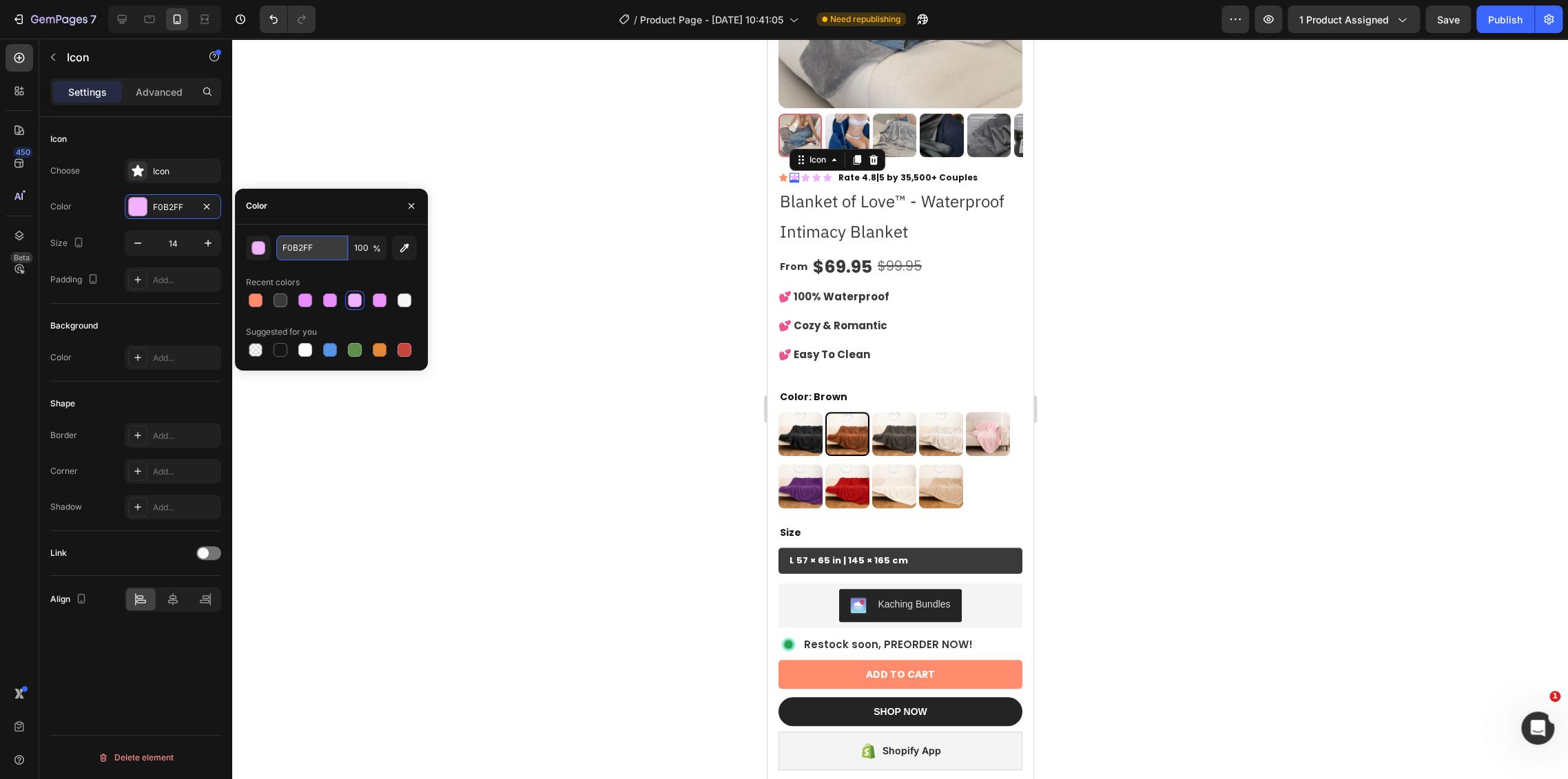
click at [311, 253] on input "F0B2FF" at bounding box center [312, 248] width 72 height 25
paste input "F8D6D"
type input "FF8D6D"
click at [899, 171] on p "Rate 4.8|5 by 35,500+ Couples" at bounding box center [906, 177] width 139 height 12
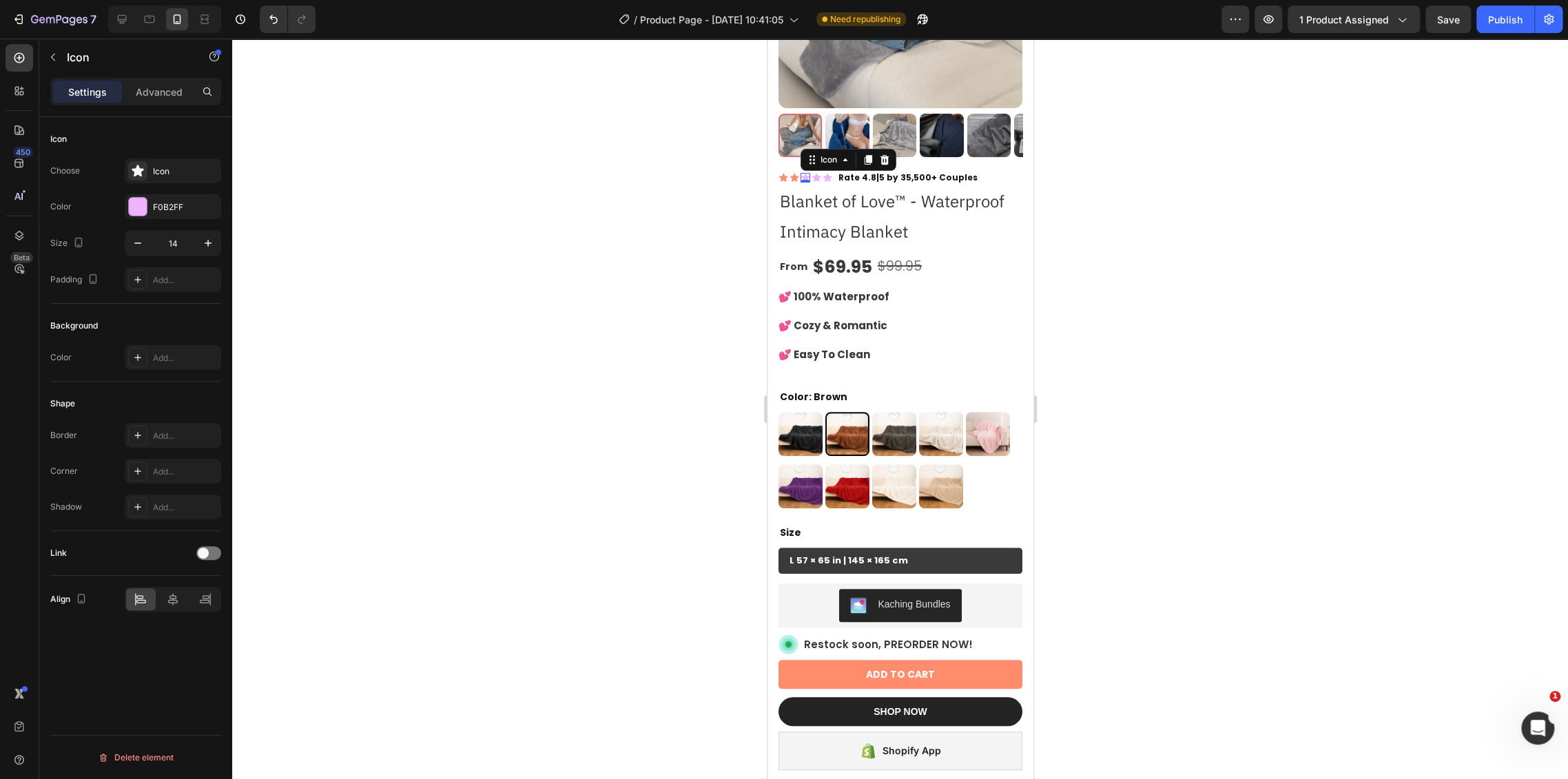
click at [803, 173] on div "Icon 0" at bounding box center [805, 178] width 10 height 10
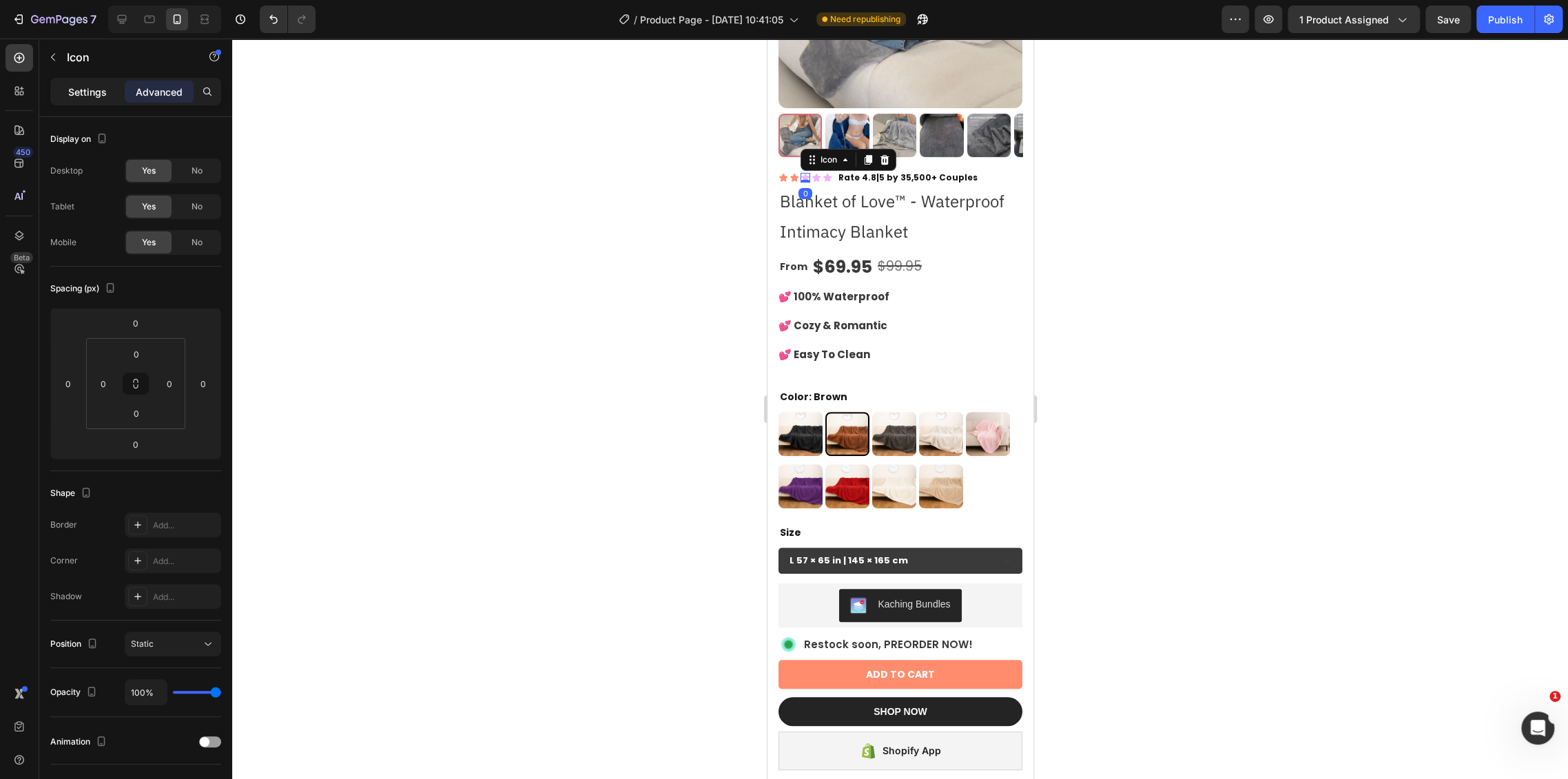
click at [99, 92] on p "Settings" at bounding box center [87, 92] width 38 height 14
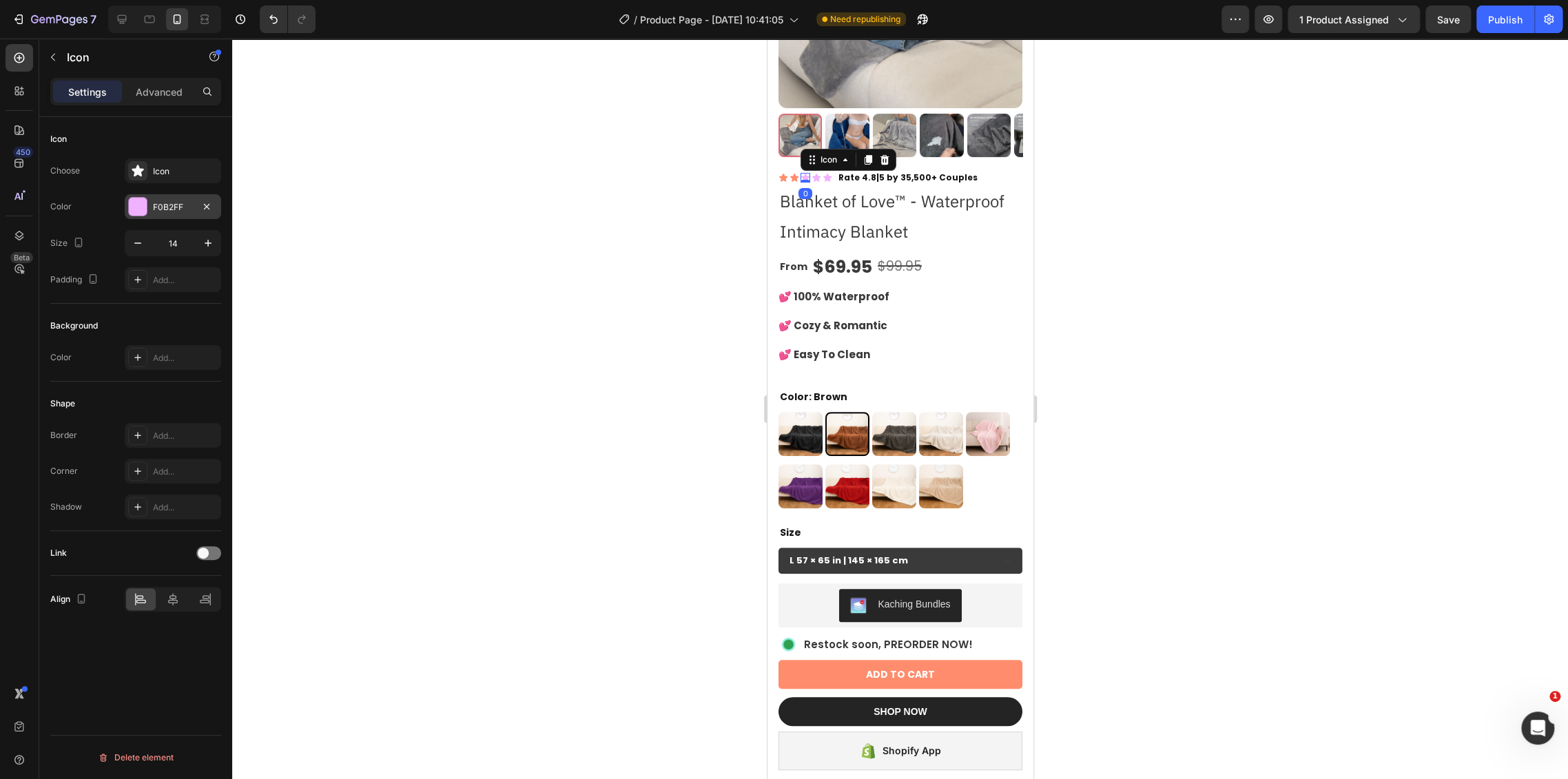
click at [186, 216] on div "F0B2FF" at bounding box center [172, 207] width 97 height 25
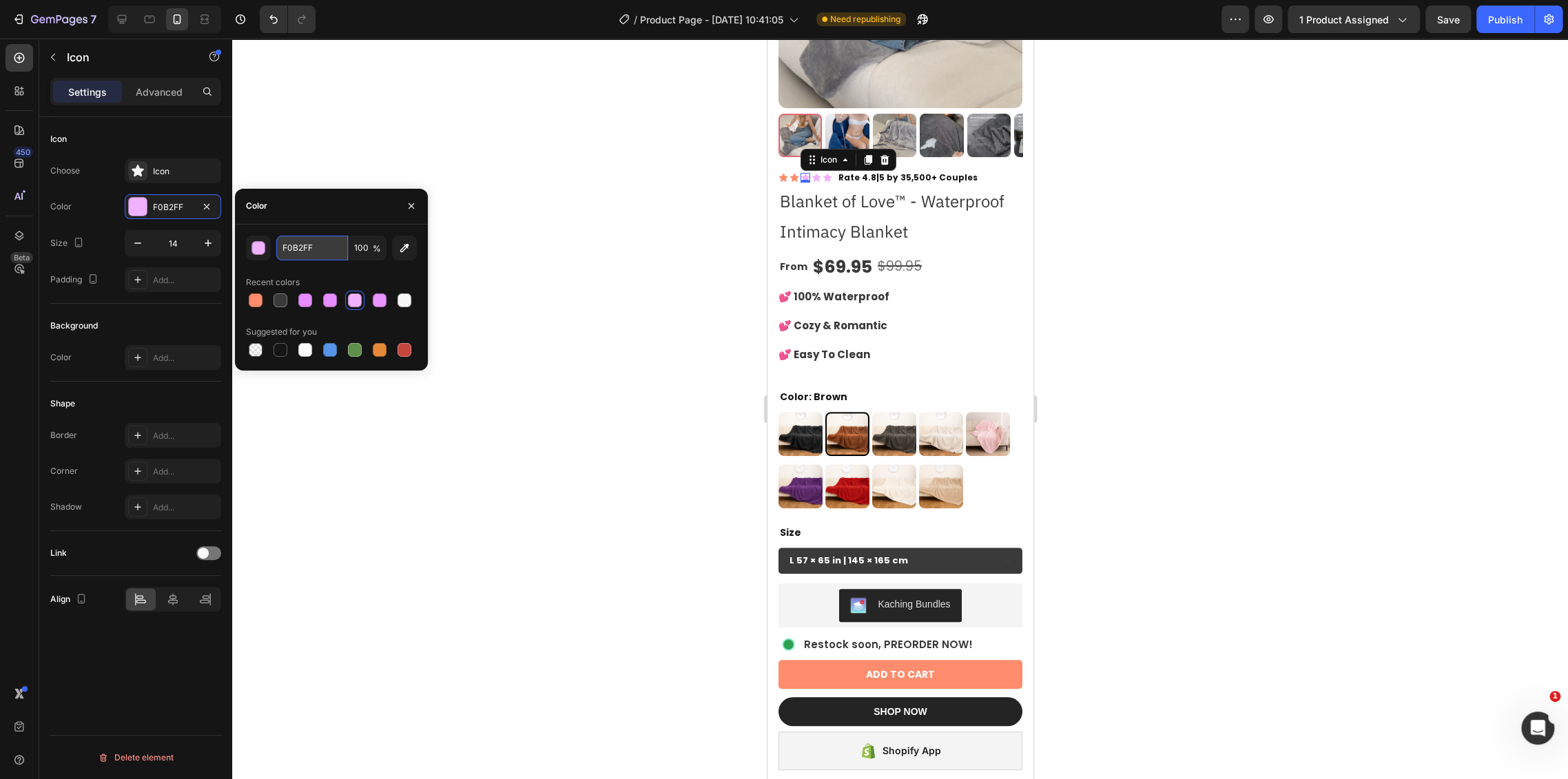
click at [298, 253] on input "F0B2FF" at bounding box center [312, 248] width 72 height 25
paste input "F8D6D"
type input "FF8D6D"
click at [814, 173] on icon at bounding box center [815, 177] width 9 height 9
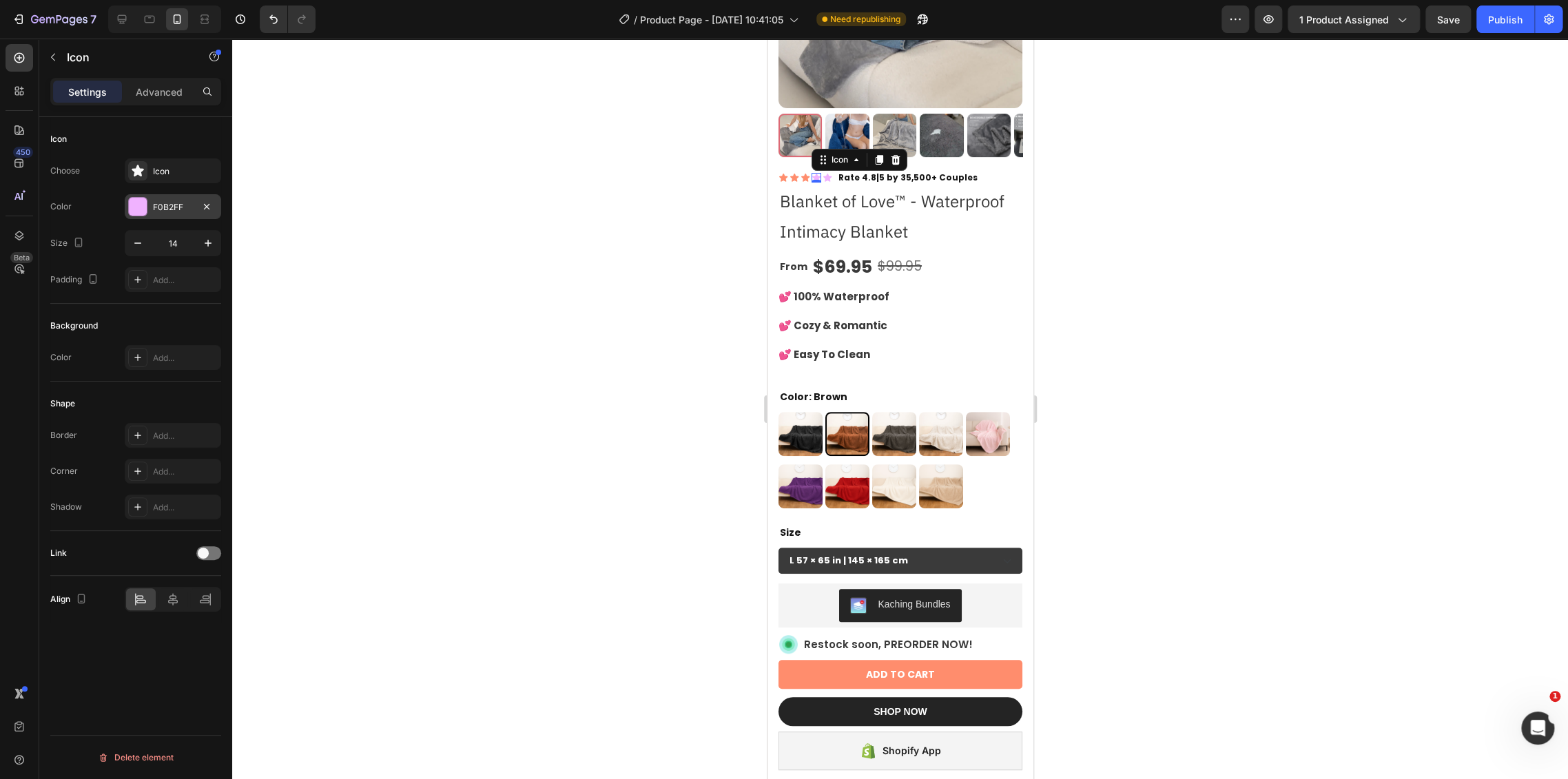
click at [154, 211] on div "F0B2FF" at bounding box center [173, 207] width 40 height 12
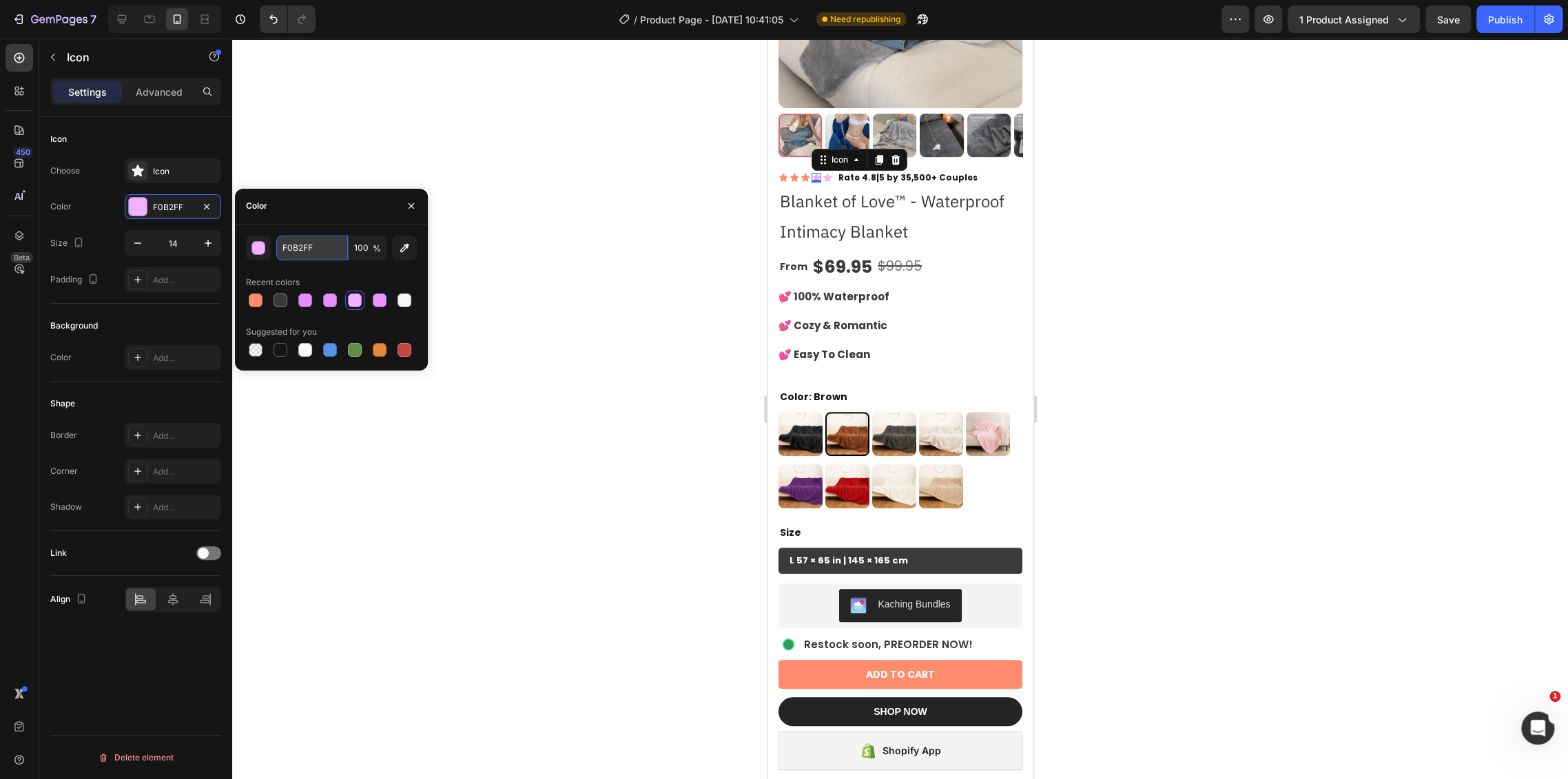
click at [309, 244] on input "F0B2FF" at bounding box center [312, 248] width 72 height 25
paste input "F8D6D"
type input "FF8D6D"
click at [824, 173] on icon at bounding box center [827, 178] width 10 height 10
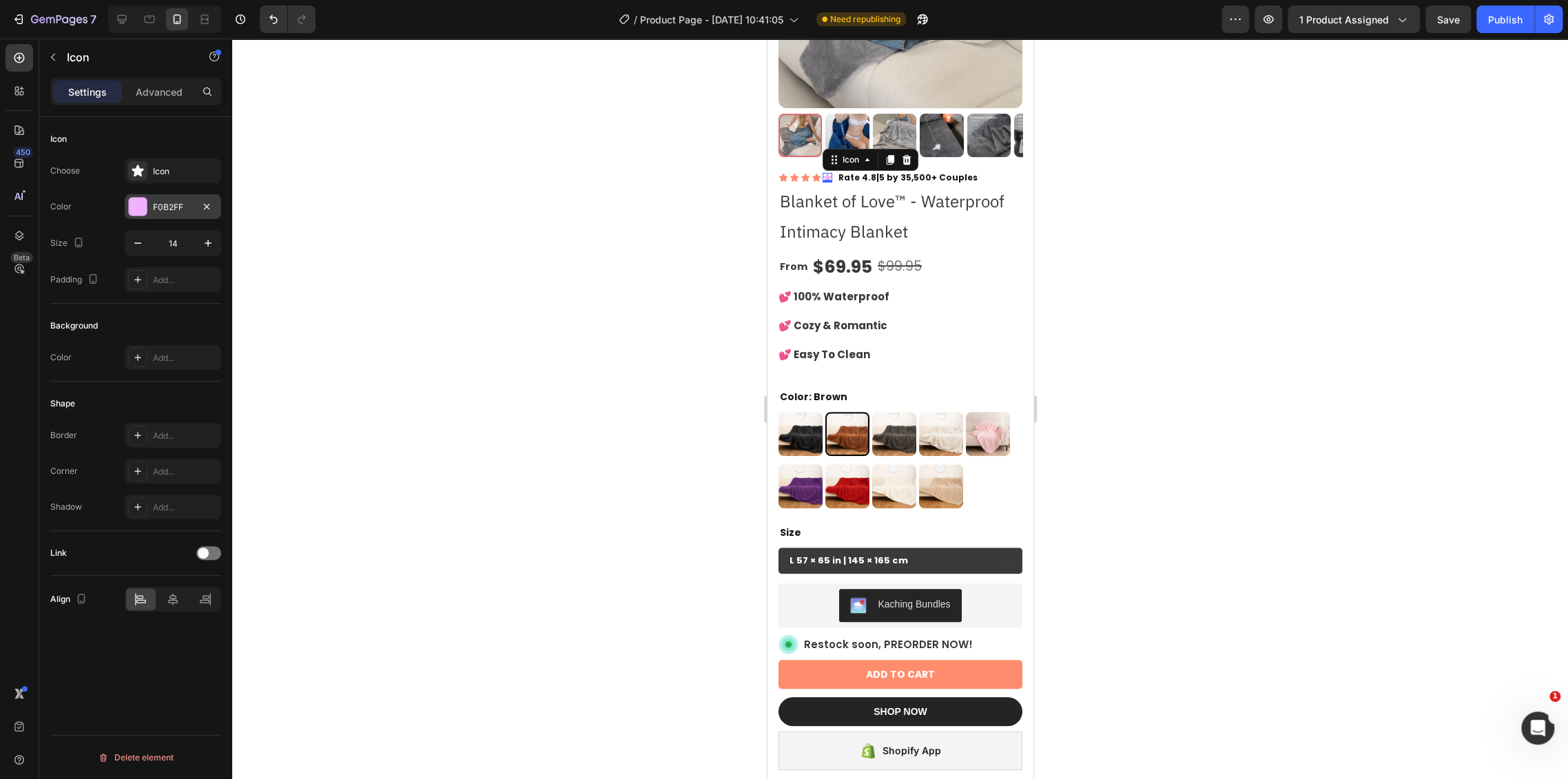
click at [150, 197] on div "F0B2FF" at bounding box center [172, 207] width 97 height 25
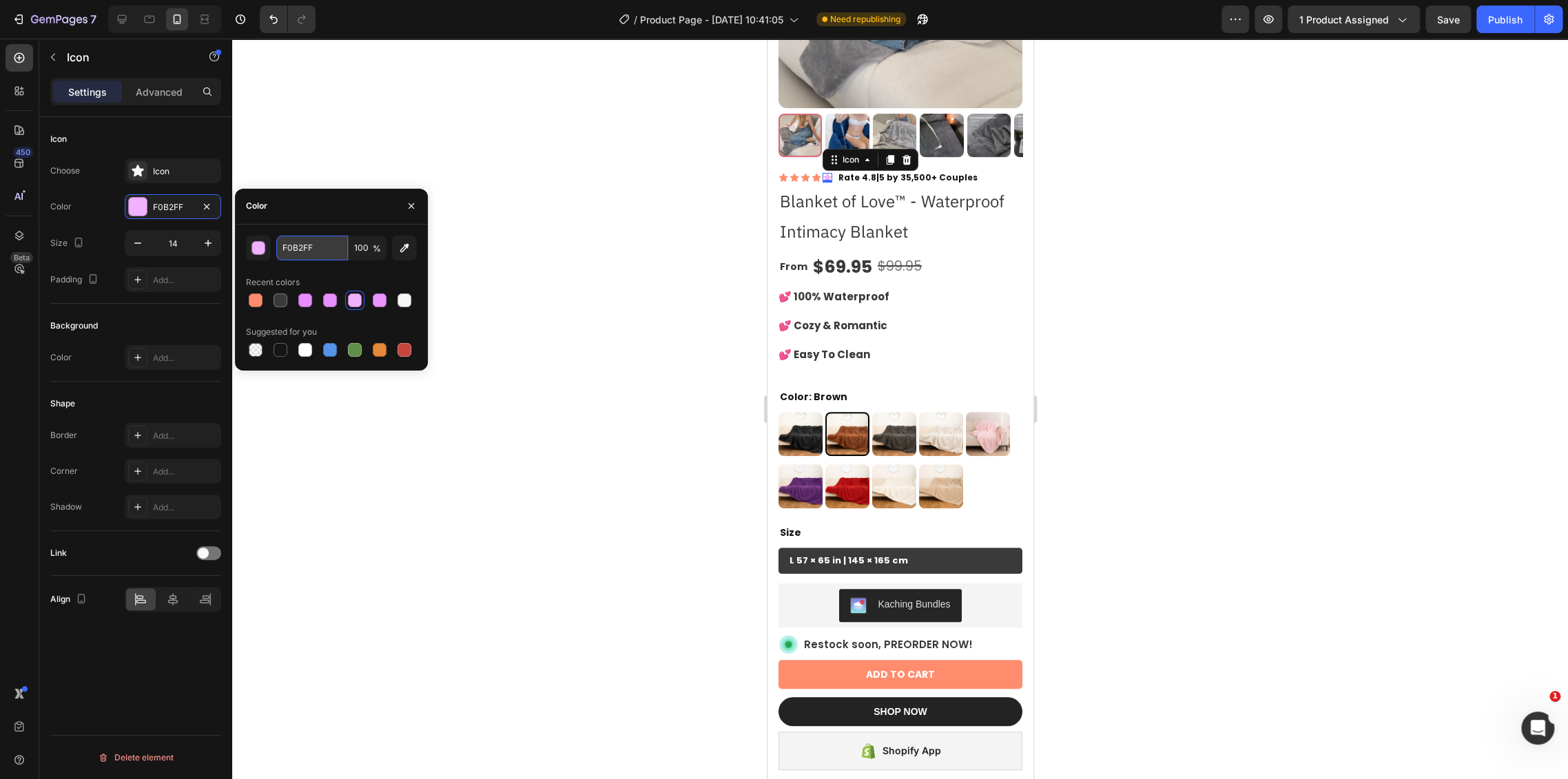
click at [320, 247] on input "F0B2FF" at bounding box center [312, 248] width 72 height 25
paste input "F8D6D"
type input "FF8D6D"
click at [653, 321] on div at bounding box center [900, 409] width 1336 height 741
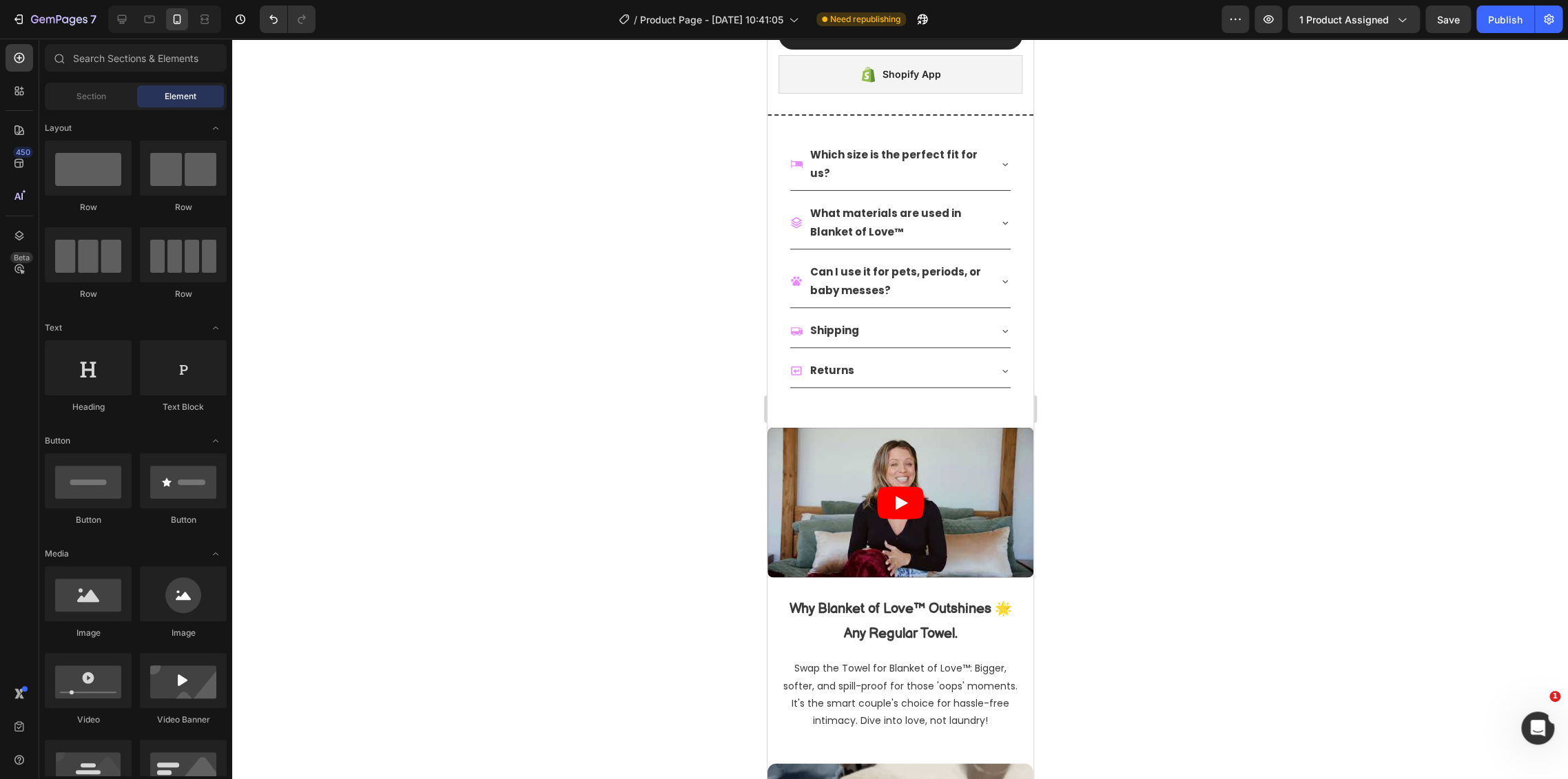
scroll to position [816, 0]
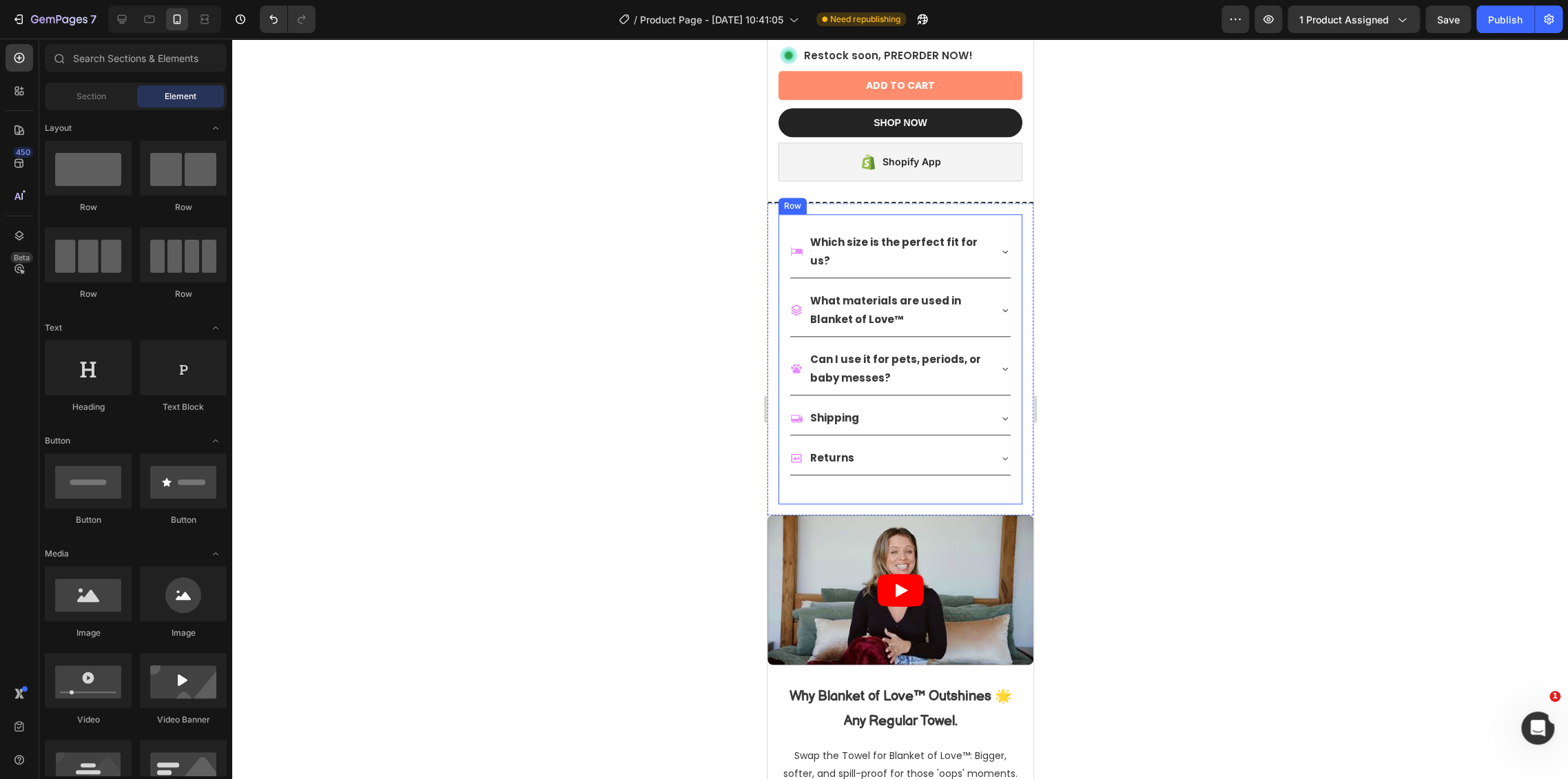
click at [785, 223] on div "Which size is the perfect fit for us? What materials are used in Blanket of Lov…" at bounding box center [899, 359] width 244 height 290
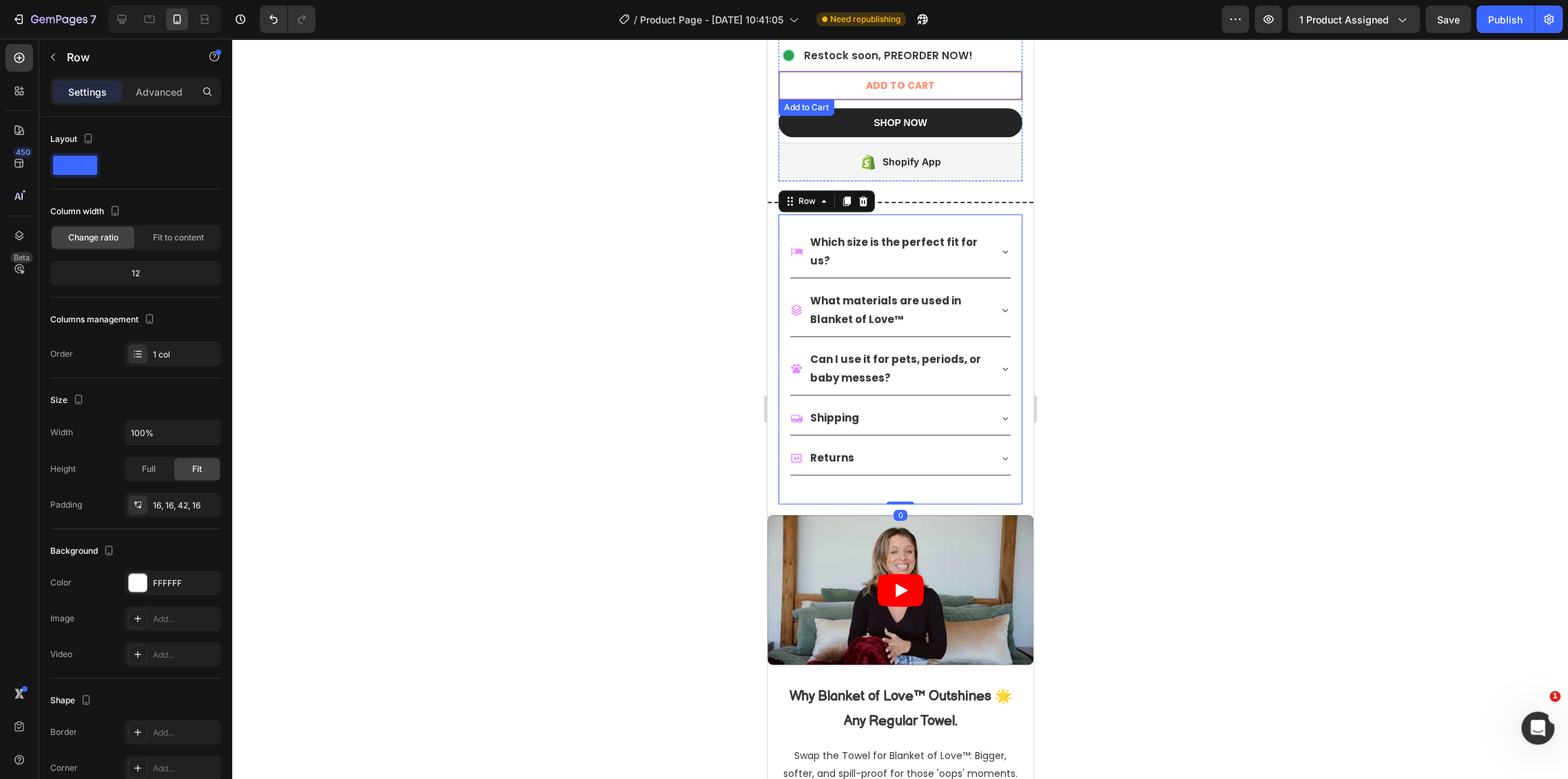
click at [832, 71] on button "ADD TO CART" at bounding box center [899, 85] width 244 height 29
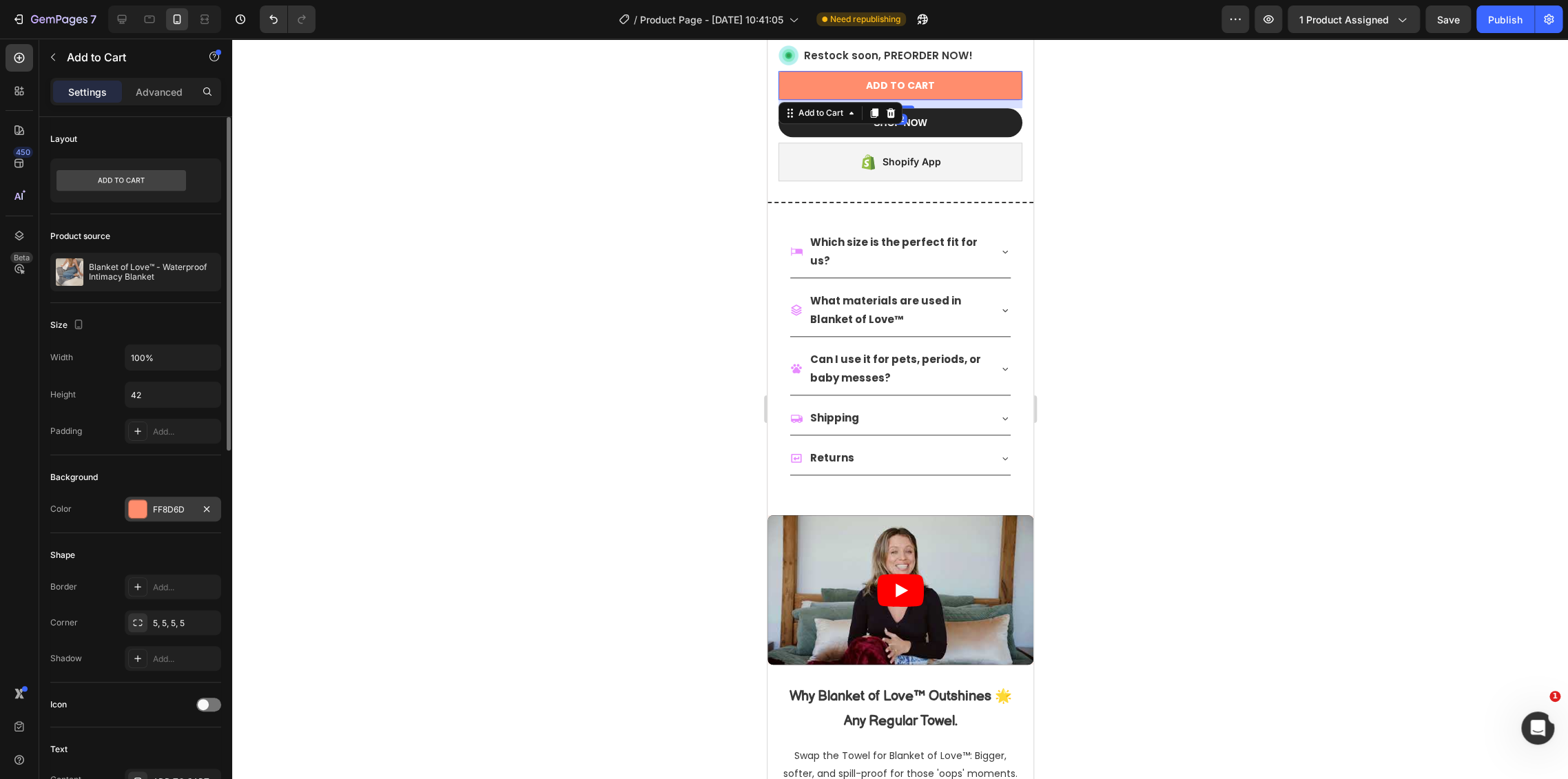
click at [155, 520] on div "FF8D6D" at bounding box center [172, 509] width 97 height 25
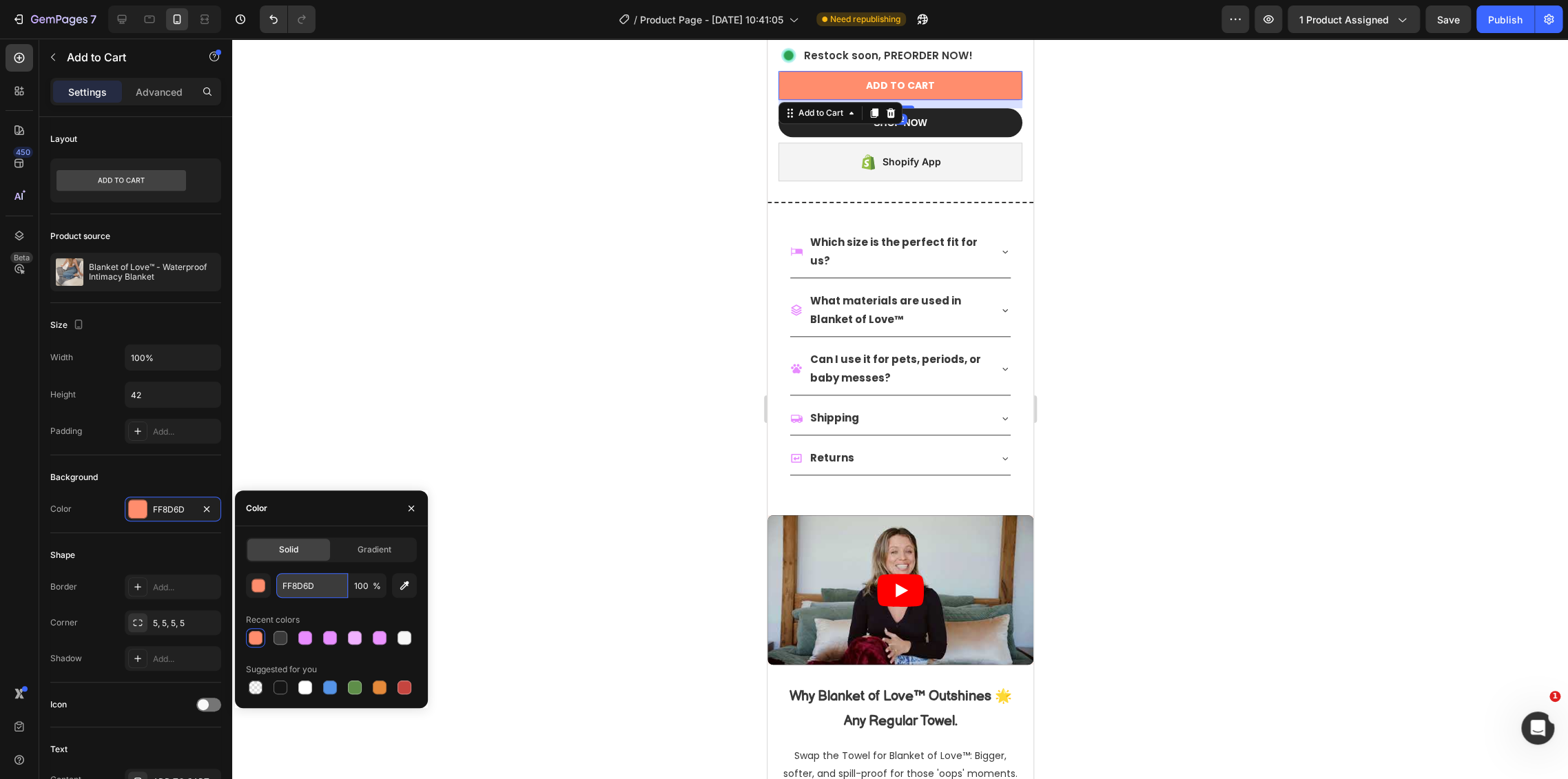
click at [289, 585] on input "FF8D6D" at bounding box center [312, 586] width 72 height 25
click at [779, 214] on div "Which size is the perfect fit for us? What materials are used in Blanket of Lov…" at bounding box center [899, 359] width 244 height 290
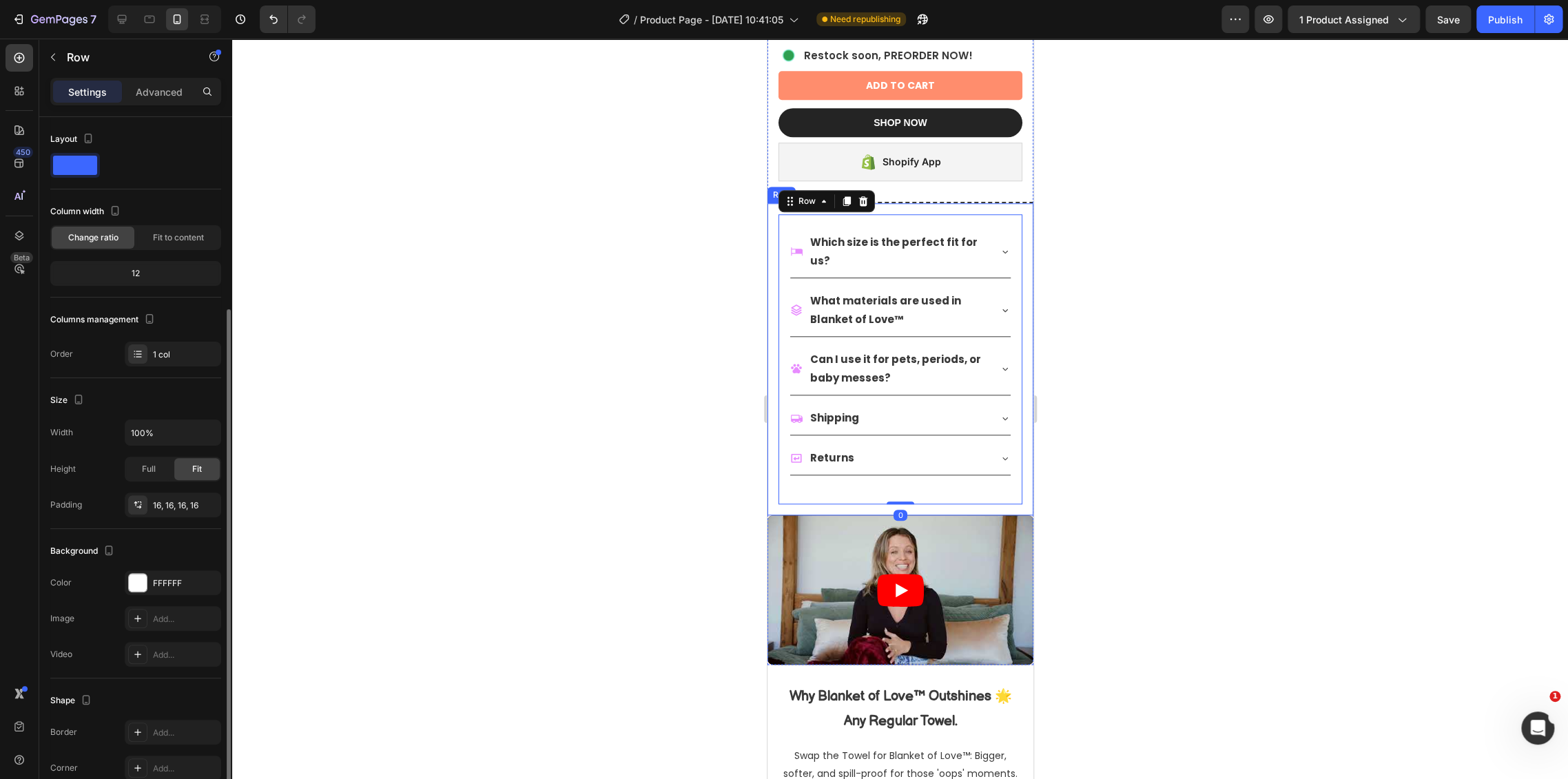
click at [769, 206] on div "Which size is the perfect fit for us? What materials are used in Blanket of Lov…" at bounding box center [899, 359] width 266 height 312
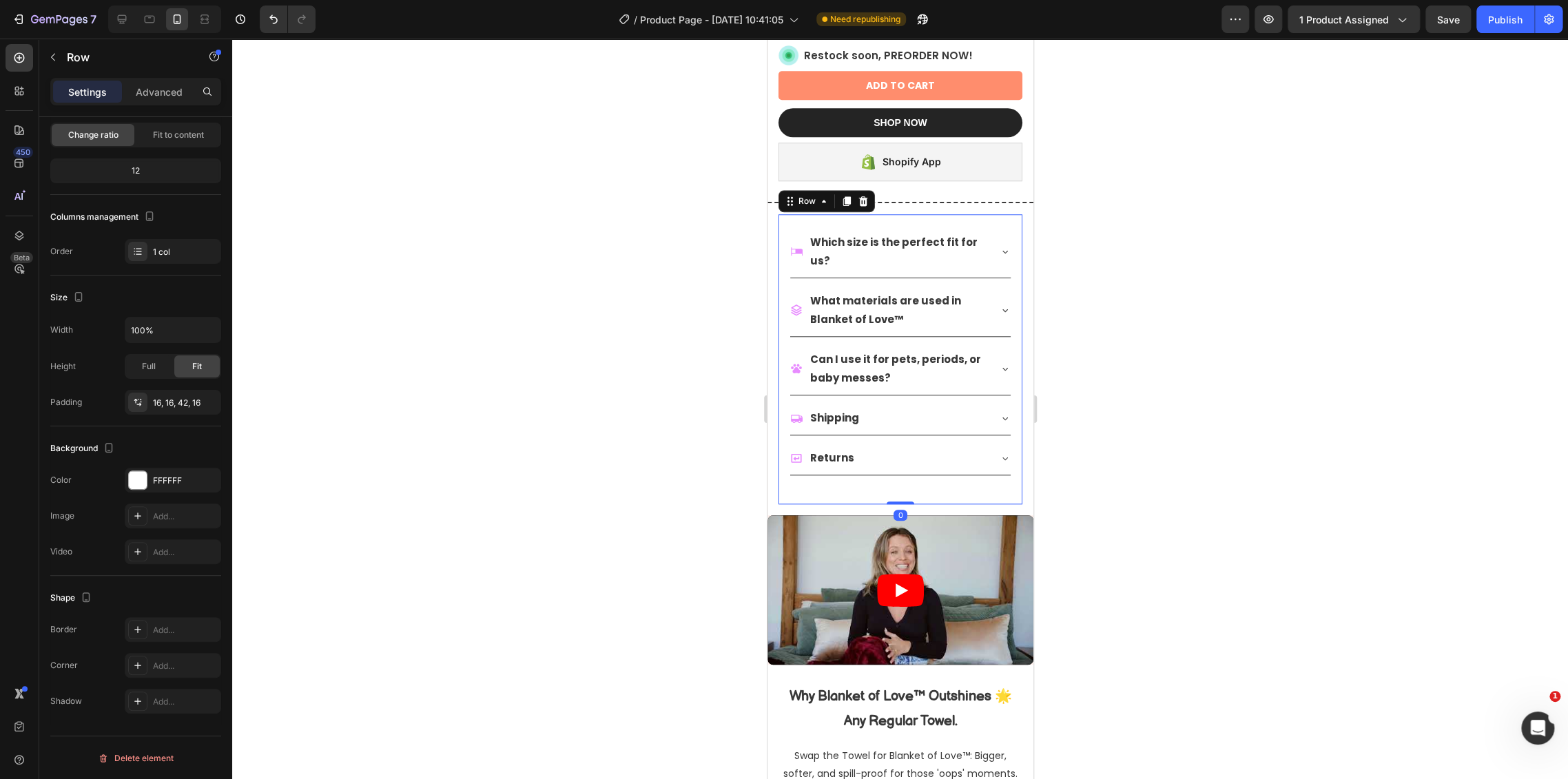
drag, startPoint x: 784, startPoint y: 255, endPoint x: 1494, endPoint y: 349, distance: 716.2
click at [784, 255] on div "Which size is the perfect fit for us? What materials are used in Blanket of Lov…" at bounding box center [899, 359] width 244 height 290
click at [797, 252] on div "Which size is the perfect fit for us?" at bounding box center [888, 251] width 198 height 41
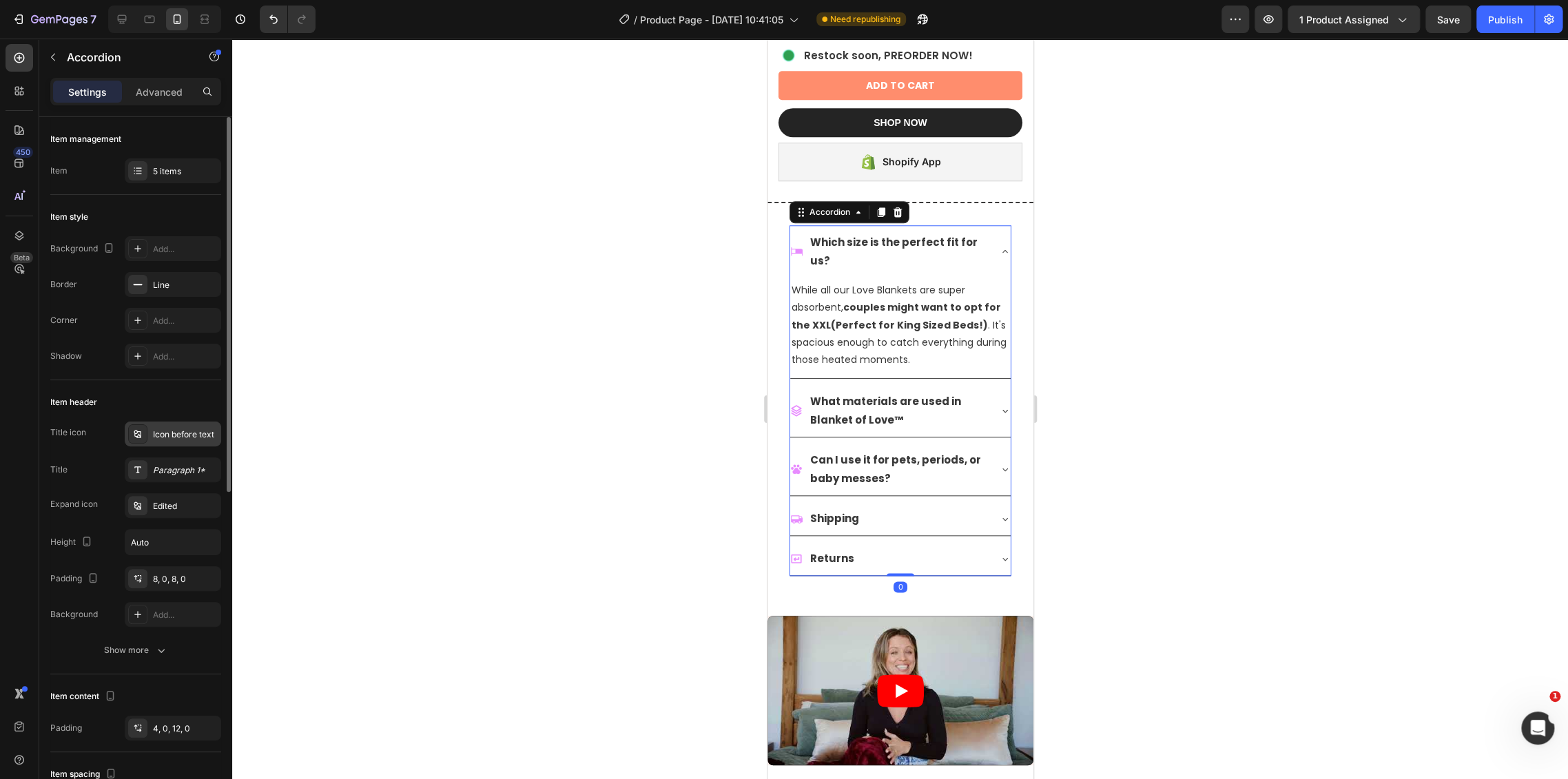
click at [164, 439] on div "Icon before text" at bounding box center [186, 434] width 65 height 12
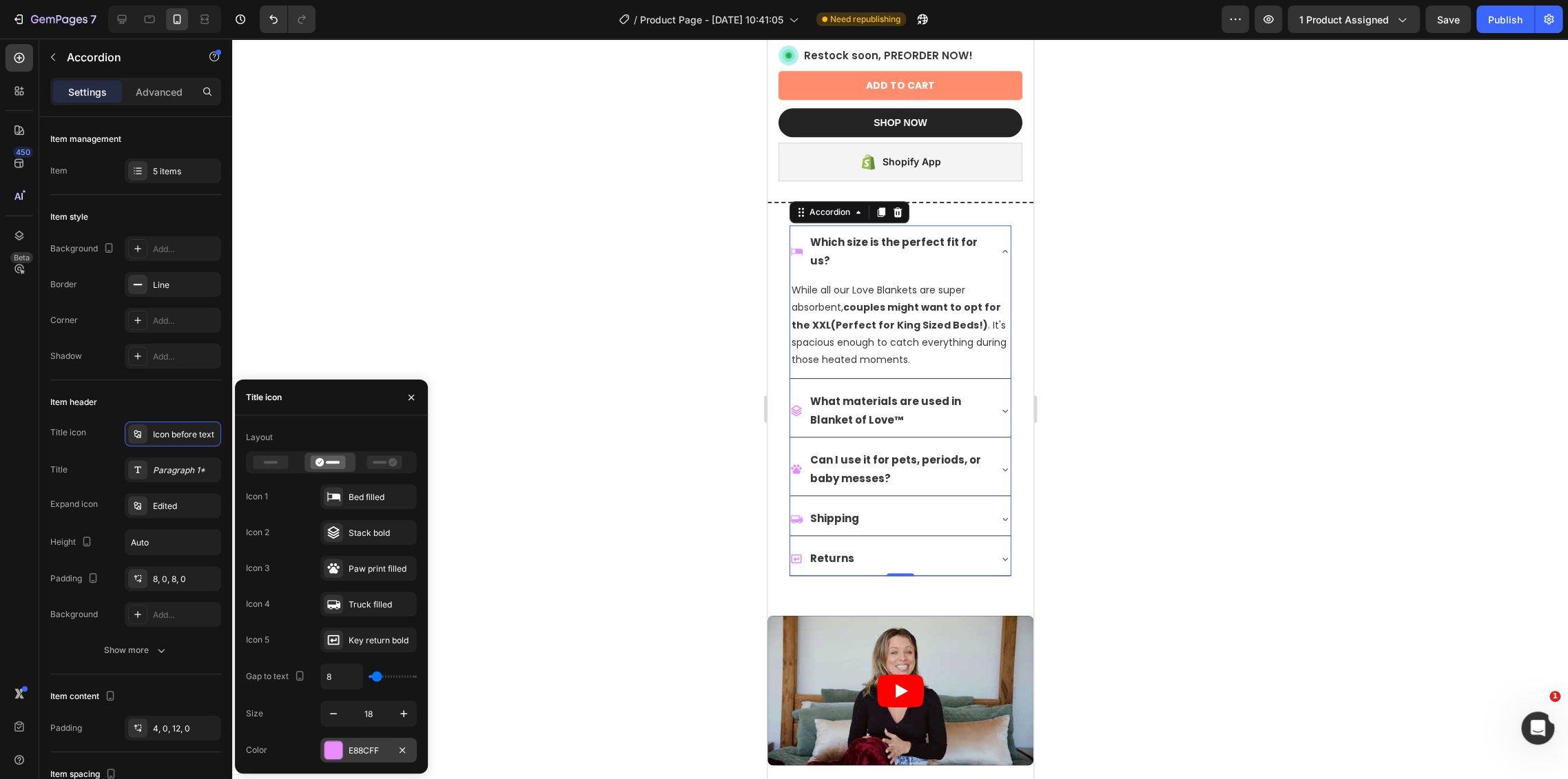
click at [349, 757] on div "E88CFF" at bounding box center [368, 750] width 97 height 25
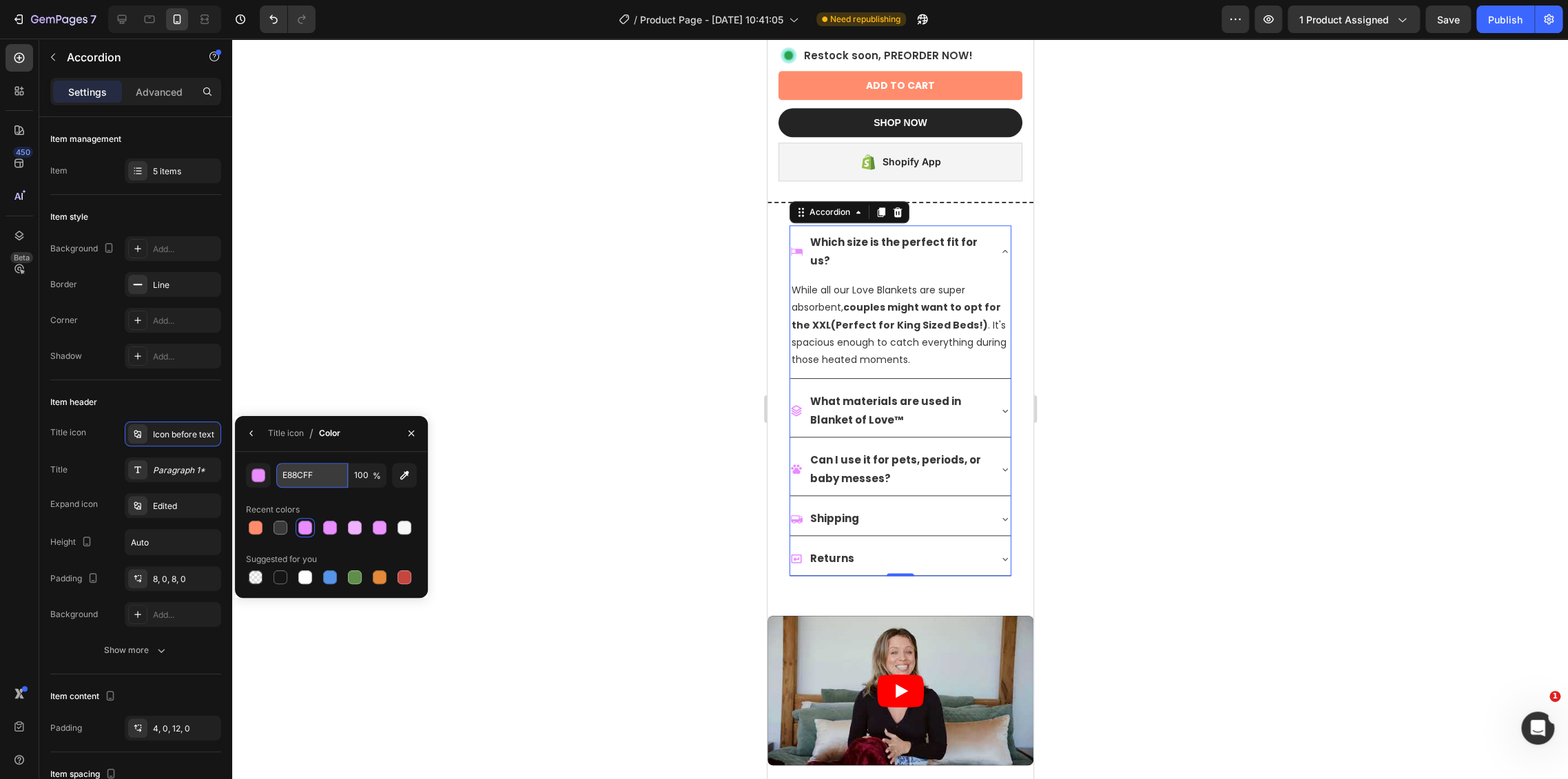
drag, startPoint x: 307, startPoint y: 479, endPoint x: 331, endPoint y: 477, distance: 24.1
click at [306, 479] on input "E88CFF" at bounding box center [312, 476] width 72 height 25
paste input "FF8D6D"
type input "FF8D6D"
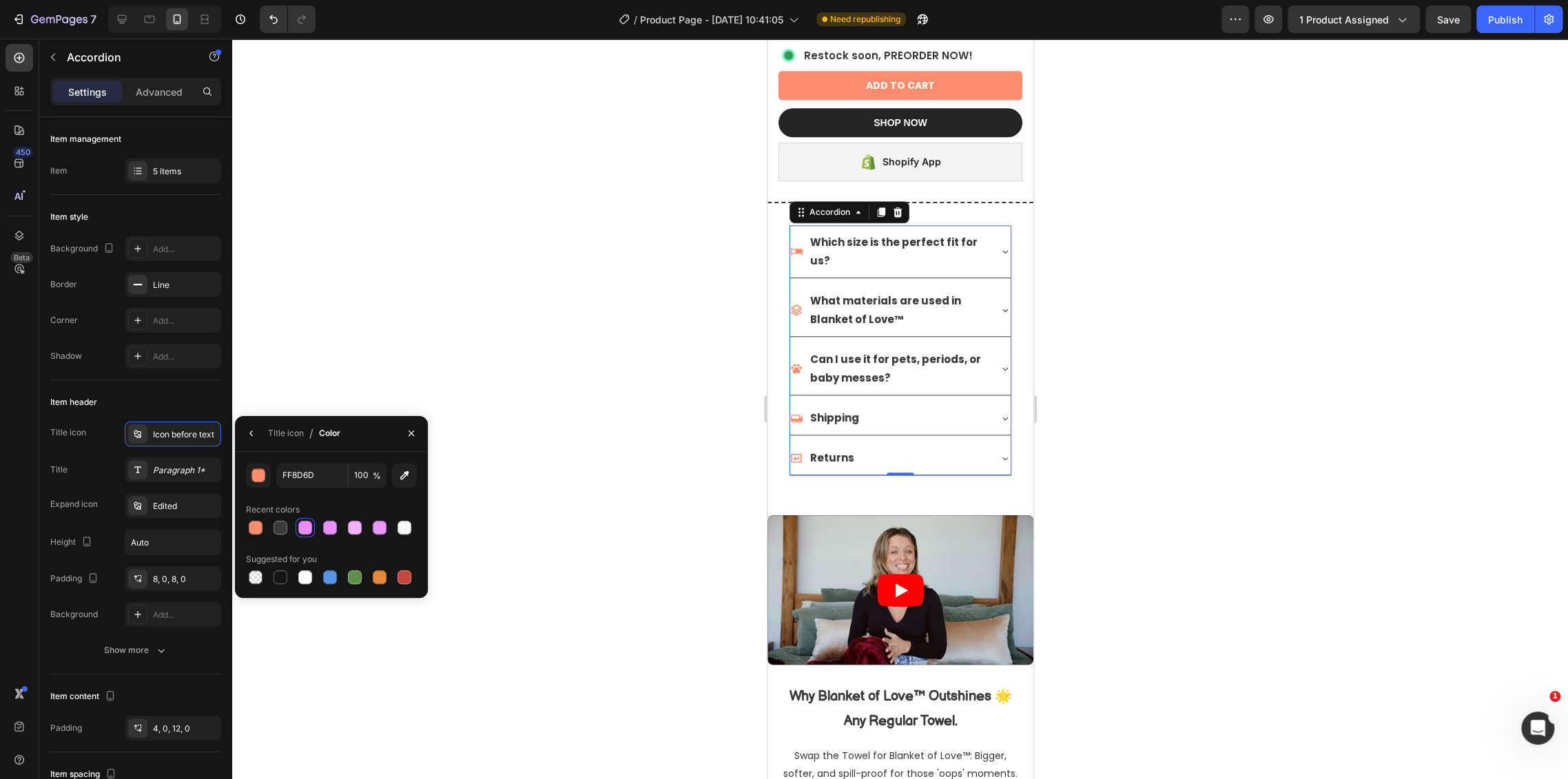
click at [684, 379] on div at bounding box center [900, 409] width 1336 height 741
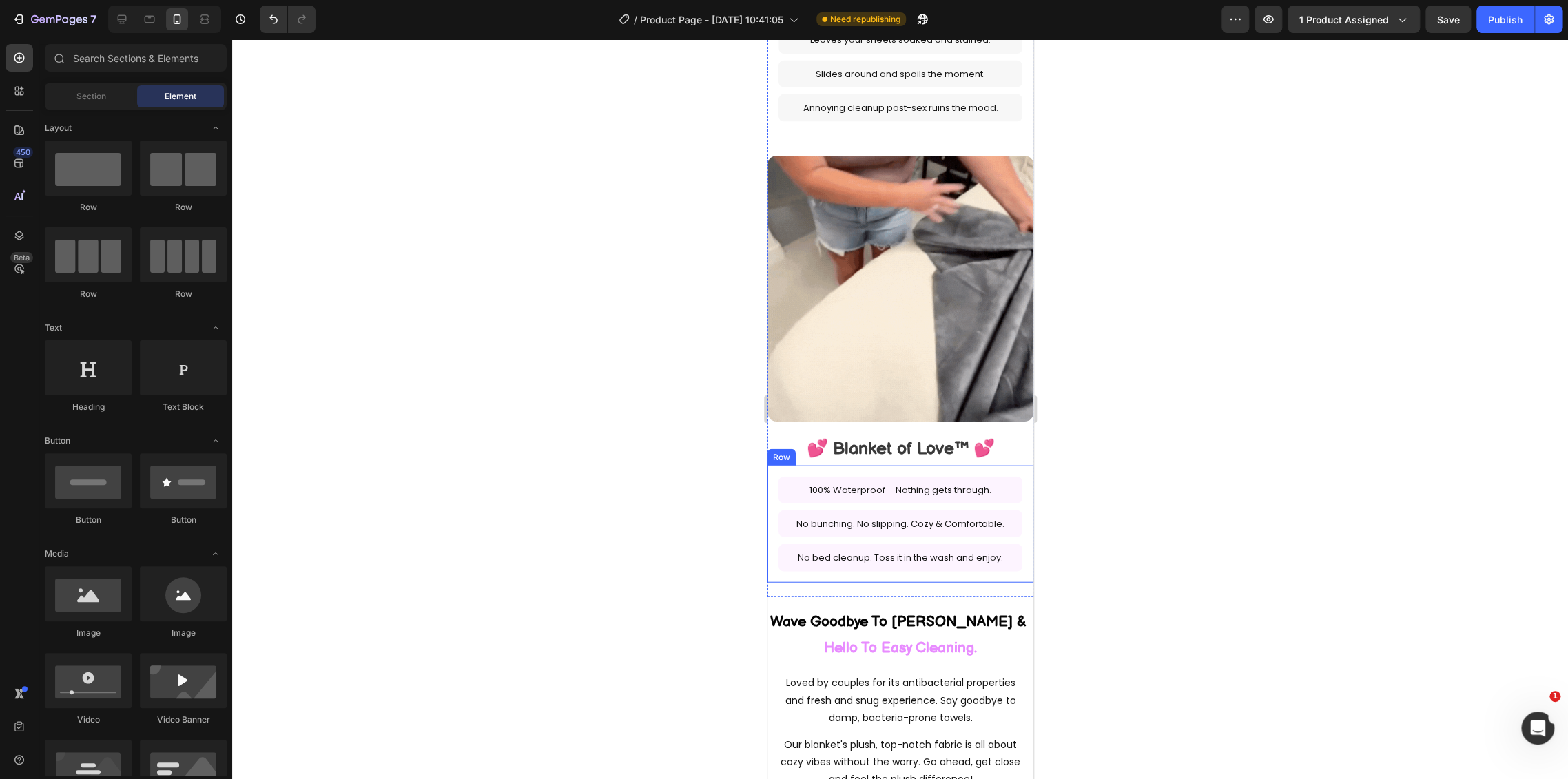
scroll to position [1965, 0]
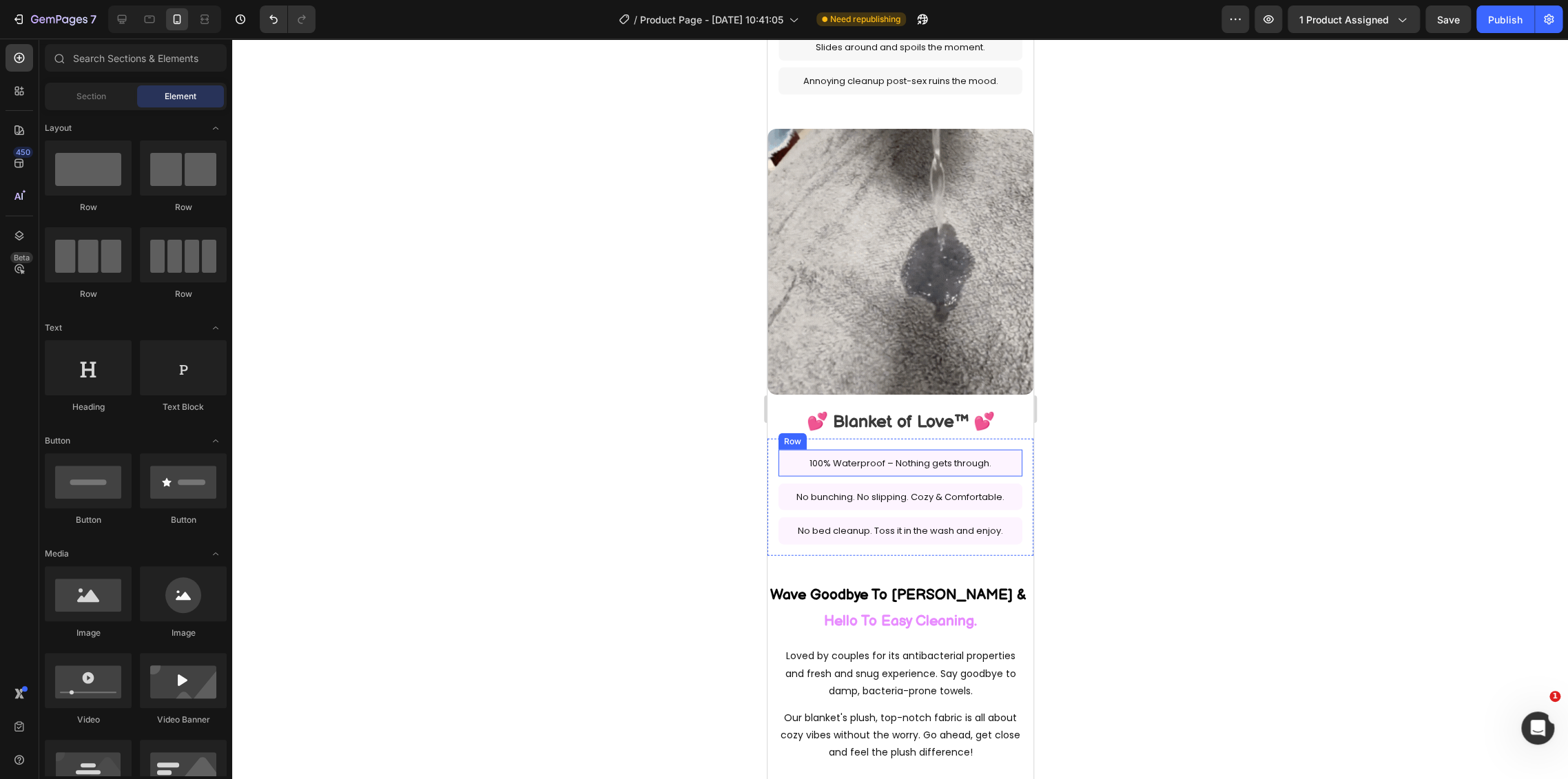
click at [1000, 450] on div "100% Waterproof – Nothing gets through. Text Block Row" at bounding box center [899, 463] width 244 height 27
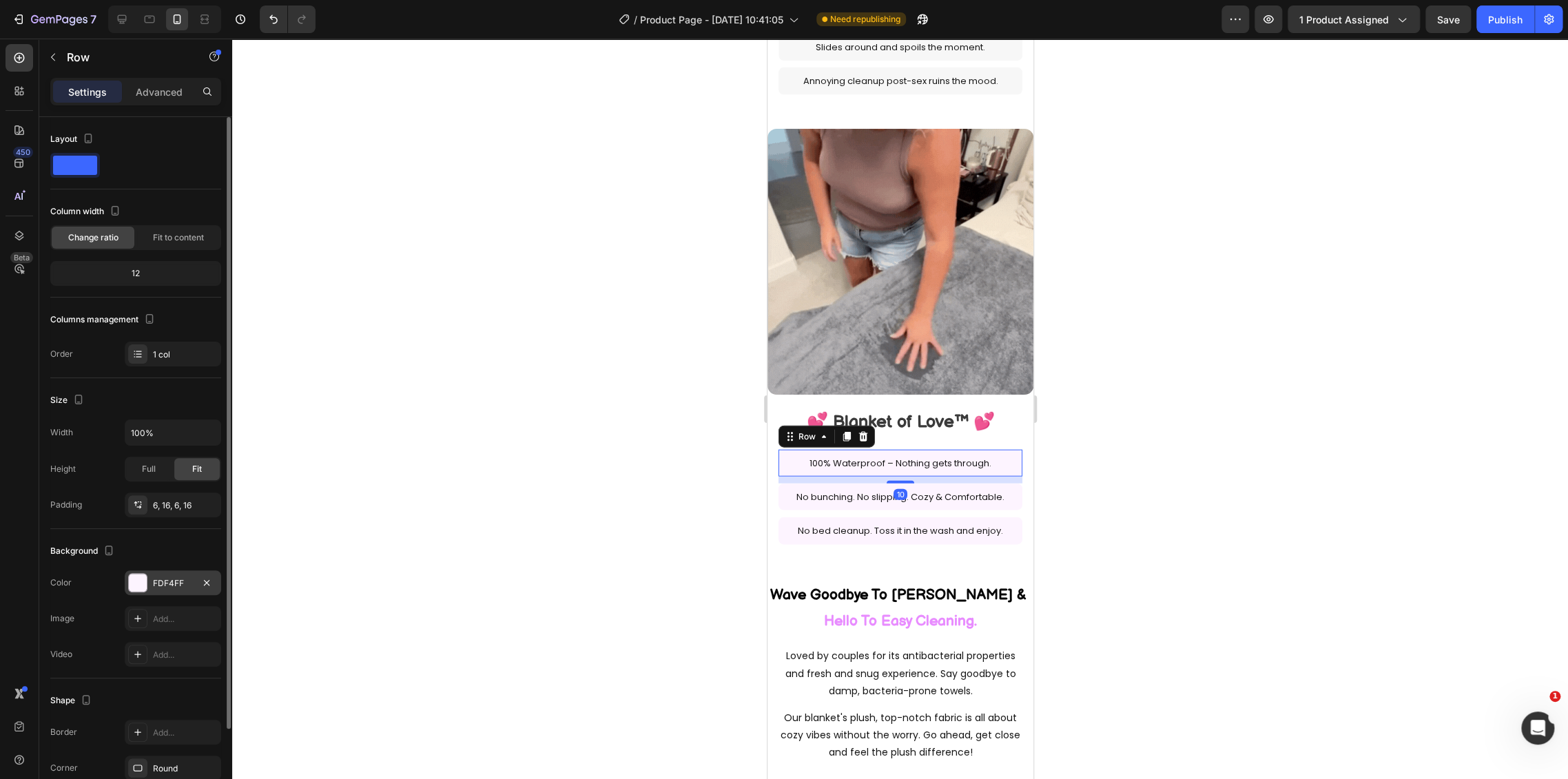
click at [164, 581] on div "FDF4FF" at bounding box center [173, 583] width 40 height 12
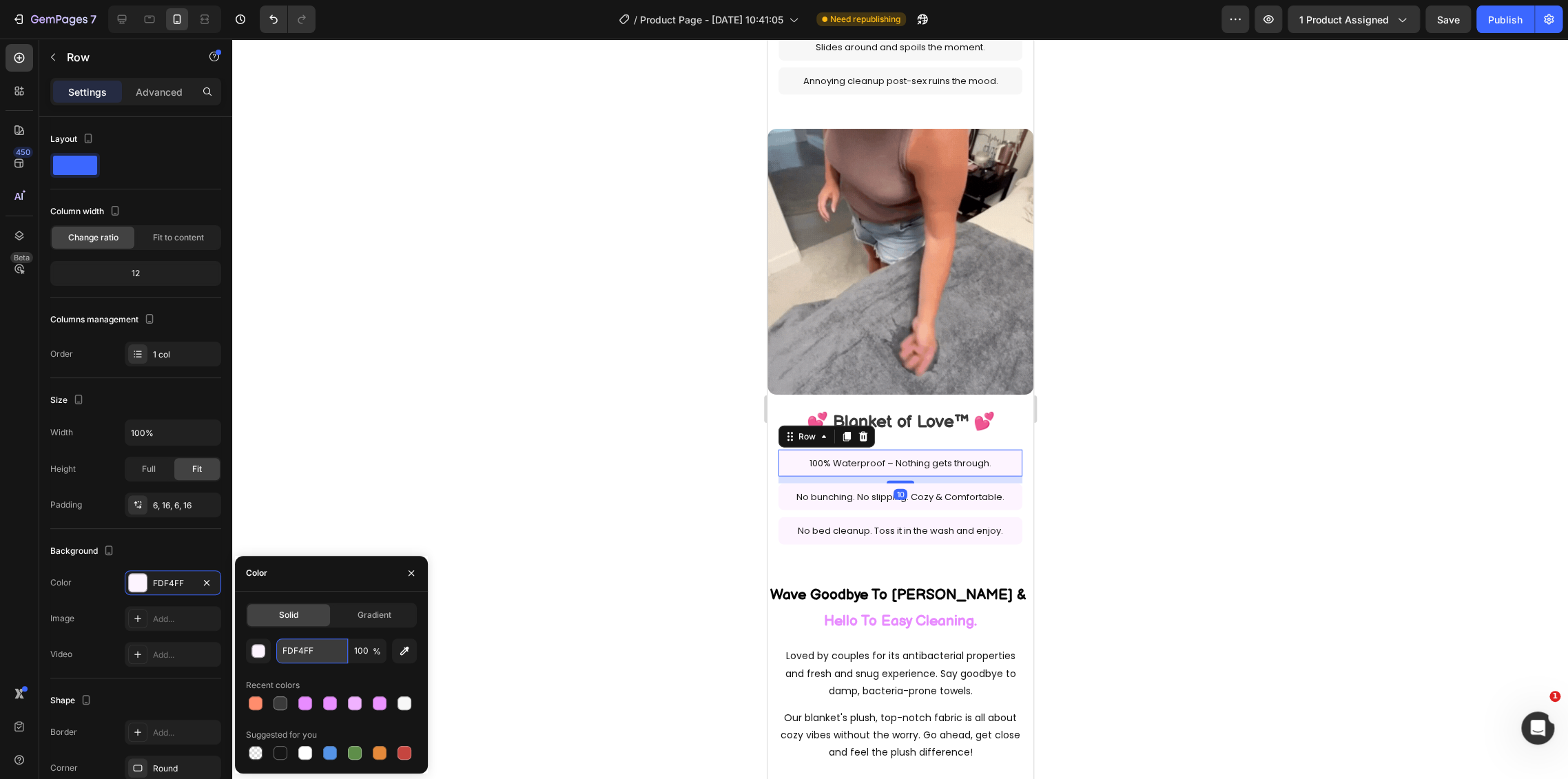
click at [303, 649] on input "FDF4FF" at bounding box center [312, 651] width 72 height 25
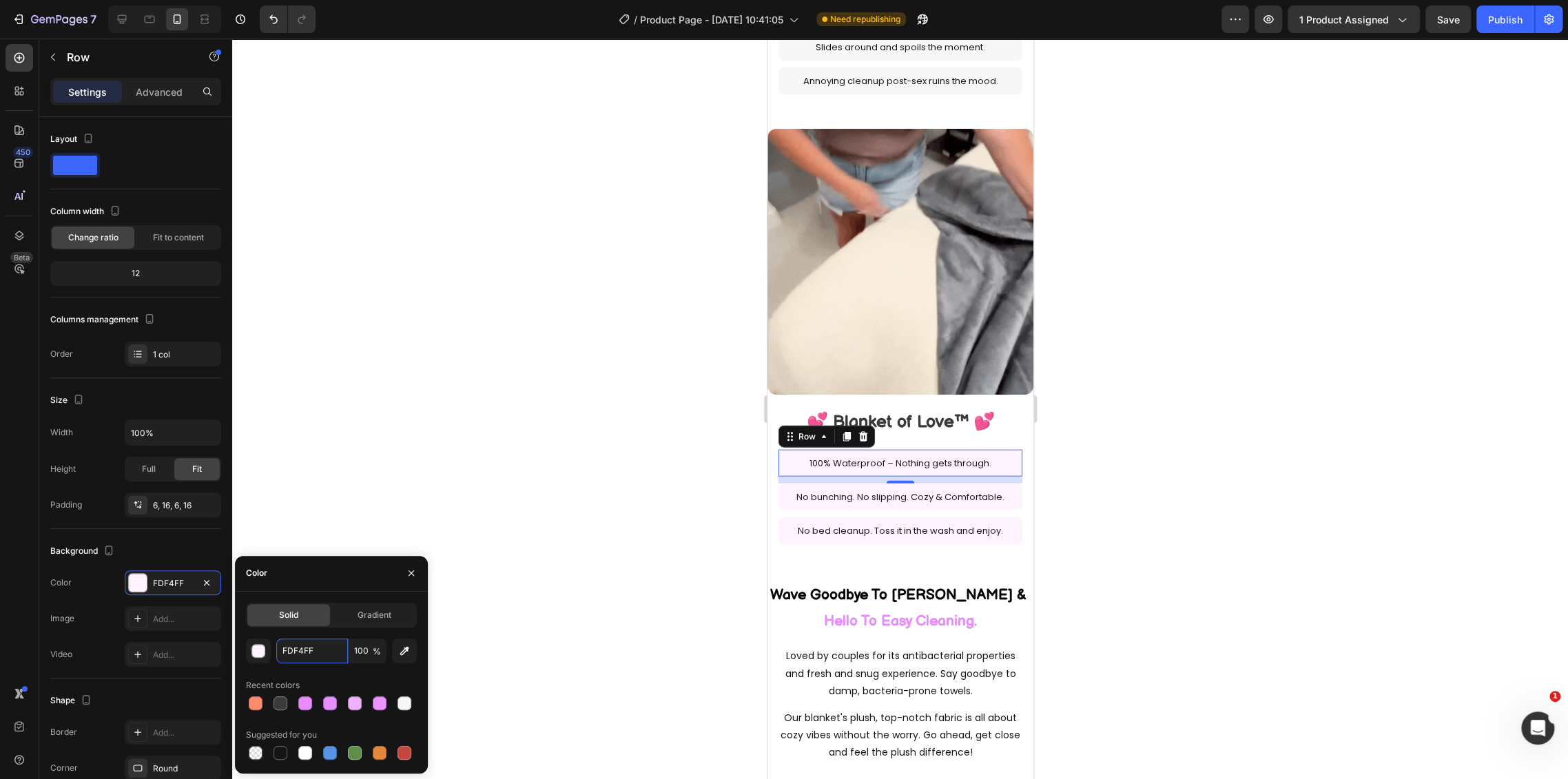
paste input "F8D6D"
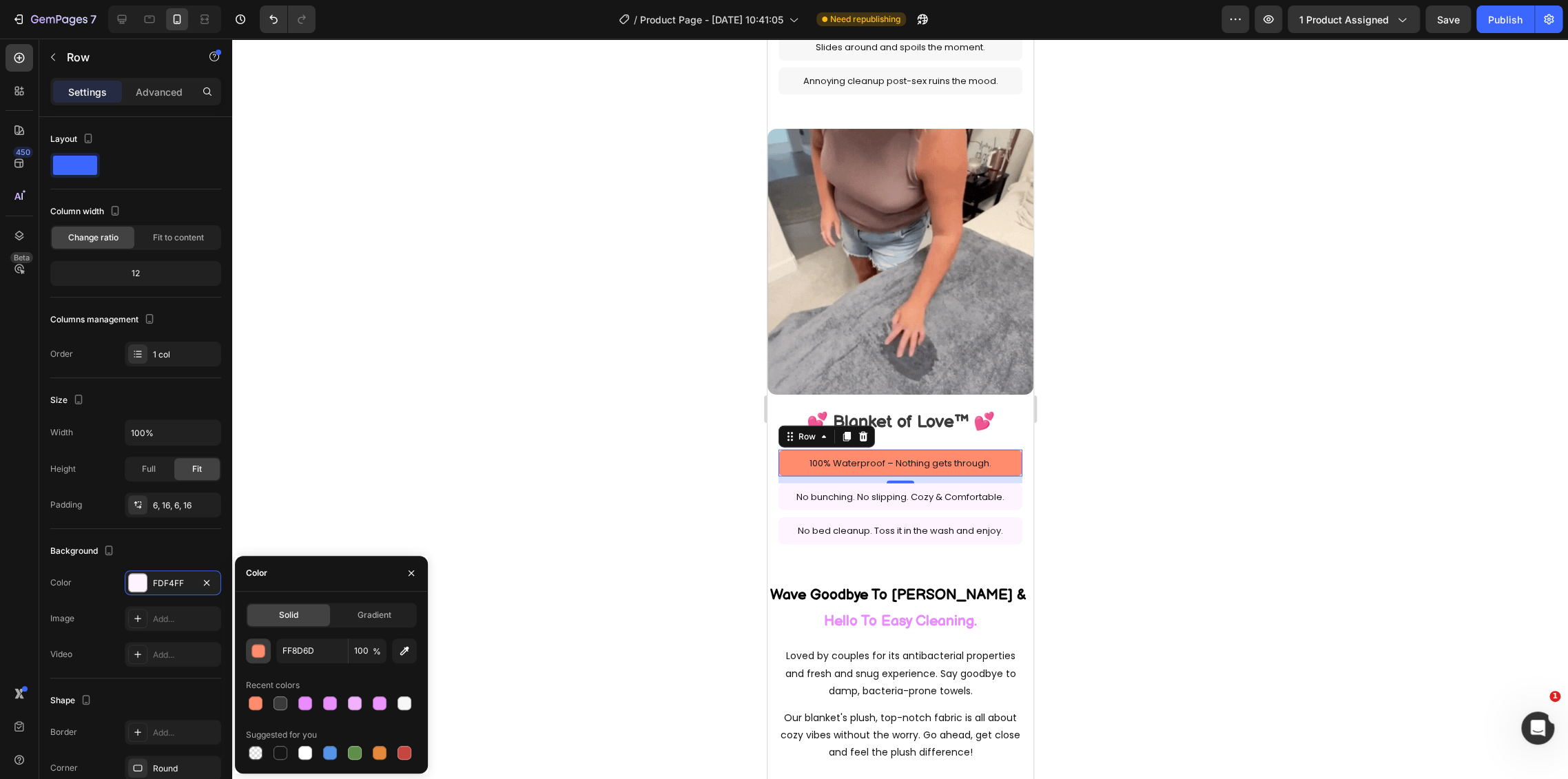
click at [262, 656] on div "button" at bounding box center [259, 652] width 13 height 13
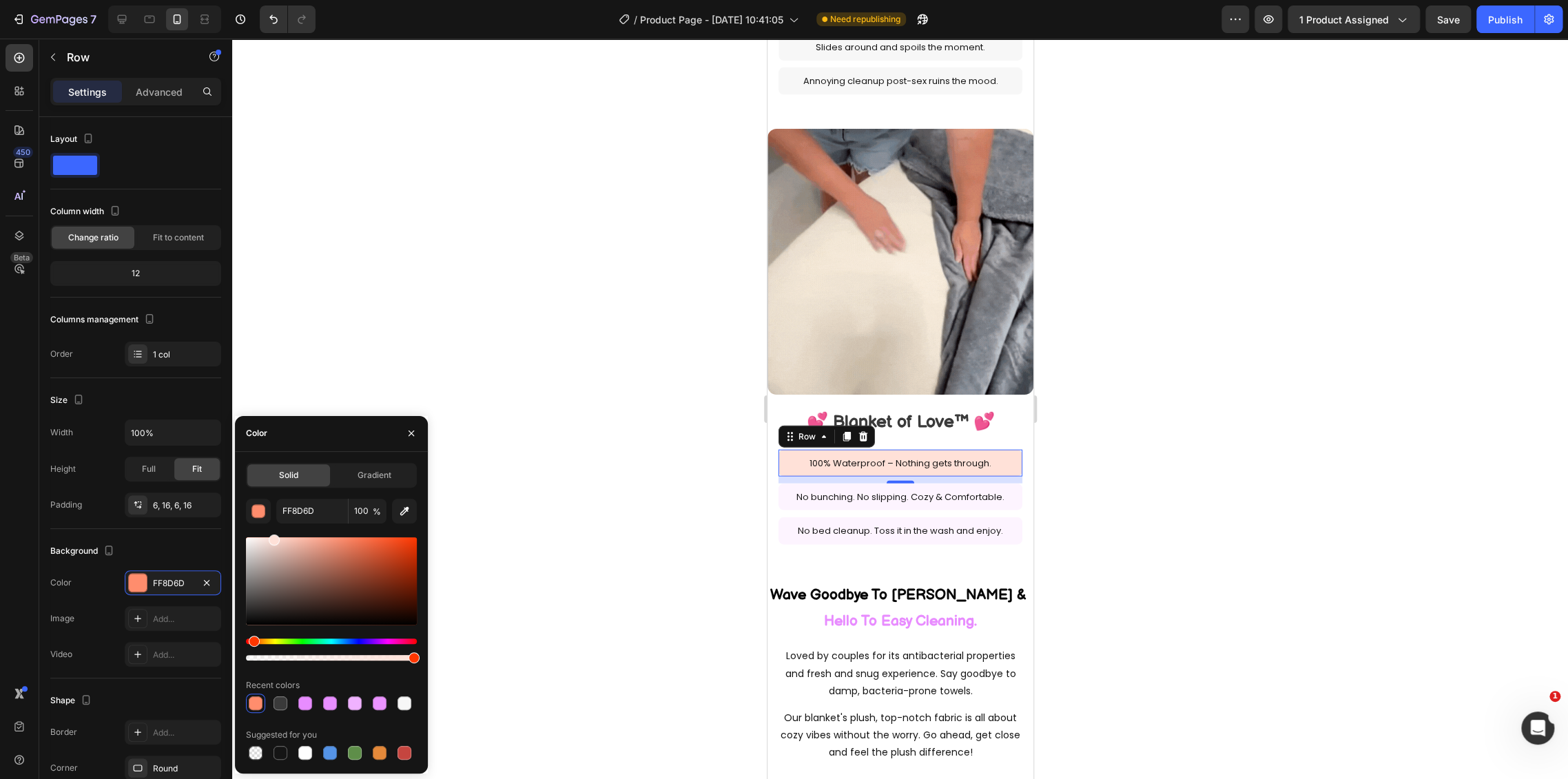
type input "FFE1D8"
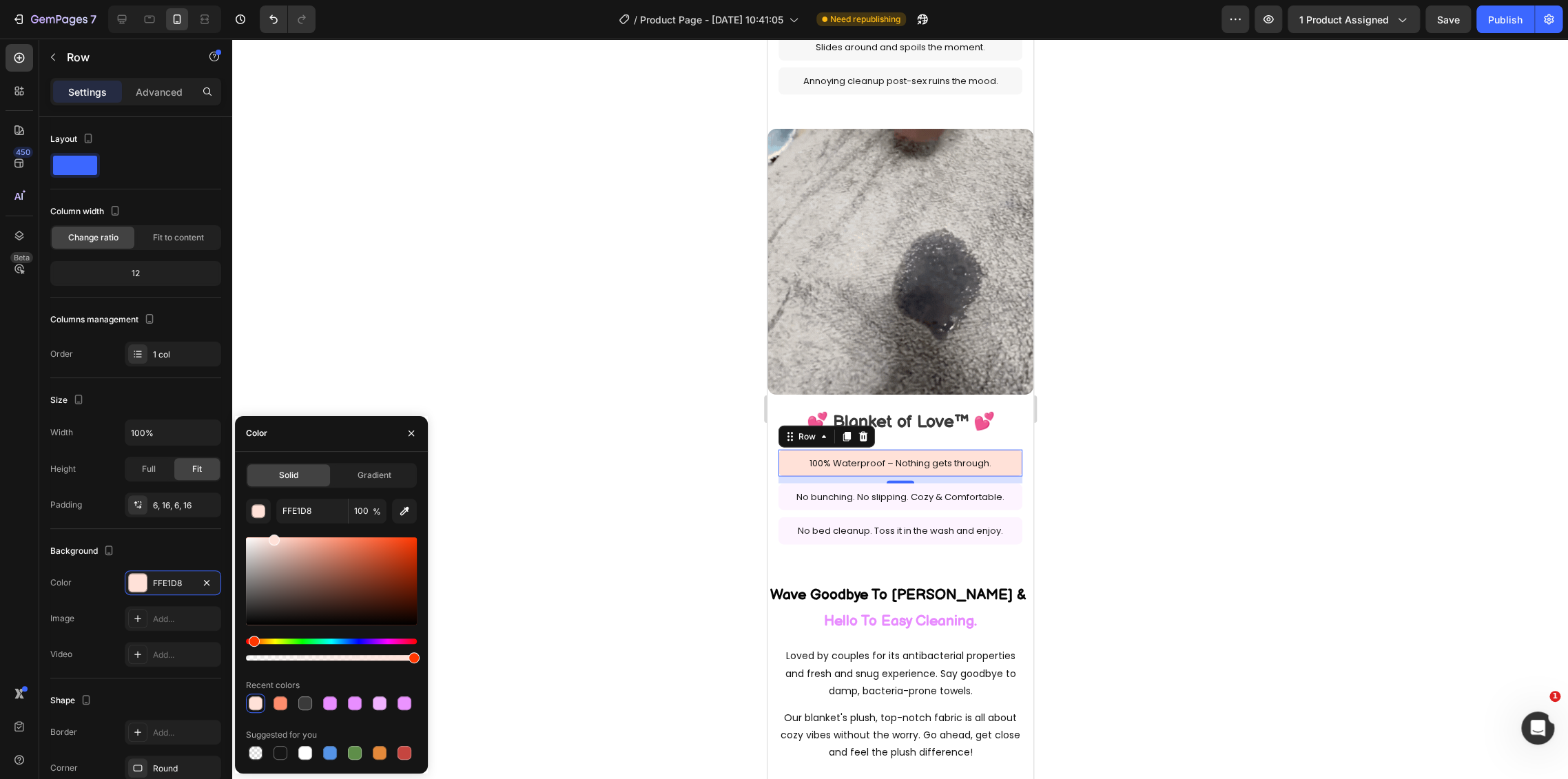
drag, startPoint x: 309, startPoint y: 540, endPoint x: 272, endPoint y: 530, distance: 38.3
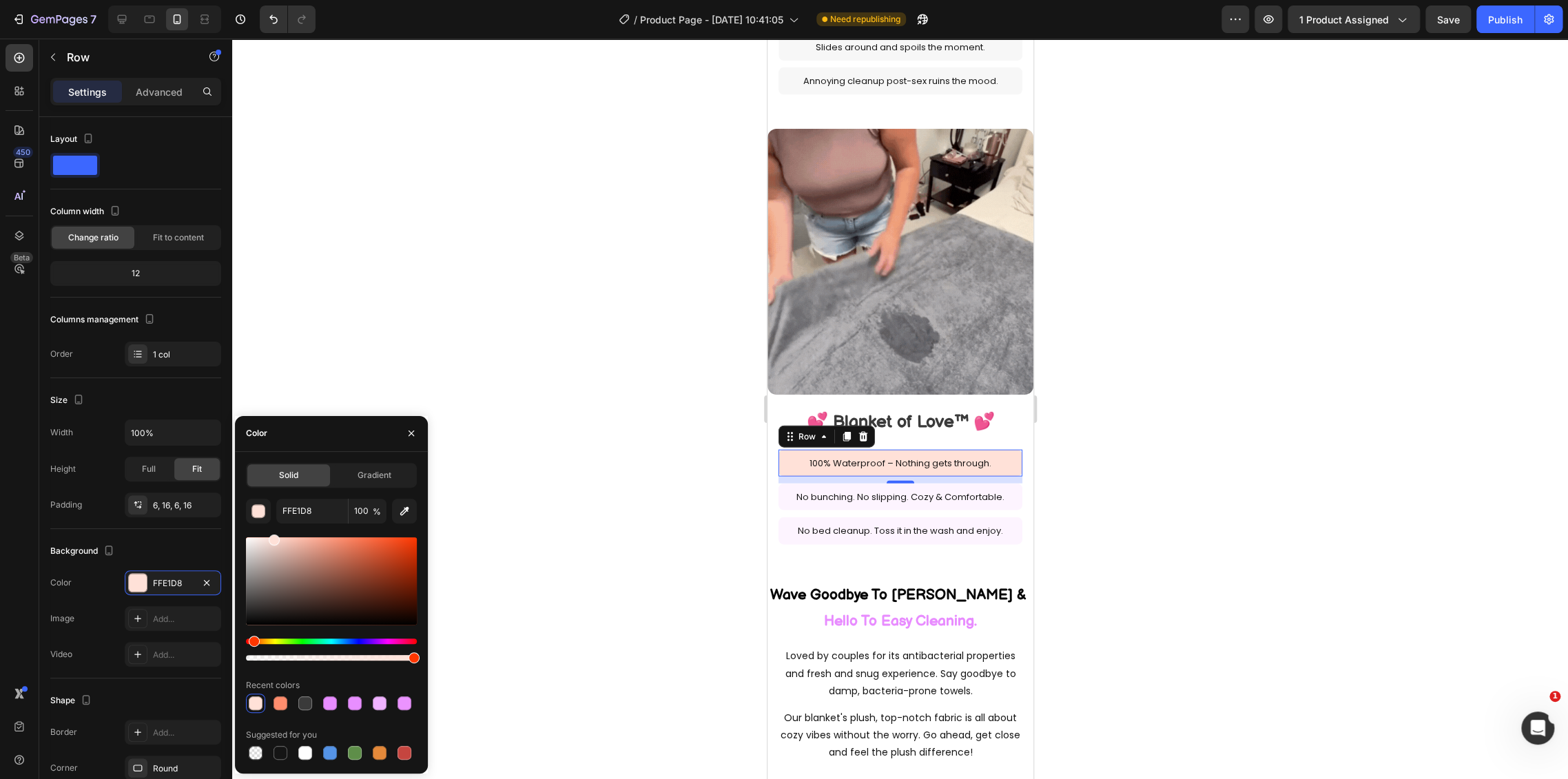
click at [272, 530] on div "FFE1D8 100 % Recent colors Suggested for you" at bounding box center [331, 631] width 171 height 264
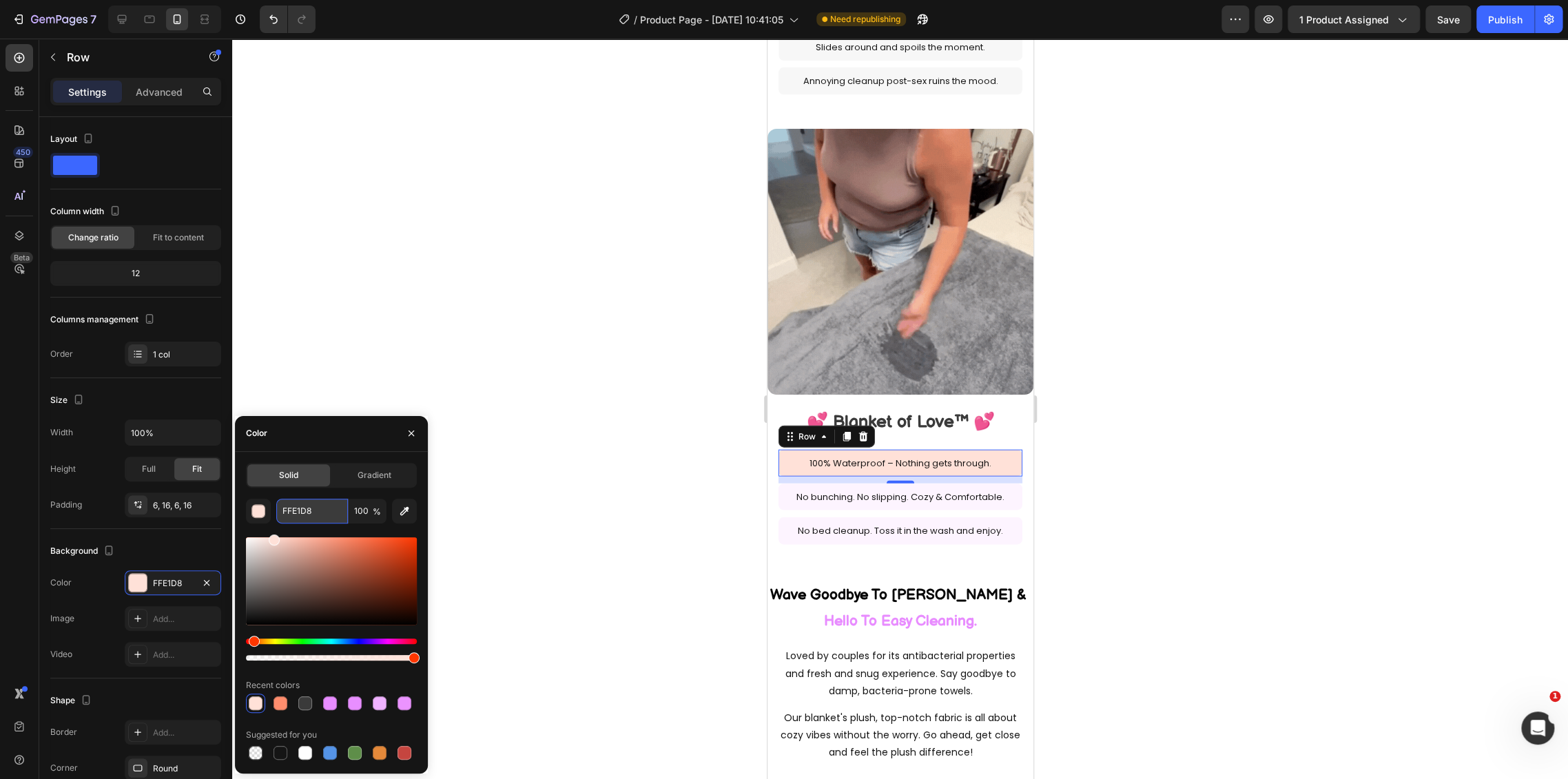
click at [289, 511] on input "FFE1D8" at bounding box center [312, 511] width 72 height 25
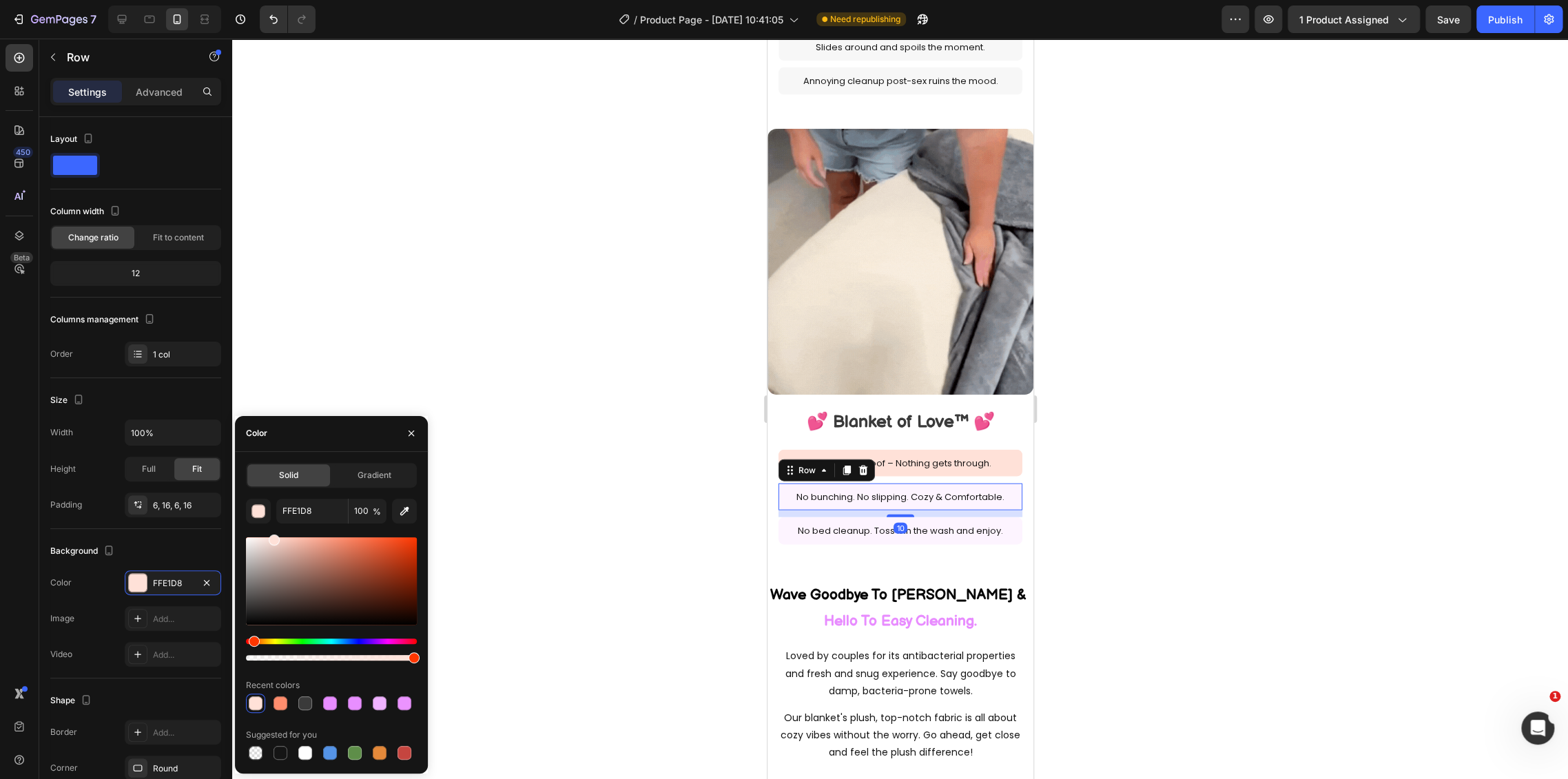
drag, startPoint x: 781, startPoint y: 474, endPoint x: 1411, endPoint y: 558, distance: 635.6
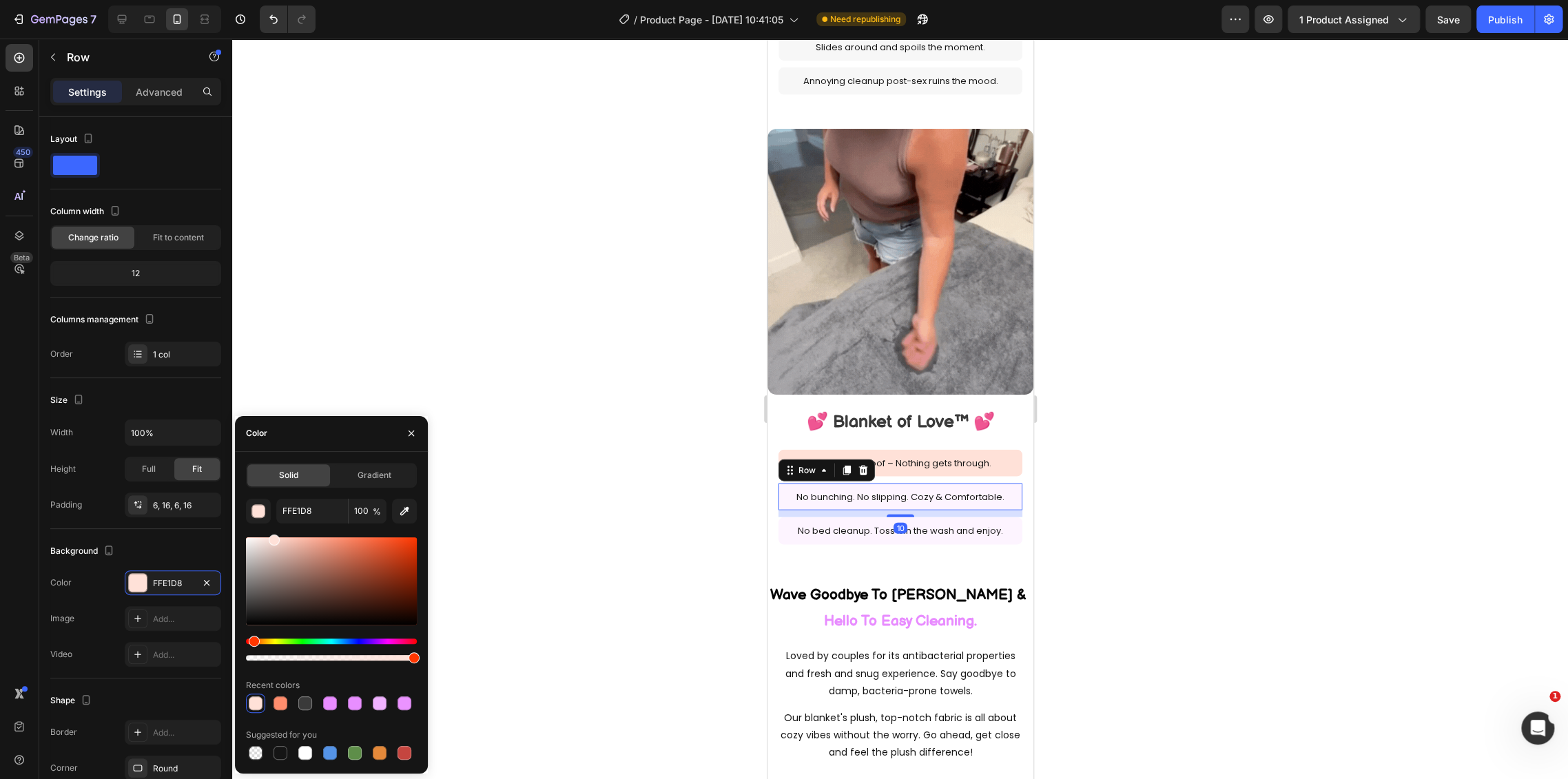
click at [781, 483] on div "No bunching. No slipping. Cozy & Comfortable. Text Block Row 10" at bounding box center [899, 497] width 244 height 27
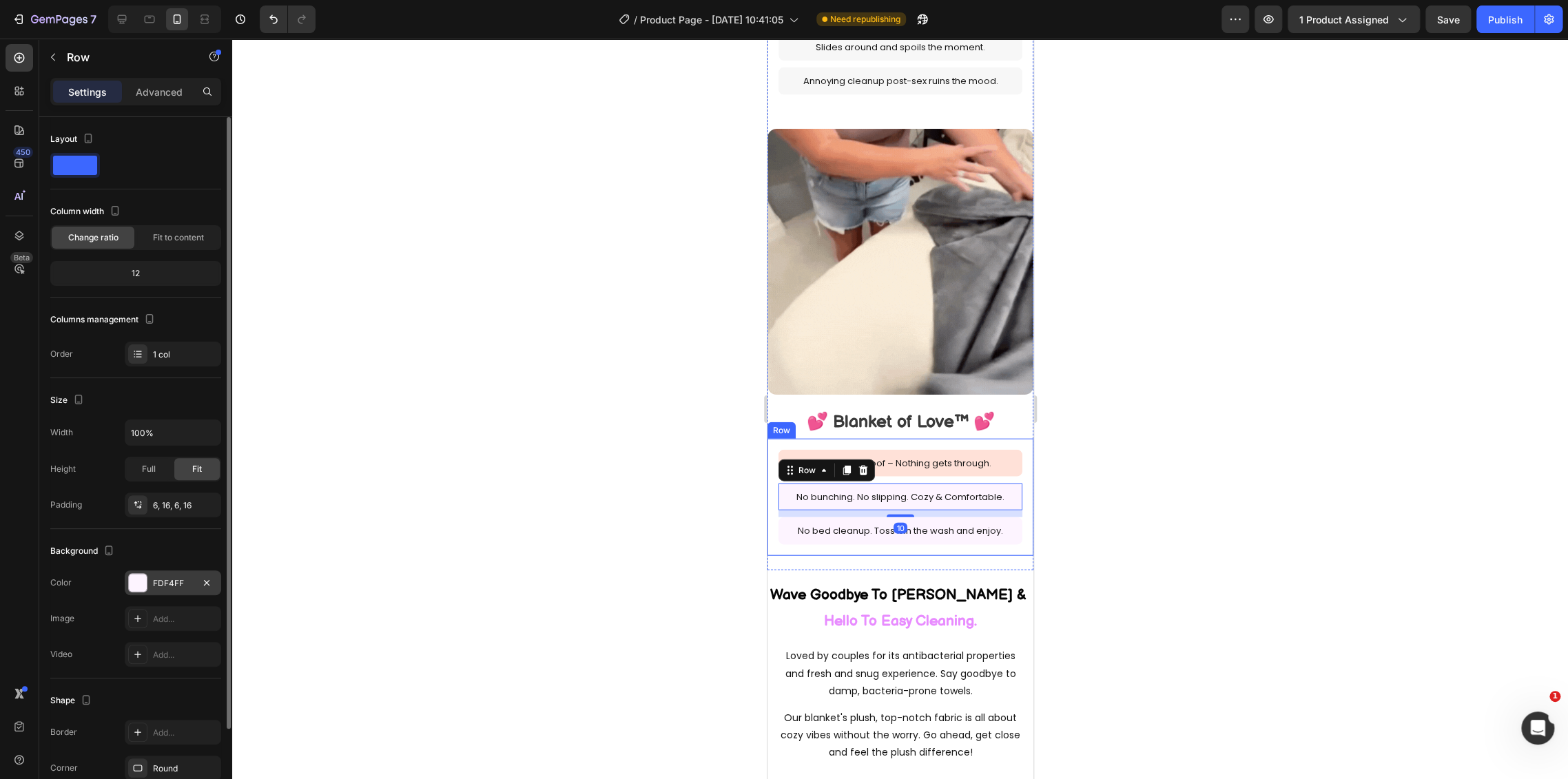
click at [177, 574] on div "FDF4FF" at bounding box center [172, 583] width 97 height 25
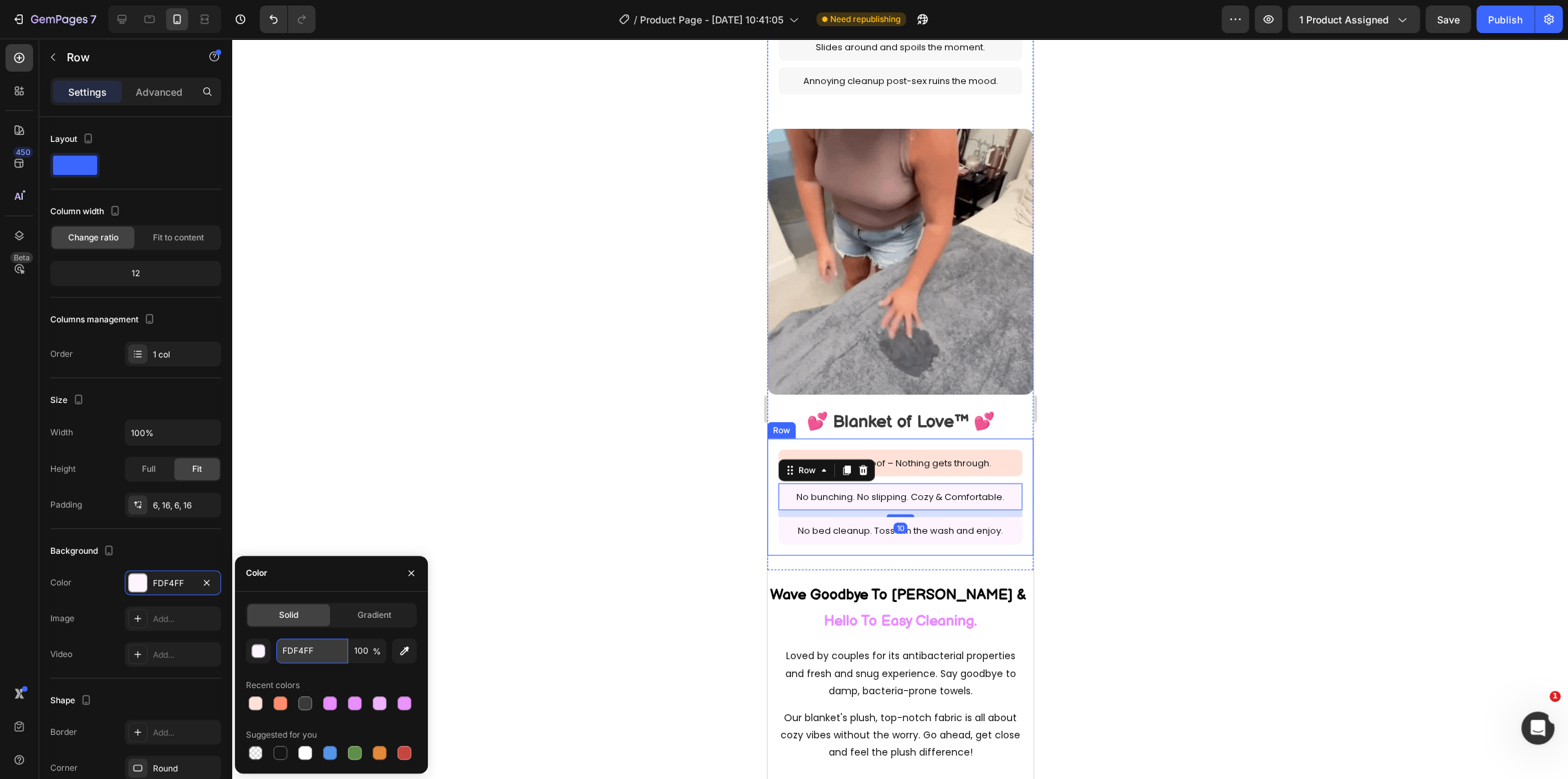
click at [313, 658] on input "FDF4FF" at bounding box center [312, 651] width 72 height 25
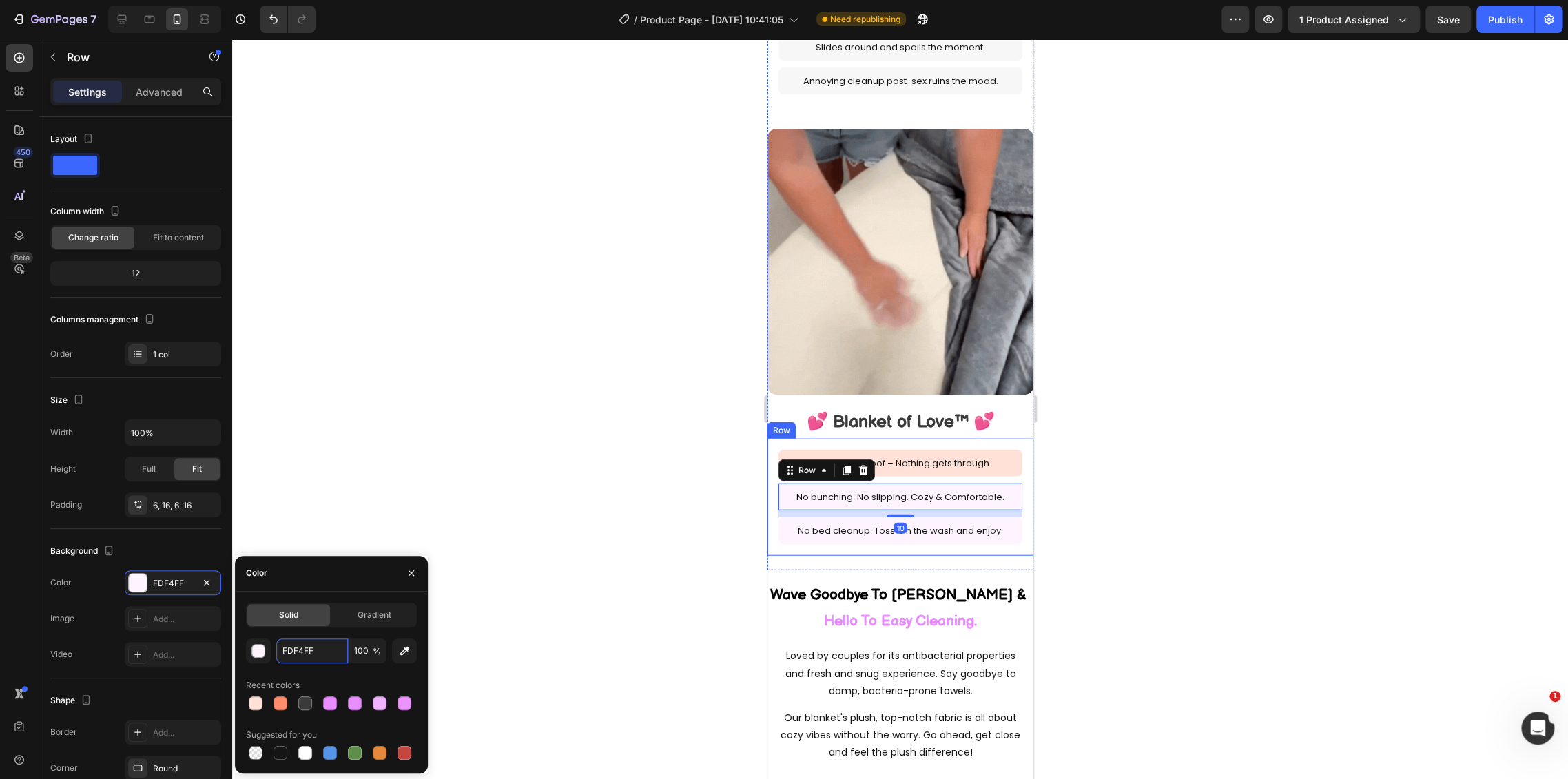
paste input "FE1D8"
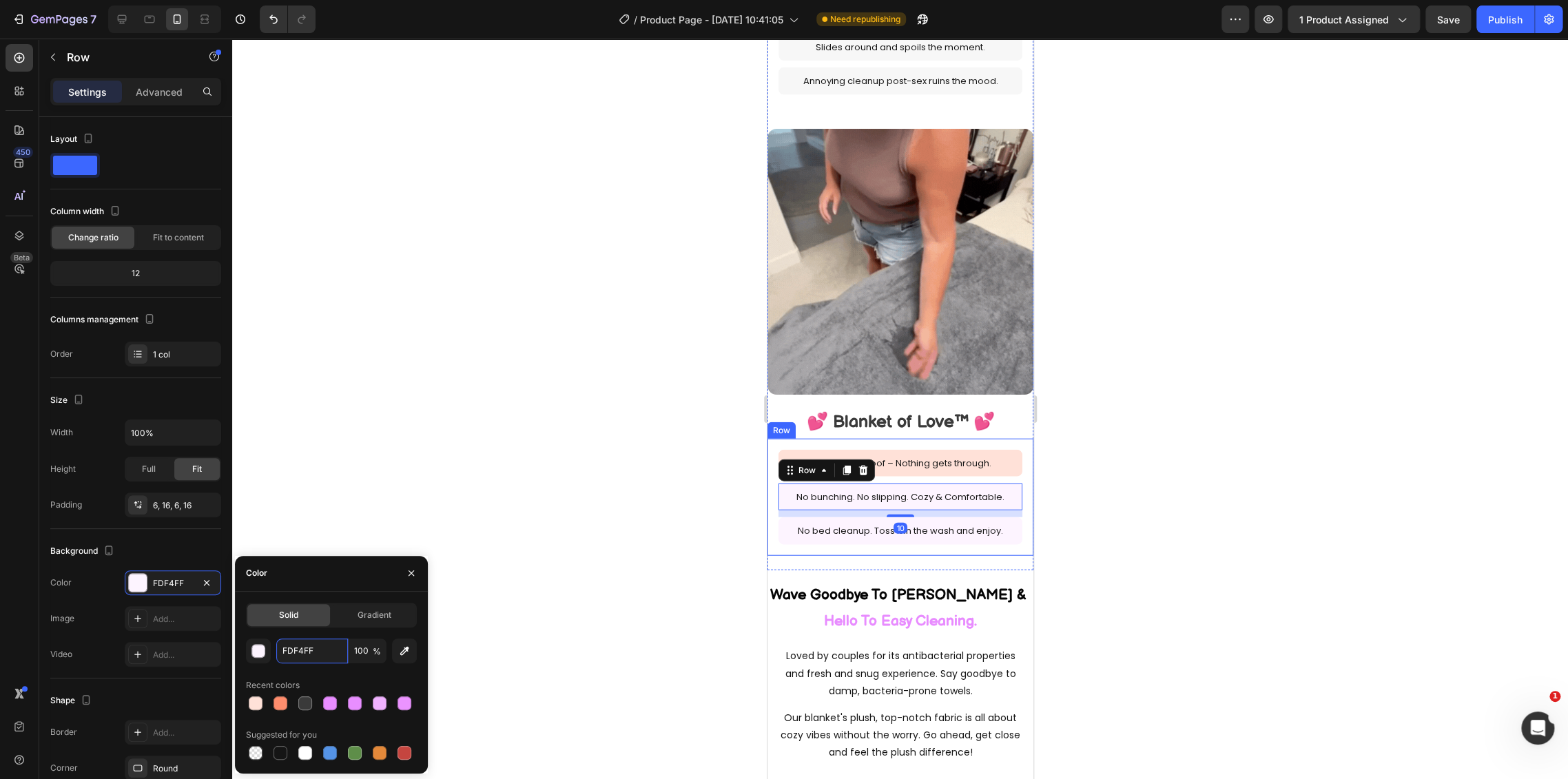
type input "FFE1D8"
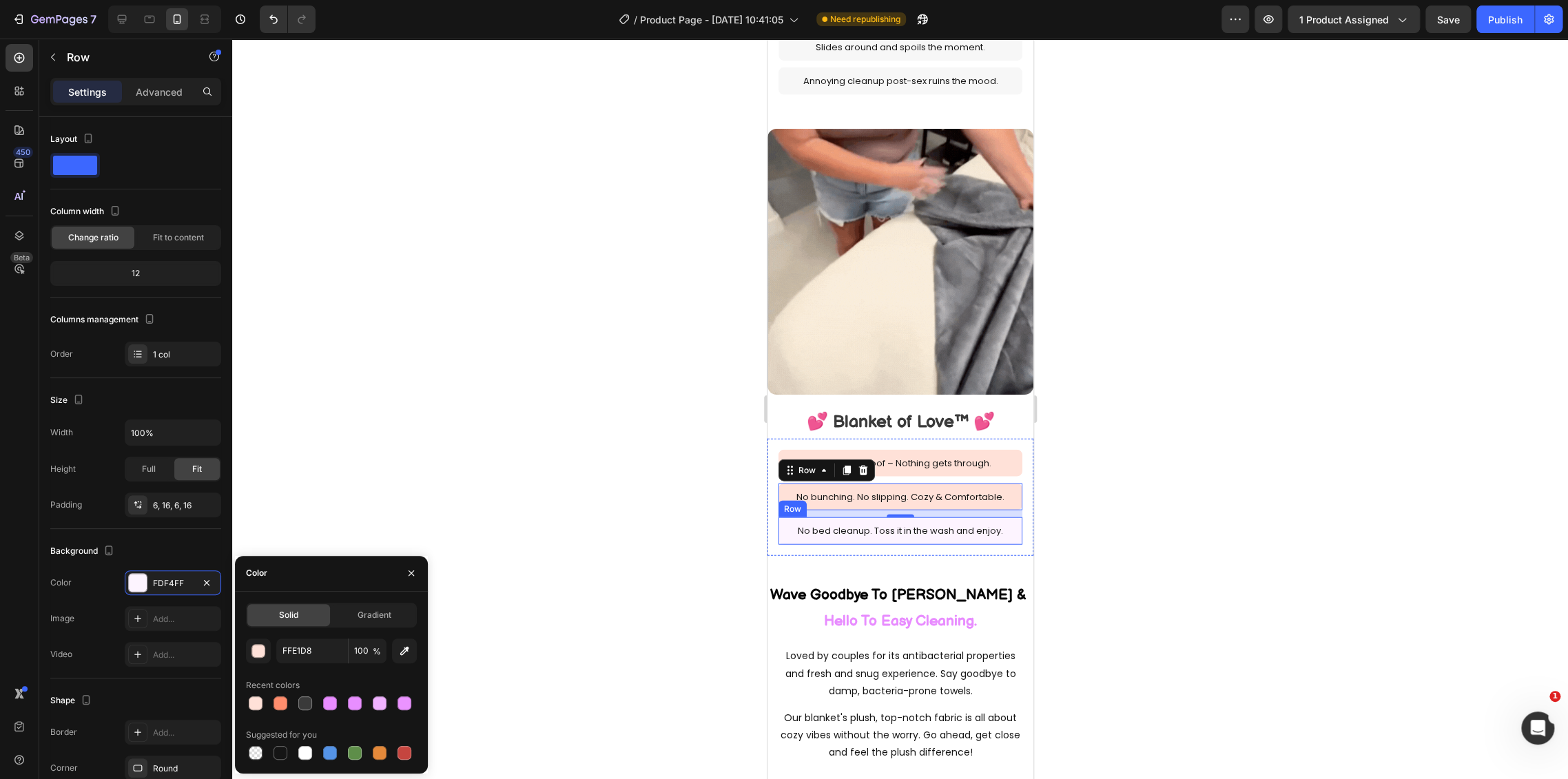
click at [782, 518] on div "No bed cleanup. Toss it in the wash and enjoy. Text Block Row" at bounding box center [899, 531] width 244 height 27
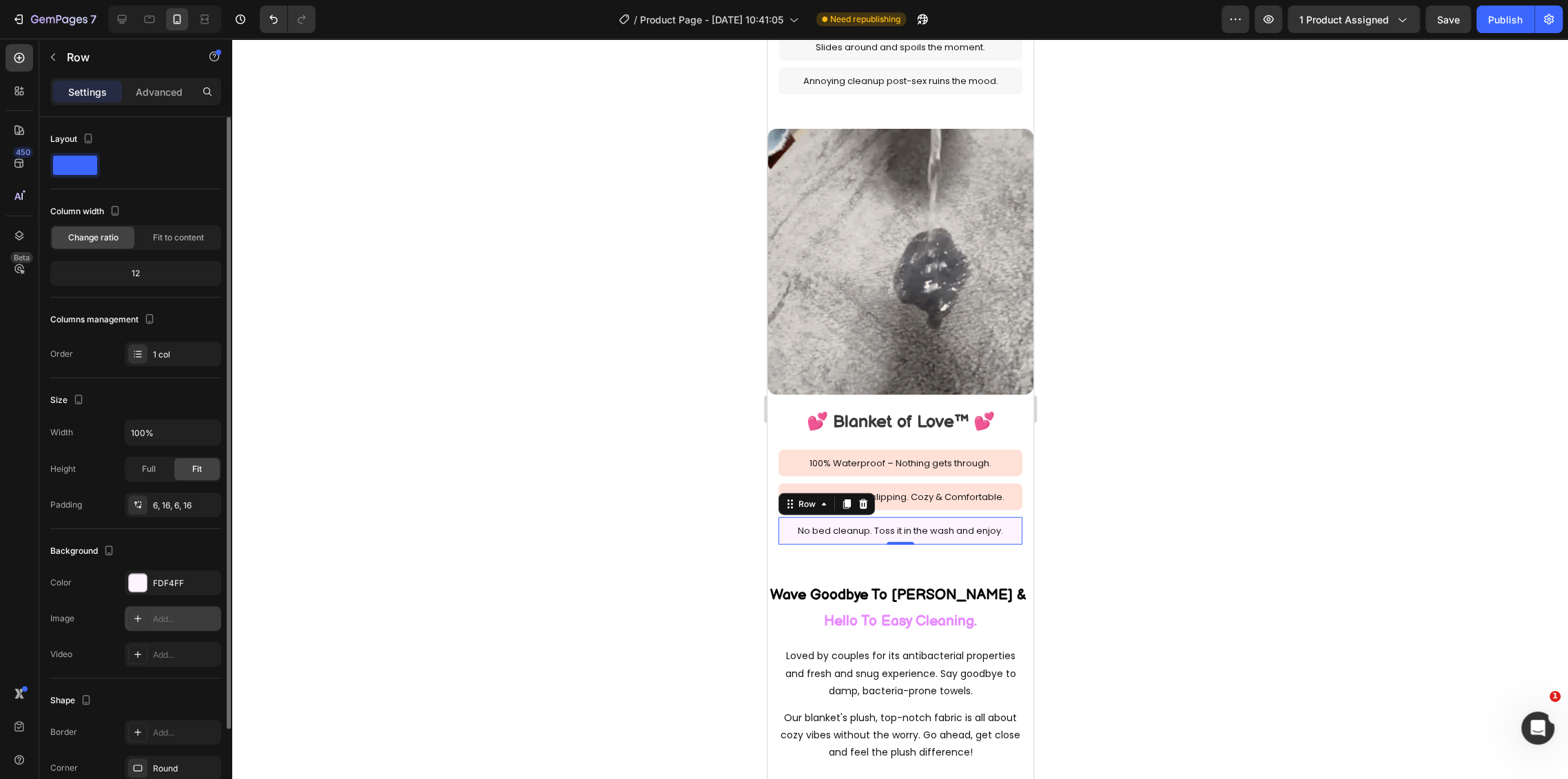
drag, startPoint x: 152, startPoint y: 585, endPoint x: 209, endPoint y: 608, distance: 61.5
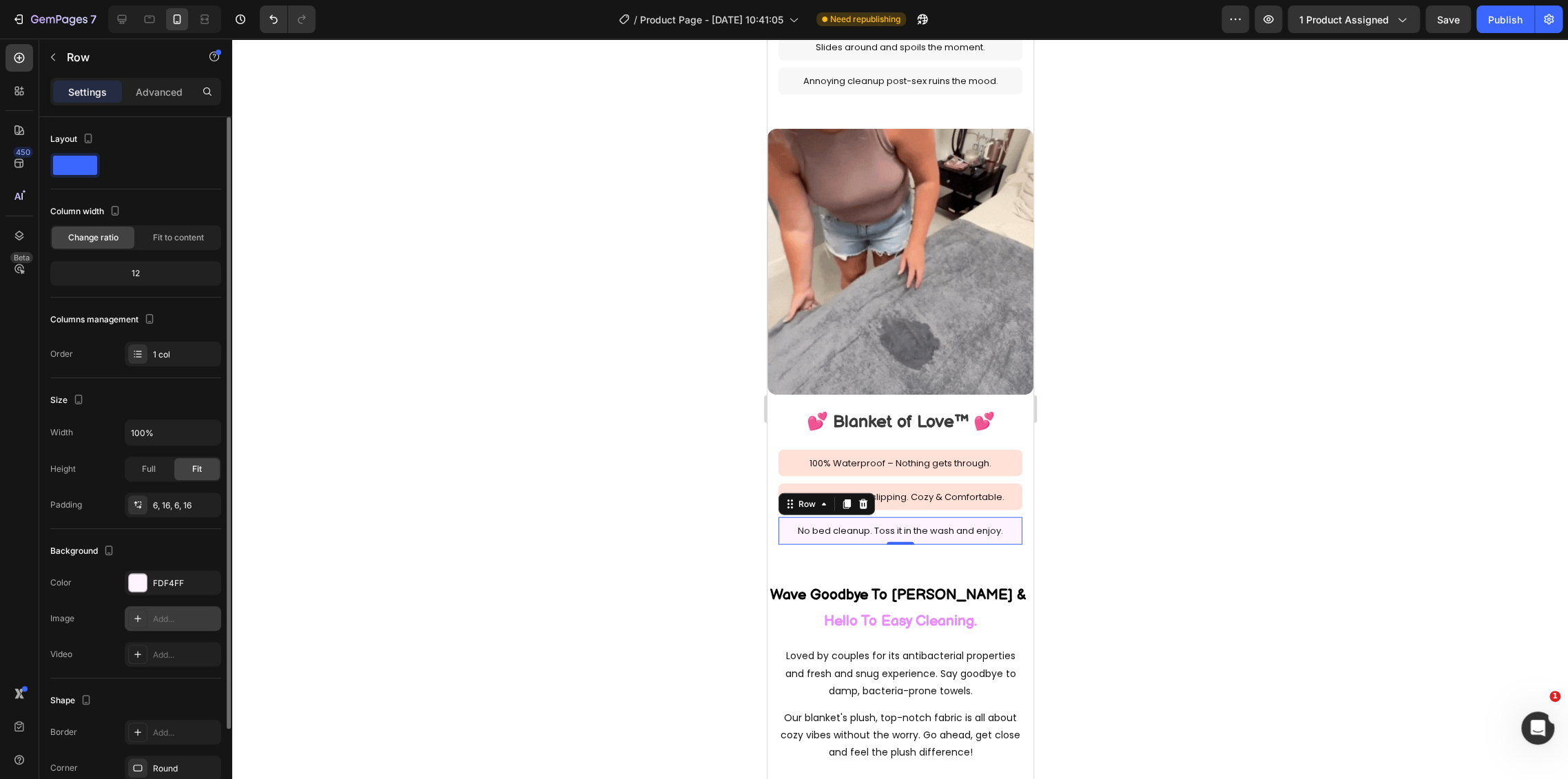
click at [153, 584] on div "FDF4FF" at bounding box center [186, 583] width 65 height 12
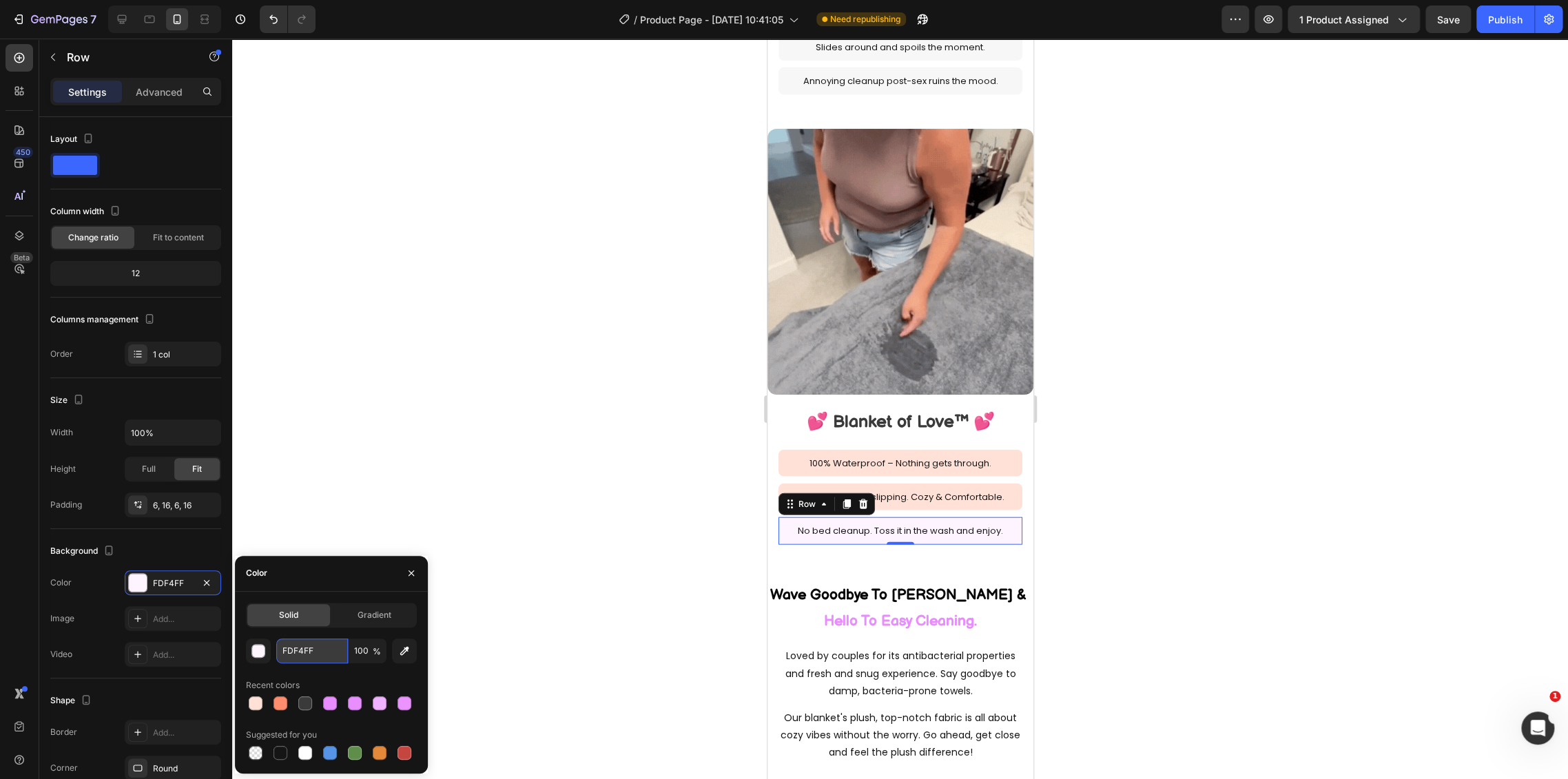
click at [303, 655] on input "FDF4FF" at bounding box center [312, 651] width 72 height 25
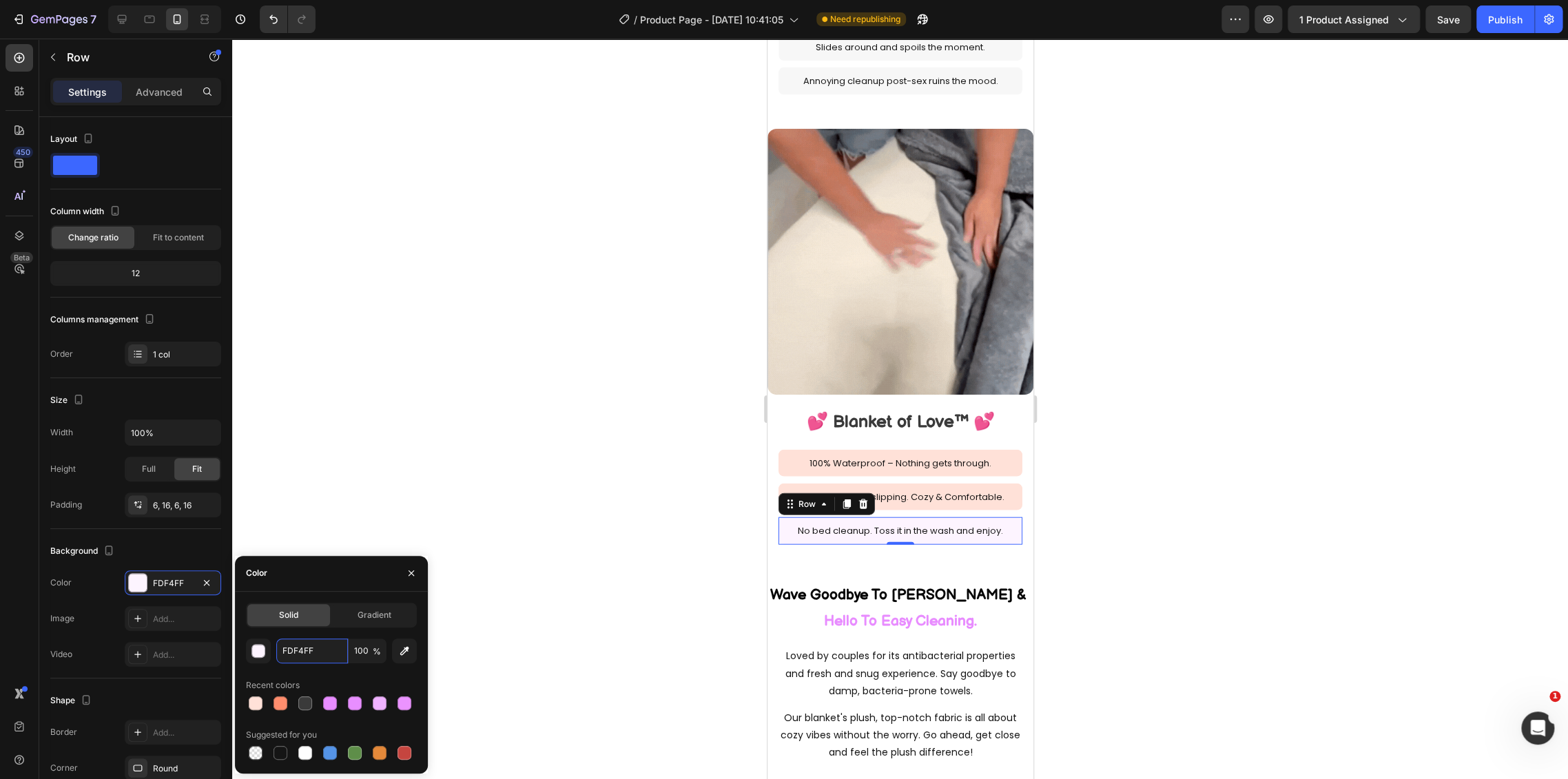
paste input "FE1D8"
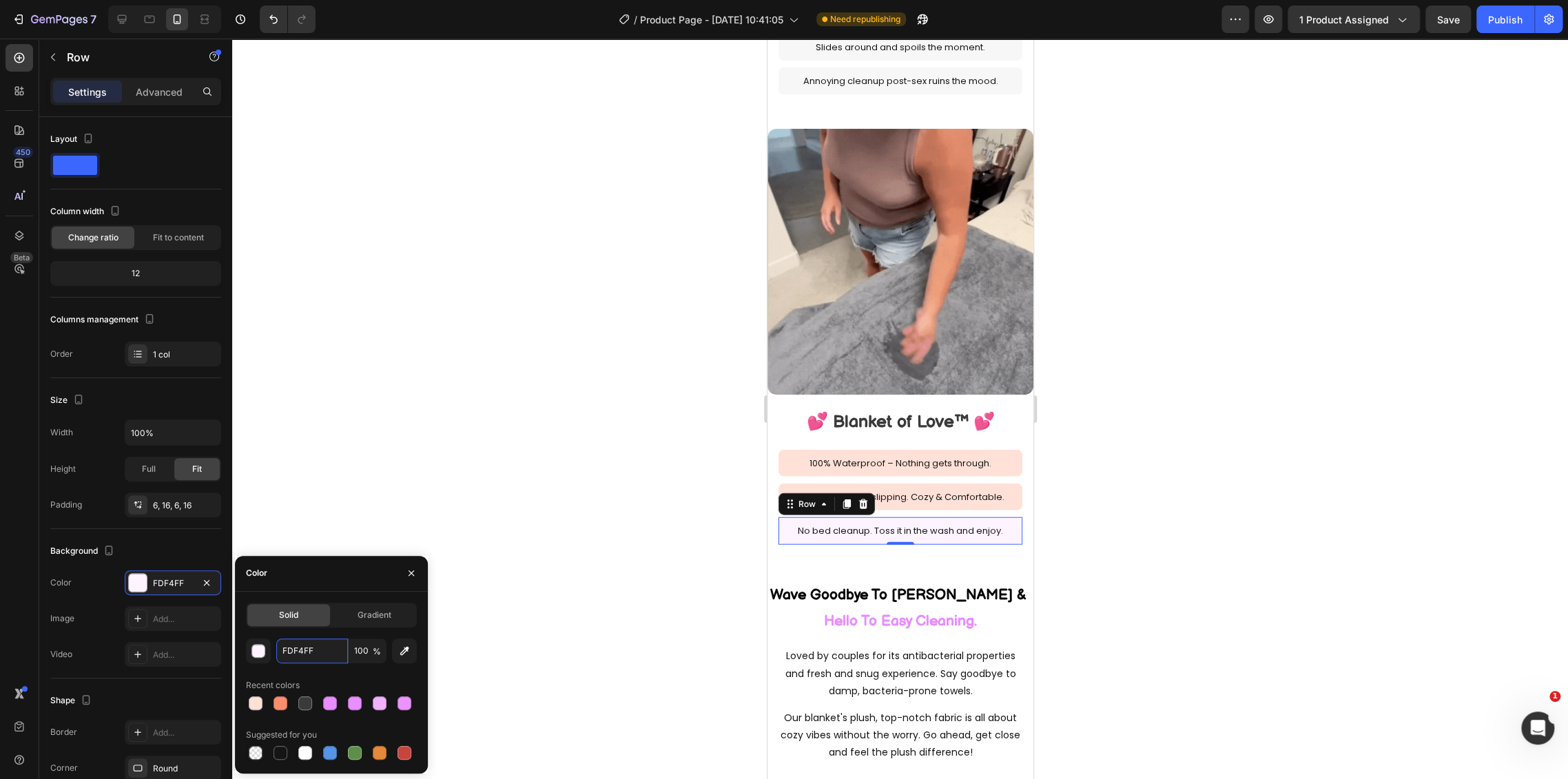
type input "FFE1D8"
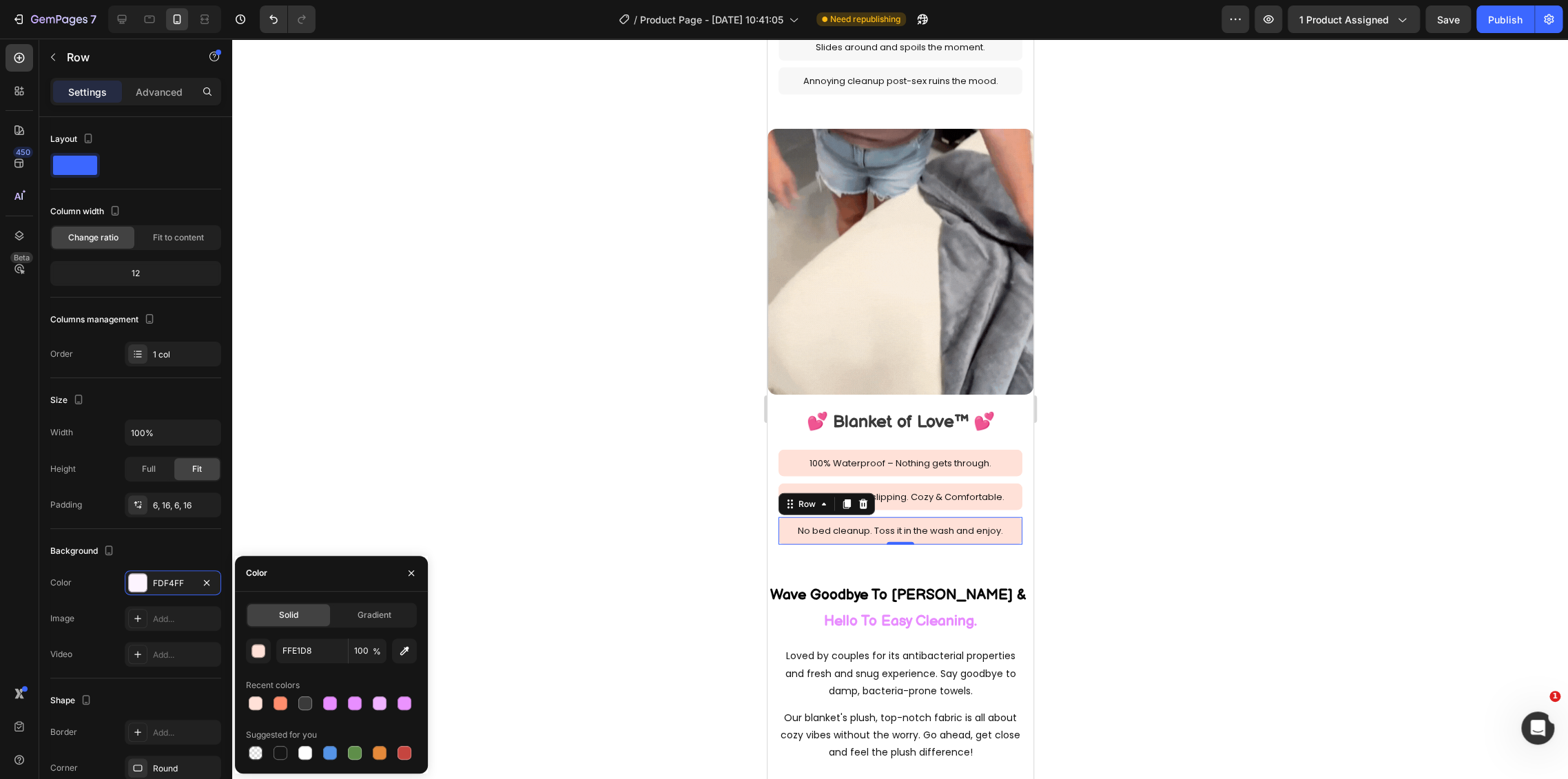
drag, startPoint x: 585, startPoint y: 473, endPoint x: 601, endPoint y: 469, distance: 16.5
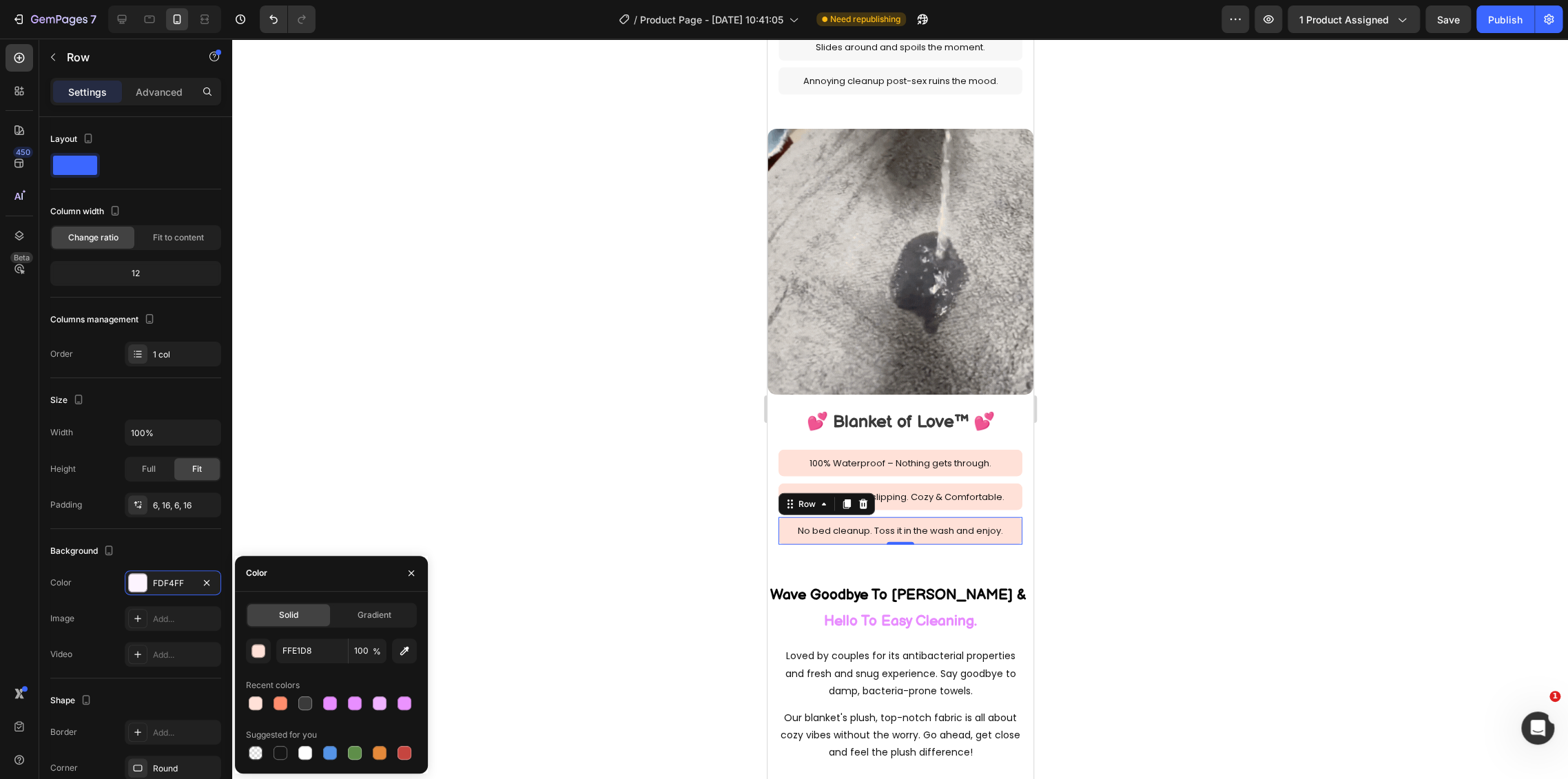
click at [585, 471] on div at bounding box center [900, 409] width 1336 height 741
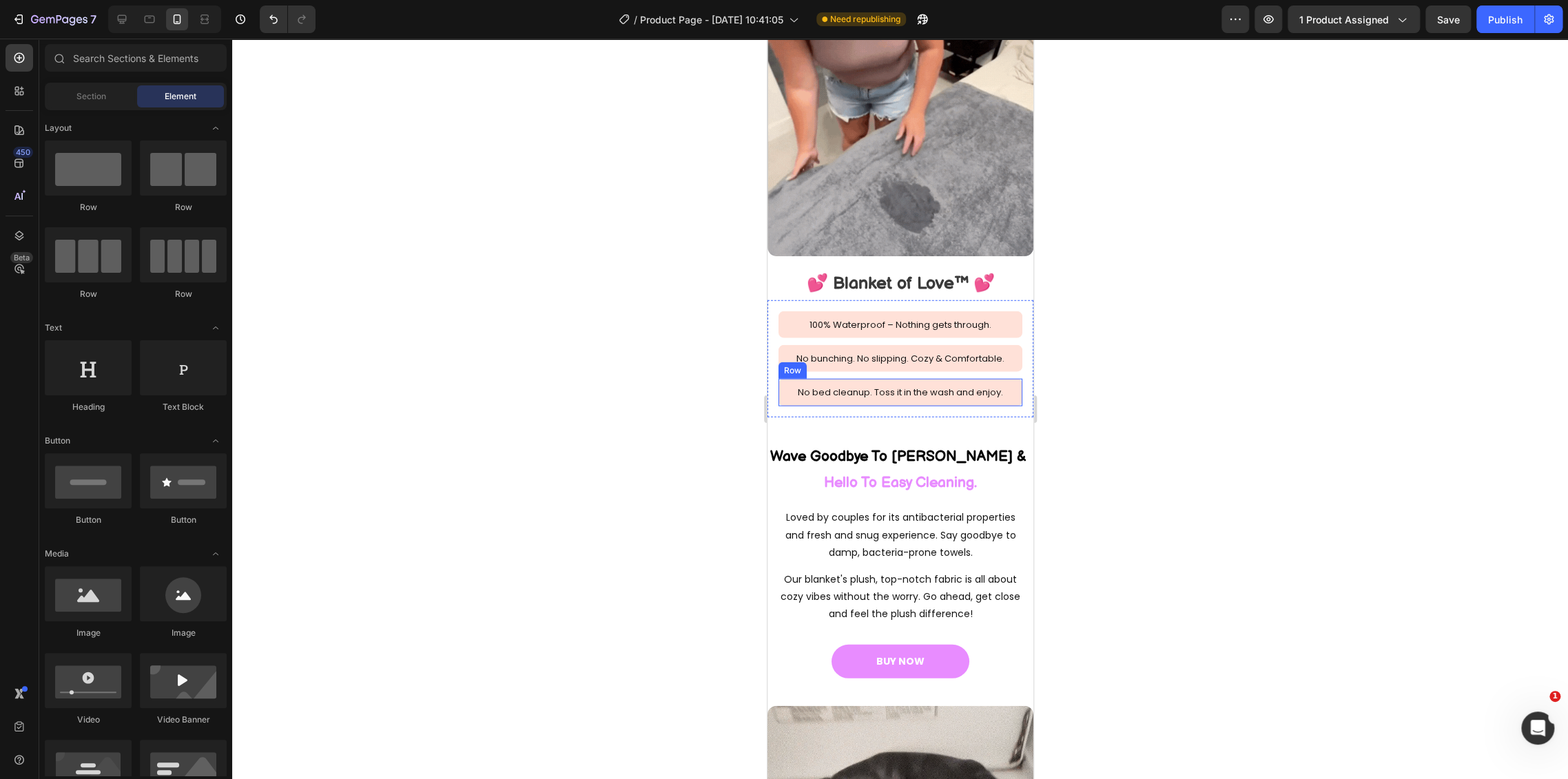
scroll to position [2118, 0]
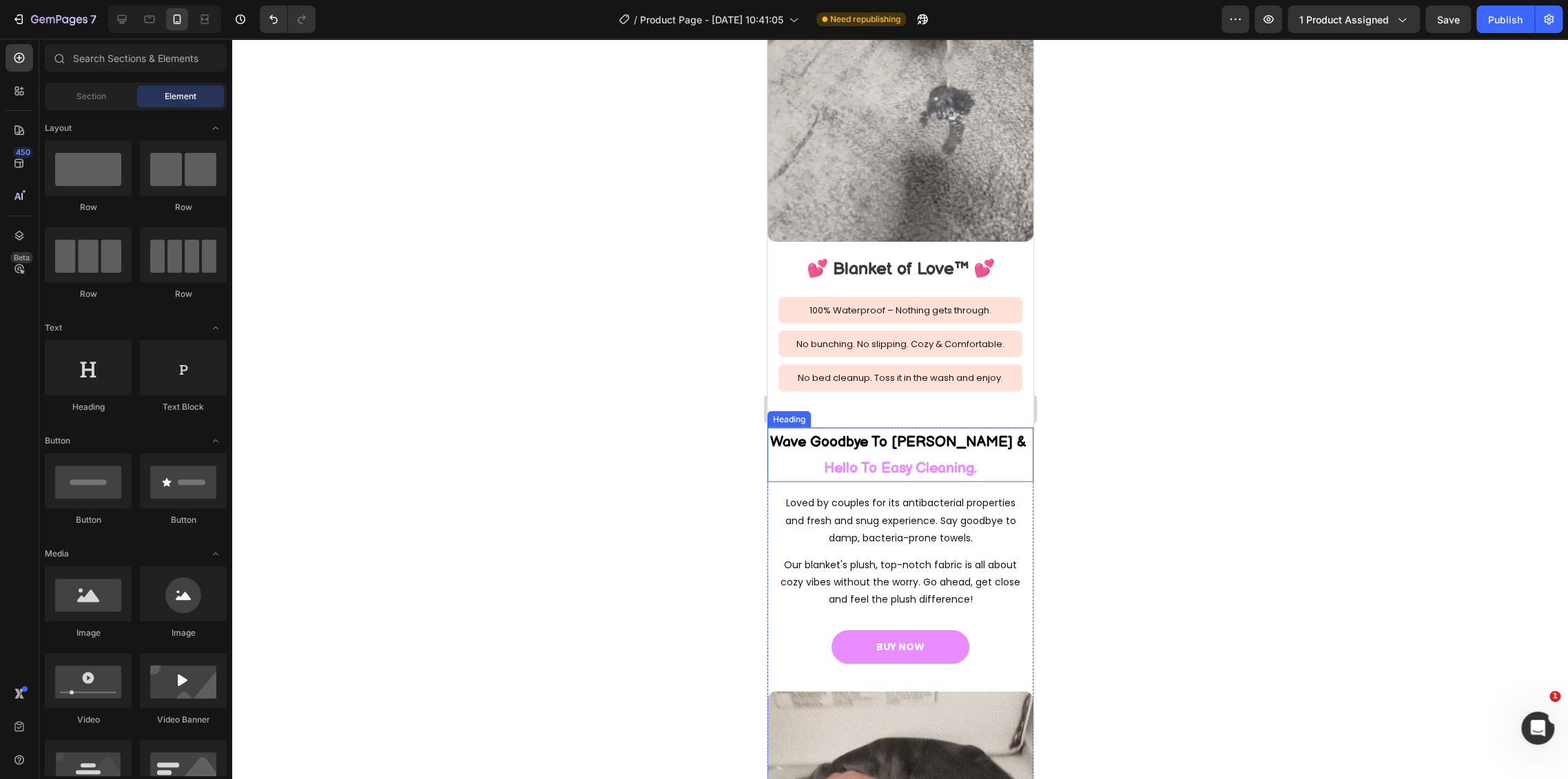
click at [929, 438] on h2 "Wave Goodbye To Odor Worries & Hello To Easy Cleaning." at bounding box center [899, 456] width 266 height 56
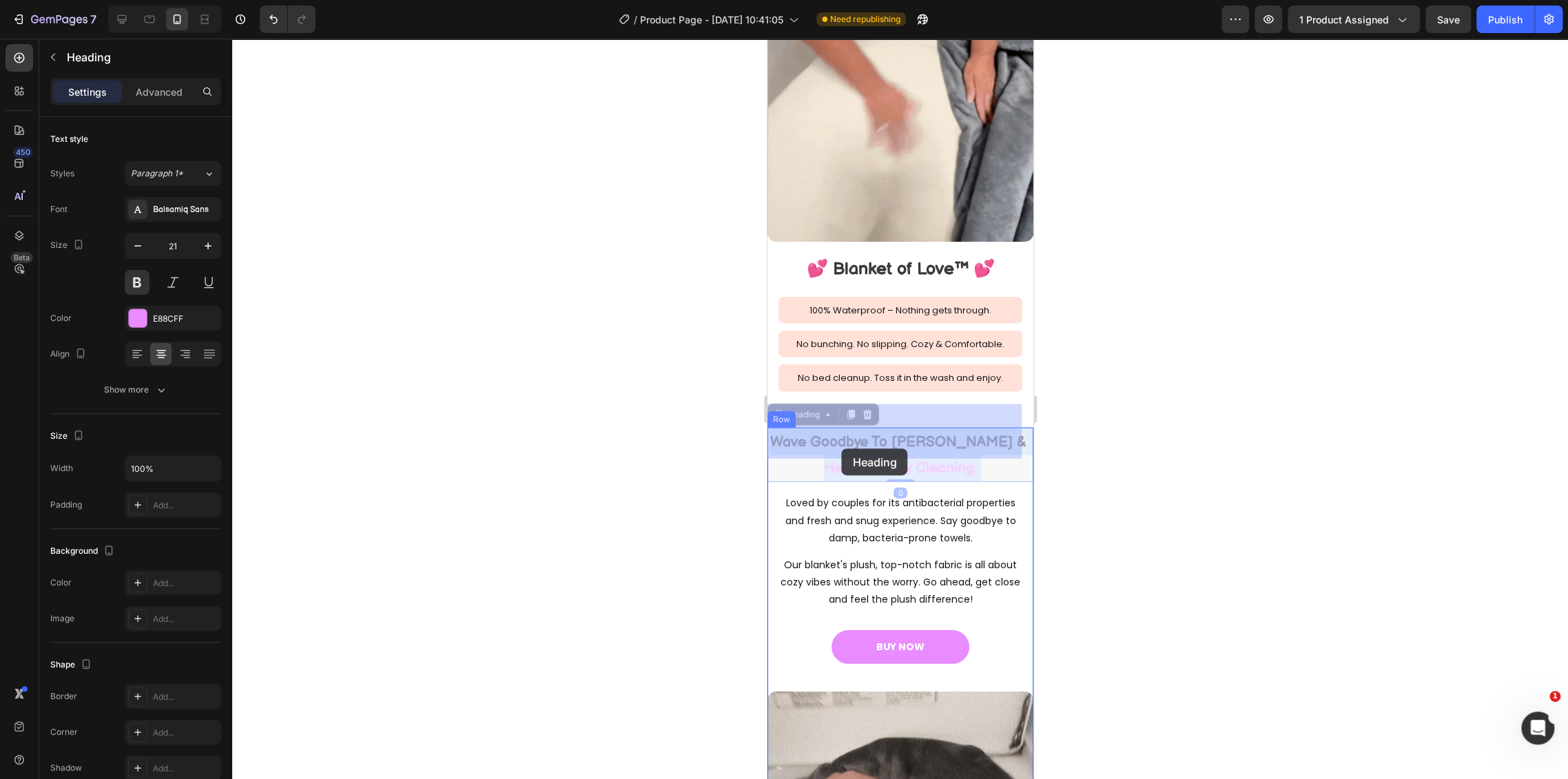
drag, startPoint x: 980, startPoint y: 447, endPoint x: 828, endPoint y: 449, distance: 152.0
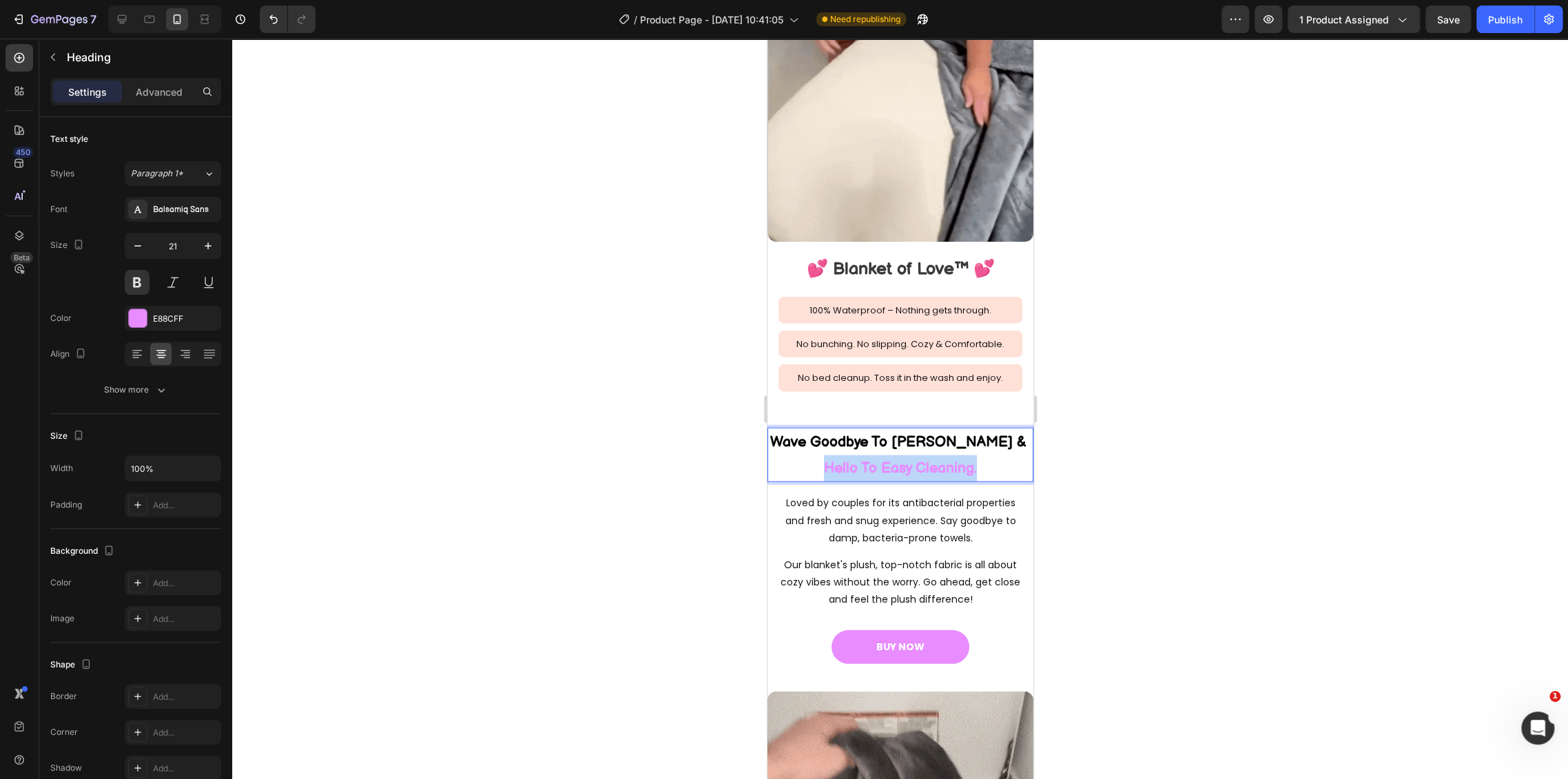
drag, startPoint x: 972, startPoint y: 448, endPoint x: 820, endPoint y: 443, distance: 152.1
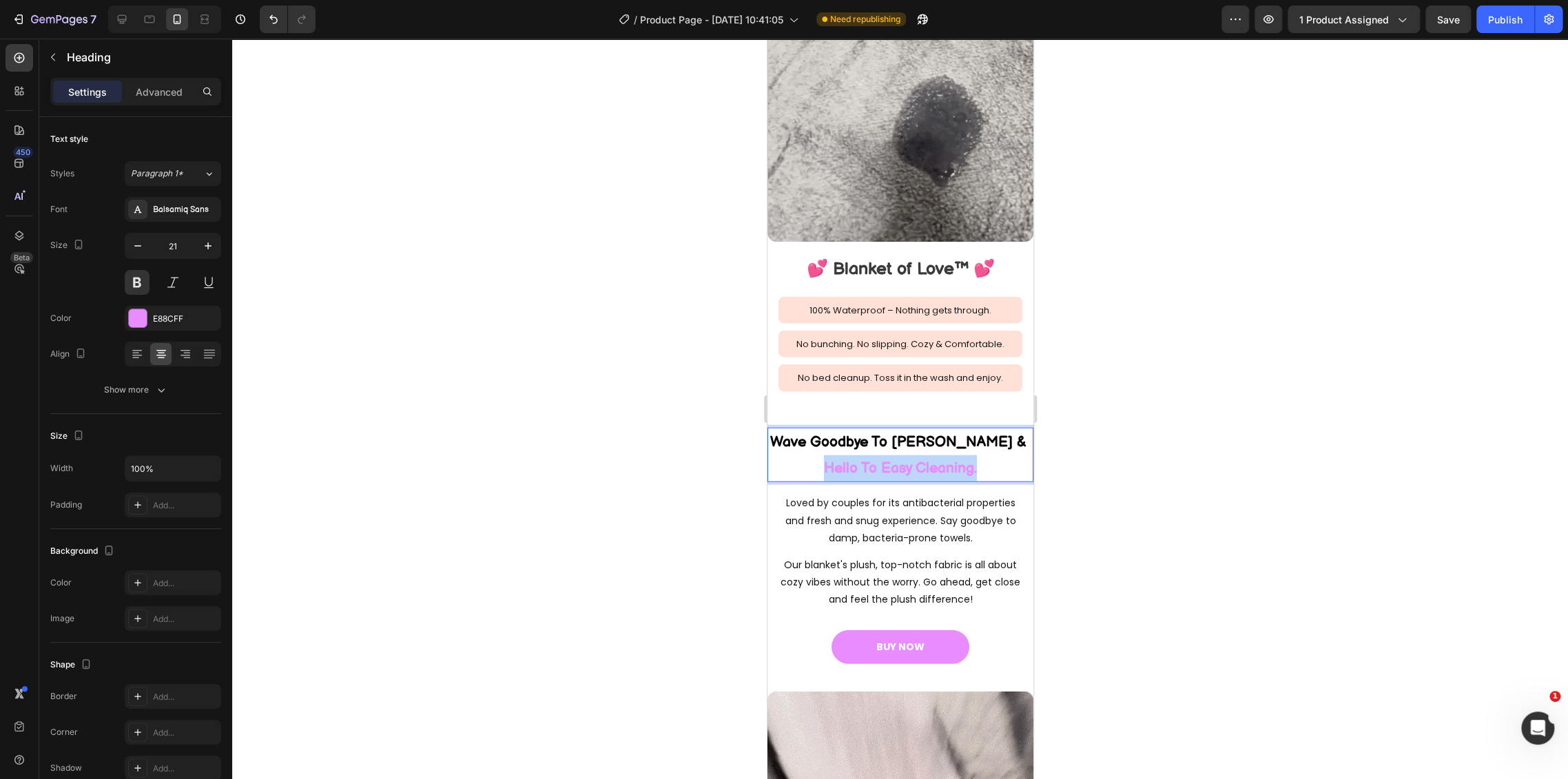
click at [820, 443] on p "Wave Goodbye To Odor Worries & Hello To Easy Cleaning." at bounding box center [899, 456] width 263 height 53
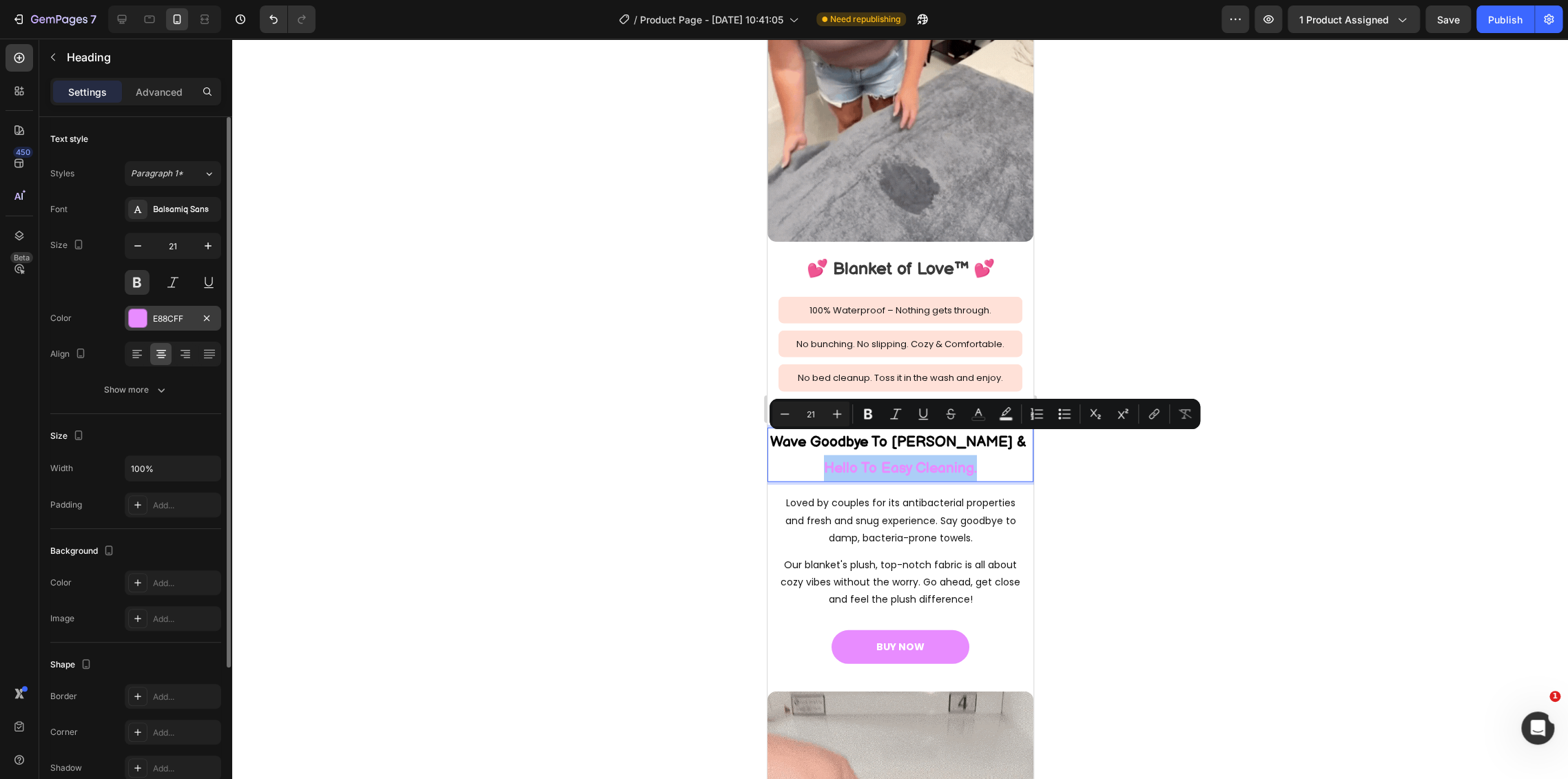
click at [174, 322] on div "E88CFF" at bounding box center [173, 319] width 40 height 12
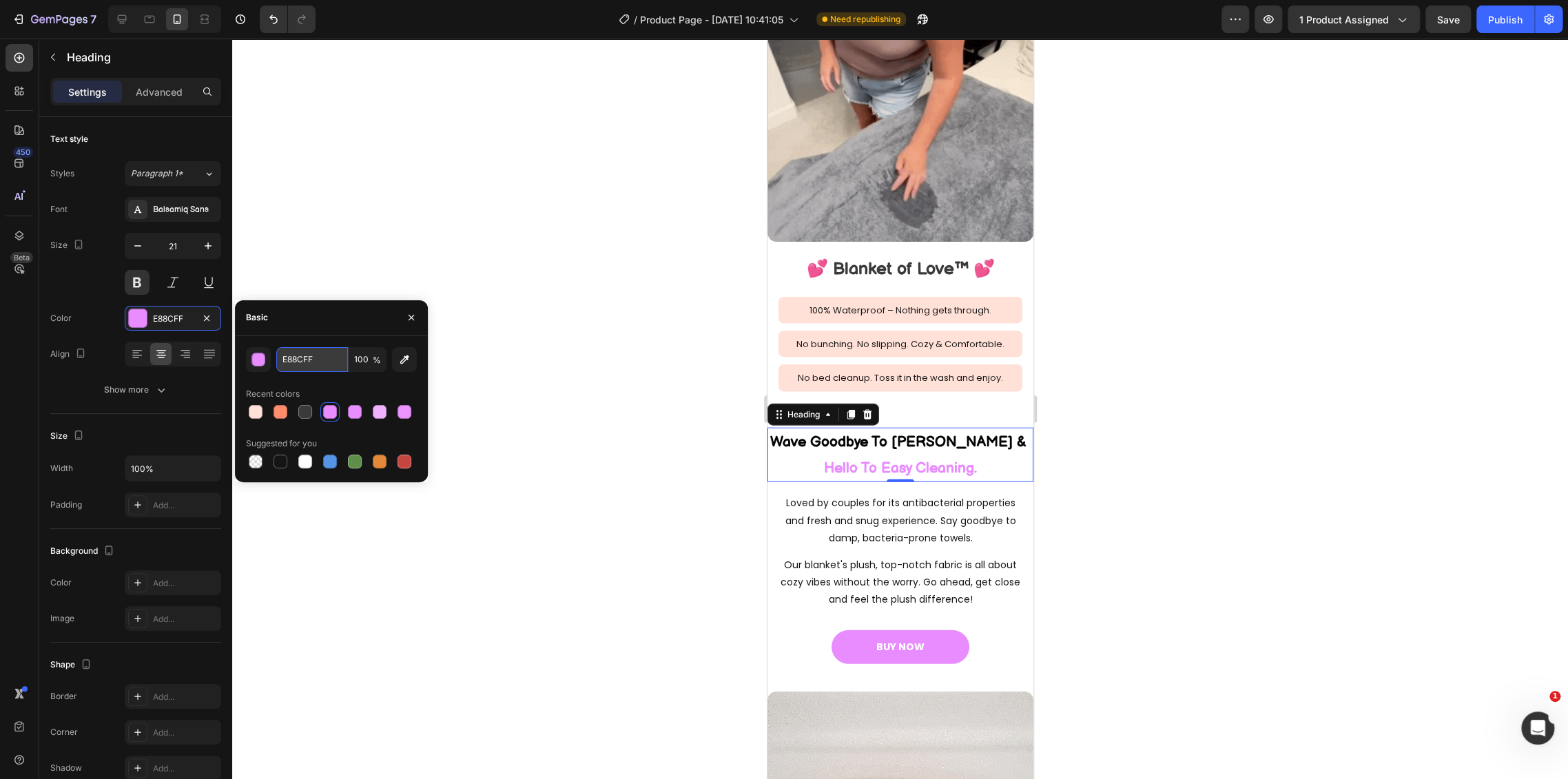
click at [314, 358] on input "E88CFF" at bounding box center [312, 360] width 72 height 25
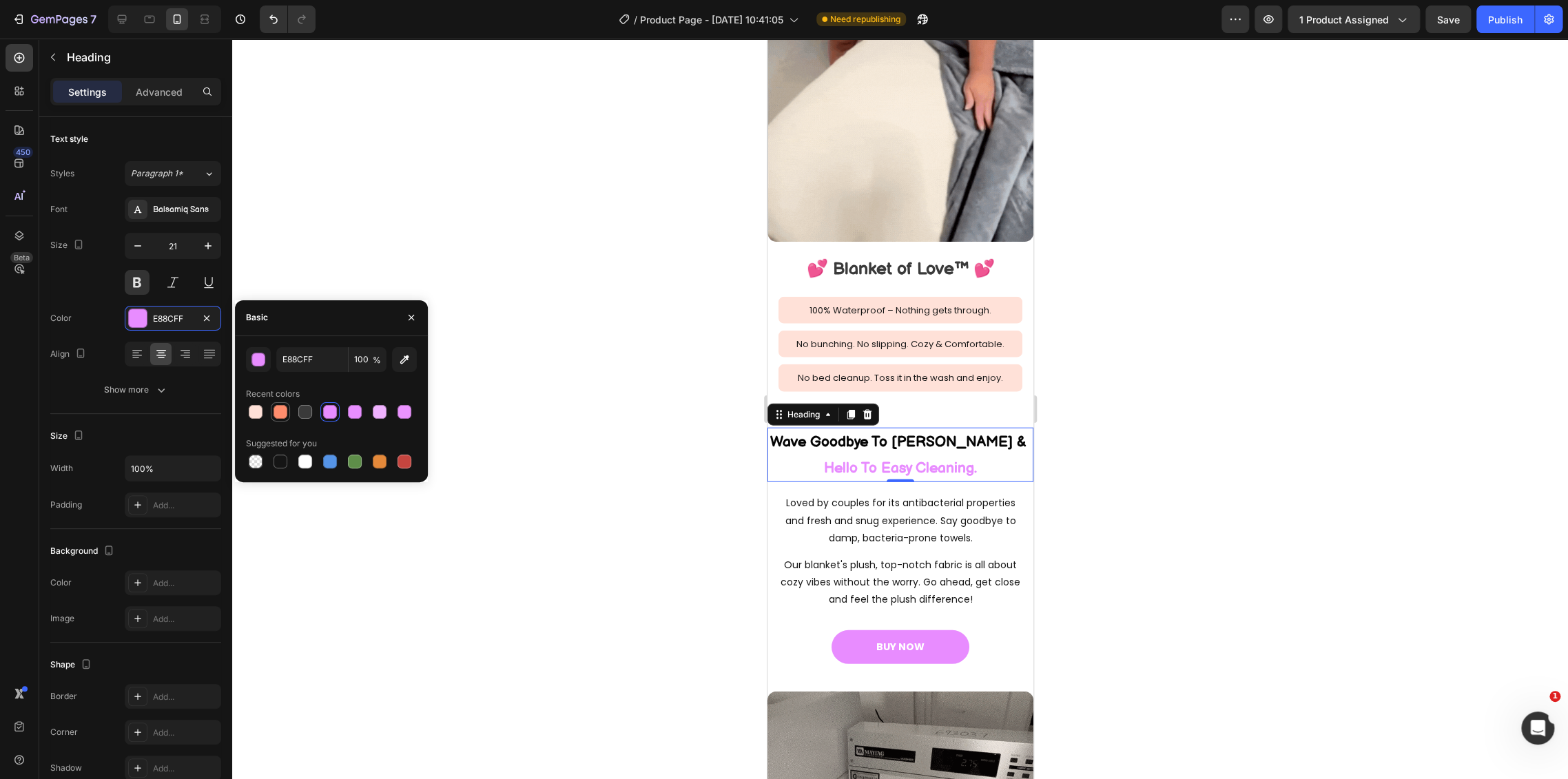
click at [279, 412] on div at bounding box center [280, 412] width 13 height 13
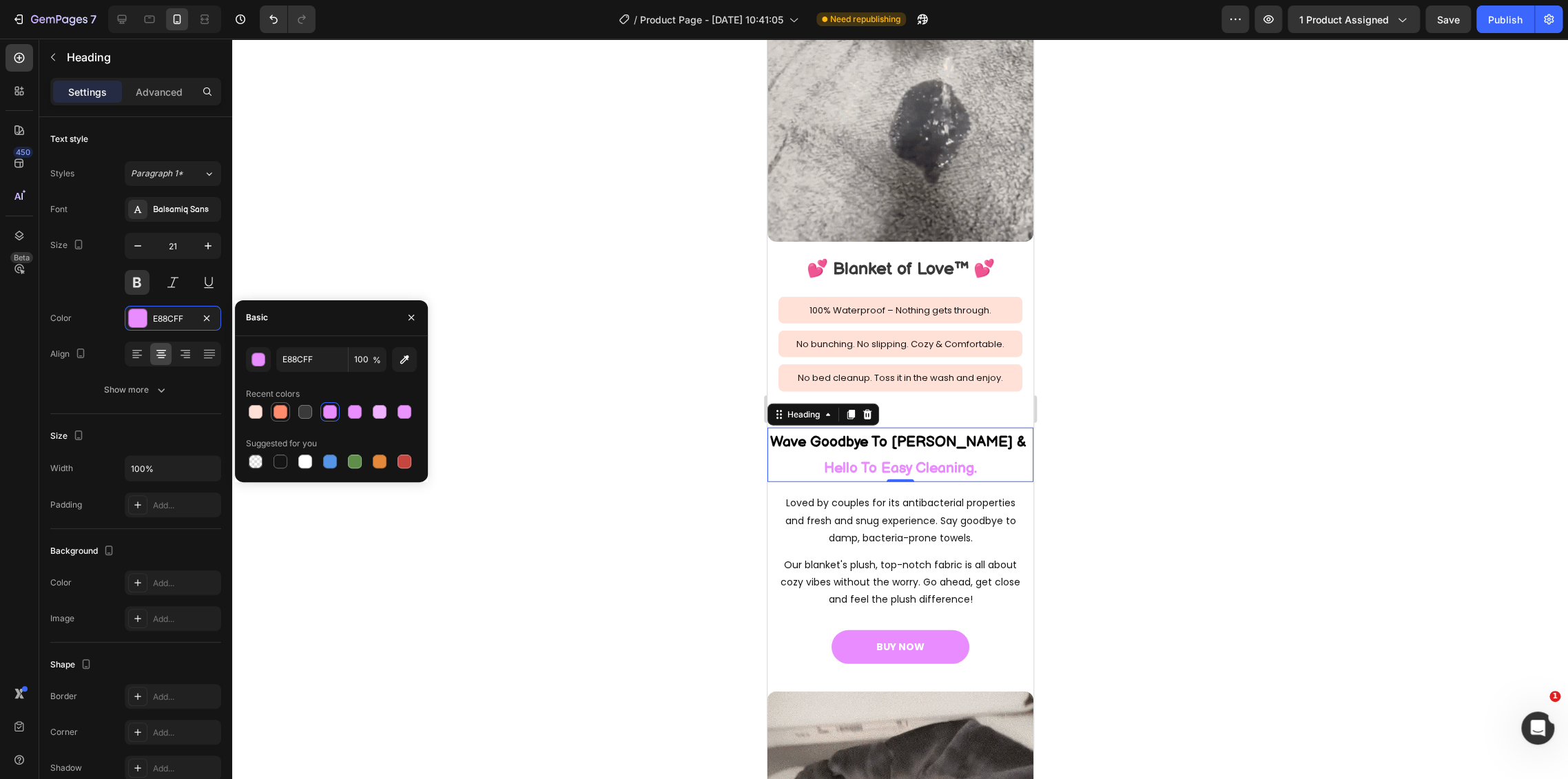
type input "FF8D6D"
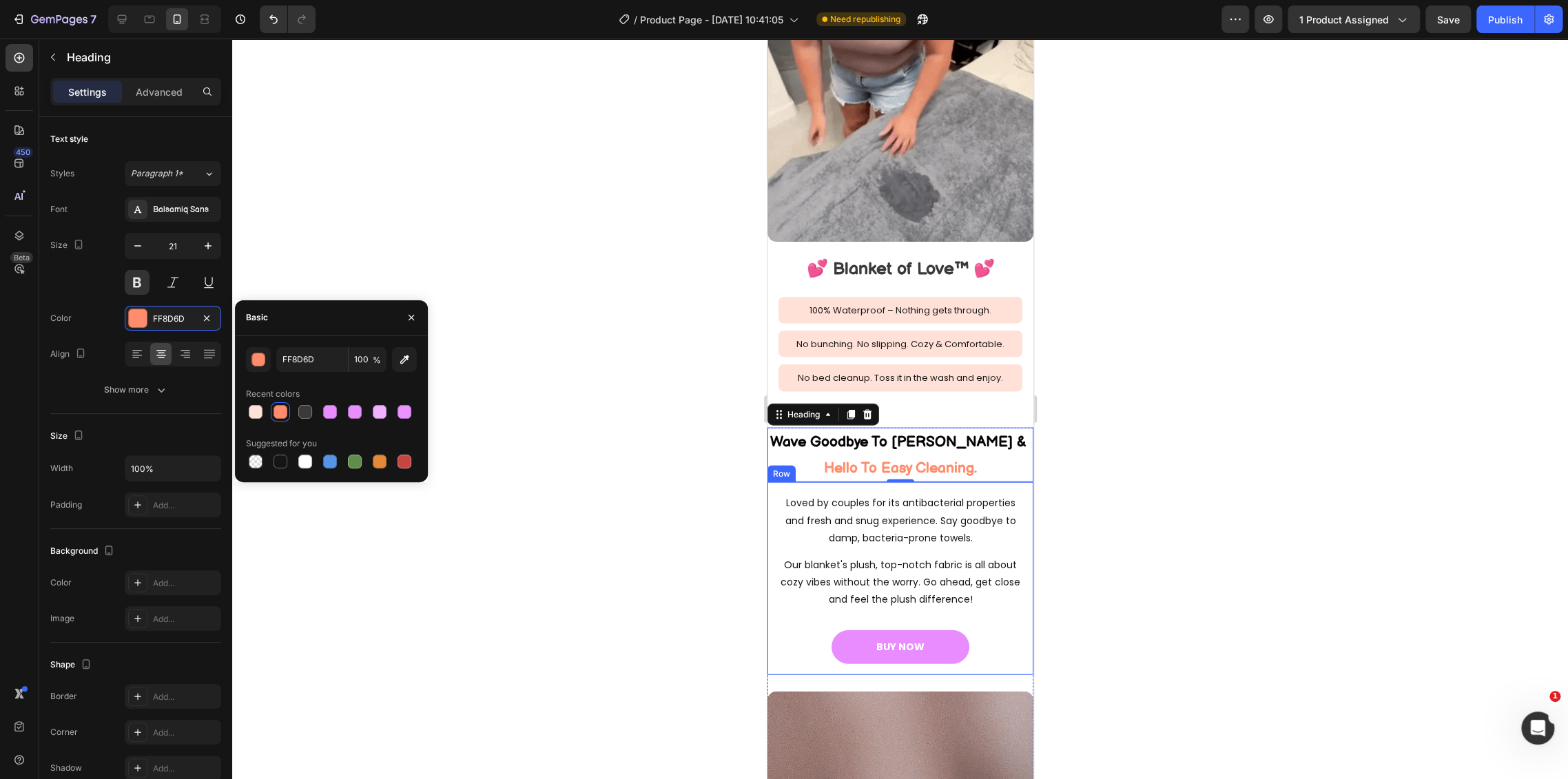
click at [1105, 613] on div at bounding box center [900, 409] width 1336 height 741
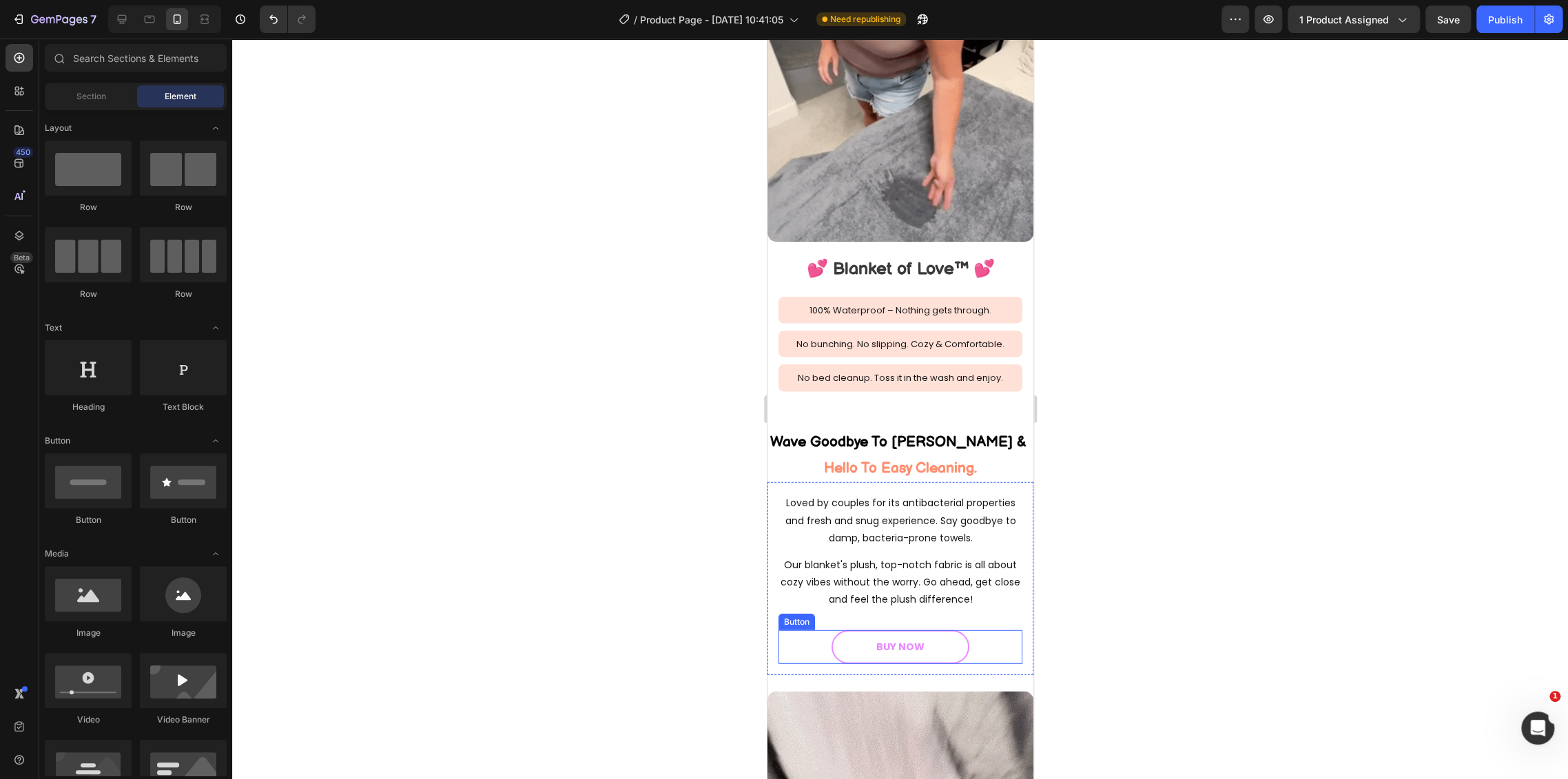
click at [944, 631] on link "BUY NOW" at bounding box center [899, 647] width 138 height 33
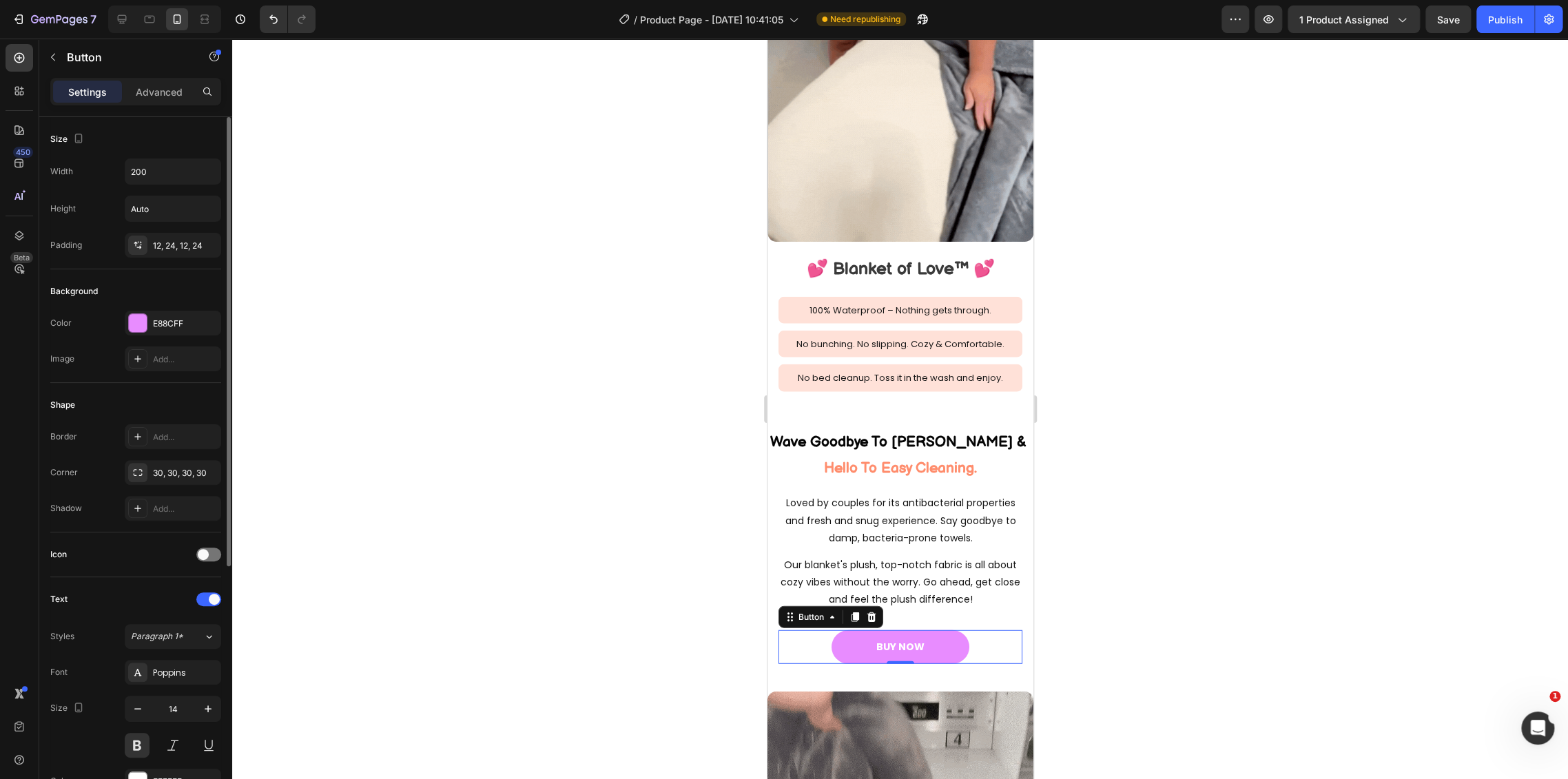
scroll to position [153, 0]
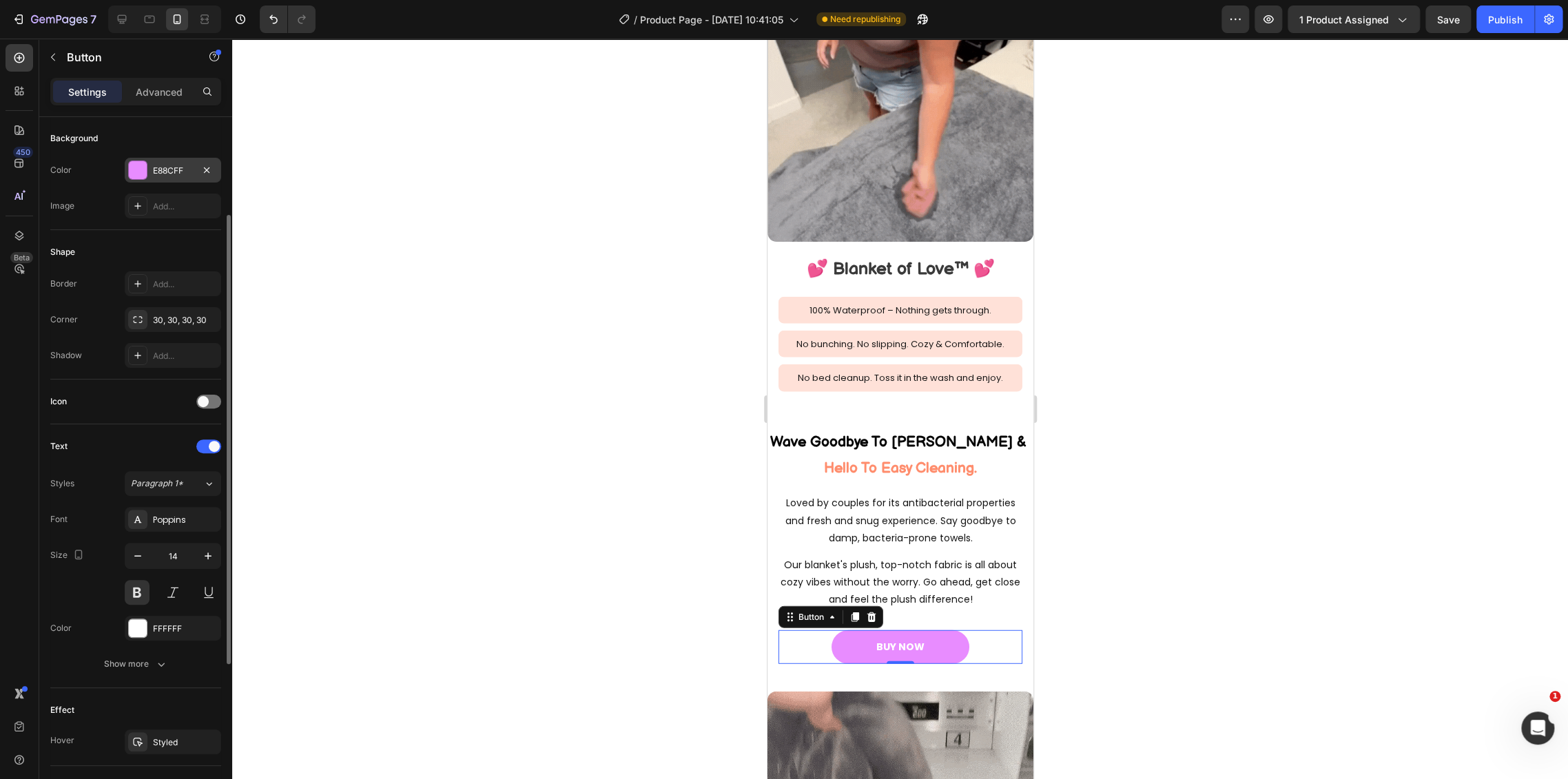
click at [166, 173] on div "E88CFF" at bounding box center [173, 170] width 40 height 12
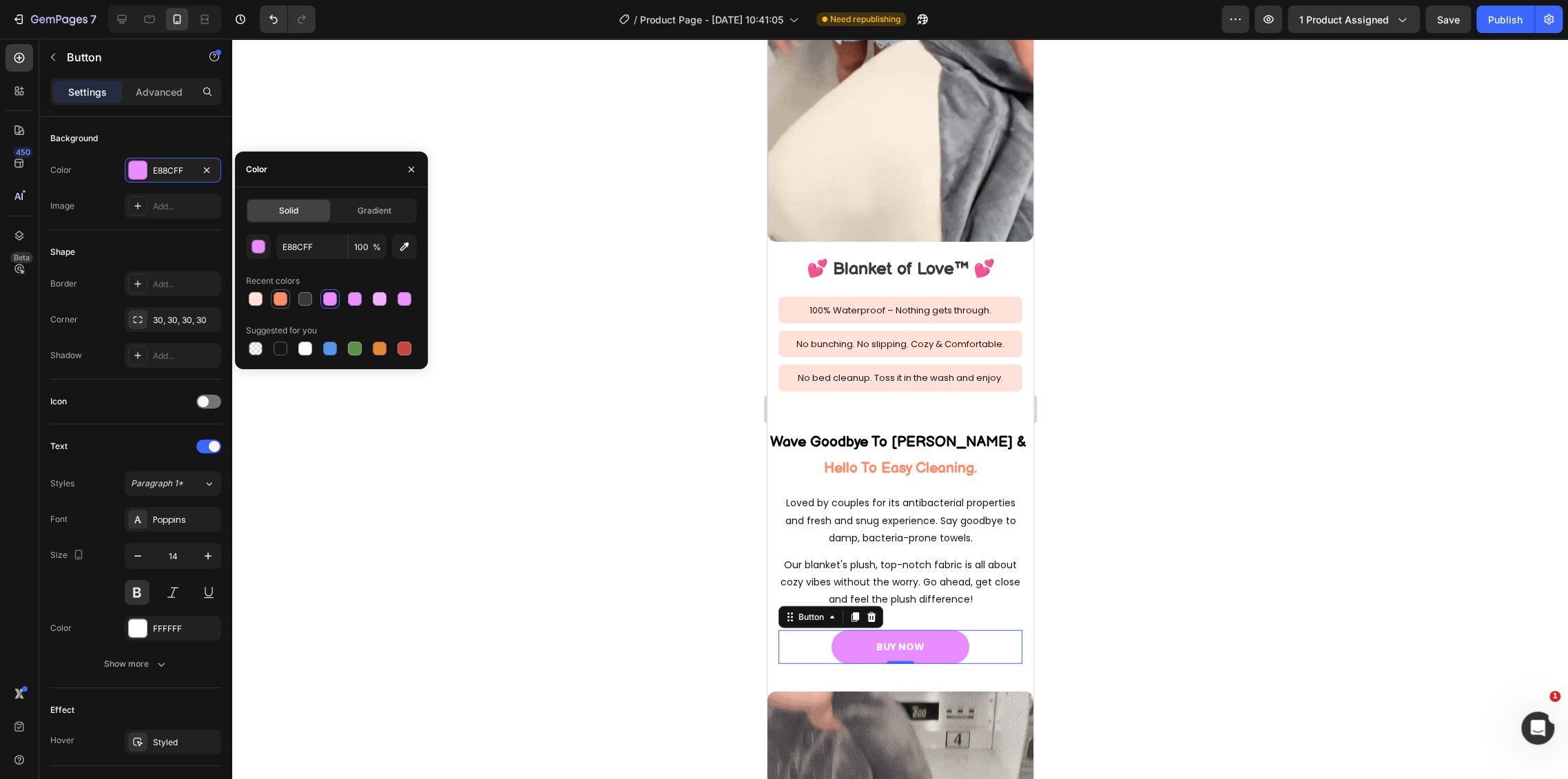
click at [274, 295] on div at bounding box center [280, 299] width 13 height 13
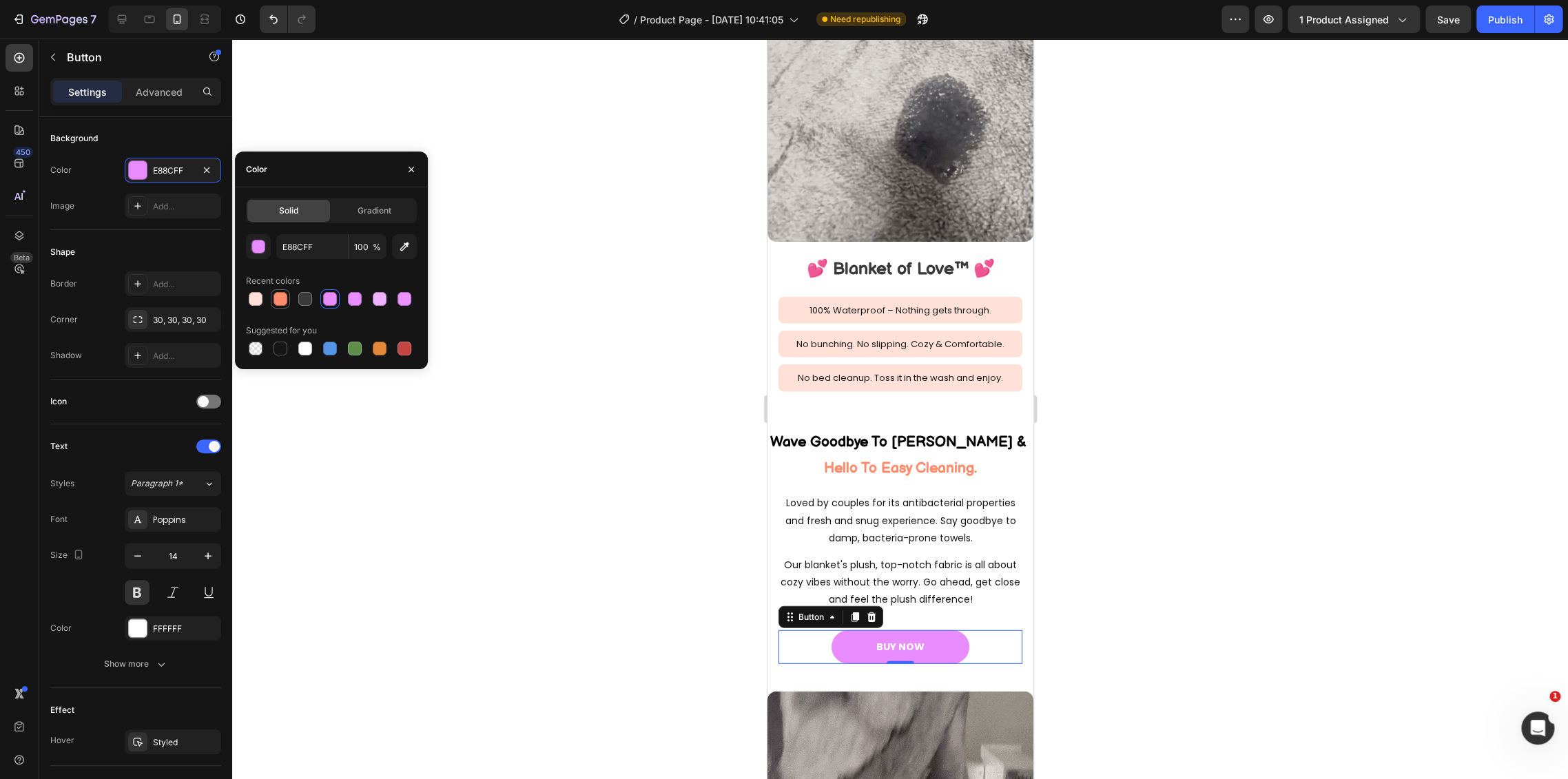
type input "FF8D6D"
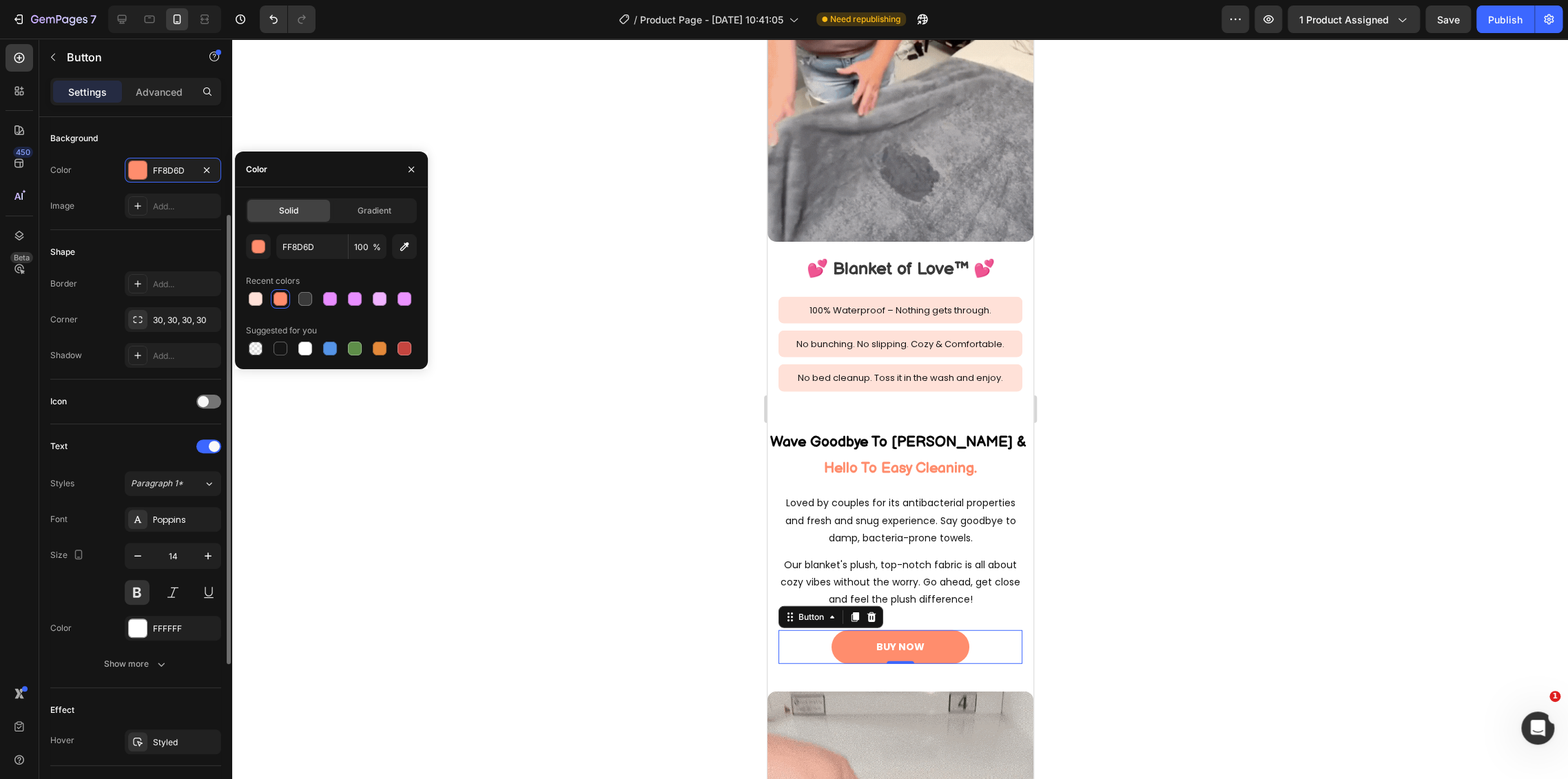
scroll to position [383, 0]
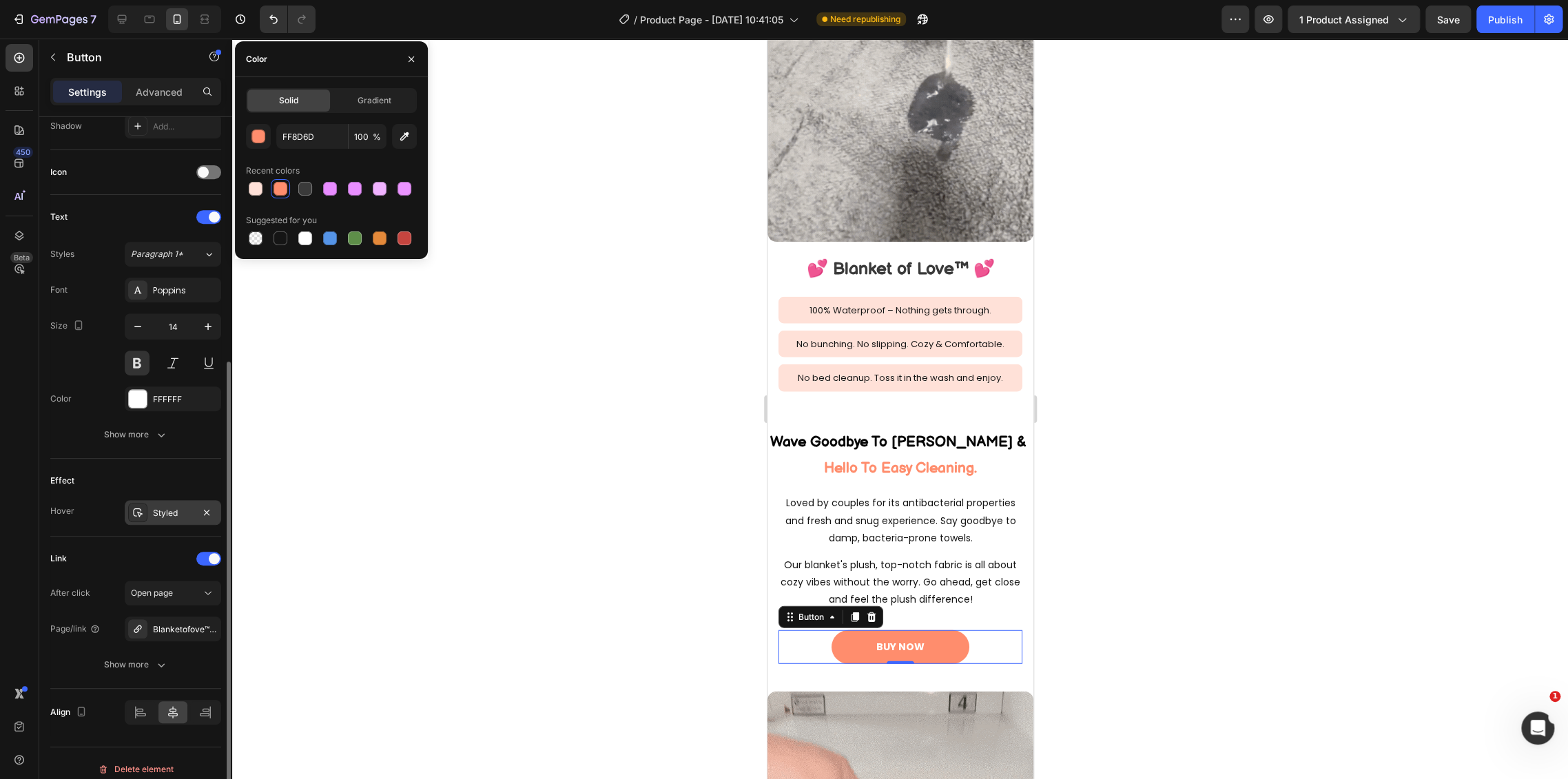
click at [156, 507] on div "Styled" at bounding box center [173, 513] width 40 height 12
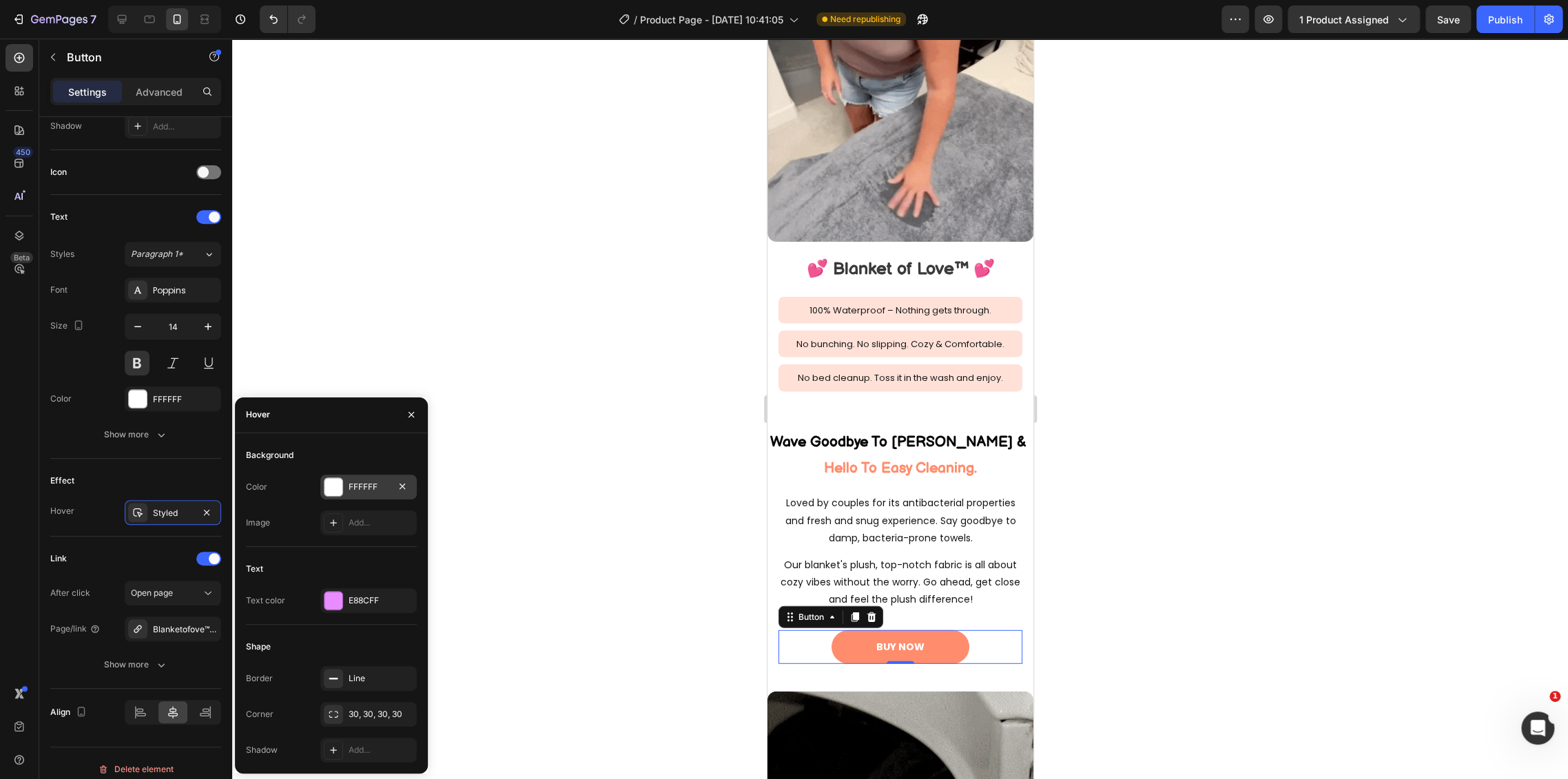
click at [355, 478] on div "FFFFFF" at bounding box center [368, 487] width 97 height 25
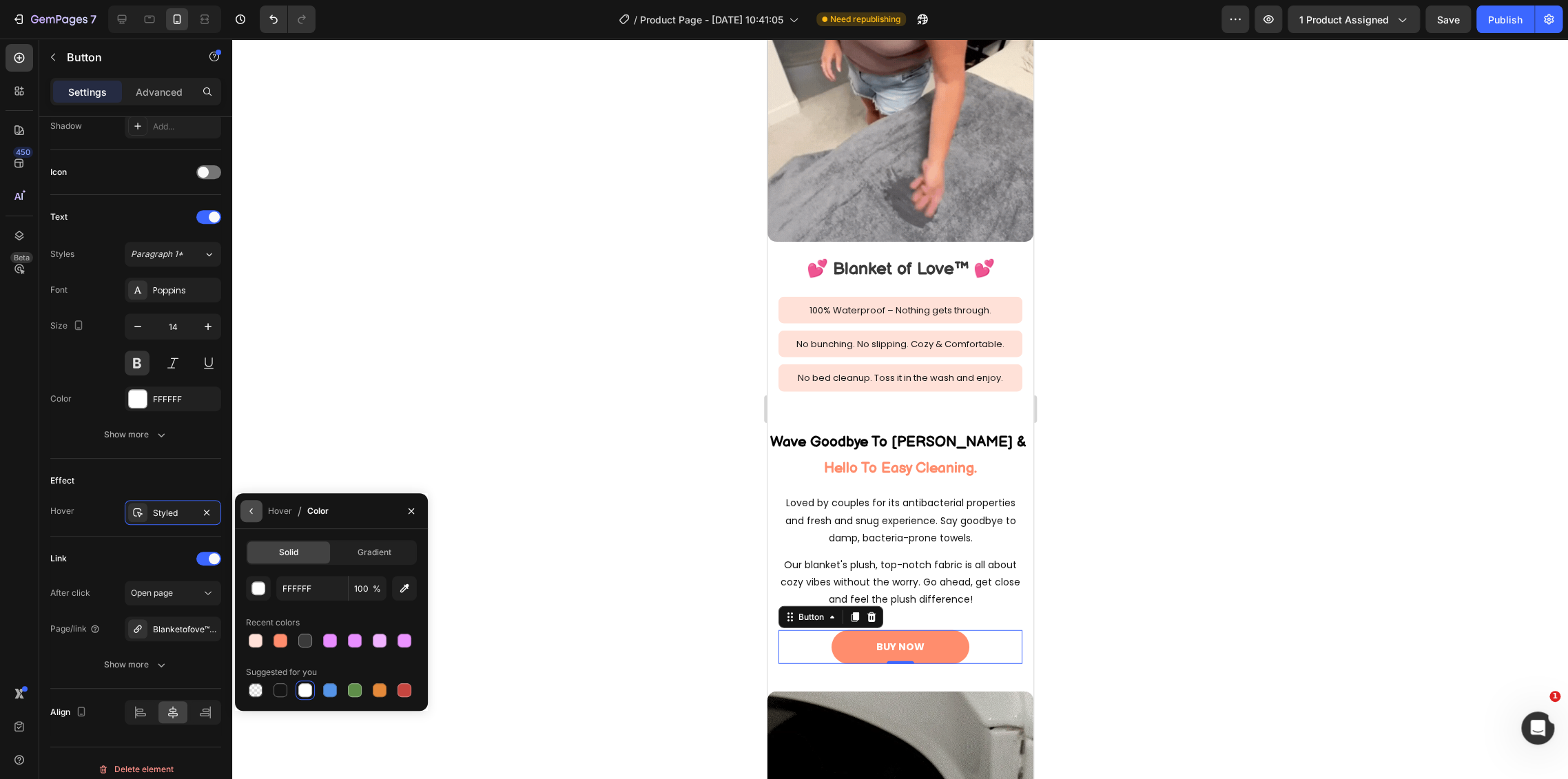
click at [245, 504] on button "button" at bounding box center [251, 511] width 22 height 22
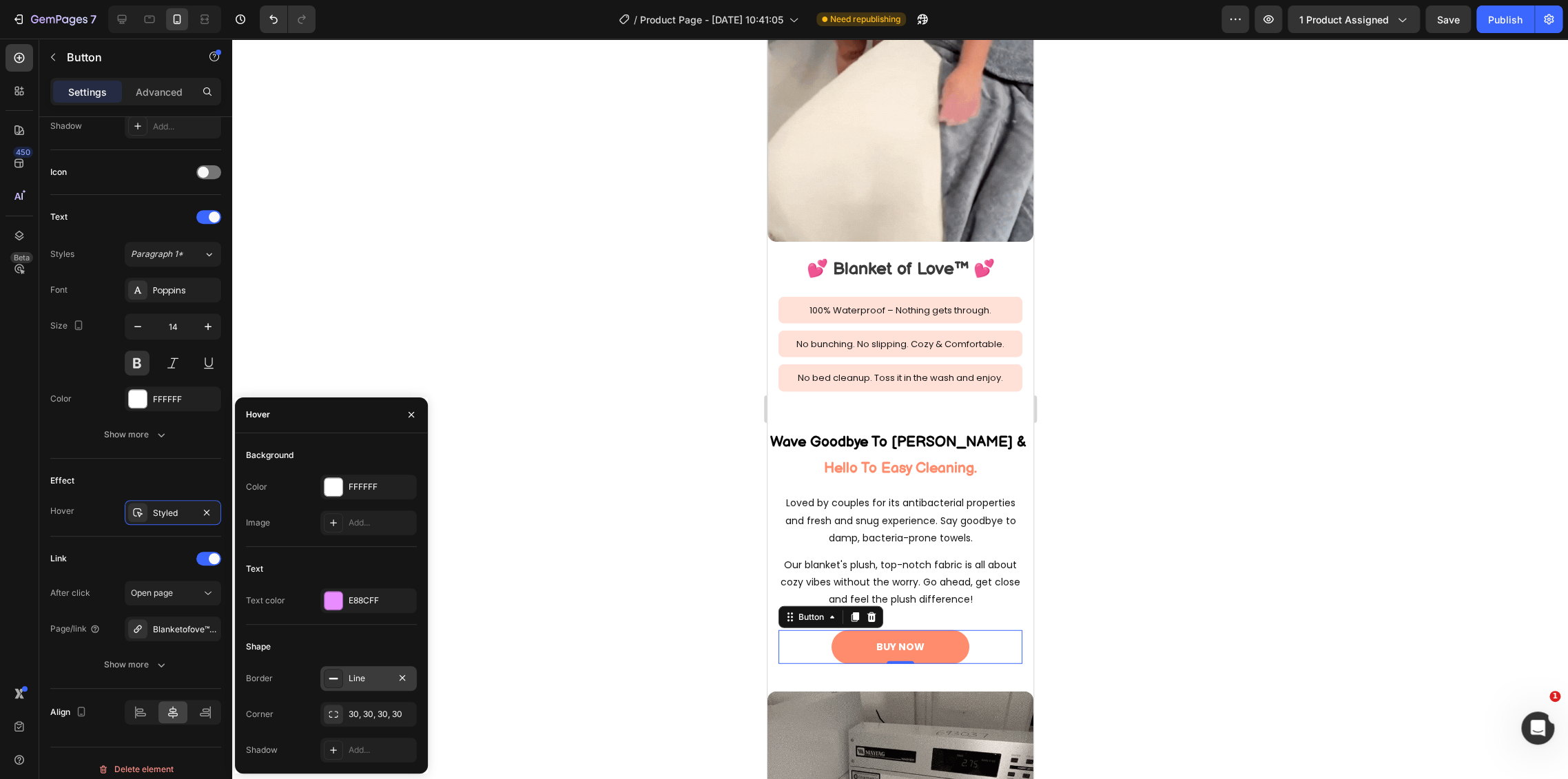
click at [355, 685] on div "Line" at bounding box center [368, 679] width 40 height 12
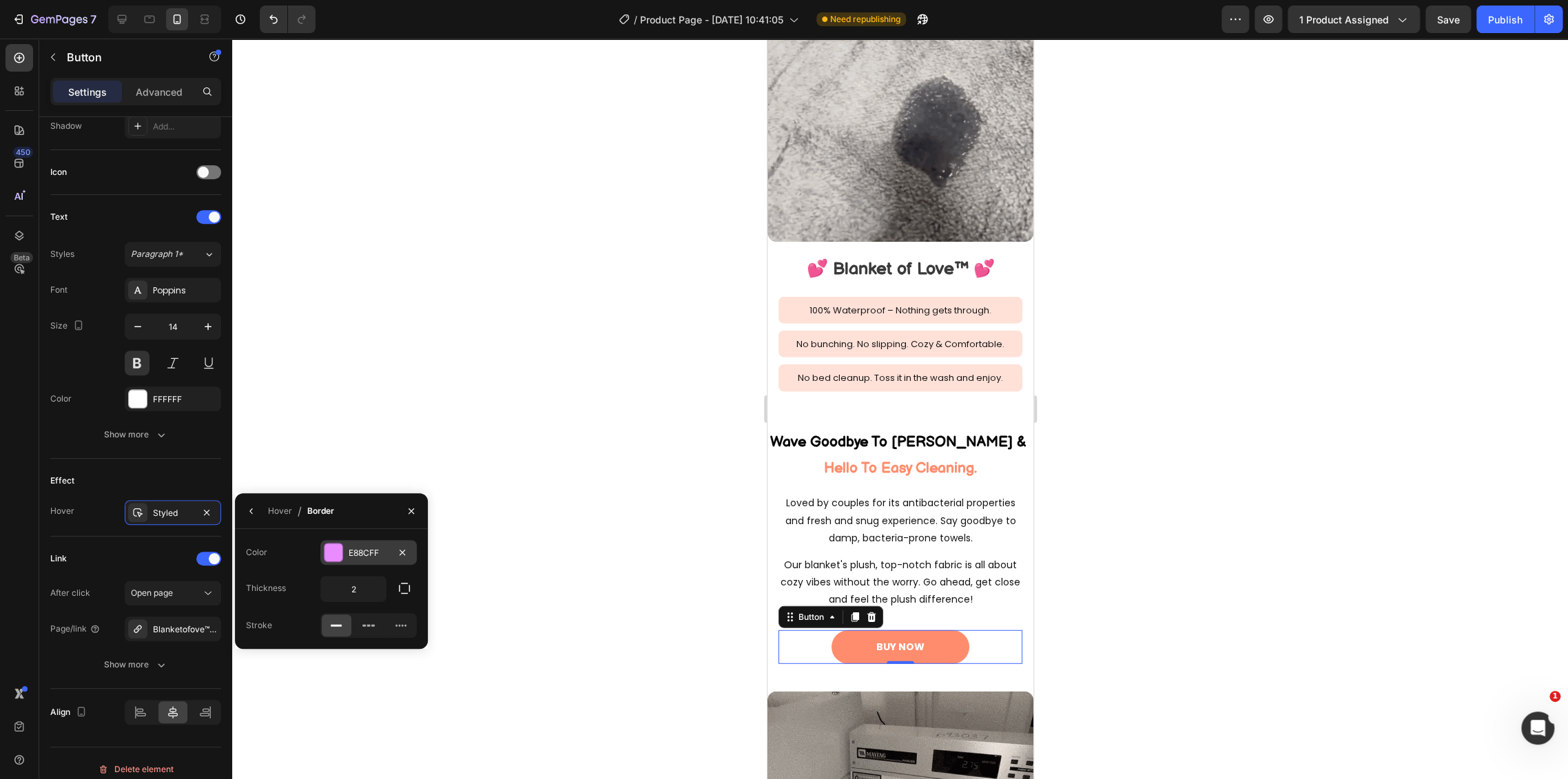
click at [358, 559] on div "E88CFF" at bounding box center [368, 552] width 97 height 25
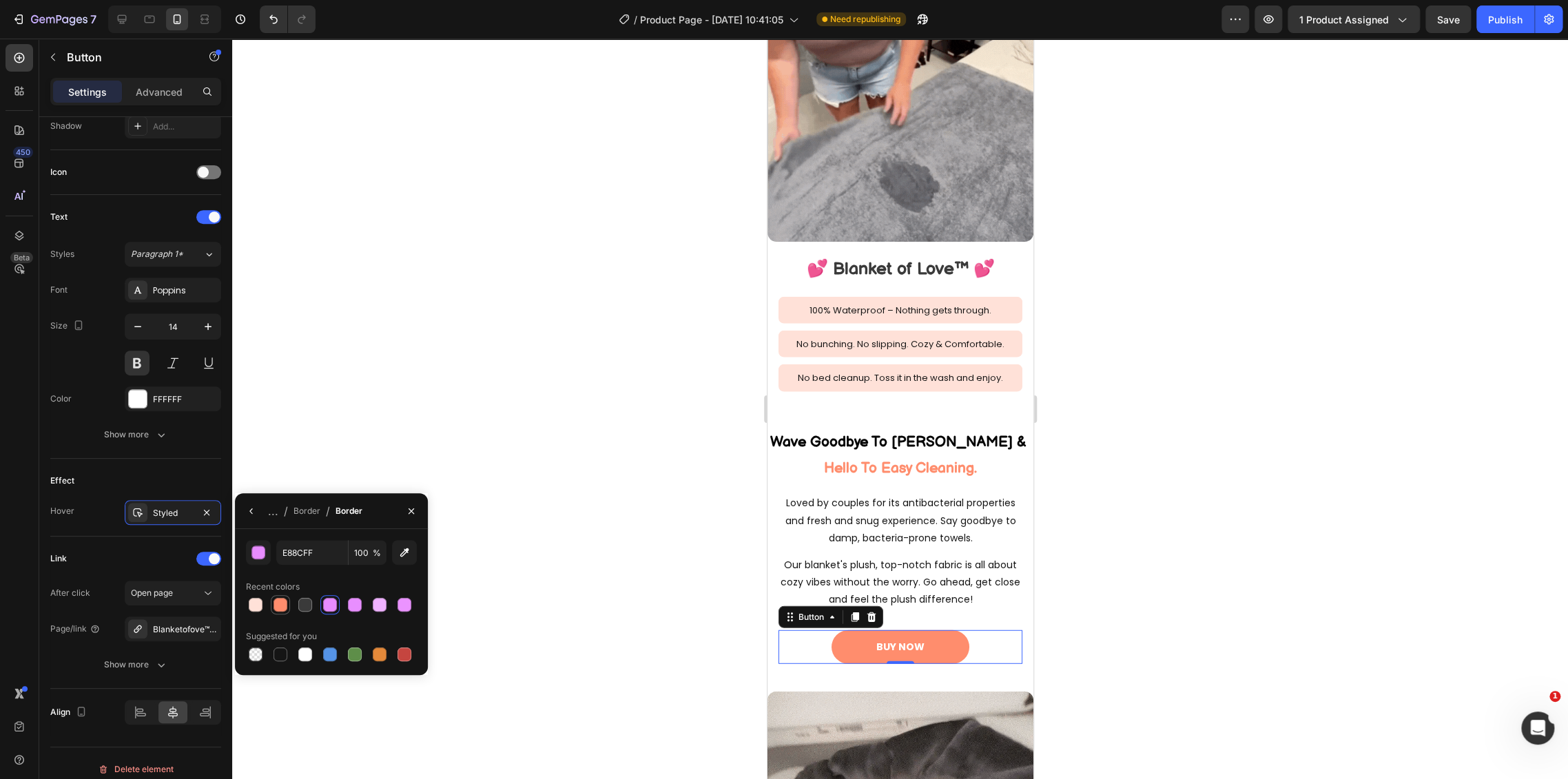
click at [276, 599] on div at bounding box center [280, 605] width 13 height 13
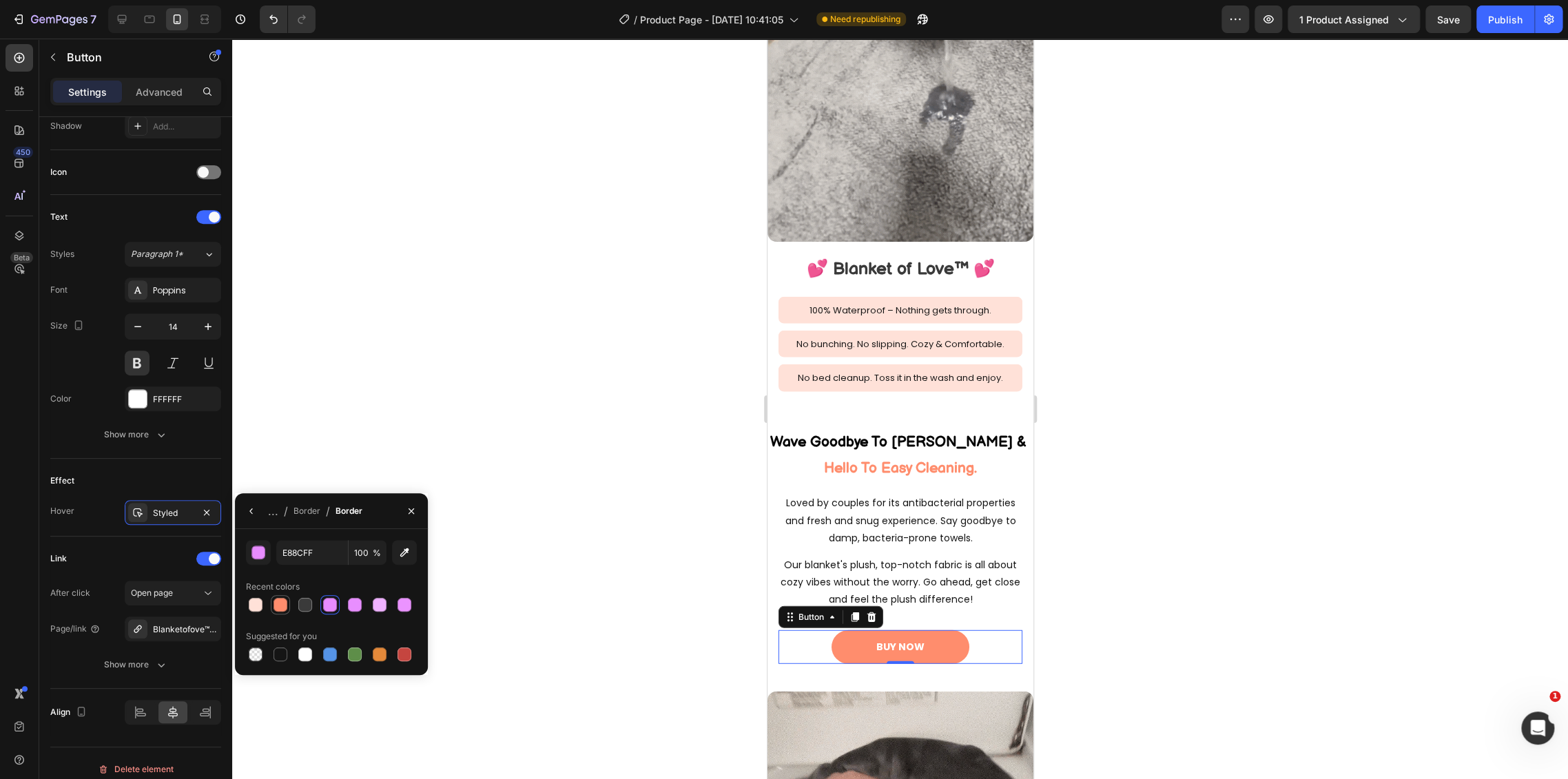
type input "FF8D6D"
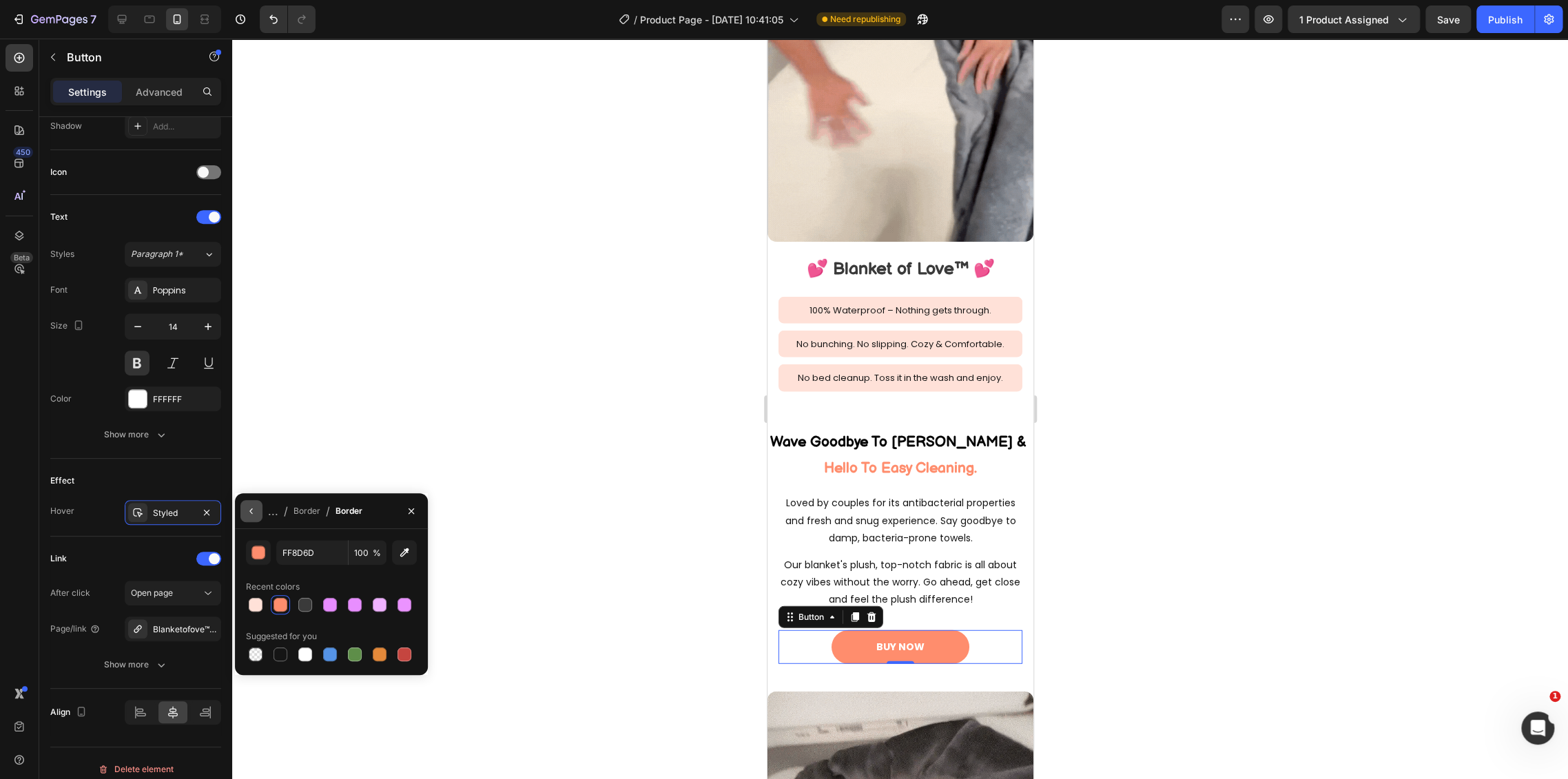
click at [254, 514] on icon "button" at bounding box center [252, 511] width 11 height 11
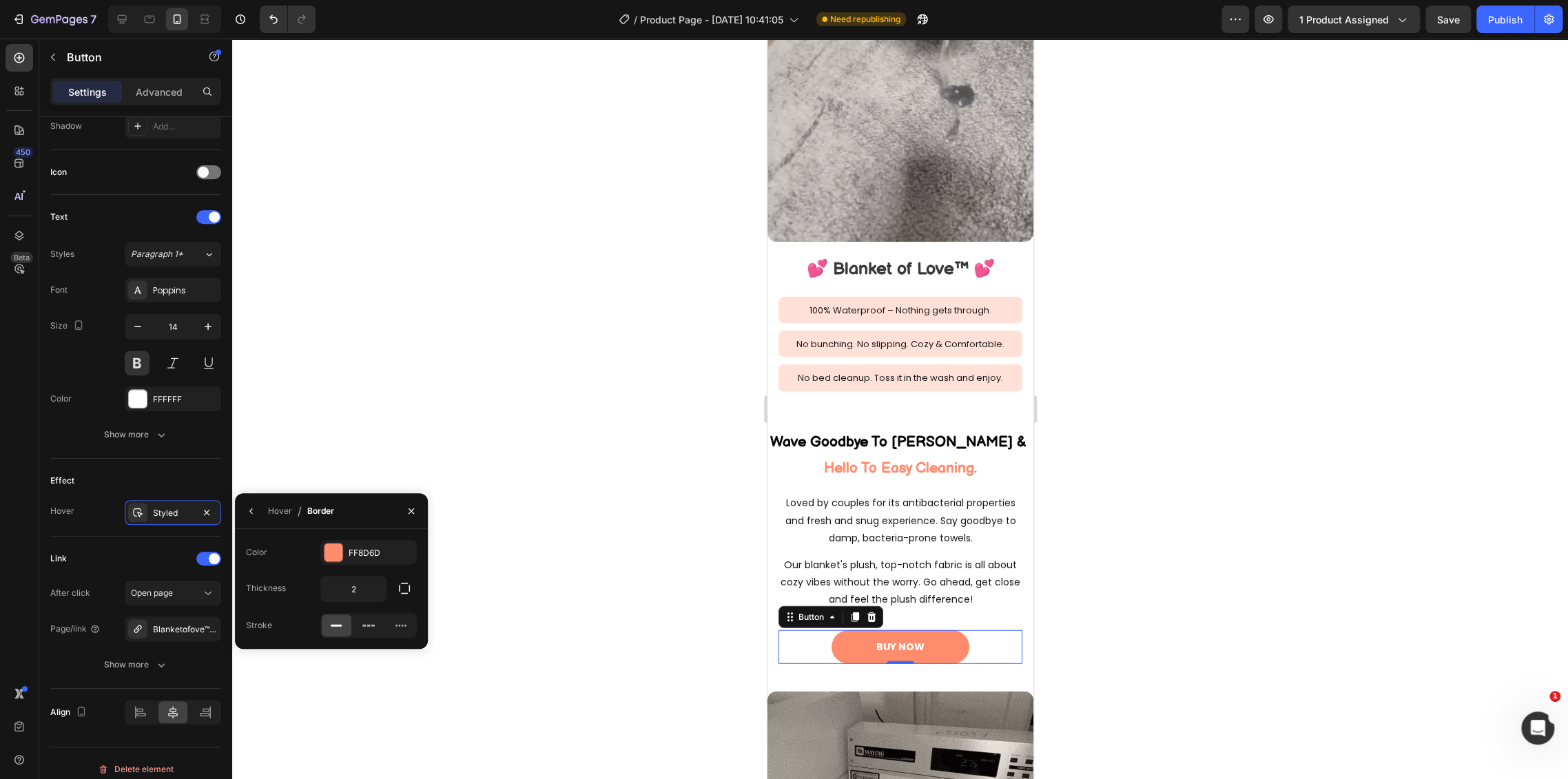
drag, startPoint x: 246, startPoint y: 514, endPoint x: 302, endPoint y: 542, distance: 62.6
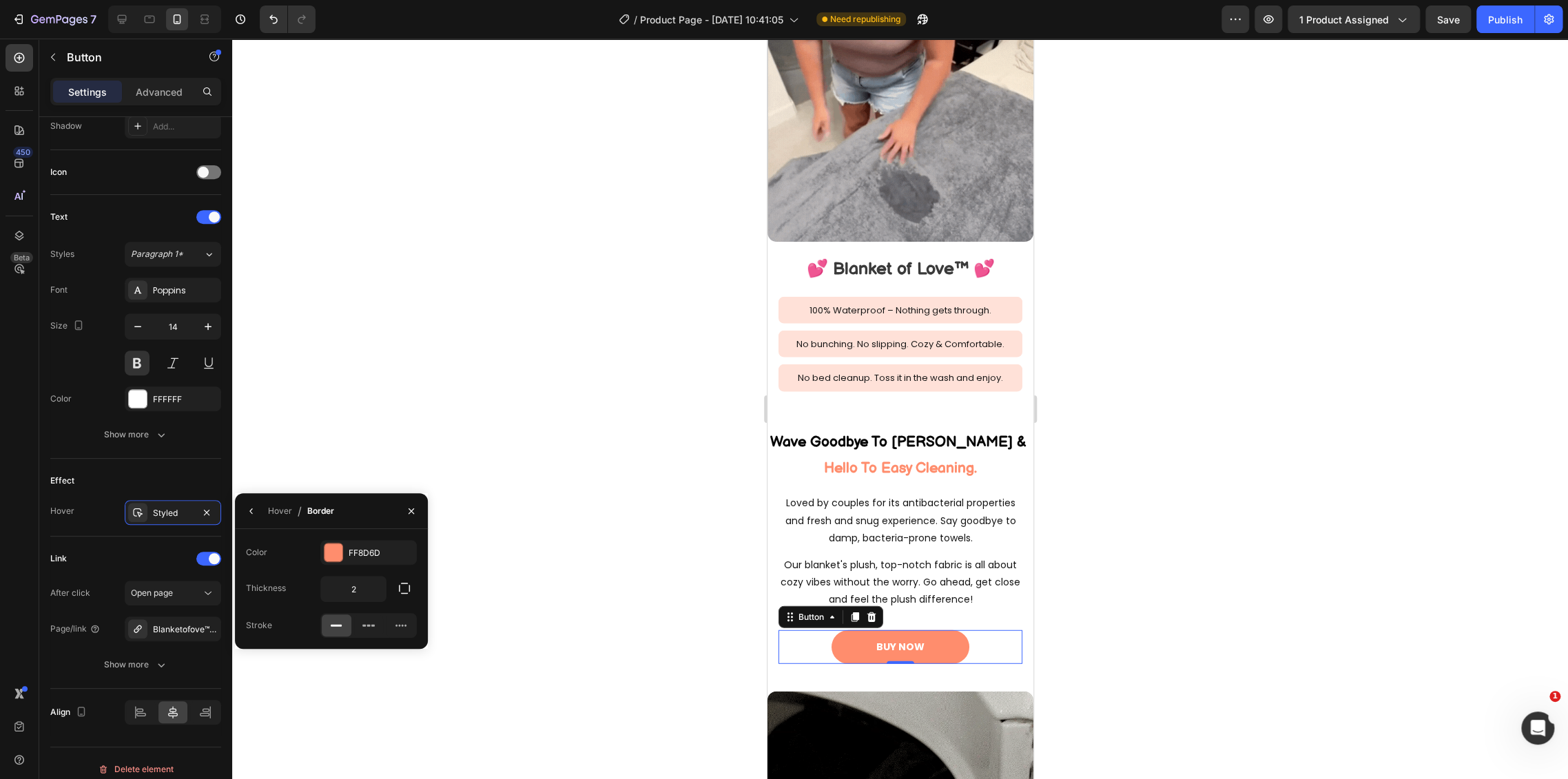
click at [246, 513] on icon "button" at bounding box center [252, 511] width 11 height 11
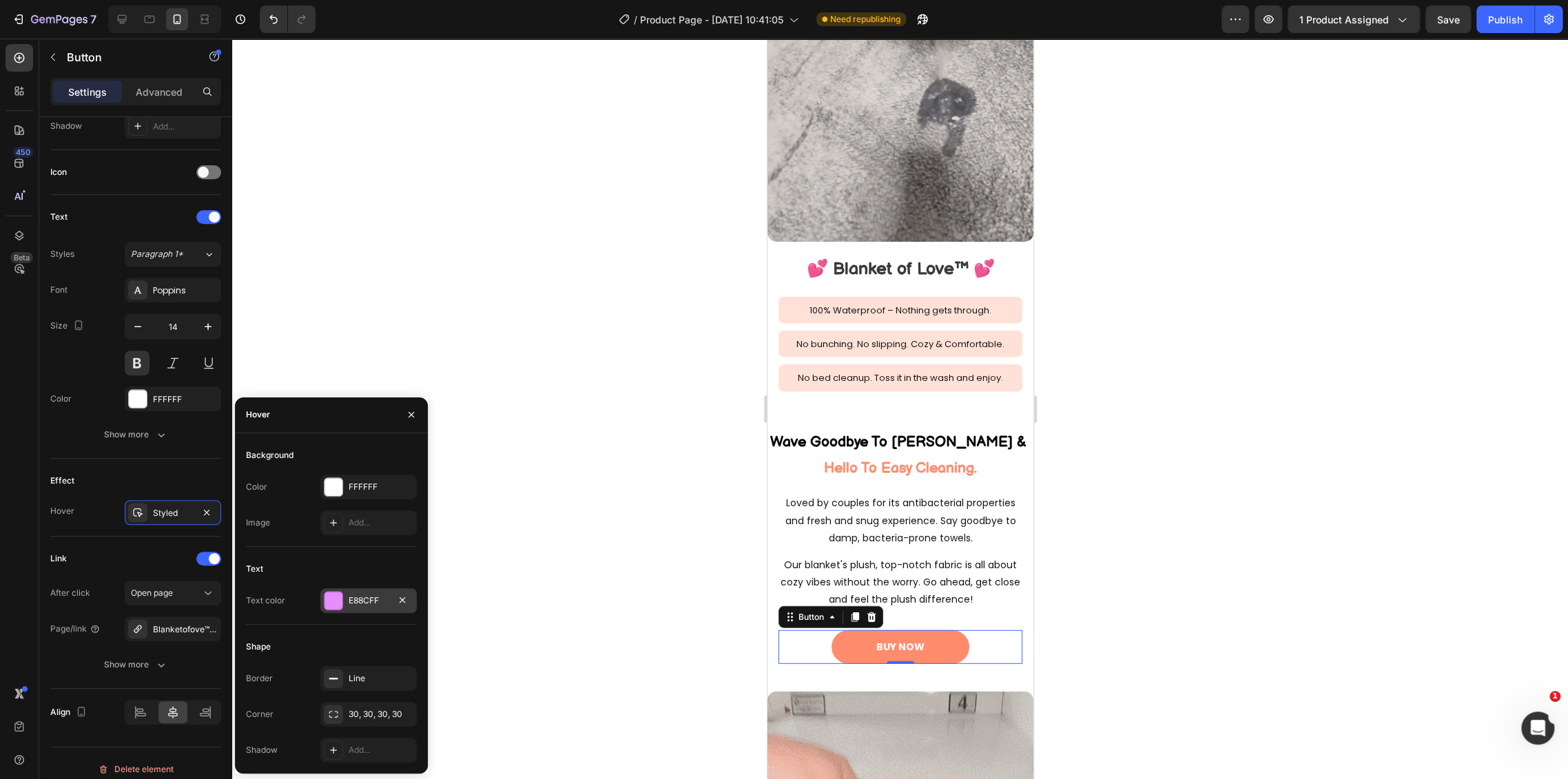
click at [357, 605] on div "E88CFF" at bounding box center [368, 600] width 40 height 12
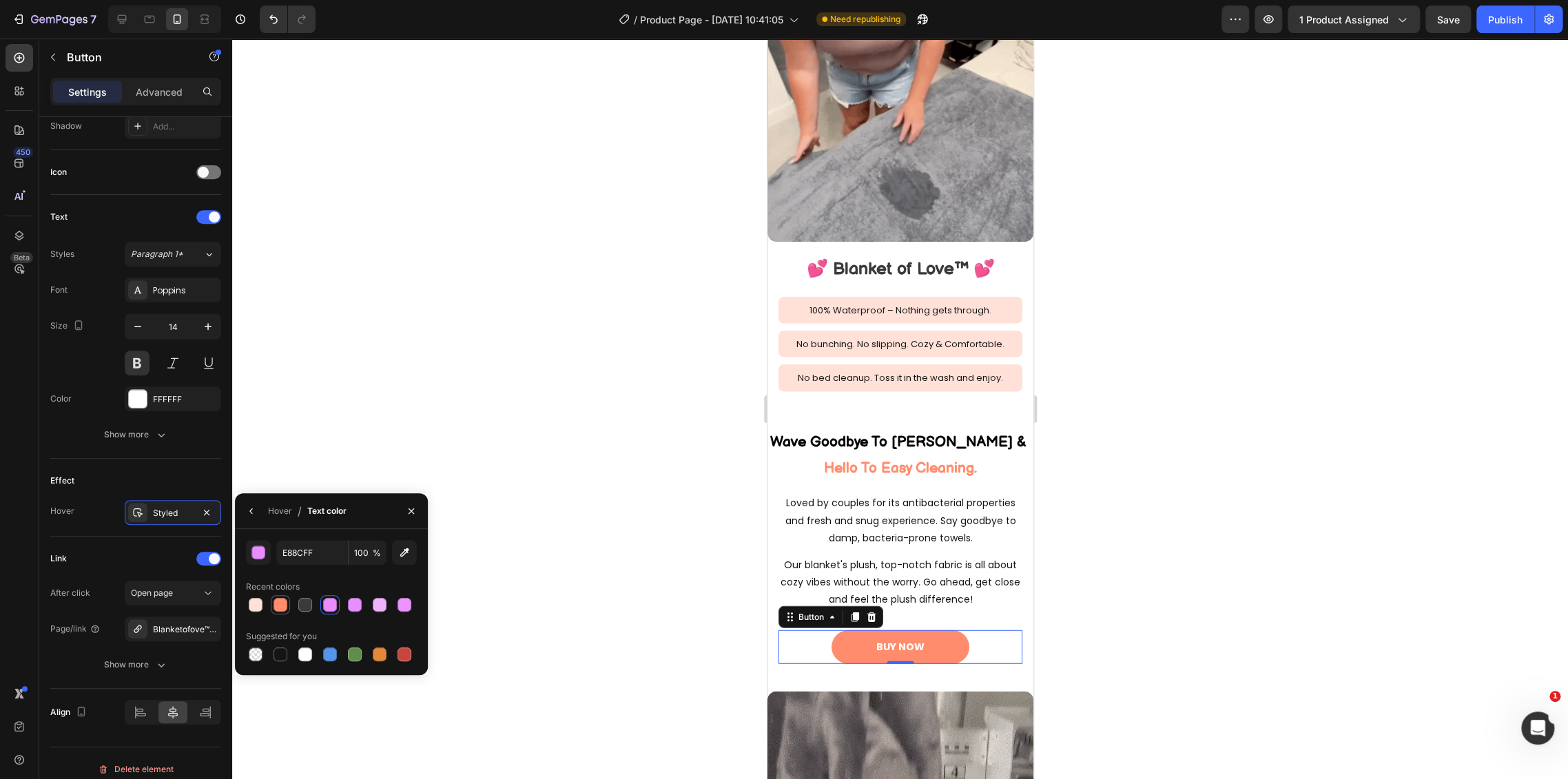
click at [281, 604] on div at bounding box center [280, 605] width 13 height 13
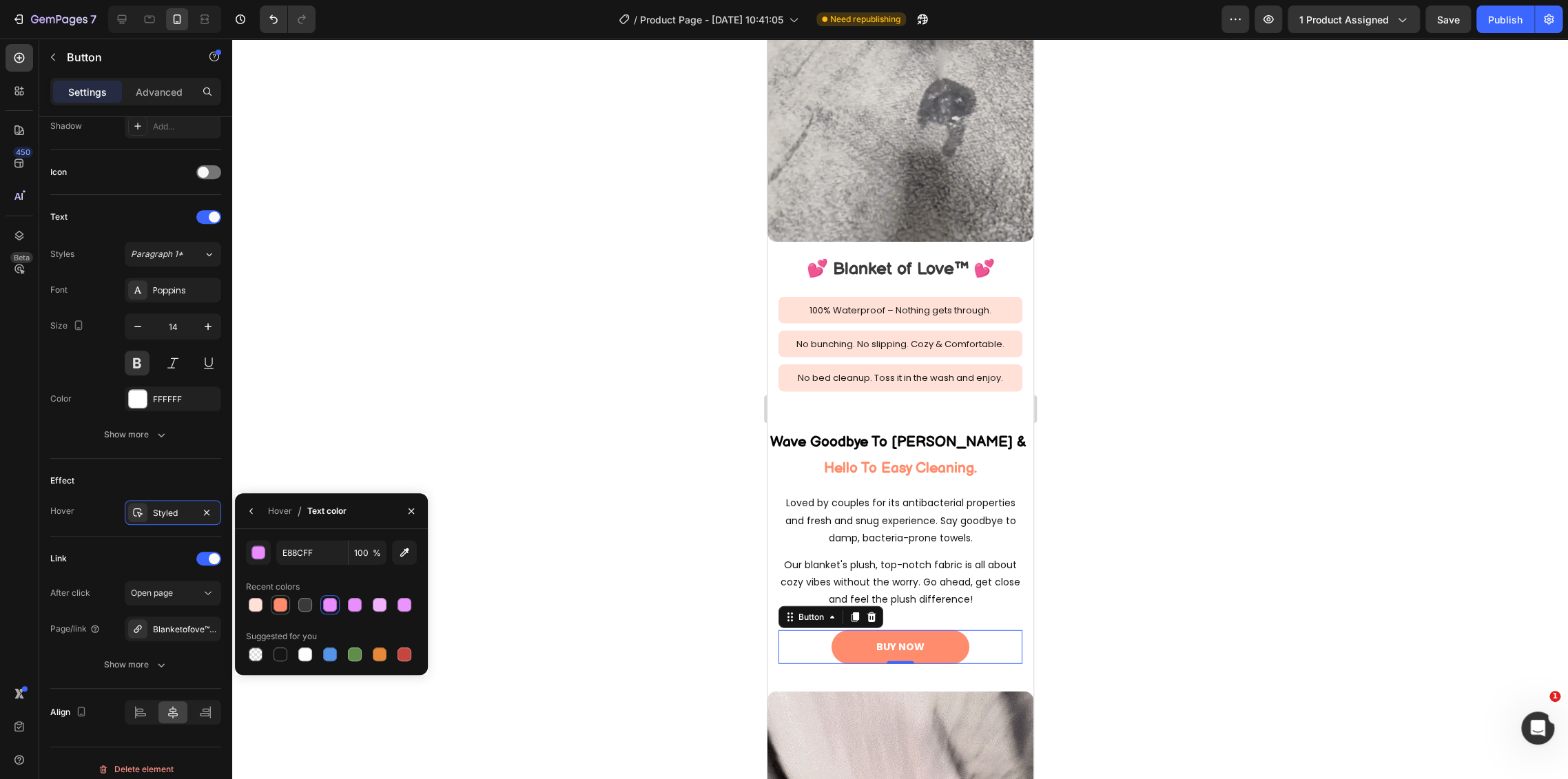
type input "FF8D6D"
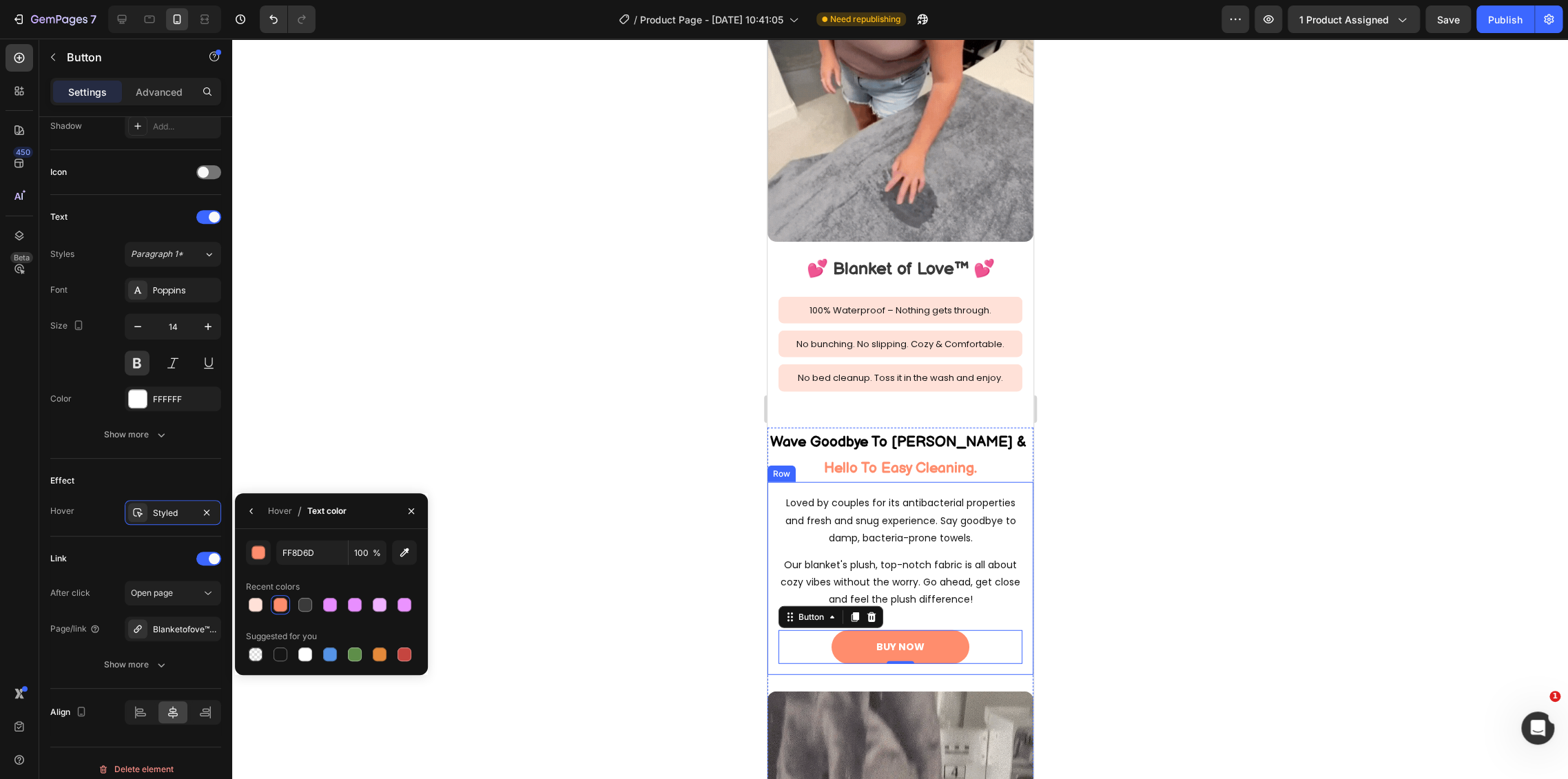
click at [1074, 614] on div at bounding box center [900, 409] width 1336 height 741
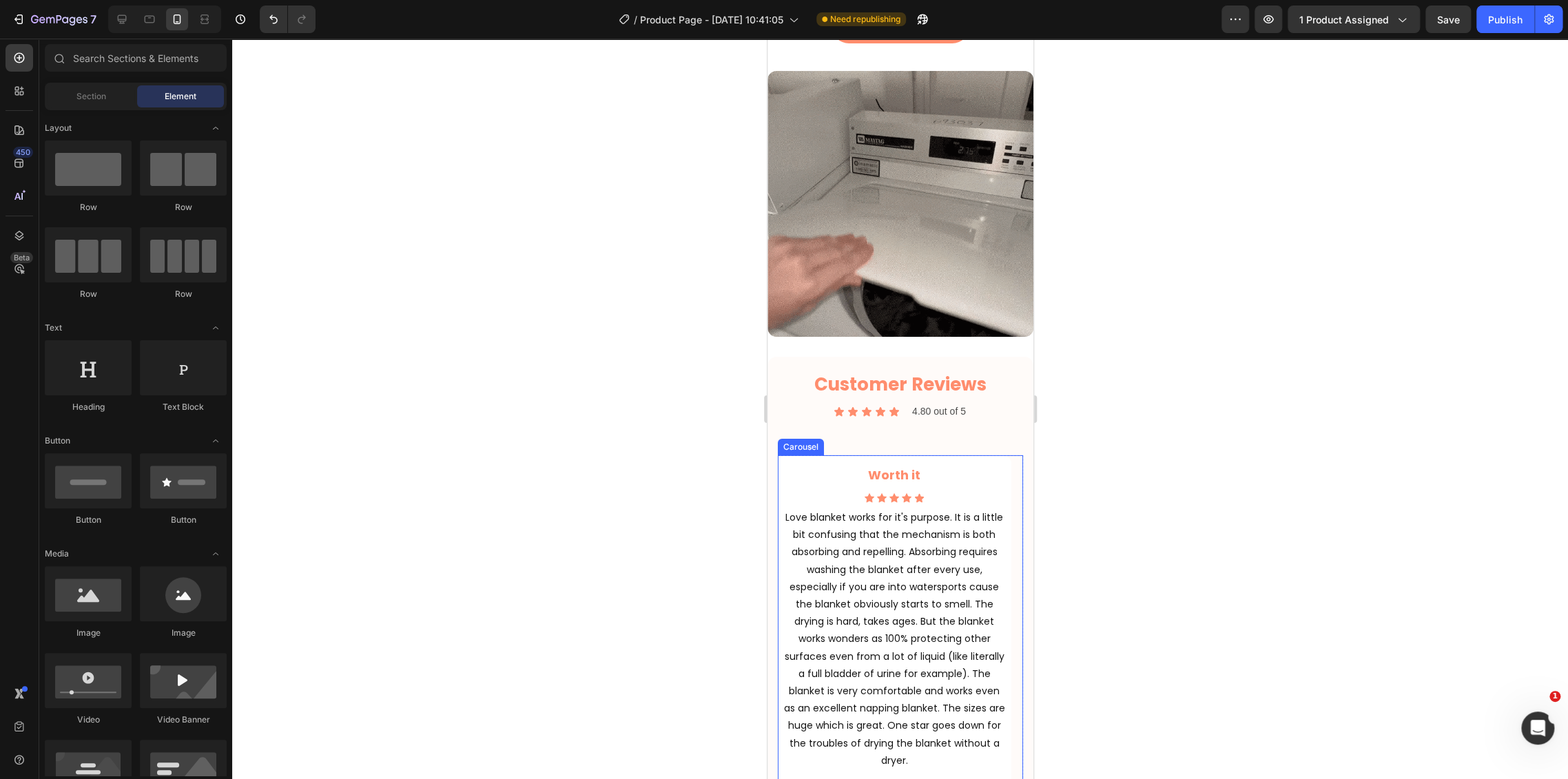
scroll to position [2807, 0]
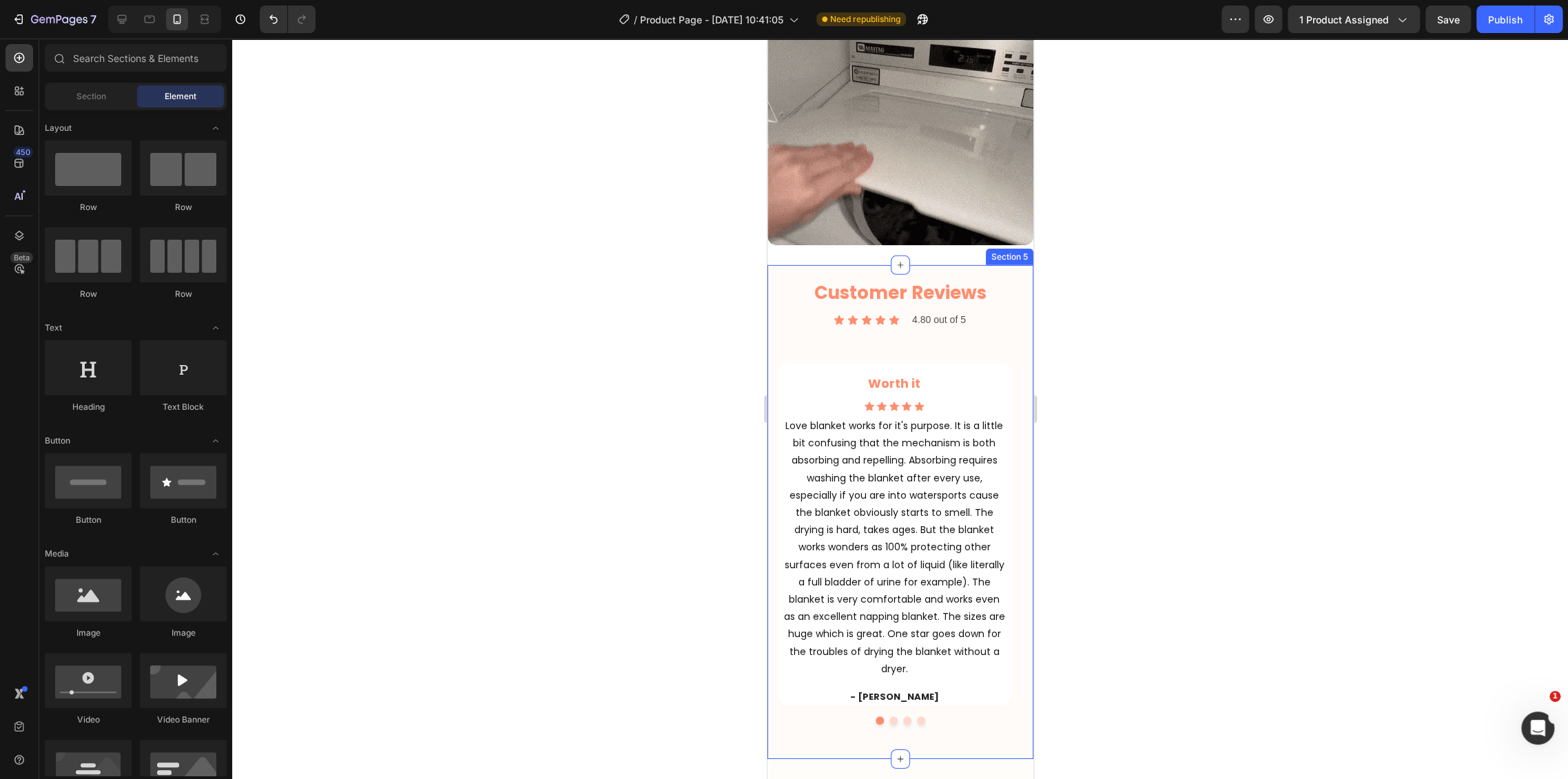
click at [1012, 265] on div "Customer Reviews Heading Icon Icon Icon Icon Icon Icon List 4.80 out of 5 Text …" at bounding box center [899, 512] width 266 height 494
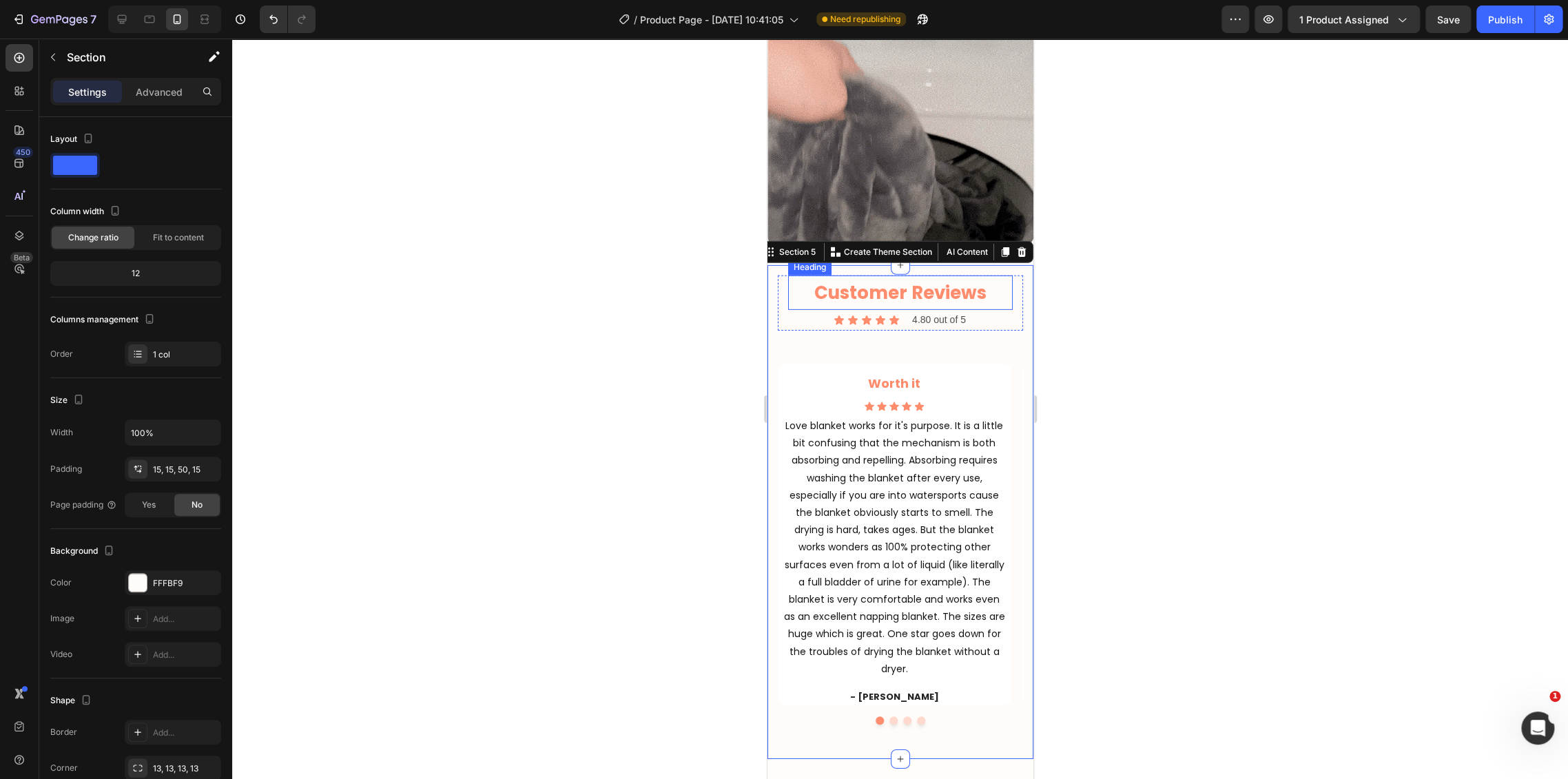
click at [952, 284] on h2 "Customer Reviews" at bounding box center [899, 293] width 225 height 35
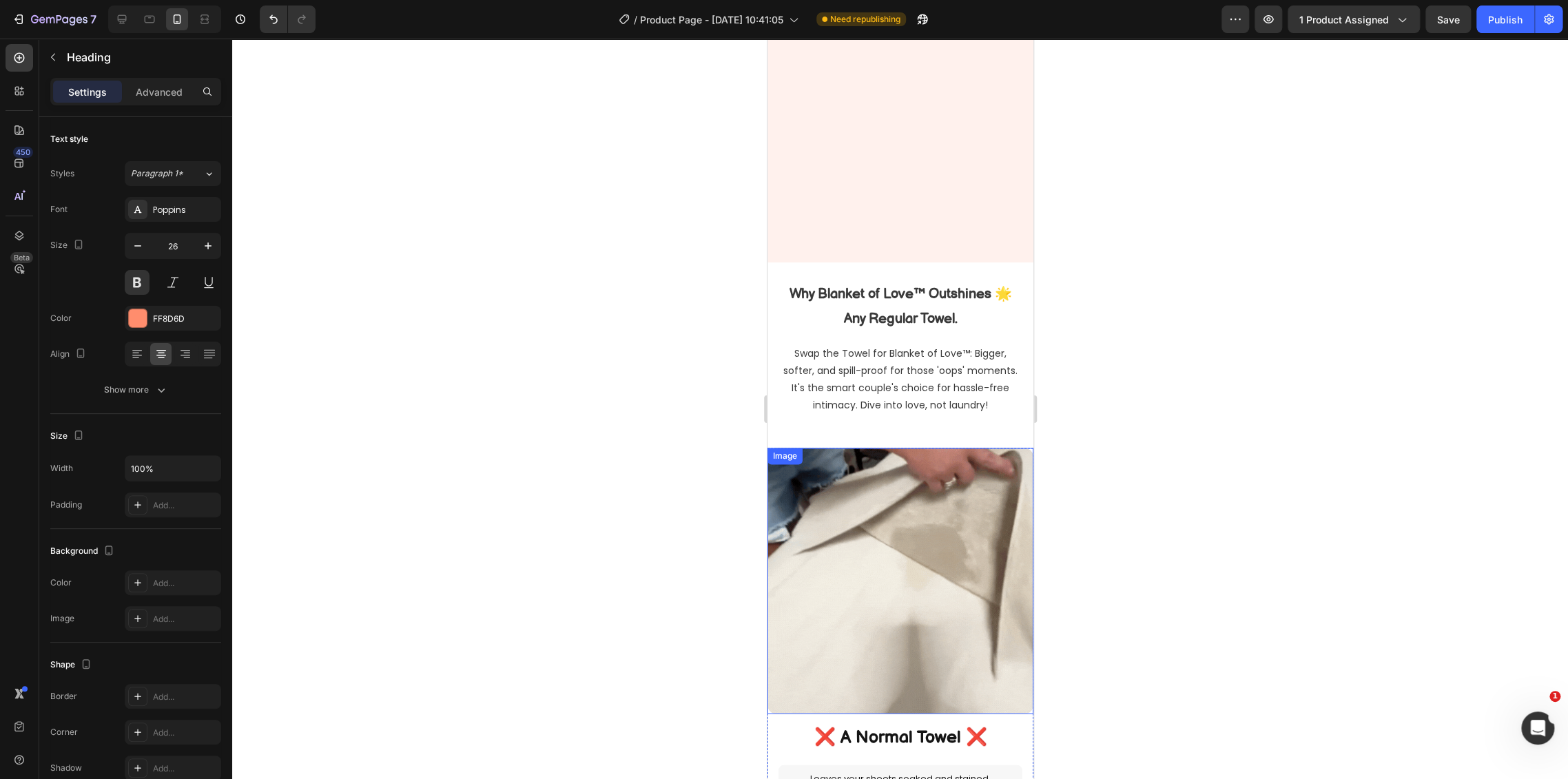
select select "L 57 × 65 in | 145 × 165 cm"
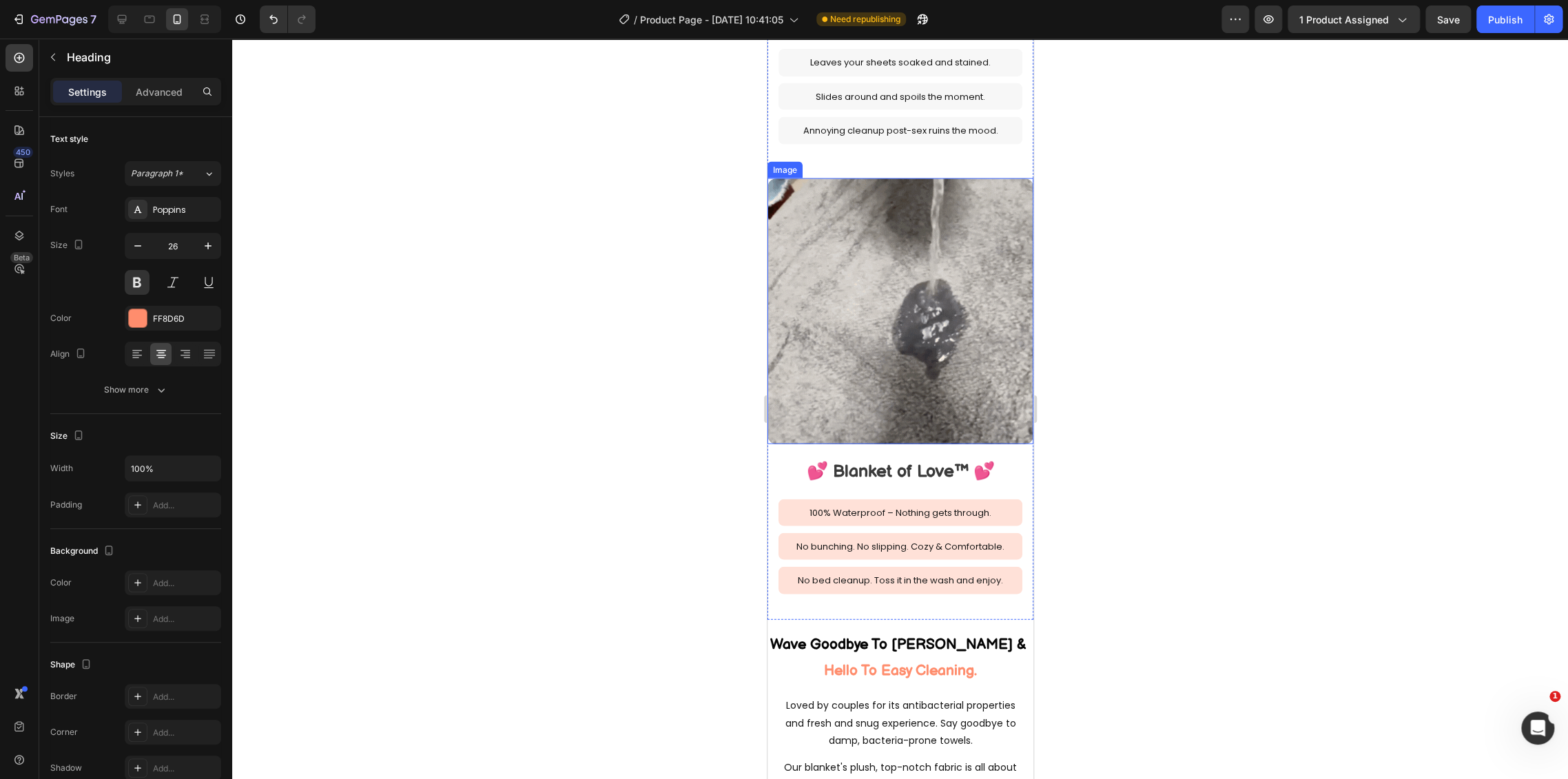
scroll to position [1965, 0]
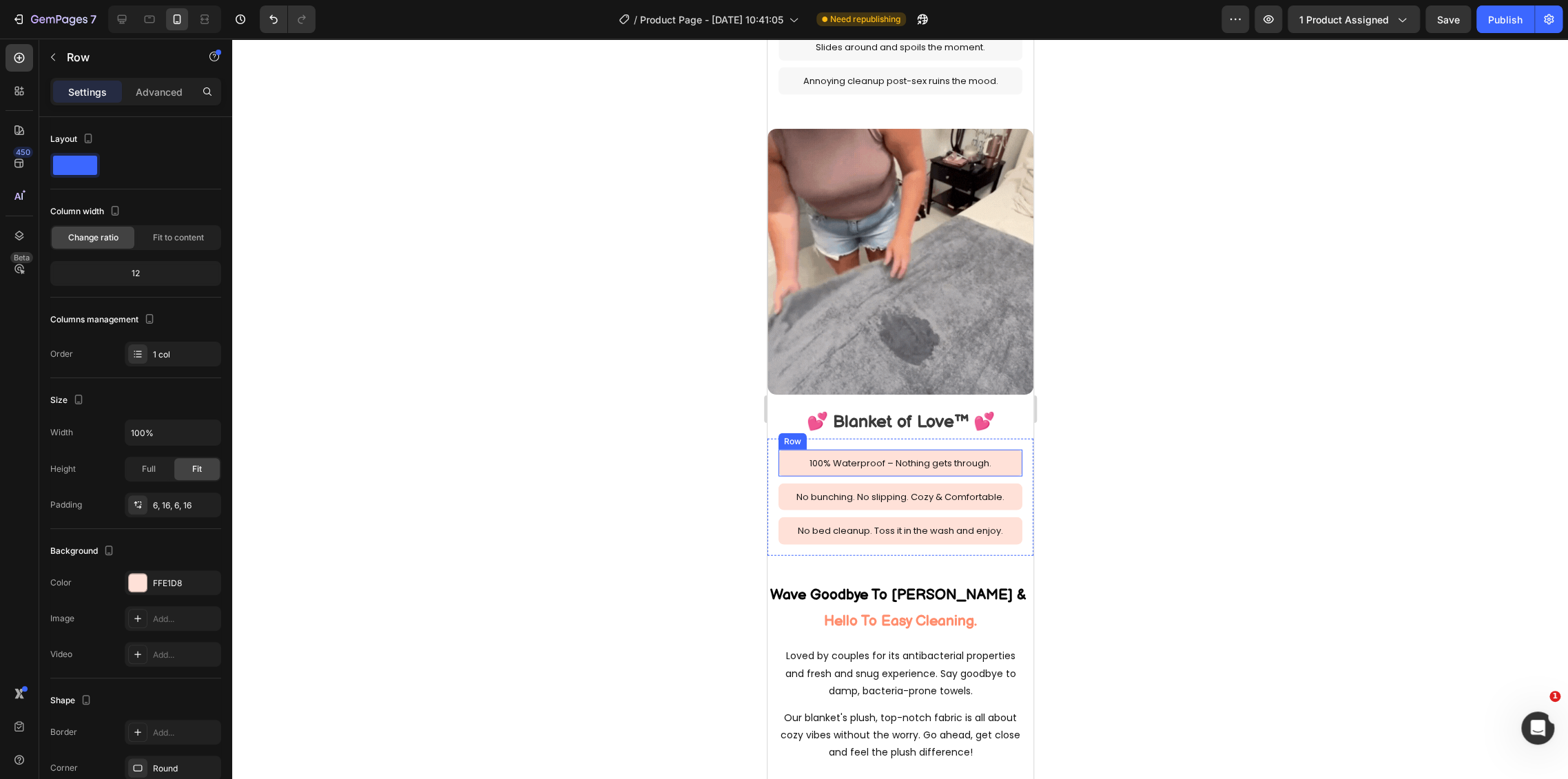
click at [781, 450] on div "100% Waterproof – Nothing gets through. Text Block Row" at bounding box center [899, 463] width 244 height 27
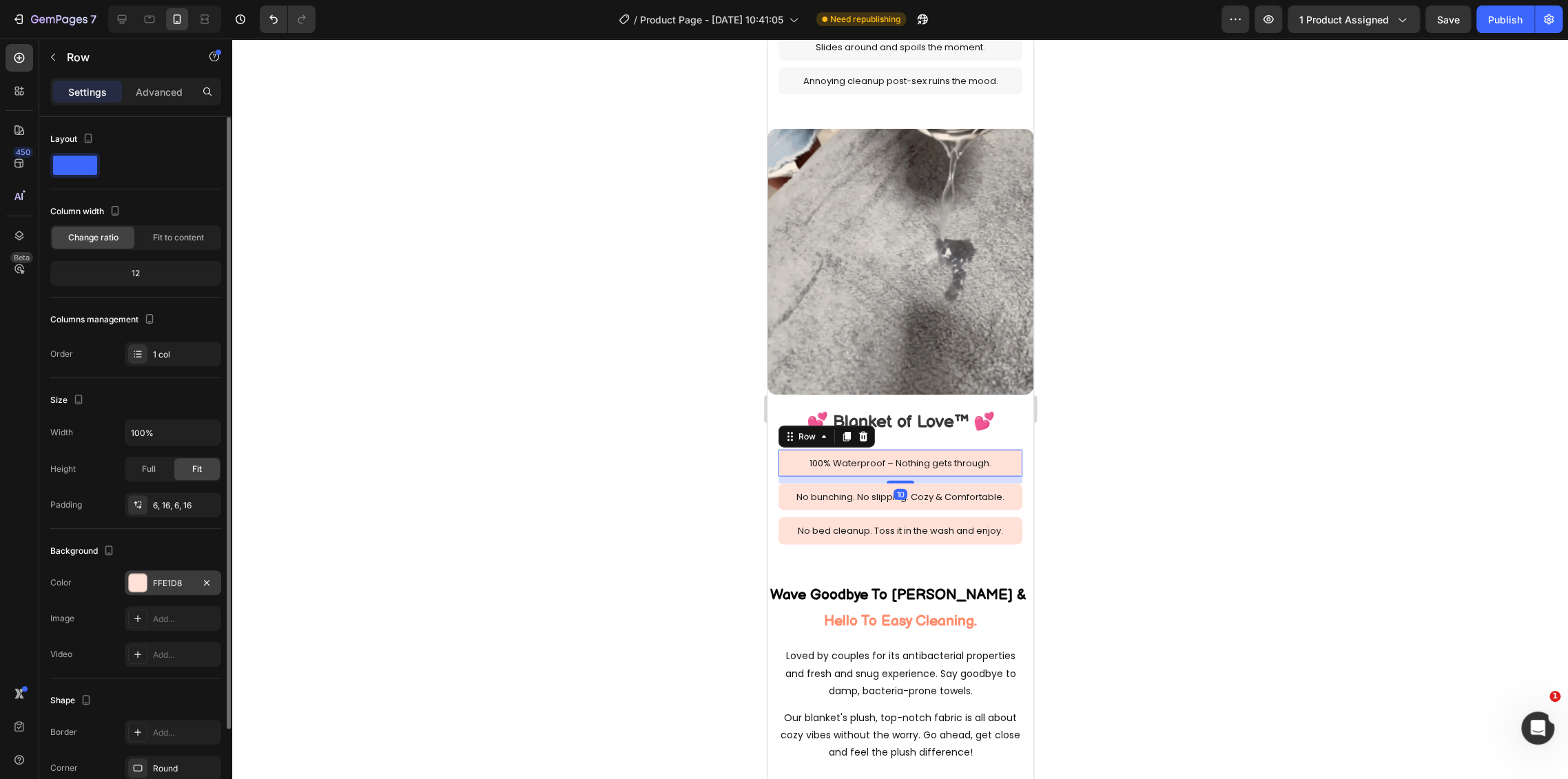
click at [173, 585] on div "FFE1D8" at bounding box center [173, 583] width 40 height 12
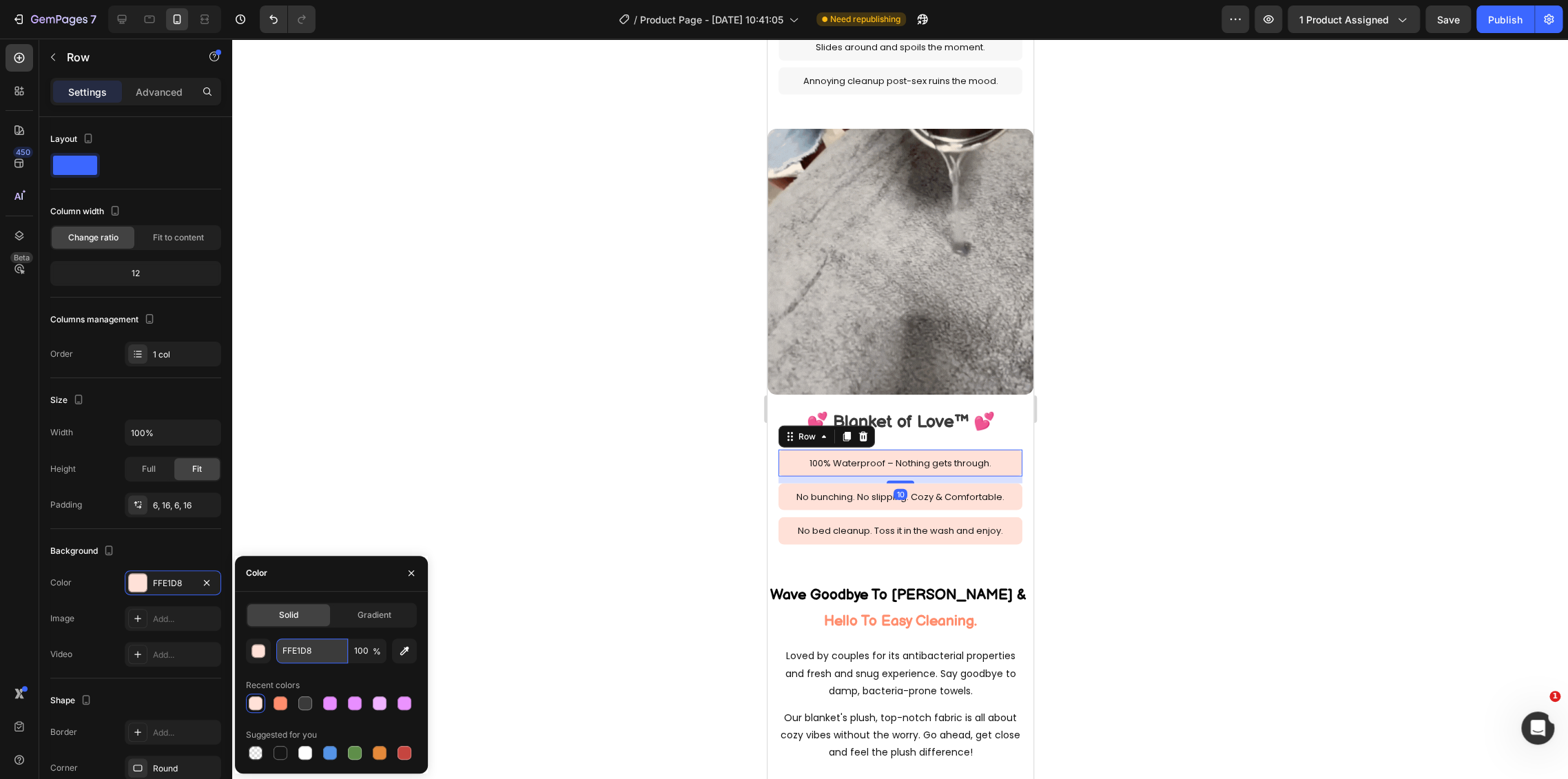
drag, startPoint x: 311, startPoint y: 658, endPoint x: 324, endPoint y: 658, distance: 13.0
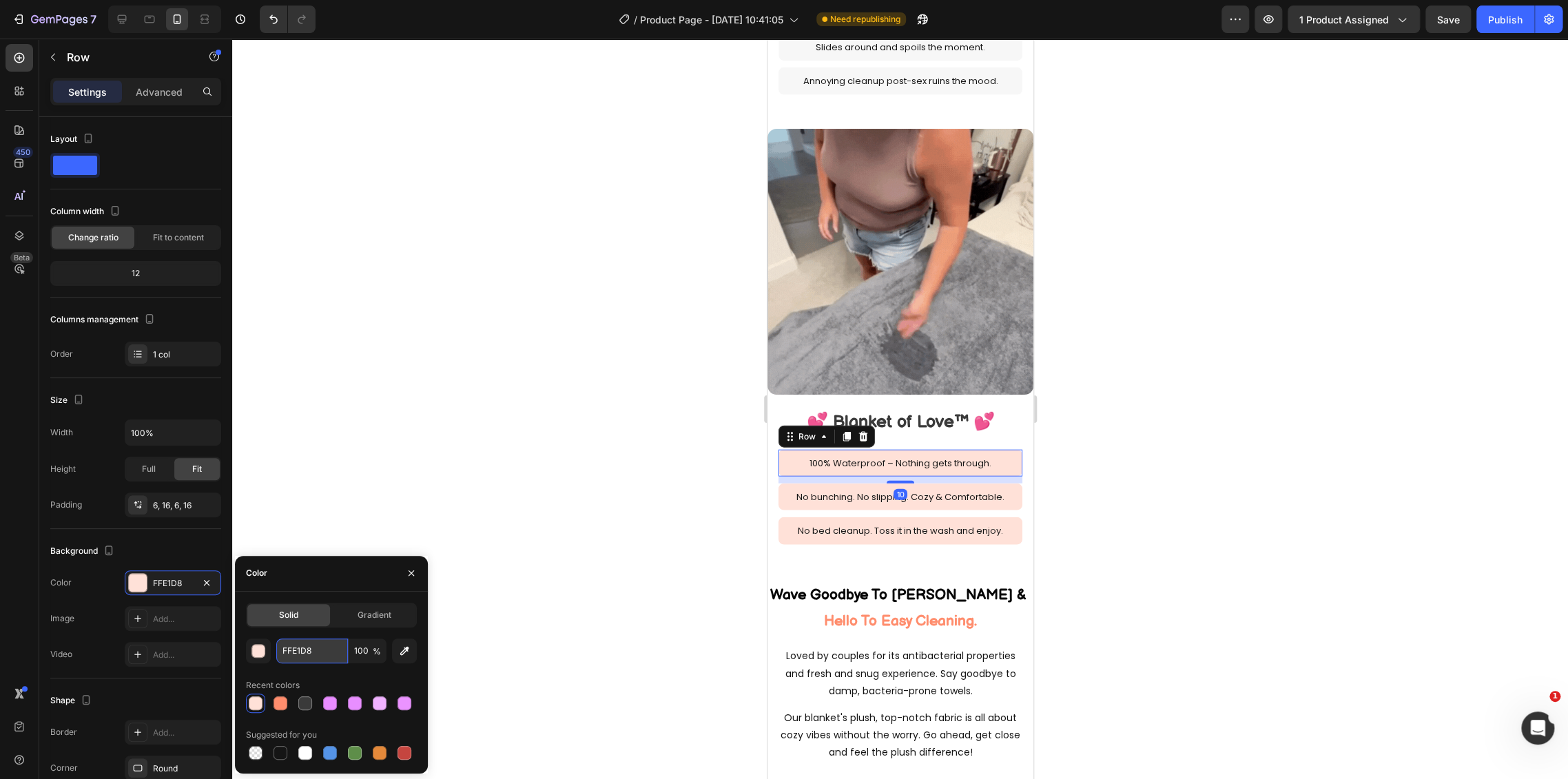
click at [311, 659] on input "FFE1D8" at bounding box center [312, 651] width 72 height 25
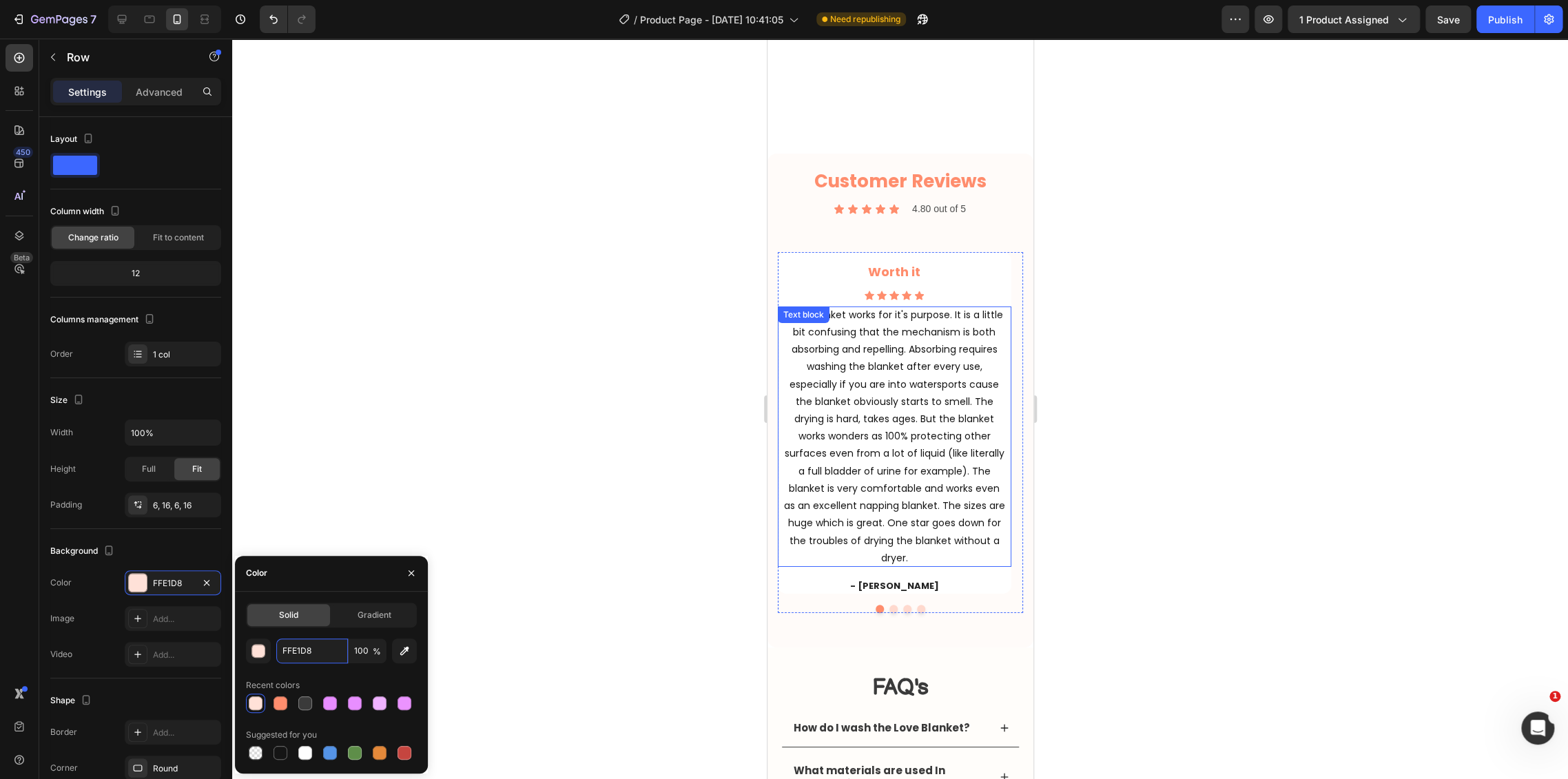
scroll to position [2883, 0]
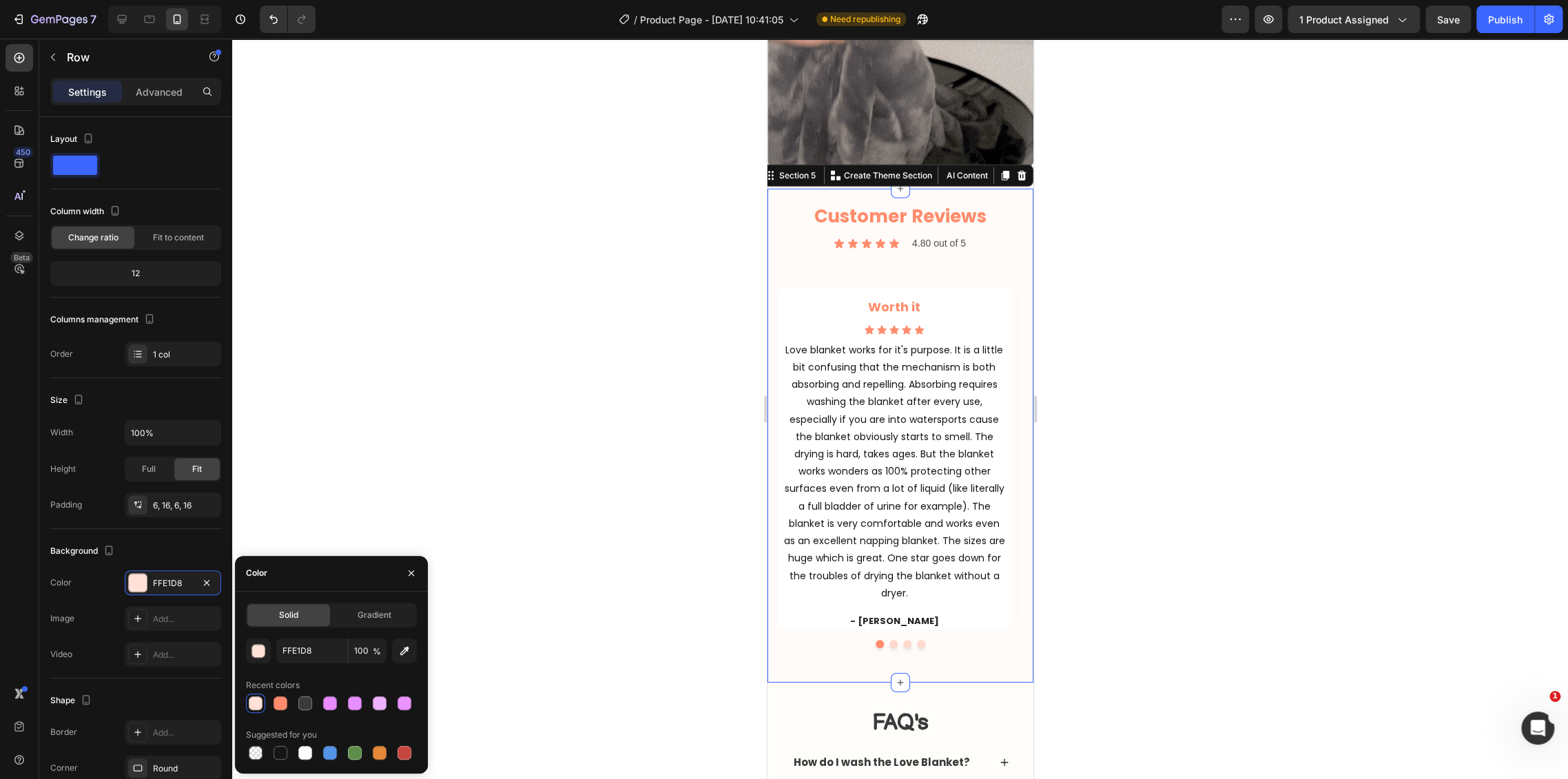
click at [776, 229] on div "Customer Reviews Heading Icon Icon Icon Icon Icon Icon List 4.80 out of 5 Text …" at bounding box center [899, 435] width 266 height 494
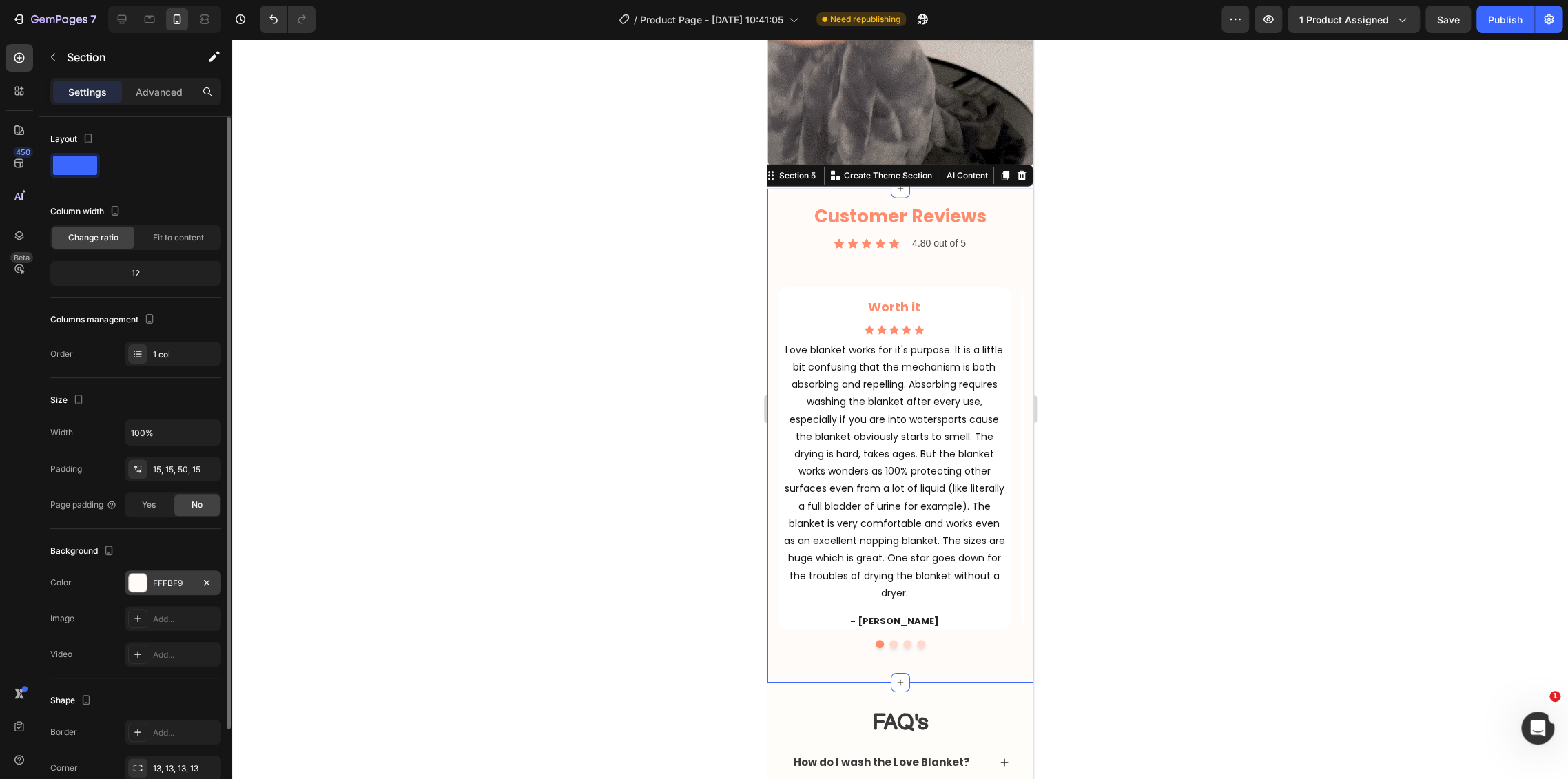
click at [155, 580] on div "FFFBF9" at bounding box center [173, 583] width 40 height 12
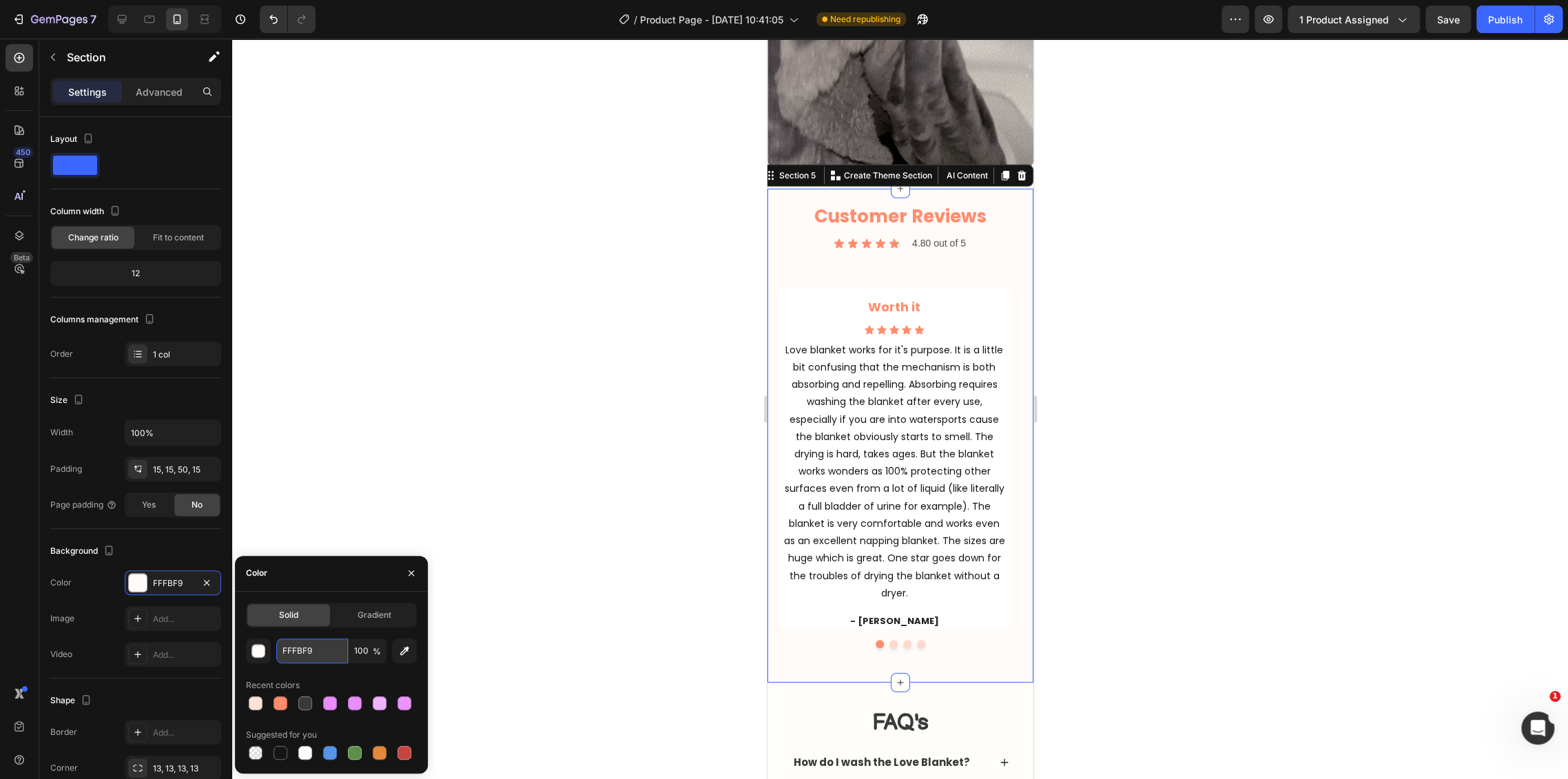
click at [323, 648] on input "FFFBF9" at bounding box center [312, 651] width 72 height 25
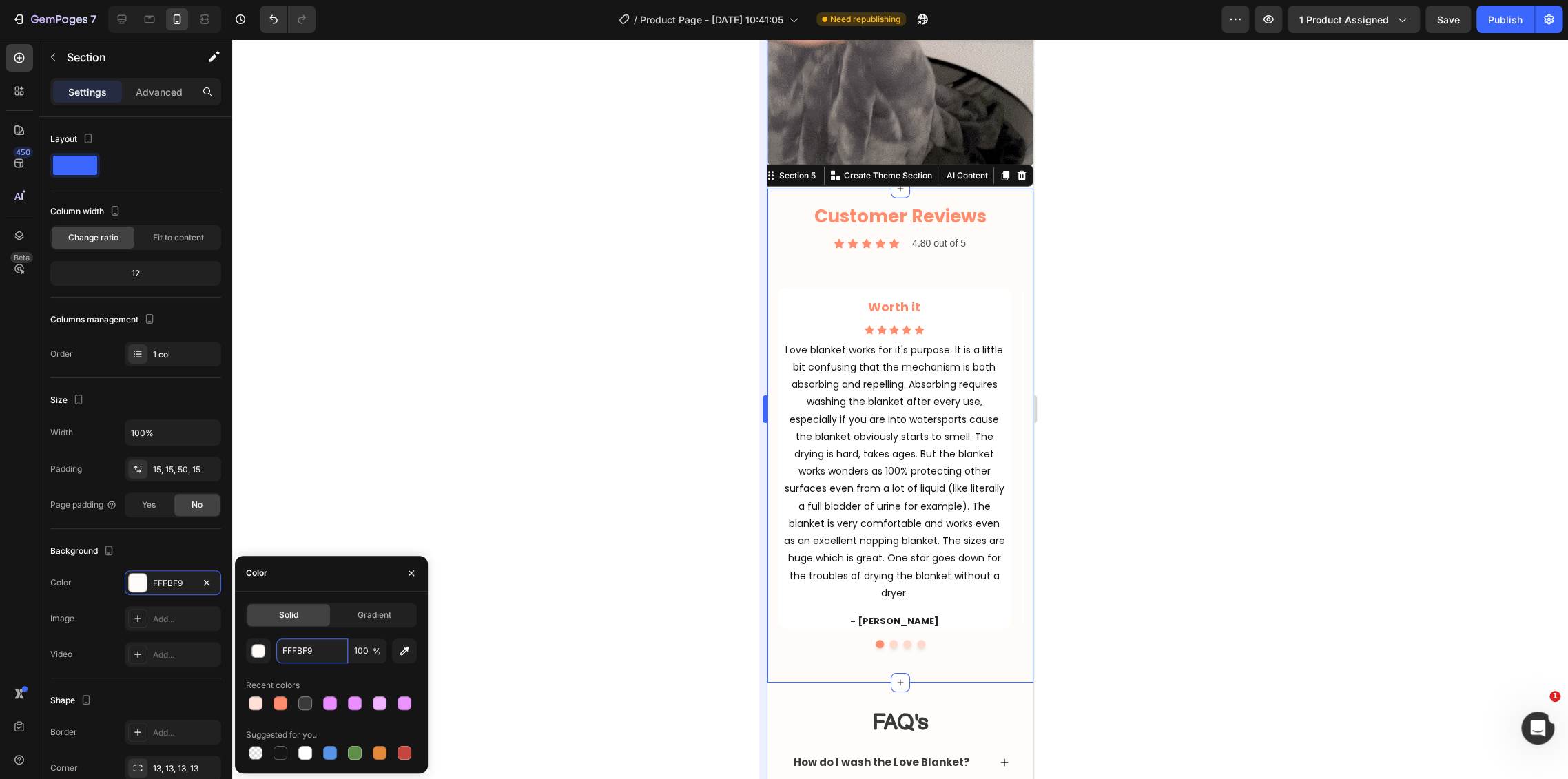
paste input "E1D8"
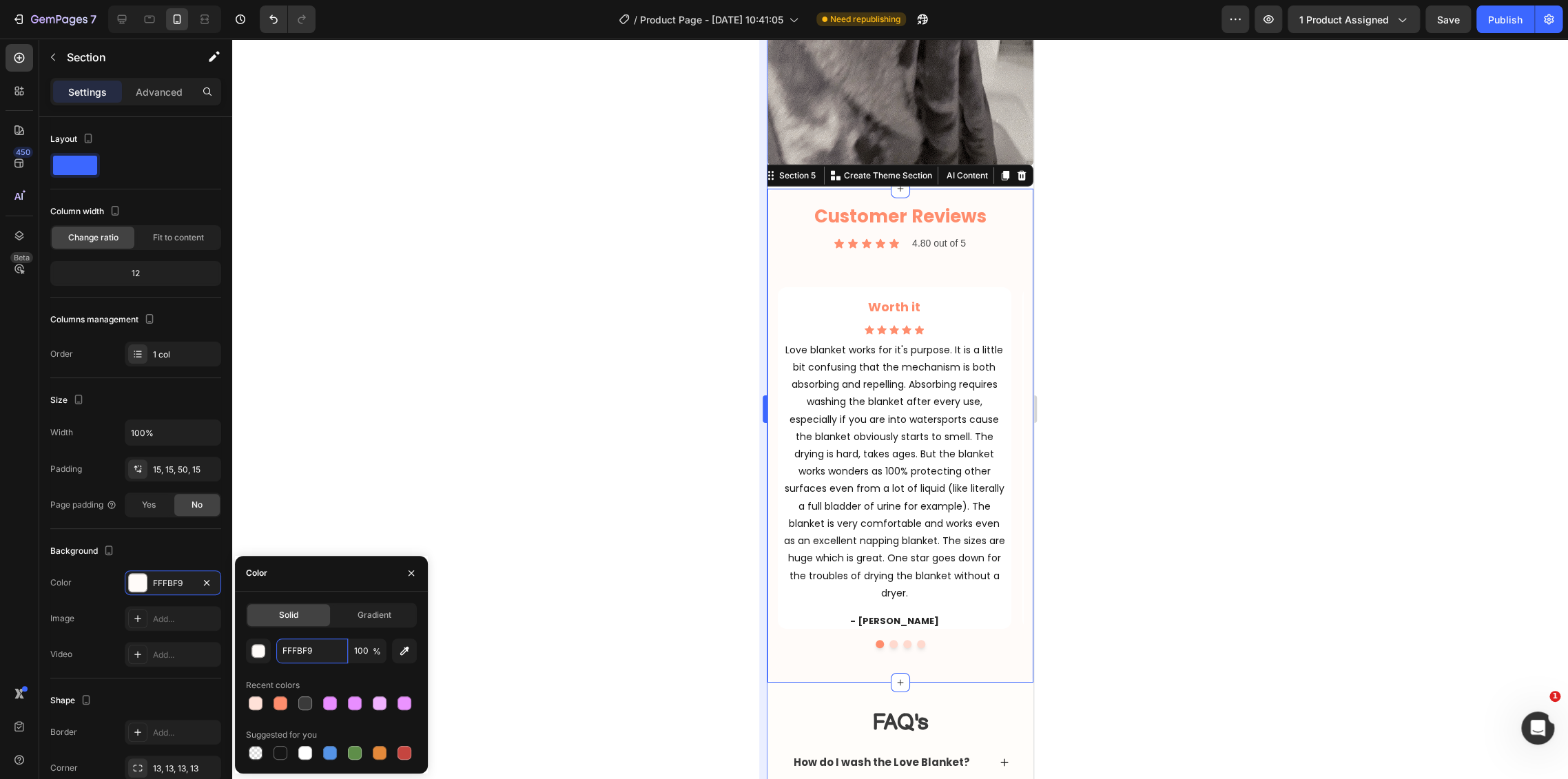
type input "FFE1D8"
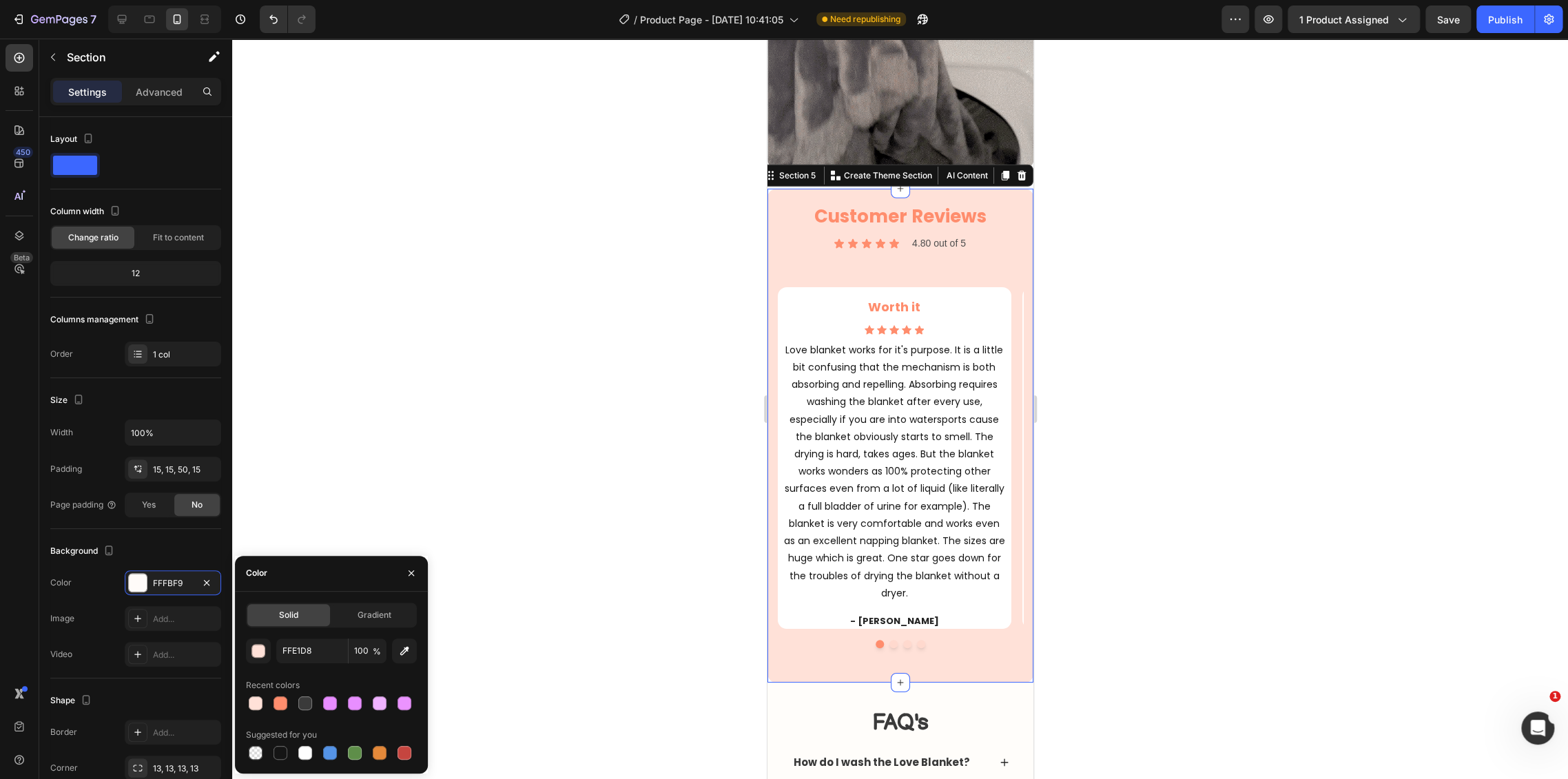
click at [1262, 384] on div at bounding box center [900, 409] width 1336 height 741
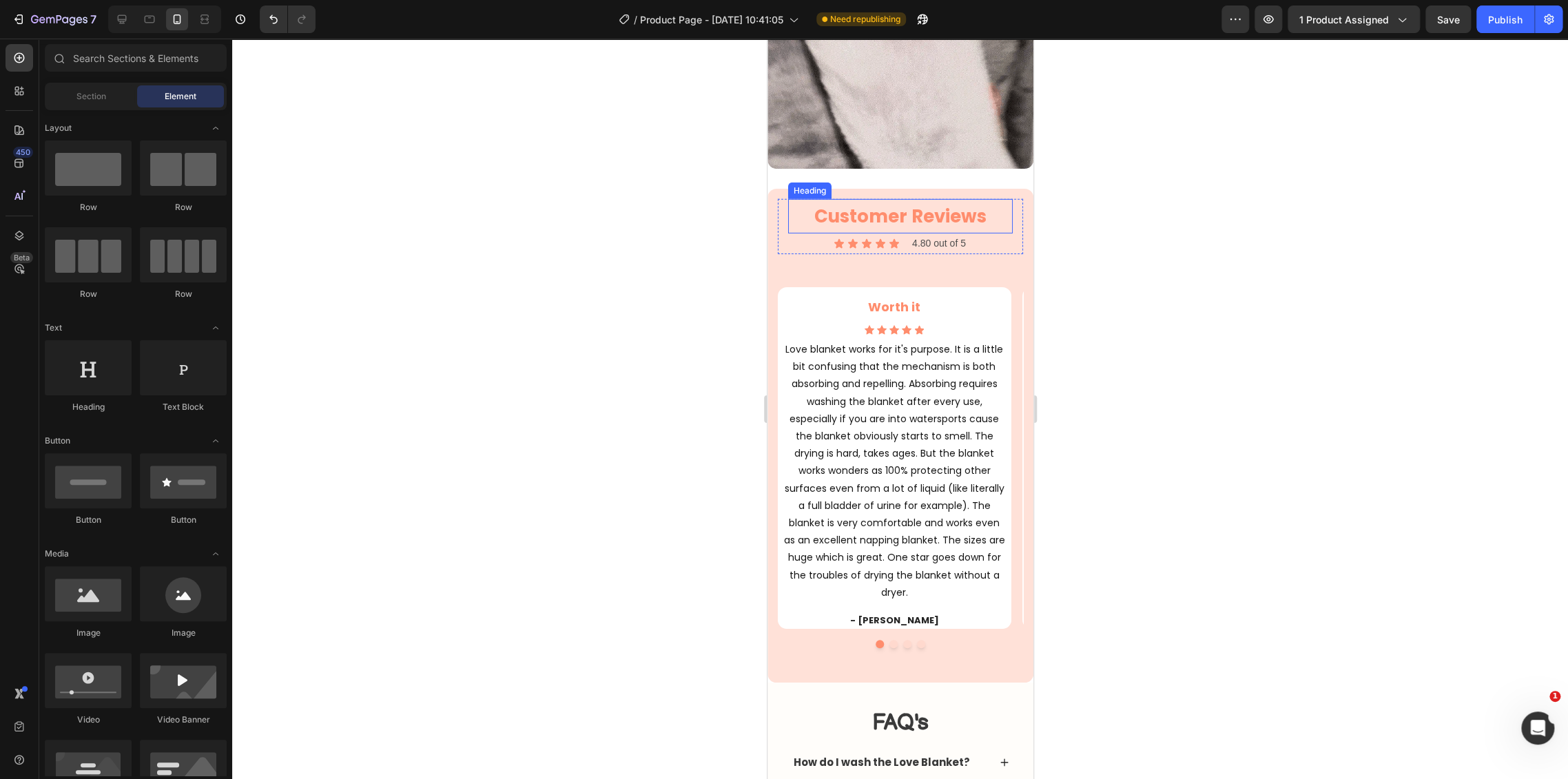
click at [959, 203] on h2 "Customer Reviews" at bounding box center [899, 216] width 225 height 35
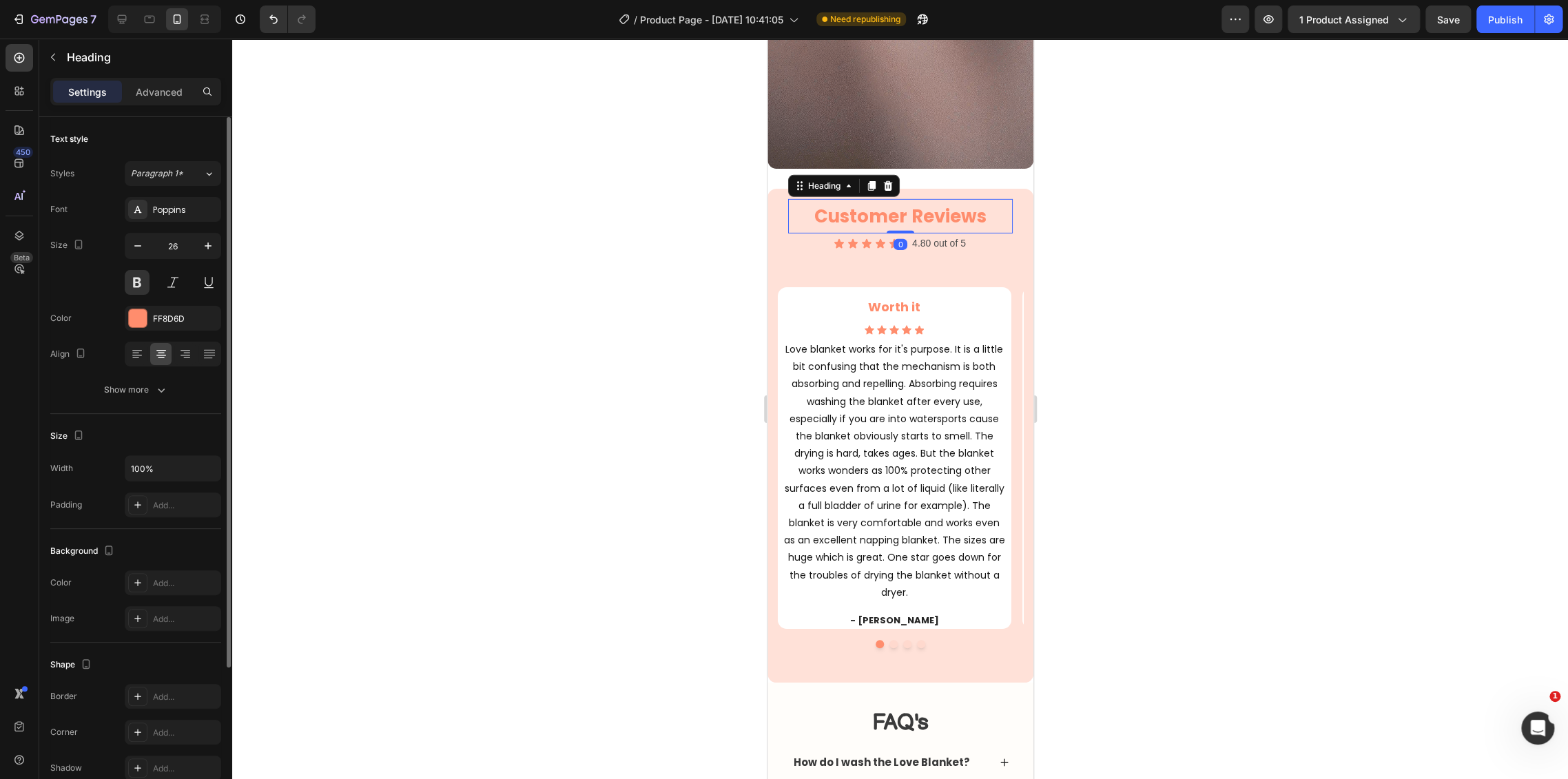
click at [163, 297] on div "Font Poppins Size 26 Color FF8D6D Align Show more" at bounding box center [136, 300] width 171 height 206
drag, startPoint x: 166, startPoint y: 316, endPoint x: 193, endPoint y: 350, distance: 43.4
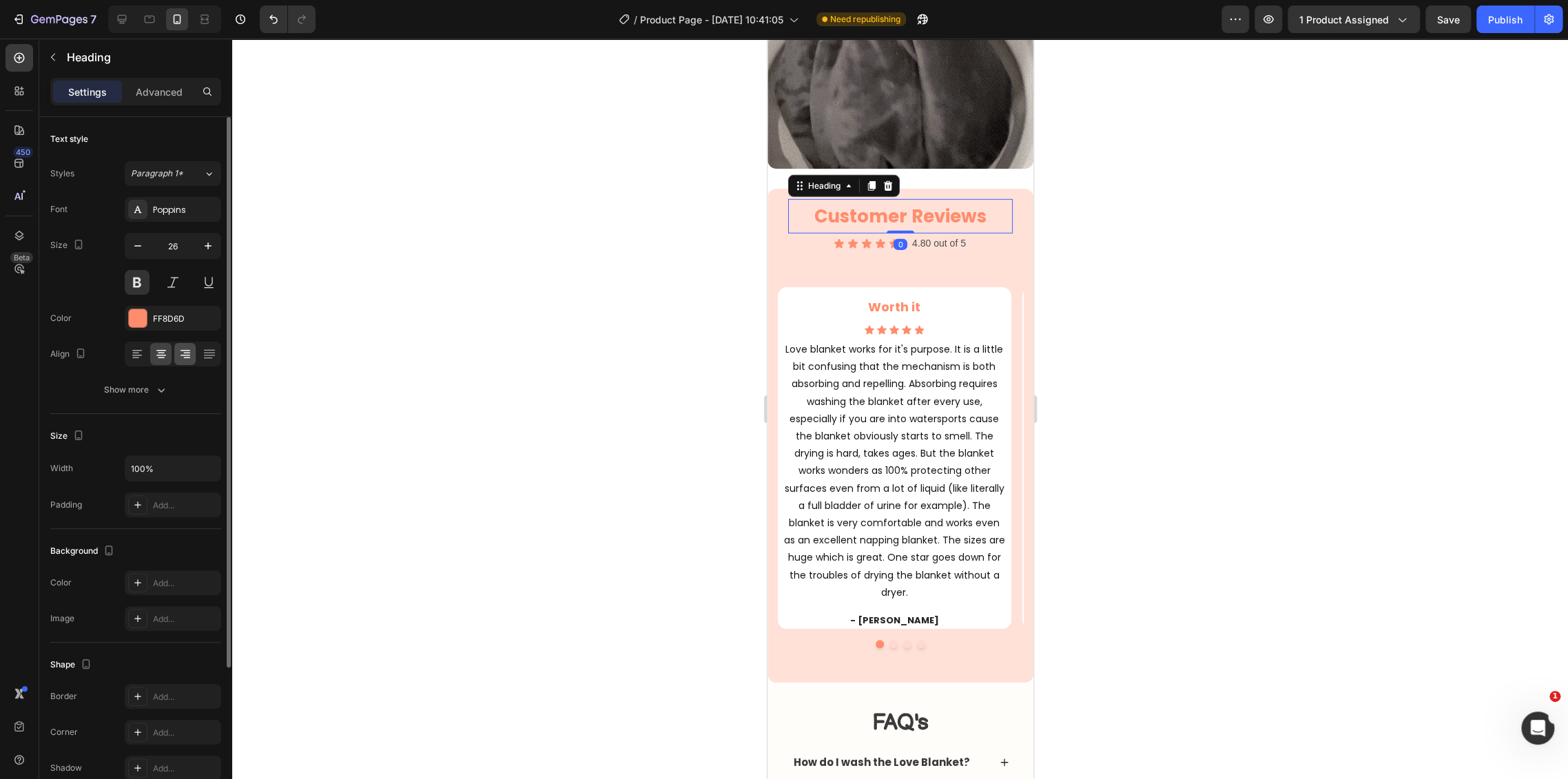
click at [166, 316] on div "FF8D6D" at bounding box center [186, 319] width 65 height 12
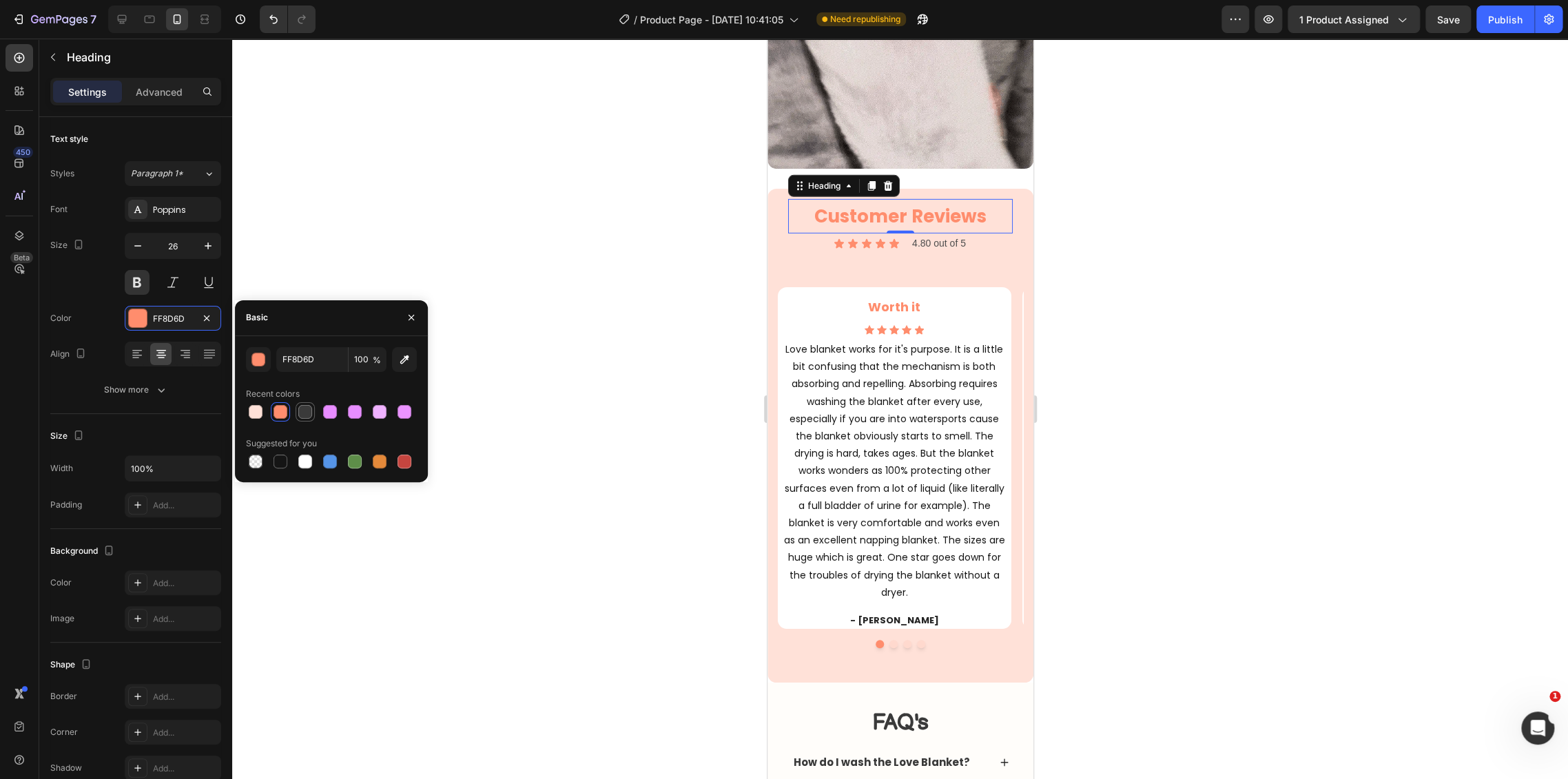
click at [306, 409] on div at bounding box center [305, 412] width 13 height 13
type input "3A3A3A"
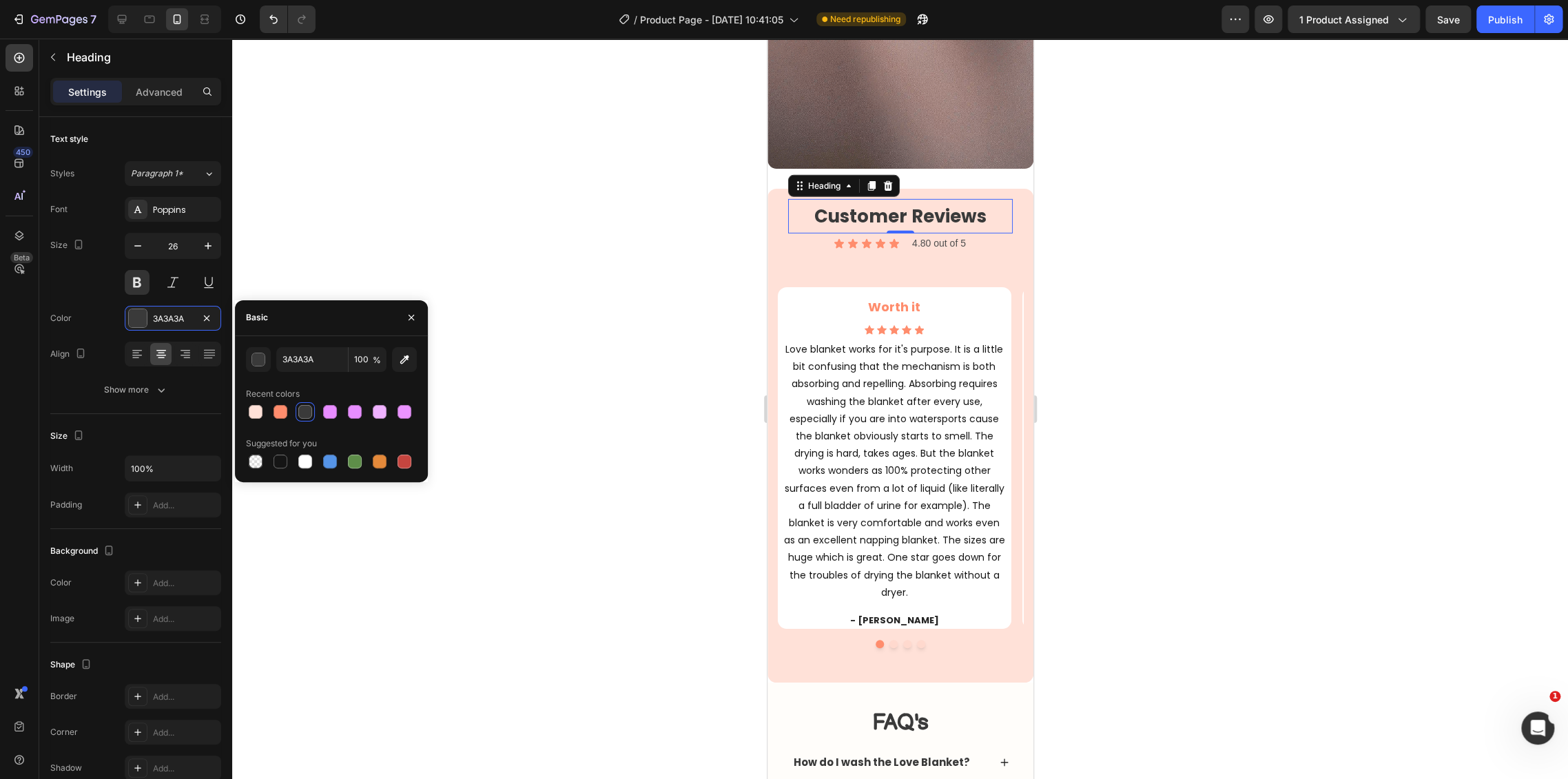
click at [306, 371] on div "3A3A3A 100 % Recent colors Suggested for you" at bounding box center [331, 410] width 171 height 124
click at [312, 357] on input "3A3A3A" at bounding box center [312, 360] width 72 height 25
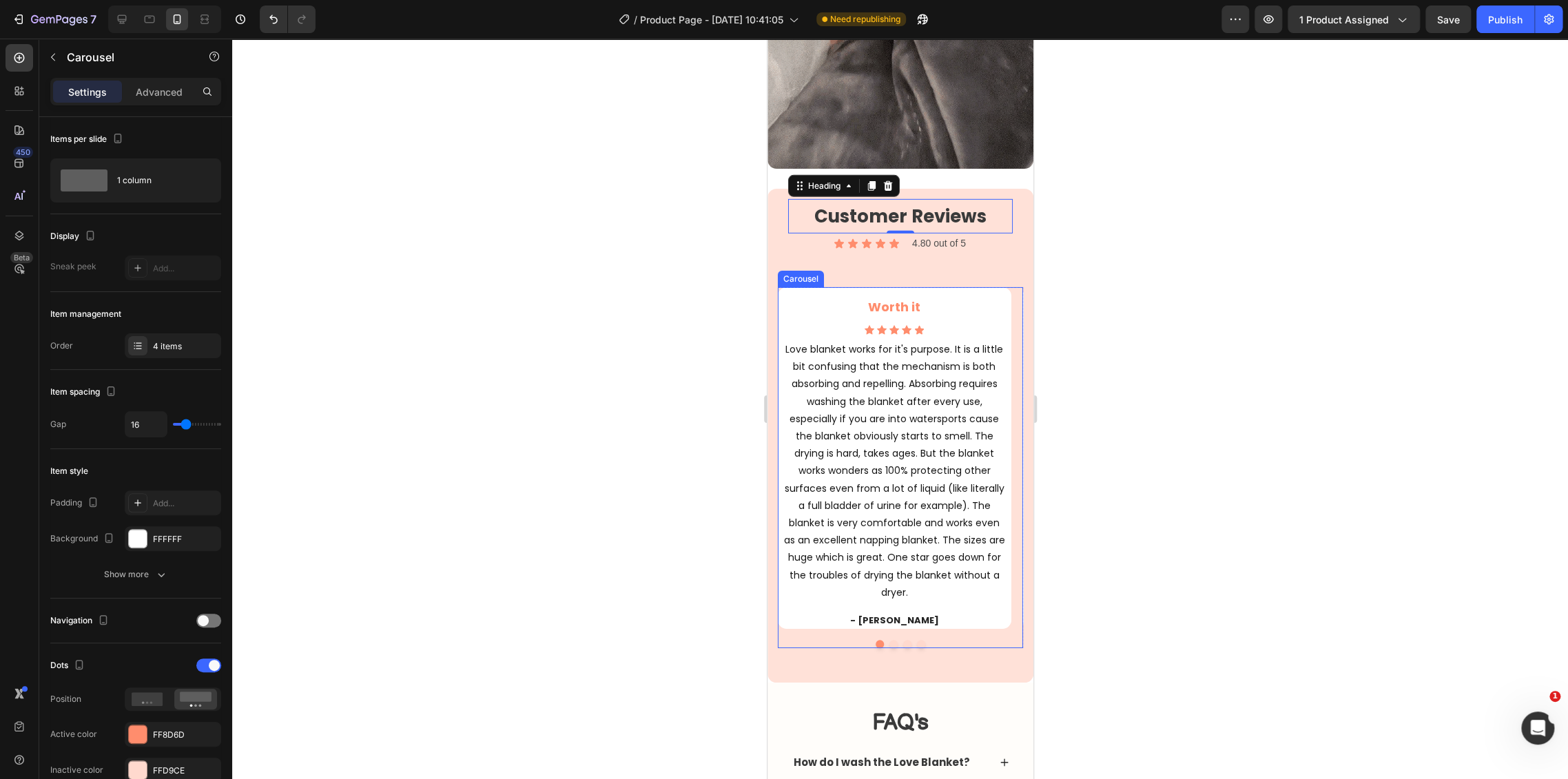
click at [889, 640] on button "Dot" at bounding box center [893, 644] width 9 height 9
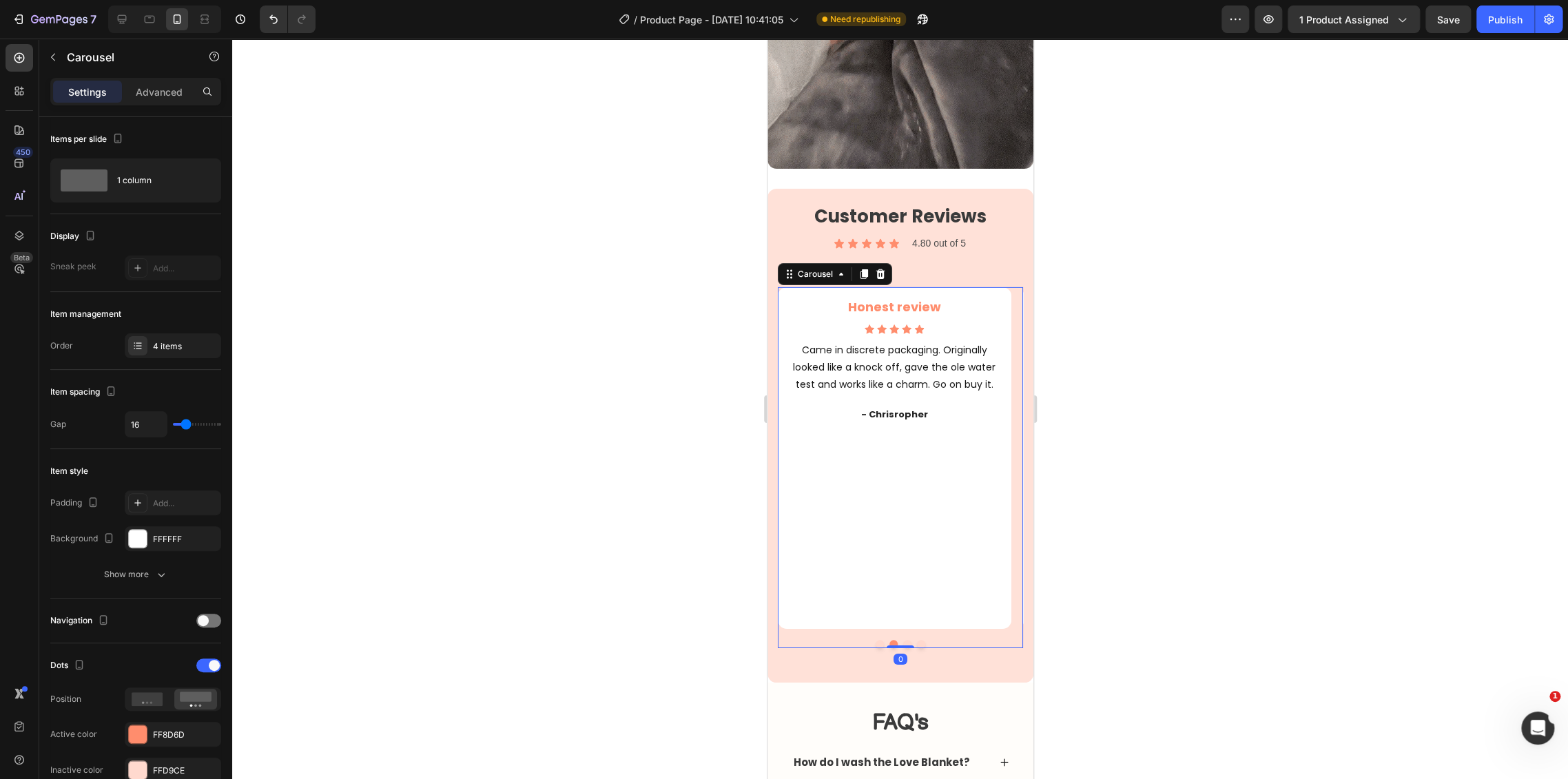
click at [1255, 525] on div at bounding box center [900, 409] width 1336 height 741
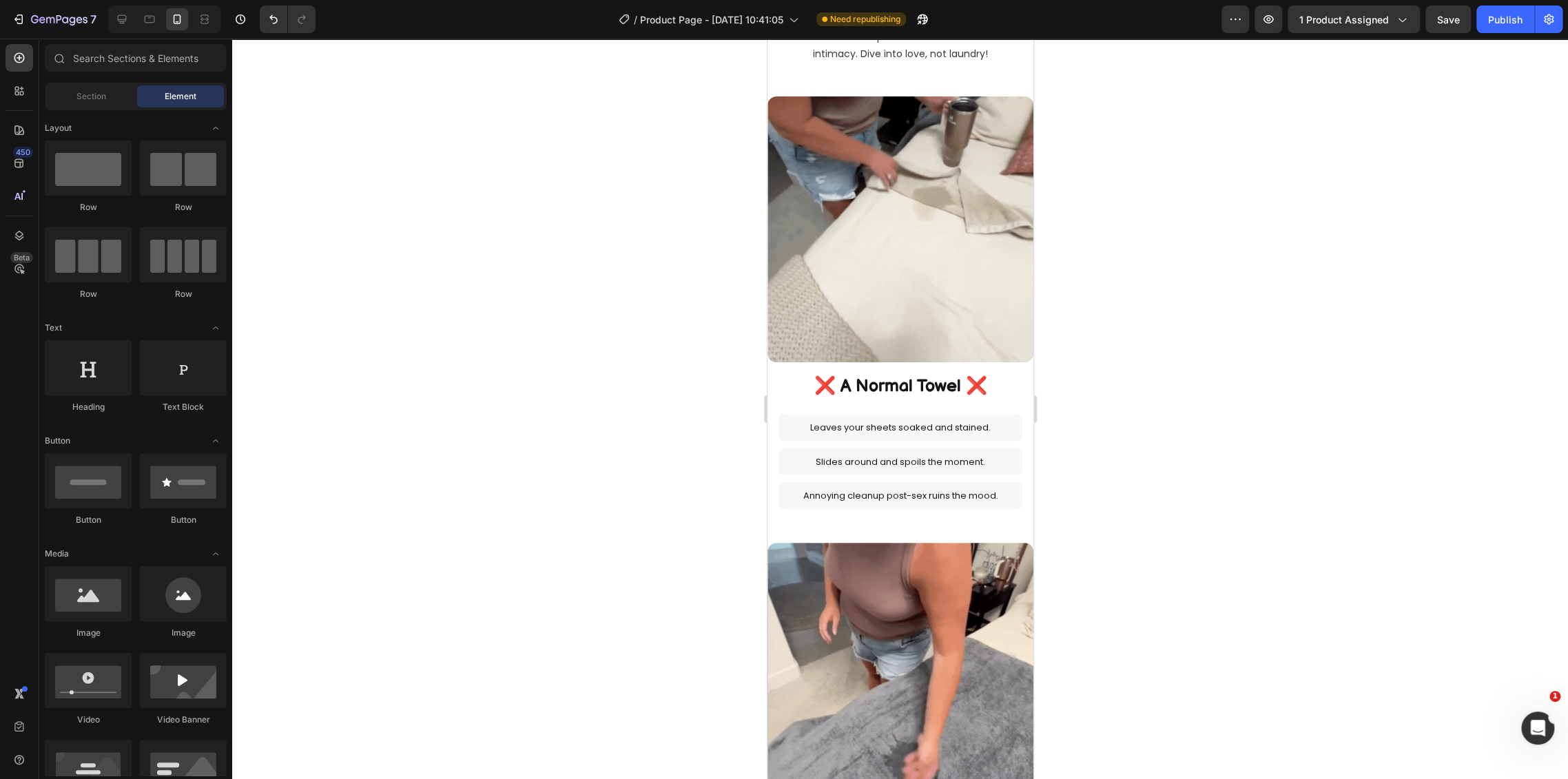
select select "L 57 × 65 in | 145 × 165 cm"
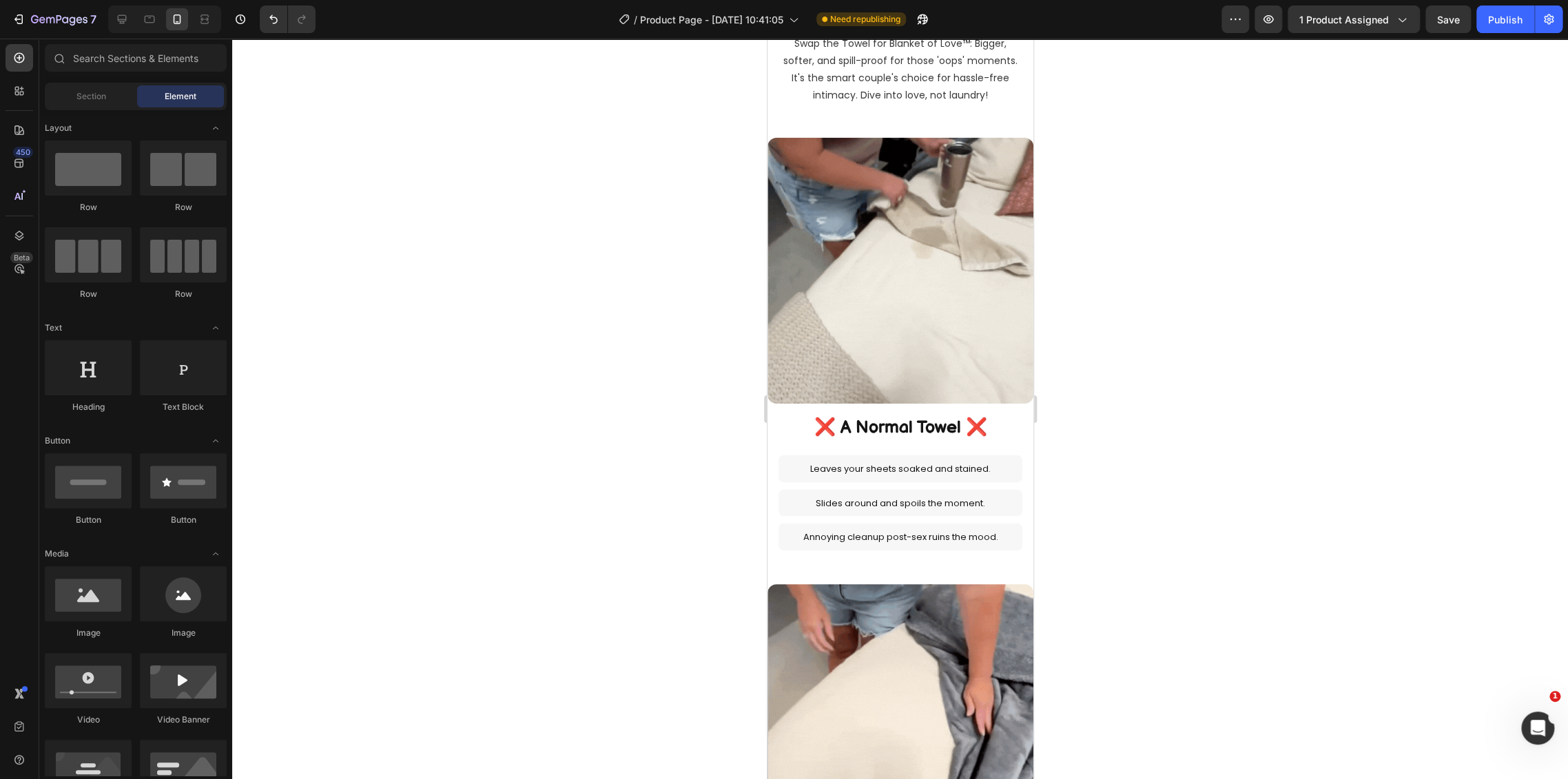
scroll to position [1647, 0]
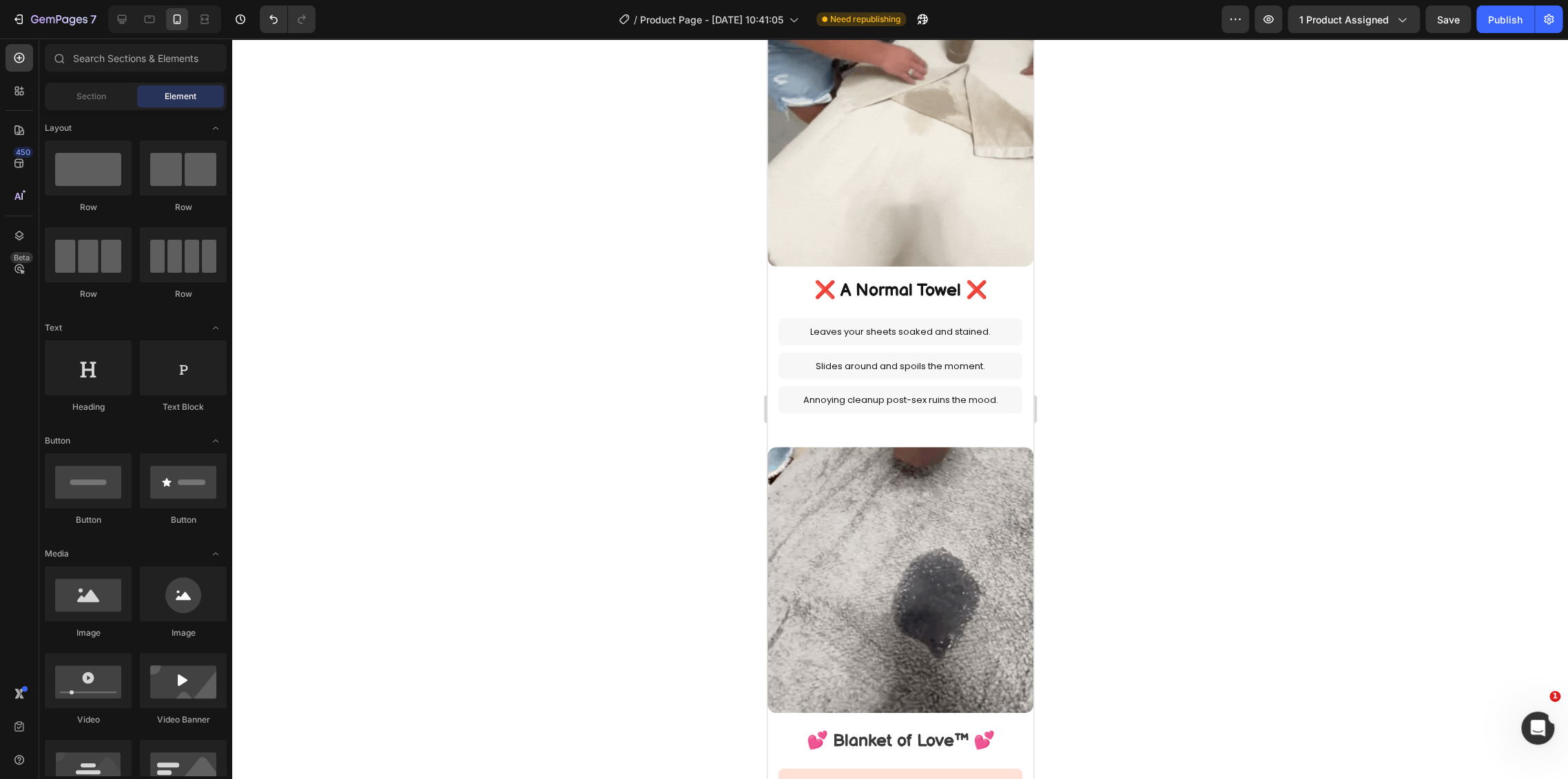
drag, startPoint x: 1028, startPoint y: 614, endPoint x: 1837, endPoint y: 381, distance: 841.9
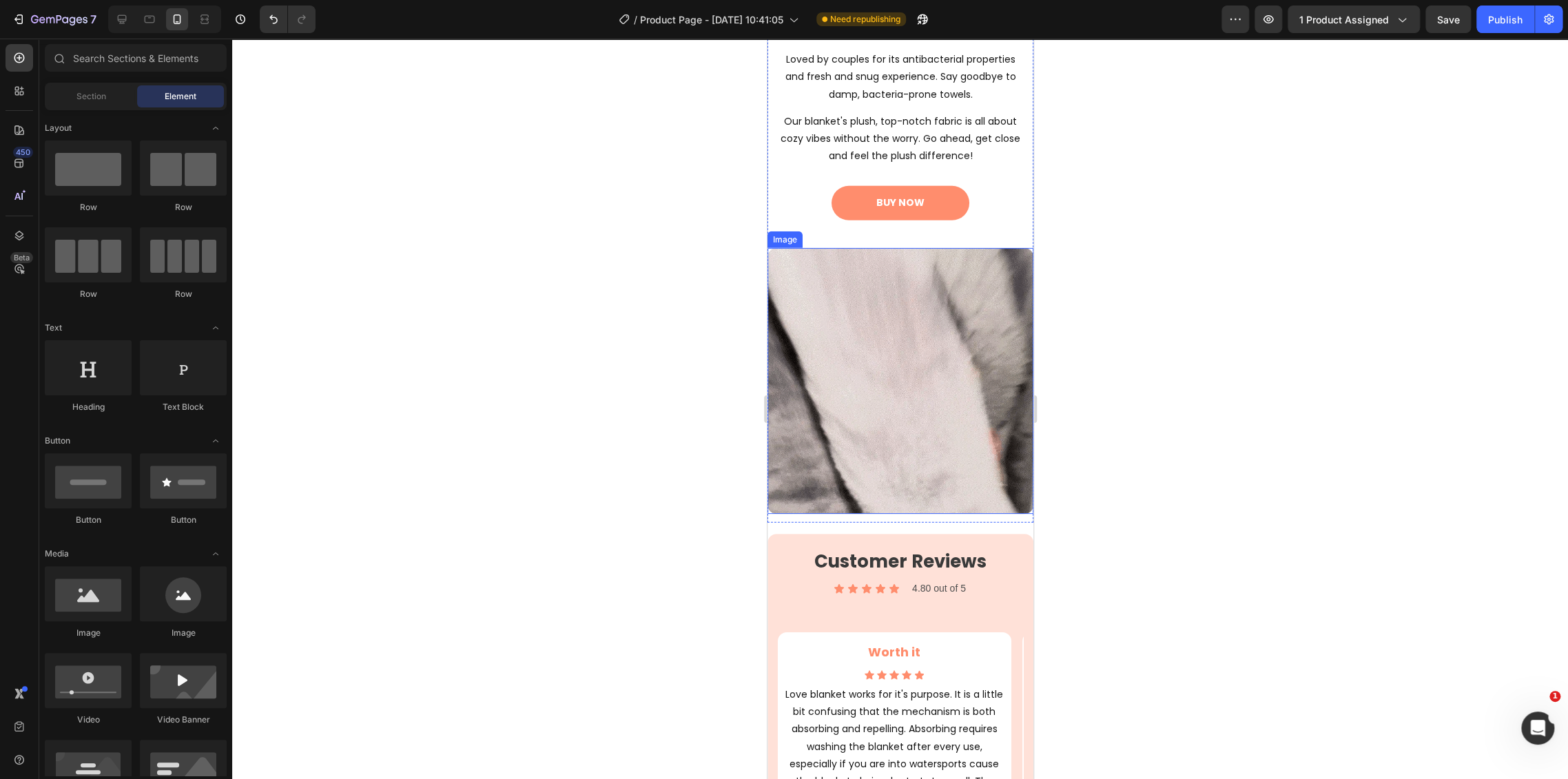
scroll to position [2718, 0]
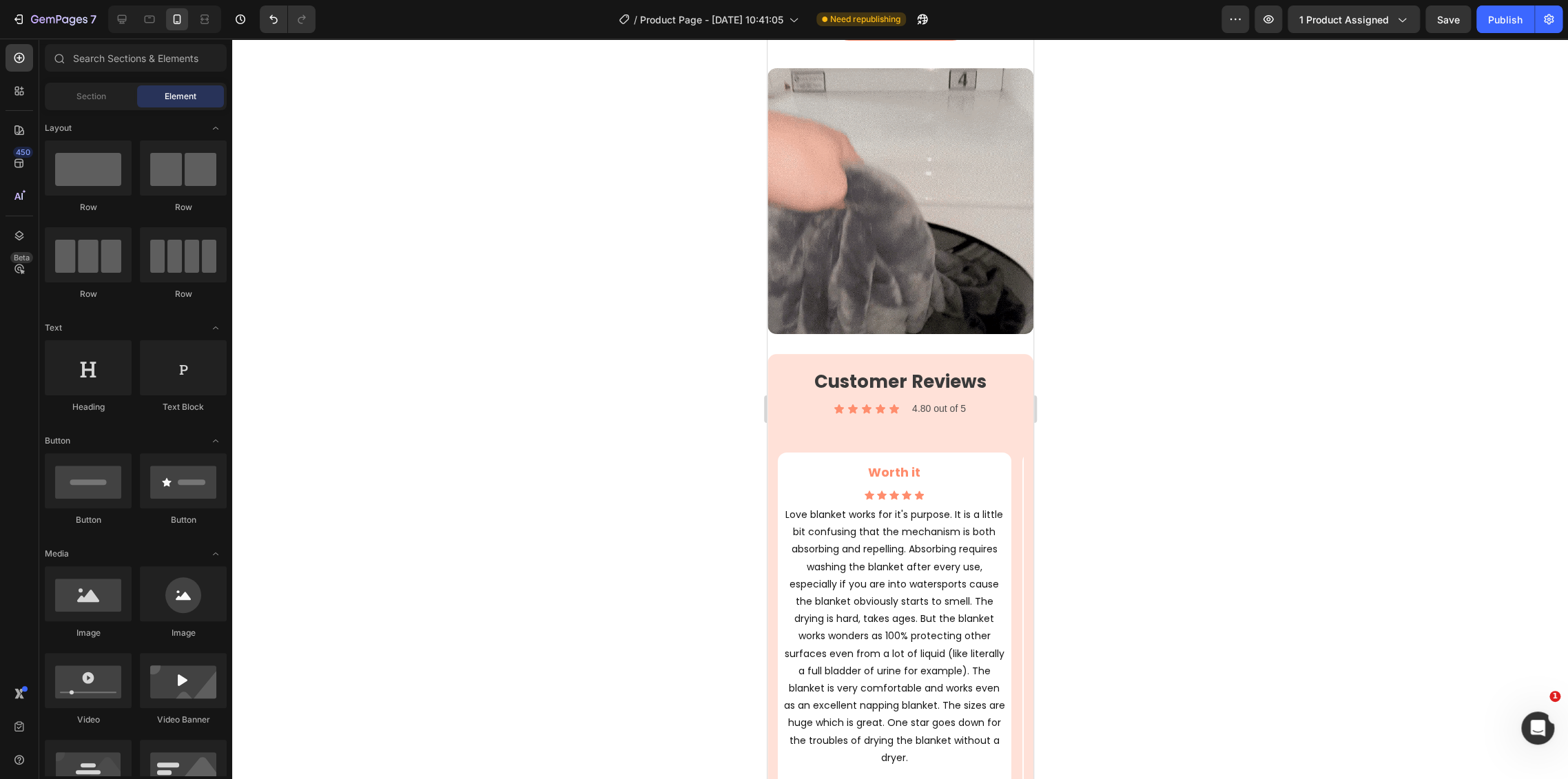
click at [1067, 326] on div at bounding box center [900, 409] width 1336 height 741
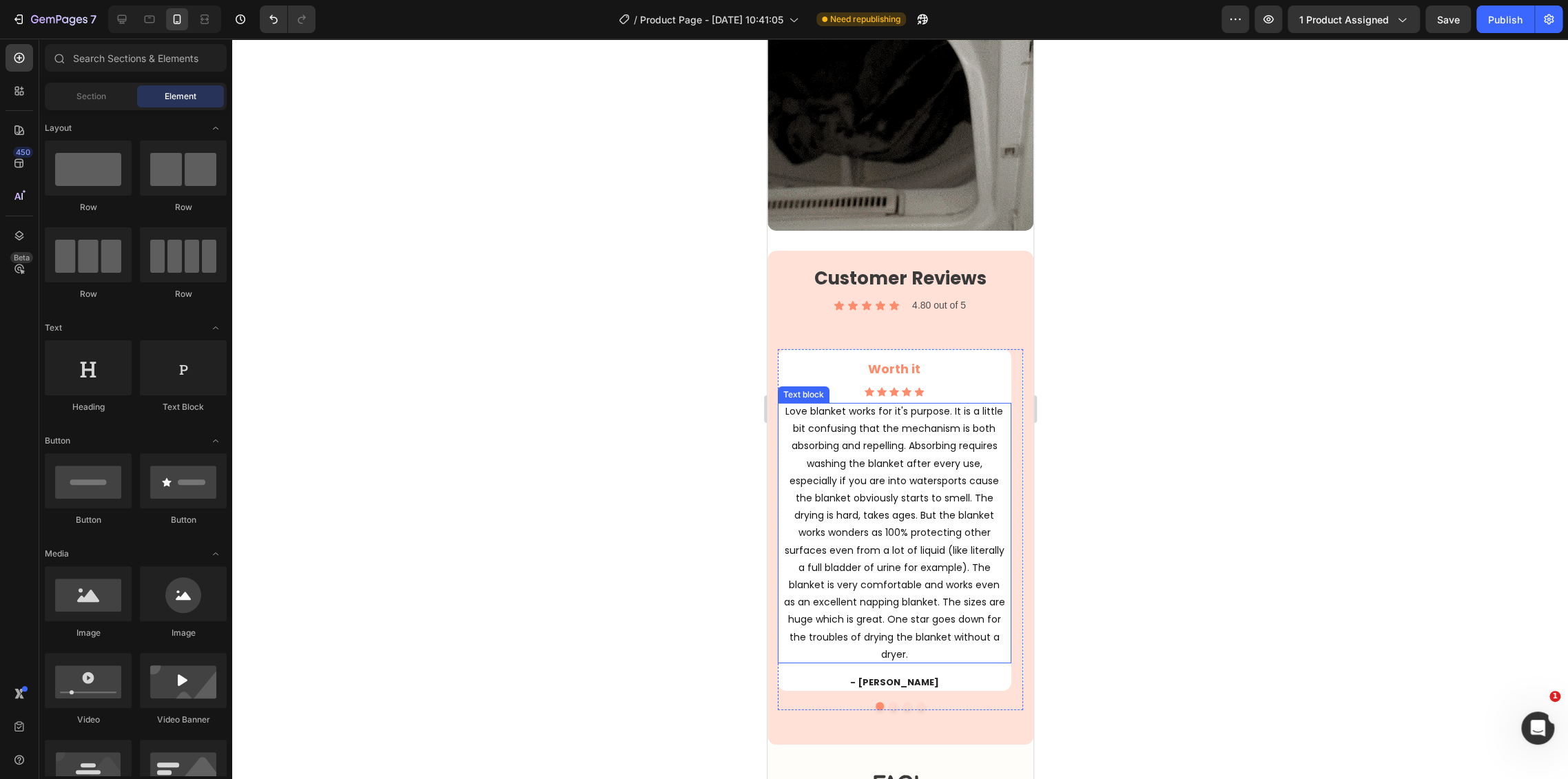
scroll to position [2794, 0]
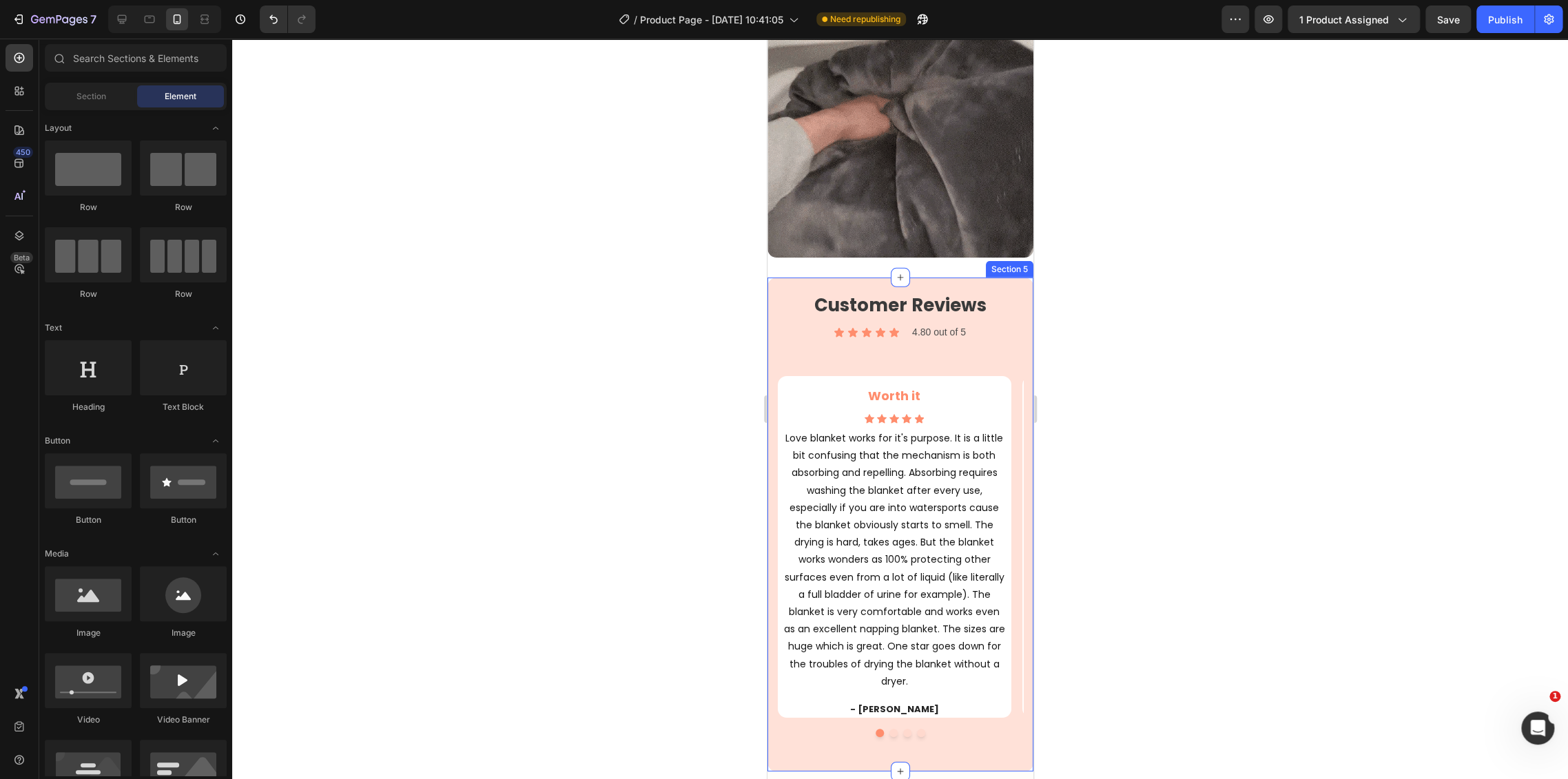
click at [1199, 367] on div at bounding box center [900, 409] width 1336 height 741
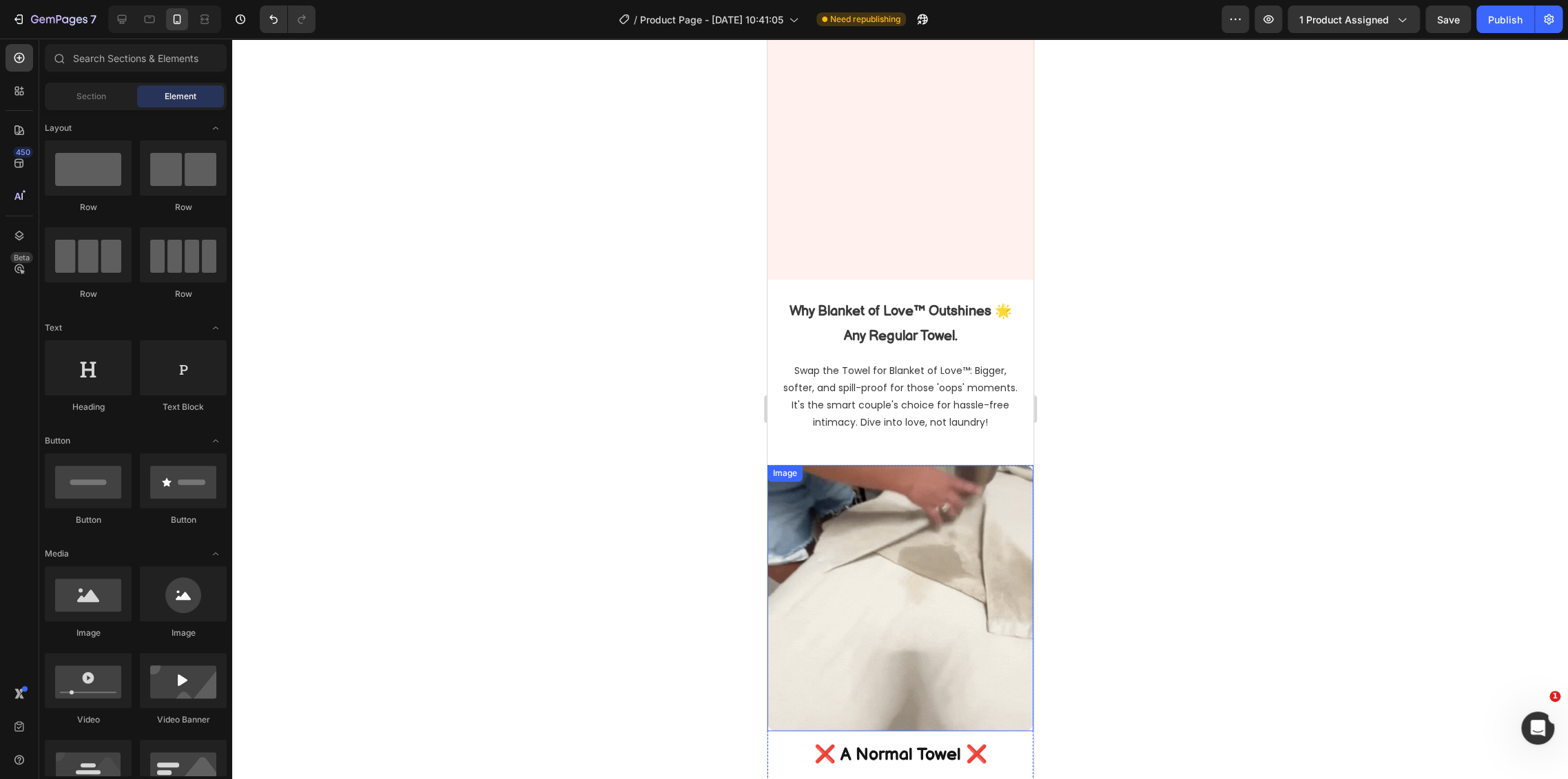
select select "L 57 × 65 in | 145 × 165 cm"
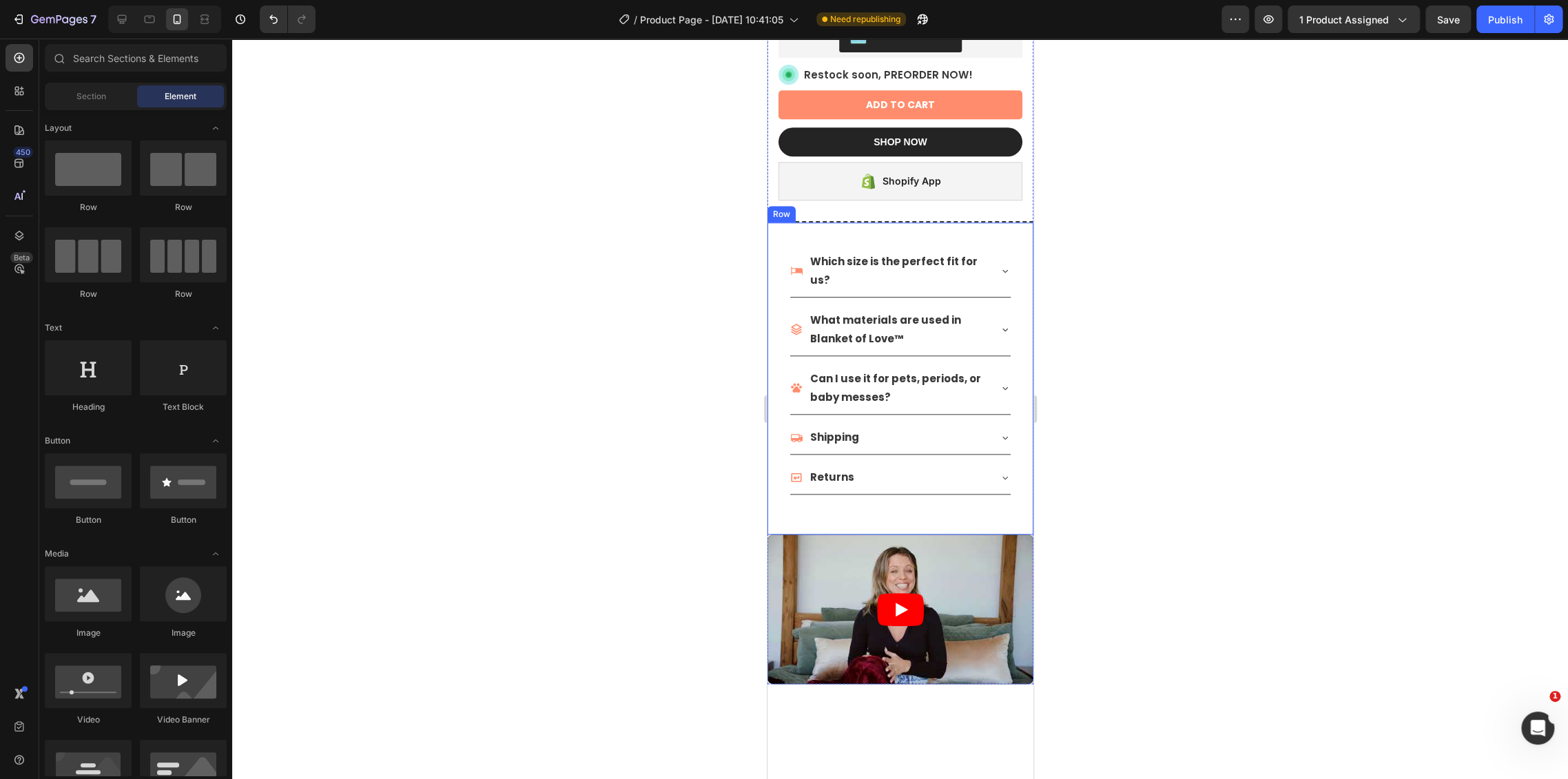
scroll to position [1035, 0]
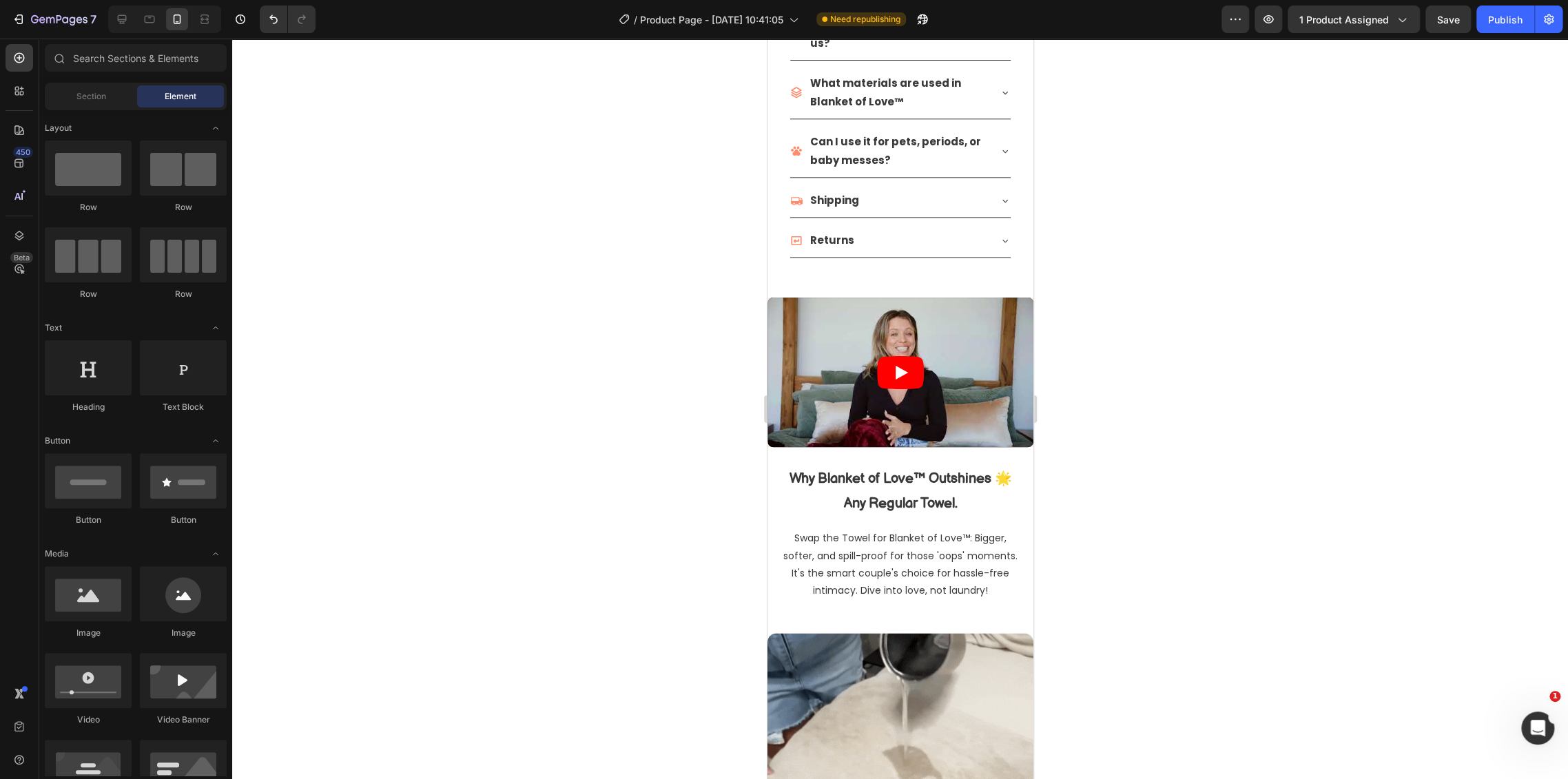
click at [1211, 353] on div at bounding box center [900, 409] width 1336 height 741
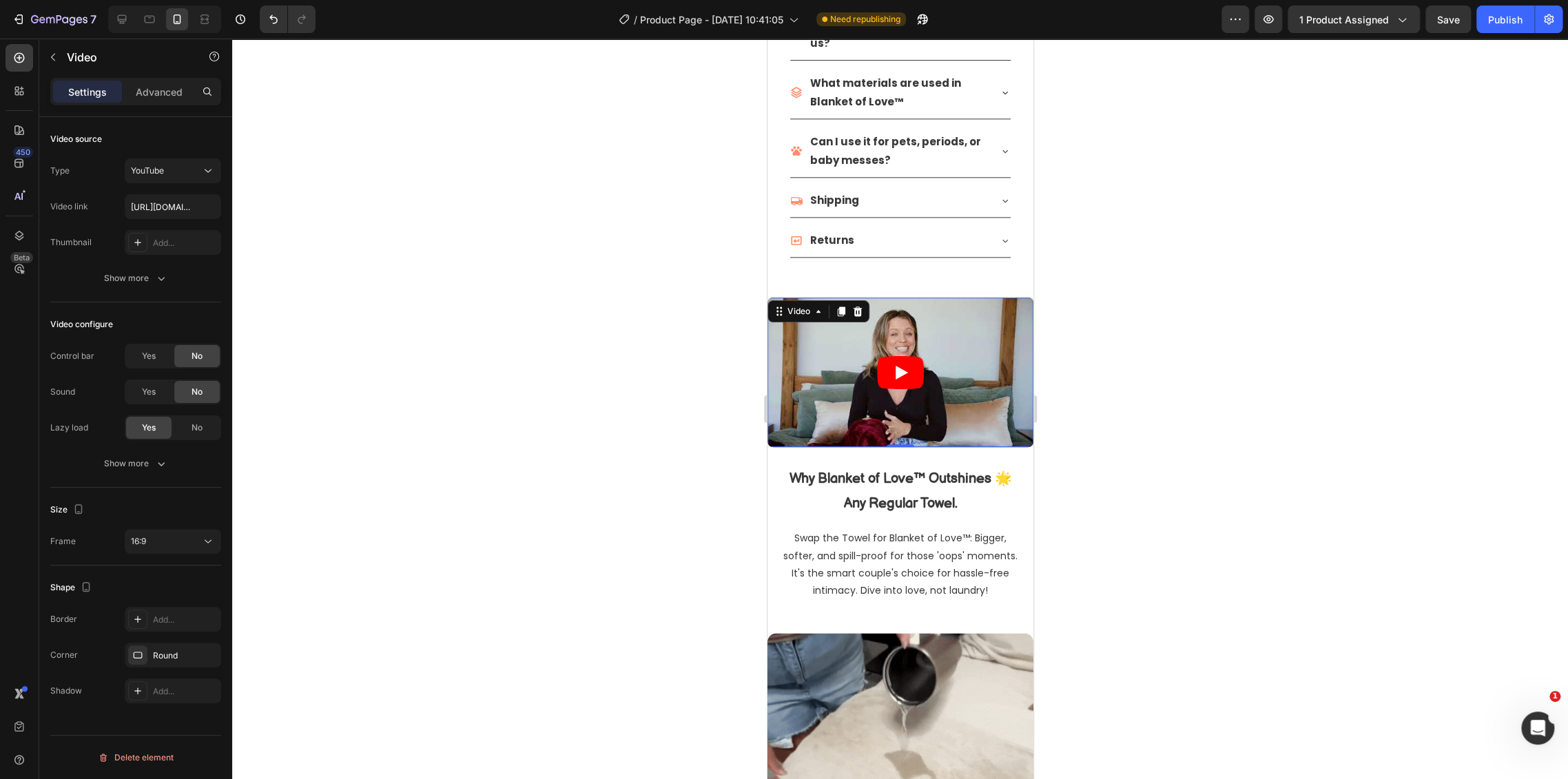
click at [896, 367] on icon "Play" at bounding box center [899, 372] width 47 height 33
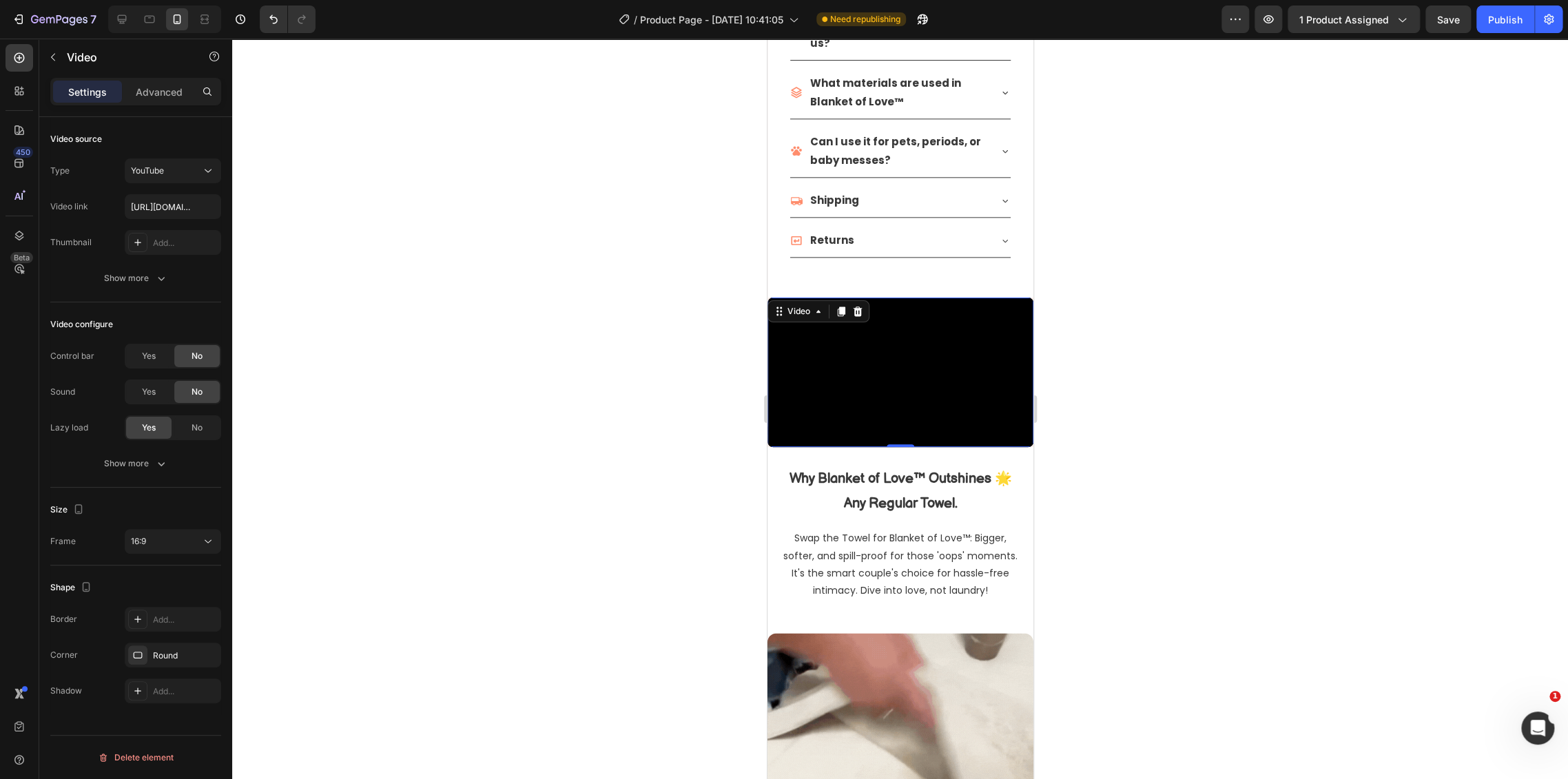
click at [1073, 381] on div at bounding box center [900, 409] width 1336 height 741
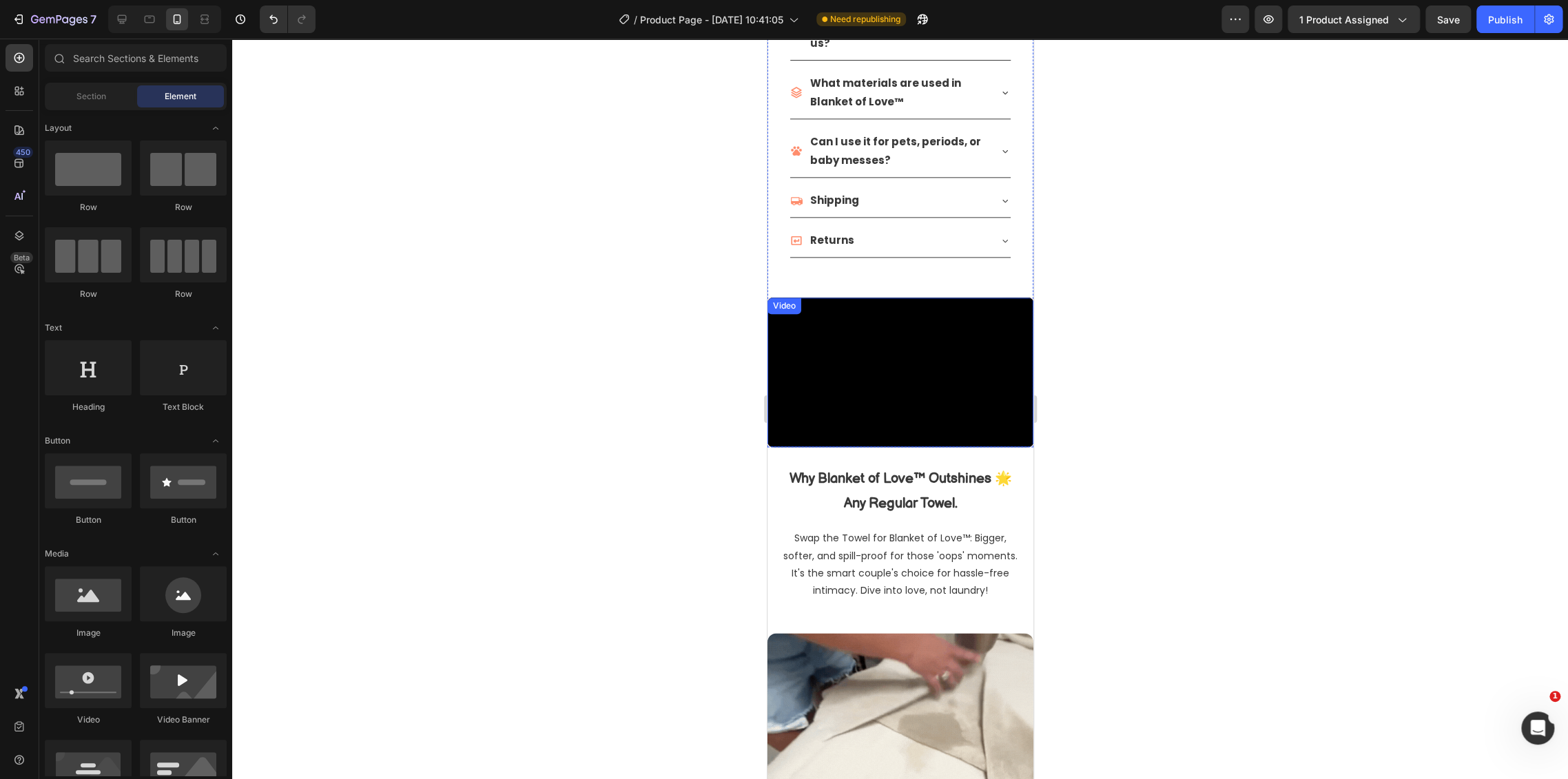
click at [789, 300] on div "Video" at bounding box center [784, 305] width 29 height 12
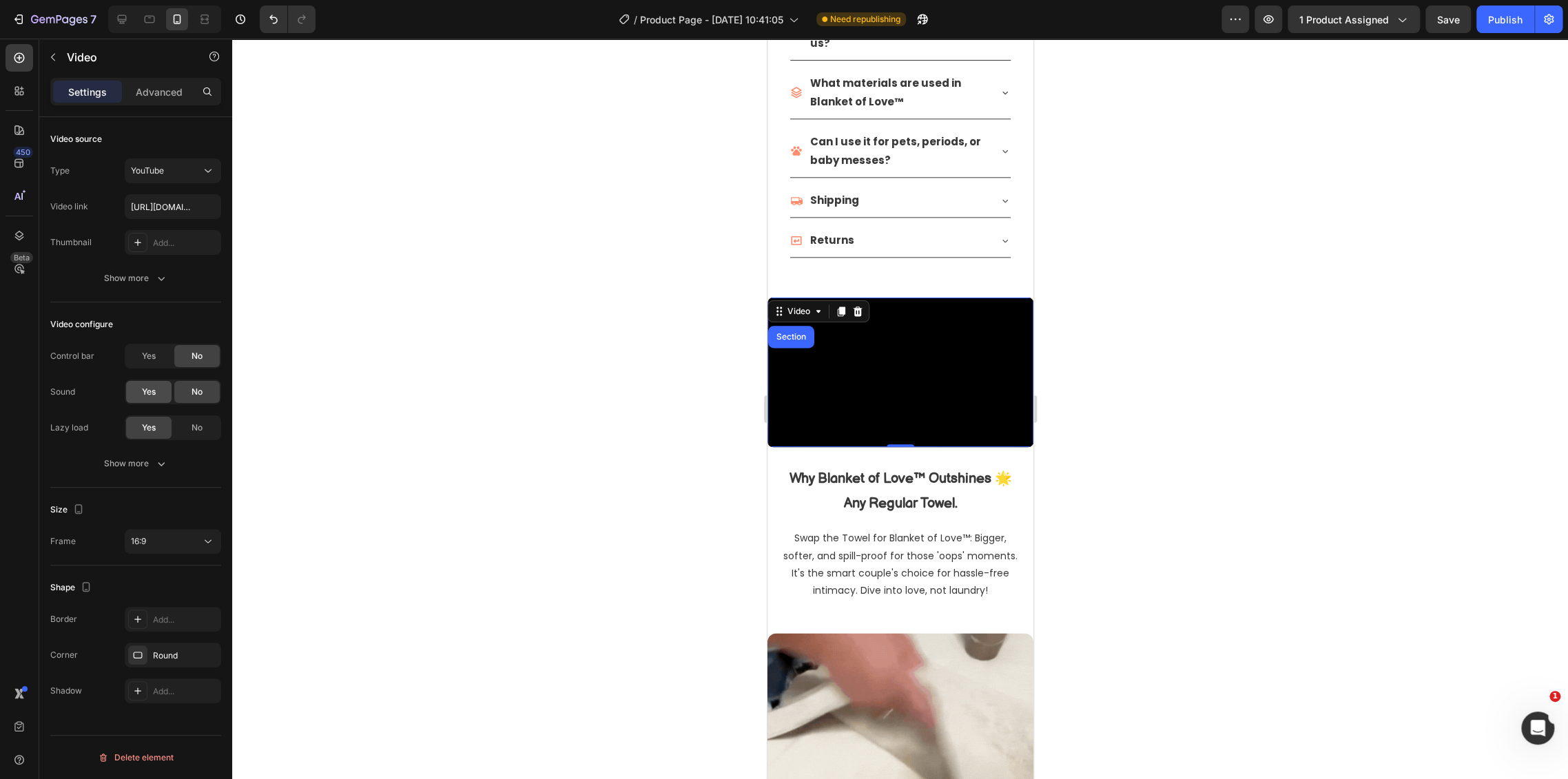
click at [162, 395] on div "Yes" at bounding box center [149, 391] width 46 height 22
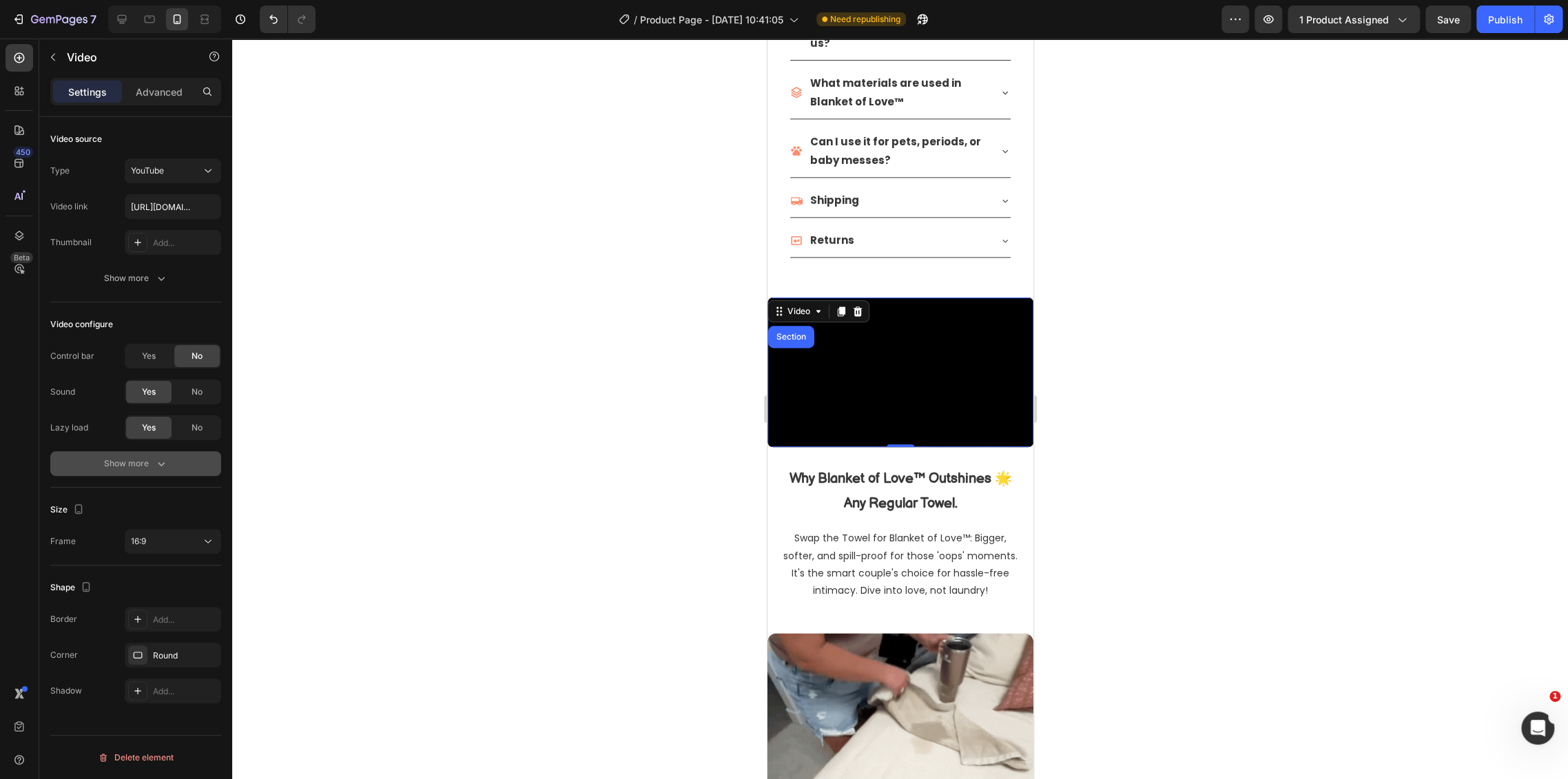
click at [144, 459] on div "Show more" at bounding box center [136, 463] width 64 height 13
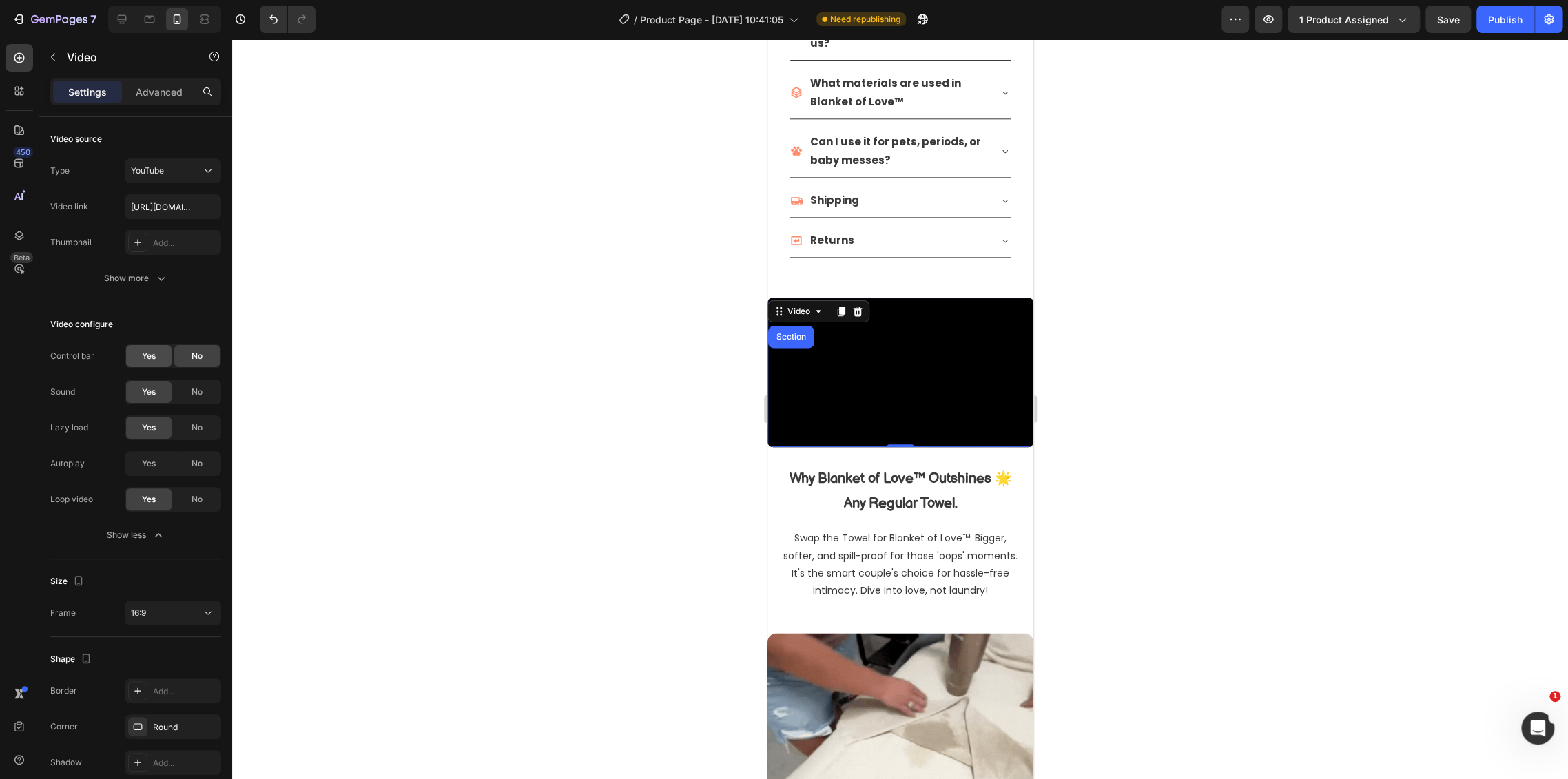
click at [156, 347] on div "Yes" at bounding box center [149, 356] width 46 height 22
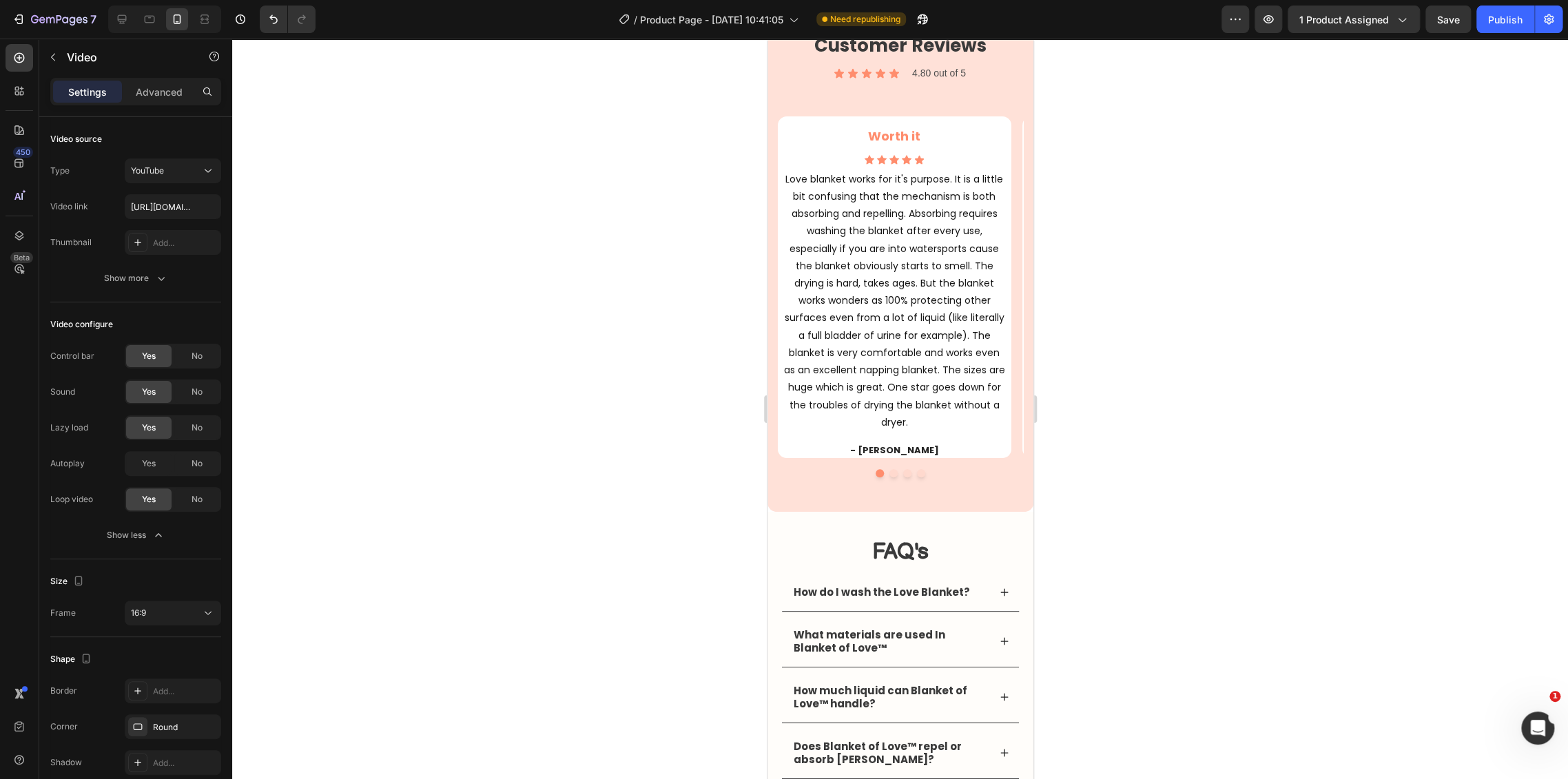
scroll to position [3138, 0]
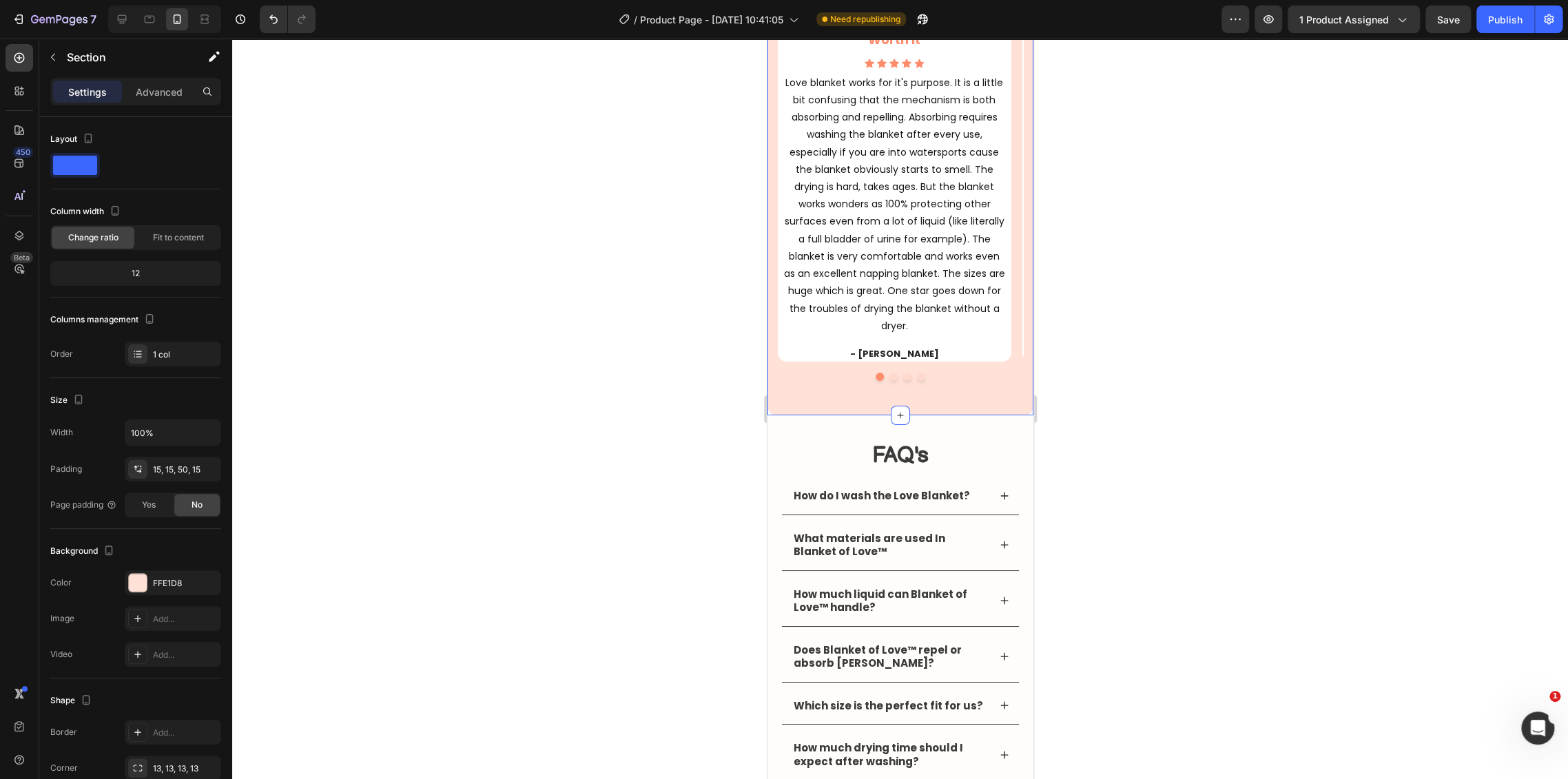
drag, startPoint x: 801, startPoint y: 404, endPoint x: 1492, endPoint y: 466, distance: 693.8
click at [801, 404] on div "Customer Reviews Heading Icon Icon Icon Icon Icon Icon List 4.80 out of 5 Text …" at bounding box center [899, 168] width 266 height 494
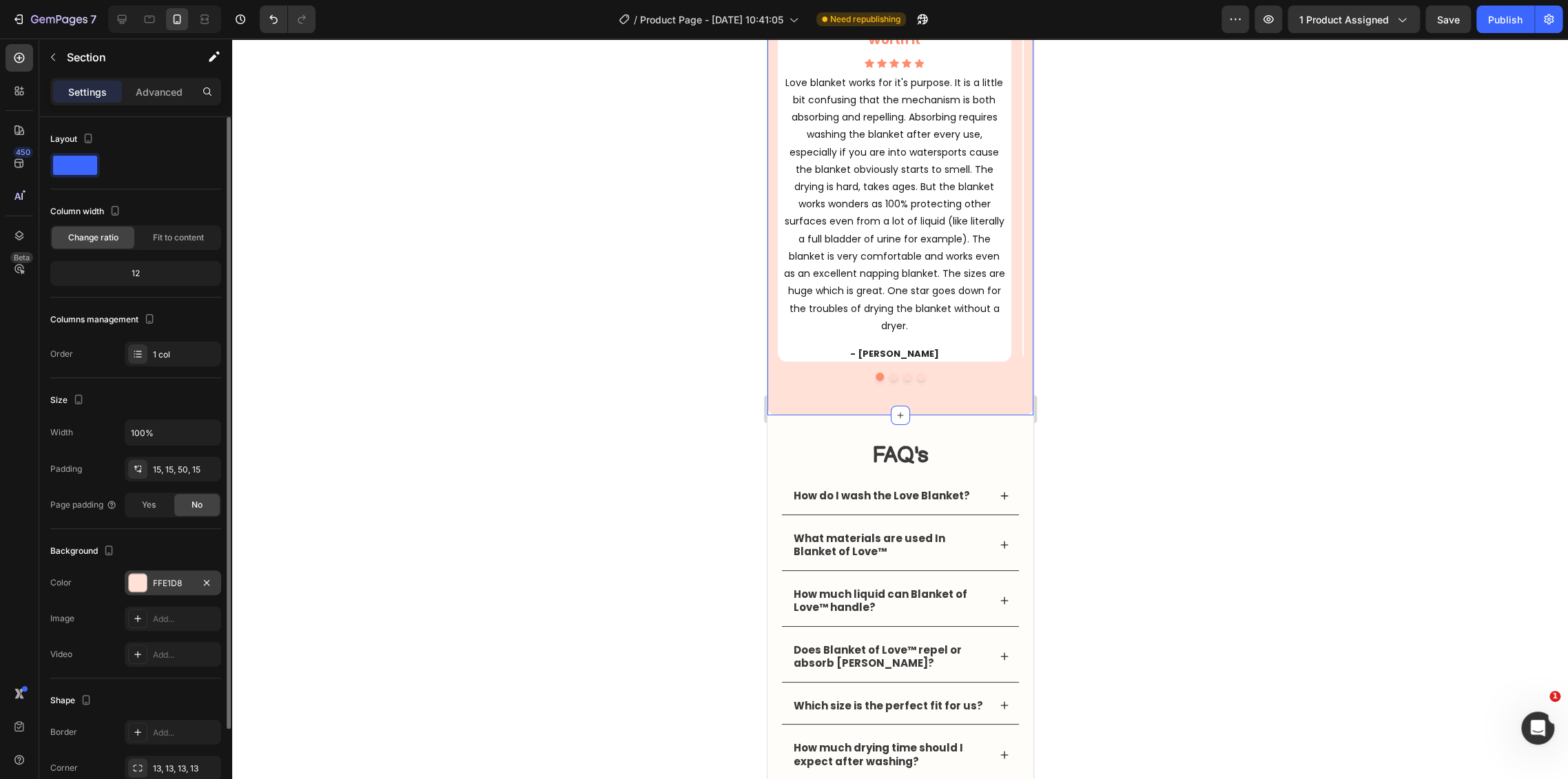
click at [158, 586] on div "FFE1D8" at bounding box center [173, 583] width 40 height 12
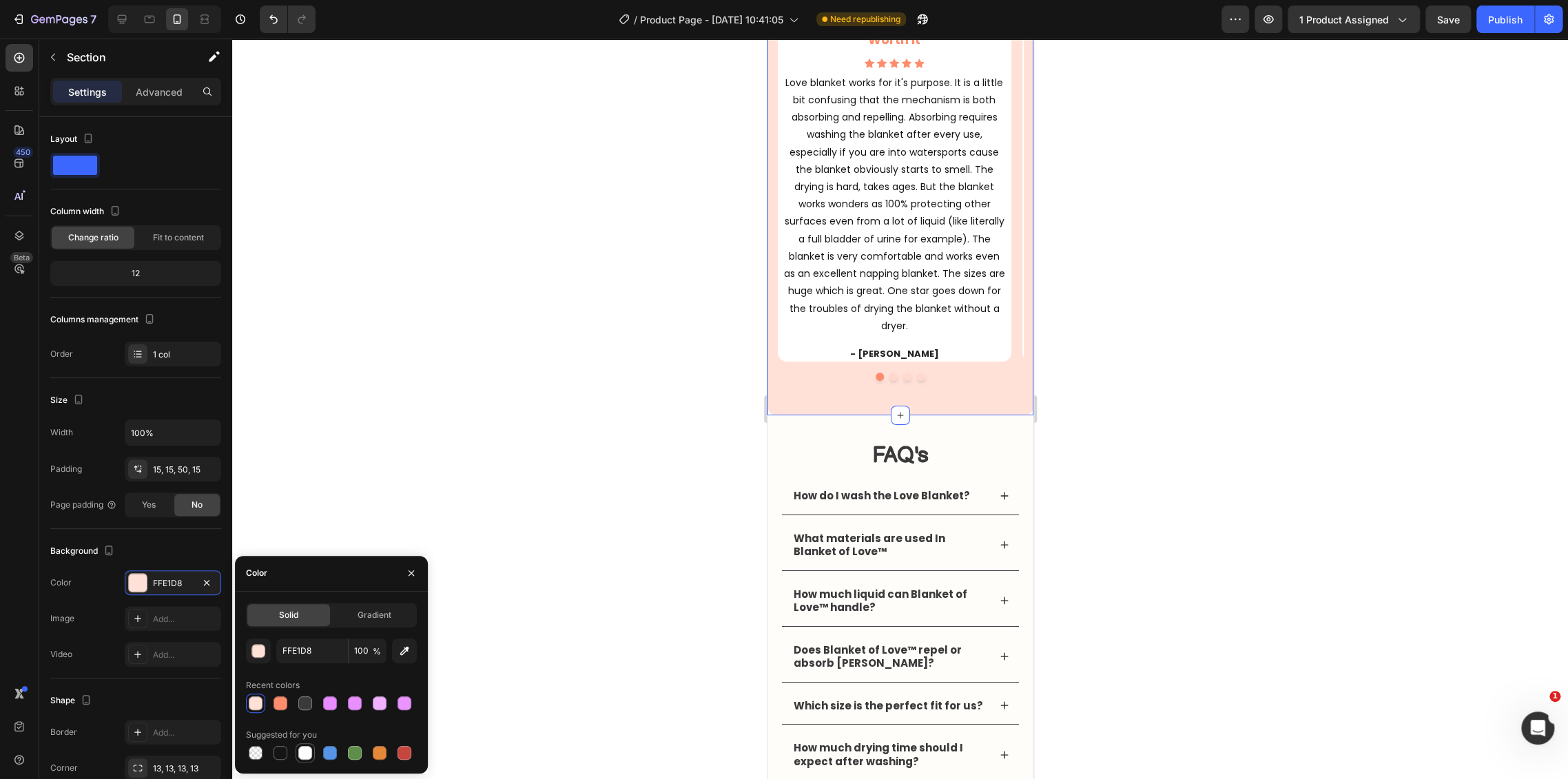
click at [314, 759] on div at bounding box center [305, 753] width 19 height 19
type input "FFFFFF"
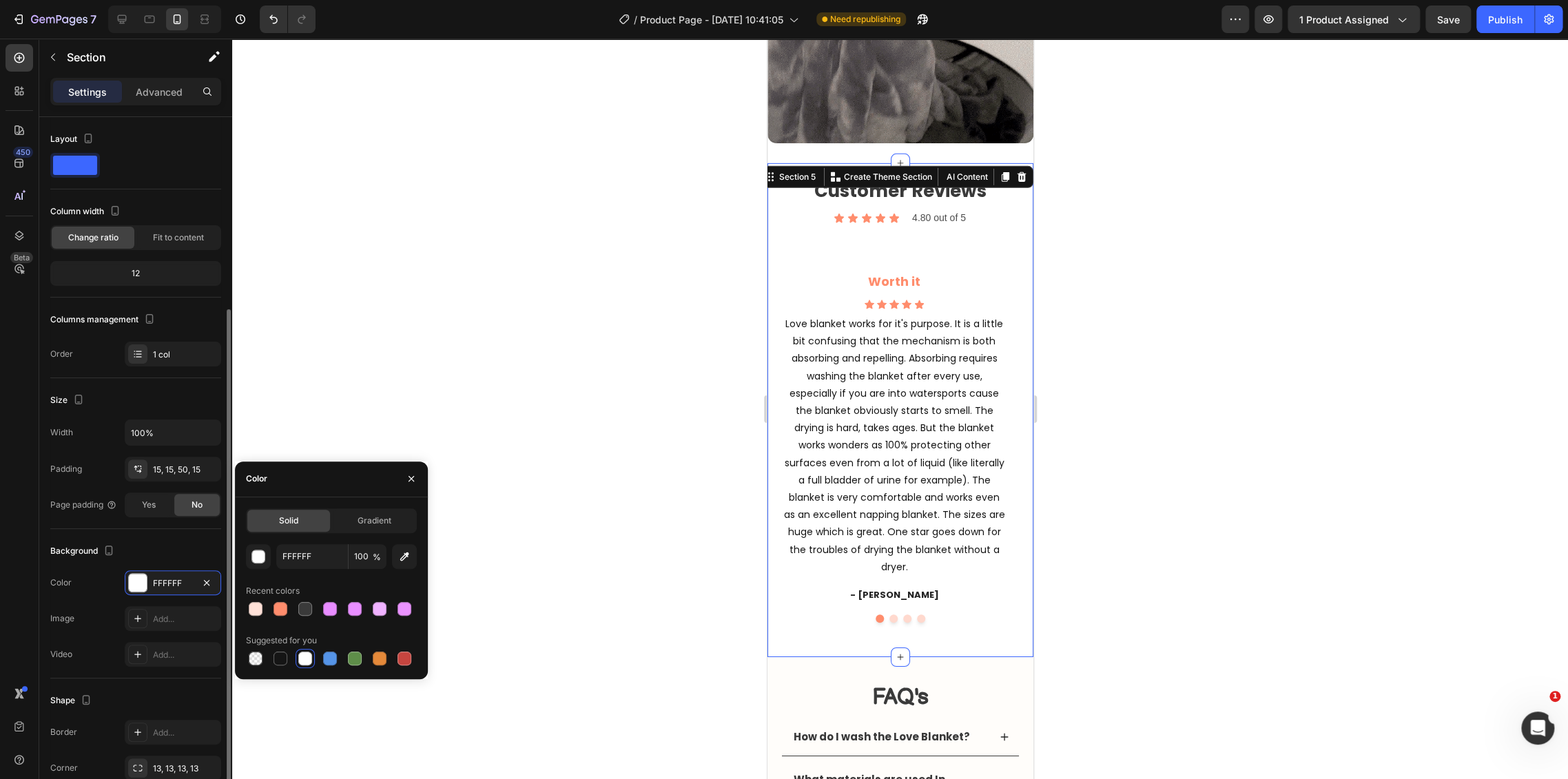
scroll to position [102, 0]
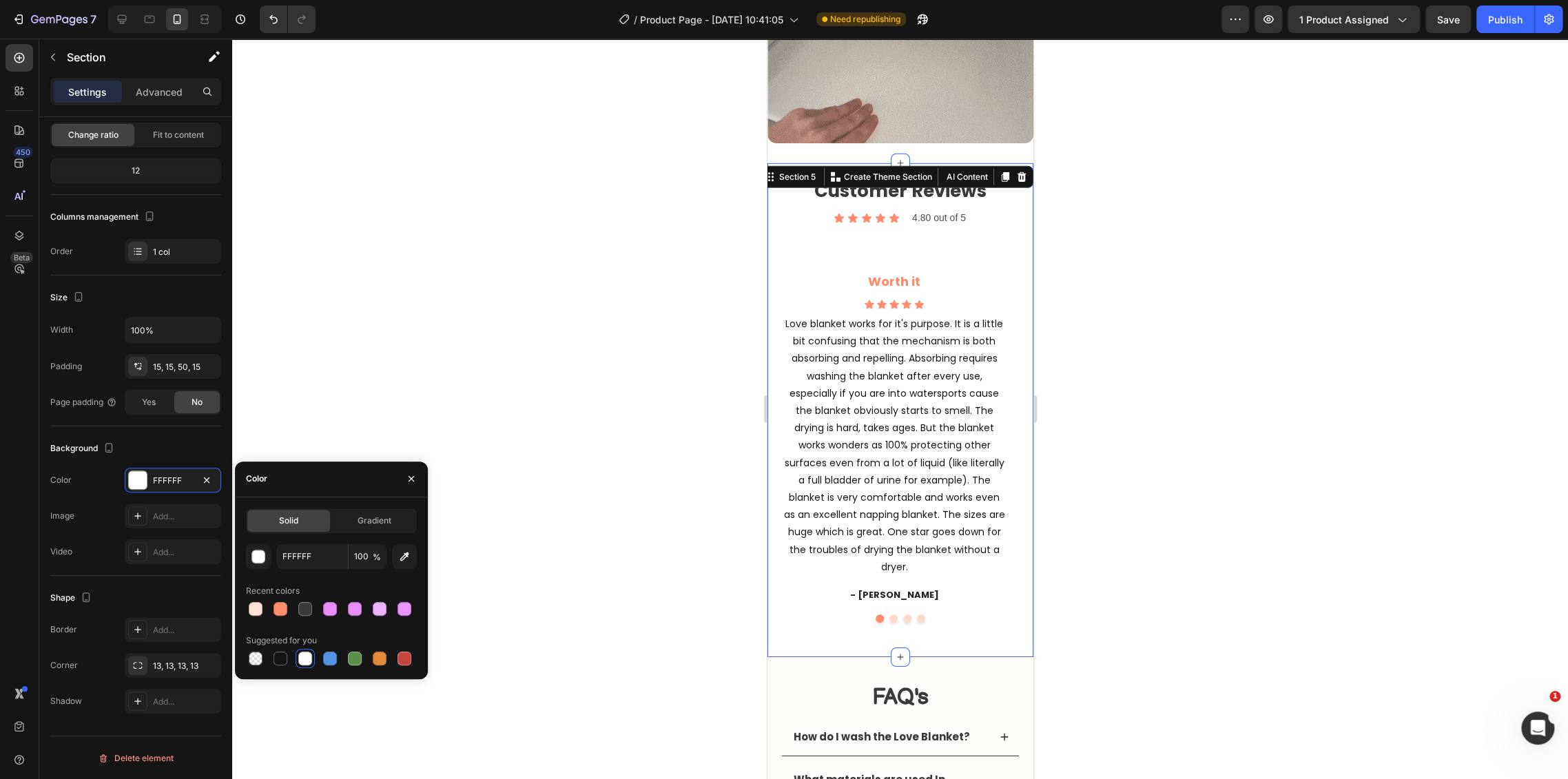
click at [803, 613] on div "Customer Reviews Heading Icon Icon Icon Icon Icon Icon List 4.80 out of 5 Text …" at bounding box center [899, 411] width 266 height 494
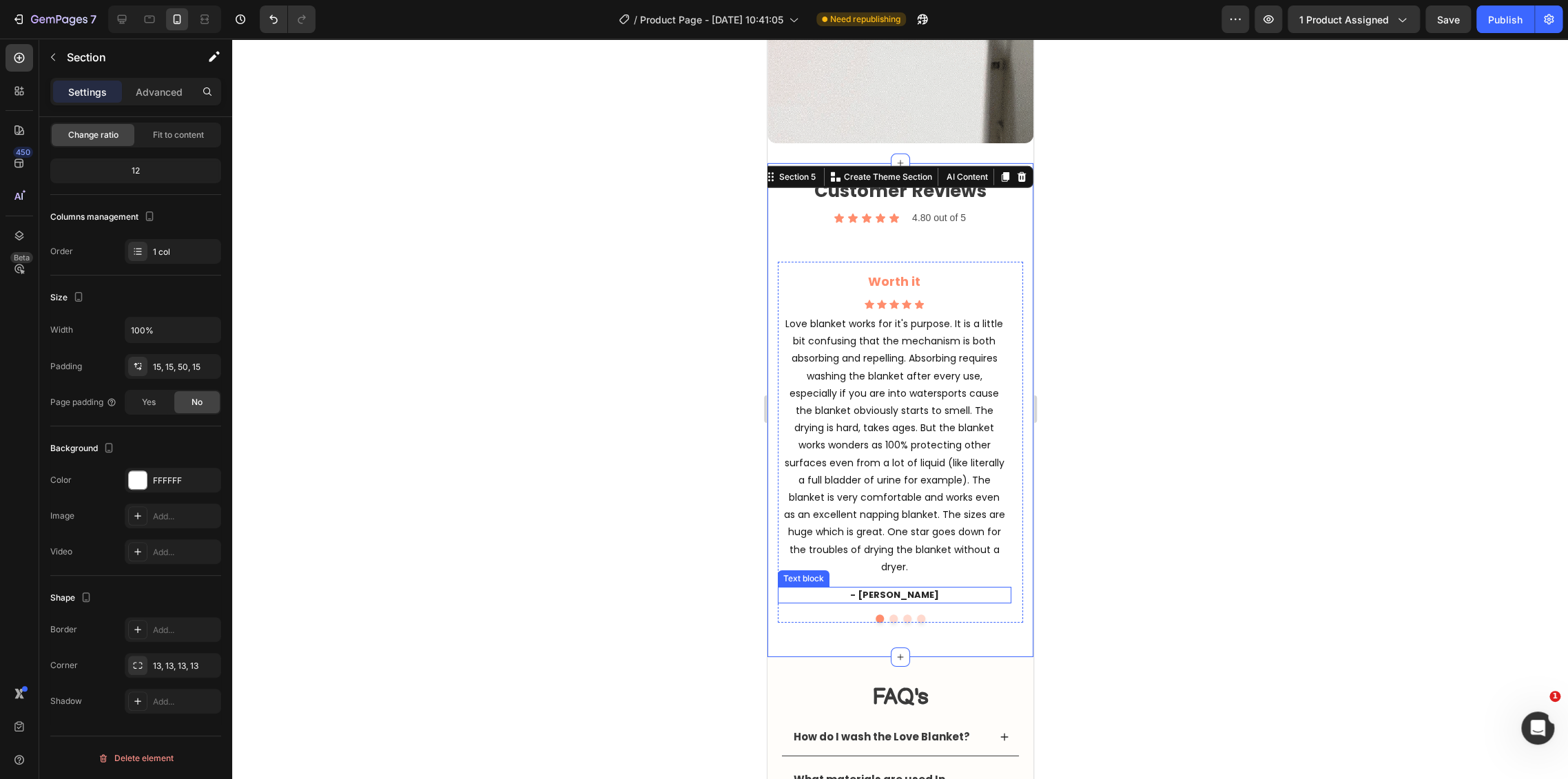
click at [825, 590] on div "- [PERSON_NAME]" at bounding box center [894, 594] width 233 height 16
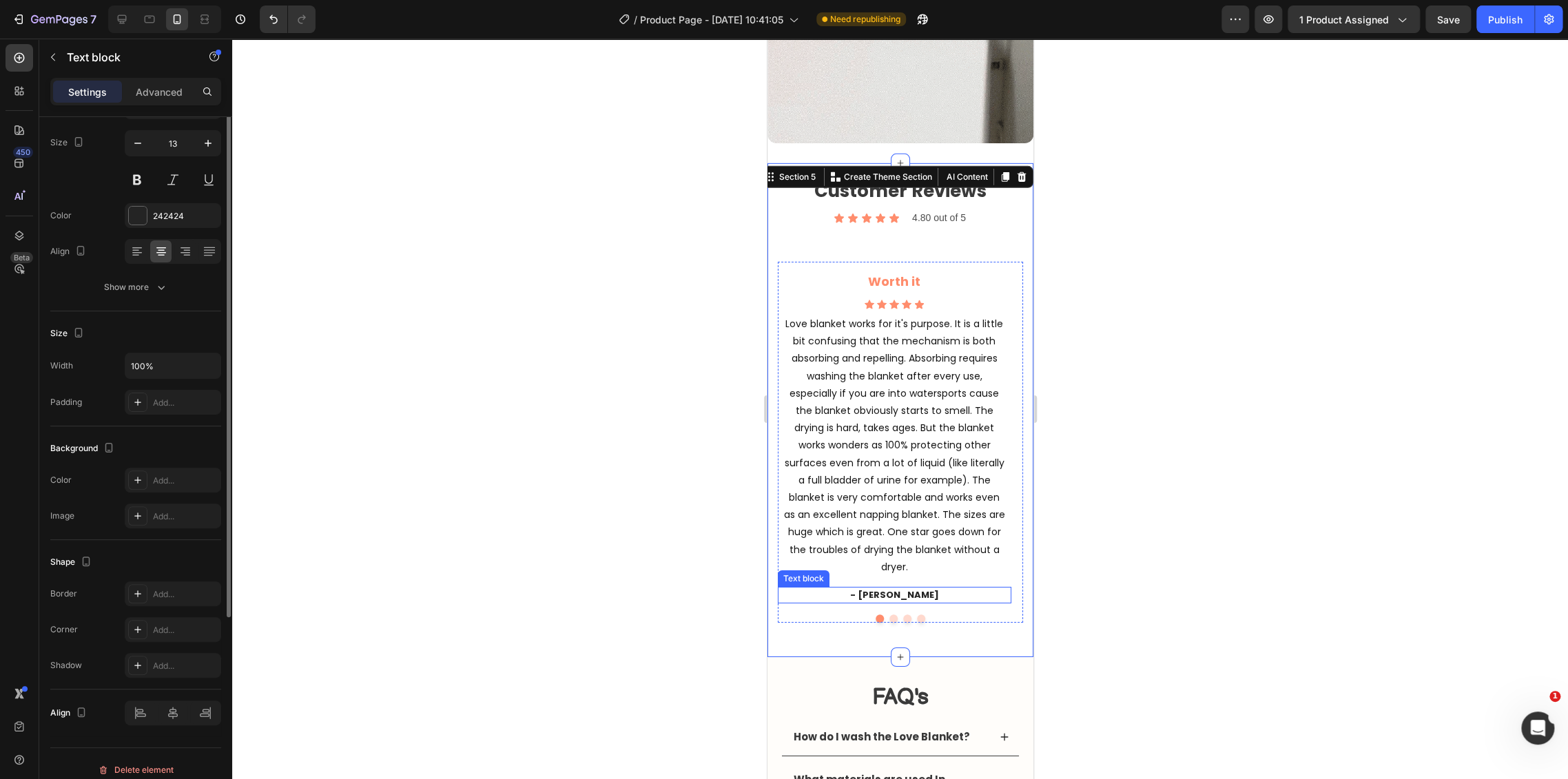
scroll to position [0, 0]
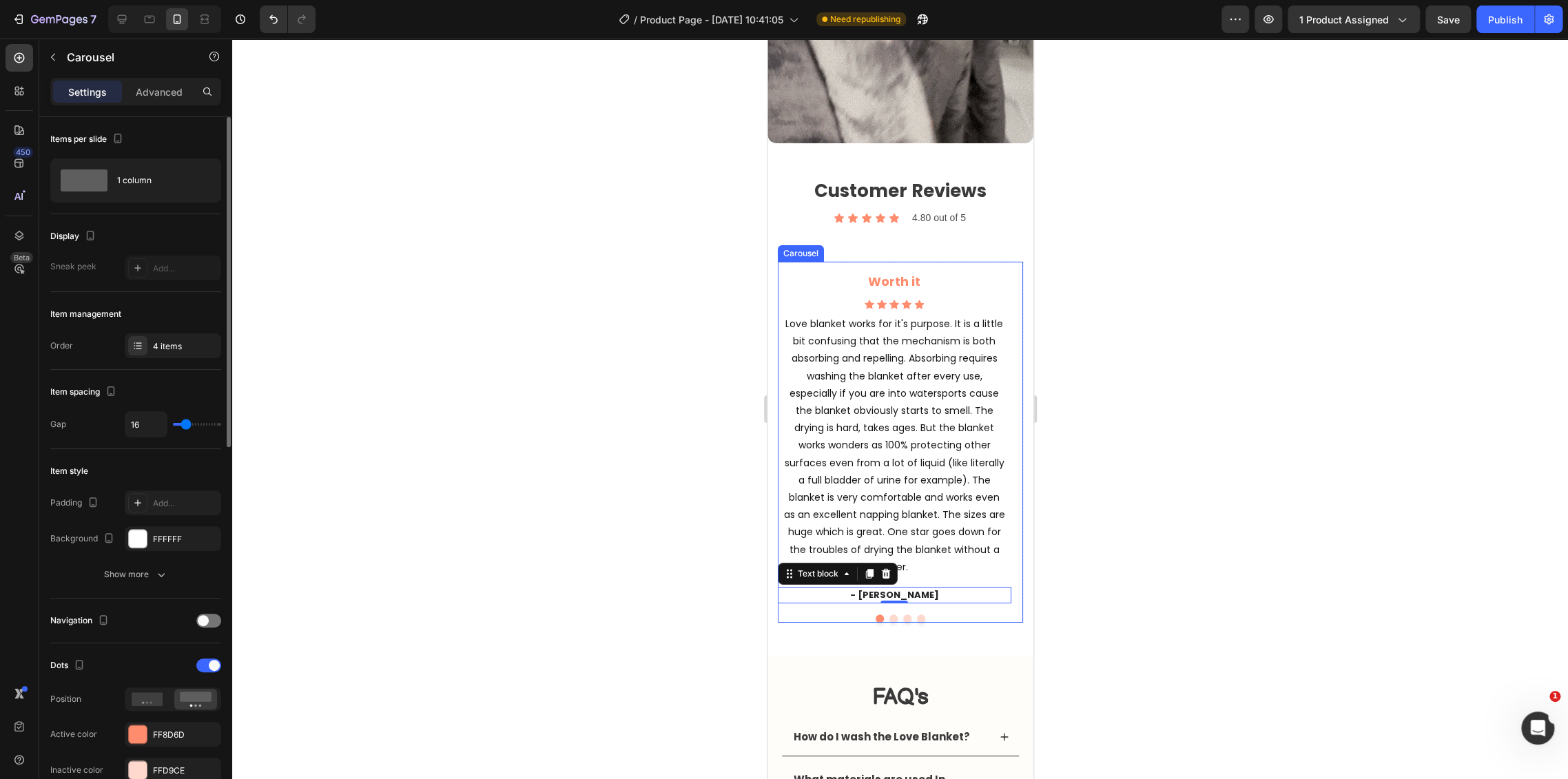
click at [840, 614] on div at bounding box center [899, 618] width 245 height 9
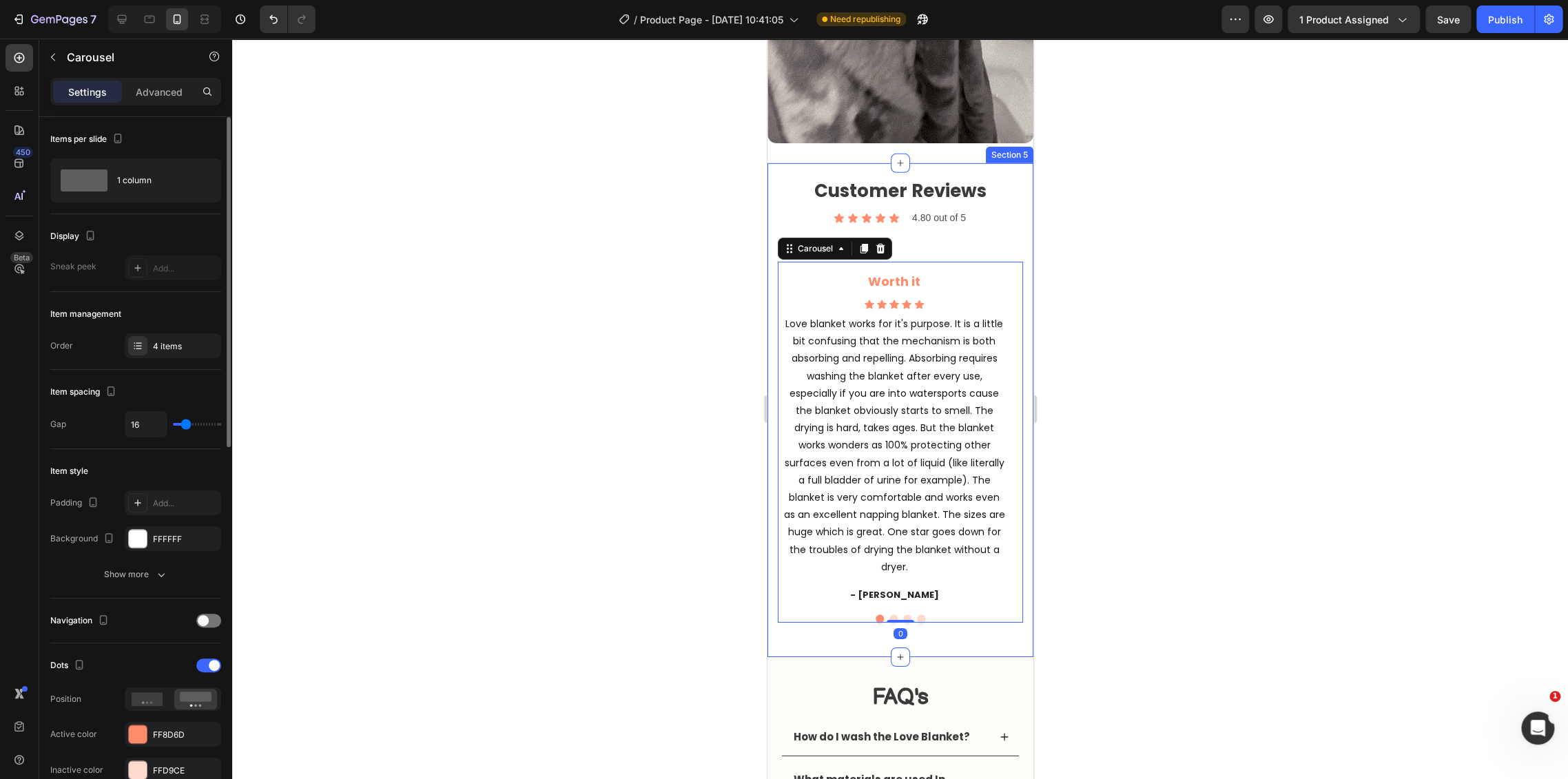
scroll to position [306, 0]
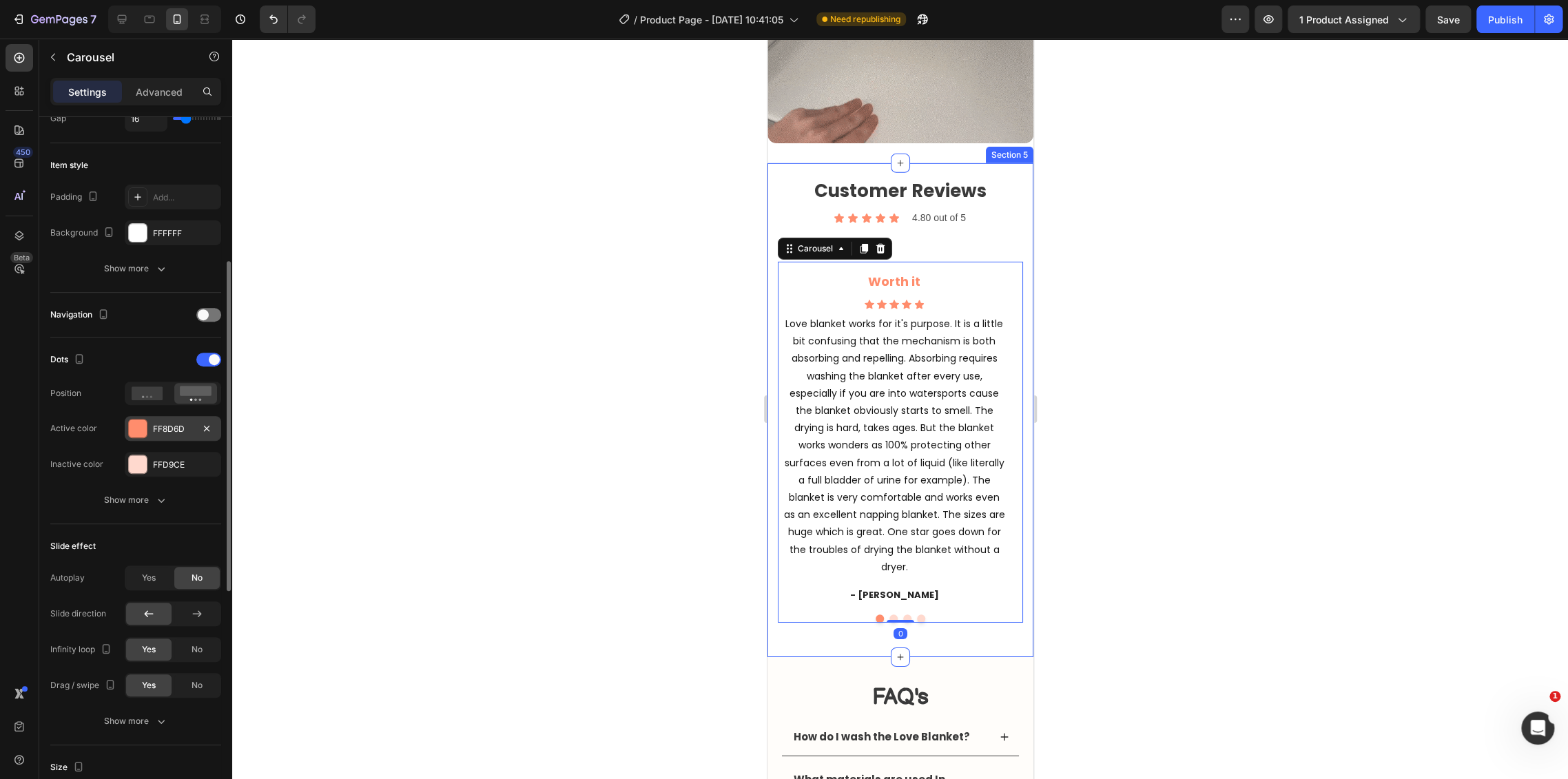
click at [156, 427] on div "FF8D6D" at bounding box center [173, 429] width 40 height 12
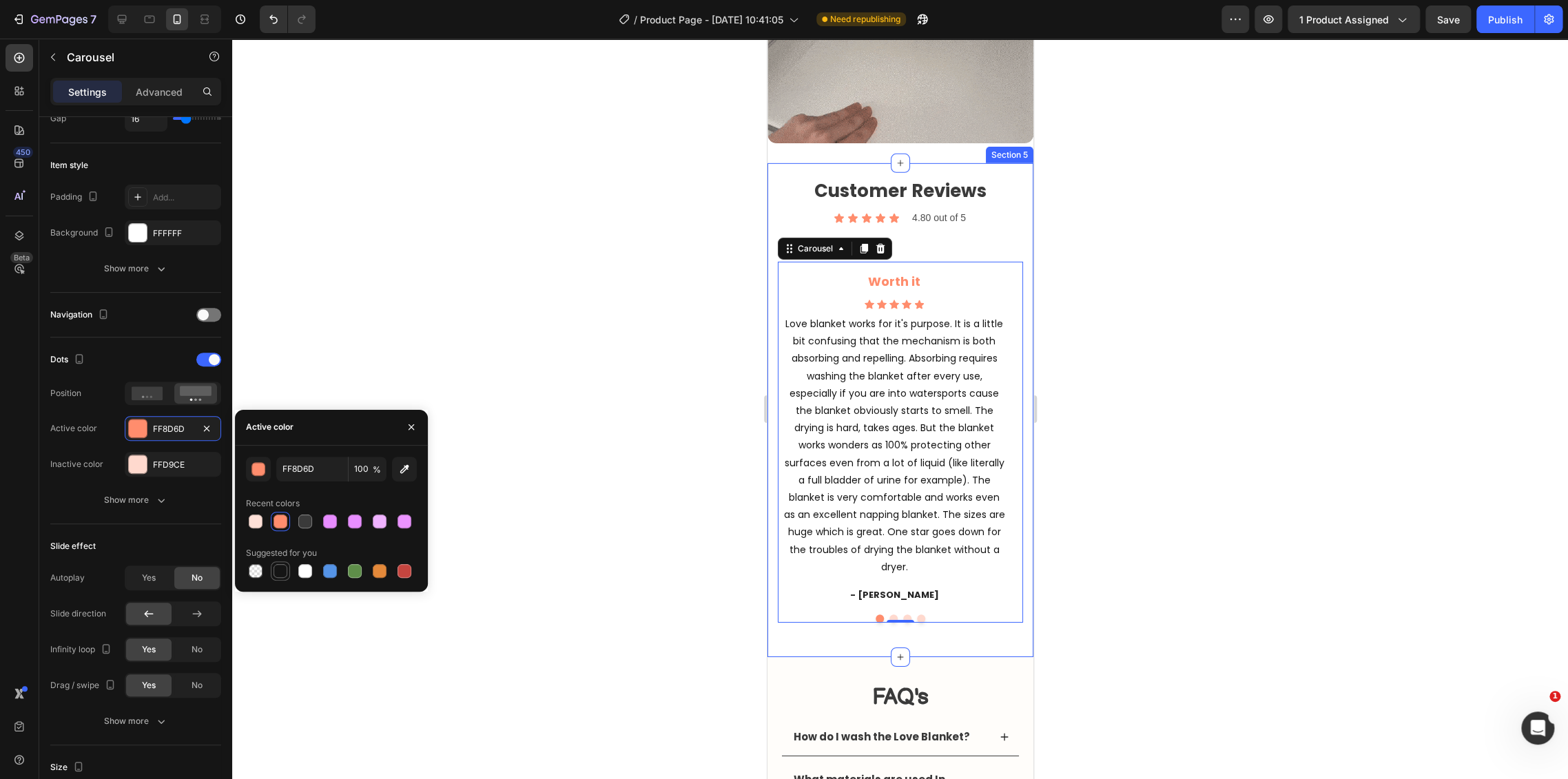
click at [280, 577] on div at bounding box center [280, 571] width 13 height 13
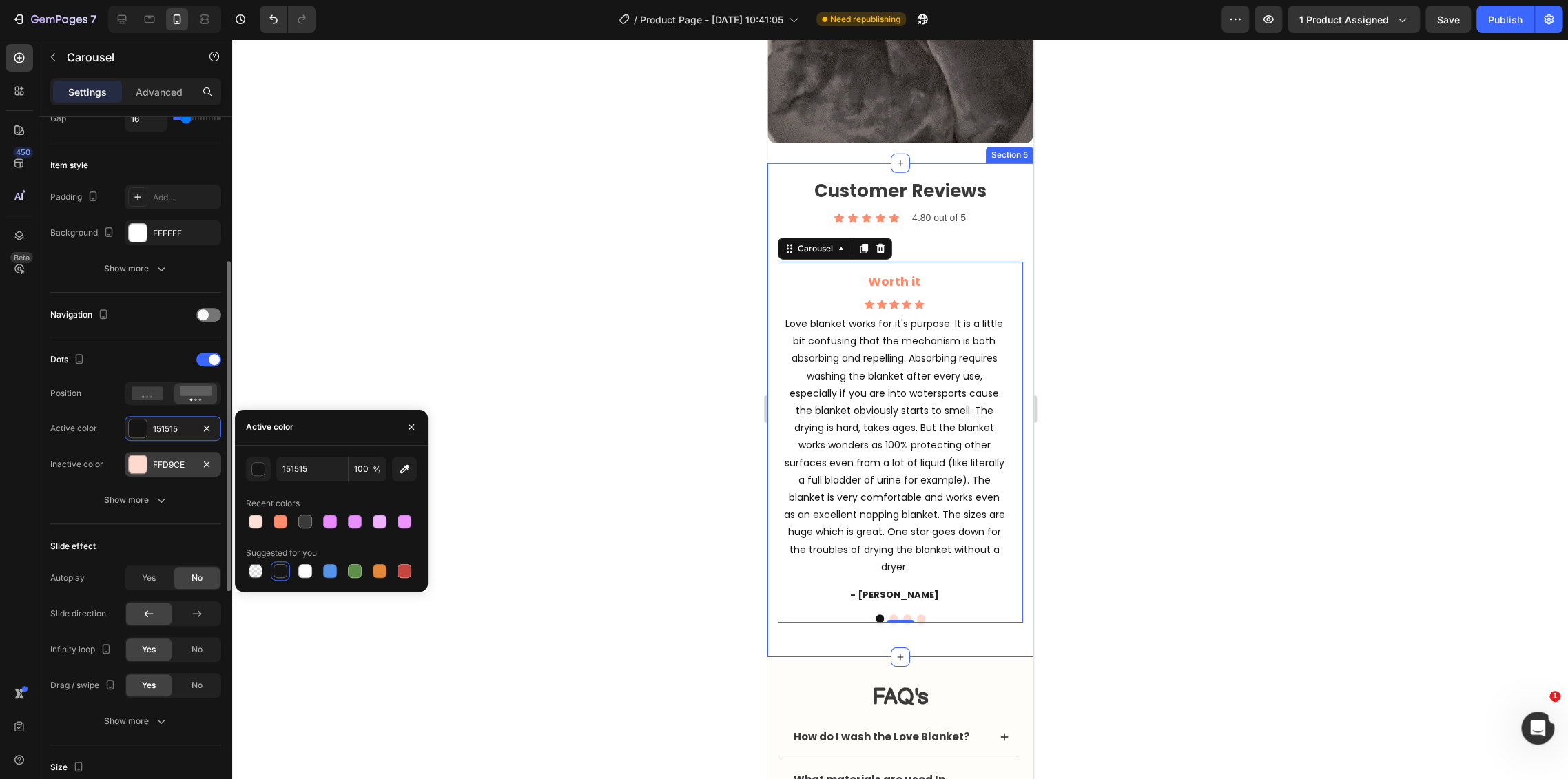
click at [156, 472] on div "FFD9CE" at bounding box center [172, 464] width 97 height 25
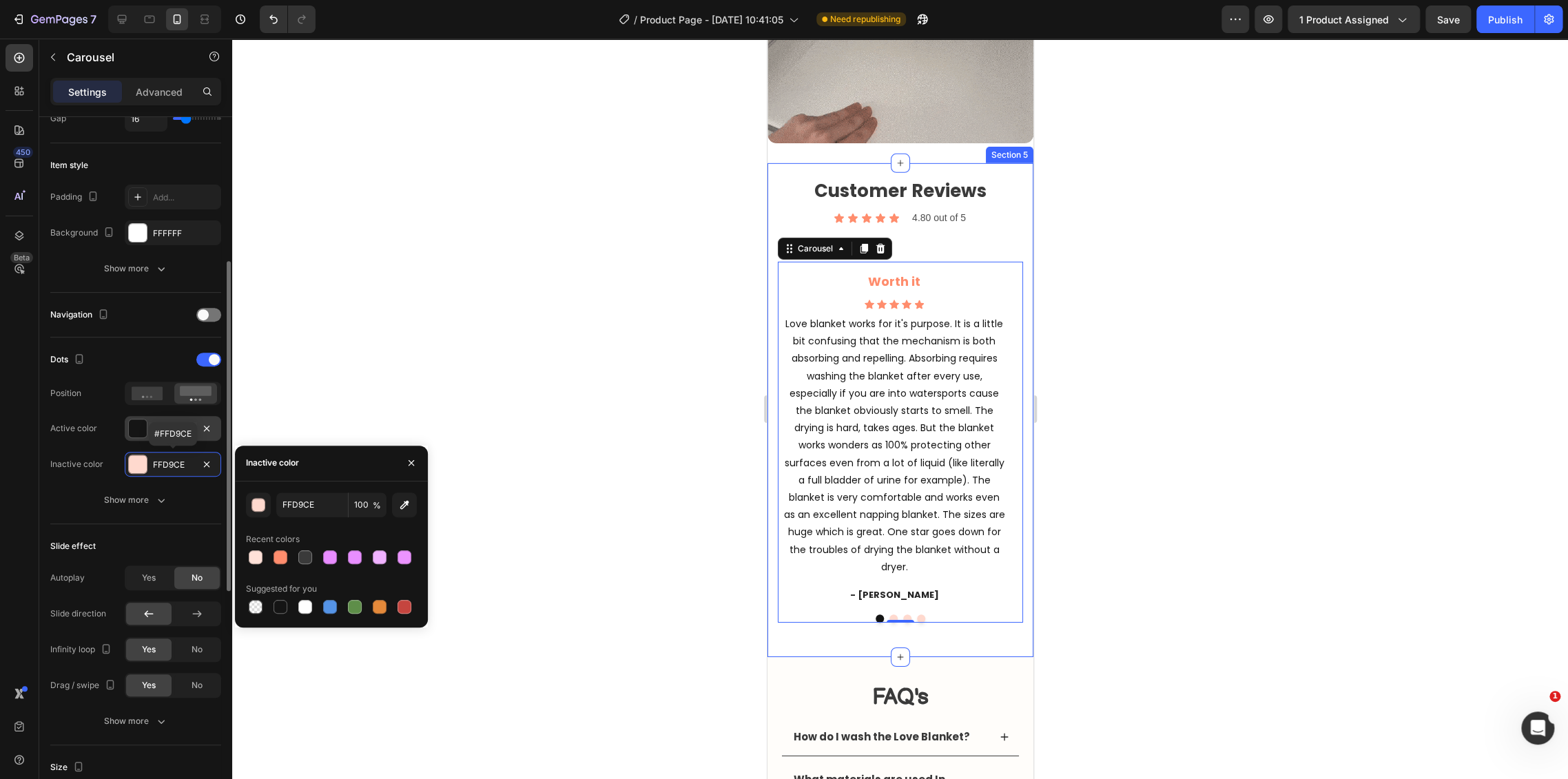
click at [148, 424] on div "151515" at bounding box center [172, 429] width 97 height 25
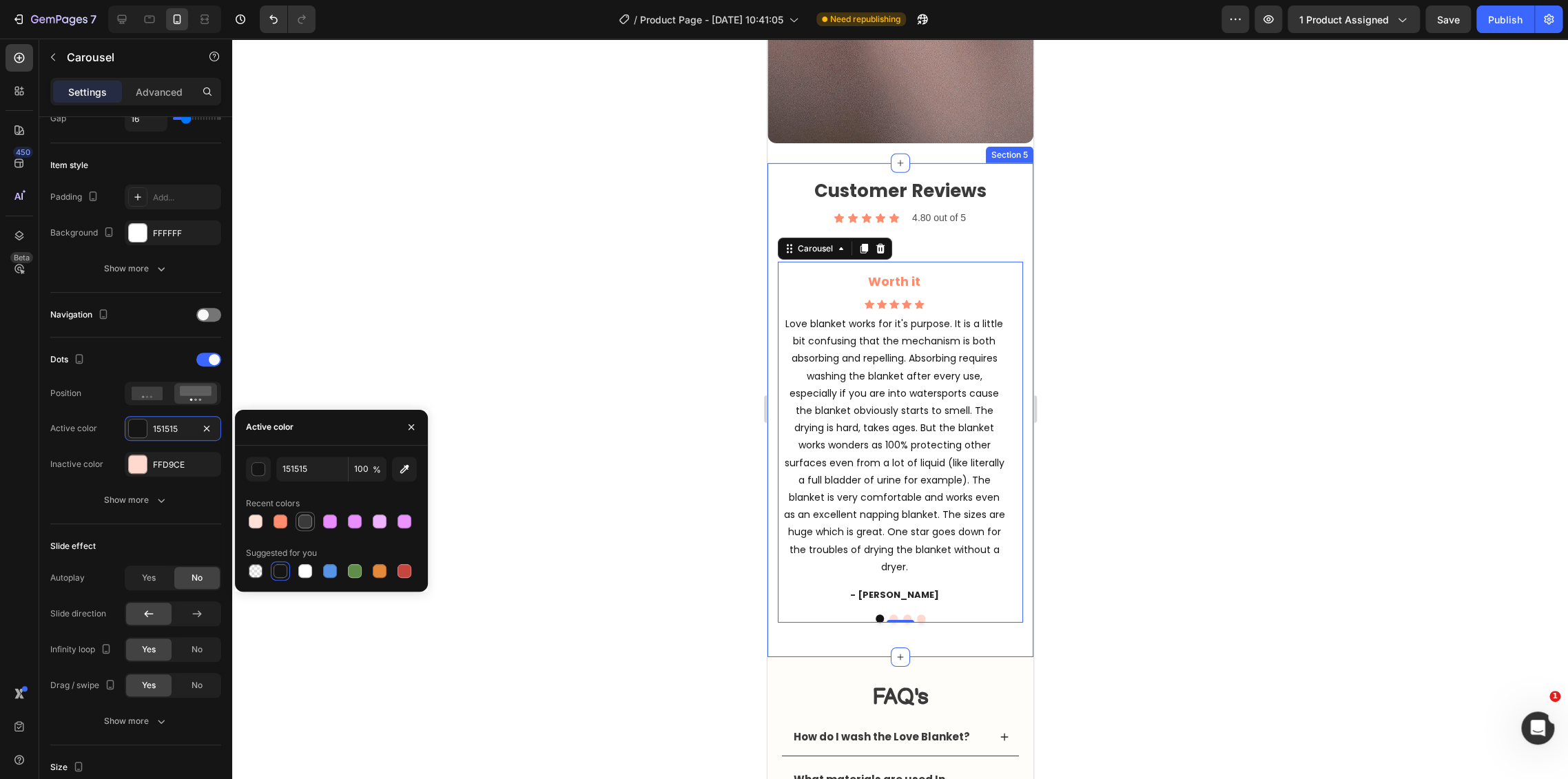
click at [304, 523] on div at bounding box center [305, 522] width 13 height 13
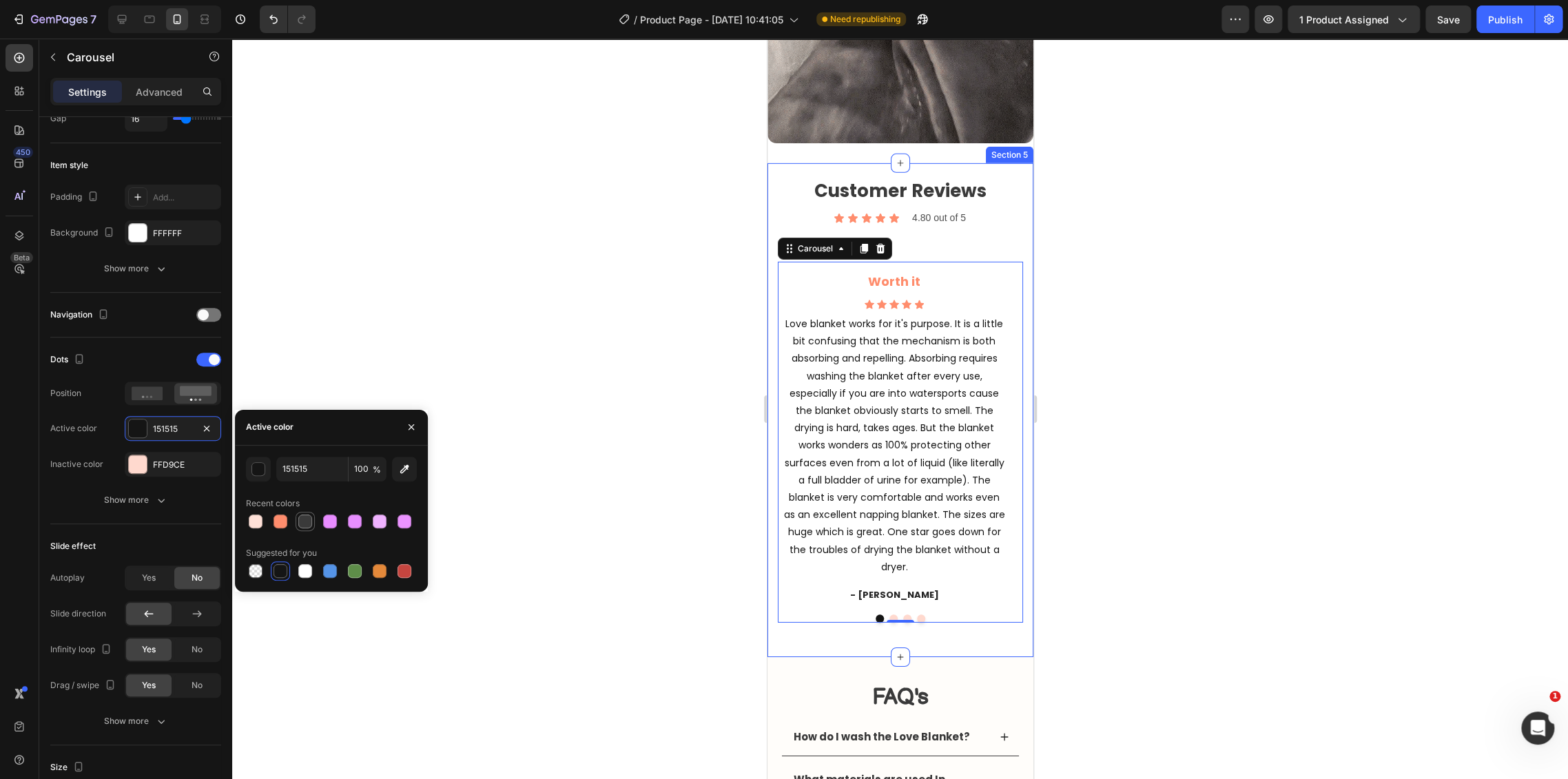
type input "3A3A3A"
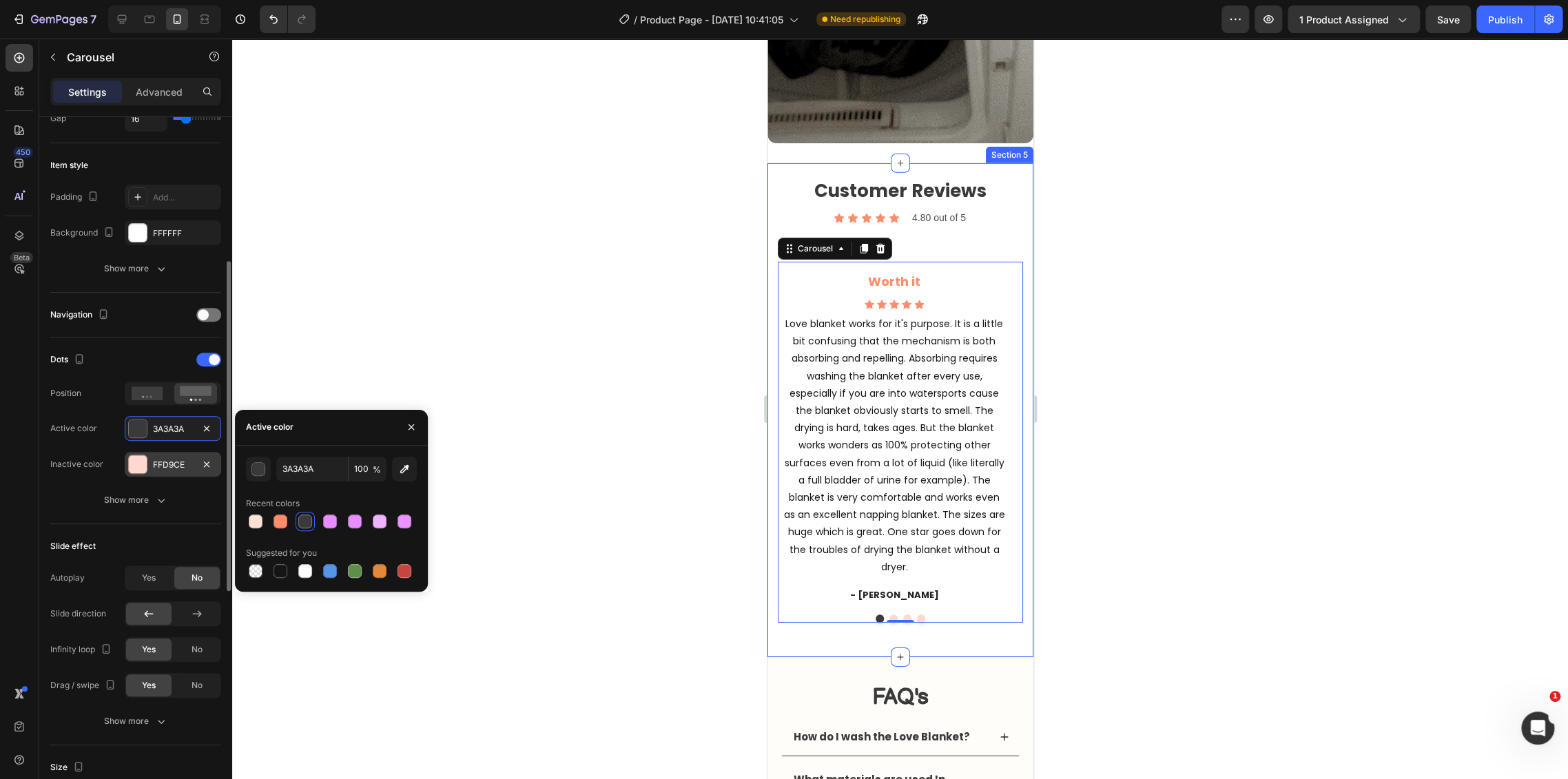
click at [159, 458] on div "FFD9CE" at bounding box center [173, 464] width 40 height 12
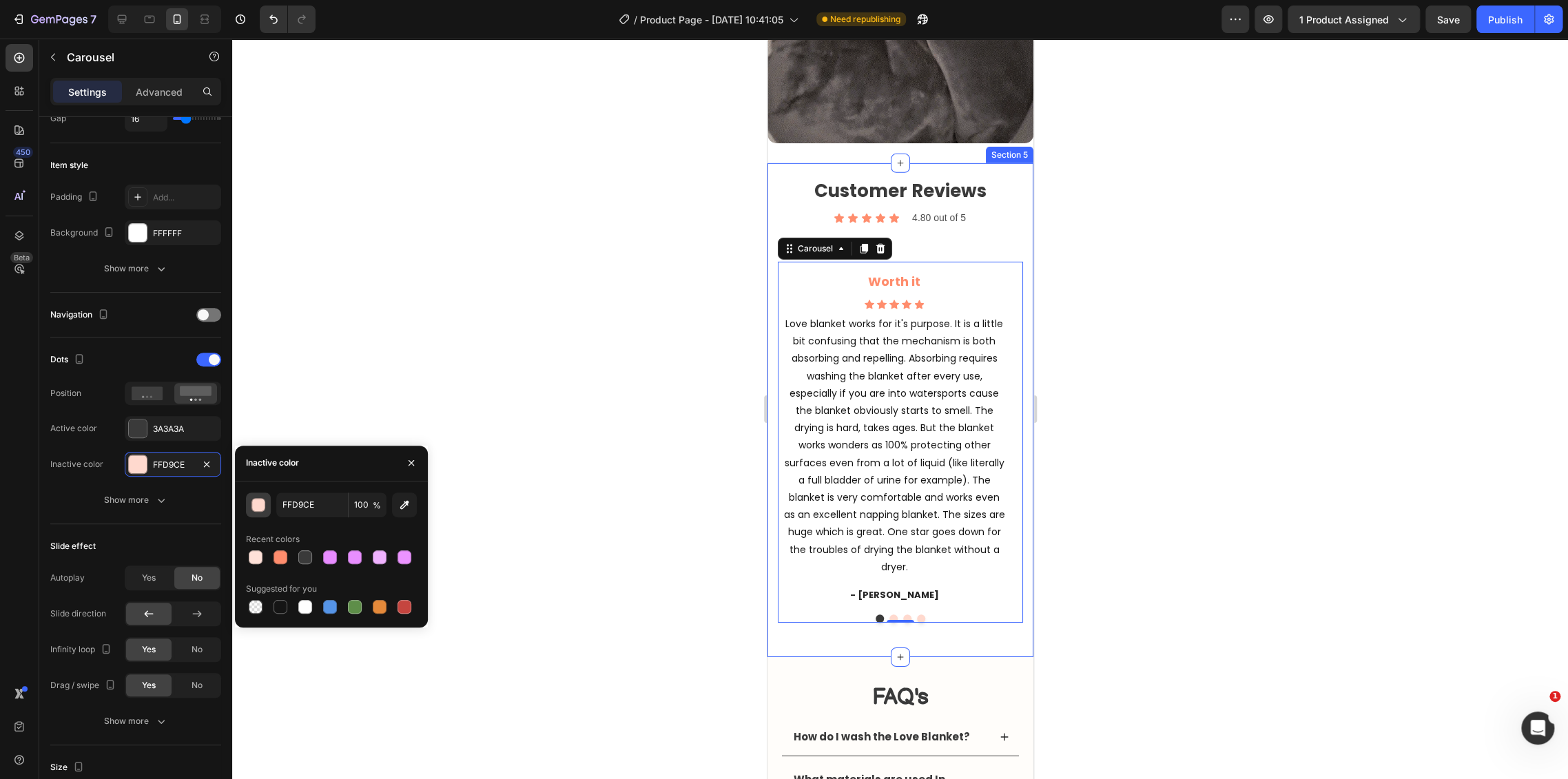
click at [252, 499] on div "button" at bounding box center [258, 505] width 13 height 13
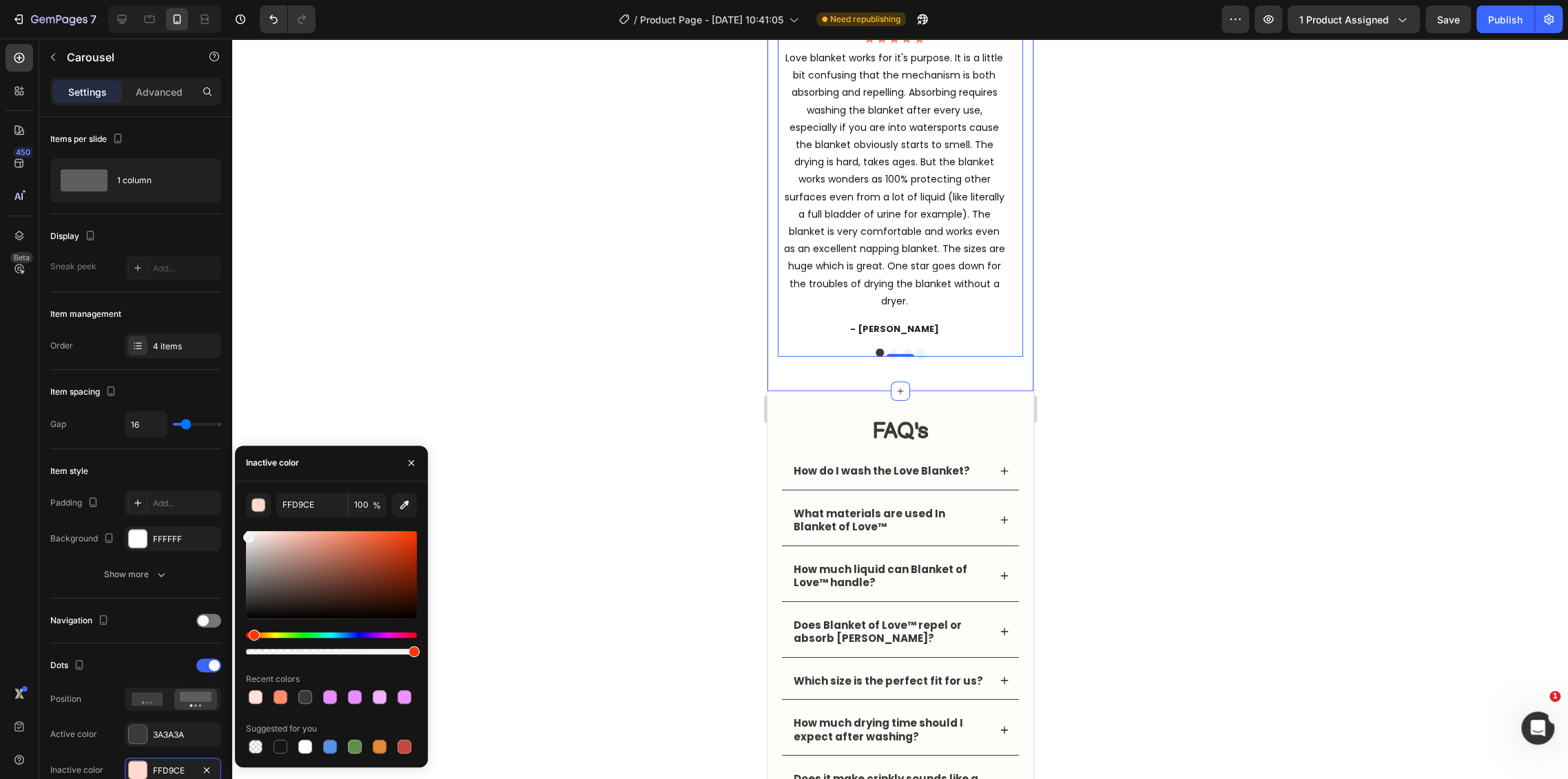
scroll to position [306, 0]
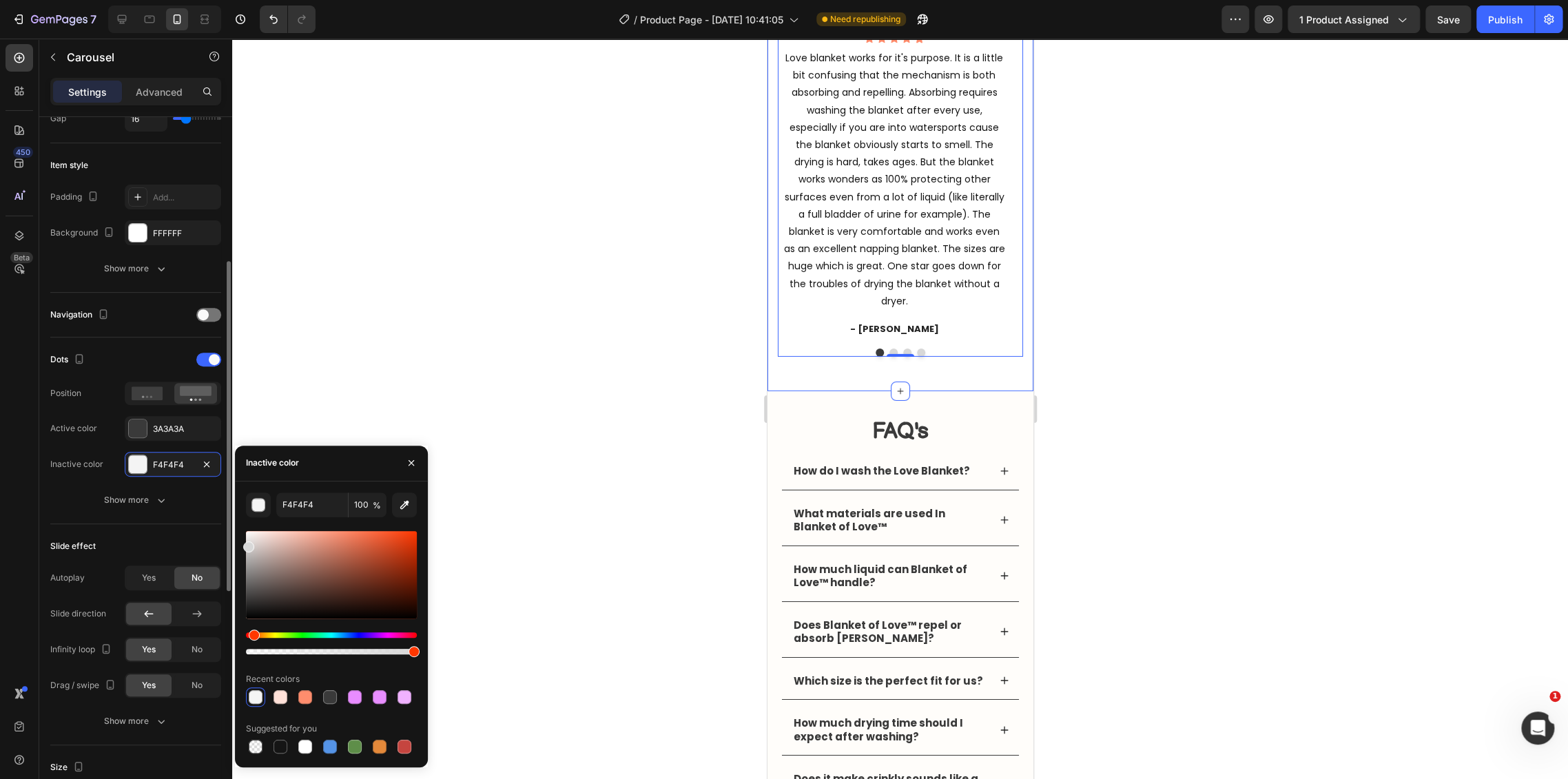
type input "D8D8D8"
click at [210, 544] on div "450 Beta Sections(18) Elements(84) Section Element Hero Section Product Detail …" at bounding box center [116, 409] width 232 height 741
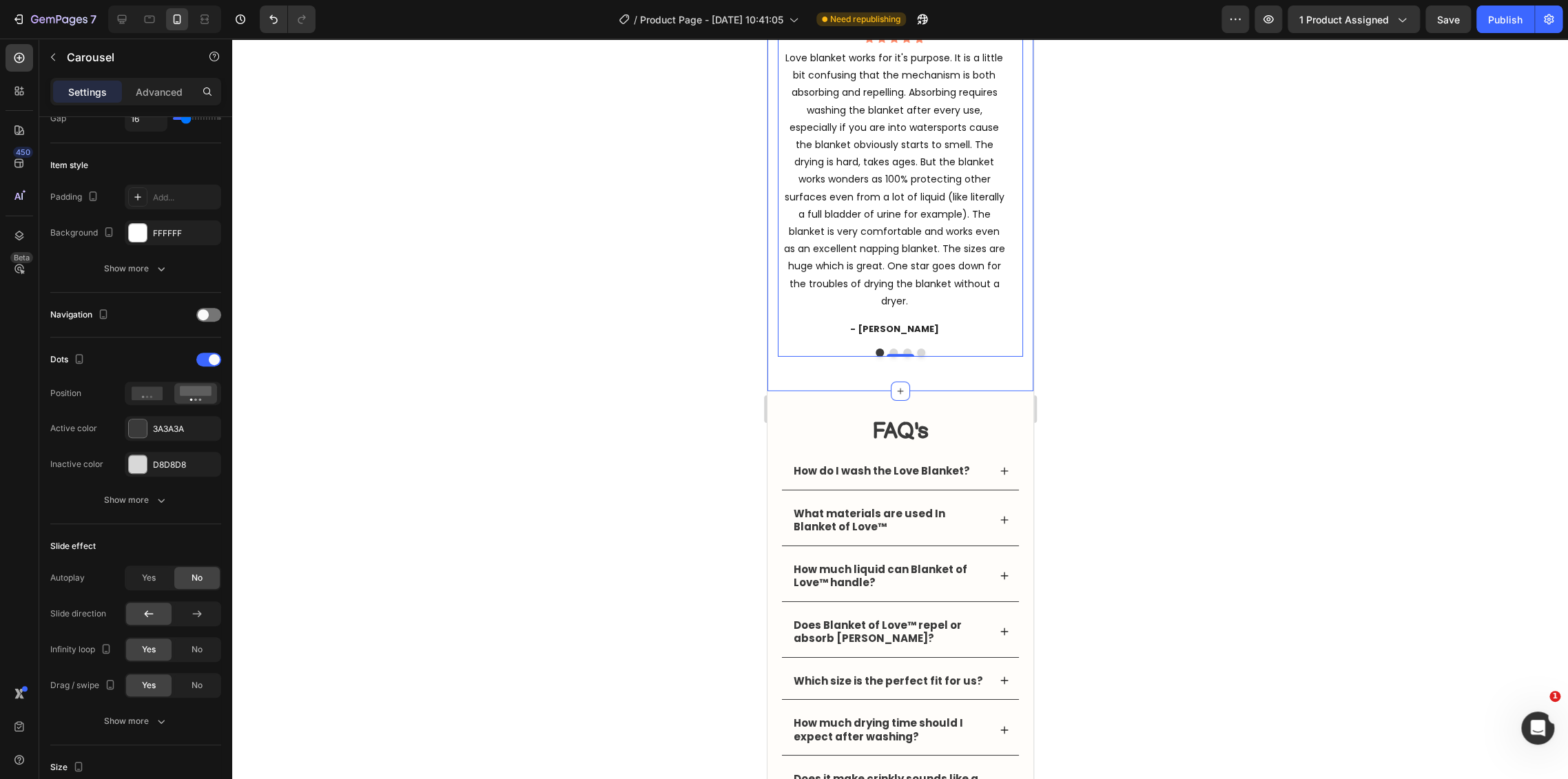
click at [483, 359] on div at bounding box center [900, 409] width 1336 height 741
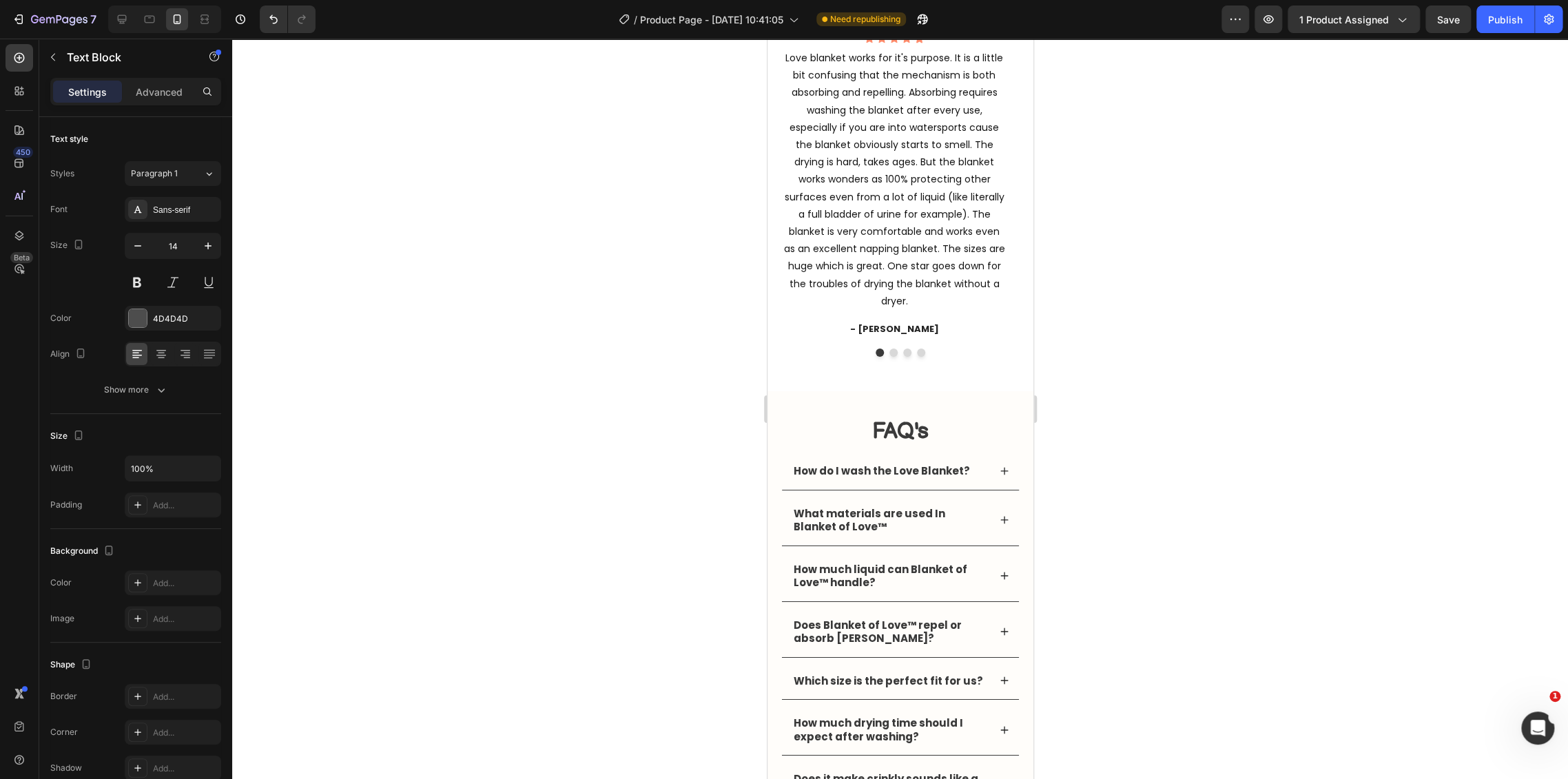
click at [1096, 238] on div at bounding box center [900, 409] width 1336 height 741
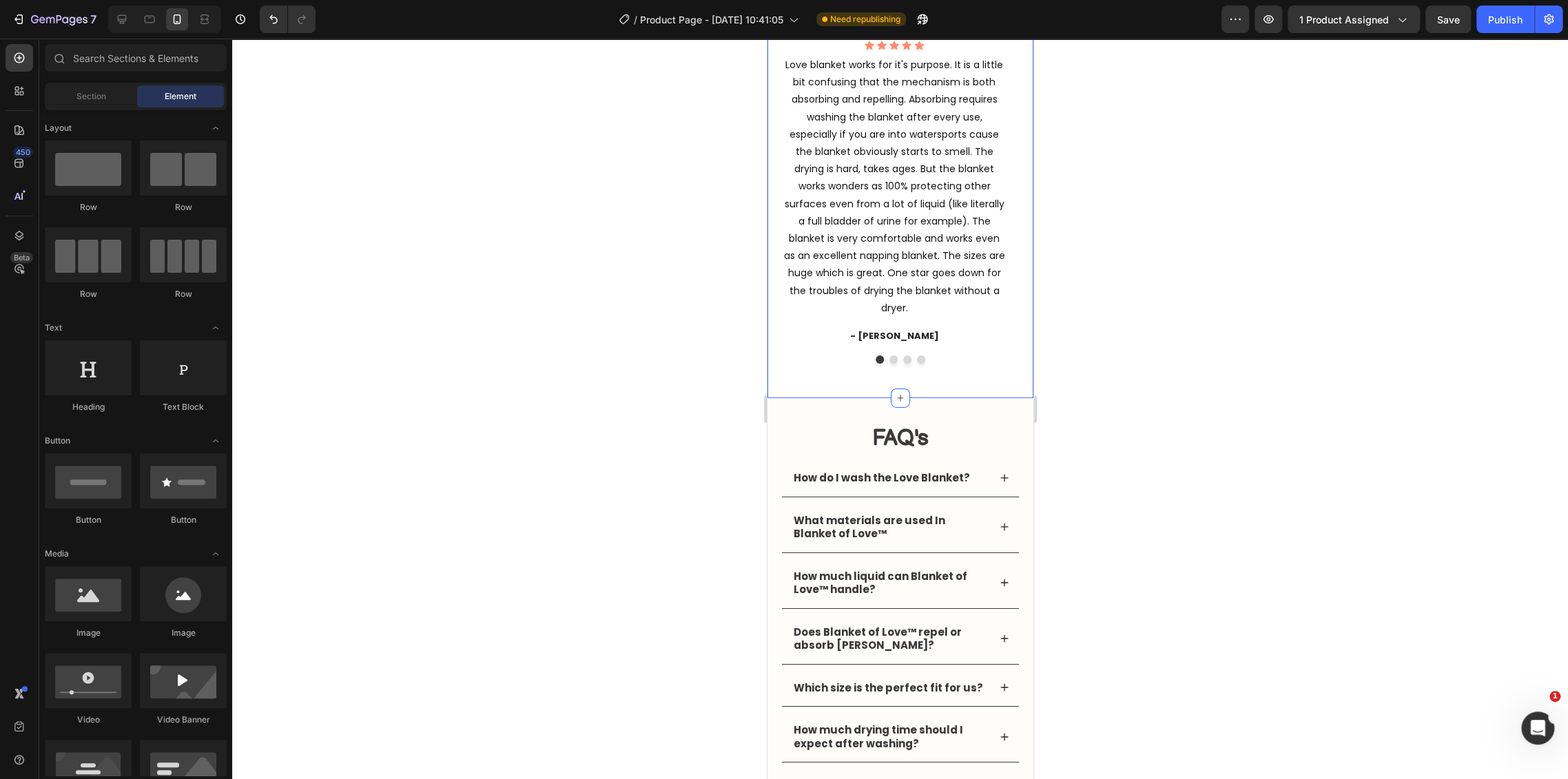
scroll to position [2986, 0]
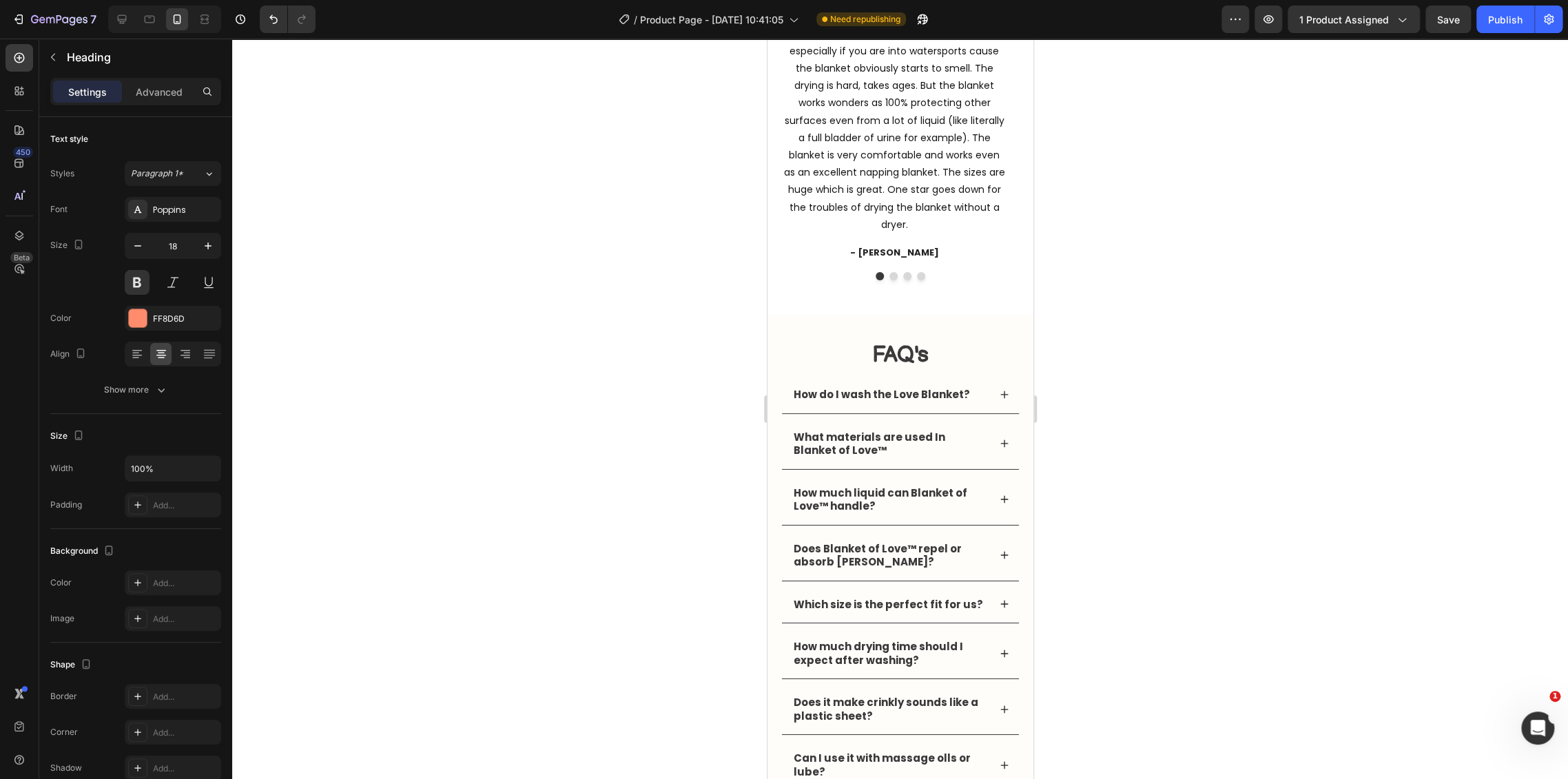
click at [1005, 210] on div "Worth it Heading 8 Icon Icon Icon Icon Icon Icon List Hoz Love blanket works fo…" at bounding box center [894, 90] width 233 height 342
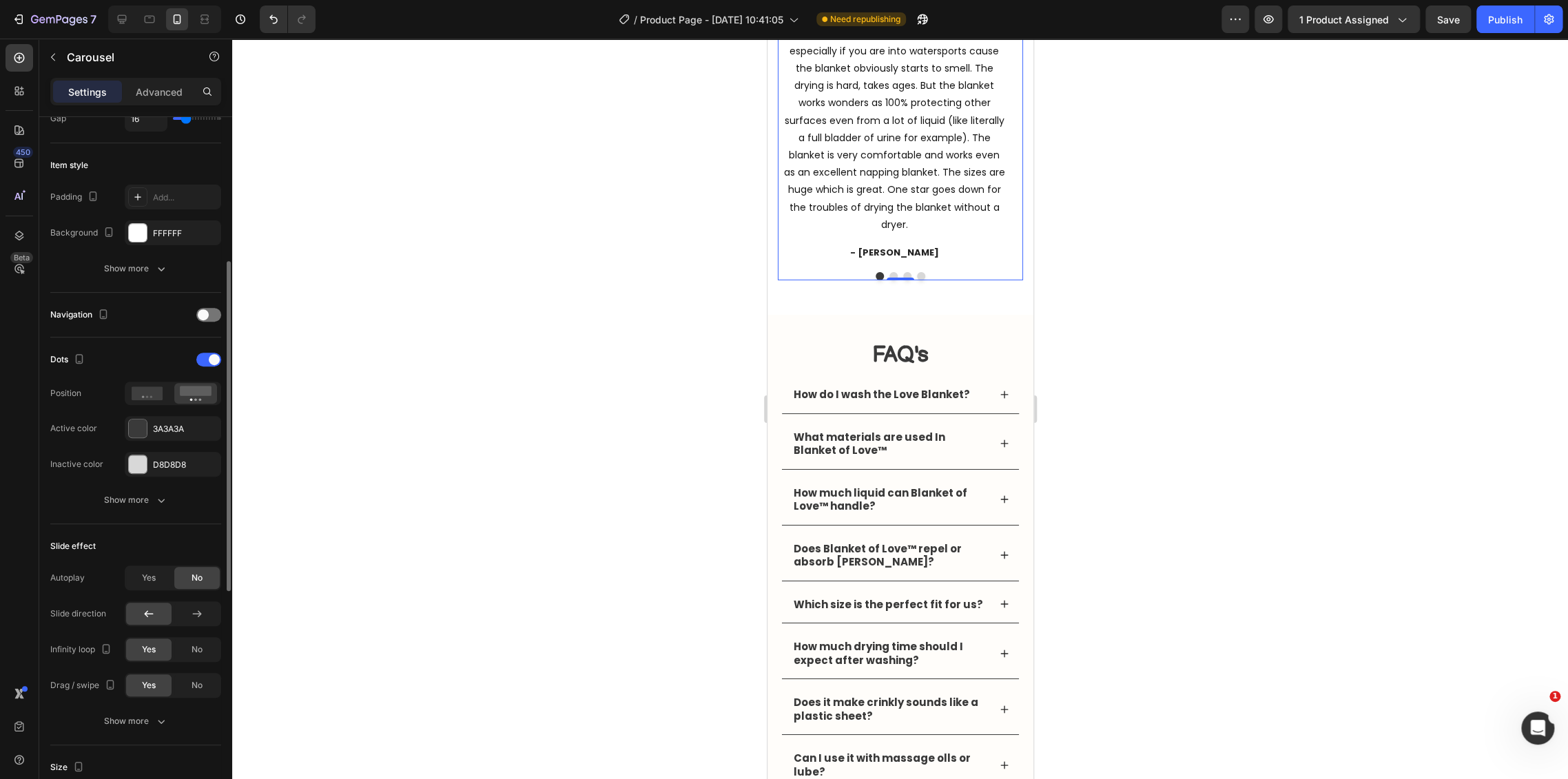
scroll to position [0, 0]
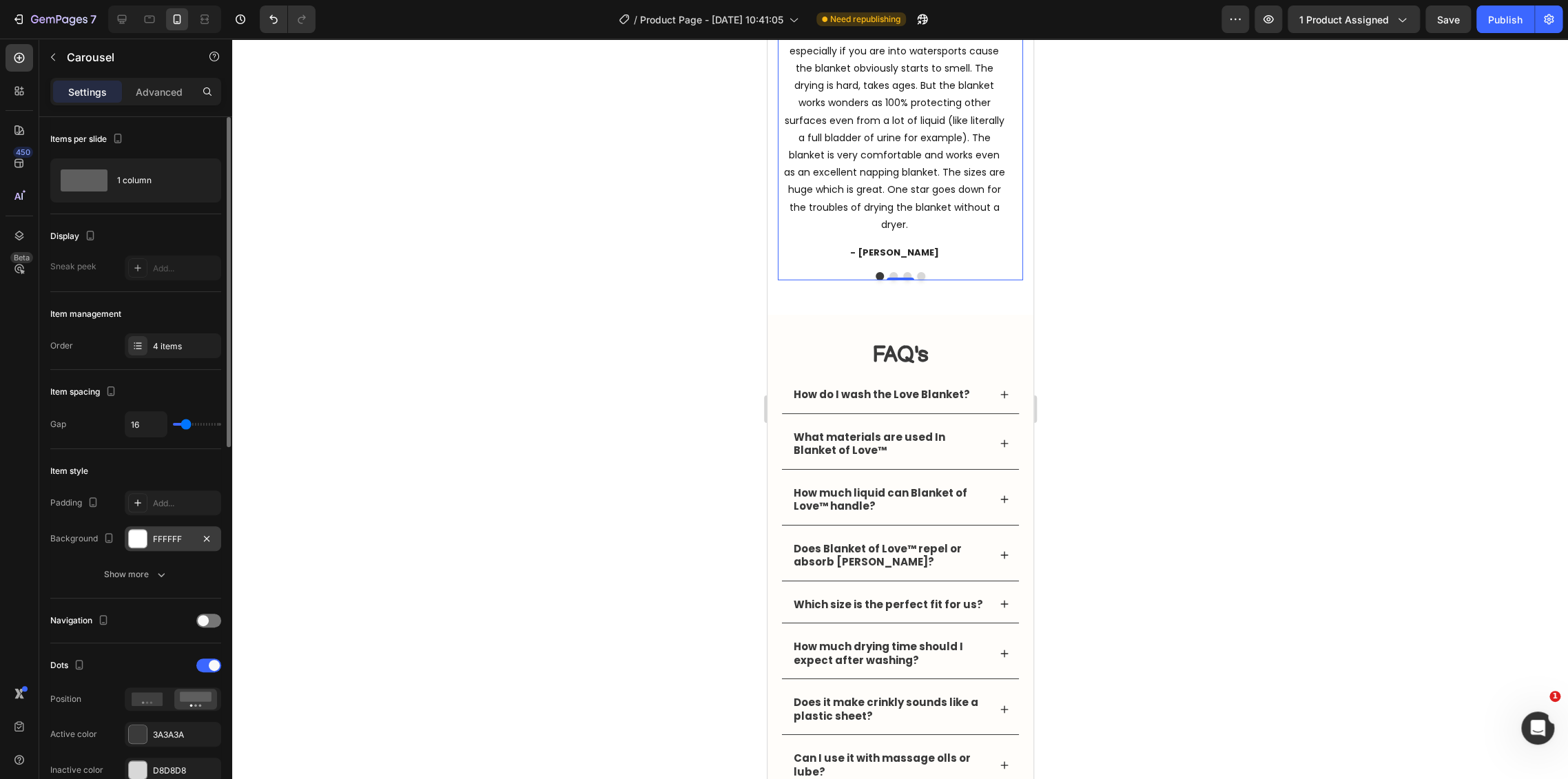
click at [159, 540] on div "FFFFFF" at bounding box center [173, 539] width 40 height 12
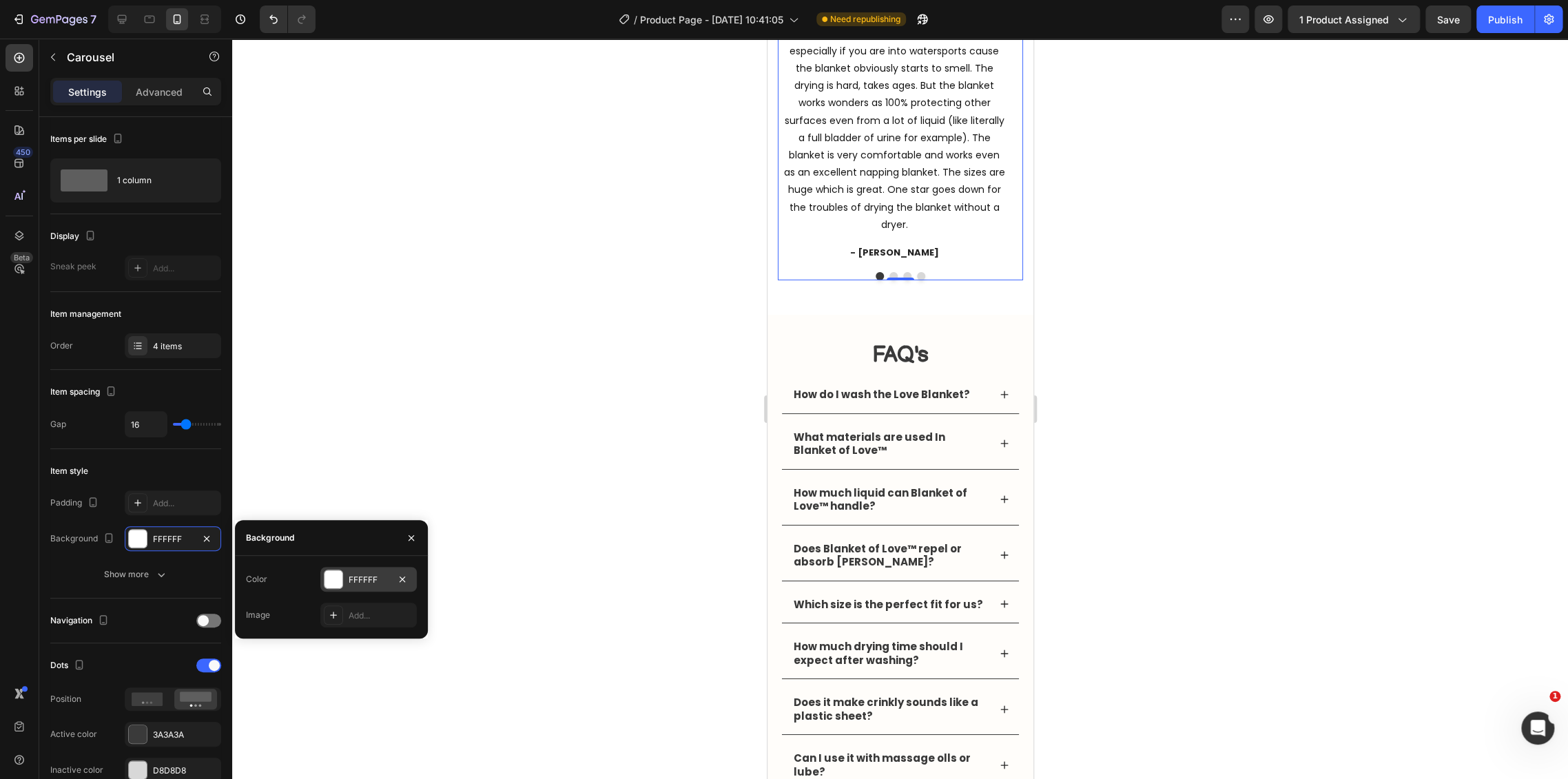
click at [342, 587] on div at bounding box center [333, 579] width 19 height 19
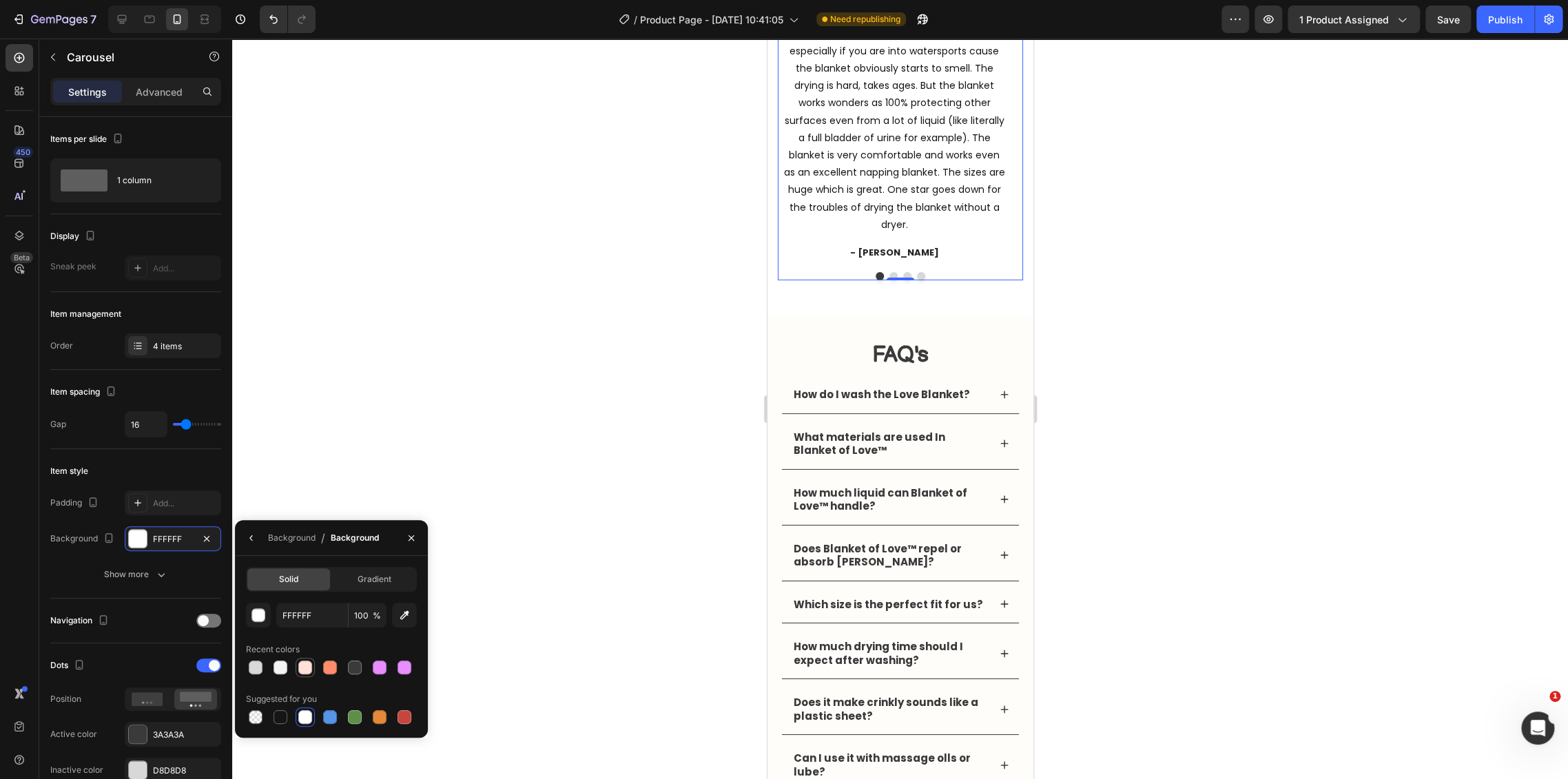
click at [303, 667] on div at bounding box center [305, 667] width 13 height 13
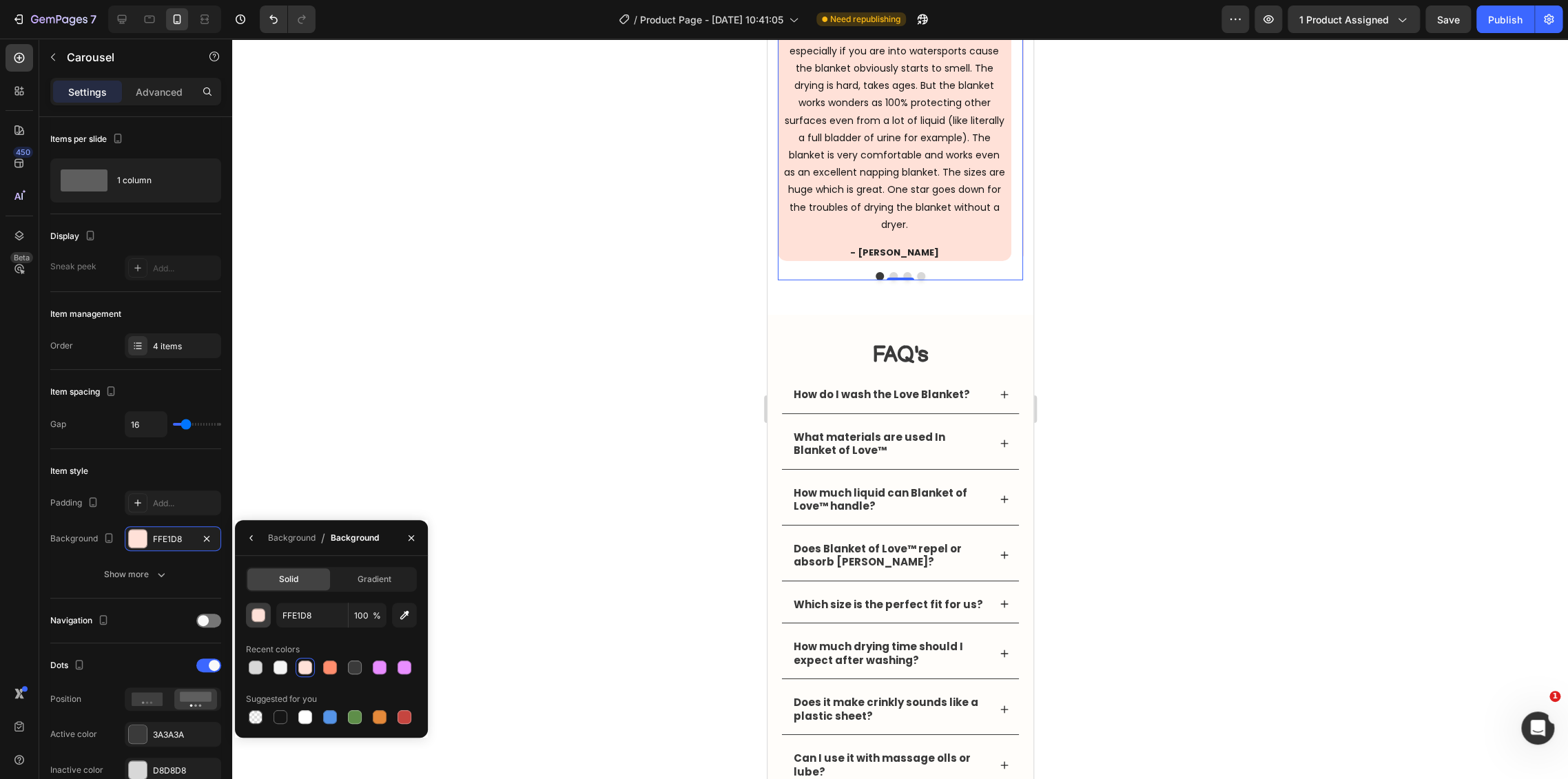
click at [255, 619] on div "button" at bounding box center [259, 615] width 13 height 13
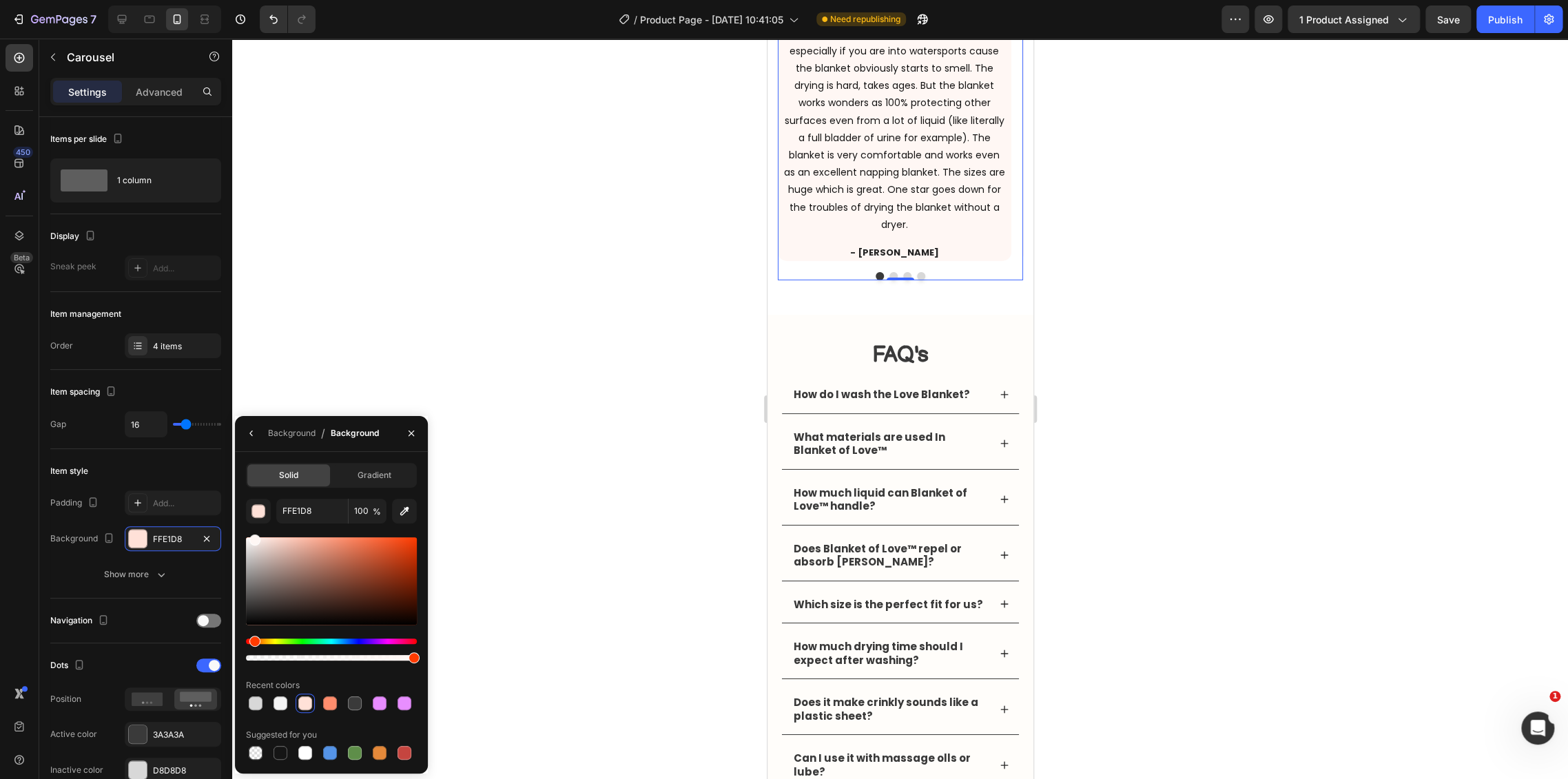
drag, startPoint x: 268, startPoint y: 549, endPoint x: 254, endPoint y: 525, distance: 27.8
click at [254, 525] on div "FFE1D8 100 % Recent colors Suggested for you" at bounding box center [331, 631] width 171 height 264
type input "FFF7F4"
click at [1197, 515] on div at bounding box center [900, 409] width 1336 height 741
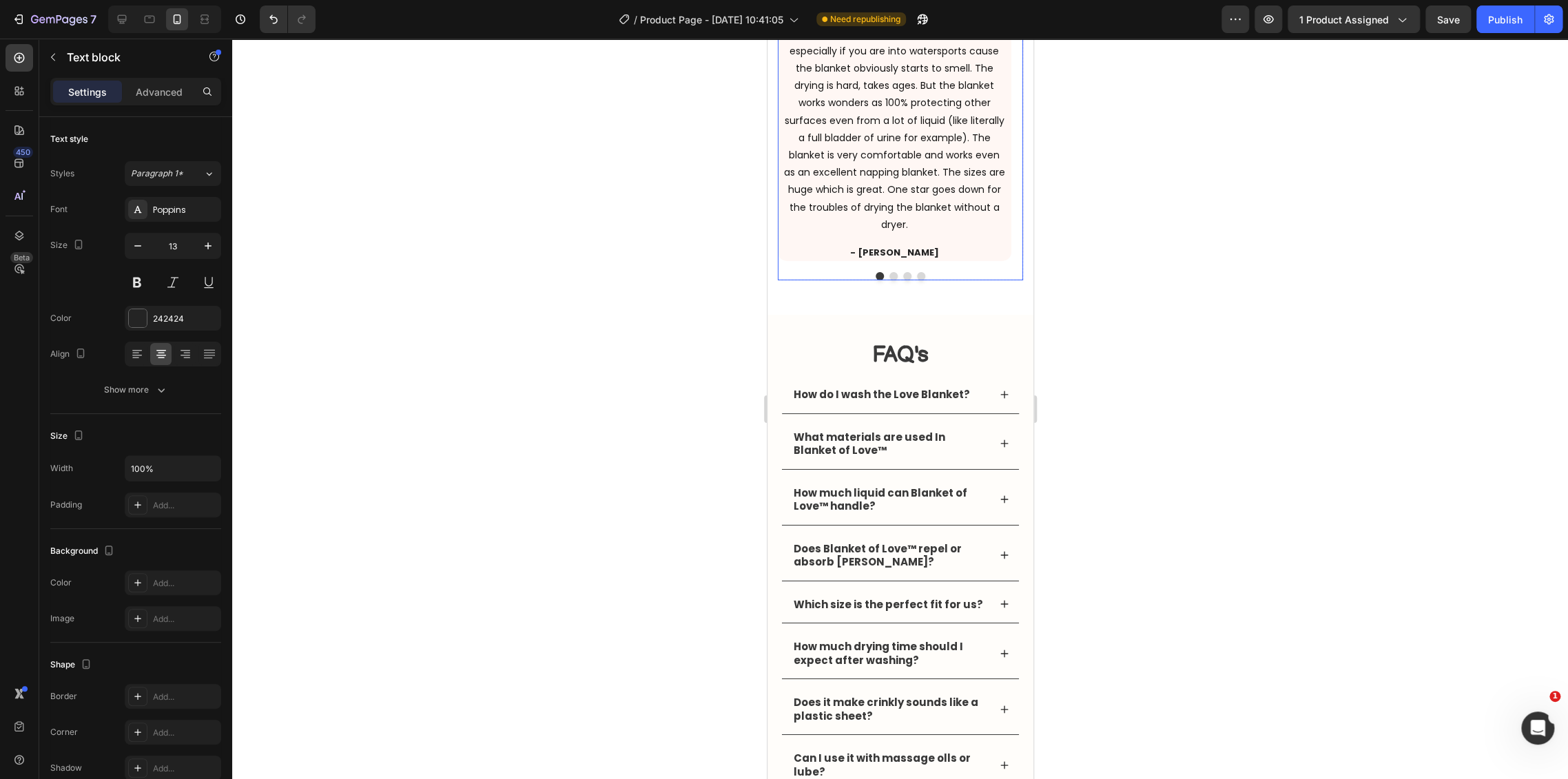
click at [935, 259] on p "- [PERSON_NAME]" at bounding box center [894, 253] width 231 height 13
click at [948, 261] on div "Worth it Heading Icon Icon Icon Icon Icon Icon List Hoz Love blanket works for …" at bounding box center [894, 90] width 233 height 342
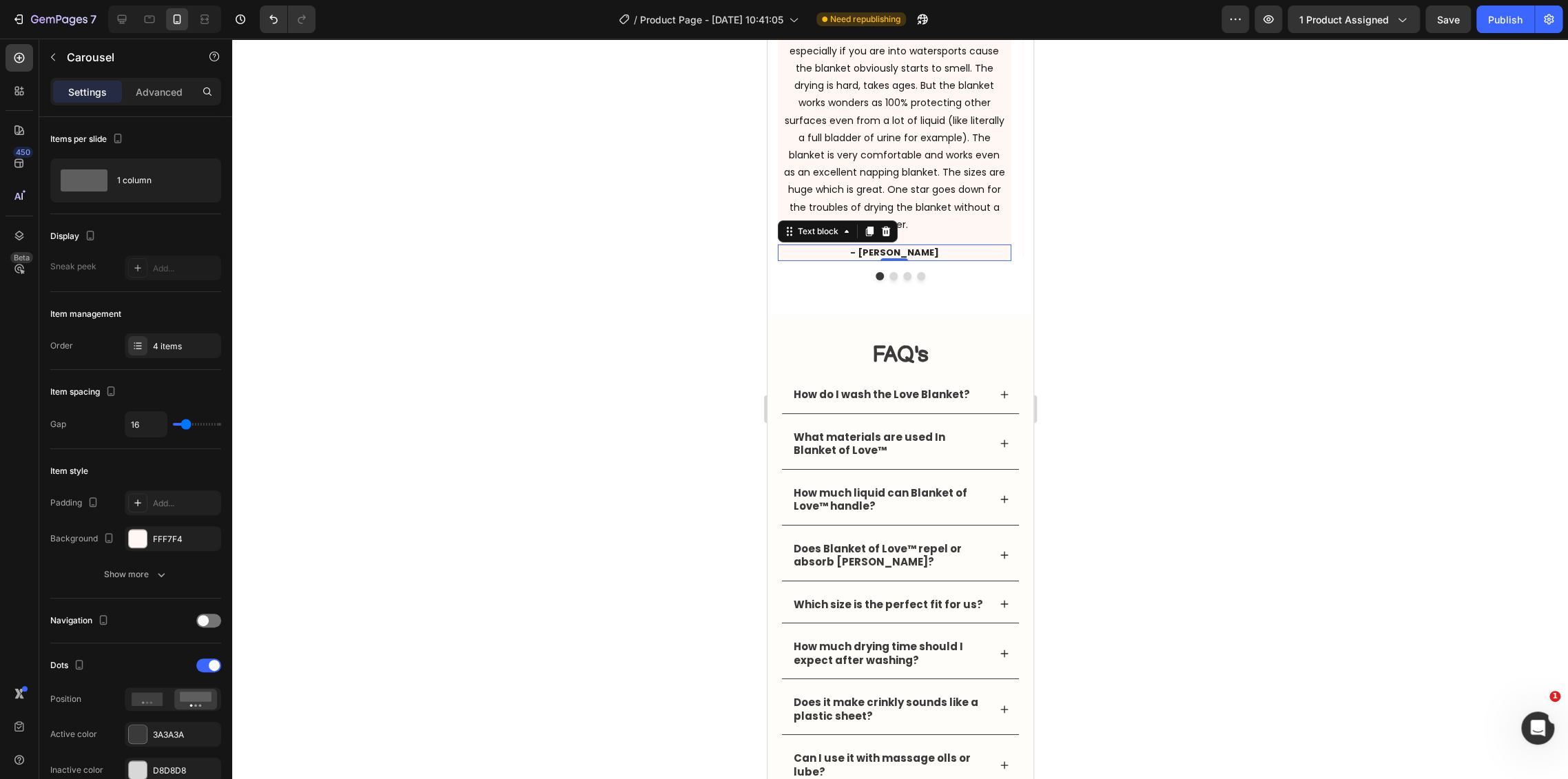
click at [953, 259] on p "- [PERSON_NAME]" at bounding box center [894, 253] width 231 height 13
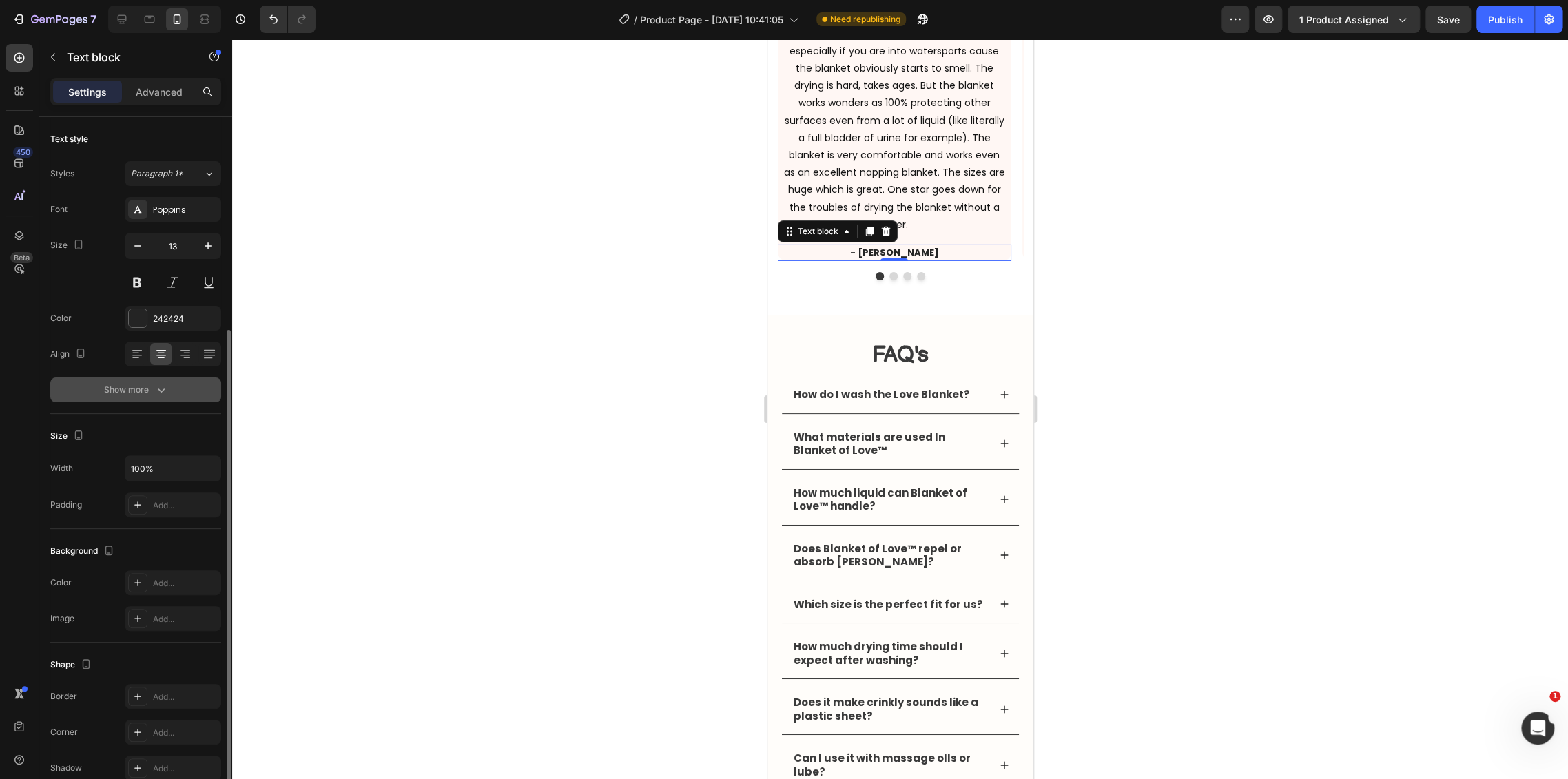
scroll to position [115, 0]
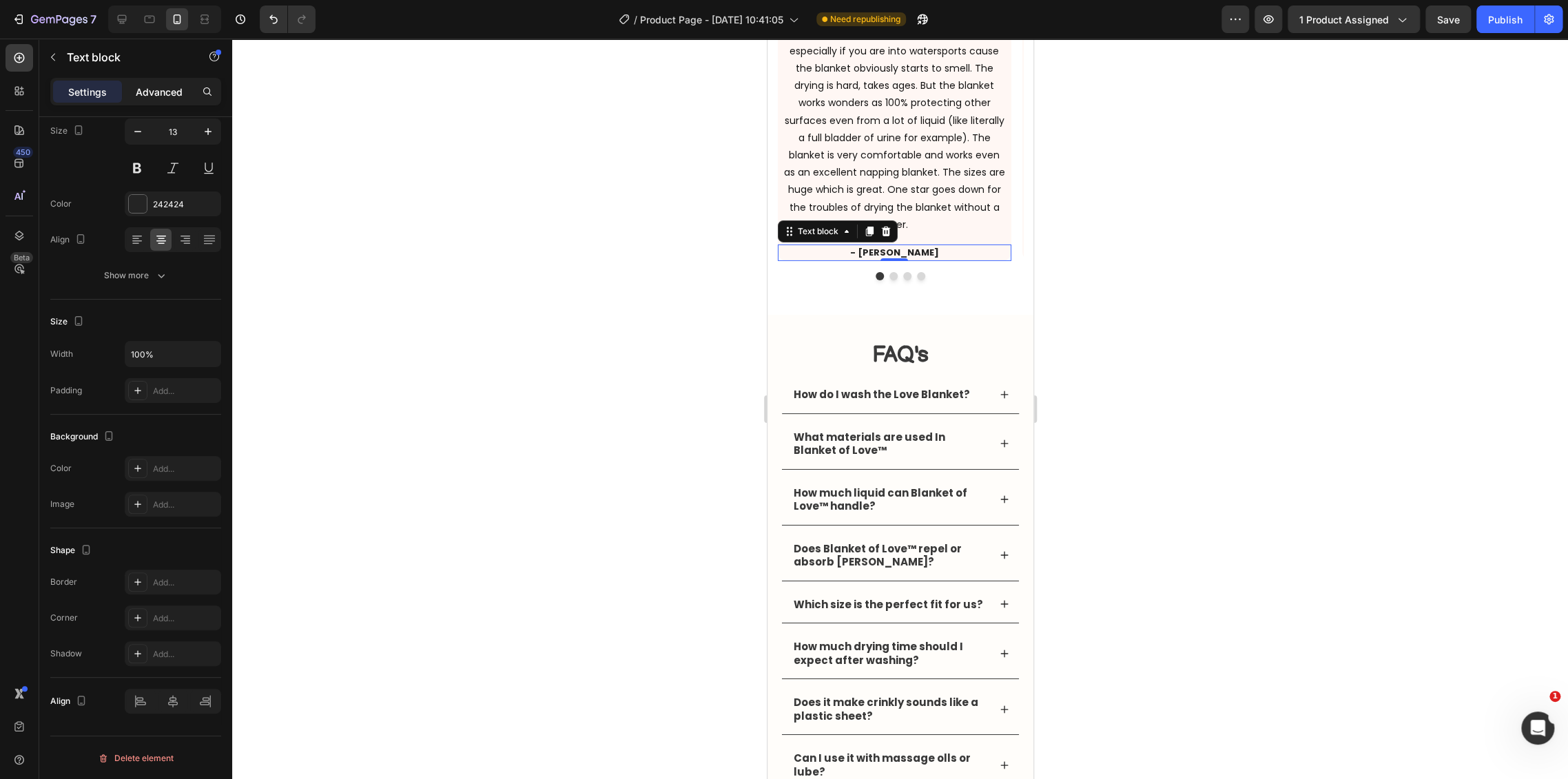
click at [166, 86] on p "Advanced" at bounding box center [159, 92] width 47 height 14
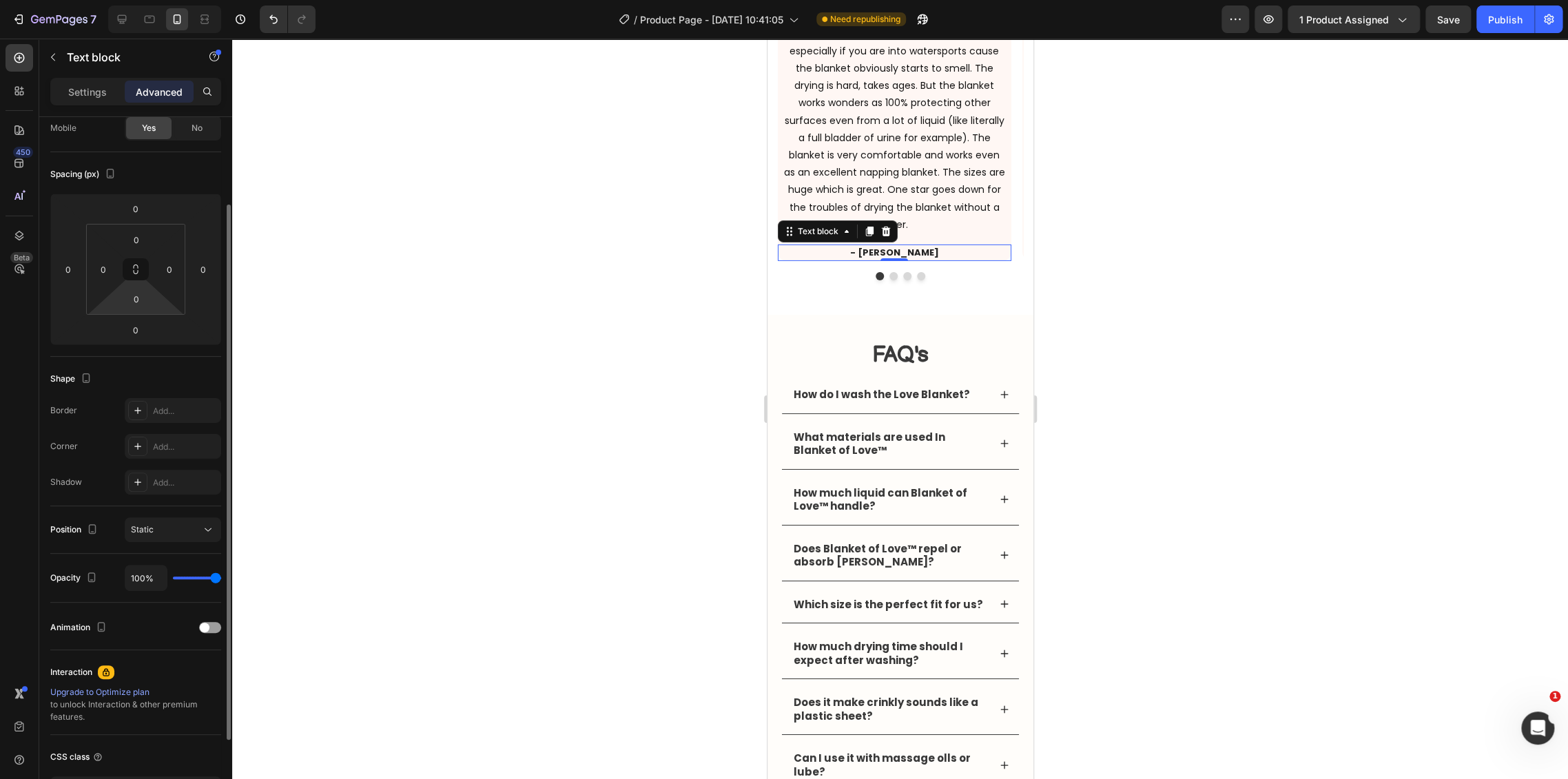
click at [144, 0] on html "7 Version history / Product Page - [DATE] 10:41:05 Need republishing Preview 1 …" at bounding box center [784, 0] width 1568 height 0
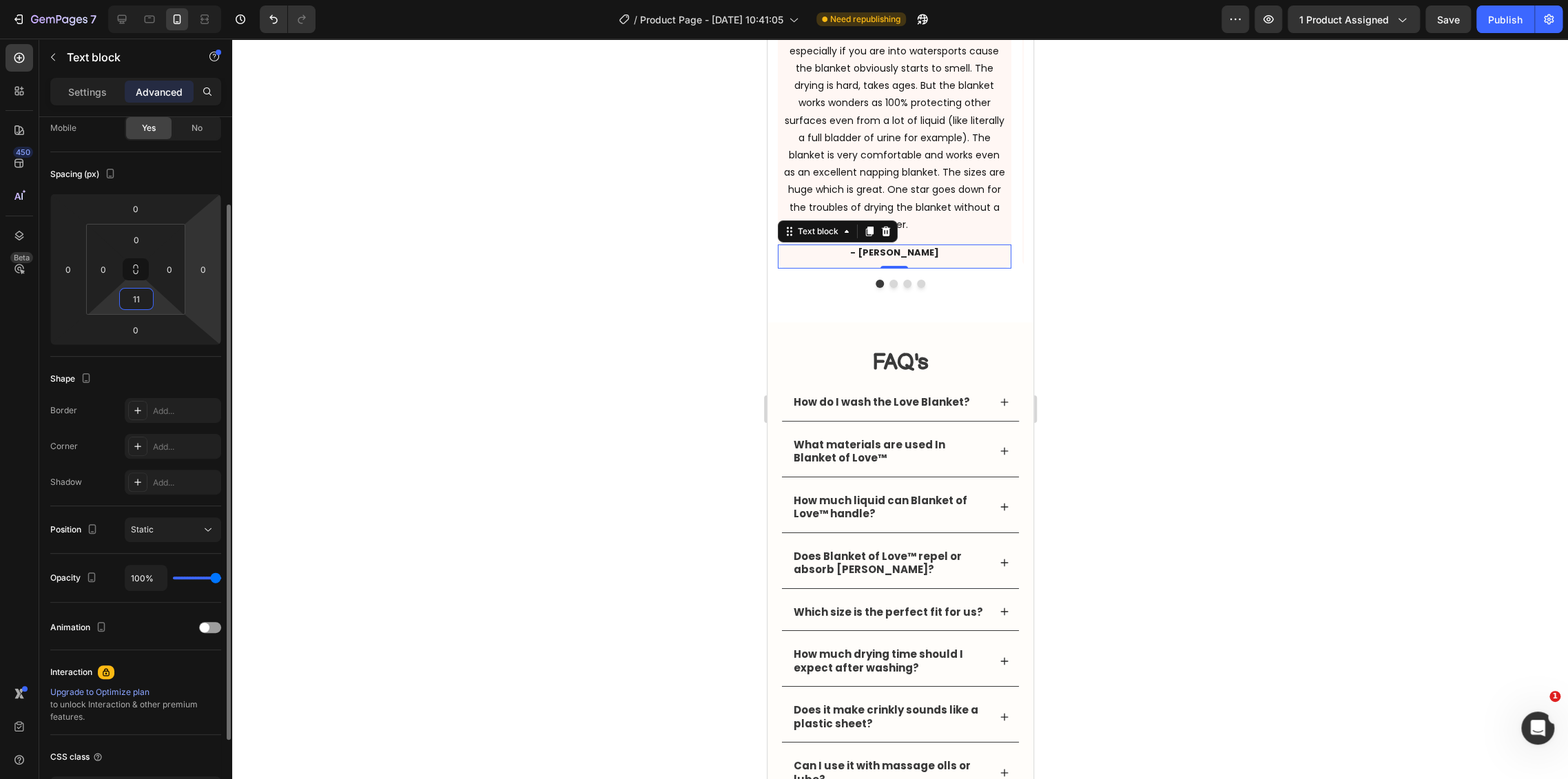
type input "10"
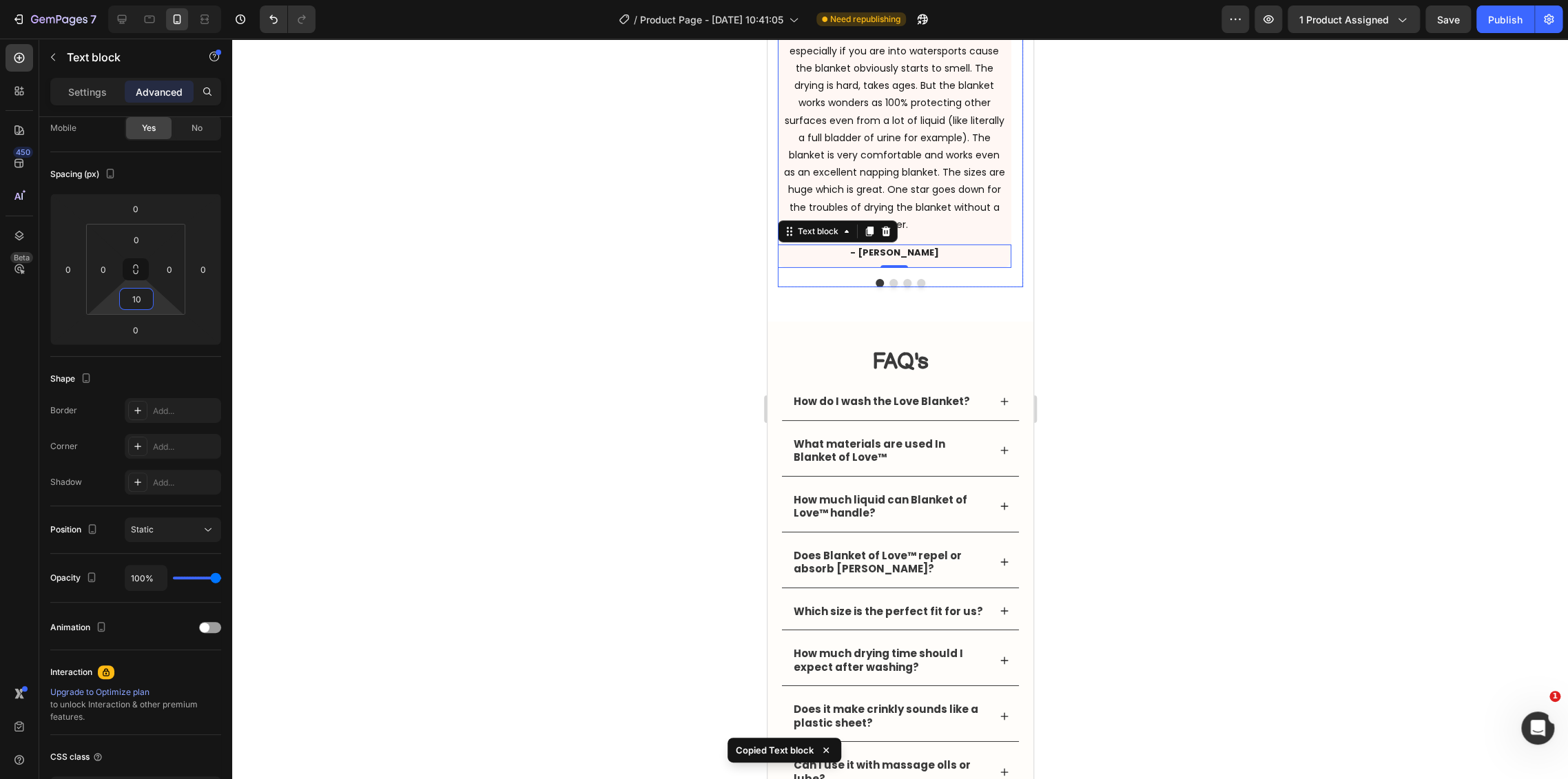
click at [889, 287] on button "Dot" at bounding box center [893, 283] width 9 height 9
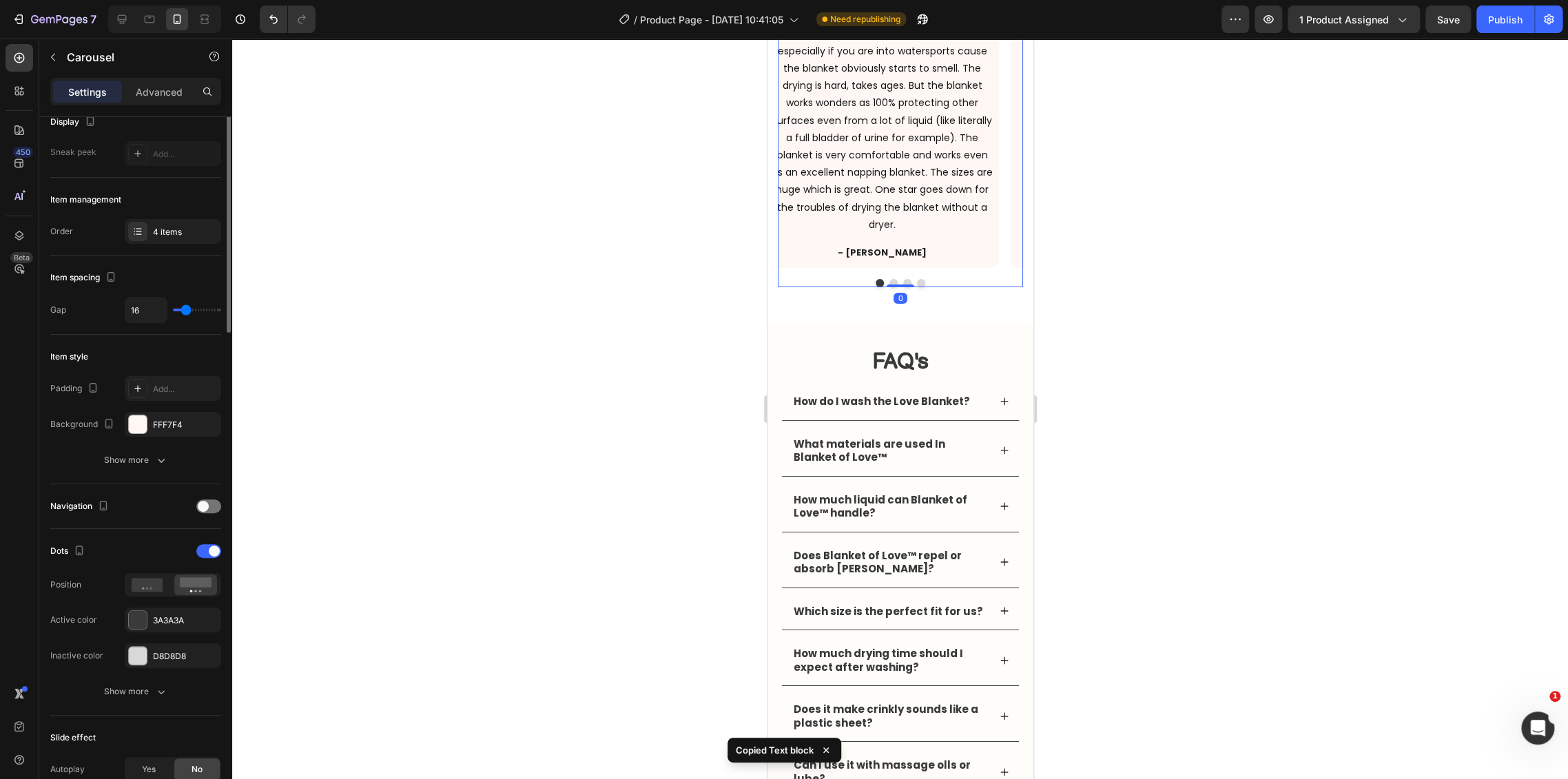
scroll to position [0, 0]
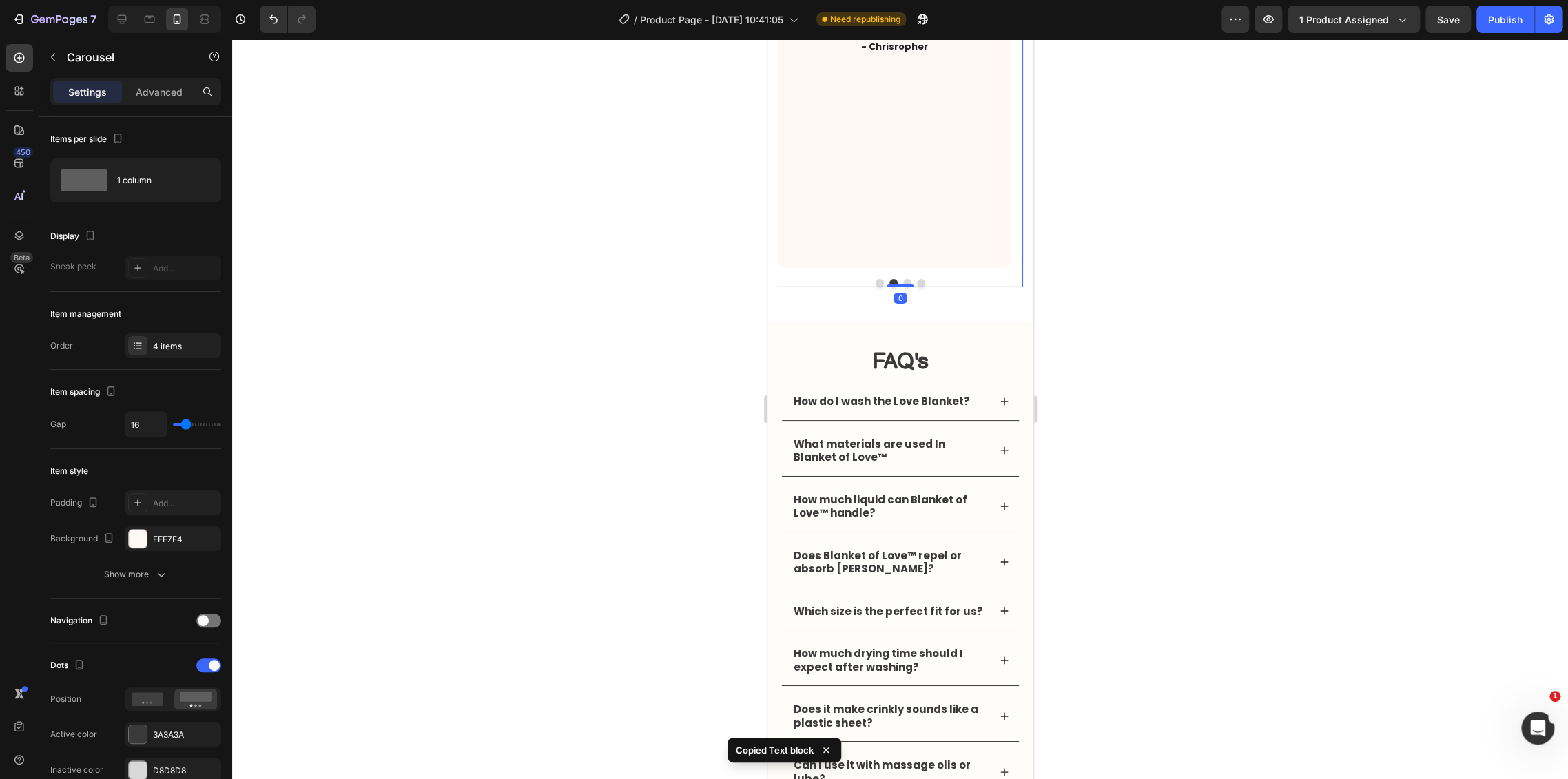
click at [899, 287] on div "Worth it Heading Icon Icon Icon Icon Icon Icon List Hoz Love blanket works for …" at bounding box center [899, 103] width 245 height 367
click at [902, 287] on button "Dot" at bounding box center [906, 283] width 9 height 9
click at [917, 287] on button "Dot" at bounding box center [920, 283] width 9 height 9
click at [874, 287] on button "Dot" at bounding box center [878, 283] width 9 height 9
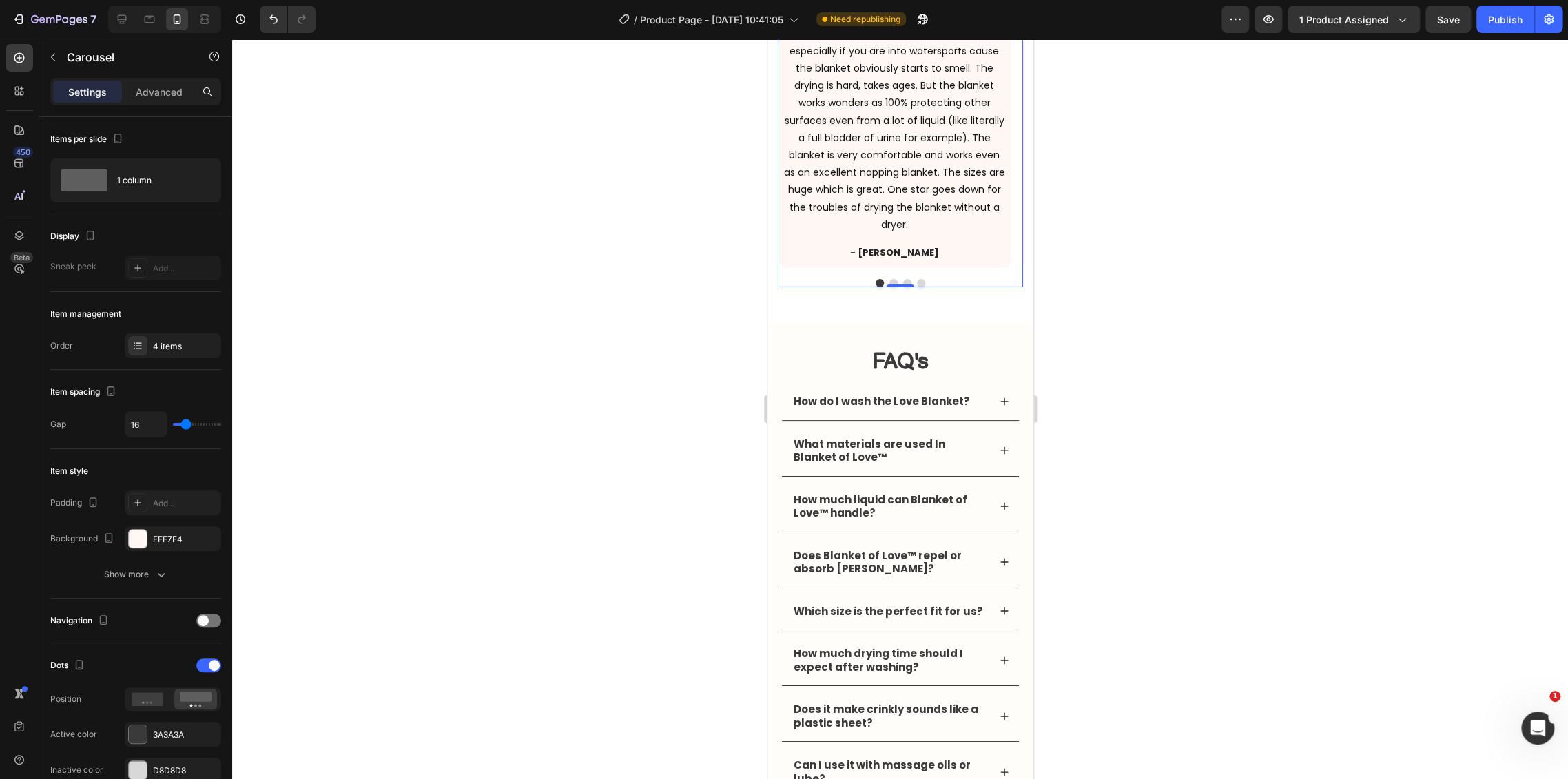
click at [1207, 442] on div at bounding box center [900, 409] width 1336 height 741
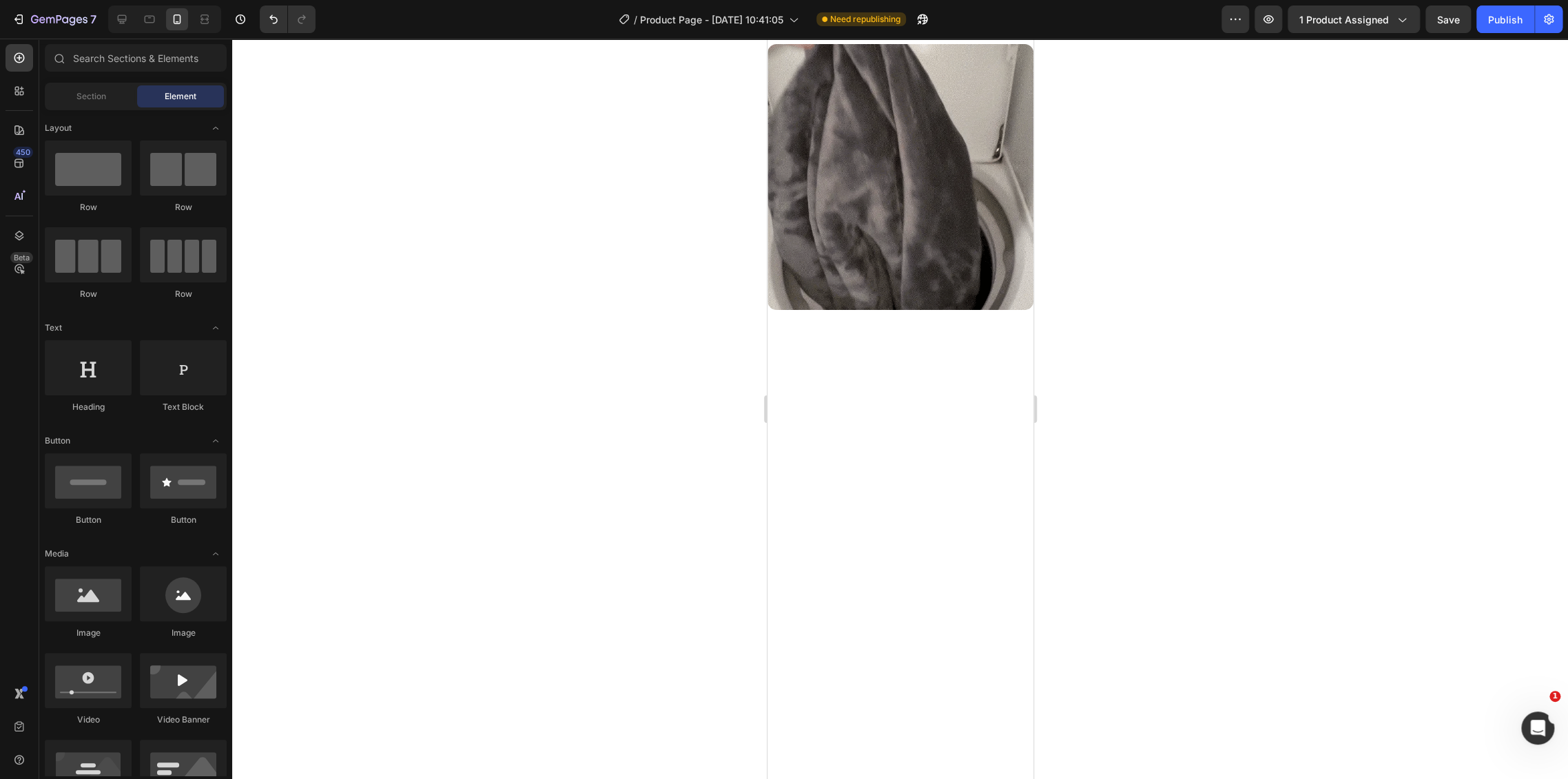
scroll to position [2144, 0]
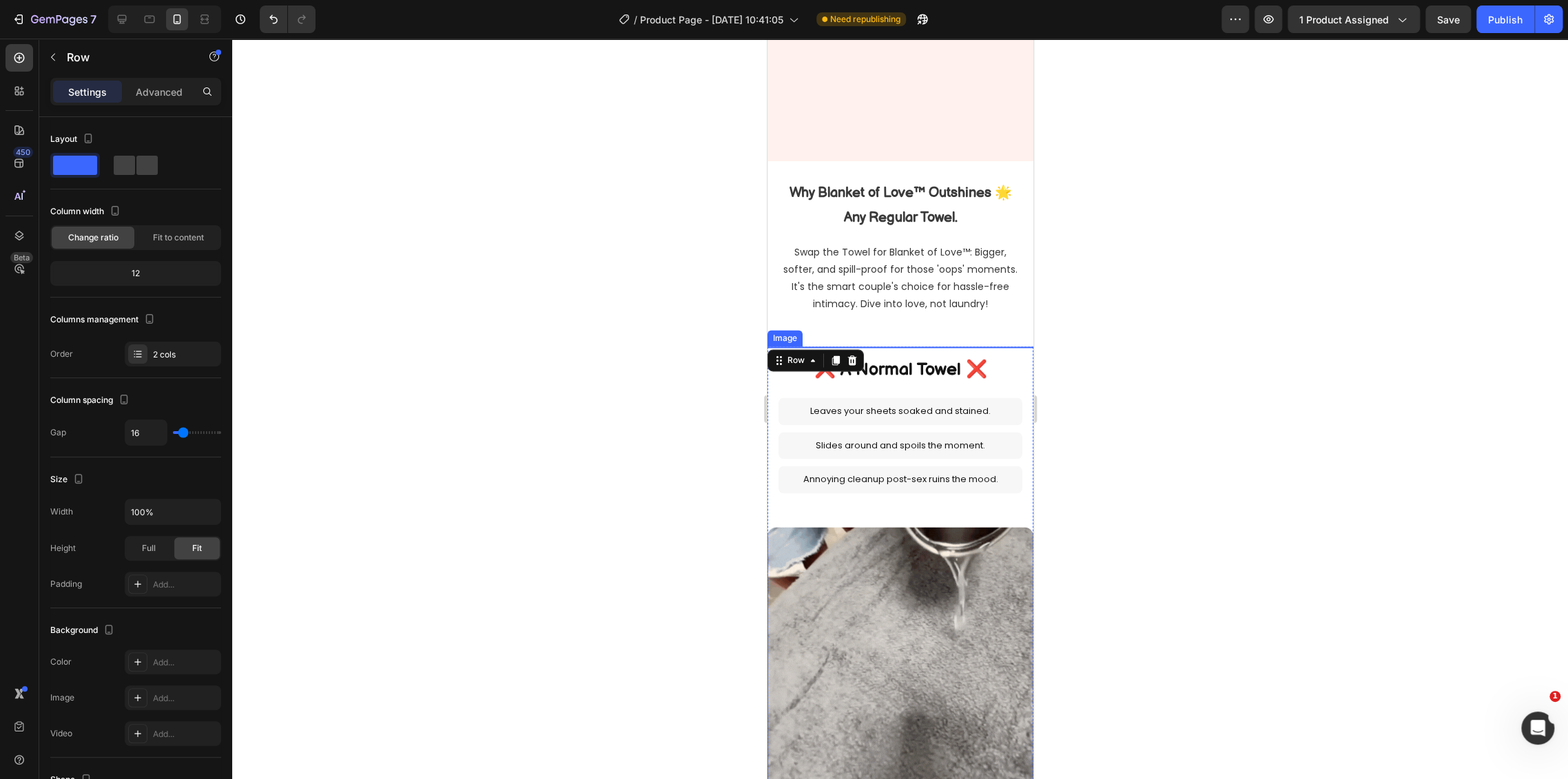
select select "L 57 × 65 in | 145 × 165 cm"
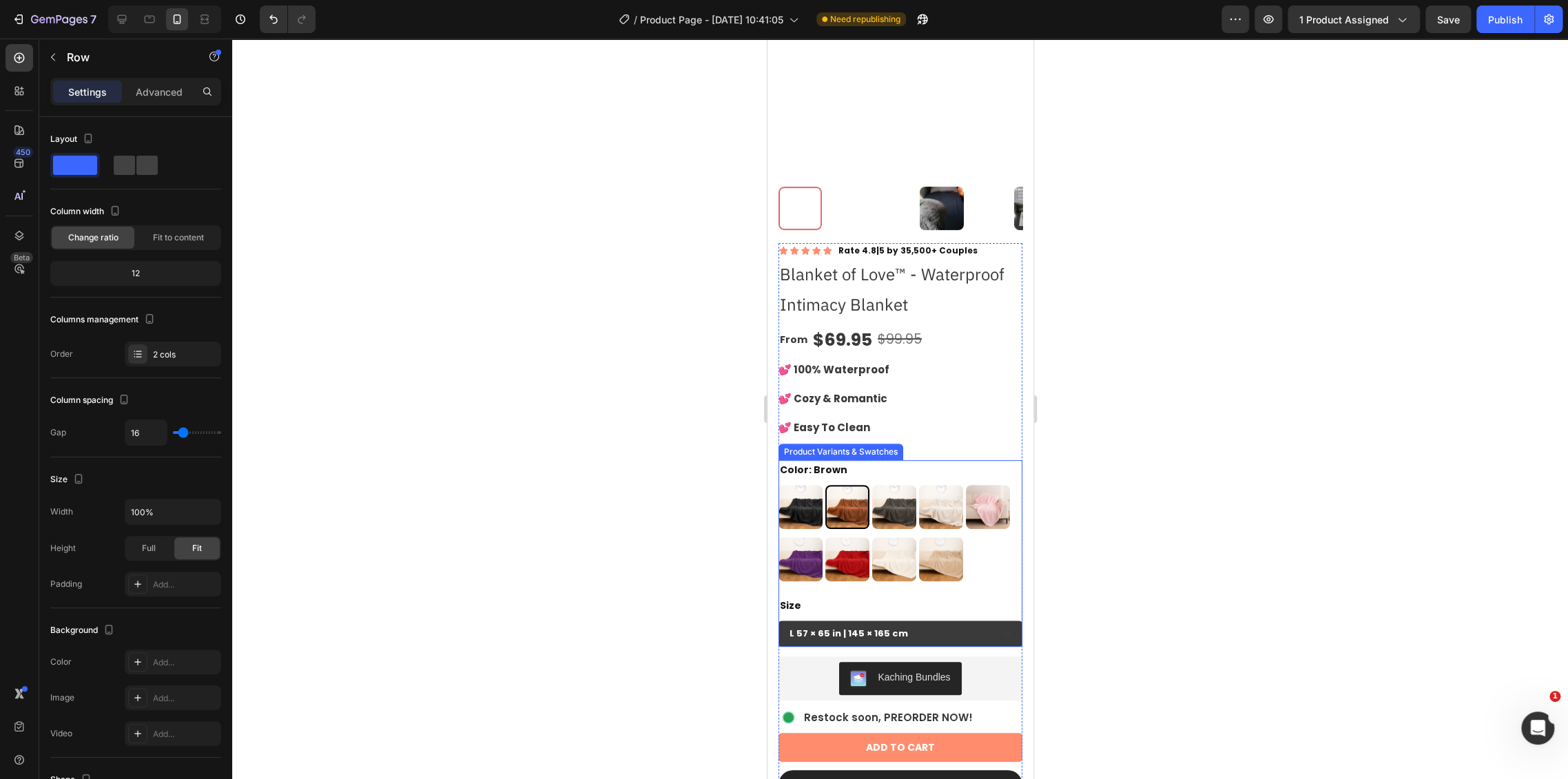
scroll to position [153, 0]
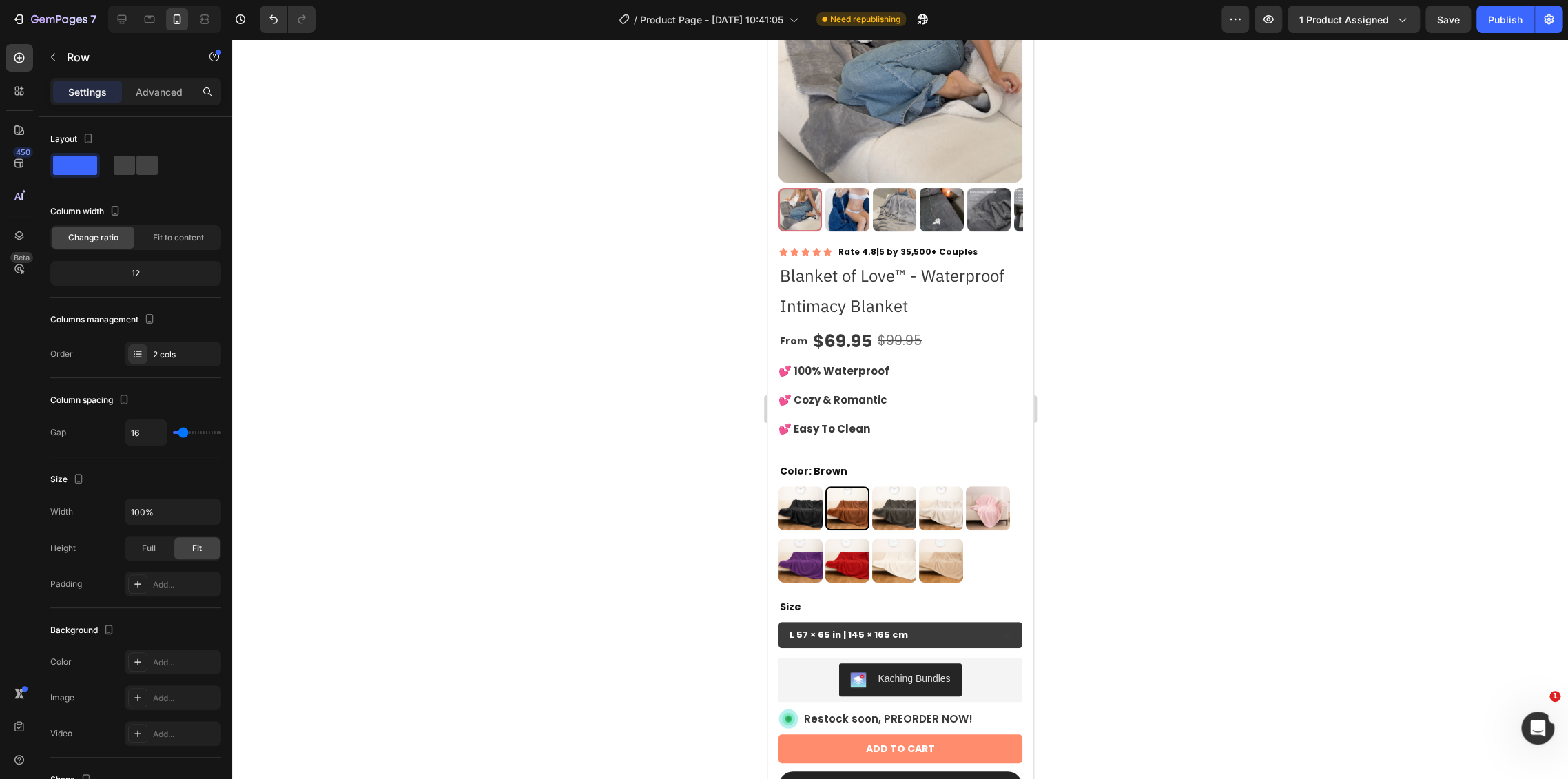
click at [1138, 375] on div at bounding box center [900, 409] width 1336 height 741
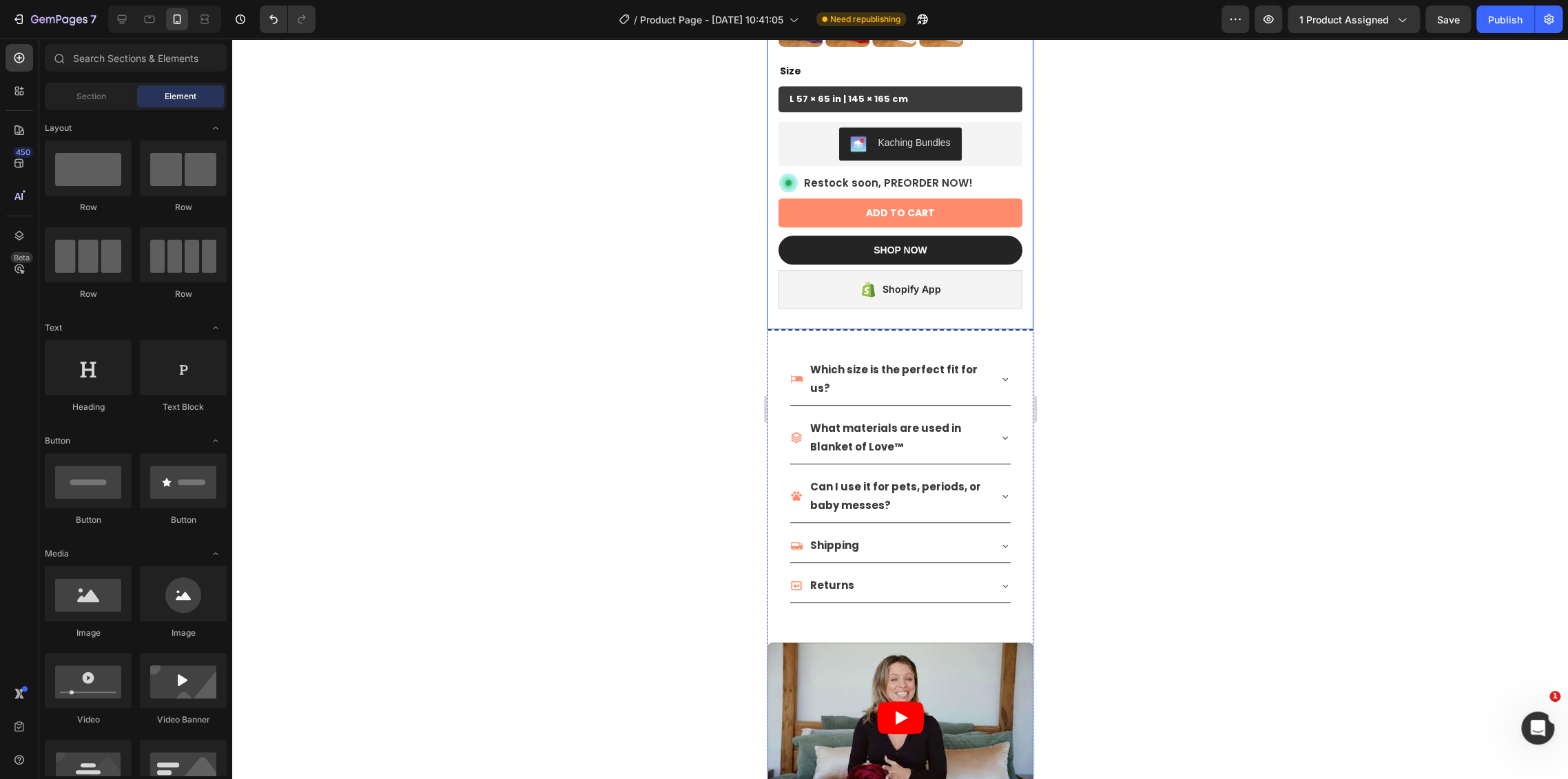
scroll to position [612, 0]
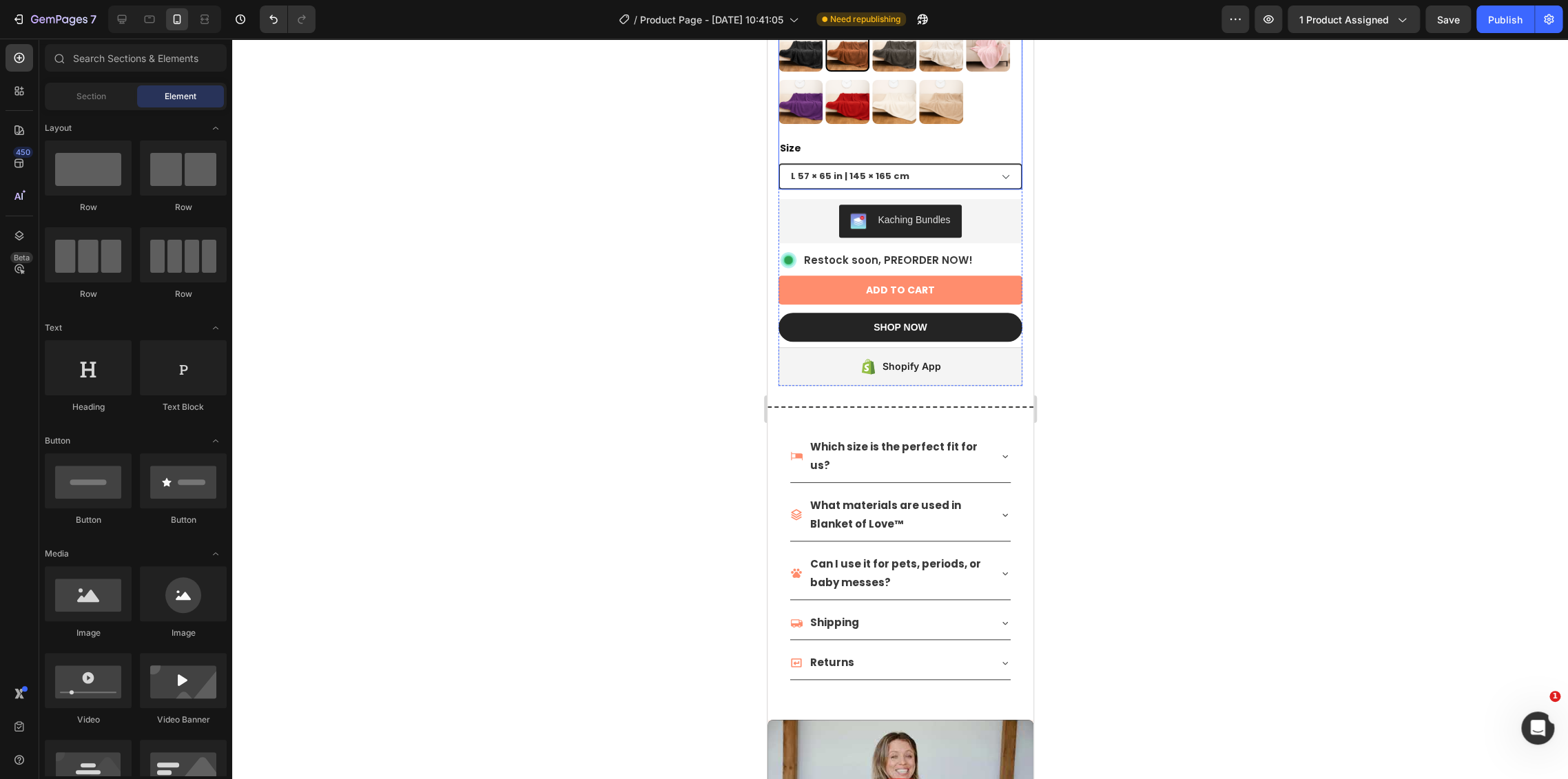
click at [966, 167] on select "XXL 85 × 85 in | 216 × 216 cm XL 57 × 85 in | 145 × 216 cm L 57 × 65 in | 145 ×…" at bounding box center [899, 176] width 244 height 26
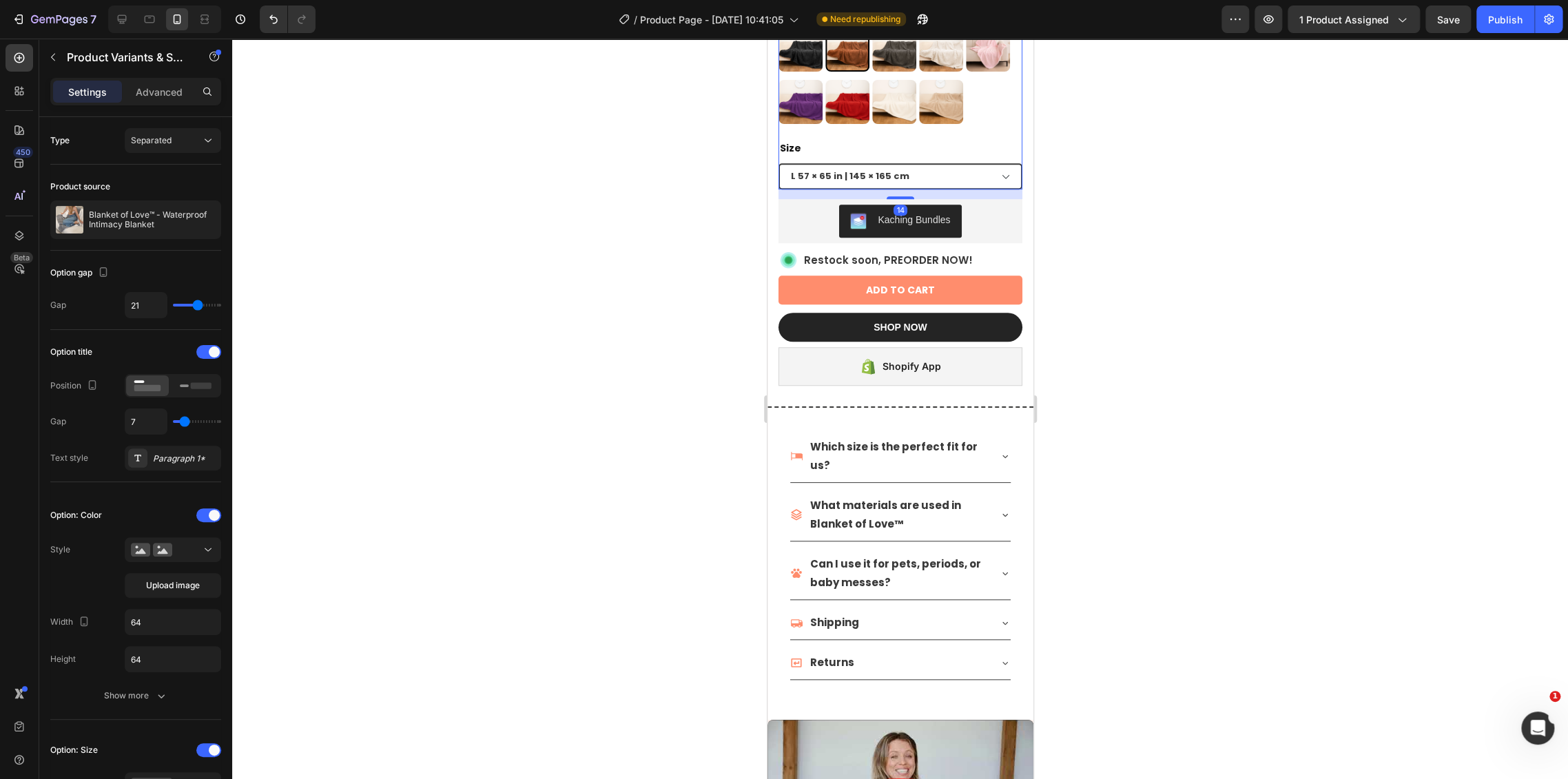
click at [966, 167] on select "XXL 85 × 85 in | 216 × 216 cm XL 57 × 85 in | 145 × 216 cm L 57 × 65 in | 145 ×…" at bounding box center [899, 176] width 244 height 26
click at [966, 167] on select "XXL 85 × 85 in | 216 × 216 cm XL 57 × 85 in | 145 × 216 cm L 57 × 65 in | 145 ×…" at bounding box center [899, 176] width 244 height 26
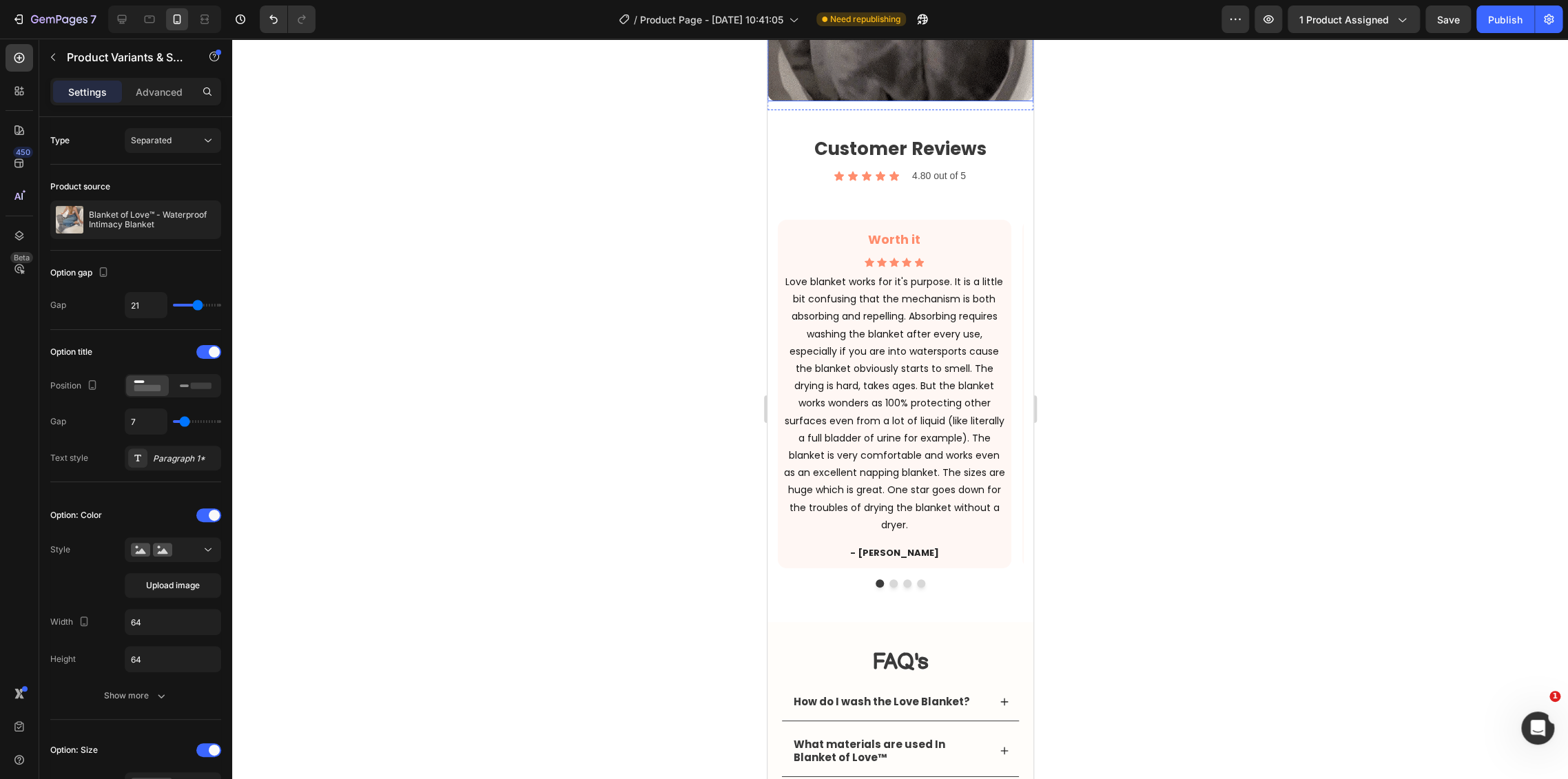
scroll to position [2986, 0]
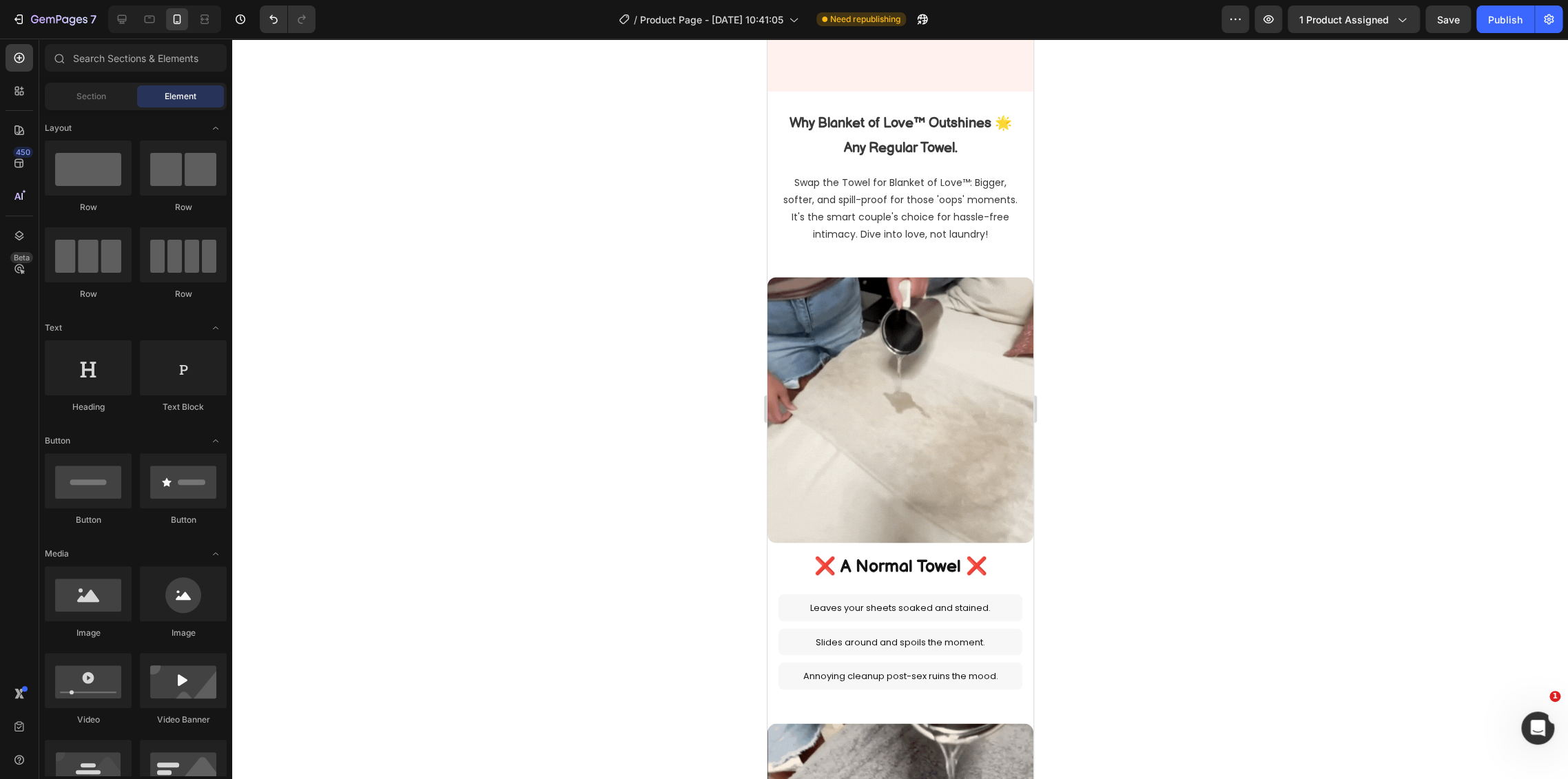
select select "L 57 × 65 in | 145 × 165 cm"
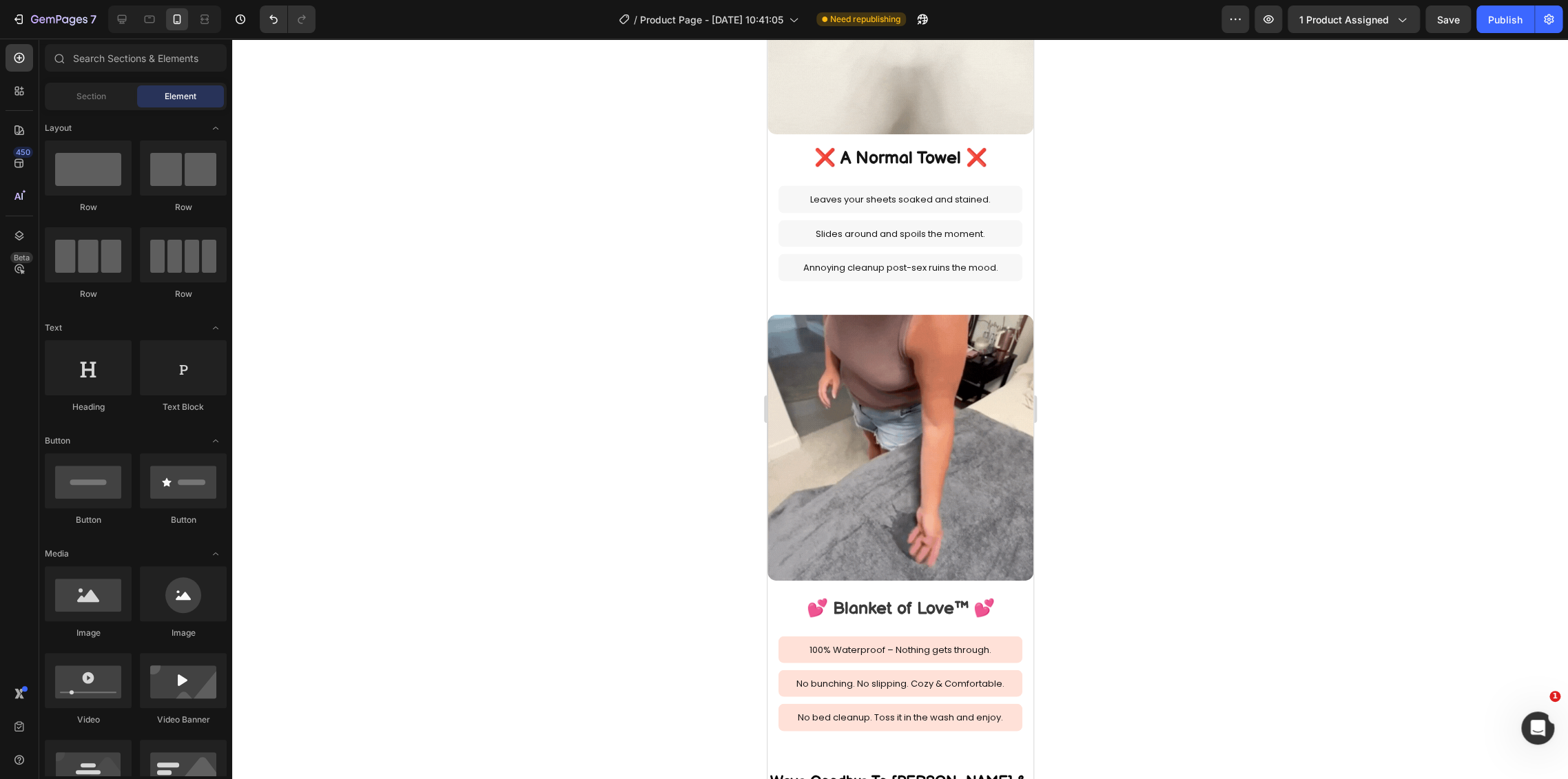
scroll to position [1790, 0]
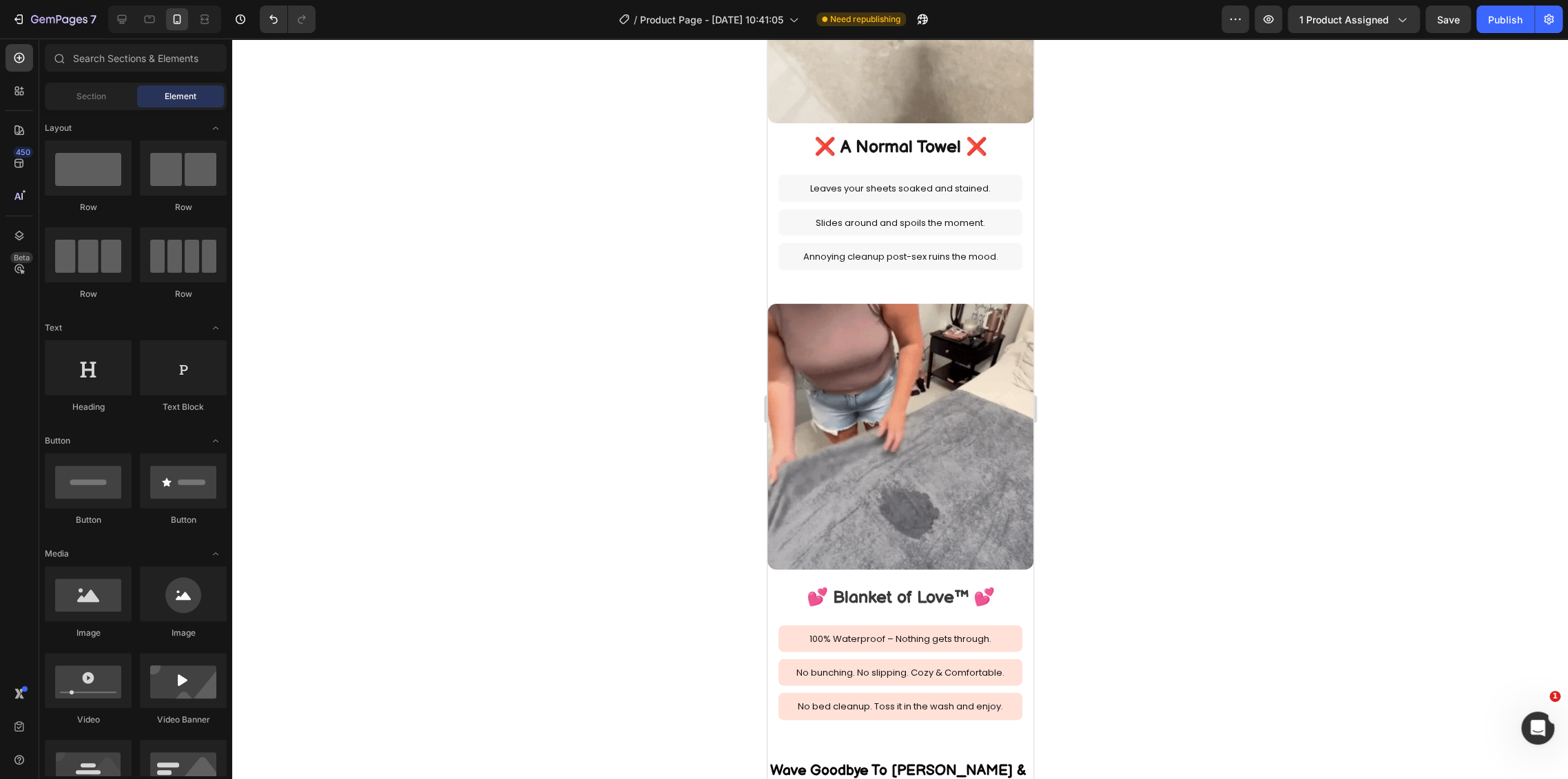
drag, startPoint x: 1026, startPoint y: 609, endPoint x: 1836, endPoint y: 417, distance: 832.4
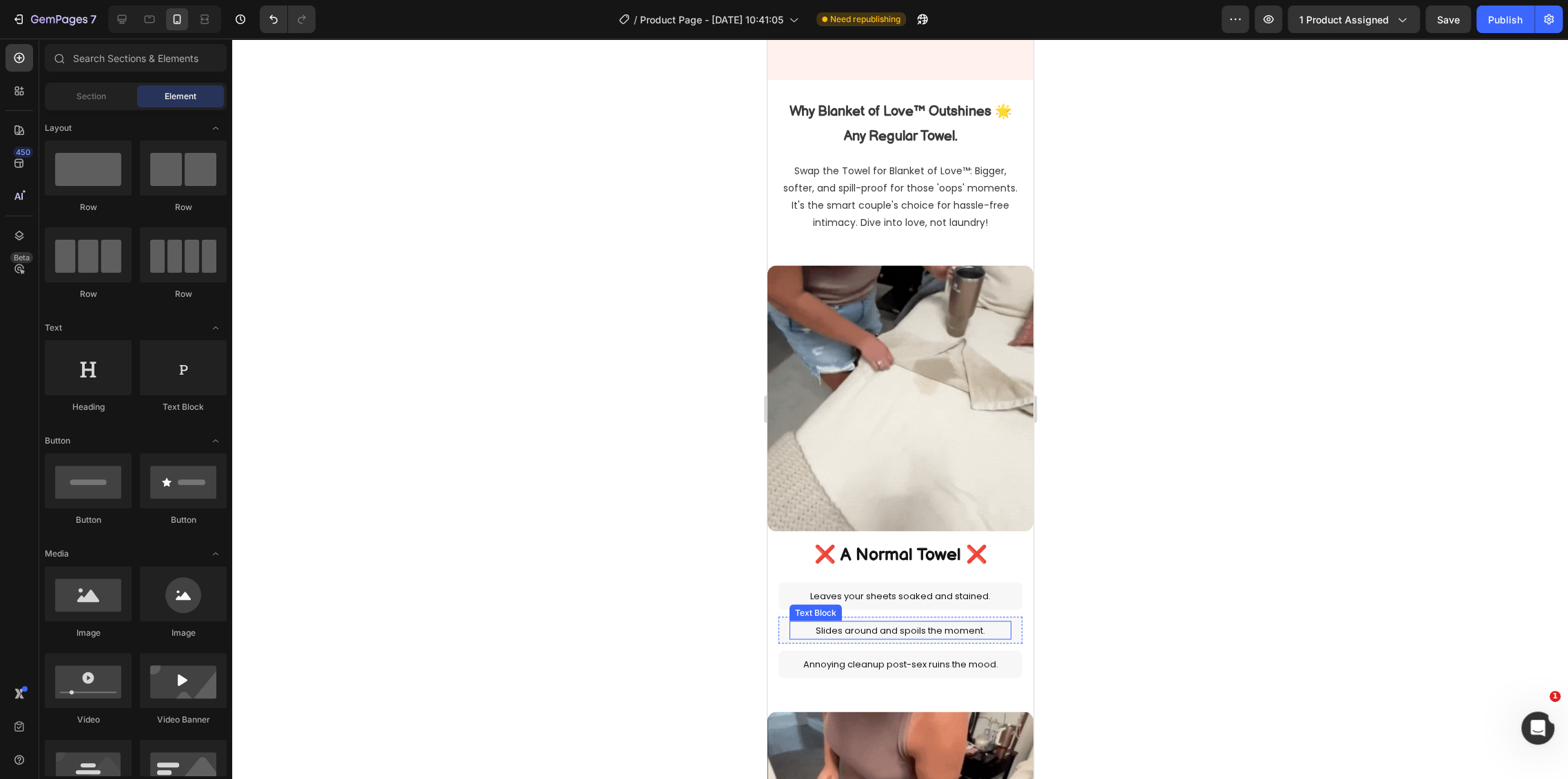
select select "L 57 × 65 in | 145 × 165 cm"
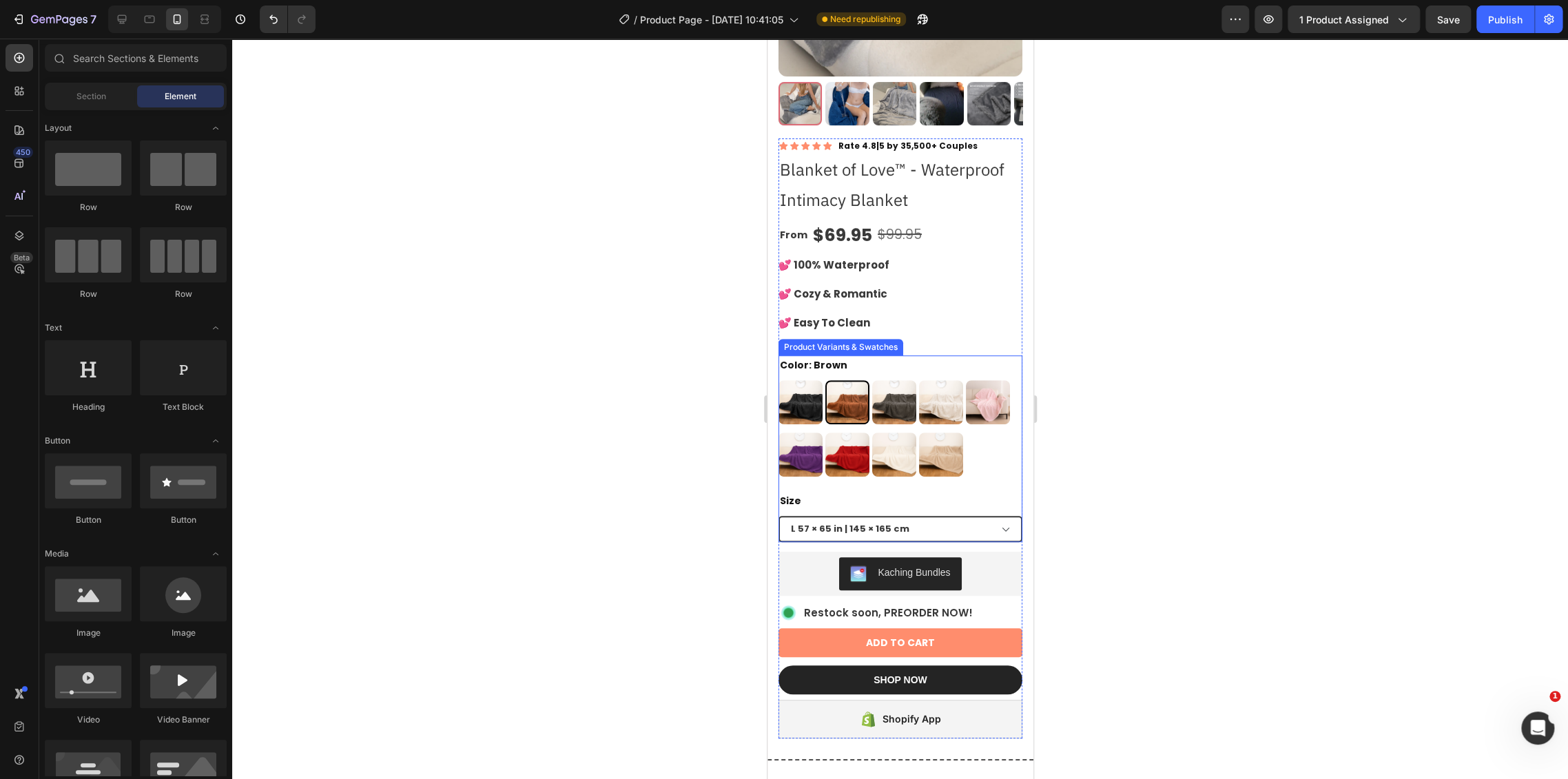
scroll to position [0, 0]
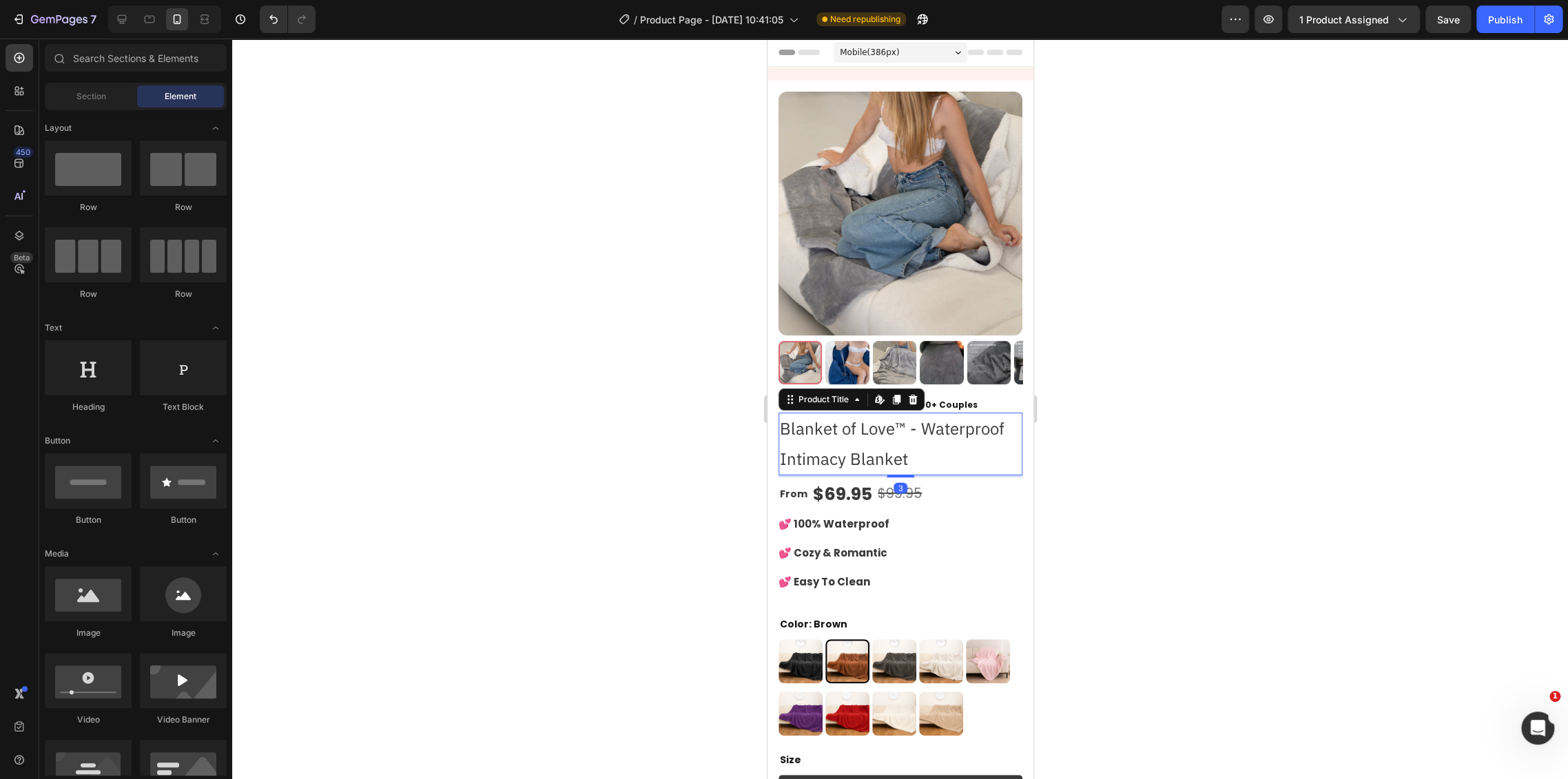
click at [885, 430] on h1 "Blanket of Love™ - Waterproof Intimacy Blanket" at bounding box center [899, 443] width 244 height 62
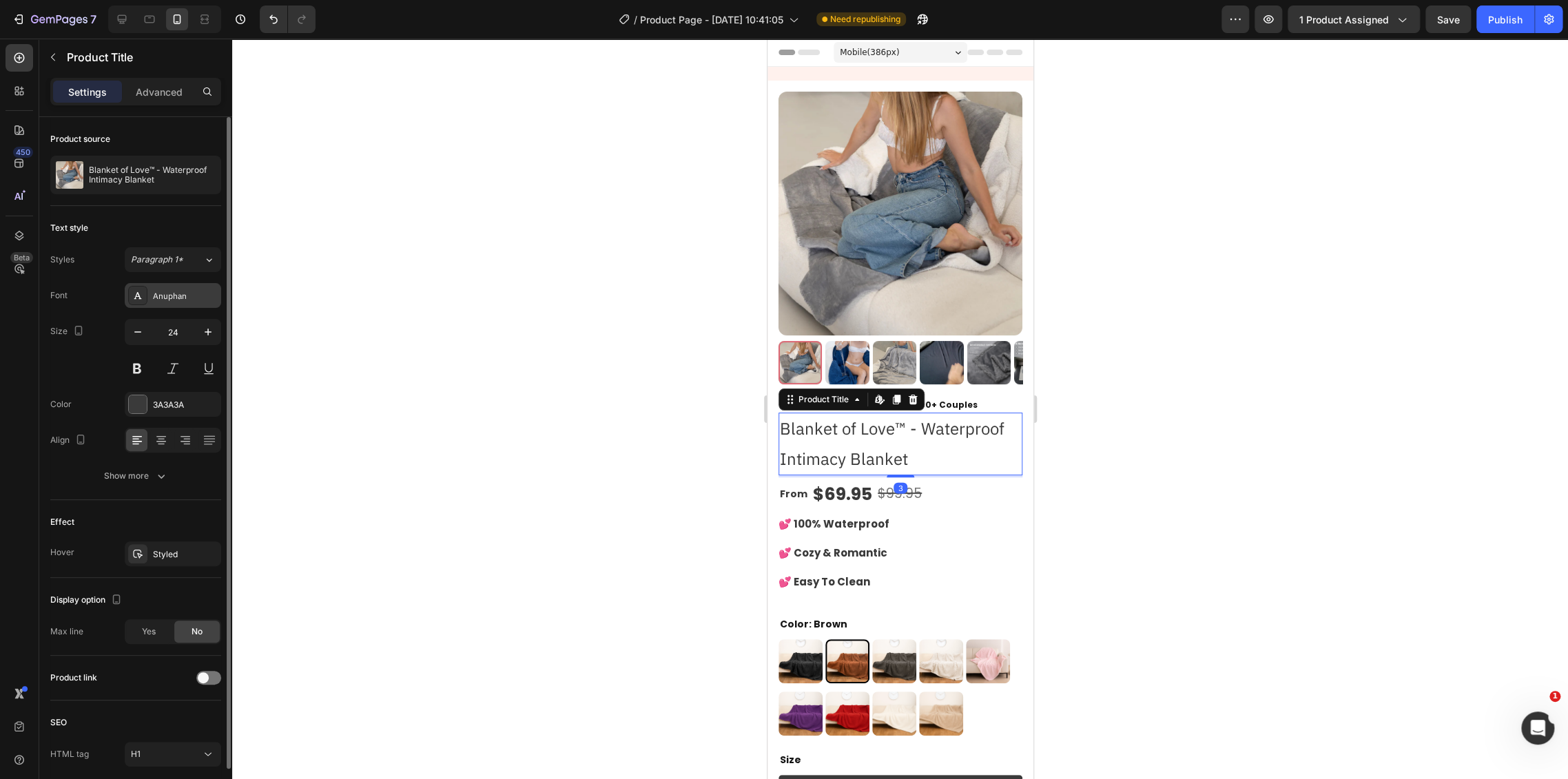
drag, startPoint x: 163, startPoint y: 298, endPoint x: 171, endPoint y: 297, distance: 8.1
click at [164, 298] on div "Anuphan" at bounding box center [186, 296] width 65 height 12
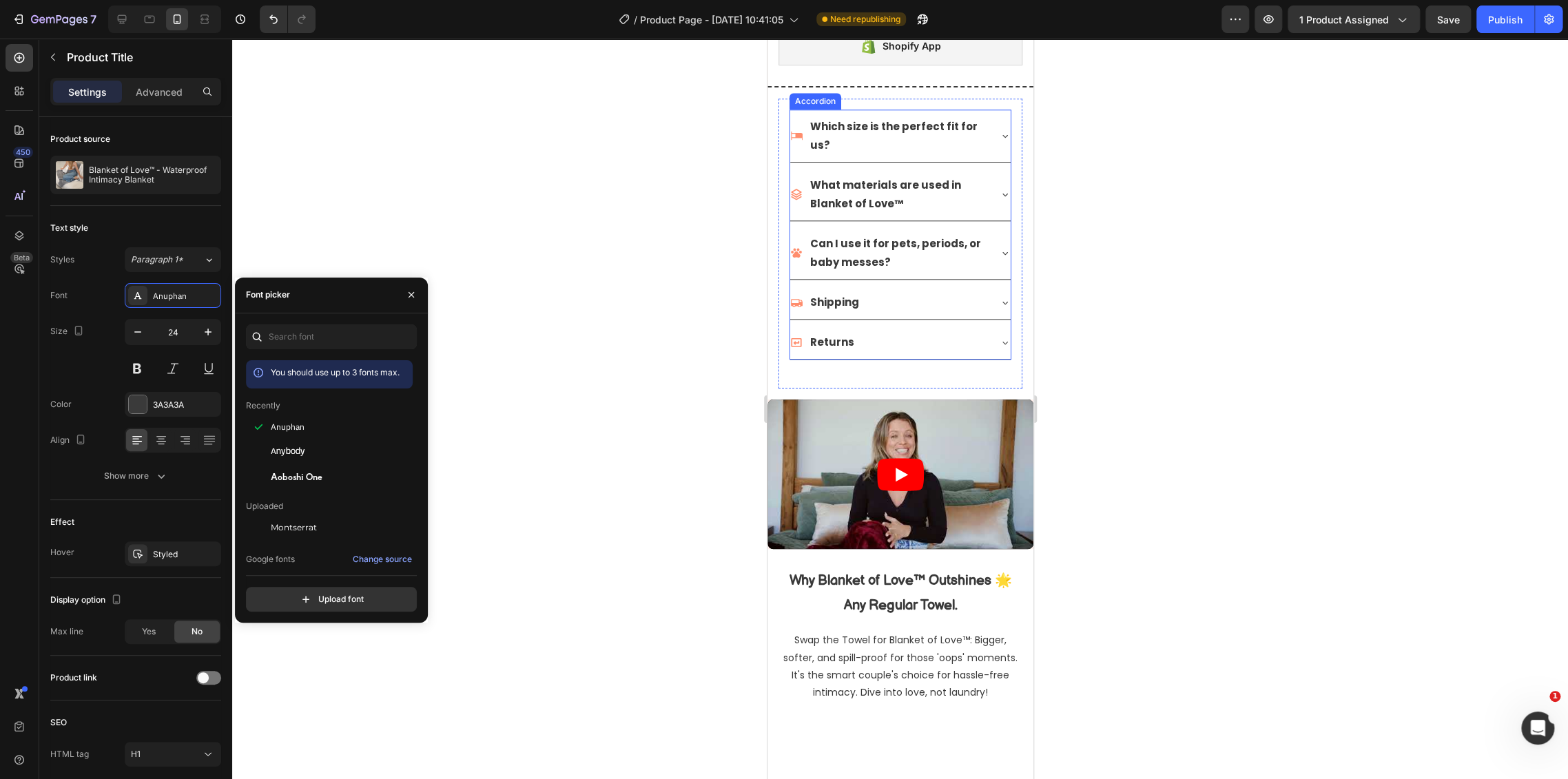
scroll to position [1147, 0]
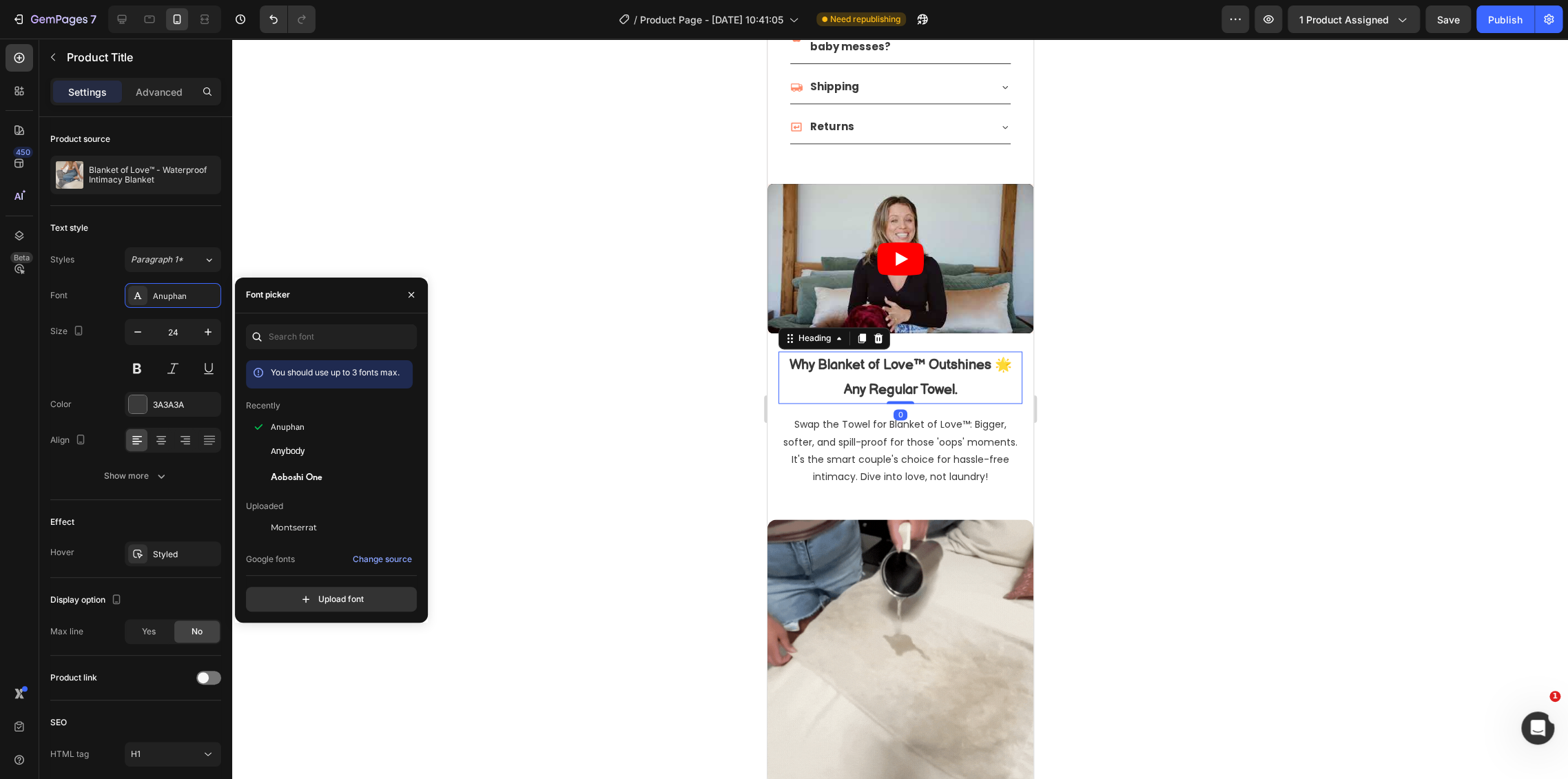
click at [891, 351] on h2 "Why Blanket of Love™ Outshines 🌟 Any Regular Towel." at bounding box center [899, 377] width 244 height 53
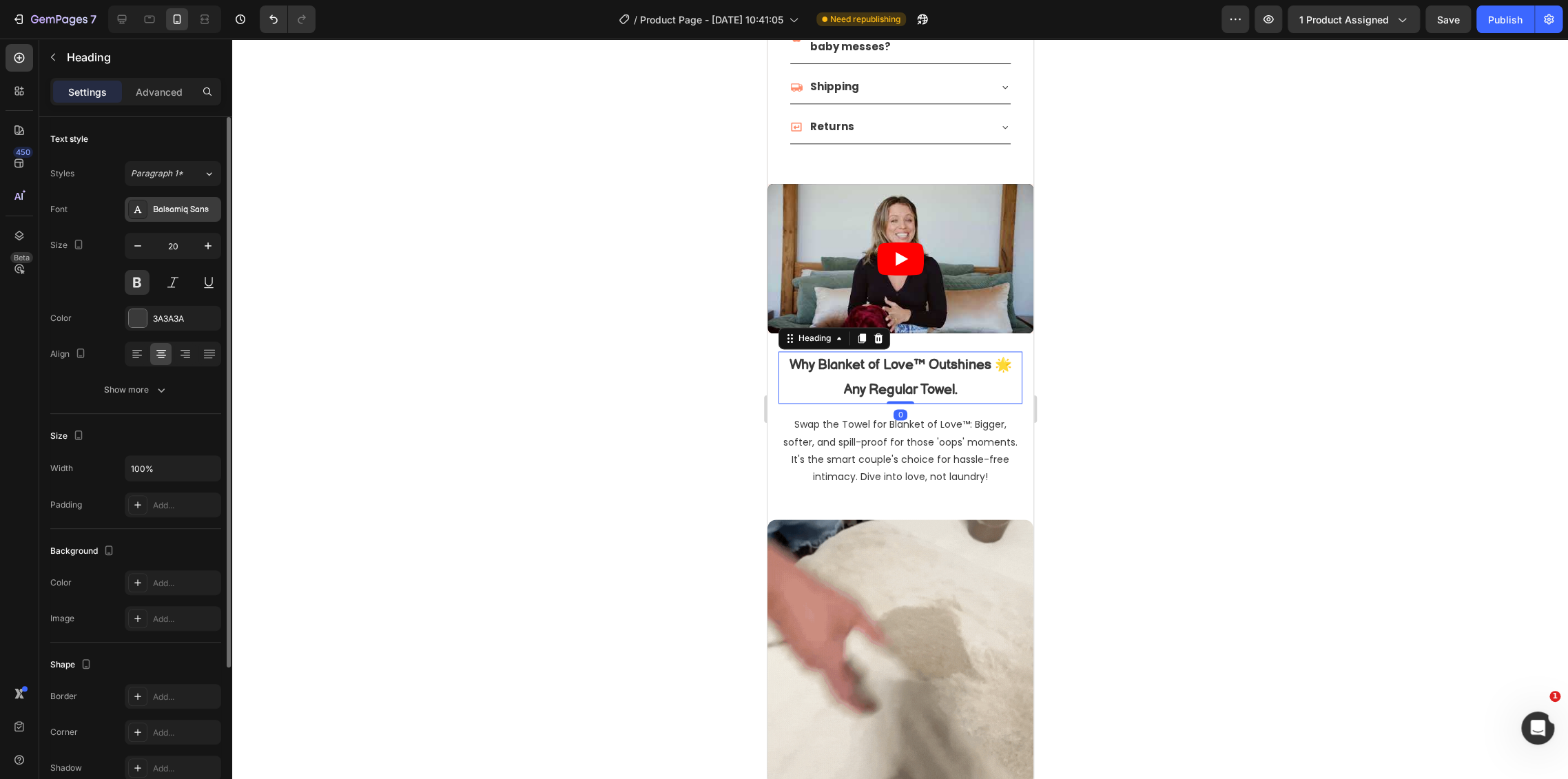
click at [166, 209] on div "Balsamiq Sans" at bounding box center [186, 210] width 65 height 12
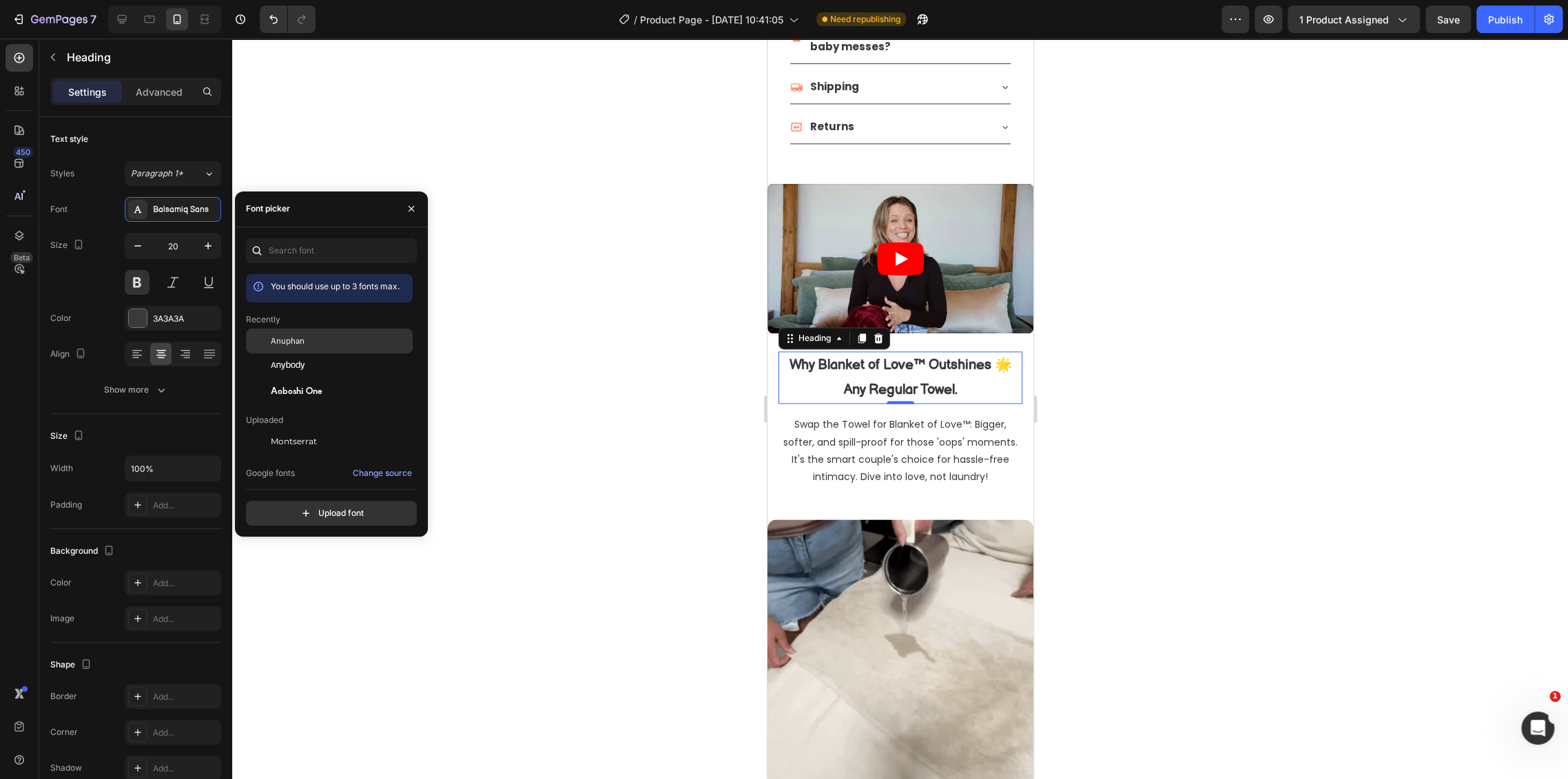
click at [320, 341] on div "Anuphan" at bounding box center [340, 341] width 139 height 12
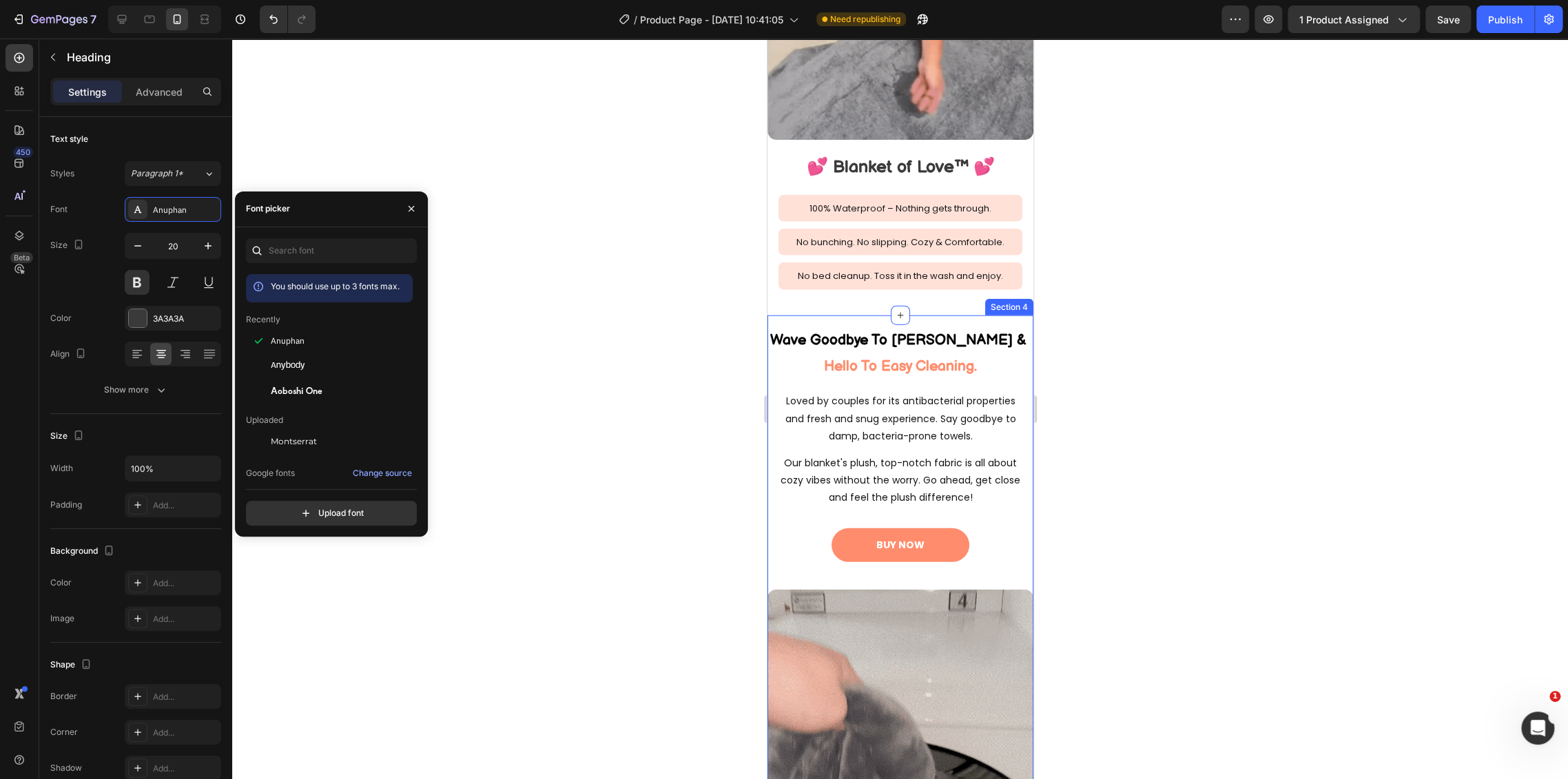
scroll to position [2144, 0]
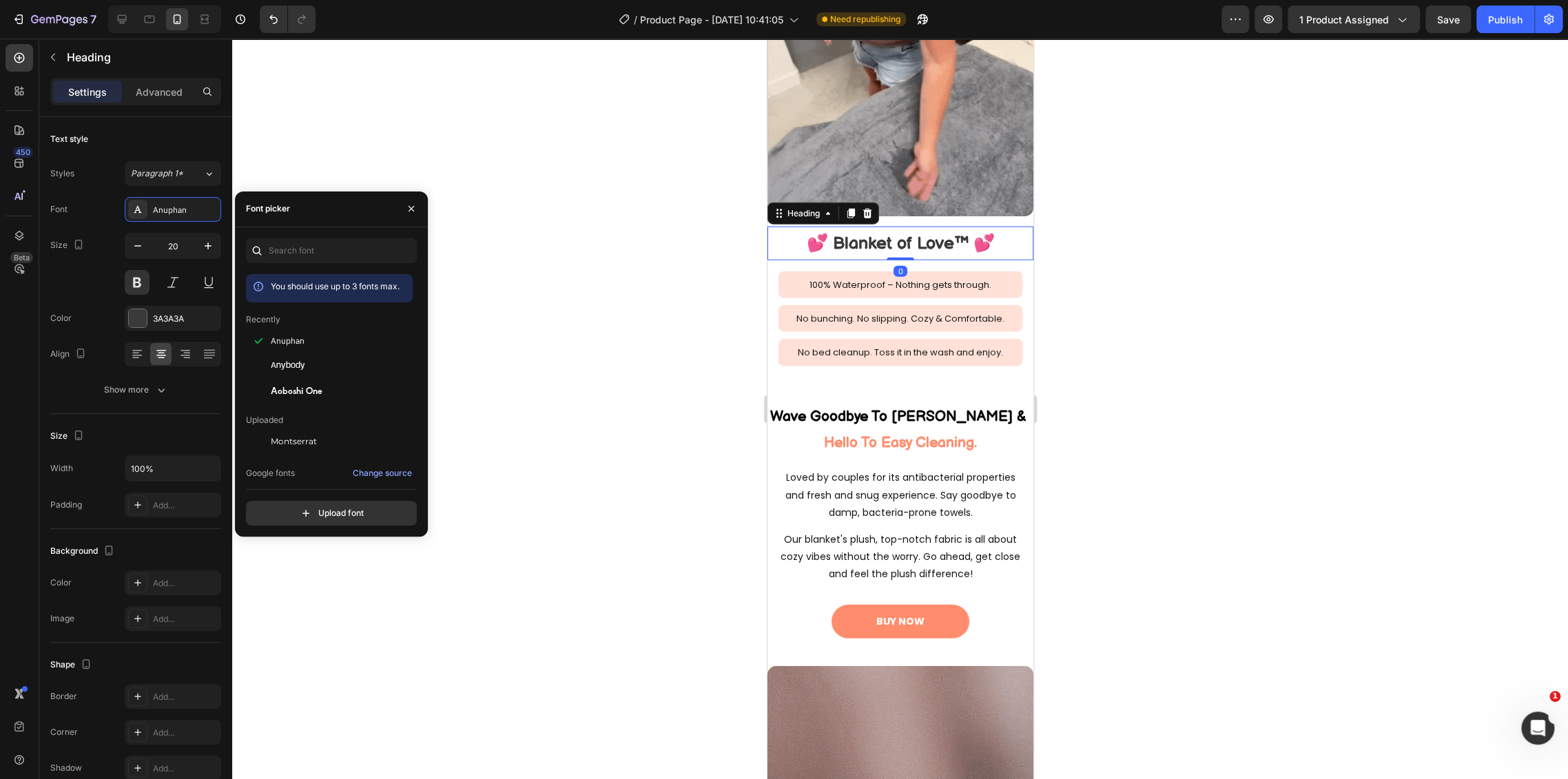
click at [896, 227] on h2 "💕 Blanket of Love™ 💕" at bounding box center [899, 243] width 266 height 33
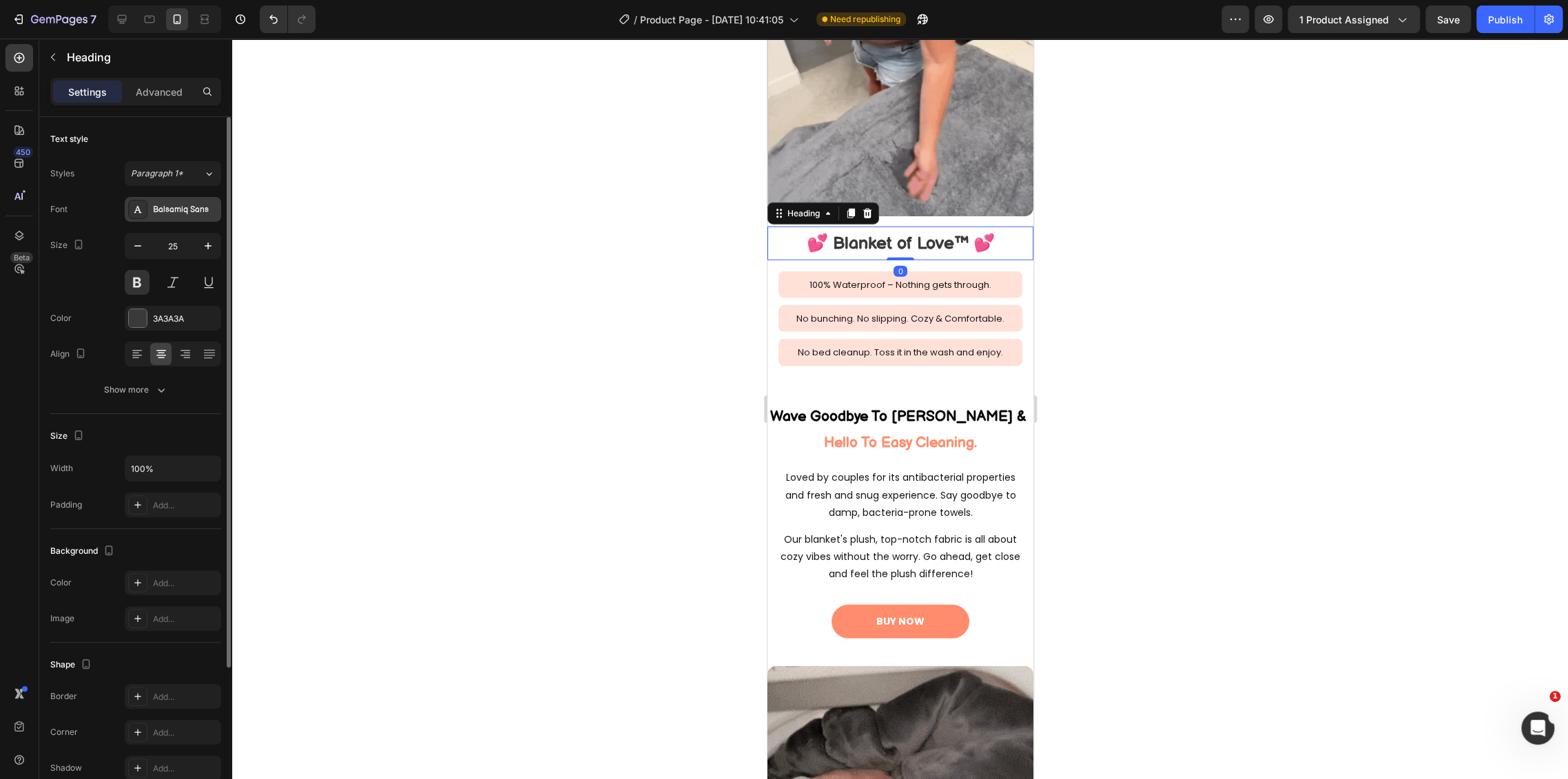
click at [166, 211] on div "Balsamiq Sans" at bounding box center [186, 210] width 65 height 12
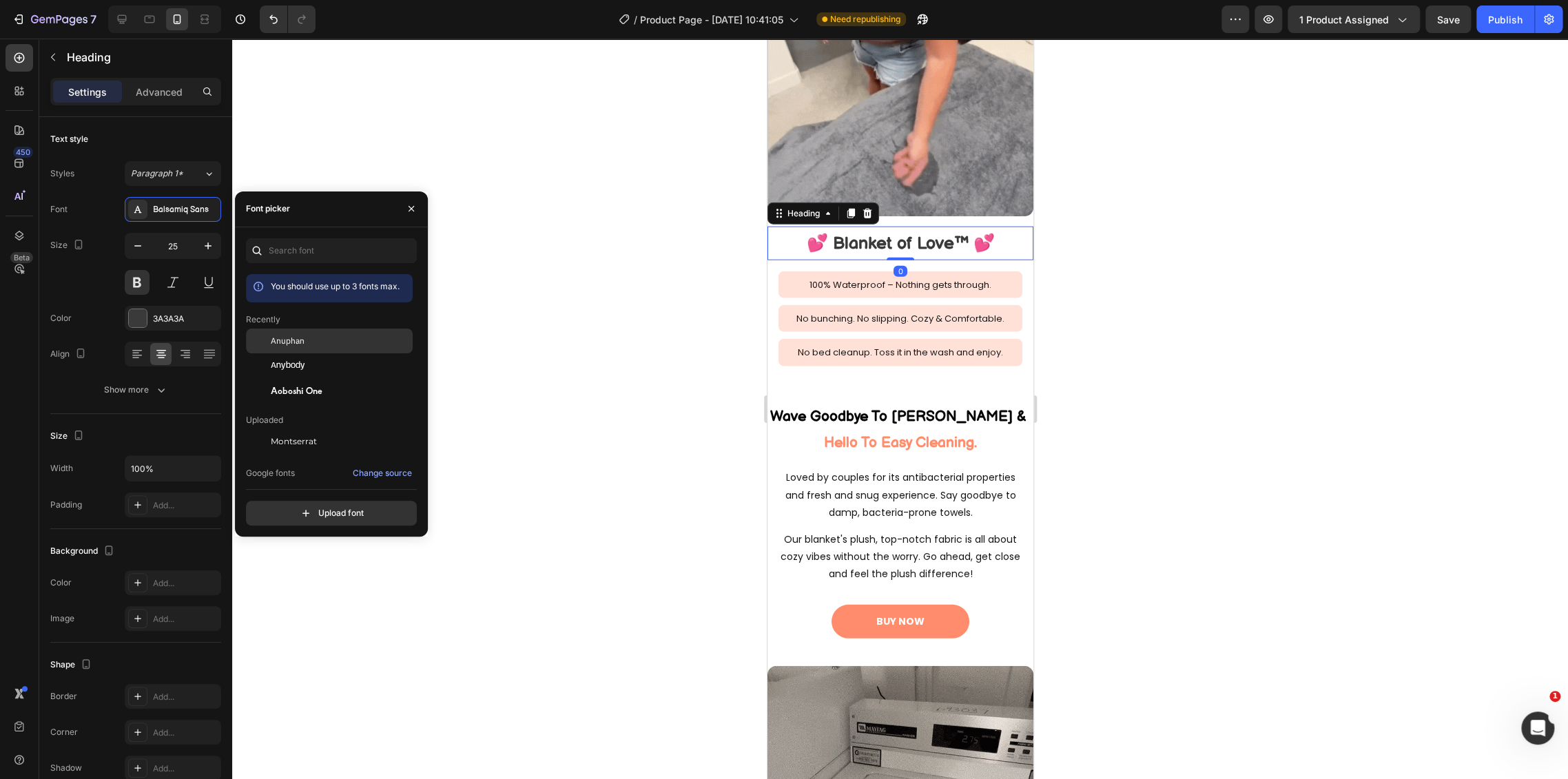
click at [311, 339] on div "Anuphan" at bounding box center [340, 341] width 139 height 12
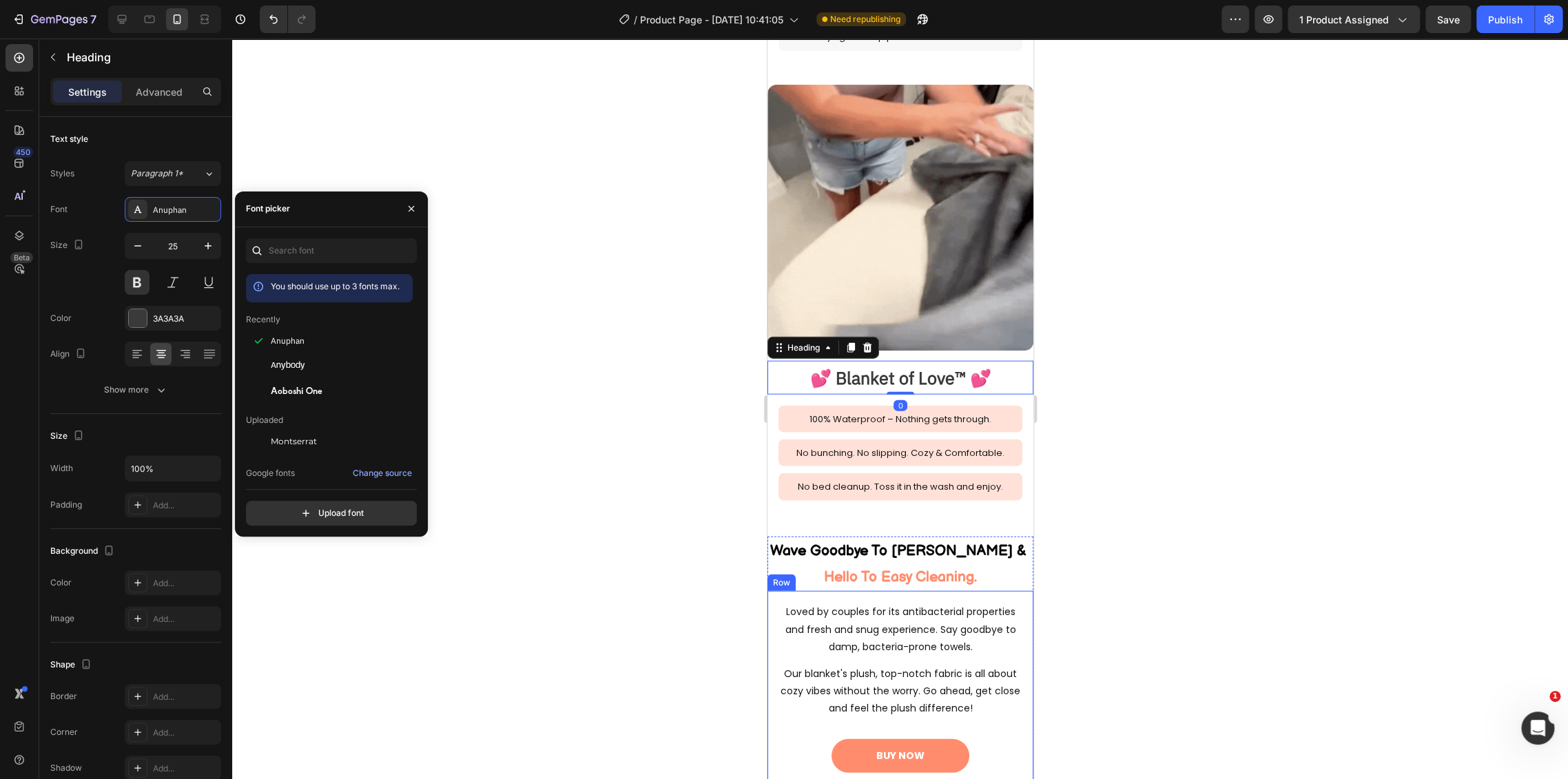
scroll to position [1836, 0]
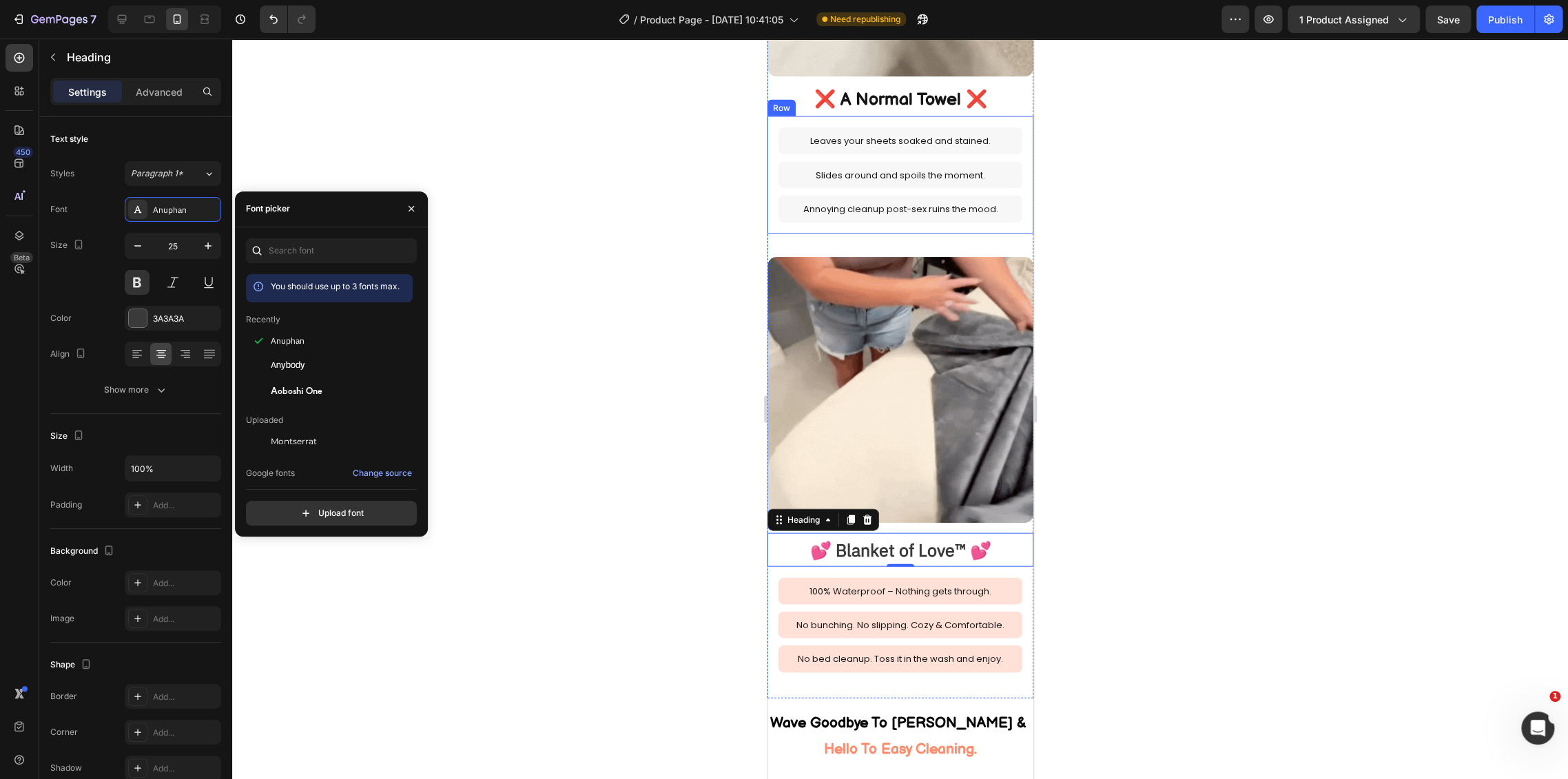
click at [880, 90] on h2 "❌ A Normal Towel ❌" at bounding box center [899, 99] width 266 height 33
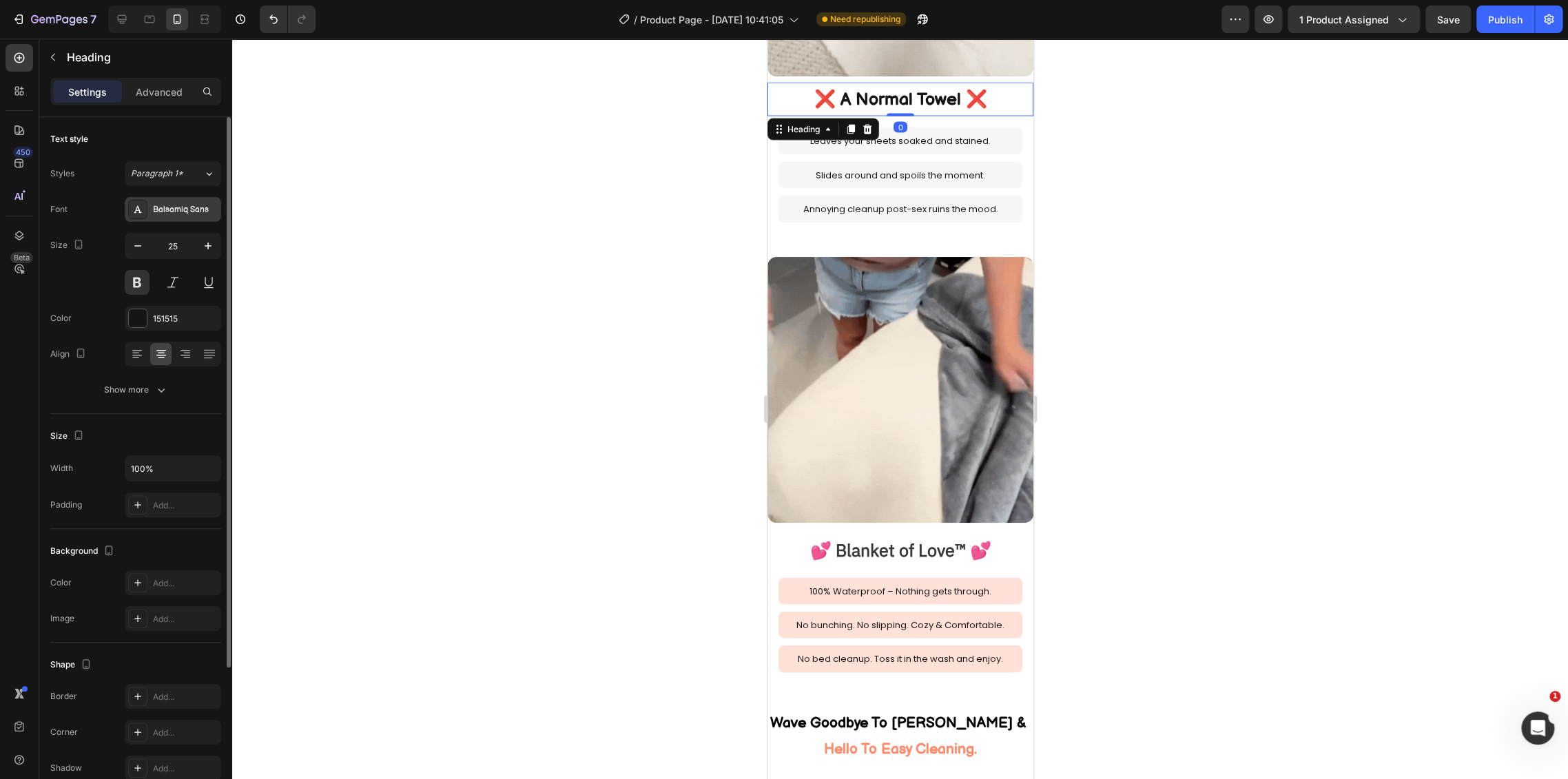
click at [168, 204] on div "Balsamiq Sans" at bounding box center [186, 210] width 65 height 12
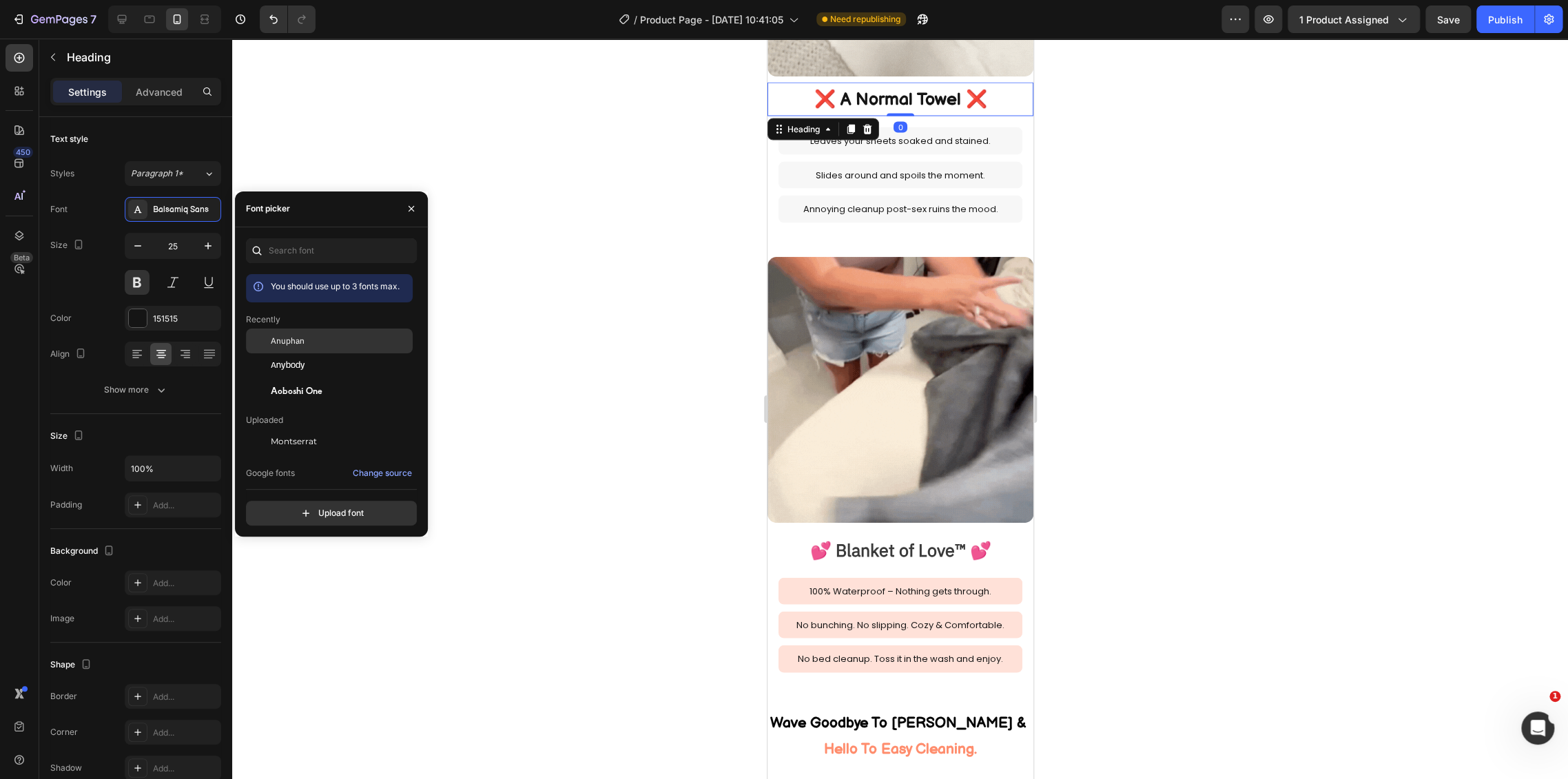
click at [336, 338] on div "Anuphan" at bounding box center [340, 341] width 139 height 12
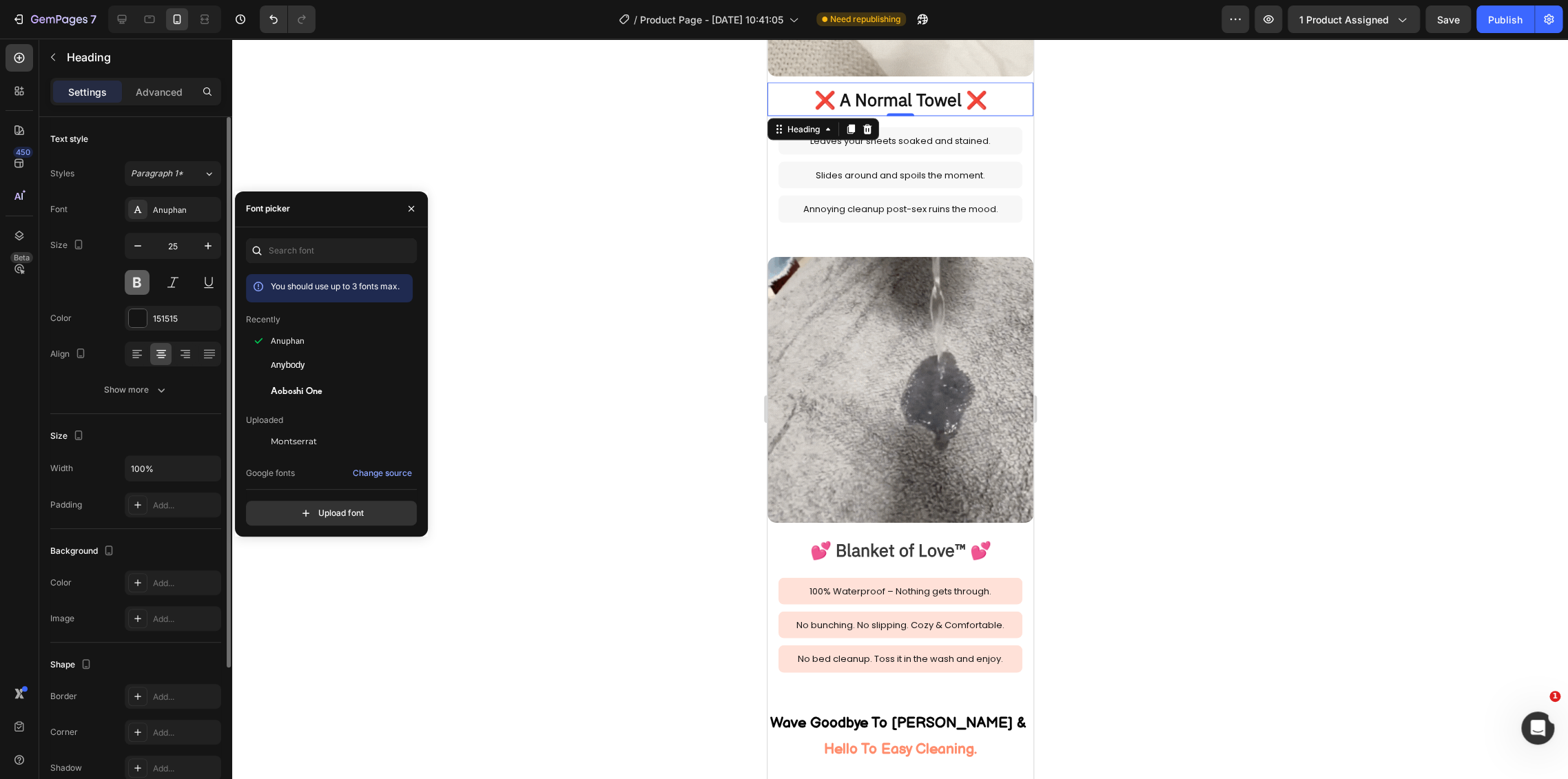
click at [139, 278] on button at bounding box center [137, 282] width 25 height 25
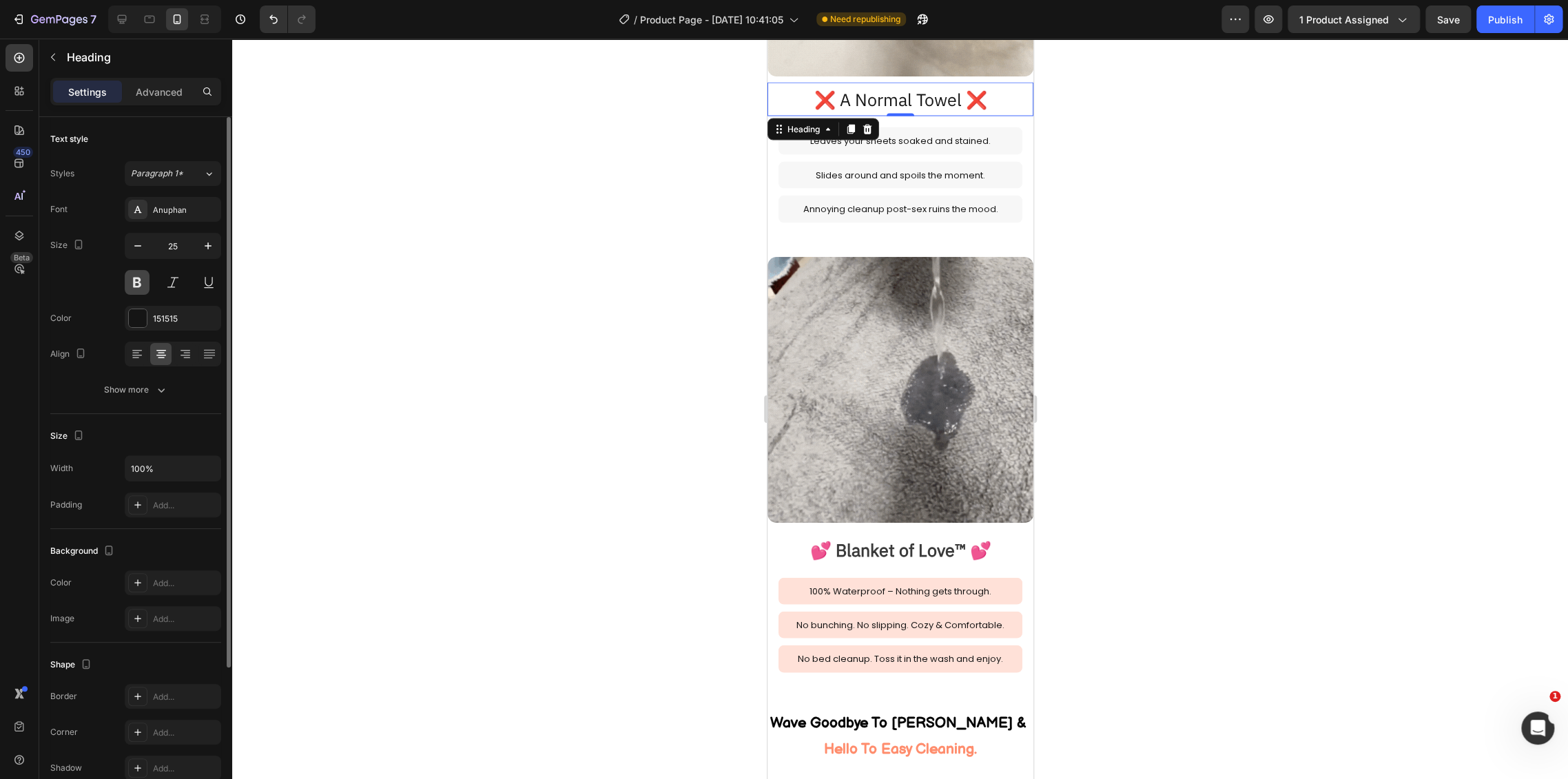
click at [139, 278] on button at bounding box center [137, 282] width 25 height 25
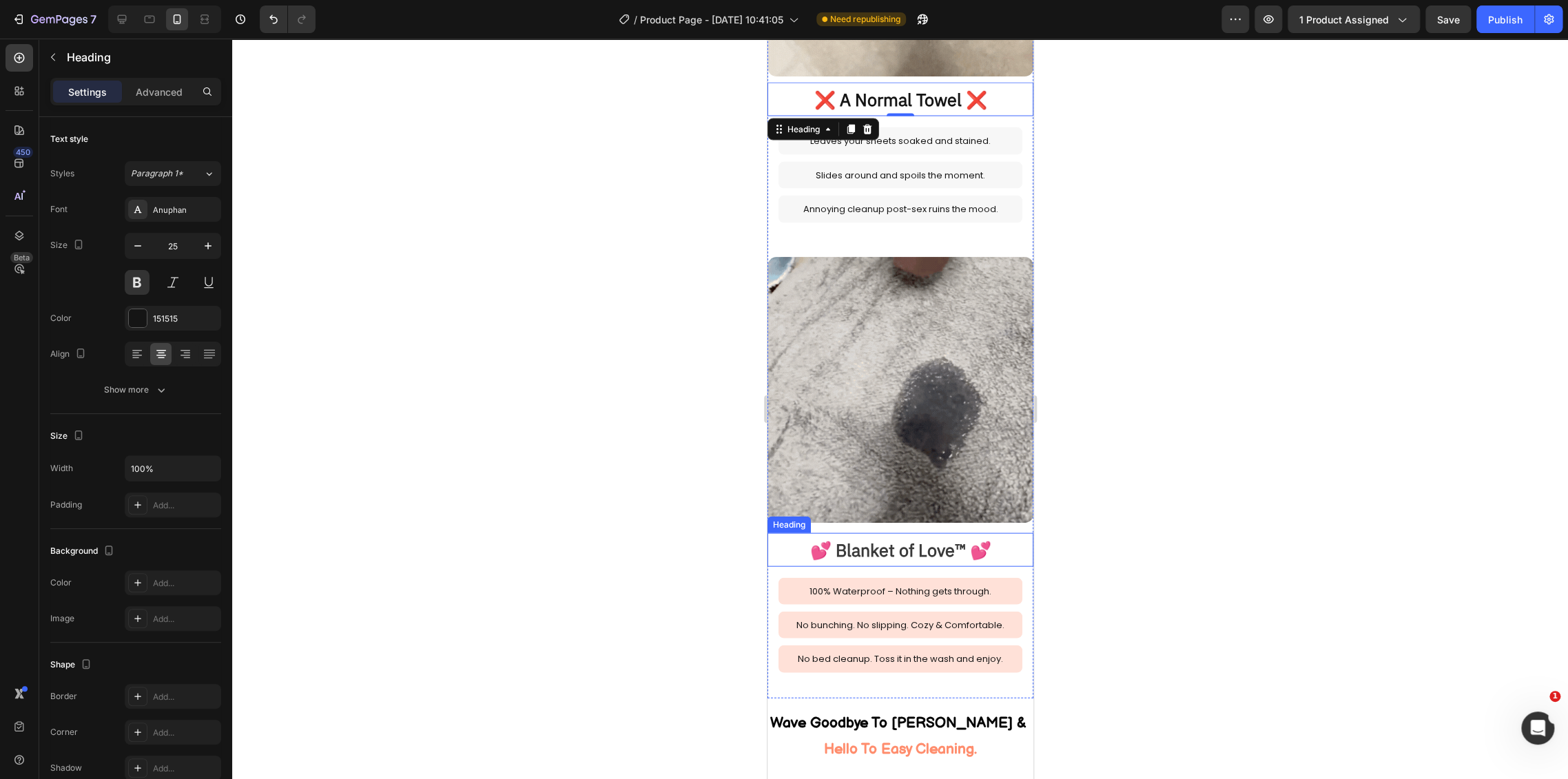
click at [875, 533] on h2 "💕 Blanket of Love™ 💕" at bounding box center [899, 549] width 266 height 33
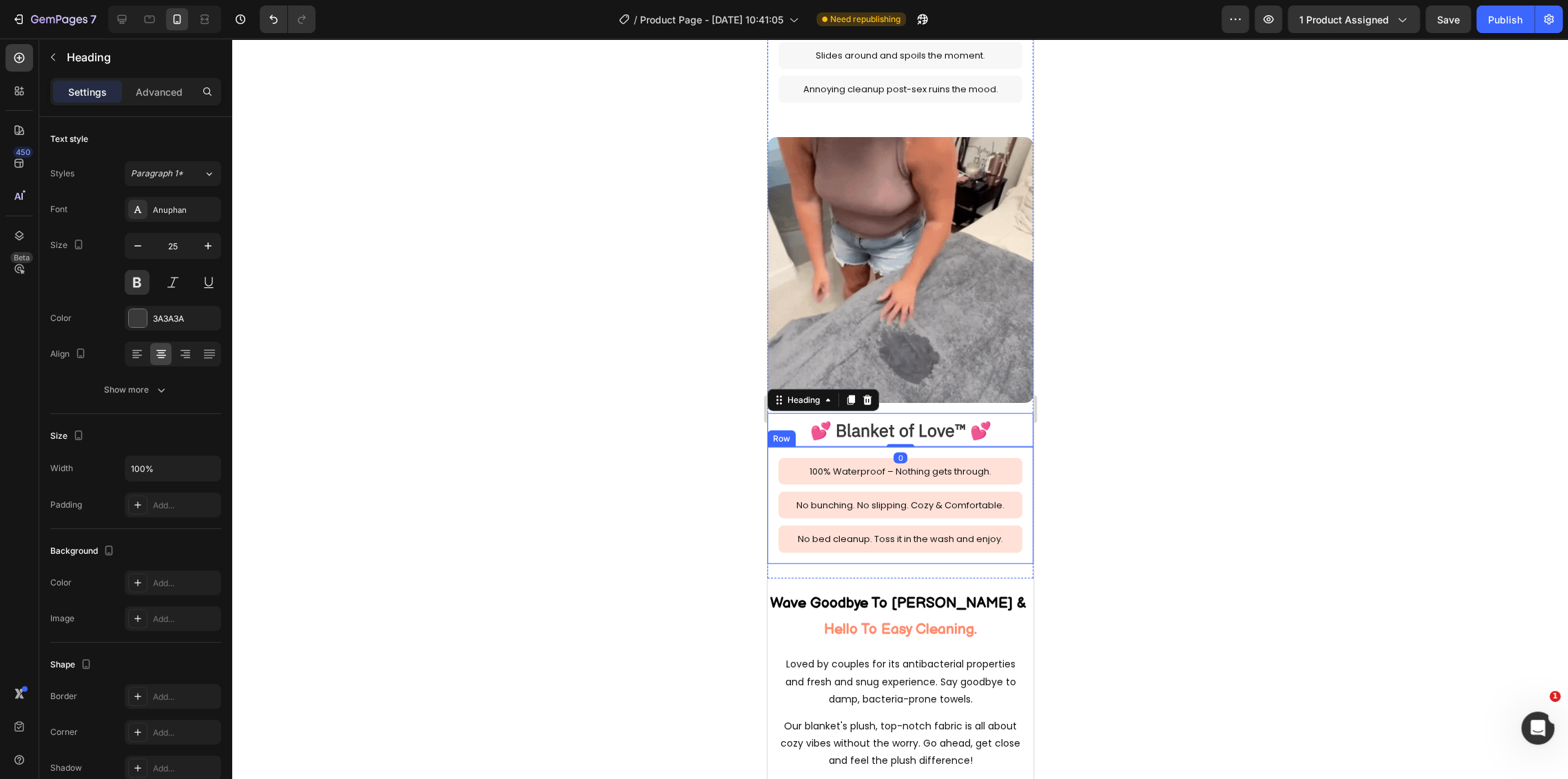
scroll to position [2067, 0]
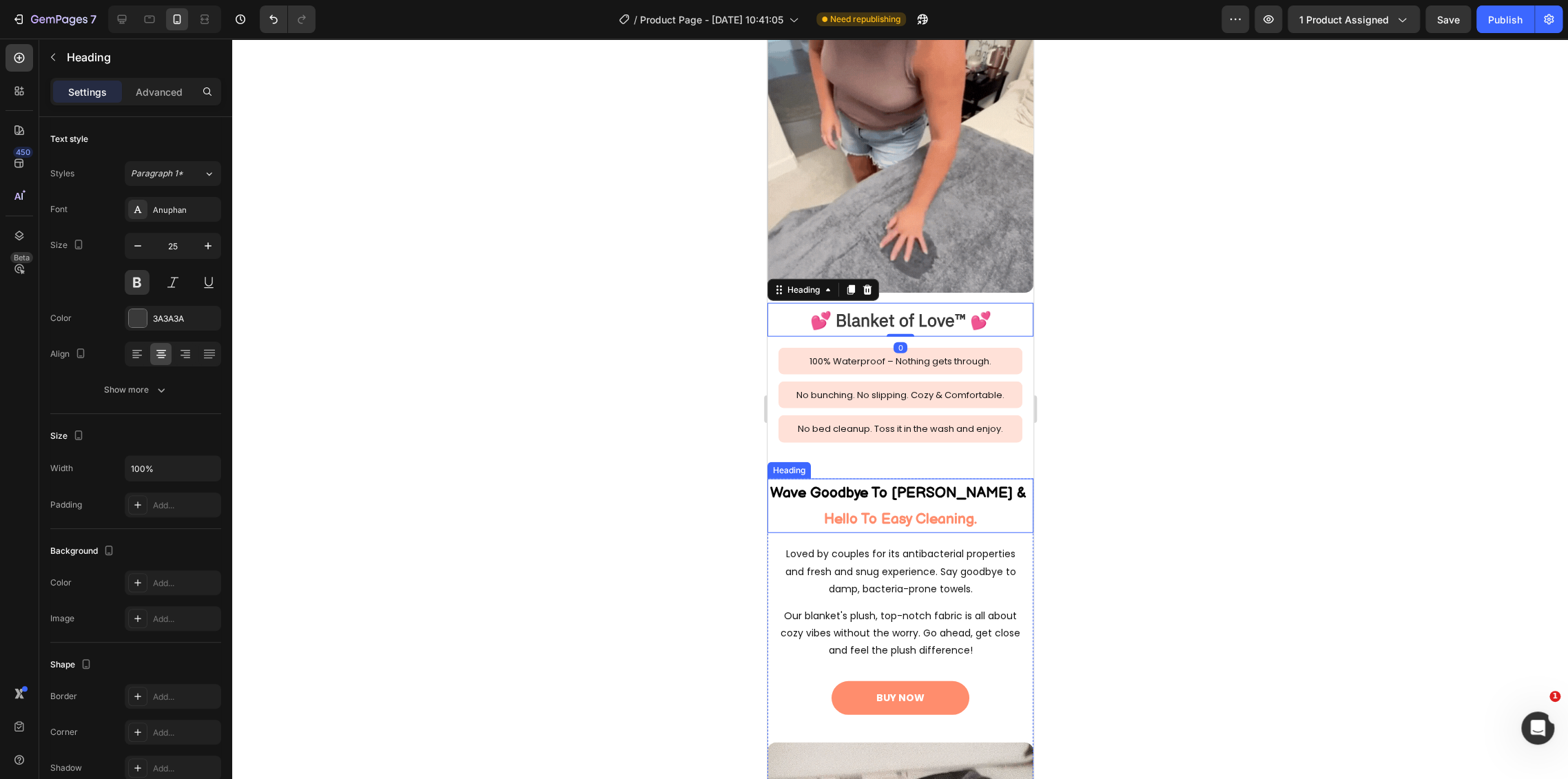
click at [923, 481] on h2 "Wave Goodbye To Odor Worries & Hello To Easy Cleaning." at bounding box center [899, 506] width 266 height 56
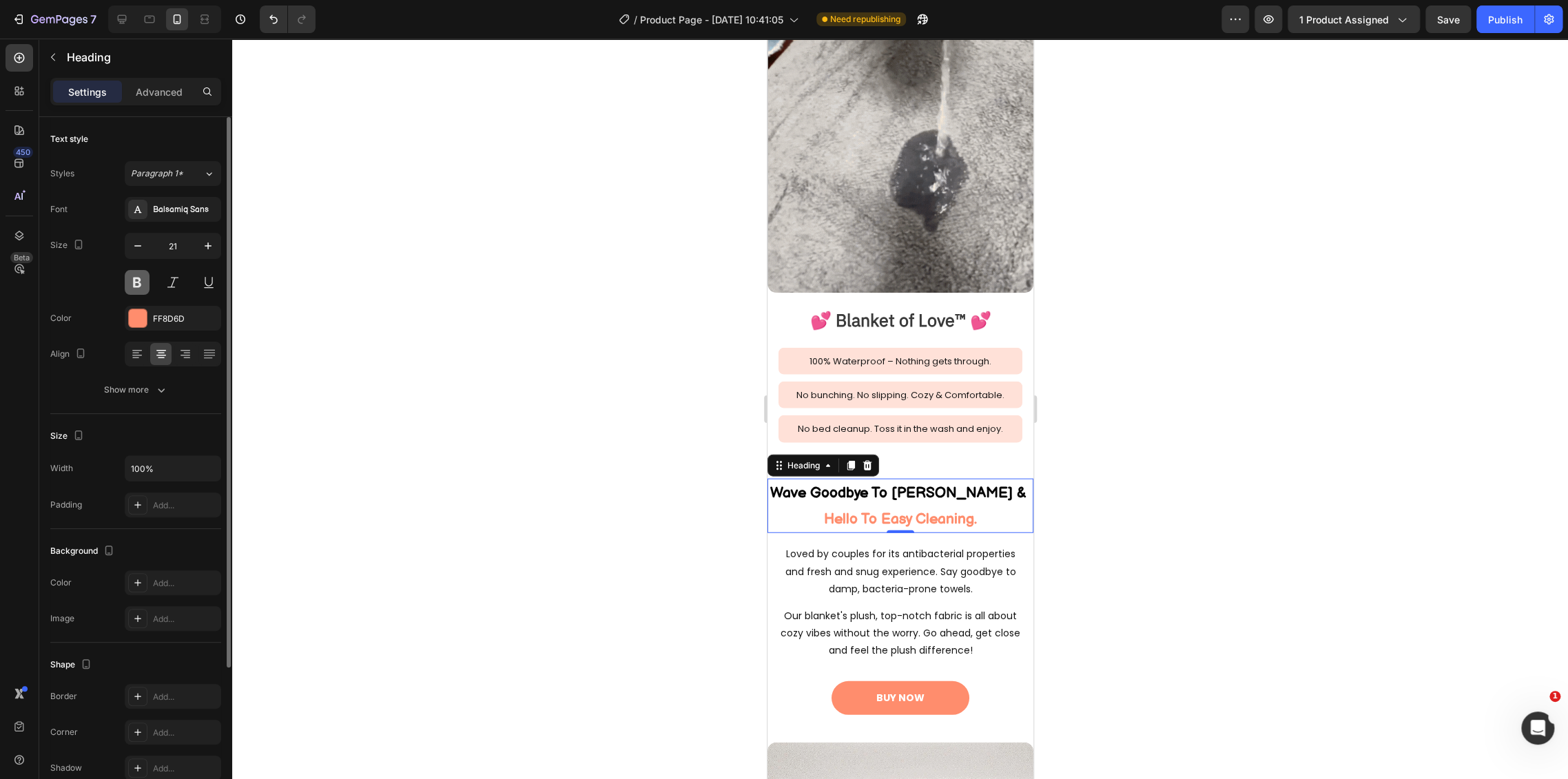
click at [137, 284] on button at bounding box center [137, 282] width 25 height 25
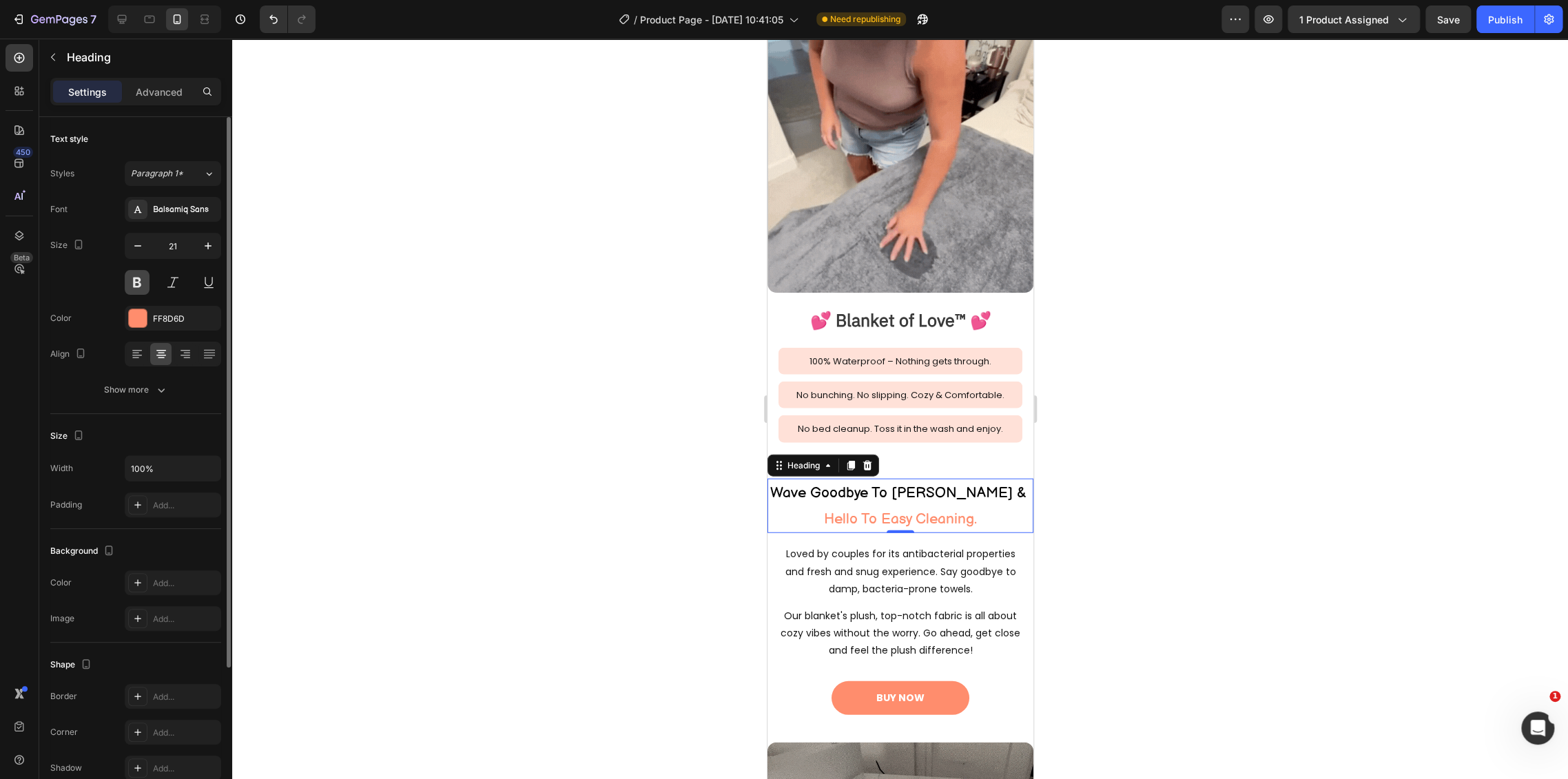
click at [137, 284] on button at bounding box center [137, 282] width 25 height 25
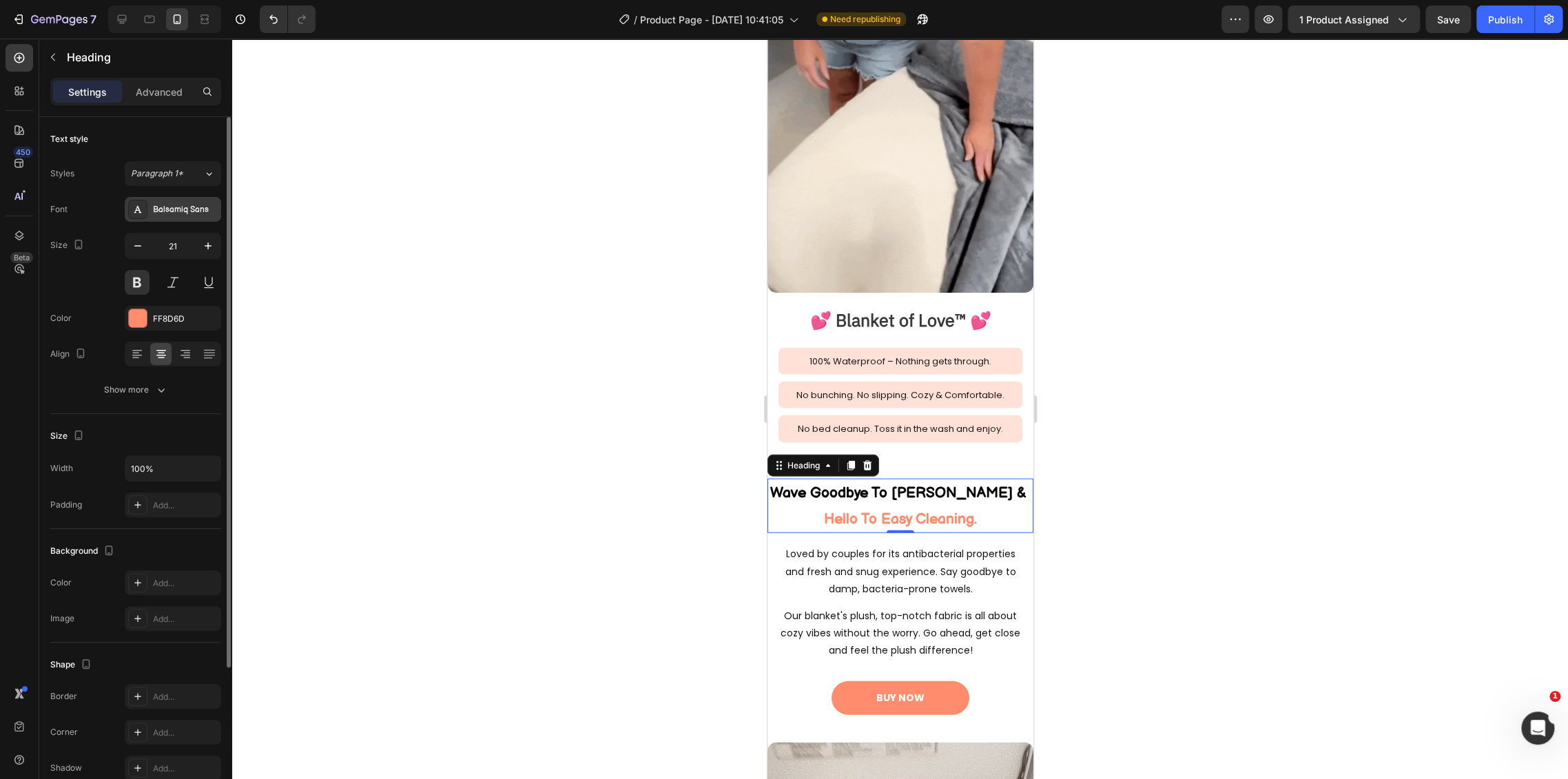
click at [188, 206] on div "Balsamiq Sans" at bounding box center [186, 210] width 65 height 12
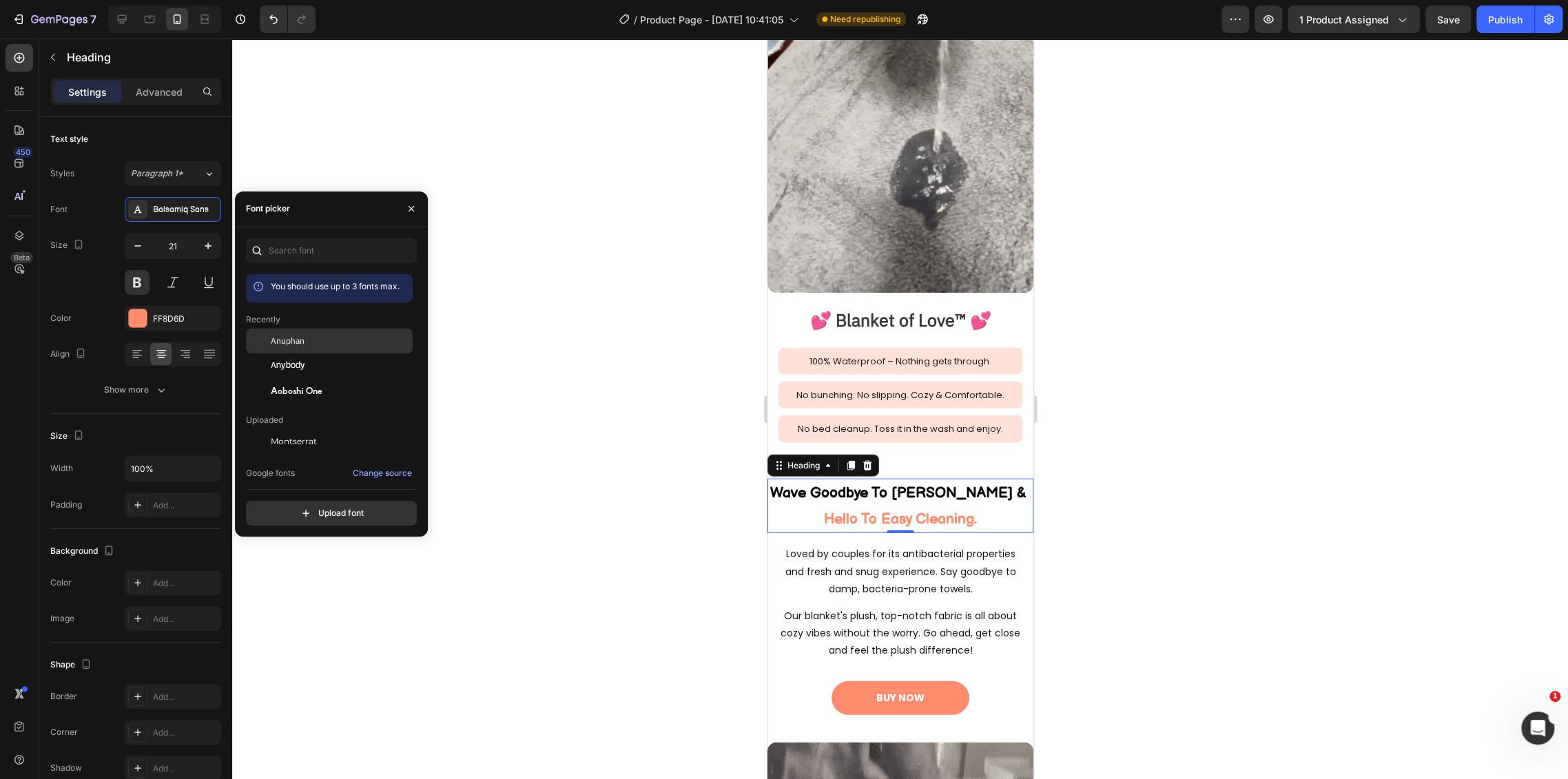
click at [304, 430] on div "Anuphan" at bounding box center [329, 442] width 166 height 25
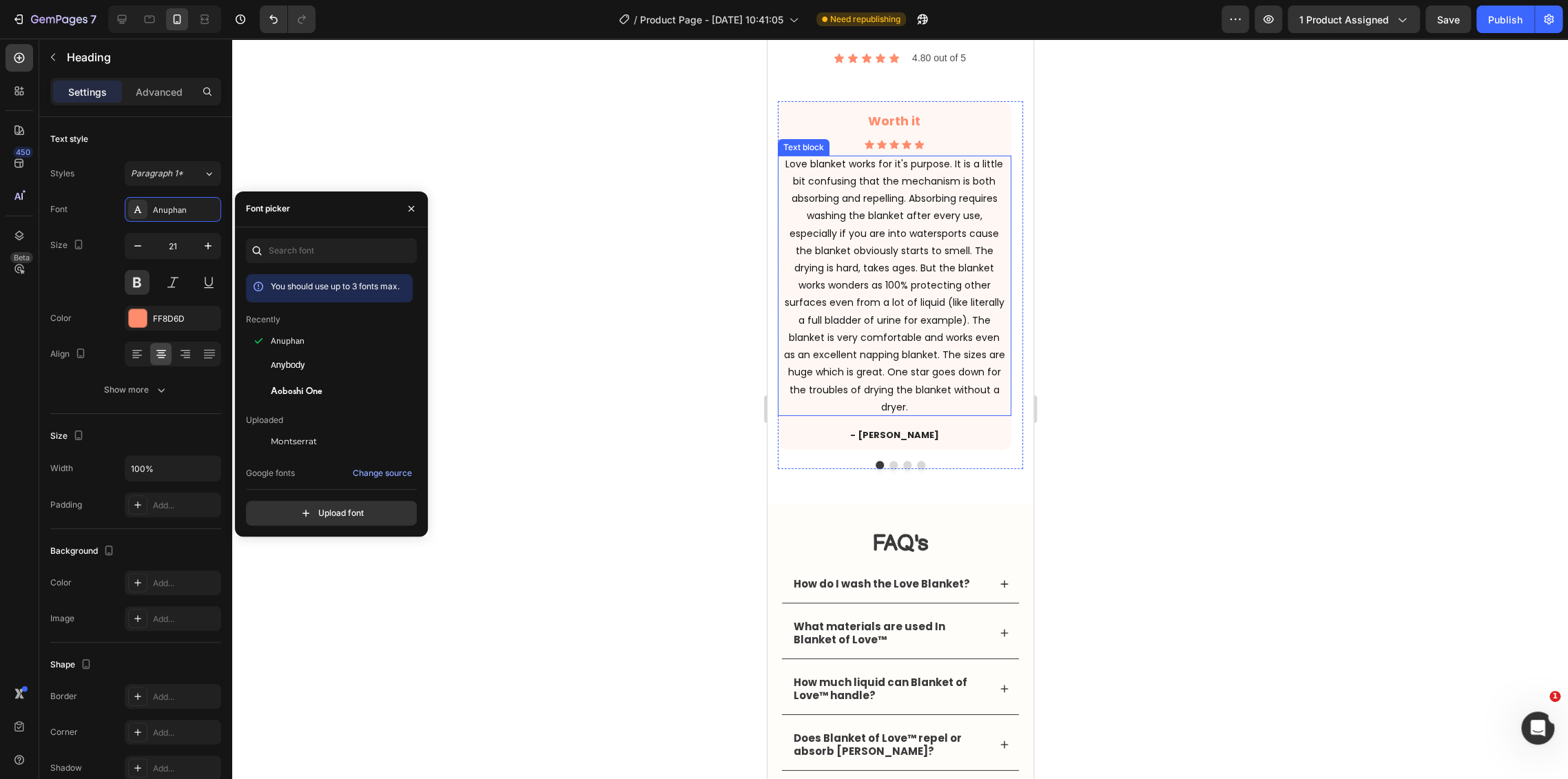
scroll to position [3138, 0]
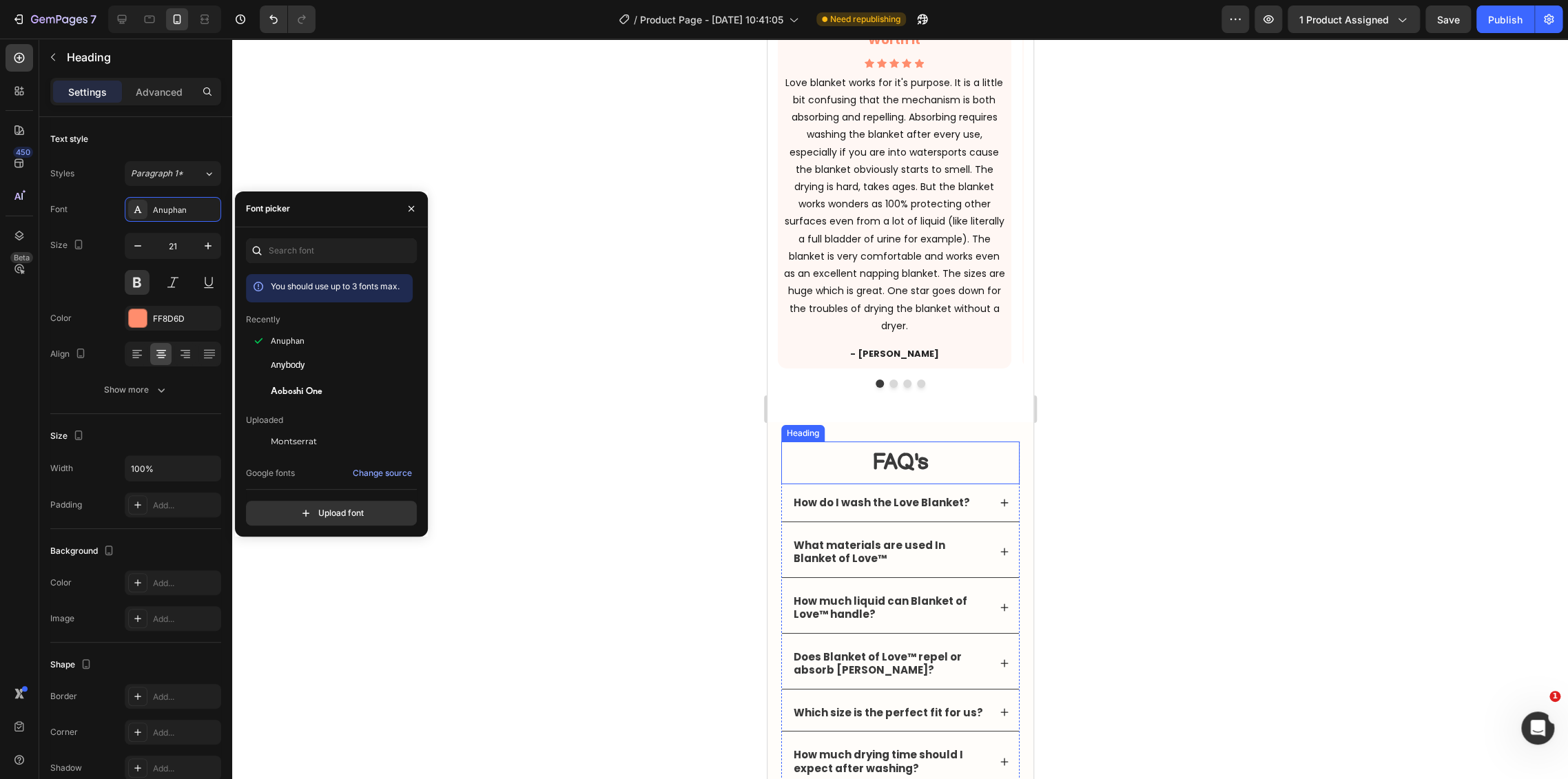
click at [905, 456] on h2 "FAQ's" at bounding box center [899, 462] width 238 height 43
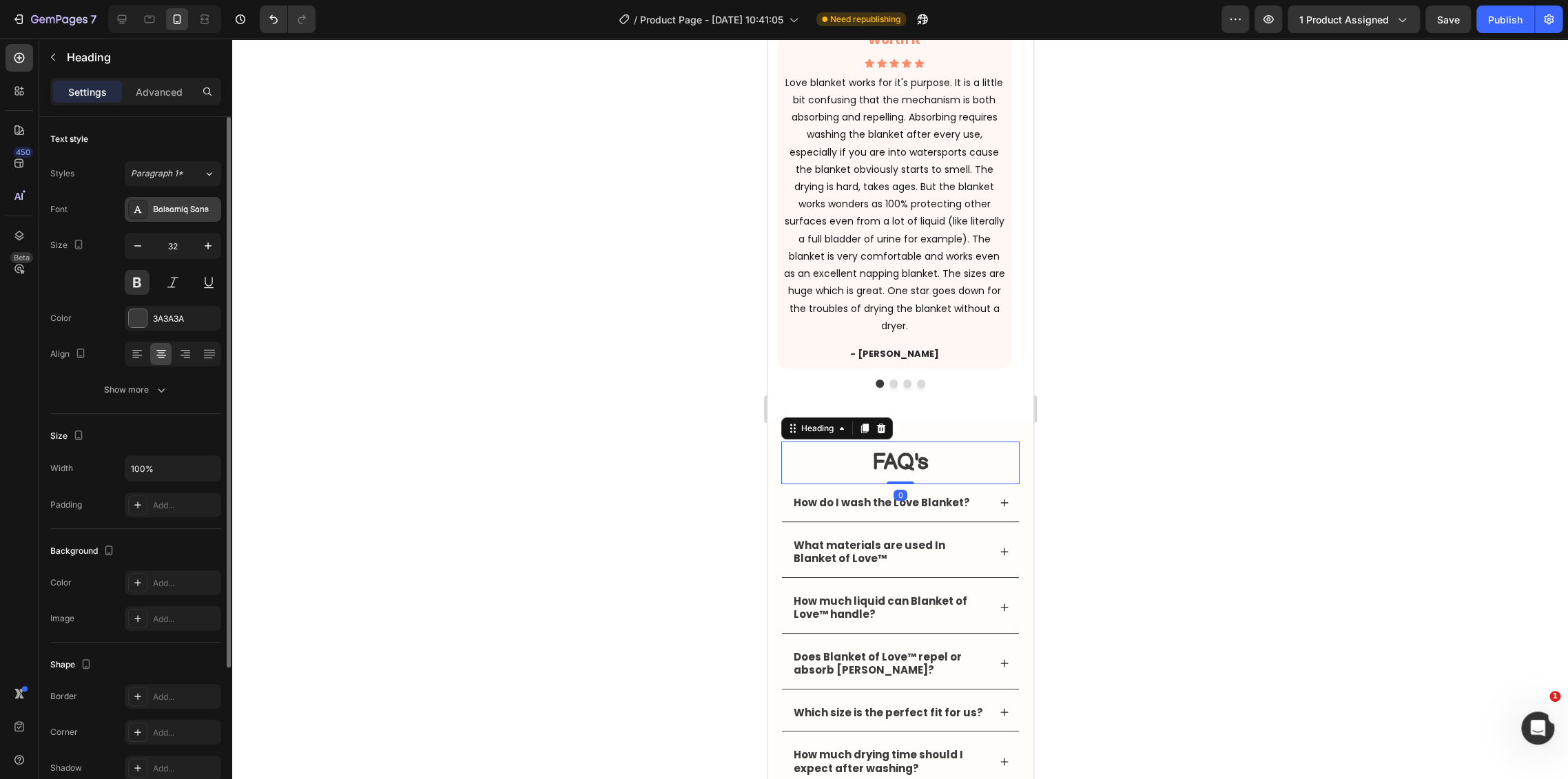
click at [182, 209] on div "Balsamiq Sans" at bounding box center [186, 210] width 65 height 12
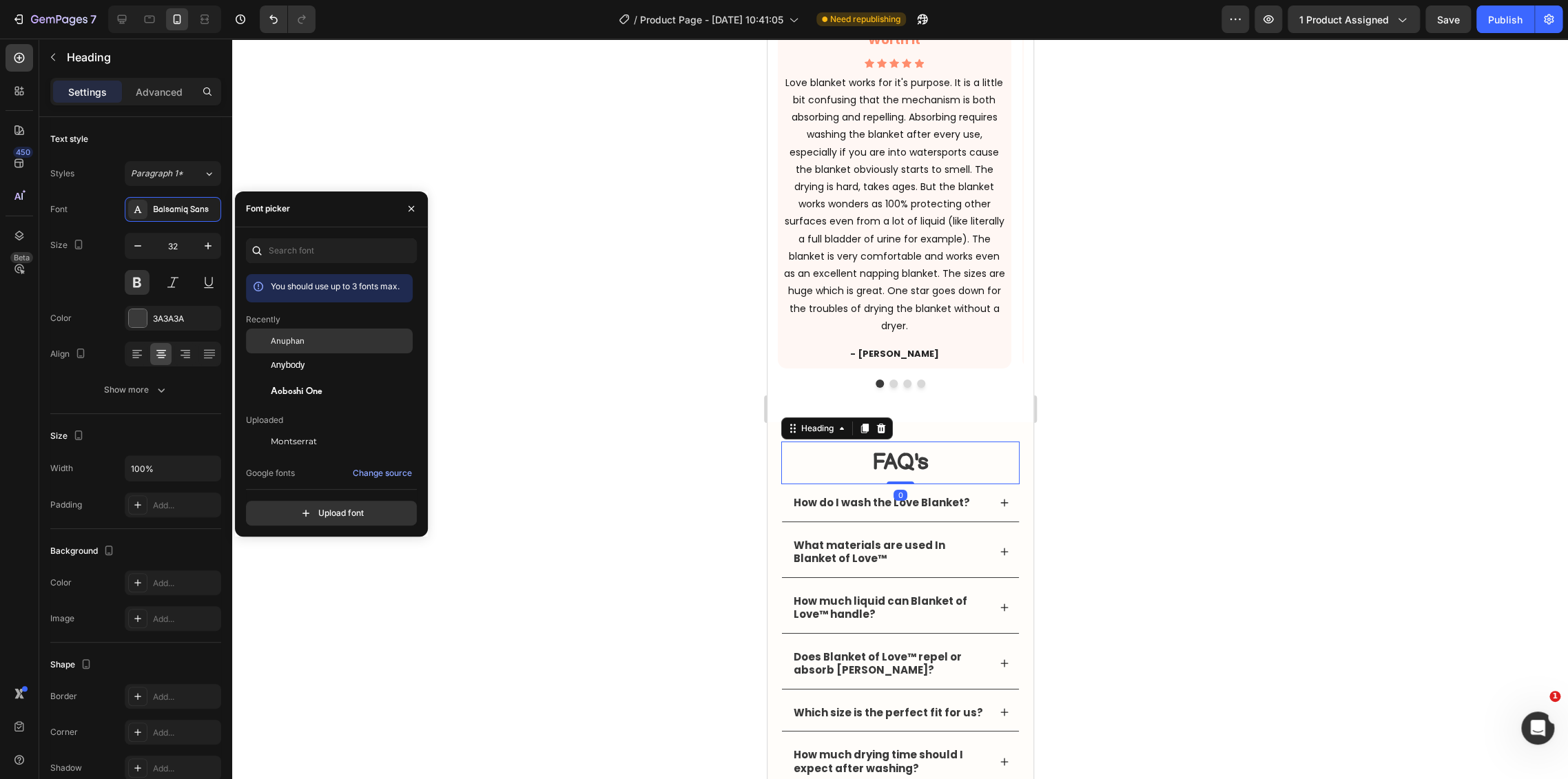
click at [328, 336] on div "Anuphan" at bounding box center [340, 341] width 139 height 12
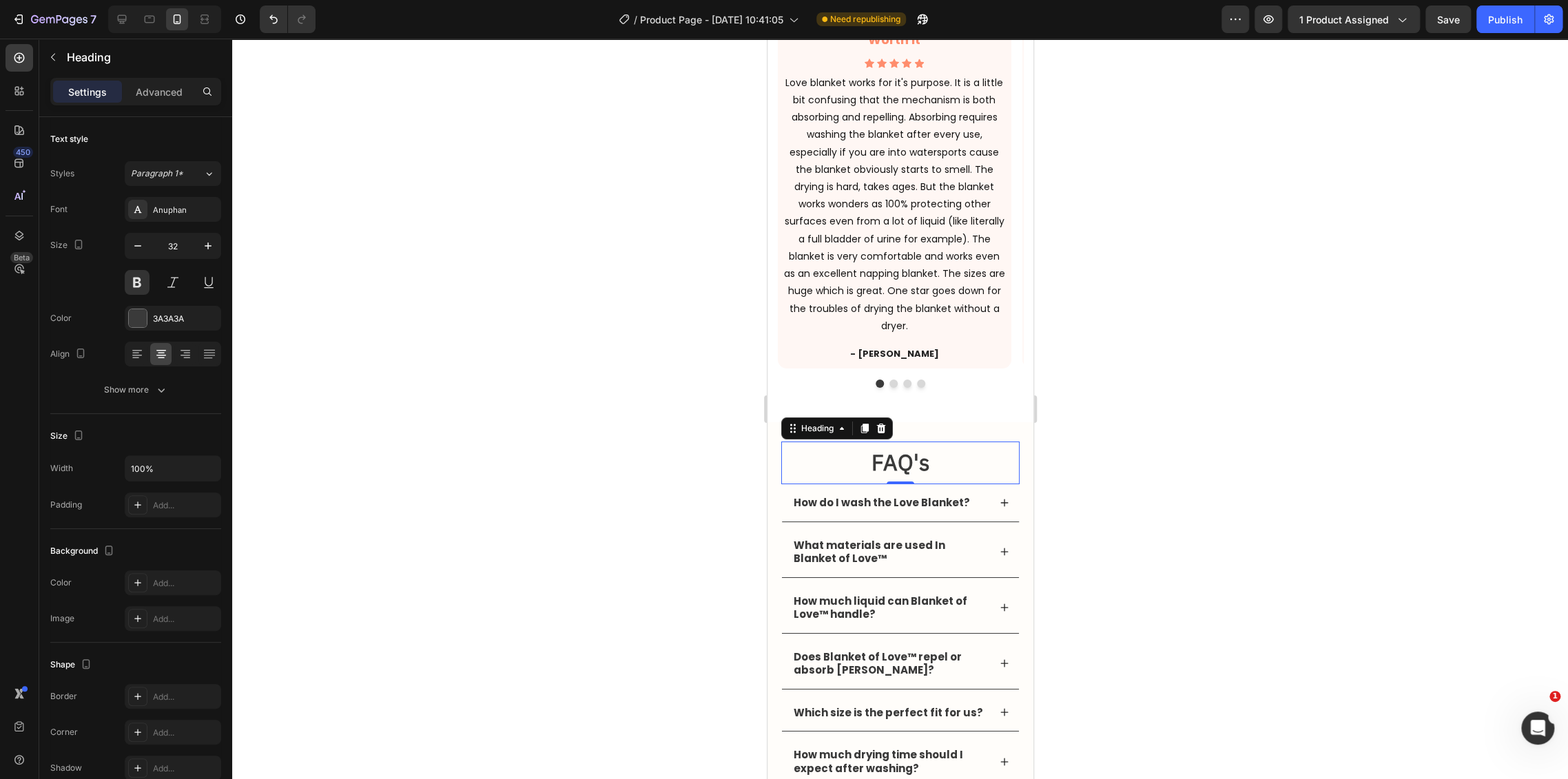
click at [676, 424] on div at bounding box center [900, 409] width 1336 height 741
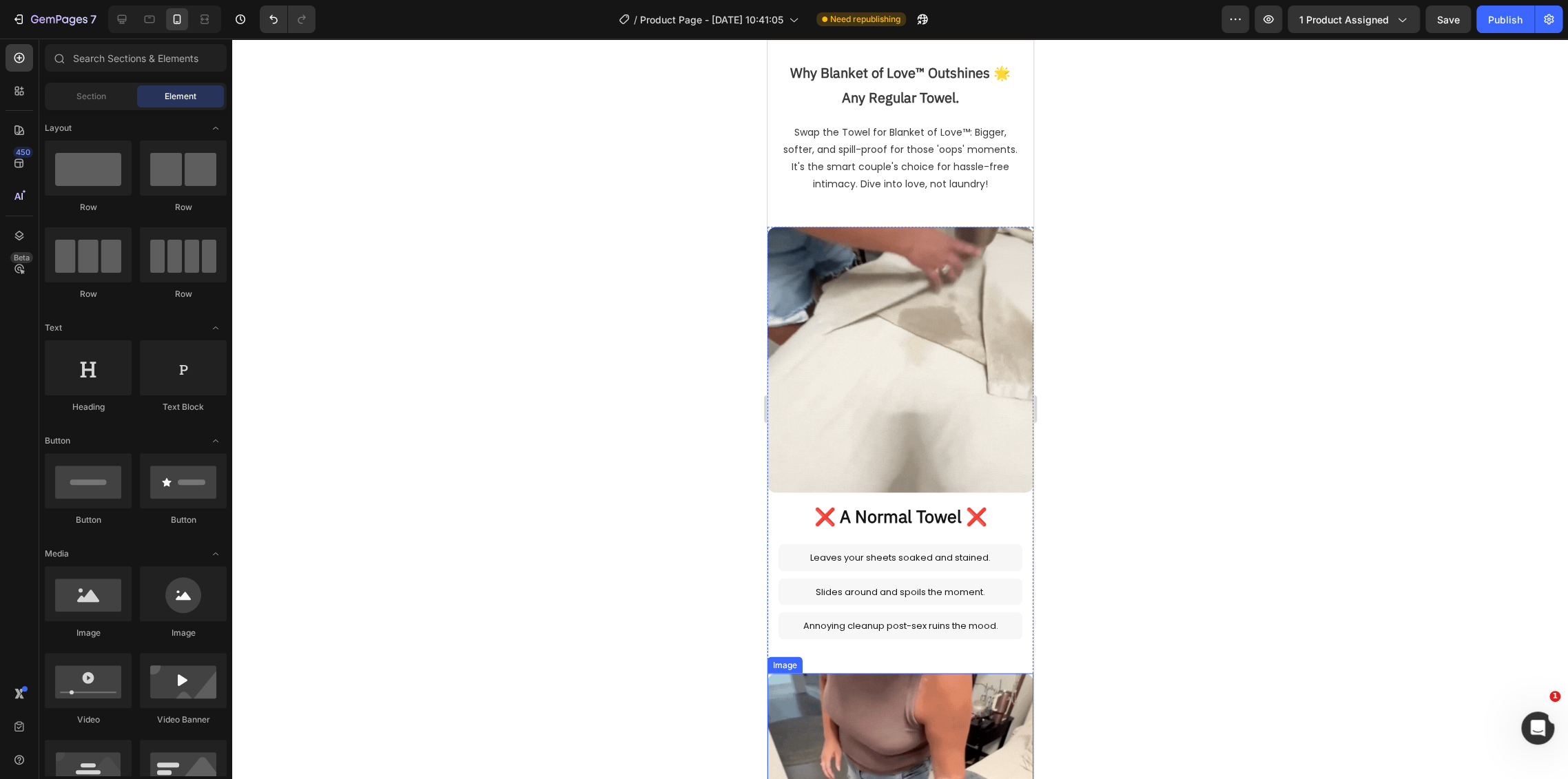
scroll to position [1378, 0]
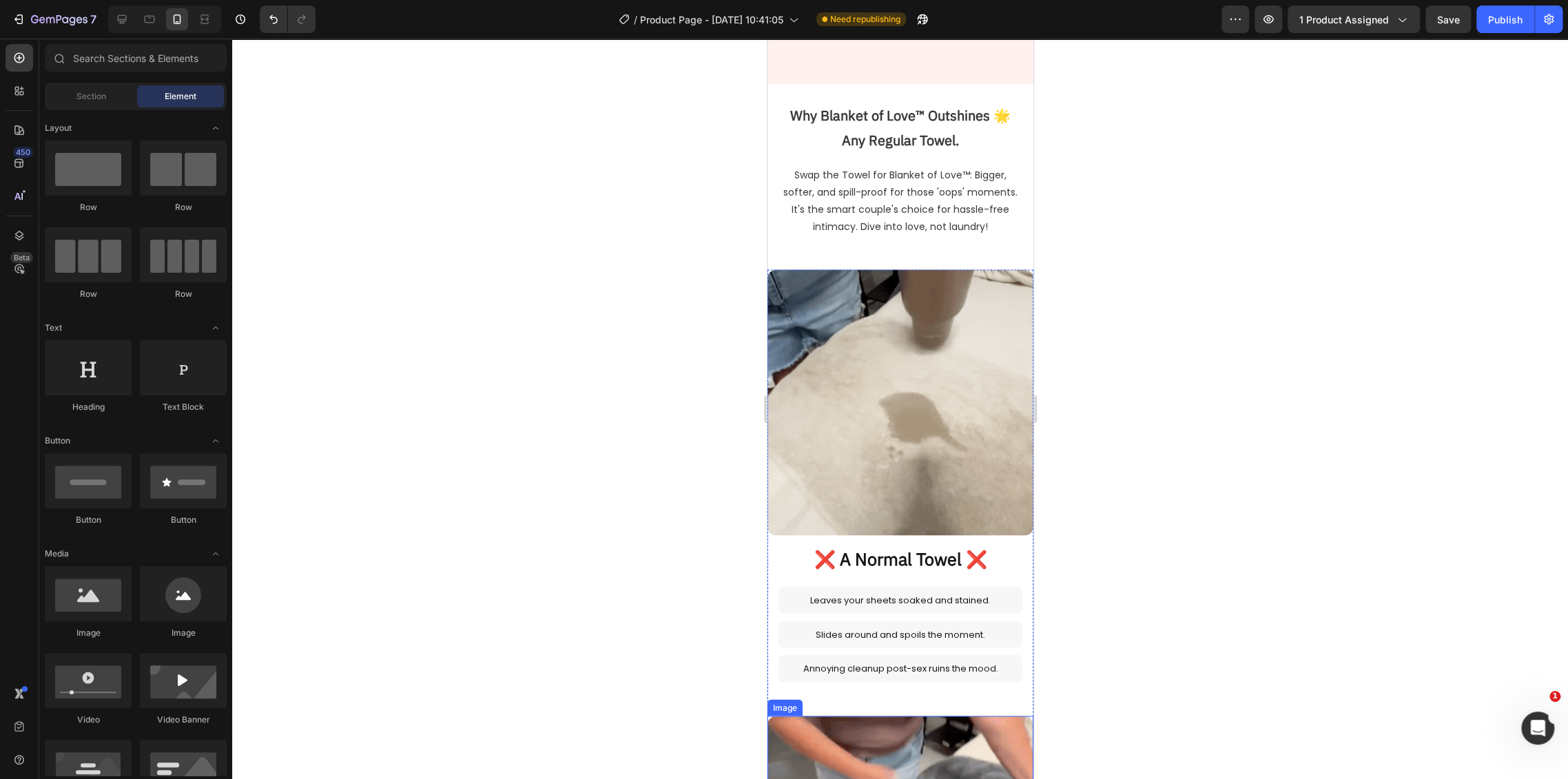
select select "L 57 × 65 in | 145 × 165 cm"
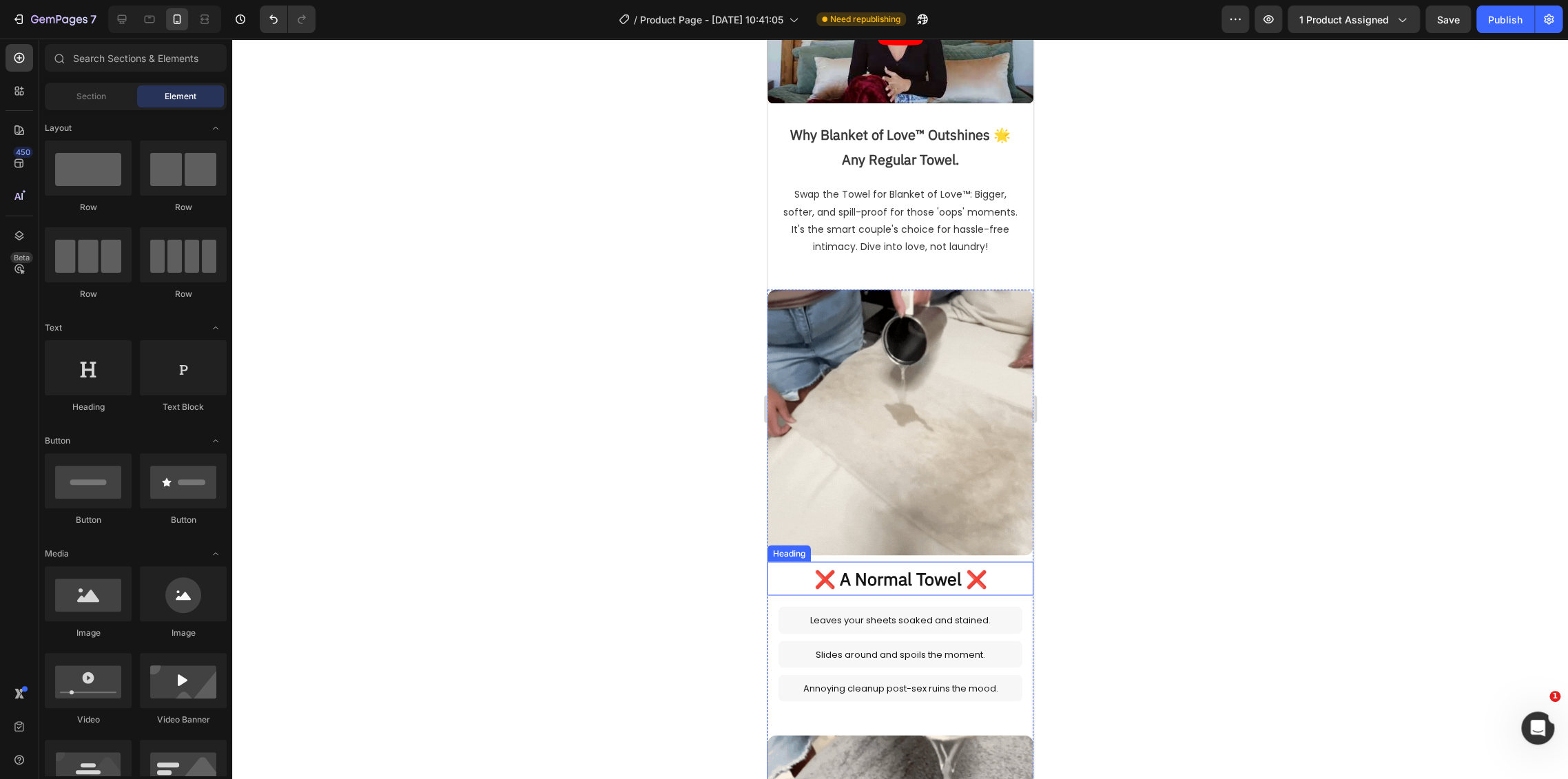
click at [917, 562] on h2 "❌ A Normal Towel ❌" at bounding box center [899, 578] width 266 height 33
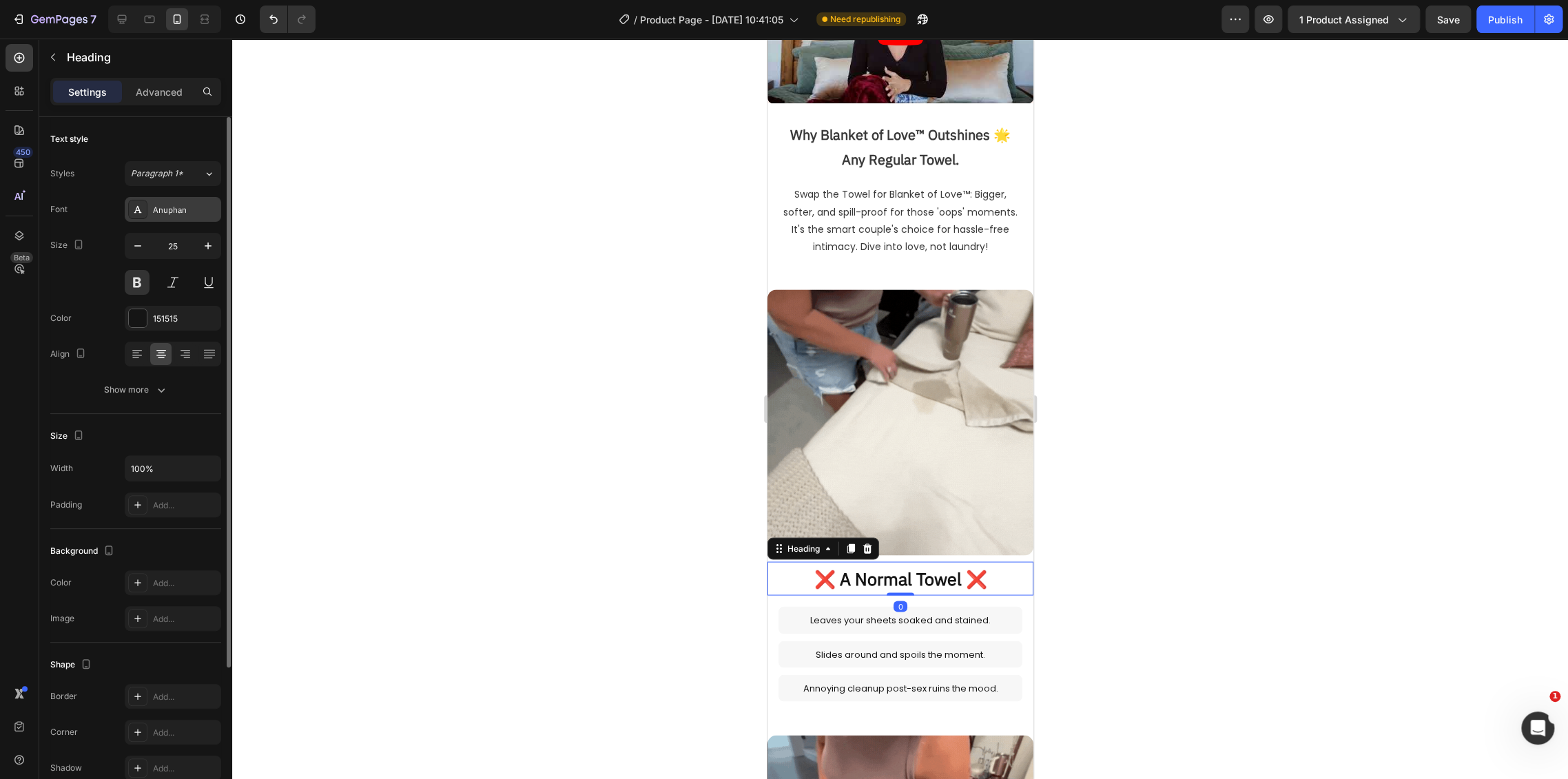
click at [146, 211] on div at bounding box center [138, 210] width 19 height 19
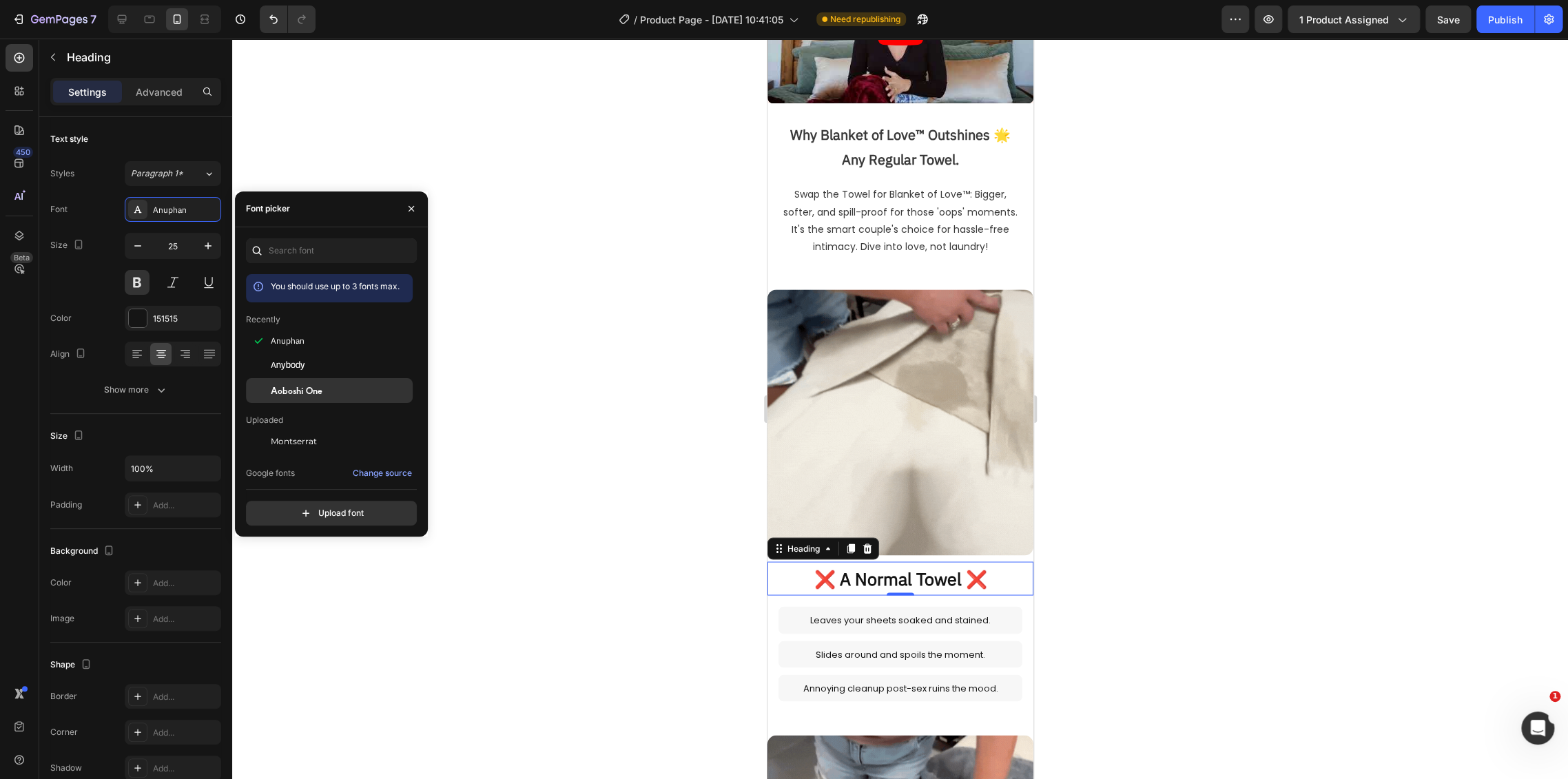
click at [346, 395] on div "Aoboshi One" at bounding box center [340, 390] width 139 height 12
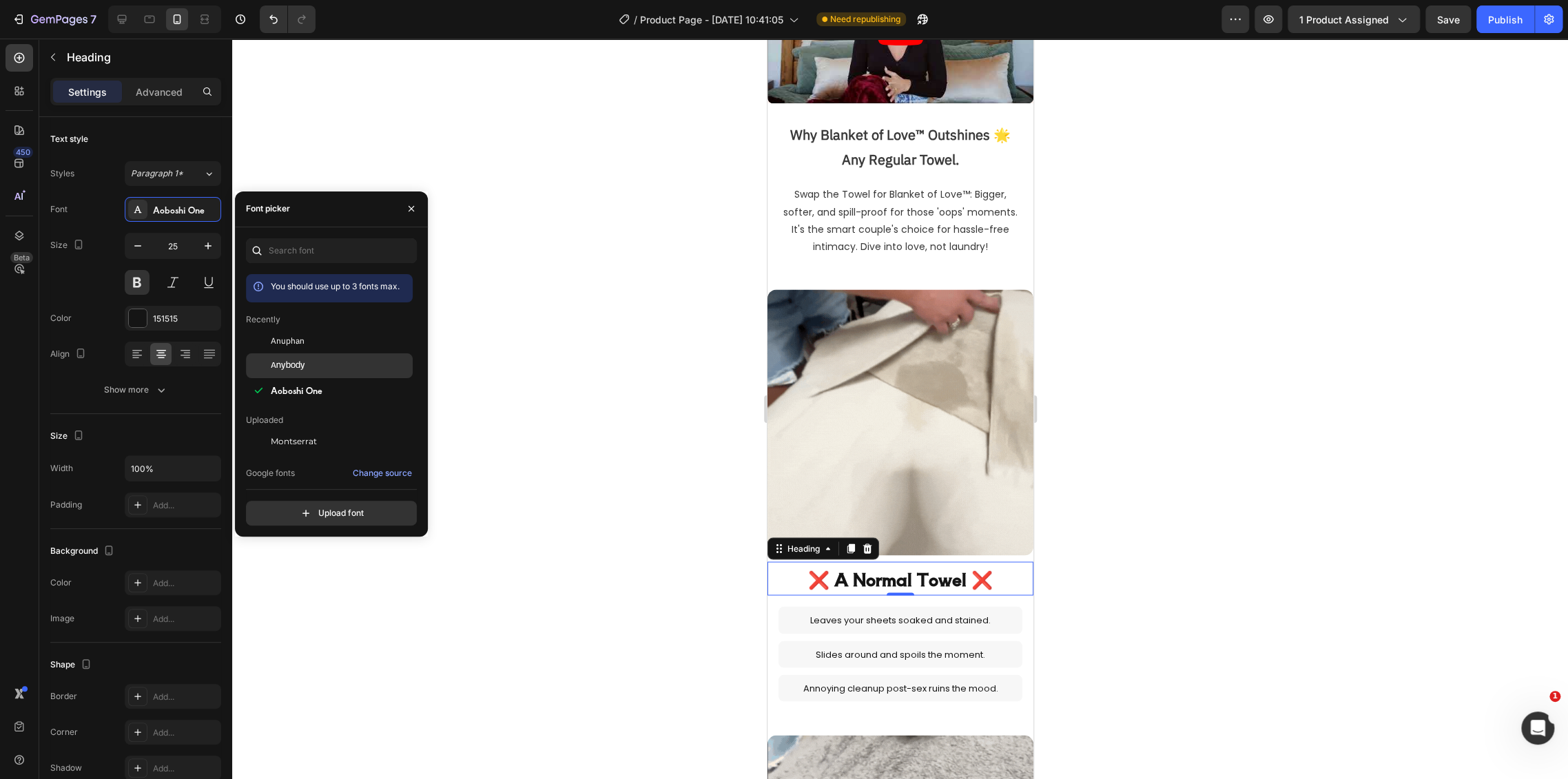
click at [334, 509] on div "Anybody" at bounding box center [329, 522] width 166 height 25
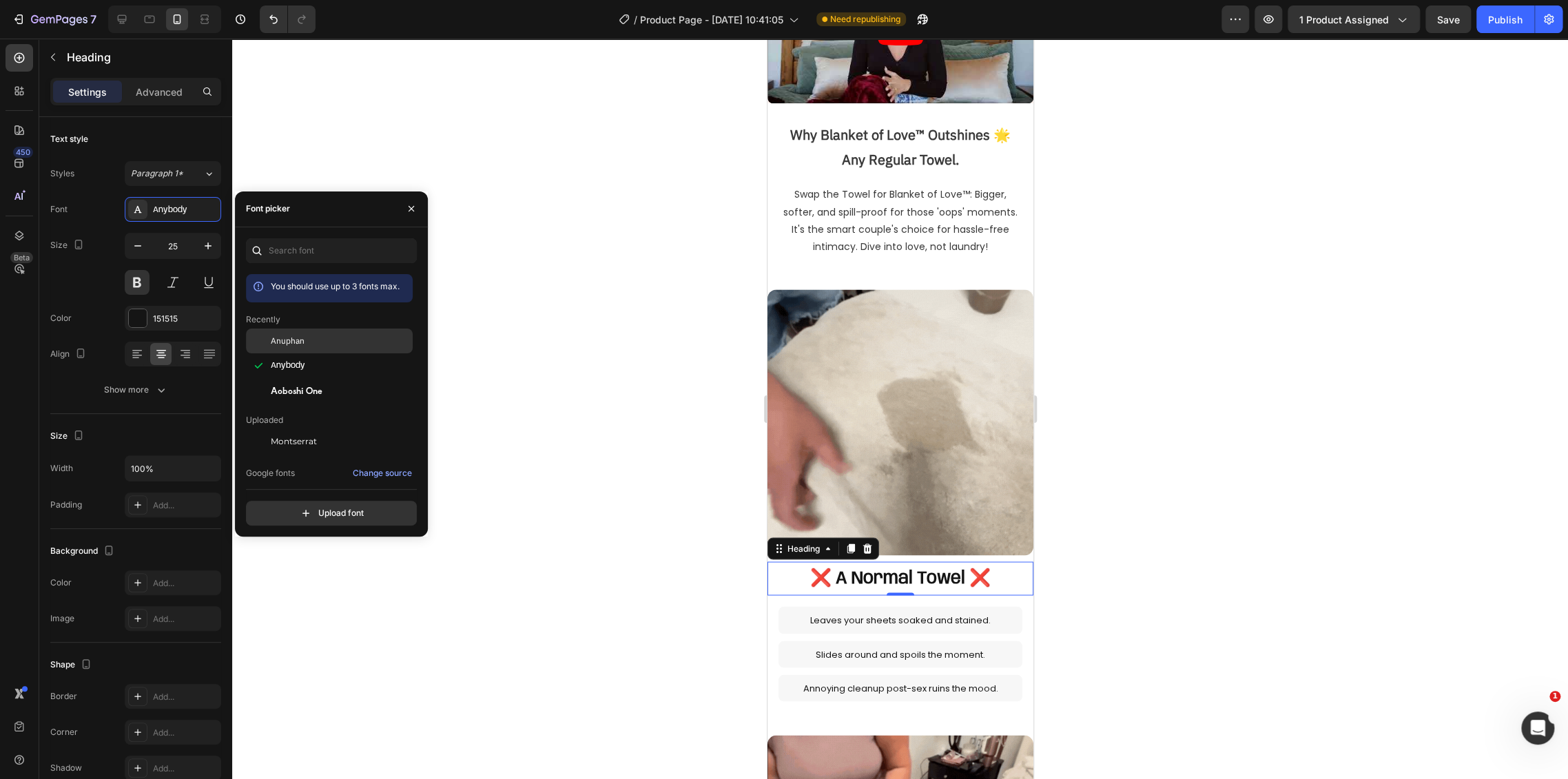
click at [326, 344] on div "Anuphan" at bounding box center [340, 341] width 139 height 12
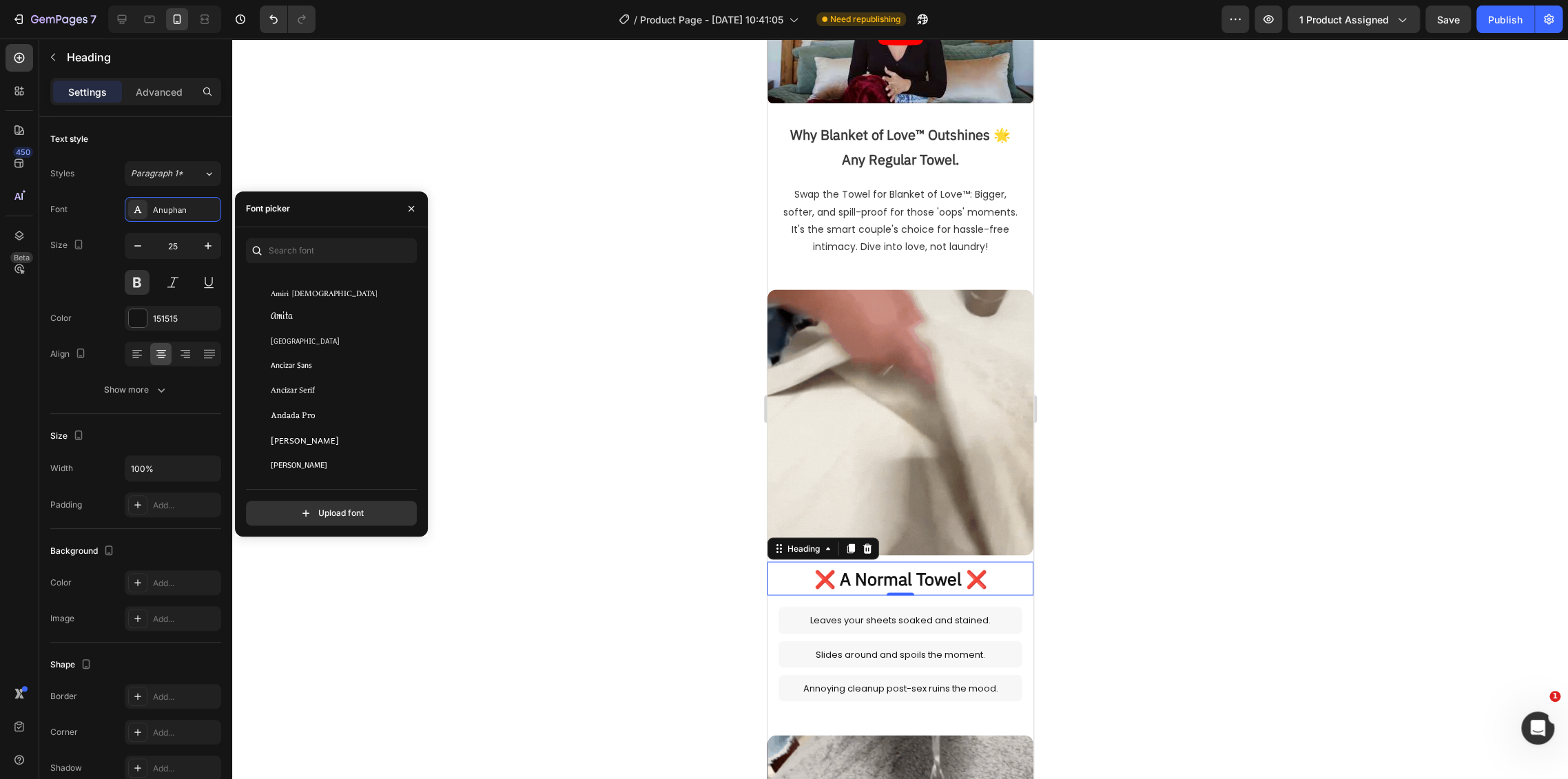
scroll to position [2220, 0]
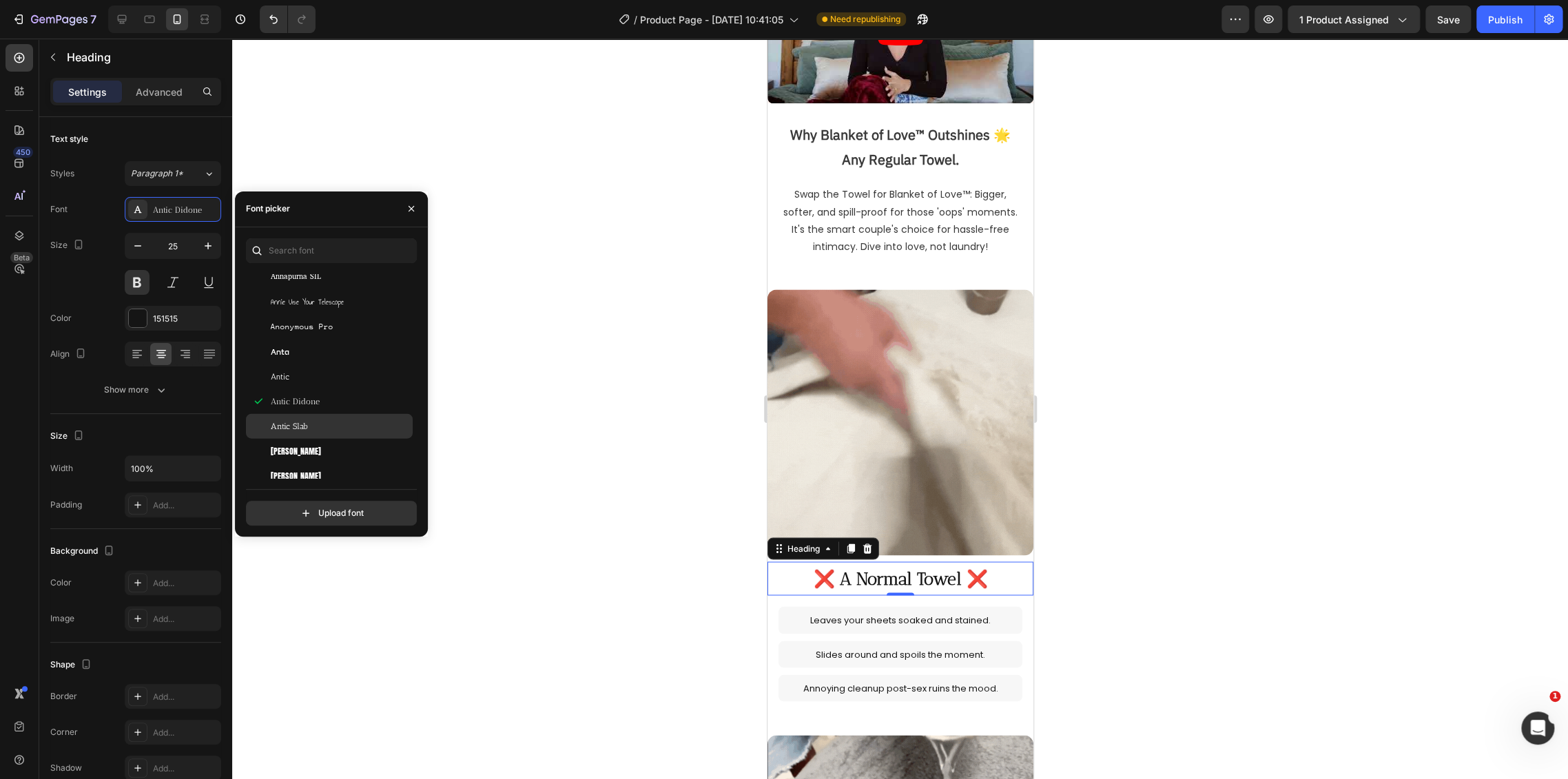
click at [349, 416] on div "Antic Slab" at bounding box center [329, 427] width 166 height 25
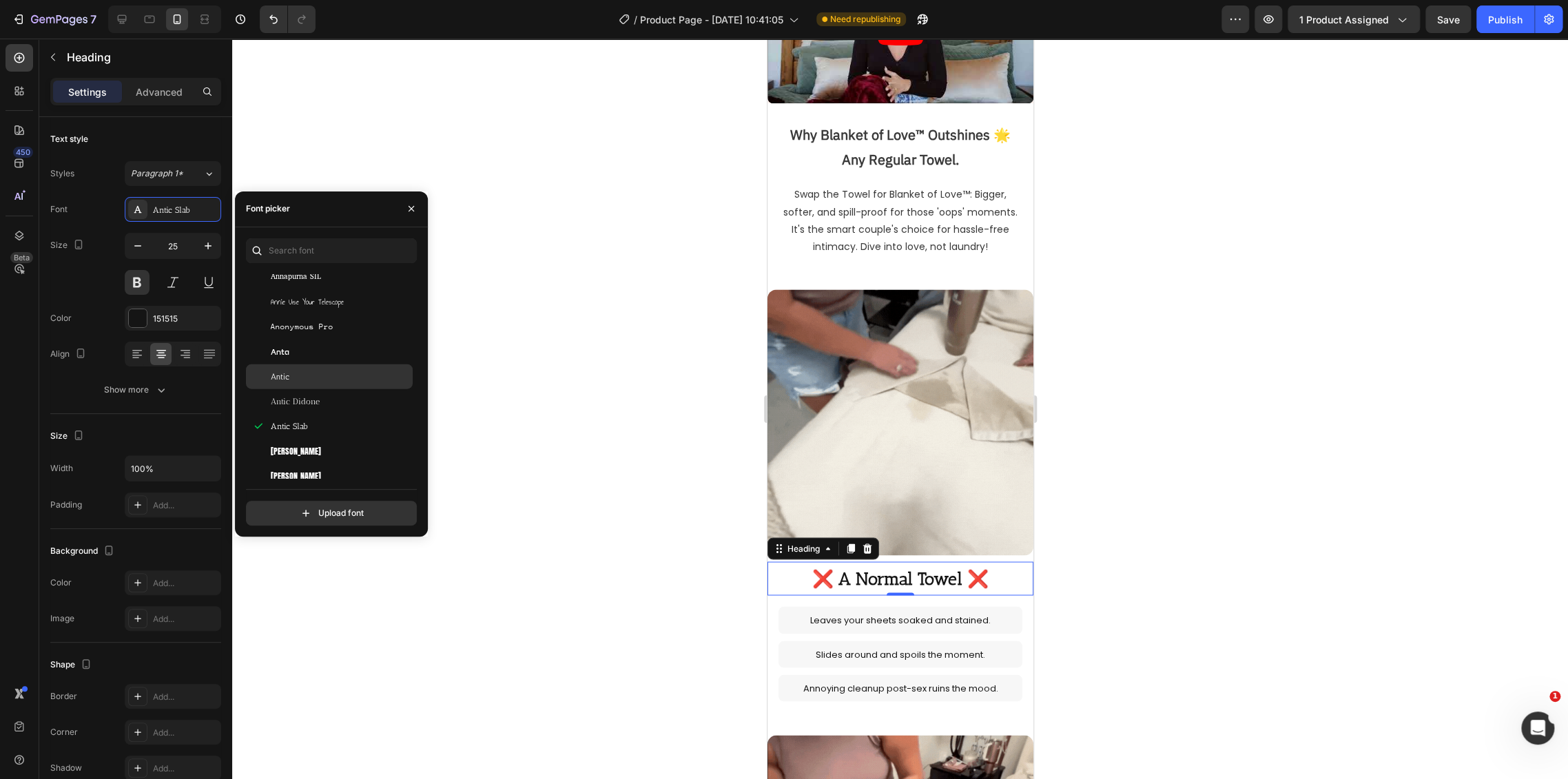
click at [350, 370] on div "Antic" at bounding box center [340, 376] width 139 height 12
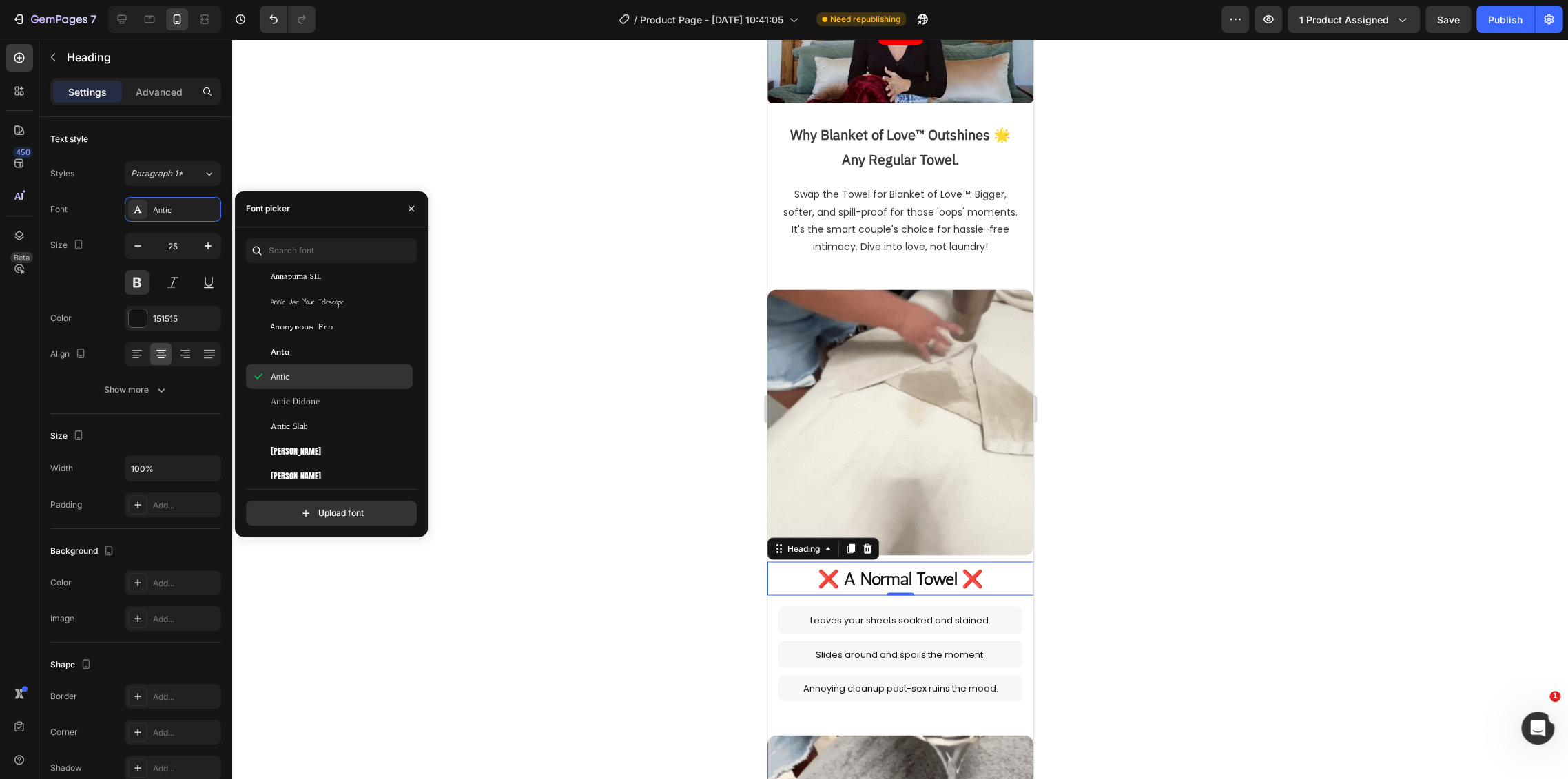
click at [352, 381] on div "Antic" at bounding box center [340, 376] width 139 height 12
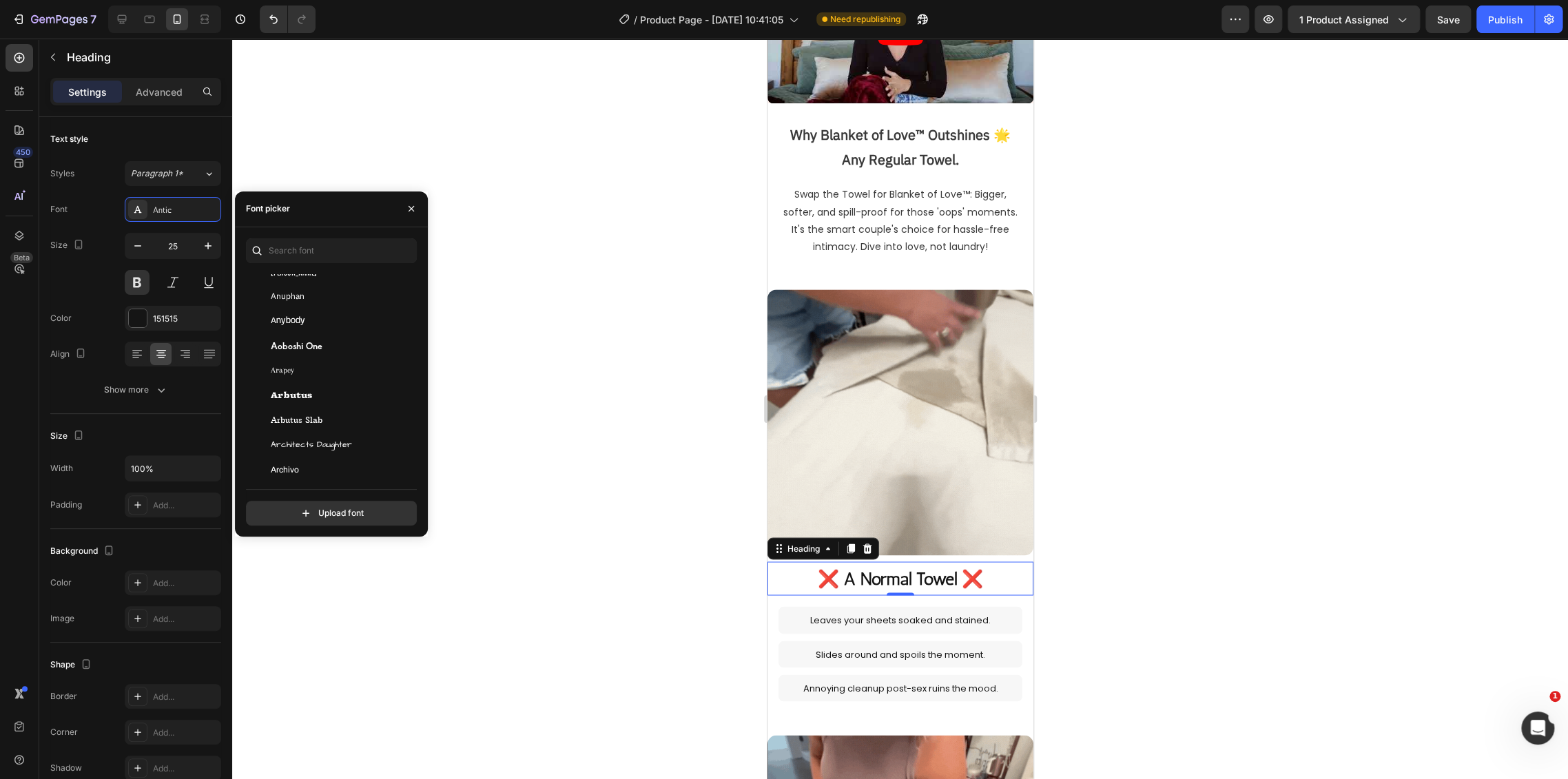
scroll to position [2526, 0]
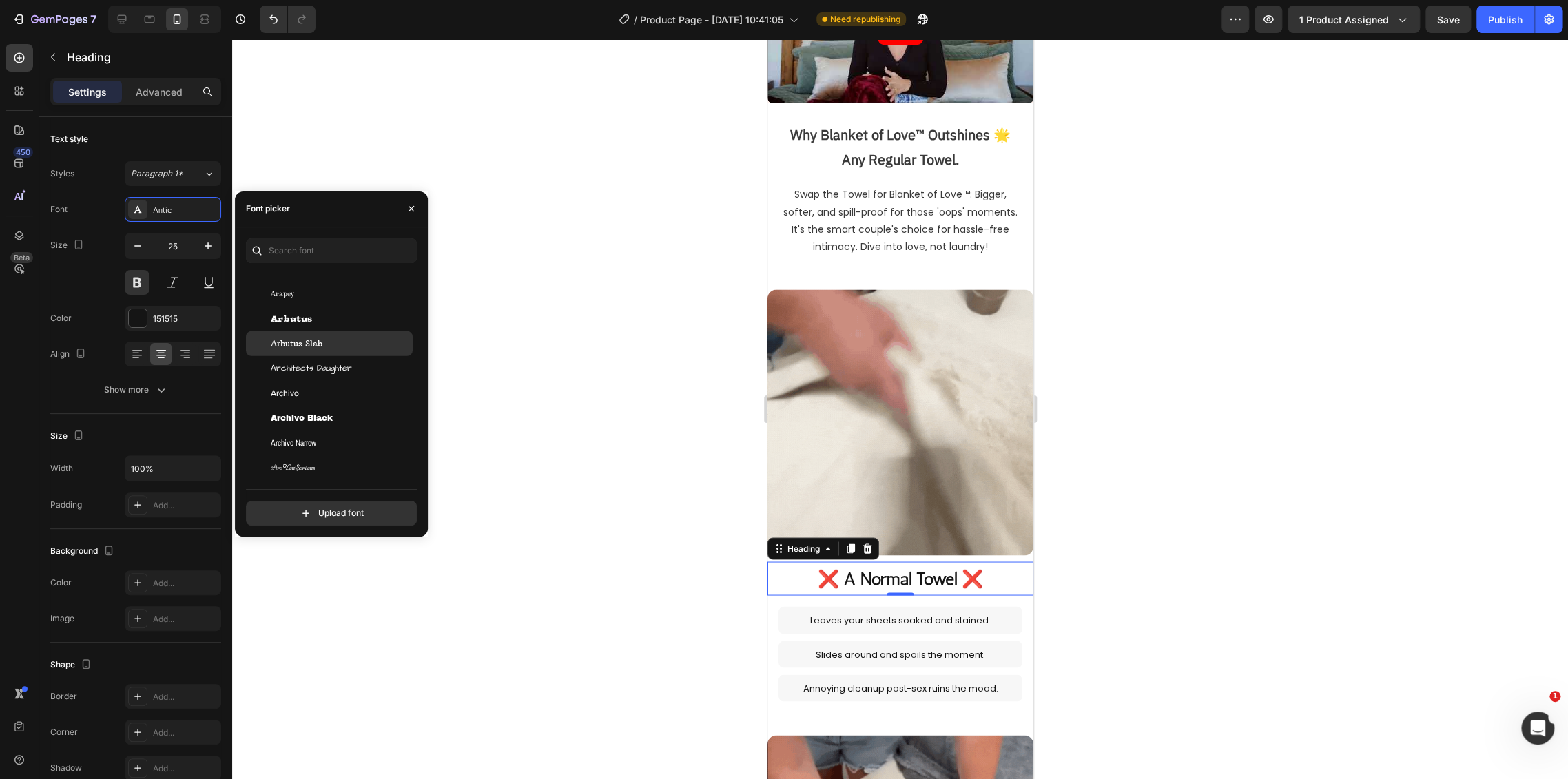
click at [344, 338] on div "Arbutus Slab" at bounding box center [340, 344] width 139 height 12
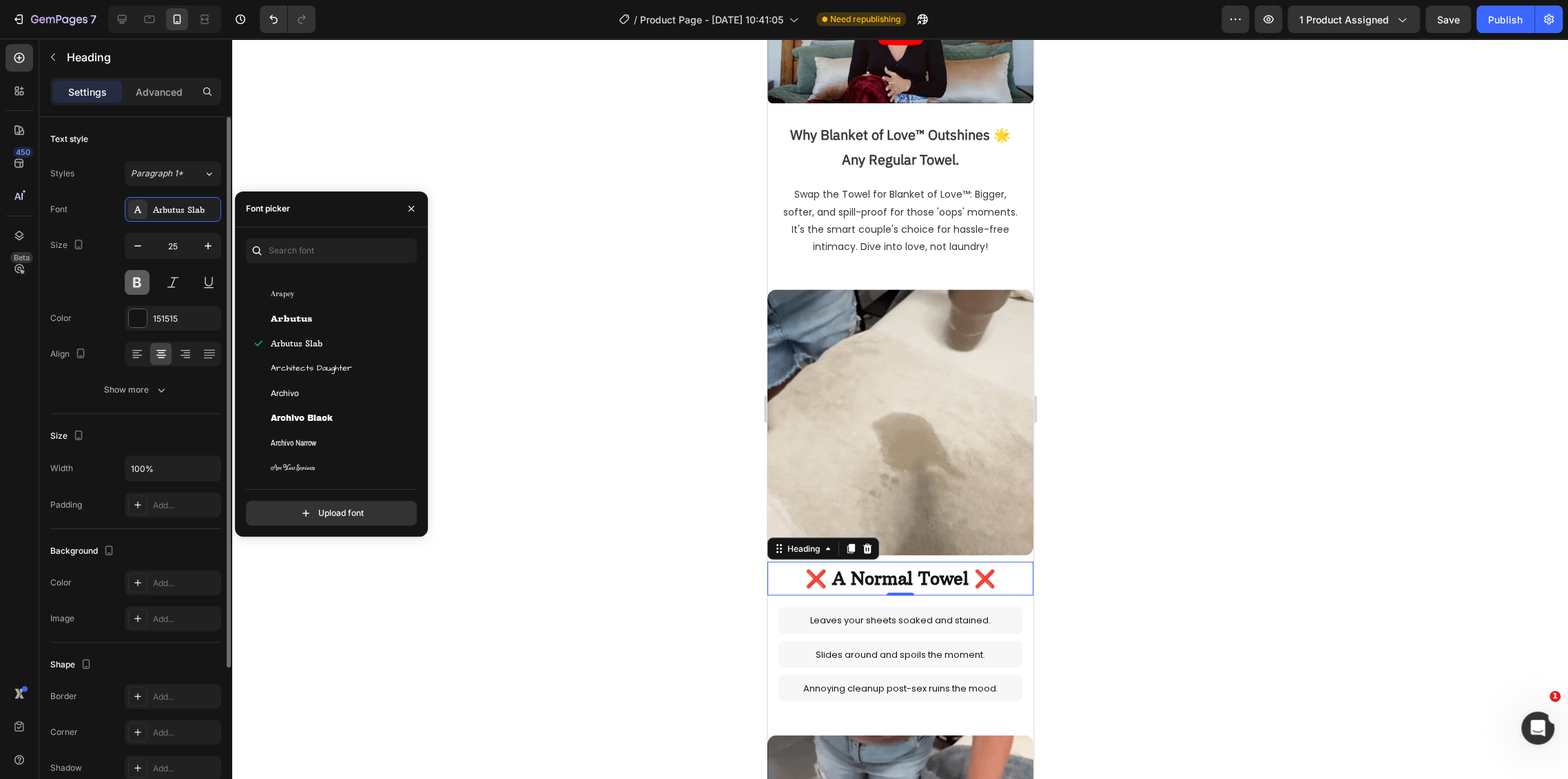
click at [145, 279] on button at bounding box center [137, 282] width 25 height 25
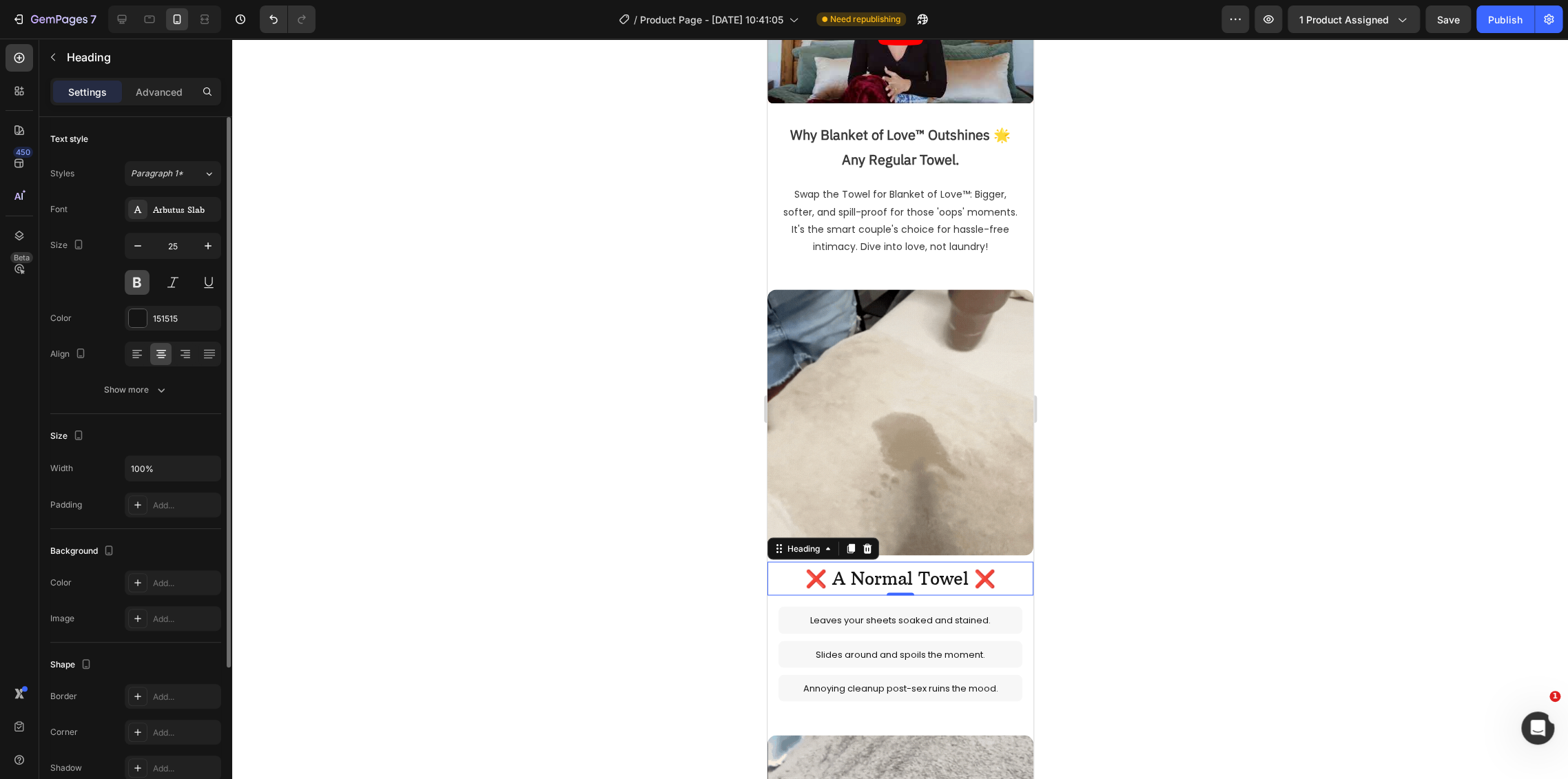
click at [145, 279] on button at bounding box center [137, 282] width 25 height 25
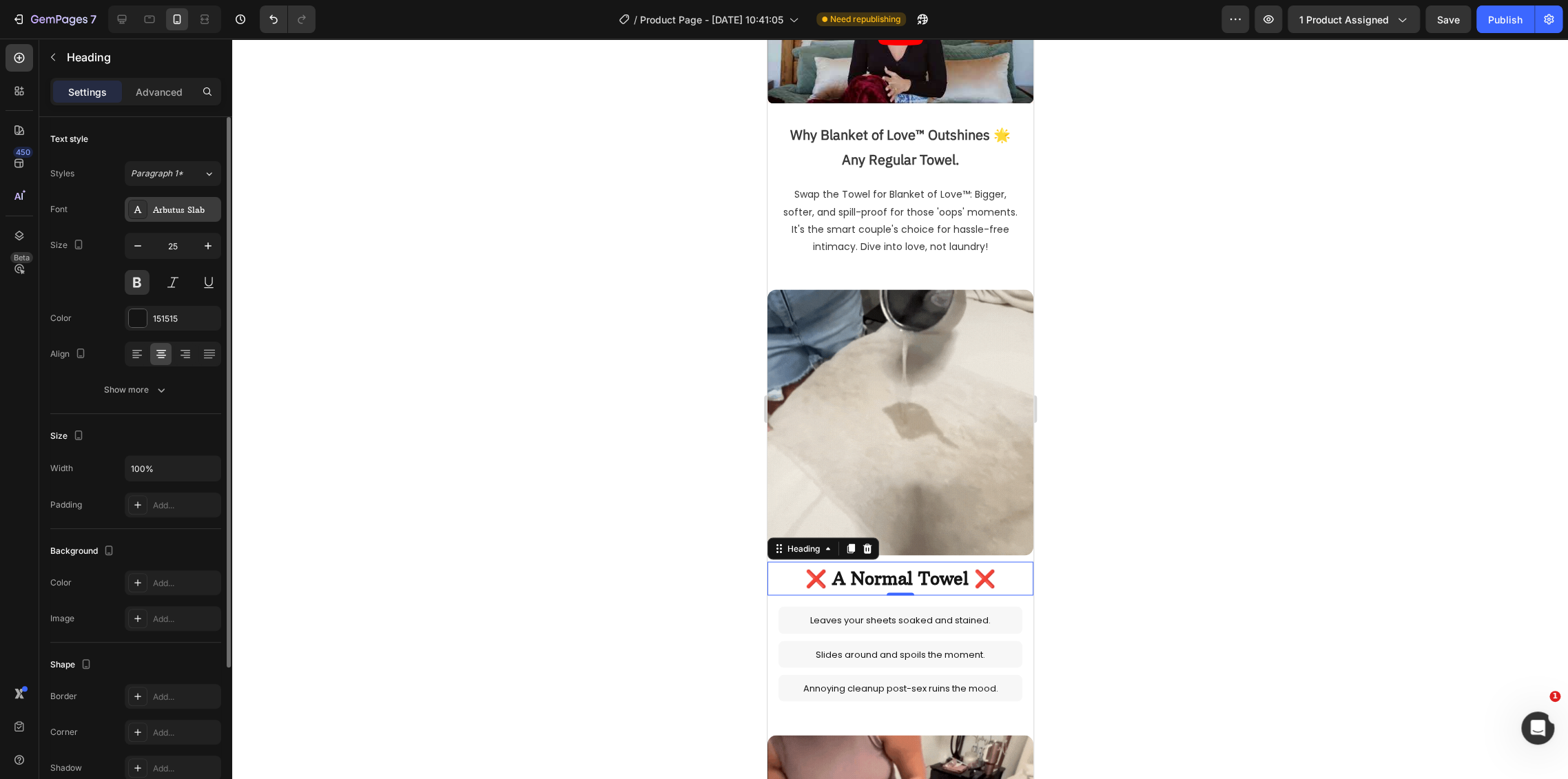
click at [173, 211] on div "Arbutus Slab" at bounding box center [186, 210] width 65 height 12
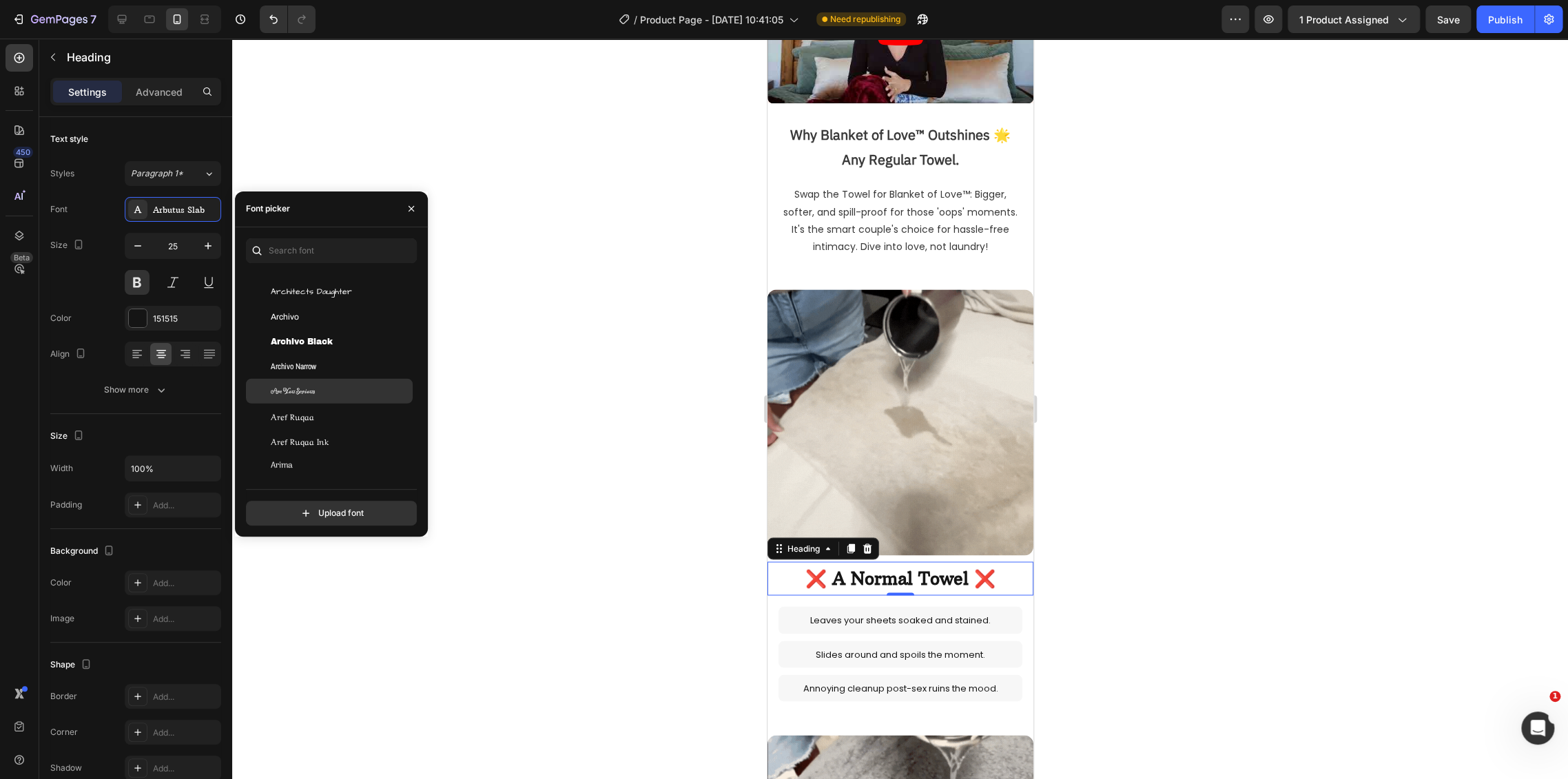
scroll to position [2679, 0]
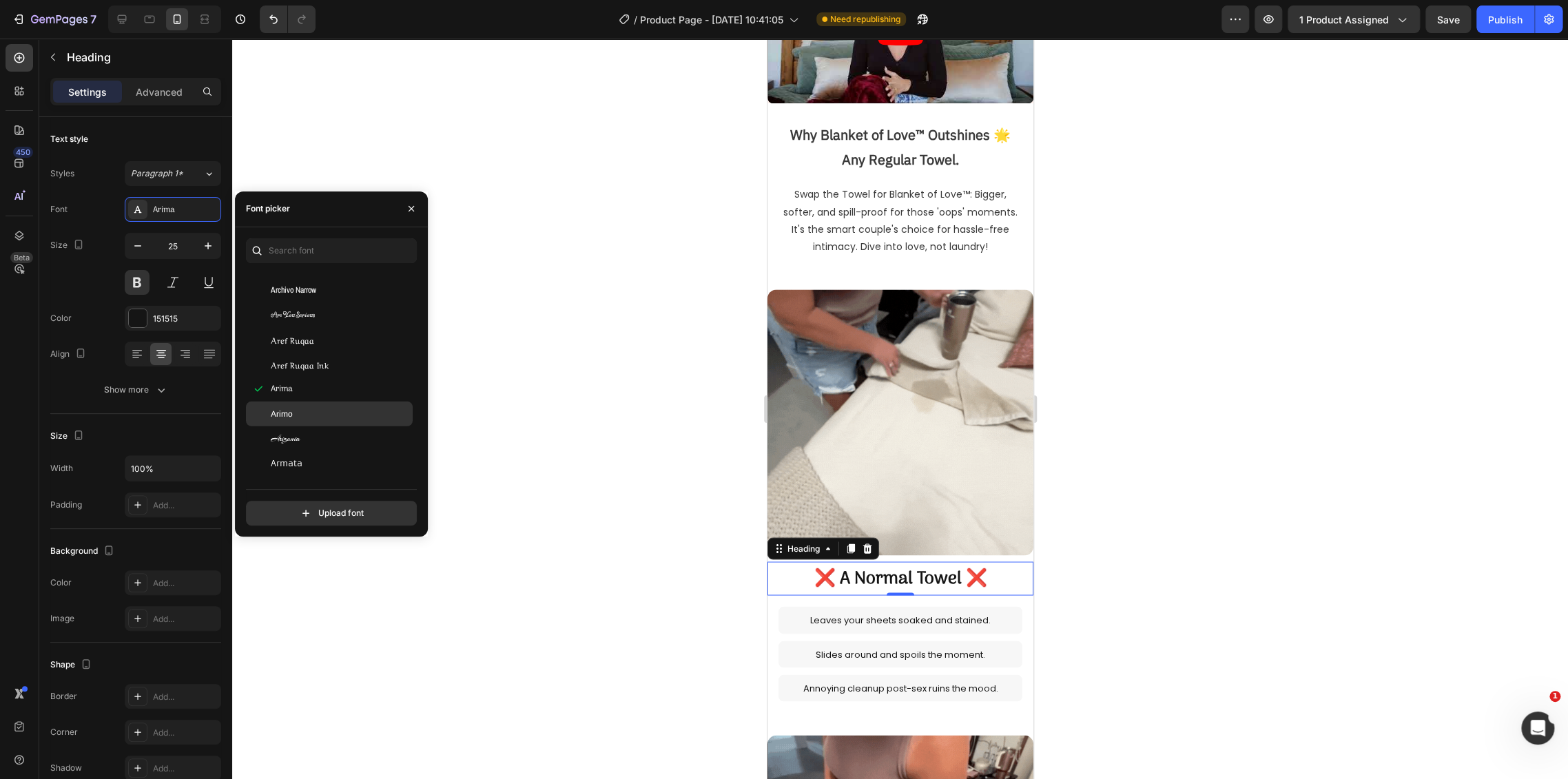
click at [338, 411] on div "Arimo" at bounding box center [340, 413] width 139 height 12
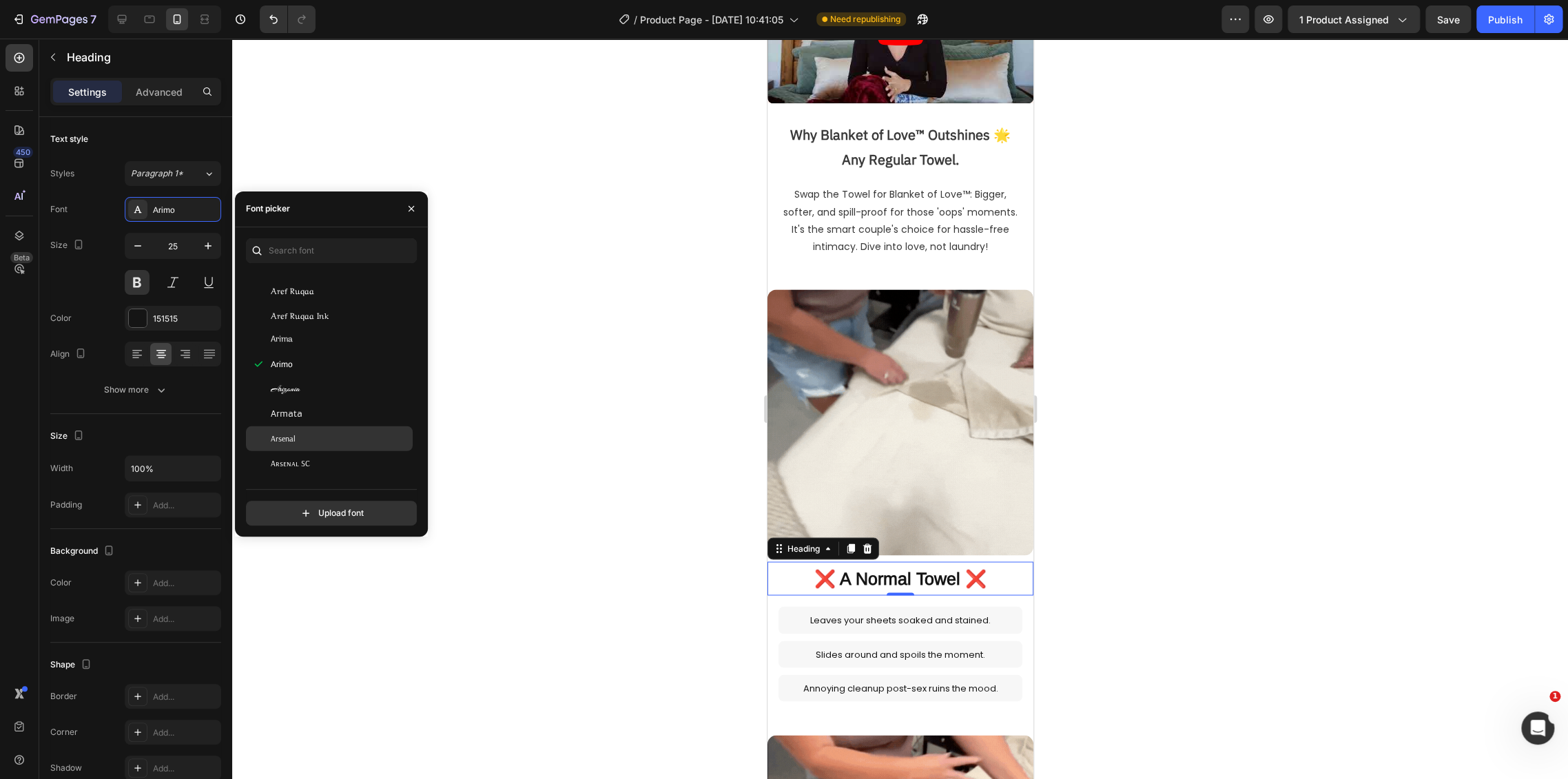
scroll to position [2756, 0]
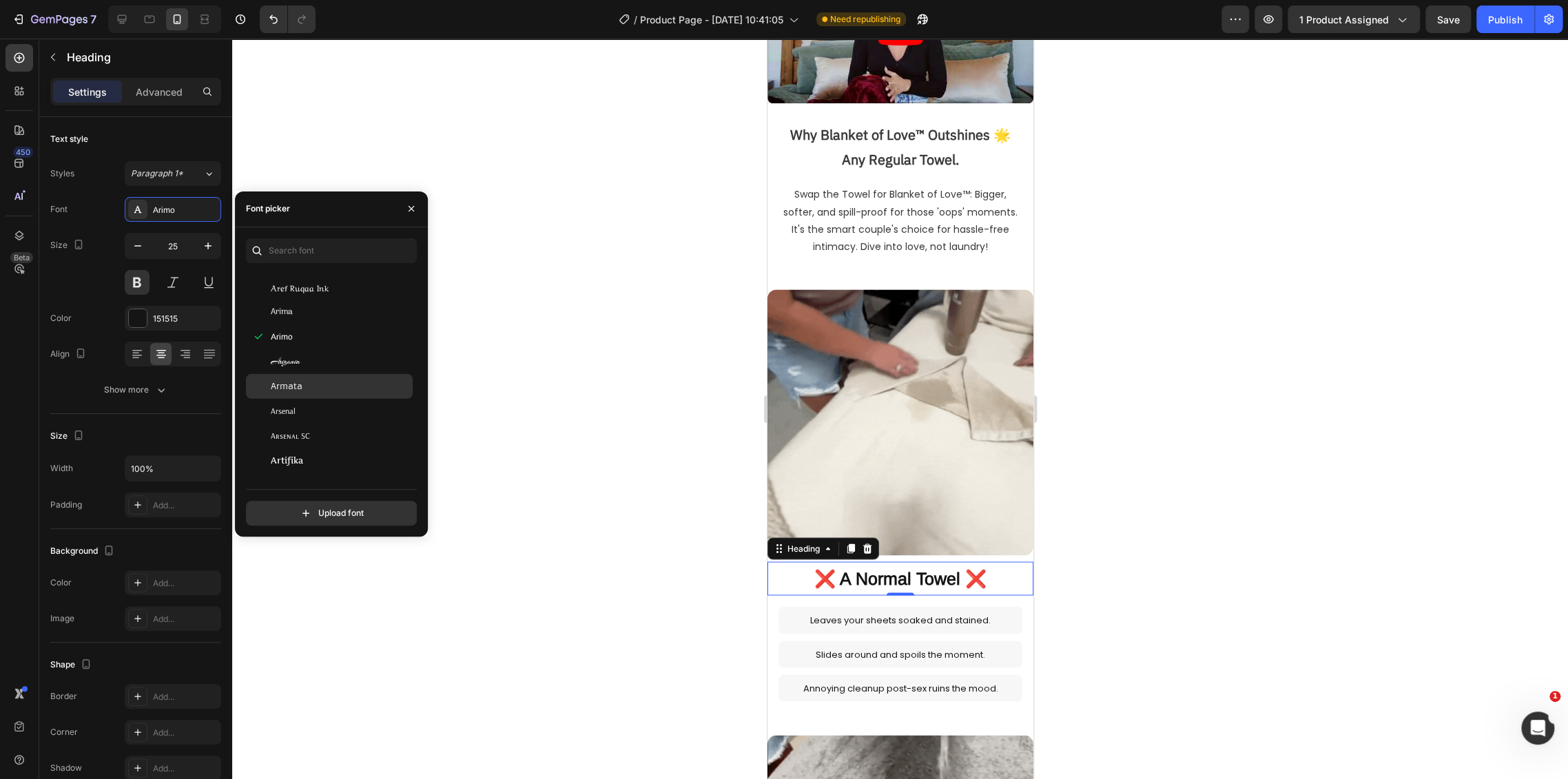
click at [333, 381] on div "Armata" at bounding box center [340, 386] width 139 height 12
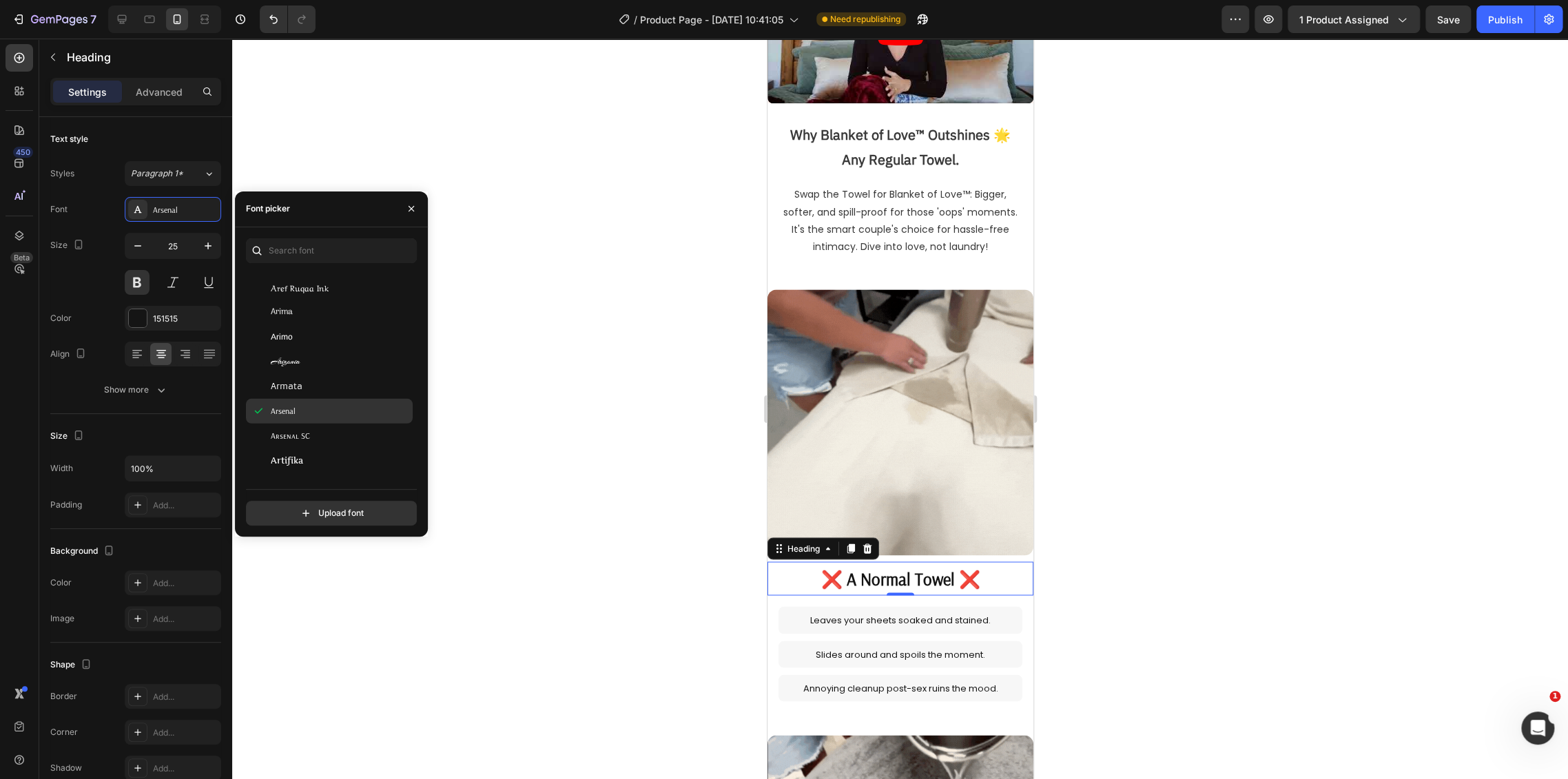
scroll to position [2833, 0]
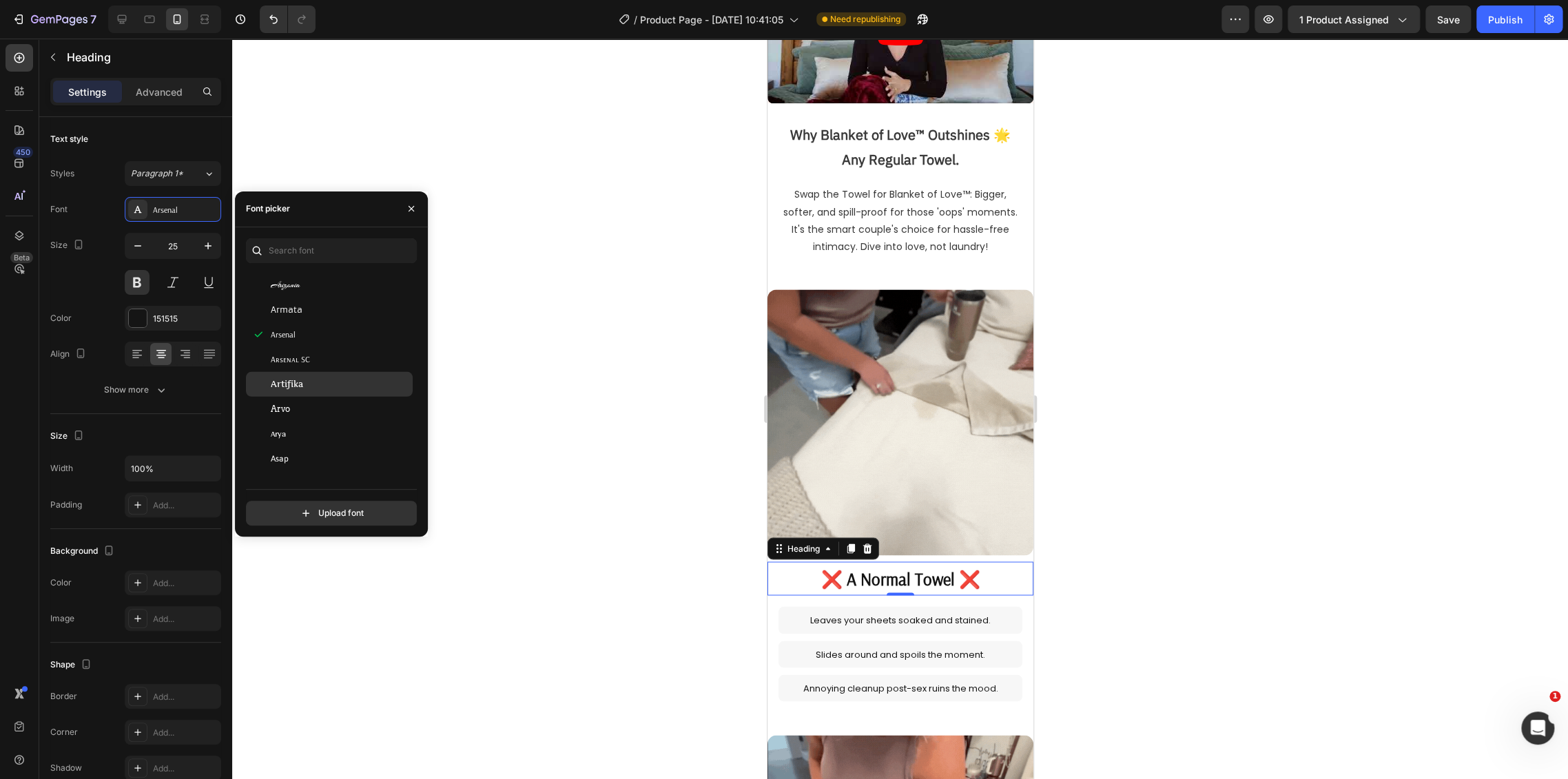
click at [328, 378] on div "Artifika" at bounding box center [340, 384] width 139 height 12
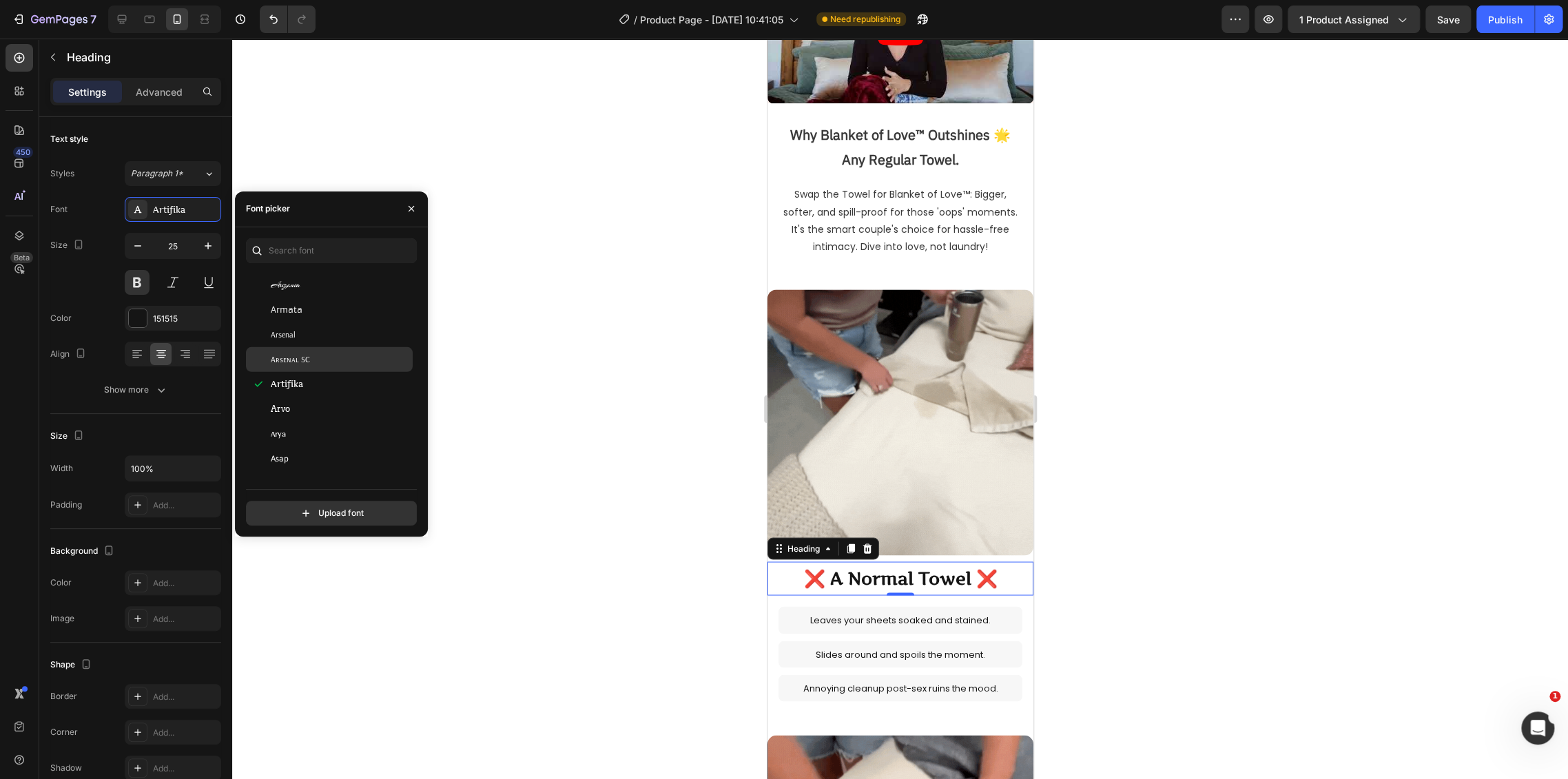
click at [326, 355] on div "Arsenal SC" at bounding box center [340, 359] width 139 height 12
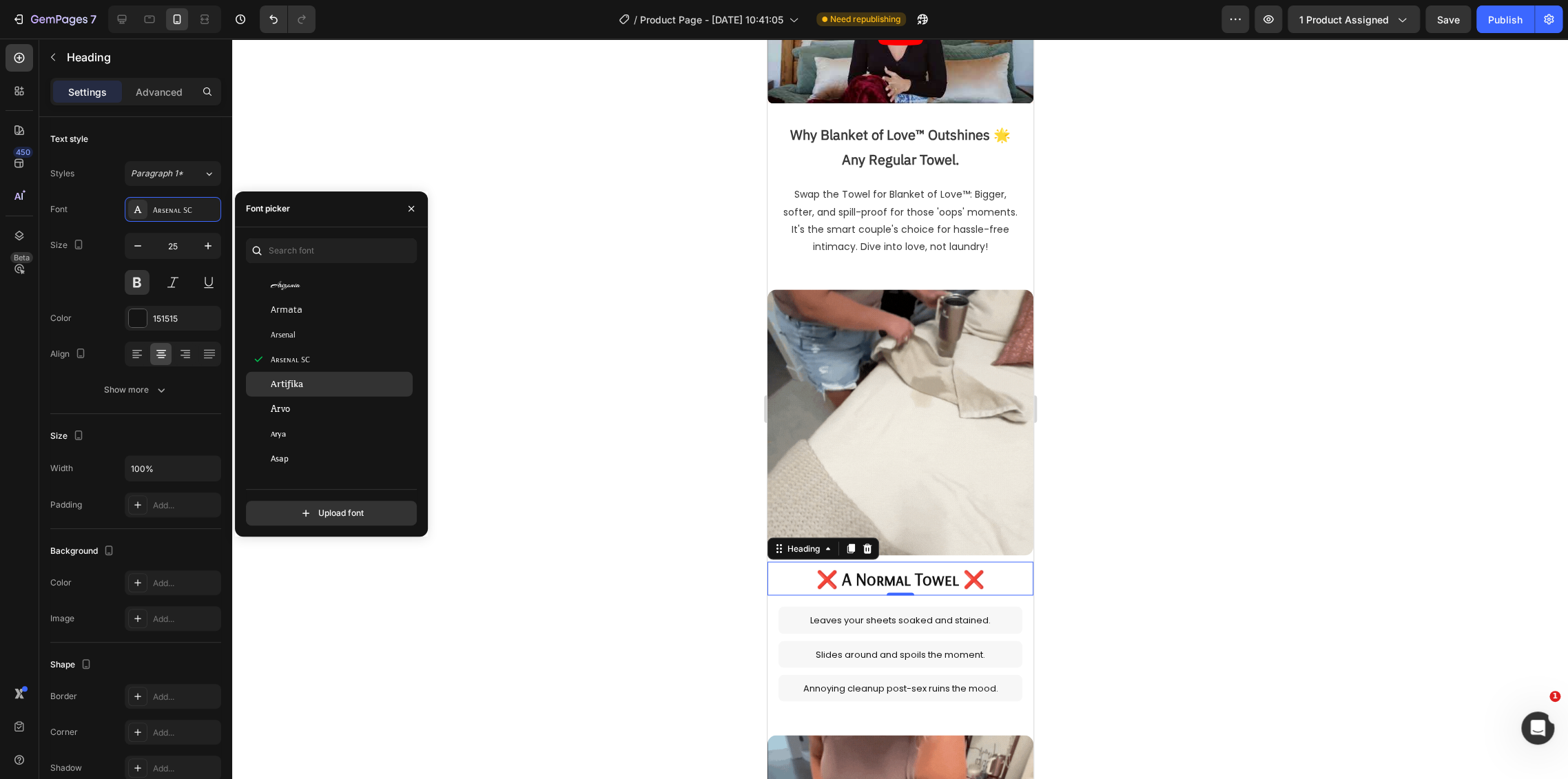
click at [323, 383] on div "Artifika" at bounding box center [340, 384] width 139 height 12
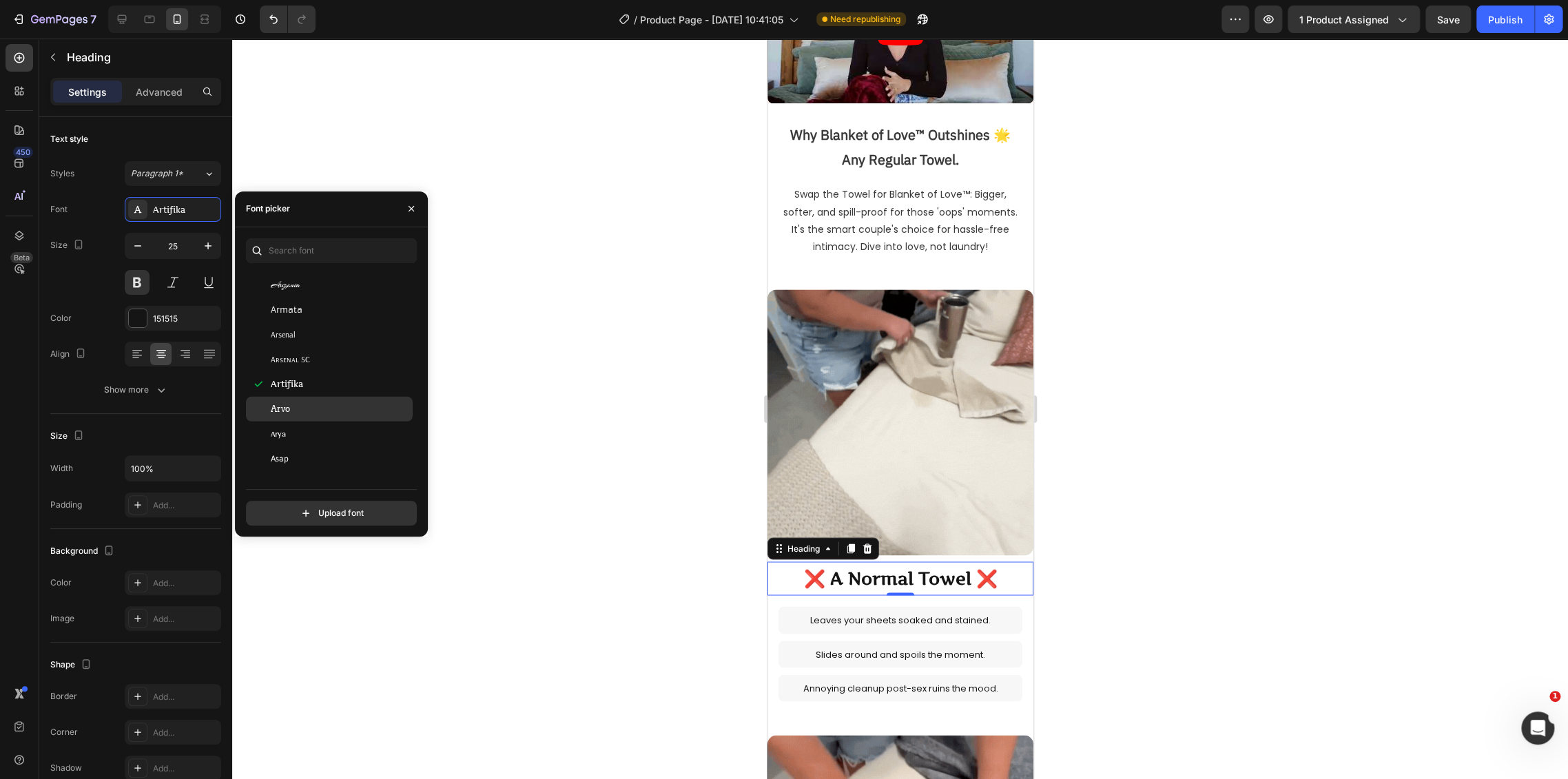
click at [326, 409] on div "Arvo" at bounding box center [340, 409] width 139 height 12
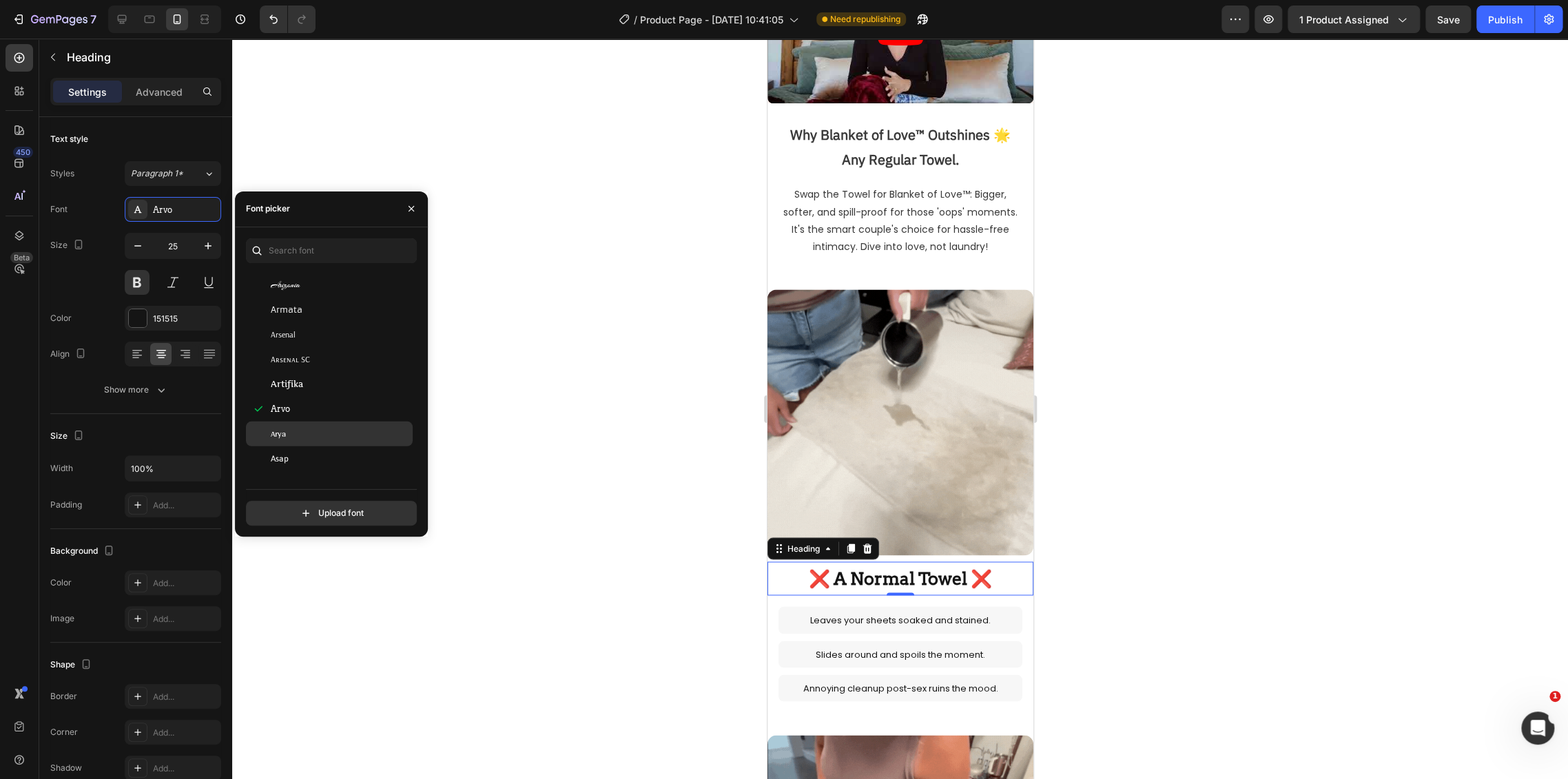
click at [326, 426] on div "Arya" at bounding box center [329, 434] width 166 height 25
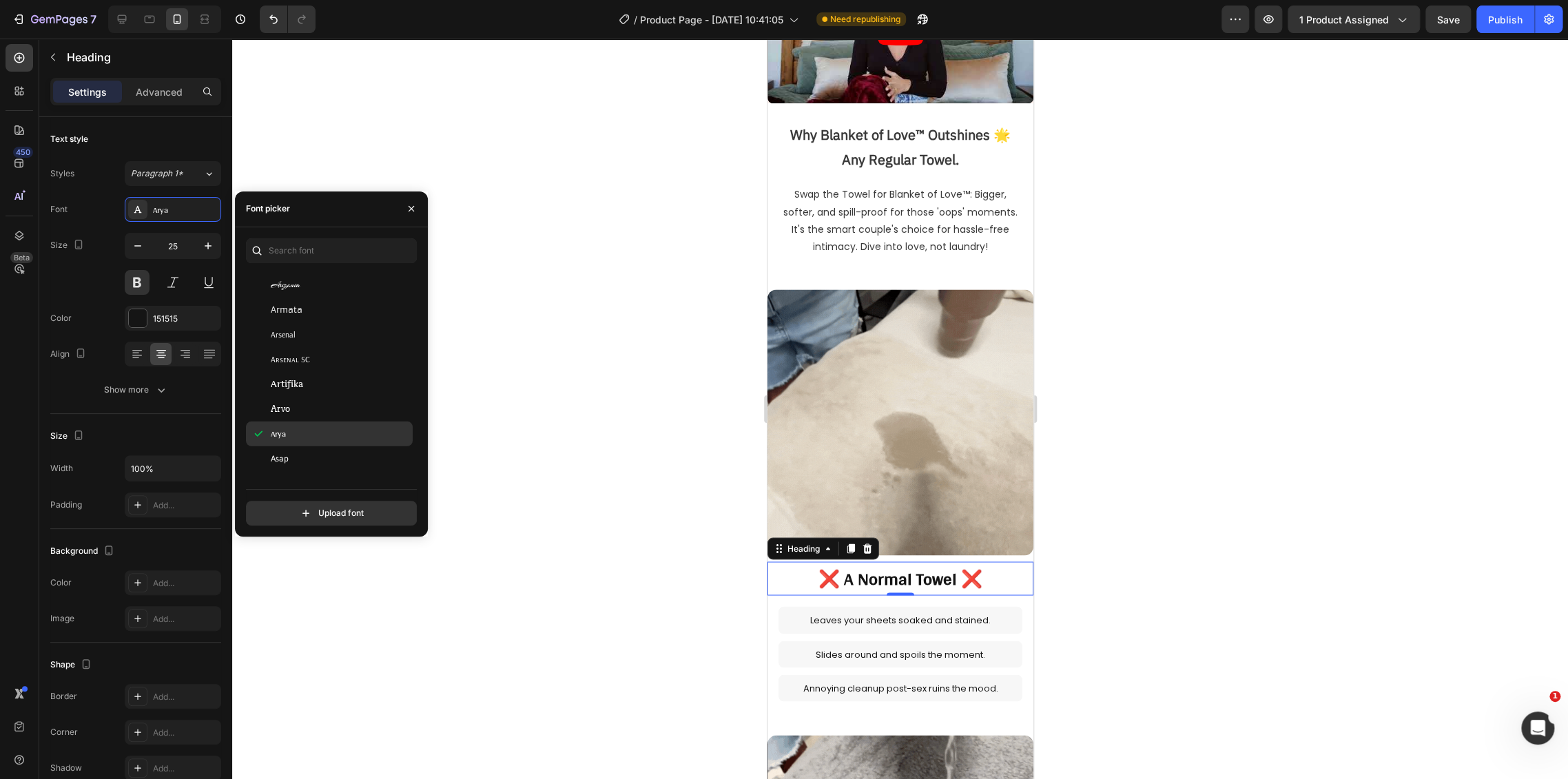
click at [328, 441] on div "Arya" at bounding box center [329, 434] width 166 height 25
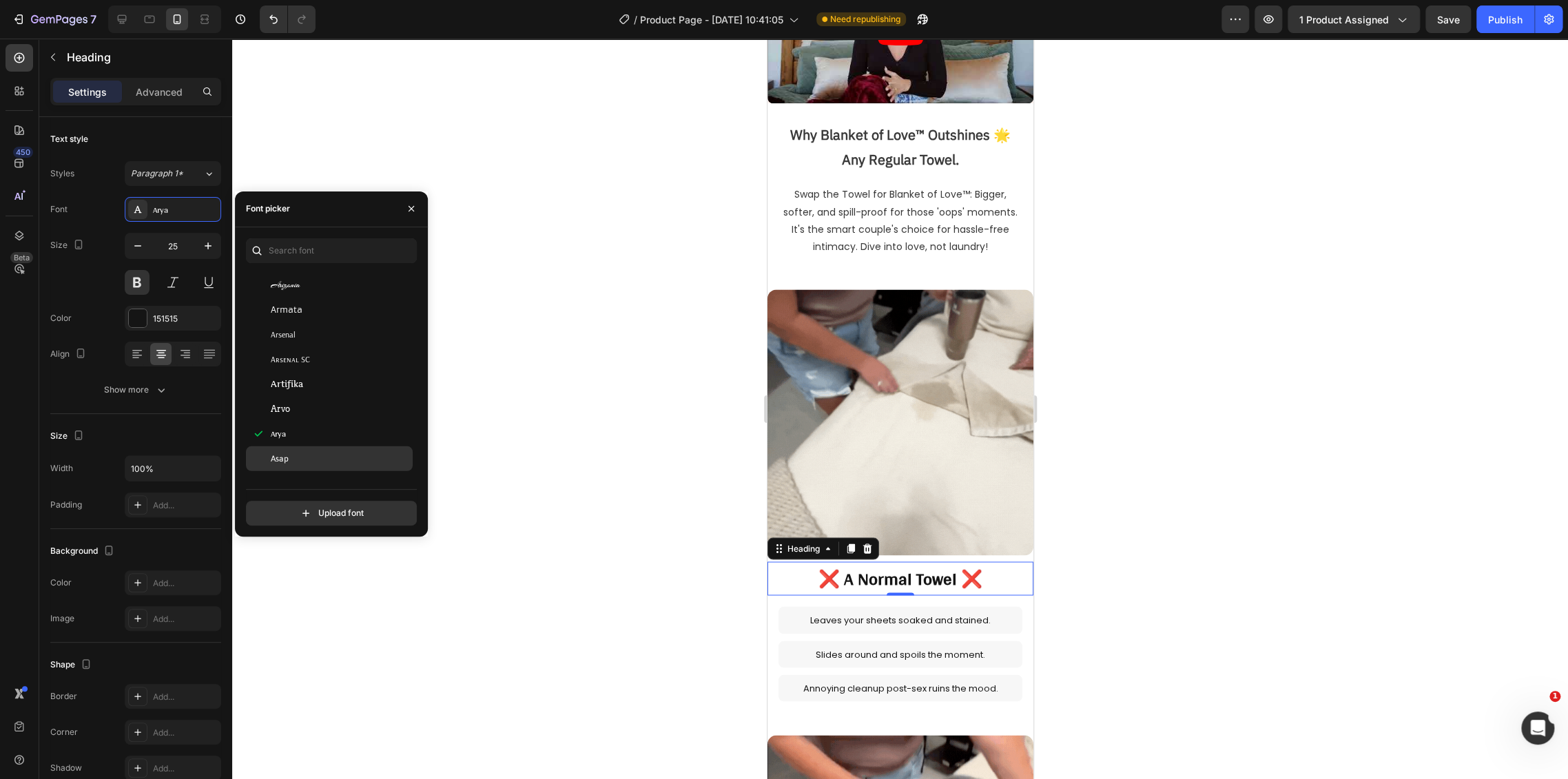
click at [329, 447] on div "Asap" at bounding box center [329, 459] width 166 height 25
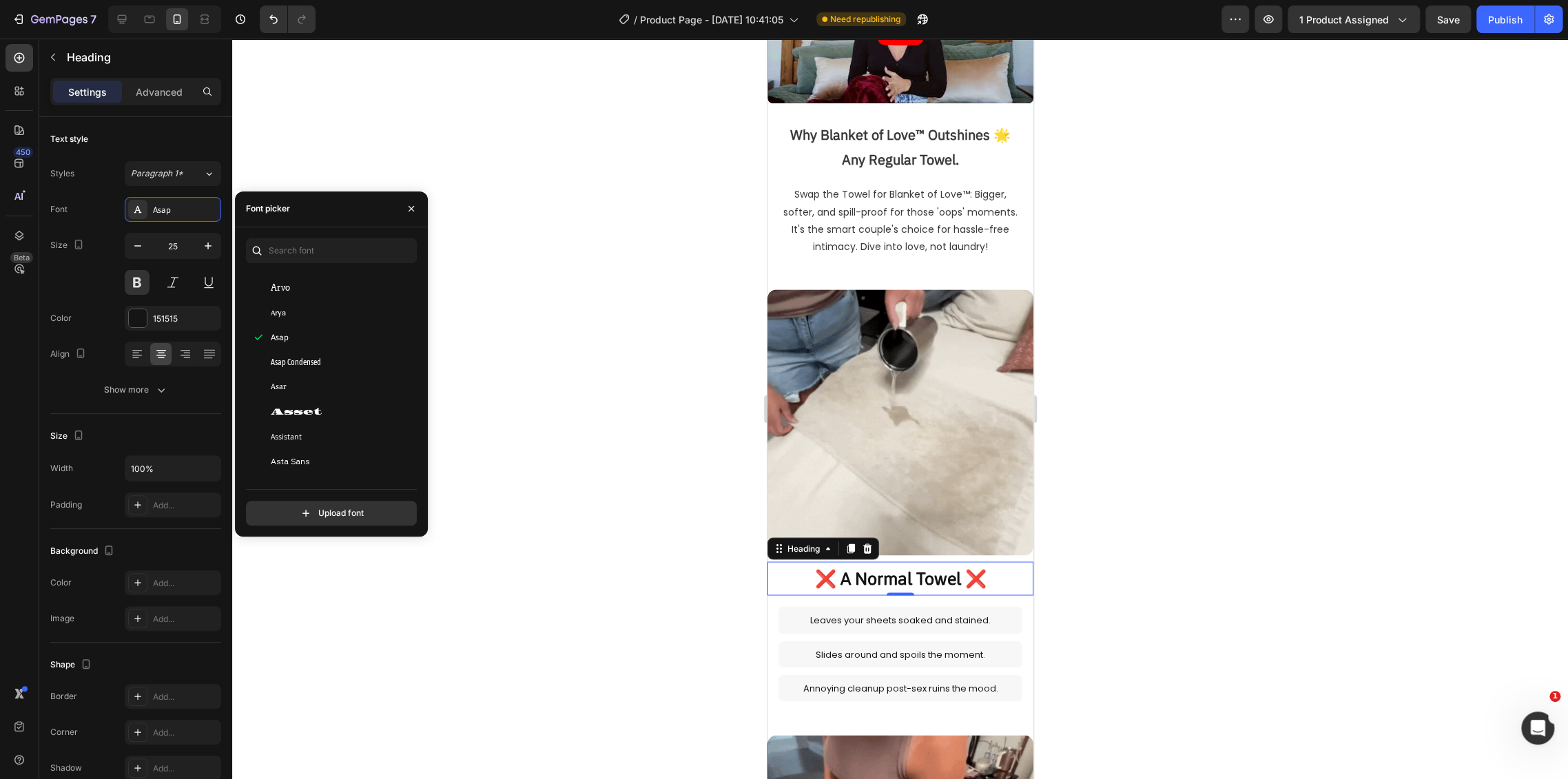
scroll to position [3061, 0]
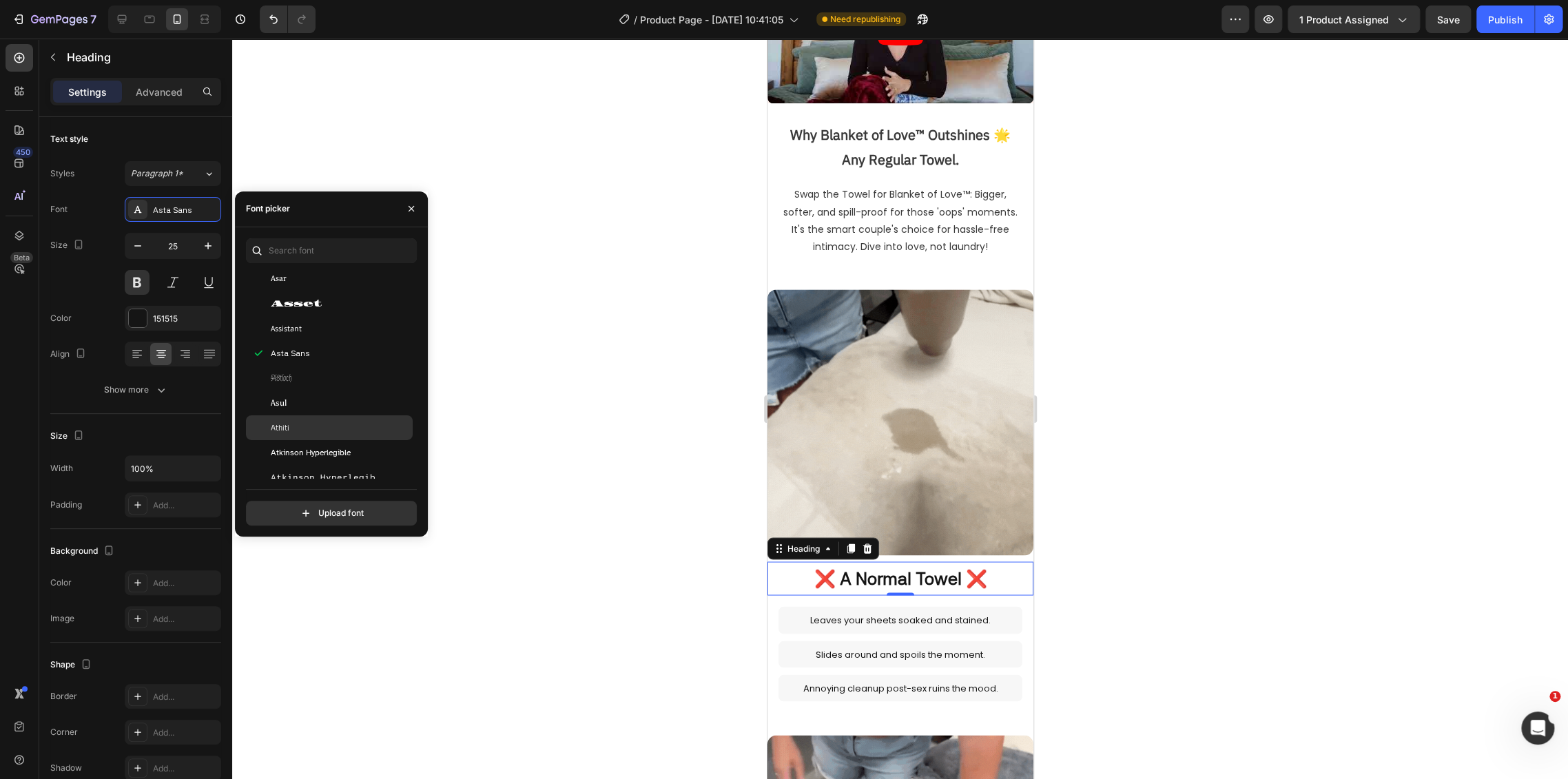
click at [338, 434] on div "Athiti" at bounding box center [329, 428] width 166 height 25
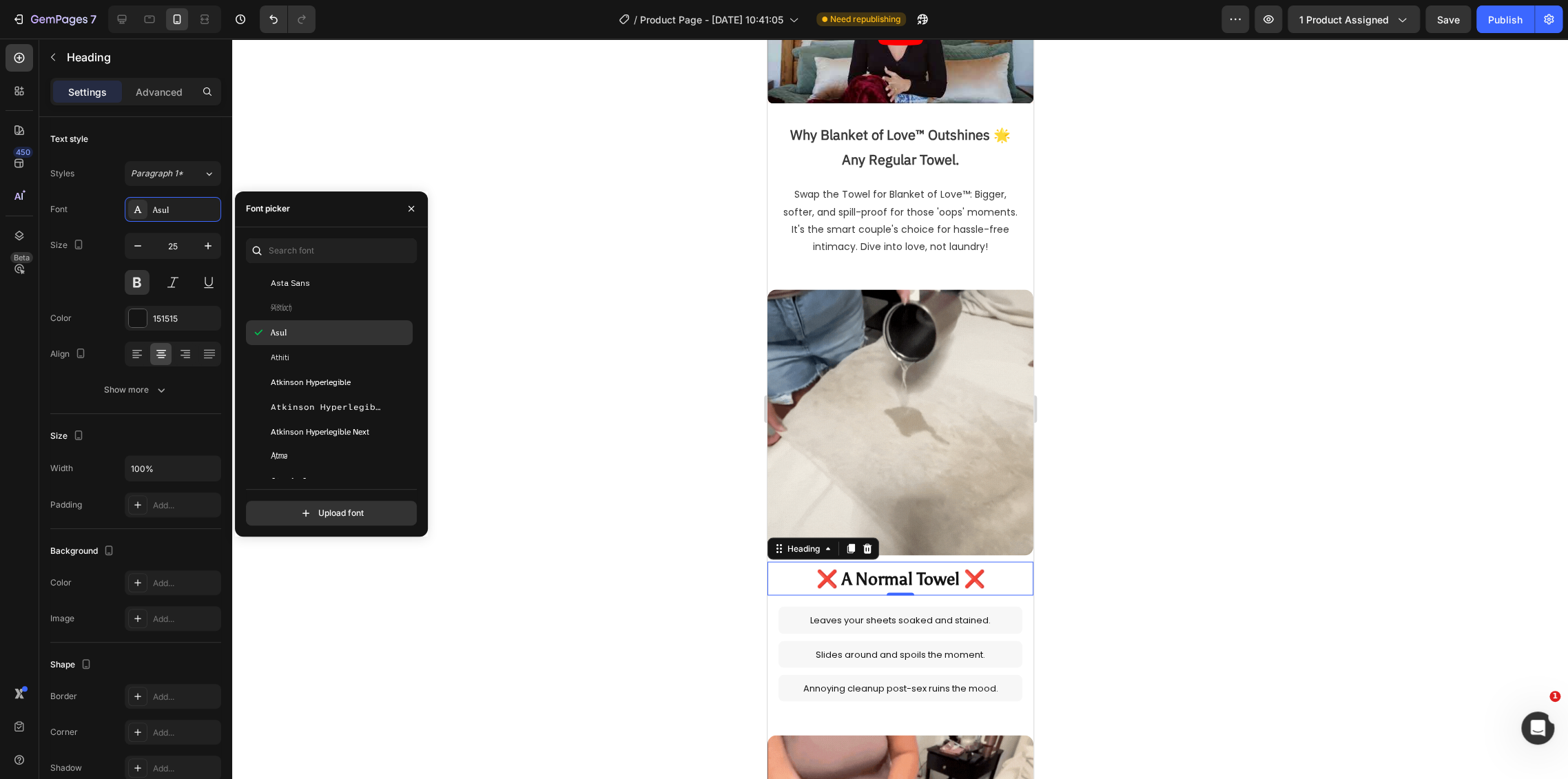
scroll to position [3215, 0]
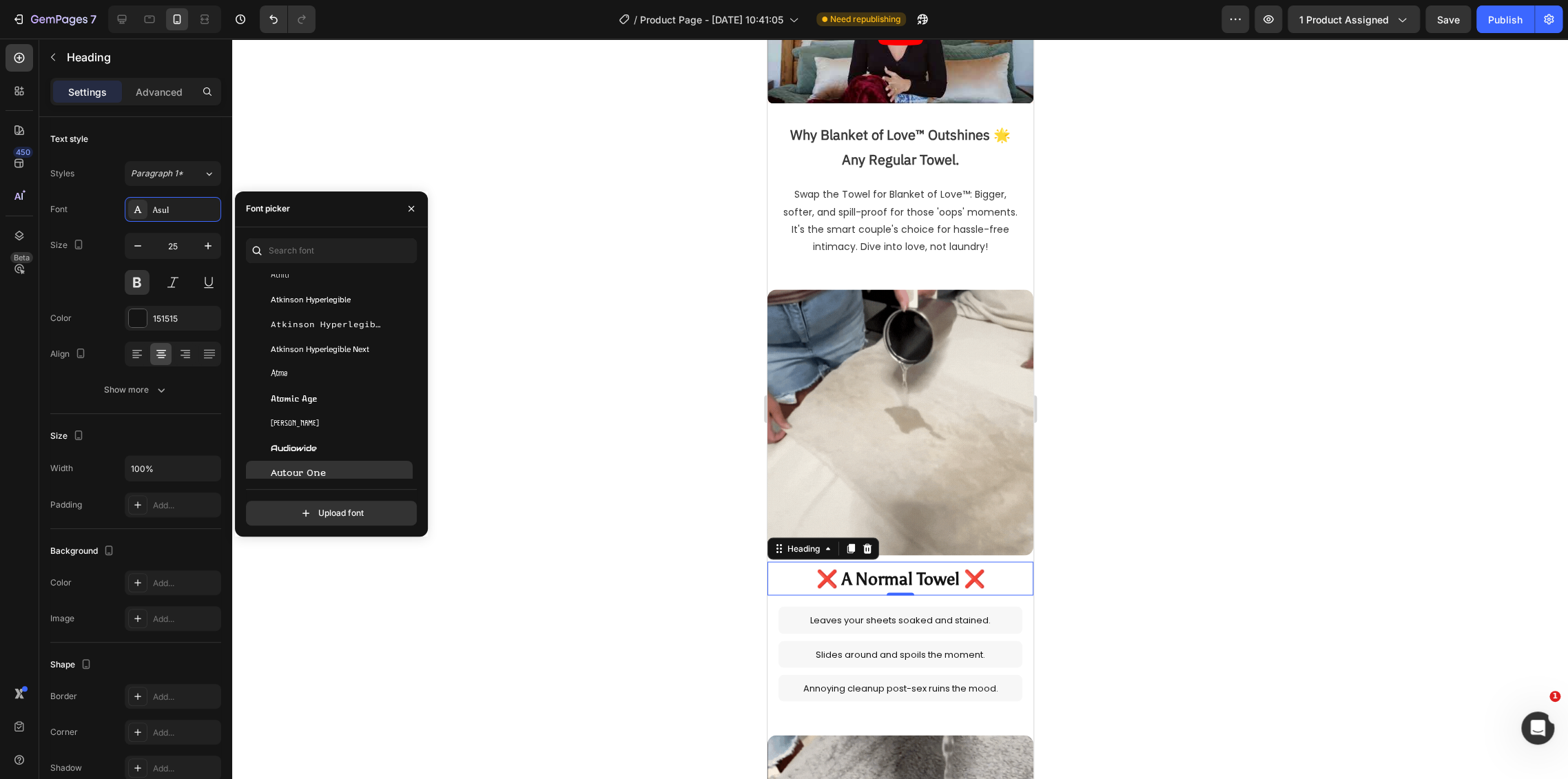
click at [343, 461] on div "Autour One" at bounding box center [329, 474] width 166 height 25
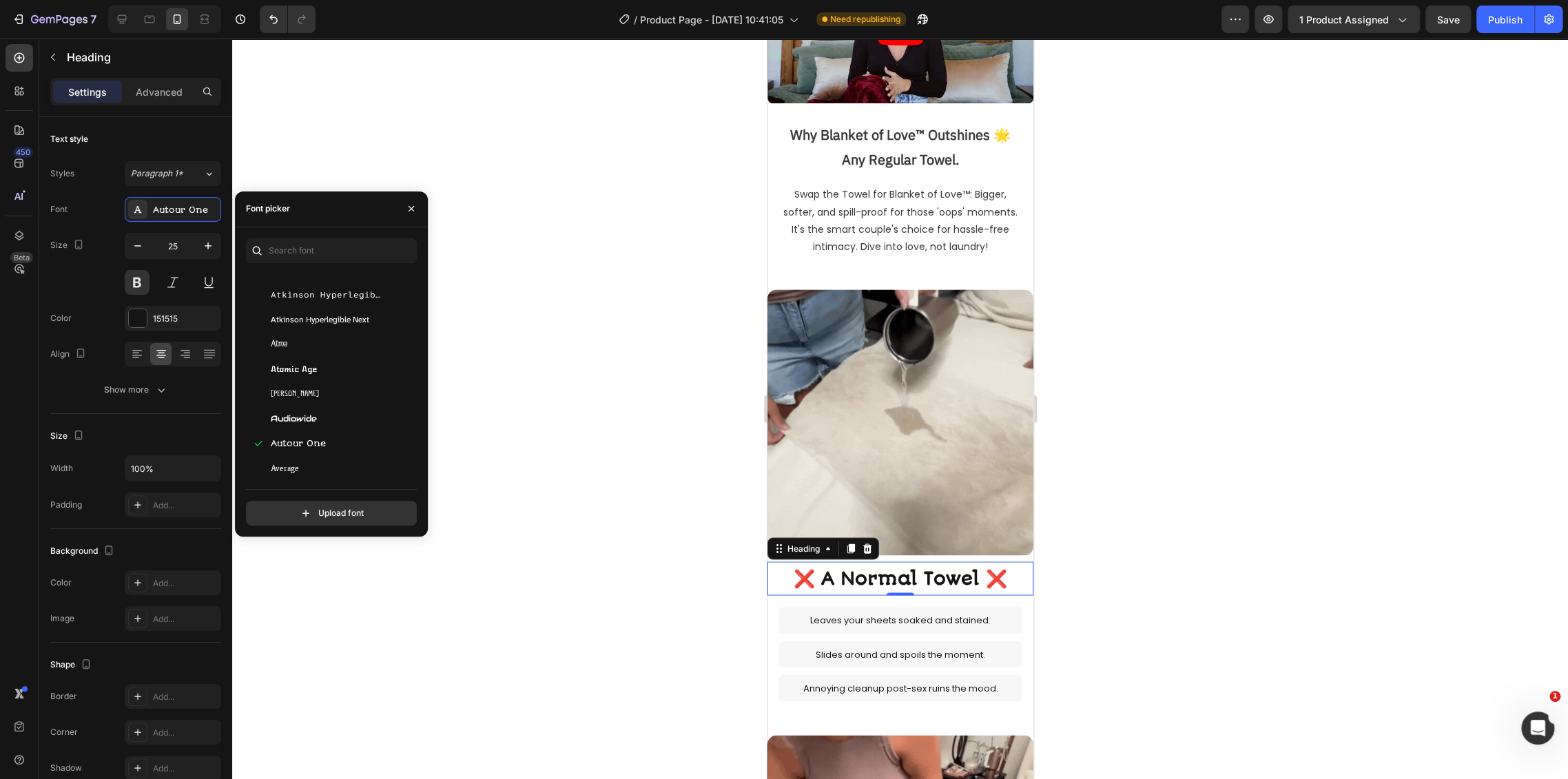
scroll to position [3291, 0]
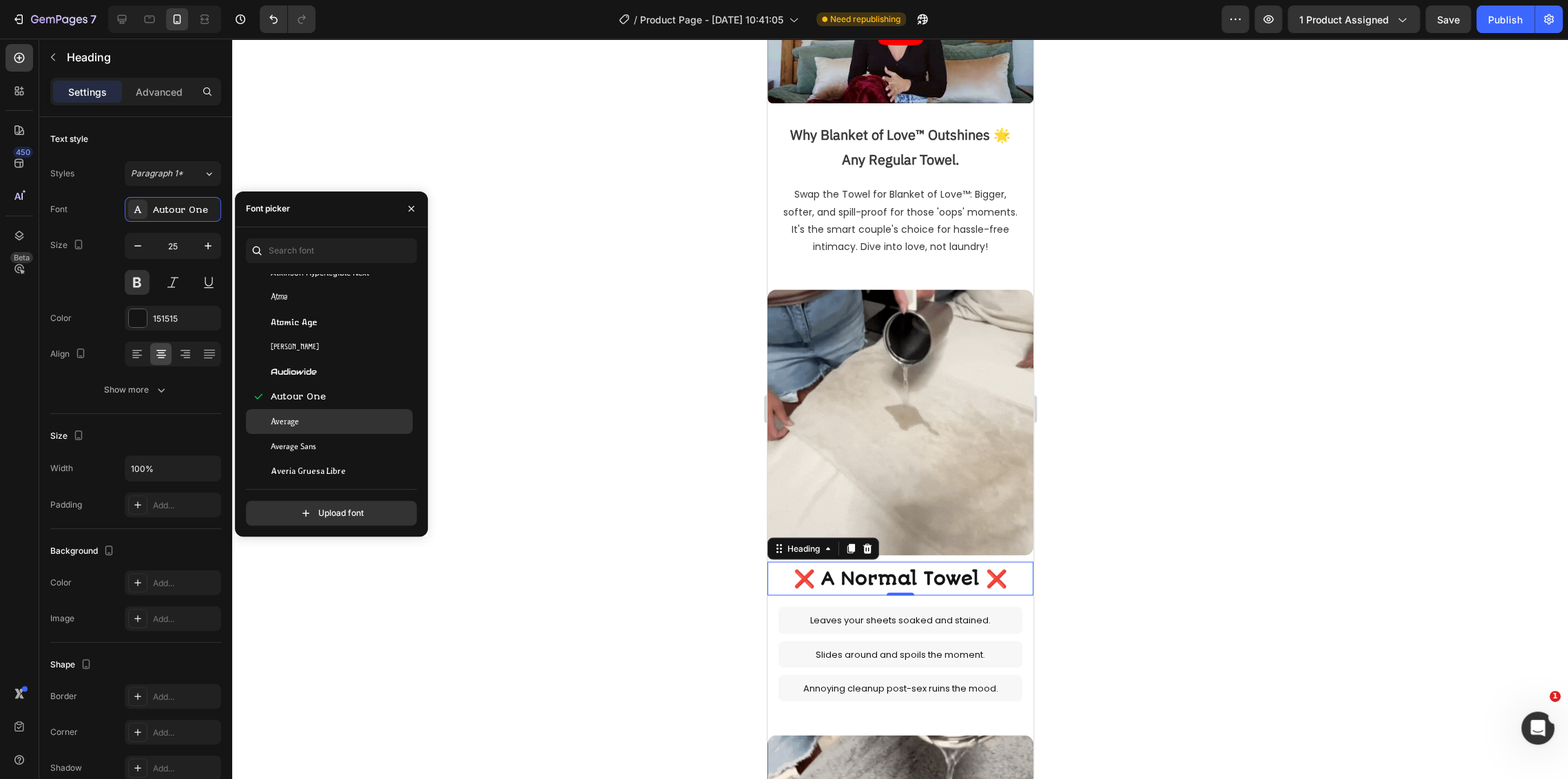
click at [342, 422] on div "Average" at bounding box center [340, 421] width 139 height 12
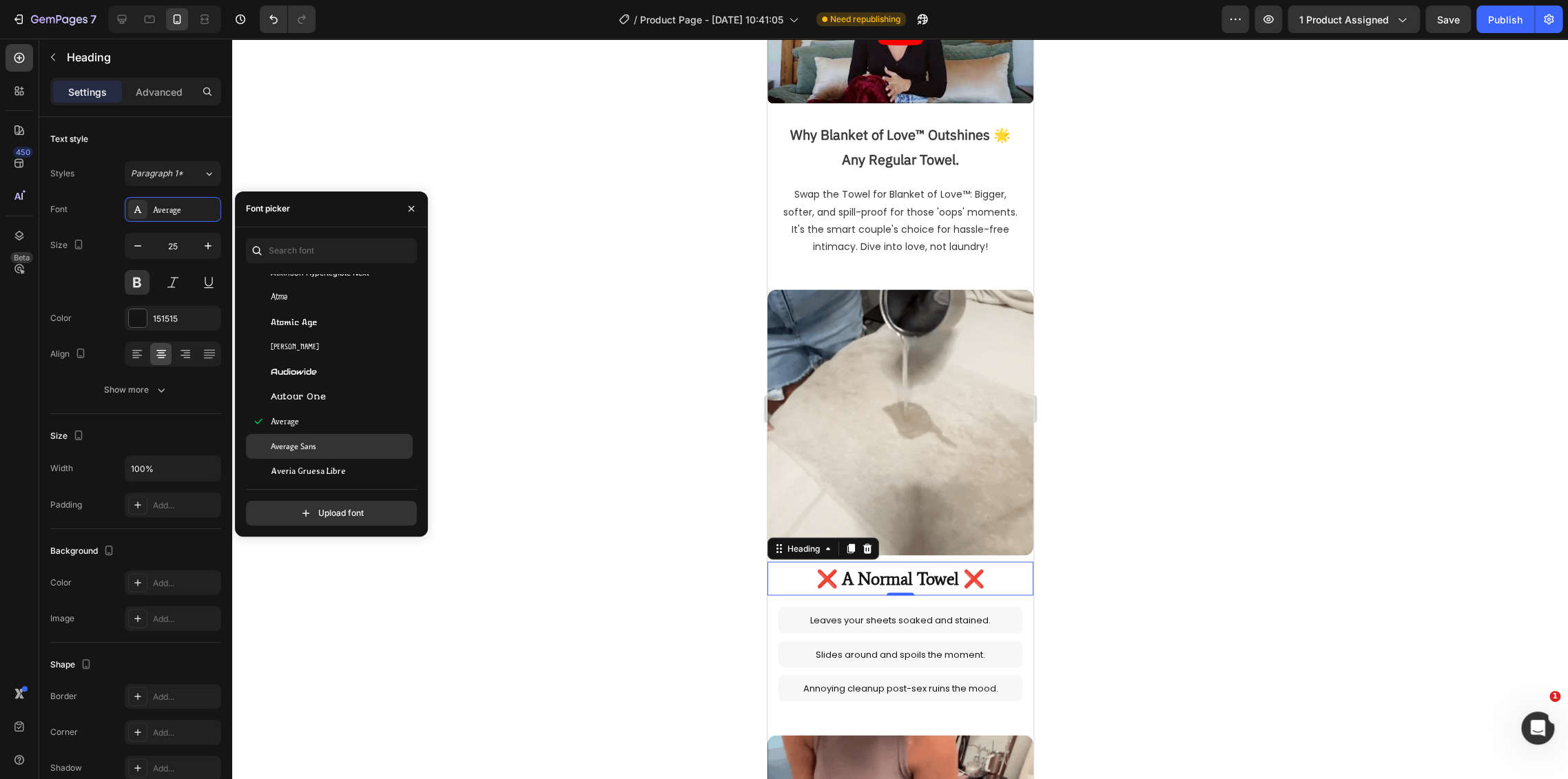
click at [353, 451] on div "Average Sans" at bounding box center [340, 446] width 139 height 12
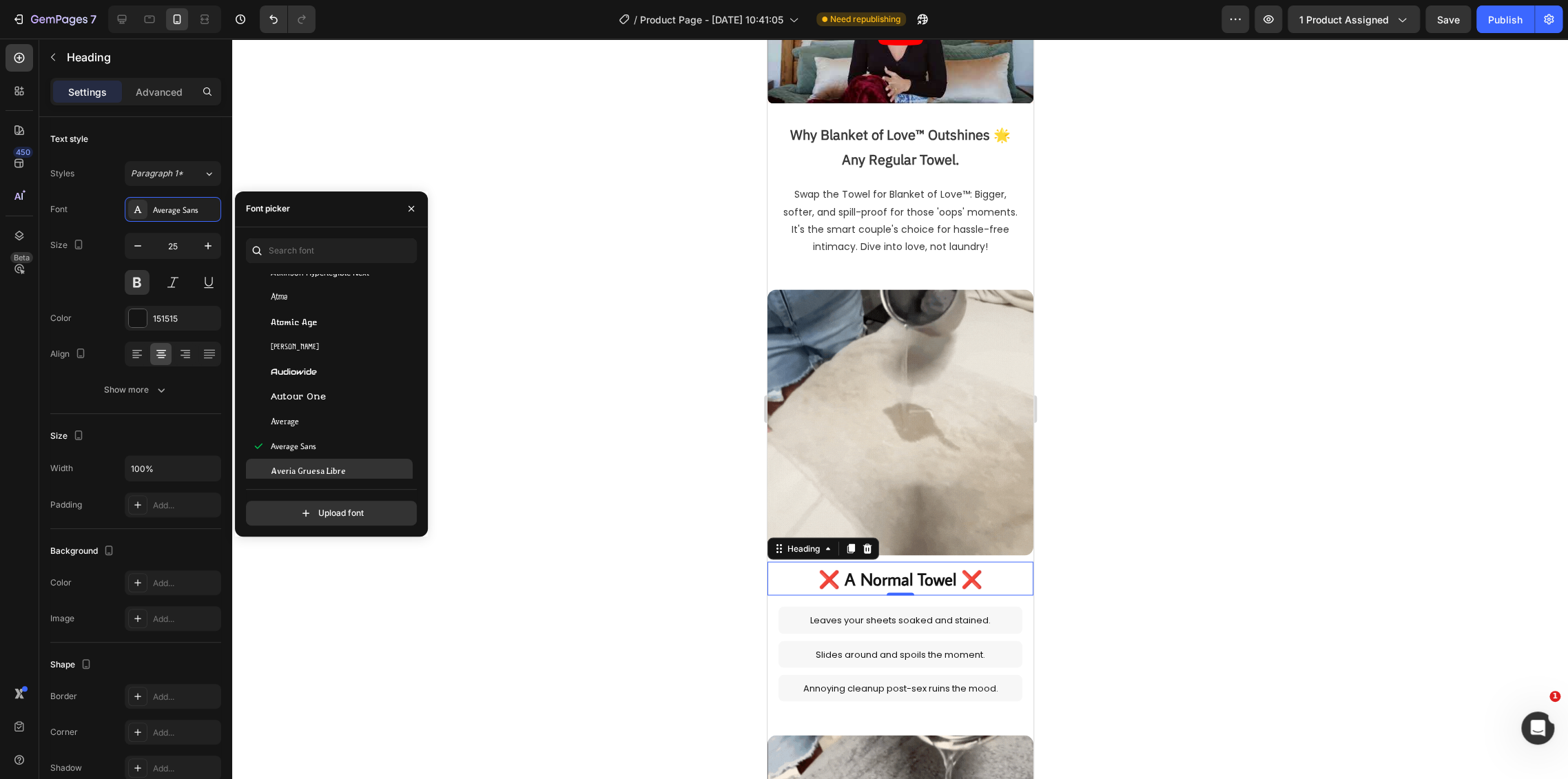
click at [356, 476] on div "Averia Gruesa Libre" at bounding box center [340, 471] width 139 height 12
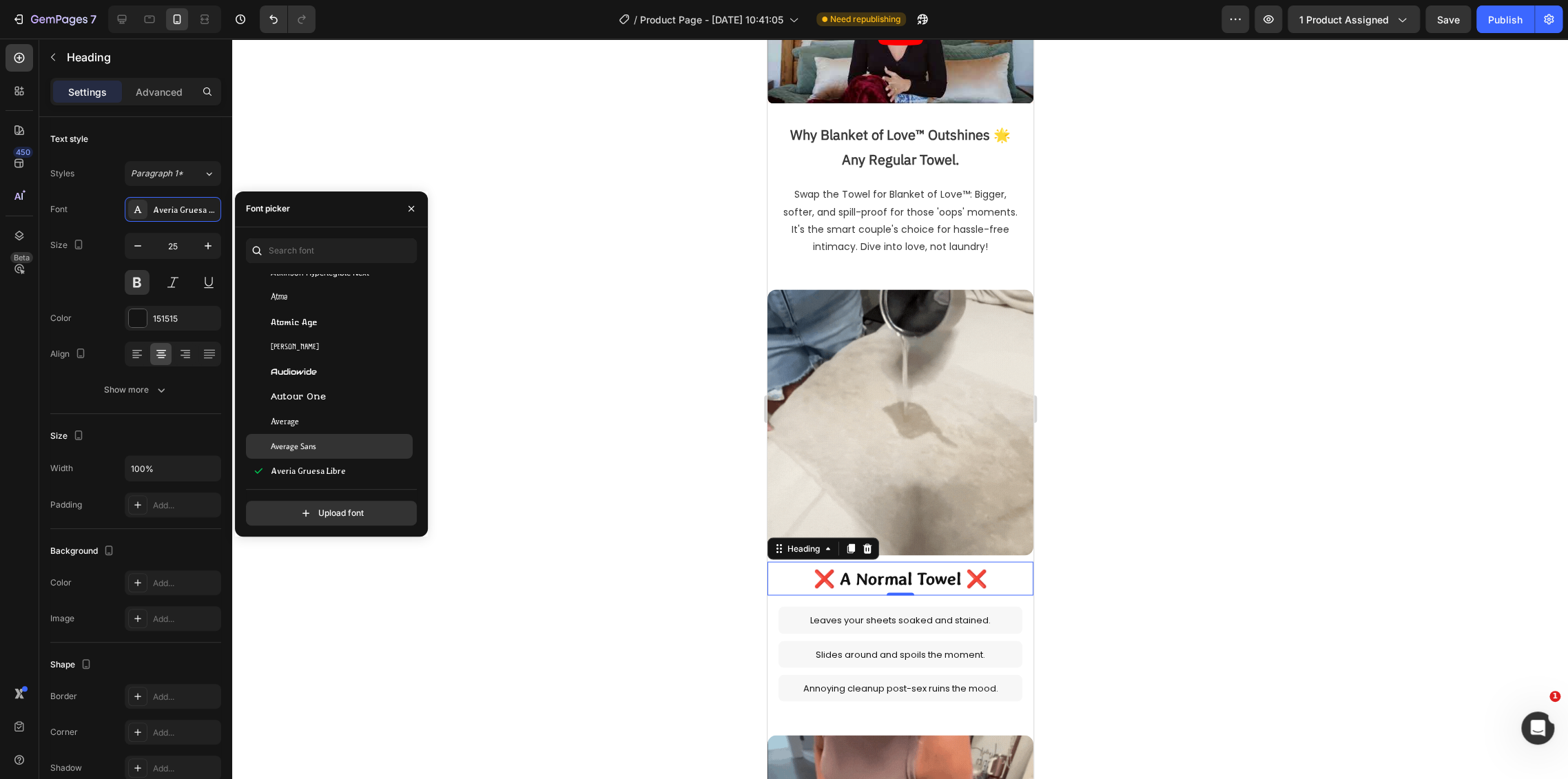
scroll to position [3368, 0]
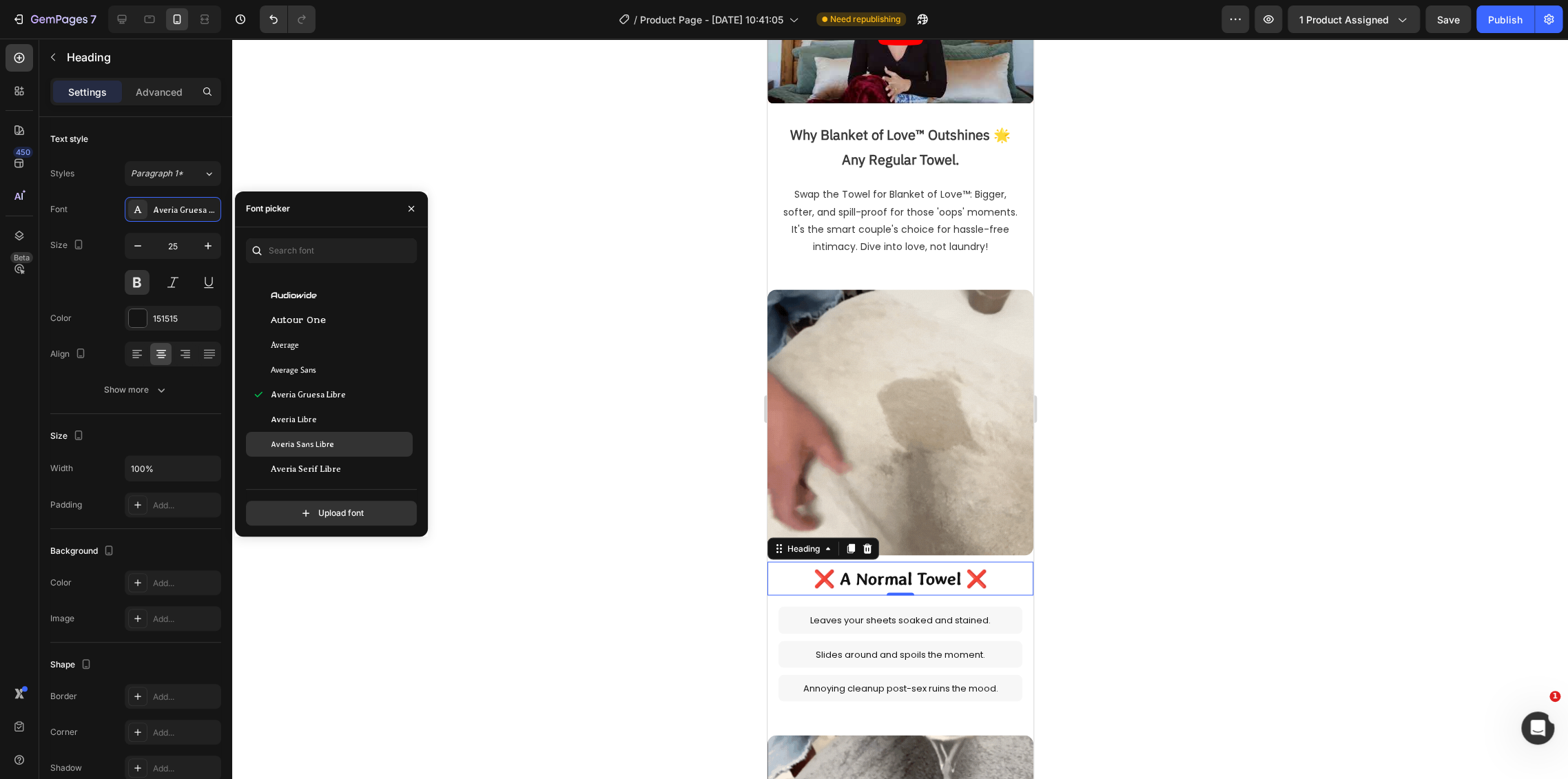
click at [348, 450] on div "Averia Sans Libre" at bounding box center [329, 444] width 166 height 25
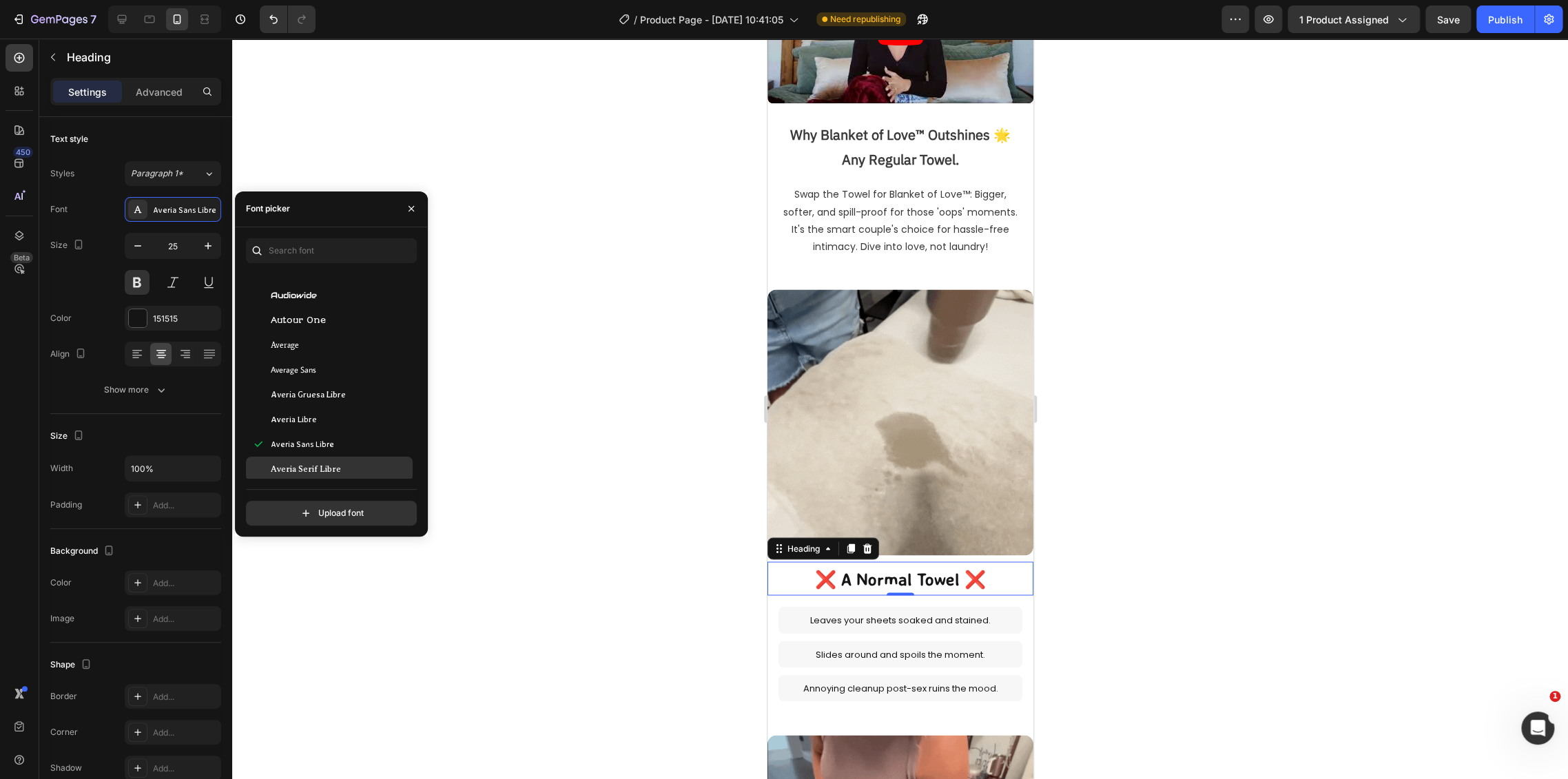
click at [348, 469] on div "Averia Serif Libre" at bounding box center [340, 469] width 139 height 12
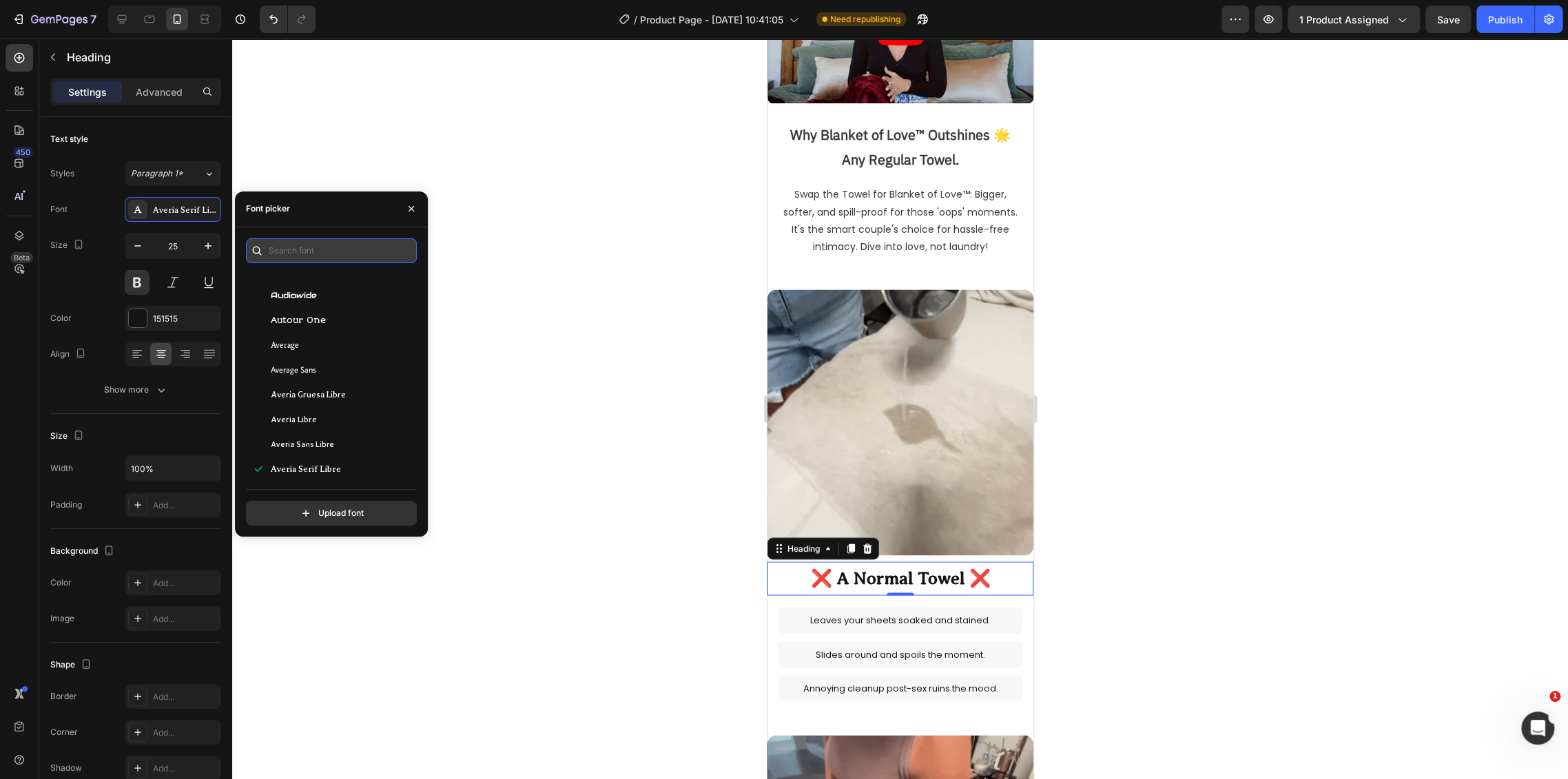
click at [348, 250] on input "text" at bounding box center [331, 251] width 171 height 25
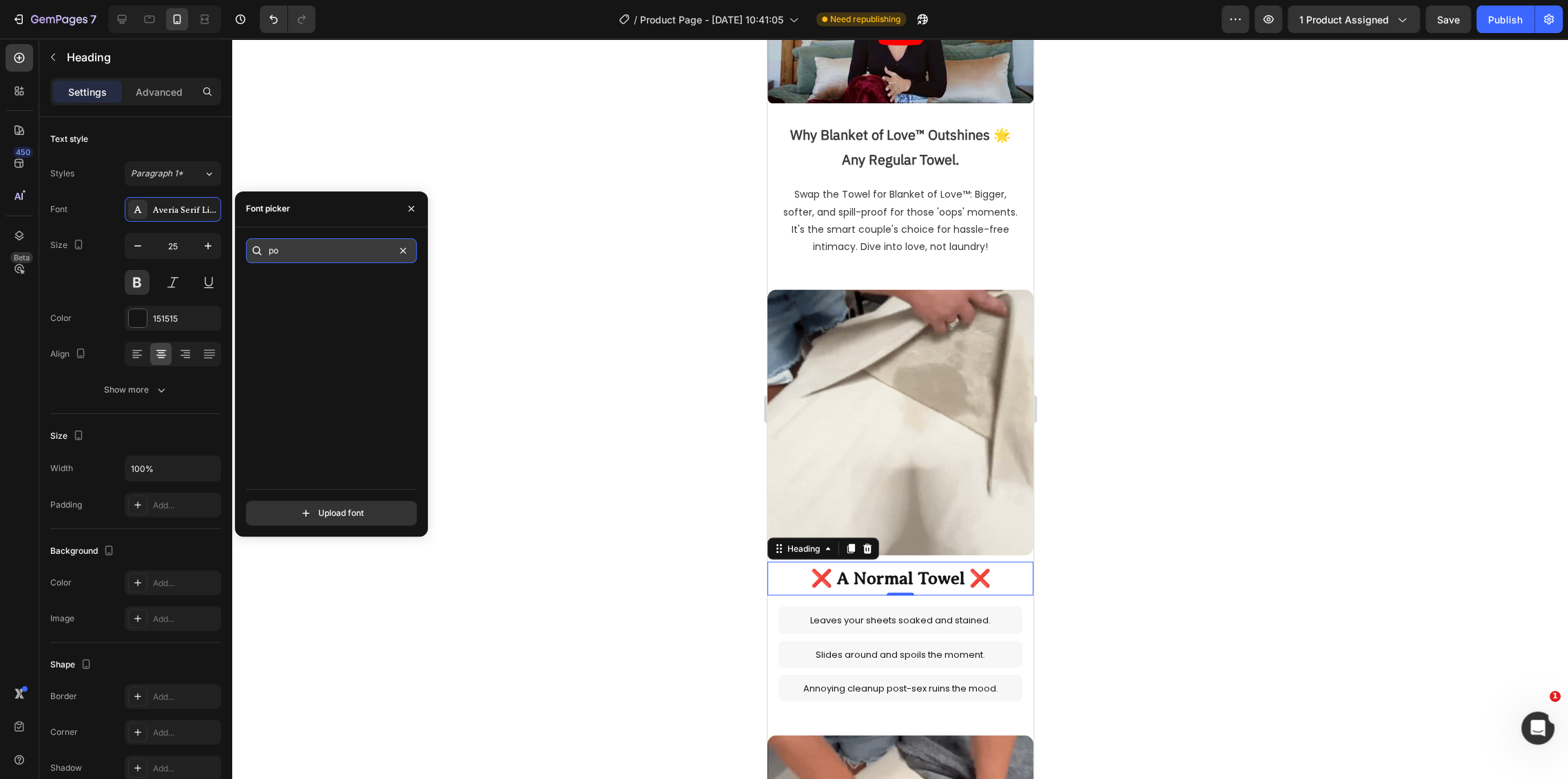
scroll to position [0, 0]
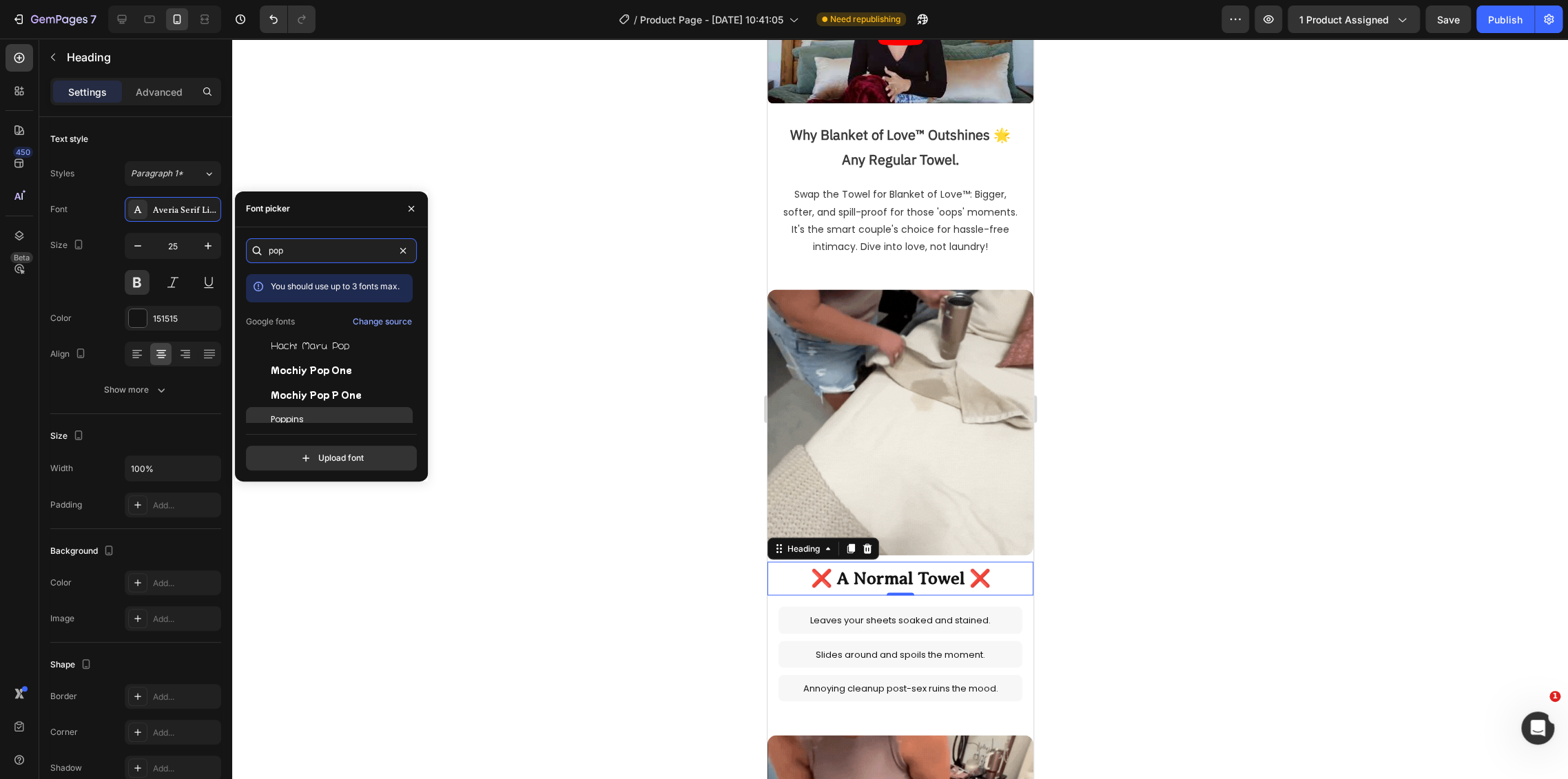
type input "pop"
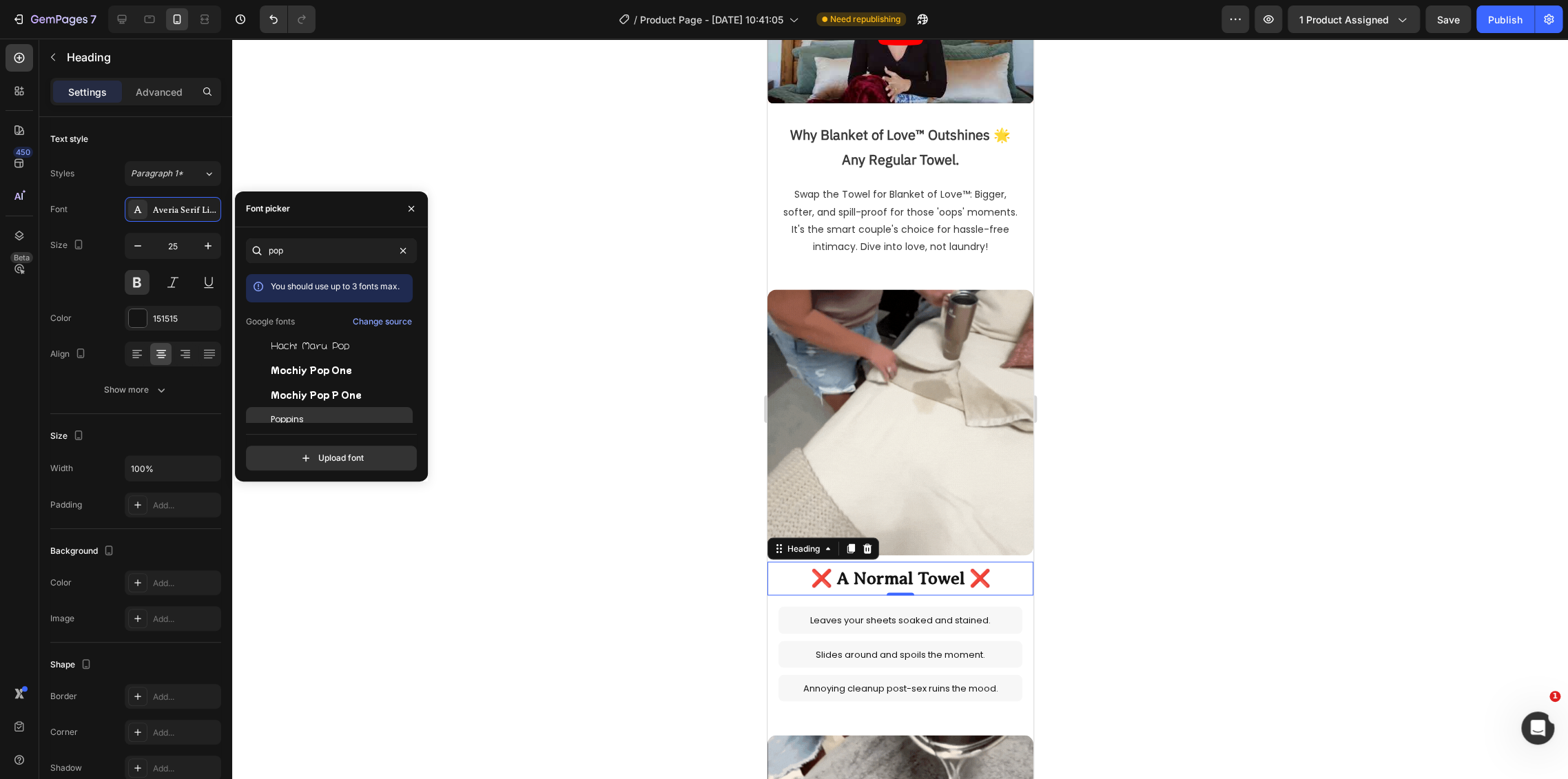
click at [311, 413] on div "Poppins" at bounding box center [340, 419] width 139 height 12
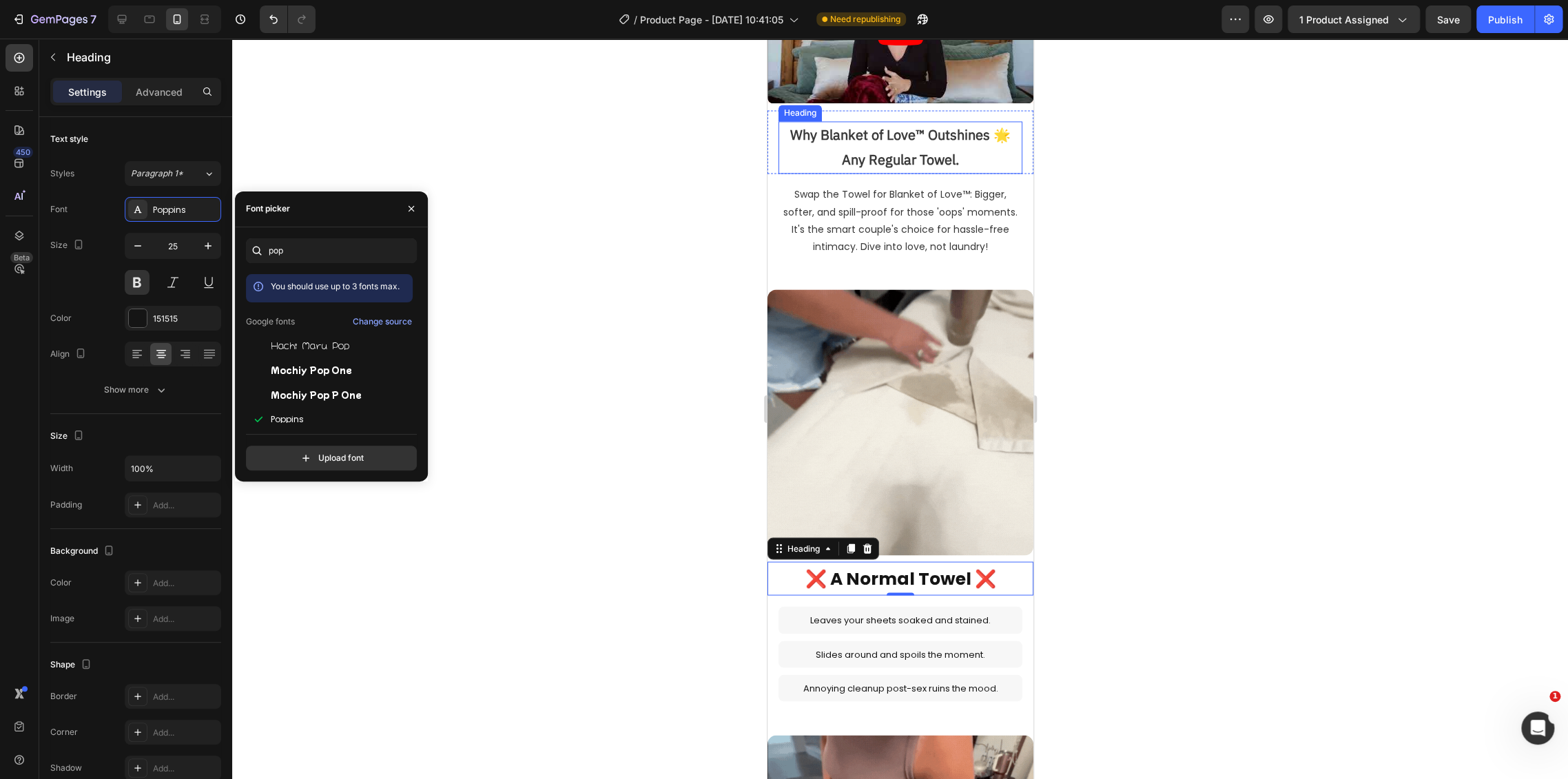
click at [877, 134] on h2 "Why Blanket of Love™ Outshines 🌟 Any Regular Towel." at bounding box center [899, 147] width 244 height 53
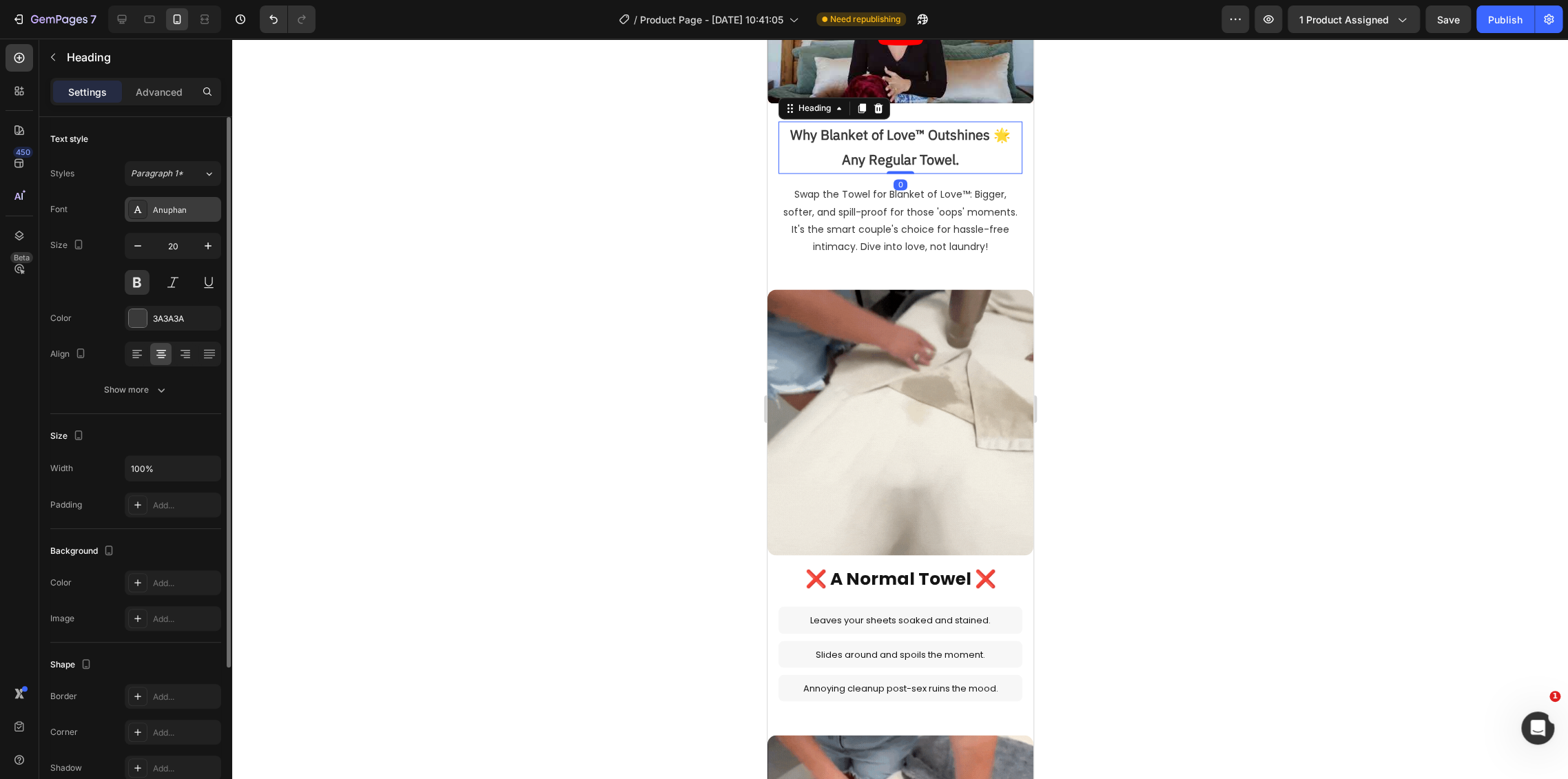
click at [159, 198] on div "Anuphan" at bounding box center [172, 210] width 97 height 25
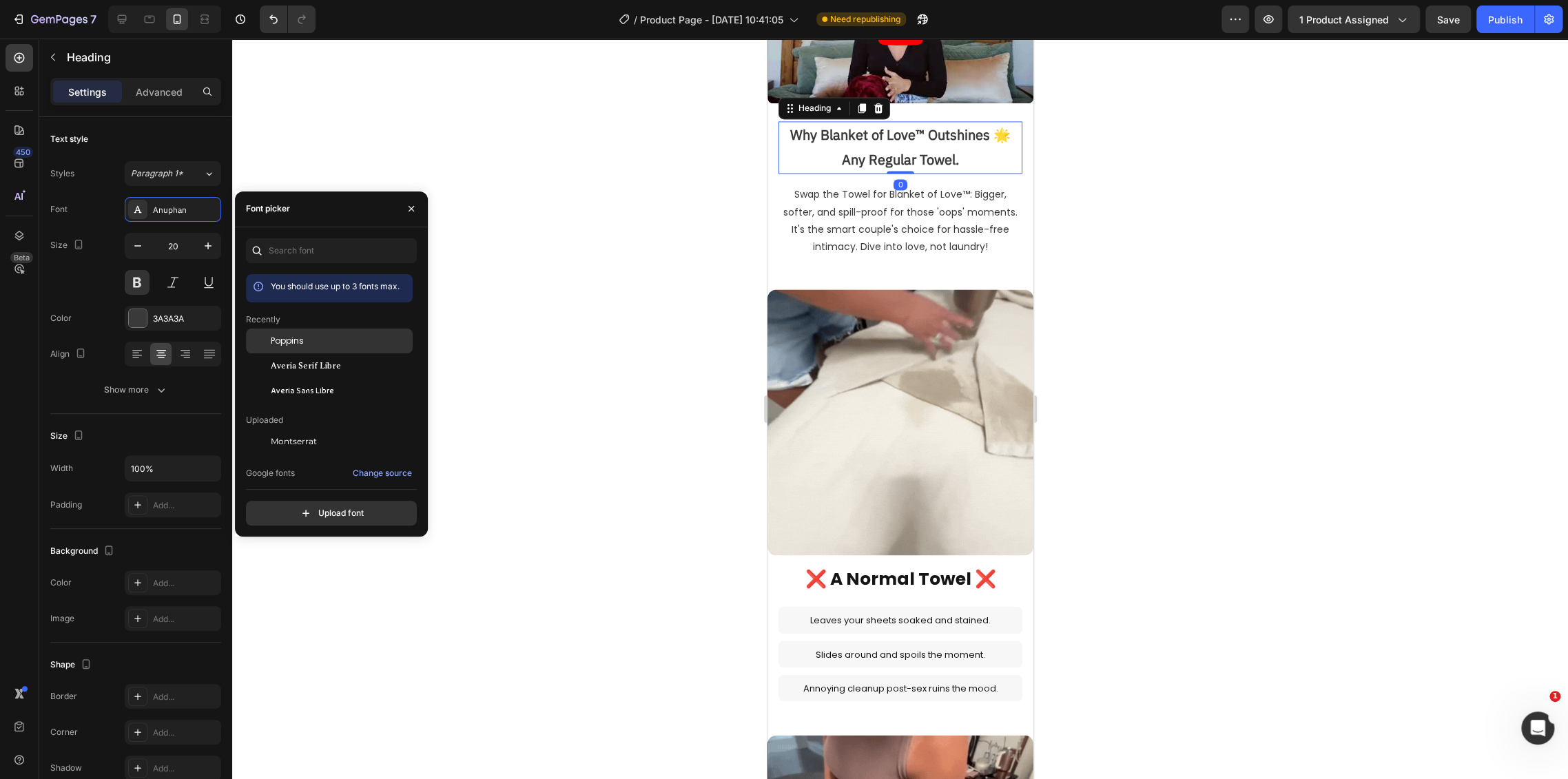
click at [325, 336] on div "Poppins" at bounding box center [340, 341] width 139 height 12
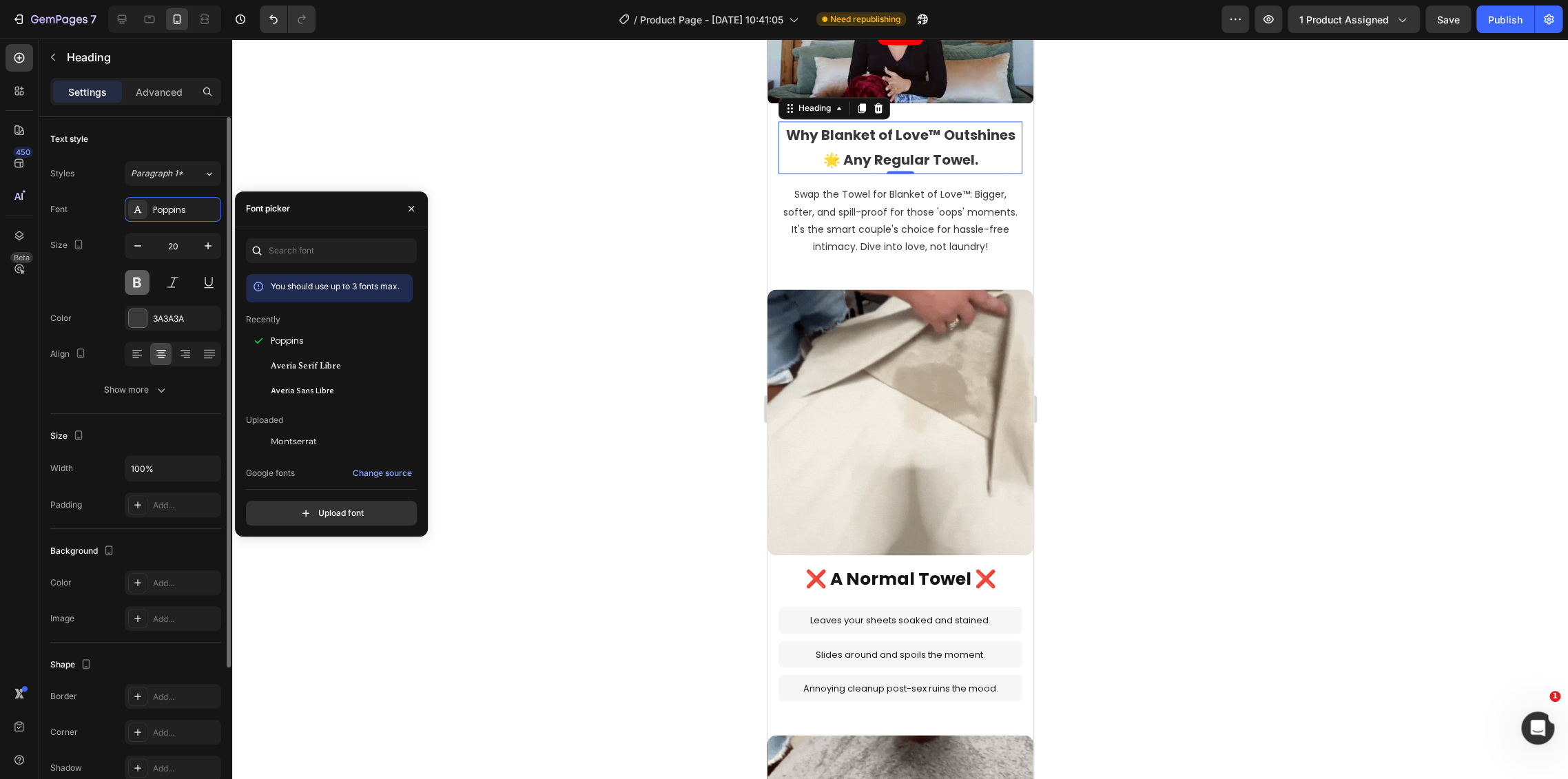
click at [124, 278] on button at bounding box center [137, 282] width 25 height 25
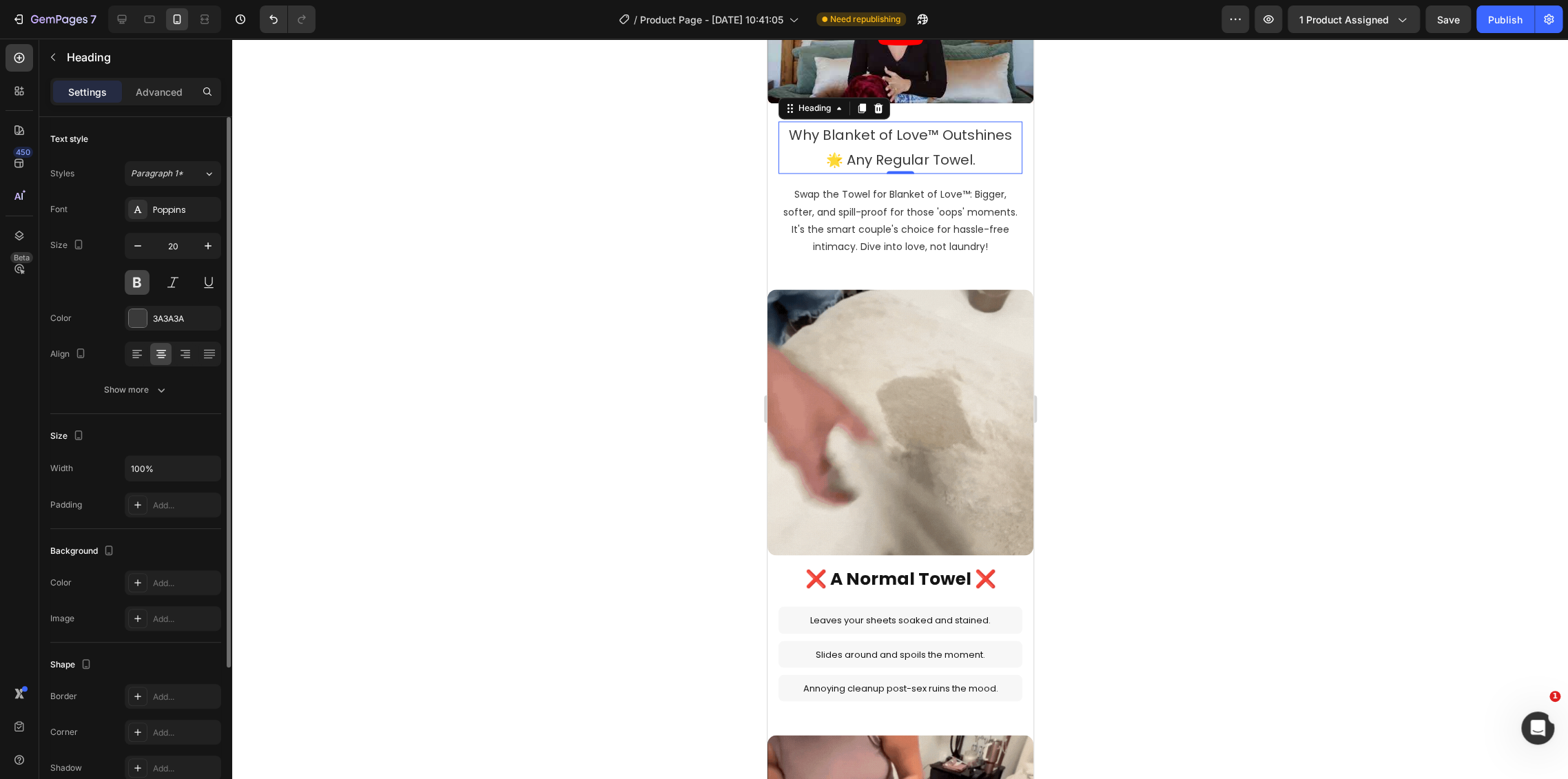
click at [129, 279] on button at bounding box center [137, 282] width 25 height 25
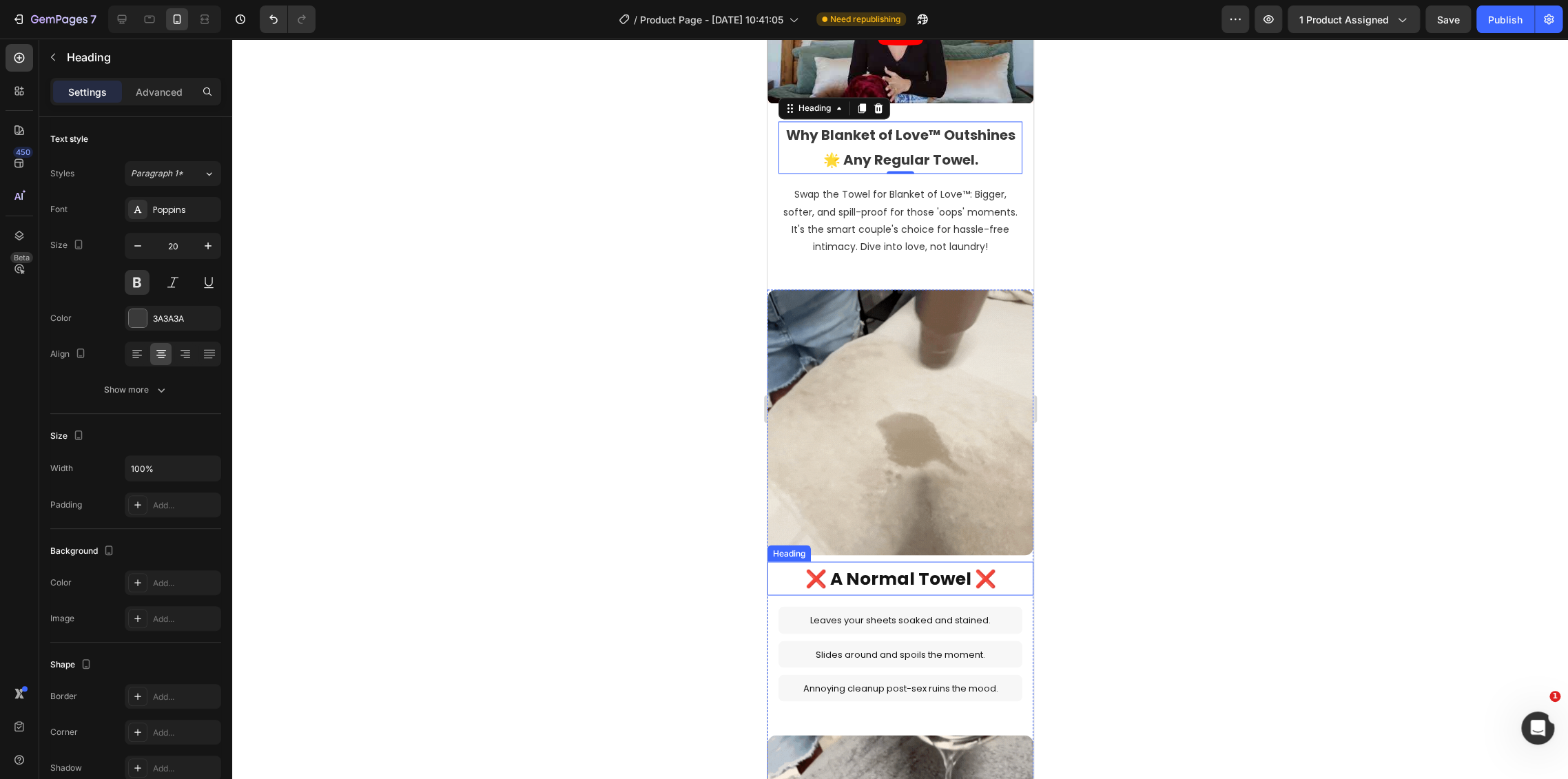
click at [916, 562] on h2 "❌ A Normal Towel ❌" at bounding box center [899, 578] width 266 height 33
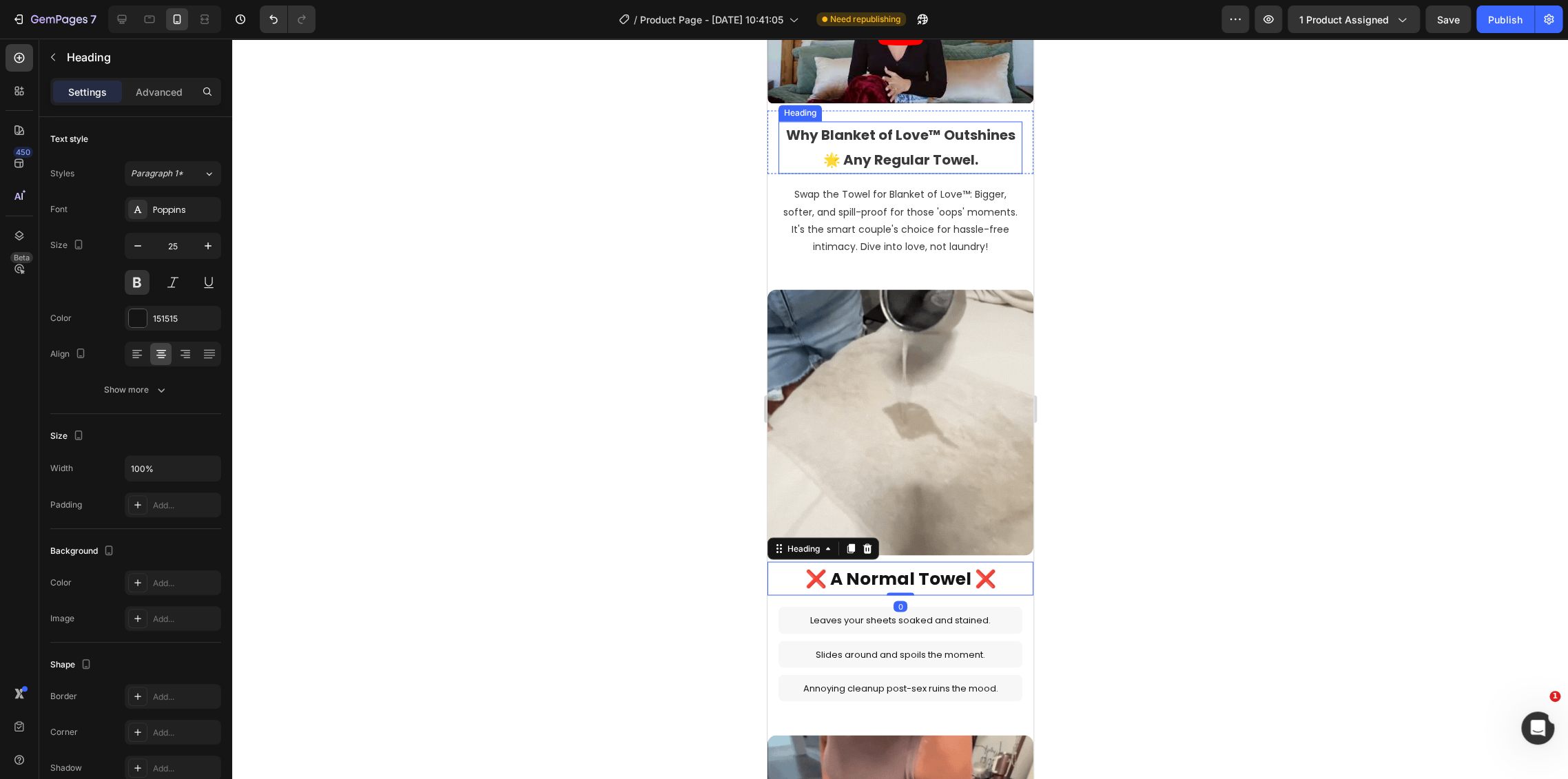
click at [919, 129] on h2 "Why Blanket of Love™ Outshines 🌟 Any Regular Towel." at bounding box center [899, 147] width 244 height 53
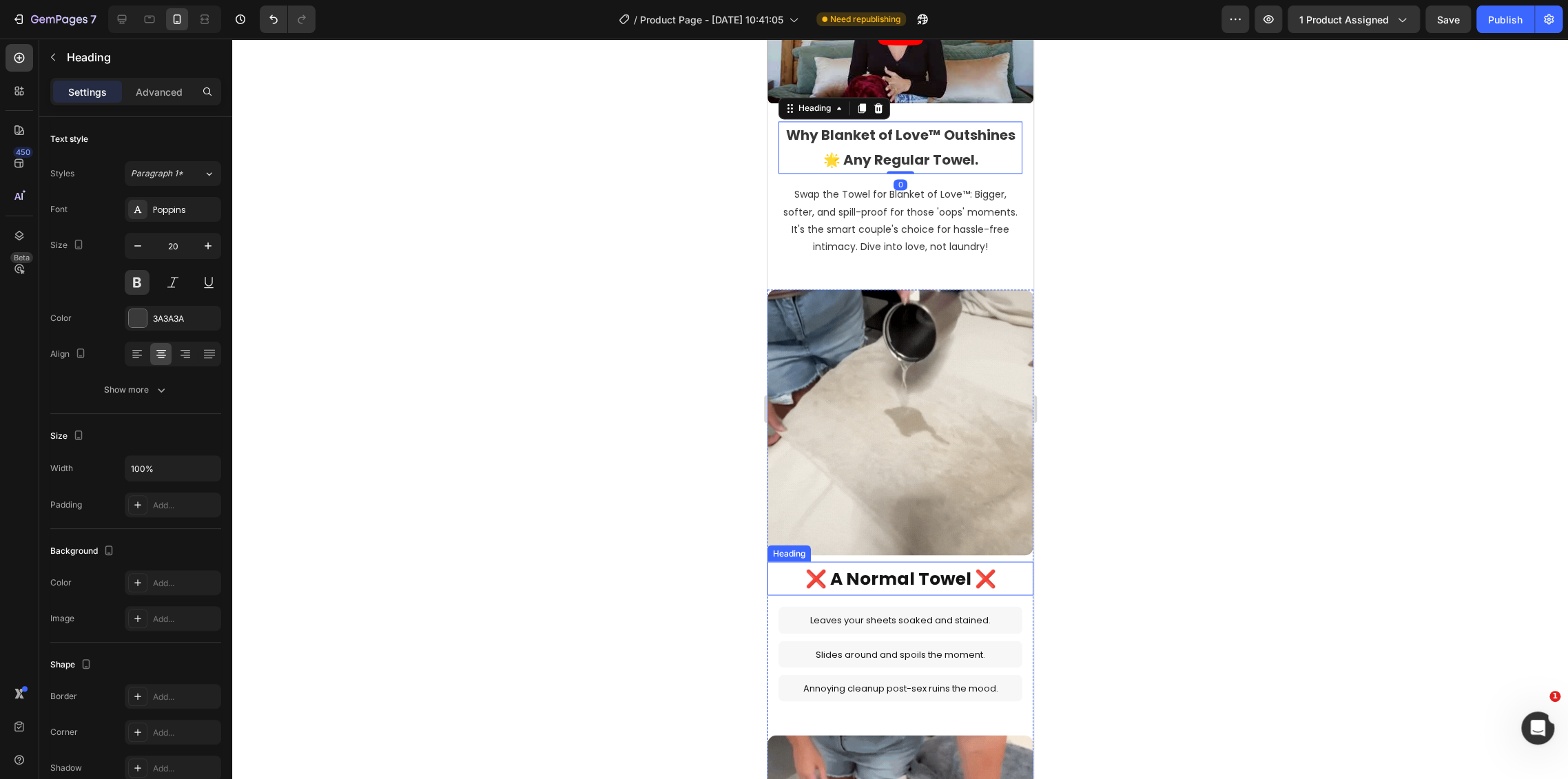
click at [900, 562] on h2 "❌ A Normal Towel ❌" at bounding box center [899, 578] width 266 height 33
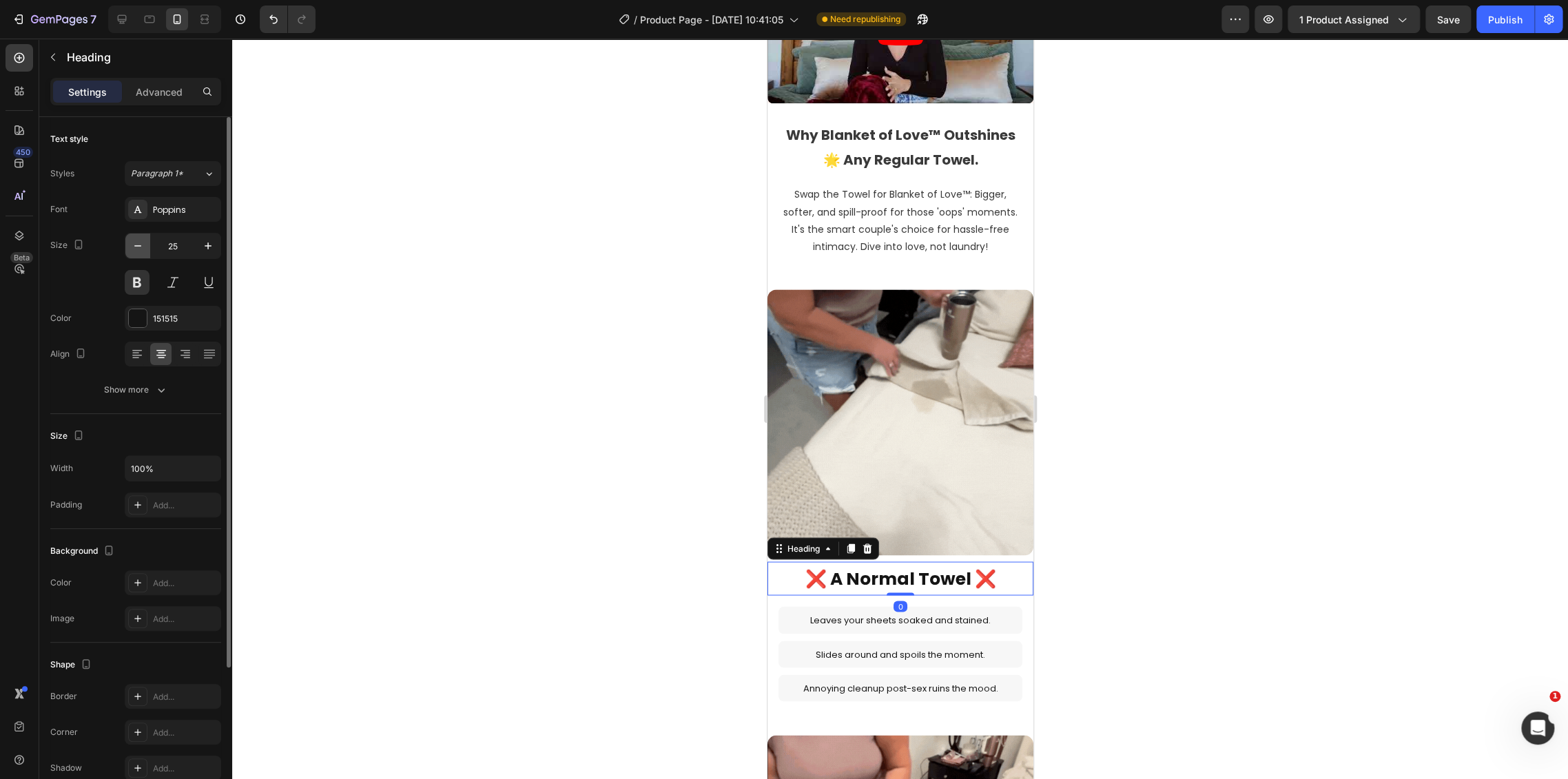
click at [134, 234] on button "button" at bounding box center [138, 246] width 25 height 25
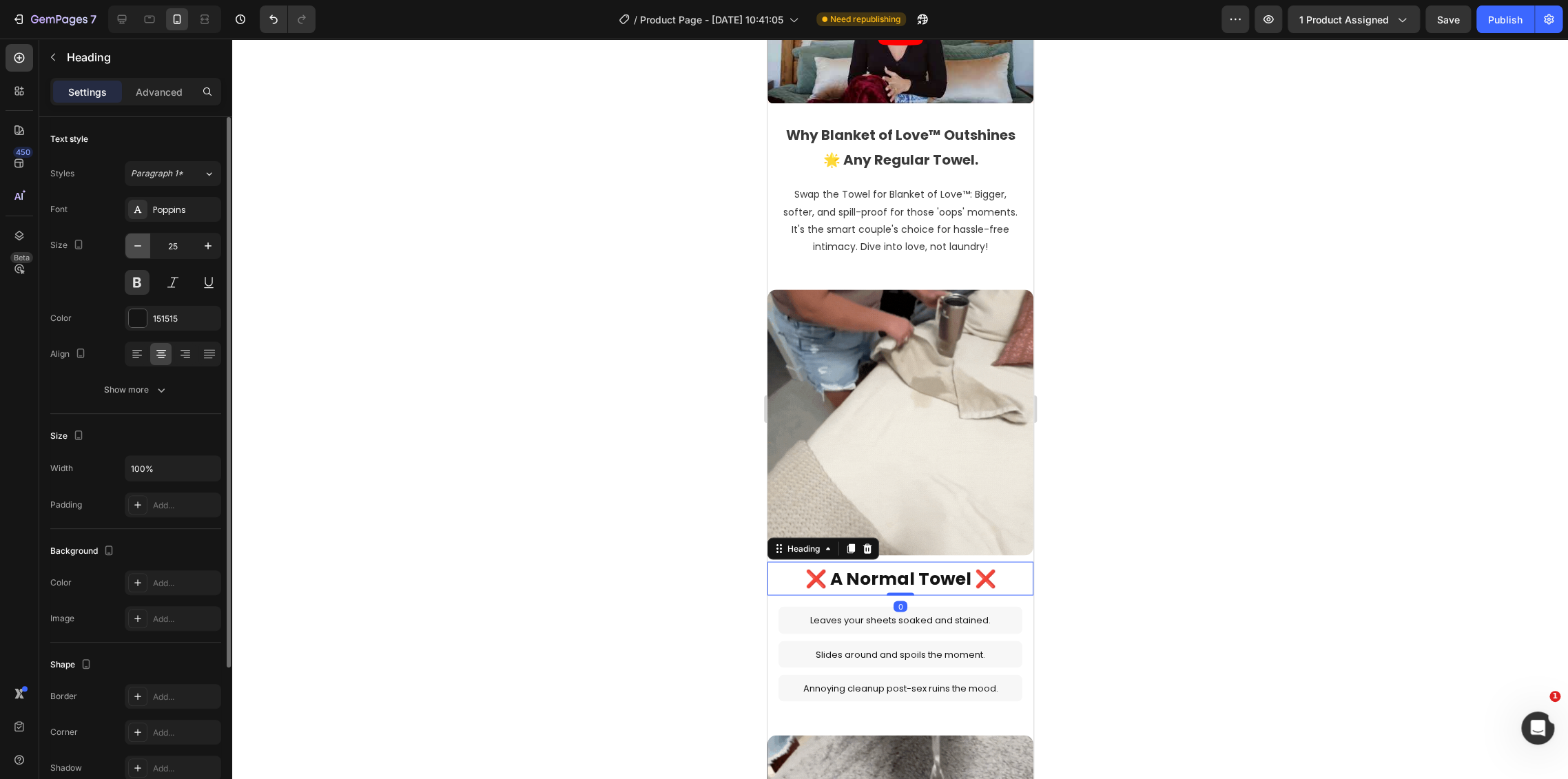
click at [134, 234] on button "button" at bounding box center [138, 246] width 25 height 25
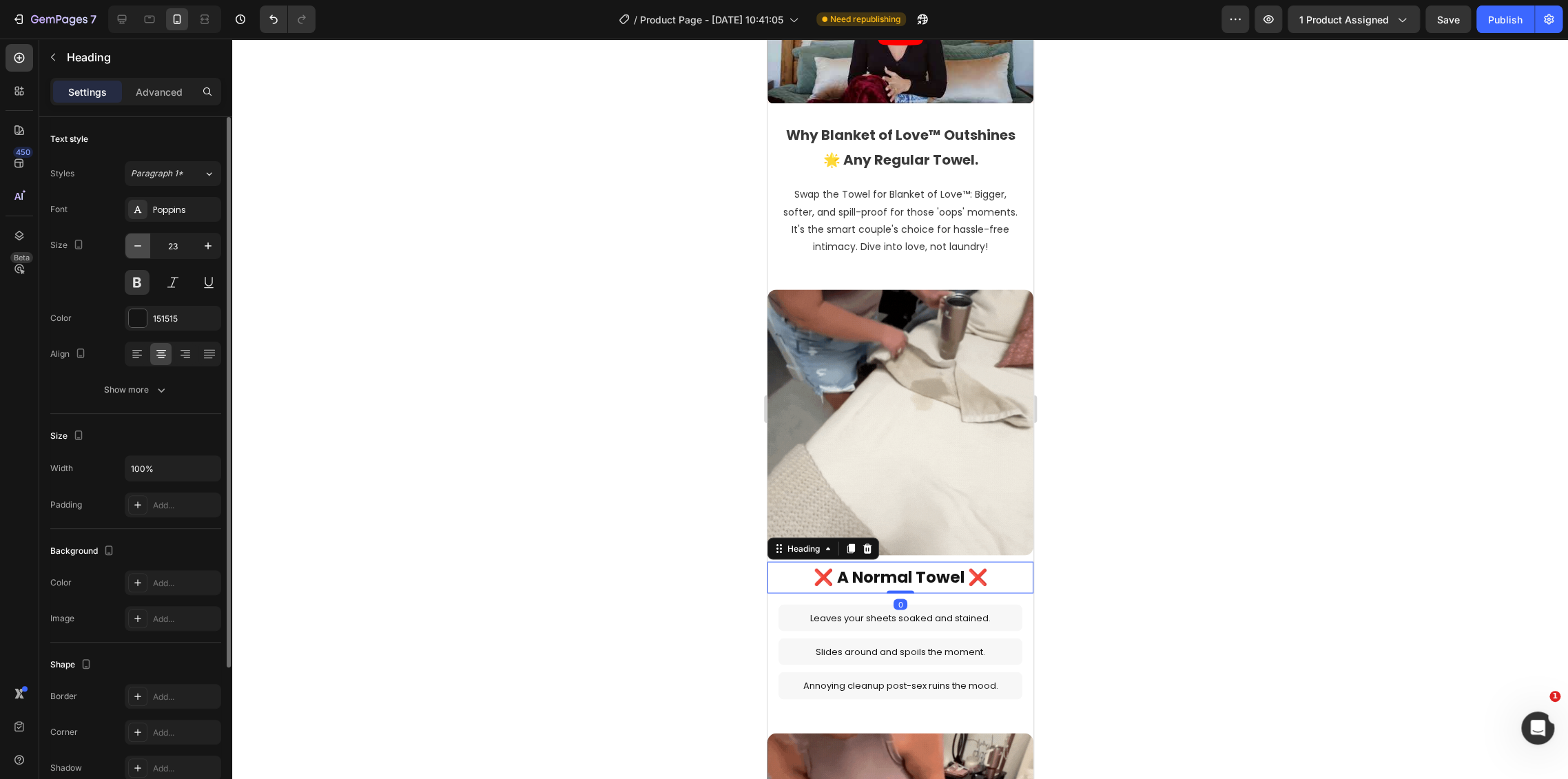
click at [134, 234] on button "button" at bounding box center [138, 246] width 25 height 25
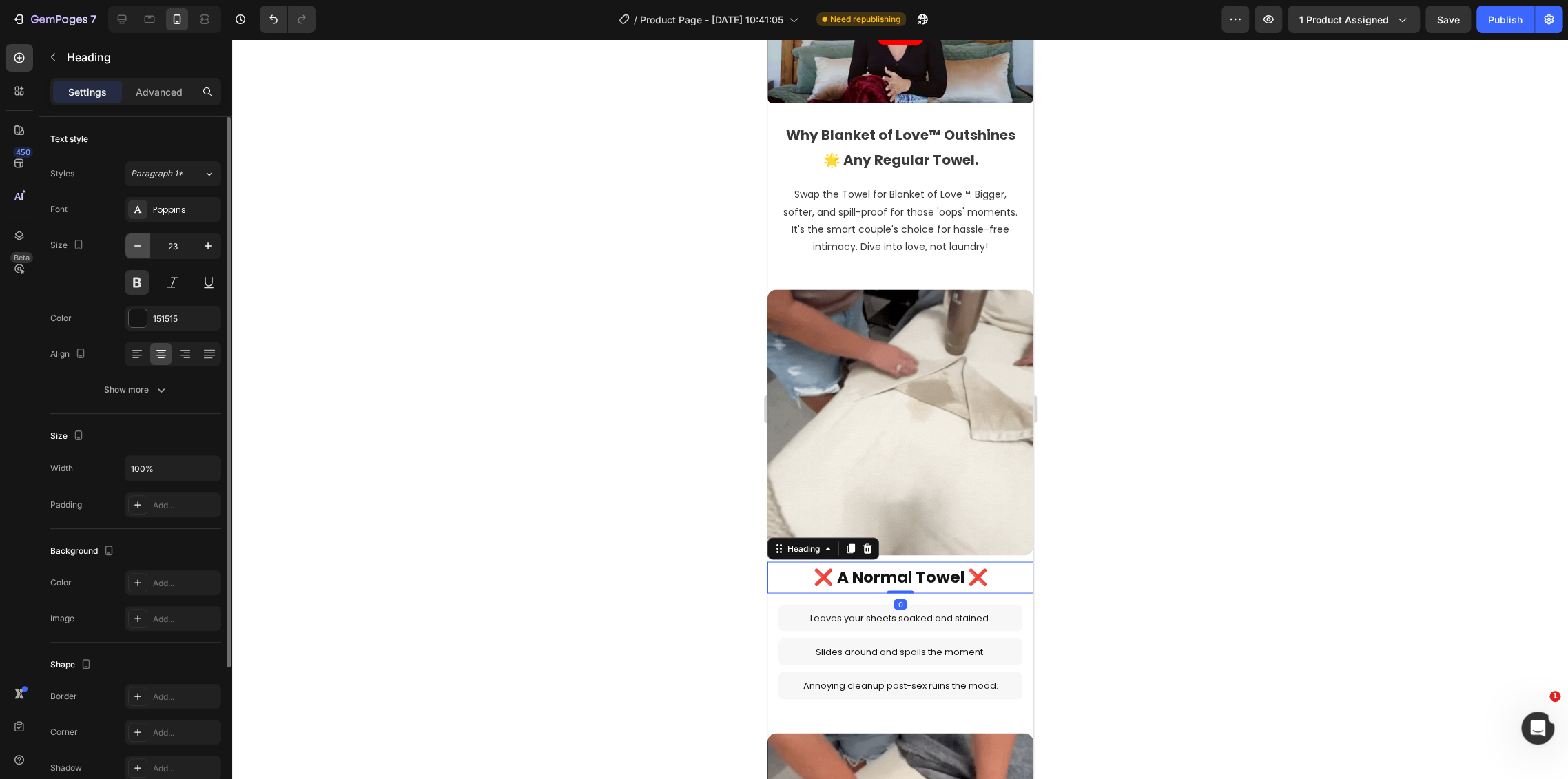
type input "22"
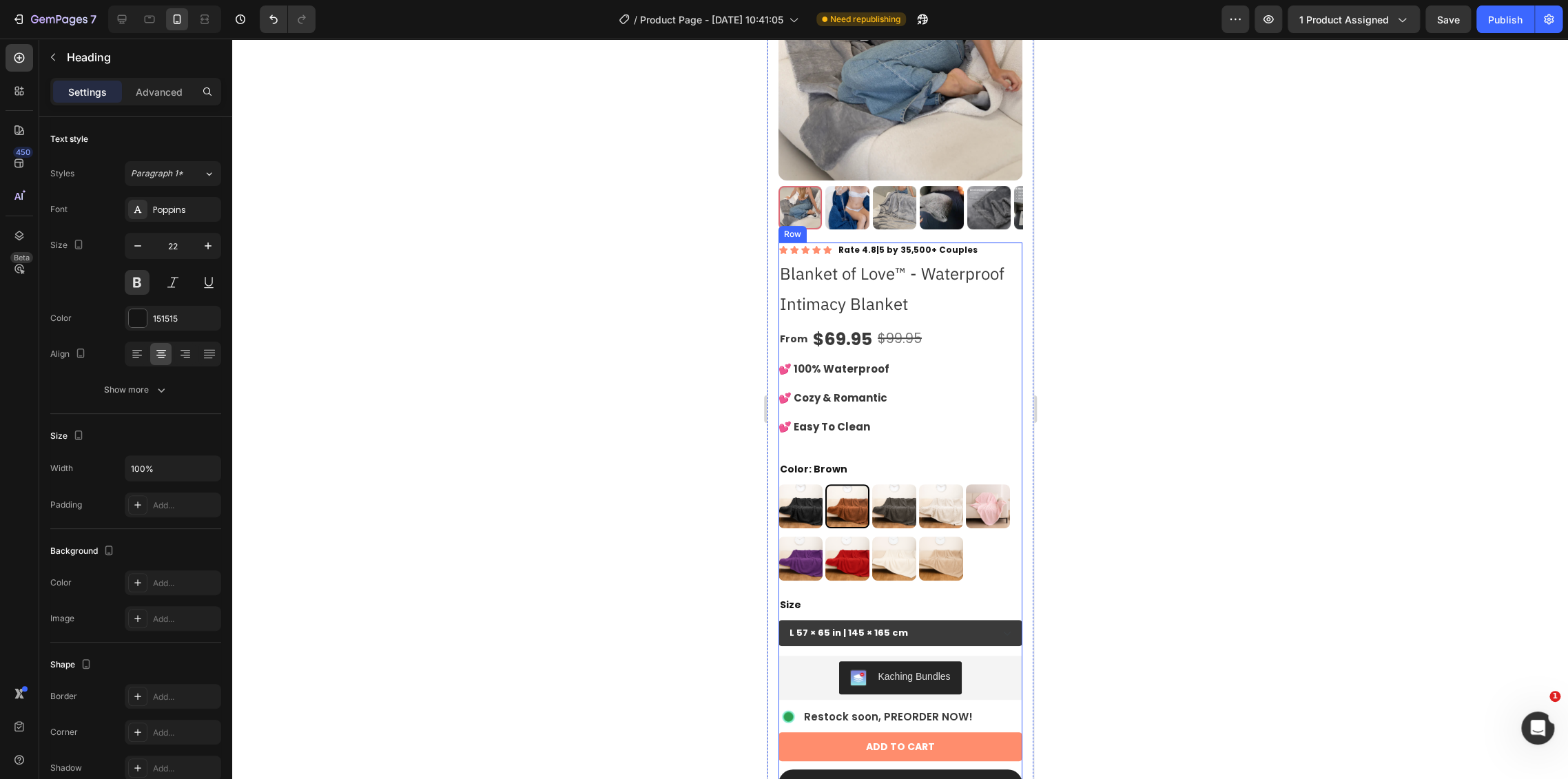
scroll to position [153, 0]
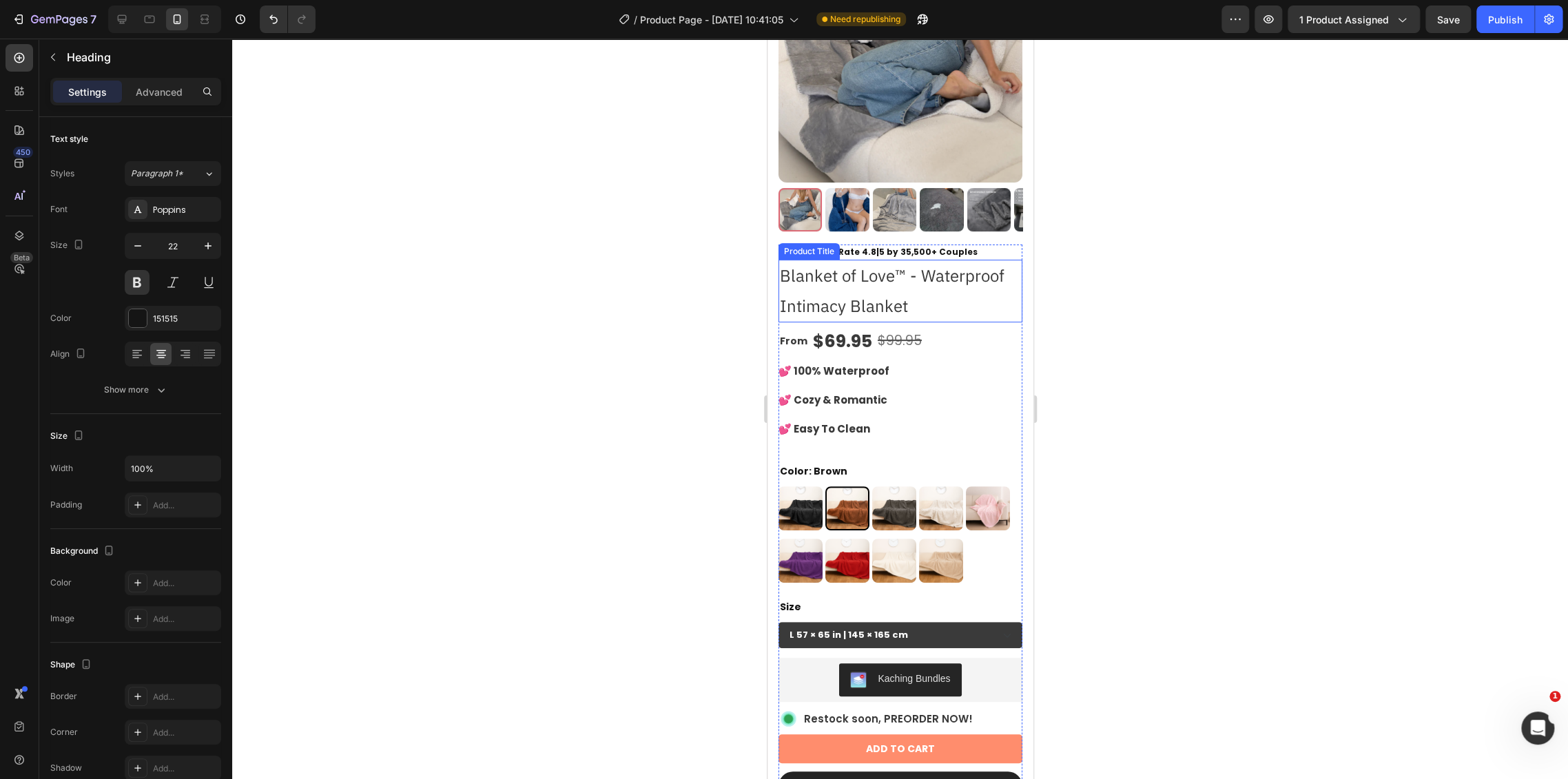
click at [861, 273] on h1 "Blanket of Love™ - Waterproof Intimacy Blanket" at bounding box center [899, 290] width 244 height 62
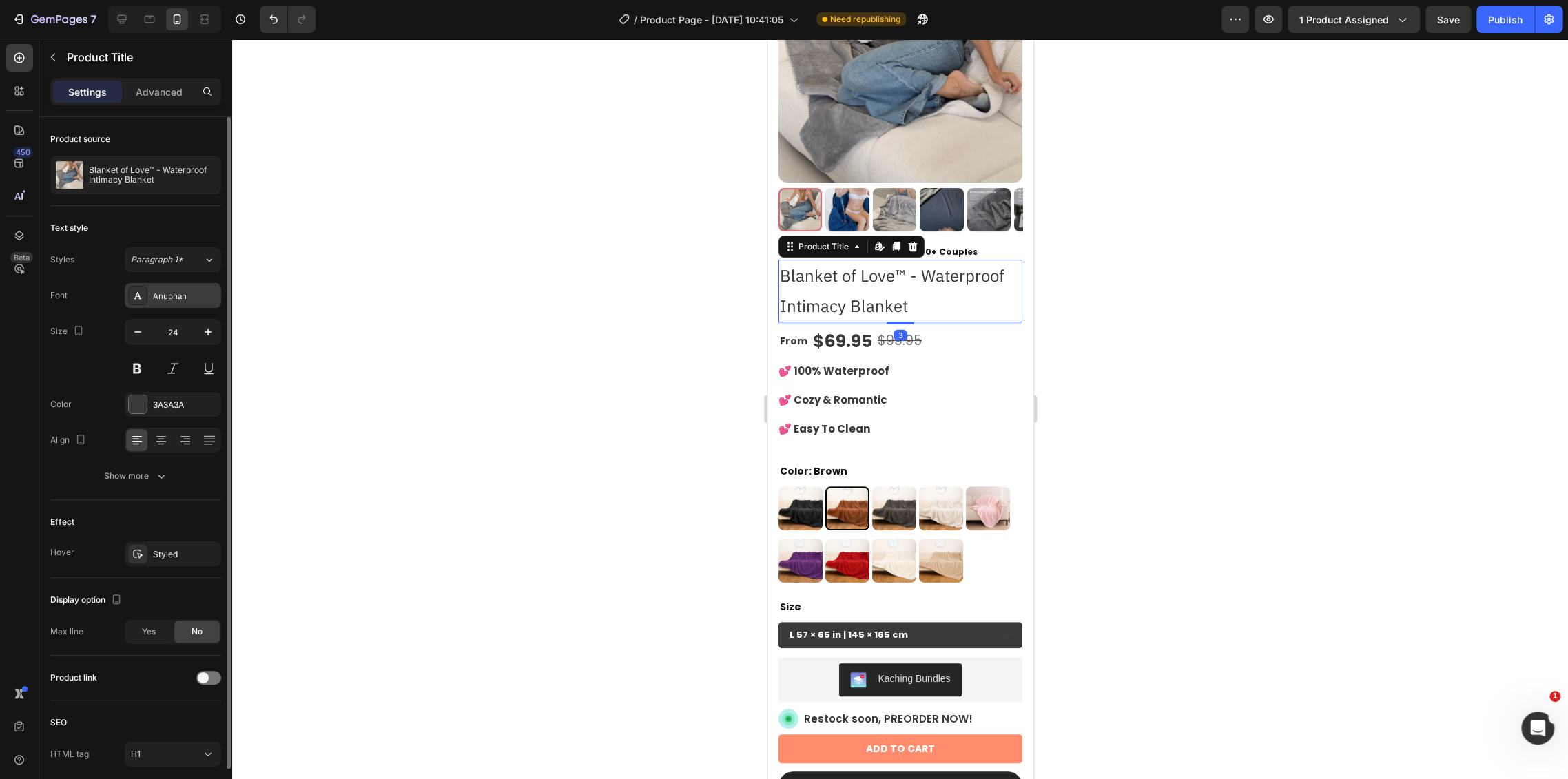
click at [153, 290] on div "Anuphan" at bounding box center [186, 296] width 65 height 12
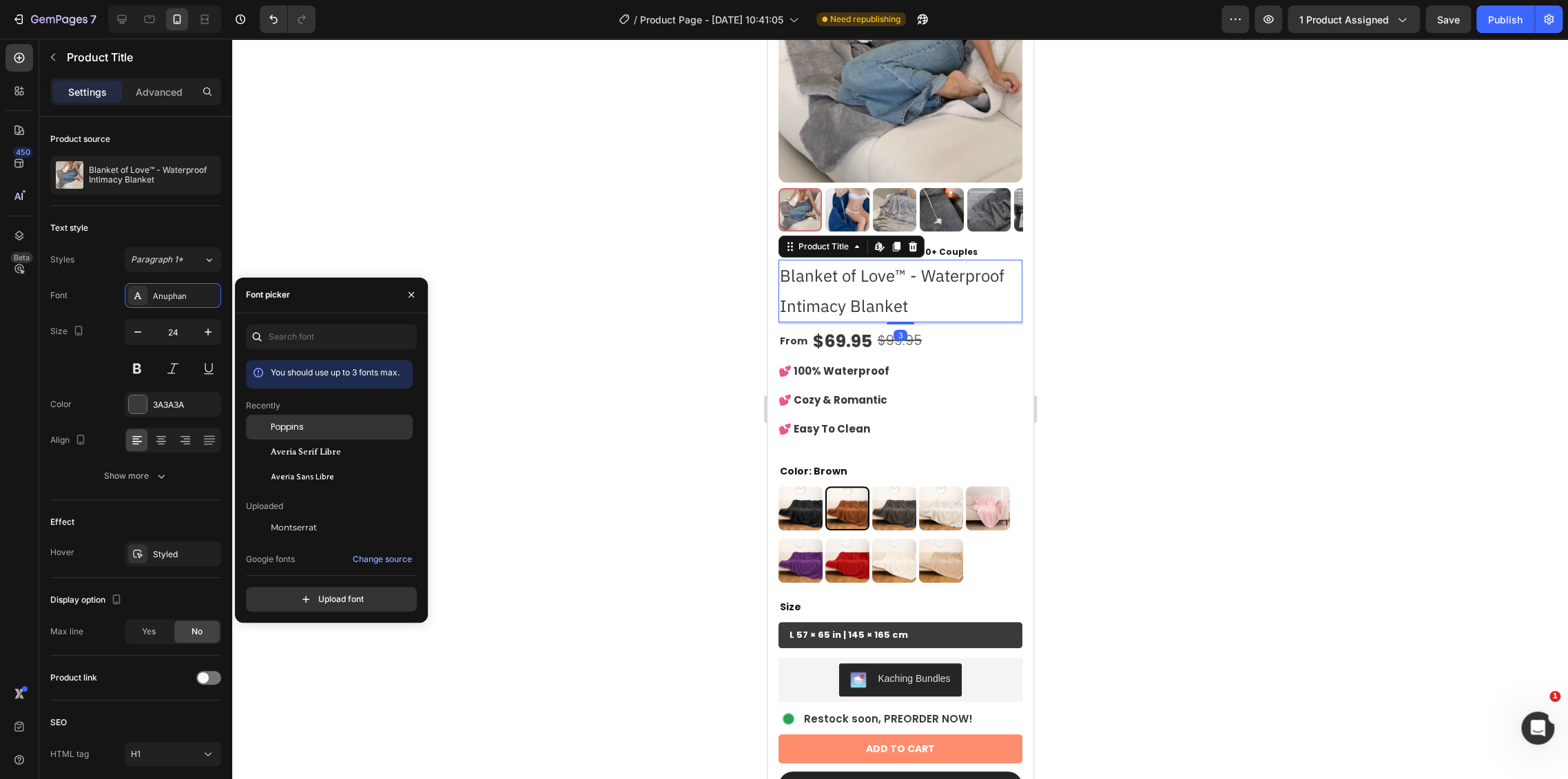
click at [326, 429] on div "Poppins" at bounding box center [340, 427] width 139 height 12
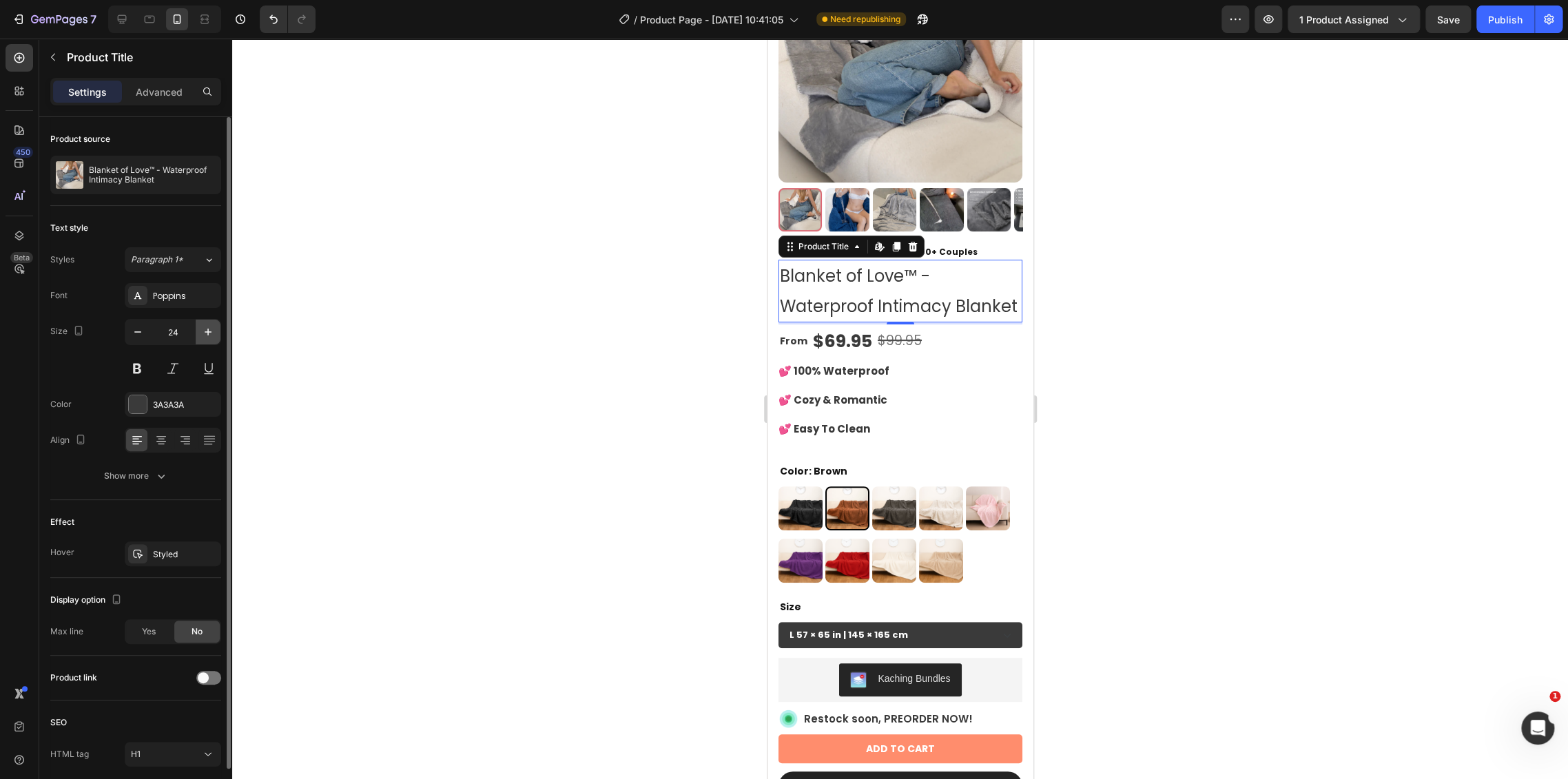
click at [210, 337] on icon "button" at bounding box center [208, 332] width 13 height 13
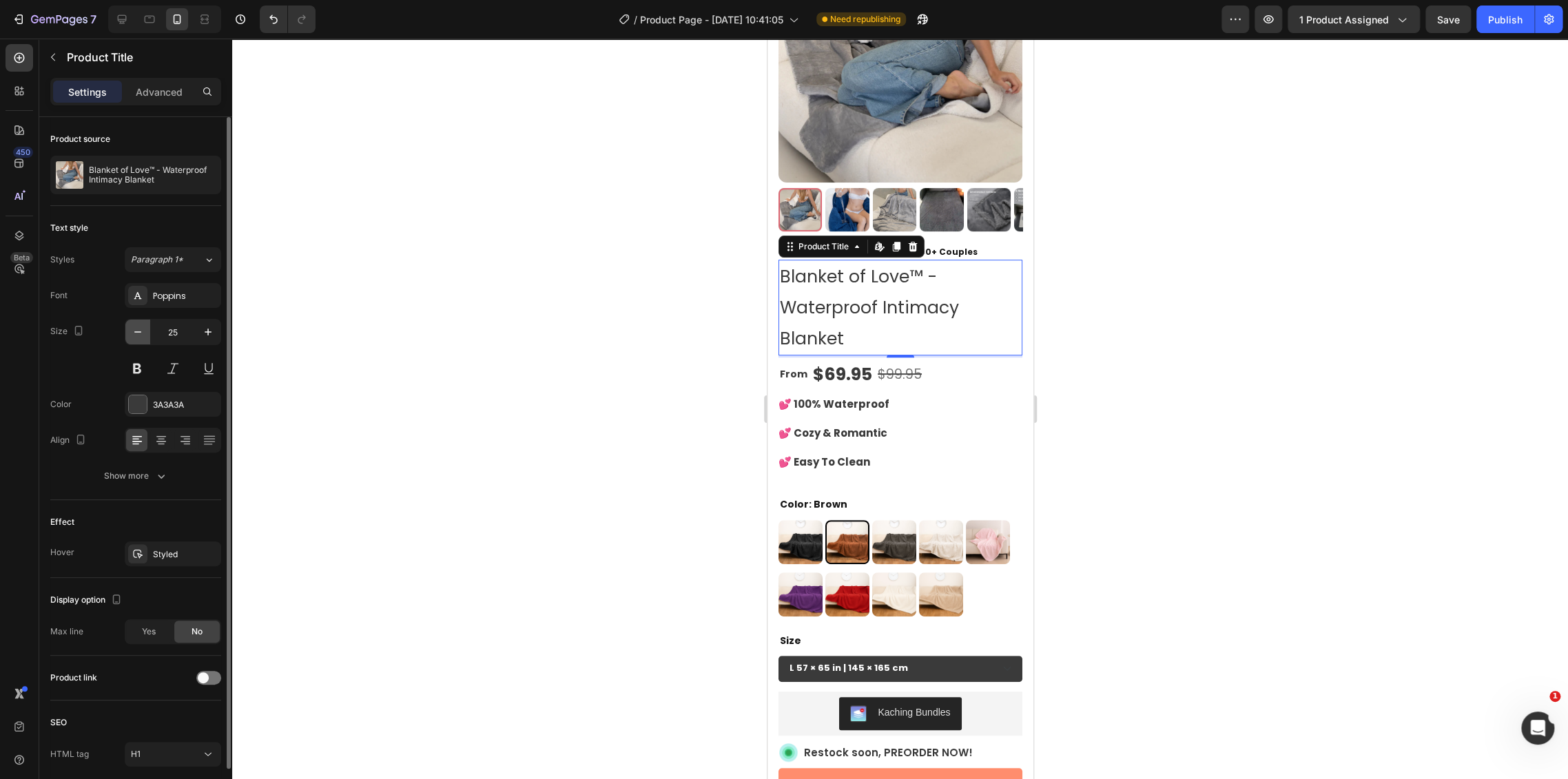
click at [133, 334] on icon "button" at bounding box center [138, 332] width 13 height 13
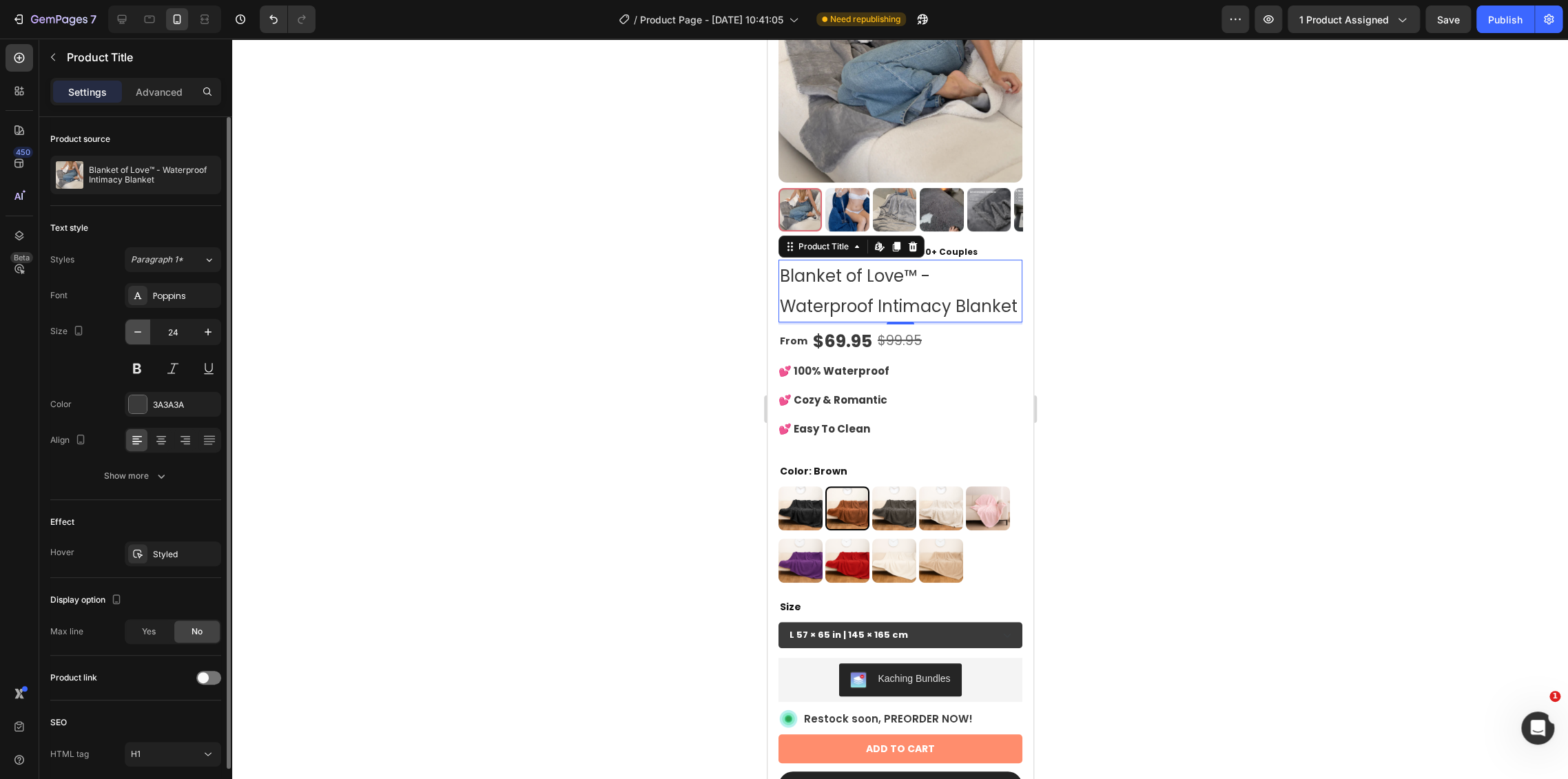
click at [133, 334] on icon "button" at bounding box center [138, 332] width 13 height 13
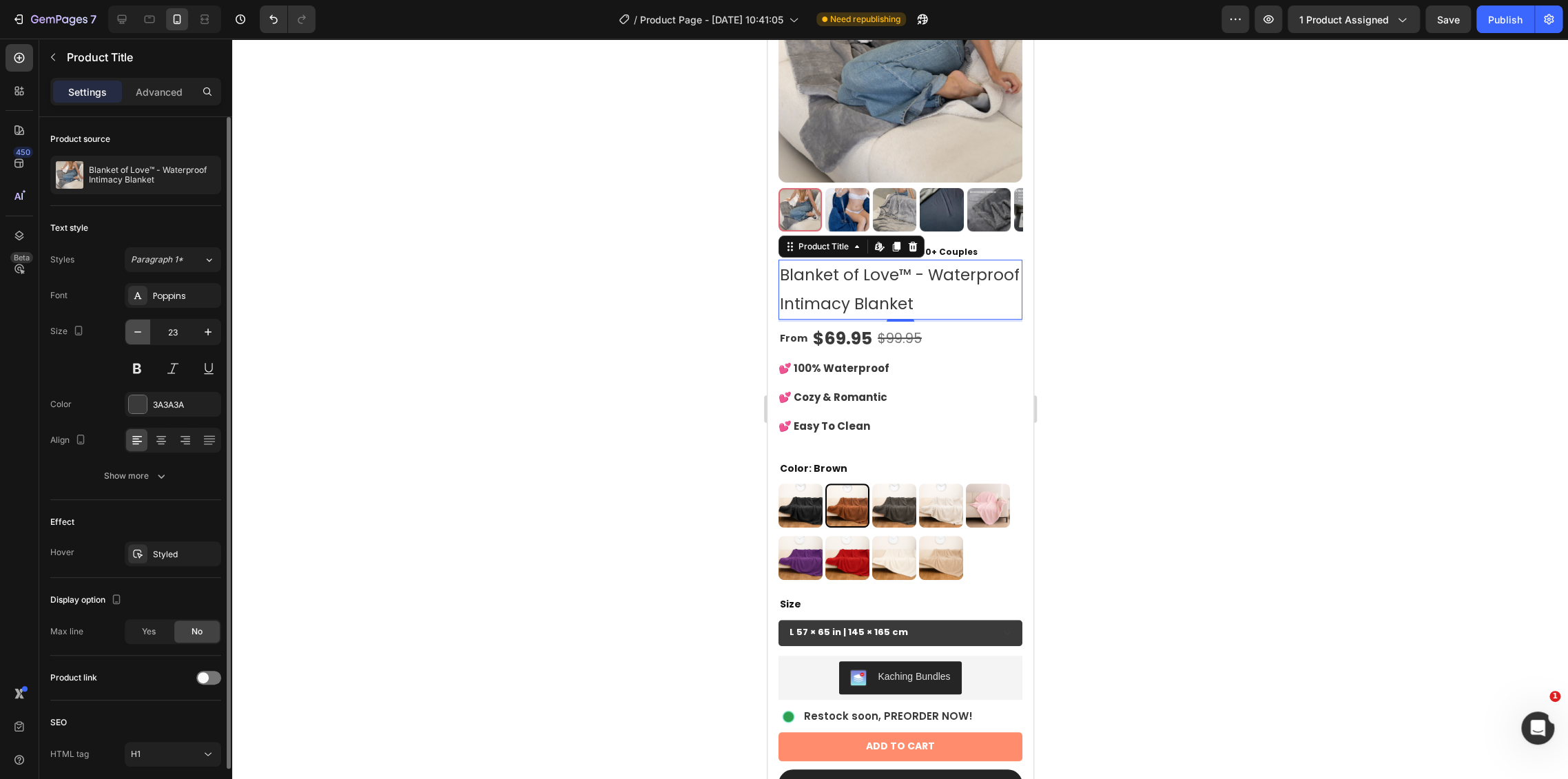
click at [133, 334] on icon "button" at bounding box center [138, 332] width 13 height 13
type input "22"
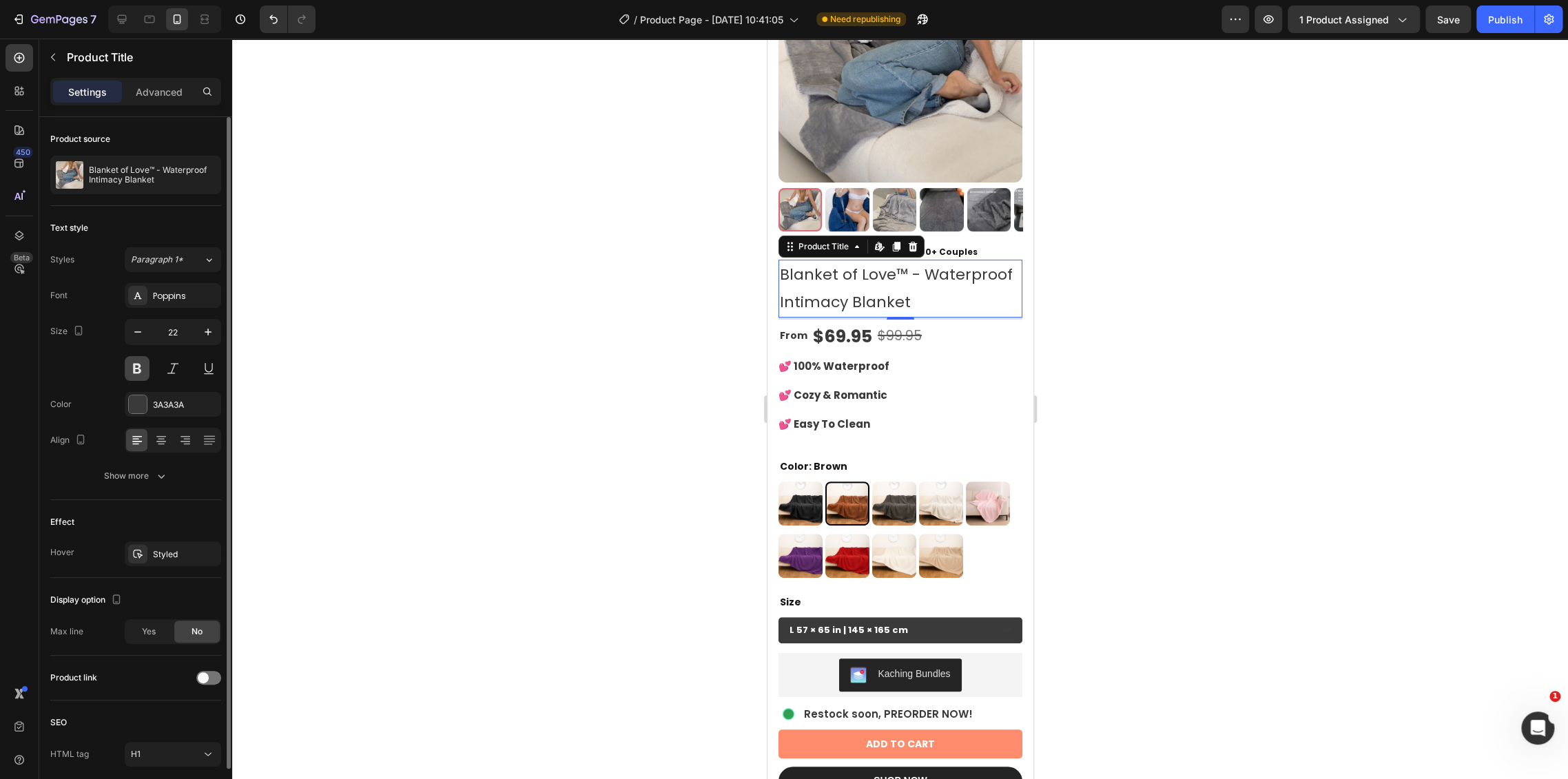
click at [136, 367] on button at bounding box center [137, 368] width 25 height 25
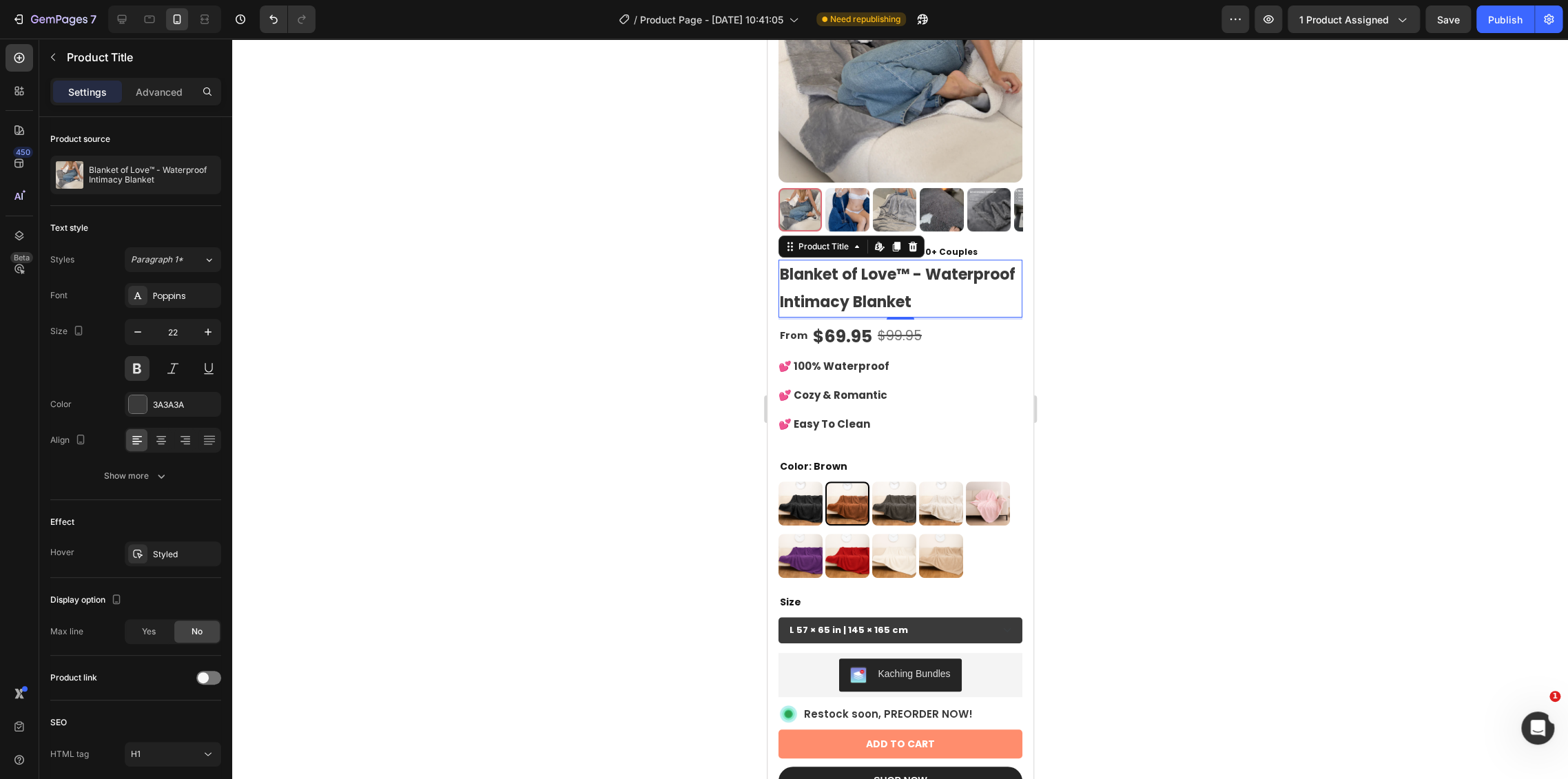
click at [1120, 404] on div at bounding box center [900, 409] width 1336 height 741
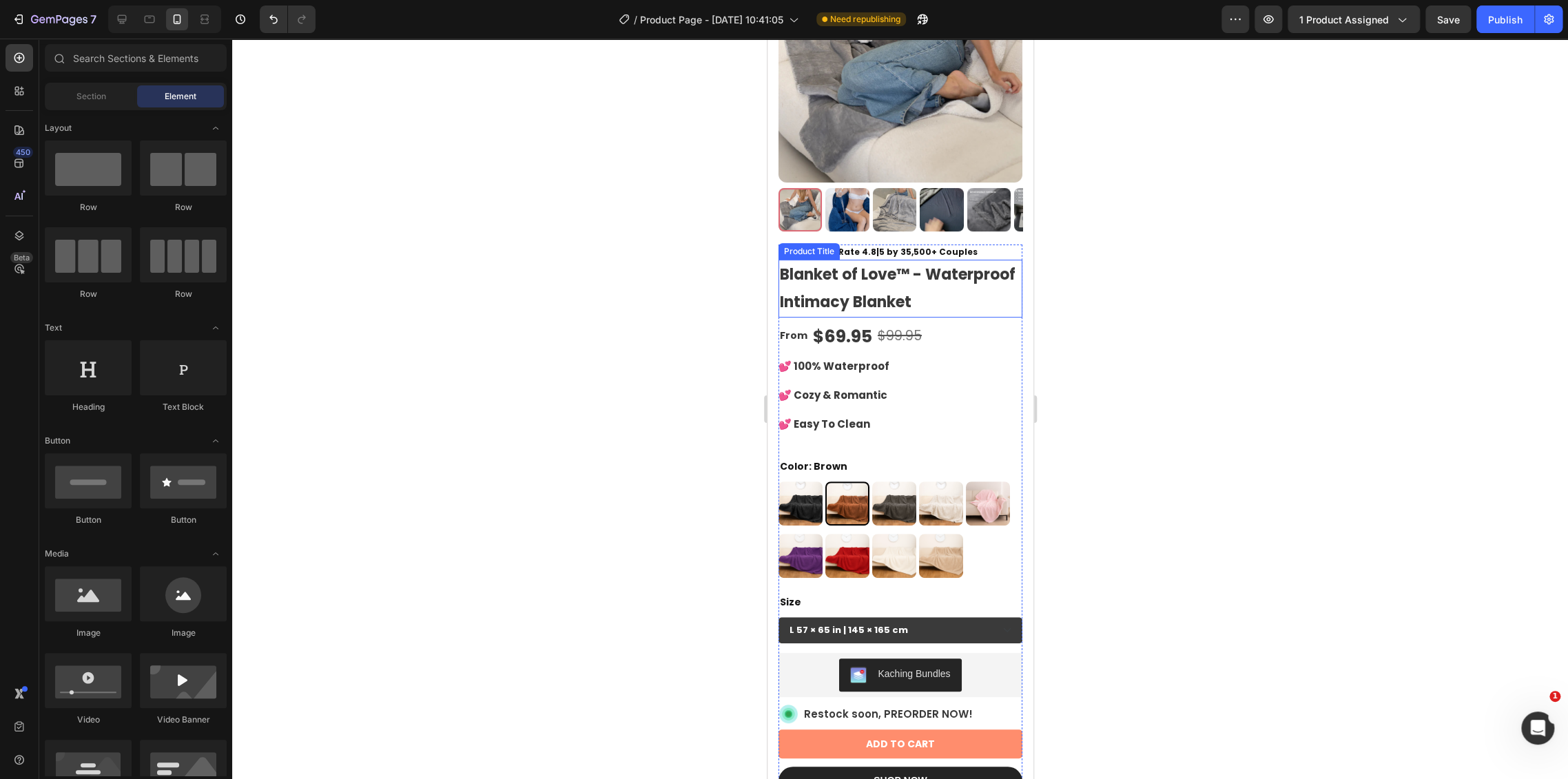
click at [962, 291] on h1 "Blanket of Love™ - Waterproof Intimacy Blanket" at bounding box center [899, 288] width 244 height 57
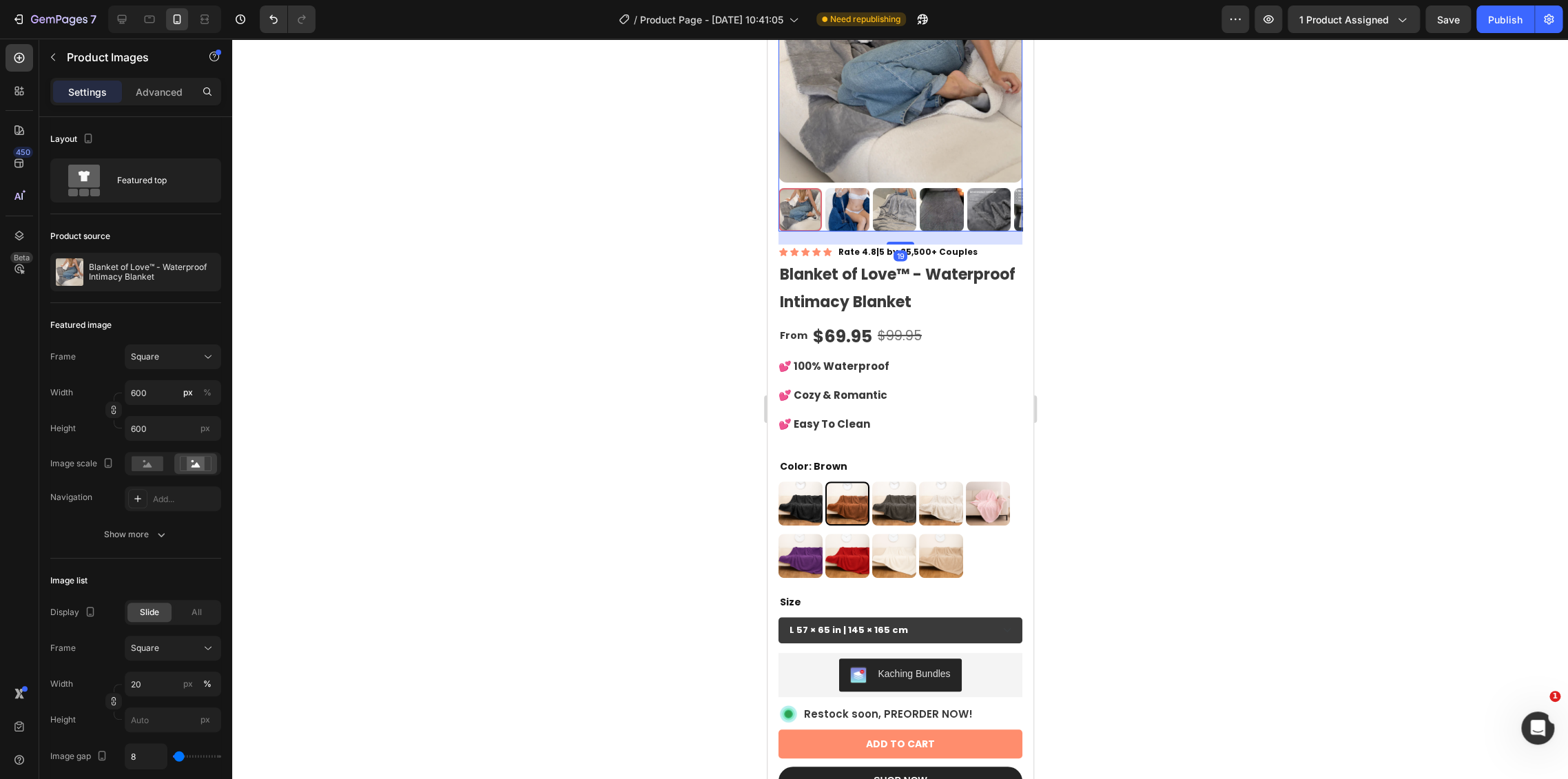
click at [886, 129] on img at bounding box center [899, 60] width 244 height 244
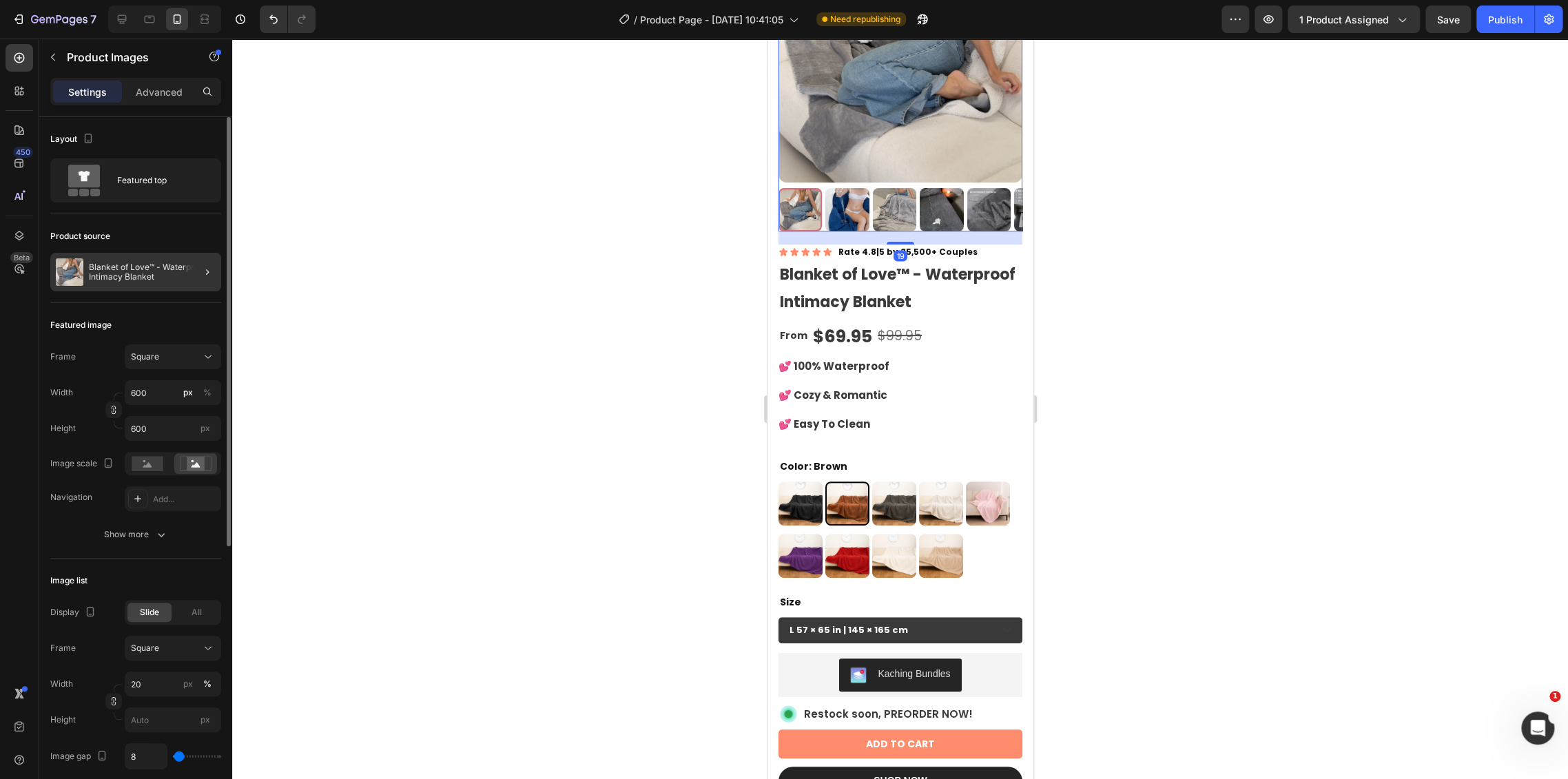
click at [193, 277] on div at bounding box center [202, 272] width 38 height 38
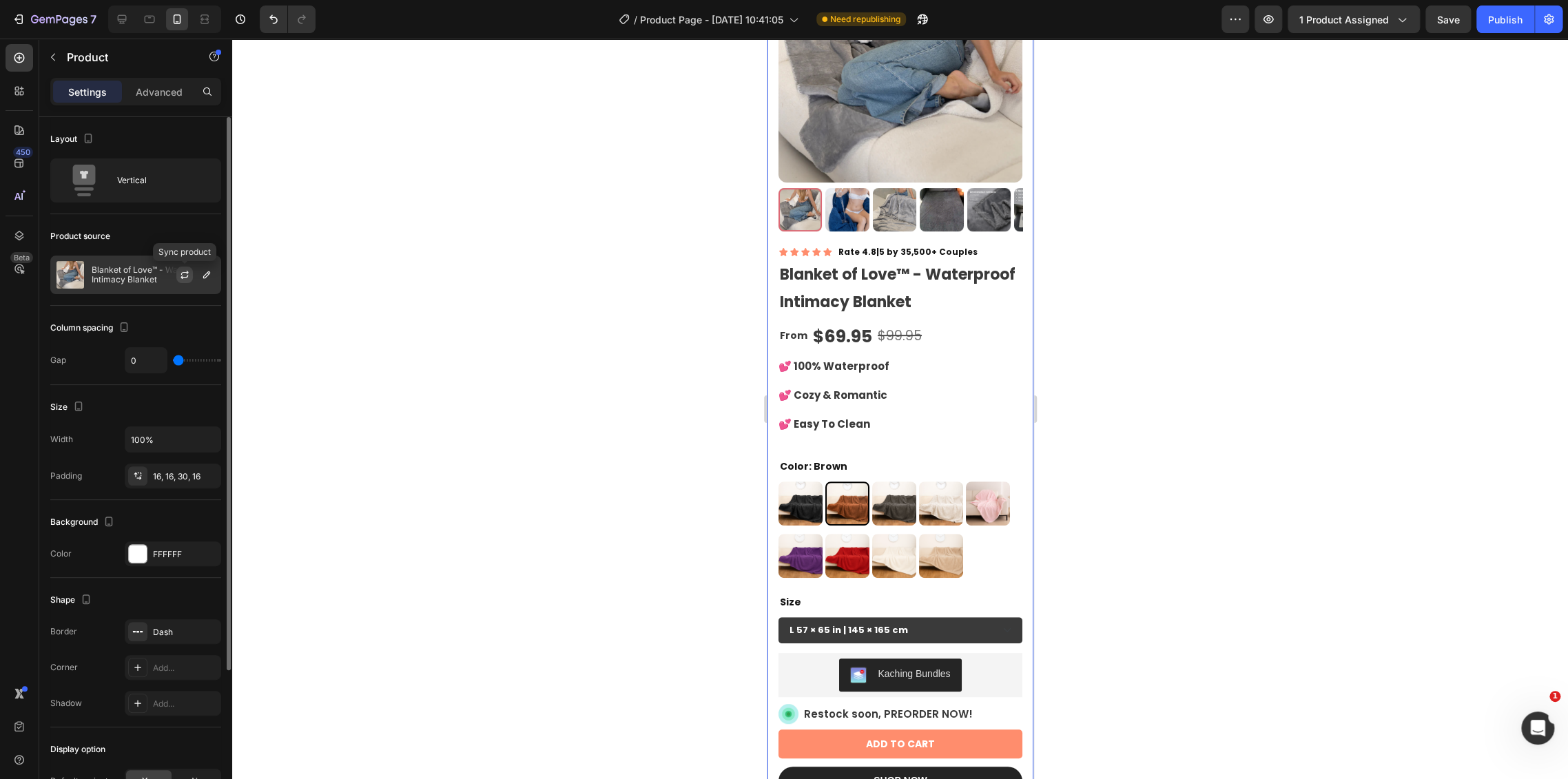
click at [188, 274] on icon "button" at bounding box center [185, 276] width 11 height 11
click at [819, 279] on h1 "Blanket of Love™ Waterproof Intimacy Blanket" at bounding box center [899, 288] width 244 height 57
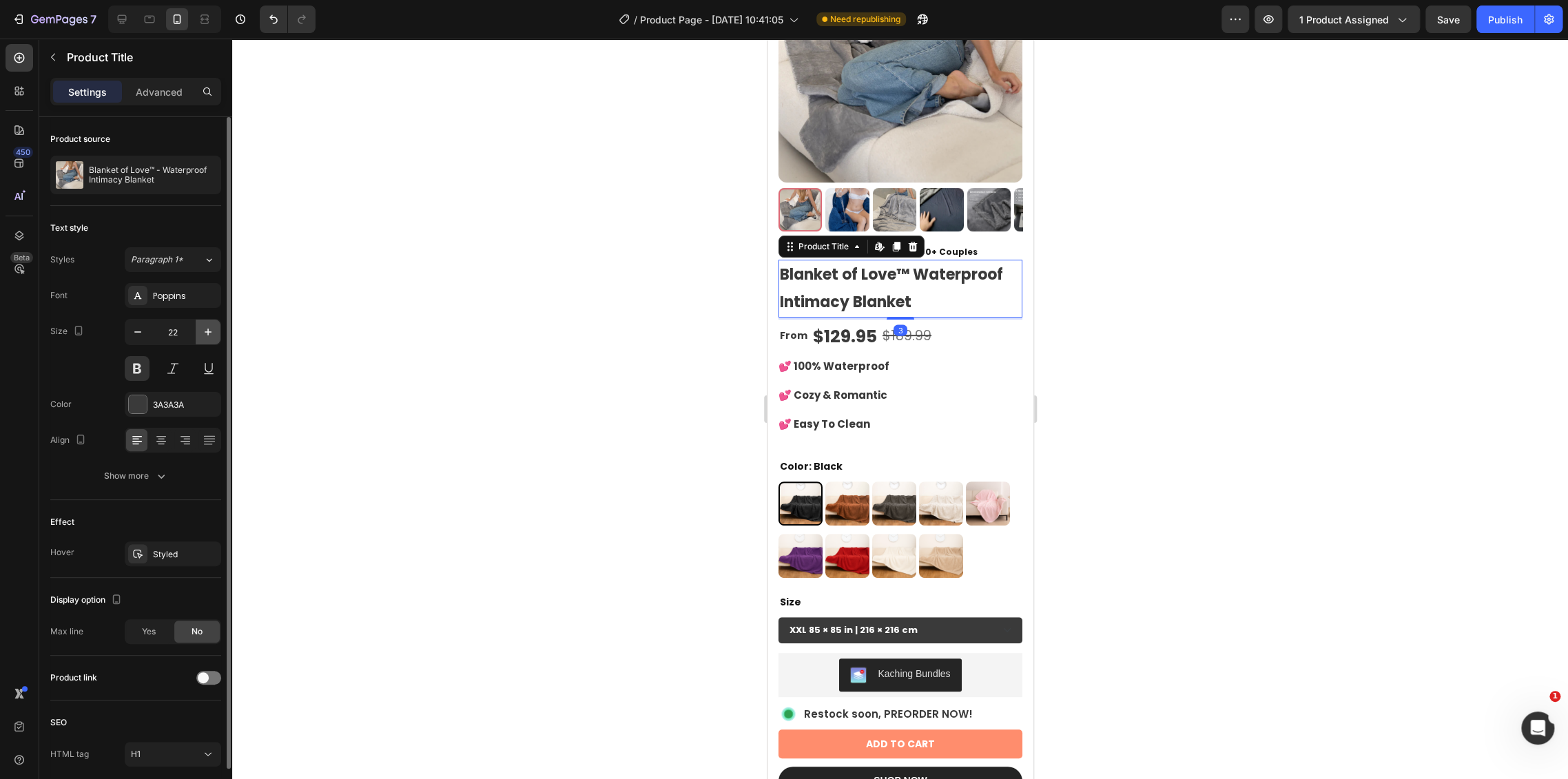
click at [210, 332] on icon "button" at bounding box center [208, 332] width 13 height 13
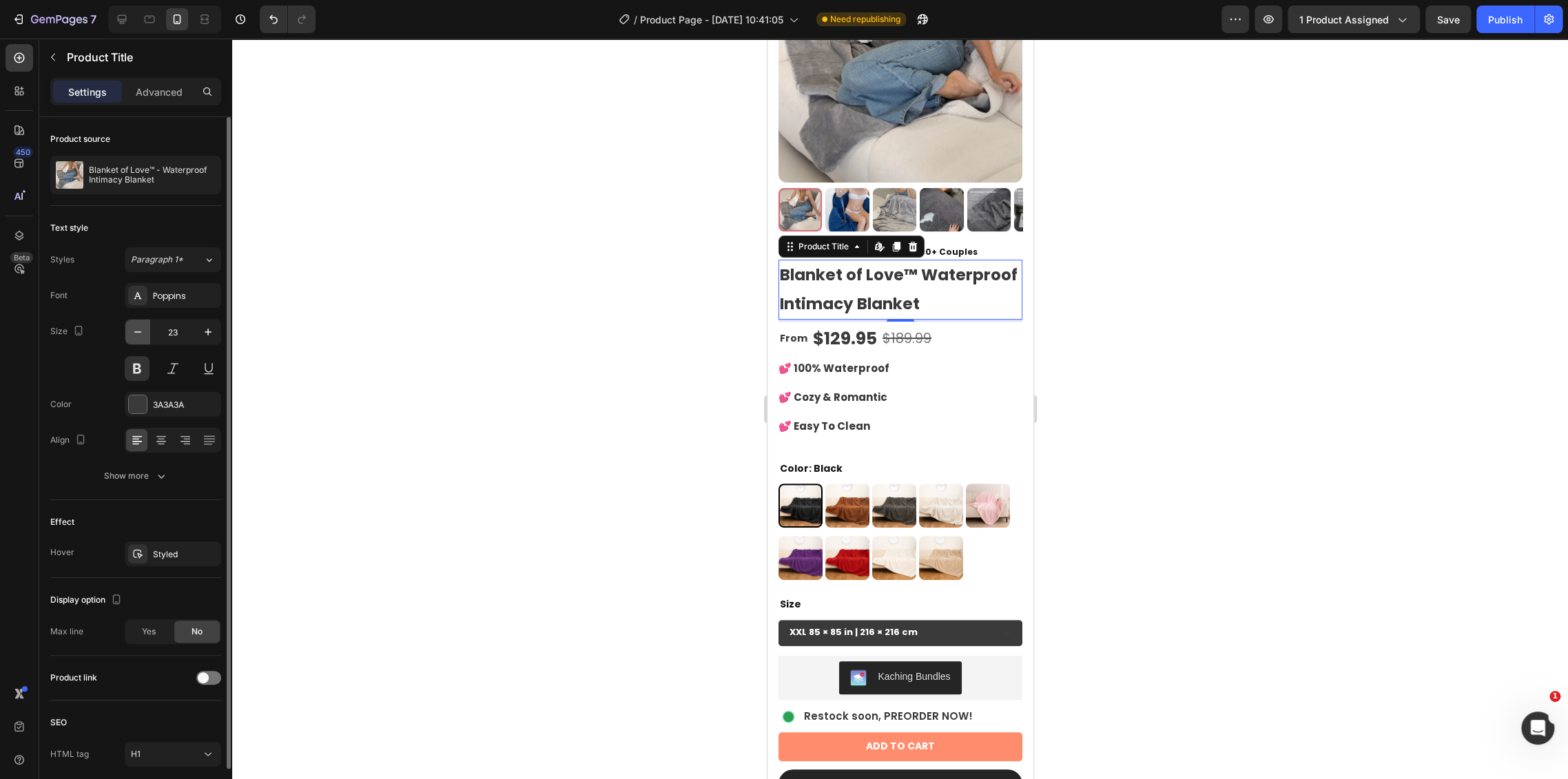
click at [148, 333] on button "button" at bounding box center [138, 332] width 25 height 25
type input "22"
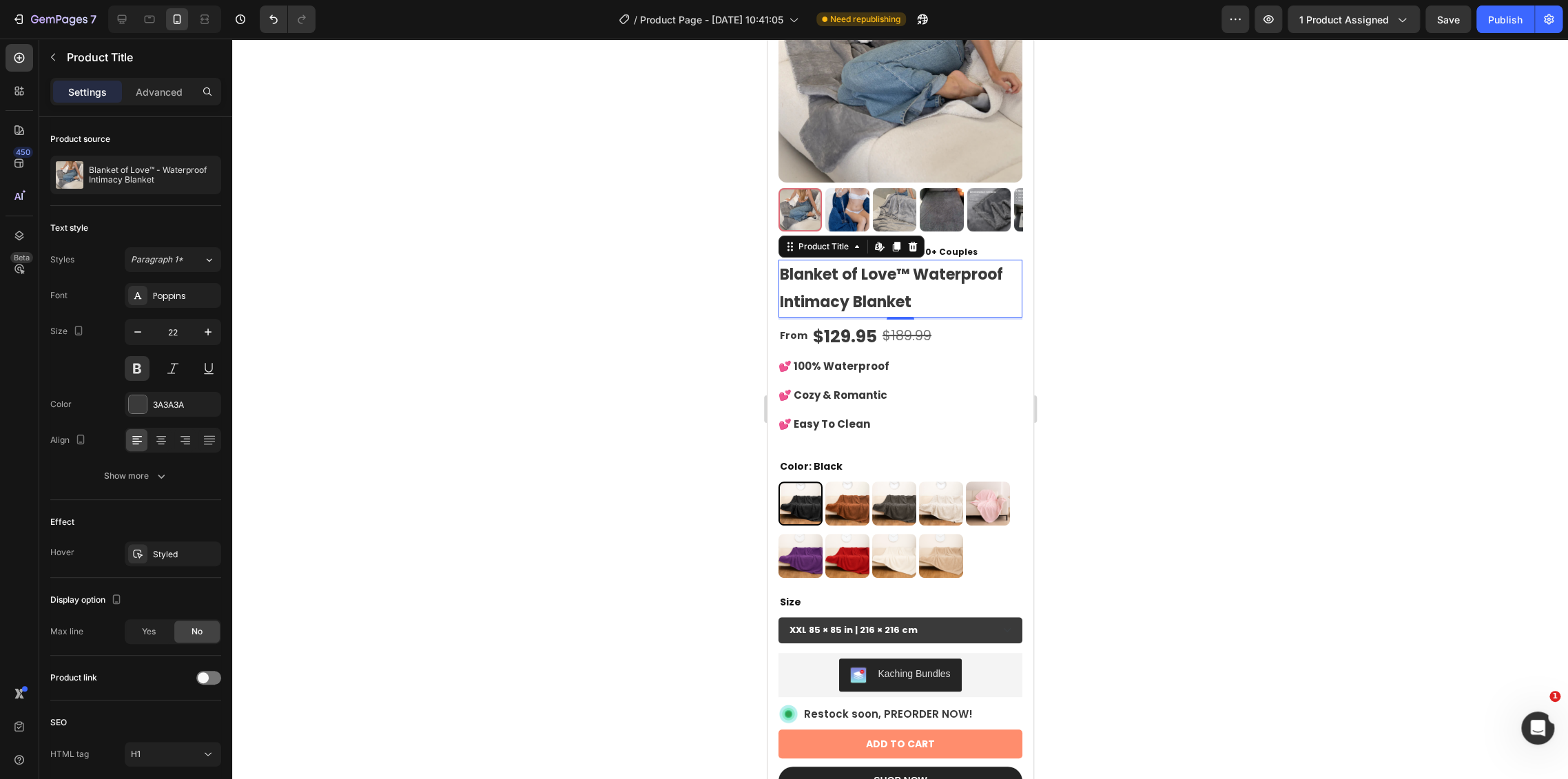
click at [1253, 385] on div at bounding box center [900, 409] width 1336 height 741
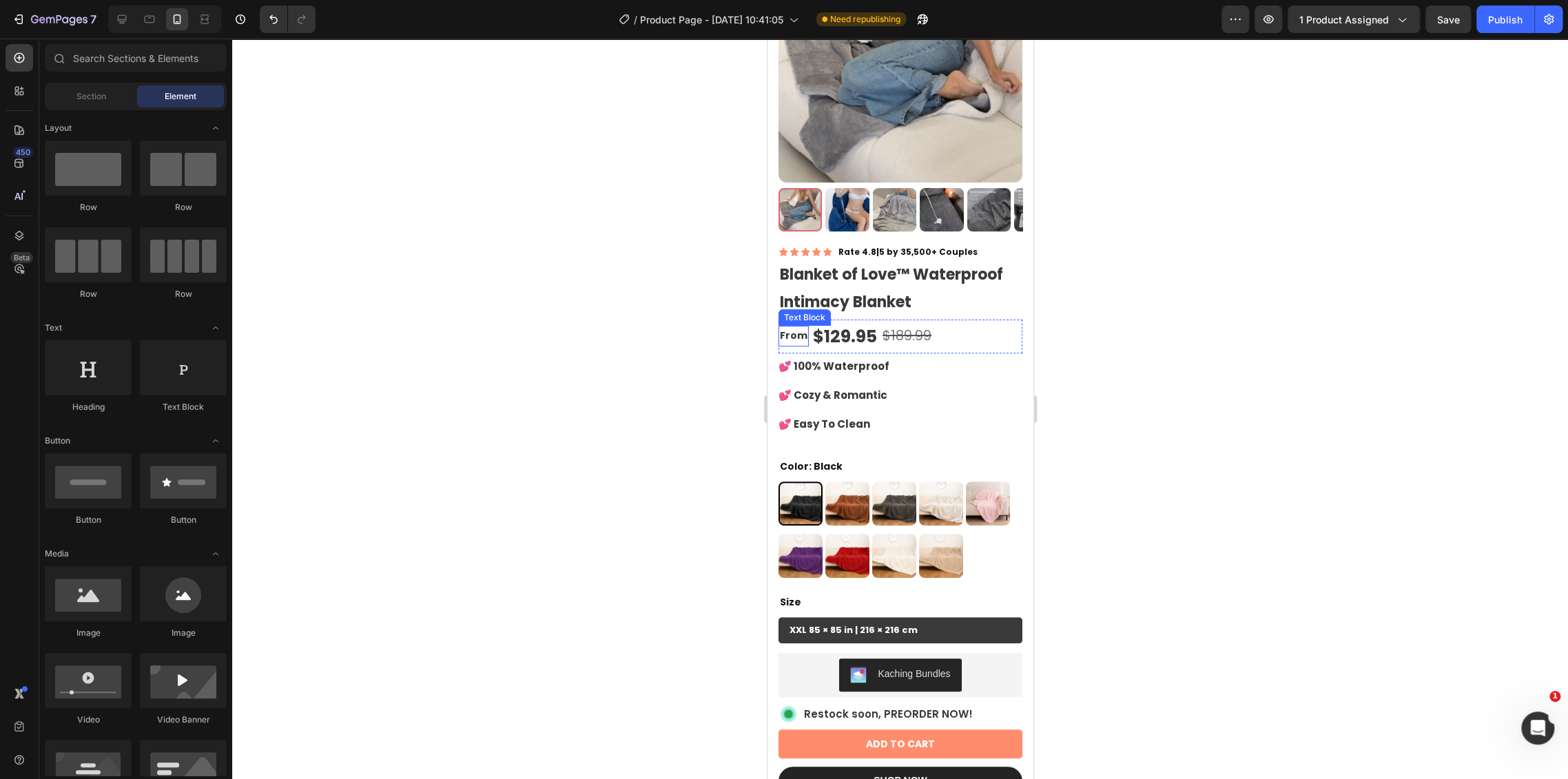
click at [788, 327] on p "From" at bounding box center [792, 336] width 28 height 17
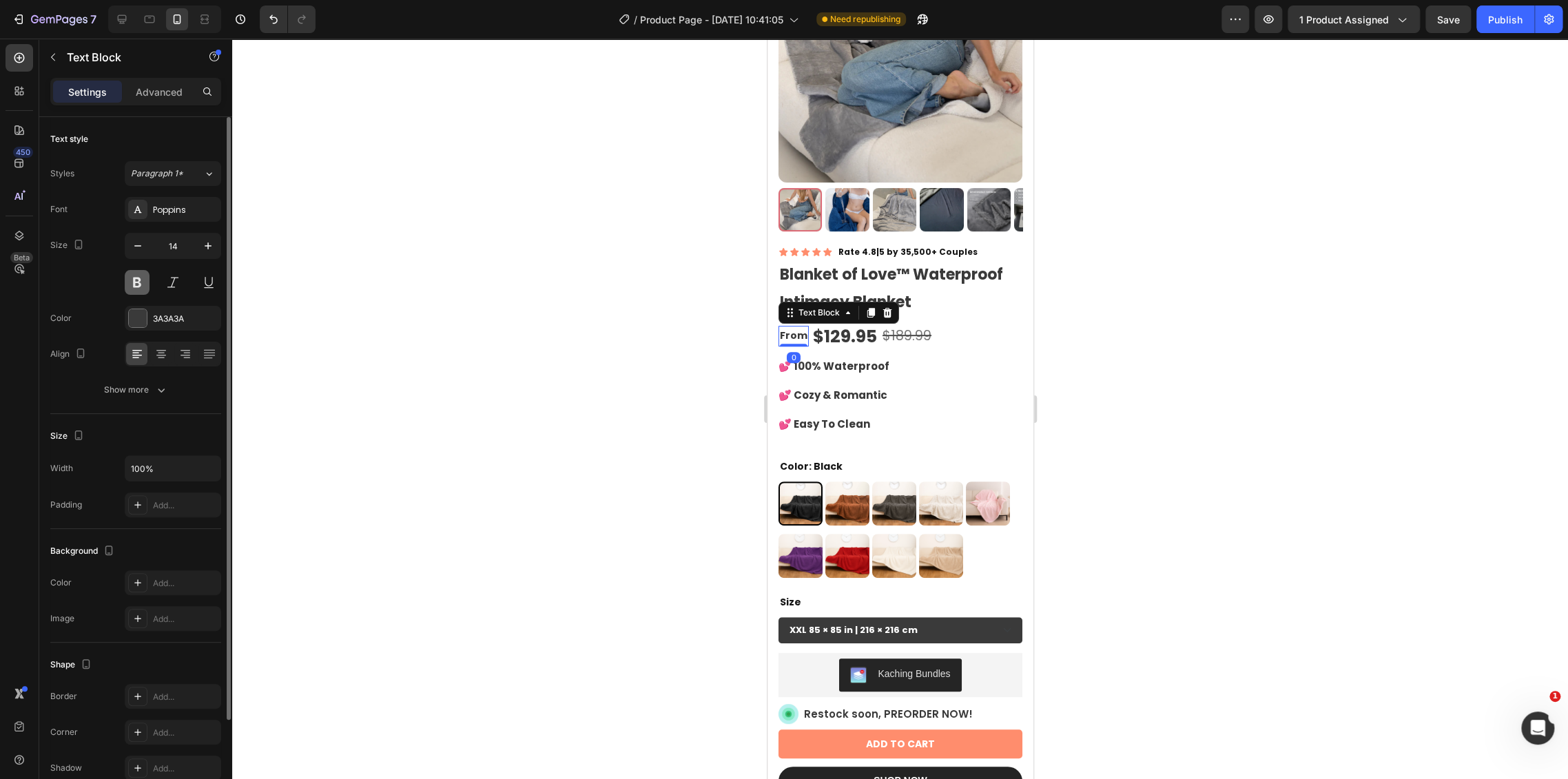
click at [141, 280] on button at bounding box center [137, 282] width 25 height 25
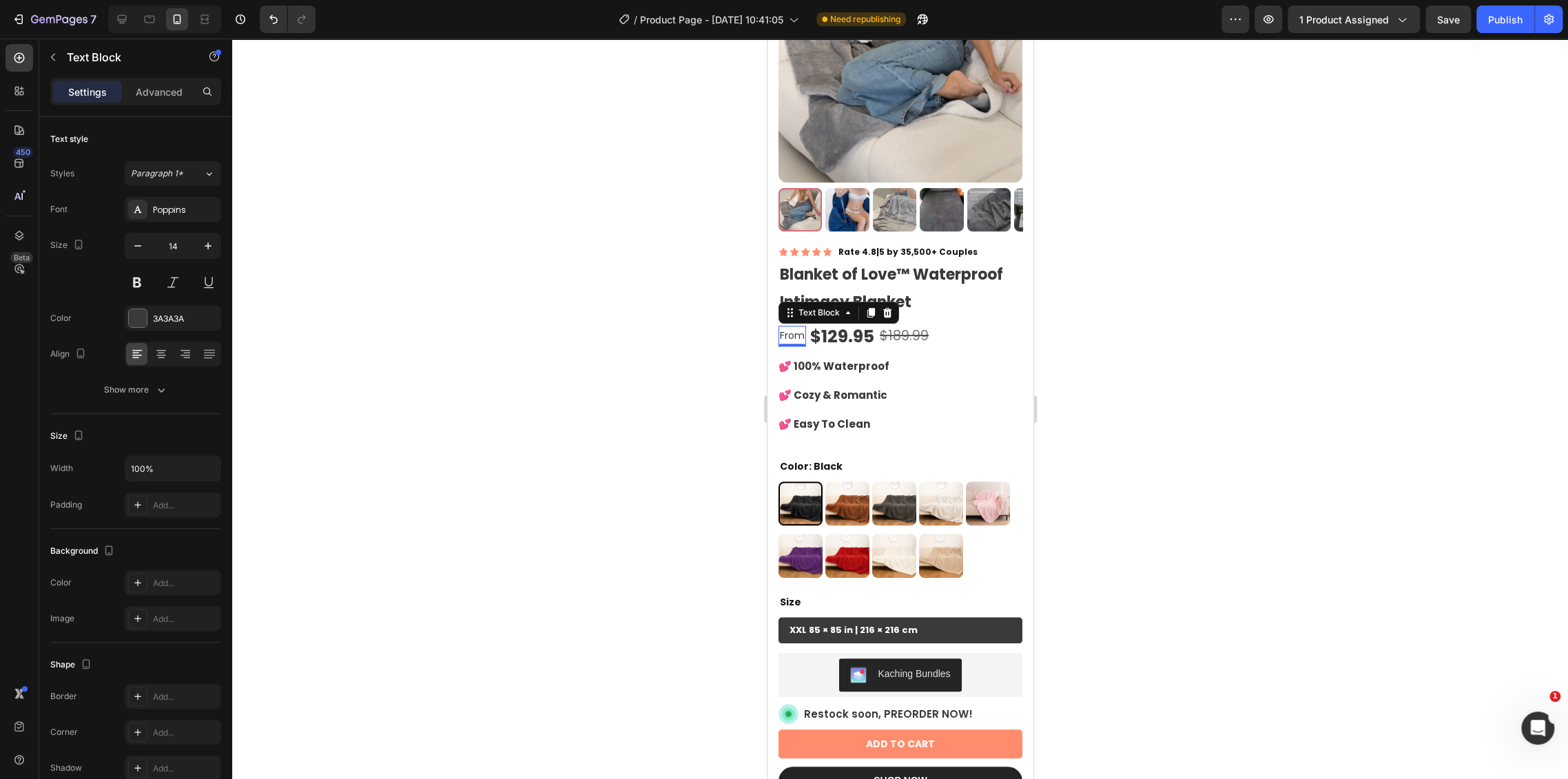
click at [1352, 444] on div at bounding box center [900, 409] width 1336 height 741
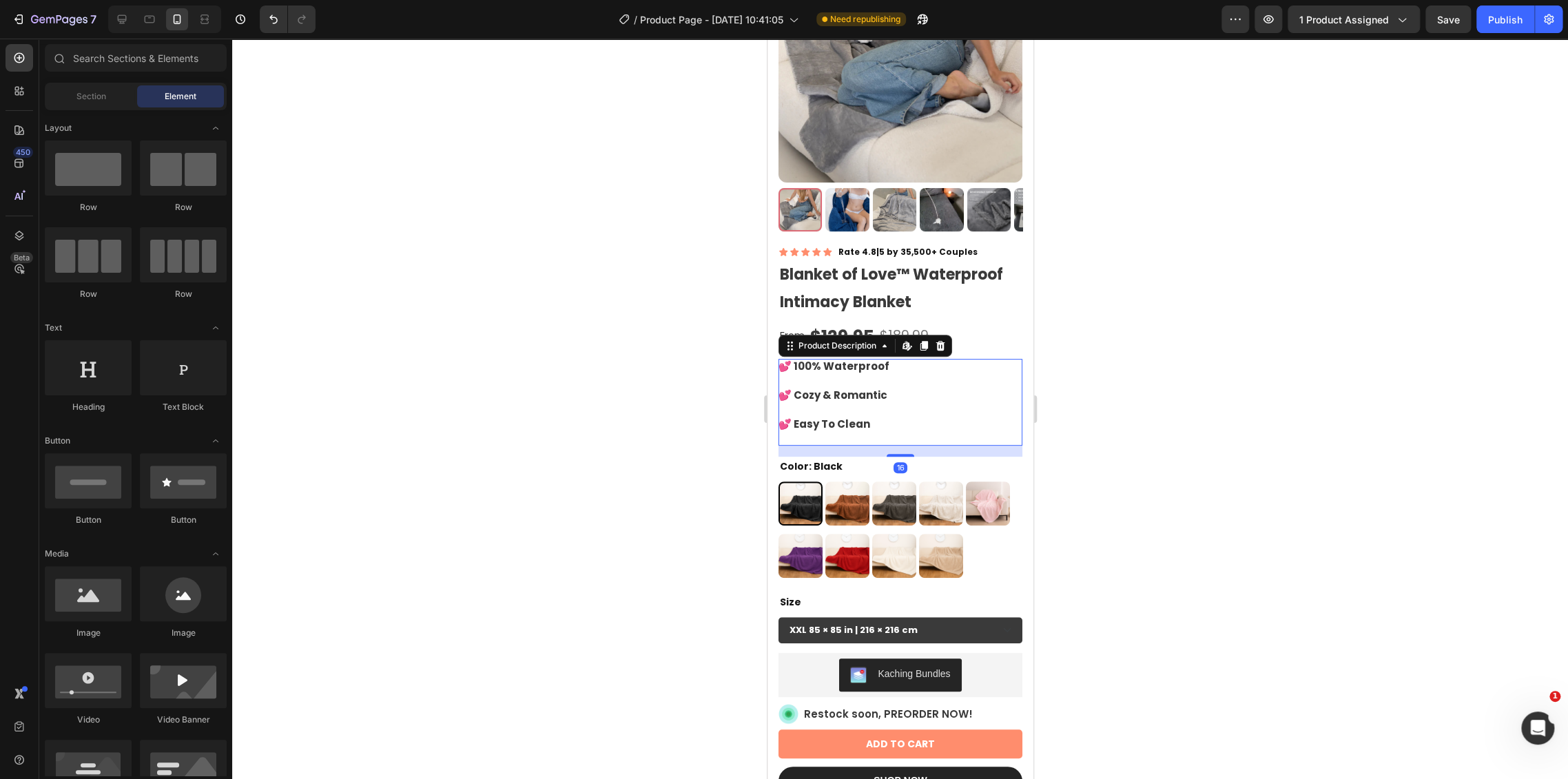
click at [929, 361] on div "💕 100% Waterproof 💕 Cozy & Romantic 💕 Easy To Clean" at bounding box center [899, 402] width 244 height 87
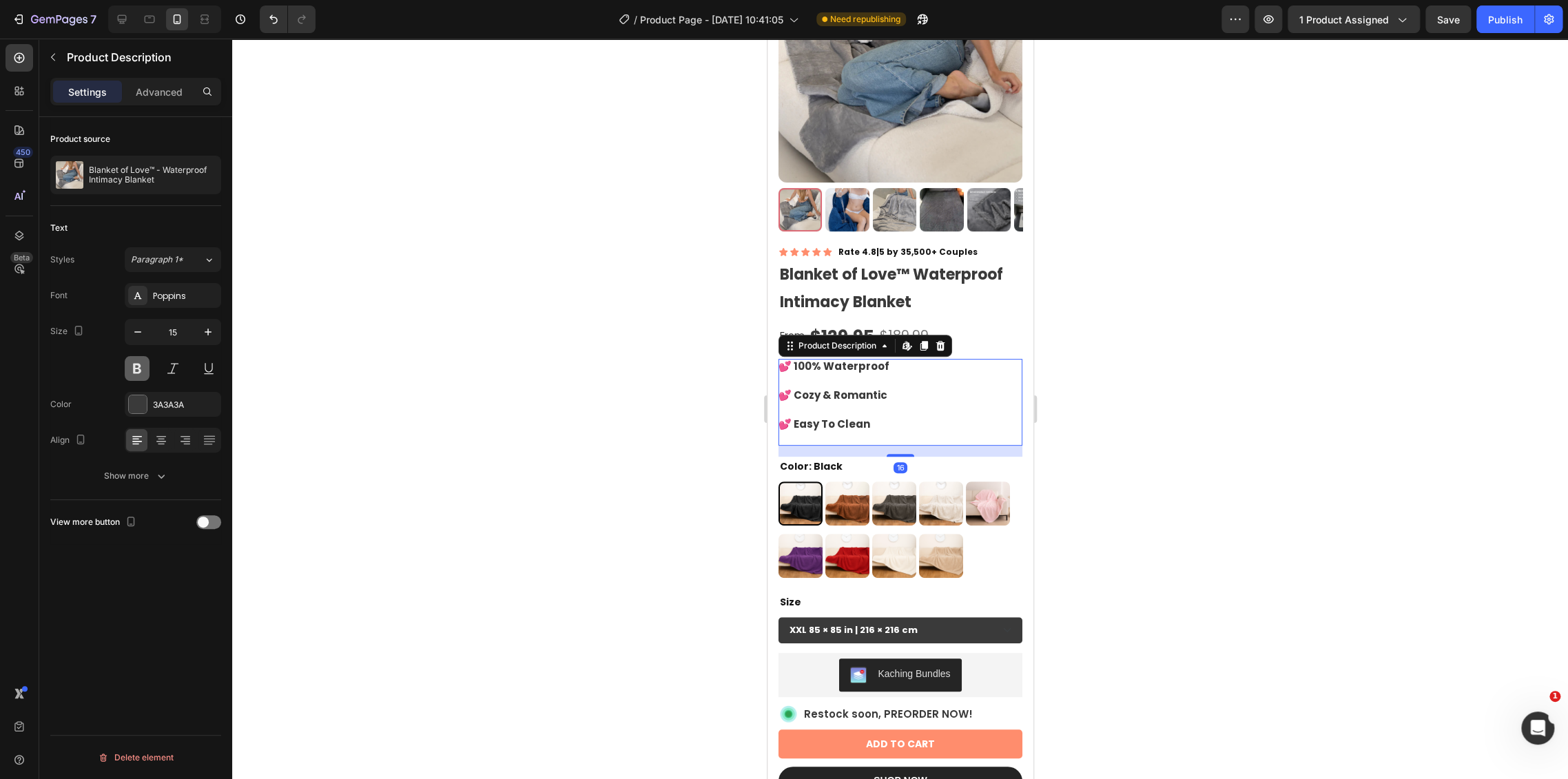
click at [142, 366] on button at bounding box center [137, 368] width 25 height 25
click at [1133, 354] on div at bounding box center [900, 409] width 1336 height 741
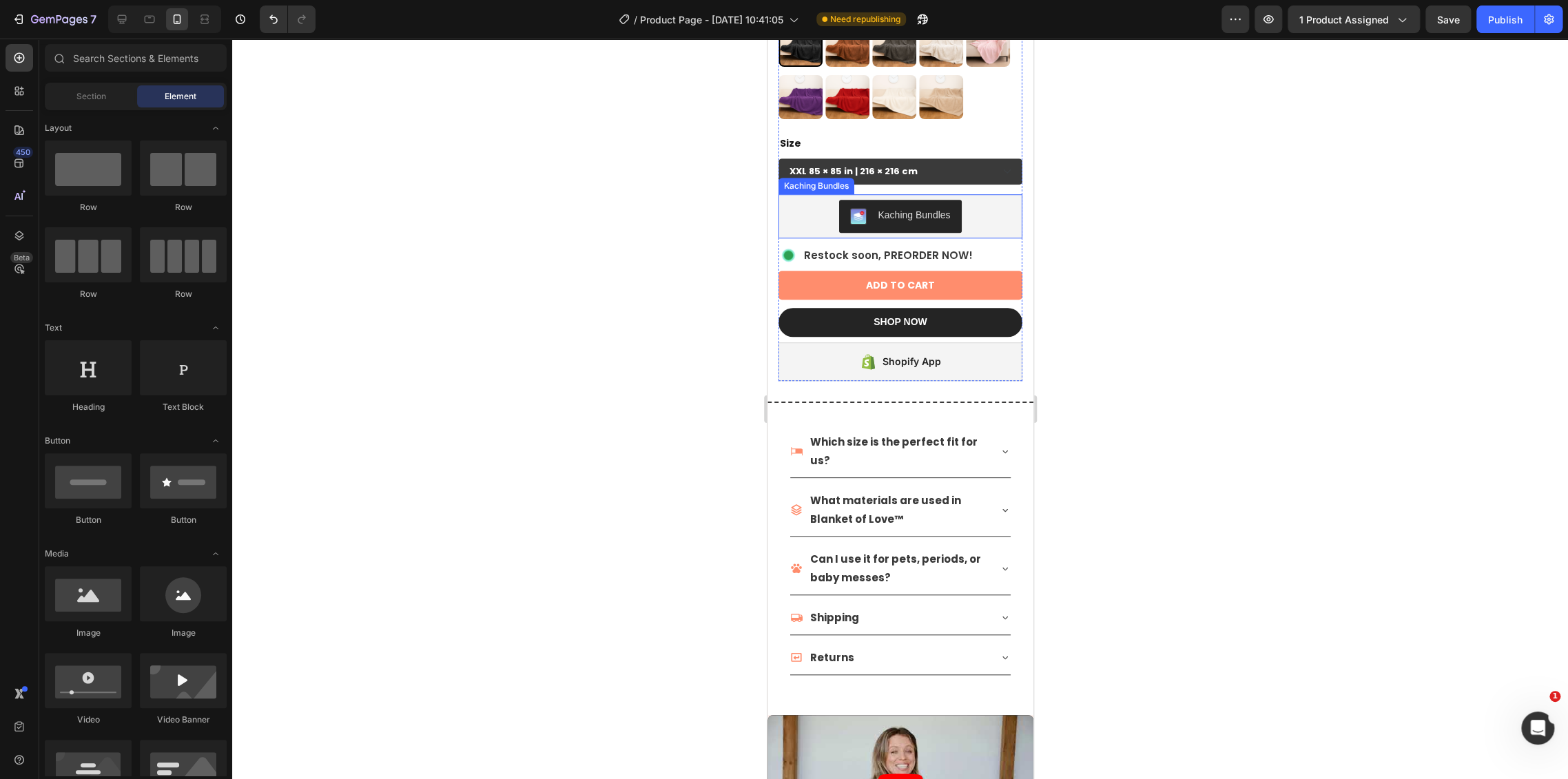
scroll to position [842, 0]
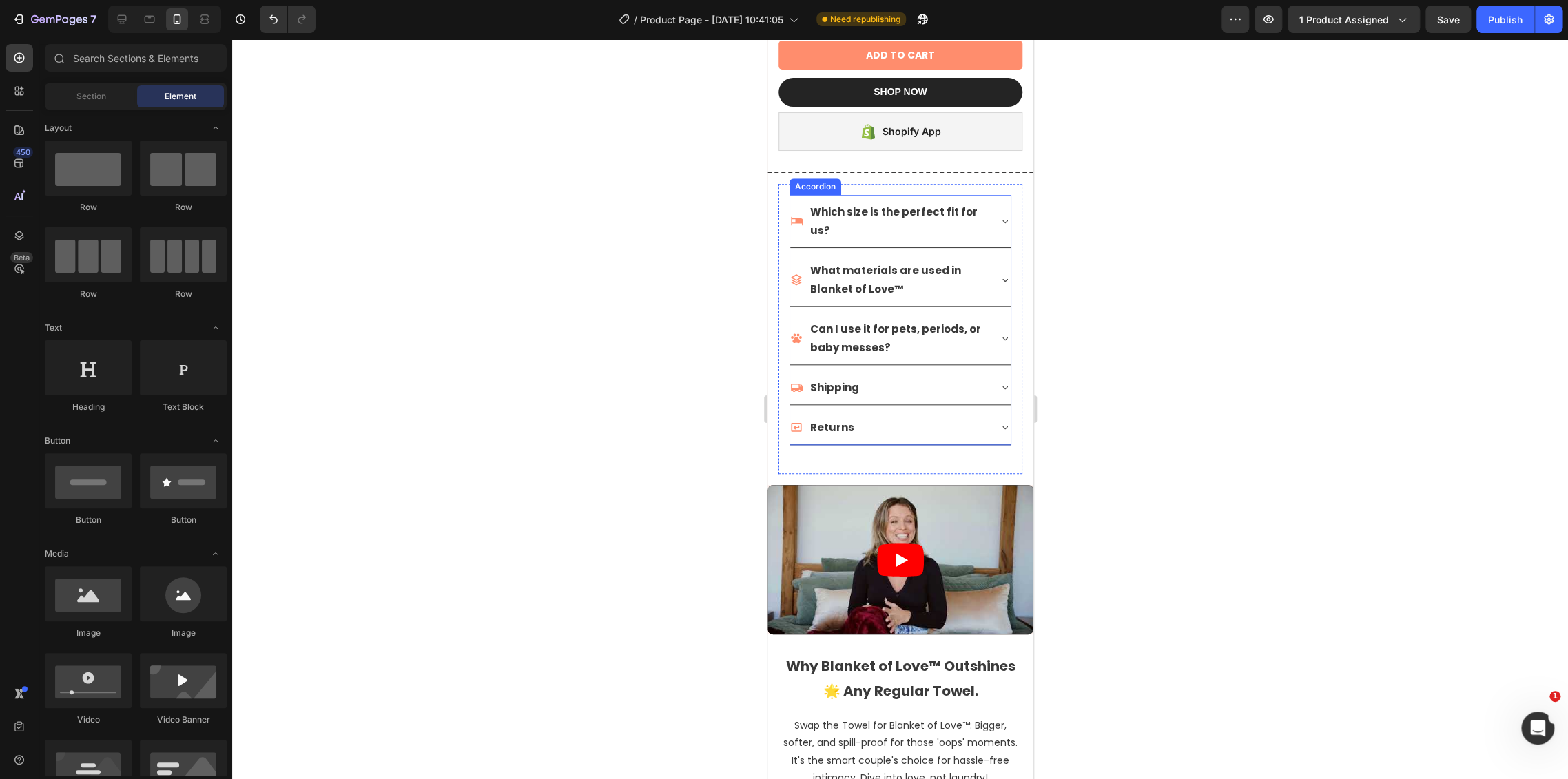
click at [989, 216] on div "Which size is the perfect fit for us?" at bounding box center [899, 221] width 220 height 53
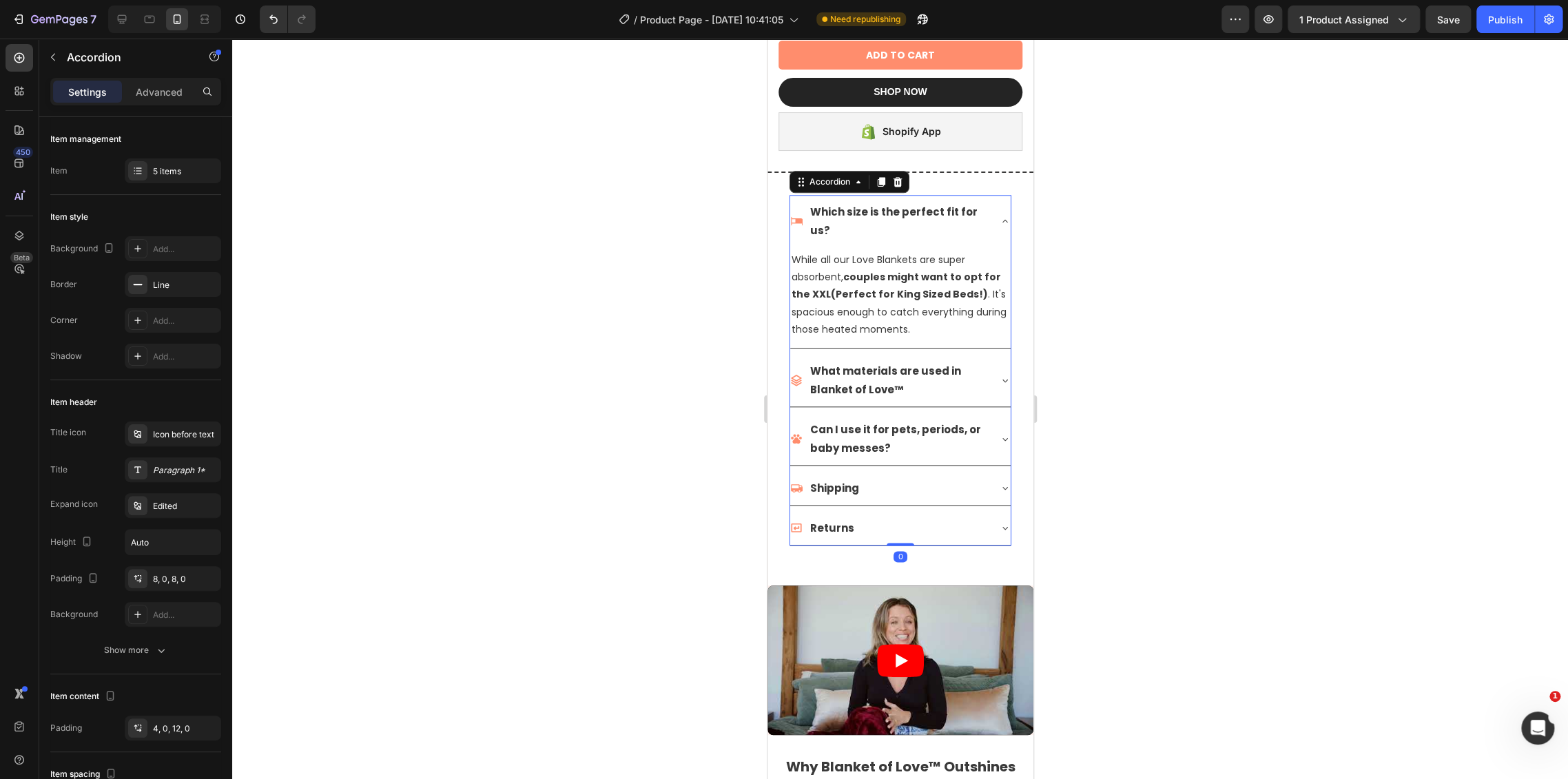
click at [989, 216] on div "Which size is the perfect fit for us?" at bounding box center [899, 221] width 220 height 53
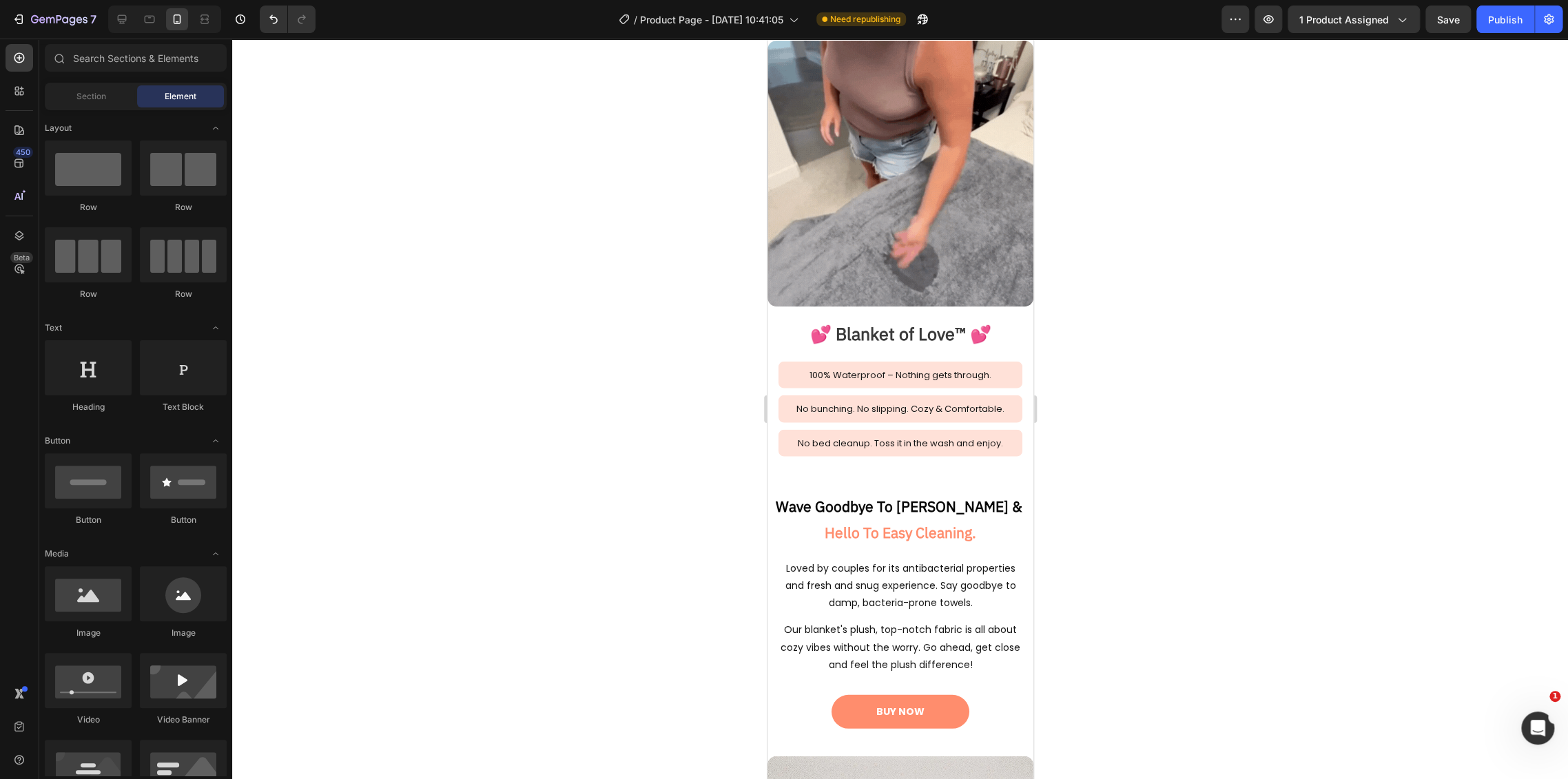
scroll to position [2052, 0]
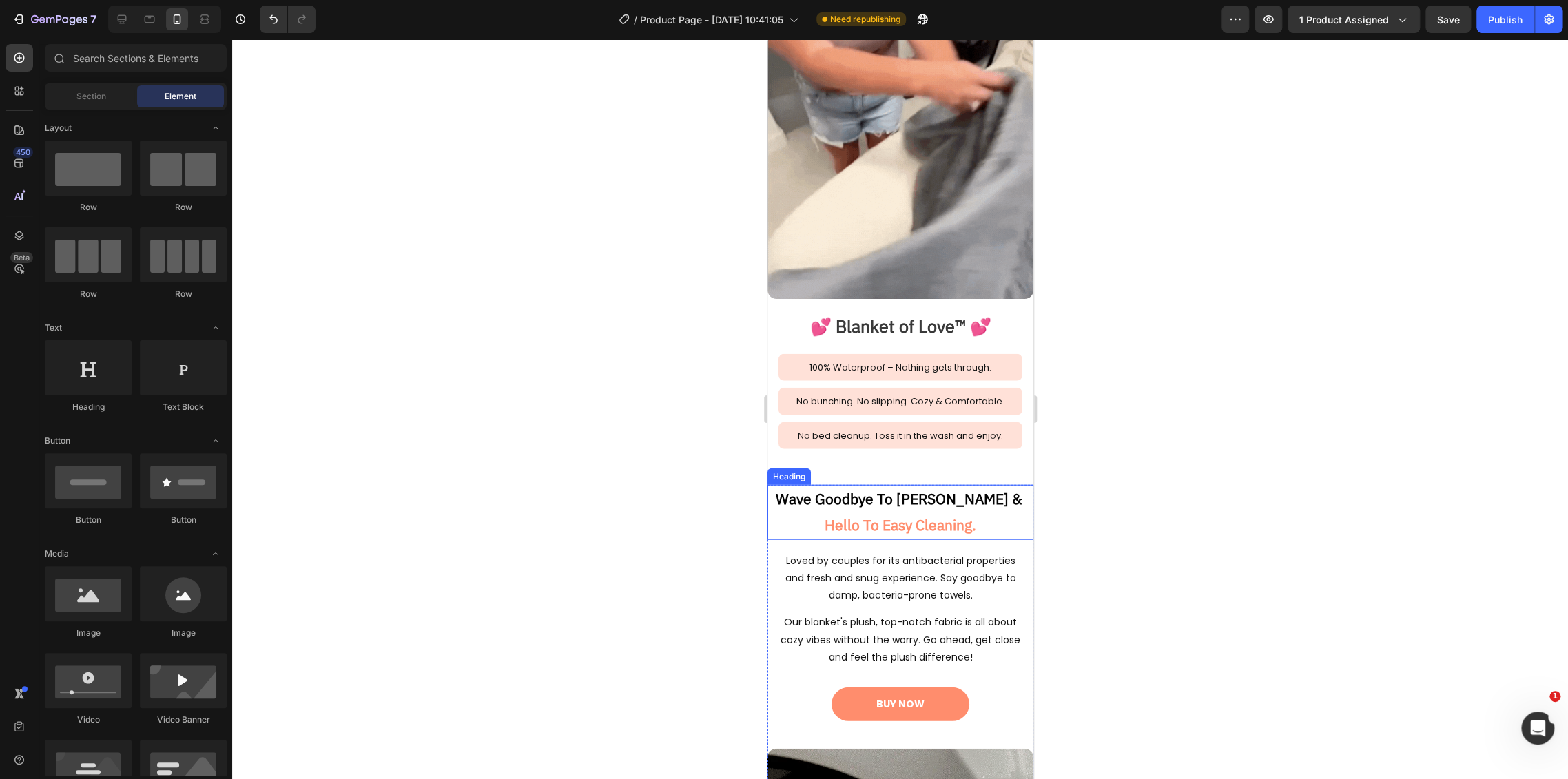
click at [965, 496] on h2 "Wave Goodbye To Odor Worries & Hello To Easy Cleaning." at bounding box center [899, 513] width 266 height 56
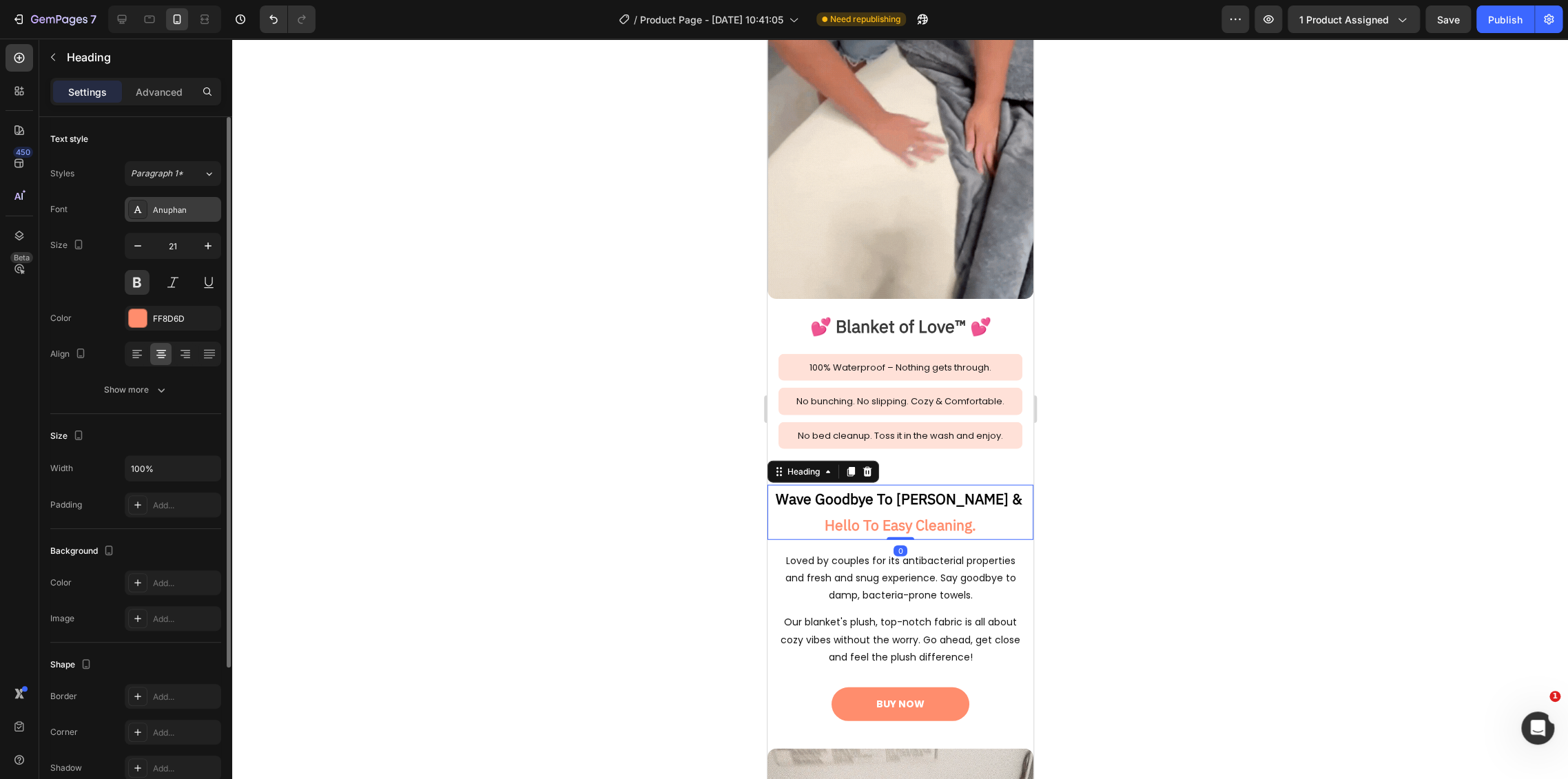
click at [184, 208] on div "Anuphan" at bounding box center [186, 210] width 65 height 12
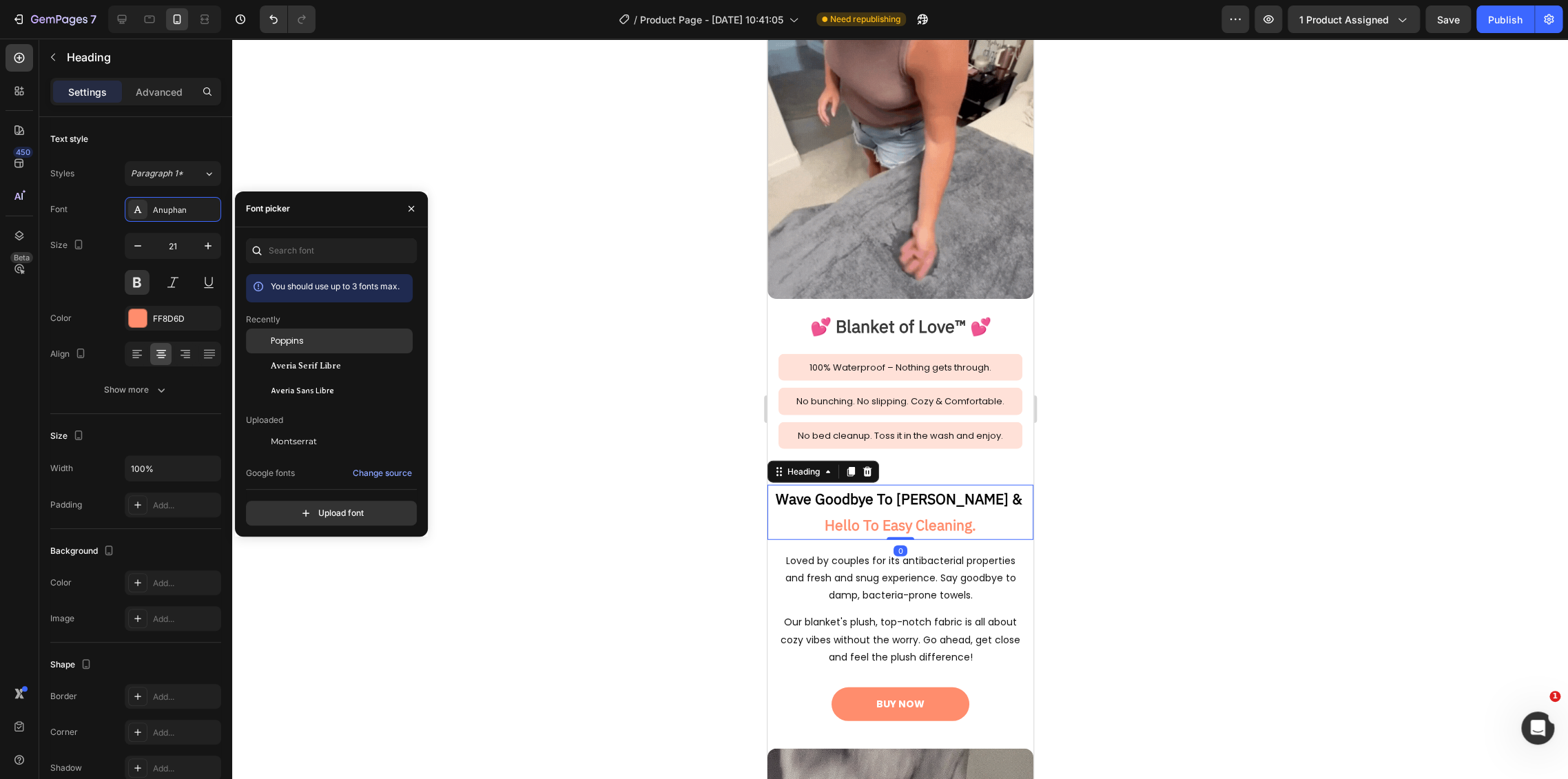
drag, startPoint x: 332, startPoint y: 342, endPoint x: 369, endPoint y: 344, distance: 37.1
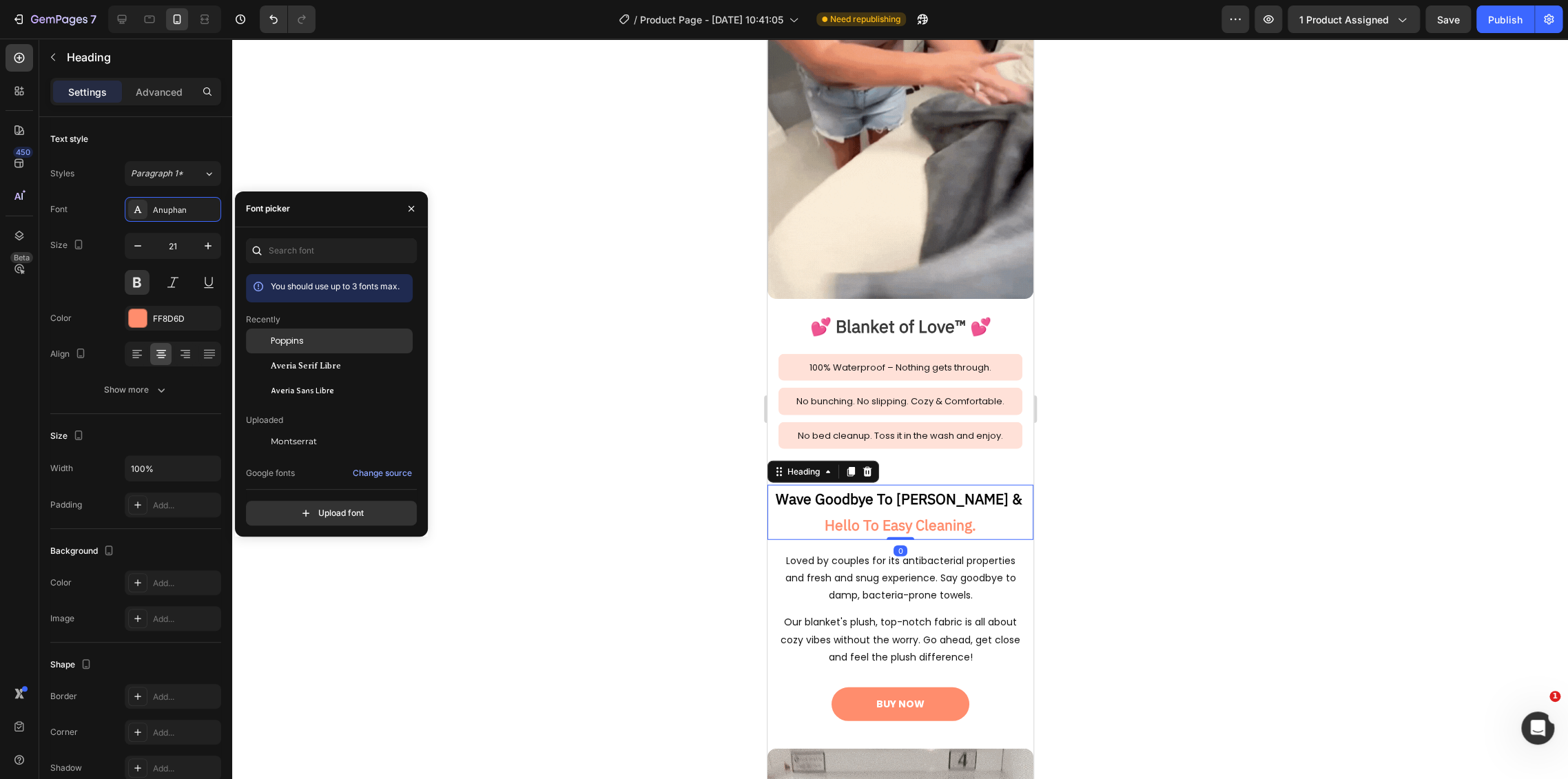
click at [332, 341] on div "Poppins" at bounding box center [340, 341] width 139 height 12
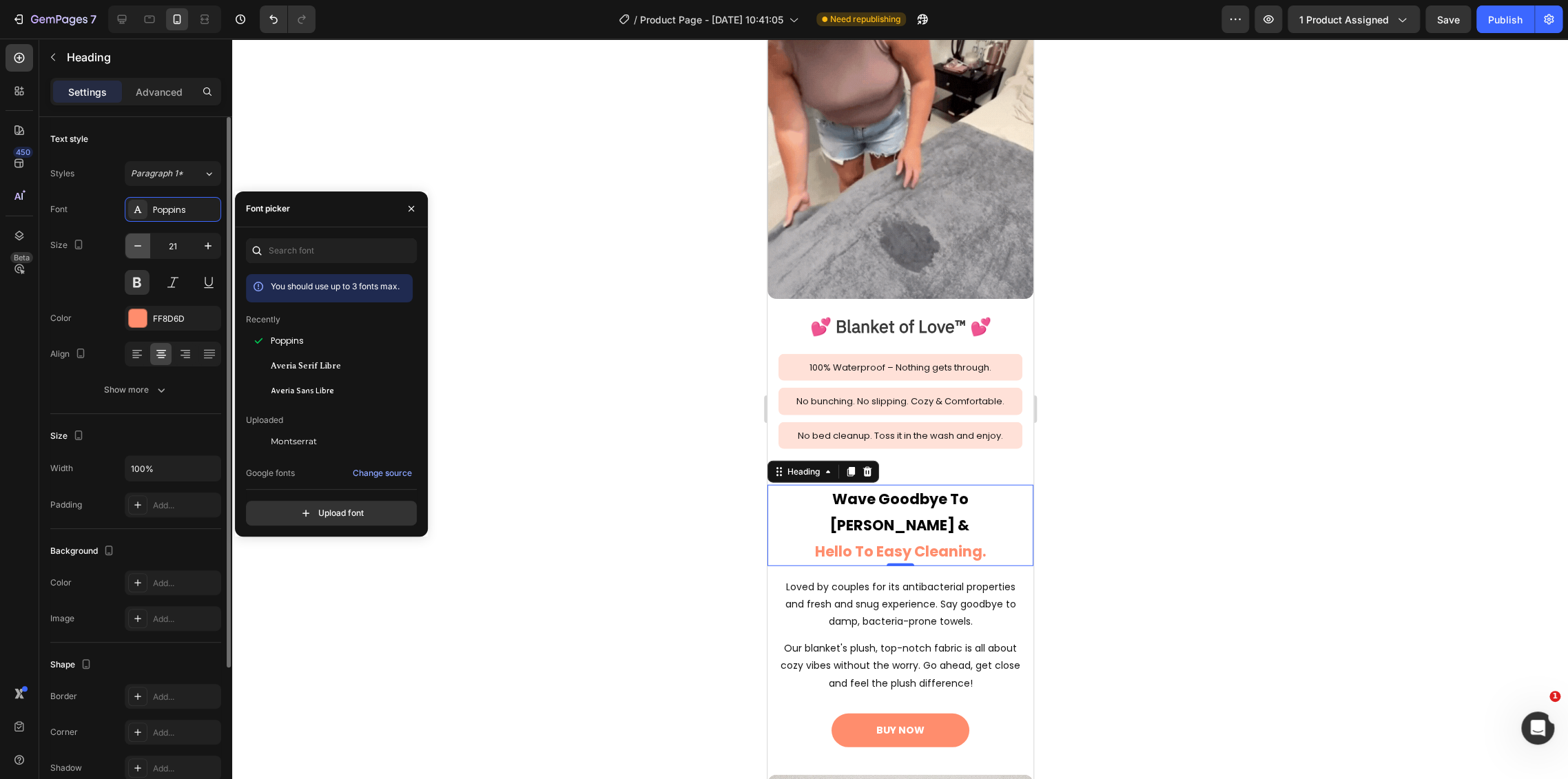
click at [139, 247] on icon "button" at bounding box center [138, 246] width 13 height 13
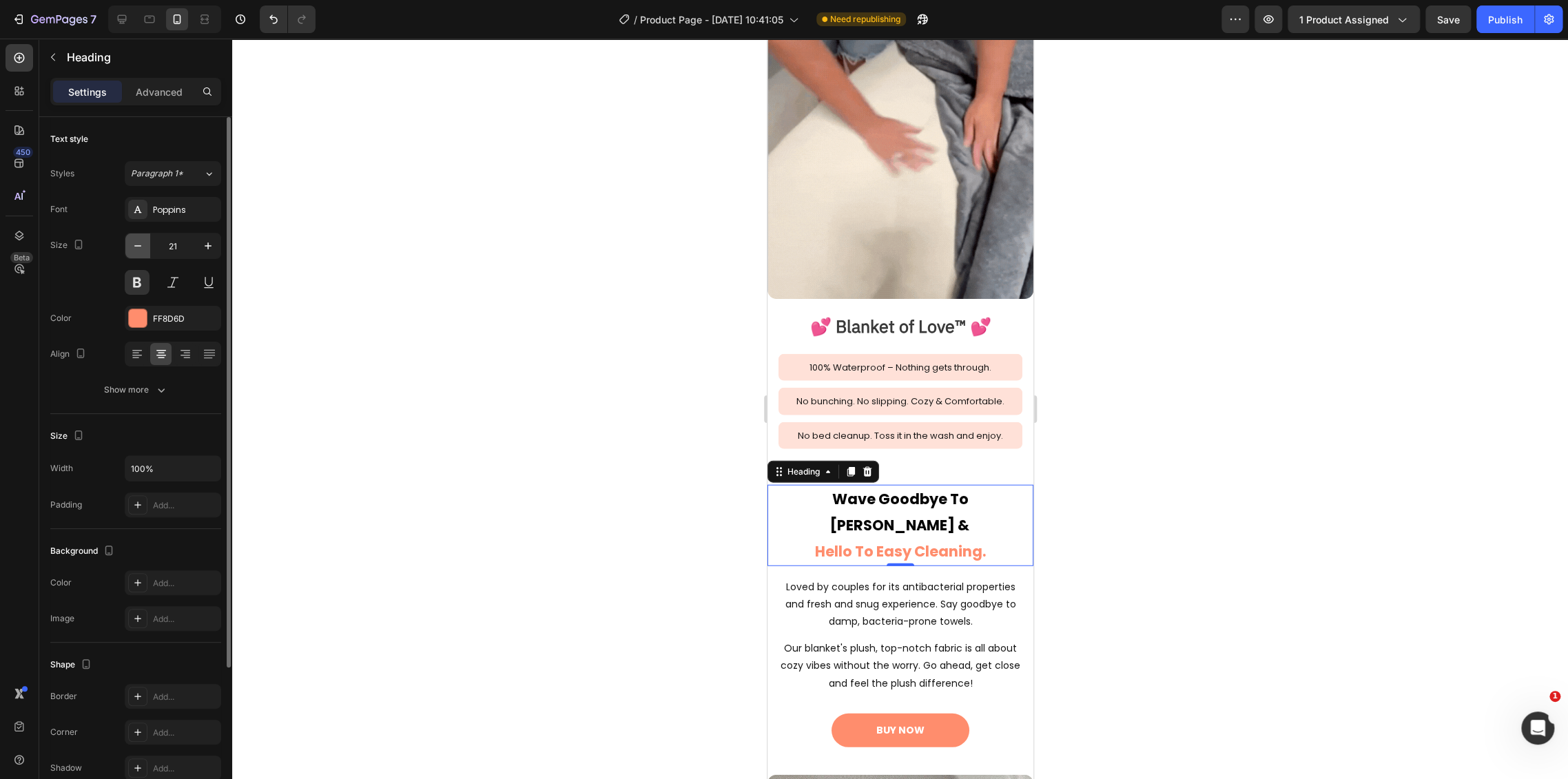
type input "20"
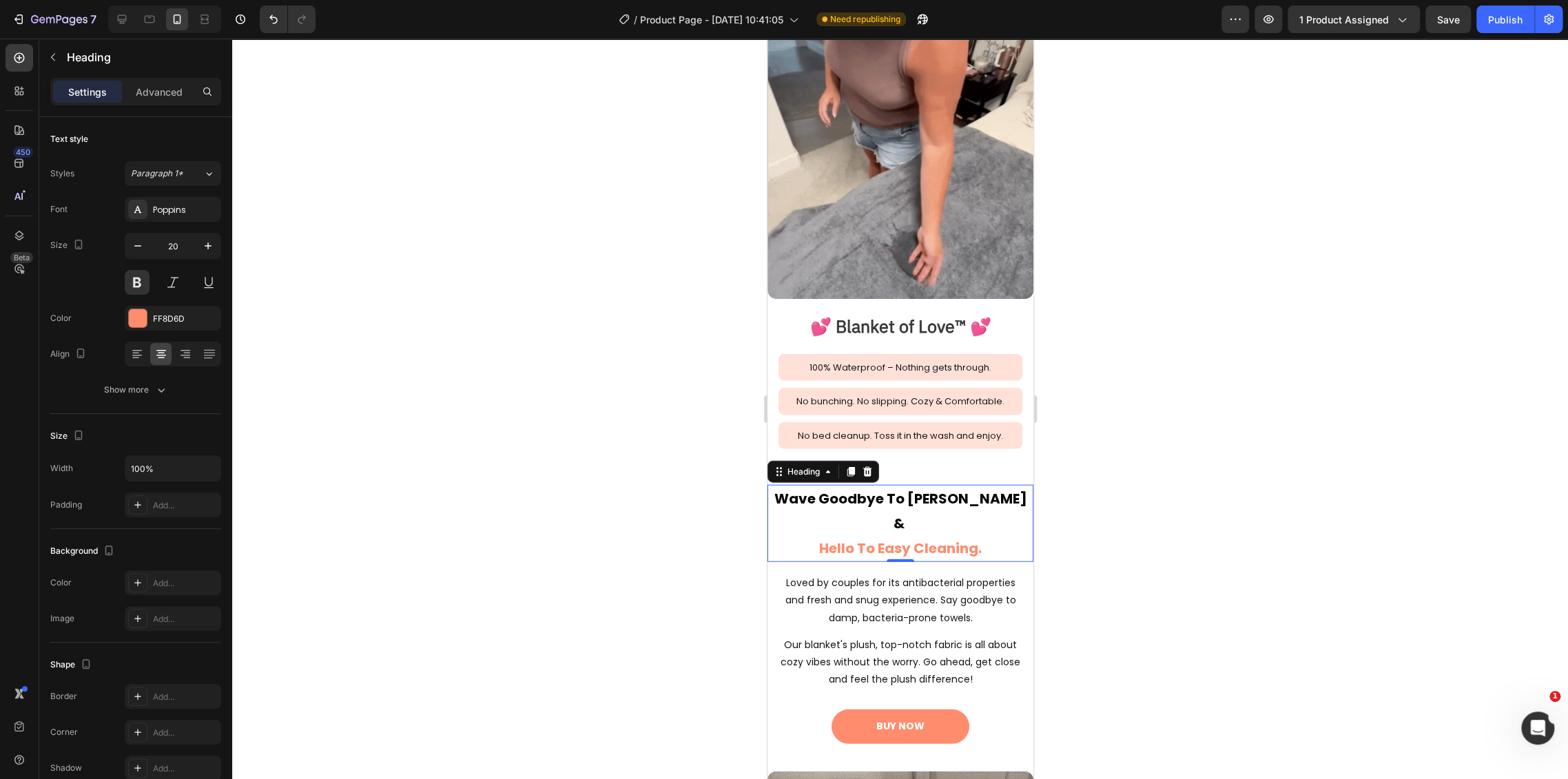
click at [1076, 399] on div at bounding box center [900, 409] width 1336 height 741
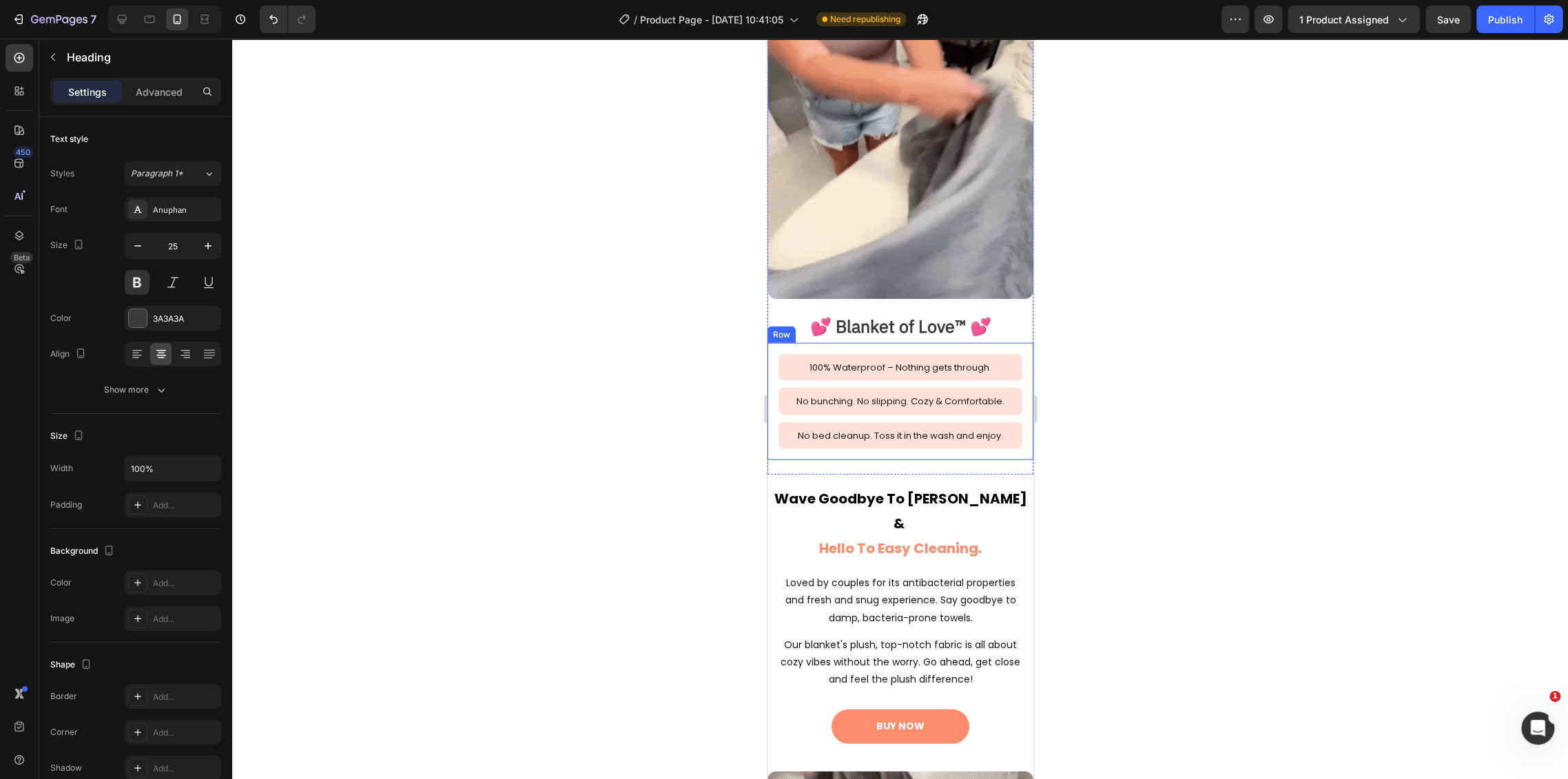
click at [901, 309] on h2 "💕 Blanket of Love™ 💕" at bounding box center [899, 325] width 266 height 33
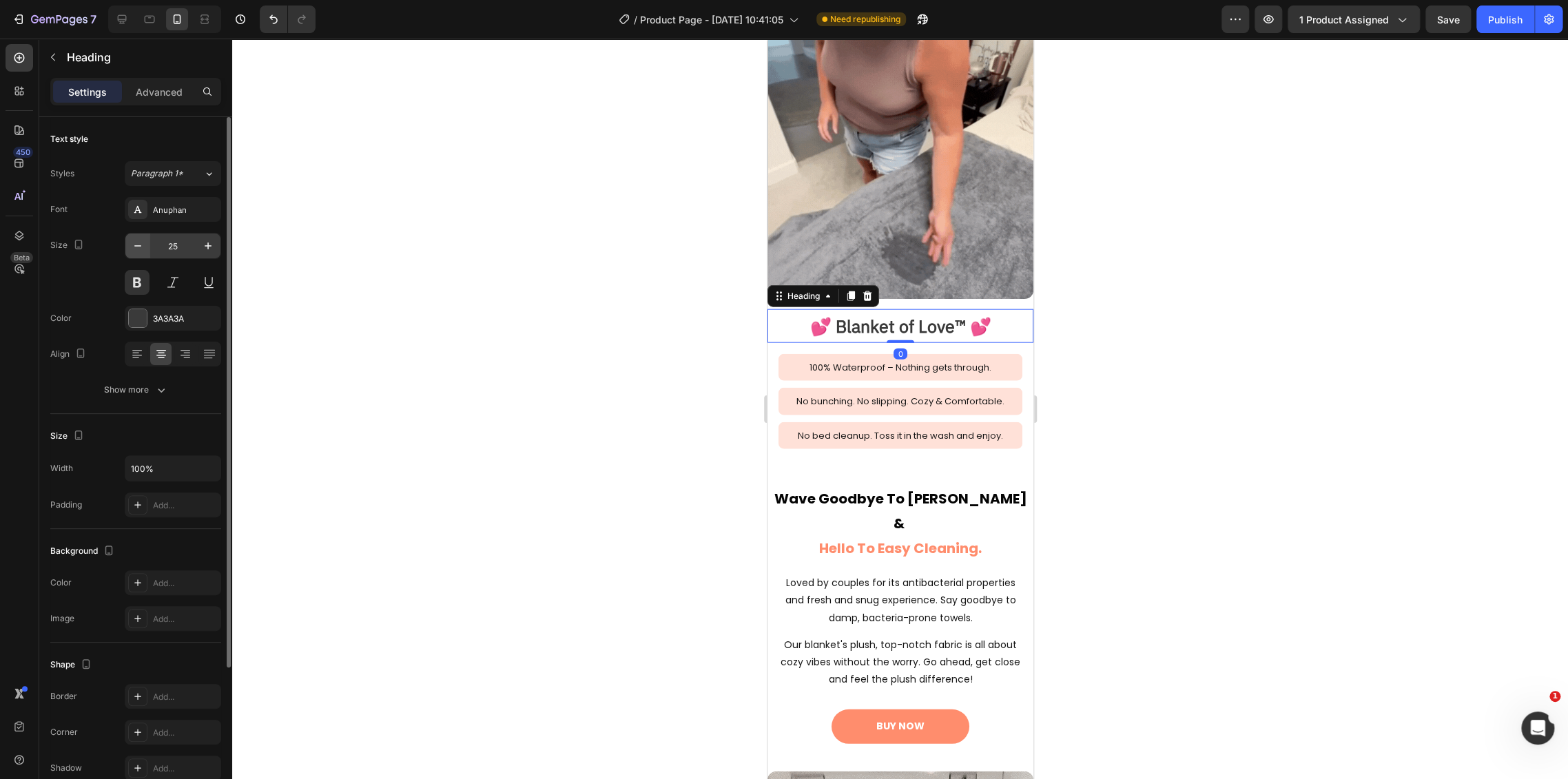
click at [144, 246] on icon "button" at bounding box center [138, 246] width 13 height 13
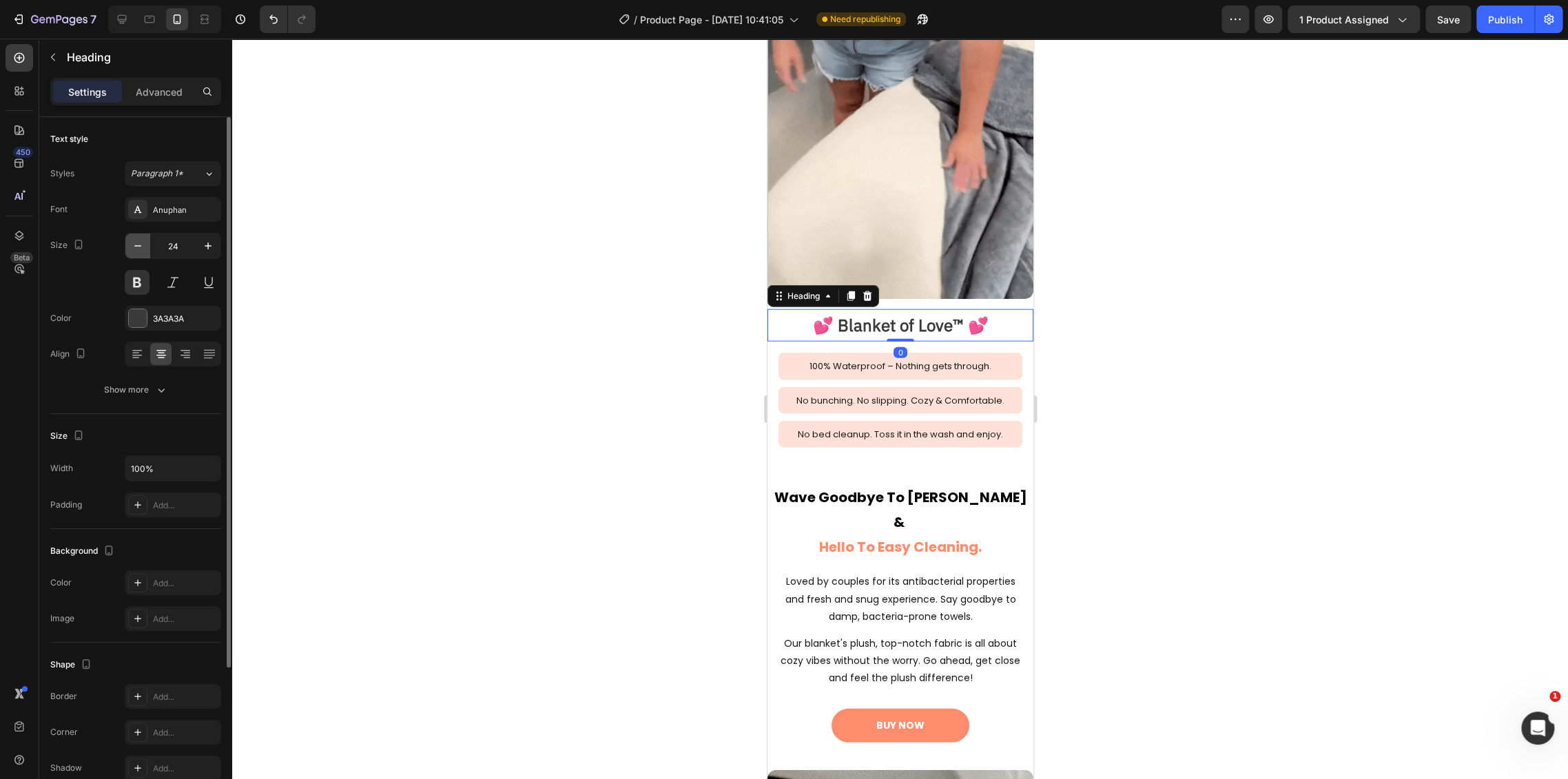
click at [144, 246] on icon "button" at bounding box center [138, 246] width 13 height 13
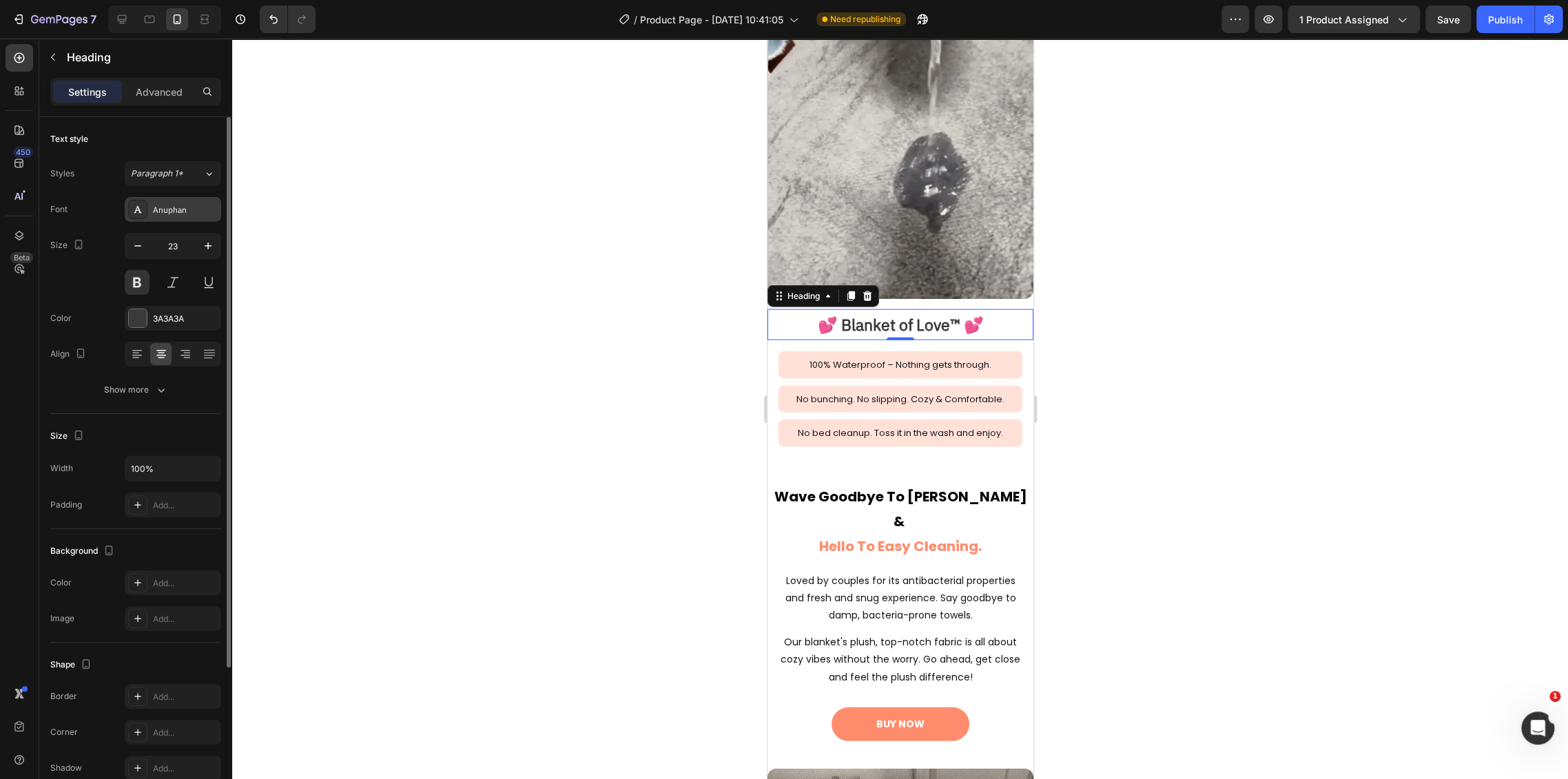
click at [173, 211] on div "Anuphan" at bounding box center [186, 210] width 65 height 12
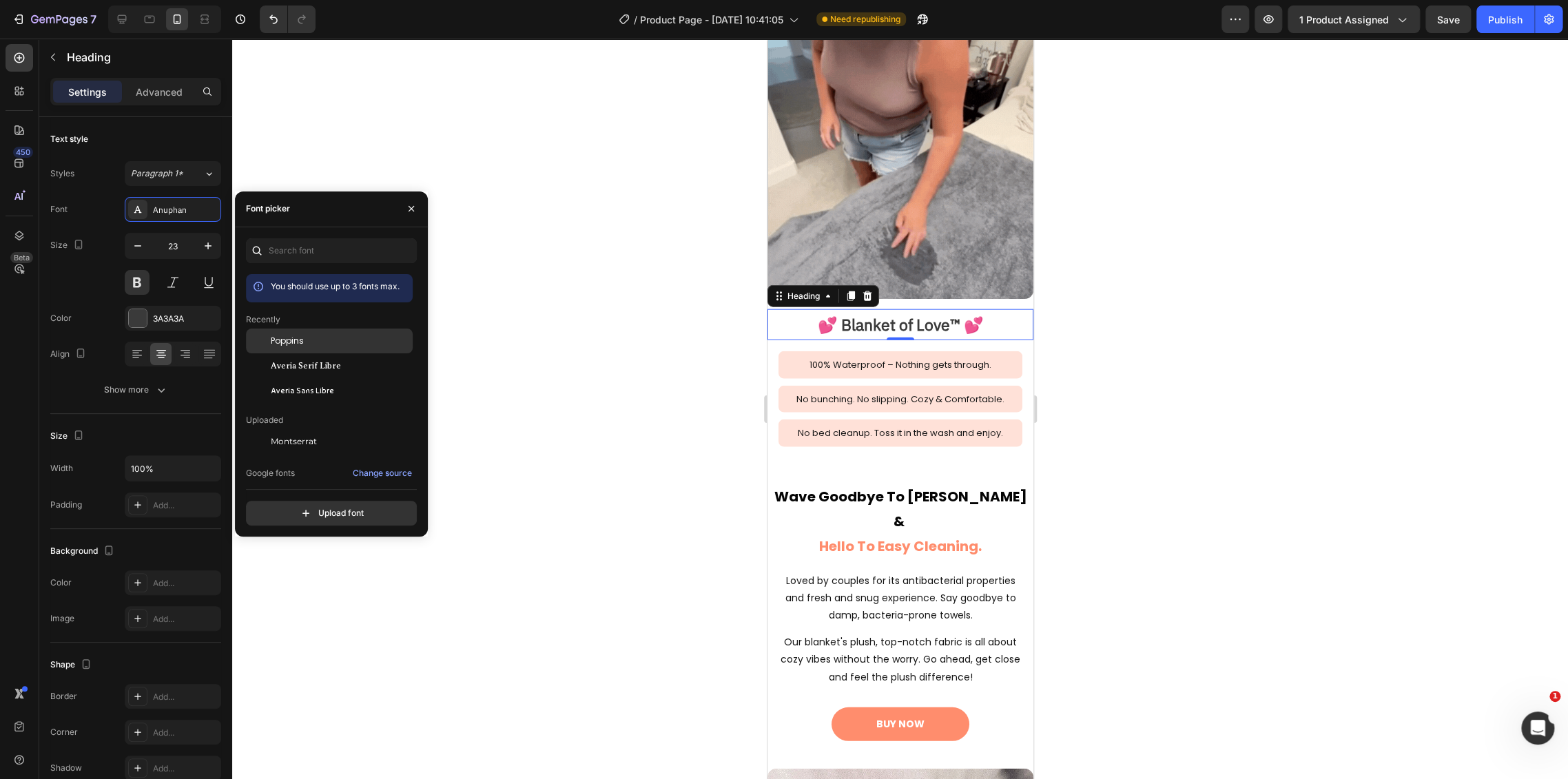
click at [306, 337] on div "Poppins" at bounding box center [340, 341] width 139 height 12
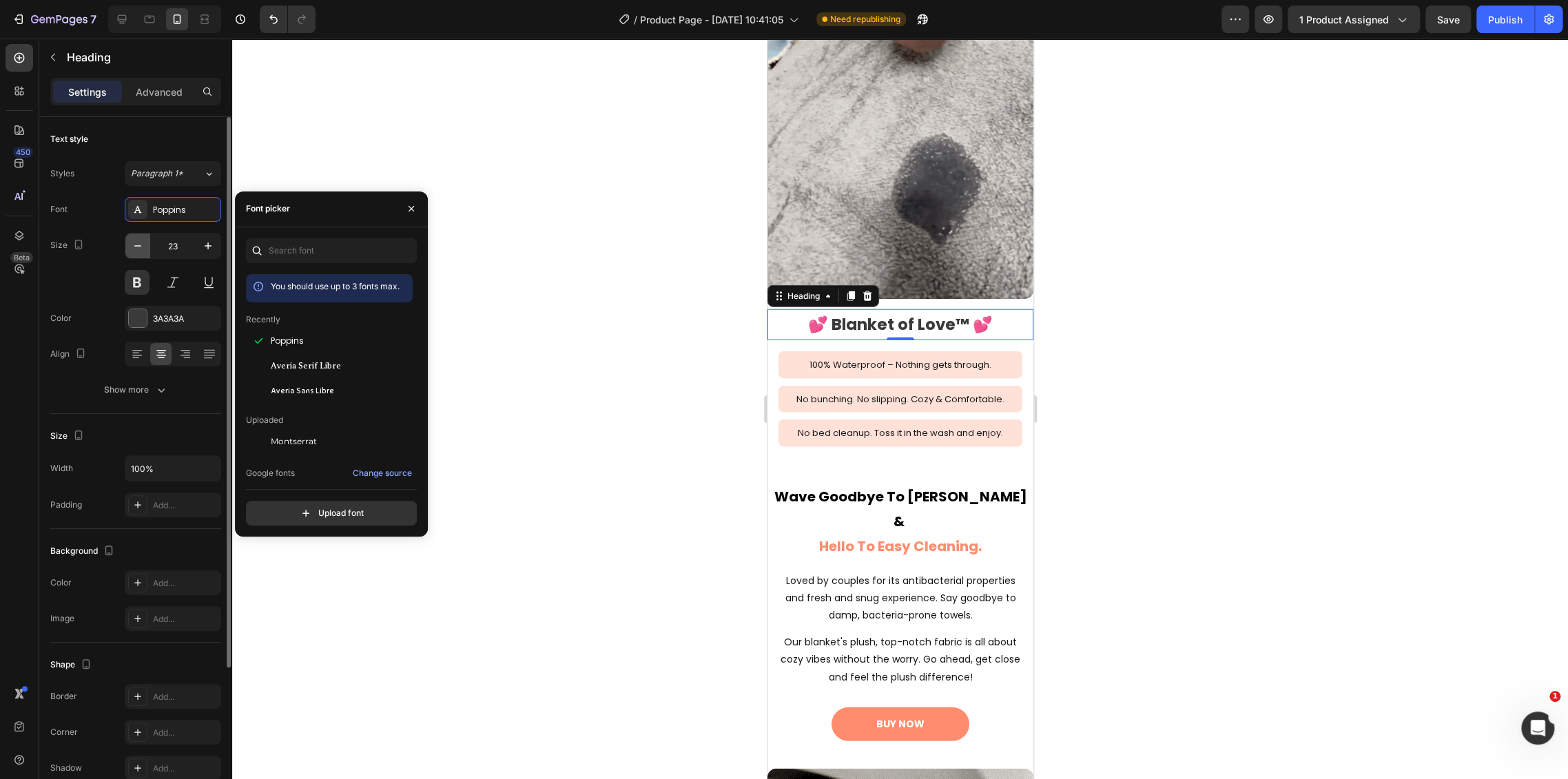
click at [141, 250] on icon "button" at bounding box center [138, 246] width 13 height 13
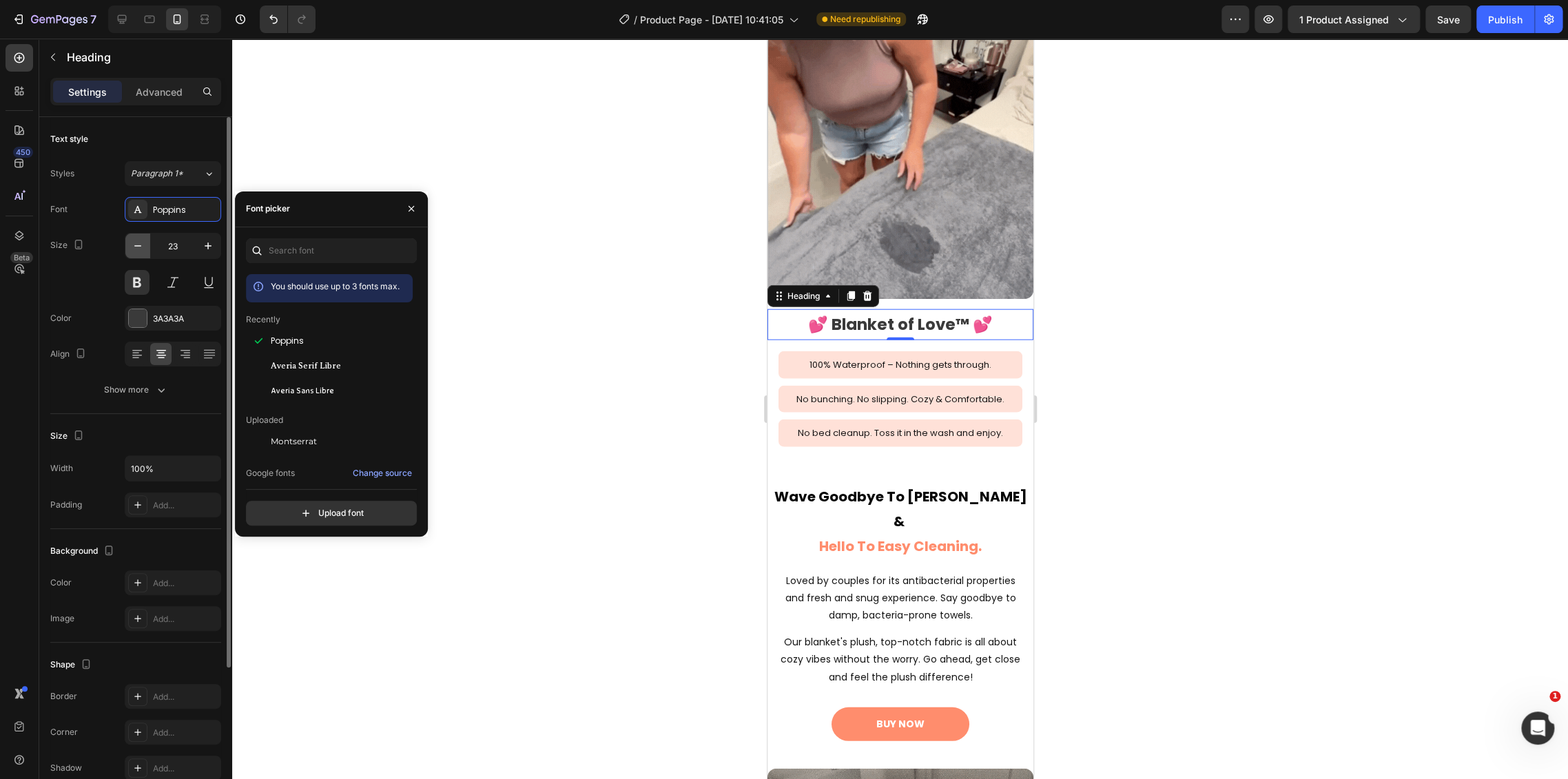
type input "22"
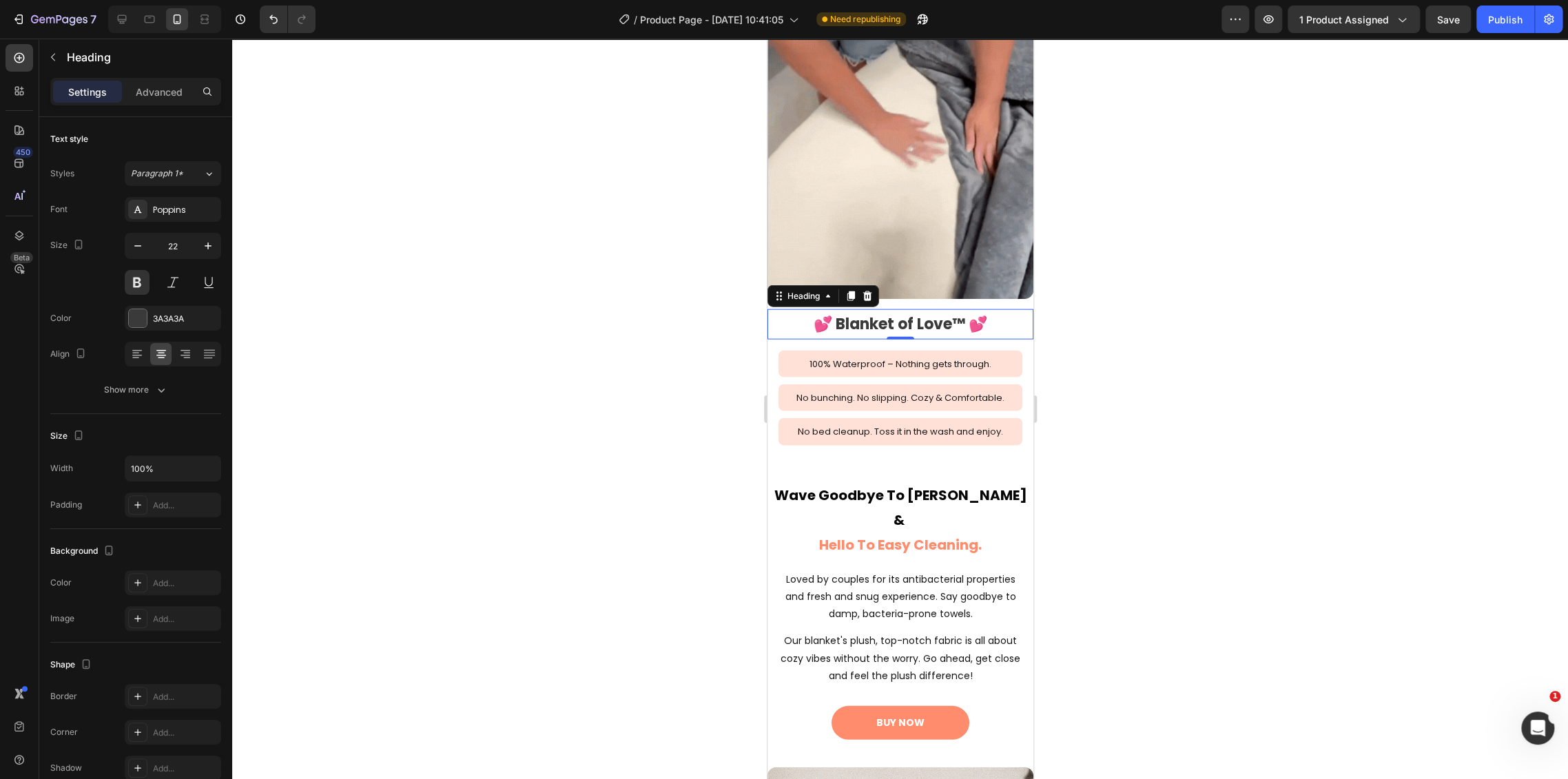
click at [542, 363] on div at bounding box center [900, 409] width 1336 height 741
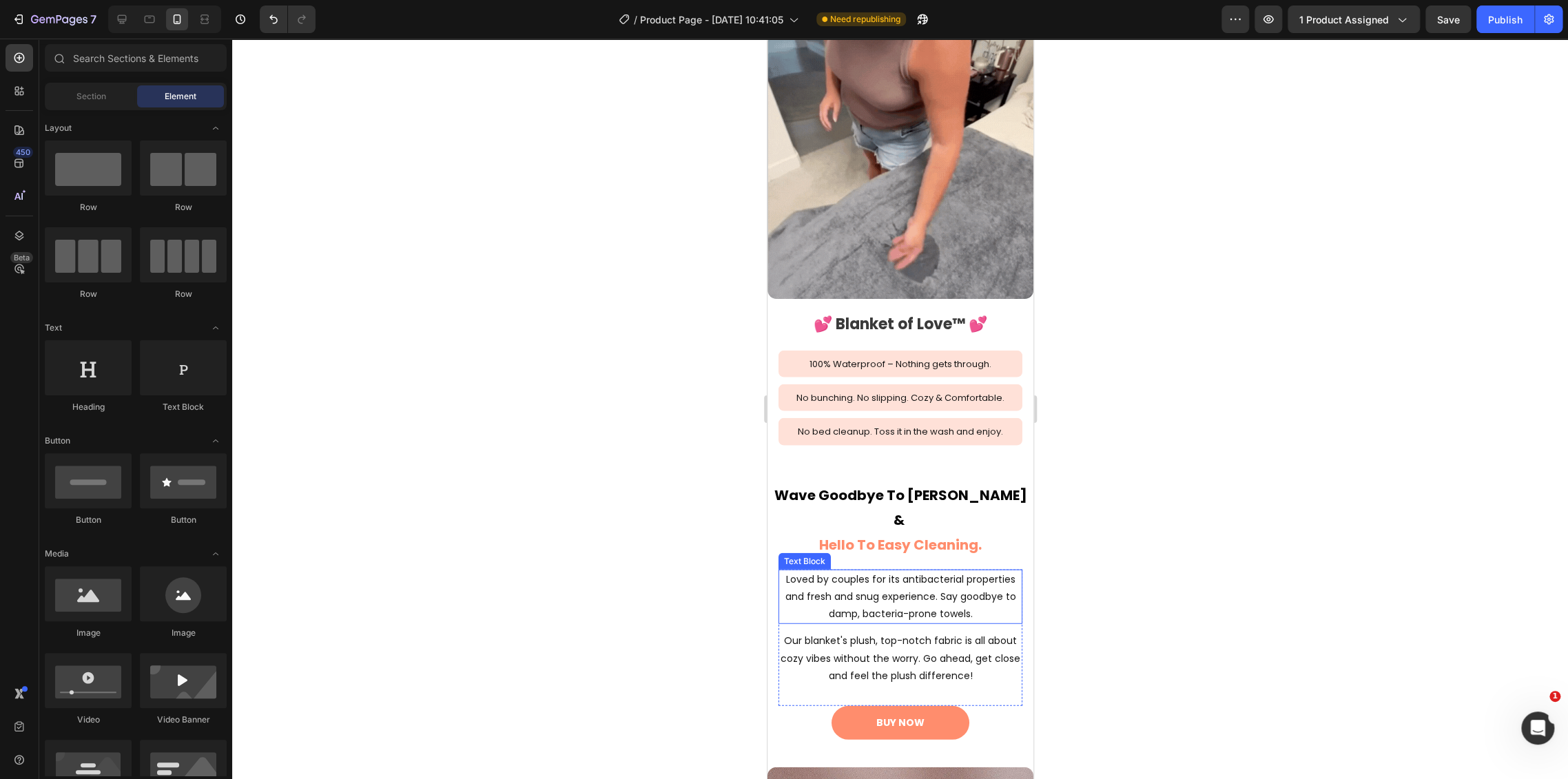
scroll to position [1746, 0]
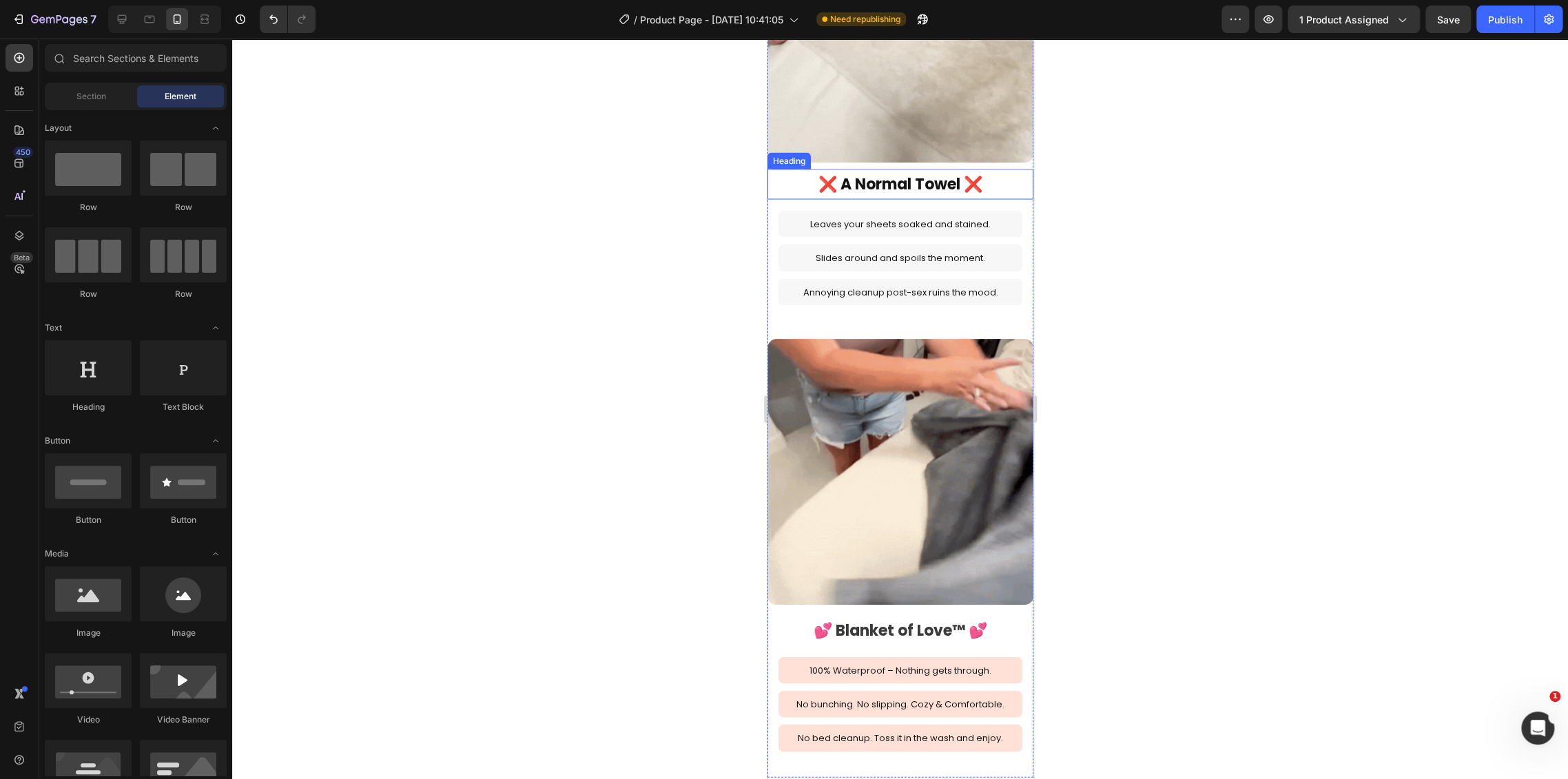
click at [900, 172] on h2 "❌ A Normal Towel ❌" at bounding box center [899, 184] width 266 height 31
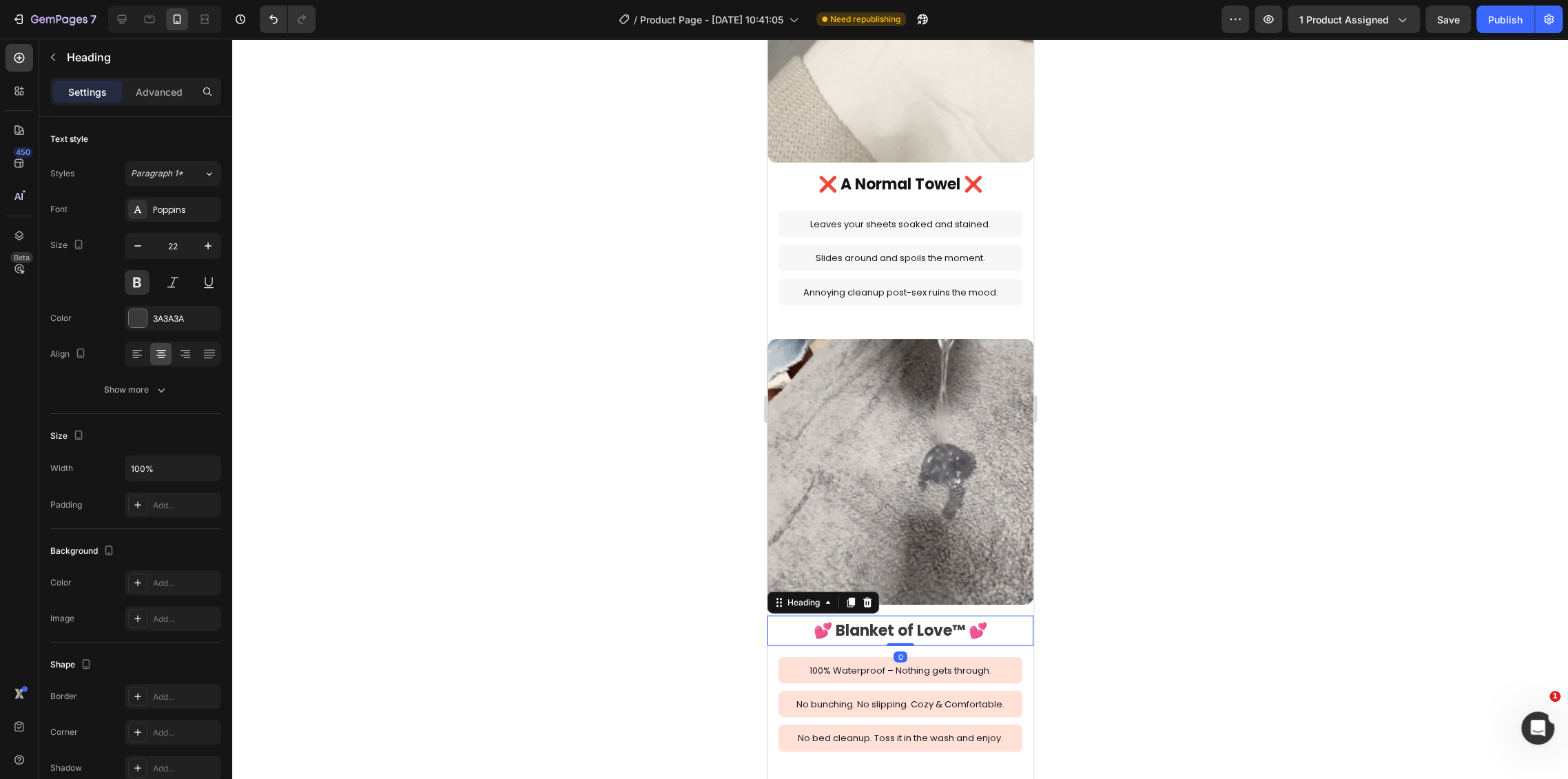
click at [940, 615] on h2 "💕 Blanket of Love™ 💕" at bounding box center [899, 631] width 266 height 31
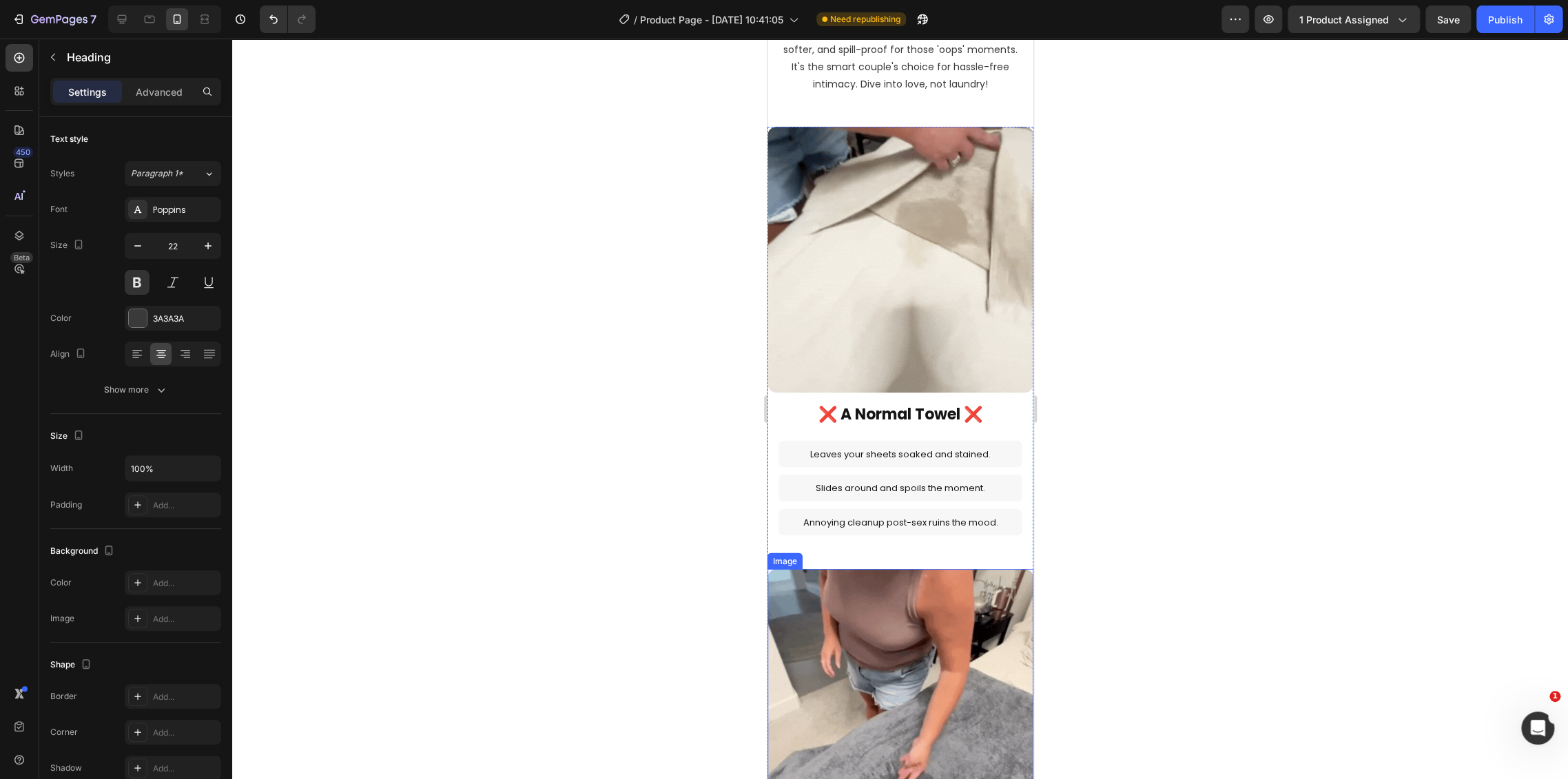
scroll to position [1669, 0]
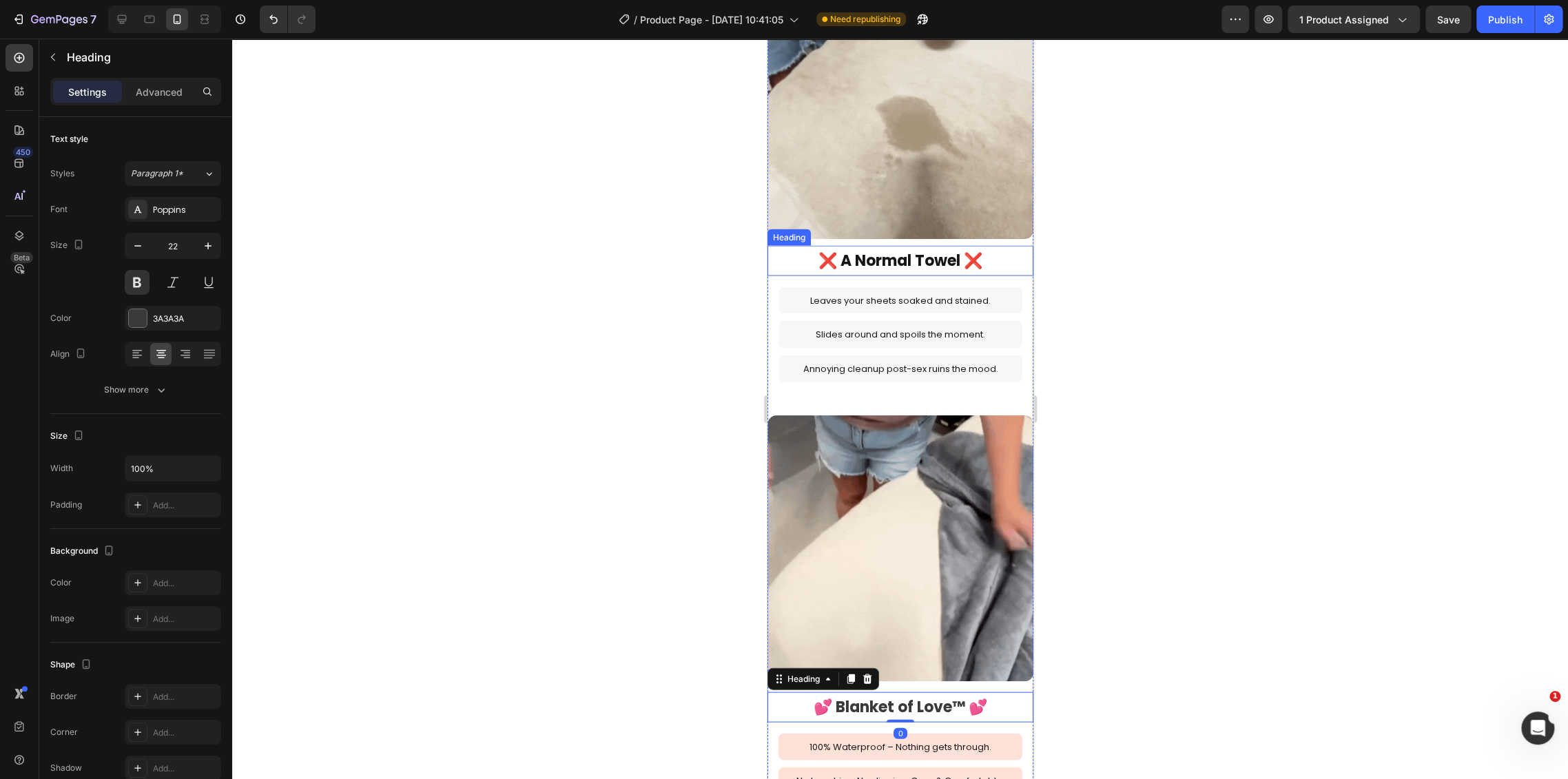
click at [892, 253] on h2 "❌ A Normal Towel ❌" at bounding box center [899, 260] width 266 height 31
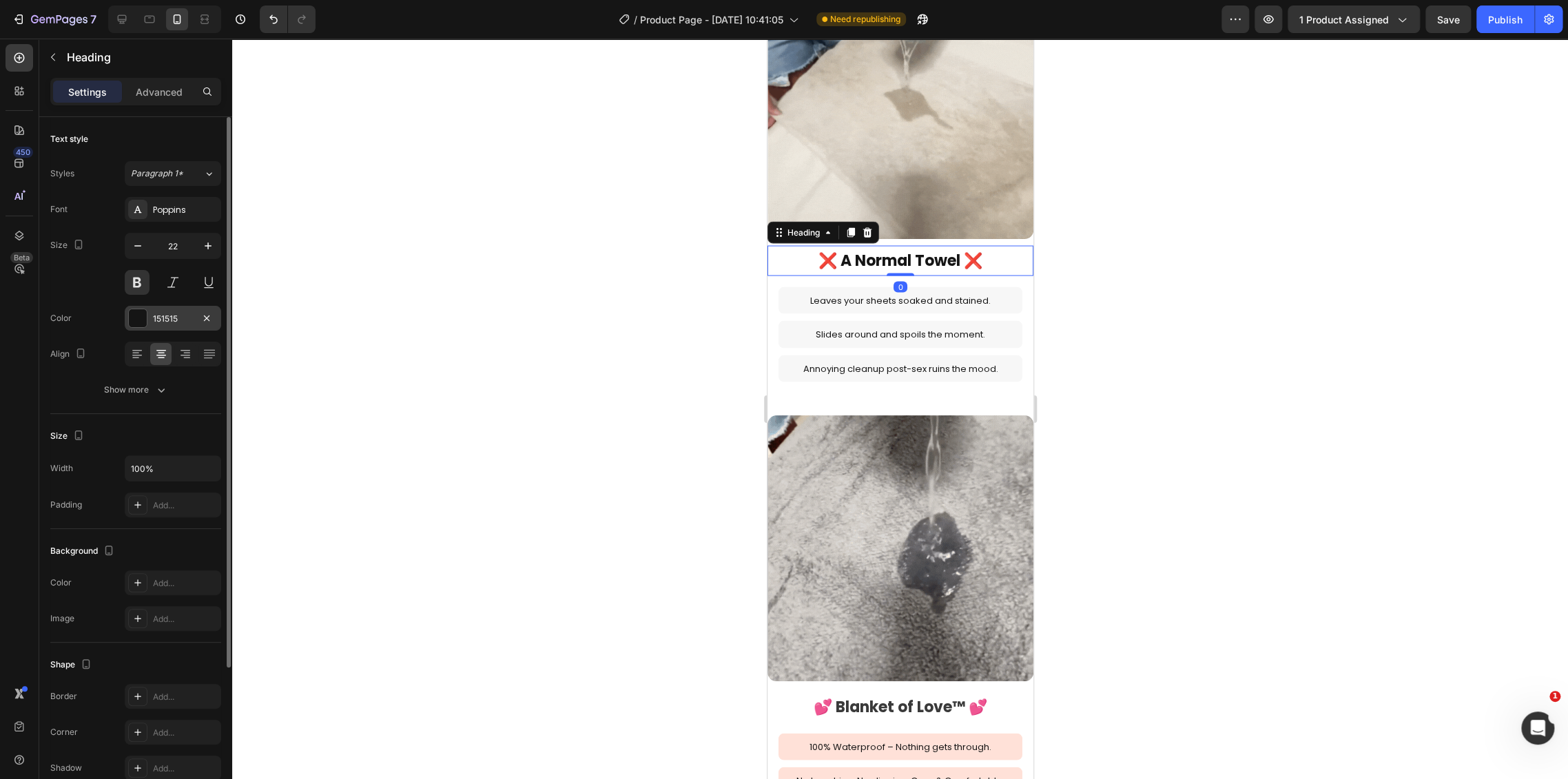
click at [166, 321] on div "151515" at bounding box center [173, 319] width 40 height 12
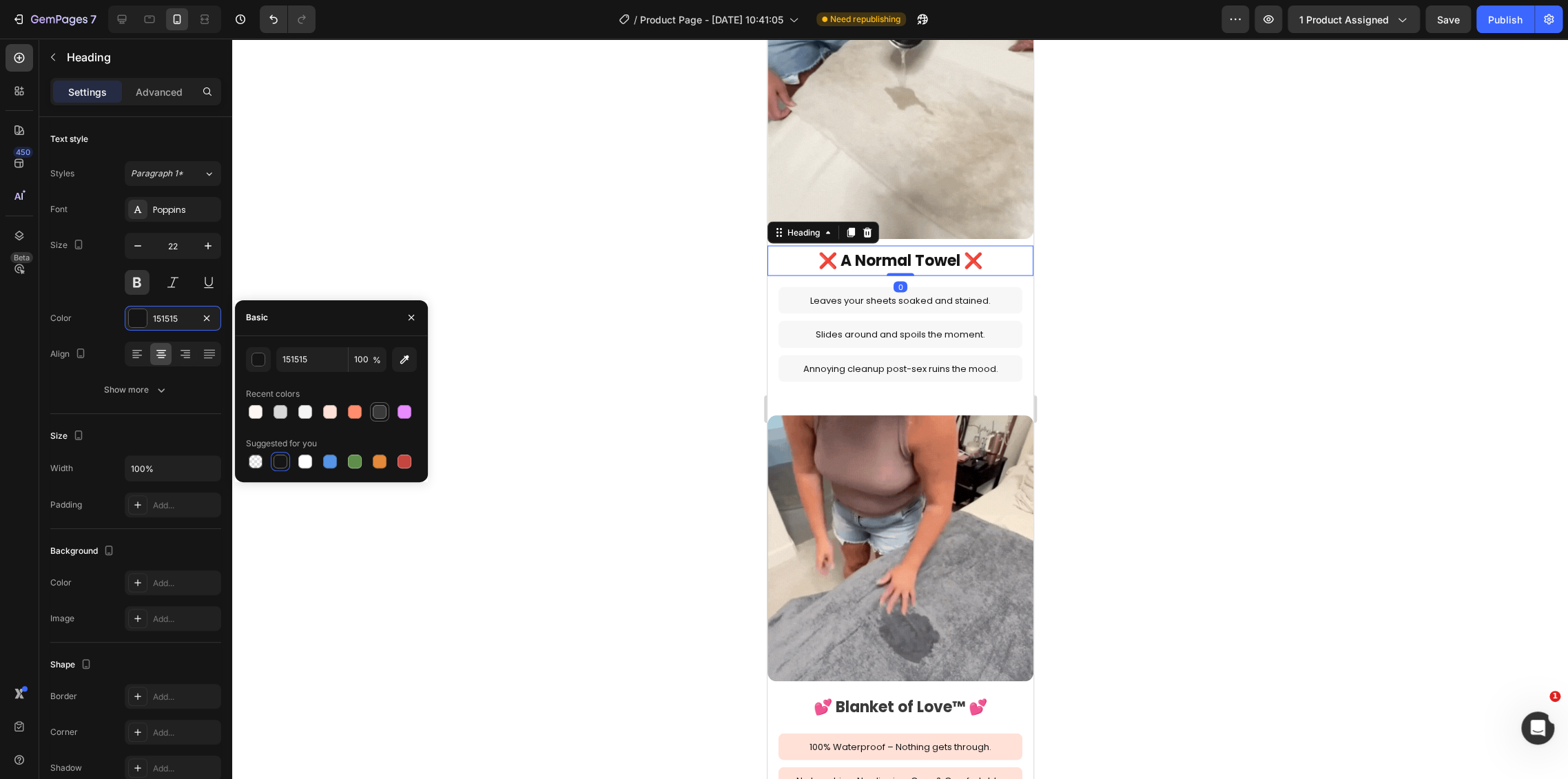
click at [380, 420] on div at bounding box center [380, 412] width 19 height 19
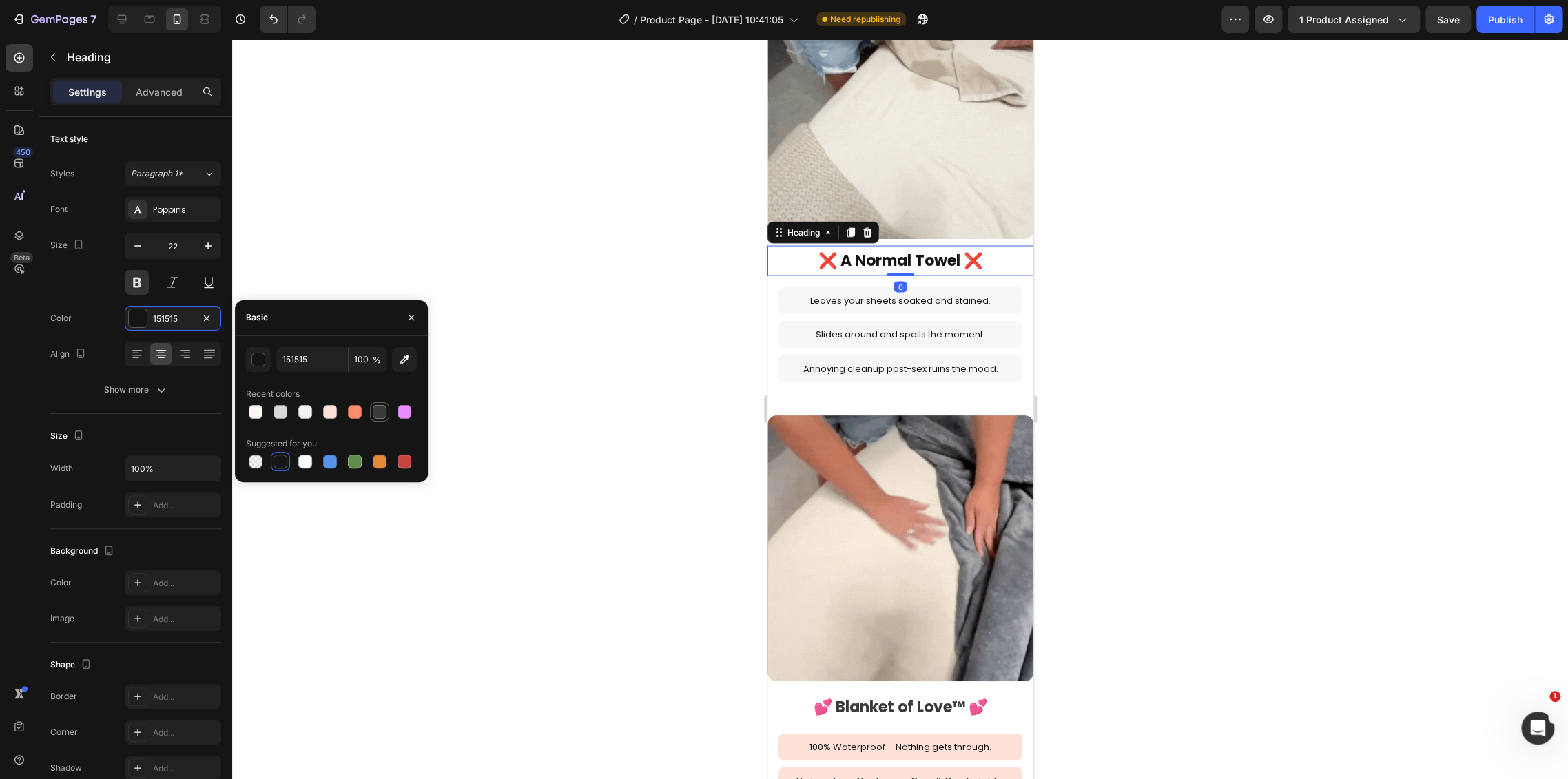
type input "3A3A3A"
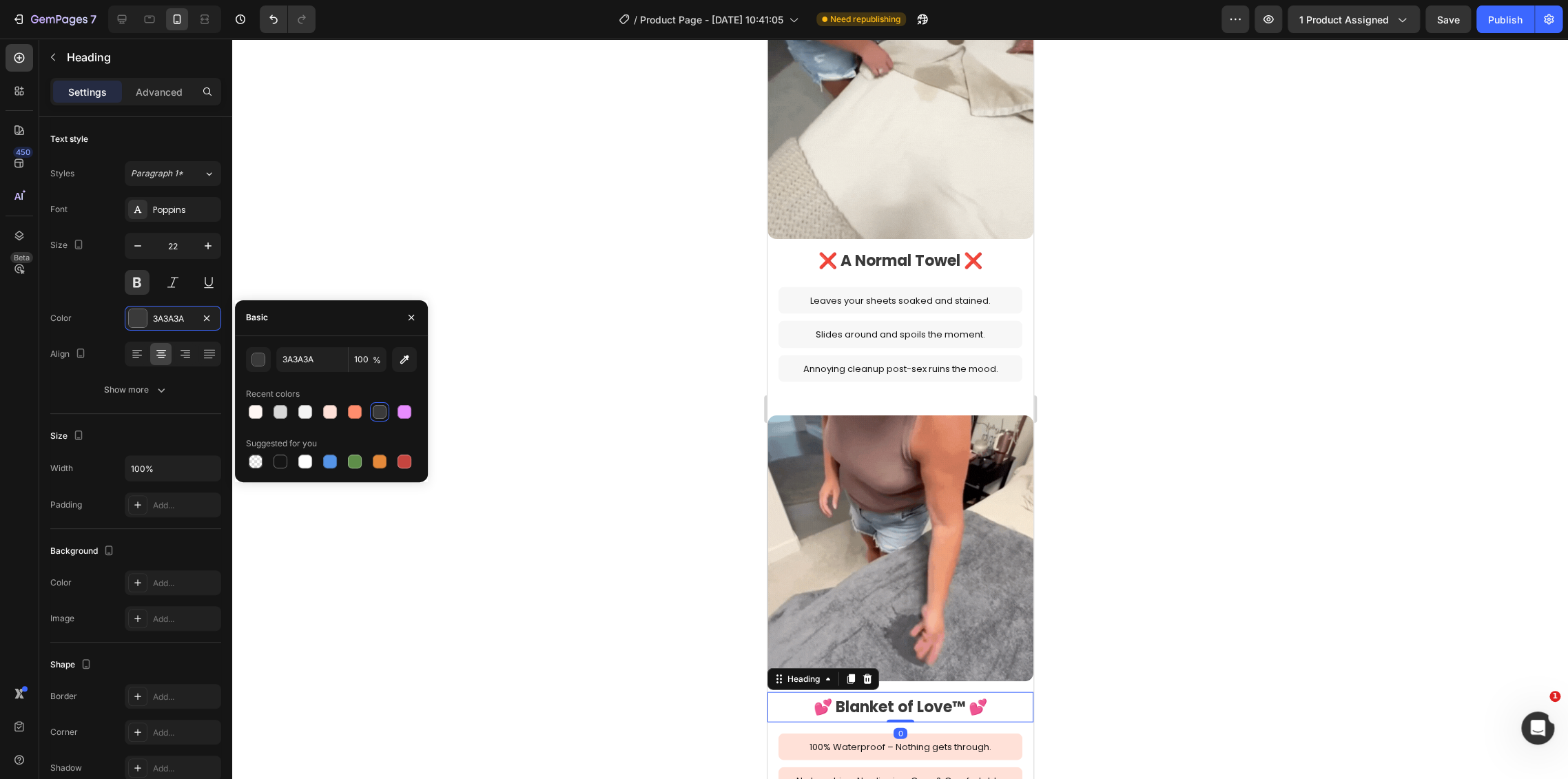
click at [940, 694] on h2 "💕 Blanket of Love™ 💕" at bounding box center [899, 707] width 266 height 31
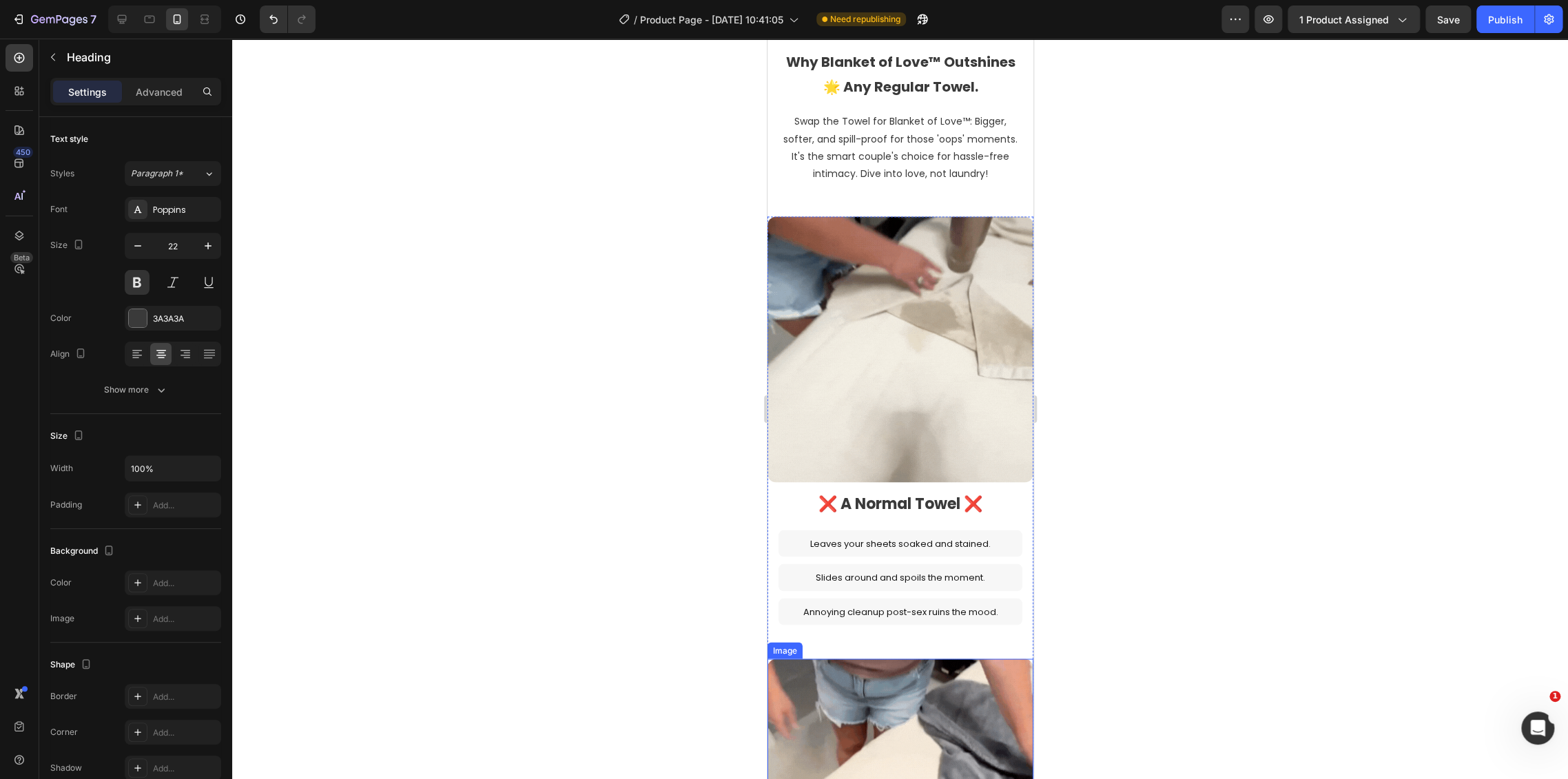
scroll to position [1210, 0]
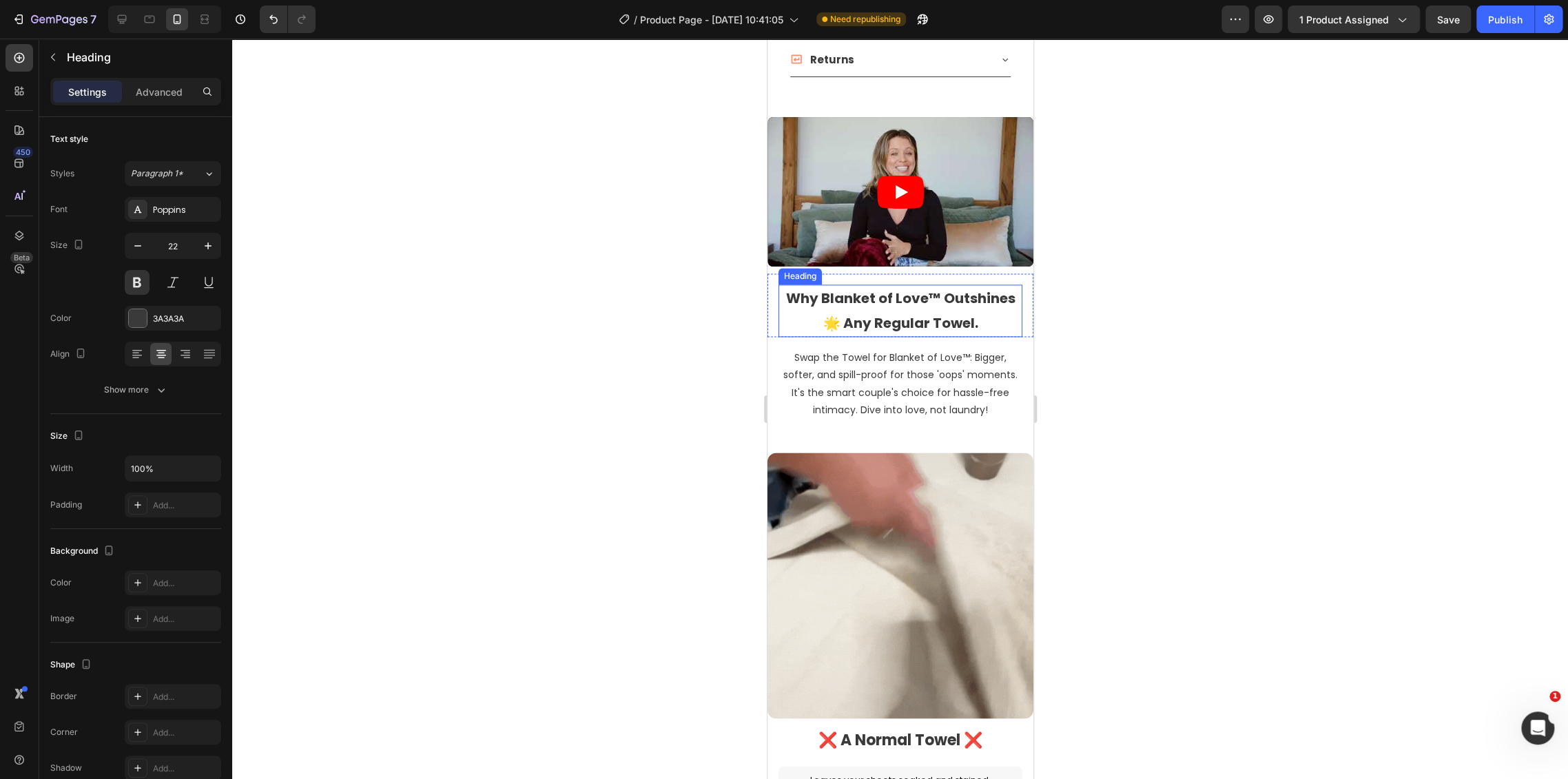
click at [879, 299] on h2 "Why Blanket of Love™ Outshines 🌟 Any Regular Towel." at bounding box center [899, 310] width 244 height 53
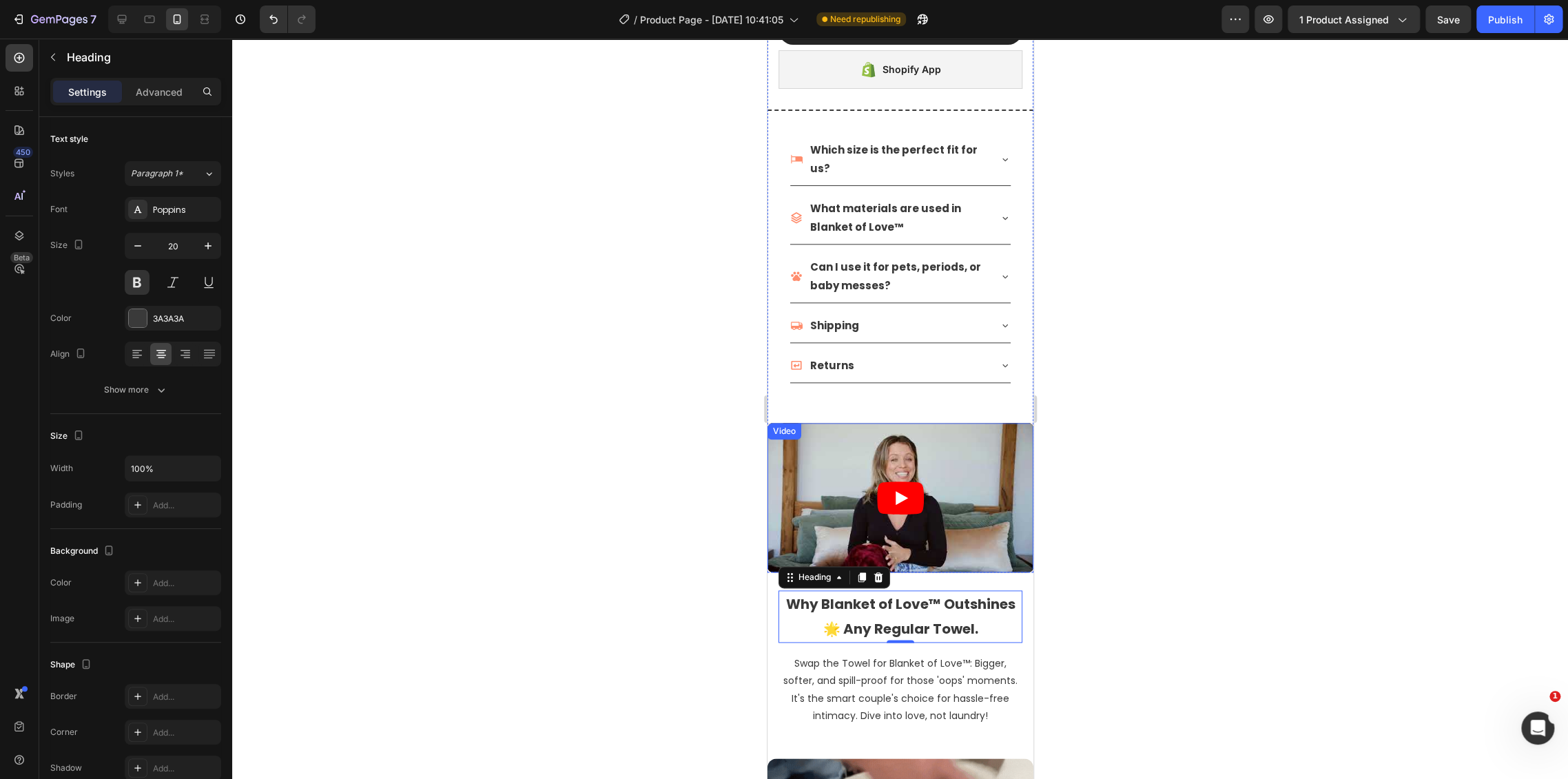
scroll to position [827, 0]
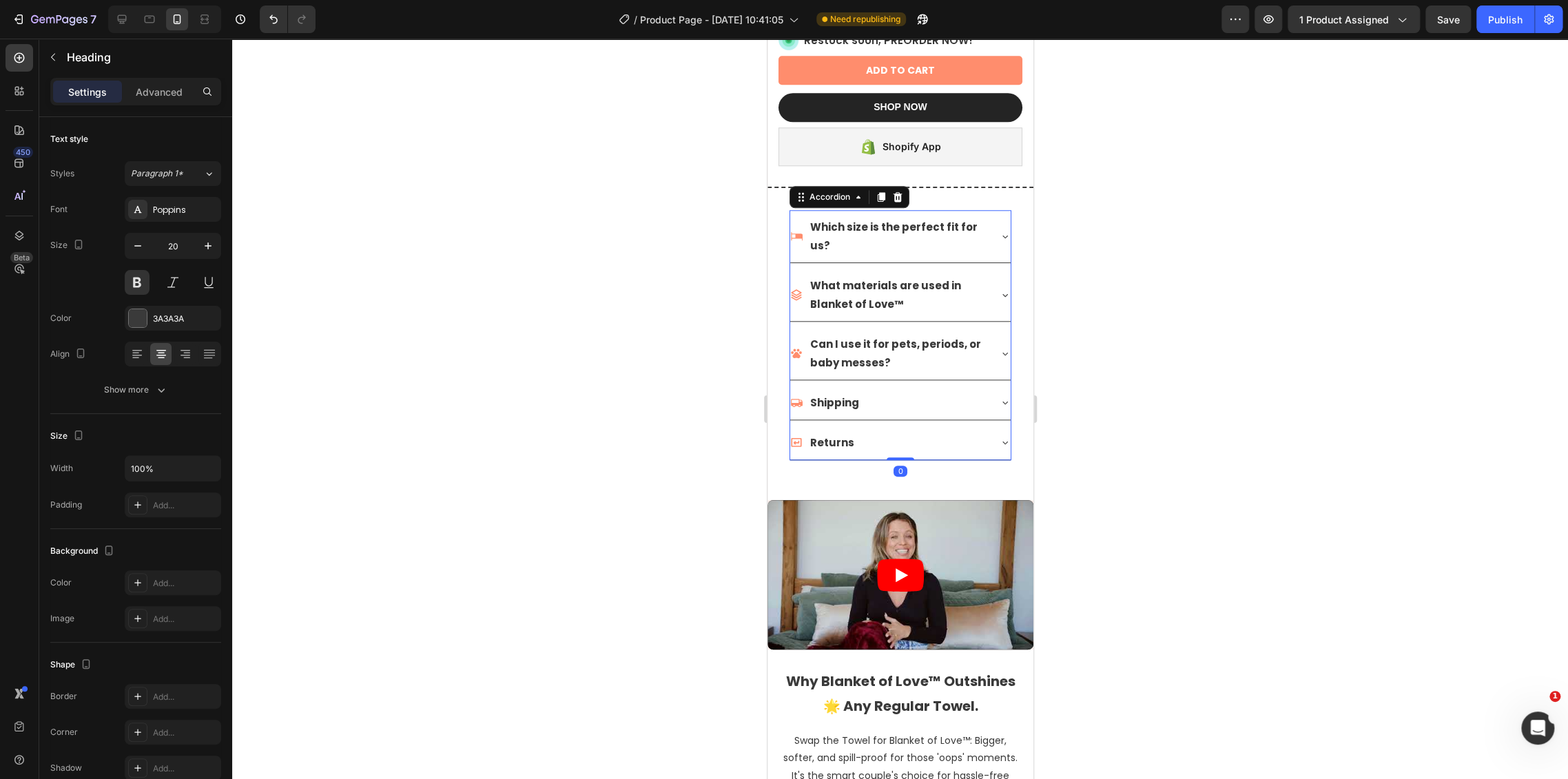
click at [914, 432] on div "Returns" at bounding box center [888, 443] width 198 height 23
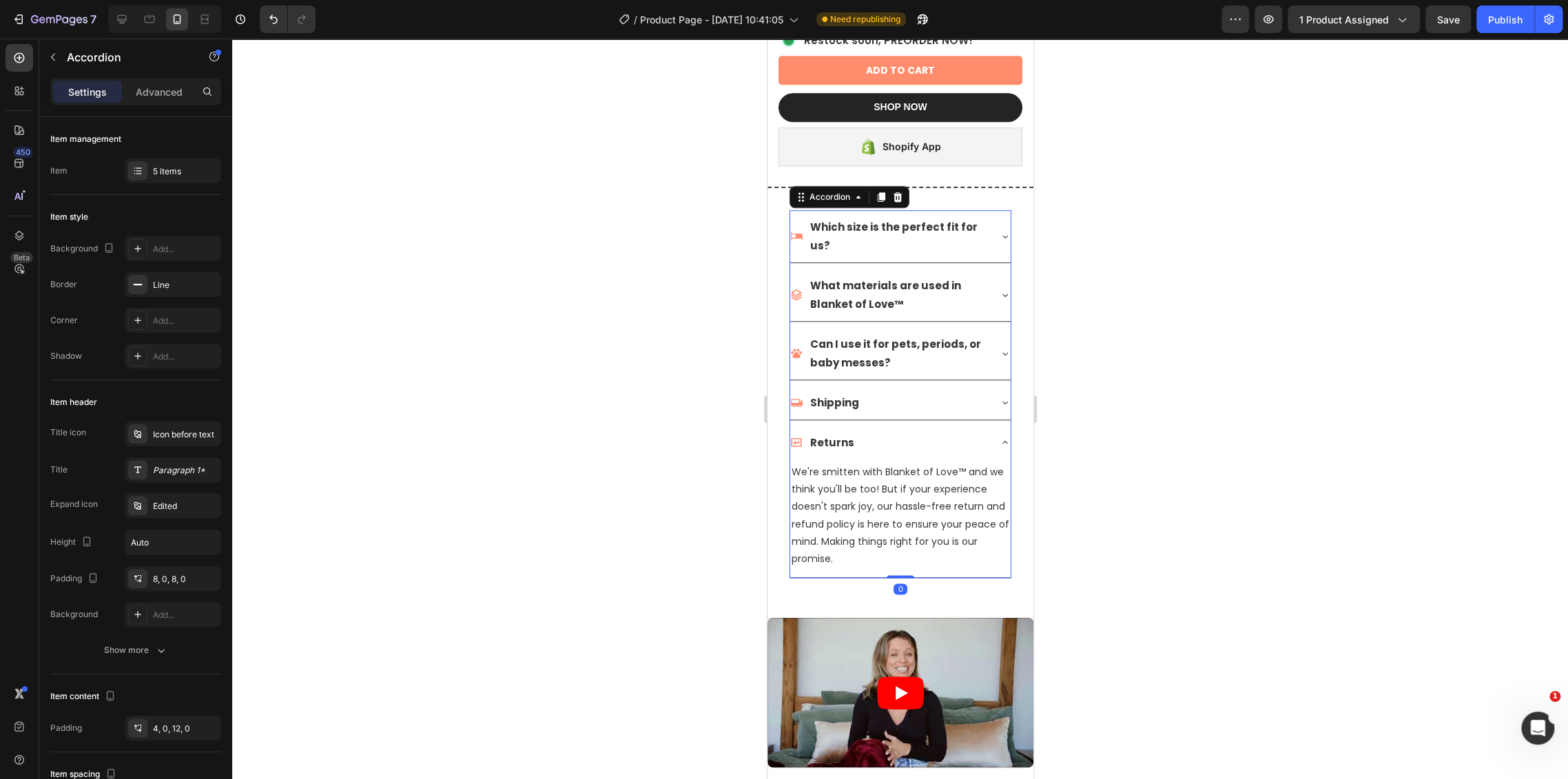
click at [914, 432] on div "Returns" at bounding box center [888, 443] width 198 height 23
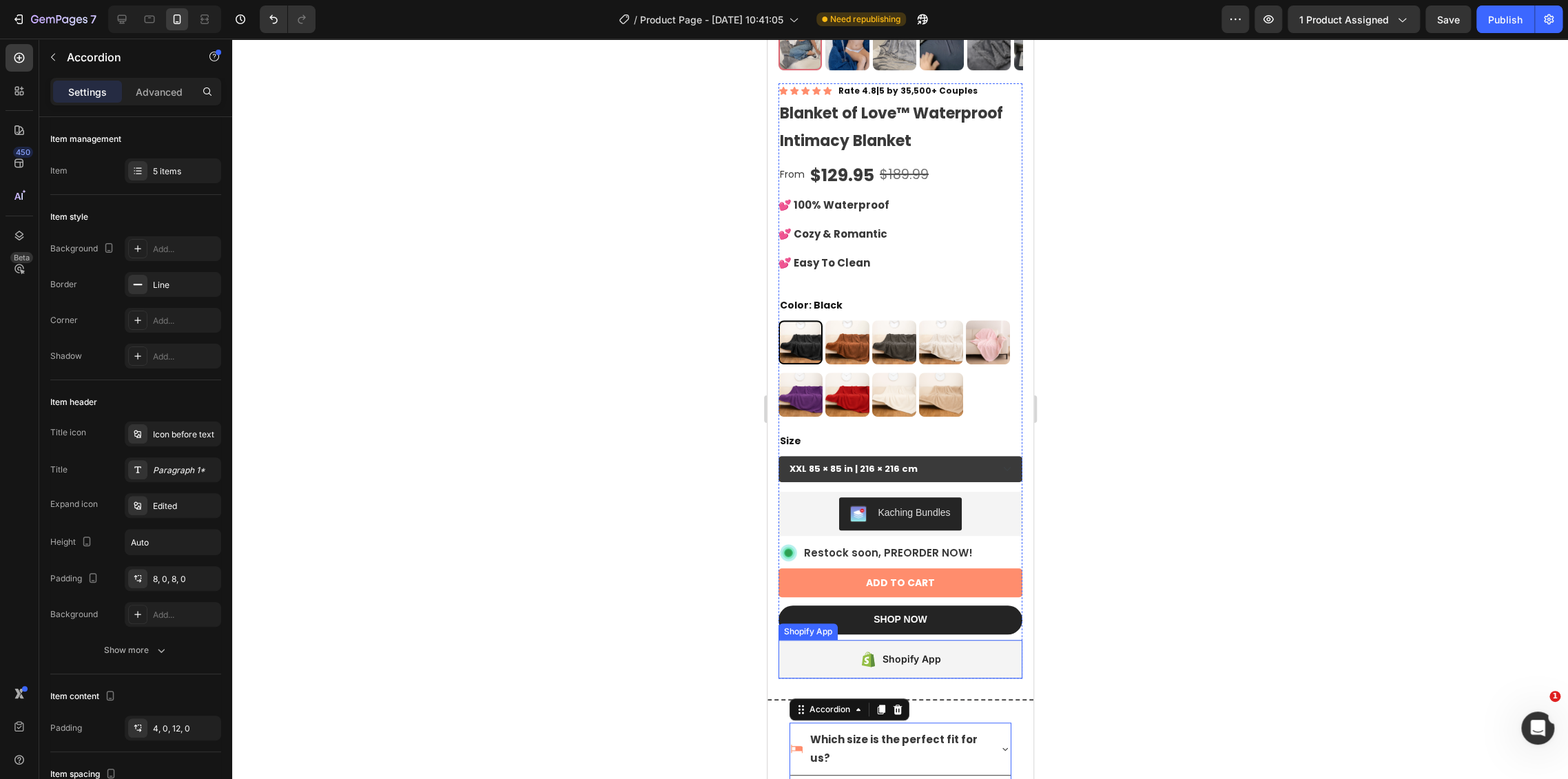
scroll to position [292, 0]
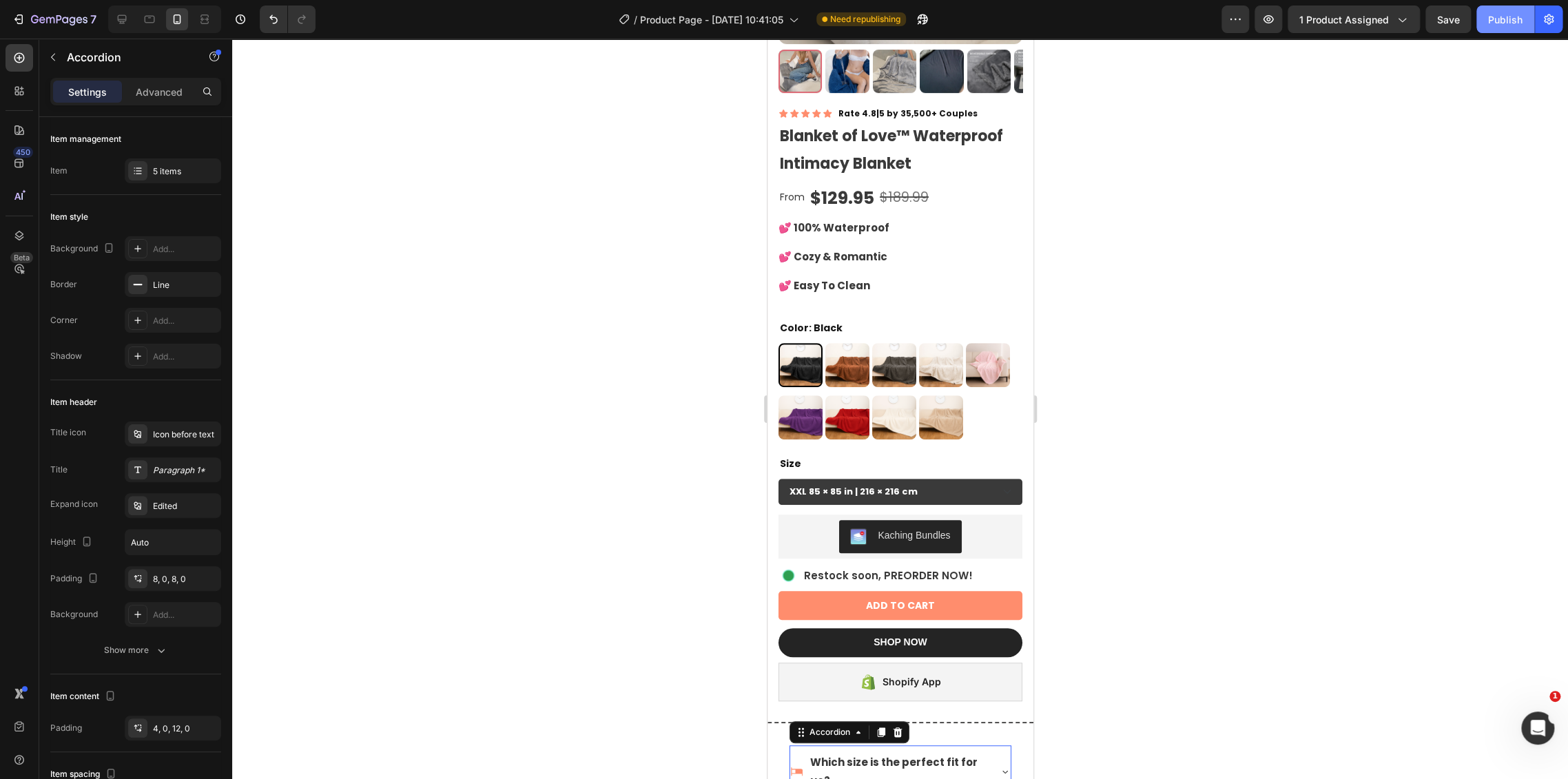
click at [1514, 28] on button "Publish" at bounding box center [1505, 19] width 57 height 28
click at [1462, 21] on button "button" at bounding box center [1448, 19] width 46 height 28
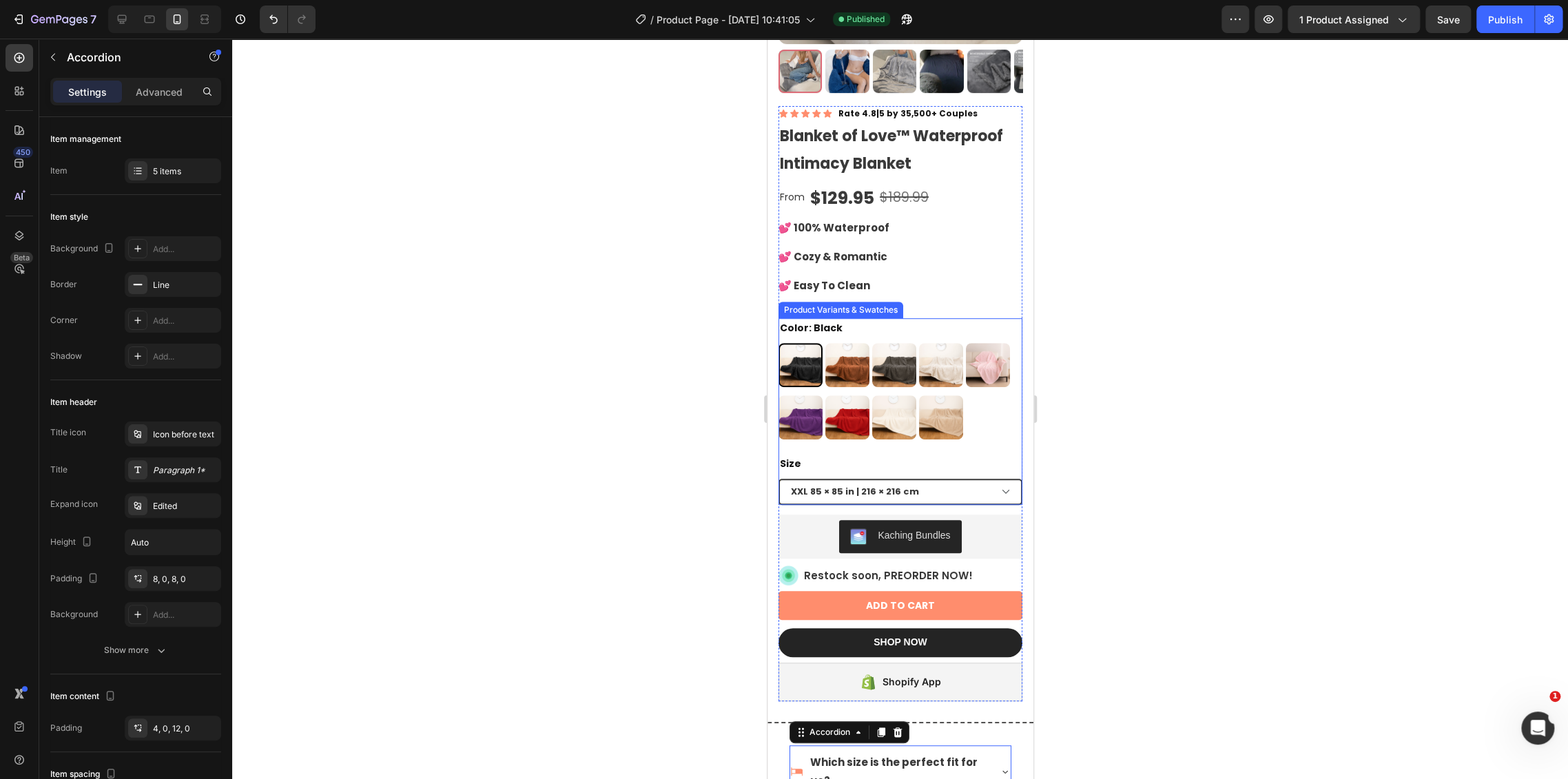
click at [870, 486] on select "XXL 85 × 85 in | 216 × 216 cm XL 57 × 85 in | 145 × 216 cm L 57 × 65 in | 145 ×…" at bounding box center [899, 491] width 244 height 26
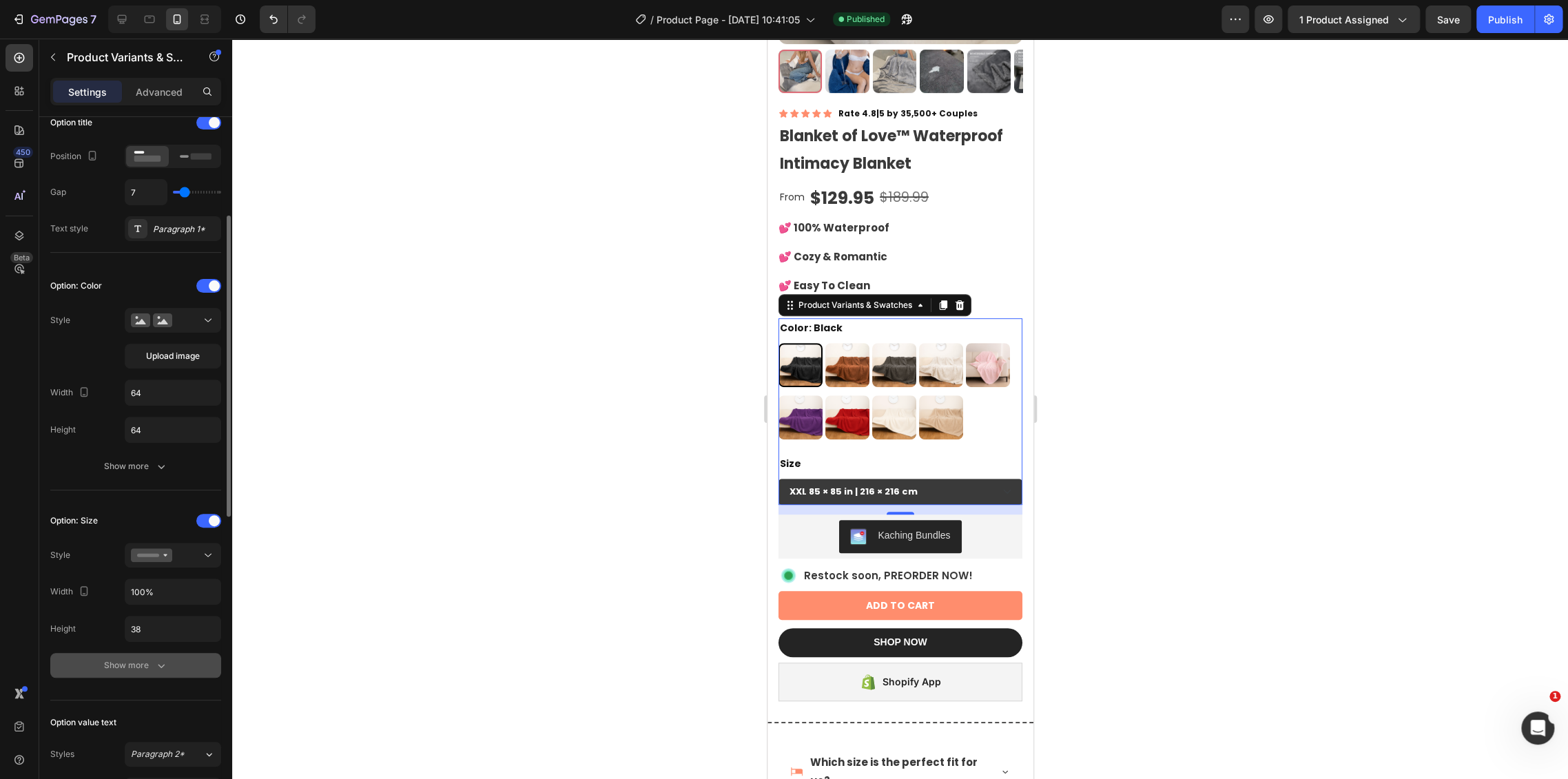
scroll to position [383, 0]
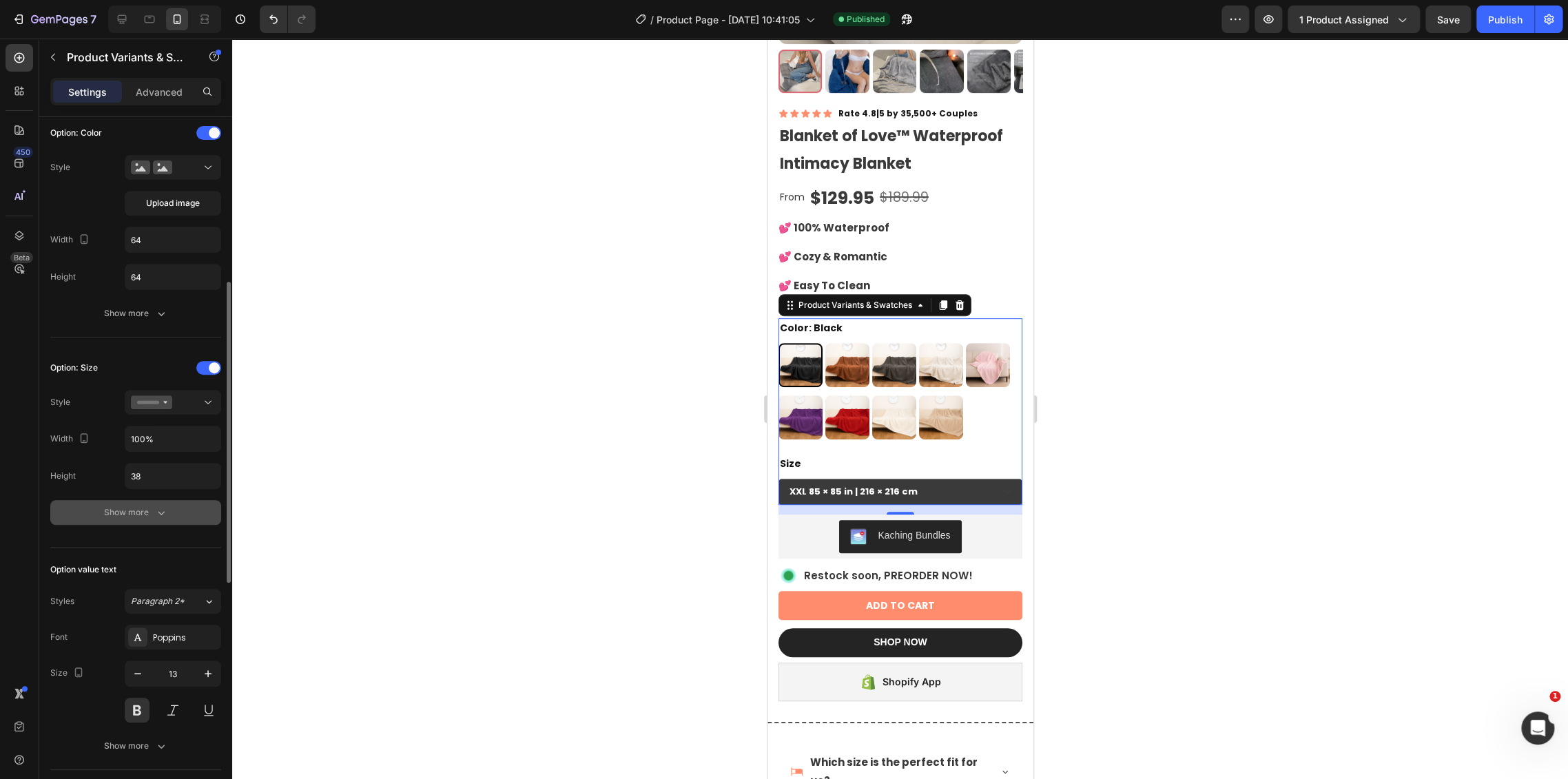
click at [144, 516] on div "Show more" at bounding box center [136, 512] width 64 height 13
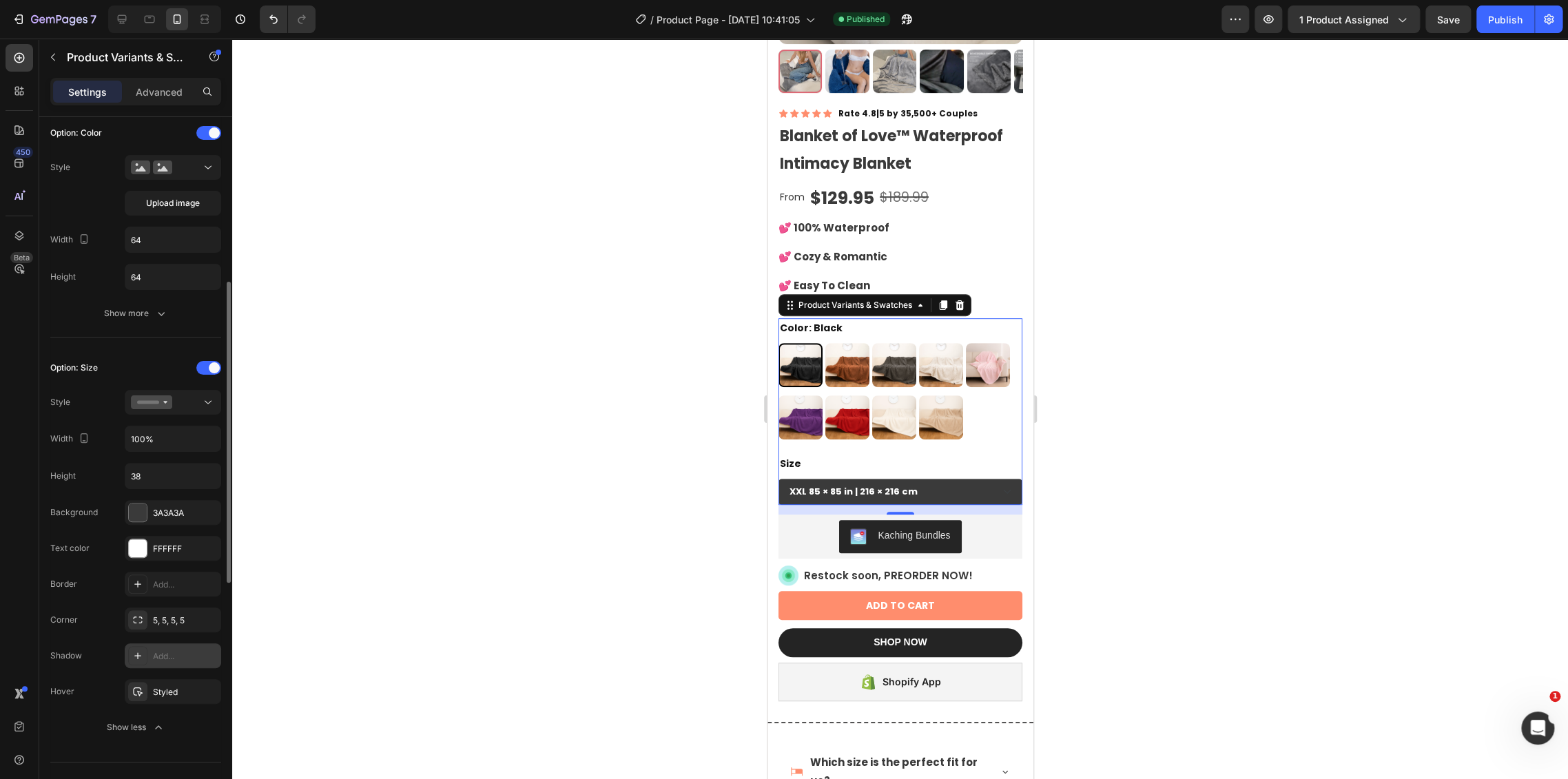
scroll to position [535, 0]
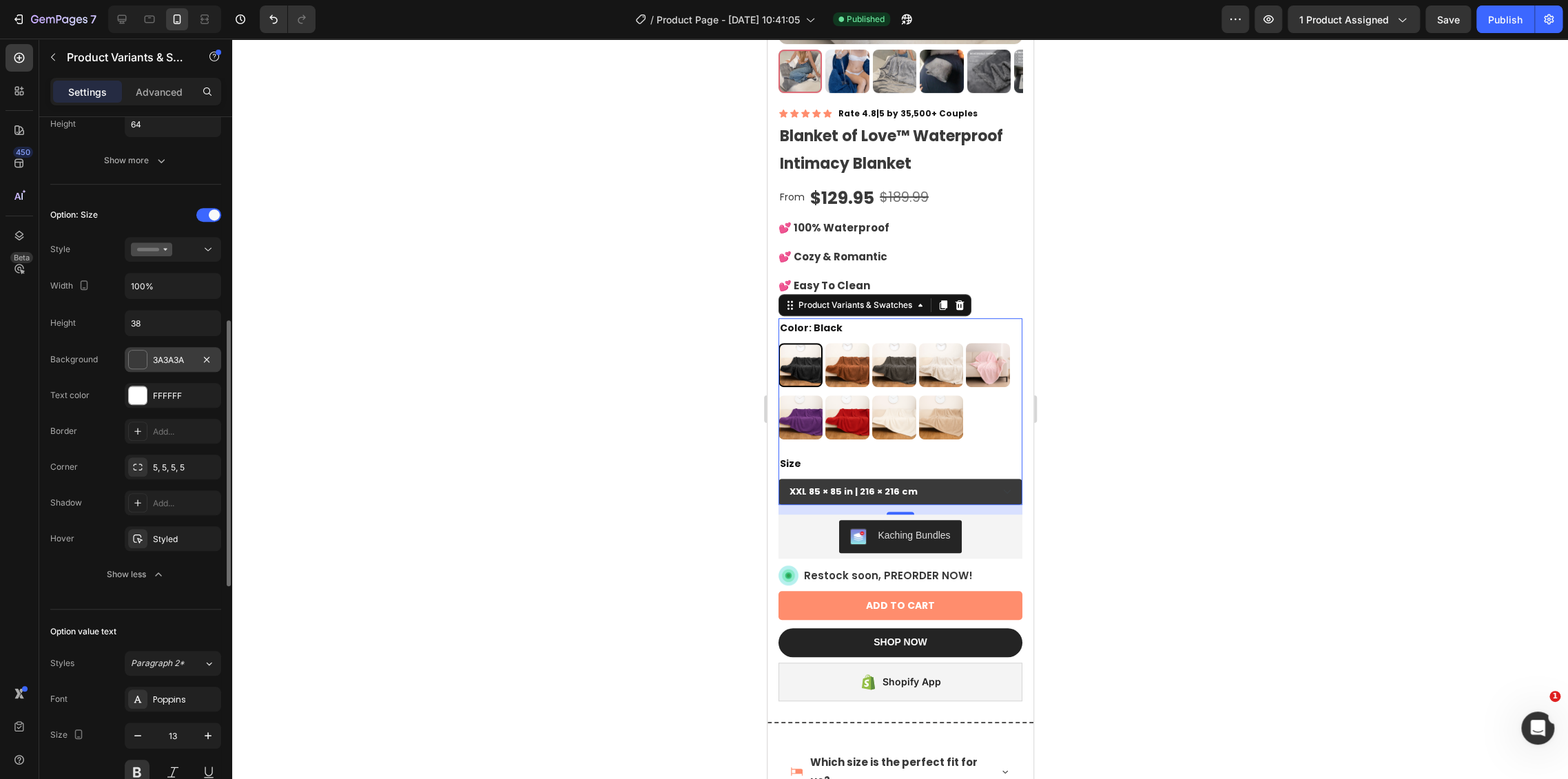
click at [166, 361] on div "3A3A3A" at bounding box center [173, 360] width 40 height 12
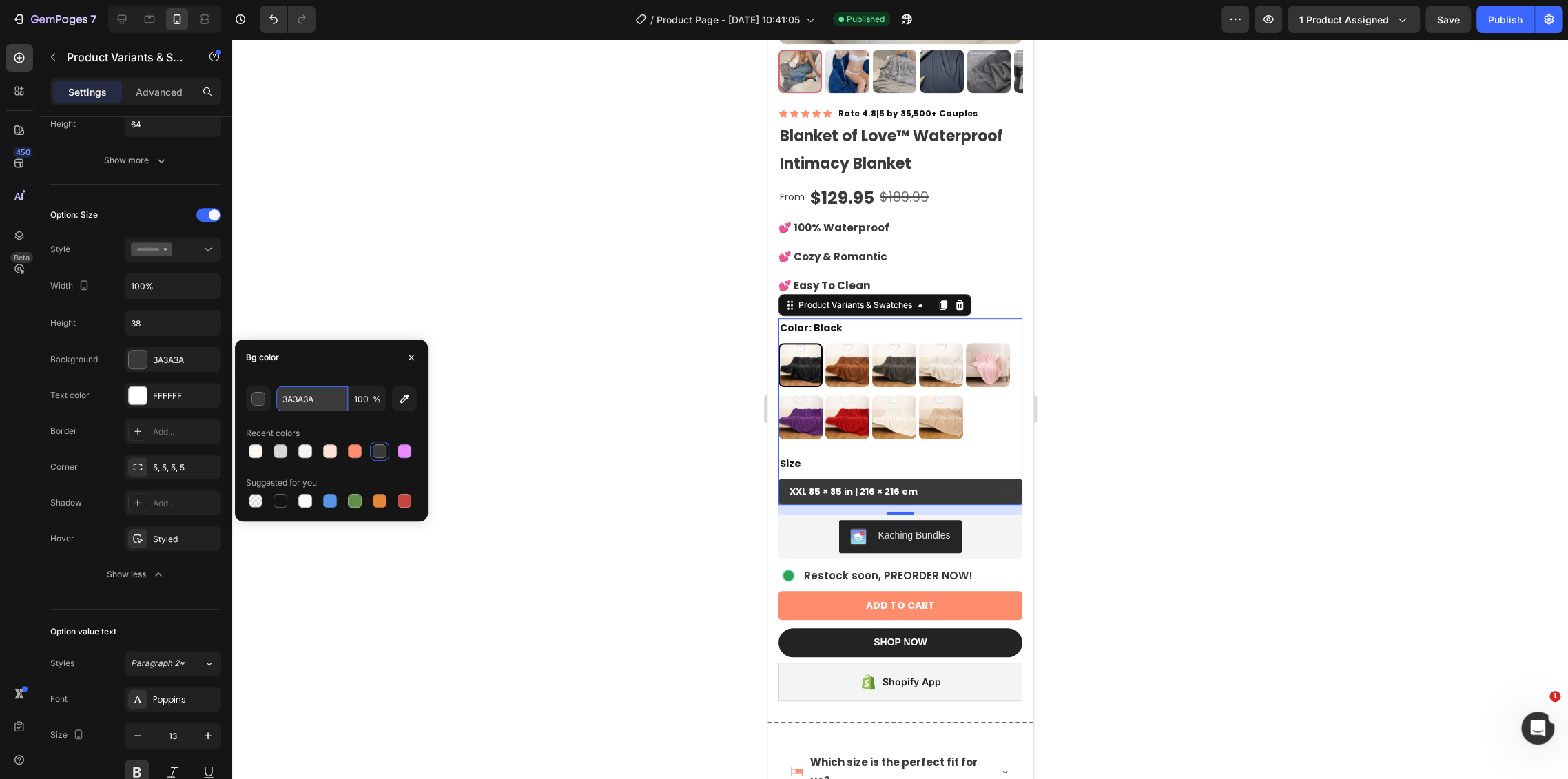
click at [303, 410] on input "3A3A3A" at bounding box center [312, 399] width 72 height 25
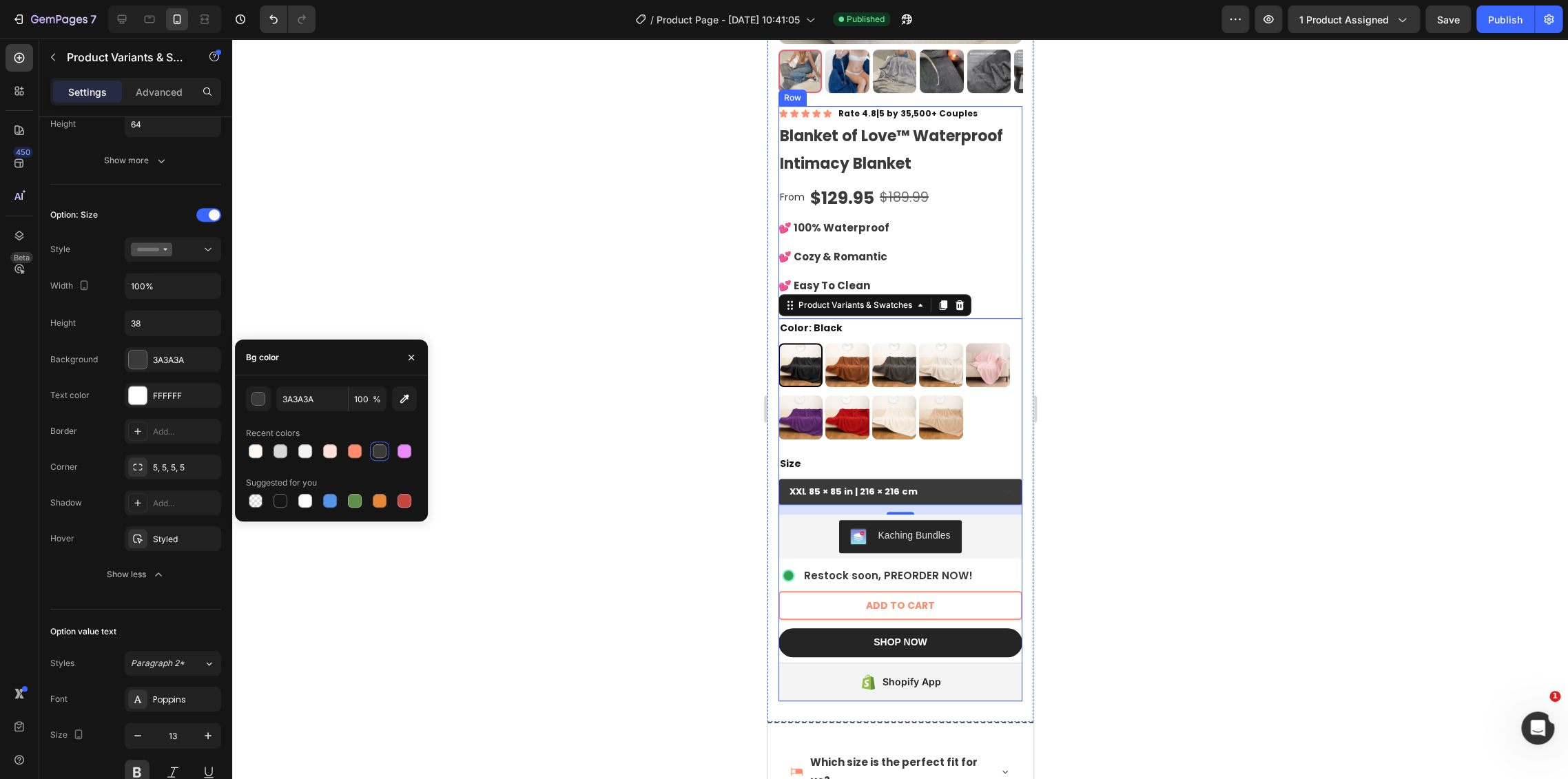
click at [847, 596] on button "ADD TO CART" at bounding box center [899, 606] width 244 height 29
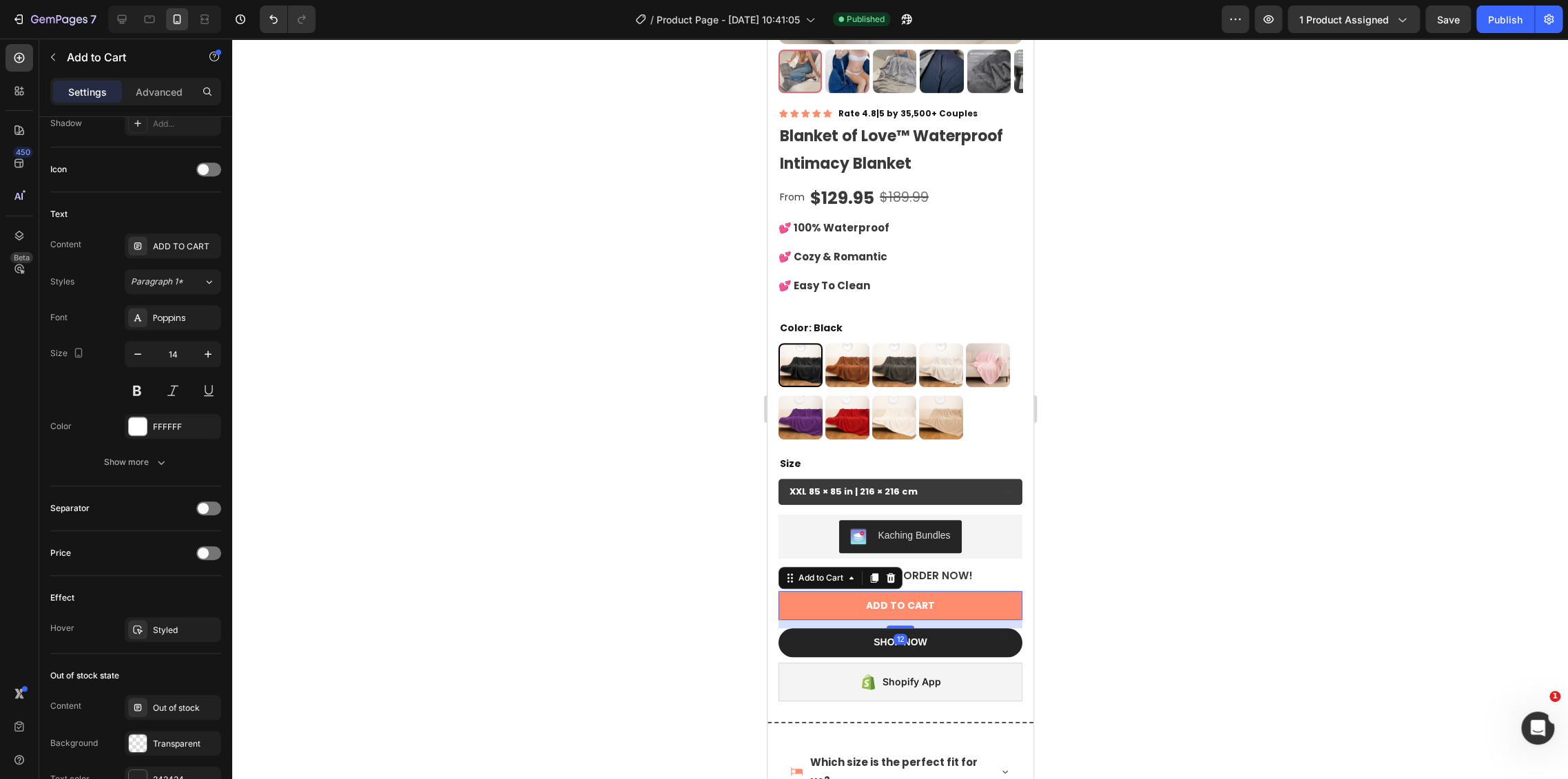
scroll to position [0, 0]
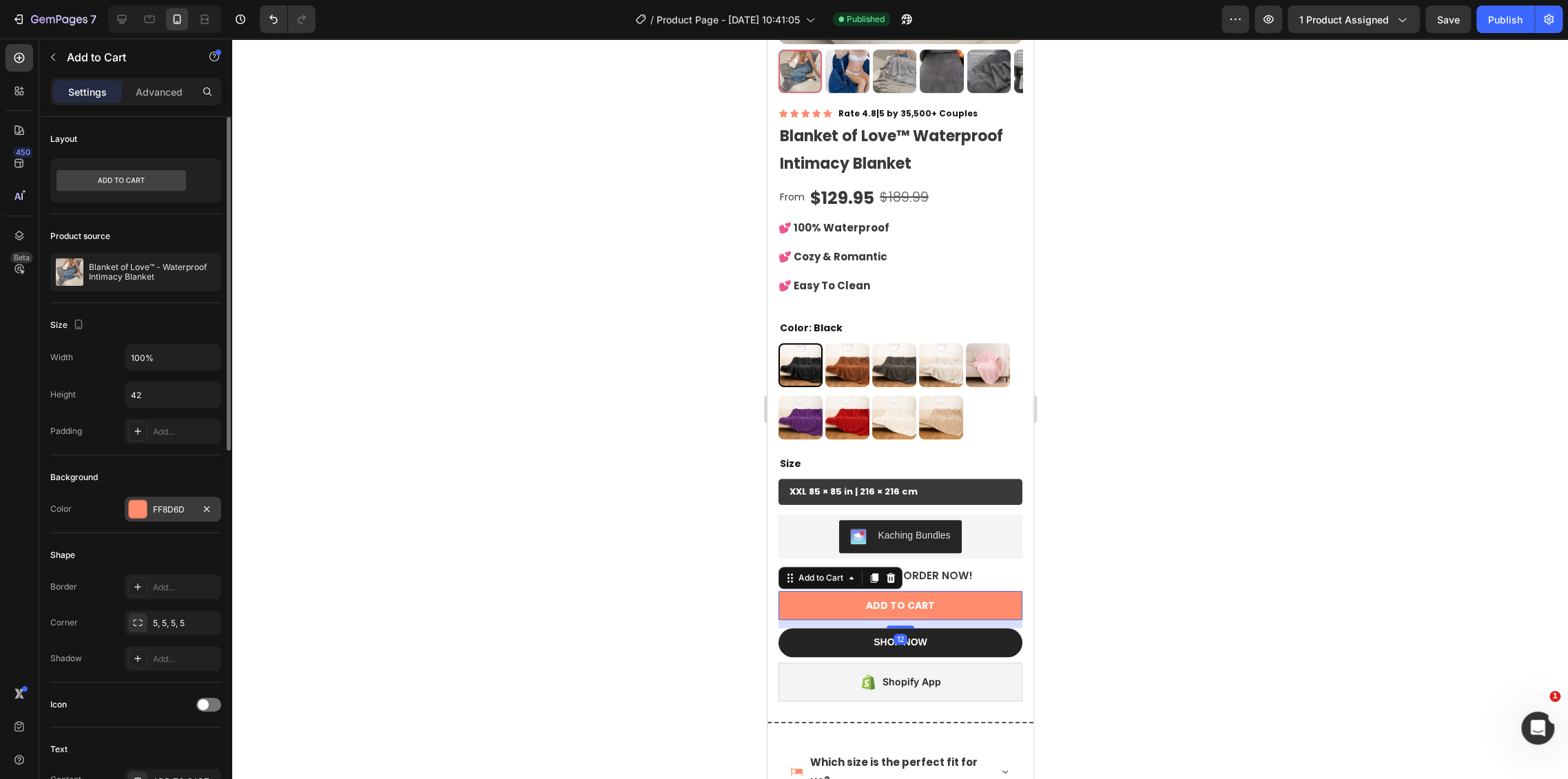
click at [154, 497] on div "FF8D6D" at bounding box center [172, 509] width 97 height 25
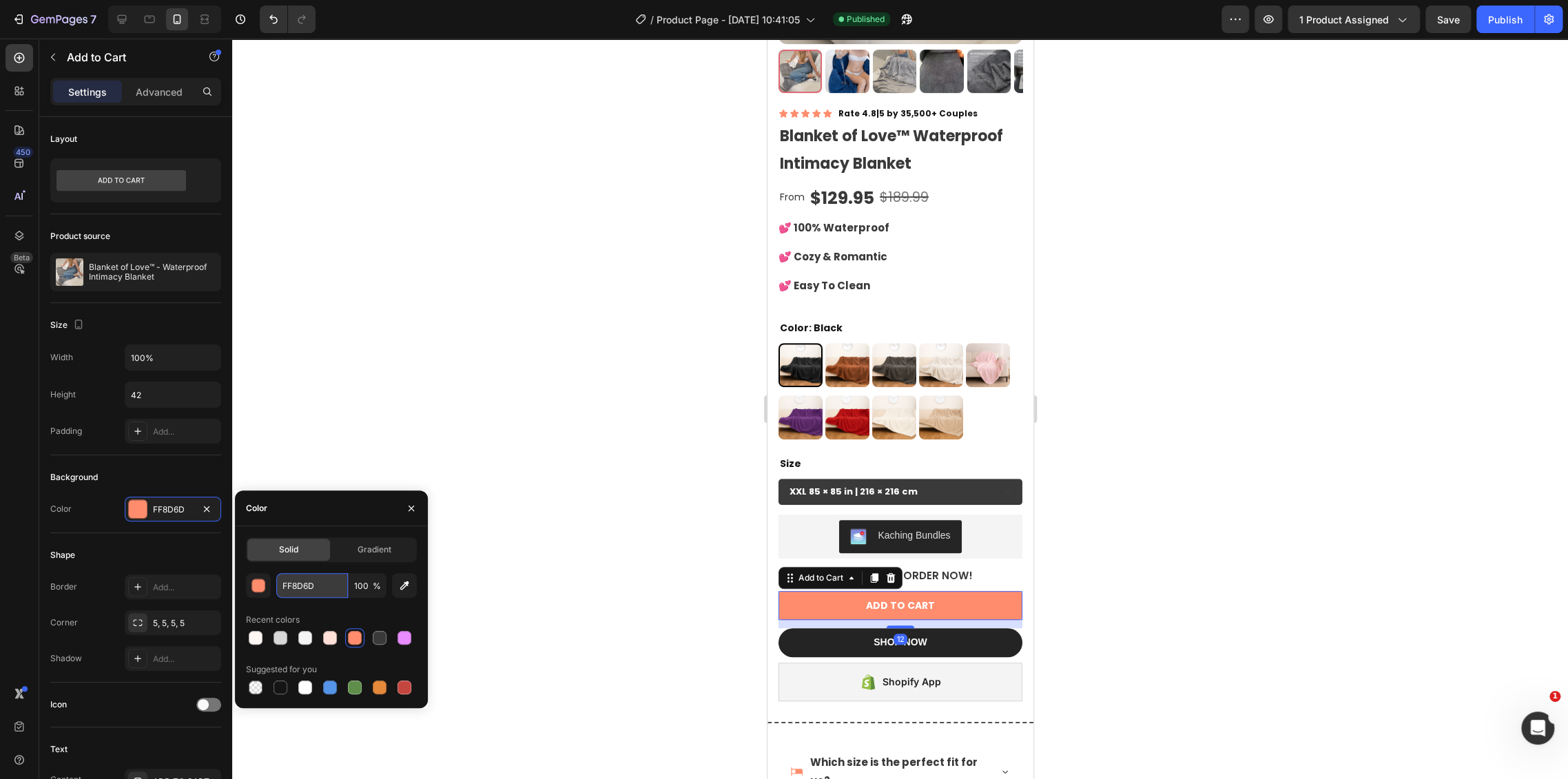
click at [312, 580] on input "FF8D6D" at bounding box center [312, 586] width 72 height 25
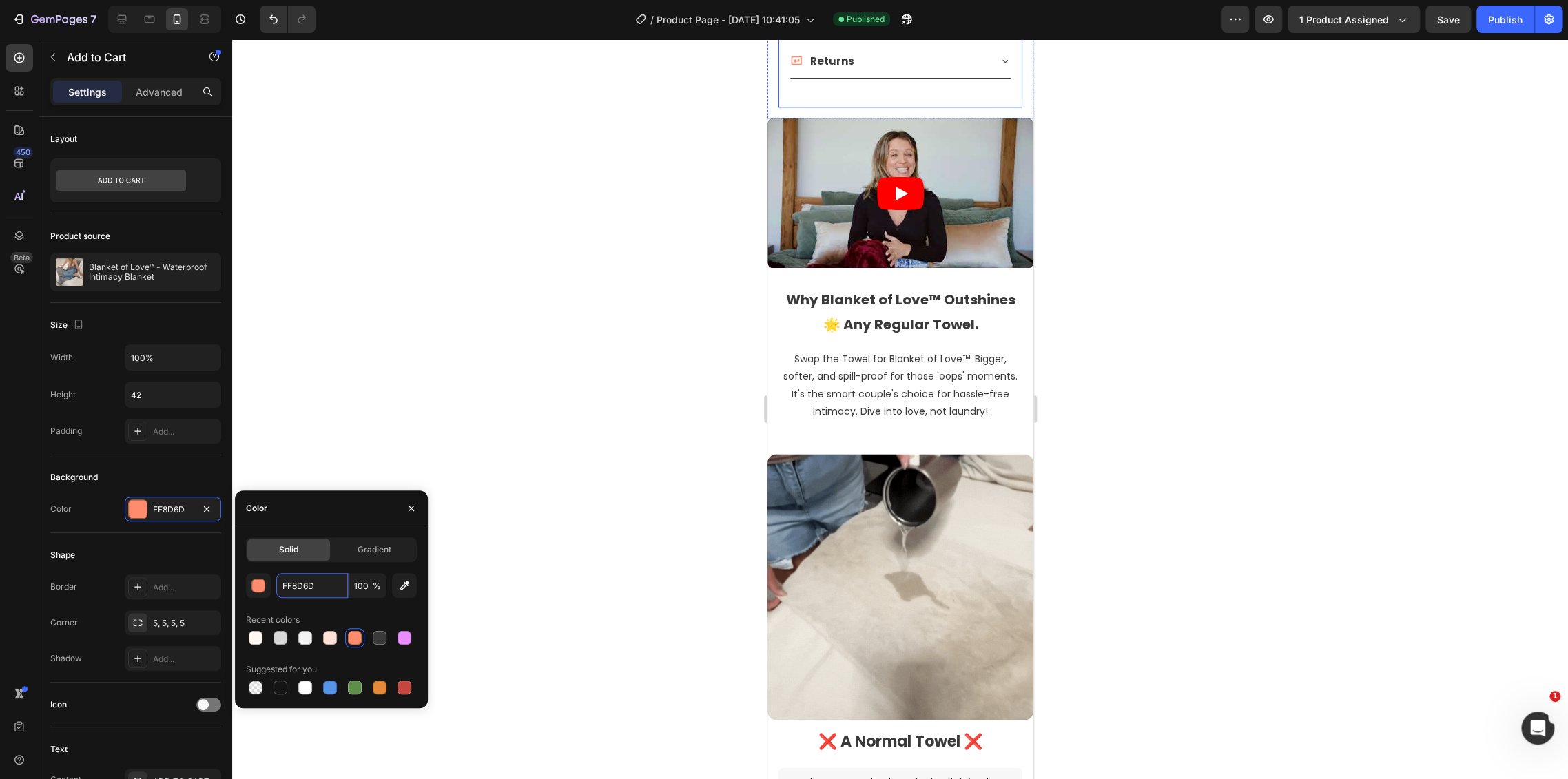
scroll to position [1286, 0]
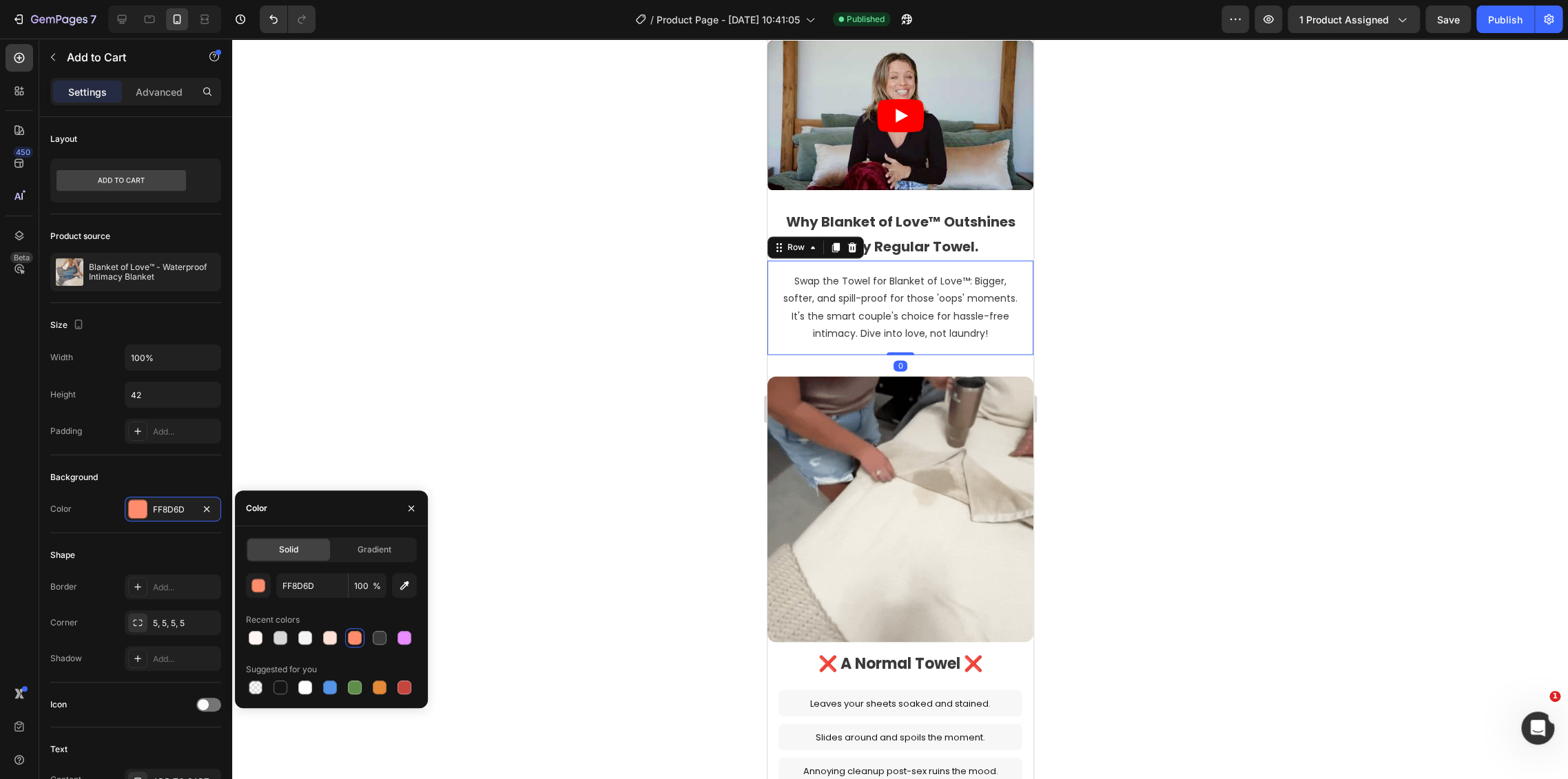
click at [1017, 319] on div "Swap the Towel for Blanket of Love™: Bigger, softer, and spill-proof for those …" at bounding box center [899, 307] width 266 height 95
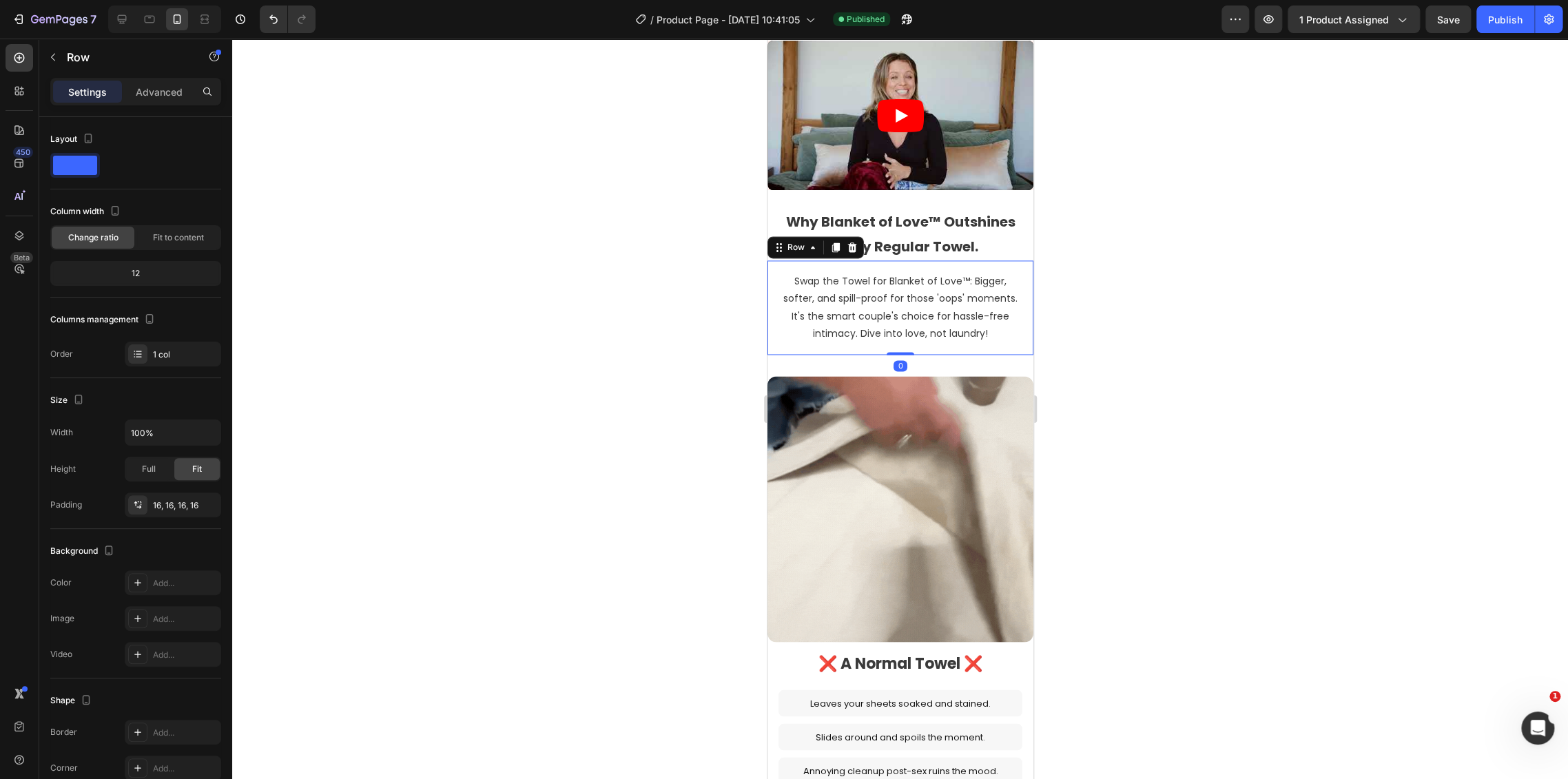
click at [1011, 336] on div "Why Blanket of Love™ Outshines 🌟 Any Regular Towel. Heading Row Swap the Towel …" at bounding box center [899, 281] width 266 height 168
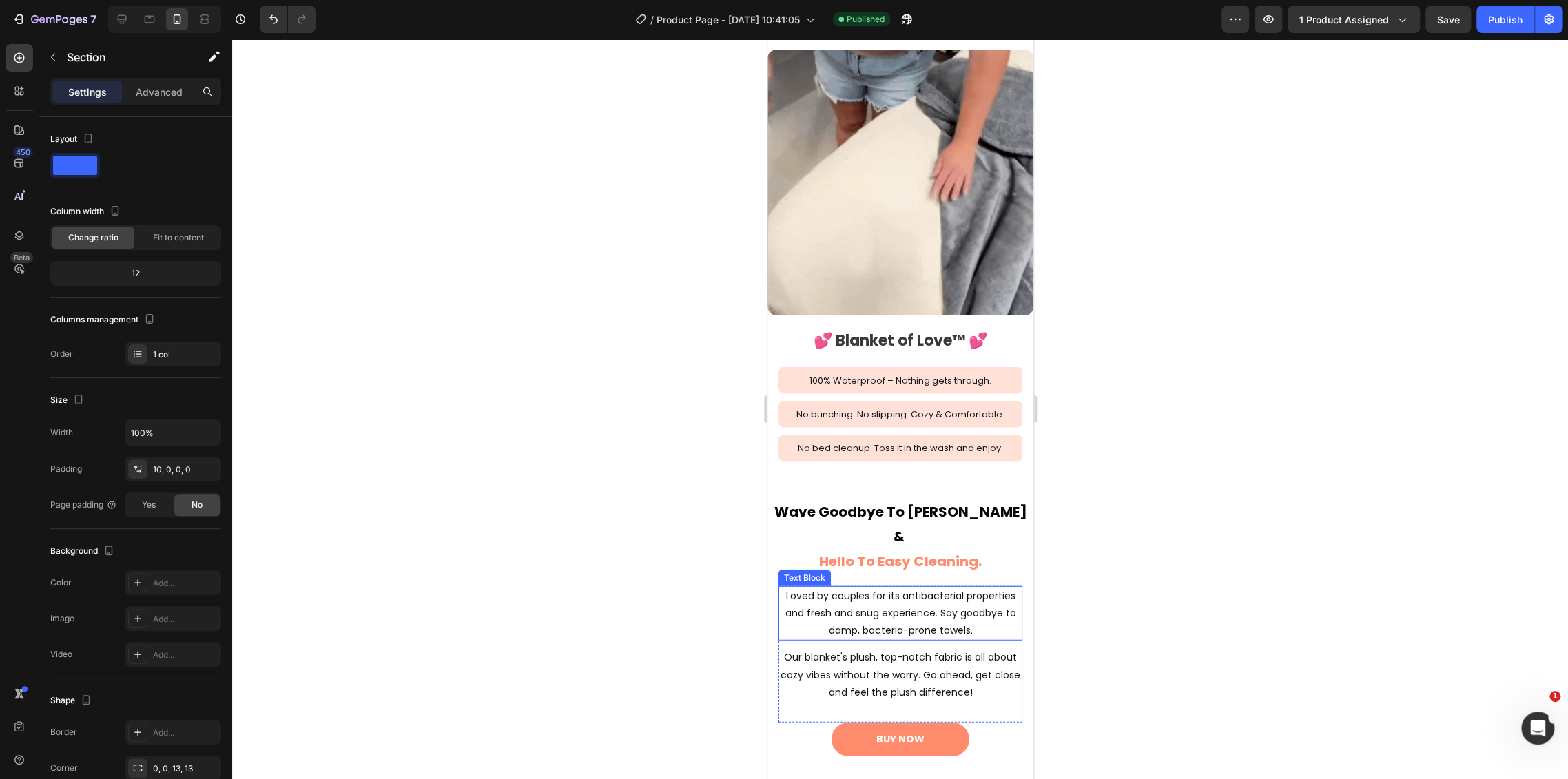
scroll to position [2052, 0]
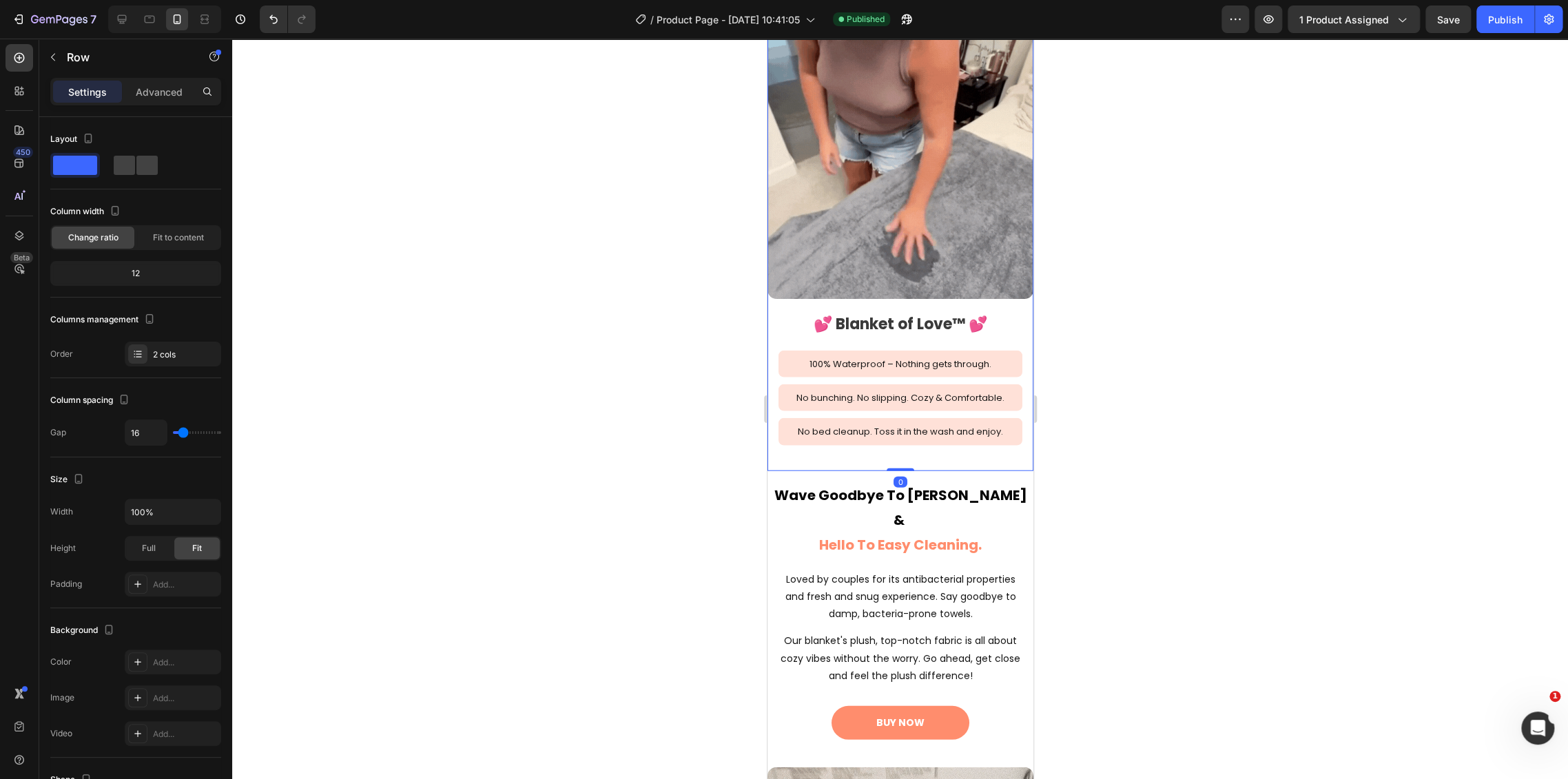
drag, startPoint x: 781, startPoint y: 439, endPoint x: 1473, endPoint y: 491, distance: 694.0
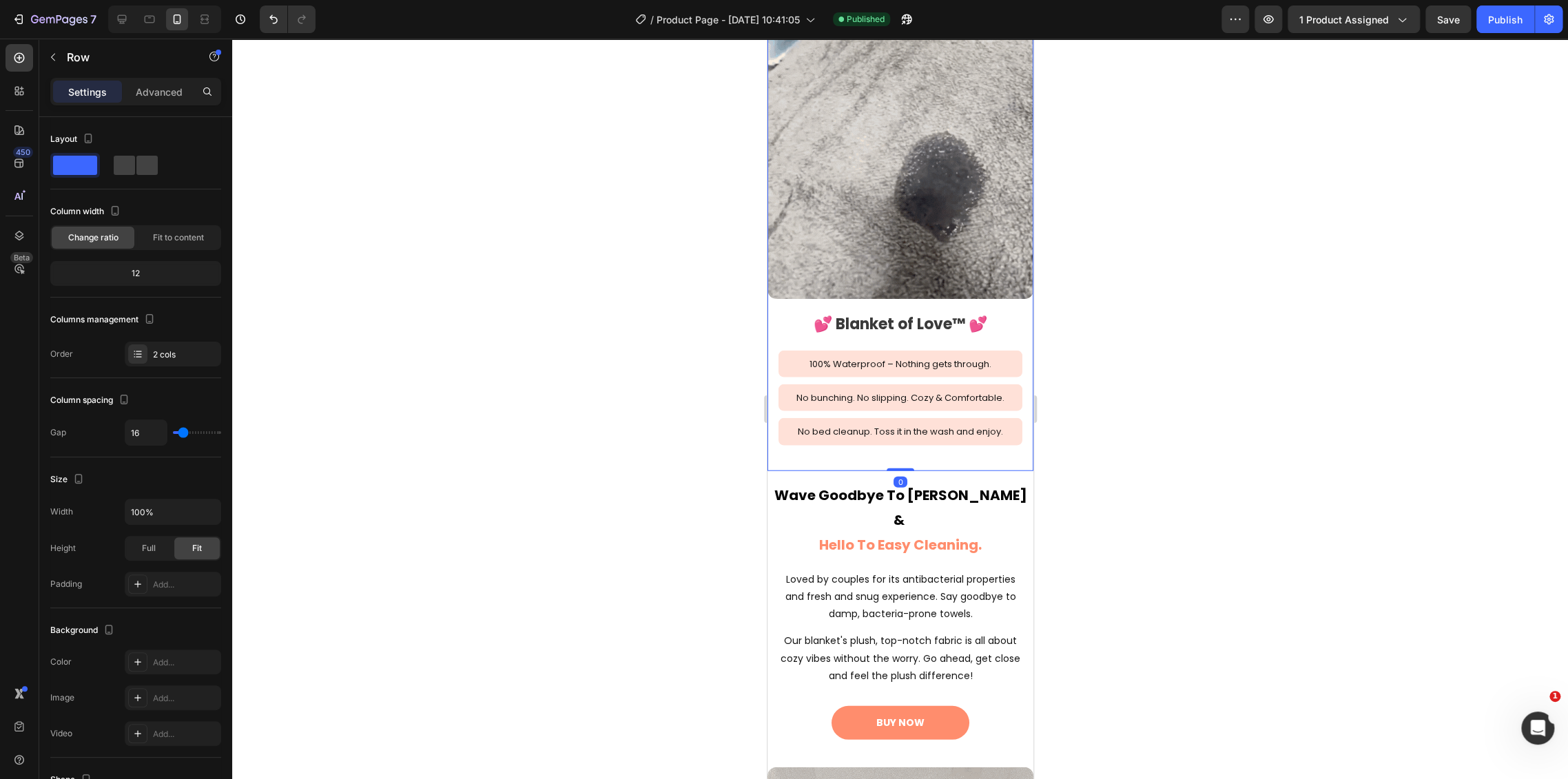
click at [781, 439] on div "Image 💕 Blanket of Love™ 💕 Heading 100% Waterproof – Nothing gets through. Text…" at bounding box center [899, 253] width 266 height 438
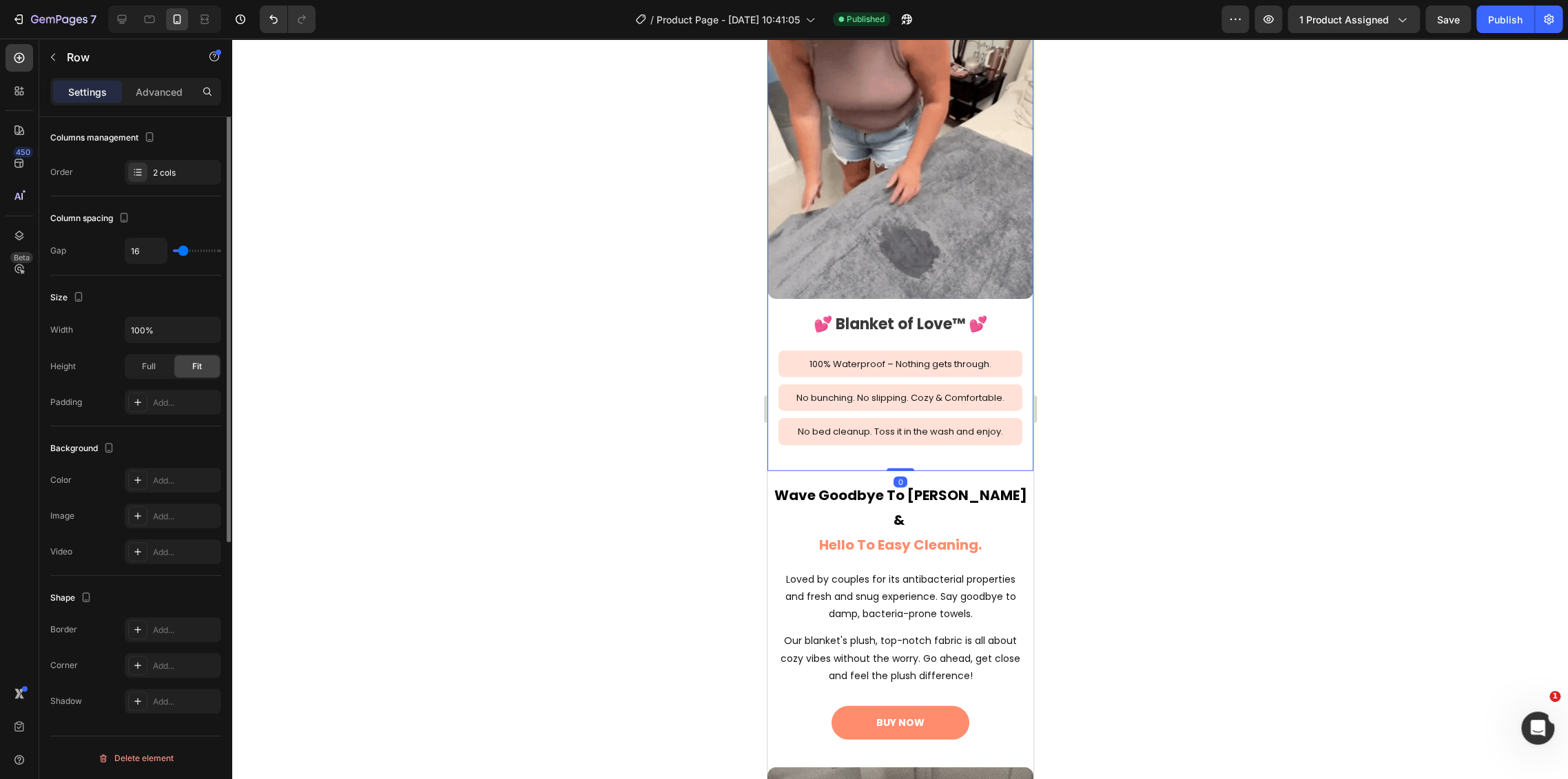
scroll to position [0, 0]
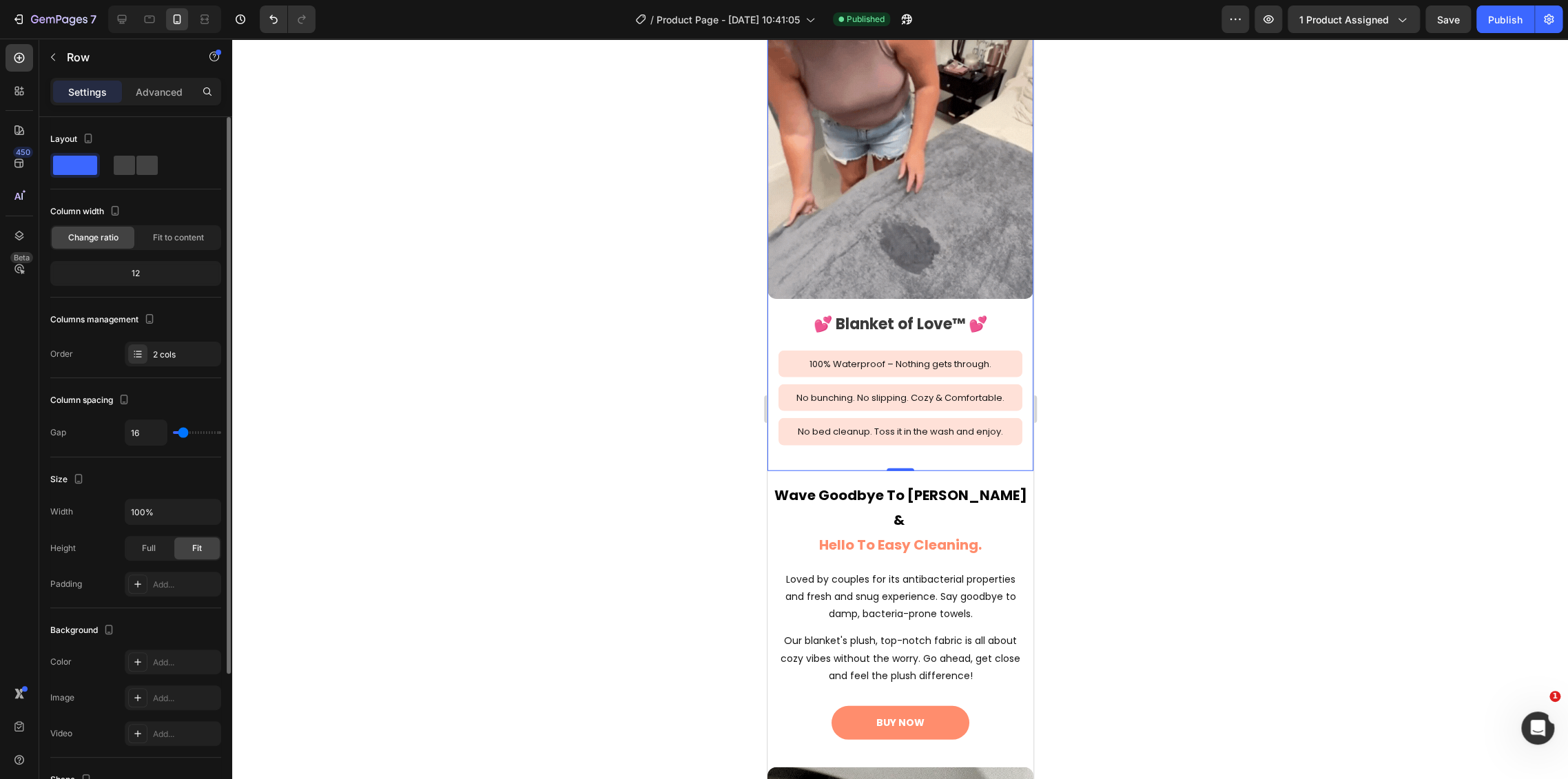
click at [166, 644] on div "Background The changes might be hidden by the video. Color Add... Image Add... …" at bounding box center [136, 683] width 171 height 149
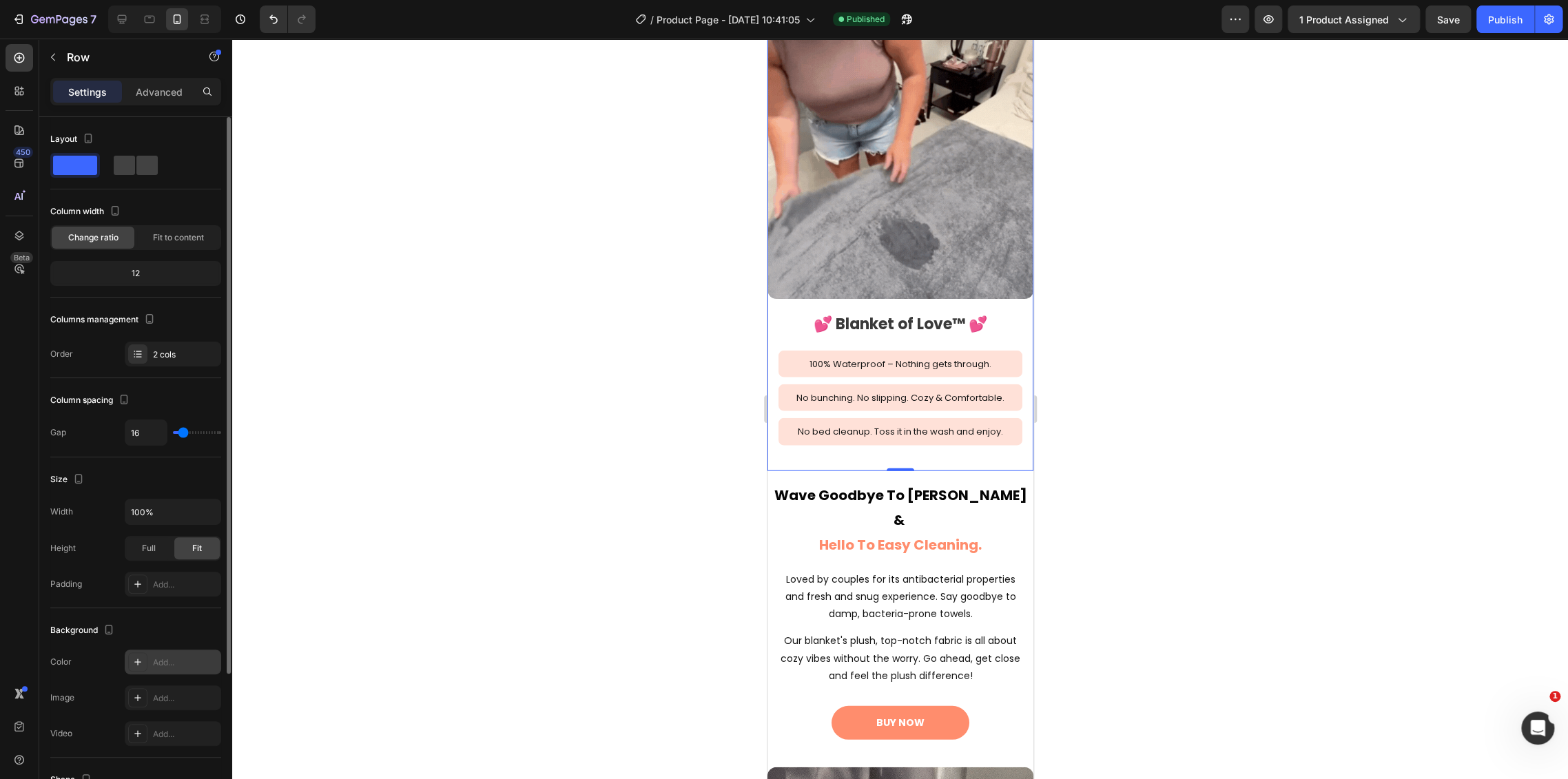
click at [165, 659] on div "Add..." at bounding box center [186, 662] width 65 height 12
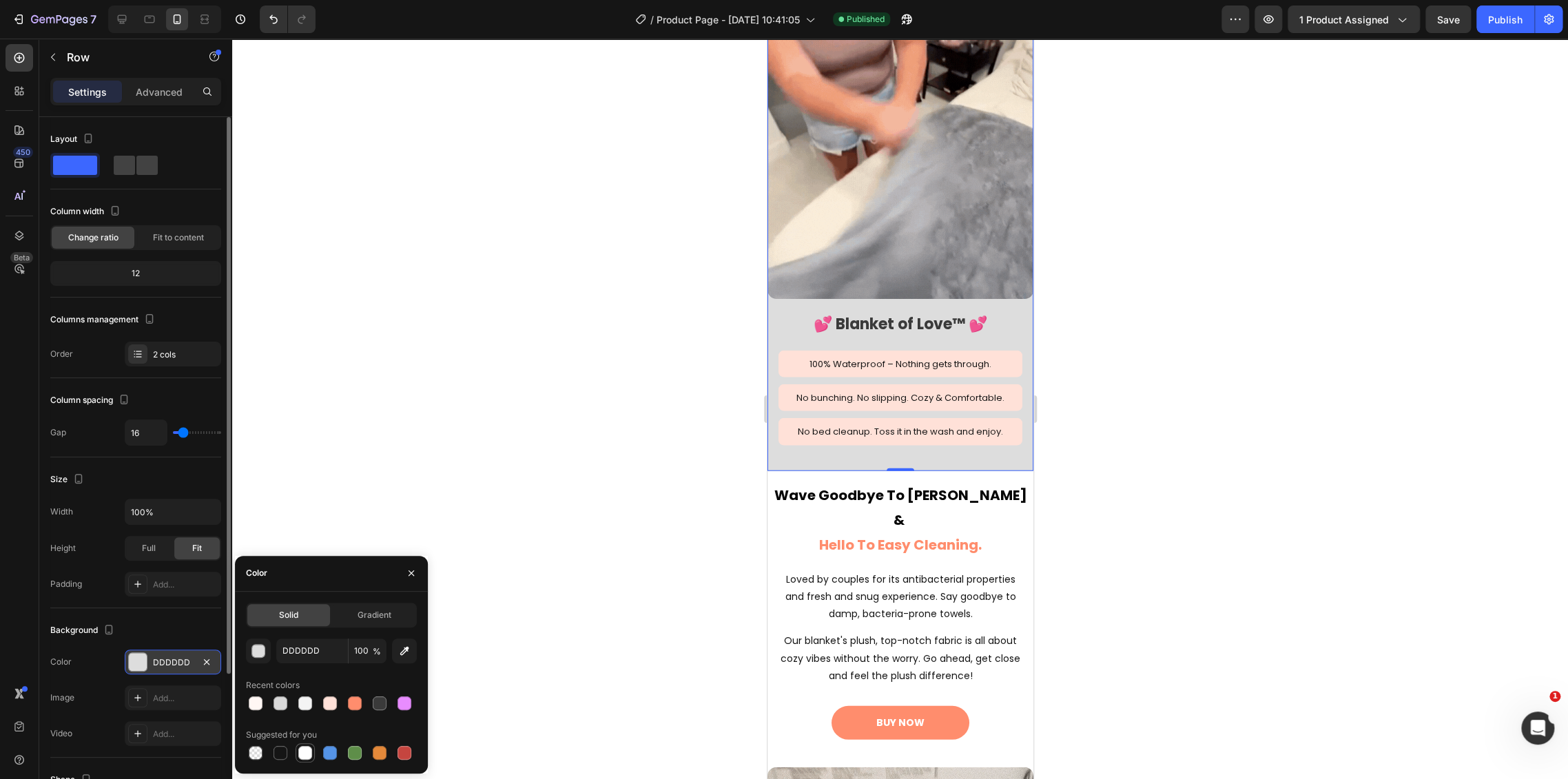
click at [303, 746] on div at bounding box center [305, 753] width 13 height 13
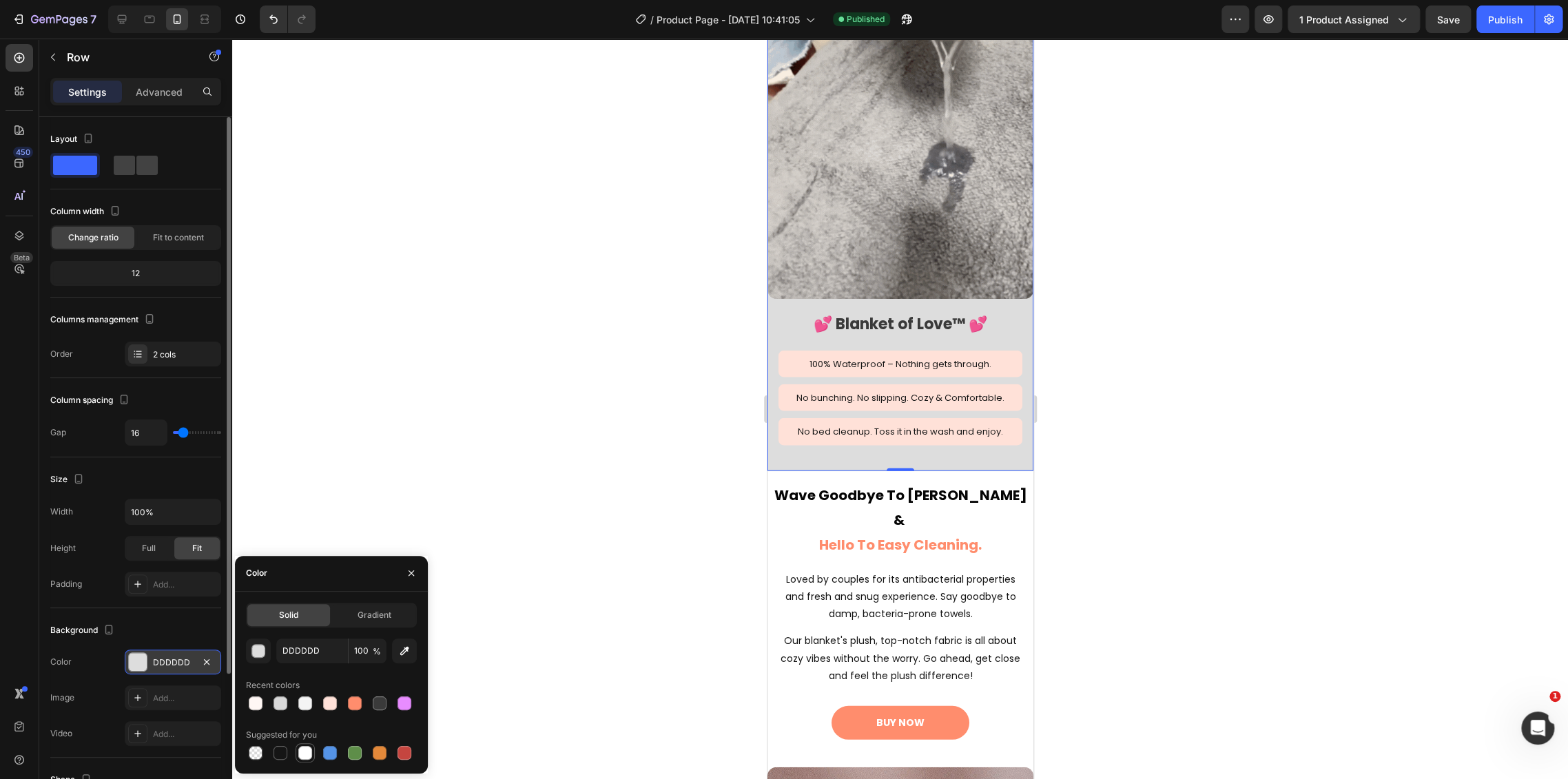
type input "FFFFFF"
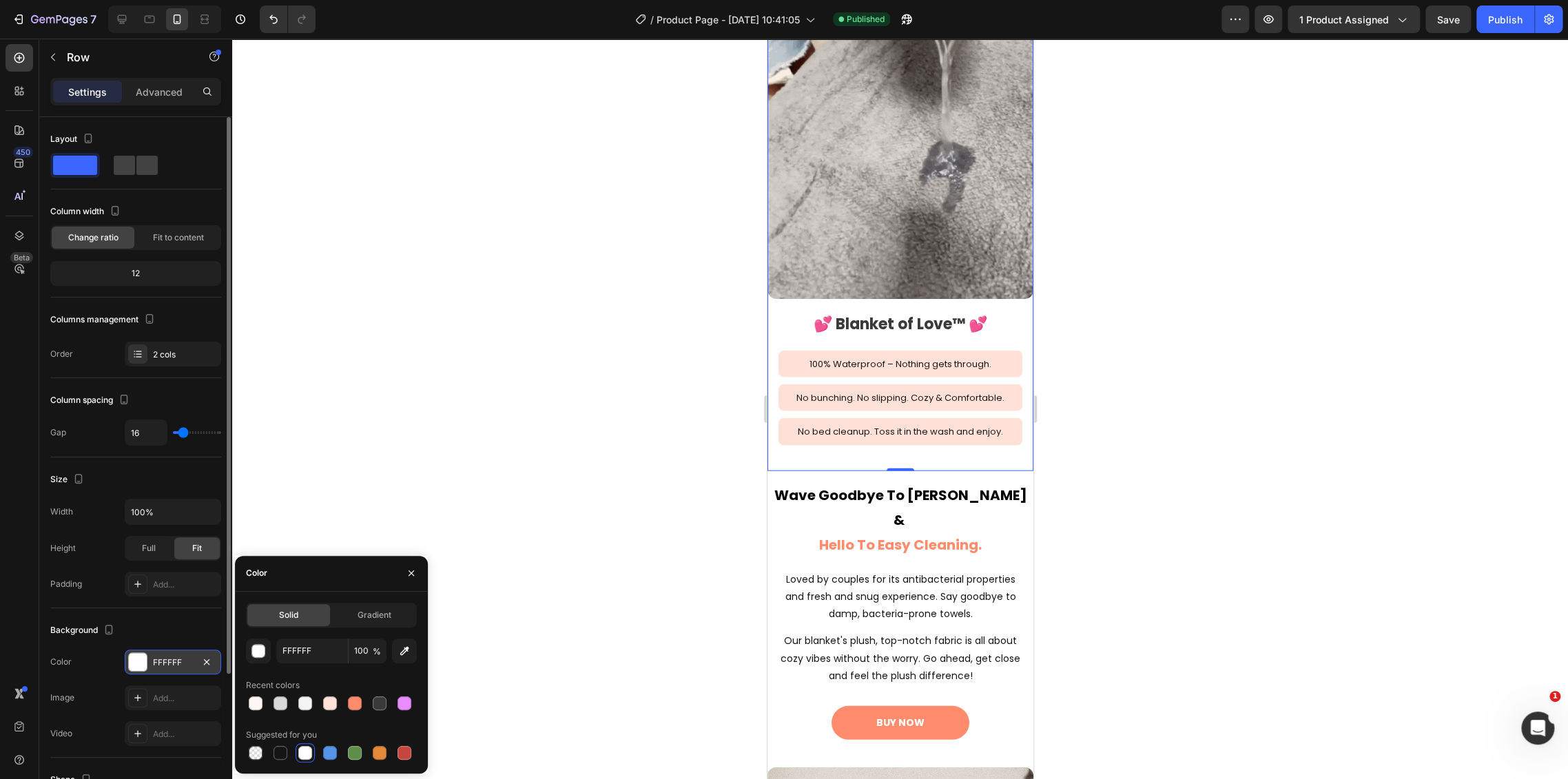
click at [573, 430] on div at bounding box center [900, 409] width 1336 height 741
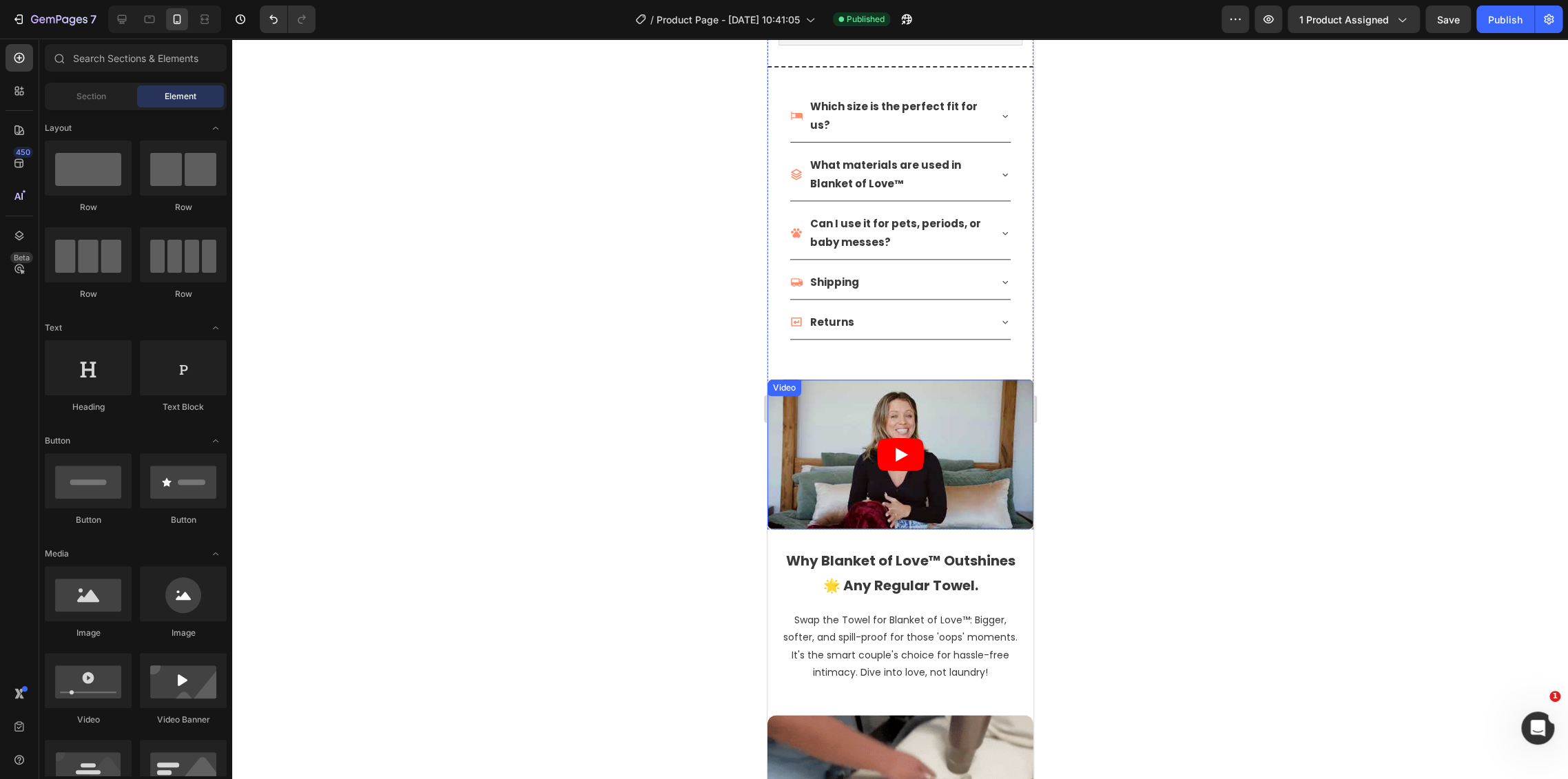
scroll to position [827, 0]
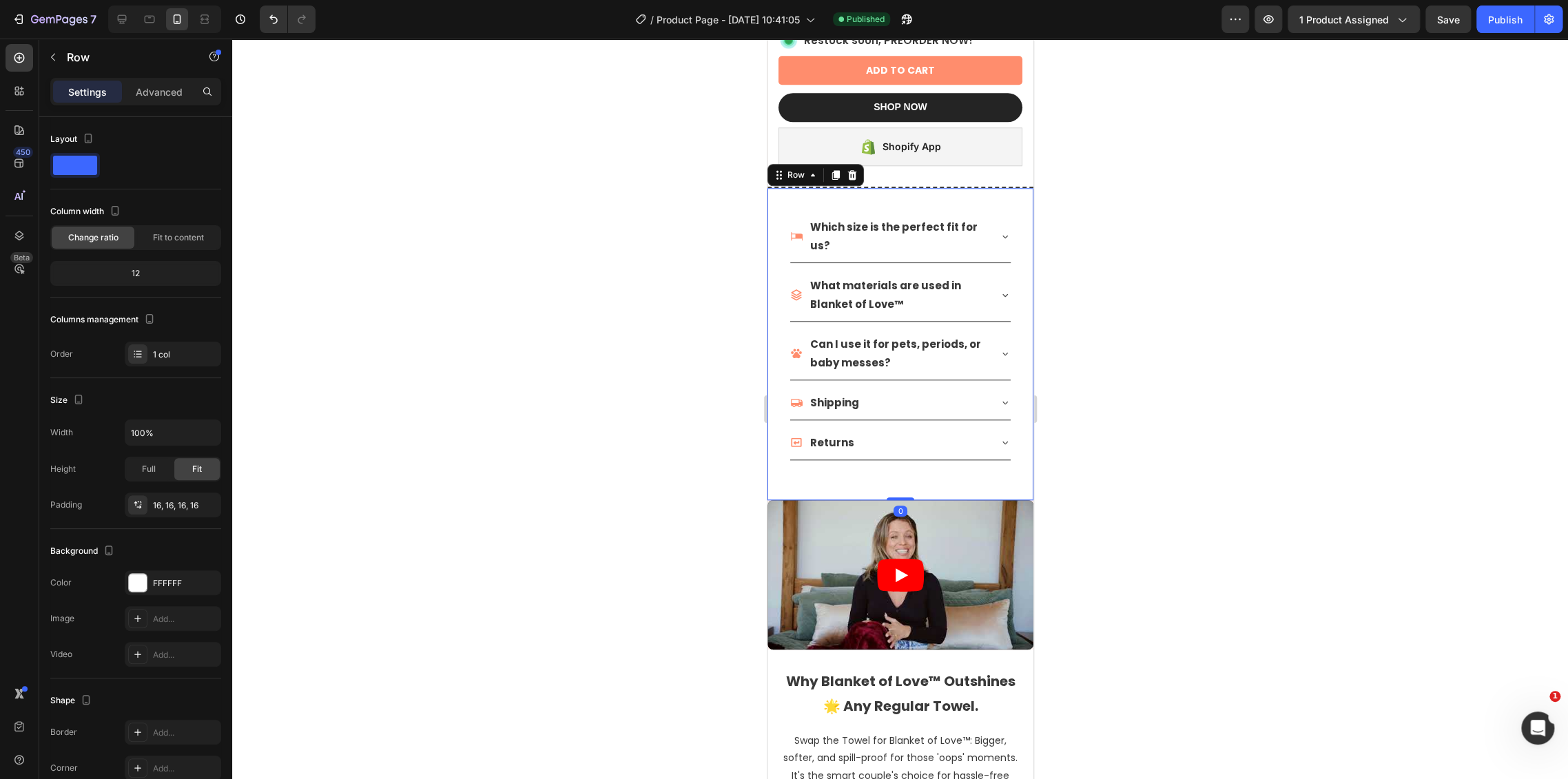
drag, startPoint x: 773, startPoint y: 299, endPoint x: 1314, endPoint y: 398, distance: 550.0
click at [773, 299] on div "Which size is the perfect fit for us? What materials are used in Blanket of Lov…" at bounding box center [899, 345] width 266 height 312
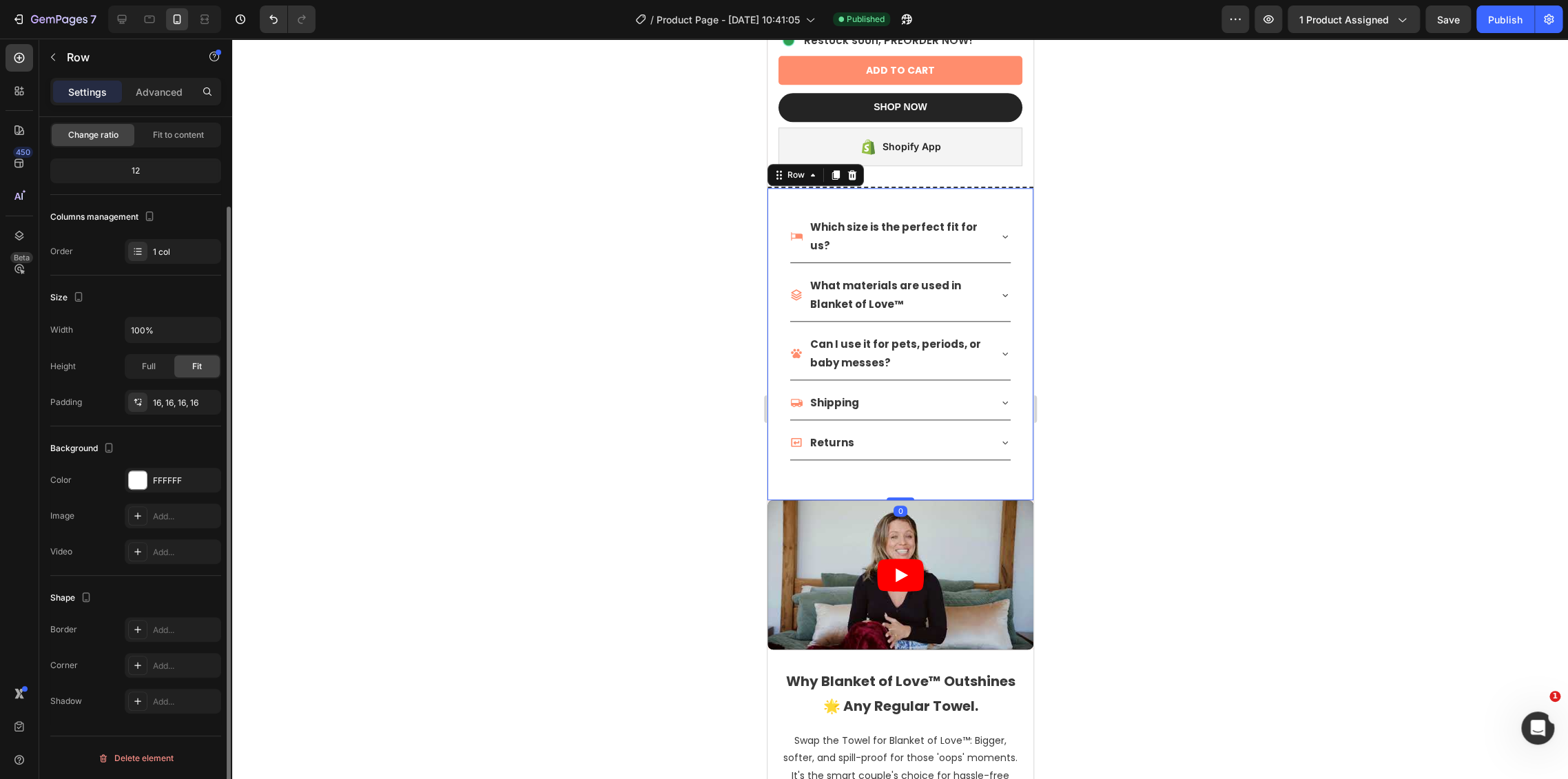
click at [160, 493] on div "The changes might be hidden by the video. Color FFFFFF Image Add... Video Add..." at bounding box center [136, 516] width 171 height 97
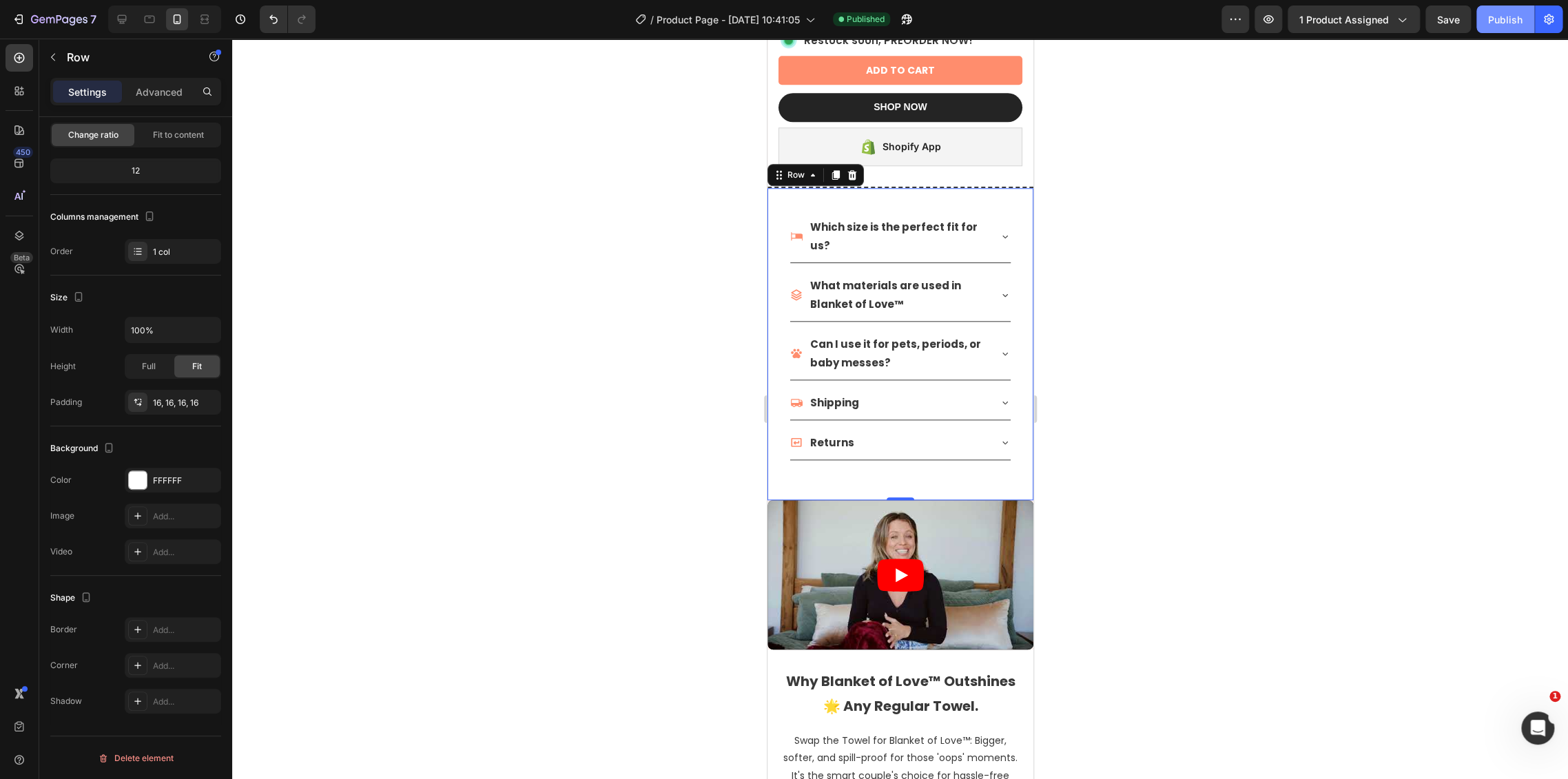
click at [1508, 16] on div "Publish" at bounding box center [1505, 19] width 34 height 14
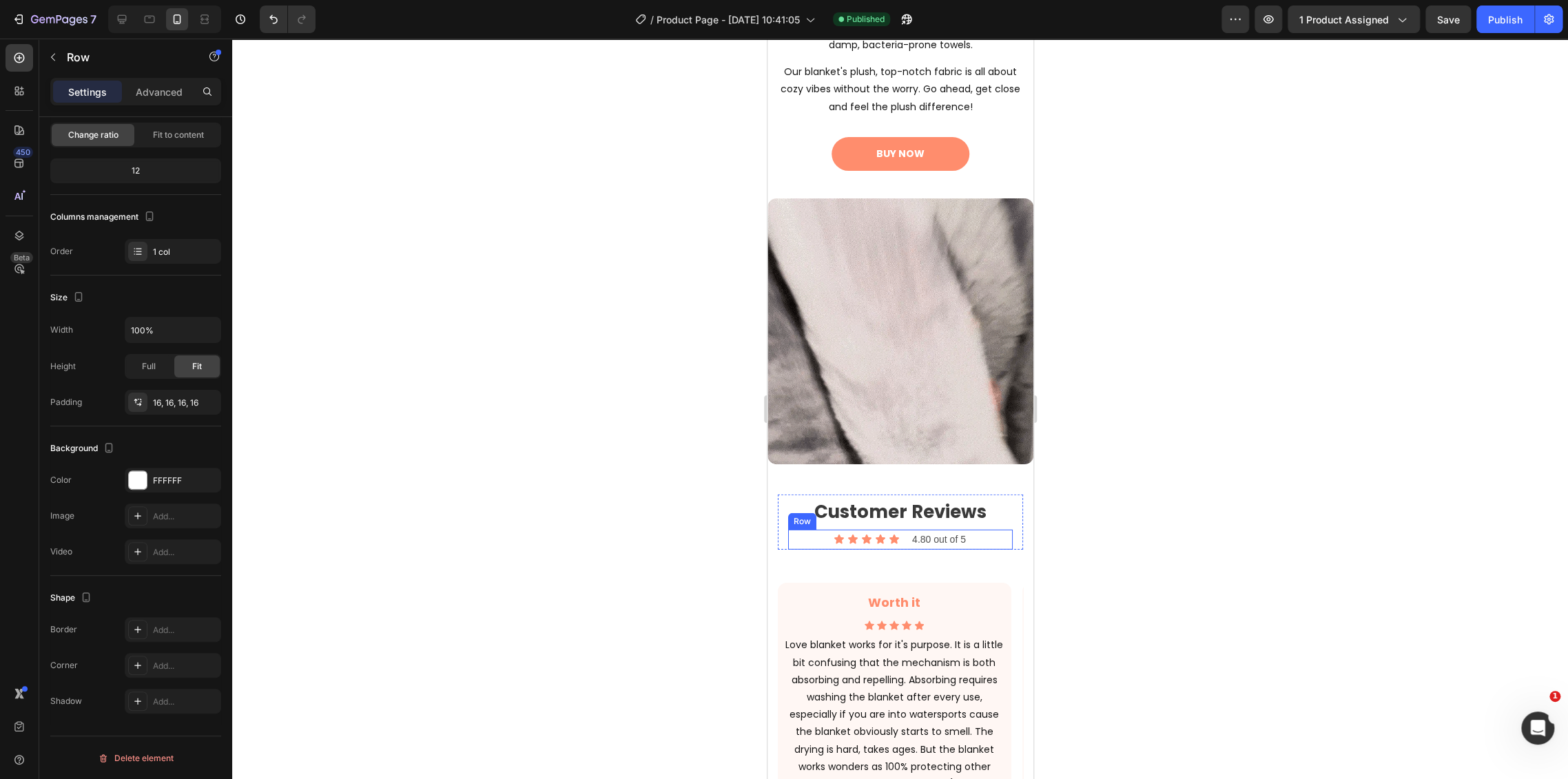
scroll to position [2664, 0]
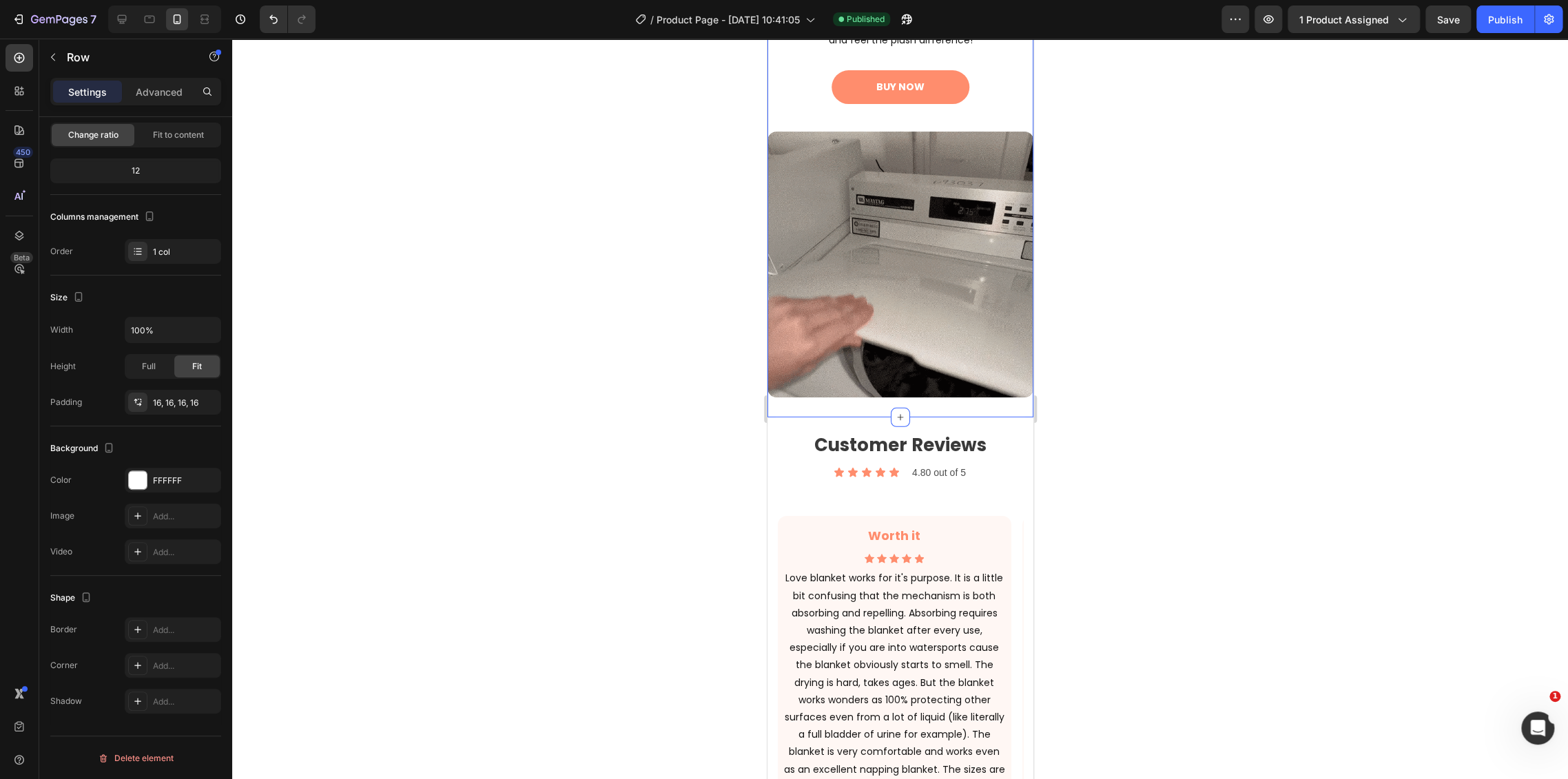
click at [840, 370] on div "Wave Goodbye To Odor Worries & Hello To Easy Cleaning. Heading Loved by couples…" at bounding box center [899, 132] width 266 height 572
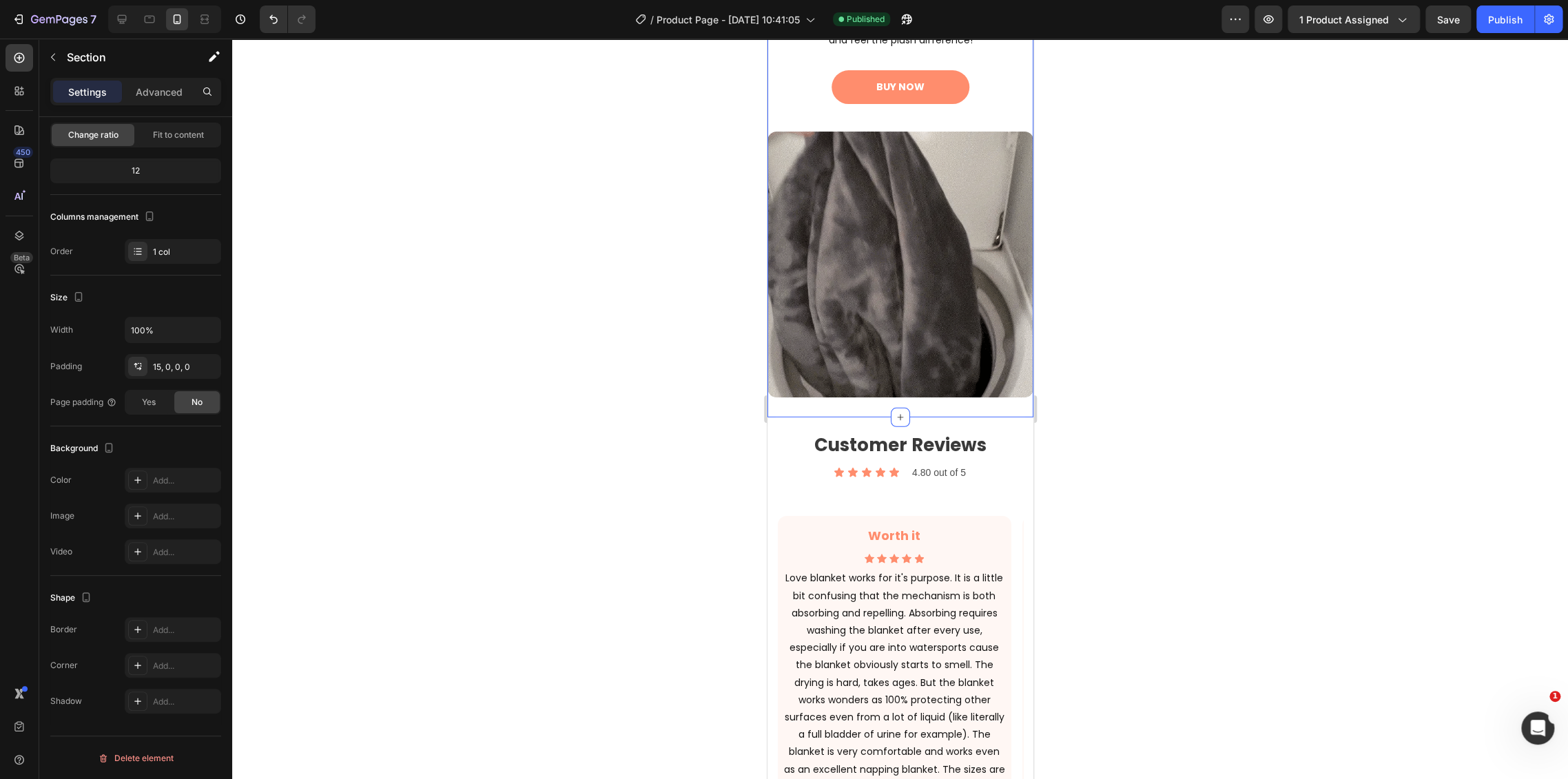
scroll to position [0, 0]
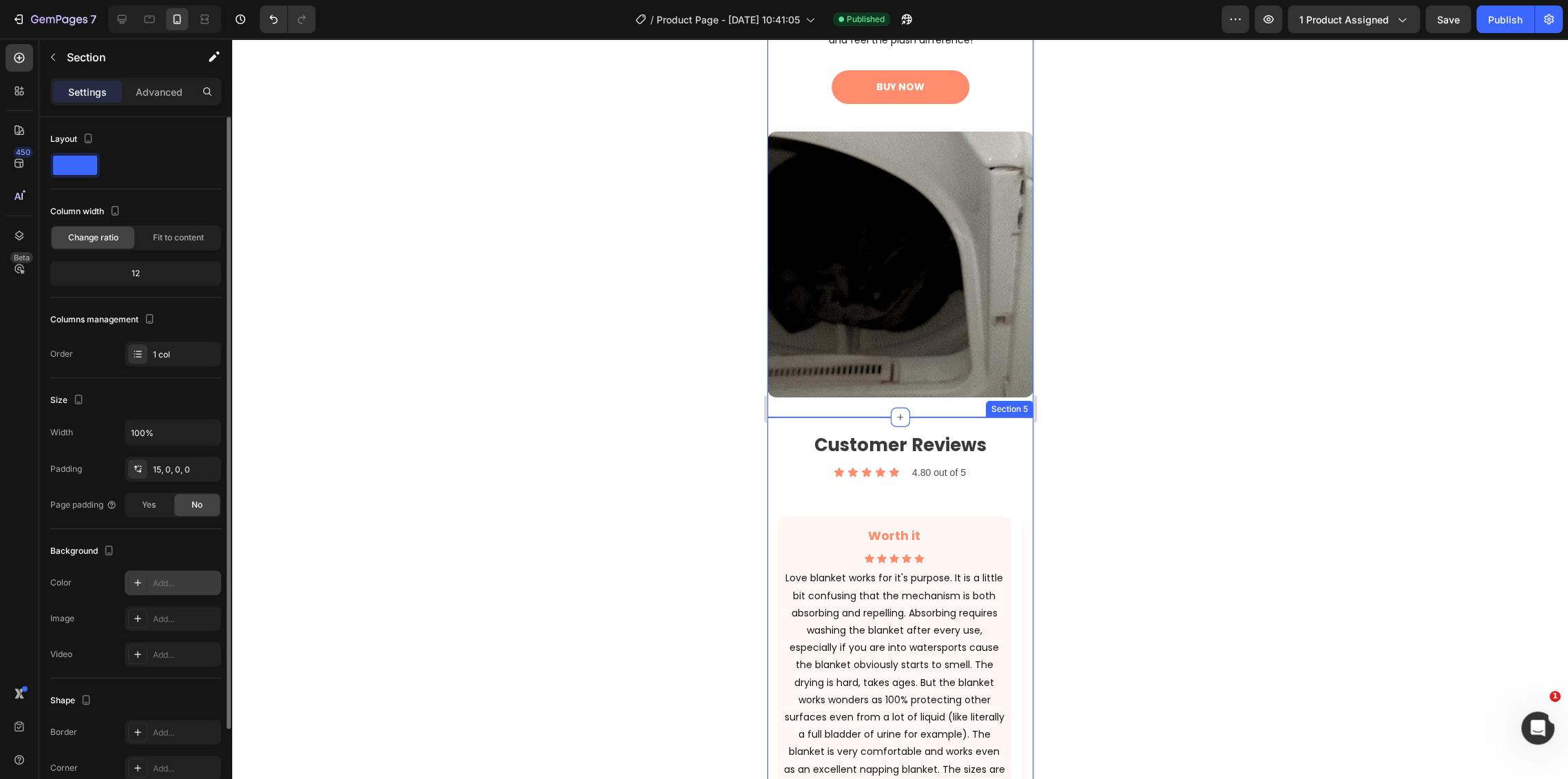
click at [174, 587] on div "Add..." at bounding box center [186, 583] width 65 height 12
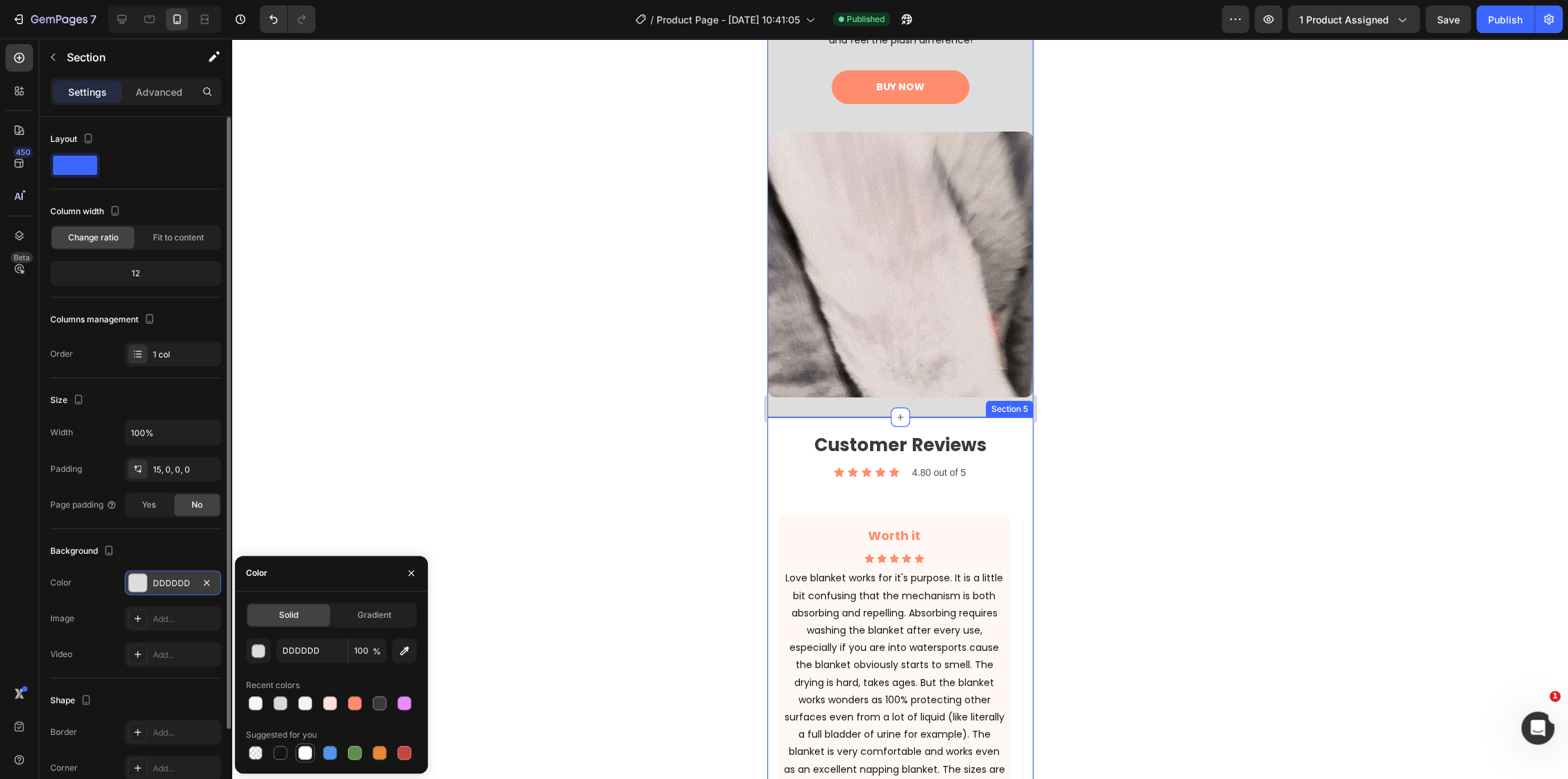
click at [303, 751] on div at bounding box center [305, 753] width 13 height 13
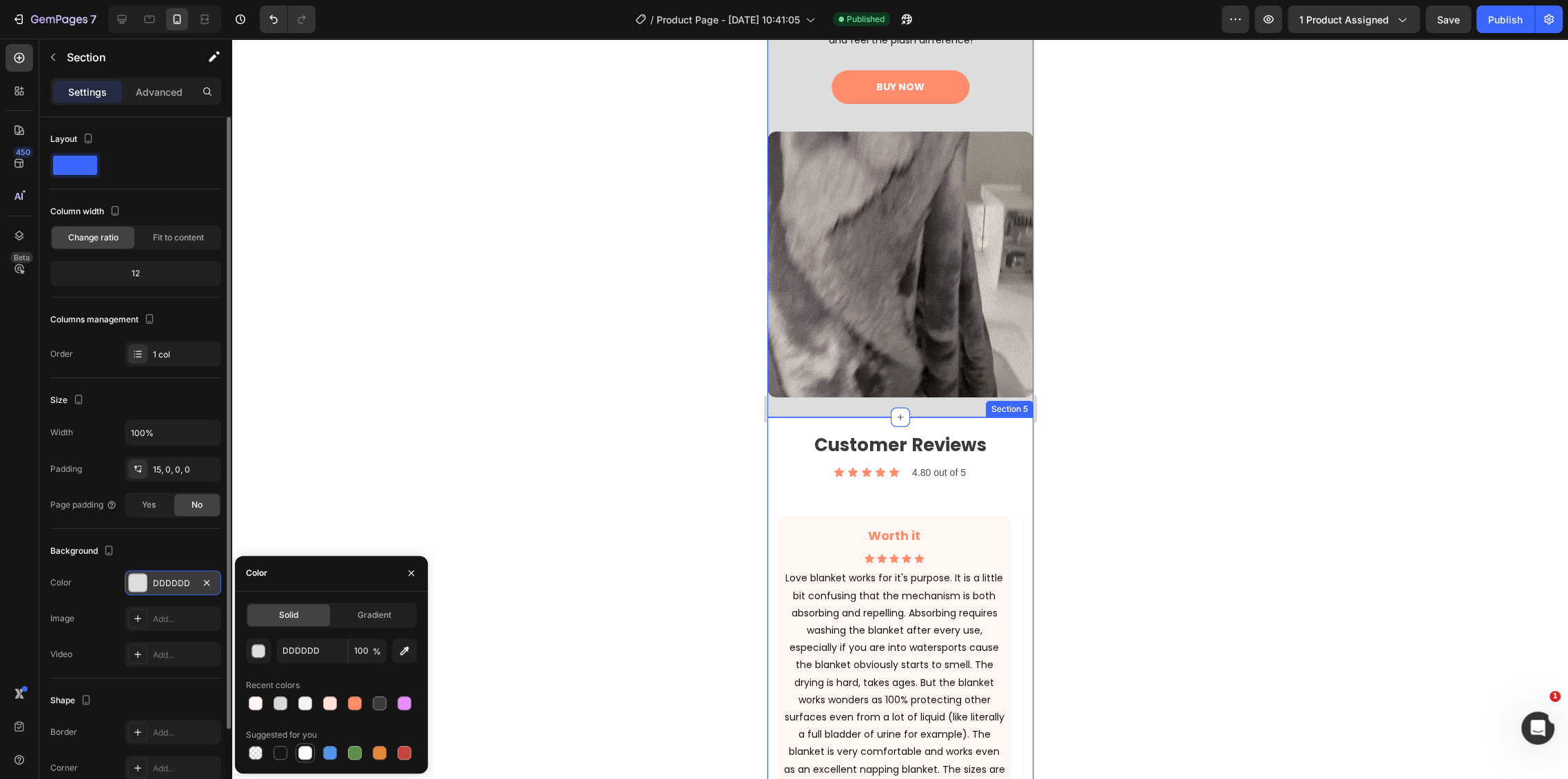
type input "FFFFFF"
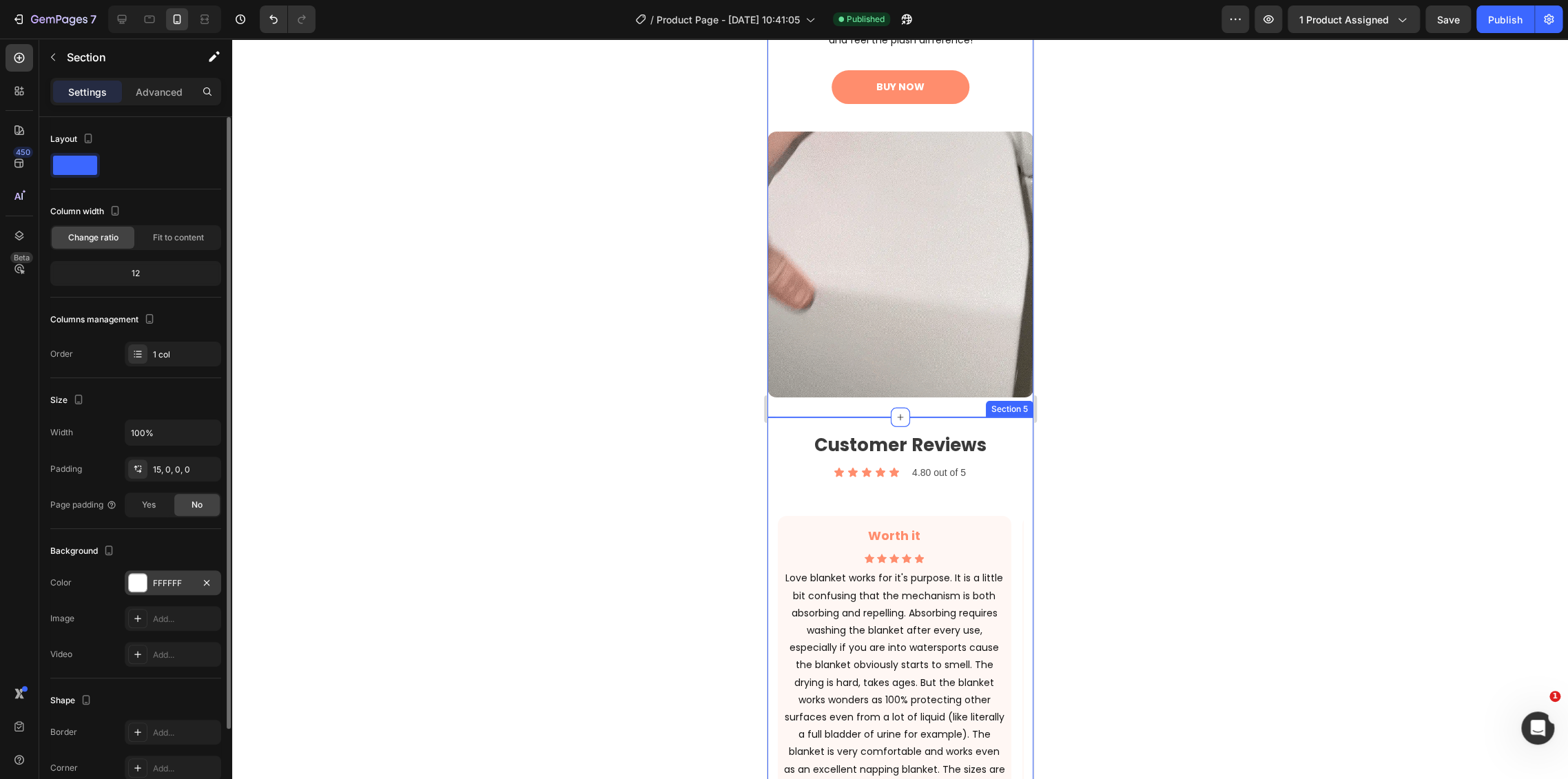
click at [566, 441] on div at bounding box center [900, 409] width 1336 height 741
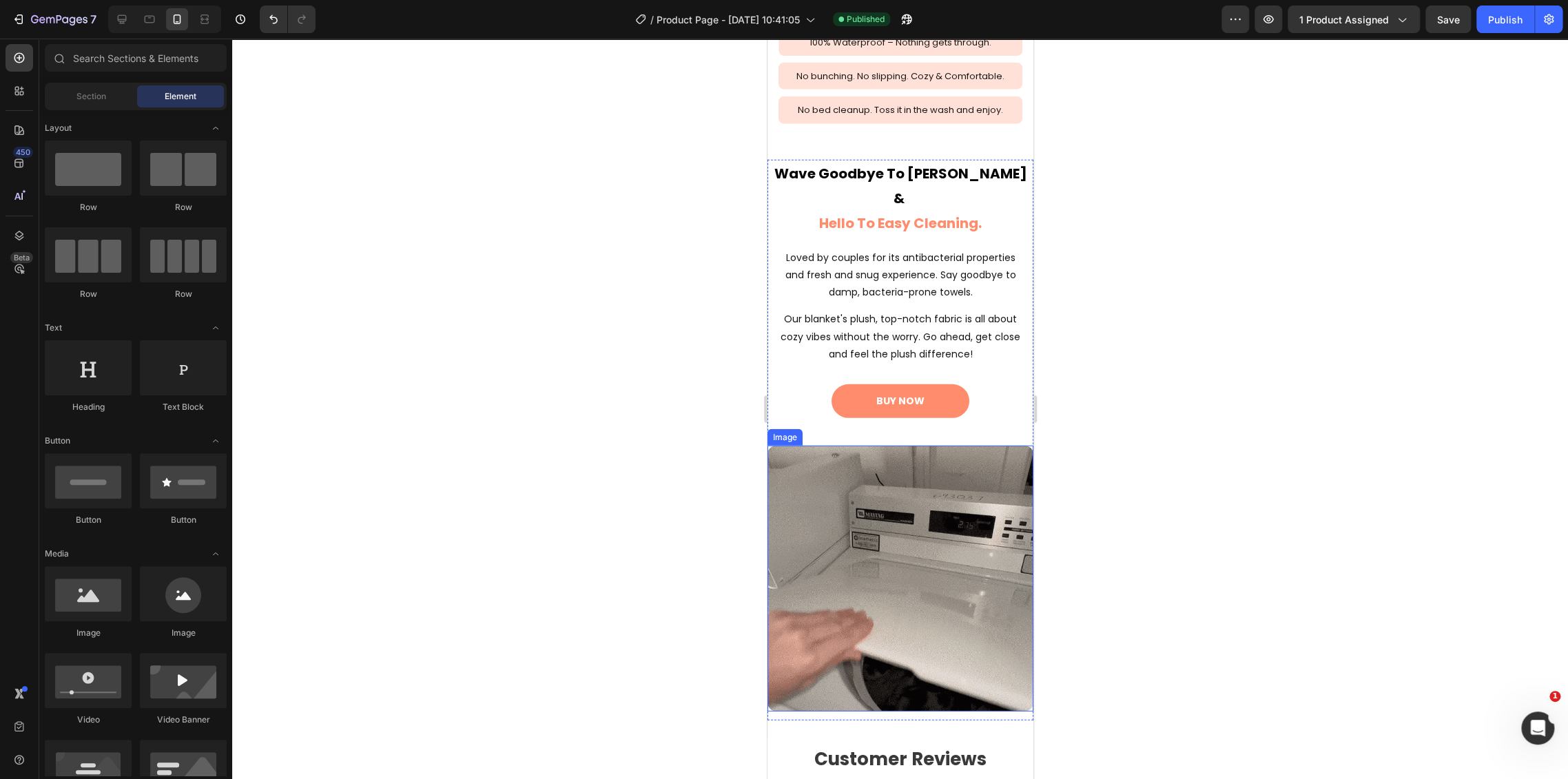
scroll to position [2358, 0]
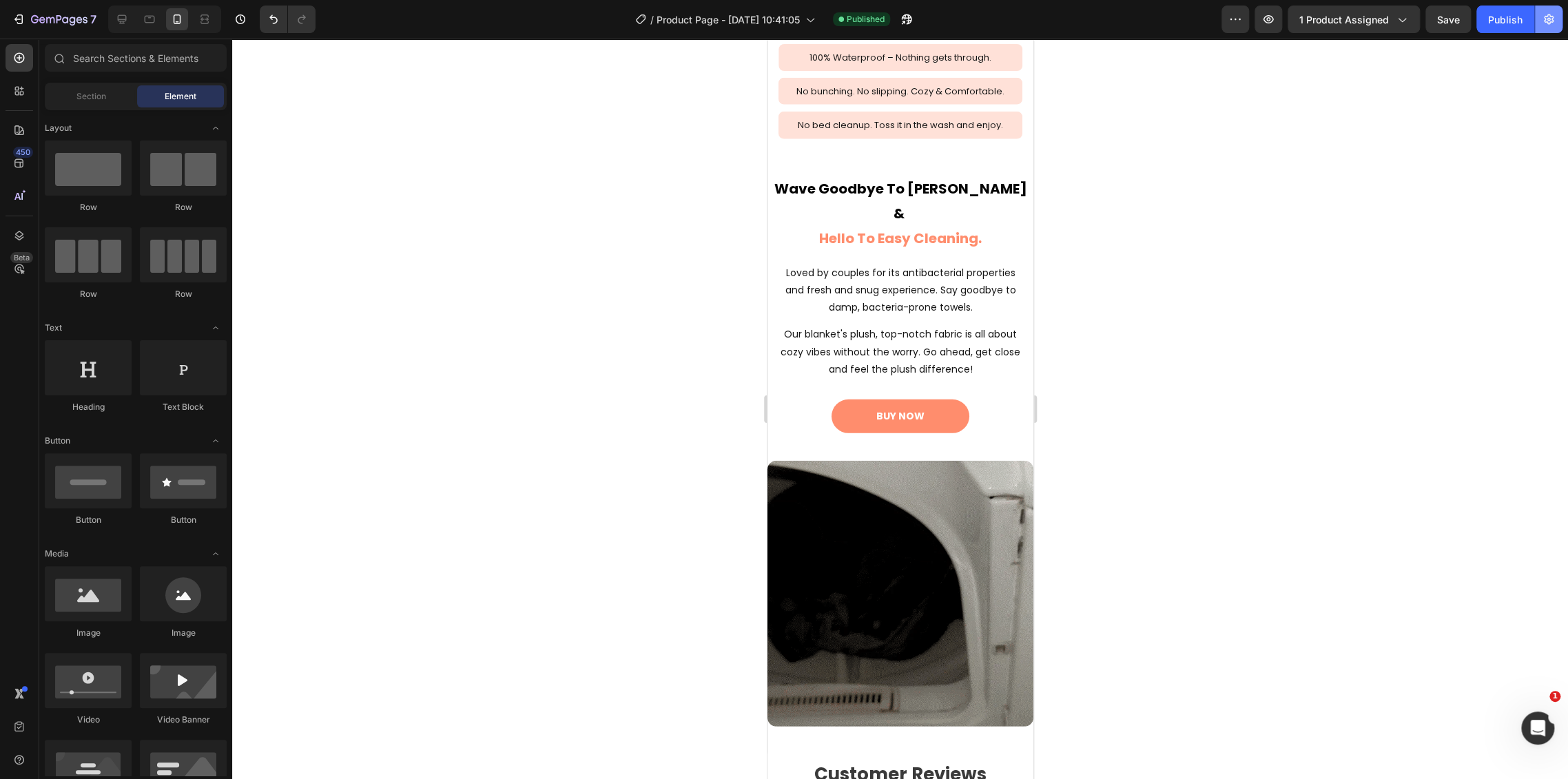
click at [1539, 16] on button "button" at bounding box center [1548, 19] width 28 height 28
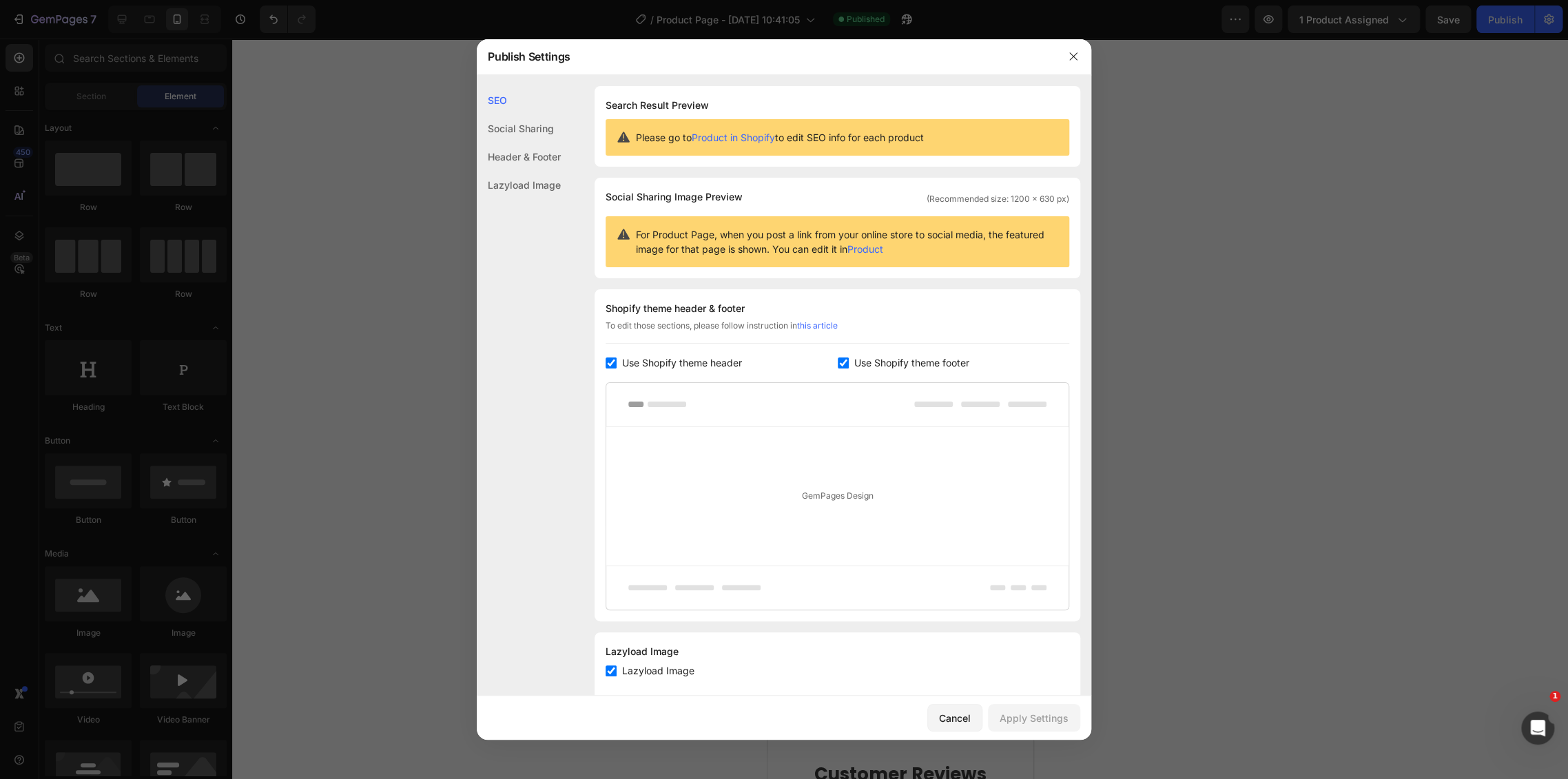
click at [1058, 51] on div at bounding box center [1072, 56] width 35 height 35
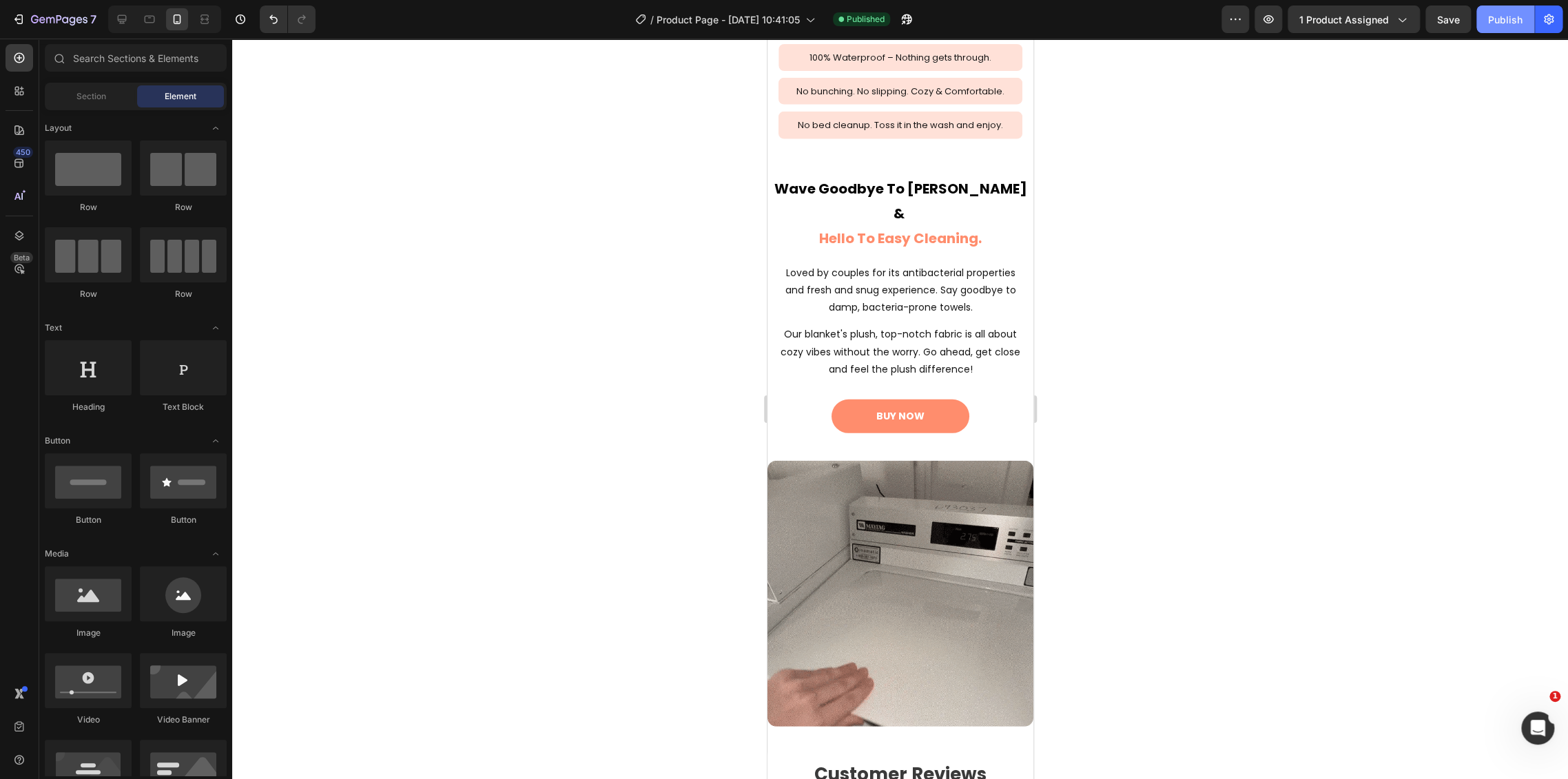
click at [1507, 21] on div "Publish" at bounding box center [1505, 19] width 34 height 14
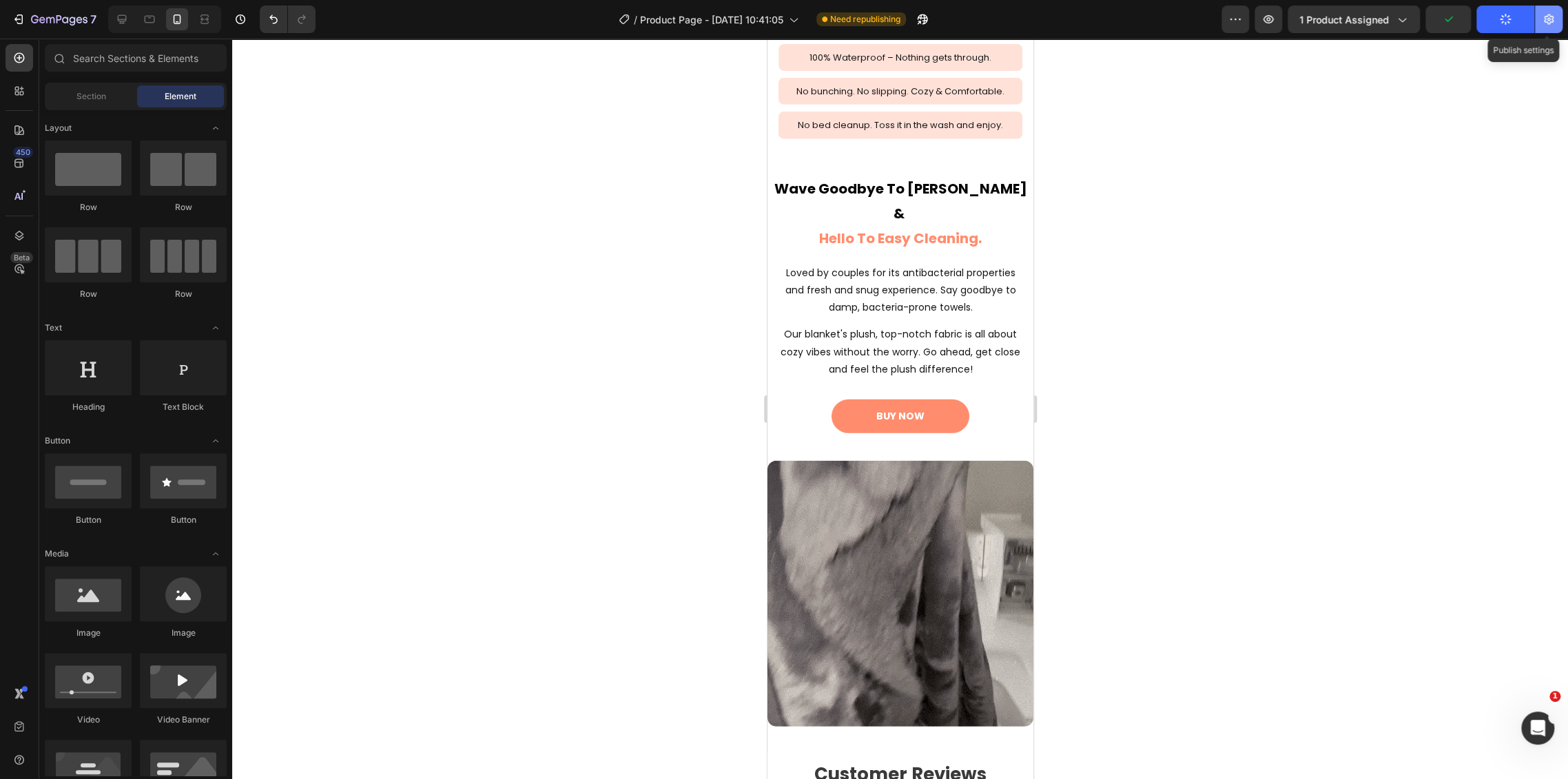
click at [1554, 25] on icon "button" at bounding box center [1548, 19] width 13 height 13
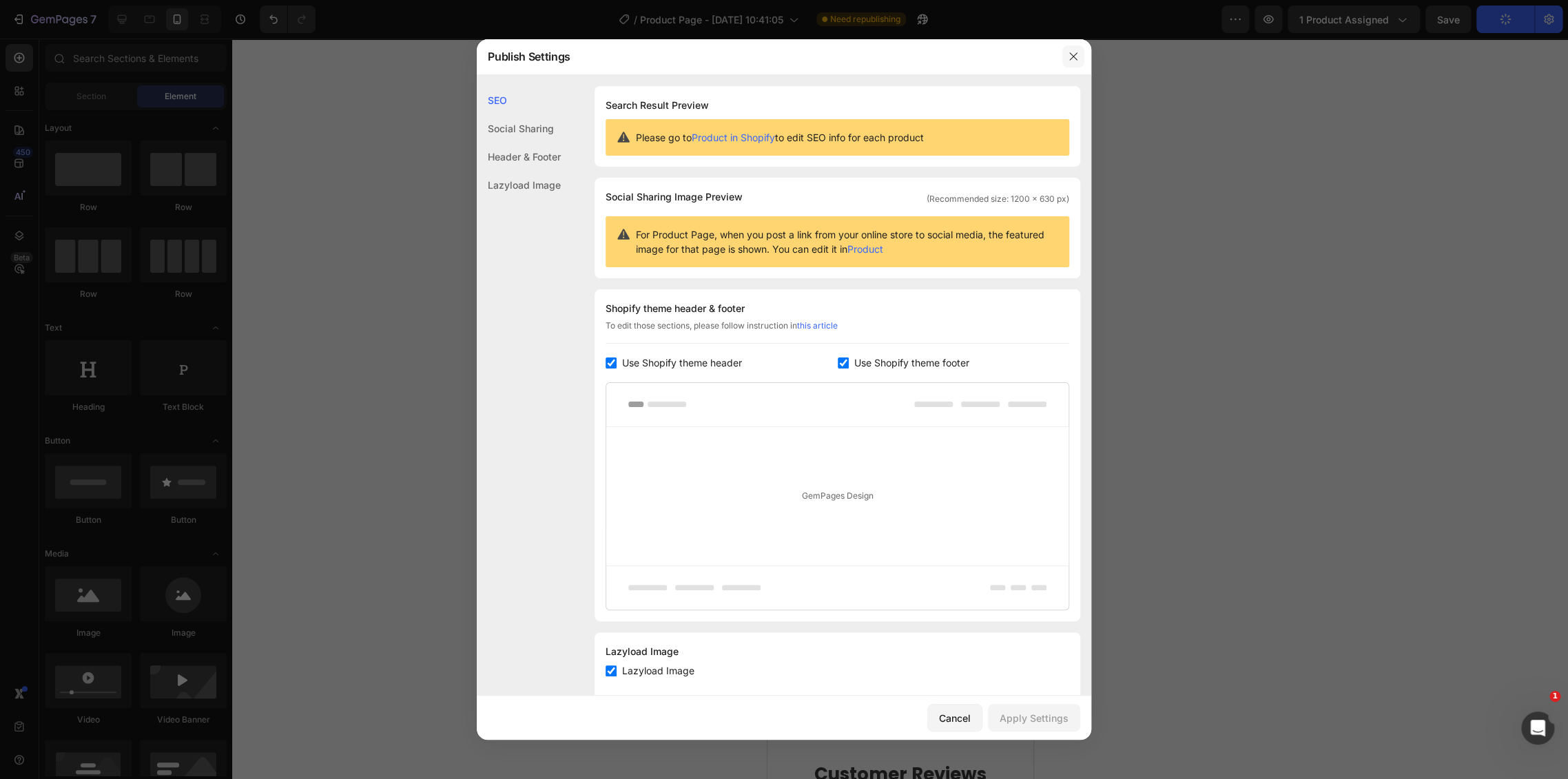
click at [1071, 56] on icon "button" at bounding box center [1073, 56] width 11 height 11
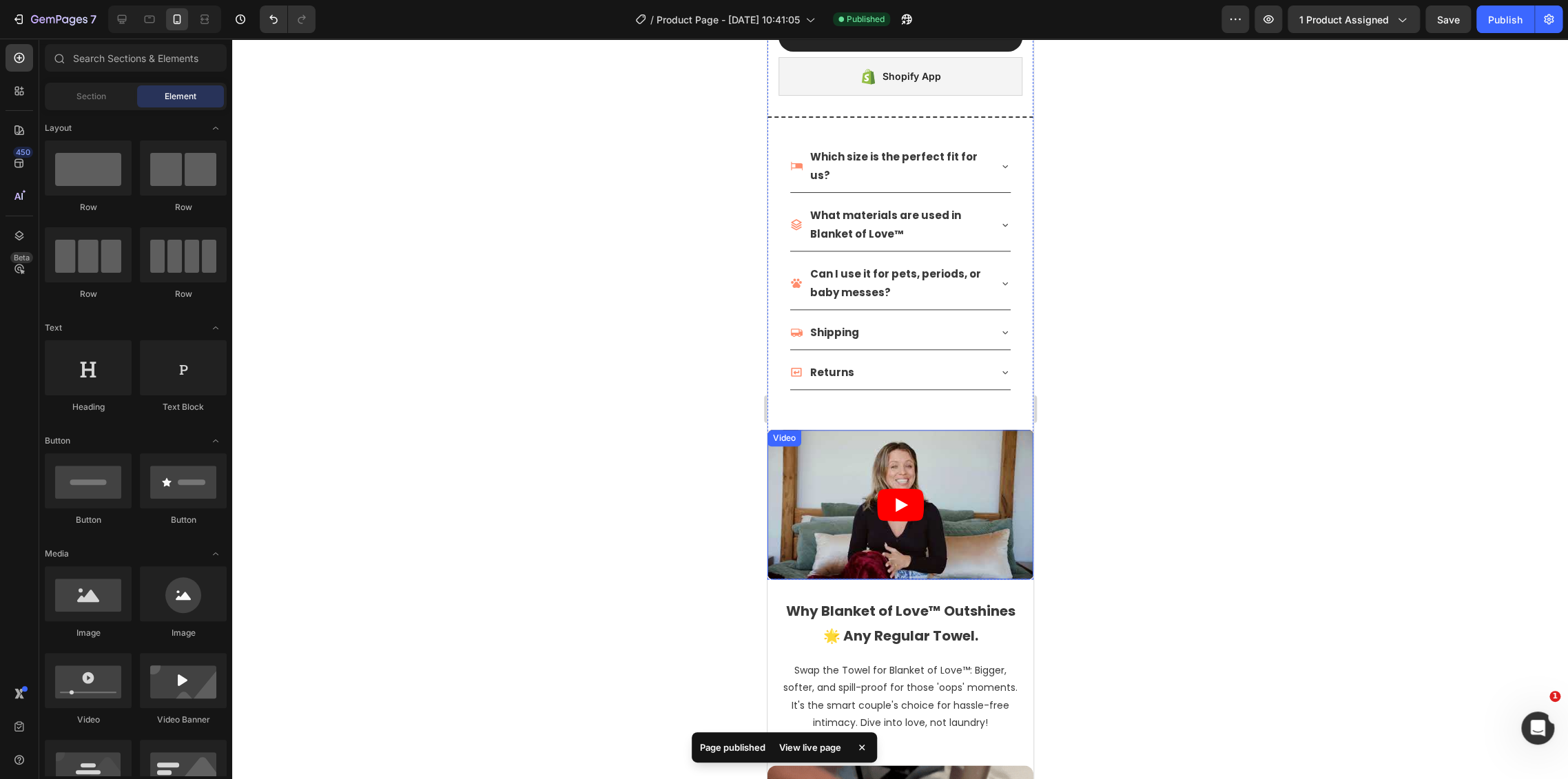
scroll to position [980, 0]
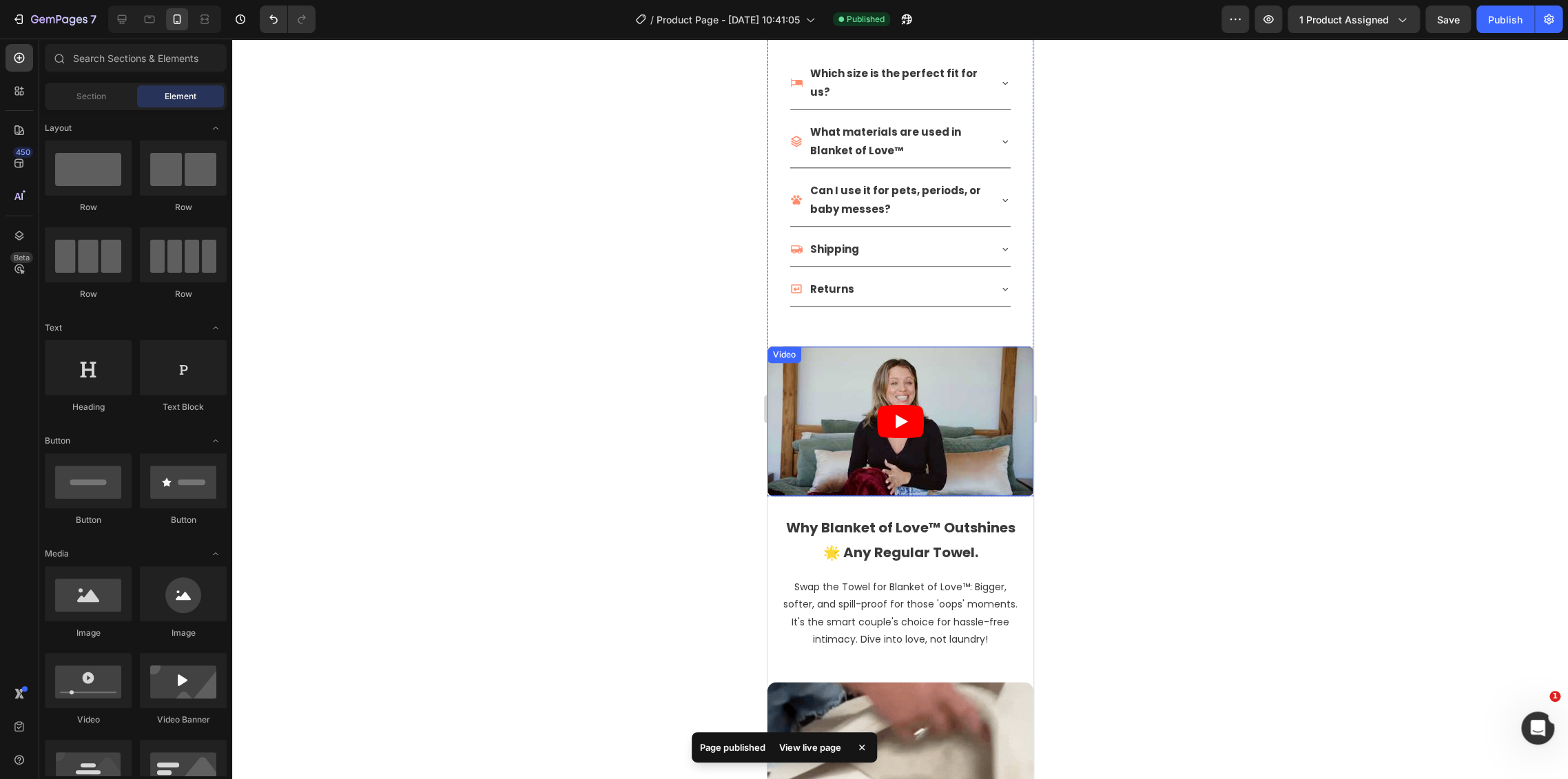
click at [1015, 360] on article at bounding box center [899, 421] width 266 height 149
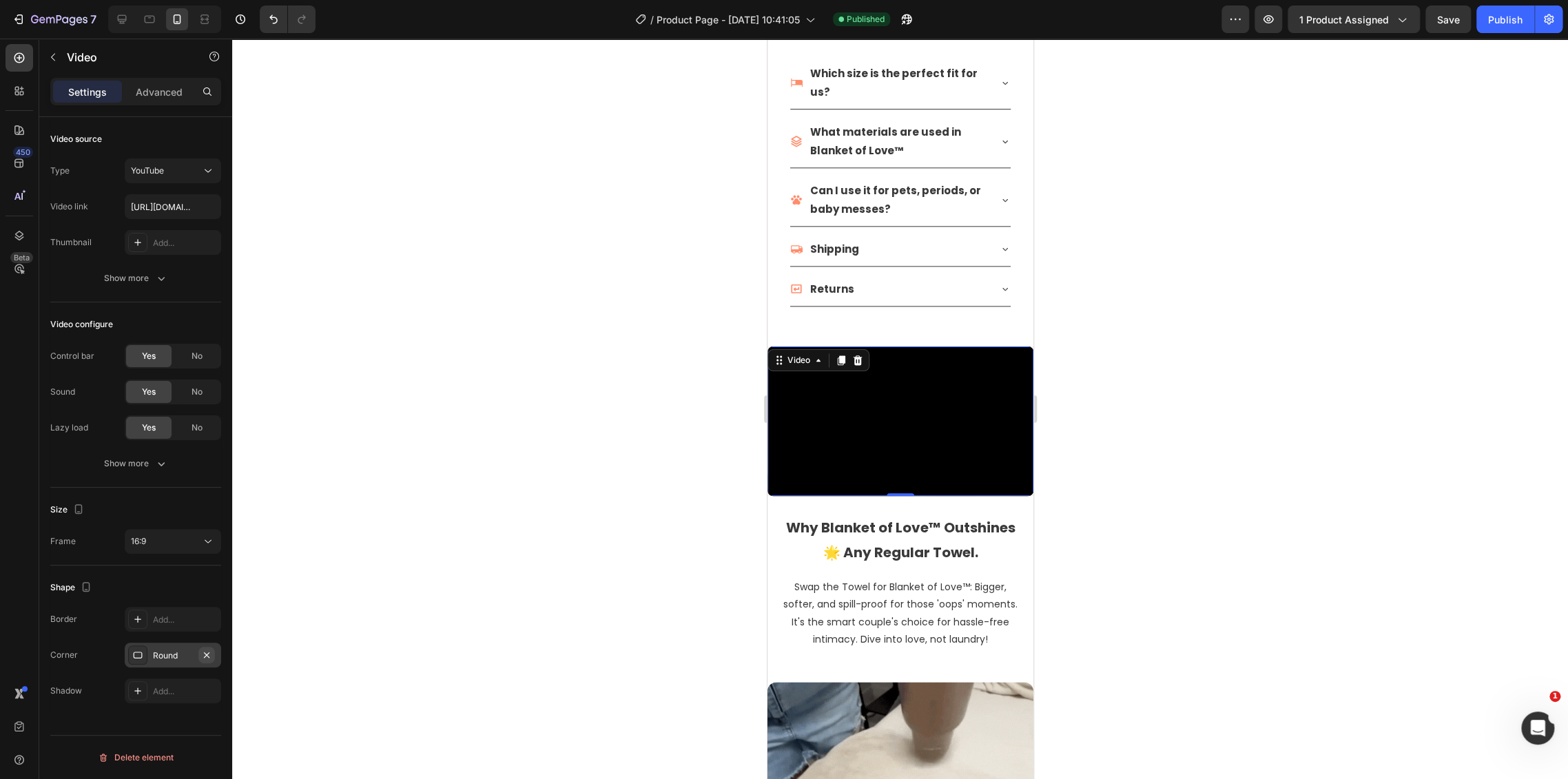
click at [206, 656] on icon "button" at bounding box center [207, 656] width 11 height 11
click at [1192, 324] on div at bounding box center [900, 409] width 1336 height 741
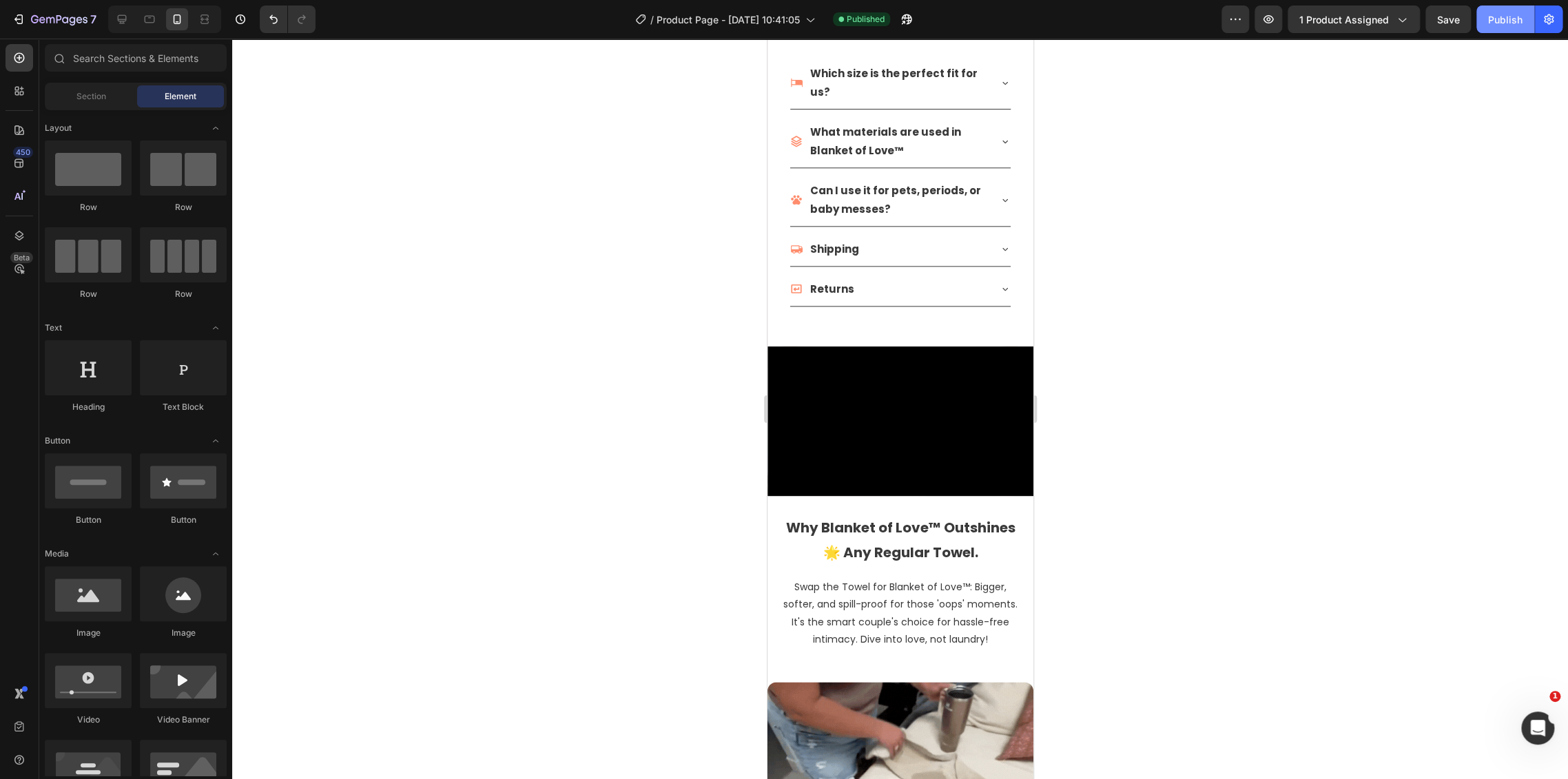
drag, startPoint x: 1521, startPoint y: 18, endPoint x: 1507, endPoint y: 27, distance: 16.6
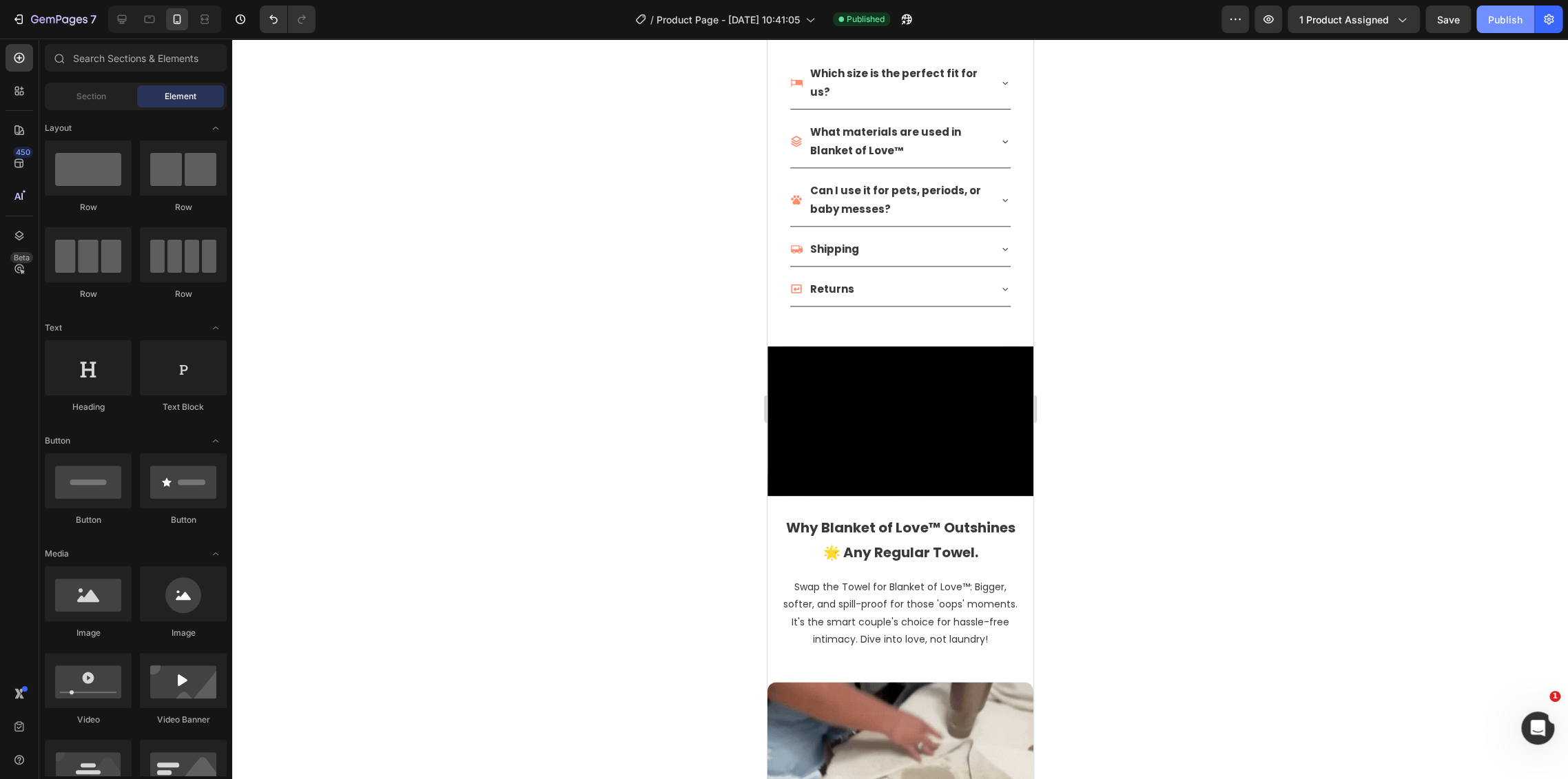
click at [1520, 18] on div "Publish" at bounding box center [1505, 19] width 34 height 14
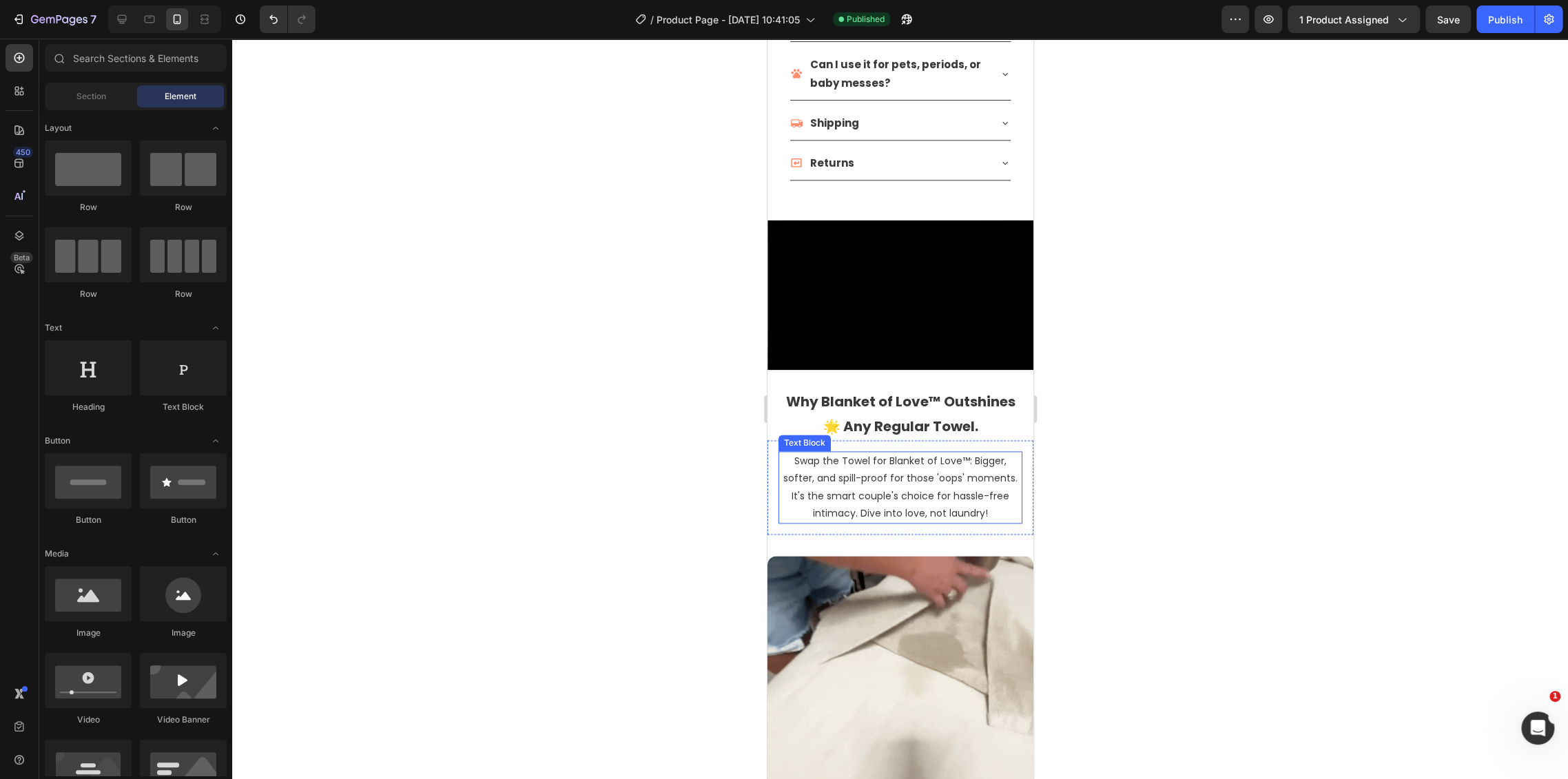
scroll to position [1133, 0]
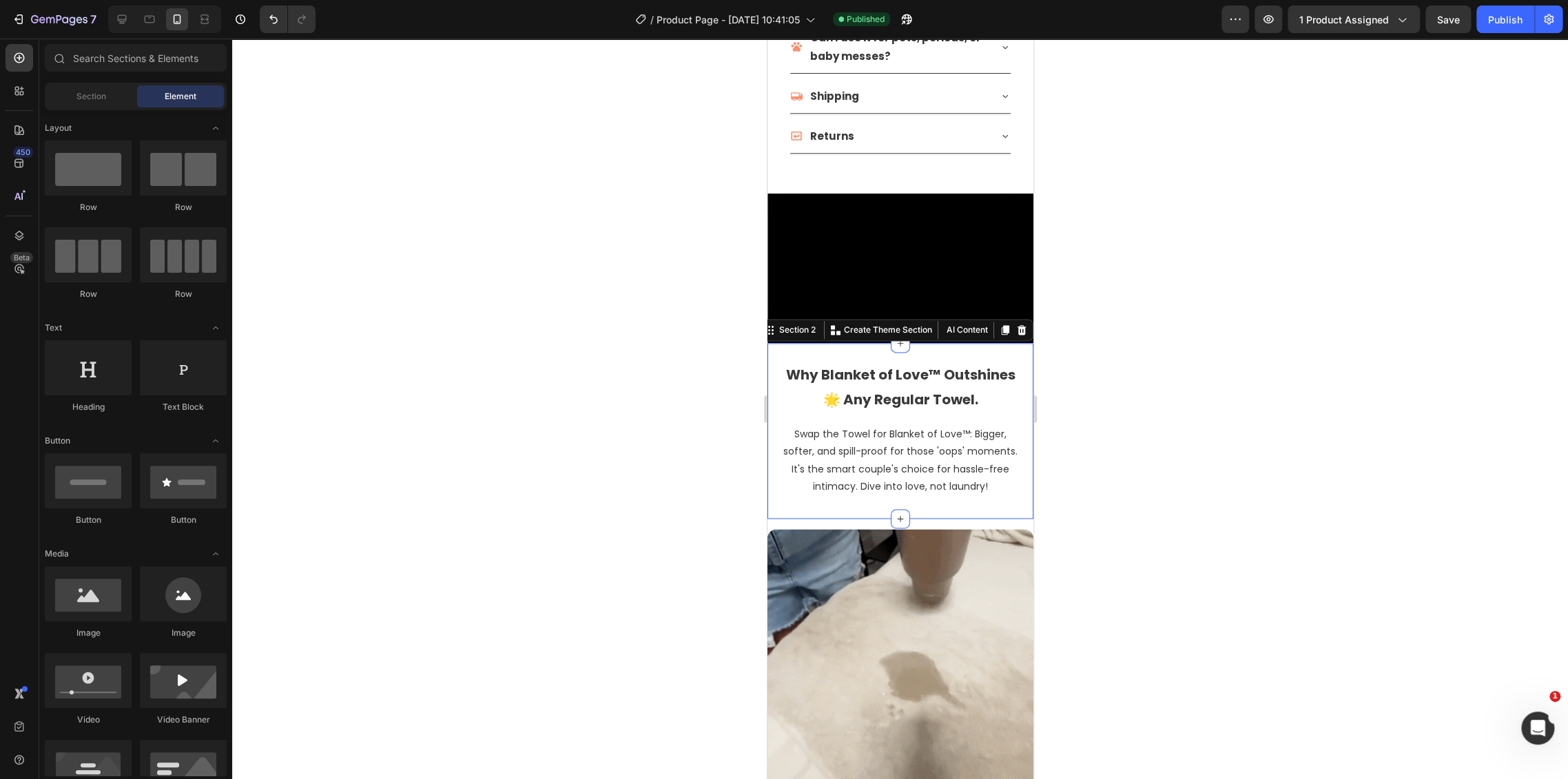
click at [832, 344] on div "Why Blanket of Love™ Outshines 🌟 Any Regular Towel. Heading Row Swap the Towel …" at bounding box center [899, 432] width 266 height 176
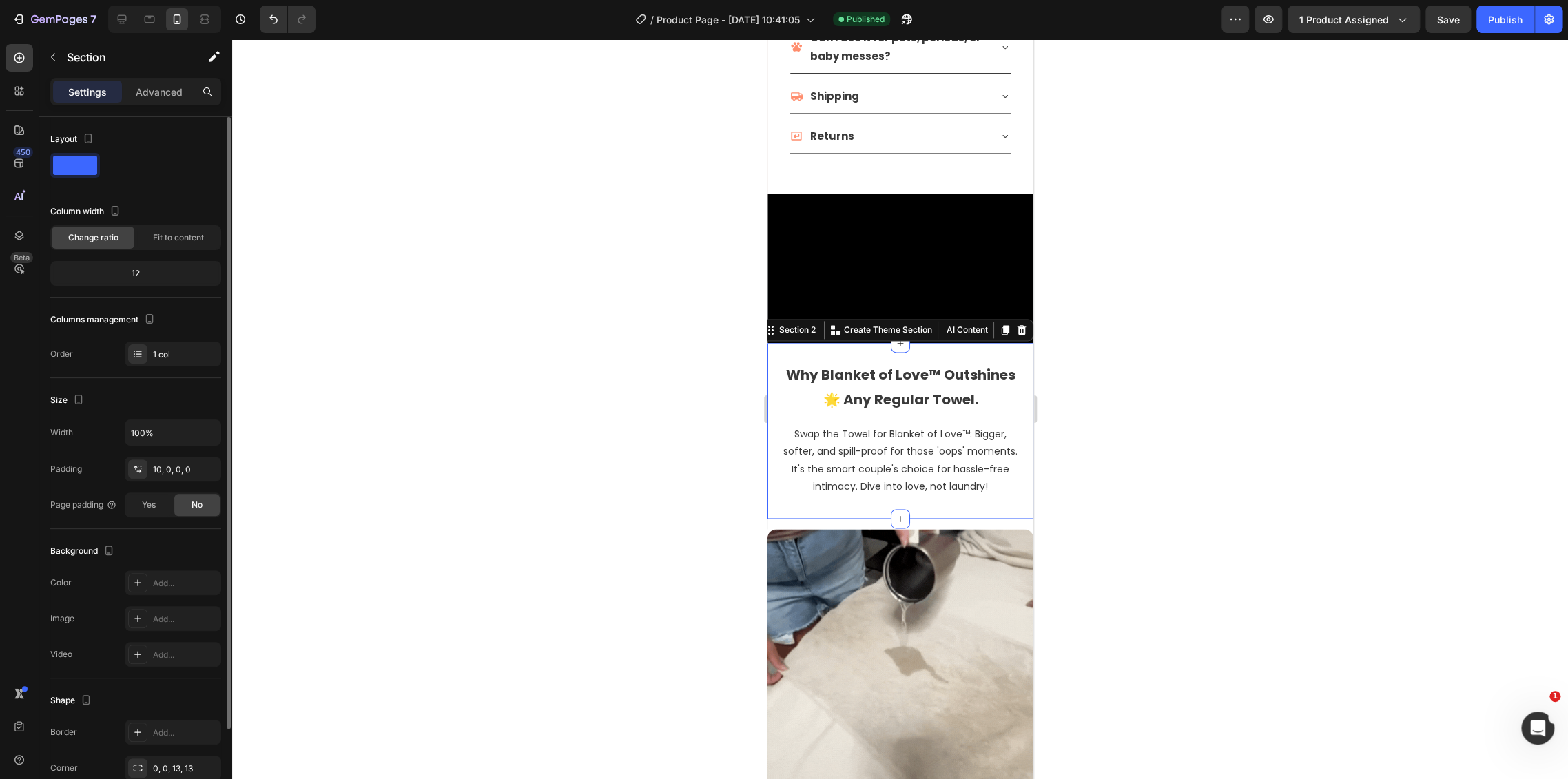
scroll to position [102, 0]
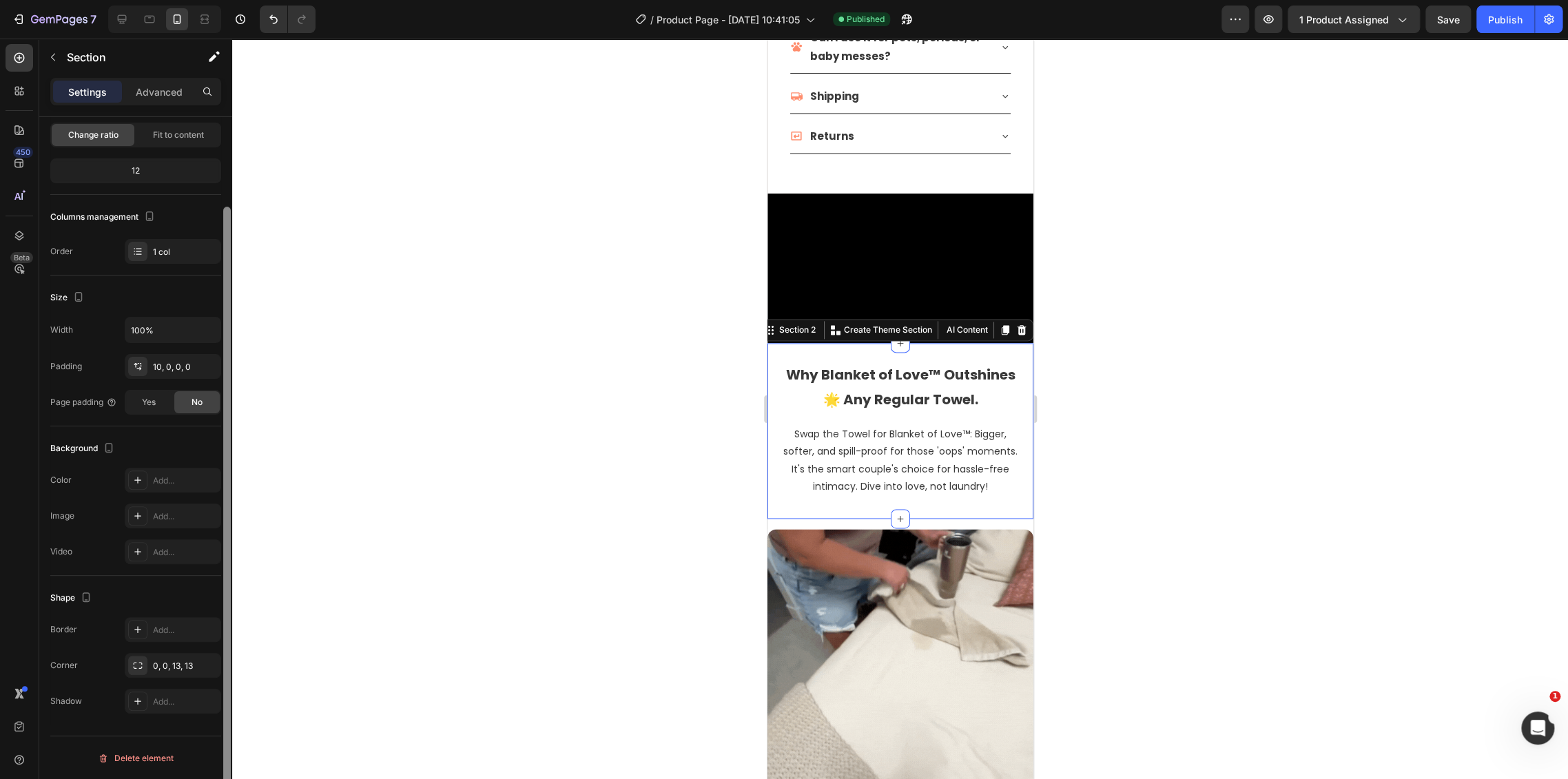
drag, startPoint x: 166, startPoint y: 472, endPoint x: 225, endPoint y: 516, distance: 73.6
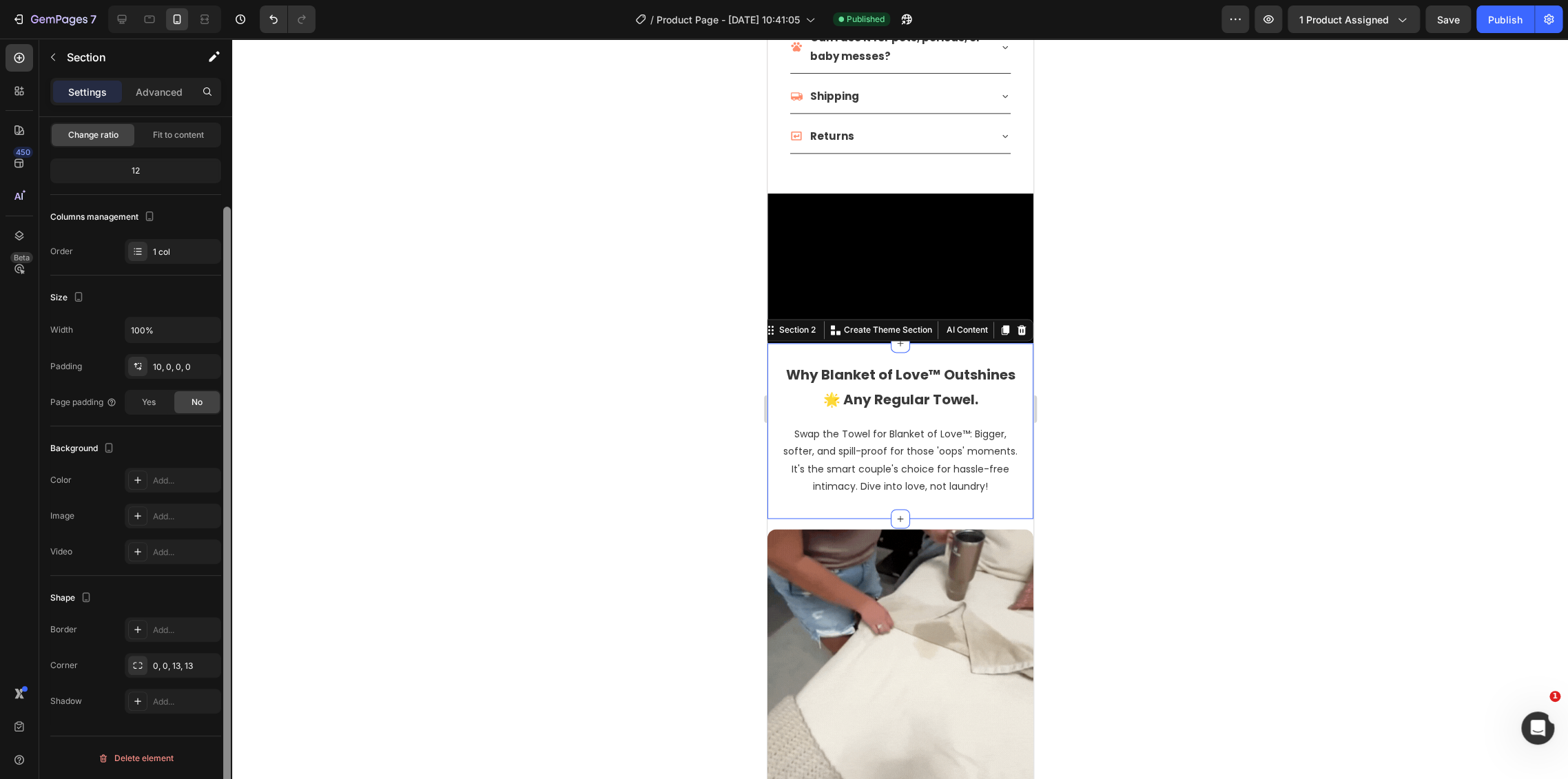
click at [165, 472] on div "Add..." at bounding box center [172, 480] width 97 height 25
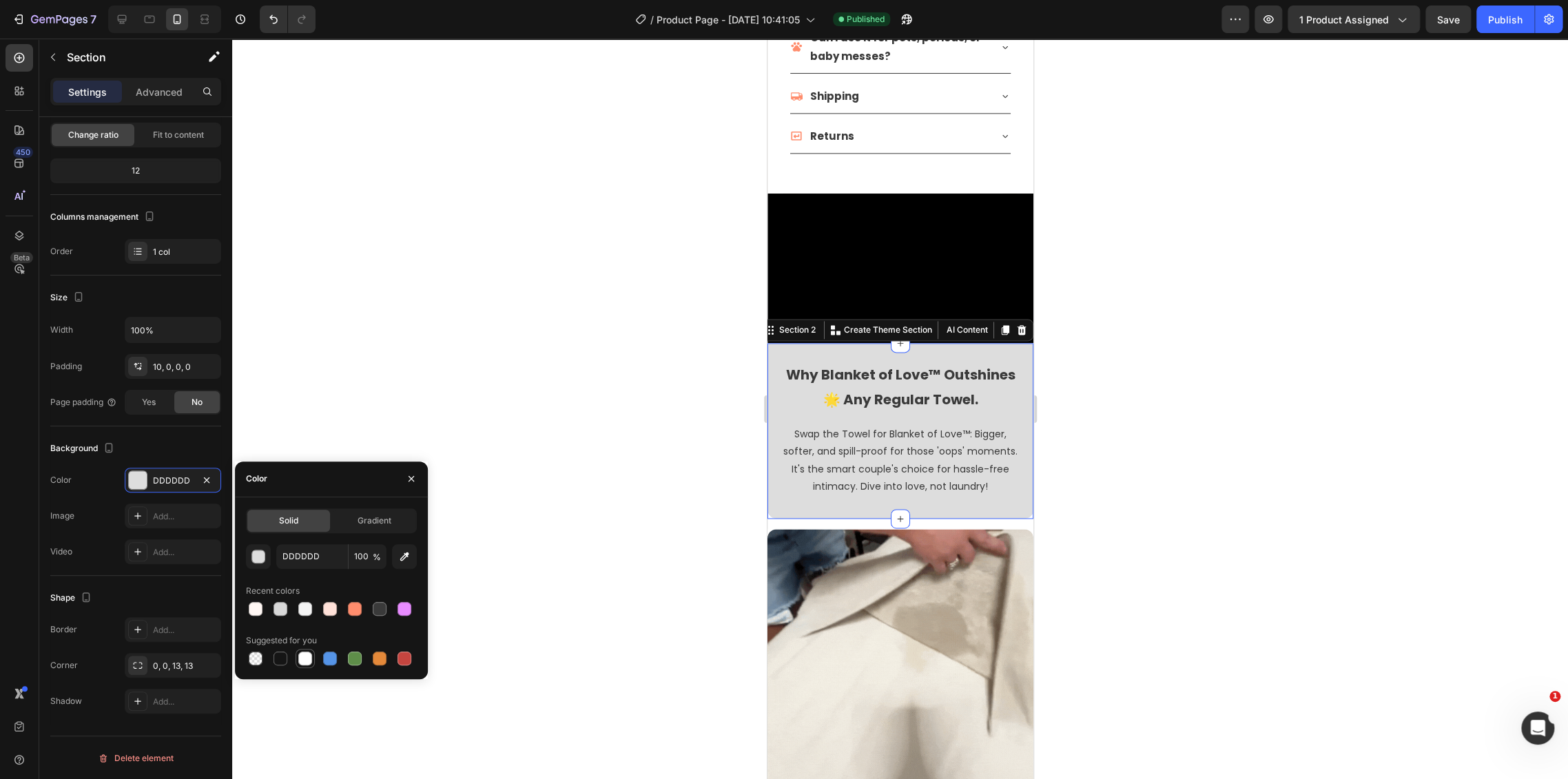
click at [308, 654] on div at bounding box center [305, 658] width 13 height 13
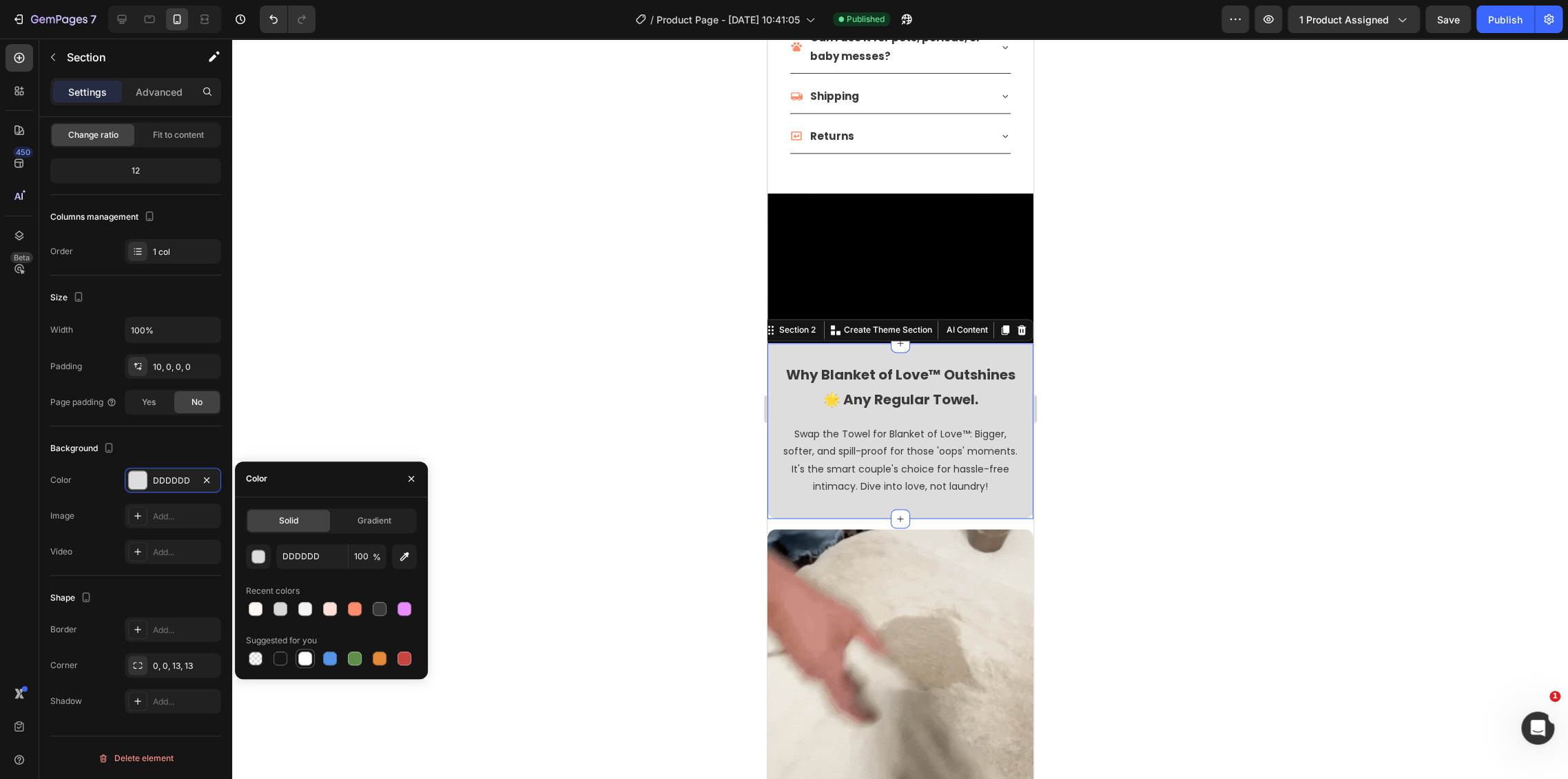
type input "FFFFFF"
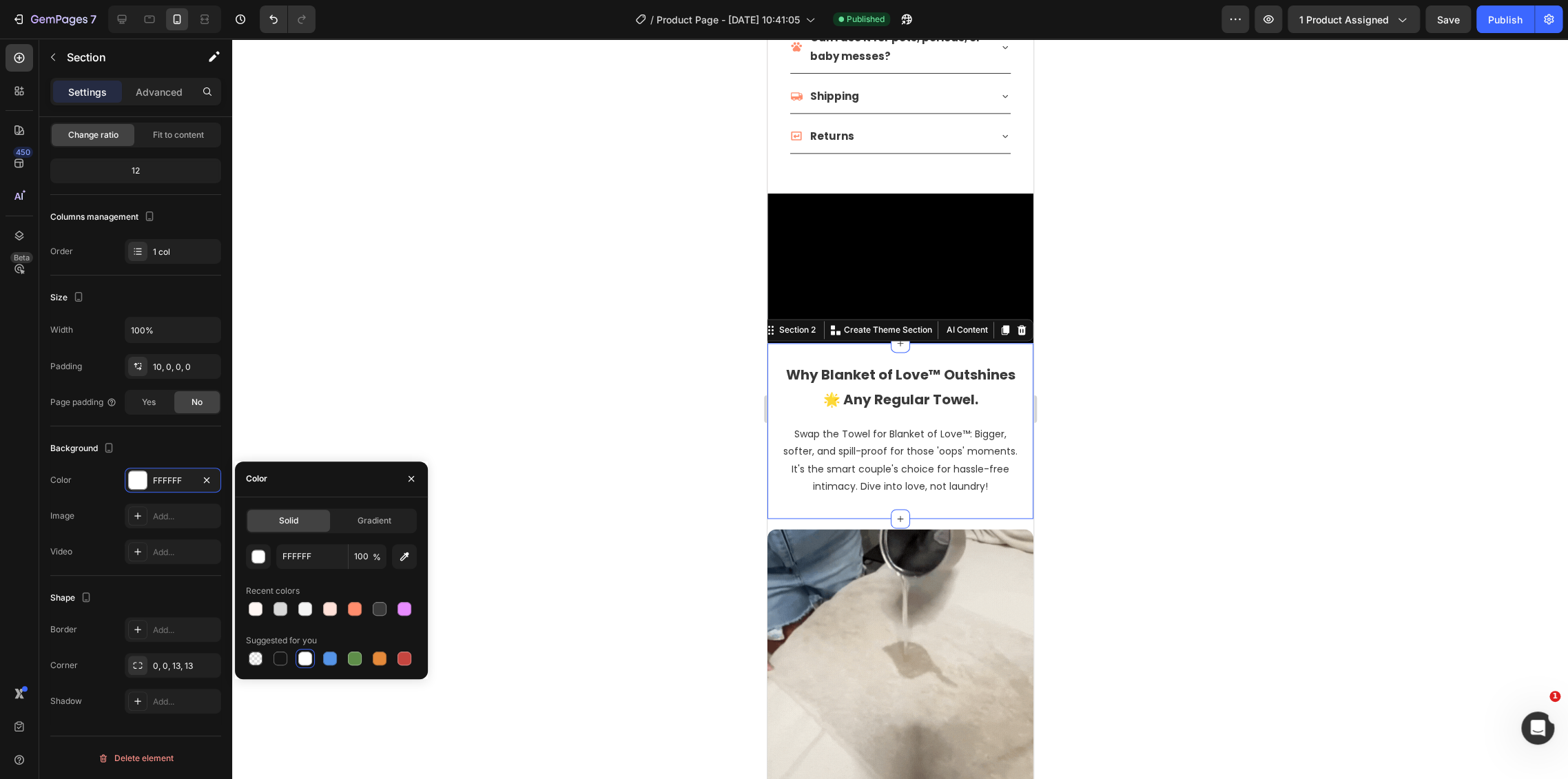
click at [548, 353] on div at bounding box center [900, 409] width 1336 height 741
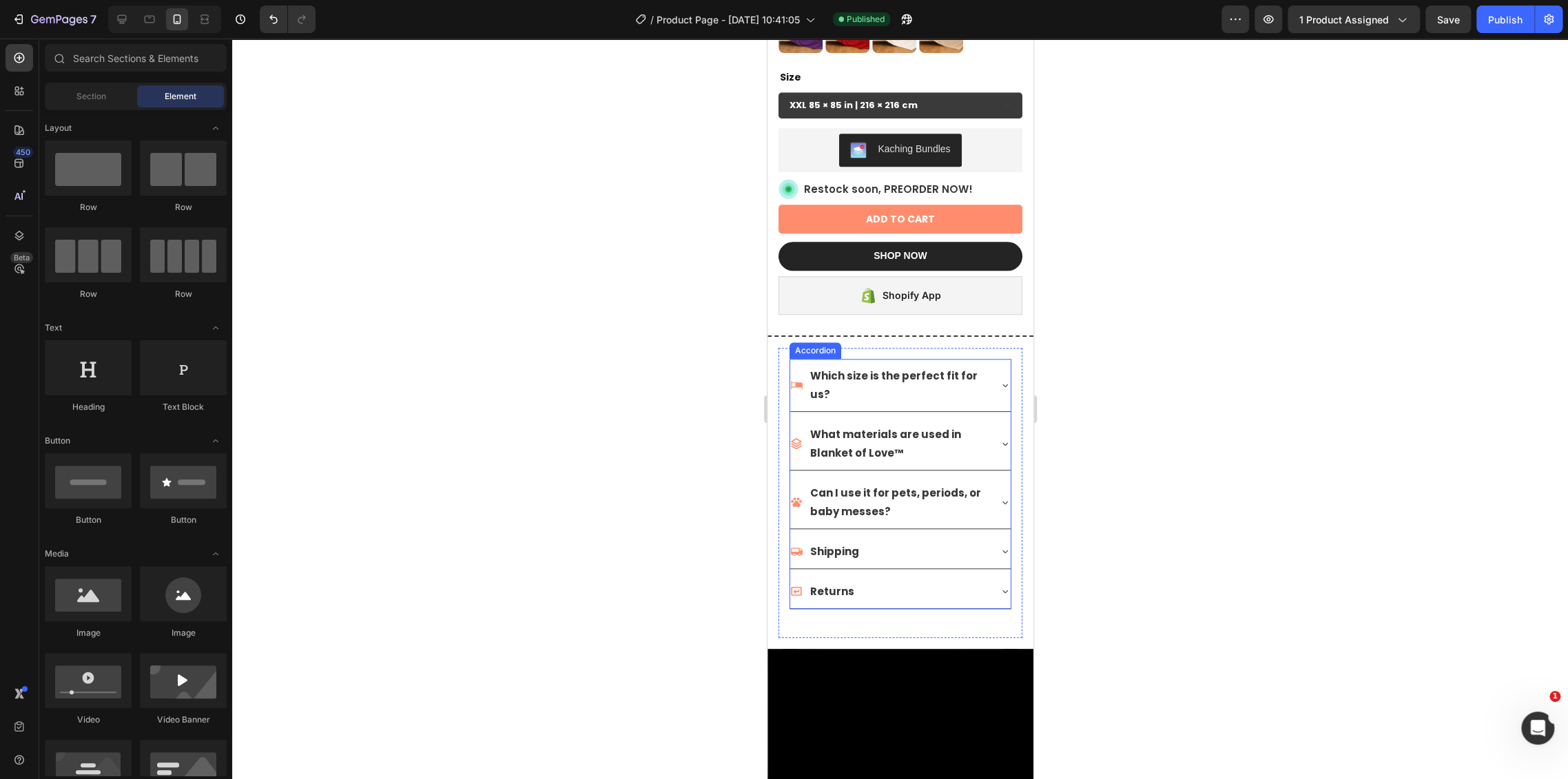
scroll to position [674, 0]
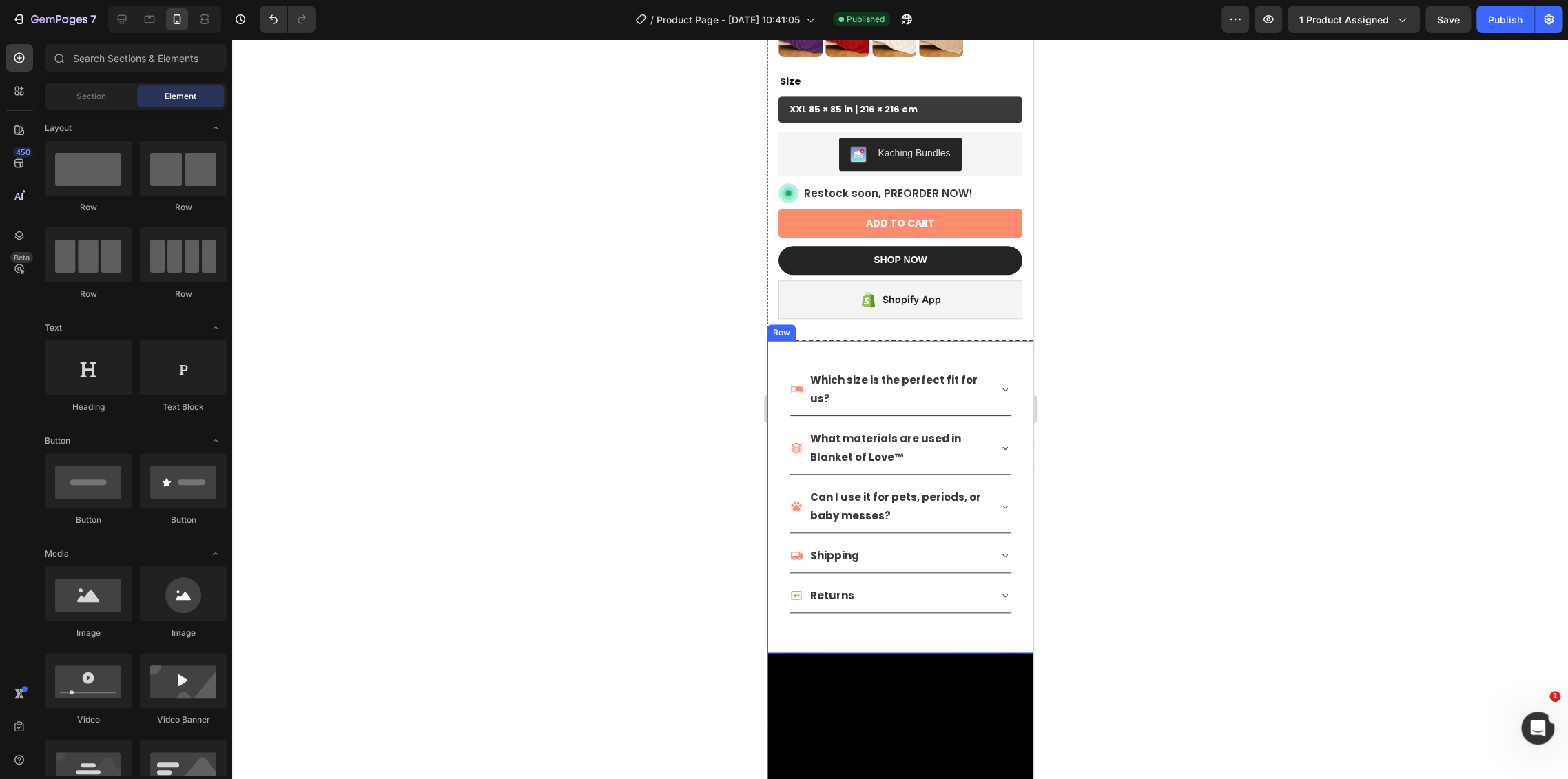
click at [769, 341] on div "Which size is the perfect fit for us? What materials are used in Blanket of Lov…" at bounding box center [899, 497] width 266 height 312
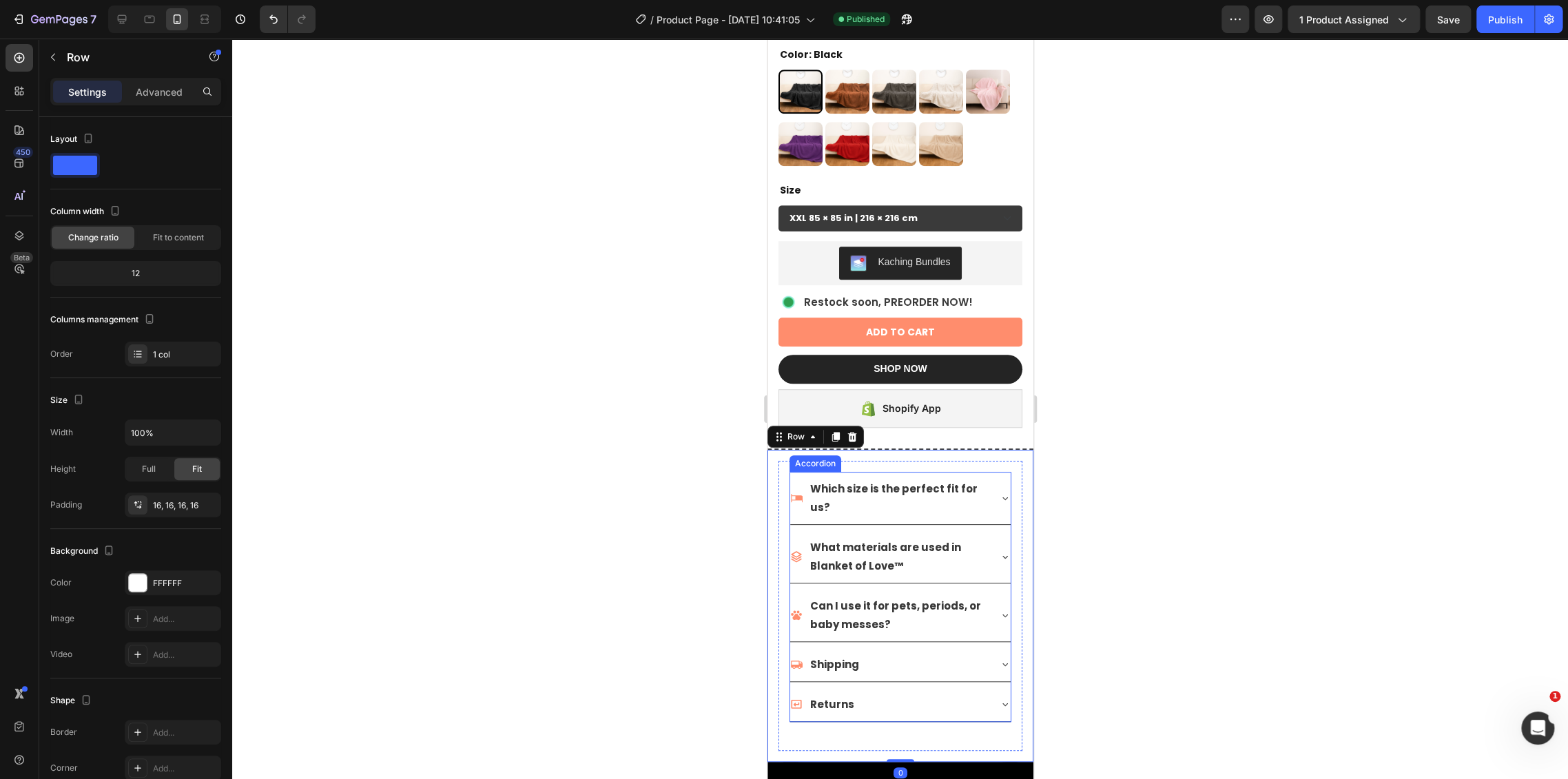
scroll to position [444, 0]
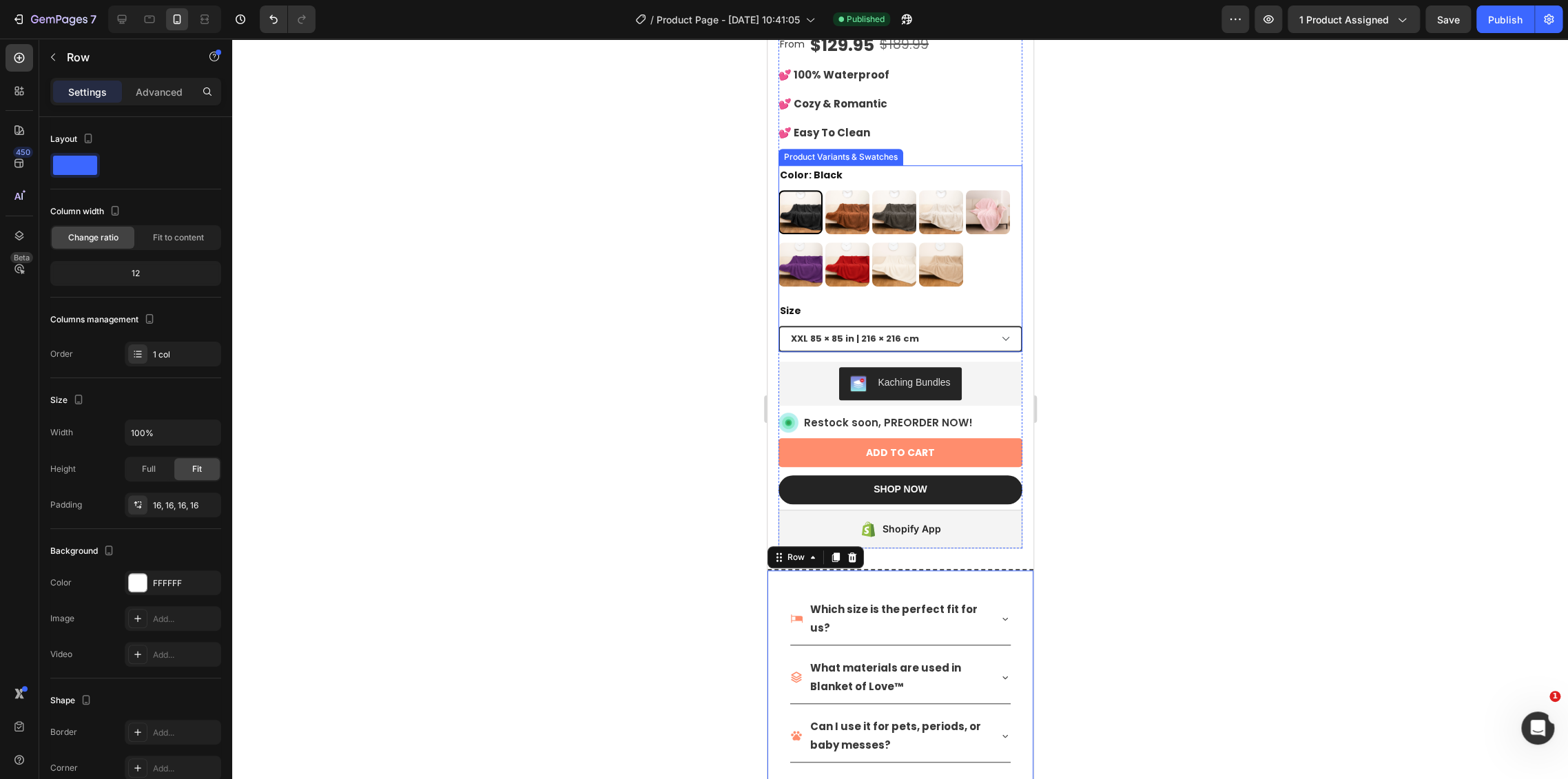
click at [965, 326] on select "XXL 85 × 85 in | 216 × 216 cm XL 57 × 85 in | 145 × 216 cm L 57 × 65 in | 145 ×…" at bounding box center [899, 339] width 244 height 26
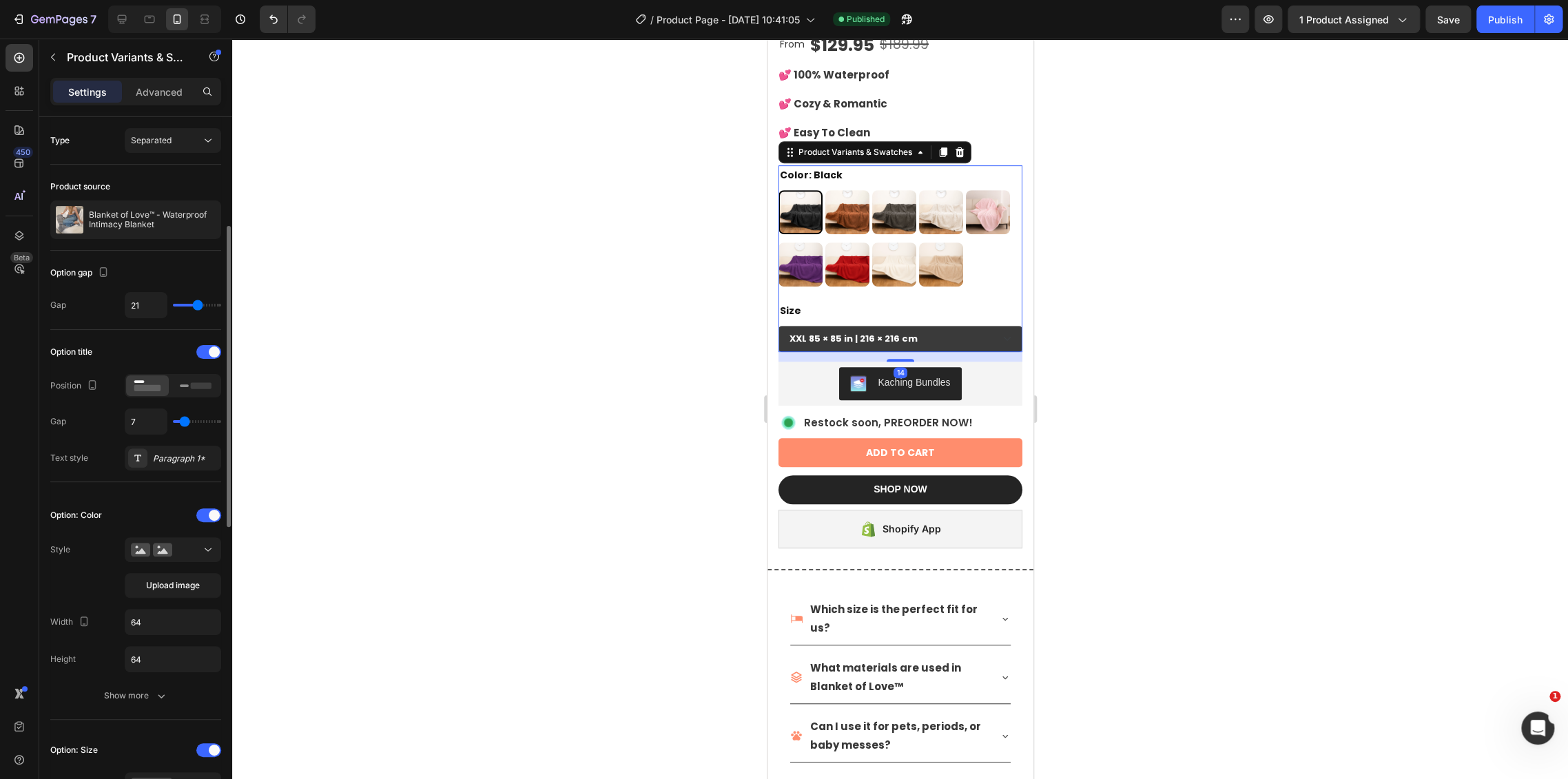
scroll to position [77, 0]
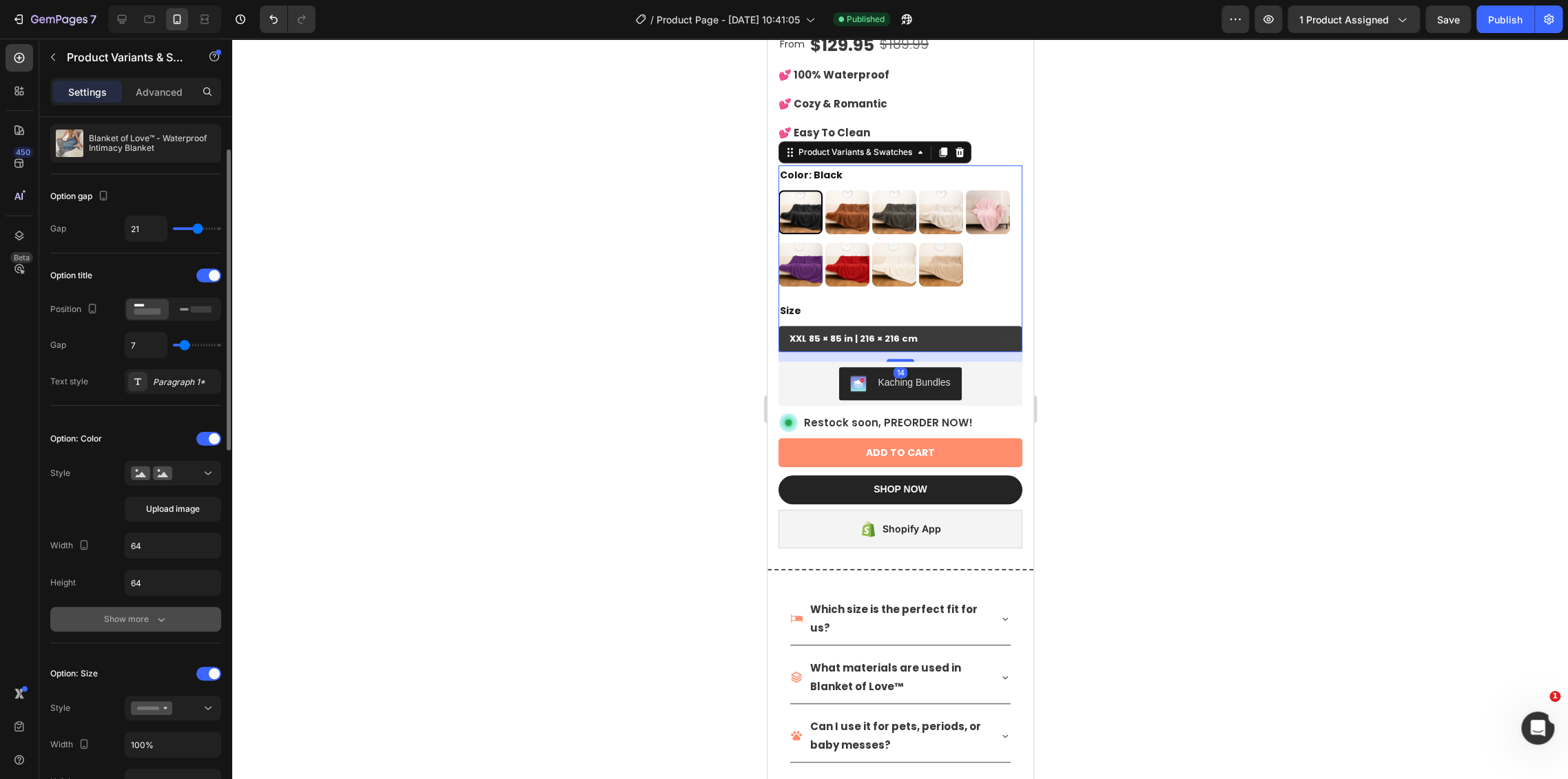
click at [139, 620] on div "Show more" at bounding box center [136, 619] width 64 height 13
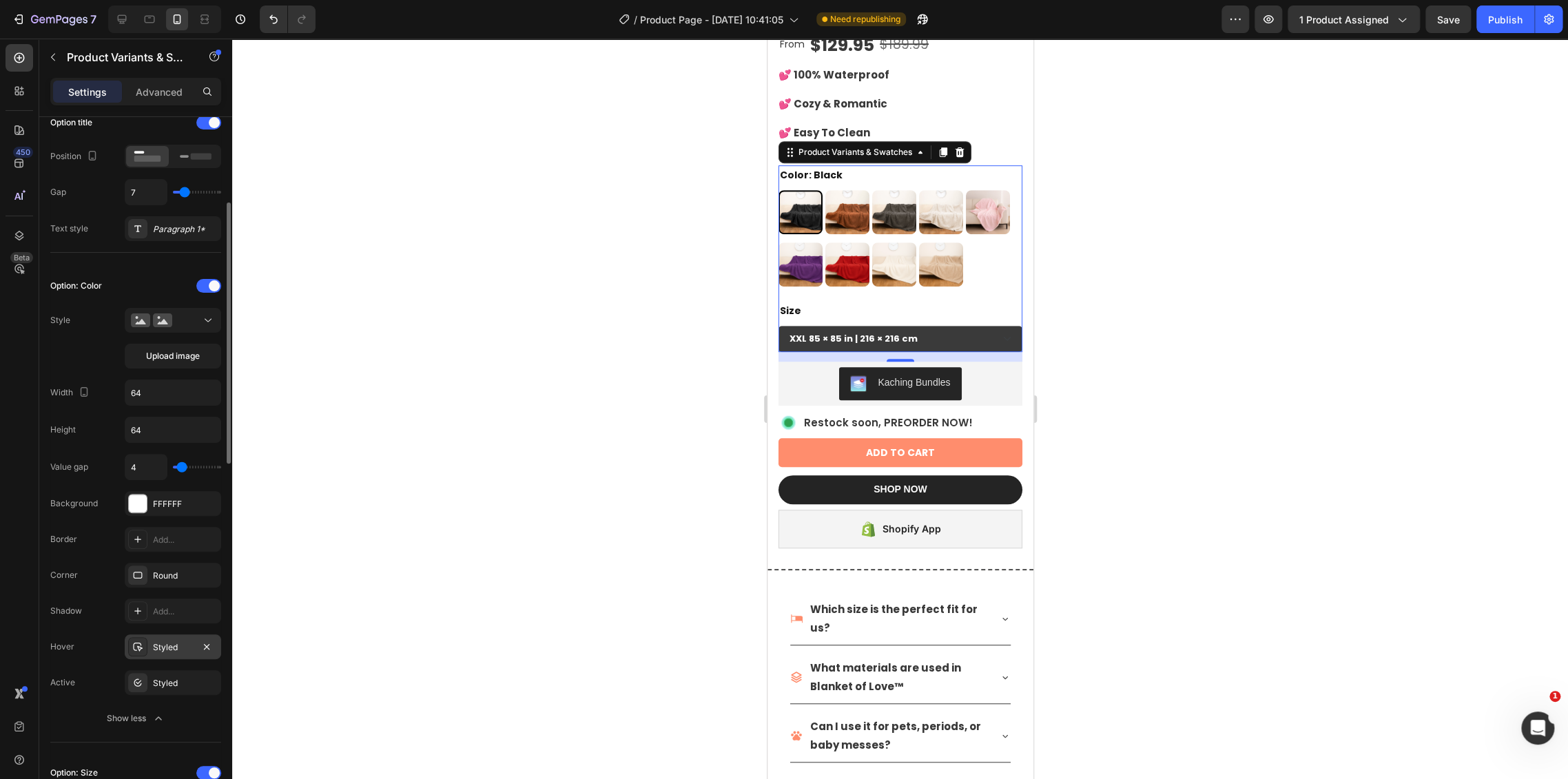
click at [164, 651] on div "Styled" at bounding box center [173, 647] width 40 height 12
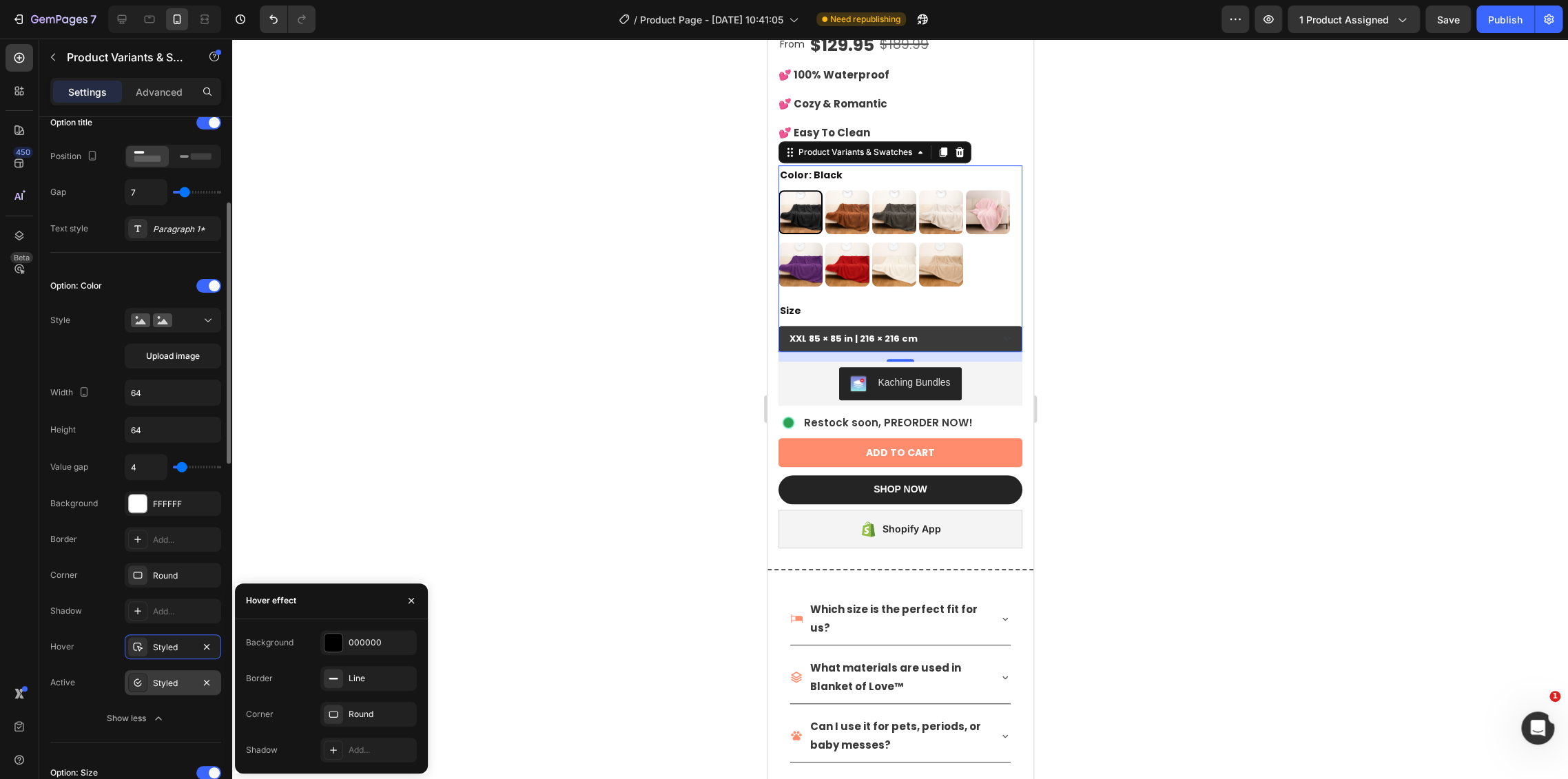
click at [168, 679] on div "Styled" at bounding box center [173, 683] width 40 height 12
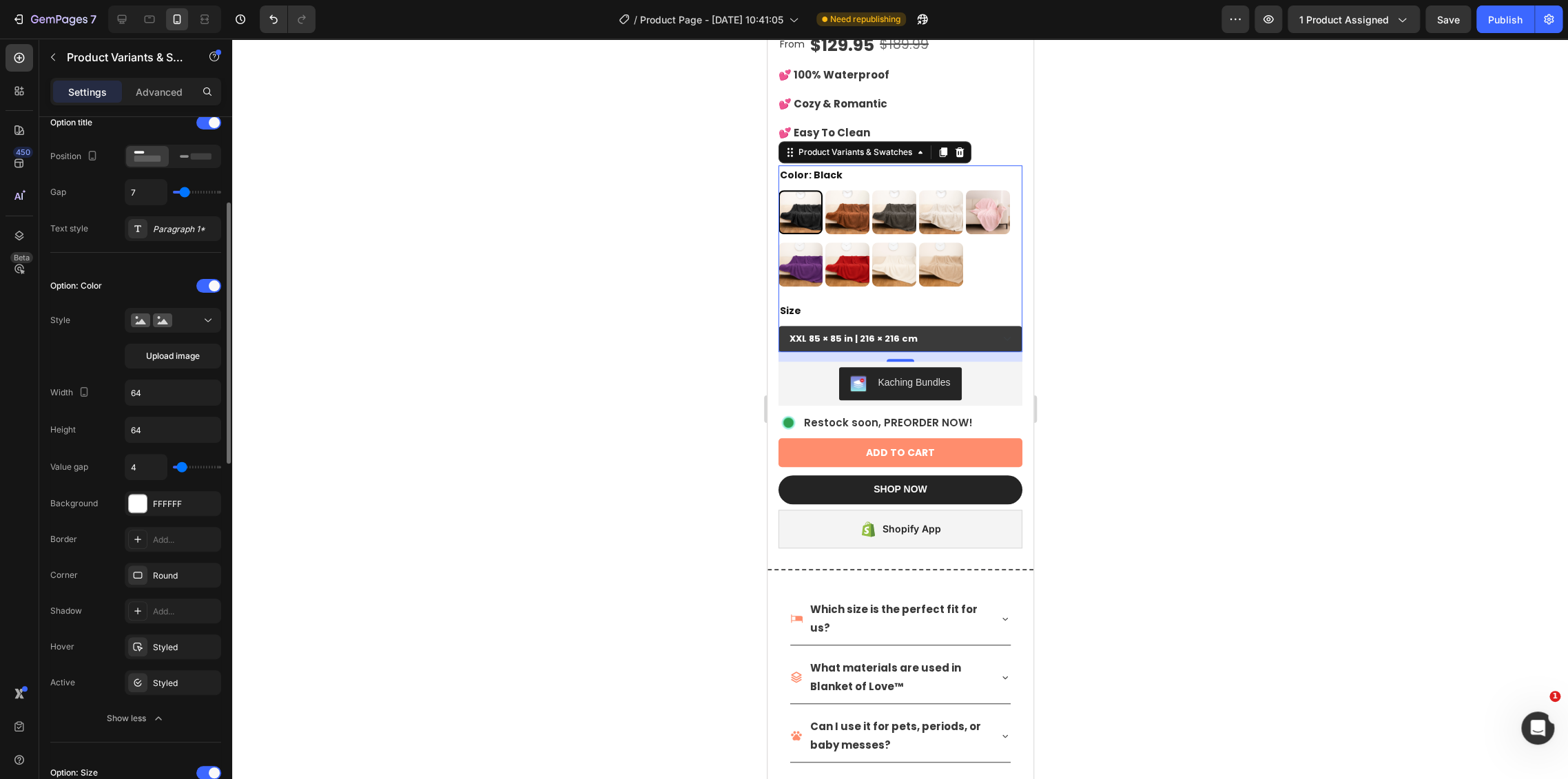
click at [176, 659] on div "Value gap 4 Background FFFFFF Border Add... Corner Round Shadow Add... Hover St…" at bounding box center [136, 591] width 171 height 277
click at [170, 644] on div "Styled" at bounding box center [173, 647] width 40 height 12
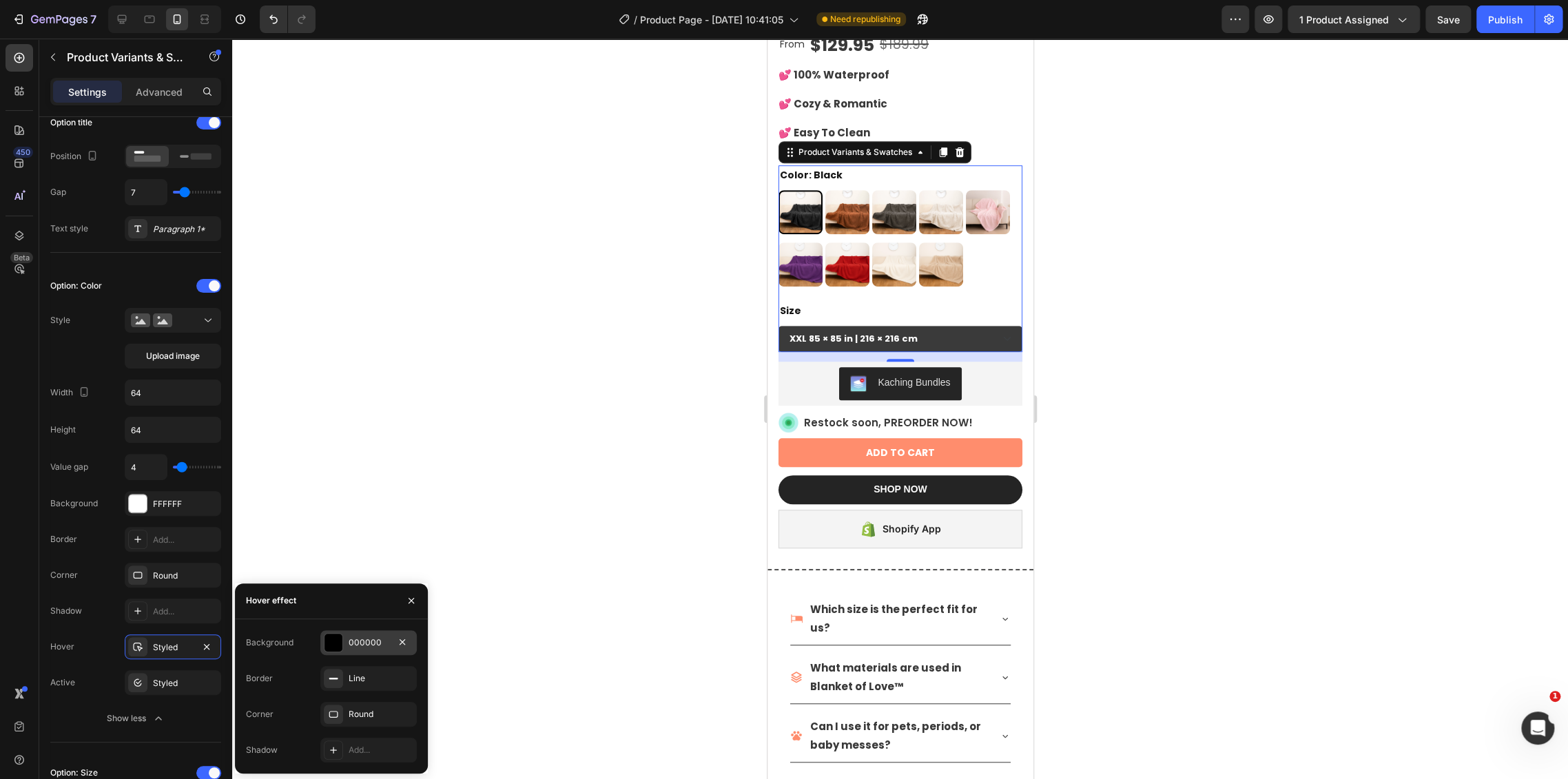
click at [355, 643] on div "000000" at bounding box center [368, 642] width 40 height 12
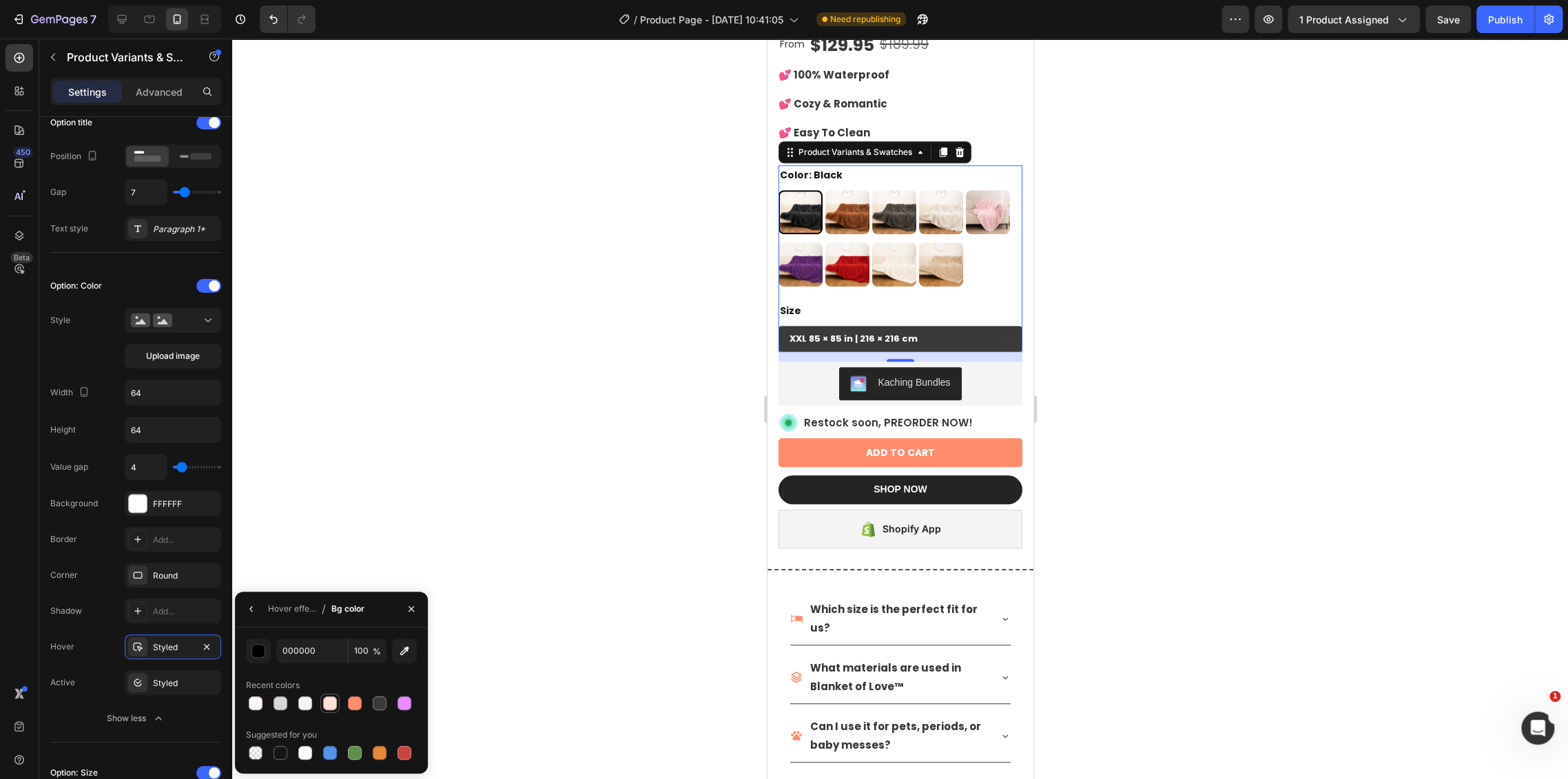
click at [323, 710] on div at bounding box center [329, 702] width 16 height 16
click at [299, 704] on div at bounding box center [305, 703] width 13 height 13
click at [275, 701] on div at bounding box center [280, 703] width 13 height 13
click at [257, 699] on div at bounding box center [255, 703] width 13 height 13
type input "FFF7F4"
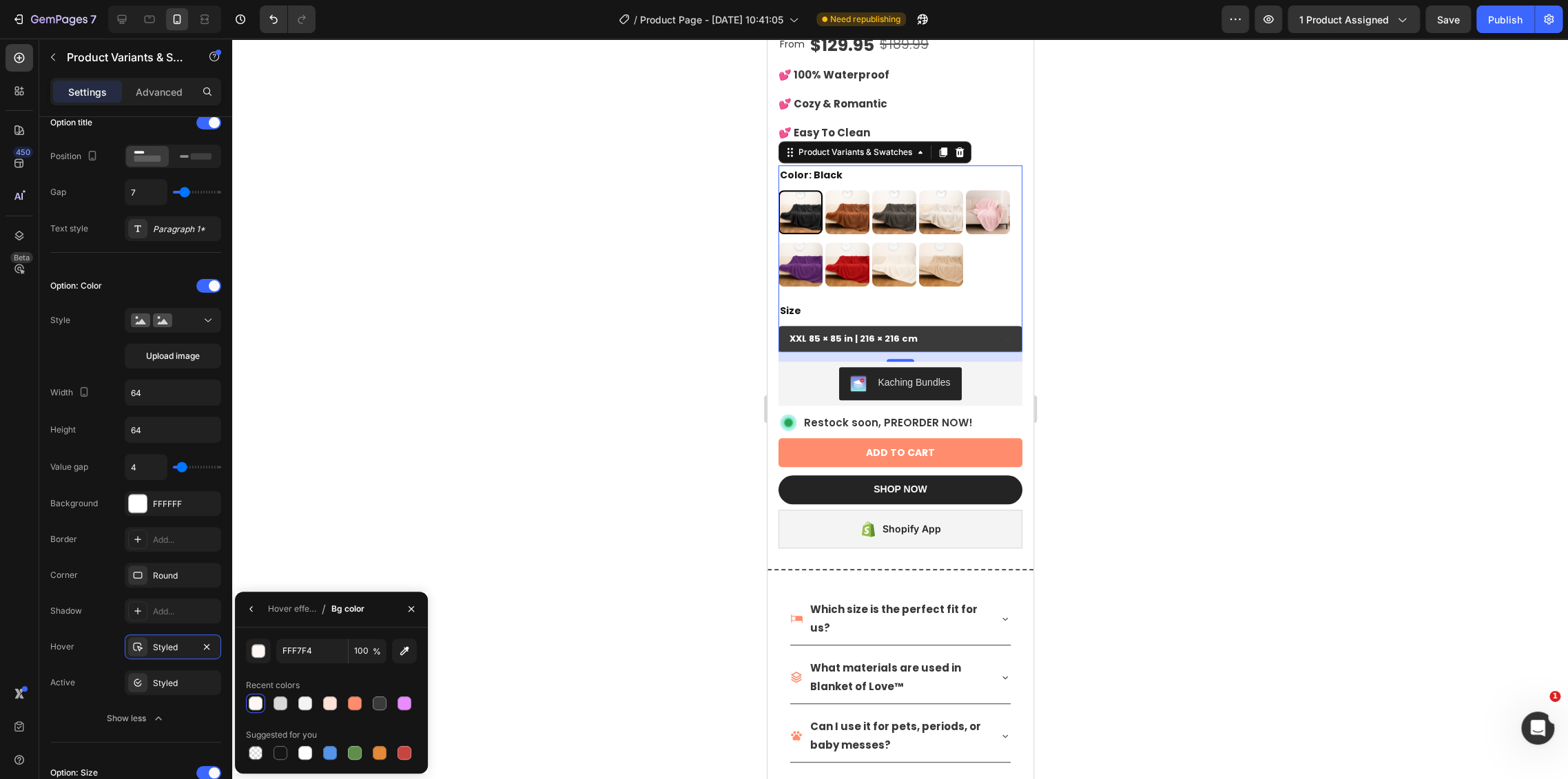
click at [1158, 457] on div at bounding box center [900, 409] width 1336 height 741
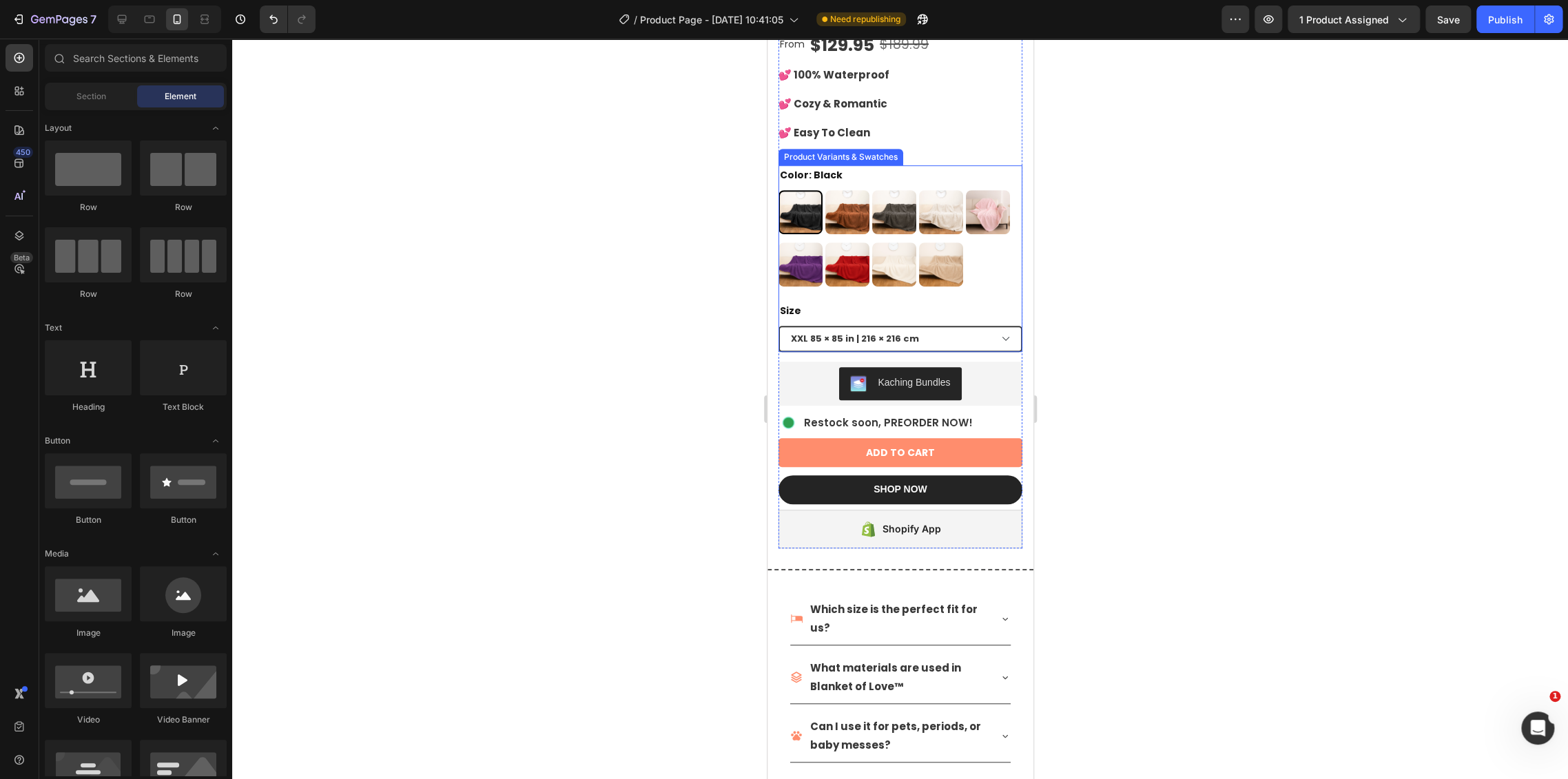
click at [995, 326] on select "XXL 85 × 85 in | 216 × 216 cm XL 57 × 85 in | 145 × 216 cm L 57 × 65 in | 145 ×…" at bounding box center [899, 339] width 244 height 26
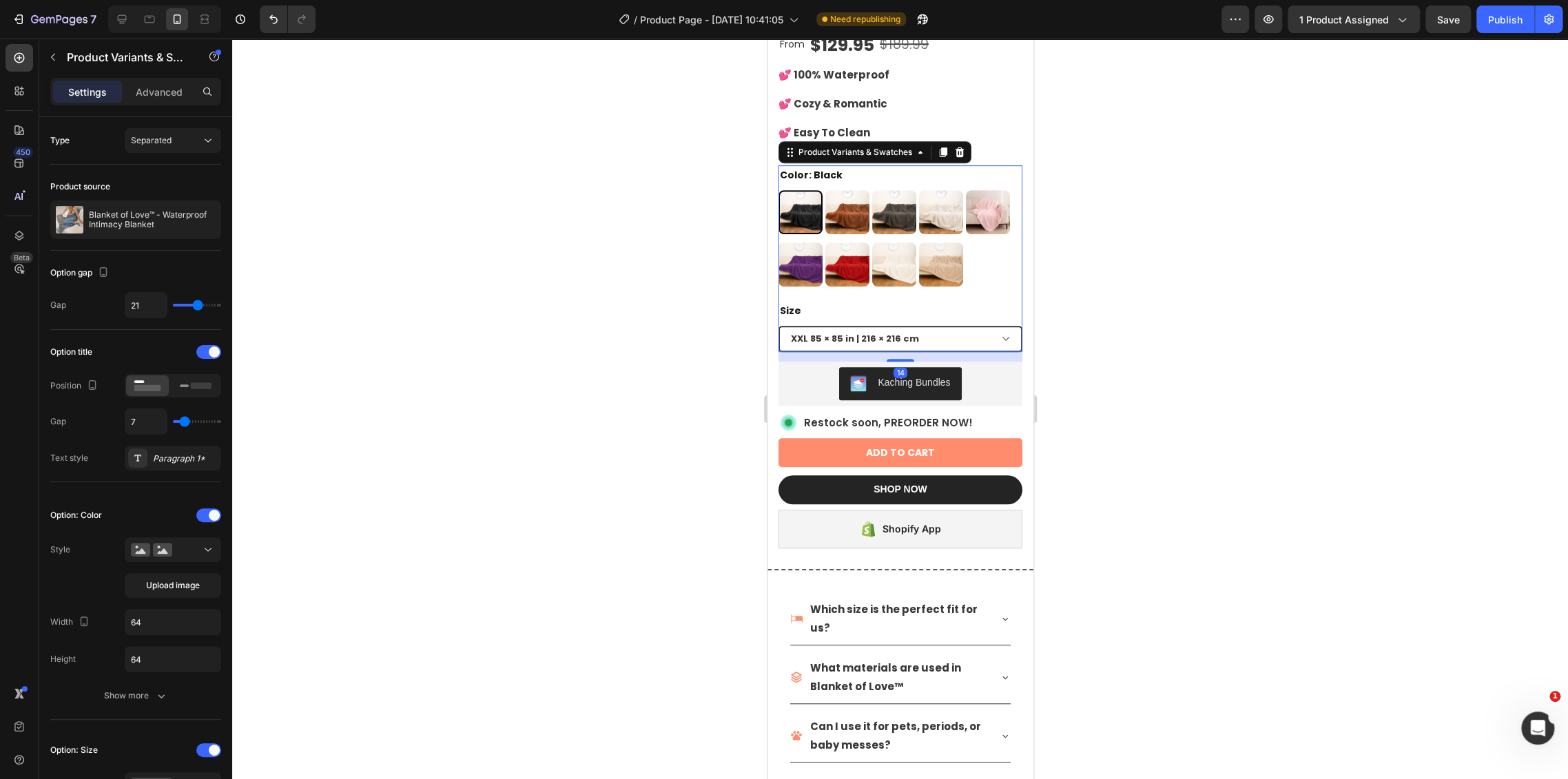
click at [995, 326] on select "XXL 85 × 85 in | 216 × 216 cm XL 57 × 85 in | 145 × 216 cm L 57 × 65 in | 145 ×…" at bounding box center [899, 339] width 244 height 26
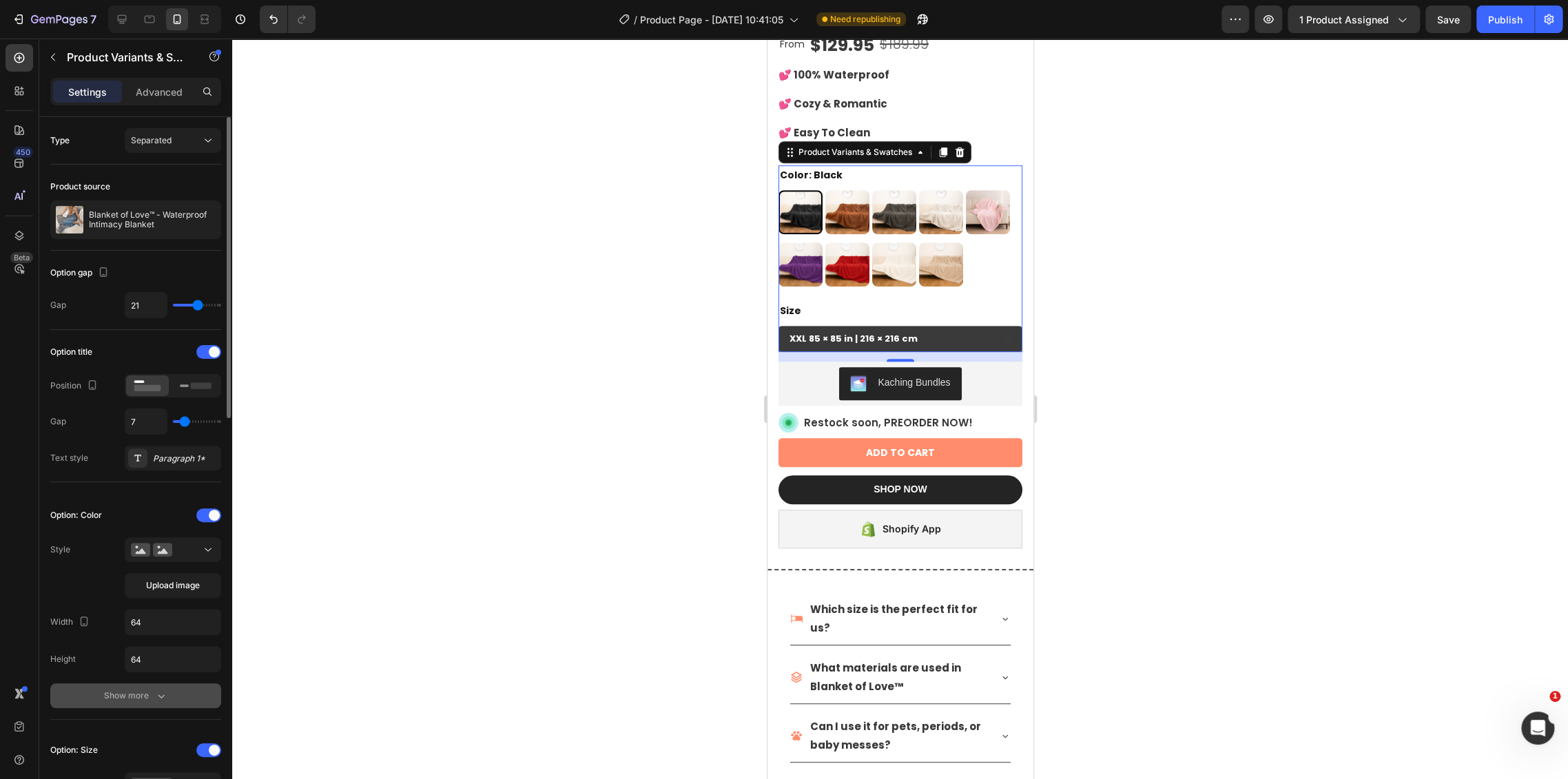
click at [144, 698] on div "Show more" at bounding box center [136, 696] width 64 height 13
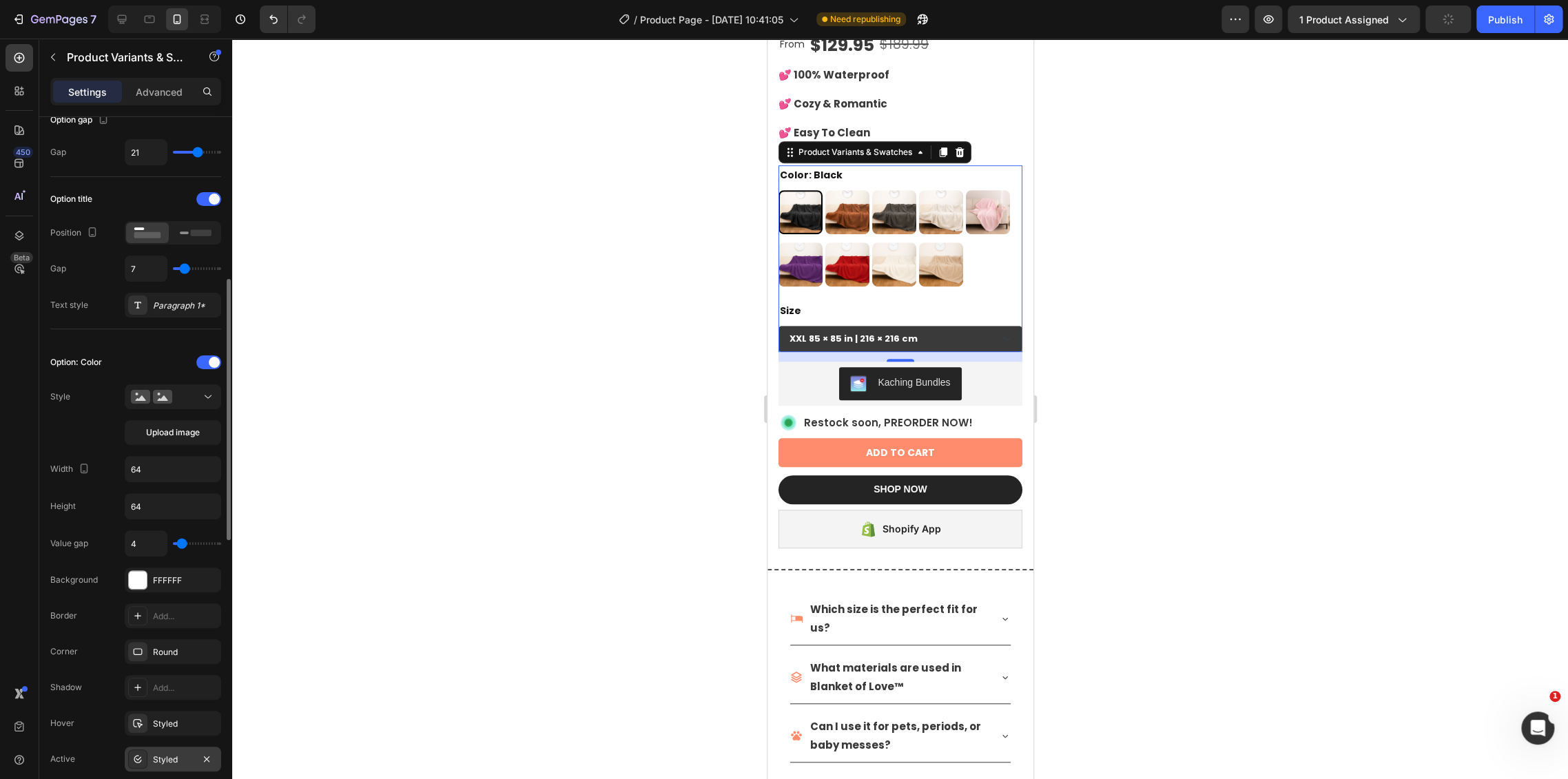
scroll to position [458, 0]
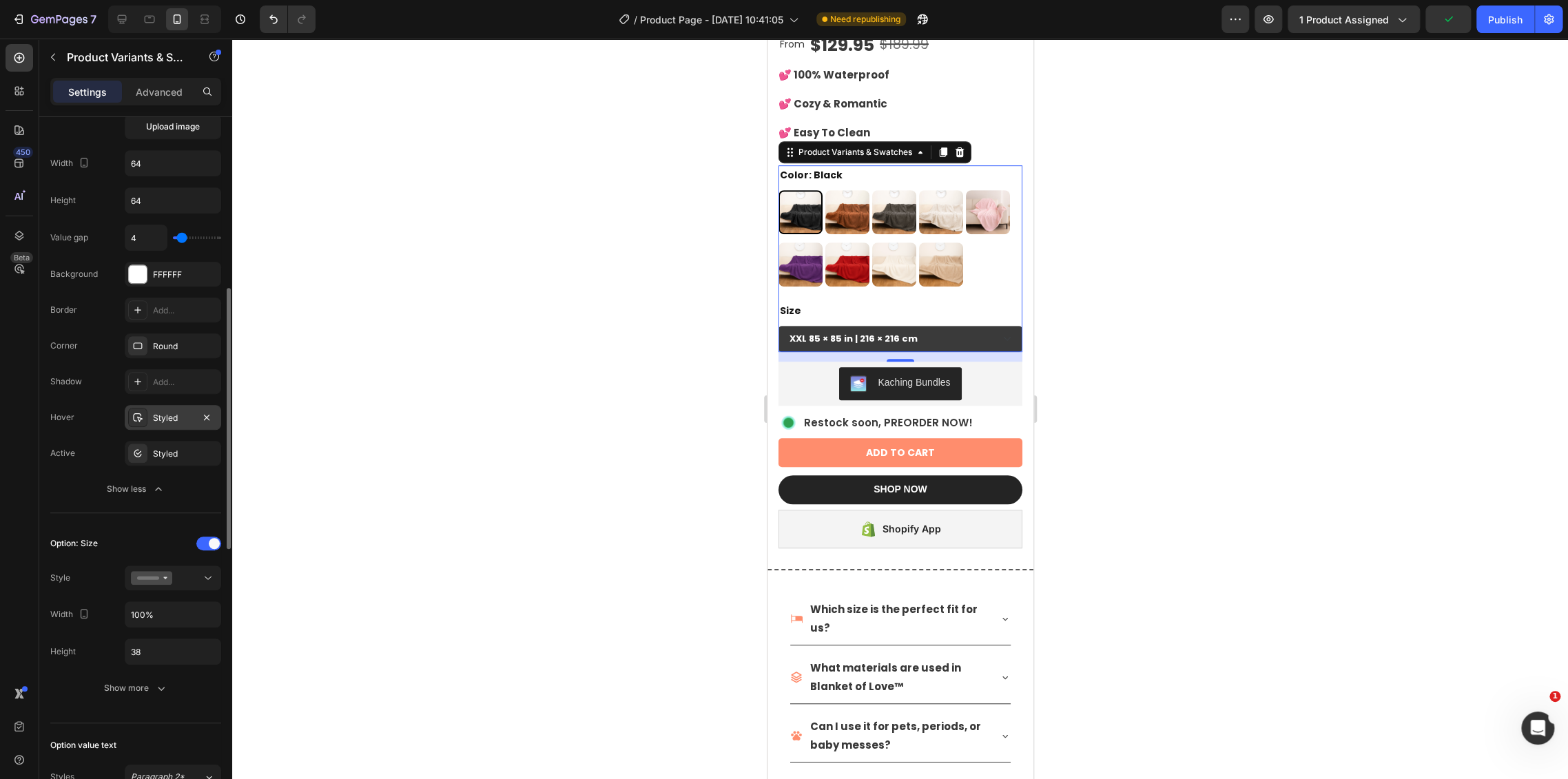
click at [160, 414] on div "Styled" at bounding box center [173, 418] width 40 height 12
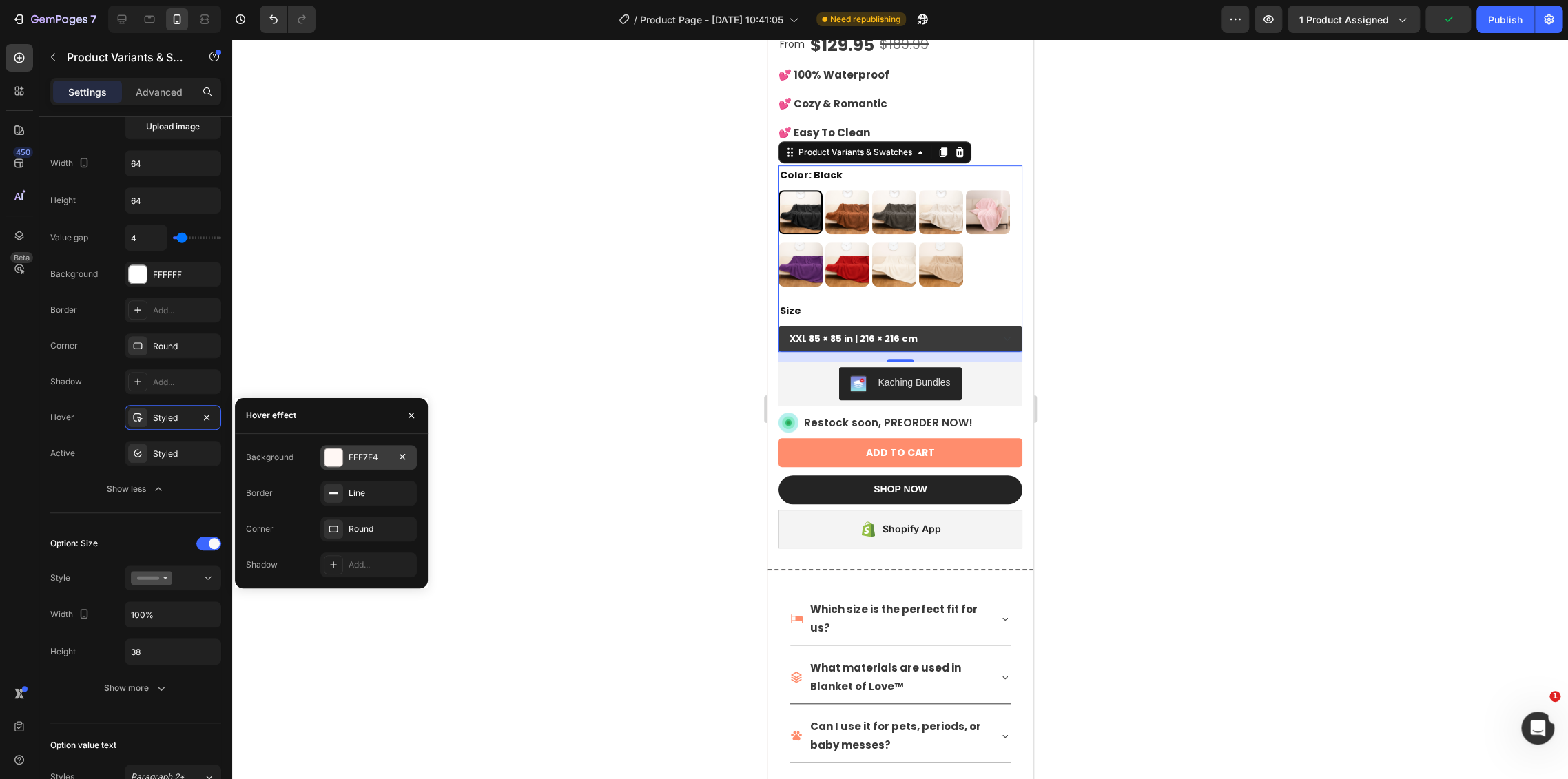
click at [352, 461] on div "FFF7F4" at bounding box center [368, 457] width 40 height 12
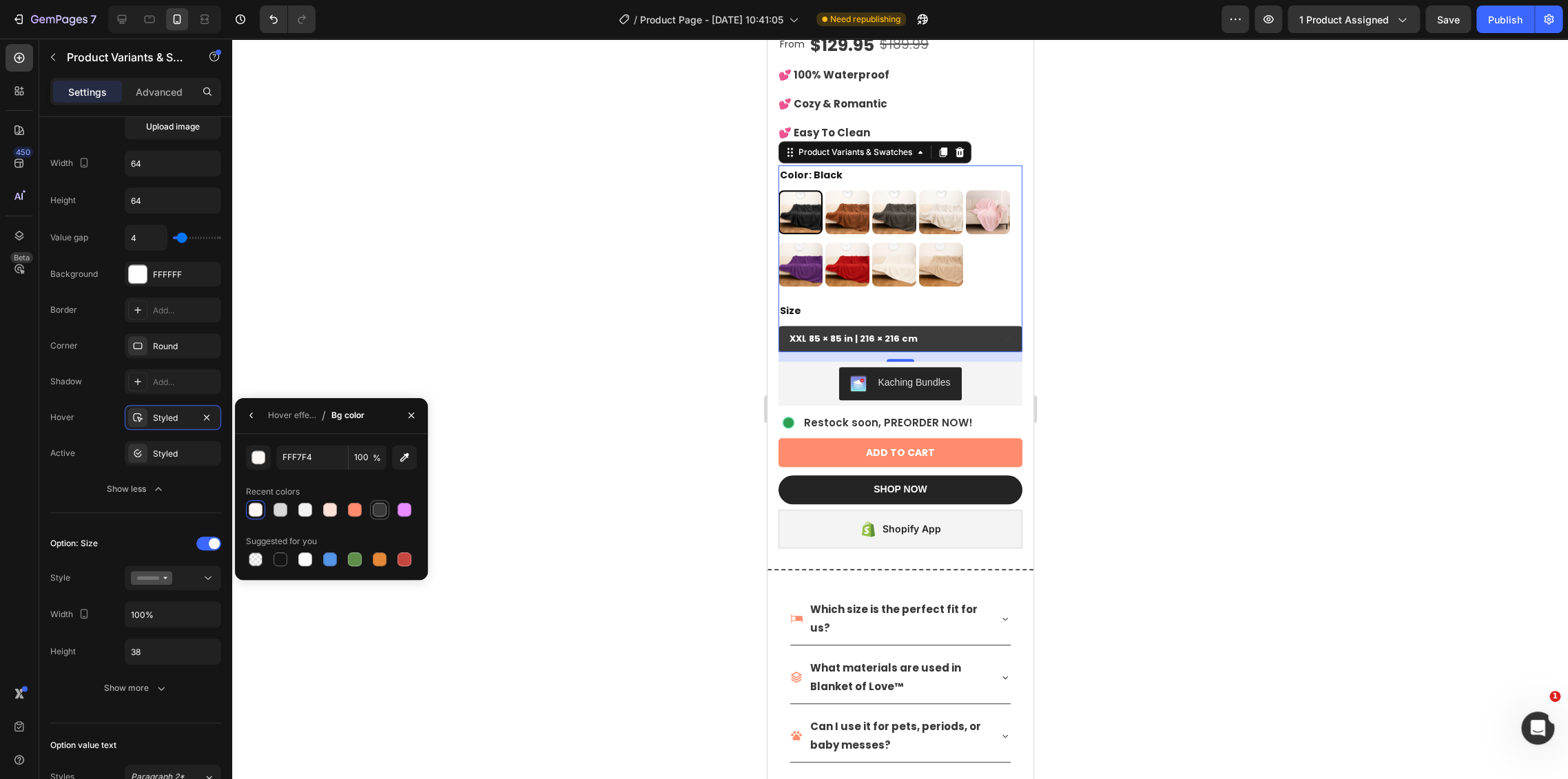
click at [385, 505] on div at bounding box center [379, 510] width 13 height 13
type input "3A3A3A"
click at [142, 693] on button "Show more" at bounding box center [136, 688] width 171 height 25
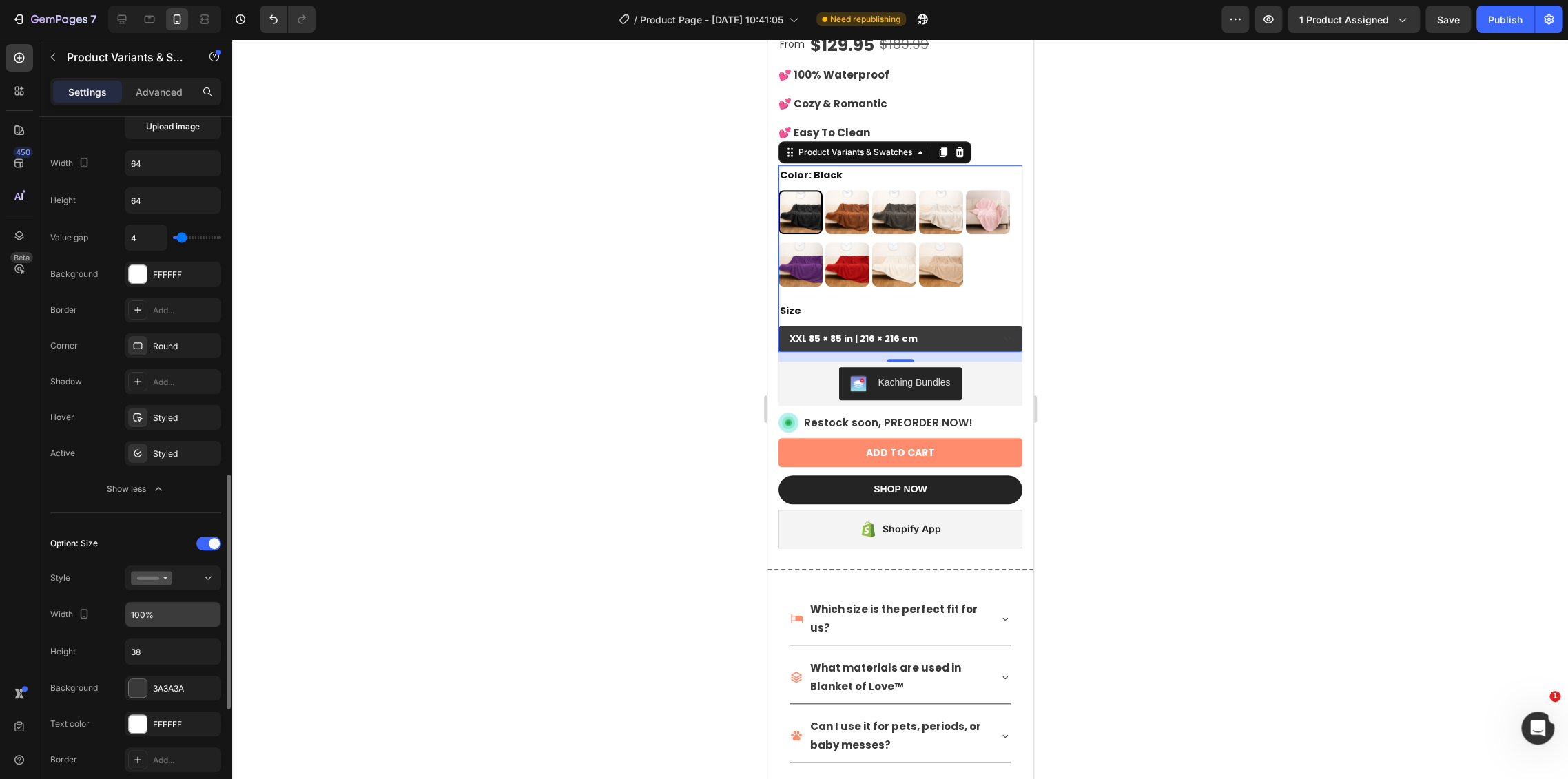
scroll to position [689, 0]
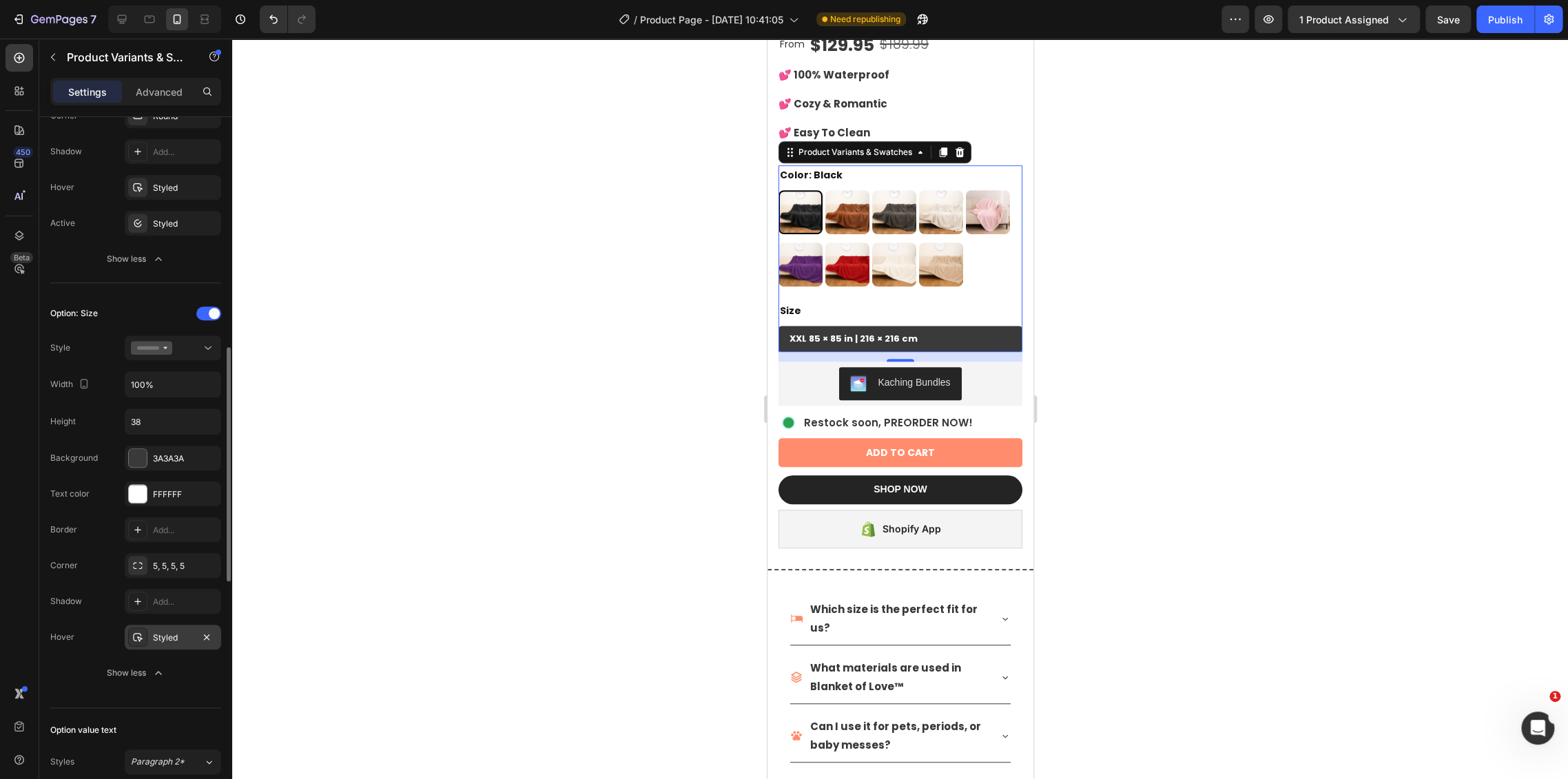
click at [180, 634] on div "Styled" at bounding box center [173, 637] width 40 height 12
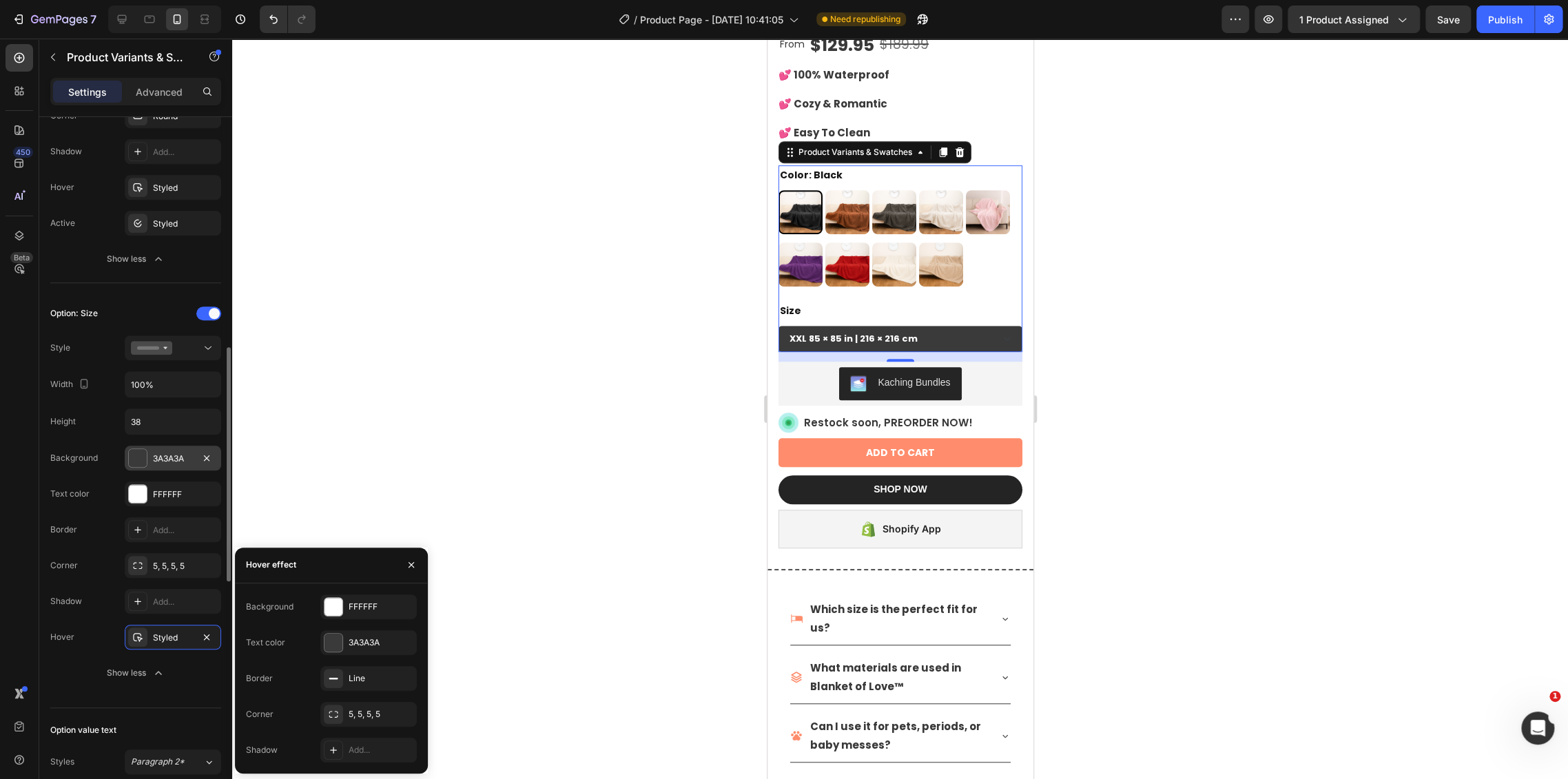
click at [156, 456] on div "3A3A3A" at bounding box center [173, 458] width 40 height 12
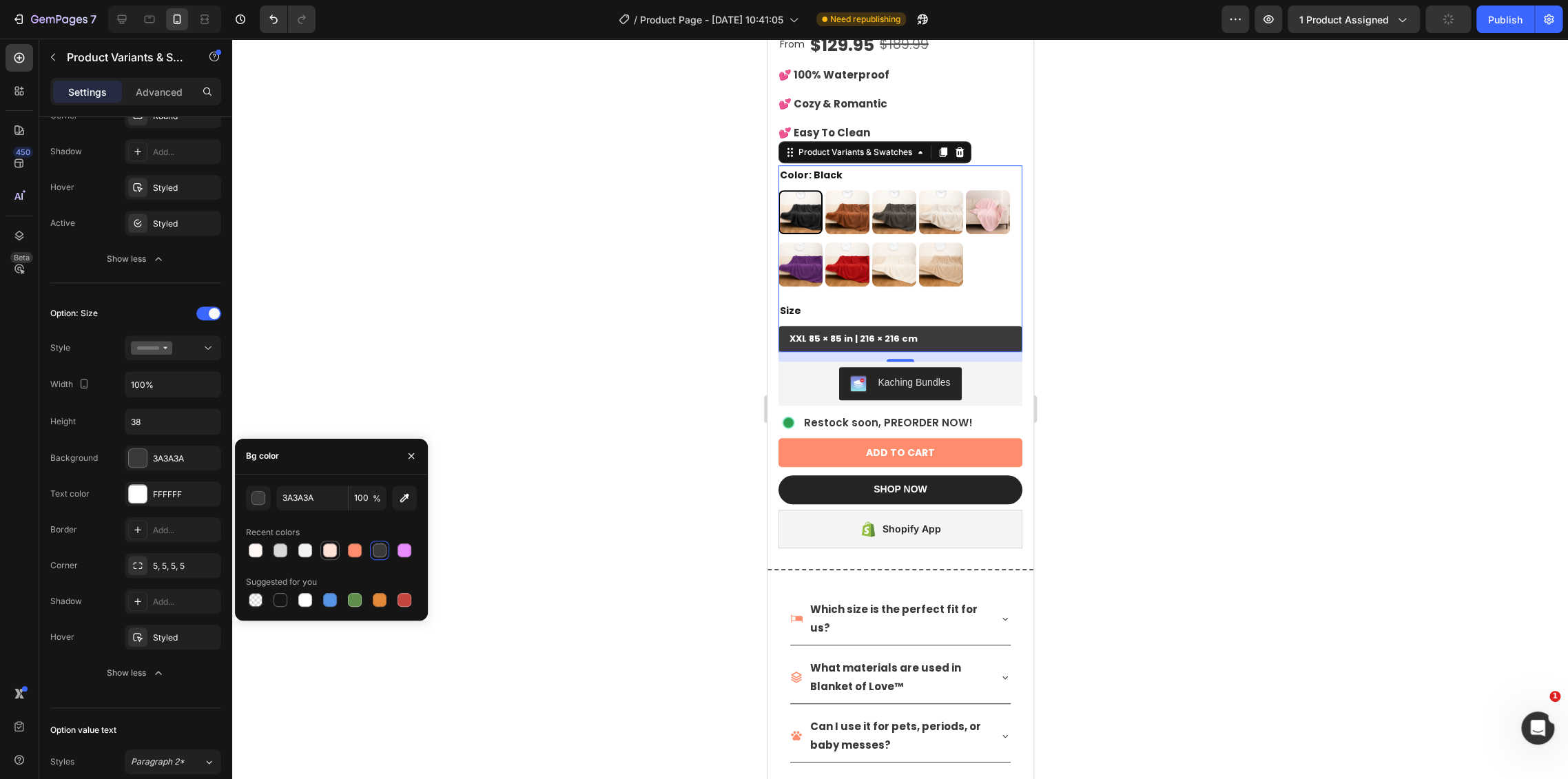
click at [327, 552] on div at bounding box center [330, 550] width 13 height 13
click at [388, 552] on div at bounding box center [380, 550] width 19 height 19
click at [280, 550] on div at bounding box center [280, 550] width 13 height 13
click at [381, 552] on div at bounding box center [379, 550] width 13 height 13
type input "3A3A3A"
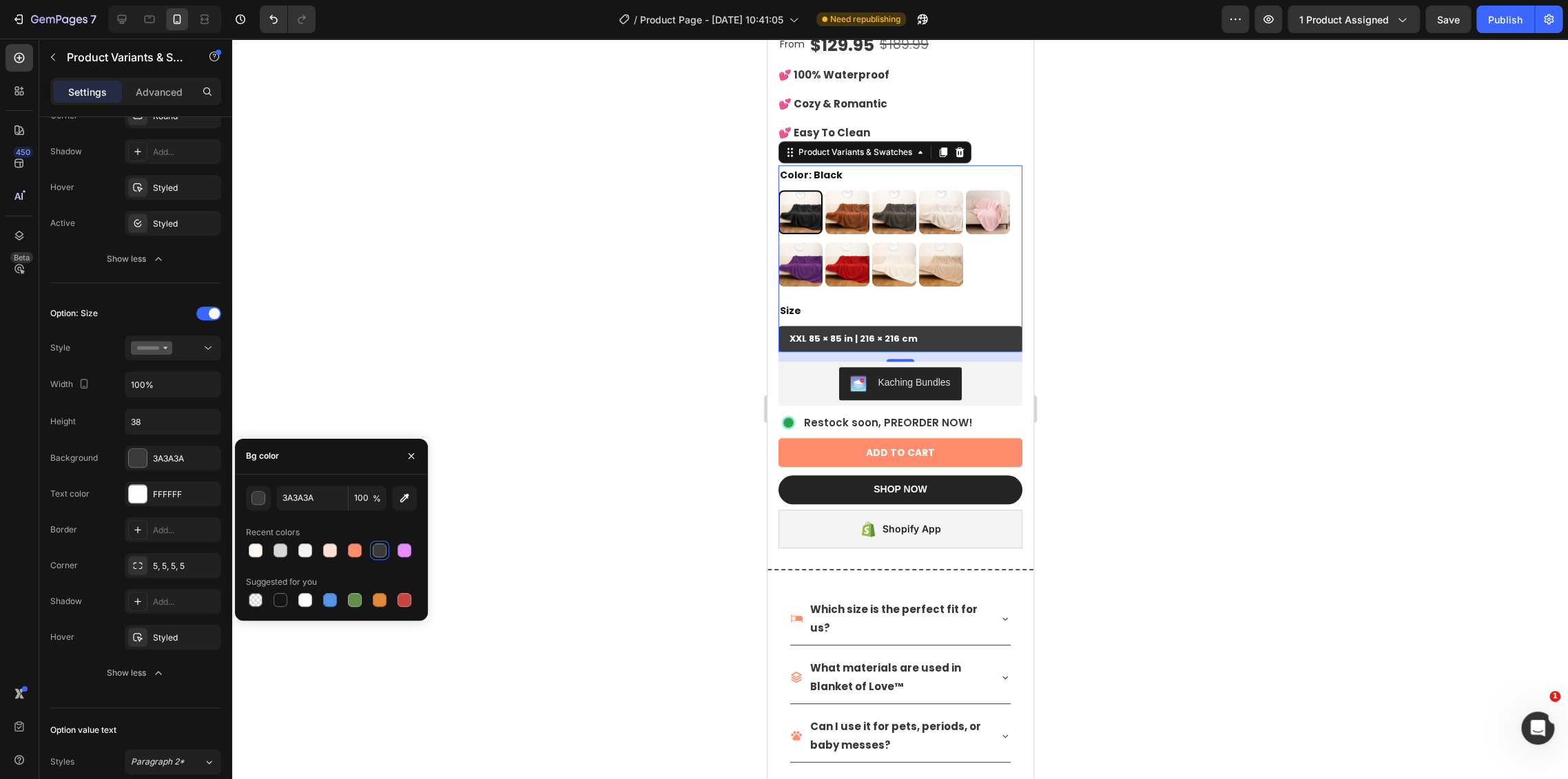
click at [533, 372] on div at bounding box center [900, 409] width 1336 height 741
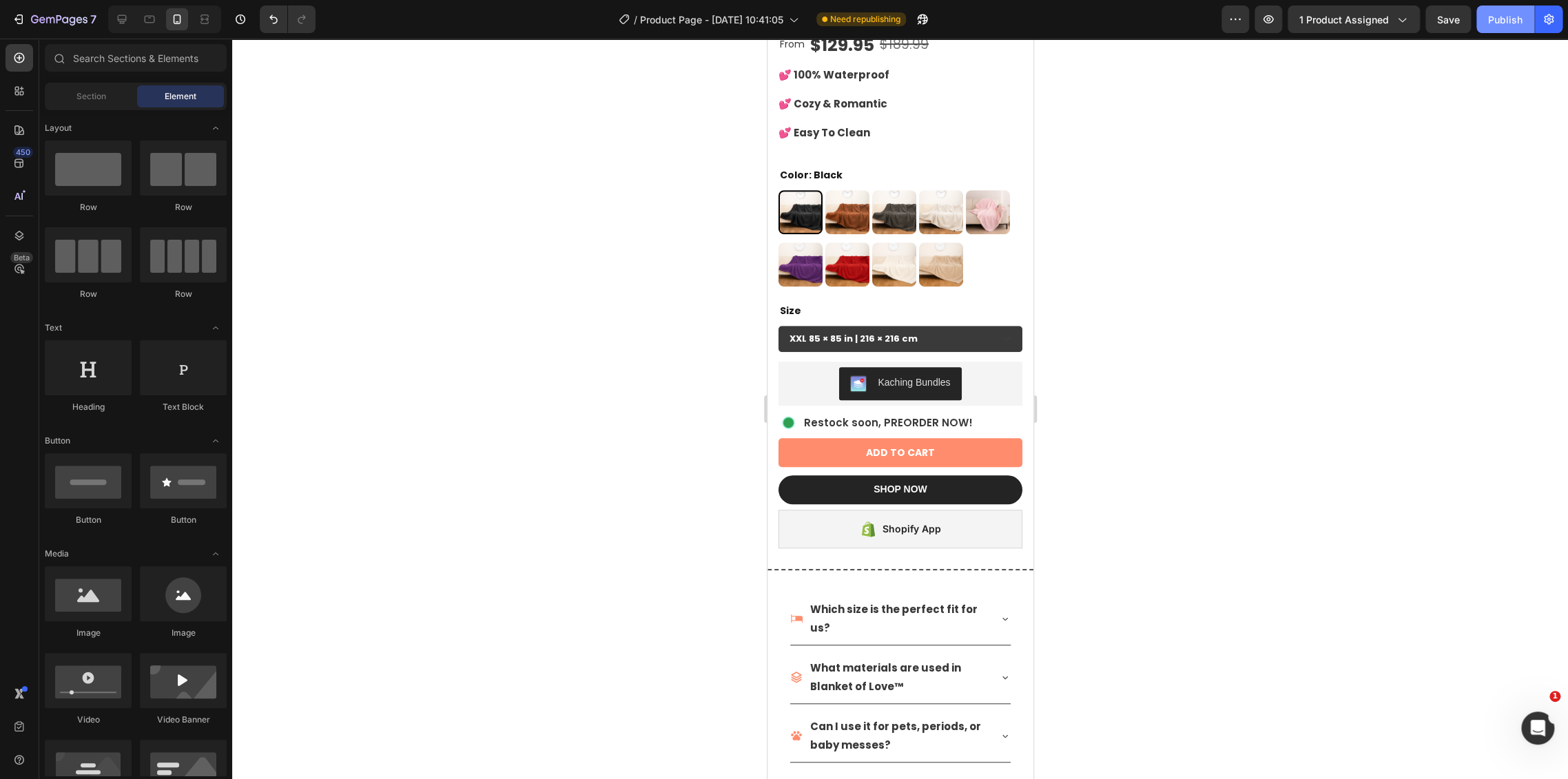
click at [1518, 30] on button "Publish" at bounding box center [1505, 19] width 57 height 28
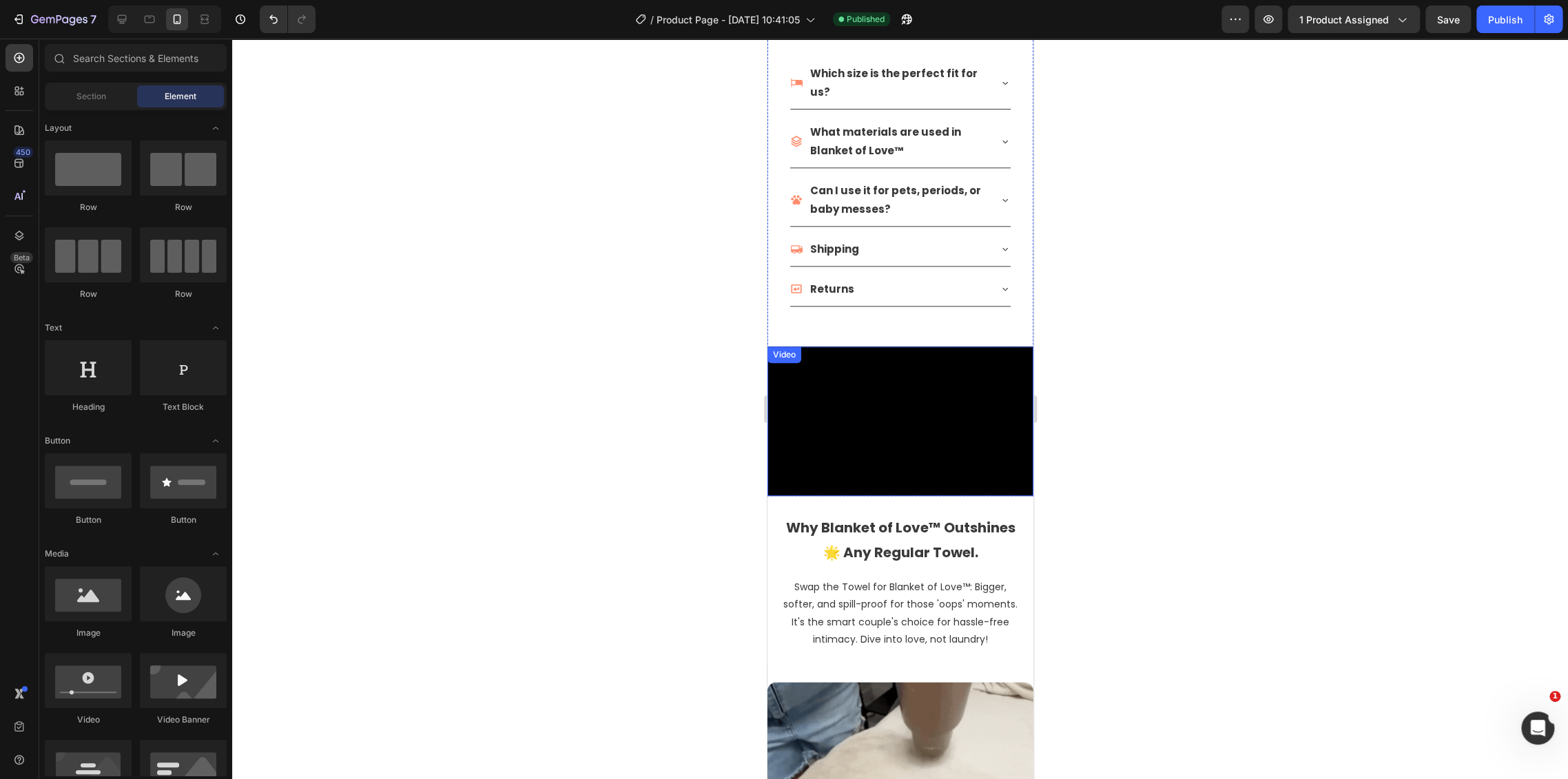
scroll to position [521, 0]
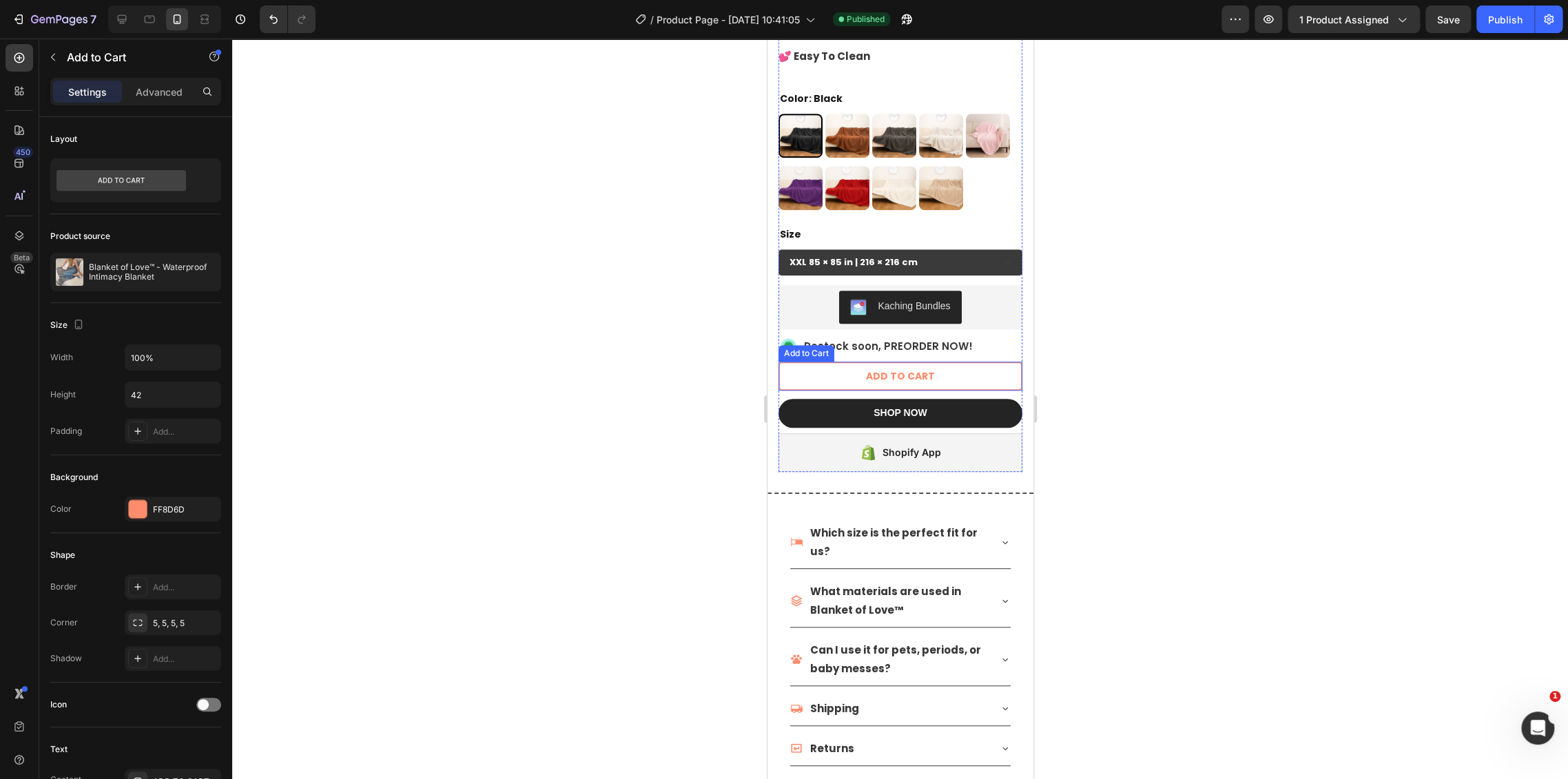
click at [946, 362] on button "ADD TO CART" at bounding box center [899, 376] width 244 height 29
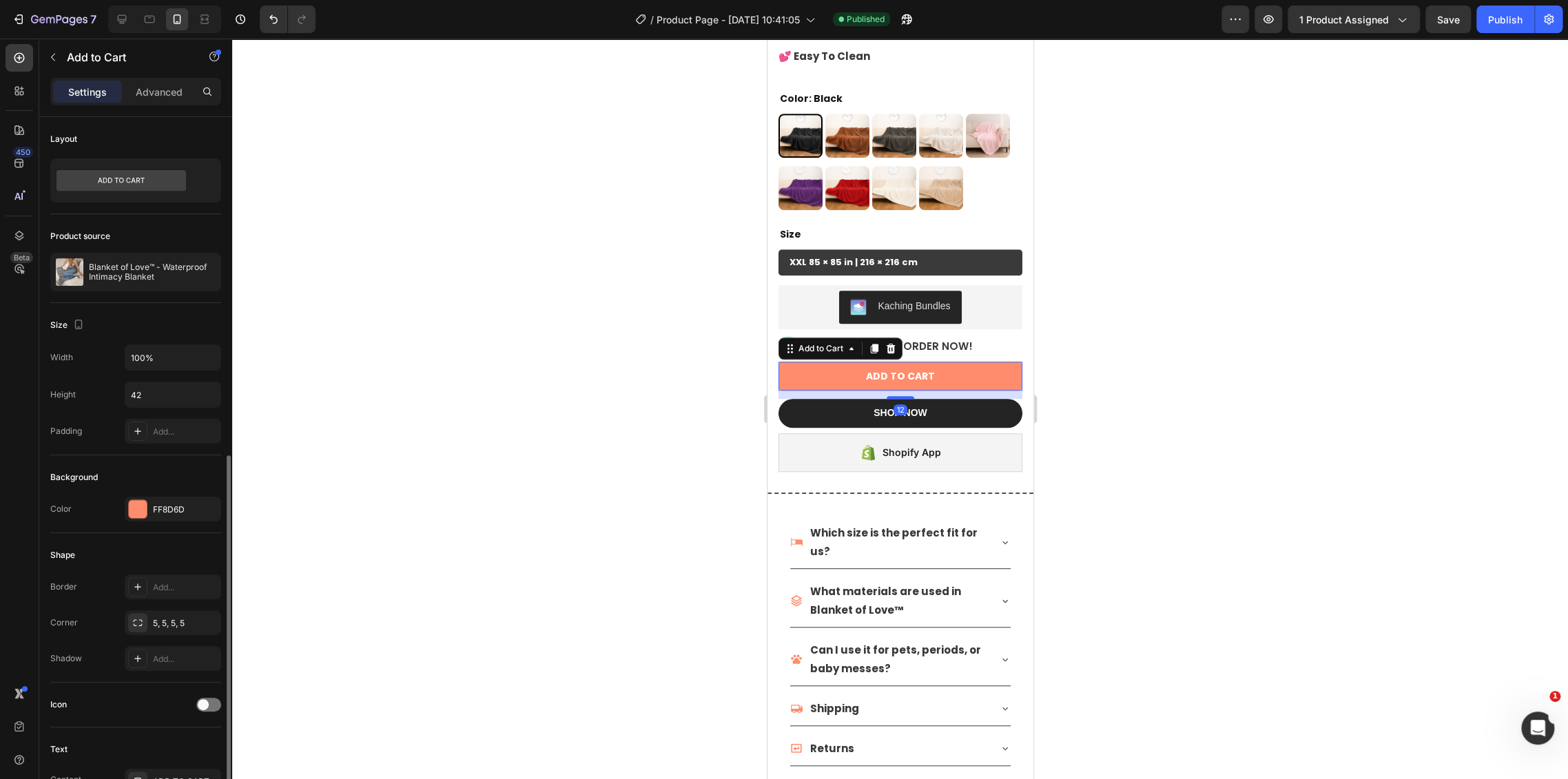
scroll to position [230, 0]
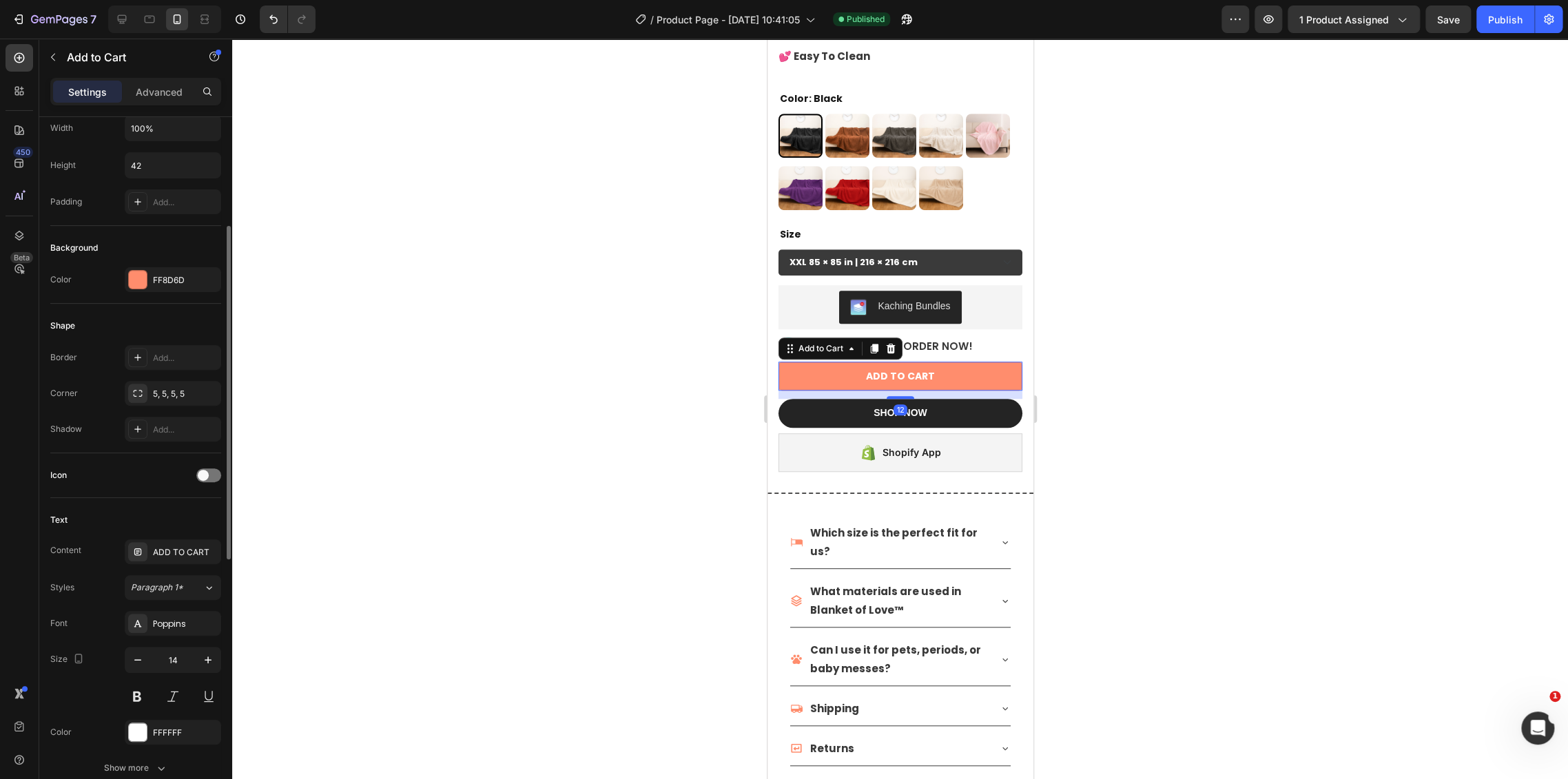
click at [171, 275] on div "FF8D6D" at bounding box center [173, 280] width 40 height 12
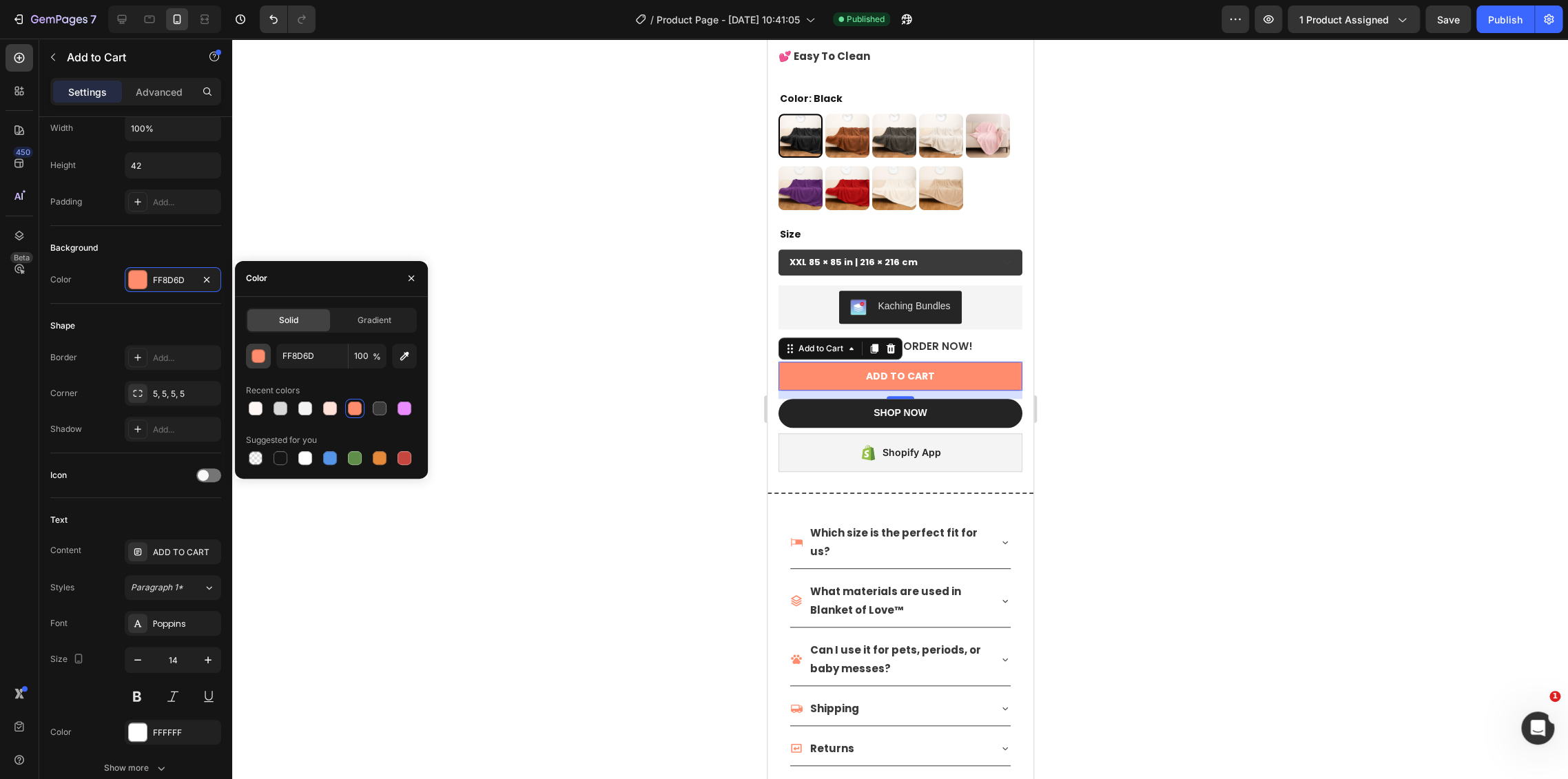
click at [253, 354] on div "button" at bounding box center [259, 357] width 13 height 13
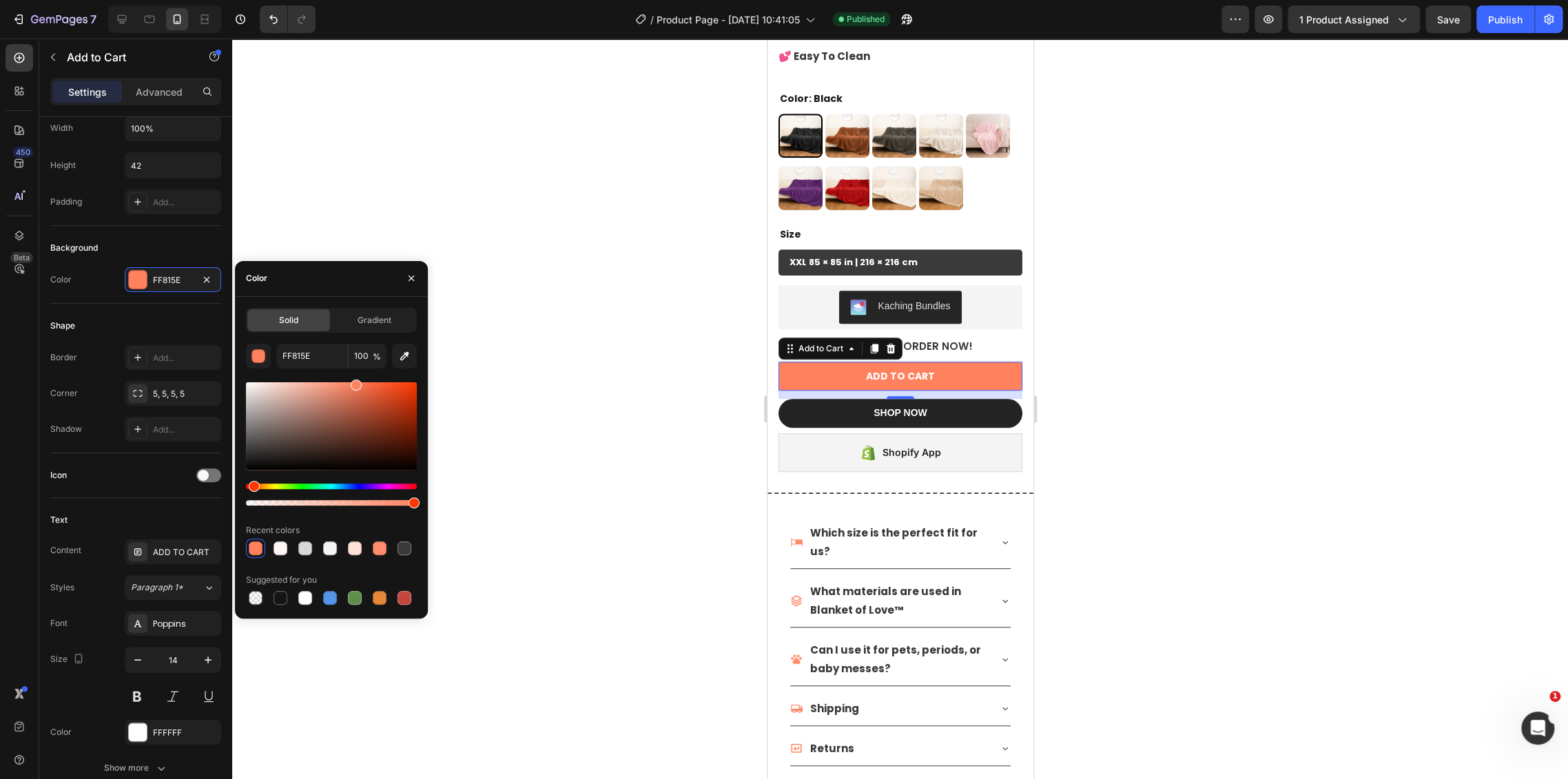
drag, startPoint x: 347, startPoint y: 384, endPoint x: 355, endPoint y: 370, distance: 16.1
click at [355, 370] on div "FF815E 100 % Recent colors Suggested for you" at bounding box center [331, 476] width 171 height 264
drag, startPoint x: 355, startPoint y: 383, endPoint x: 318, endPoint y: 366, distance: 40.7
click at [351, 375] on div "FF815E 100 % Recent colors Suggested for you" at bounding box center [331, 476] width 171 height 264
type input "FF8563"
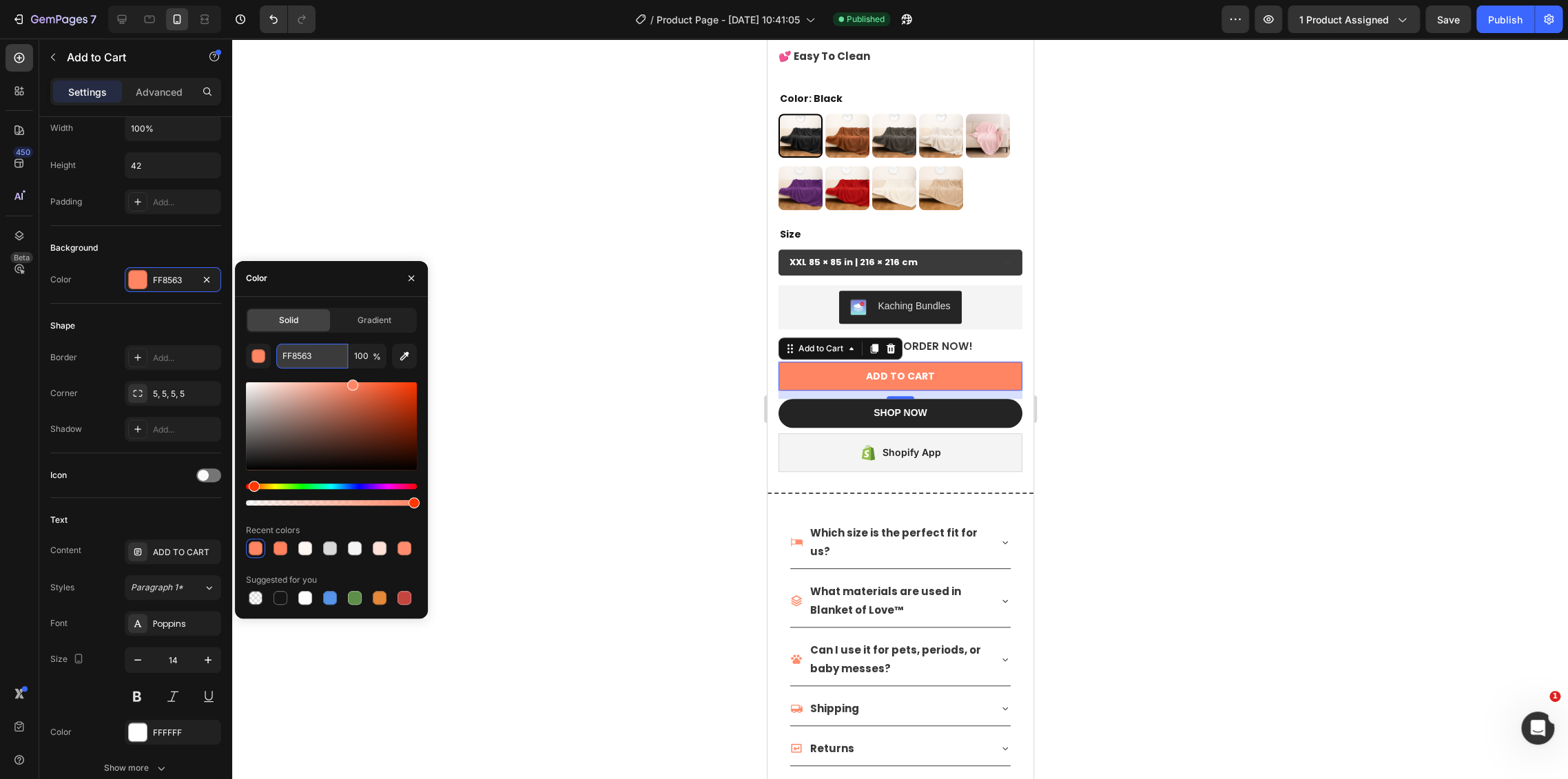
click at [294, 355] on input "FF8563" at bounding box center [312, 356] width 72 height 25
click at [557, 345] on div at bounding box center [900, 409] width 1336 height 741
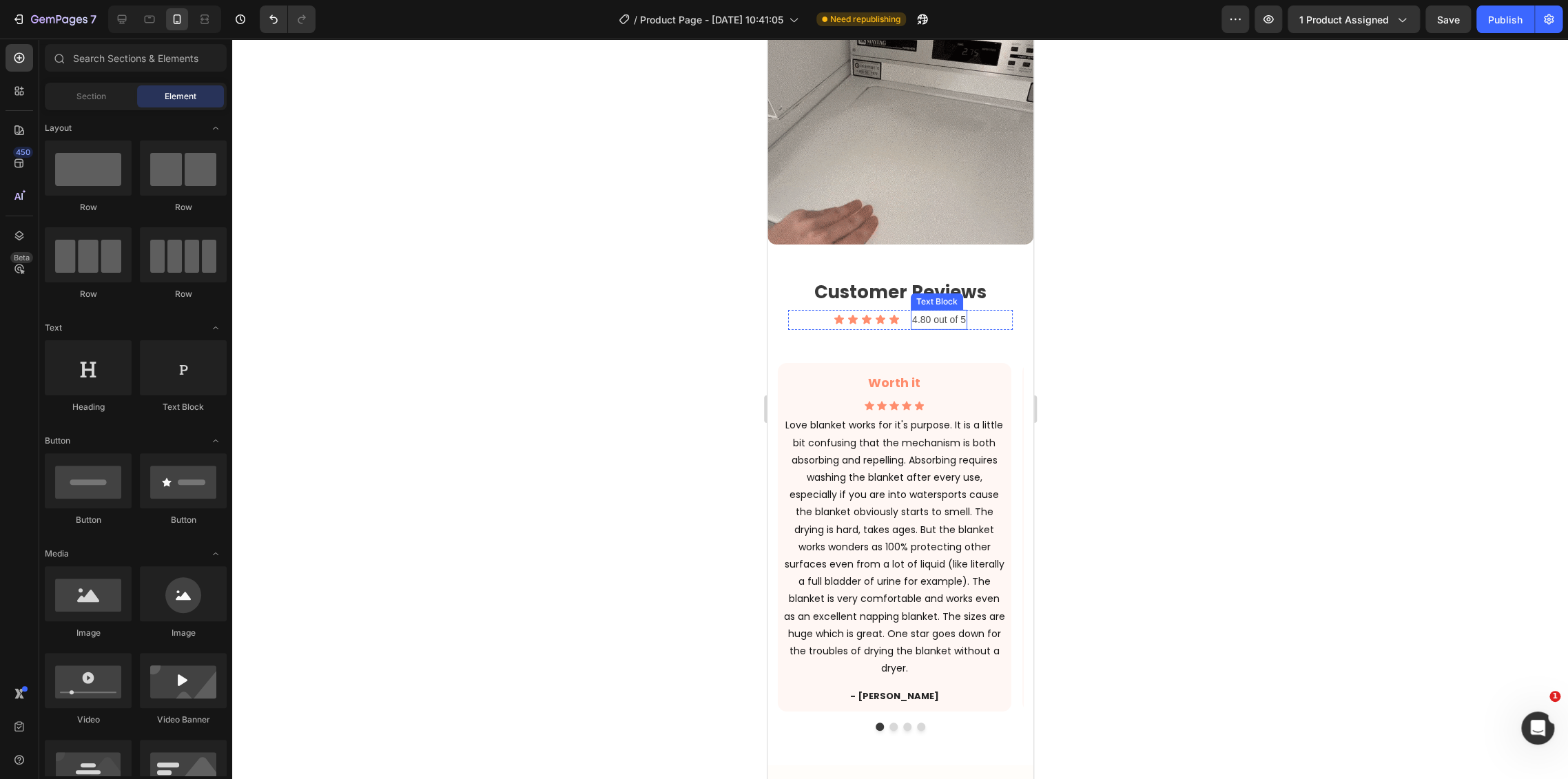
scroll to position [2358, 0]
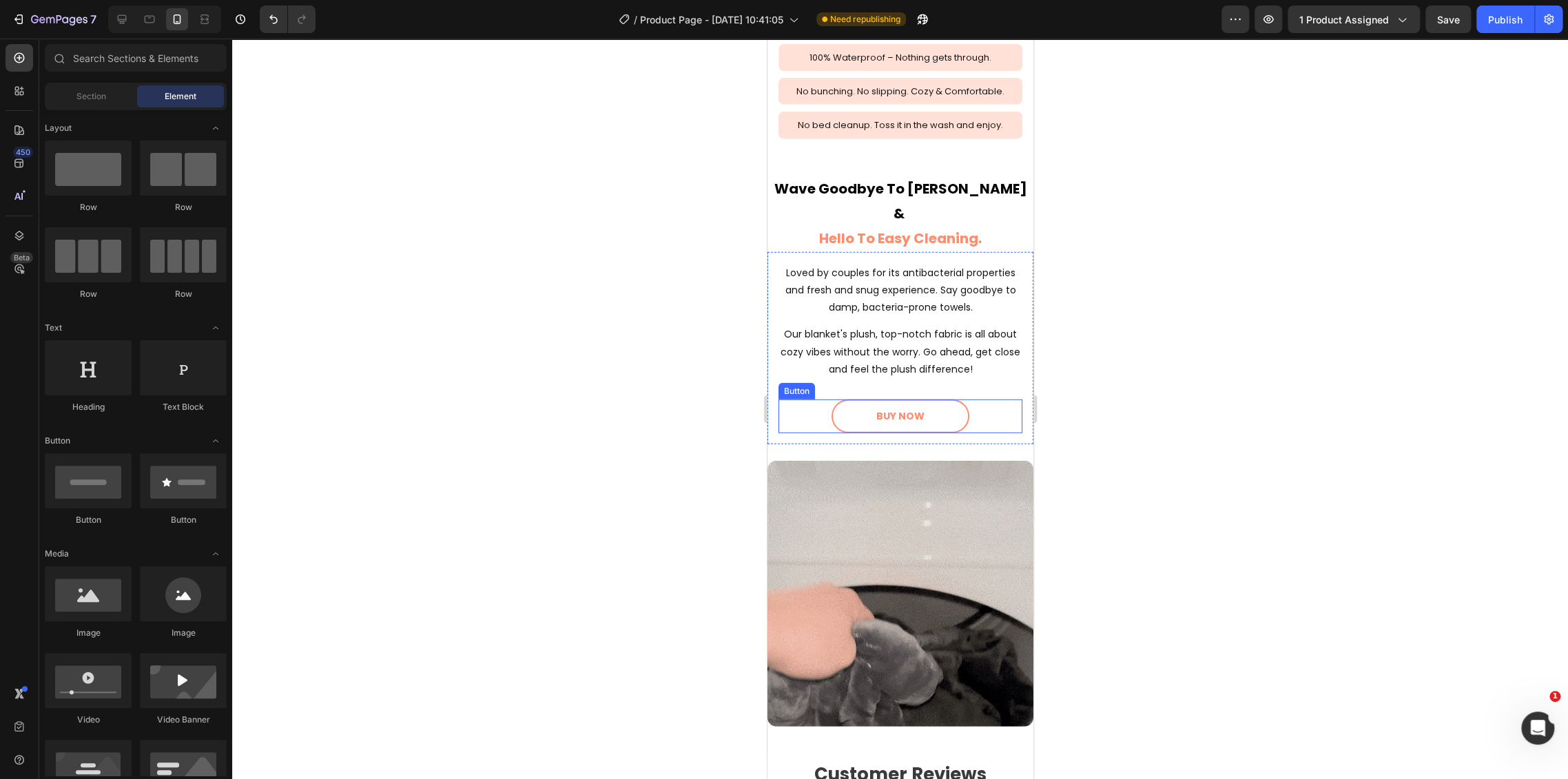
click at [913, 400] on link "BUY NOW" at bounding box center [899, 416] width 138 height 33
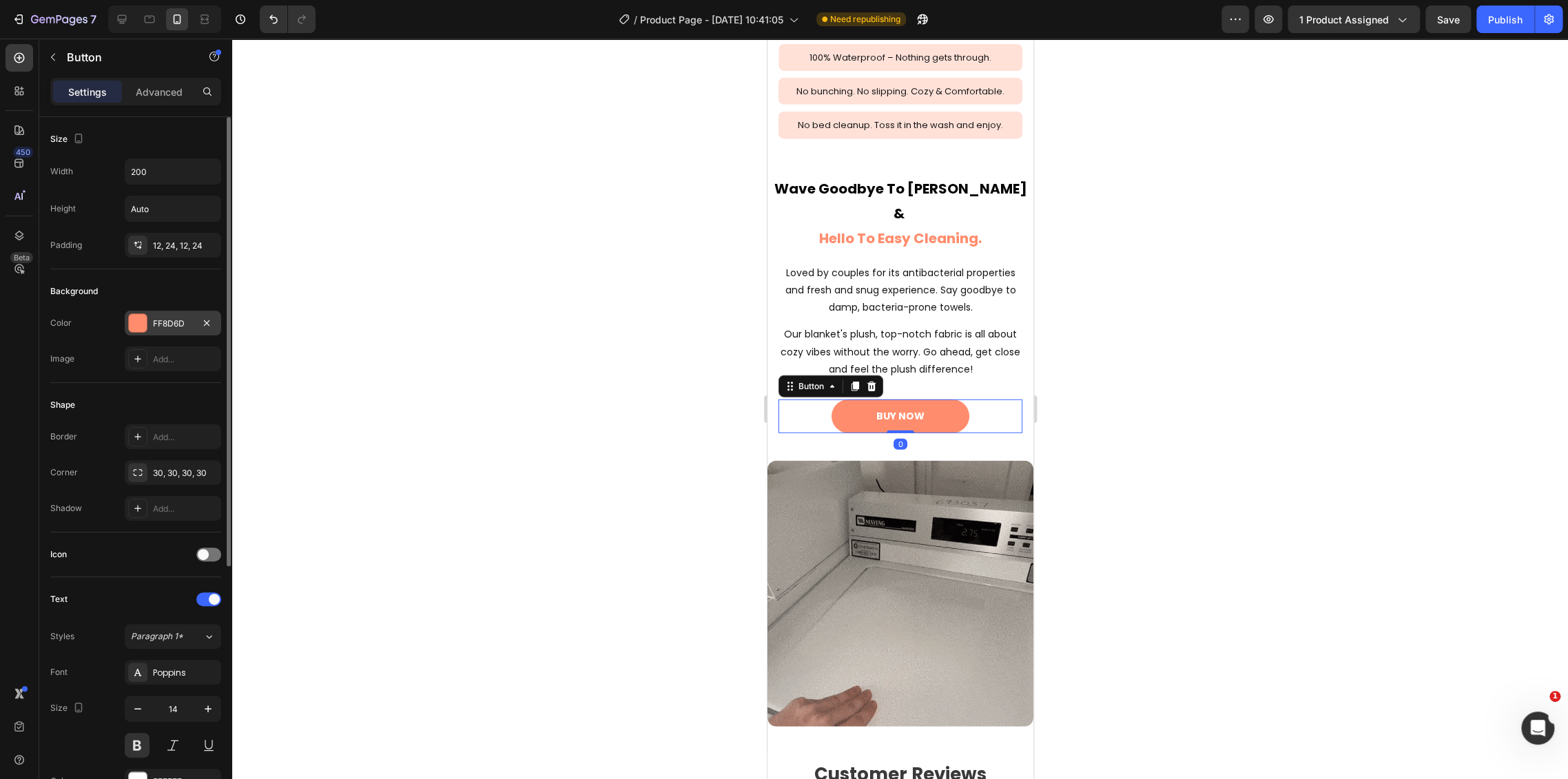
click at [176, 322] on div "FF8D6D" at bounding box center [173, 323] width 40 height 12
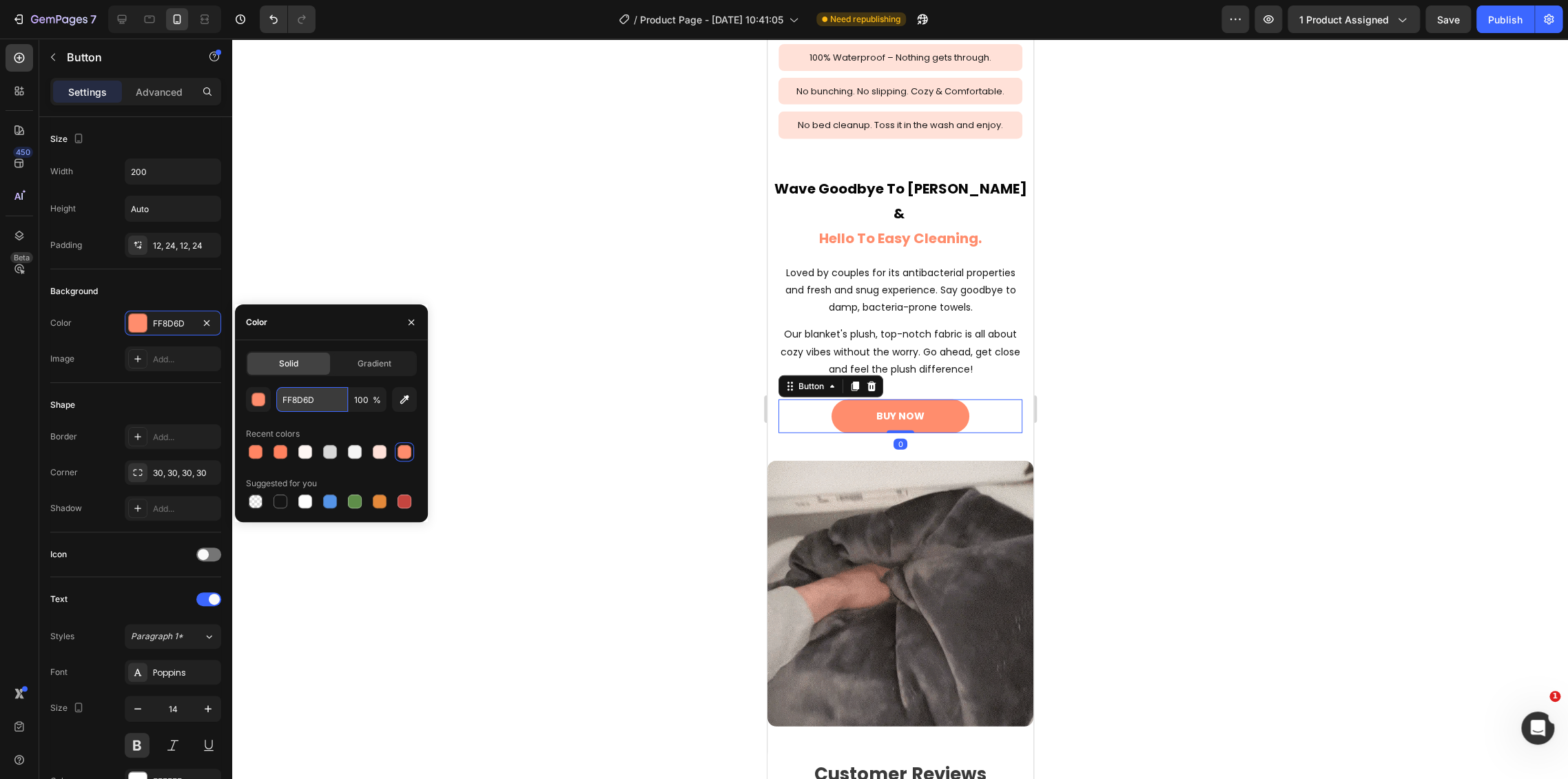
click at [317, 402] on input "FF8D6D" at bounding box center [312, 400] width 72 height 25
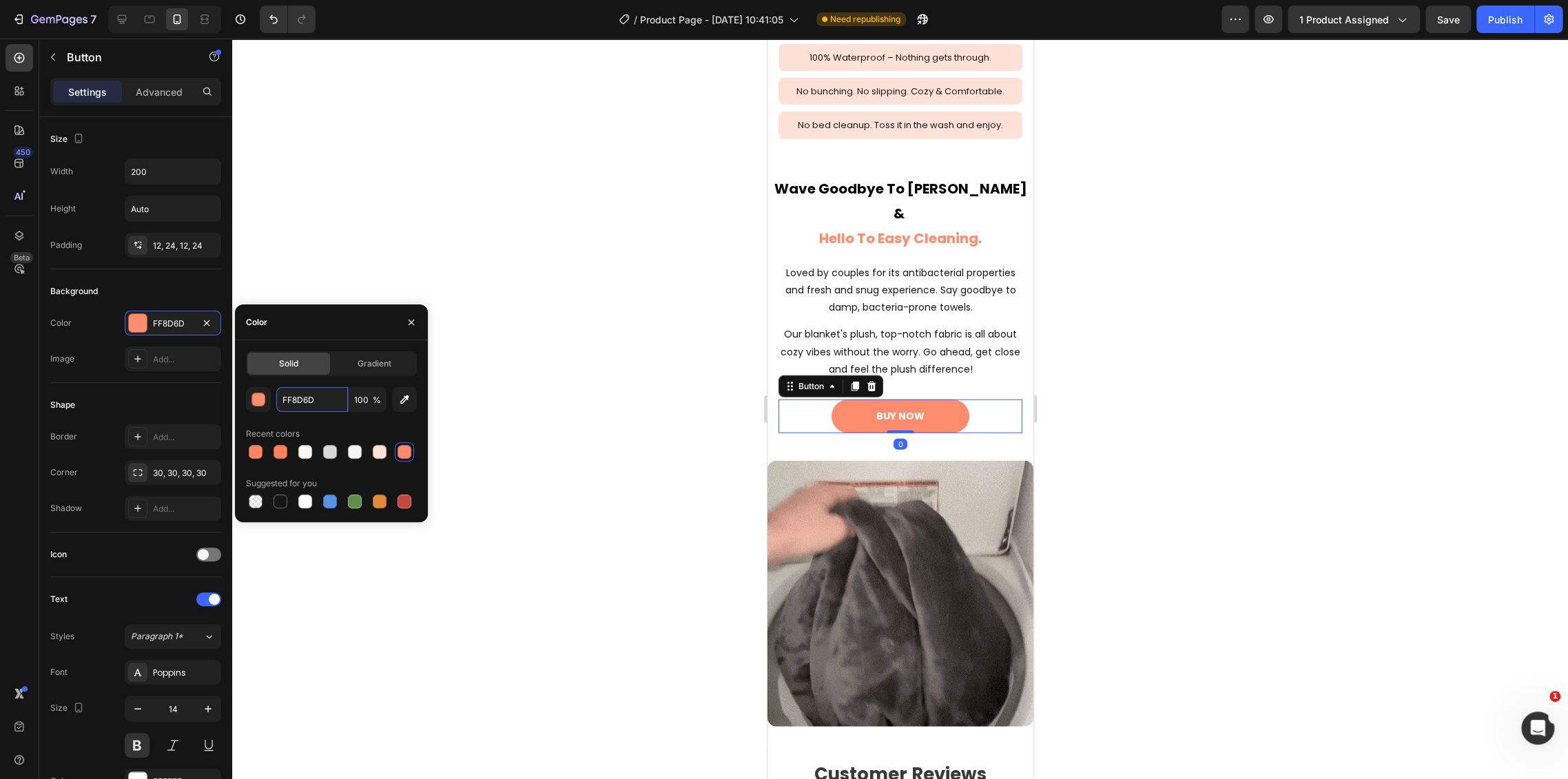
paste input "563"
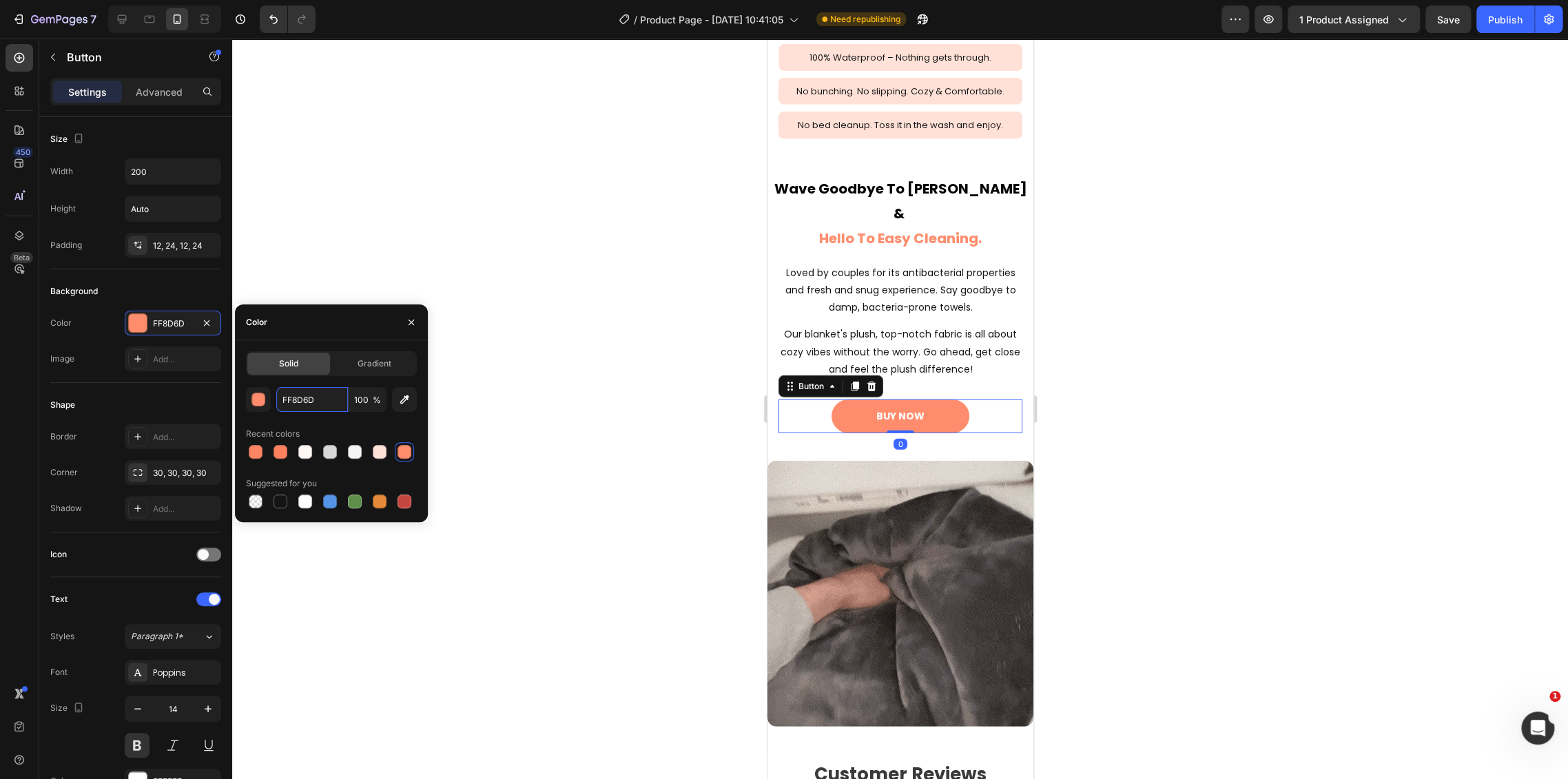
type input "FF8563"
click at [582, 461] on div at bounding box center [900, 409] width 1336 height 741
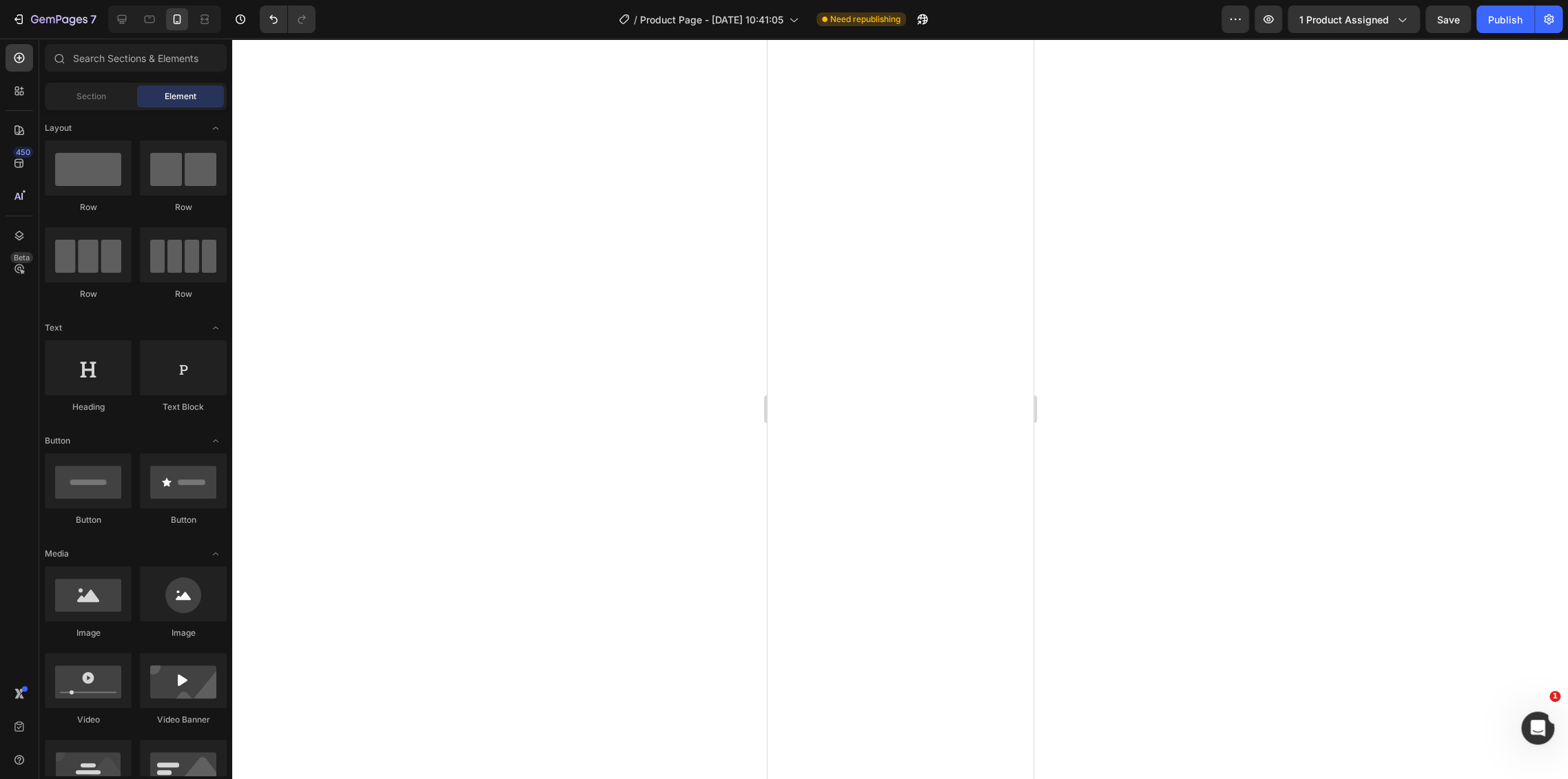
scroll to position [0, 0]
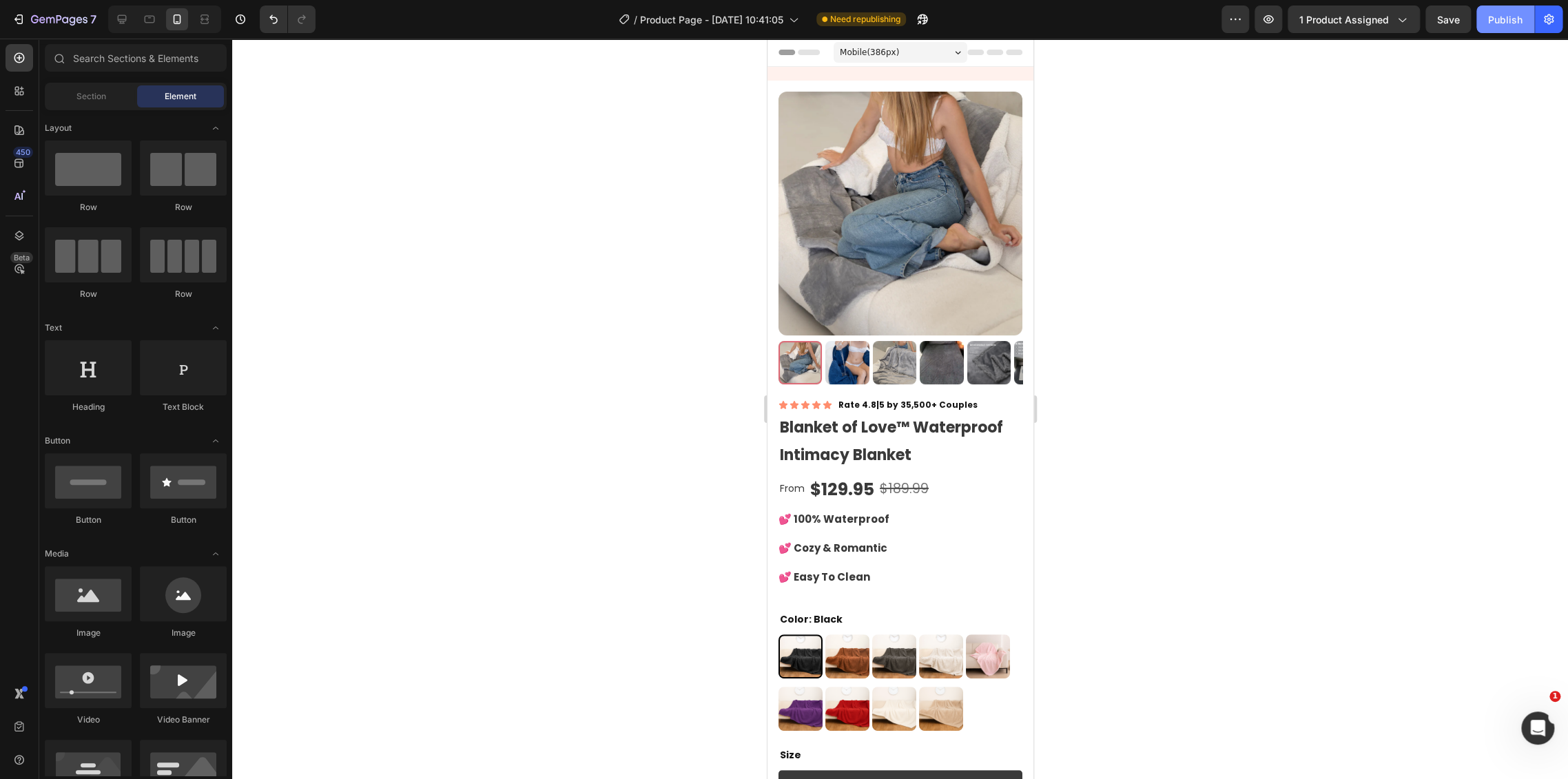
click at [1477, 15] on button "Publish" at bounding box center [1505, 19] width 57 height 28
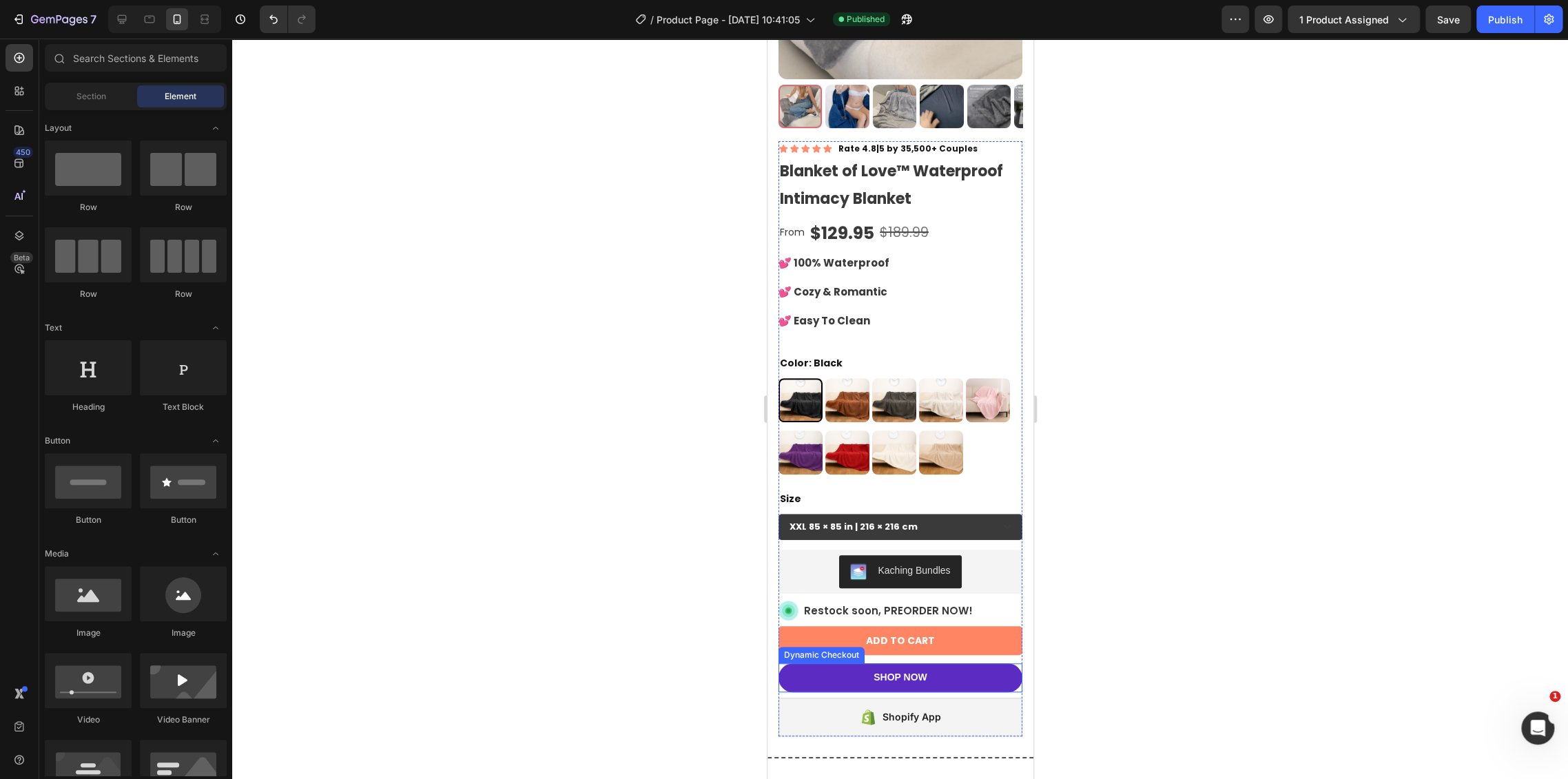
scroll to position [383, 0]
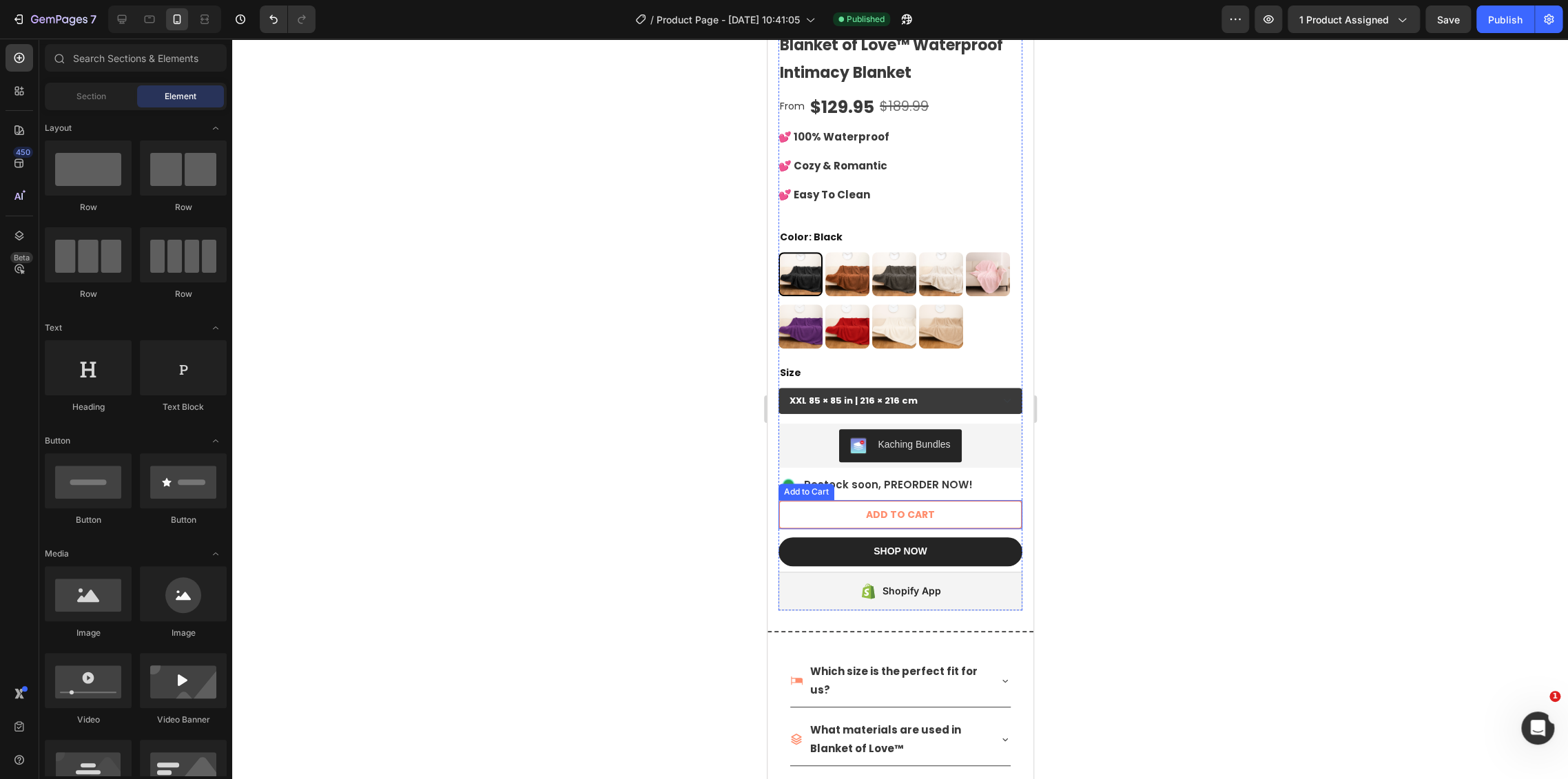
click at [944, 502] on button "ADD TO CART" at bounding box center [899, 515] width 244 height 29
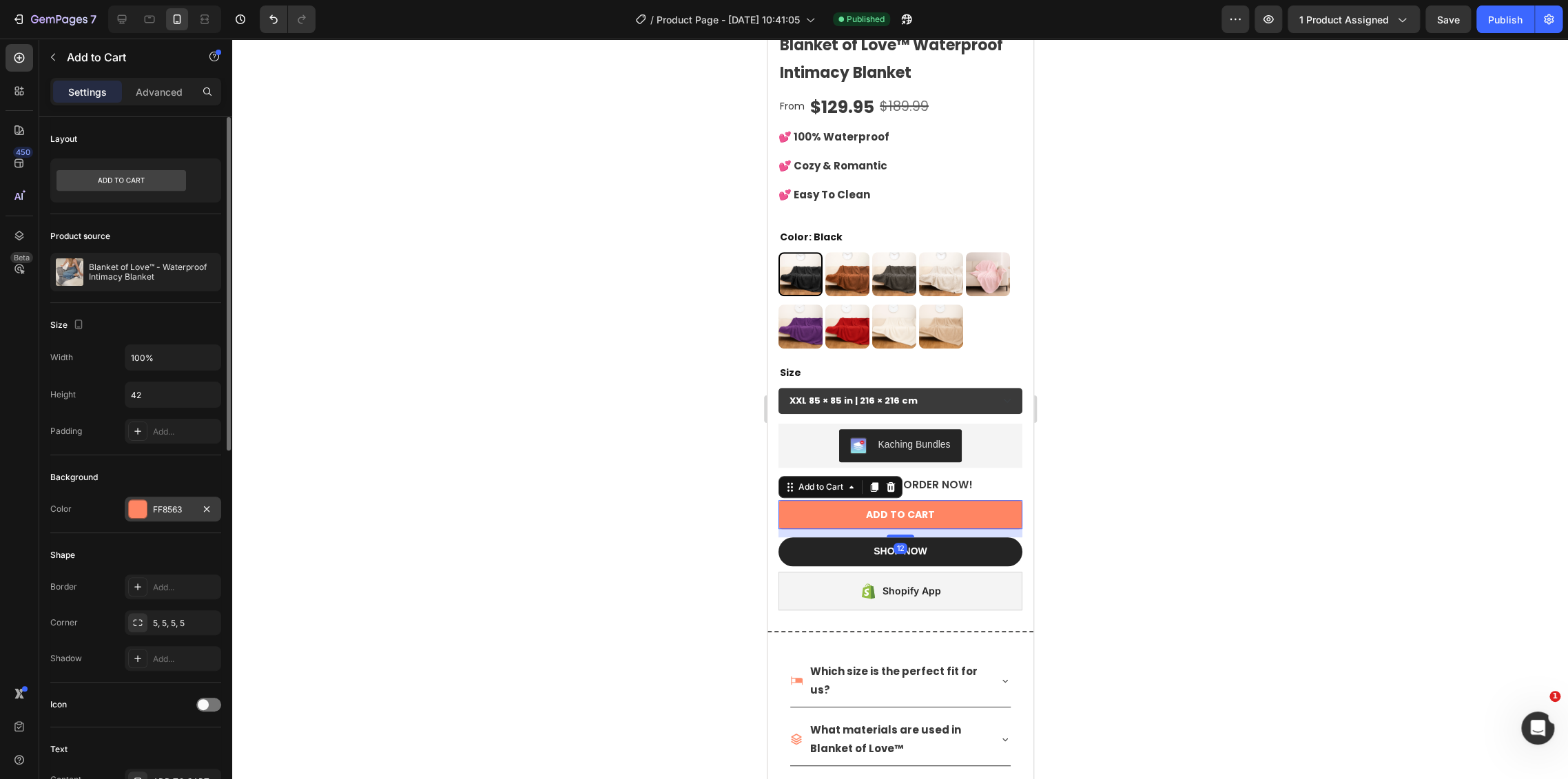
click at [154, 516] on div "FF8563" at bounding box center [172, 509] width 97 height 25
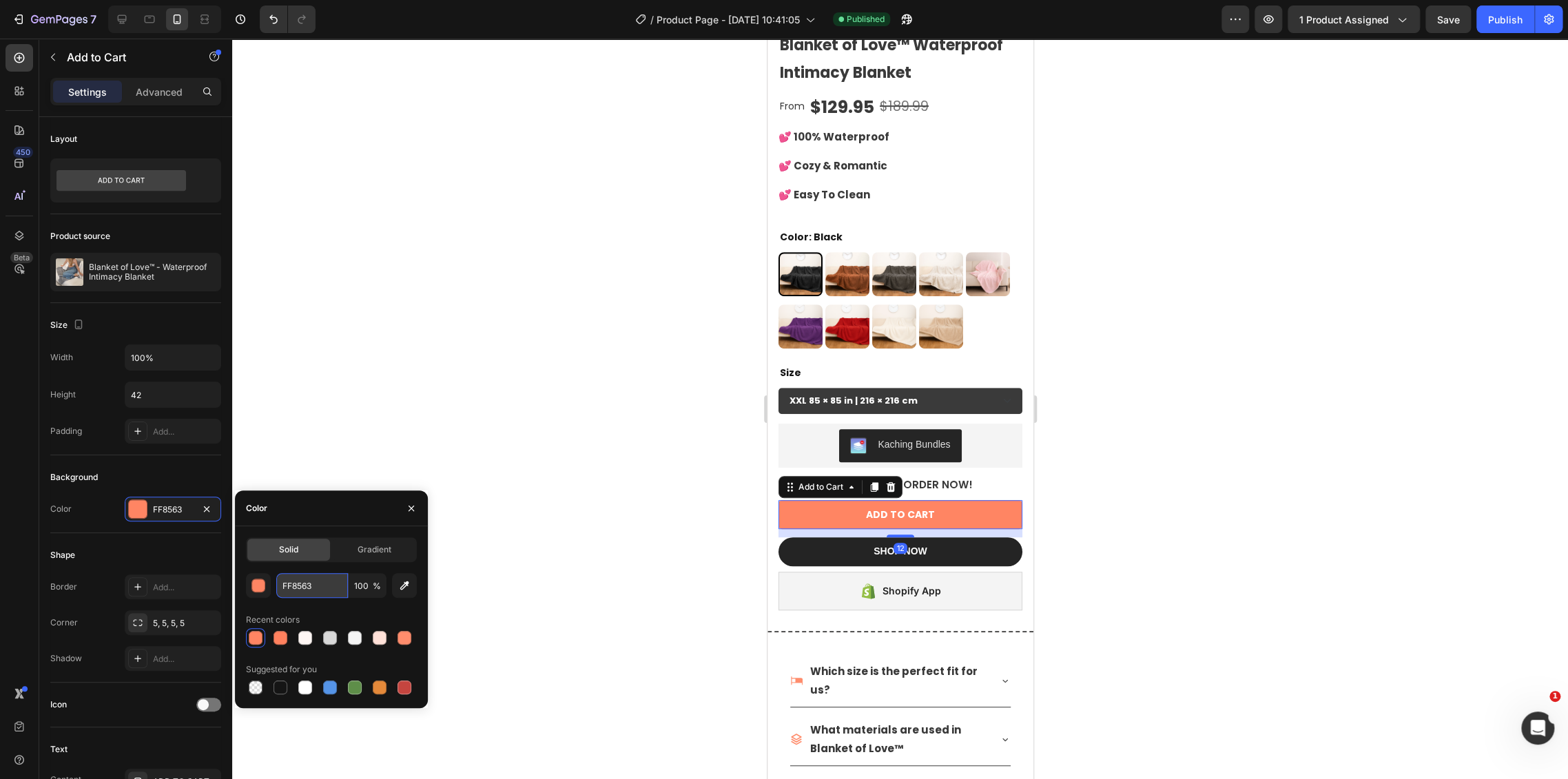
click at [330, 591] on input "FF8563" at bounding box center [312, 586] width 72 height 25
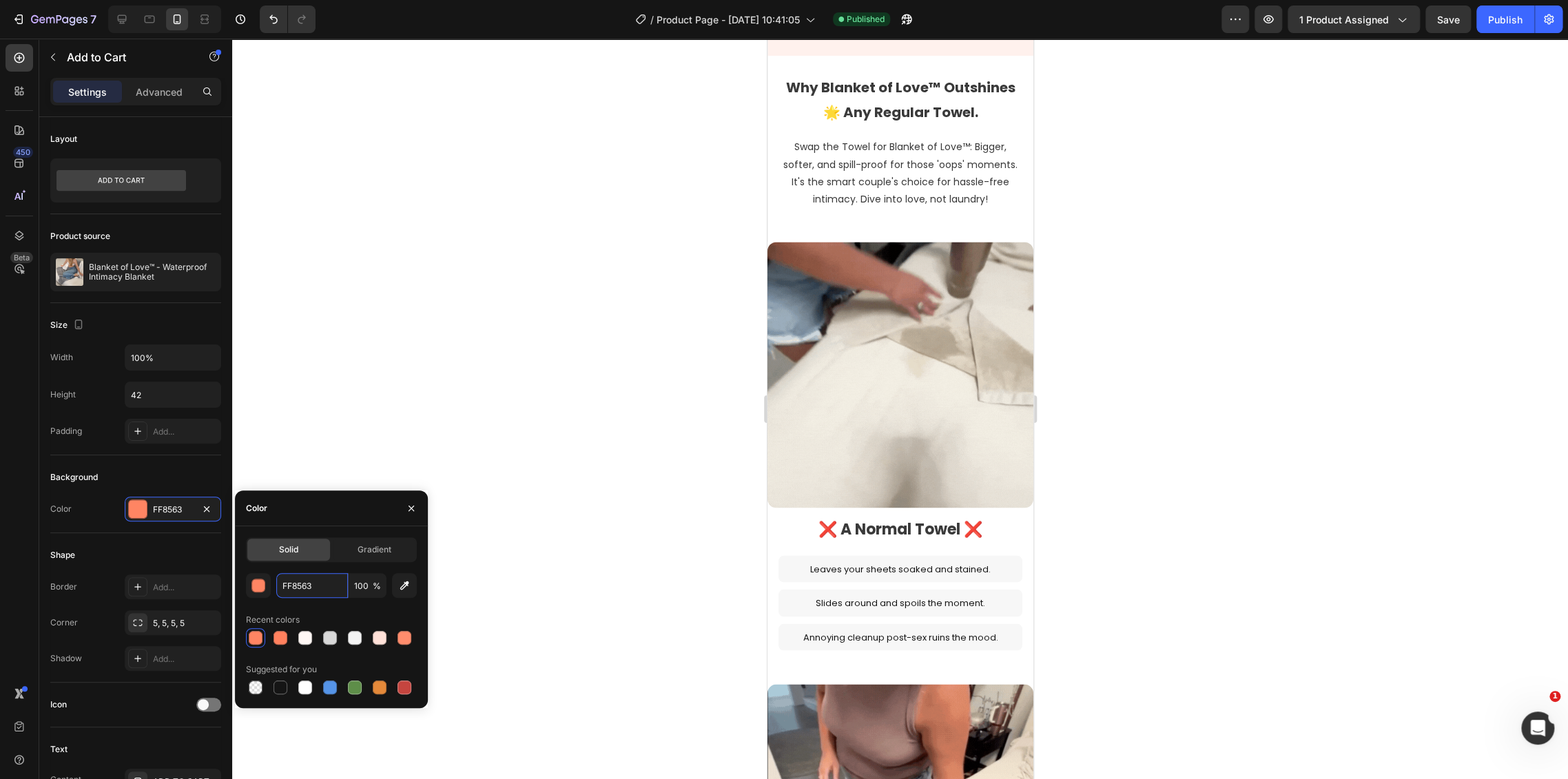
scroll to position [1378, 0]
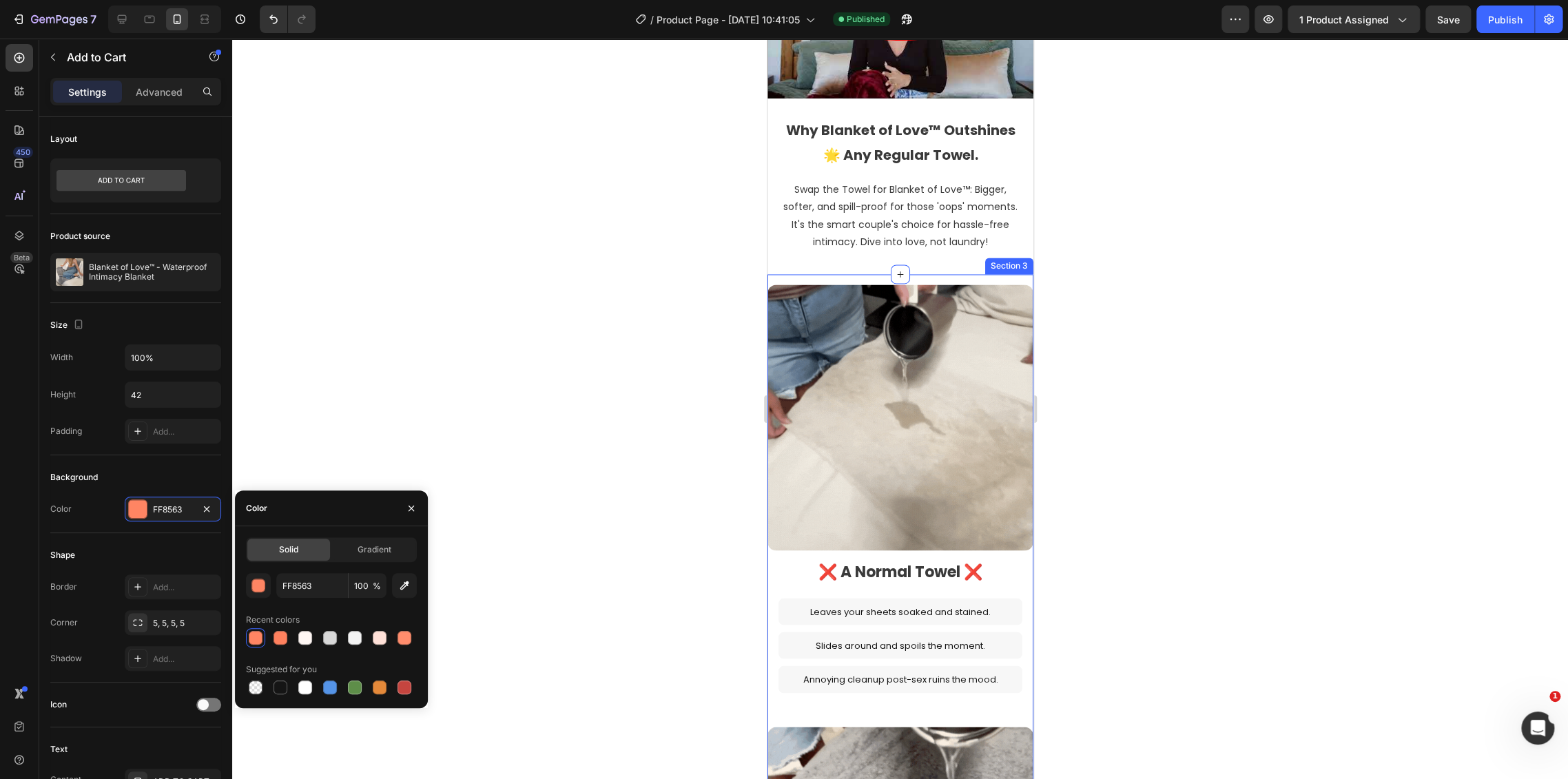
click at [1013, 275] on div "Image ❌ A Normal Towel ❌ Heading Leaves your sheets soaked and stained. Text Bl…" at bounding box center [899, 720] width 266 height 891
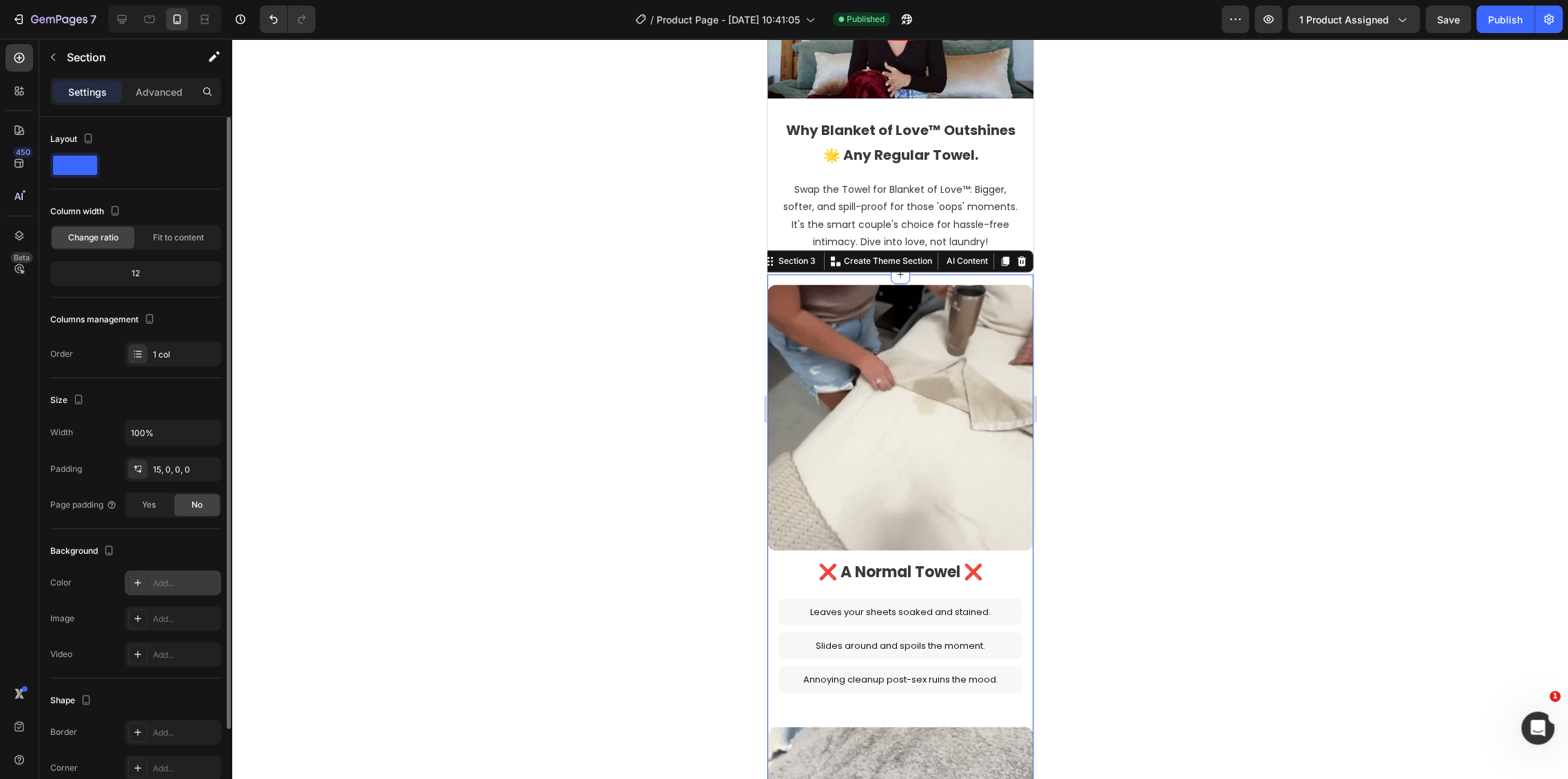
click at [163, 584] on div "Add..." at bounding box center [186, 583] width 65 height 12
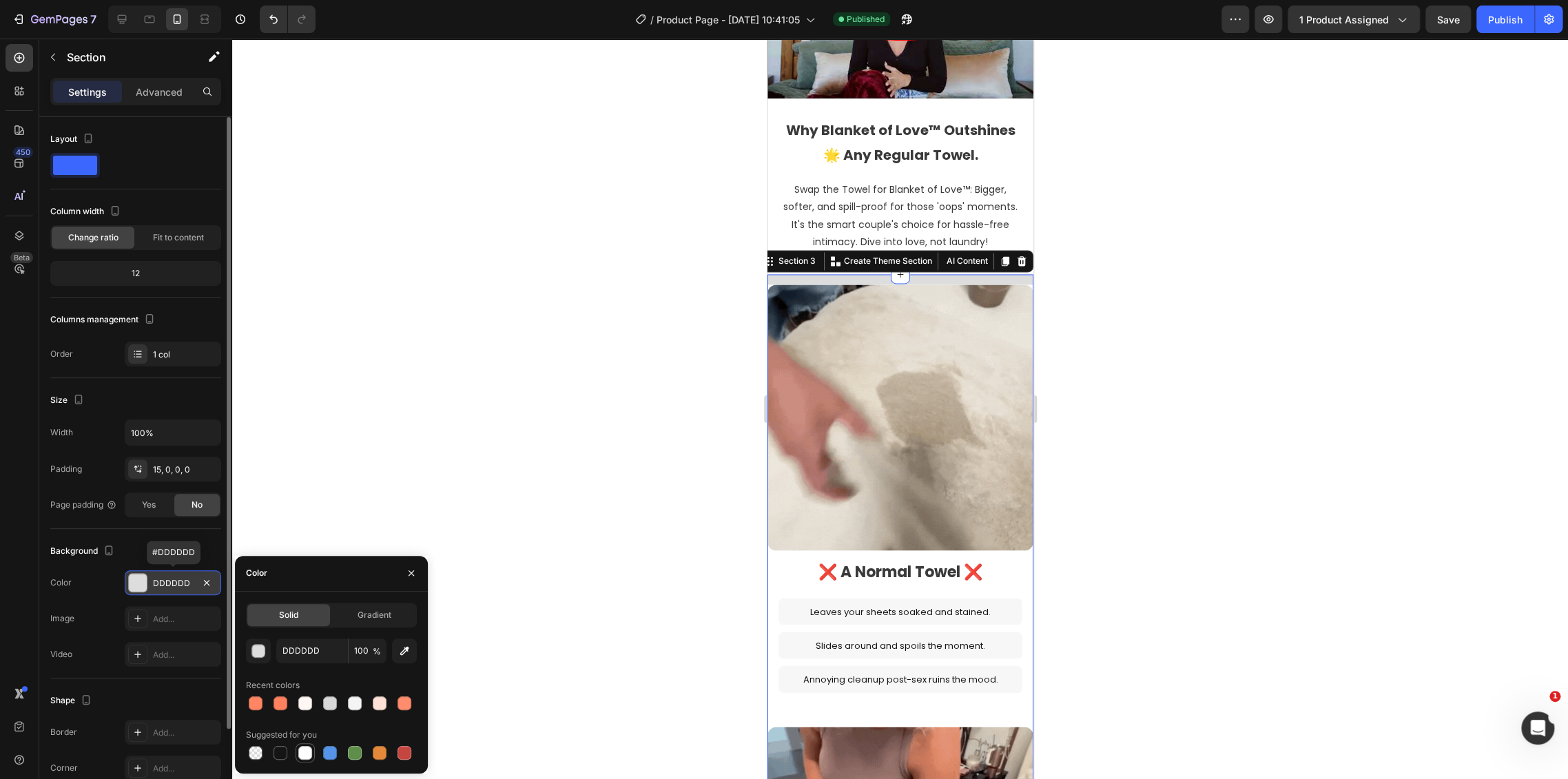
click at [303, 751] on div at bounding box center [305, 753] width 13 height 13
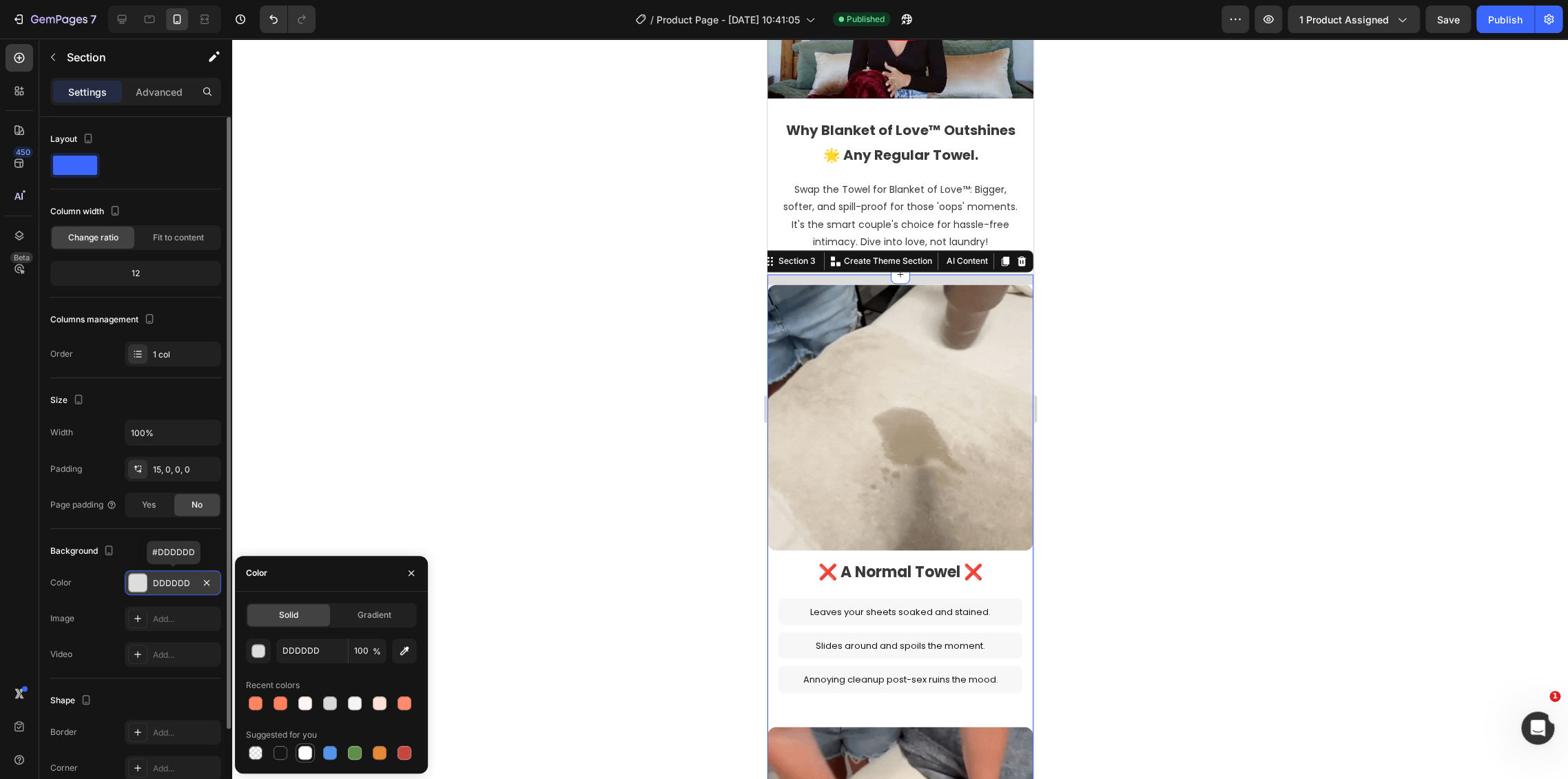
type input "FFFFFF"
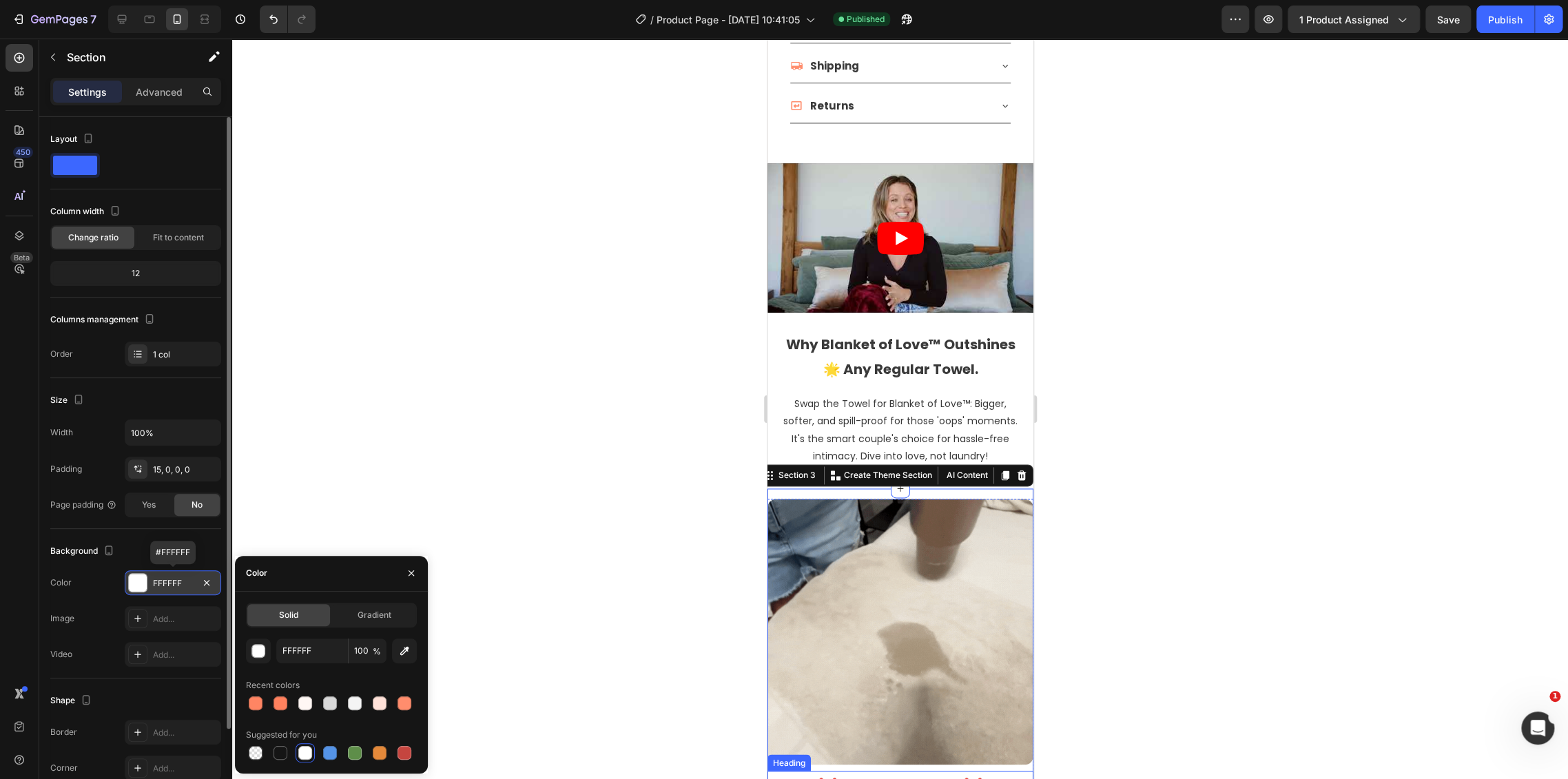
scroll to position [1147, 0]
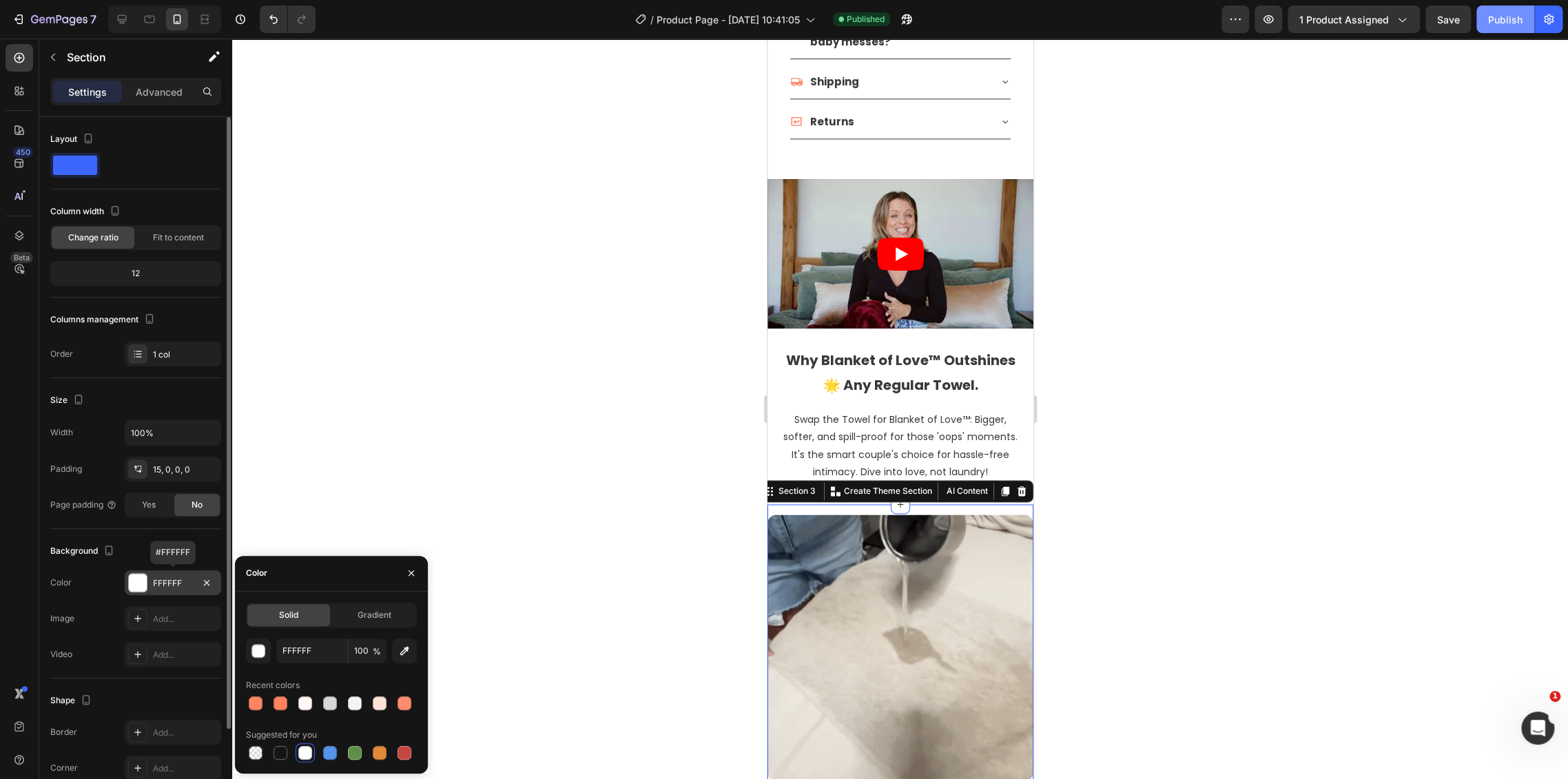
click at [1497, 23] on div "Publish" at bounding box center [1505, 19] width 34 height 14
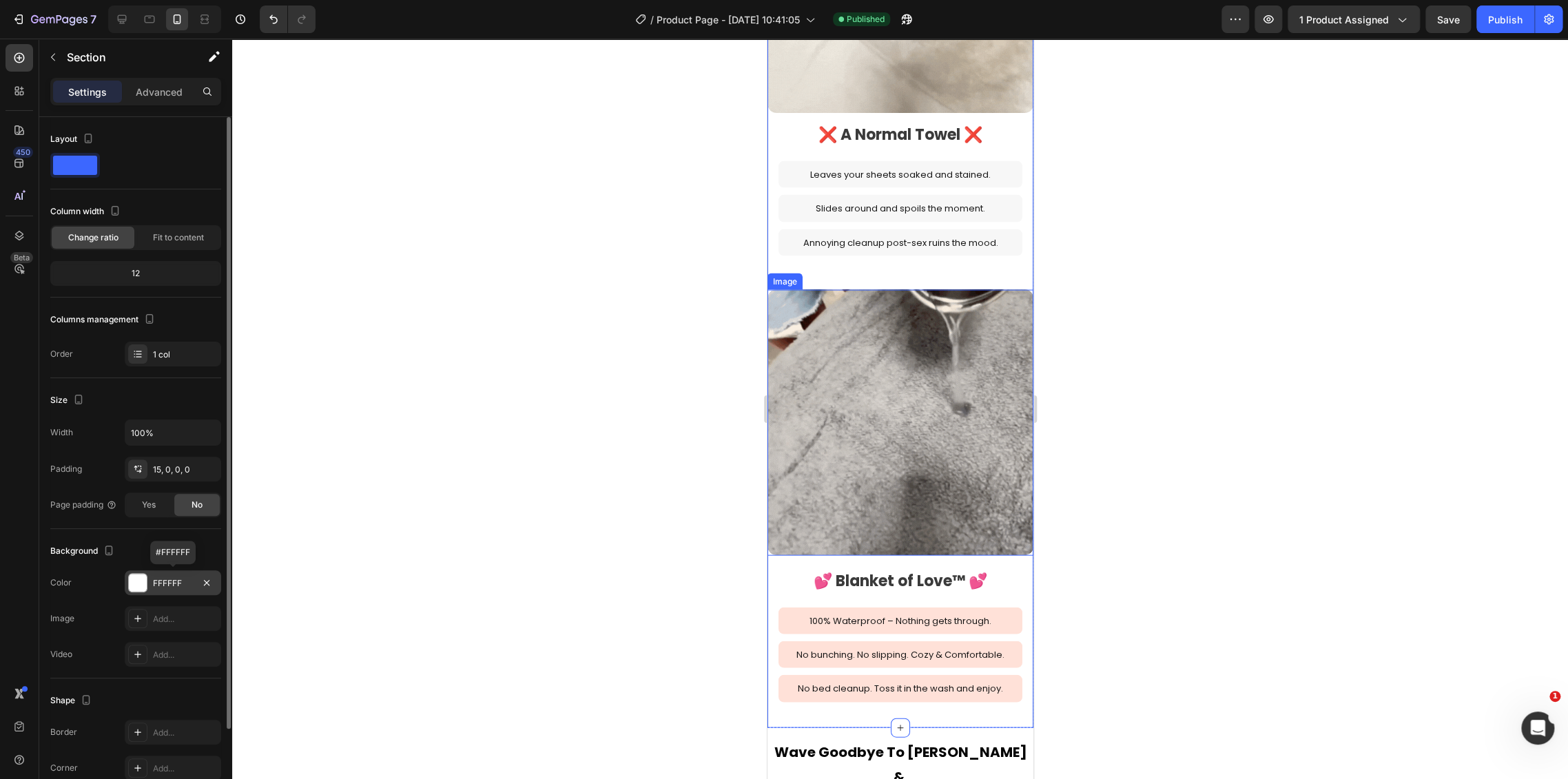
scroll to position [1760, 0]
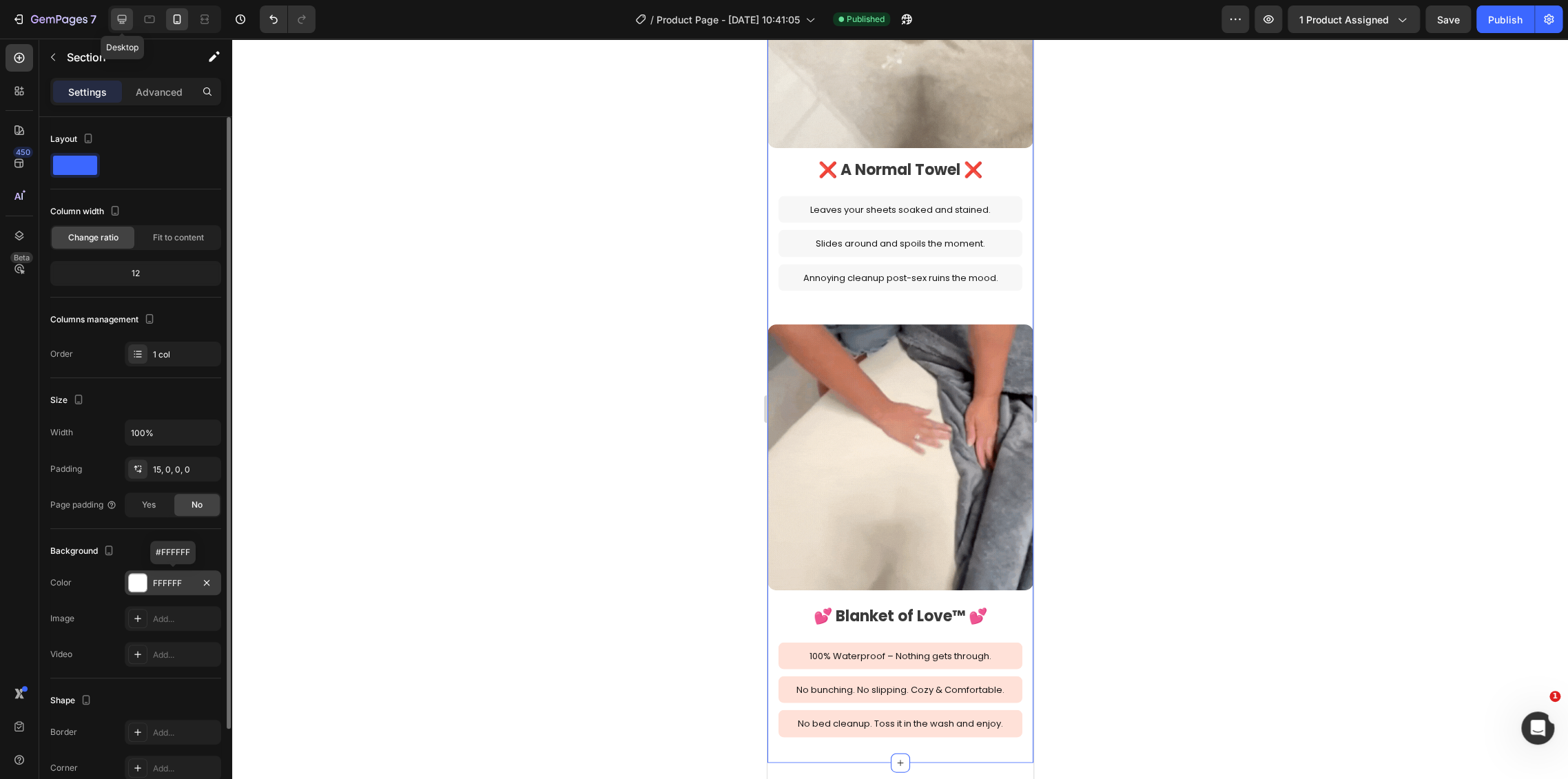
click at [121, 18] on icon at bounding box center [121, 19] width 13 height 13
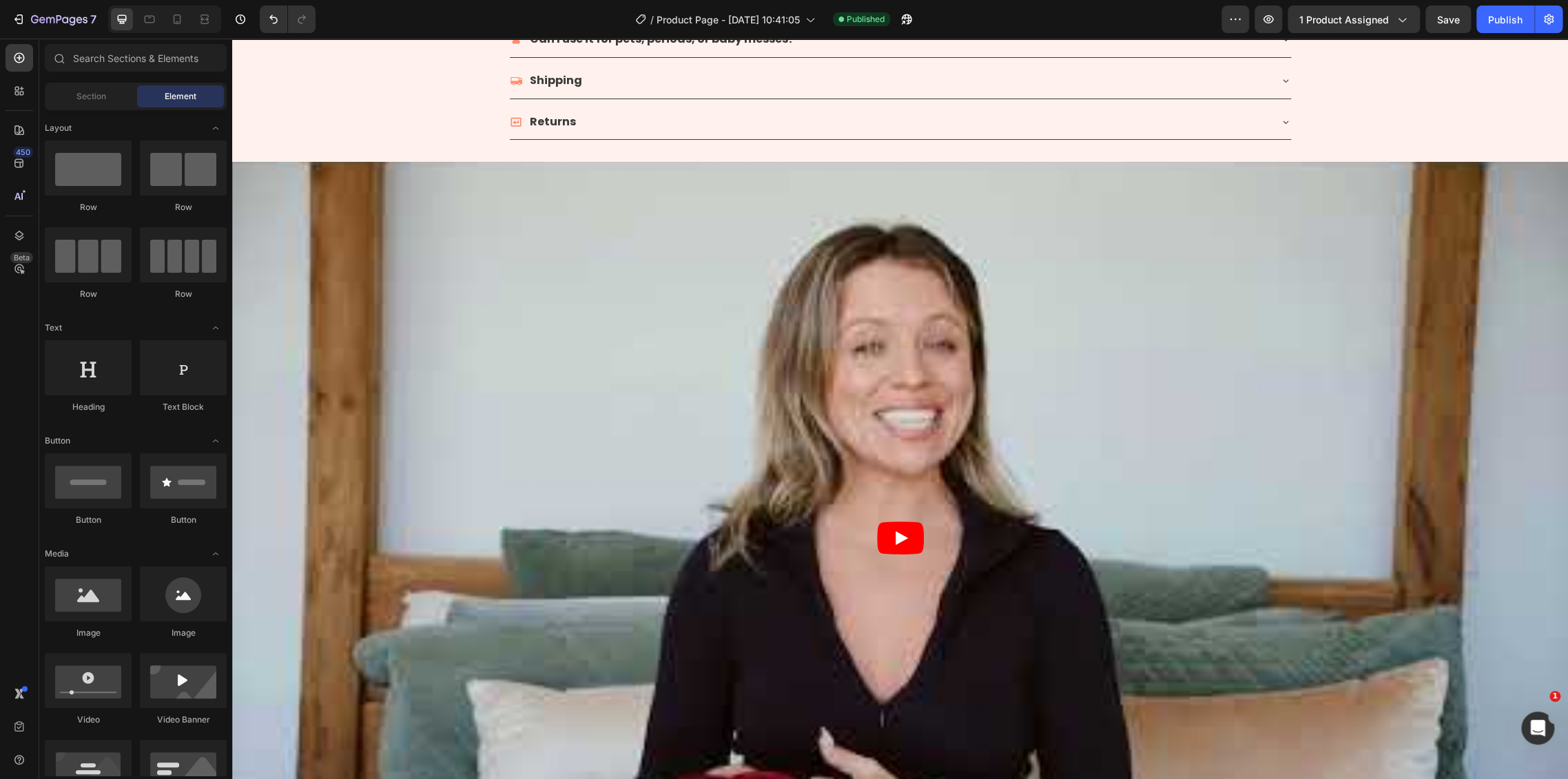
scroll to position [1029, 0]
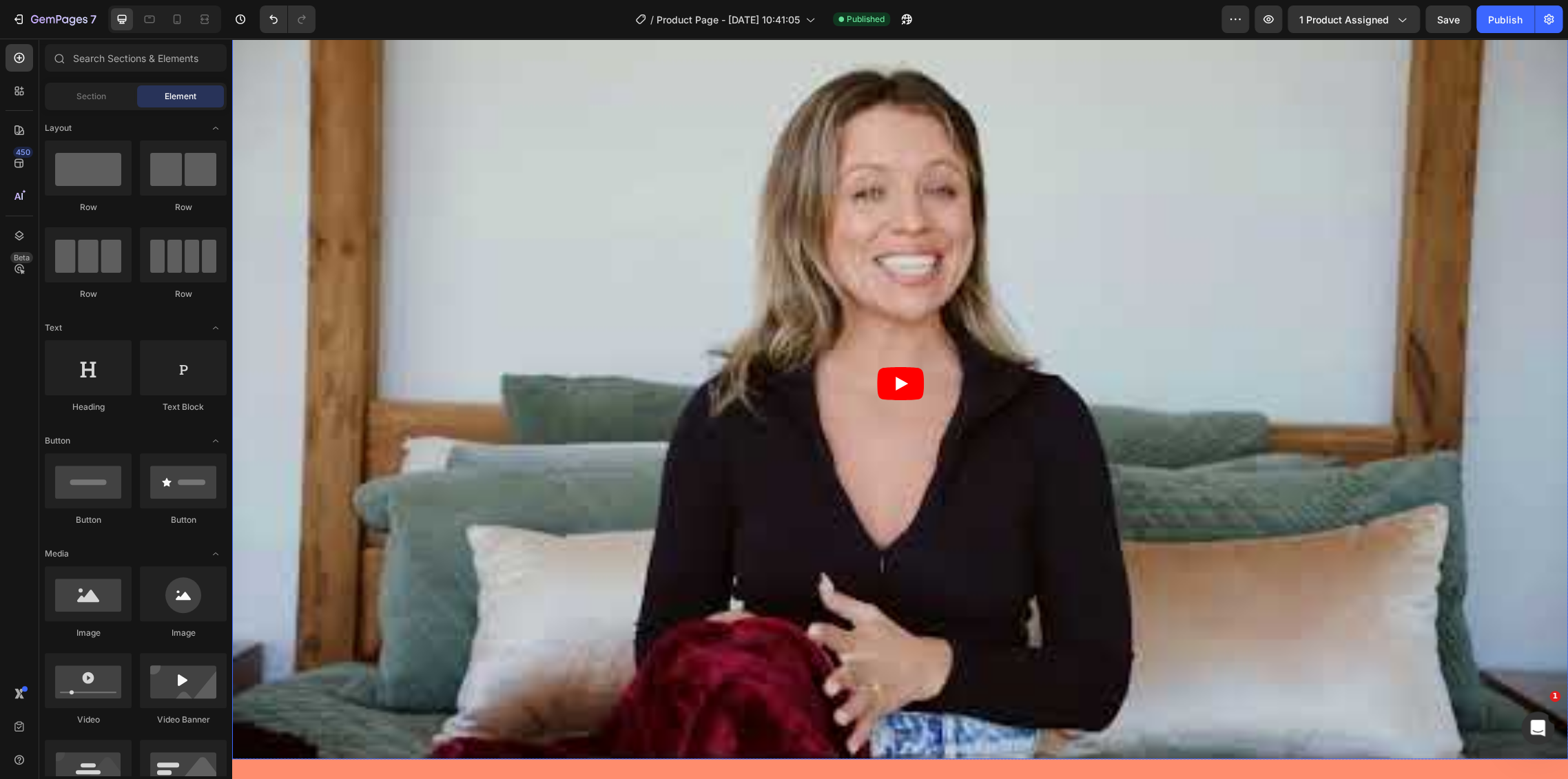
click at [895, 377] on icon "Play" at bounding box center [901, 384] width 12 height 13
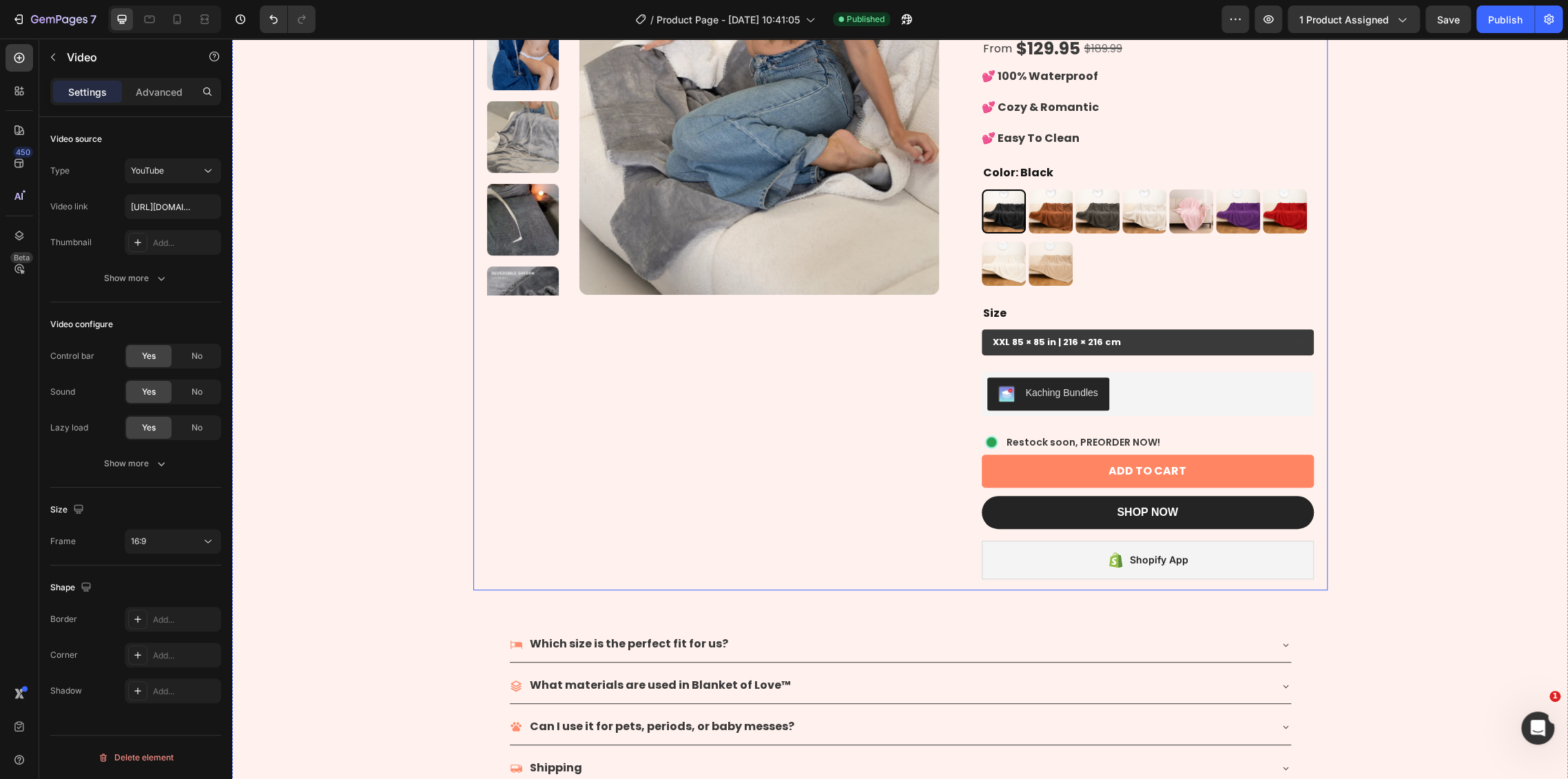
scroll to position [0, 0]
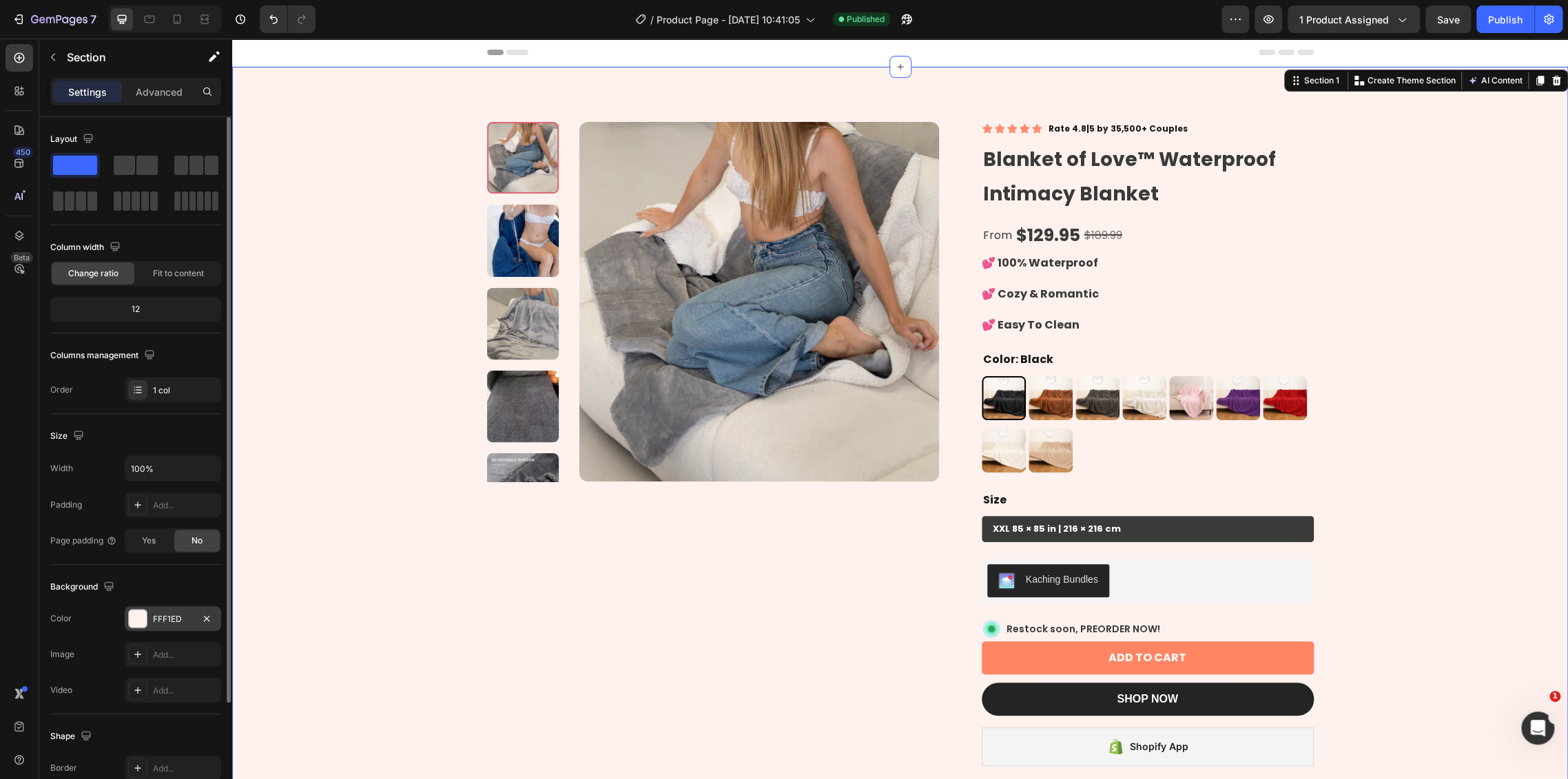
click at [151, 607] on div "FFF1ED" at bounding box center [172, 619] width 97 height 25
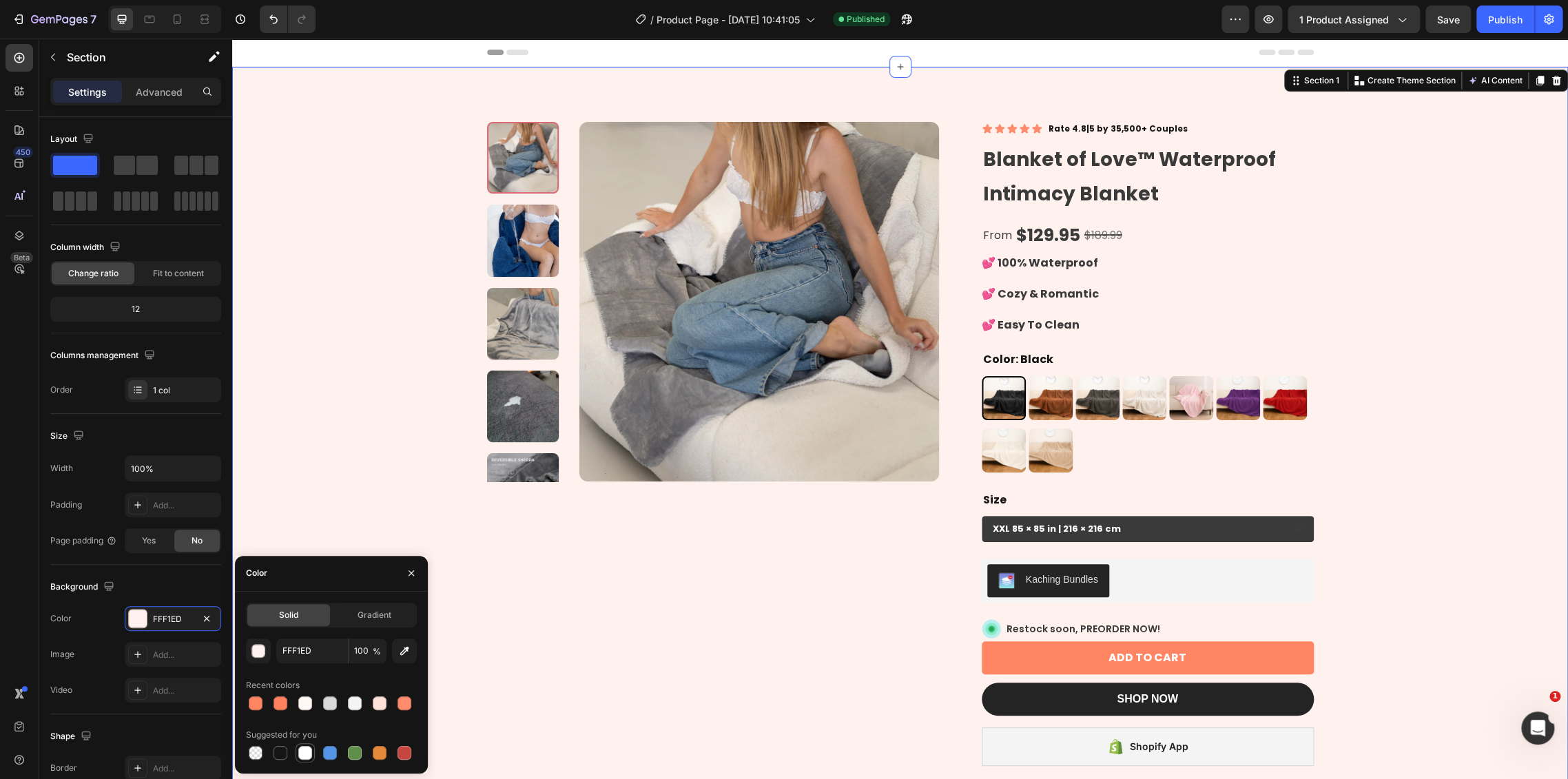
click at [307, 751] on div at bounding box center [305, 753] width 13 height 13
type input "FFFFFF"
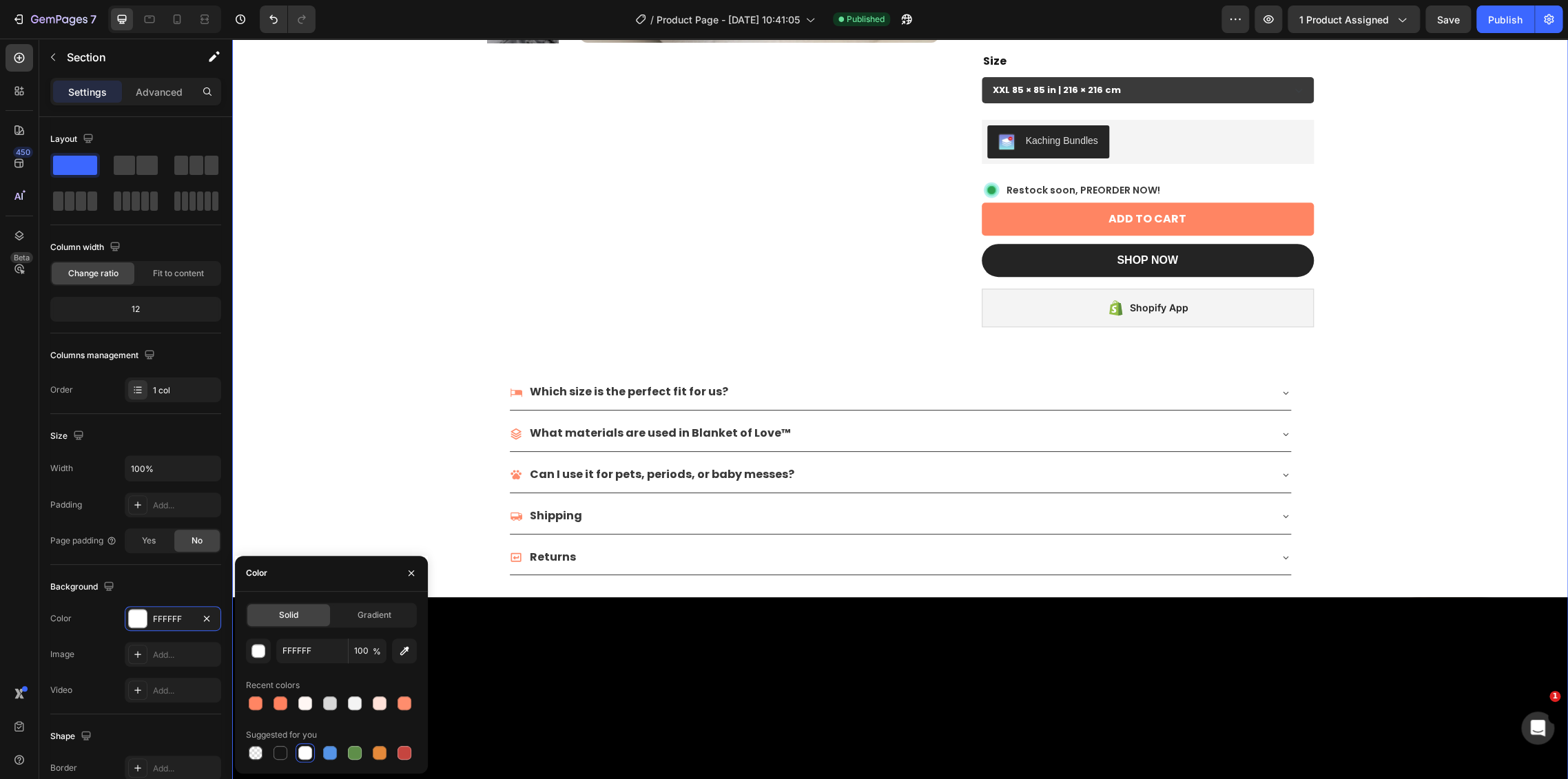
scroll to position [383, 0]
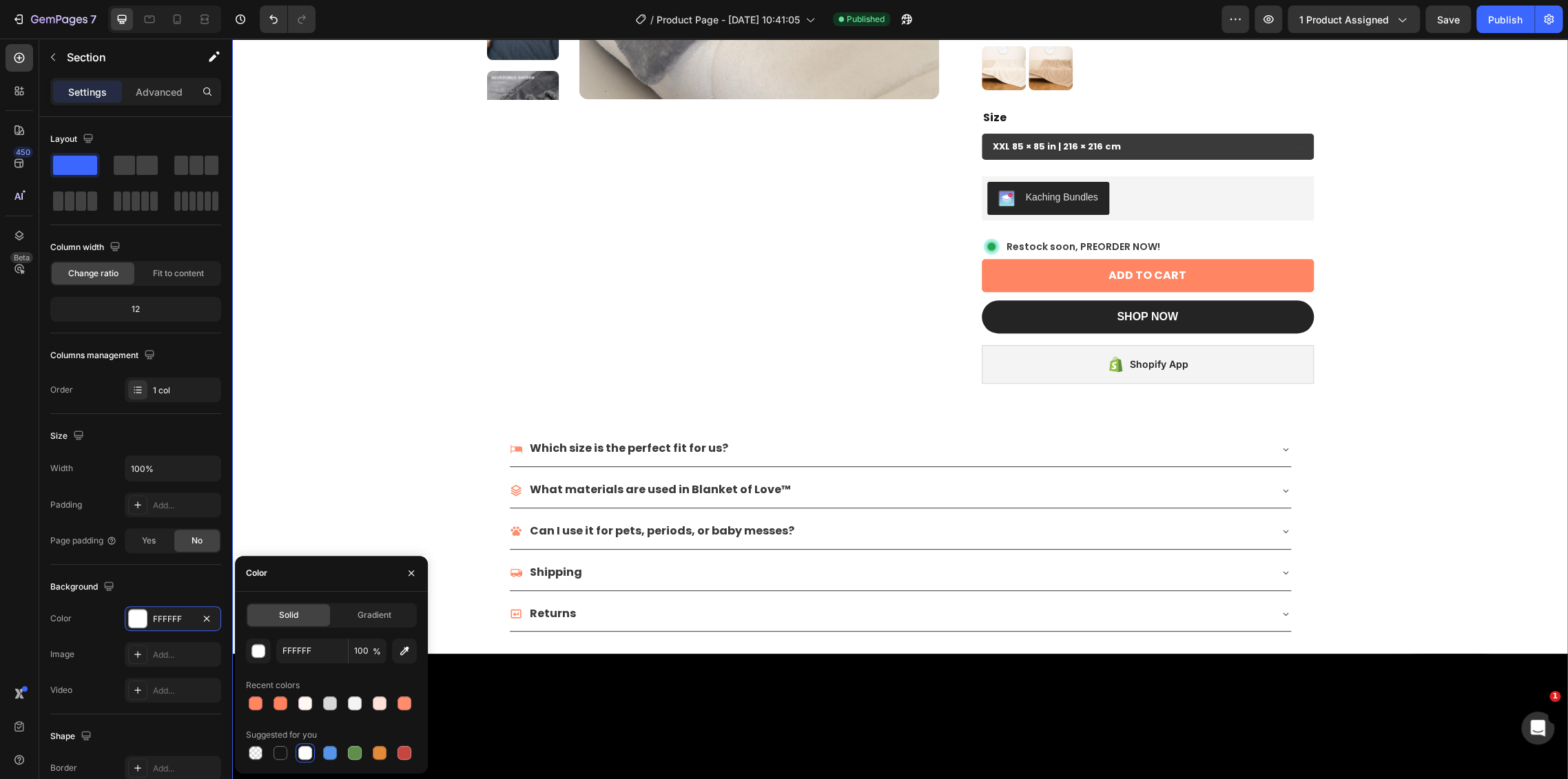
click at [1483, 284] on div "Product Images Icon Icon Icon Icon Icon Icon List Rate 4.8|5 by 35,500+ Couples…" at bounding box center [900, 545] width 1336 height 1721
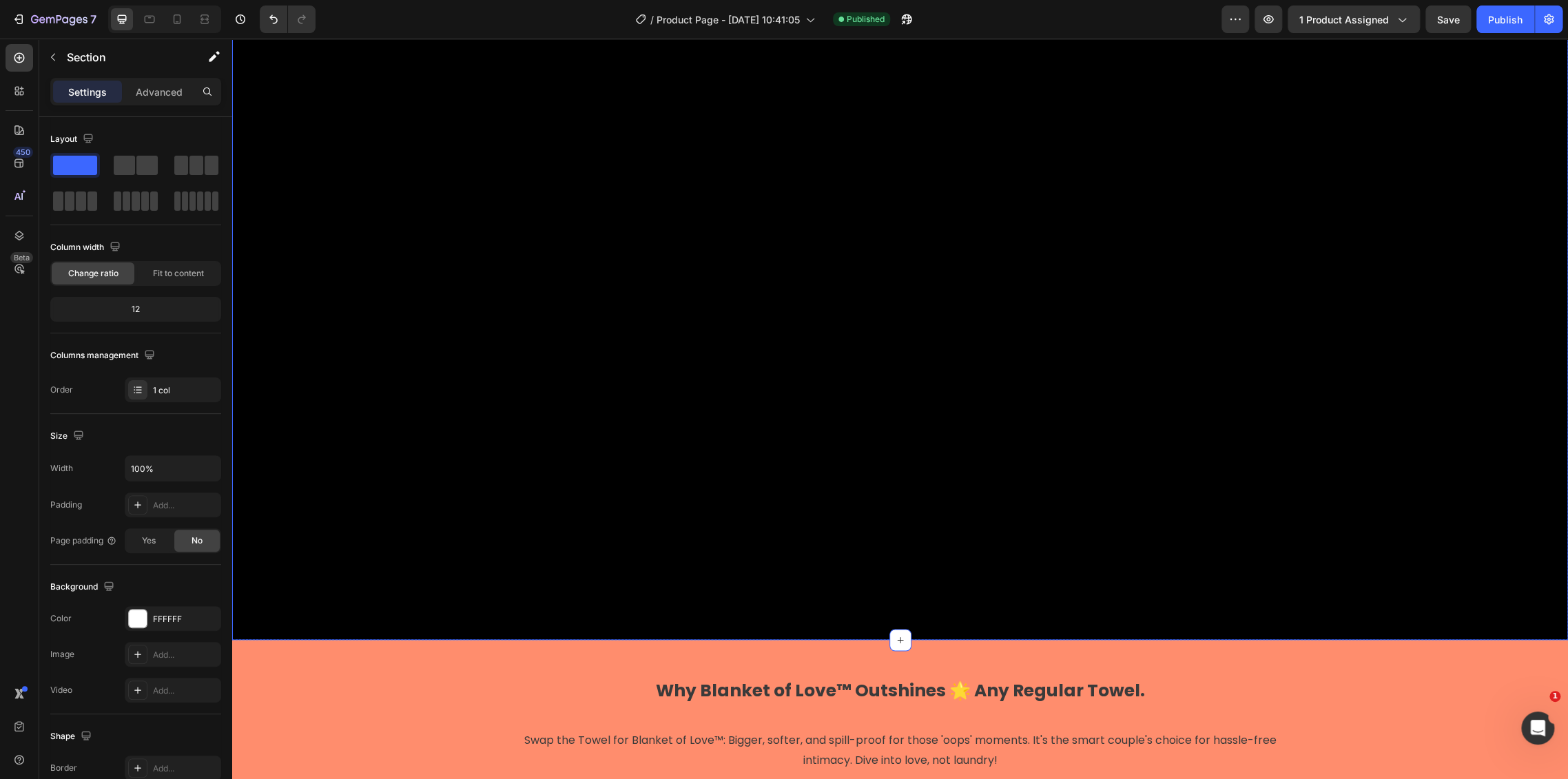
scroll to position [1684, 0]
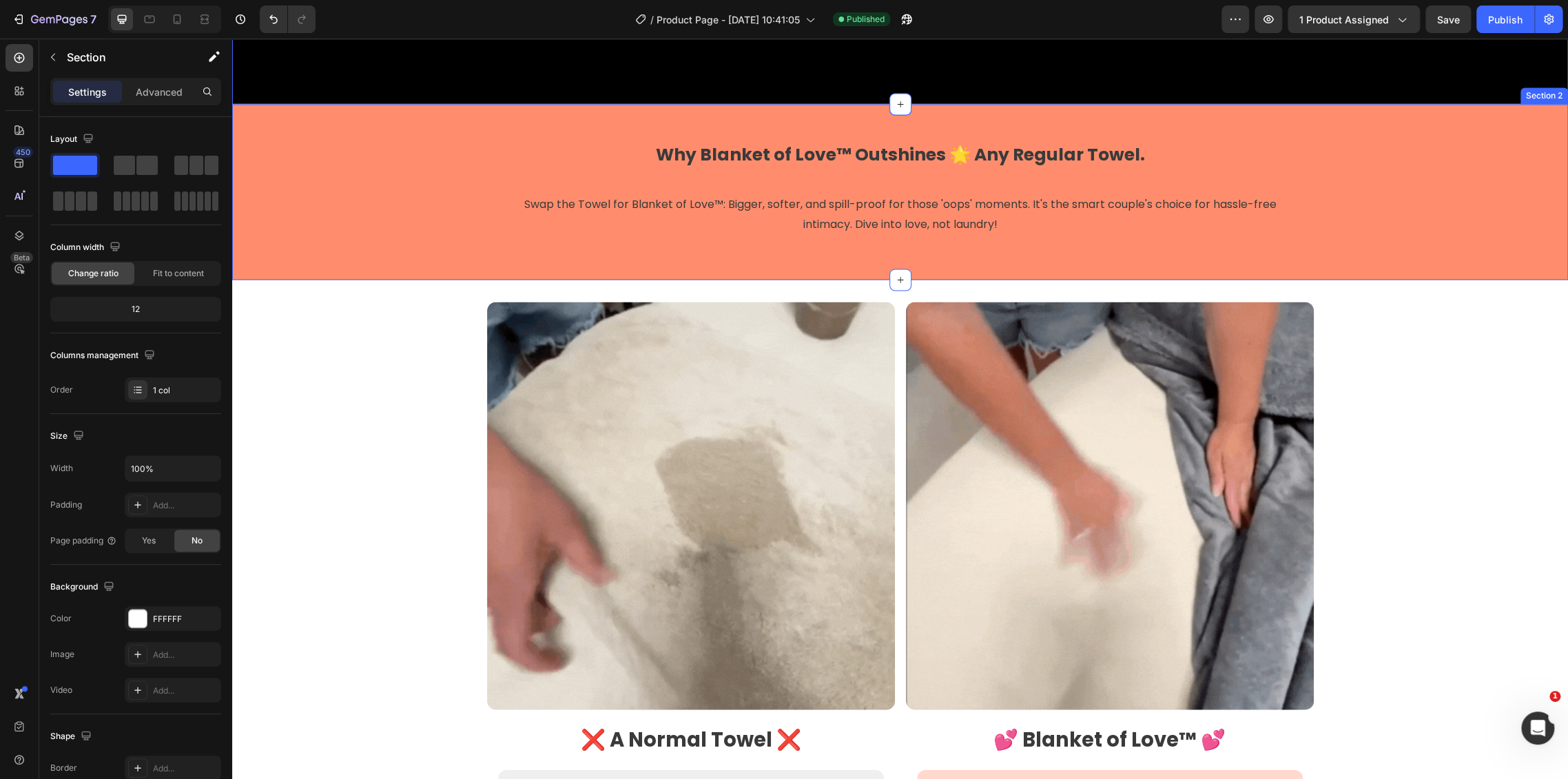
click at [1523, 202] on div "Why Blanket of Love™ Outshines 🌟 Any Regular Towel. Heading Row Swap the Towel …" at bounding box center [900, 192] width 1336 height 132
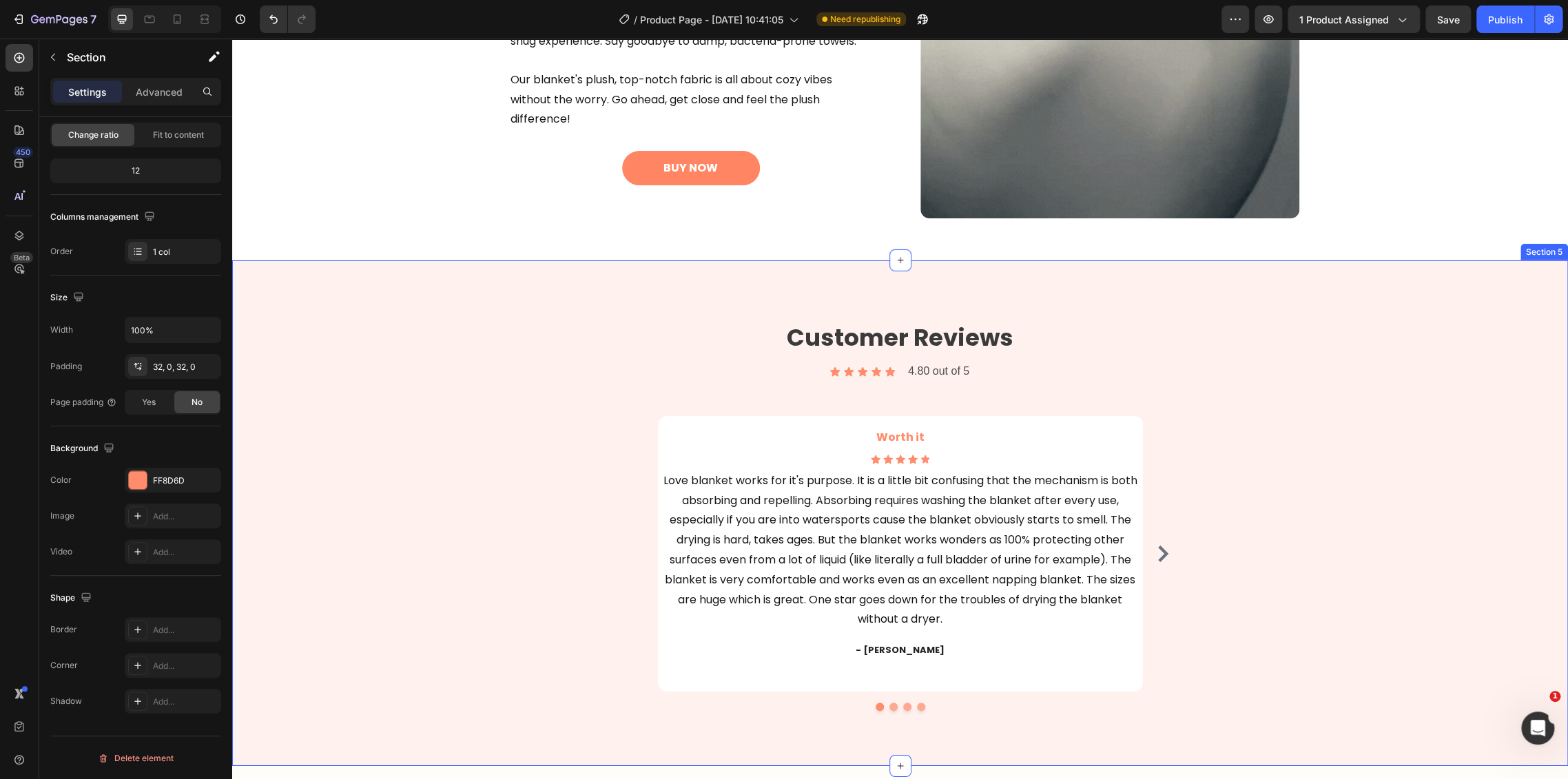
scroll to position [138, 0]
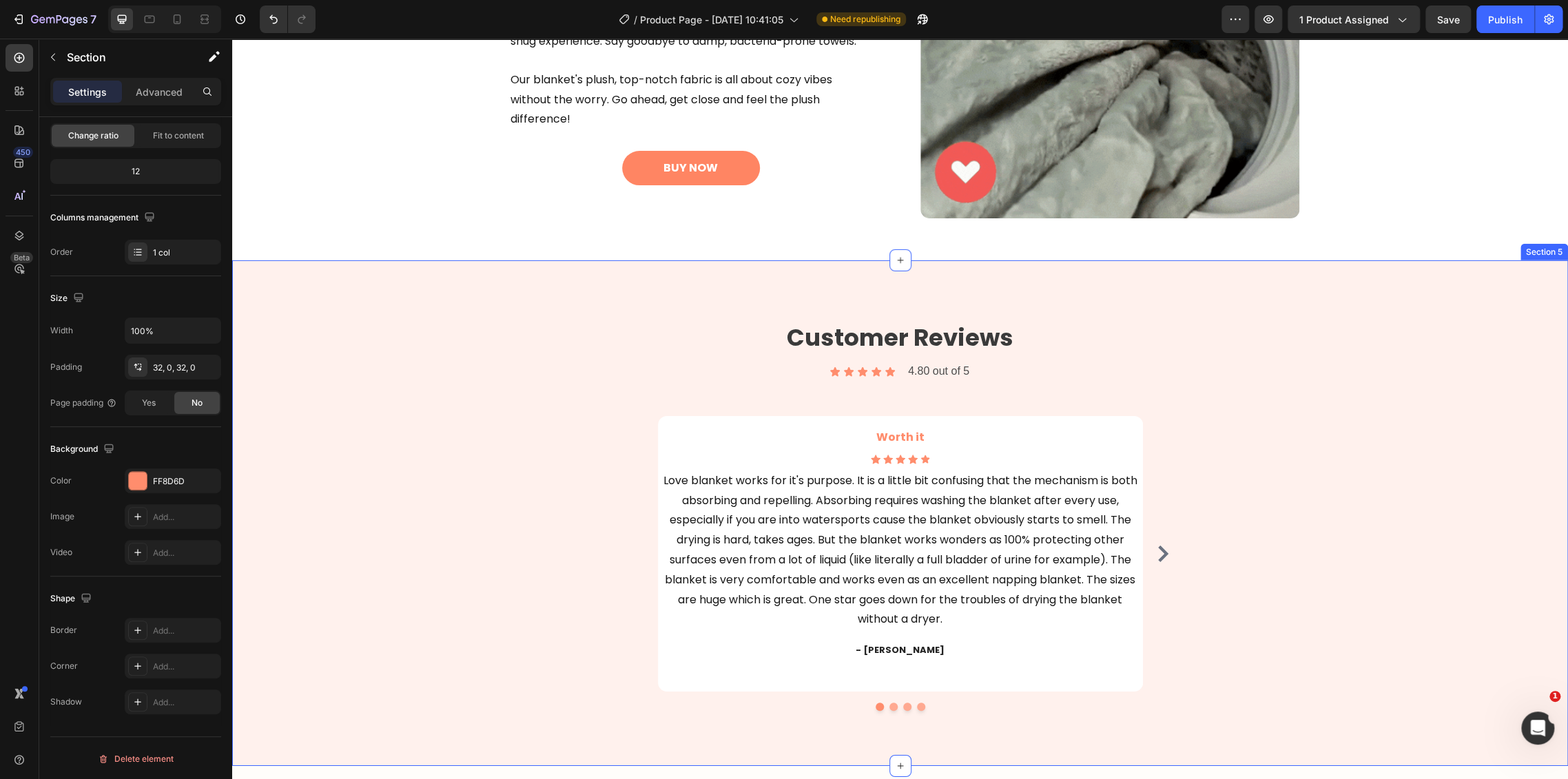
click at [301, 348] on div "Customer Reviews Heading Icon Icon Icon Icon Icon Icon List 4.80 out of 5 Text …" at bounding box center [899, 513] width 1314 height 395
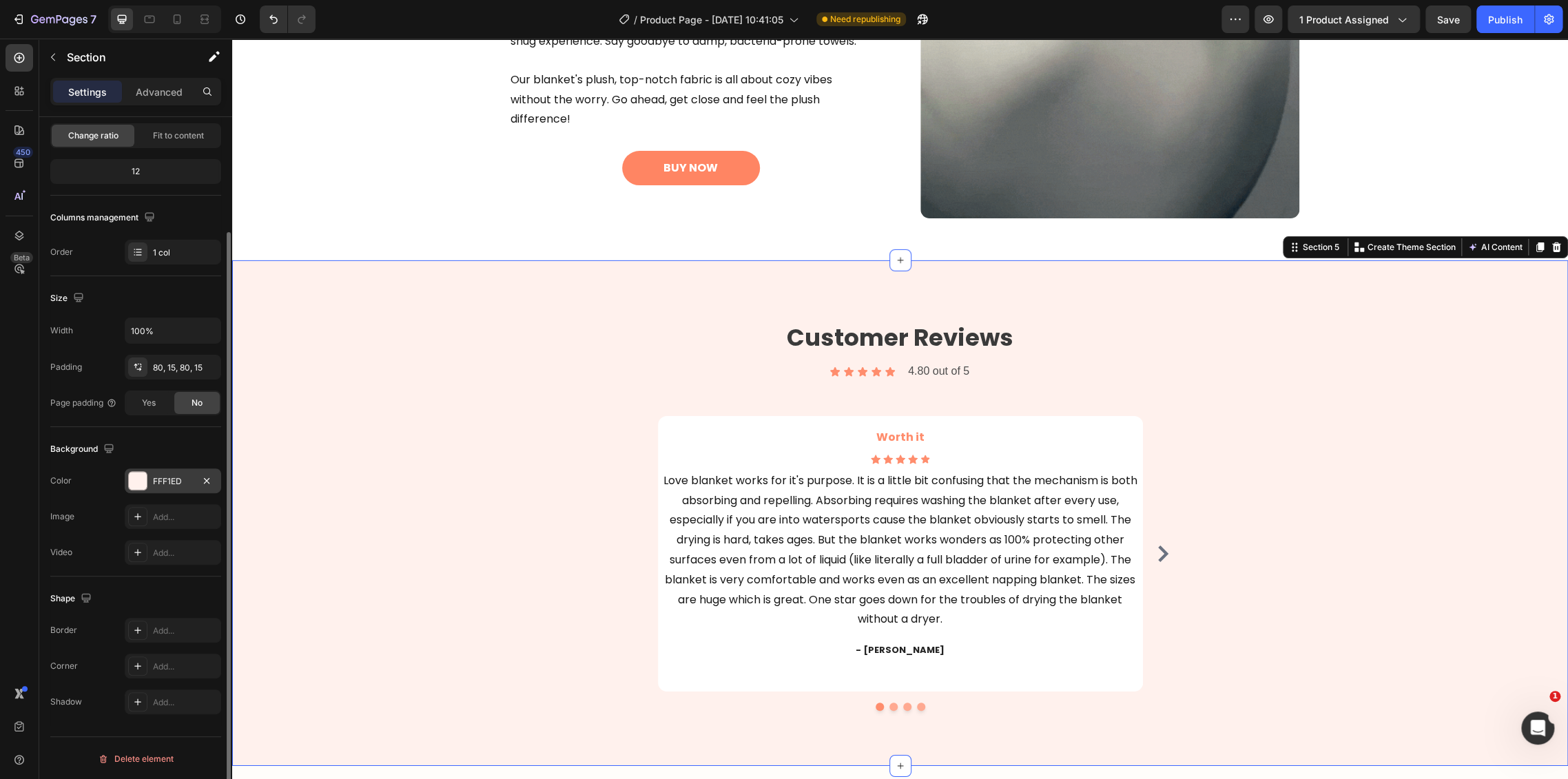
click at [150, 470] on div "FFF1ED" at bounding box center [172, 481] width 97 height 25
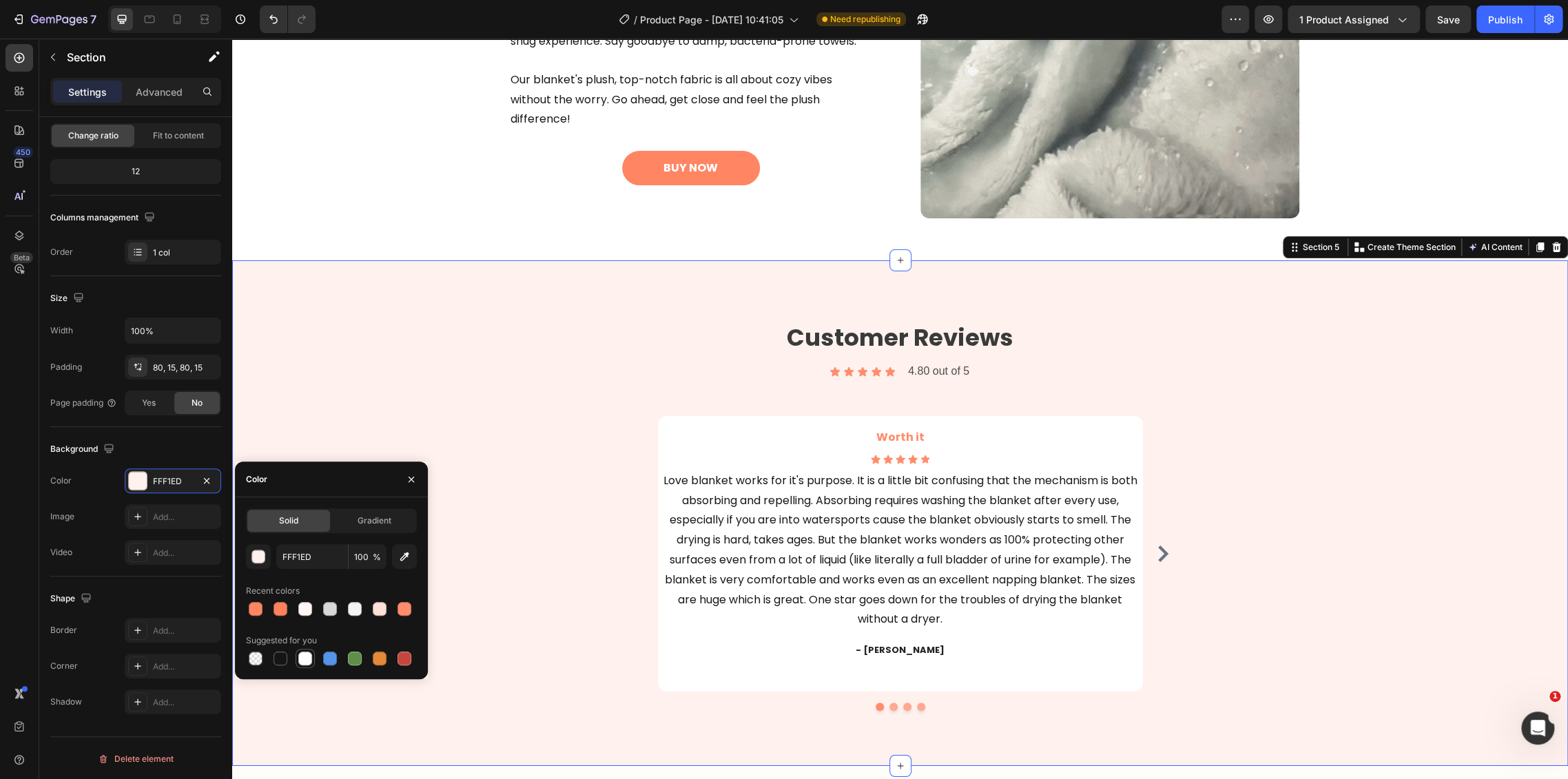
click at [304, 656] on div at bounding box center [305, 658] width 13 height 13
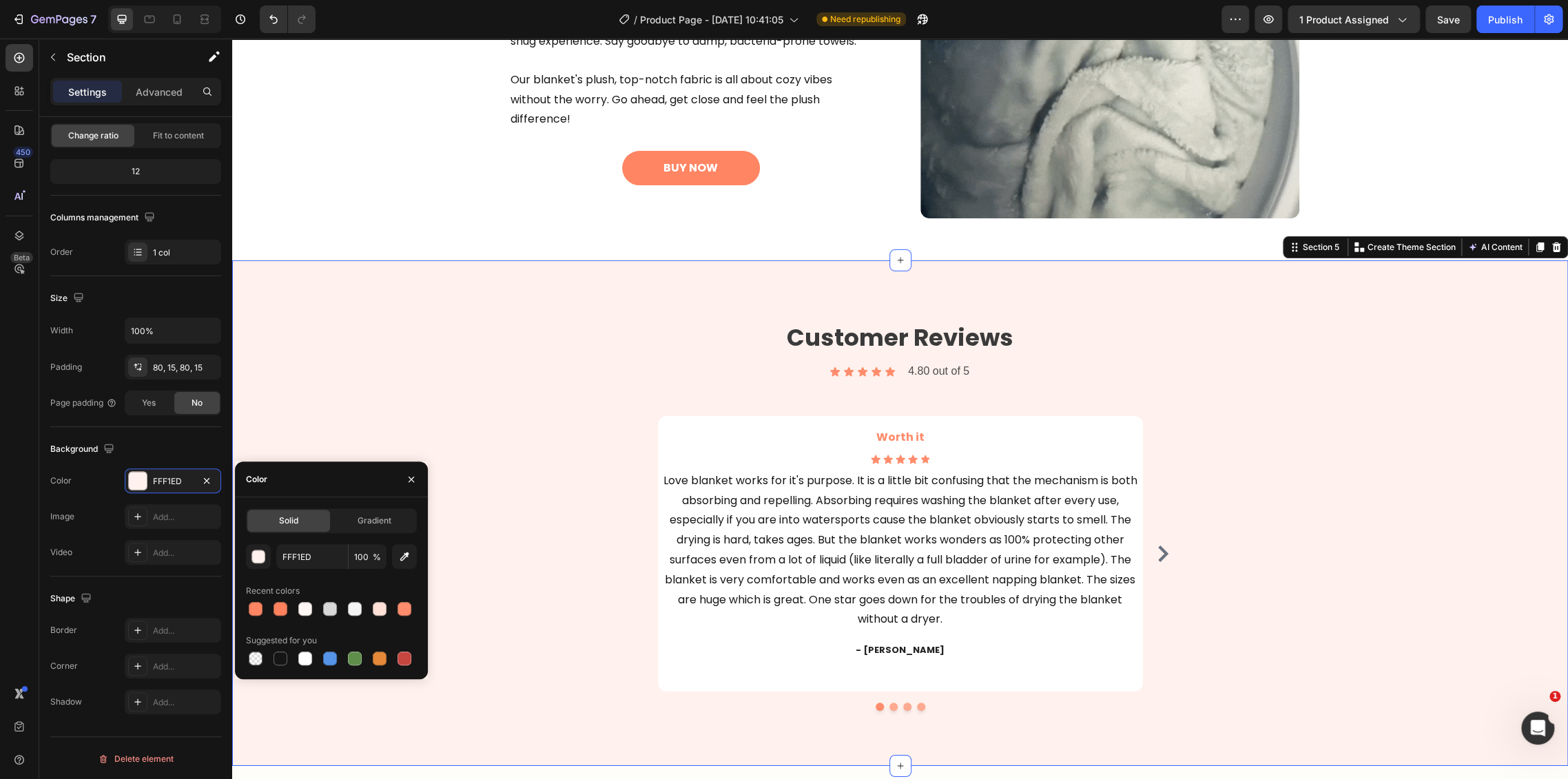
type input "FFFFFF"
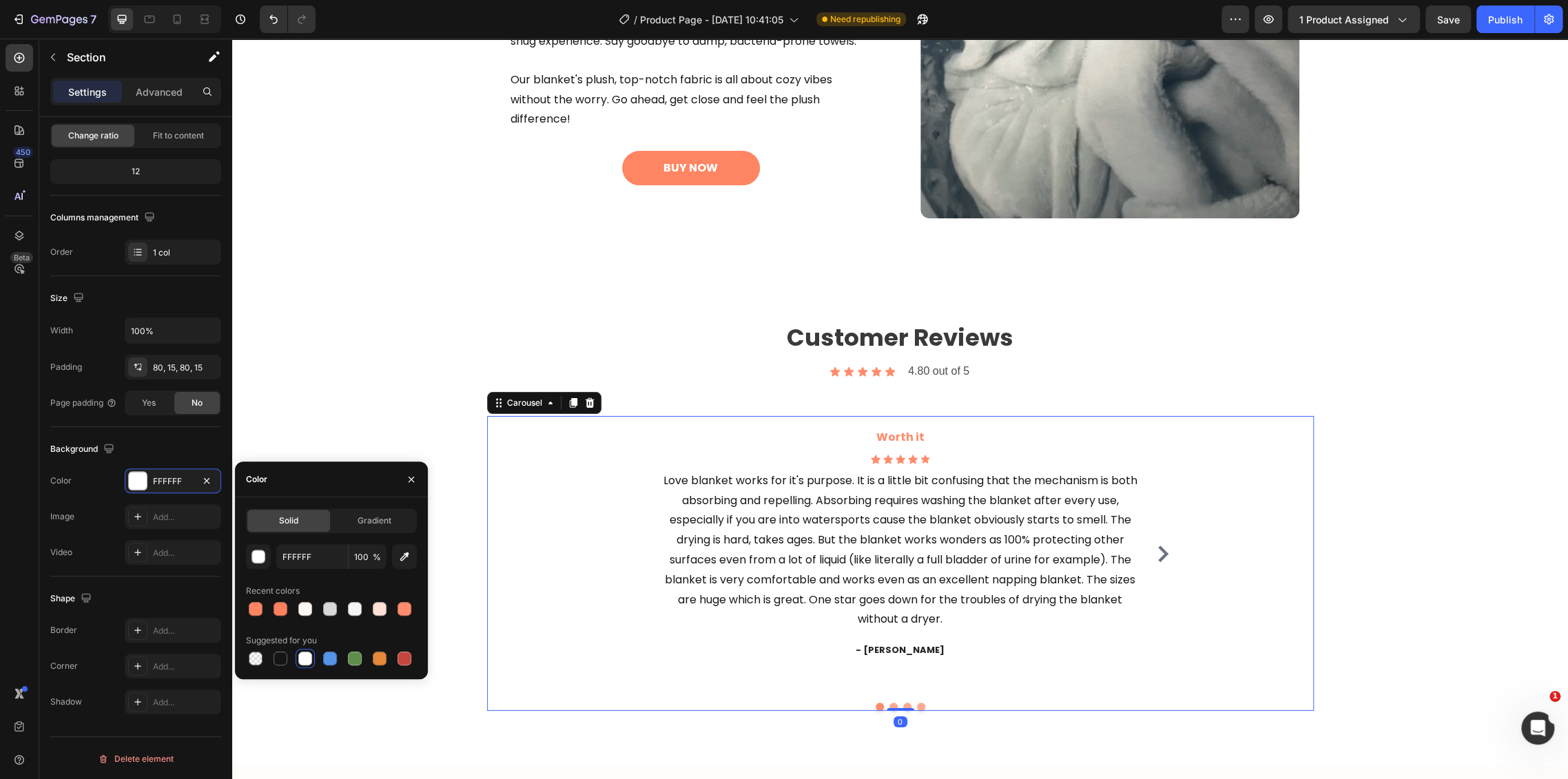
click at [646, 478] on div "Worth it Heading Icon Icon Icon Icon Icon Icon List Hoz Love blanket works for …" at bounding box center [900, 554] width 551 height 276
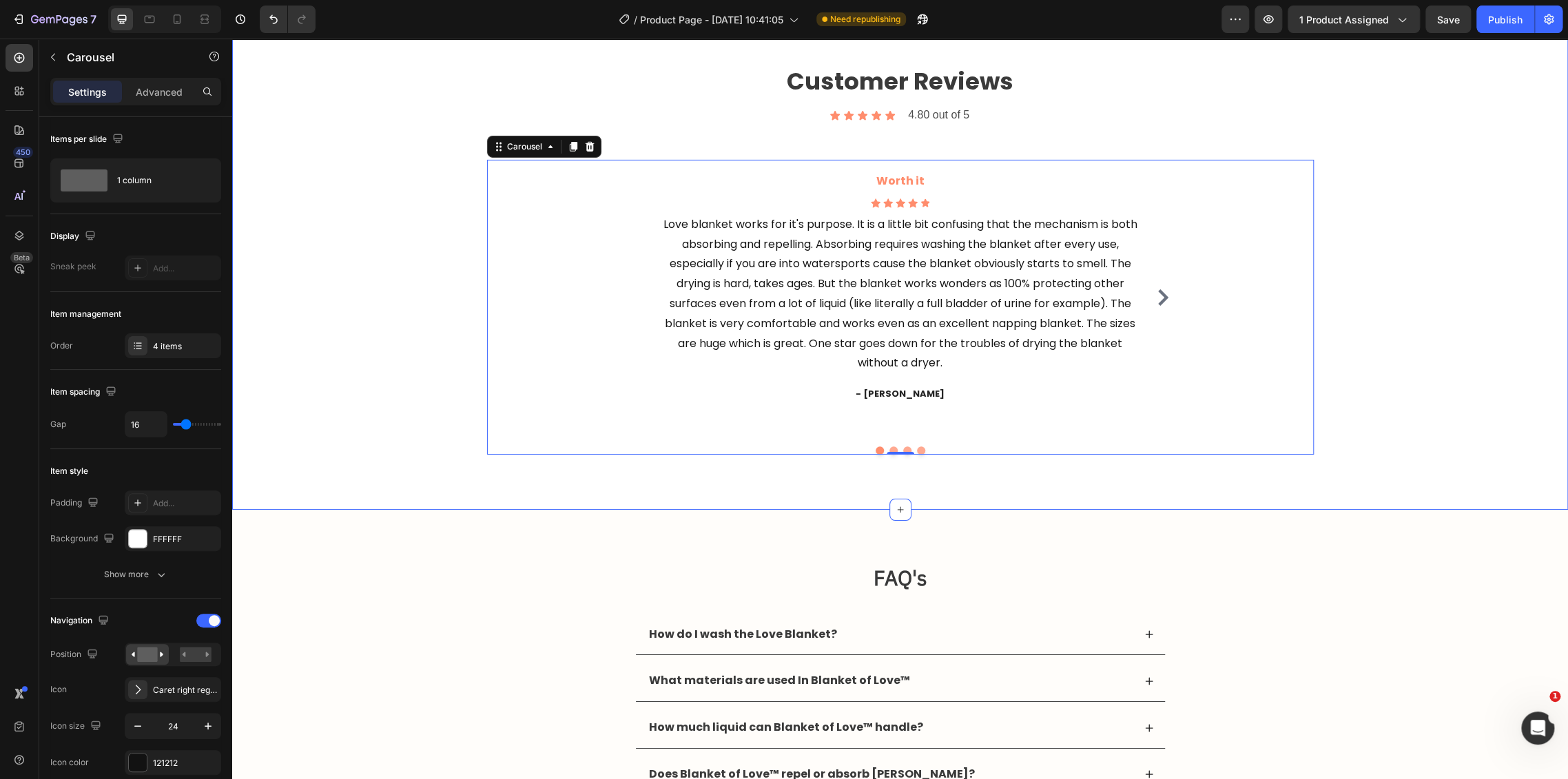
scroll to position [2986, 0]
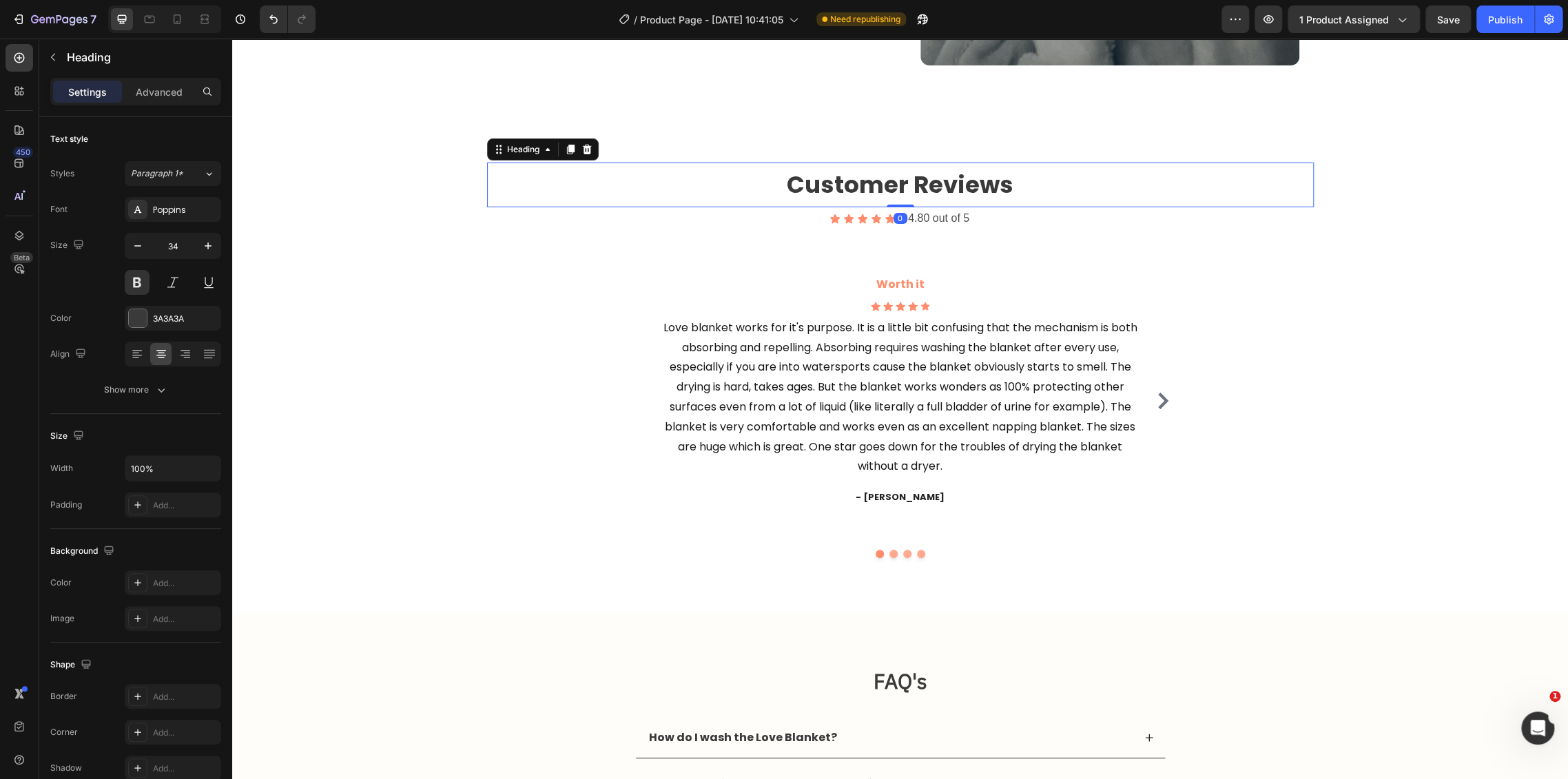
click at [1219, 181] on h2 "Customer Reviews" at bounding box center [900, 185] width 827 height 45
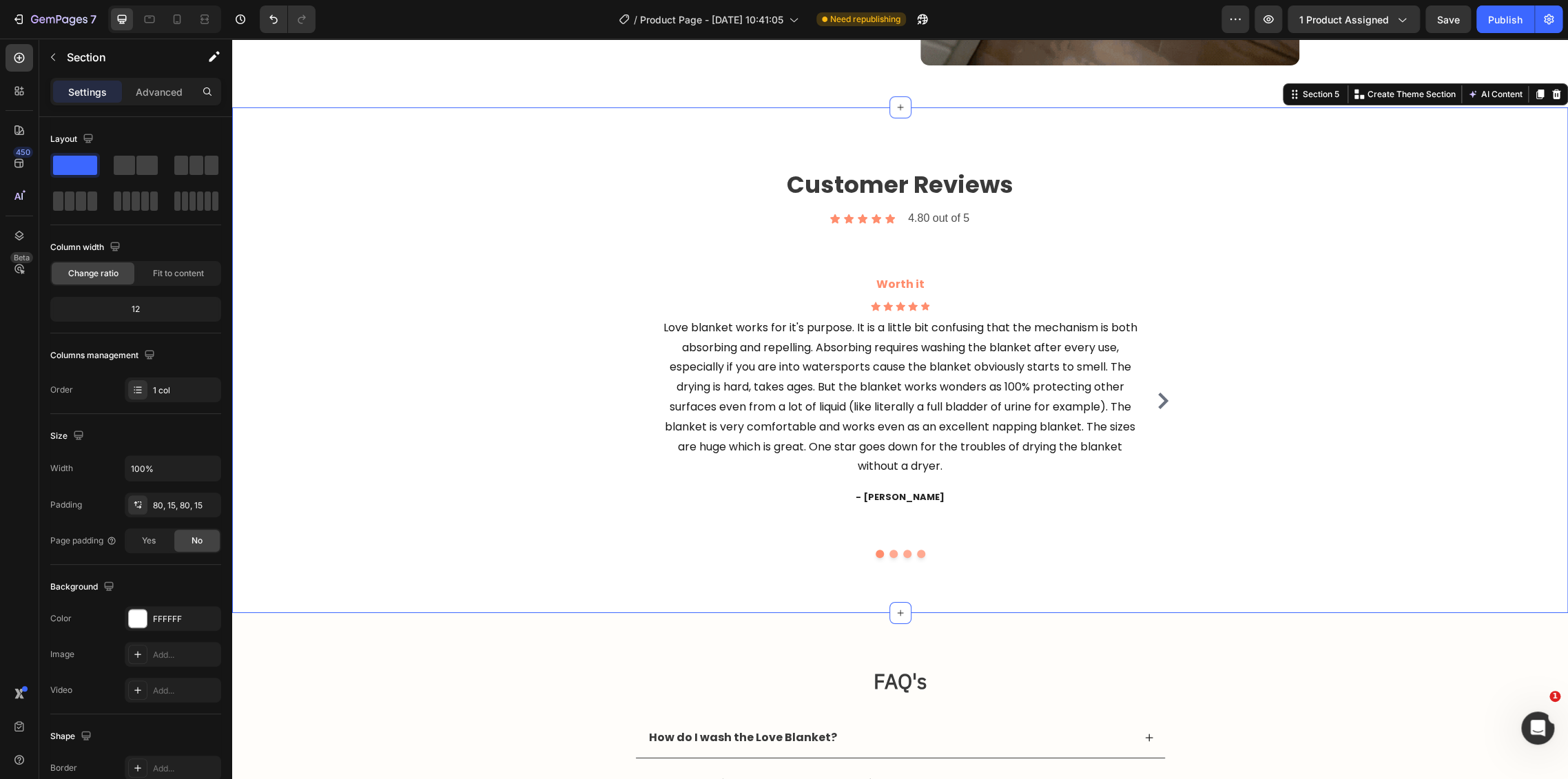
click at [1236, 154] on div "Customer Reviews Heading Icon Icon Icon Icon Icon Icon List 4.80 out of 5 Text …" at bounding box center [900, 360] width 1336 height 505
click at [1283, 256] on div "Customer Reviews Heading Icon Icon Icon Icon Icon Icon List 4.80 out of 5 Text …" at bounding box center [899, 360] width 1314 height 395
click at [1225, 277] on div "Worth it Heading Icon Icon Icon Icon Icon Icon List Hoz Love blanket works for …" at bounding box center [900, 411] width 827 height 295
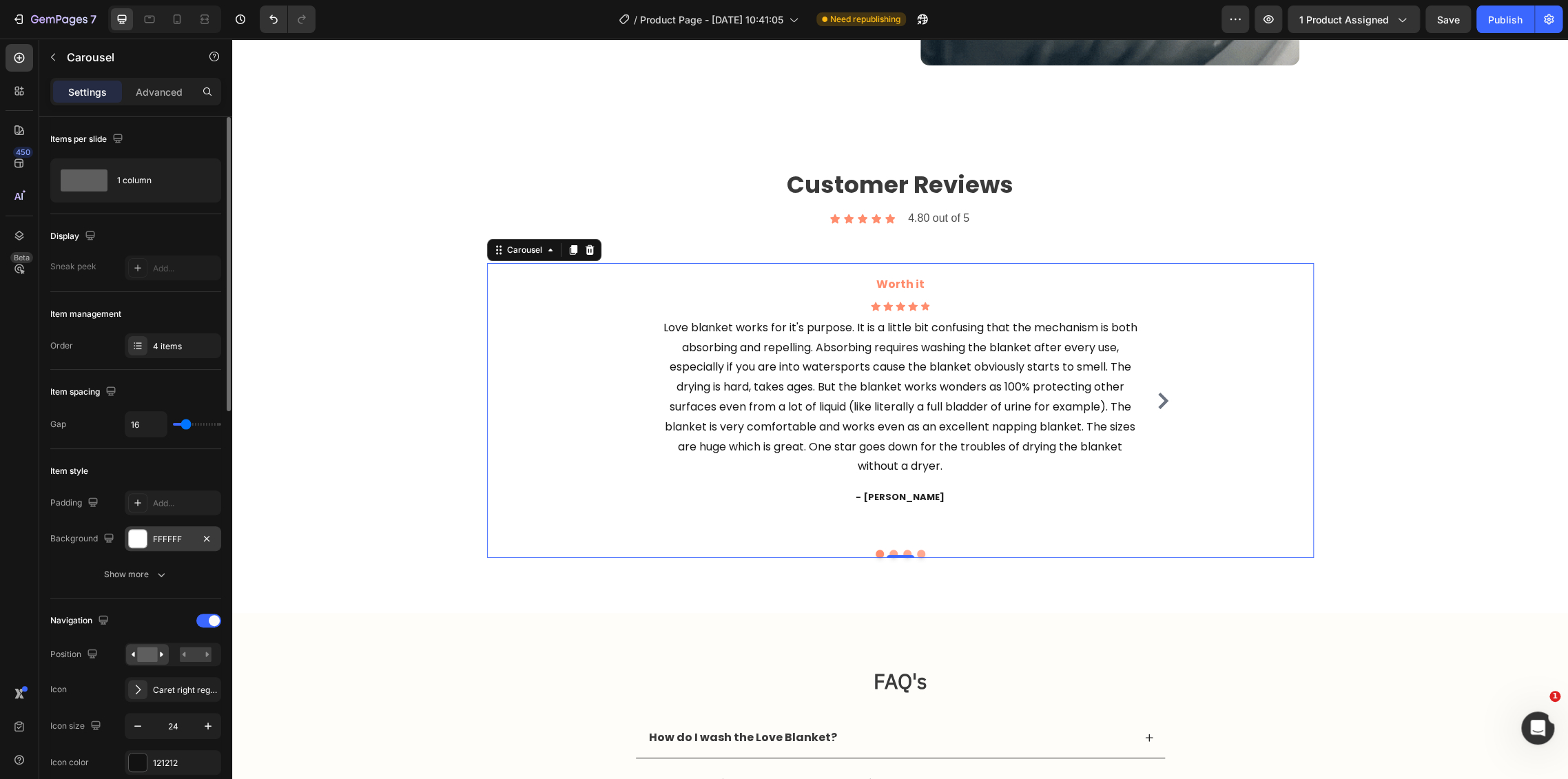
click at [158, 535] on div "FFFFFF" at bounding box center [173, 539] width 40 height 12
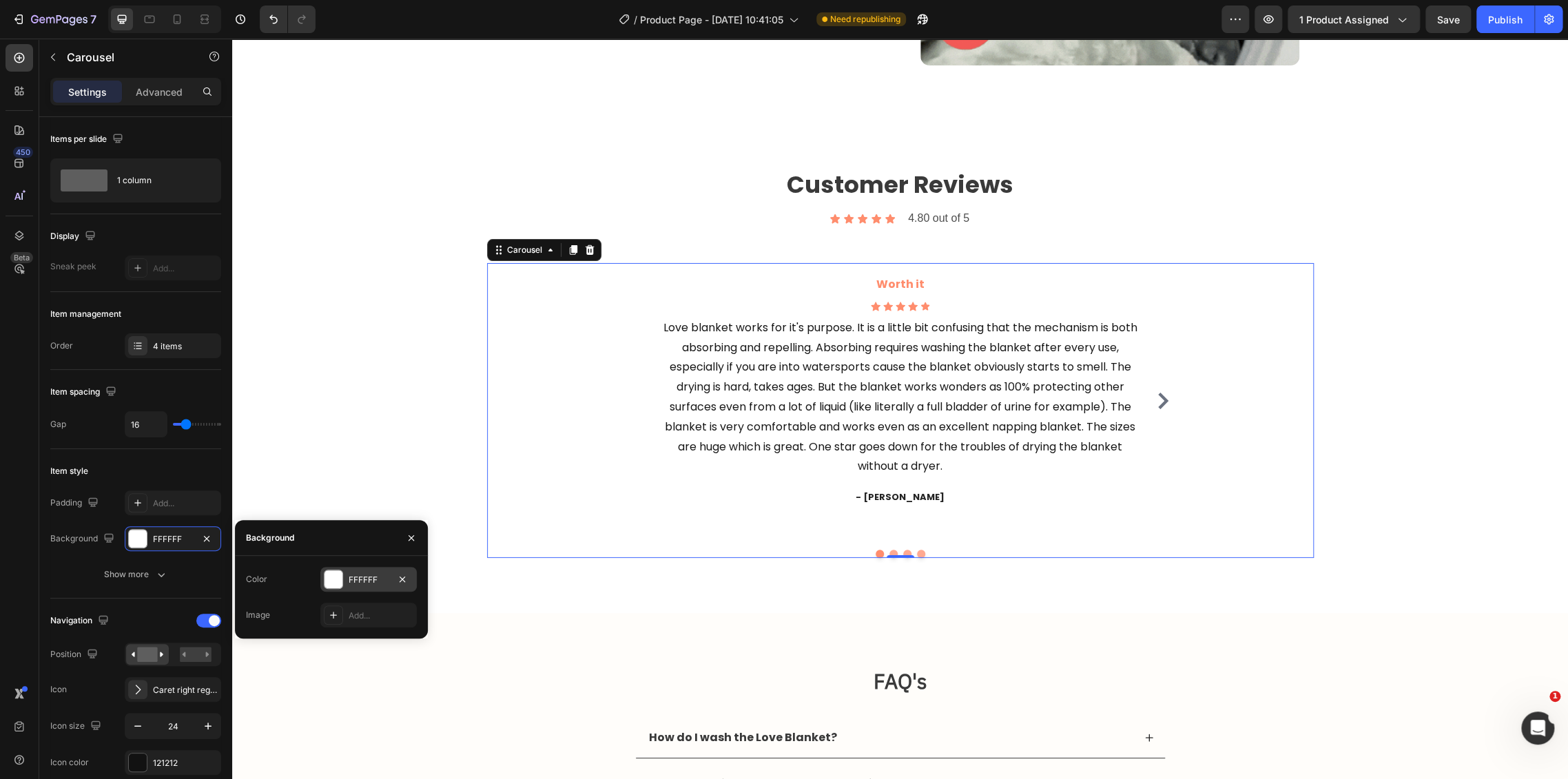
click at [339, 578] on div at bounding box center [333, 579] width 18 height 18
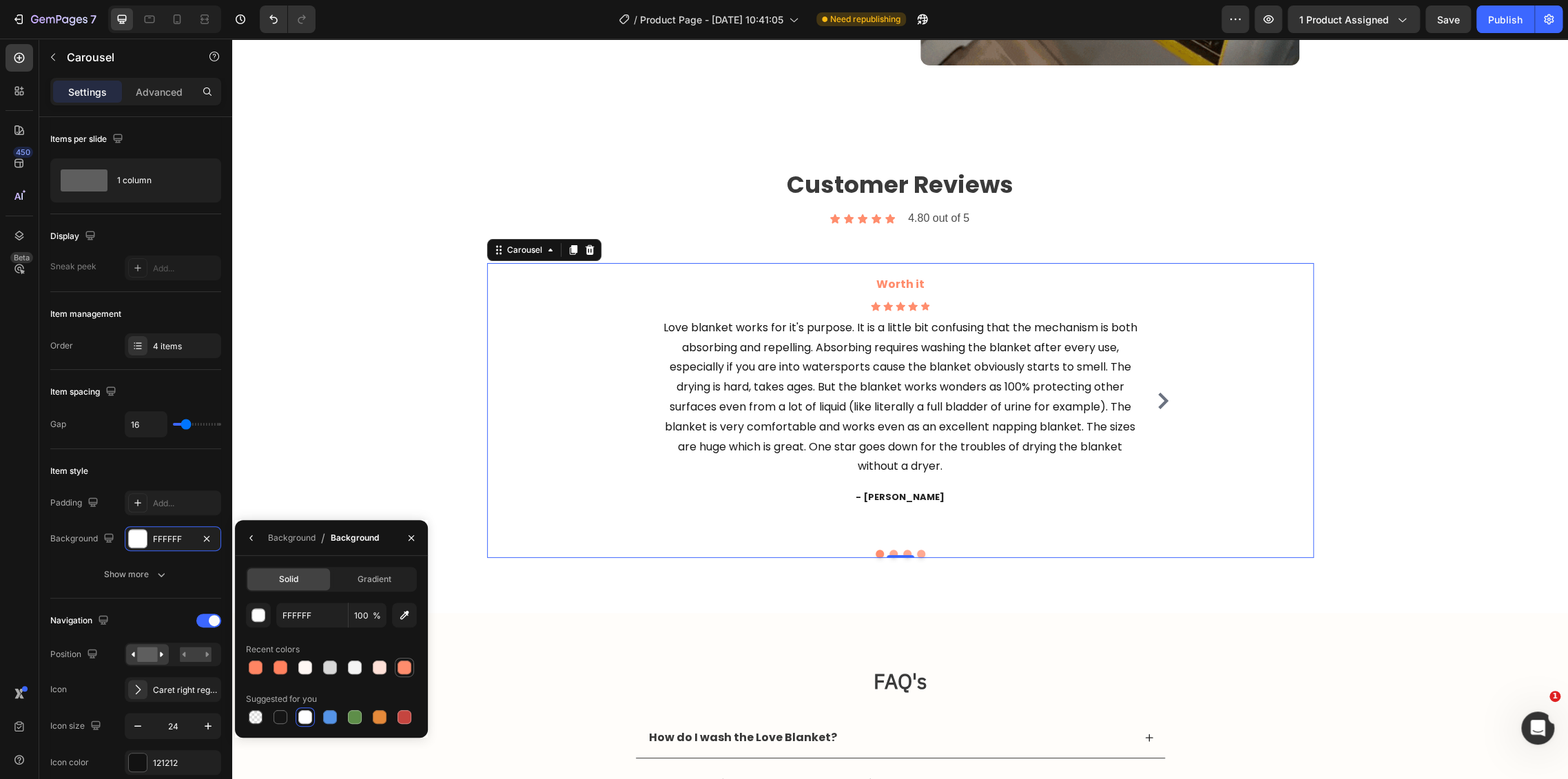
click at [404, 669] on div at bounding box center [404, 667] width 13 height 13
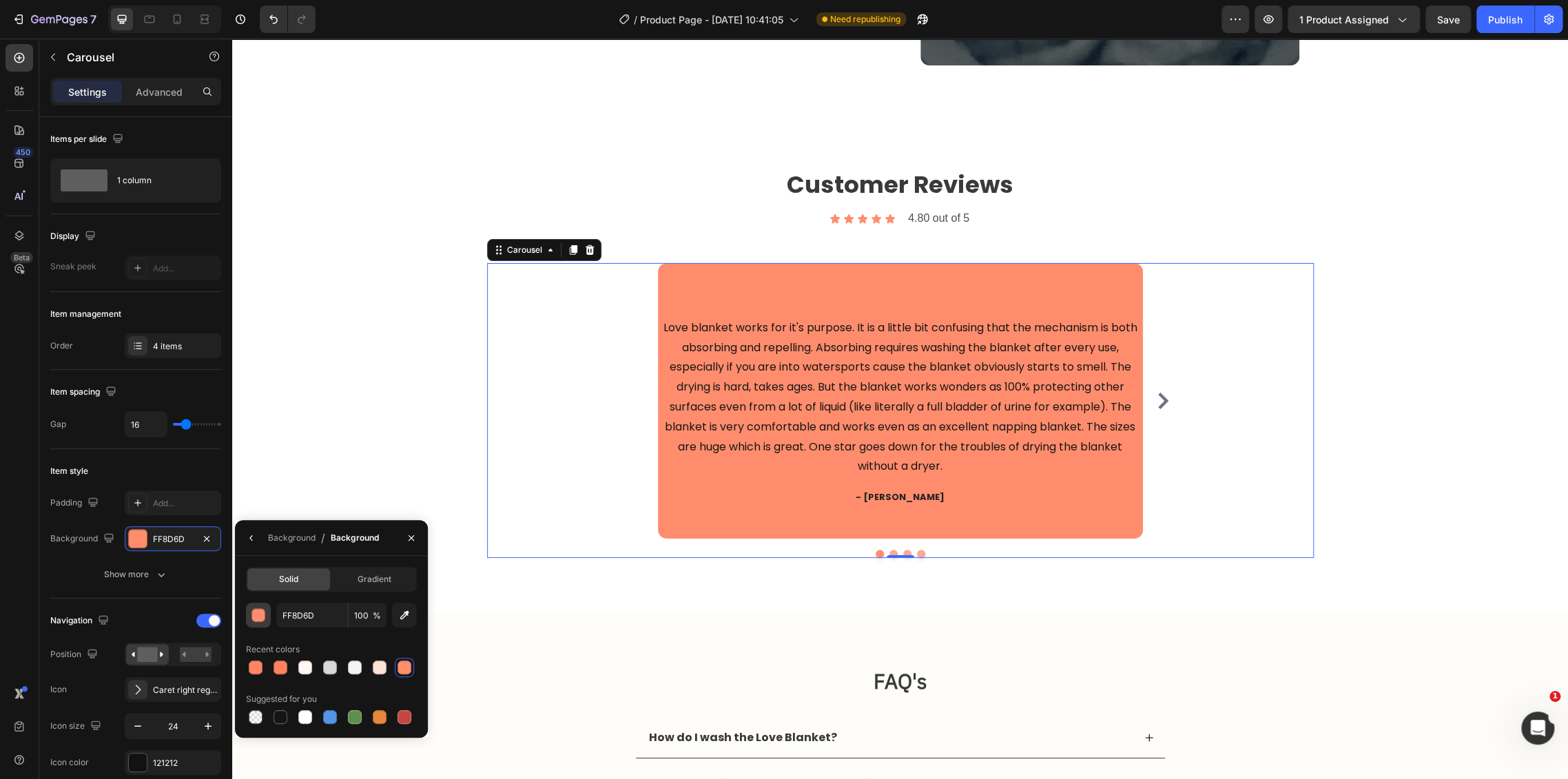
click at [253, 619] on div "button" at bounding box center [259, 615] width 13 height 13
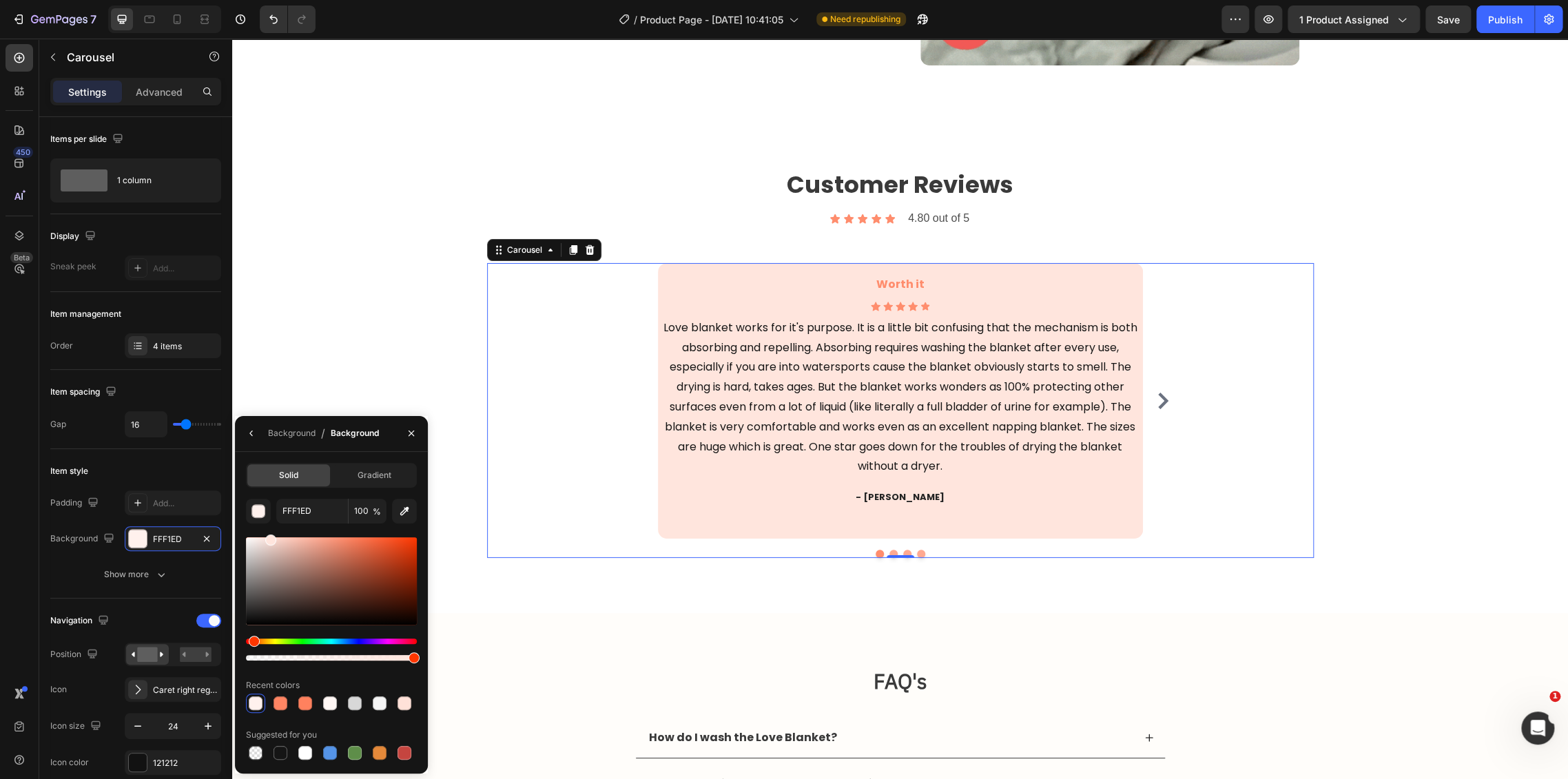
drag, startPoint x: 338, startPoint y: 543, endPoint x: 269, endPoint y: 526, distance: 71.1
click at [269, 526] on div "FFF1ED 100 % Recent colors Suggested for you" at bounding box center [331, 631] width 171 height 264
type input "FFE5DD"
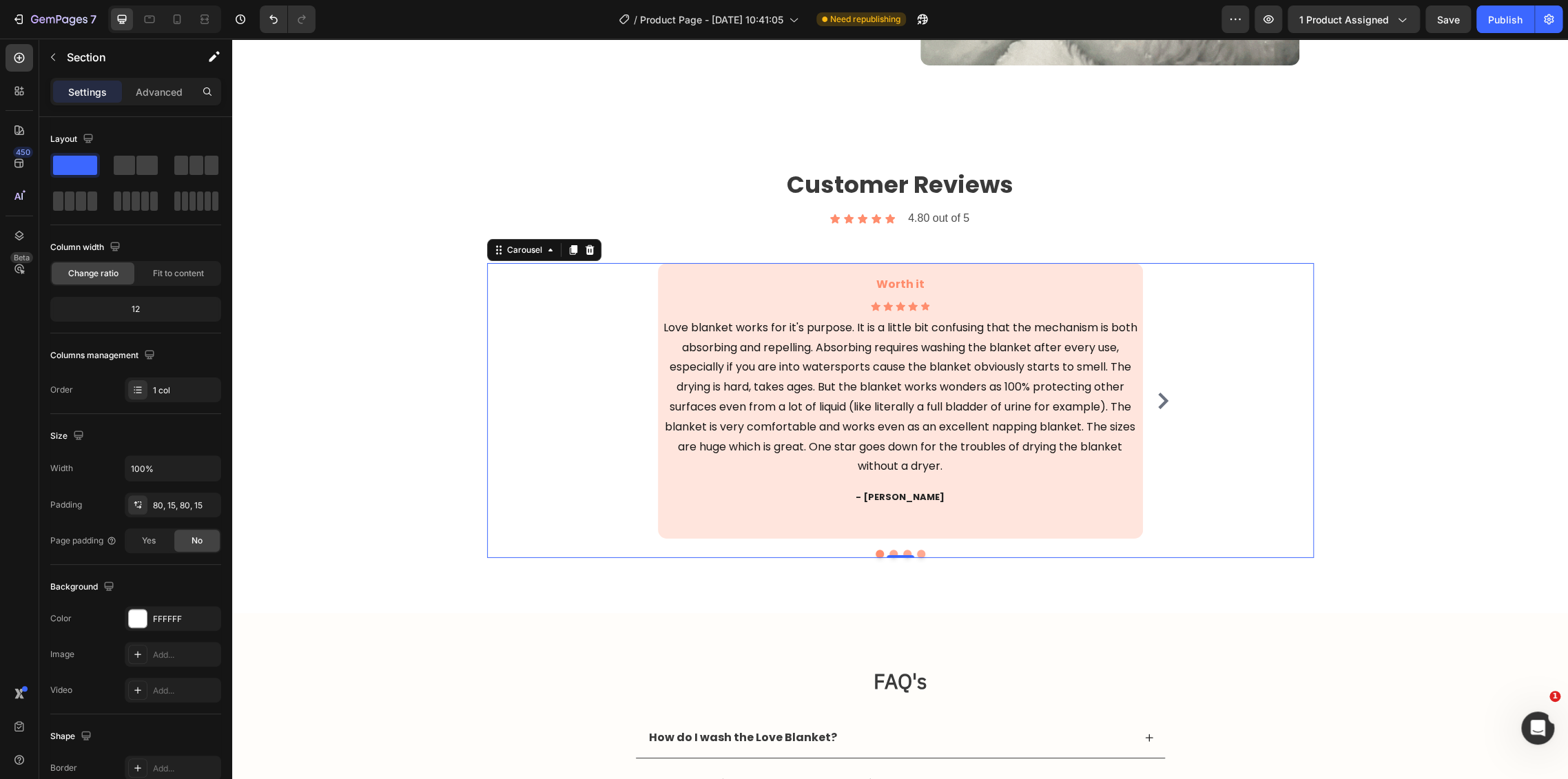
click at [1366, 506] on div "Customer Reviews Heading Icon Icon Icon Icon Icon Icon List 4.80 out of 5 Text …" at bounding box center [899, 360] width 1314 height 395
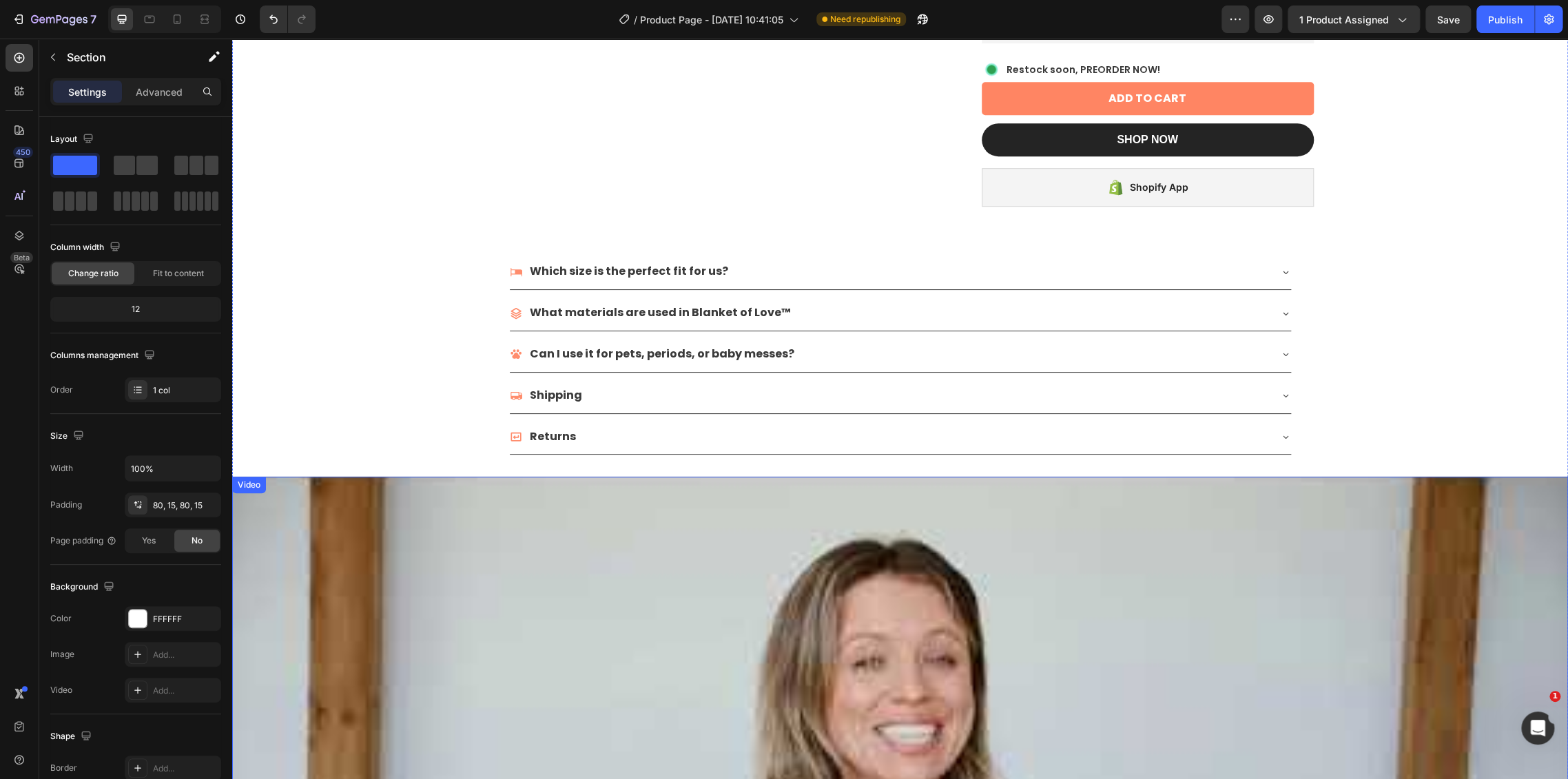
scroll to position [695, 0]
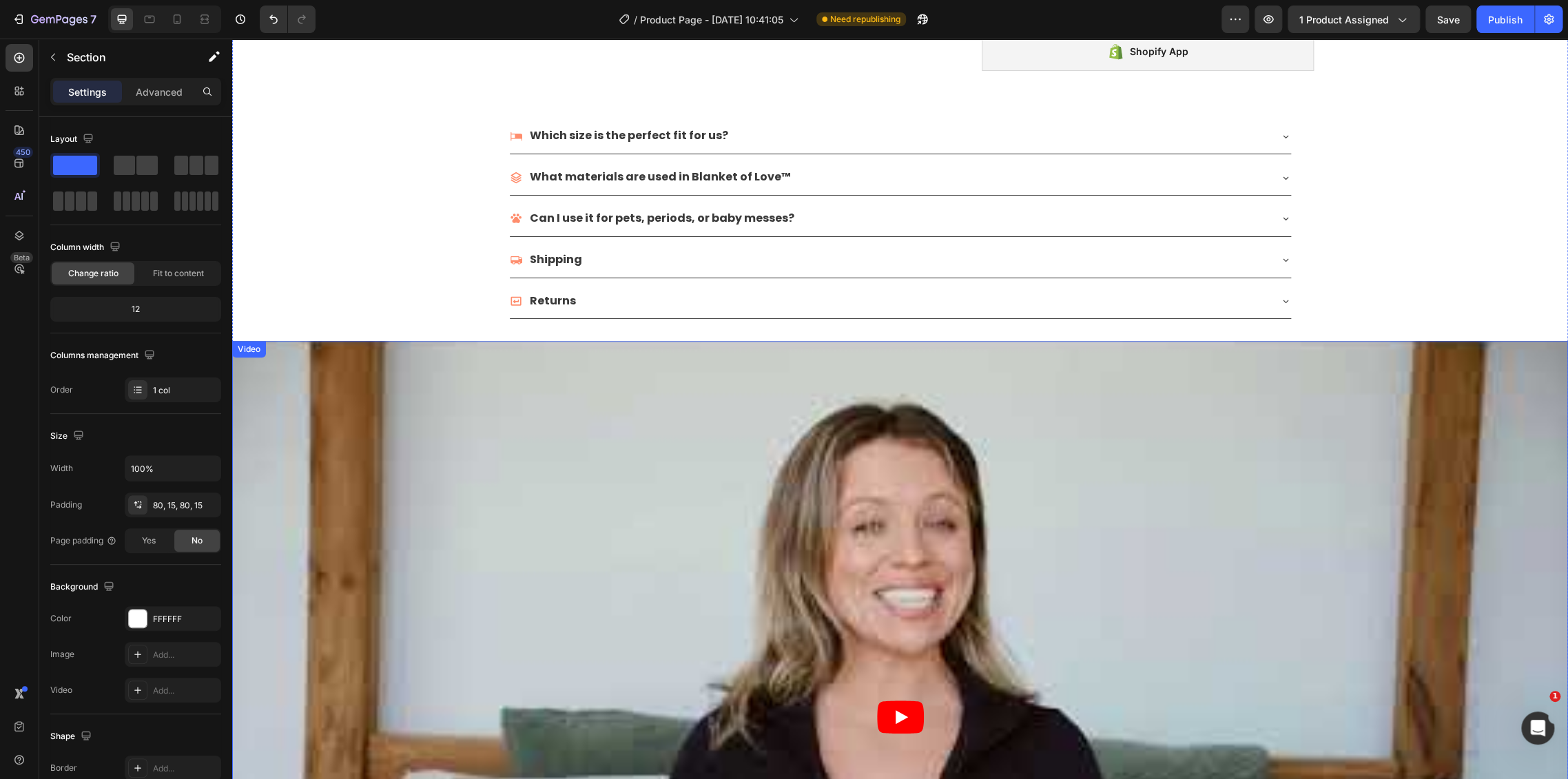
click at [1022, 446] on article at bounding box center [900, 716] width 1336 height 751
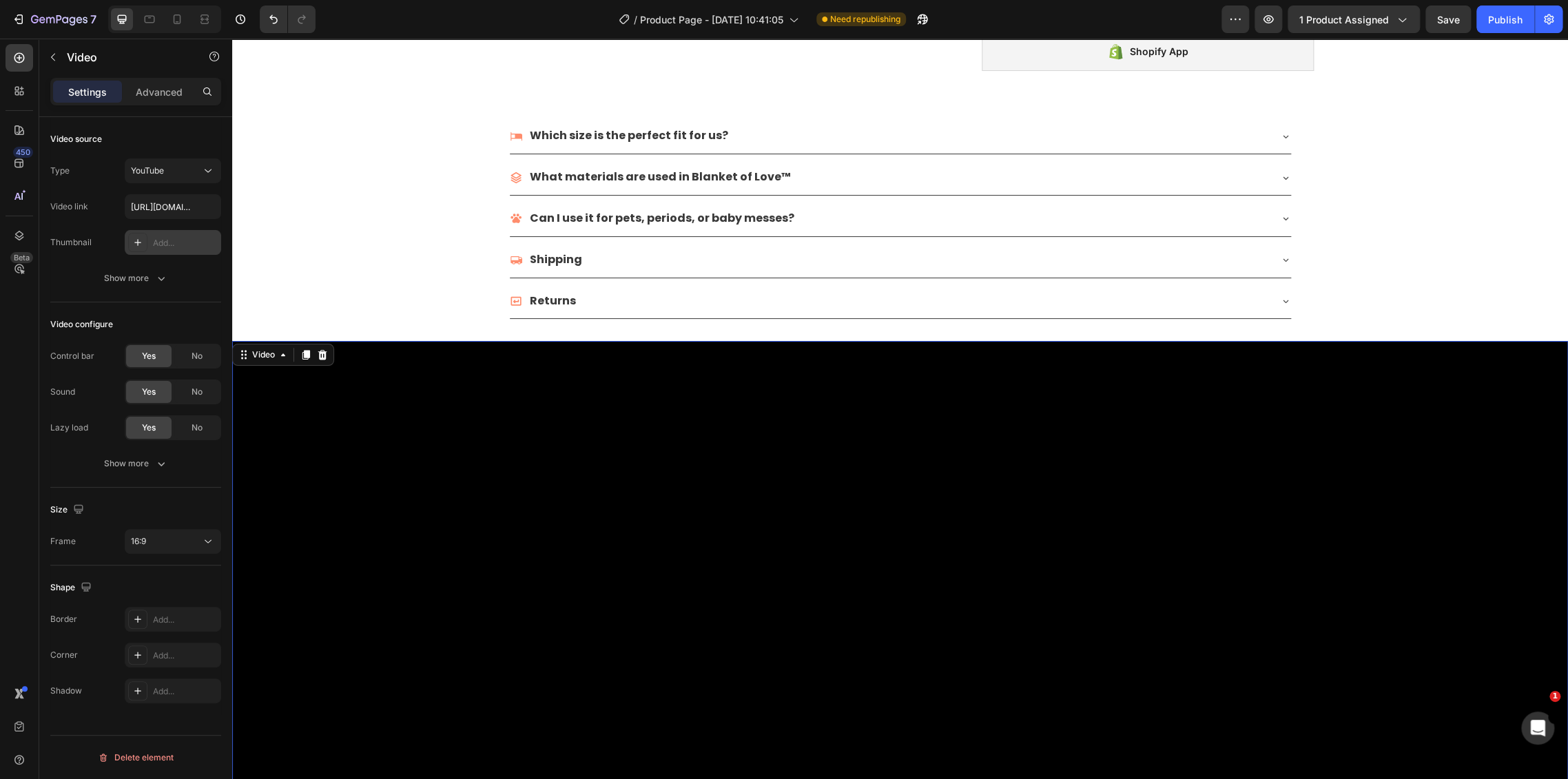
click at [163, 240] on div "Add..." at bounding box center [186, 243] width 65 height 12
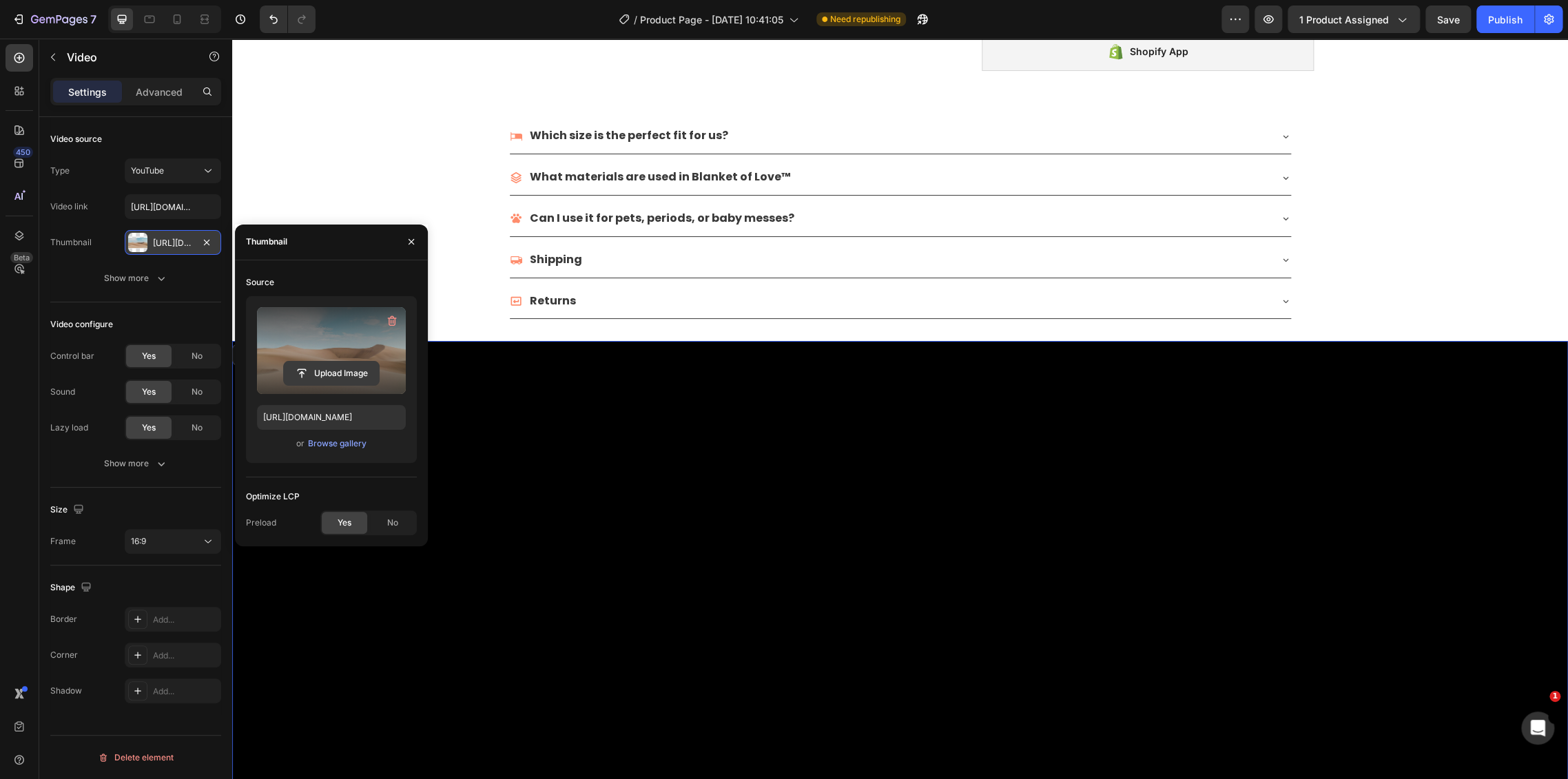
click at [332, 374] on input "file" at bounding box center [331, 373] width 95 height 23
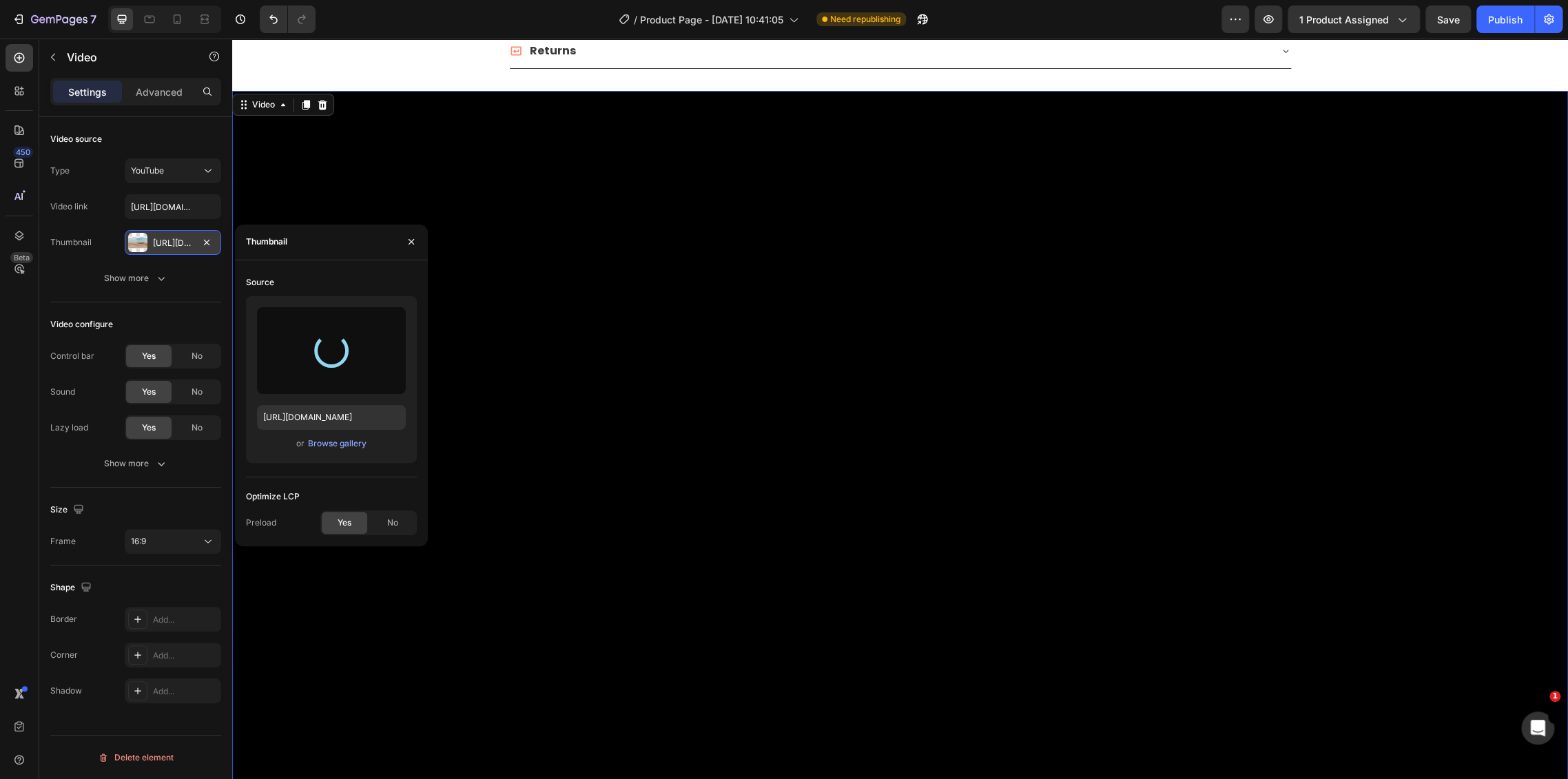
scroll to position [1002, 0]
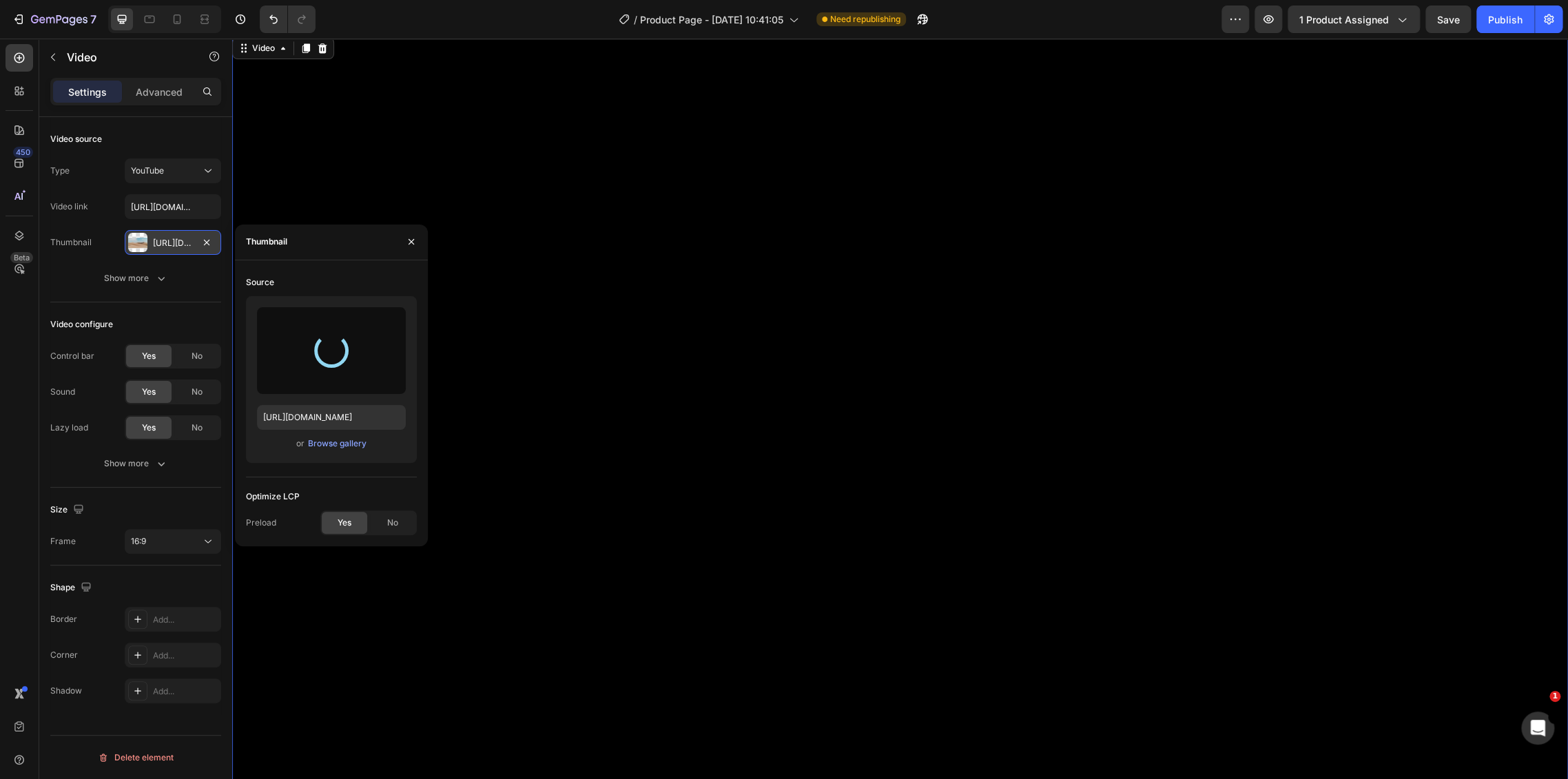
type input "https://cdn.shopify.com/s/files/1/0718/4718/2488/files/gempages_581083196360229…"
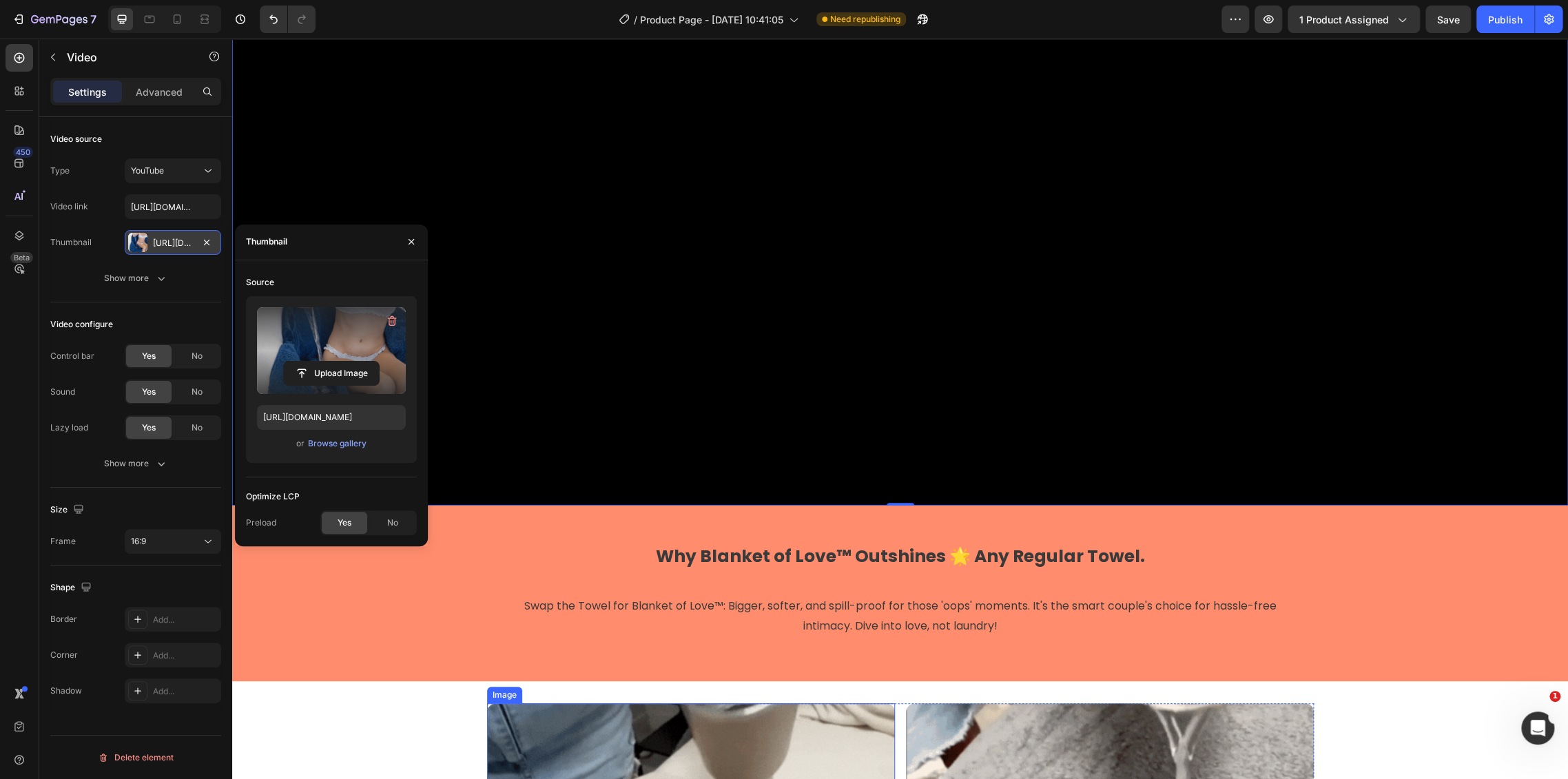
scroll to position [1460, 0]
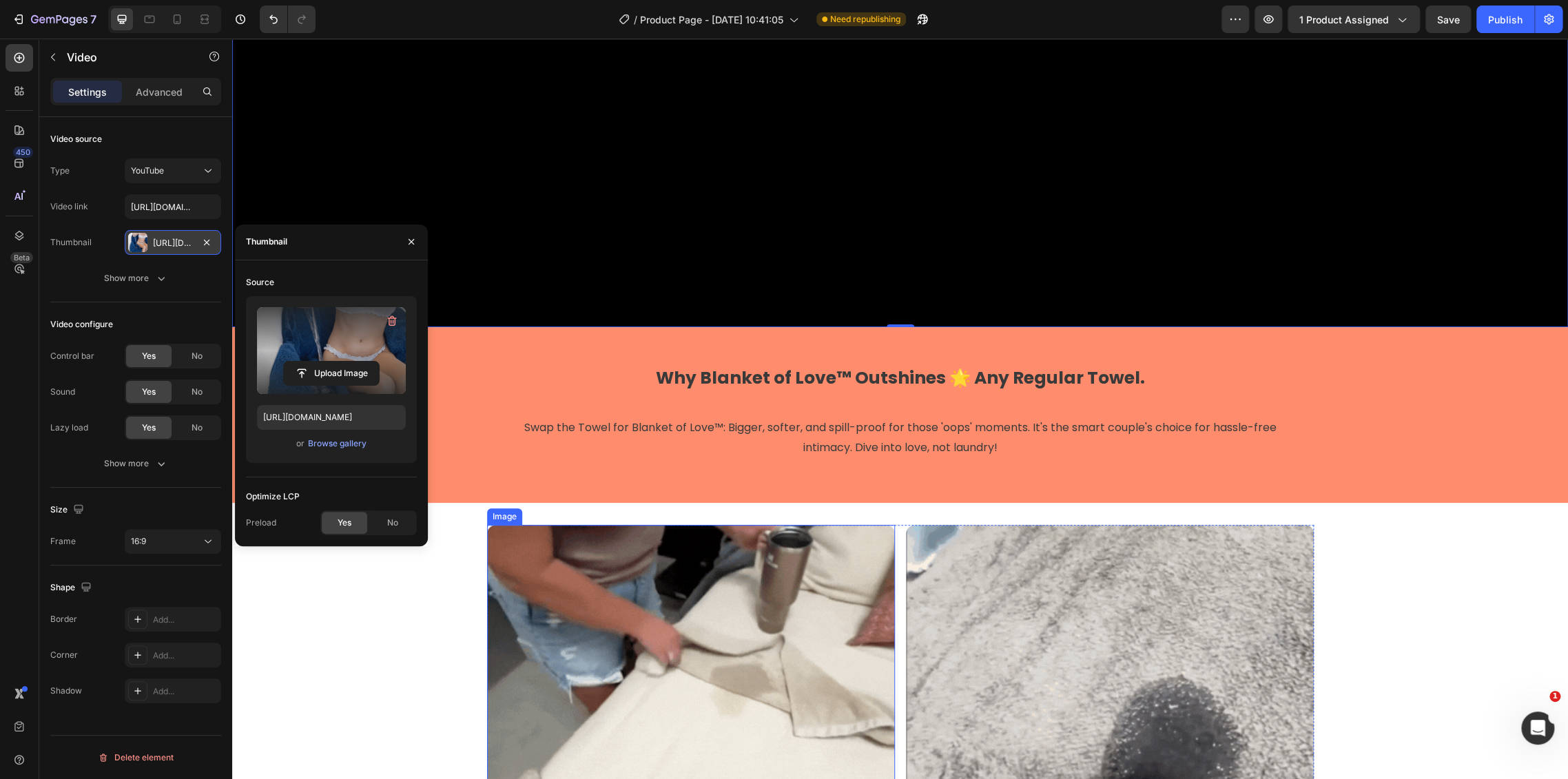
click at [868, 644] on img at bounding box center [691, 729] width 408 height 408
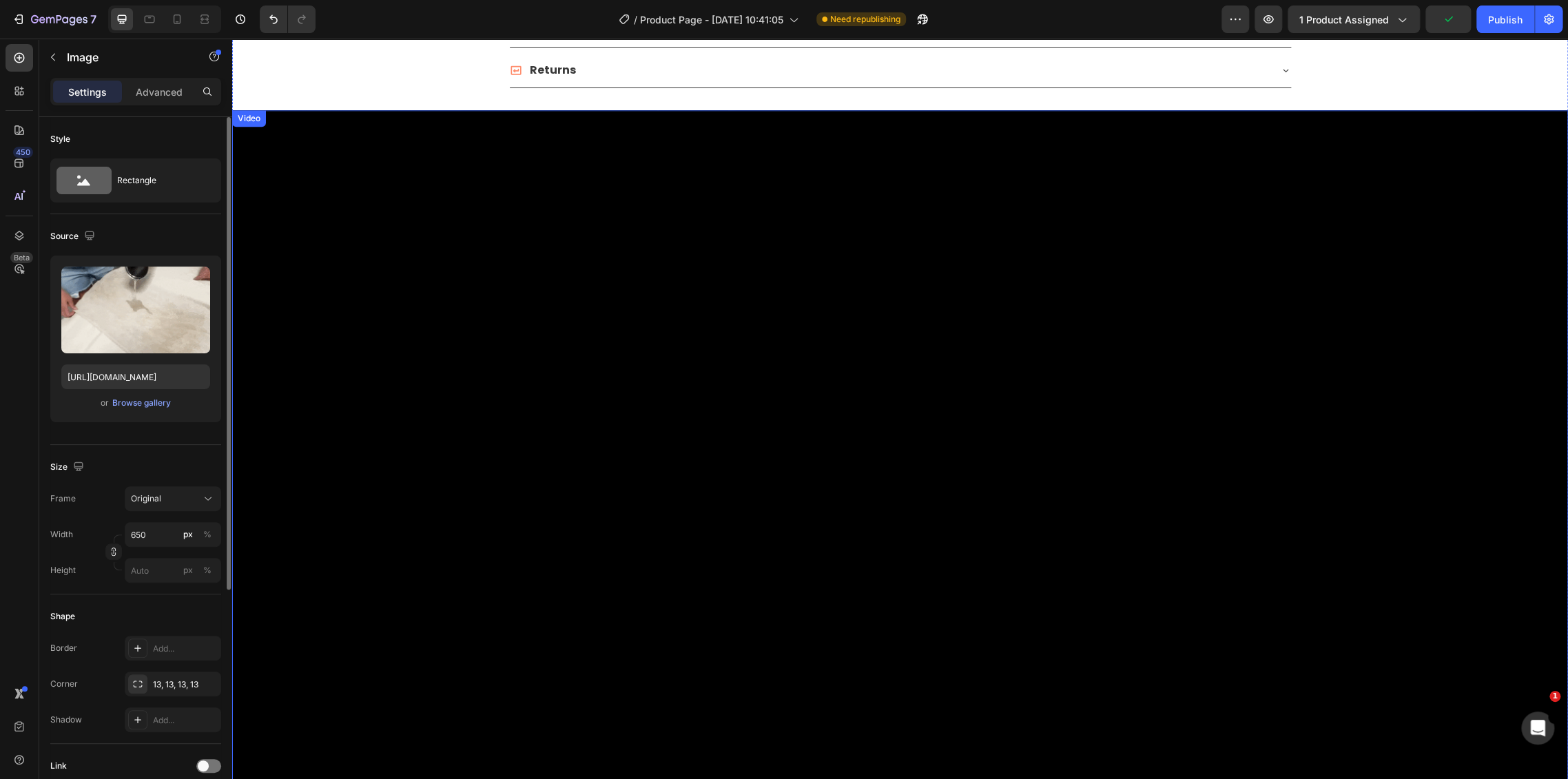
scroll to position [925, 0]
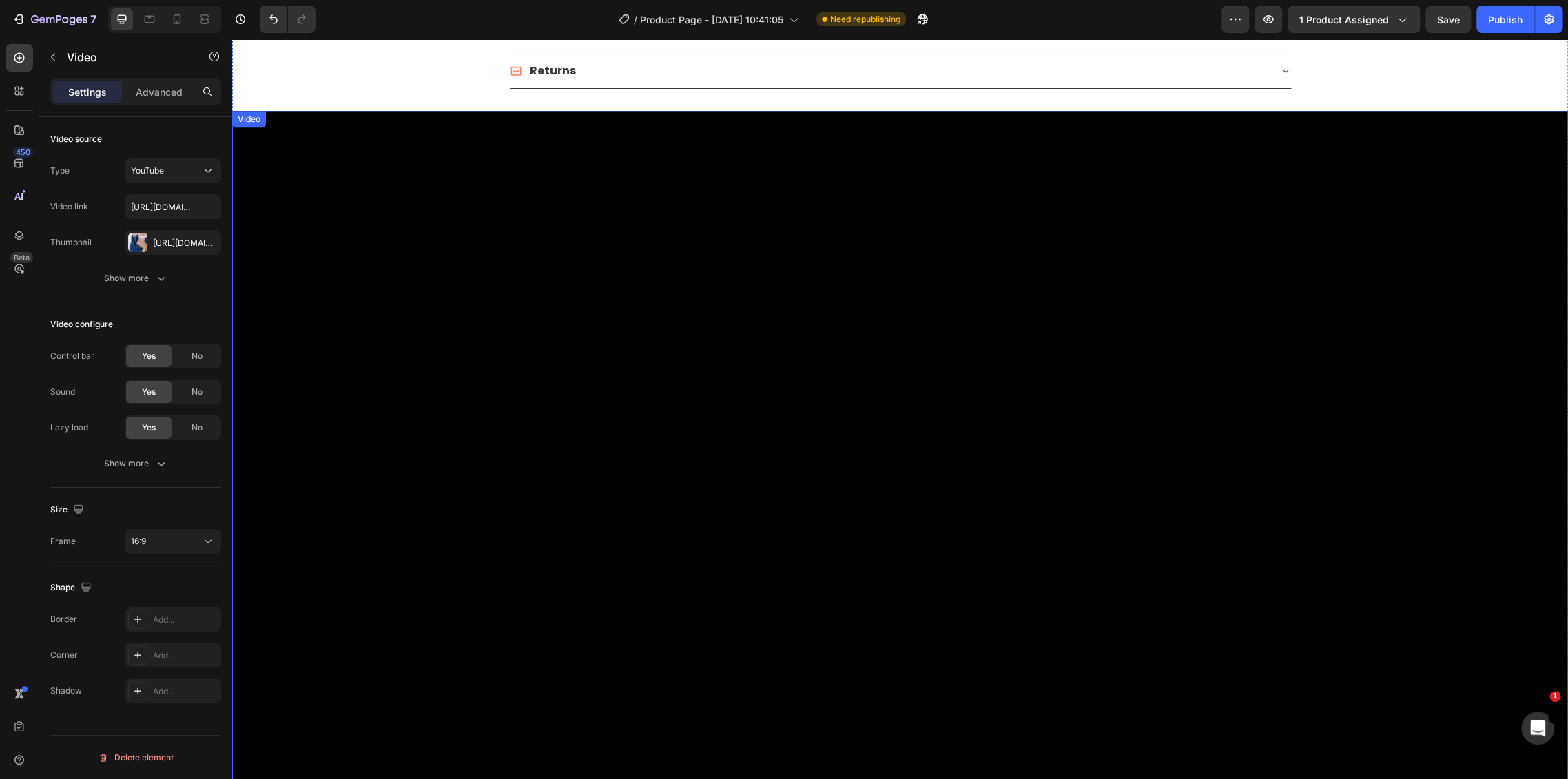
click at [248, 114] on div "Video" at bounding box center [249, 119] width 33 height 16
click at [153, 241] on div "[URL][DOMAIN_NAME]" at bounding box center [173, 243] width 40 height 12
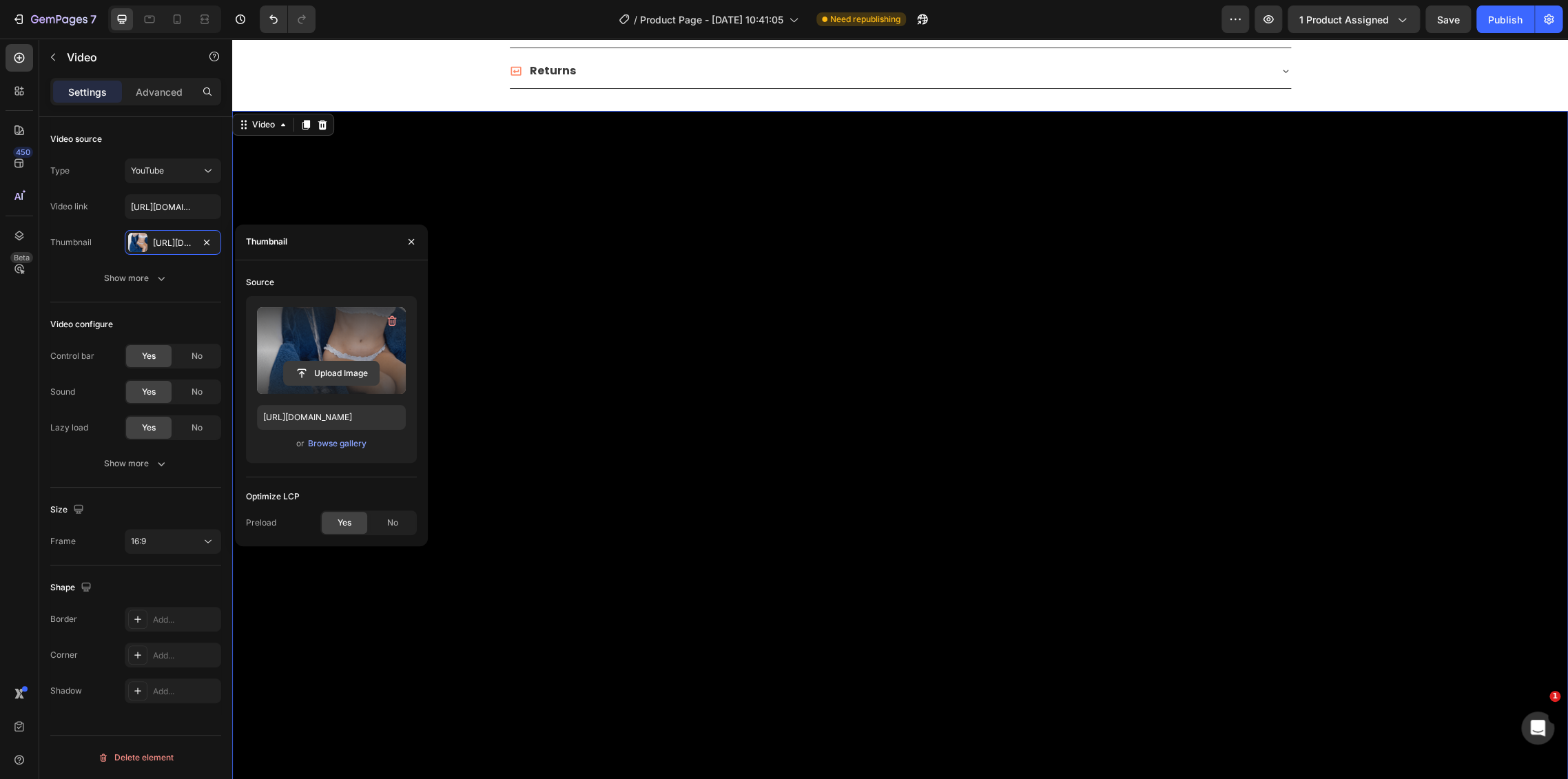
click at [325, 370] on input "file" at bounding box center [331, 373] width 95 height 23
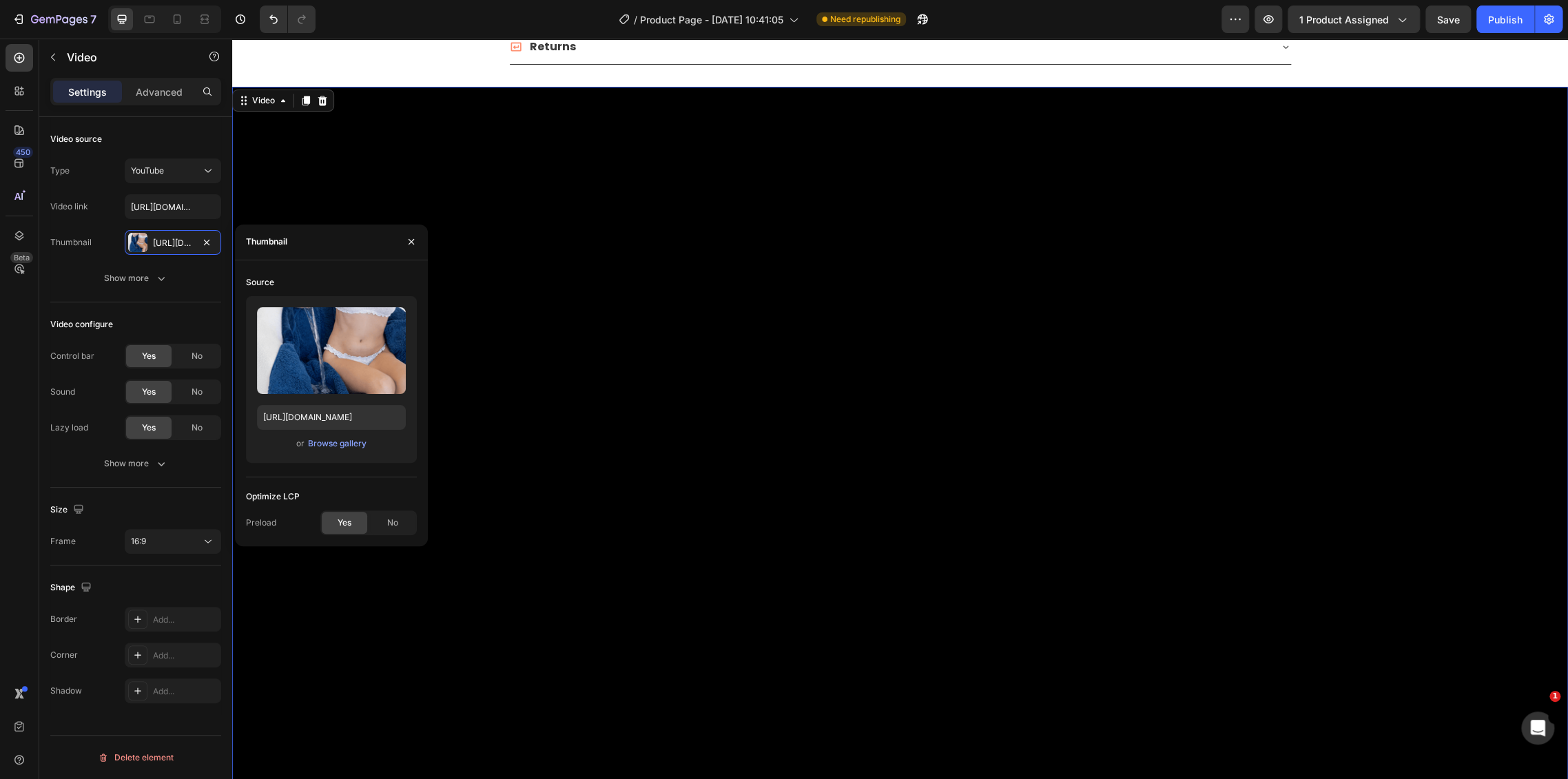
scroll to position [995, 0]
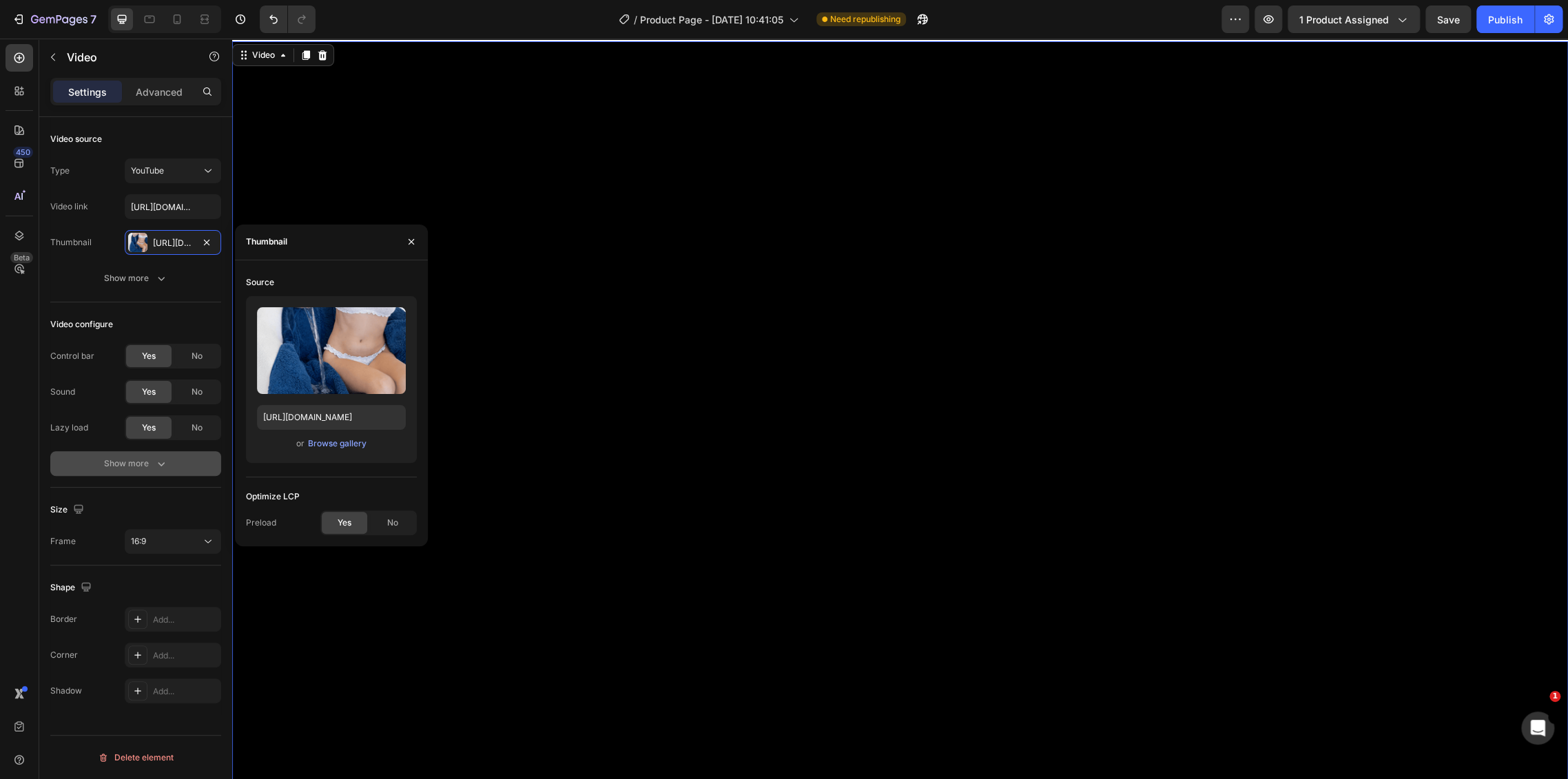
click at [139, 458] on div "Show more" at bounding box center [136, 463] width 64 height 13
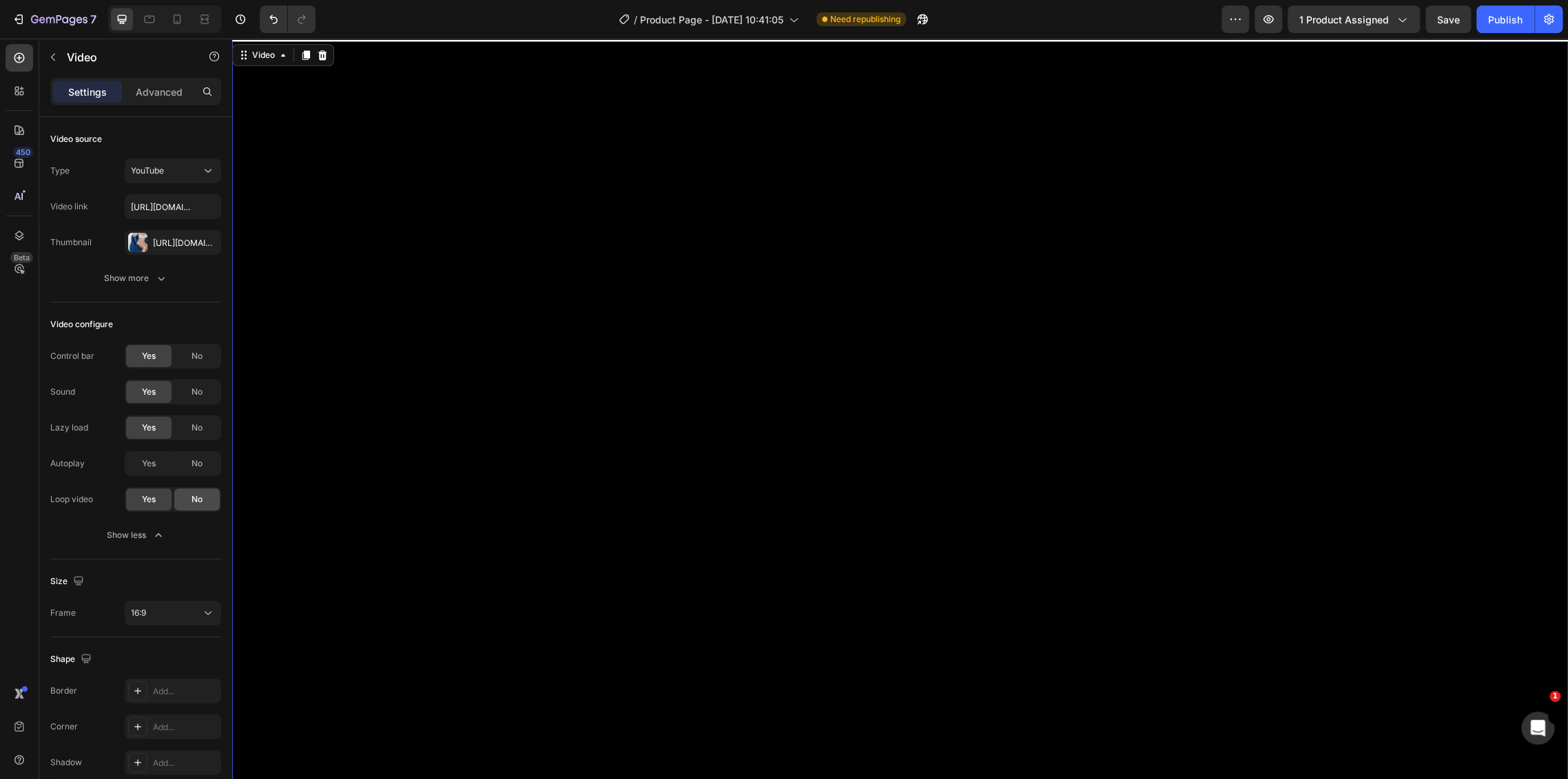
click at [200, 499] on span "No" at bounding box center [197, 499] width 11 height 12
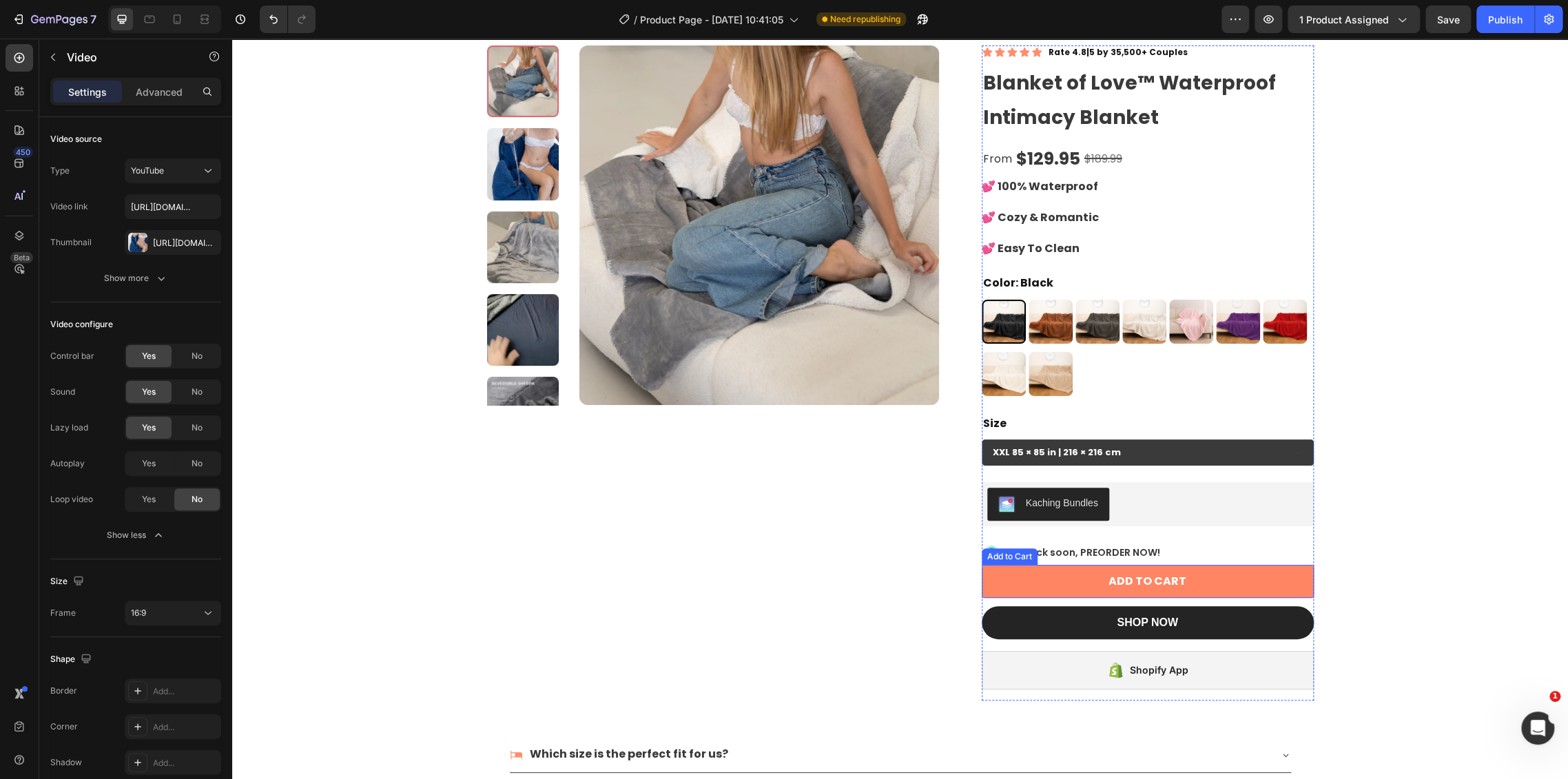
scroll to position [0, 0]
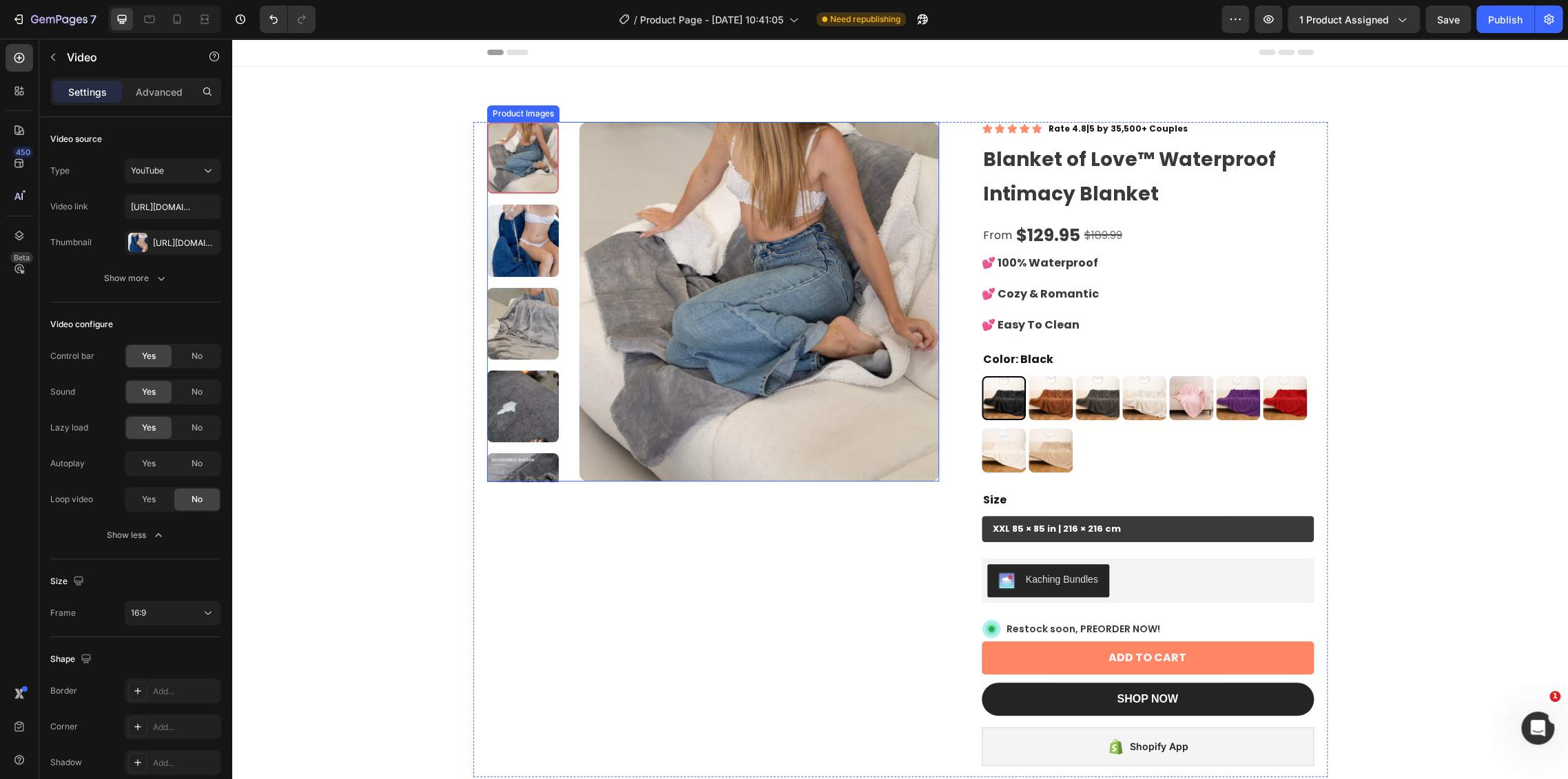
click at [693, 321] on img at bounding box center [759, 301] width 360 height 360
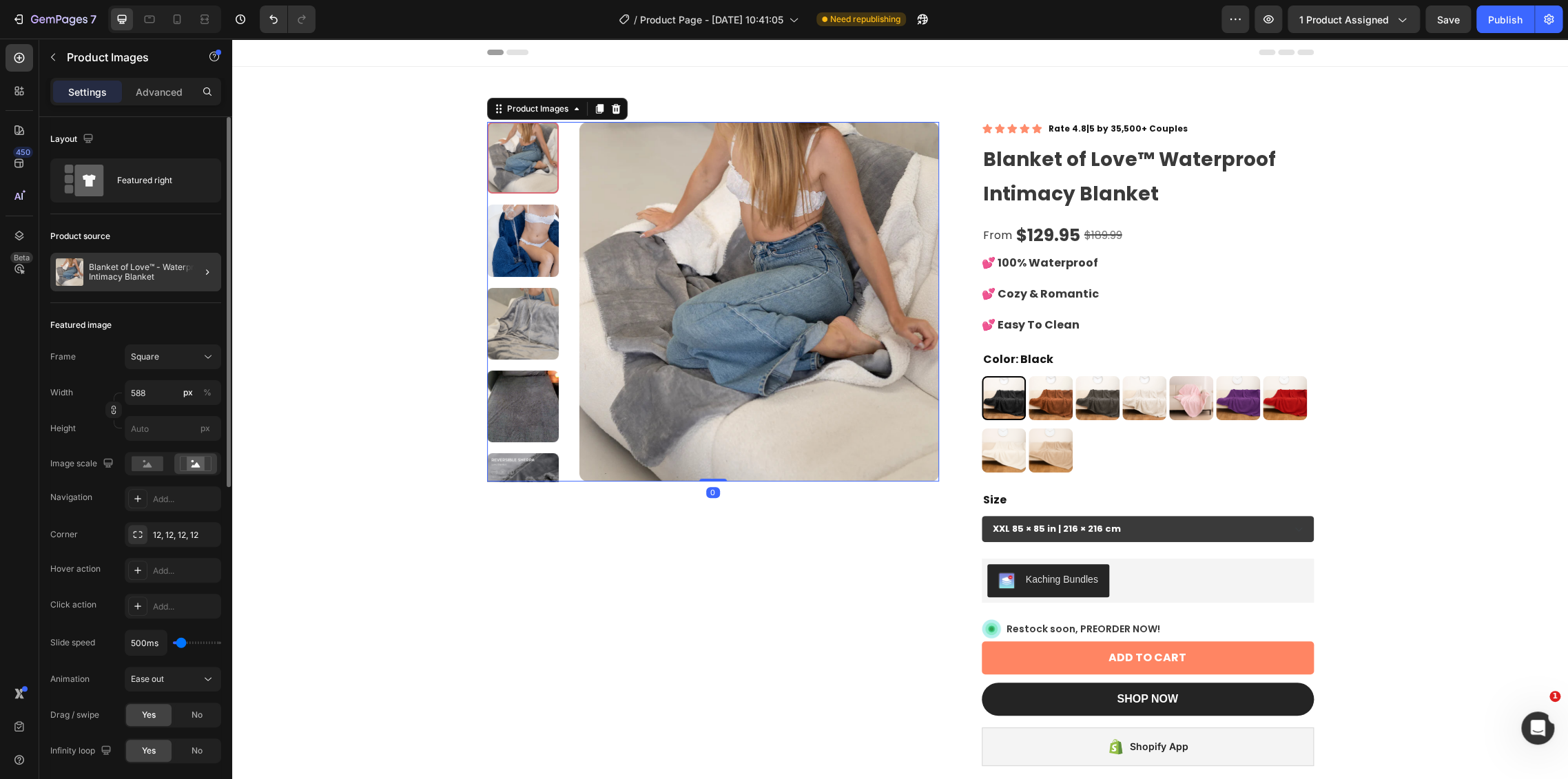
click at [188, 270] on div at bounding box center [202, 272] width 38 height 38
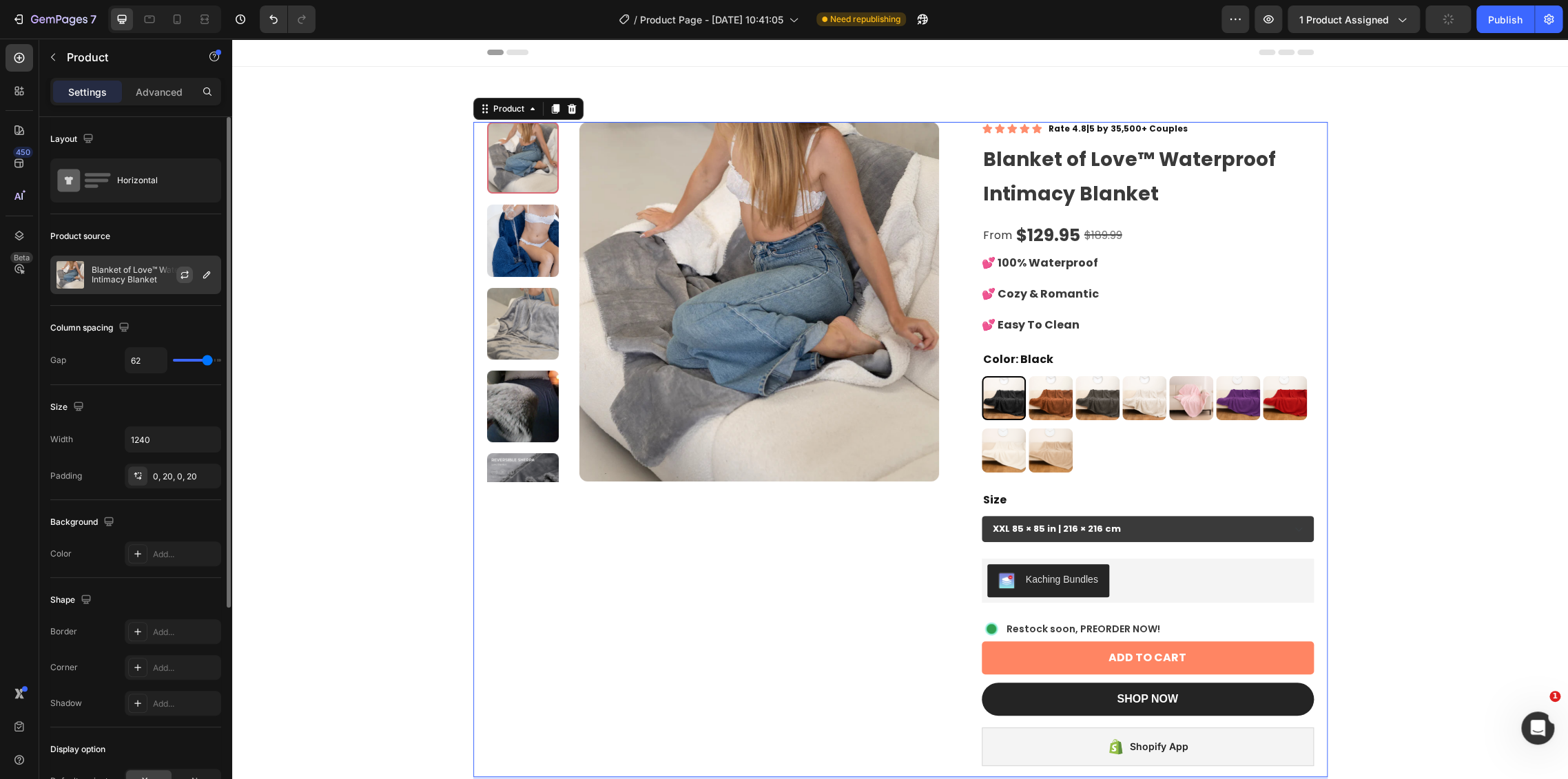
click at [188, 272] on icon "button" at bounding box center [185, 273] width 8 height 4
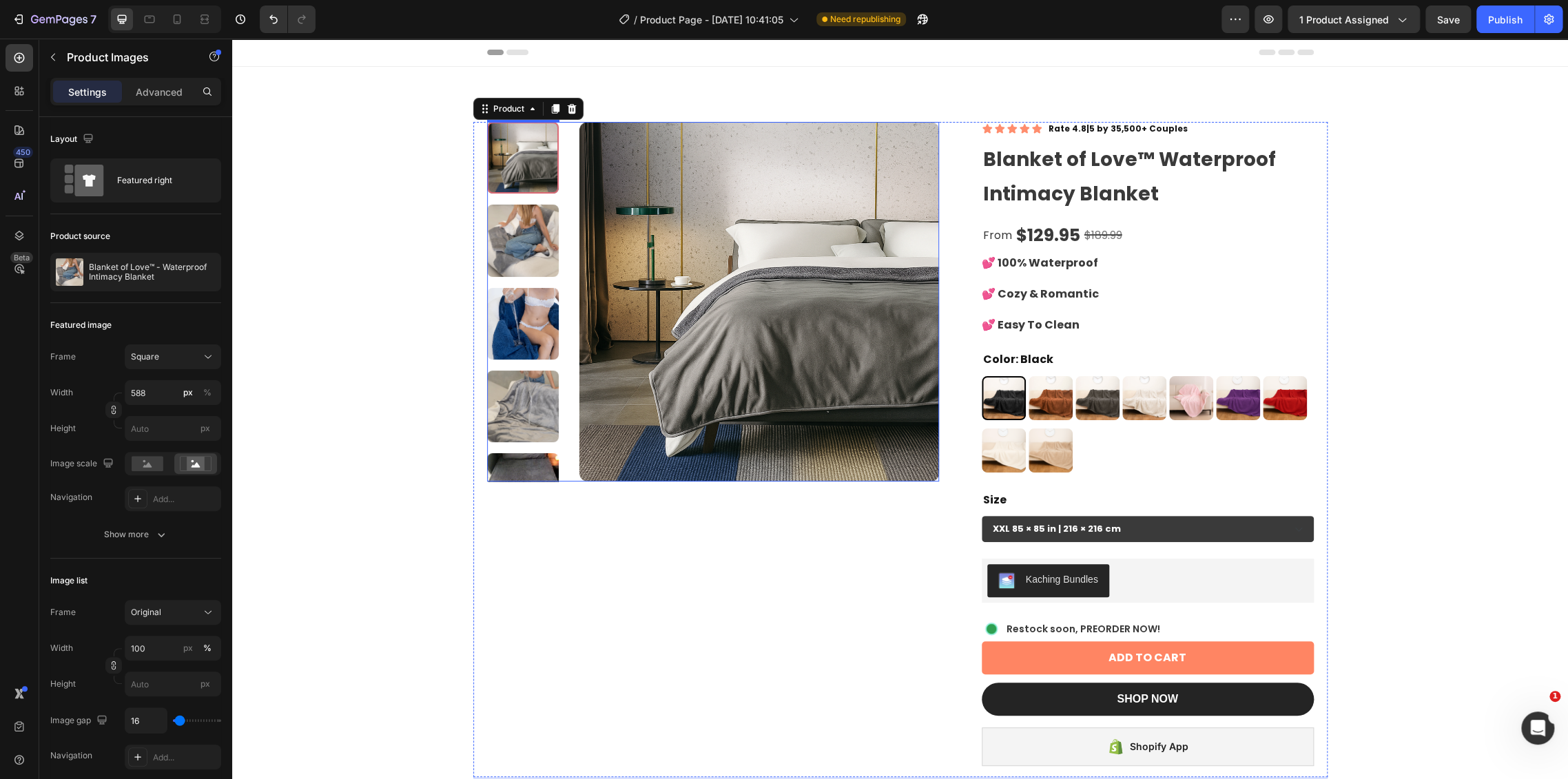
click at [567, 268] on div at bounding box center [713, 301] width 452 height 360
click at [544, 262] on img at bounding box center [522, 240] width 72 height 72
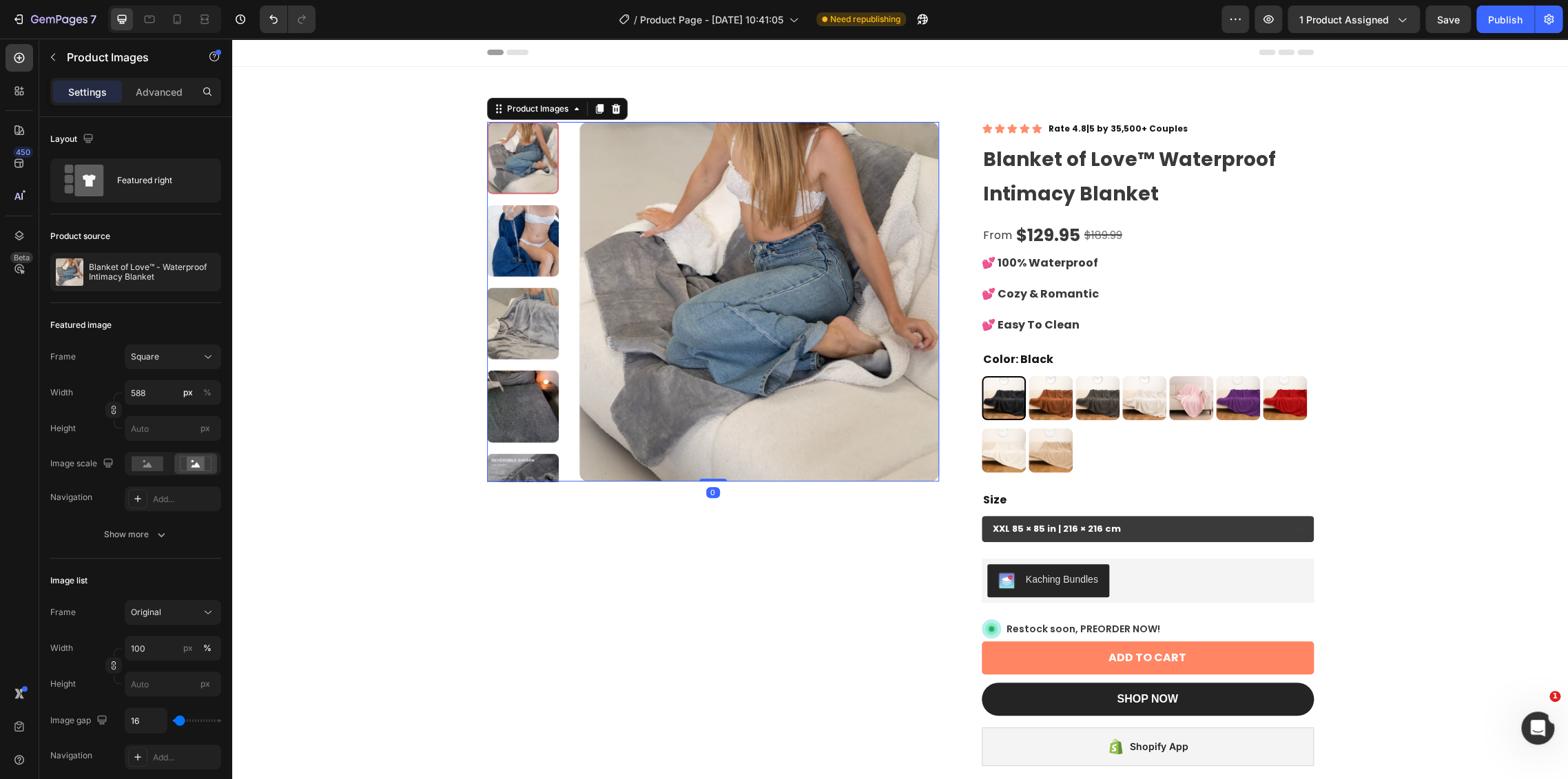
click at [532, 292] on img at bounding box center [522, 323] width 72 height 72
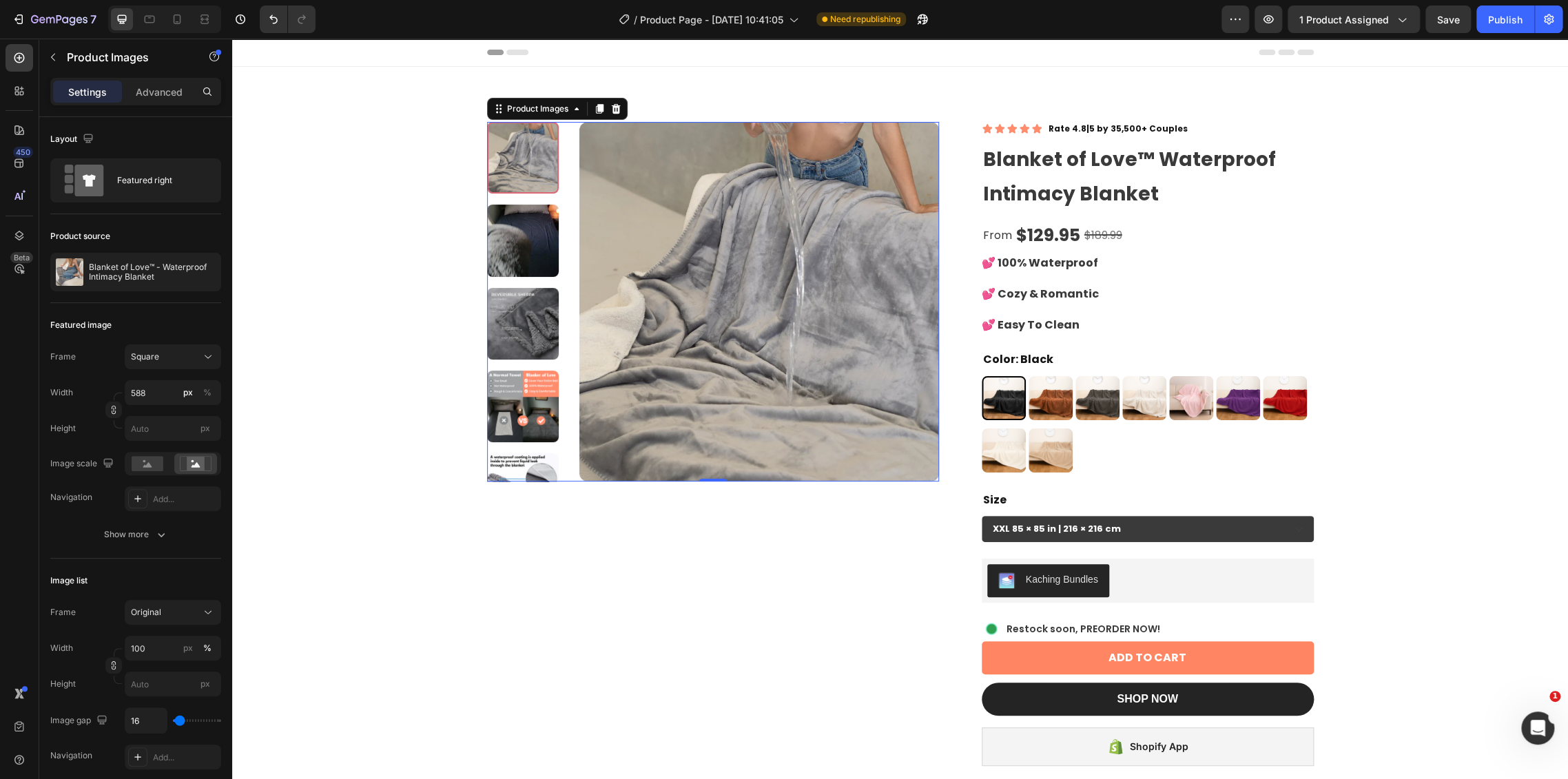
click at [532, 292] on img at bounding box center [522, 323] width 72 height 72
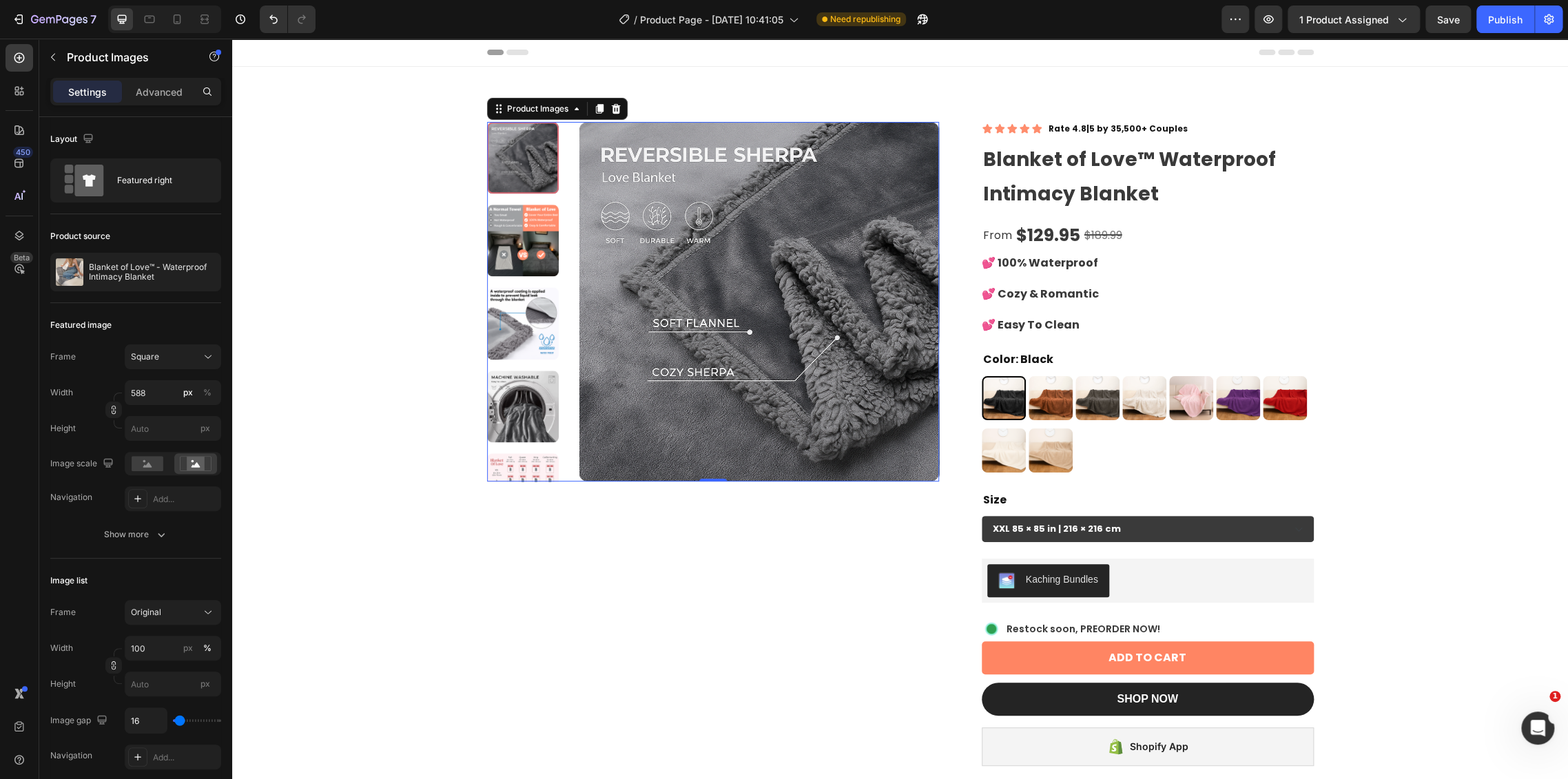
click at [532, 292] on img at bounding box center [522, 323] width 72 height 72
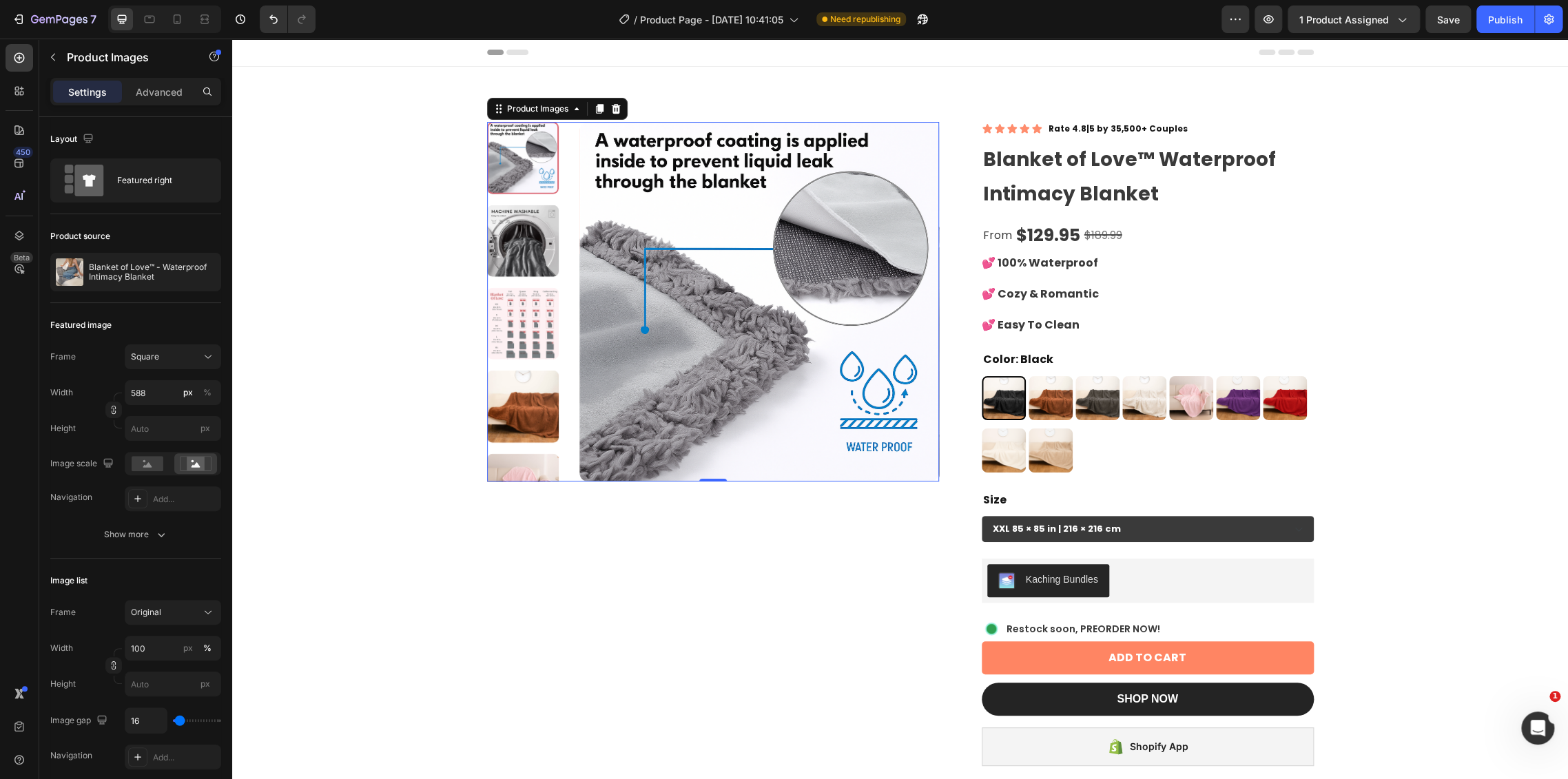
click at [518, 227] on img at bounding box center [522, 240] width 72 height 72
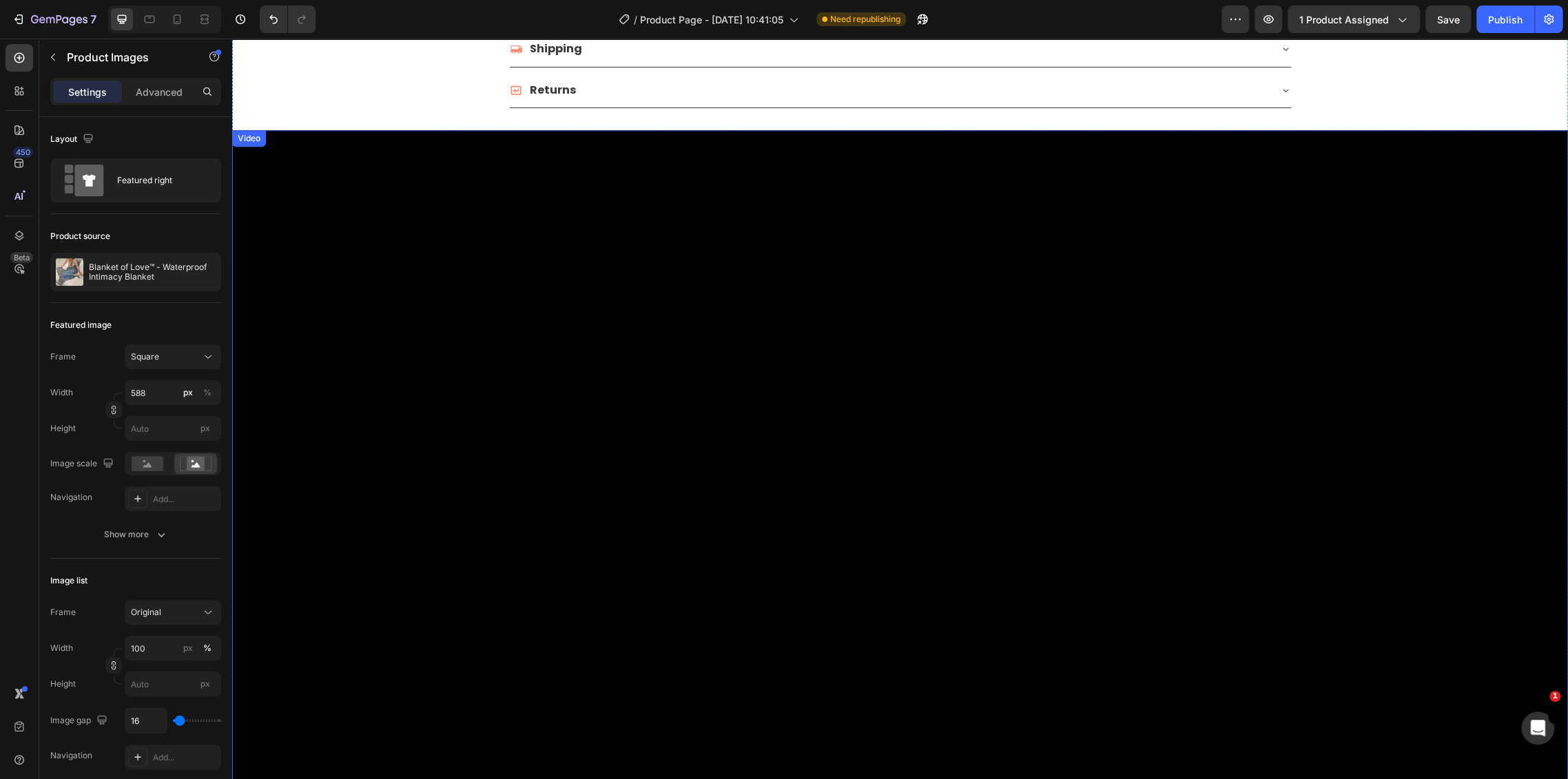
scroll to position [842, 0]
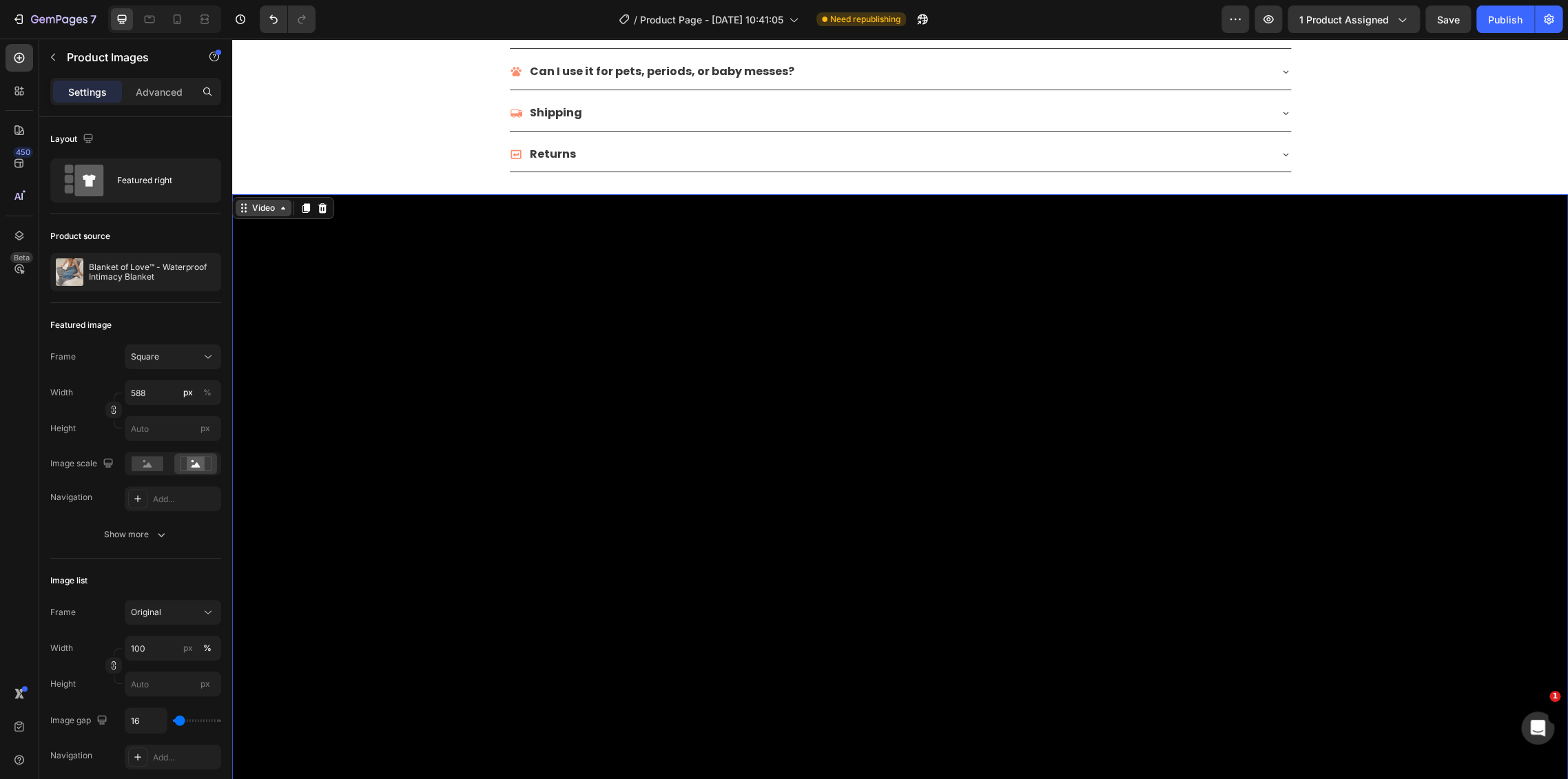
click at [244, 202] on div "Video" at bounding box center [263, 208] width 55 height 16
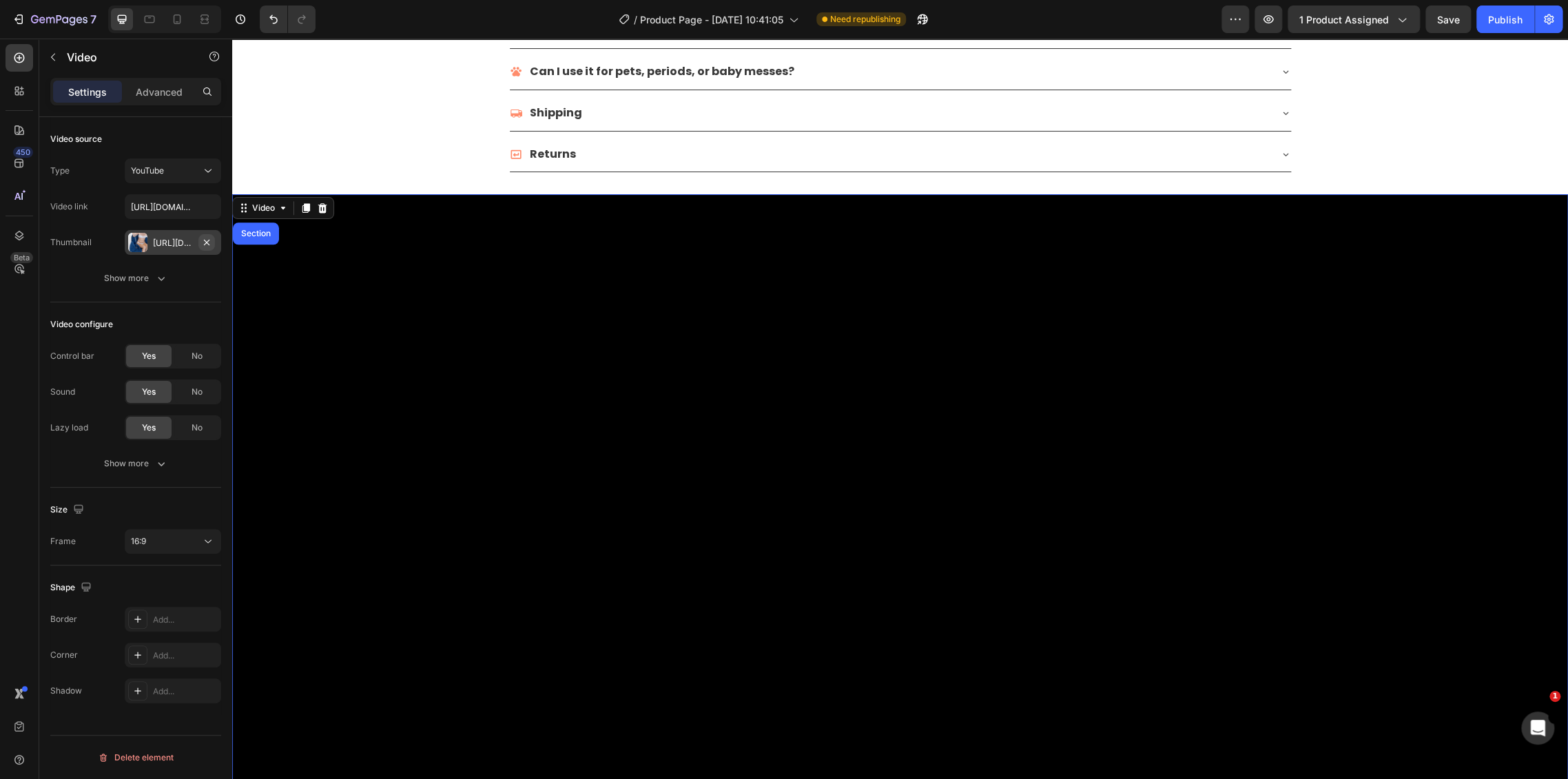
click at [206, 250] on button "button" at bounding box center [206, 242] width 16 height 16
click at [176, 239] on div "Add..." at bounding box center [186, 243] width 65 height 12
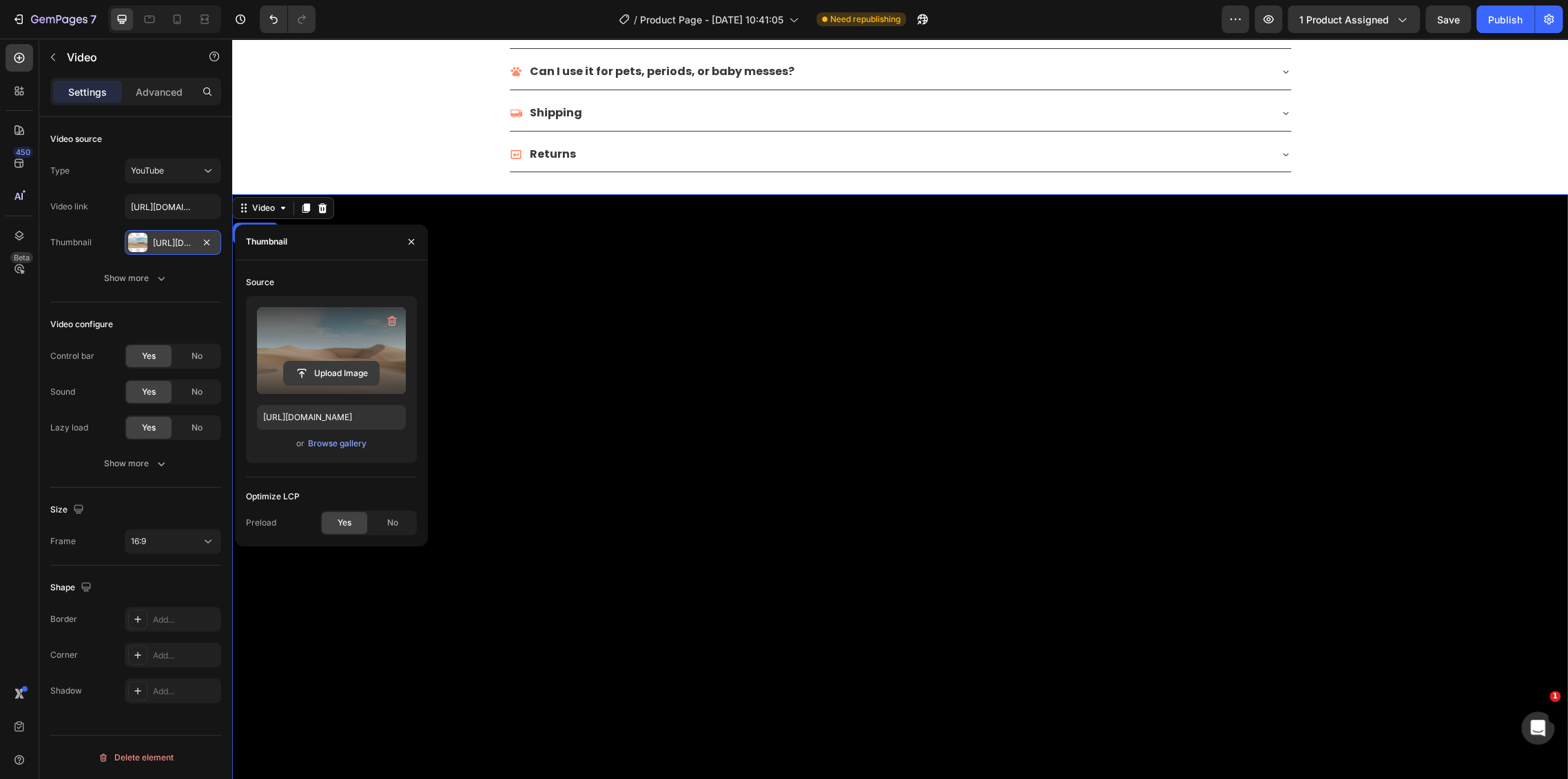
click at [325, 374] on input "file" at bounding box center [331, 373] width 95 height 23
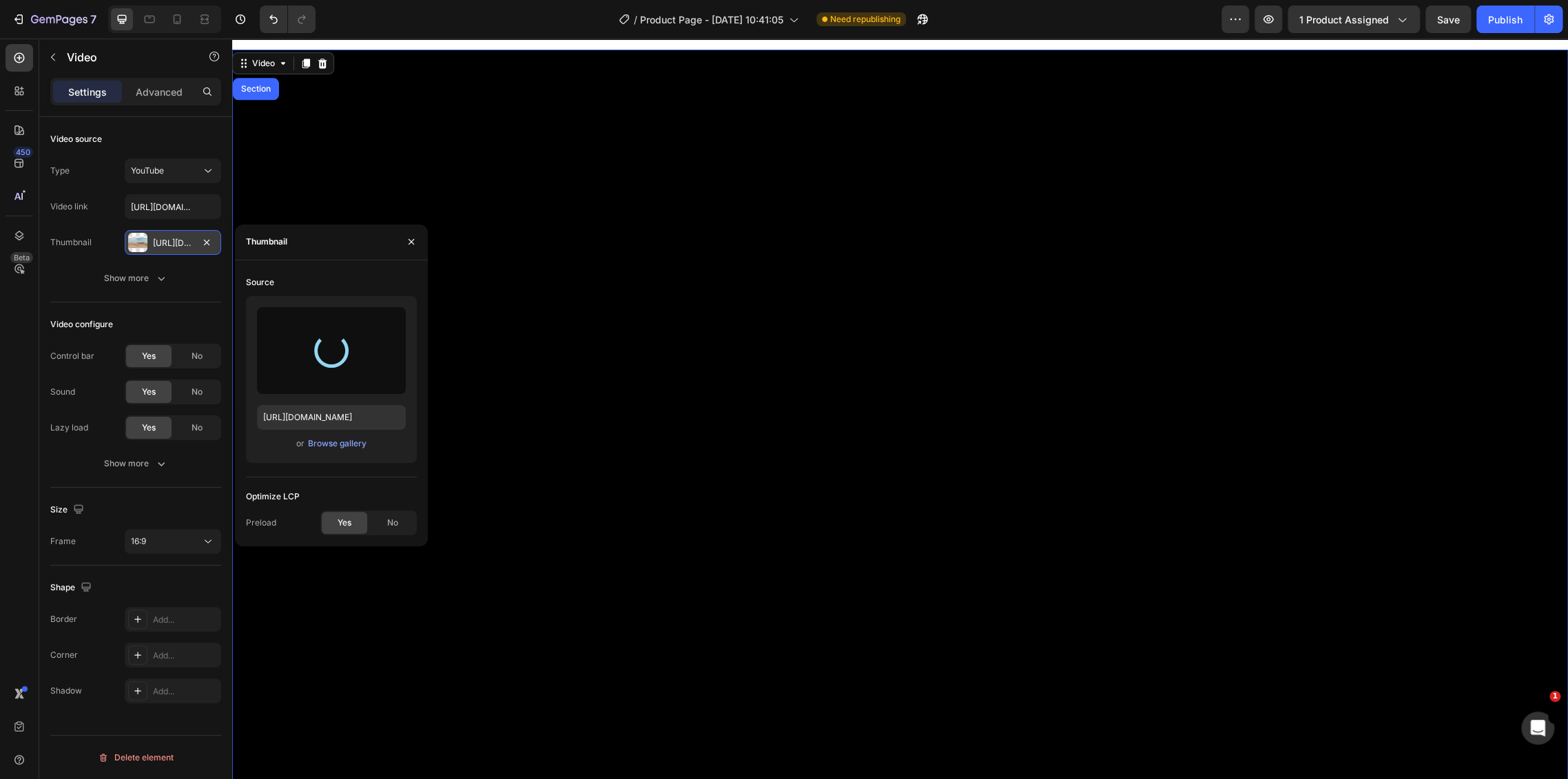
scroll to position [995, 0]
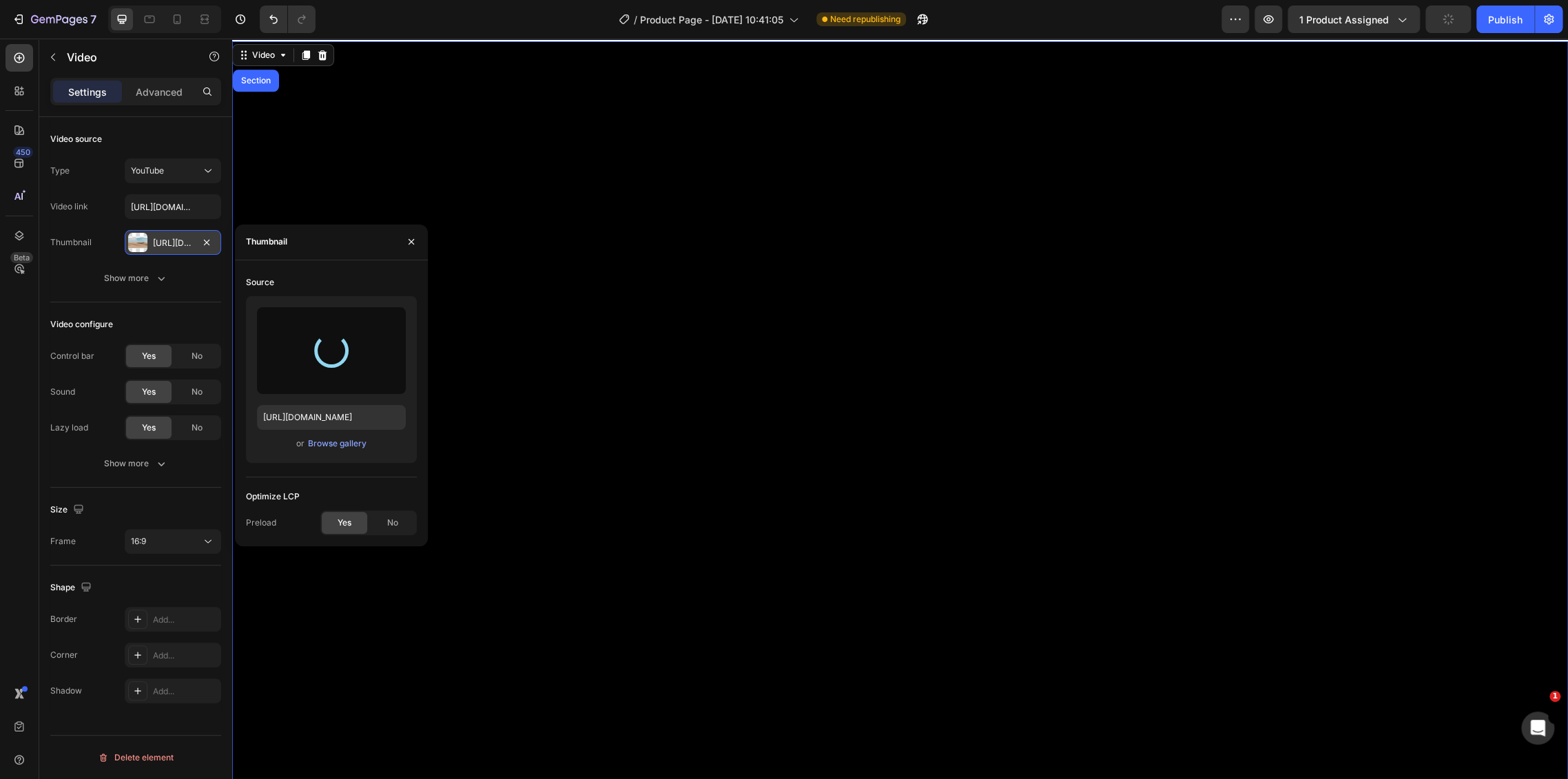
type input "[URL][DOMAIN_NAME]"
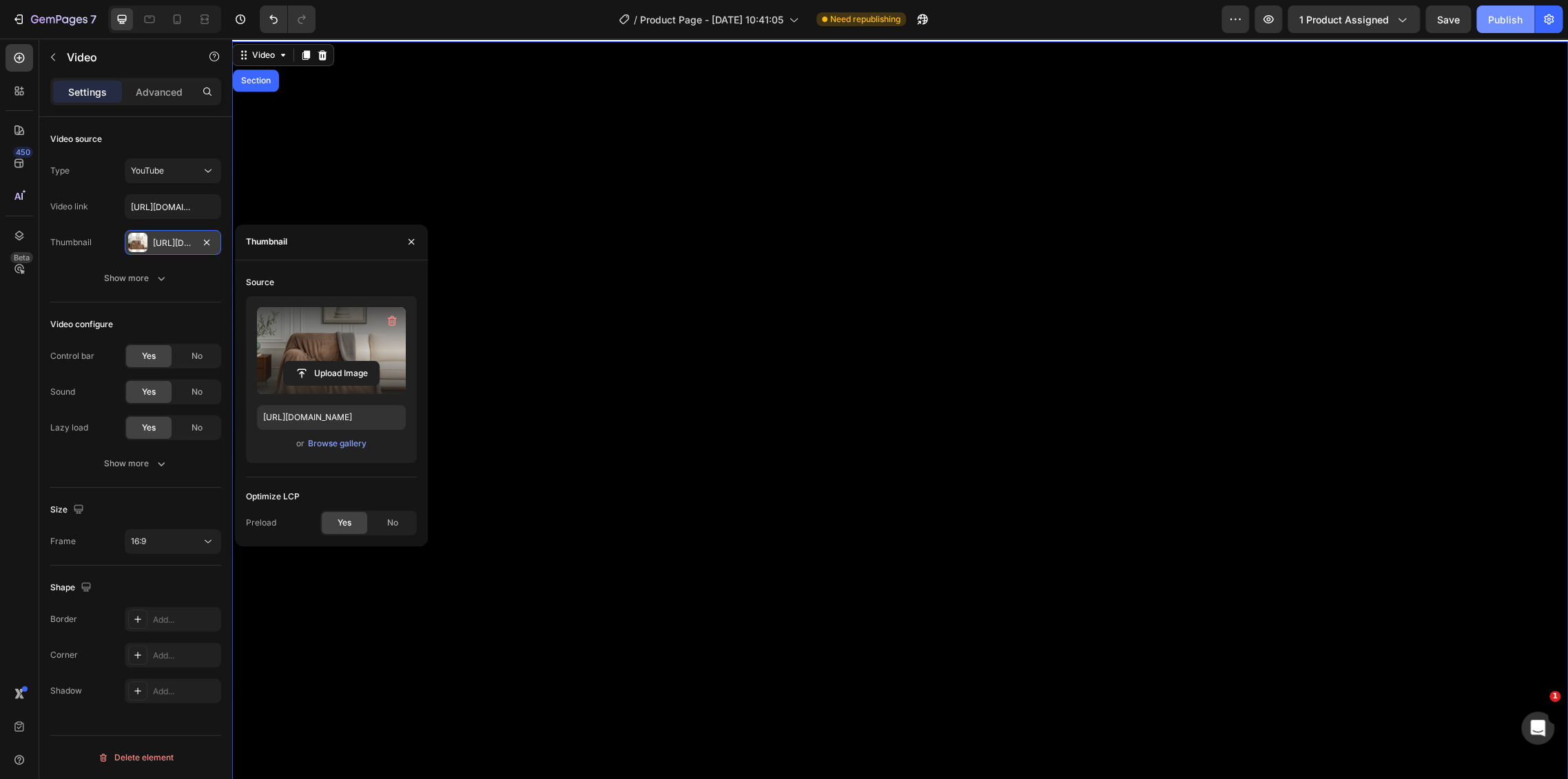
click at [1502, 17] on div "Publish" at bounding box center [1505, 19] width 34 height 14
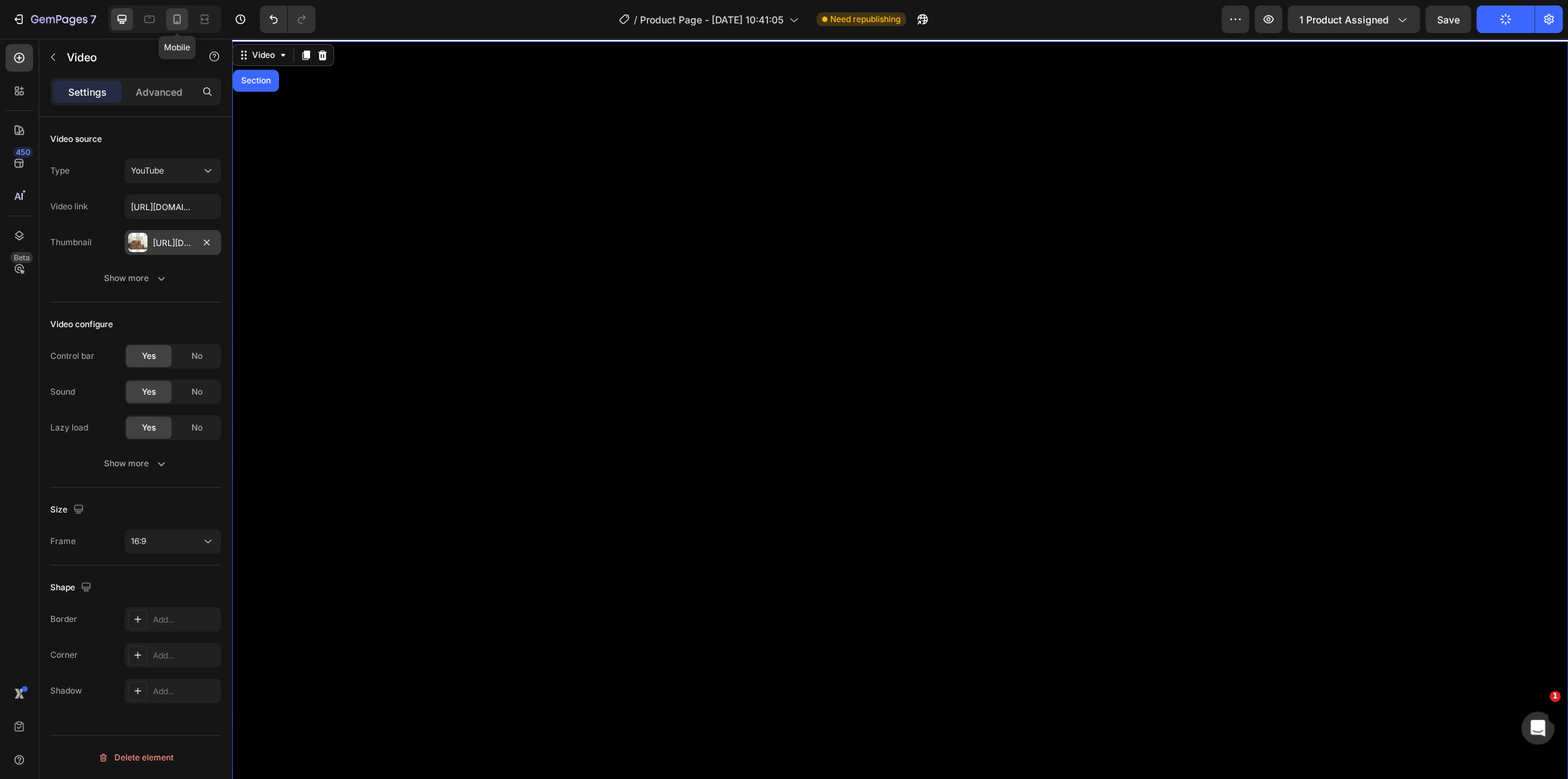
click at [174, 13] on icon at bounding box center [177, 19] width 13 height 13
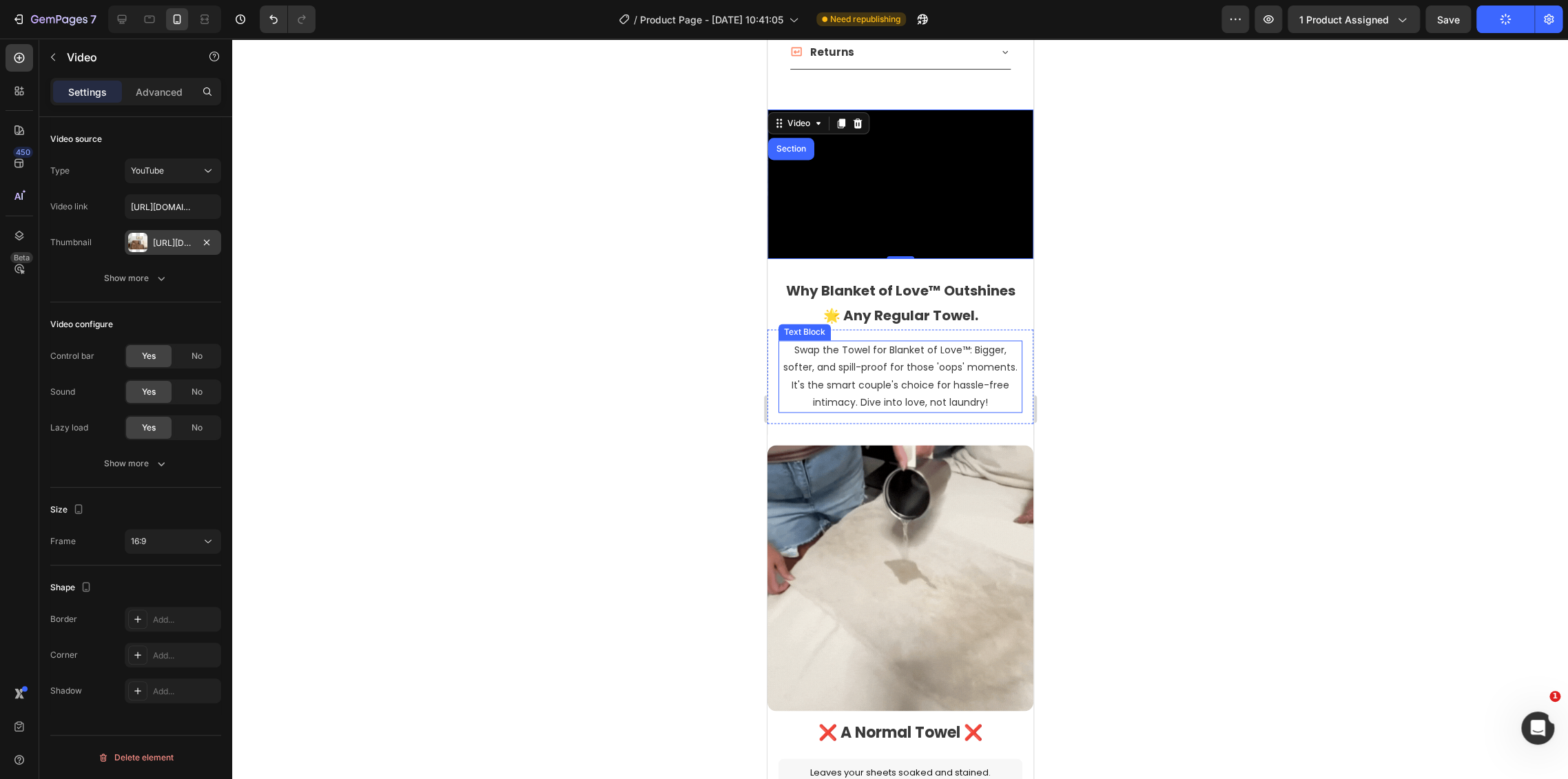
scroll to position [1227, 0]
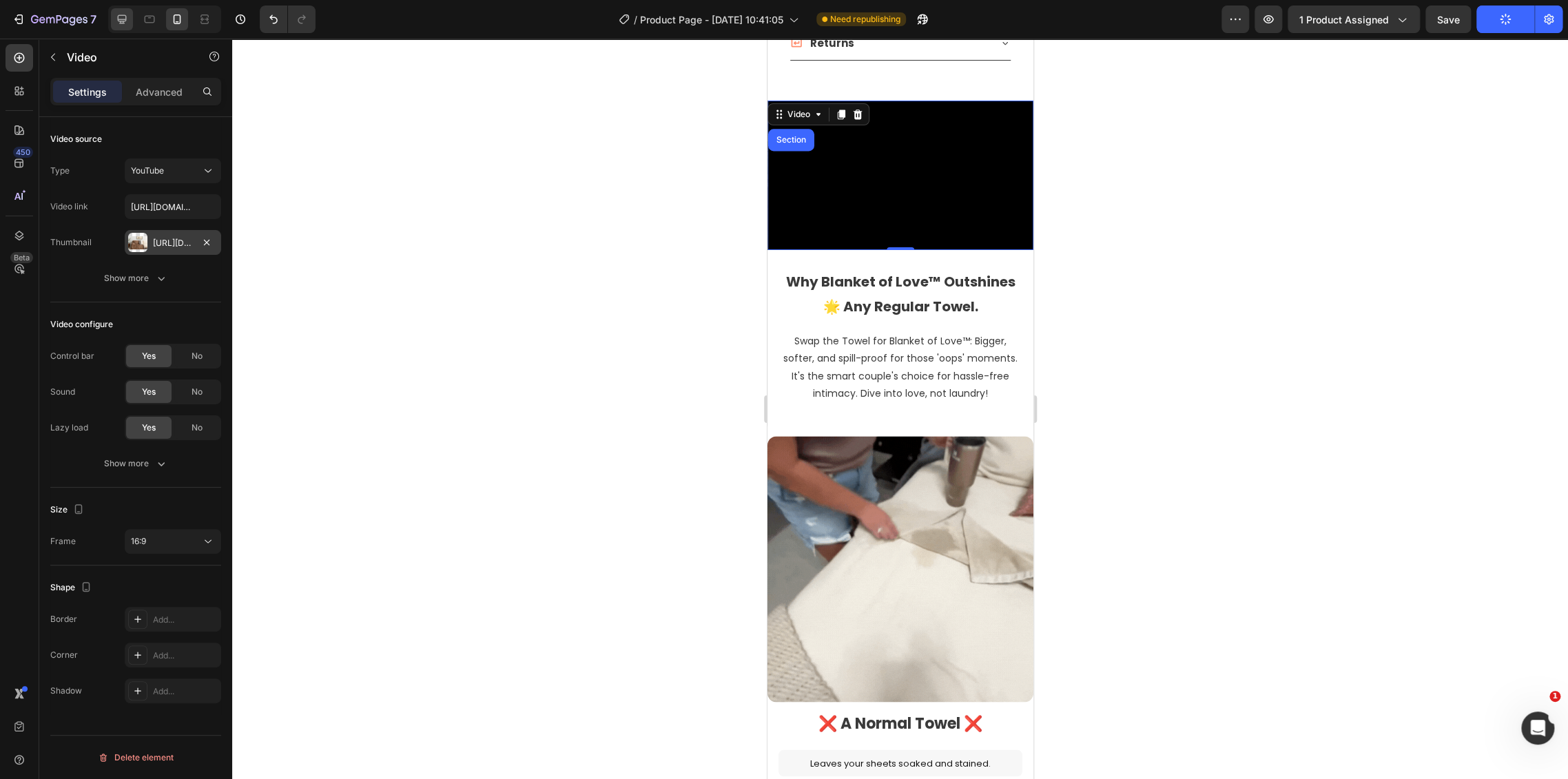
click at [124, 29] on div at bounding box center [121, 19] width 22 height 22
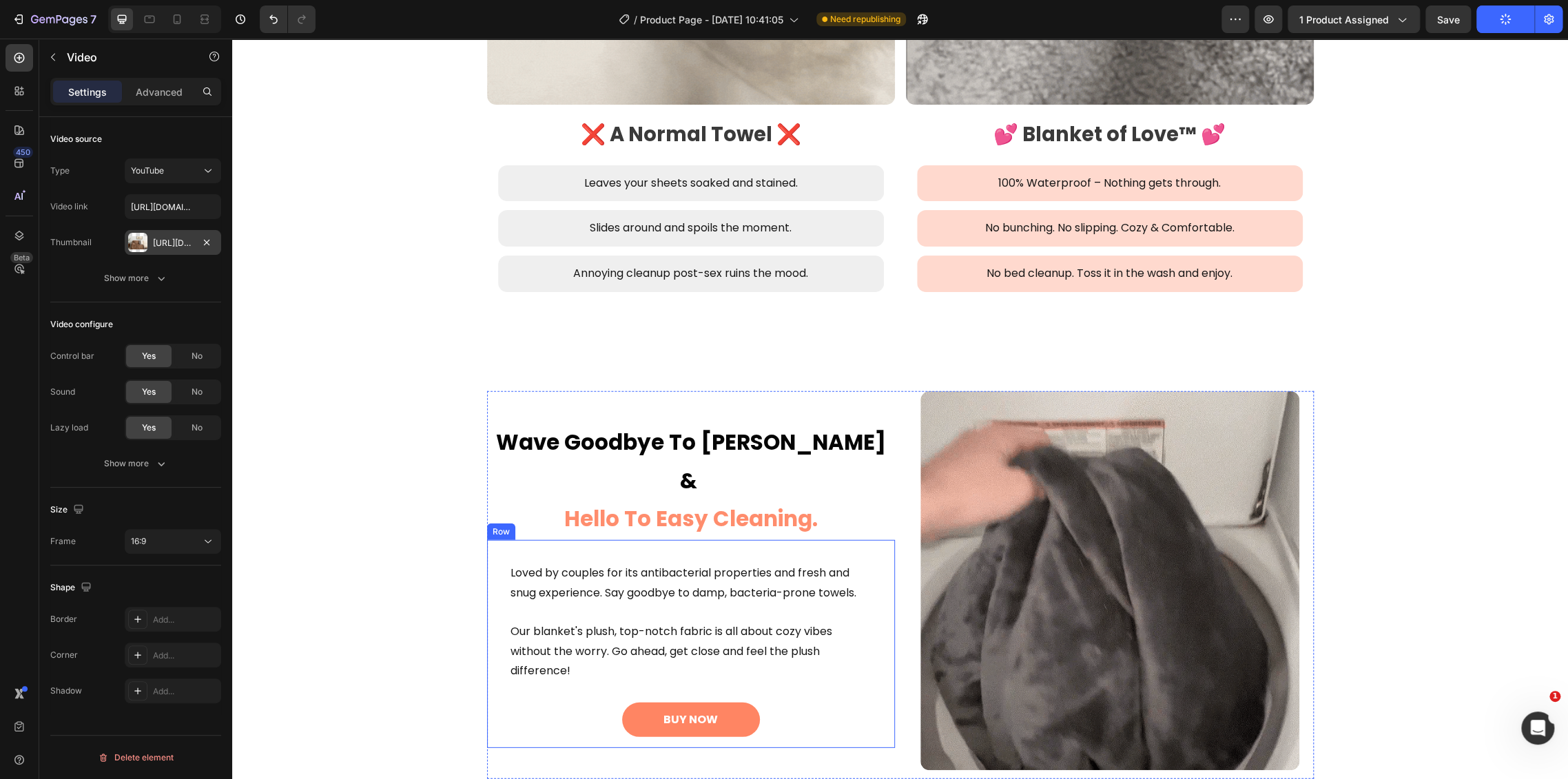
scroll to position [2403, 0]
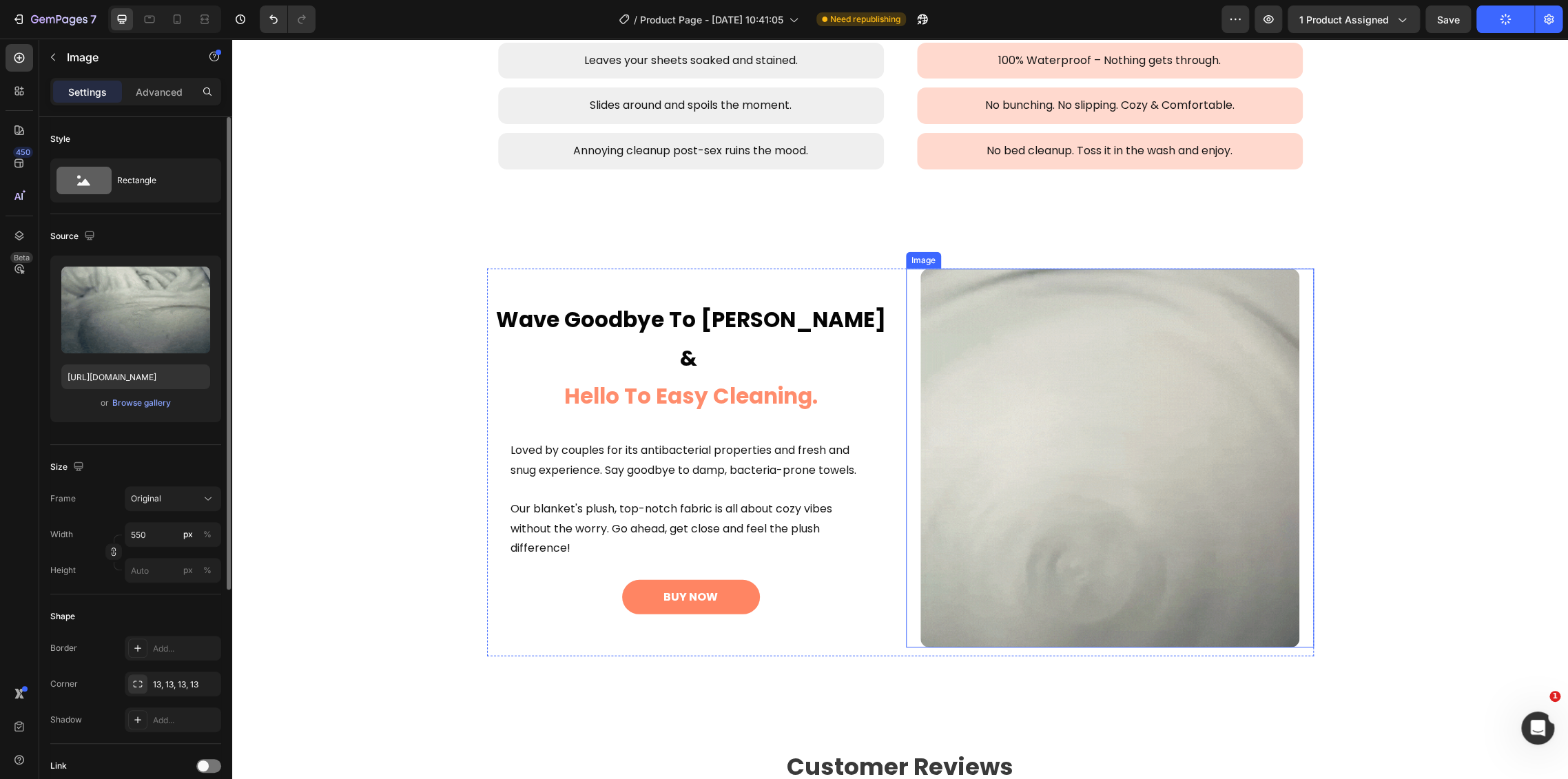
click at [1087, 529] on img at bounding box center [1110, 458] width 379 height 379
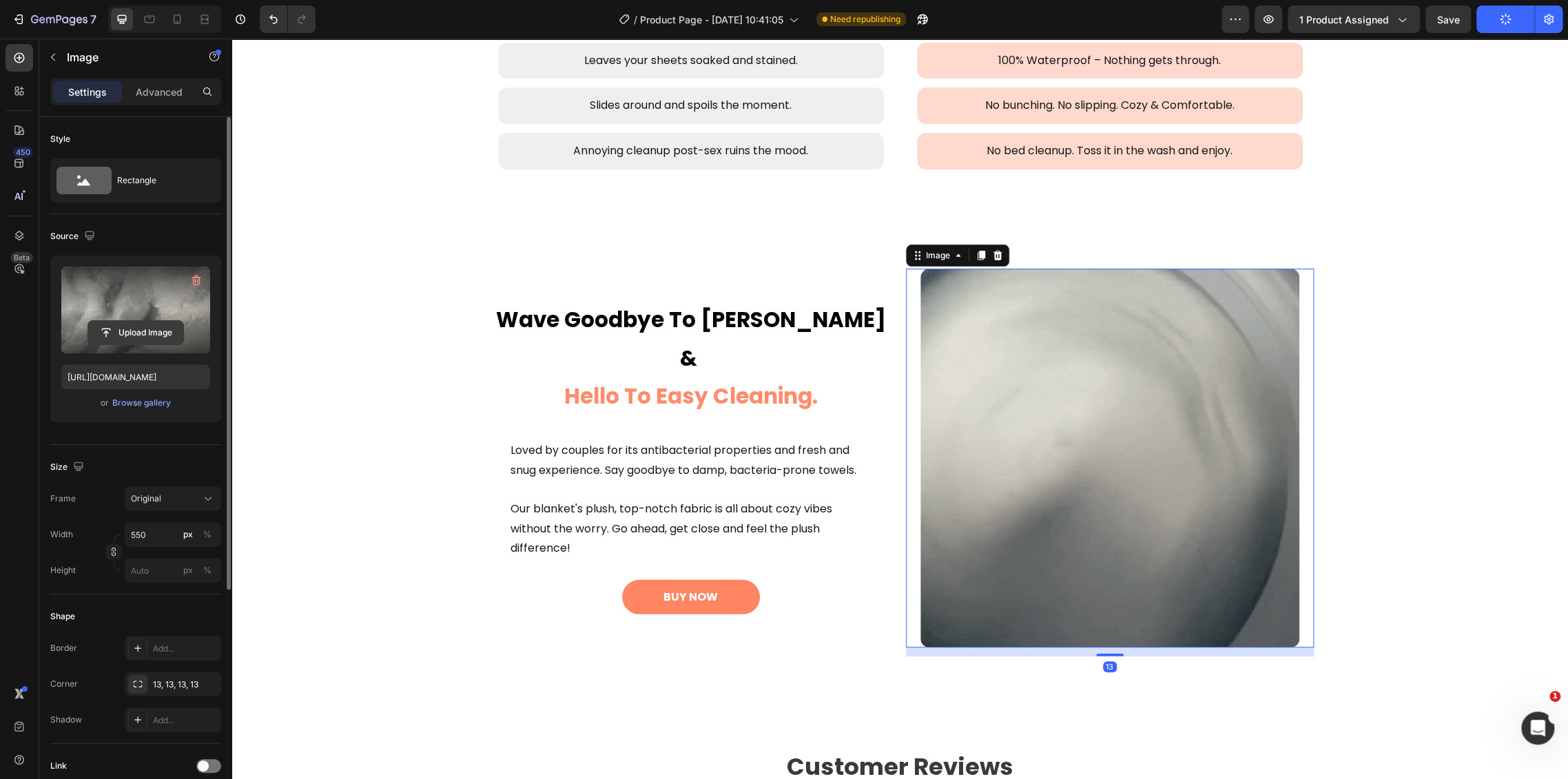
click at [124, 344] on button "Upload Image" at bounding box center [135, 333] width 97 height 25
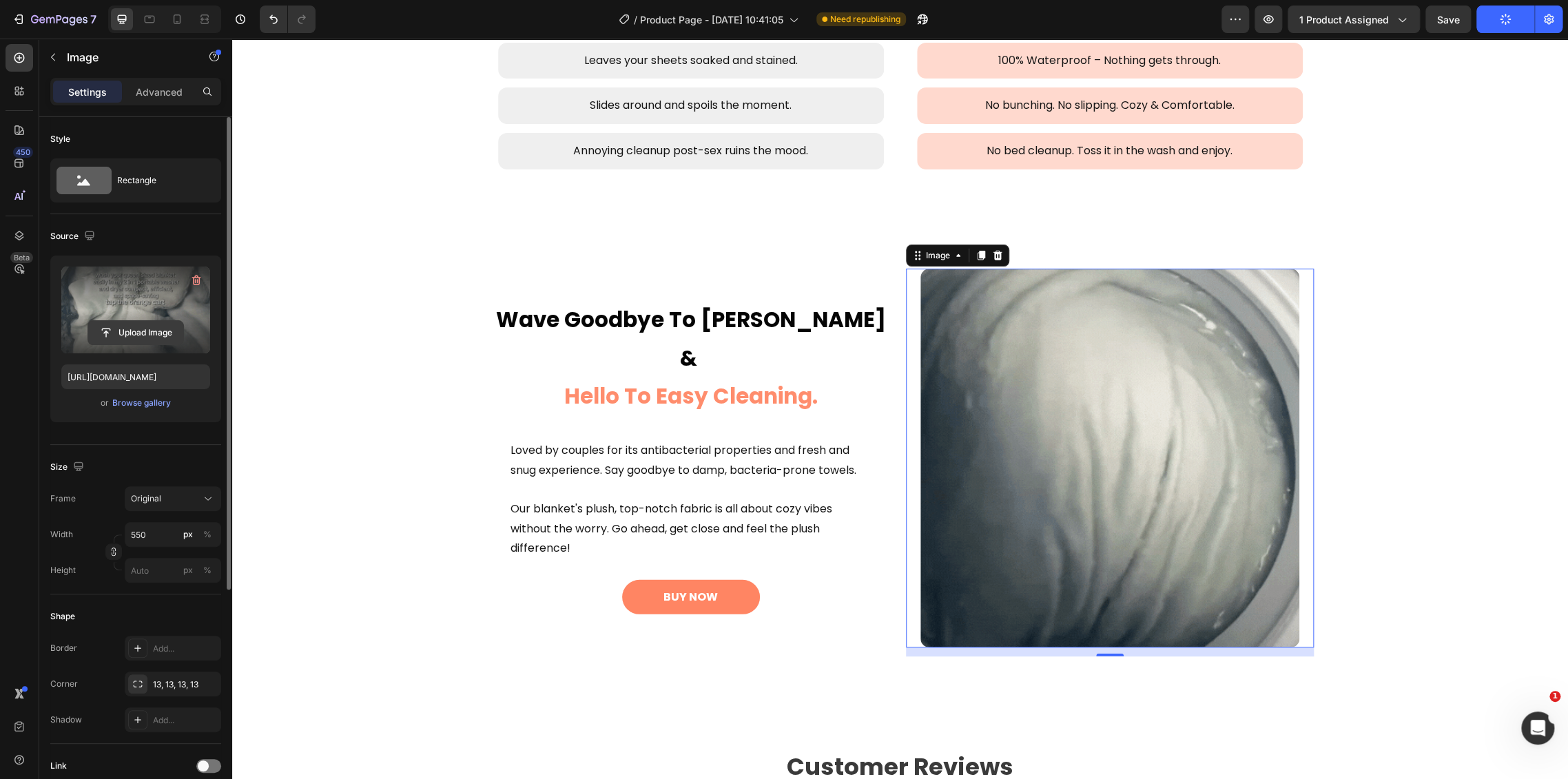
click at [156, 324] on input "file" at bounding box center [135, 332] width 95 height 23
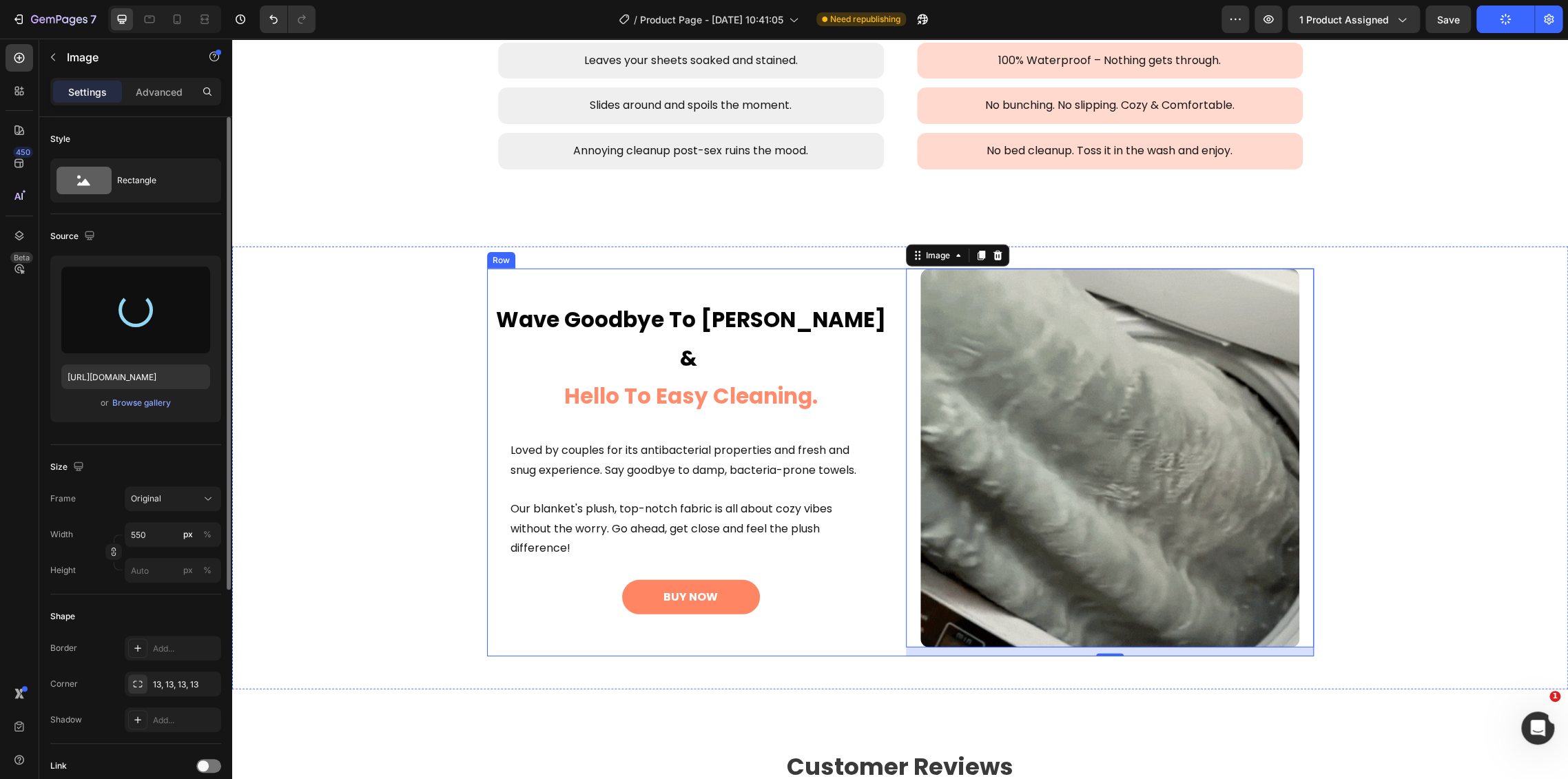
type input "[URL][DOMAIN_NAME]"
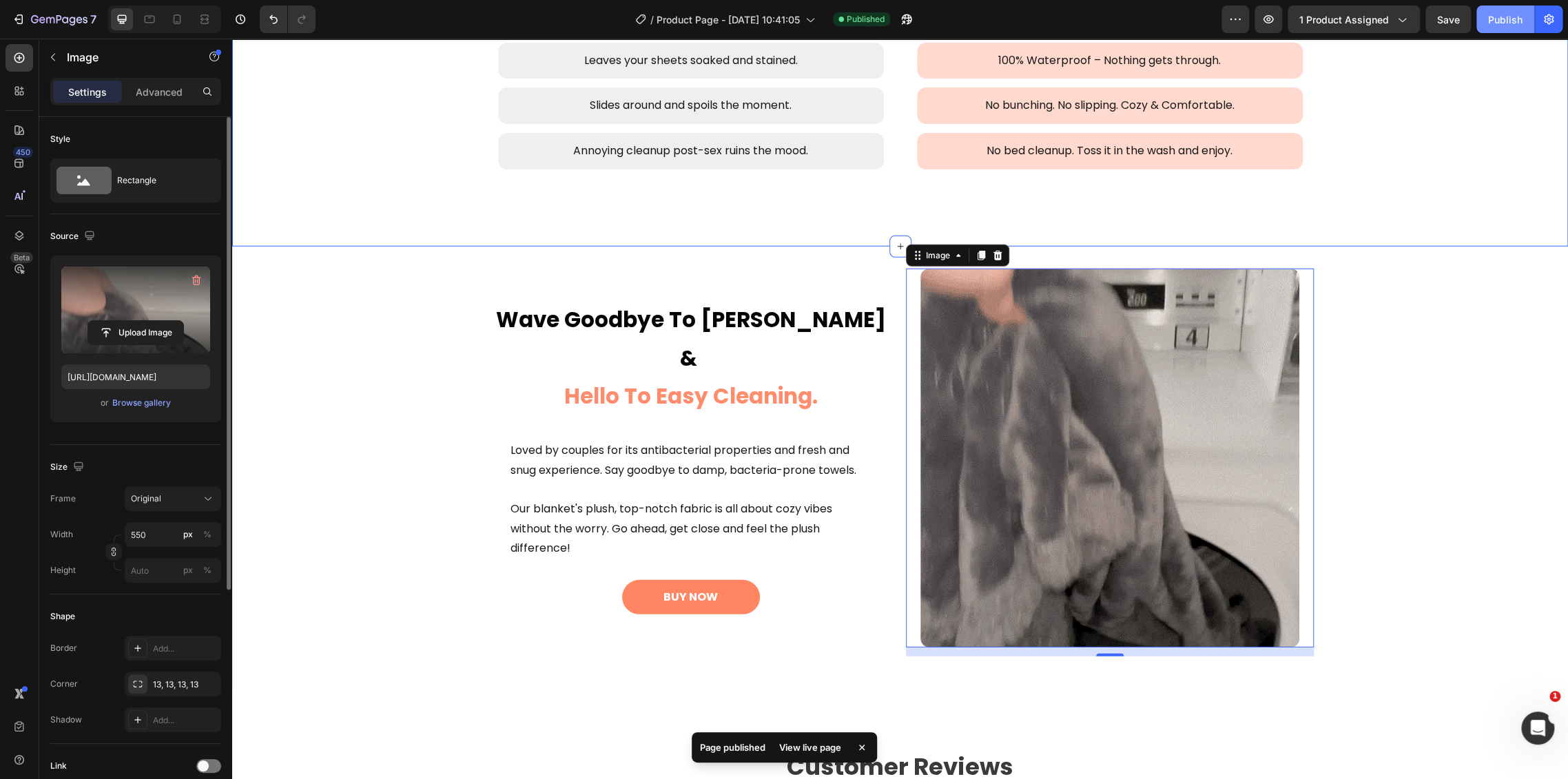
click at [1504, 23] on div "Publish" at bounding box center [1505, 19] width 34 height 14
